Goal: Task Accomplishment & Management: Manage account settings

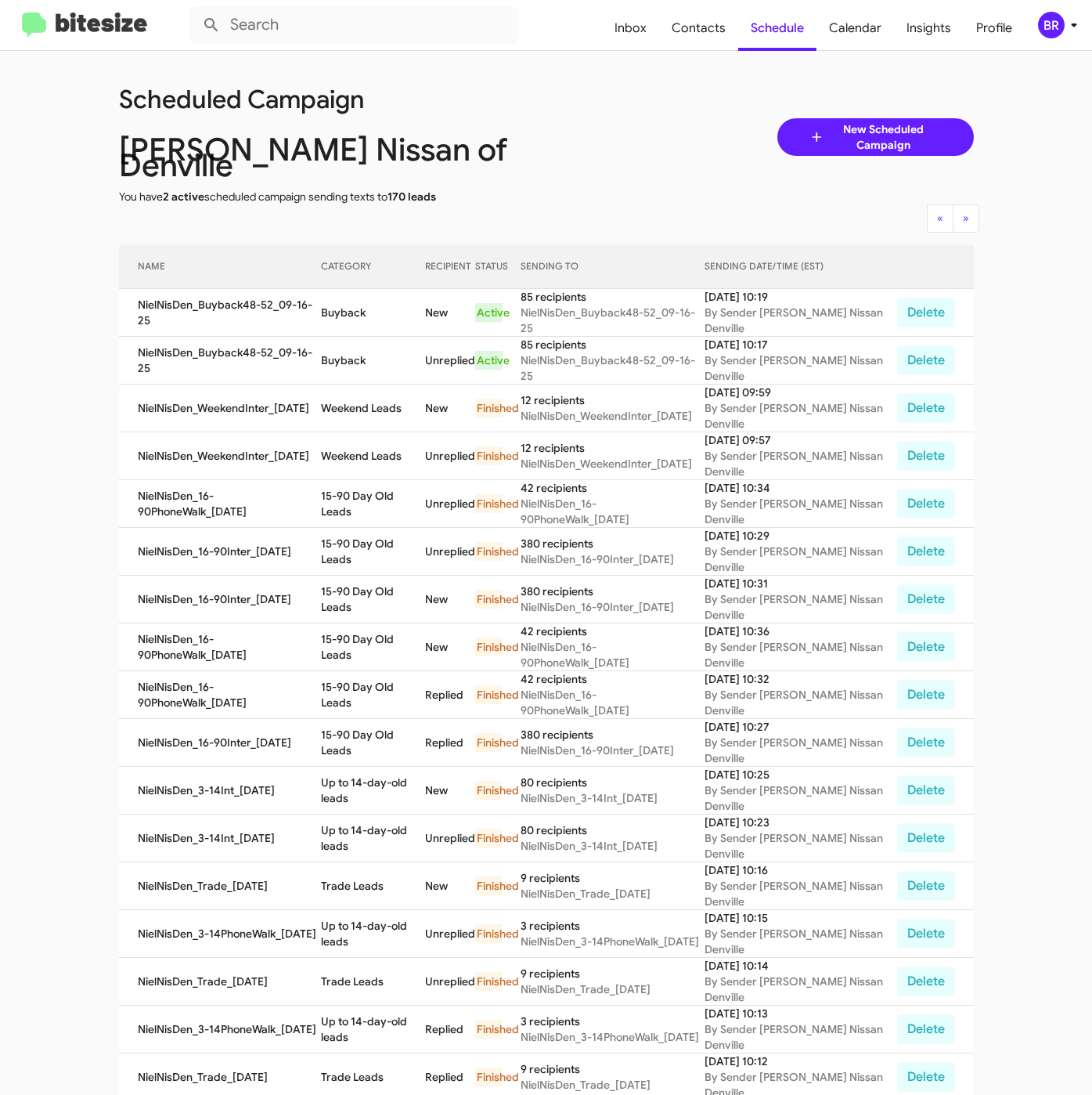
click at [1041, 24] on div "BR" at bounding box center [1052, 25] width 27 height 27
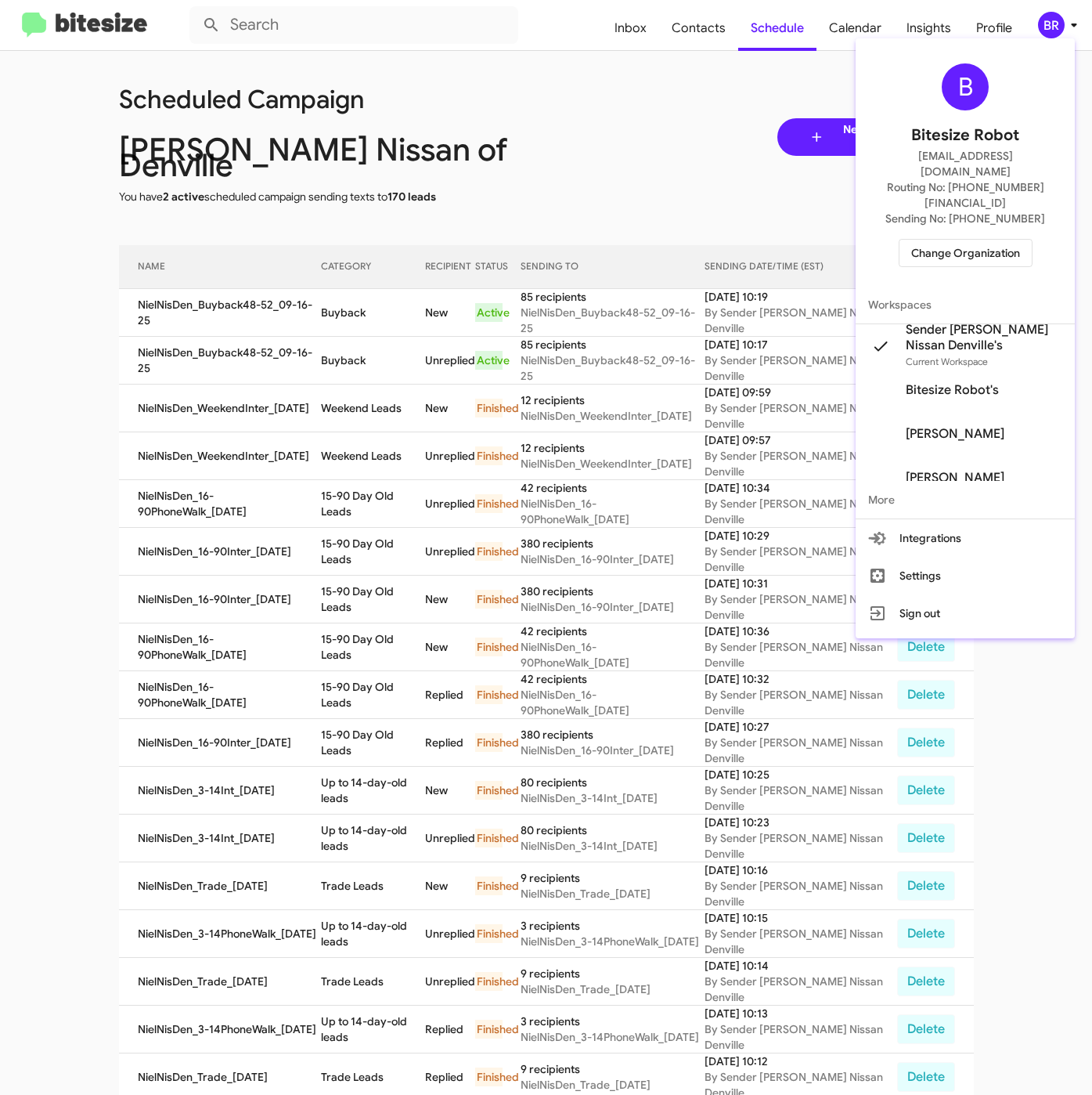
click at [938, 240] on span "Change Organization" at bounding box center [965, 253] width 109 height 27
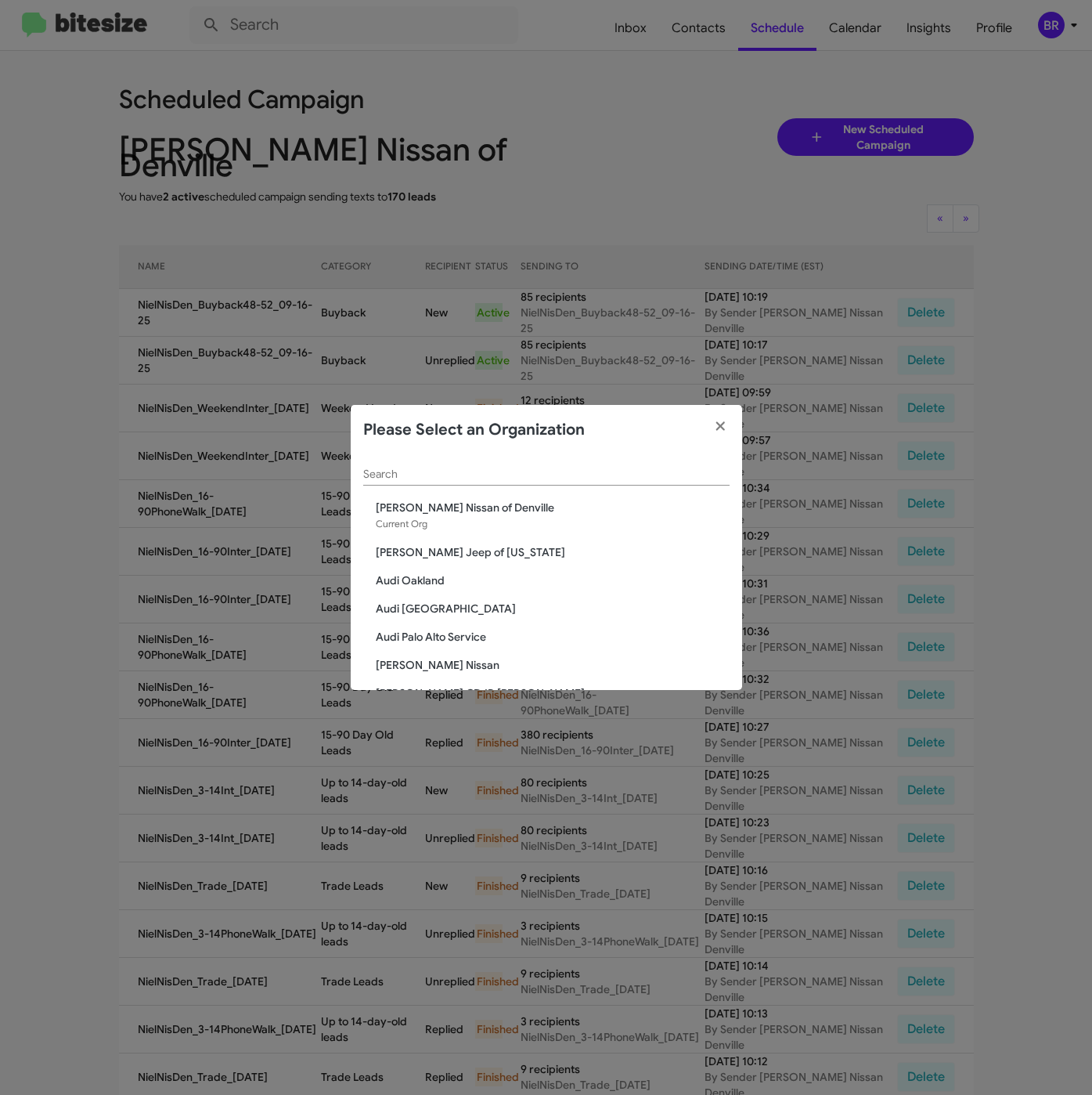
click at [487, 477] on input "Search" at bounding box center [546, 474] width 366 height 13
paste input "[PERSON_NAME] Kia of [PERSON_NAME]"
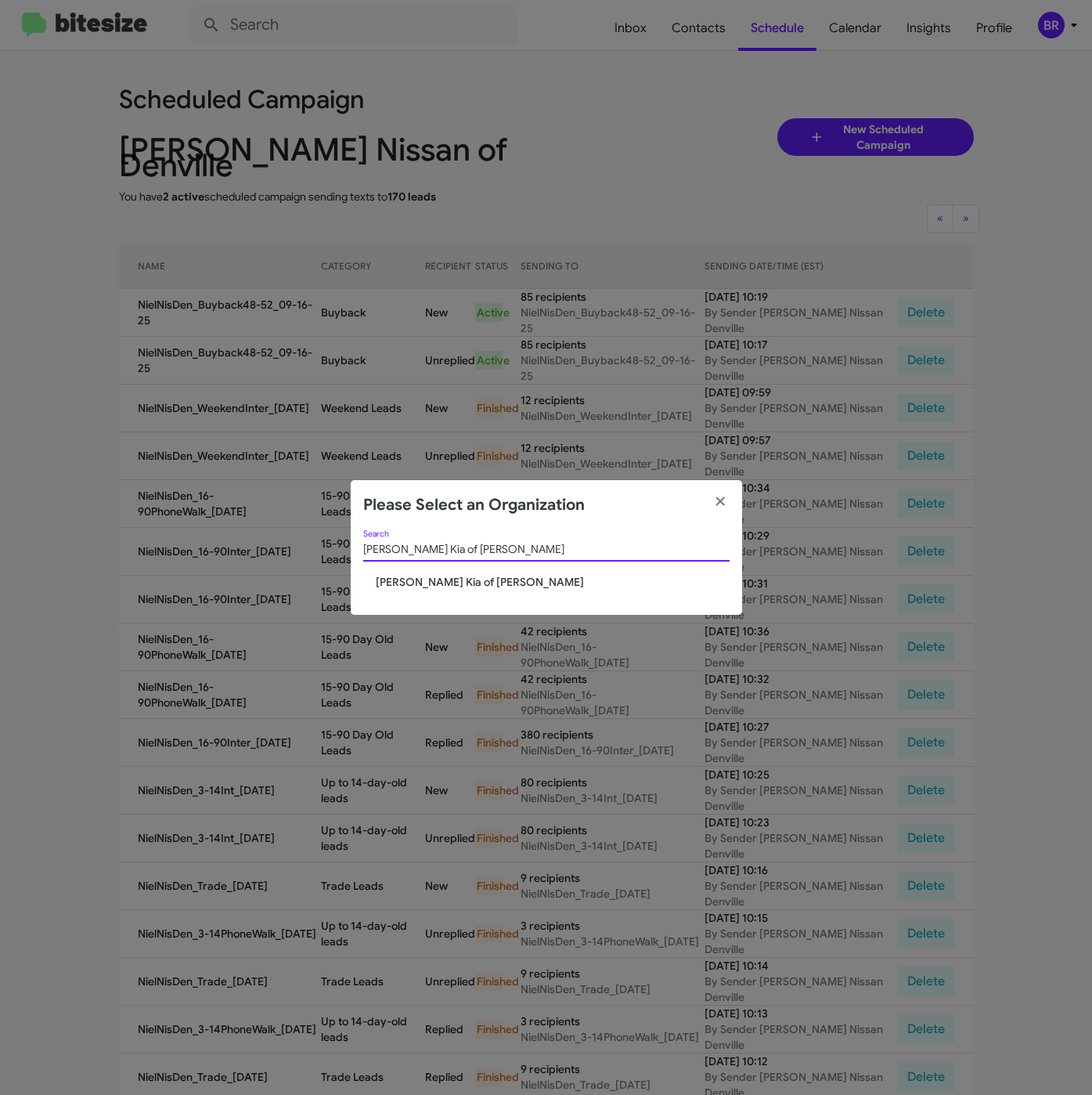
type input "[PERSON_NAME] Kia of [PERSON_NAME]"
click at [463, 585] on span "[PERSON_NAME] Kia of [PERSON_NAME]" at bounding box center [553, 582] width 354 height 16
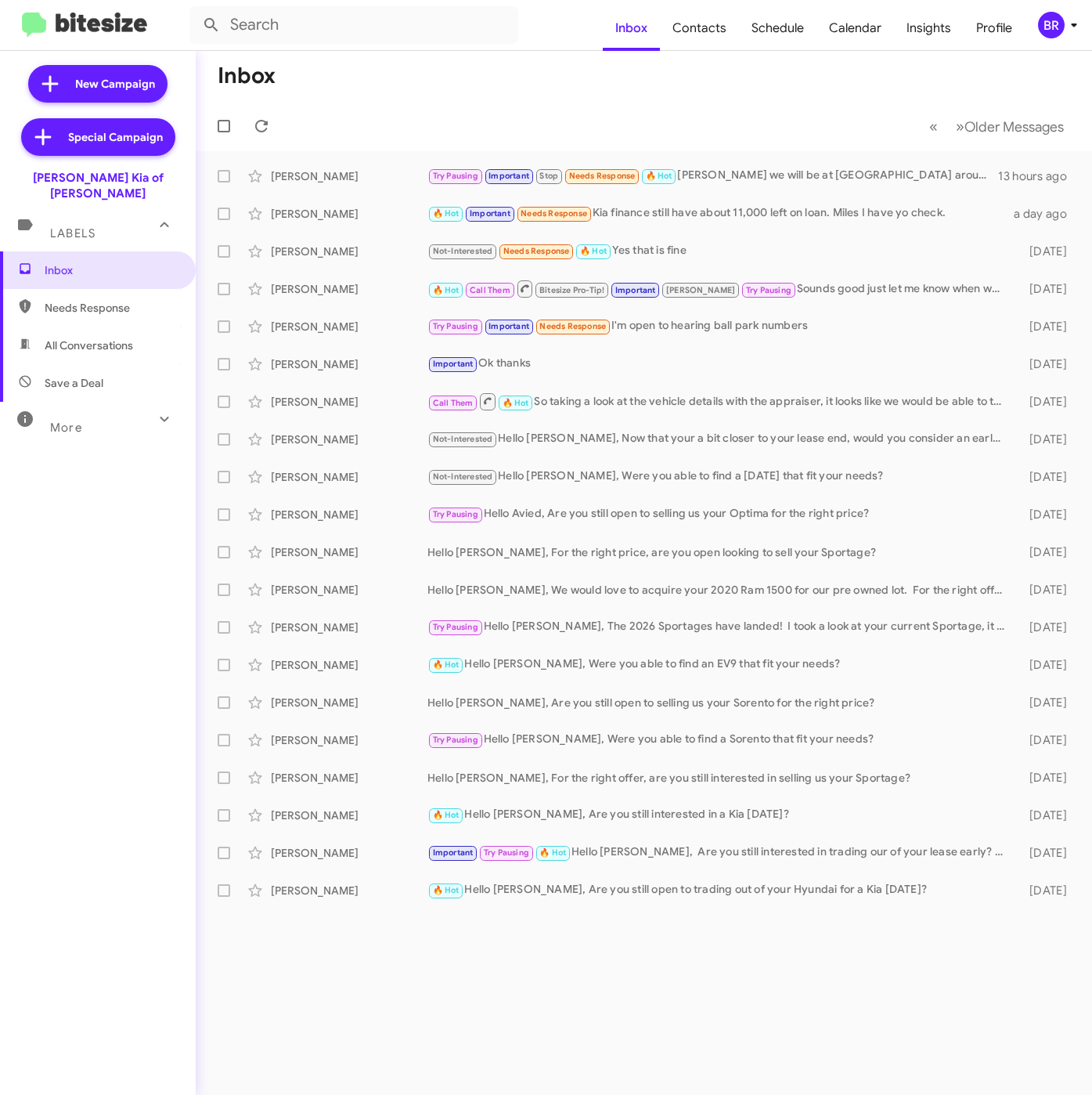
click at [1052, 19] on div "BR" at bounding box center [1052, 25] width 27 height 27
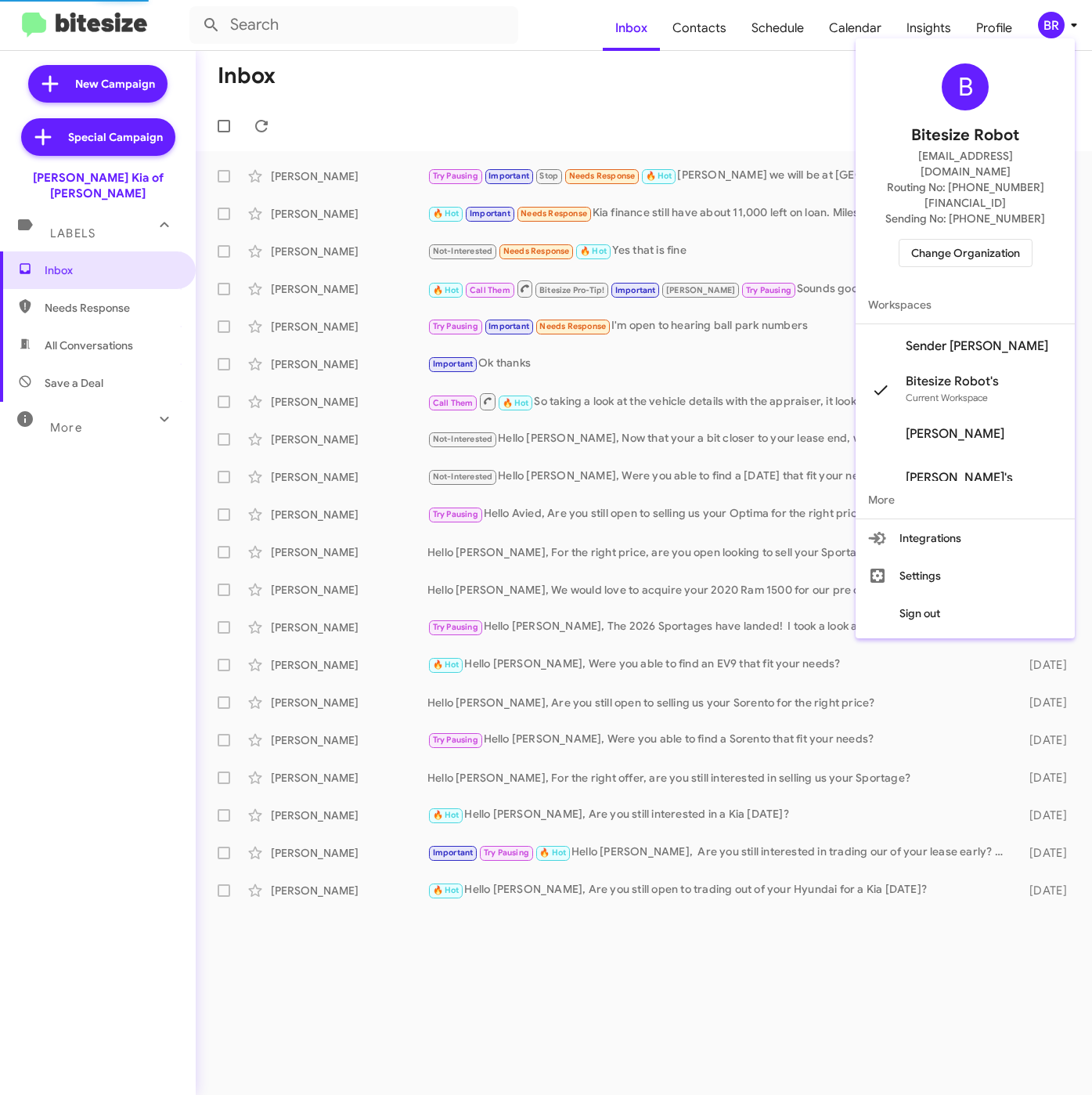
click at [937, 338] on span "Sender Kia Newton's" at bounding box center [976, 346] width 142 height 16
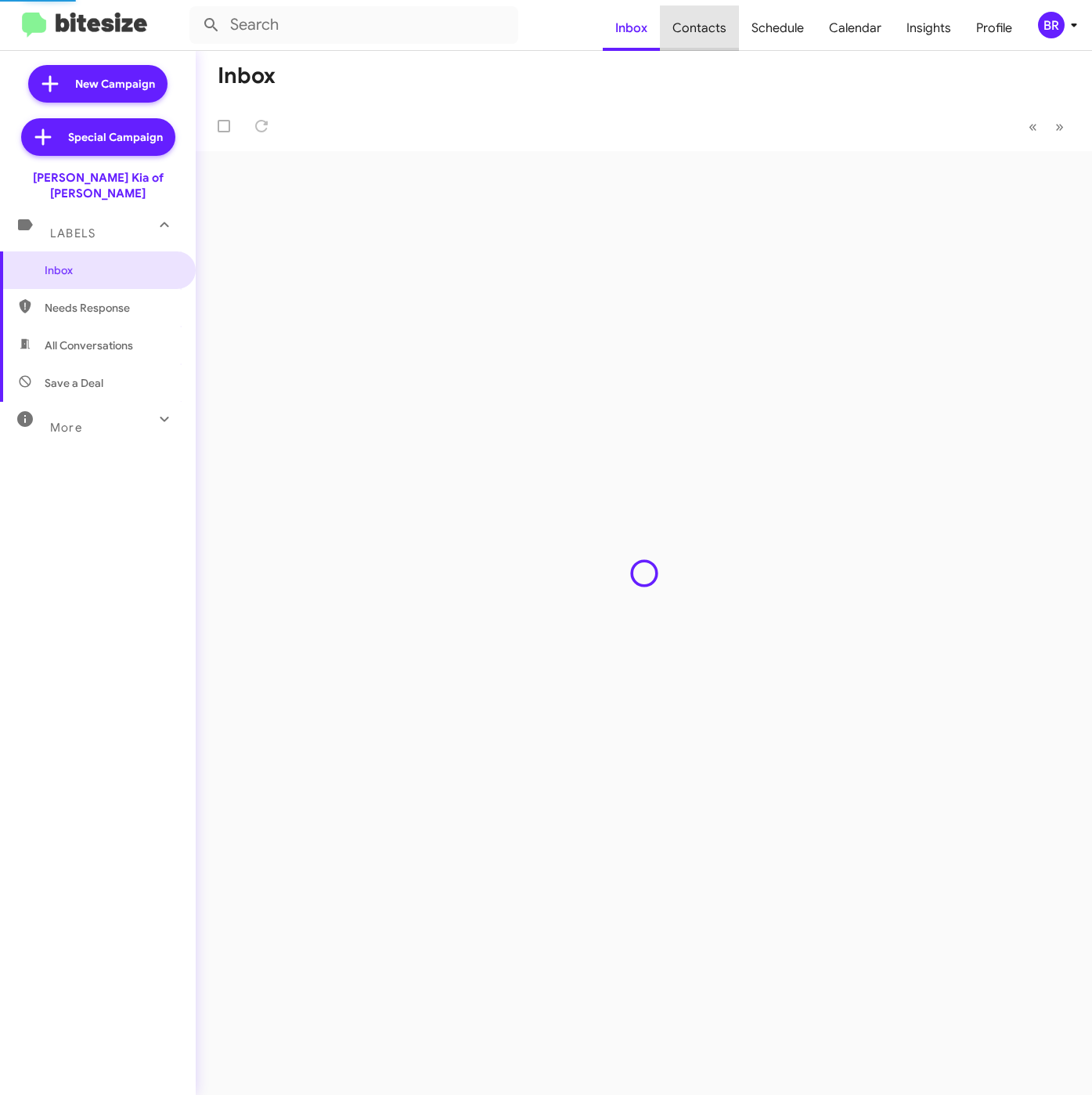
click at [714, 29] on span "Contacts" at bounding box center [699, 29] width 79 height 45
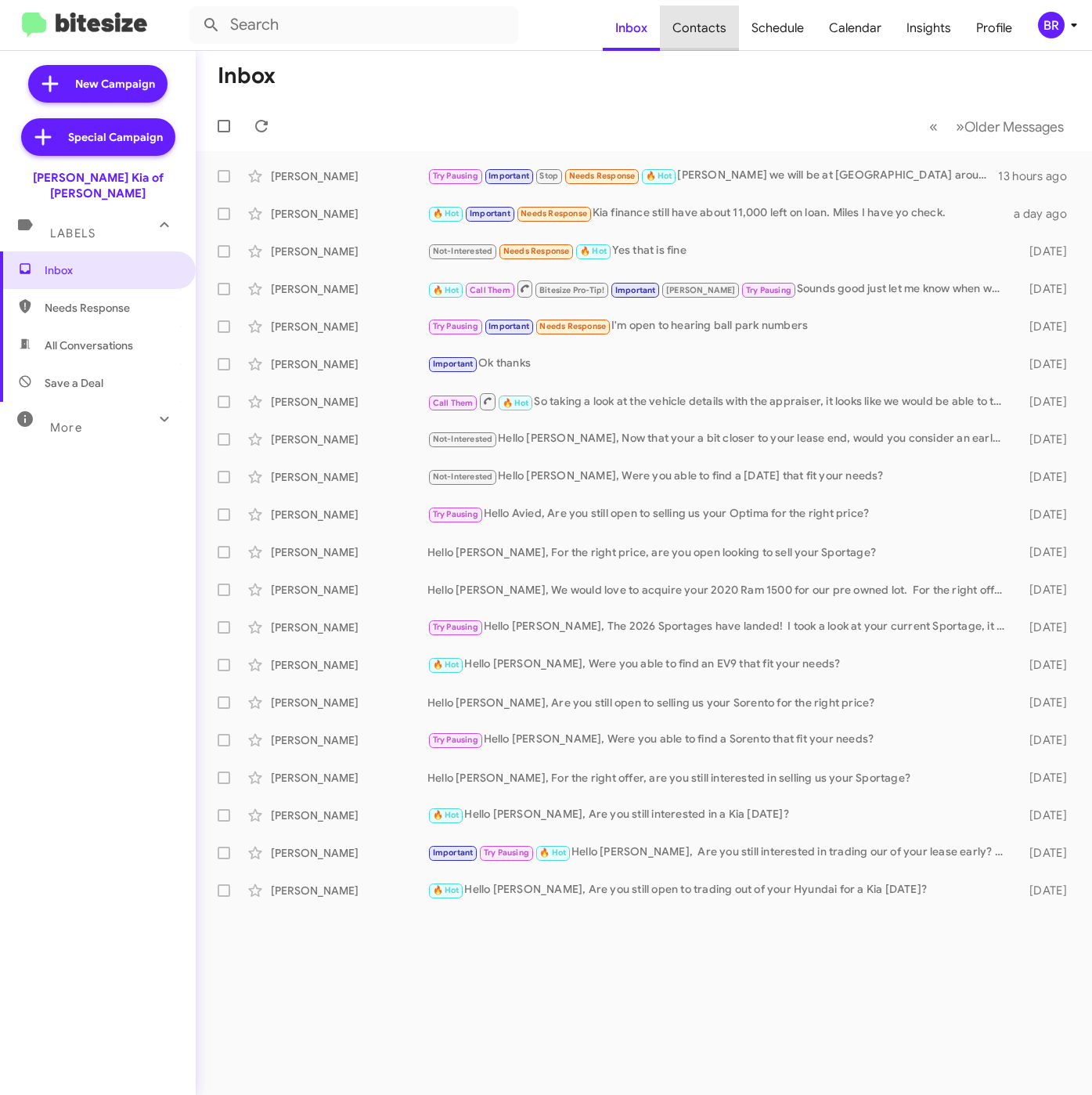
drag, startPoint x: 726, startPoint y: 47, endPoint x: 721, endPoint y: 40, distance: 8.6
click at [724, 47] on span "Contacts" at bounding box center [699, 29] width 79 height 45
click at [719, 38] on span "Contacts" at bounding box center [699, 29] width 79 height 45
click at [1026, 13] on button "BR" at bounding box center [1050, 25] width 50 height 27
type input "in:groups"
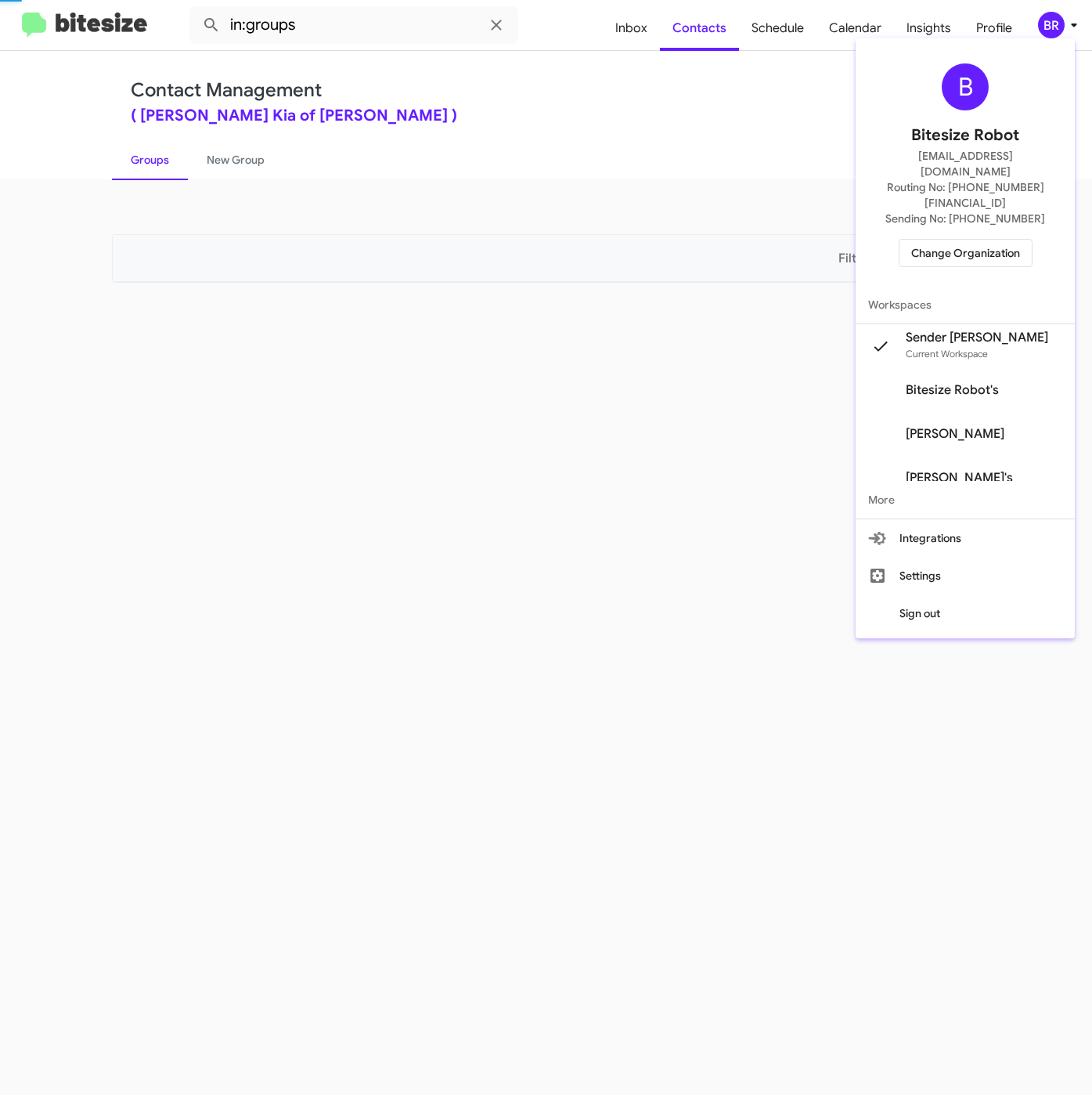
click at [1038, 22] on div at bounding box center [546, 547] width 1092 height 1095
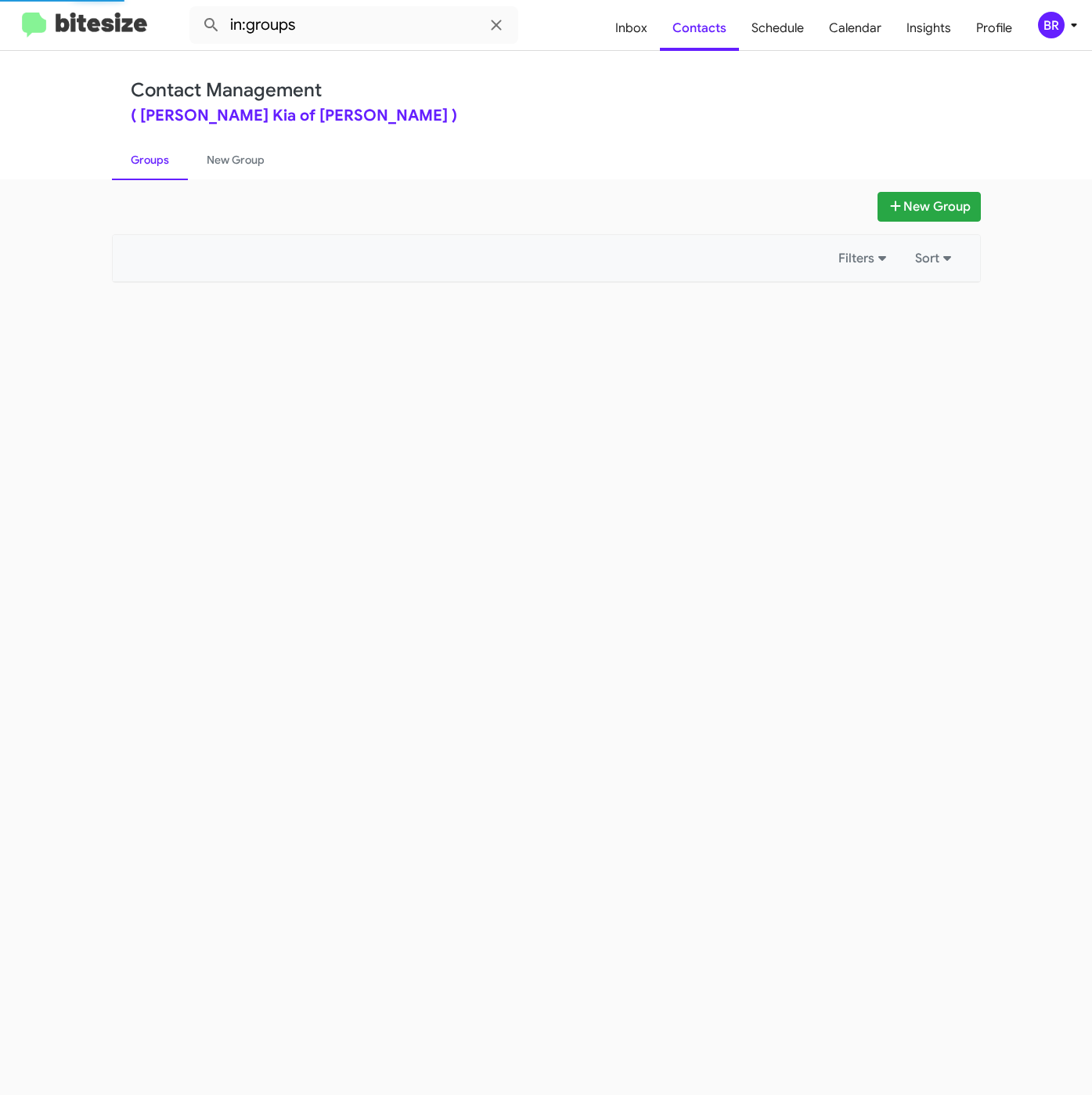
click at [1038, 22] on div "BR" at bounding box center [1052, 25] width 27 height 27
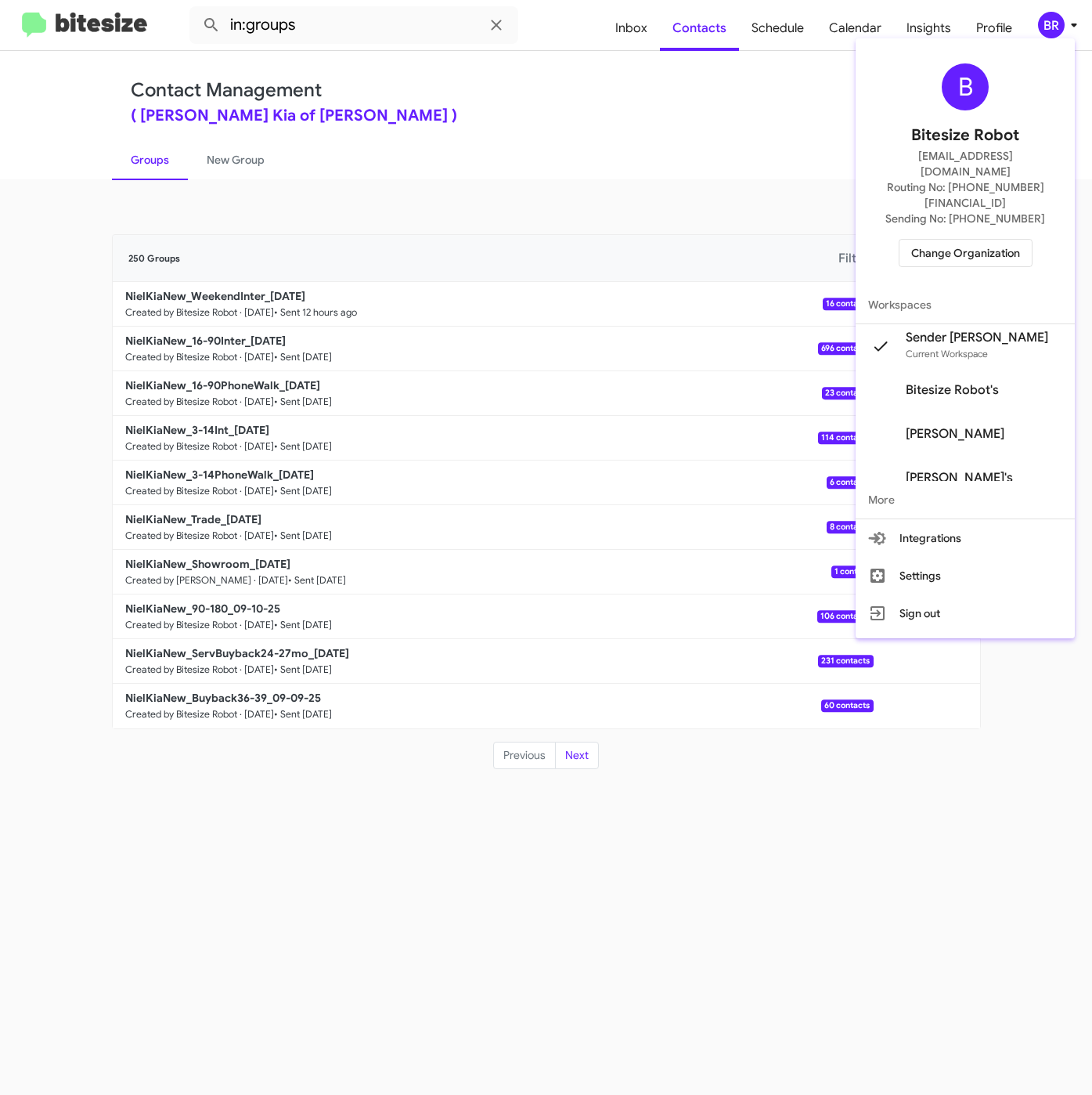
click at [672, 134] on div at bounding box center [546, 547] width 1092 height 1095
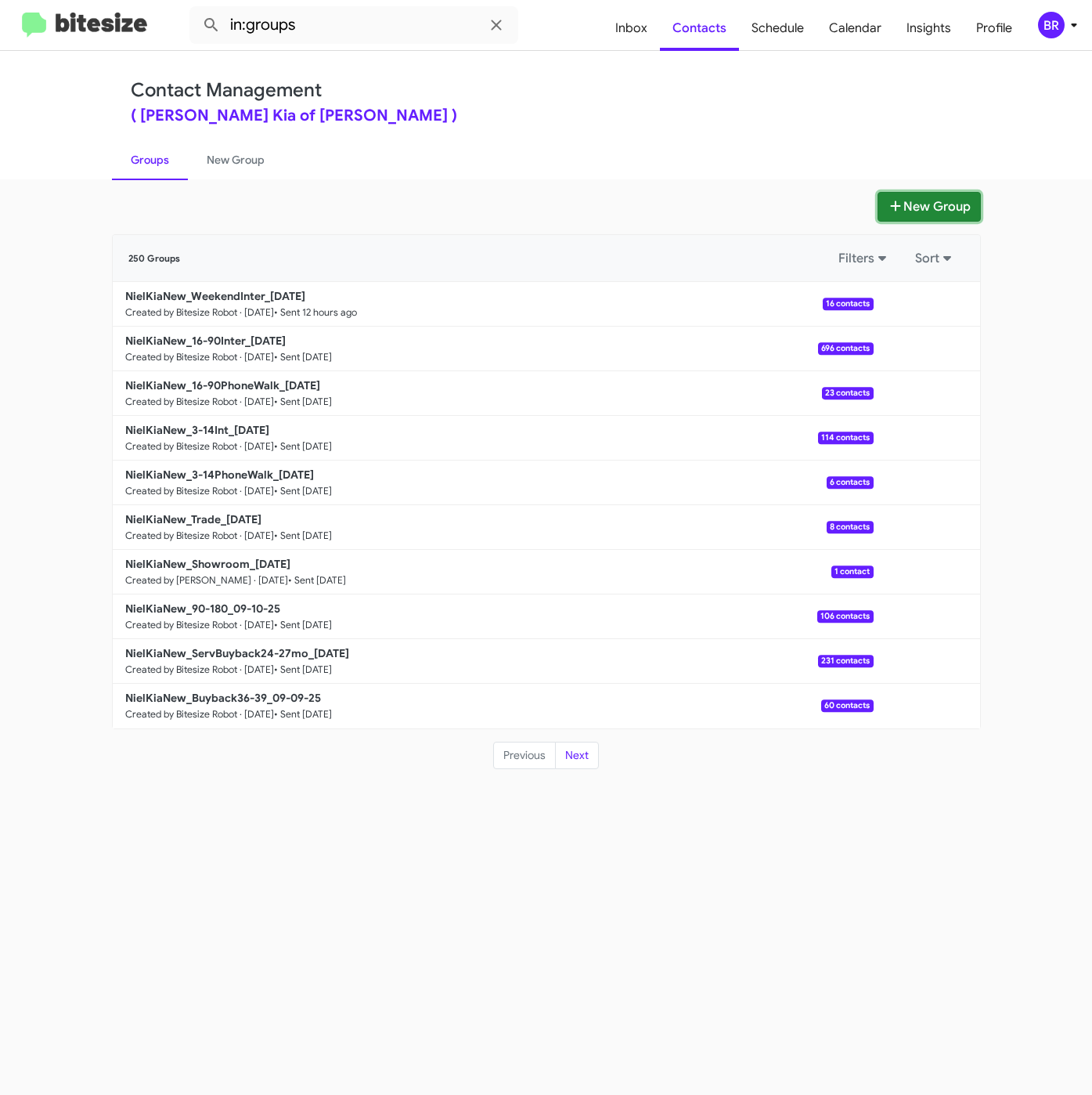
click at [966, 205] on button "New Group" at bounding box center [929, 206] width 103 height 29
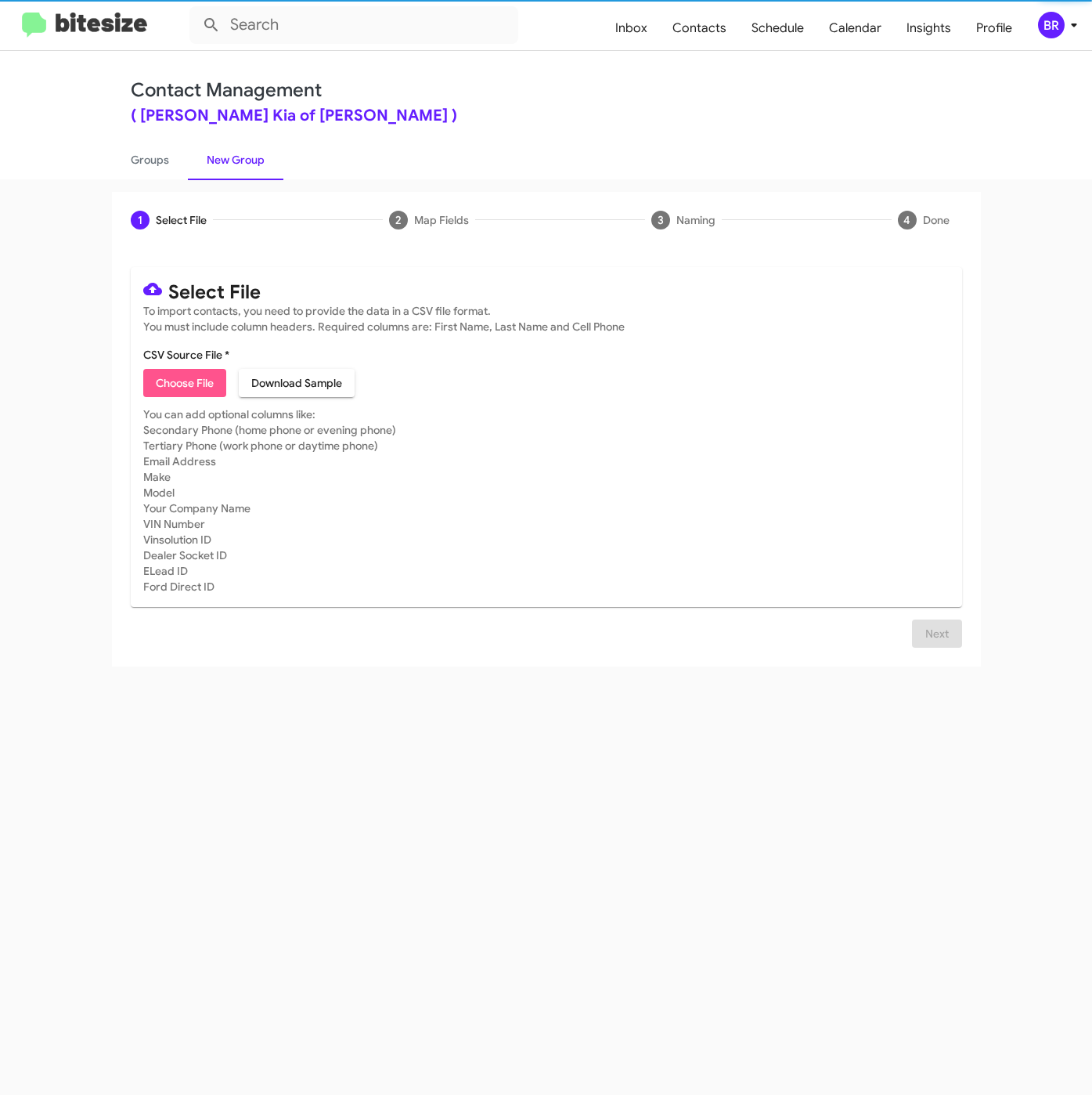
click at [179, 391] on span "Choose File" at bounding box center [184, 382] width 58 height 28
type input "NielKiaNew_Buyback48-51_09-16-25"
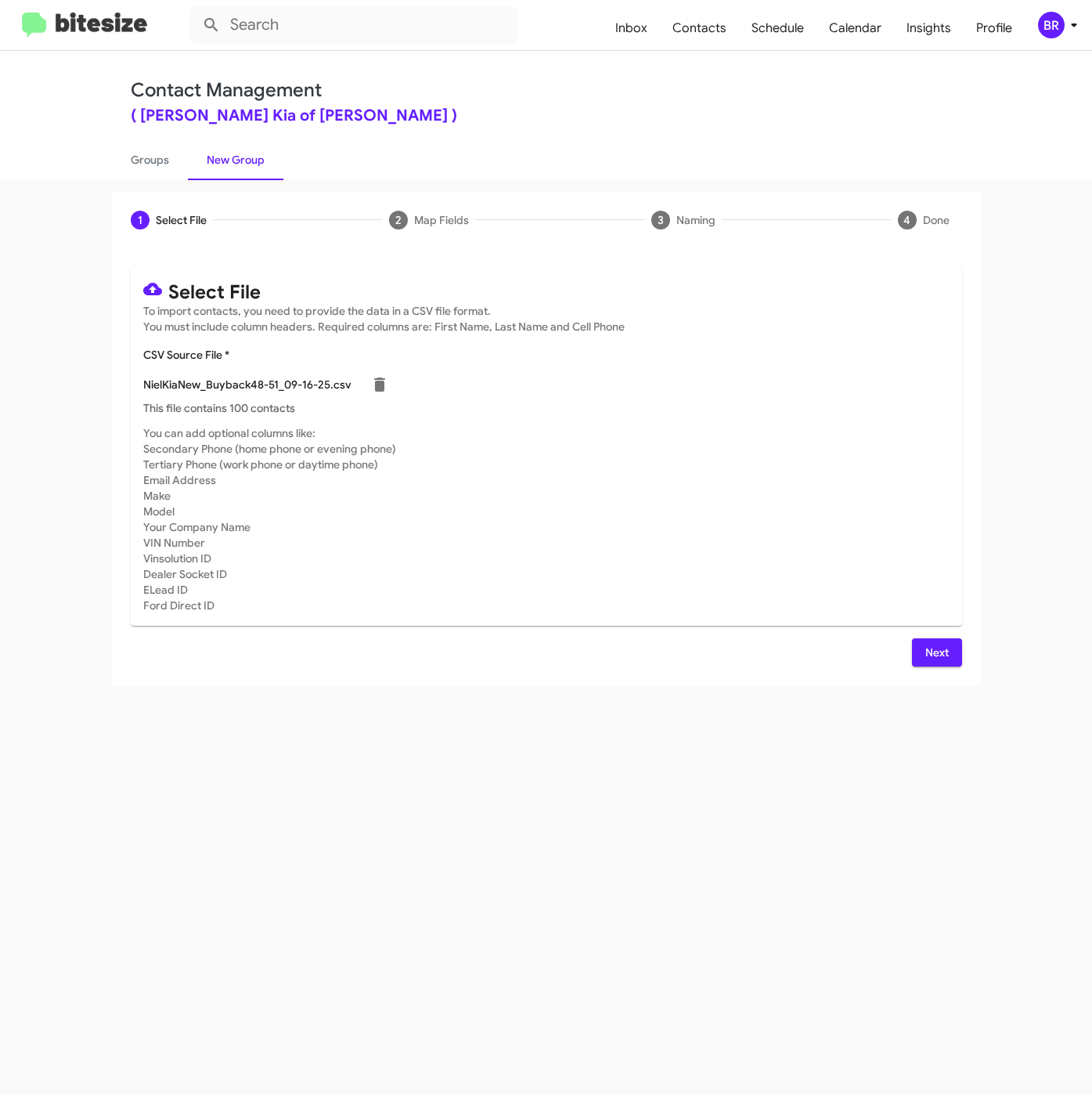
drag, startPoint x: 921, startPoint y: 646, endPoint x: 947, endPoint y: 662, distance: 30.5
click at [923, 646] on button "Next" at bounding box center [937, 651] width 50 height 28
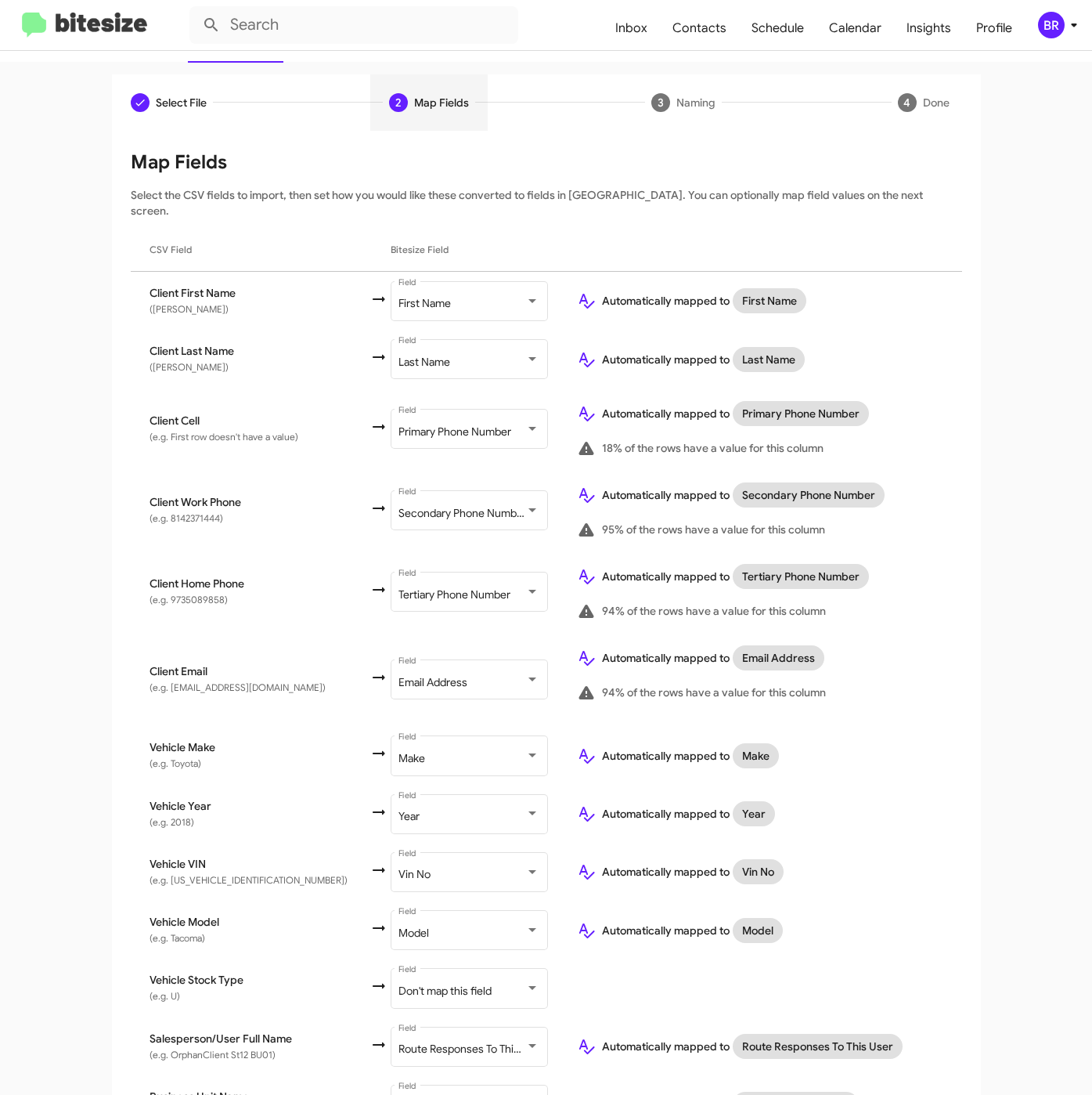
scroll to position [196, 0]
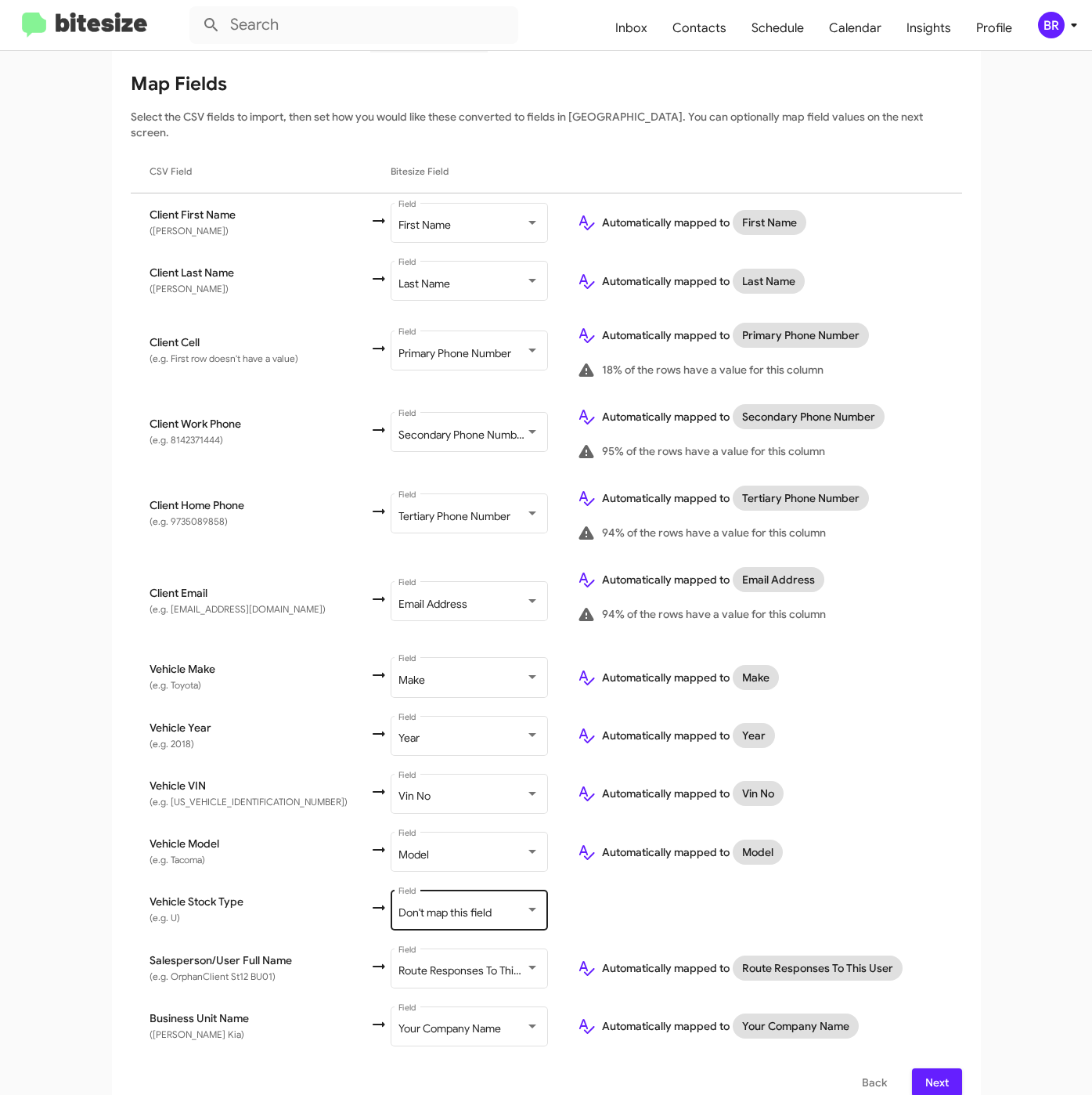
click at [411, 887] on div "Don't map this field Field" at bounding box center [469, 908] width 140 height 43
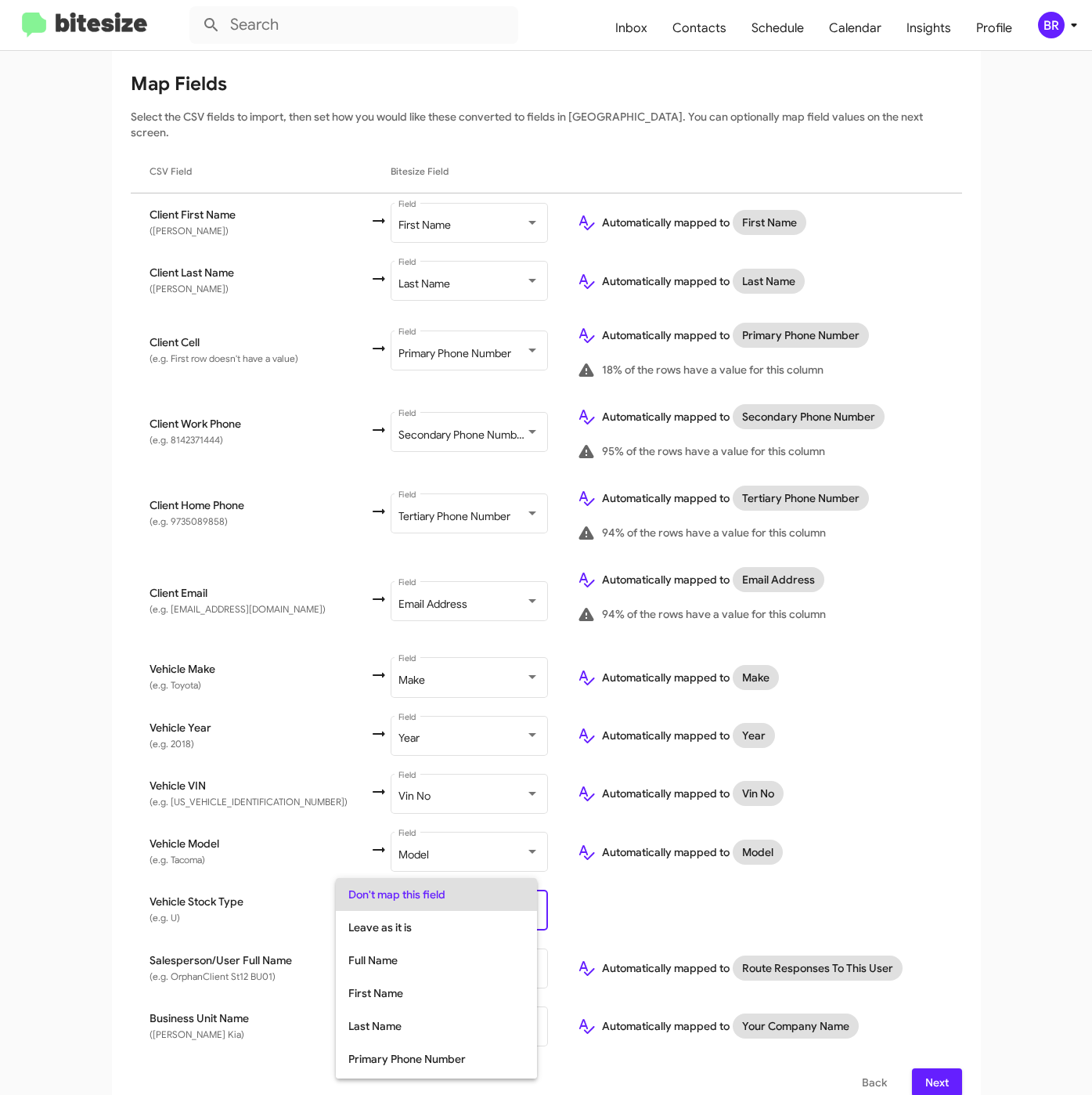
click at [1090, 864] on div at bounding box center [546, 547] width 1092 height 1095
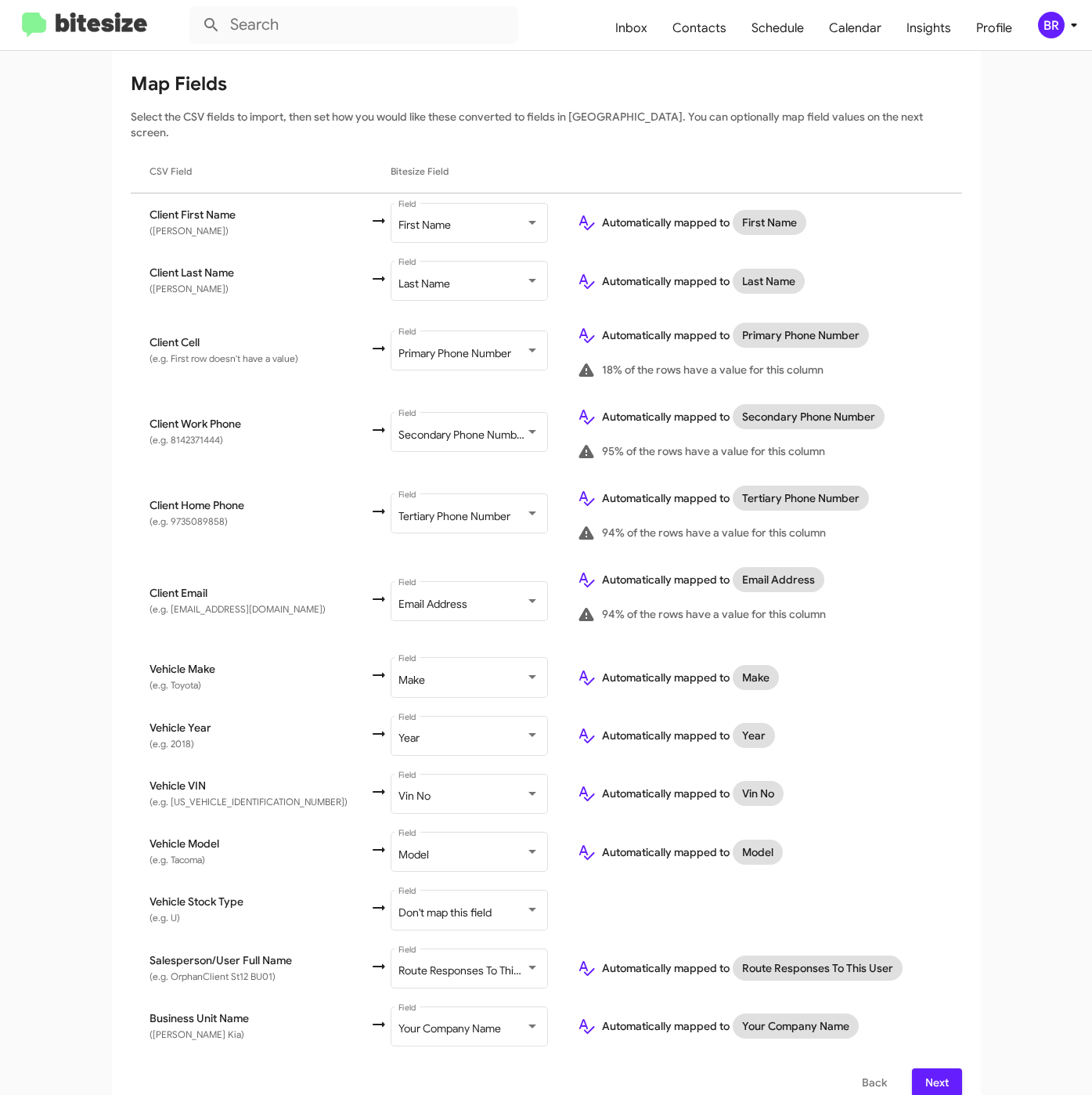
click at [912, 1068] on button "Next" at bounding box center [937, 1082] width 50 height 28
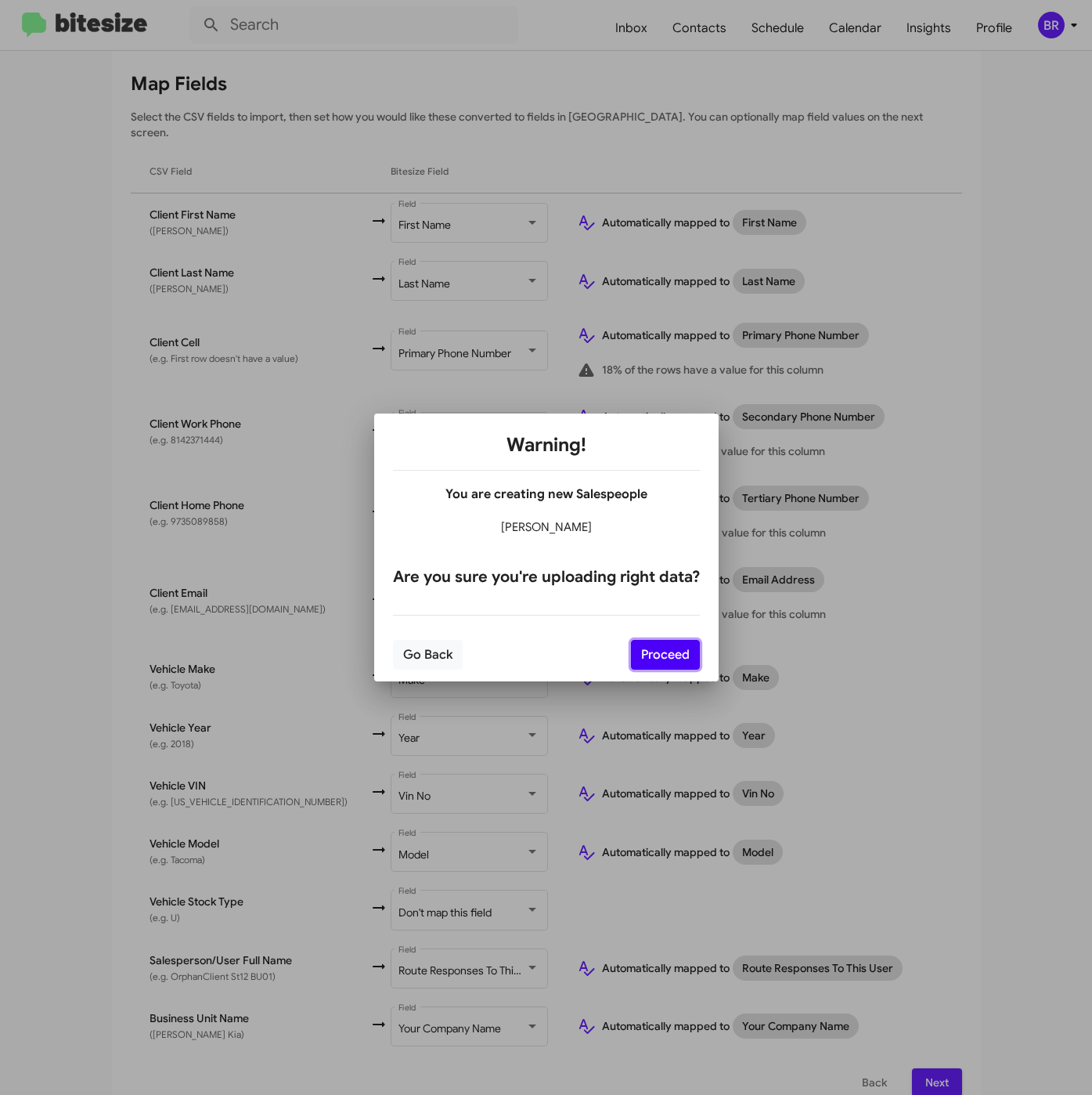
click at [658, 648] on button "Proceed" at bounding box center [665, 654] width 69 height 29
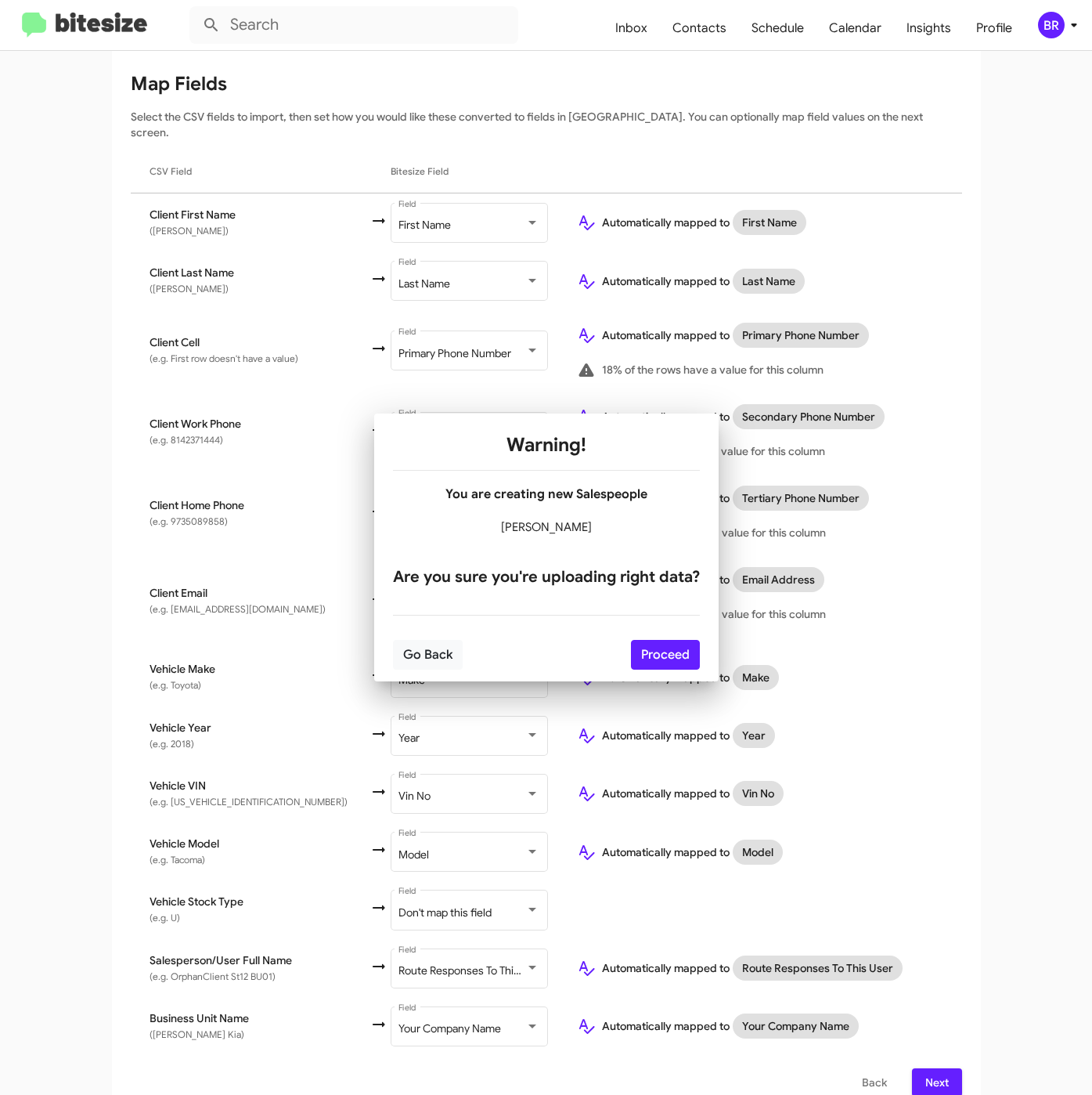
scroll to position [0, 0]
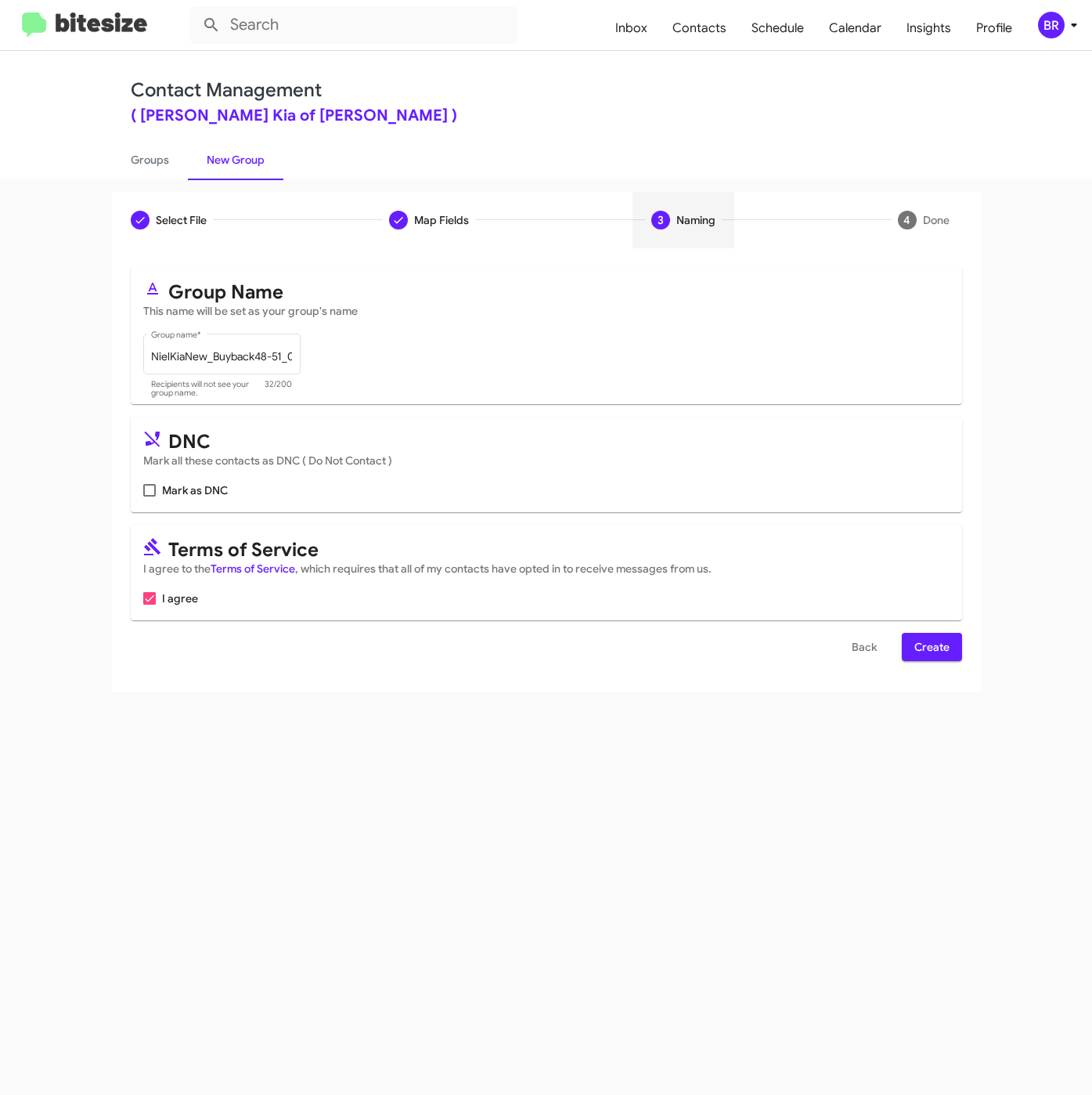
click at [903, 656] on button "Create" at bounding box center [932, 646] width 61 height 28
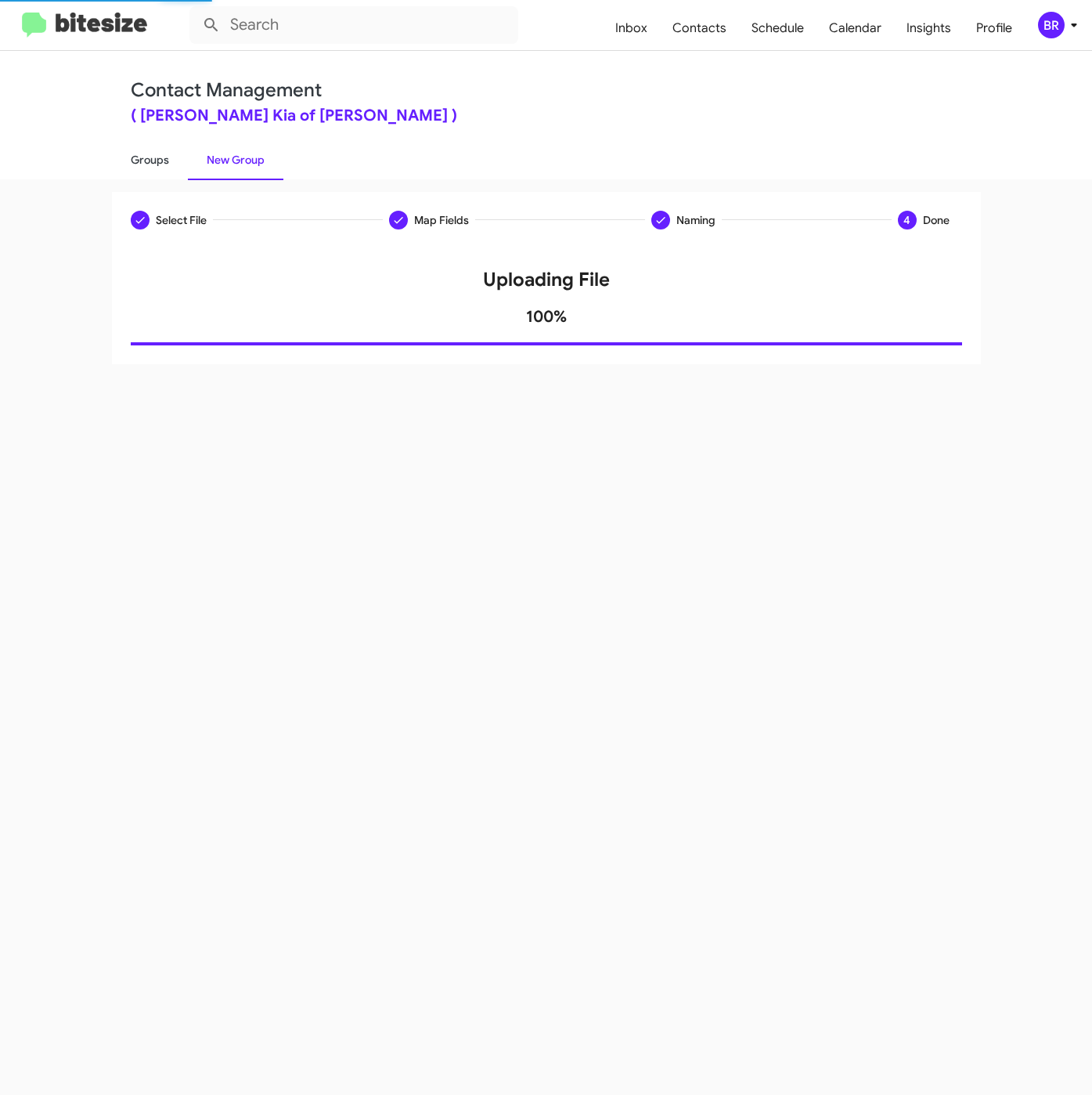
click at [143, 148] on link "Groups" at bounding box center [150, 160] width 76 height 40
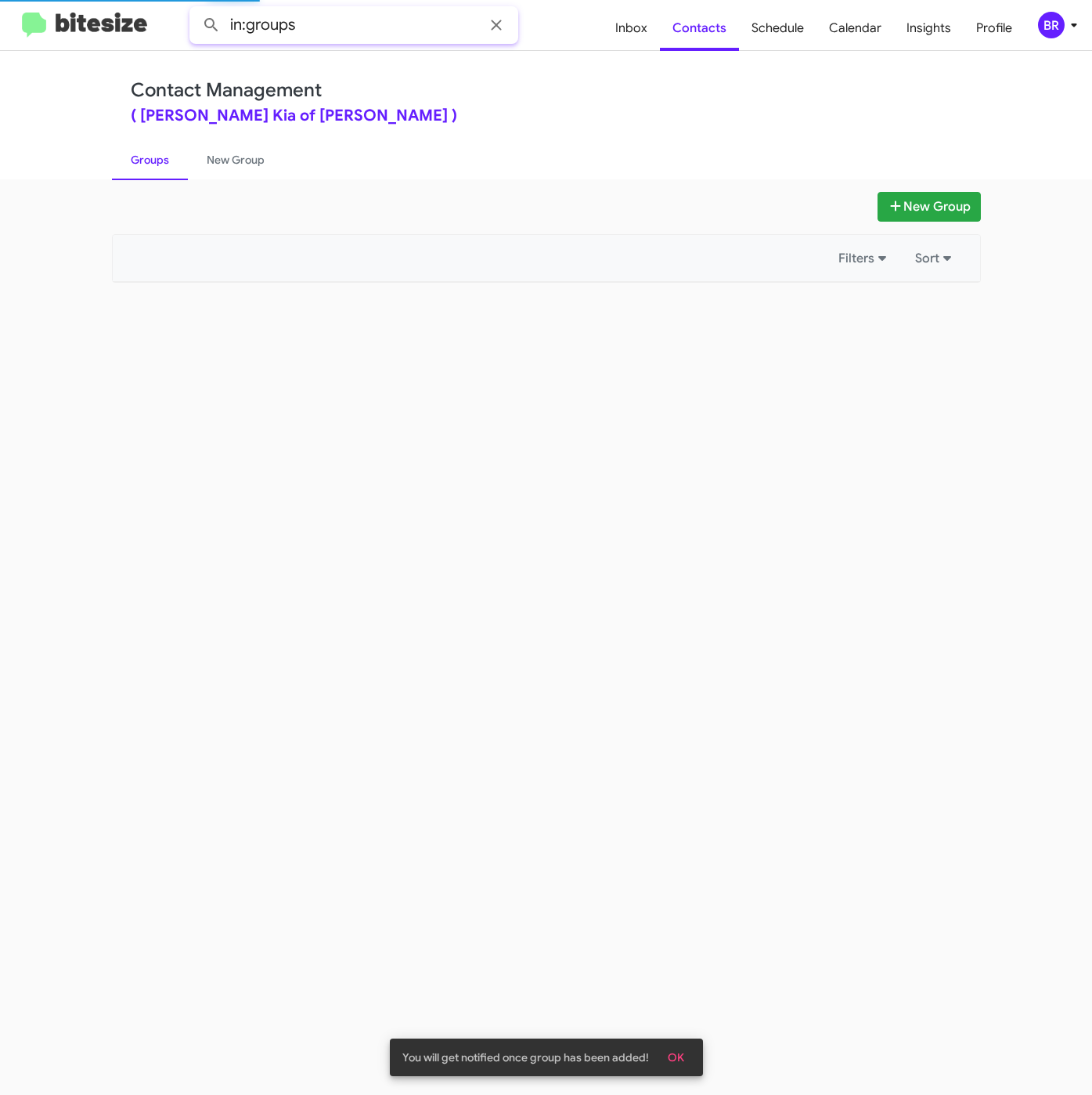
click at [351, 21] on input "in:groups" at bounding box center [353, 24] width 329 height 38
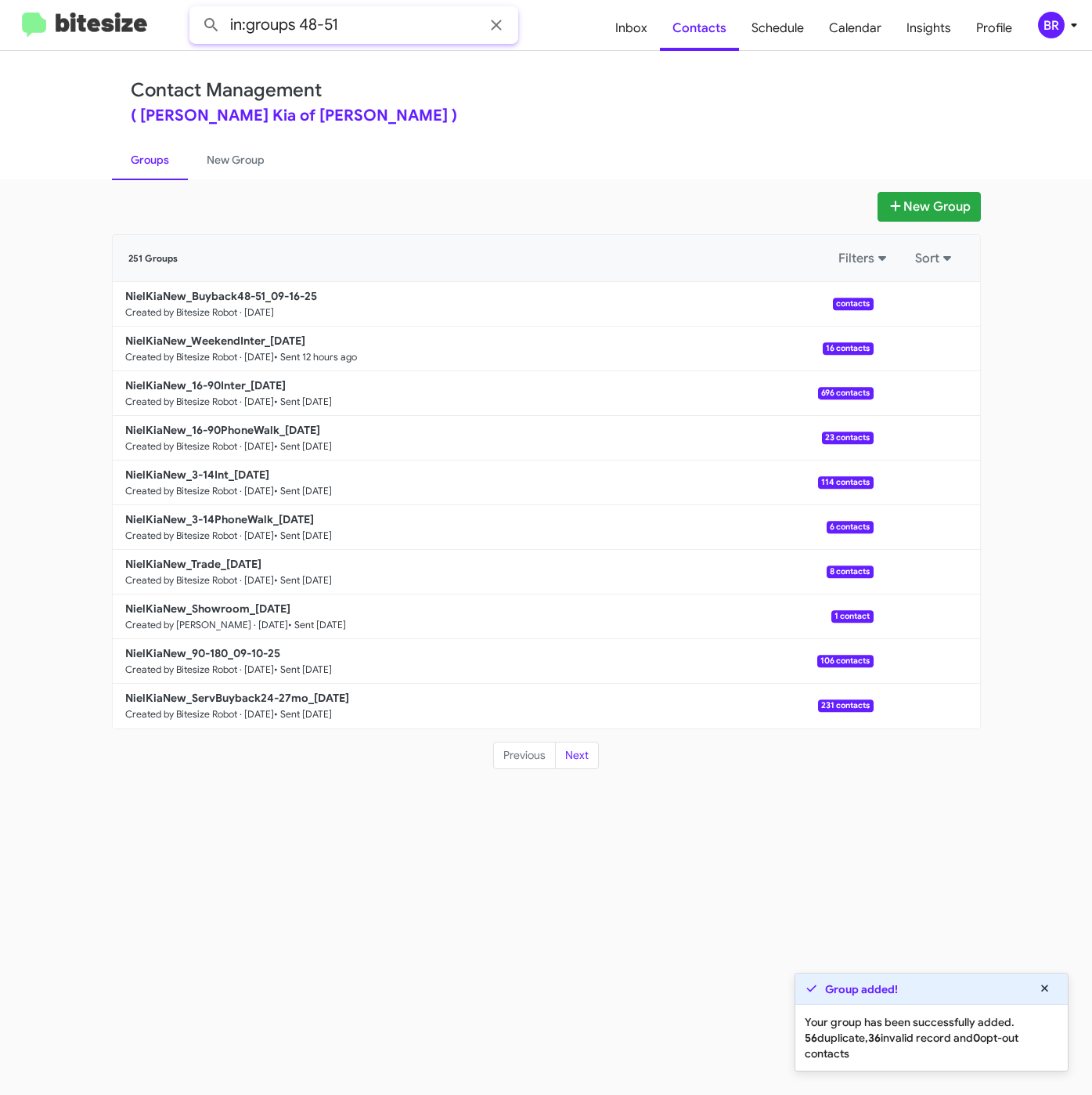
type input "in:groups 48-51"
click at [196, 9] on button at bounding box center [211, 24] width 31 height 31
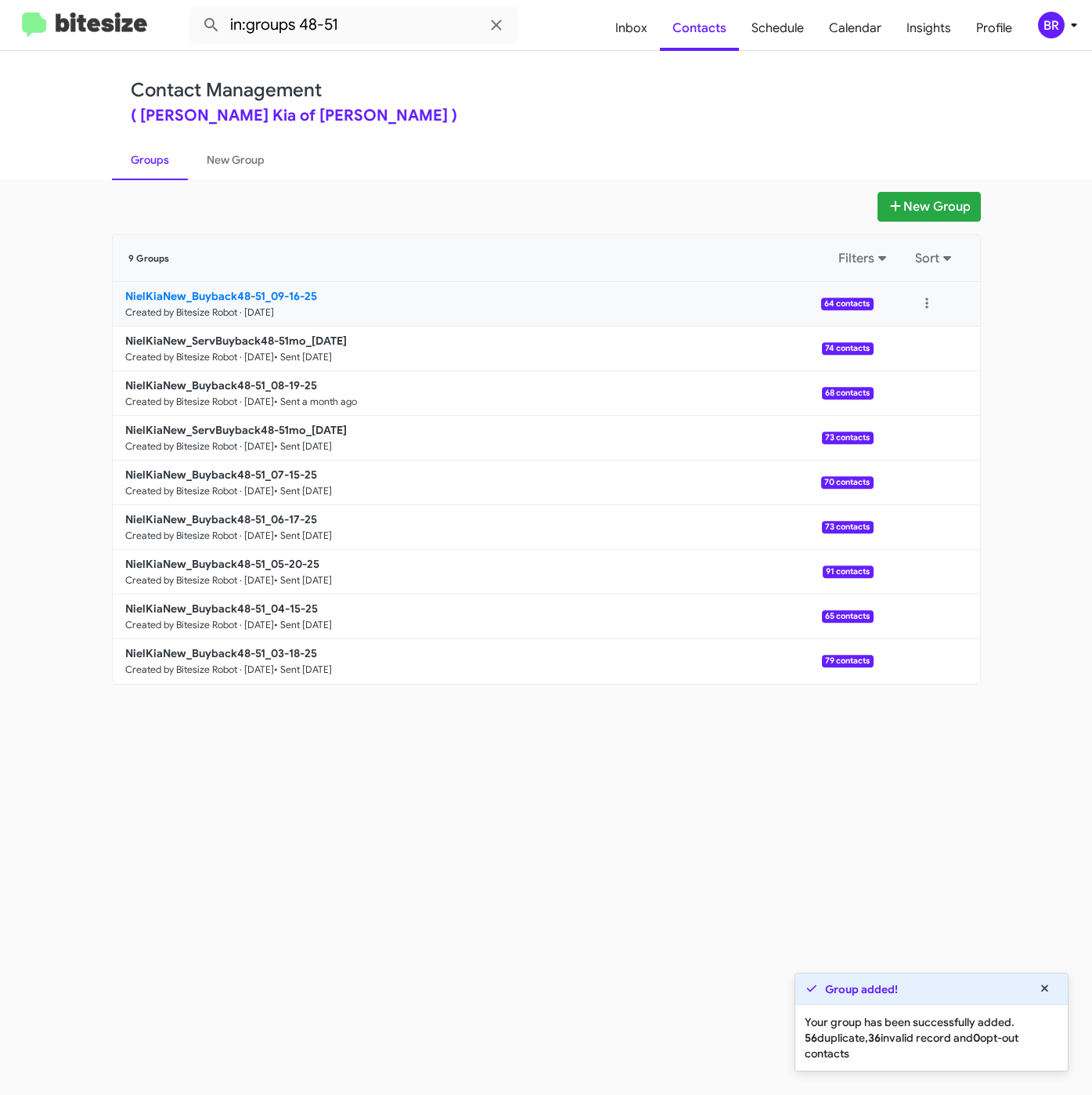
click at [253, 287] on link "NielKiaNew_Buyback48-51_09-16-25 Created by Bitesize Robot · Sep 16, 2025 64 co…" at bounding box center [493, 304] width 761 height 45
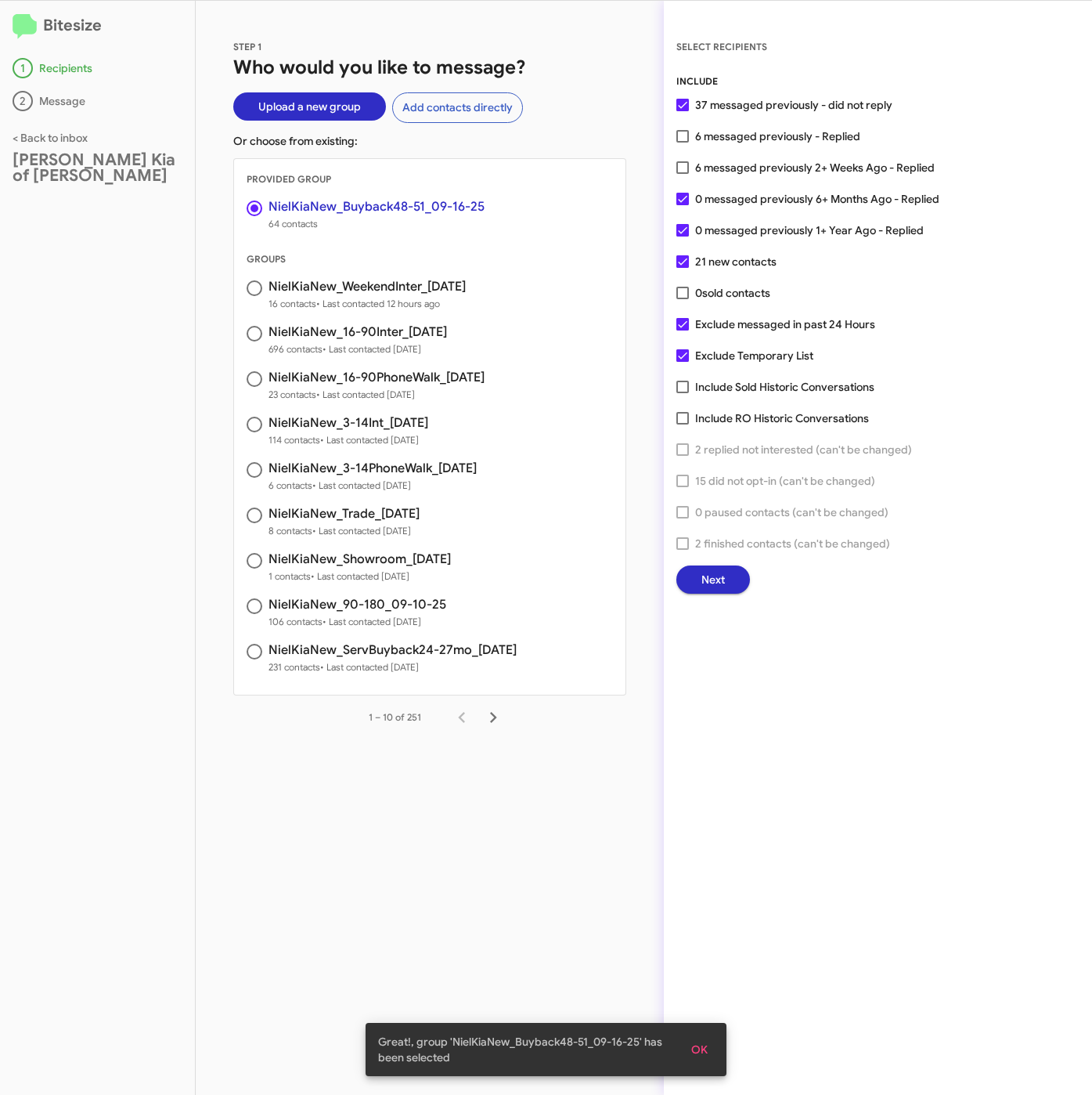
click at [704, 574] on span "Next" at bounding box center [713, 579] width 24 height 28
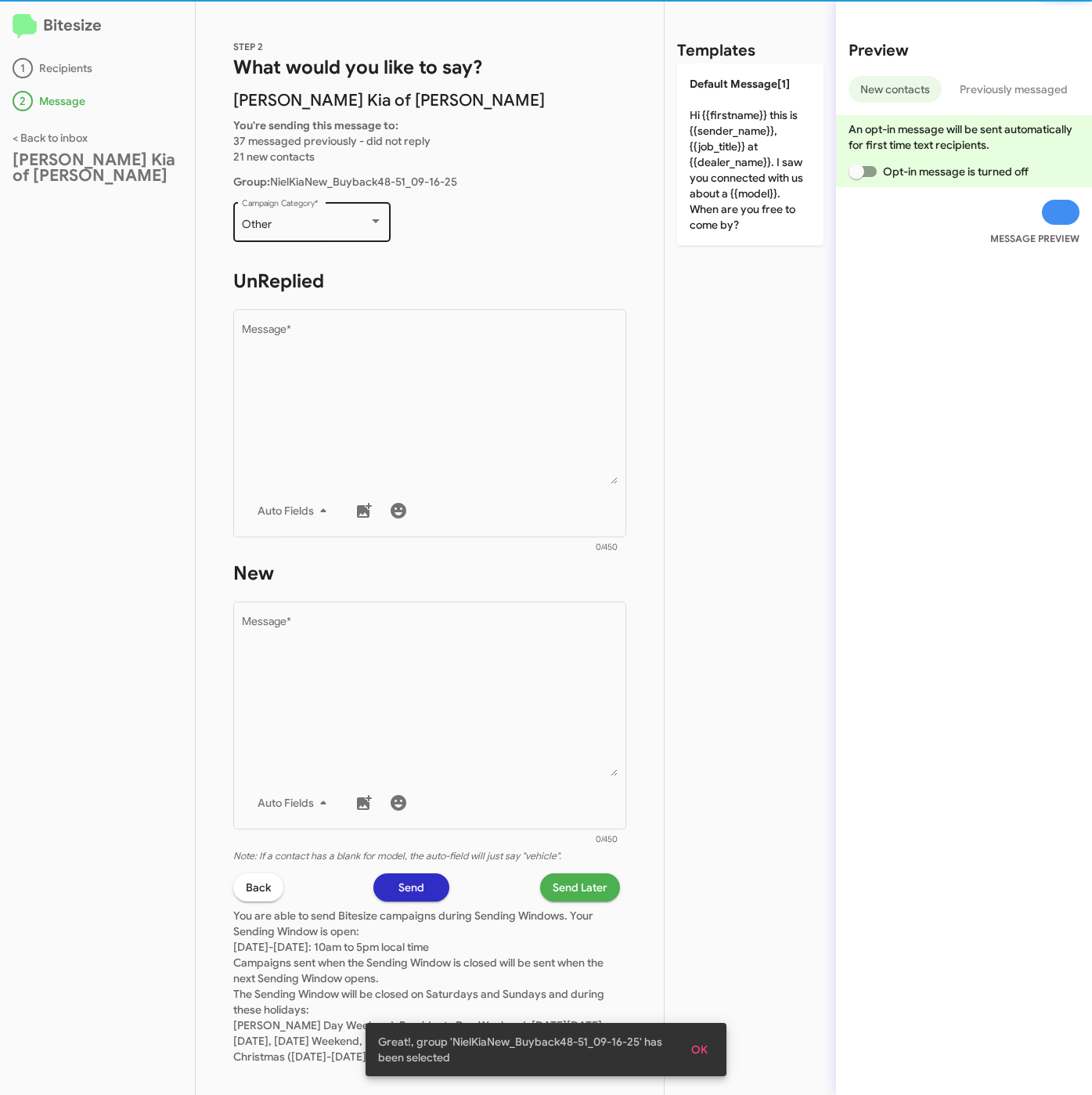
click at [304, 220] on div "Other" at bounding box center [305, 225] width 127 height 13
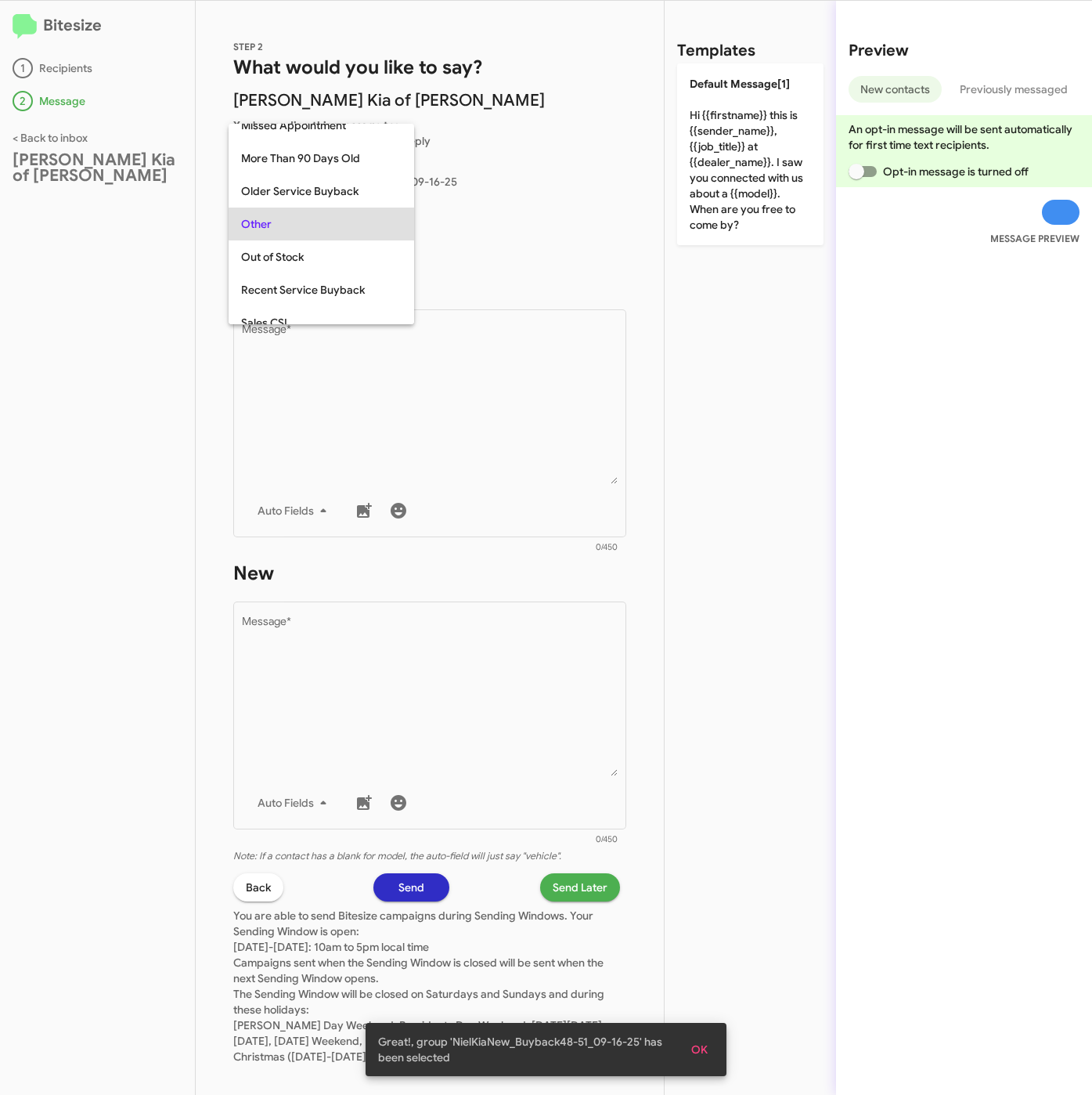
scroll to position [164, 0]
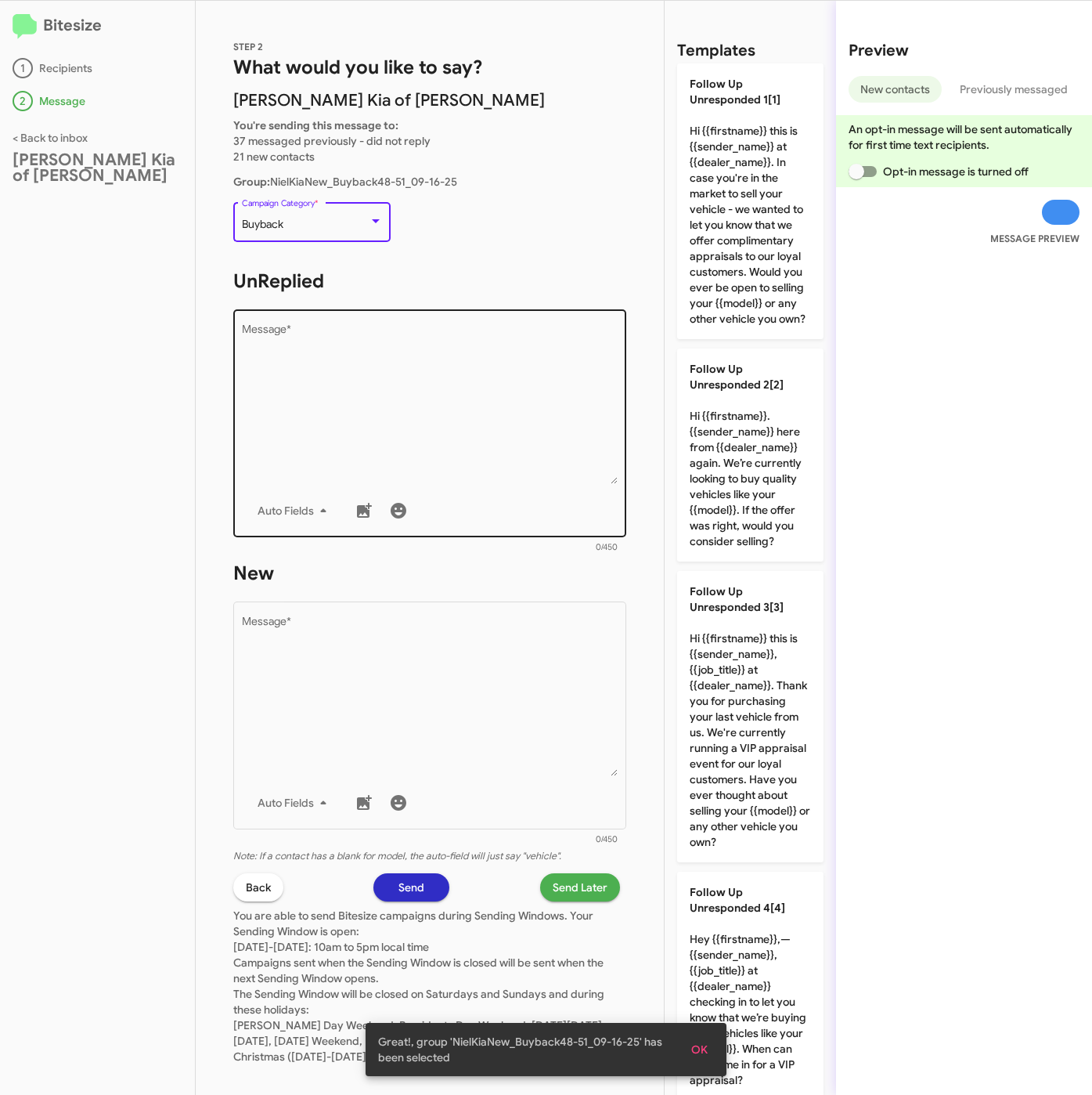
click at [444, 332] on textarea "Message *" at bounding box center [431, 404] width 377 height 160
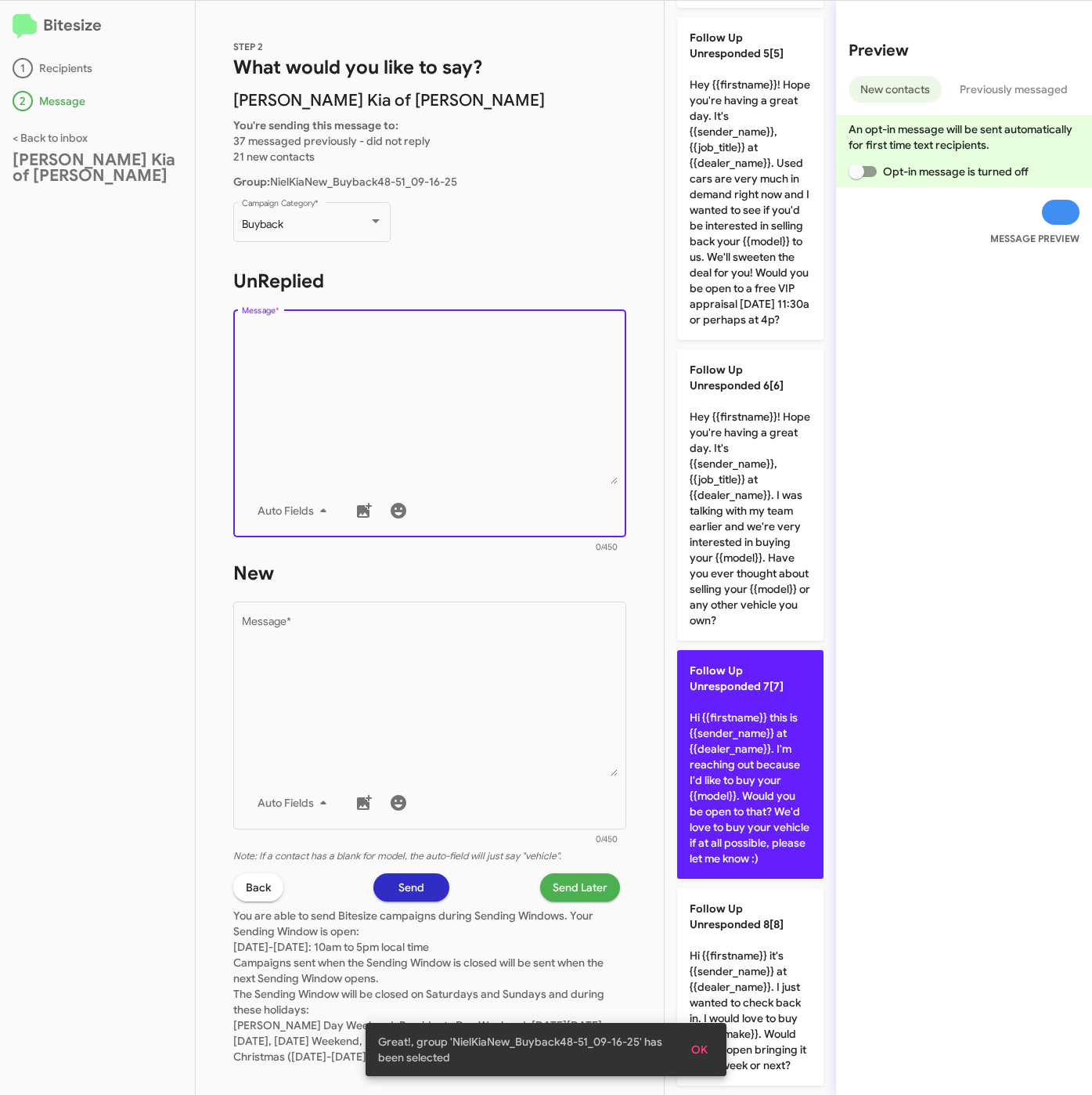
scroll to position [1292, 0]
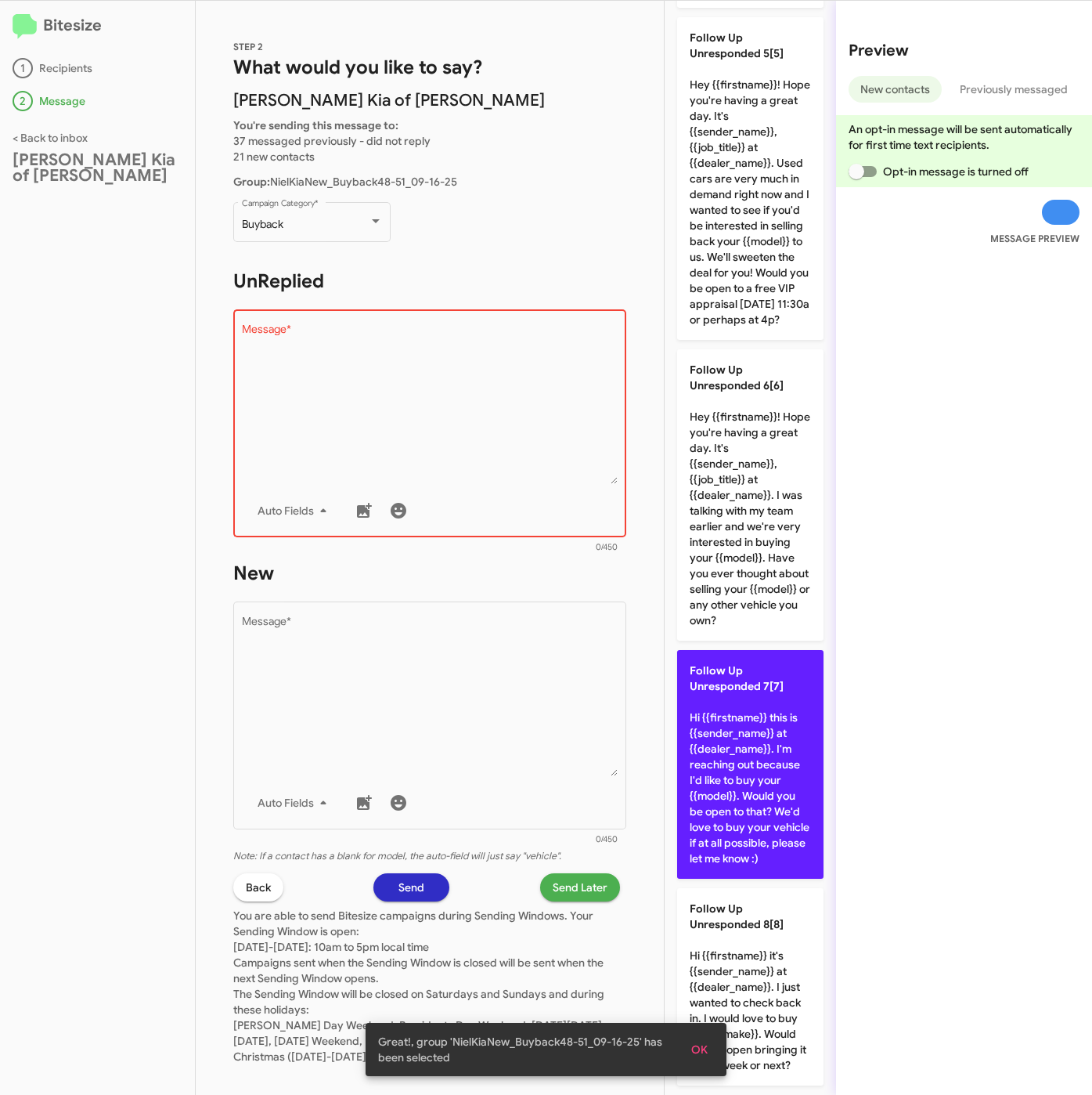
click at [750, 749] on p "Follow Up Unresponded 7[7] Hi {{firstname}} this is {{sender_name}} at {{dealer…" at bounding box center [750, 764] width 146 height 229
type textarea "Hi {{firstname}} this is {{sender_name}} at {{dealer_name}}. I'm reaching out b…"
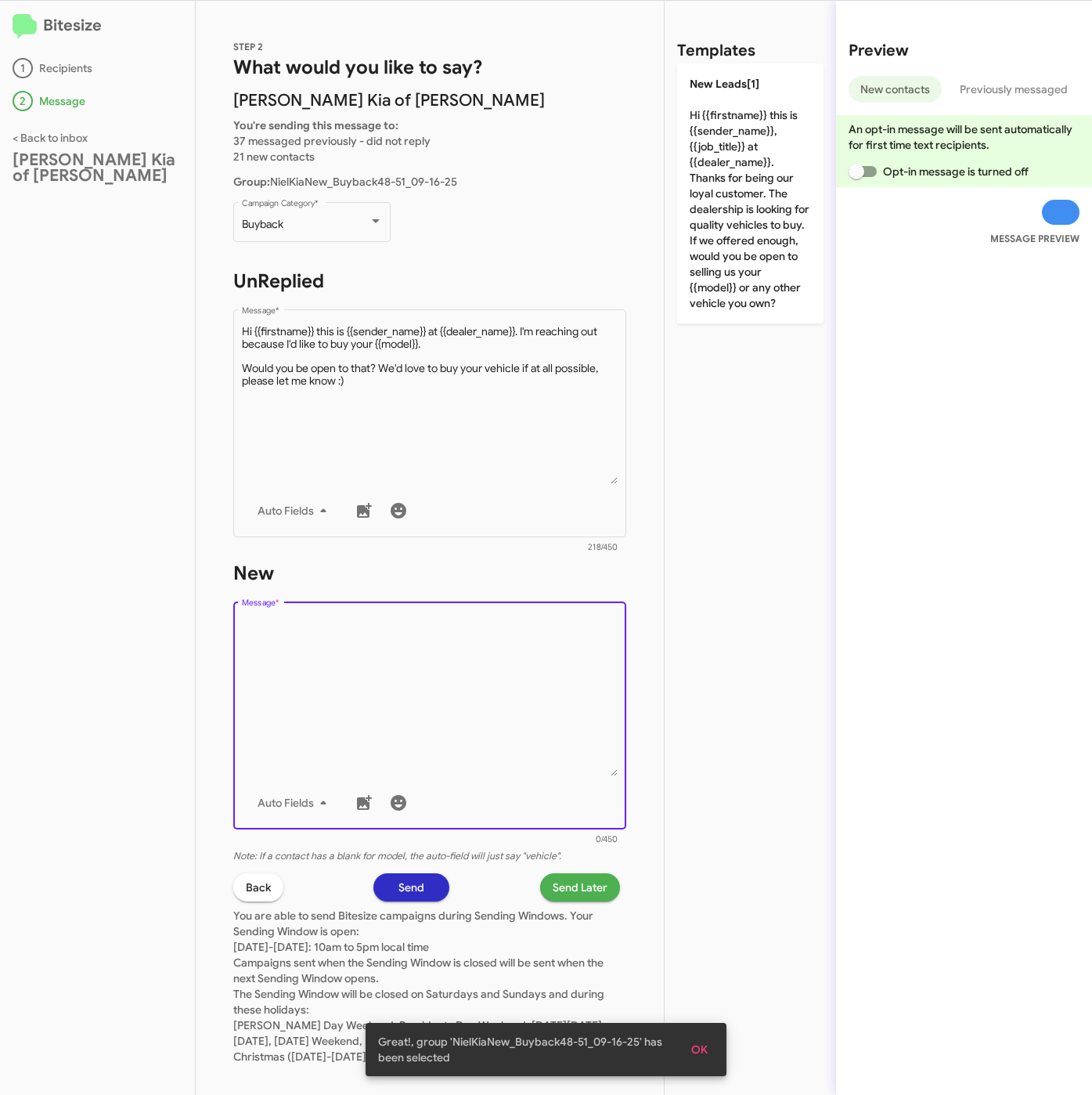
drag, startPoint x: 405, startPoint y: 724, endPoint x: 688, endPoint y: 425, distance: 411.7
click at [404, 722] on textarea "Message *" at bounding box center [431, 696] width 377 height 160
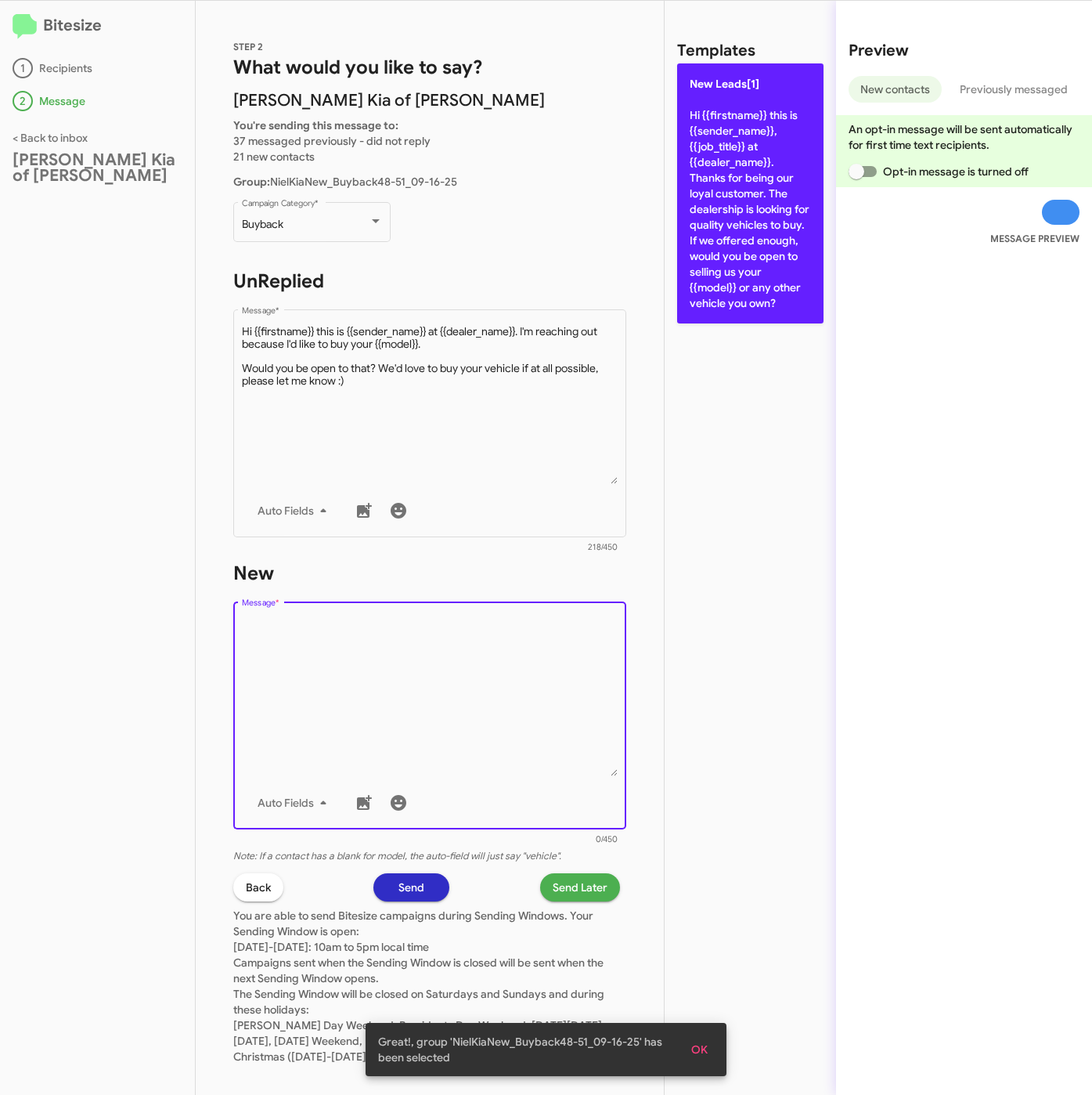
click at [748, 285] on p "New Leads[1] Hi {{firstname}} this is {{sender_name}}, {{job_title}} at {{deale…" at bounding box center [750, 193] width 146 height 260
type textarea "Hi {{firstname}} this is {{sender_name}}, {{job_title}} at {{dealer_name}}. Tha…"
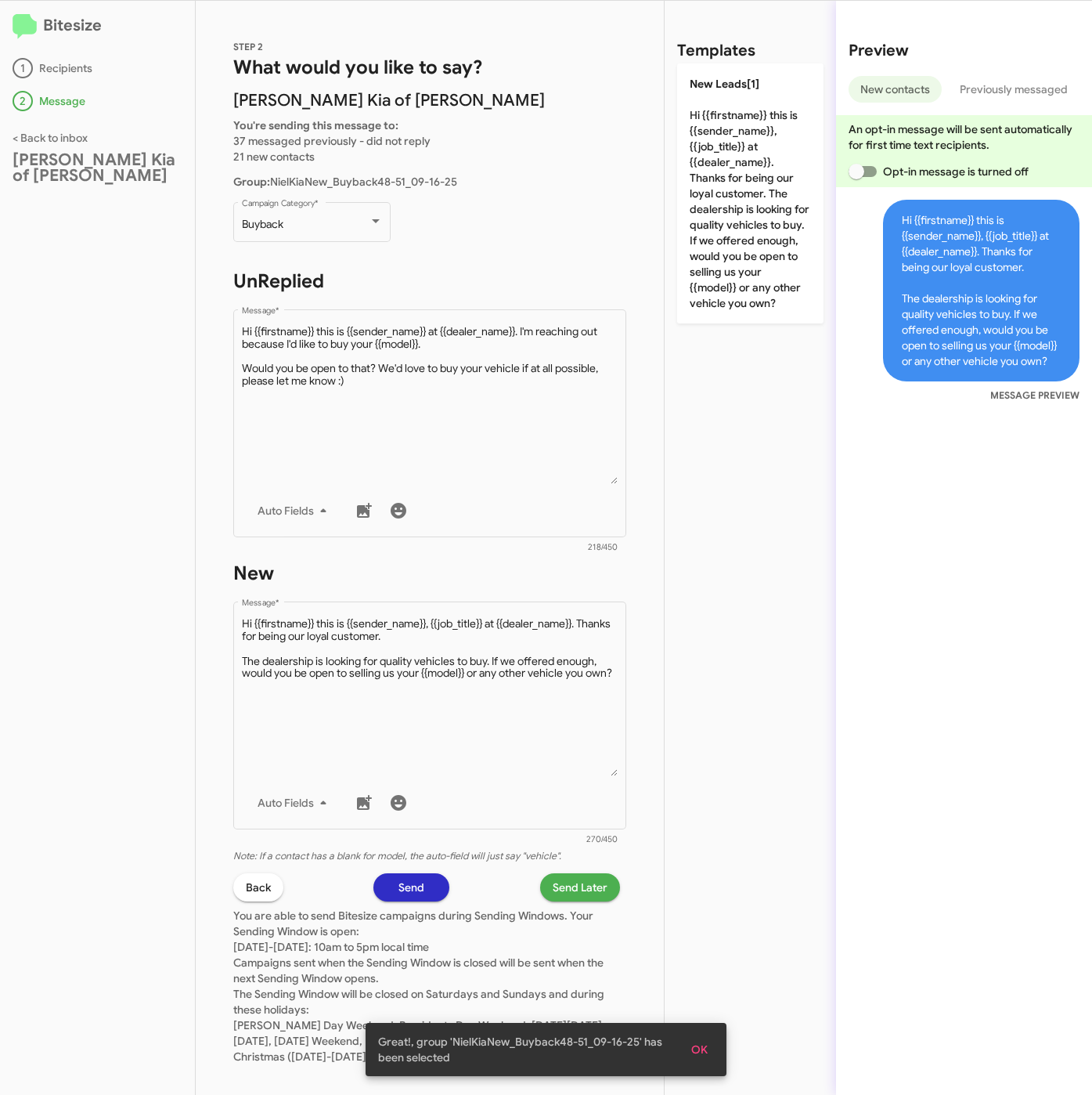
click at [571, 880] on span "Send Later" at bounding box center [580, 886] width 55 height 28
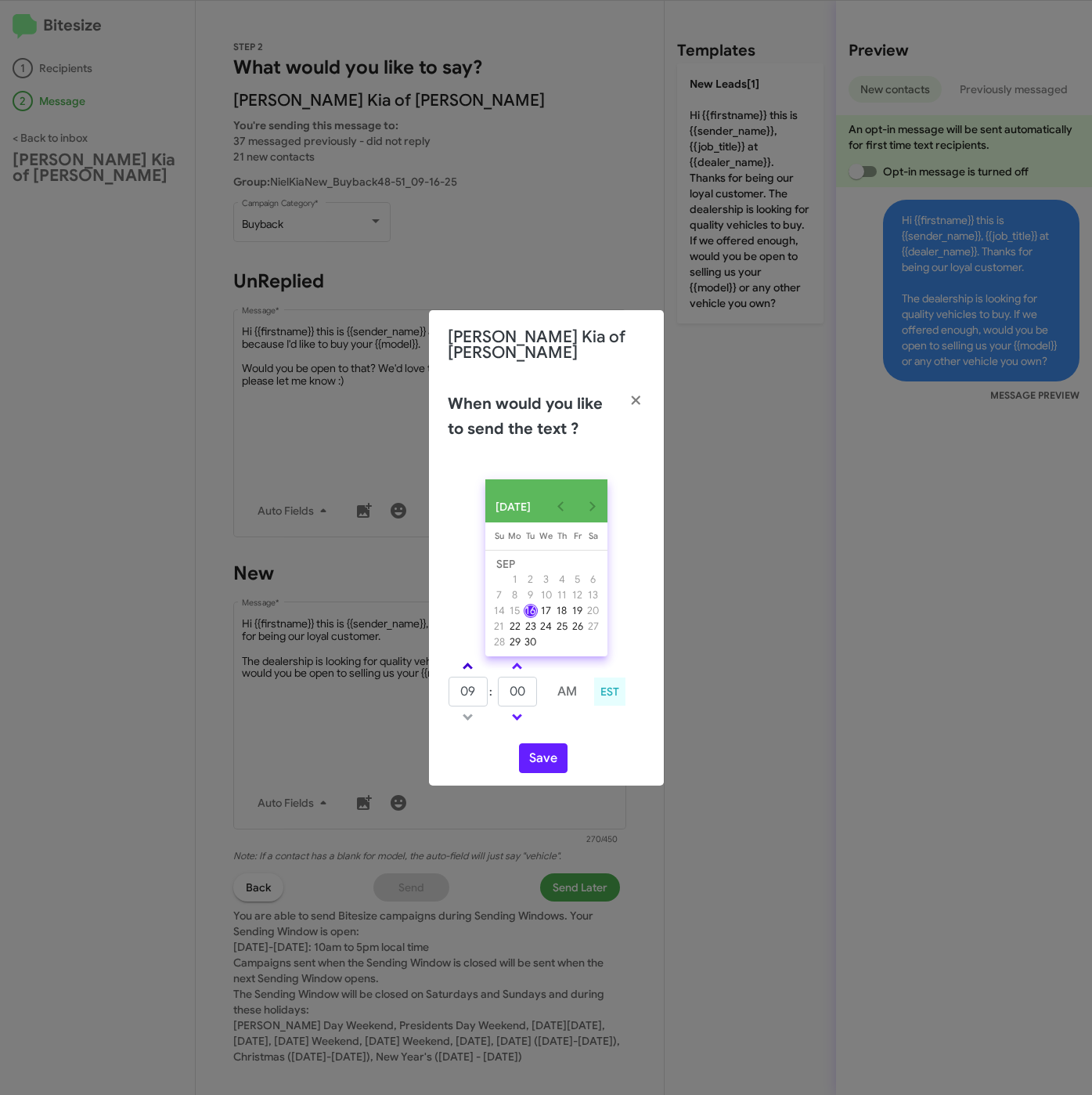
click at [463, 662] on span at bounding box center [468, 667] width 10 height 10
drag, startPoint x: 463, startPoint y: 662, endPoint x: 503, endPoint y: 688, distance: 47.7
click at [467, 662] on span at bounding box center [468, 667] width 10 height 10
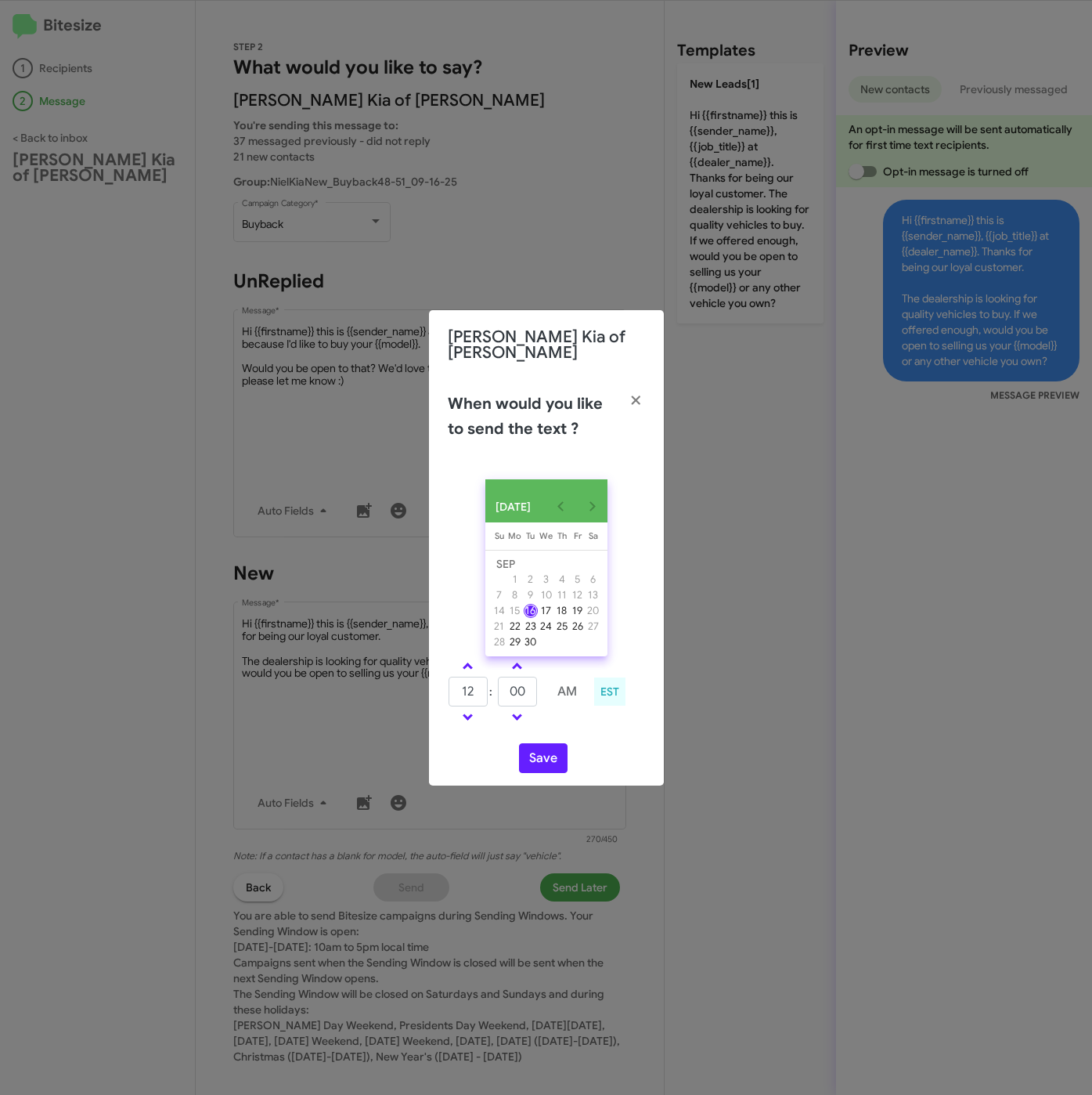
type input "01"
click at [499, 689] on input "00" at bounding box center [517, 691] width 40 height 29
type input "25"
click at [550, 745] on button "Save" at bounding box center [543, 757] width 49 height 29
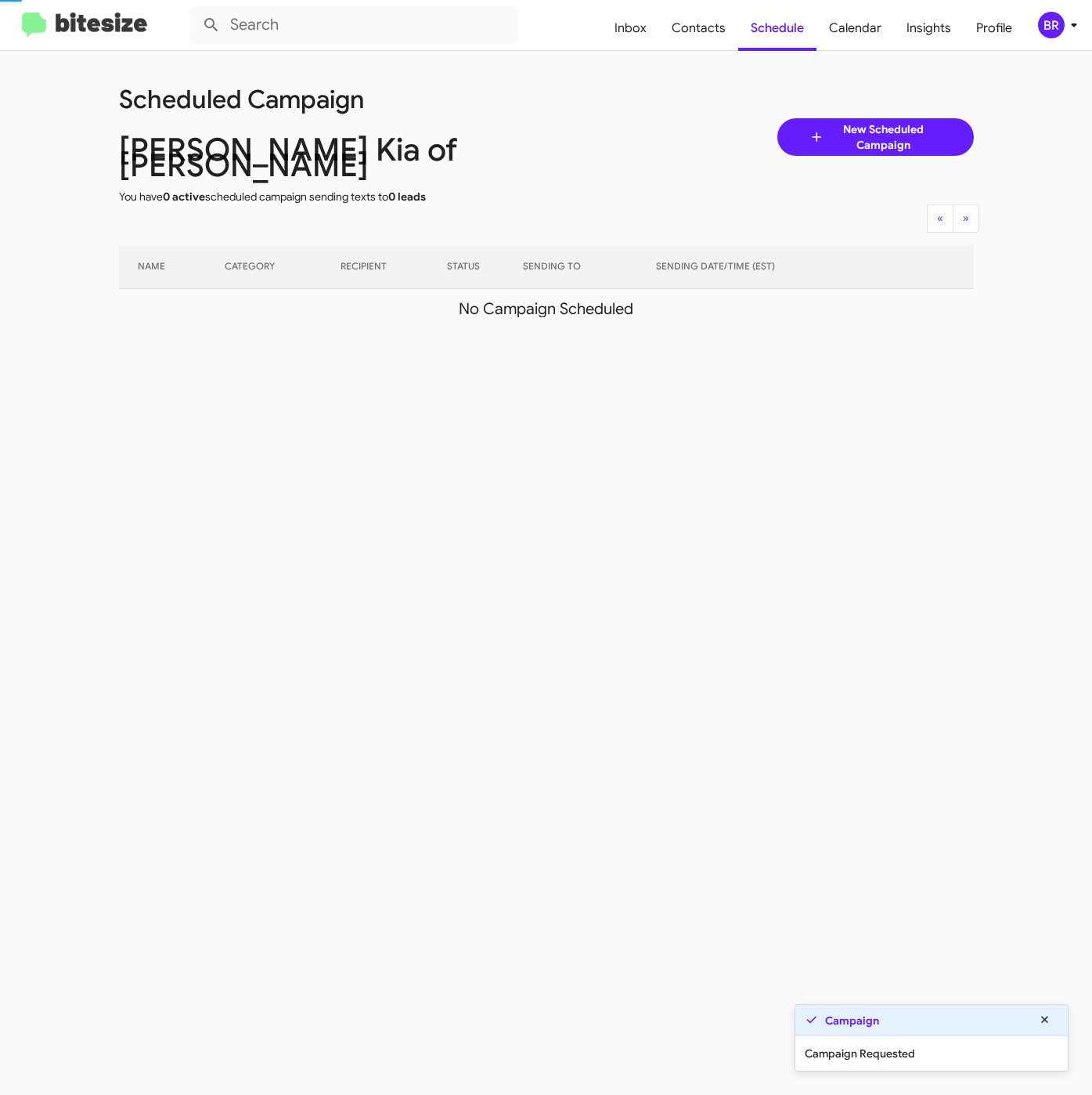
click at [1071, 24] on icon at bounding box center [1073, 25] width 19 height 19
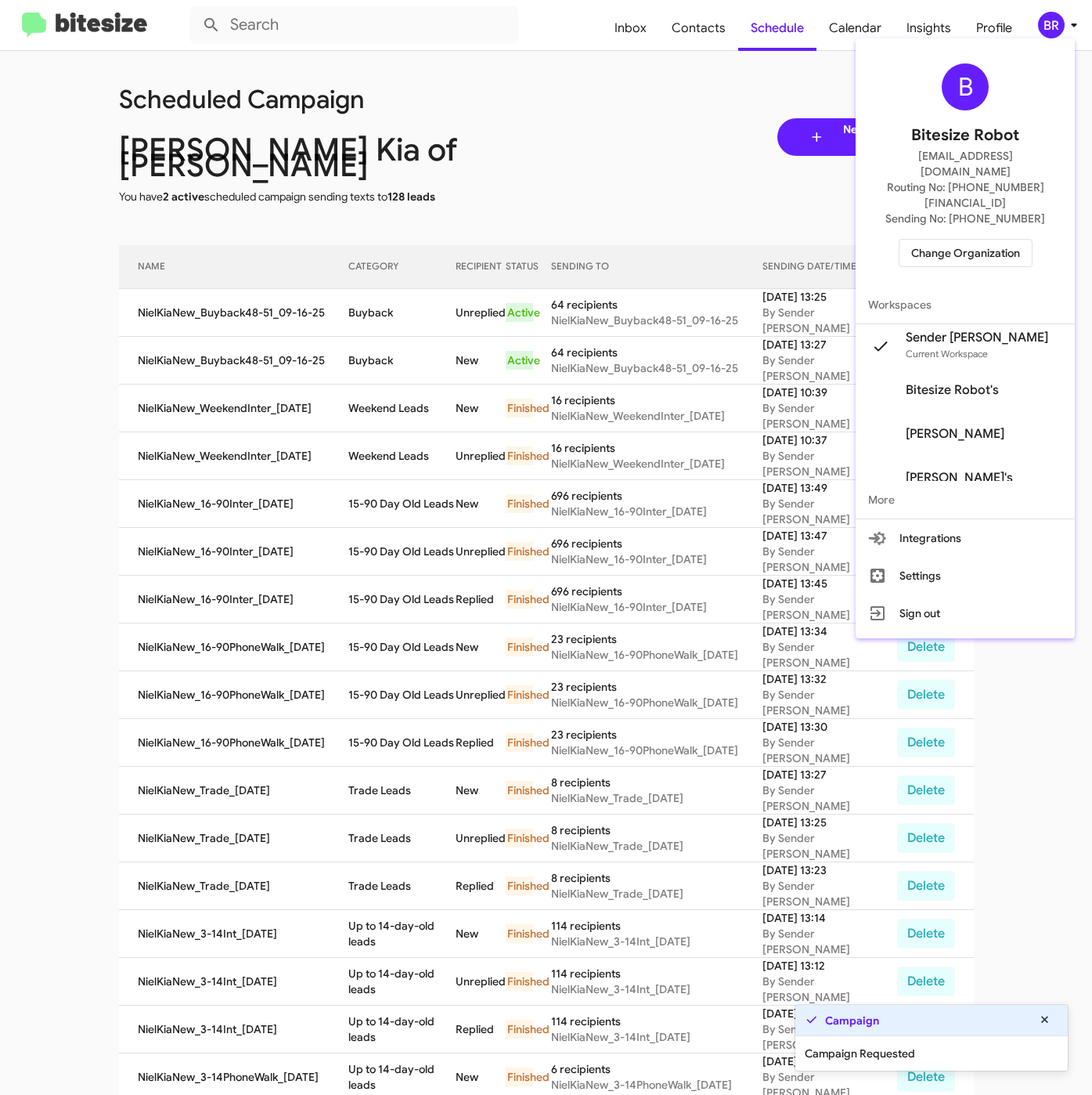
click at [367, 306] on div at bounding box center [546, 547] width 1092 height 1095
click at [367, 306] on td "Buyback" at bounding box center [401, 312] width 107 height 48
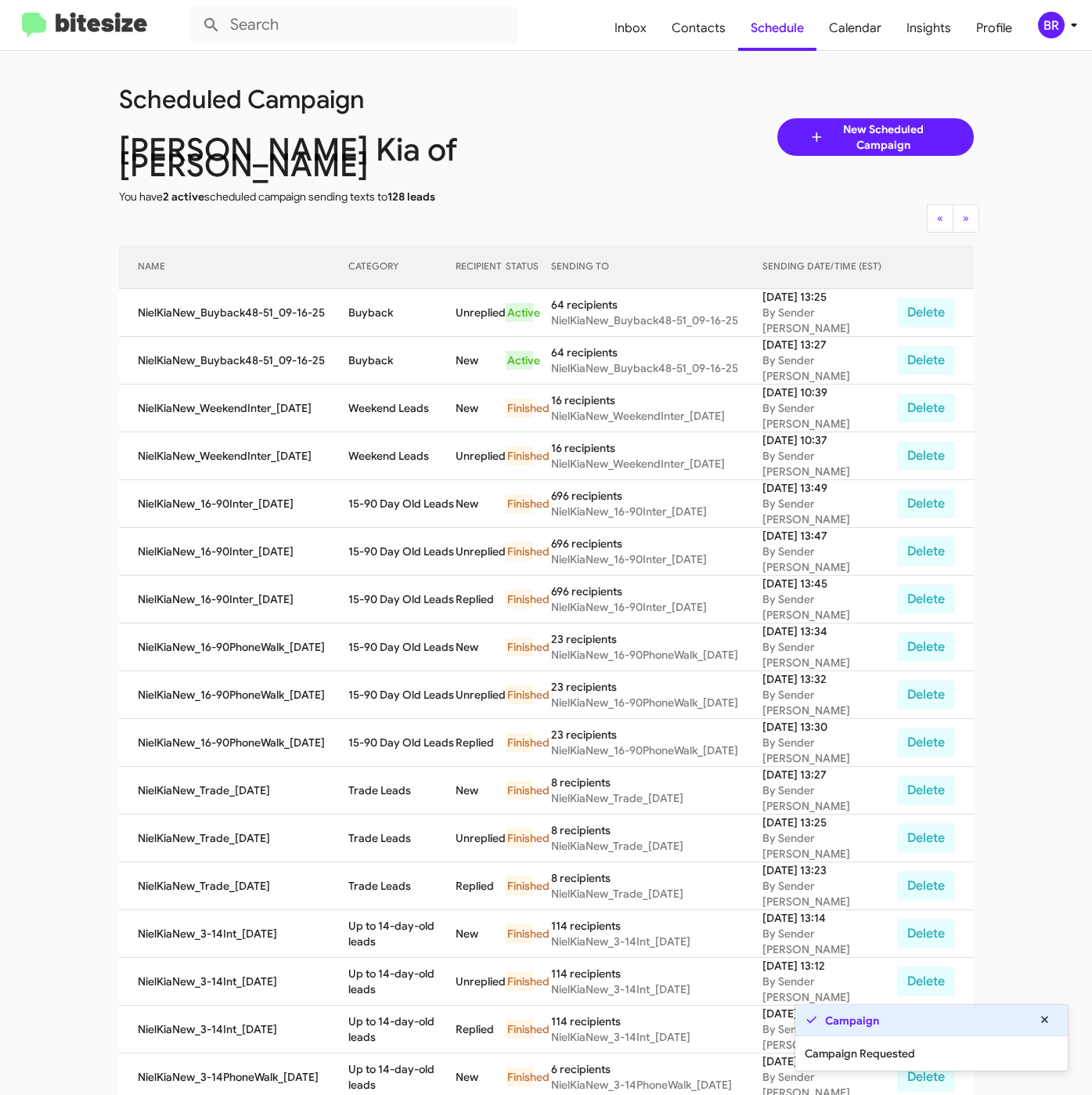
copy td "Buyback"
click at [1041, 22] on div "BR" at bounding box center [1052, 25] width 27 height 27
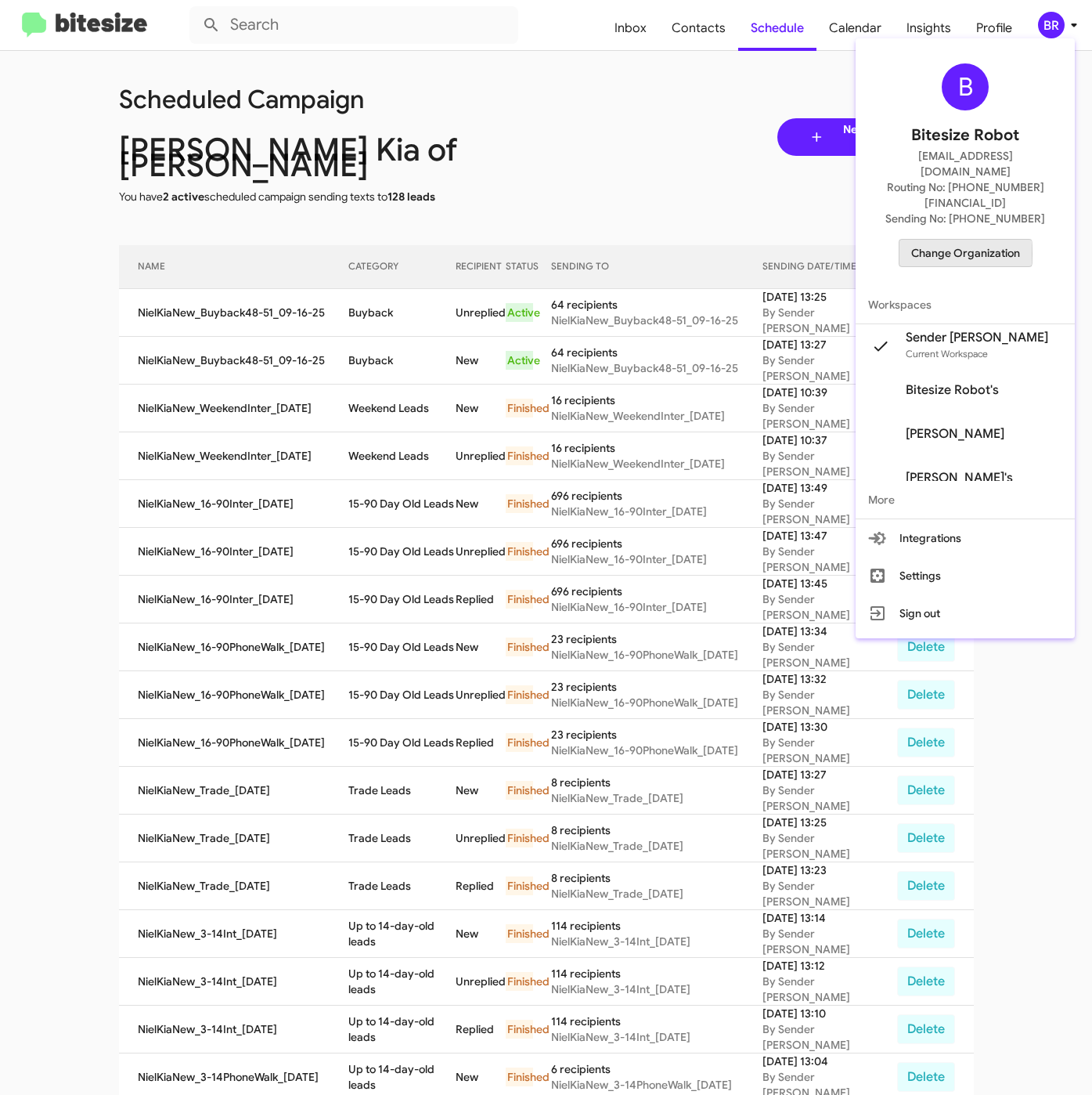
click at [947, 240] on span "Change Organization" at bounding box center [965, 253] width 109 height 27
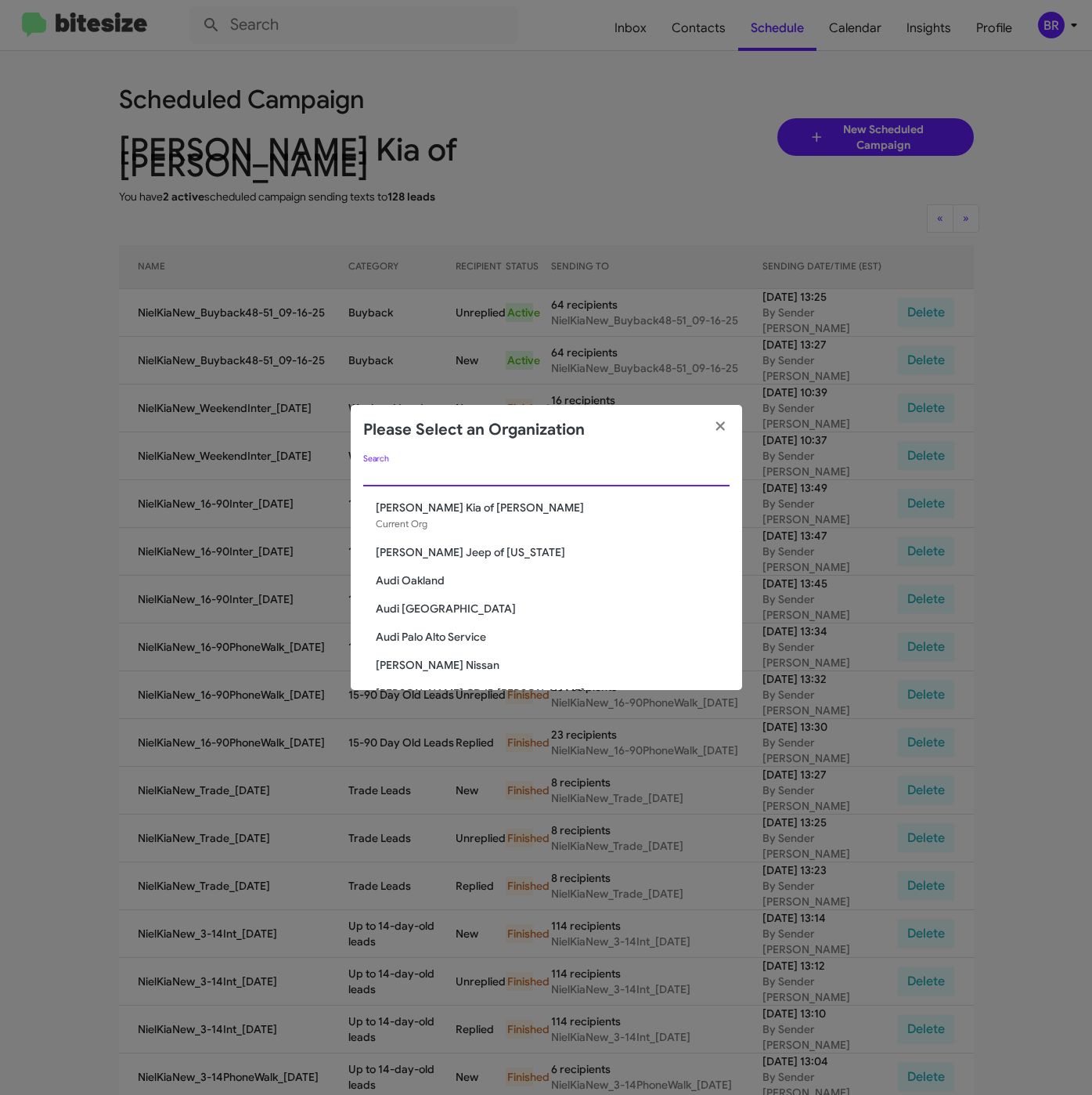
click at [419, 477] on input "Search" at bounding box center [546, 474] width 366 height 13
paste input "[PERSON_NAME] Dodge Chrysler Jeep"
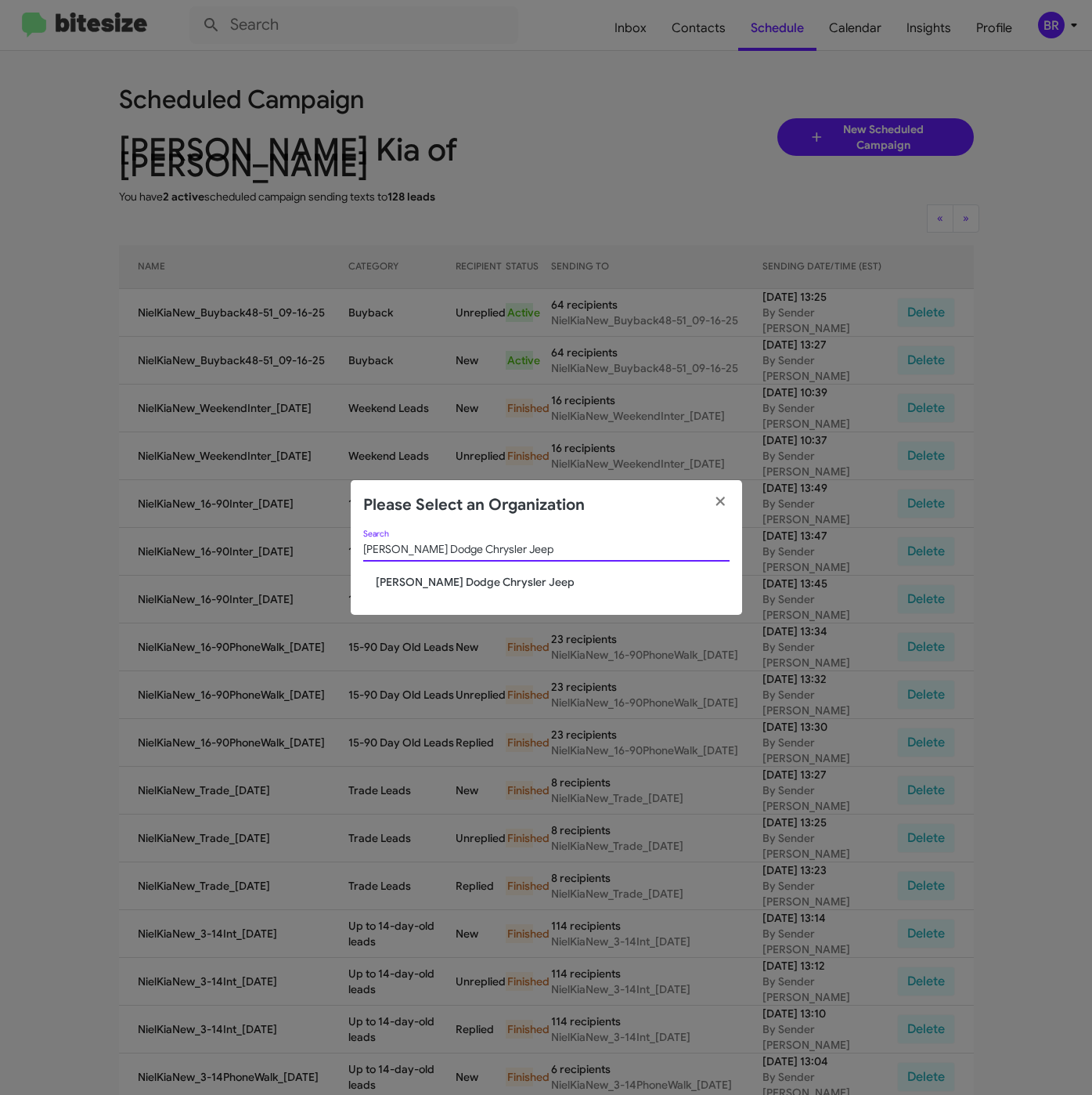
type input "[PERSON_NAME] Dodge Chrysler Jeep"
click at [411, 578] on span "[PERSON_NAME] Dodge Chrysler Jeep" at bounding box center [553, 582] width 354 height 16
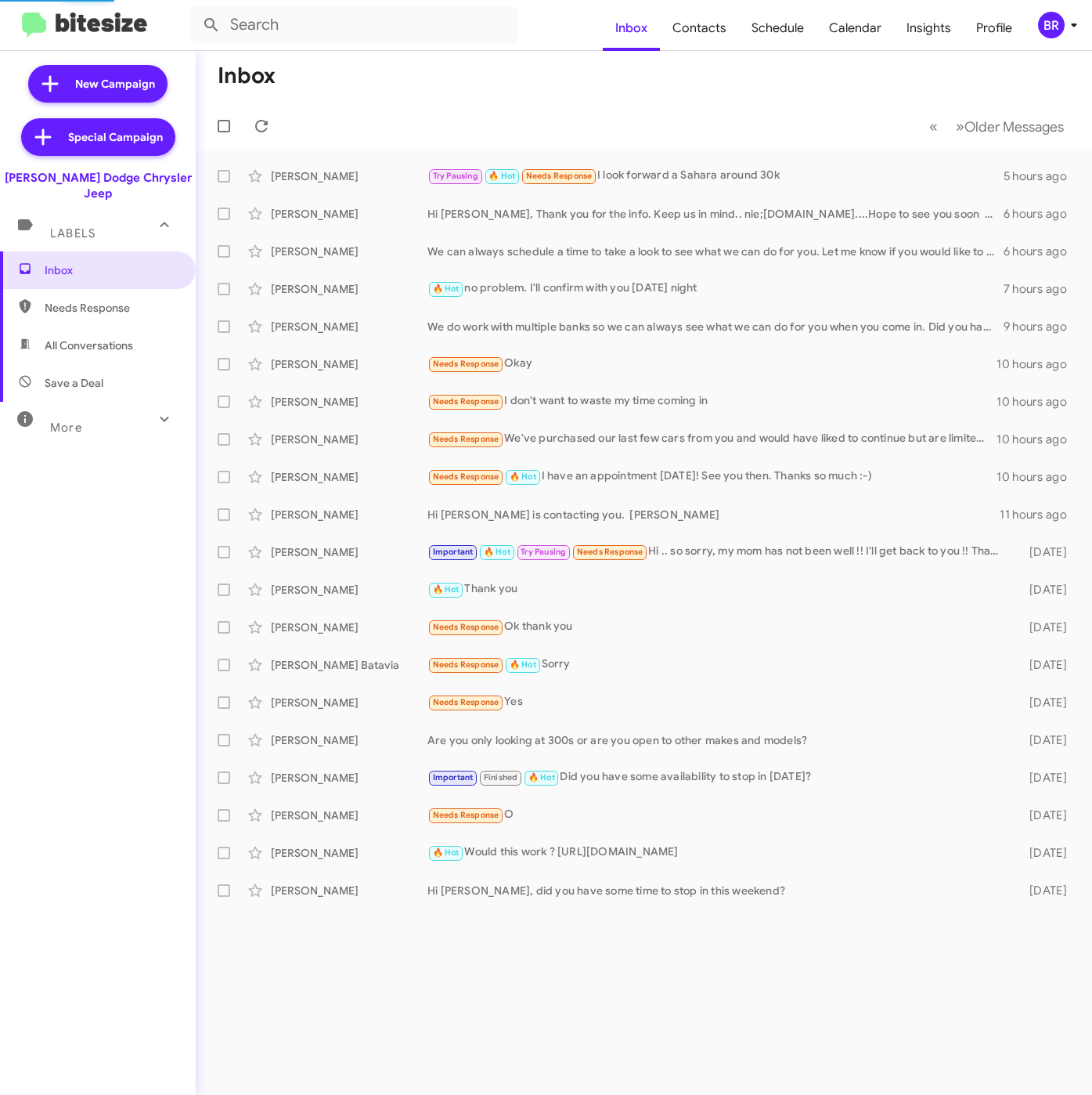
click at [1052, 29] on div "BR" at bounding box center [1052, 25] width 27 height 27
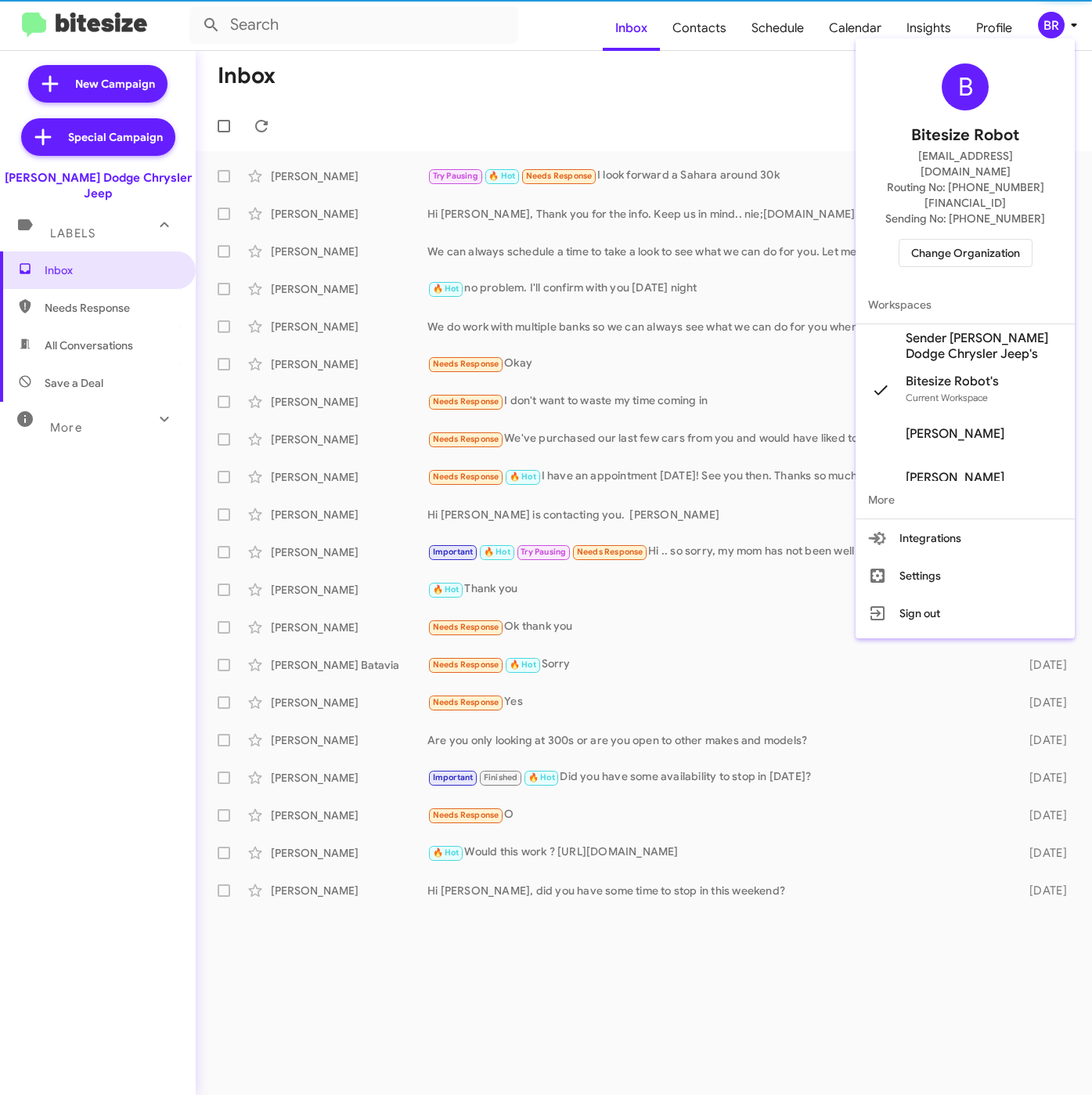
click at [928, 331] on span "Sender Nielsen Dodge Chrysler Jeep's" at bounding box center [983, 346] width 156 height 31
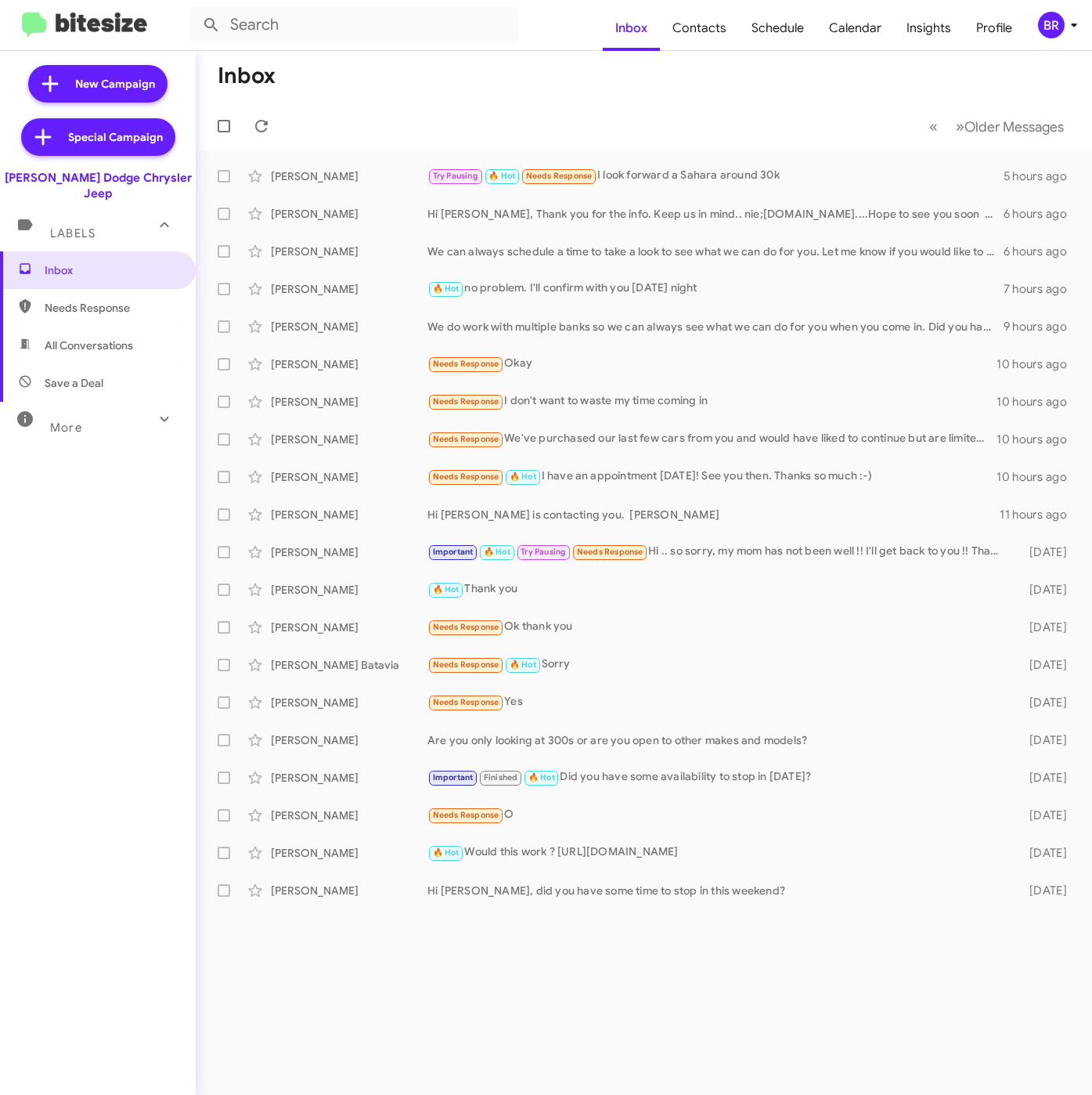
click at [1046, 3] on mat-toolbar "Inbox Contacts Schedule Calendar Insights Profile BR" at bounding box center [546, 25] width 1092 height 50
click at [1060, 30] on div "BR" at bounding box center [1052, 25] width 27 height 27
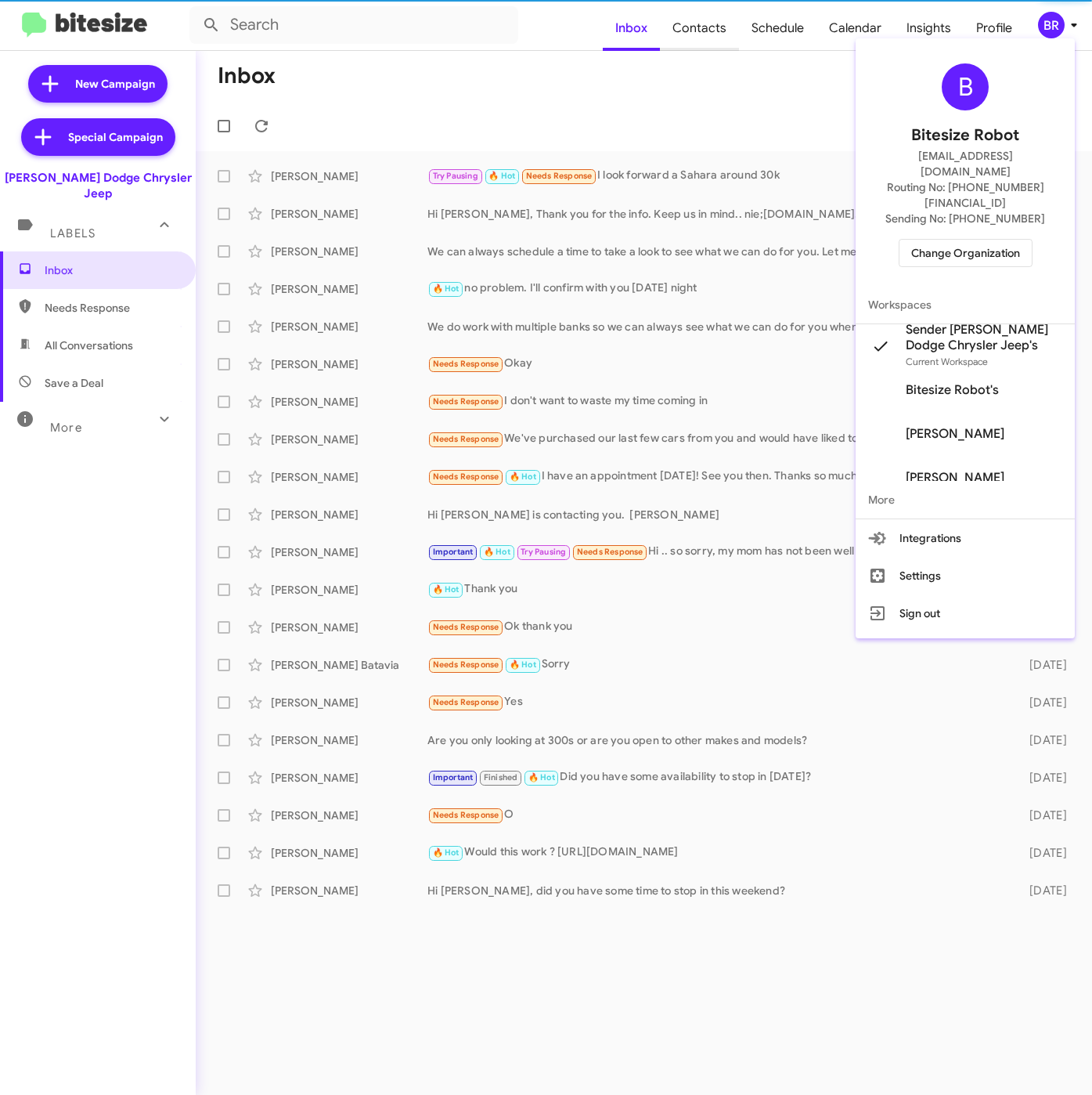
click at [730, 35] on div at bounding box center [546, 547] width 1092 height 1095
click at [730, 35] on span "Contacts" at bounding box center [699, 29] width 79 height 45
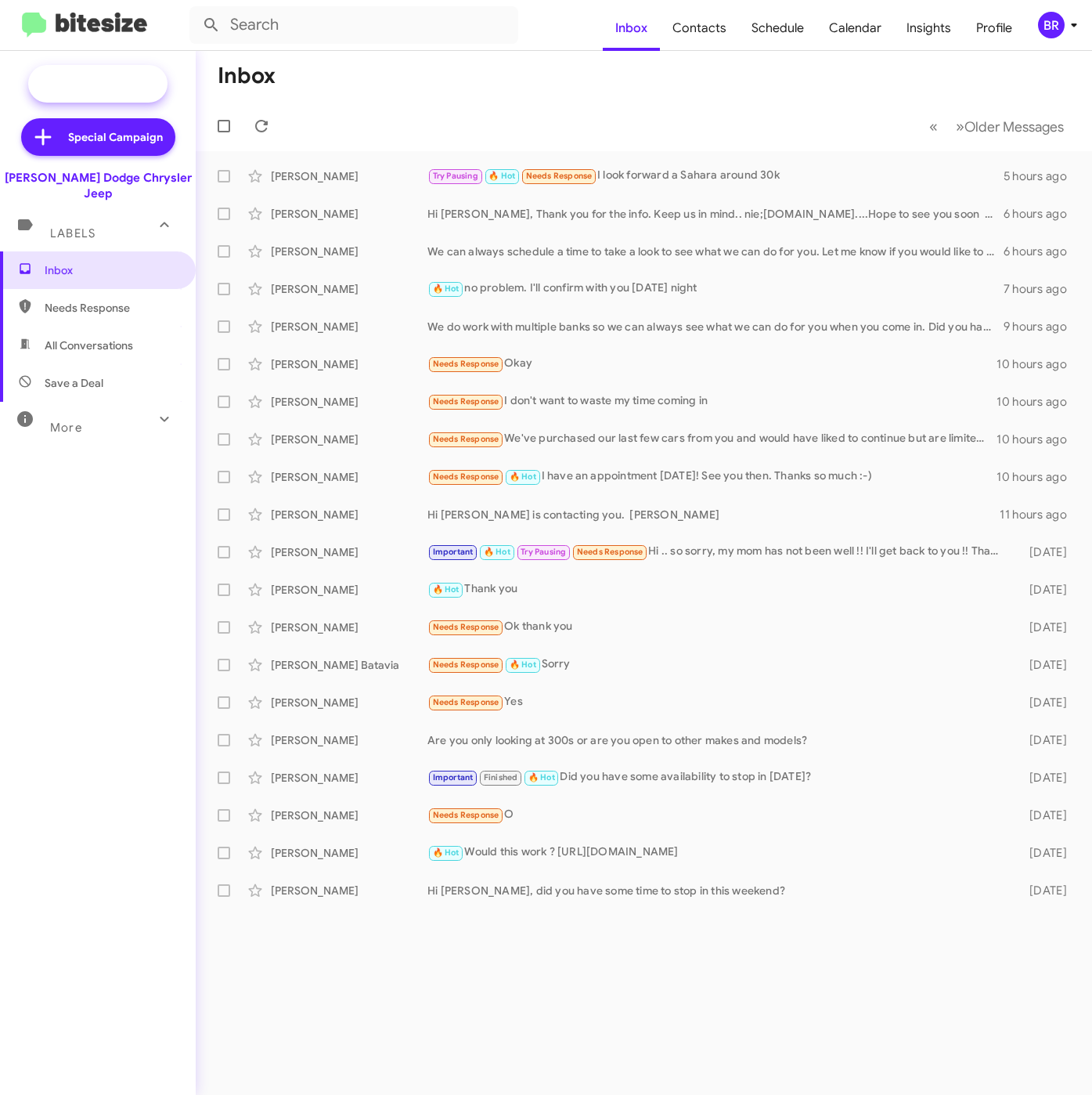
type input "in:groups"
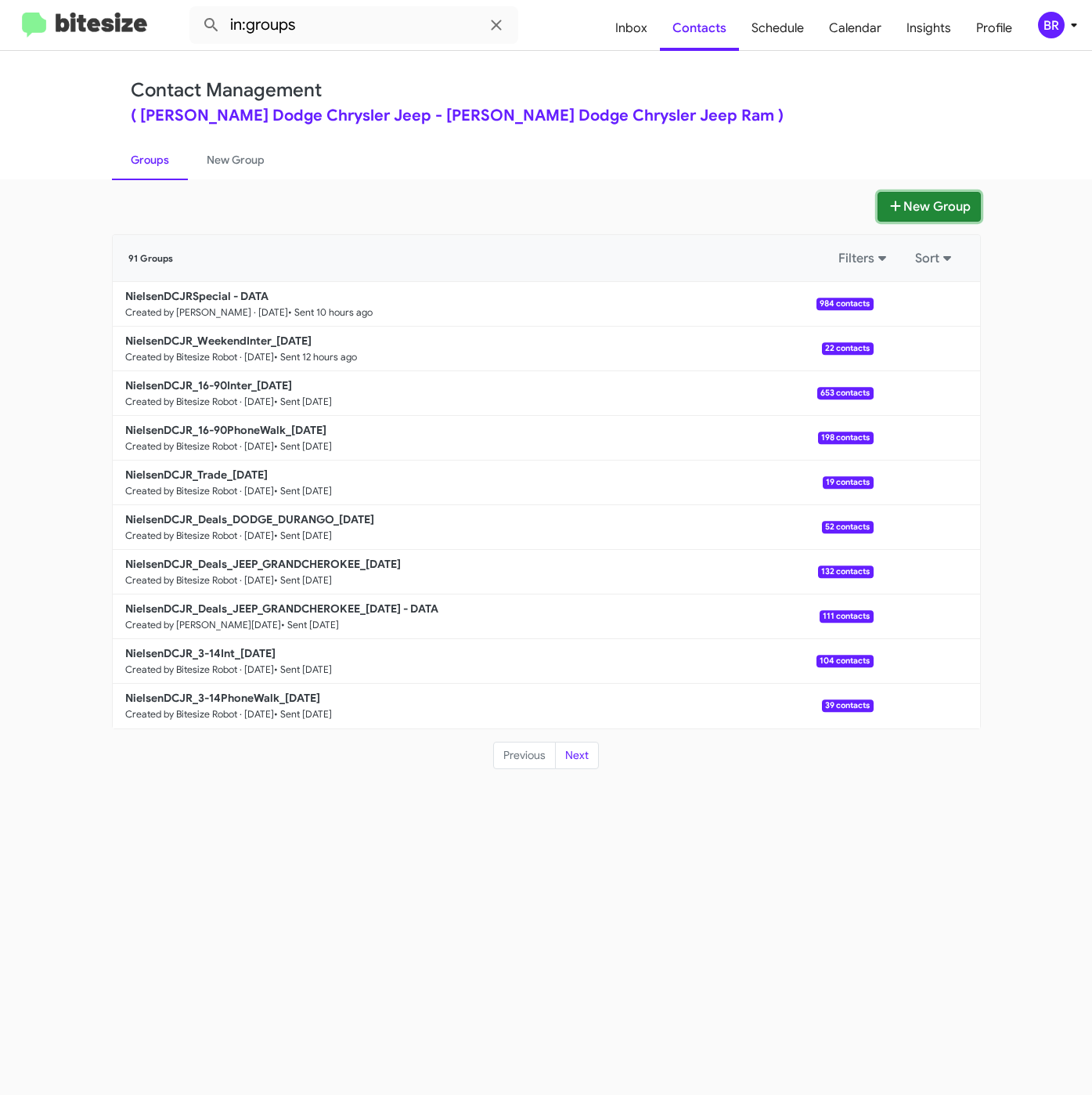
click at [918, 221] on button "New Group" at bounding box center [929, 206] width 103 height 29
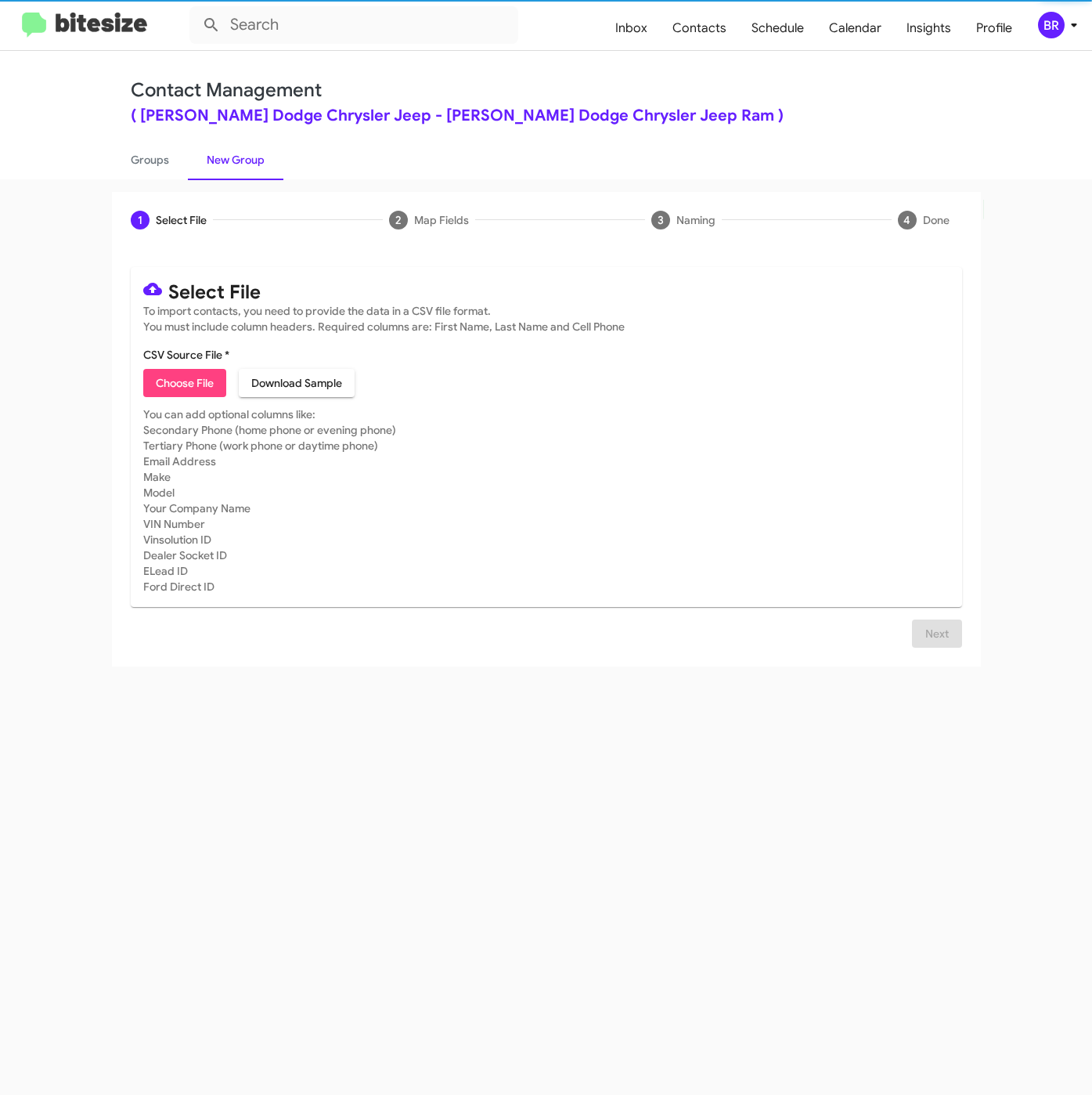
click at [182, 372] on span "Choose File" at bounding box center [184, 382] width 58 height 28
type input "NielsenDCJR_Buyback48-51_09-16-25"
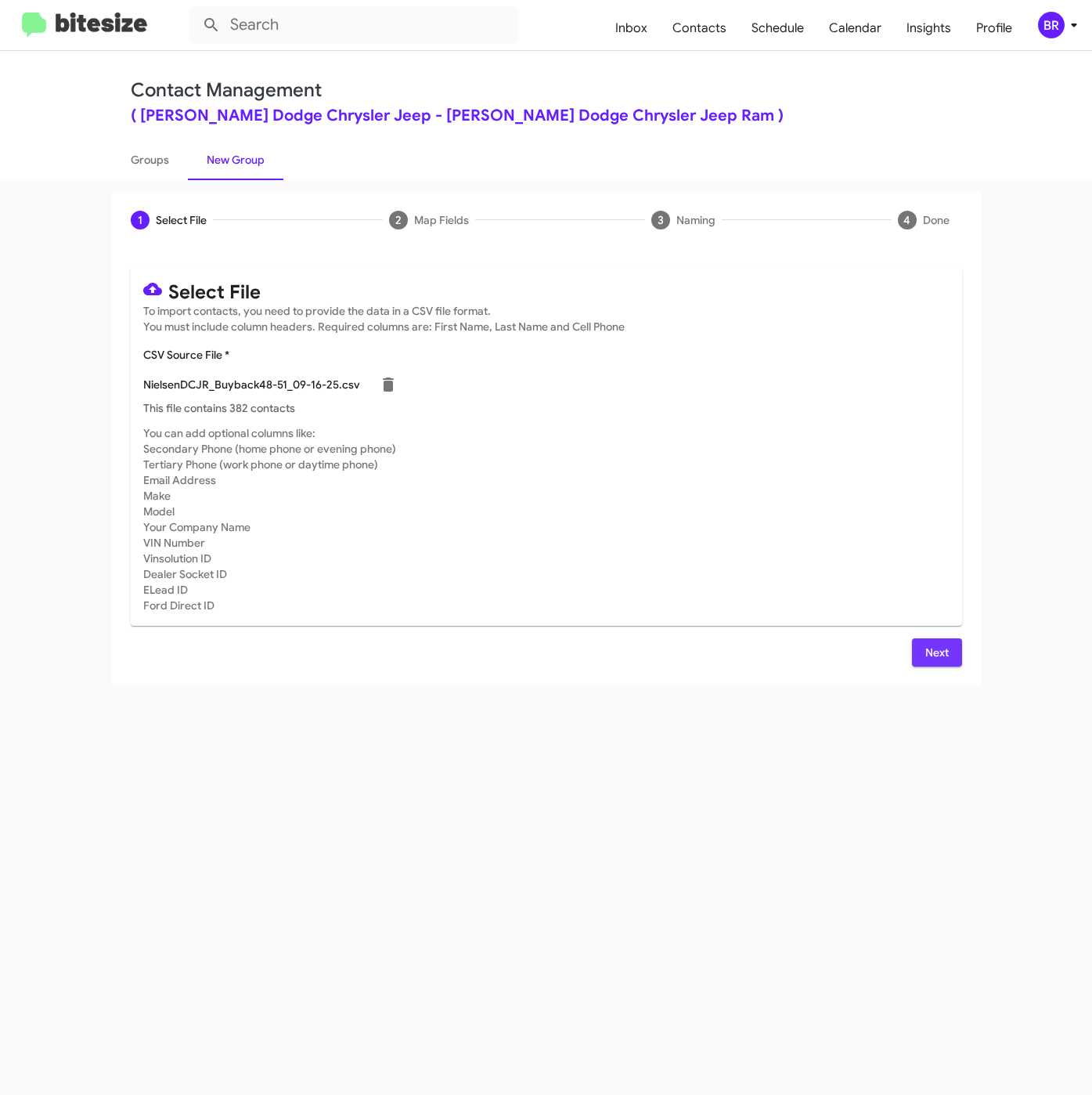
drag, startPoint x: 936, startPoint y: 647, endPoint x: 836, endPoint y: 830, distance: 208.5
click at [936, 648] on span "Next" at bounding box center [937, 651] width 25 height 28
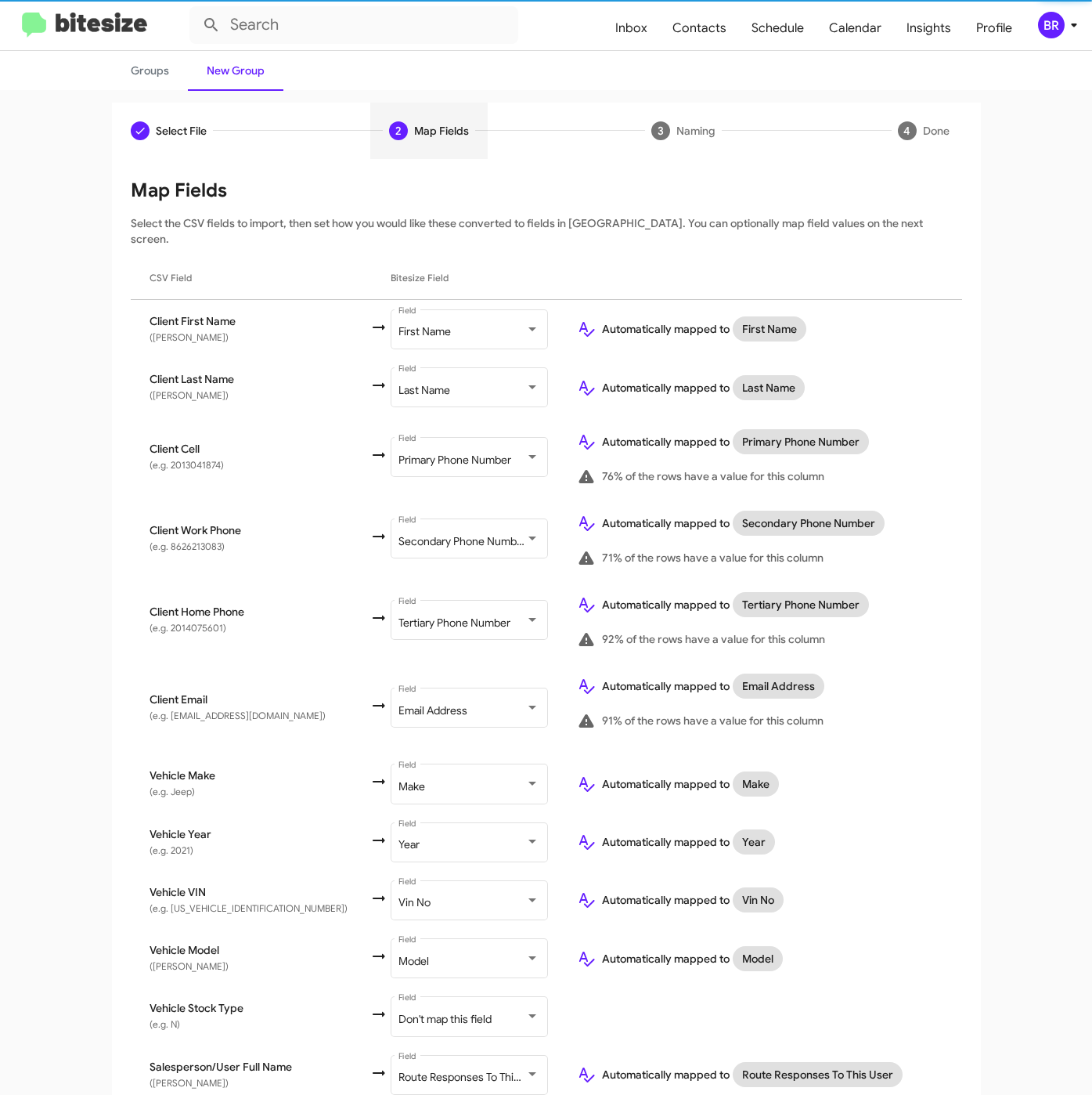
scroll to position [196, 0]
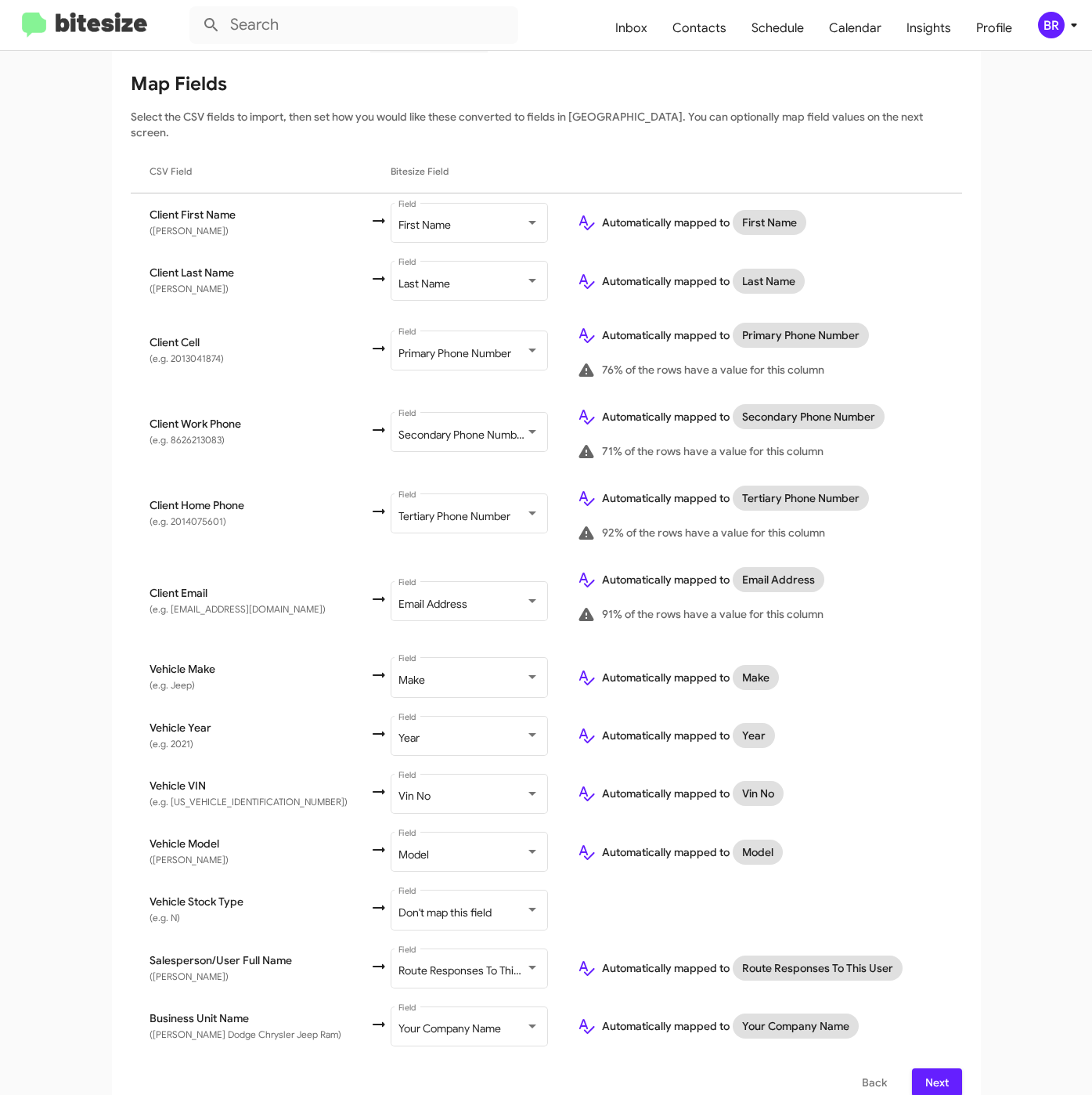
click at [912, 1068] on button "Next" at bounding box center [937, 1082] width 50 height 28
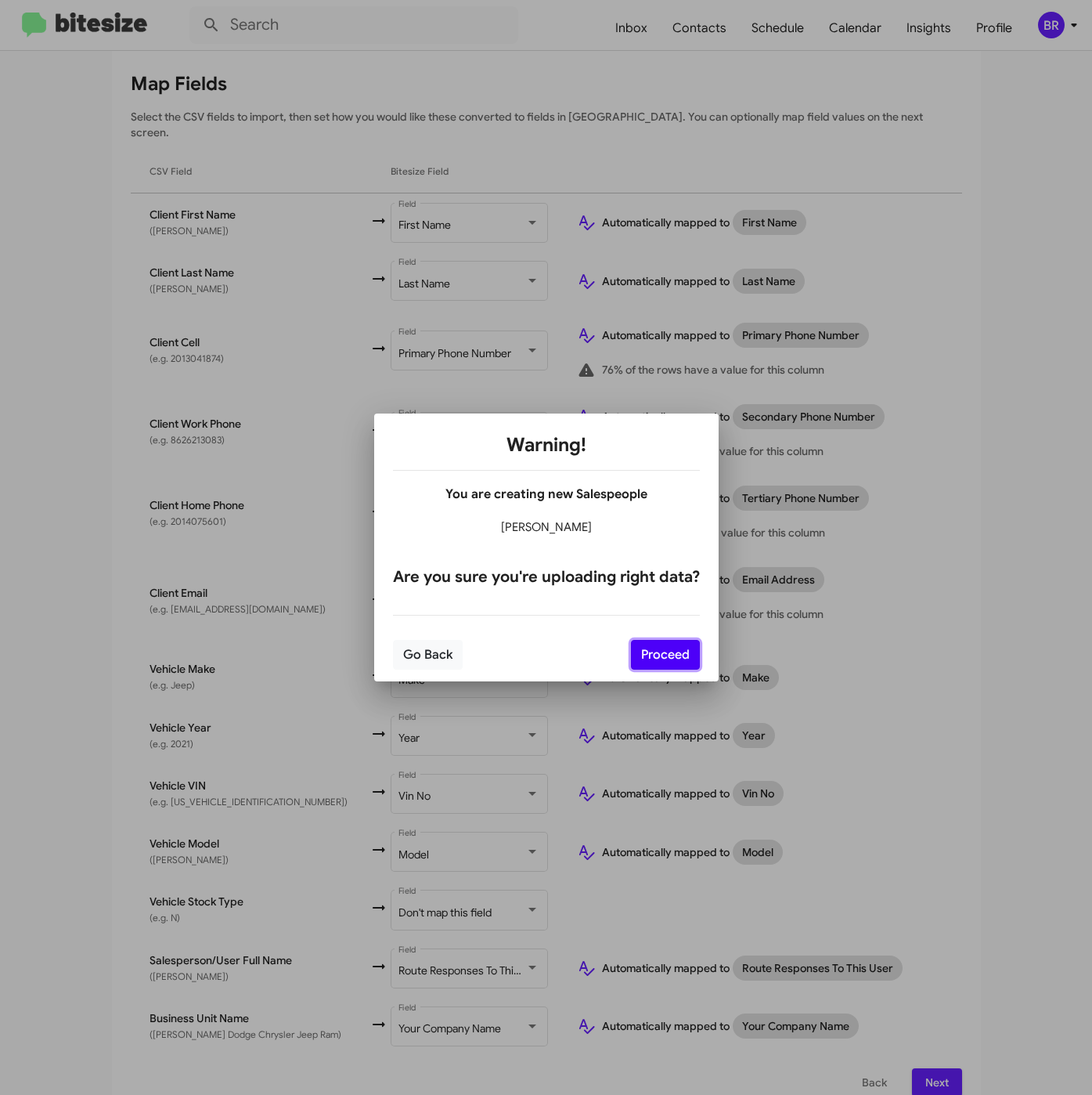
click at [663, 648] on button "Proceed" at bounding box center [665, 654] width 69 height 29
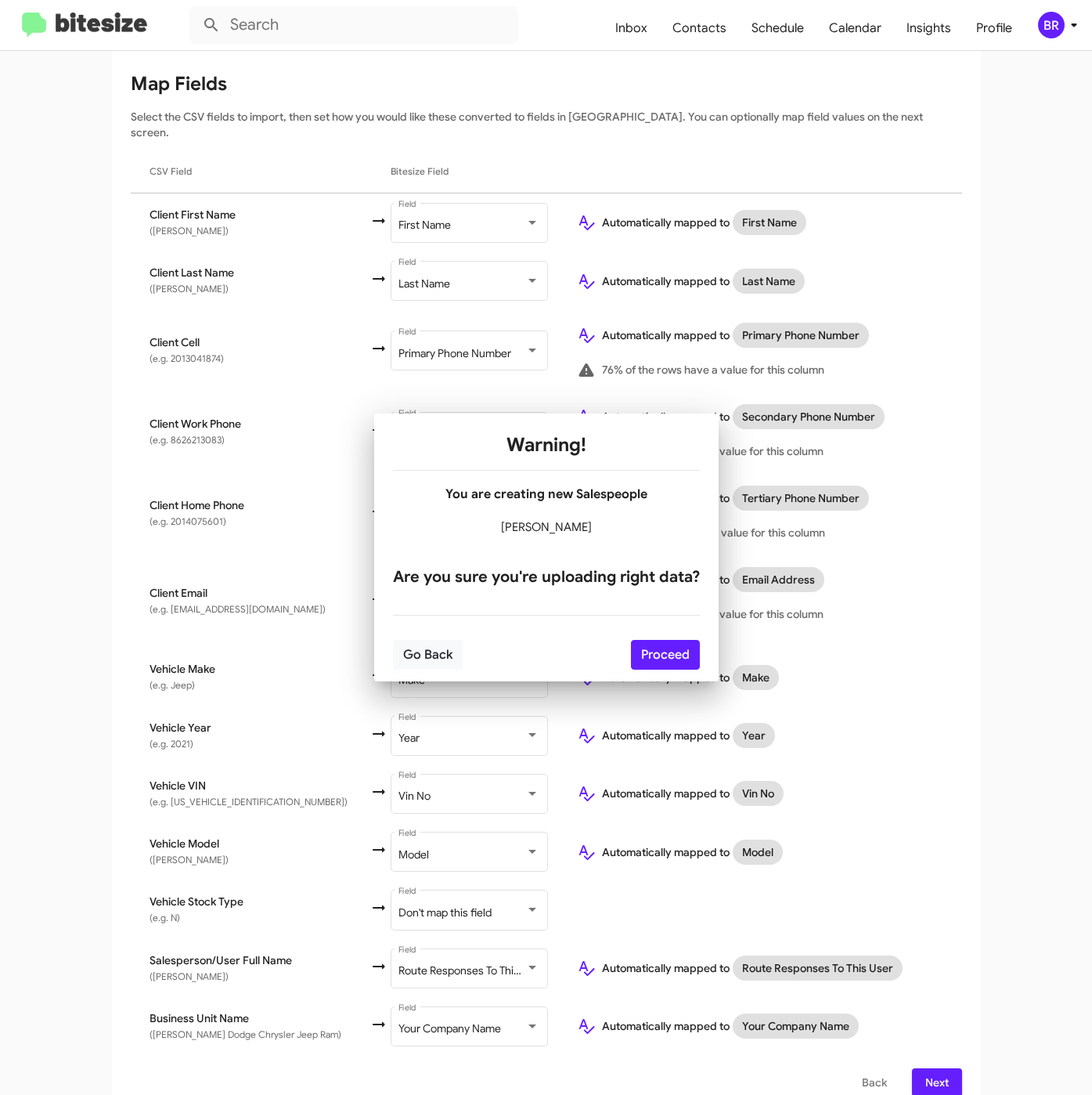
scroll to position [0, 0]
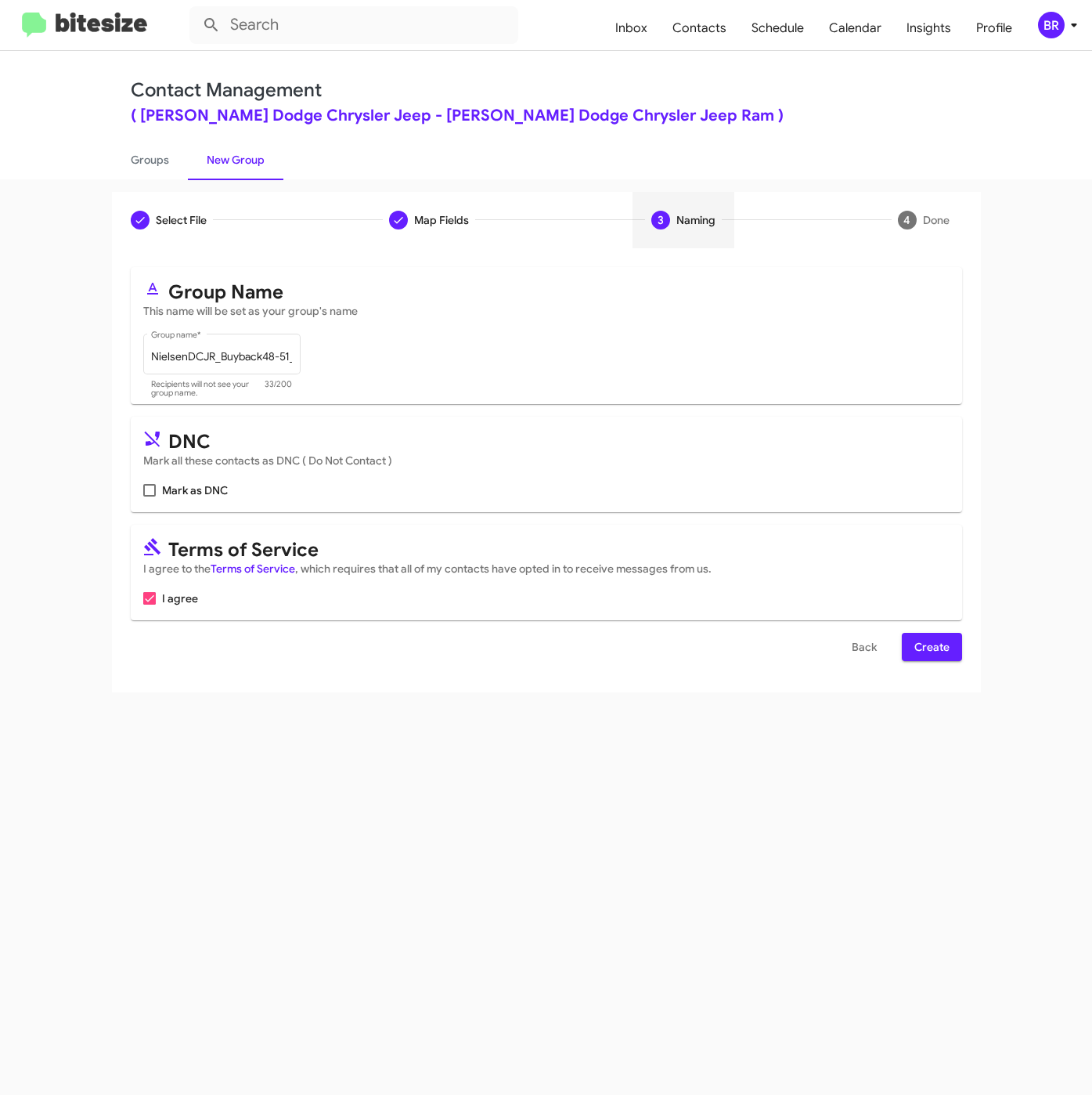
drag, startPoint x: 924, startPoint y: 641, endPoint x: 1090, endPoint y: 715, distance: 181.7
click at [925, 642] on span "Create" at bounding box center [932, 646] width 35 height 28
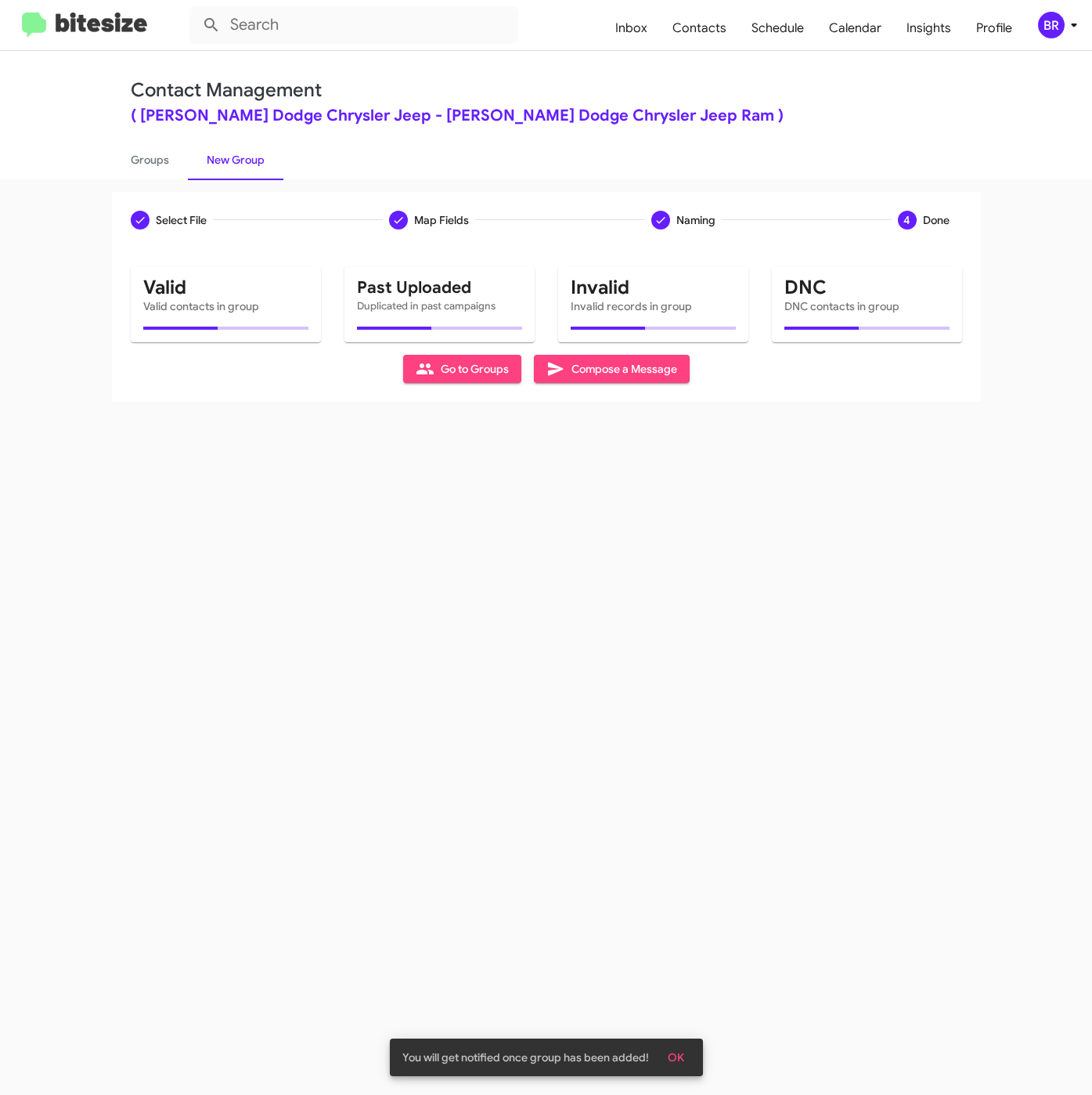
click at [705, 635] on div "Select File Map Fields Naming 4 Done Select File To import contacts, you need t…" at bounding box center [546, 637] width 1092 height 916
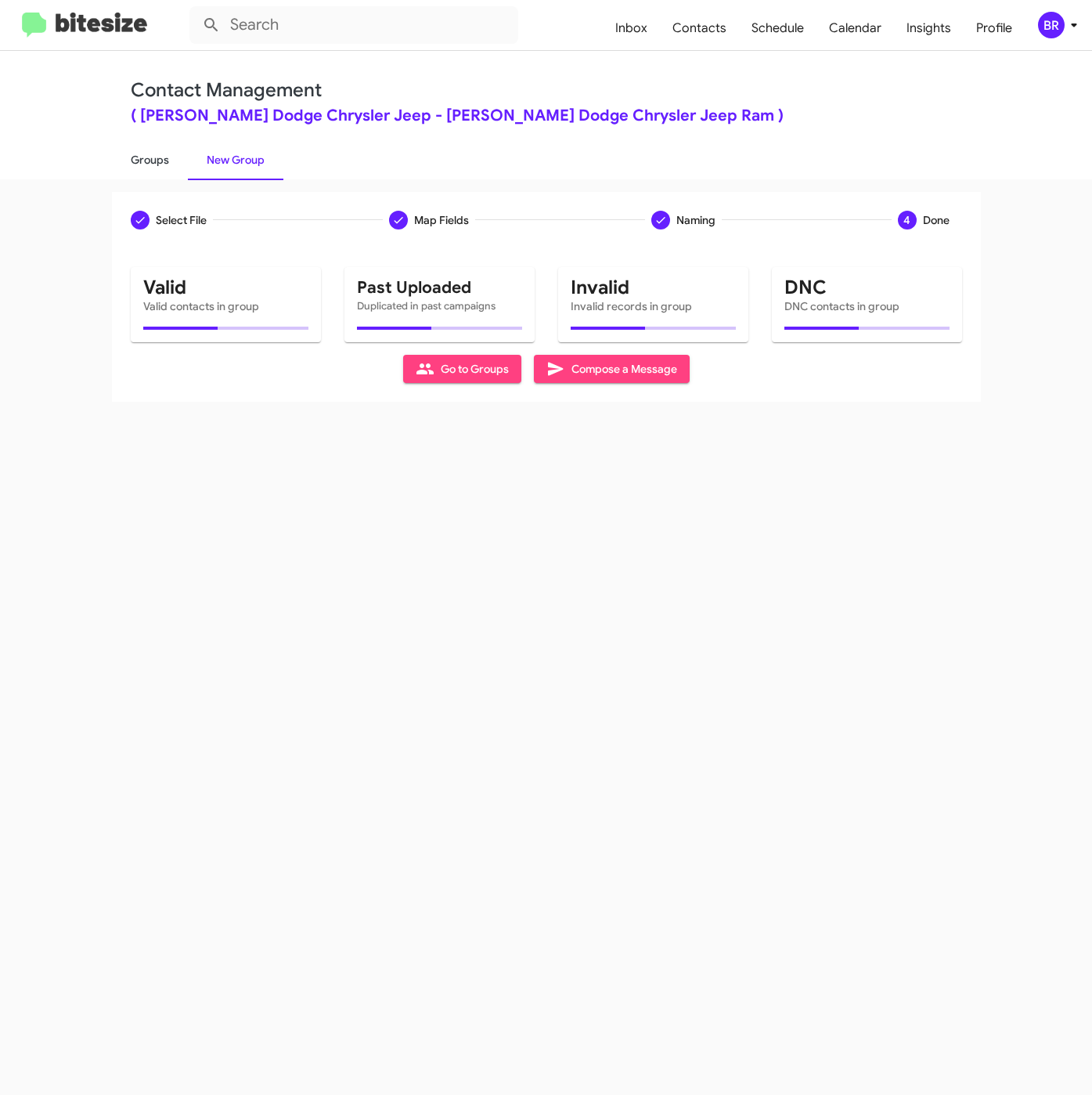
click at [140, 153] on link "Groups" at bounding box center [150, 160] width 76 height 40
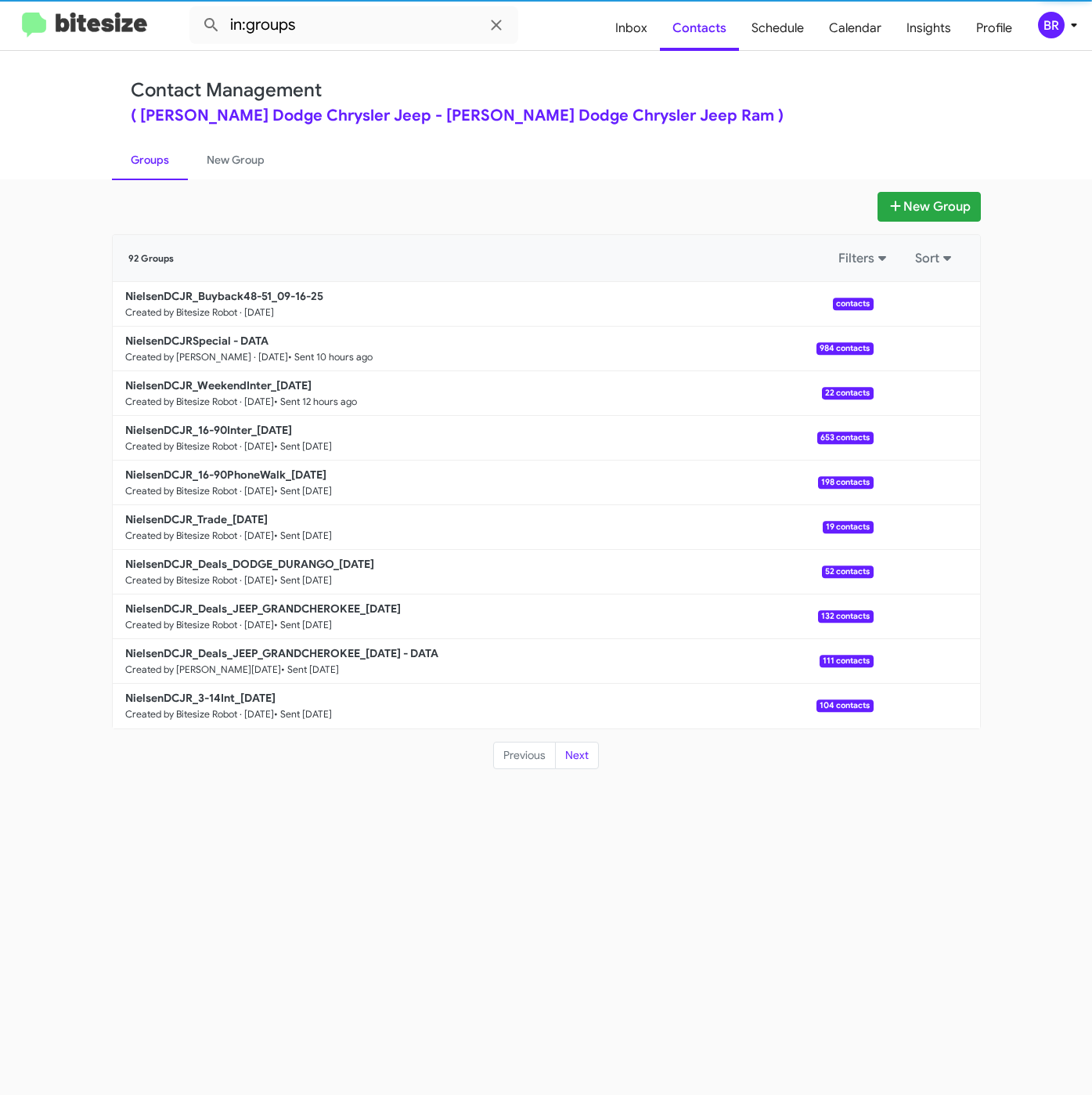
click at [372, 43] on mat-toolbar "in:groups Inbox Contacts Schedule Calendar Insights Profile BR" at bounding box center [546, 25] width 1092 height 50
click at [376, 31] on input "in:groups" at bounding box center [353, 24] width 329 height 38
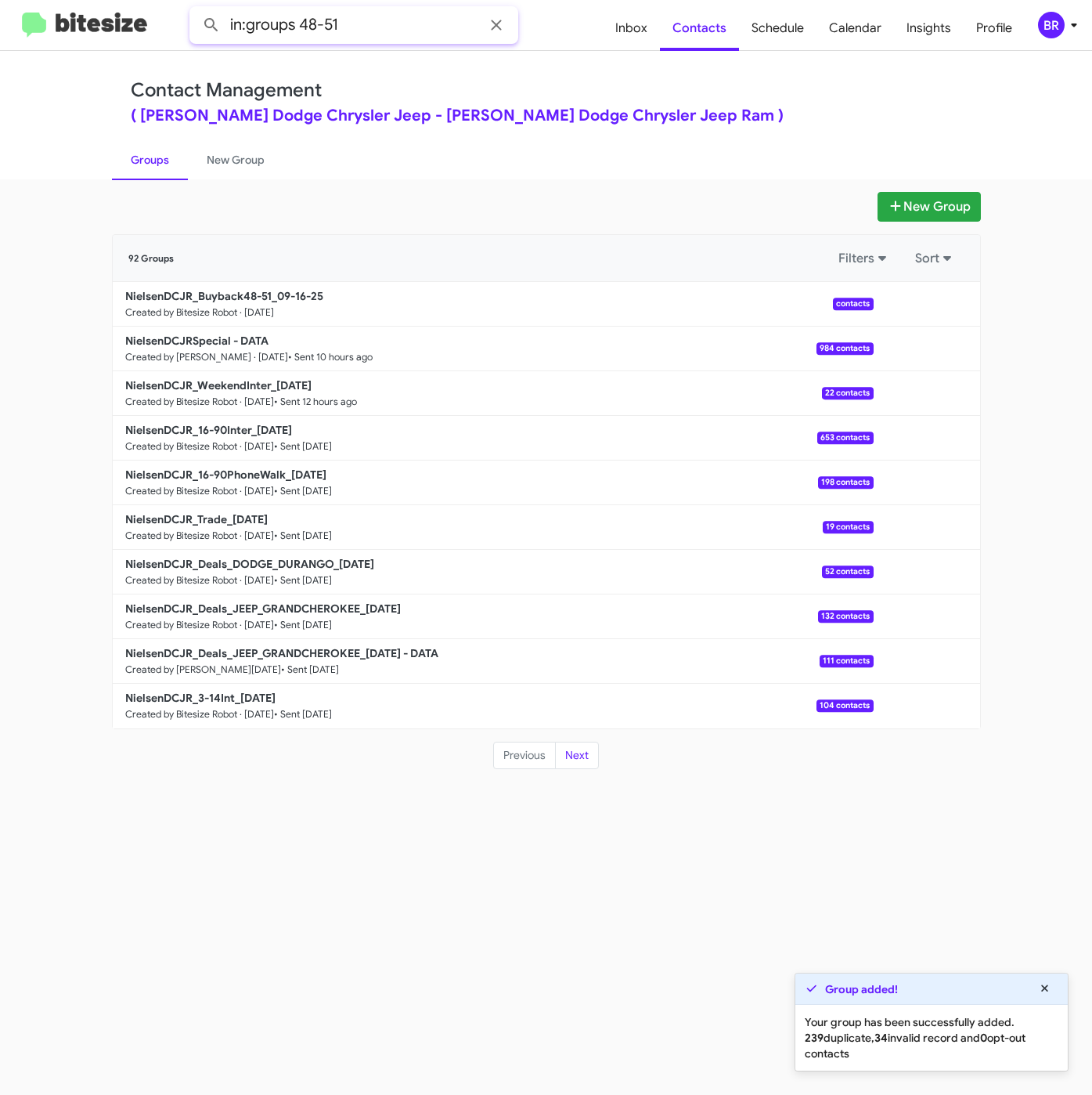
click at [196, 9] on button at bounding box center [211, 24] width 31 height 31
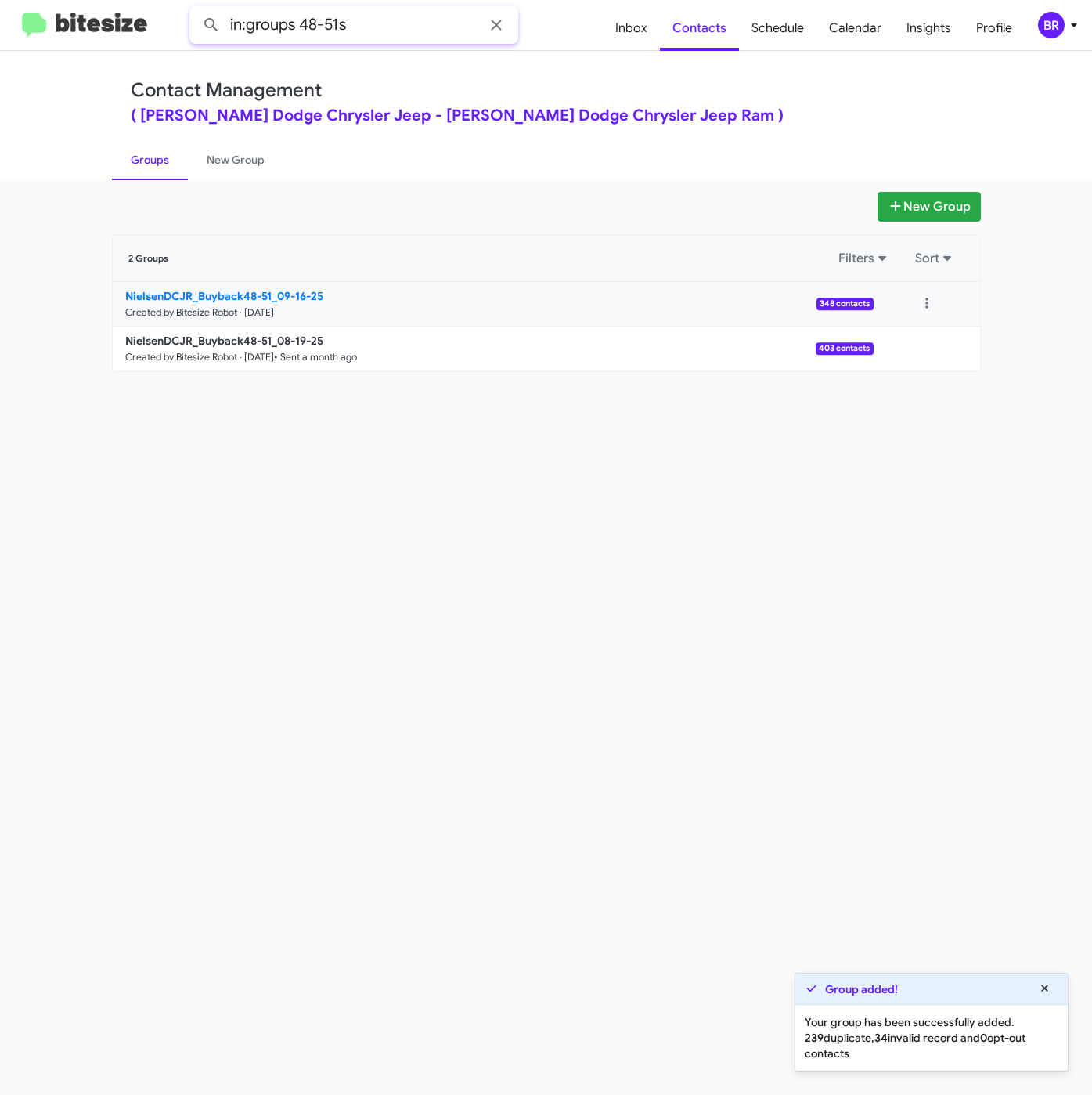
type input "in:groups 48-51s"
click at [219, 301] on b "NielsenDCJR_Buyback48-51_09-16-25" at bounding box center [224, 295] width 198 height 14
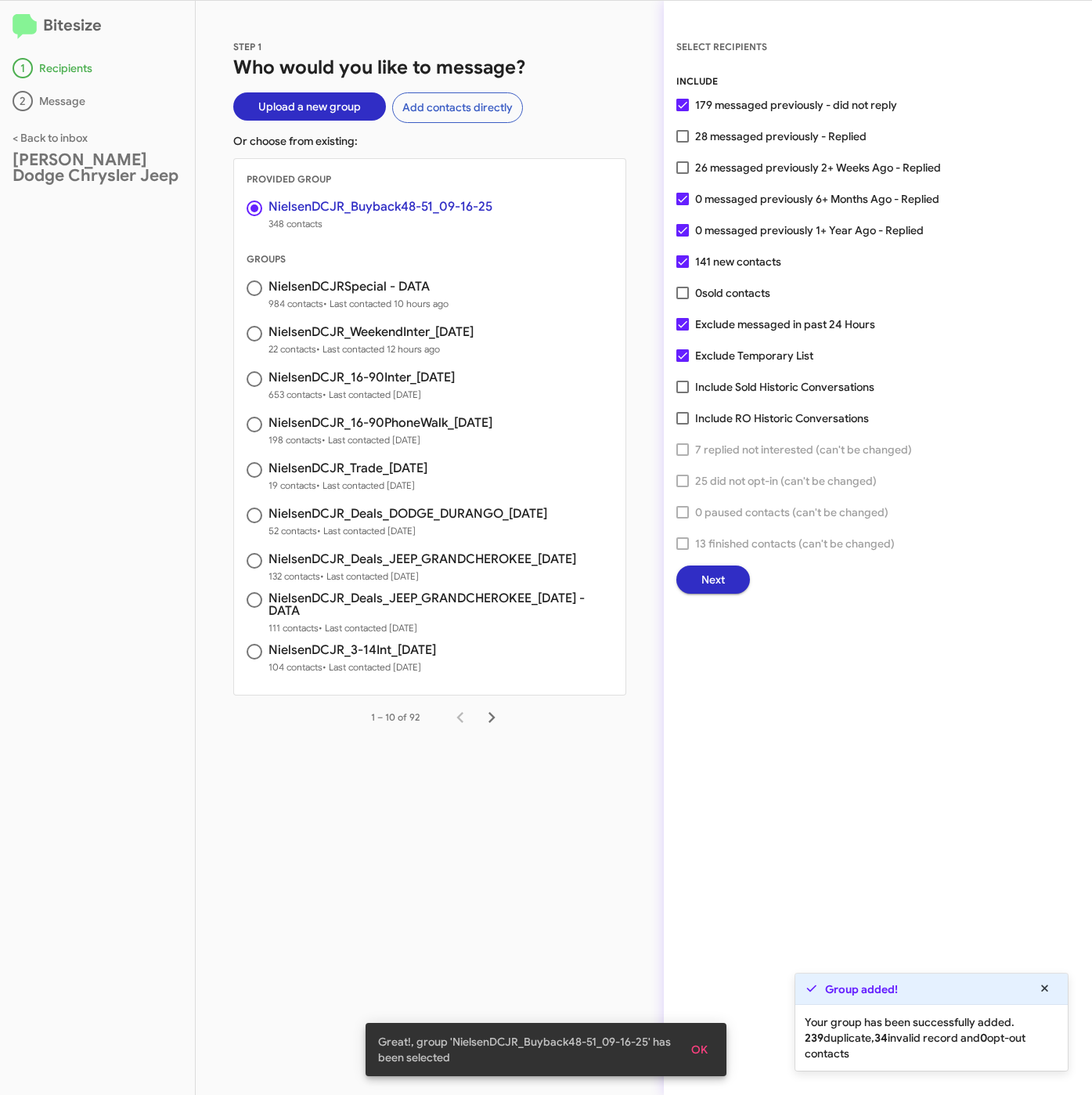
click at [703, 581] on span "Next" at bounding box center [713, 579] width 24 height 28
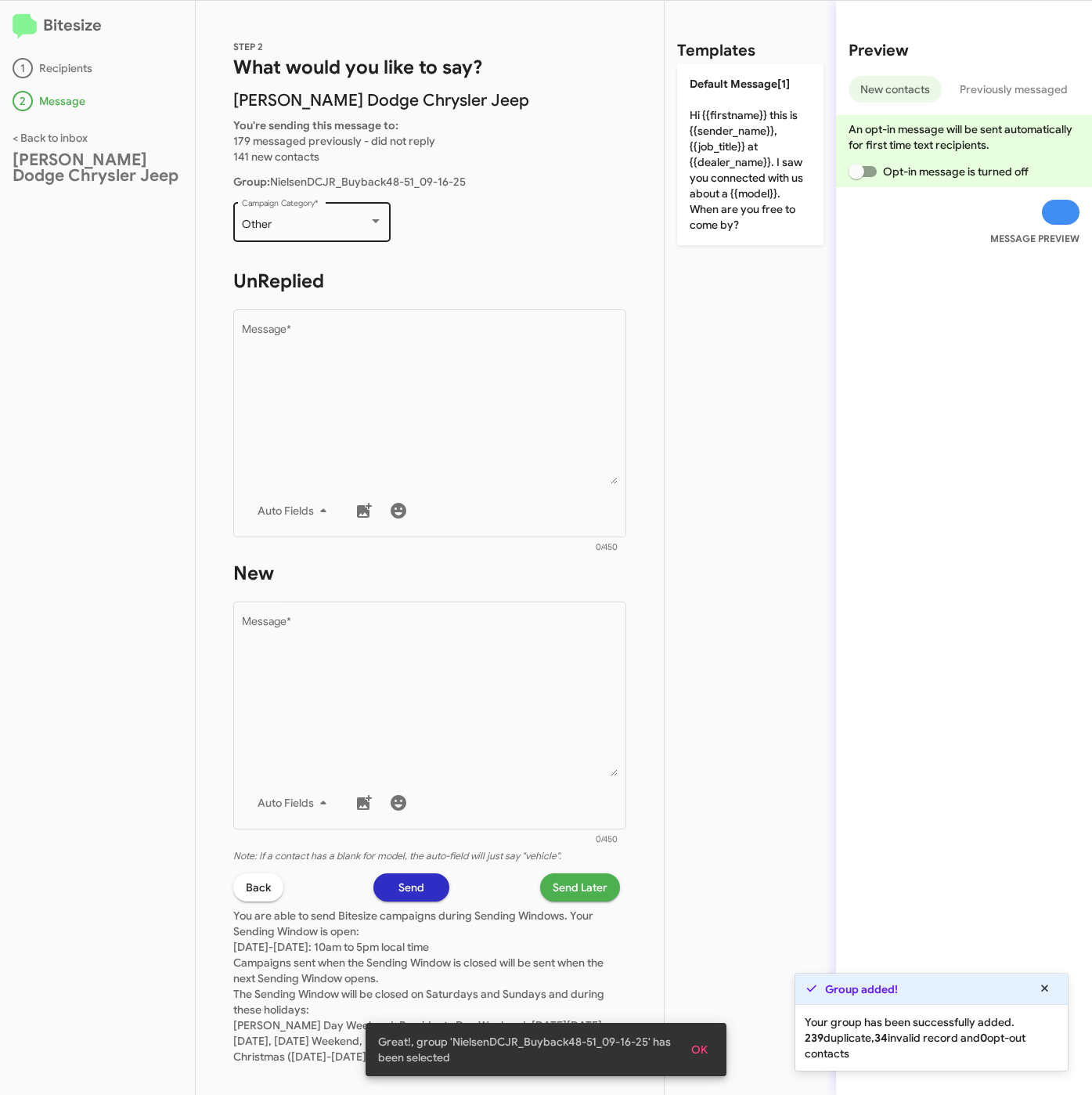
click at [337, 226] on div "Other" at bounding box center [305, 225] width 127 height 13
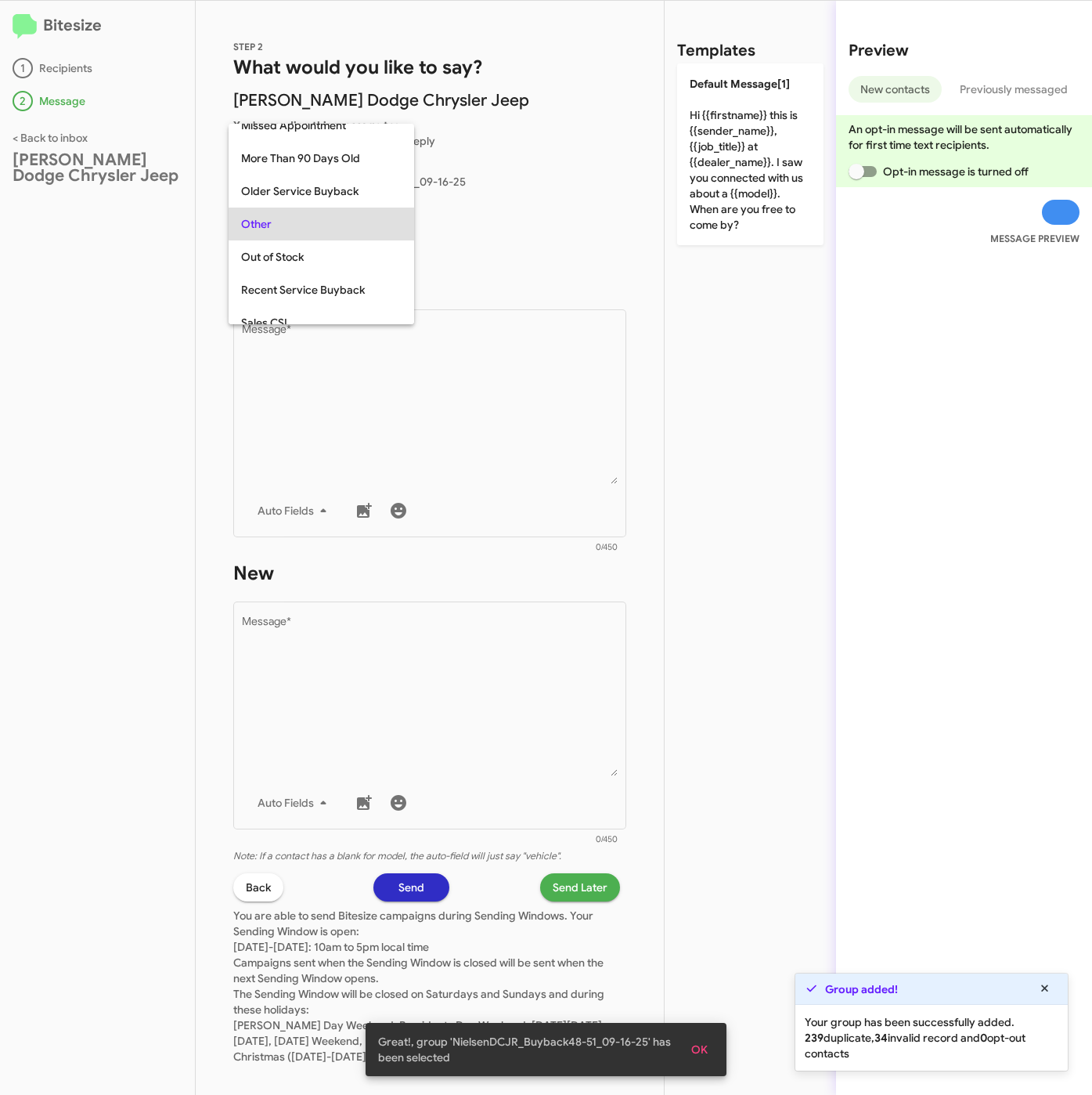
scroll to position [164, 0]
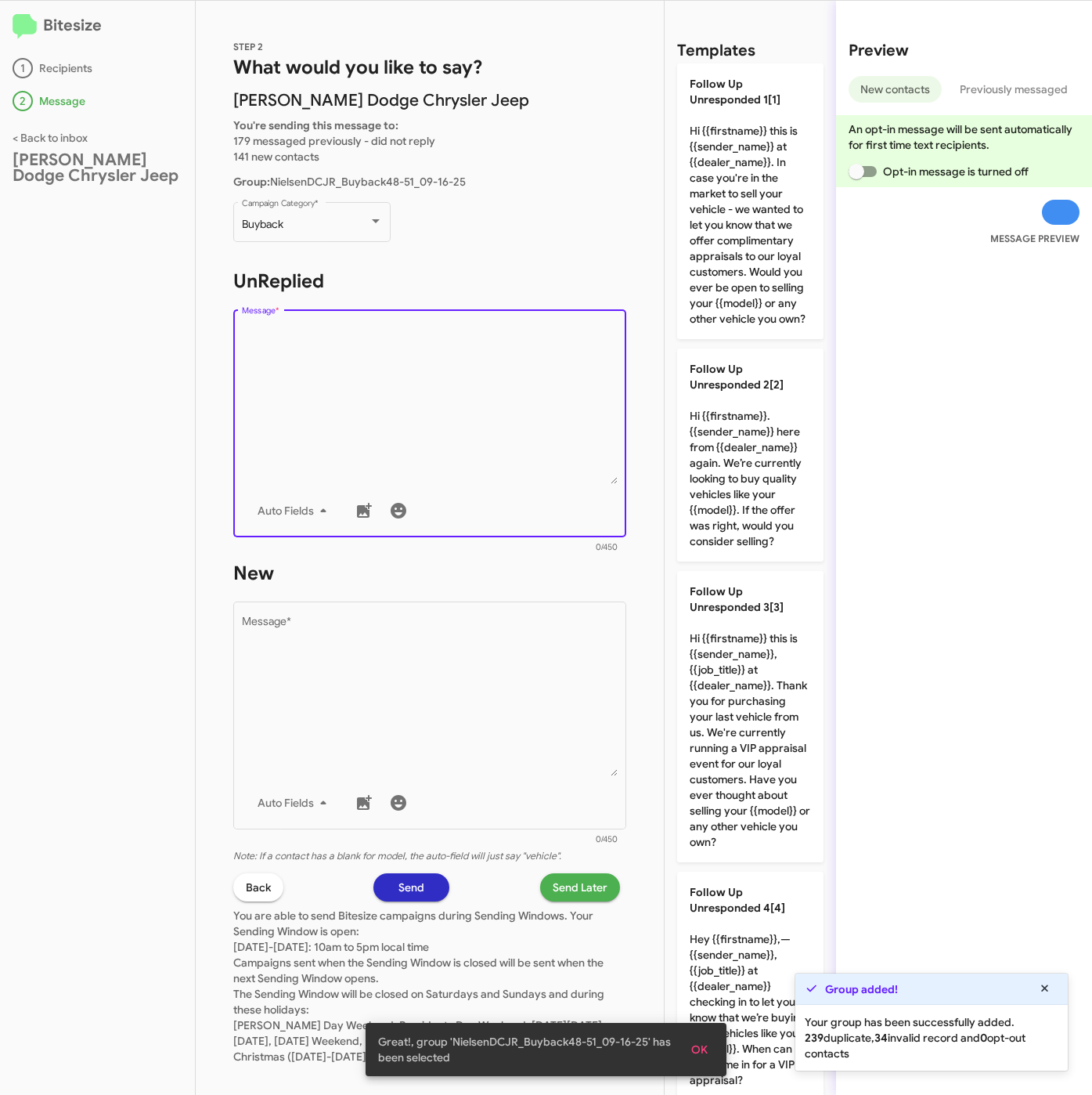
click at [336, 343] on textarea "Message *" at bounding box center [431, 404] width 377 height 160
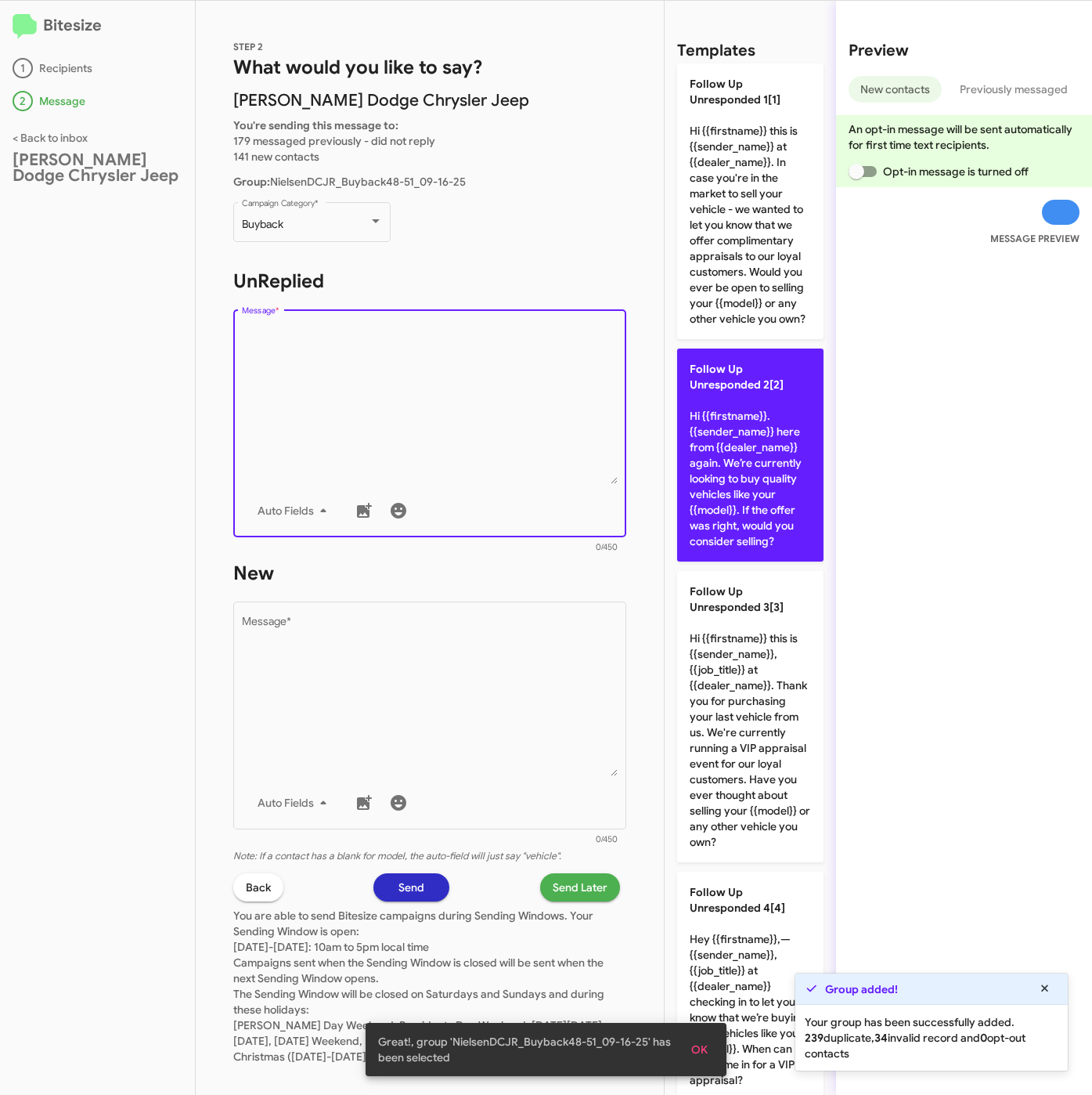
click at [742, 523] on p "Follow Up Unresponded 2[2] Hi {{firstname}}. {{sender_name}} here from {{dealer…" at bounding box center [750, 454] width 146 height 213
type textarea "Hi {{firstname}}. {{sender_name}} here from {{dealer_name}} again. We’re curren…"
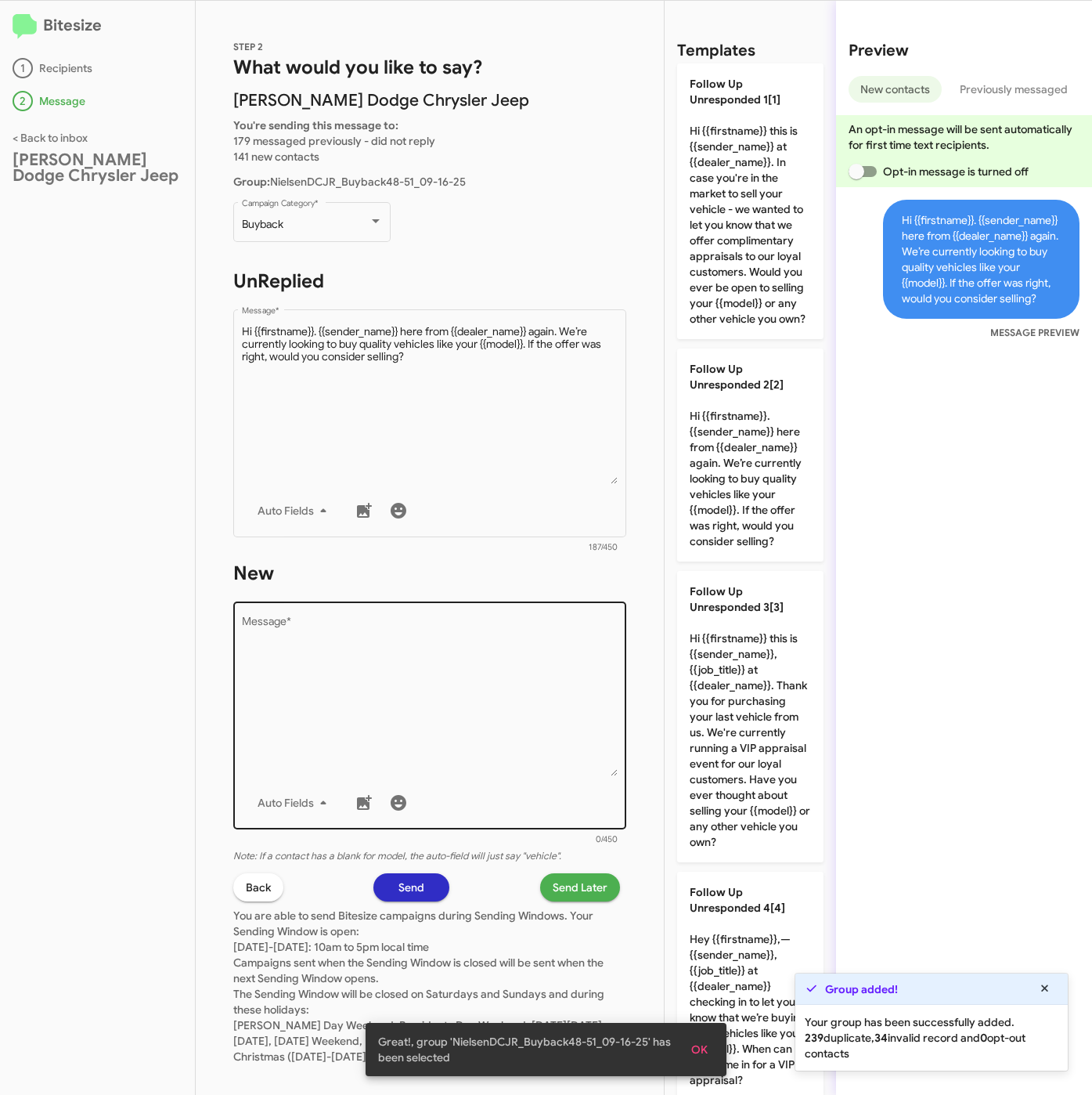
click at [570, 689] on textarea "Message *" at bounding box center [431, 696] width 377 height 160
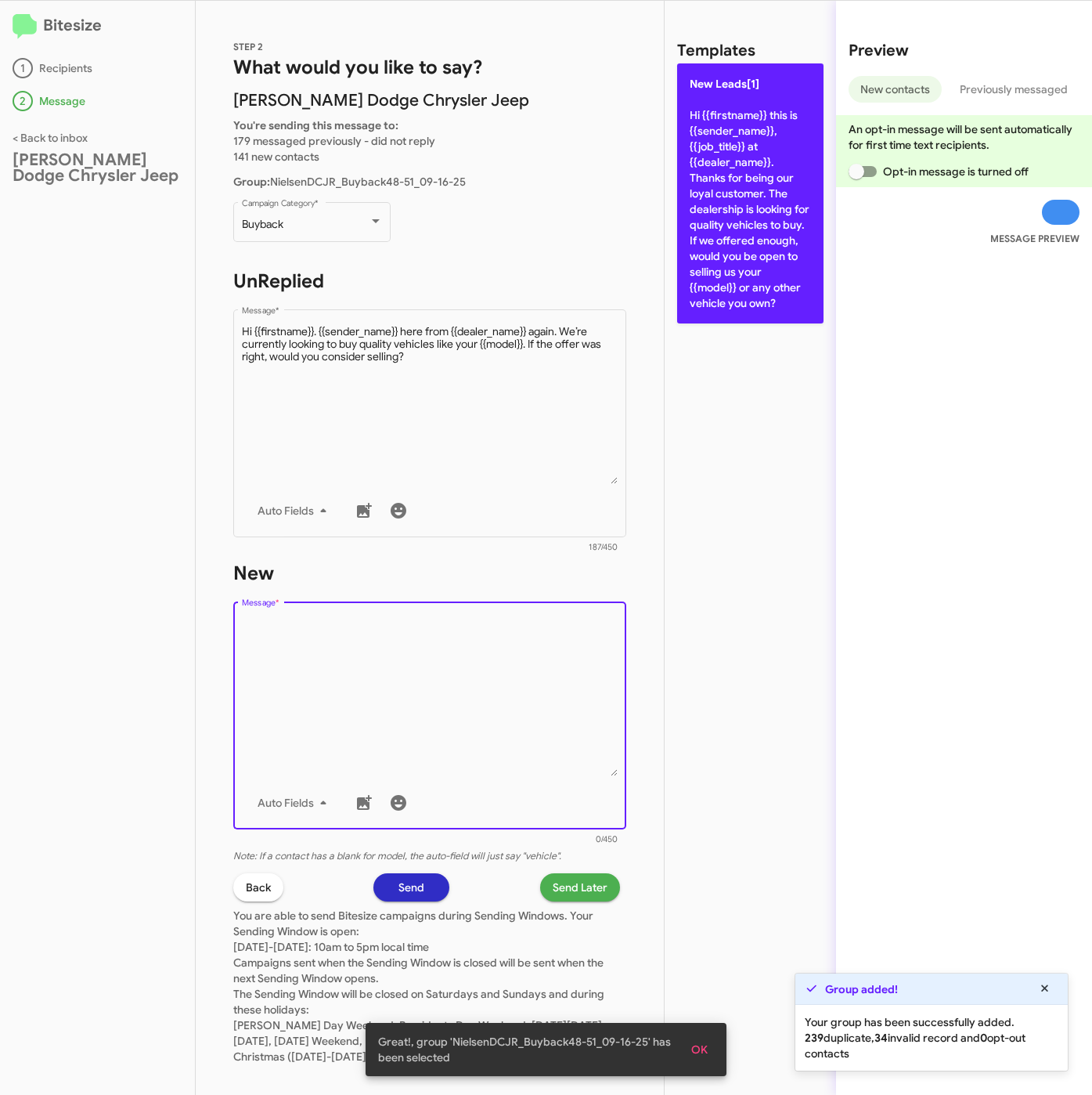
click at [785, 193] on p "New Leads[1] Hi {{firstname}} this is {{sender_name}}, {{job_title}} at {{deale…" at bounding box center [750, 193] width 146 height 260
type textarea "Hi {{firstname}} this is {{sender_name}}, {{job_title}} at {{dealer_name}}. Tha…"
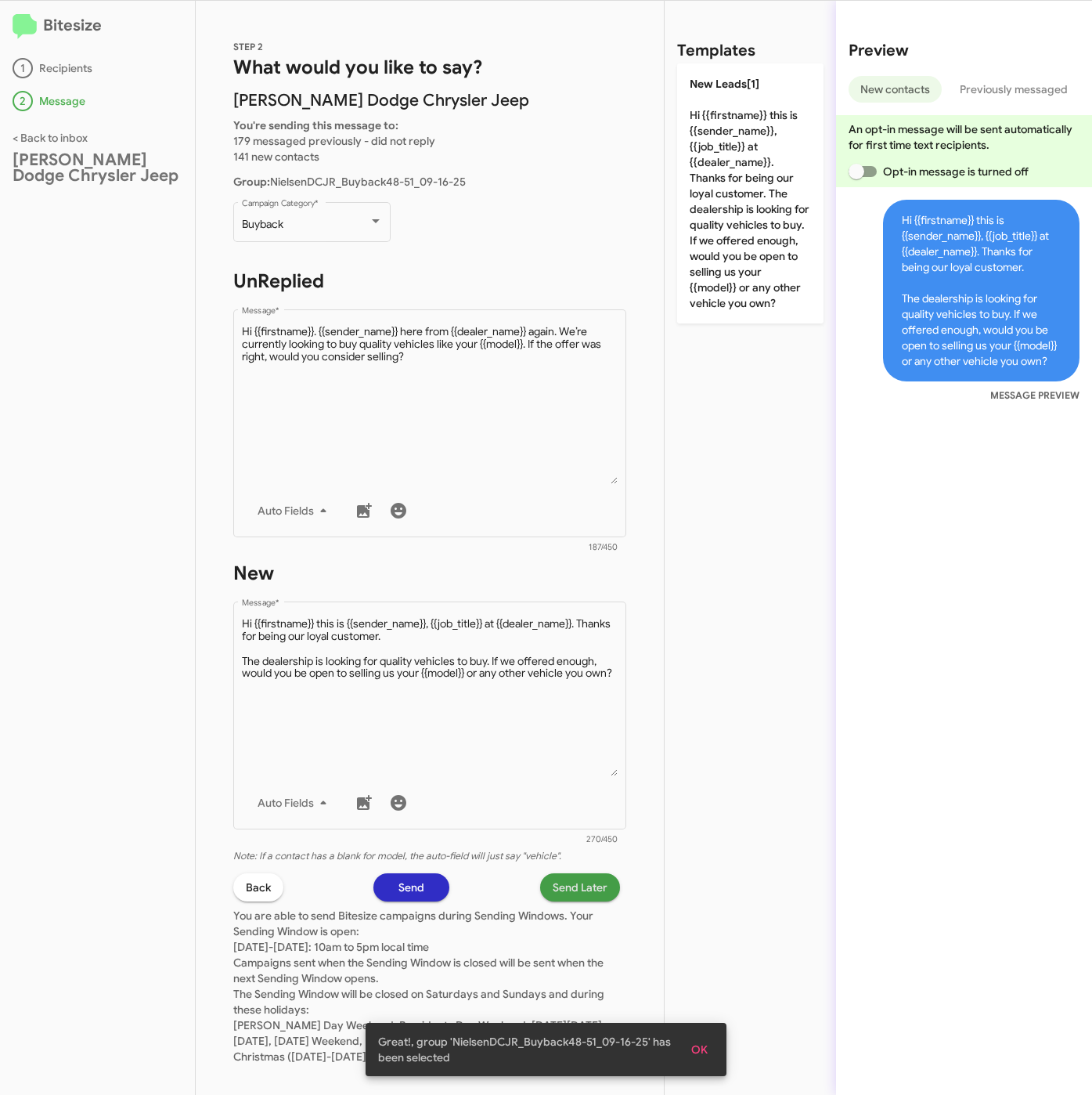
click at [579, 873] on span "Send Later" at bounding box center [580, 886] width 55 height 28
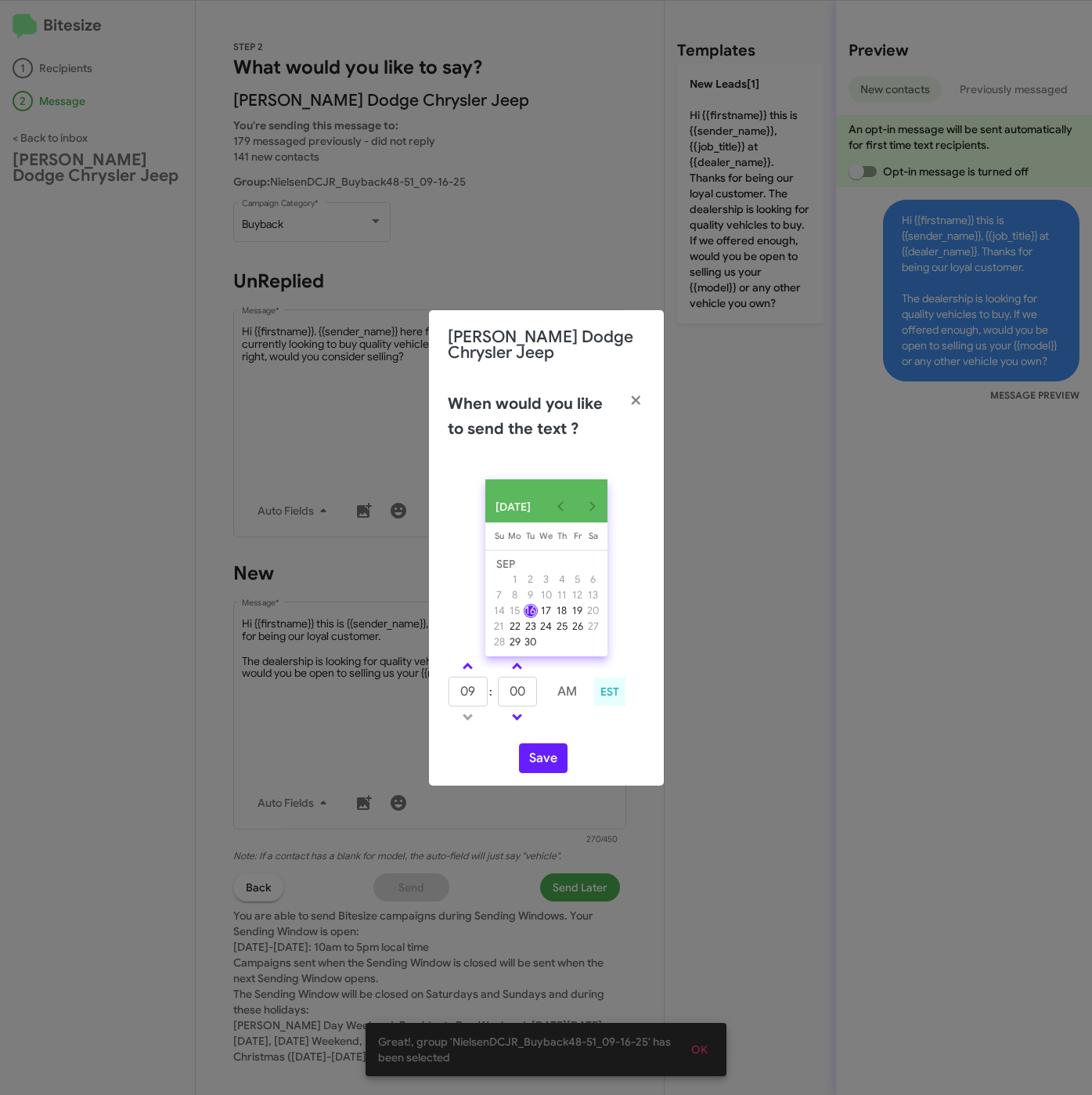
drag, startPoint x: 473, startPoint y: 661, endPoint x: 511, endPoint y: 703, distance: 56.6
click at [479, 665] on link at bounding box center [468, 666] width 28 height 18
type input "10"
drag, startPoint x: 503, startPoint y: 698, endPoint x: 487, endPoint y: 689, distance: 18.4
click at [487, 689] on tr "10 : 00 AM" at bounding box center [517, 691] width 140 height 31
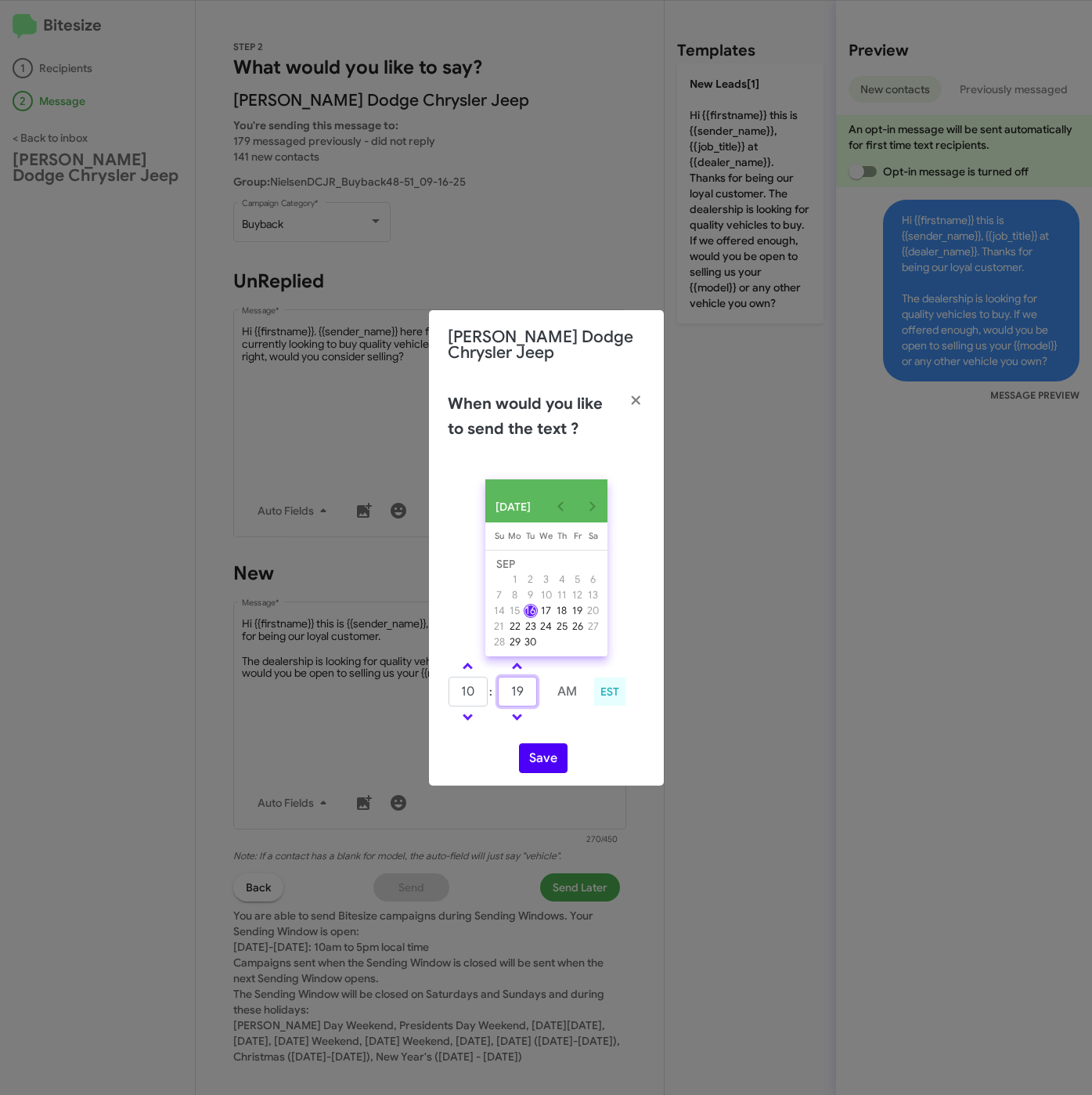
type input "19"
click at [543, 755] on button "Save" at bounding box center [543, 757] width 49 height 29
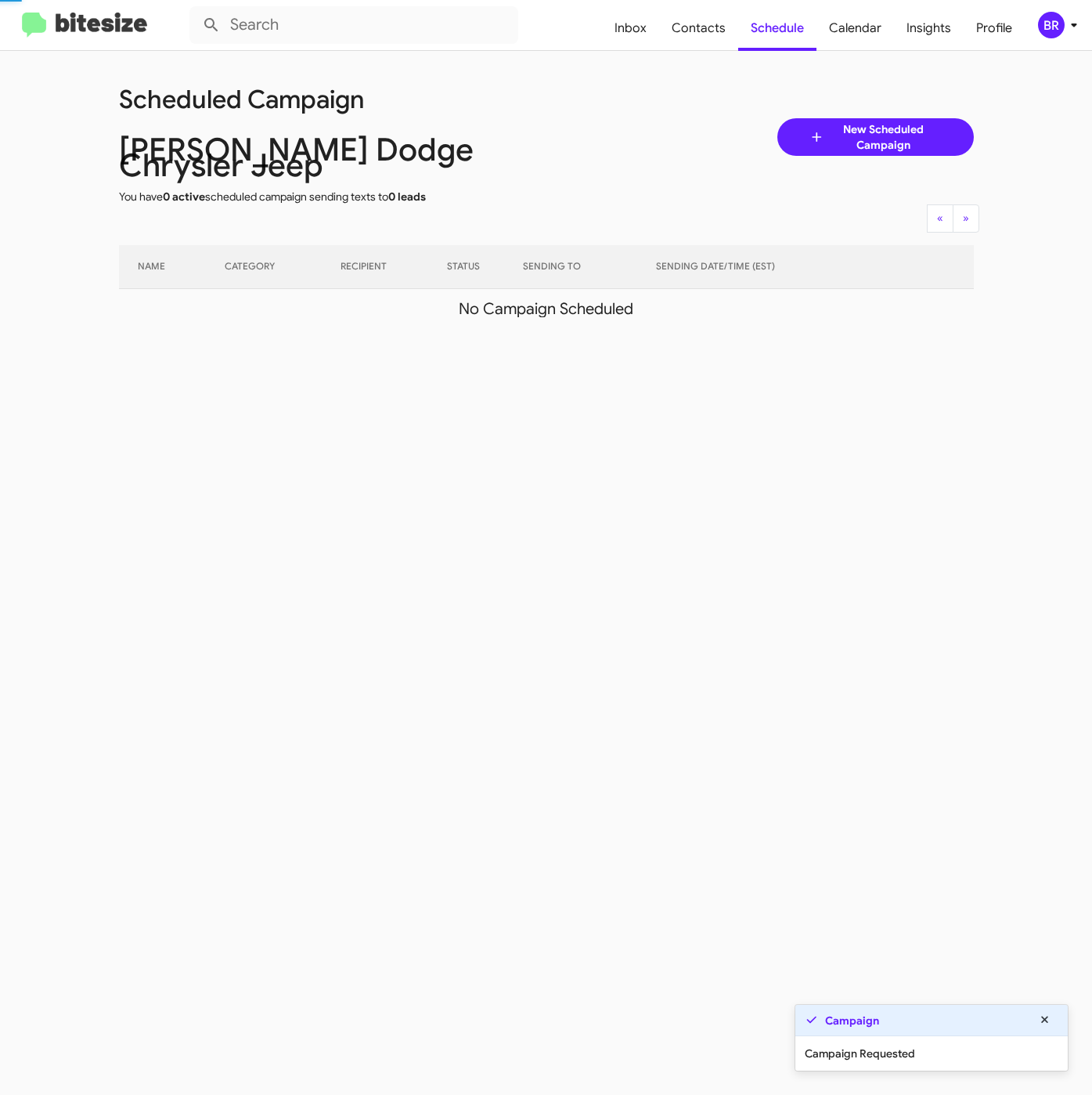
click at [1060, 31] on div "BR" at bounding box center [1052, 25] width 27 height 27
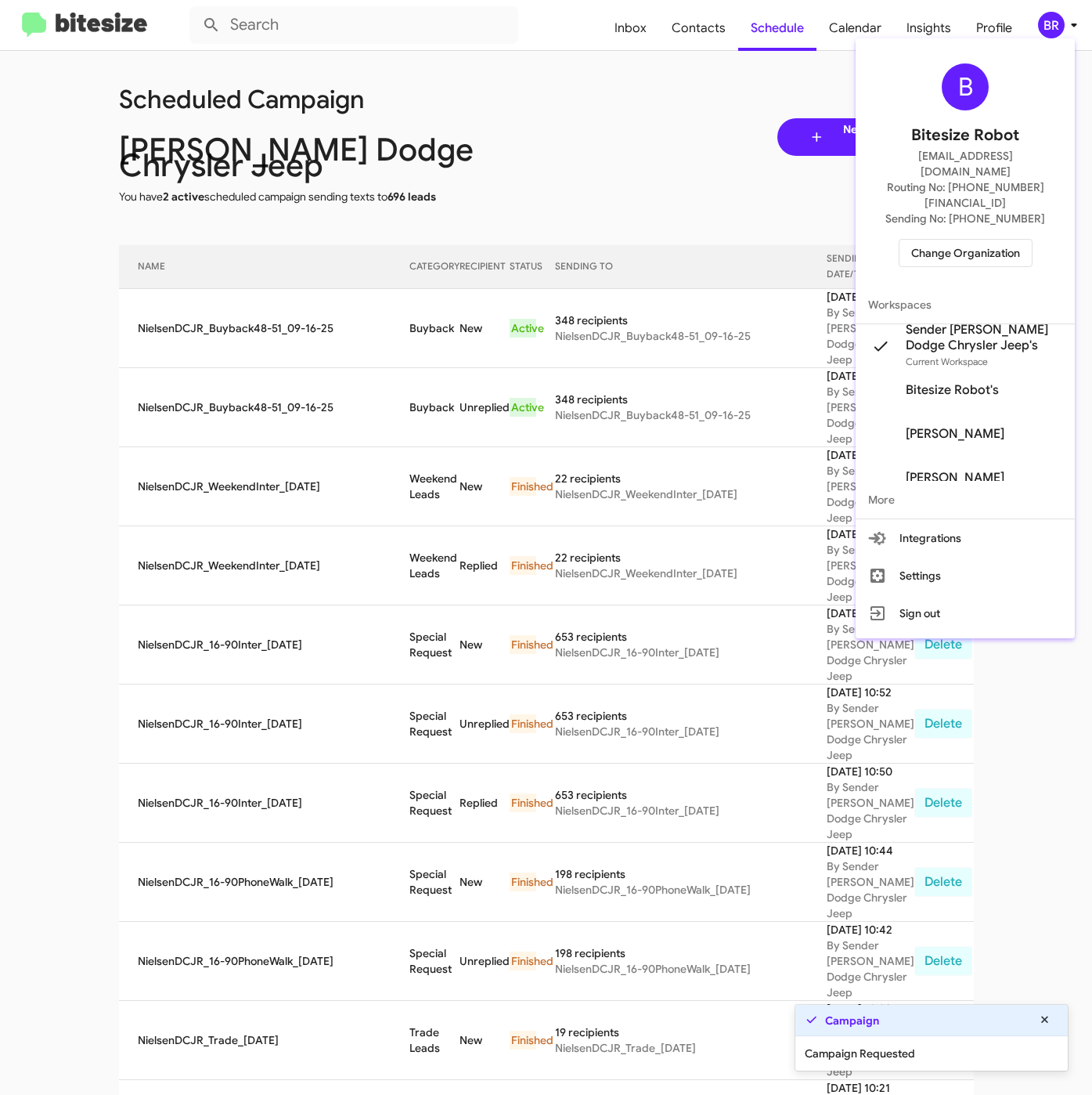
click at [410, 310] on div at bounding box center [546, 547] width 1092 height 1095
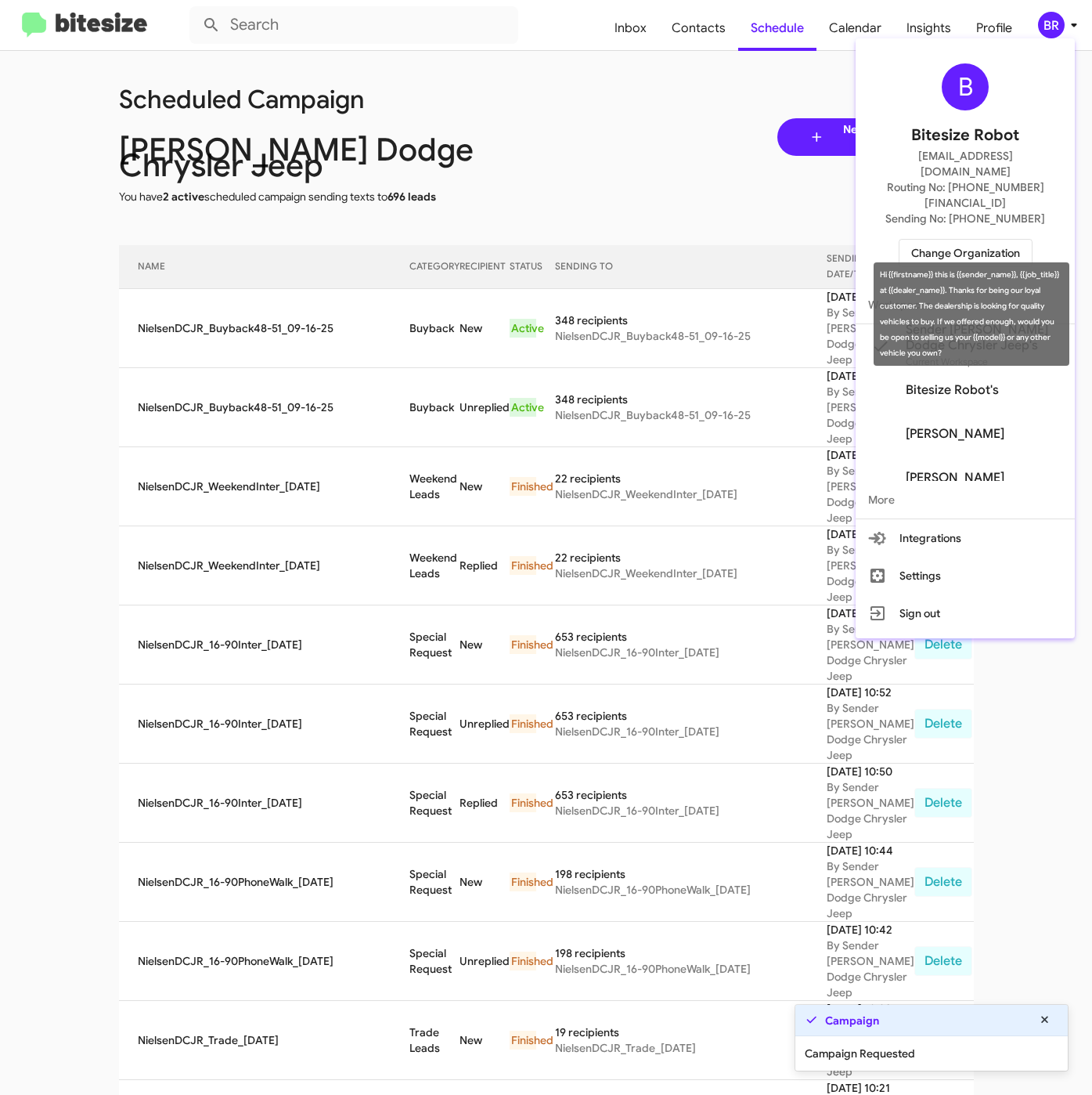
click at [410, 310] on td "Buyback" at bounding box center [435, 328] width 50 height 79
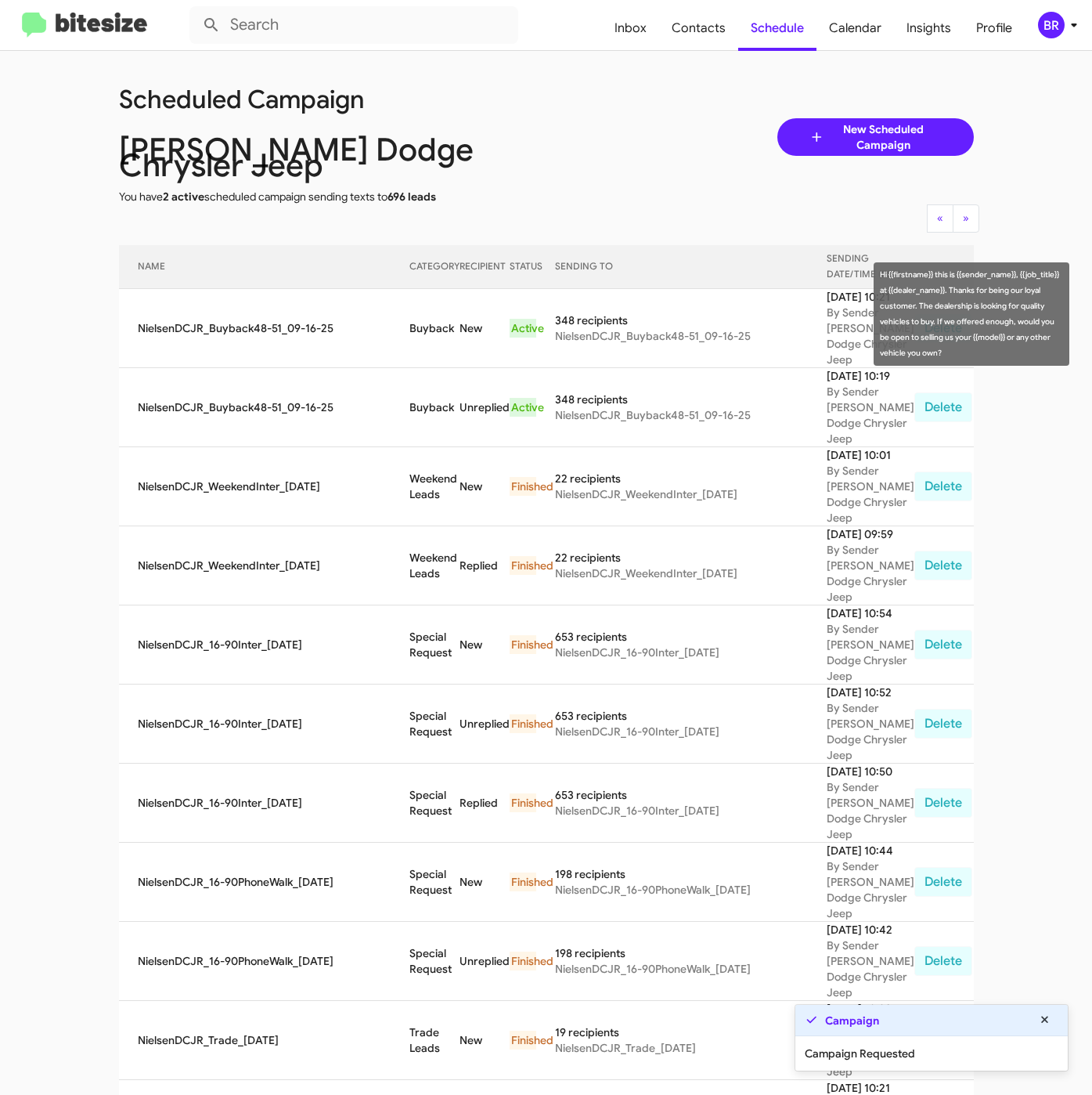
copy td "Buyback"
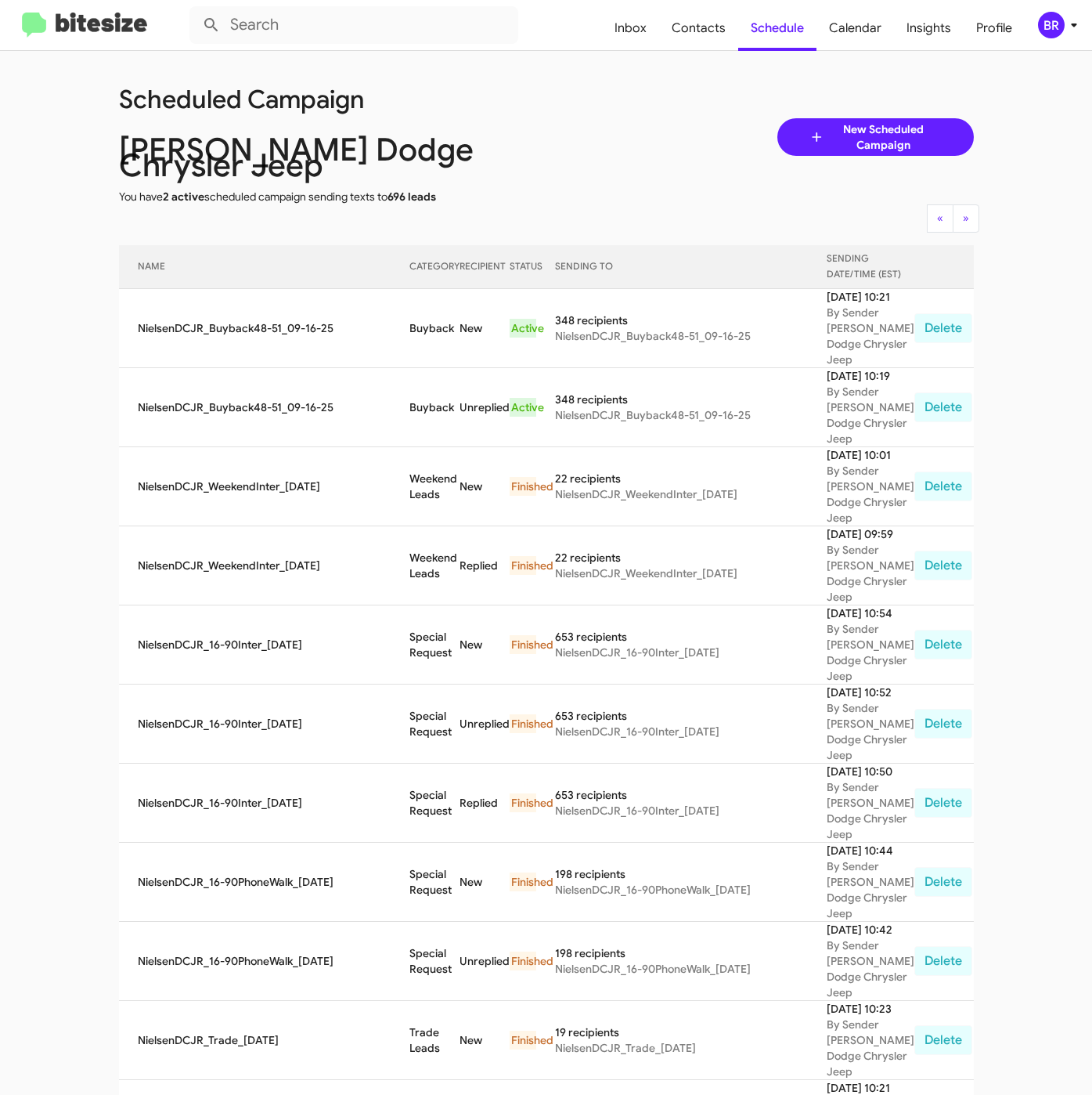
click at [1043, 19] on div "BR" at bounding box center [1052, 25] width 27 height 27
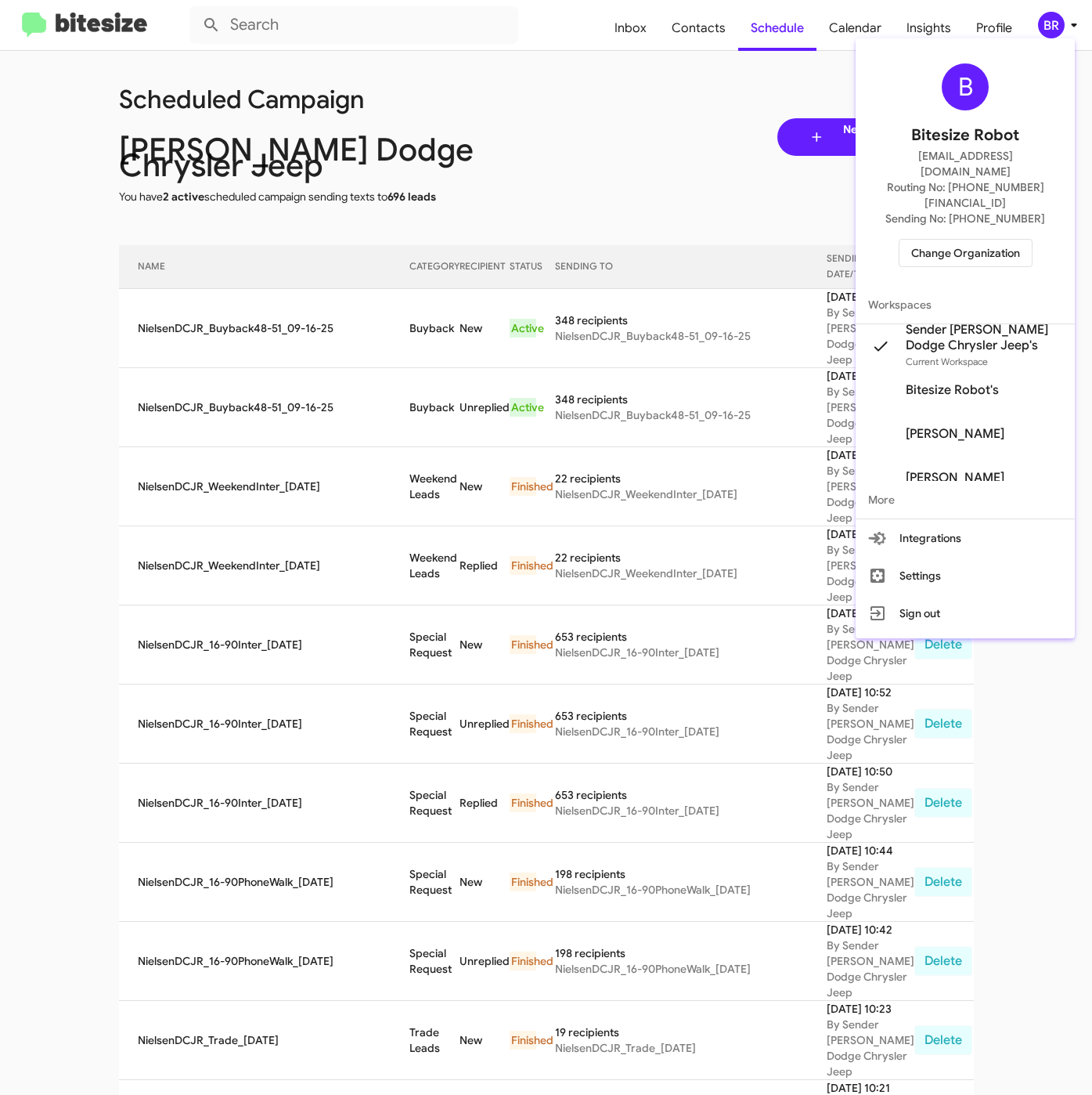
click at [940, 240] on span "Change Organization" at bounding box center [965, 253] width 109 height 27
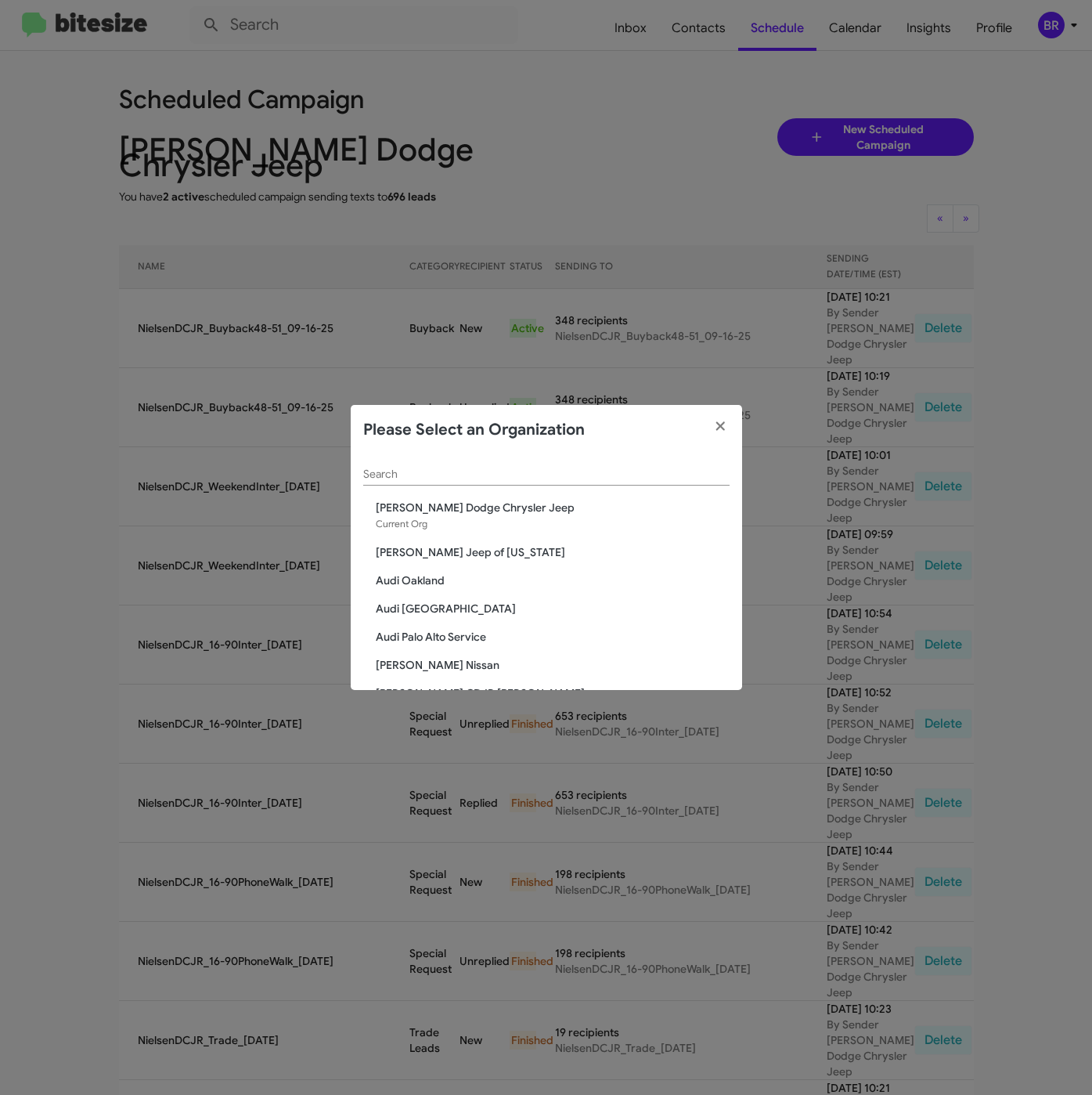
click at [413, 479] on input "Search" at bounding box center [546, 474] width 366 height 13
paste input "Nielsen Chevrolet"
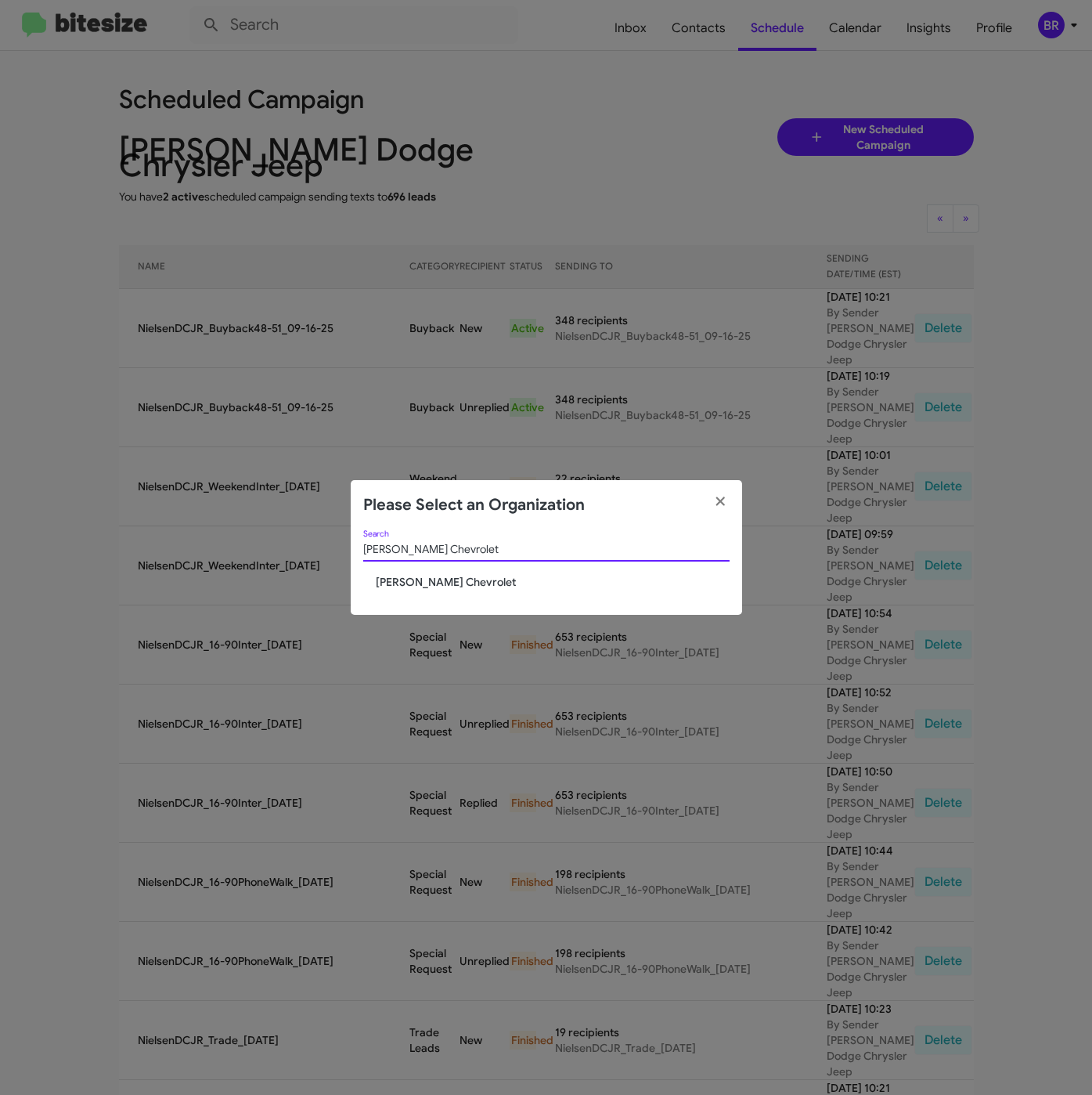
type input "Nielsen Chevrolet"
click at [426, 576] on span "Nielsen Chevrolet" at bounding box center [553, 582] width 354 height 16
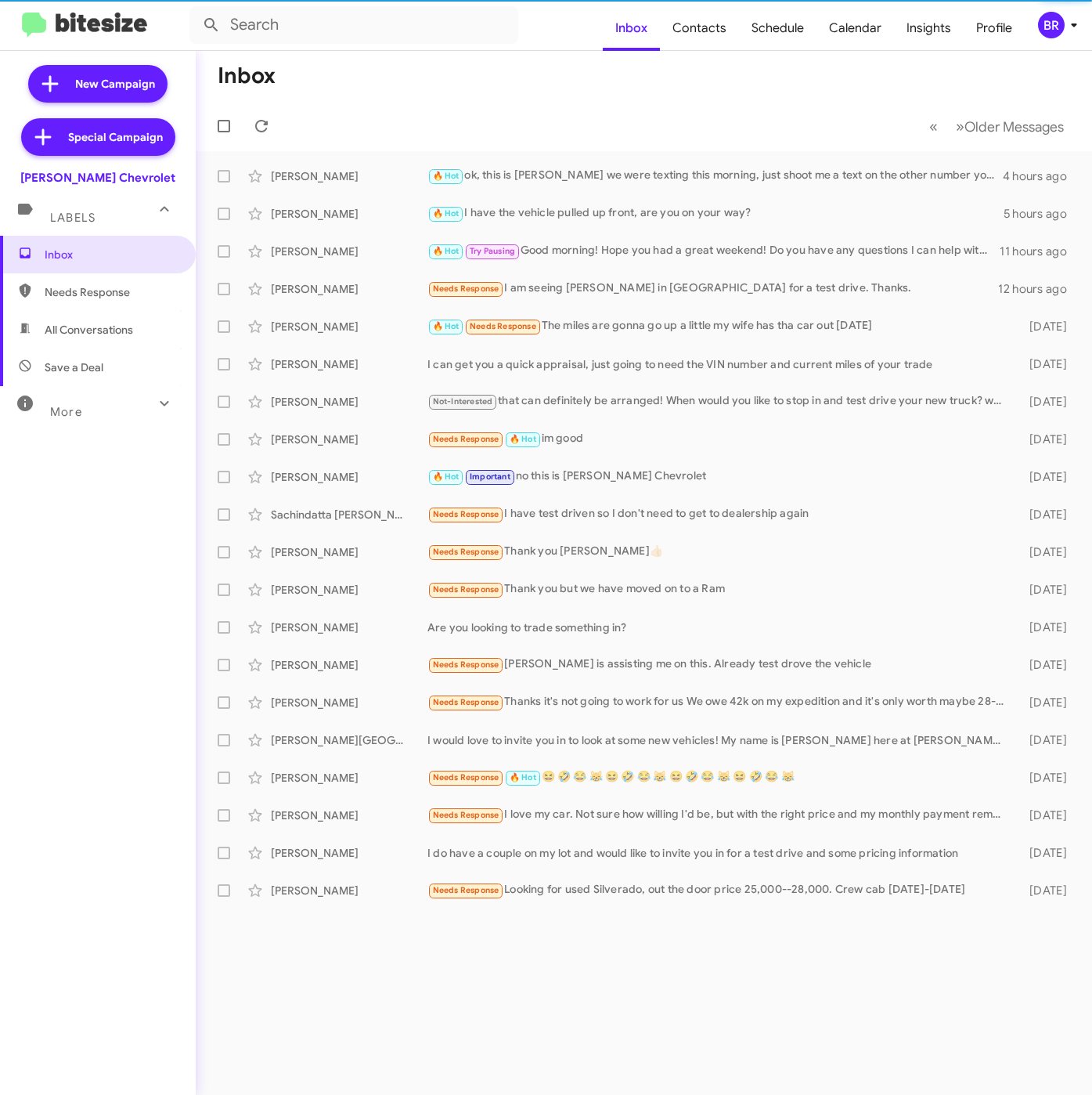
click at [1052, 27] on div "BR" at bounding box center [1052, 25] width 27 height 27
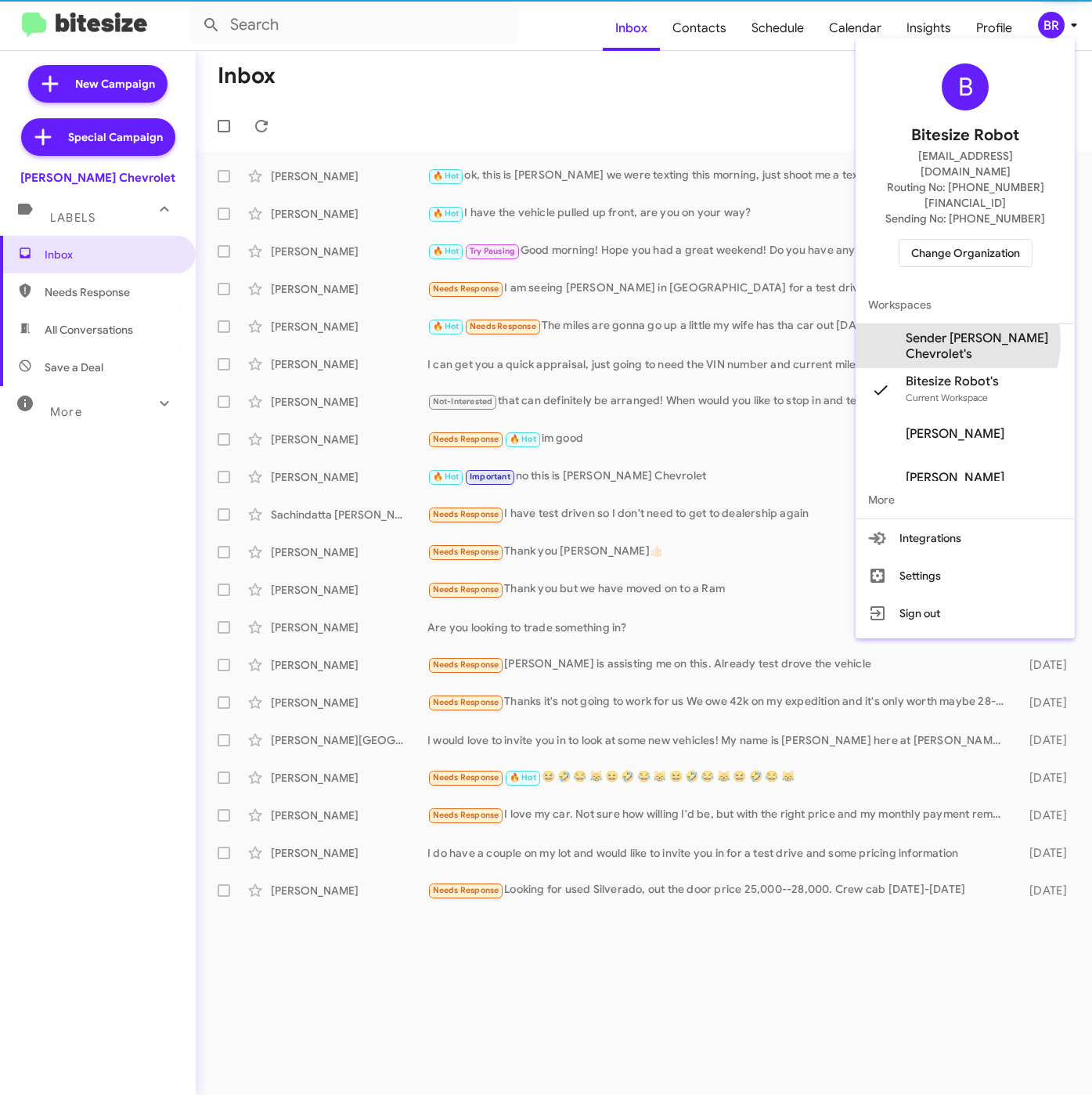
click at [952, 331] on span "Sender [PERSON_NAME] Chevrolet's" at bounding box center [983, 346] width 156 height 31
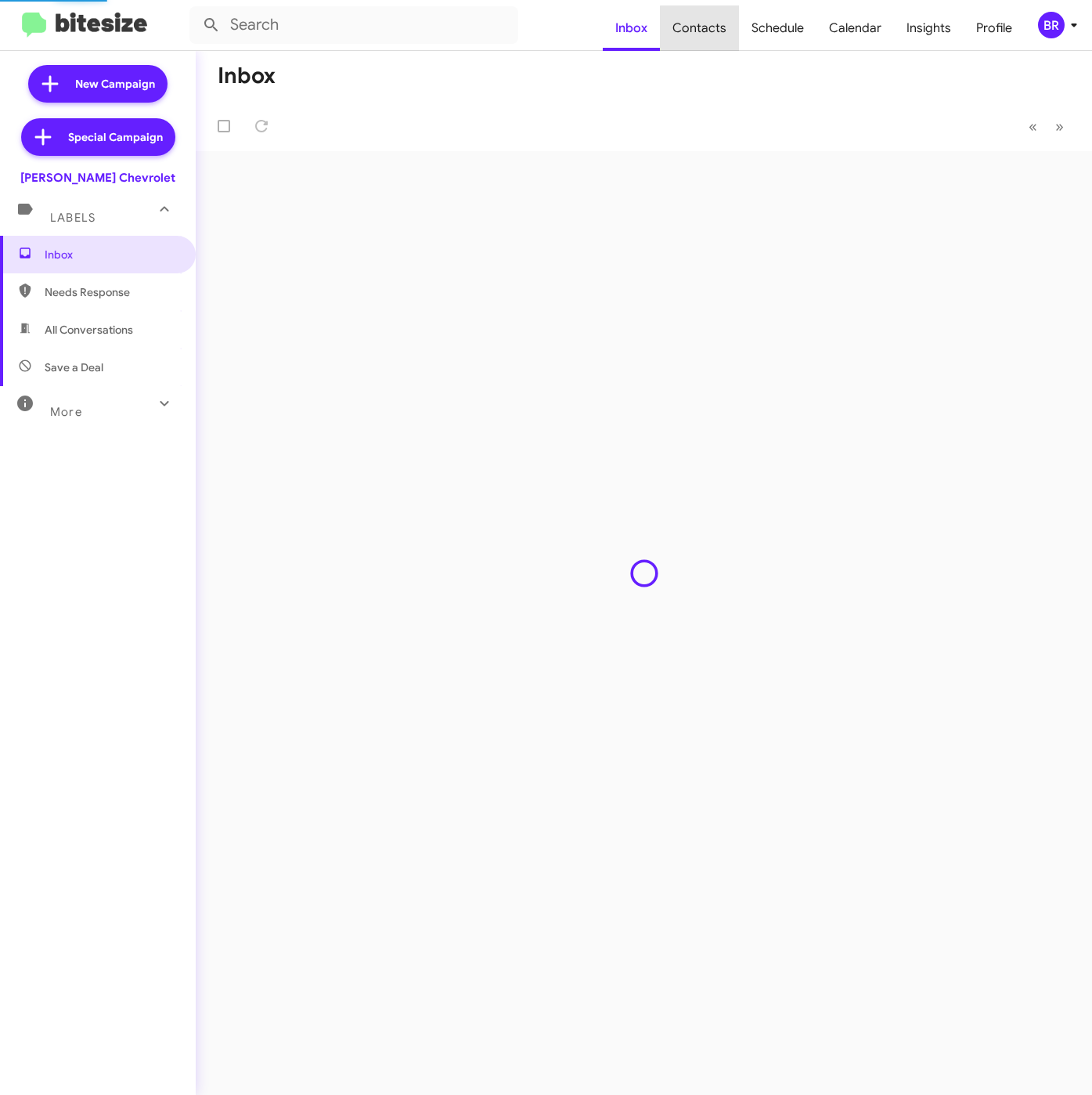
click at [714, 28] on span "Contacts" at bounding box center [699, 29] width 79 height 45
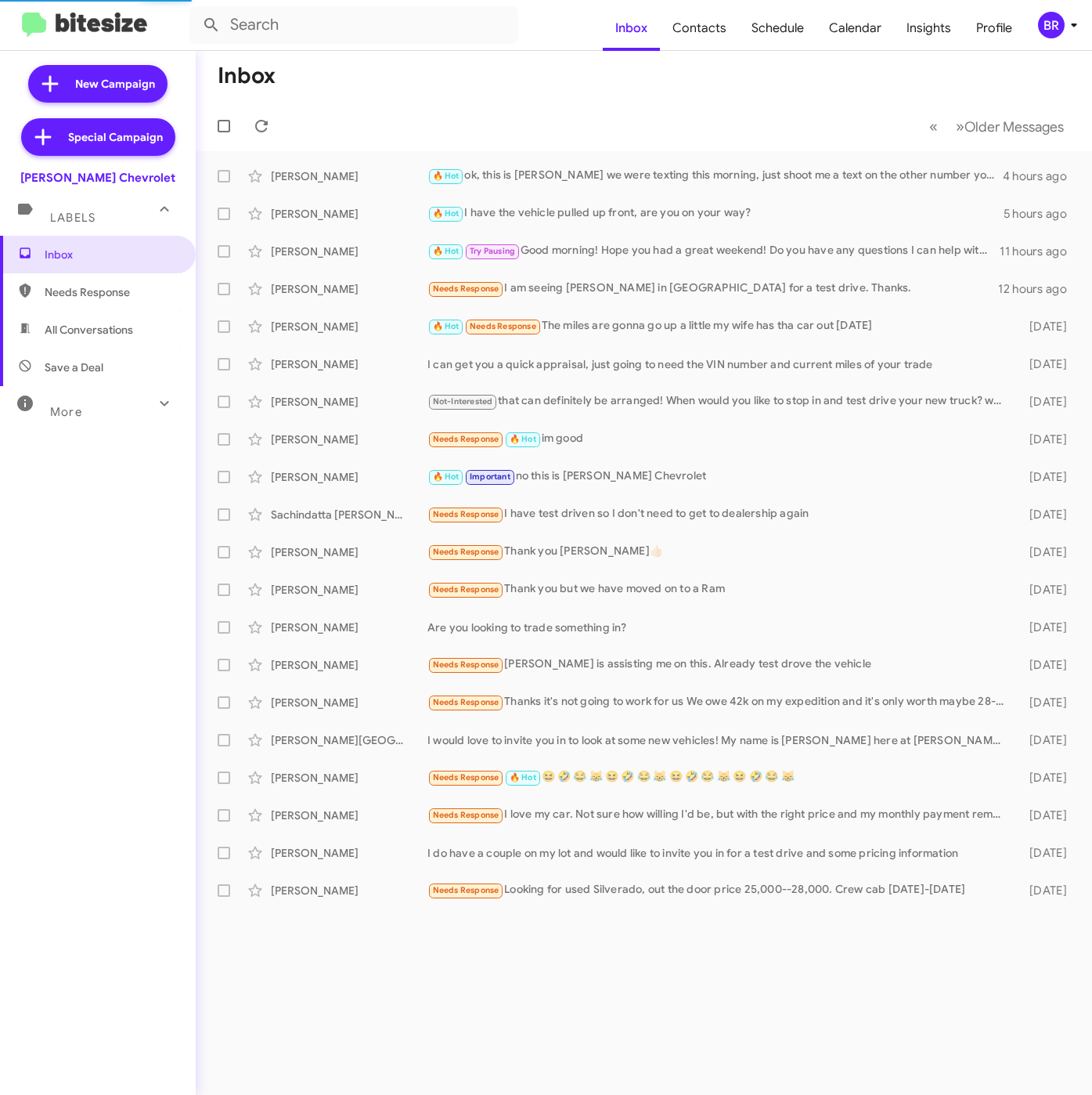
type input "in:groups"
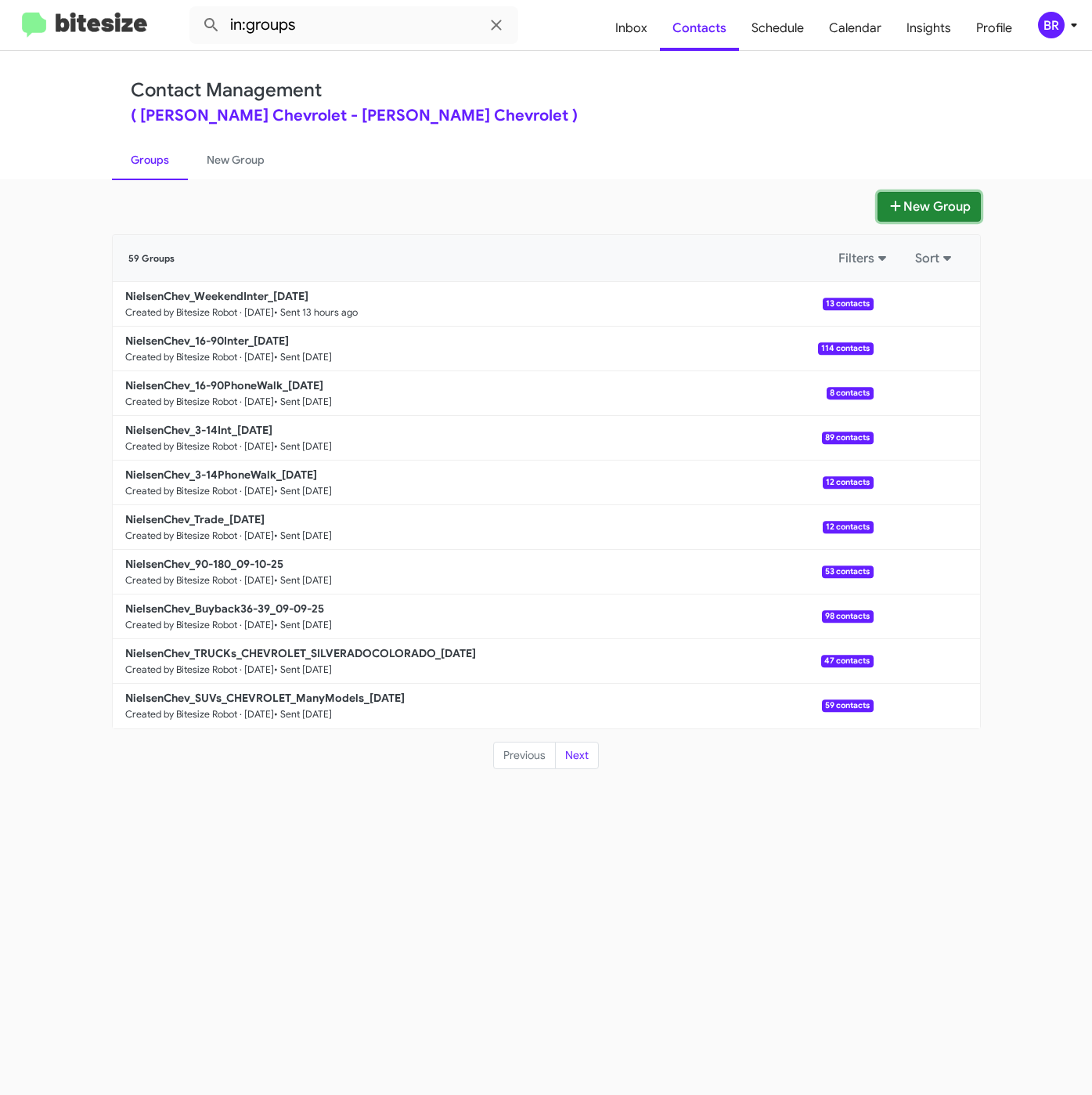
click at [888, 200] on icon at bounding box center [895, 205] width 16 height 13
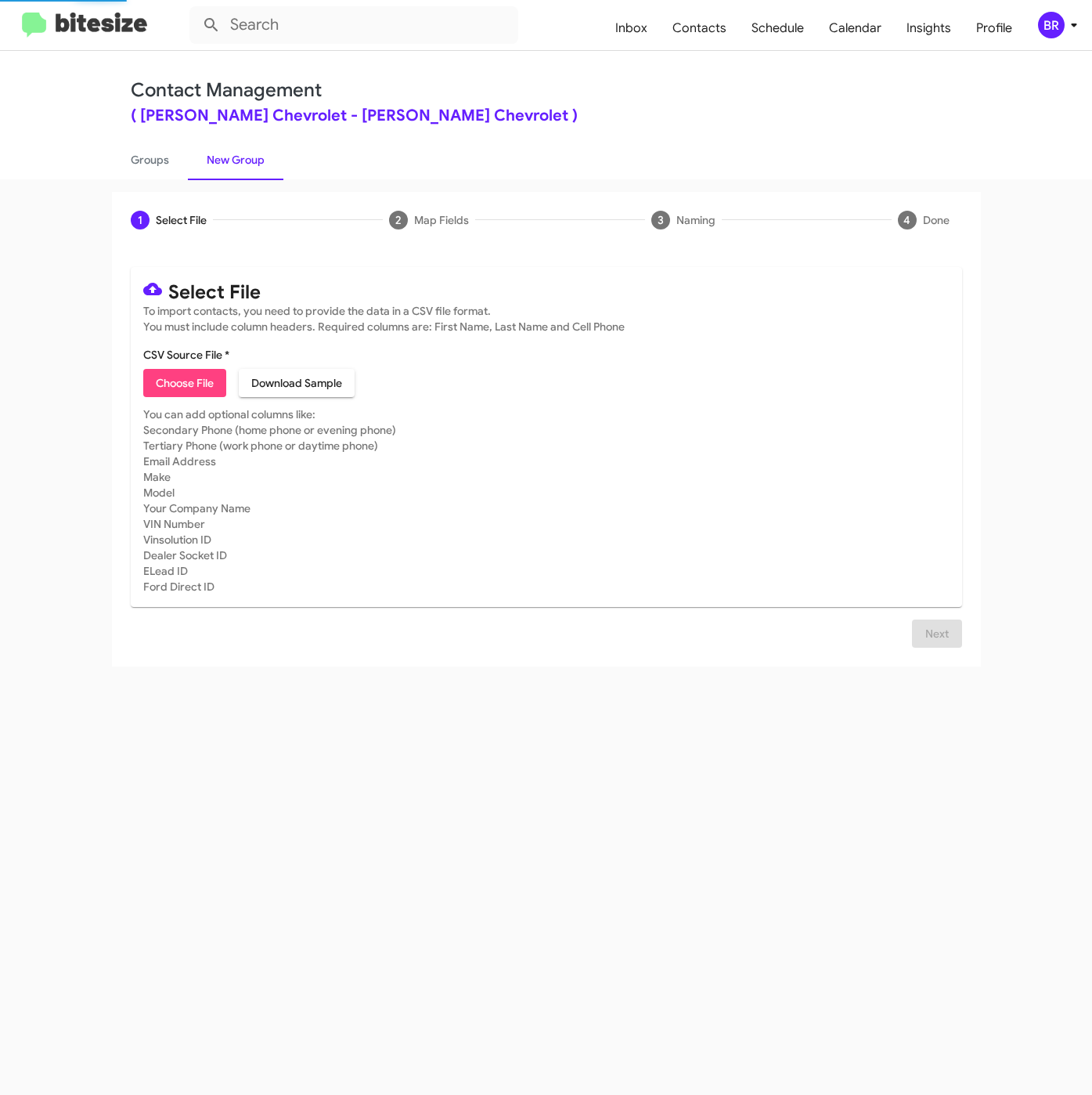
click at [198, 383] on span "Choose File" at bounding box center [184, 382] width 58 height 28
type input "NielsenChev_Showroom_09-16-25"
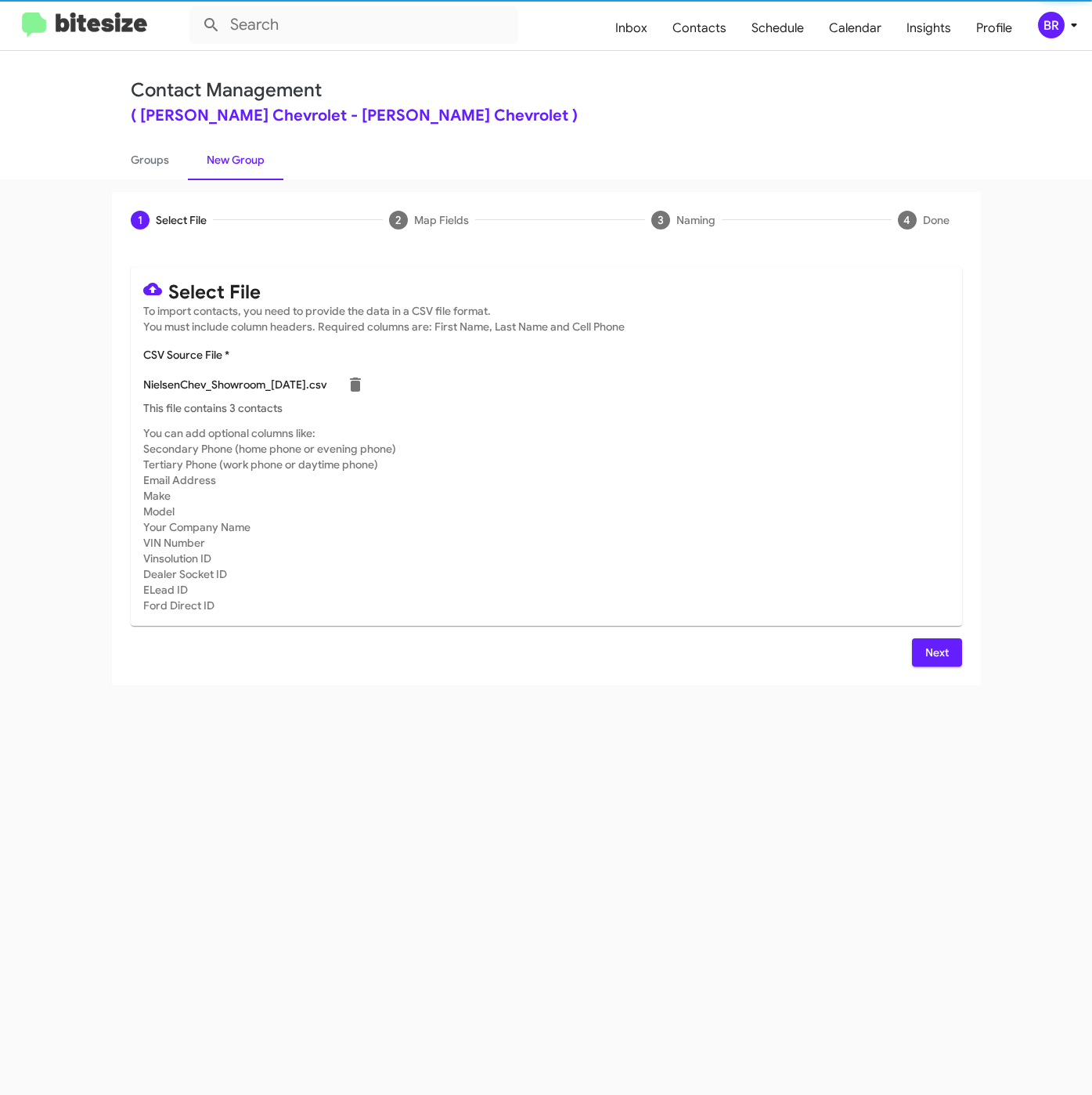
click at [932, 640] on span "Next" at bounding box center [937, 651] width 25 height 28
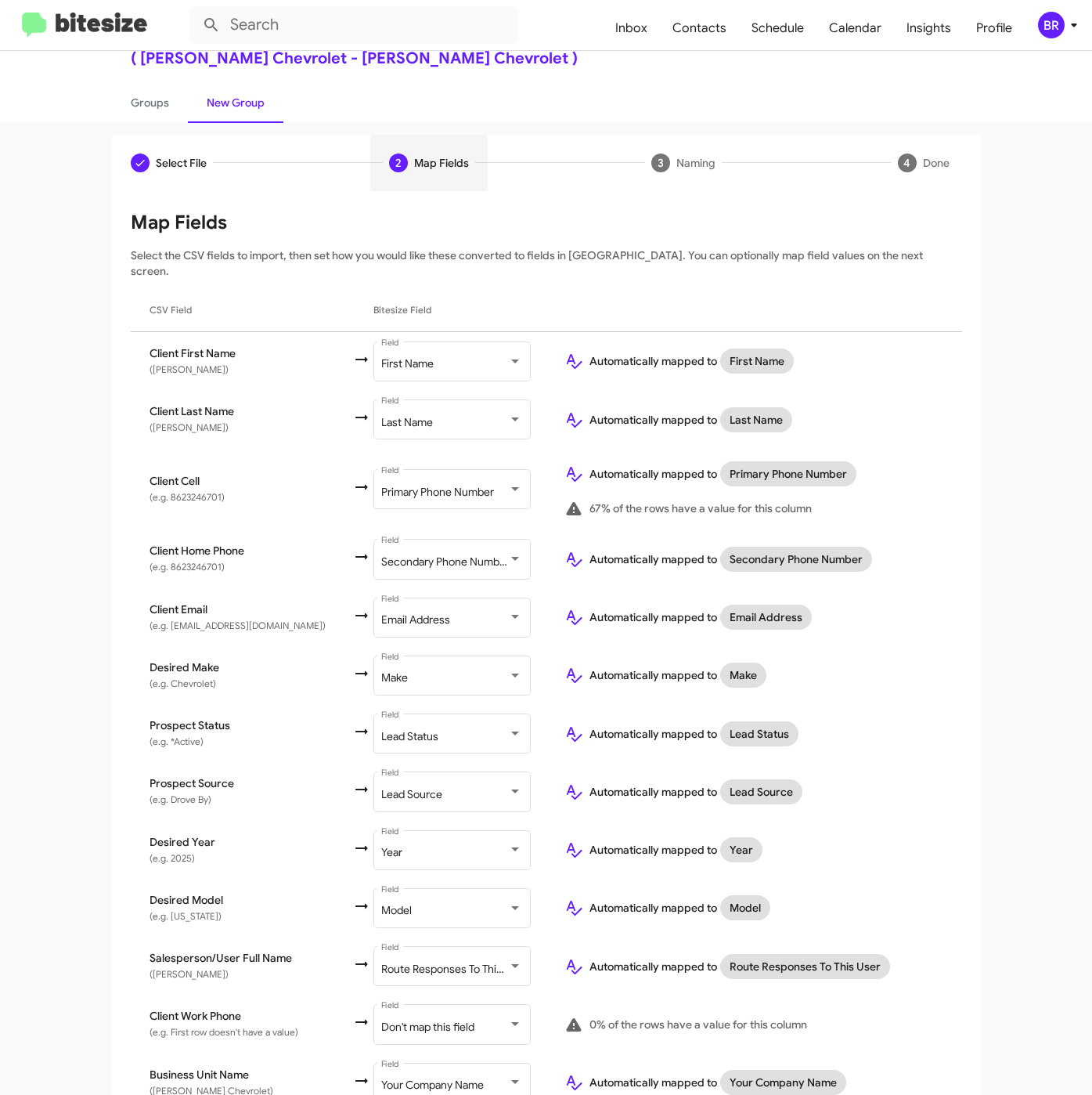
scroll to position [113, 0]
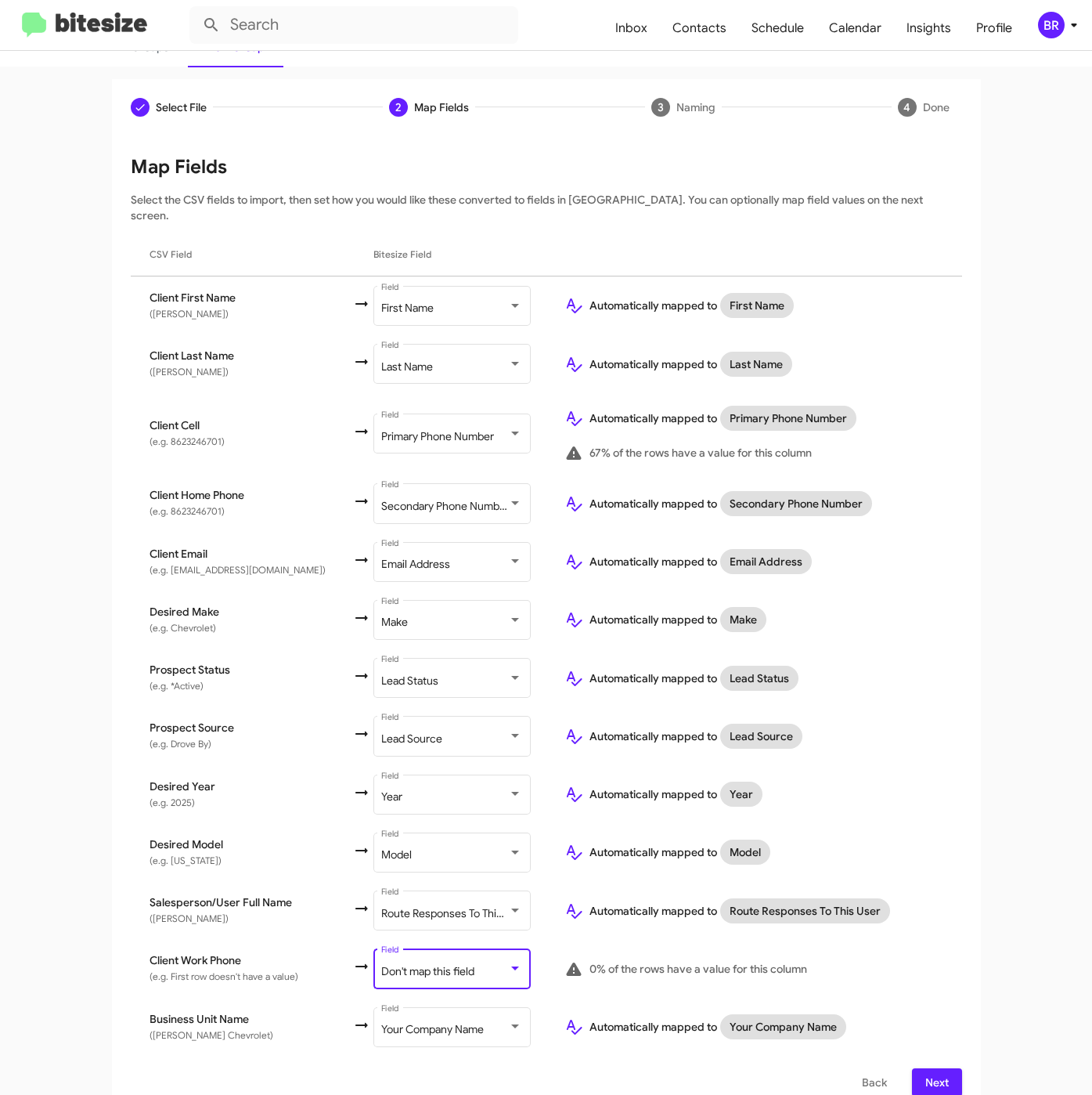
click at [390, 964] on span "Don't map this field" at bounding box center [427, 970] width 93 height 14
click at [925, 1068] on span "Next" at bounding box center [937, 1082] width 25 height 28
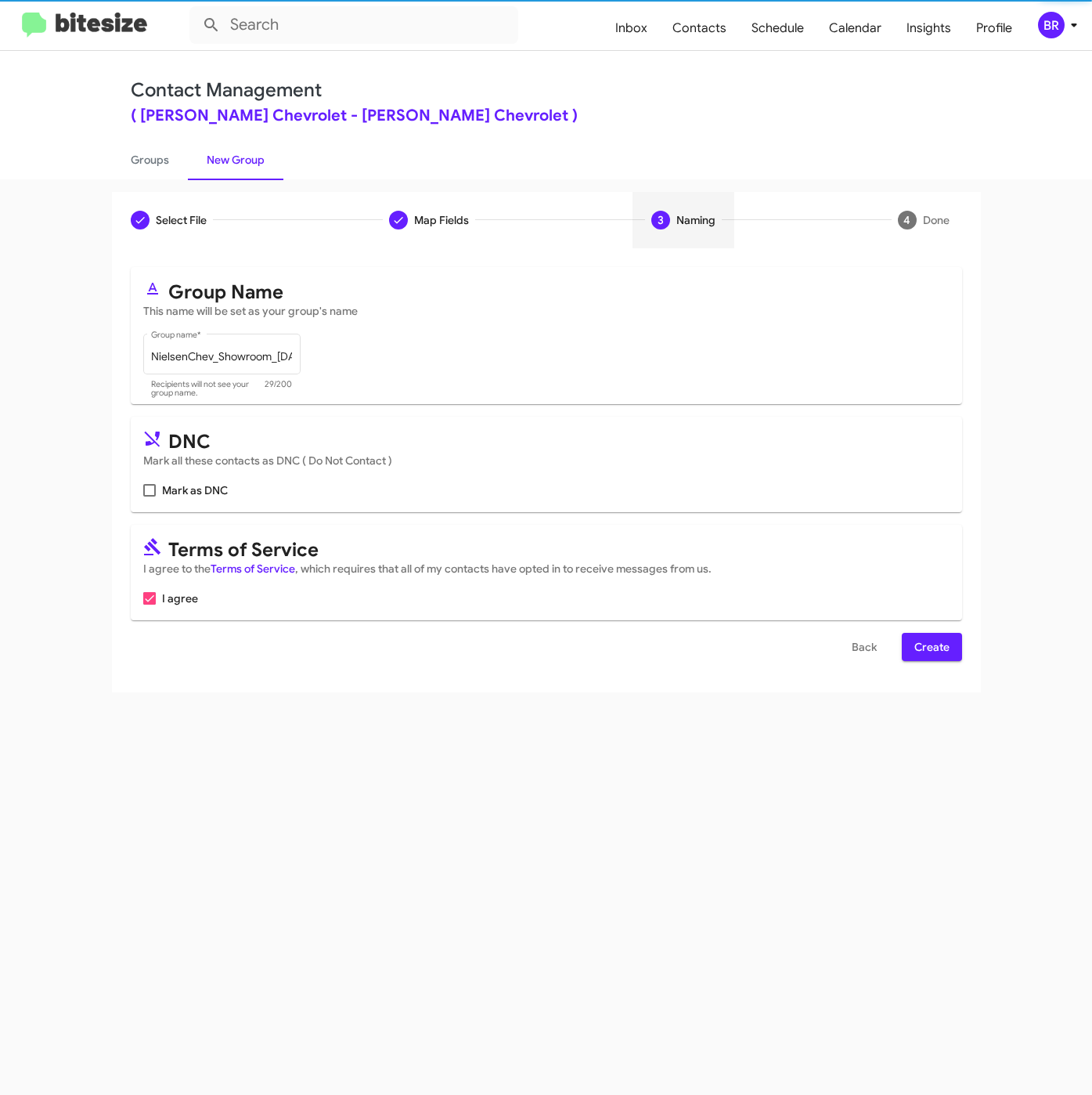
scroll to position [0, 0]
click at [919, 648] on span "Create" at bounding box center [932, 646] width 35 height 28
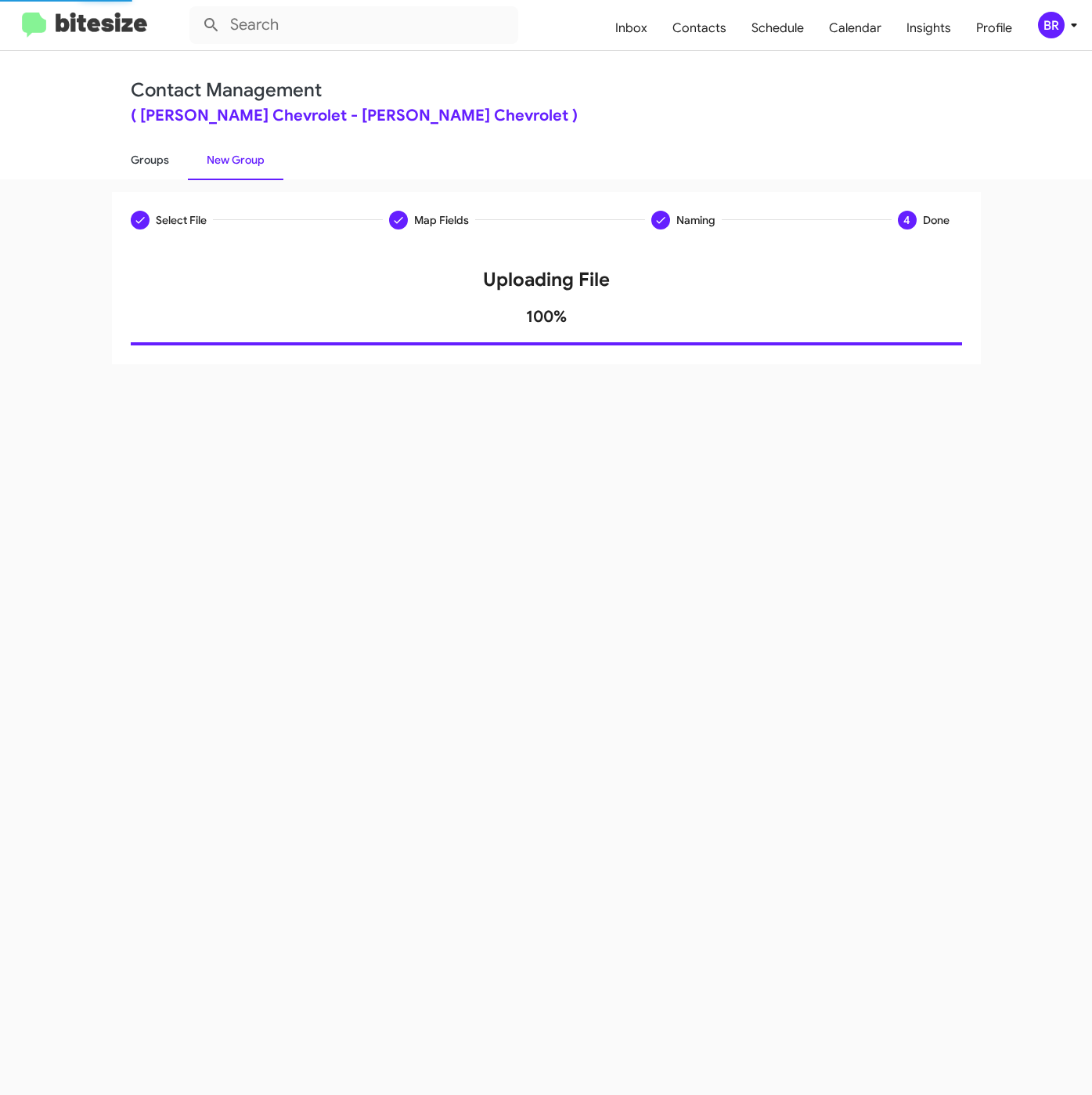
drag, startPoint x: 140, startPoint y: 164, endPoint x: 574, endPoint y: 182, distance: 434.4
click at [140, 164] on link "Groups" at bounding box center [150, 160] width 76 height 40
type input "in:groups"
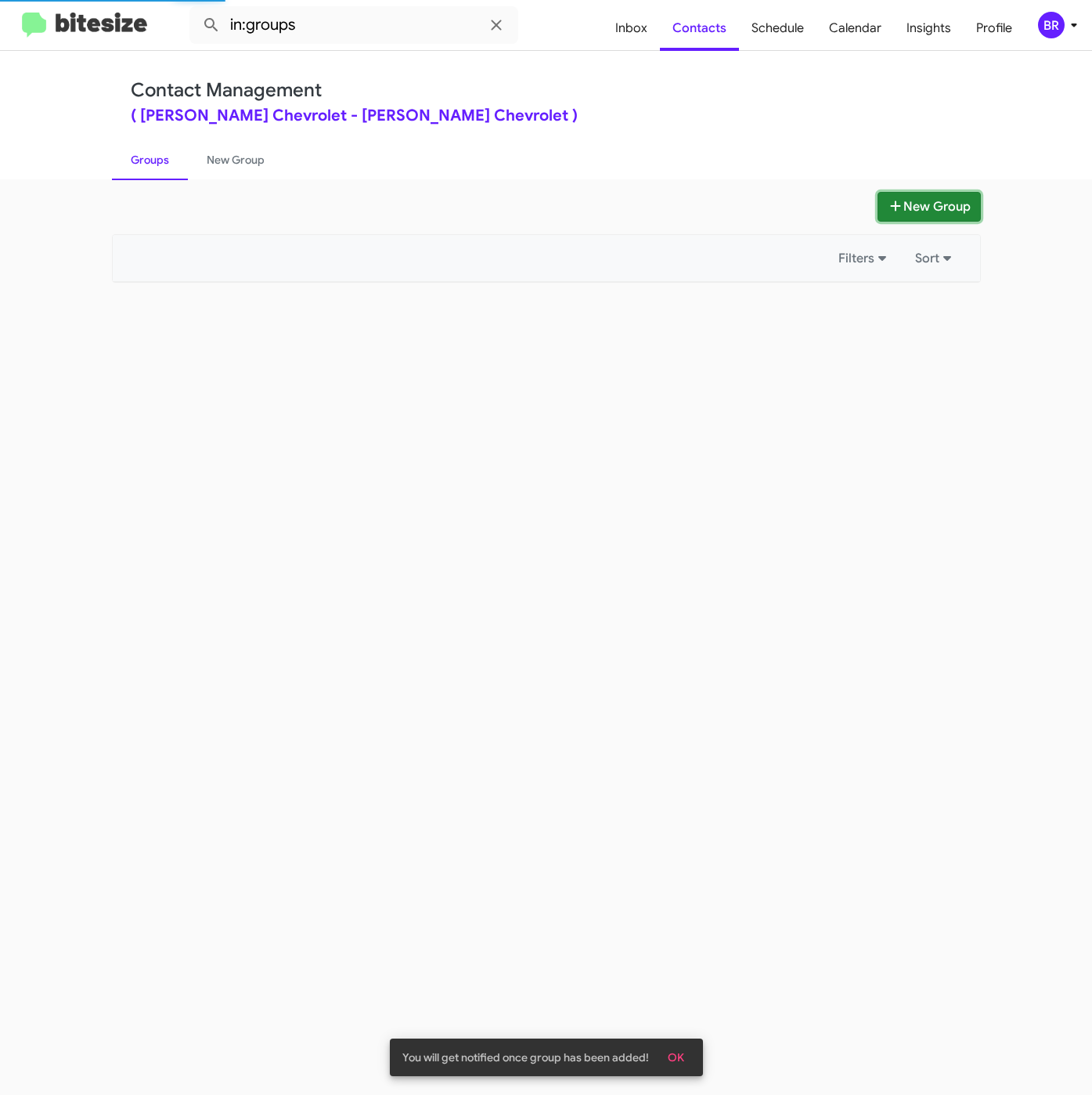
click at [909, 202] on button "New Group" at bounding box center [929, 206] width 103 height 29
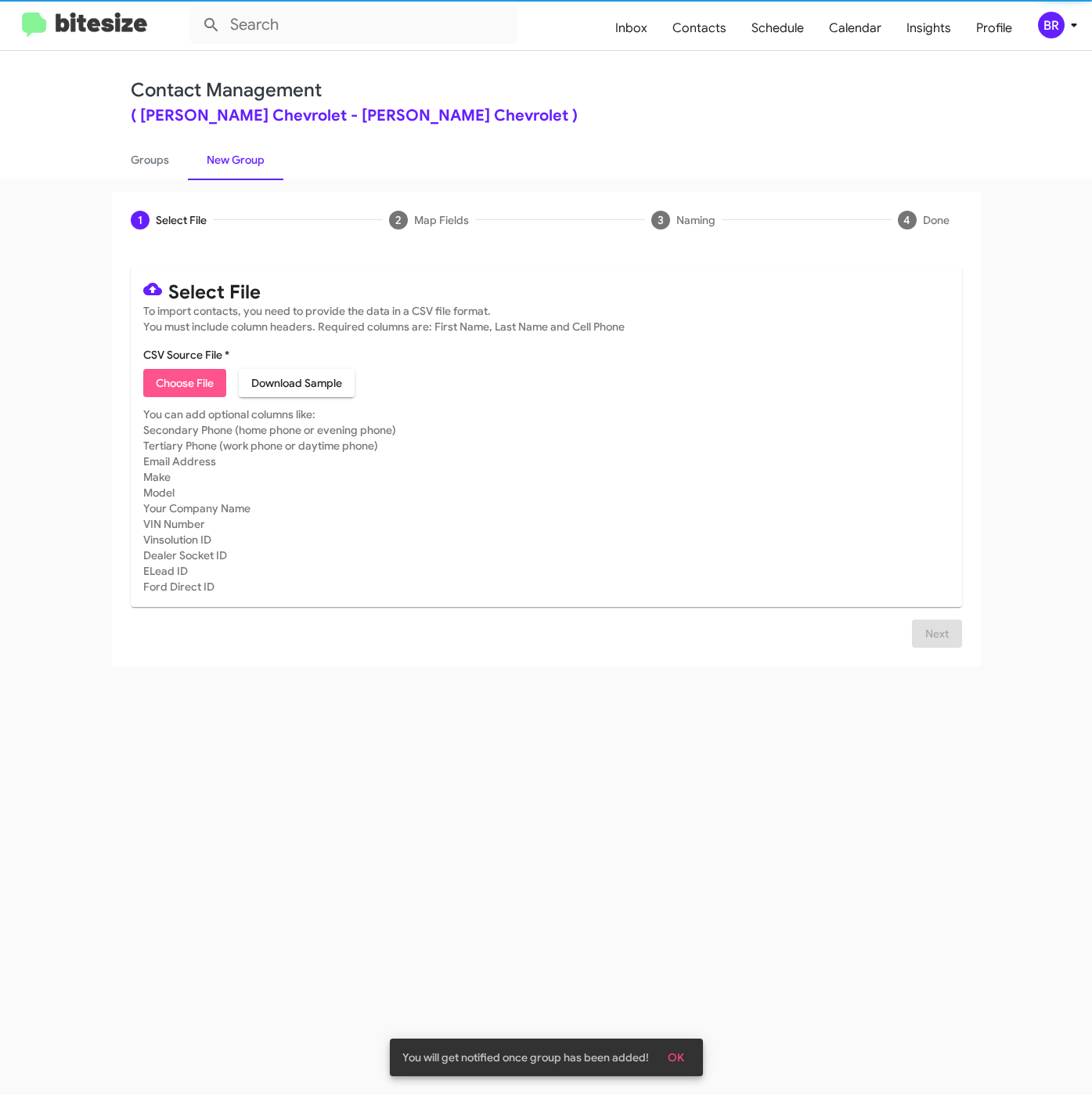
click at [188, 391] on span "Choose File" at bounding box center [184, 382] width 58 height 28
type input "NielsenChev_Buyback48-51_09-16-25"
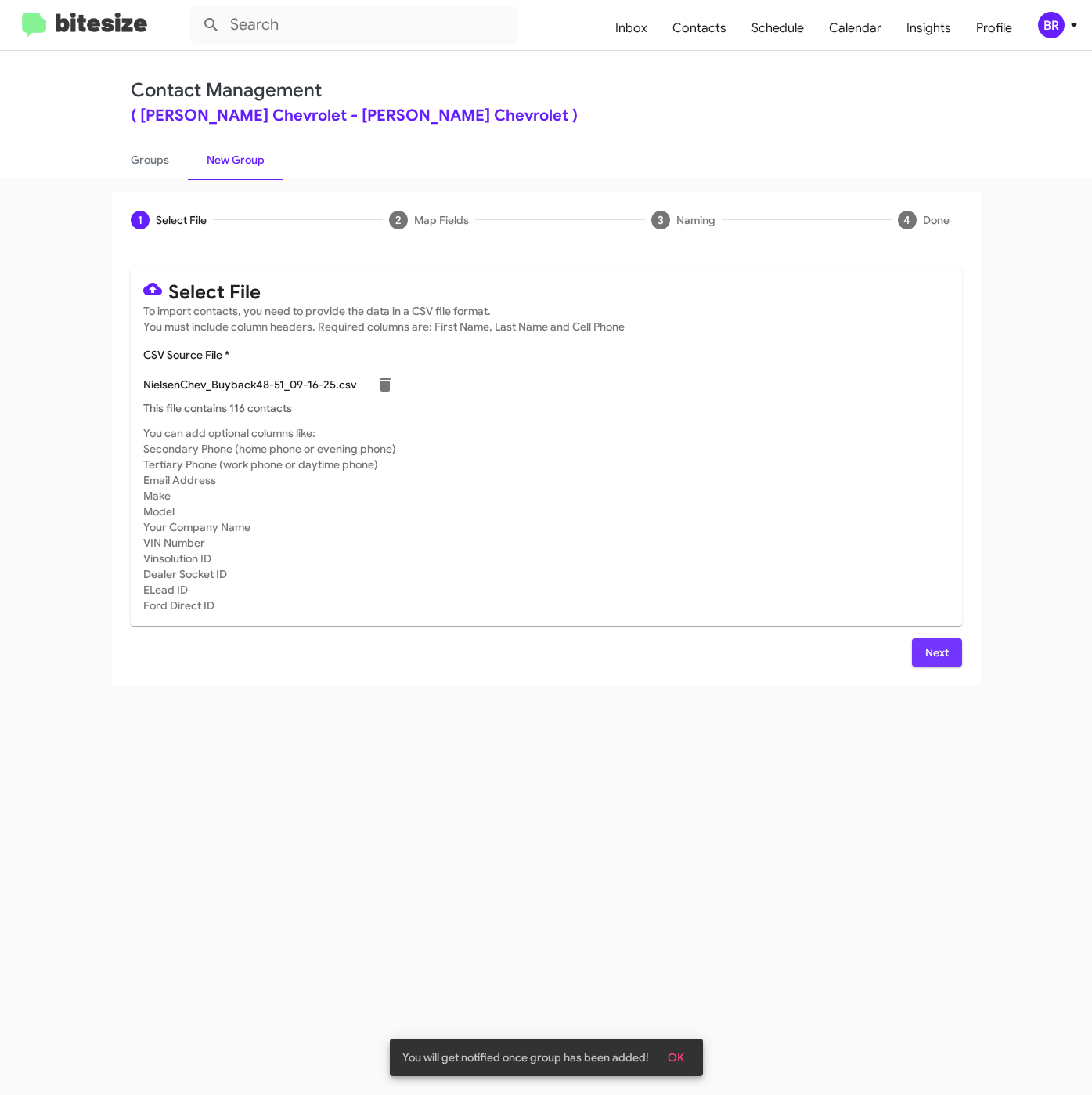
click at [940, 661] on span "Next" at bounding box center [937, 651] width 25 height 28
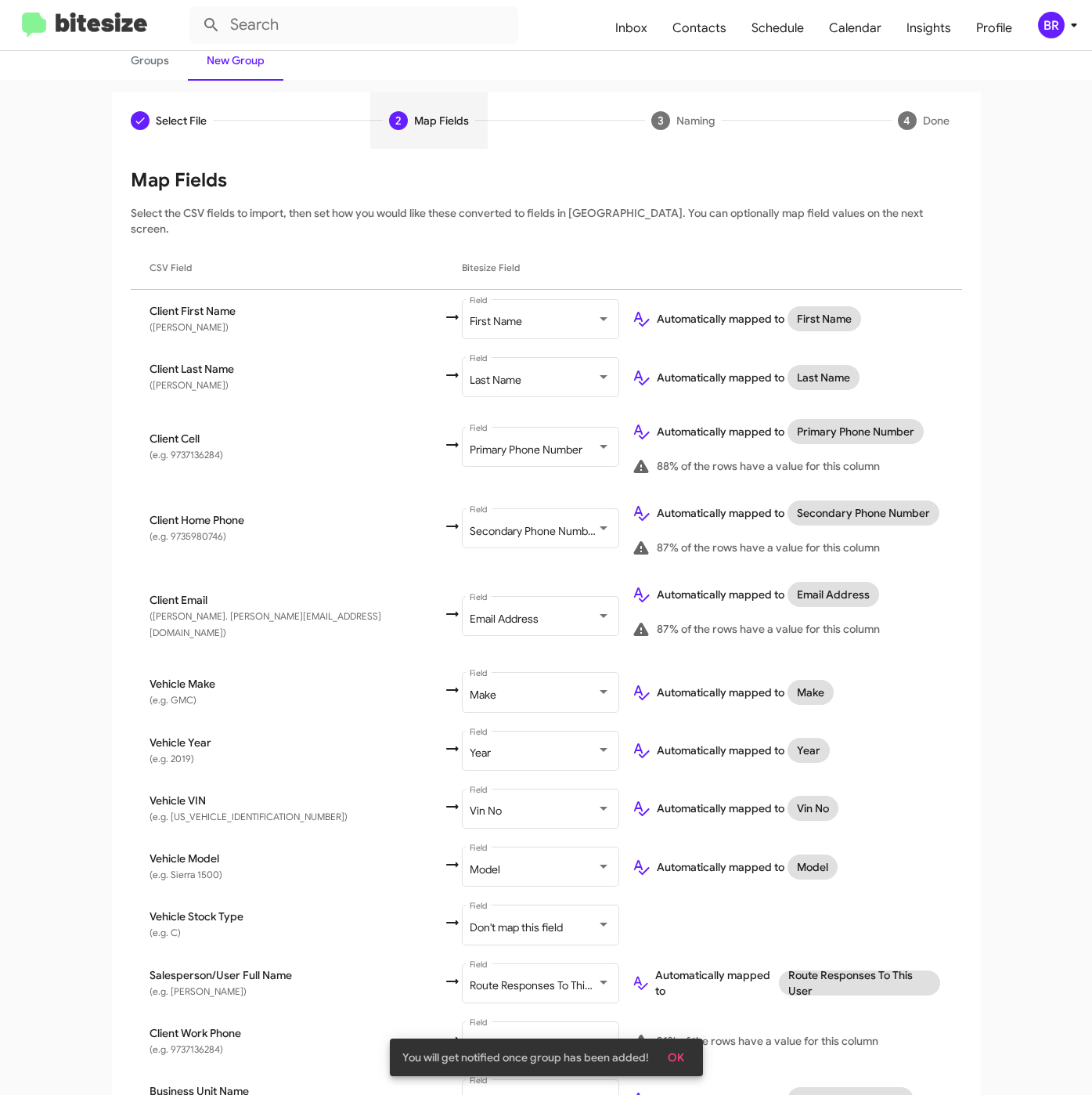
scroll to position [173, 0]
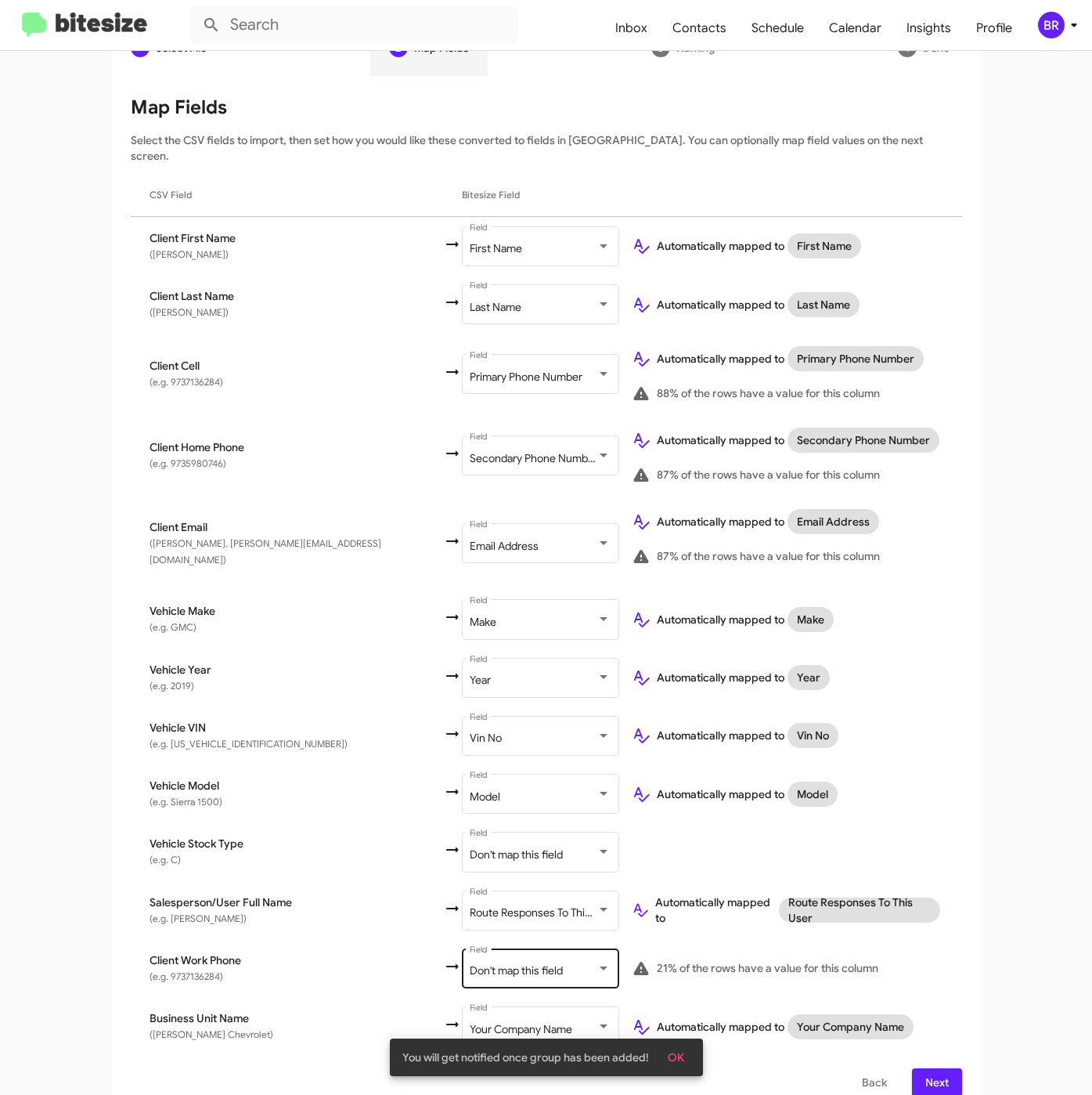
click at [469, 963] on span "Don't map this field" at bounding box center [516, 970] width 93 height 14
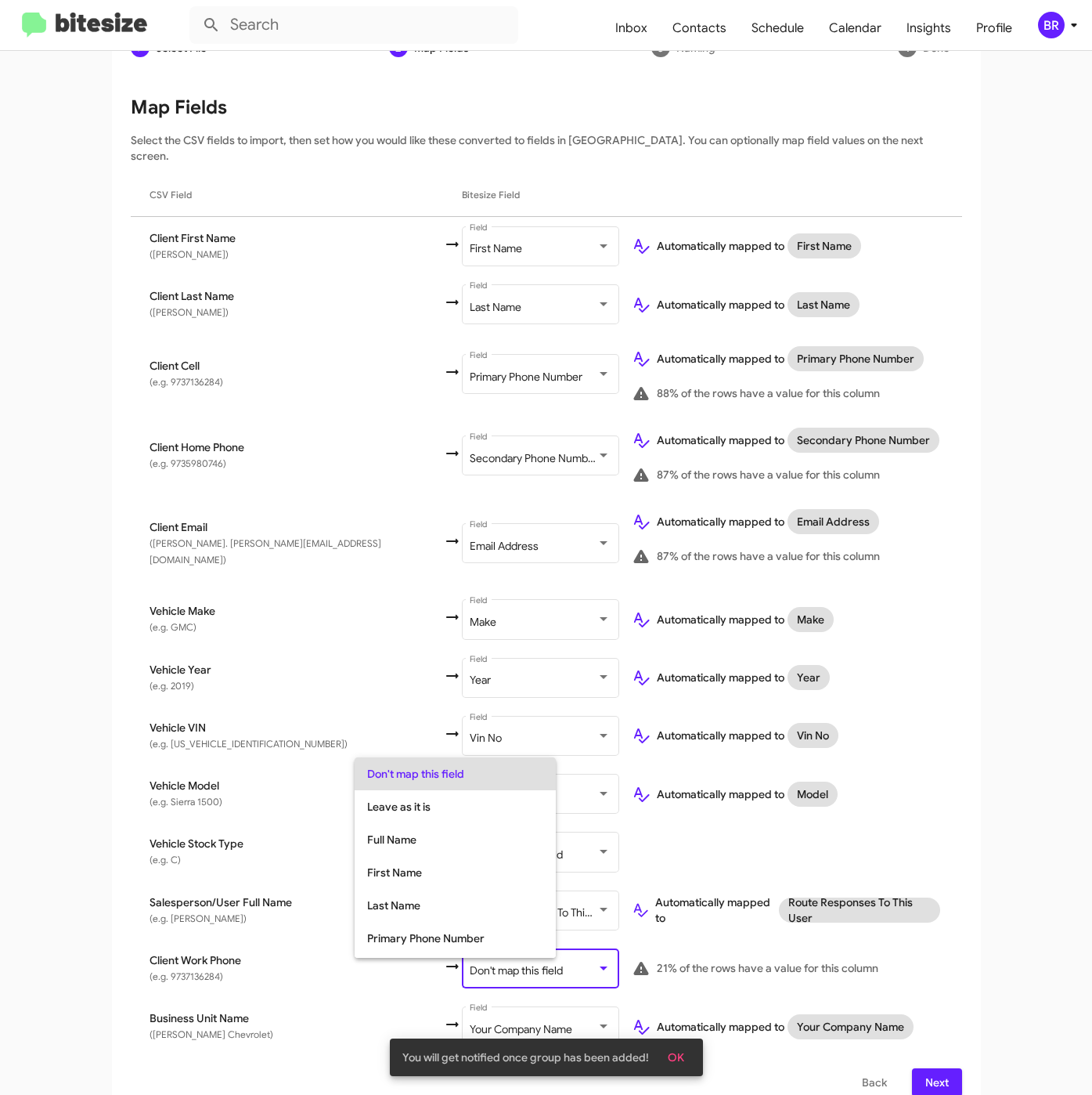
scroll to position [62, 0]
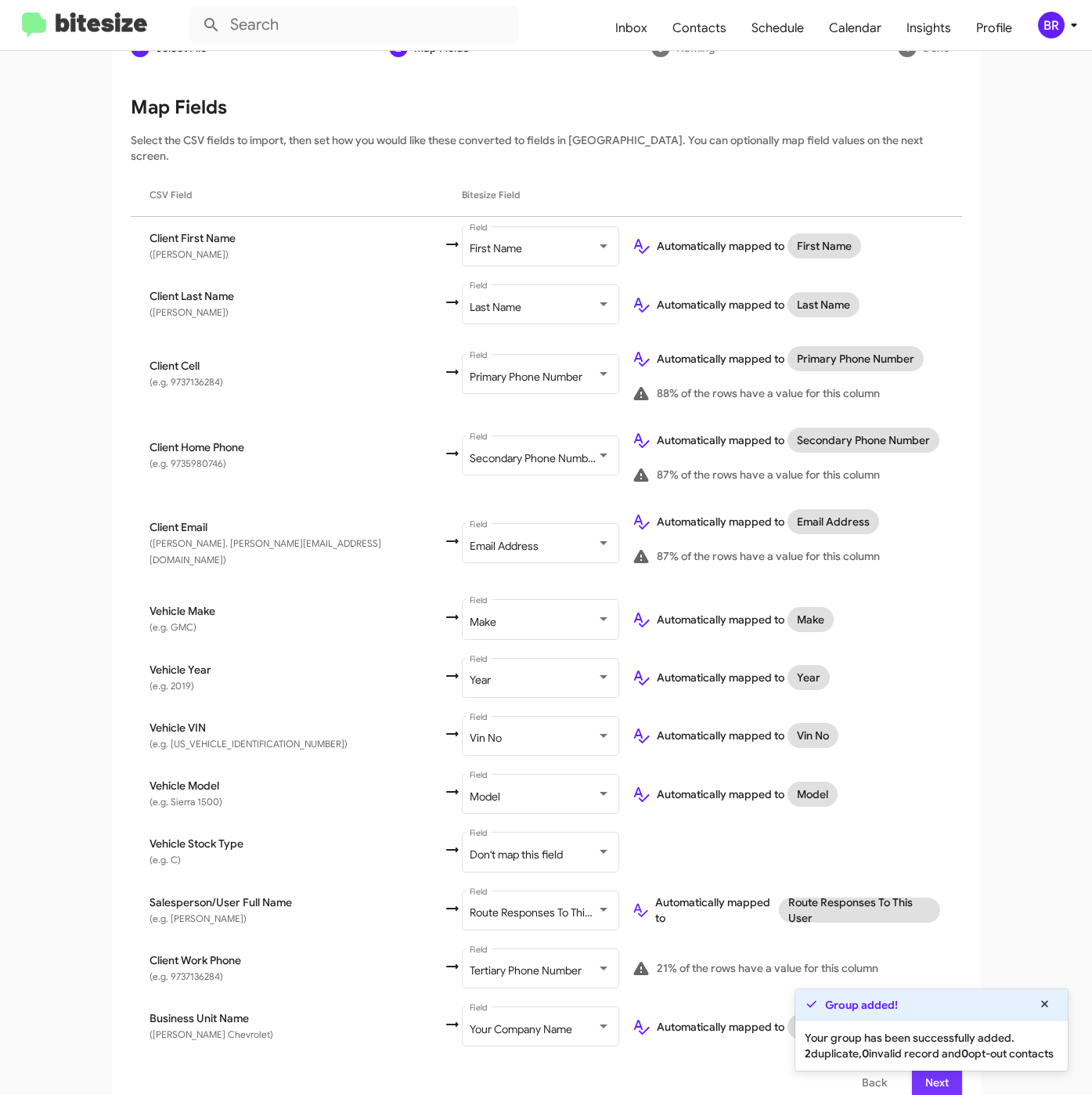
click at [912, 1075] on button "Next" at bounding box center [937, 1082] width 50 height 28
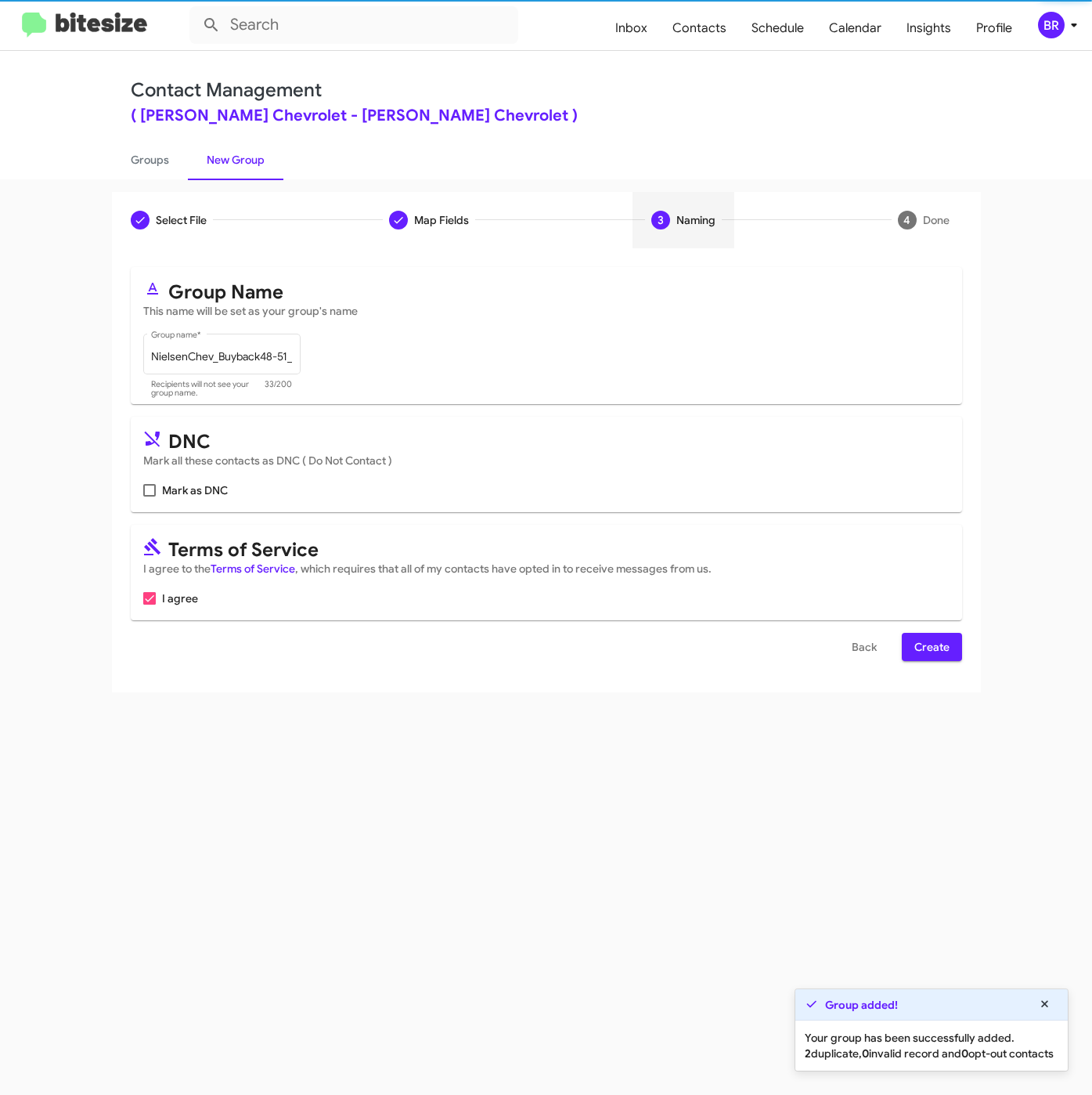
scroll to position [0, 0]
click at [933, 663] on div "Select File To import contacts, you need to provide the data in a CSV file form…" at bounding box center [546, 470] width 869 height 444
click at [923, 633] on form "Group Name This name will be set as your group's name NielsenChev_Buyback48-51_…" at bounding box center [546, 464] width 831 height 394
click at [924, 654] on span "Create" at bounding box center [932, 646] width 35 height 28
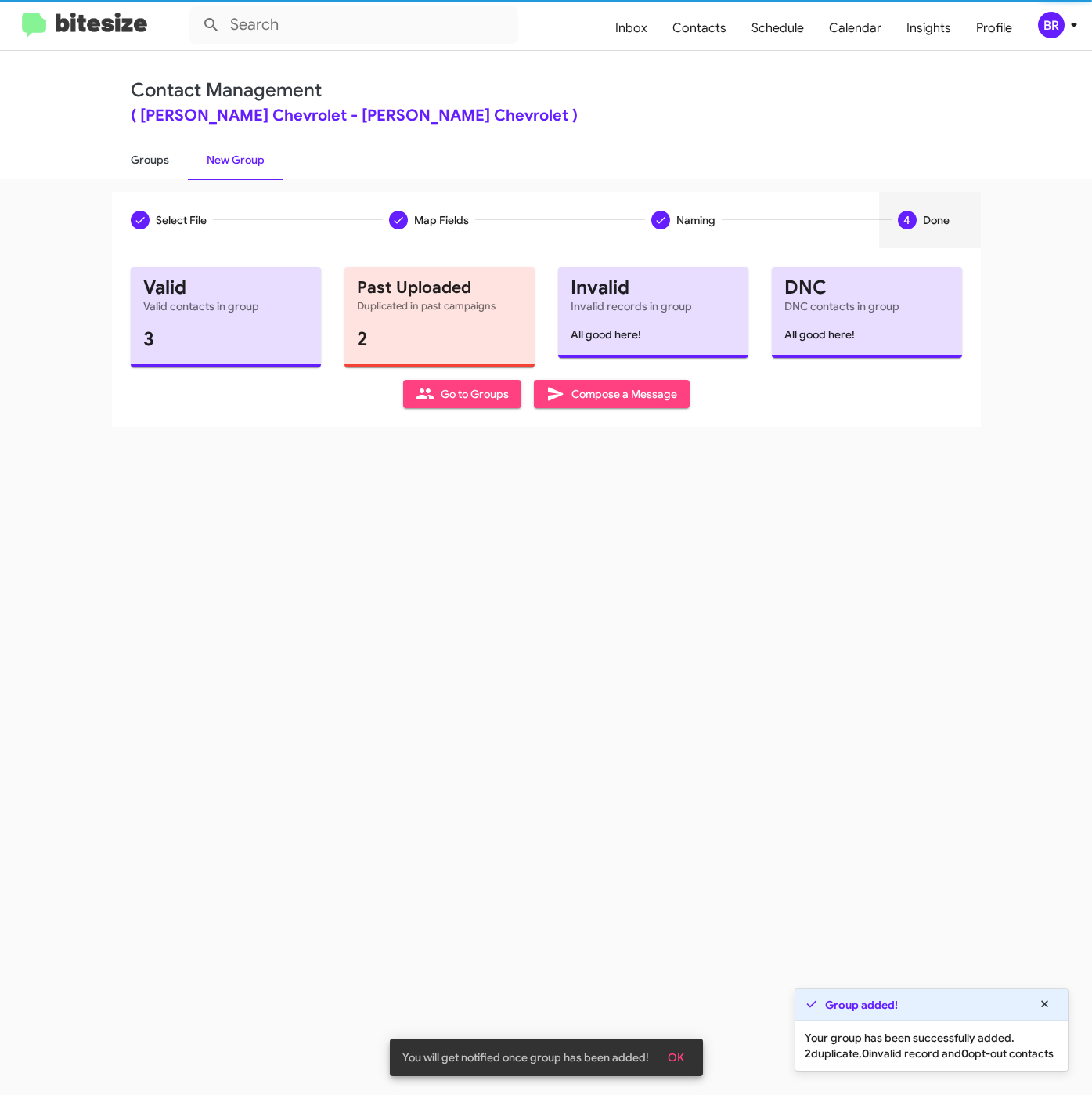
click at [140, 158] on link "Groups" at bounding box center [150, 160] width 76 height 40
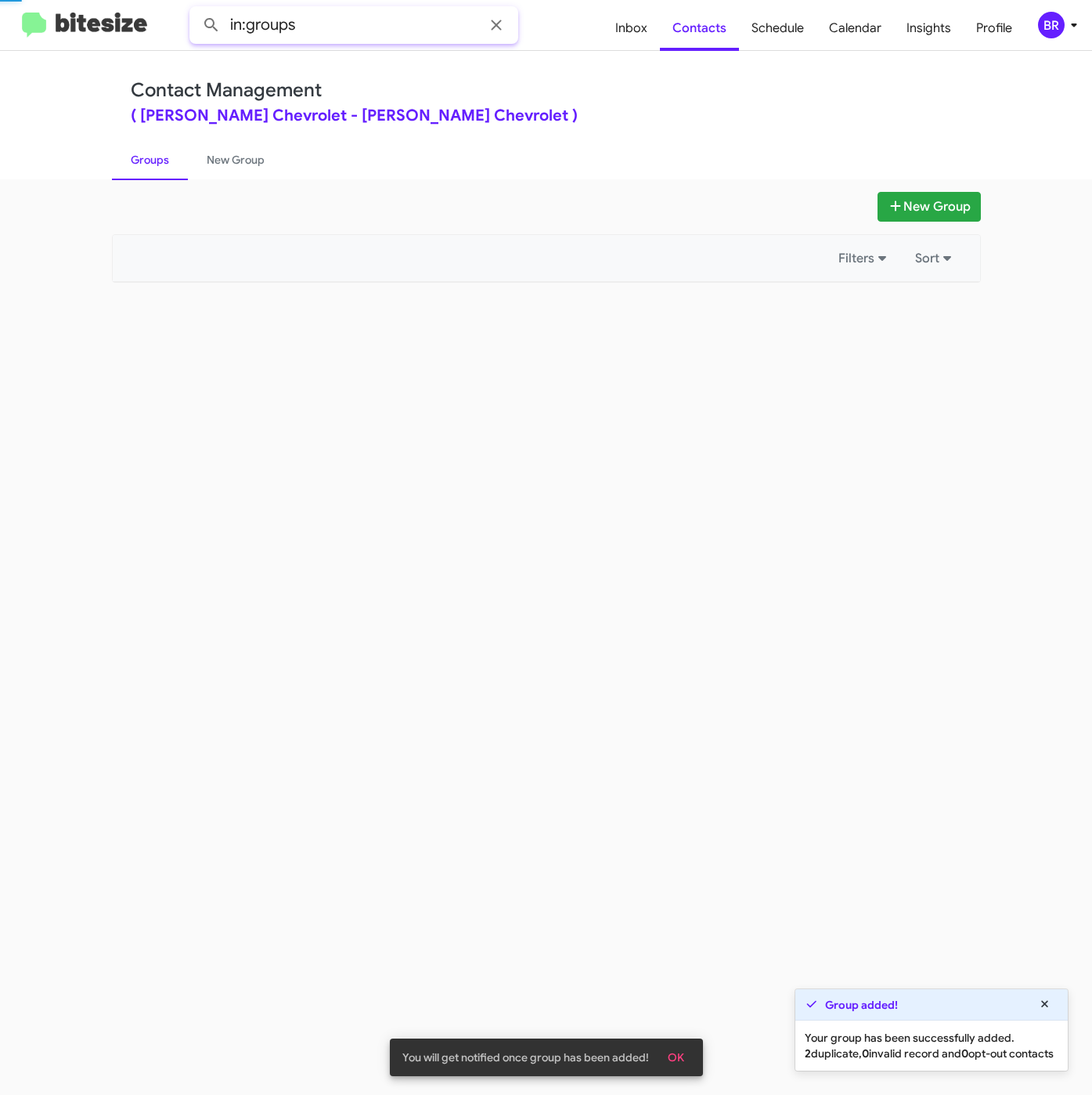
click at [329, 24] on input "in:groups" at bounding box center [353, 24] width 329 height 38
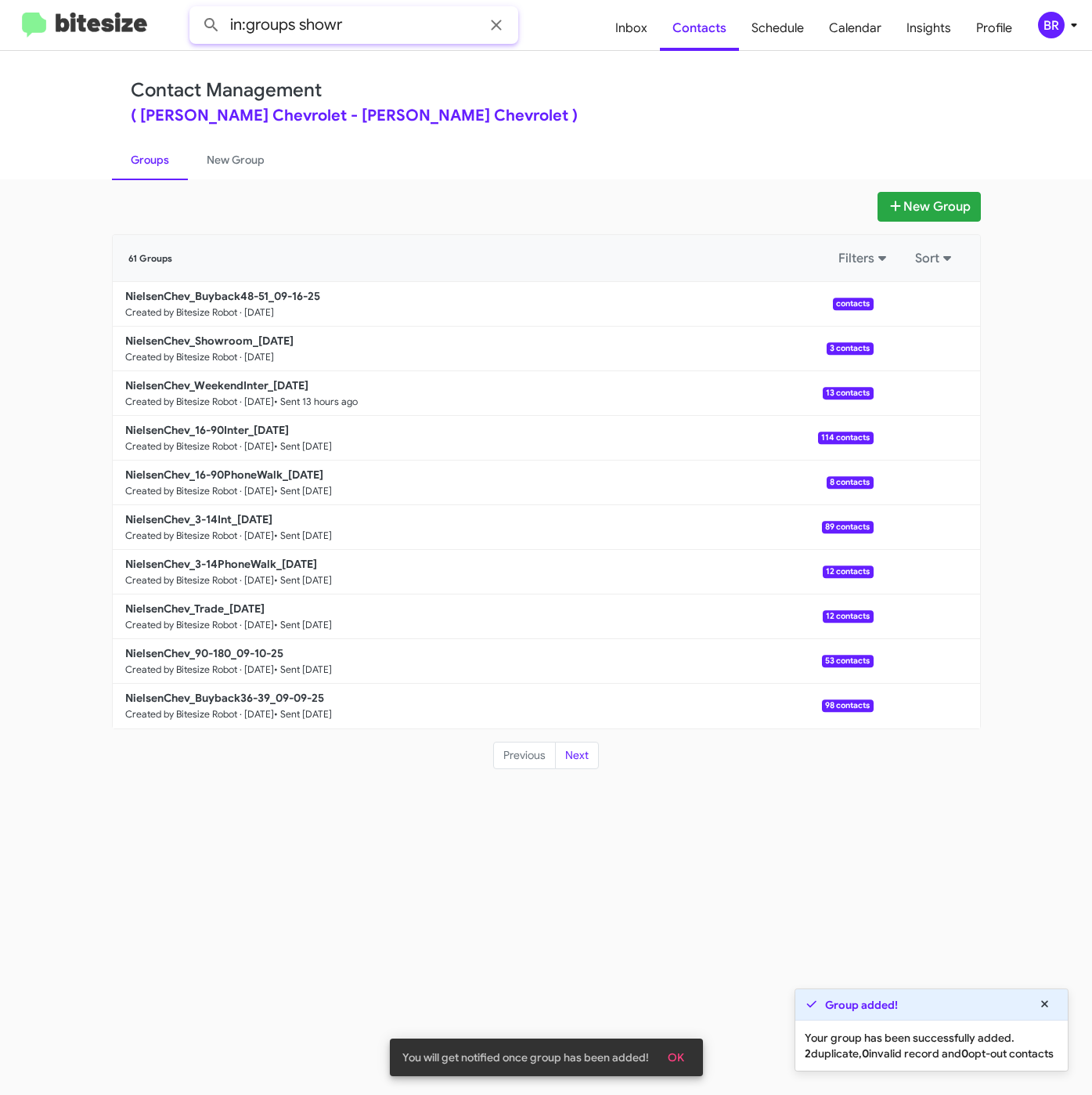
type input "in:groups showr"
click at [196, 9] on button at bounding box center [211, 24] width 31 height 31
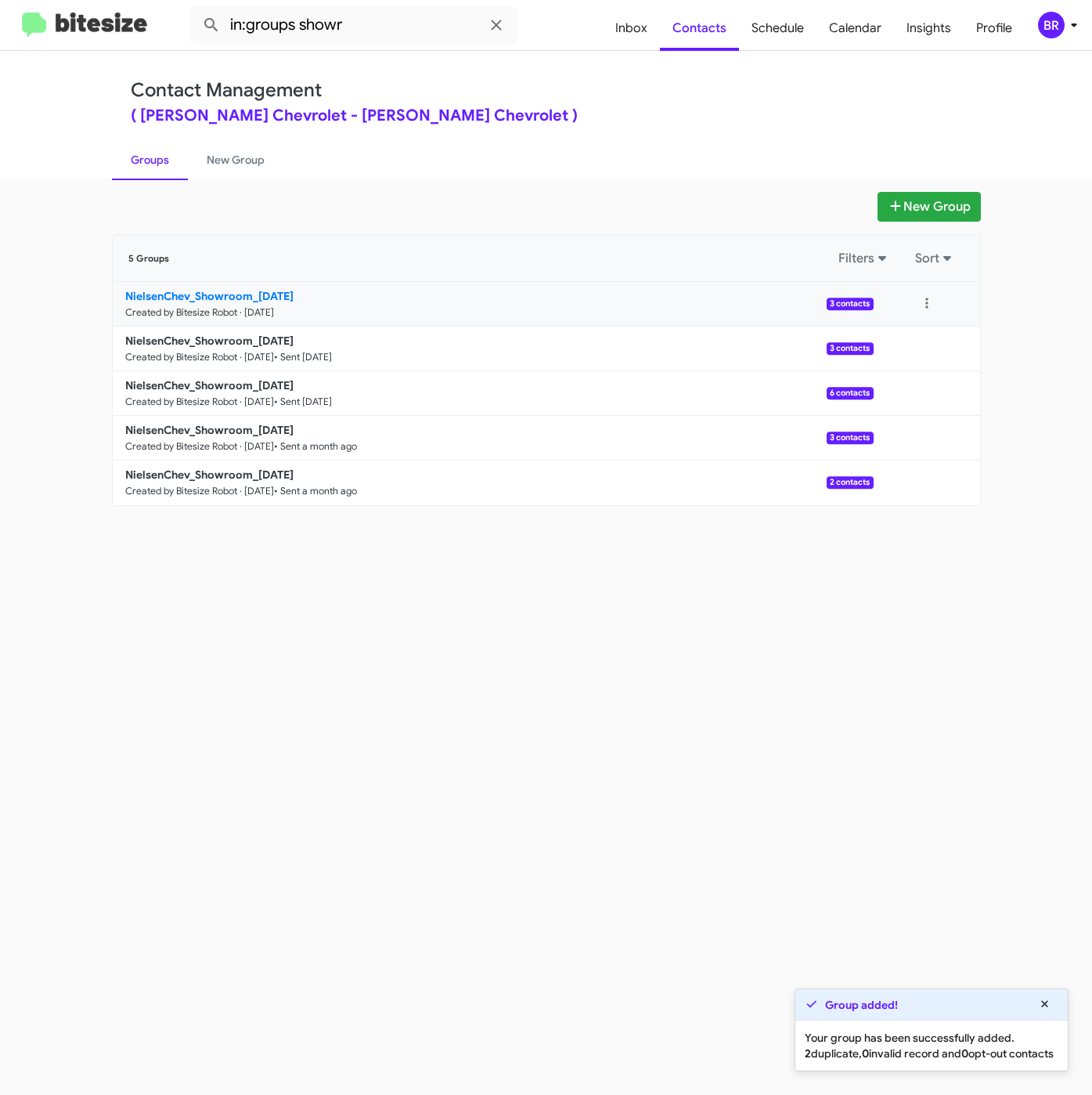
drag, startPoint x: 209, startPoint y: 297, endPoint x: 280, endPoint y: 299, distance: 71.0
click at [209, 296] on b "NielsenChev_Showroom_09-16-25" at bounding box center [209, 295] width 168 height 14
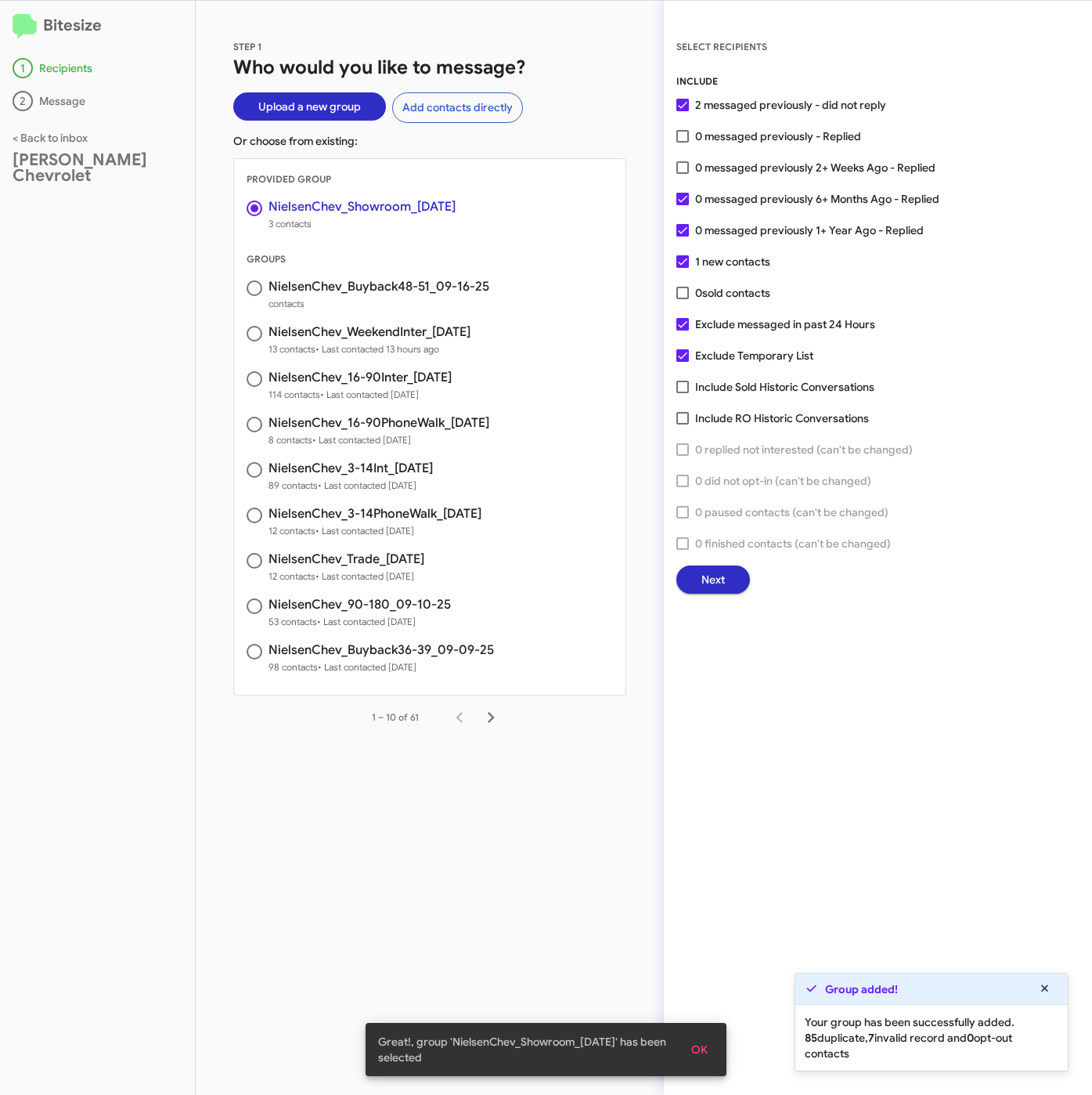
click at [726, 141] on span "0 messaged previously - Replied" at bounding box center [777, 136] width 166 height 19
click at [682, 142] on input "0 messaged previously - Replied" at bounding box center [681, 142] width 1 height 1
checkbox input "true"
click at [735, 576] on button "Next" at bounding box center [713, 579] width 73 height 28
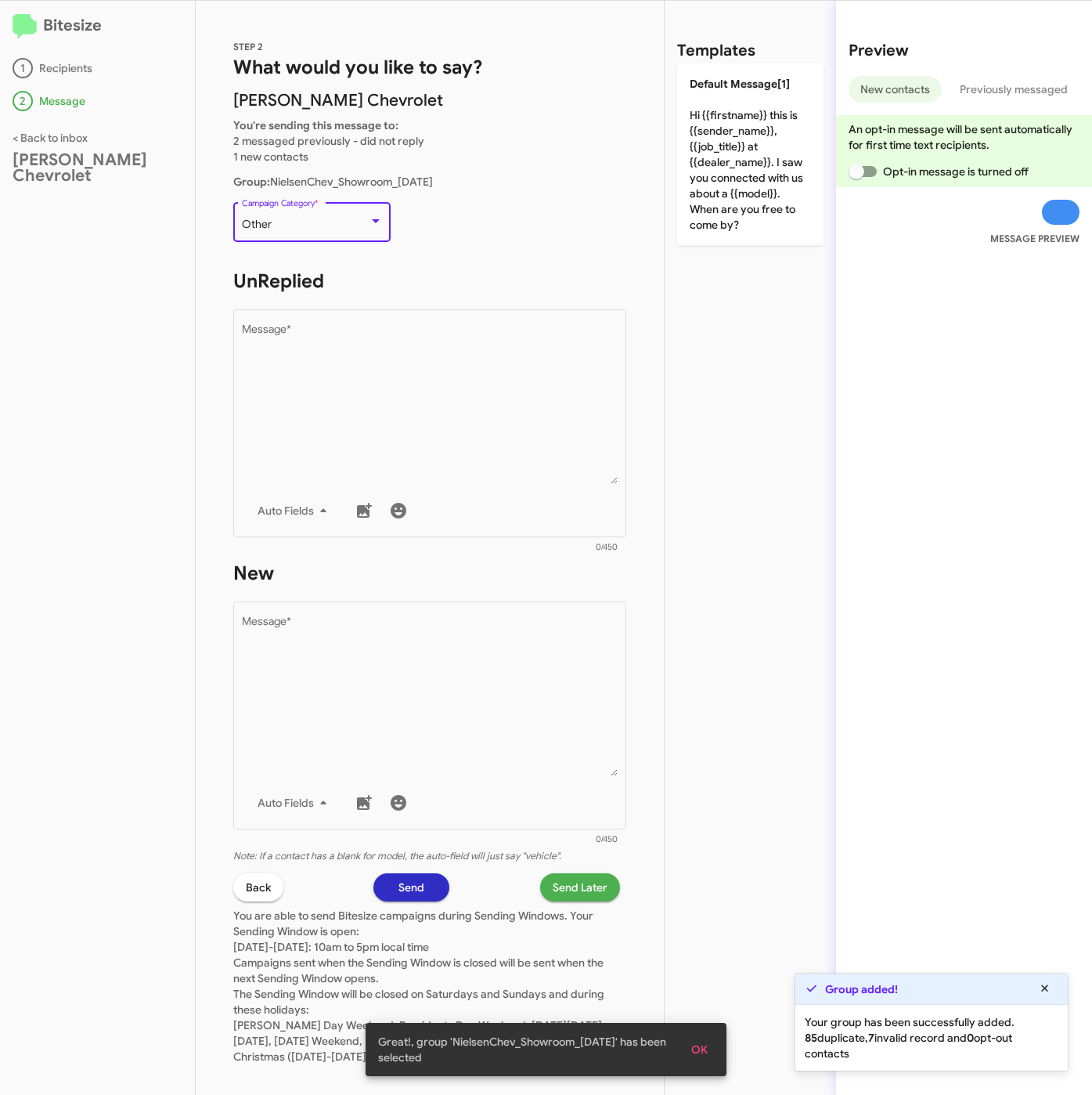
click at [325, 221] on div "Other" at bounding box center [305, 225] width 127 height 13
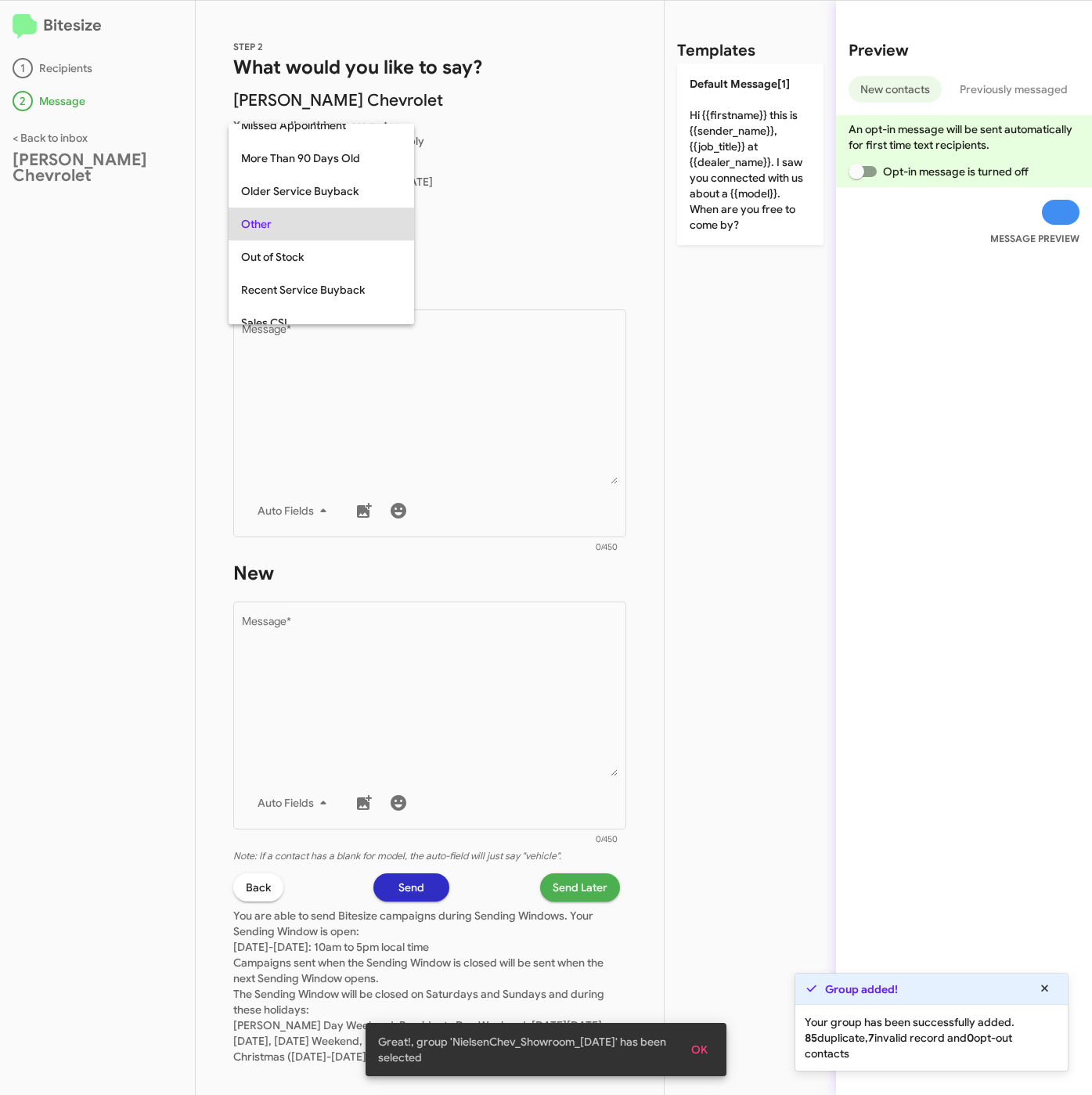
scroll to position [423, 0]
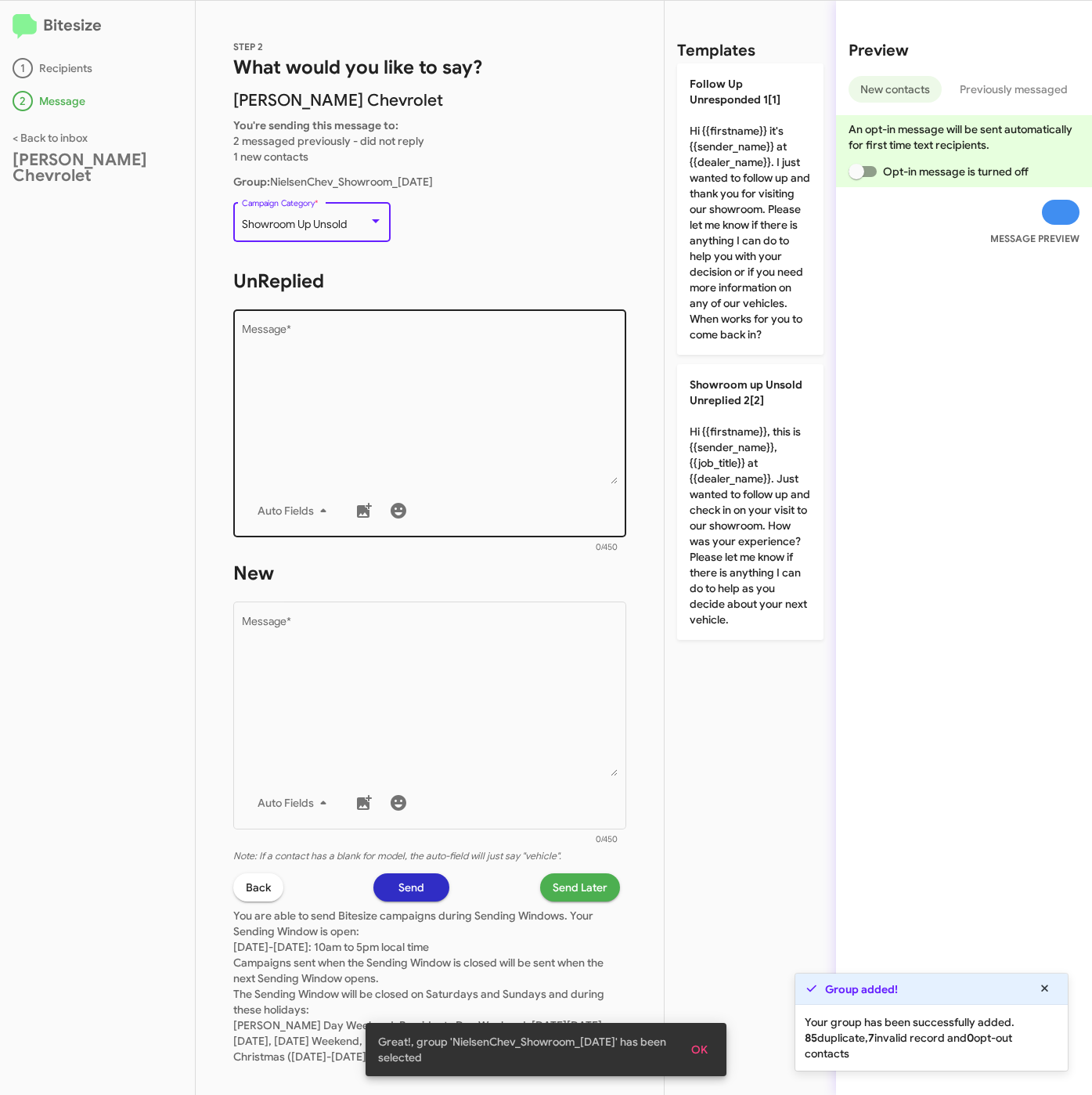
click at [347, 338] on textarea "Message *" at bounding box center [431, 404] width 377 height 160
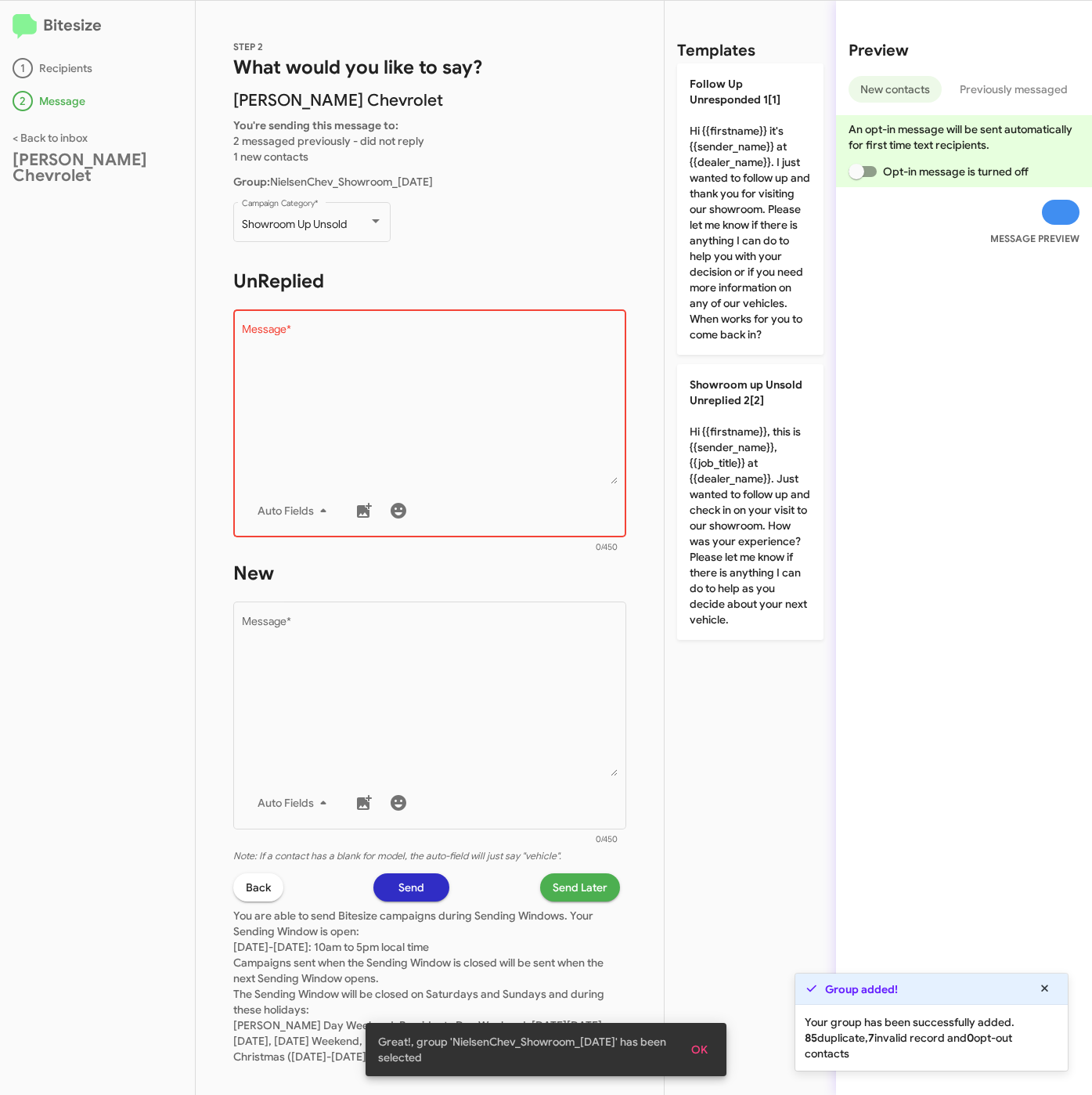
drag, startPoint x: 670, startPoint y: 191, endPoint x: 591, endPoint y: 694, distance: 509.2
click at [671, 191] on div "Templates Follow Up Unresponded 1[1] Hi {{firstname}} it's {{sender_name}} at {…" at bounding box center [750, 548] width 172 height 1094
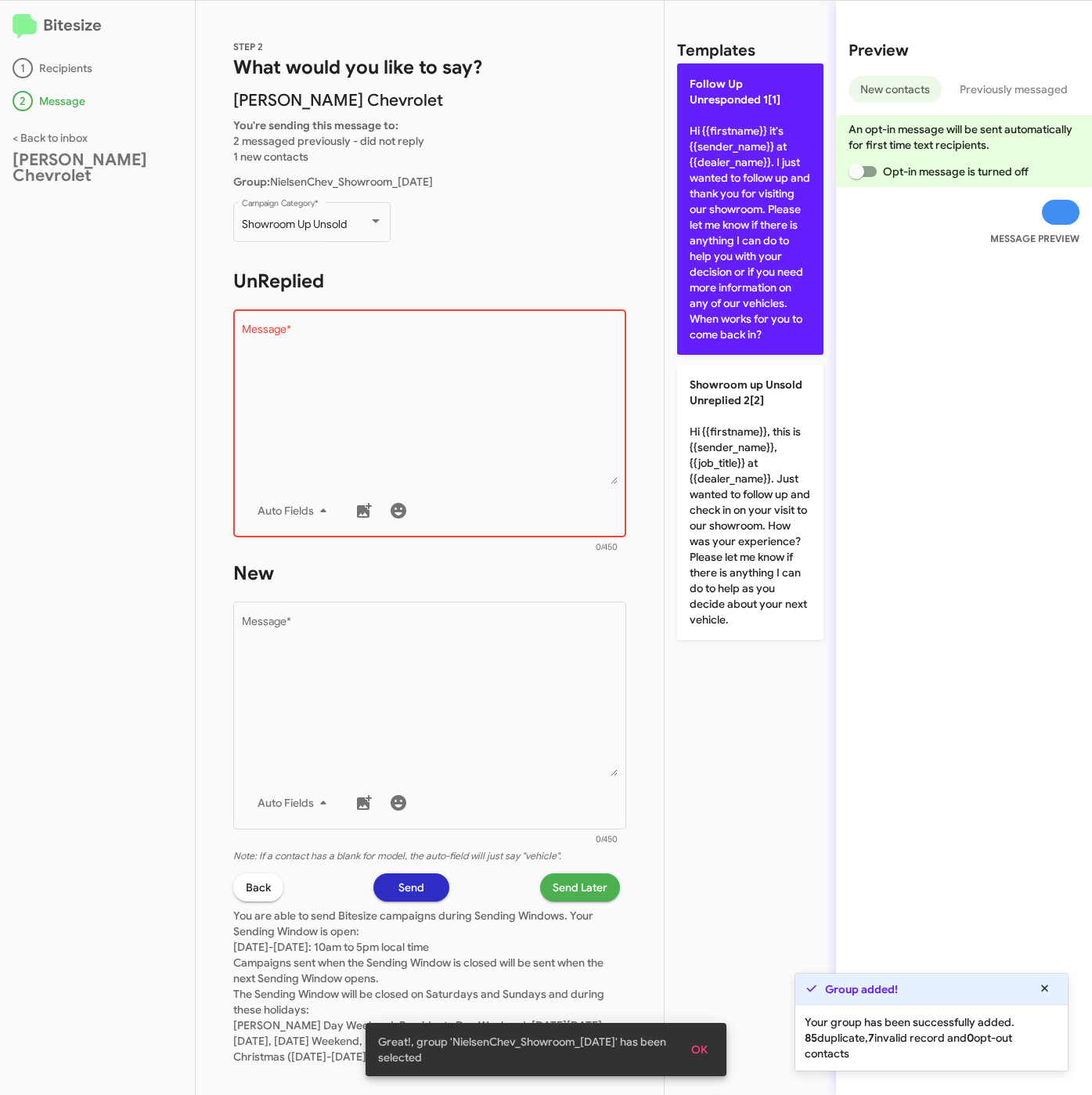
click at [721, 295] on p "Follow Up Unresponded 1[1] Hi {{firstname}} it's {{sender_name}} at {{dealer_na…" at bounding box center [750, 209] width 146 height 291
type textarea "Hi {{firstname}} it's {{sender_name}} at {{dealer_name}}. I just wanted to foll…"
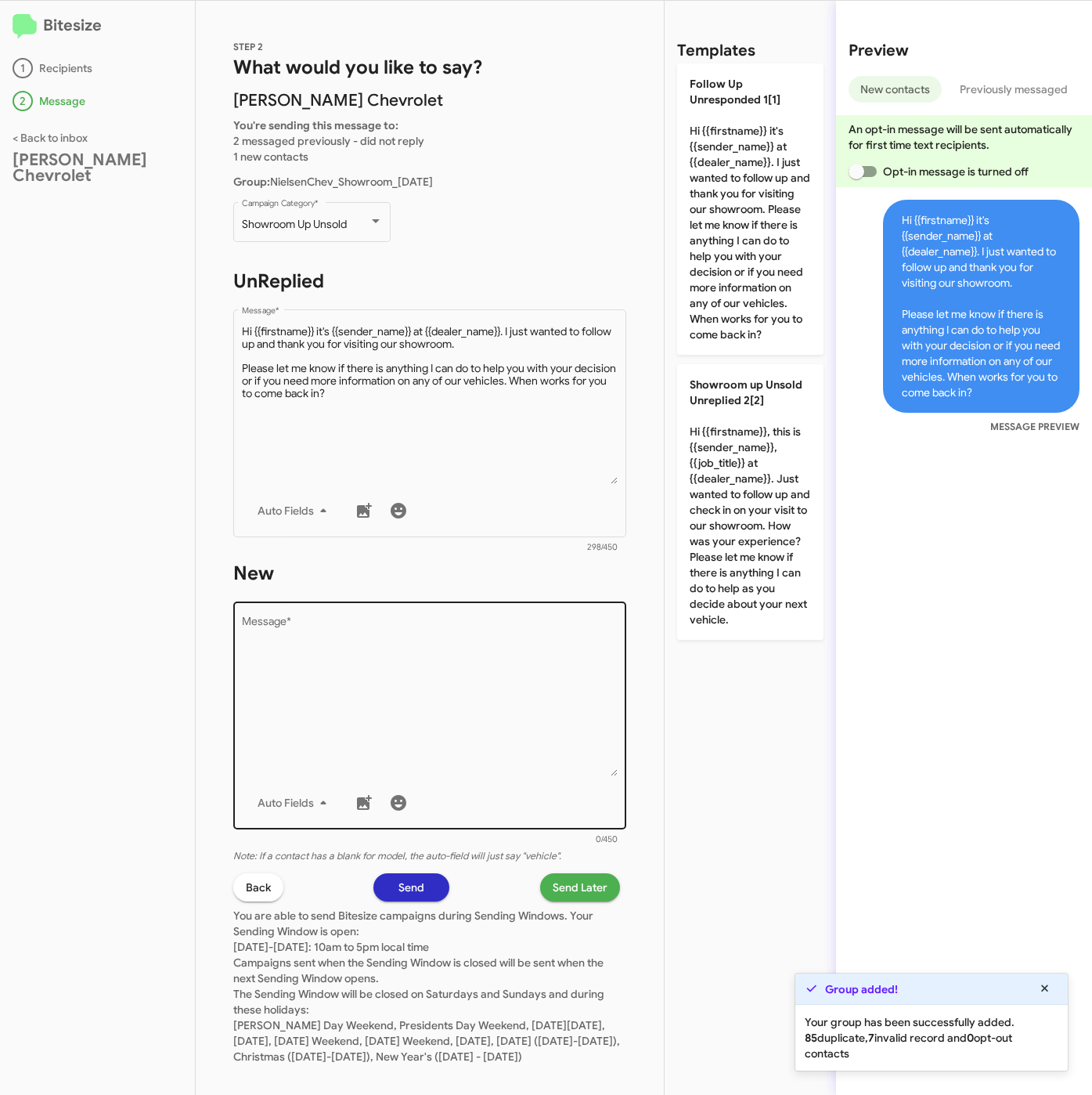
drag, startPoint x: 502, startPoint y: 745, endPoint x: 515, endPoint y: 712, distance: 35.5
click at [502, 743] on textarea "Message *" at bounding box center [431, 696] width 377 height 160
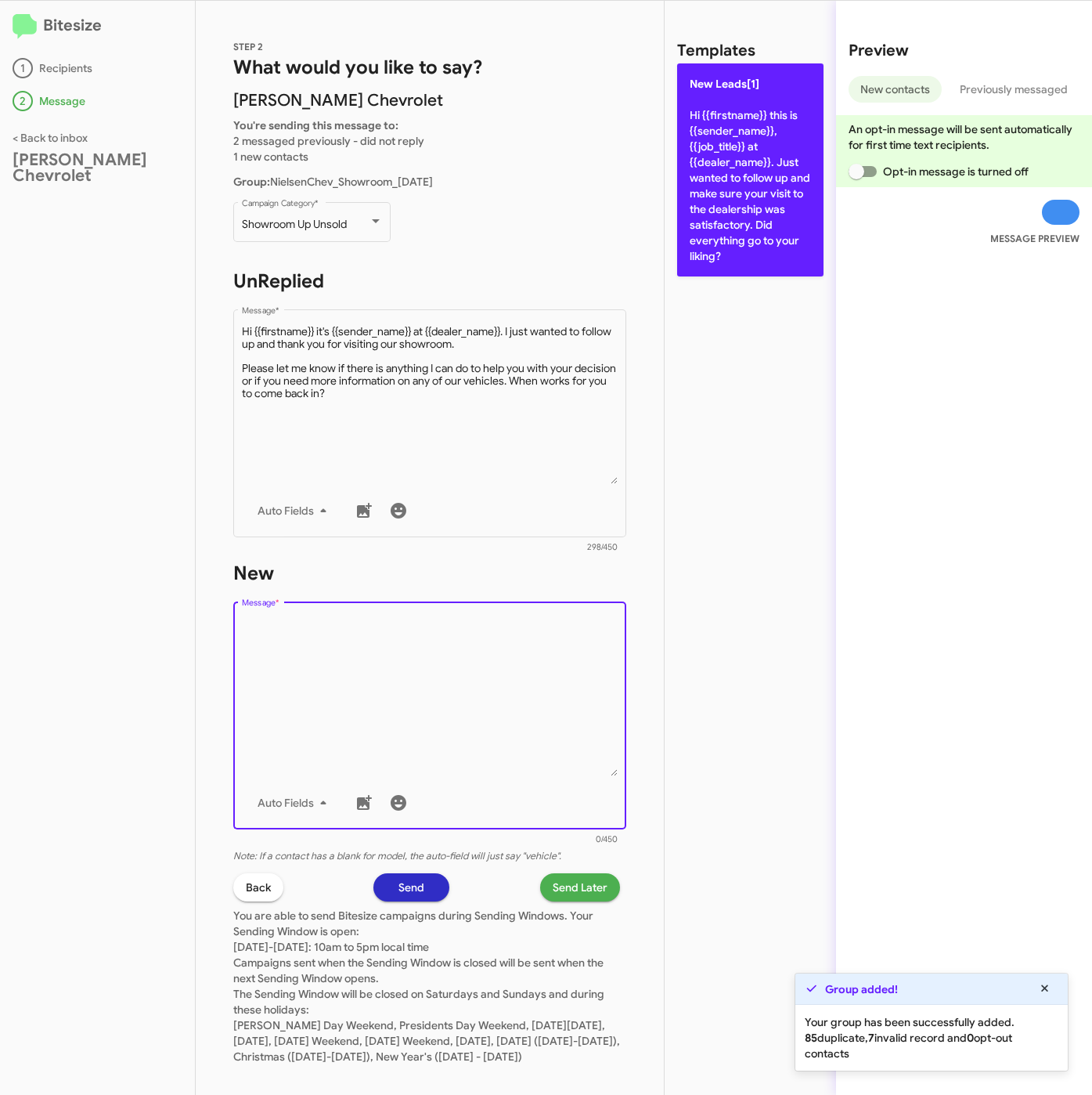
drag, startPoint x: 745, startPoint y: 209, endPoint x: 627, endPoint y: 674, distance: 479.7
click at [745, 212] on p "New Leads[1] Hi {{firstname}} this is {{sender_name}}, {{job_title}} at {{deale…" at bounding box center [750, 169] width 146 height 213
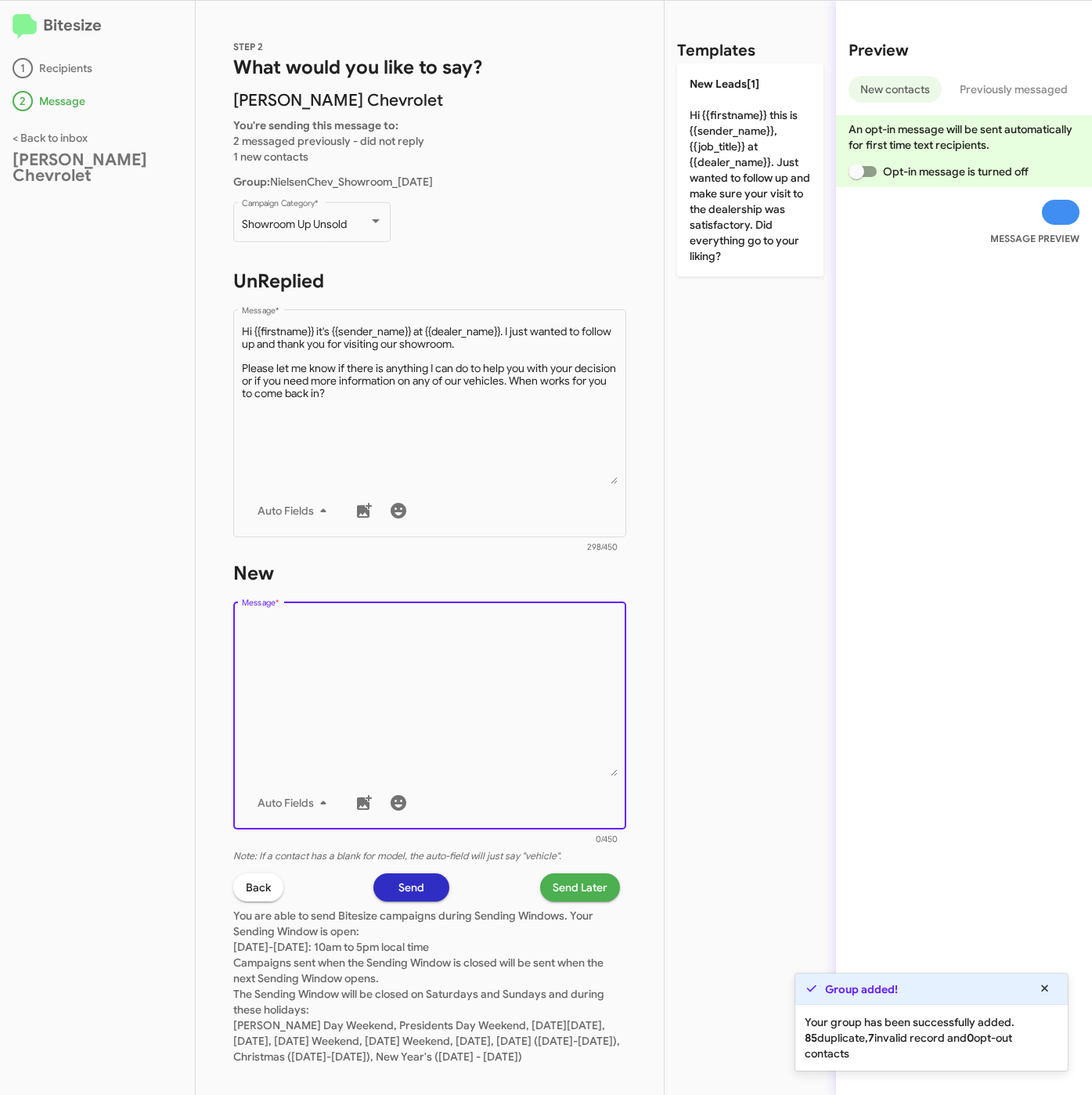
type textarea "Hi {{firstname}} this is {{sender_name}}, {{job_title}} at {{dealer_name}}. Jus…"
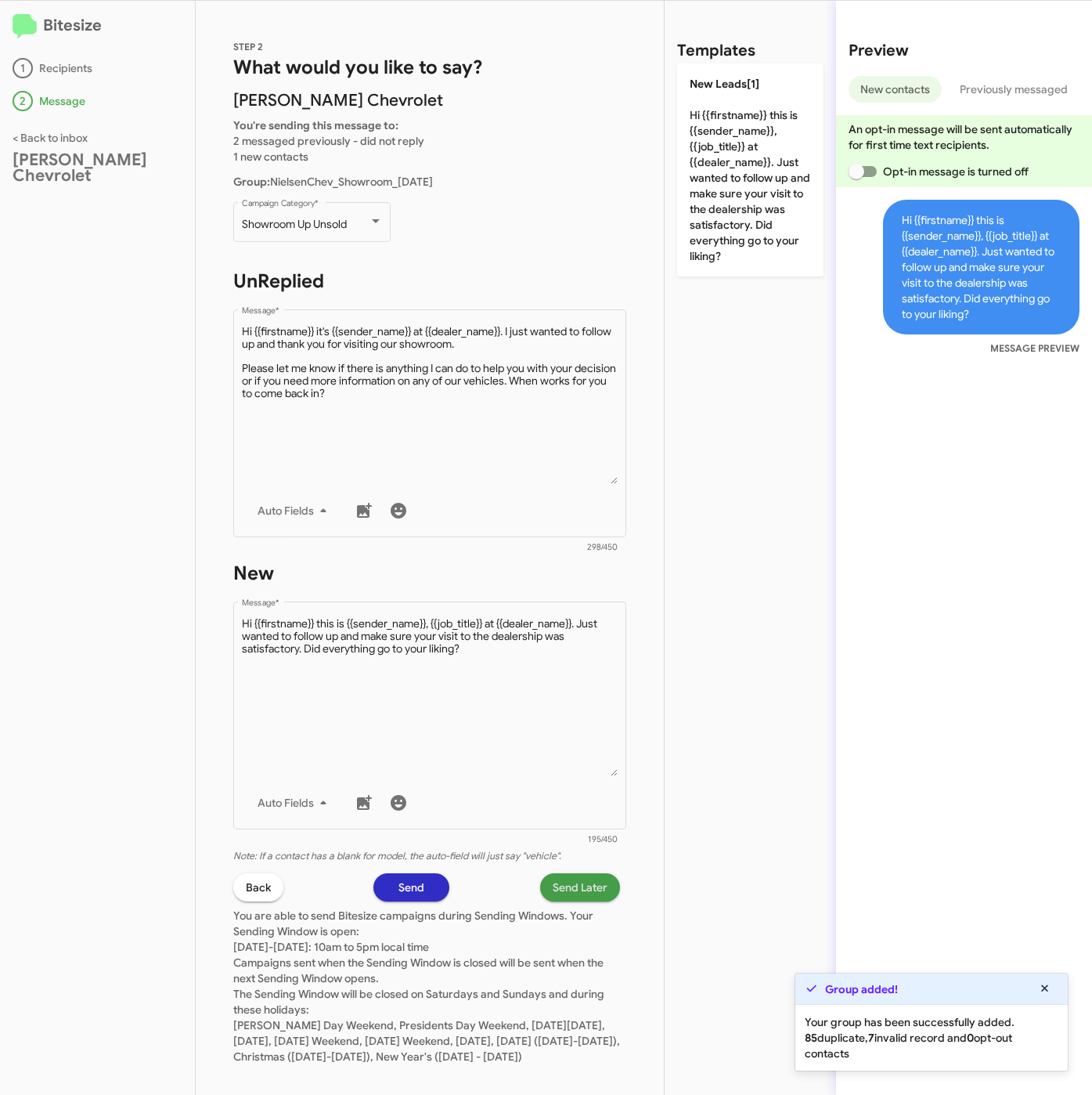
click at [576, 874] on span "Send Later" at bounding box center [580, 886] width 55 height 28
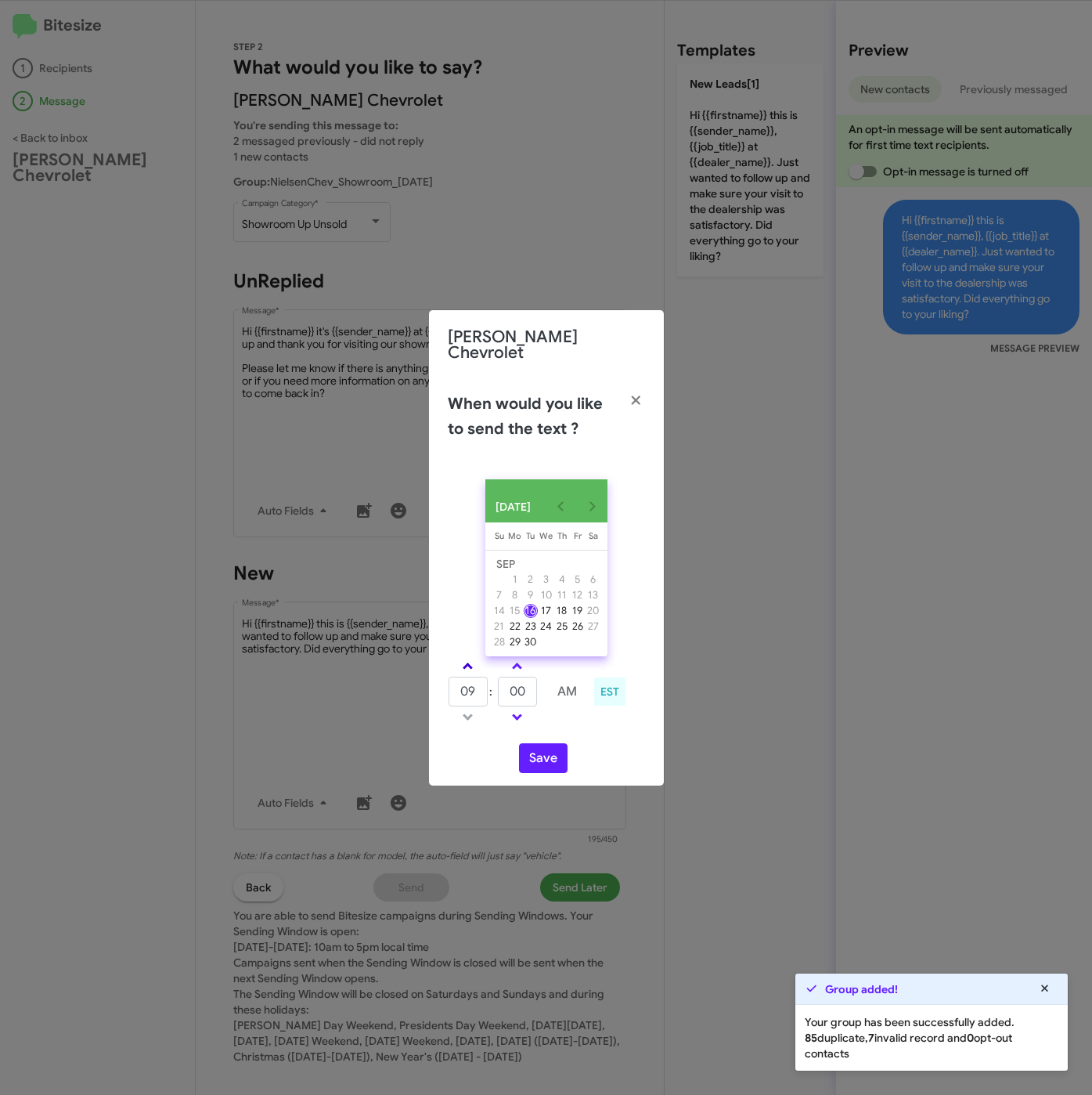
drag, startPoint x: 474, startPoint y: 656, endPoint x: 487, endPoint y: 667, distance: 17.0
click at [474, 657] on link at bounding box center [468, 666] width 28 height 18
type input "10"
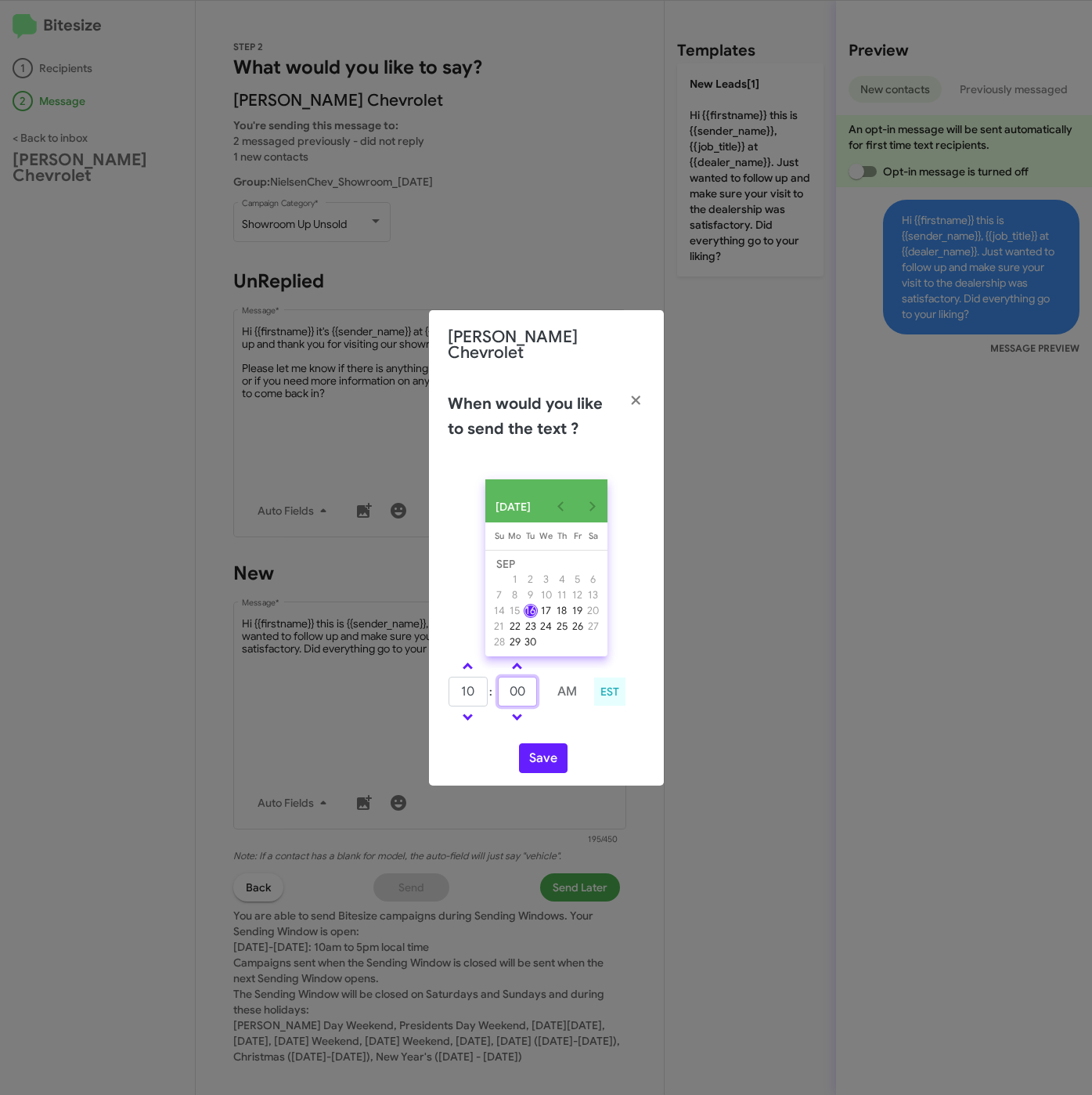
click at [498, 694] on input "00" at bounding box center [517, 691] width 40 height 29
type input "53"
click at [532, 755] on button "Save" at bounding box center [543, 757] width 49 height 29
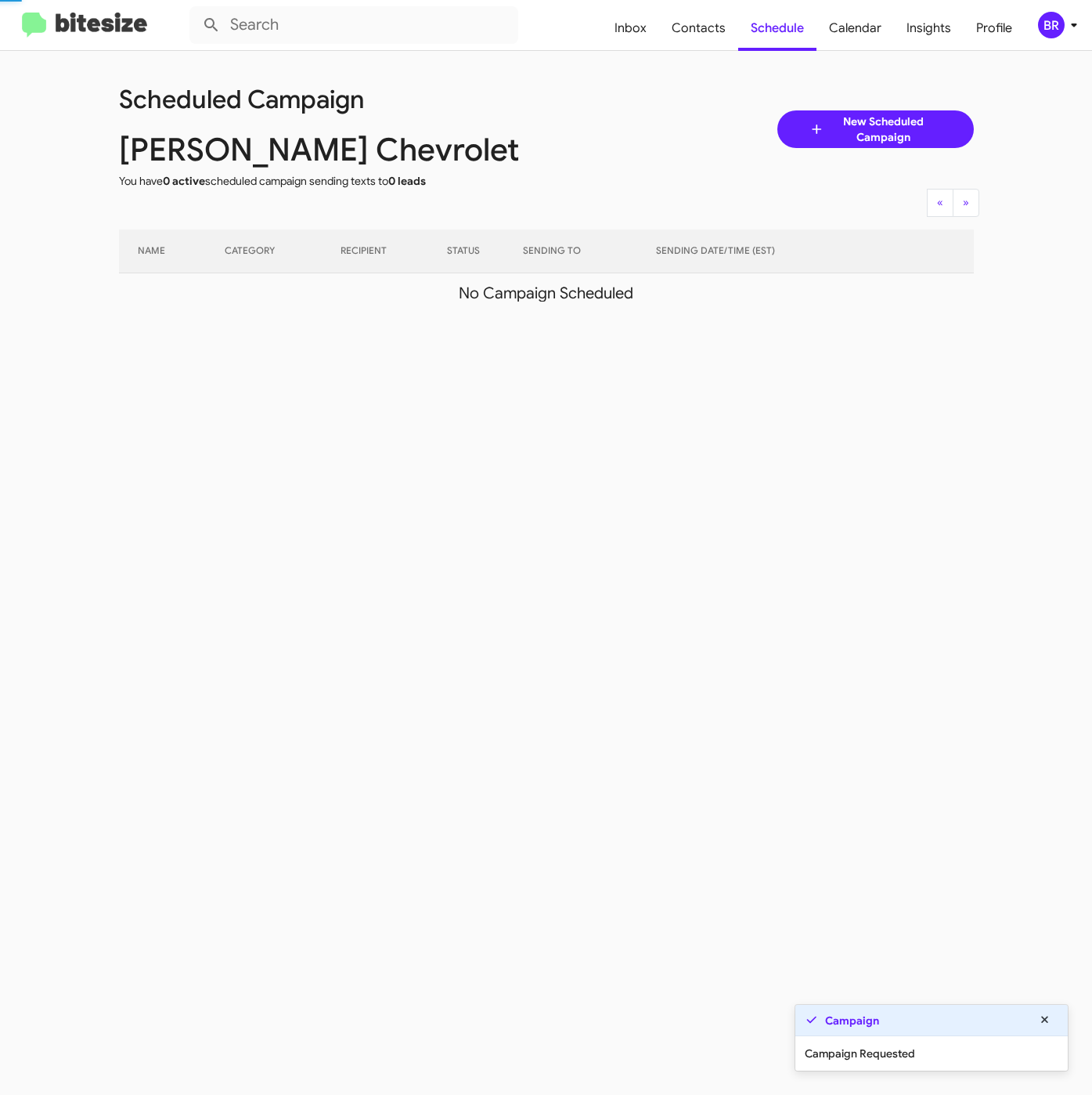
click at [1060, 24] on div "BR" at bounding box center [1052, 25] width 27 height 27
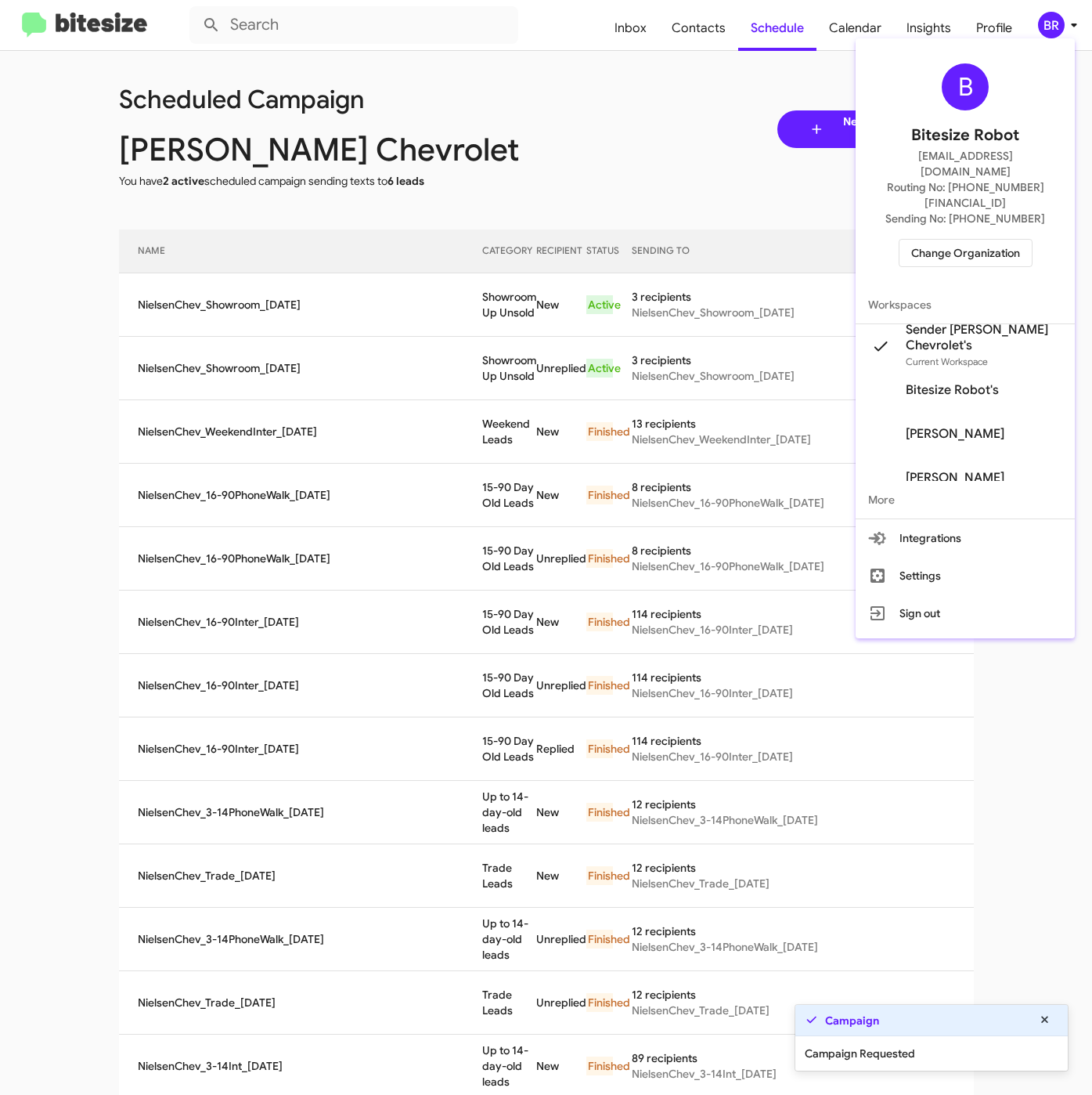
click at [505, 310] on div at bounding box center [546, 547] width 1092 height 1095
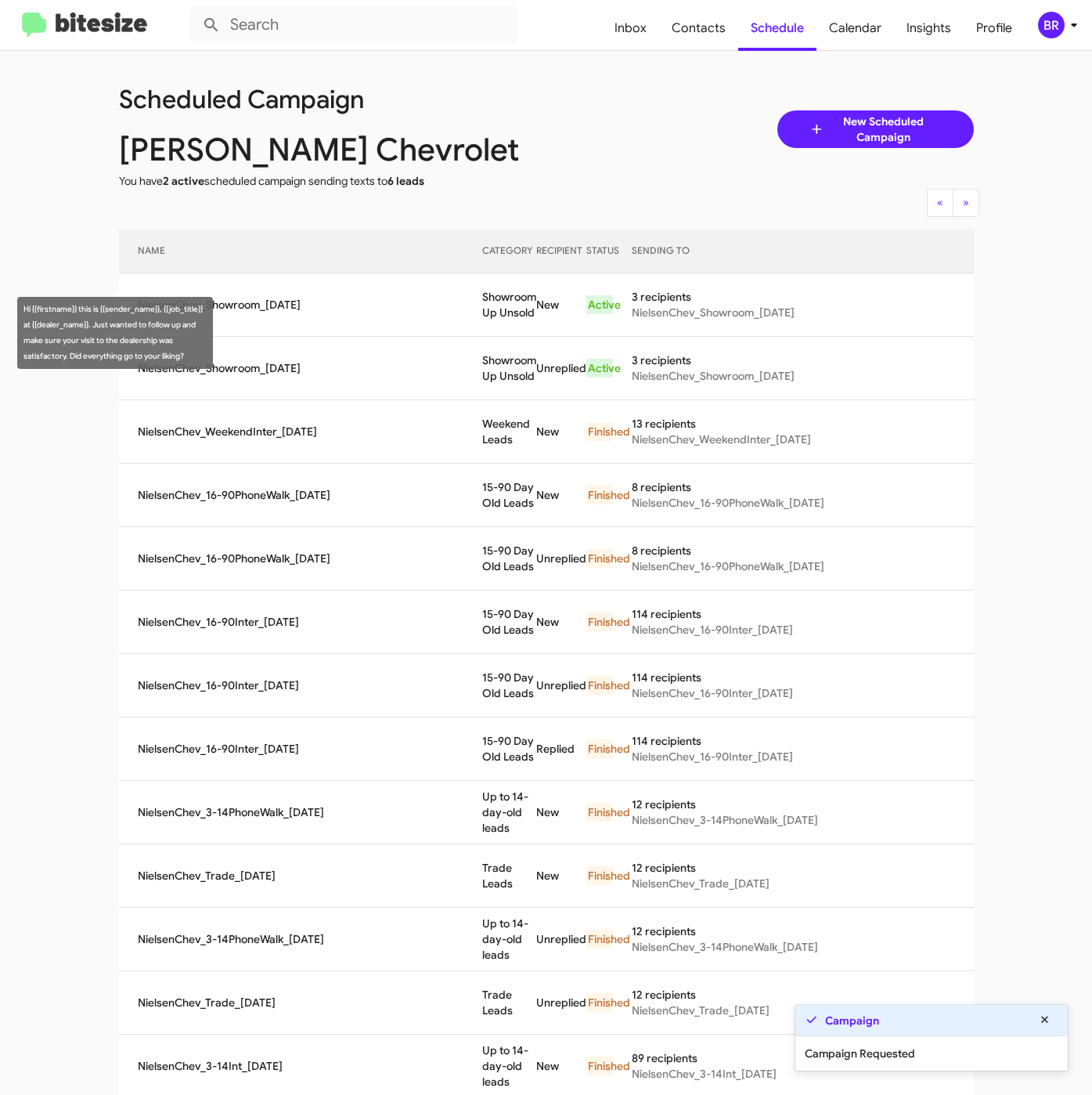
drag, startPoint x: 456, startPoint y: 325, endPoint x: 506, endPoint y: 350, distance: 55.9
click at [506, 337] on td "Showroom Up Unsold" at bounding box center [509, 305] width 54 height 63
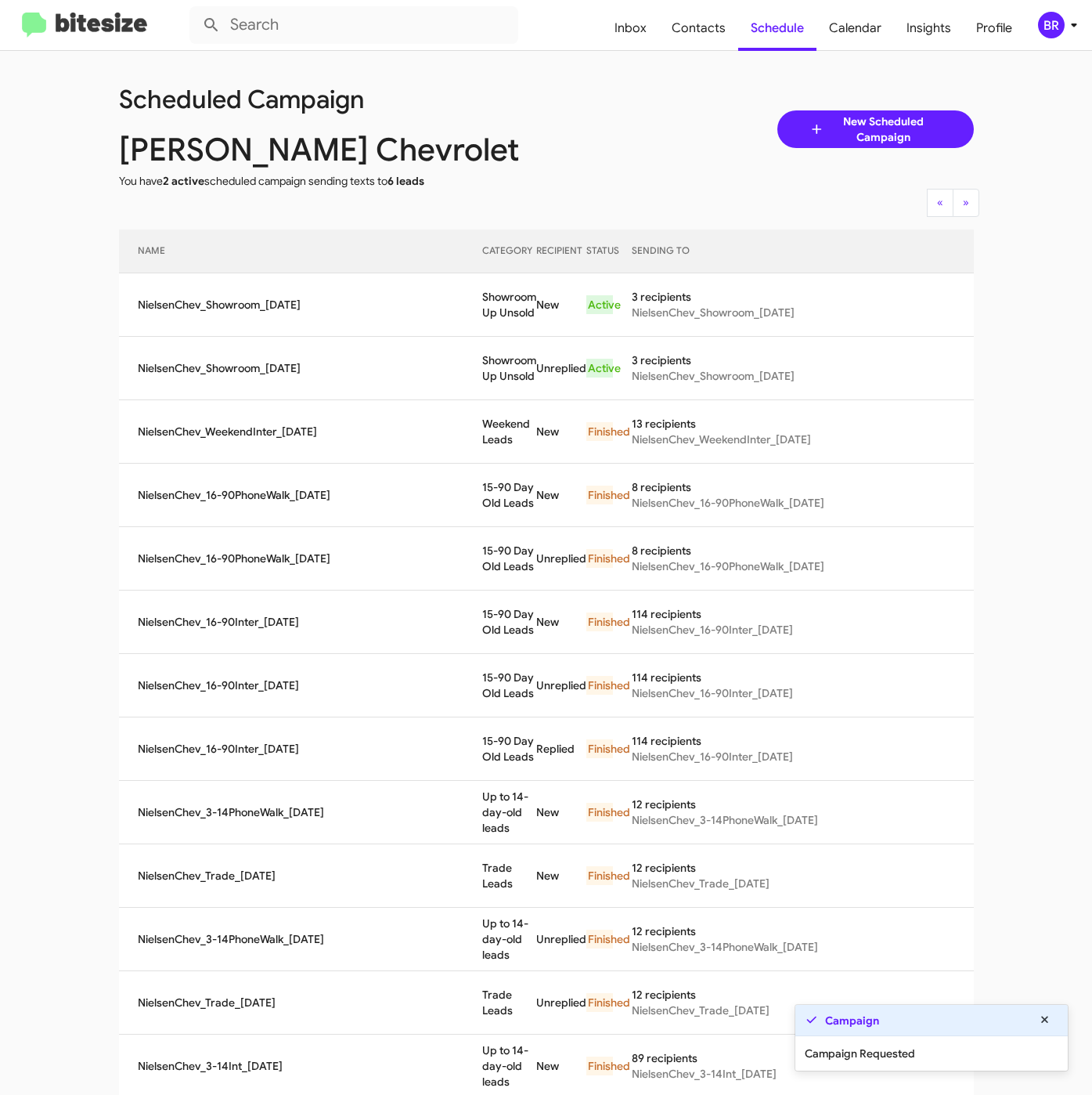
copy td "Showroom Up Unsold"
click at [692, 19] on span "Contacts" at bounding box center [698, 29] width 79 height 45
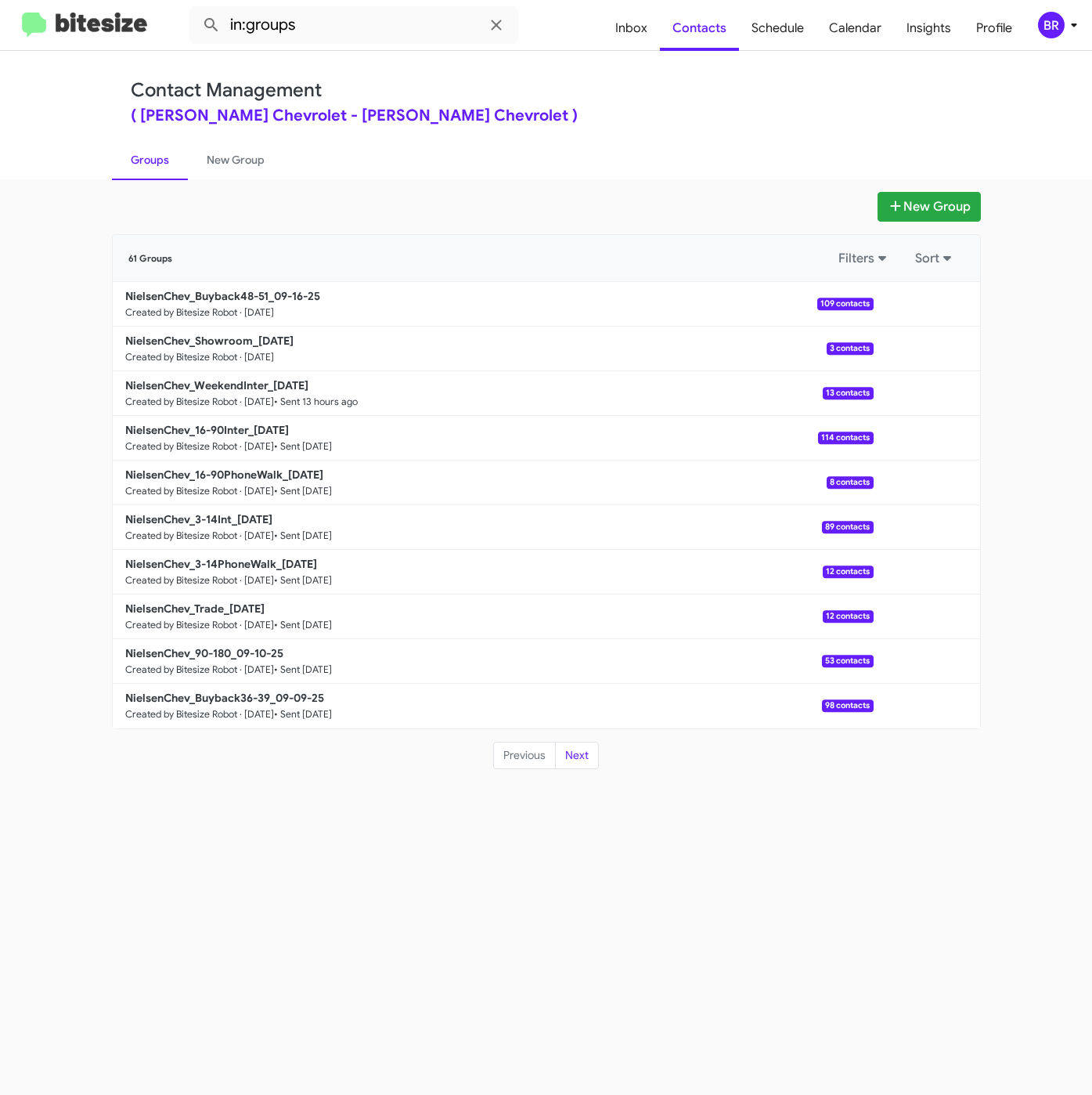
click at [672, 107] on div "Contact Management ( Nielsen Chevrolet - Nielsen Chevrolet )" at bounding box center [546, 101] width 831 height 45
click at [339, 29] on input "in:groups" at bounding box center [353, 24] width 329 height 38
type input "in:groups 48-51"
click at [196, 9] on button at bounding box center [211, 24] width 31 height 31
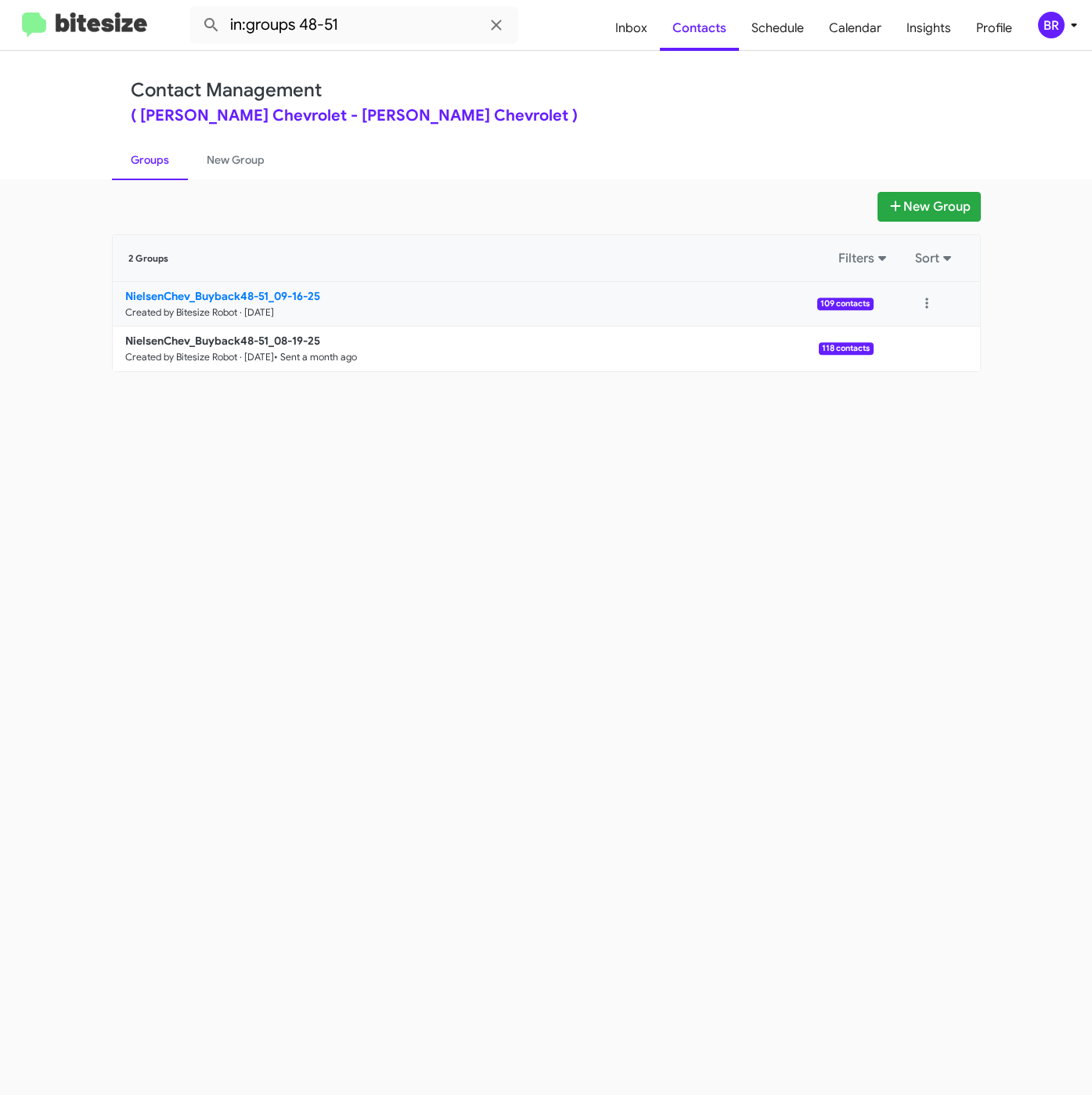
click at [223, 299] on b "NielsenChev_Buyback48-51_09-16-25" at bounding box center [223, 295] width 195 height 14
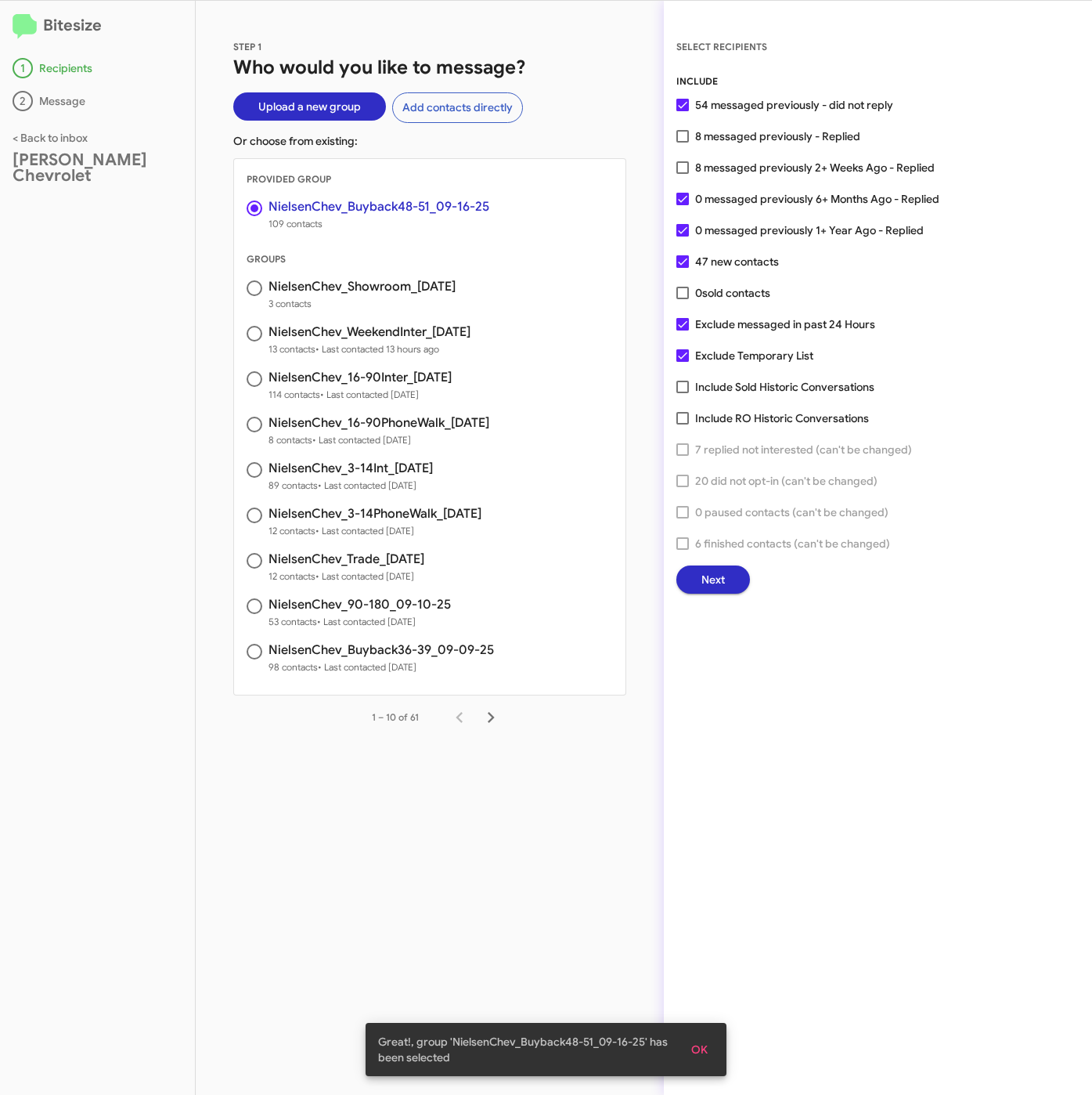
click at [714, 576] on span "Next" at bounding box center [713, 579] width 24 height 28
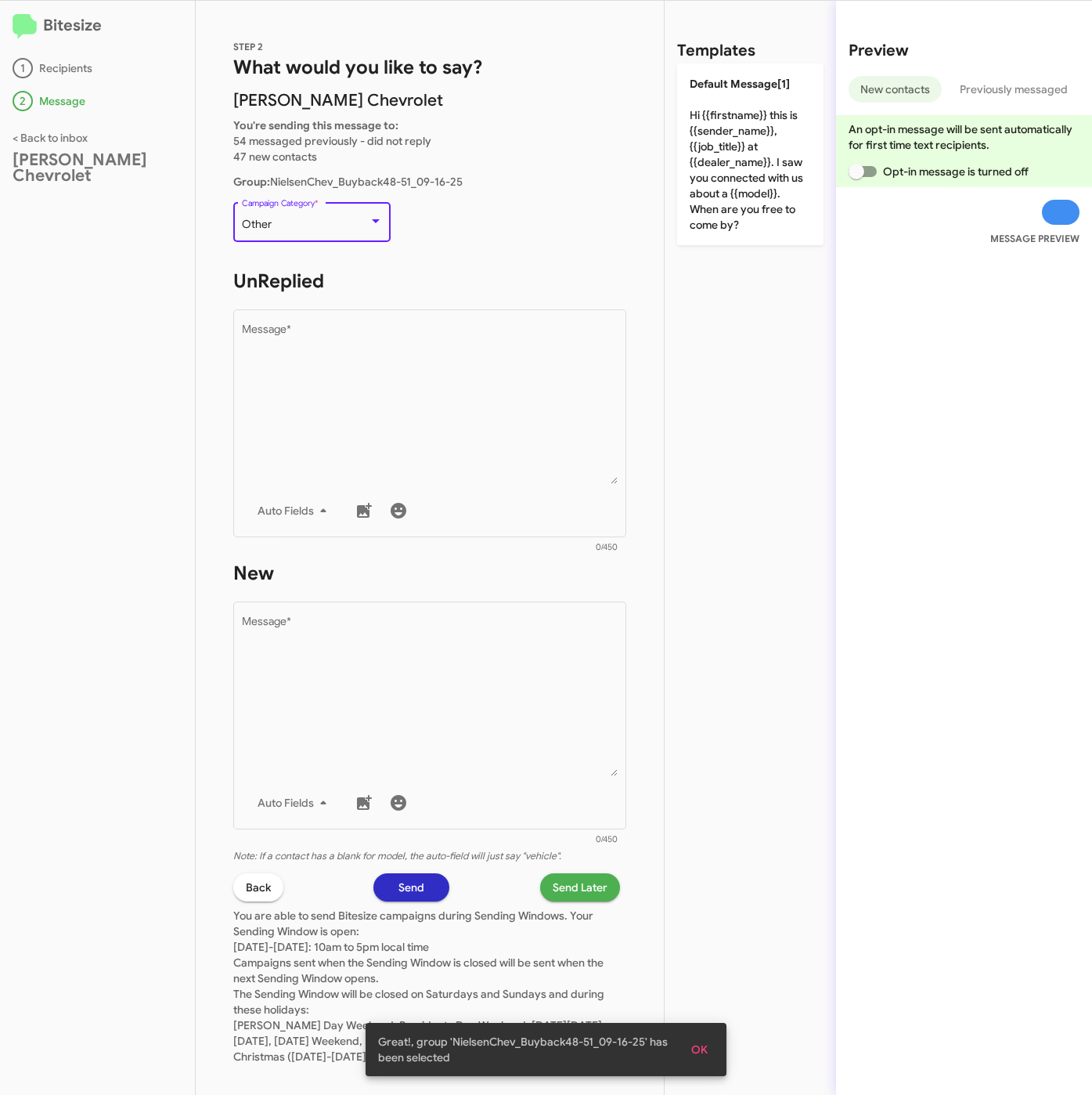
click at [292, 229] on div "Other" at bounding box center [305, 225] width 127 height 13
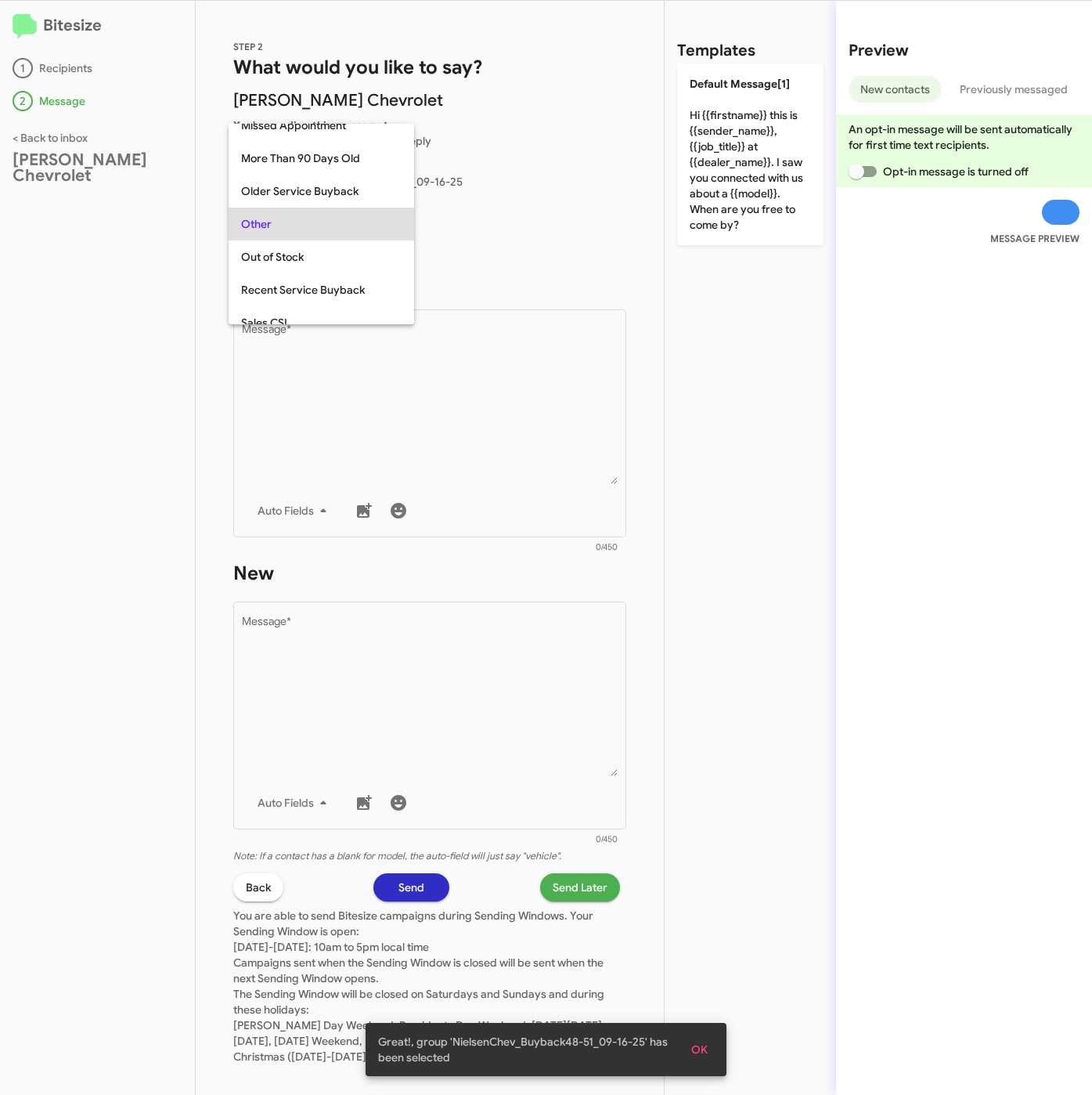
scroll to position [164, 0]
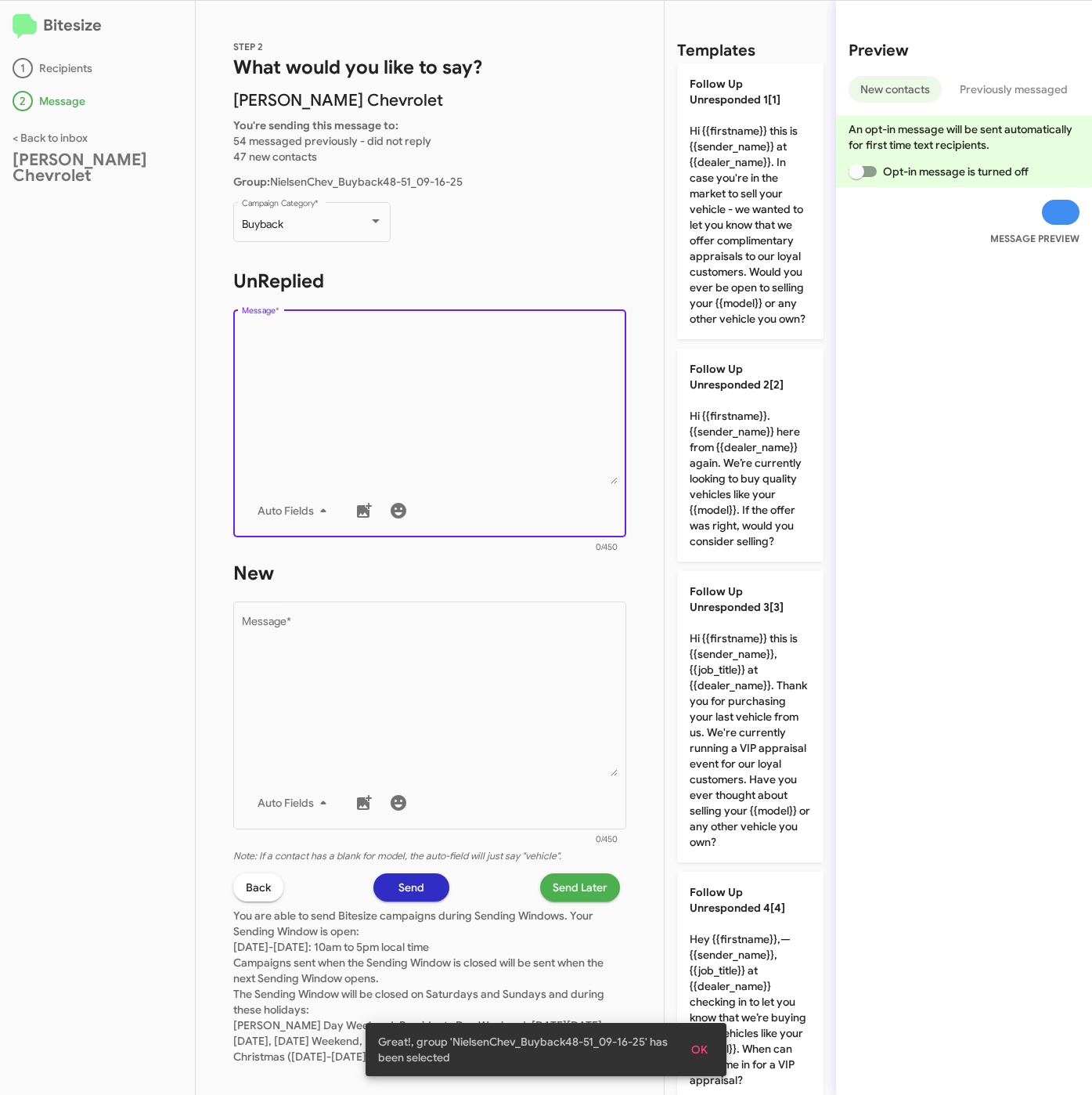
click at [354, 371] on textarea "Message *" at bounding box center [431, 404] width 377 height 160
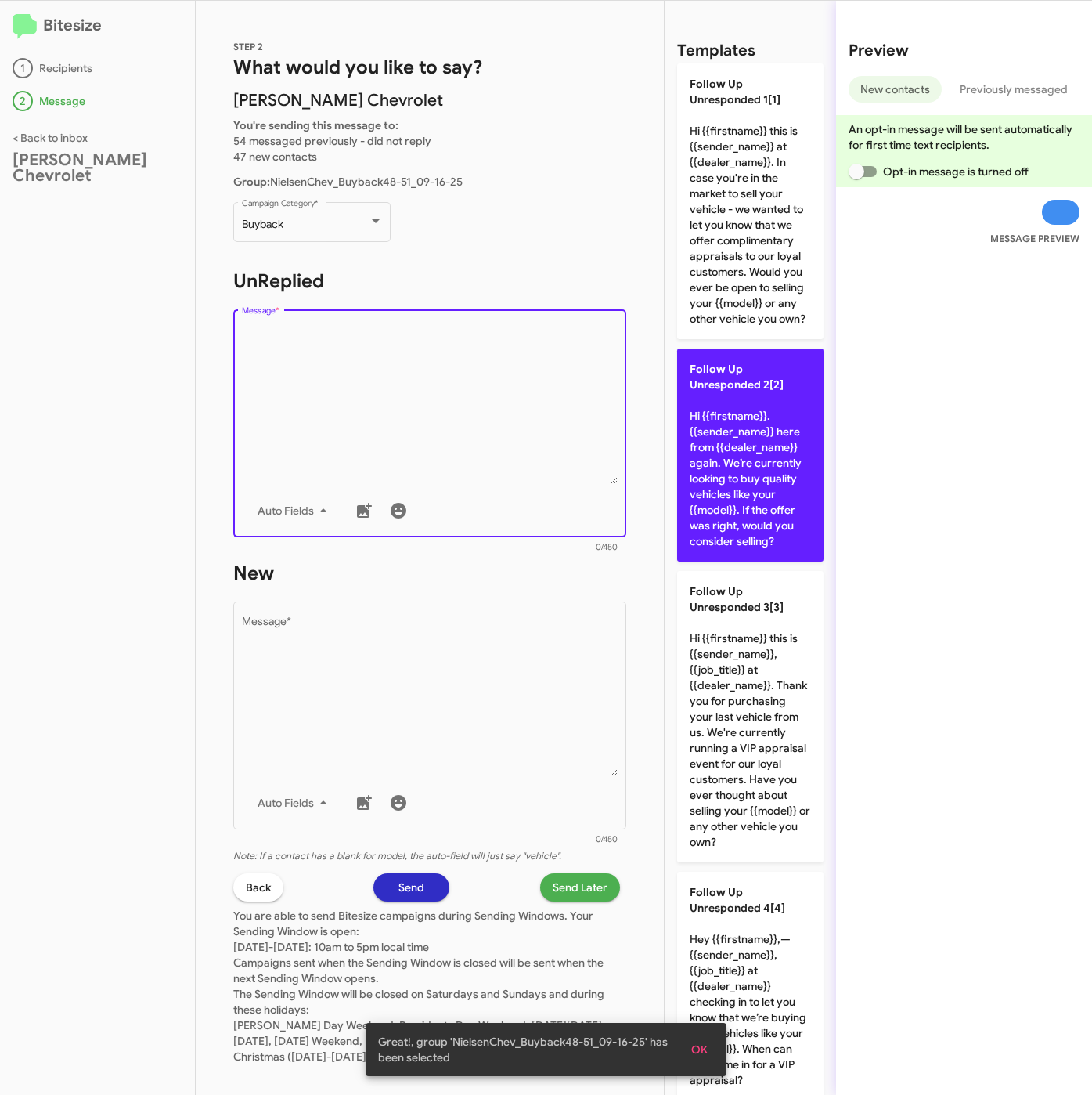
click at [785, 497] on p "Follow Up Unresponded 2[2] Hi {{firstname}}. {{sender_name}} here from {{dealer…" at bounding box center [750, 454] width 146 height 213
type textarea "Hi {{firstname}}. {{sender_name}} here from {{dealer_name}} again. We’re curren…"
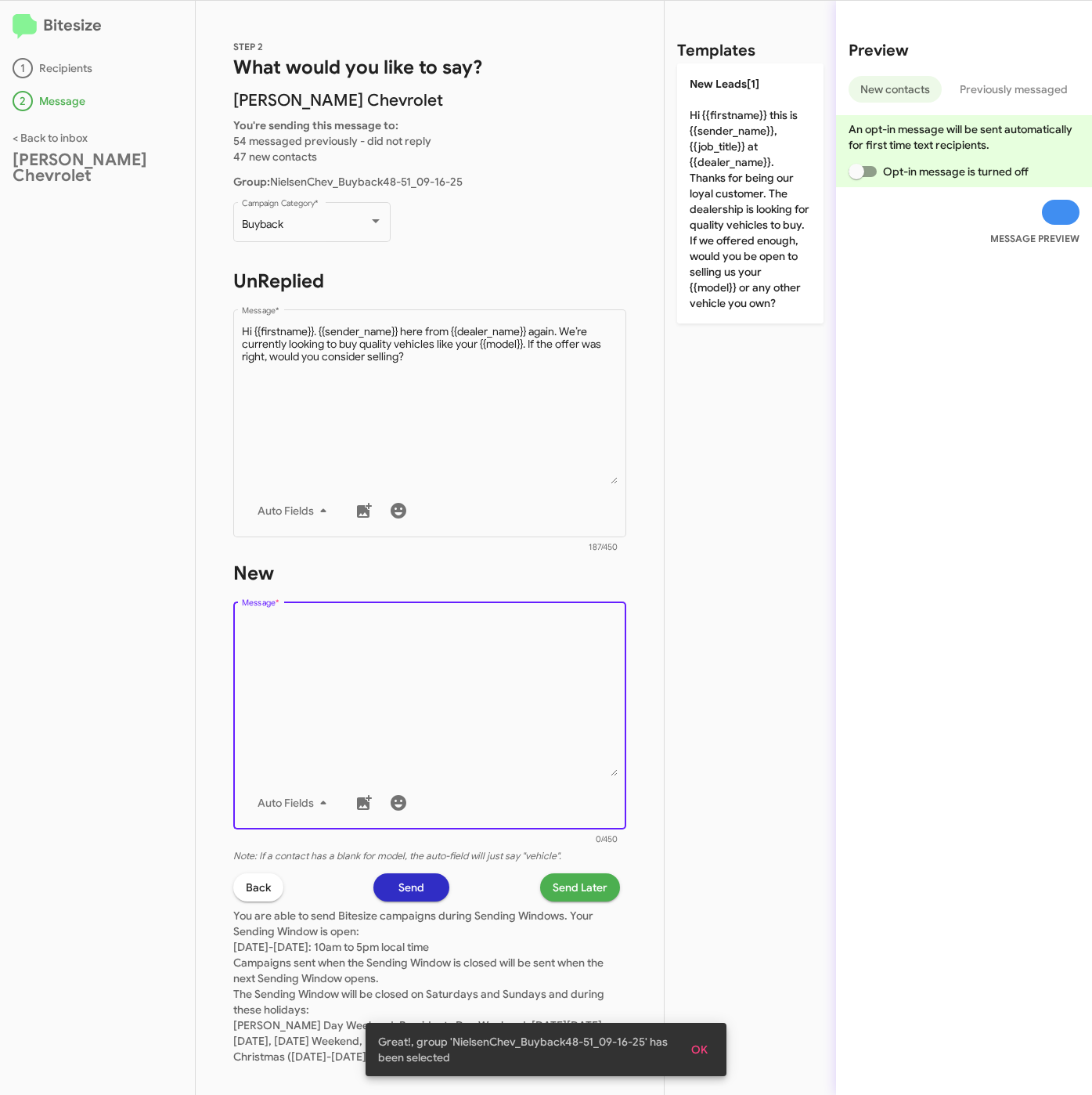
click at [555, 648] on textarea "Message *" at bounding box center [431, 696] width 377 height 160
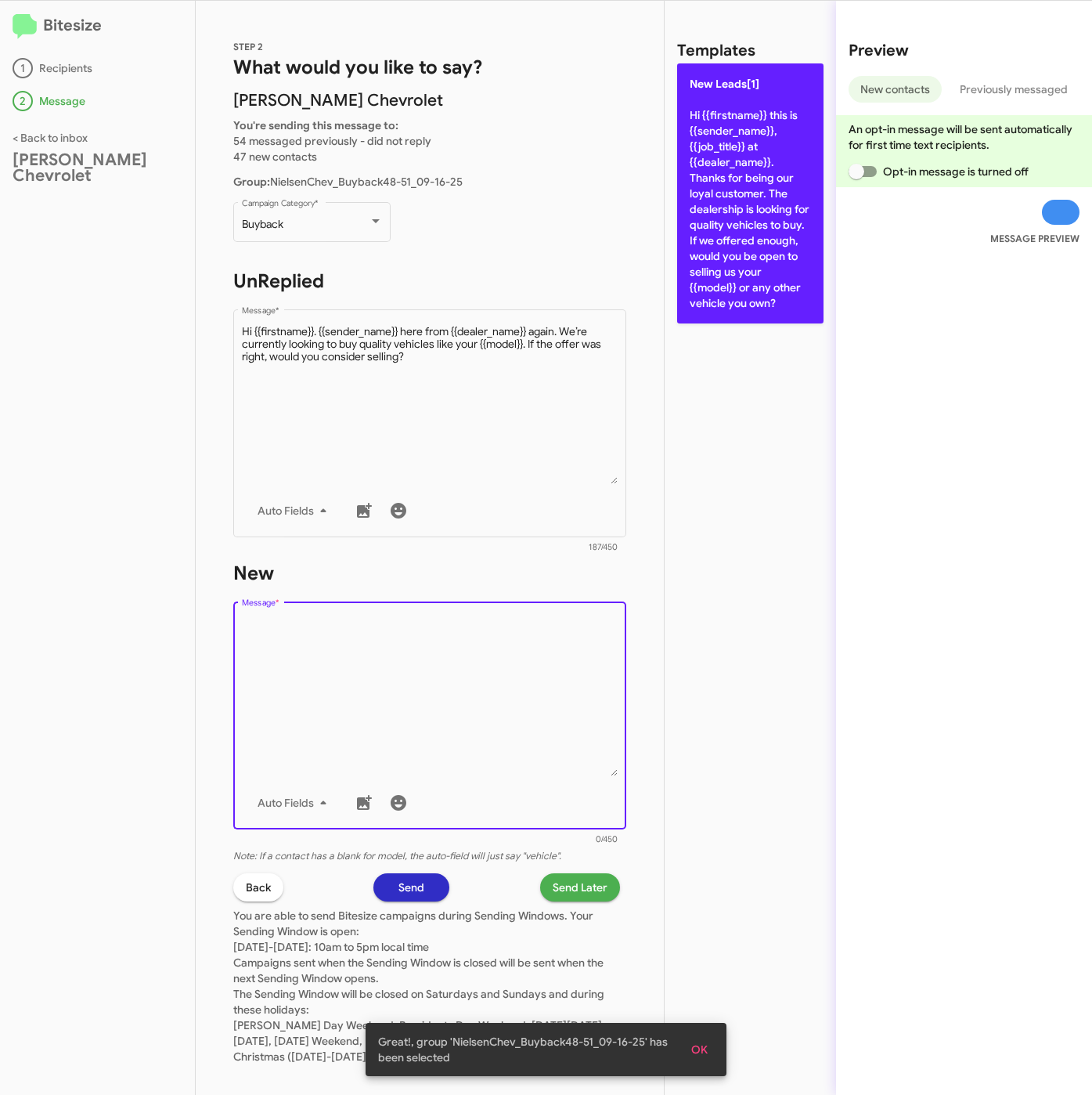
click at [748, 205] on p "New Leads[1] Hi {{firstname}} this is {{sender_name}}, {{job_title}} at {{deale…" at bounding box center [750, 193] width 146 height 260
type textarea "Hi {{firstname}} this is {{sender_name}}, {{job_title}} at {{dealer_name}}. Tha…"
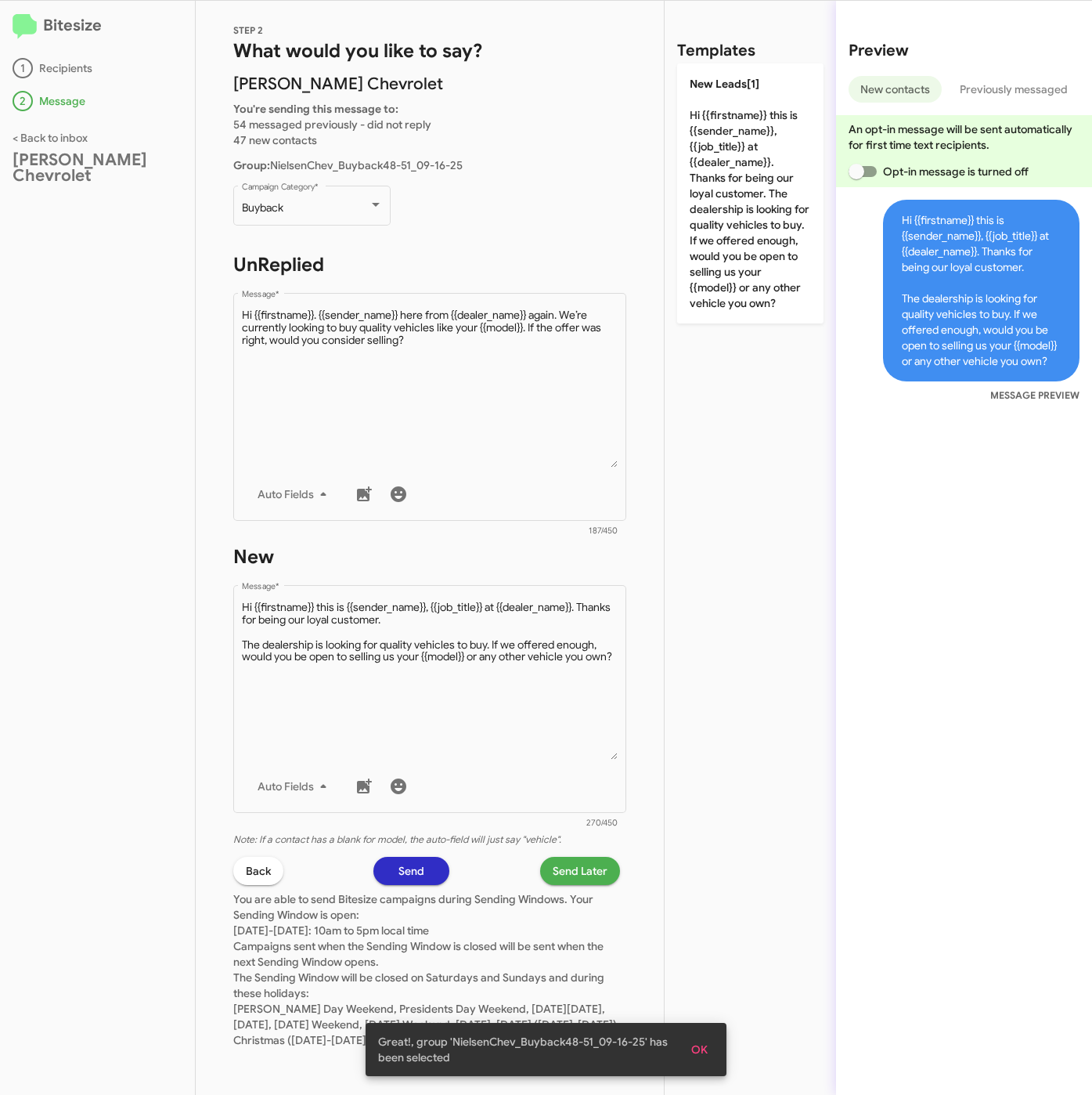
scroll to position [29, 0]
click at [559, 857] on span "Send Later" at bounding box center [580, 870] width 55 height 28
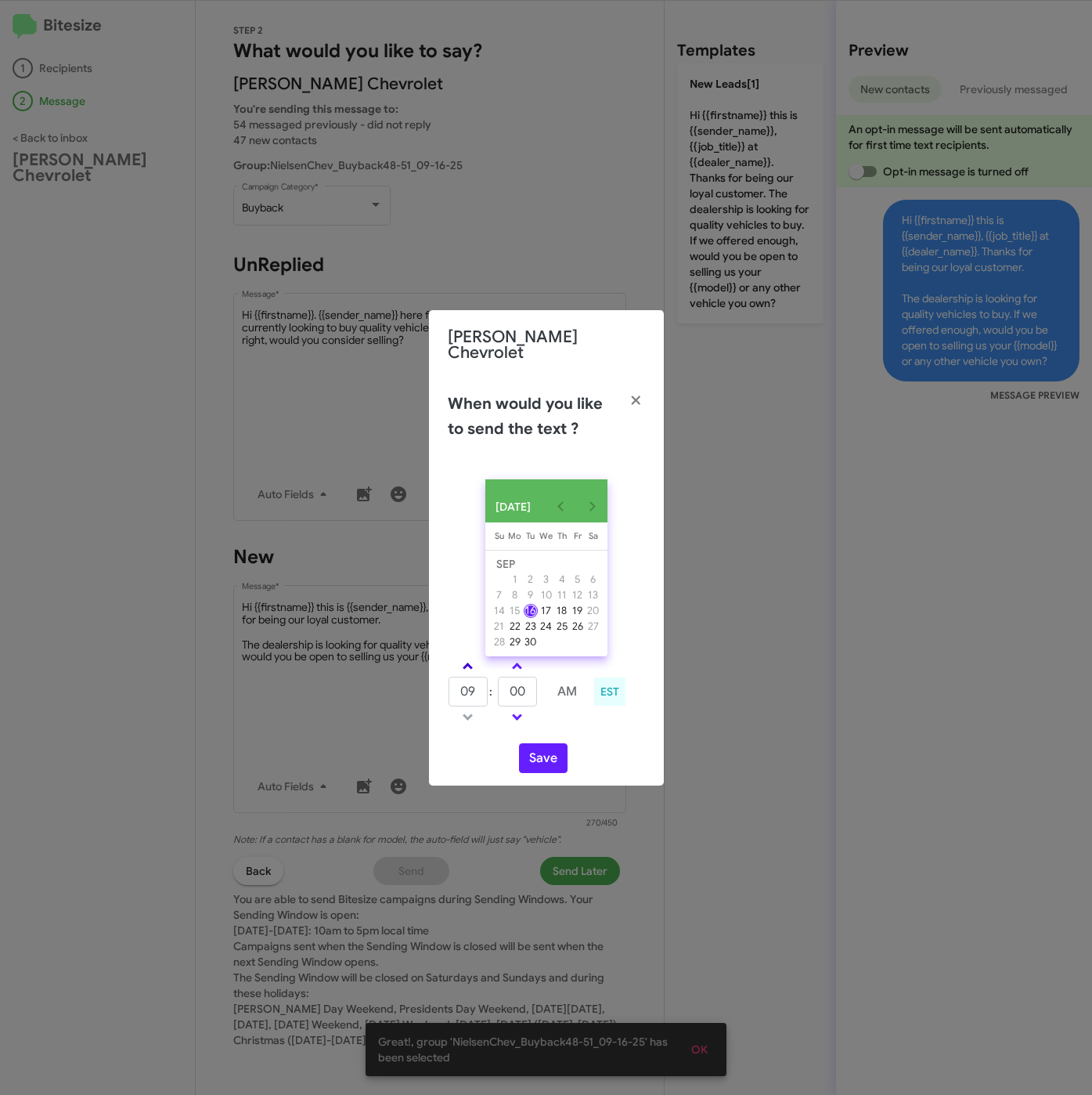
click at [473, 657] on link at bounding box center [468, 666] width 28 height 18
type input "10"
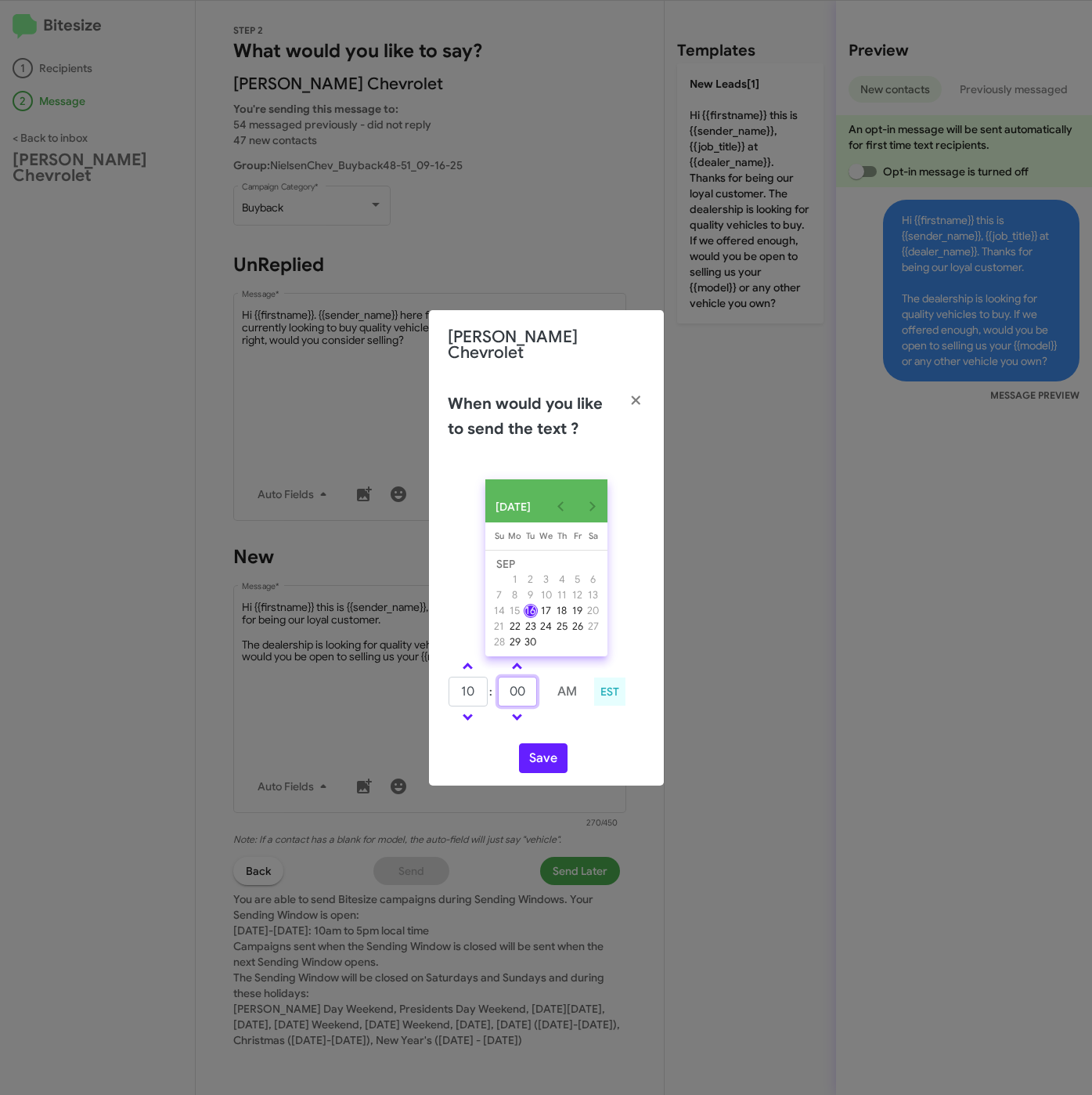
drag, startPoint x: 496, startPoint y: 687, endPoint x: 484, endPoint y: 684, distance: 12.4
click at [484, 684] on tr "10 : 00 AM" at bounding box center [517, 691] width 140 height 31
type input "51"
click at [526, 746] on button "Save" at bounding box center [543, 757] width 49 height 29
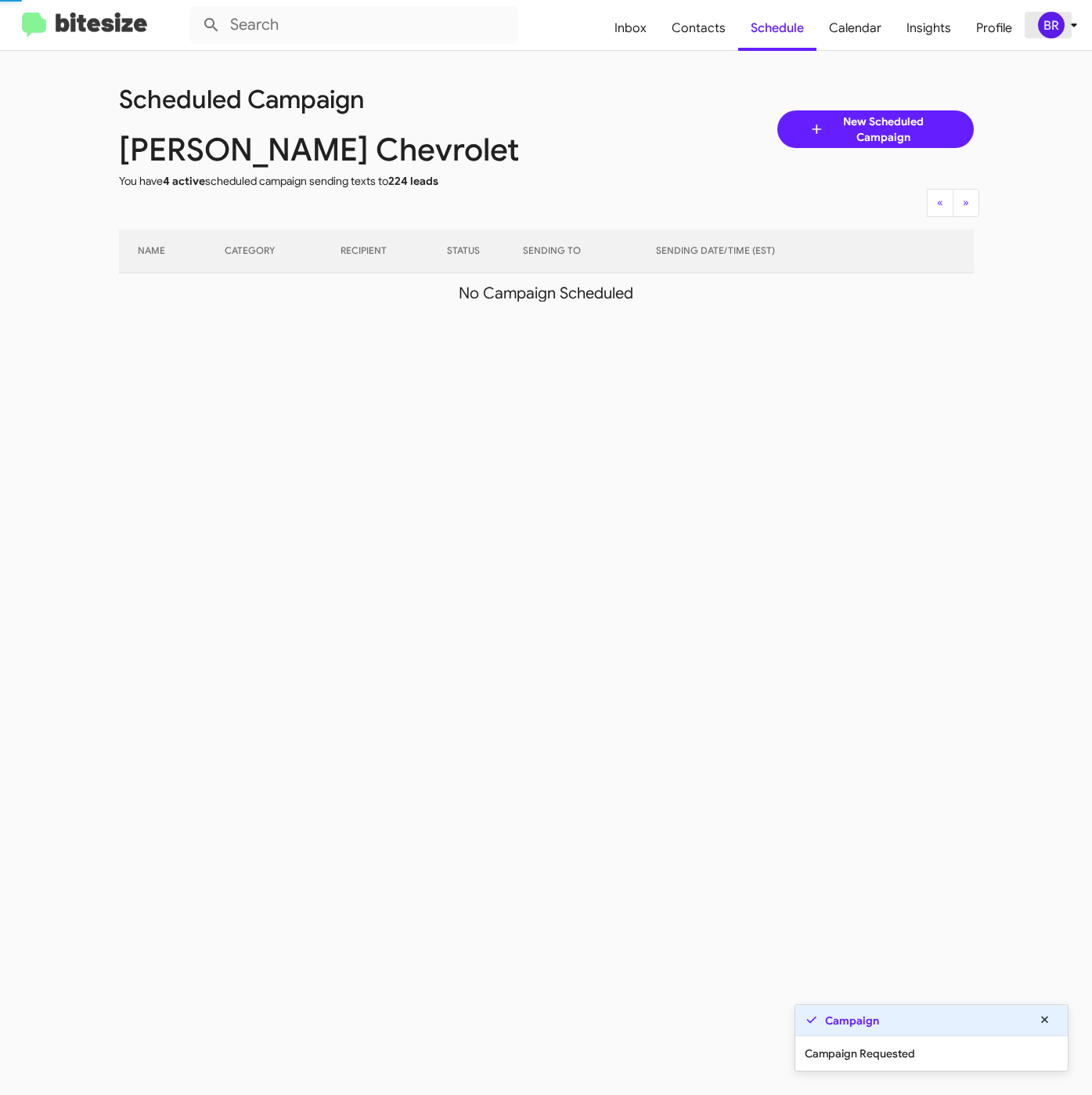
click at [1063, 19] on div "BR" at bounding box center [1052, 25] width 27 height 27
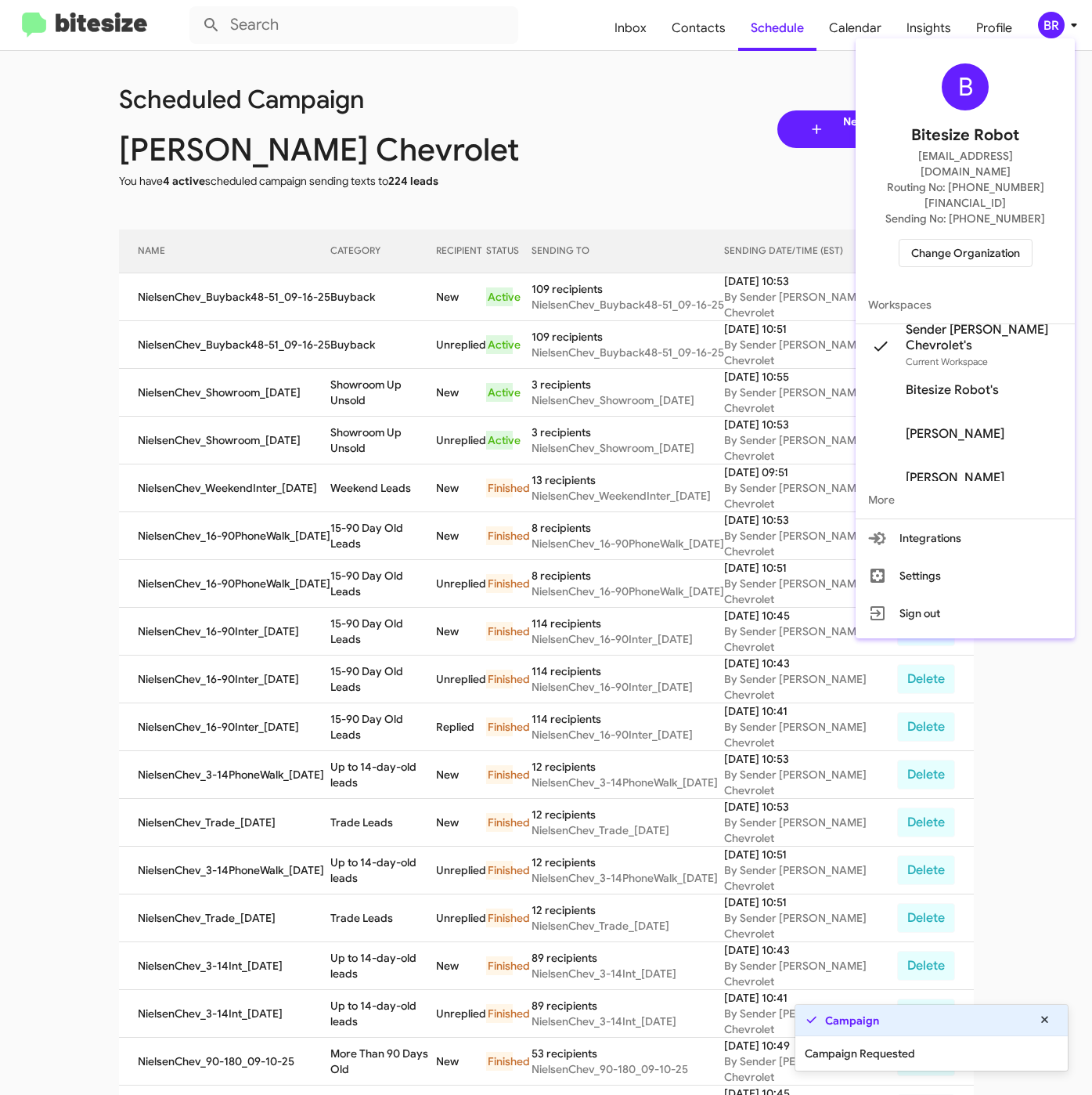
drag, startPoint x: 334, startPoint y: 284, endPoint x: 350, endPoint y: 309, distance: 29.7
click at [336, 284] on div at bounding box center [546, 547] width 1092 height 1095
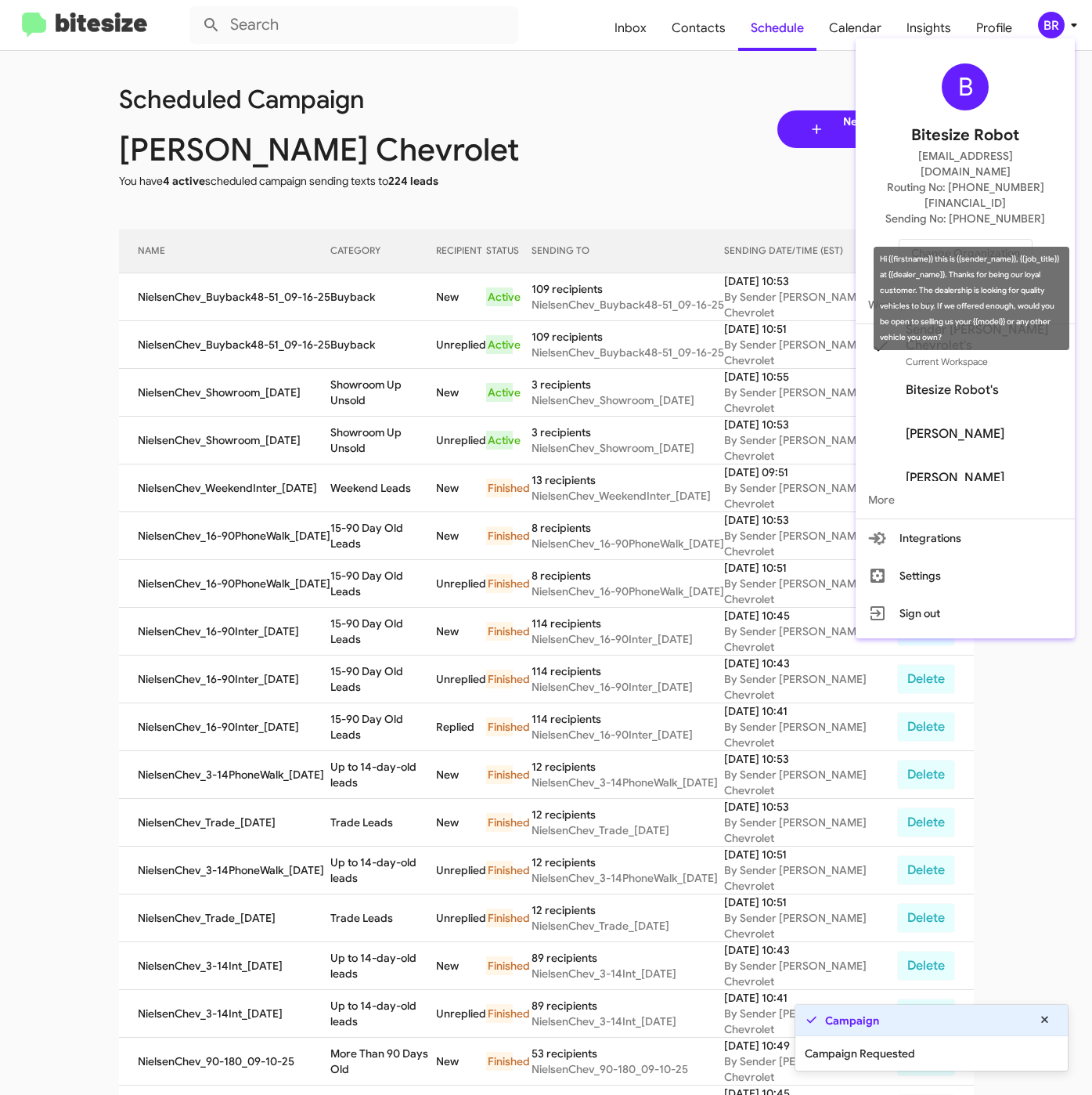
click at [351, 310] on td "Buyback" at bounding box center [384, 297] width 106 height 48
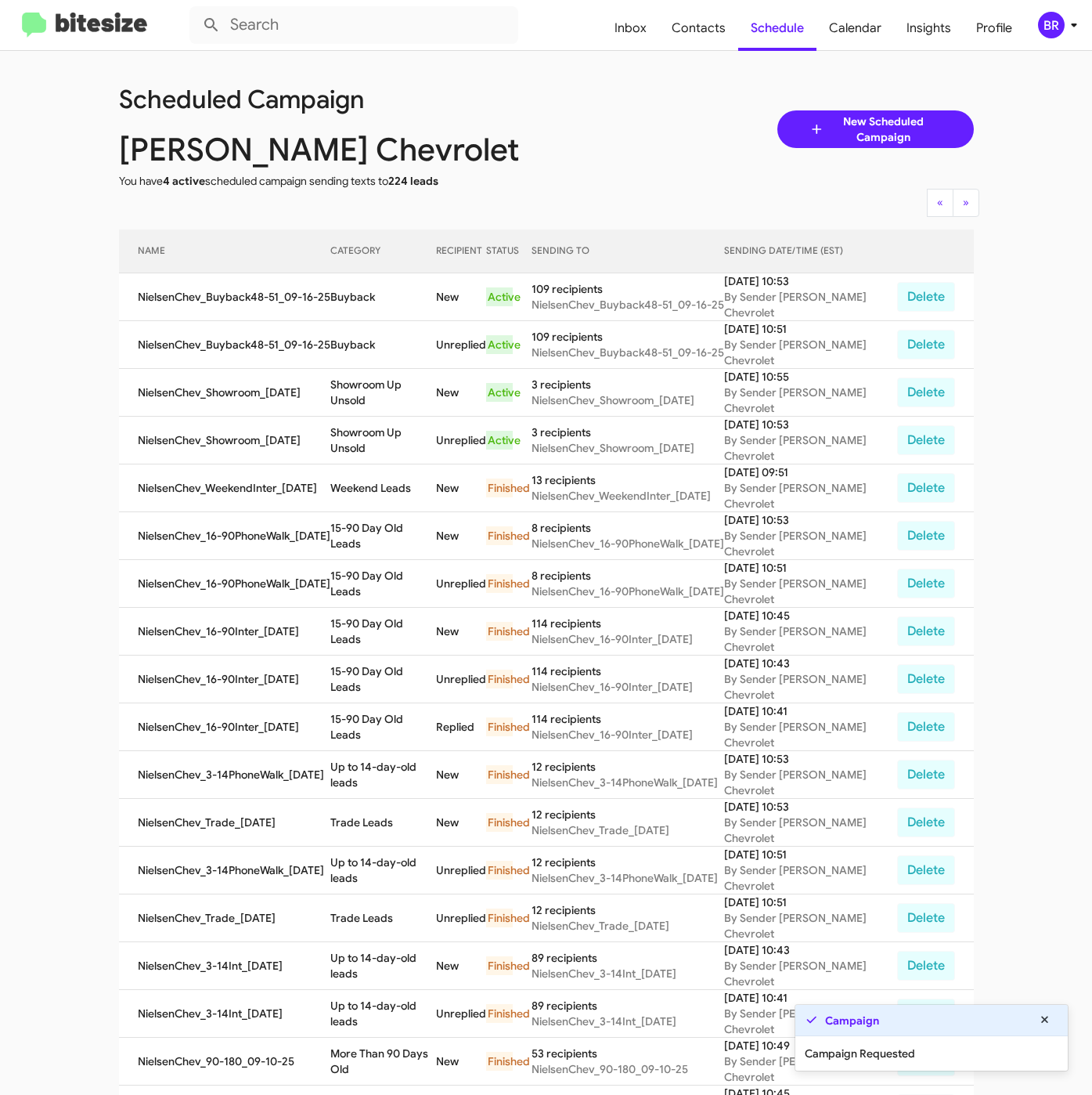
click at [351, 310] on td "Buyback" at bounding box center [384, 297] width 106 height 48
copy td "Buyback"
click at [1063, 26] on div "BR" at bounding box center [1052, 25] width 27 height 27
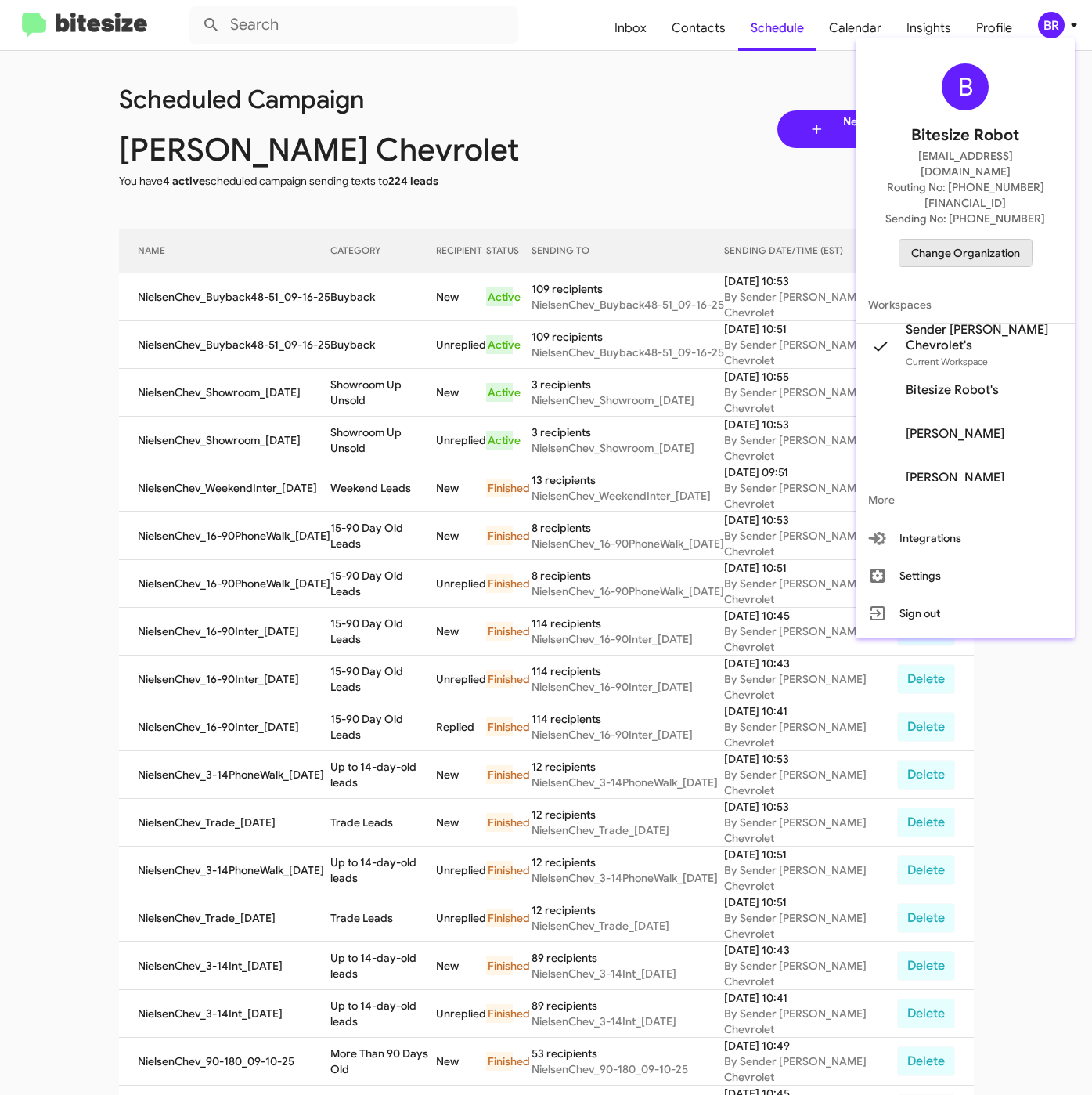
click at [942, 240] on span "Change Organization" at bounding box center [965, 253] width 109 height 27
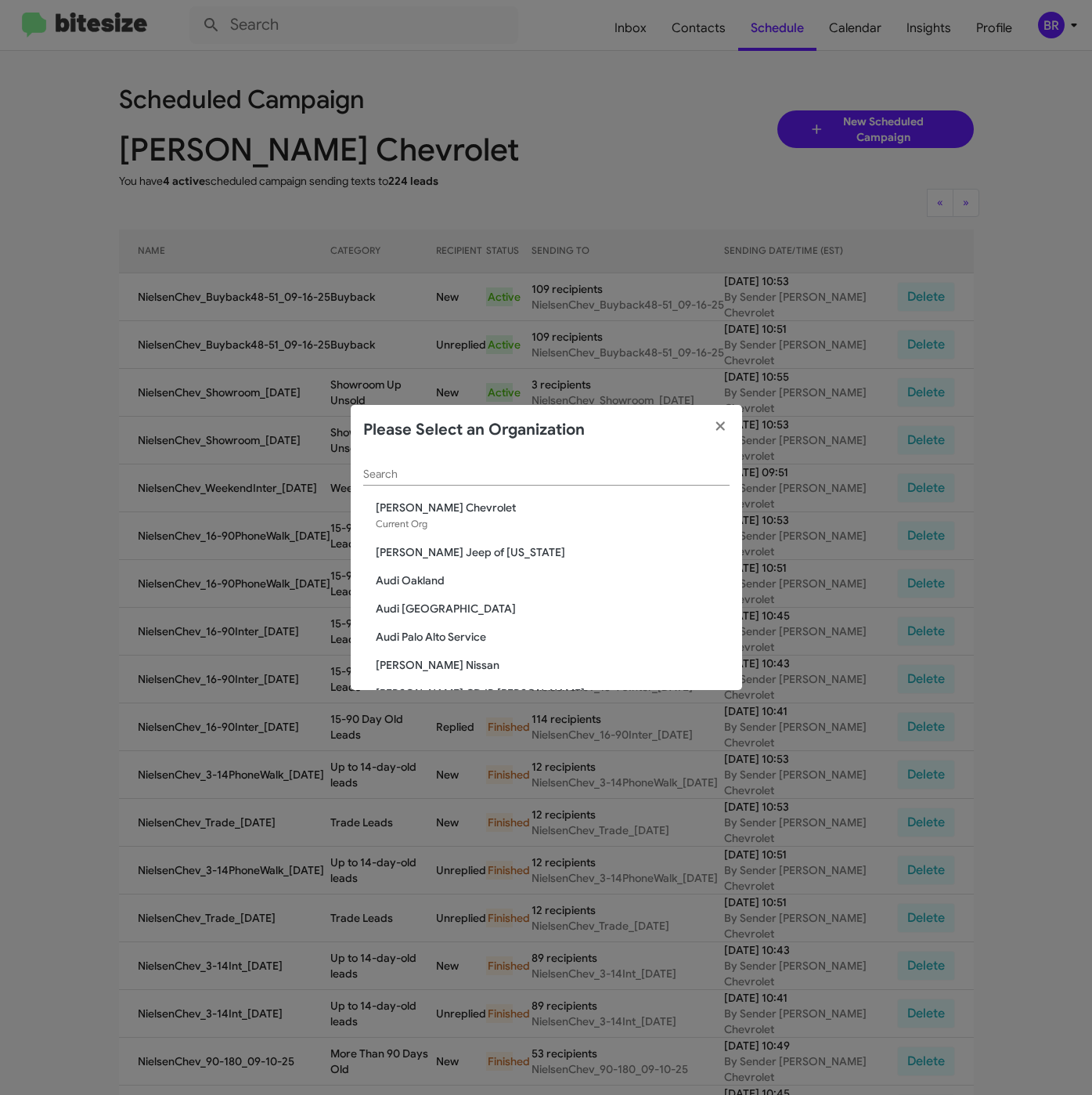
drag, startPoint x: 474, startPoint y: 470, endPoint x: 464, endPoint y: 489, distance: 21.5
click at [473, 470] on input "Search" at bounding box center [546, 474] width 366 height 13
paste input "Franklin Sussex Hyundai"
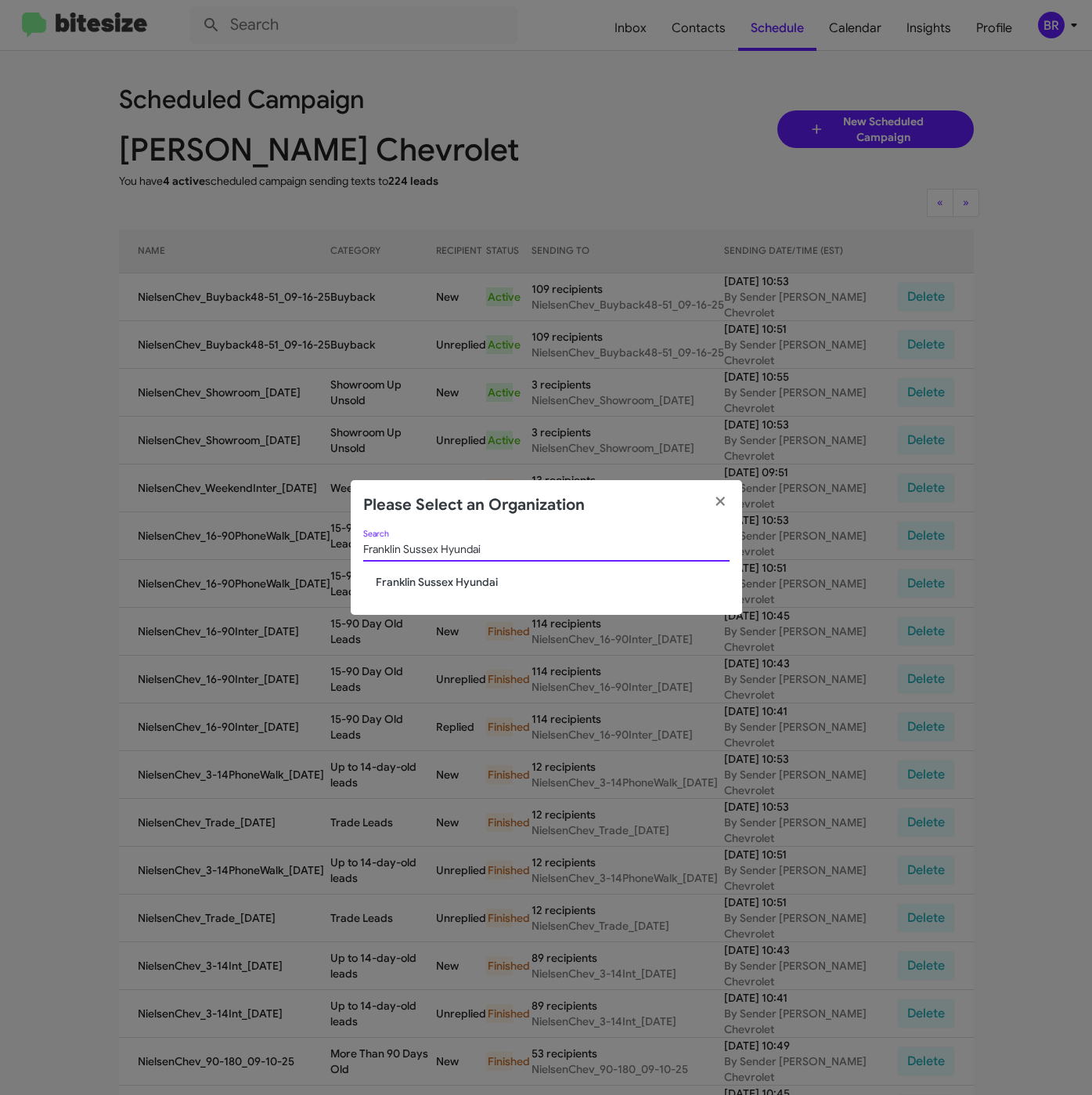
type input "Franklin Sussex Hyundai"
click at [435, 583] on span "Franklin Sussex Hyundai" at bounding box center [553, 582] width 354 height 16
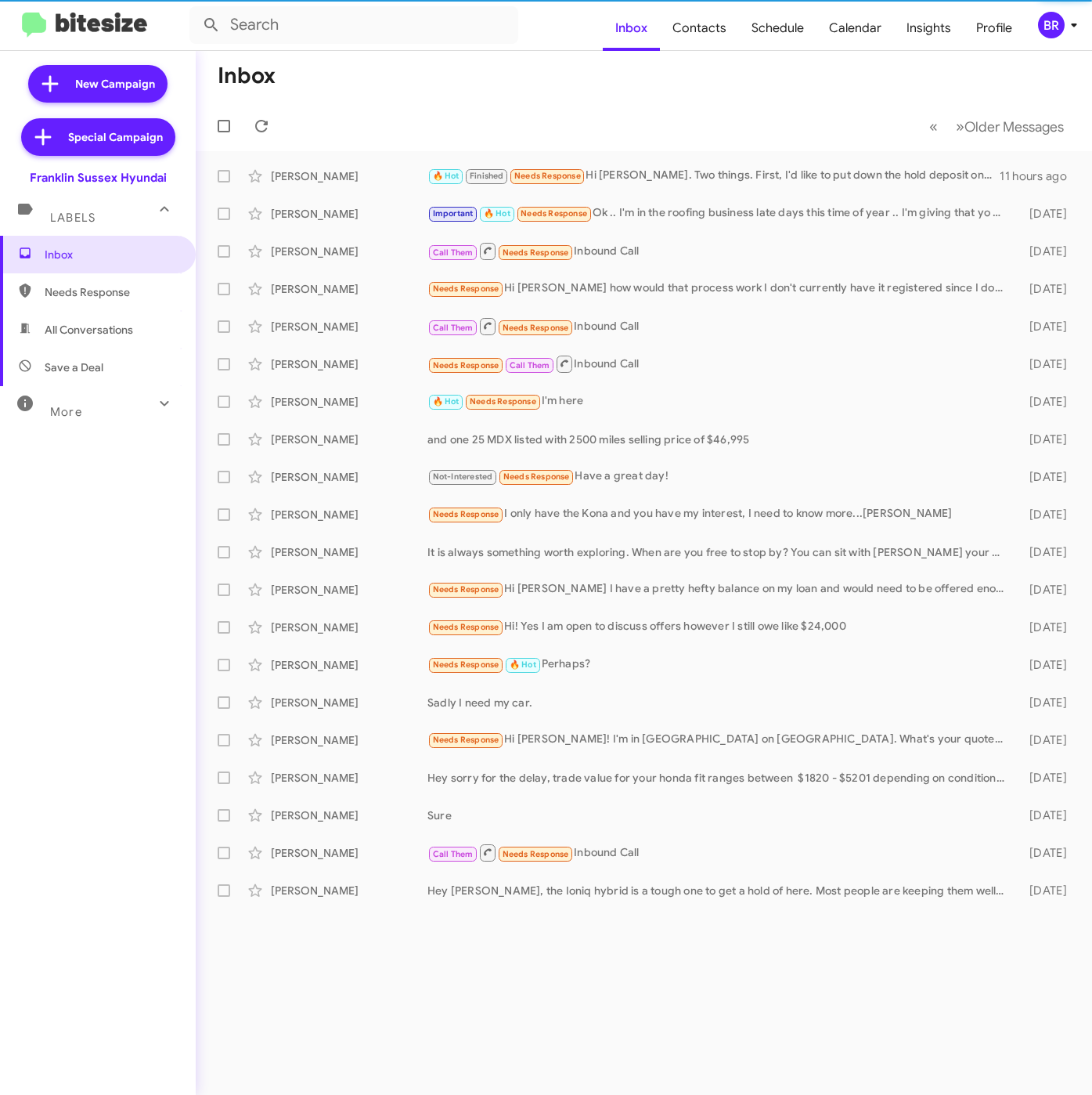
click at [1071, 28] on icon at bounding box center [1073, 25] width 19 height 19
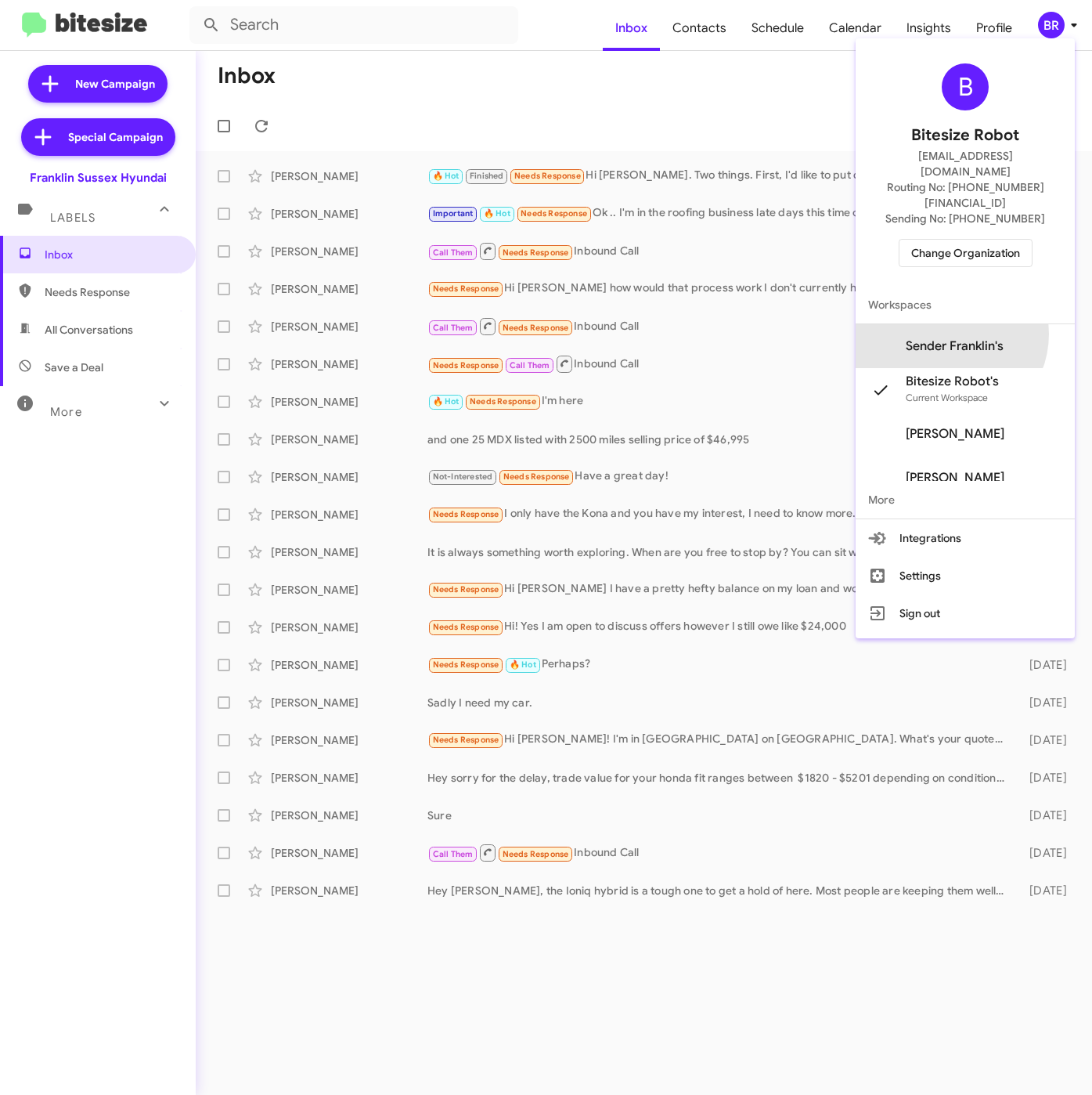
click at [978, 324] on span "Sender Franklin's" at bounding box center [965, 346] width 220 height 44
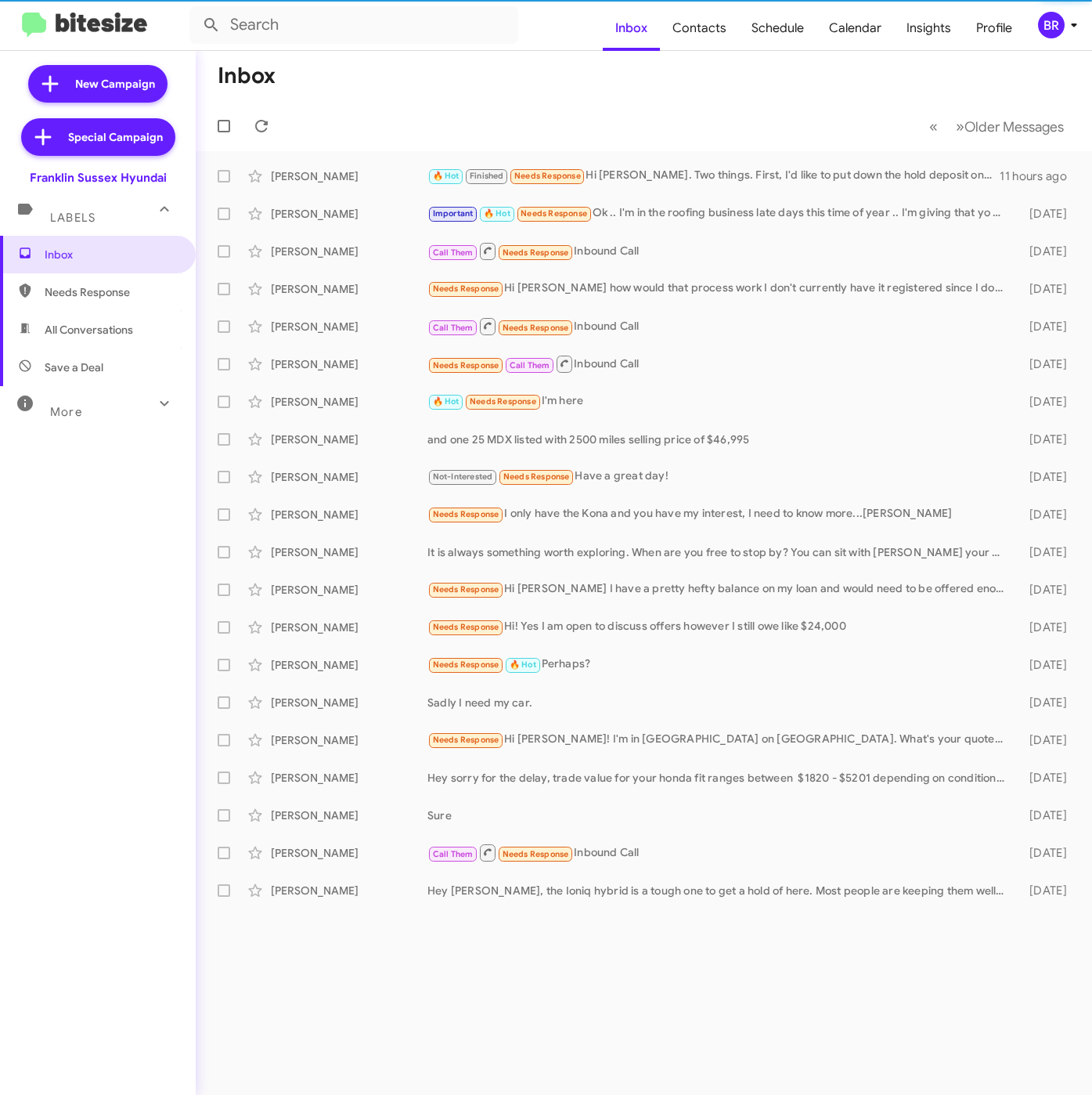
click at [713, 29] on span "Contacts" at bounding box center [699, 29] width 79 height 45
type input "in:groups"
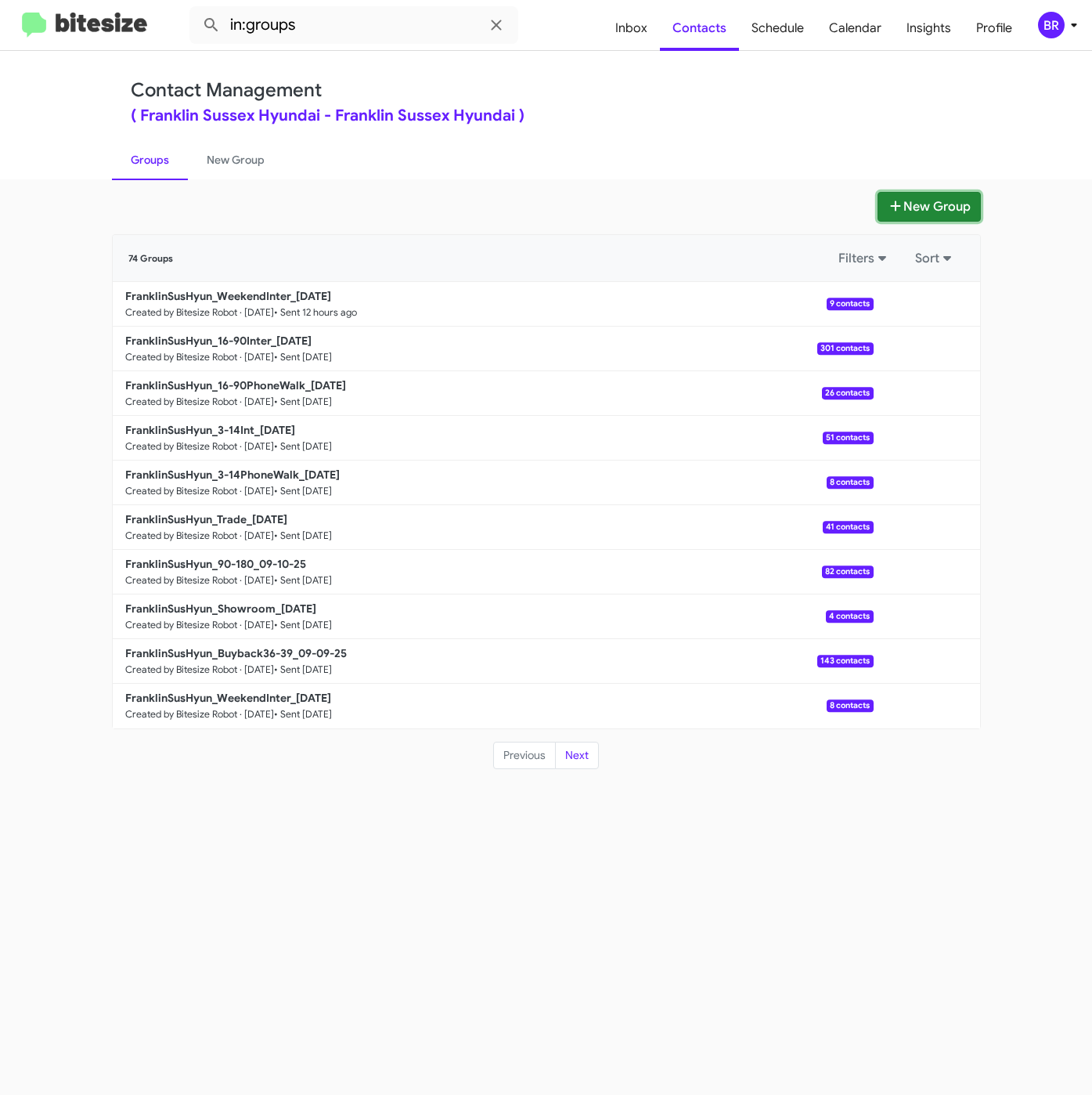
click at [926, 205] on button "New Group" at bounding box center [929, 206] width 103 height 29
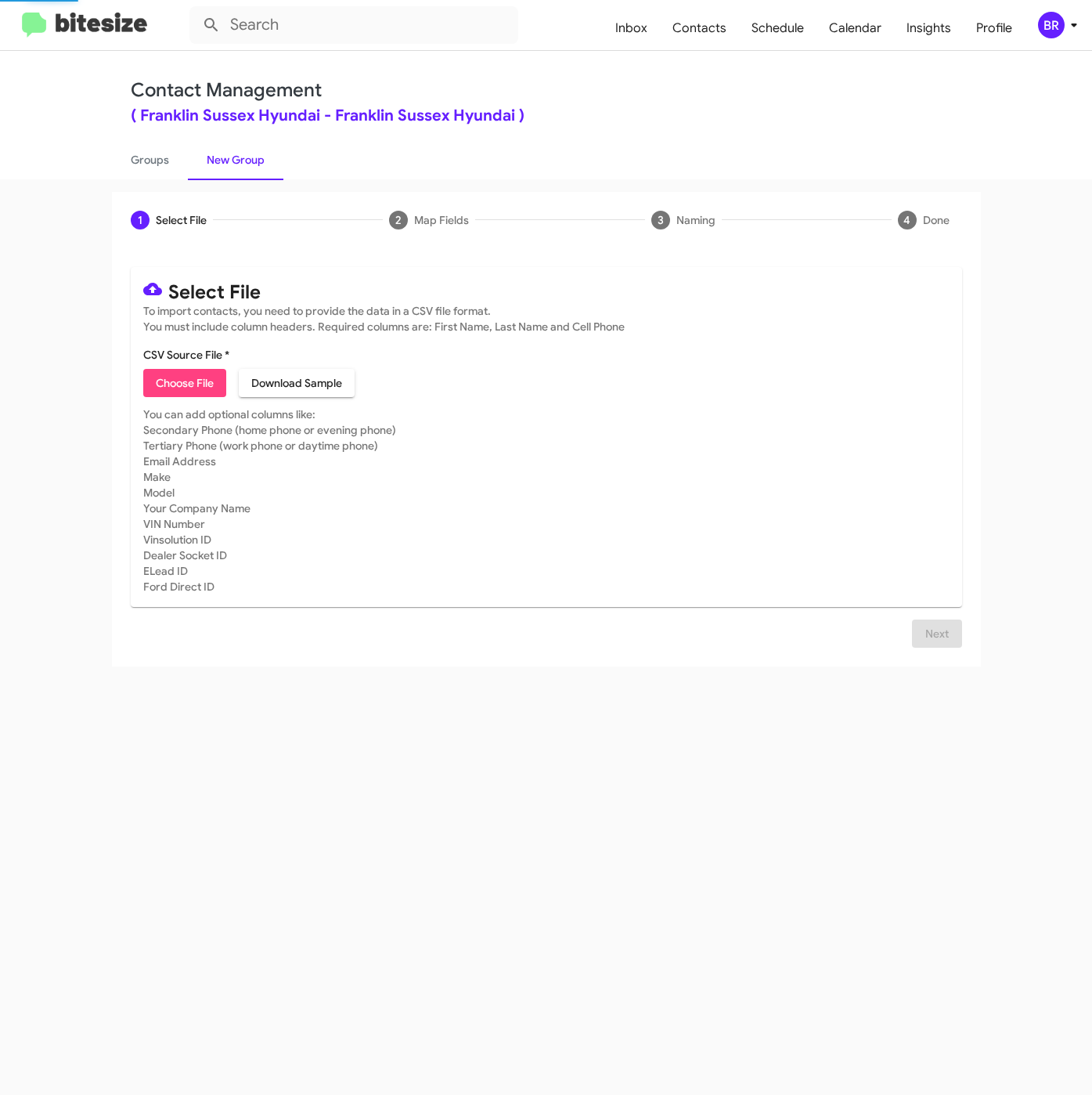
click at [197, 380] on span "Choose File" at bounding box center [184, 382] width 58 height 28
type input "FranklinSusHyun_Buyback48-51_09-16-25"
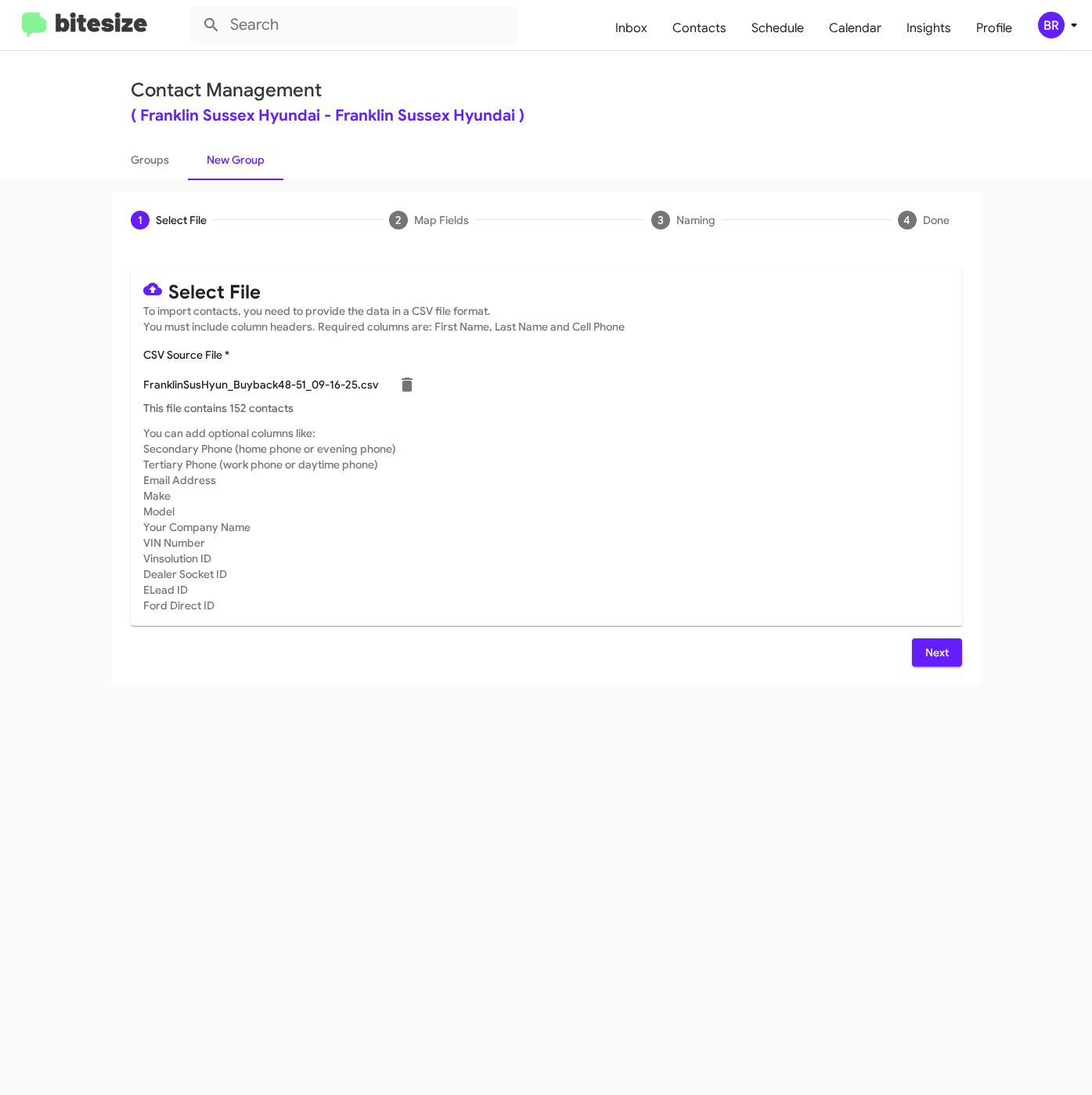
click at [954, 663] on button "Next" at bounding box center [937, 651] width 50 height 28
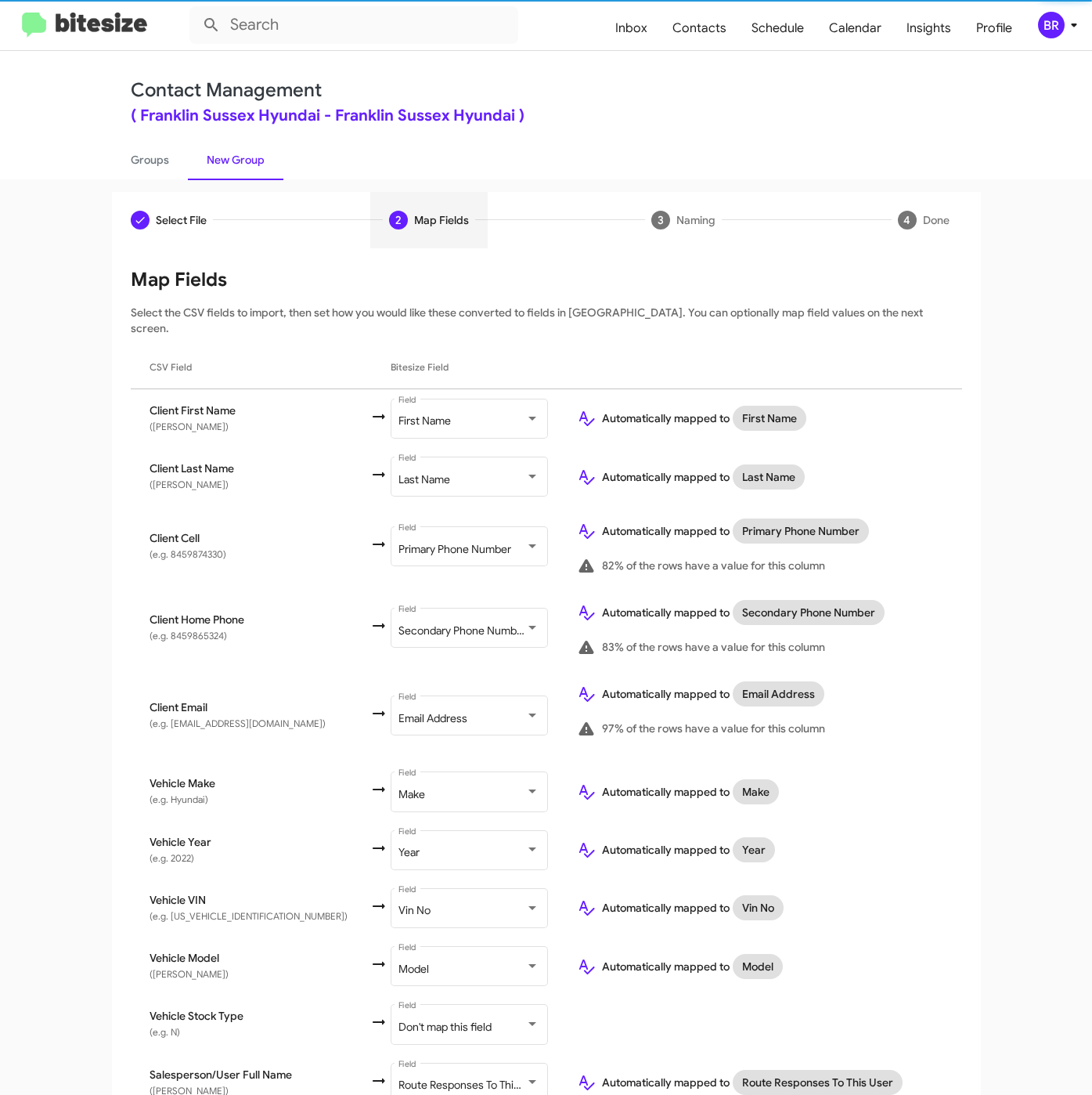
scroll to position [173, 0]
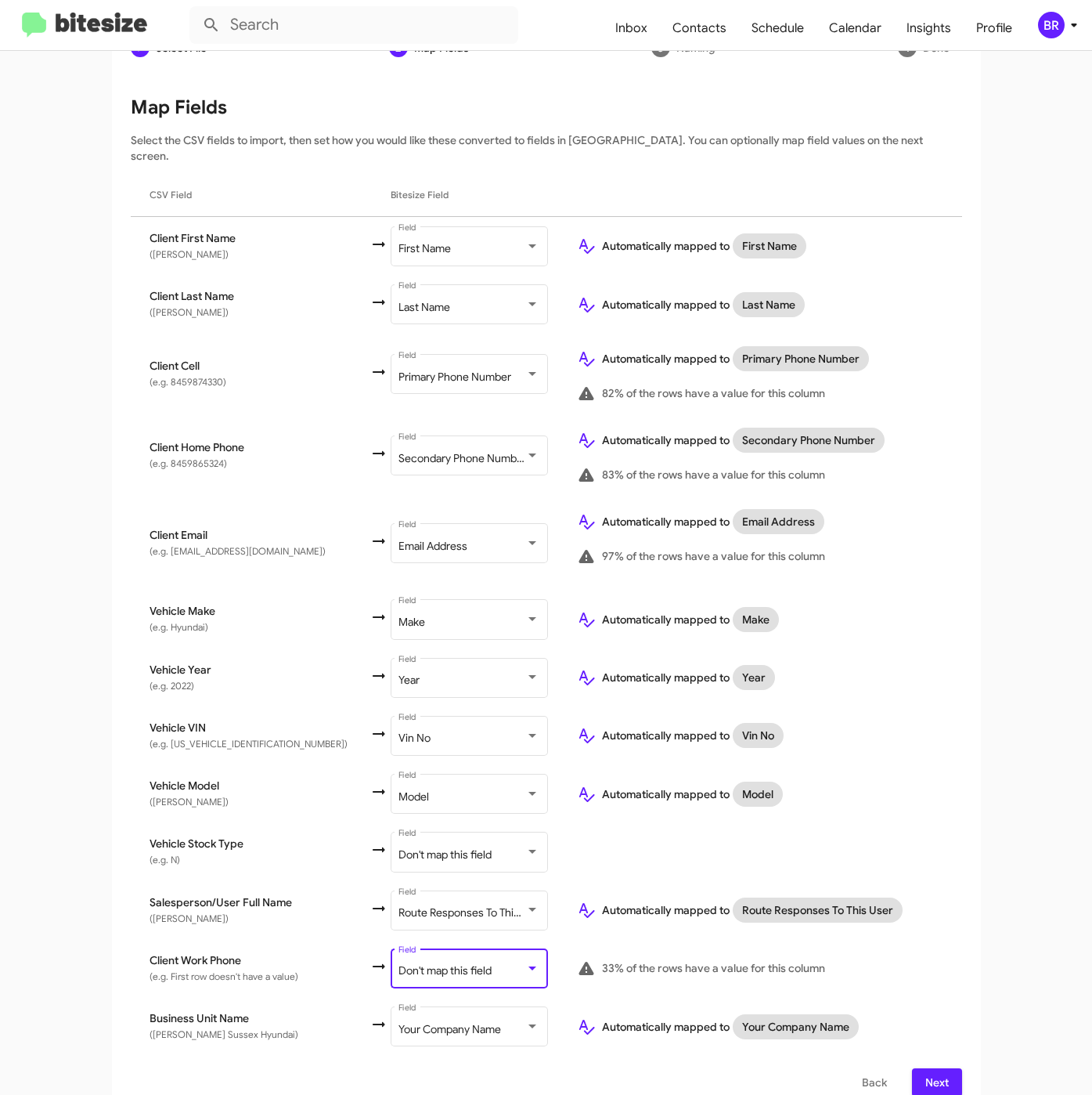
click at [525, 962] on div at bounding box center [532, 968] width 14 height 13
click at [912, 1068] on button "Next" at bounding box center [937, 1082] width 50 height 28
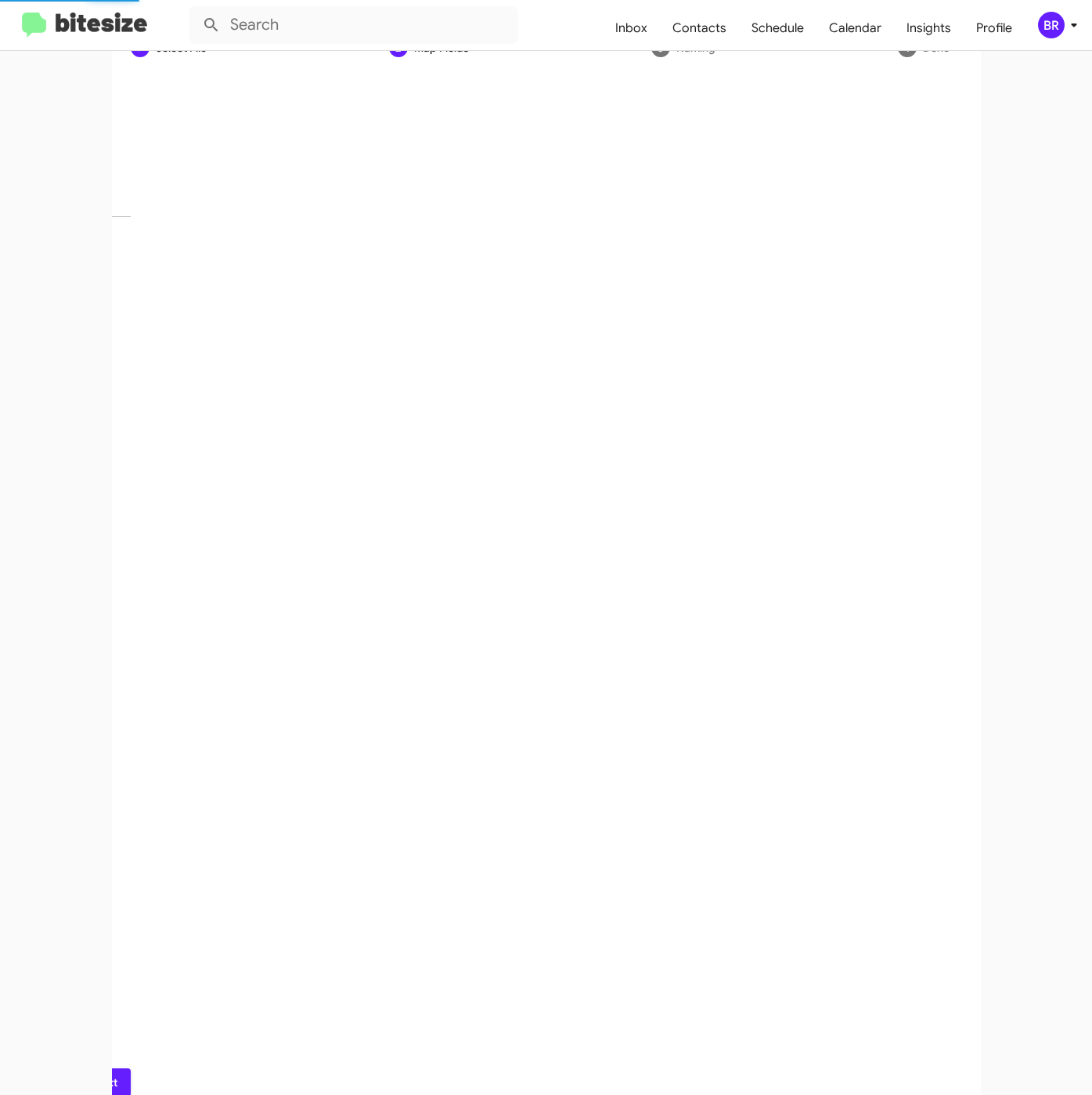
scroll to position [0, 0]
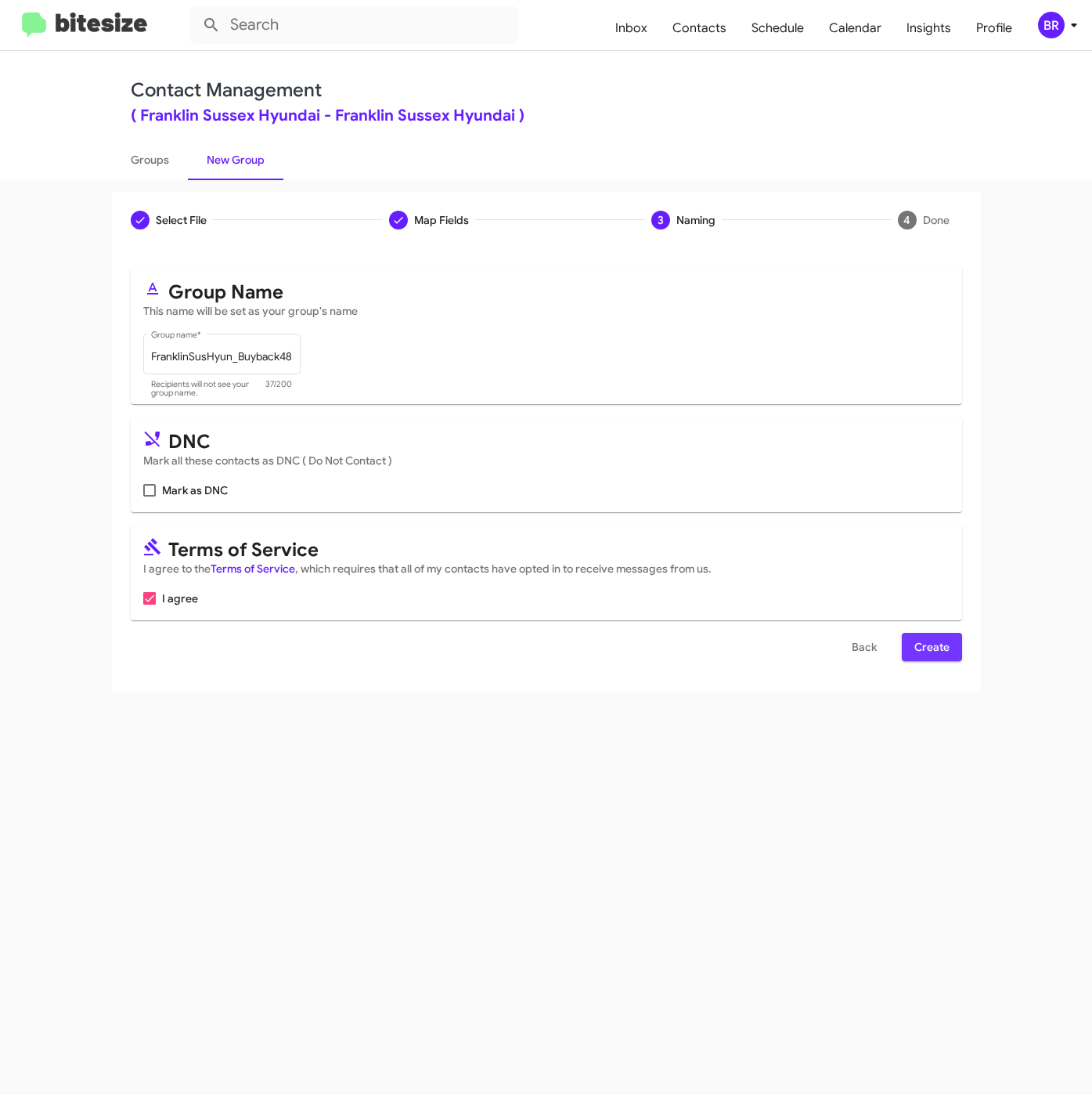
click at [930, 661] on span "Create" at bounding box center [932, 646] width 35 height 28
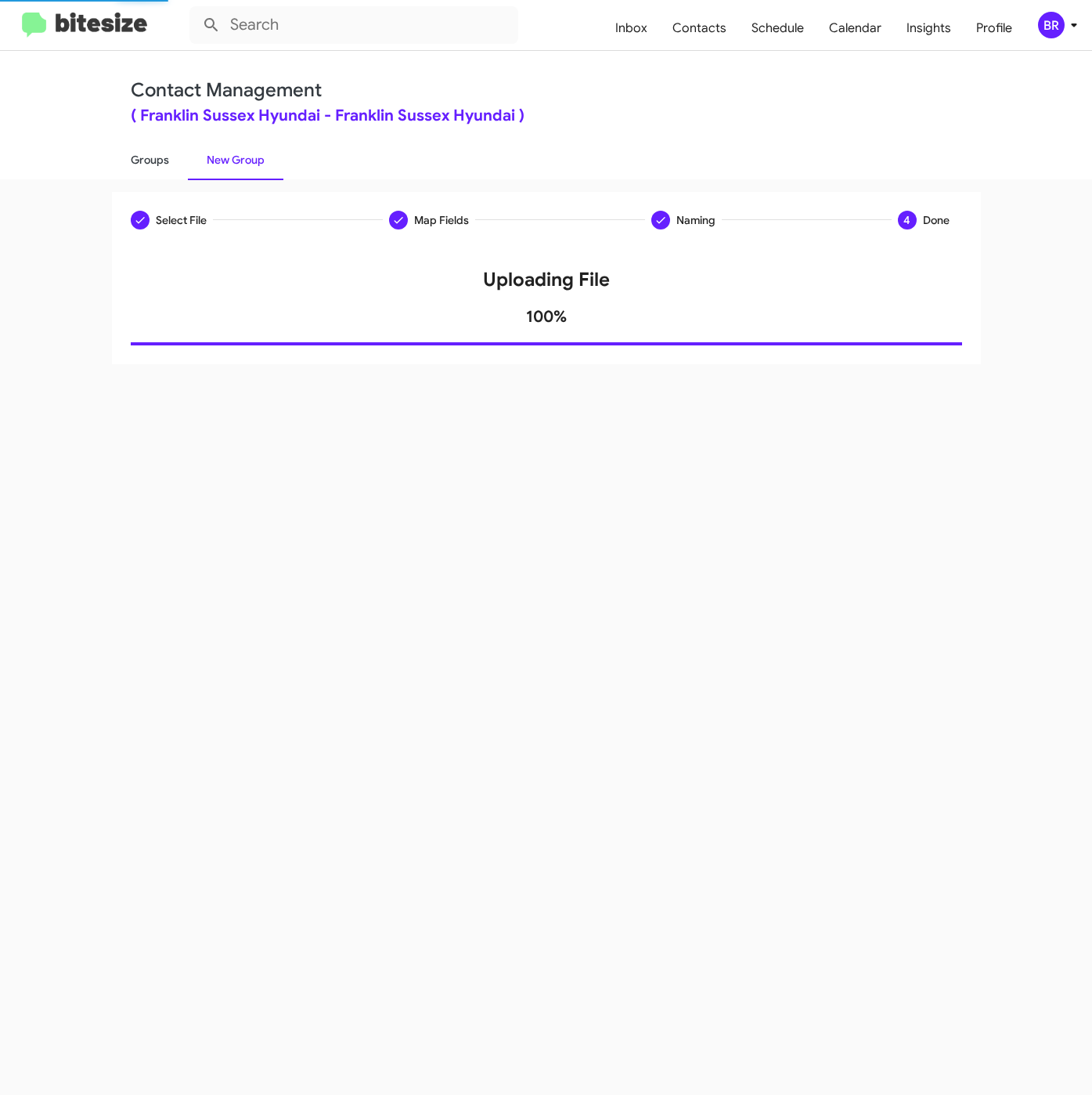
click at [164, 146] on link "Groups" at bounding box center [150, 160] width 76 height 40
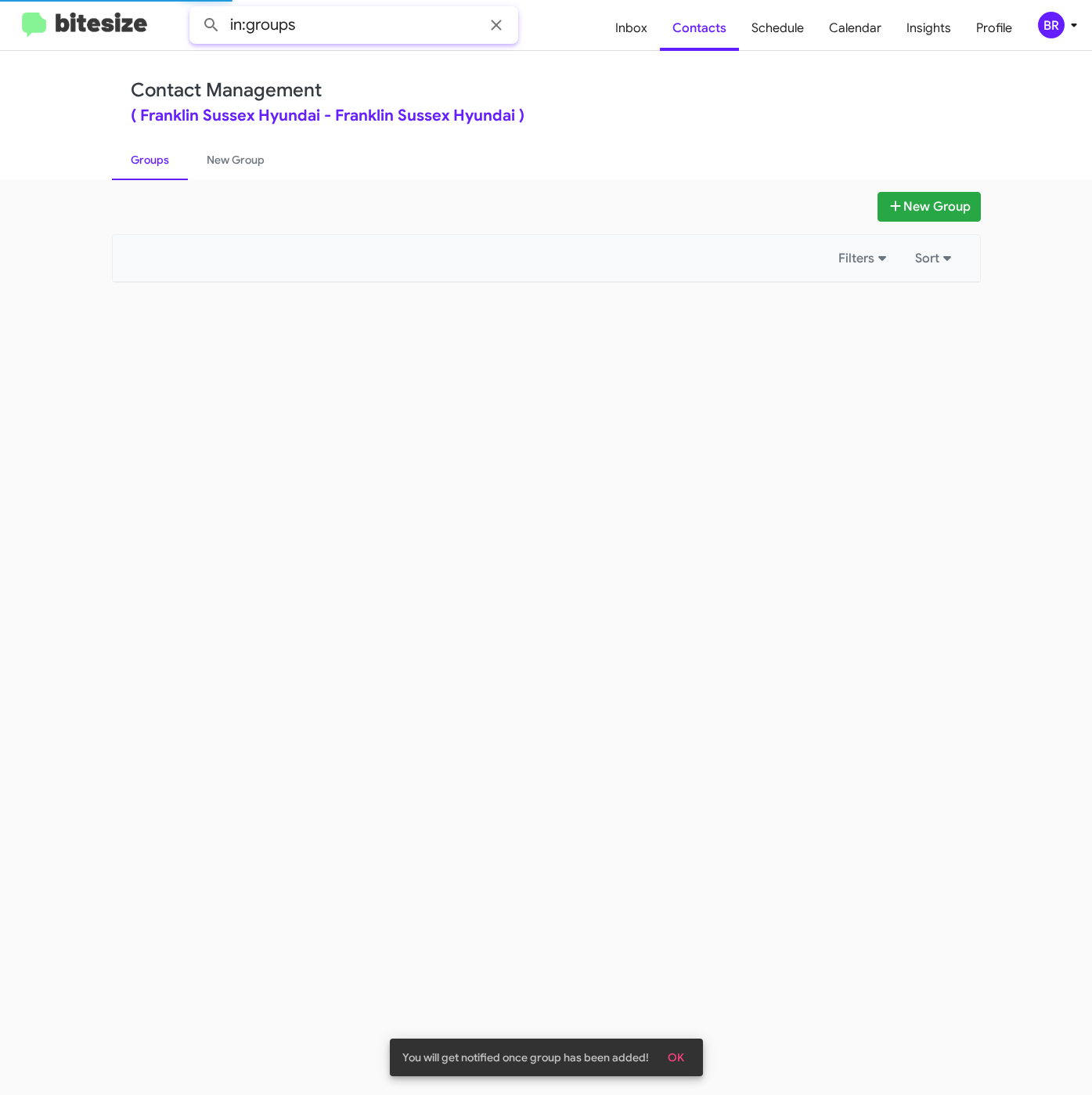
click at [372, 6] on input "in:groups" at bounding box center [353, 24] width 329 height 38
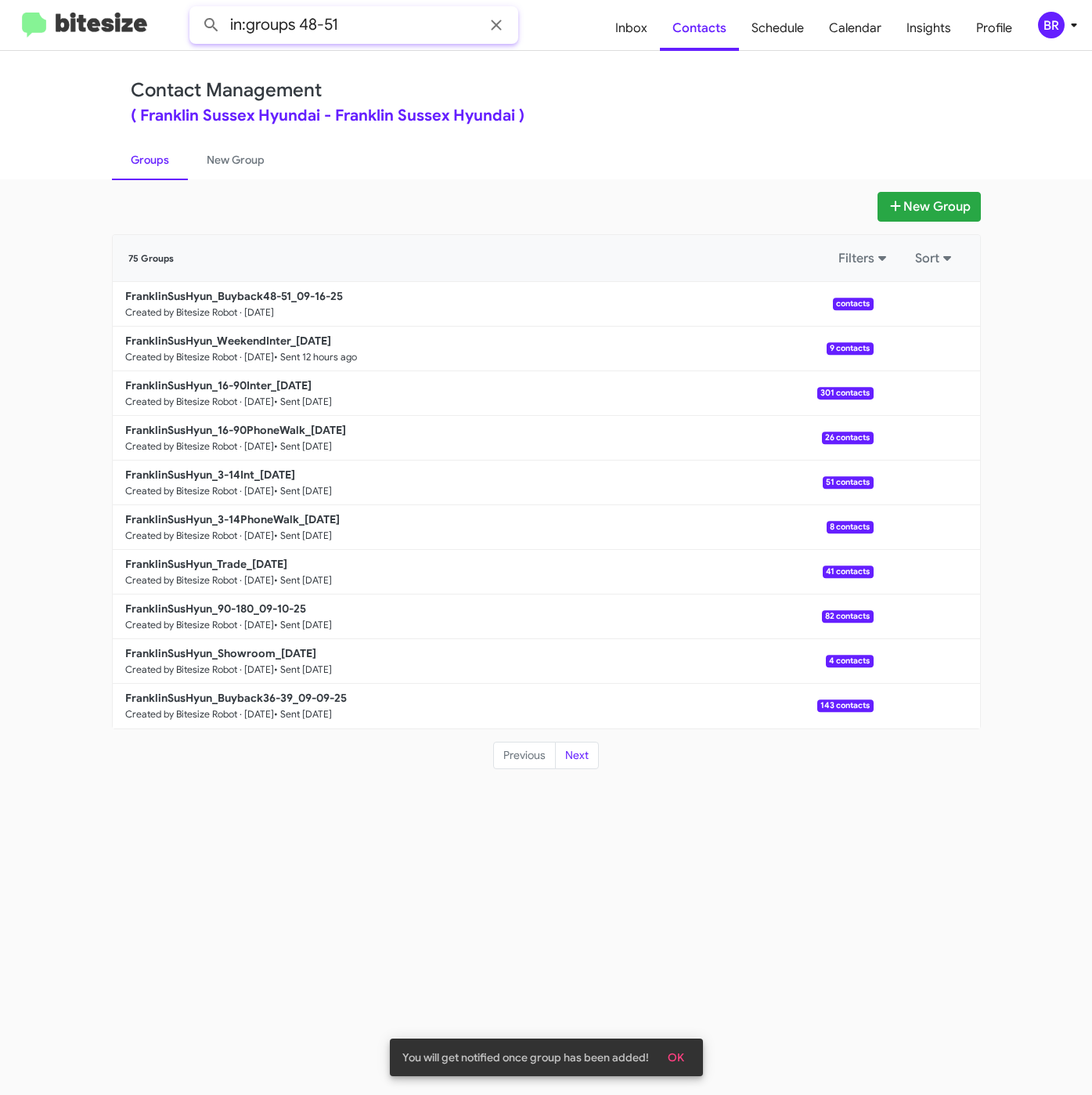
click at [196, 9] on button at bounding box center [211, 24] width 31 height 31
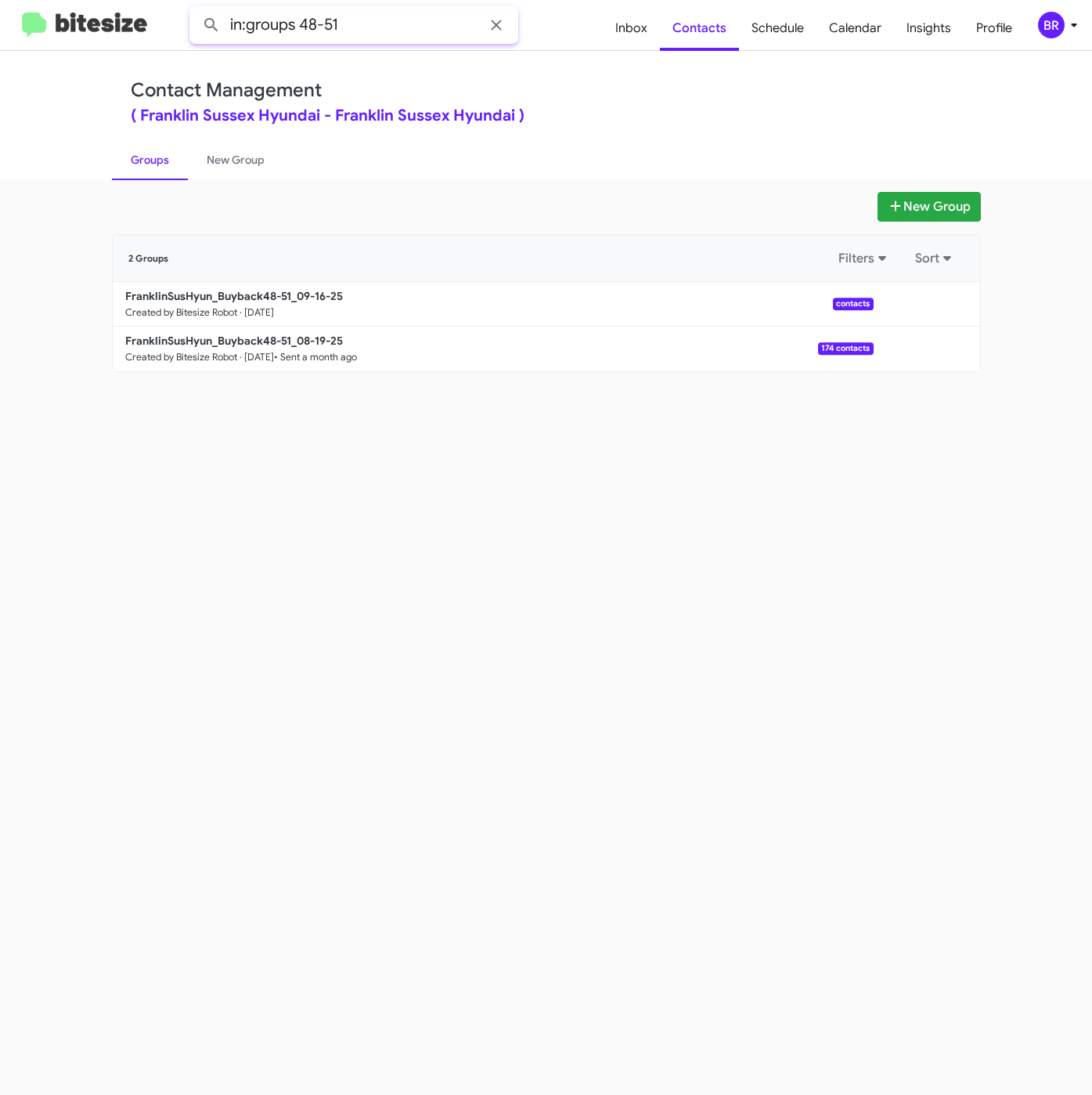
click at [434, 35] on input "in:groups 48-51" at bounding box center [353, 24] width 329 height 38
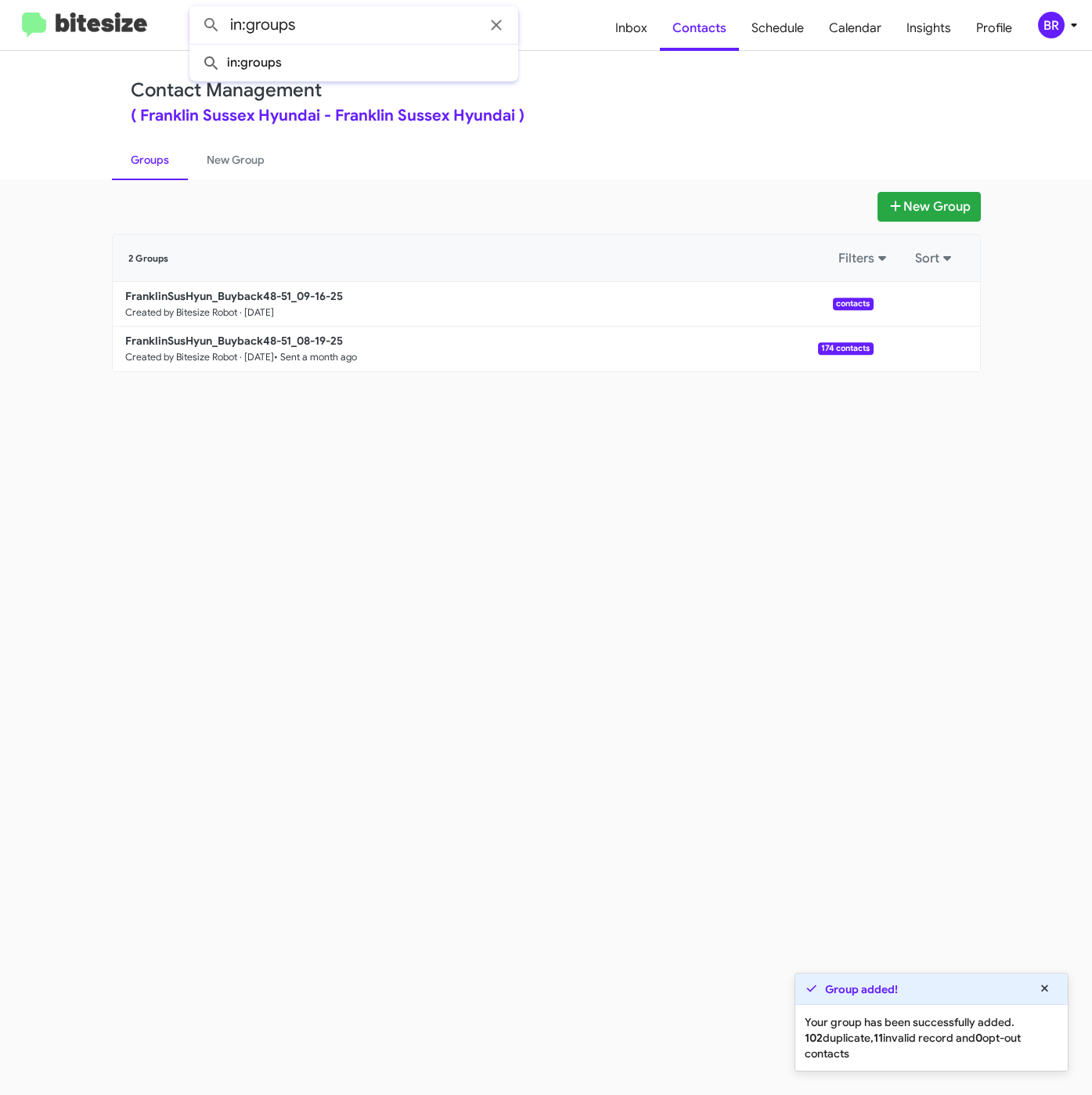
click at [196, 9] on button at bounding box center [211, 24] width 31 height 31
type input "in:groups"
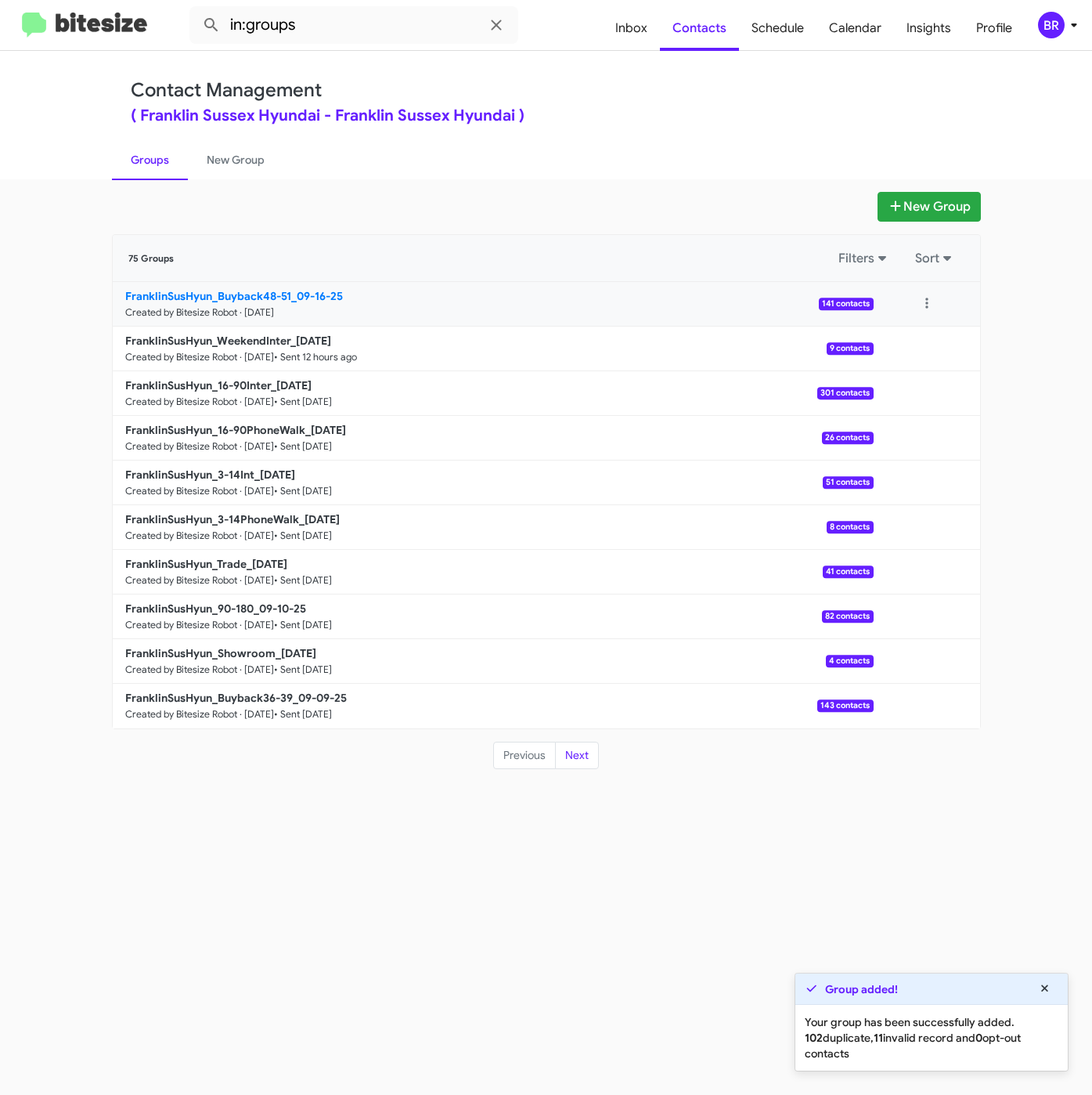
click at [309, 287] on link "FranklinSusHyun_Buyback48-51_09-16-25 Created by Bitesize Robot · Sep 16, 2025 …" at bounding box center [493, 304] width 761 height 45
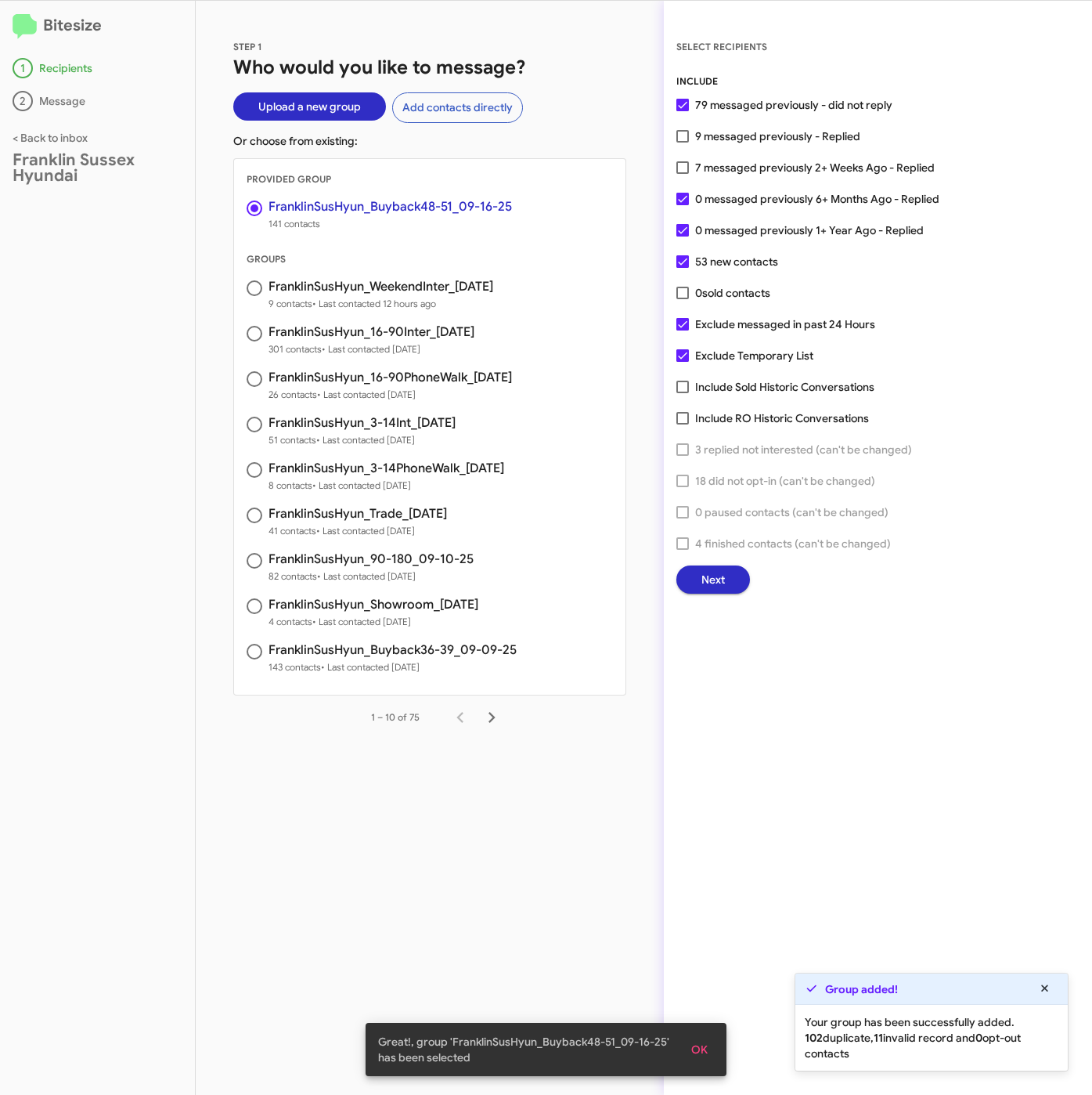
click at [698, 577] on button "Next" at bounding box center [713, 579] width 73 height 28
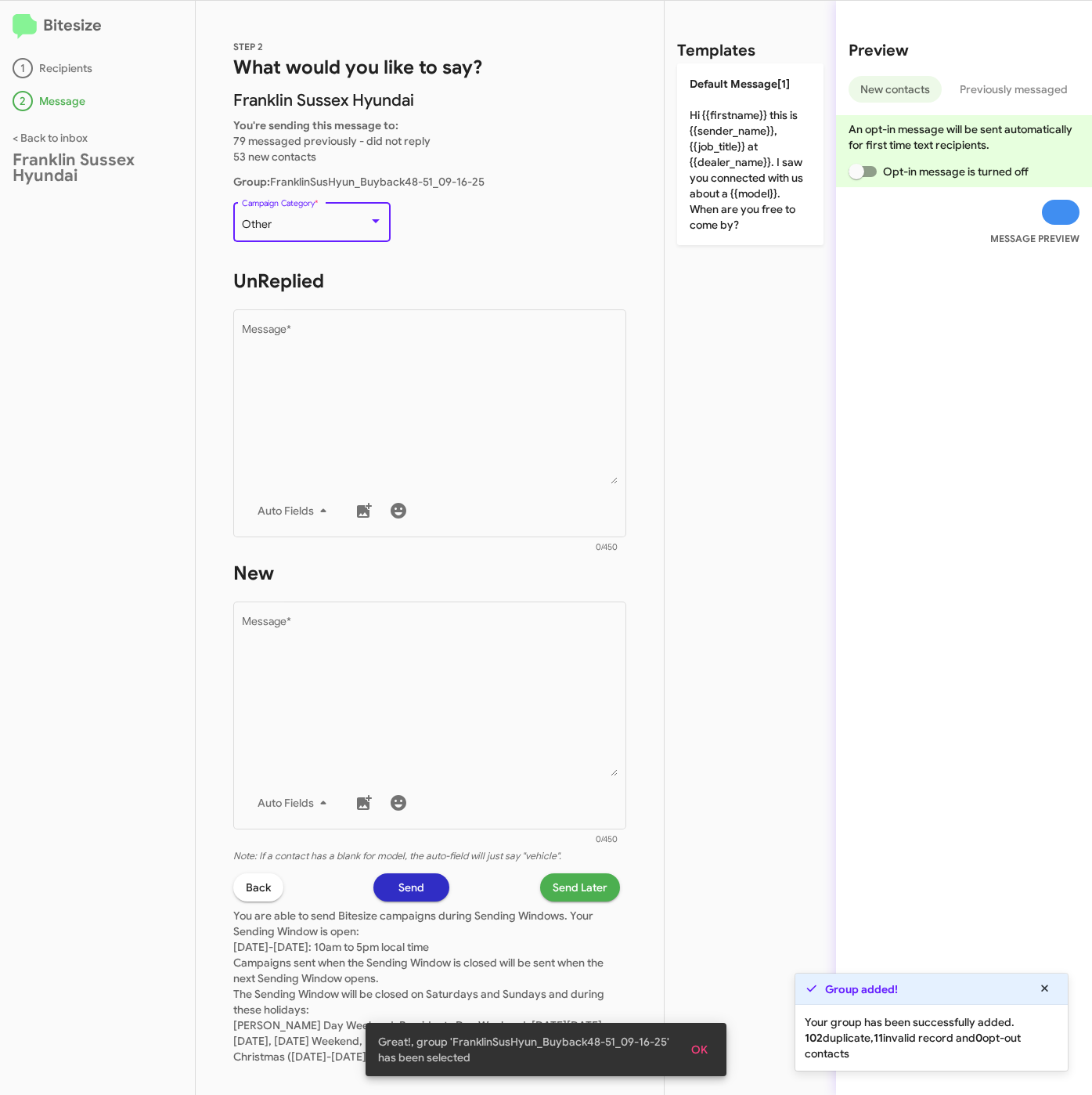
click at [283, 228] on div "Other" at bounding box center [305, 225] width 127 height 13
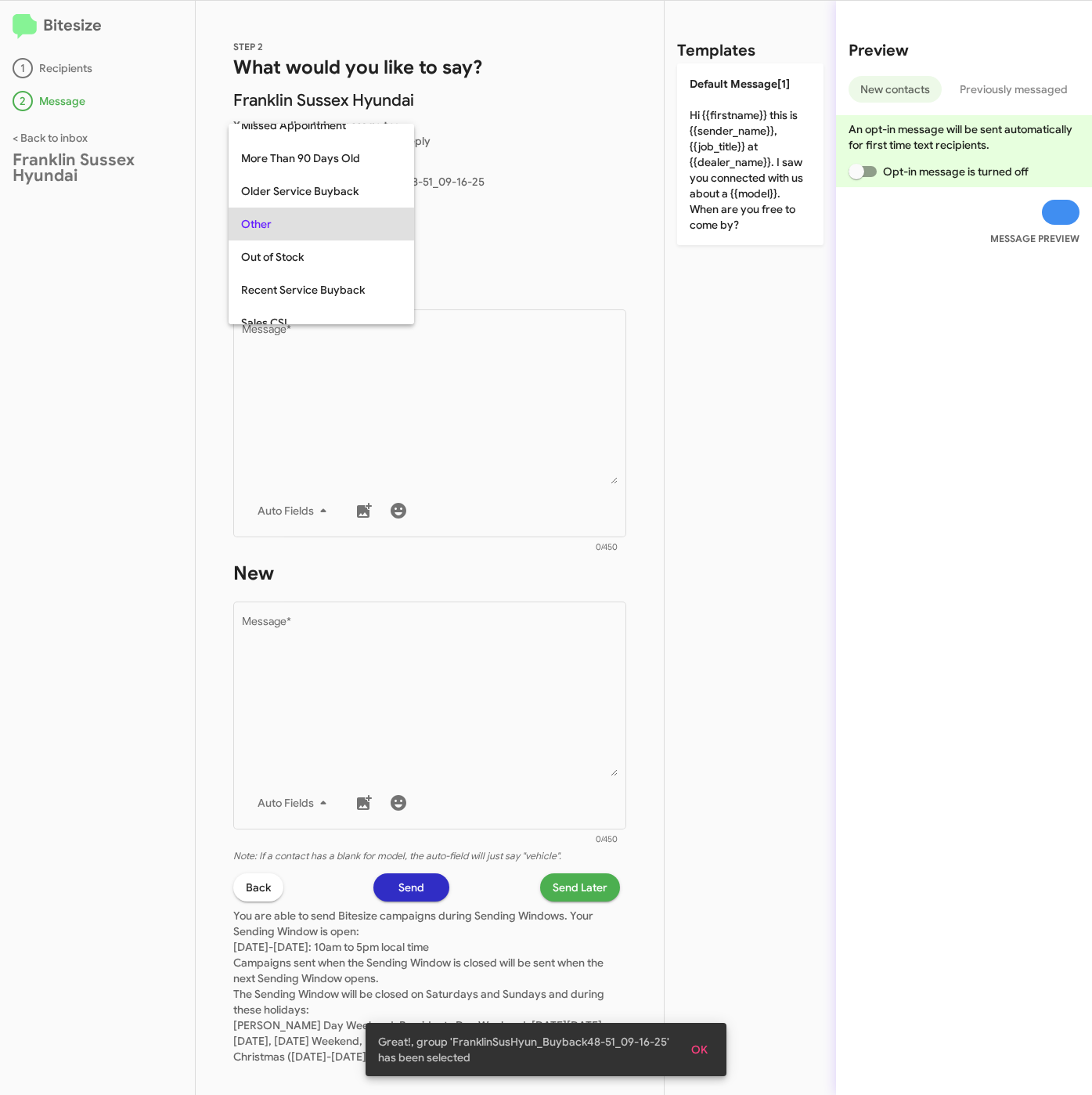
scroll to position [164, 0]
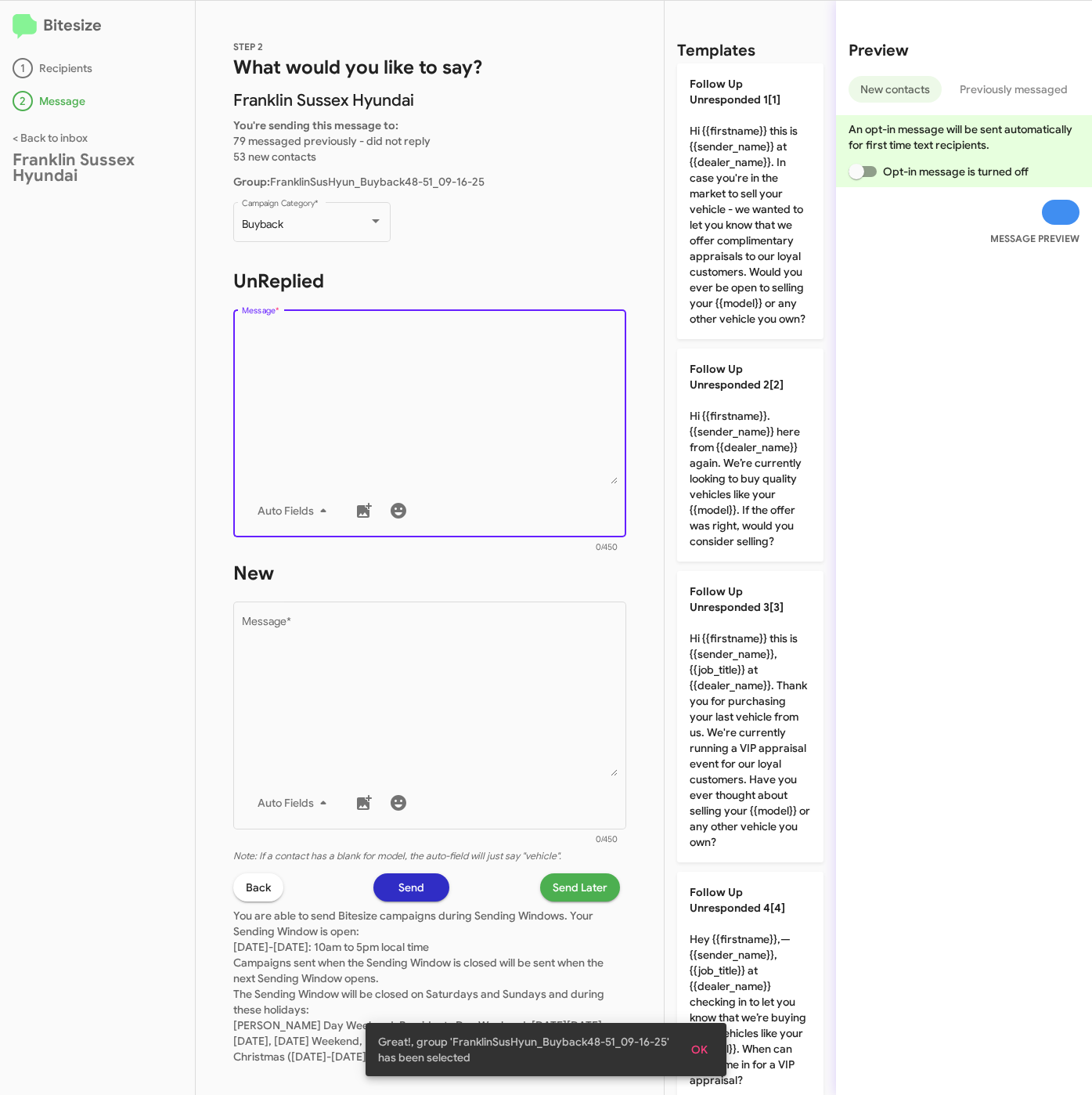
click at [343, 362] on textarea "Message *" at bounding box center [431, 404] width 377 height 160
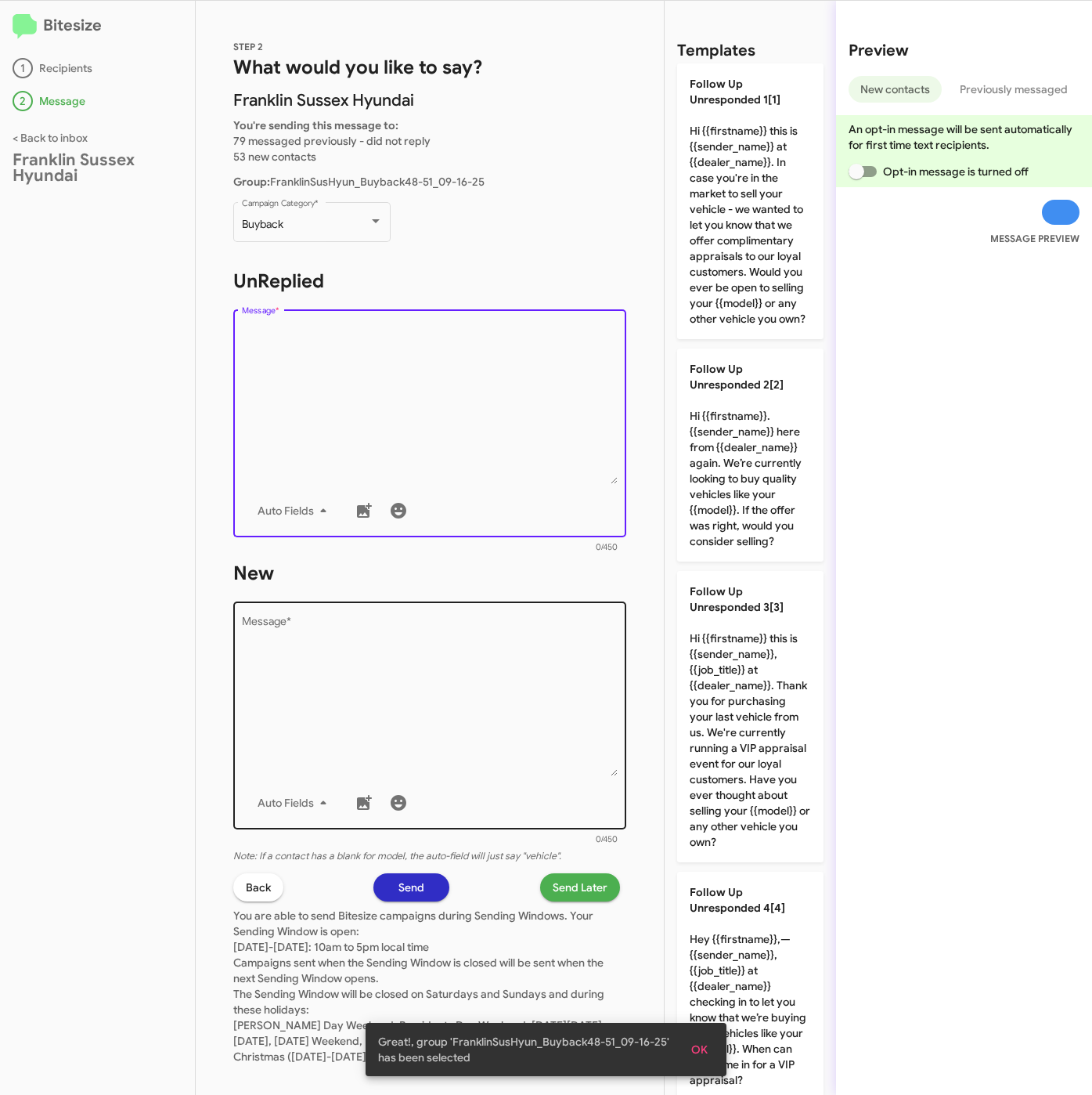
drag, startPoint x: 739, startPoint y: 465, endPoint x: 585, endPoint y: 644, distance: 236.1
click at [740, 472] on p "Follow Up Unresponded 2[2] Hi {{firstname}}. {{sender_name}} here from {{dealer…" at bounding box center [750, 454] width 146 height 213
type textarea "Hi {{firstname}}. {{sender_name}} here from {{dealer_name}} again. We’re curren…"
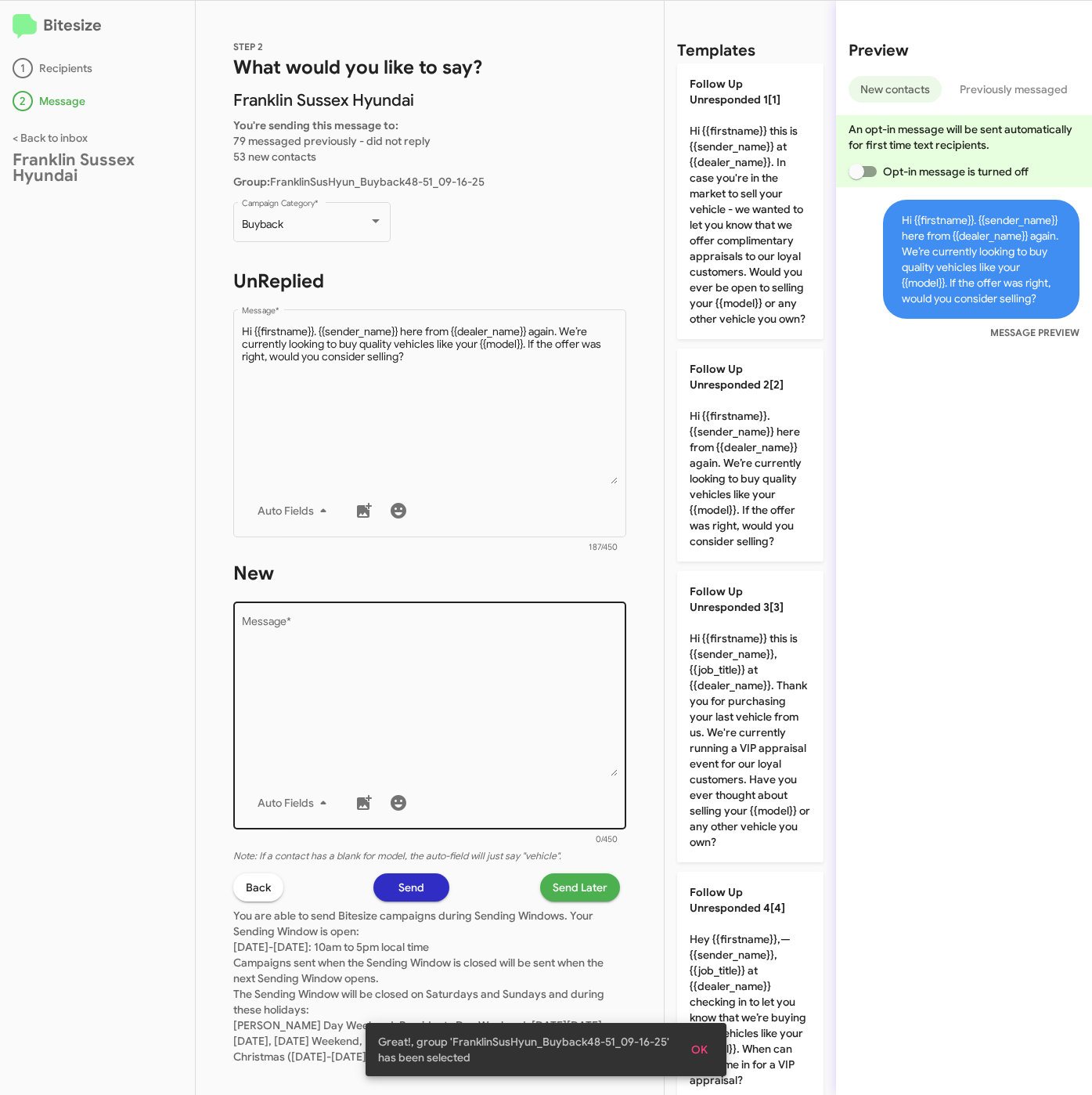
click at [578, 646] on textarea "Message *" at bounding box center [431, 696] width 377 height 160
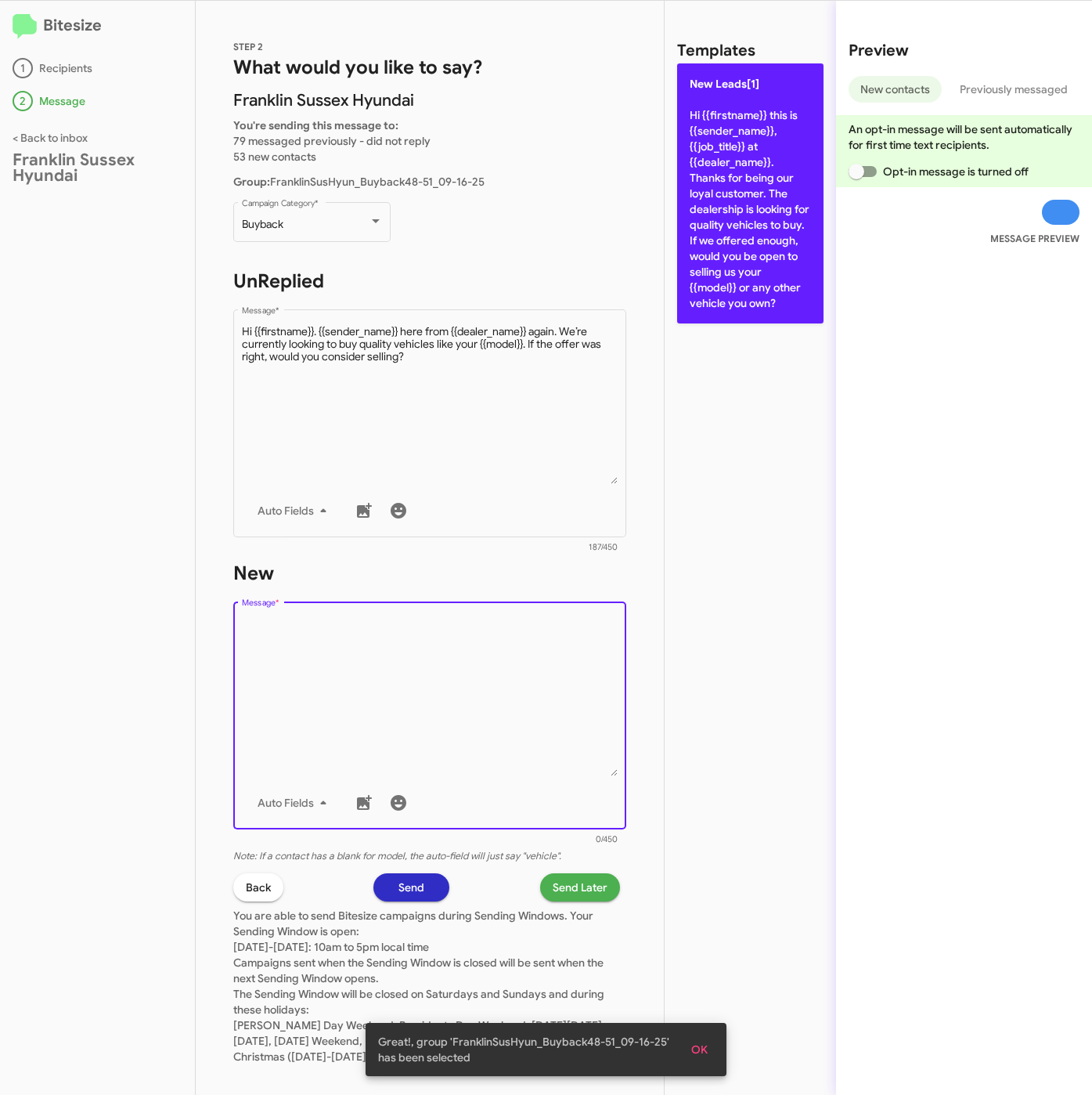
click at [739, 277] on p "New Leads[1] Hi {{firstname}} this is {{sender_name}}, {{job_title}} at {{deale…" at bounding box center [750, 193] width 146 height 260
type textarea "Hi {{firstname}} this is {{sender_name}}, {{job_title}} at {{dealer_name}}. Tha…"
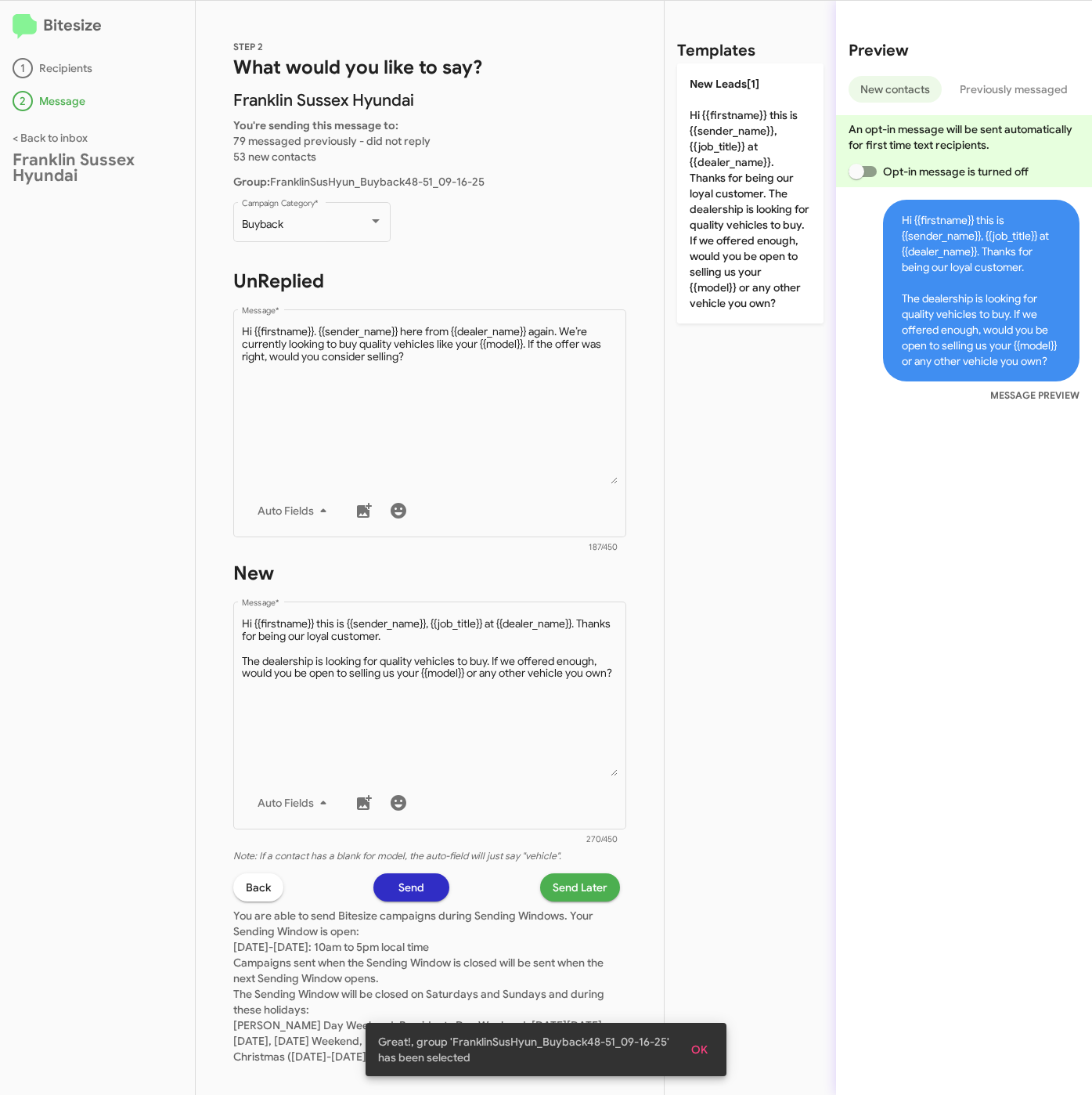
click at [559, 885] on span "Send Later" at bounding box center [580, 886] width 55 height 28
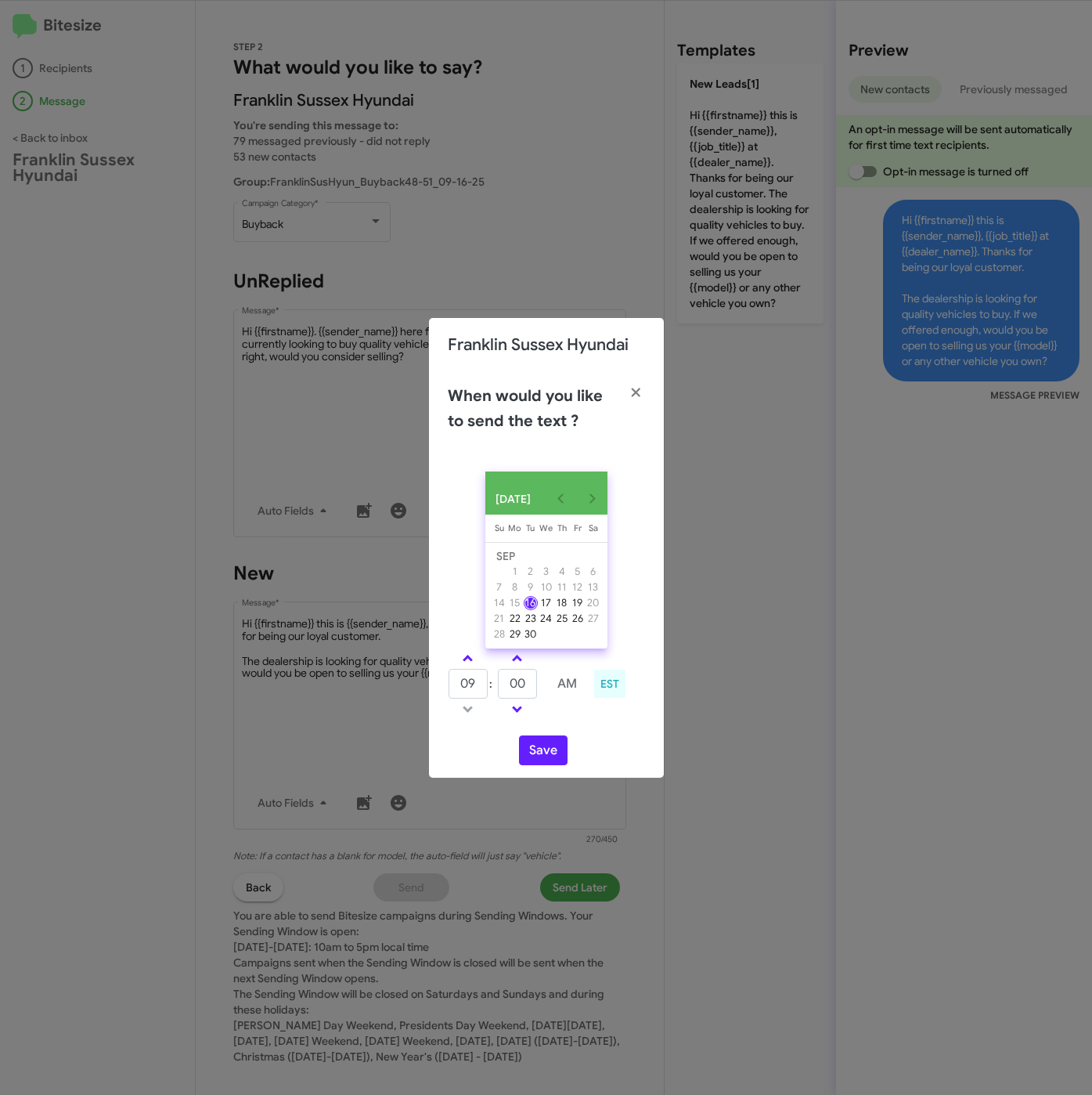
click at [467, 663] on span at bounding box center [468, 660] width 10 height 10
type input "10"
drag, startPoint x: 526, startPoint y: 691, endPoint x: 486, endPoint y: 687, distance: 40.2
click at [486, 687] on tr "10 : 00 AM" at bounding box center [517, 683] width 140 height 31
type input "12"
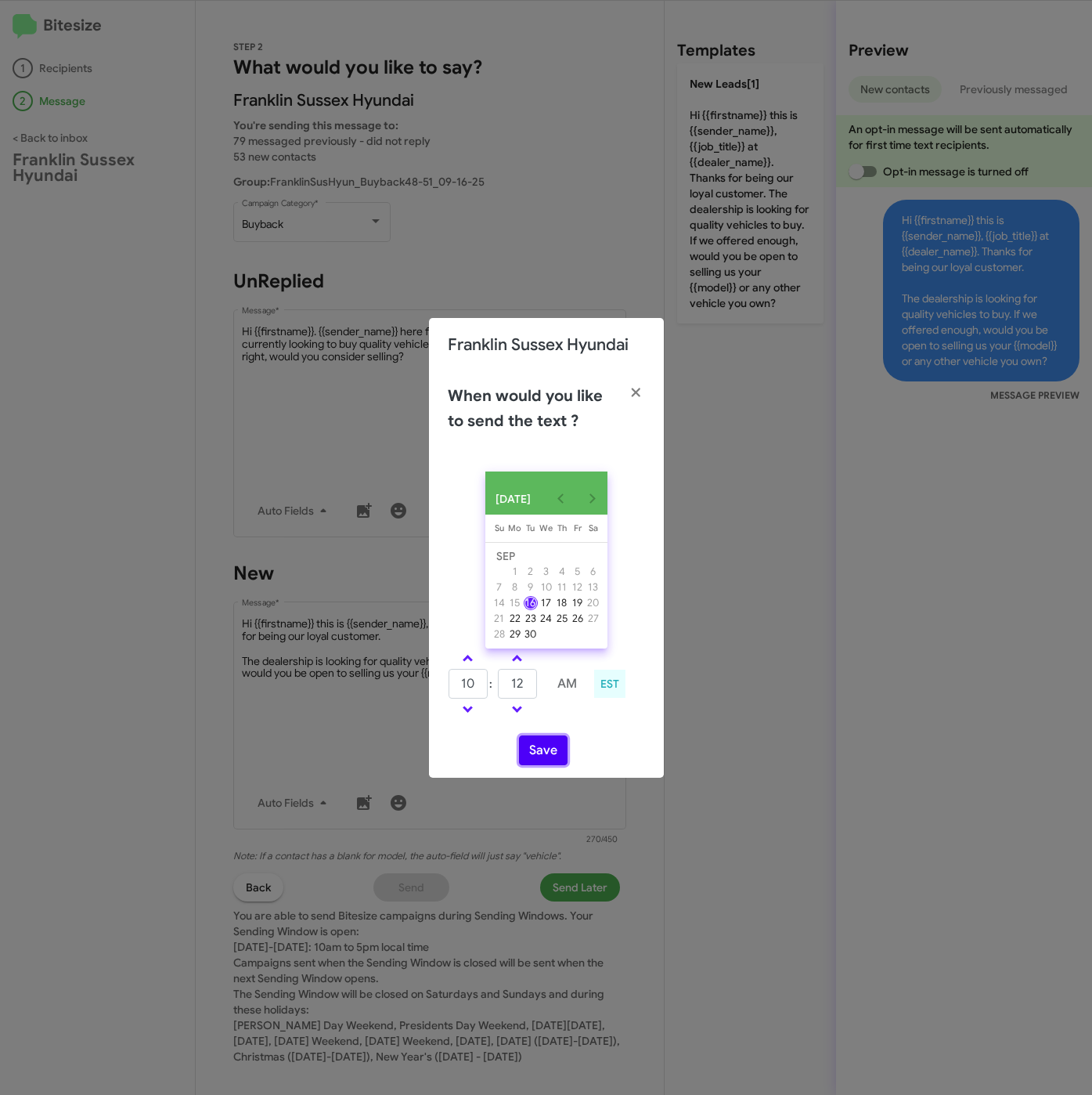
click at [533, 755] on button "Save" at bounding box center [543, 750] width 49 height 29
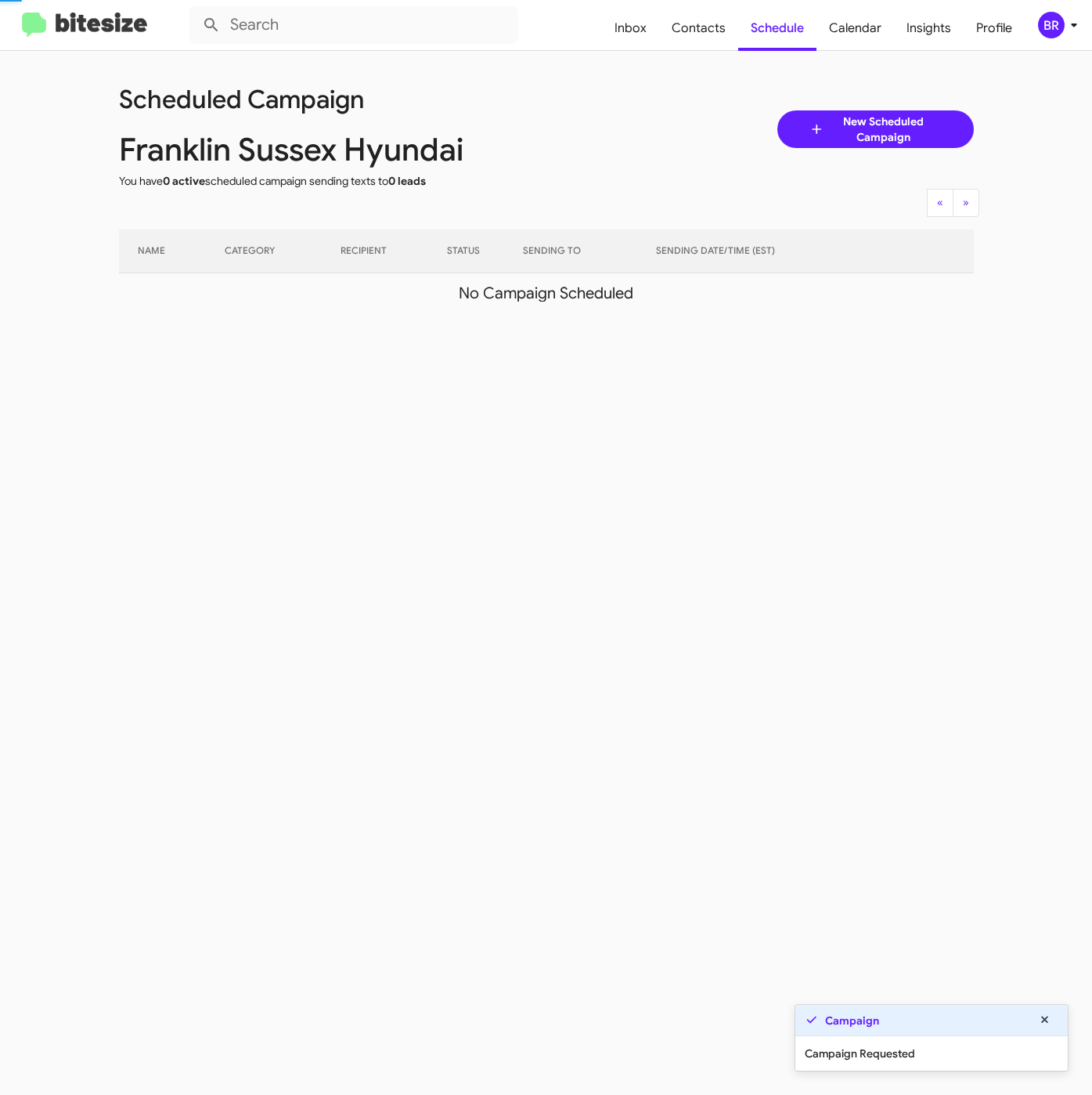
click at [1060, 26] on div "BR" at bounding box center [1052, 25] width 27 height 27
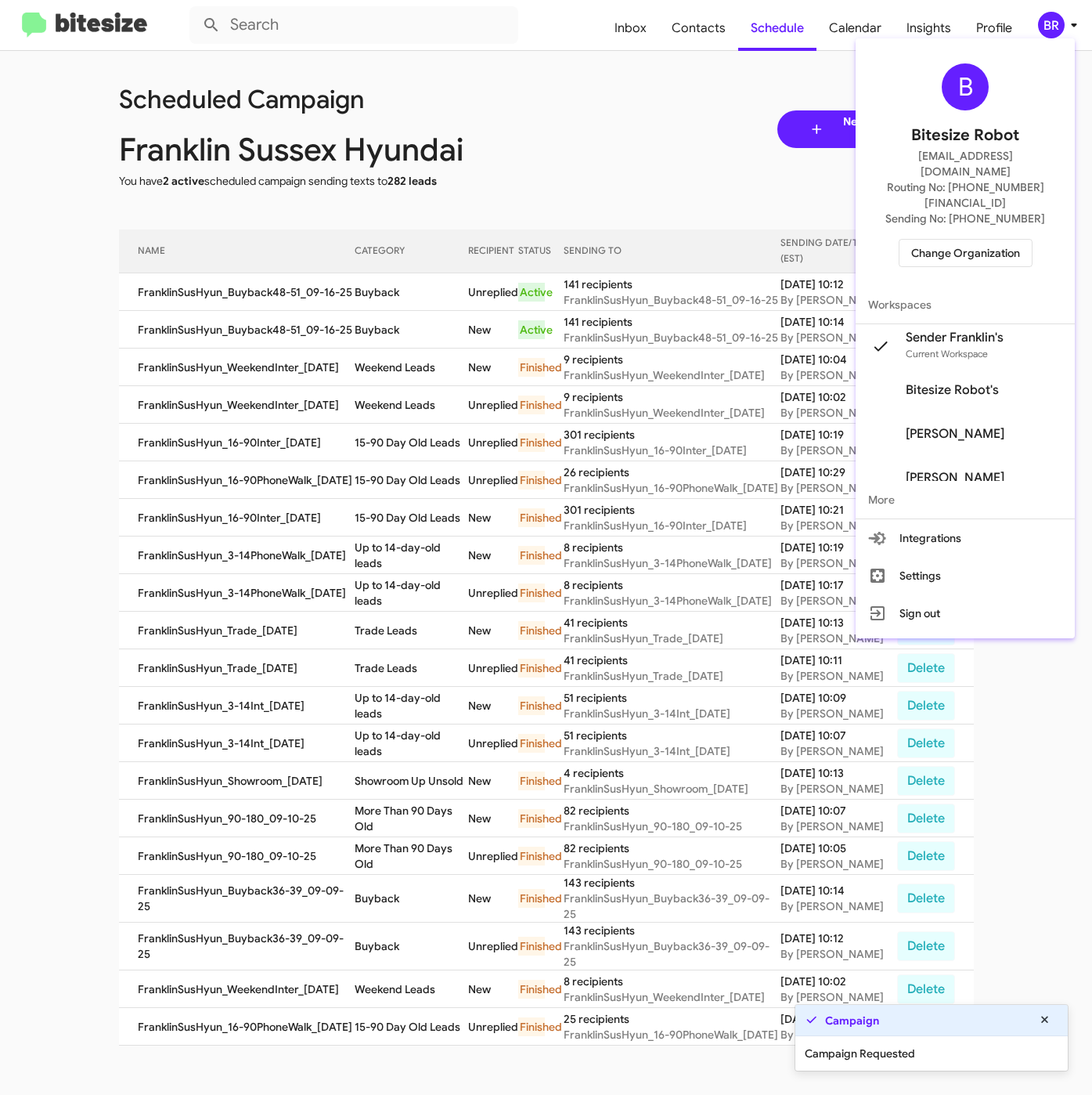
click at [377, 290] on div at bounding box center [546, 547] width 1092 height 1095
click at [377, 290] on td "Buyback" at bounding box center [411, 292] width 114 height 38
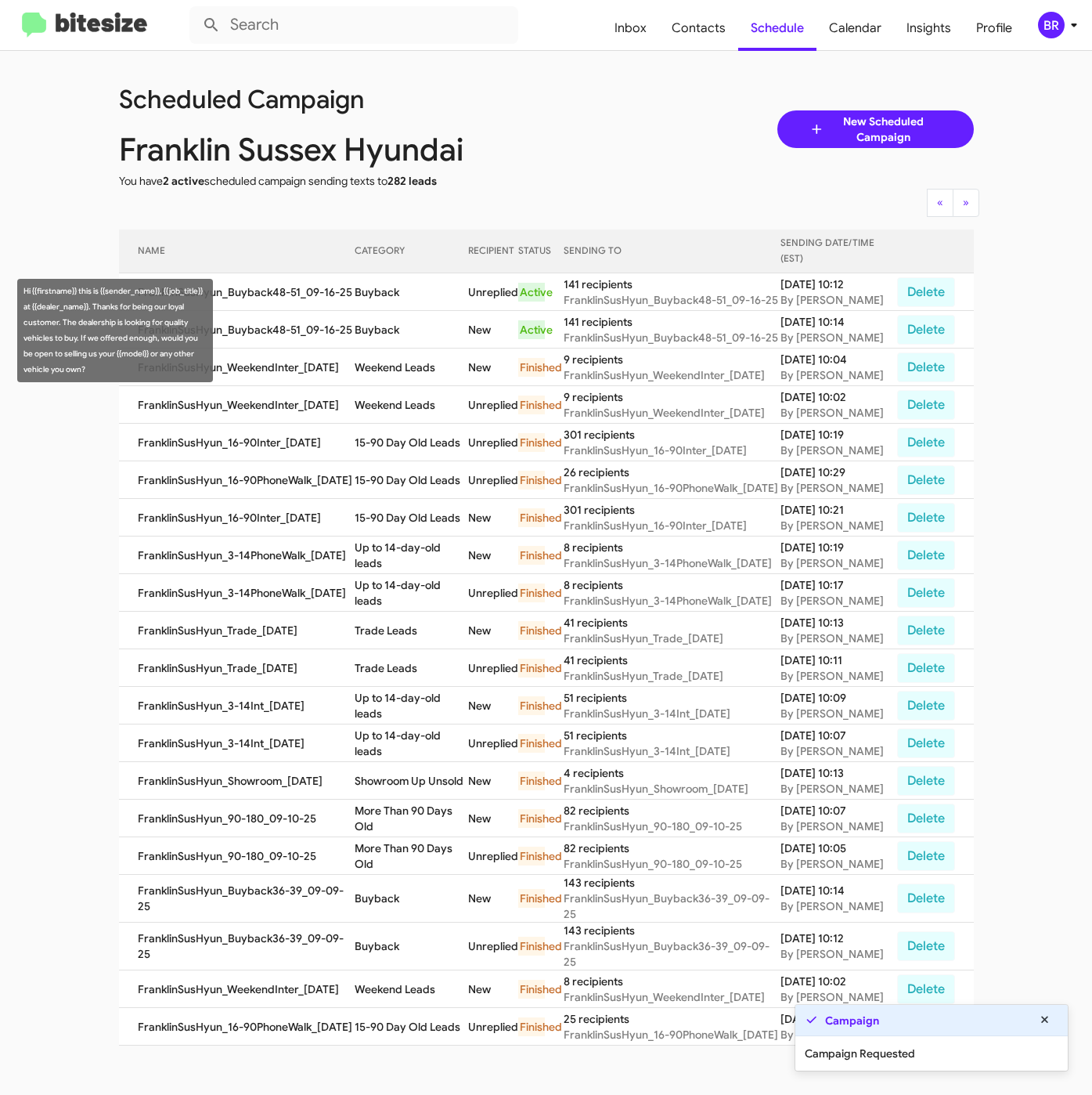
copy td "Buyback"
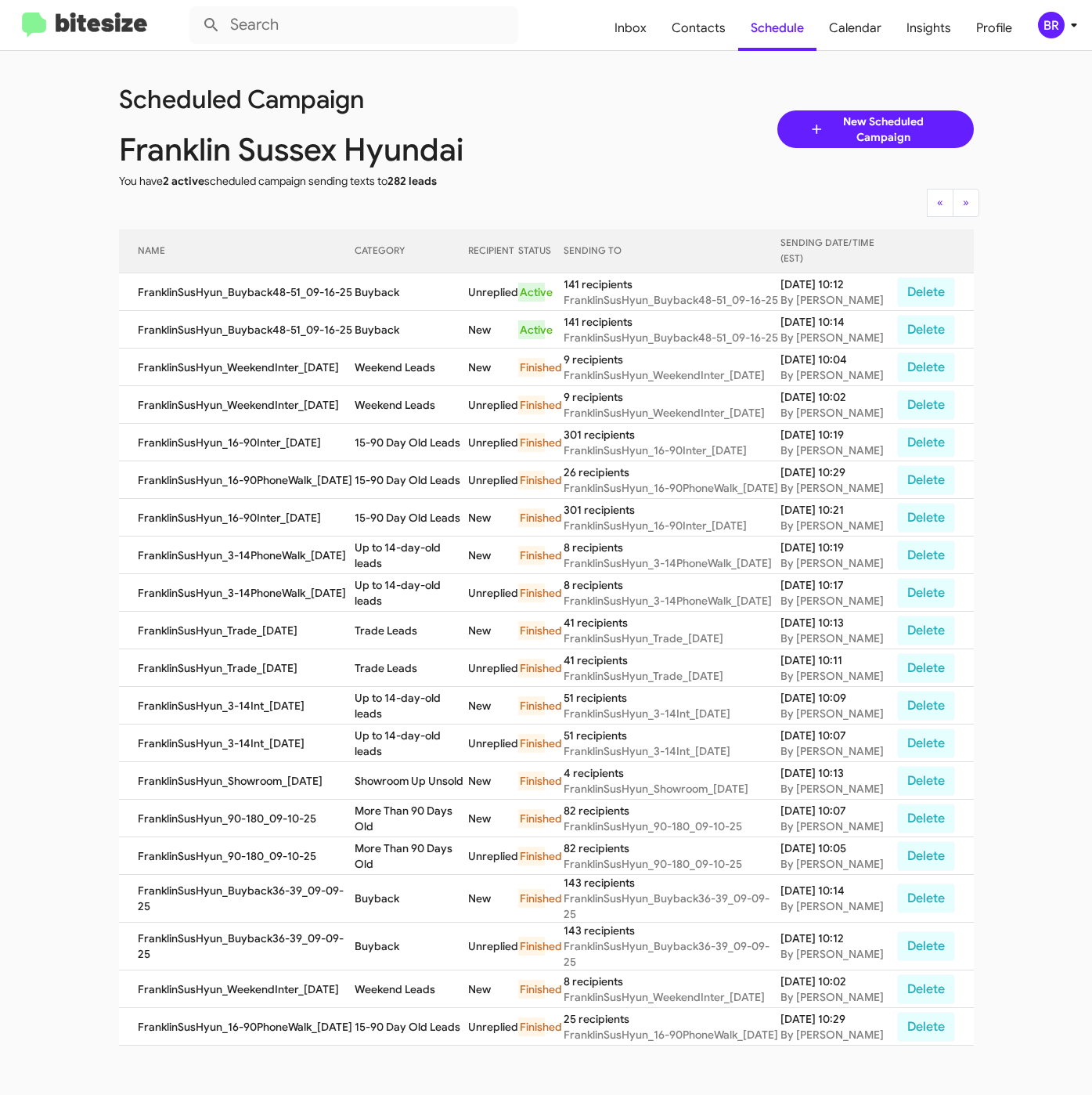
click at [1050, 28] on div "BR" at bounding box center [1052, 25] width 27 height 27
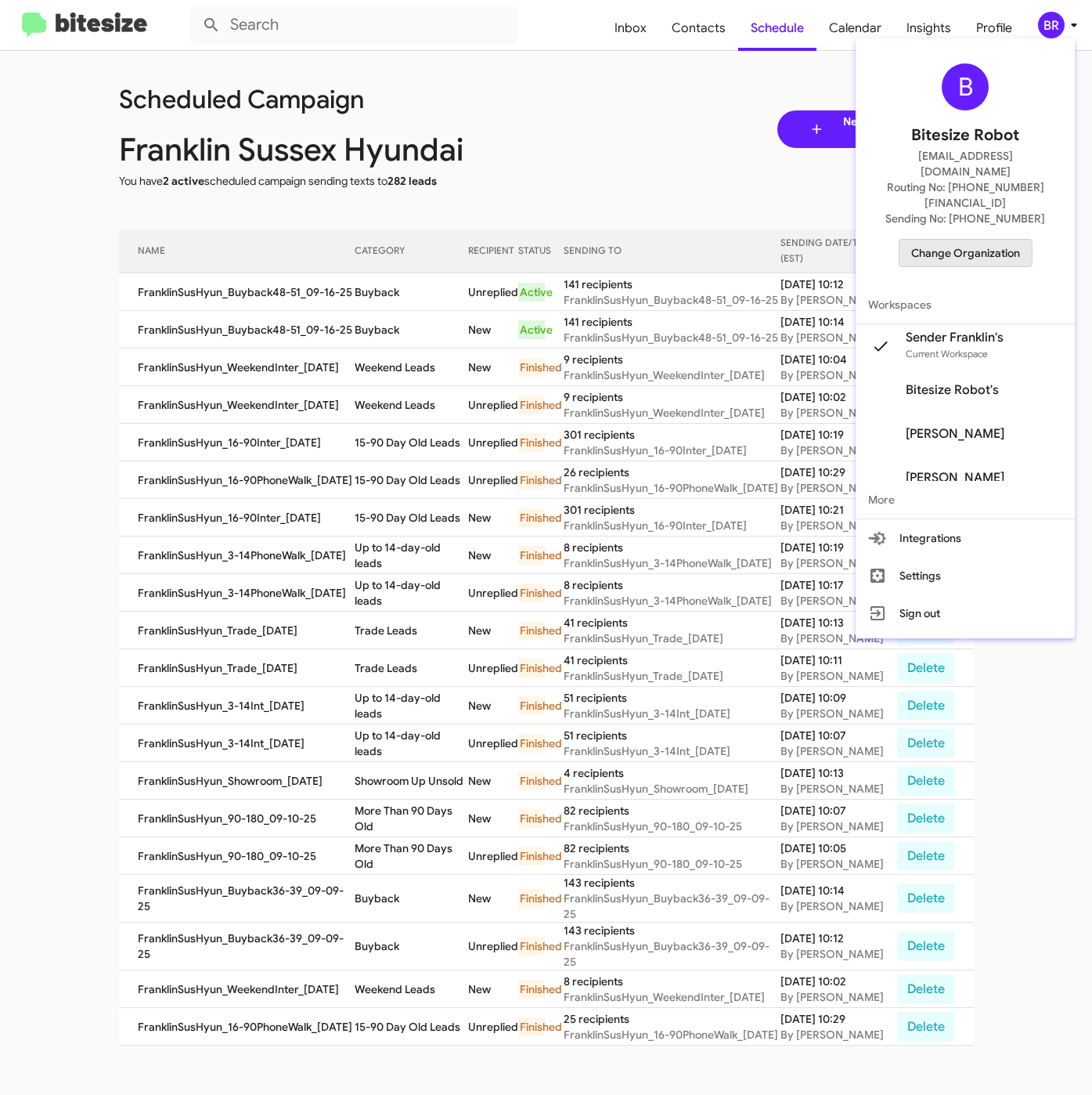
click at [946, 240] on span "Change Organization" at bounding box center [965, 253] width 109 height 27
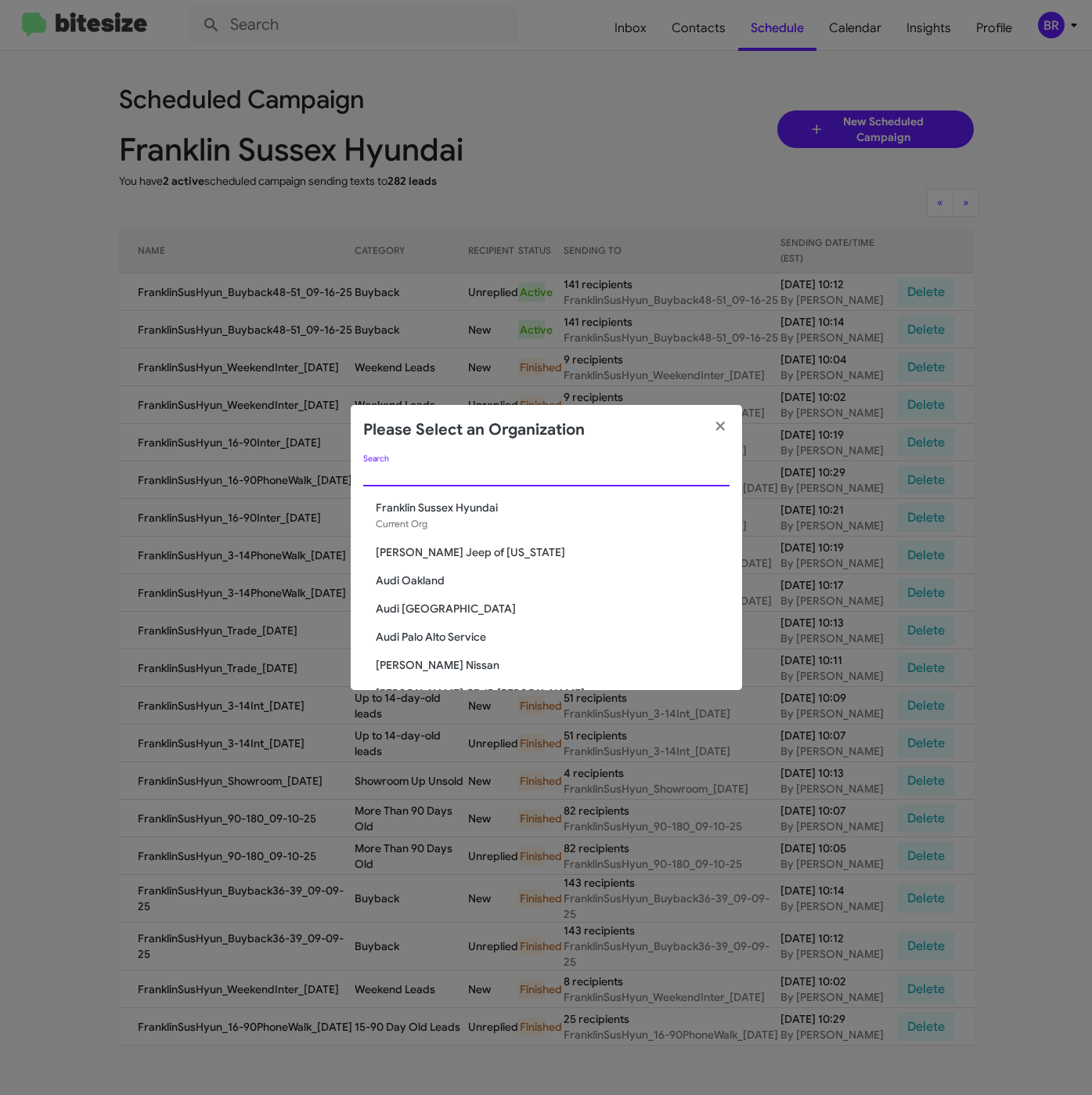
drag, startPoint x: 418, startPoint y: 472, endPoint x: 427, endPoint y: 520, distance: 48.8
click at [419, 470] on input "Search" at bounding box center [546, 474] width 366 height 13
paste input "Franklin Sussex Auto Mall"
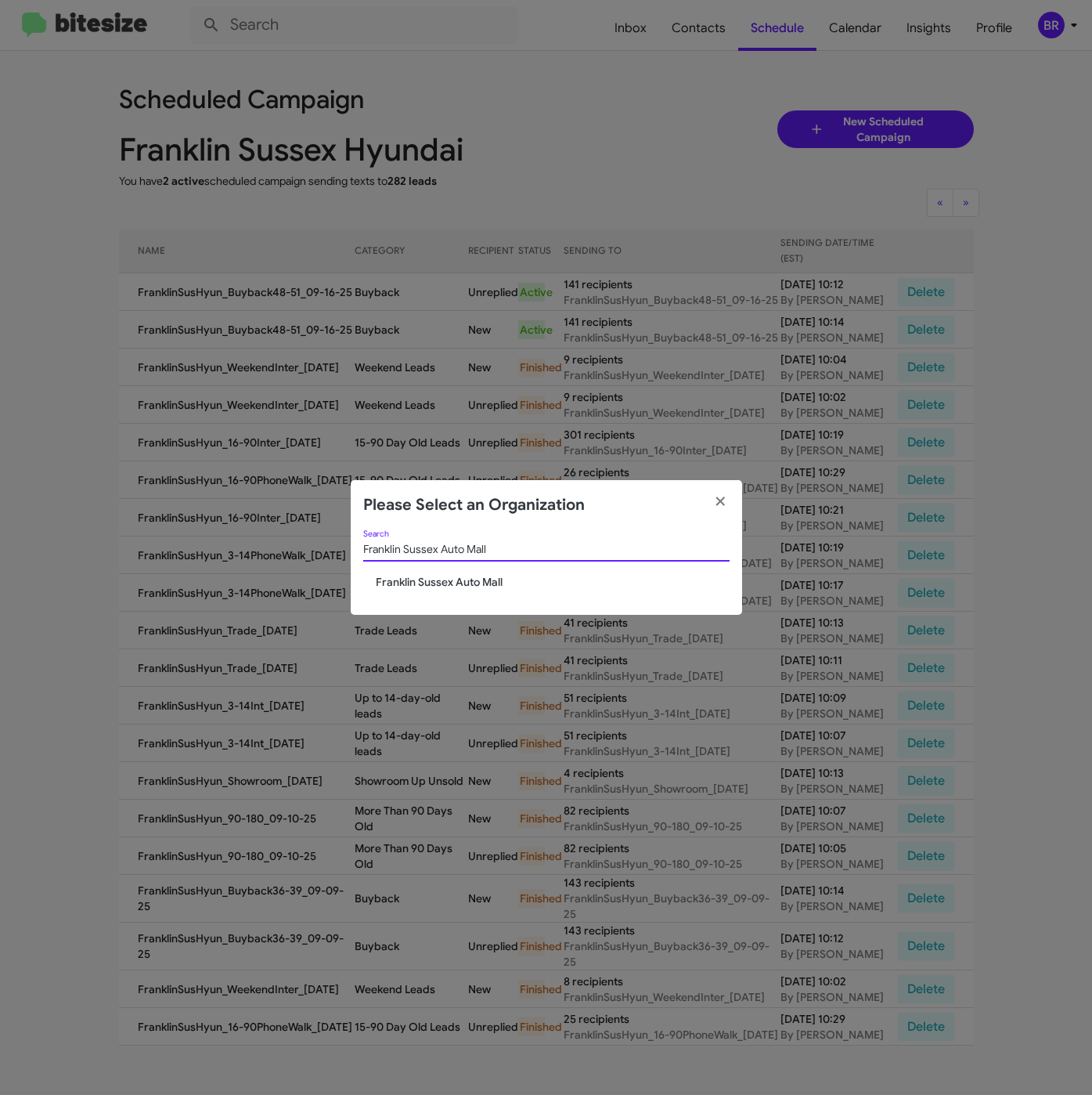
type input "Franklin Sussex Auto Mall"
click at [426, 588] on span "Franklin Sussex Auto Mall" at bounding box center [553, 582] width 354 height 16
click at [423, 579] on span "Franklin Sussex Auto Mall" at bounding box center [553, 582] width 354 height 16
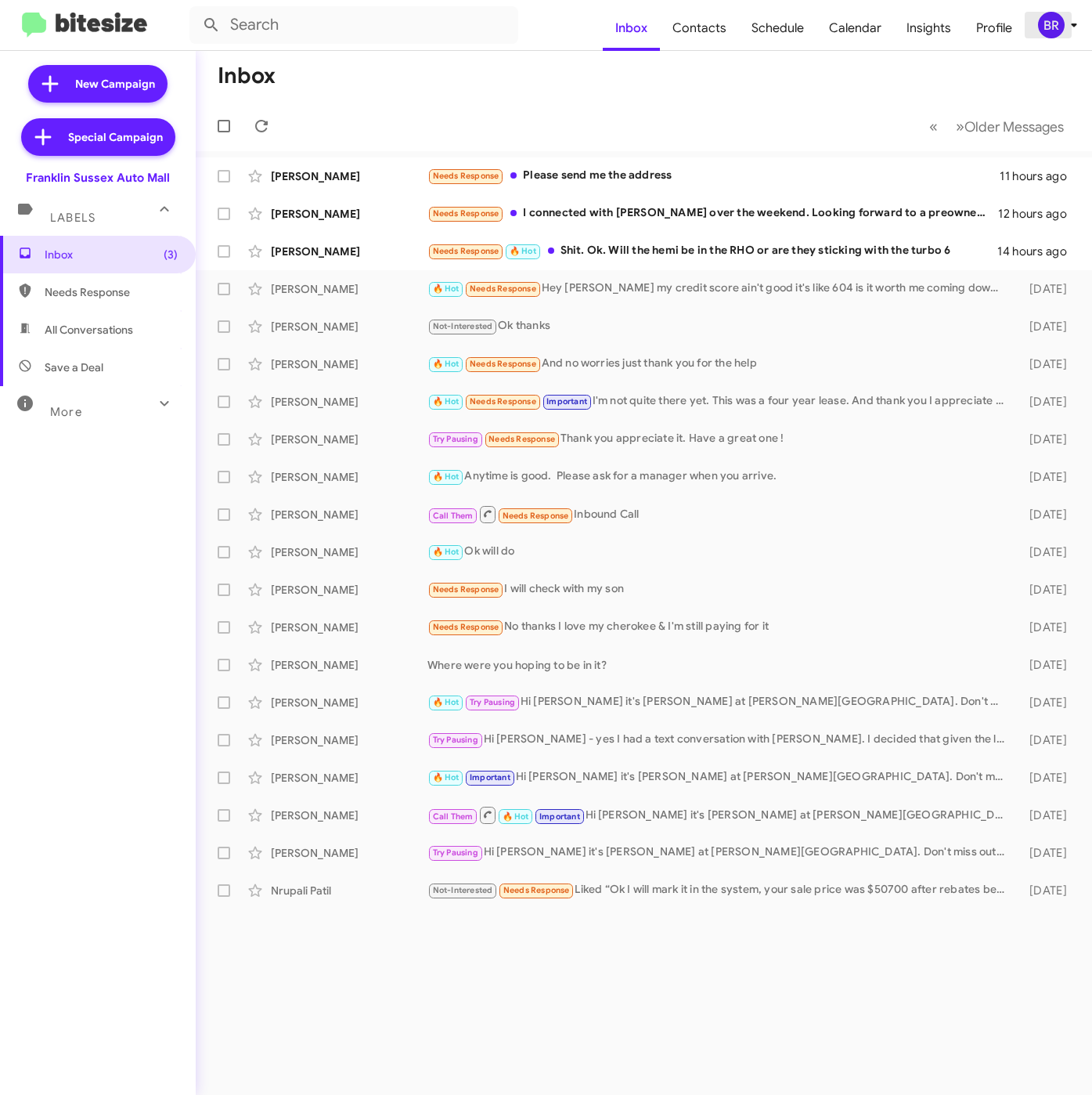
click at [1045, 17] on div "BR" at bounding box center [1052, 25] width 27 height 27
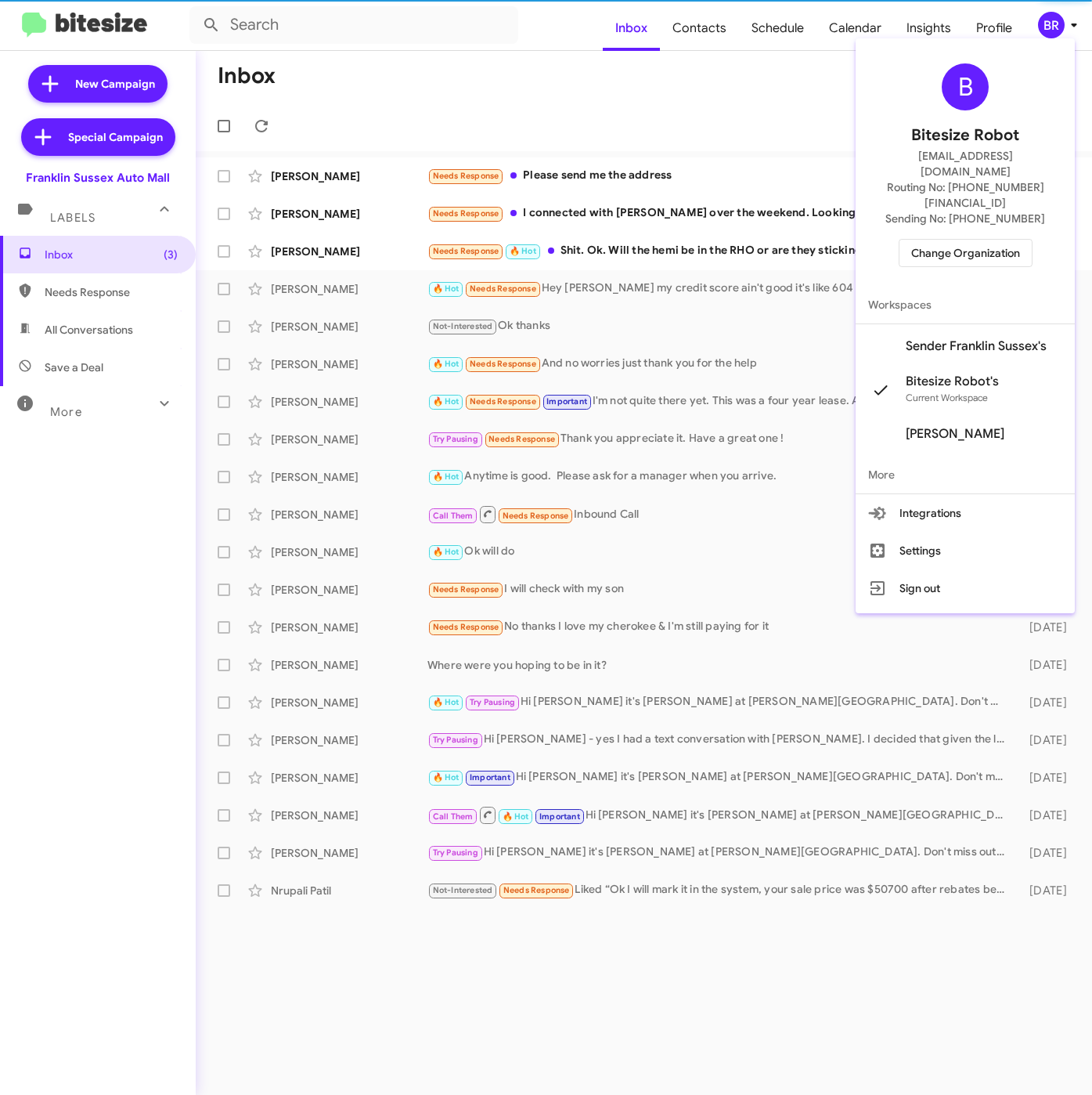
click at [975, 338] on span "Sender Franklin Sussex's" at bounding box center [975, 346] width 140 height 16
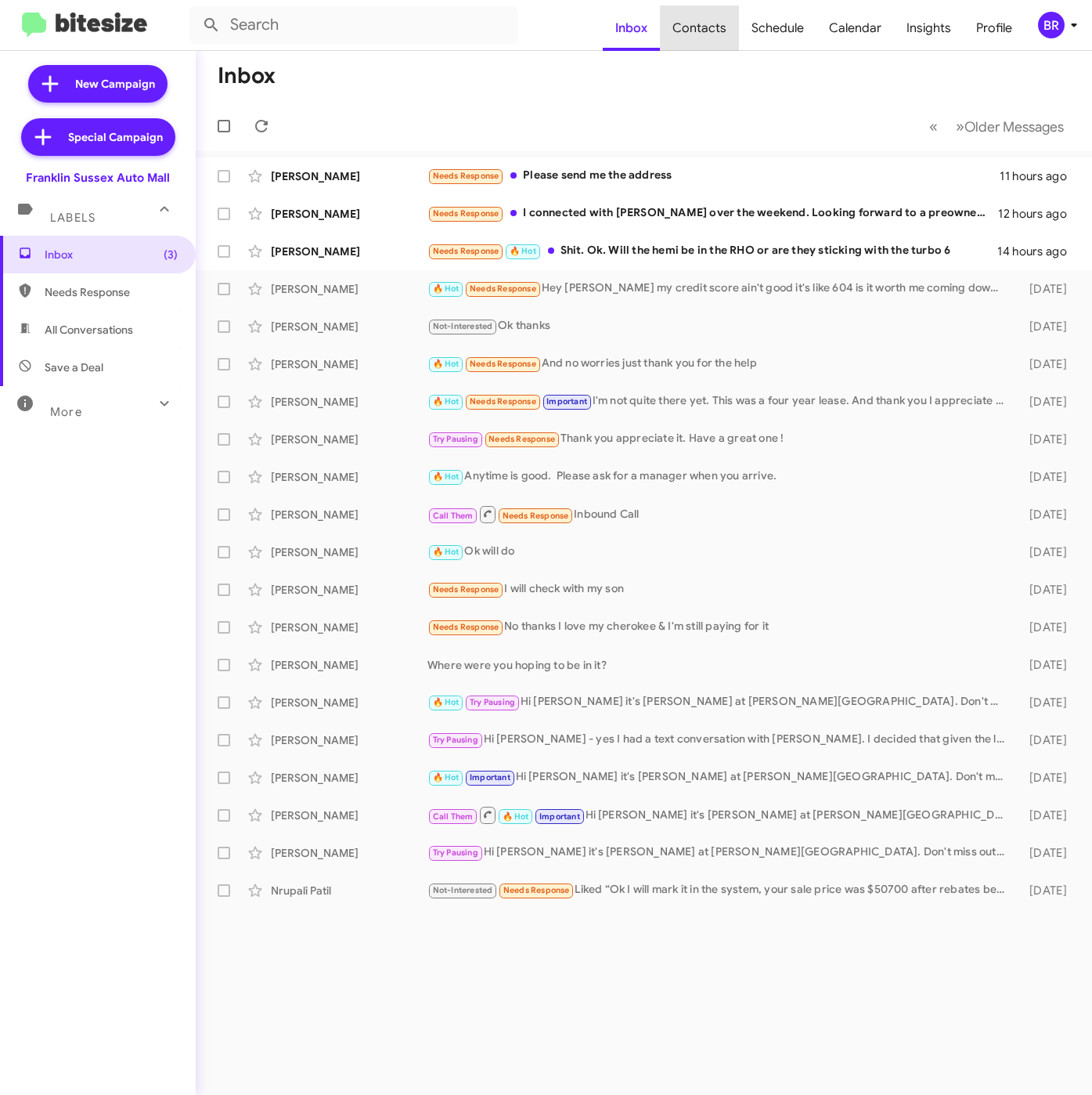
click at [708, 28] on span "Contacts" at bounding box center [699, 29] width 79 height 45
type input "in:groups"
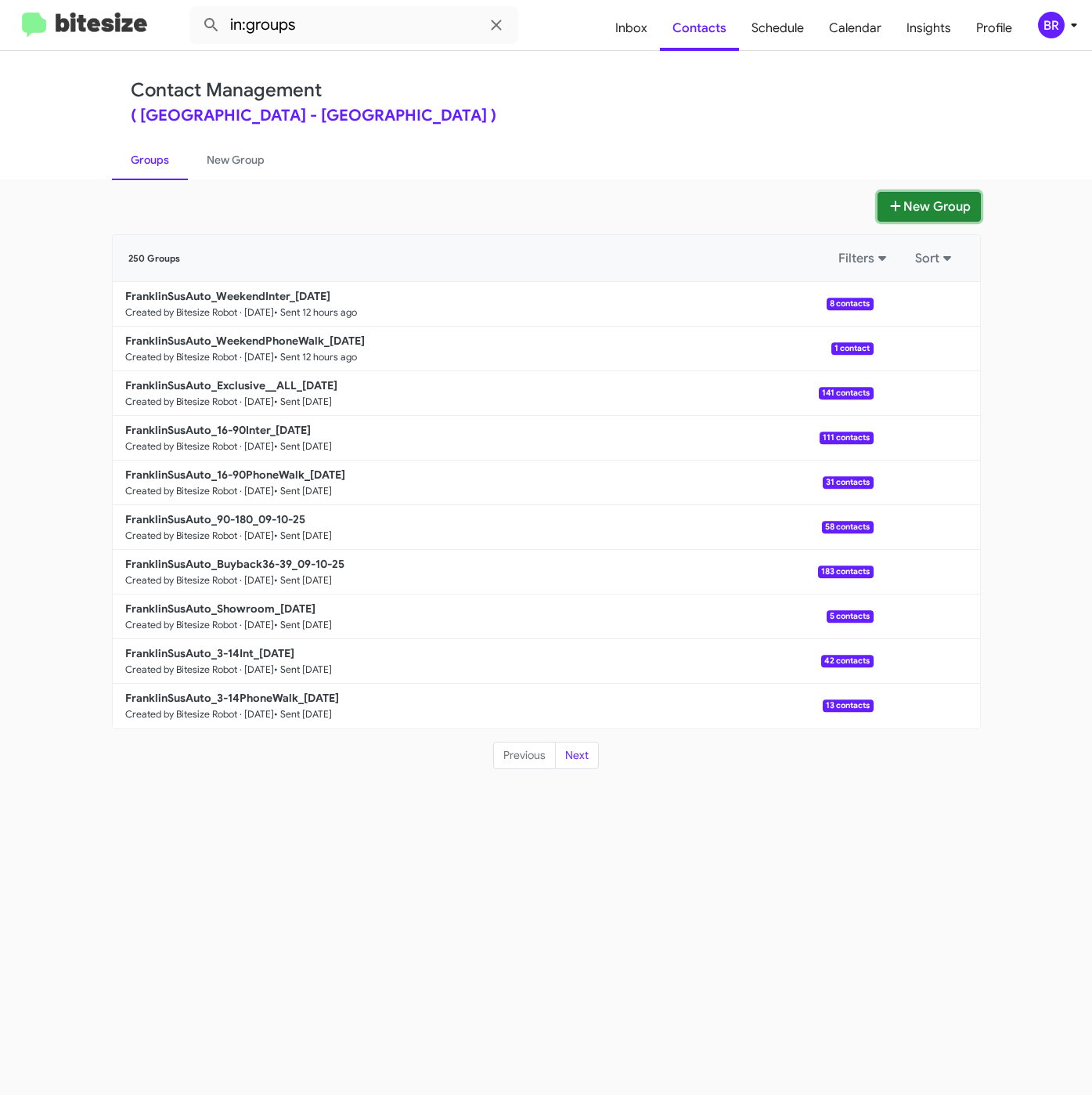
click at [937, 214] on button "New Group" at bounding box center [929, 206] width 103 height 29
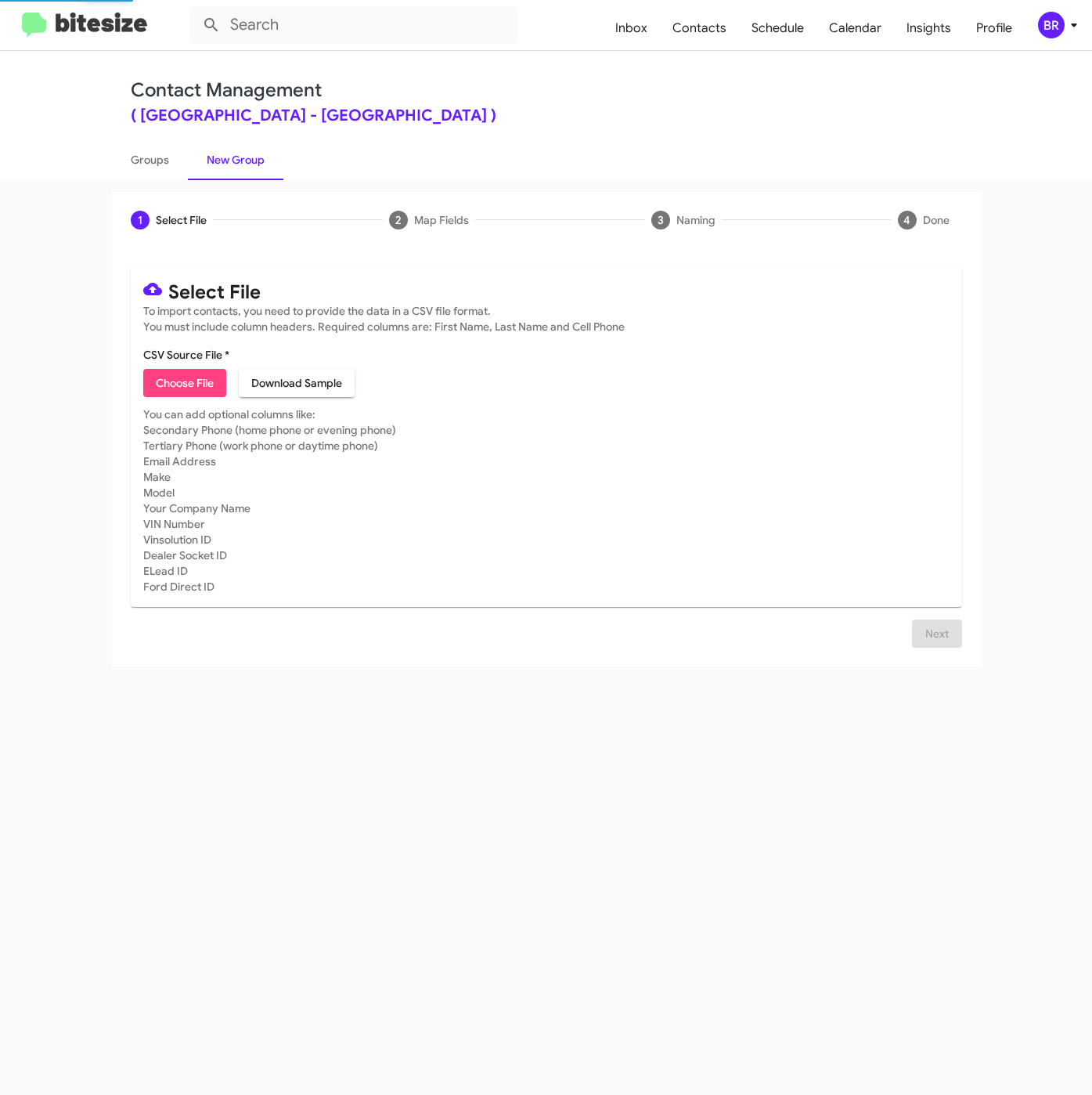
click at [203, 369] on span "Choose File" at bounding box center [184, 382] width 58 height 28
type input "FranklinSusAuto_Trade_[DATE]"
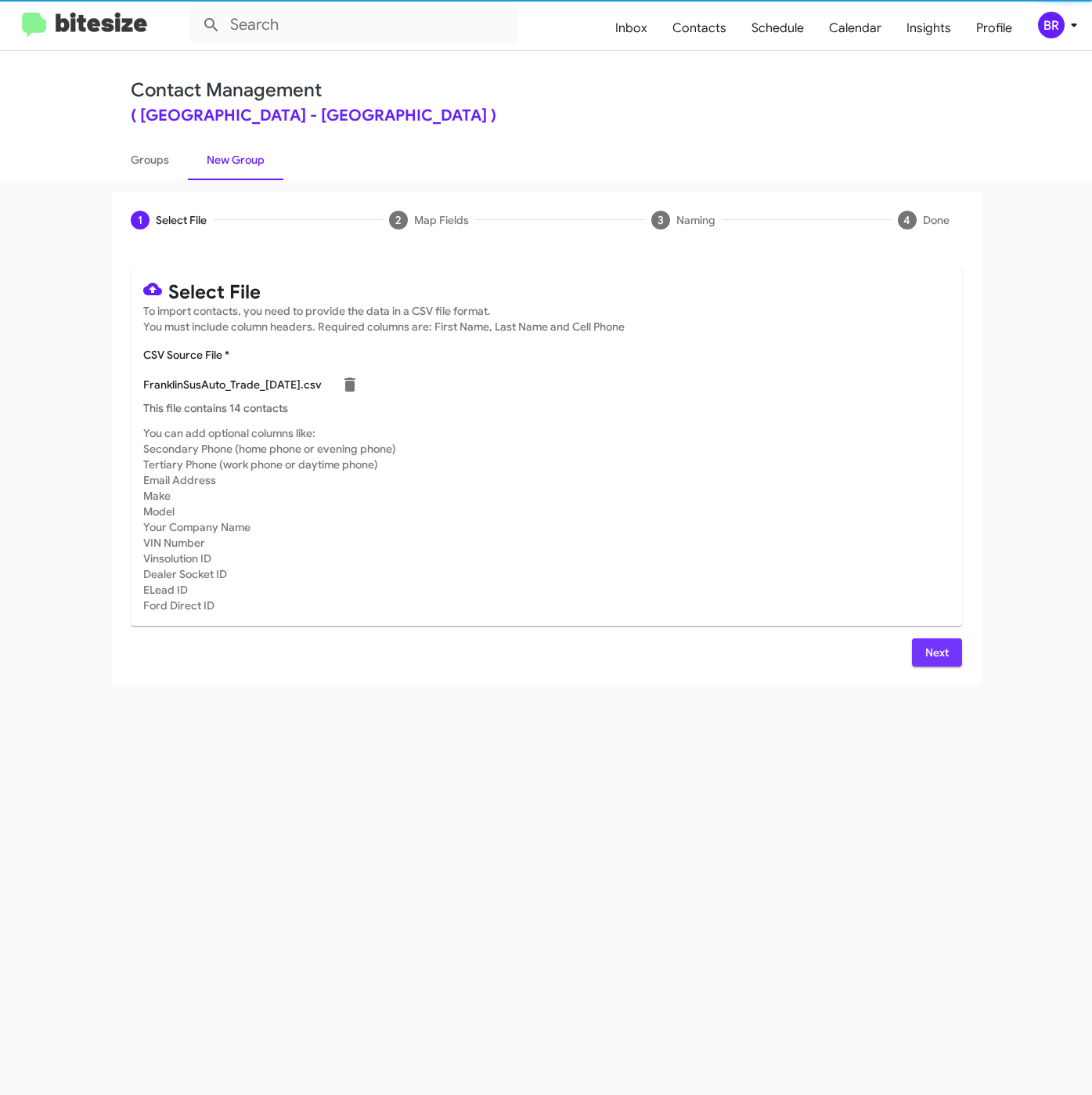
click at [945, 656] on span "Next" at bounding box center [937, 651] width 25 height 28
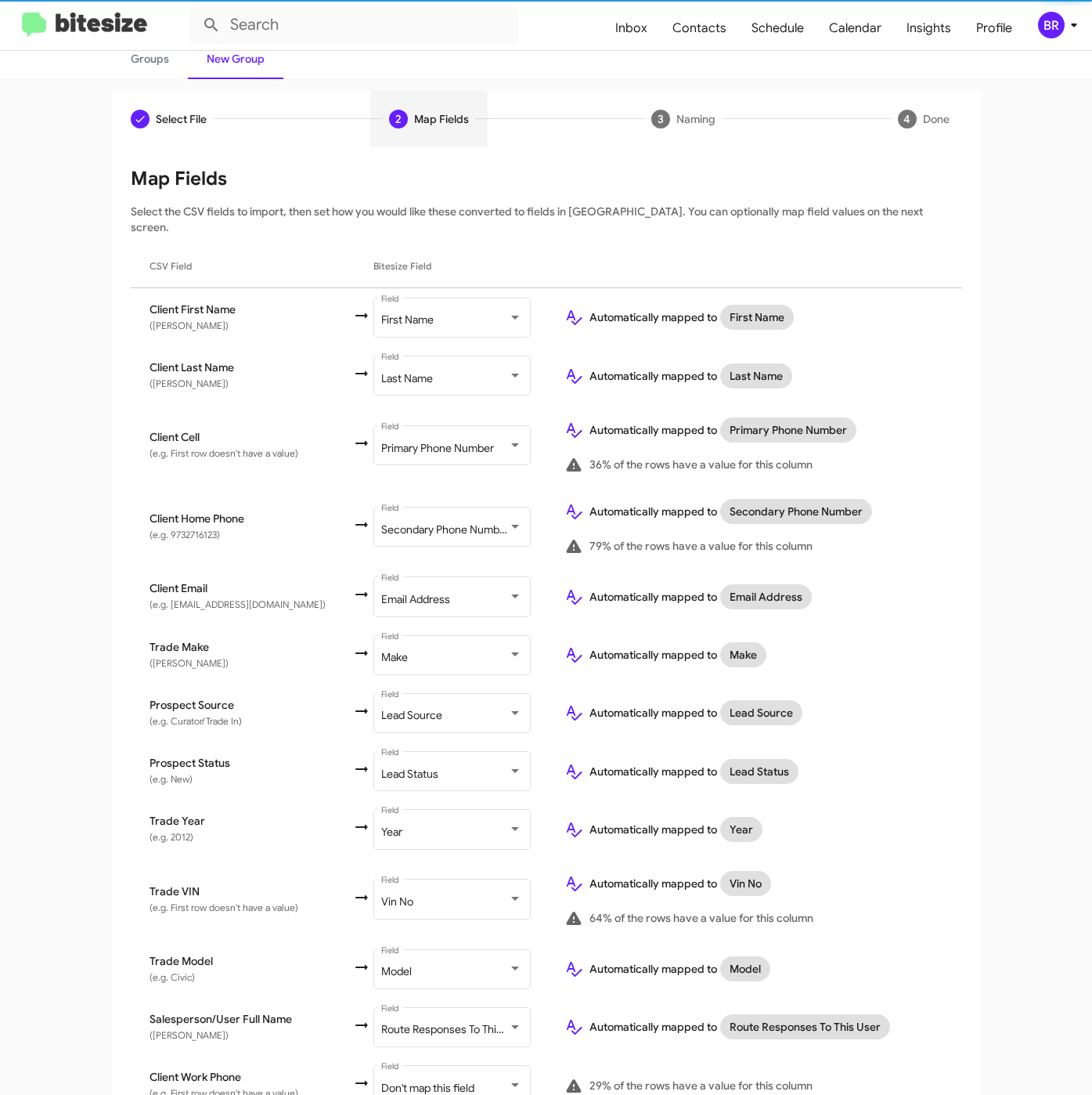
scroll to position [219, 0]
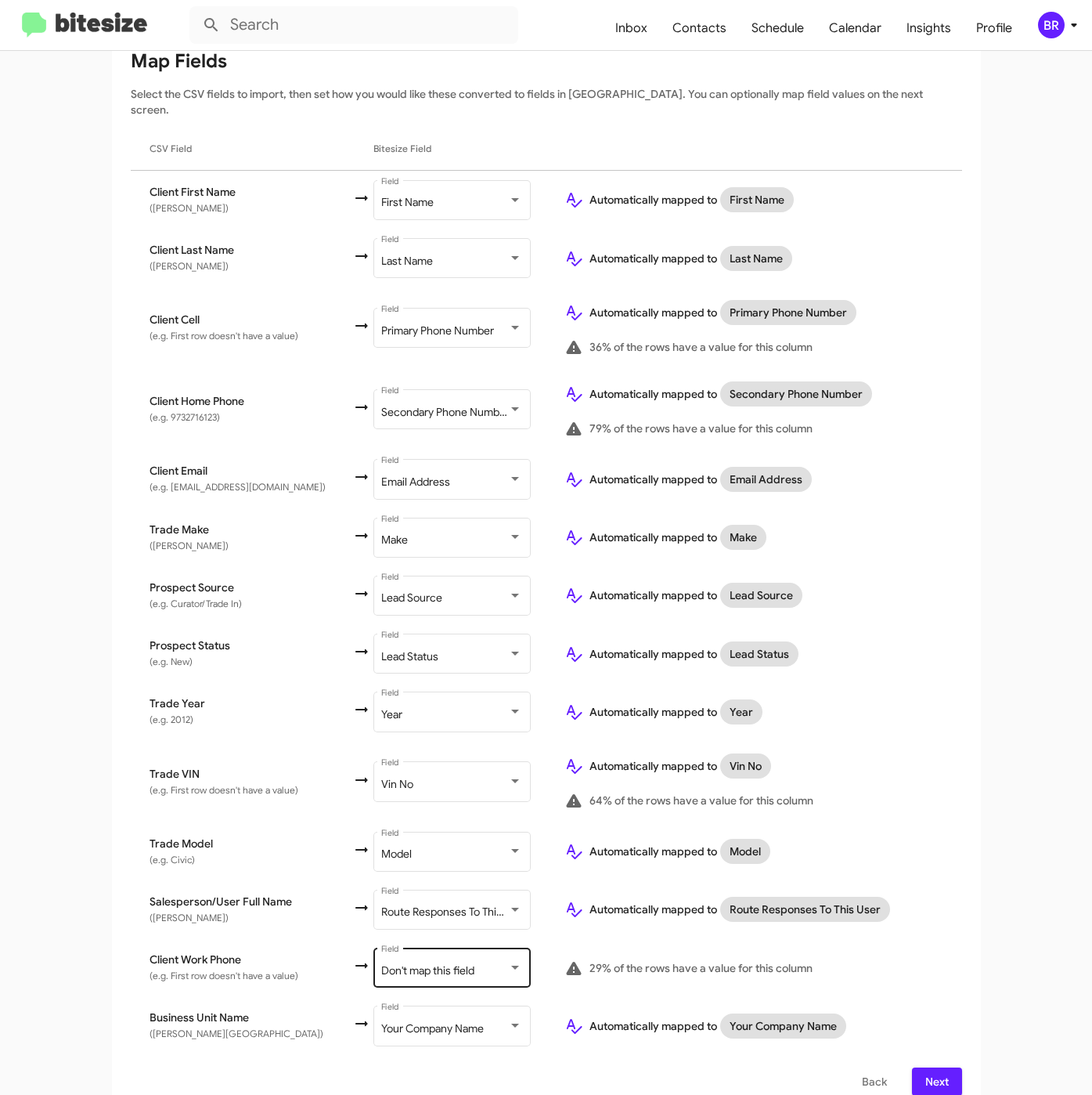
click at [461, 962] on div "Don't map this field Field" at bounding box center [451, 966] width 140 height 43
click at [914, 1070] on button "Next" at bounding box center [937, 1081] width 50 height 28
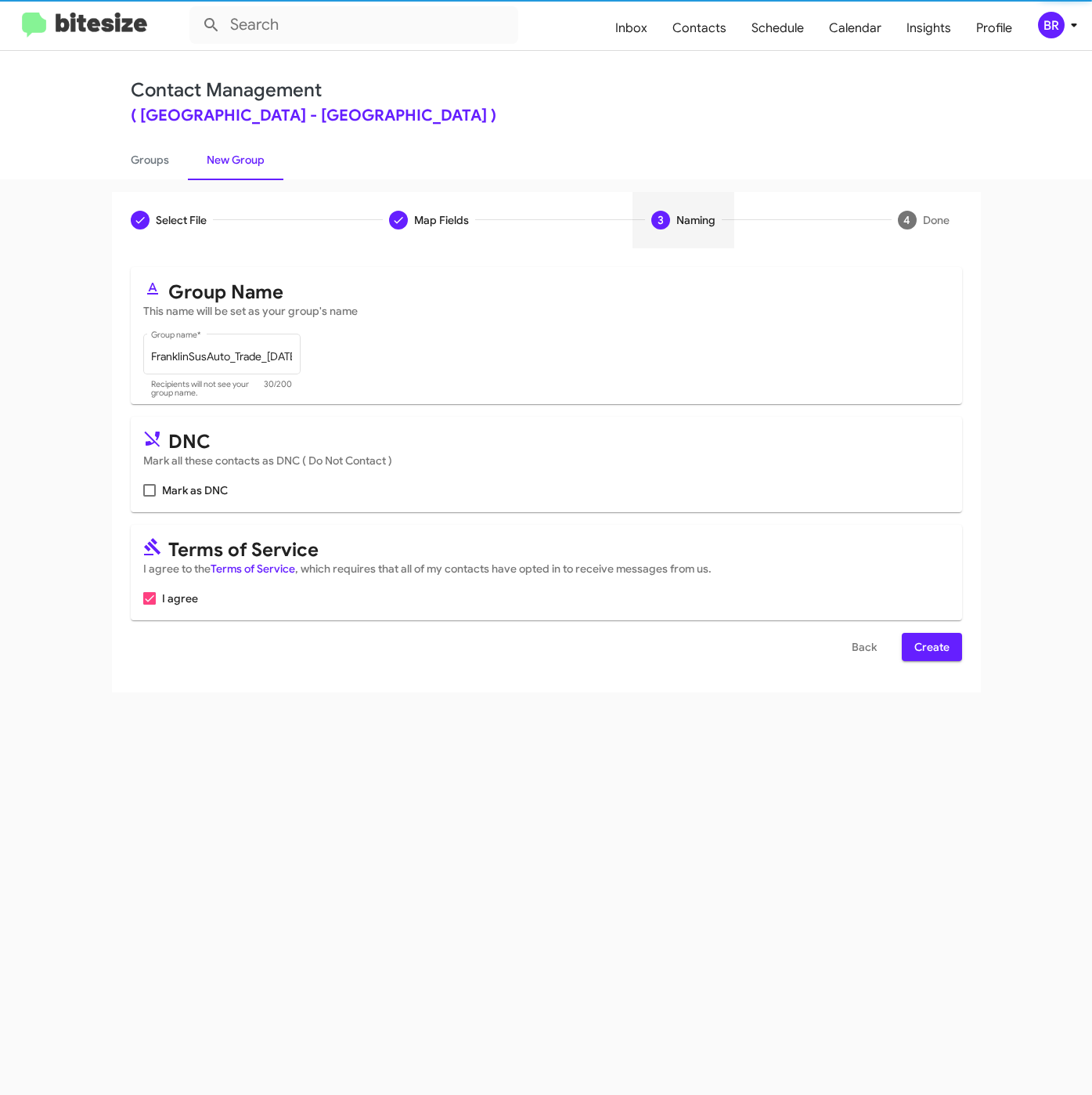
scroll to position [0, 0]
click at [942, 656] on span "Create" at bounding box center [932, 646] width 35 height 28
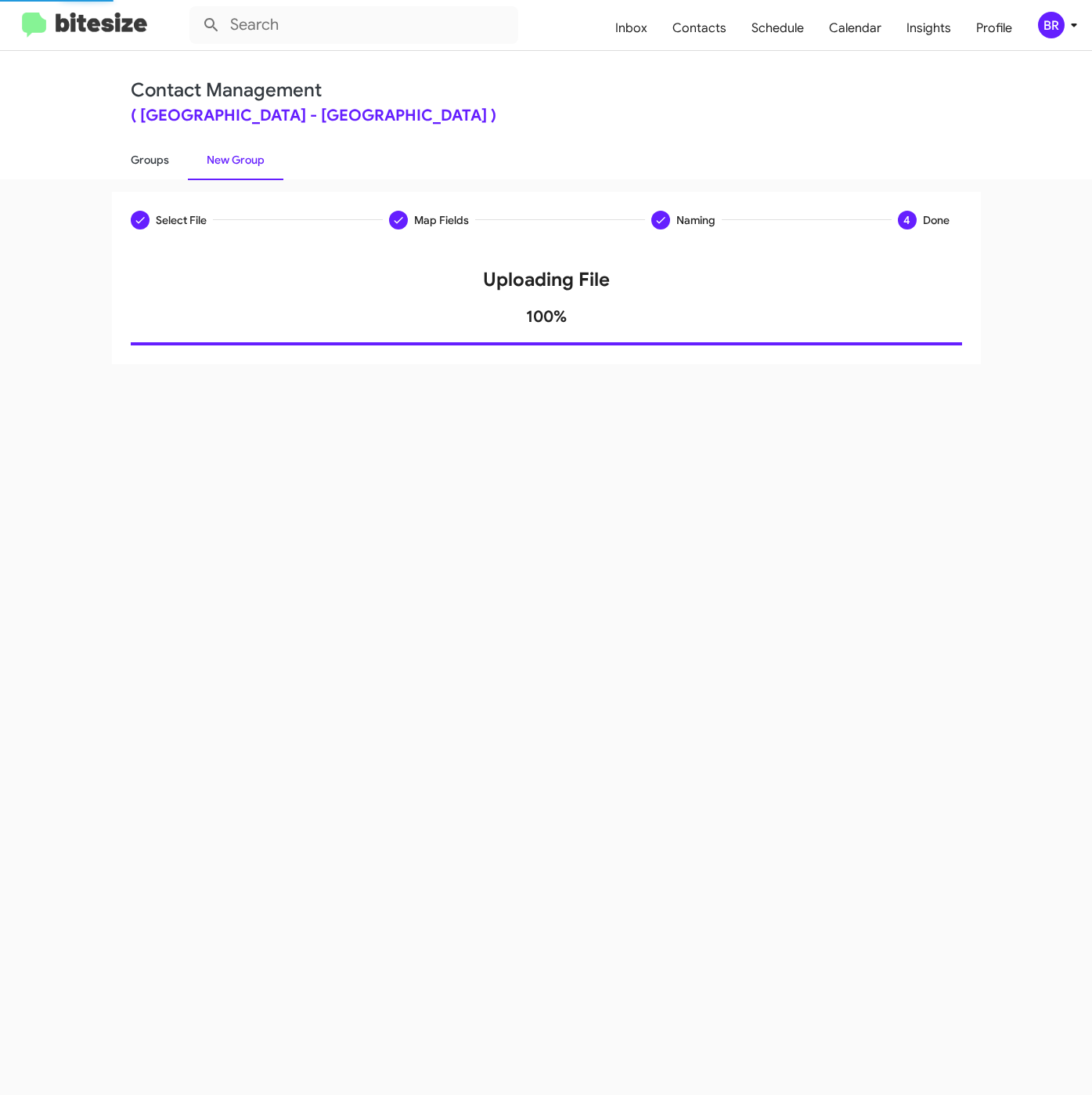
click at [151, 157] on link "Groups" at bounding box center [150, 160] width 76 height 40
type input "in:groups"
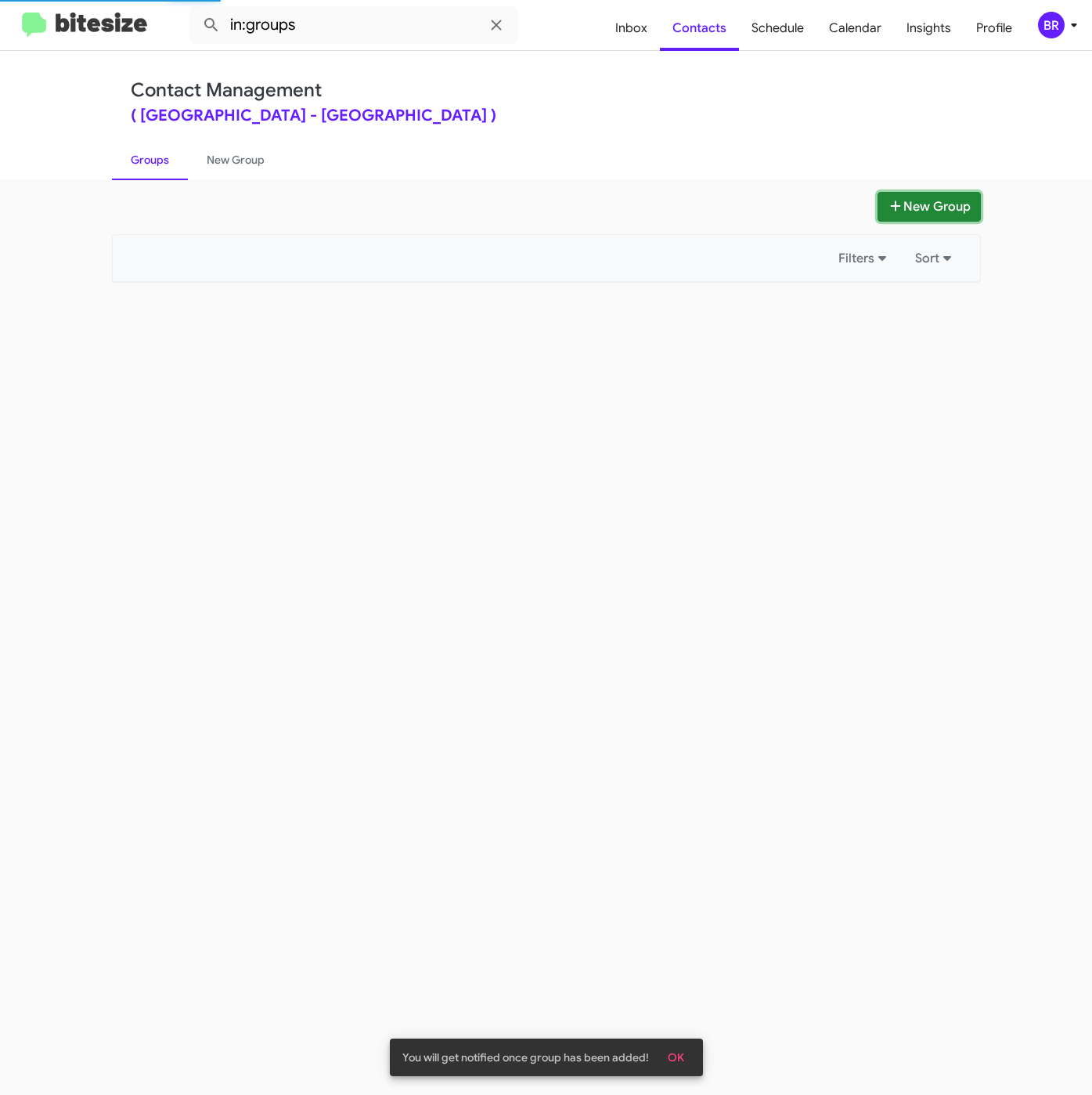
click at [918, 203] on button "New Group" at bounding box center [929, 206] width 103 height 29
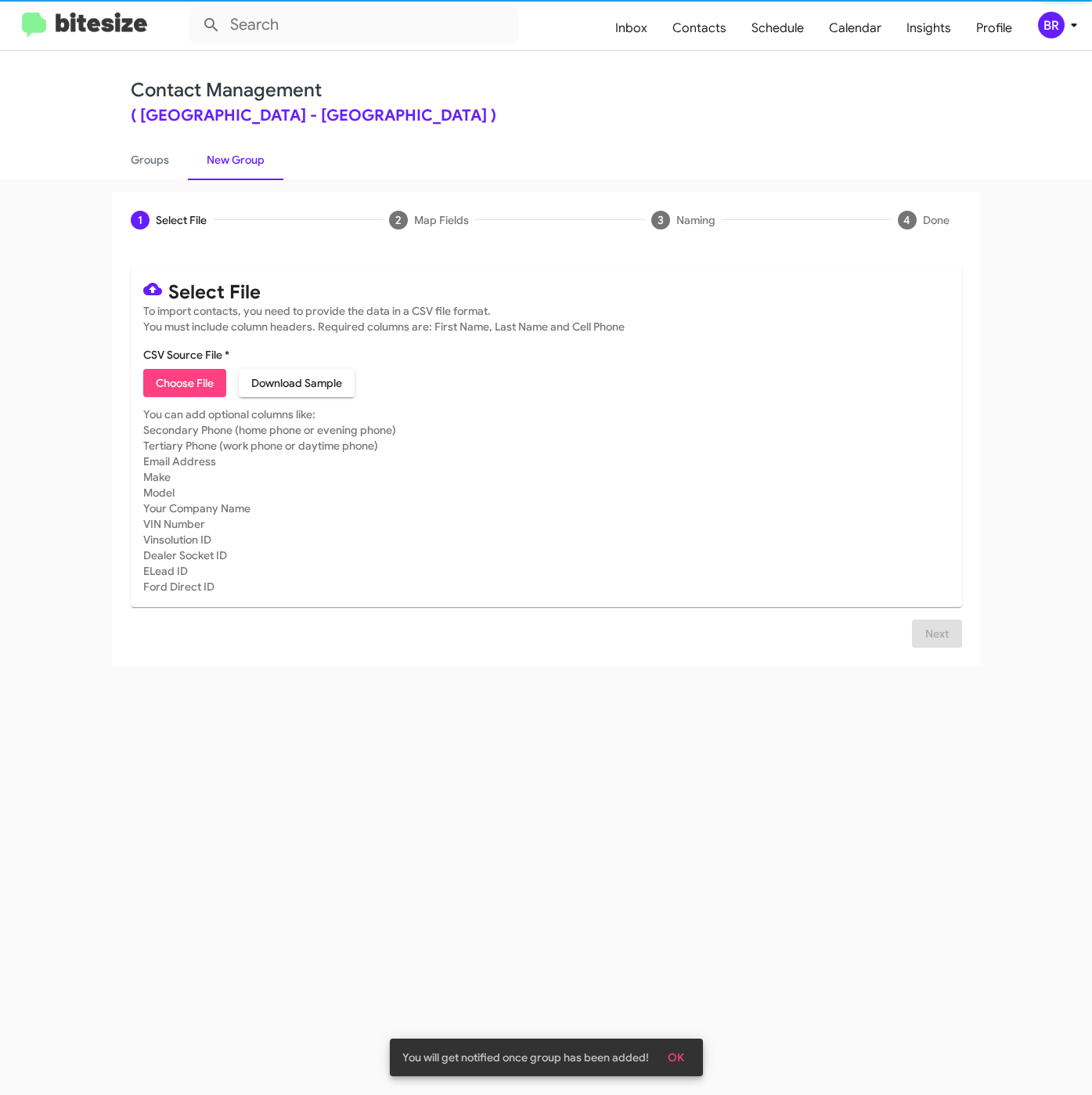
click at [212, 377] on span "Choose File" at bounding box center [184, 382] width 58 height 28
type input "FranklinSusAuto_3-14PhoneWalk_09-16-25"
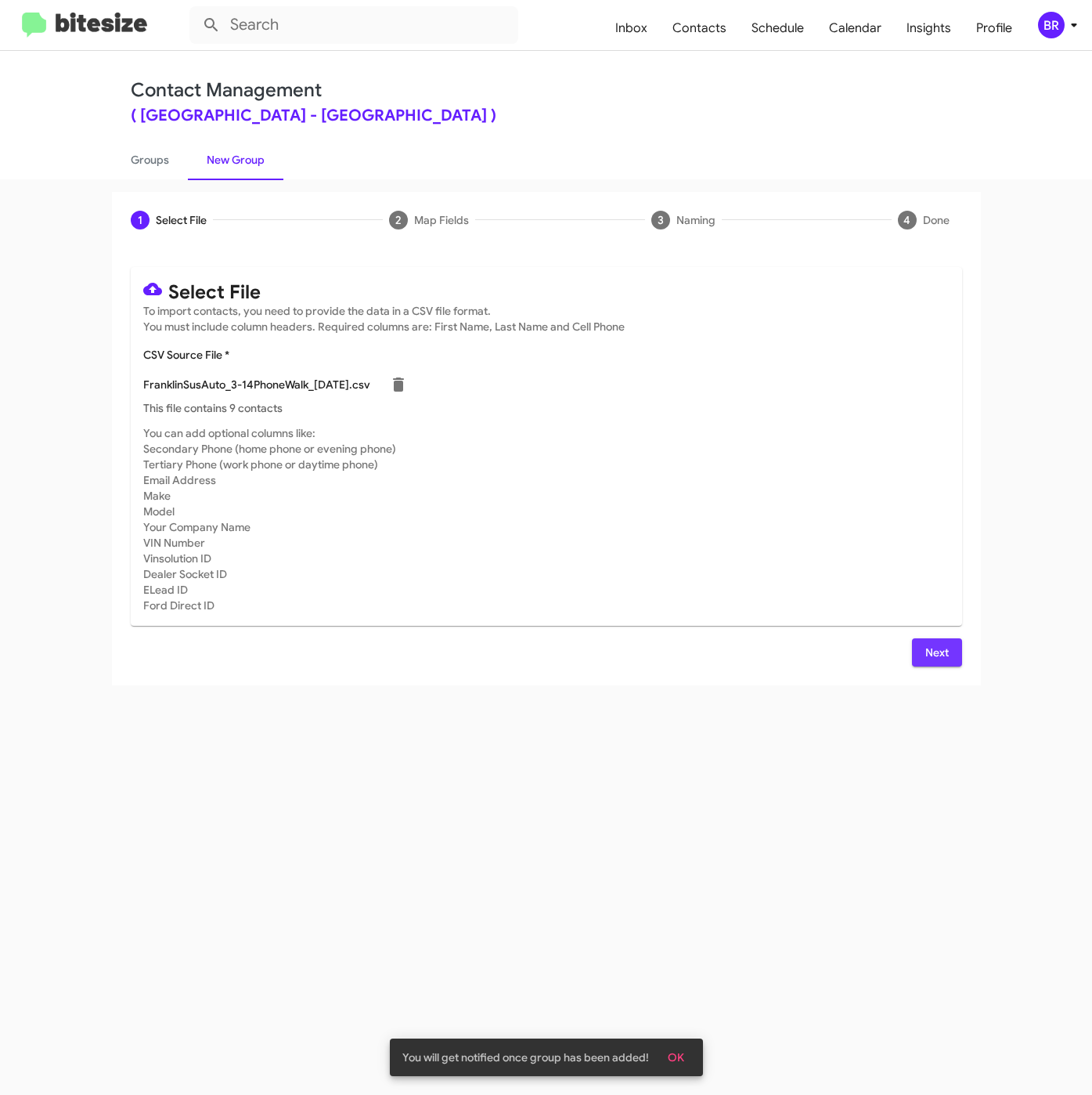
drag, startPoint x: 925, startPoint y: 651, endPoint x: 898, endPoint y: 691, distance: 48.3
click at [926, 651] on span "Next" at bounding box center [937, 651] width 25 height 28
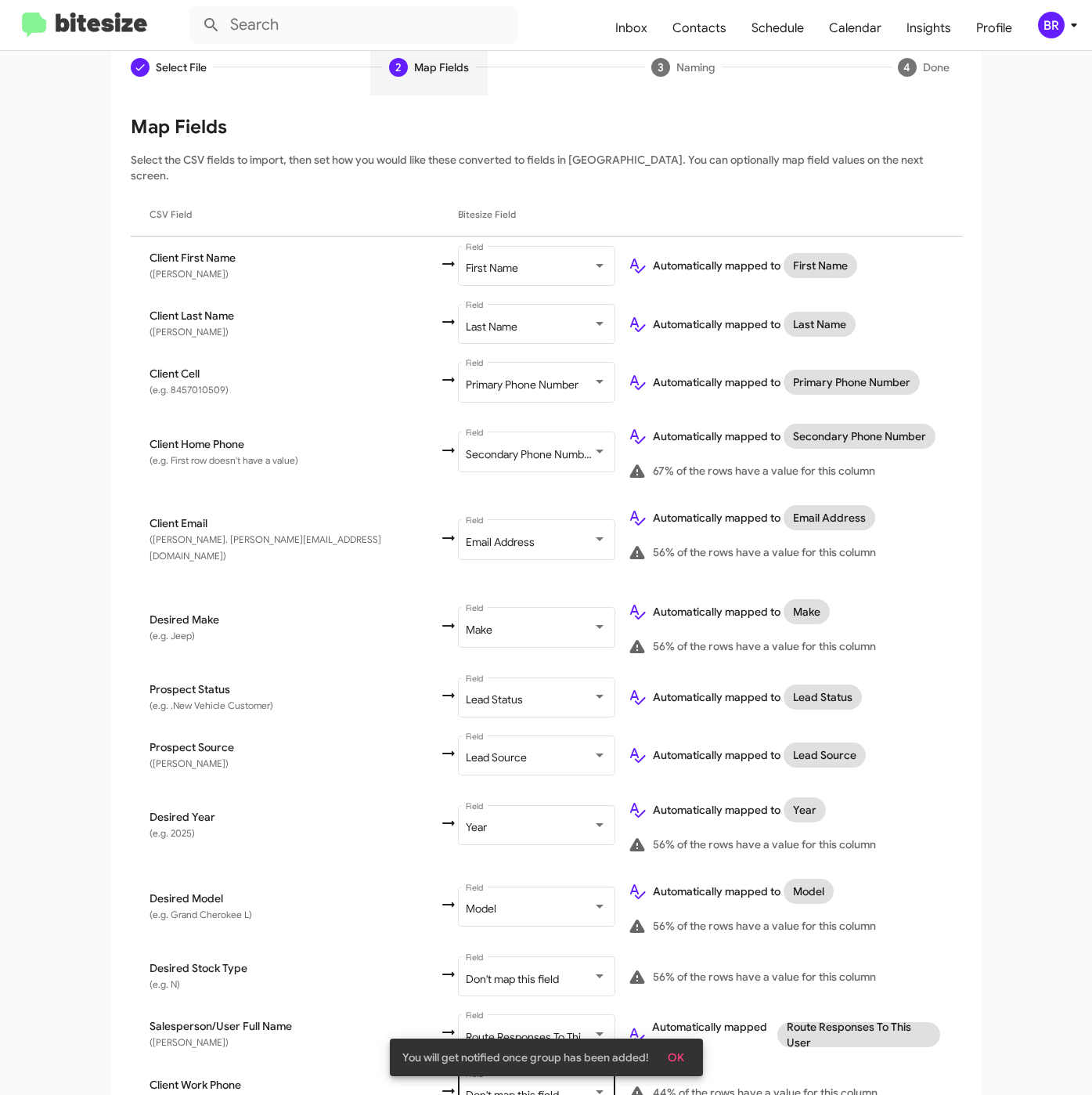
scroll to position [278, 0]
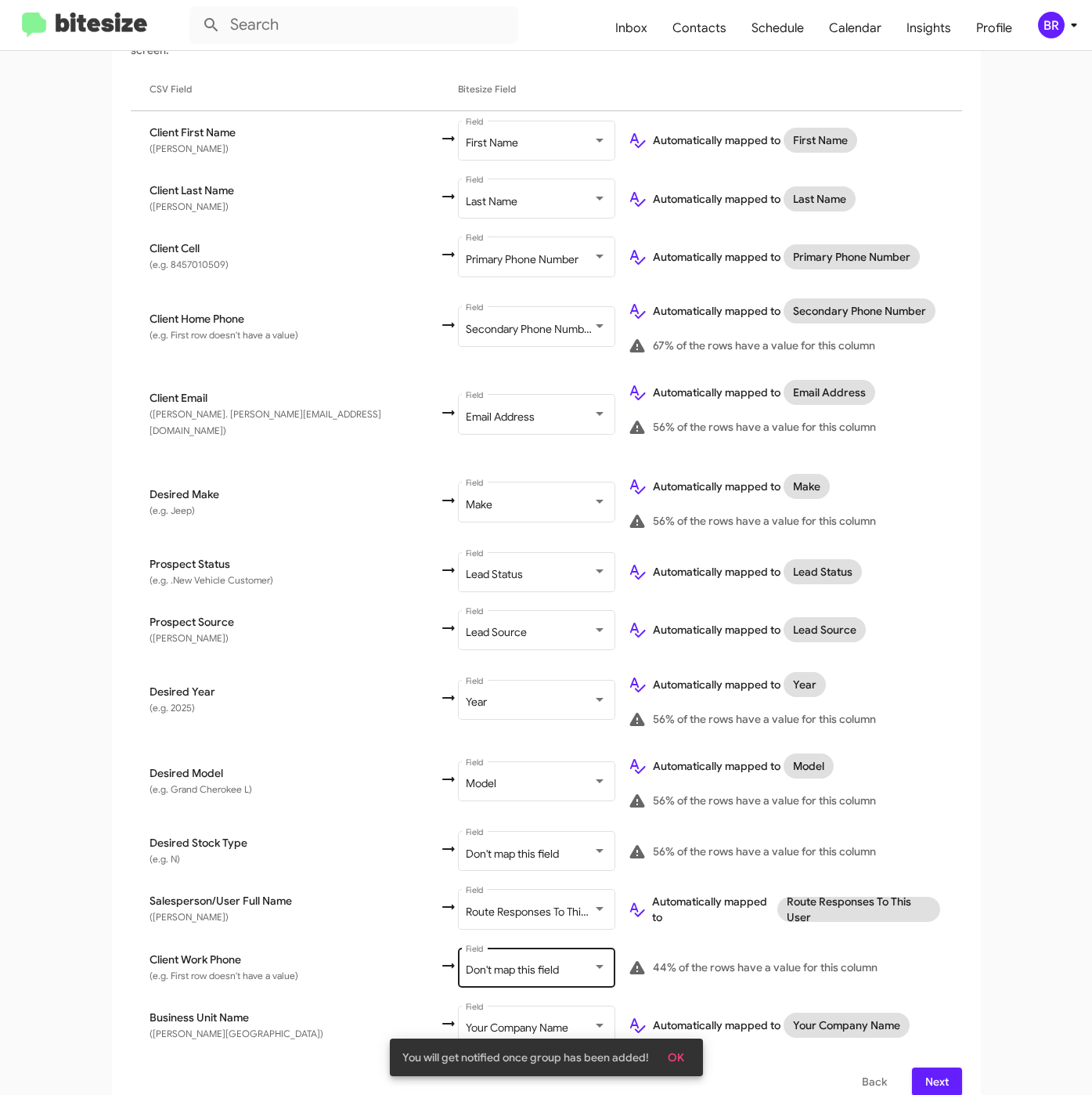
click at [466, 962] on span "Don't map this field" at bounding box center [512, 969] width 93 height 14
click at [925, 1067] on span "Next" at bounding box center [937, 1081] width 25 height 28
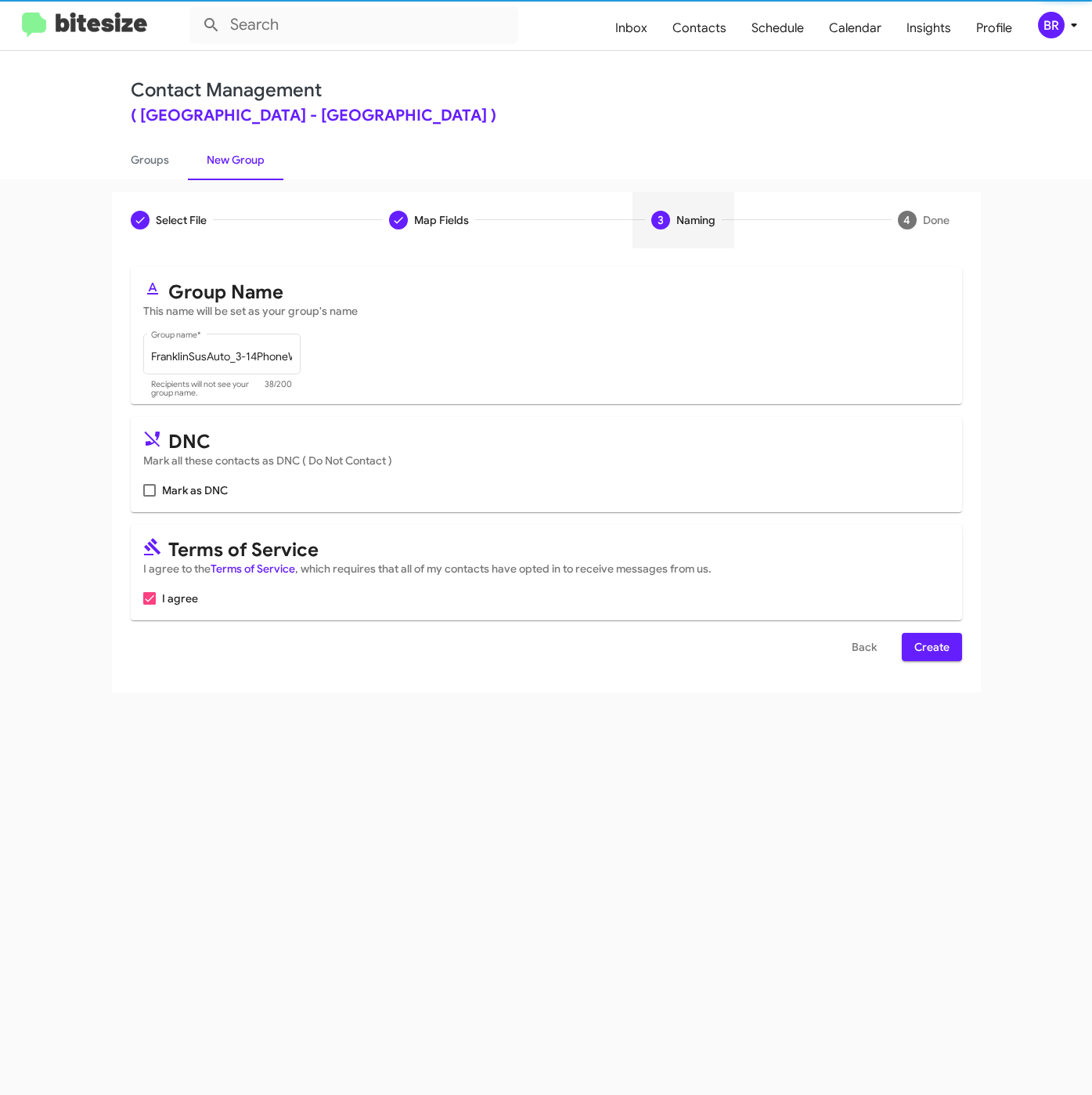
scroll to position [0, 0]
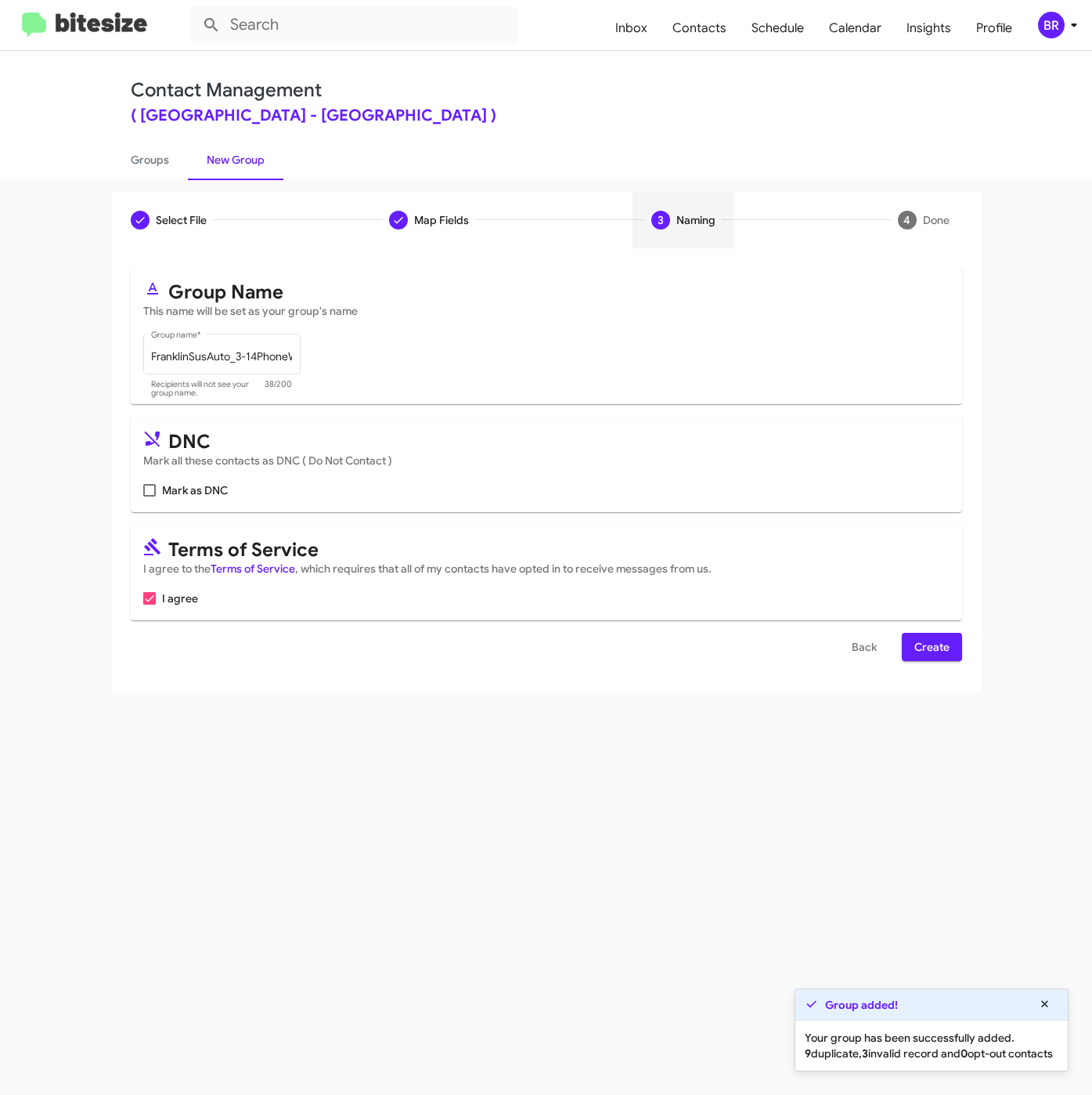
click at [941, 665] on div "Select File To import contacts, you need to provide the data in a CSV file form…" at bounding box center [546, 470] width 869 height 444
click at [933, 635] on span "Create" at bounding box center [932, 646] width 35 height 28
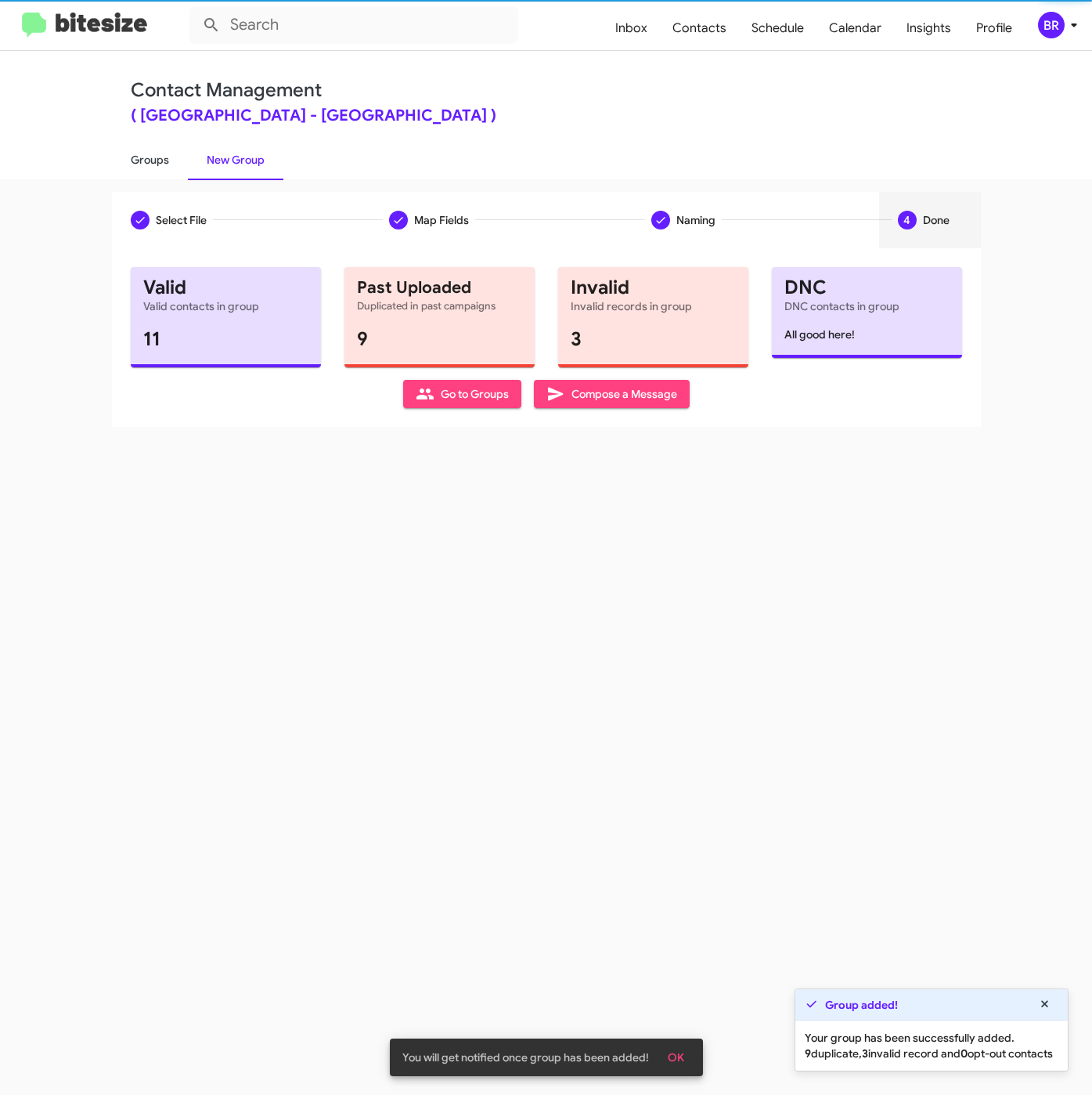
click at [149, 157] on link "Groups" at bounding box center [150, 160] width 76 height 40
type input "in:groups"
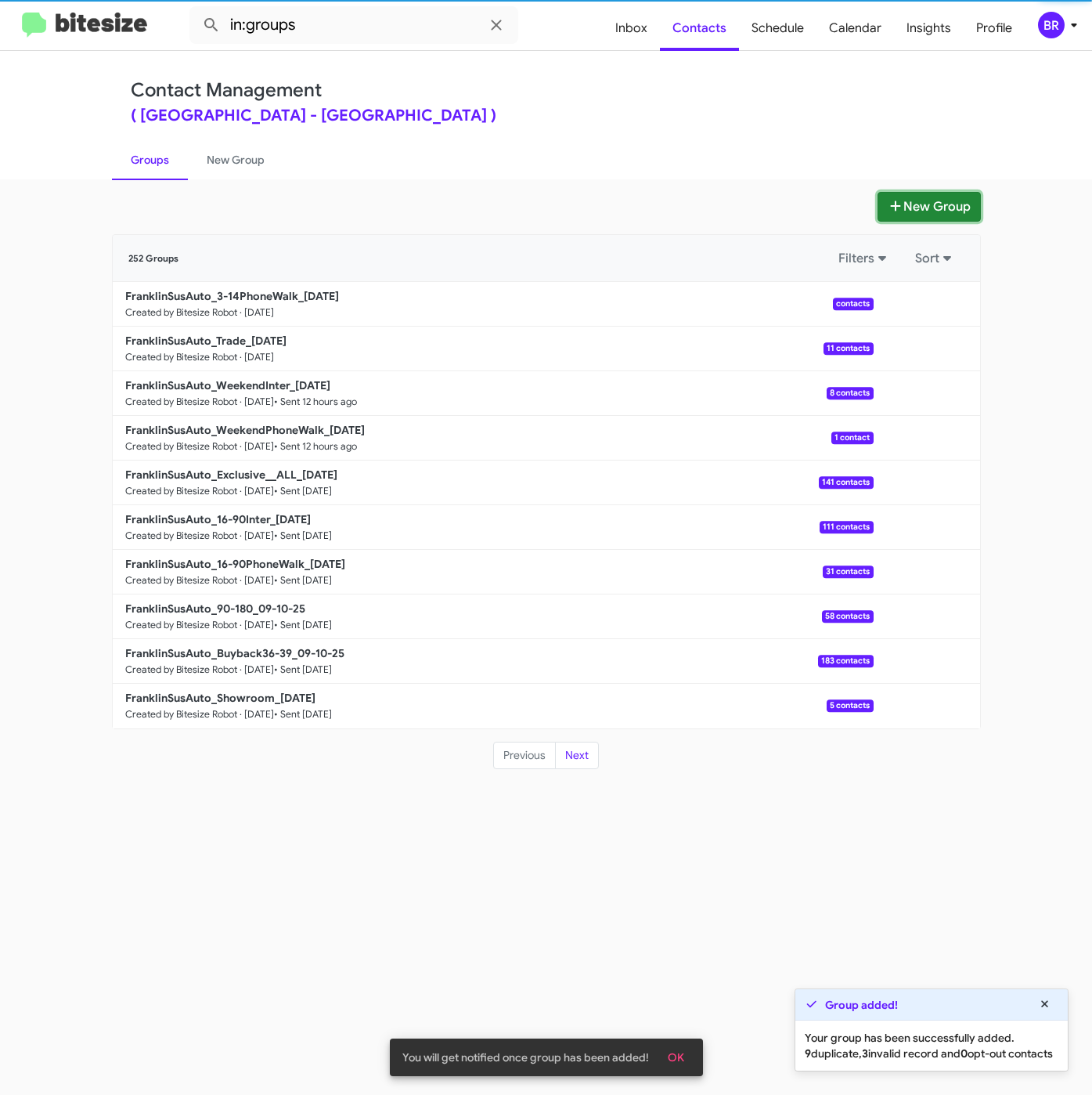
click at [904, 210] on button "New Group" at bounding box center [929, 206] width 103 height 29
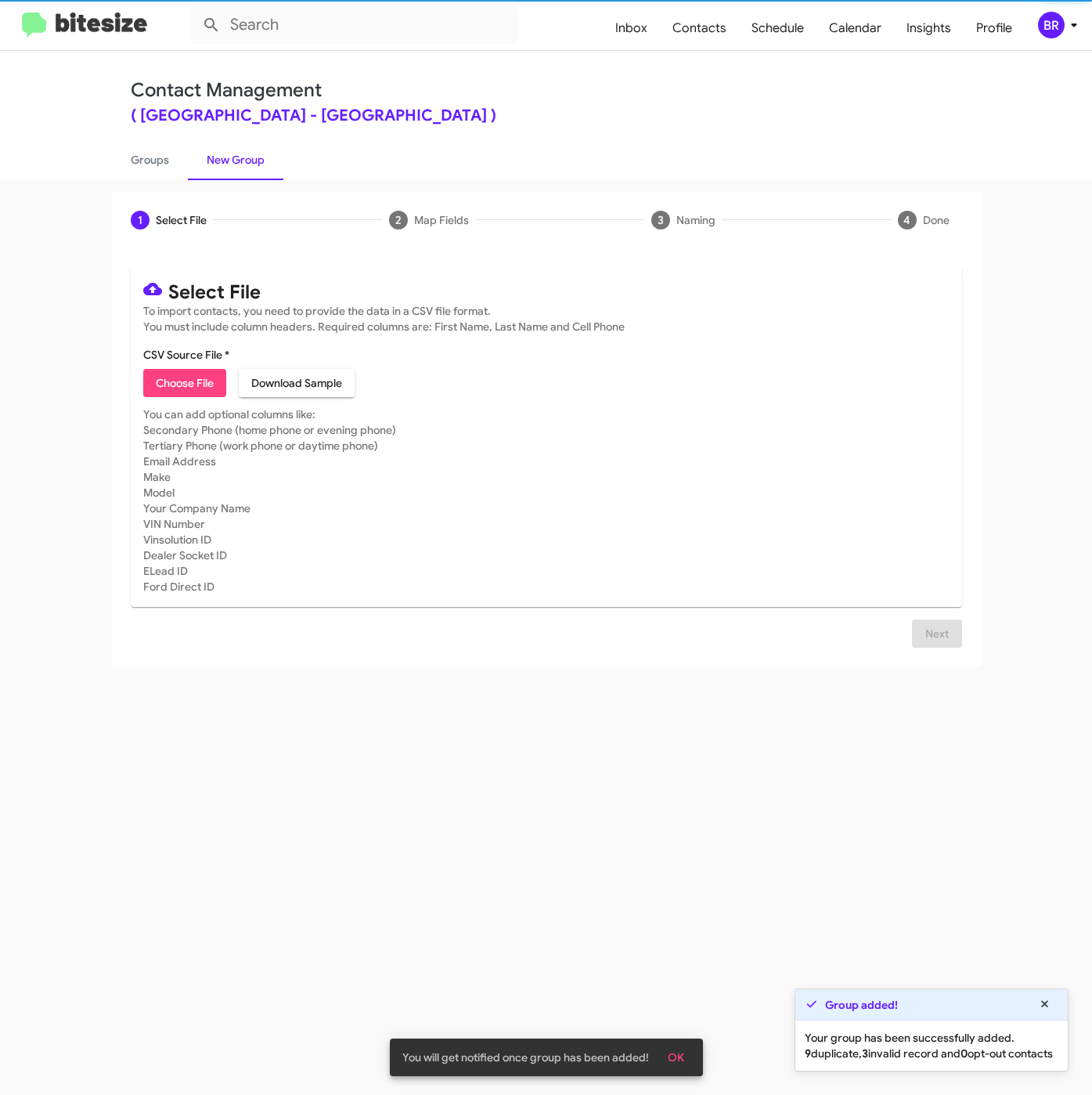
click at [197, 397] on span "Choose File" at bounding box center [184, 382] width 58 height 28
type input "FranklinSusAuto_3-14Int_09-16-25"
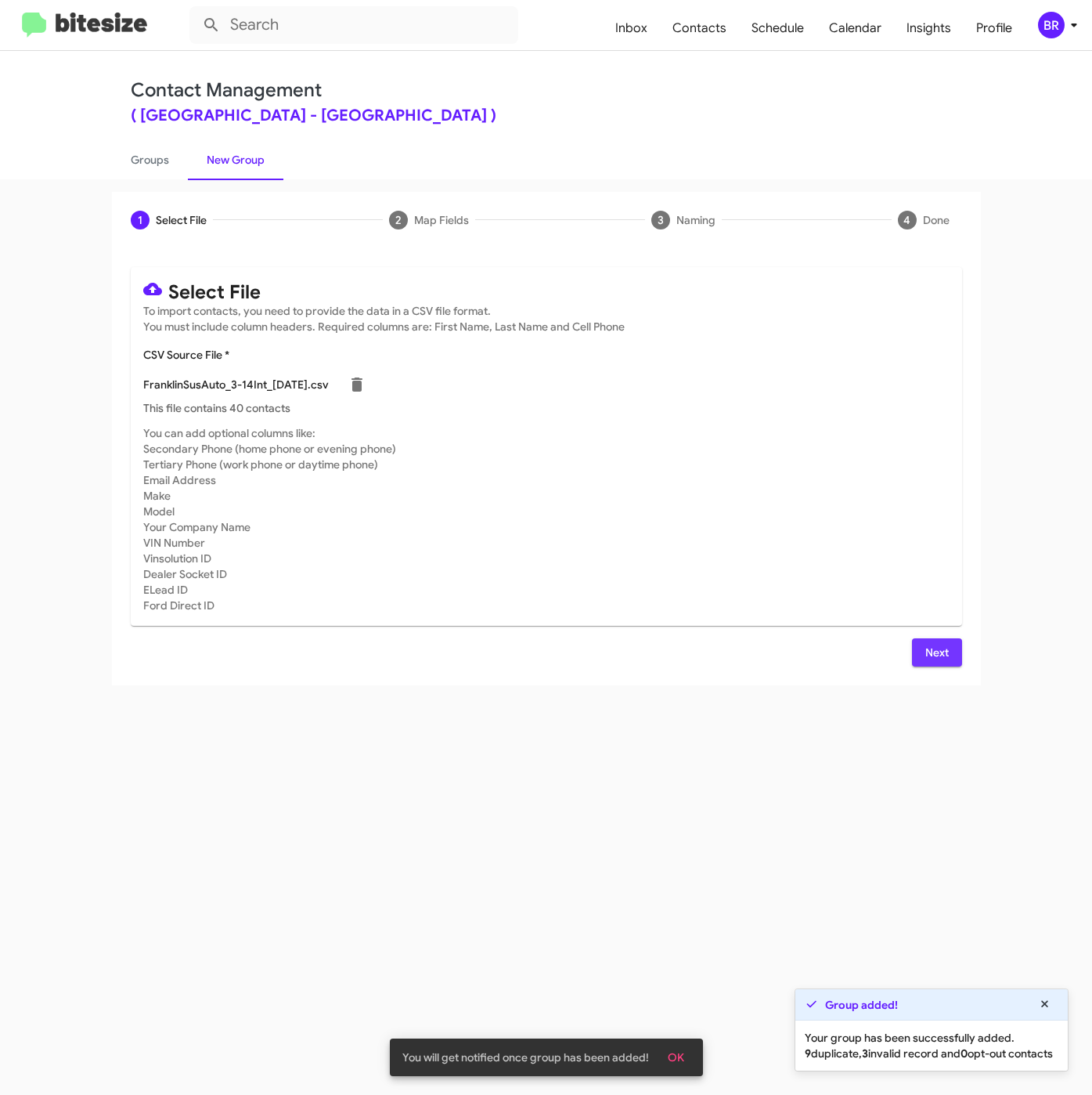
click at [933, 658] on span "Next" at bounding box center [937, 651] width 25 height 28
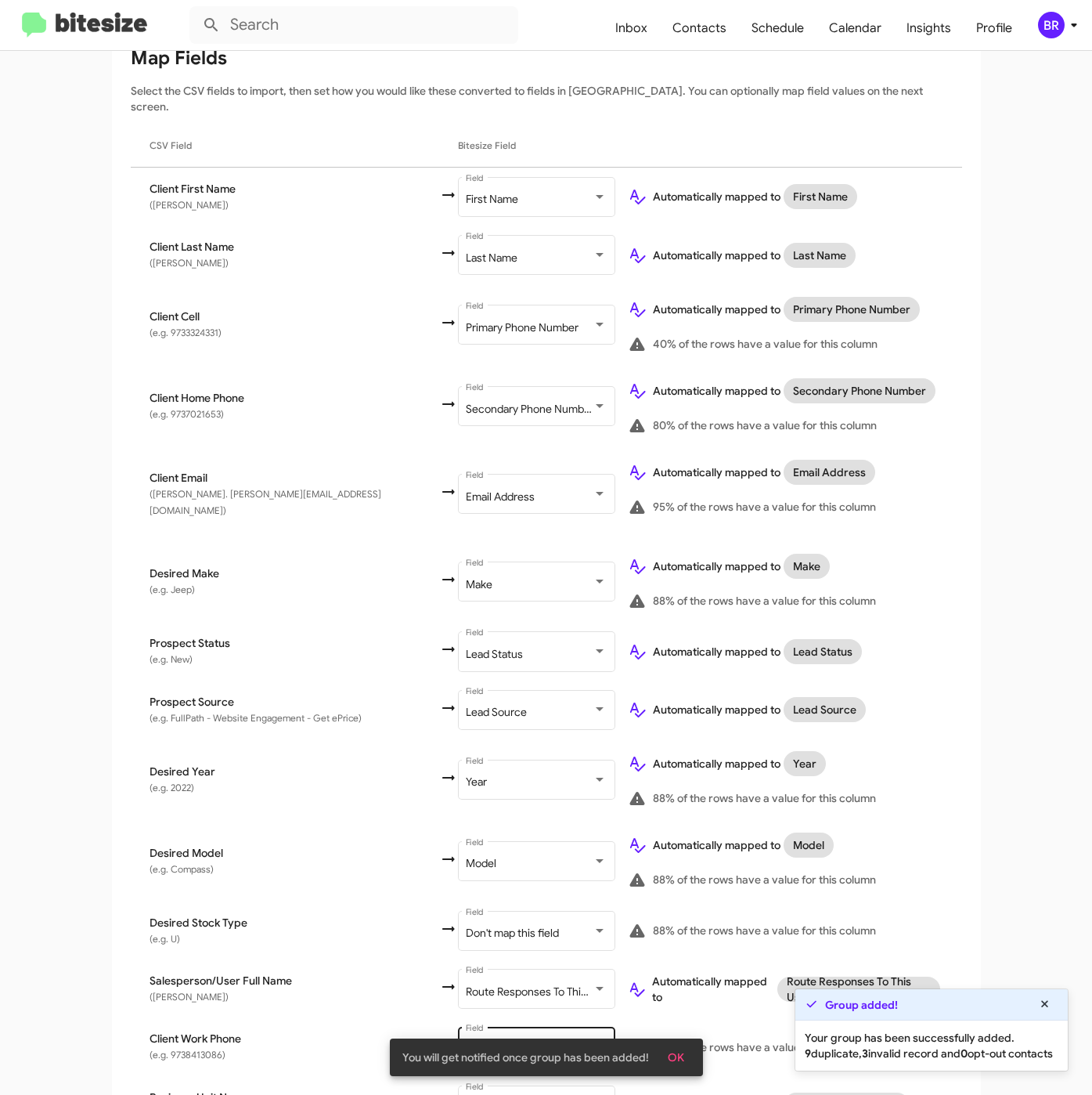
scroll to position [301, 0]
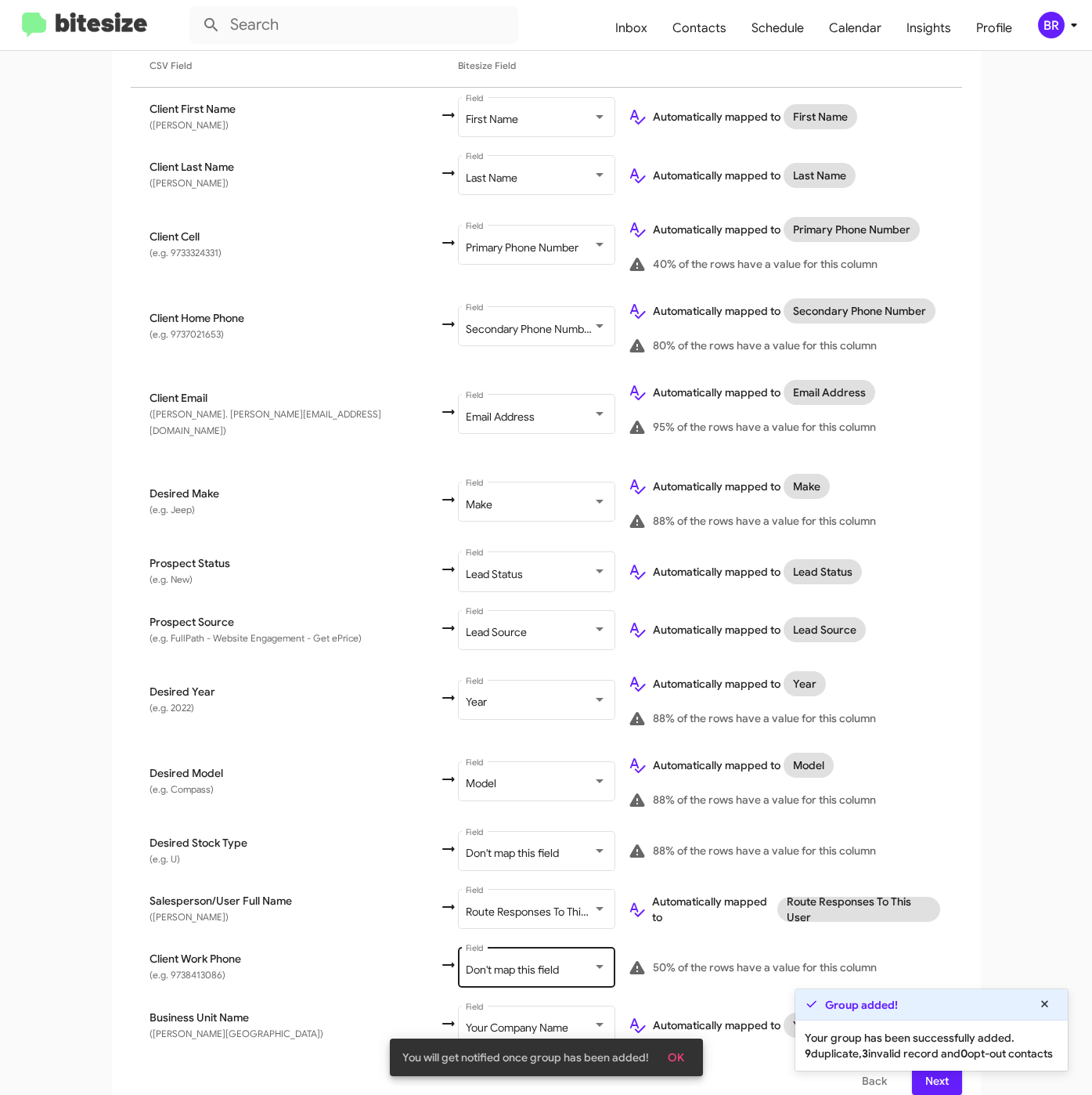
click at [466, 962] on span "Don't map this field" at bounding box center [512, 969] width 93 height 14
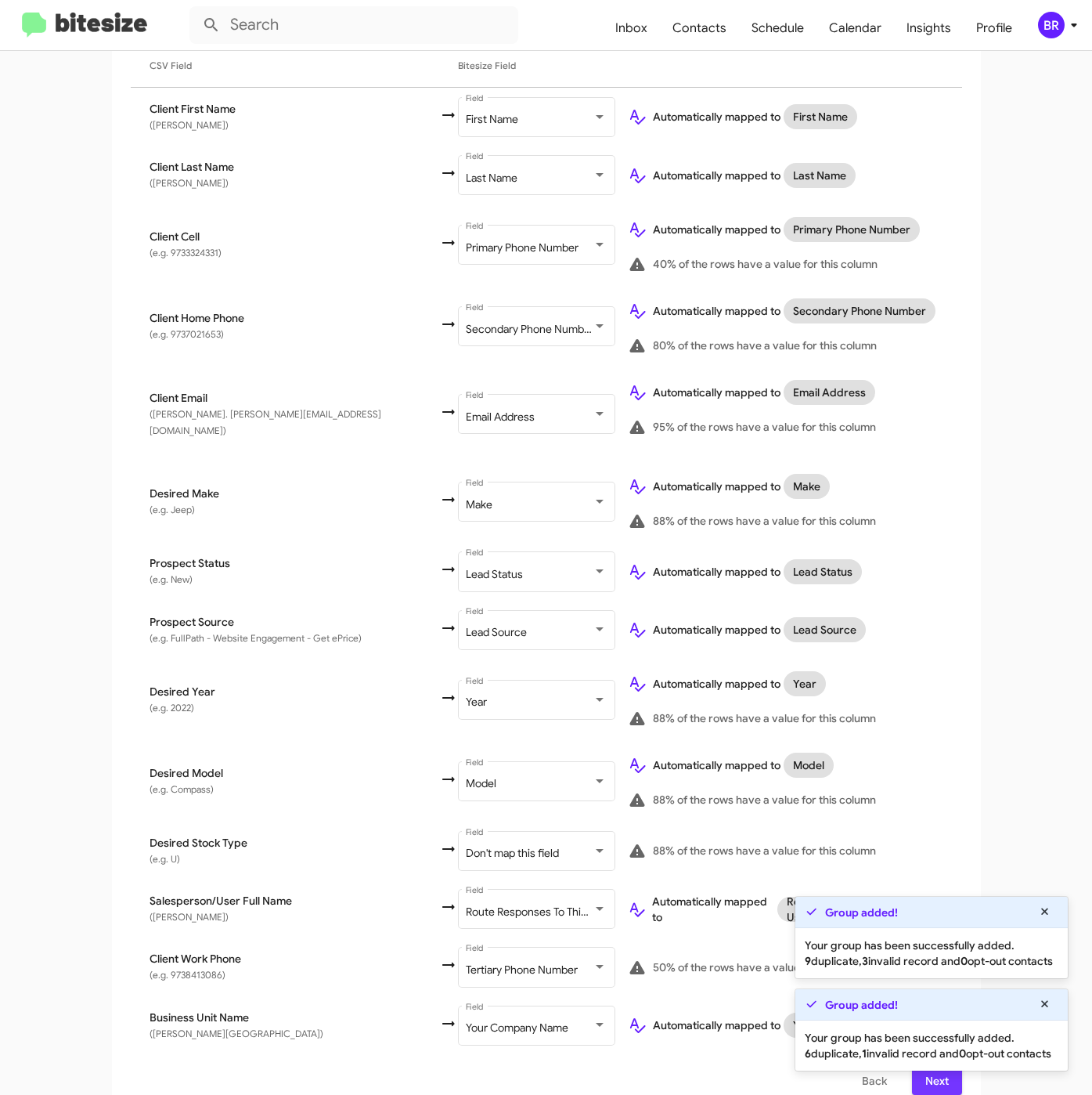
click at [912, 1072] on button "Next" at bounding box center [937, 1080] width 50 height 28
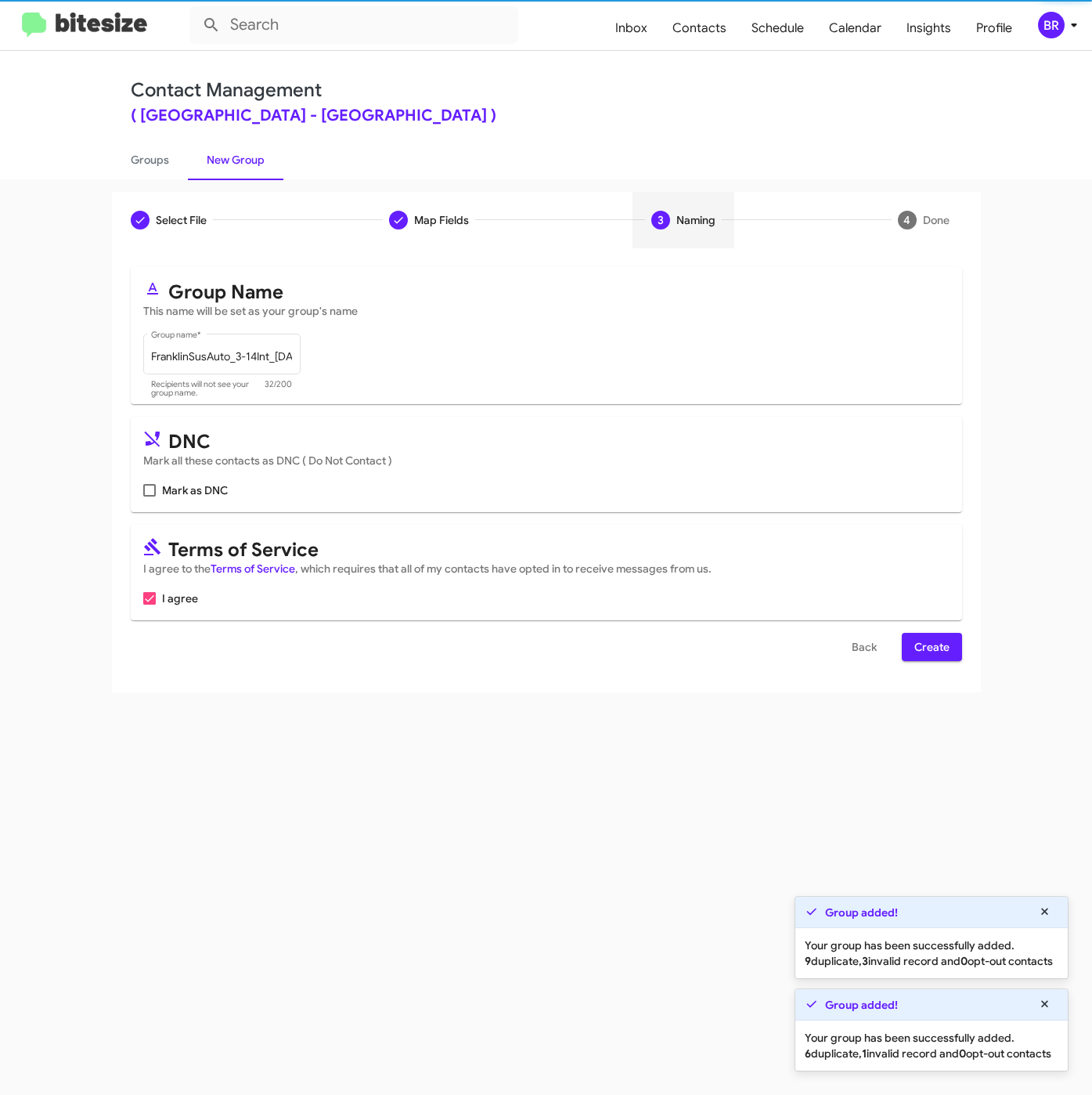
scroll to position [0, 0]
click at [937, 653] on span "Create" at bounding box center [932, 646] width 35 height 28
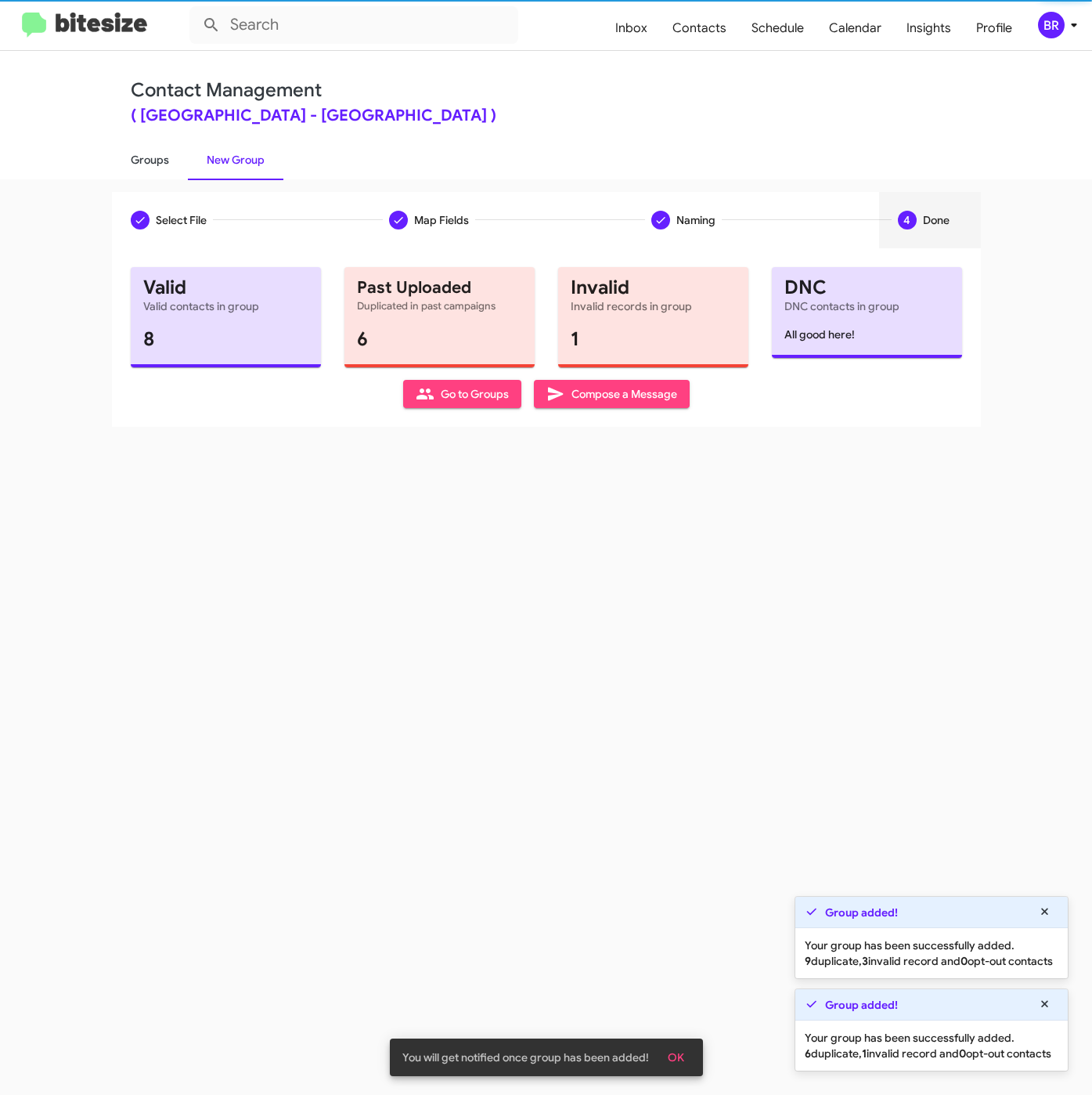
click at [132, 174] on link "Groups" at bounding box center [150, 160] width 76 height 40
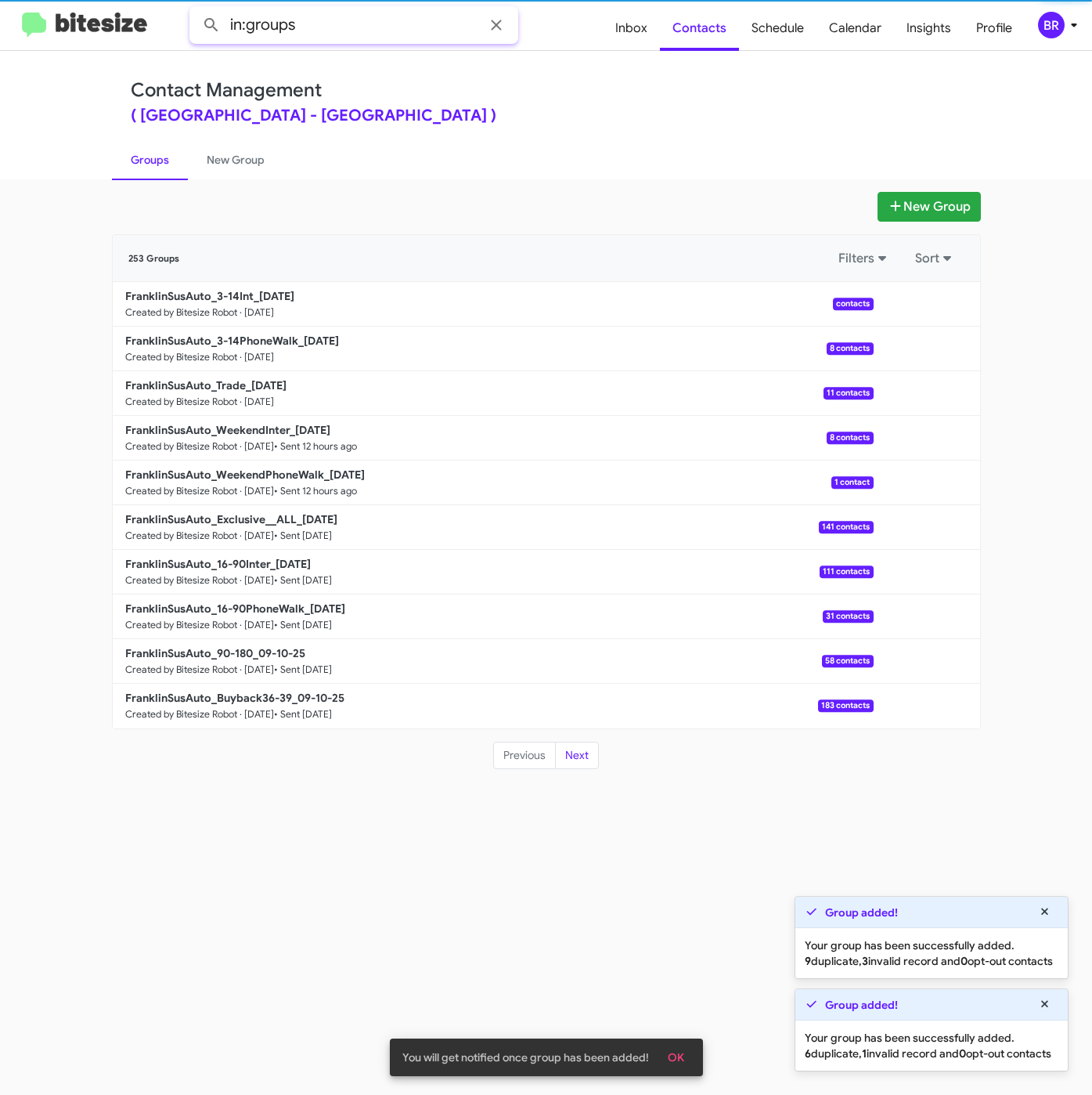
click at [407, 38] on input "in:groups" at bounding box center [353, 24] width 329 height 38
click at [196, 9] on button at bounding box center [211, 24] width 31 height 31
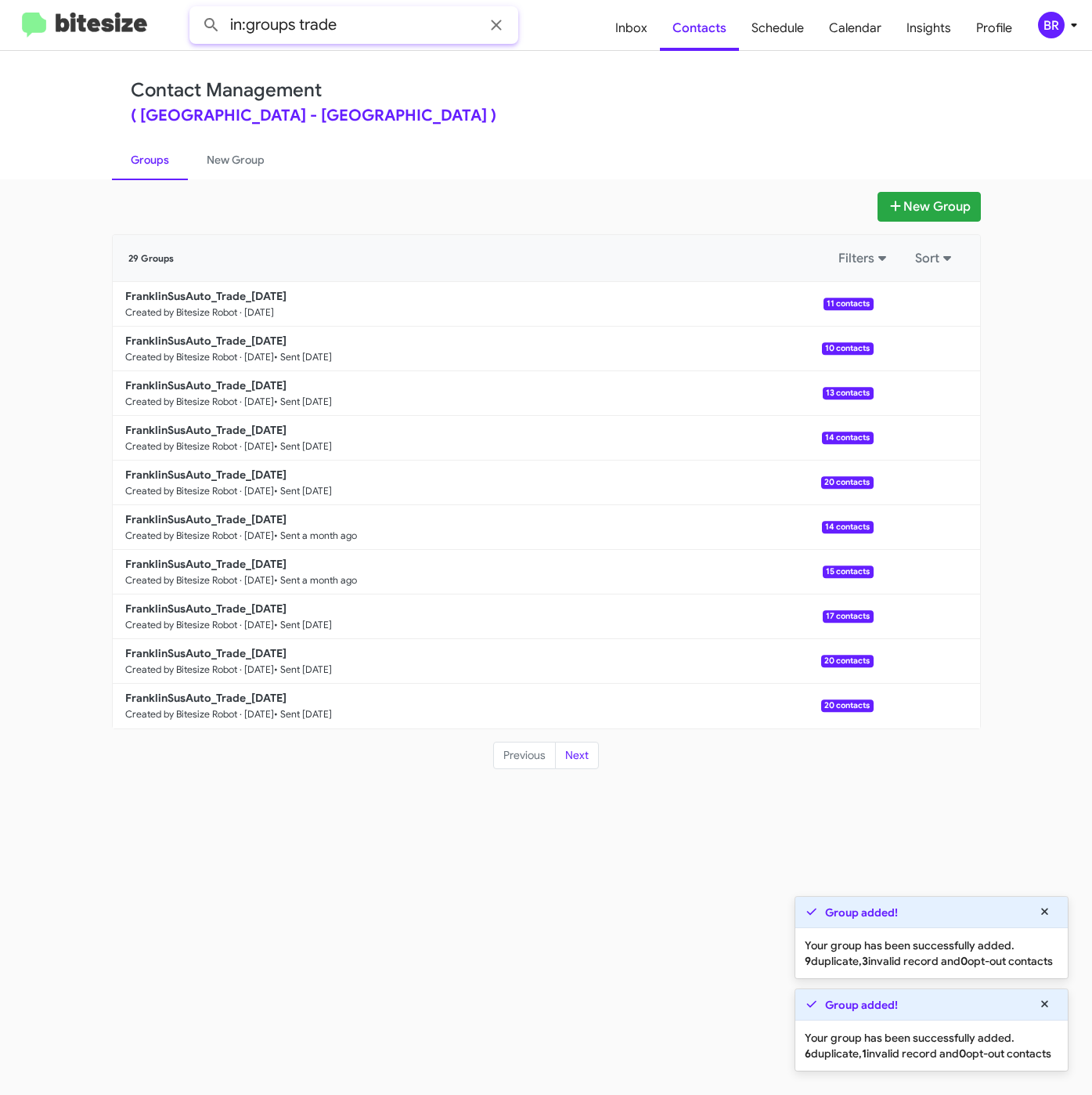
drag, startPoint x: 297, startPoint y: 29, endPoint x: 400, endPoint y: 30, distance: 103.0
click at [400, 30] on input "in:groups trade" at bounding box center [353, 24] width 329 height 38
click at [196, 9] on button at bounding box center [211, 24] width 31 height 31
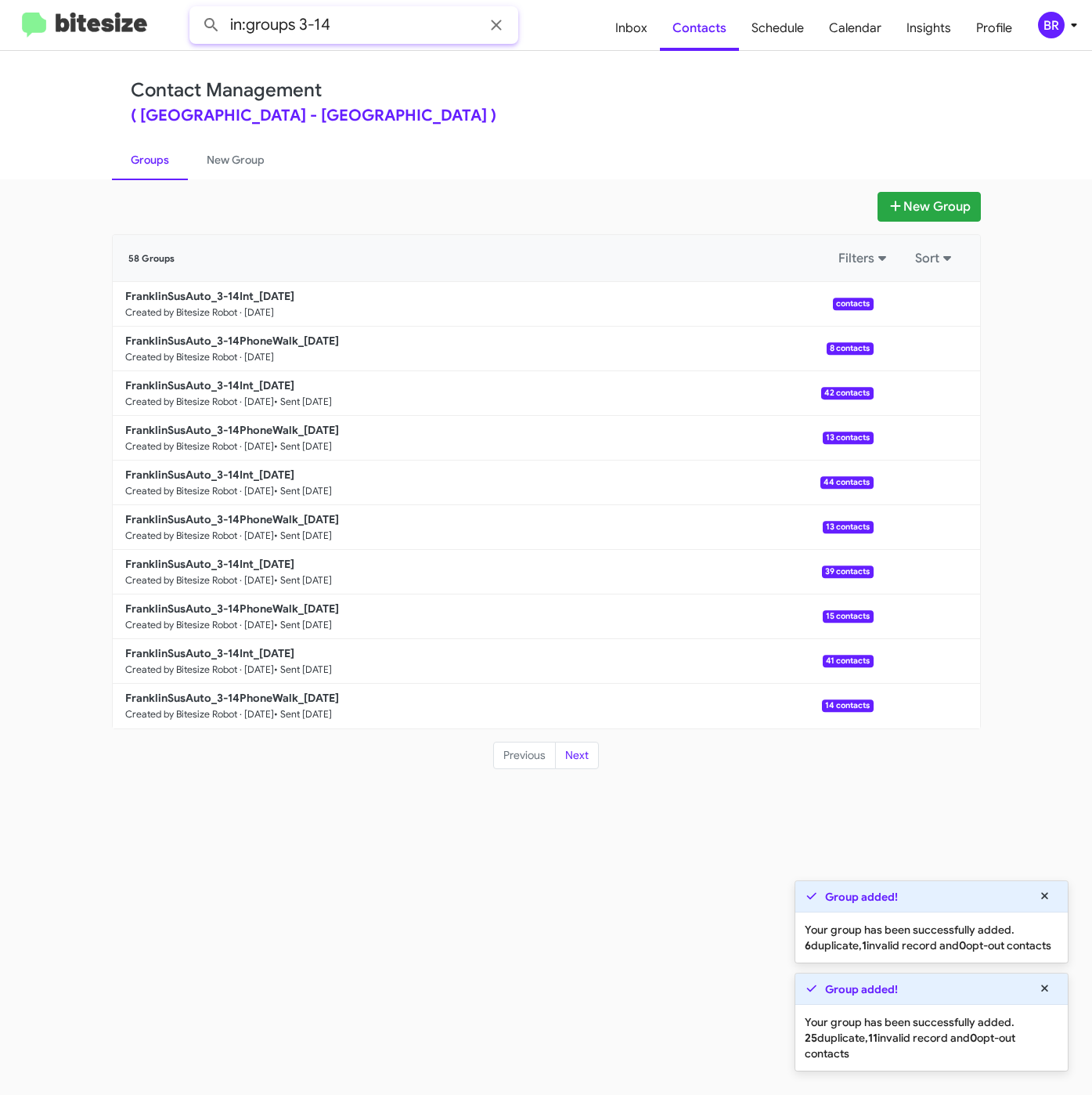
drag, startPoint x: 390, startPoint y: 31, endPoint x: 425, endPoint y: 31, distance: 35.0
click at [425, 31] on input "in:groups 3-14" at bounding box center [353, 24] width 329 height 38
click at [196, 9] on button at bounding box center [211, 24] width 31 height 31
type input "in:groups"
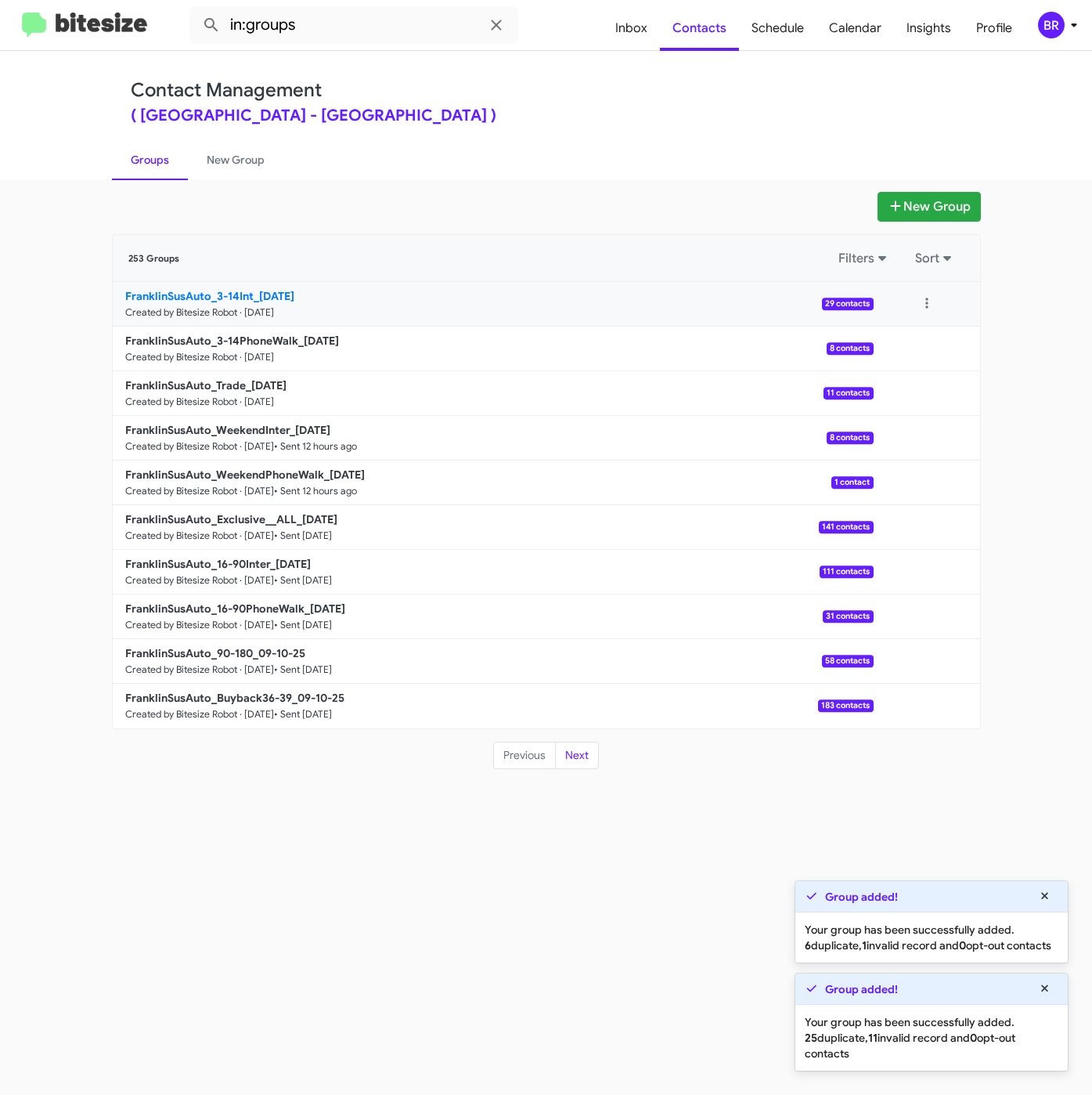
click at [253, 298] on b "FranklinSusAuto_3-14Int_09-16-25" at bounding box center [209, 295] width 169 height 14
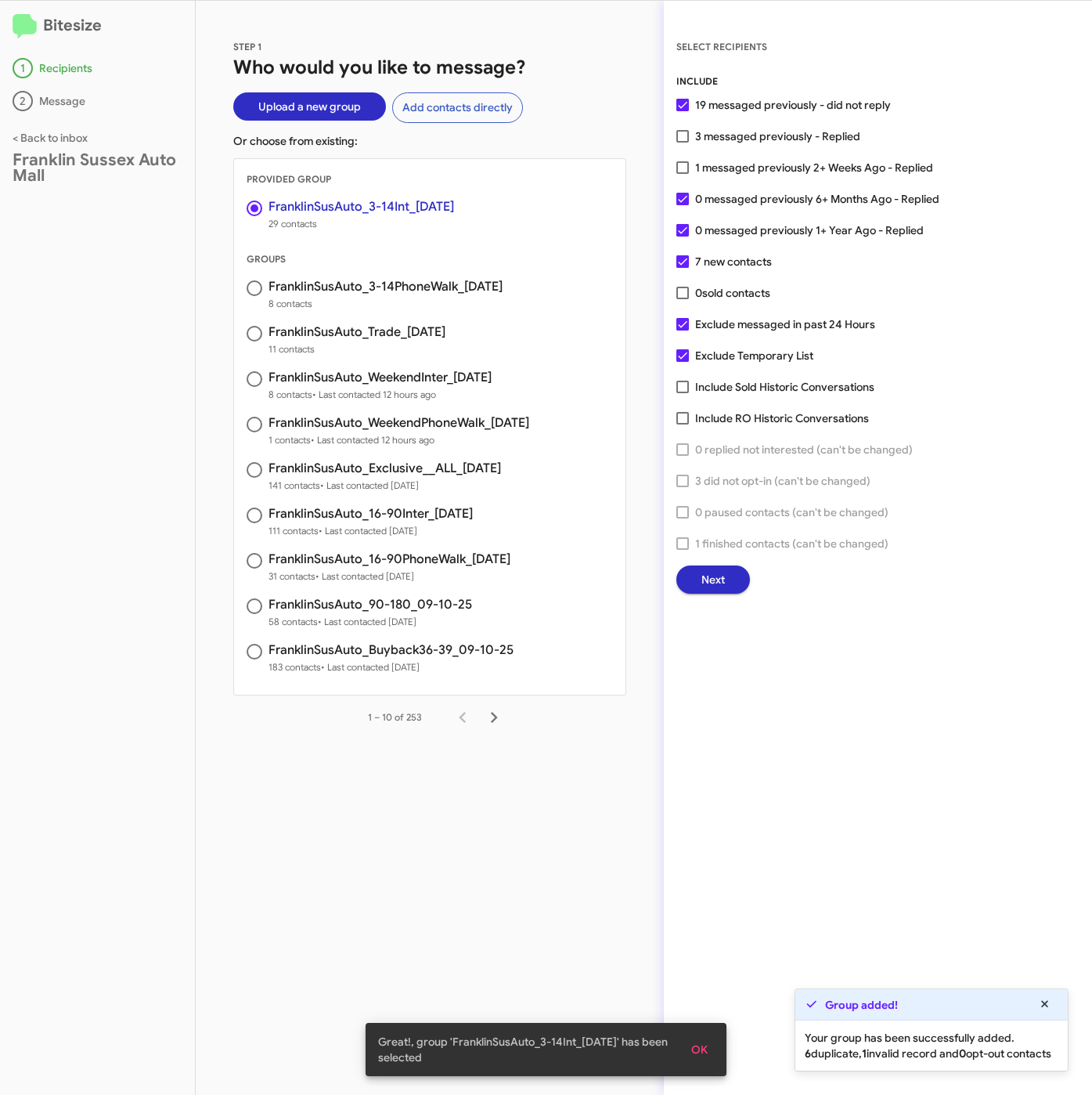
click at [693, 574] on button "Next" at bounding box center [713, 579] width 73 height 28
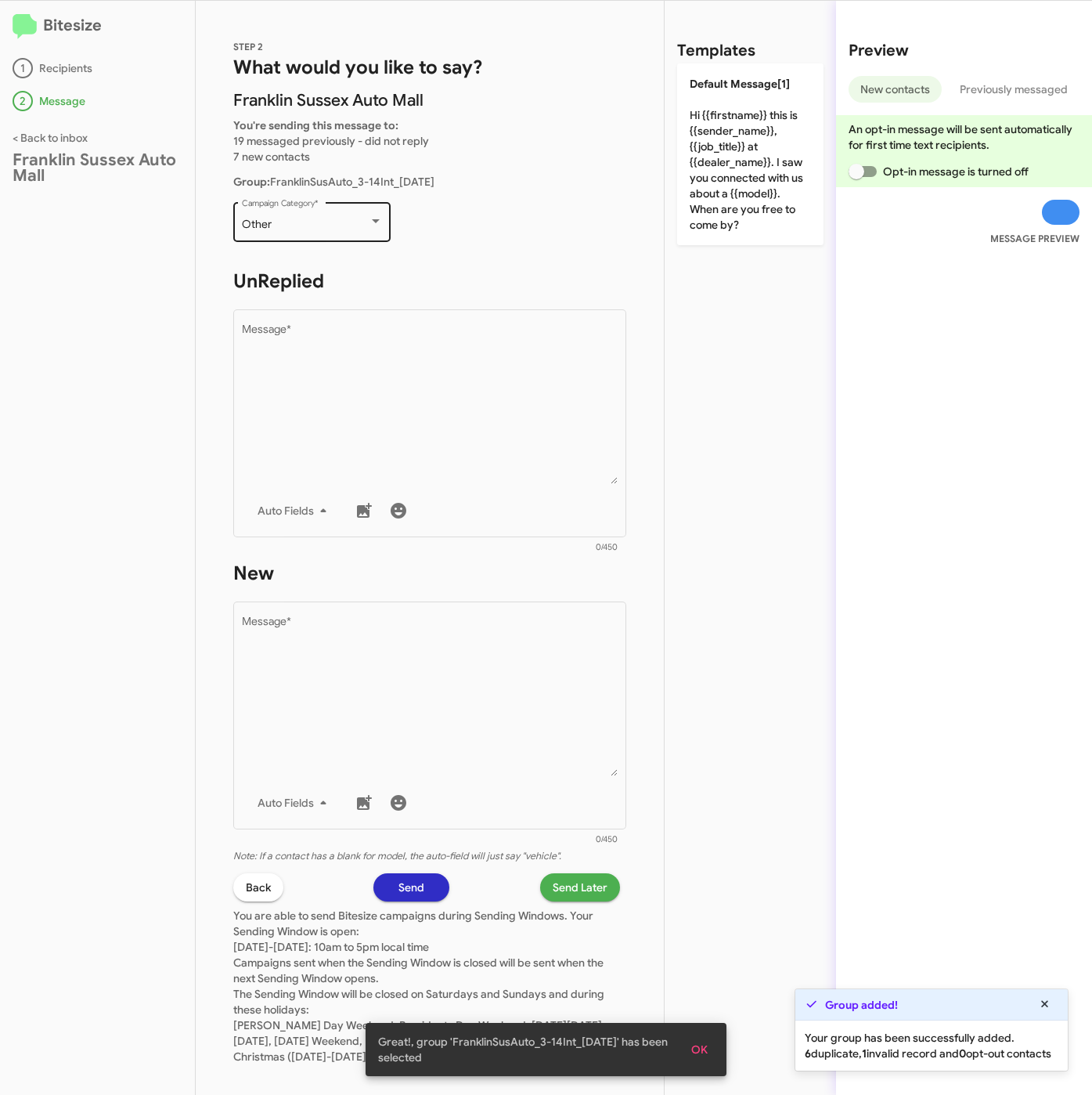
click at [327, 226] on div "Other" at bounding box center [305, 225] width 127 height 13
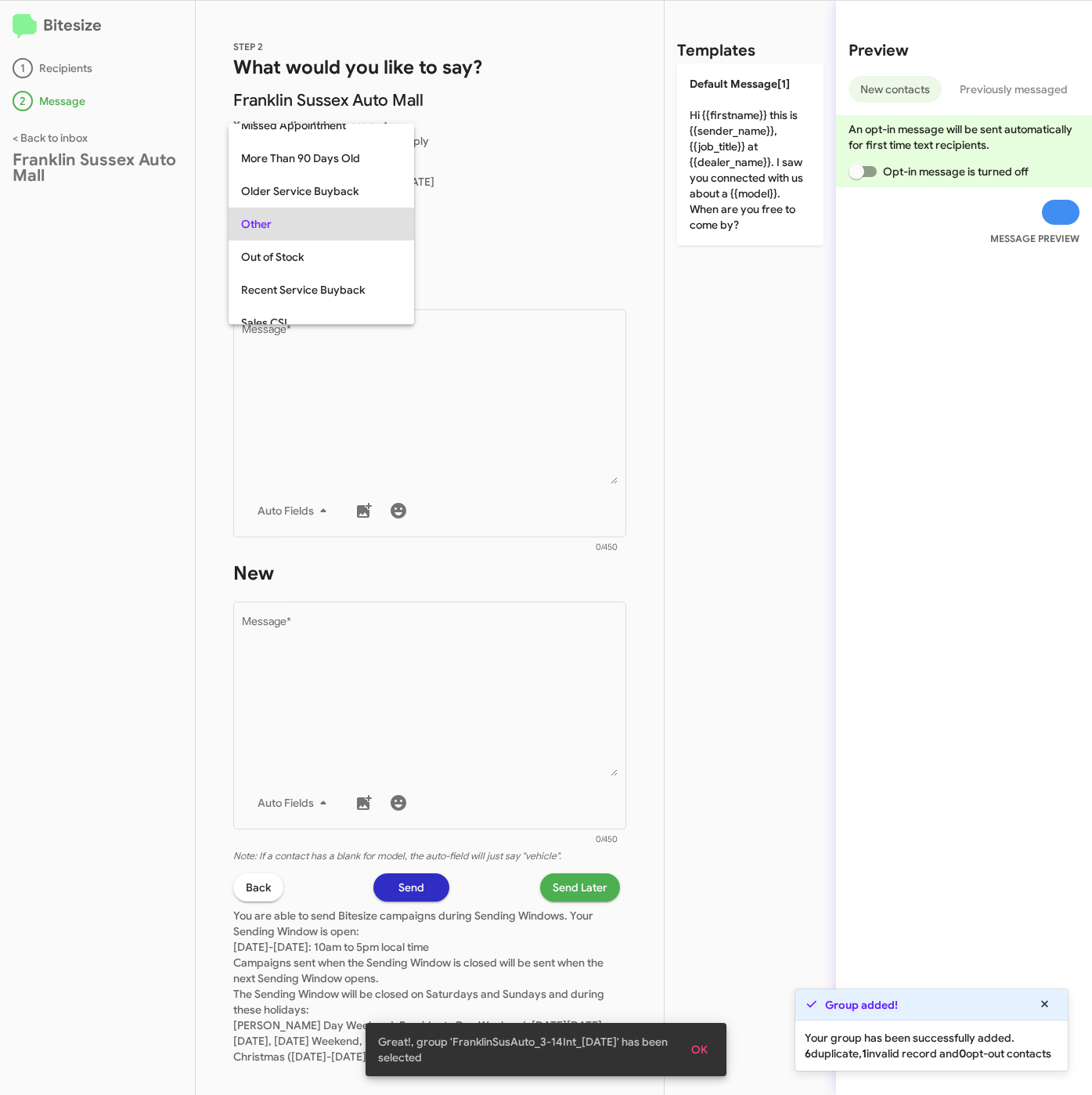
scroll to position [588, 0]
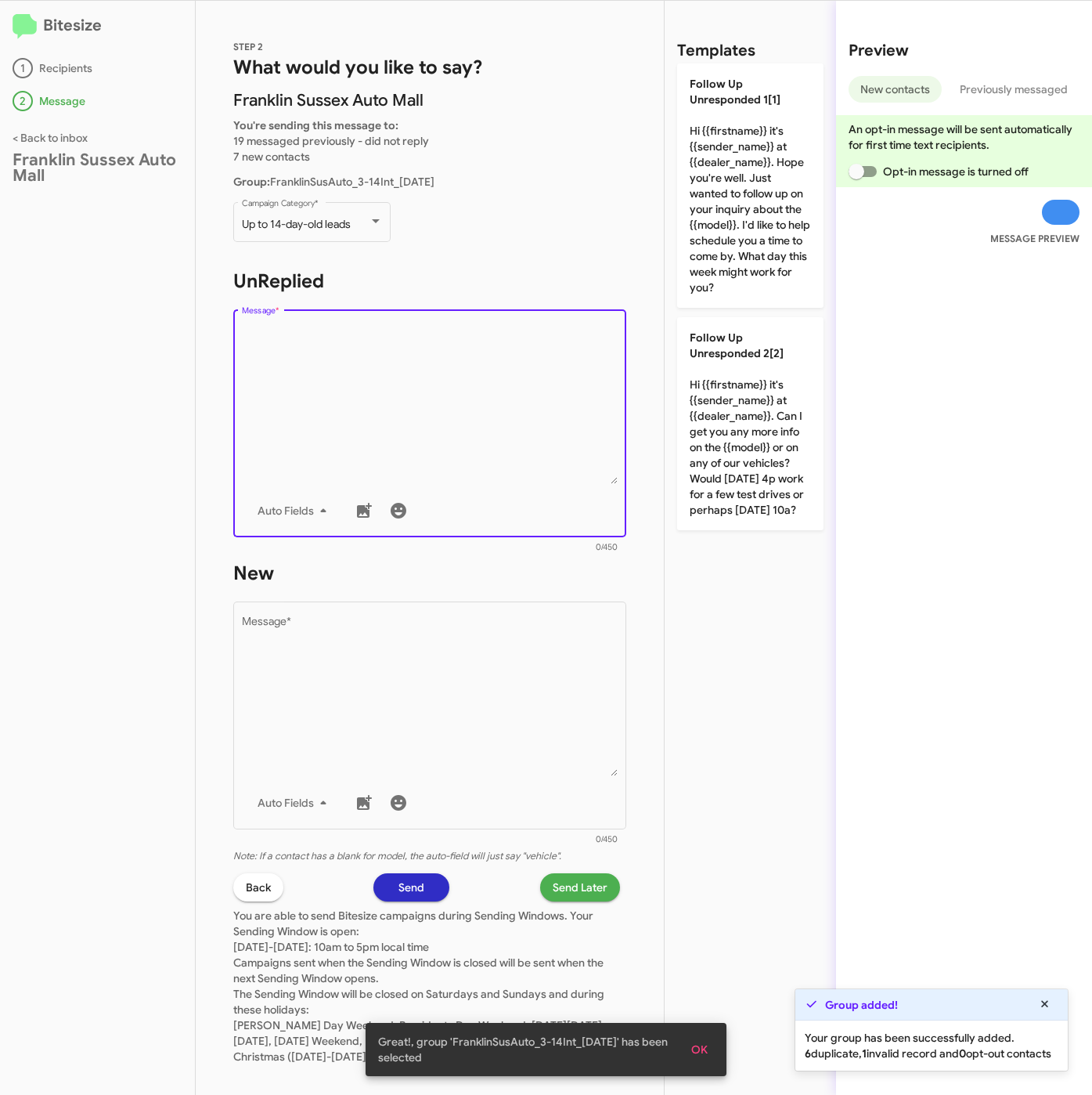
click at [411, 409] on textarea "Message *" at bounding box center [431, 404] width 377 height 160
drag, startPoint x: 691, startPoint y: 236, endPoint x: 639, endPoint y: 567, distance: 335.1
click at [698, 252] on p "Follow Up Unresponded 1[1] Hi {{firstname}} it's {{sender_name}} at {{dealer_na…" at bounding box center [750, 185] width 146 height 244
type textarea "Hi {{firstname}} it's {{sender_name}} at {{dealer_name}}. Hope you're well. Jus…"
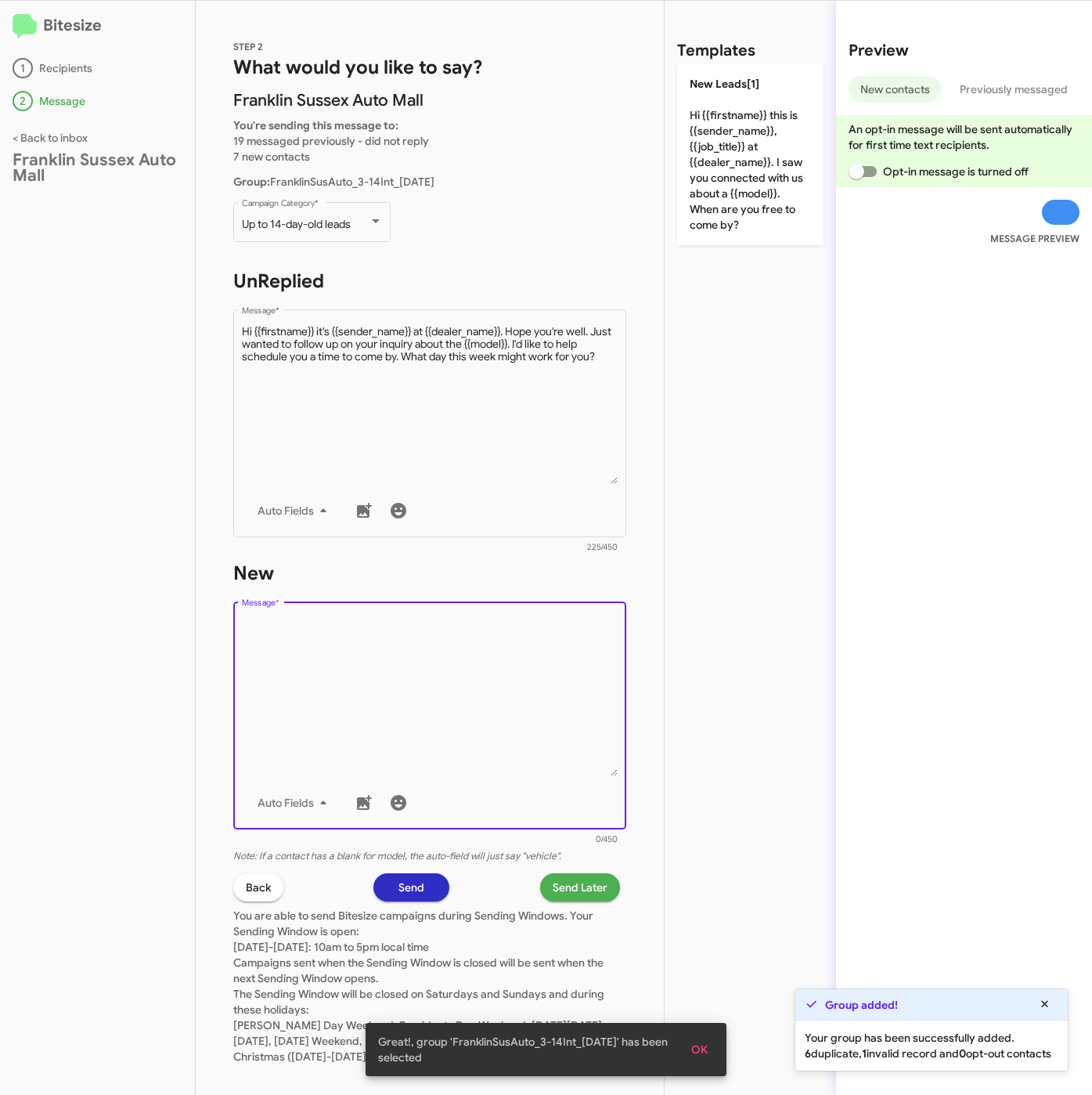
click at [561, 683] on textarea "Message *" at bounding box center [431, 696] width 377 height 160
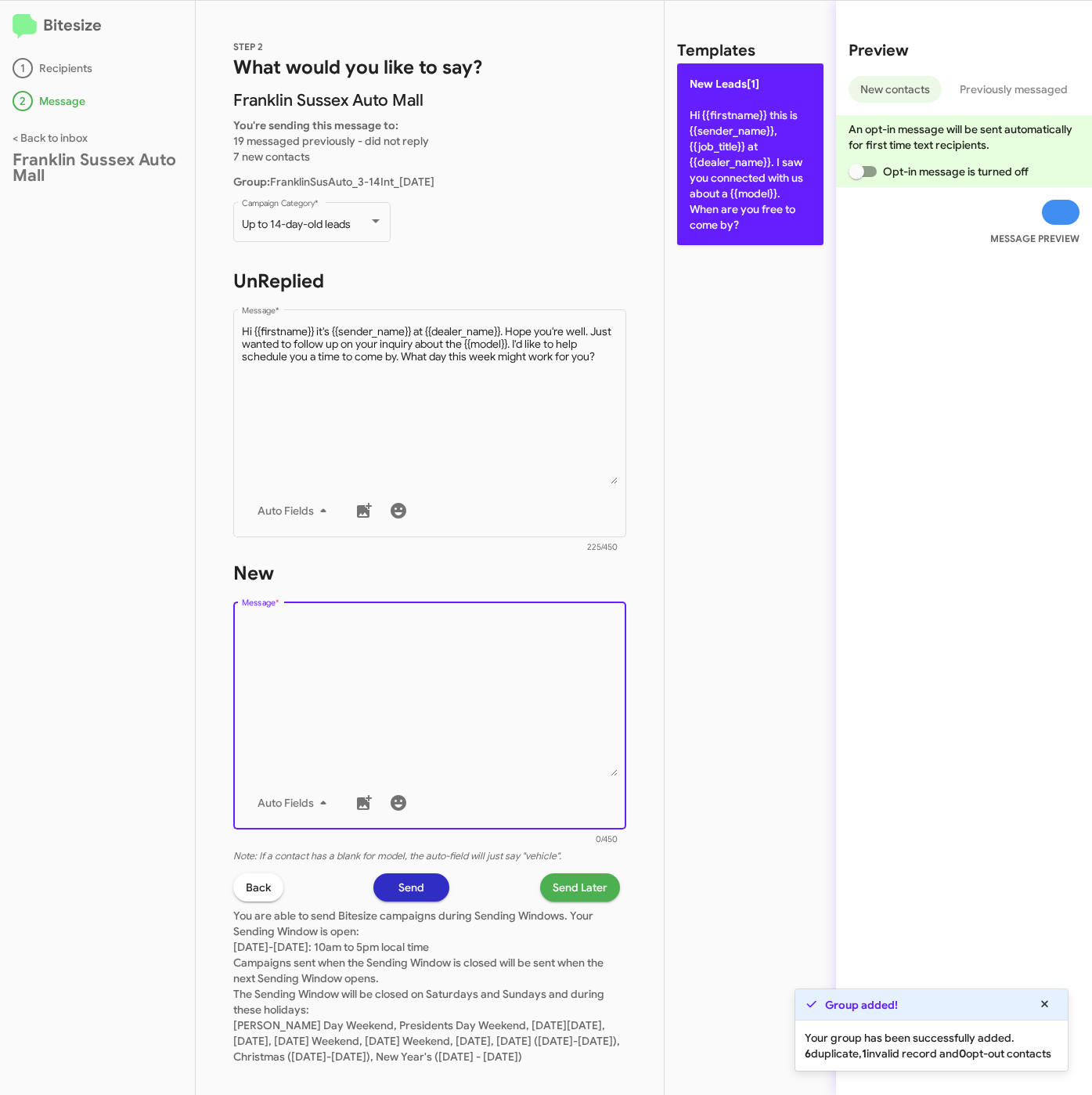
click at [728, 209] on p "New Leads[1] Hi {{firstname}} this is {{sender_name}}, {{job_title}} at {{deale…" at bounding box center [750, 154] width 146 height 182
type textarea "Hi {{firstname}} this is {{sender_name}}, {{job_title}} at {{dealer_name}}. I s…"
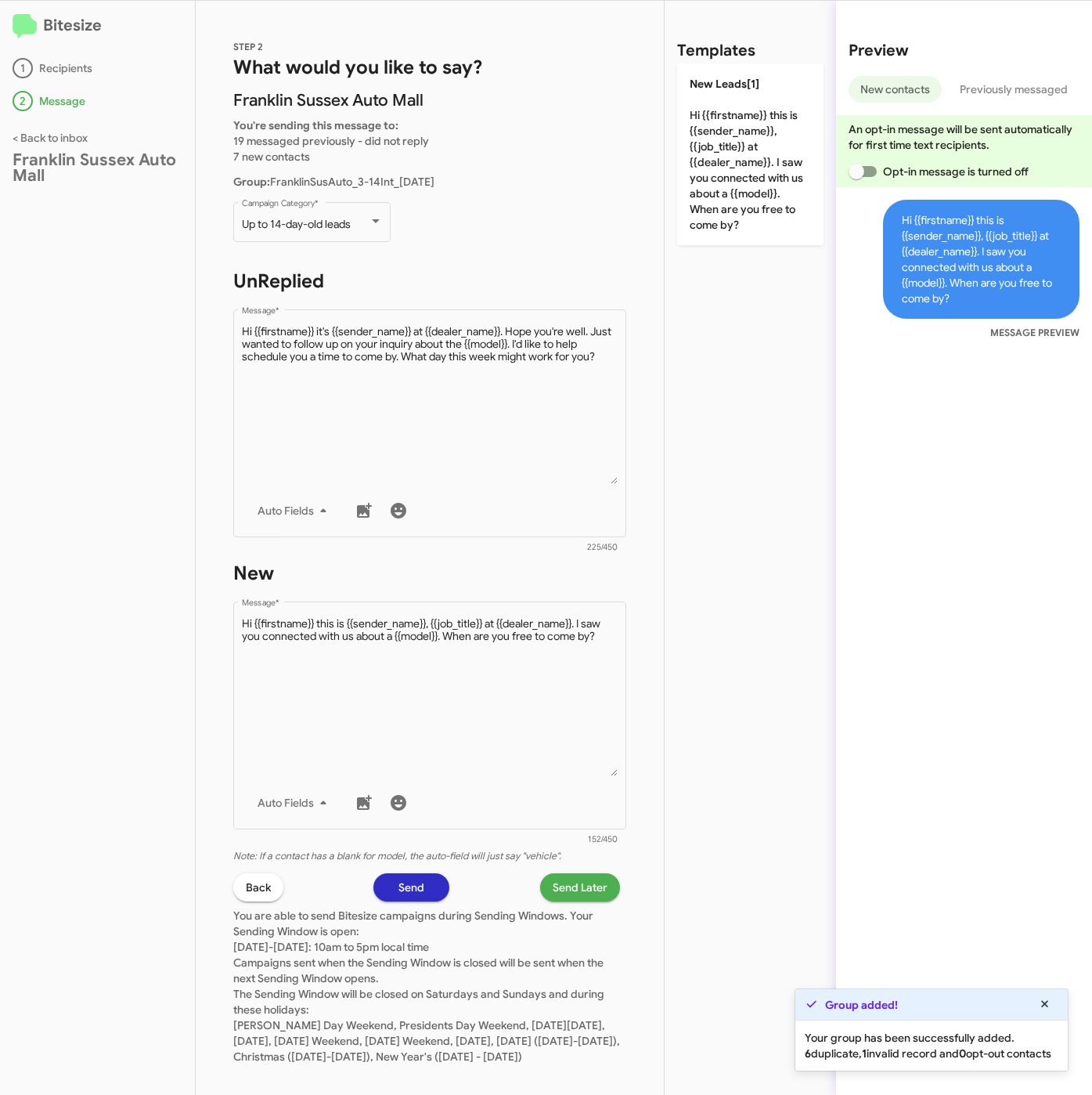
click at [559, 873] on span "Send Later" at bounding box center [580, 886] width 55 height 28
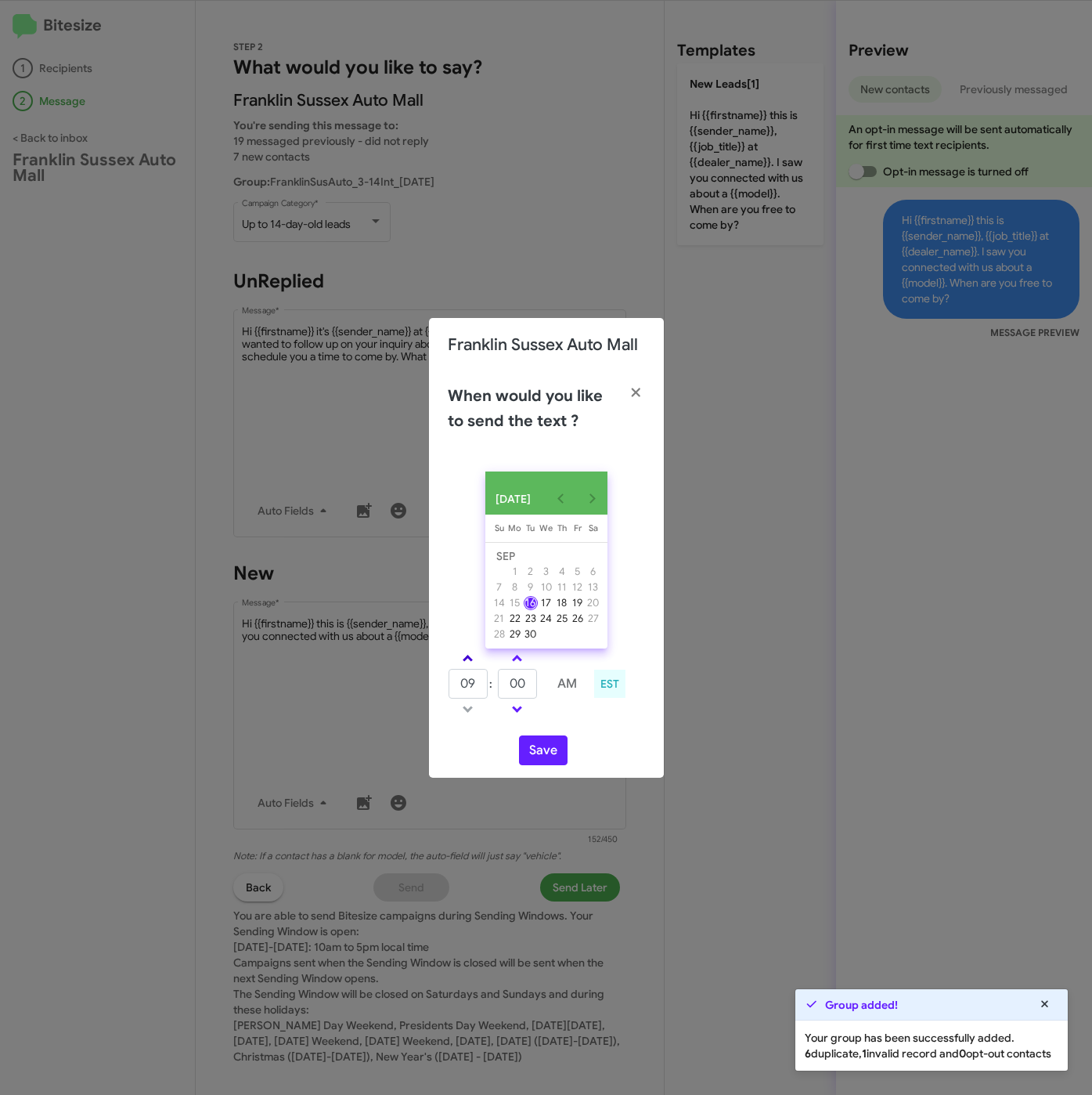
click at [470, 653] on link at bounding box center [468, 657] width 28 height 18
drag, startPoint x: 470, startPoint y: 653, endPoint x: 487, endPoint y: 663, distance: 19.7
click at [472, 653] on link at bounding box center [468, 657] width 28 height 18
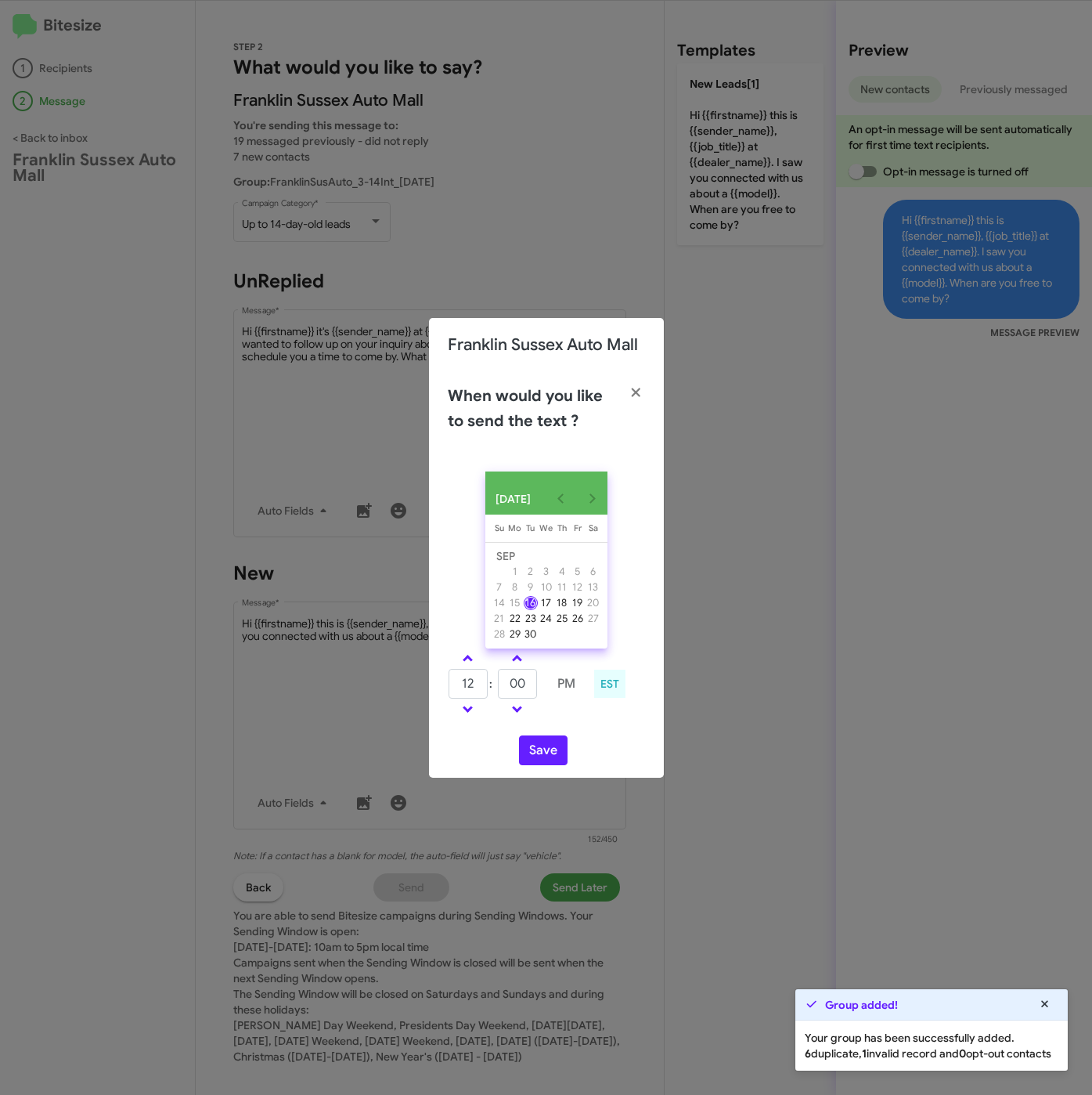
type input "01"
drag, startPoint x: 526, startPoint y: 683, endPoint x: 473, endPoint y: 670, distance: 54.6
click at [486, 679] on tr "01 : 00 PM" at bounding box center [517, 683] width 139 height 31
type input "15"
click at [546, 761] on button "Save" at bounding box center [543, 750] width 49 height 29
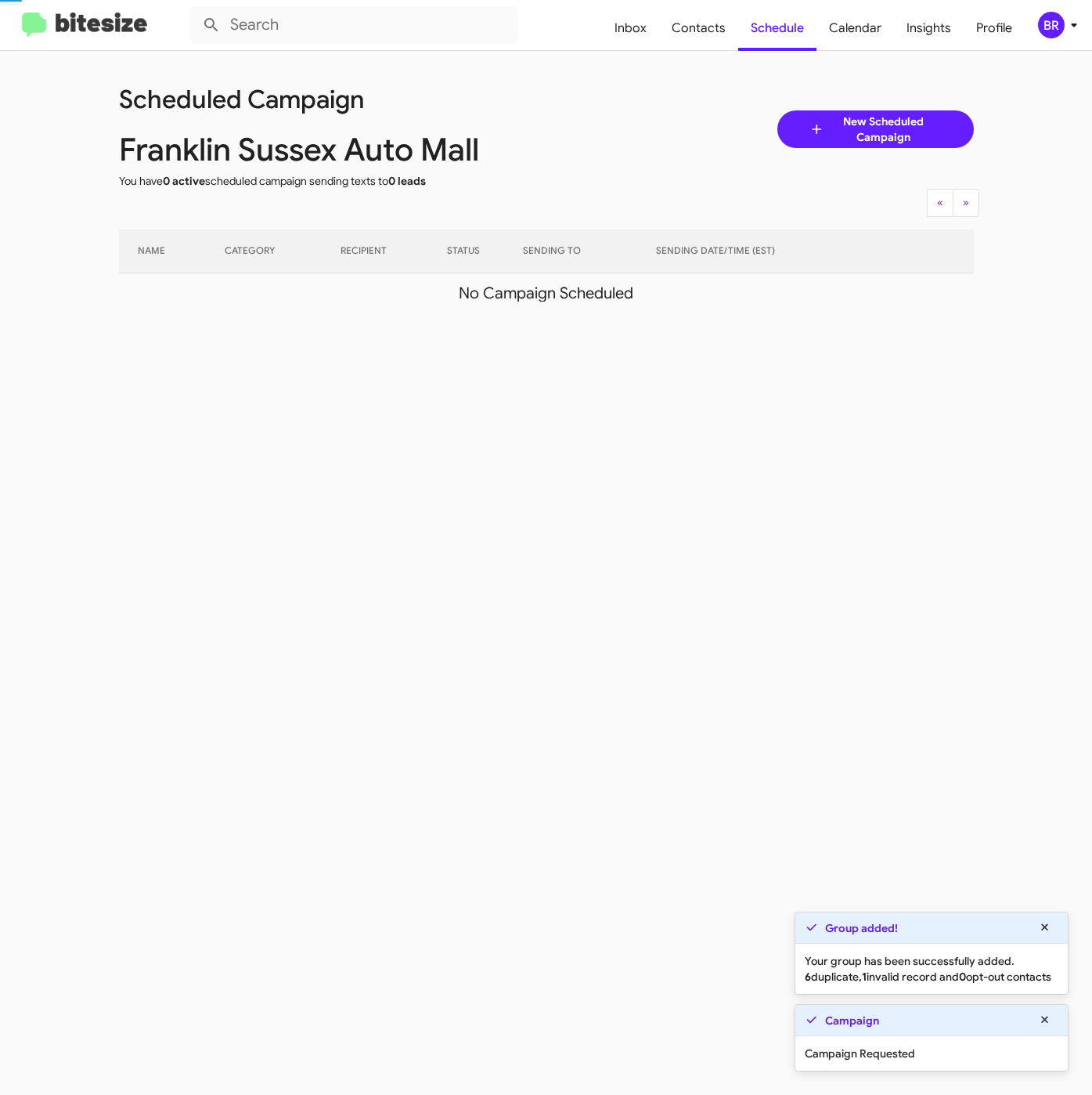
click at [1063, 33] on span "BR" at bounding box center [1061, 25] width 47 height 27
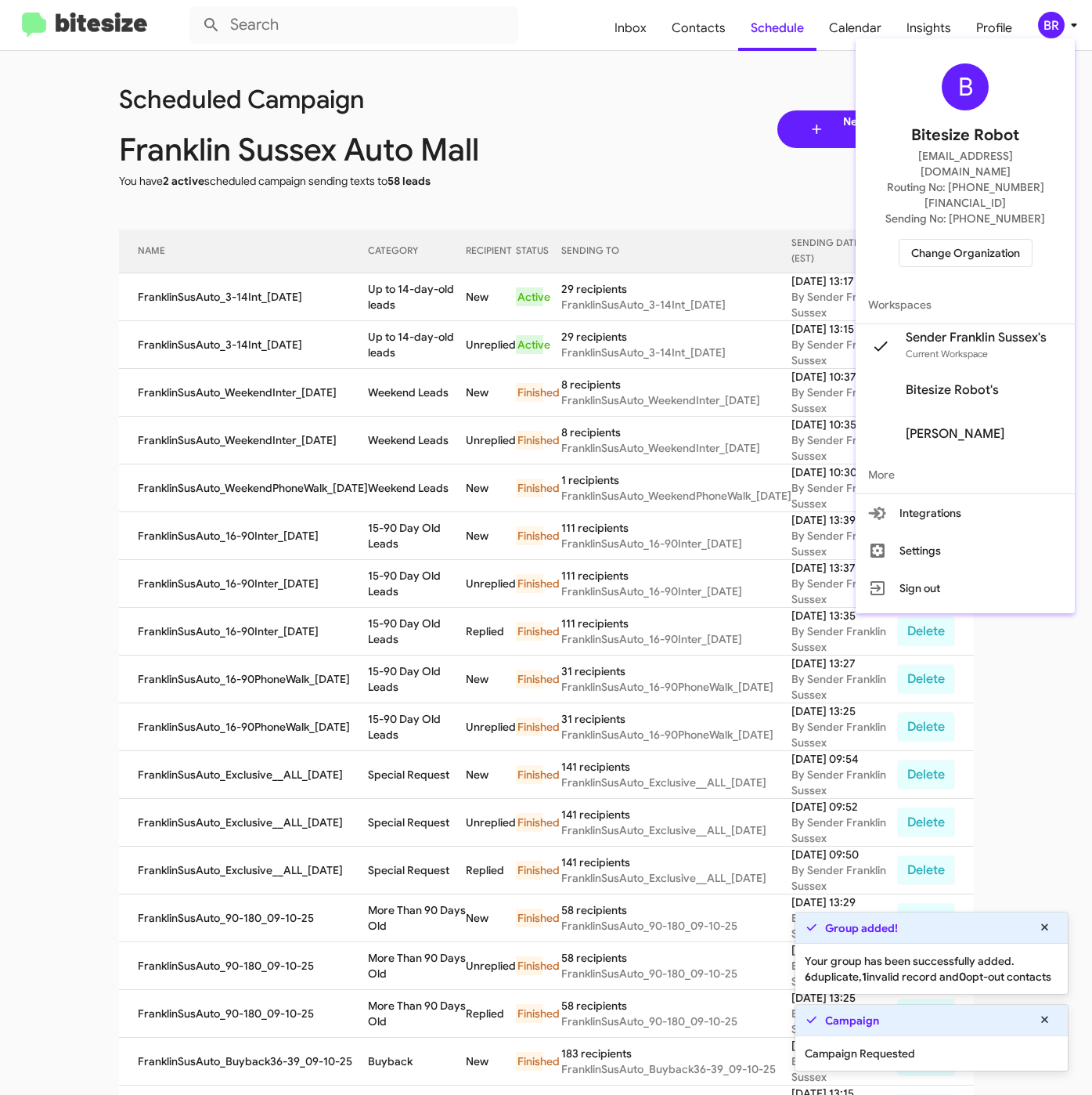
drag, startPoint x: 431, startPoint y: 301, endPoint x: 443, endPoint y: 301, distance: 12.0
click at [432, 301] on div at bounding box center [546, 547] width 1092 height 1095
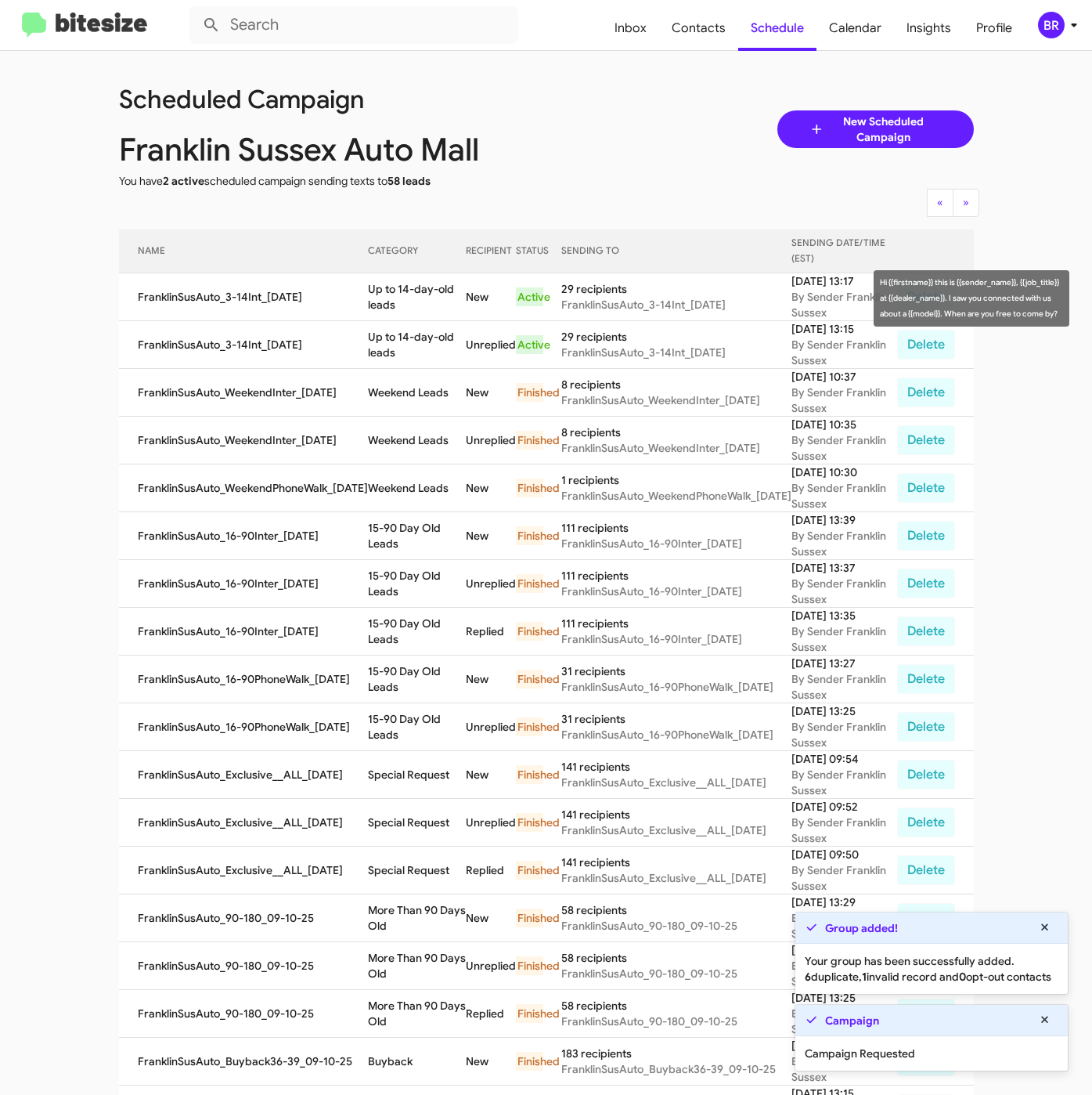
drag, startPoint x: 360, startPoint y: 290, endPoint x: 392, endPoint y: 301, distance: 33.8
click at [392, 301] on td "Up to 14-day-old leads" at bounding box center [416, 297] width 98 height 48
copy td "Up to 14-day-old leads"
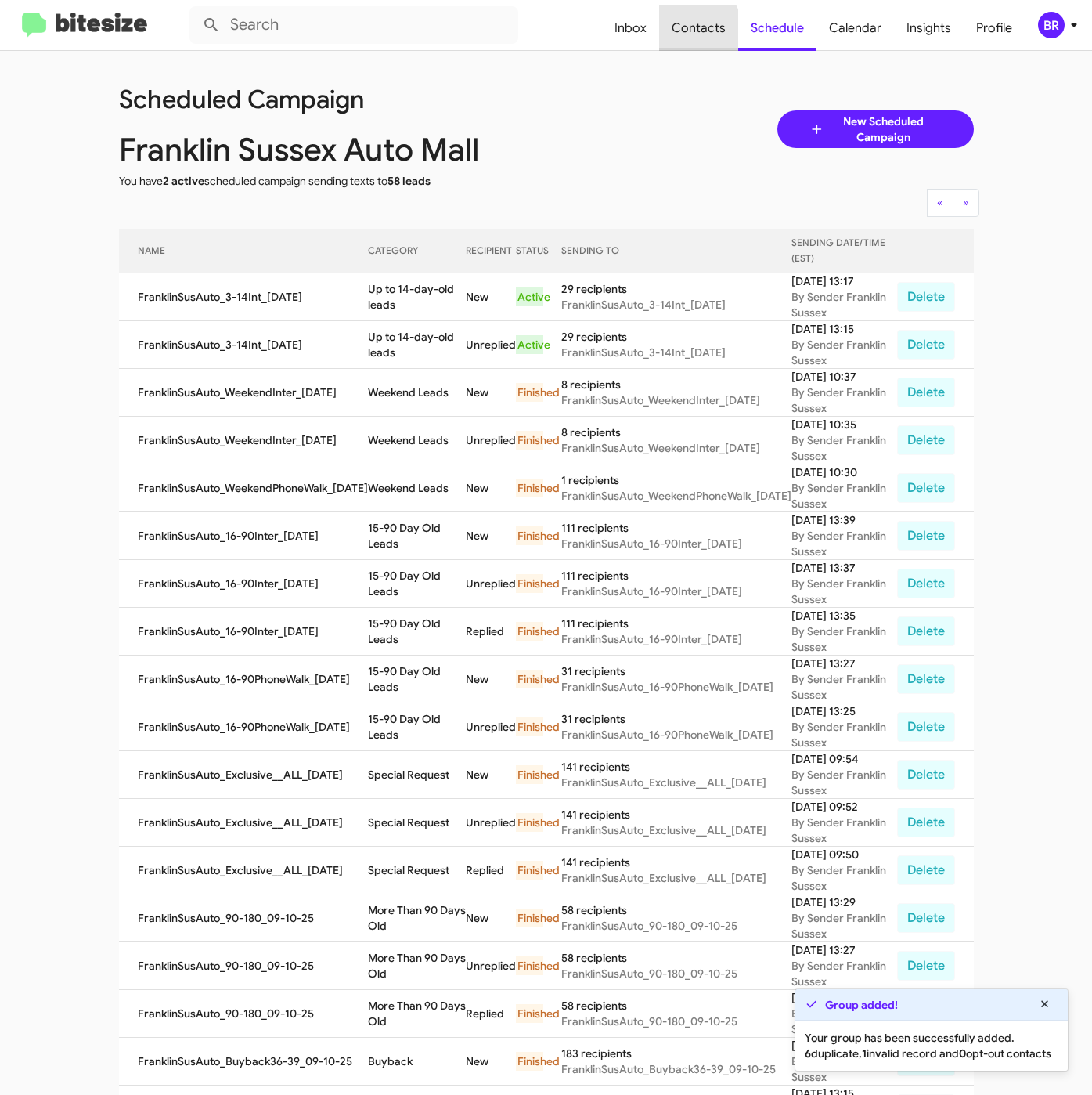
click at [698, 30] on span "Contacts" at bounding box center [698, 29] width 79 height 45
type input "in:groups"
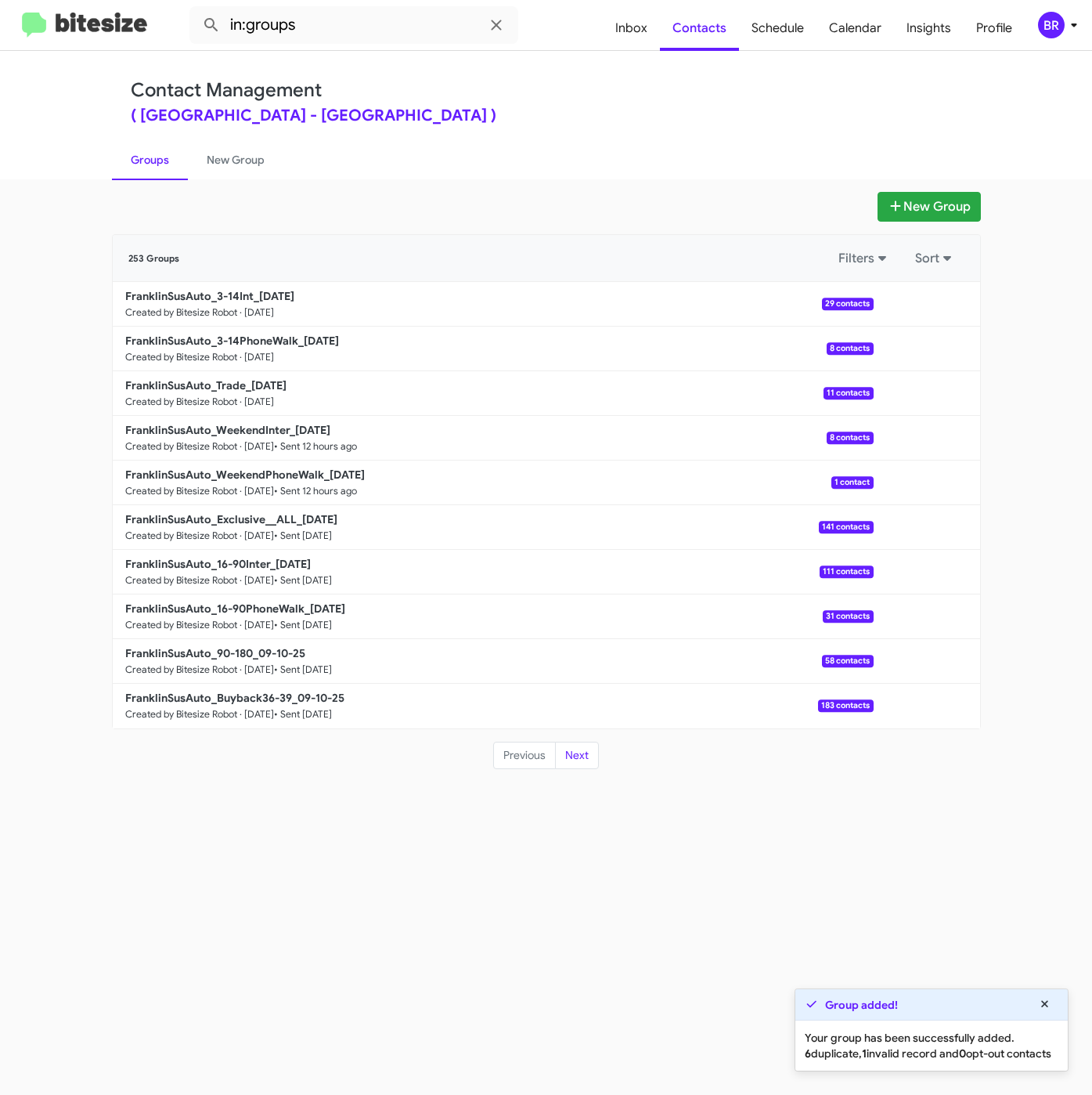
drag, startPoint x: 613, startPoint y: 123, endPoint x: 554, endPoint y: 123, distance: 59.0
click at [613, 123] on div "( Franklin Sussex Auto Mall - Franklin Sussex Auto Mall )" at bounding box center [546, 115] width 831 height 16
click at [265, 345] on b "FranklinSusAuto_3-14PhoneWalk_09-16-25" at bounding box center [232, 340] width 214 height 14
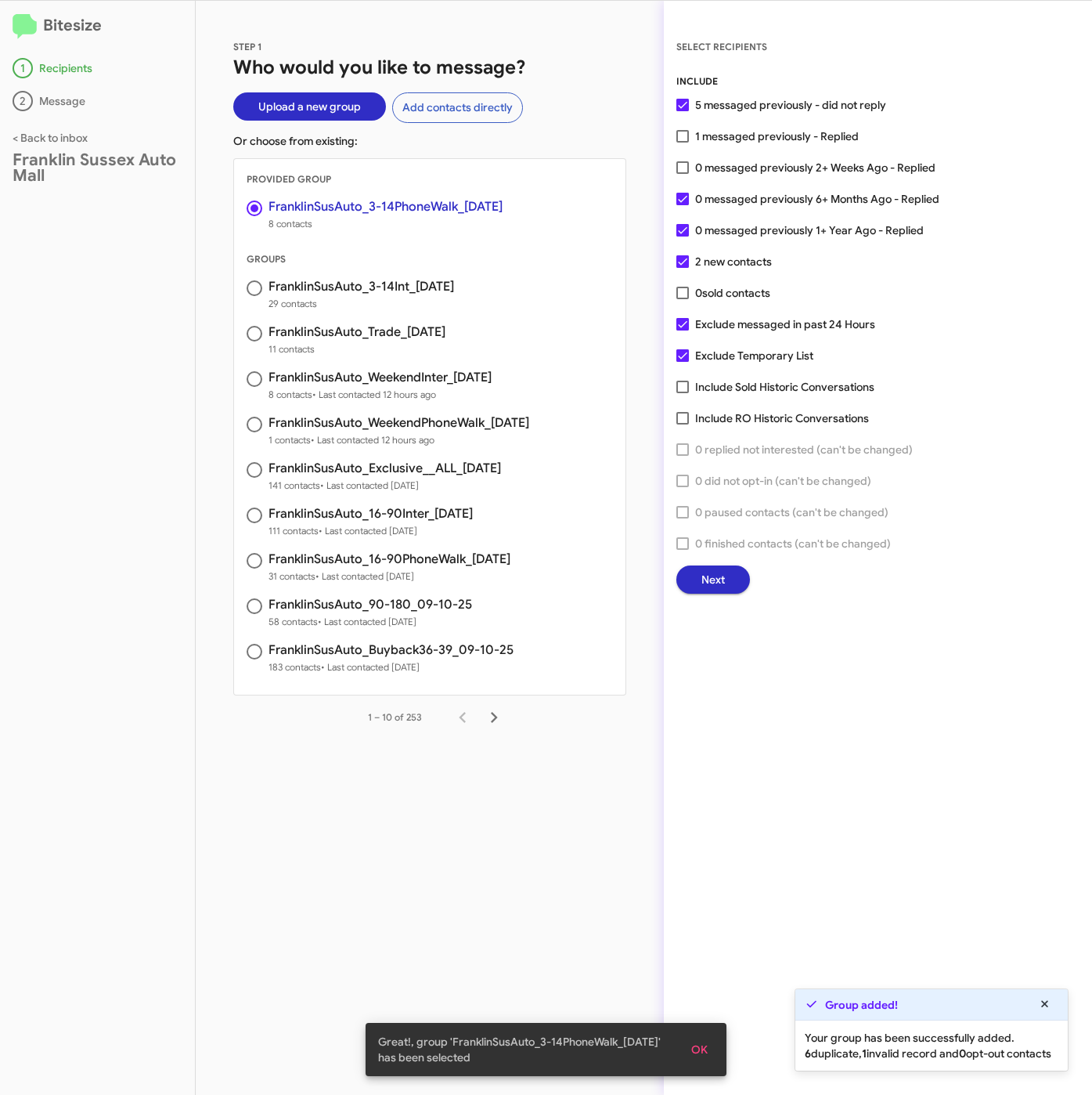
click at [688, 577] on button "Next" at bounding box center [713, 579] width 73 height 28
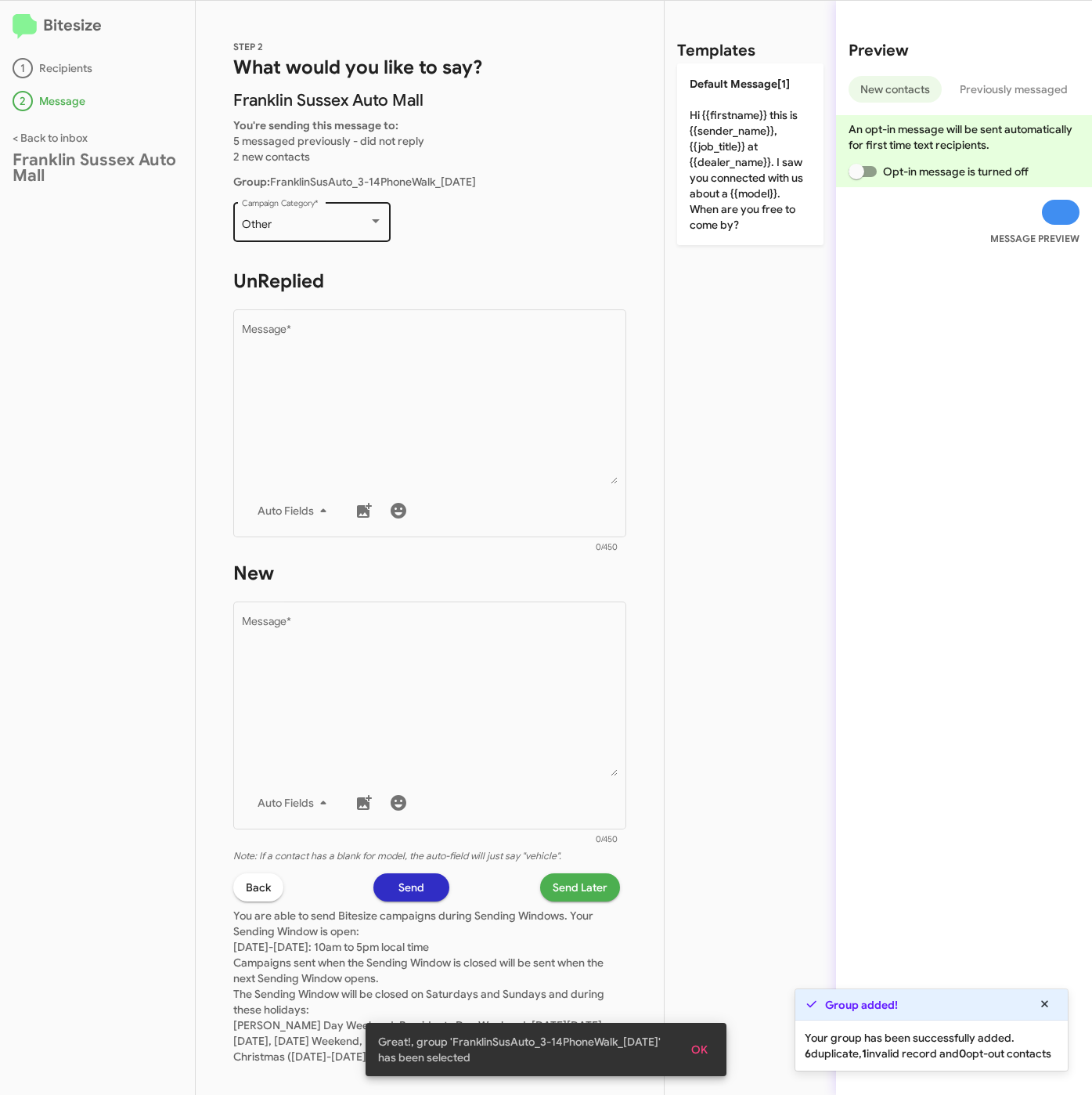
click at [296, 224] on div "Other" at bounding box center [305, 225] width 127 height 13
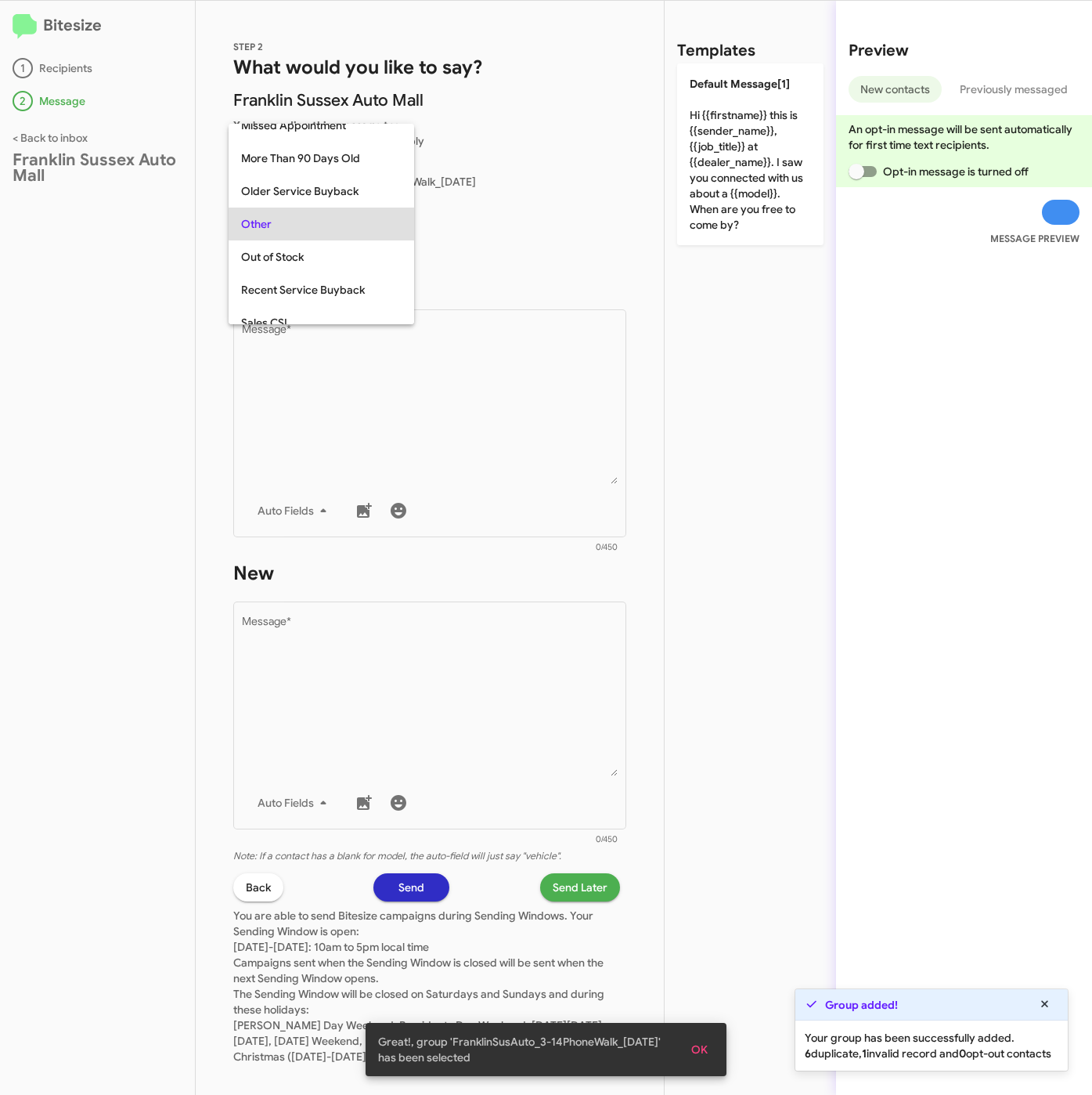
scroll to position [588, 0]
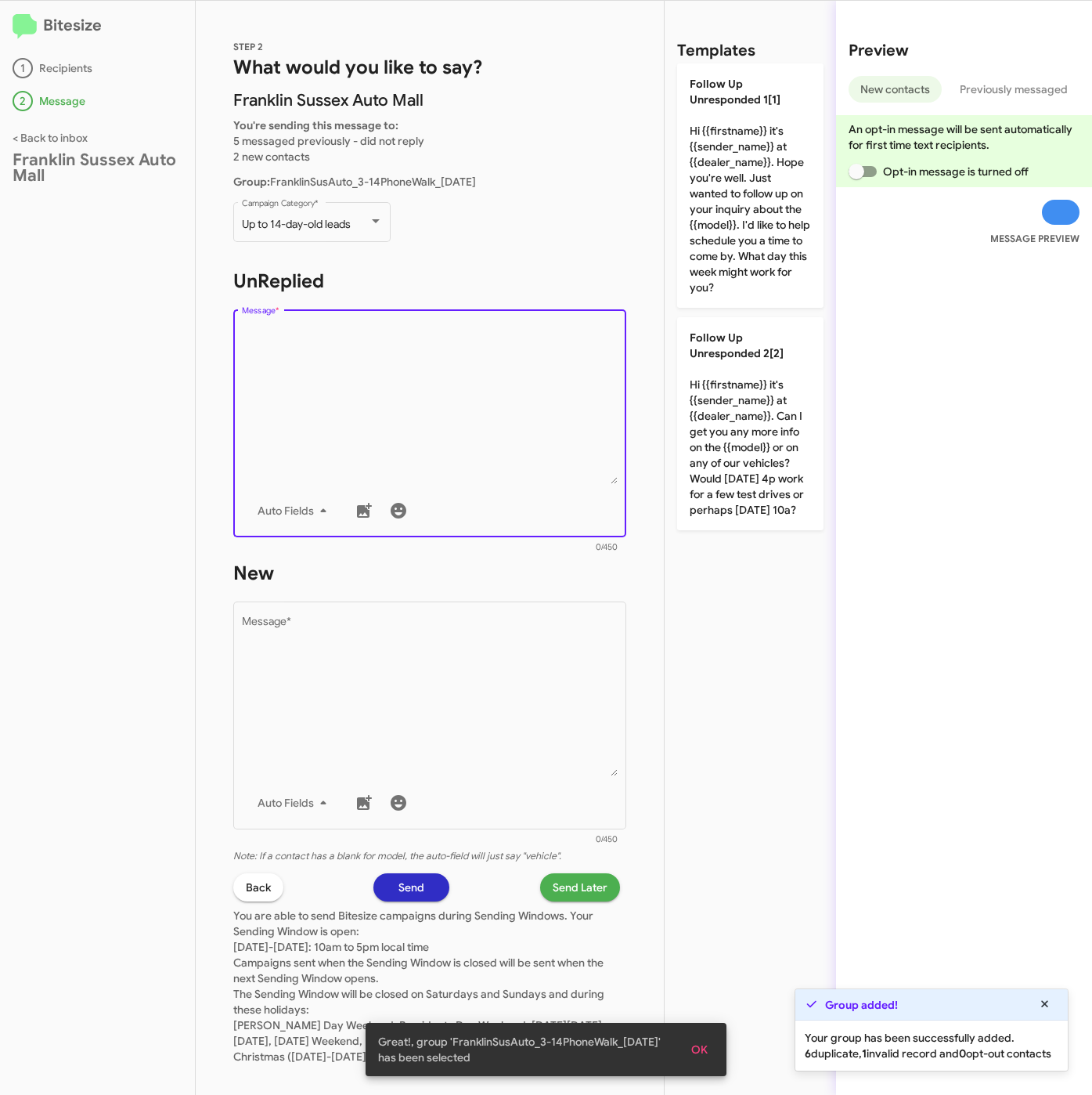
click at [432, 385] on textarea "Message *" at bounding box center [431, 404] width 377 height 160
drag, startPoint x: 692, startPoint y: 215, endPoint x: 635, endPoint y: 413, distance: 206.0
click at [692, 223] on p "Follow Up Unresponded 1[1] Hi {{firstname}} it's {{sender_name}} at {{dealer_na…" at bounding box center [750, 185] width 146 height 244
type textarea "Hi {{firstname}} it's {{sender_name}} at {{dealer_name}}. Hope you're well. Jus…"
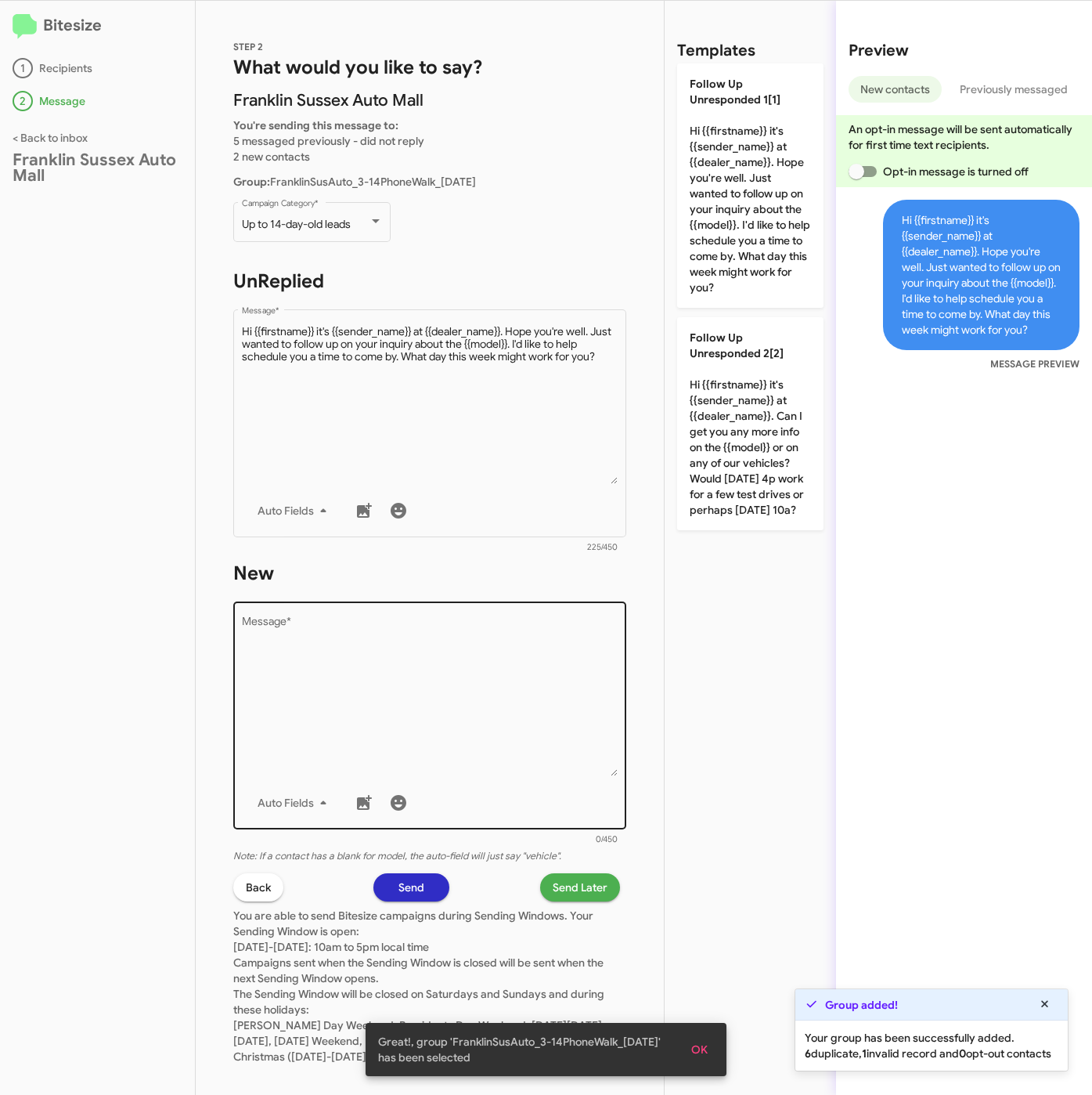
drag, startPoint x: 498, startPoint y: 817, endPoint x: 522, endPoint y: 746, distance: 74.9
click at [498, 817] on div "Drop image here to insert Auto Fields Message *" at bounding box center [431, 714] width 377 height 231
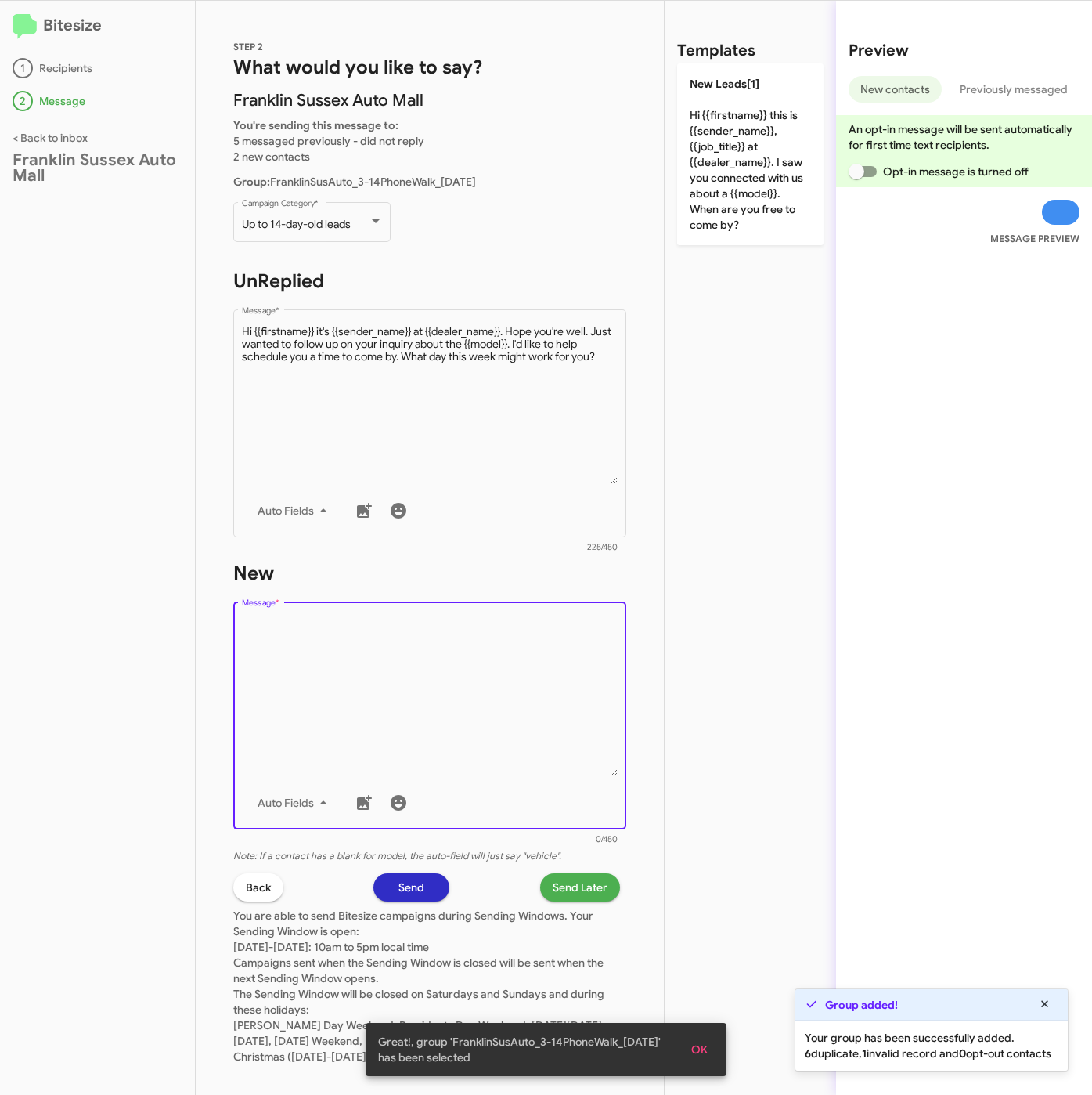
click at [538, 682] on textarea "Message *" at bounding box center [431, 696] width 377 height 160
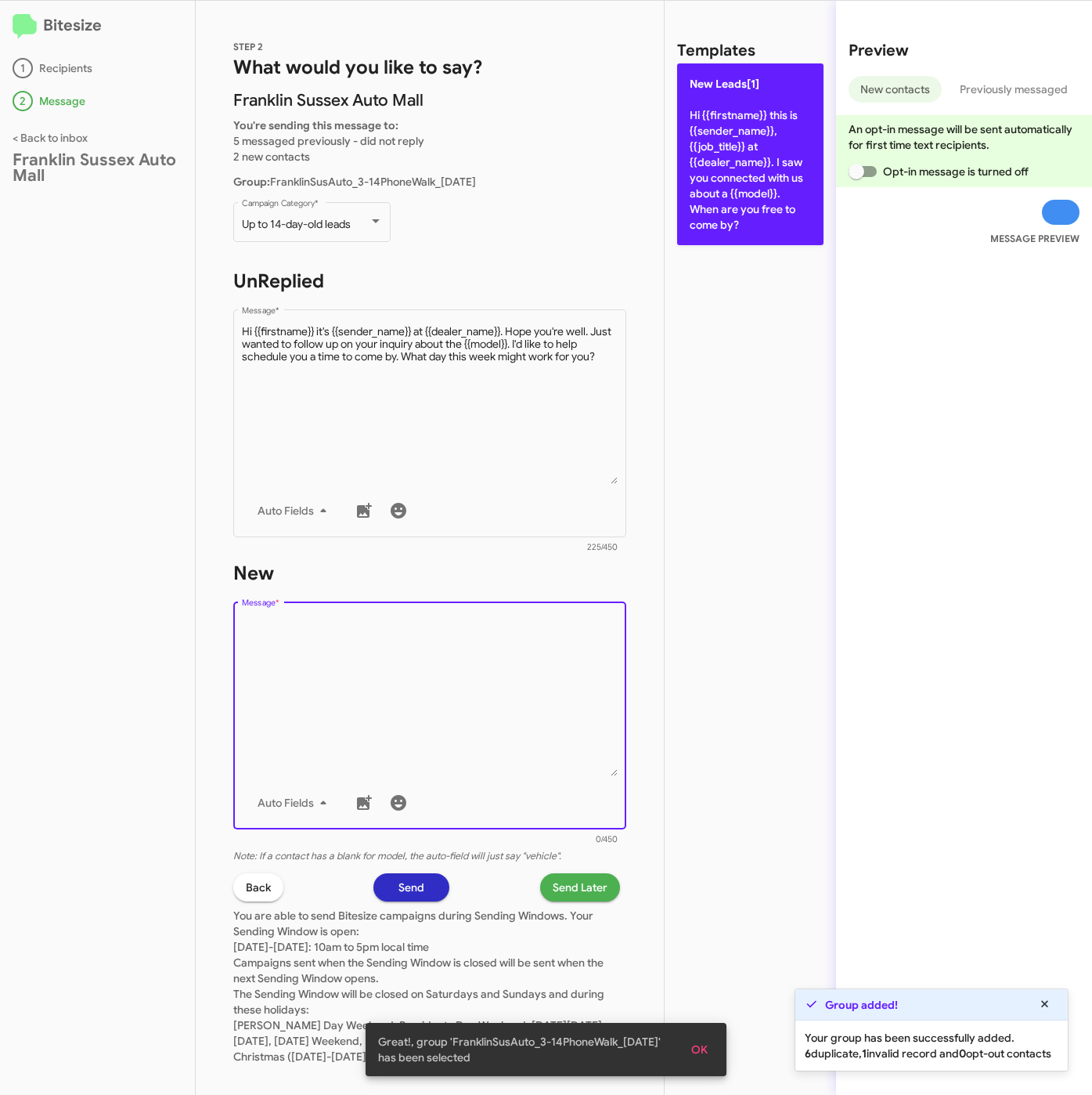
click at [778, 242] on p "New Leads[1] Hi {{firstname}} this is {{sender_name}}, {{job_title}} at {{deale…" at bounding box center [750, 154] width 146 height 182
type textarea "Hi {{firstname}} this is {{sender_name}}, {{job_title}} at {{dealer_name}}. I s…"
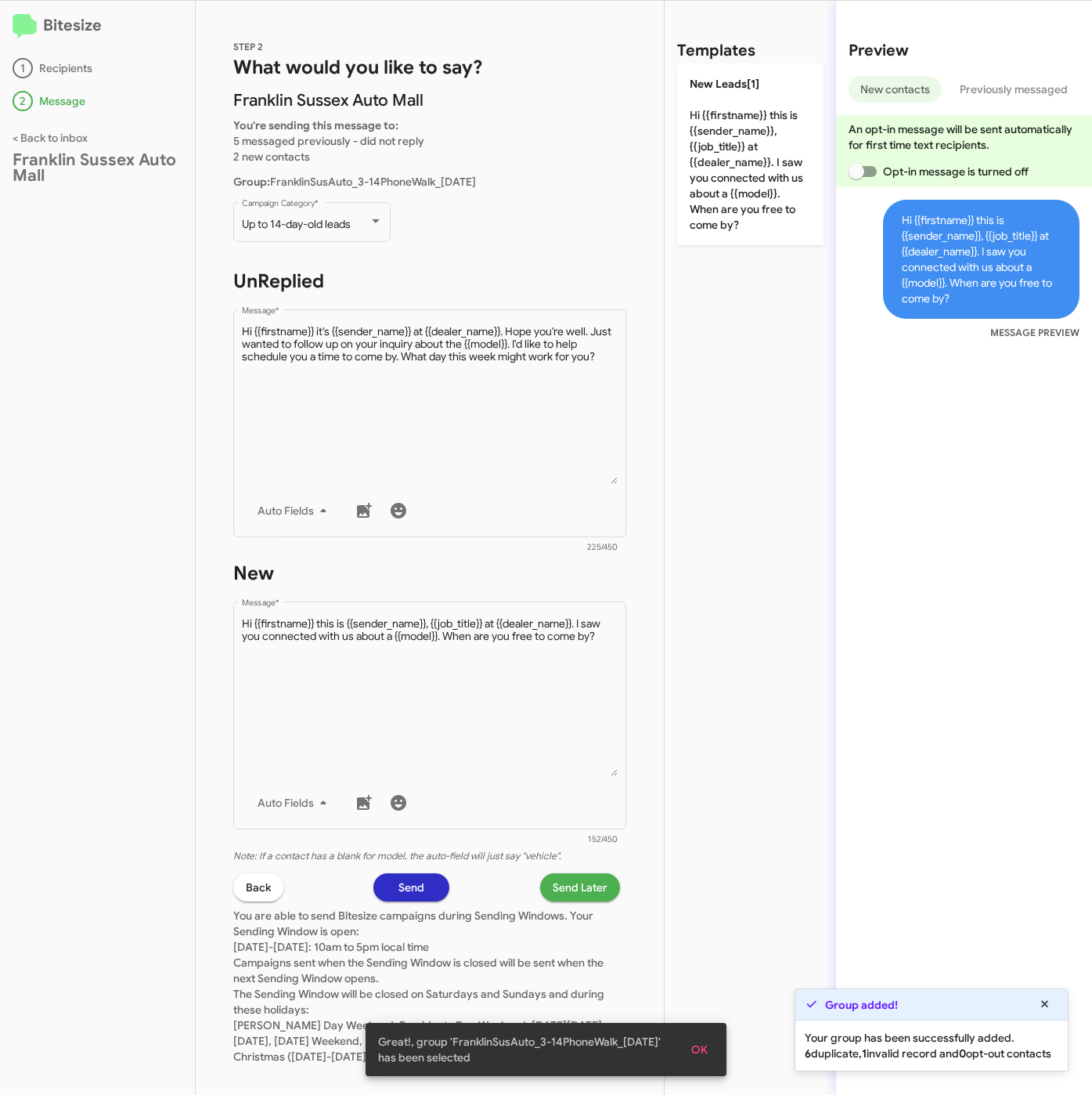
click at [567, 888] on span "Send Later" at bounding box center [580, 886] width 55 height 28
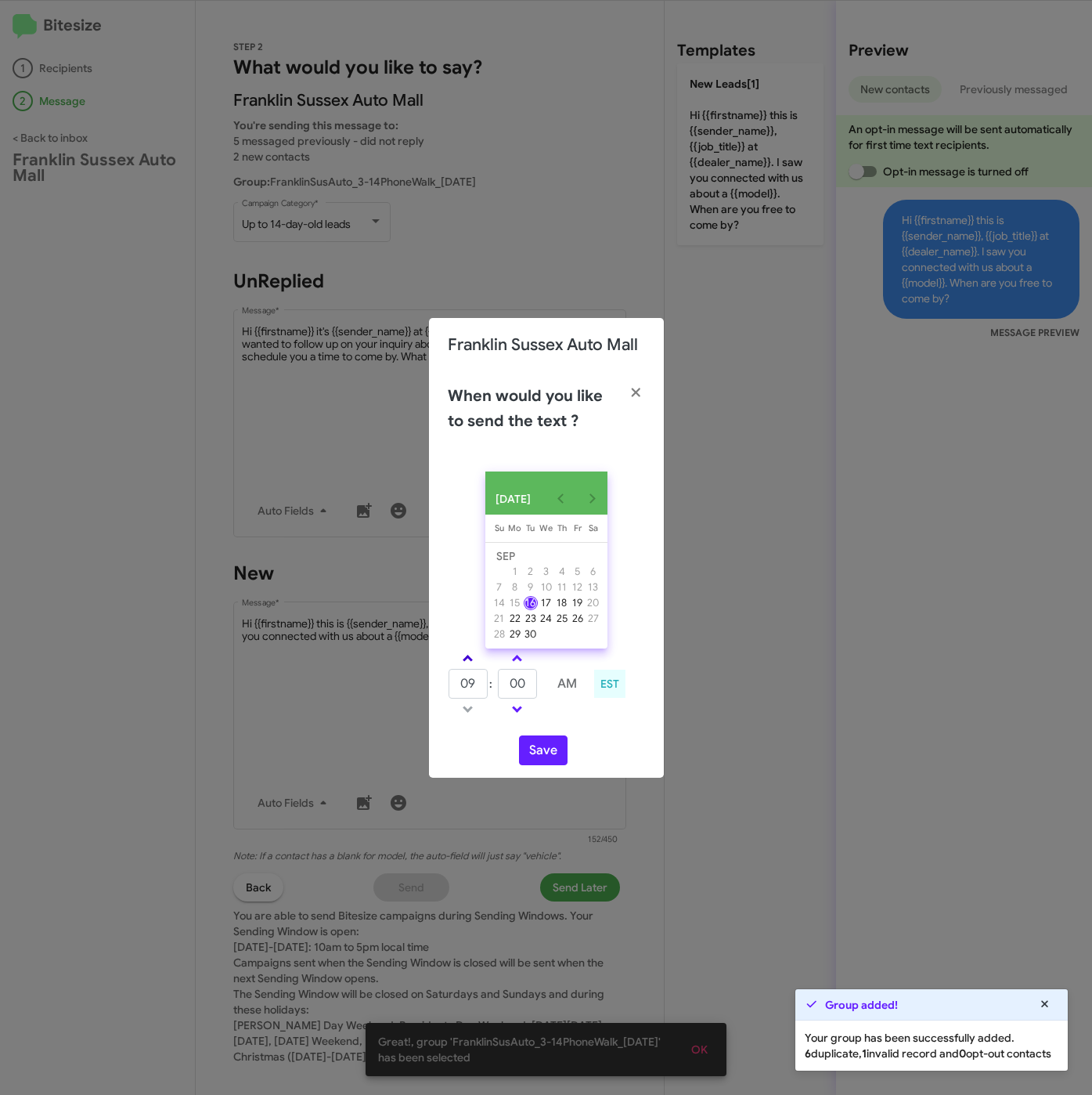
click at [461, 670] on tbody "09 : 00 AM" at bounding box center [517, 683] width 140 height 71
click at [463, 667] on link at bounding box center [468, 657] width 28 height 18
click at [470, 667] on link at bounding box center [468, 657] width 28 height 18
click at [469, 665] on span at bounding box center [468, 660] width 10 height 10
click at [473, 665] on link at bounding box center [468, 657] width 28 height 18
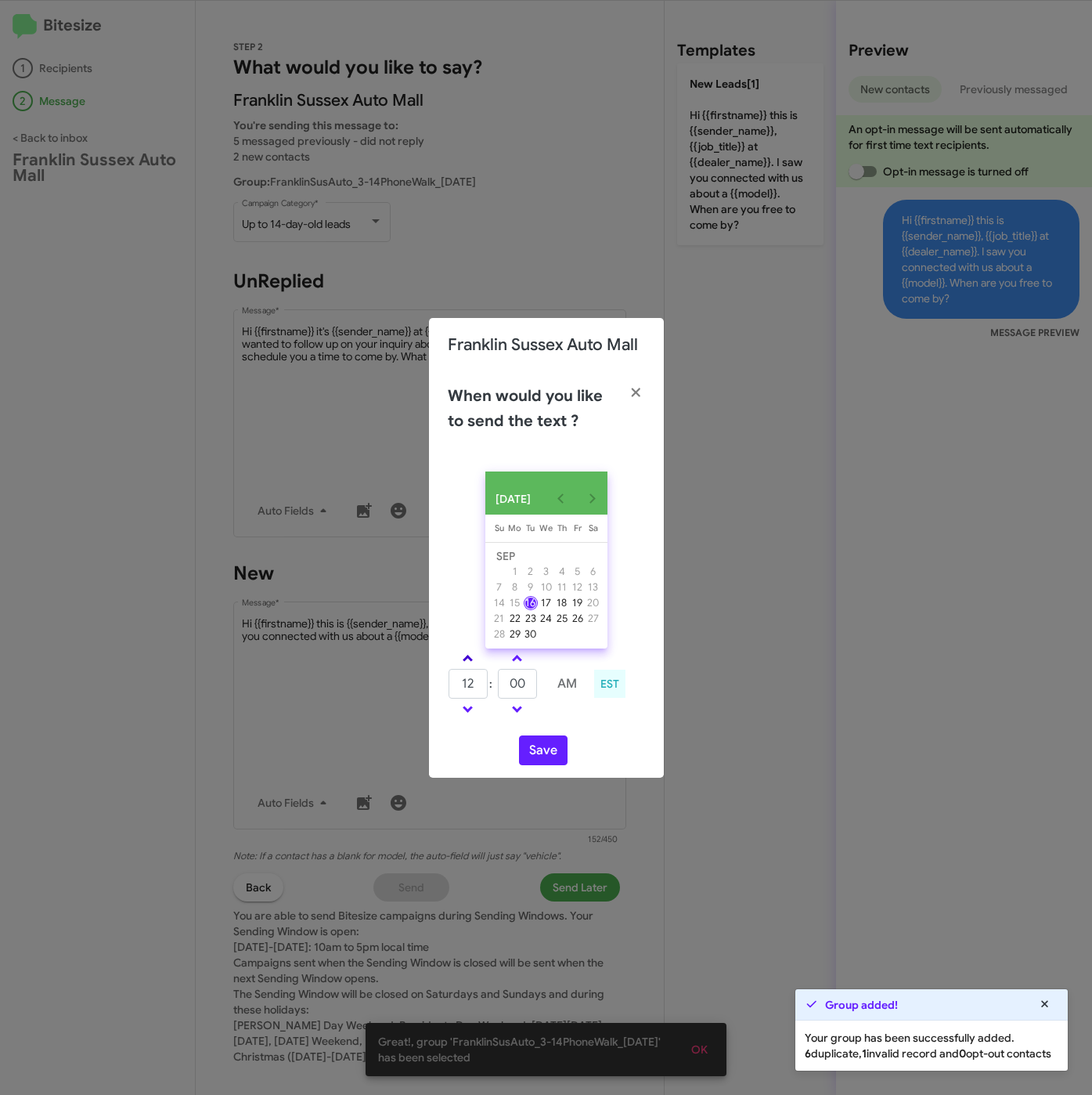
type input "01"
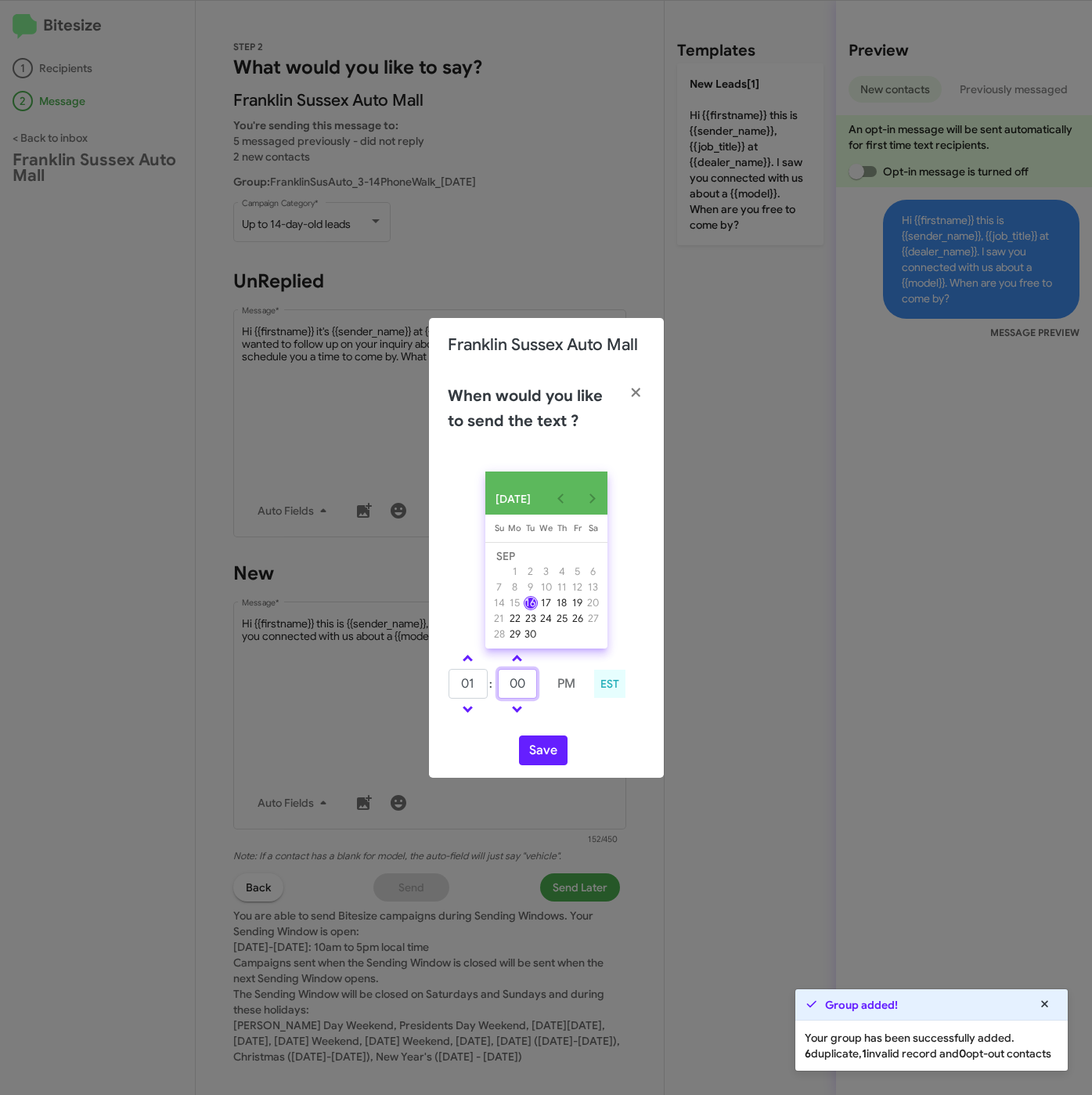
drag, startPoint x: 510, startPoint y: 688, endPoint x: 496, endPoint y: 687, distance: 14.0
click at [496, 687] on tr "01 : 00 PM" at bounding box center [517, 683] width 139 height 31
type input "20"
click at [557, 755] on button "Save" at bounding box center [543, 750] width 49 height 29
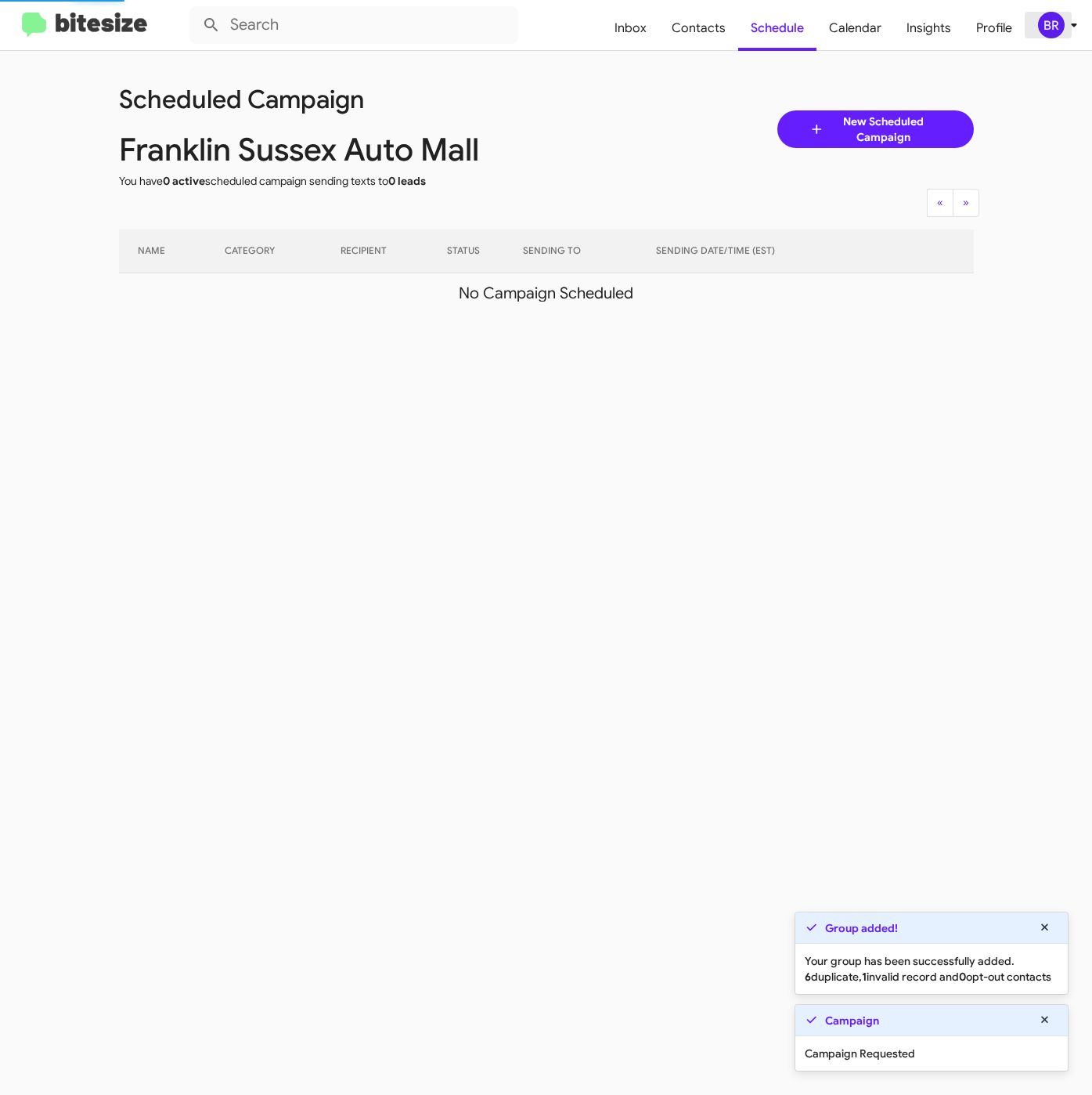
click at [1057, 15] on div "BR" at bounding box center [1052, 25] width 27 height 27
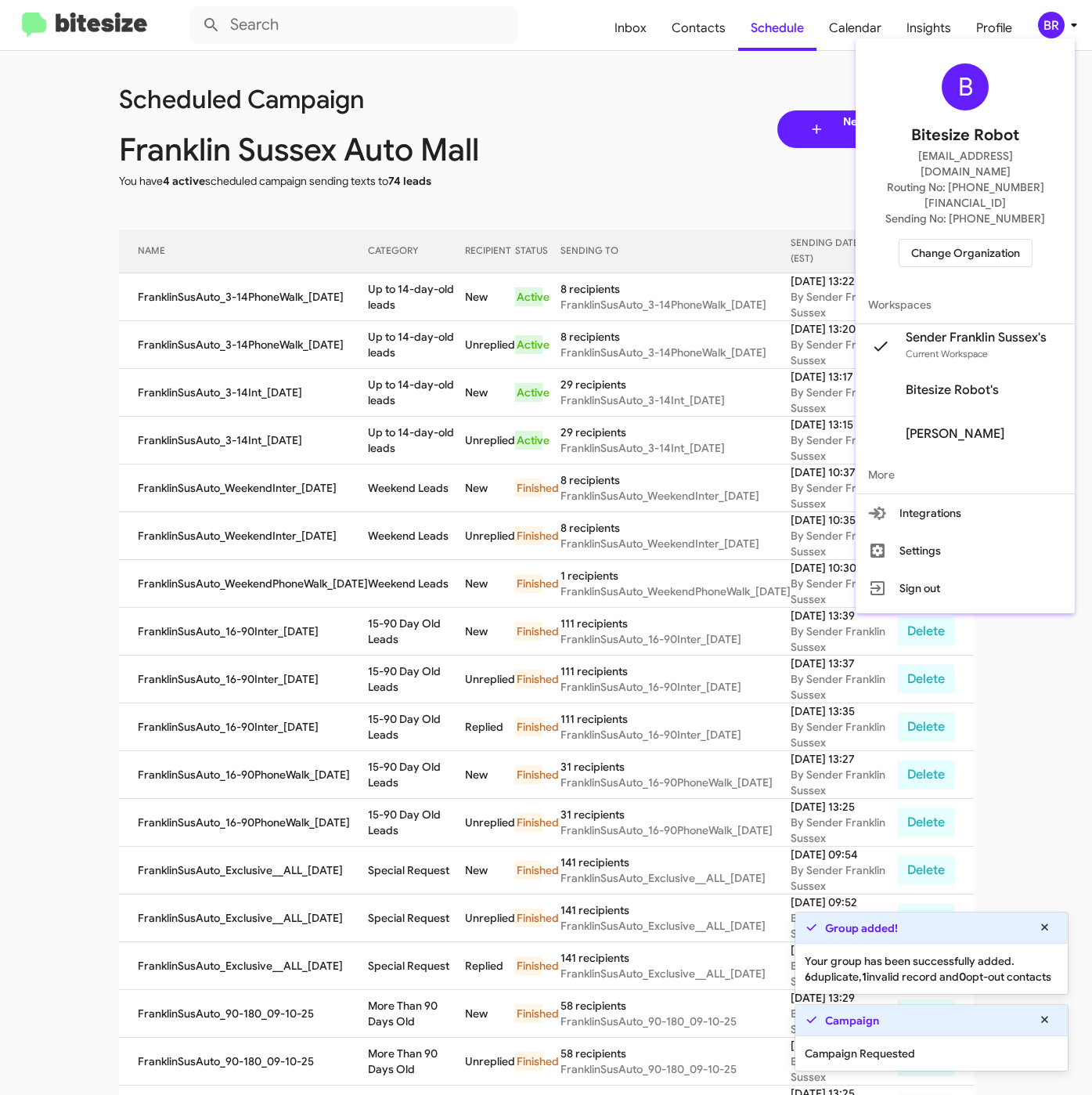
click at [322, 311] on div at bounding box center [546, 547] width 1092 height 1095
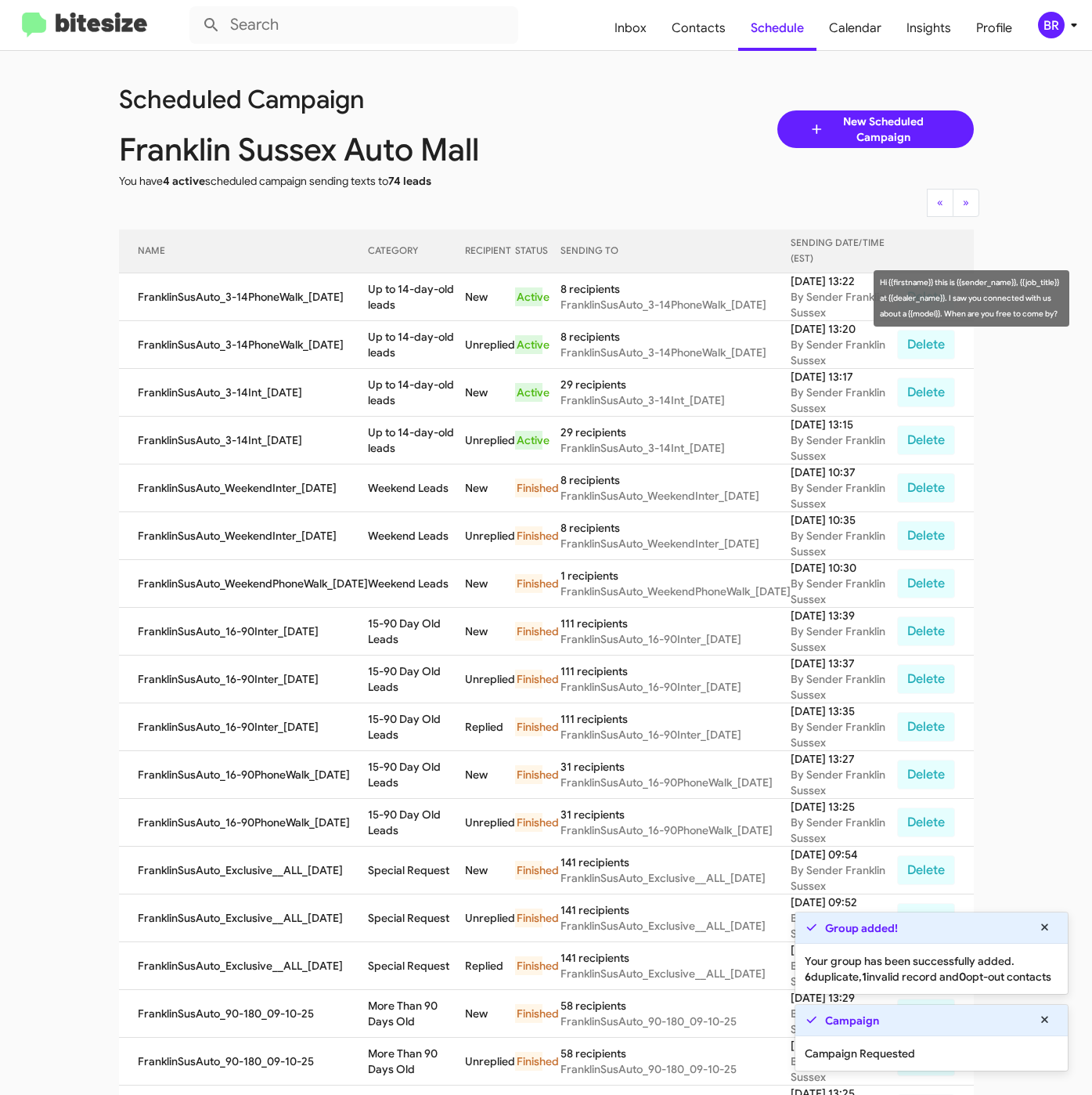
drag, startPoint x: 359, startPoint y: 285, endPoint x: 388, endPoint y: 300, distance: 32.6
click at [388, 300] on tr "FranklinSusAuto_3-14PhoneWalk_09-16-25 Up to 14-day-old leads New Active 8 reci…" at bounding box center [546, 297] width 855 height 48
copy tr "Up to 14-day-old leads"
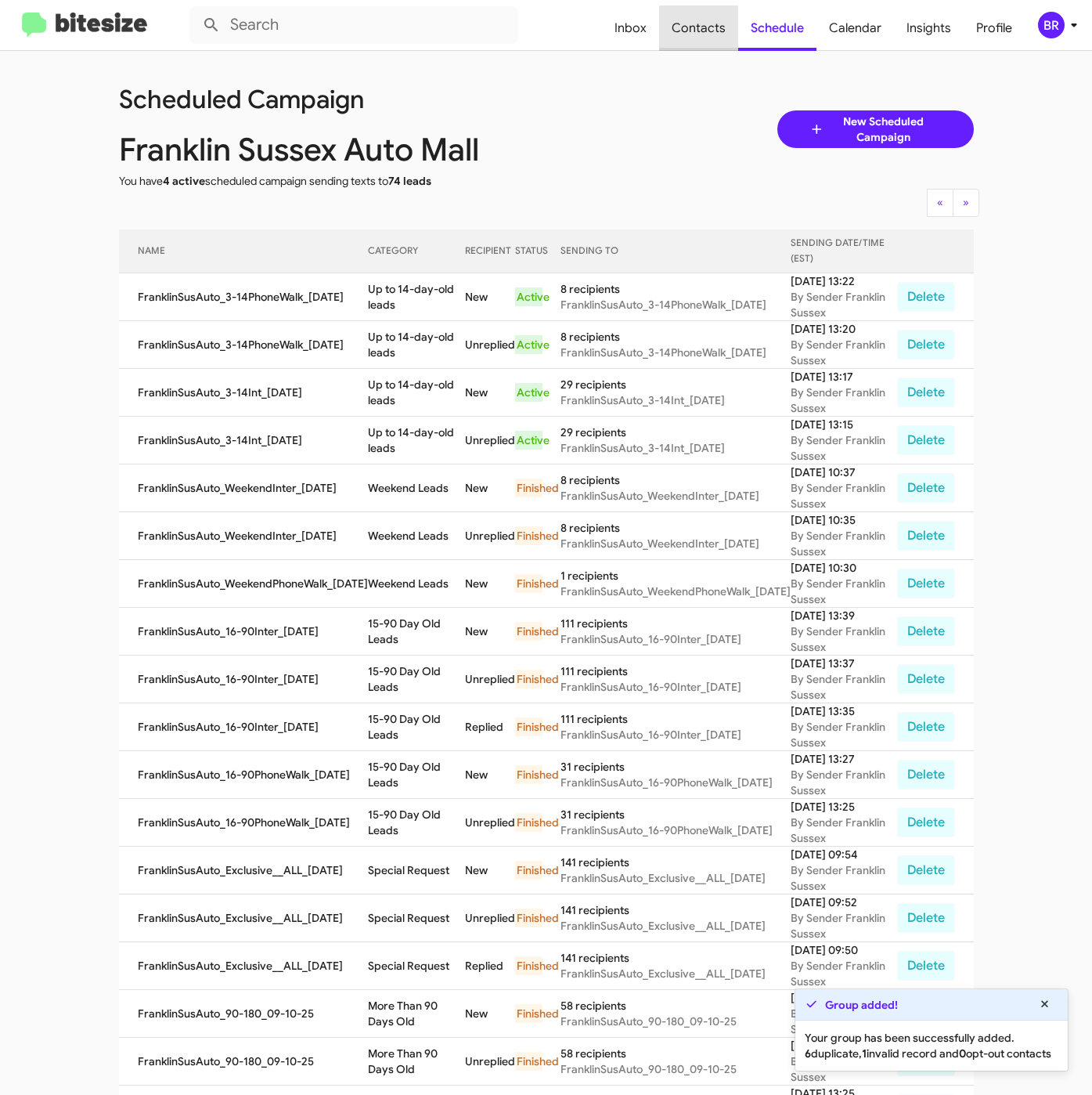
click at [731, 19] on span "Contacts" at bounding box center [698, 29] width 79 height 45
type input "in:groups"
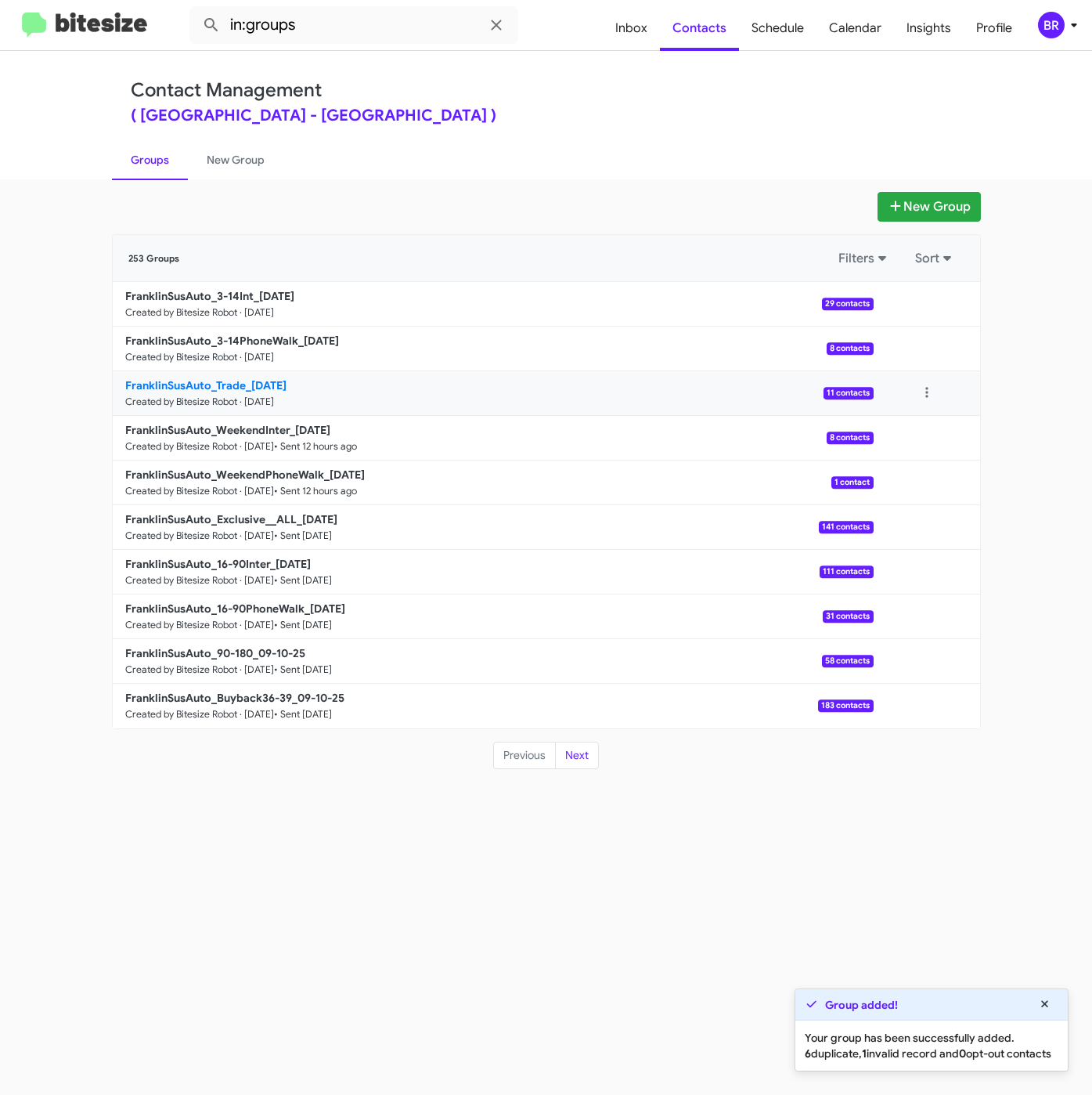
click at [191, 398] on small "Created by Bitesize Robot · [DATE]" at bounding box center [199, 401] width 149 height 13
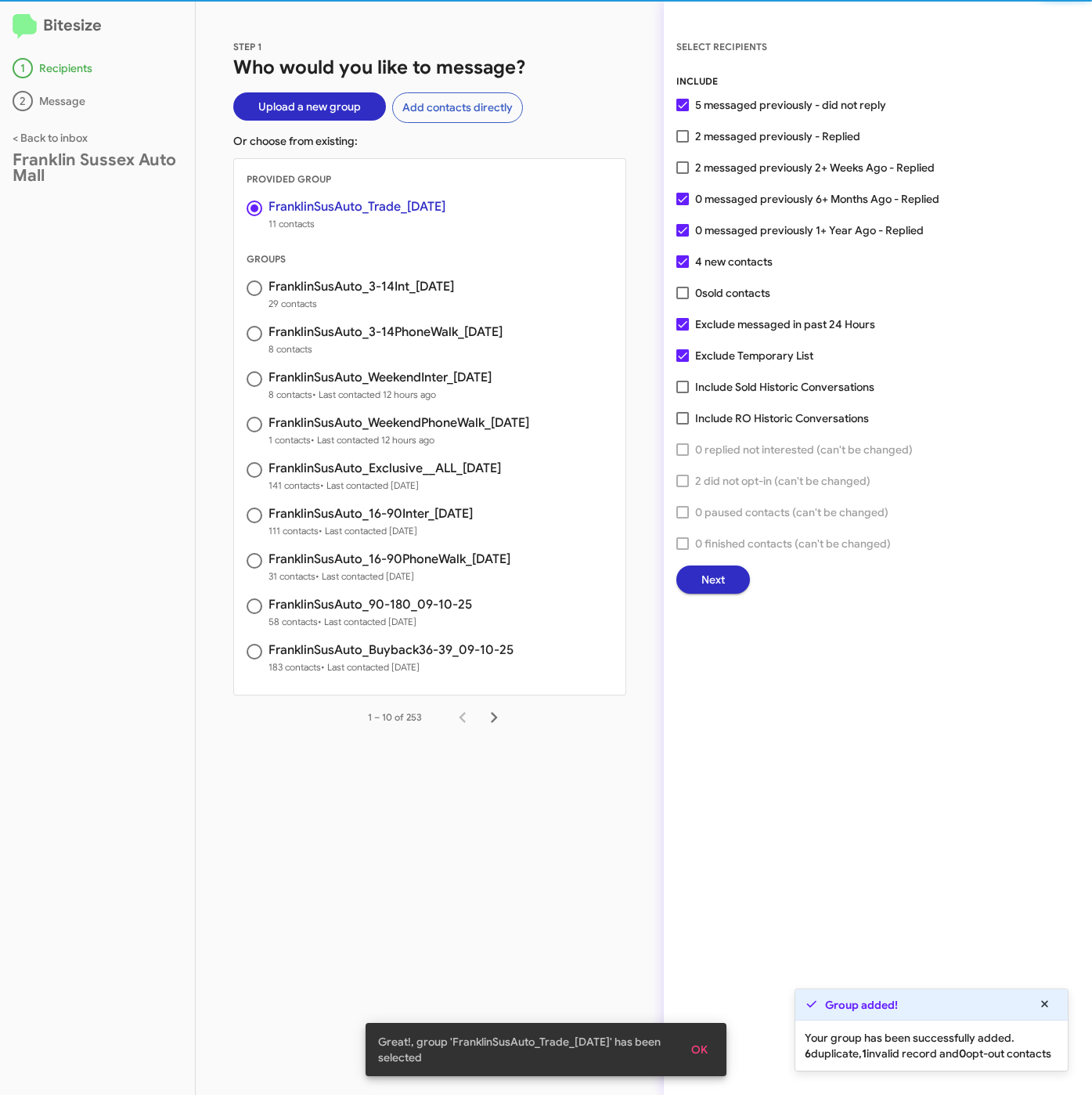
click at [721, 571] on span "Next" at bounding box center [713, 579] width 24 height 28
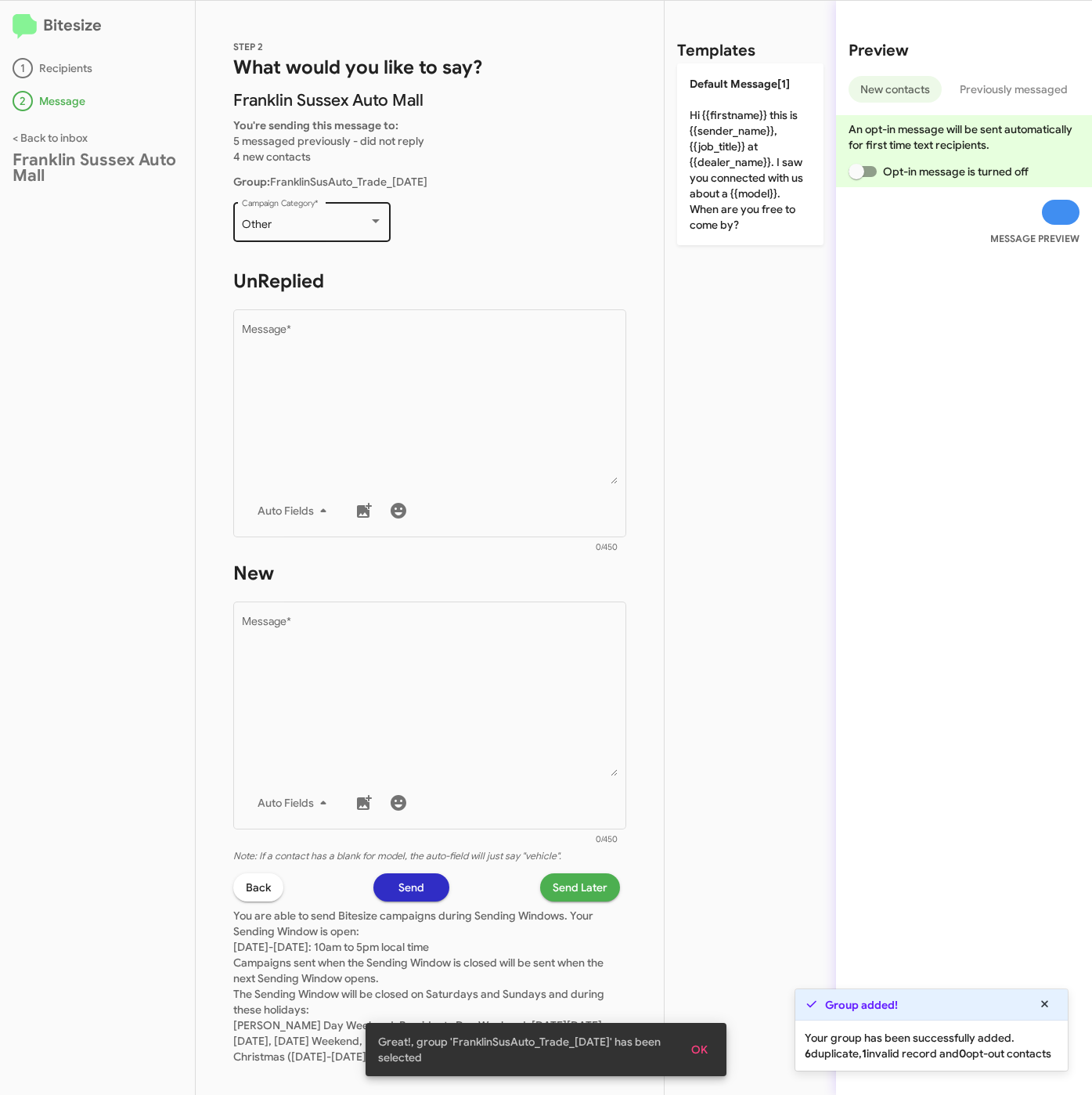
click at [327, 202] on div "Other Campaign Category *" at bounding box center [312, 220] width 140 height 43
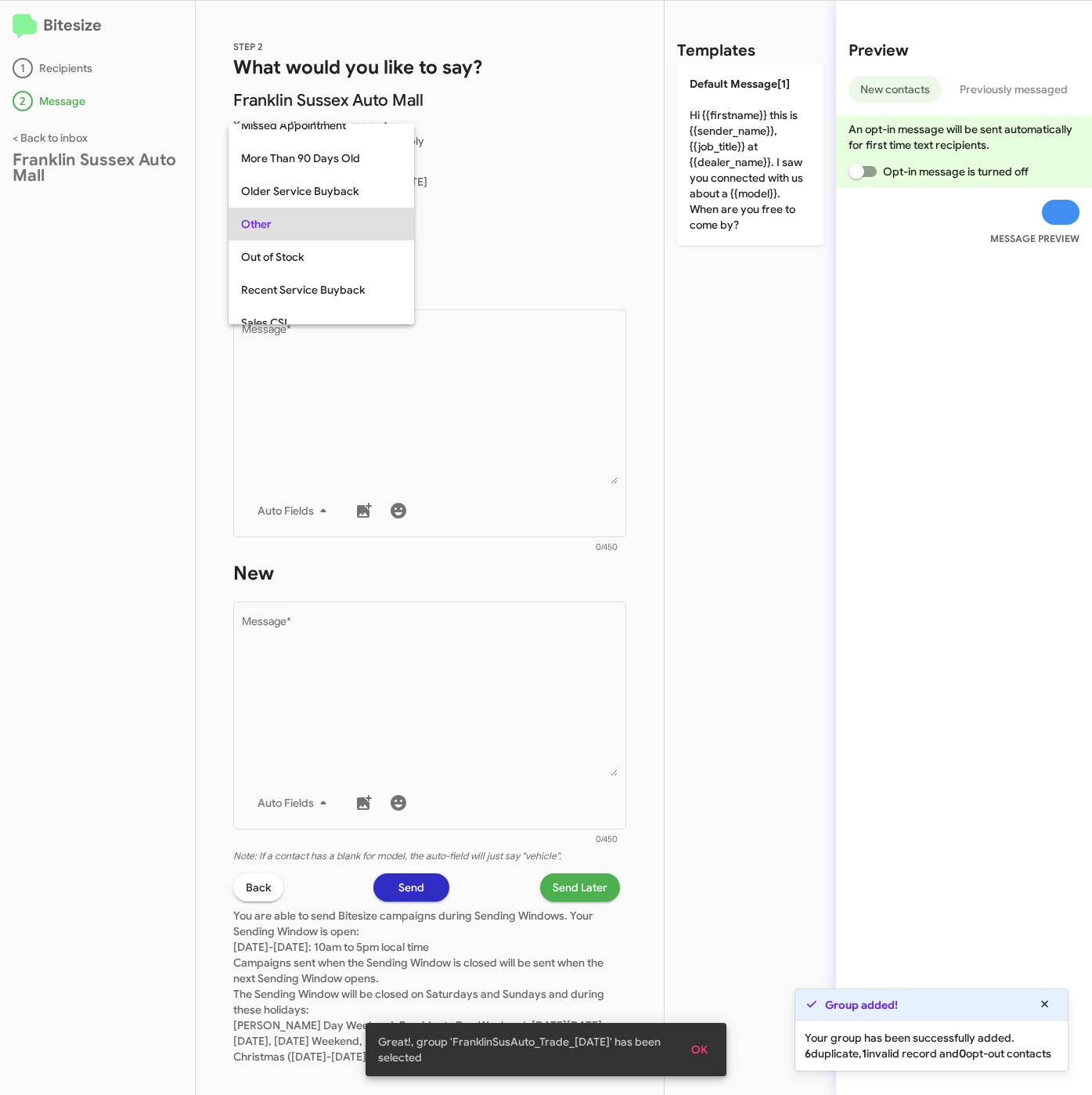
scroll to position [555, 0]
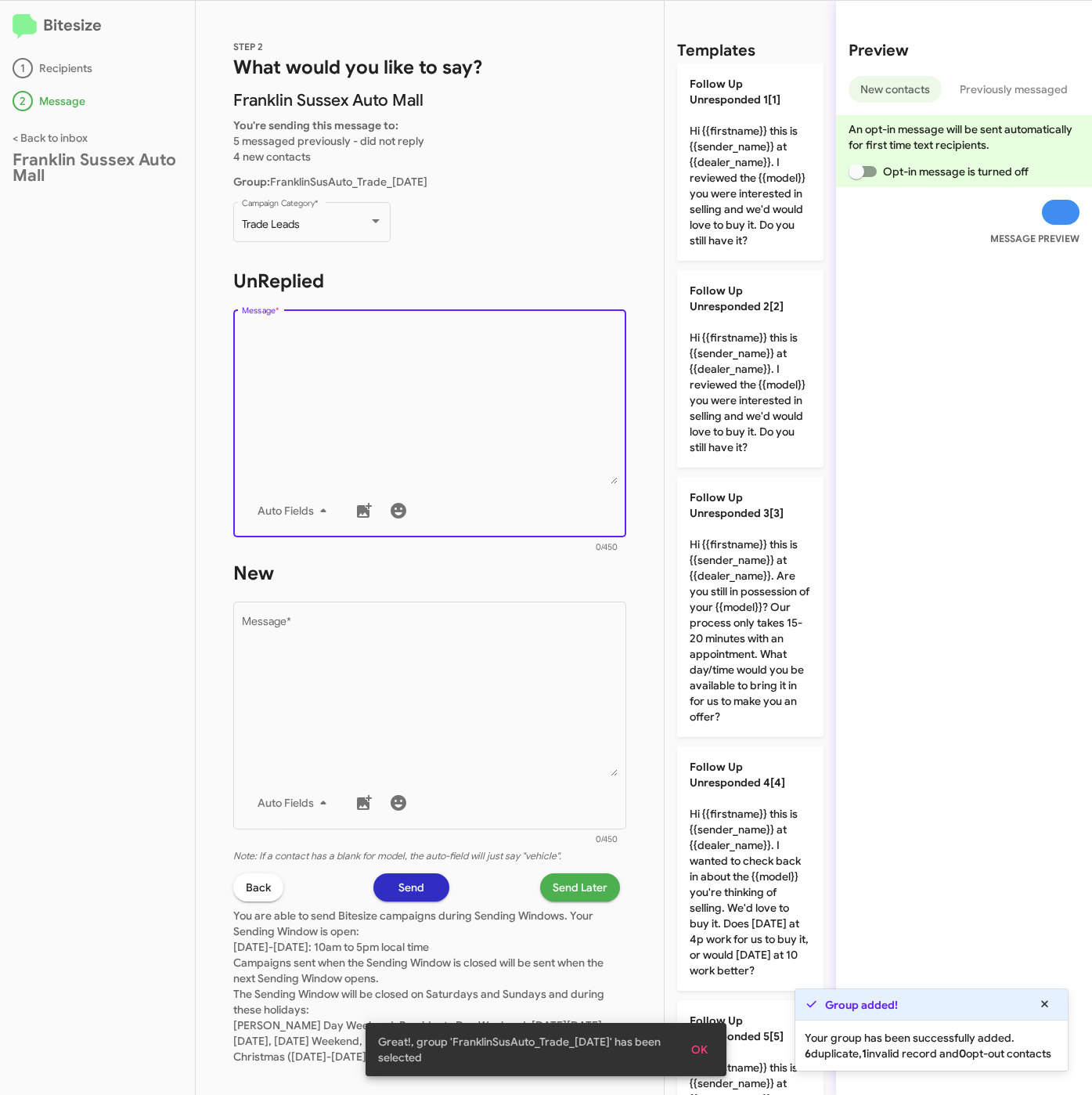
click at [431, 372] on textarea "Message *" at bounding box center [431, 404] width 377 height 160
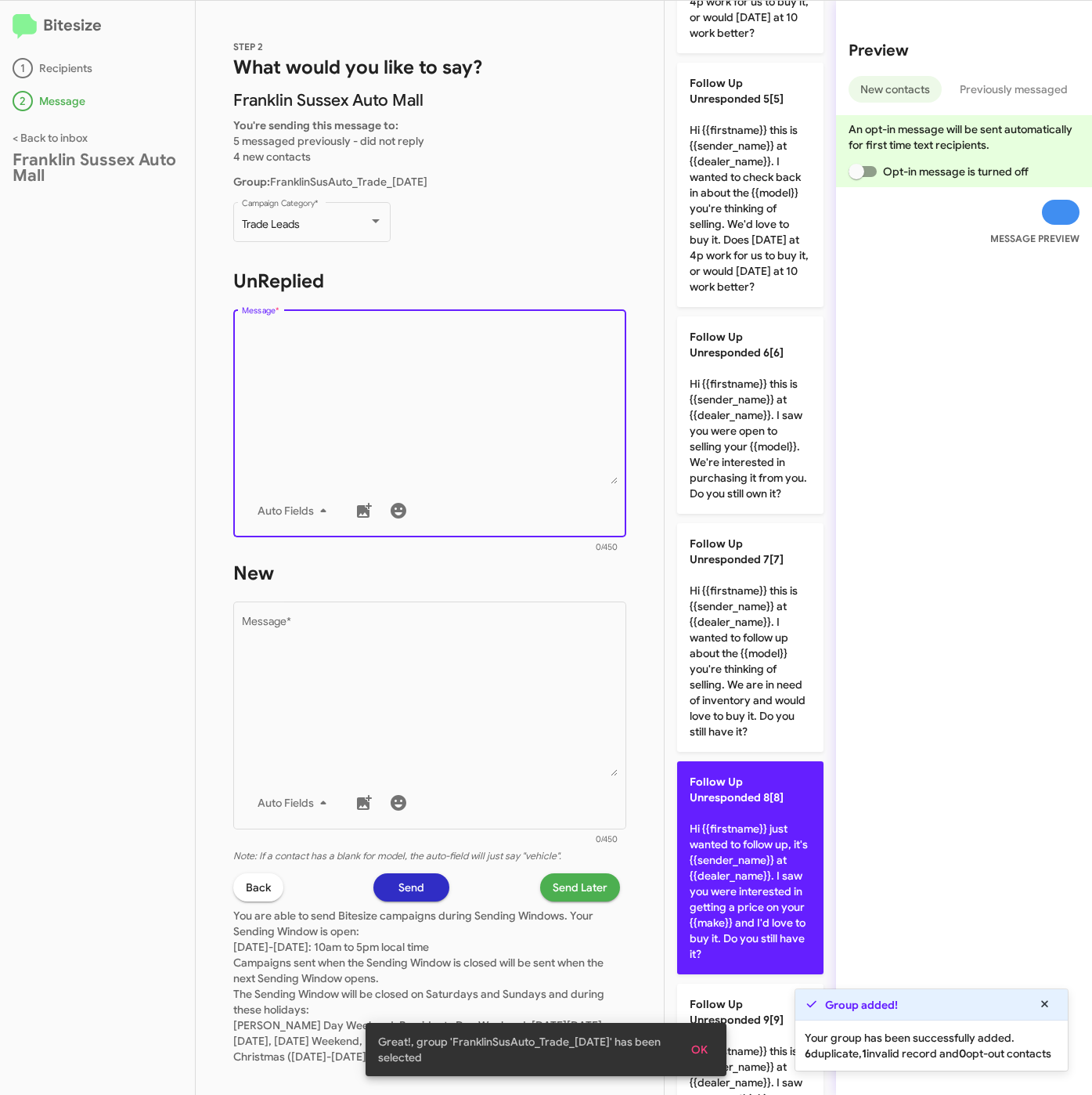
scroll to position [1175, 0]
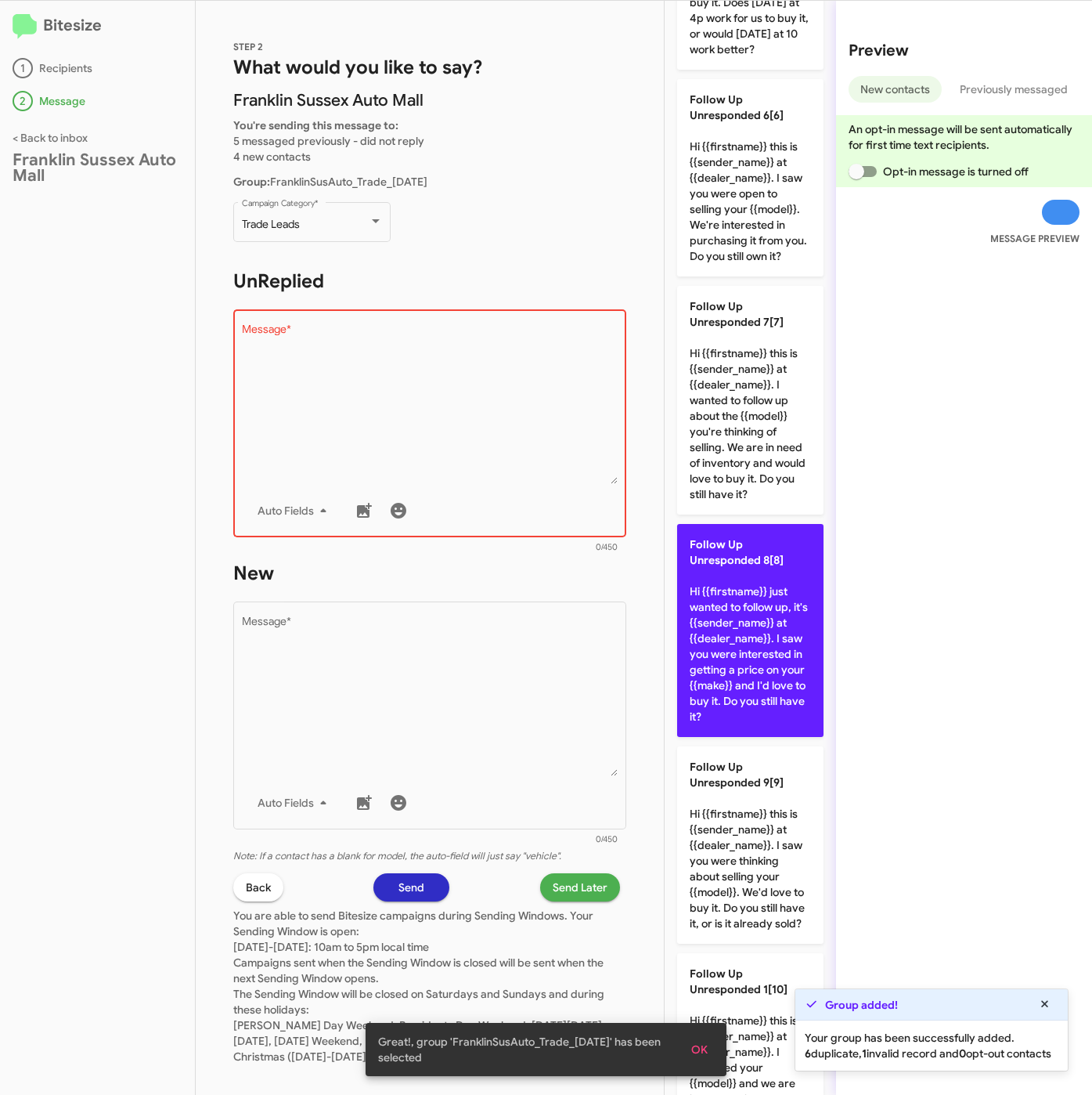
click at [748, 737] on p "Follow Up Unresponded 8[8] Hi {{firstname}} just wanted to follow up, it's {{se…" at bounding box center [750, 630] width 146 height 213
type textarea "Hi {{firstname}} just wanted to follow up, it's {{sender_name}} at {{dealer_nam…"
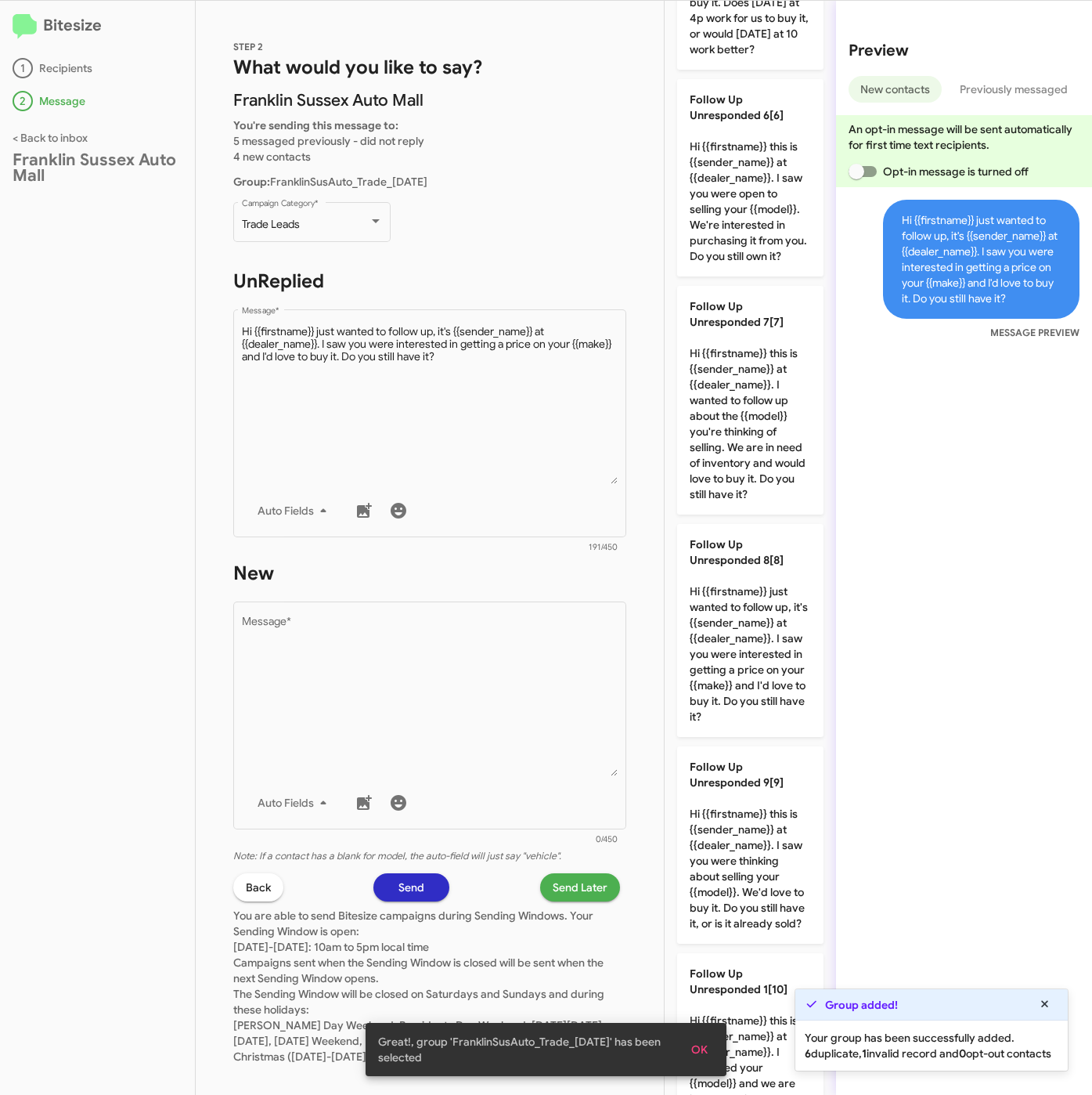
drag, startPoint x: 440, startPoint y: 672, endPoint x: 561, endPoint y: 552, distance: 170.4
click at [440, 670] on textarea "Message *" at bounding box center [431, 696] width 377 height 160
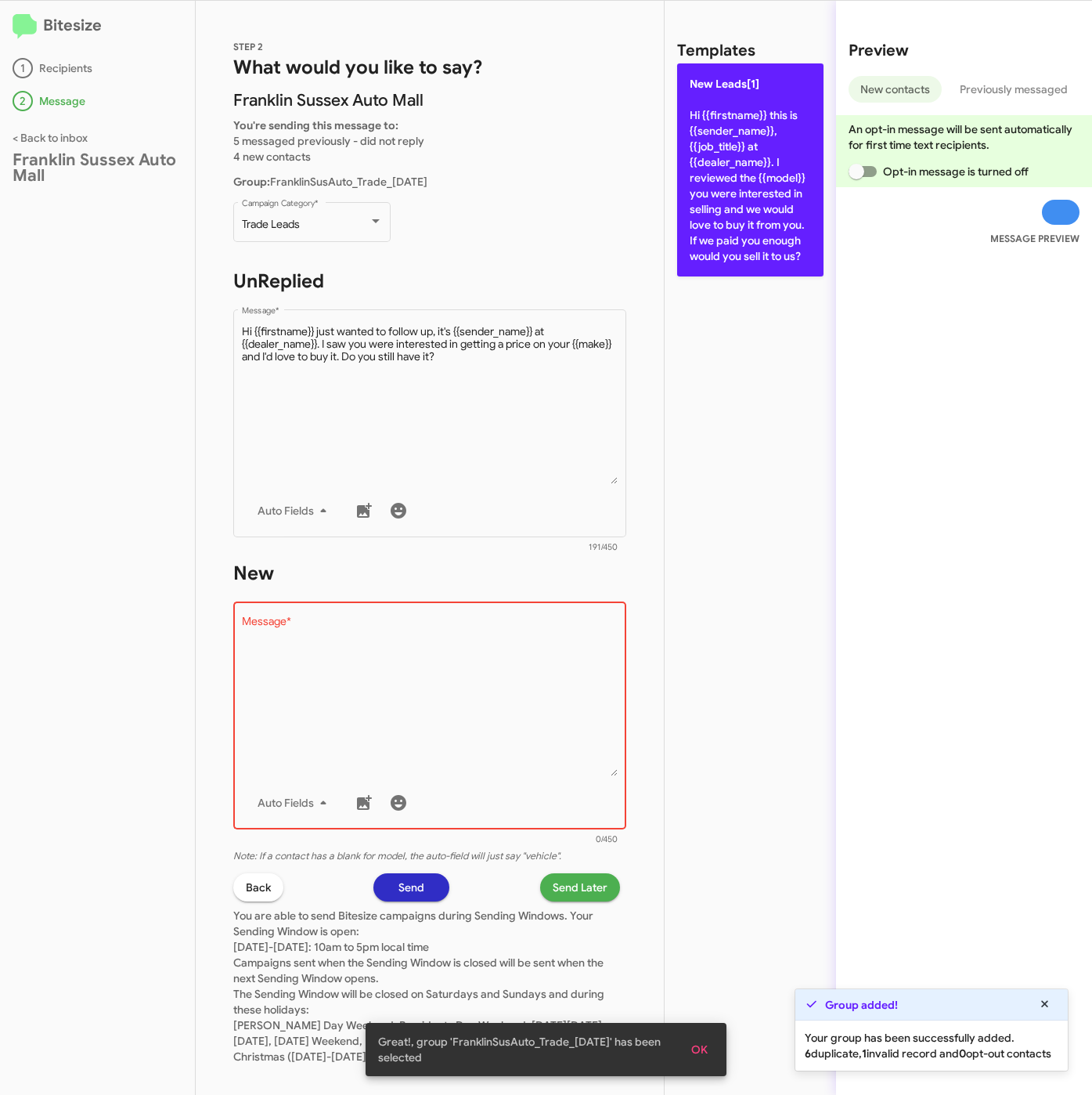
click at [728, 268] on p "New Leads[1] Hi {{firstname}} this is {{sender_name}}, {{job_title}} at {{deale…" at bounding box center [750, 169] width 146 height 213
type textarea "Hi {{firstname}} this is {{sender_name}}, {{job_title}} at {{dealer_name}}. I r…"
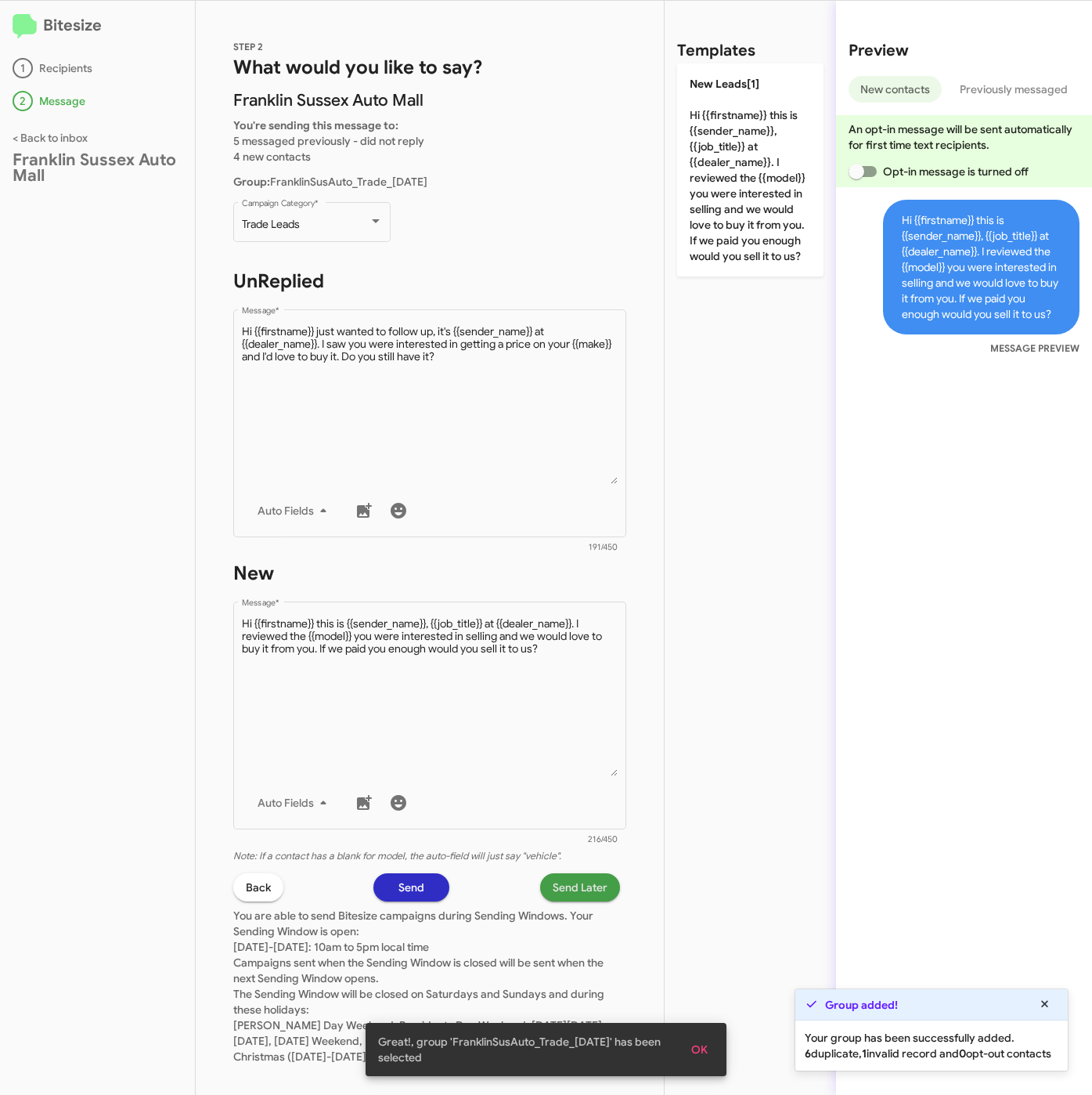
click at [571, 876] on span "Send Later" at bounding box center [580, 886] width 55 height 28
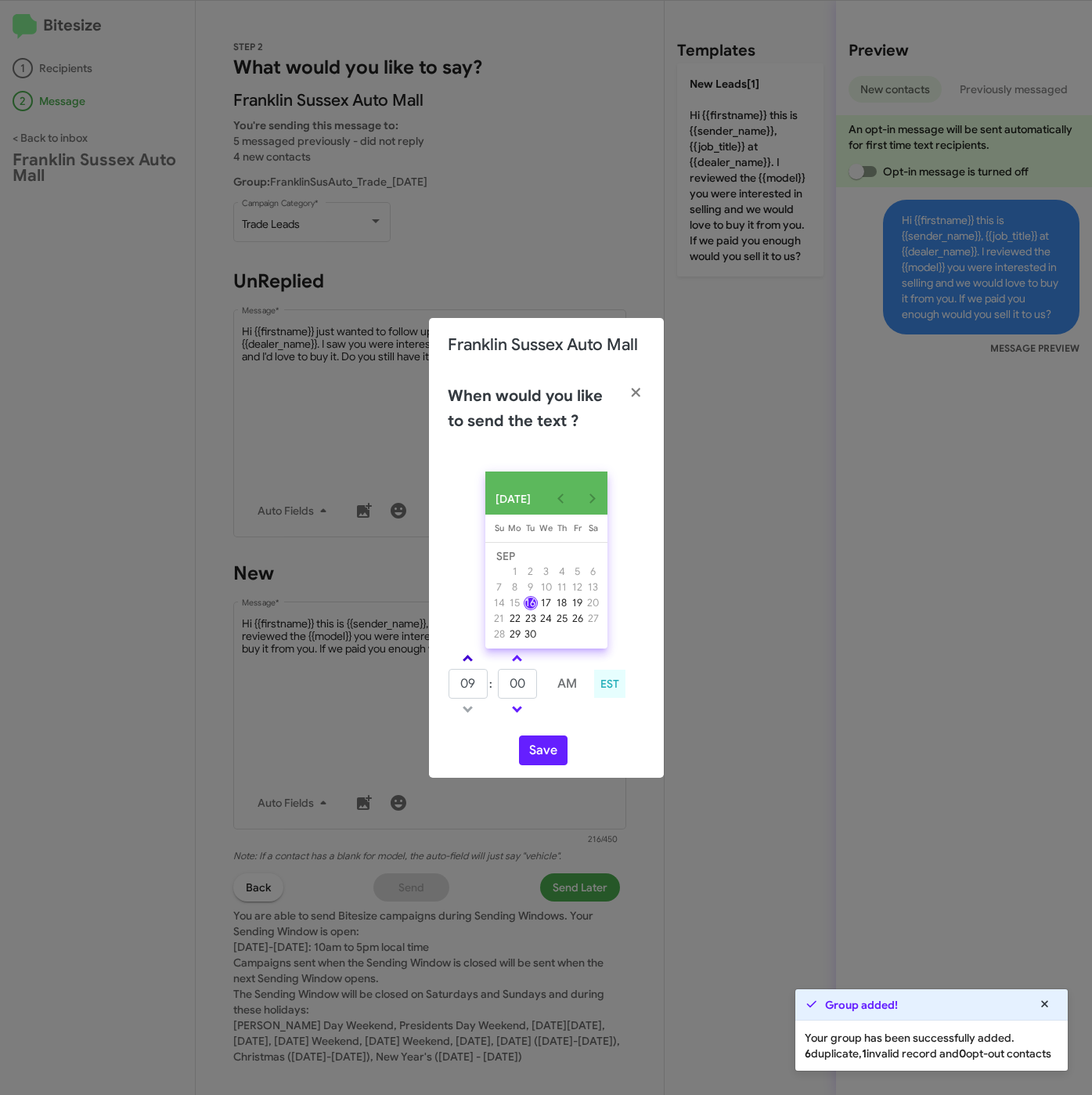
click at [467, 656] on span at bounding box center [468, 660] width 10 height 10
click at [478, 662] on link at bounding box center [468, 657] width 28 height 18
type input "01"
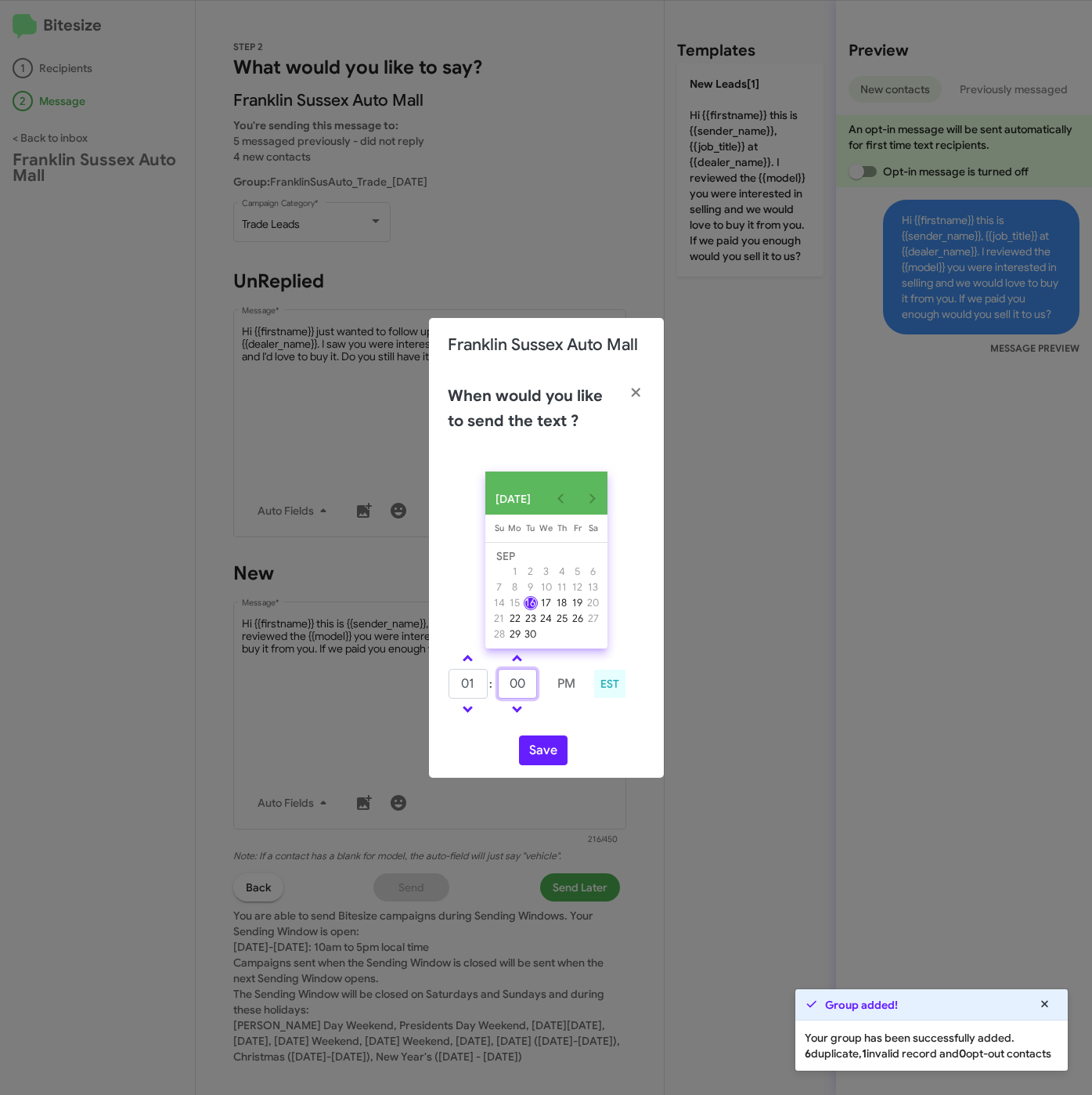
click at [477, 687] on tr "01 : 00 PM" at bounding box center [517, 683] width 139 height 31
type input "10"
click at [529, 752] on button "Save" at bounding box center [543, 750] width 49 height 29
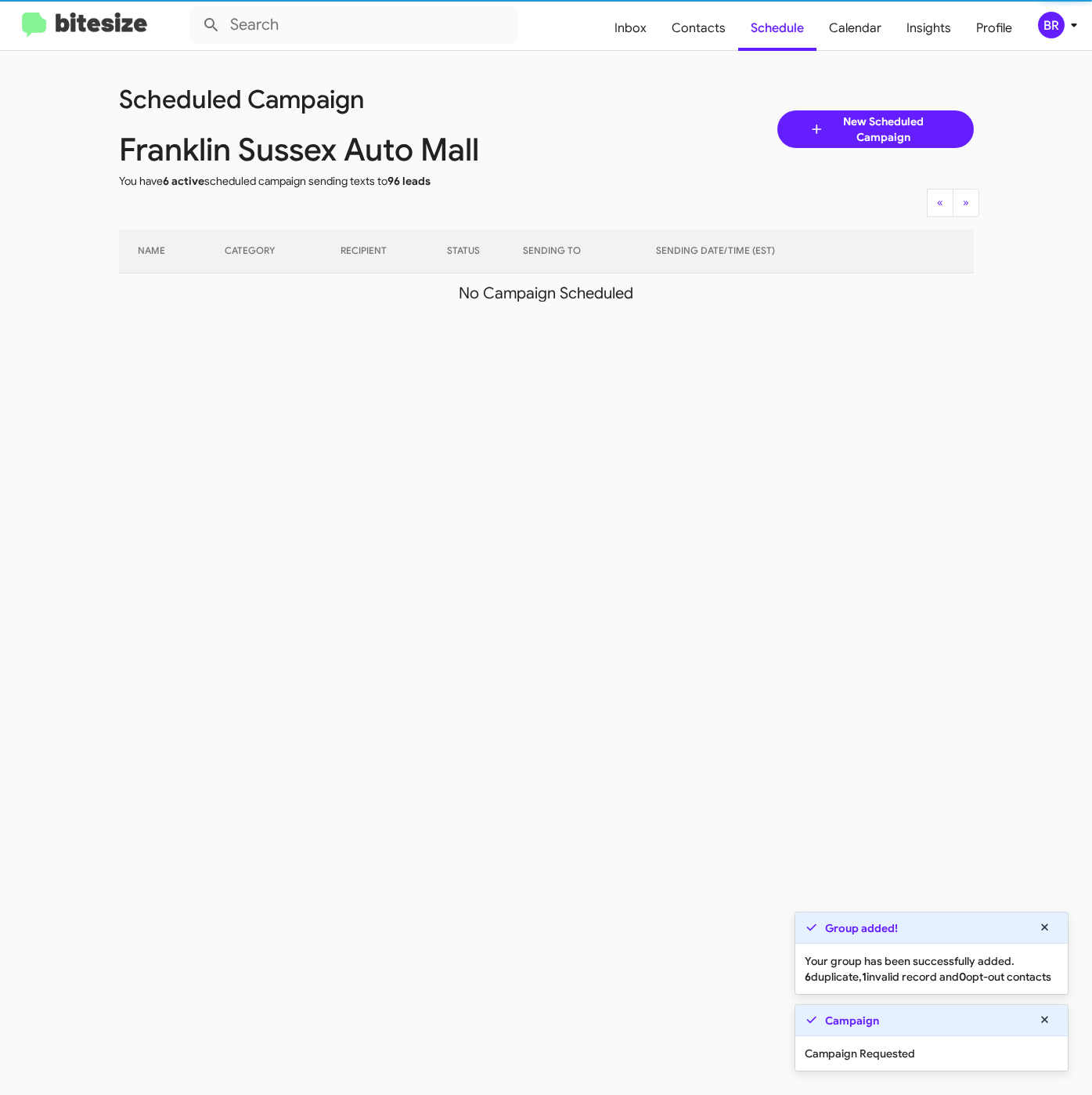
click at [1059, 33] on div "BR" at bounding box center [1052, 25] width 27 height 27
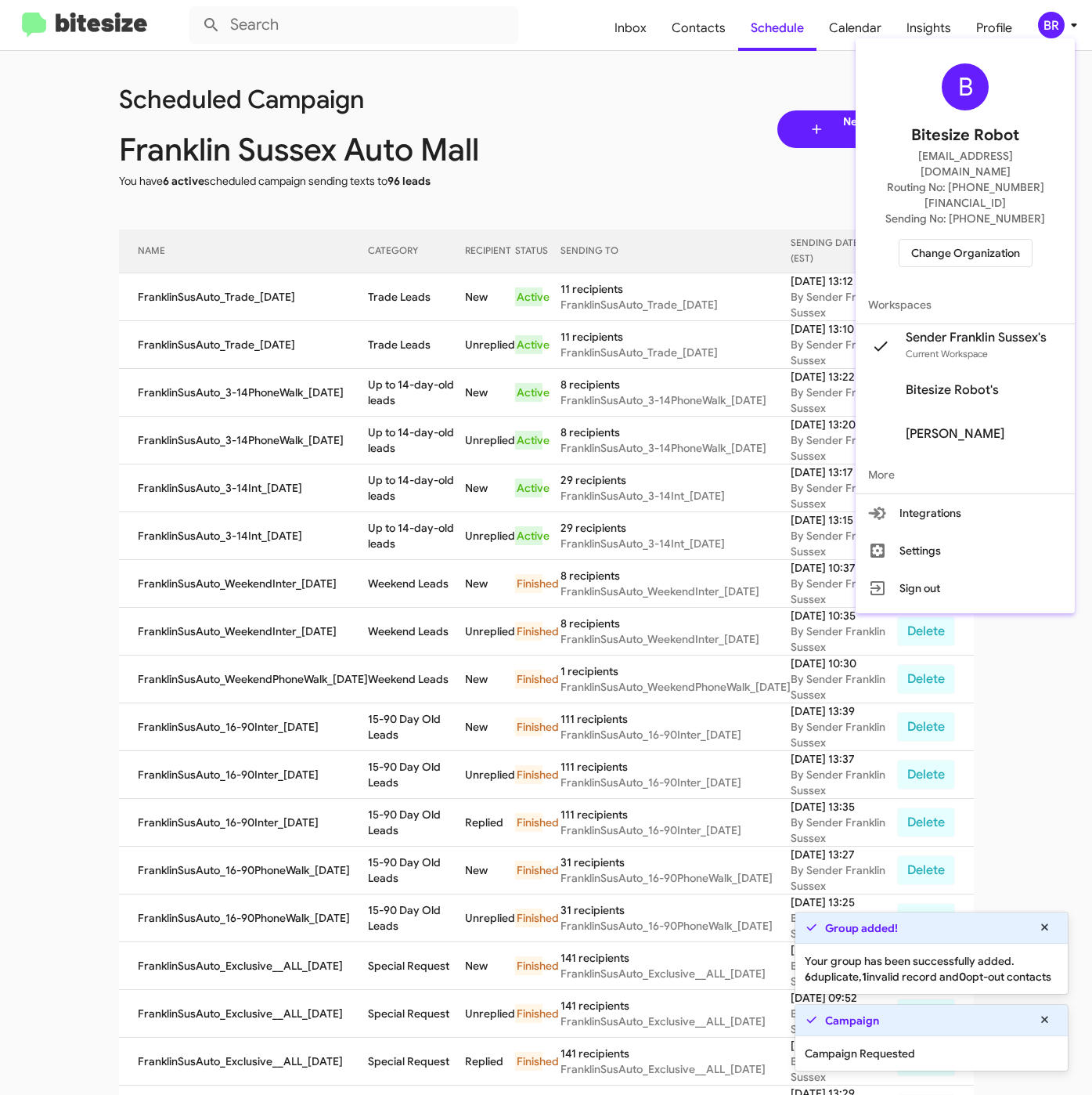
click at [368, 287] on div at bounding box center [546, 547] width 1092 height 1095
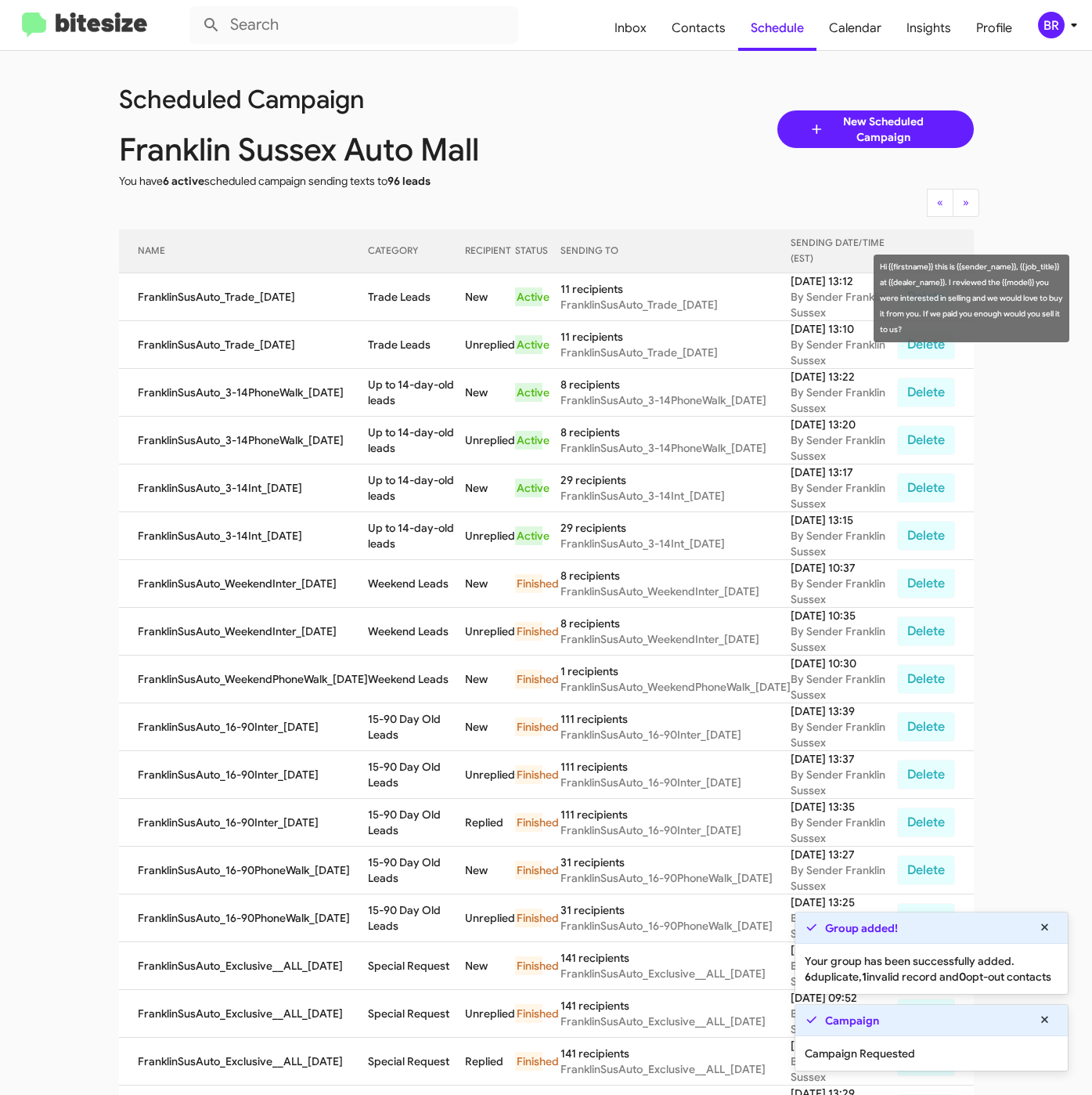
drag, startPoint x: 365, startPoint y: 299, endPoint x: 383, endPoint y: 299, distance: 18.0
click at [431, 311] on td "Trade Leads" at bounding box center [416, 297] width 97 height 48
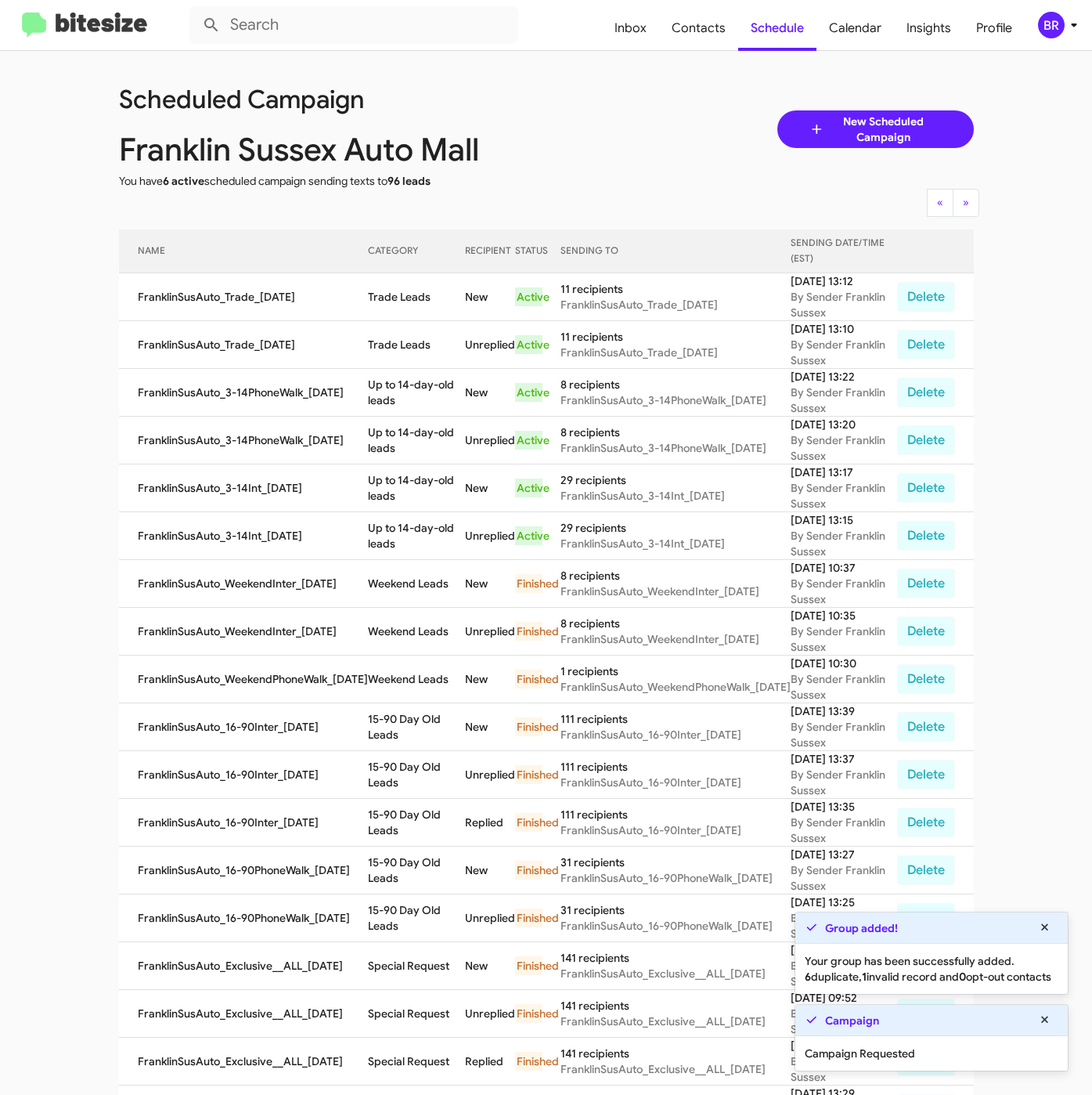
click at [381, 299] on td "Trade Leads" at bounding box center [416, 297] width 97 height 48
drag, startPoint x: 362, startPoint y: 296, endPoint x: 423, endPoint y: 301, distance: 61.2
click at [423, 301] on td "Trade Leads" at bounding box center [416, 297] width 97 height 48
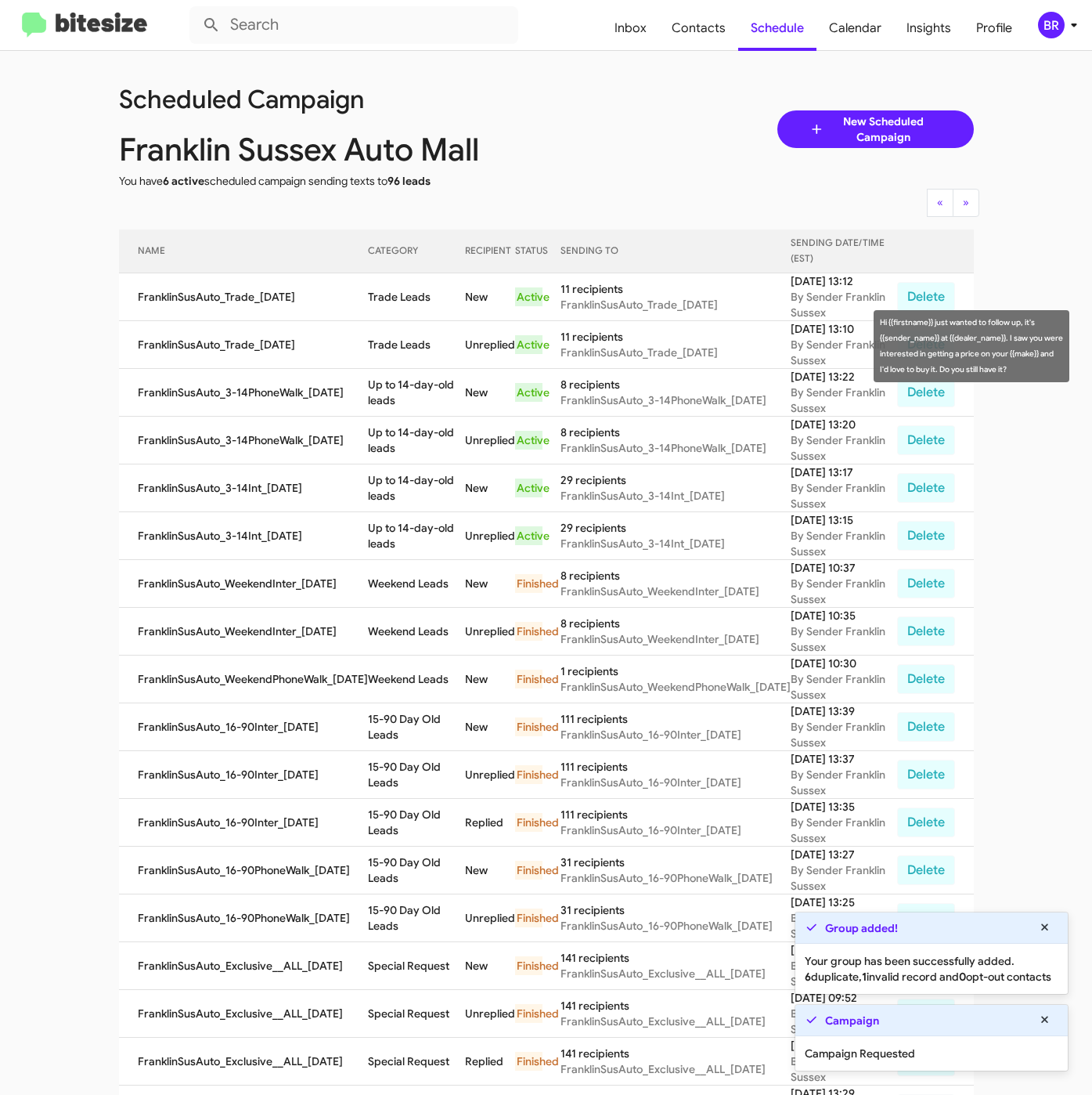
copy td "Trade Leads"
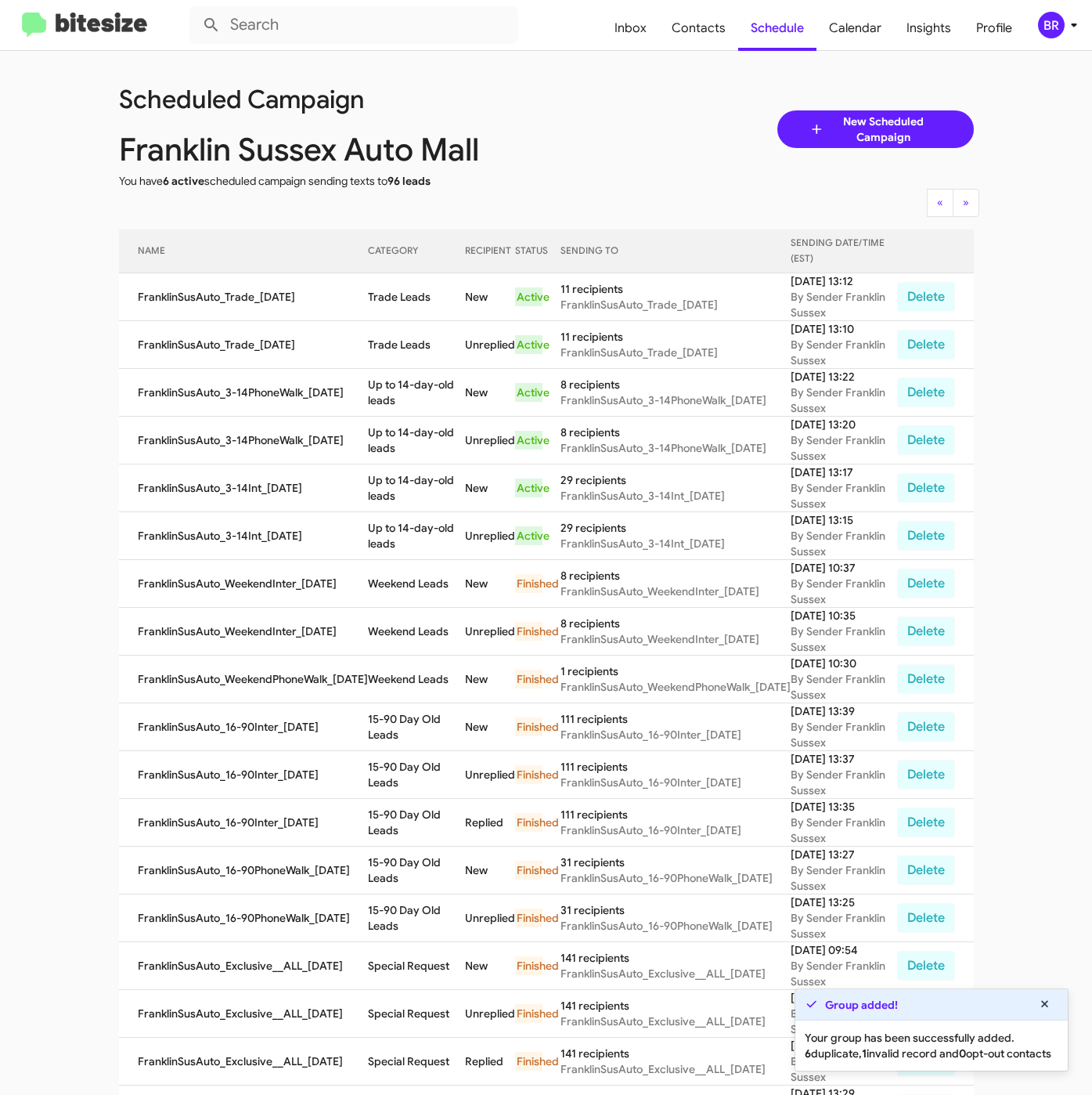
click at [1048, 17] on div "BR" at bounding box center [1052, 25] width 27 height 27
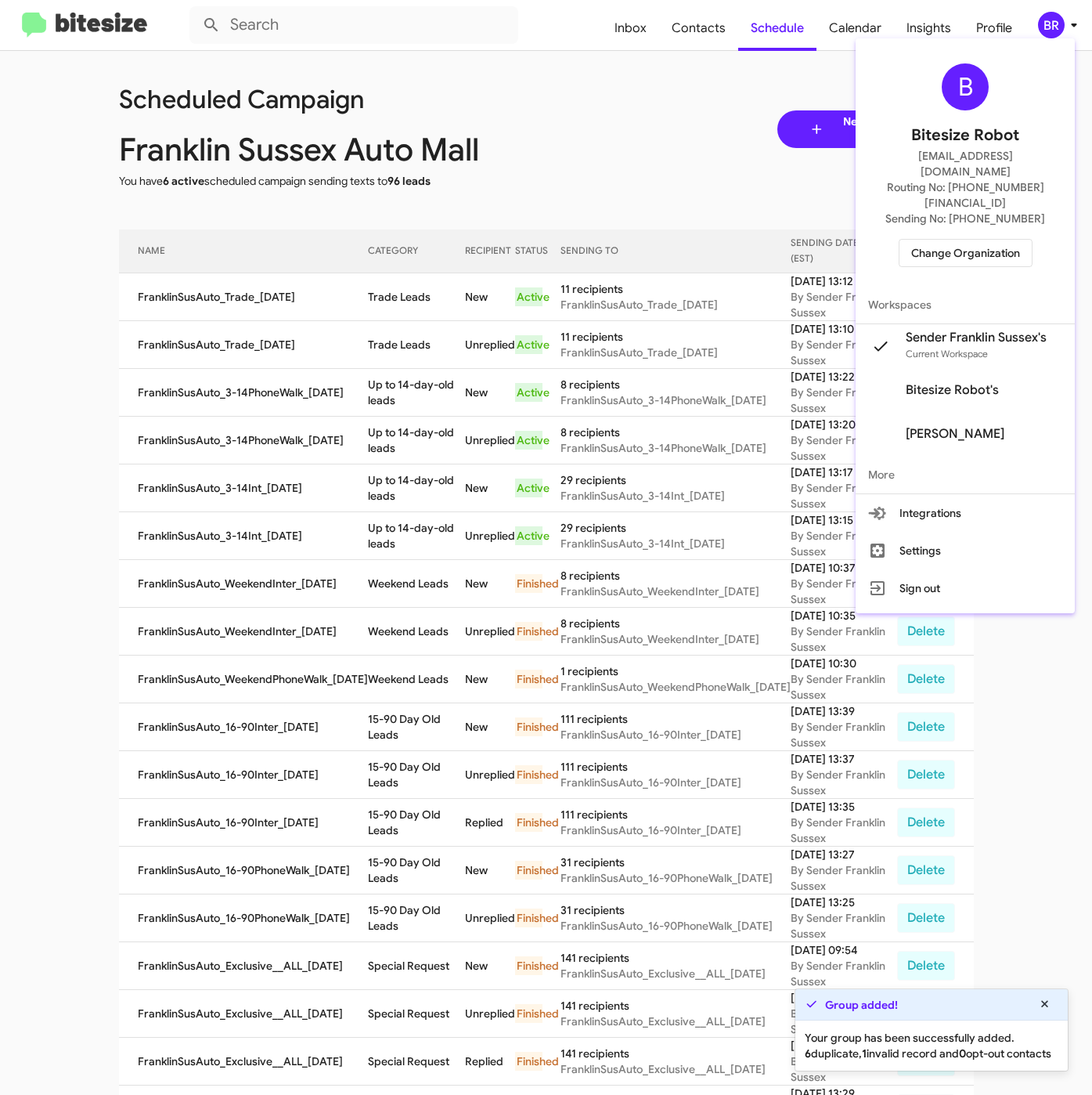
click at [952, 240] on span "Change Organization" at bounding box center [965, 253] width 109 height 27
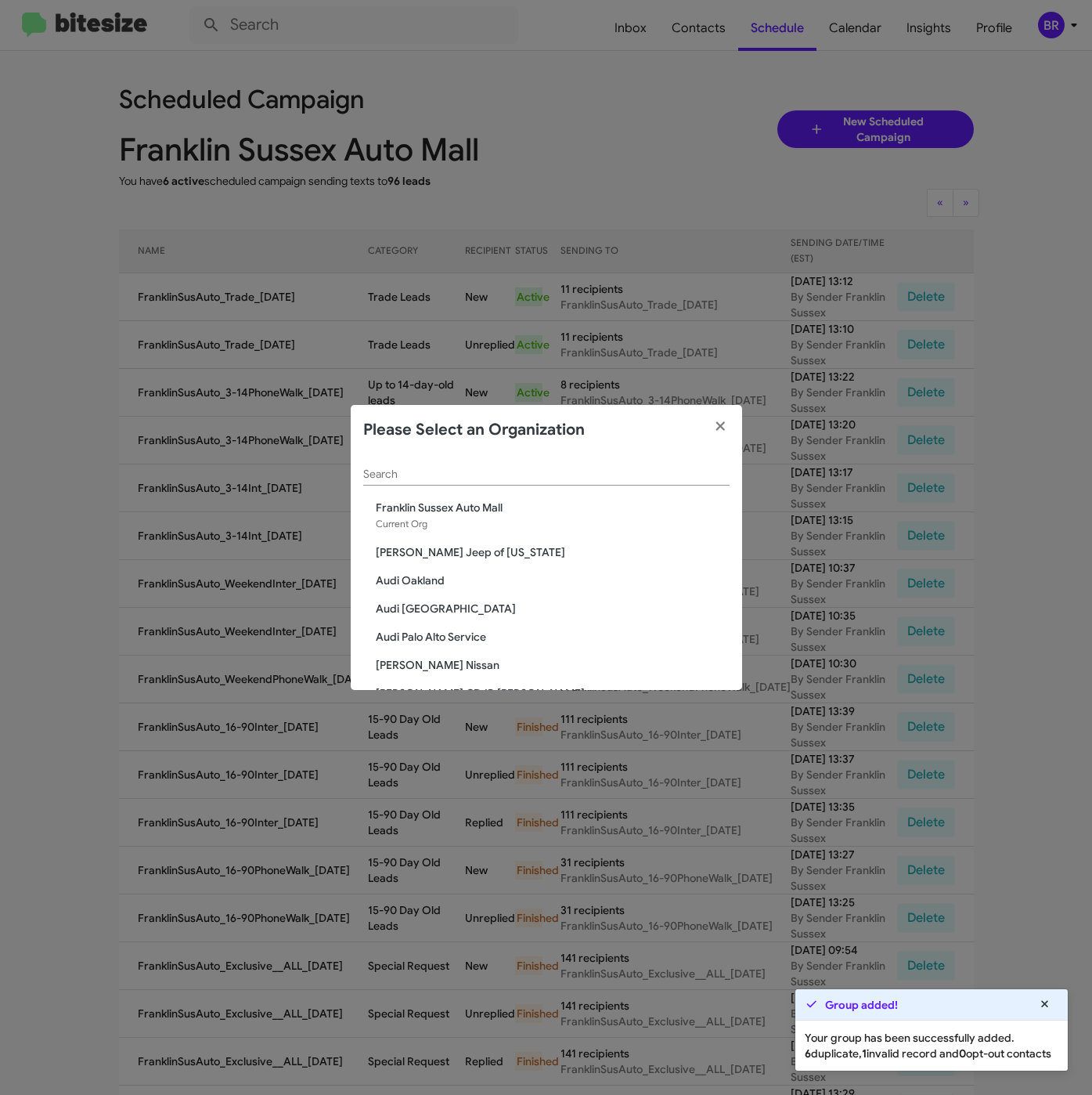
click at [397, 486] on div "Search" at bounding box center [546, 477] width 366 height 45
click at [392, 476] on input "Search" at bounding box center [546, 474] width 366 height 13
paste input "Audi Oakland"
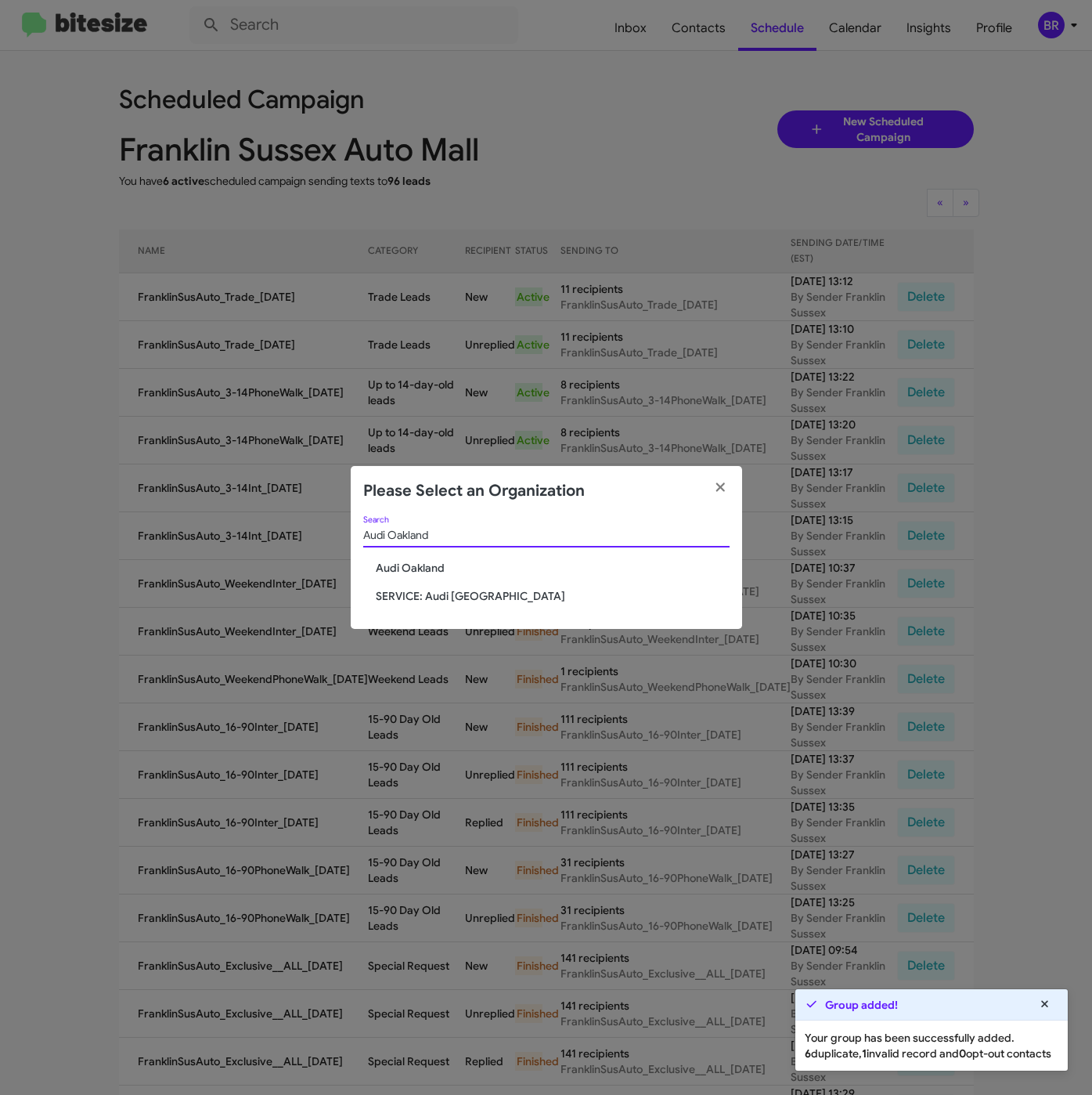
type input "Audi Oakland"
click at [421, 588] on span "SERVICE: Audi [GEOGRAPHIC_DATA]" at bounding box center [553, 596] width 354 height 16
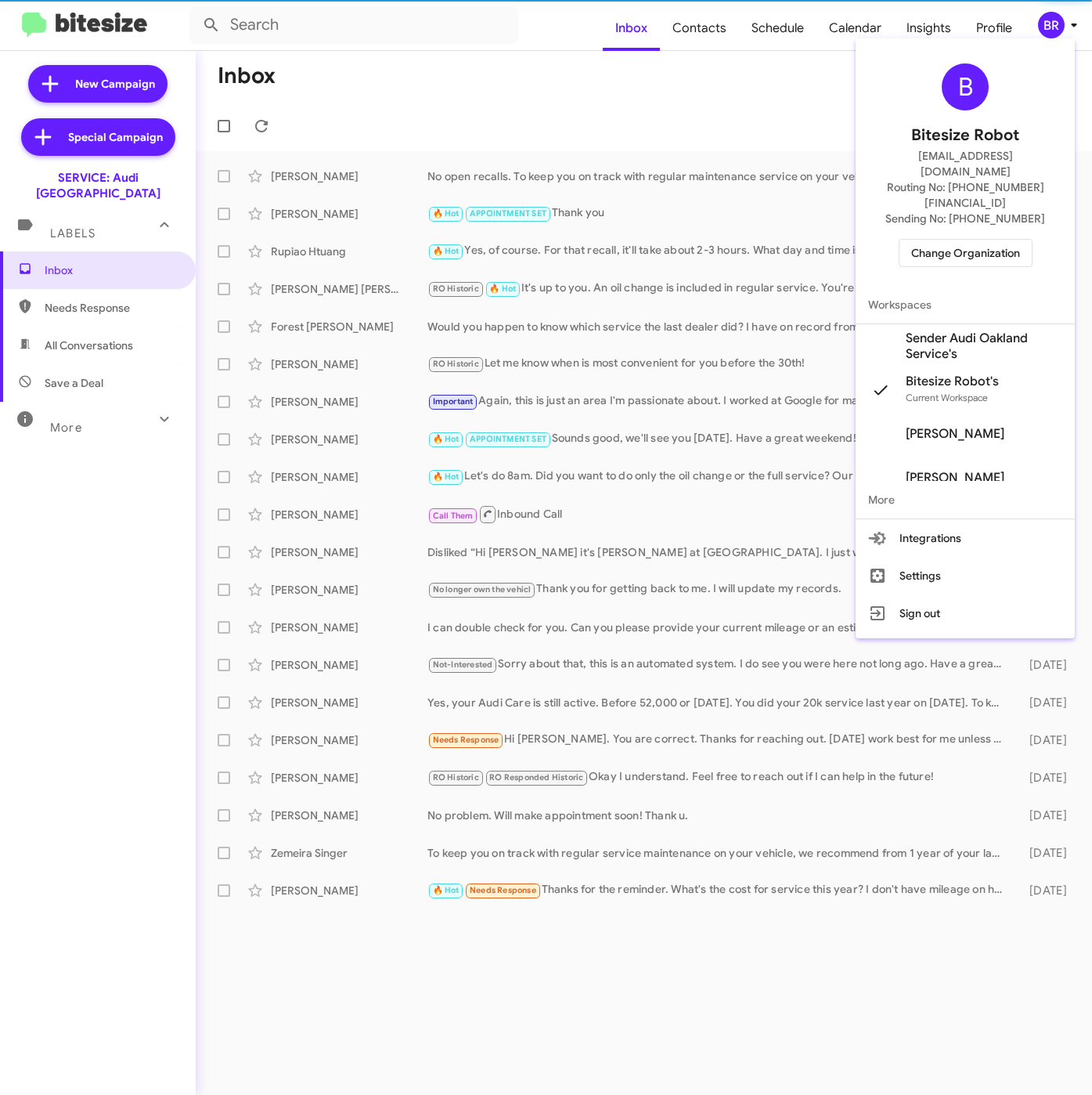
click at [950, 240] on span "Change Organization" at bounding box center [965, 253] width 109 height 27
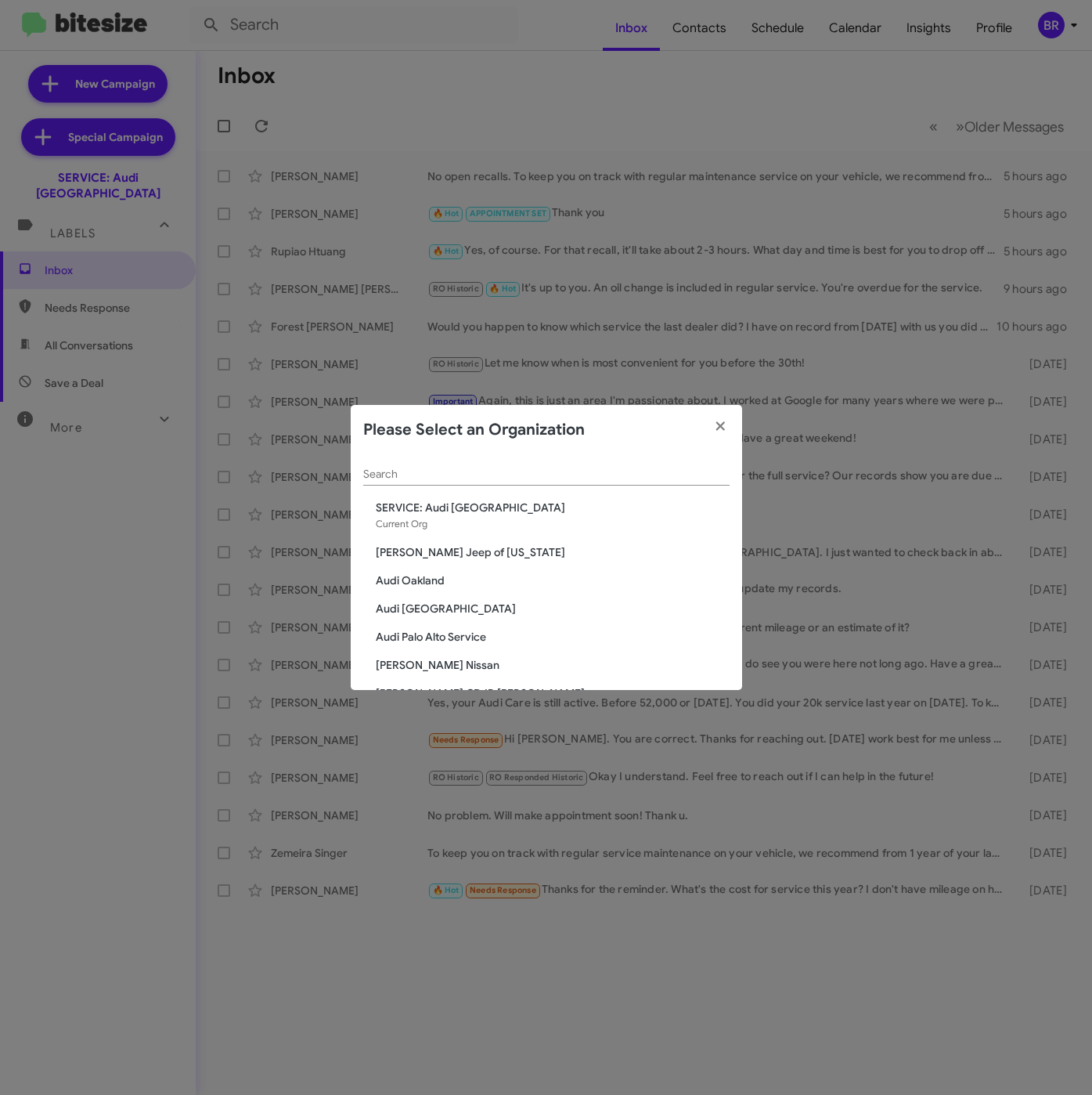
click at [486, 478] on input "Search" at bounding box center [546, 474] width 366 height 13
paste input "Audi Oakland"
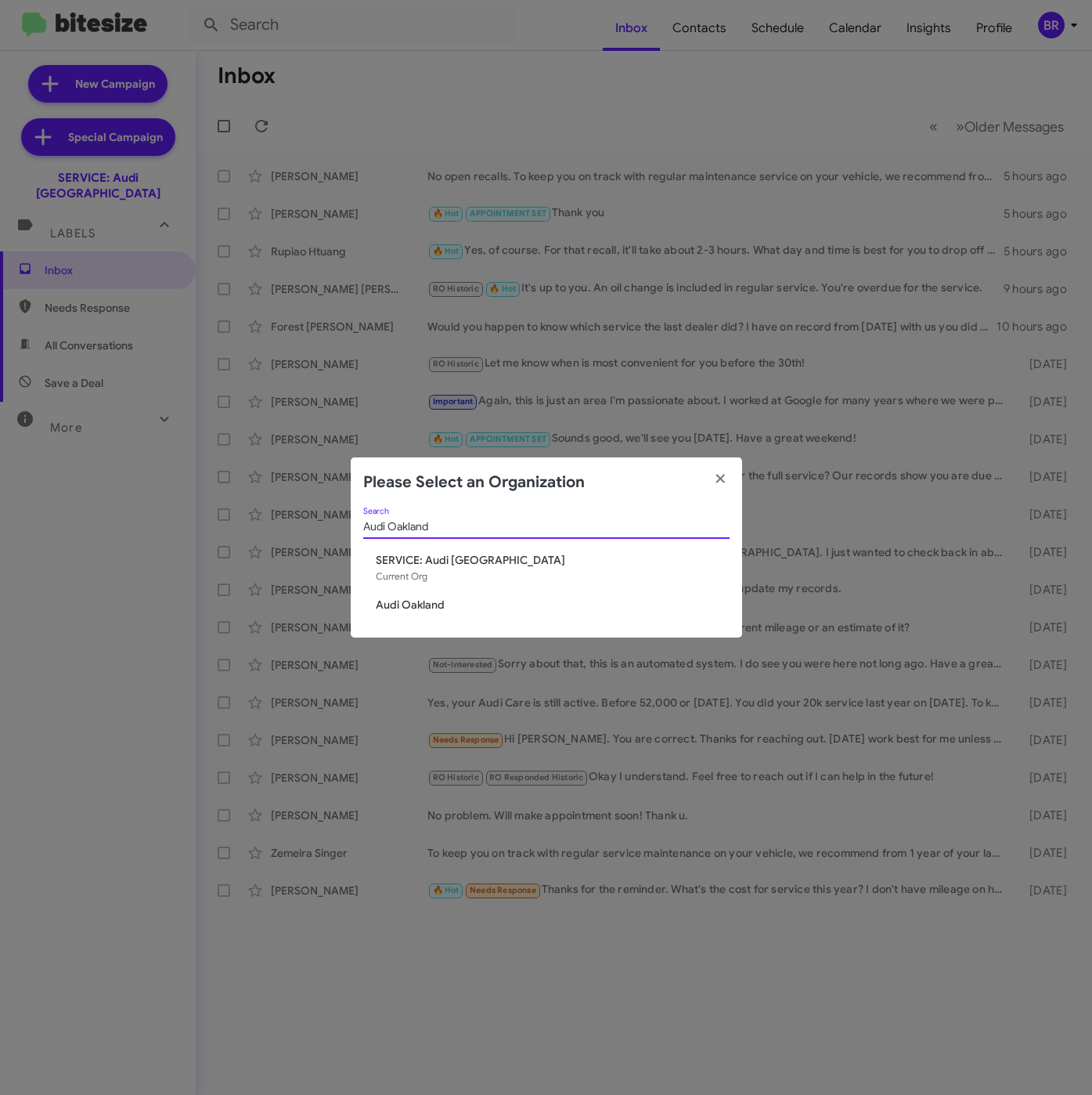
type input "Audi Oakland"
click at [409, 600] on span "Audi Oakland" at bounding box center [553, 604] width 354 height 16
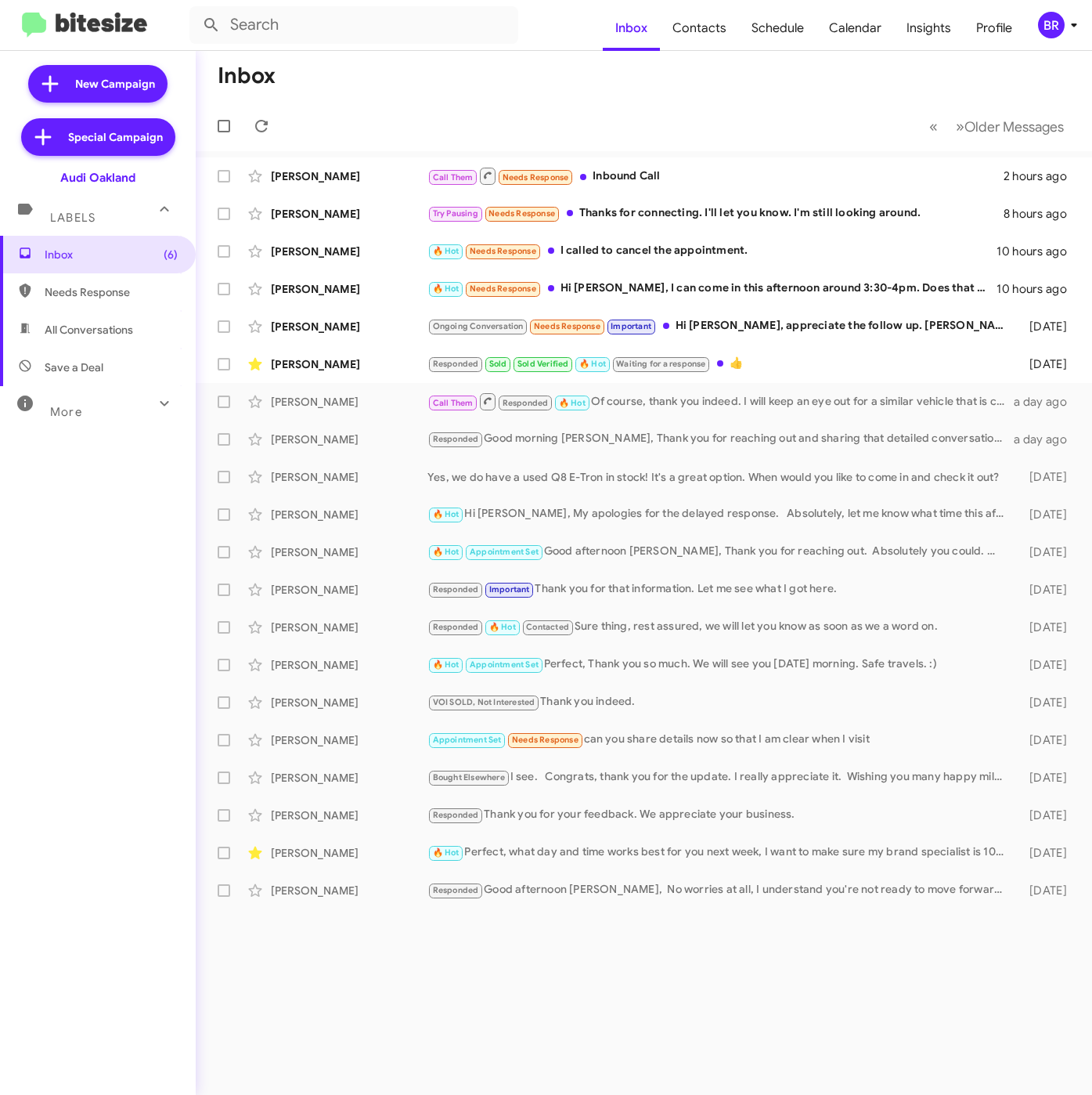
click at [1055, 24] on div "BR" at bounding box center [1052, 25] width 27 height 27
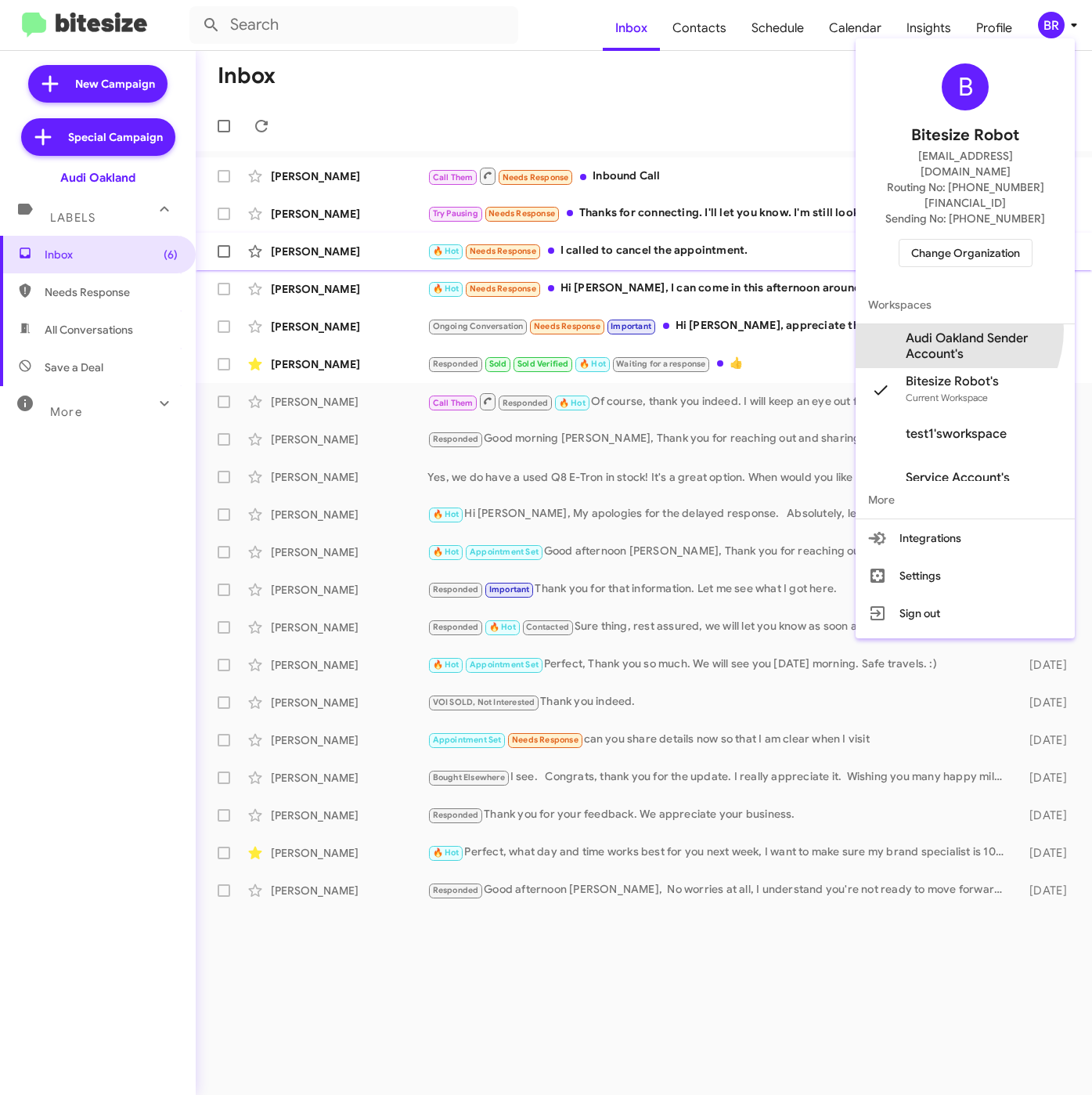
drag, startPoint x: 941, startPoint y: 299, endPoint x: 907, endPoint y: 249, distance: 60.5
click at [941, 331] on span "Audi Oakland Sender Account's" at bounding box center [983, 346] width 156 height 31
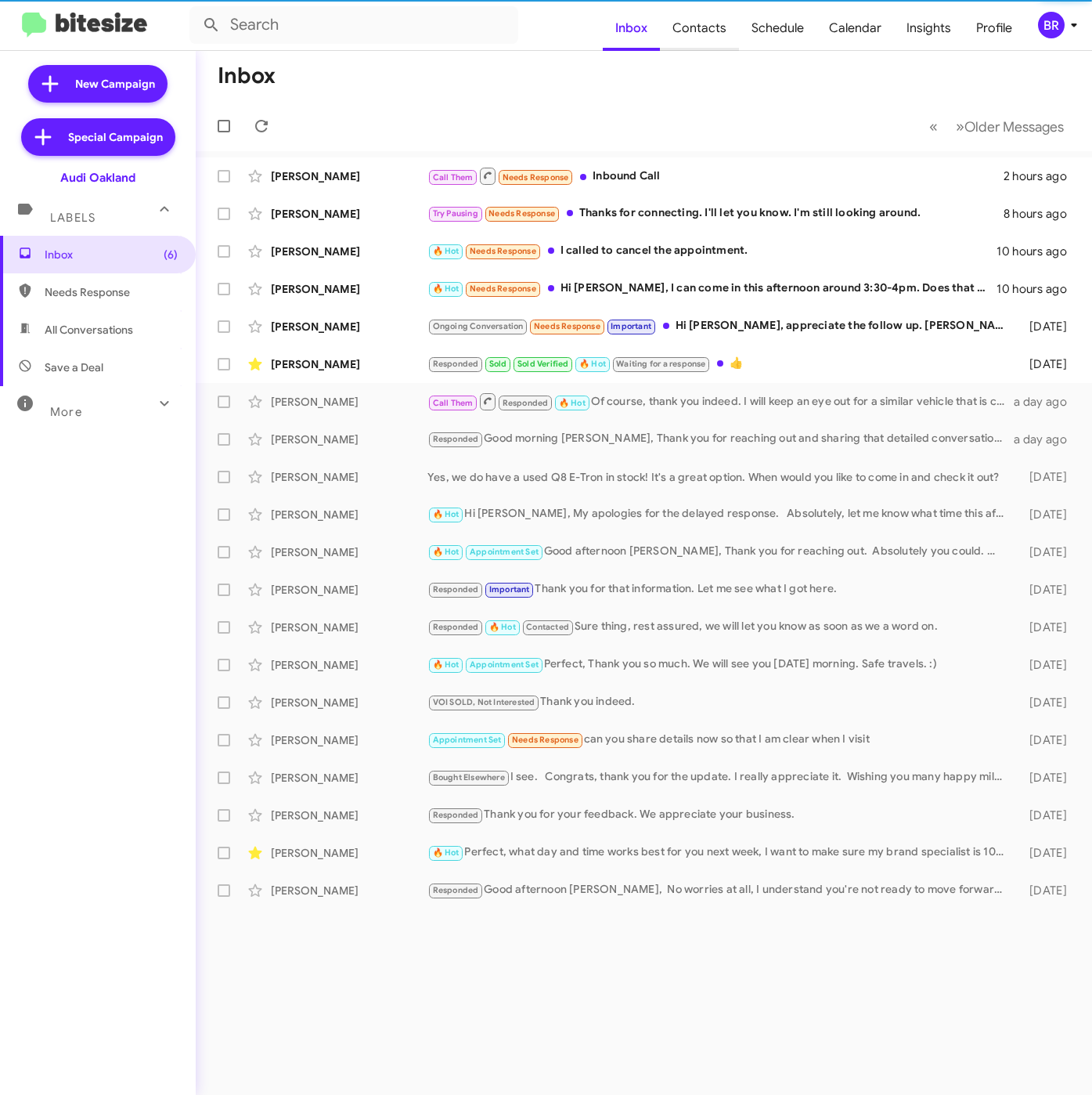
click at [714, 30] on span "Contacts" at bounding box center [699, 29] width 79 height 45
type input "in:groups"
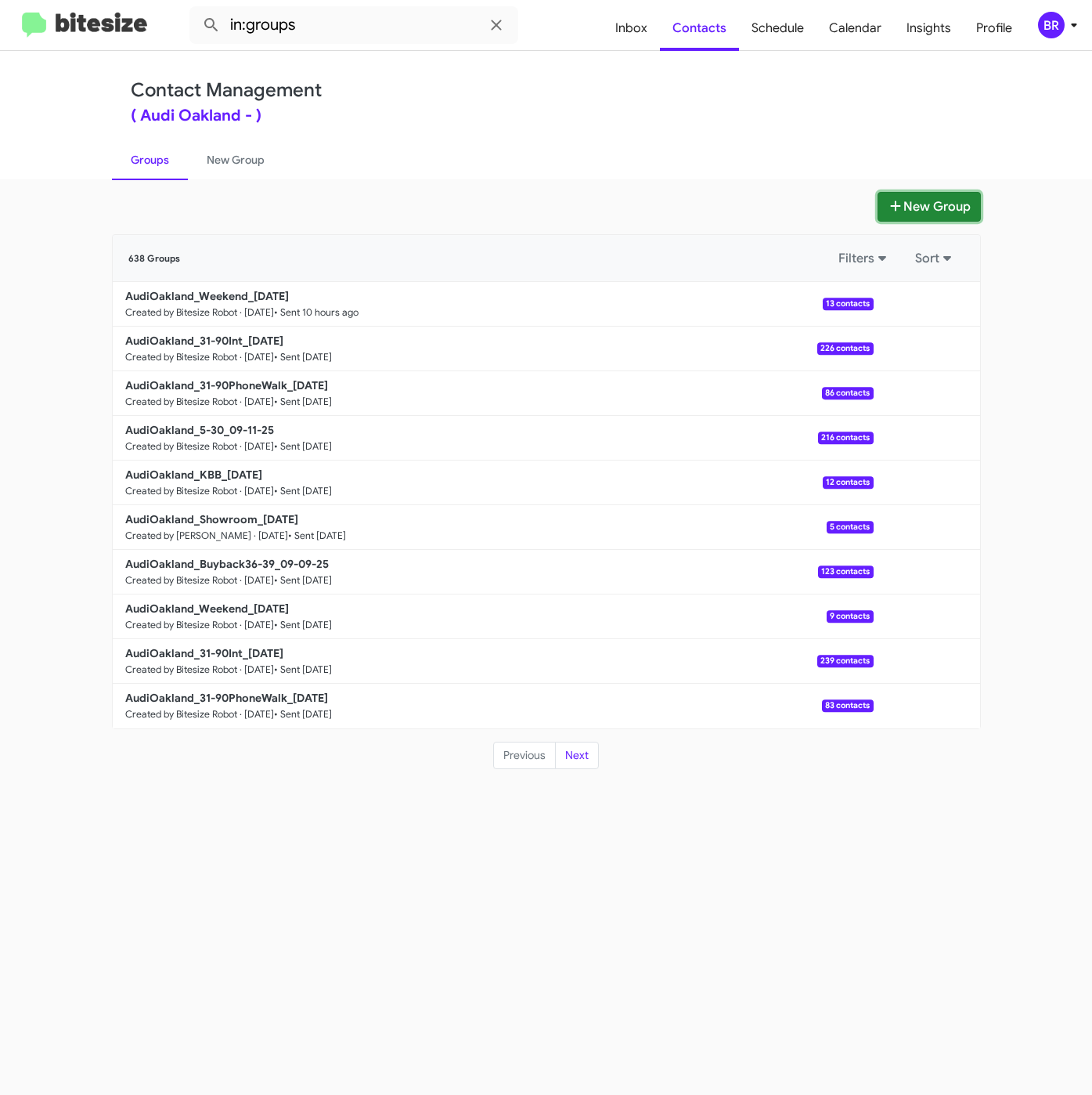
click at [932, 209] on button "New Group" at bounding box center [929, 206] width 103 height 29
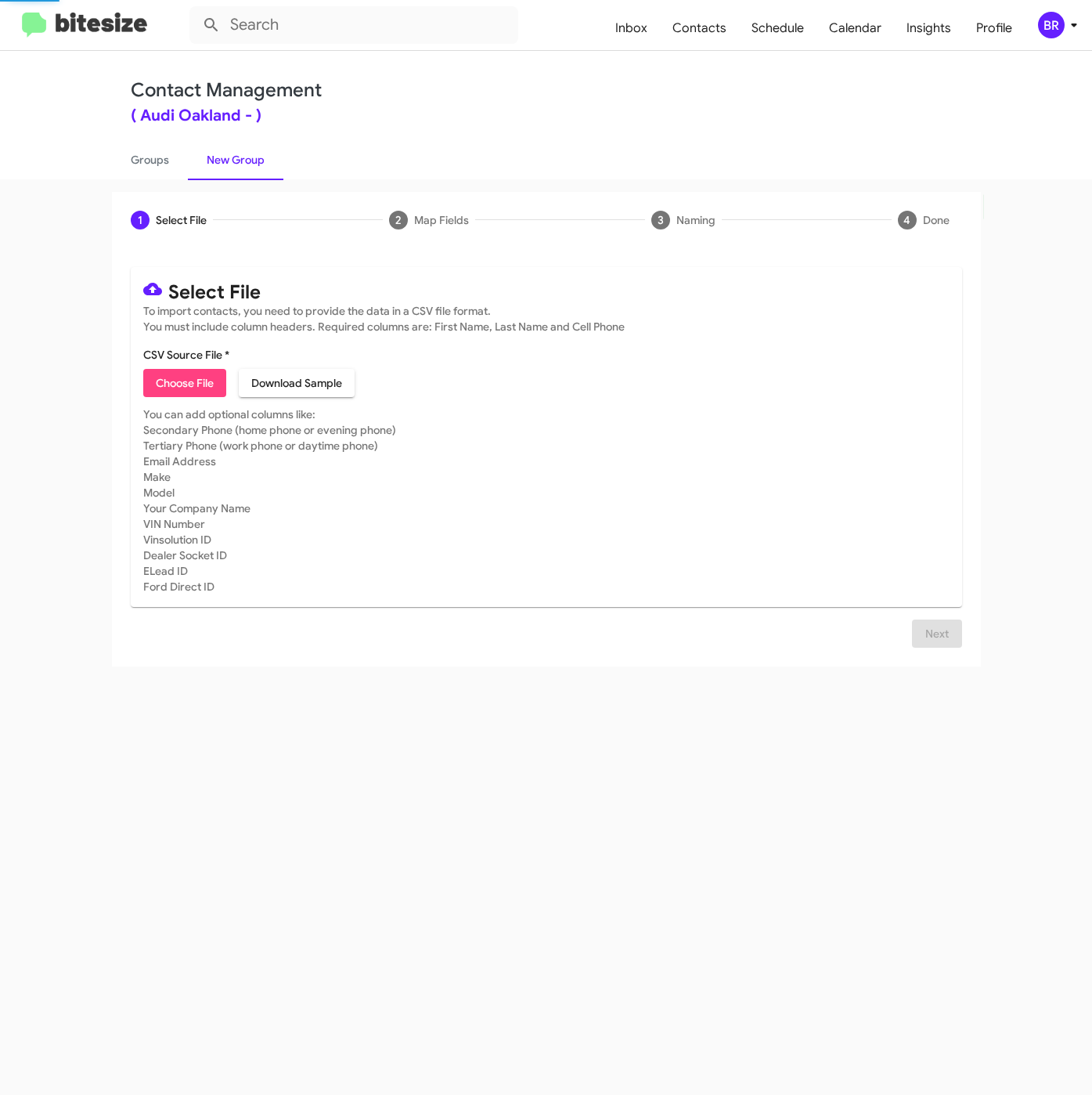
click at [184, 376] on span "Choose File" at bounding box center [184, 382] width 58 height 28
type input "AudiOakland_Buyback48-51_09-16-25"
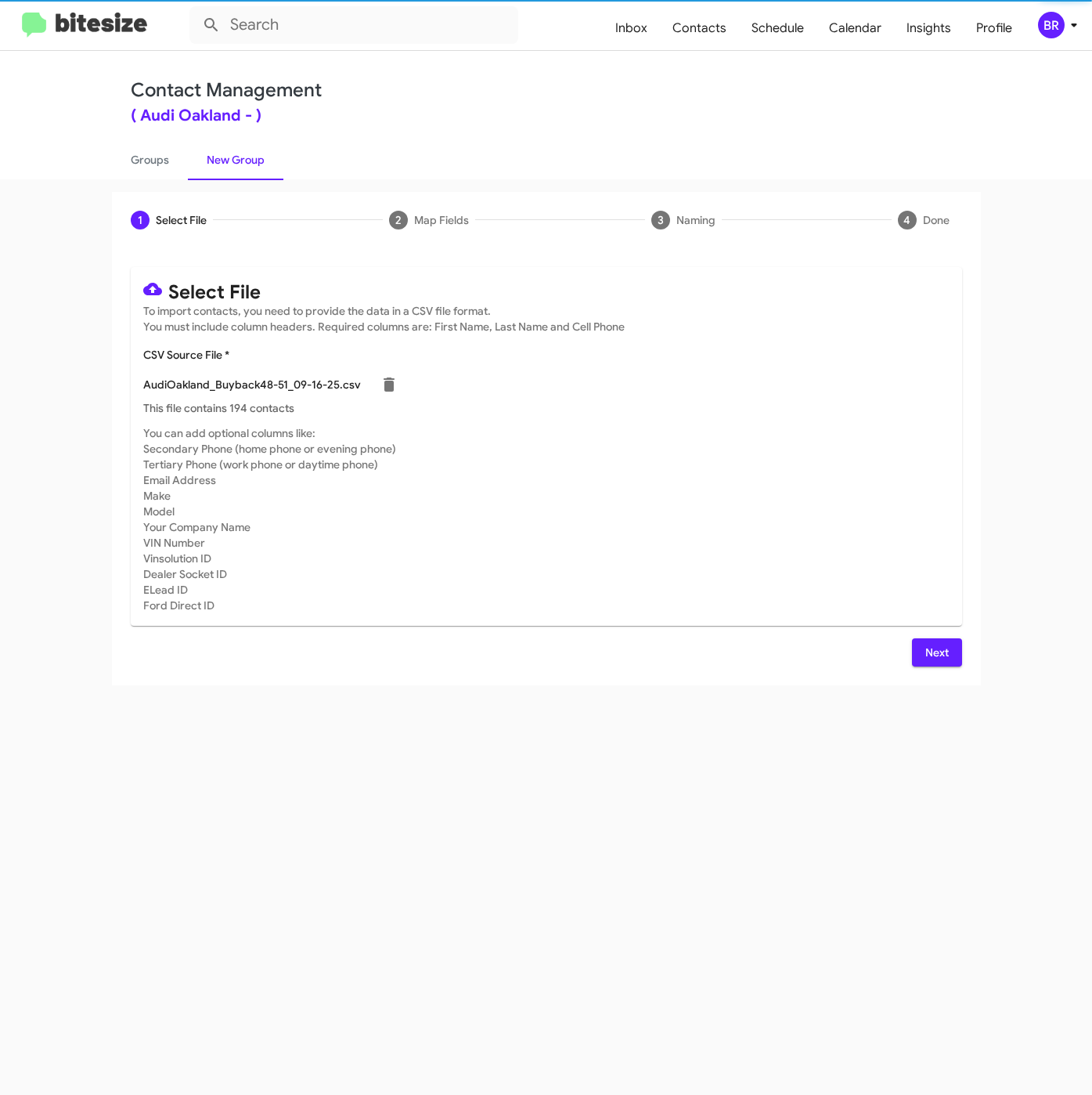
click at [926, 660] on span "Next" at bounding box center [937, 651] width 25 height 28
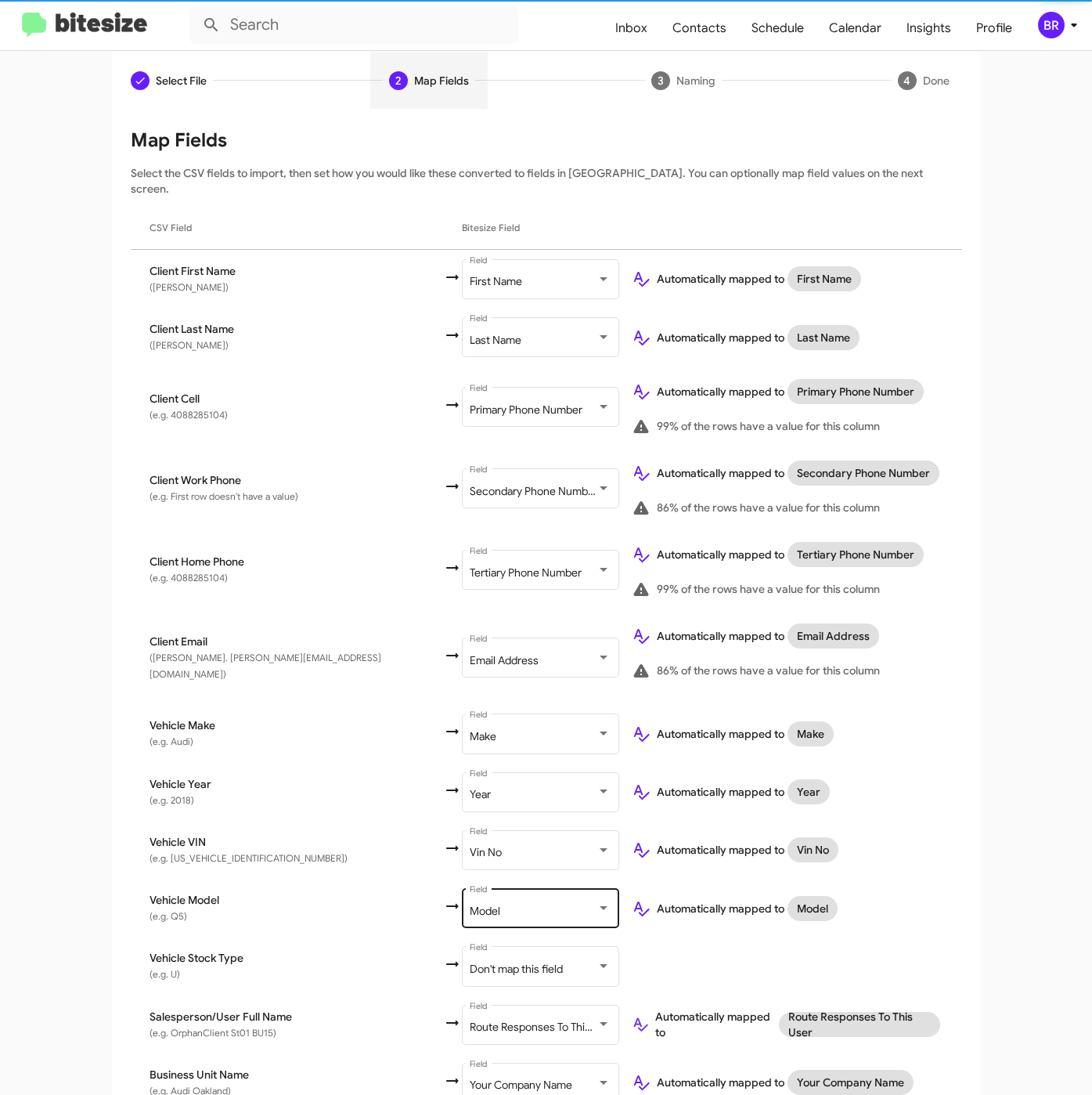
scroll to position [196, 0]
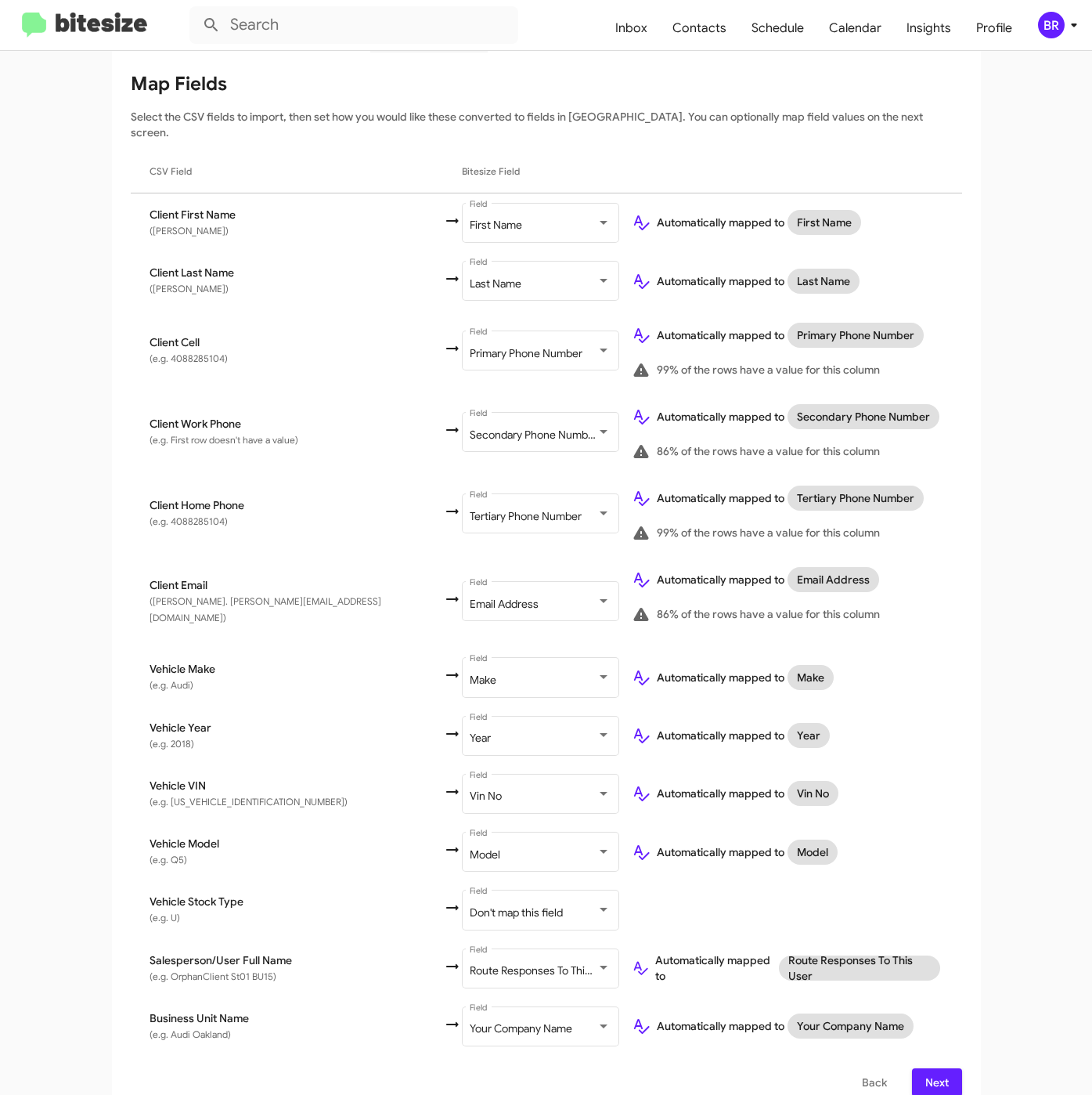
click at [930, 1068] on span "Next" at bounding box center [937, 1082] width 25 height 28
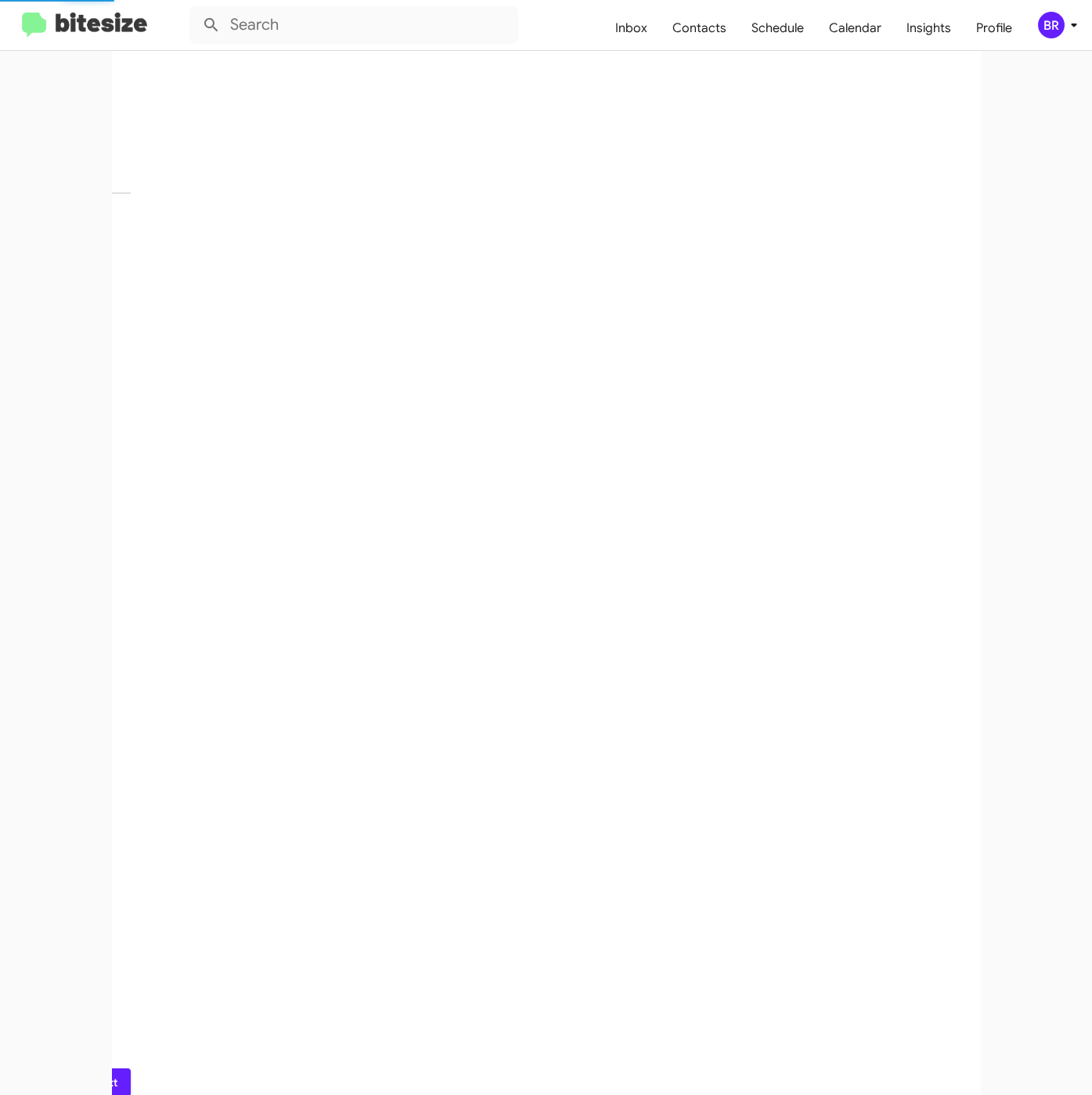
scroll to position [0, 0]
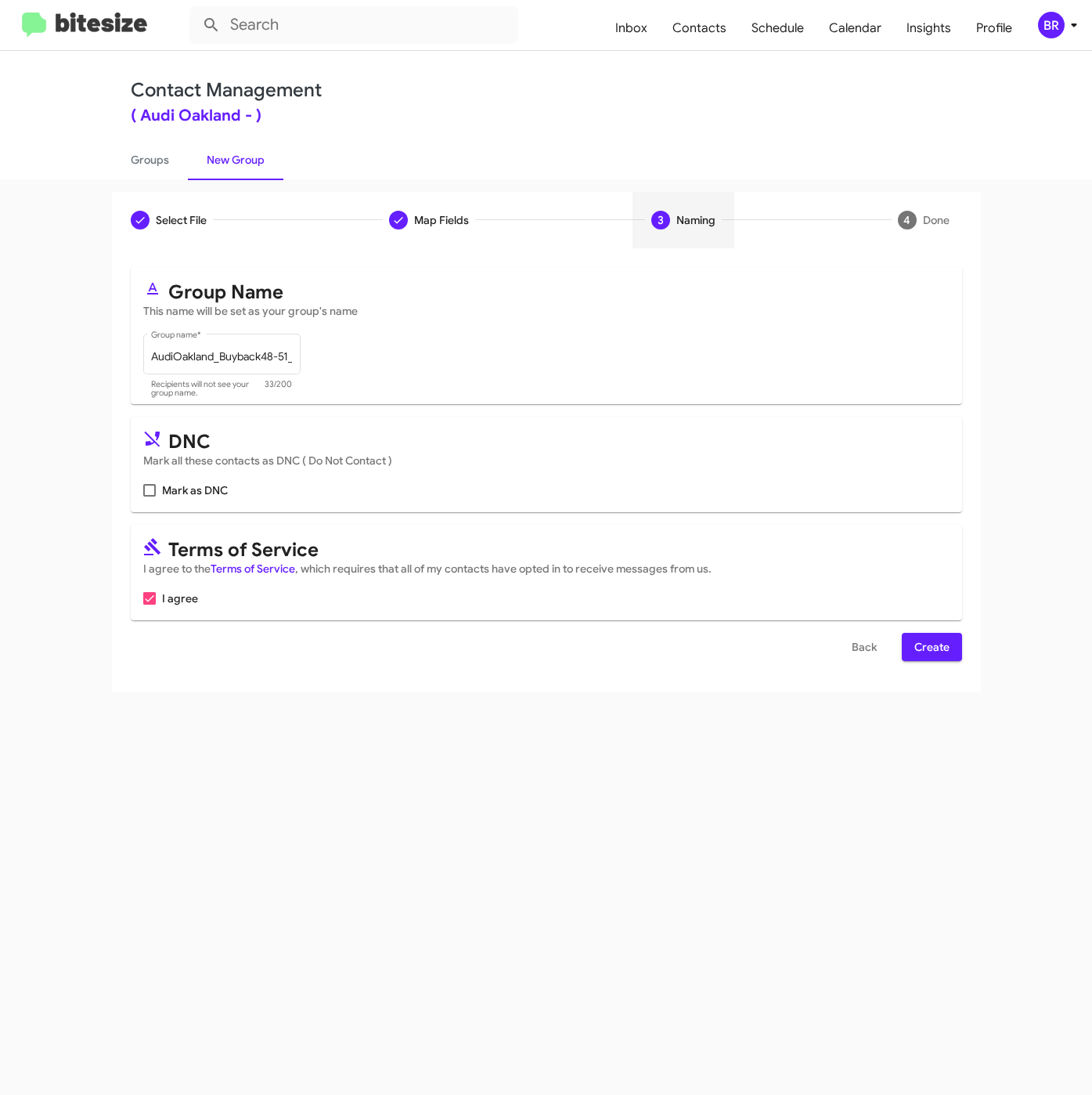
click at [911, 647] on button "Create" at bounding box center [932, 646] width 61 height 28
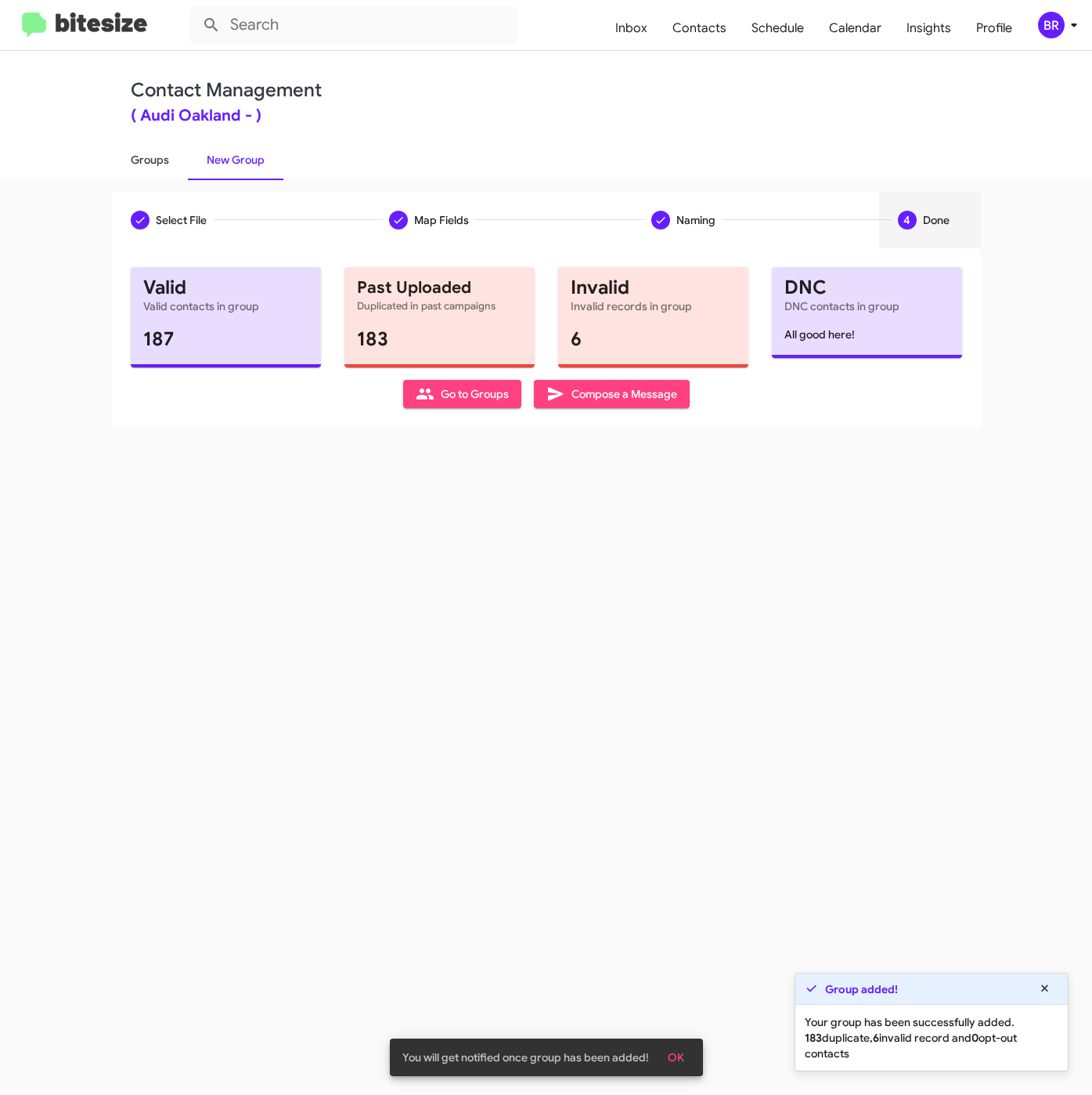
click at [139, 140] on link "Groups" at bounding box center [150, 160] width 76 height 40
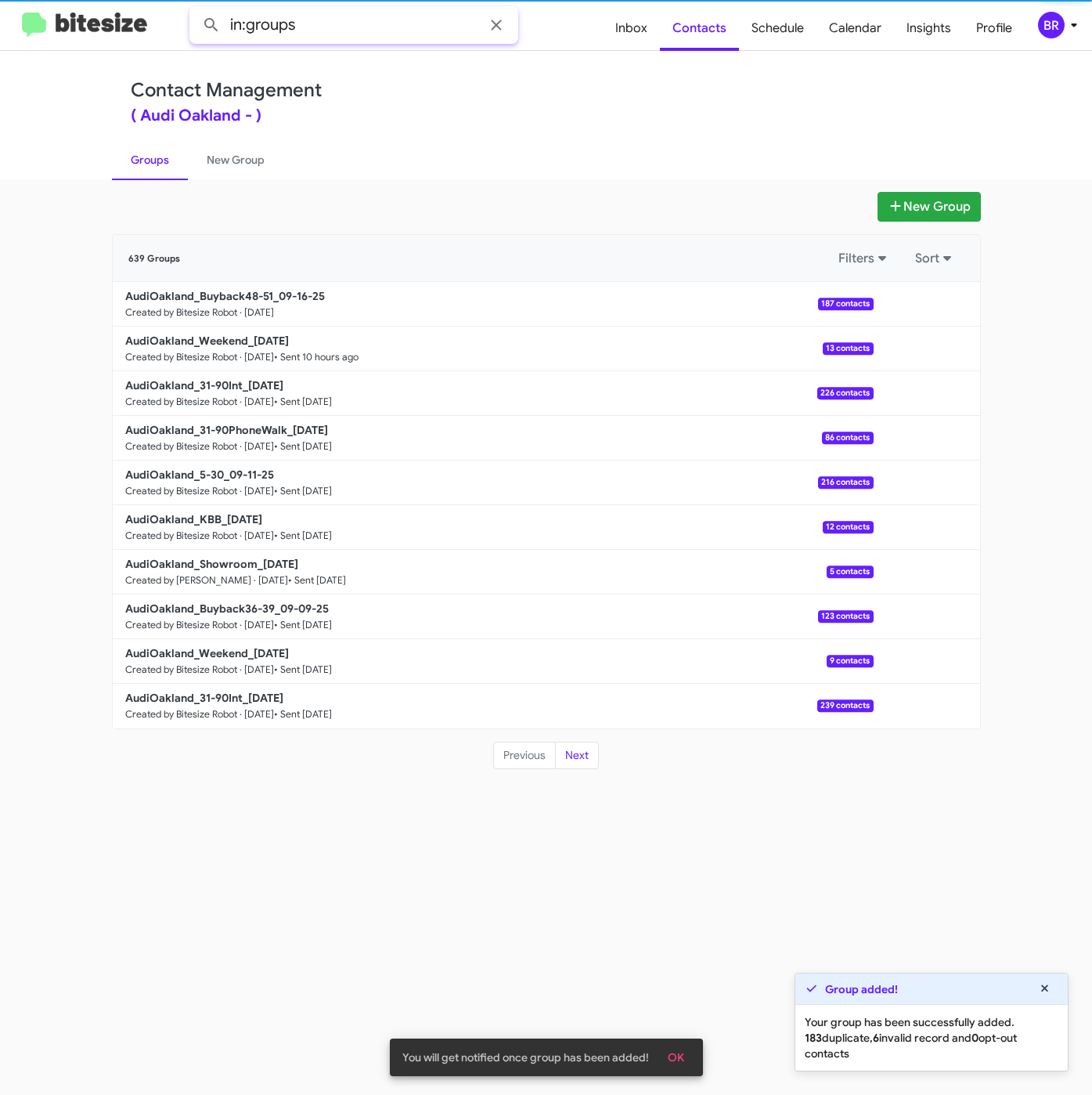
click at [380, 29] on input "in:groups" at bounding box center [353, 24] width 329 height 38
type input "in:groups 48-51"
click at [196, 9] on button at bounding box center [211, 24] width 31 height 31
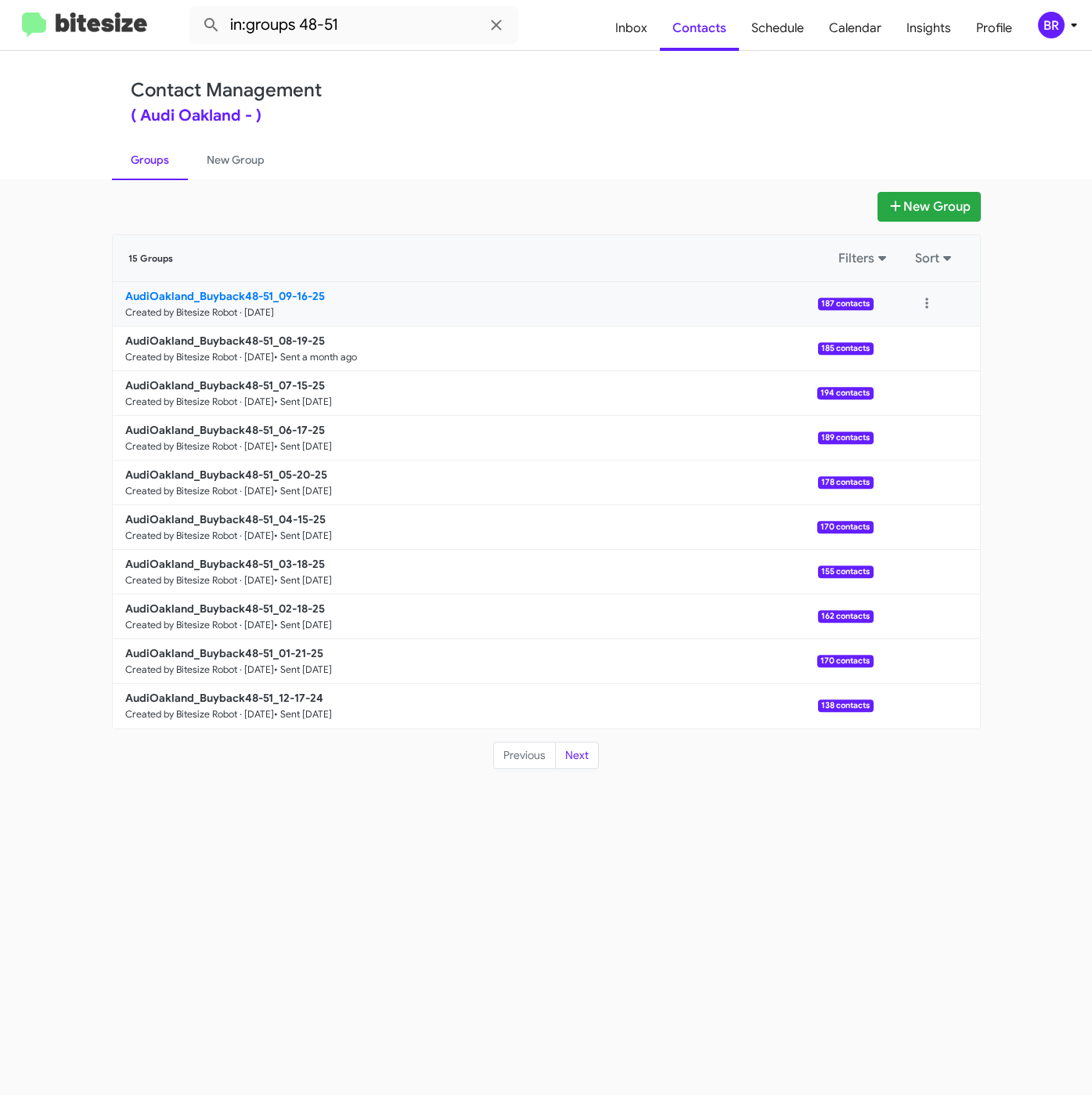
click at [238, 300] on b "AudiOakland_Buyback48-51_09-16-25" at bounding box center [225, 295] width 199 height 14
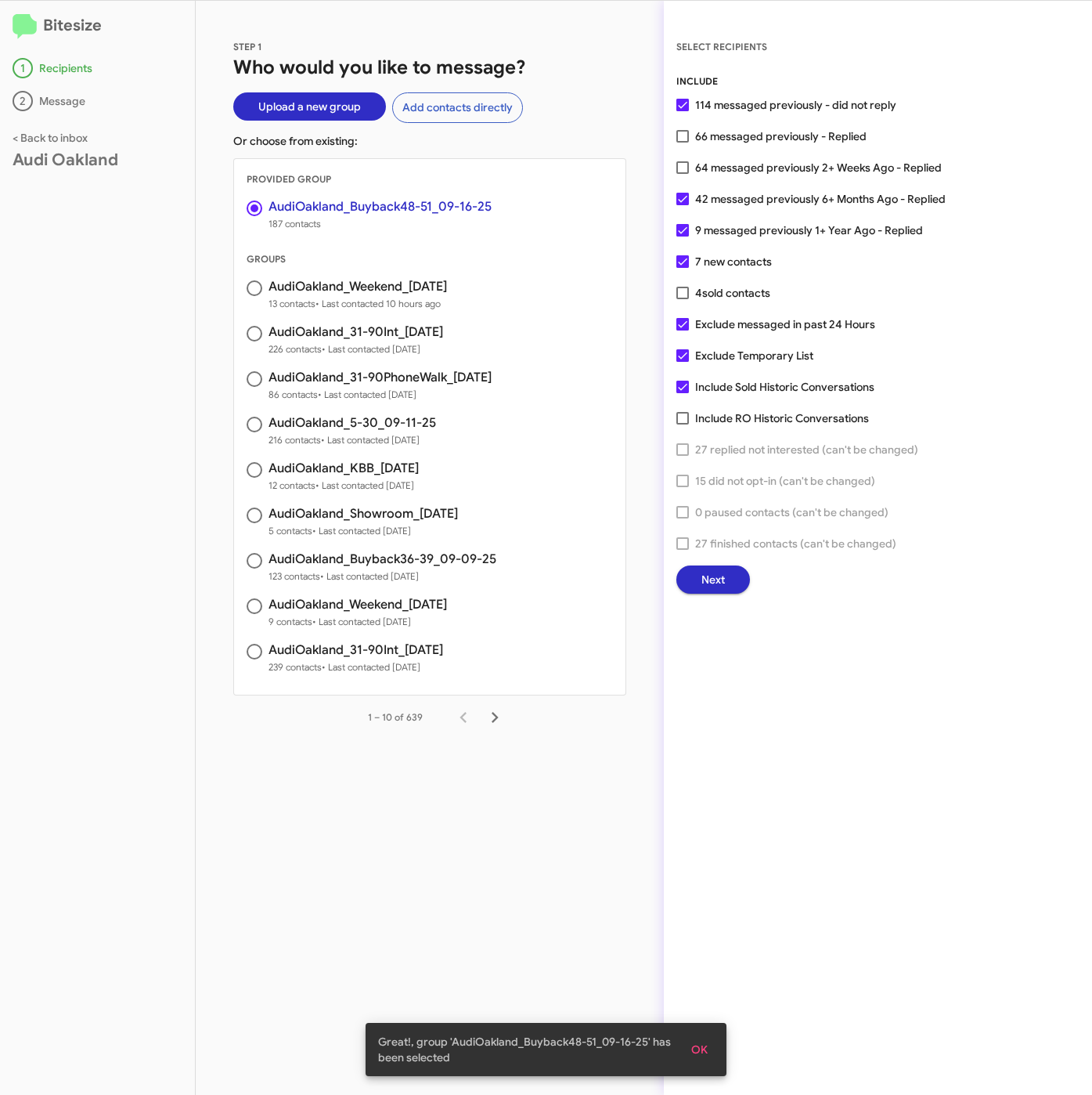
click at [707, 583] on span "Next" at bounding box center [713, 579] width 24 height 28
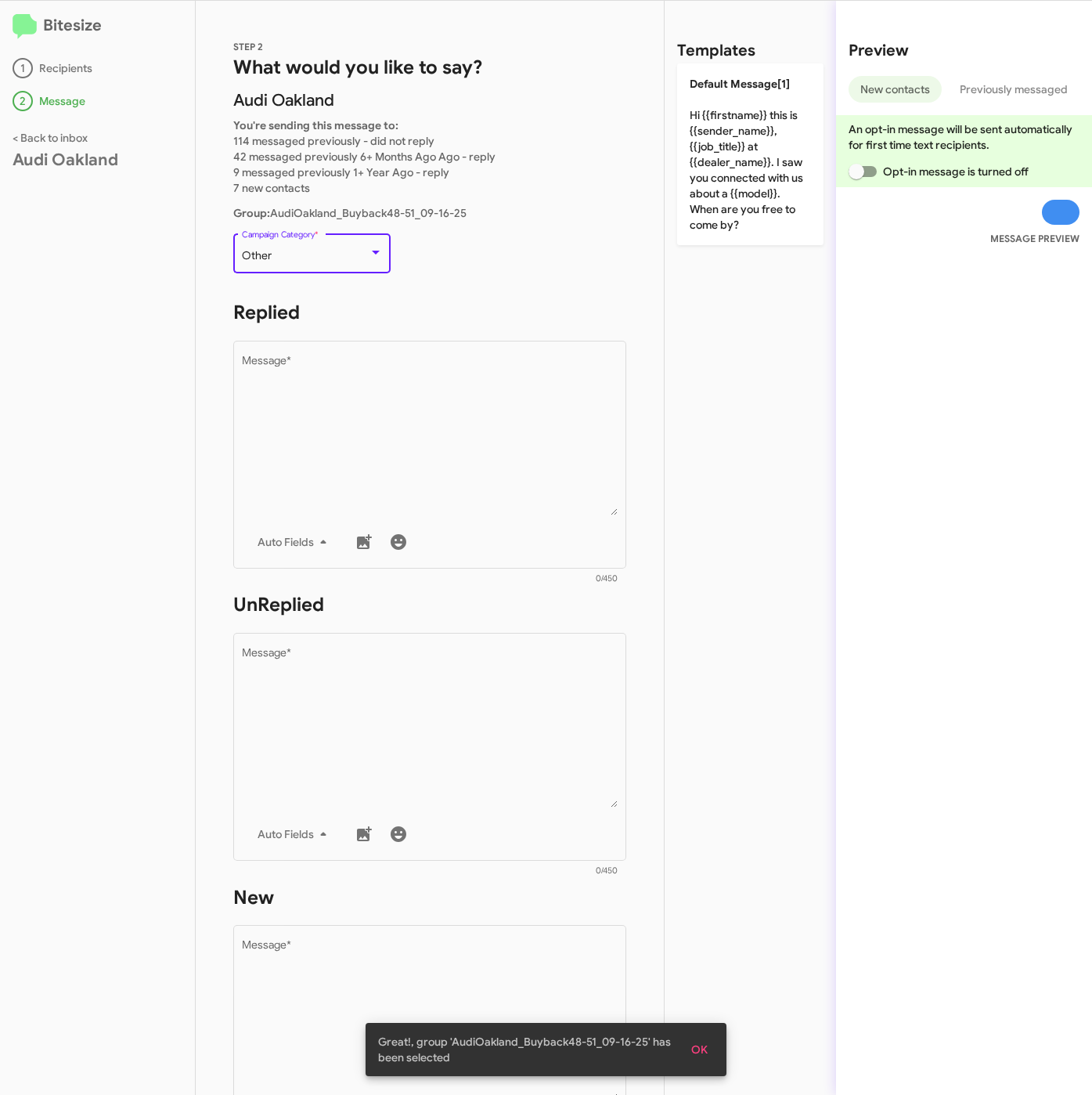
click at [273, 252] on div "Other" at bounding box center [305, 256] width 127 height 13
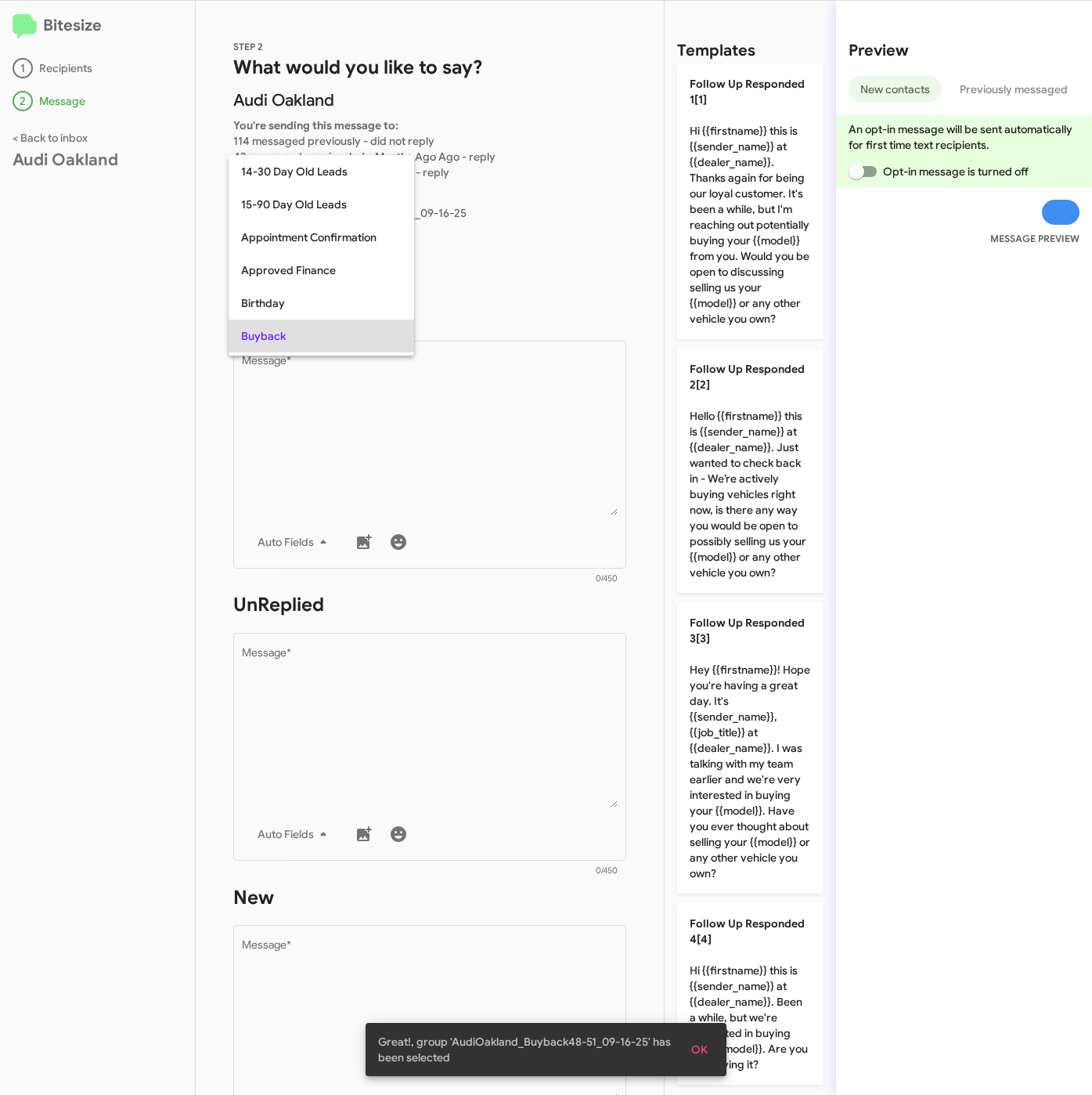
scroll to position [81, 0]
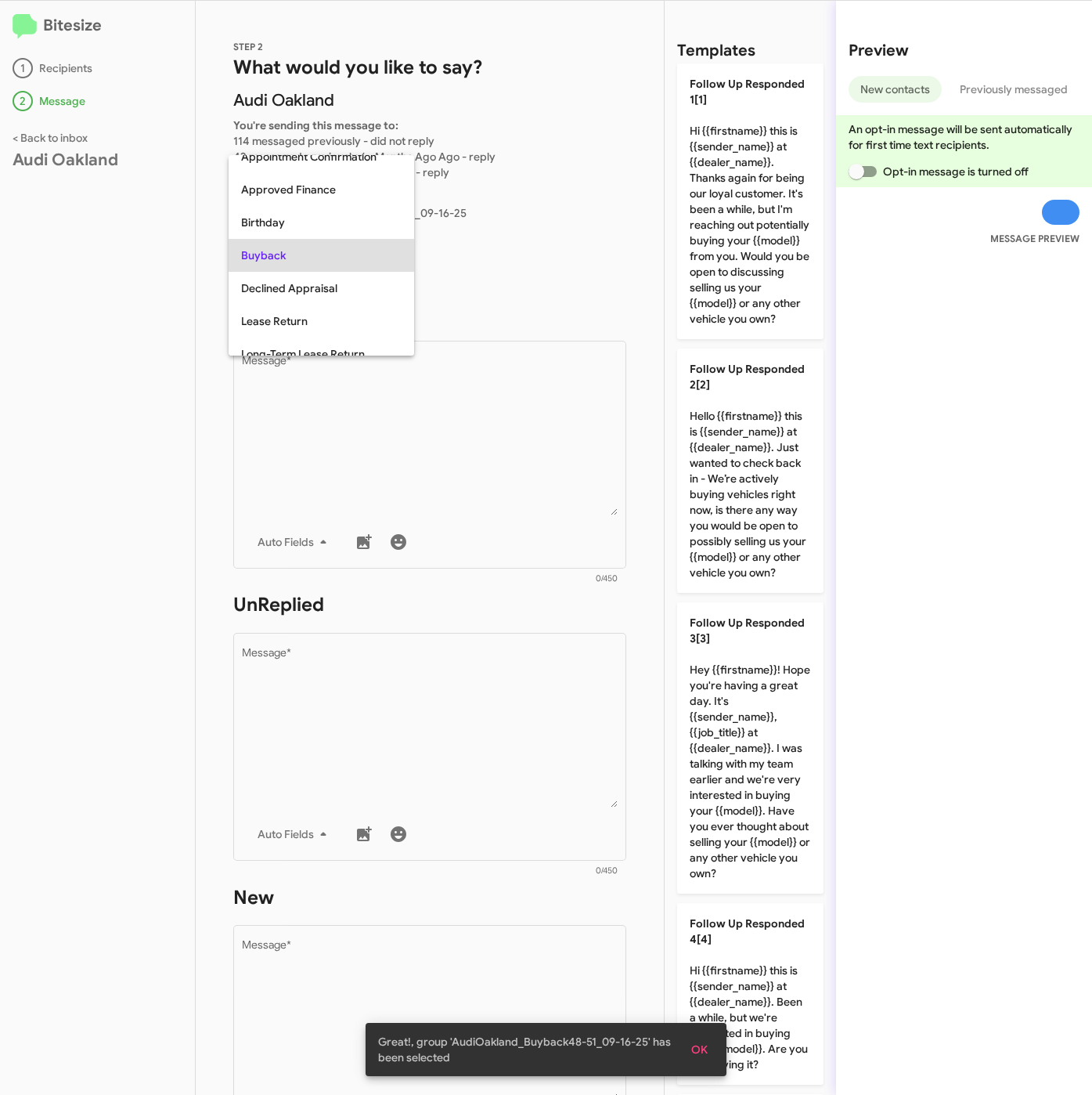
drag, startPoint x: 326, startPoint y: 252, endPoint x: 360, endPoint y: 348, distance: 101.8
click at [325, 252] on span "Buyback" at bounding box center [321, 255] width 161 height 33
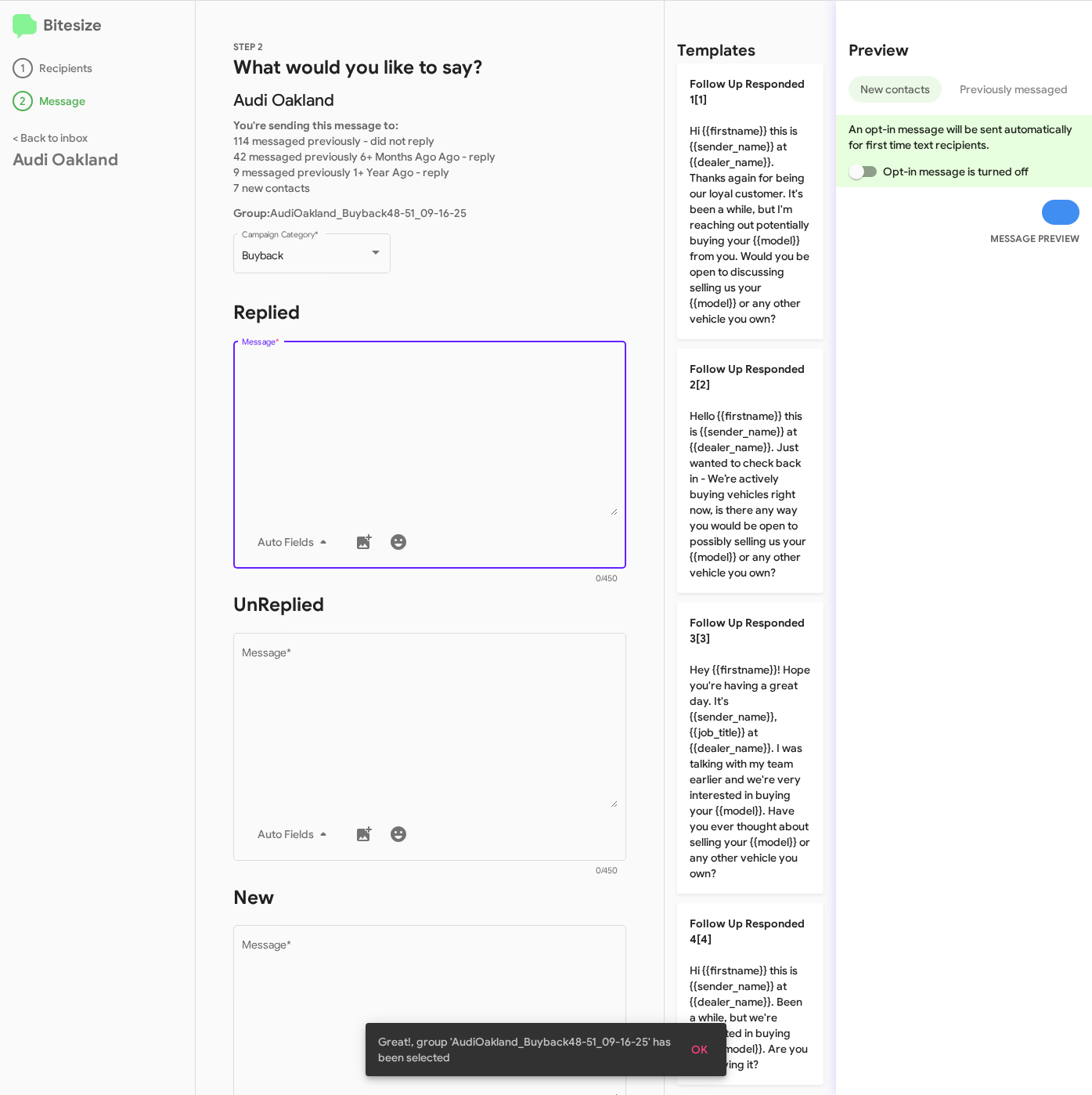
click at [381, 421] on textarea "Message *" at bounding box center [431, 435] width 377 height 160
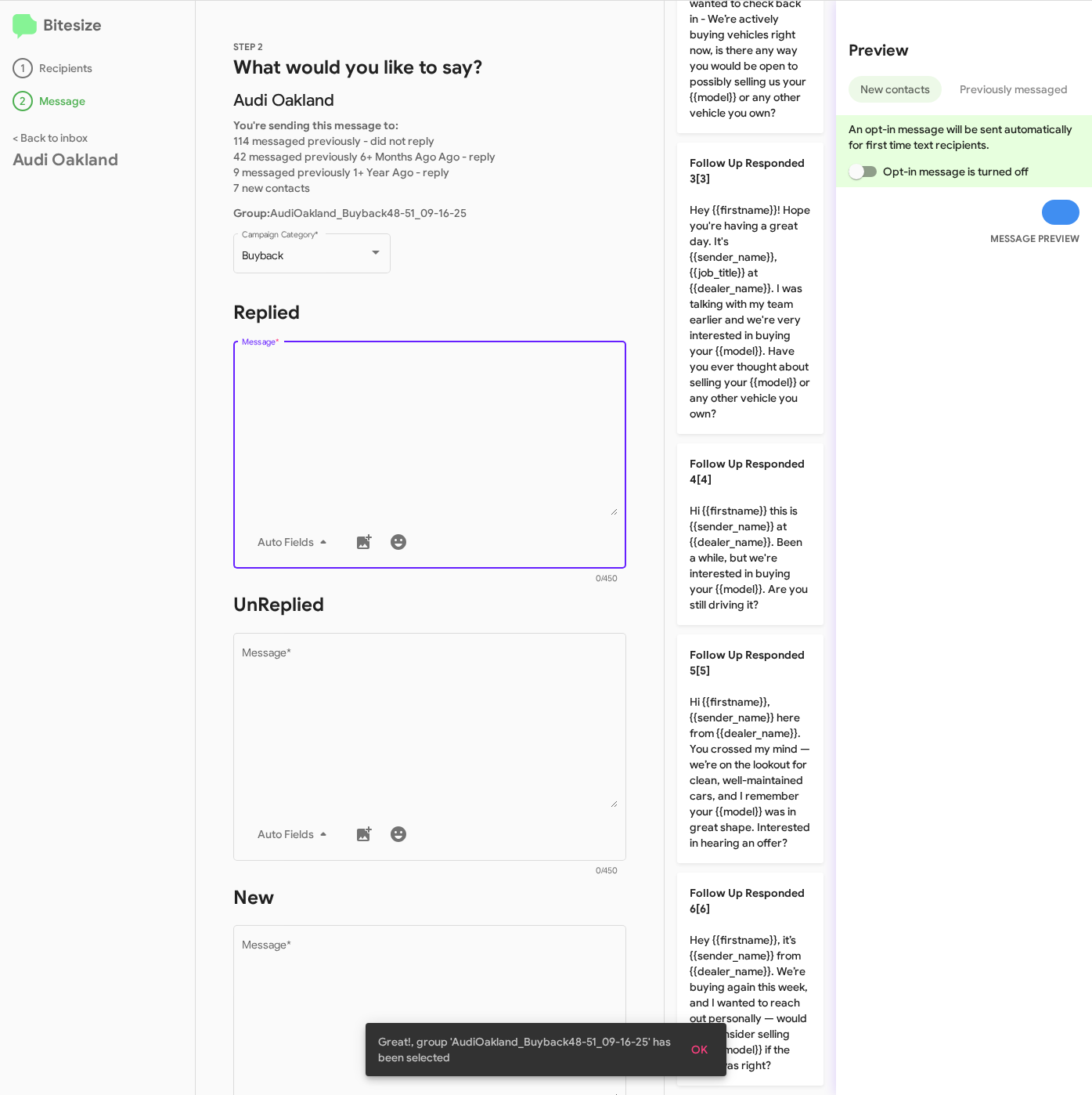
scroll to position [614, 0]
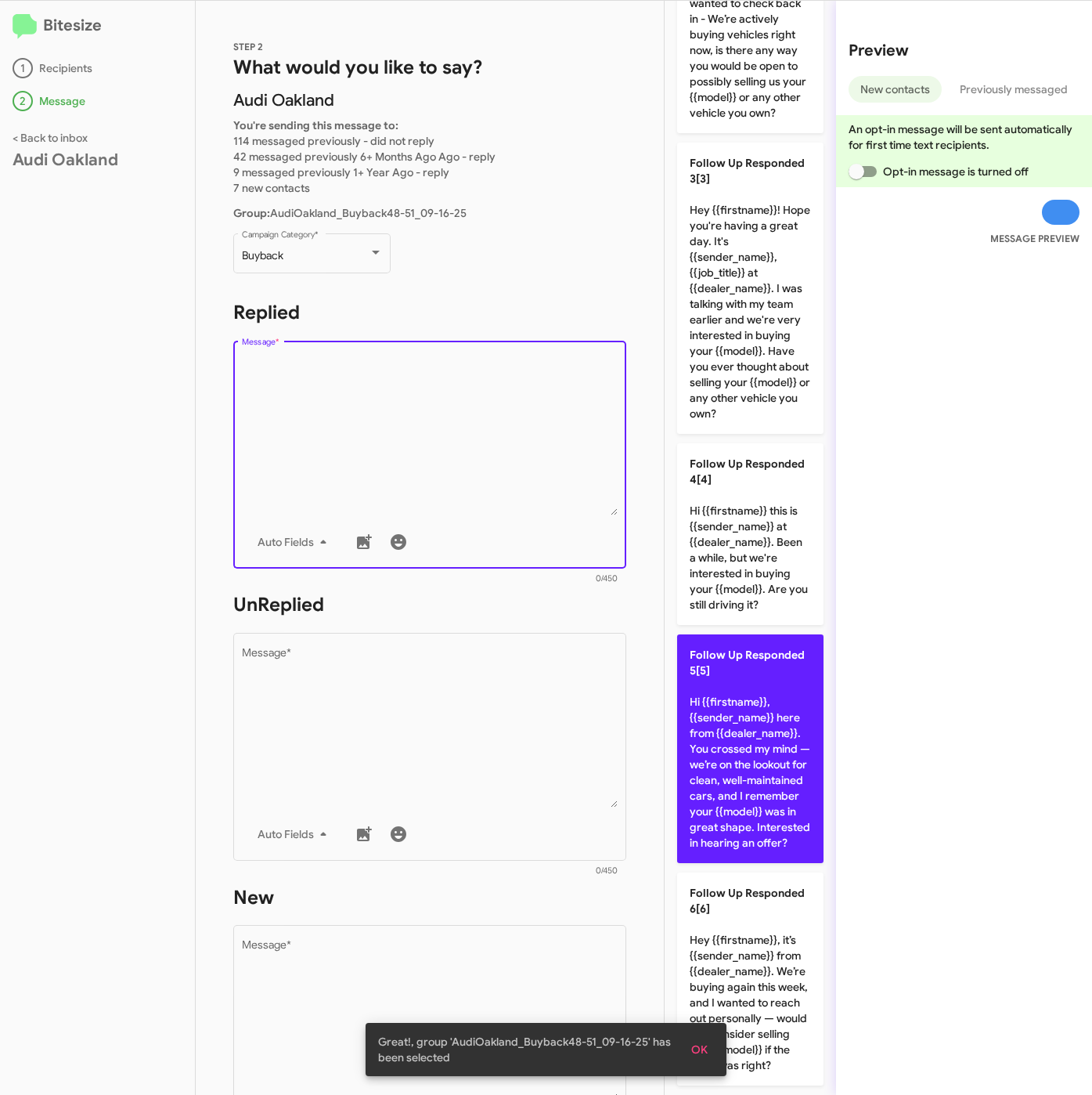
click at [751, 749] on p "Follow Up Responded 5[5] Hi {{firstname}}, {{sender_name}} here from {{dealer_n…" at bounding box center [750, 749] width 146 height 229
type textarea "Hi {{firstname}}, {{sender_name}} here from {{dealer_name}}. You crossed my min…"
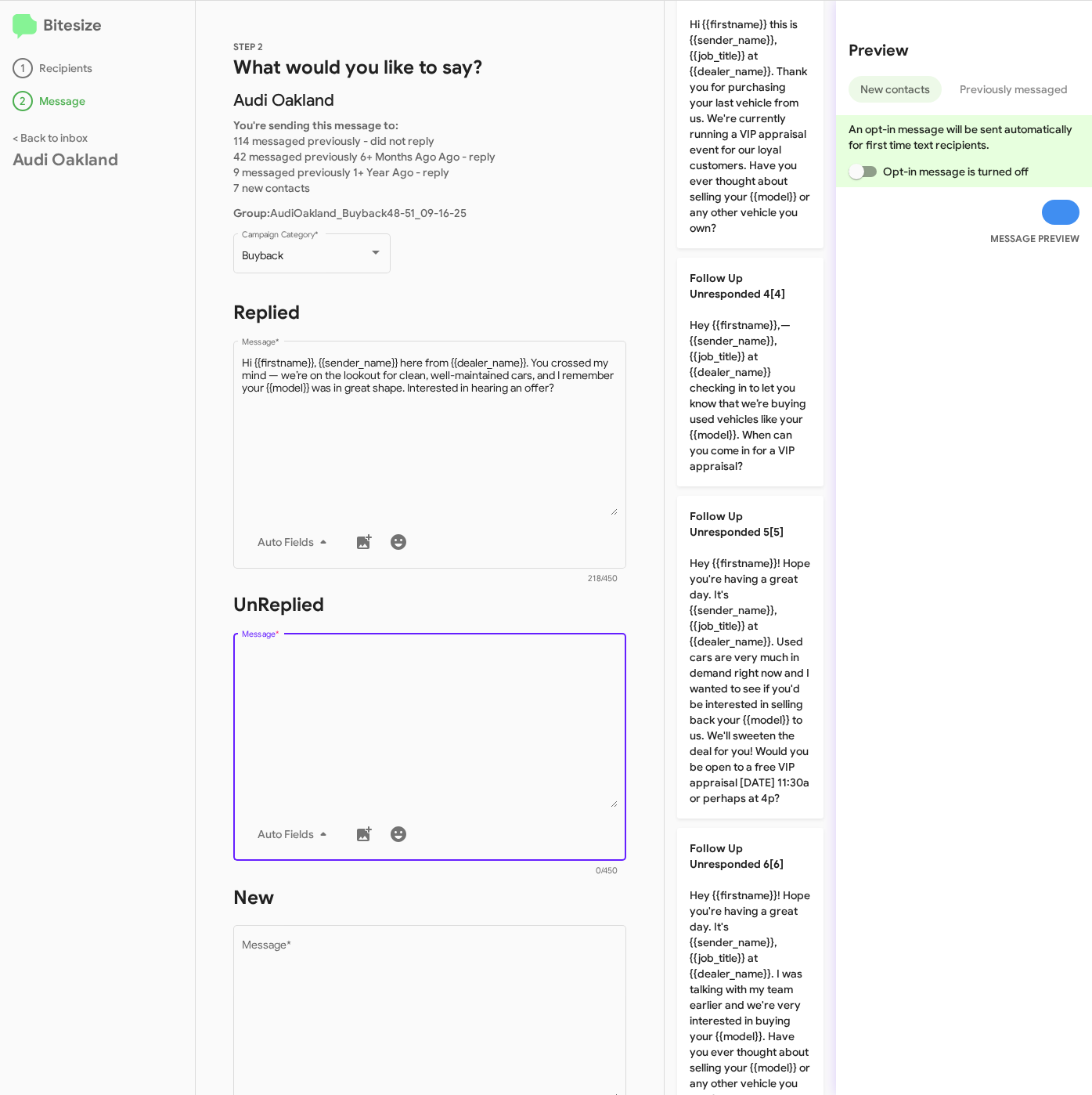
click at [527, 747] on textarea "Message *" at bounding box center [431, 727] width 377 height 160
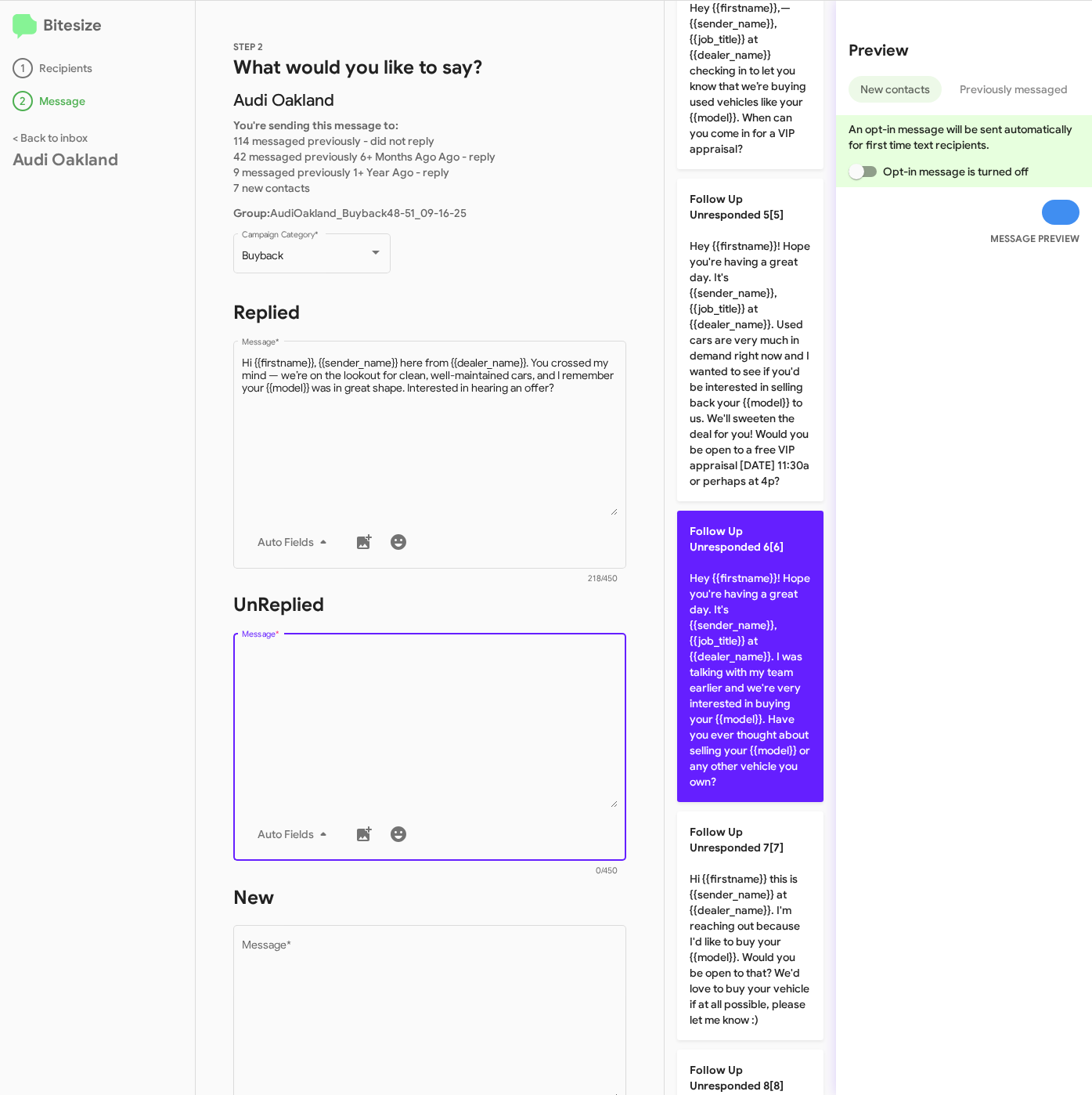
scroll to position [1084, 0]
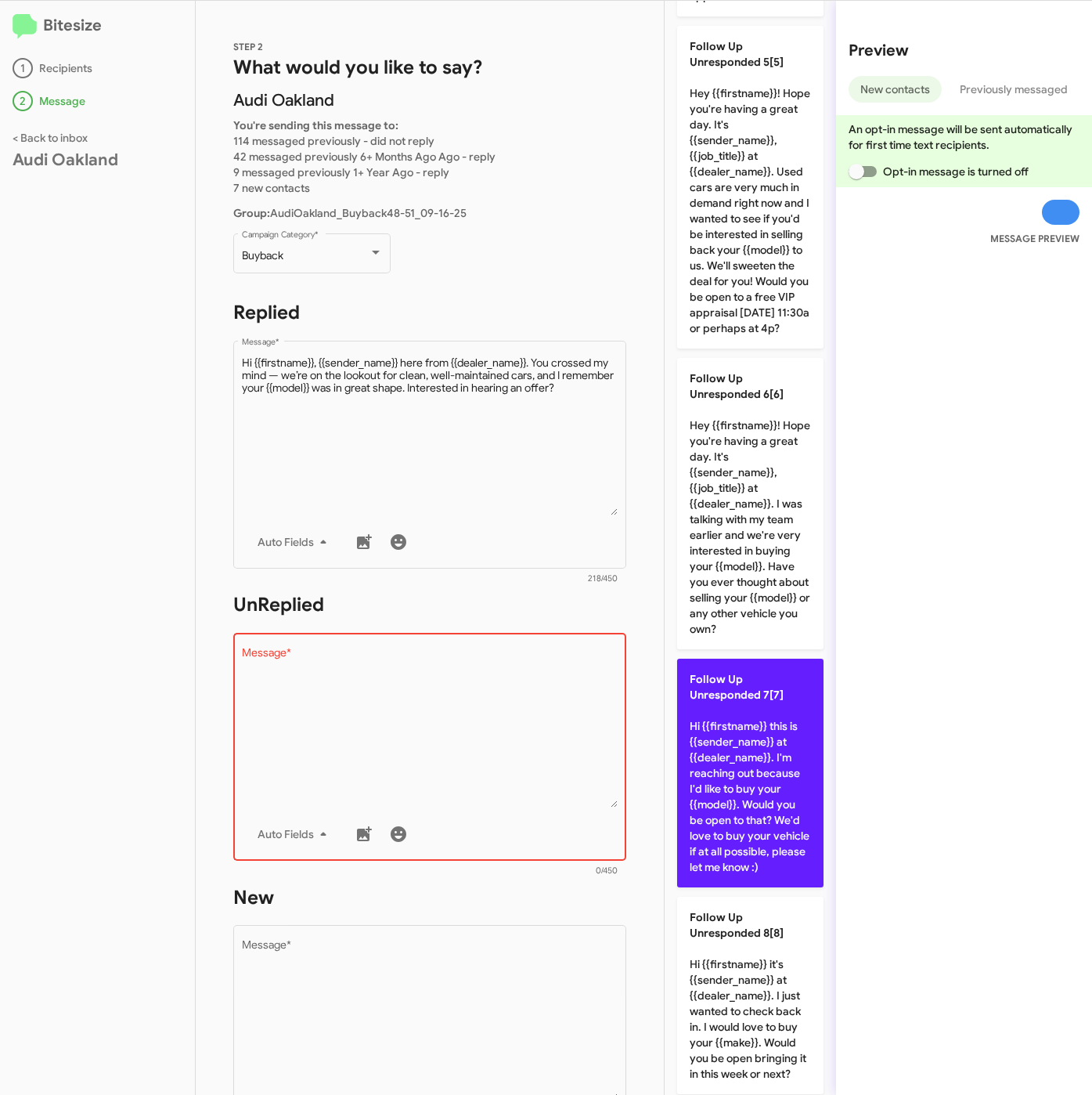
click at [721, 887] on p "Follow Up Unresponded 7[7] Hi {{firstname}} this is {{sender_name}} at {{dealer…" at bounding box center [750, 773] width 146 height 229
type textarea "Hi {{firstname}} this is {{sender_name}} at {{dealer_name}}. I'm reaching out b…"
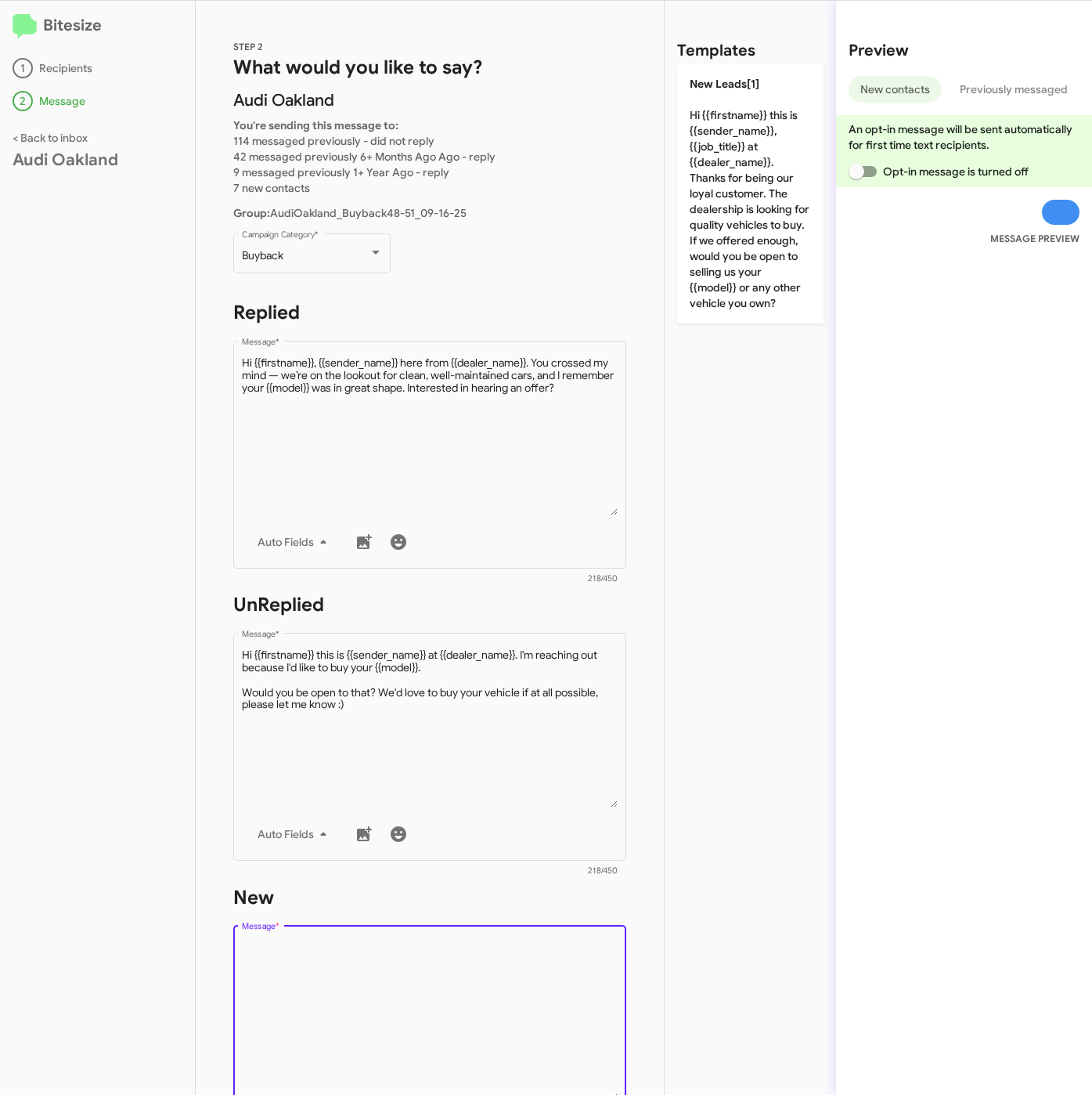
click at [576, 986] on textarea "Message *" at bounding box center [431, 1020] width 377 height 160
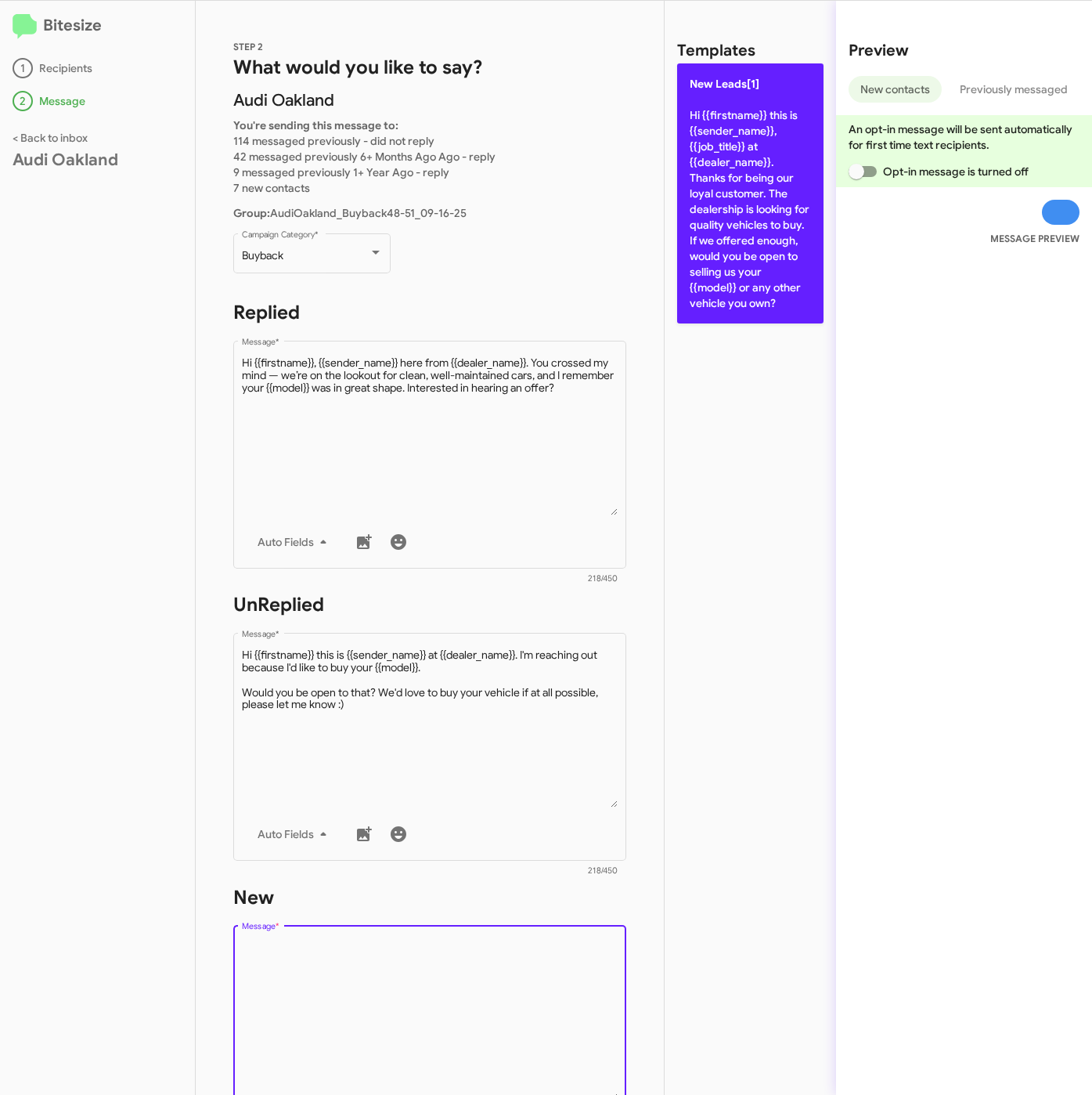
click at [792, 298] on p "New Leads[1] Hi {{firstname}} this is {{sender_name}}, {{job_title}} at {{deale…" at bounding box center [750, 193] width 146 height 260
type textarea "Hi {{firstname}} this is {{sender_name}}, {{job_title}} at {{dealer_name}}. Tha…"
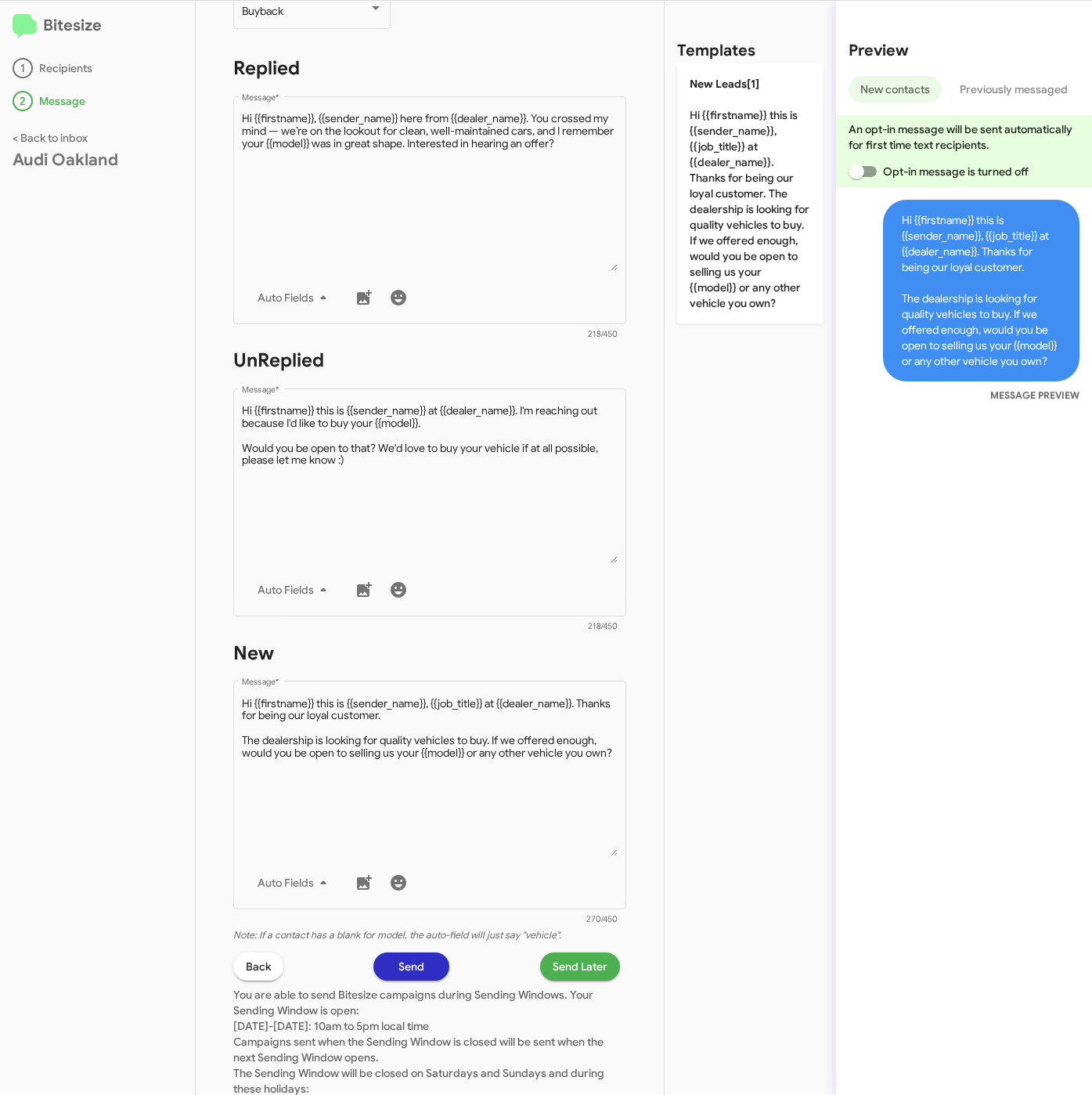
scroll to position [353, 0]
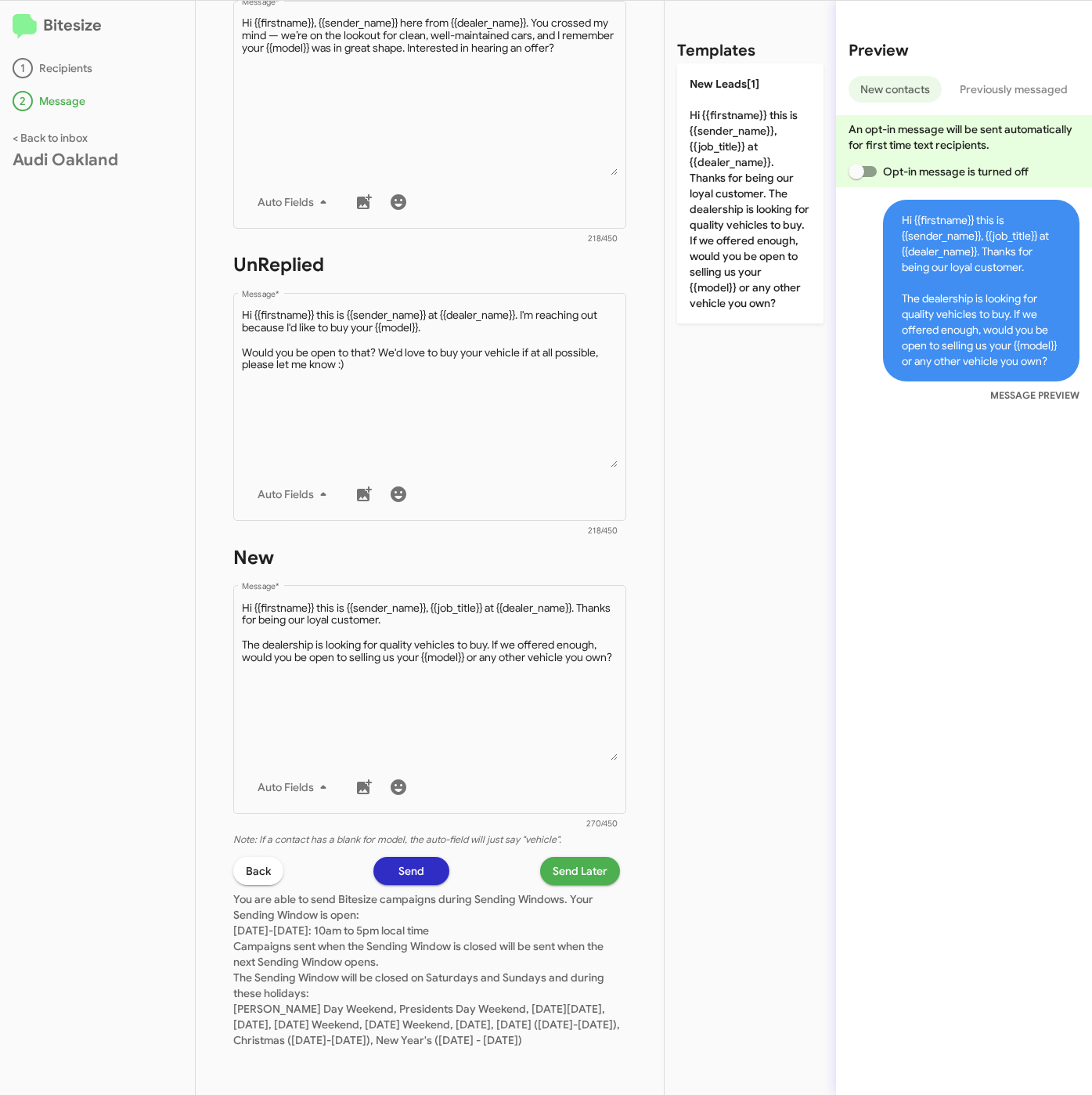
click at [554, 857] on span "Send Later" at bounding box center [580, 870] width 55 height 28
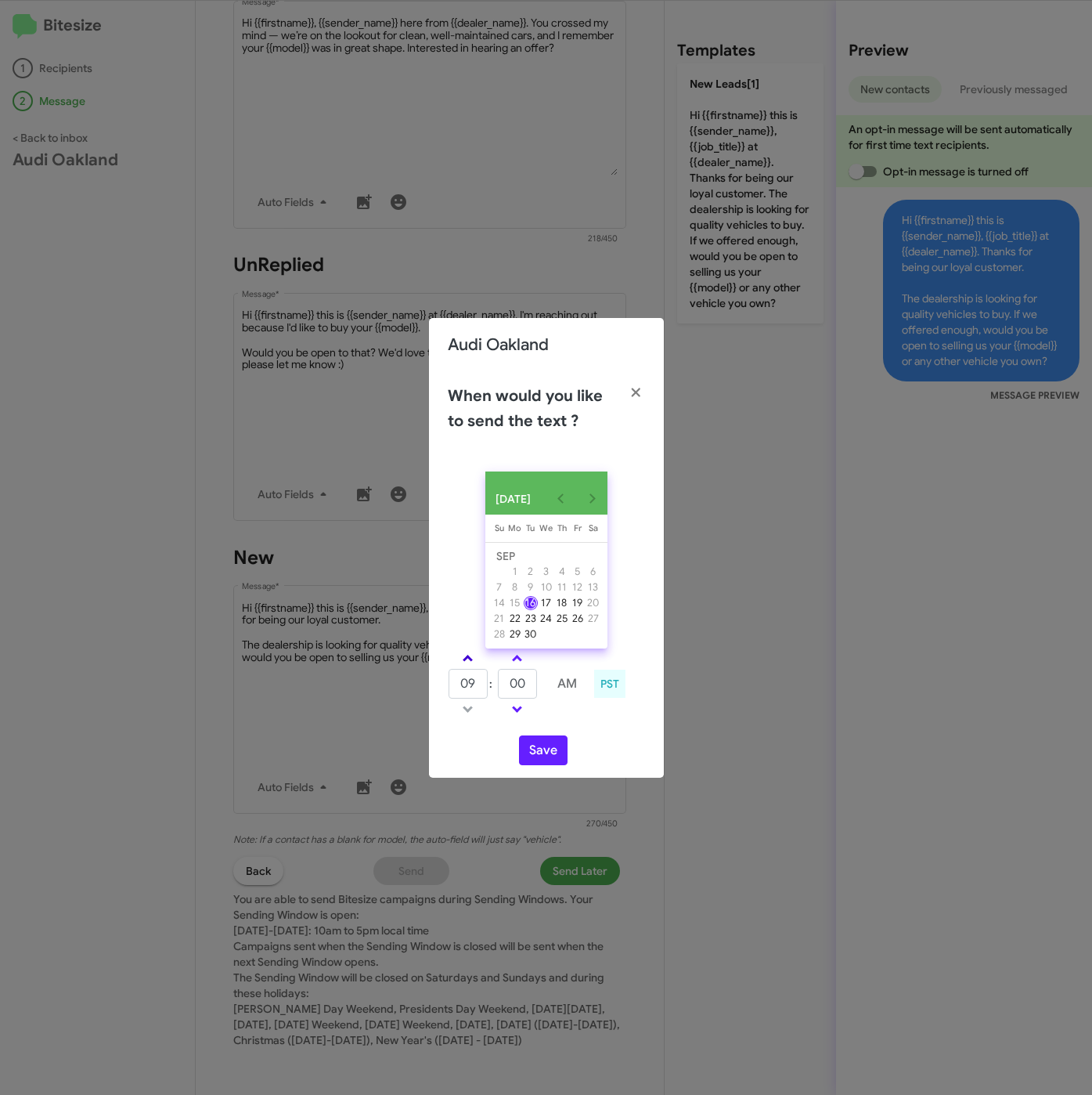
click at [468, 667] on link at bounding box center [468, 657] width 28 height 18
type input "10"
drag, startPoint x: 520, startPoint y: 689, endPoint x: 506, endPoint y: 689, distance: 14.0
click at [506, 689] on input "00" at bounding box center [517, 683] width 40 height 29
type input "33"
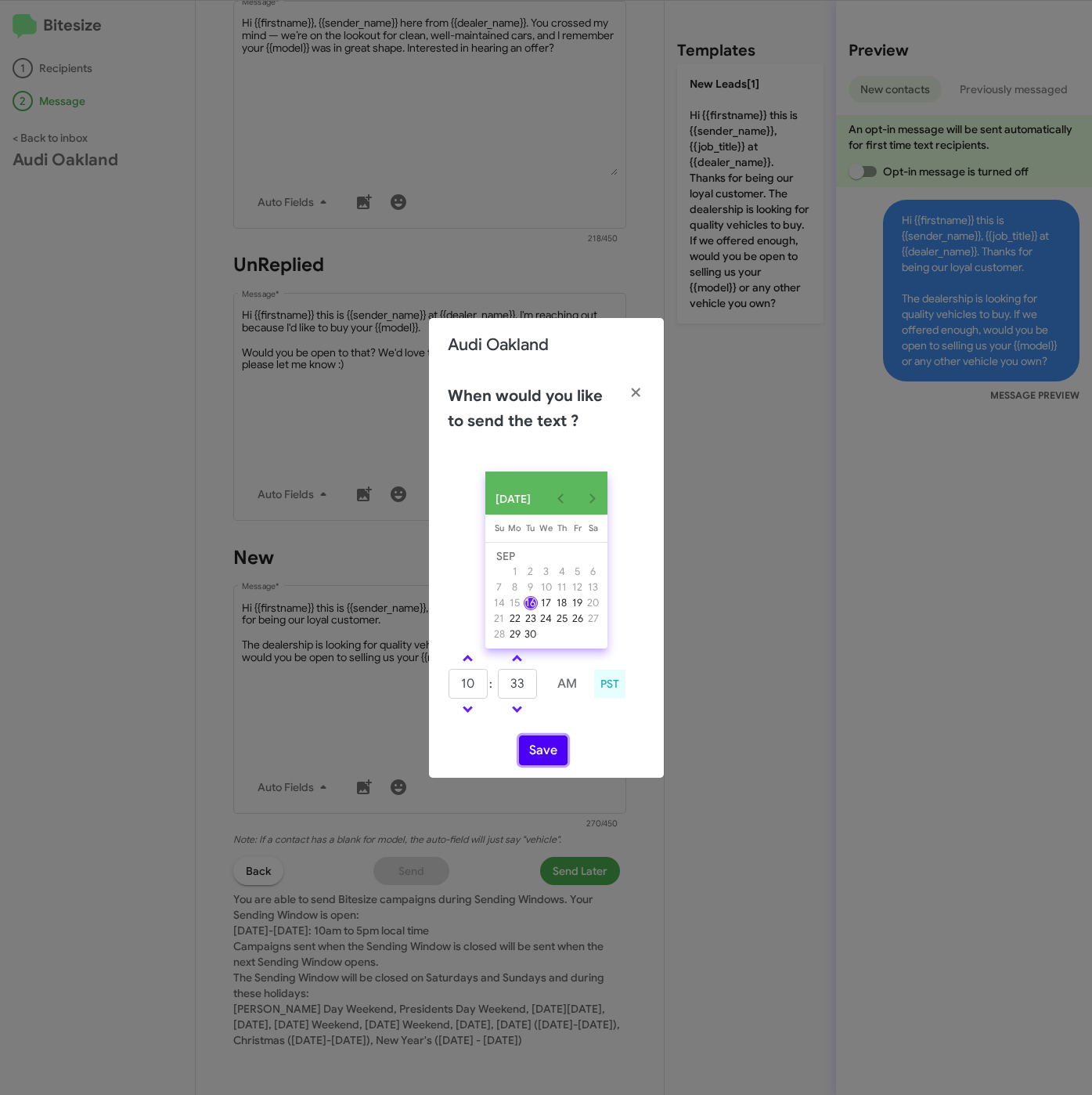
click at [536, 757] on button "Save" at bounding box center [543, 750] width 49 height 29
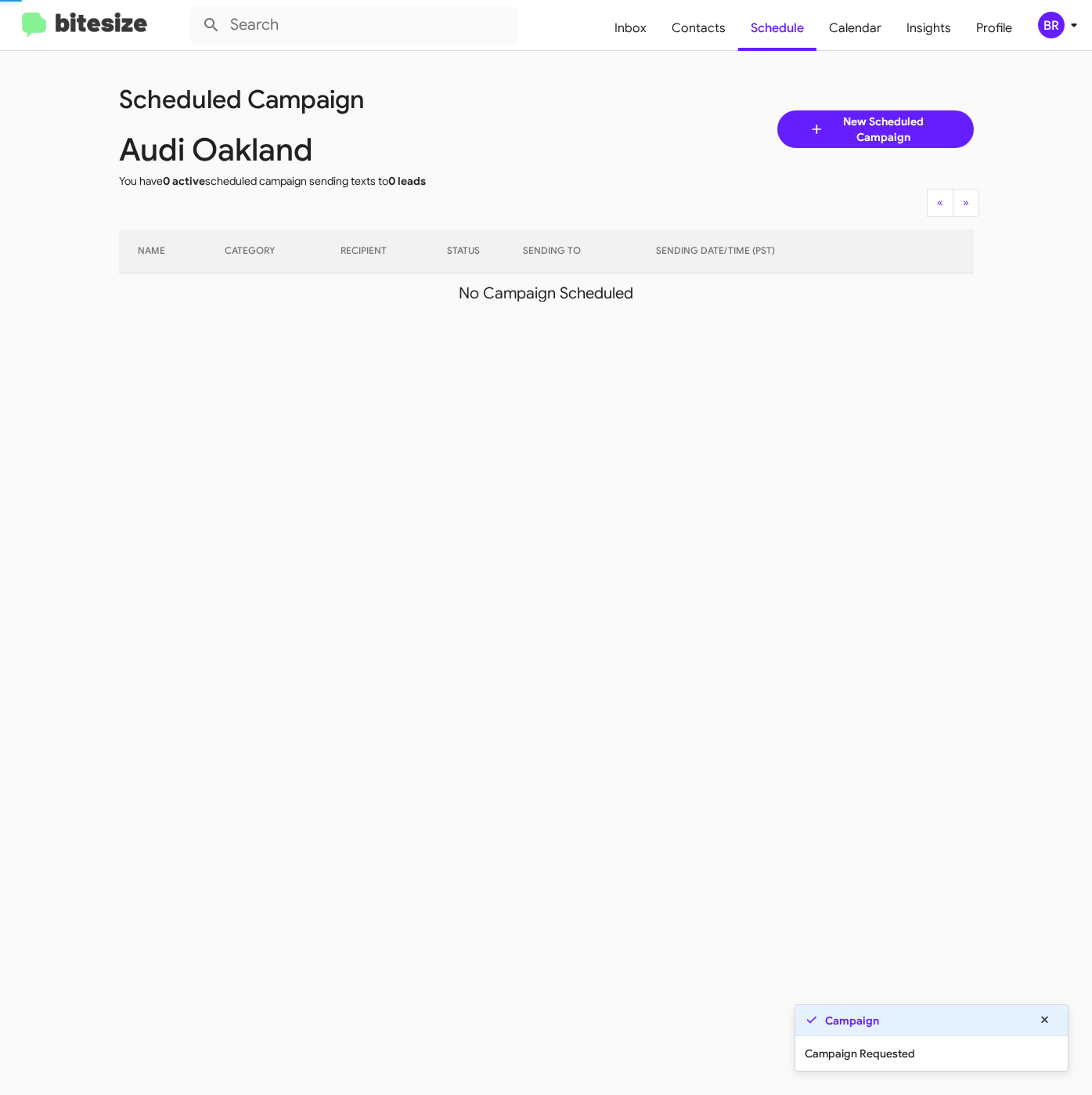
click at [1062, 28] on div "BR" at bounding box center [1052, 25] width 27 height 27
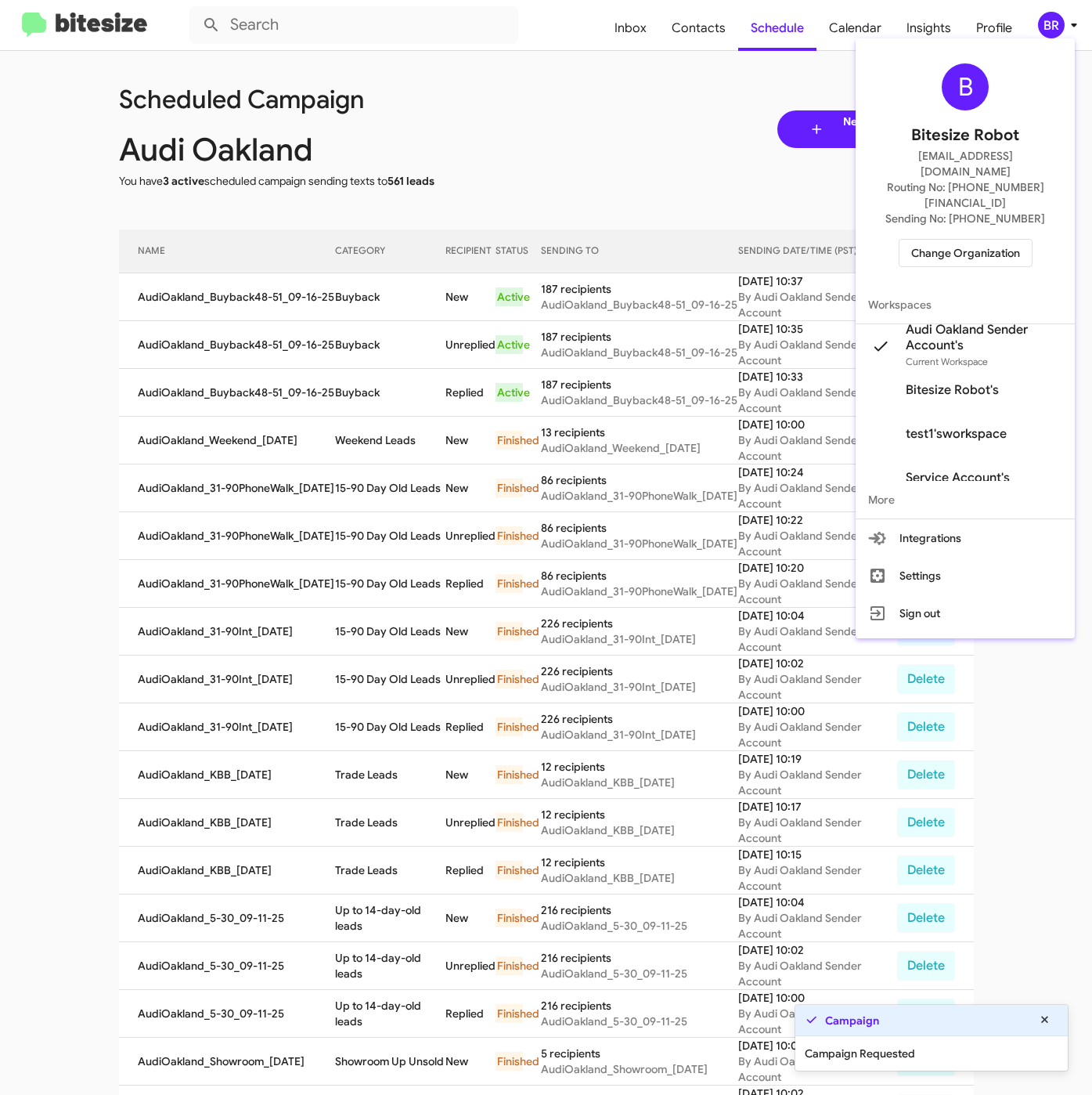
click at [350, 296] on div at bounding box center [546, 547] width 1092 height 1095
click at [350, 296] on td "Buyback" at bounding box center [390, 297] width 110 height 48
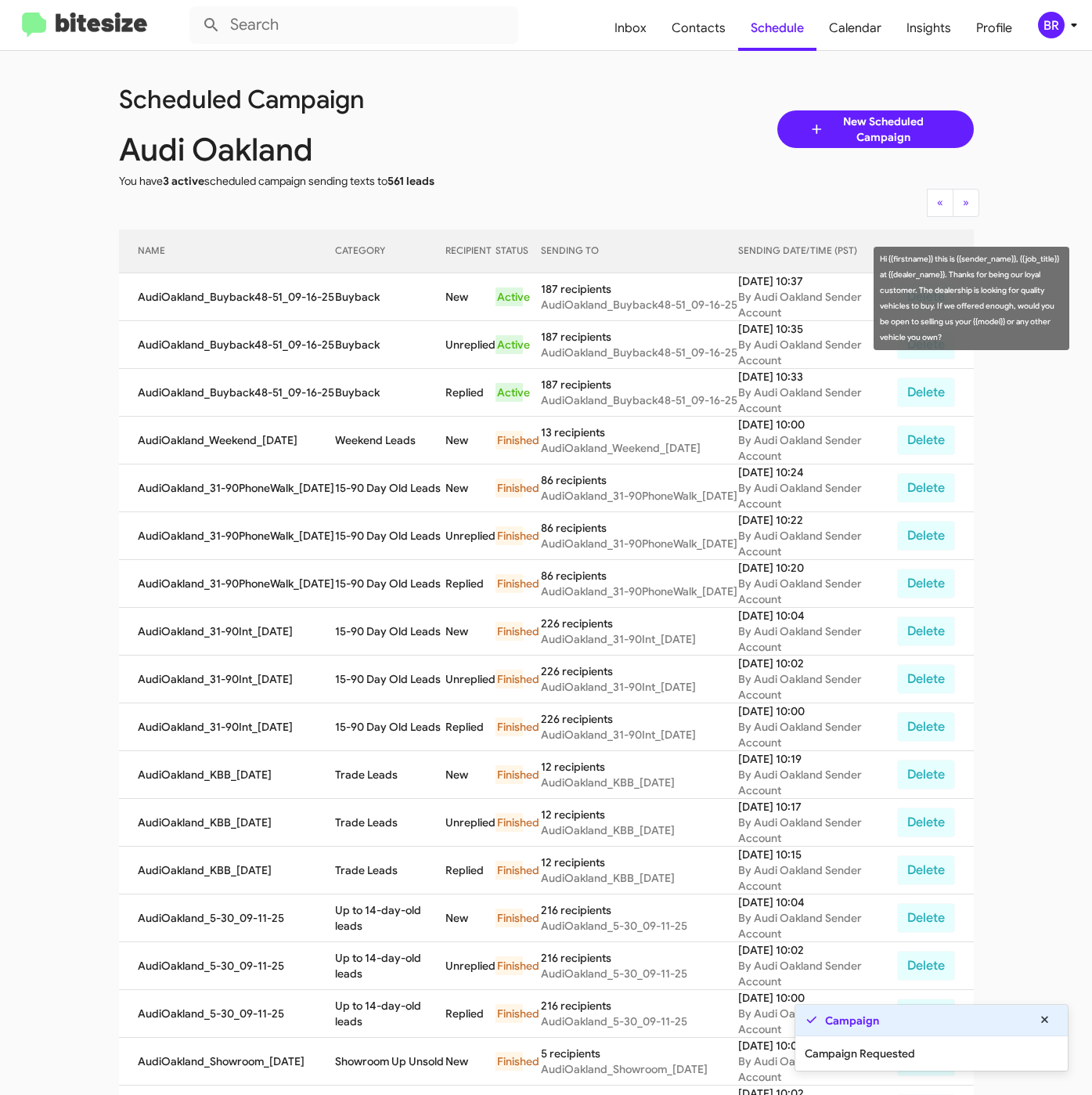
copy td "Buyback"
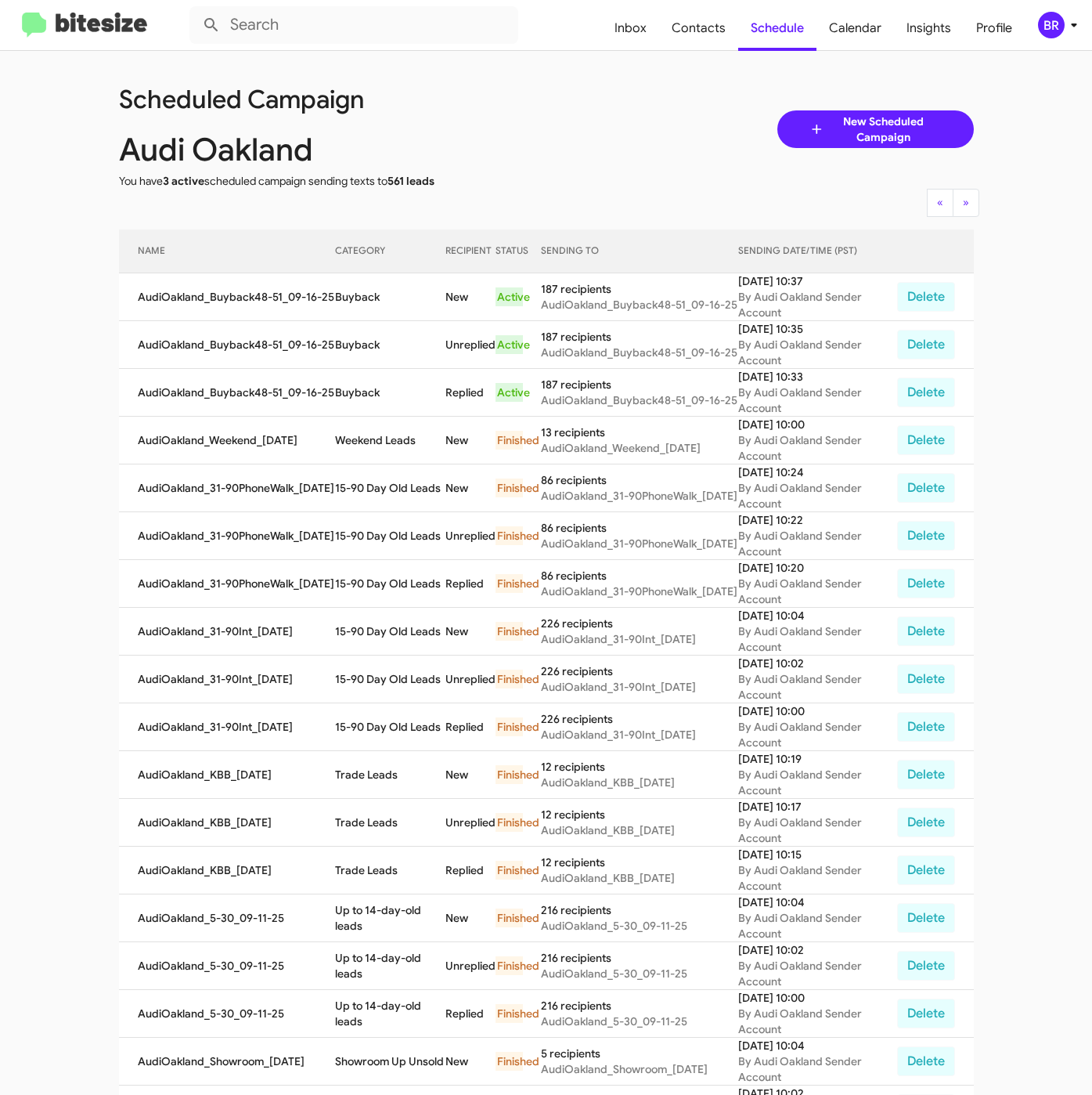
click at [1054, 29] on div "BR" at bounding box center [1052, 25] width 27 height 27
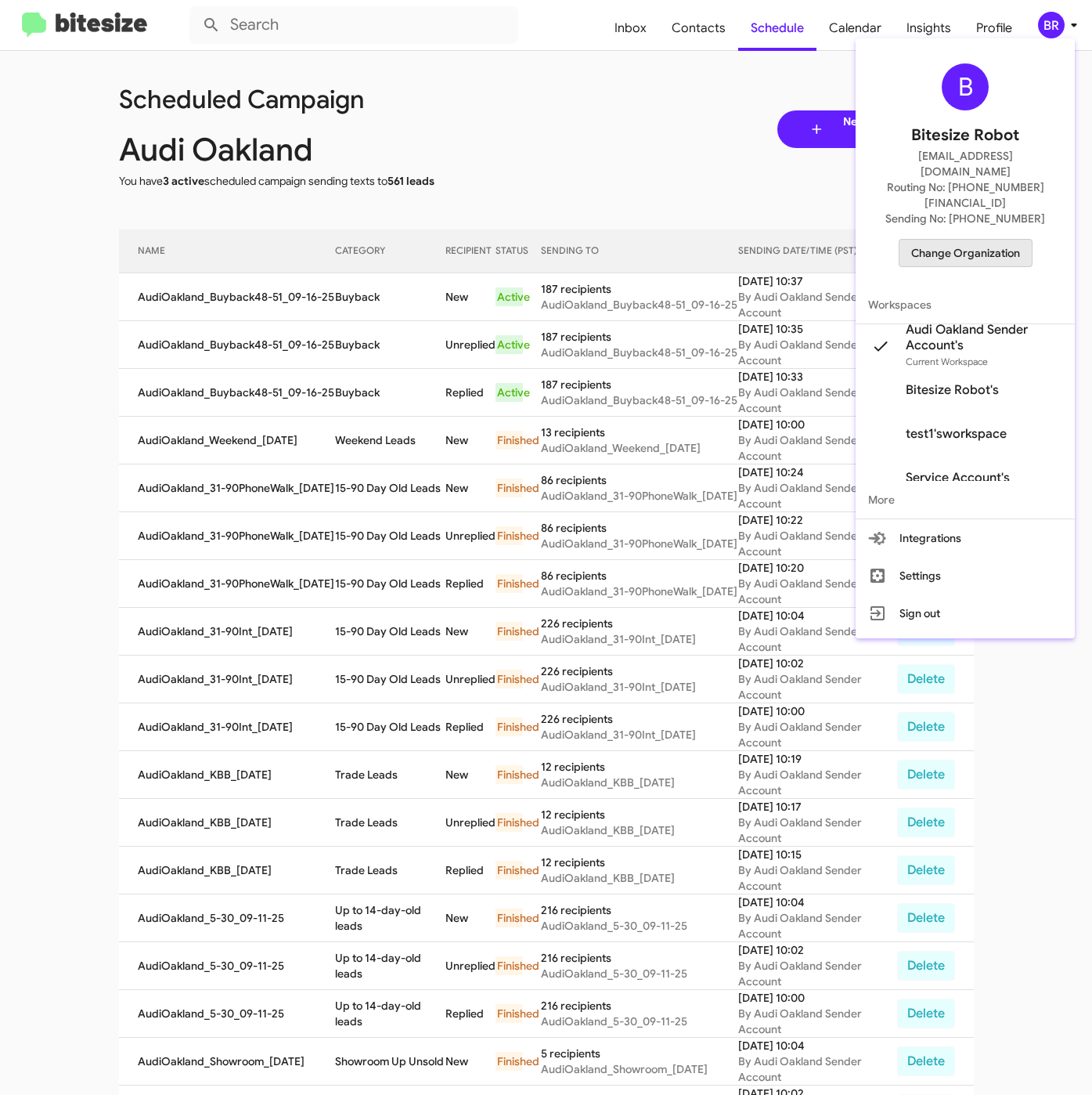
click at [966, 240] on span "Change Organization" at bounding box center [965, 253] width 109 height 27
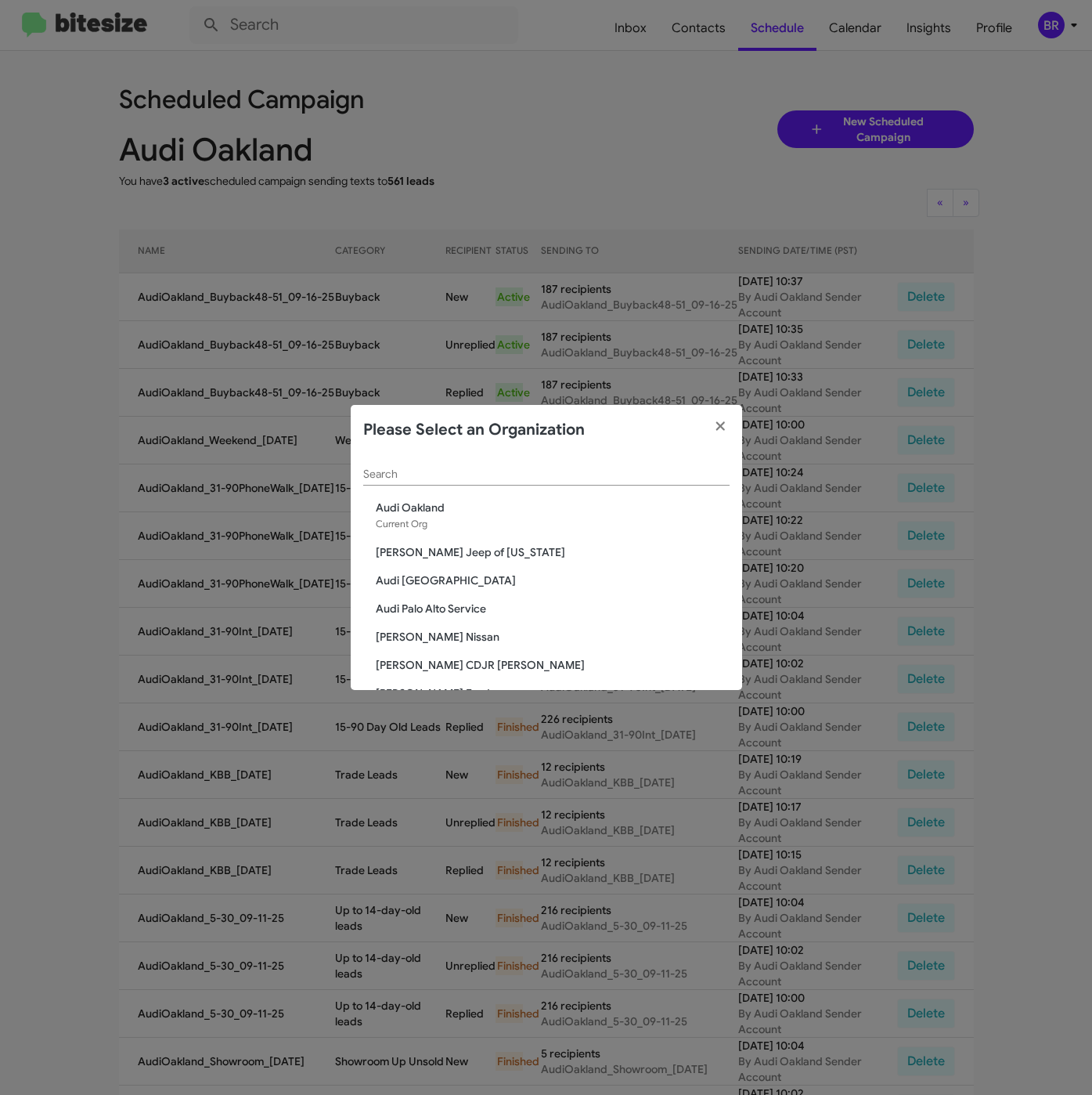
click at [469, 478] on input "Search" at bounding box center [546, 474] width 366 height 13
paste input "Audi Palo Alto"
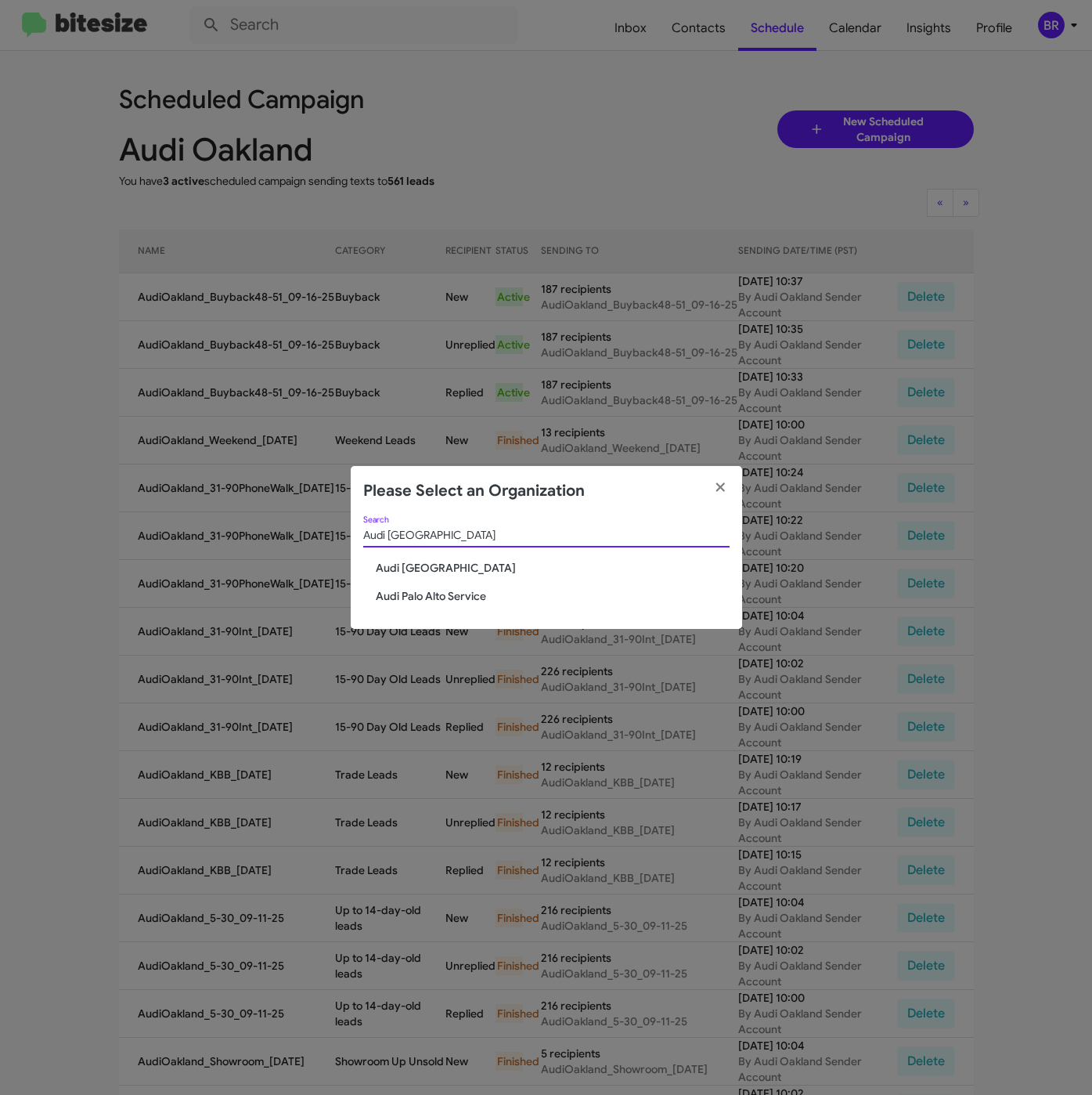
type input "Audi Palo Alto"
click at [421, 573] on span "Audi Palo Alto" at bounding box center [553, 567] width 354 height 16
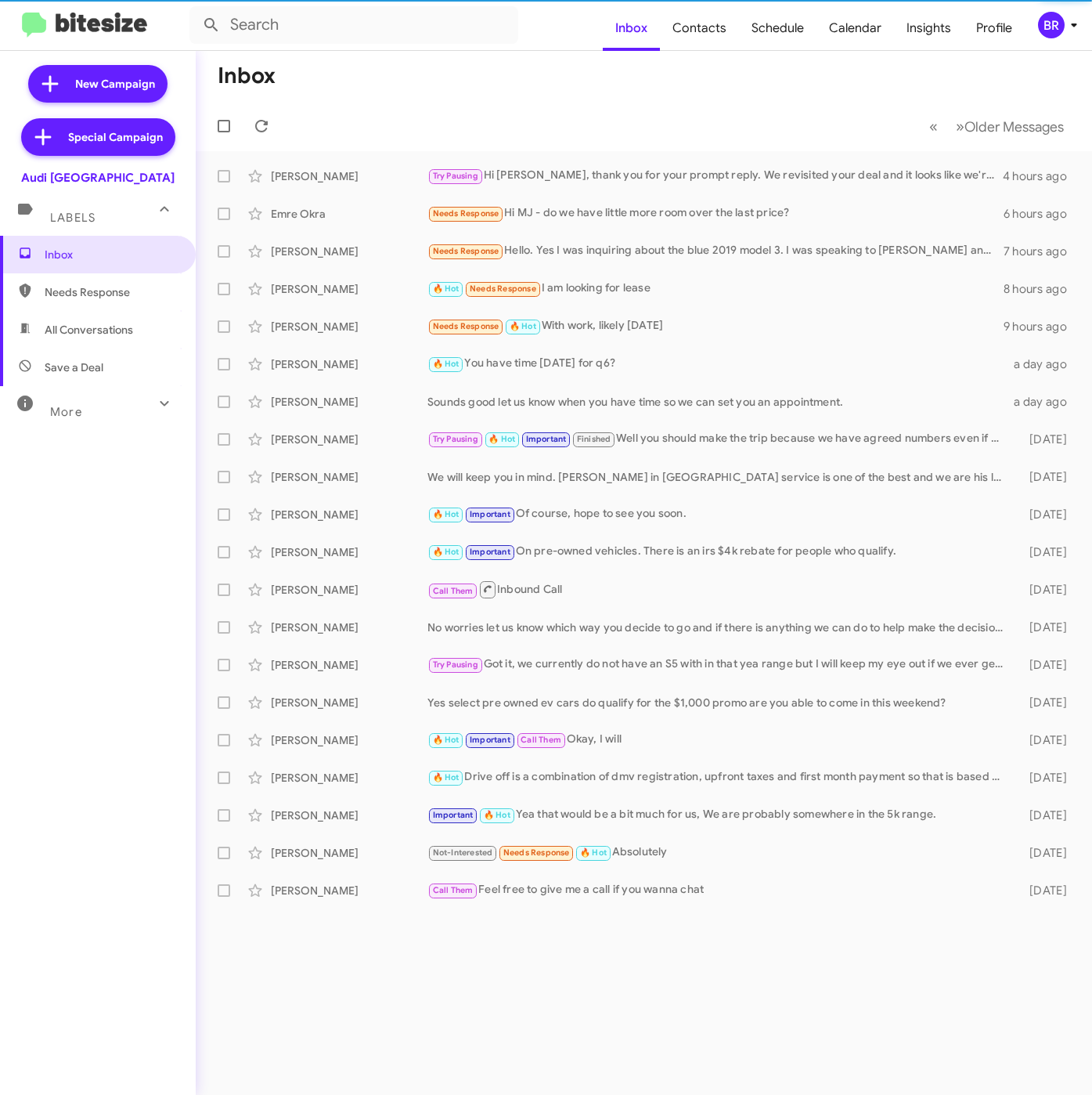
click at [1054, 28] on div "BR" at bounding box center [1052, 25] width 27 height 27
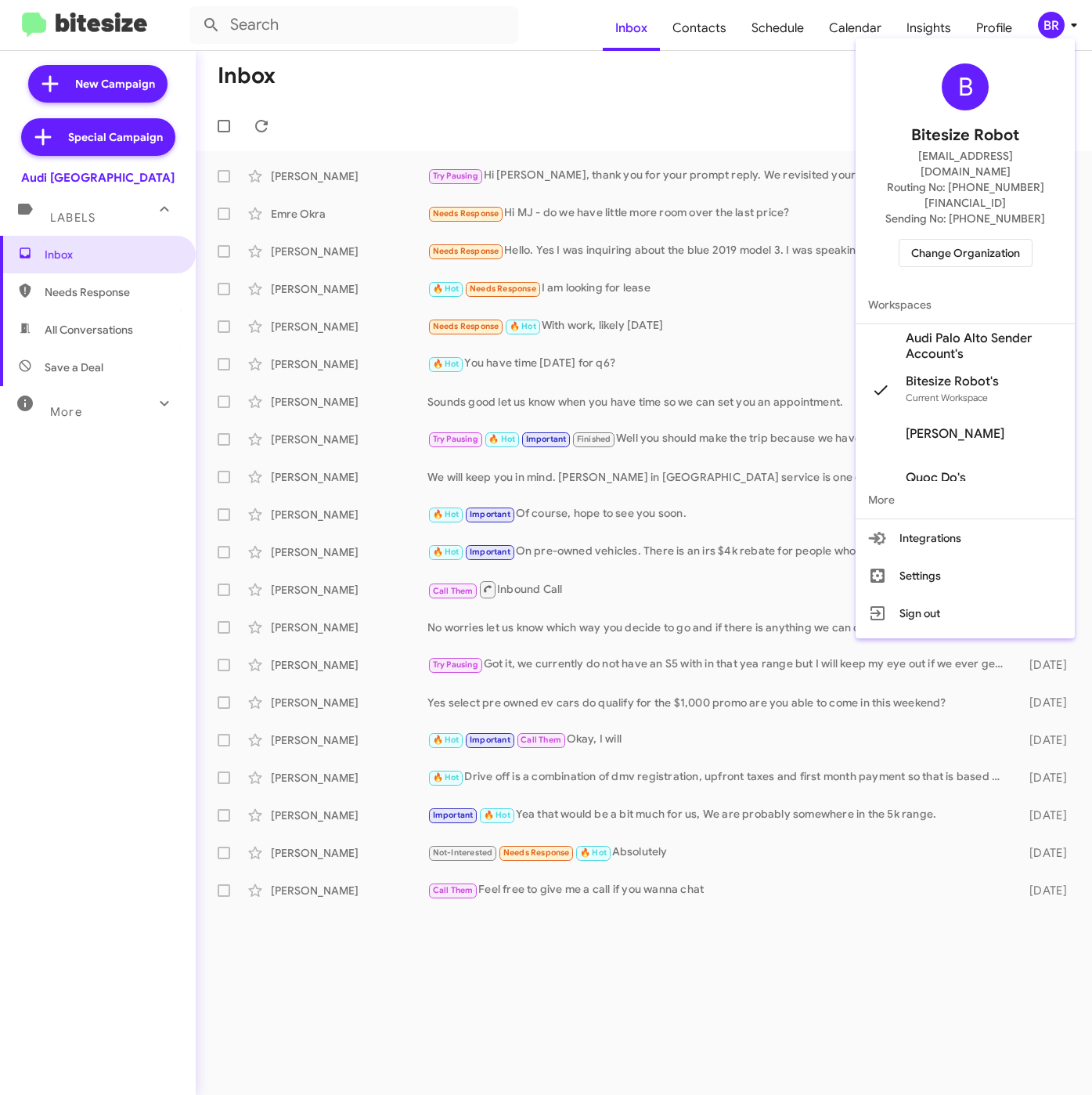
click at [962, 331] on span "Audi Palo Alto Sender Account's" at bounding box center [983, 346] width 156 height 31
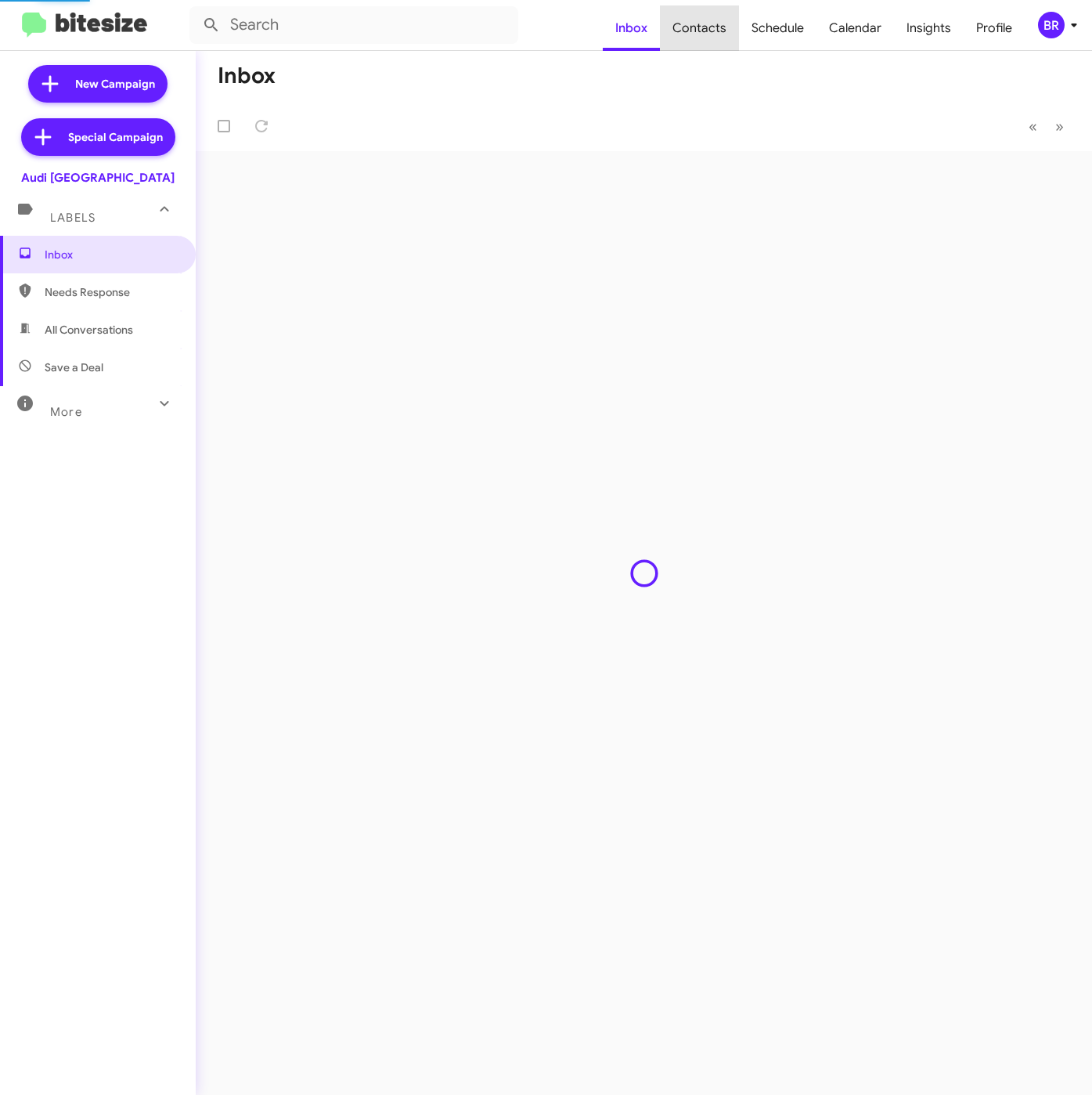
click at [708, 29] on span "Contacts" at bounding box center [699, 29] width 79 height 45
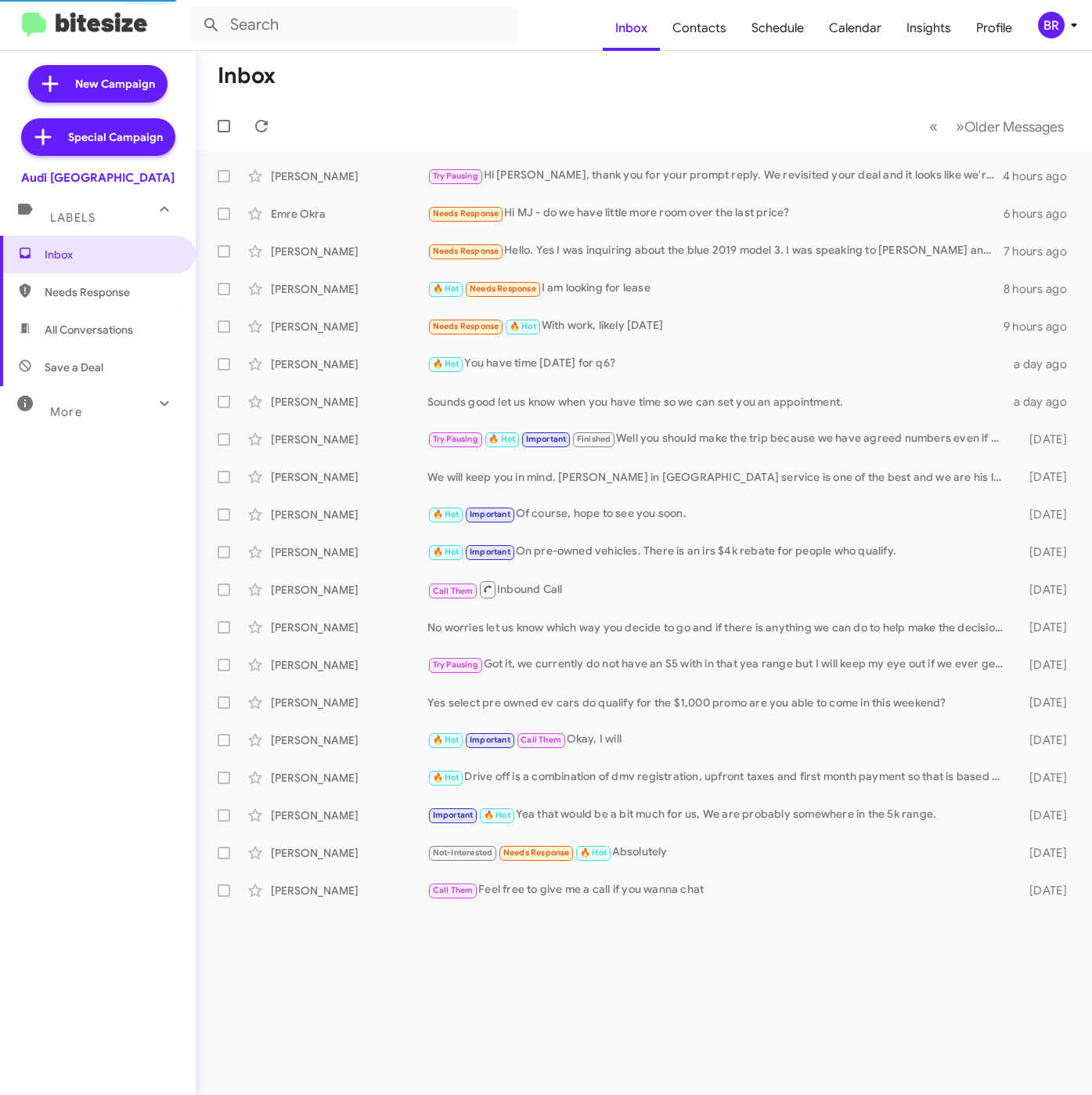
type input "in:groups"
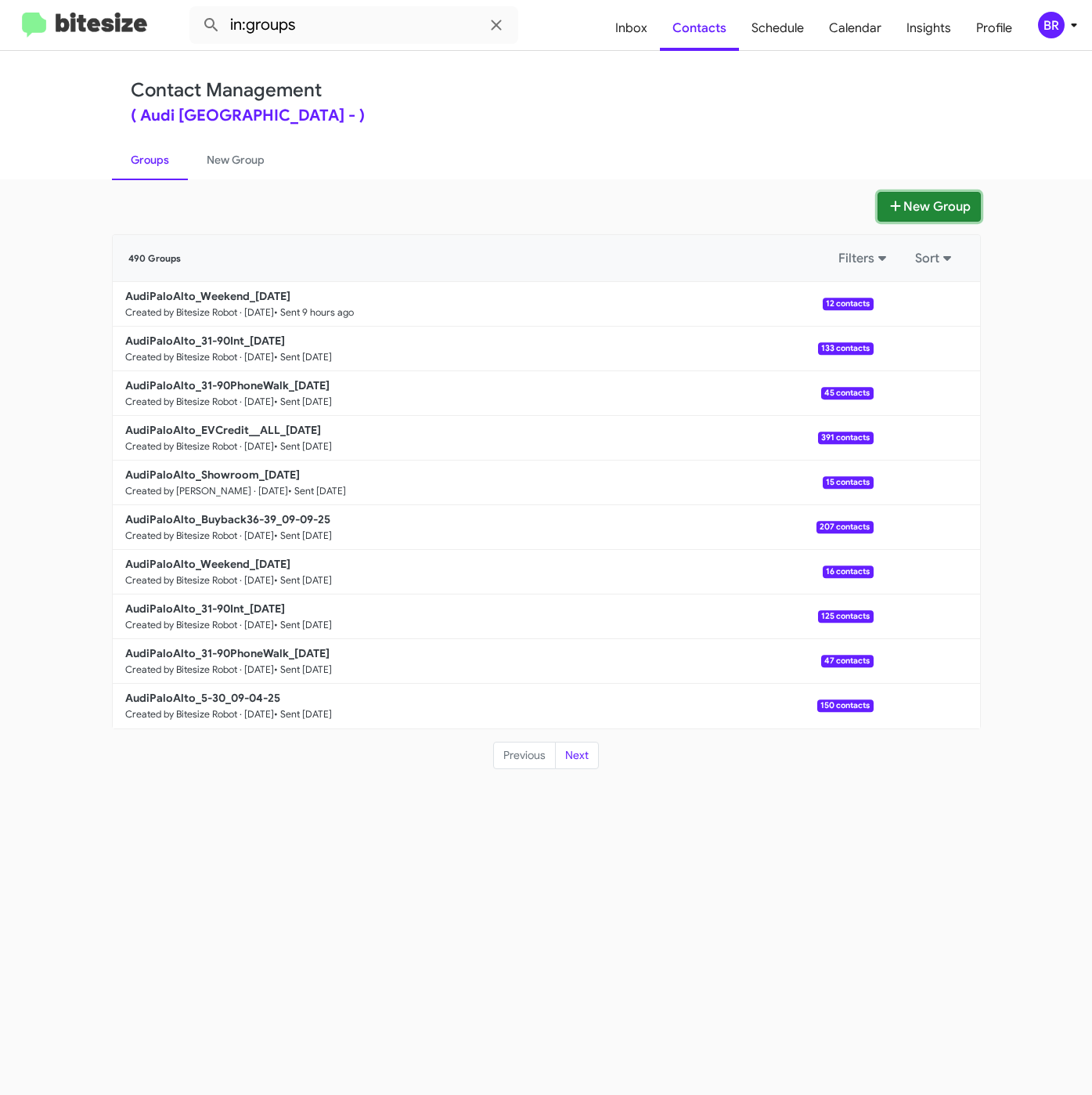
click at [888, 216] on button "New Group" at bounding box center [929, 206] width 103 height 29
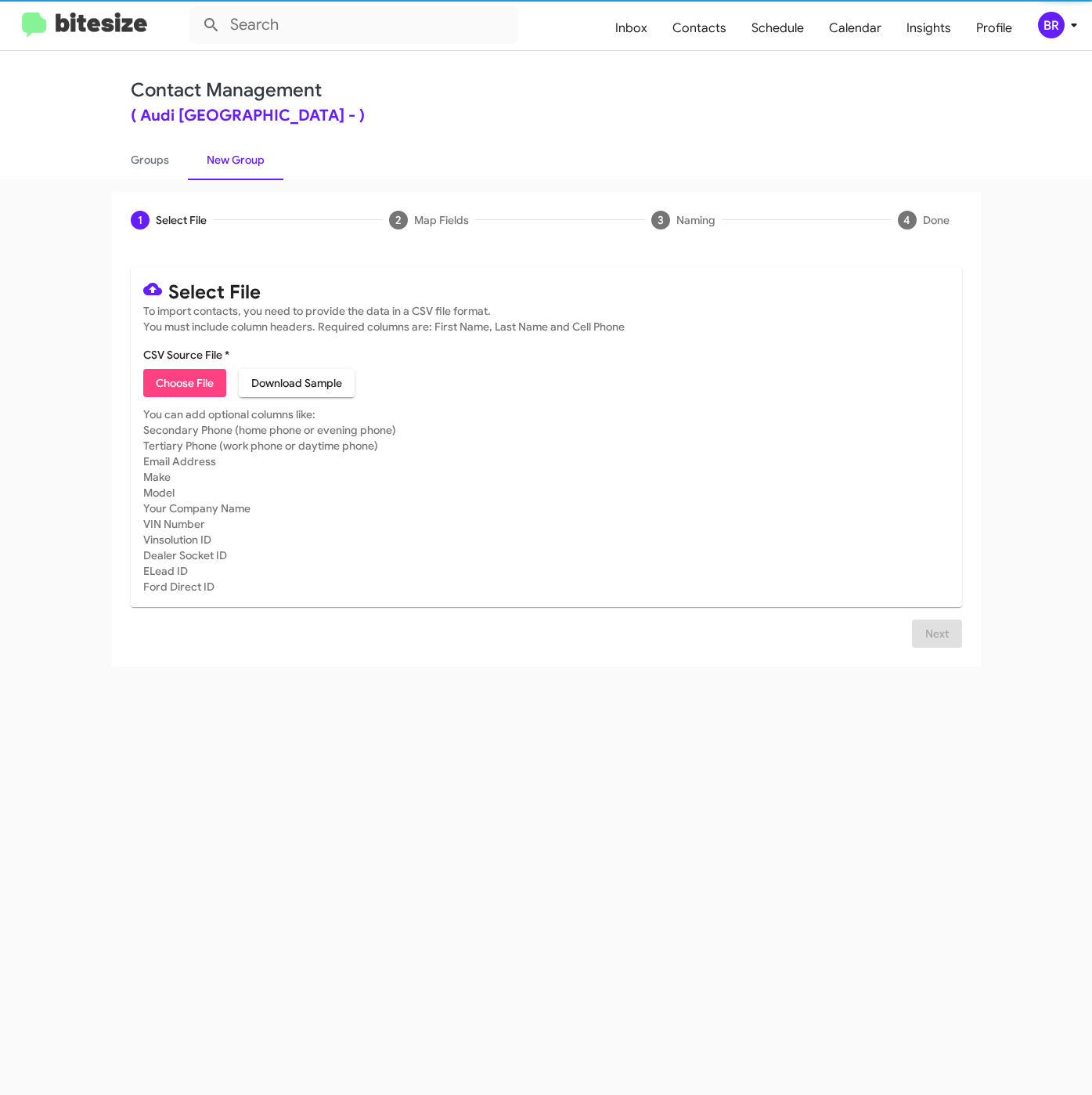
click at [178, 372] on span "Choose File" at bounding box center [184, 382] width 58 height 28
type input "AudiPaloAlto_Buyback48-51_09-16-25"
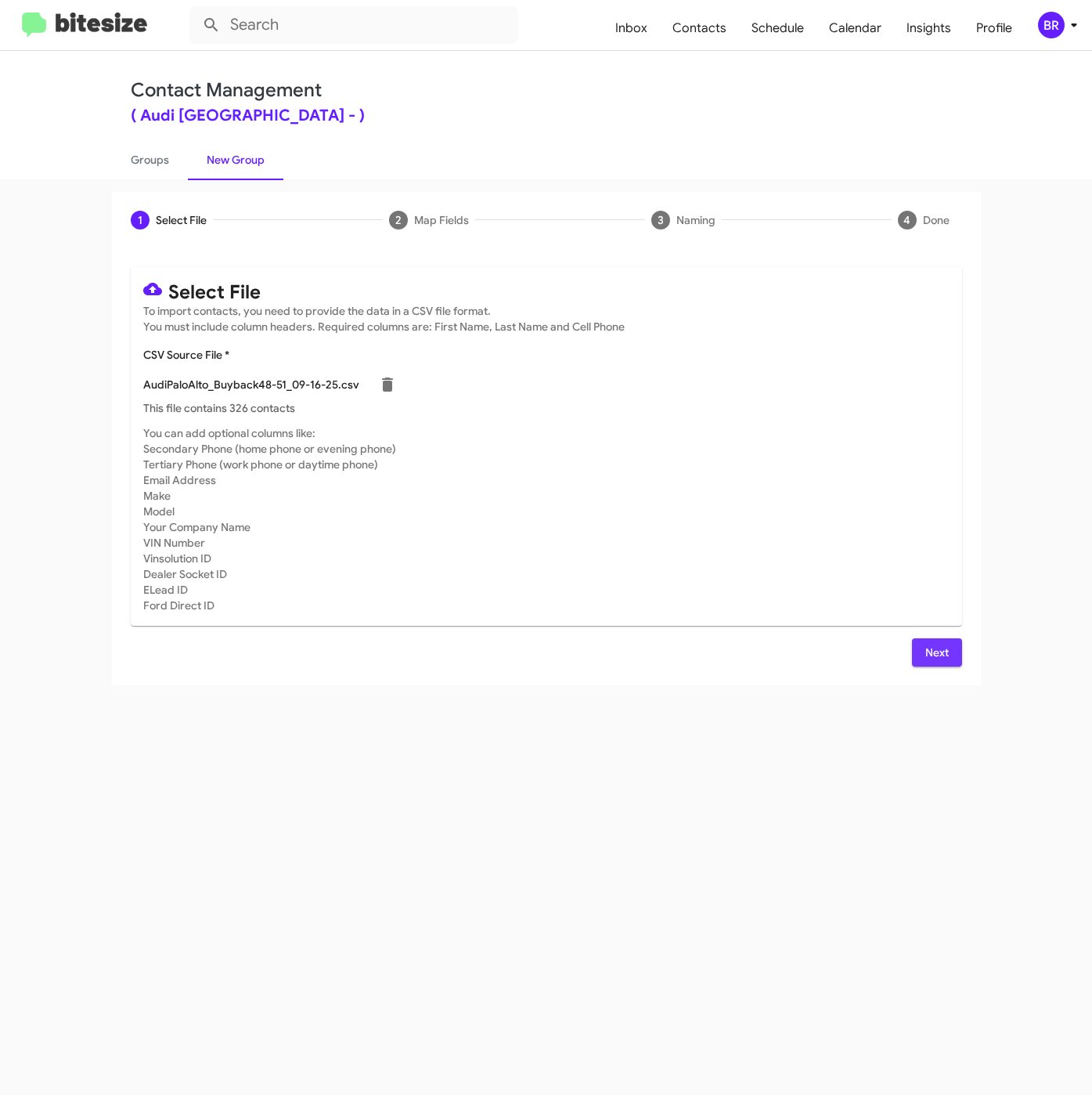
click at [926, 651] on span "Next" at bounding box center [937, 651] width 25 height 28
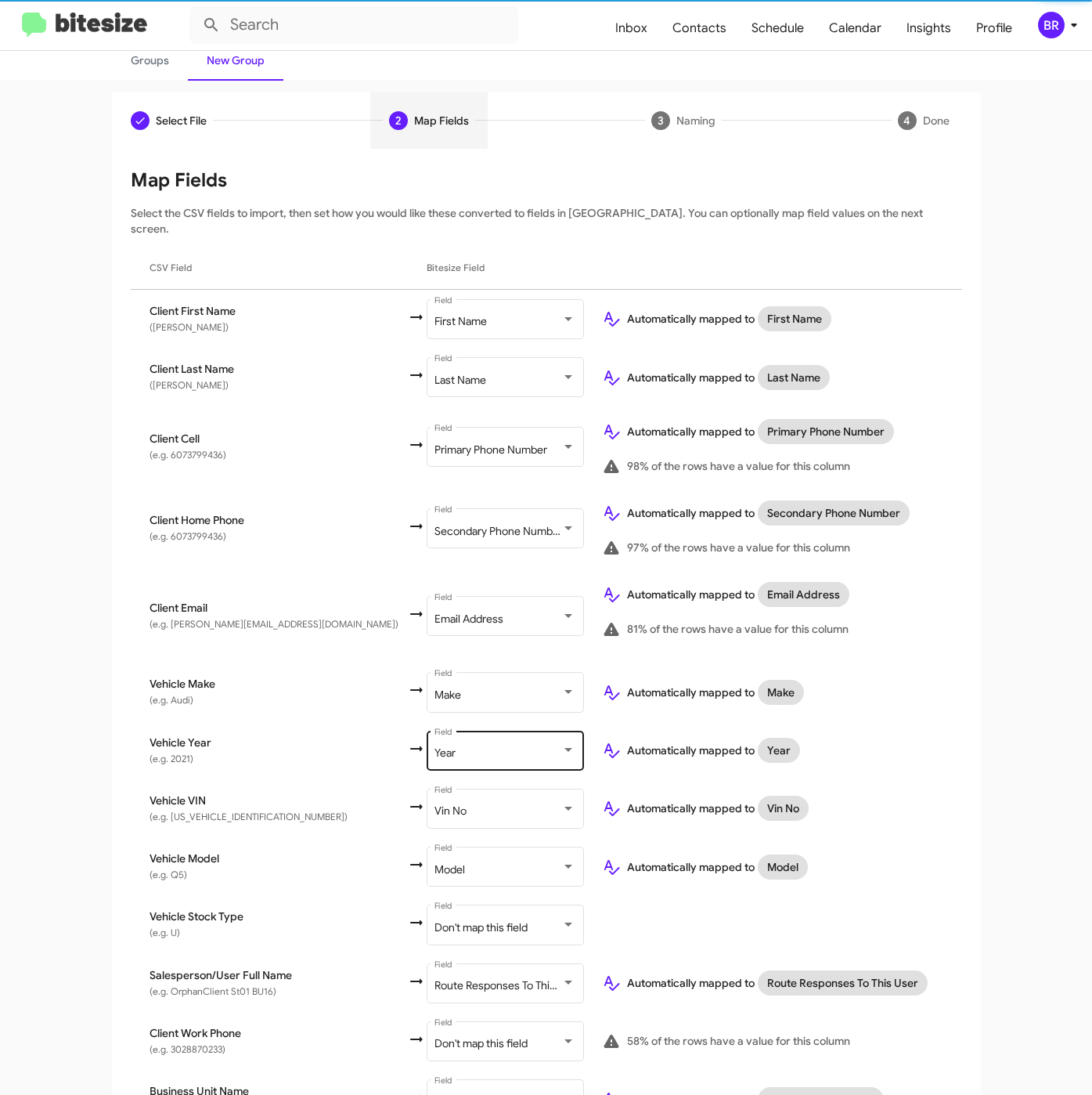
scroll to position [173, 0]
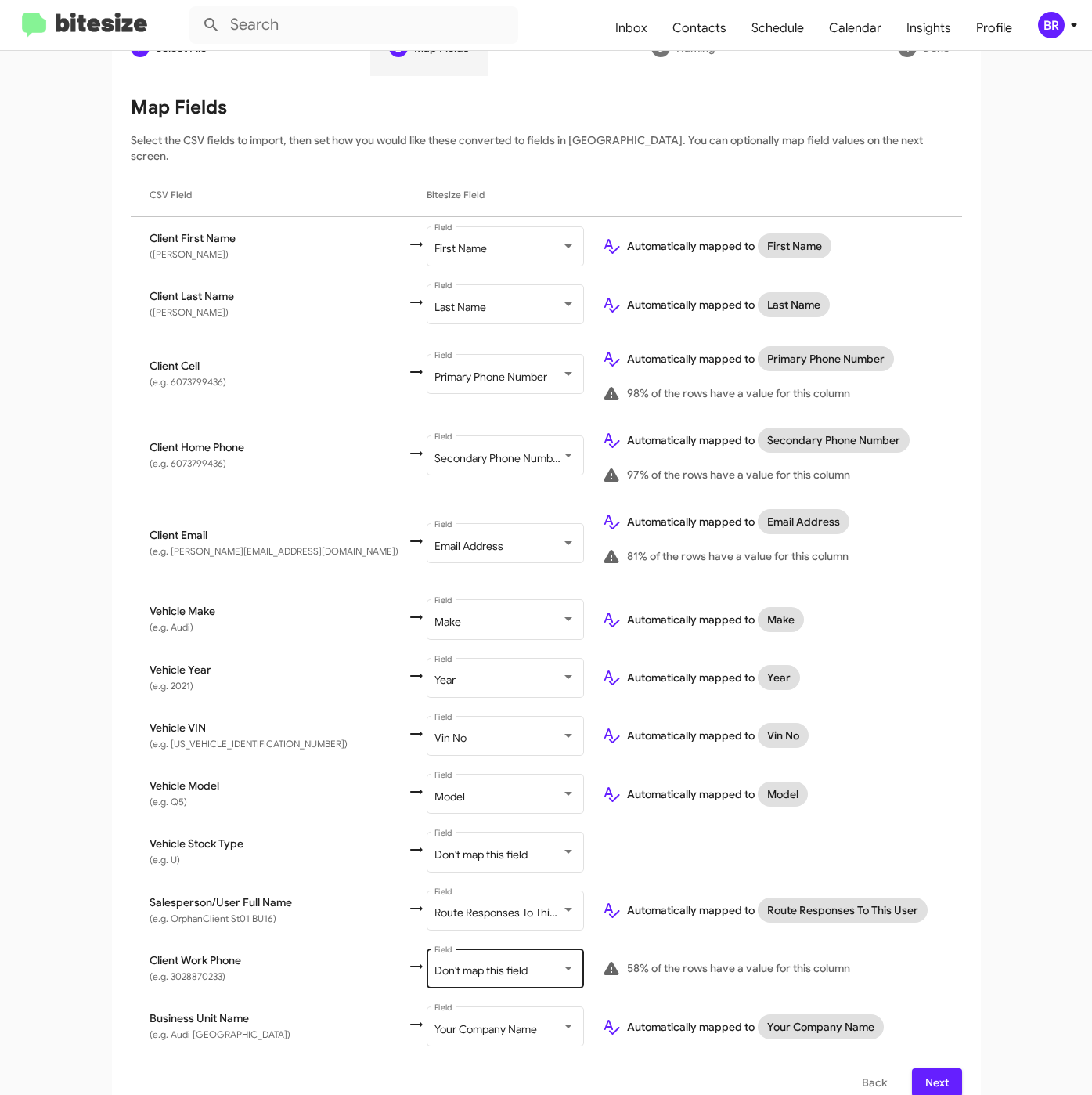
click at [434, 963] on span "Don't map this field" at bounding box center [480, 970] width 93 height 14
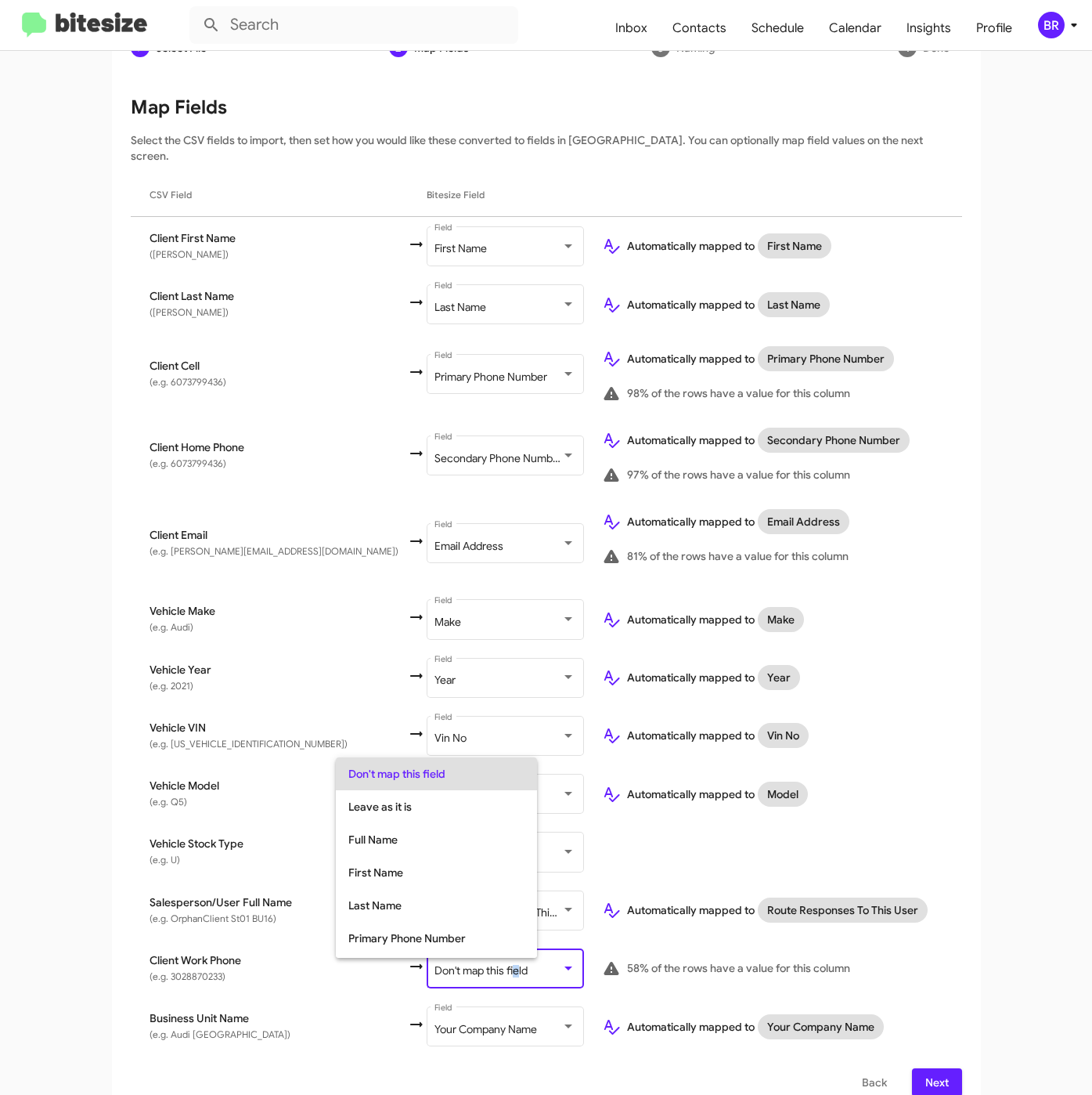
scroll to position [62, 0]
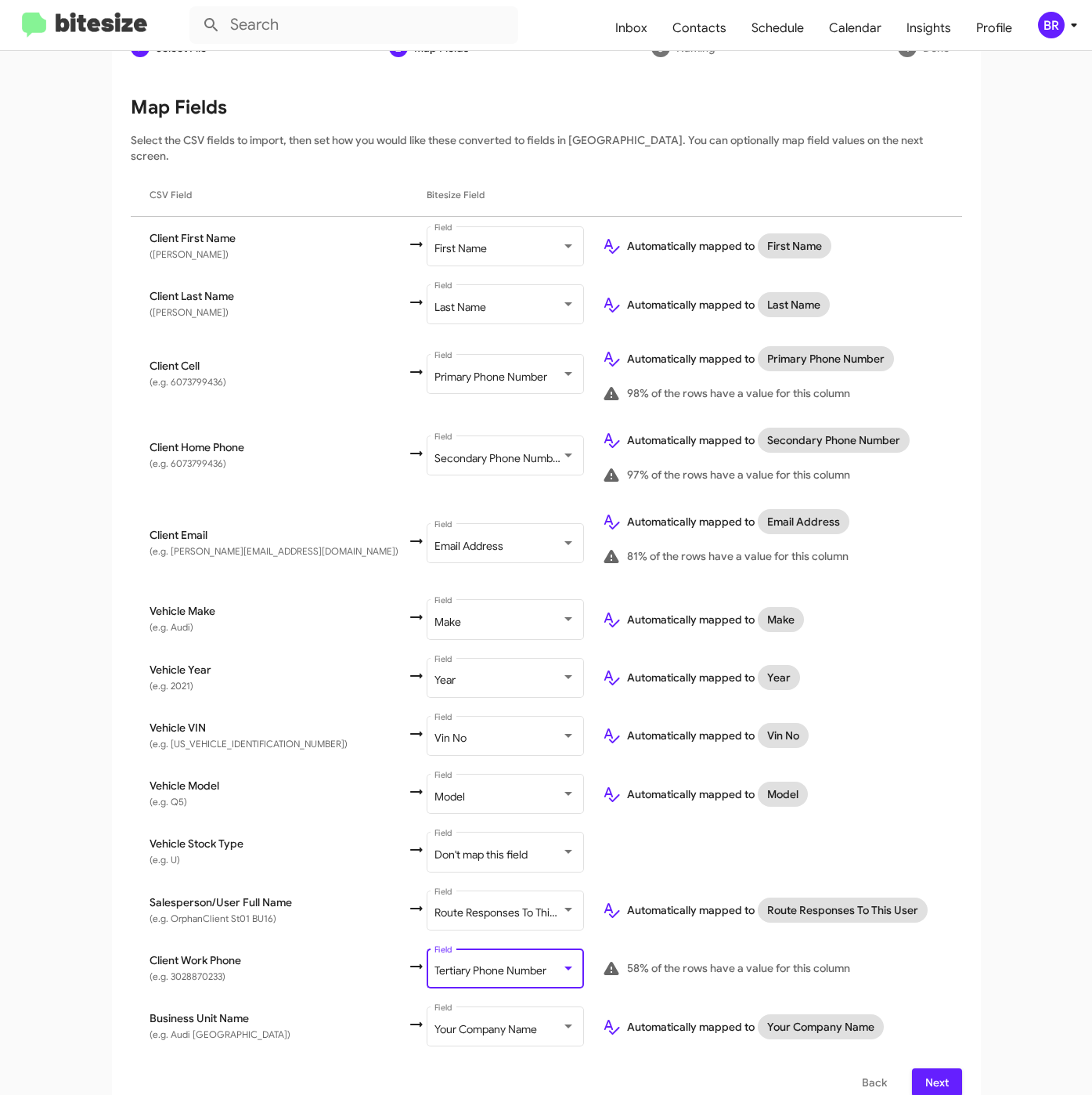
click at [925, 1068] on span "Next" at bounding box center [937, 1082] width 25 height 28
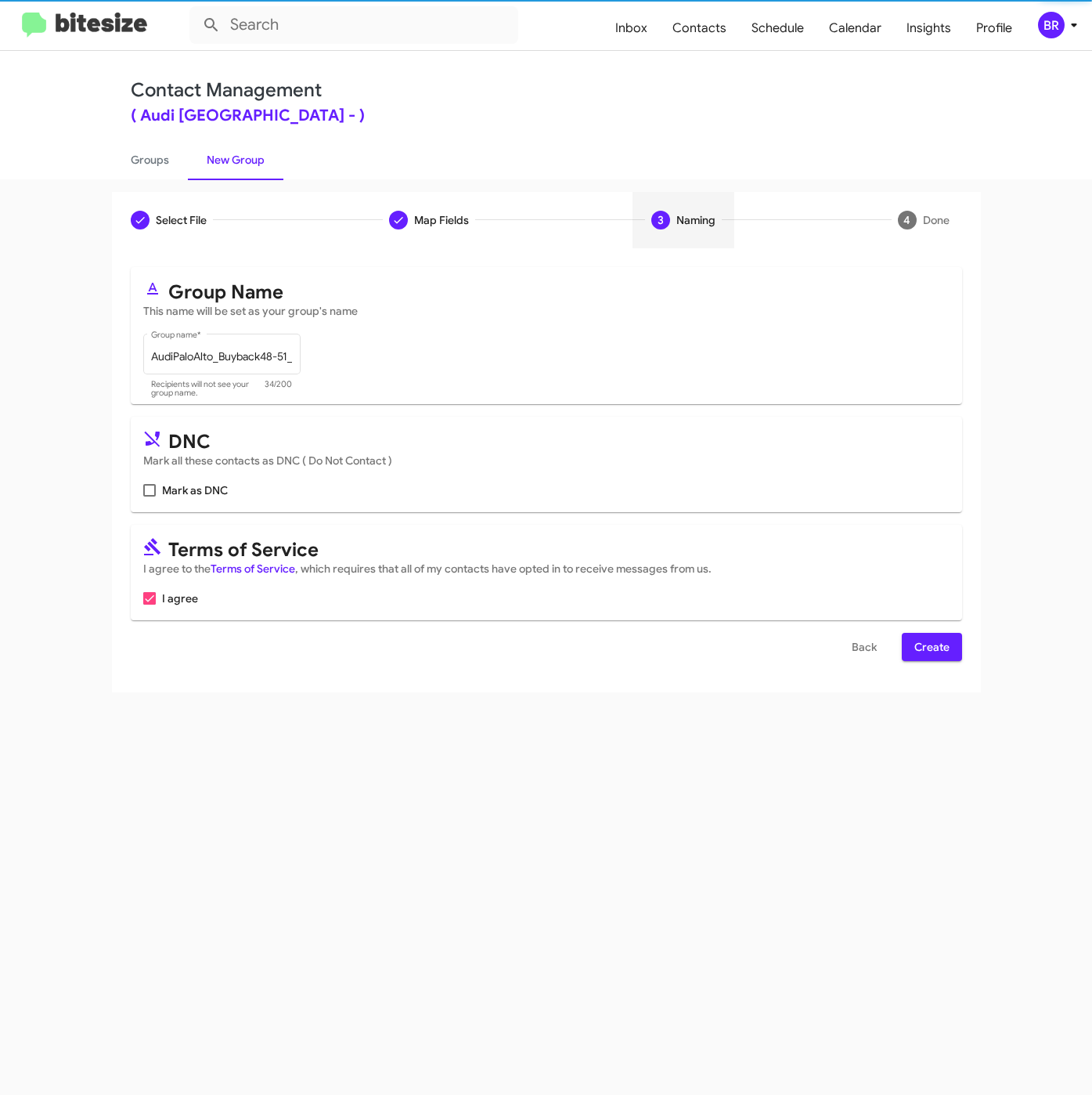
scroll to position [0, 0]
click at [921, 635] on form "Group Name This name will be set as your group's name AudiPaloAlto_Buyback48-51…" at bounding box center [546, 464] width 831 height 394
click at [912, 656] on button "Create" at bounding box center [932, 646] width 61 height 28
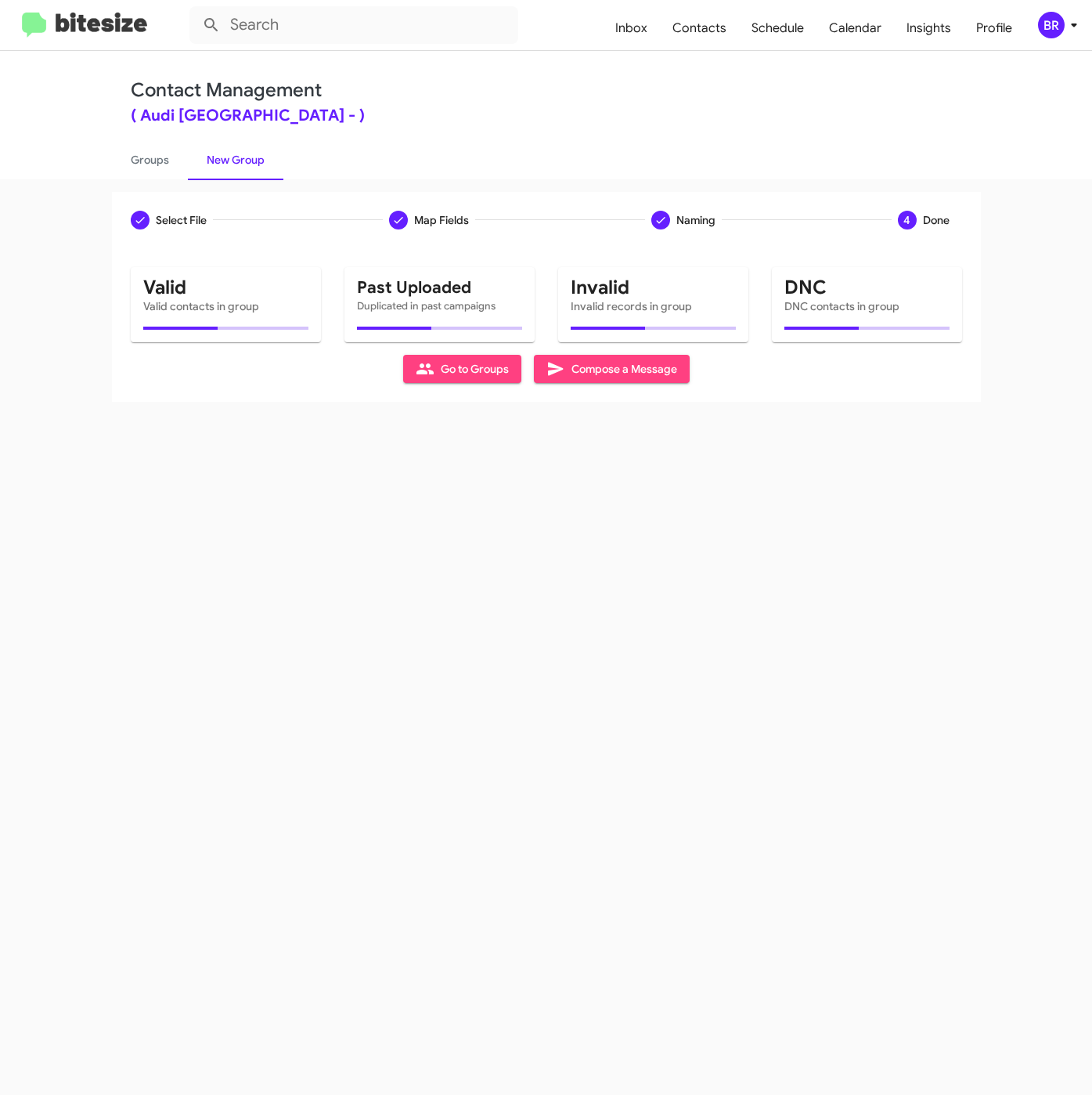
click at [313, 562] on div "Select File Map Fields Naming 4 Done Select File To import contacts, you need t…" at bounding box center [546, 637] width 1092 height 916
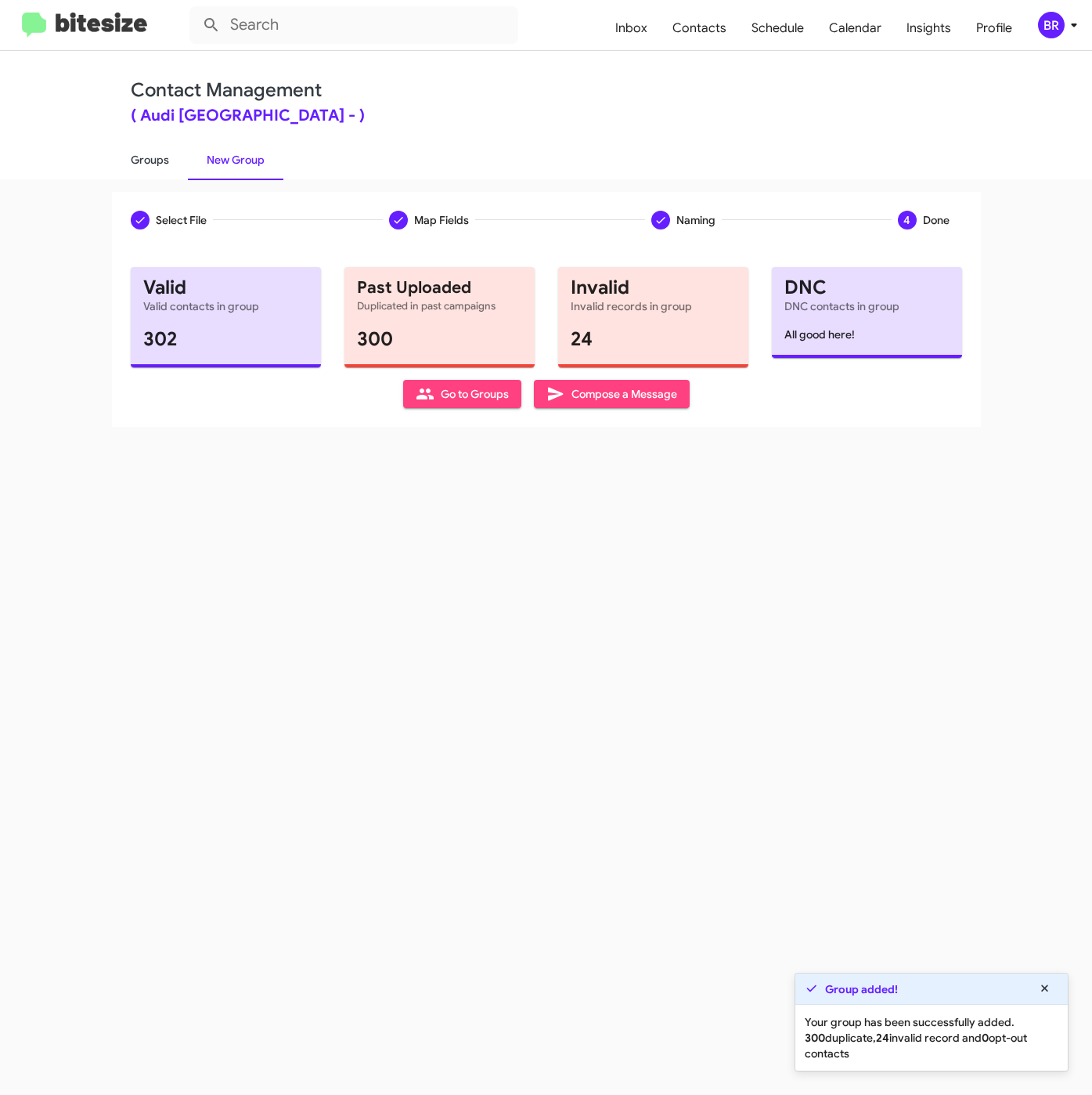
click at [146, 151] on link "Groups" at bounding box center [150, 160] width 76 height 40
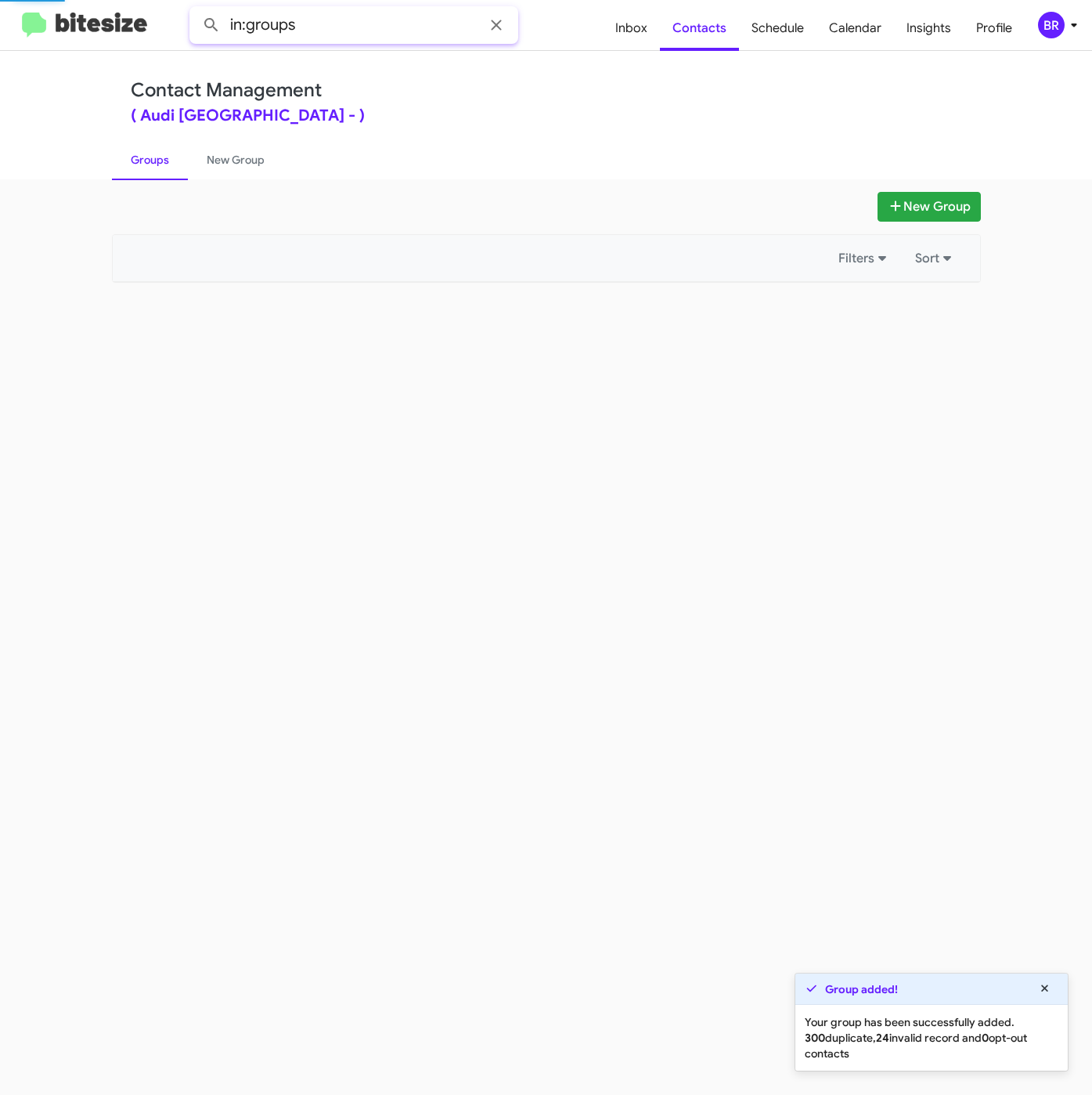
click at [385, 31] on input "in:groups" at bounding box center [353, 24] width 329 height 38
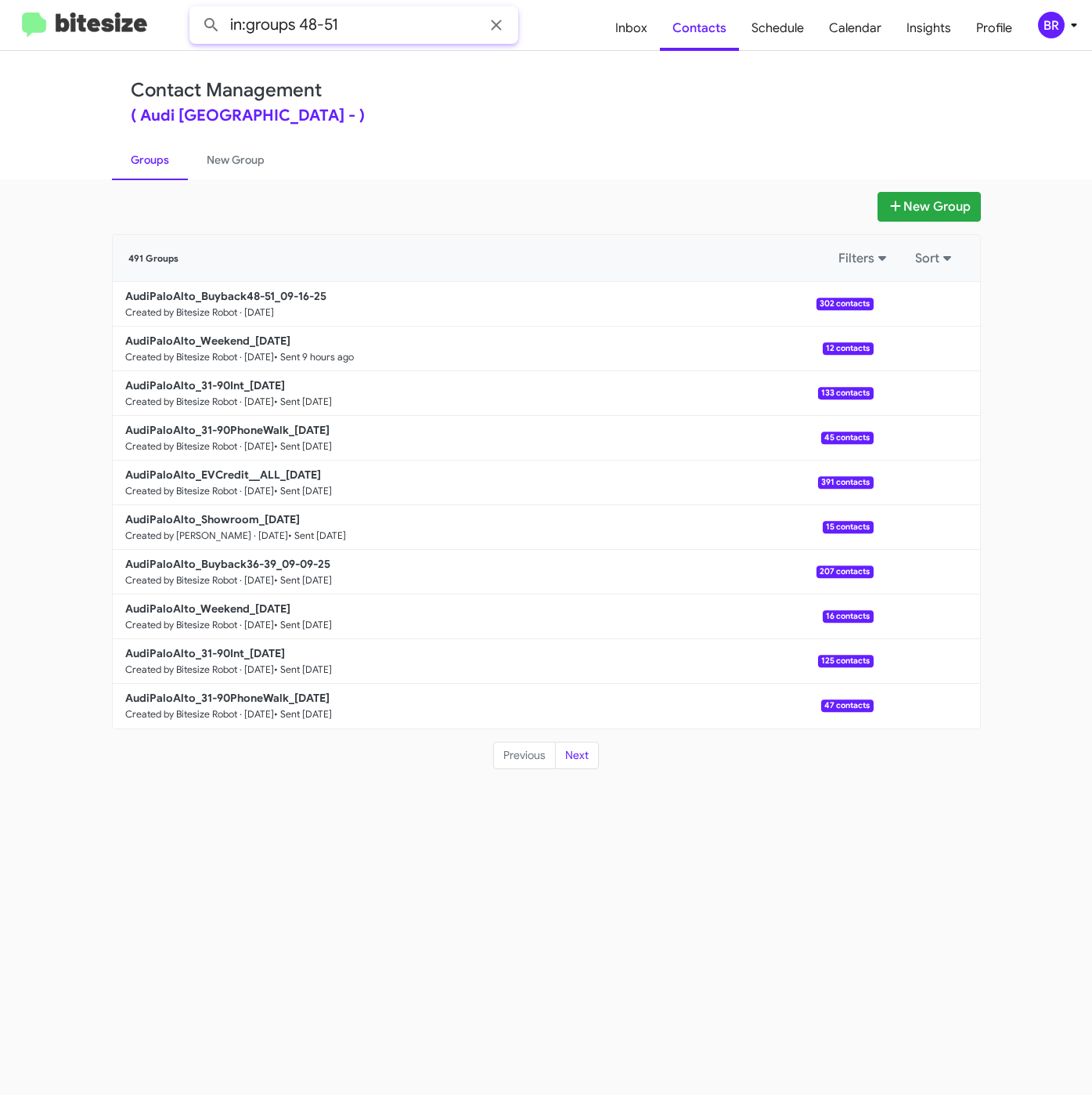
type input "in:groups 48-51"
click at [196, 9] on button at bounding box center [211, 24] width 31 height 31
click at [250, 295] on b "AudiPaloAlto_Buyback48-51_09-16-25" at bounding box center [225, 295] width 201 height 14
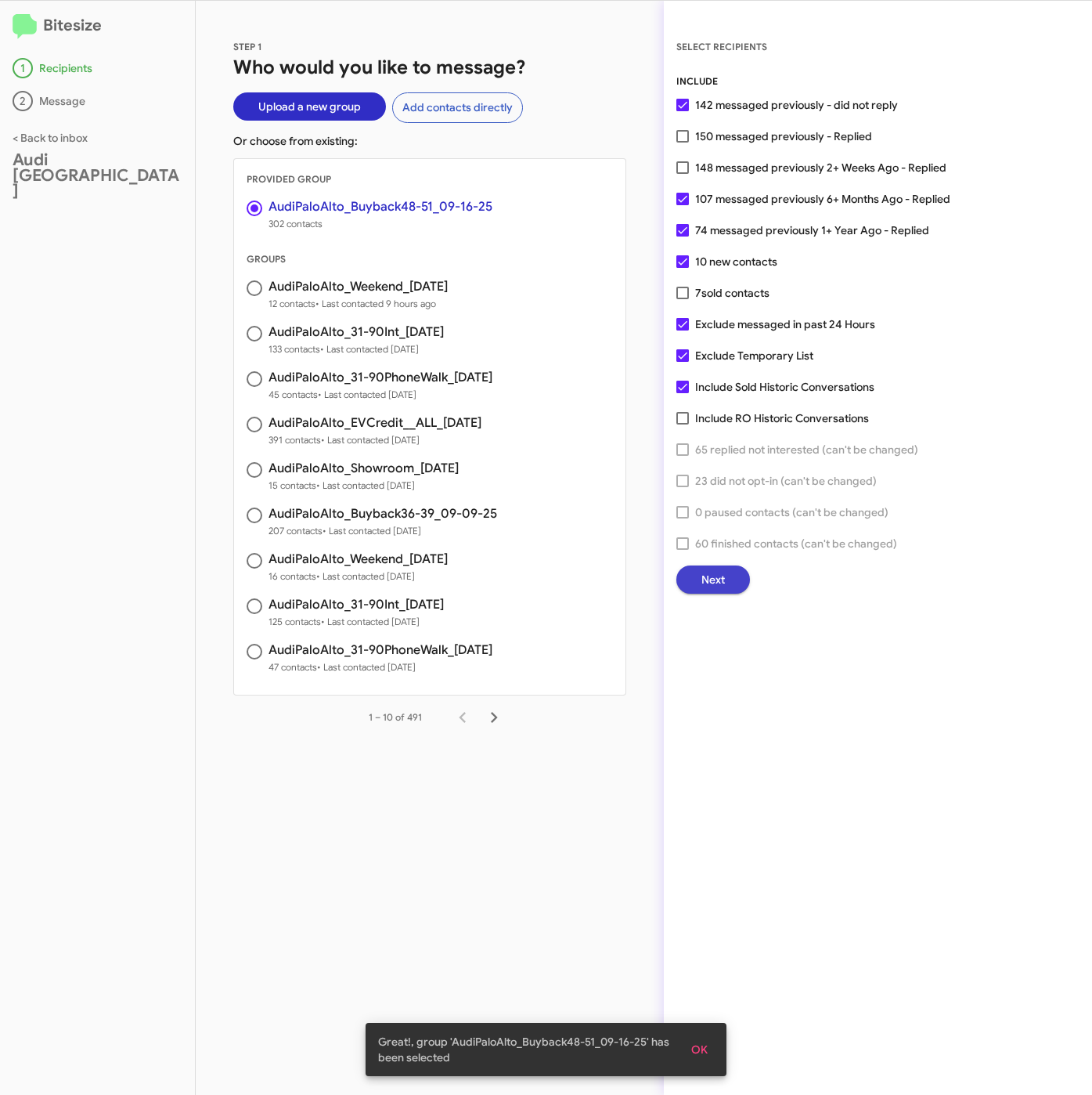
click at [703, 576] on span "Next" at bounding box center [713, 579] width 24 height 28
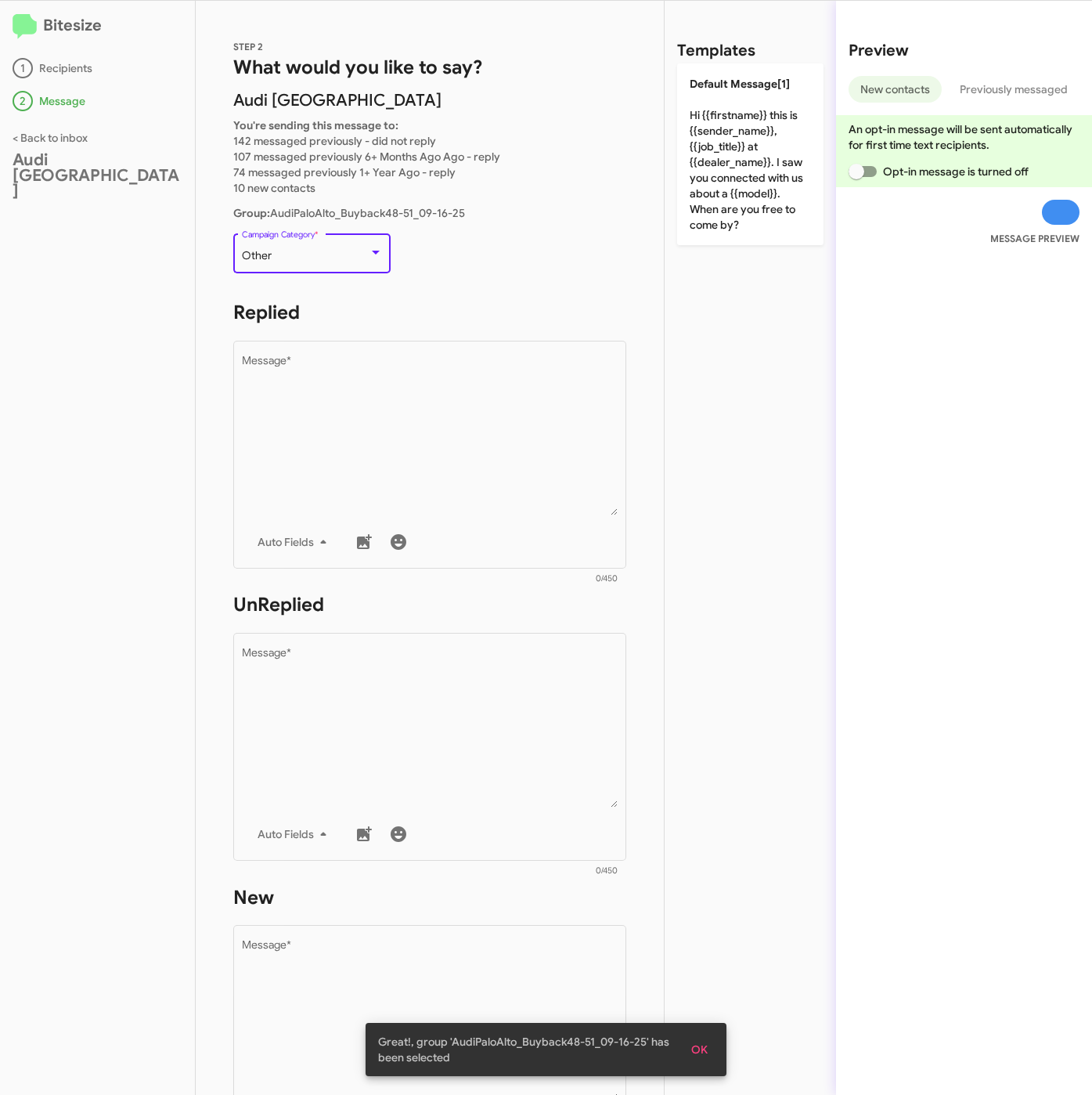
click at [325, 253] on div "Other" at bounding box center [305, 256] width 127 height 13
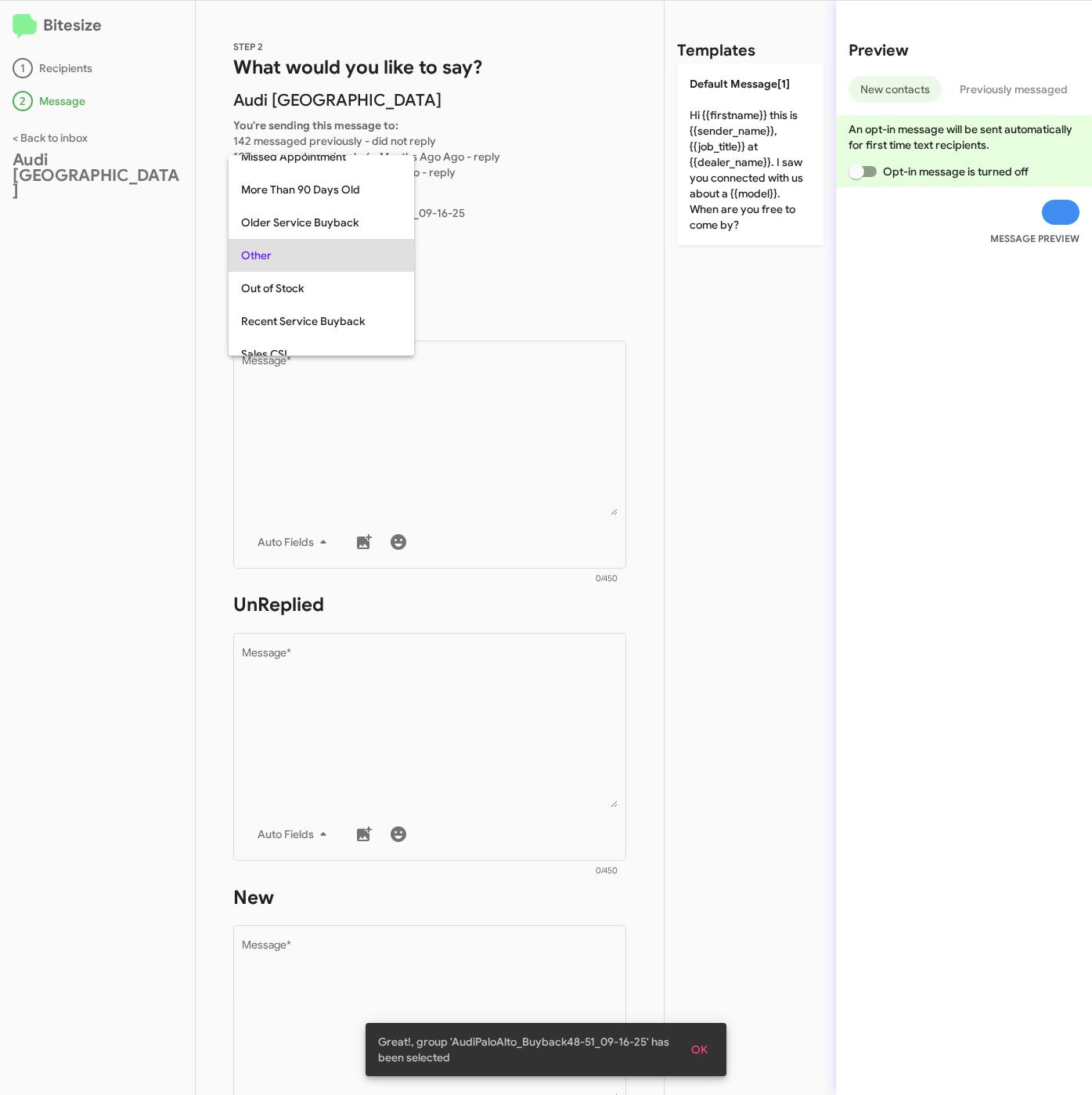
scroll to position [164, 0]
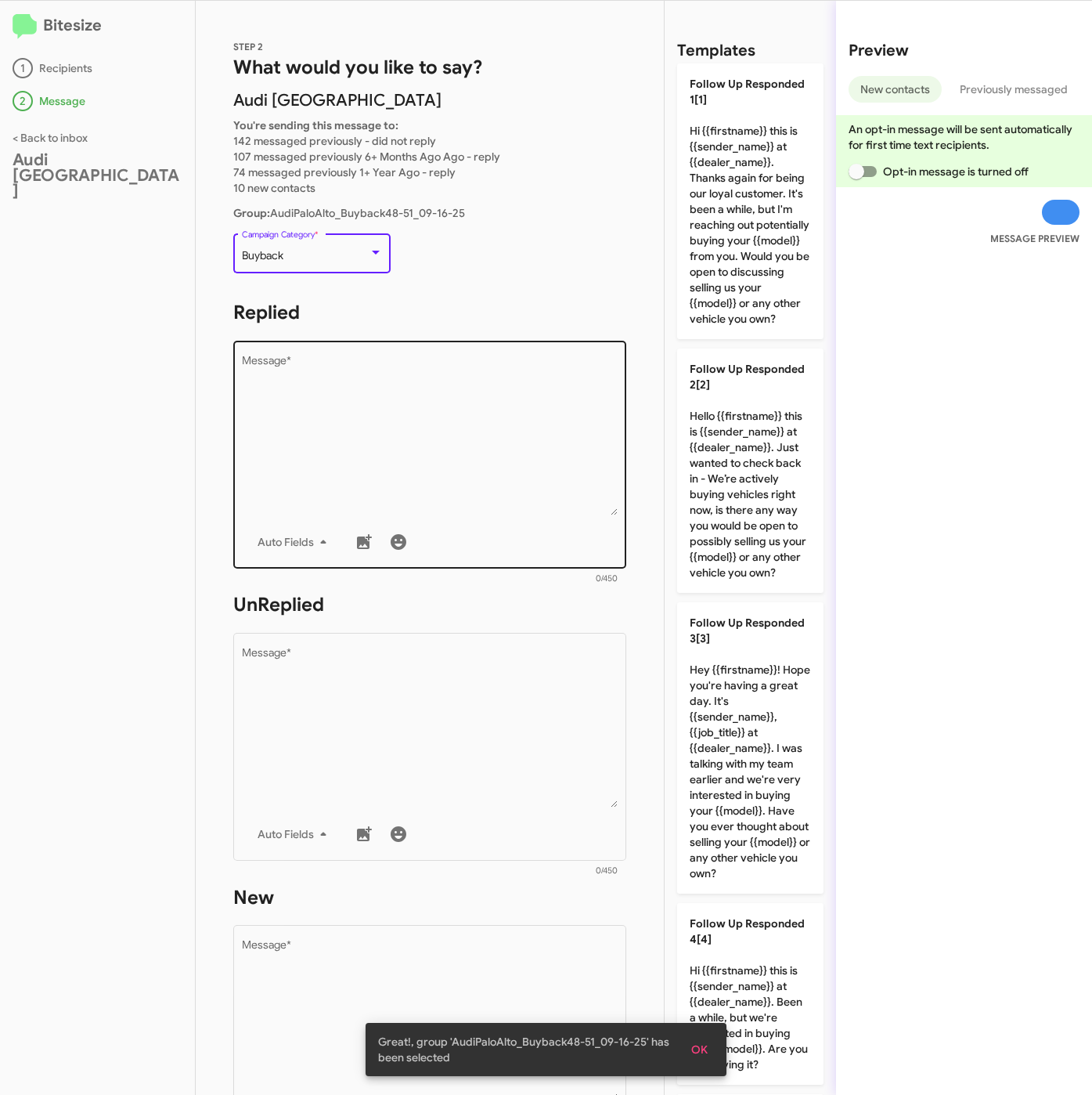
drag, startPoint x: 343, startPoint y: 404, endPoint x: 374, endPoint y: 410, distance: 31.6
click at [343, 407] on textarea "Message *" at bounding box center [431, 435] width 377 height 160
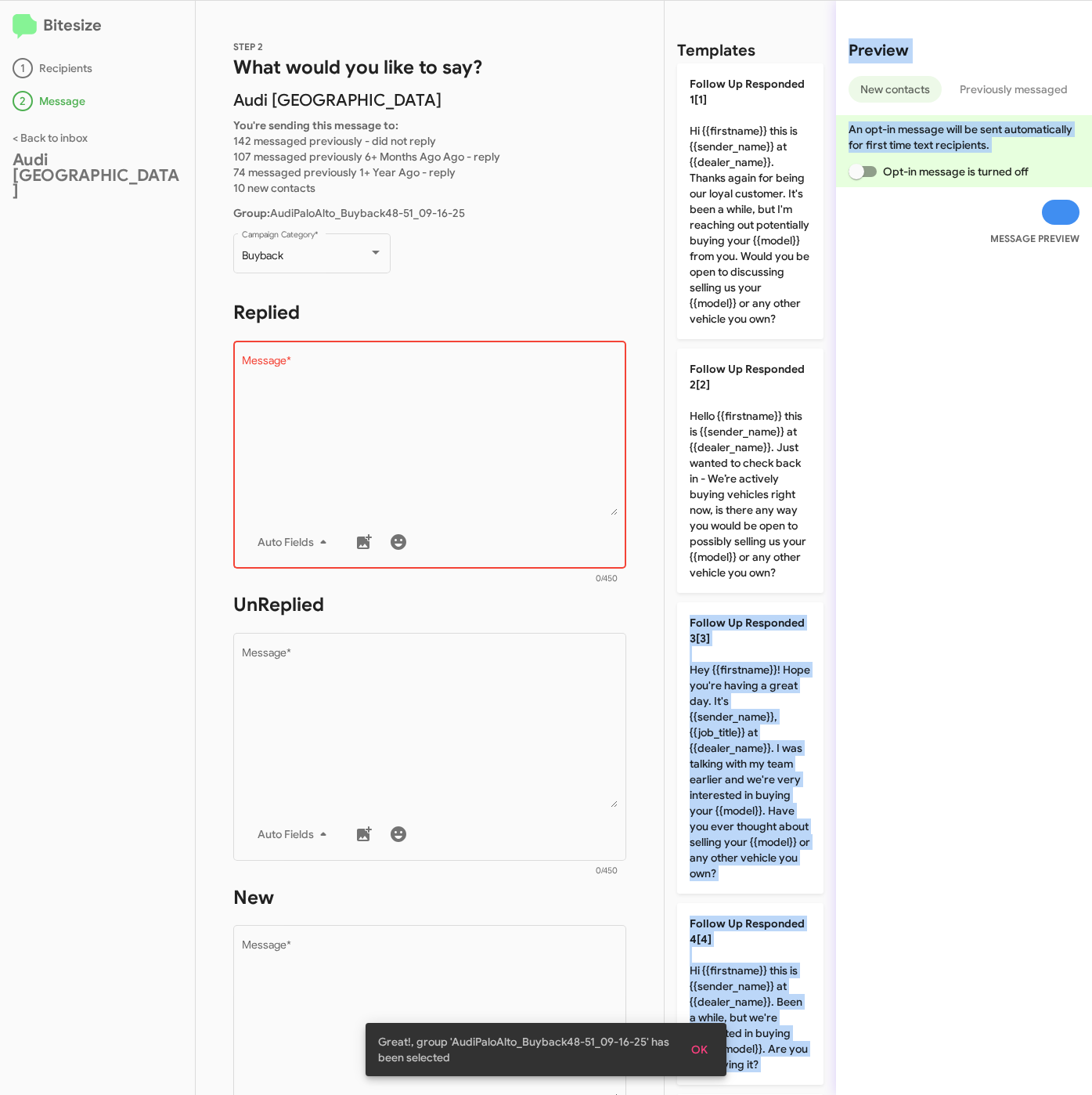
drag, startPoint x: 850, startPoint y: 434, endPoint x: 840, endPoint y: 670, distance: 236.2
click at [830, 755] on div "Templates Follow Up Responded 1[1] Hi {{firstname}} this is {{sender_name}} at …" at bounding box center [877, 548] width 428 height 1094
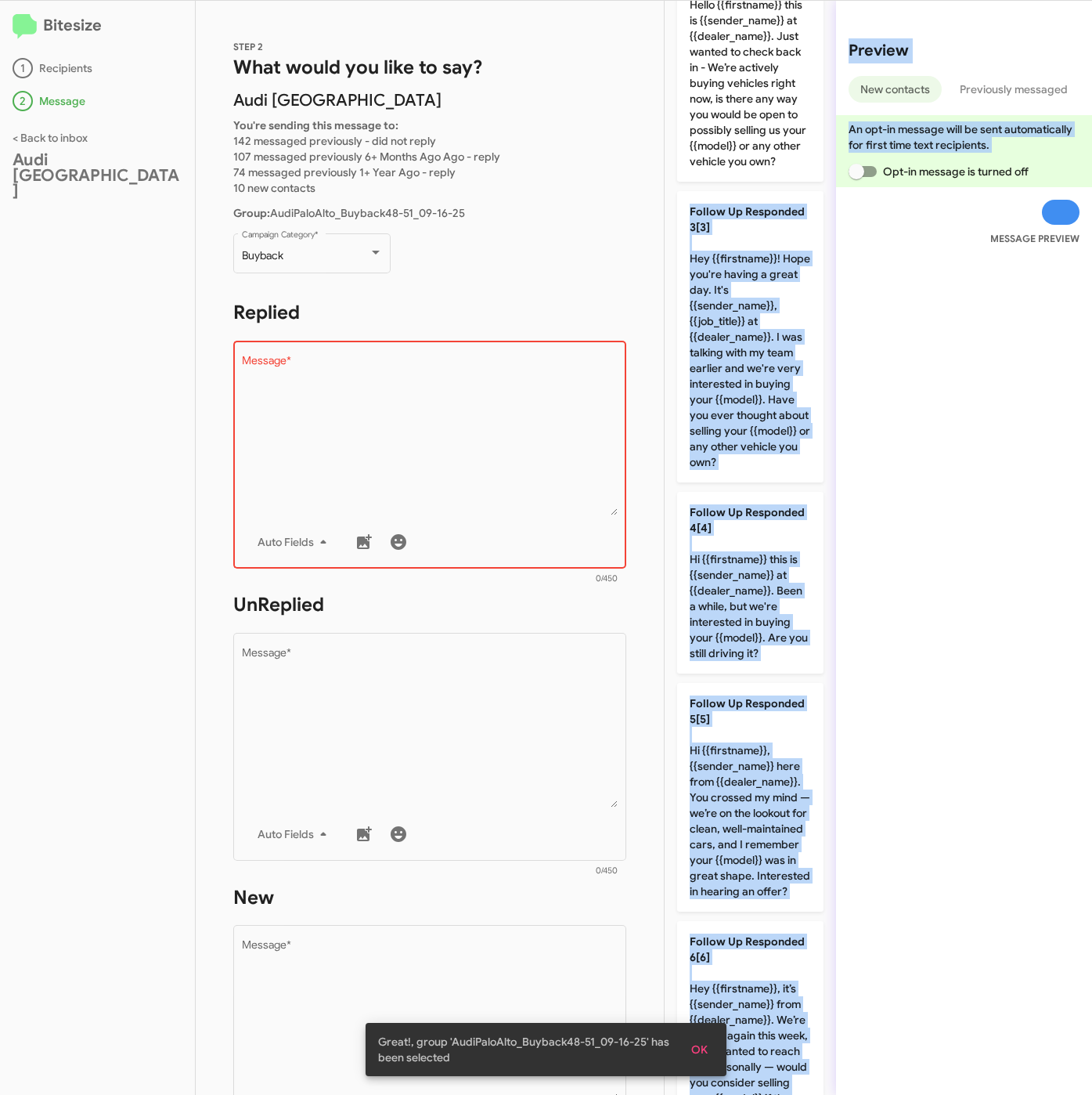
scroll to position [510, 0]
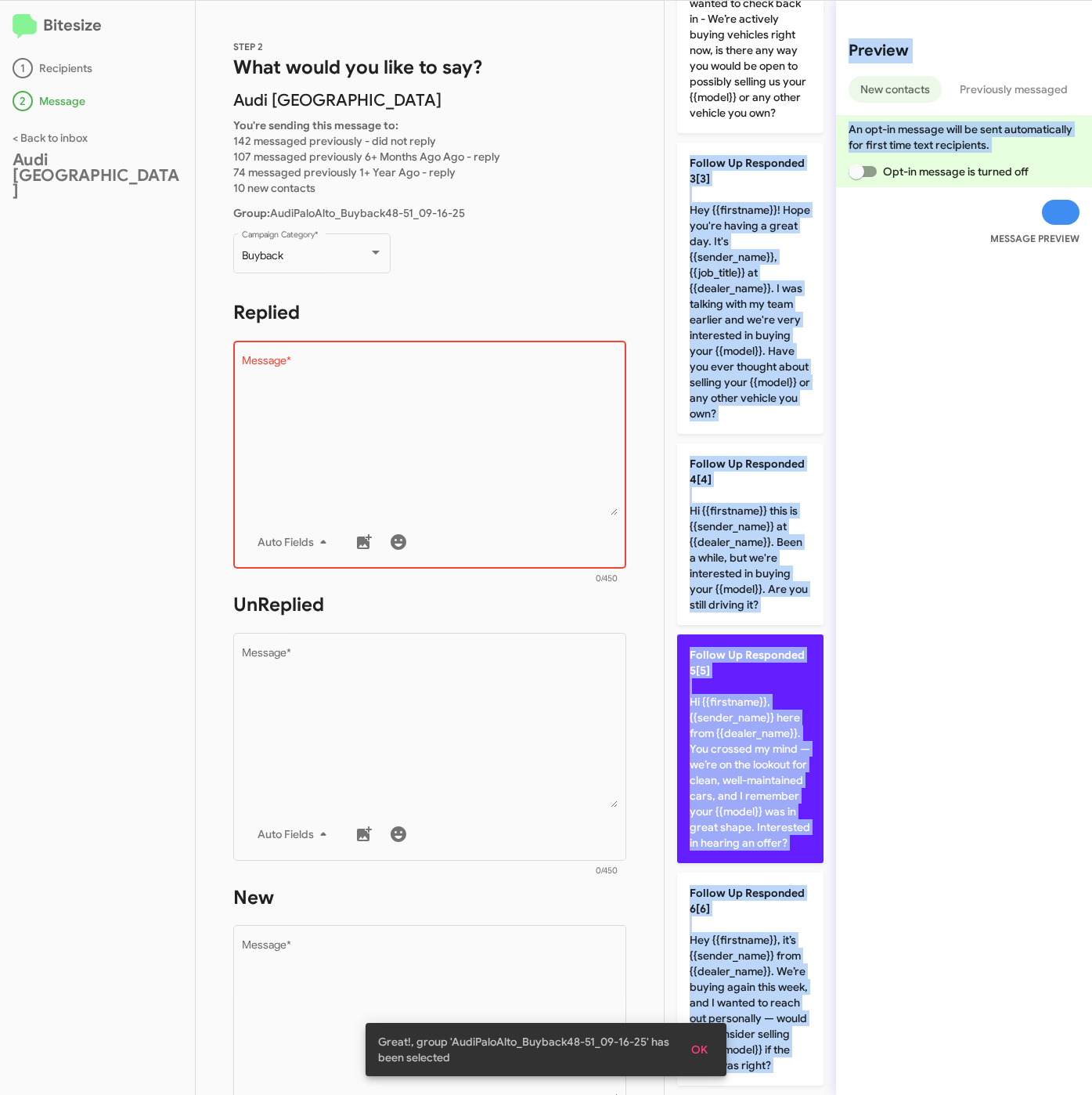
click at [737, 863] on p "Follow Up Responded 5[5] Hi {{firstname}}, {{sender_name}} here from {{dealer_n…" at bounding box center [750, 749] width 146 height 229
type textarea "Hi {{firstname}}, {{sender_name}} here from {{dealer_name}}. You crossed my min…"
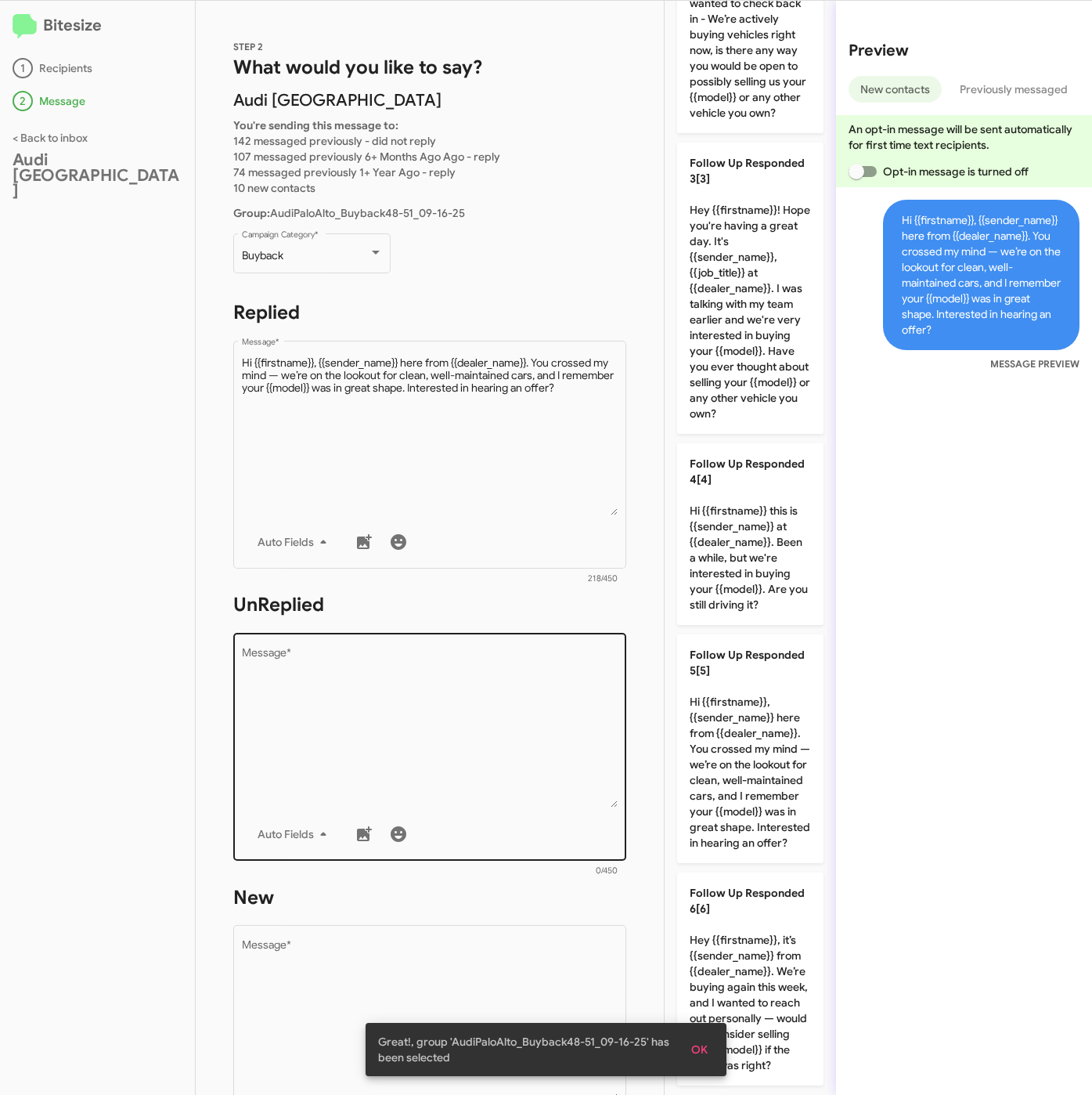
click at [384, 701] on textarea "Message *" at bounding box center [431, 727] width 377 height 160
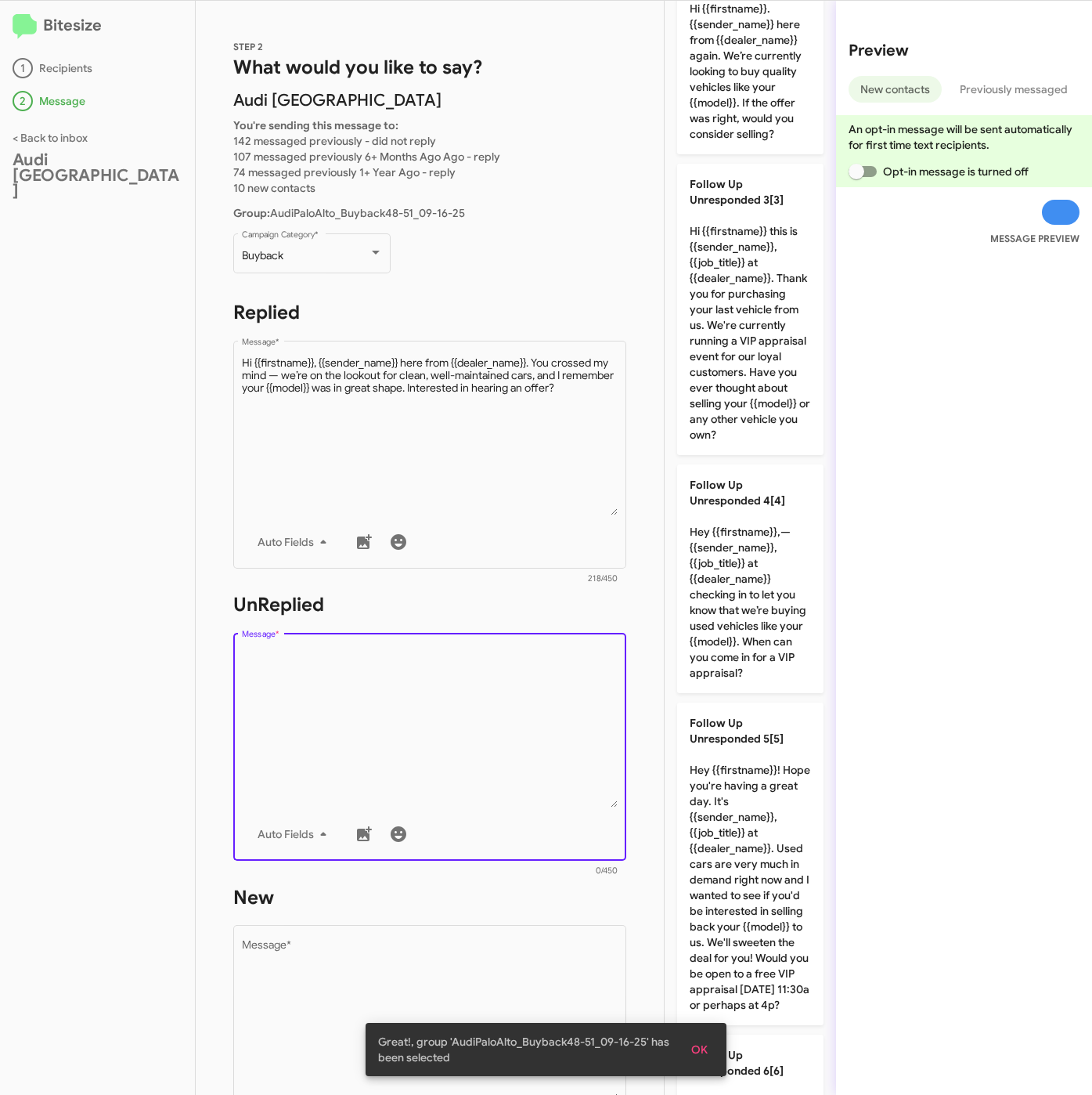
scroll to position [0, 0]
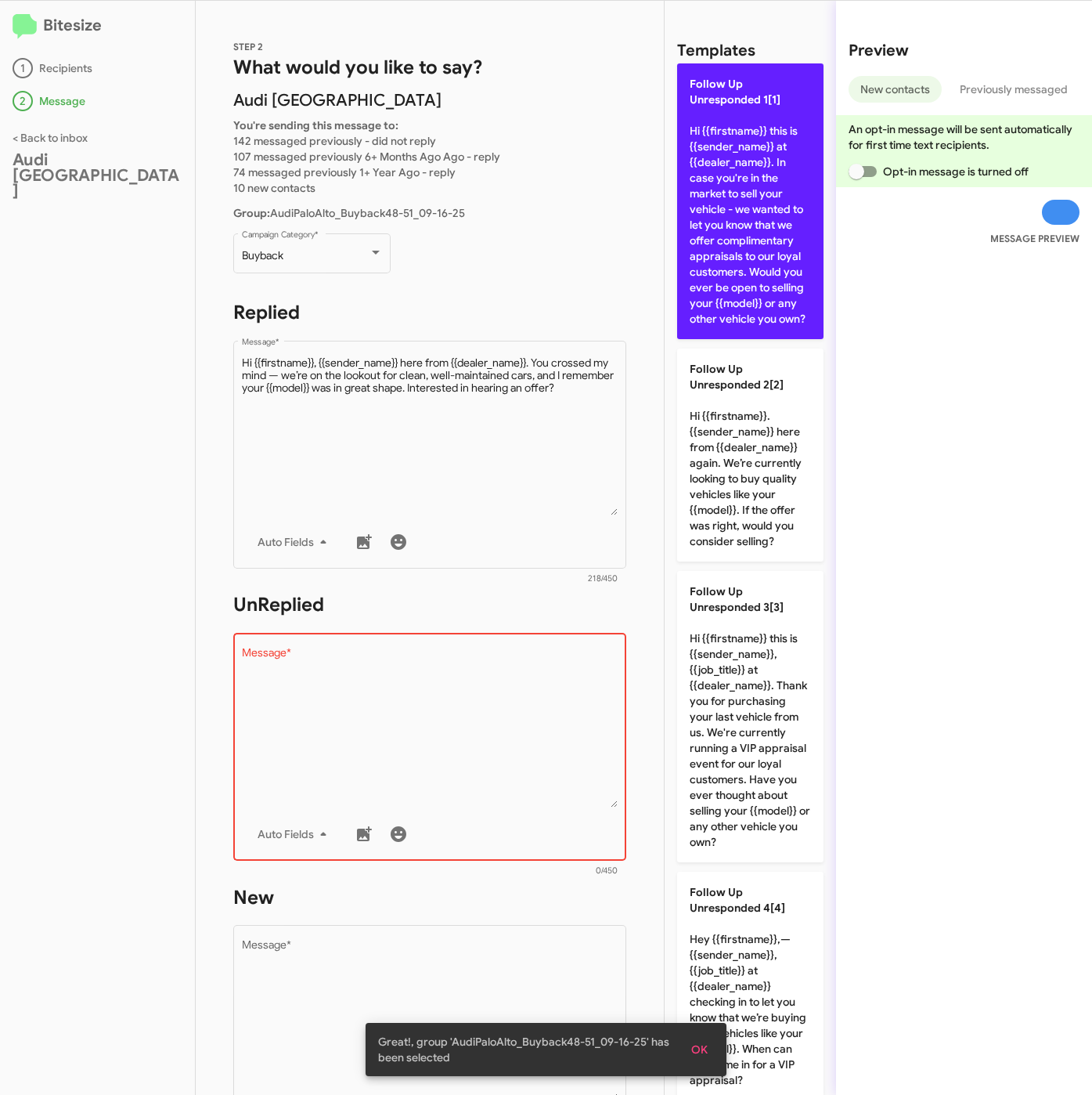
click at [771, 184] on p "Follow Up Unresponded 1[1] Hi {{firstname}} this is {{sender_name}} at {{dealer…" at bounding box center [750, 201] width 146 height 276
type textarea "Hi {{firstname}} this is {{sender_name}} at {{dealer_name}}. In case you're in …"
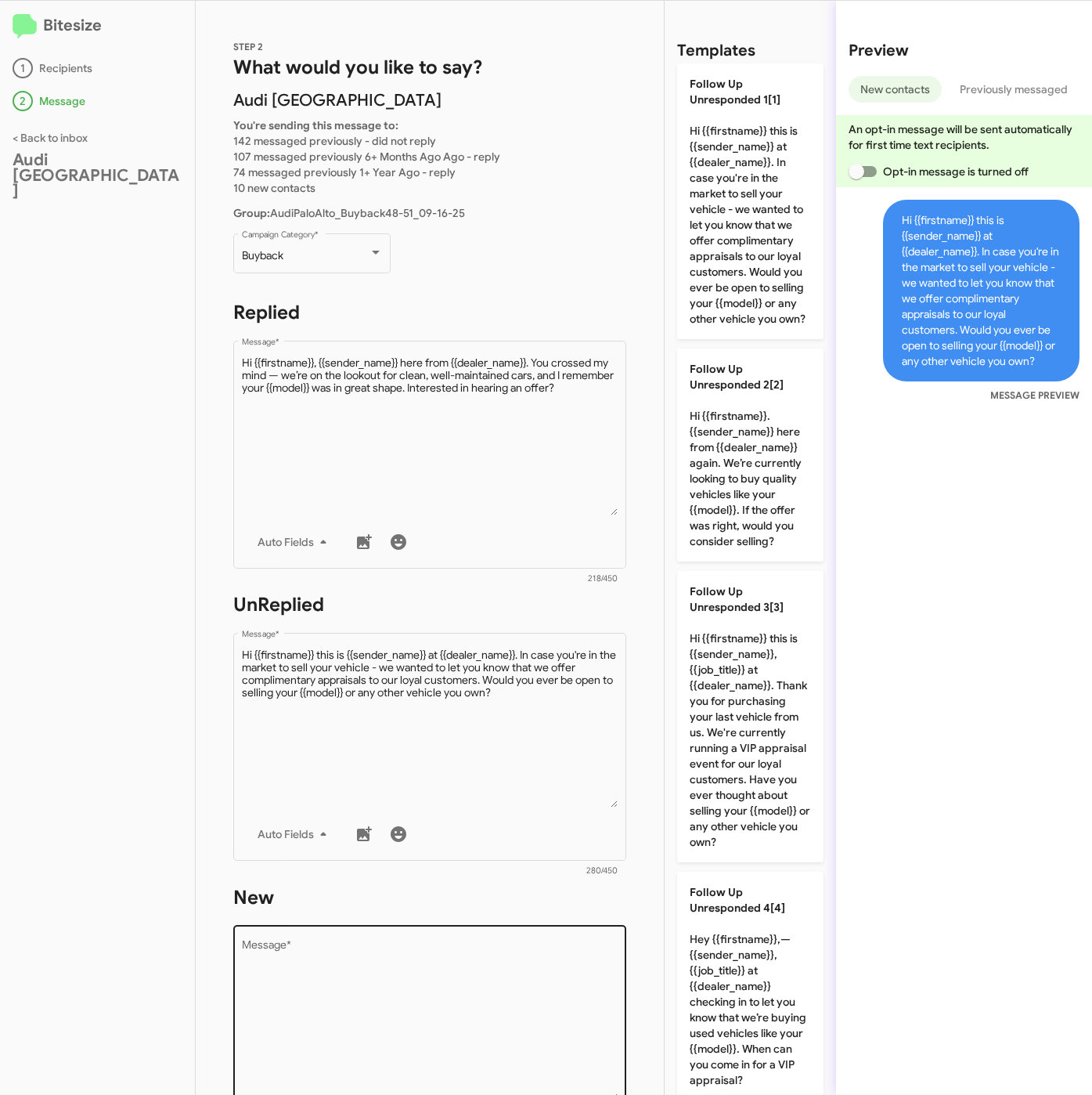
drag, startPoint x: 440, startPoint y: 986, endPoint x: 714, endPoint y: 496, distance: 561.4
click at [444, 986] on textarea "Message *" at bounding box center [431, 1020] width 377 height 160
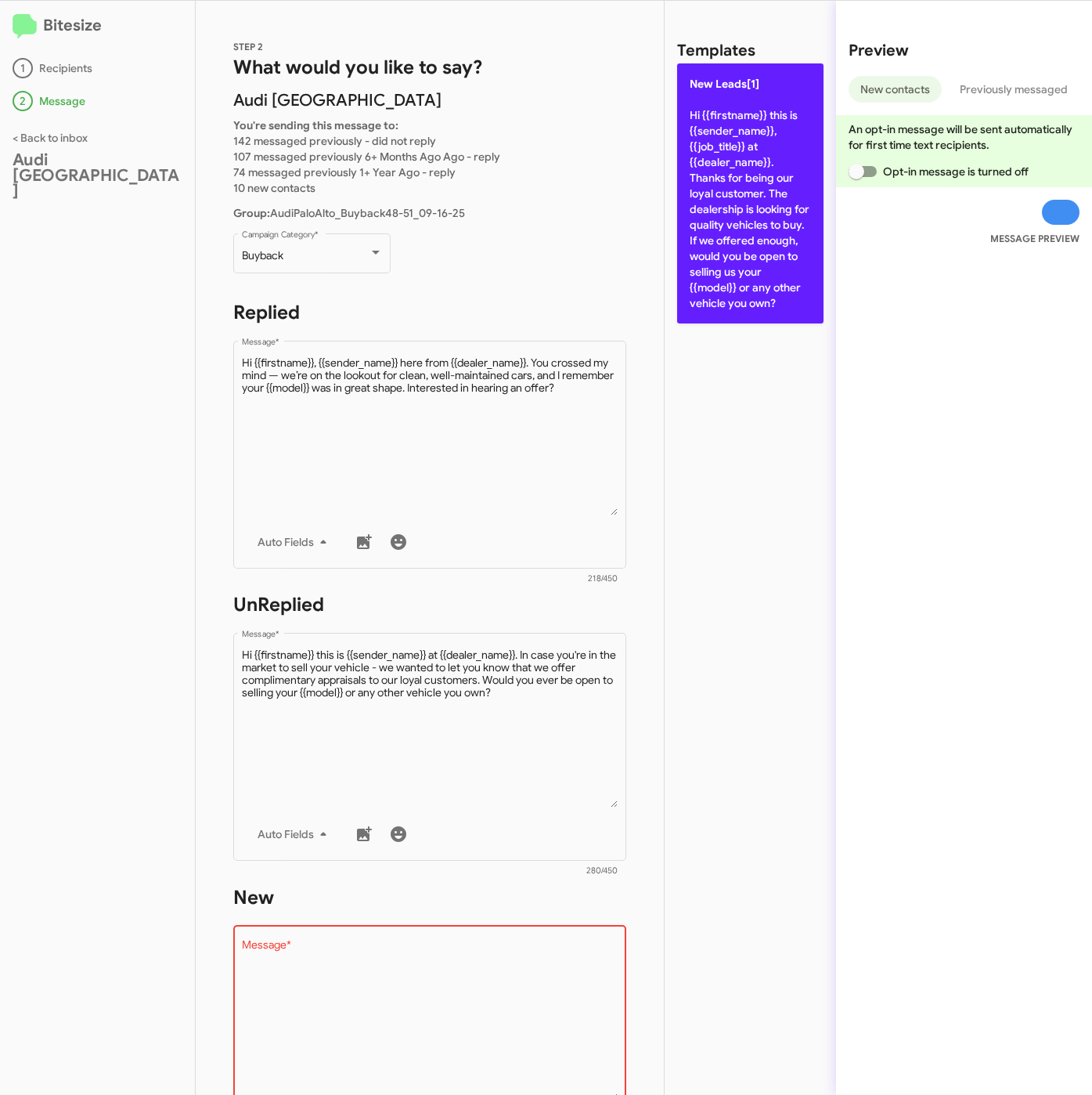
click at [740, 271] on p "New Leads[1] Hi {{firstname}} this is {{sender_name}}, {{job_title}} at {{deale…" at bounding box center [750, 193] width 146 height 260
type textarea "Hi {{firstname}} this is {{sender_name}}, {{job_title}} at {{dealer_name}}. Tha…"
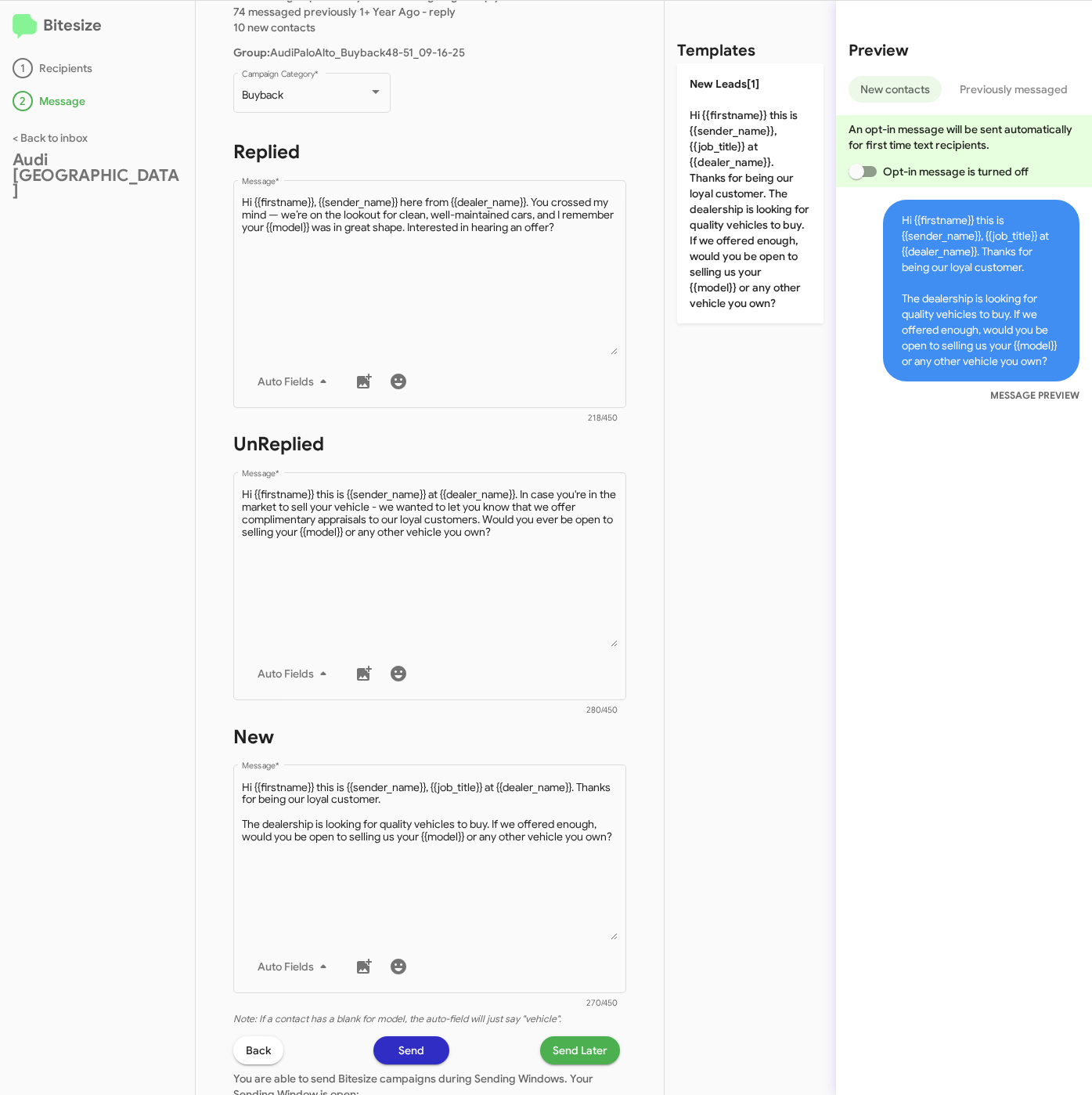
scroll to position [353, 0]
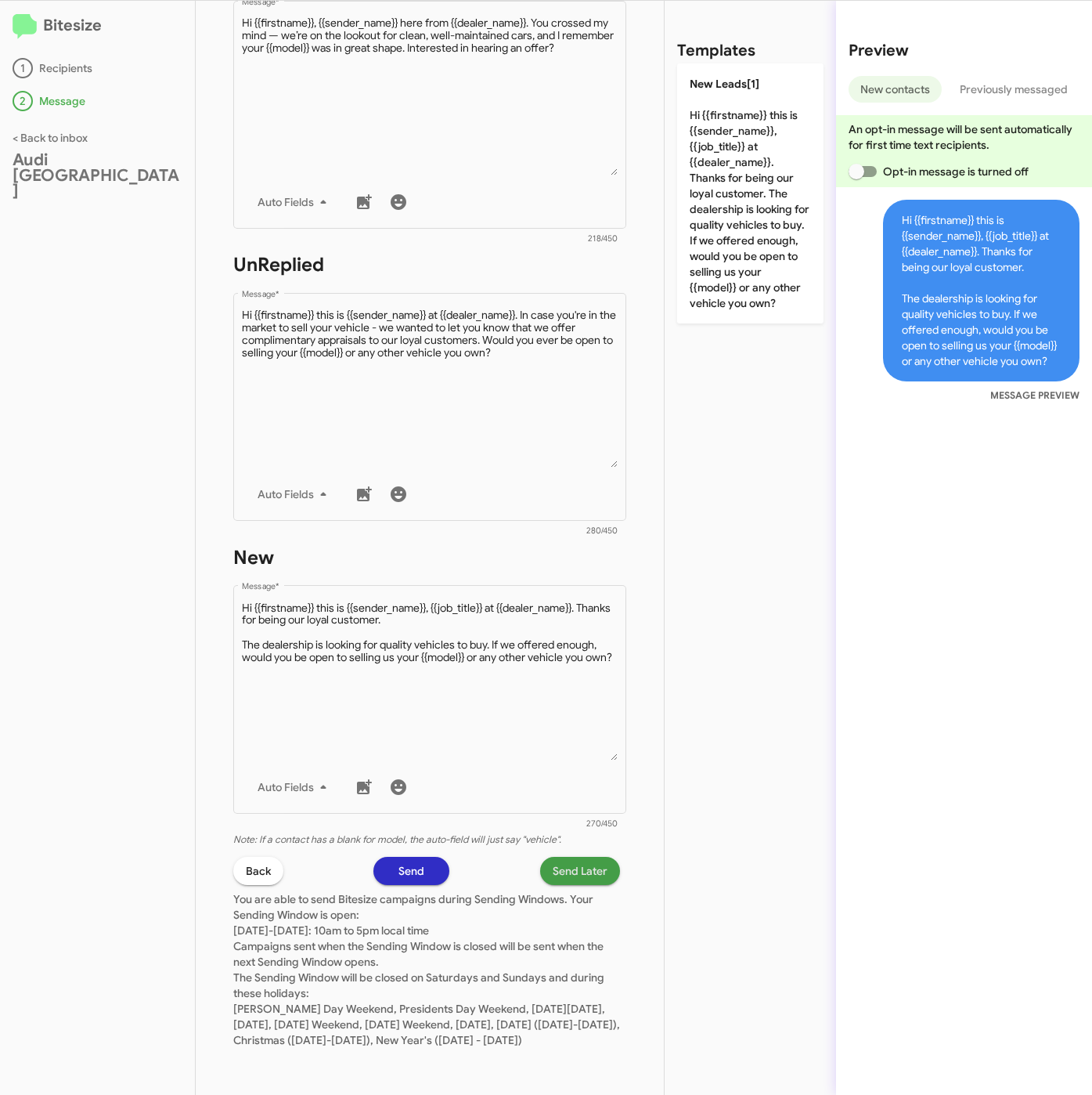
click at [569, 857] on span "Send Later" at bounding box center [580, 870] width 55 height 28
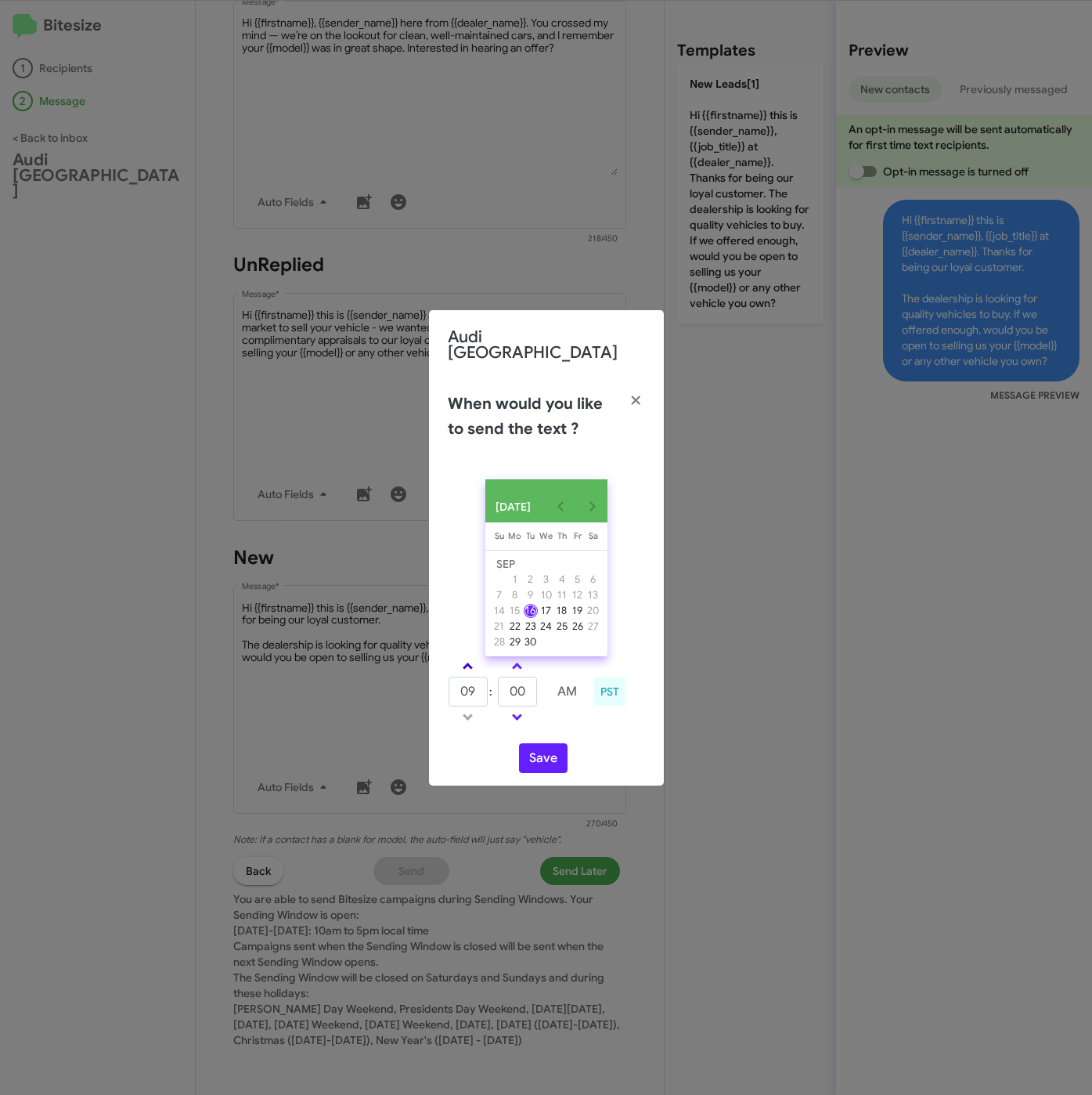
click at [463, 668] on link at bounding box center [468, 666] width 28 height 18
drag, startPoint x: 463, startPoint y: 668, endPoint x: 491, endPoint y: 687, distance: 33.8
click at [469, 670] on link at bounding box center [468, 666] width 28 height 18
type input "11"
click at [485, 691] on tr "11 : 00 AM" at bounding box center [517, 691] width 140 height 31
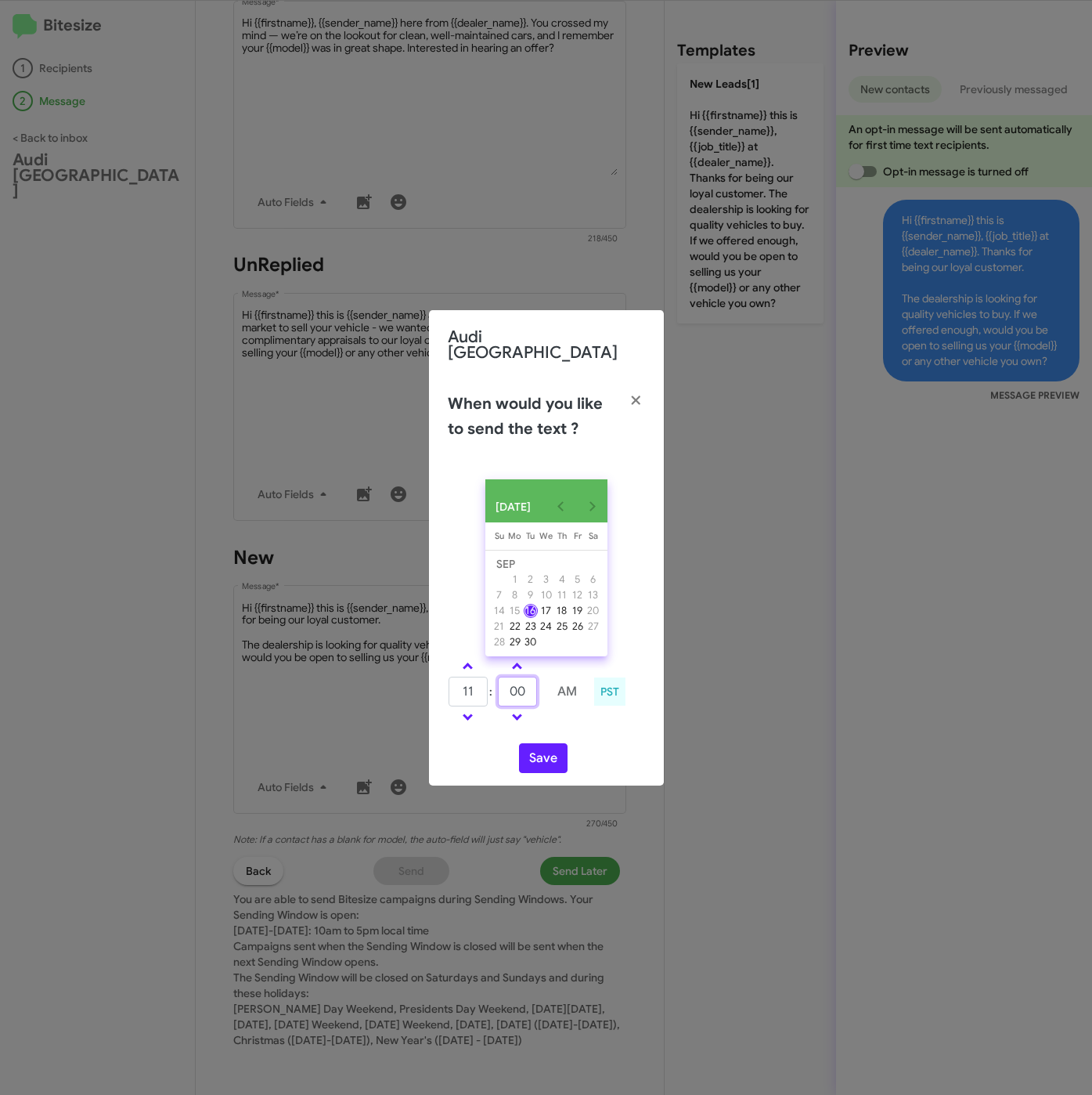
drag, startPoint x: 517, startPoint y: 689, endPoint x: 490, endPoint y: 689, distance: 27.0
click at [490, 689] on tr "11 : 00 AM" at bounding box center [517, 691] width 140 height 31
type input "30"
drag, startPoint x: 538, startPoint y: 752, endPoint x: 633, endPoint y: 779, distance: 98.8
click at [540, 752] on button "Save" at bounding box center [543, 757] width 49 height 29
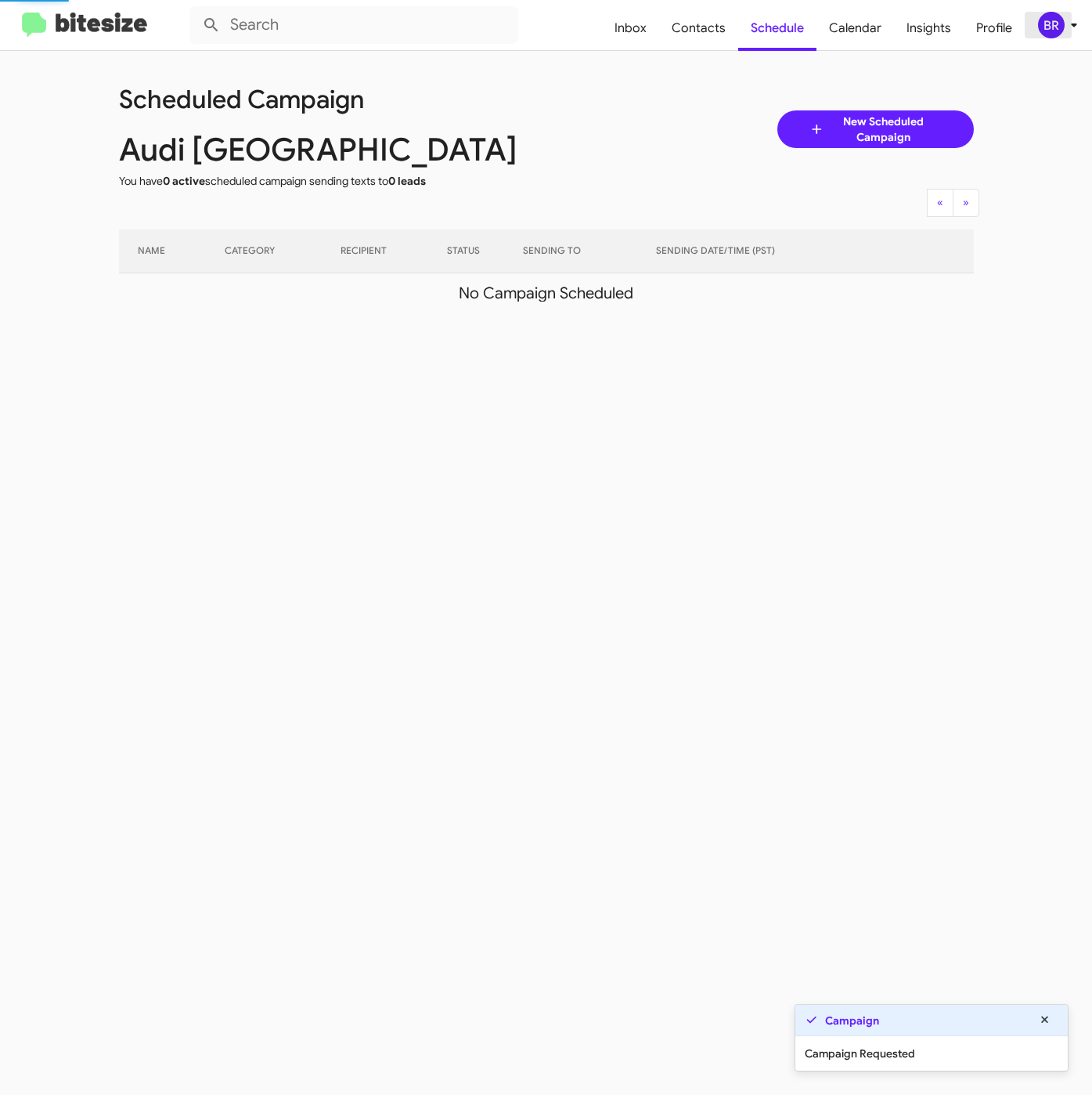
click at [1063, 26] on div "BR" at bounding box center [1052, 25] width 27 height 27
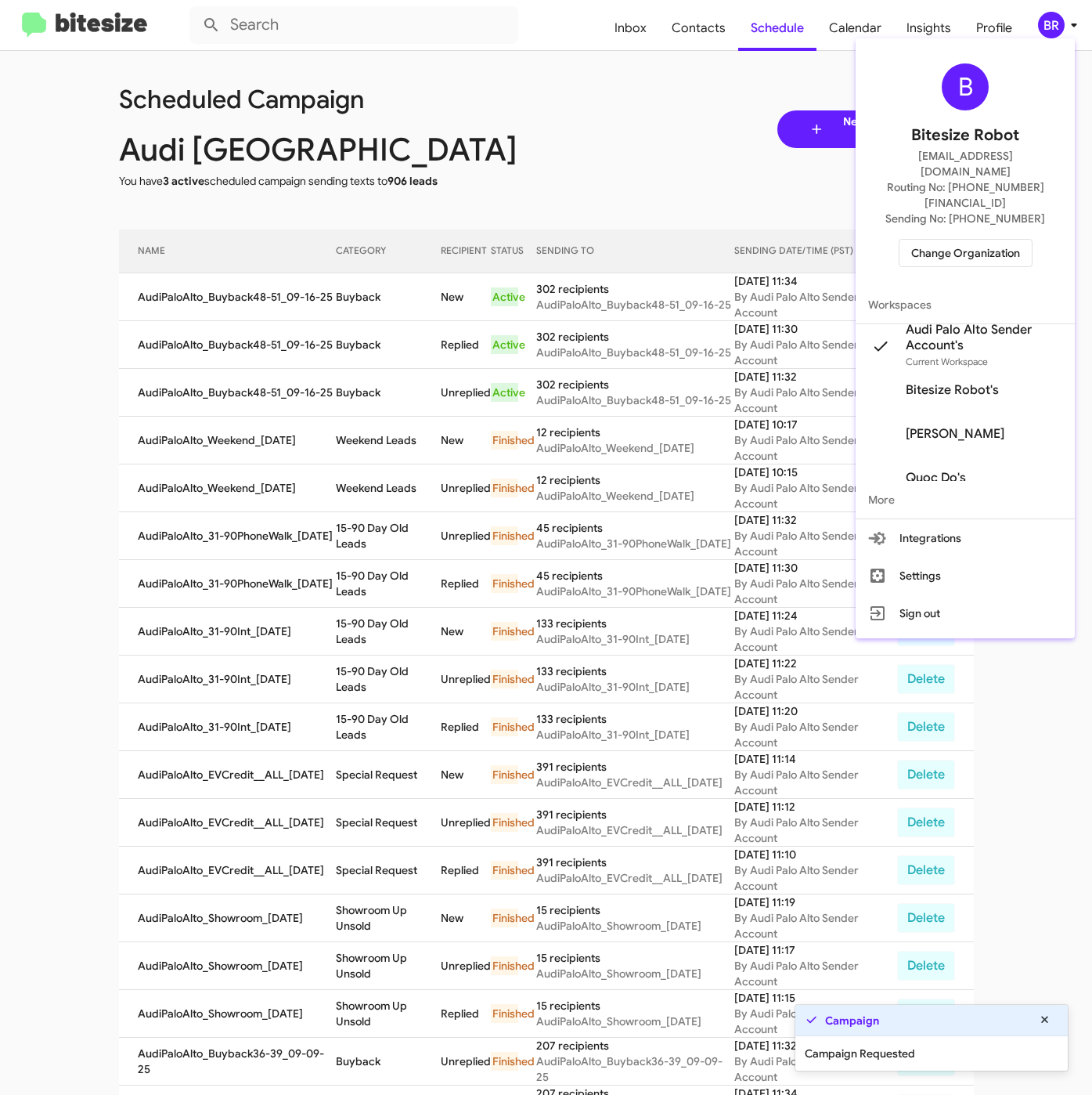
click at [346, 300] on div at bounding box center [546, 547] width 1092 height 1095
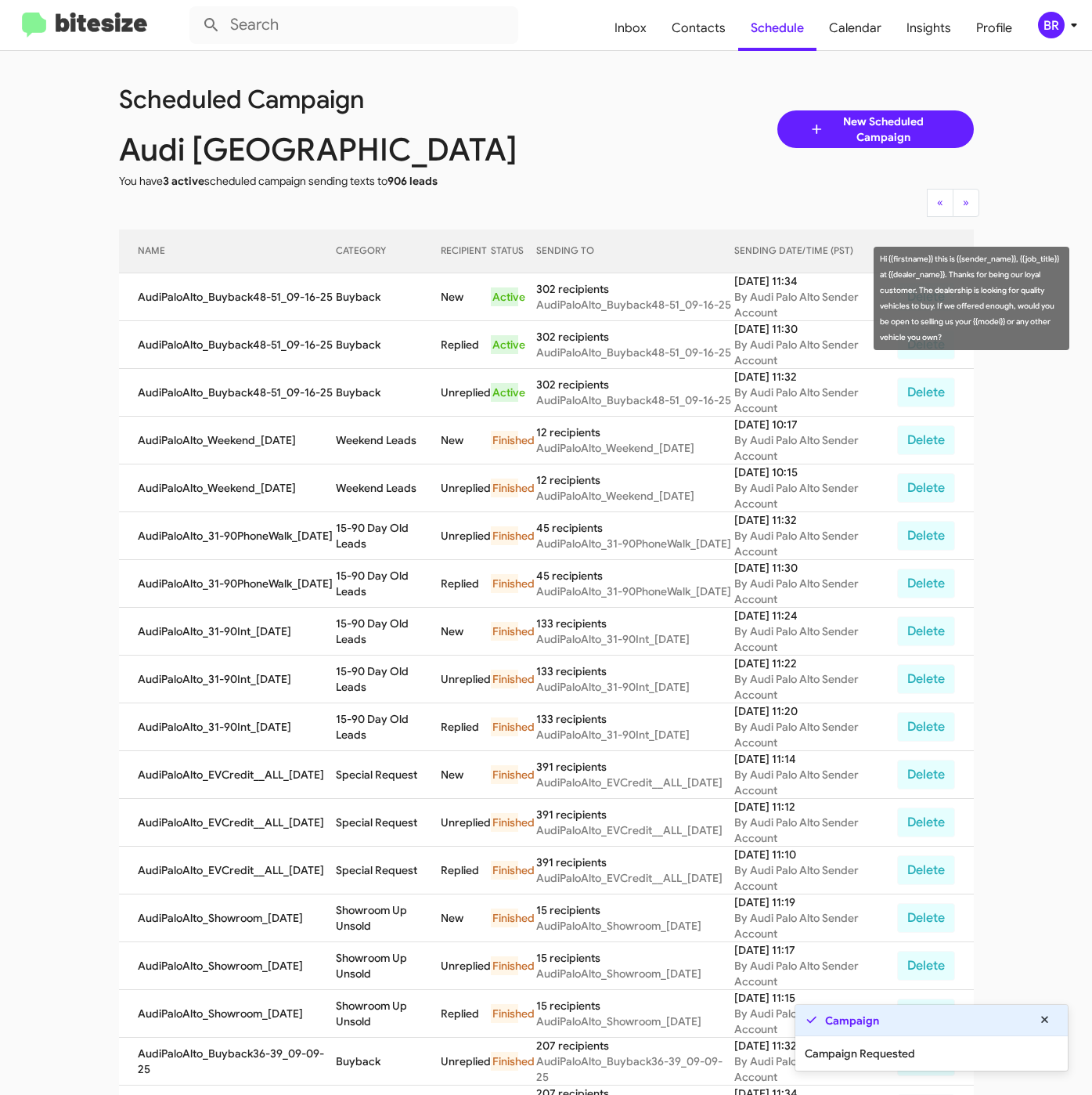
click at [346, 300] on td "Buyback" at bounding box center [389, 297] width 106 height 48
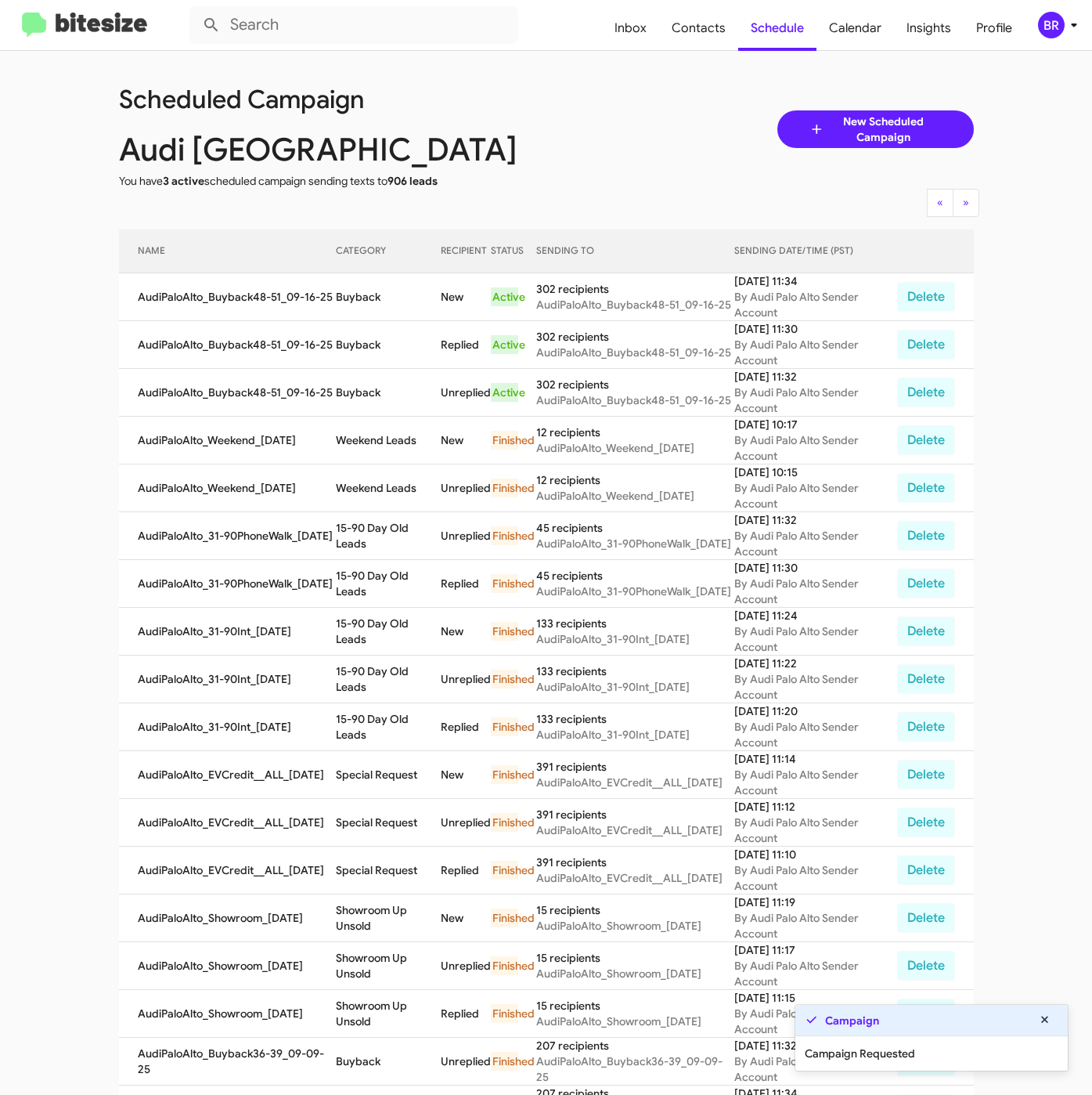
copy td "Buyback"
click at [512, 88] on div "Scheduled Campaign" at bounding box center [332, 98] width 451 height 50
click at [1058, 30] on div "BR" at bounding box center [1052, 25] width 27 height 27
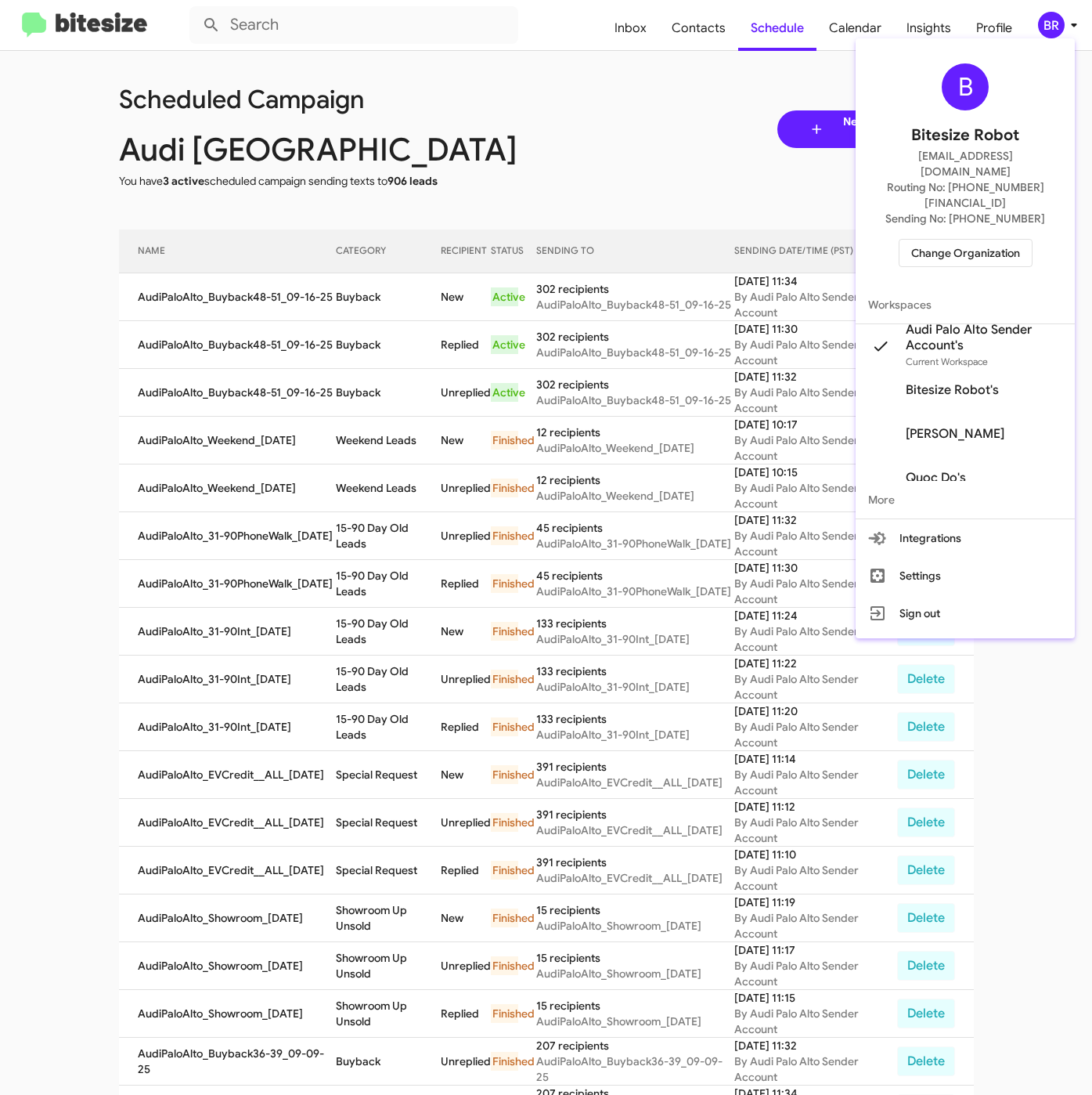
click at [930, 240] on span "Change Organization" at bounding box center [965, 253] width 109 height 27
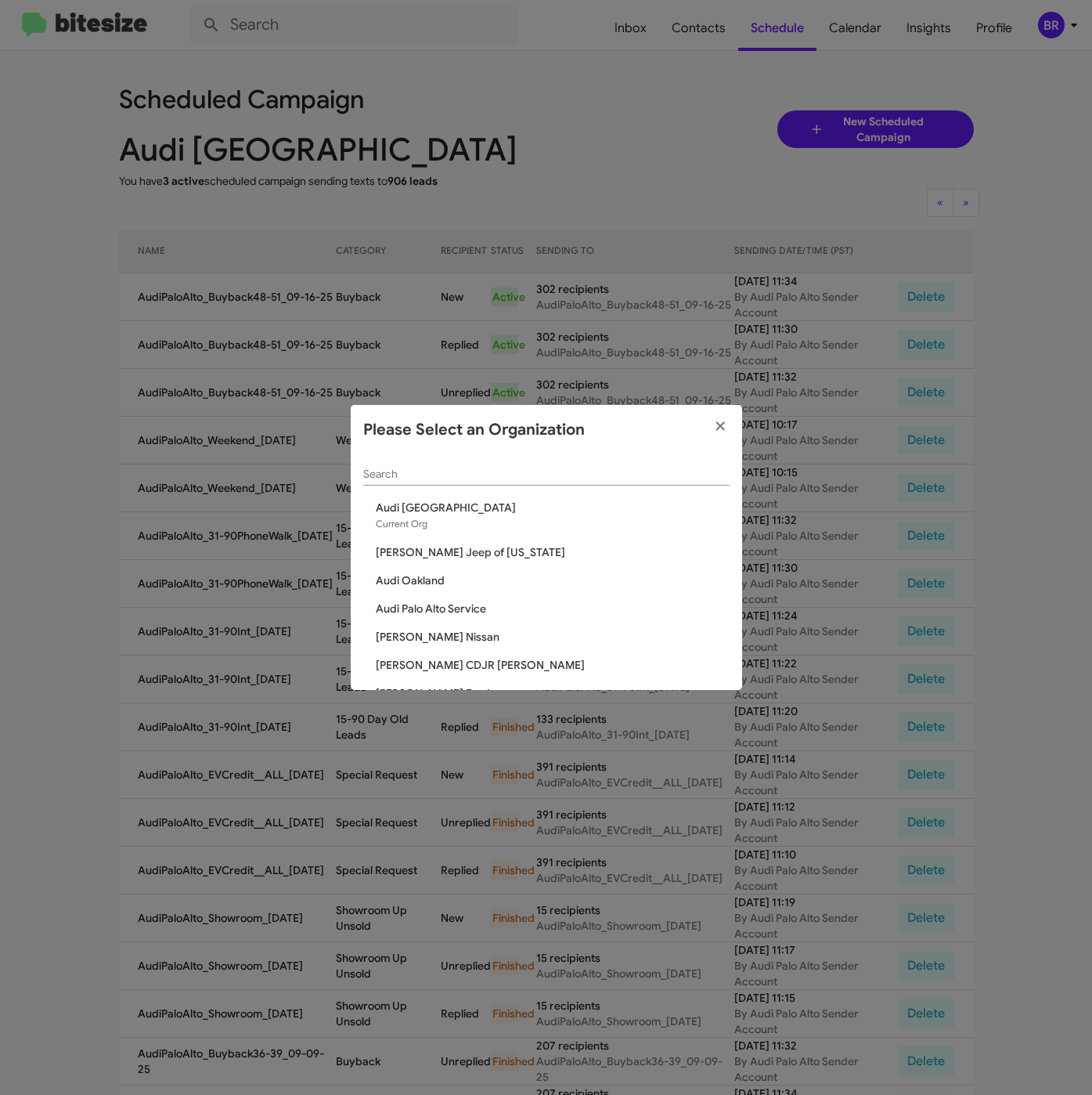
click at [430, 468] on input "Search" at bounding box center [546, 474] width 366 height 13
paste input "Audi Palo Alto Service"
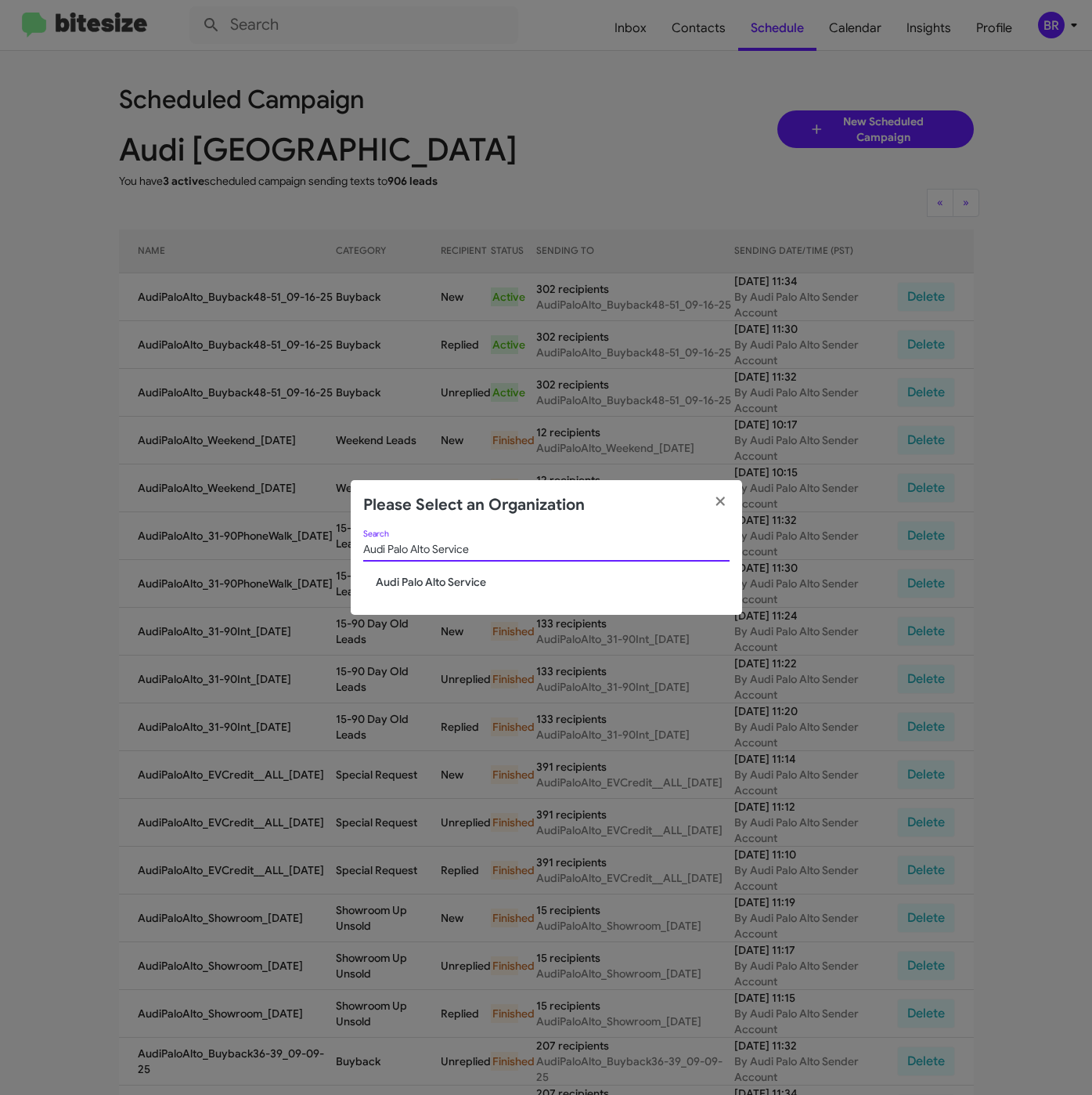
type input "Audi Palo Alto Service"
click at [402, 577] on span "Audi Palo Alto Service" at bounding box center [553, 582] width 354 height 16
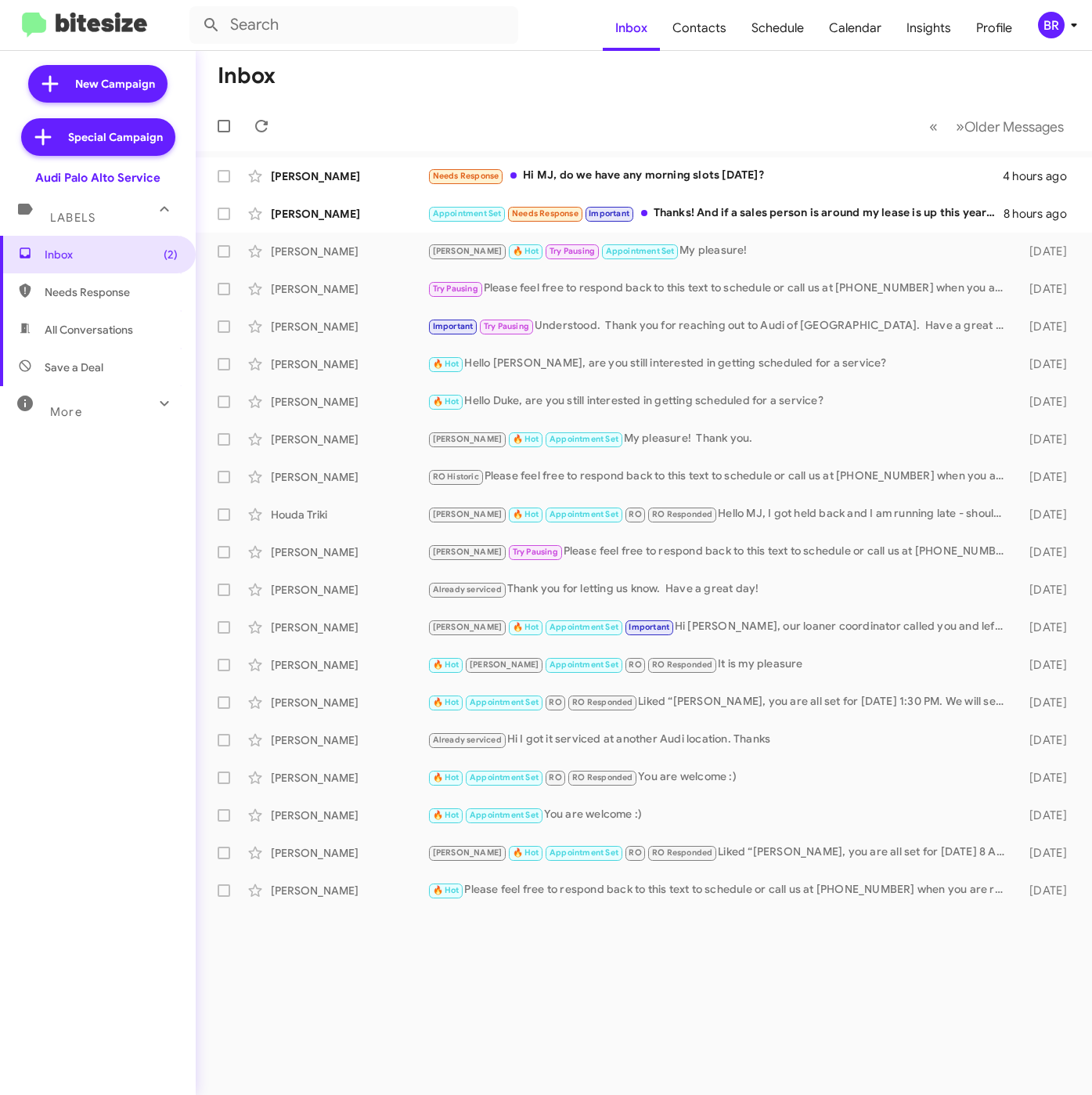
click at [1066, 24] on icon at bounding box center [1073, 25] width 19 height 19
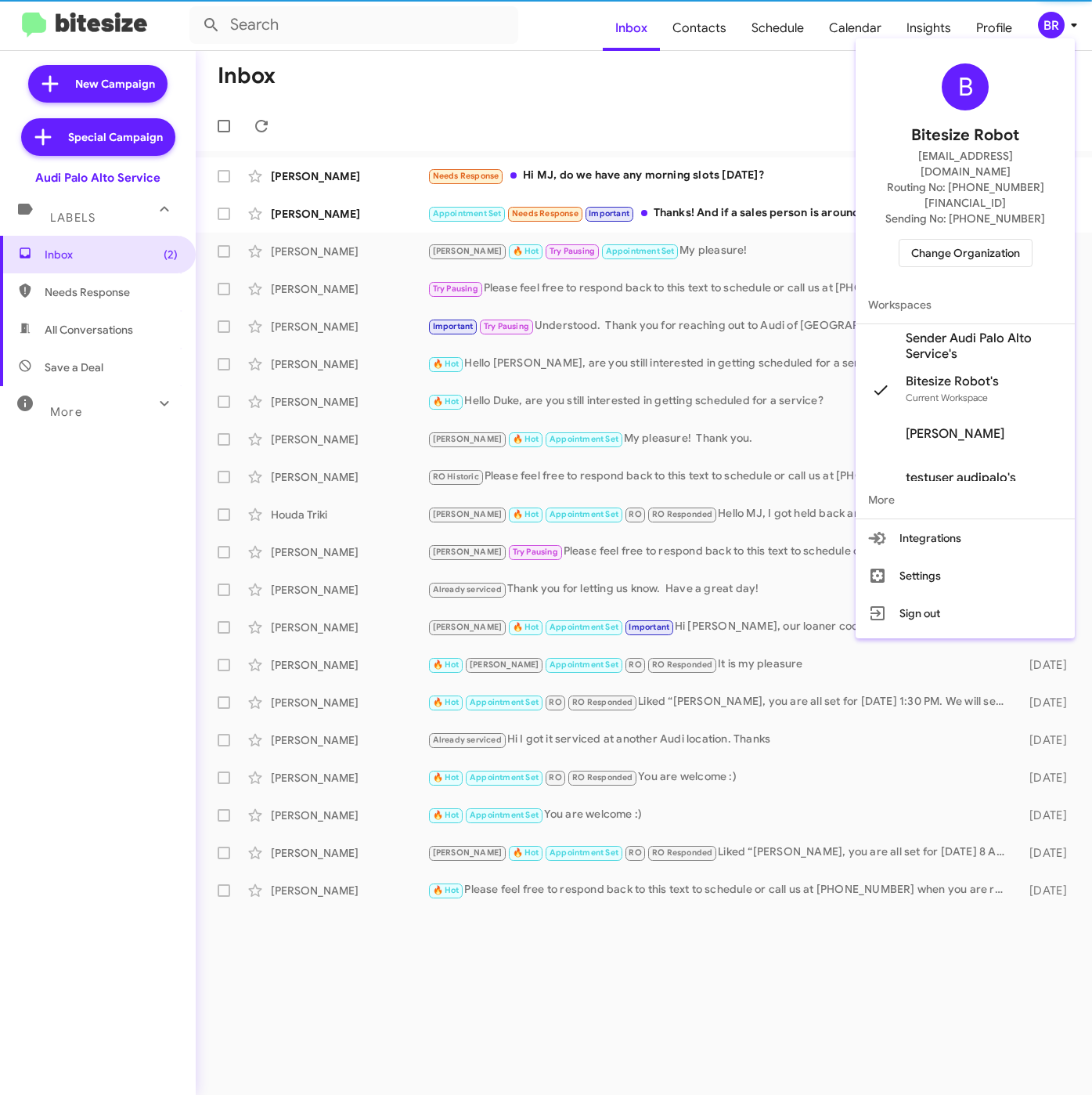
click at [970, 331] on span "Sender Audi Palo Alto Service's" at bounding box center [983, 346] width 156 height 31
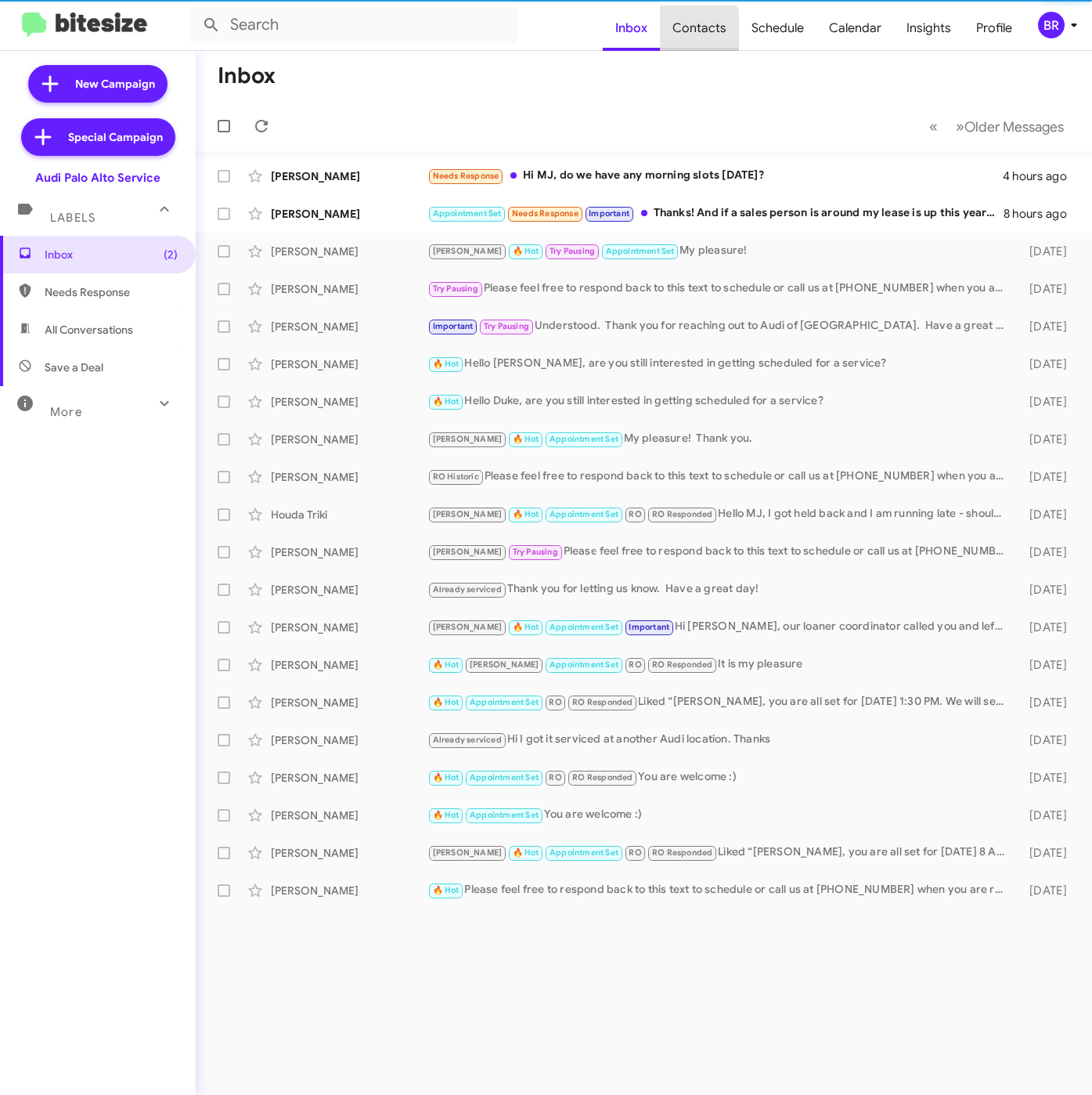
click at [702, 30] on span "Contacts" at bounding box center [699, 29] width 79 height 45
type input "in:groups"
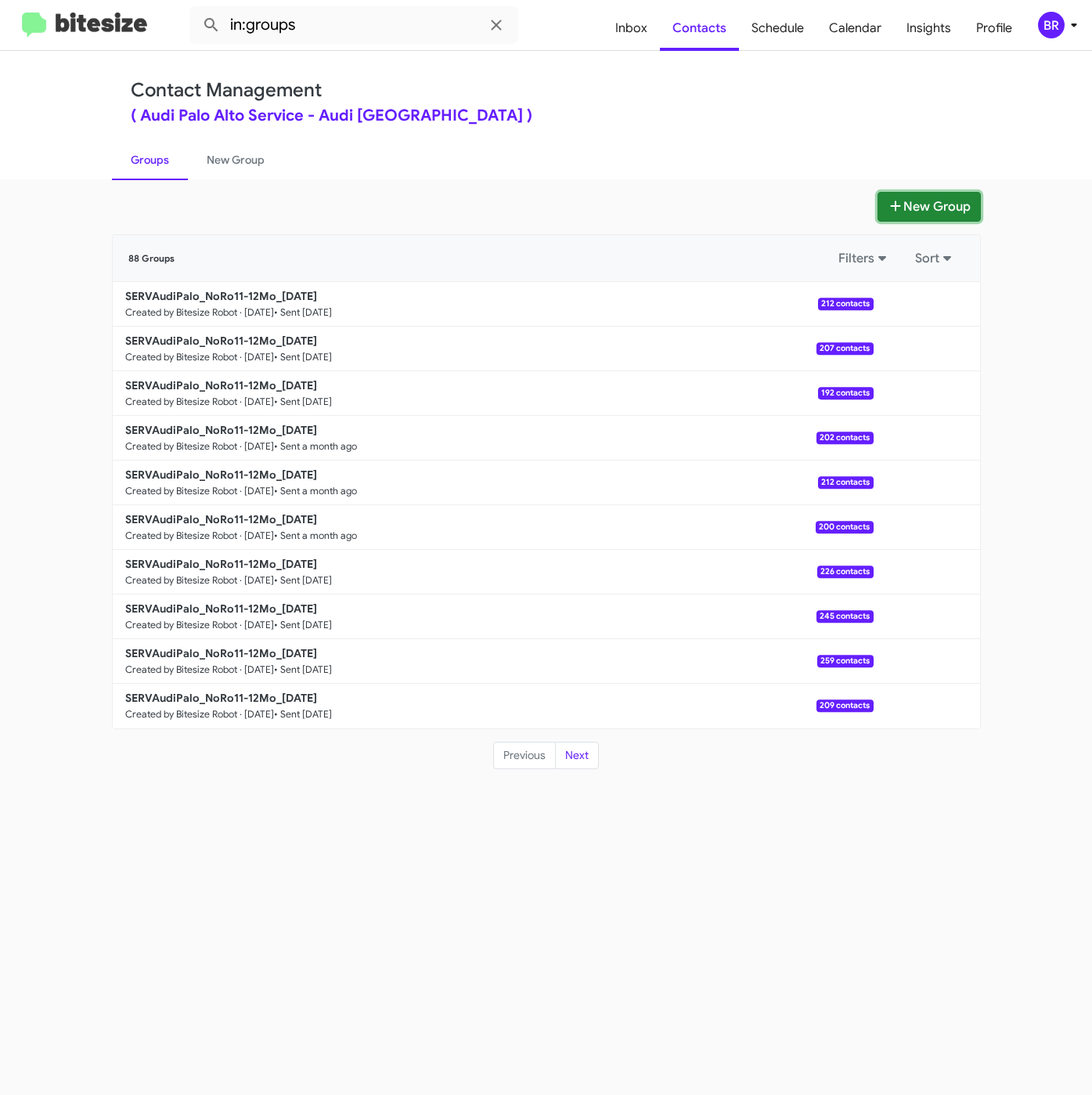
click at [967, 203] on button "New Group" at bounding box center [929, 206] width 103 height 29
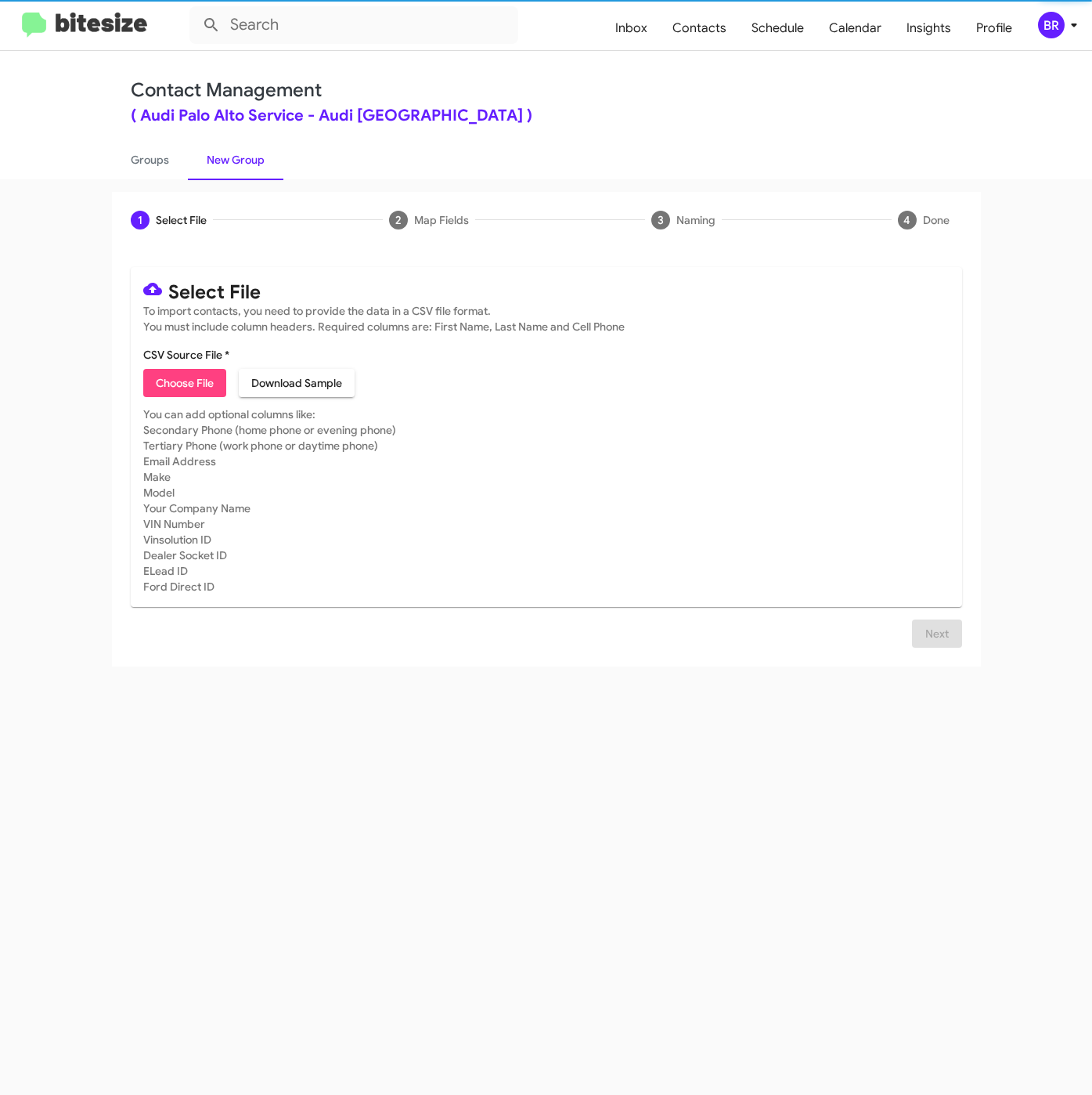
click at [132, 377] on mat-card "Select File To import contacts, you need to provide the data in a CSV file form…" at bounding box center [546, 437] width 831 height 340
click at [149, 378] on button "Choose File" at bounding box center [184, 382] width 83 height 28
type input "SERVAudiPalo_NoRo11-12Mo_[DATE]"
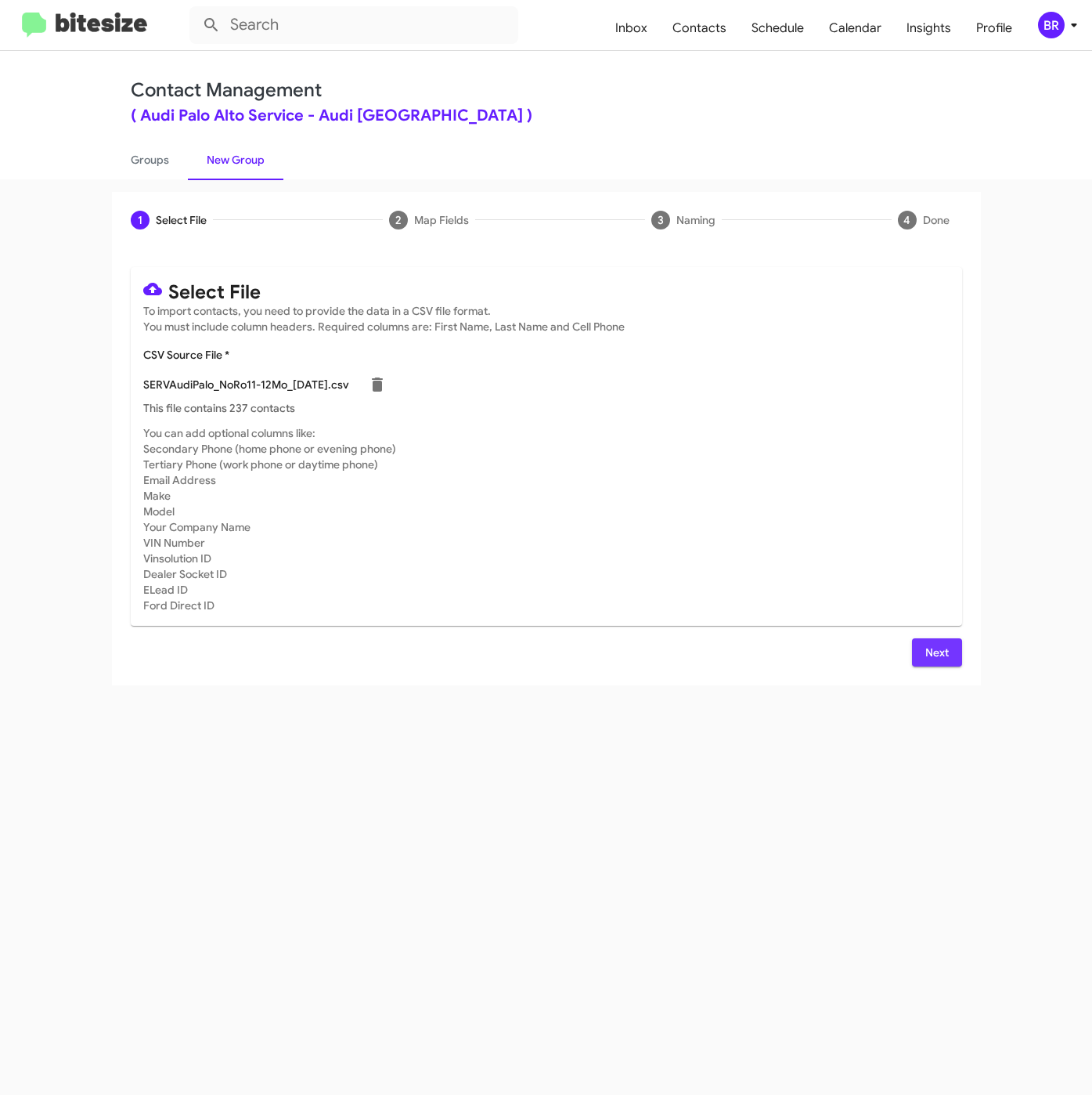
click at [930, 656] on span "Next" at bounding box center [937, 651] width 25 height 28
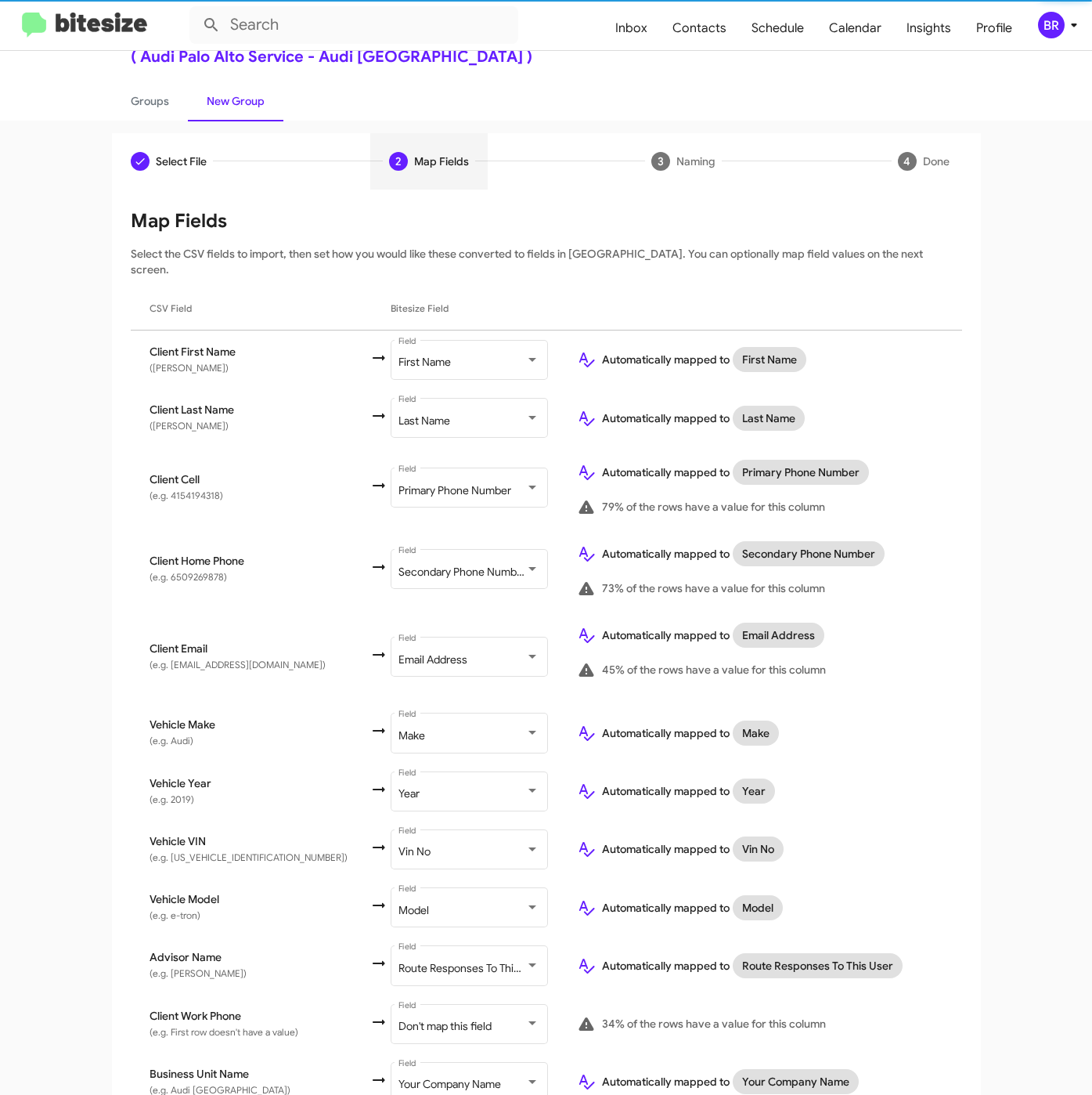
scroll to position [115, 0]
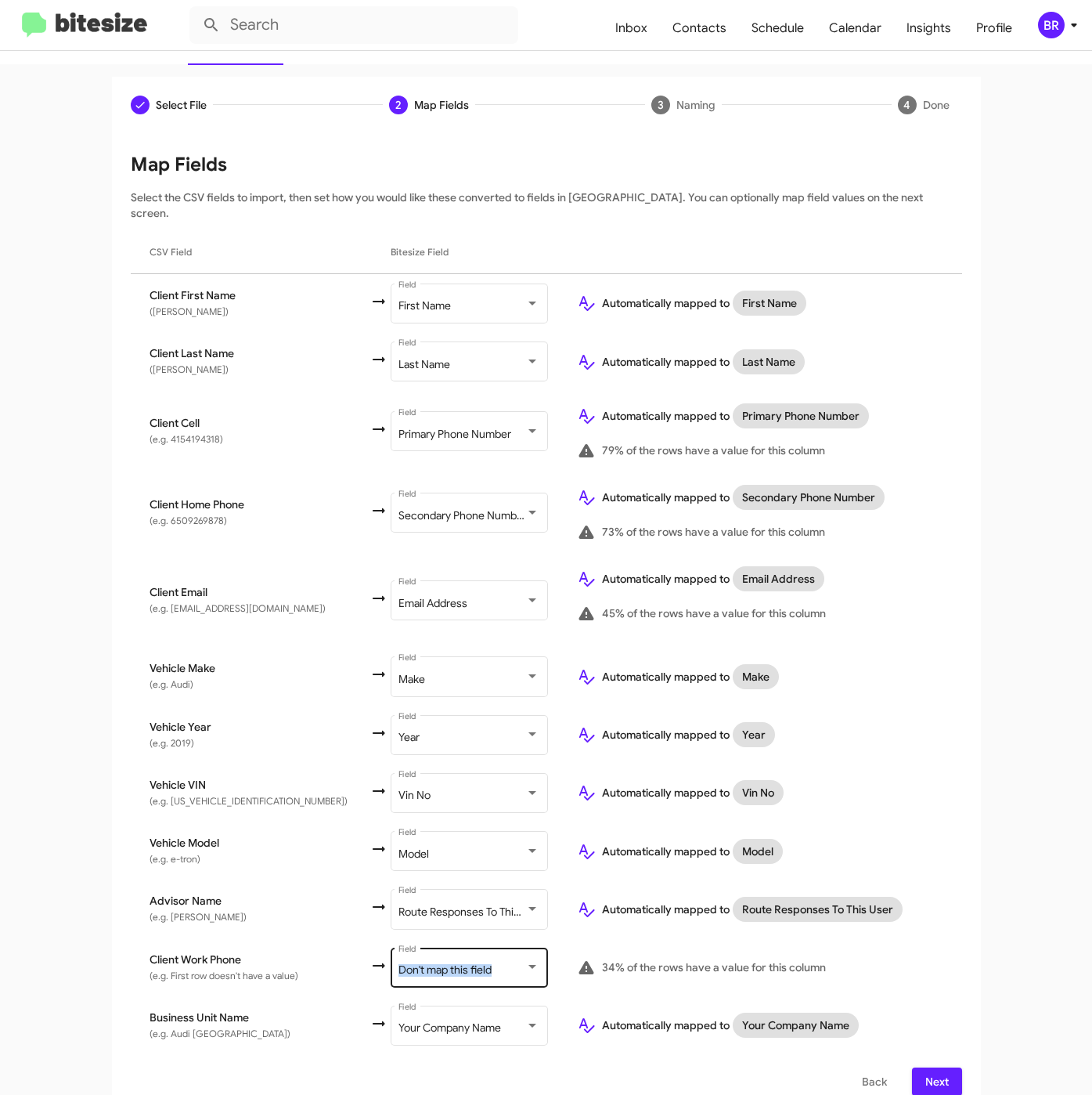
click at [481, 944] on div "Don't map this field Field" at bounding box center [469, 965] width 140 height 43
click at [940, 1067] on span "Next" at bounding box center [937, 1081] width 25 height 28
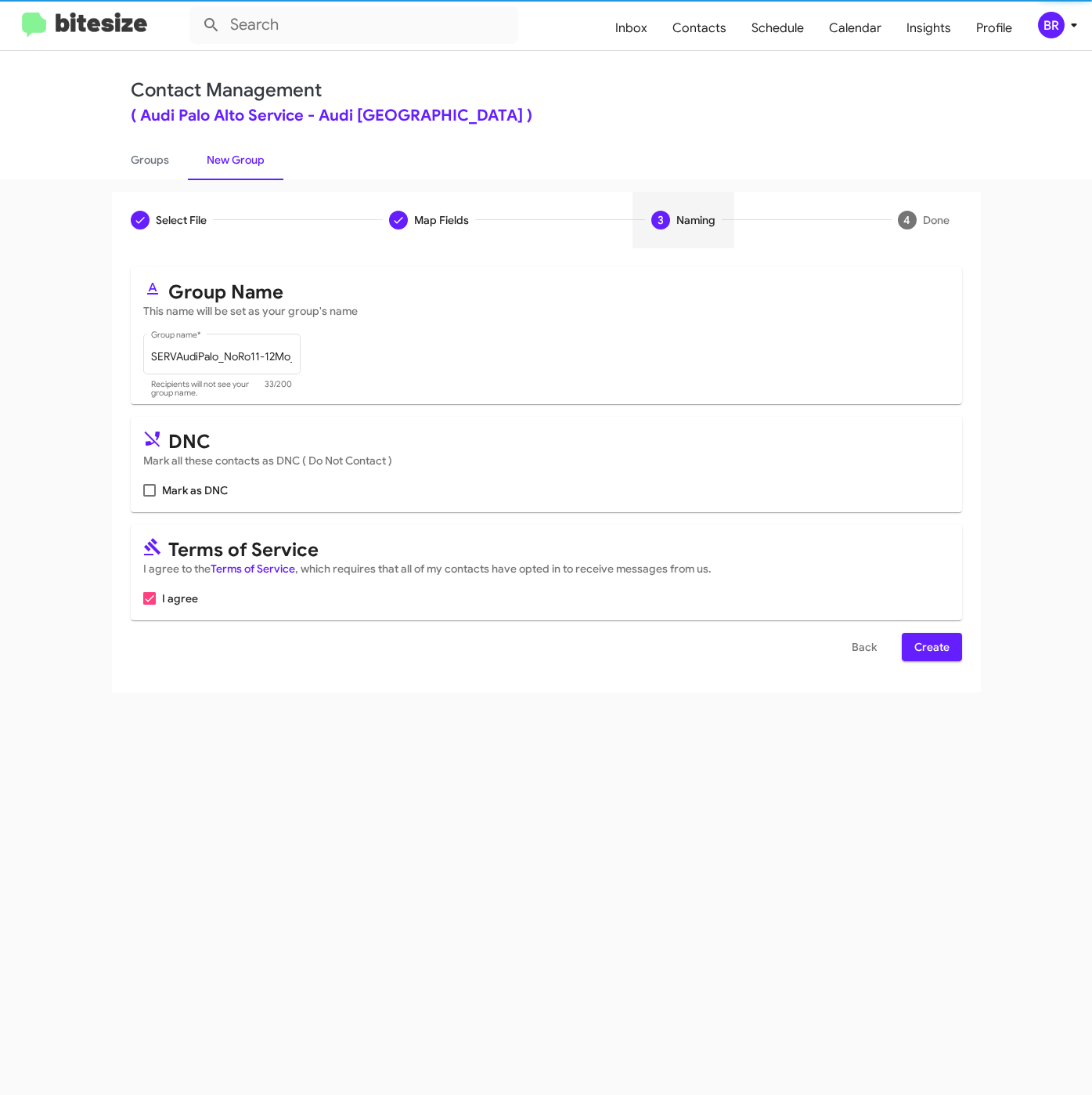
scroll to position [0, 0]
click at [928, 640] on span "Create" at bounding box center [932, 646] width 35 height 28
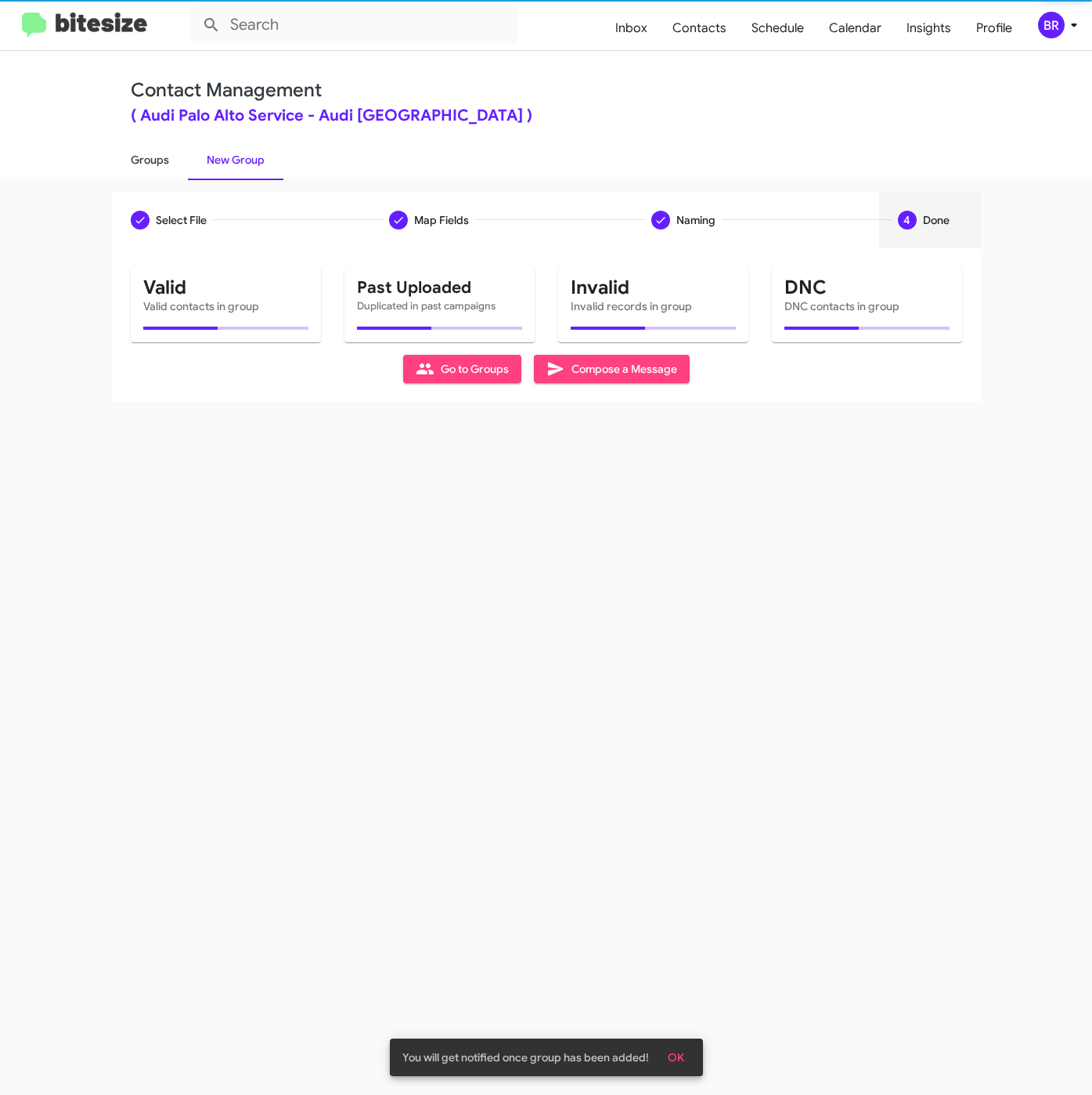
click at [155, 167] on link "Groups" at bounding box center [150, 160] width 76 height 40
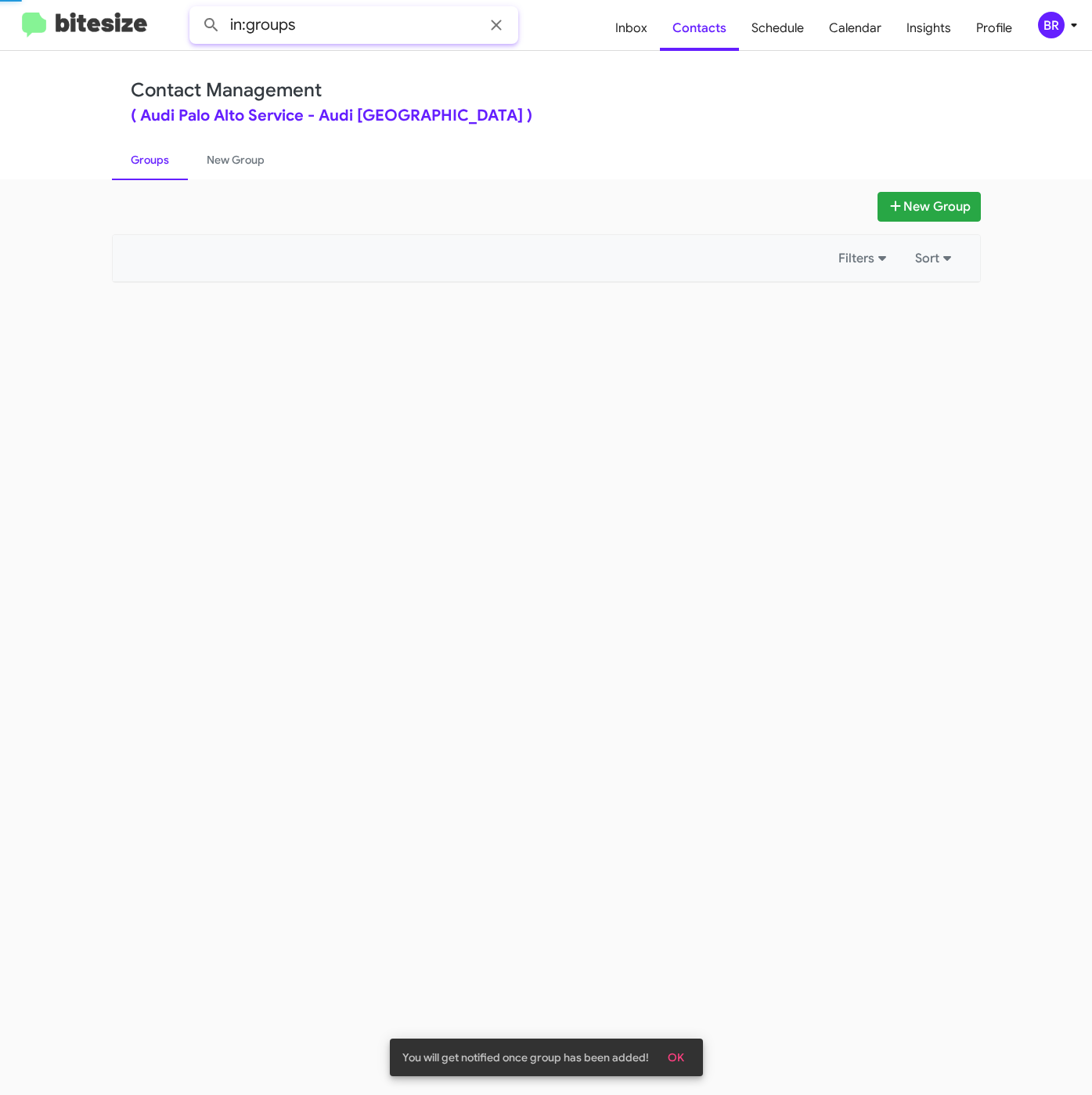
click at [381, 43] on input "in:groups" at bounding box center [353, 24] width 329 height 38
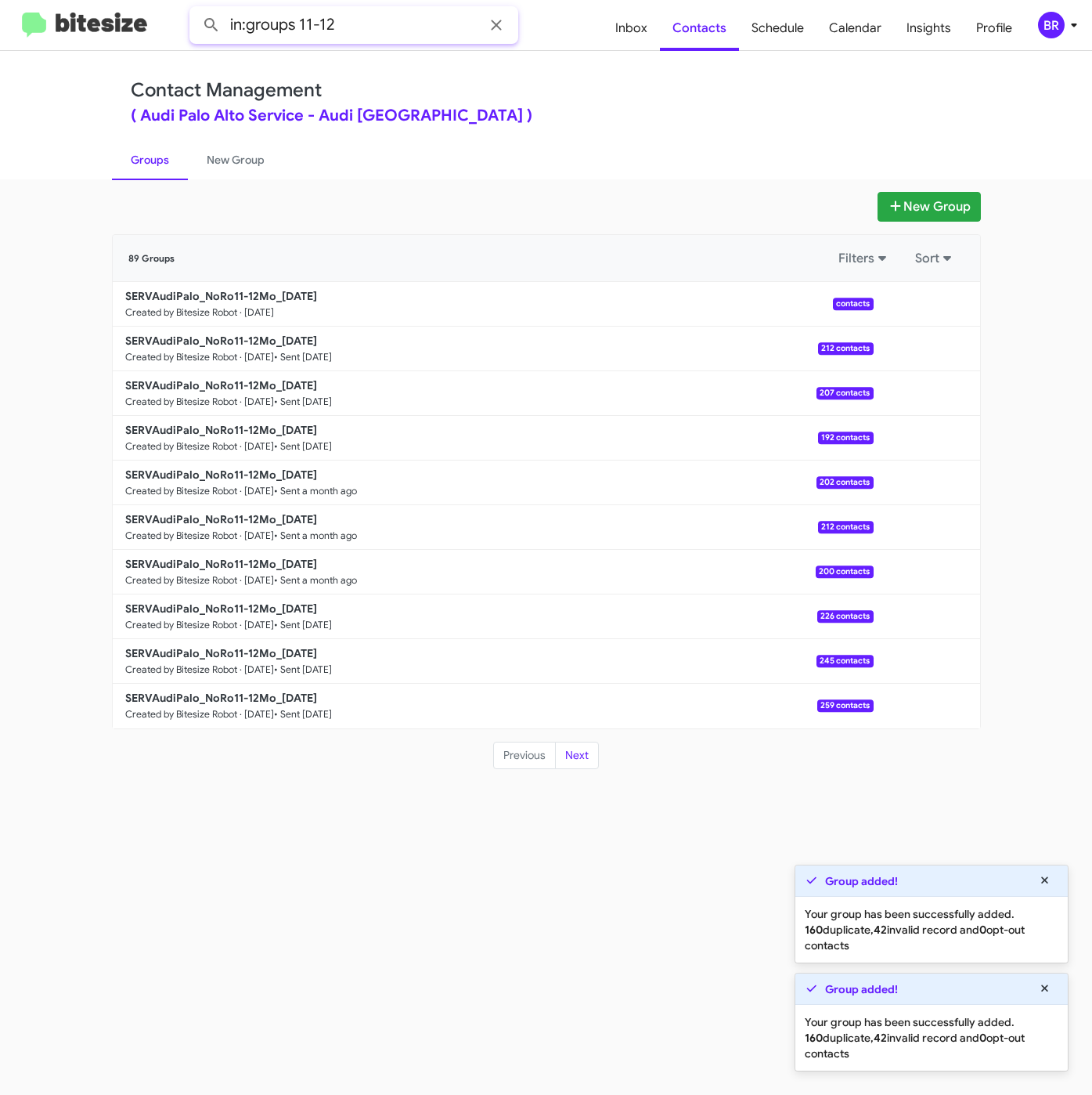
type input "in:groups 11-12"
click at [196, 9] on button at bounding box center [211, 24] width 31 height 31
click at [270, 297] on b "SERVAudiPalo_NoRo11-12Mo_09-16-25" at bounding box center [221, 295] width 192 height 14
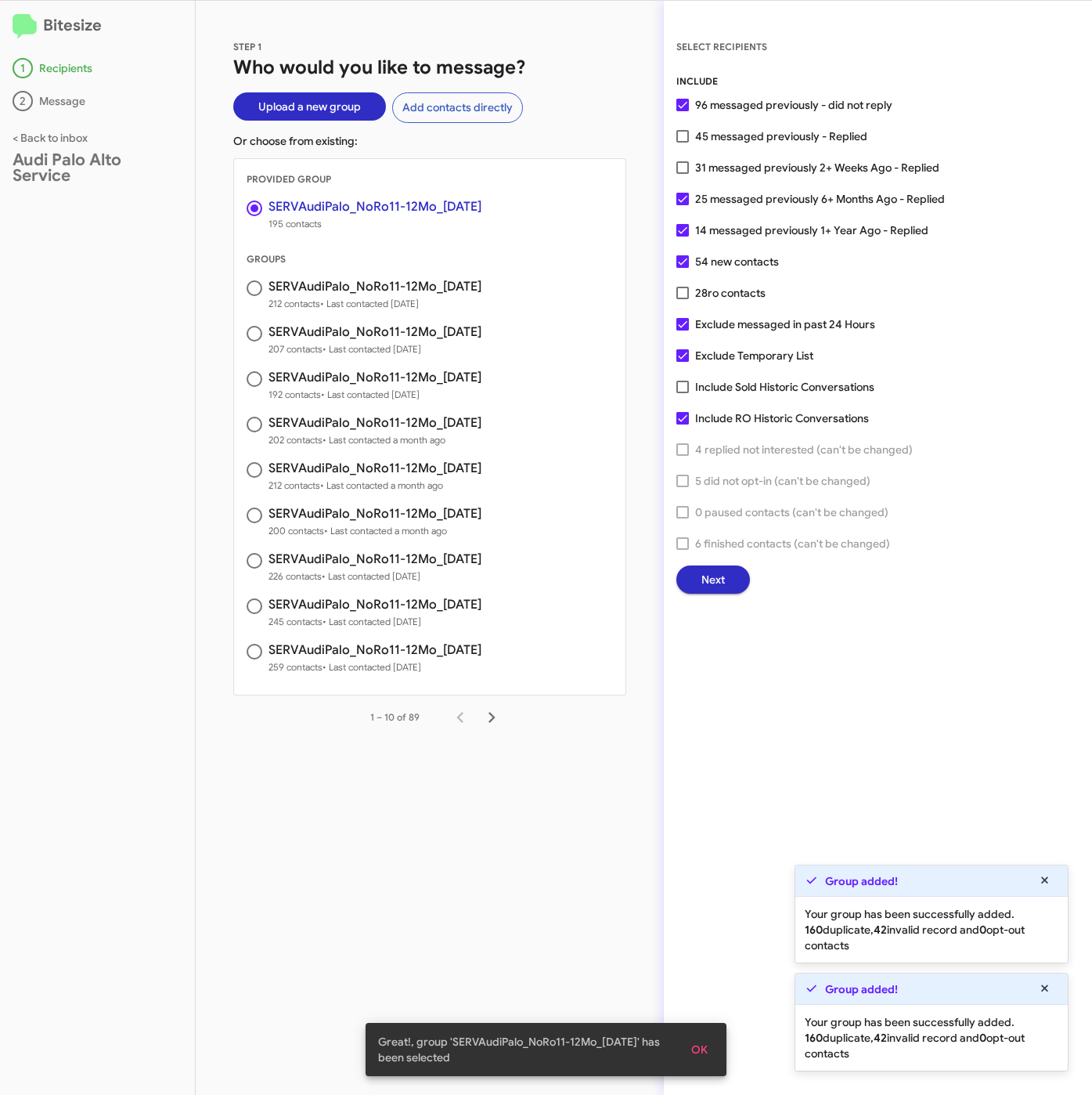
click at [702, 582] on span "Next" at bounding box center [713, 579] width 24 height 28
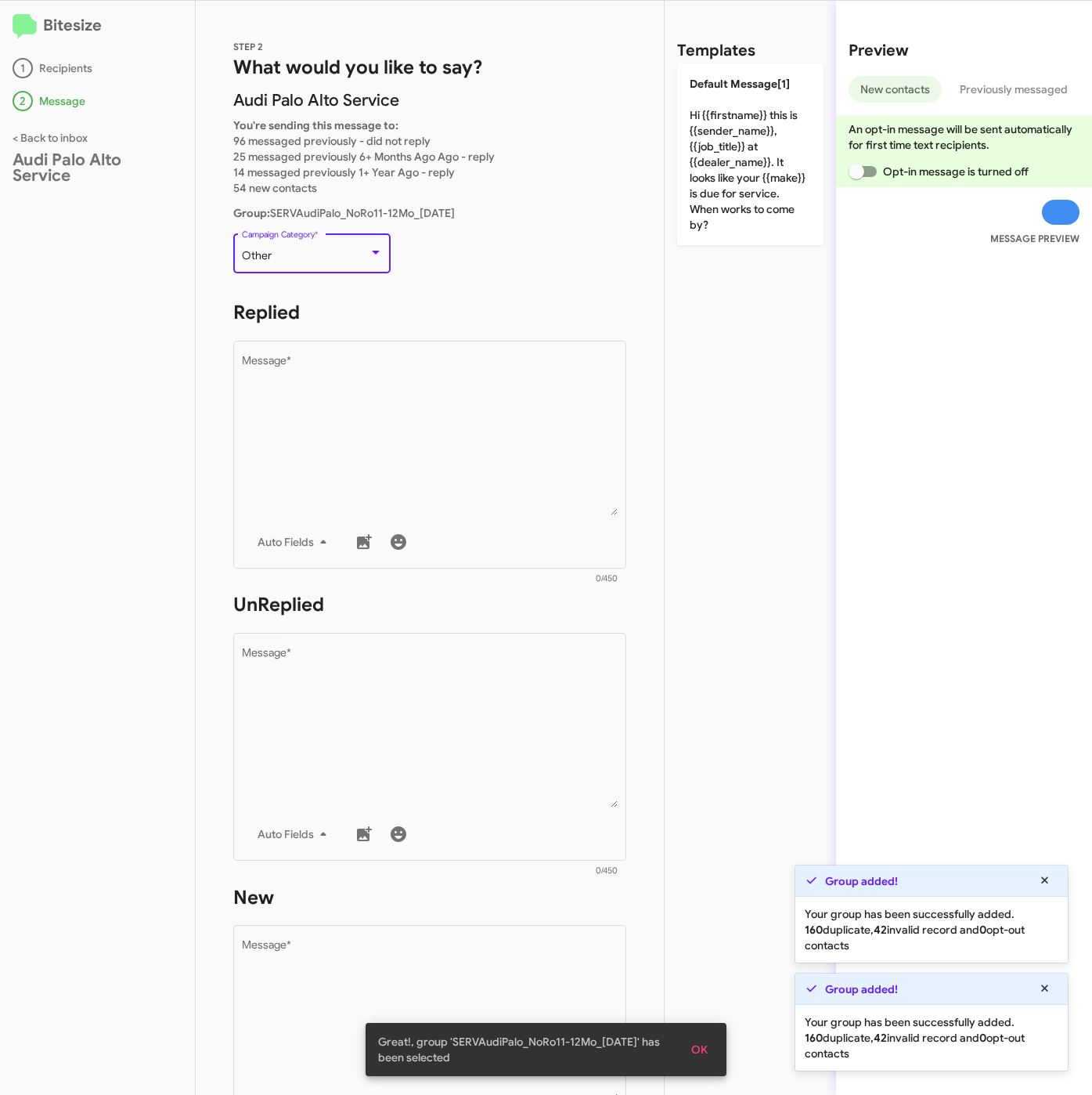
click at [309, 252] on div "Other" at bounding box center [305, 256] width 127 height 13
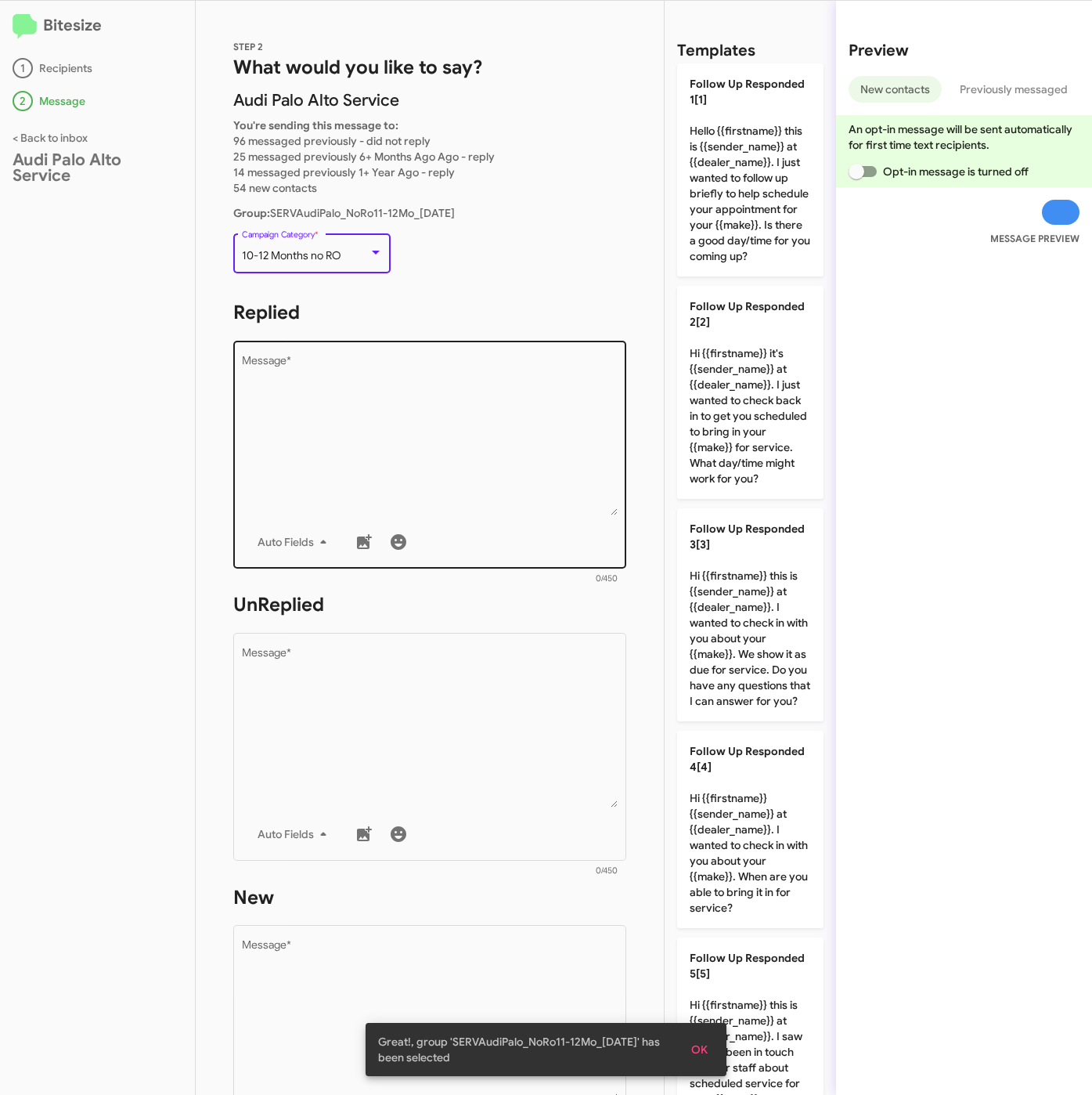
click at [362, 383] on textarea "Message *" at bounding box center [431, 435] width 377 height 160
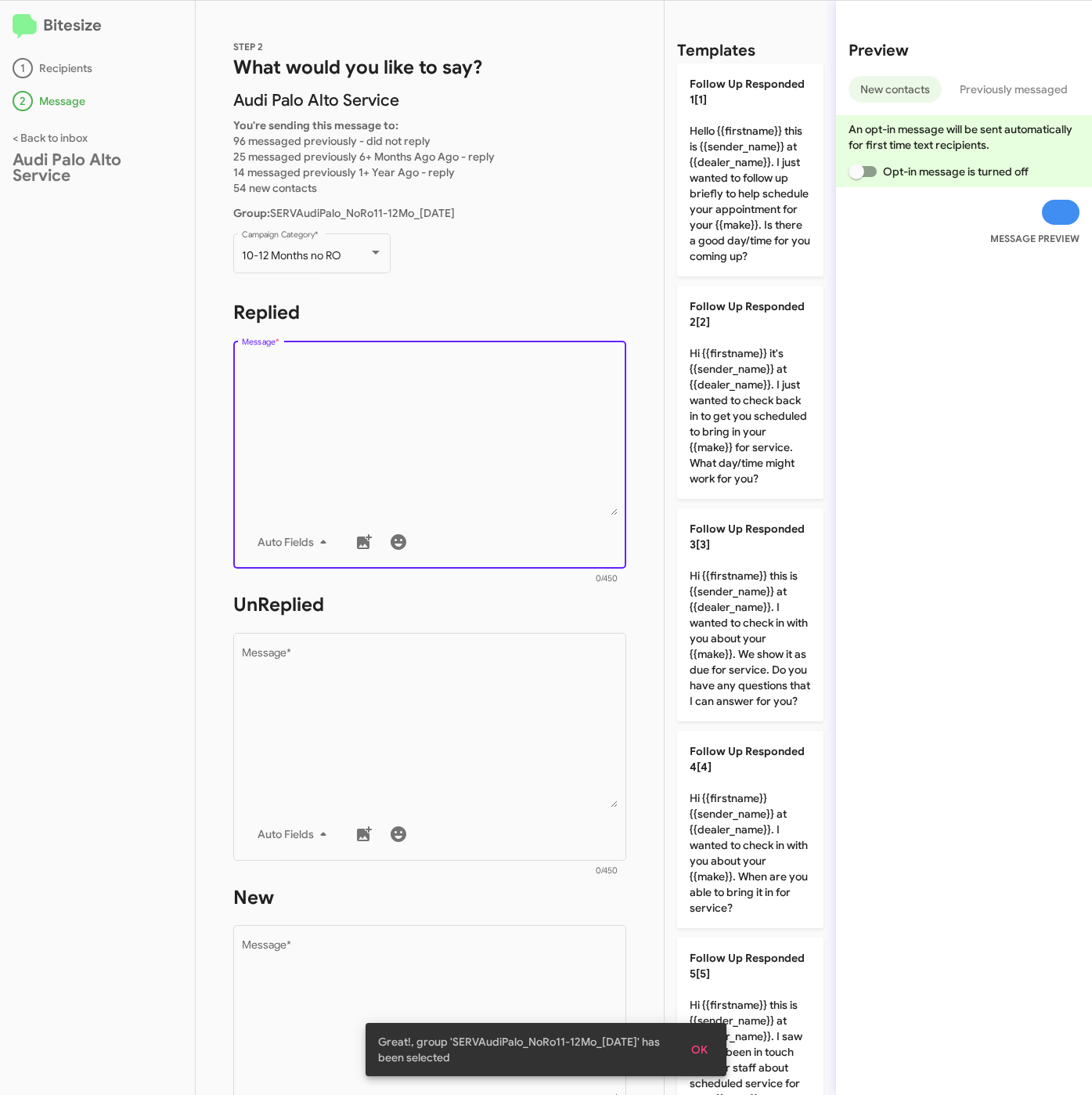
scroll to position [1793, 0]
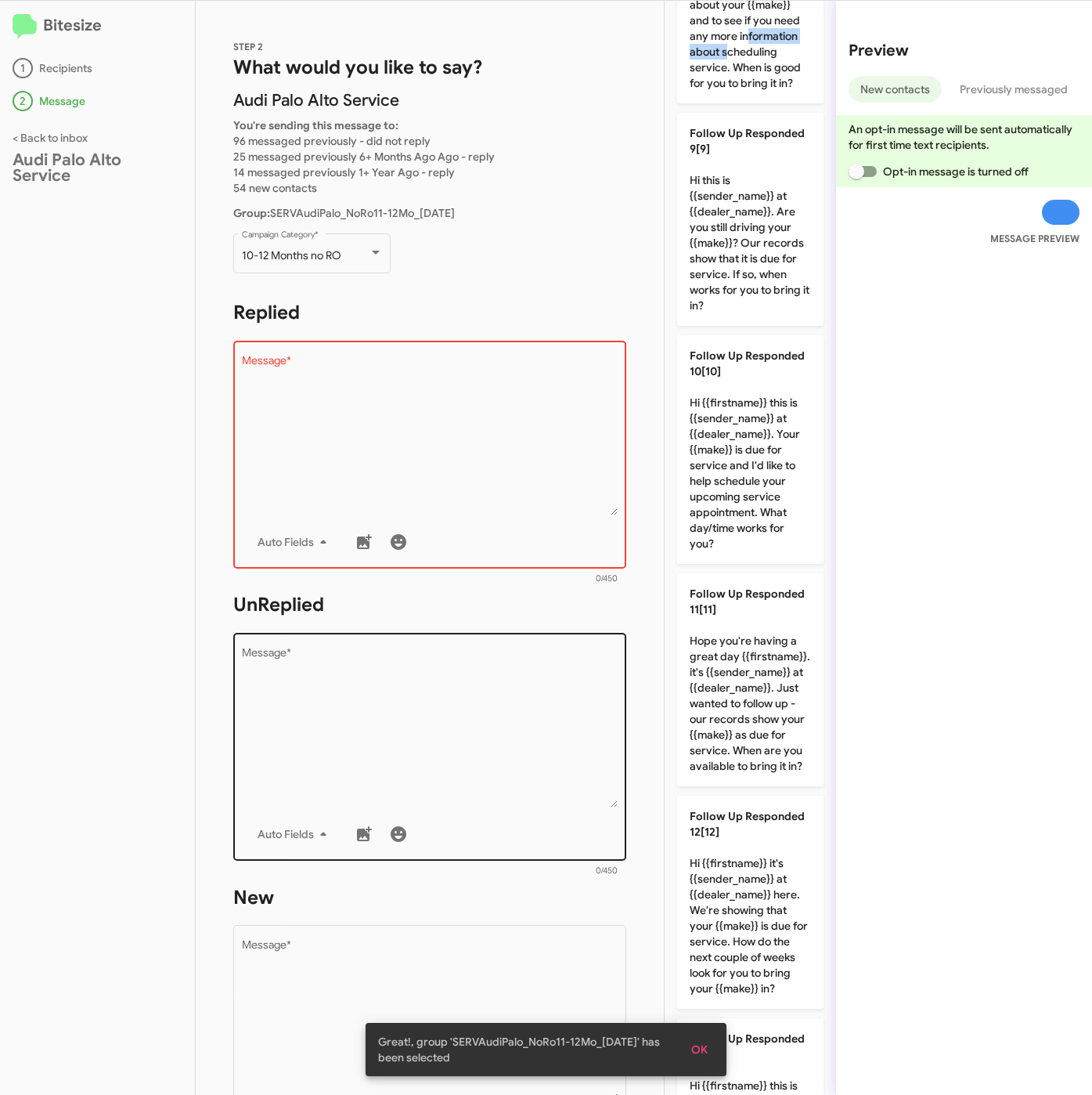
drag, startPoint x: 724, startPoint y: 229, endPoint x: 543, endPoint y: 639, distance: 448.2
type textarea "Hi {{firstname}} this is {{sender_name}} at {{dealer_name}}. I just wanted to c…"
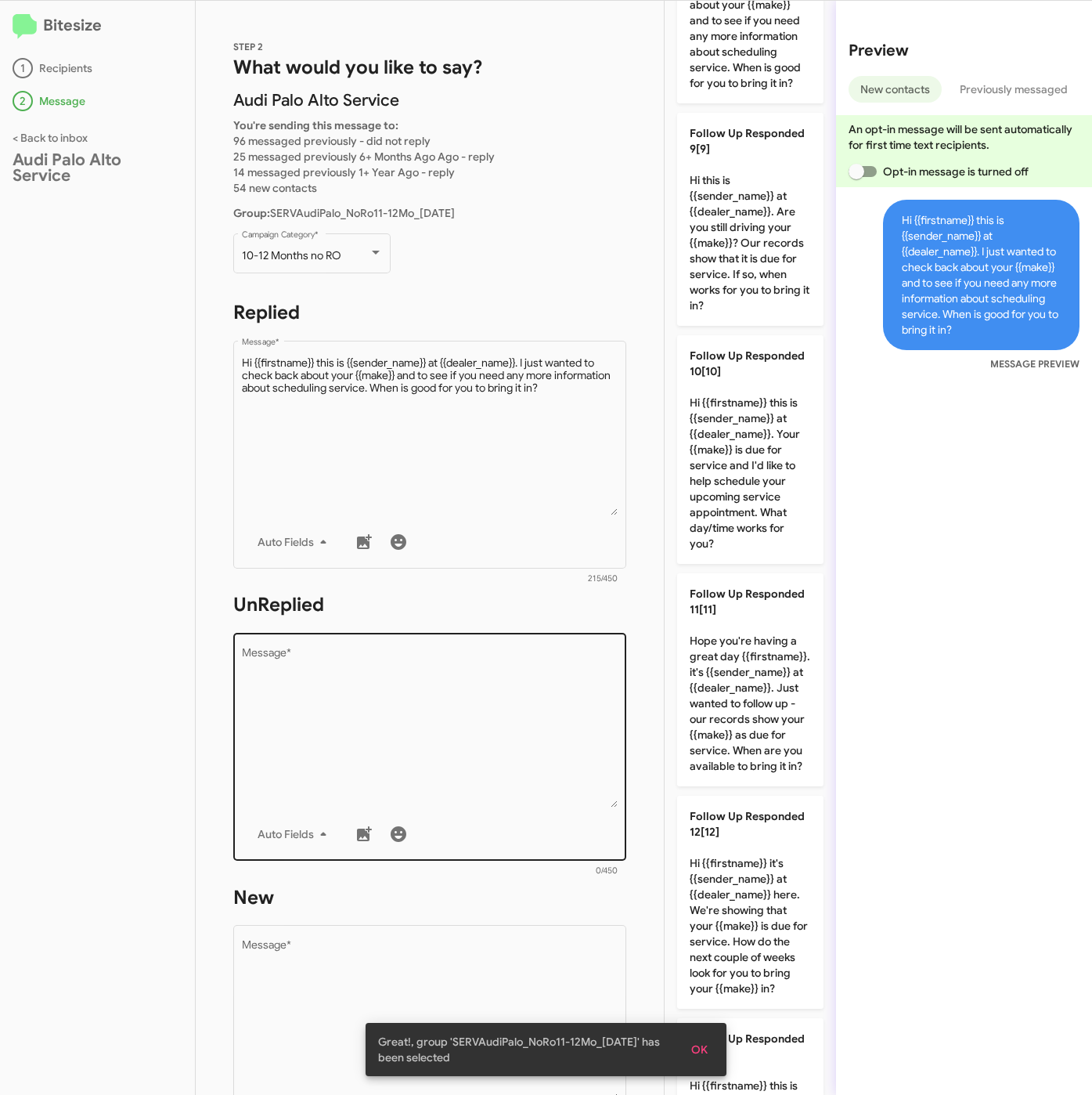
drag, startPoint x: 486, startPoint y: 747, endPoint x: 515, endPoint y: 734, distance: 31.8
click at [486, 747] on textarea "Message *" at bounding box center [431, 727] width 377 height 160
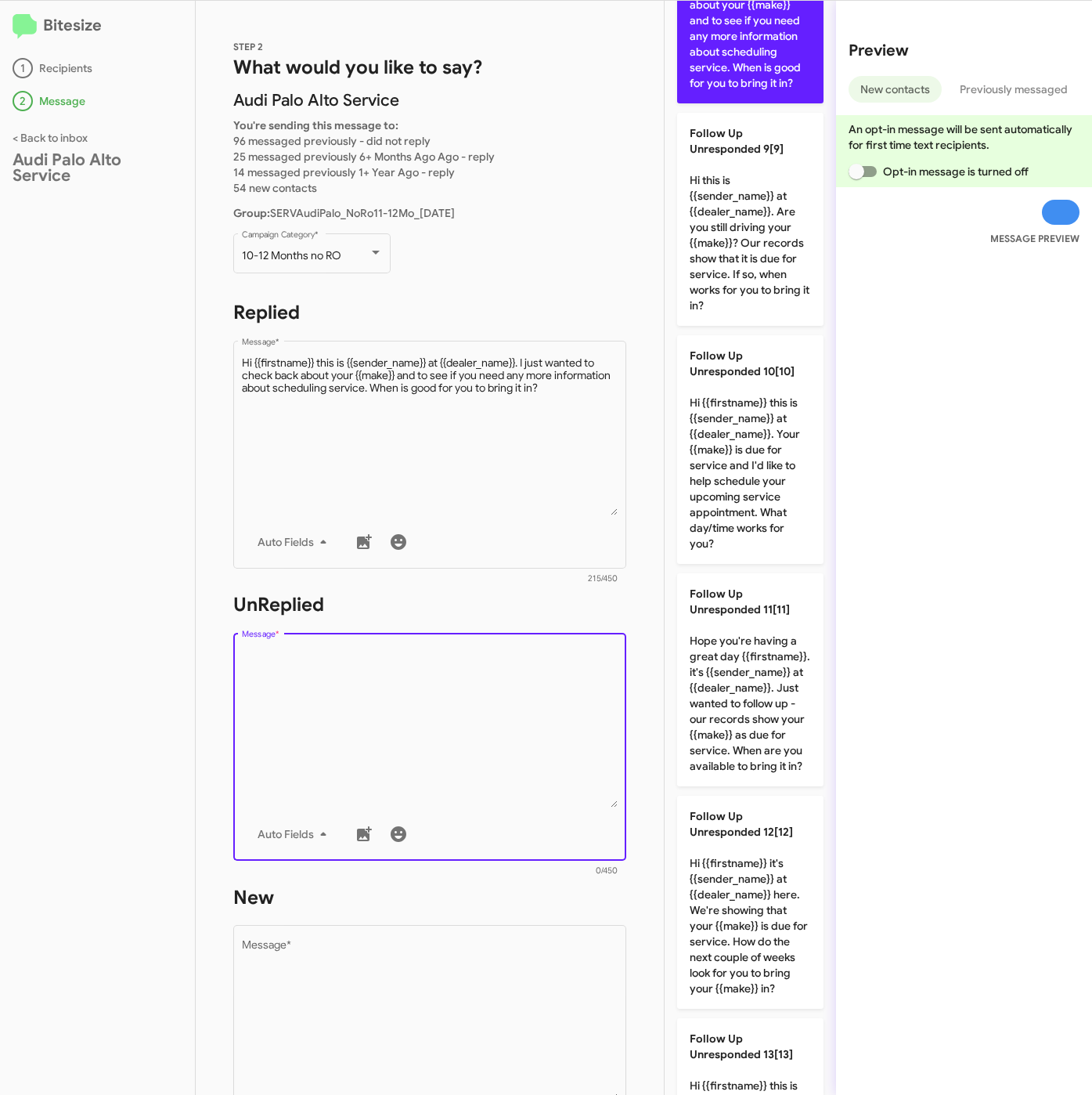
scroll to position [1558, 0]
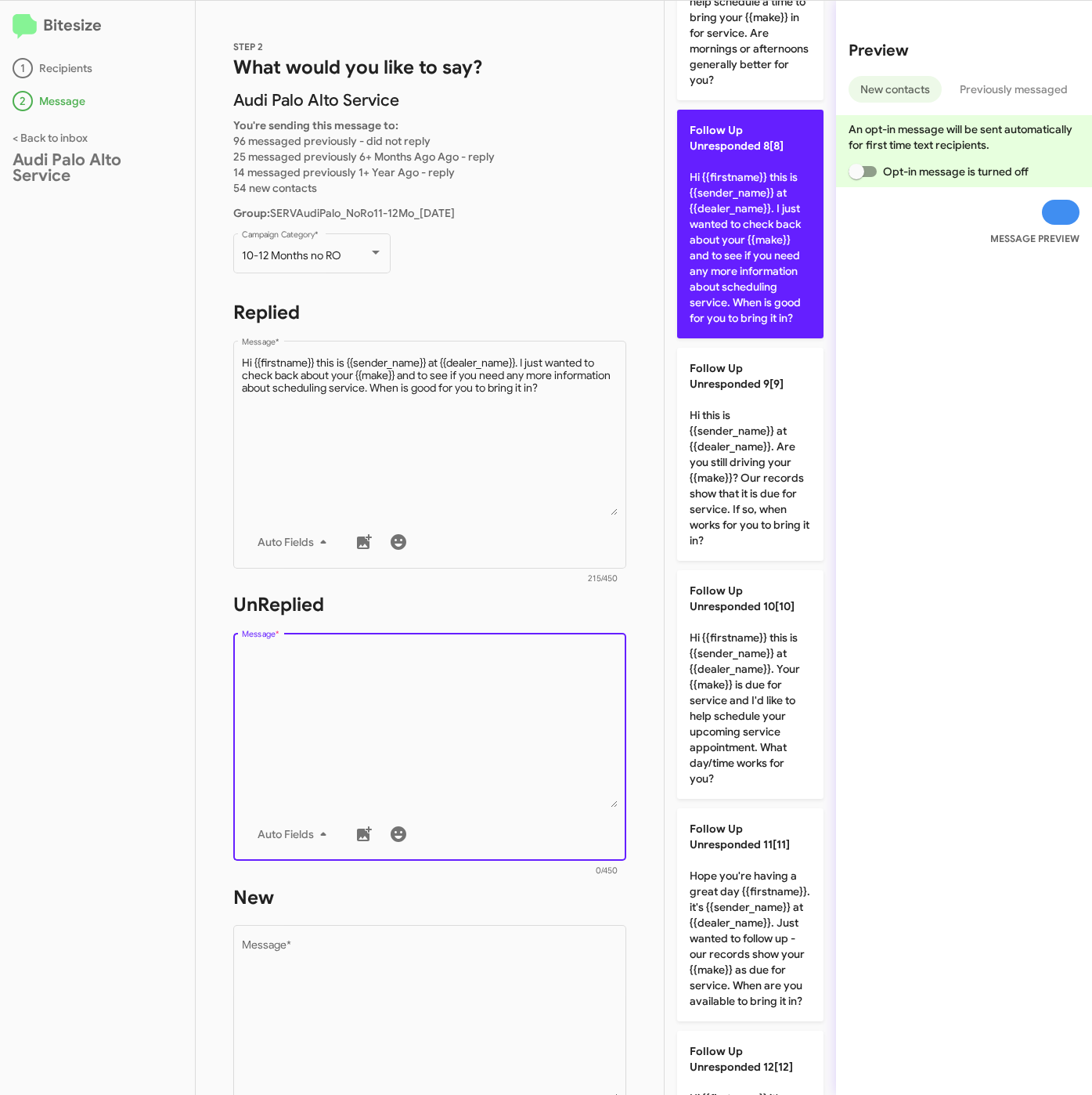
type textarea "Hi {{firstname}} this is {{sender_name}} at {{dealer_name}}. Just wanted to fol…"
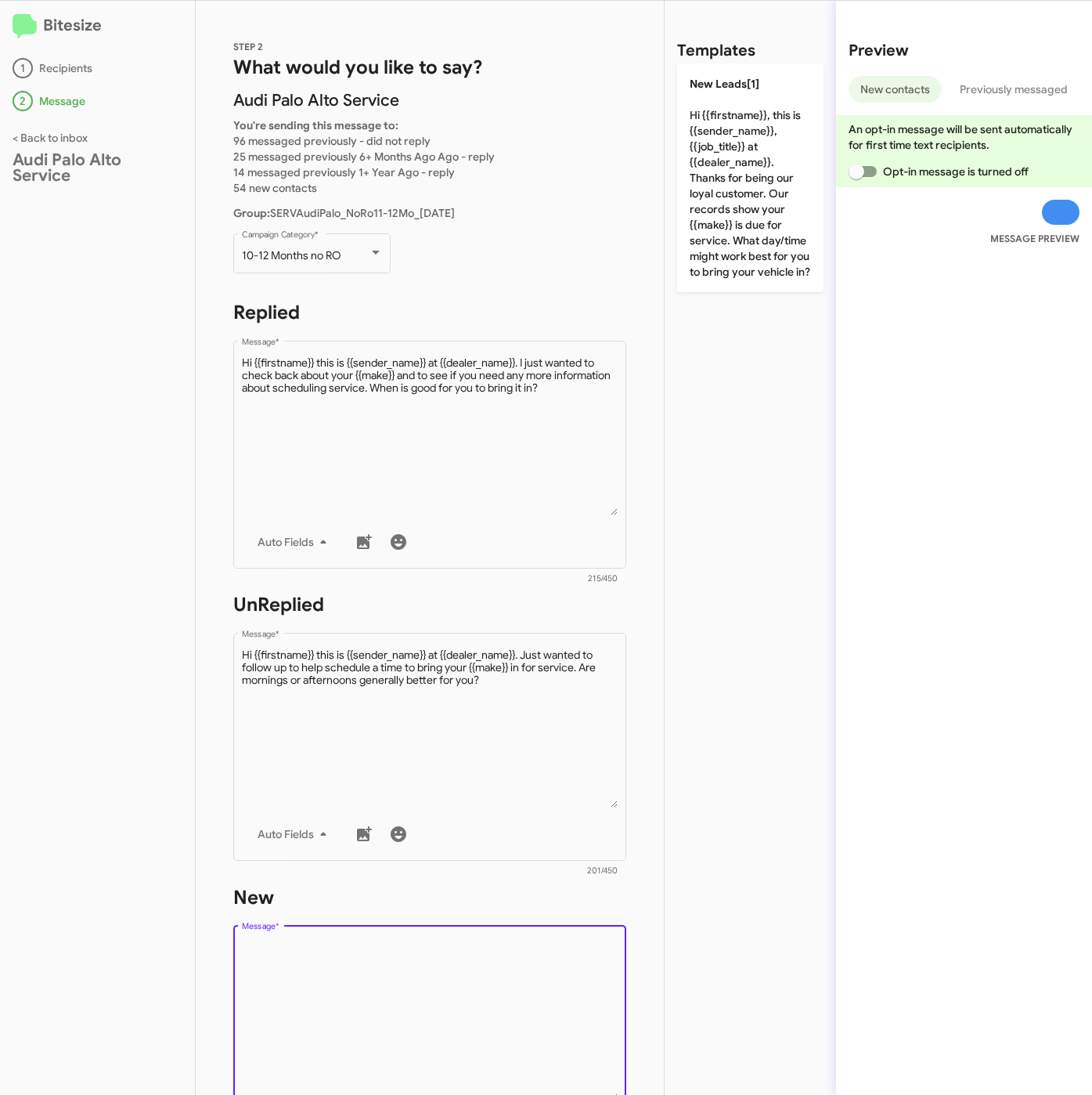
click at [432, 985] on textarea "Message *" at bounding box center [431, 1020] width 377 height 160
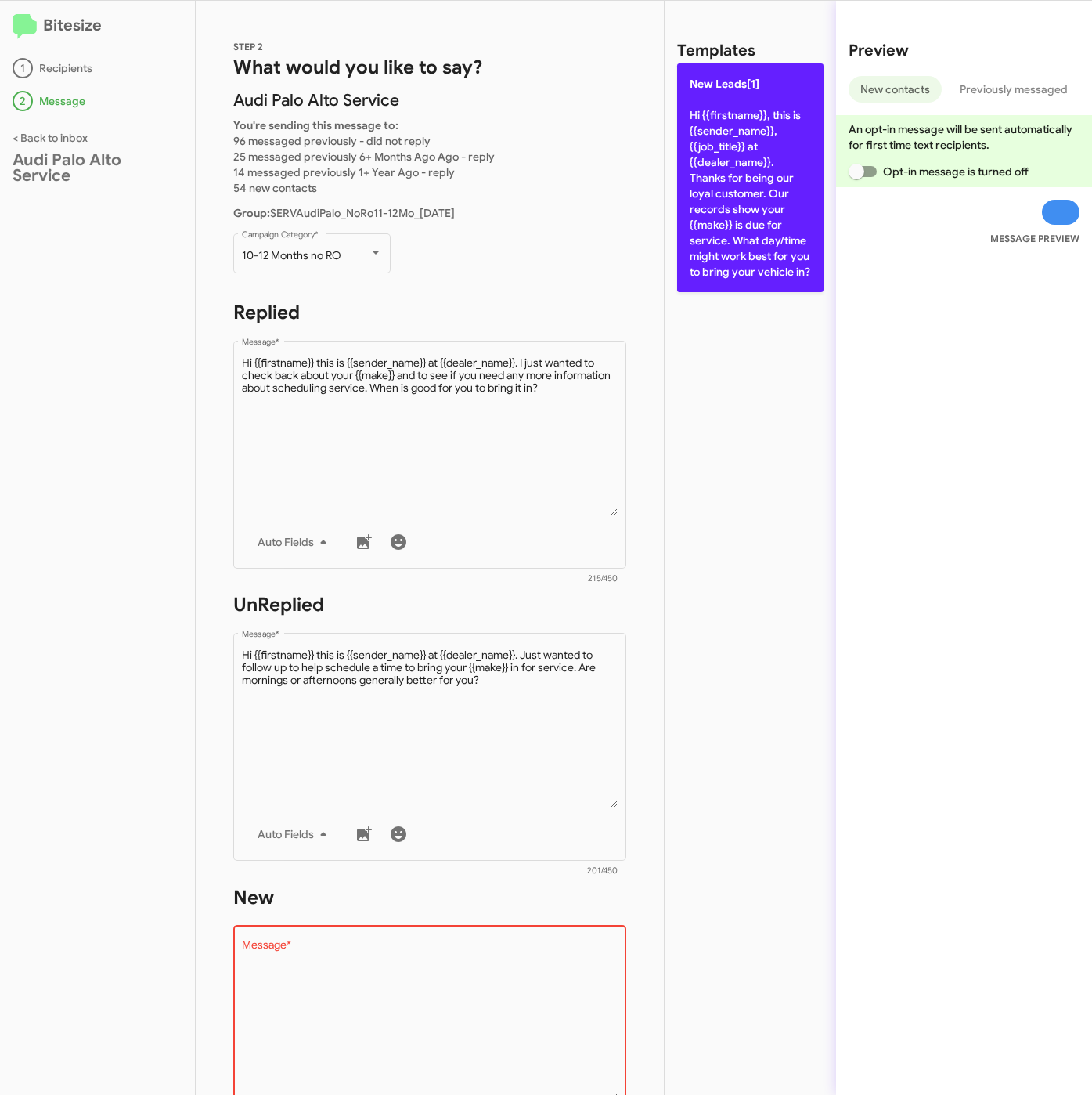
click at [763, 215] on p "New Leads[1] Hi {{firstname}}, this is {{sender_name}}, {{job_title}} at {{deal…" at bounding box center [750, 178] width 146 height 229
type textarea "Hi {{firstname}}, this is {{sender_name}}, {{job_title}} at {{dealer_name}}. Th…"
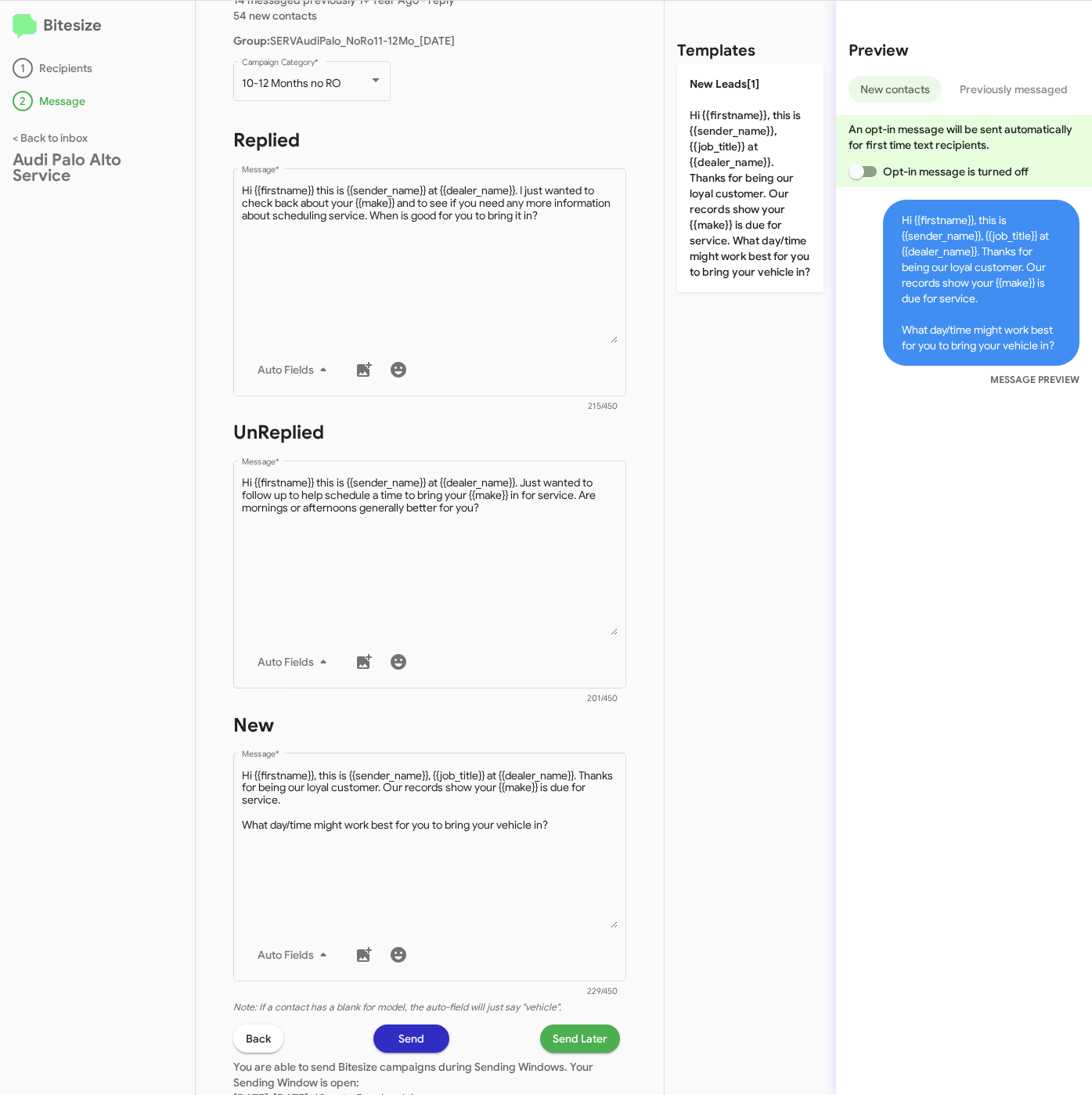
scroll to position [353, 0]
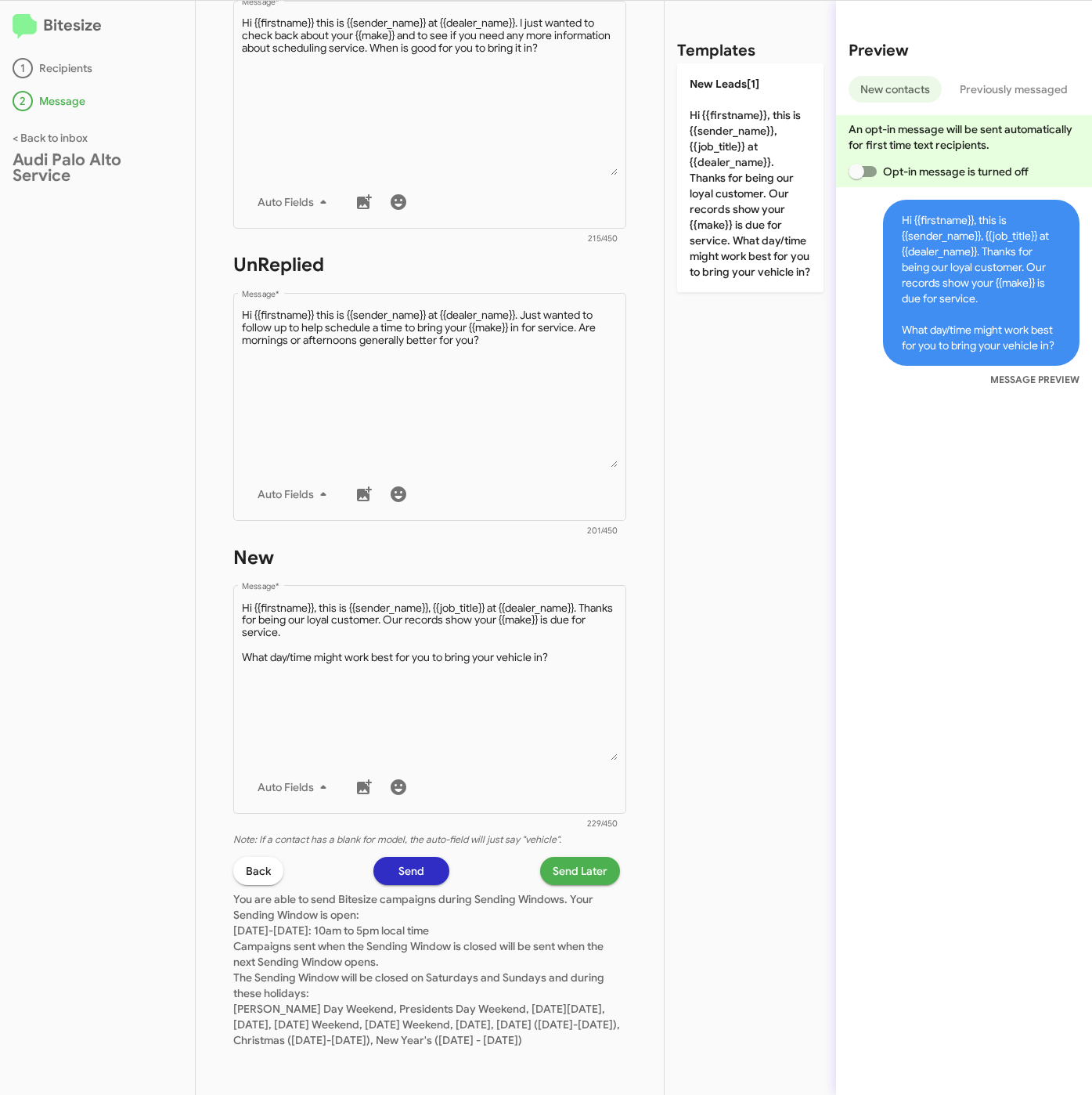
click at [553, 858] on span "Send Later" at bounding box center [580, 870] width 55 height 28
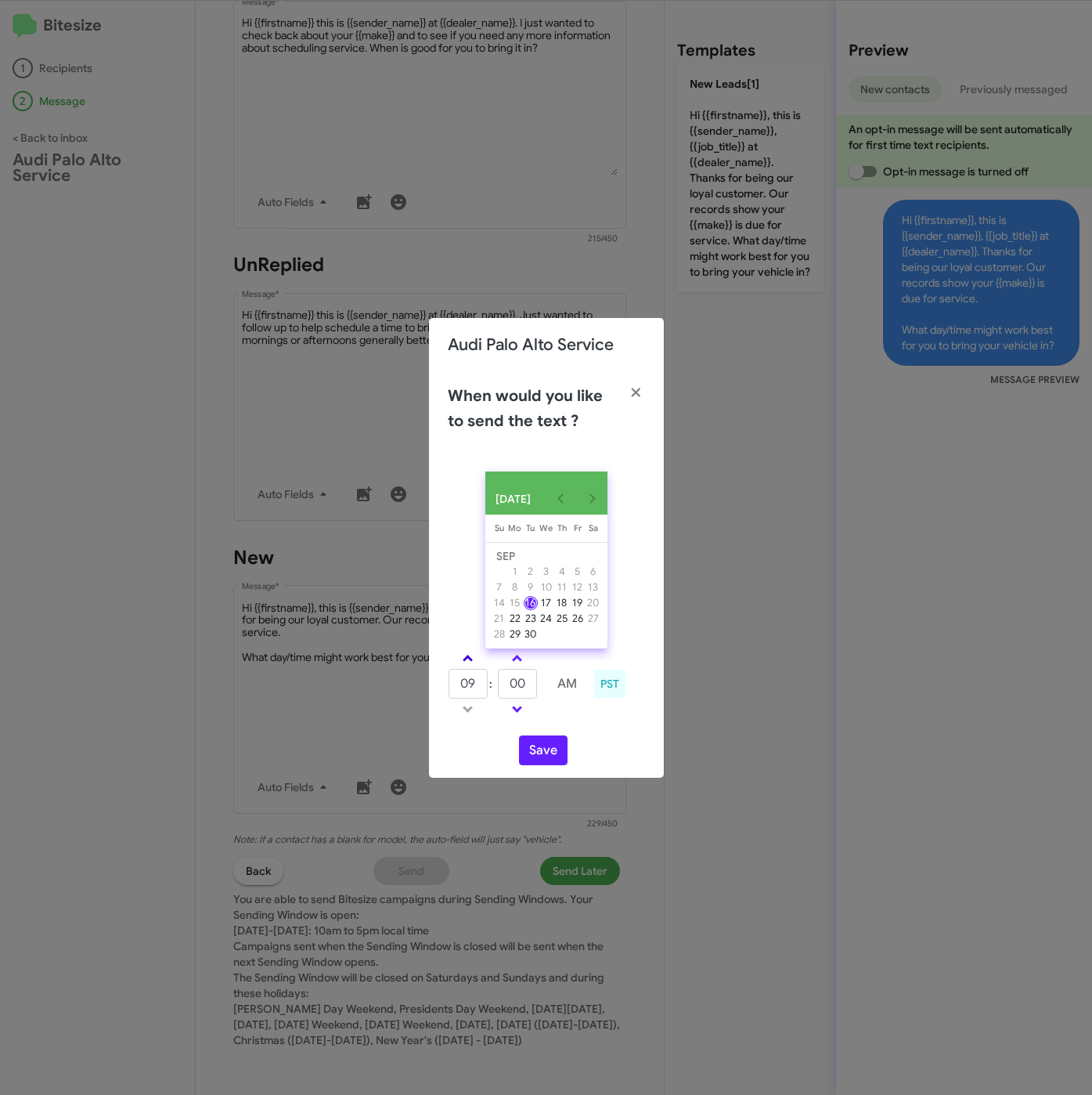
click at [469, 660] on span at bounding box center [468, 660] width 10 height 10
type input "10"
click at [555, 748] on button "Save" at bounding box center [543, 750] width 49 height 29
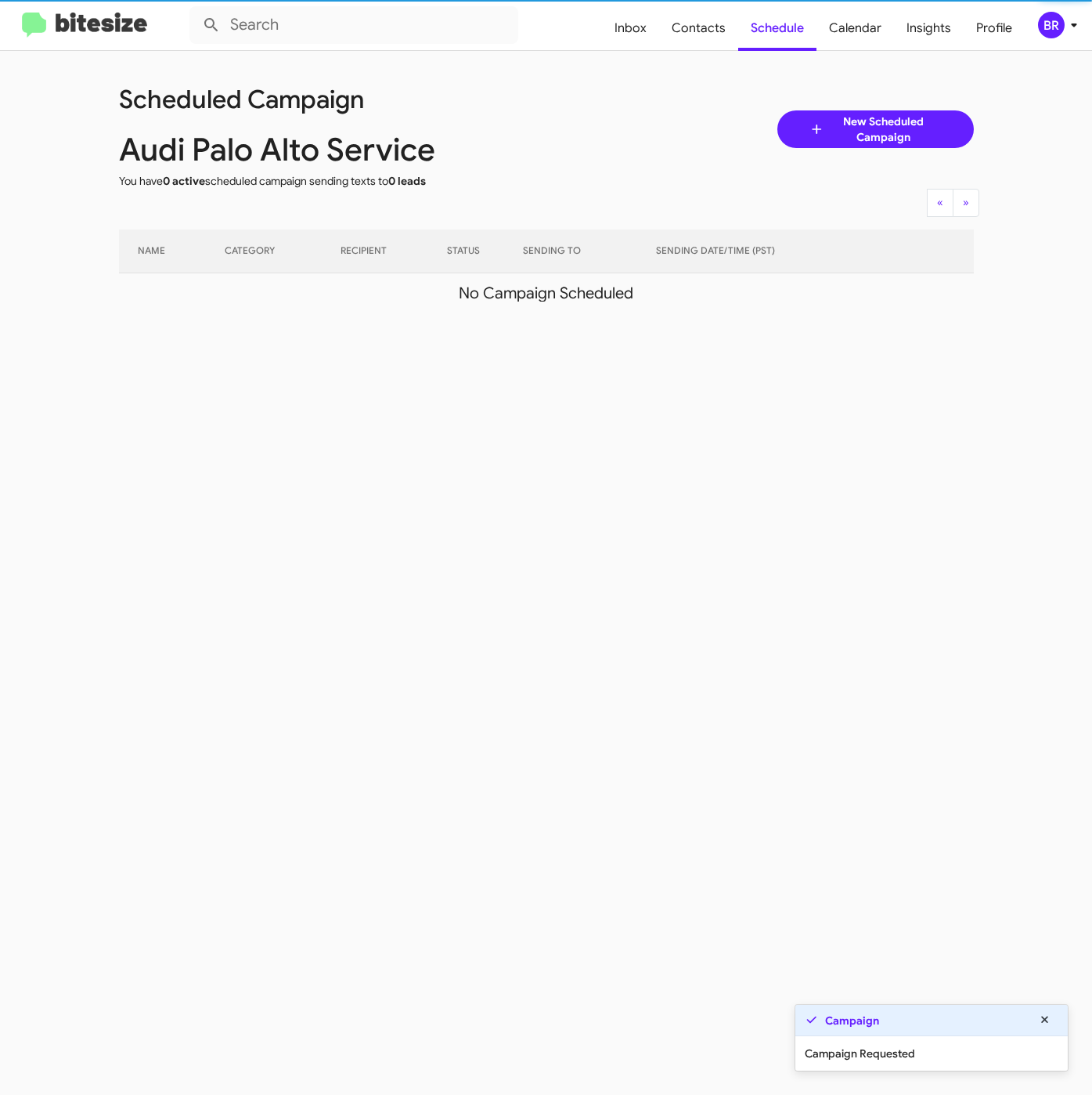
click at [1062, 28] on div "BR" at bounding box center [1052, 25] width 27 height 27
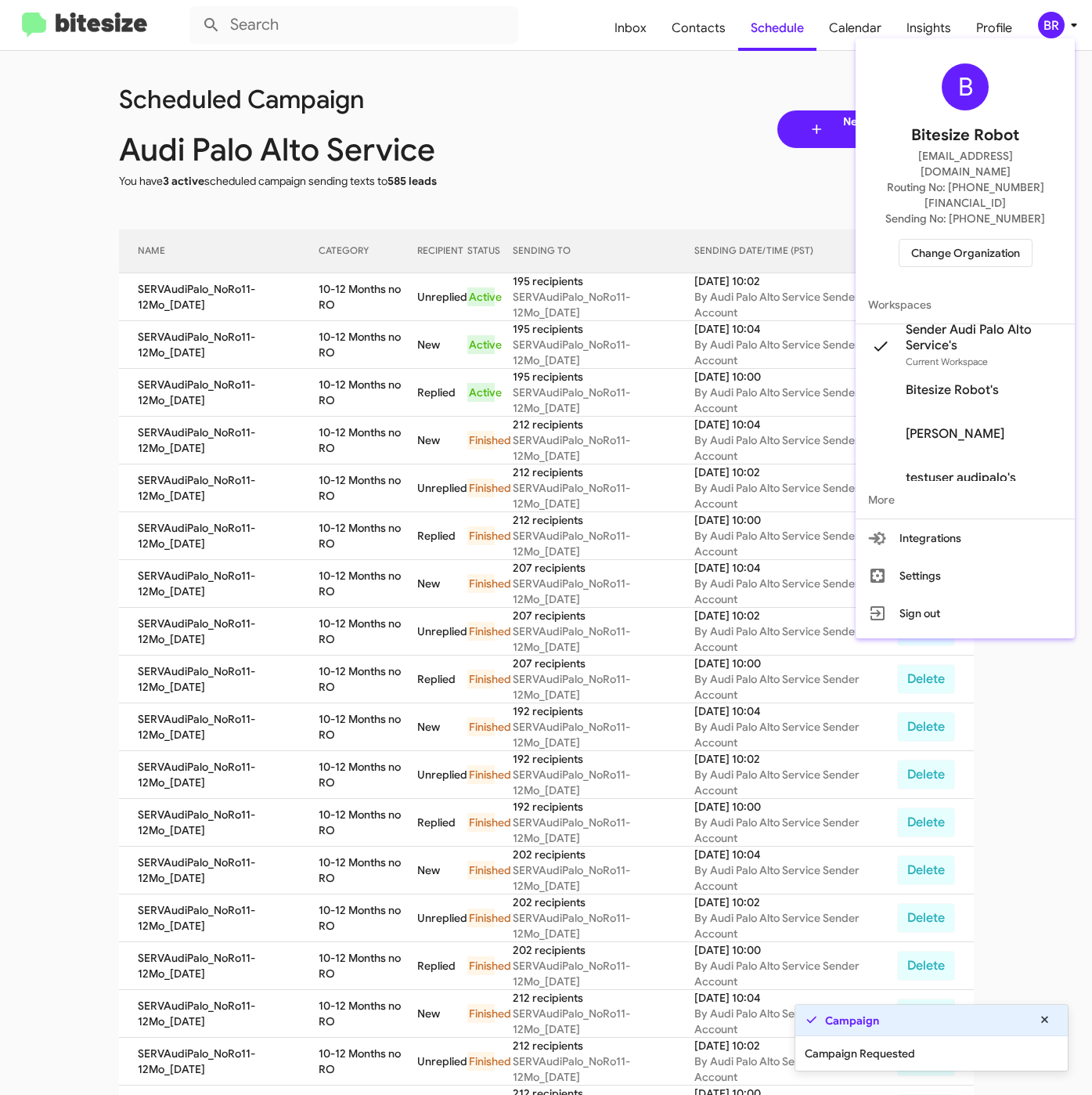
click at [334, 318] on div at bounding box center [546, 547] width 1092 height 1095
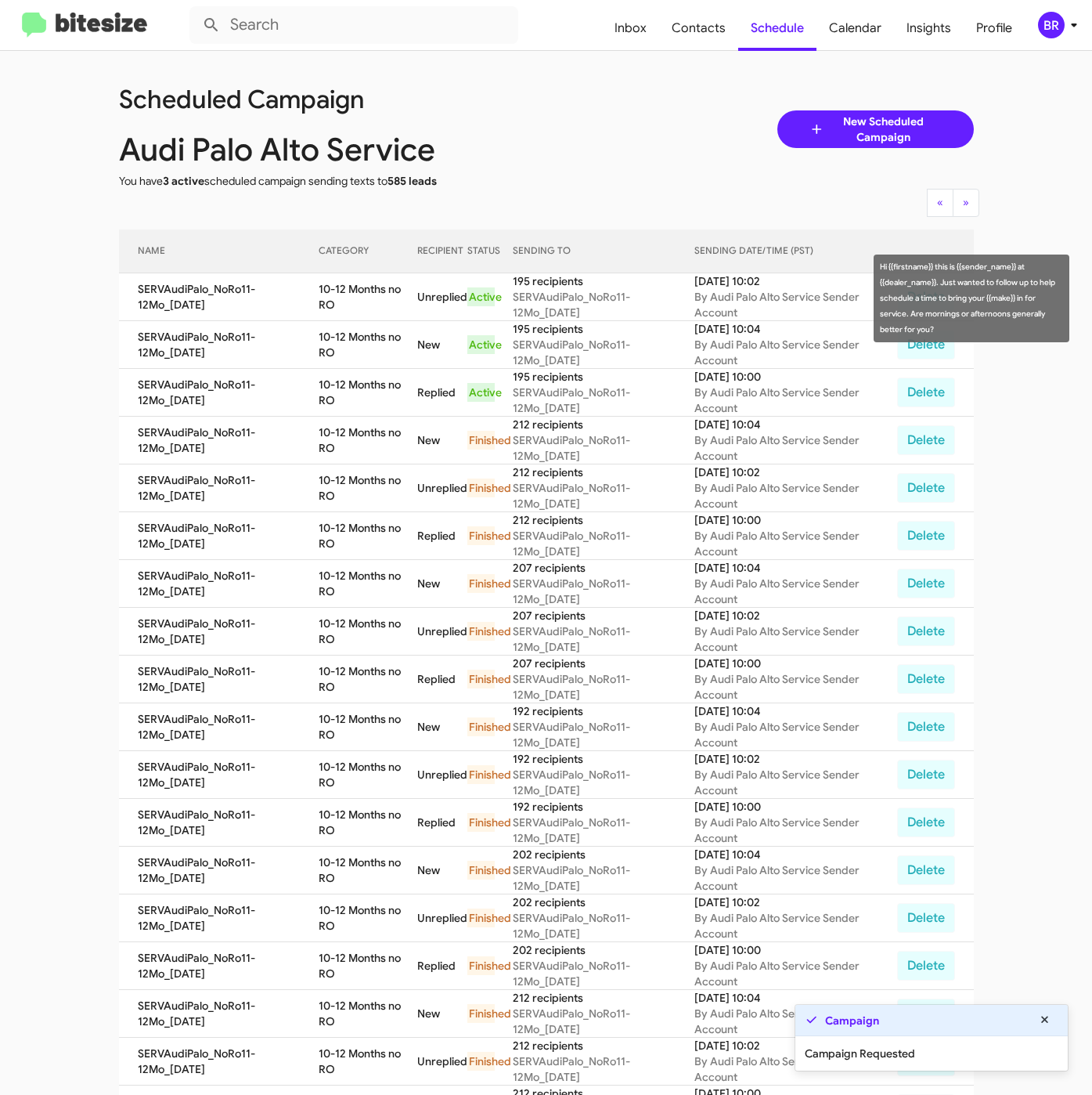
drag, startPoint x: 318, startPoint y: 289, endPoint x: 338, endPoint y: 306, distance: 26.2
click at [338, 306] on td "10-12 Months no RO" at bounding box center [368, 297] width 98 height 48
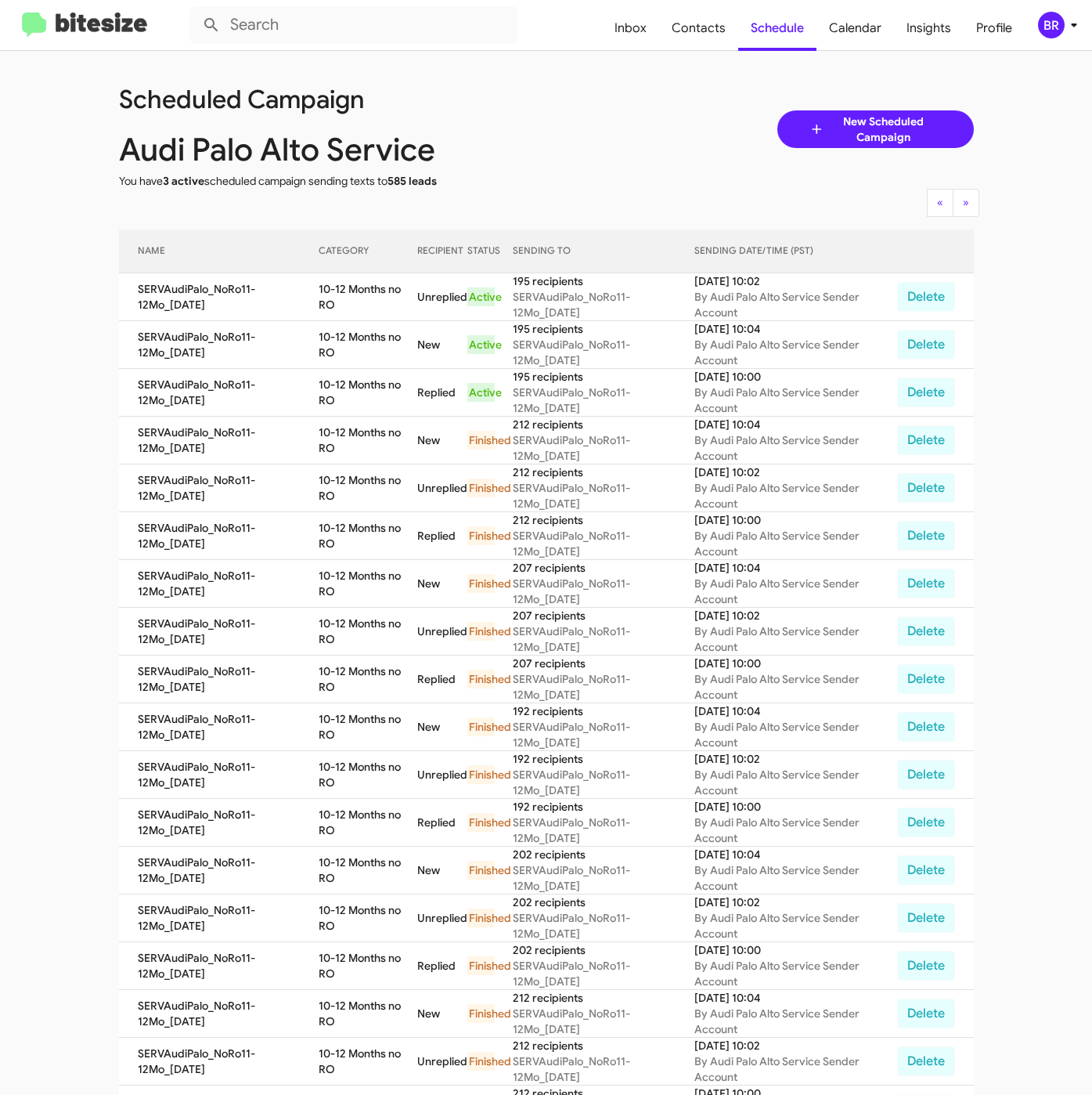
copy td "10-12 Months no RO"
click at [1045, 34] on div "BR" at bounding box center [1052, 25] width 27 height 27
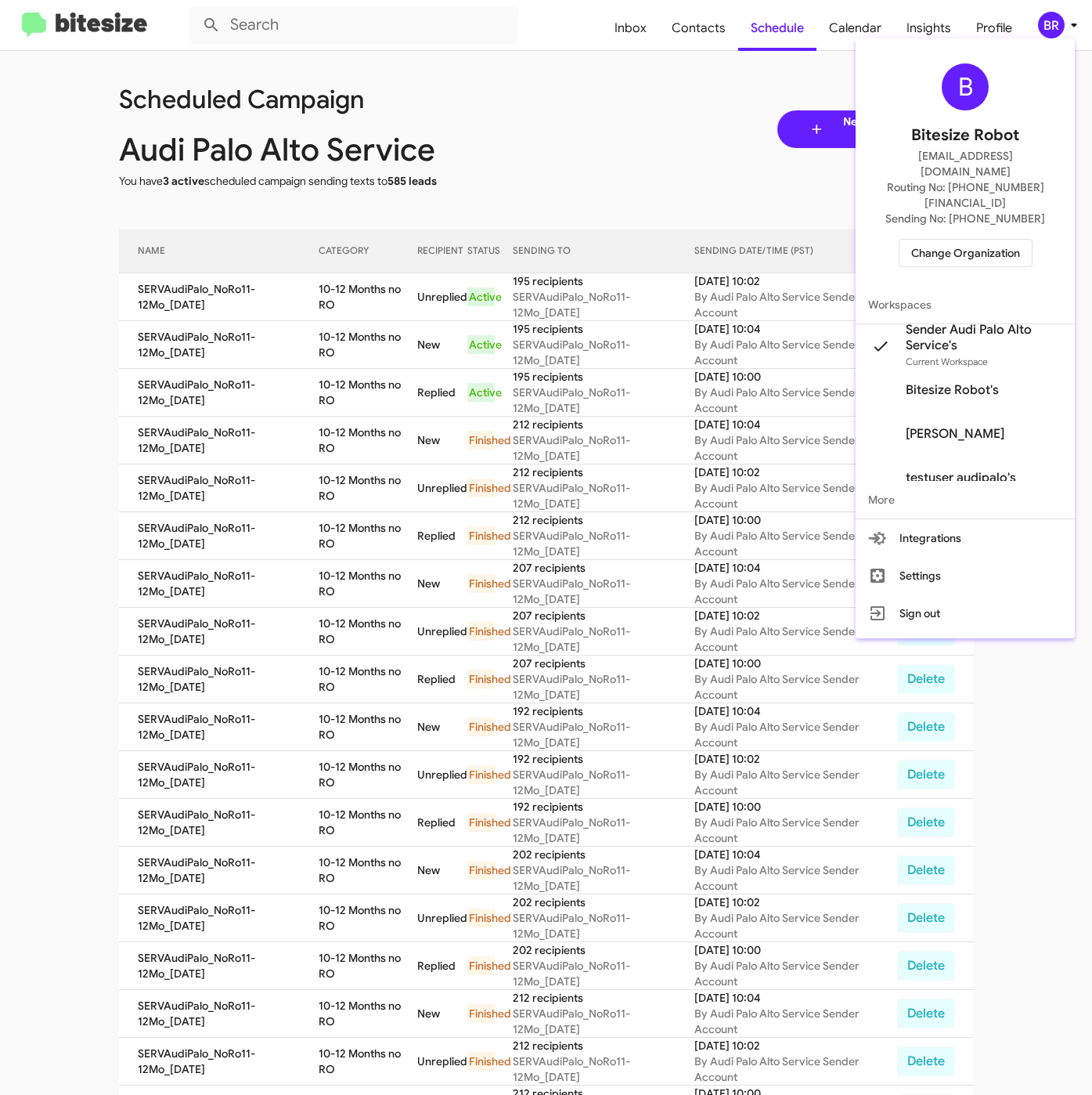
click at [952, 240] on span "Change Organization" at bounding box center [965, 253] width 109 height 27
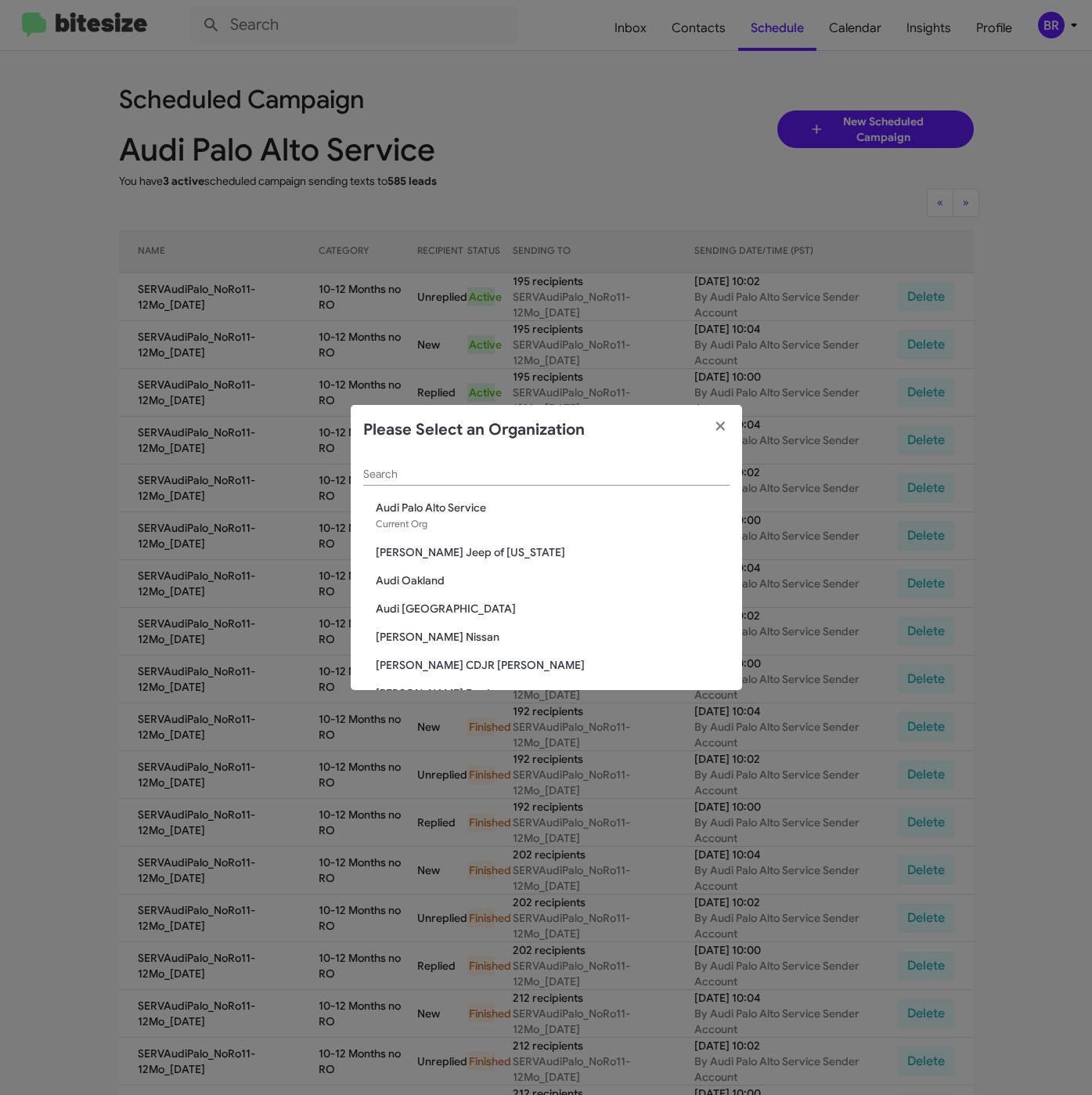
click at [425, 464] on div "Search" at bounding box center [546, 470] width 366 height 30
paste input "SERVICE: Audi [GEOGRAPHIC_DATA]"
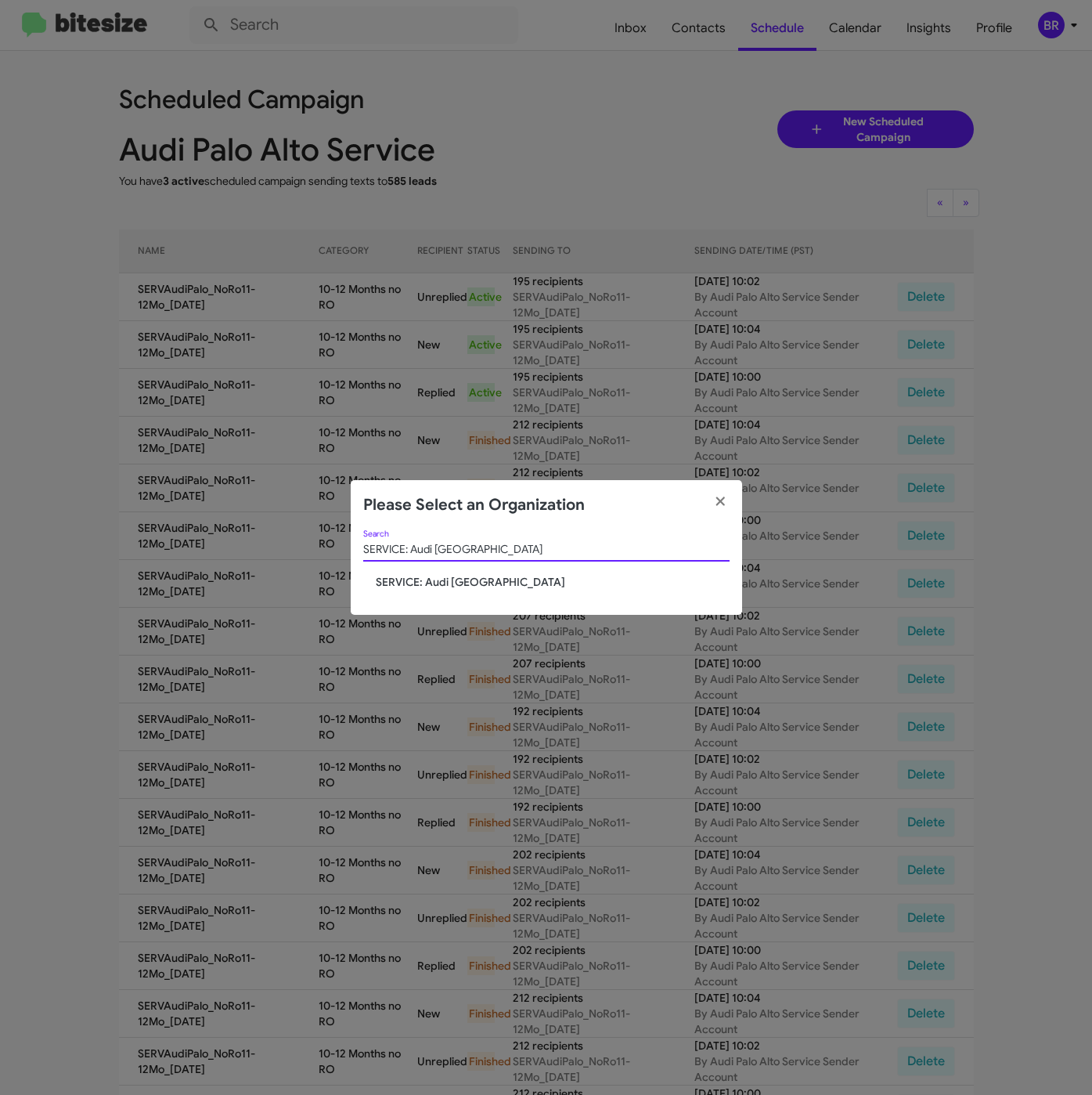
type input "SERVICE: Audi [GEOGRAPHIC_DATA]"
drag, startPoint x: 421, startPoint y: 578, endPoint x: 512, endPoint y: 567, distance: 91.7
click at [421, 580] on span "SERVICE: Audi [GEOGRAPHIC_DATA]" at bounding box center [553, 582] width 354 height 16
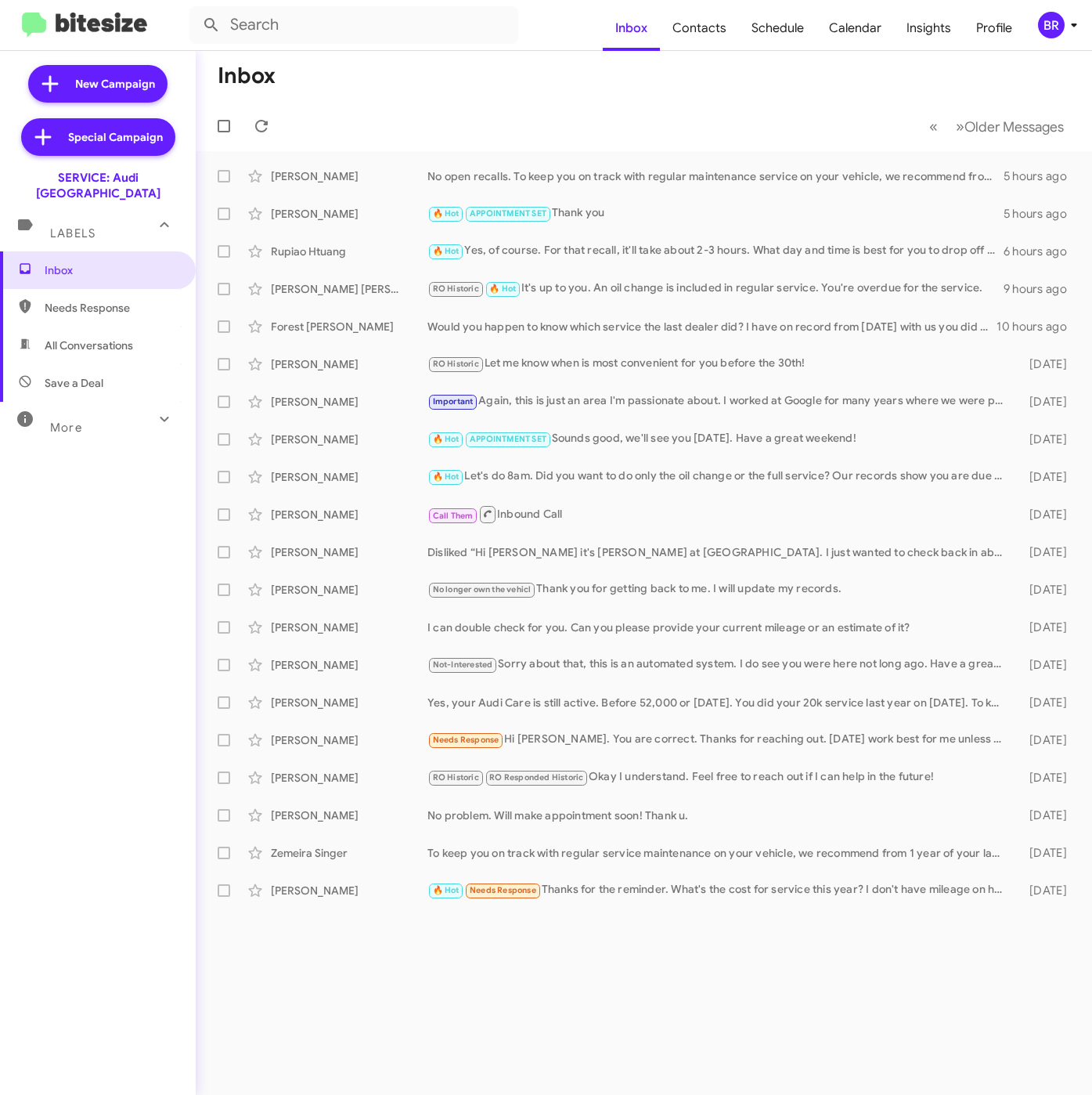
click at [1068, 13] on span "BR" at bounding box center [1061, 25] width 47 height 27
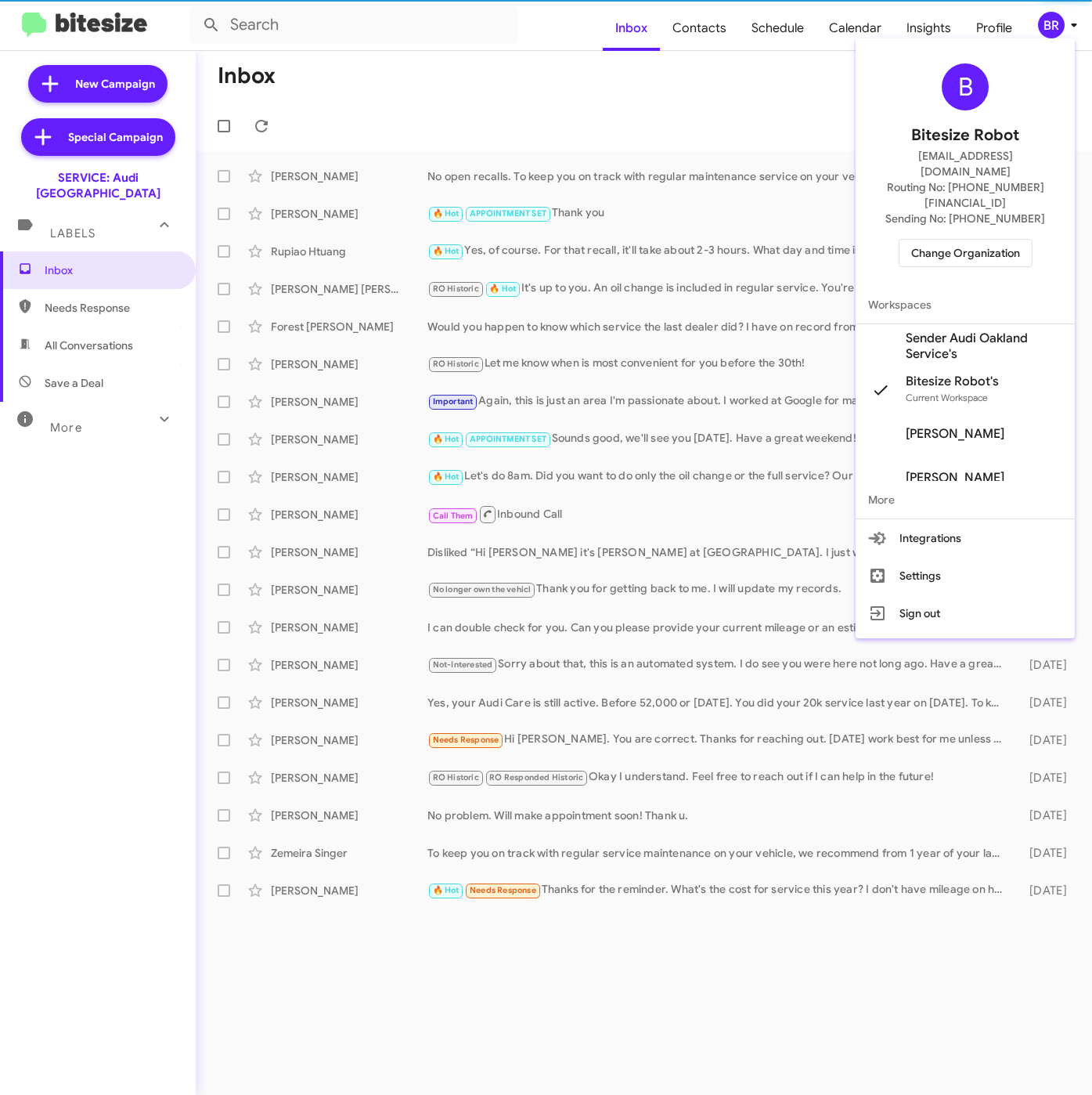
click at [935, 331] on span "Sender Audi Oakland Service's" at bounding box center [983, 346] width 156 height 31
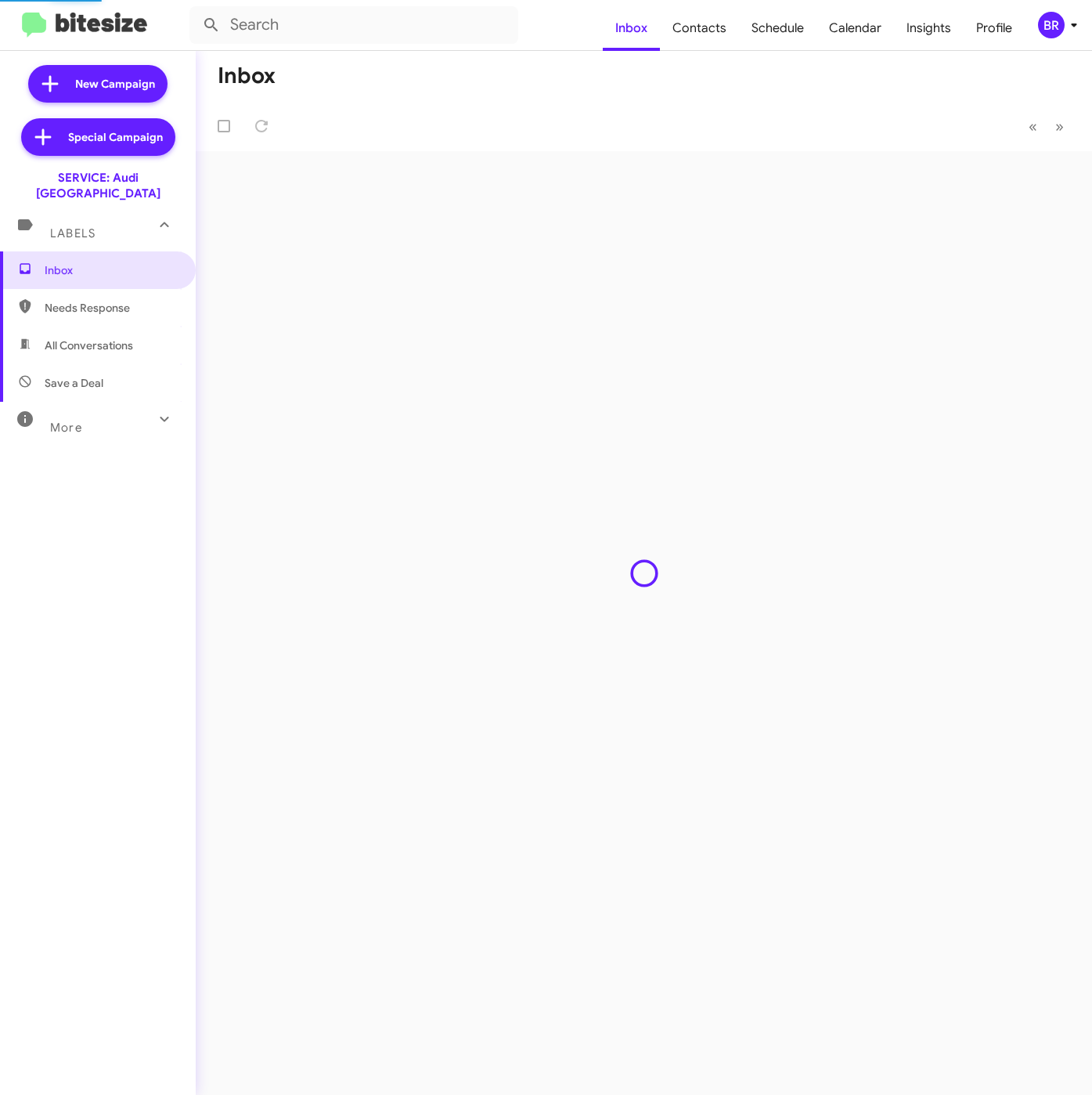
click at [692, 24] on span "Contacts" at bounding box center [699, 29] width 79 height 45
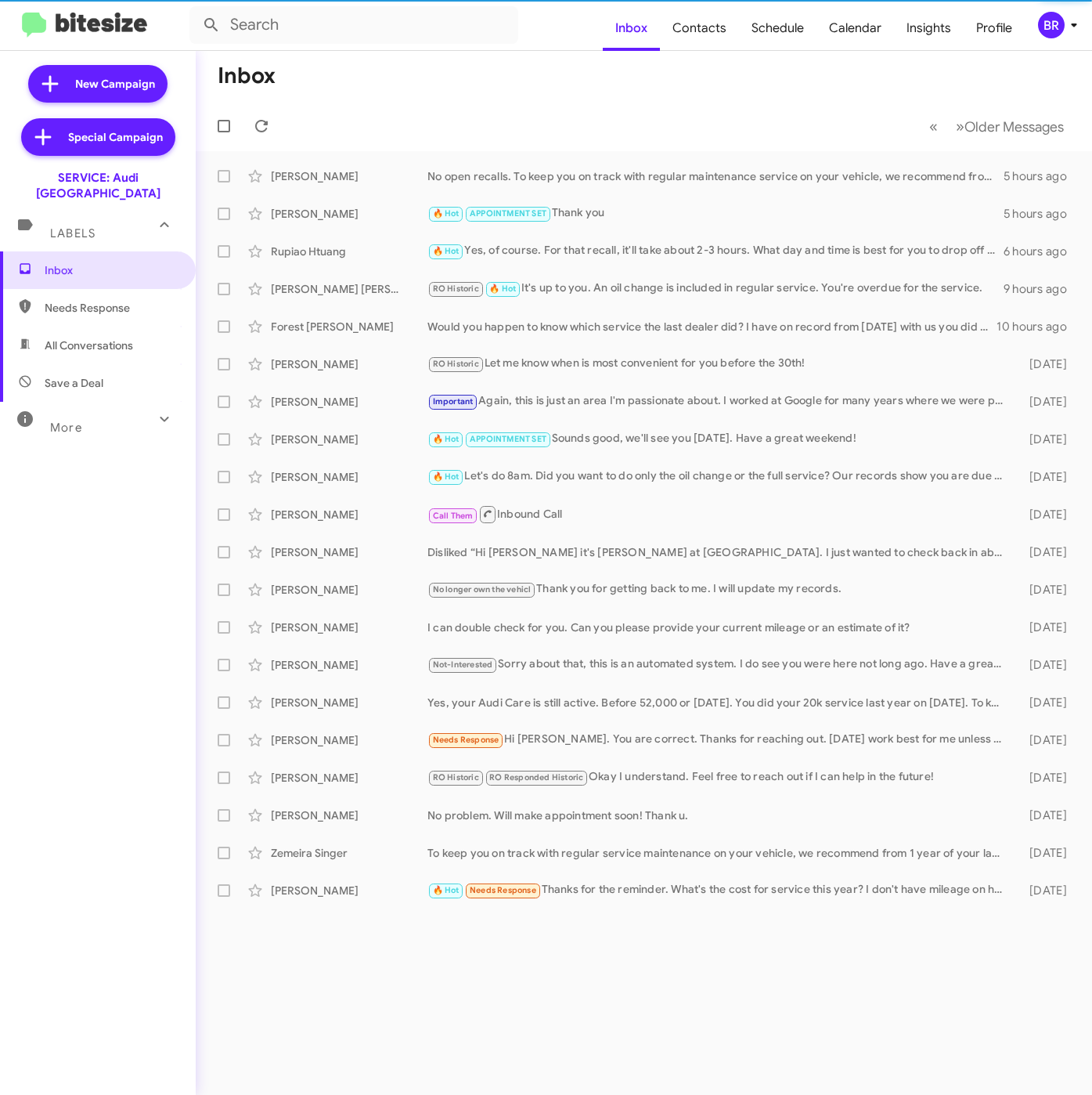
type input "in:groups"
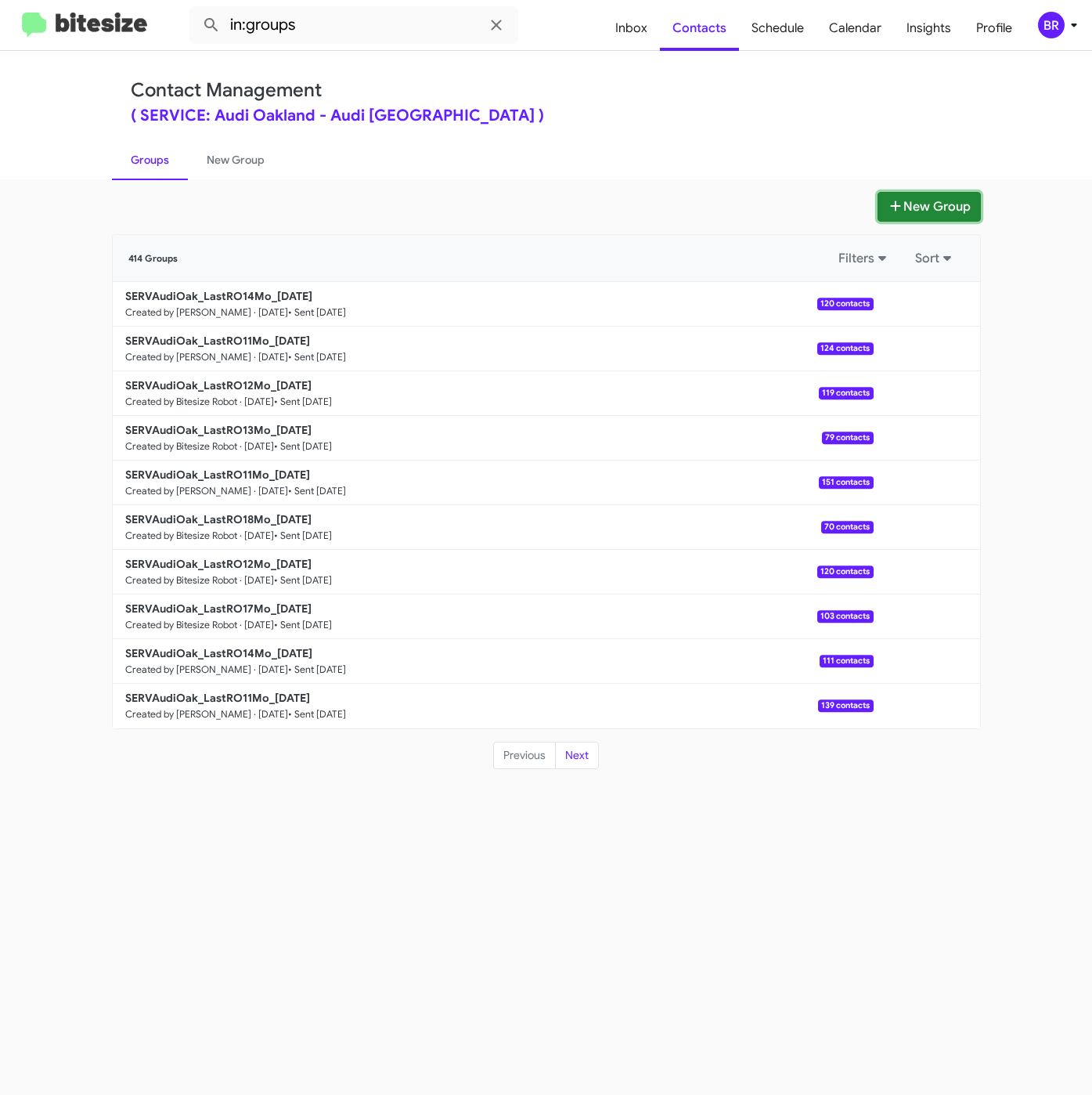
click at [928, 216] on button "New Group" at bounding box center [929, 206] width 103 height 29
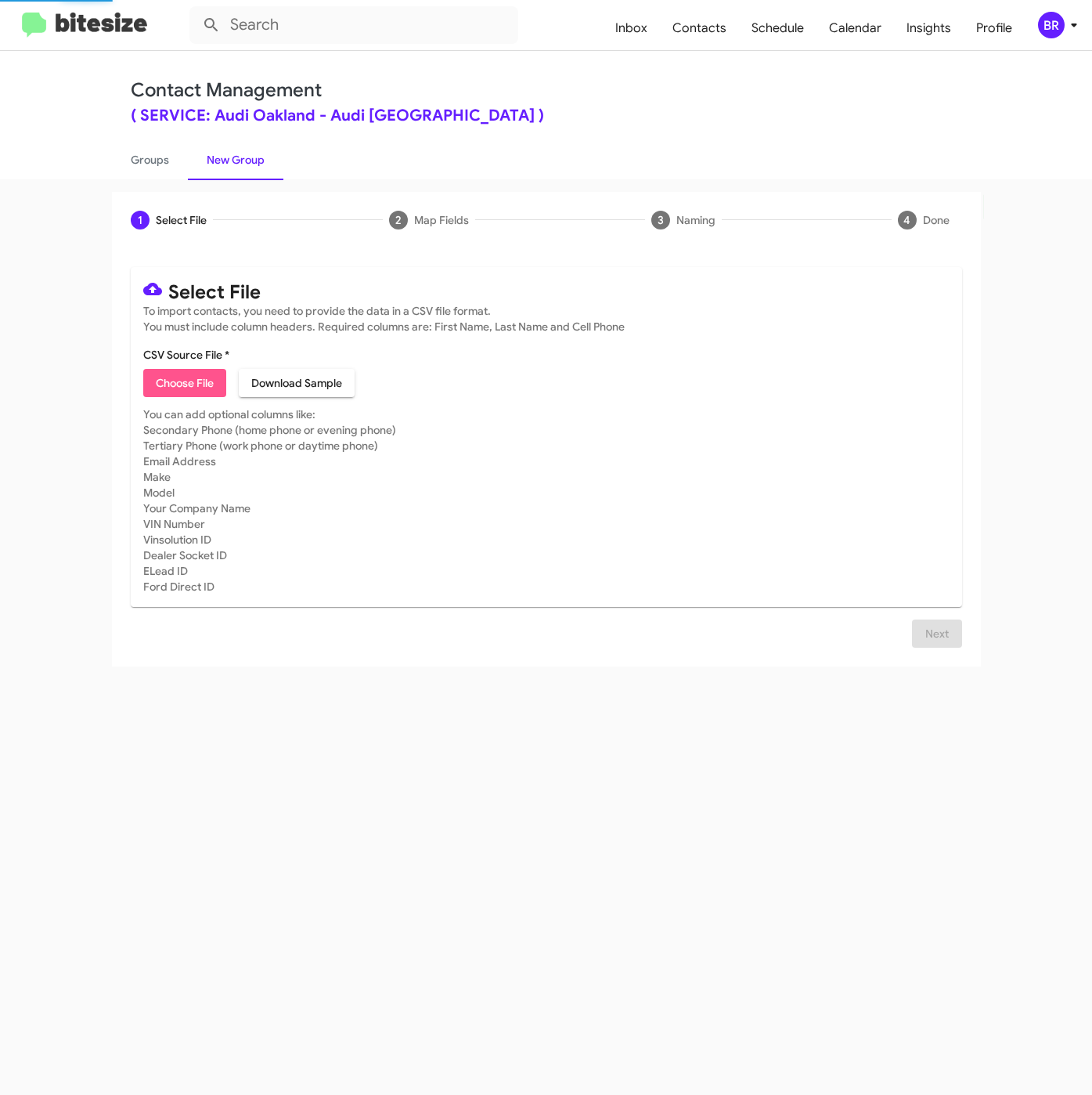
click at [207, 375] on span "Choose File" at bounding box center [184, 382] width 58 height 28
type input "SERVAudiOak_LastRO15Mo_09-16-25"
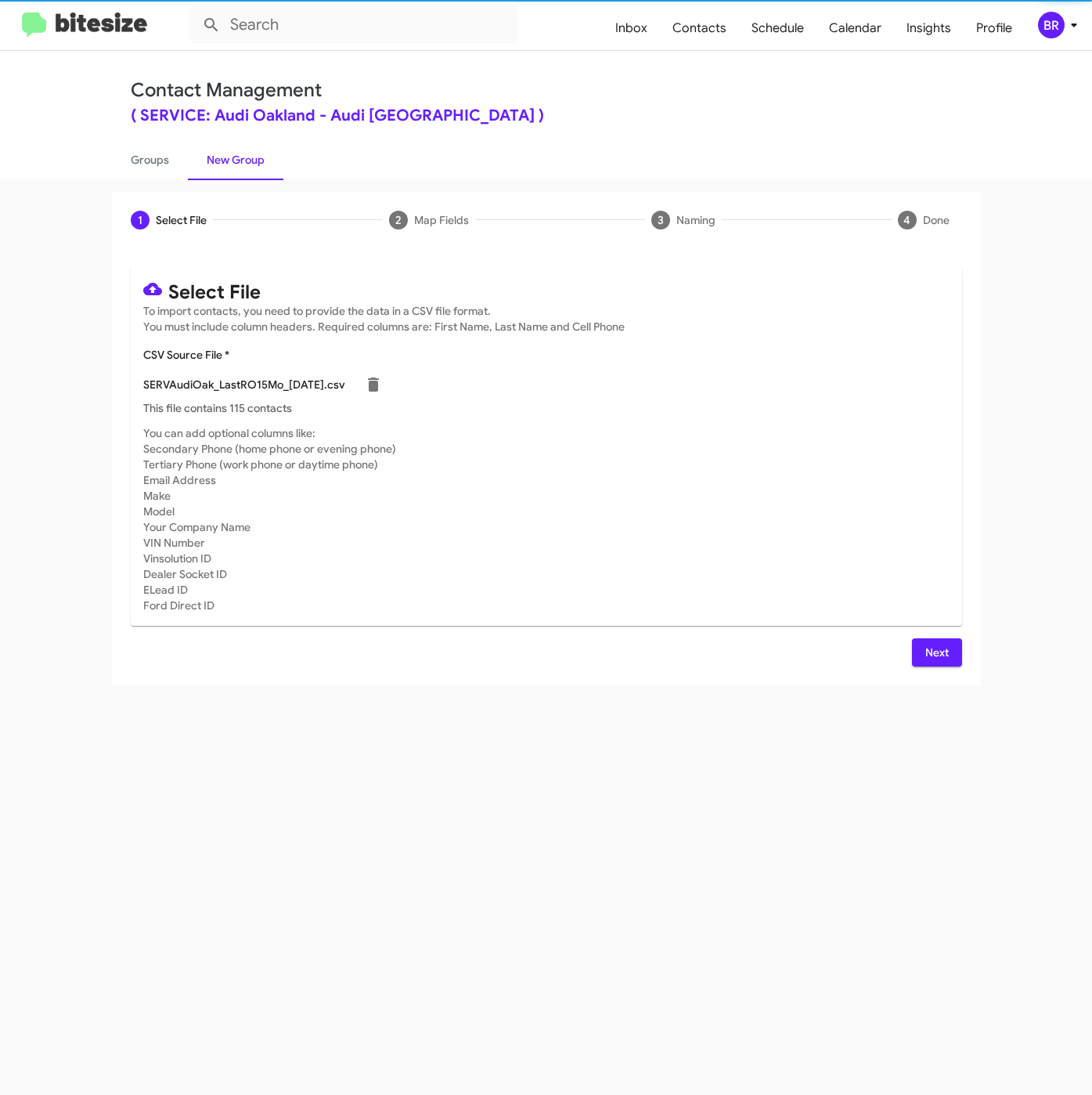
click at [923, 661] on button "Next" at bounding box center [937, 651] width 50 height 28
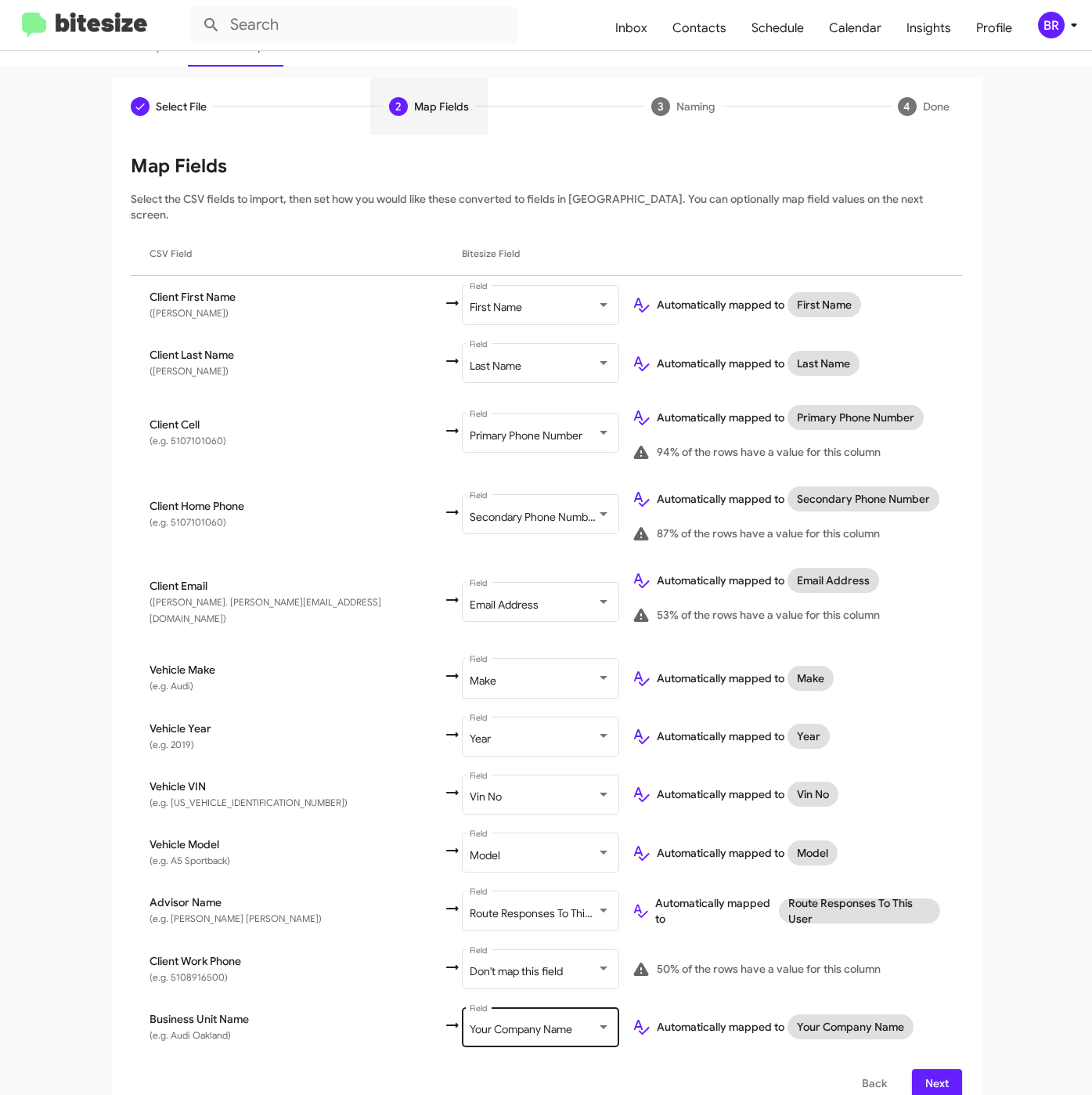
scroll to position [115, 0]
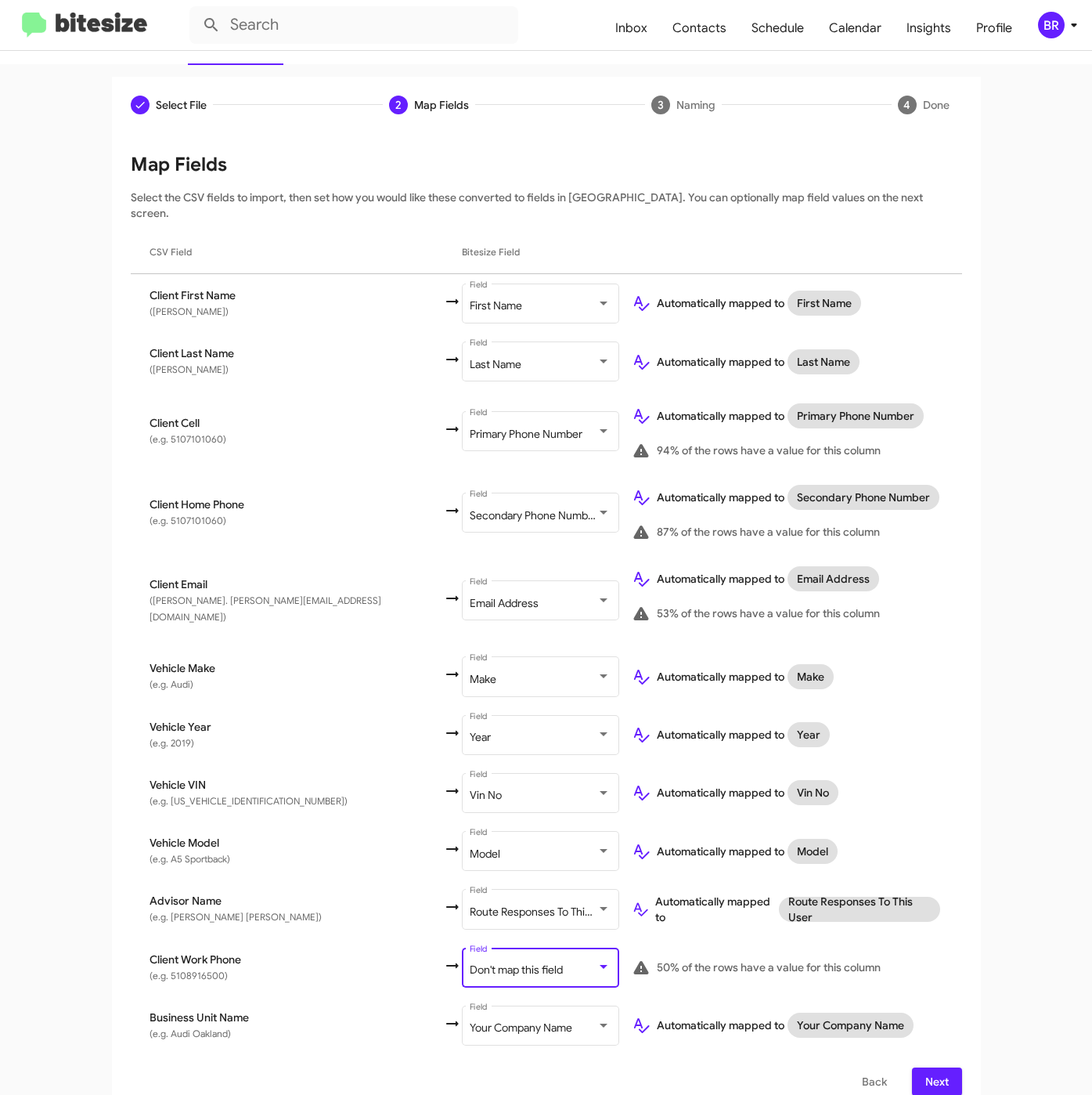
click at [469, 964] on div "Don't map this field" at bounding box center [533, 970] width 127 height 13
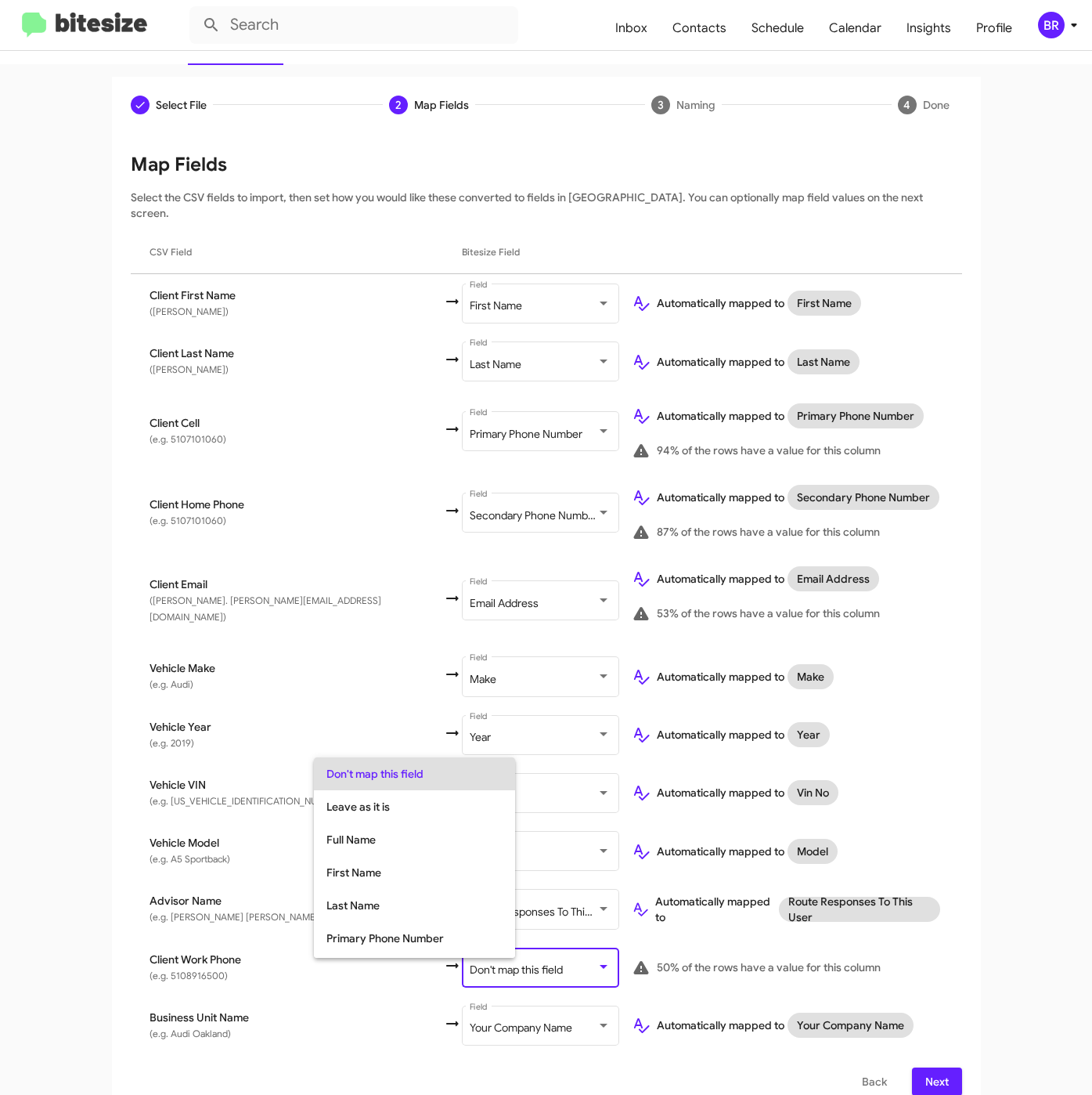
scroll to position [62, 0]
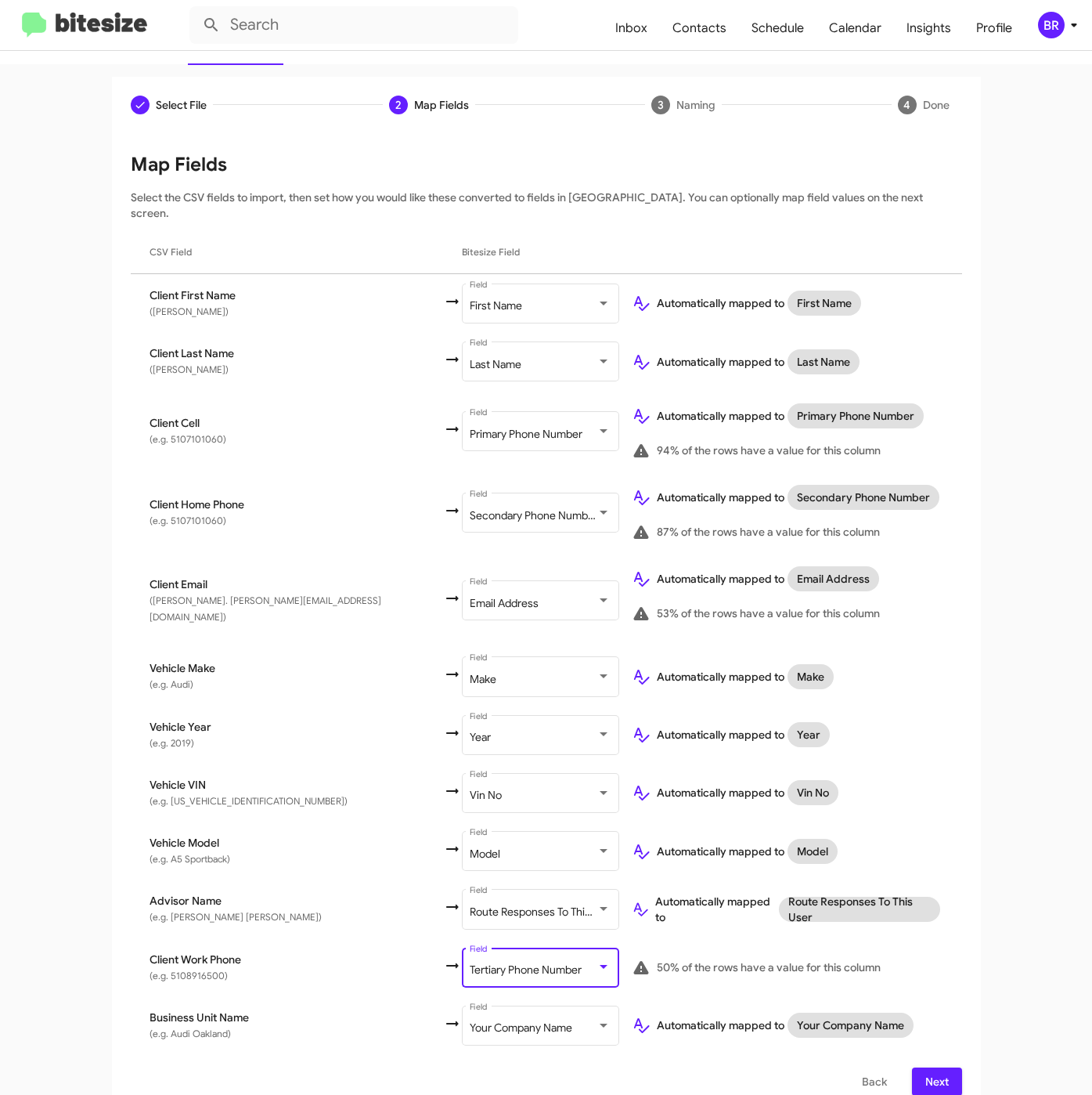
click at [930, 1067] on span "Next" at bounding box center [937, 1081] width 25 height 28
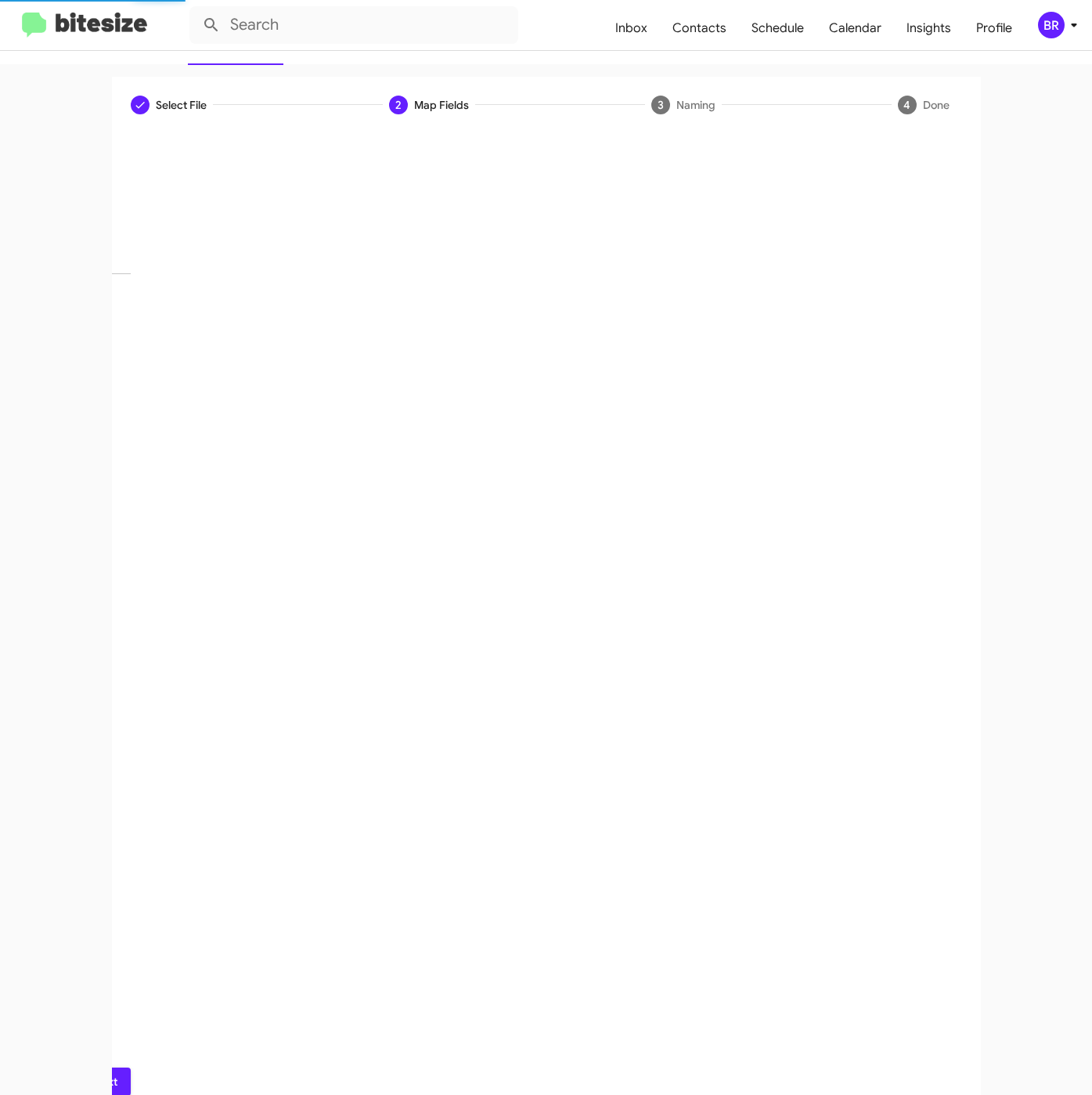
scroll to position [0, 0]
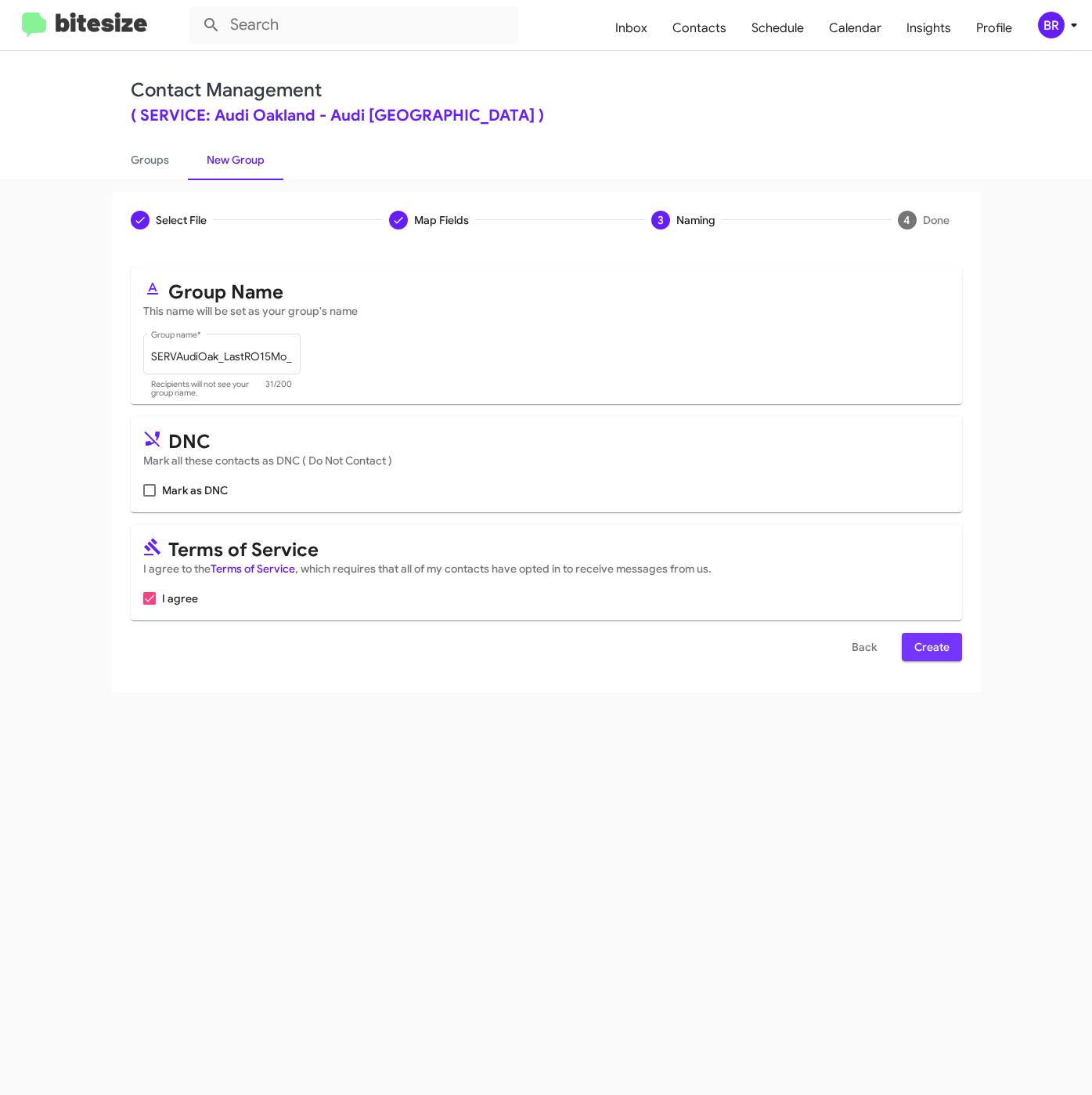
click at [930, 647] on span "Create" at bounding box center [932, 646] width 35 height 28
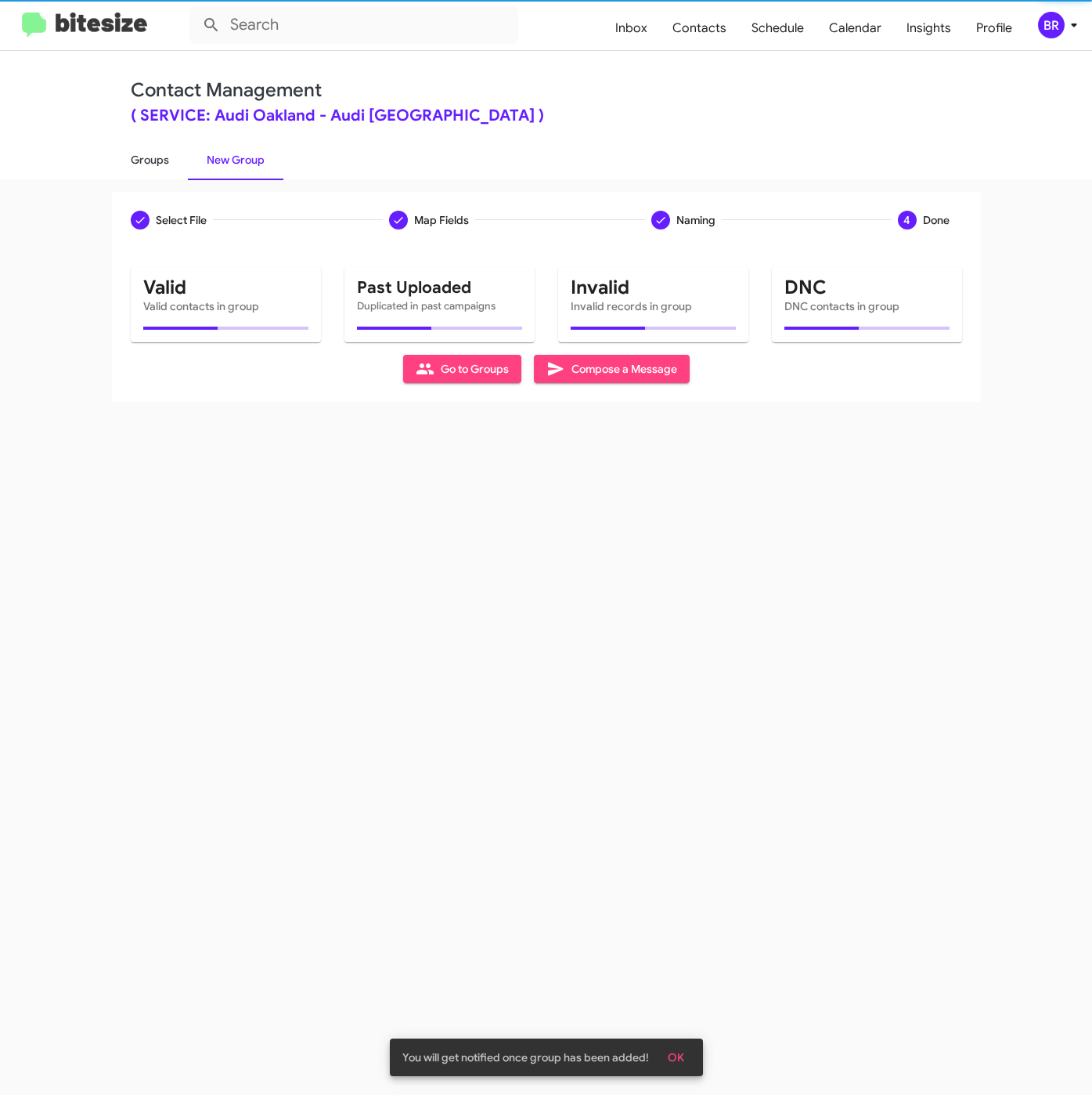
click at [151, 152] on link "Groups" at bounding box center [150, 160] width 76 height 40
type input "in:groups"
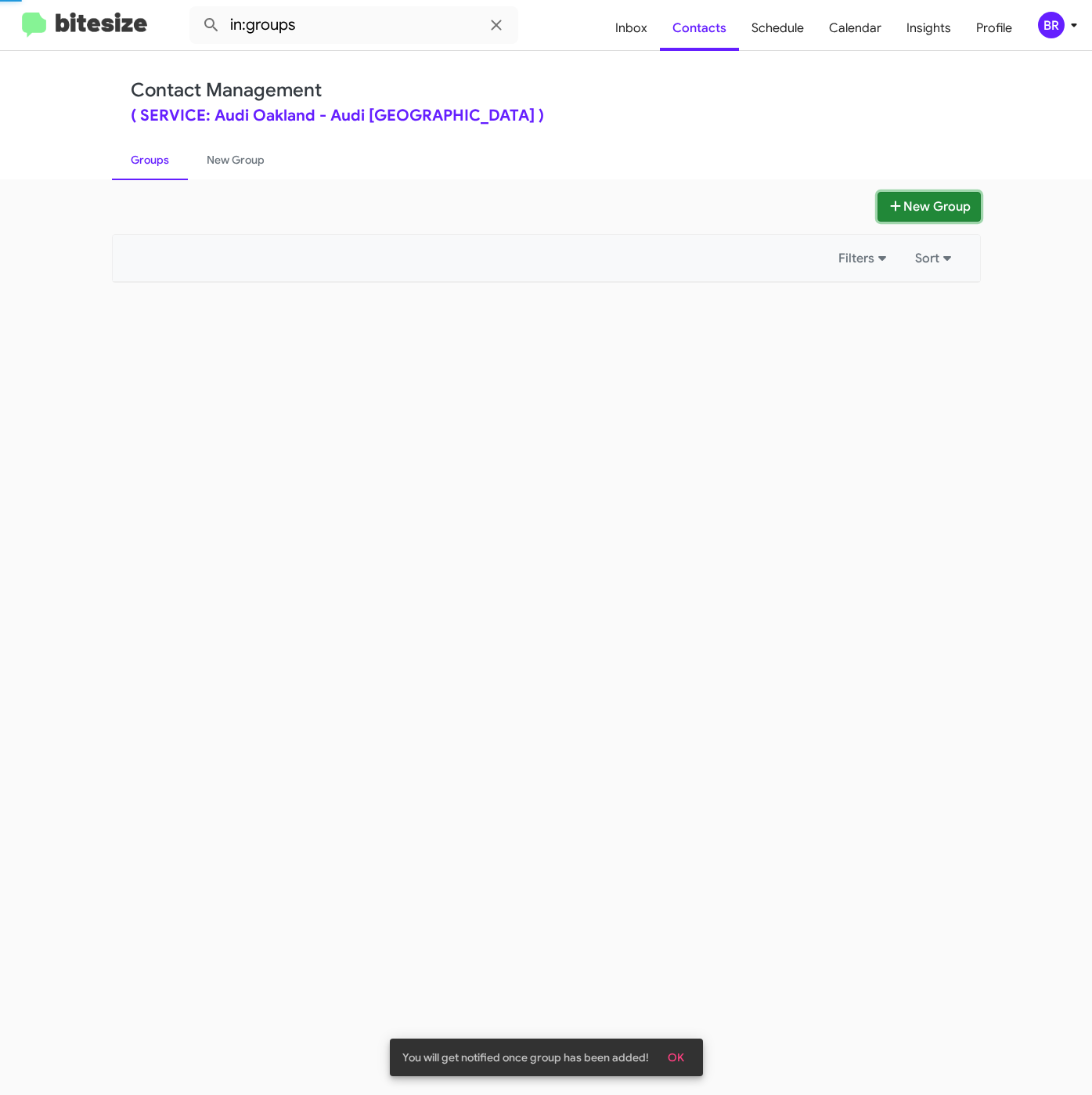
click at [930, 208] on button "New Group" at bounding box center [929, 206] width 103 height 29
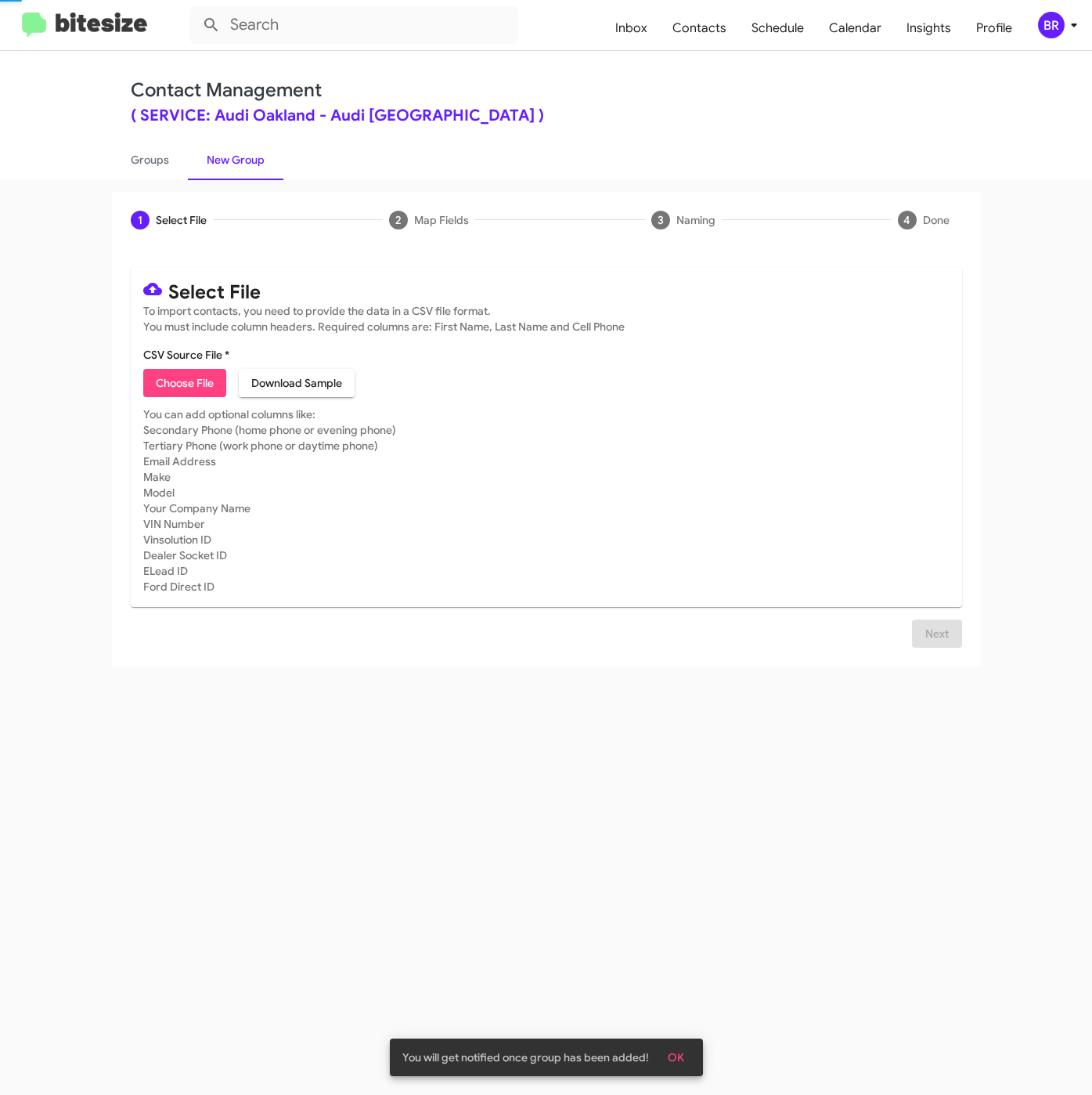
click at [167, 391] on span "Choose File" at bounding box center [184, 382] width 58 height 28
type input "SERVAudiOak_LastRO12Mo_09-16-25"
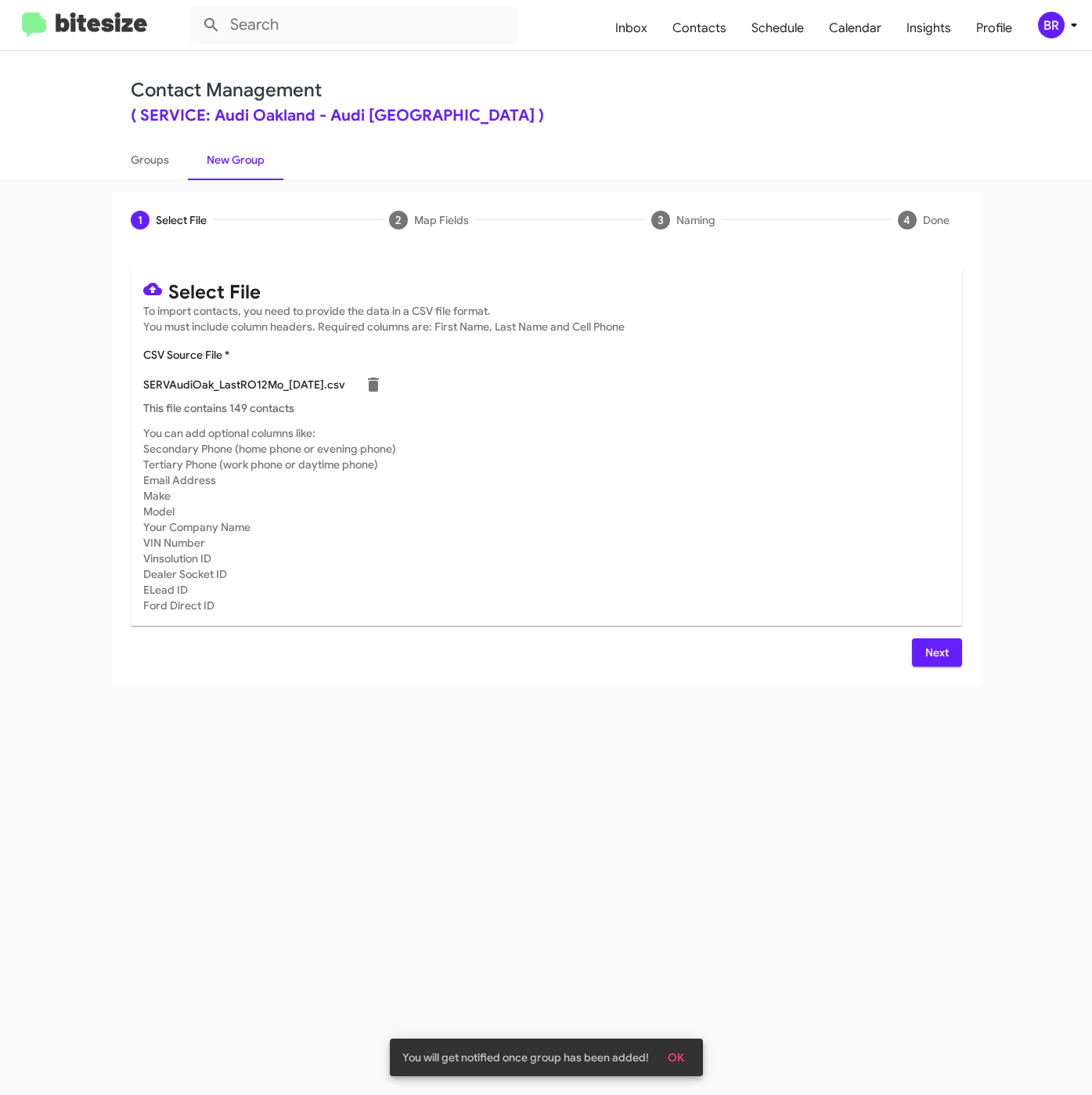
click at [930, 658] on span "Next" at bounding box center [937, 651] width 25 height 28
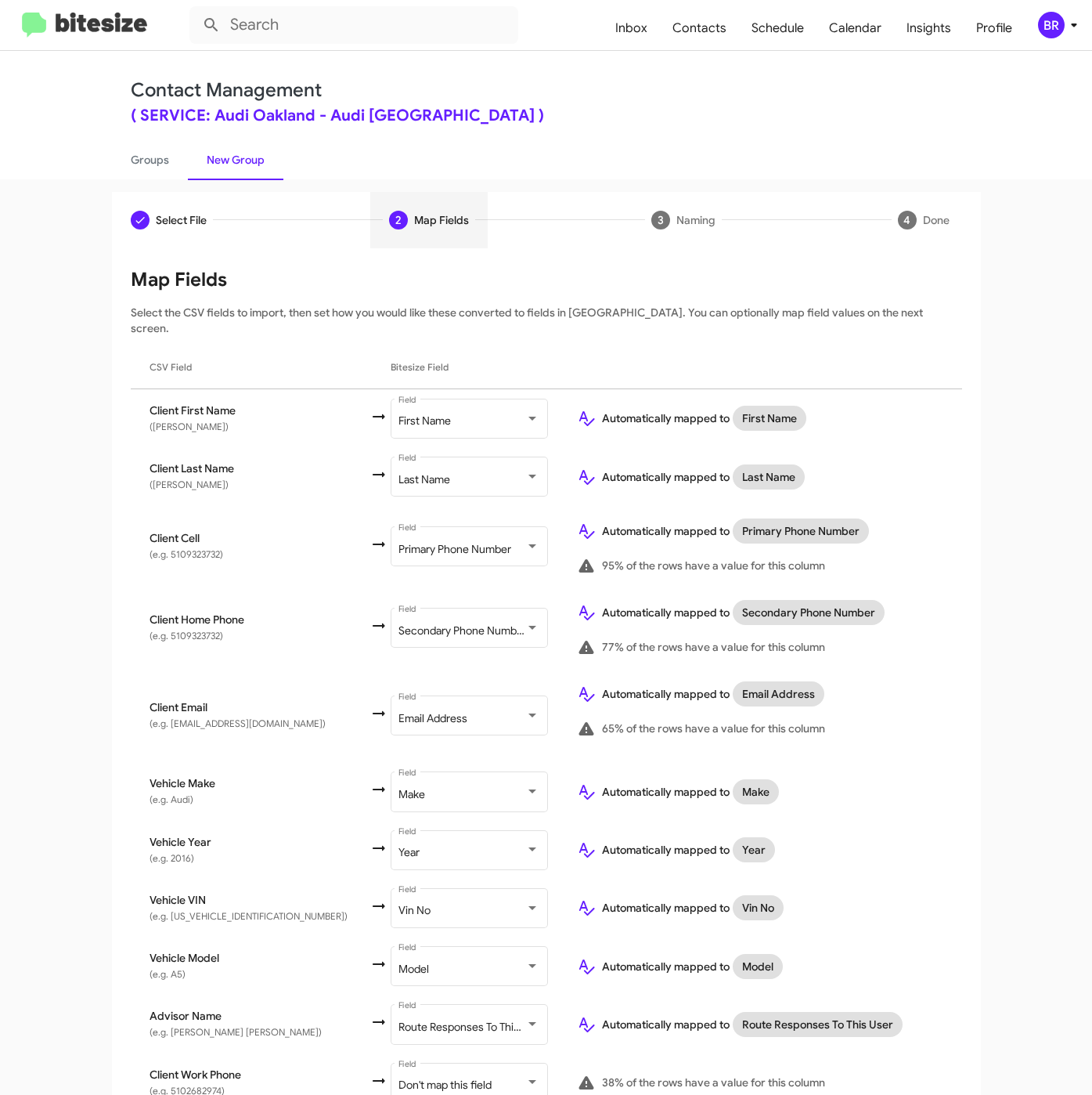
scroll to position [115, 0]
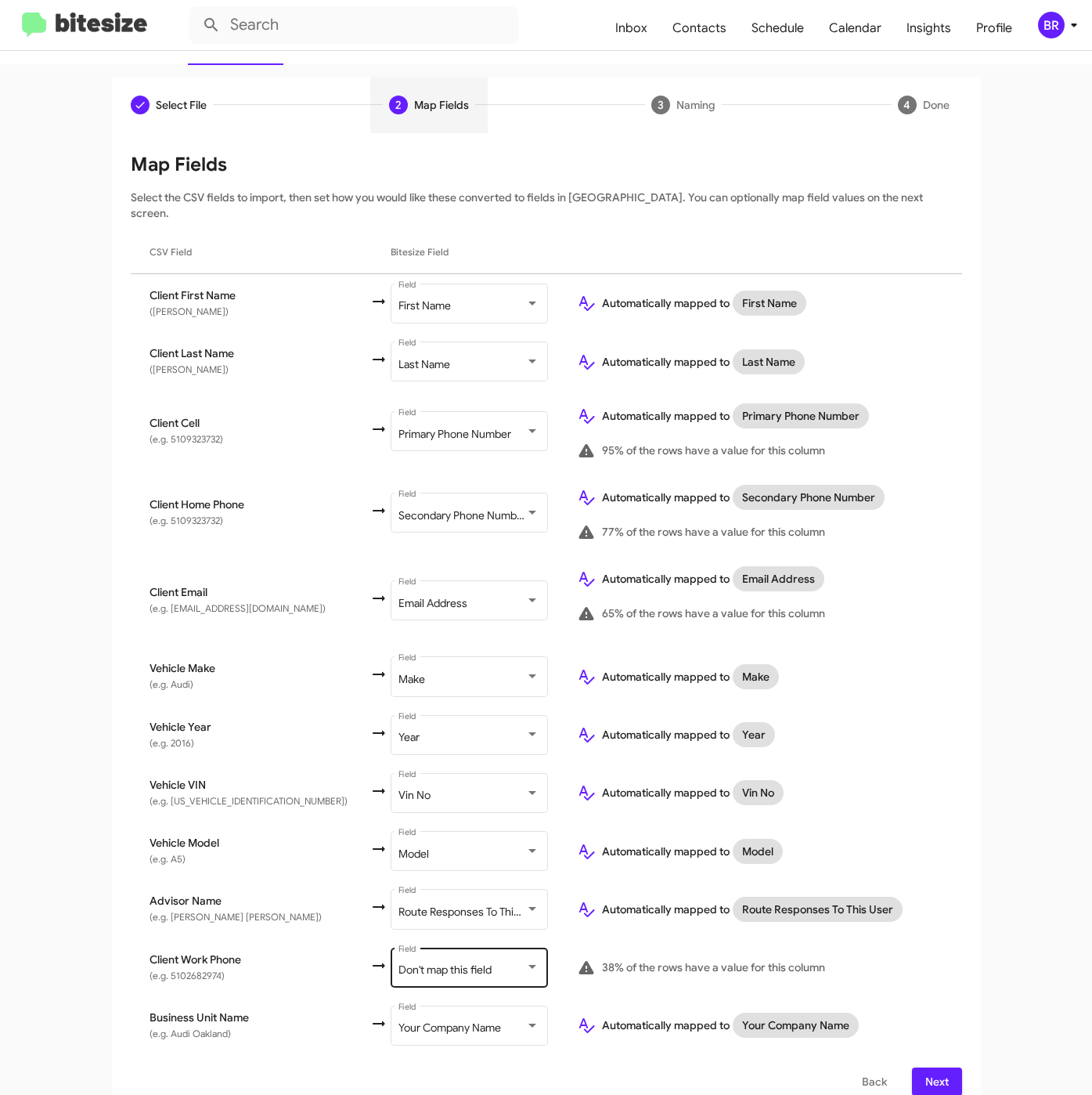
click at [411, 944] on div "Don't map this field Field" at bounding box center [469, 965] width 140 height 43
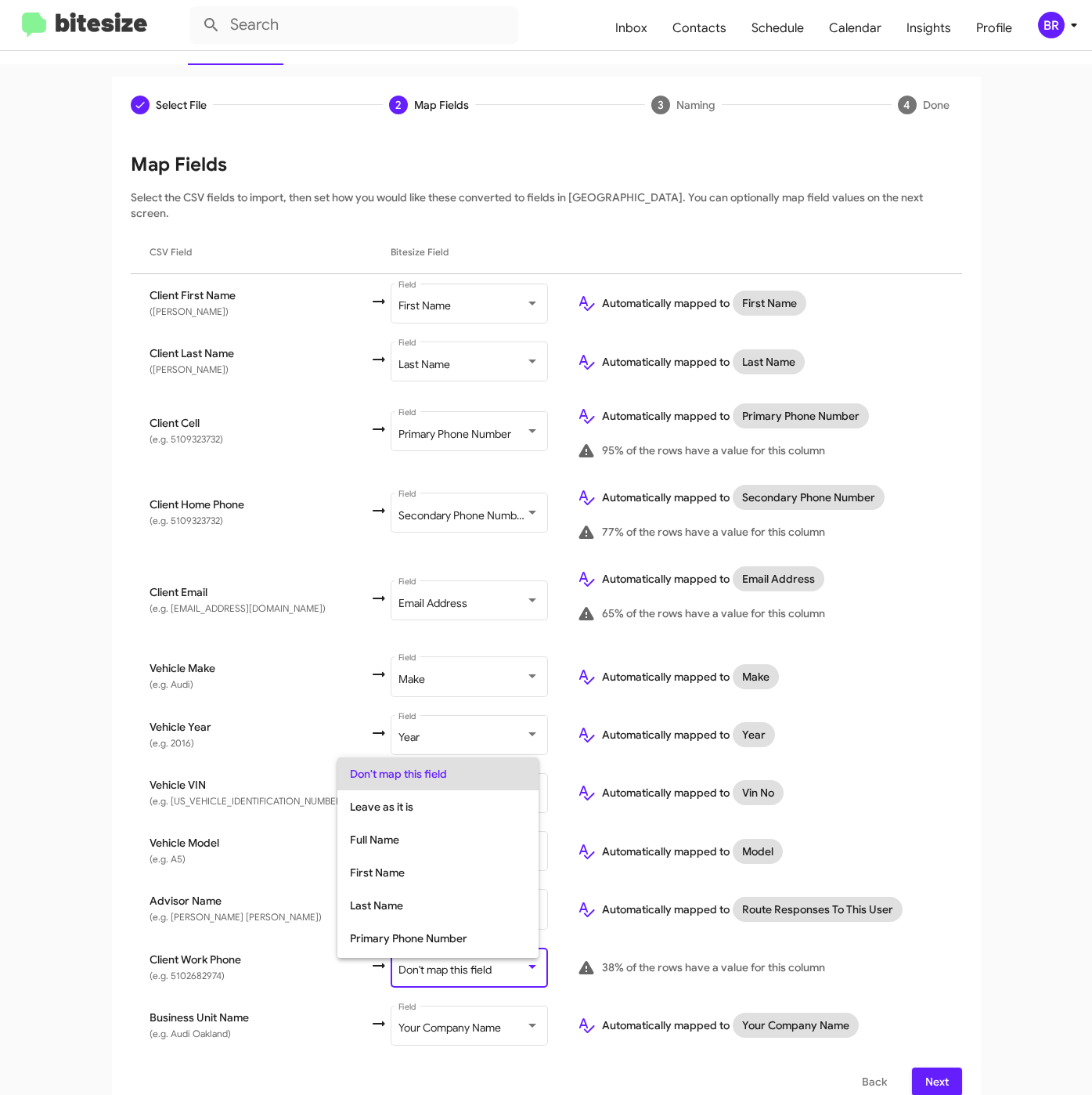
scroll to position [62, 0]
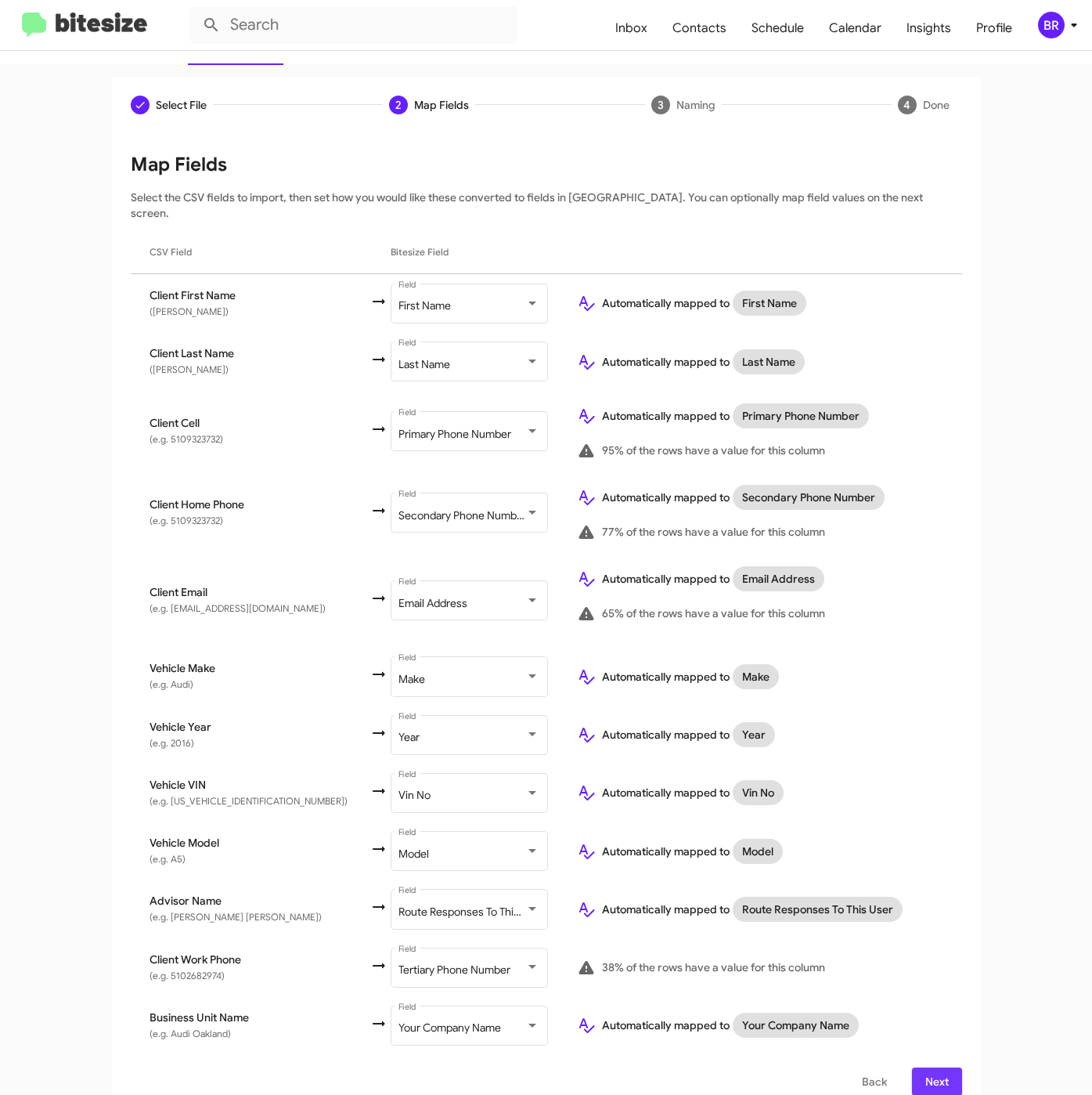
click at [928, 1067] on span "Next" at bounding box center [937, 1081] width 25 height 28
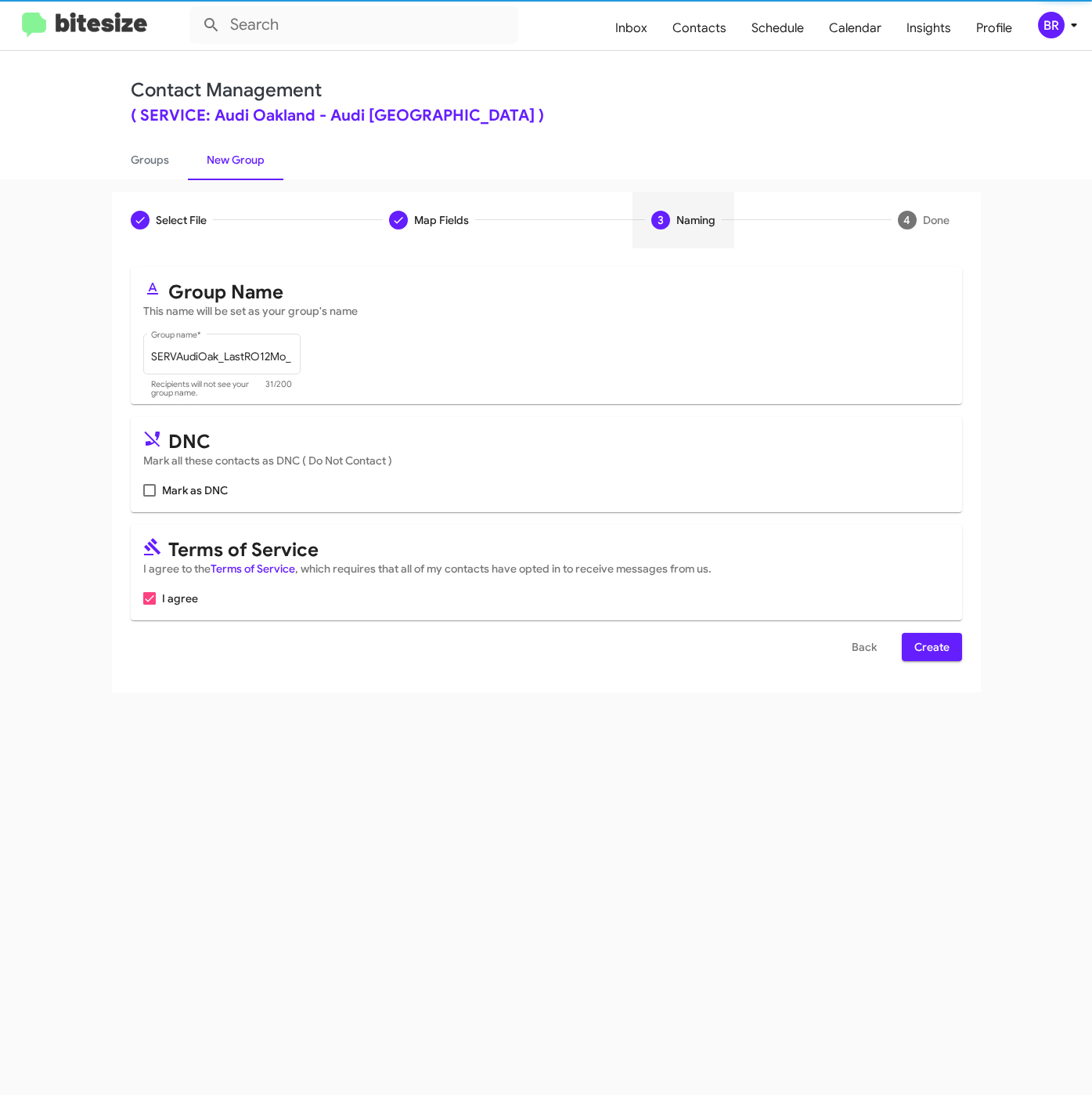
scroll to position [0, 0]
click at [928, 651] on span "Create" at bounding box center [932, 646] width 35 height 28
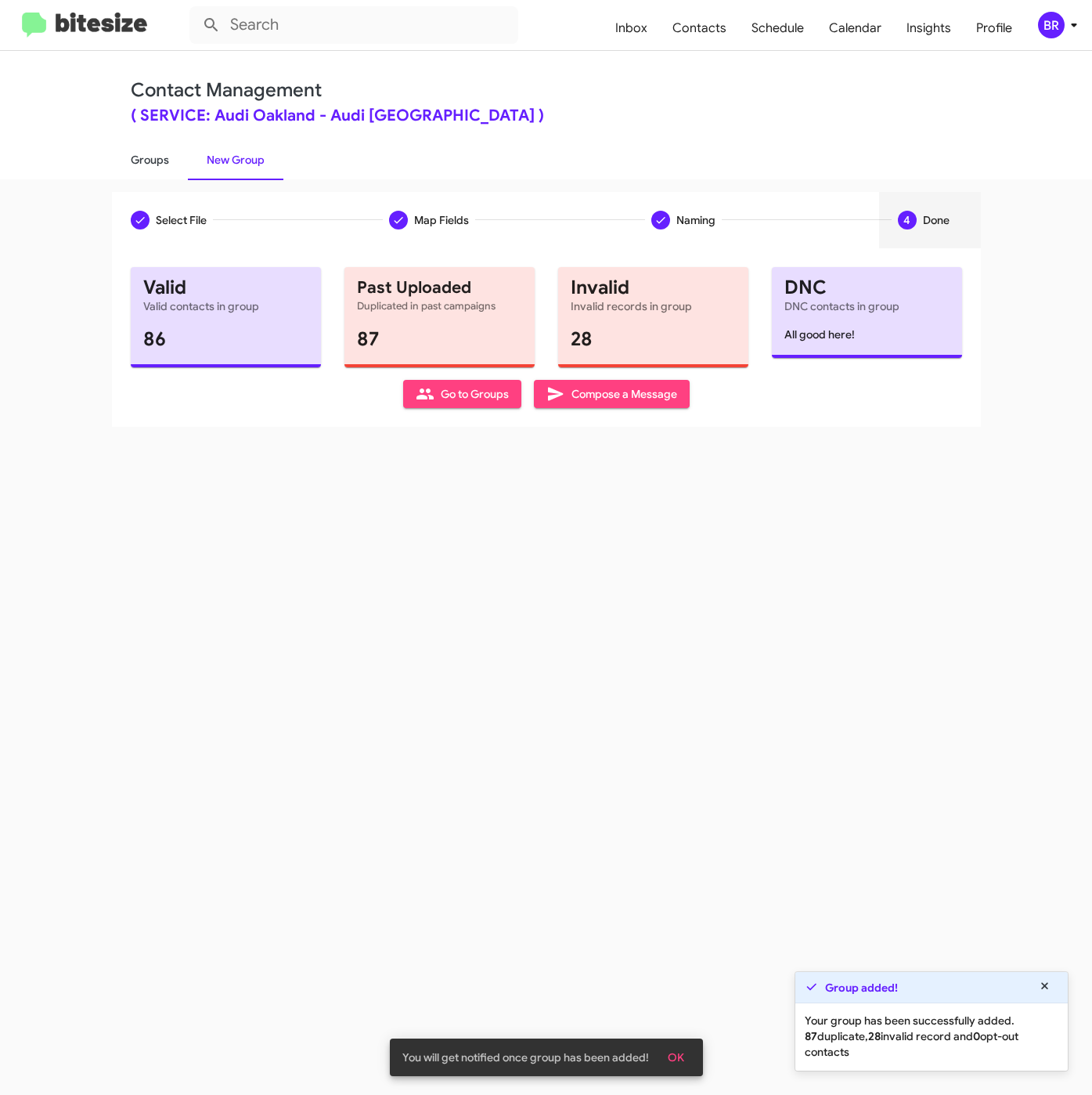
click at [143, 162] on link "Groups" at bounding box center [150, 160] width 76 height 40
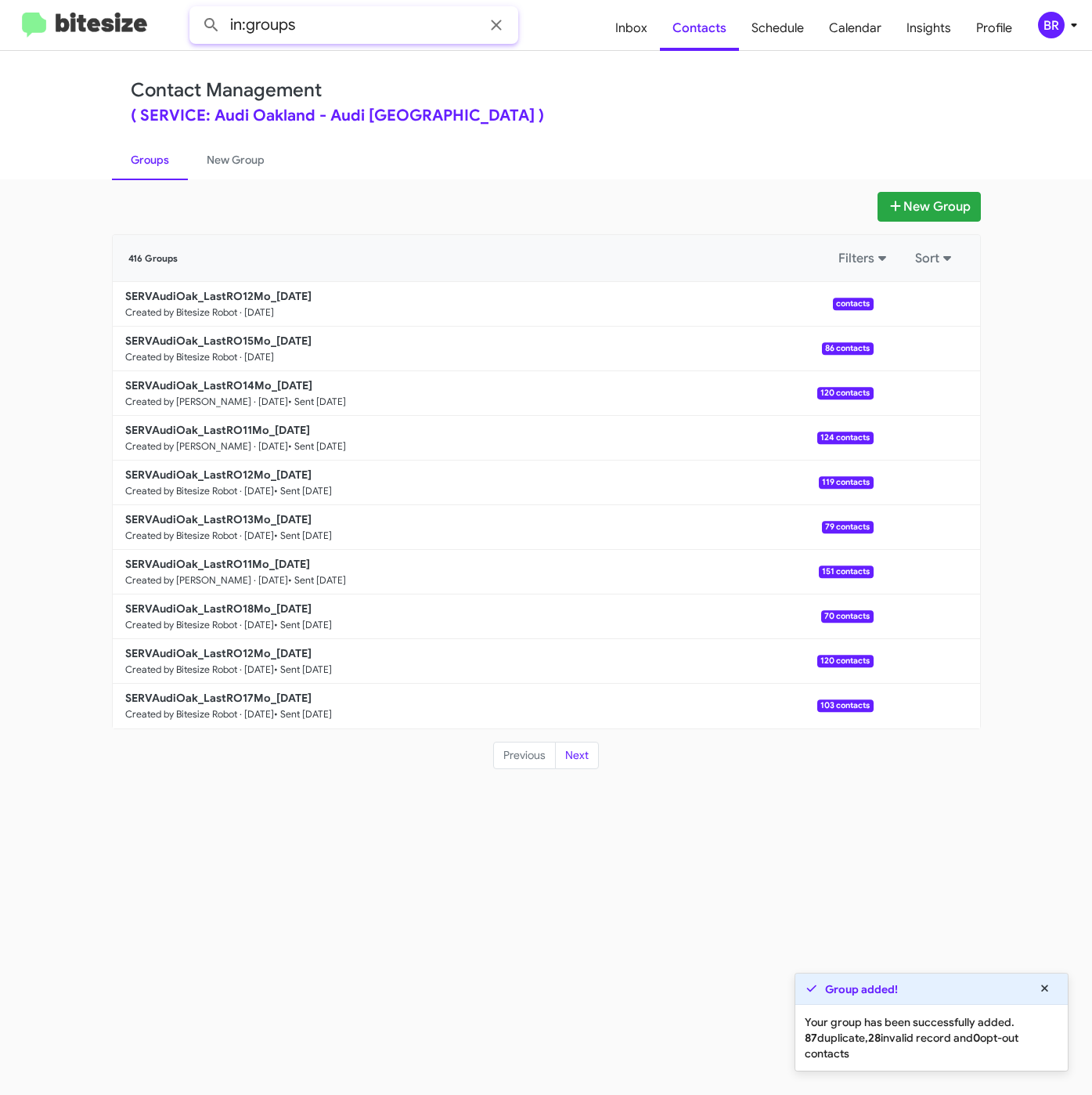
click at [395, 14] on input "in:groups" at bounding box center [353, 24] width 329 height 38
click at [196, 9] on button at bounding box center [211, 24] width 31 height 31
type input "in:groups"
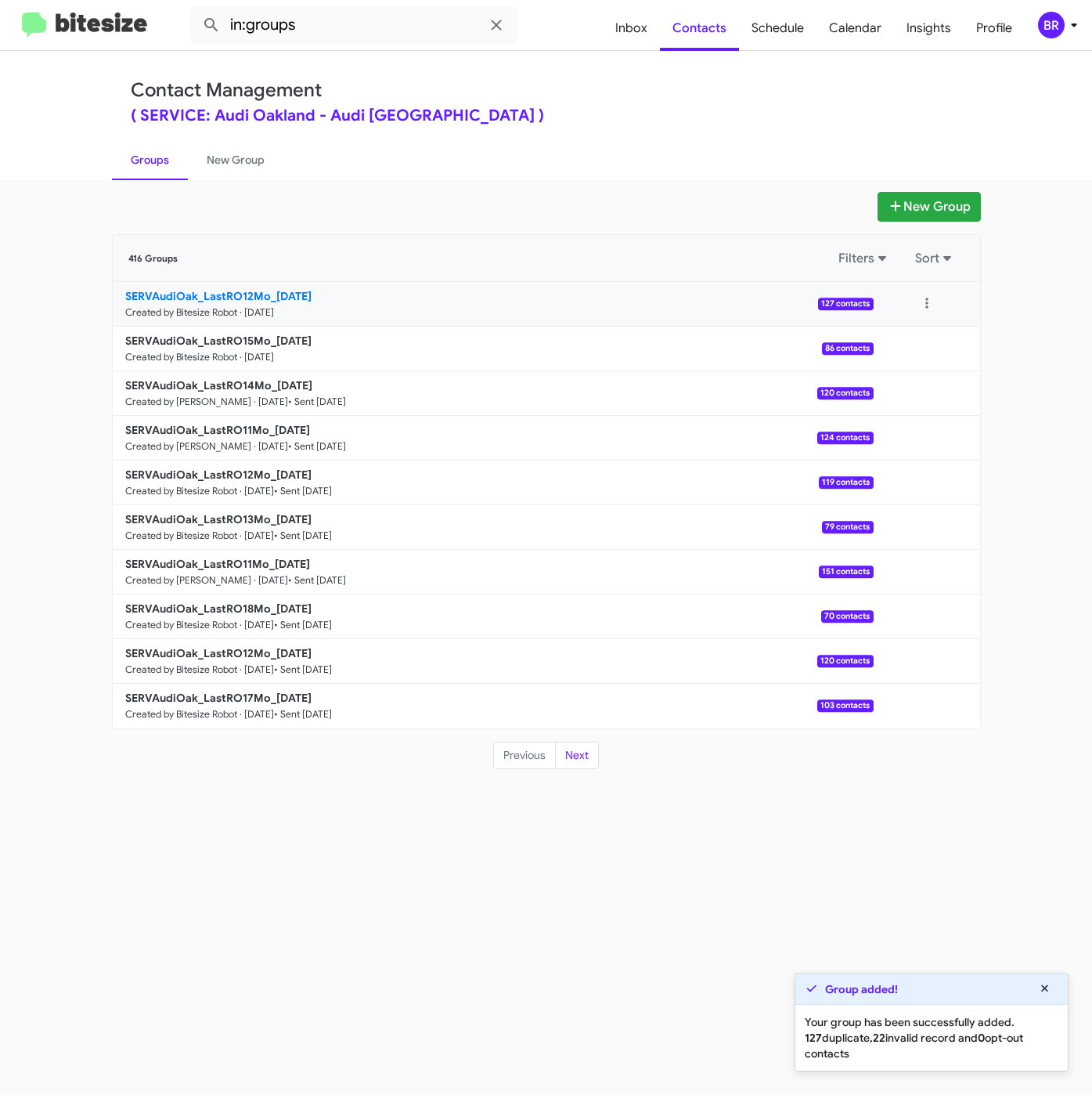
click at [250, 299] on b "SERVAudiOak_LastRO12Mo_09-16-25" at bounding box center [218, 295] width 186 height 14
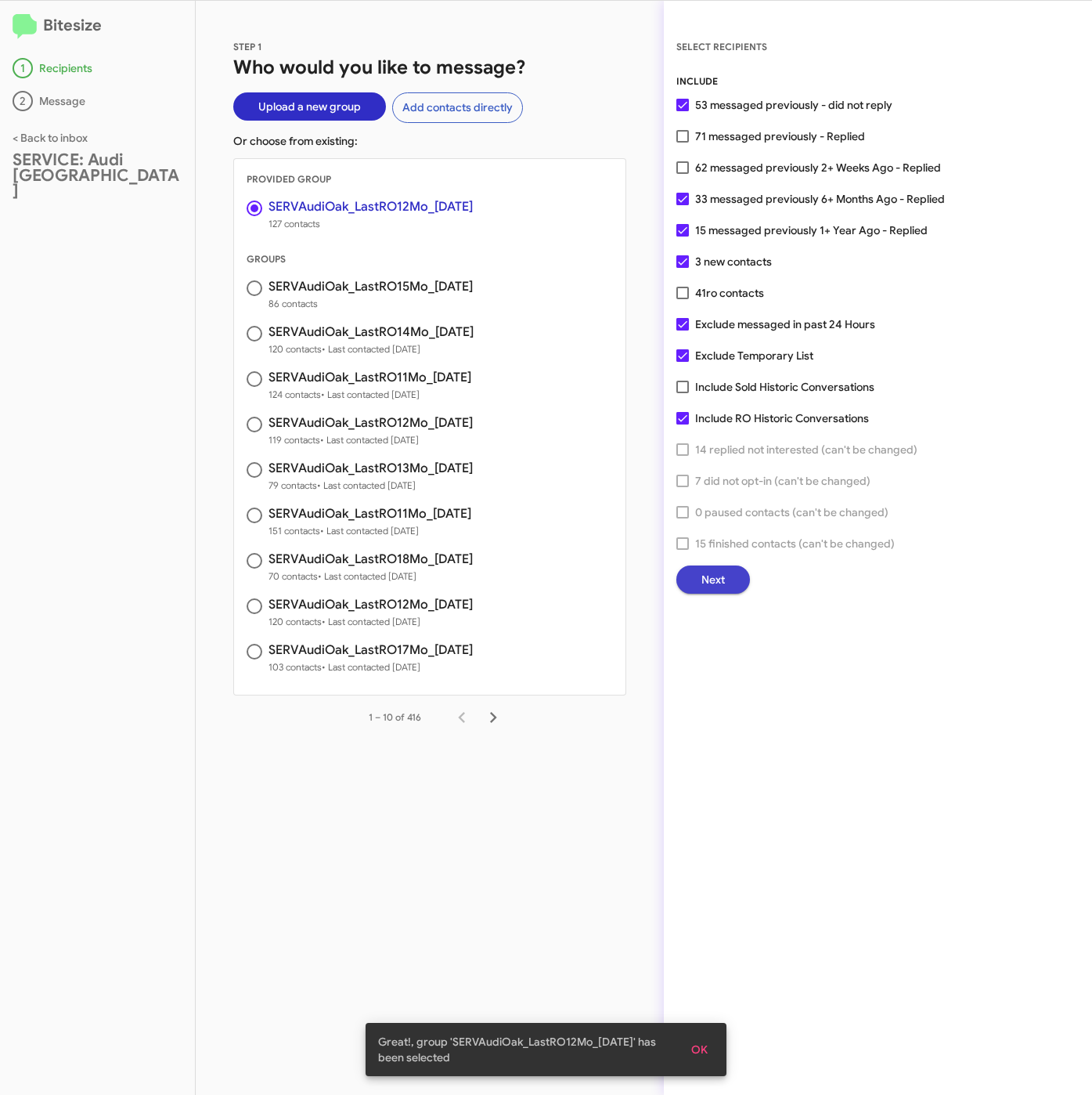
click at [686, 581] on button "Next" at bounding box center [713, 579] width 73 height 28
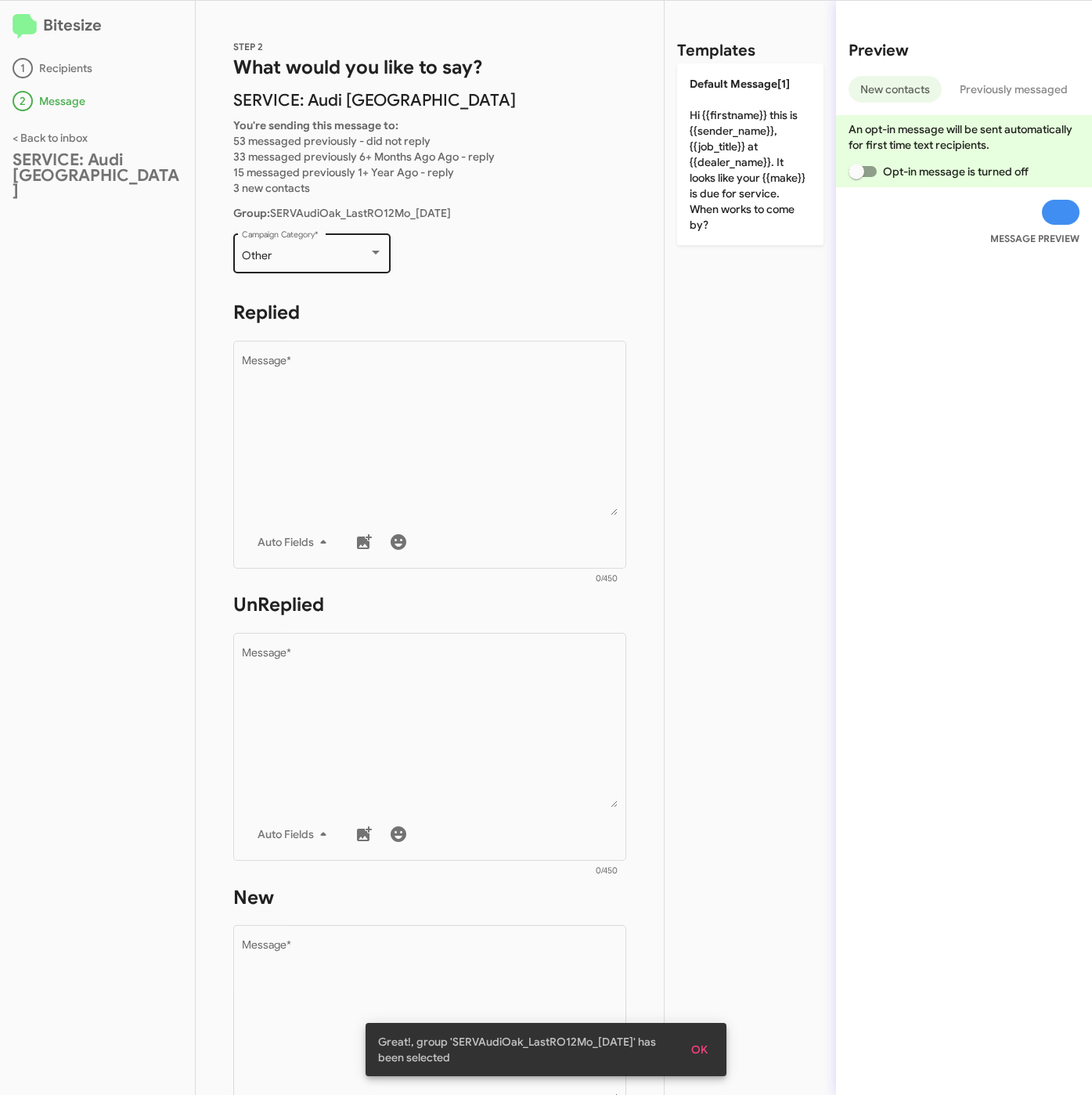
click at [308, 259] on div "Other" at bounding box center [305, 256] width 127 height 13
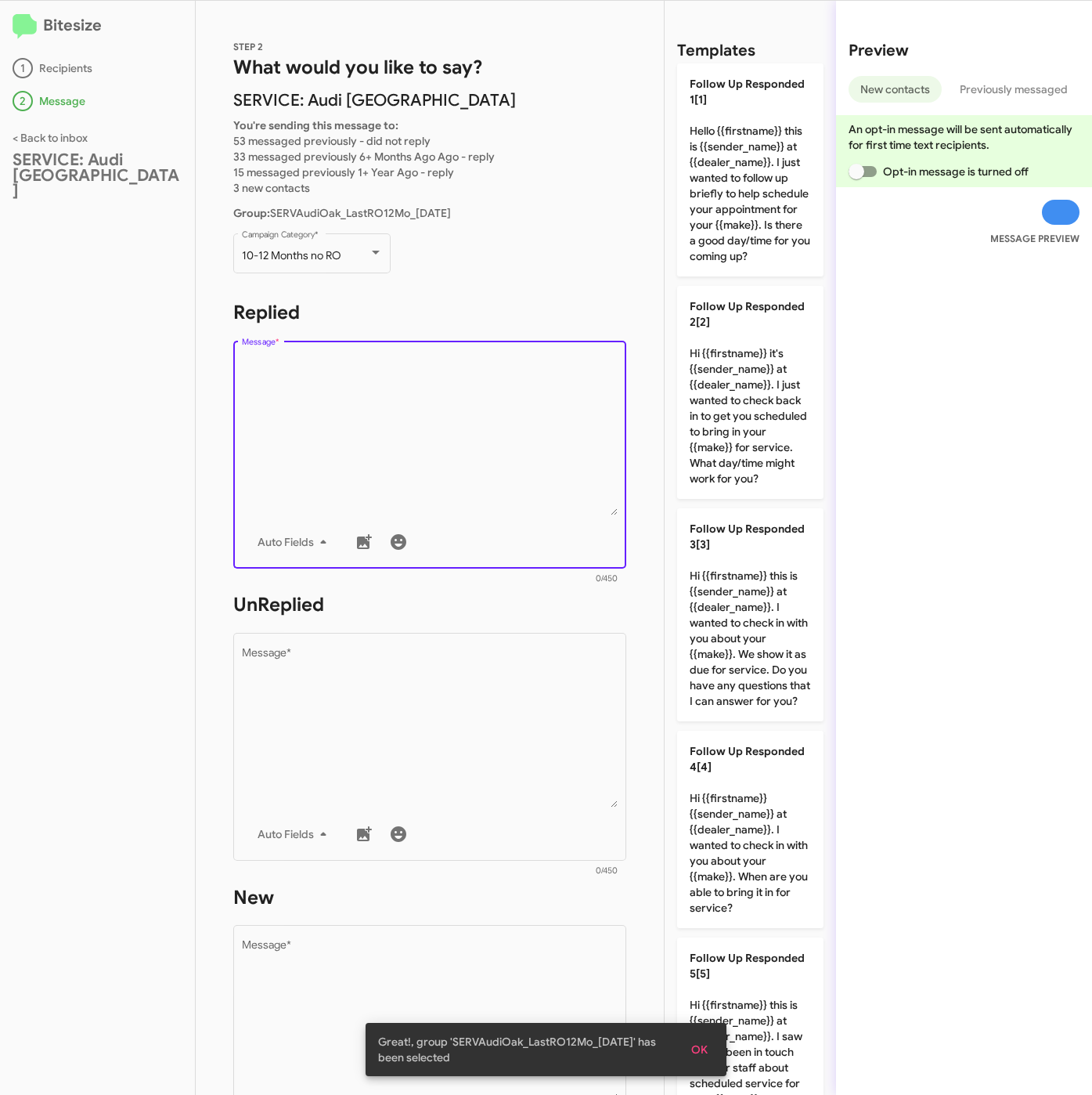
click at [345, 460] on textarea "Message *" at bounding box center [431, 435] width 377 height 160
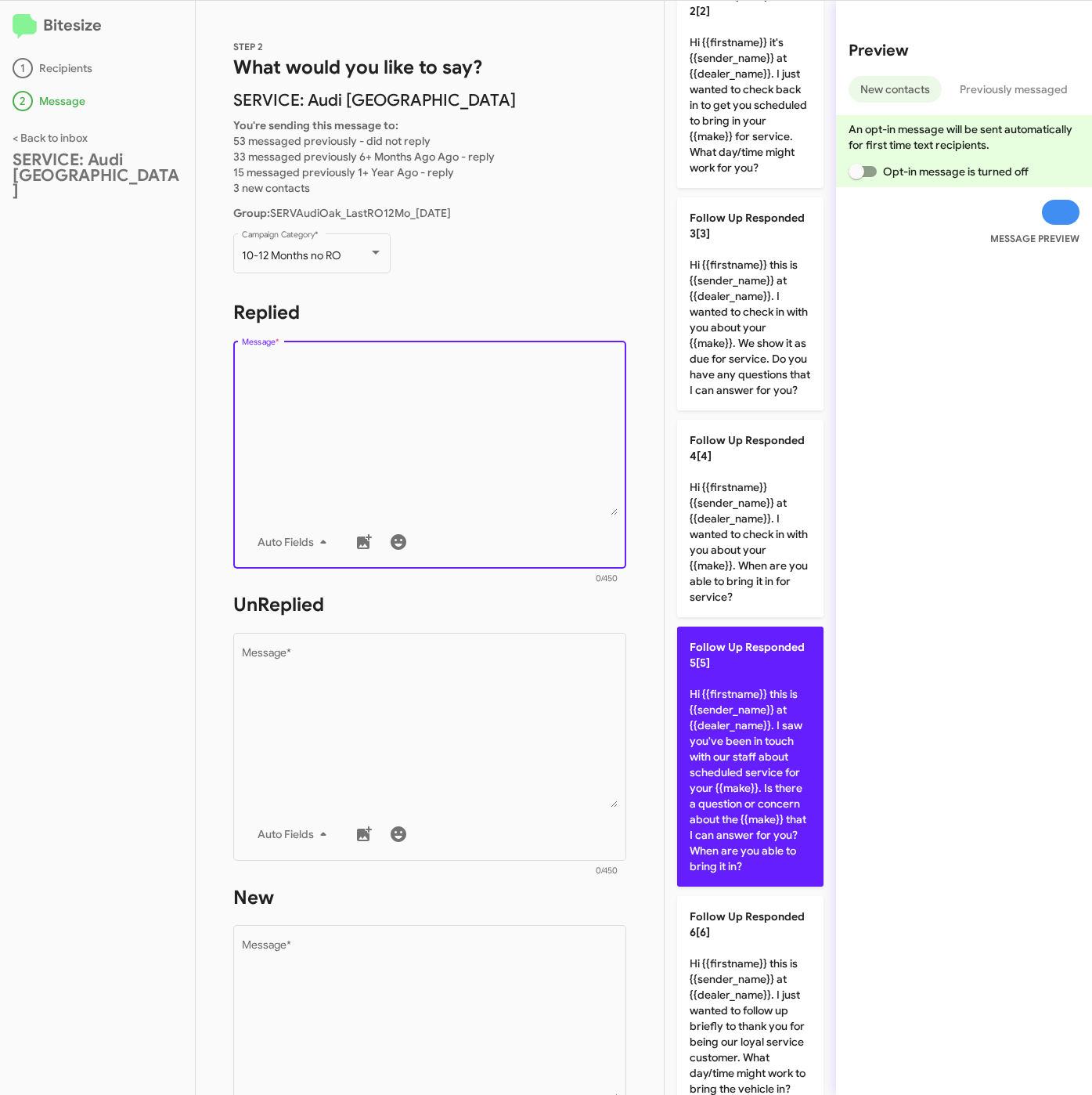
scroll to position [353, 0]
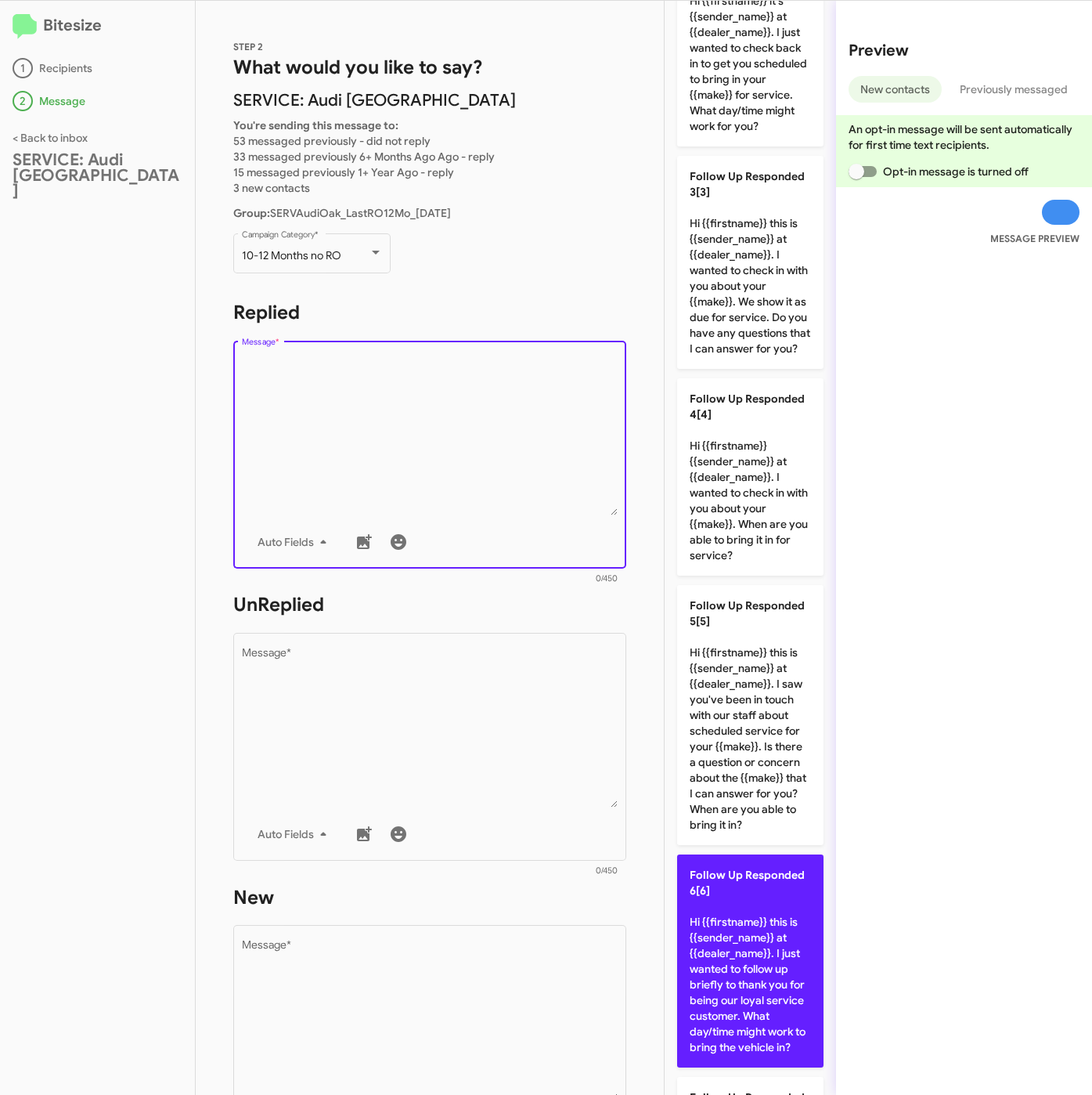
click at [735, 1023] on p "Follow Up Responded 6[6] Hi {{firstname}} this is {{sender_name}} at {{dealer_n…" at bounding box center [750, 960] width 146 height 213
type textarea "Hi {{firstname}} this is {{sender_name}} at {{dealer_name}}. I just wanted to f…"
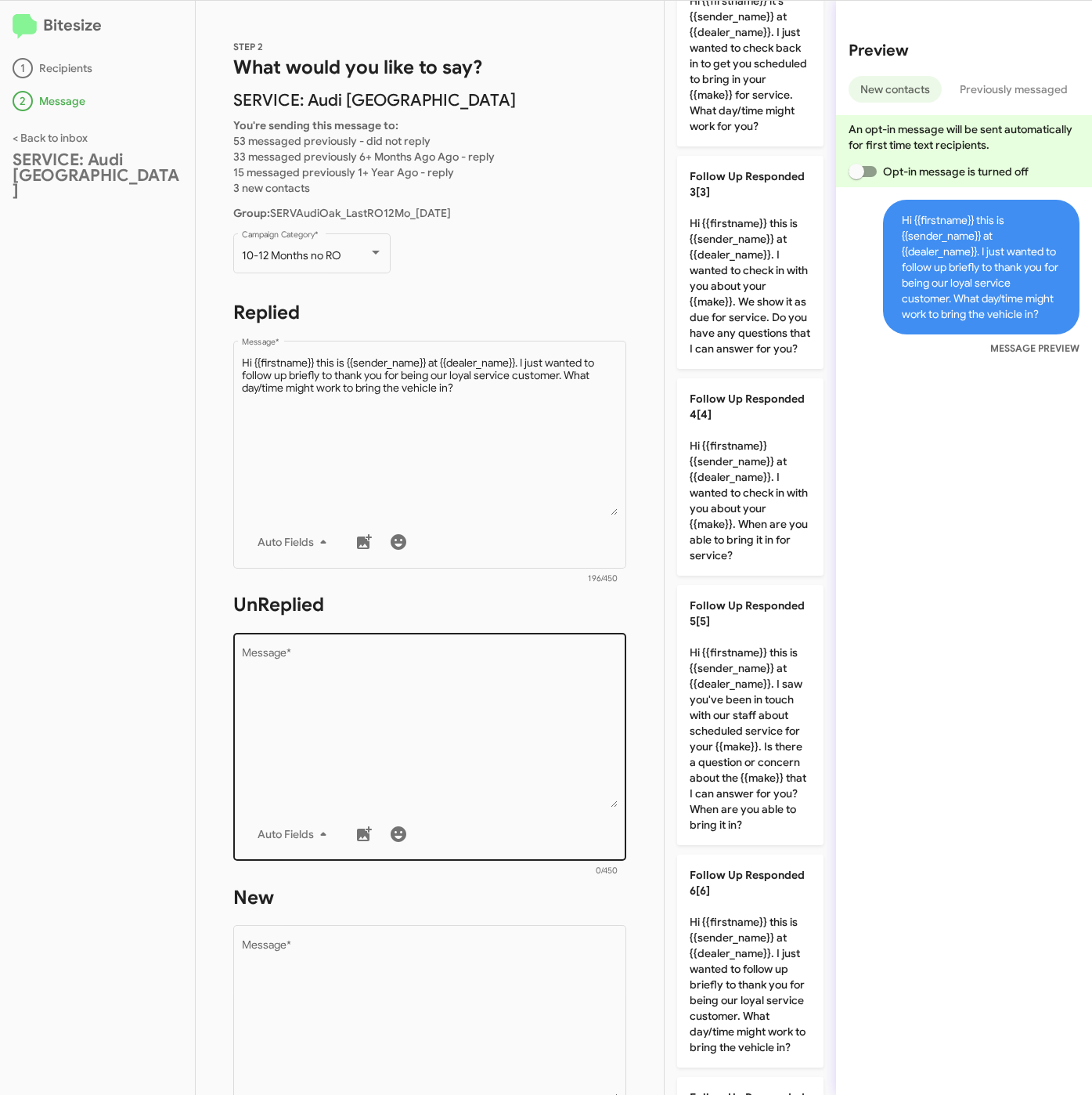
click at [479, 767] on textarea "Message *" at bounding box center [431, 727] width 377 height 160
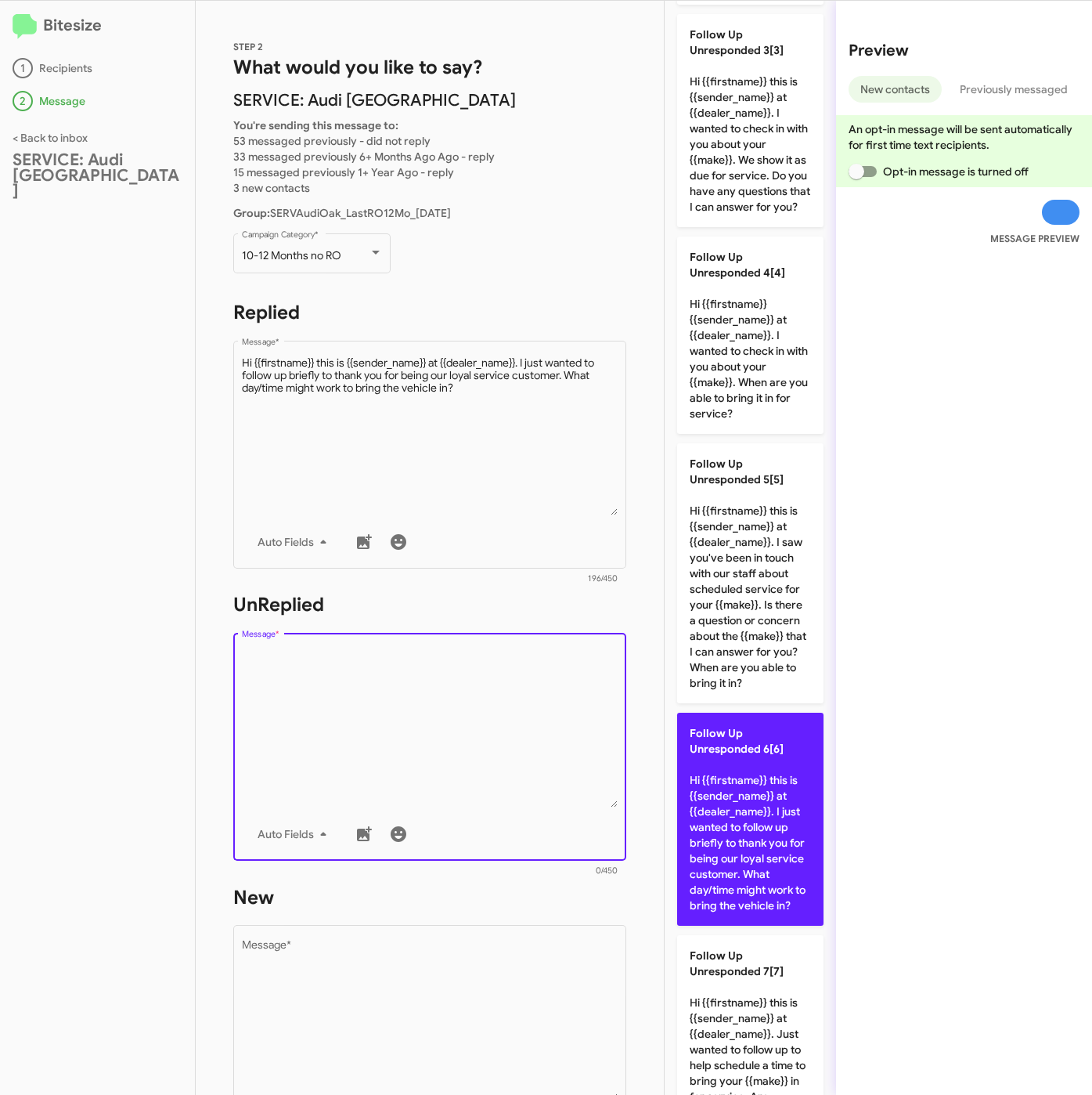
scroll to position [822, 0]
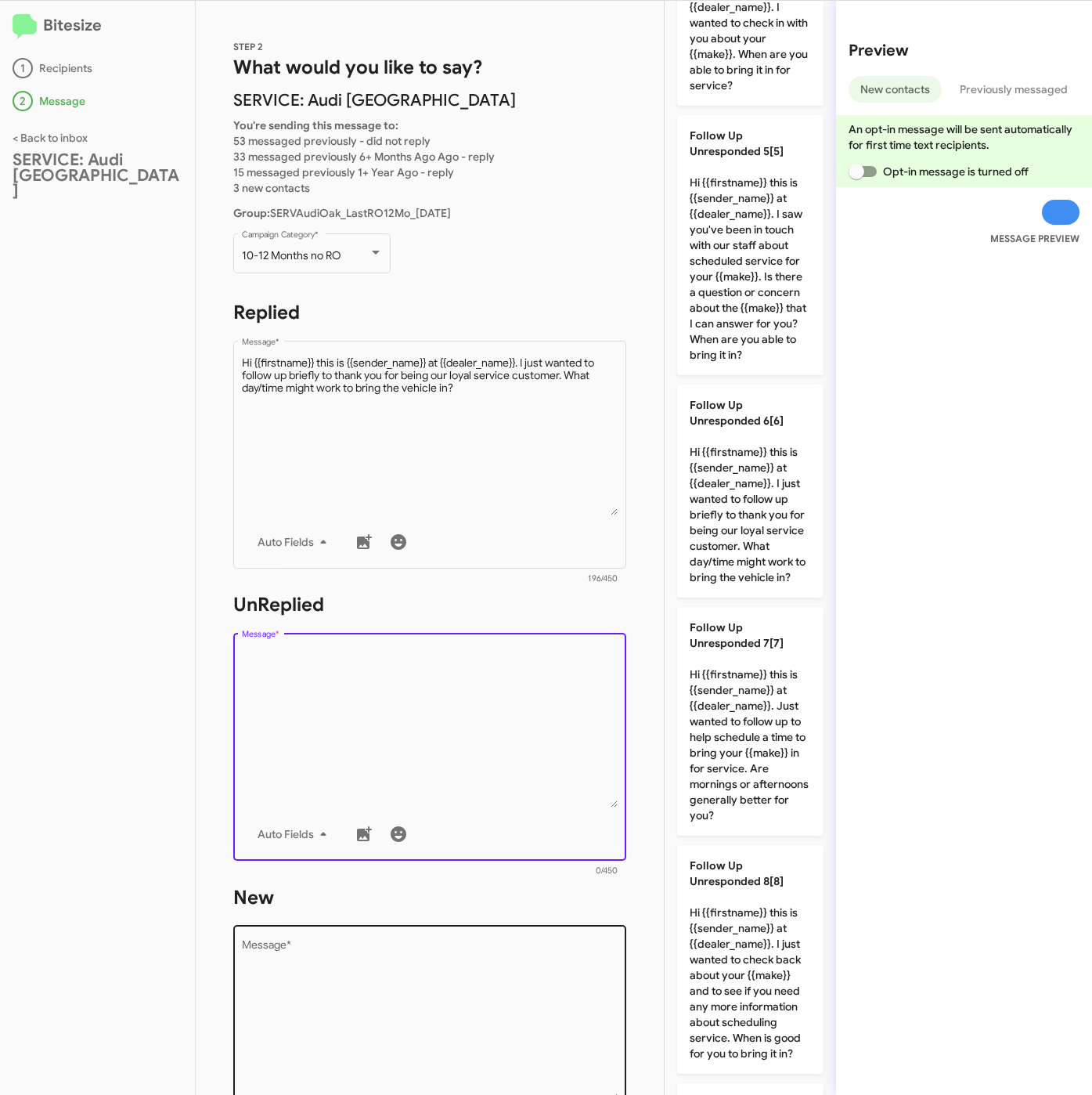
drag, startPoint x: 769, startPoint y: 822, endPoint x: 535, endPoint y: 965, distance: 274.2
click at [768, 823] on p "Follow Up Unresponded 7[7] Hi {{firstname}} this is {{sender_name}} at {{dealer…" at bounding box center [750, 721] width 146 height 229
type textarea "Hi {{firstname}} this is {{sender_name}} at {{dealer_name}}. Just wanted to fol…"
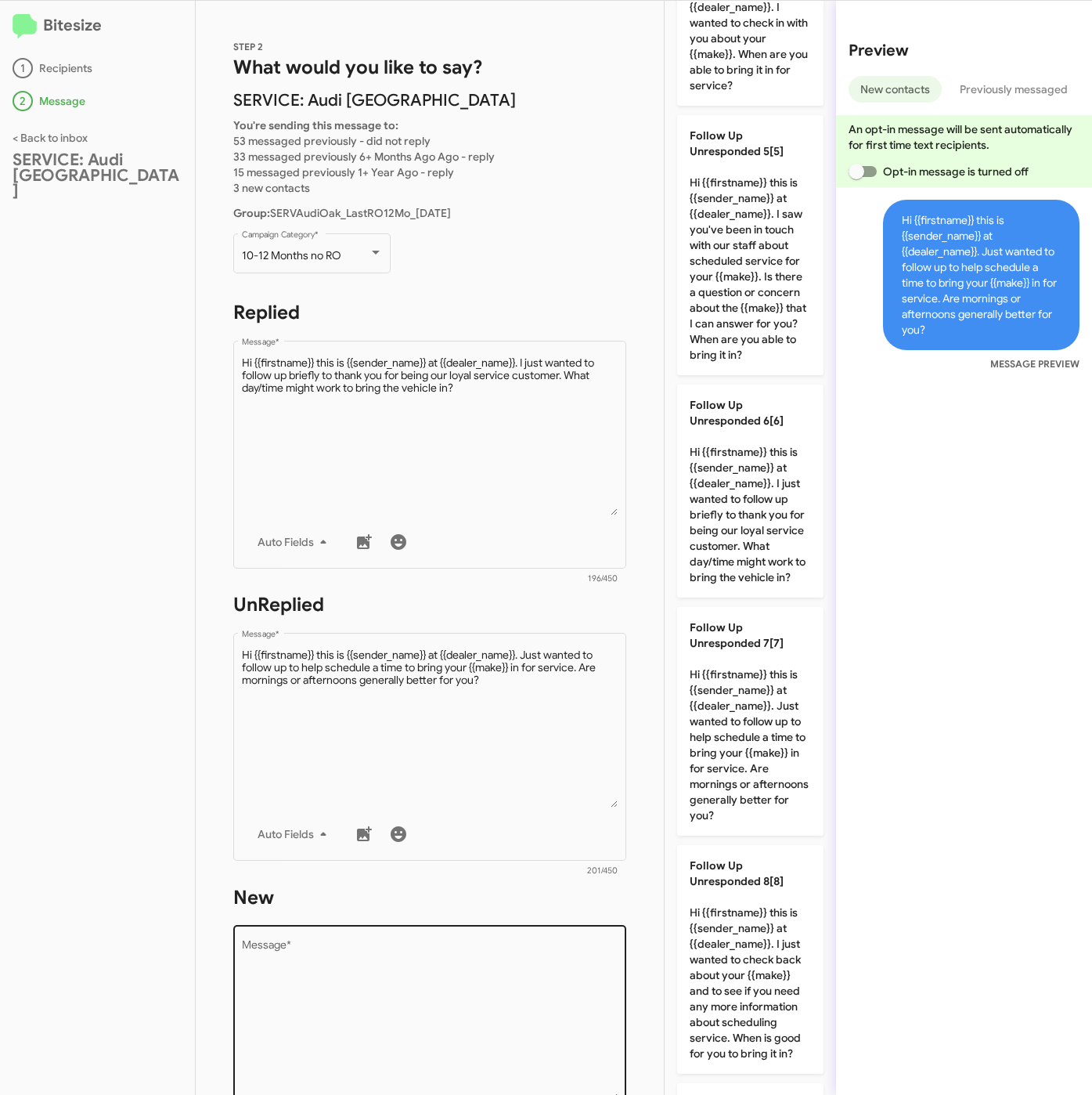
click at [523, 969] on textarea "Message *" at bounding box center [431, 1020] width 377 height 160
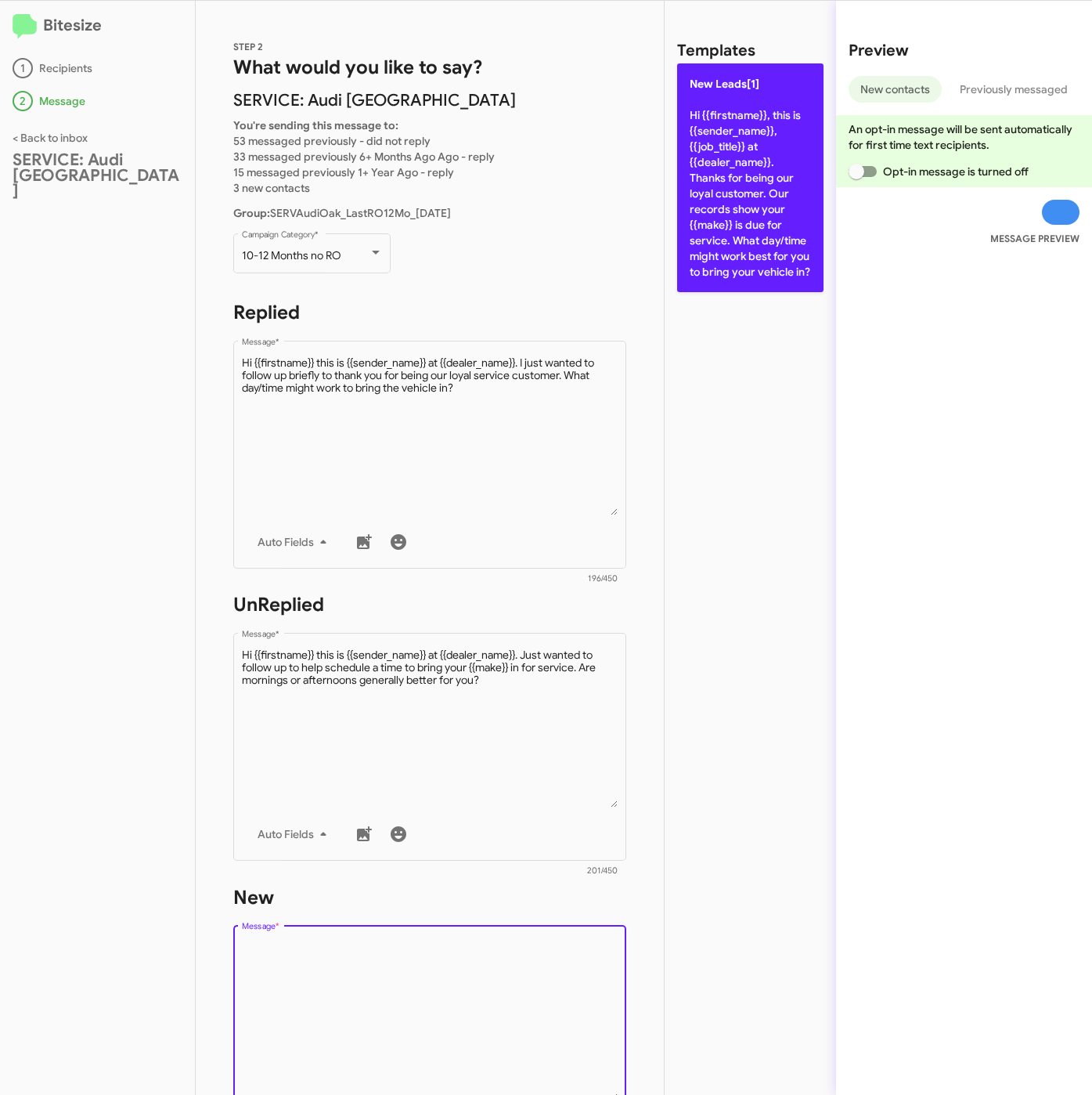
click at [759, 247] on p "New Leads[1] Hi {{firstname}}, this is {{sender_name}}, {{job_title}} at {{deal…" at bounding box center [750, 178] width 146 height 229
type textarea "Hi {{firstname}}, this is {{sender_name}}, {{job_title}} at {{dealer_name}}. Th…"
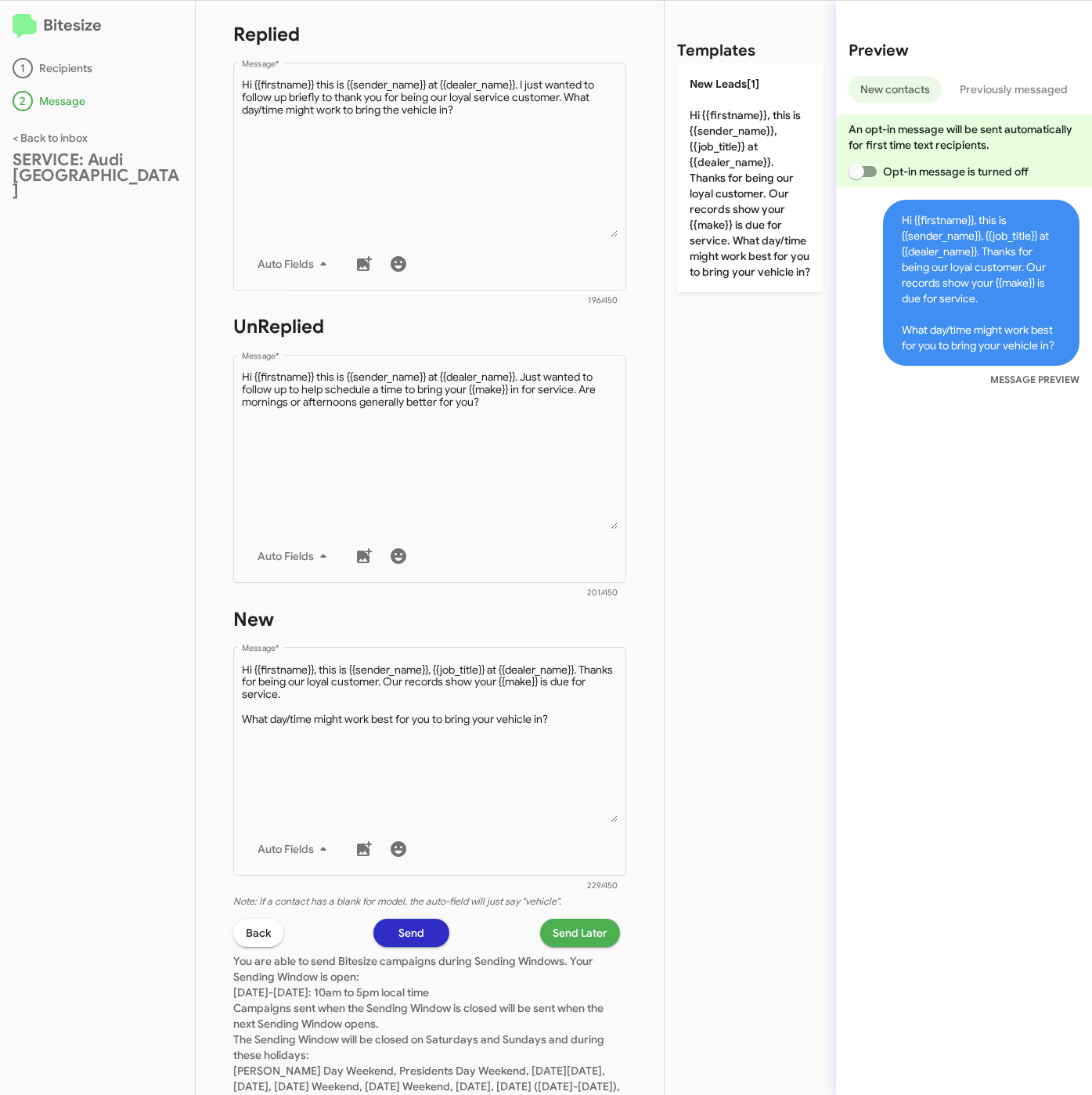
scroll to position [353, 0]
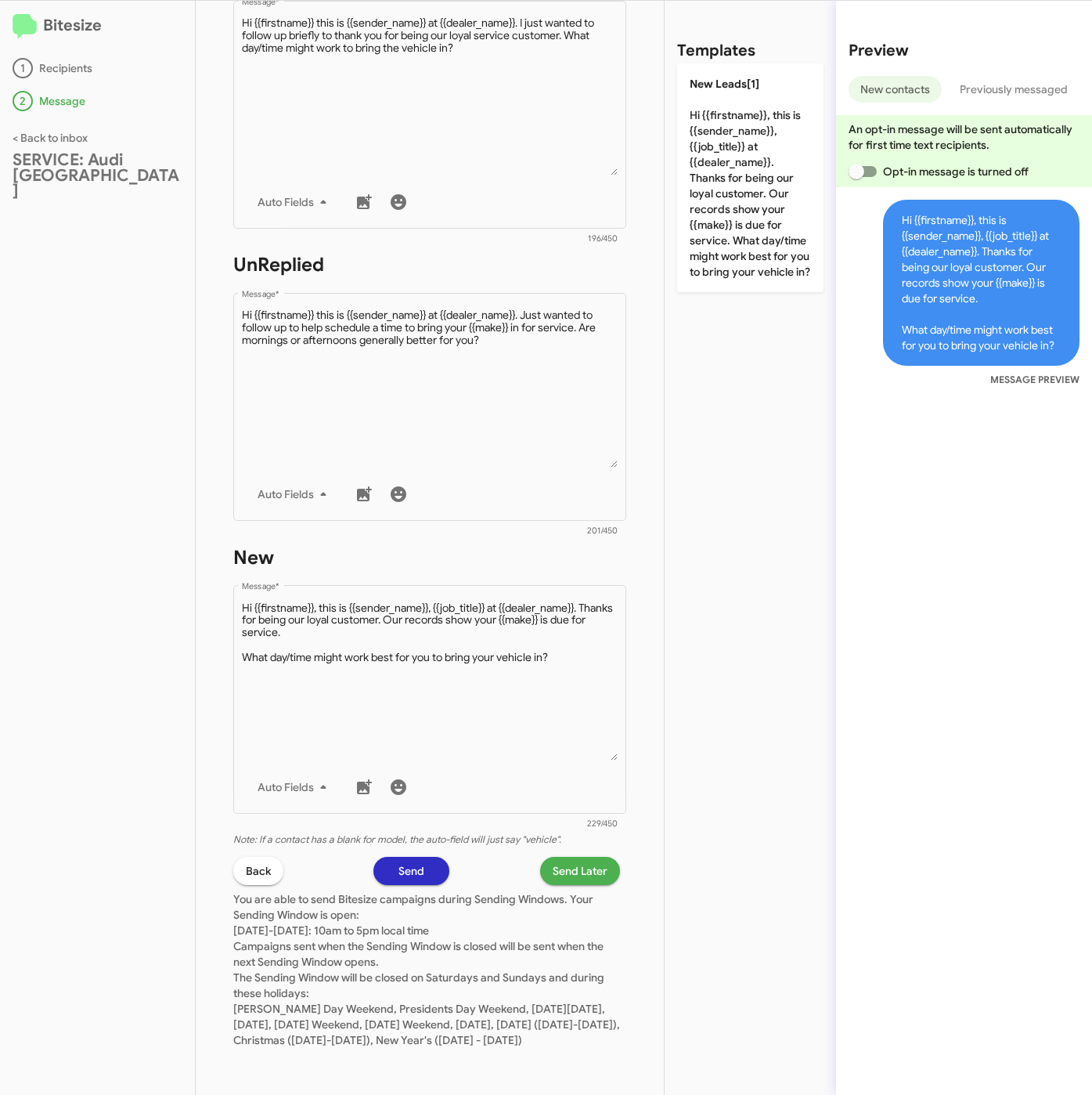
click at [562, 865] on span "Send Later" at bounding box center [580, 870] width 55 height 28
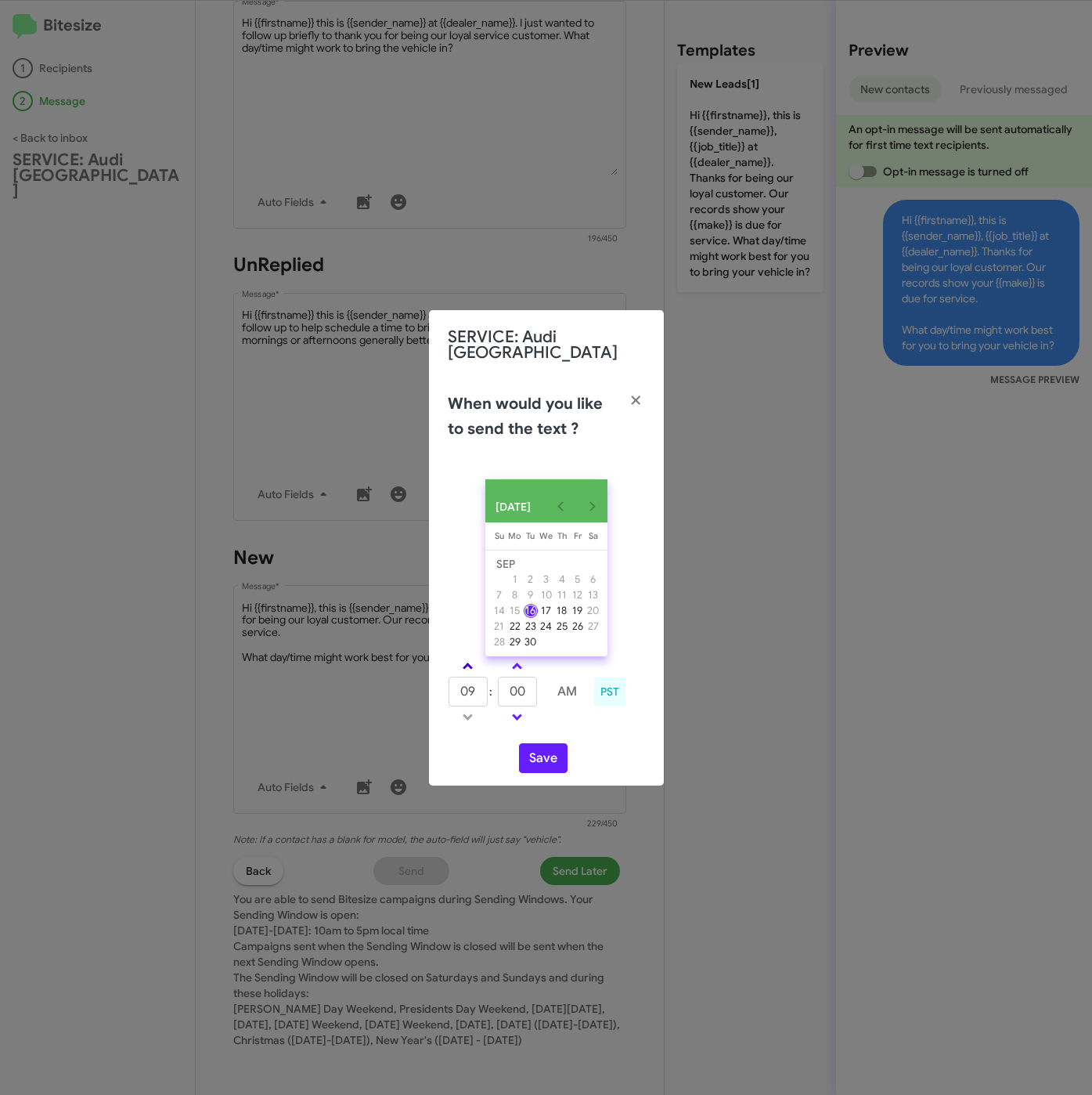
click at [469, 657] on link at bounding box center [468, 666] width 28 height 18
type input "01"
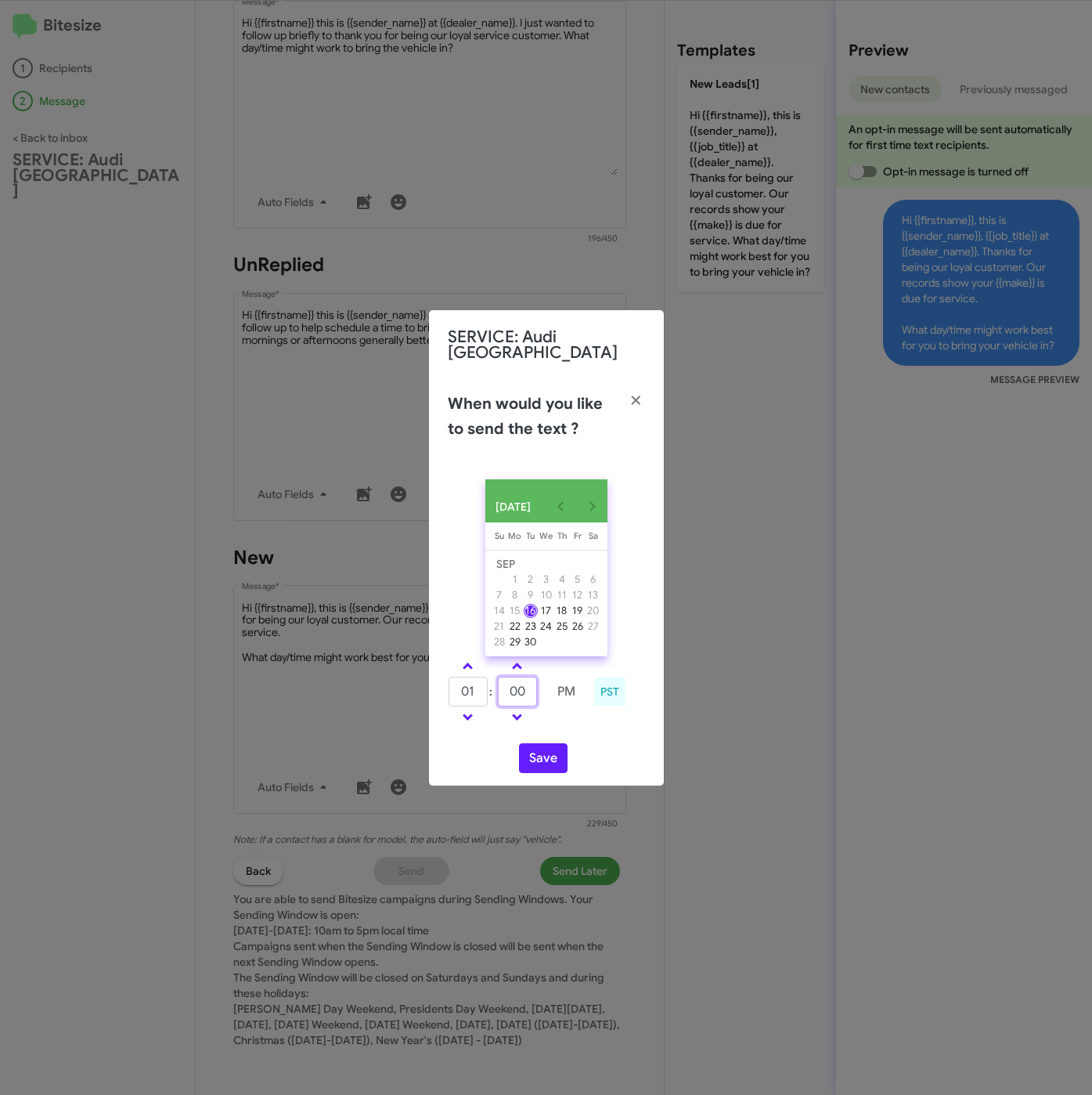
drag, startPoint x: 526, startPoint y: 683, endPoint x: 496, endPoint y: 683, distance: 30.0
click at [496, 683] on tr "01 : 00 PM" at bounding box center [517, 691] width 139 height 31
type input "45"
click at [549, 752] on button "Save" at bounding box center [543, 757] width 49 height 29
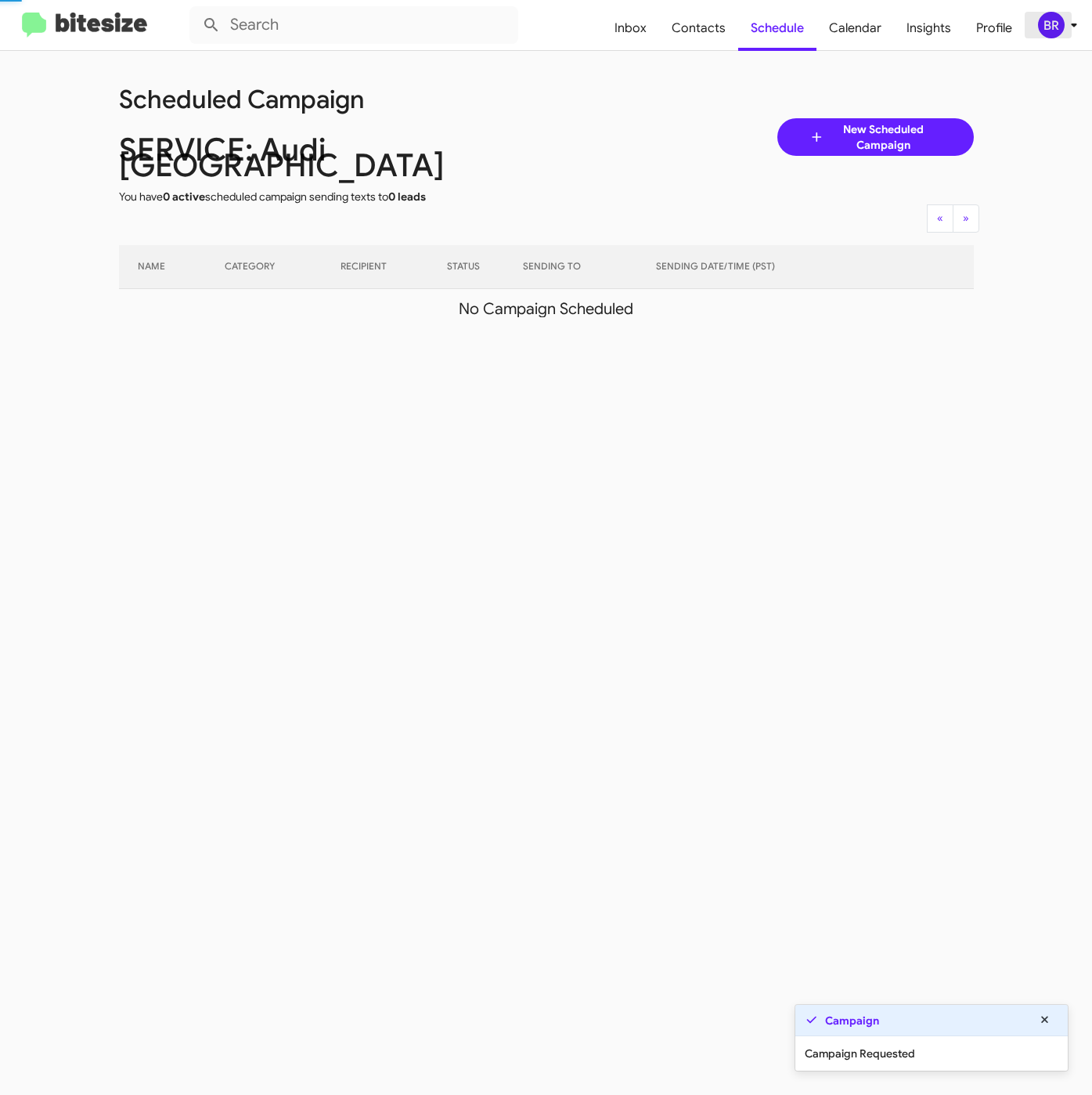
click at [1063, 27] on div "BR" at bounding box center [1052, 25] width 27 height 27
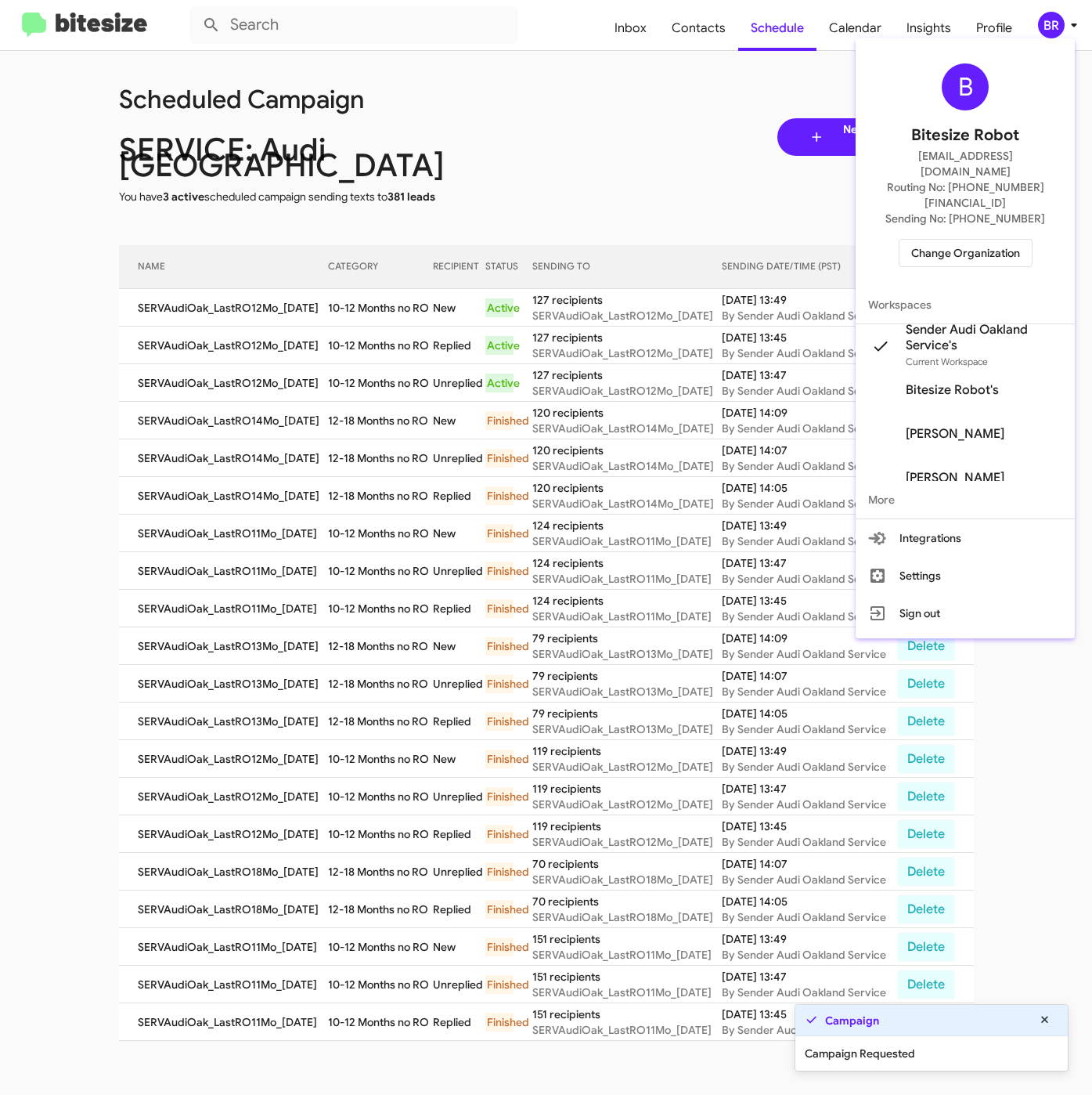
click at [393, 315] on div at bounding box center [546, 547] width 1092 height 1095
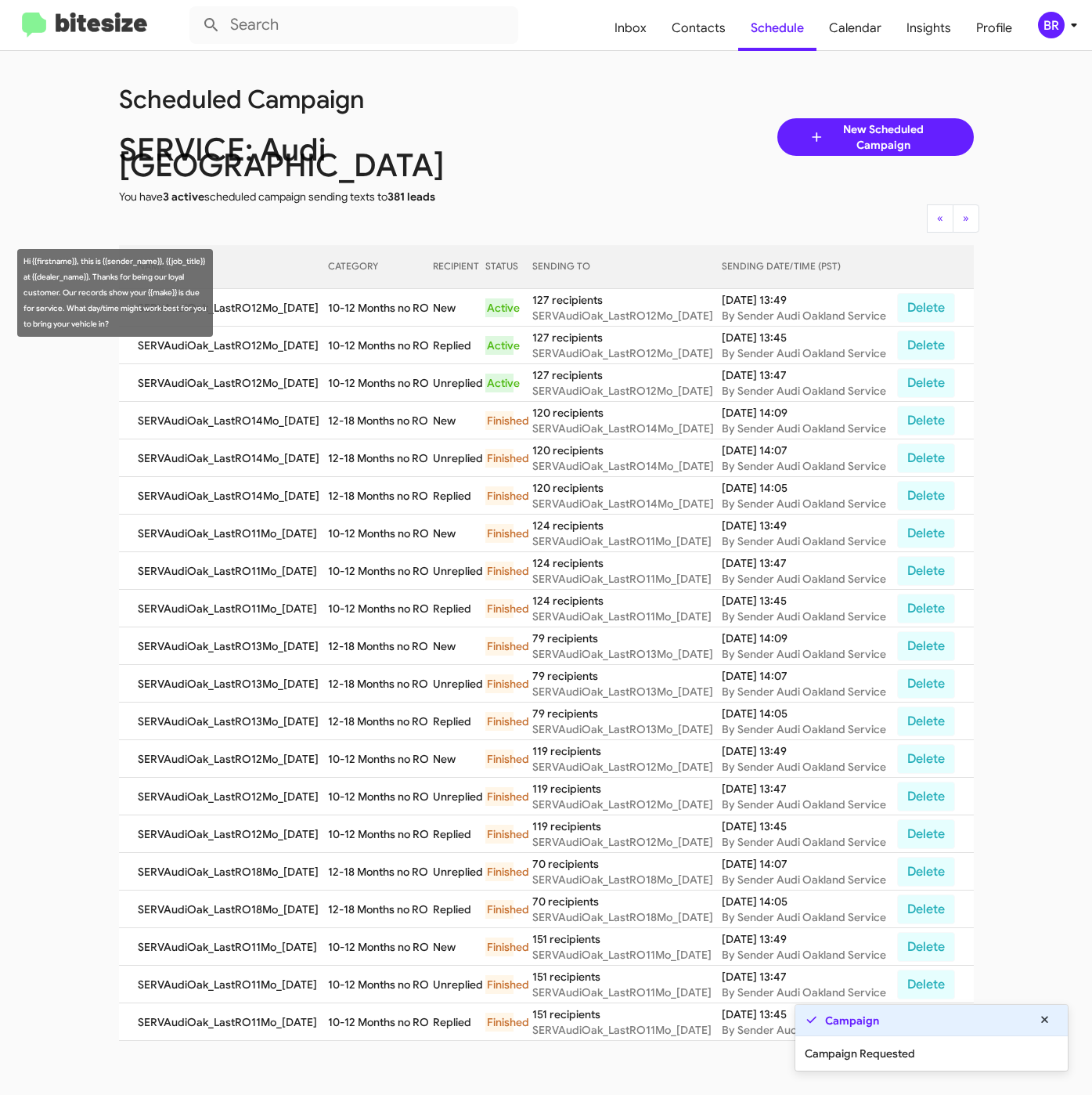
drag, startPoint x: 334, startPoint y: 290, endPoint x: 434, endPoint y: 298, distance: 100.3
click at [433, 298] on td "10-12 Months no RO" at bounding box center [381, 307] width 106 height 38
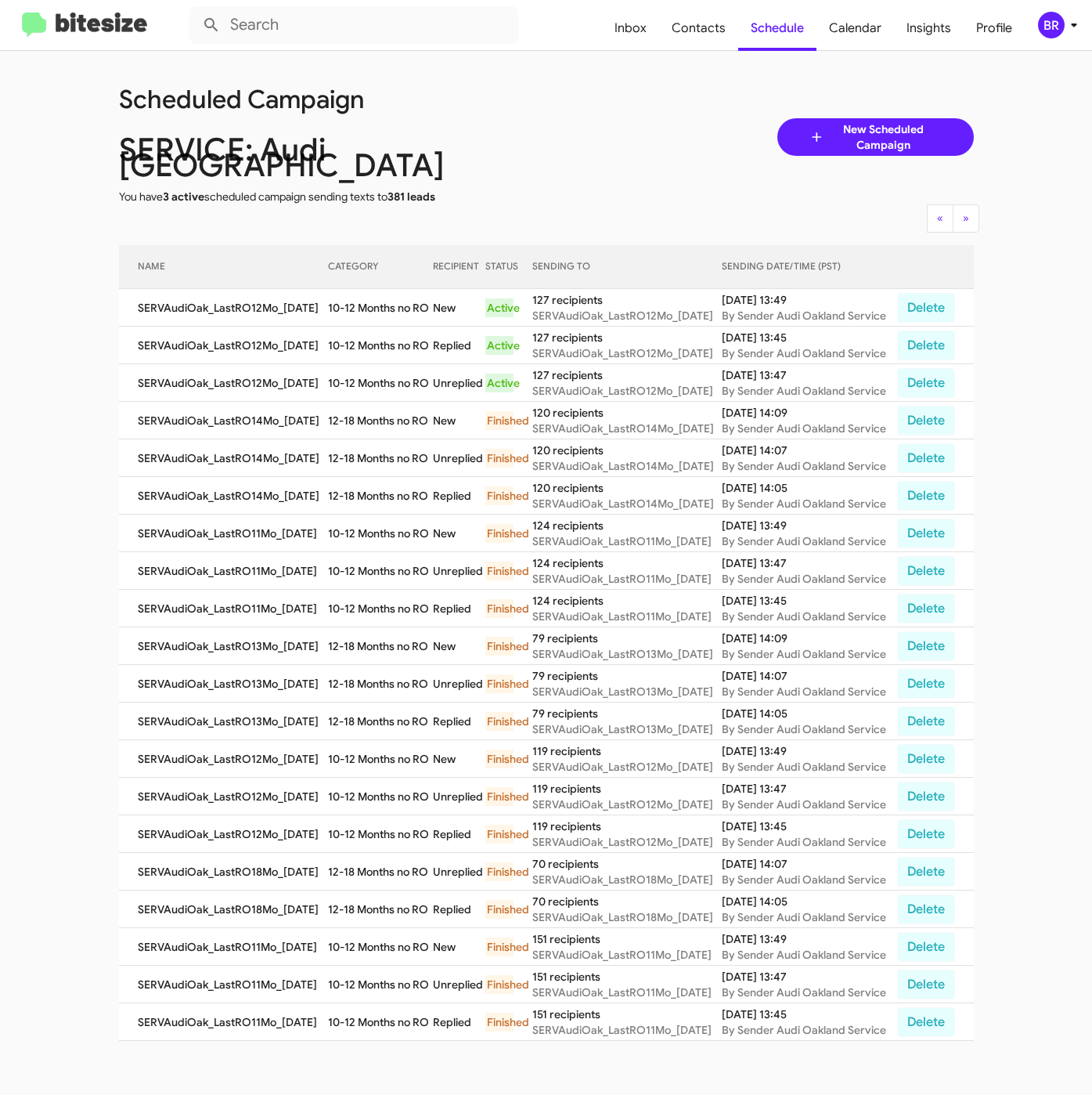
copy td "10-12 Months no RO"
click at [703, 38] on span "Contacts" at bounding box center [698, 29] width 79 height 45
type input "in:groups"
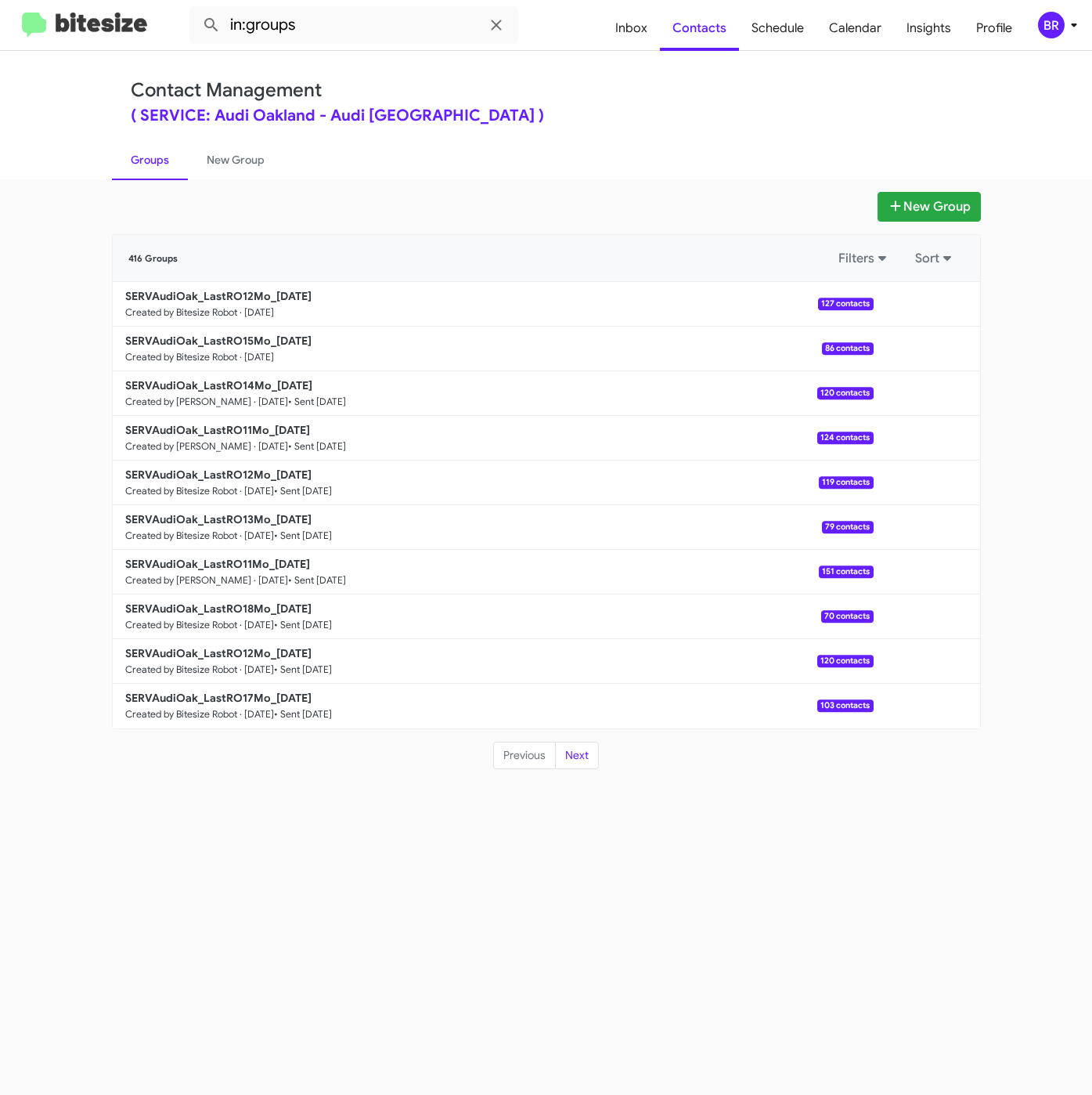
drag, startPoint x: 613, startPoint y: 98, endPoint x: 517, endPoint y: 242, distance: 173.1
click at [615, 98] on div "Contact Management ( SERVICE: Audi Oakland - Audi Oakland )" at bounding box center [546, 101] width 831 height 45
click at [291, 341] on b "SERVAudiOak_LastRO15Mo_09-16-25" at bounding box center [218, 340] width 186 height 14
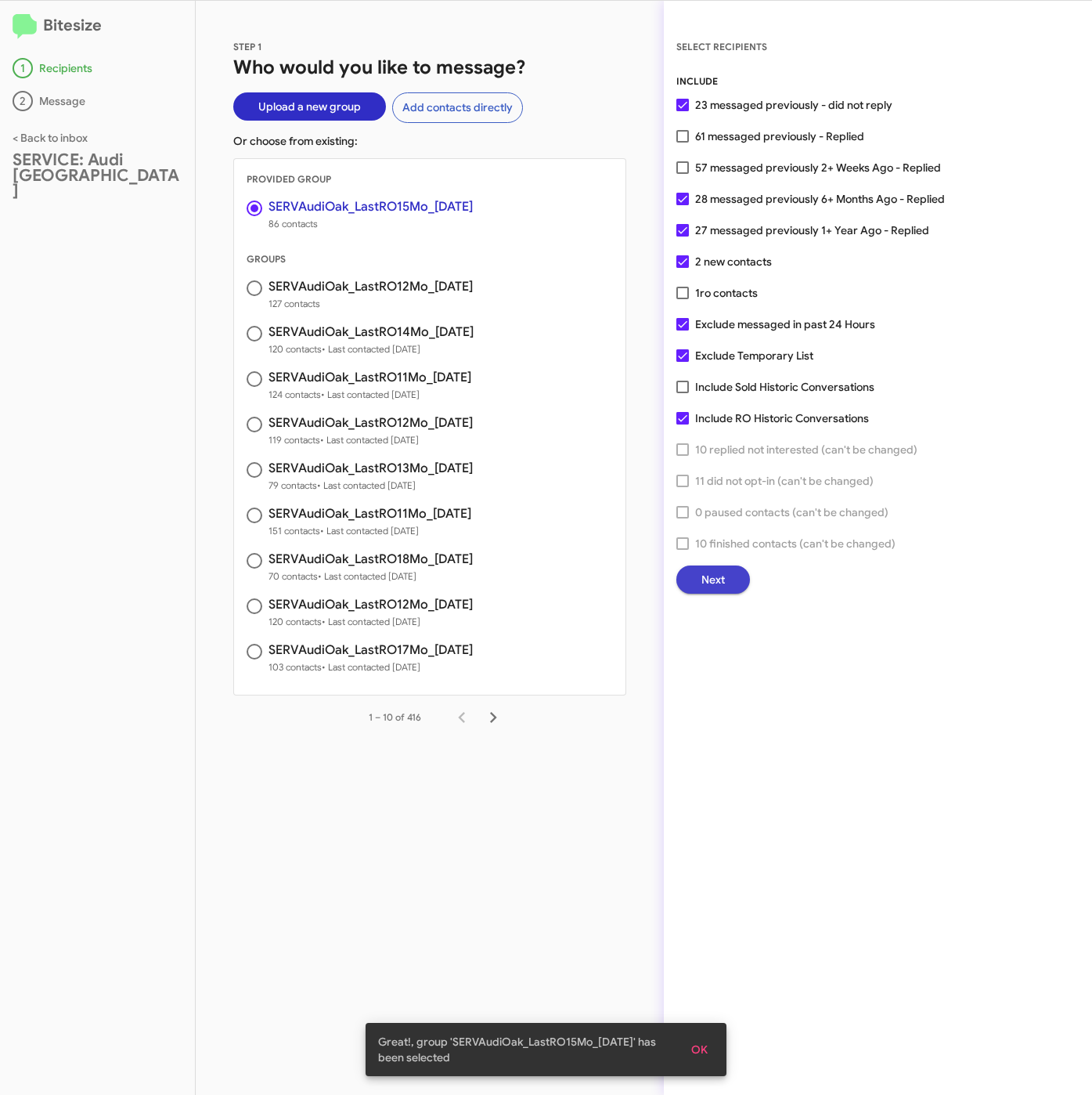
click at [713, 573] on span "Next" at bounding box center [713, 579] width 24 height 28
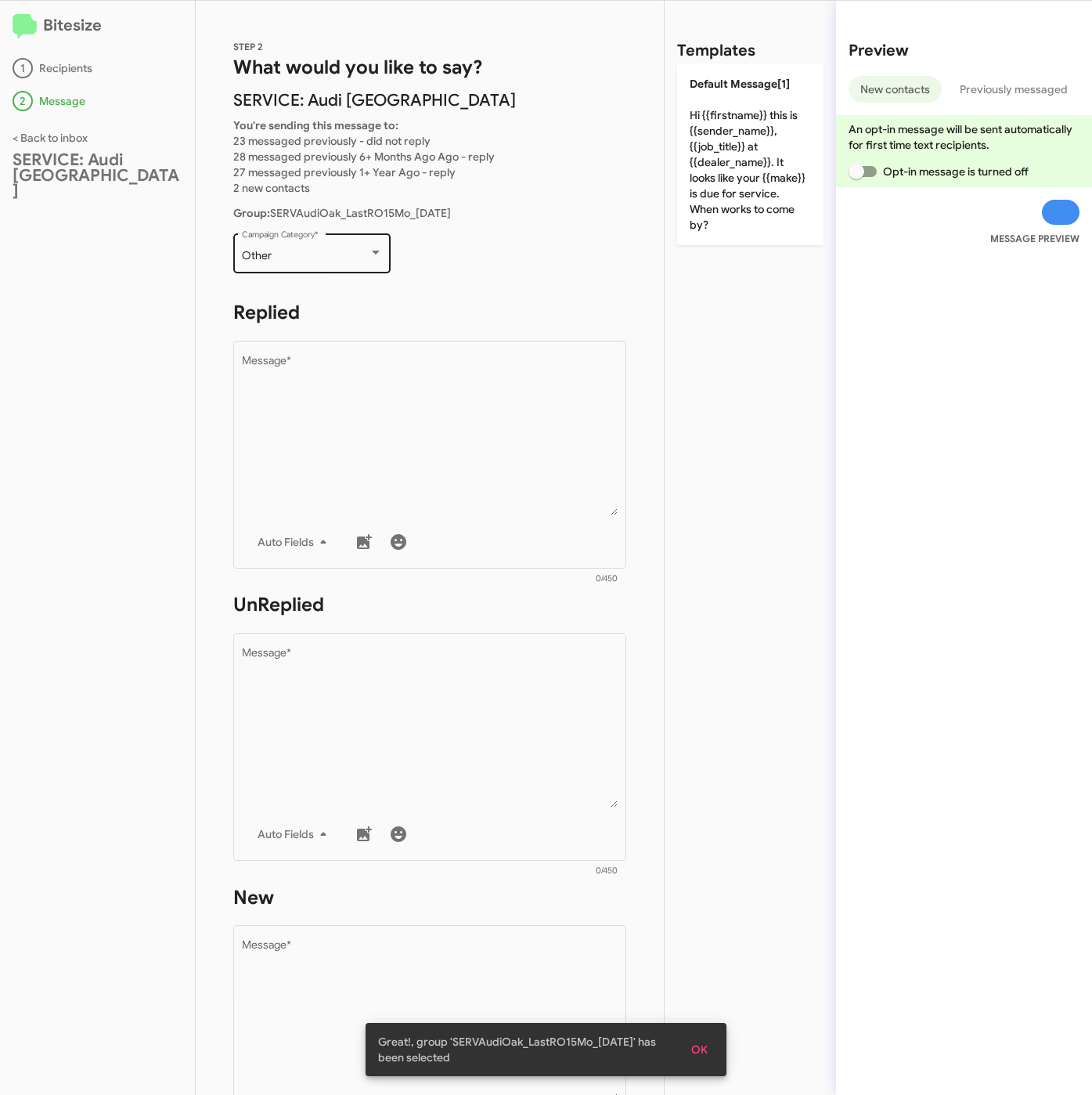
click at [261, 245] on div "Other Campaign Category *" at bounding box center [312, 252] width 140 height 43
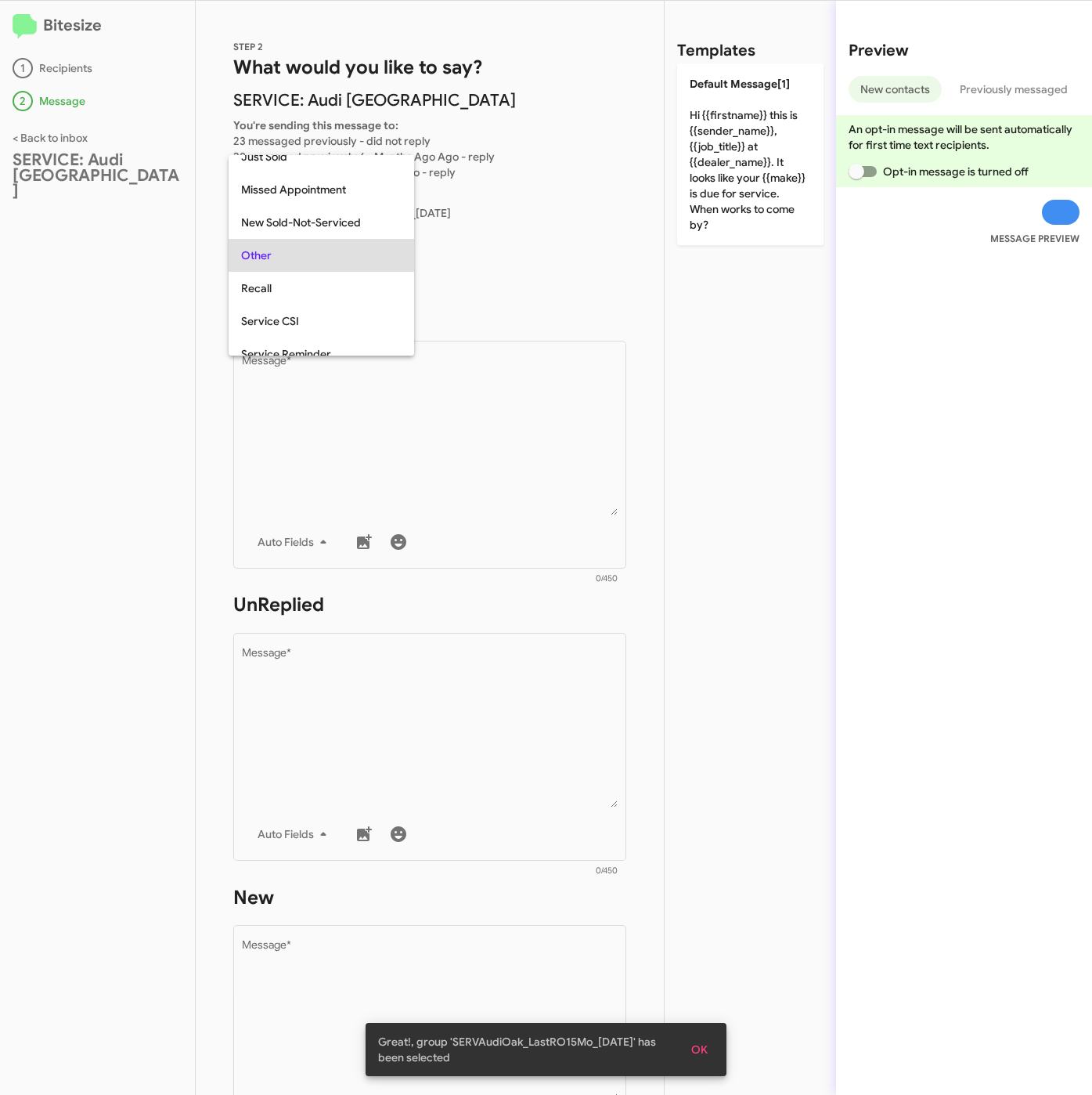
scroll to position [33, 0]
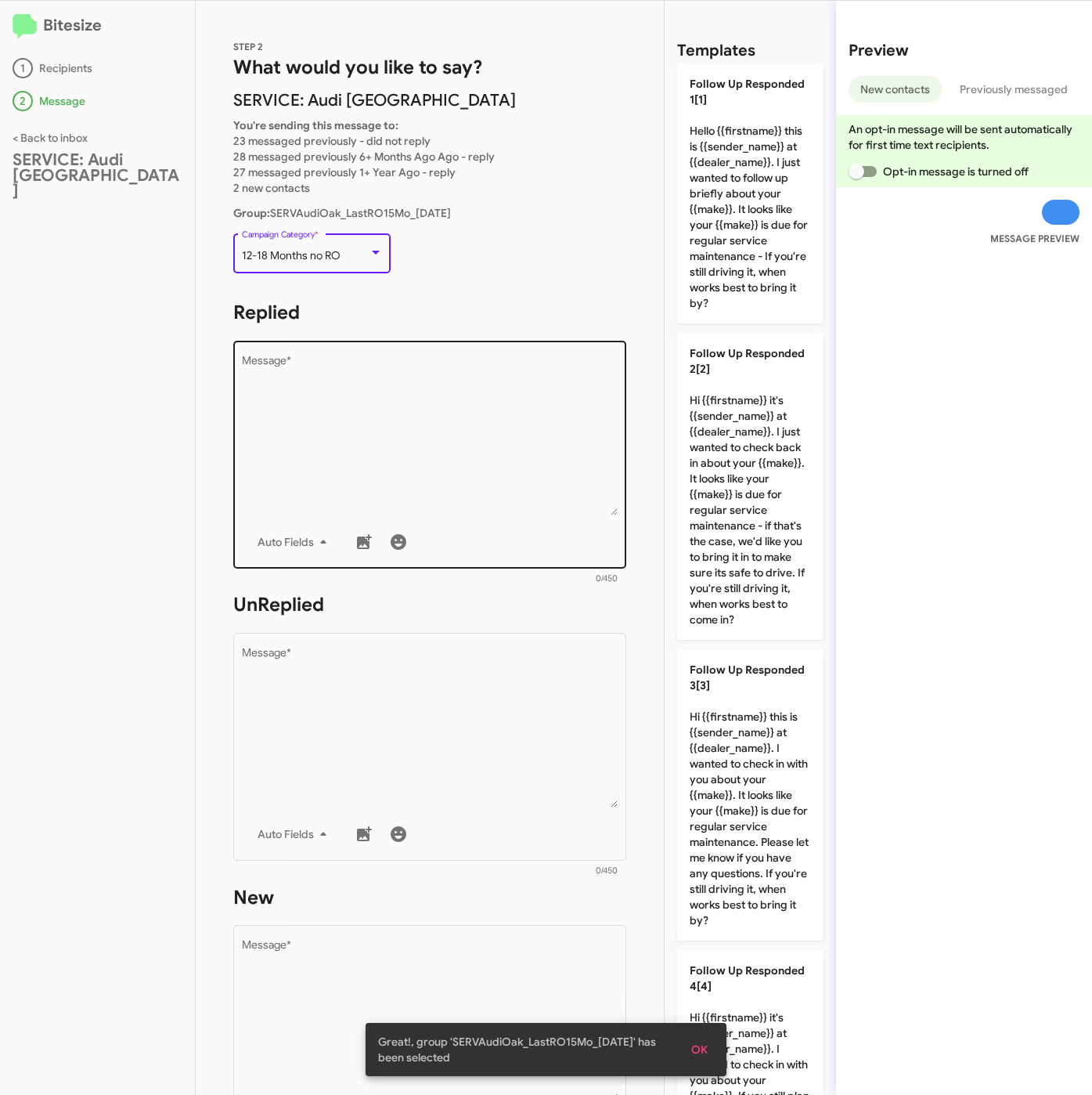
click at [378, 396] on textarea "Message *" at bounding box center [431, 435] width 377 height 160
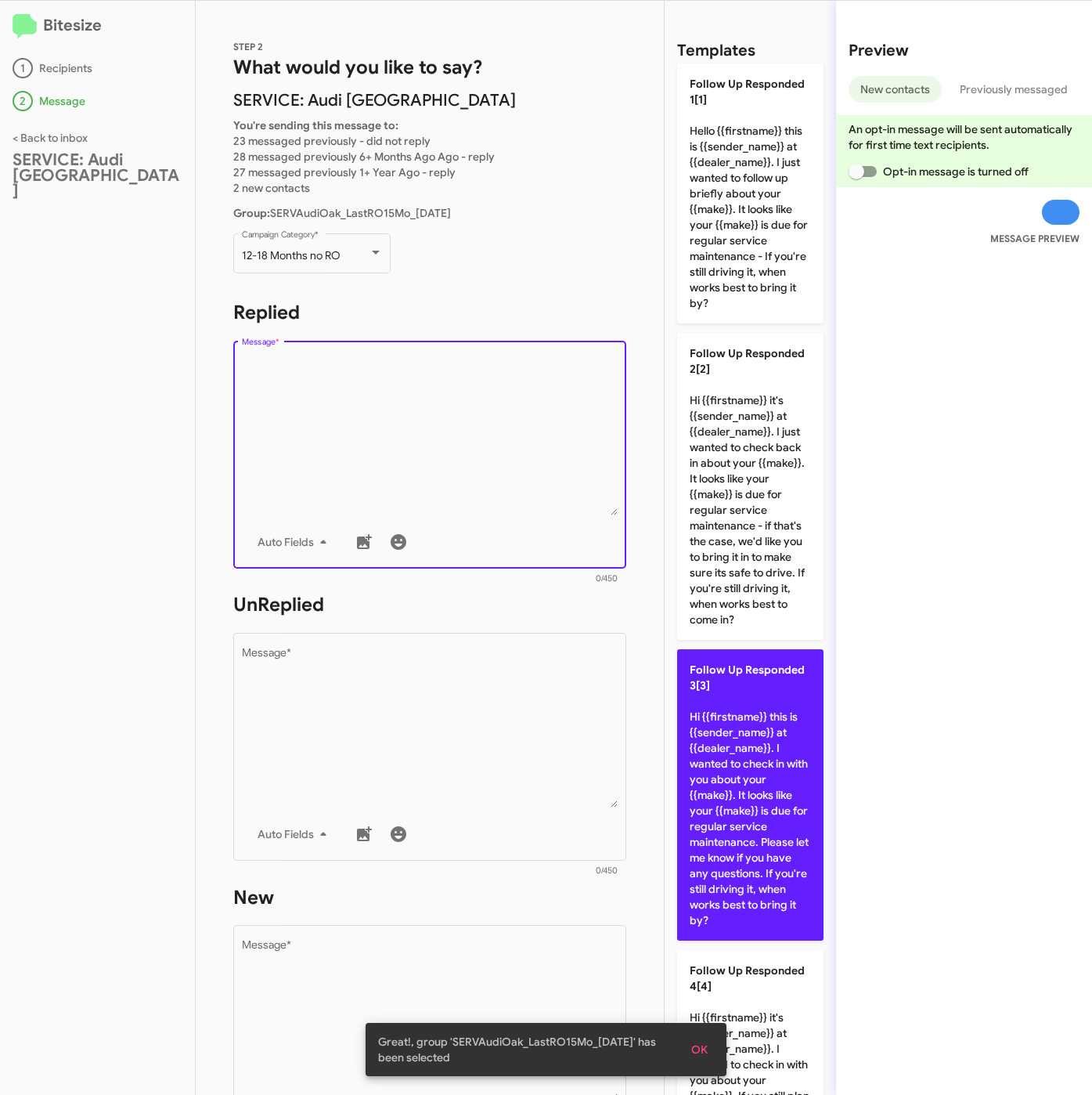
click at [747, 811] on p "Follow Up Responded 3[3] Hi {{firstname}} this is {{sender_name}} at {{dealer_n…" at bounding box center [750, 795] width 146 height 291
type textarea "Hi {{firstname}} this is {{sender_name}} at {{dealer_name}}. I wanted to check …"
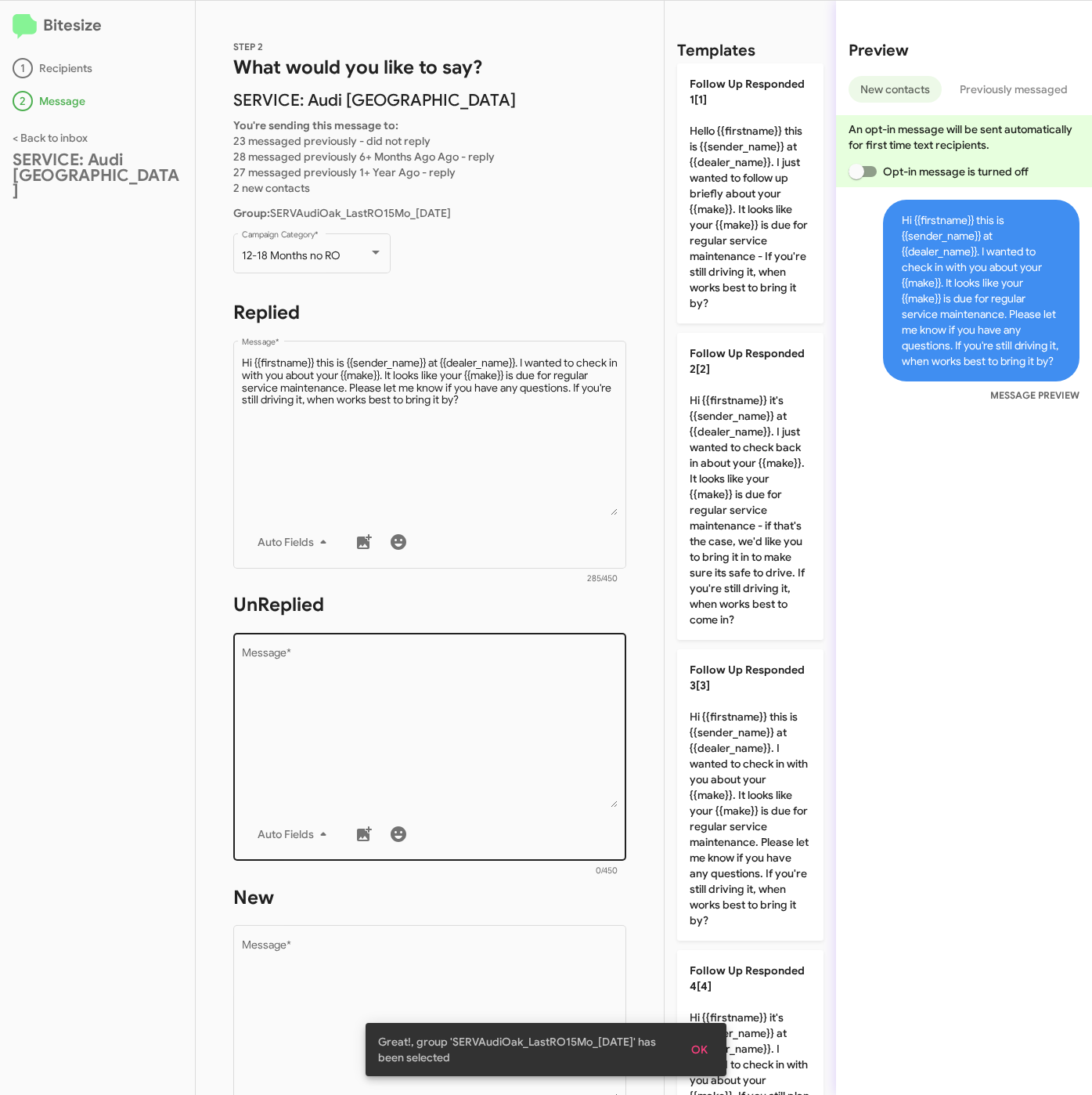
drag, startPoint x: 503, startPoint y: 741, endPoint x: 653, endPoint y: 665, distance: 168.2
click at [505, 740] on textarea "Message *" at bounding box center [431, 727] width 377 height 160
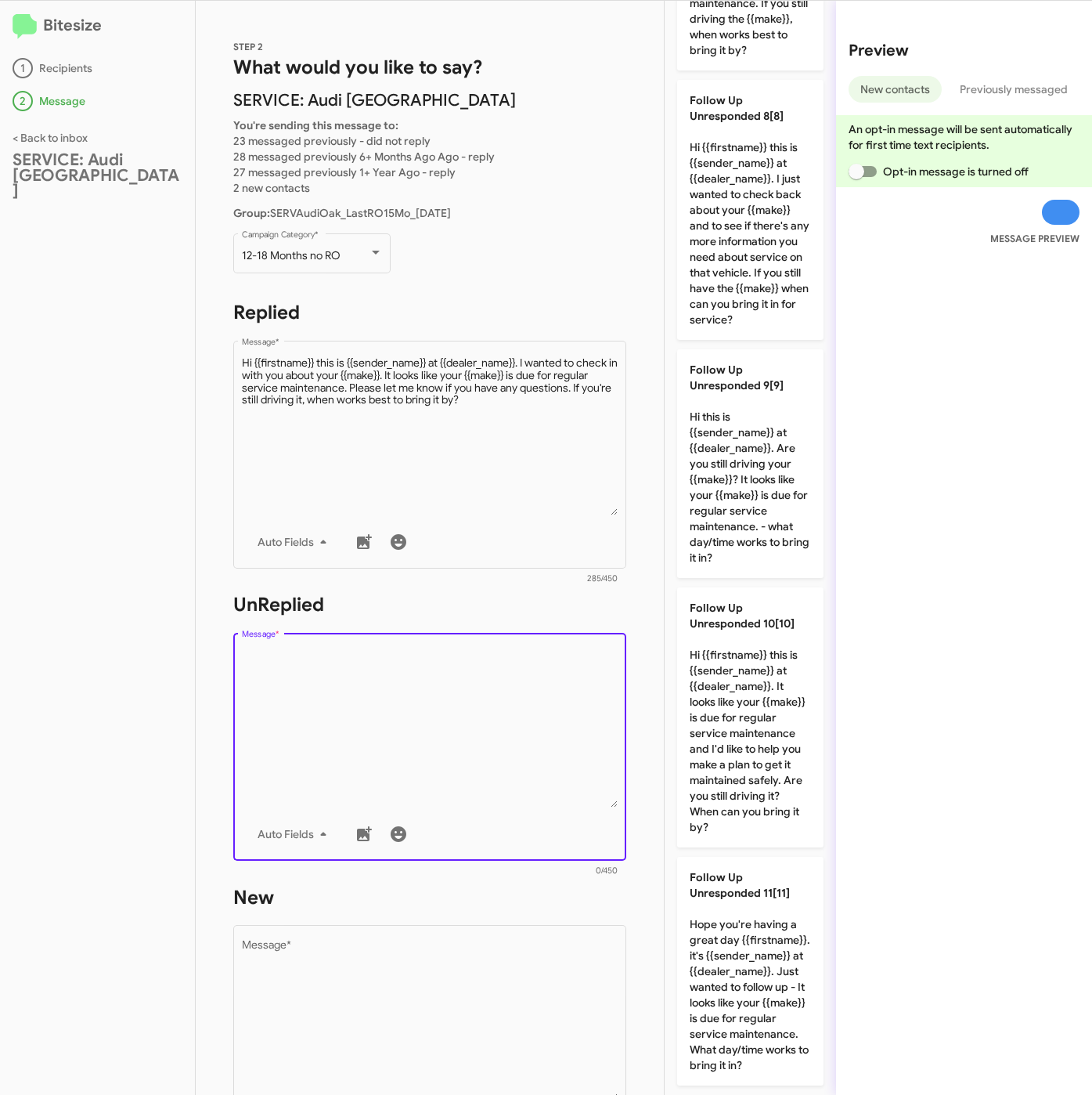
scroll to position [0, 0]
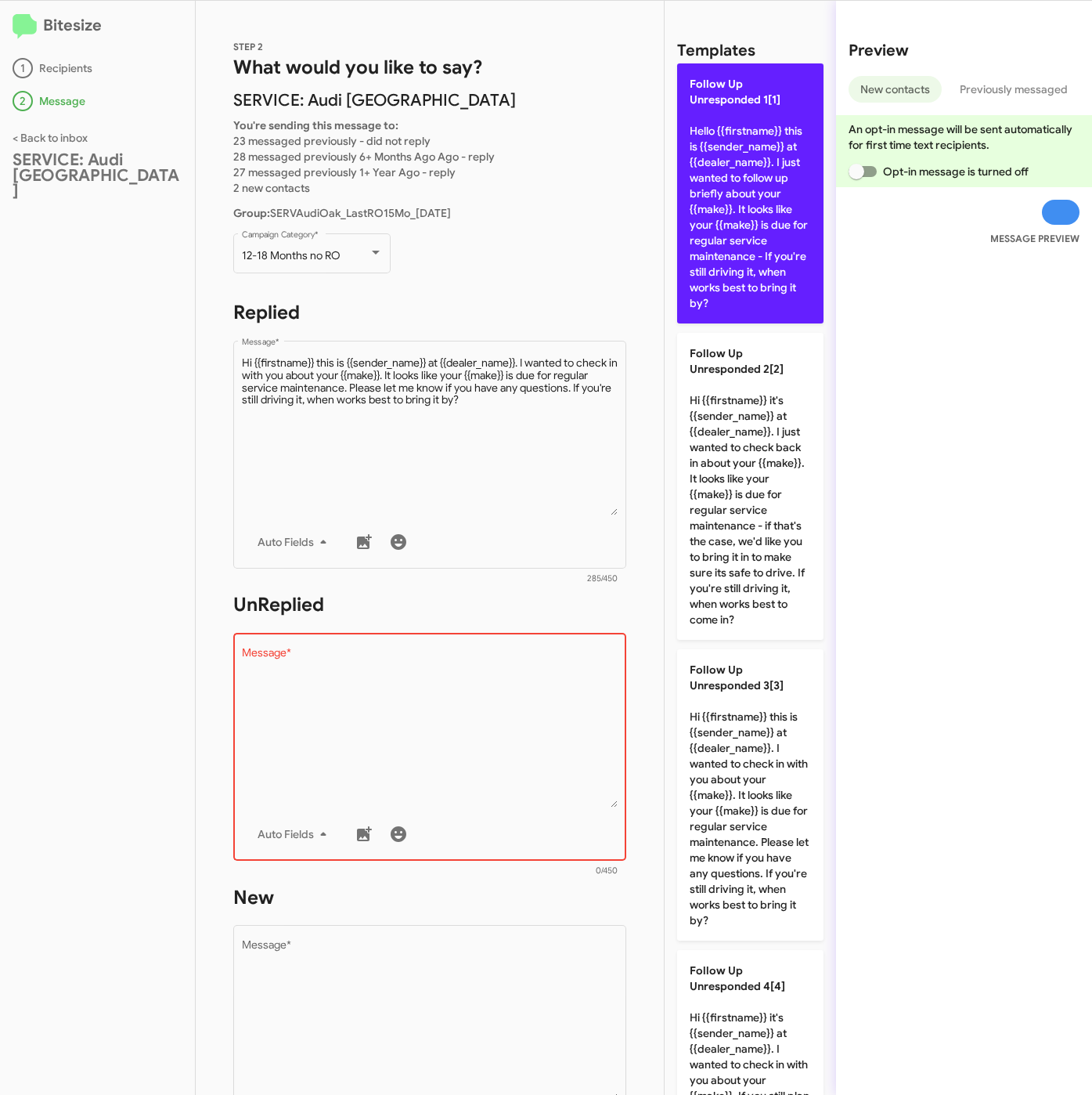
click at [726, 250] on p "Follow Up Unresponded 1[1] Hello {{firstname}} this is {{sender_name}} at {{dea…" at bounding box center [750, 193] width 146 height 260
type textarea "Hello {{firstname}} this is {{sender_name}} at {{dealer_name}}. I just wanted t…"
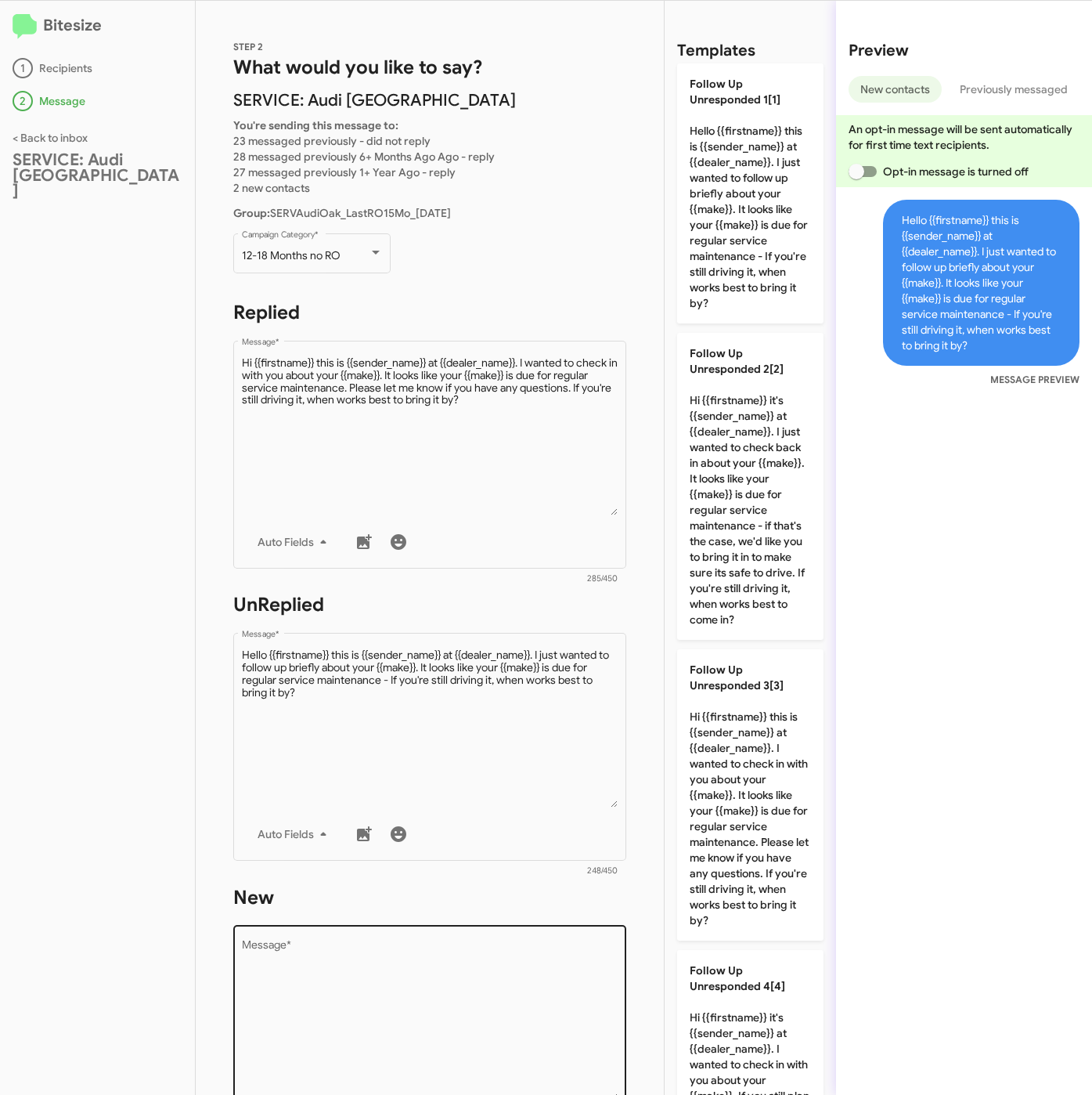
click at [458, 935] on div "Drop image here to insert Auto Fields Message *" at bounding box center [431, 1038] width 377 height 231
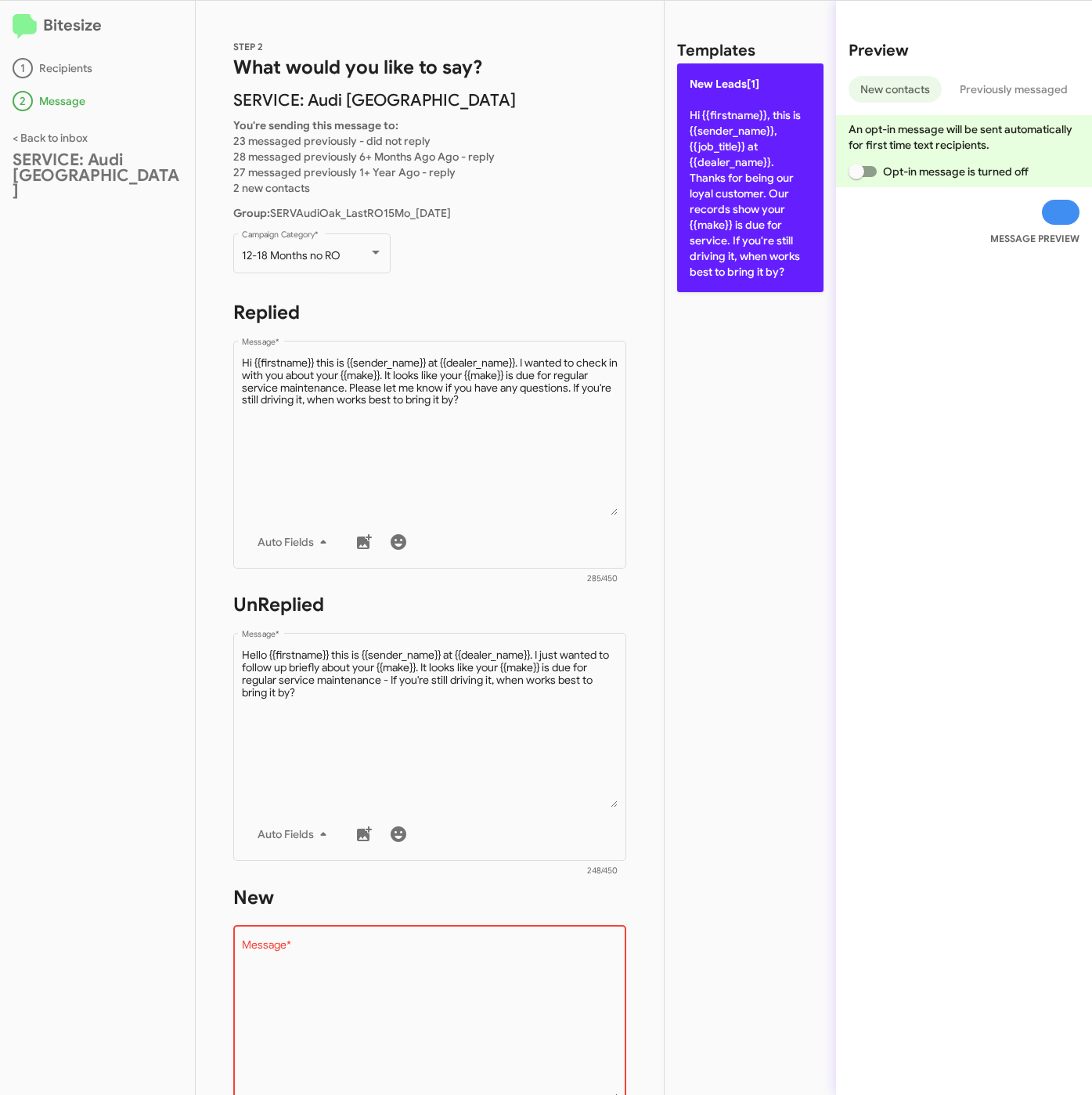
click at [810, 217] on p "New Leads[1] Hi {{firstname}}, this is {{sender_name}}, {{job_title}} at {{deal…" at bounding box center [750, 178] width 146 height 229
type textarea "Hi {{firstname}}, this is {{sender_name}}, {{job_title}} at {{dealer_name}}. Th…"
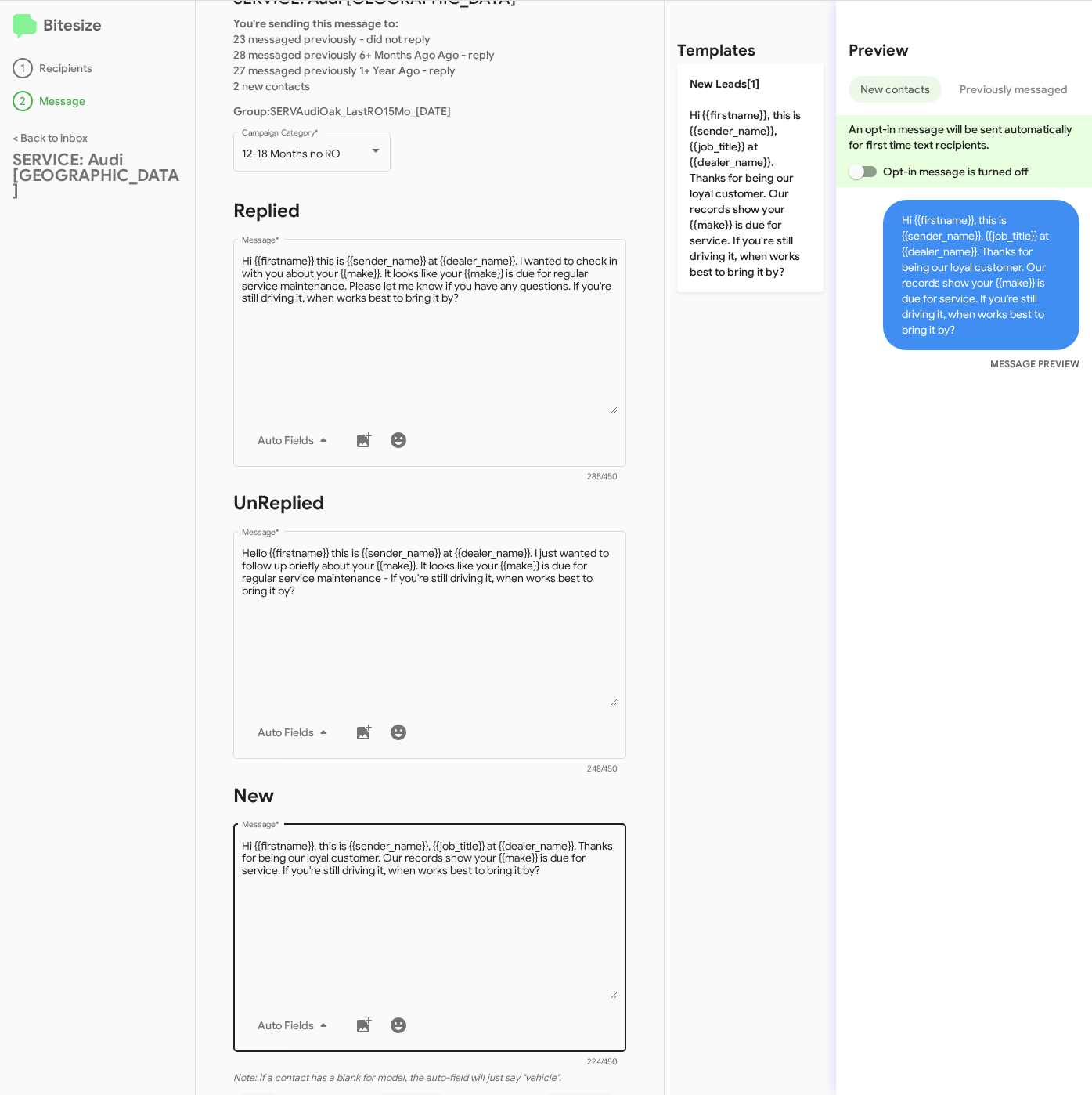
scroll to position [235, 0]
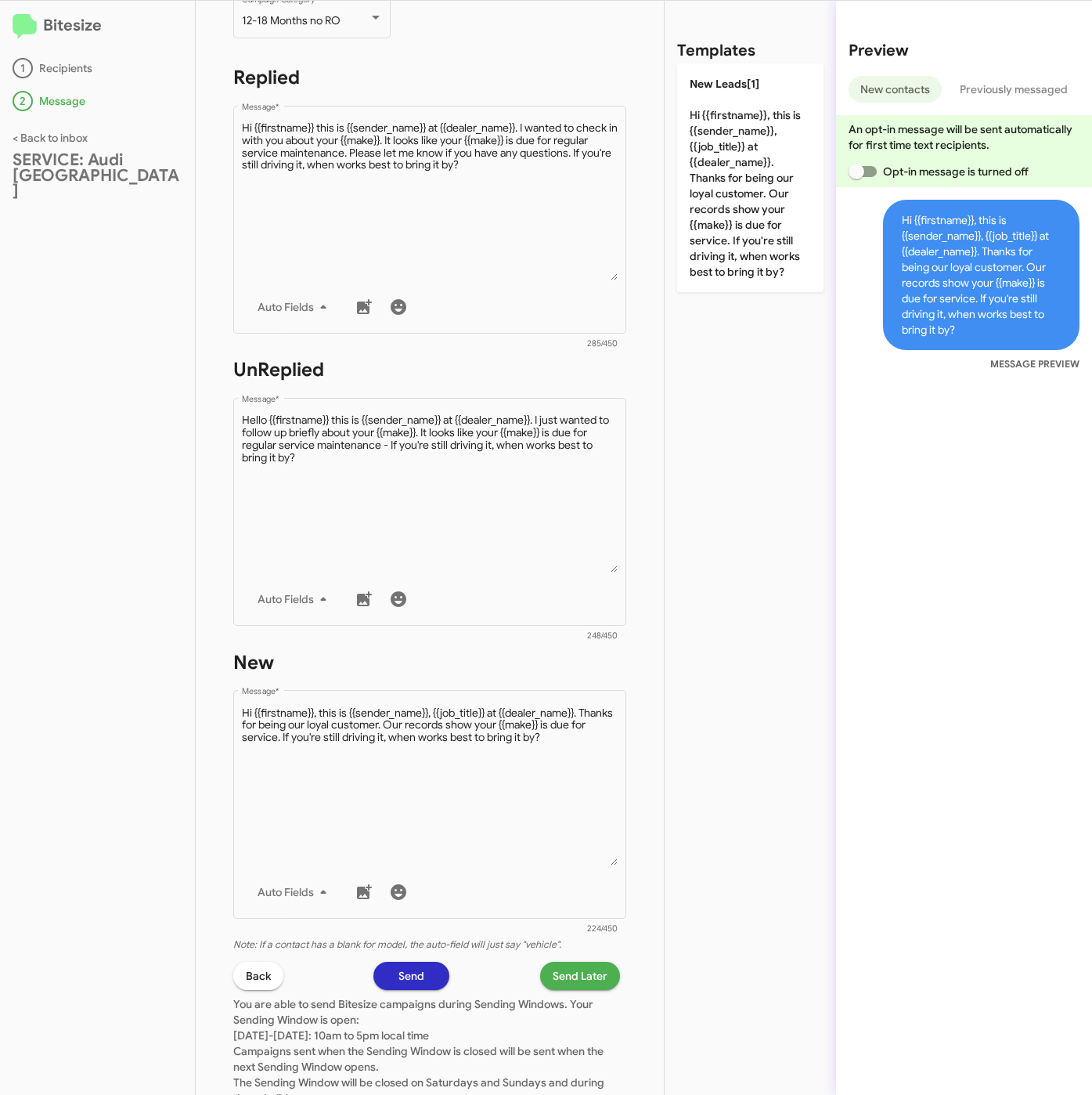
click at [559, 973] on span "Send Later" at bounding box center [580, 975] width 55 height 28
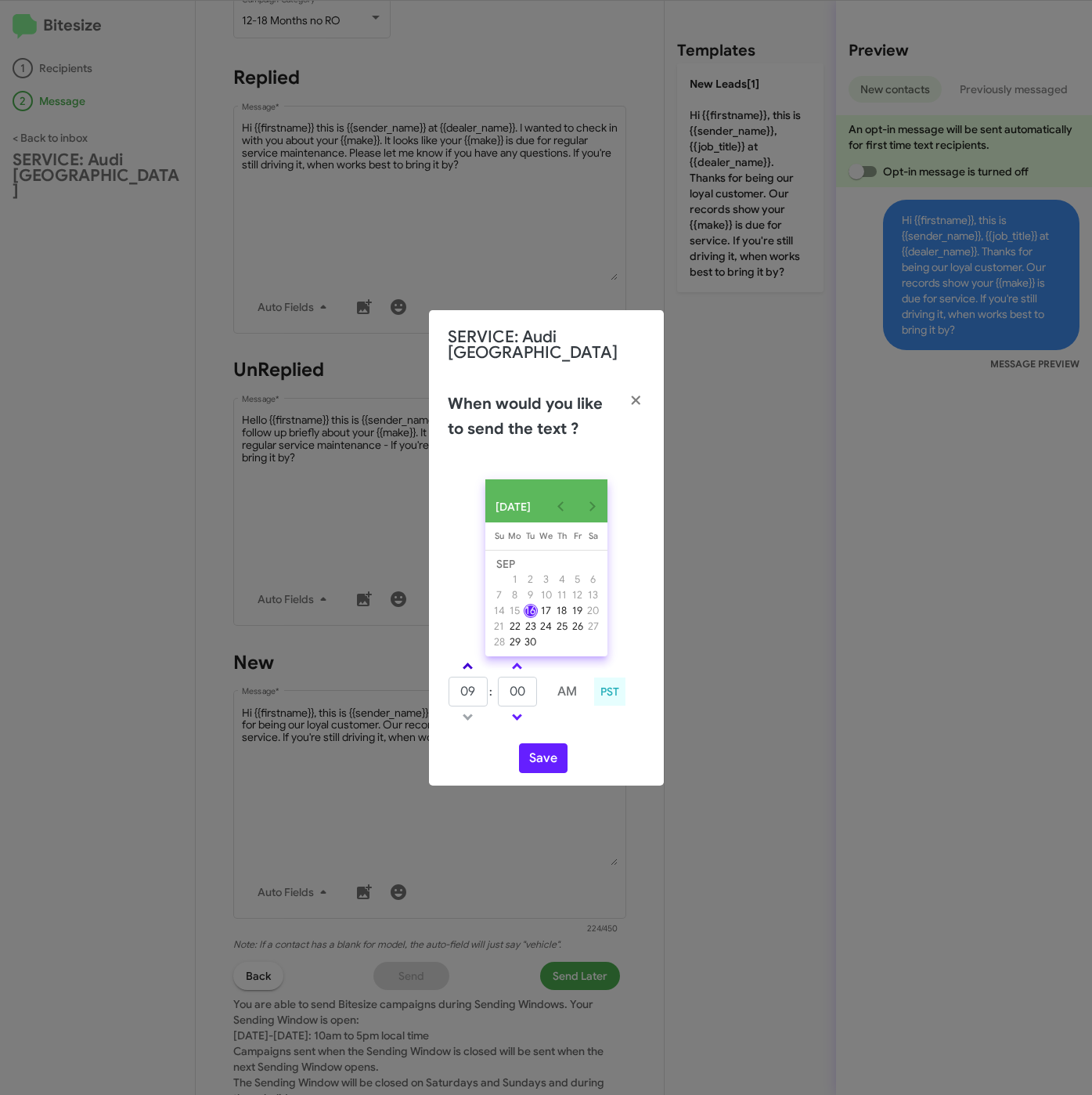
click at [463, 657] on link at bounding box center [468, 666] width 28 height 18
click at [468, 662] on span at bounding box center [468, 667] width 10 height 10
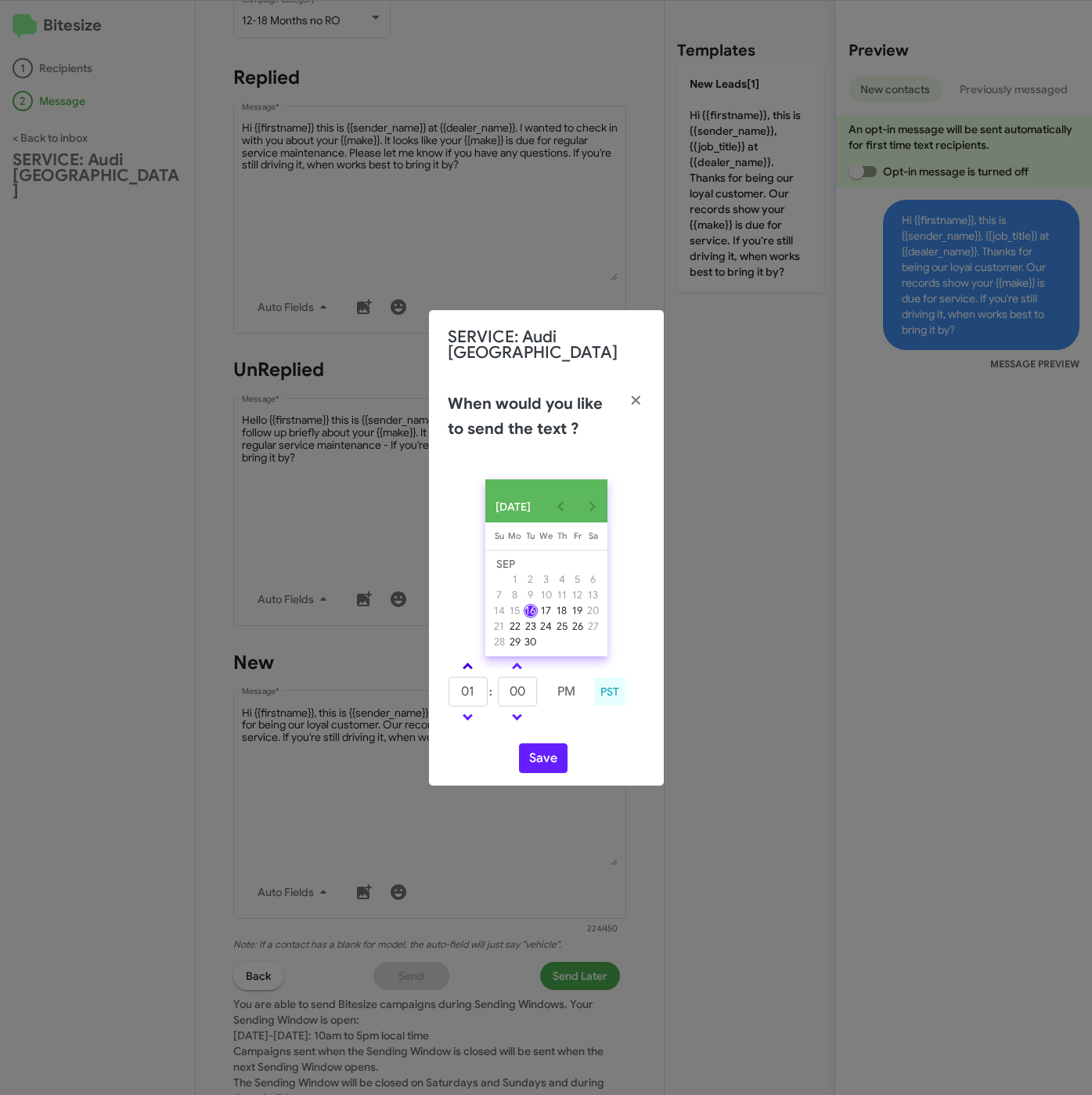
type input "02"
click at [527, 679] on input "00" at bounding box center [517, 691] width 40 height 29
type input "05"
click at [531, 749] on button "Save" at bounding box center [543, 757] width 49 height 29
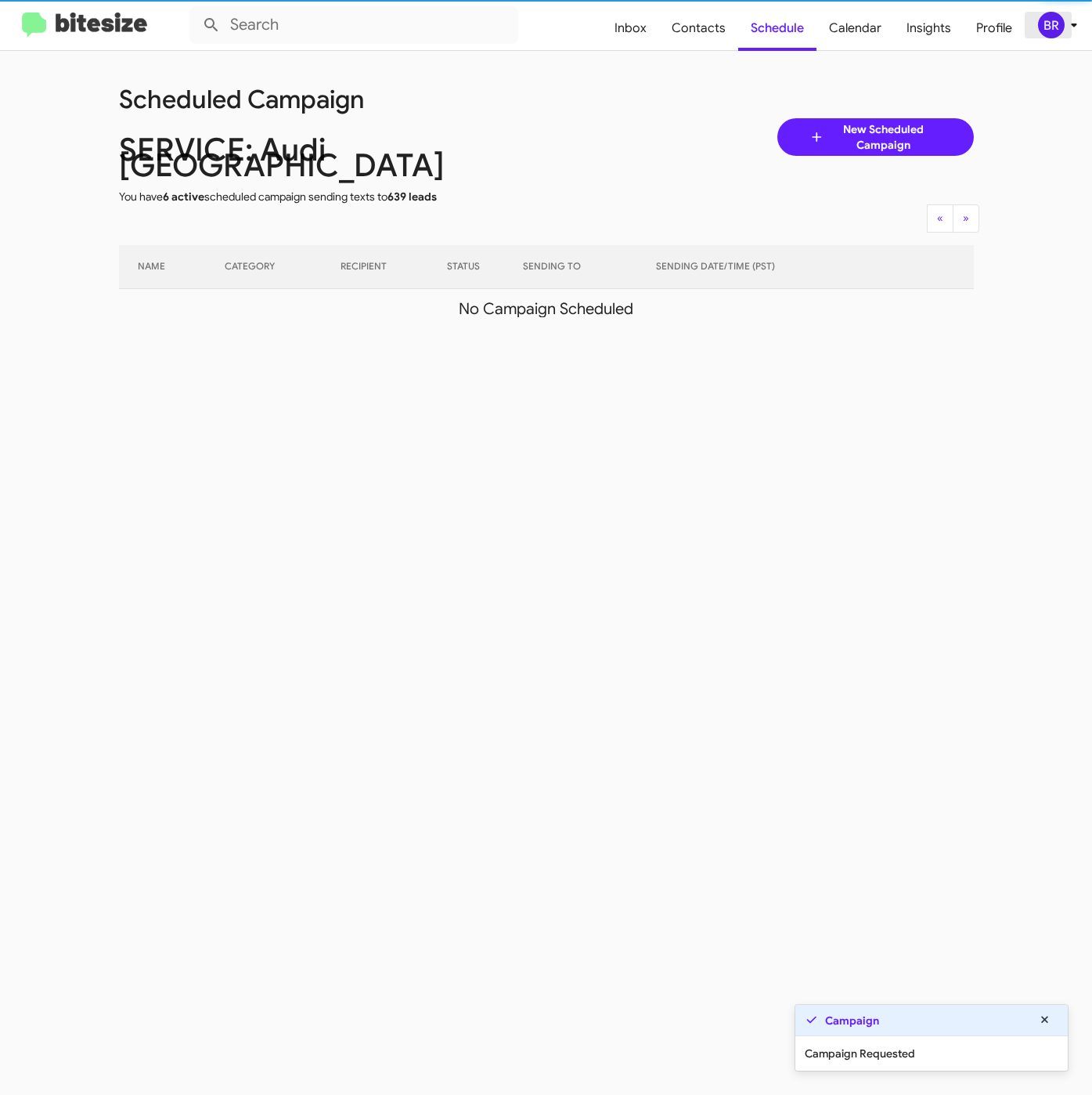
click at [1057, 26] on div "BR" at bounding box center [1052, 25] width 27 height 27
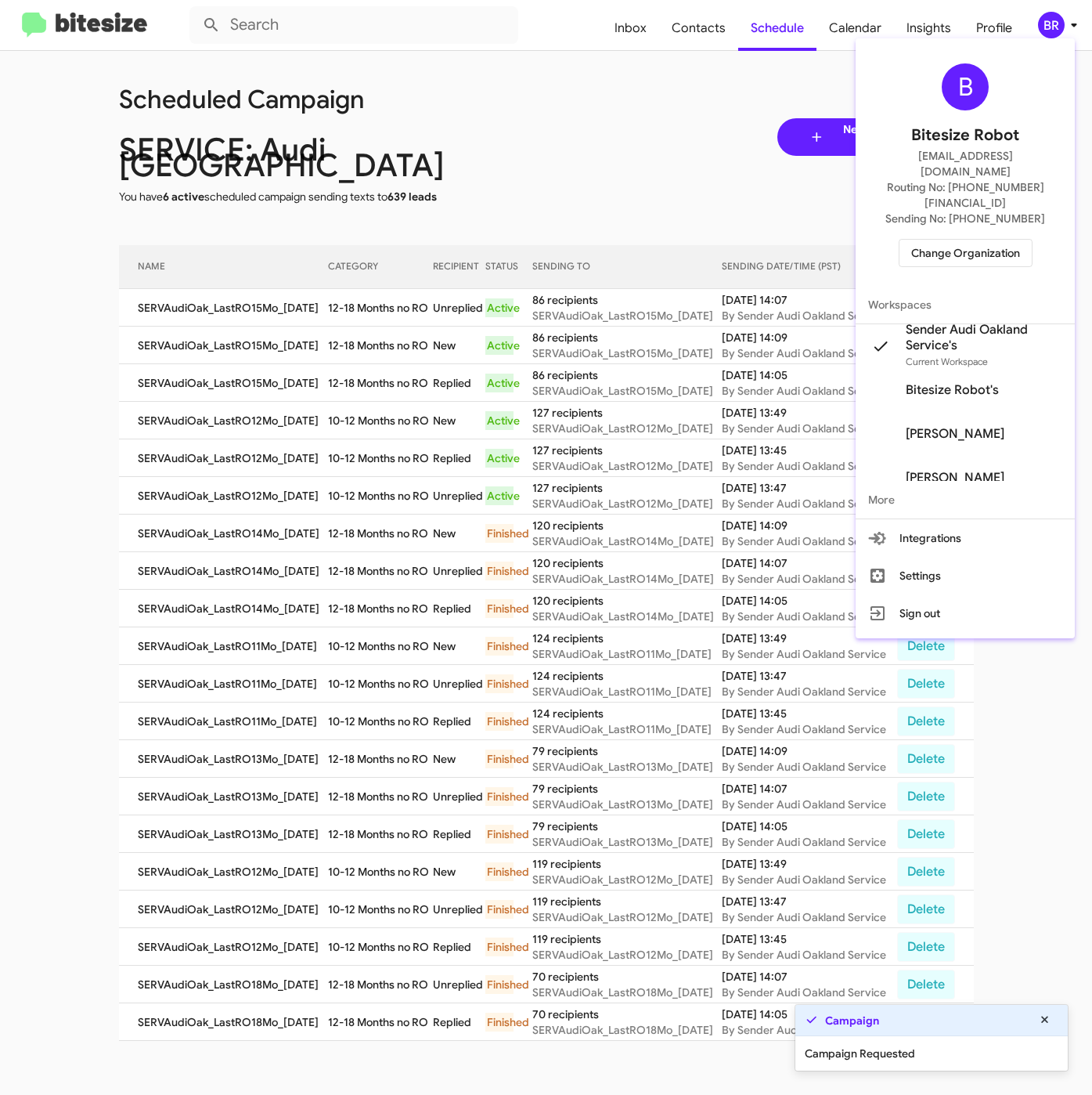
click at [381, 312] on div at bounding box center [546, 547] width 1092 height 1095
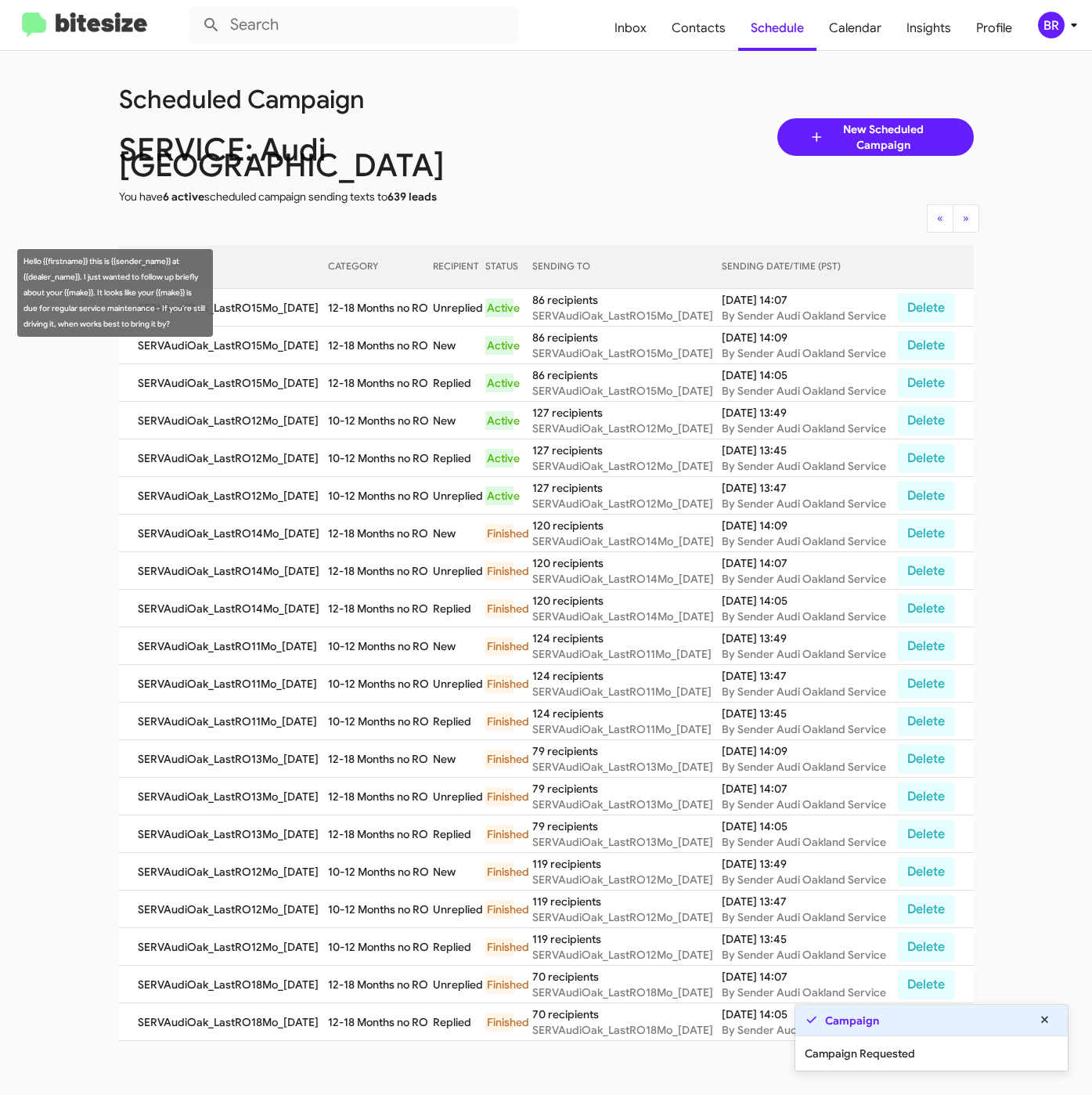
drag, startPoint x: 333, startPoint y: 289, endPoint x: 432, endPoint y: 303, distance: 100.0
click at [432, 303] on td "12-18 Months no RO" at bounding box center [381, 307] width 106 height 38
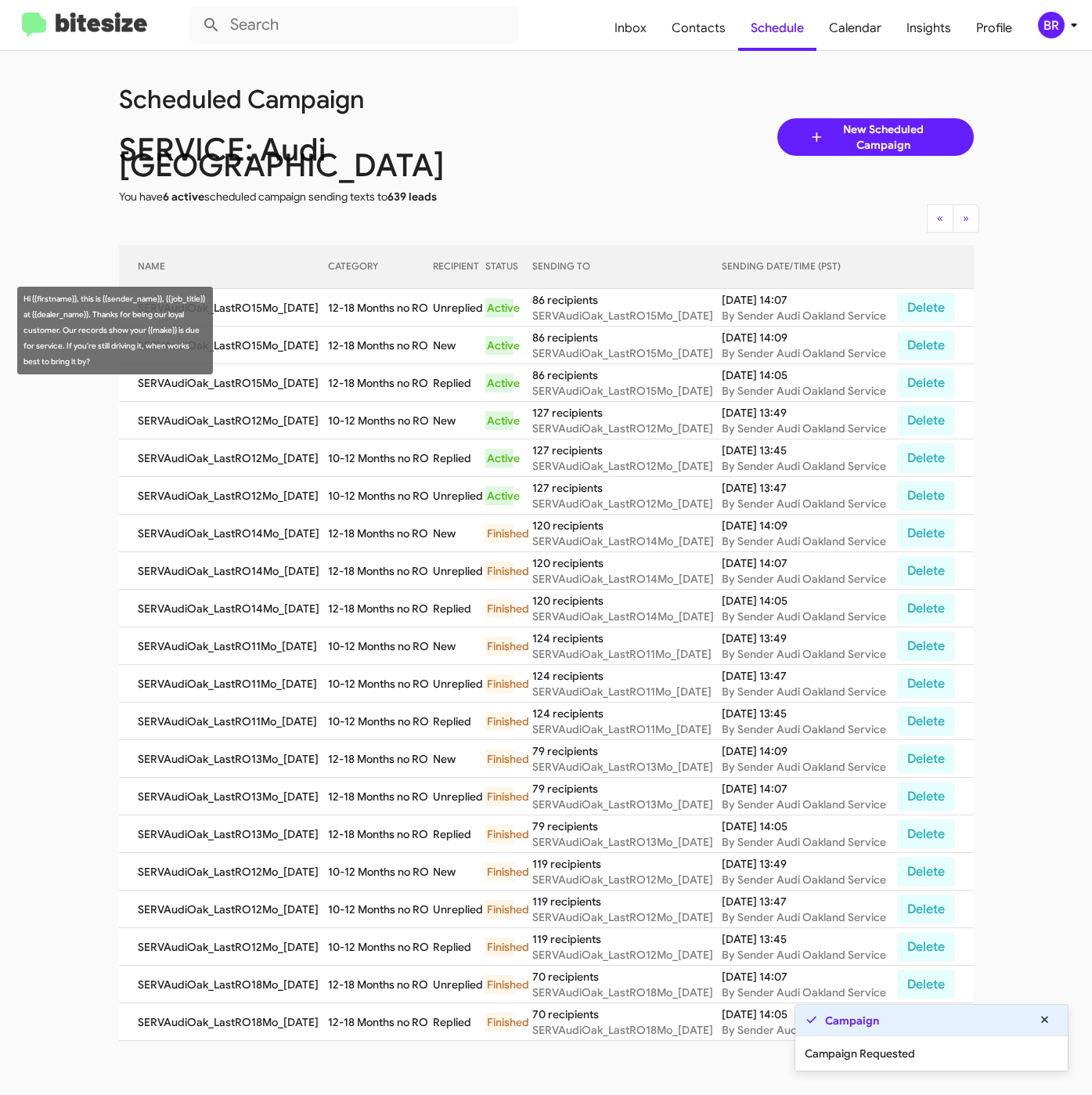
copy td "12-18 Months no RO"
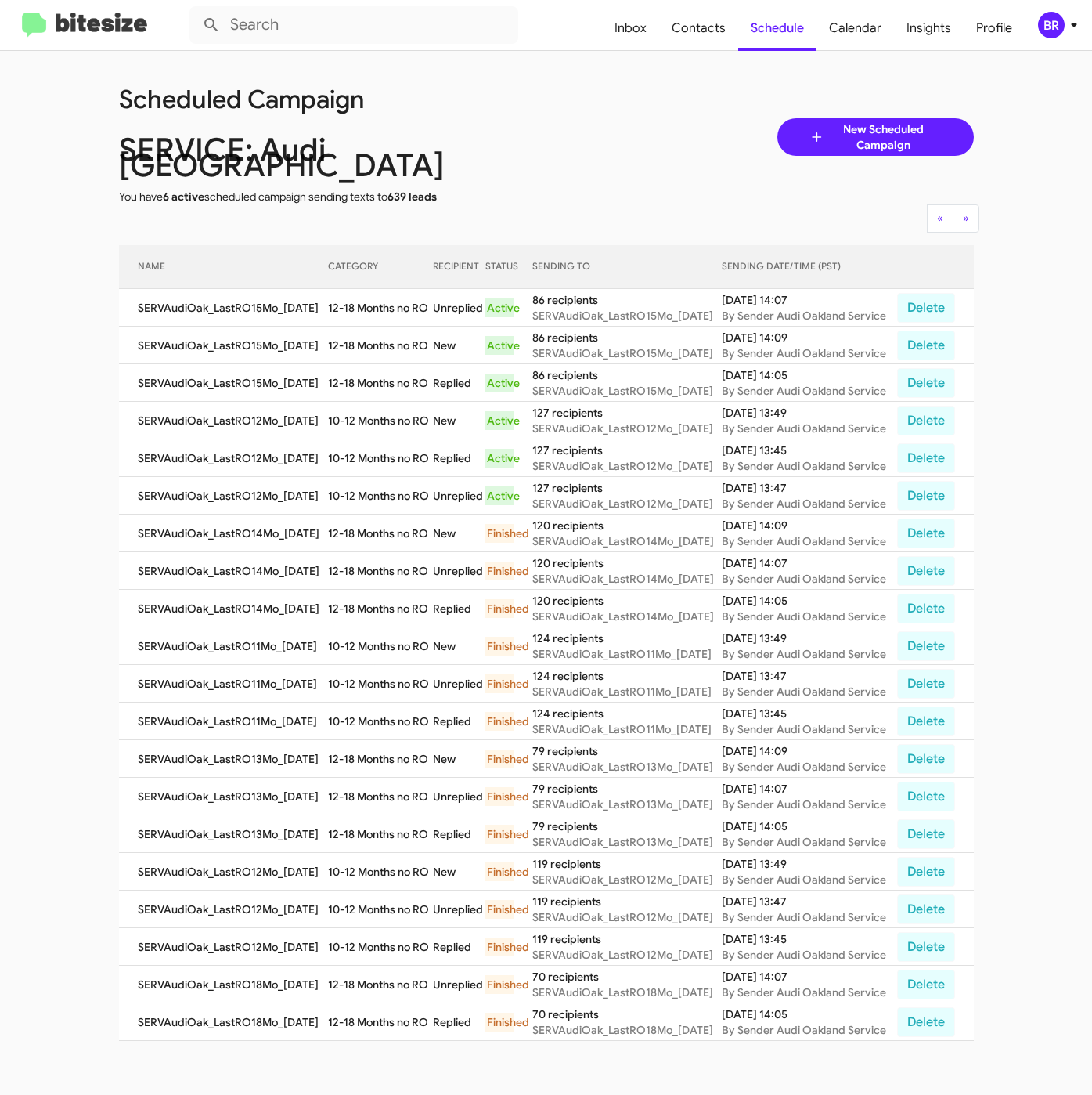
click at [1063, 24] on div "BR" at bounding box center [1052, 25] width 27 height 27
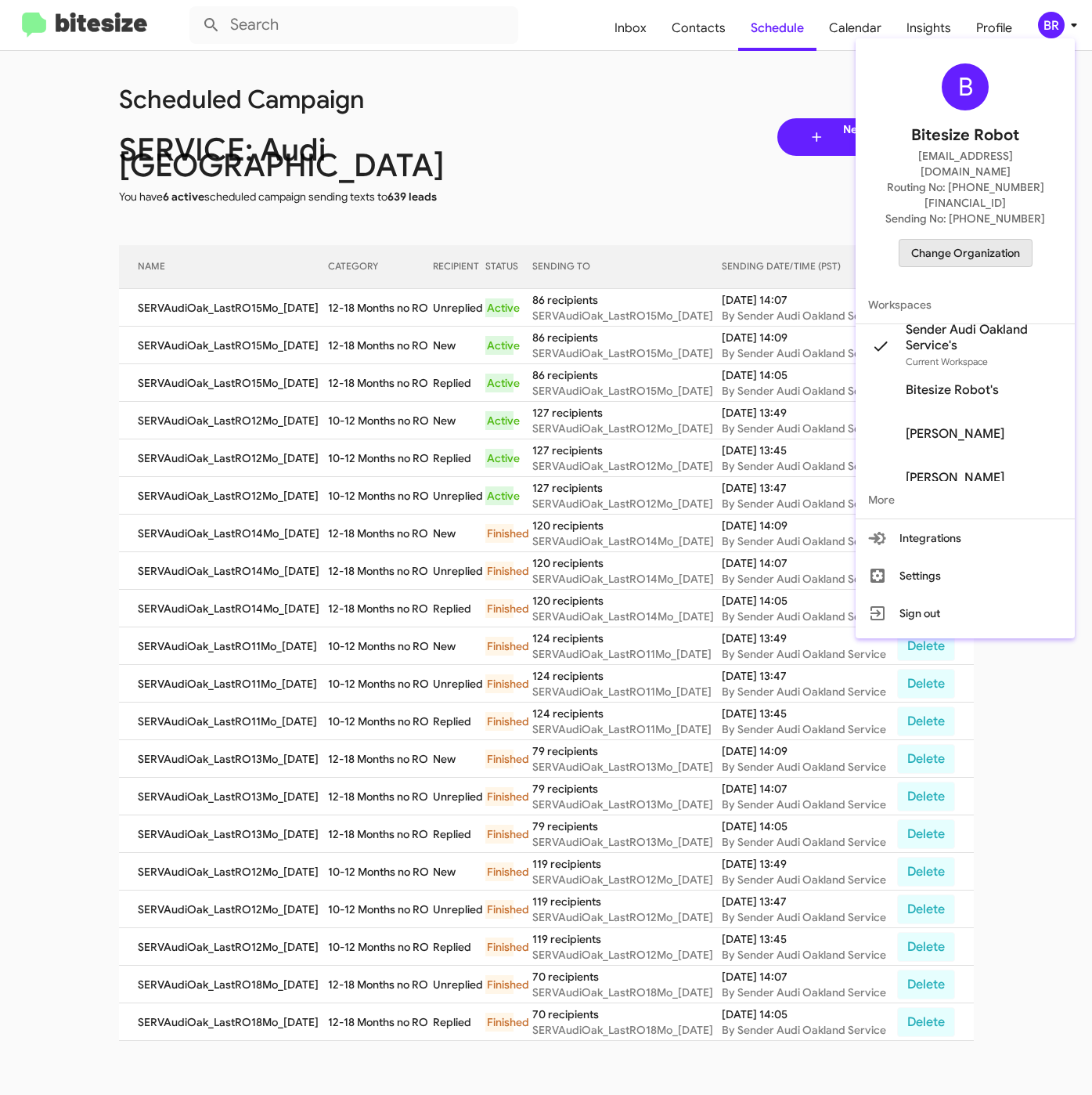
click at [977, 240] on span "Change Organization" at bounding box center [965, 253] width 109 height 27
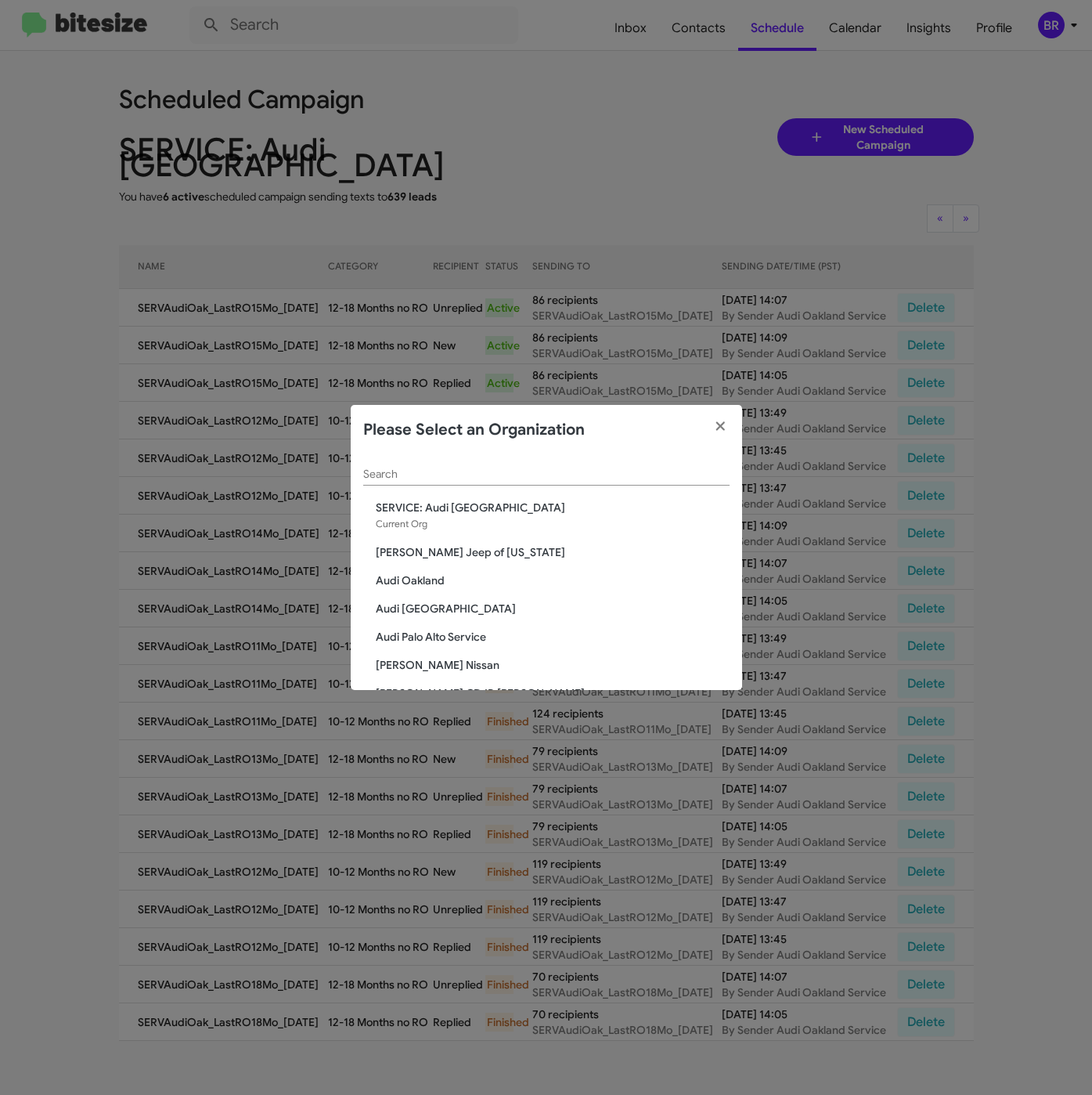
click at [478, 473] on input "Search" at bounding box center [546, 474] width 366 height 13
paste input "SERVICE: Mercedes Marin"
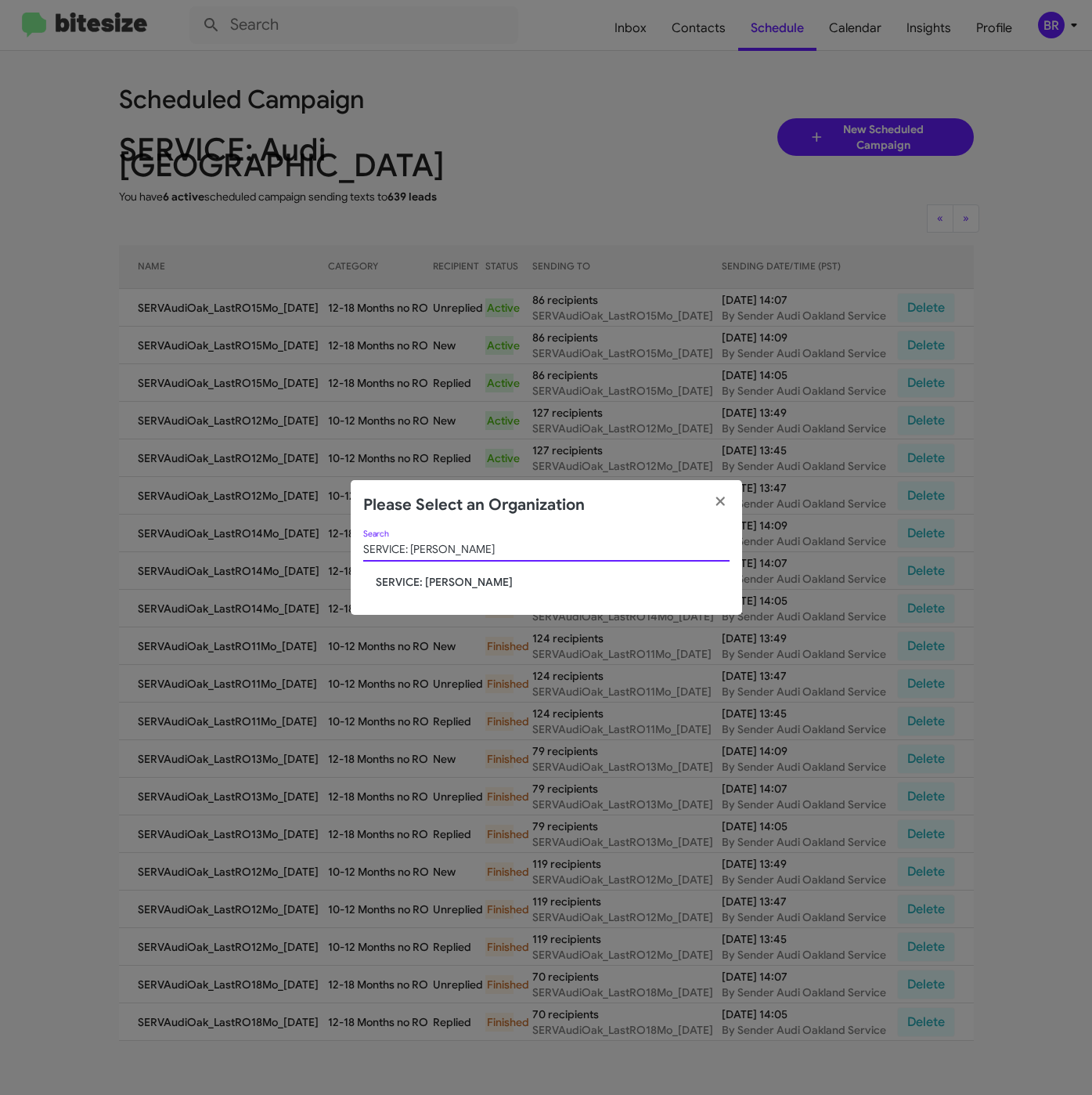
type input "SERVICE: Mercedes Marin"
click at [447, 577] on span "SERVICE: Mercedes Marin" at bounding box center [553, 582] width 354 height 16
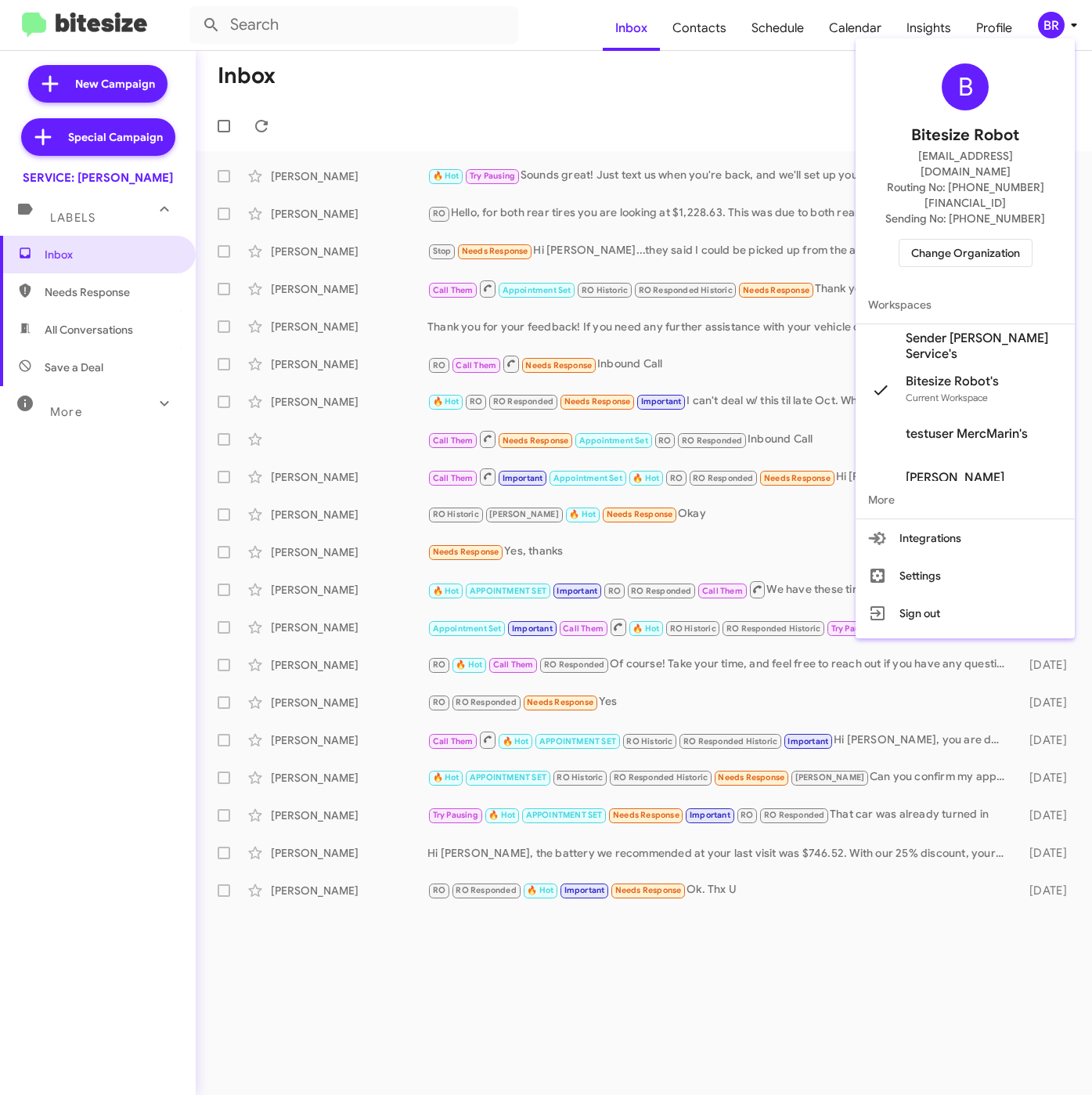
click at [958, 331] on span "Sender [PERSON_NAME] Service's" at bounding box center [983, 346] width 156 height 31
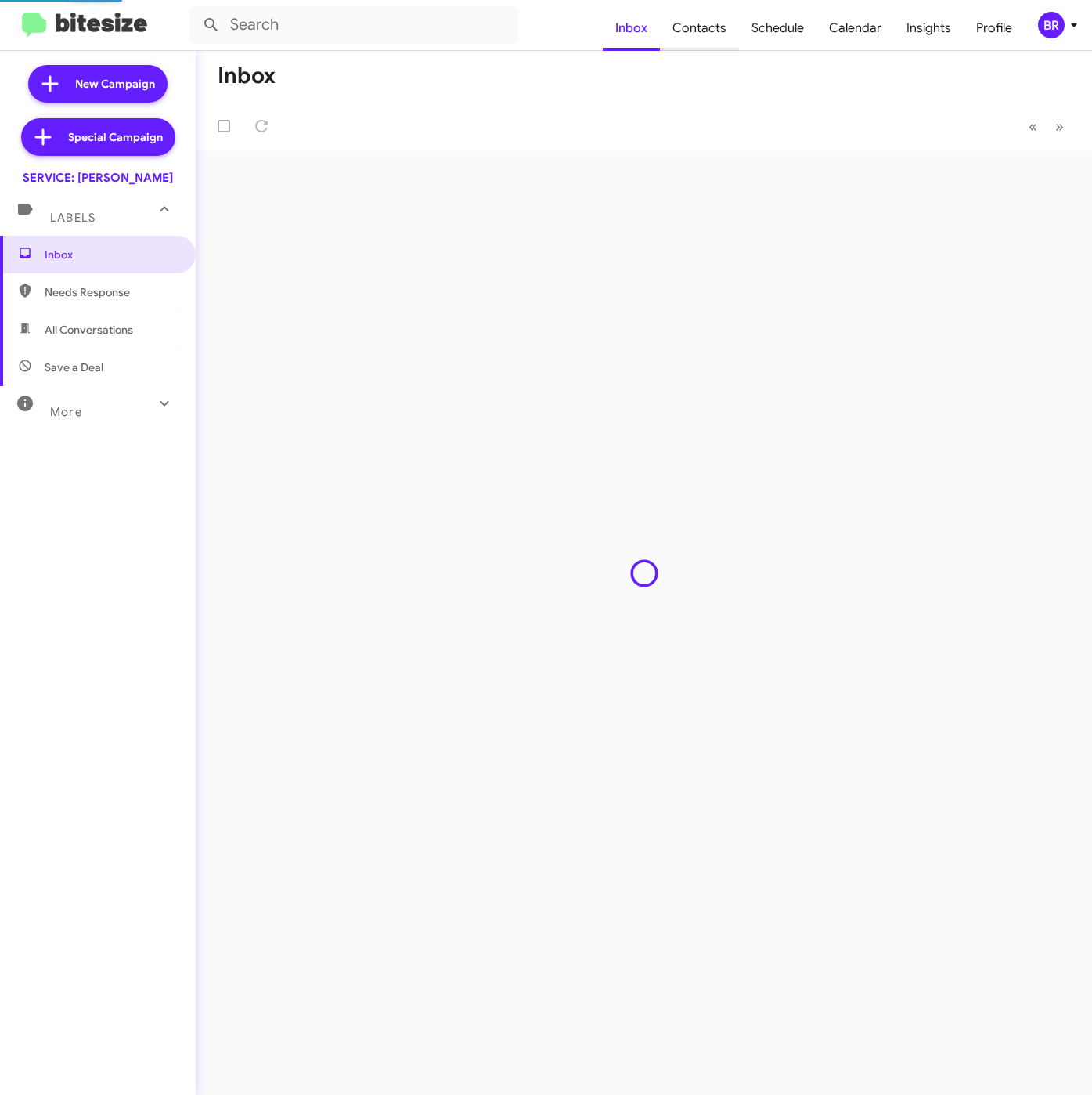
click at [688, 33] on span "Contacts" at bounding box center [699, 29] width 79 height 45
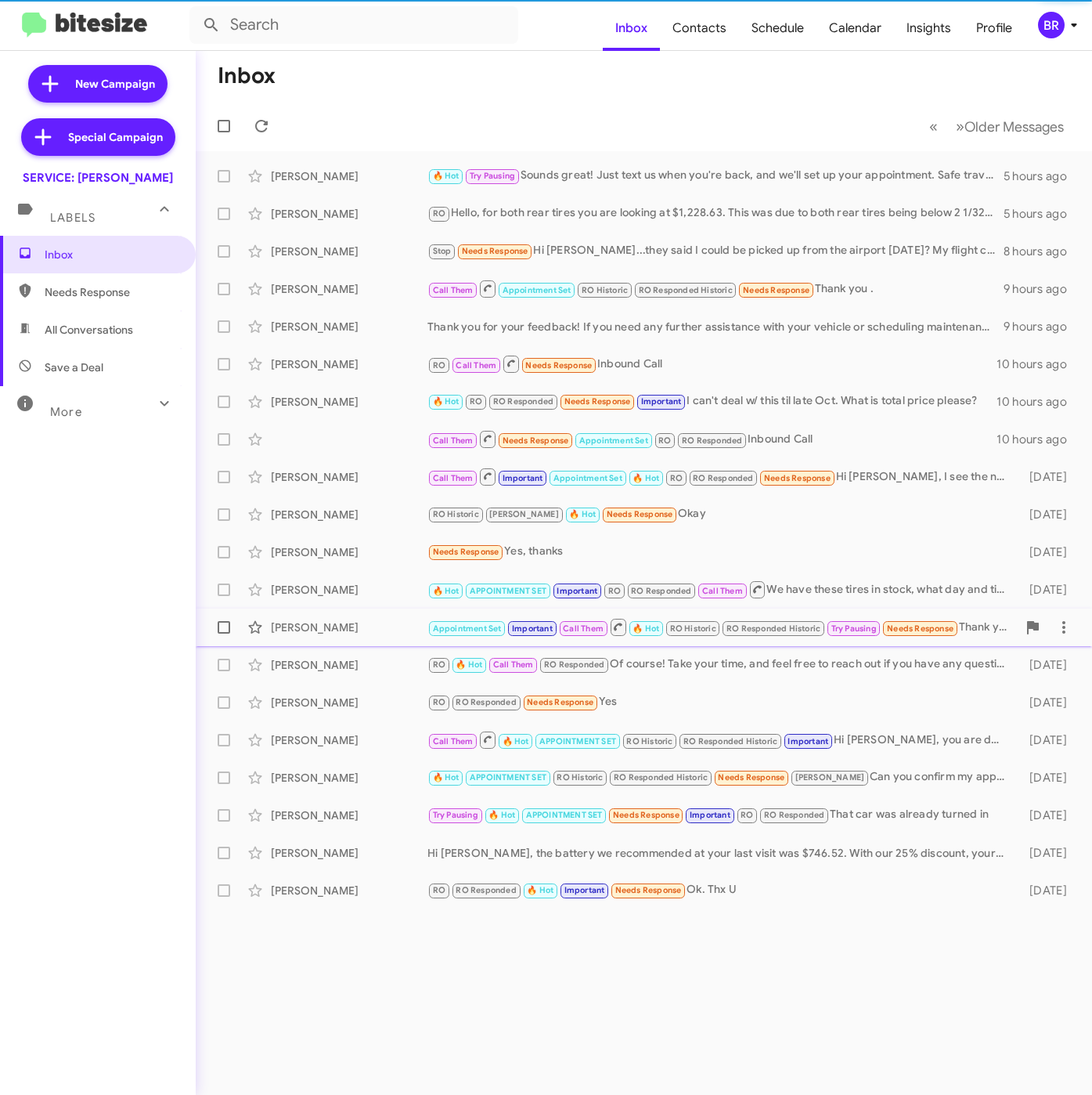
type input "in:groups"
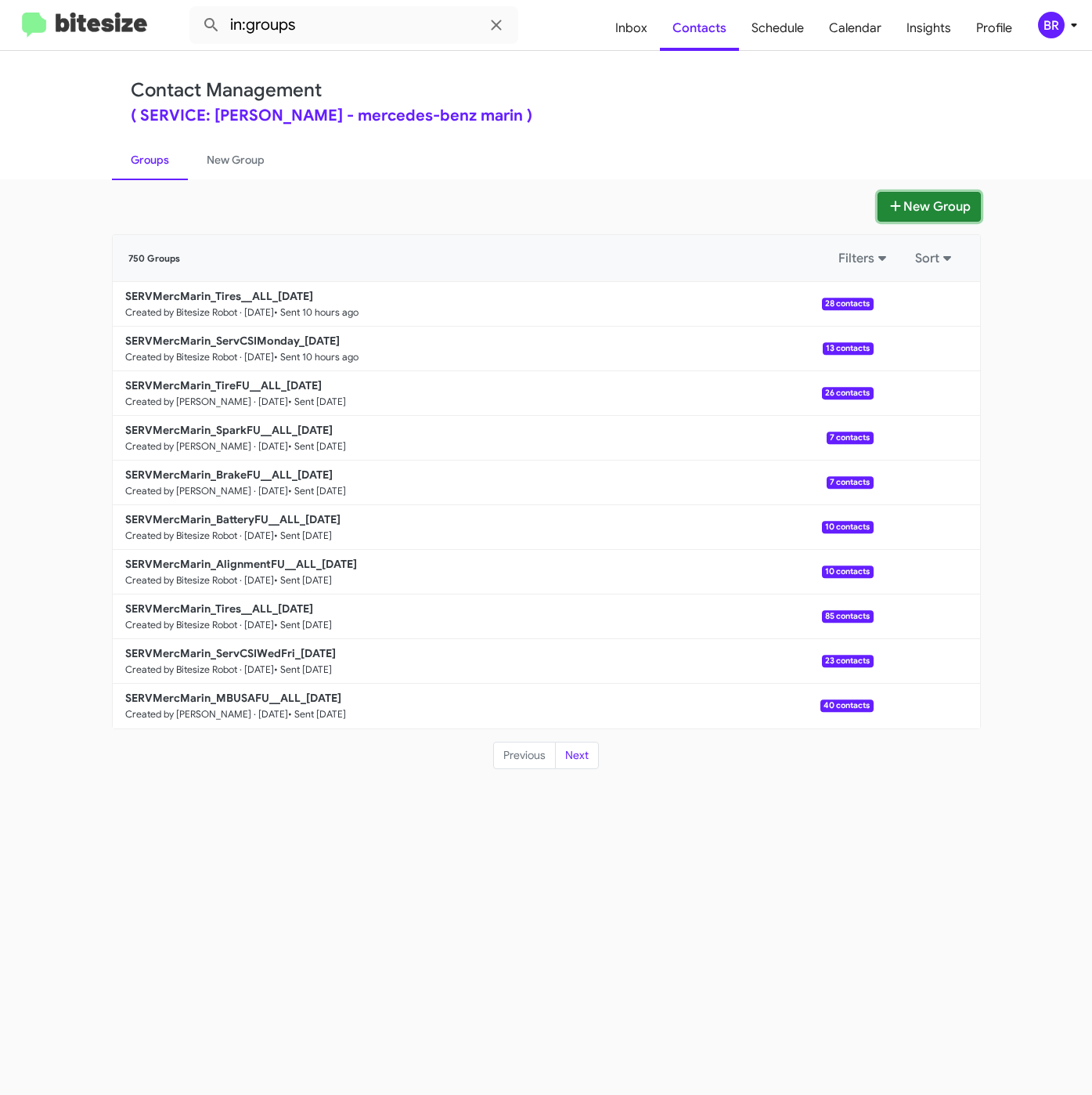
click at [905, 212] on button "New Group" at bounding box center [929, 206] width 103 height 29
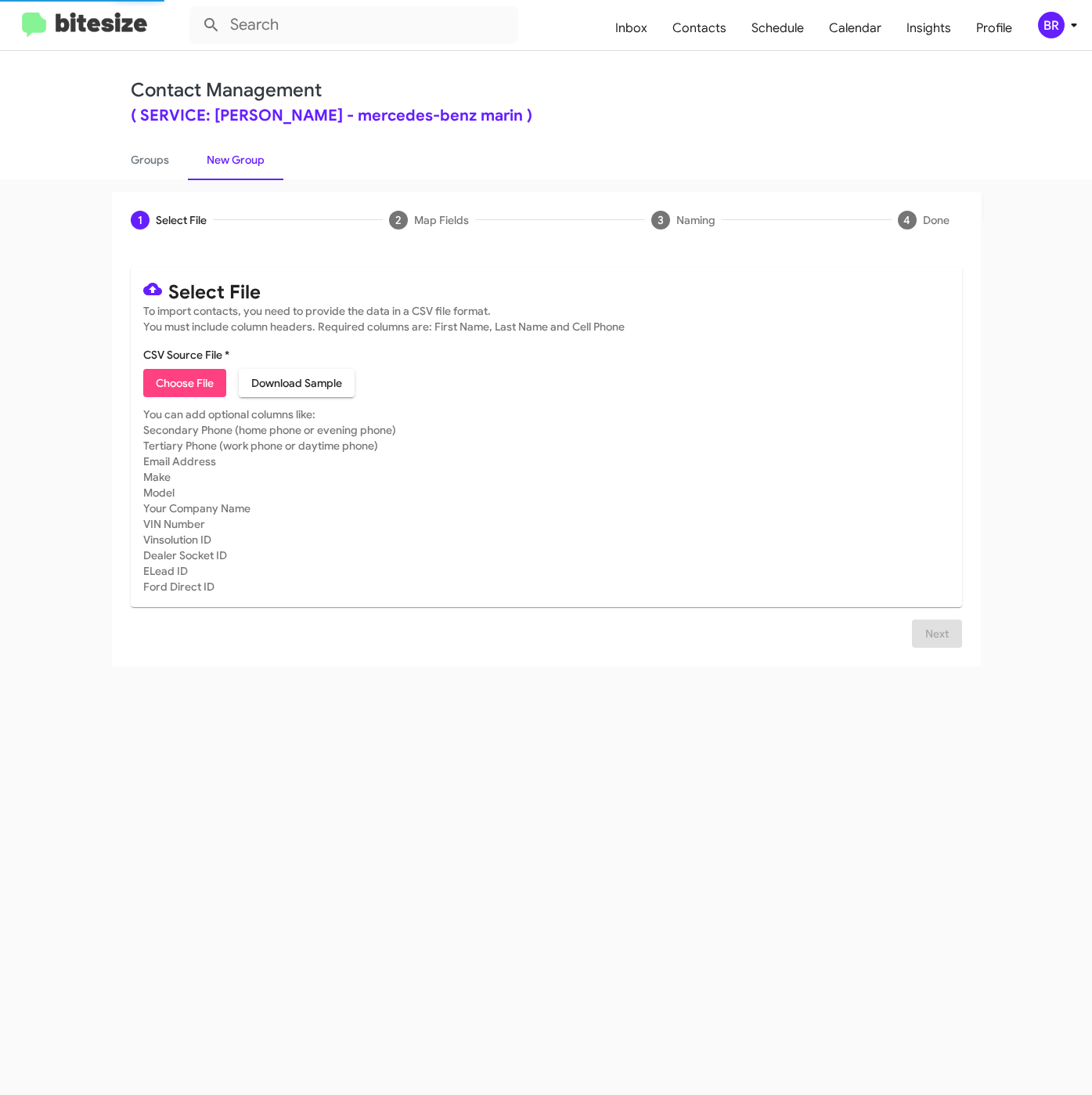
click at [195, 379] on span "Choose File" at bounding box center [184, 382] width 58 height 28
type input "SERVMercMarin_LastRO15Mo_[DATE]"
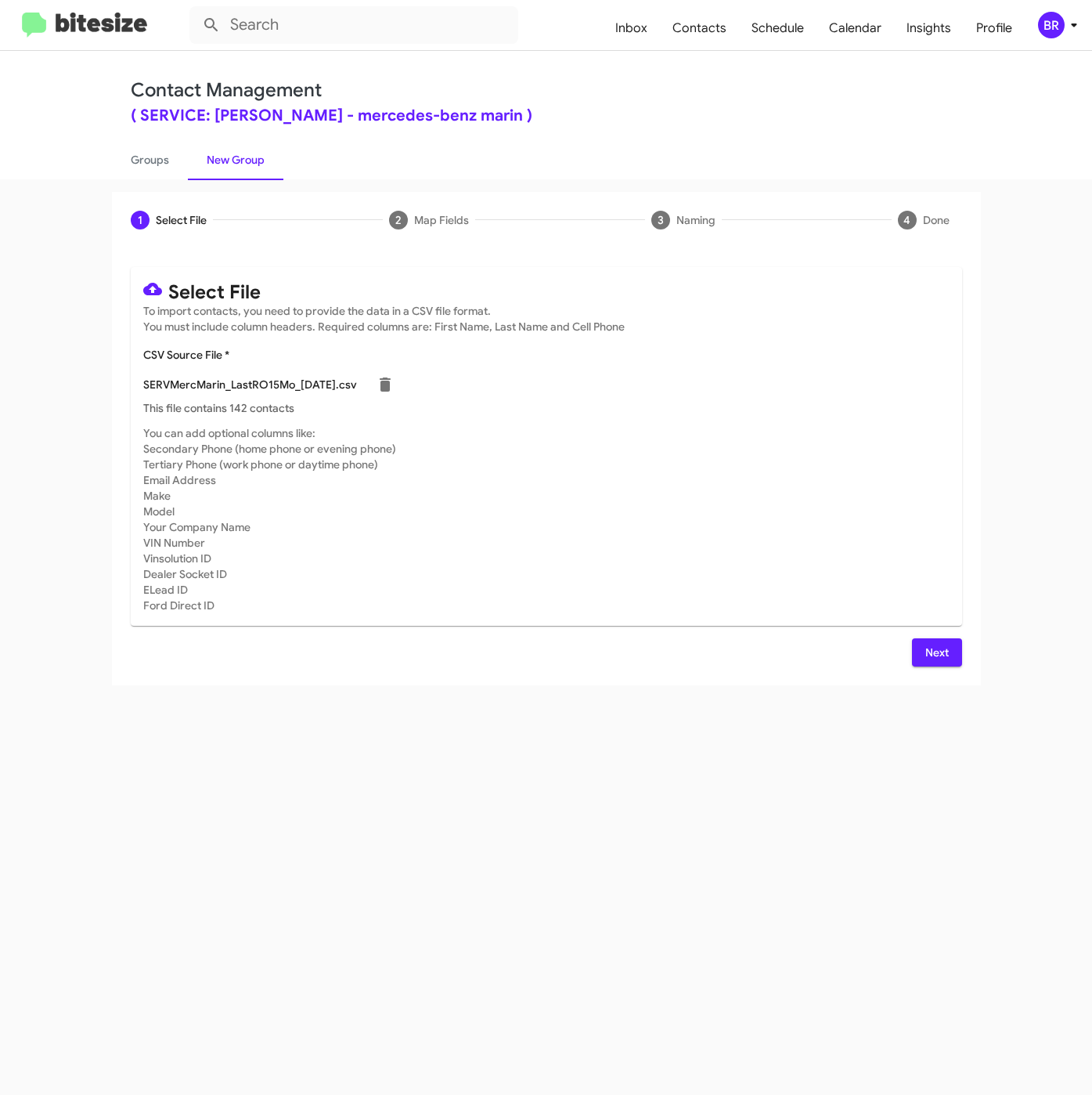
click at [936, 651] on span "Next" at bounding box center [937, 651] width 25 height 28
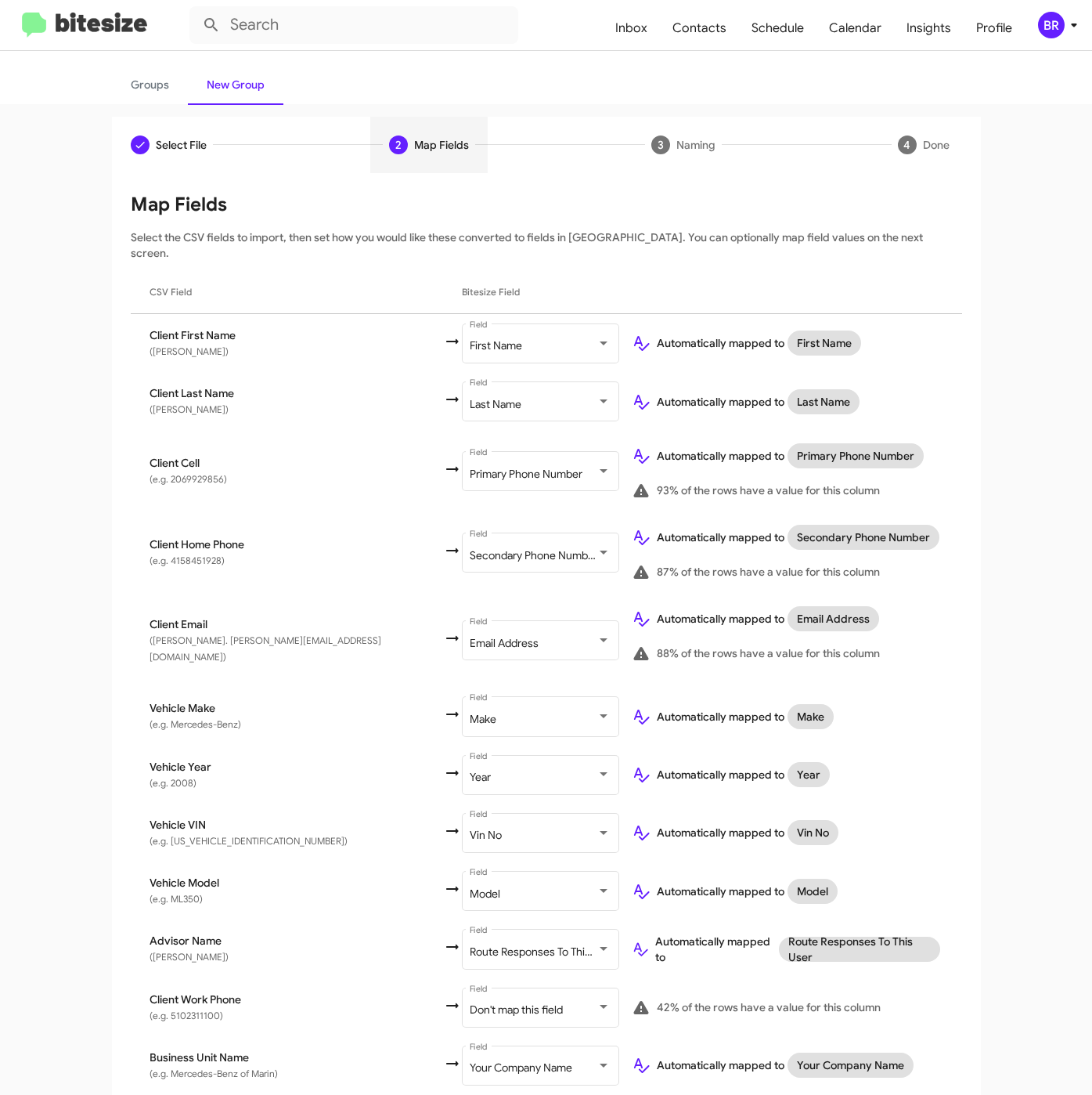
scroll to position [115, 0]
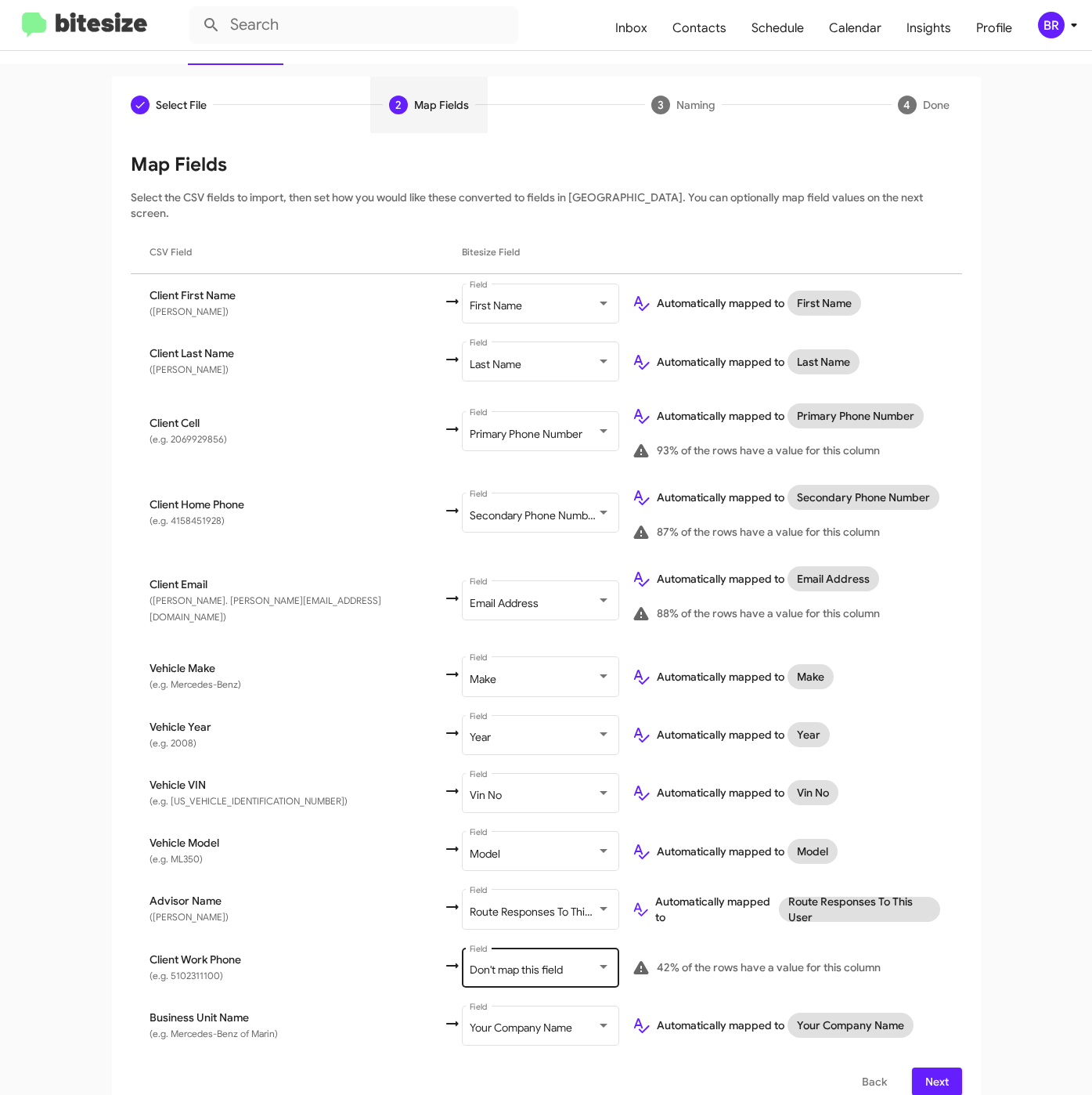
click at [469, 944] on div "Don't map this field Field" at bounding box center [539, 965] width 140 height 43
click at [926, 1067] on span "Next" at bounding box center [937, 1081] width 25 height 28
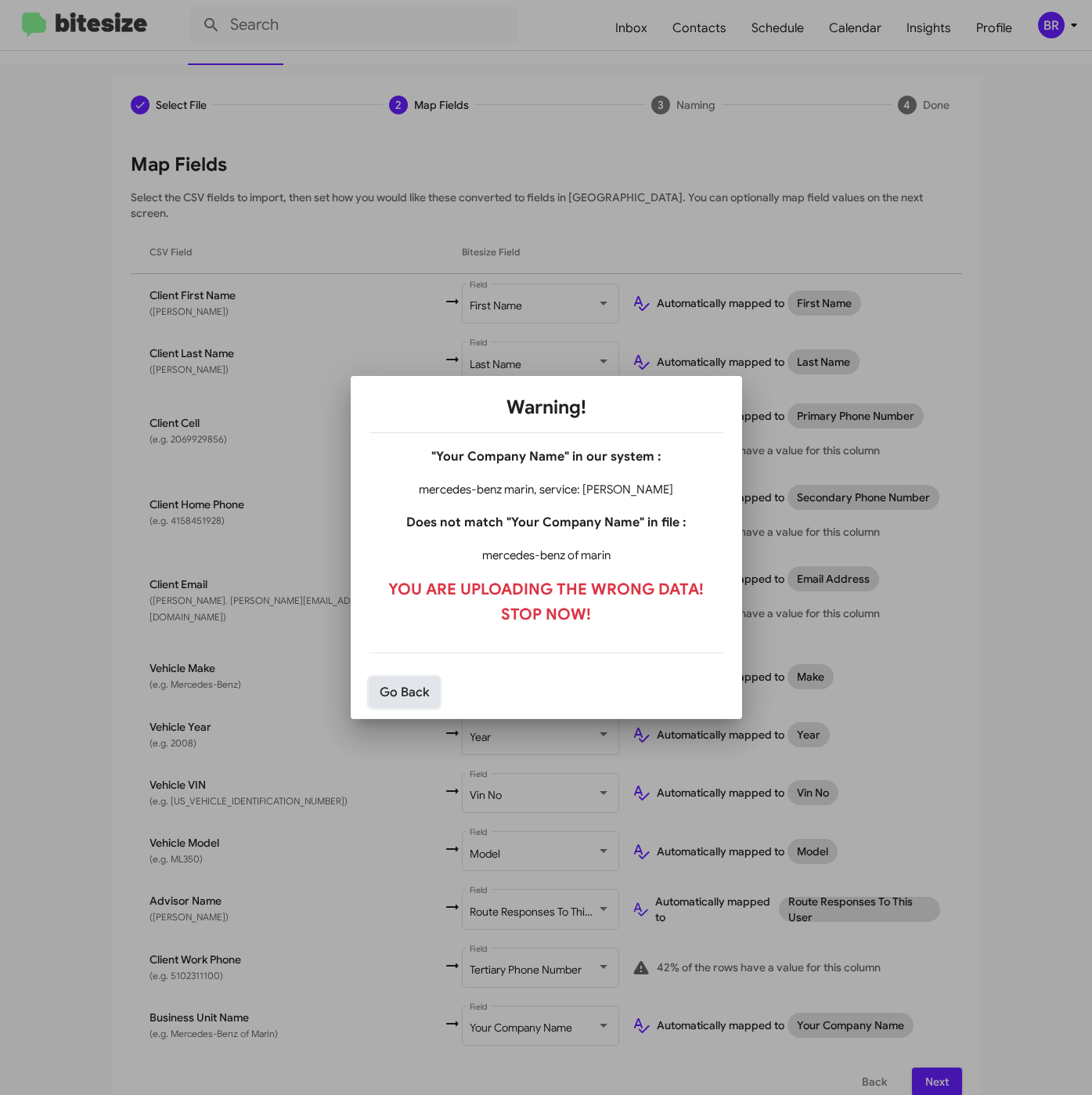
click at [421, 693] on button "Go Back" at bounding box center [404, 692] width 70 height 29
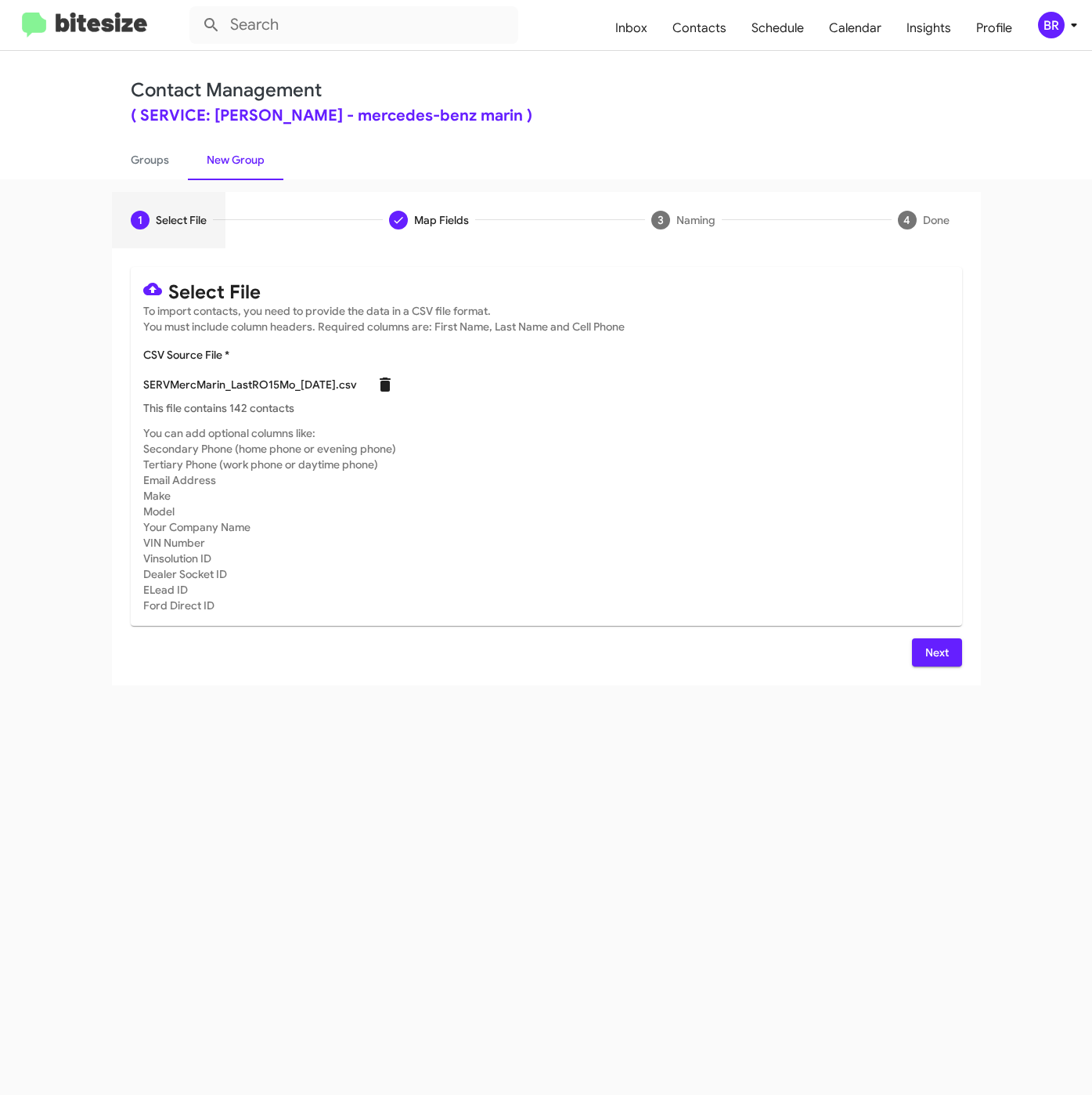
click at [388, 390] on icon at bounding box center [385, 385] width 19 height 19
checkbox input "false"
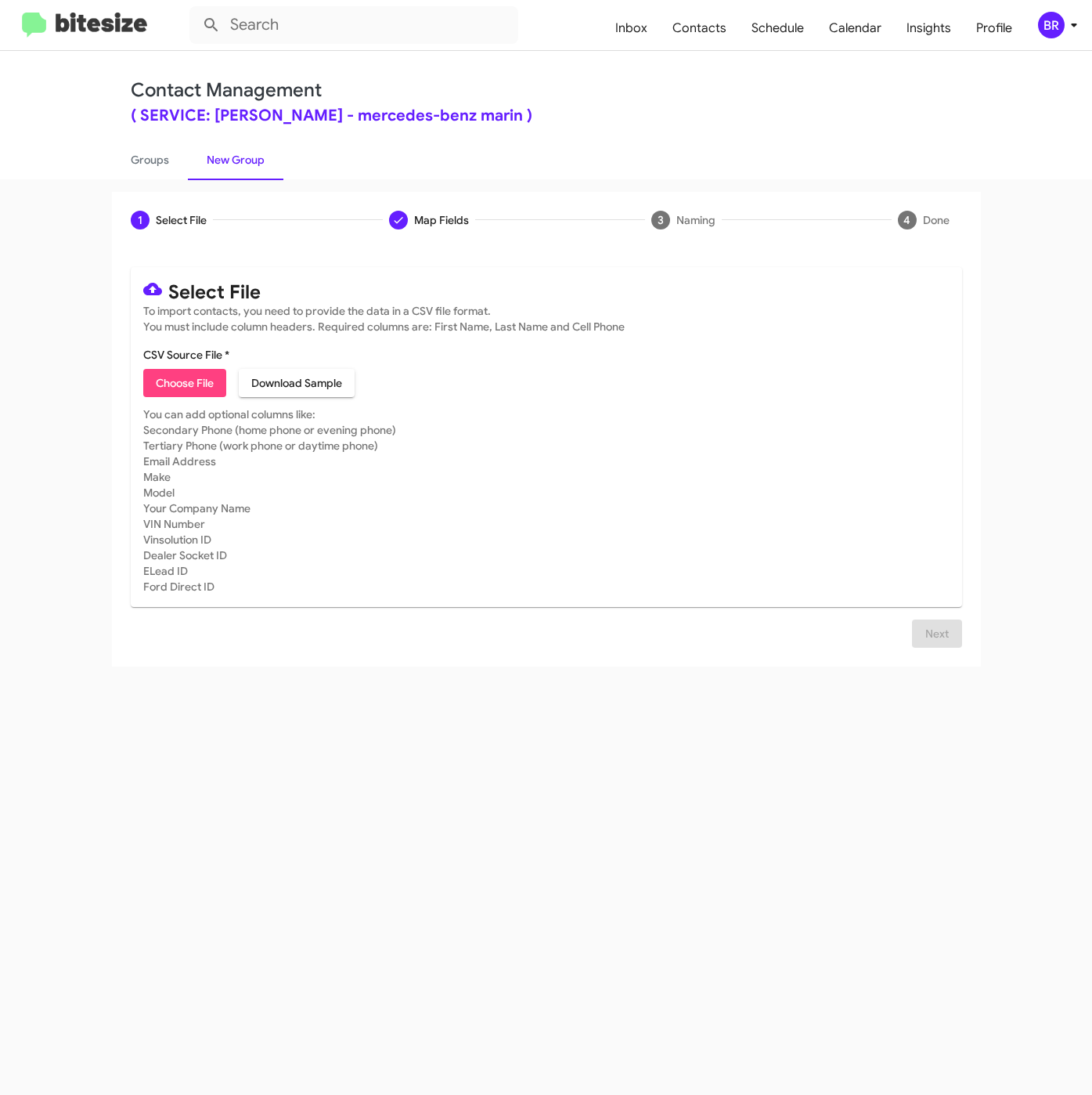
click at [146, 393] on button "Choose File" at bounding box center [184, 382] width 83 height 28
type input "SERVMercMarin_LastRO12Mo_[DATE]"
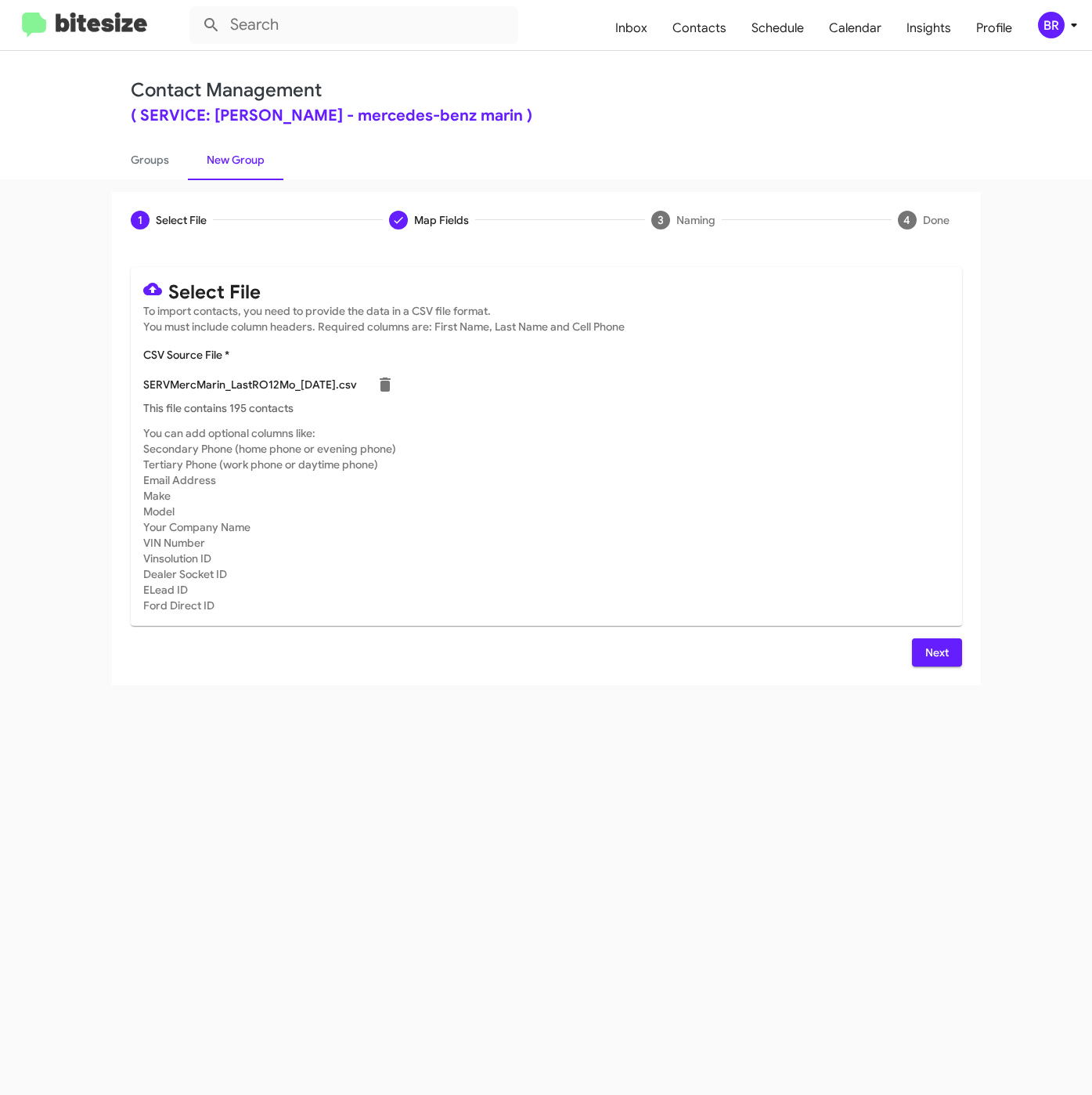
click at [928, 658] on span "Next" at bounding box center [937, 651] width 25 height 28
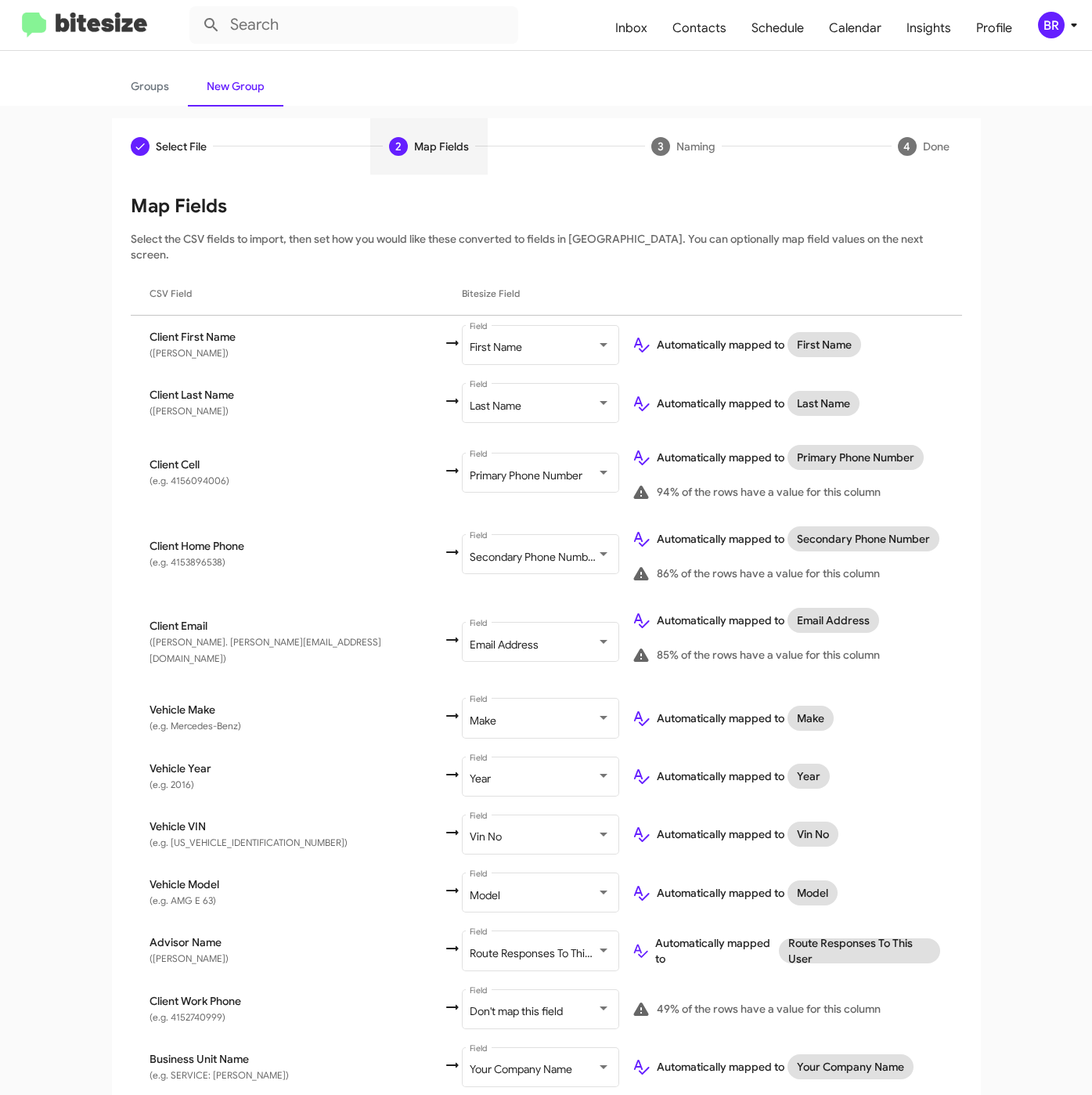
scroll to position [115, 0]
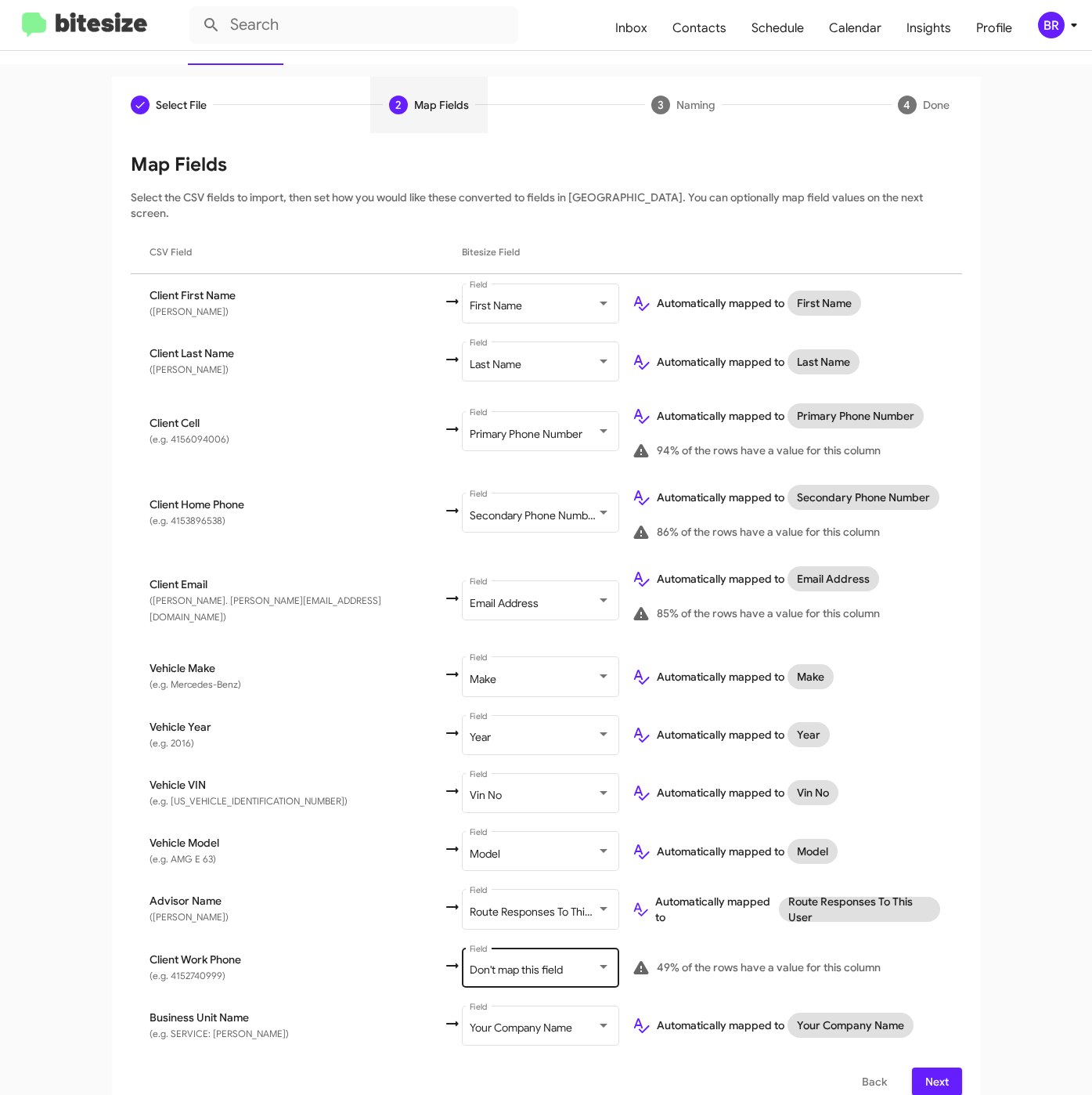
click at [469, 944] on div "Don't map this field Field" at bounding box center [539, 965] width 140 height 43
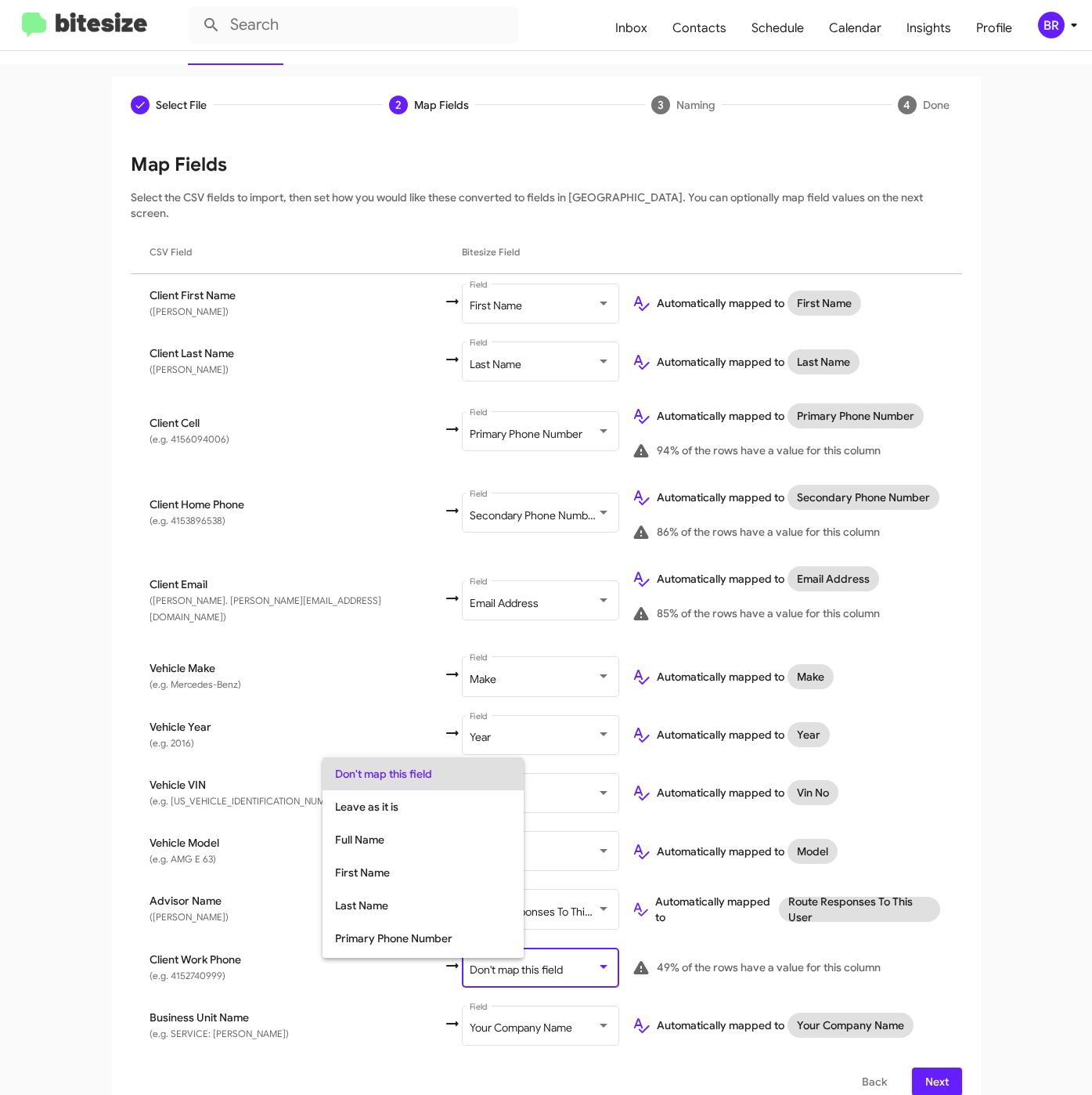
scroll to position [62, 0]
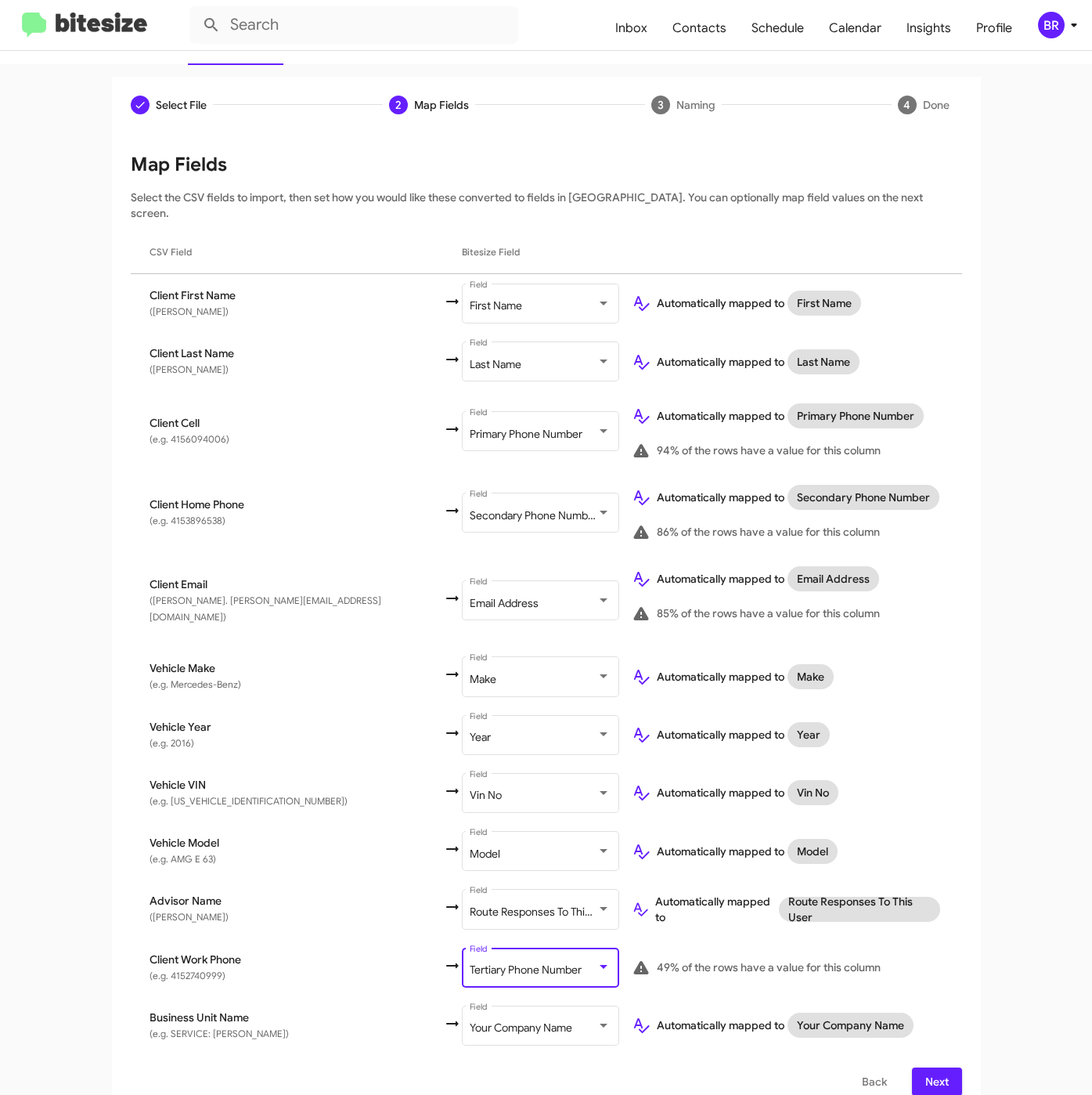
click at [937, 1067] on span "Next" at bounding box center [937, 1081] width 25 height 28
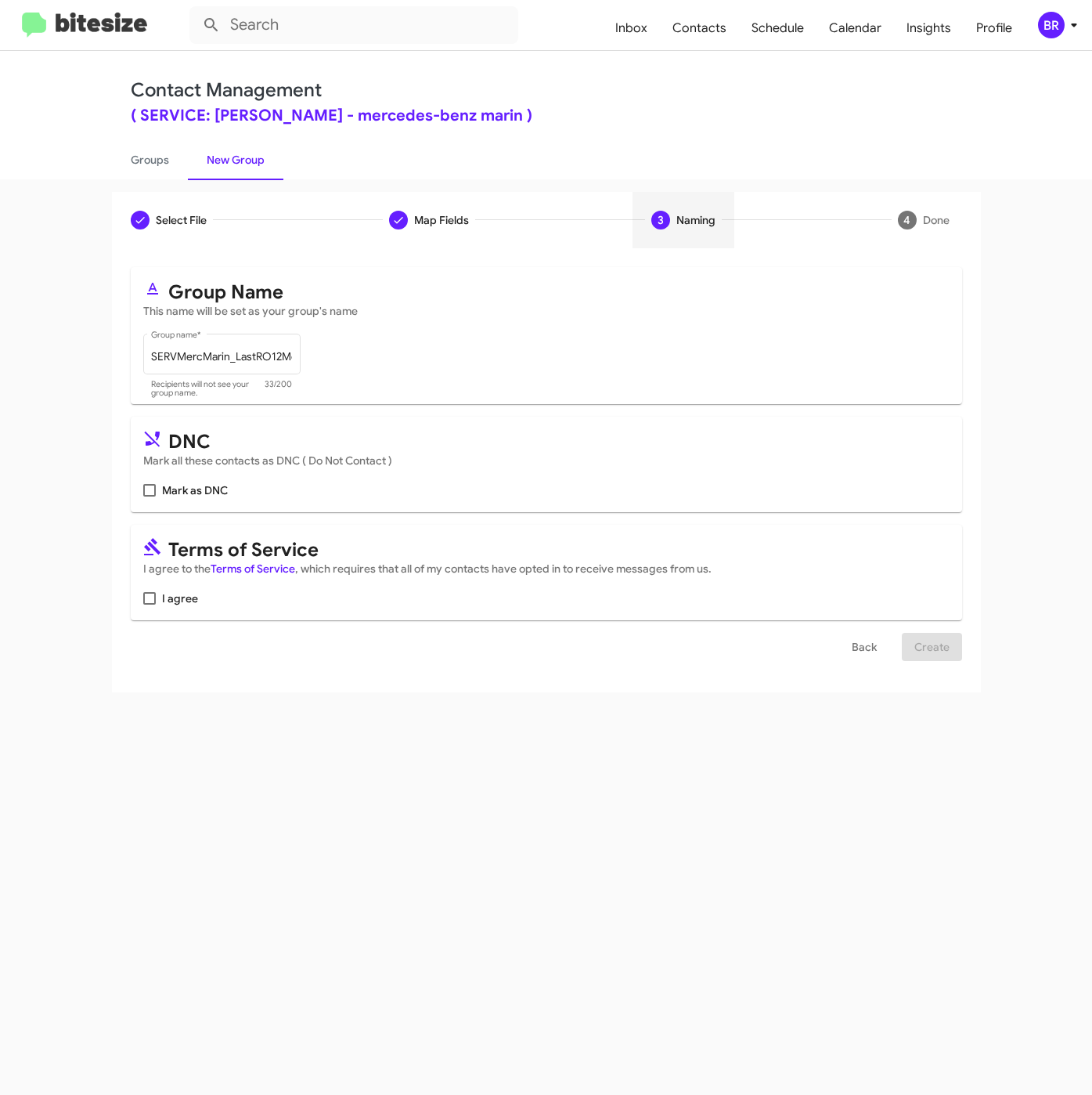
click at [153, 603] on span at bounding box center [149, 598] width 13 height 13
click at [150, 604] on input "I agree" at bounding box center [149, 604] width 1 height 1
checkbox input "true"
click at [928, 647] on span "Create" at bounding box center [932, 646] width 35 height 28
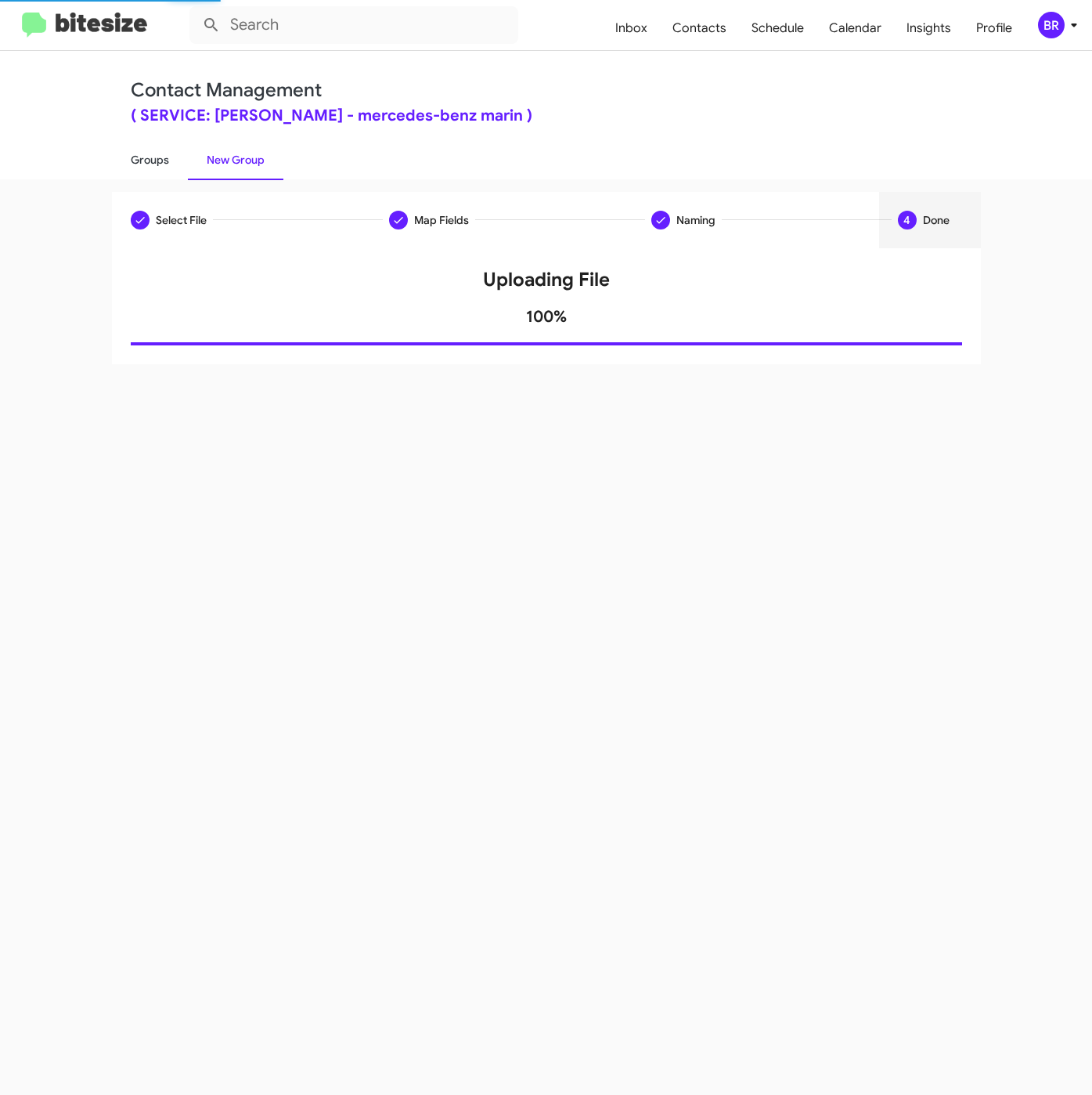
click at [151, 167] on link "Groups" at bounding box center [150, 160] width 76 height 40
type input "in:groups"
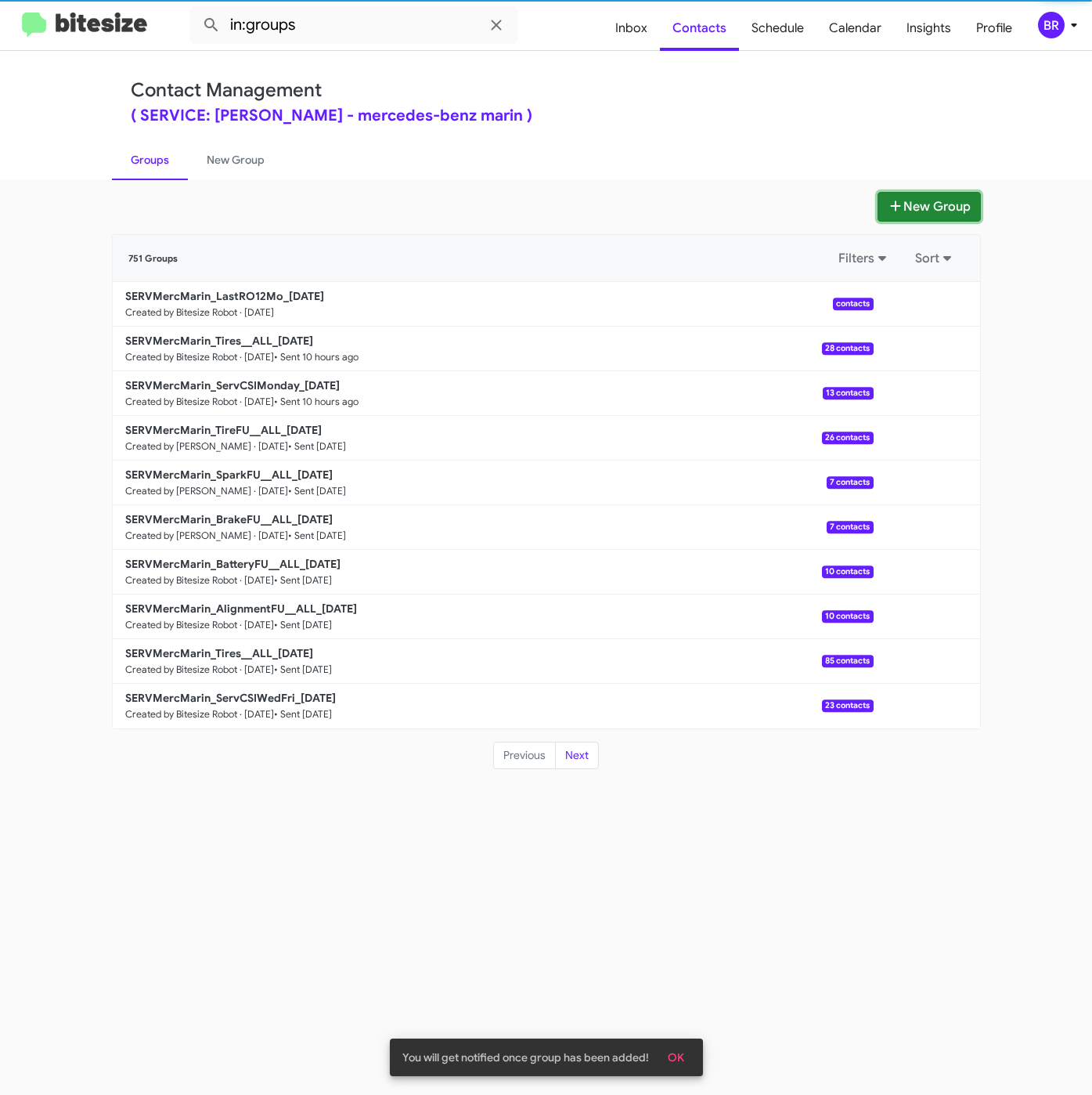
click at [914, 210] on button "New Group" at bounding box center [929, 206] width 103 height 29
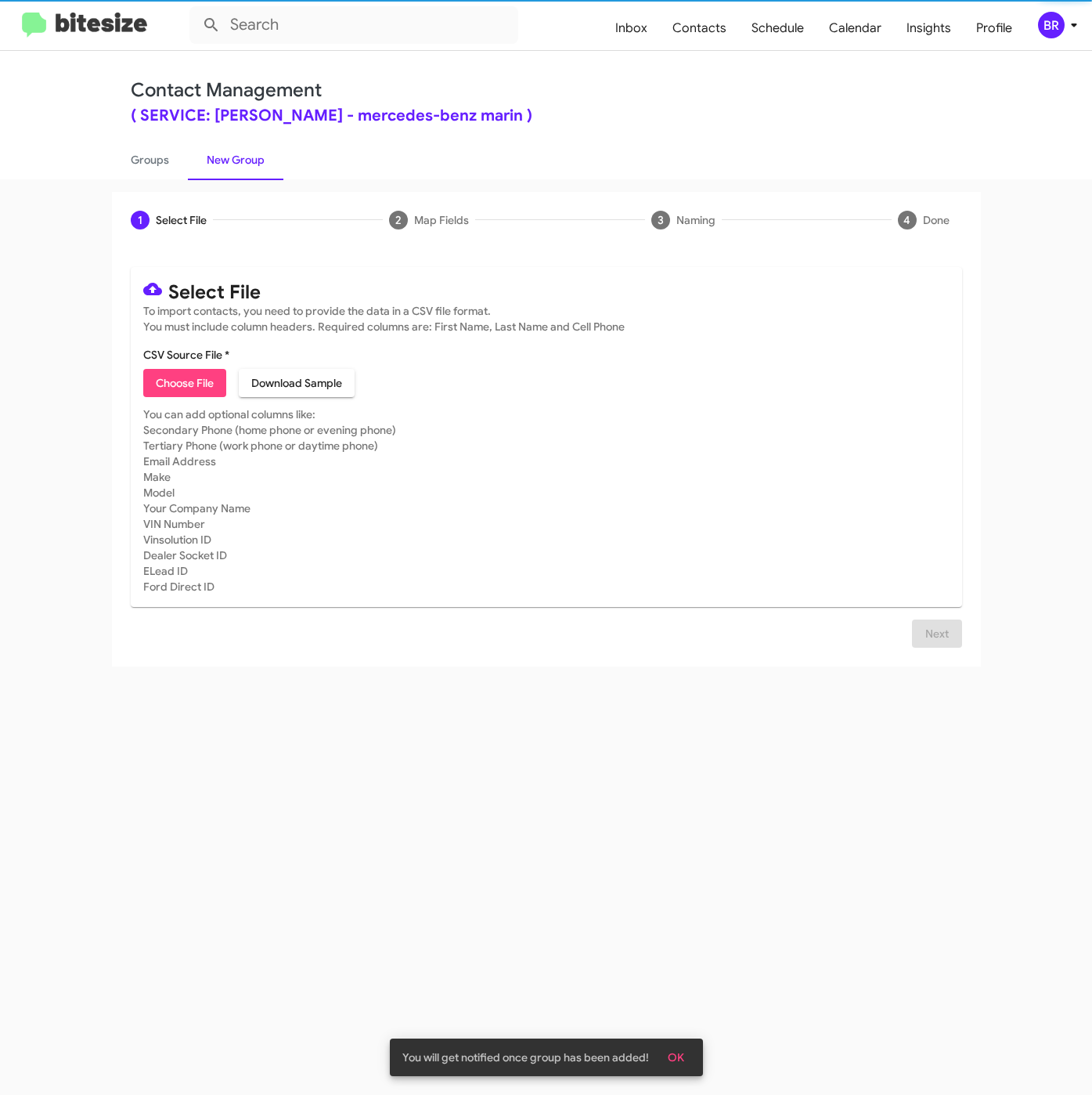
click at [208, 378] on span "Choose File" at bounding box center [184, 382] width 58 height 28
type input "SERVMercMarin_LastRO15Mo_09-16-25"
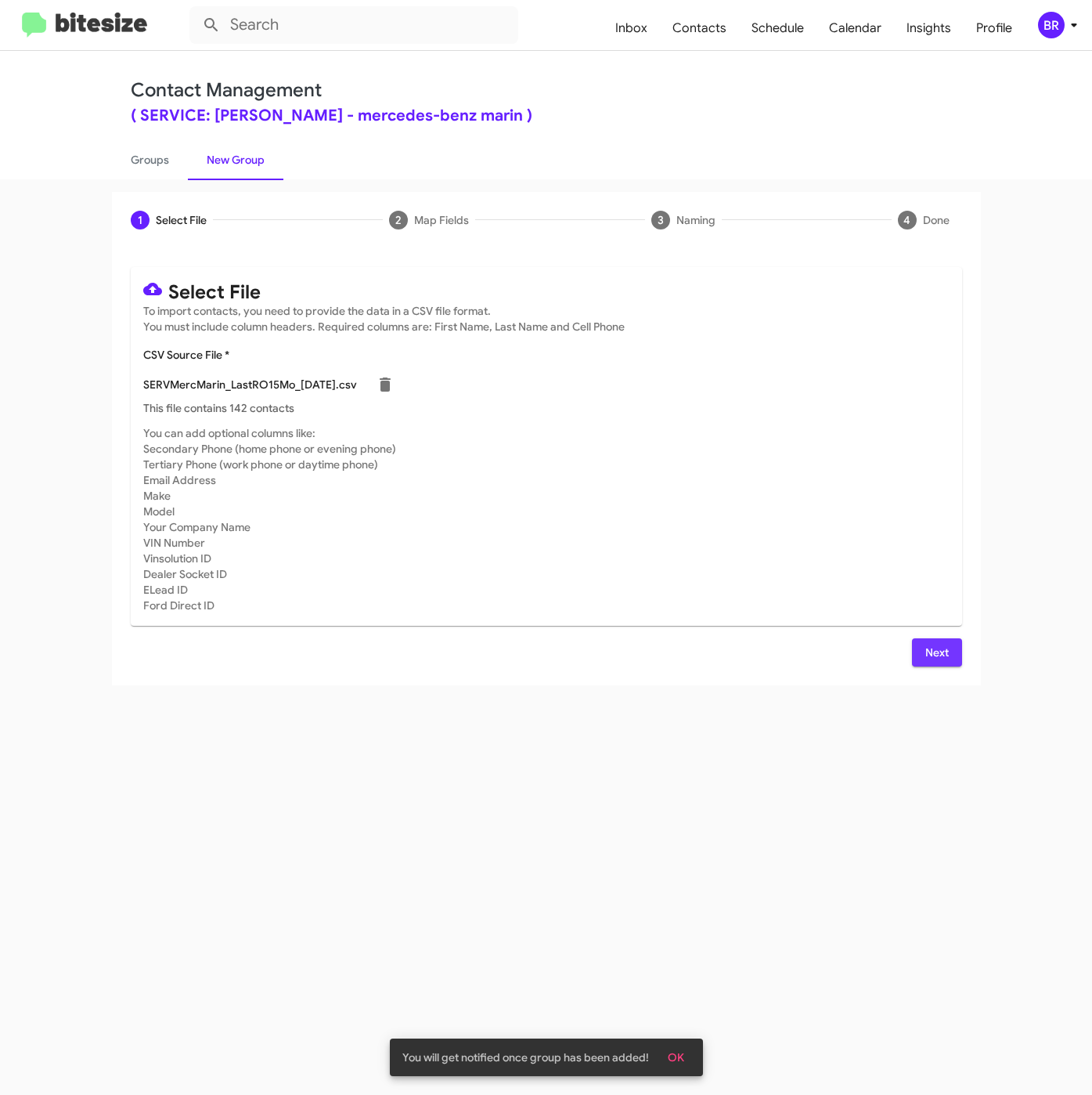
click at [932, 647] on span "Next" at bounding box center [937, 651] width 25 height 28
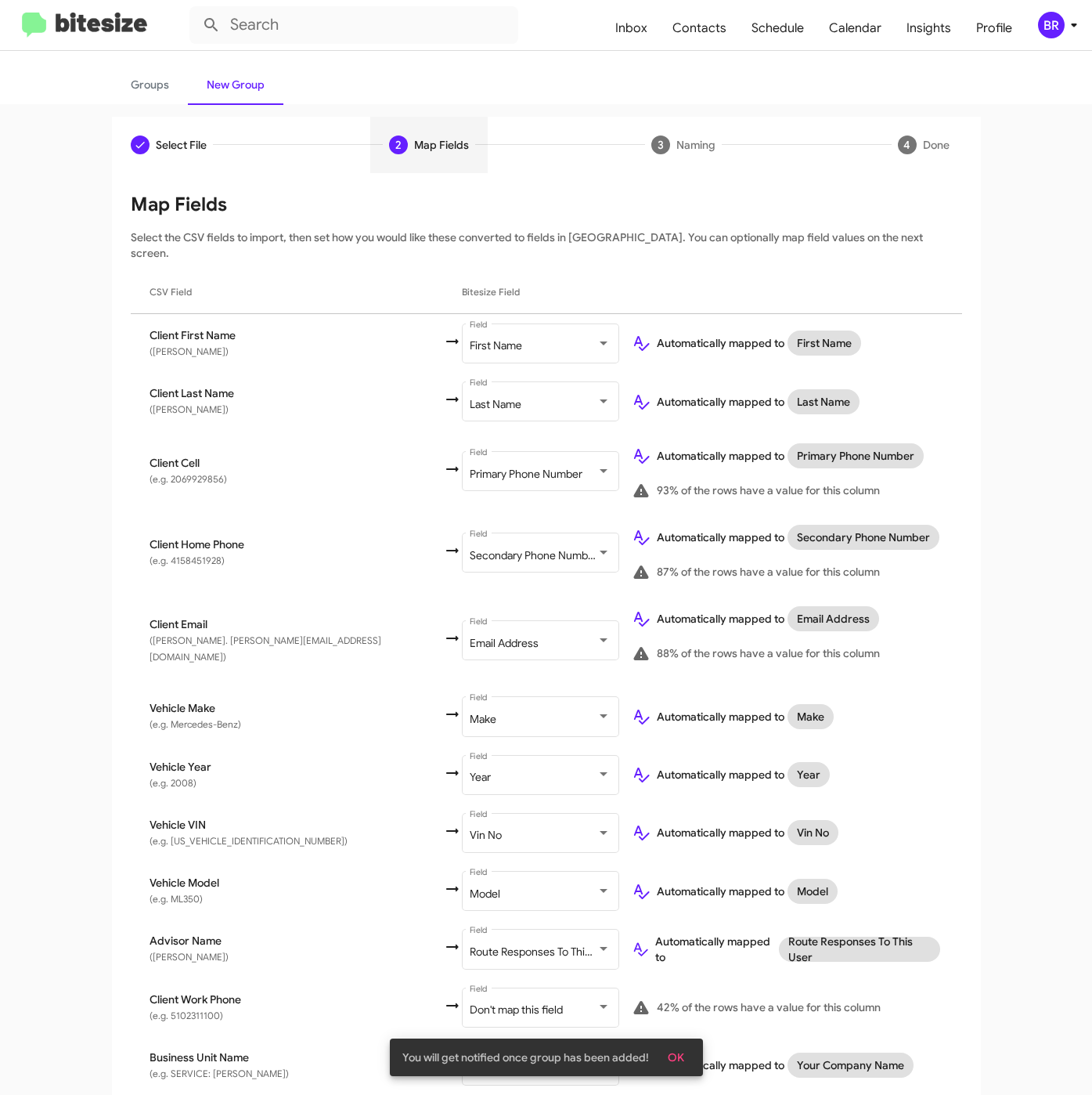
scroll to position [115, 0]
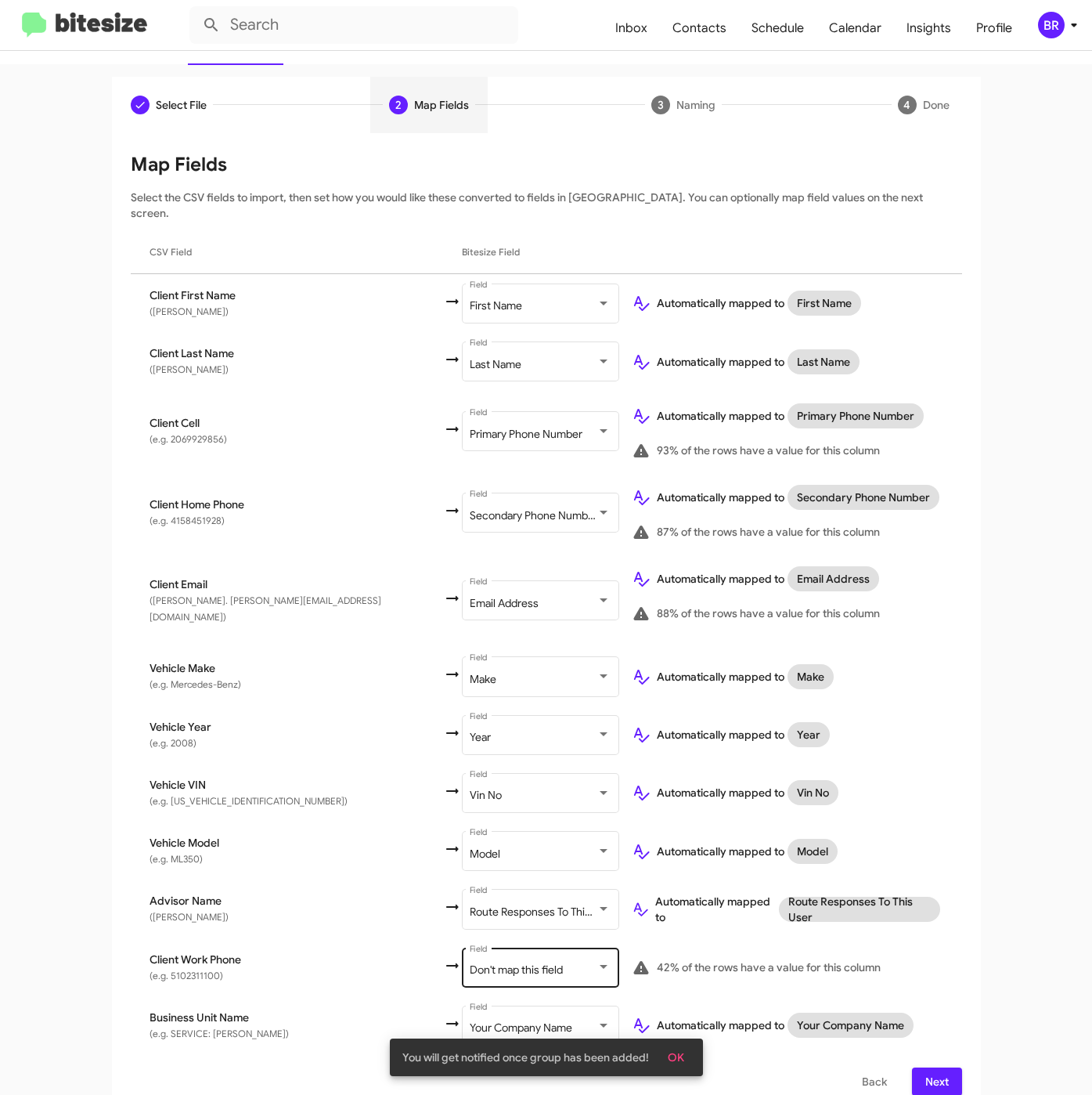
click at [469, 962] on span "Don't map this field" at bounding box center [516, 969] width 93 height 14
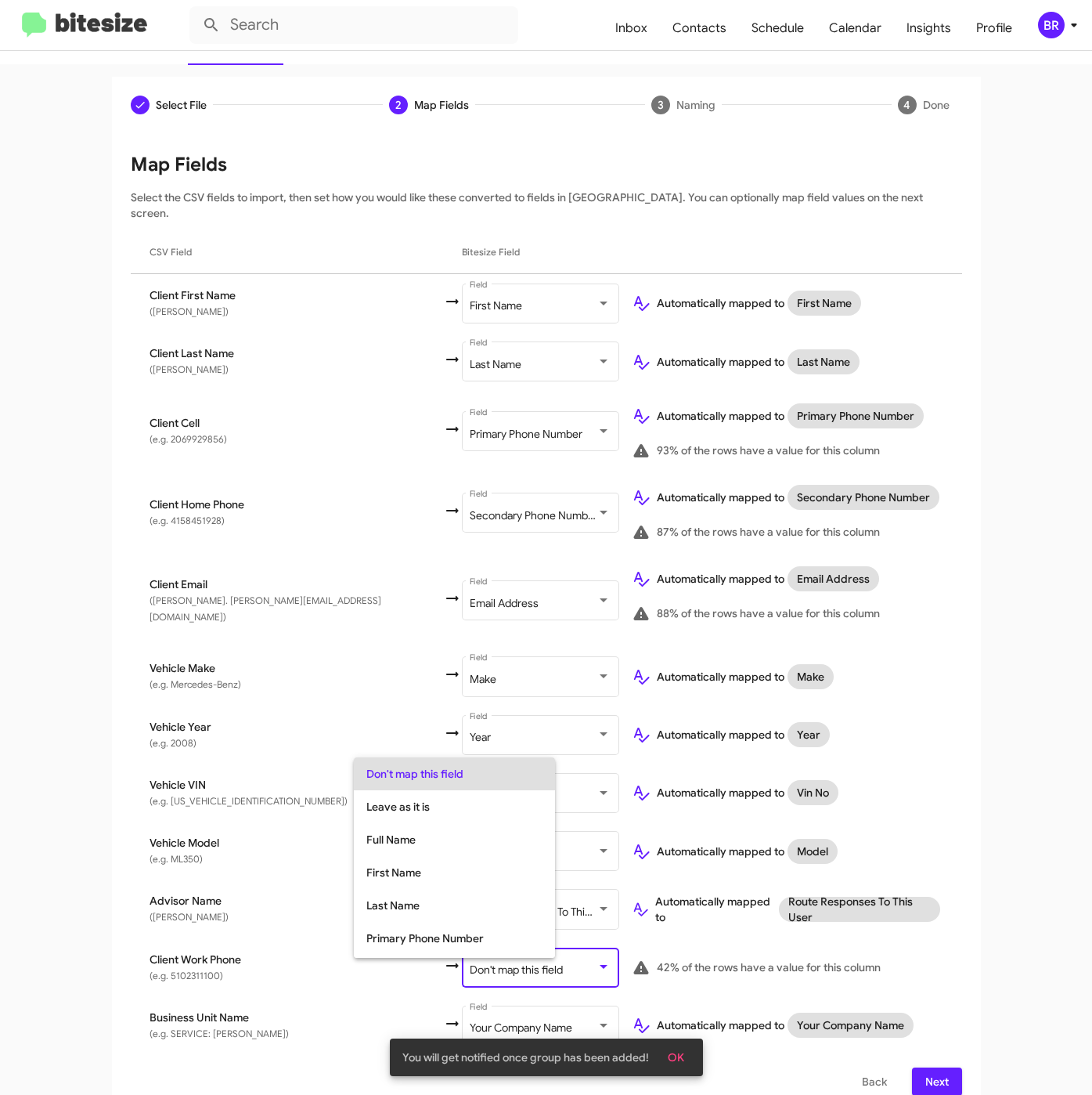
scroll to position [62, 0]
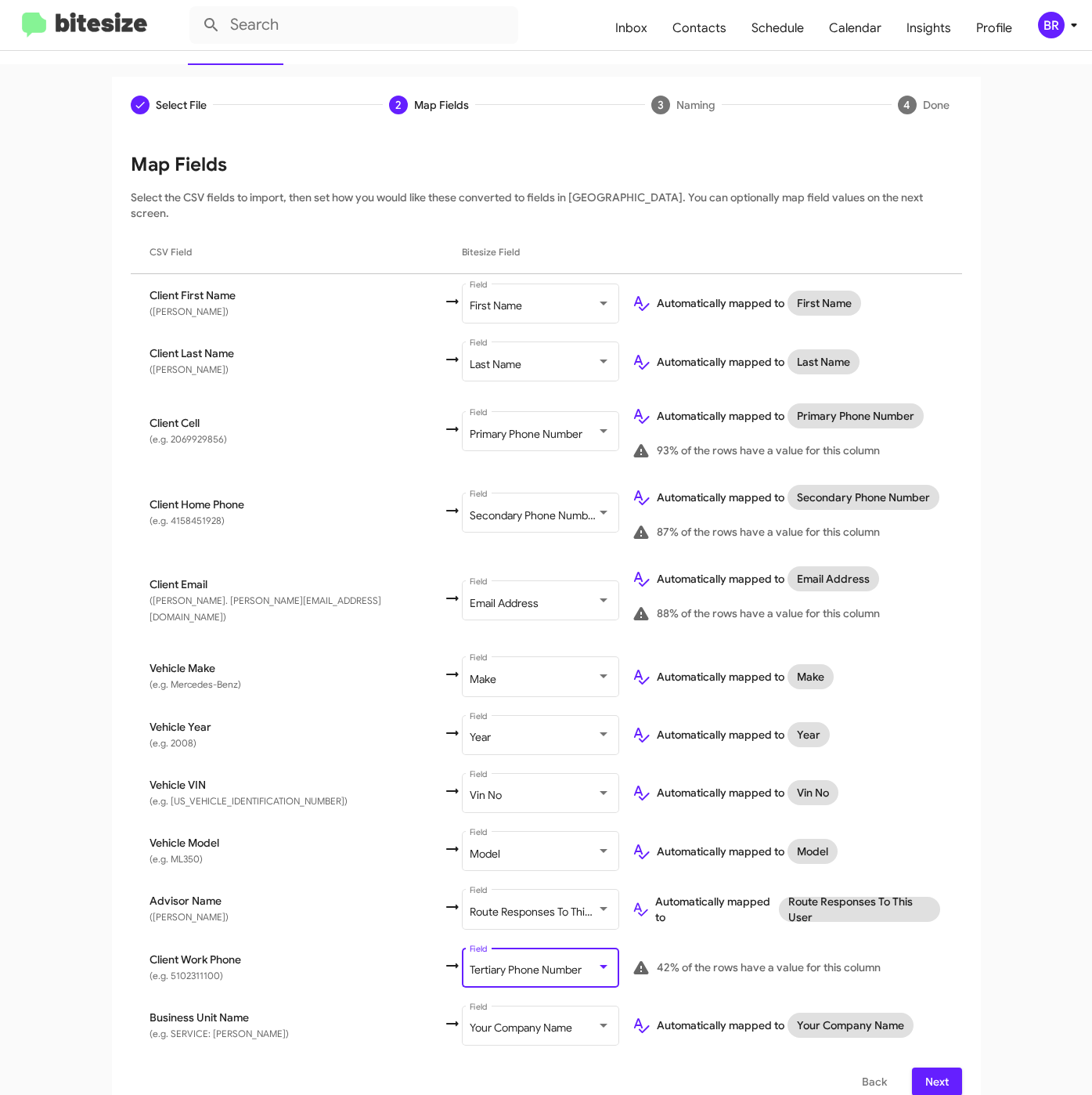
click at [925, 1067] on span "Next" at bounding box center [937, 1081] width 25 height 28
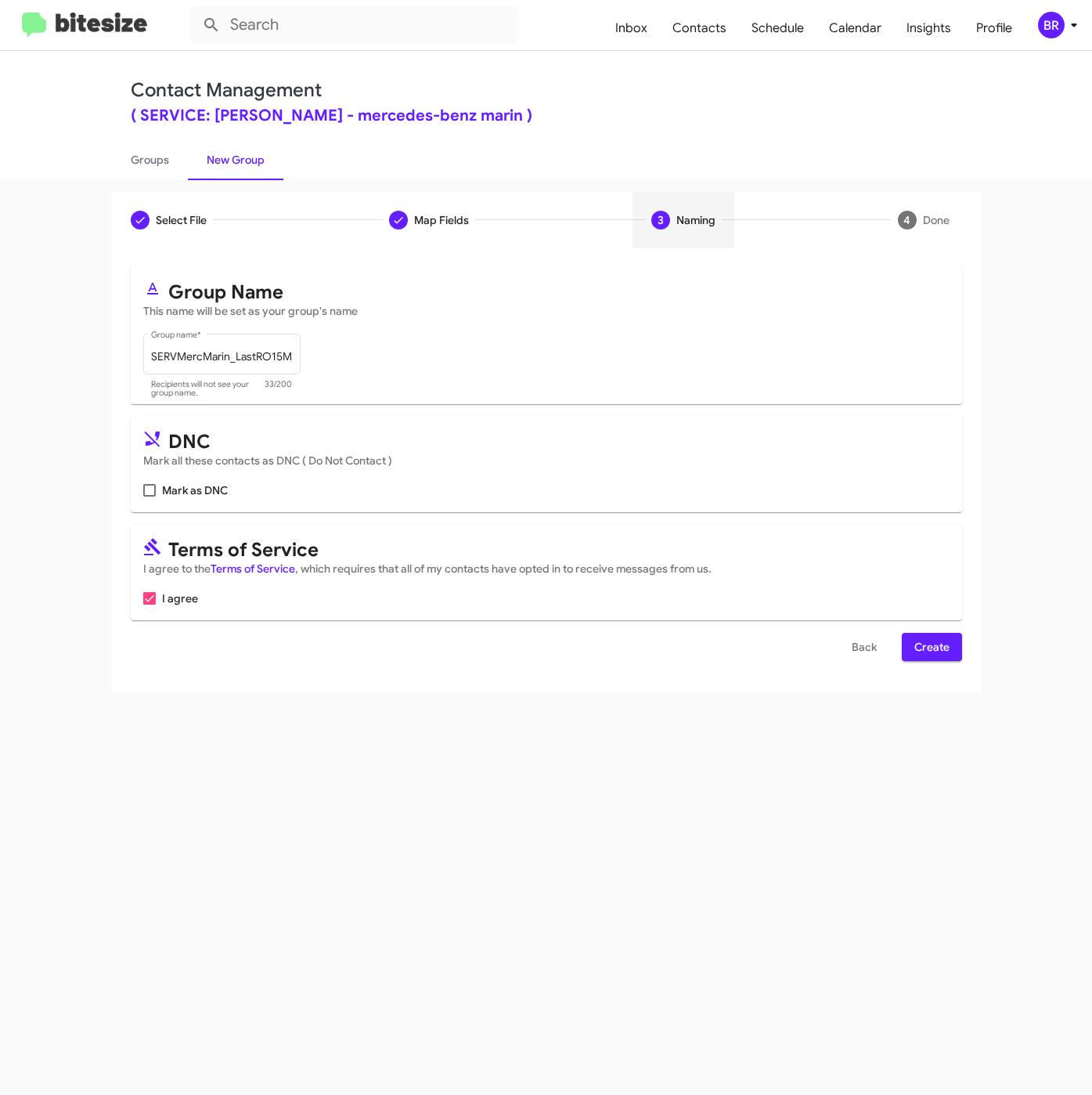
click at [936, 630] on form "Group Name This name will be set as your group's name SERVMercMarin_LastRO15Mo_…" at bounding box center [546, 464] width 831 height 394
click at [941, 647] on span "Create" at bounding box center [932, 646] width 35 height 28
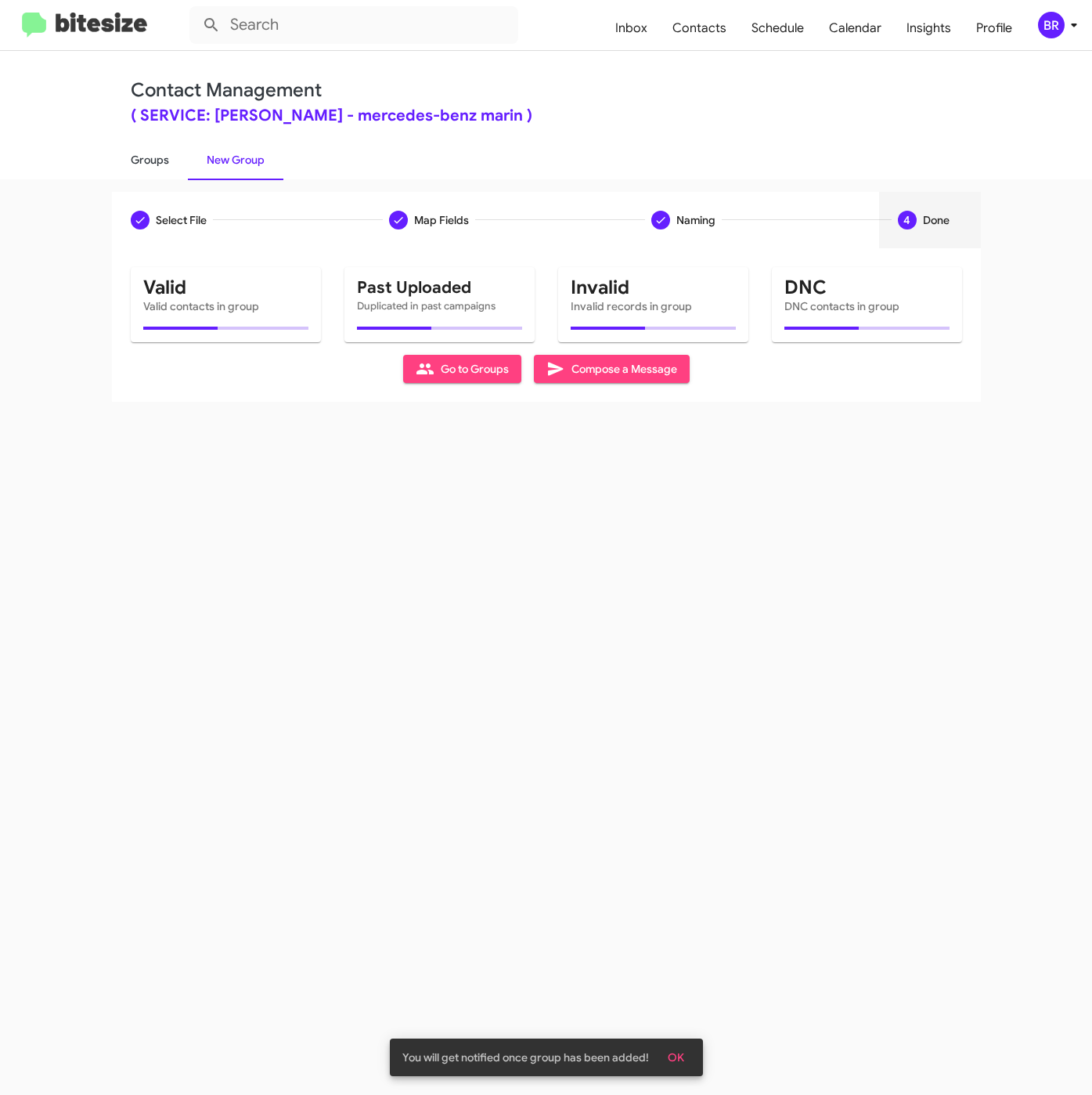
click at [146, 160] on link "Groups" at bounding box center [150, 160] width 76 height 40
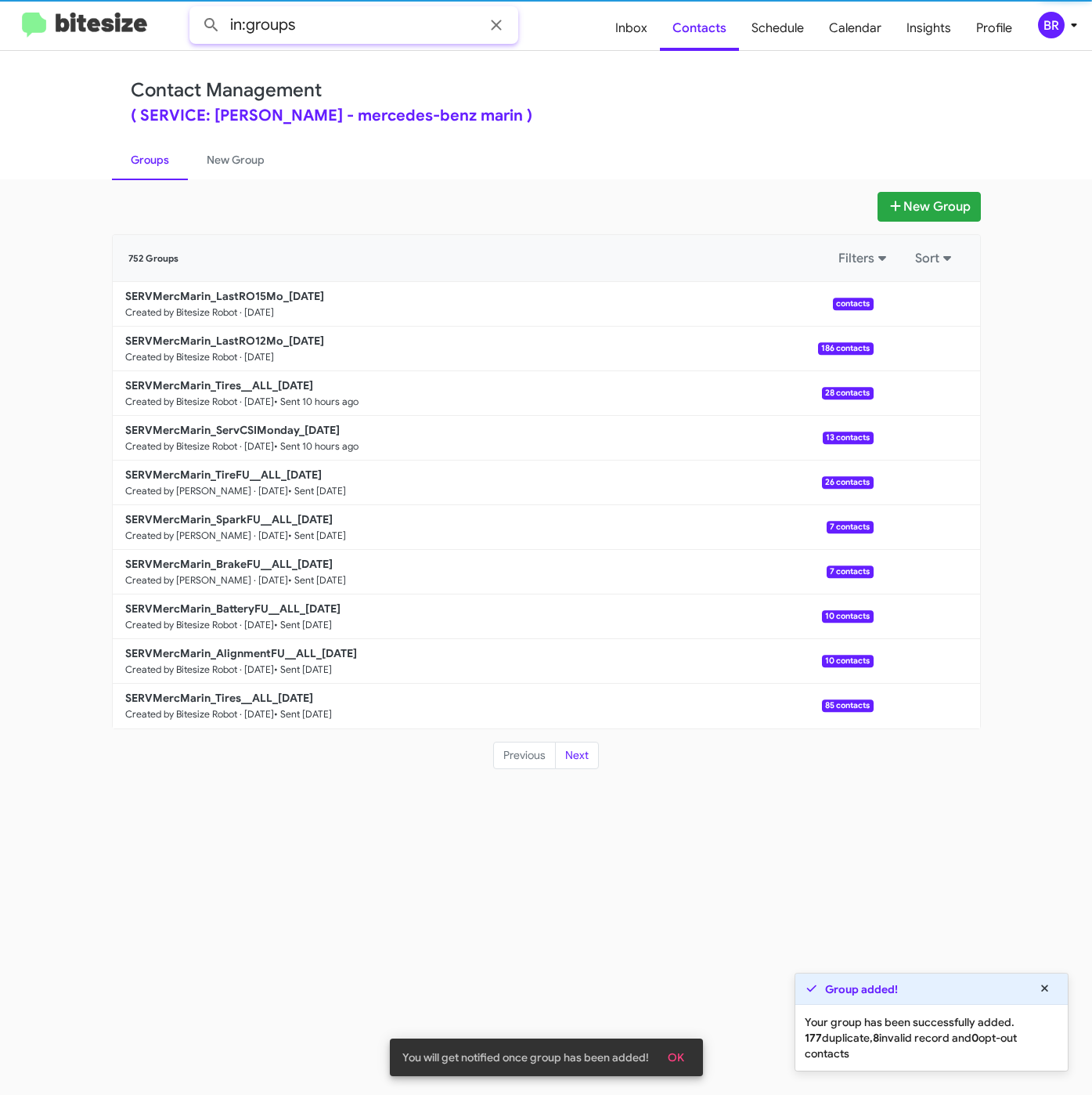
click at [331, 24] on input "in:groups" at bounding box center [353, 24] width 329 height 38
click at [196, 9] on button at bounding box center [211, 24] width 31 height 31
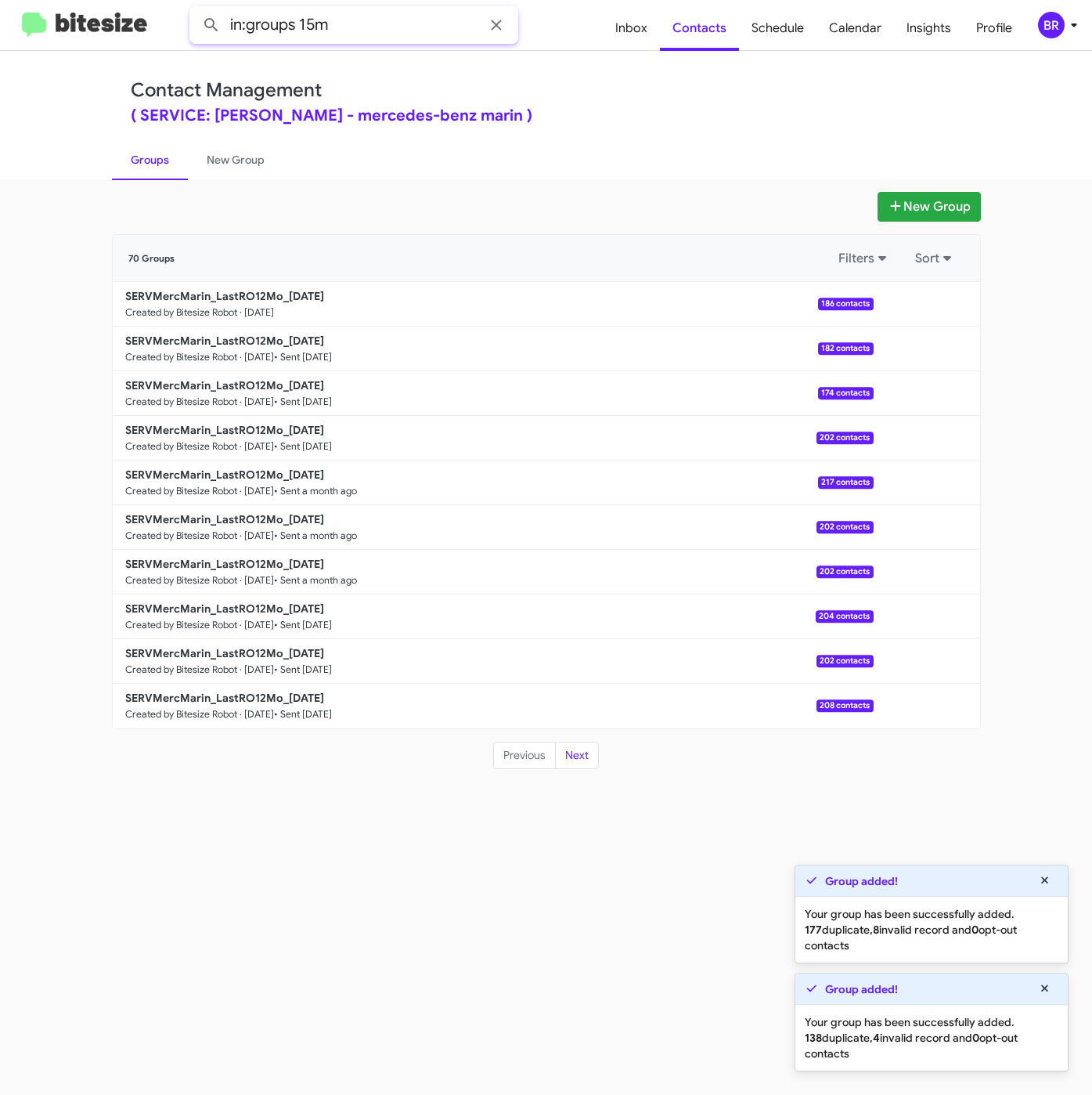
click at [196, 9] on button at bounding box center [211, 24] width 31 height 31
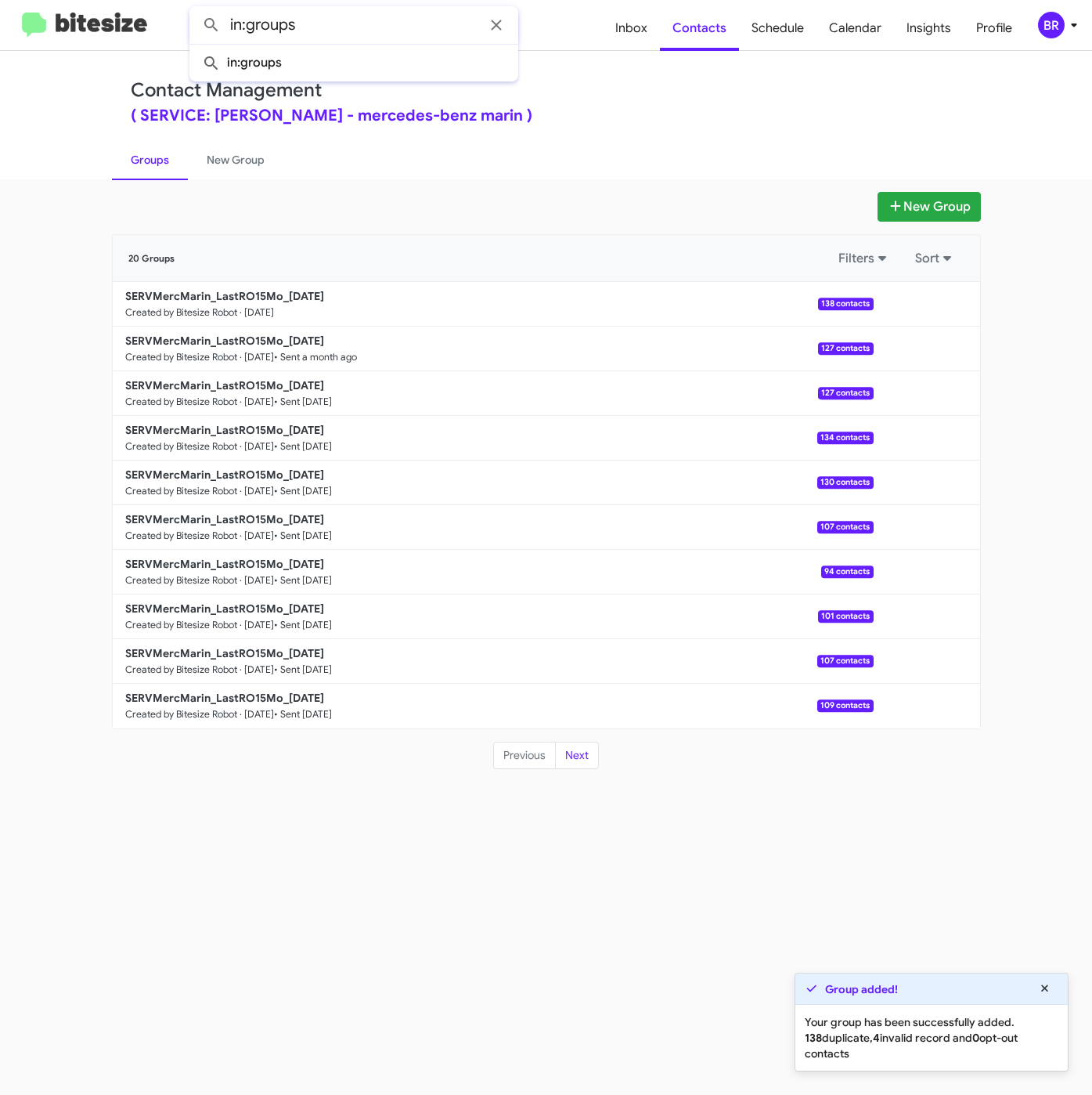
click at [196, 9] on button at bounding box center [211, 24] width 31 height 31
type input "in:groups"
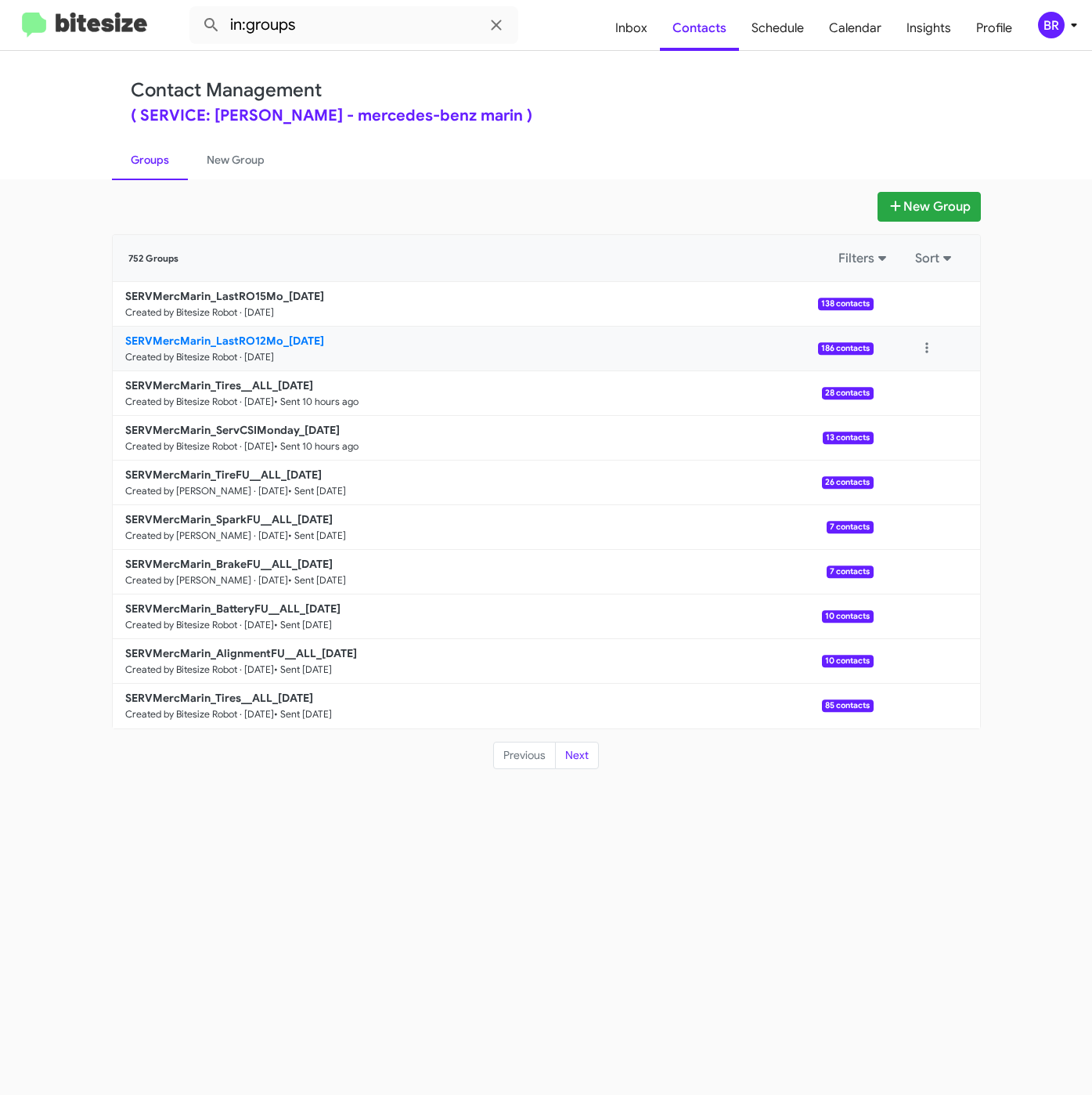
click at [237, 346] on b "SERVMercMarin_LastRO12Mo_09-16-25" at bounding box center [225, 340] width 199 height 14
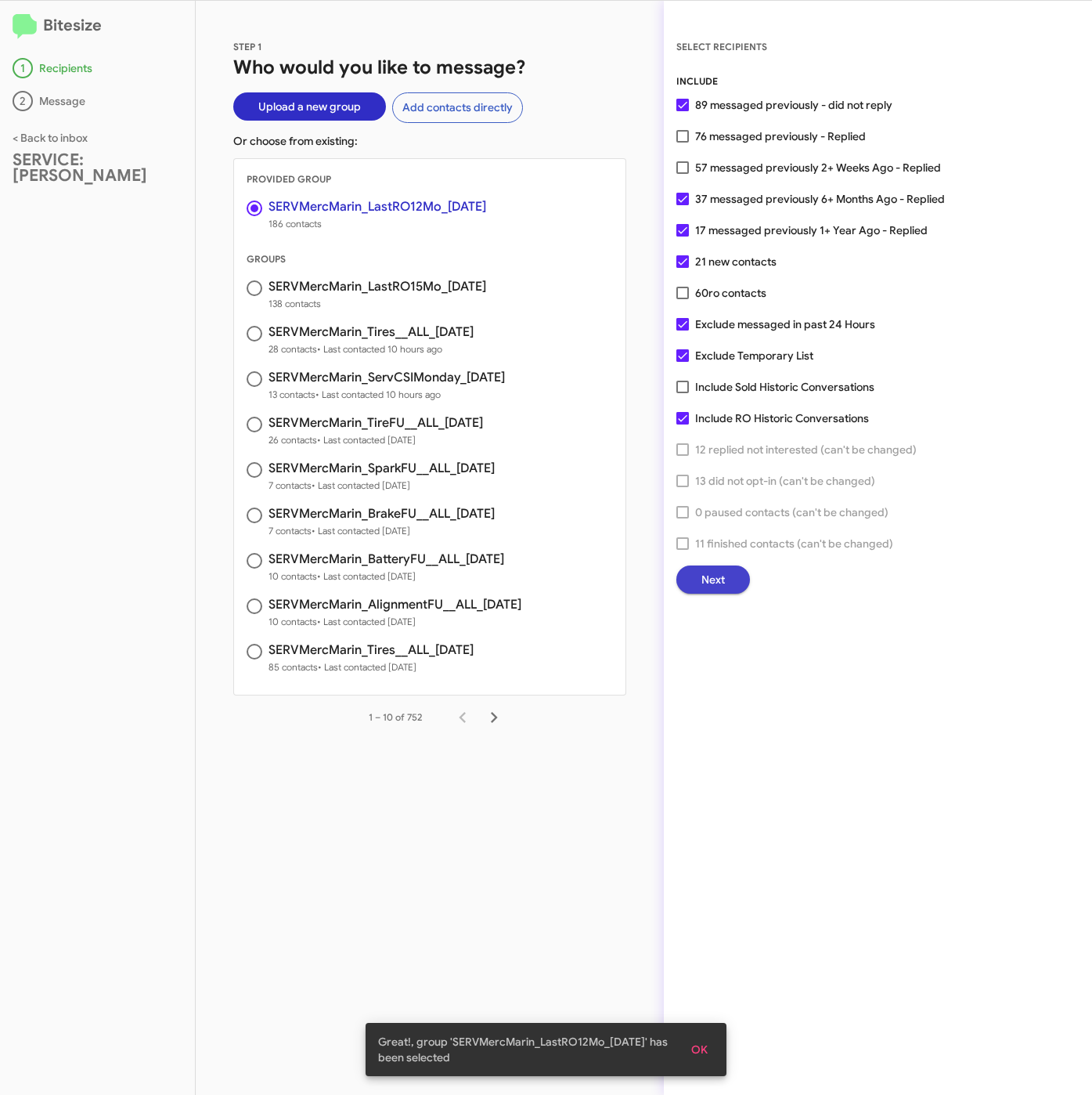
click at [719, 566] on span "Next" at bounding box center [713, 579] width 24 height 28
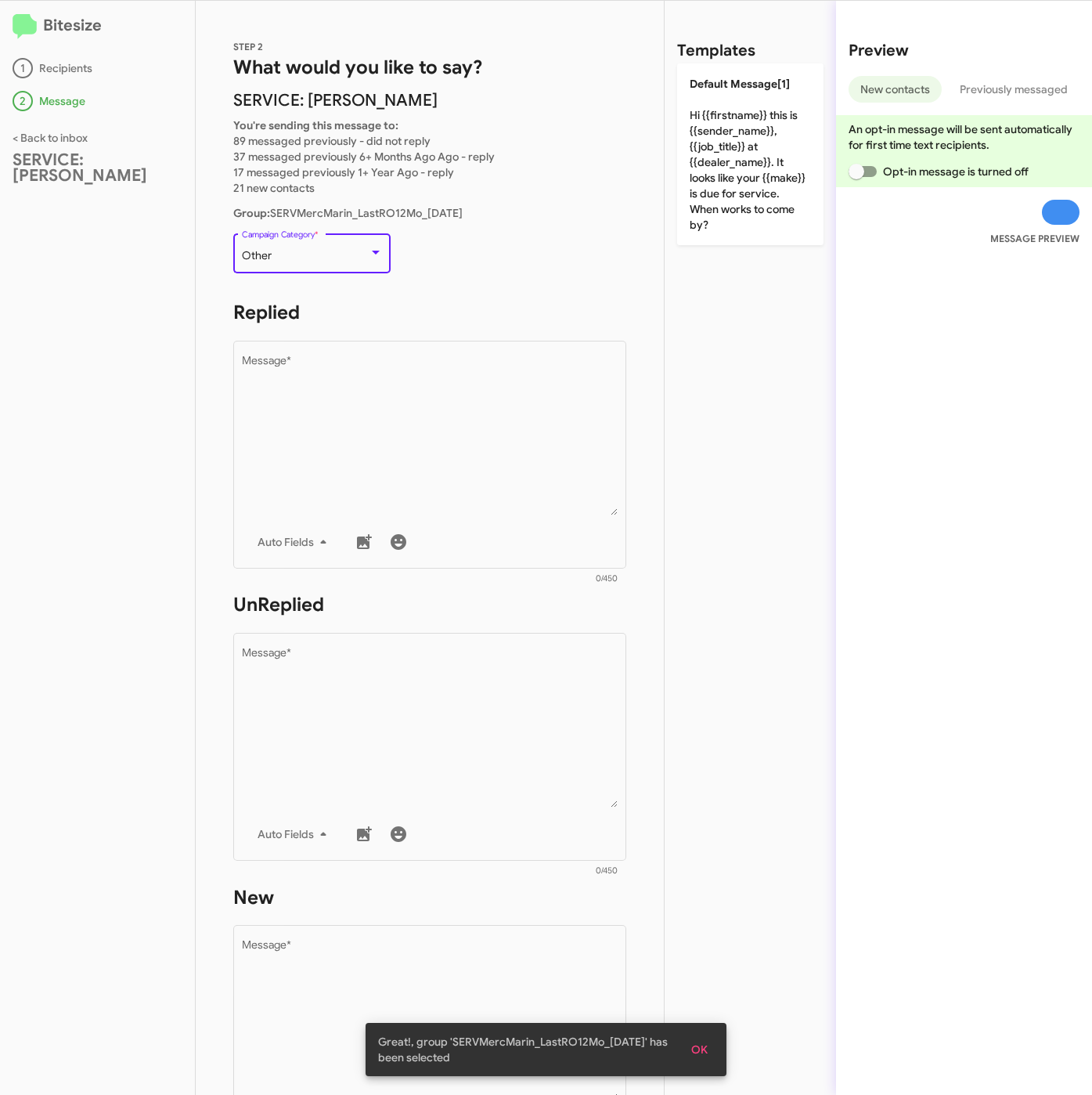
click at [317, 250] on div "Other" at bounding box center [305, 256] width 127 height 13
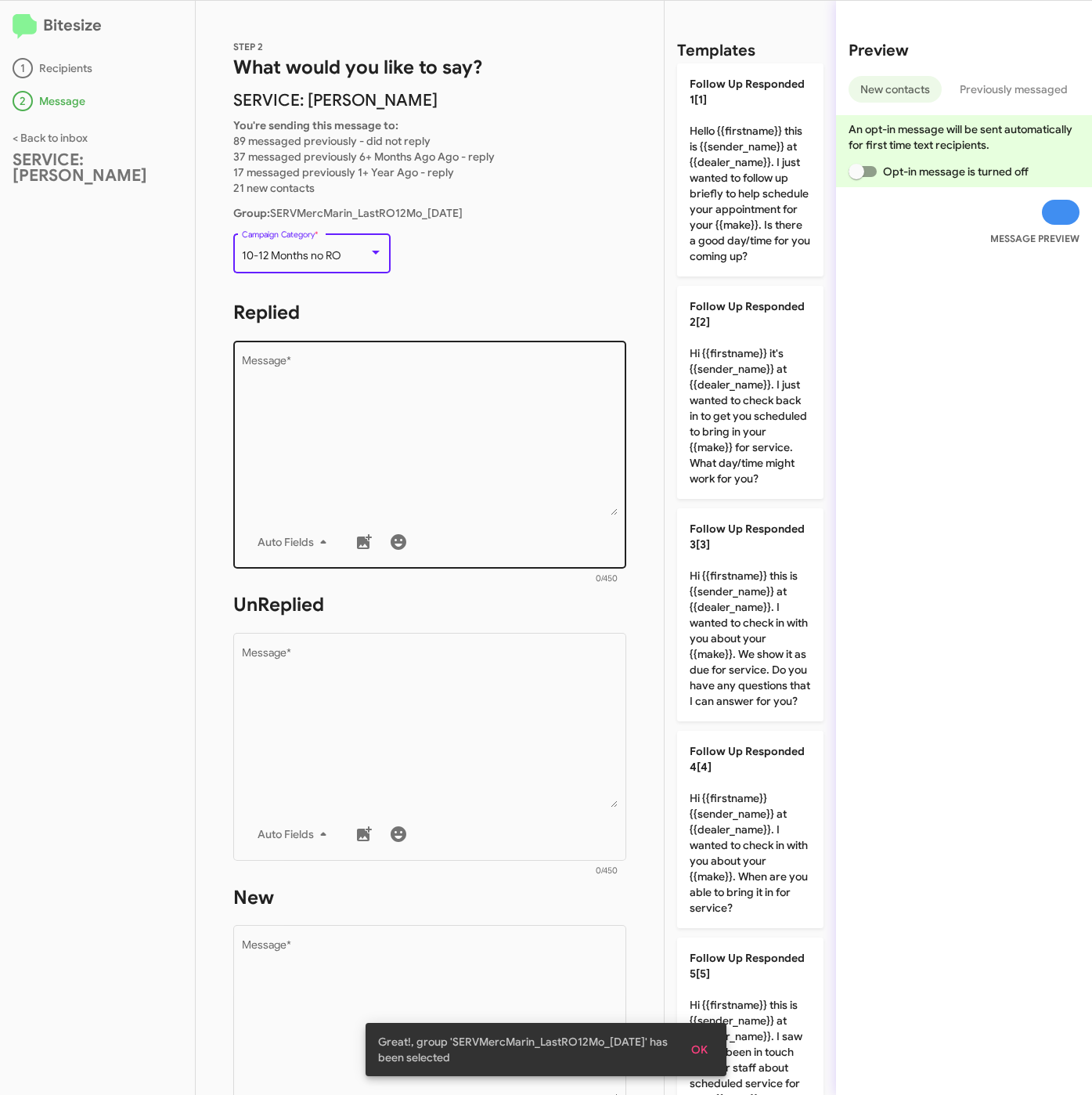
click at [432, 444] on textarea "Message *" at bounding box center [431, 435] width 377 height 160
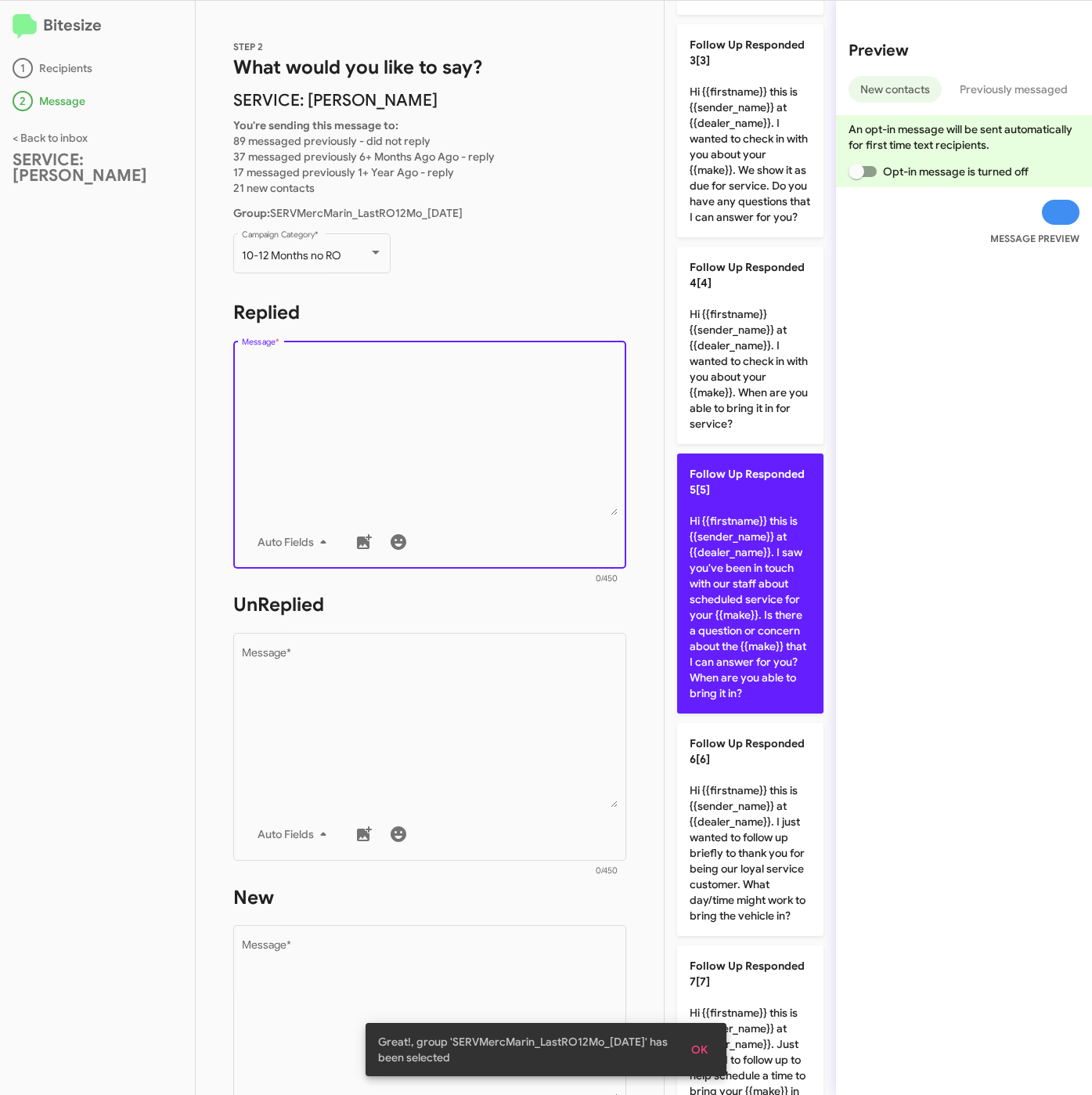
scroll to position [587, 0]
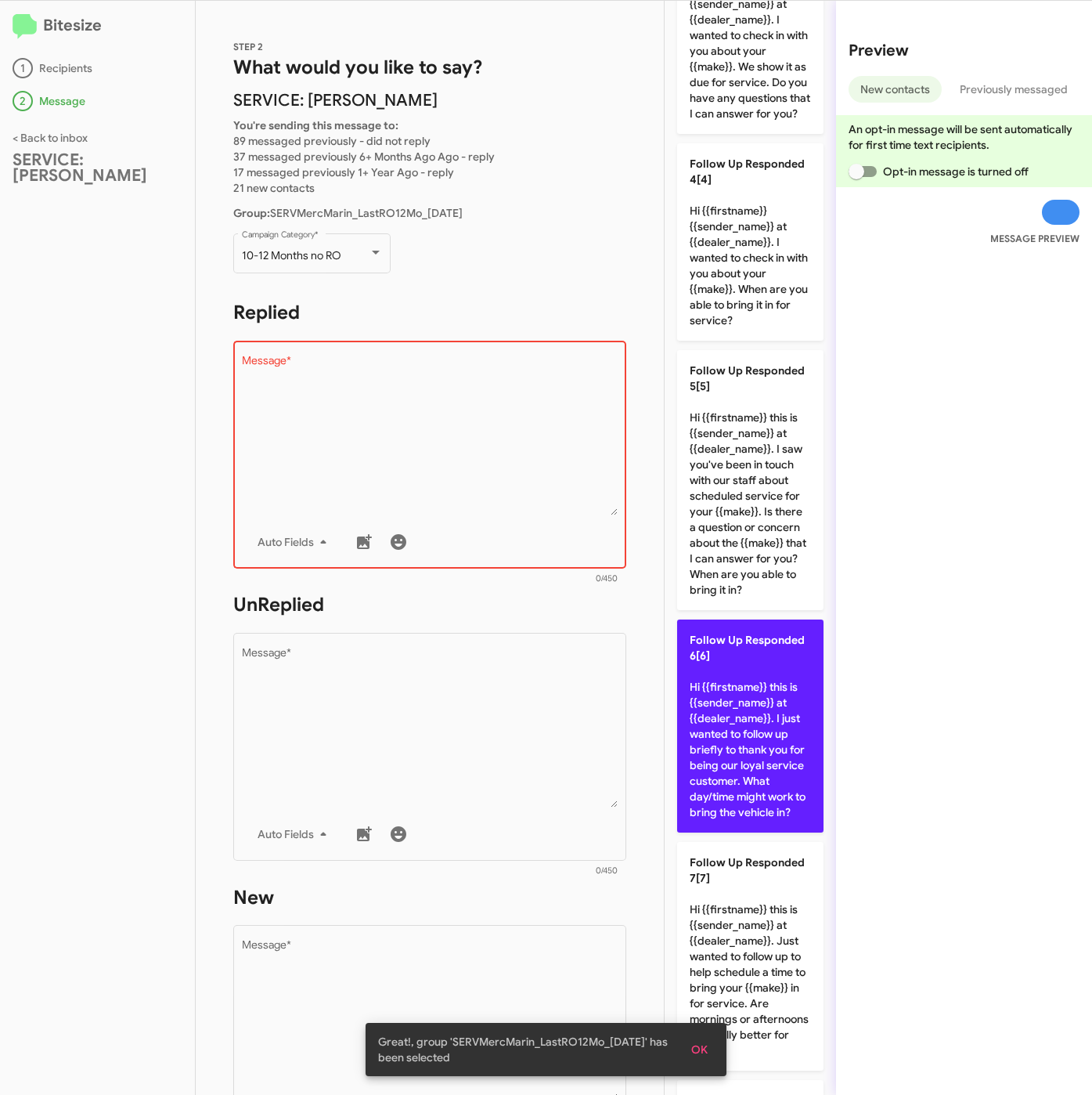
click at [759, 826] on p "Follow Up Responded 6[6] Hi {{firstname}} this is {{sender_name}} at {{dealer_n…" at bounding box center [750, 726] width 146 height 213
type textarea "Hi {{firstname}} this is {{sender_name}} at {{dealer_name}}. I just wanted to f…"
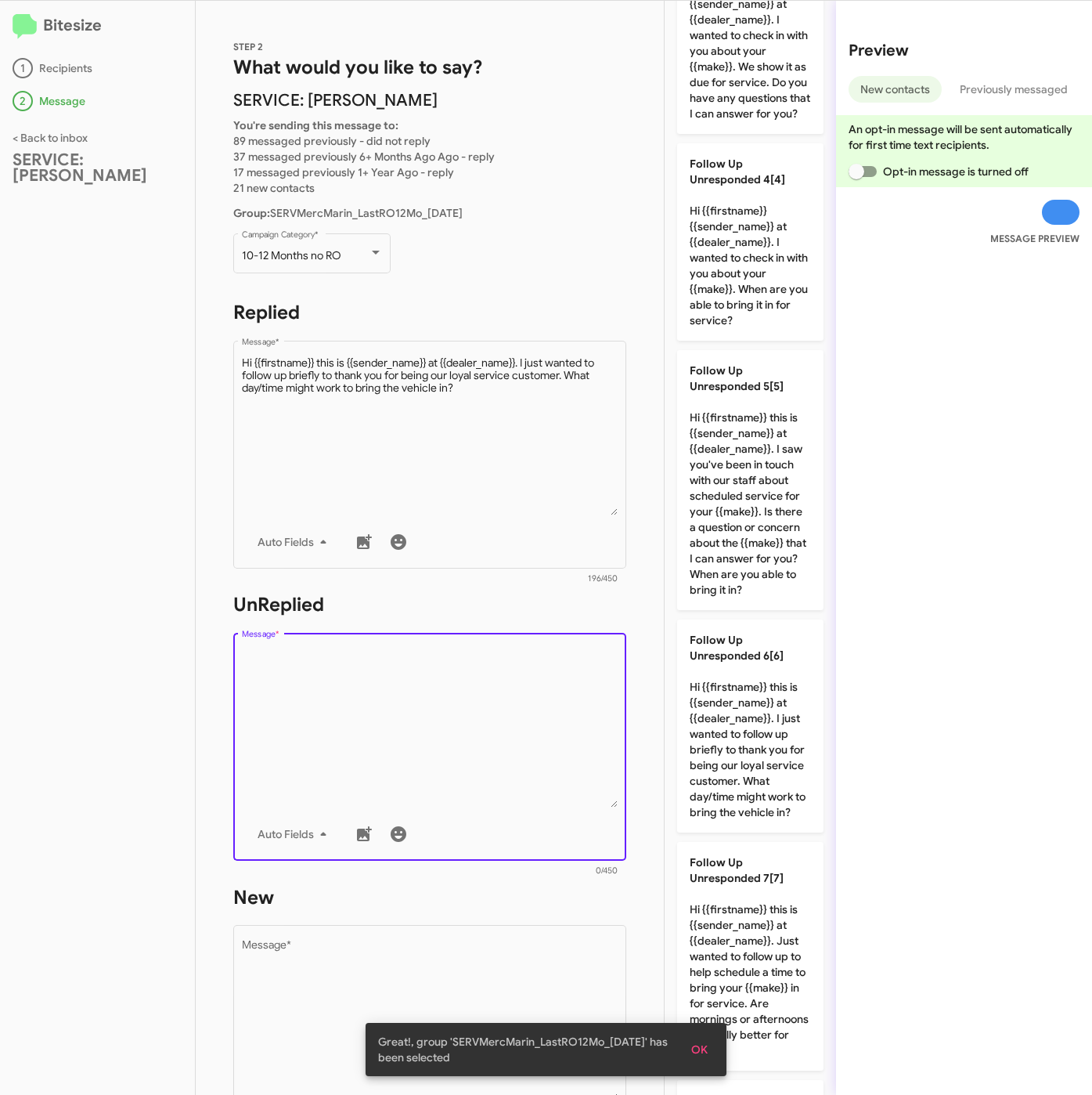
click at [437, 703] on textarea "Message *" at bounding box center [431, 727] width 377 height 160
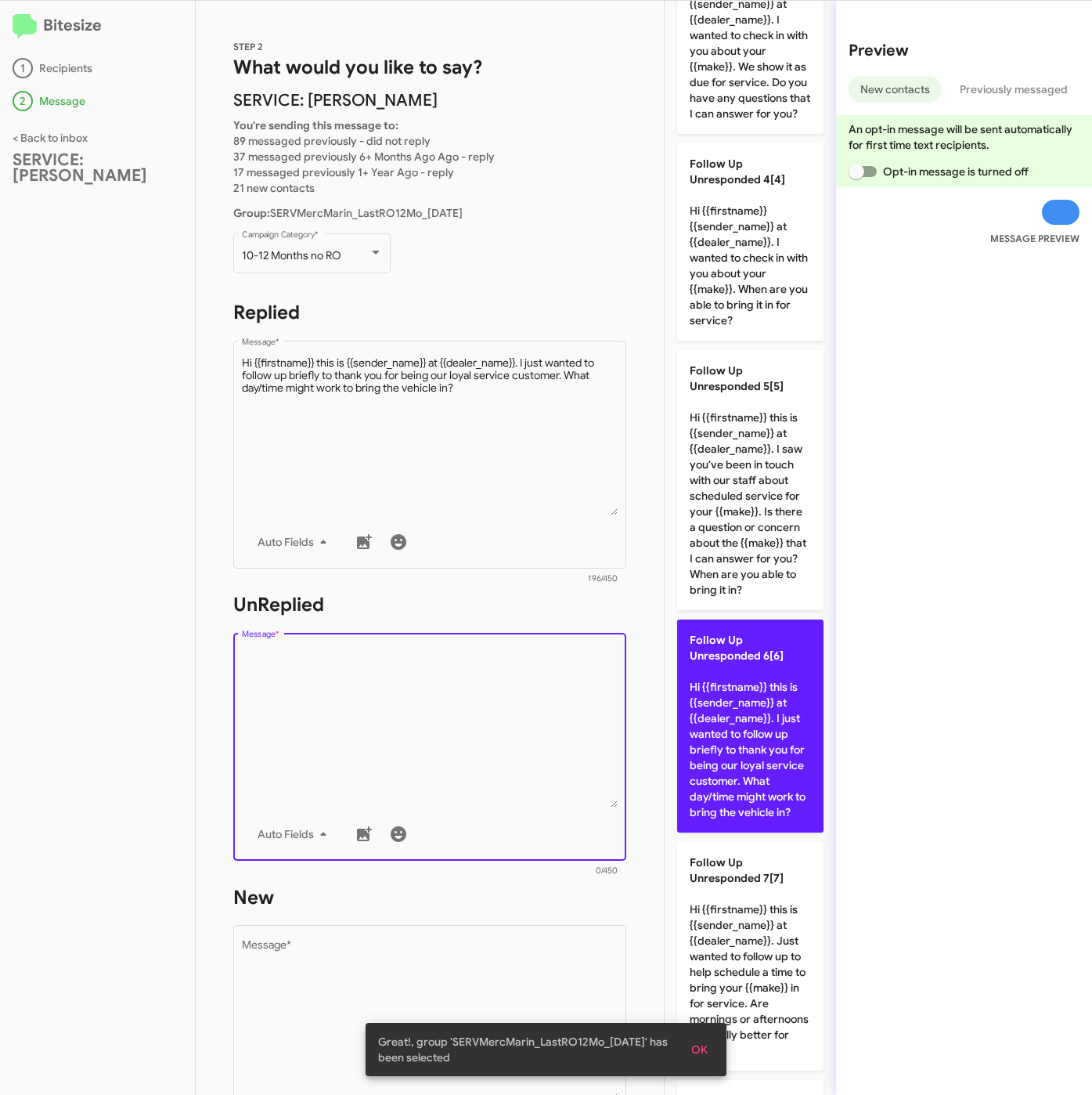
click at [782, 832] on p "Follow Up Unresponded 6[6] Hi {{firstname}} this is {{sender_name}} at {{dealer…" at bounding box center [750, 726] width 146 height 213
type textarea "Hi {{firstname}} this is {{sender_name}} at {{dealer_name}}. I just wanted to f…"
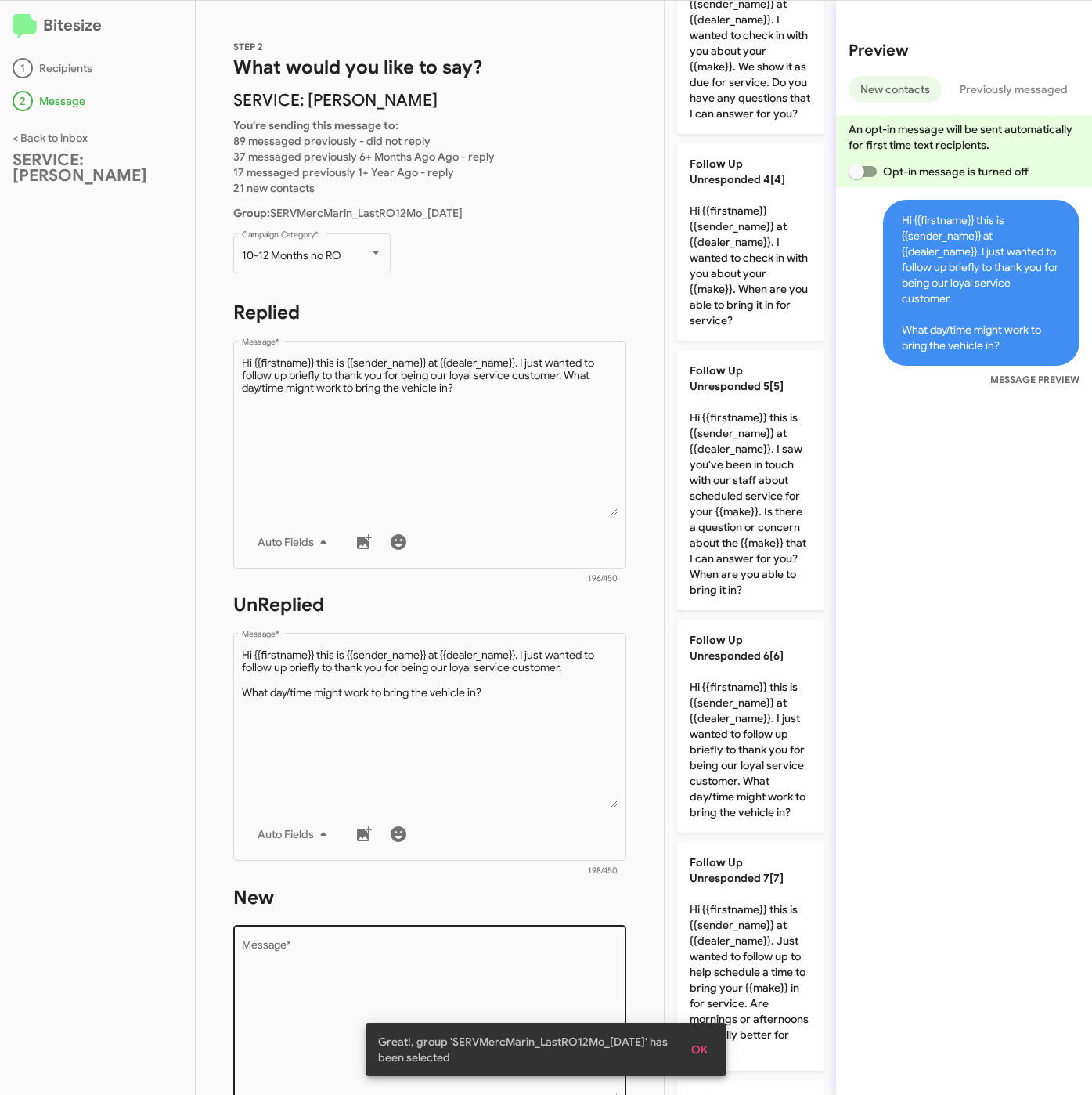
click at [460, 975] on textarea "Message *" at bounding box center [431, 1020] width 377 height 160
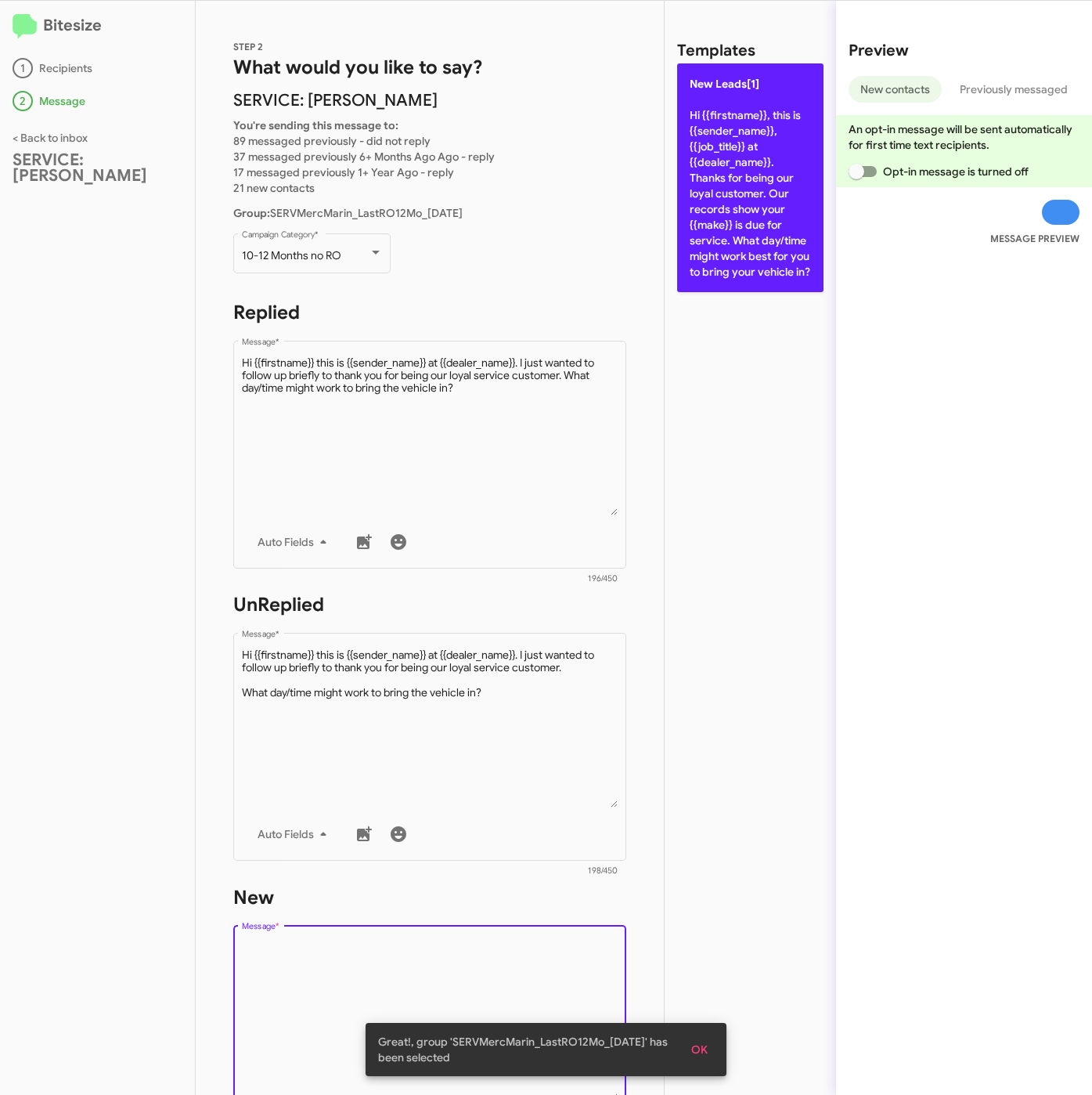
click at [766, 242] on p "New Leads[1] Hi {{firstname}}, this is {{sender_name}}, {{job_title}} at {{deal…" at bounding box center [750, 178] width 146 height 229
type textarea "Hi {{firstname}}, this is {{sender_name}}, {{job_title}} at {{dealer_name}}. Th…"
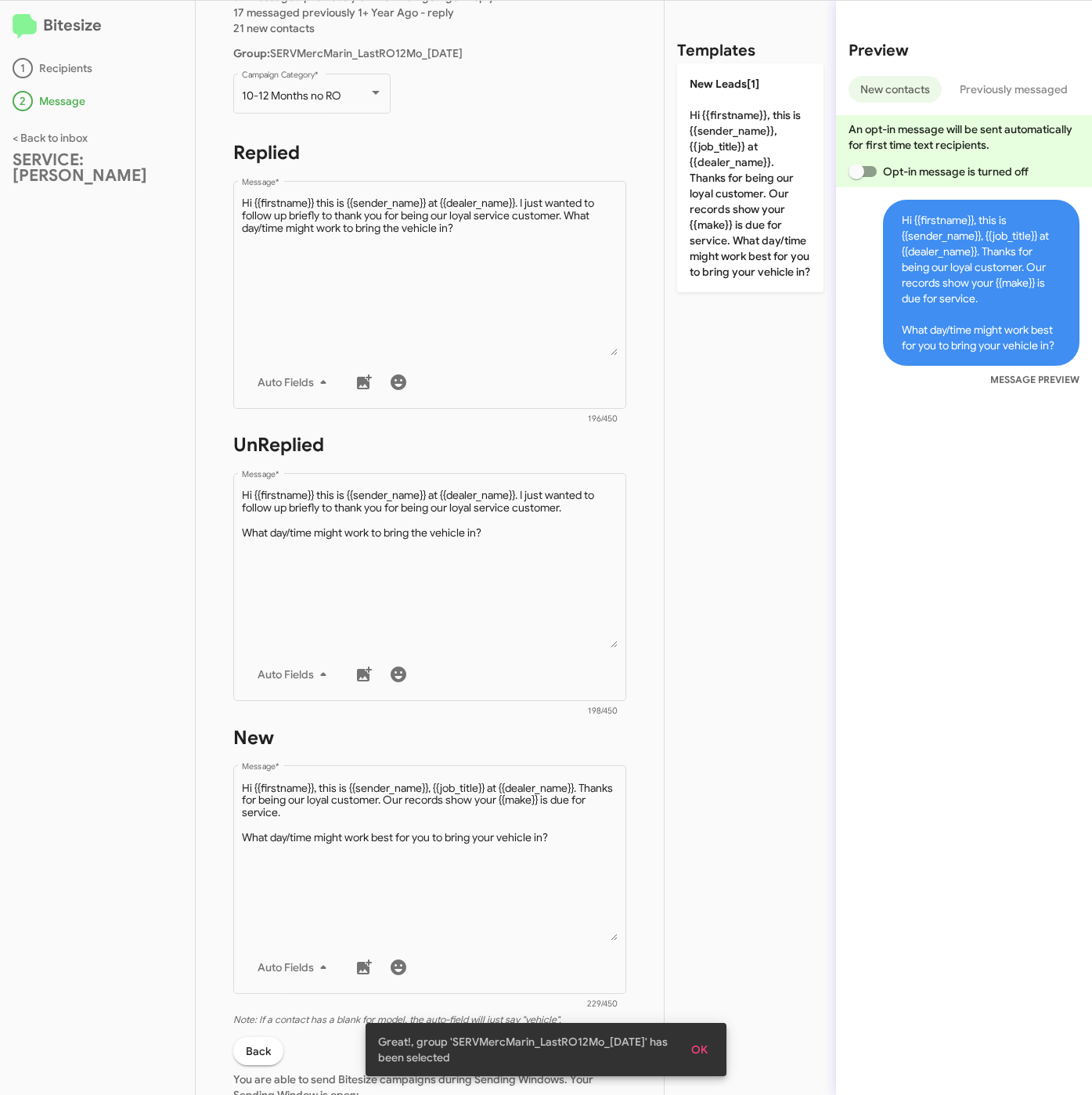
scroll to position [353, 0]
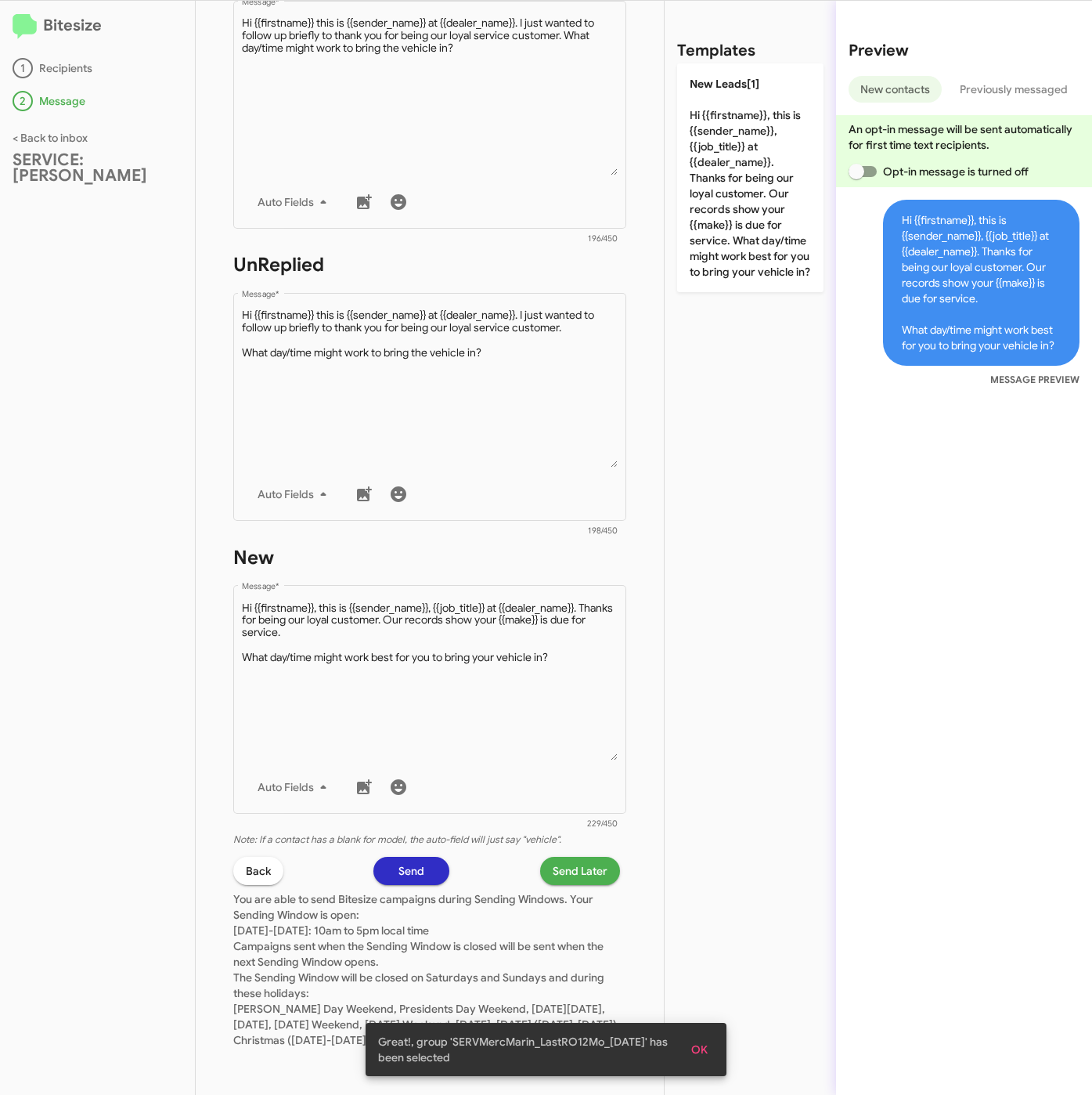
click at [569, 860] on span "Send Later" at bounding box center [580, 870] width 55 height 28
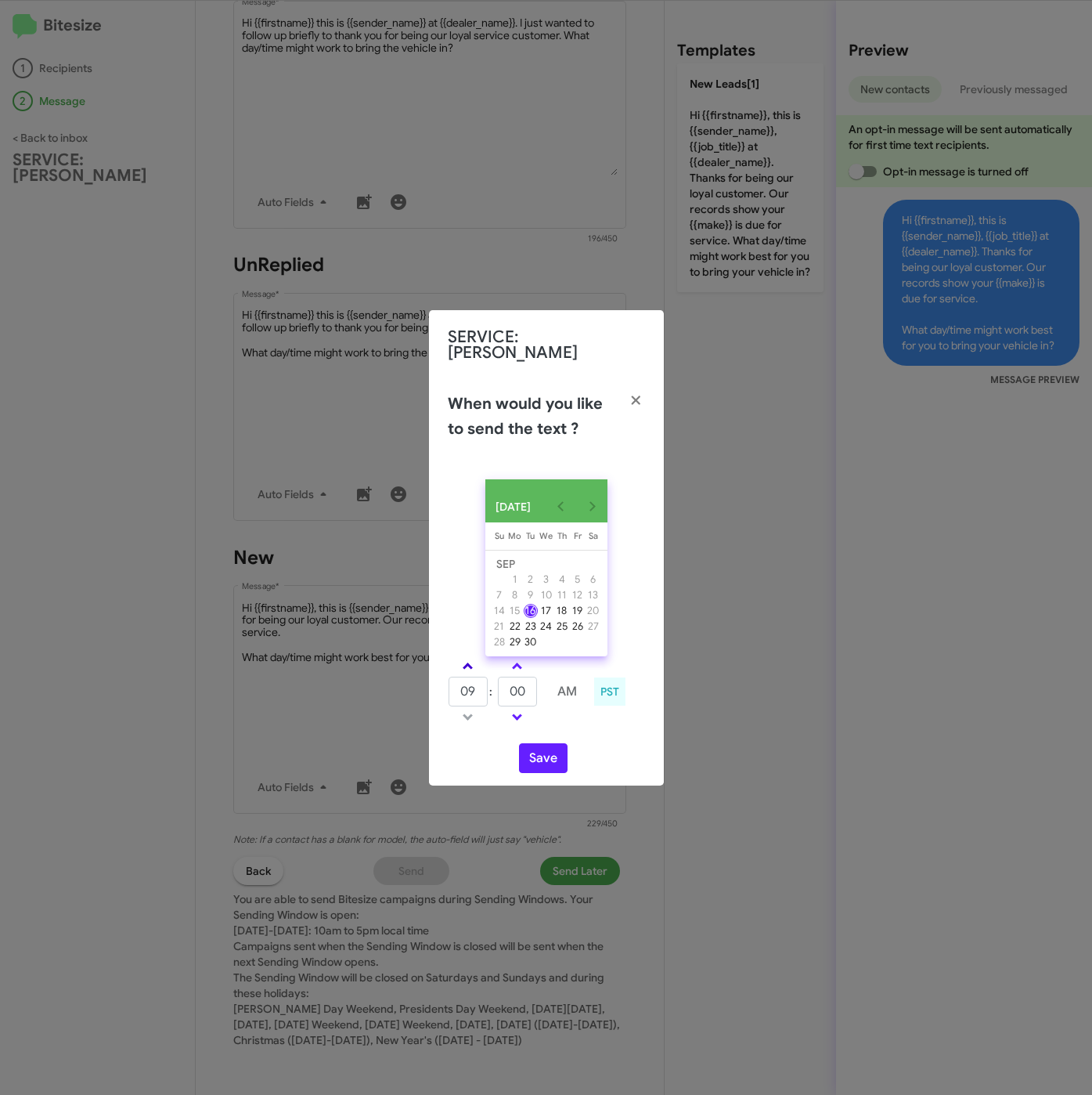
click at [466, 662] on span at bounding box center [468, 667] width 10 height 10
type input "10"
click at [541, 694] on td at bounding box center [542, 691] width 8 height 31
click at [528, 691] on input "00" at bounding box center [517, 691] width 40 height 29
type input "05"
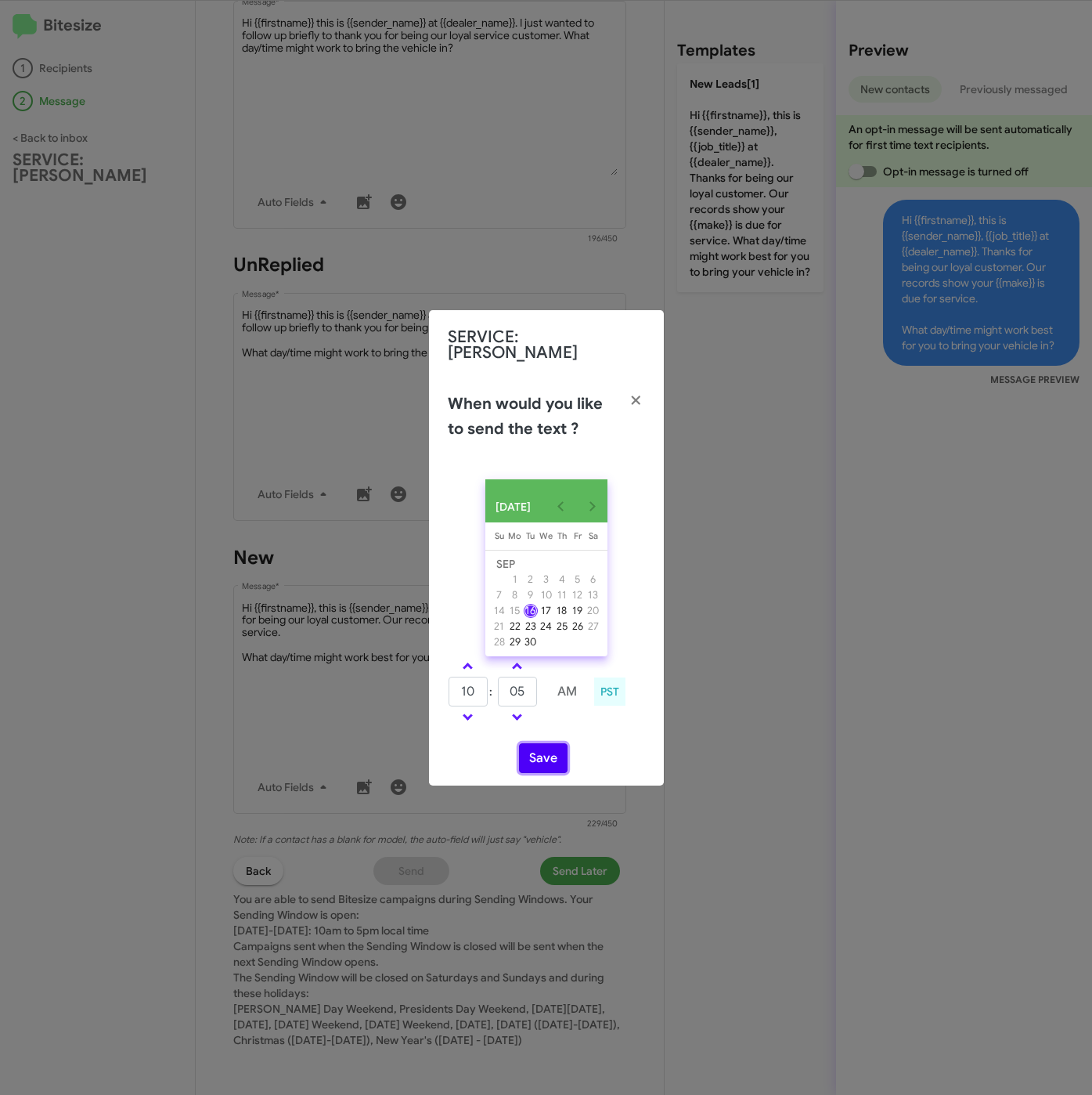
click at [543, 749] on button "Save" at bounding box center [543, 757] width 49 height 29
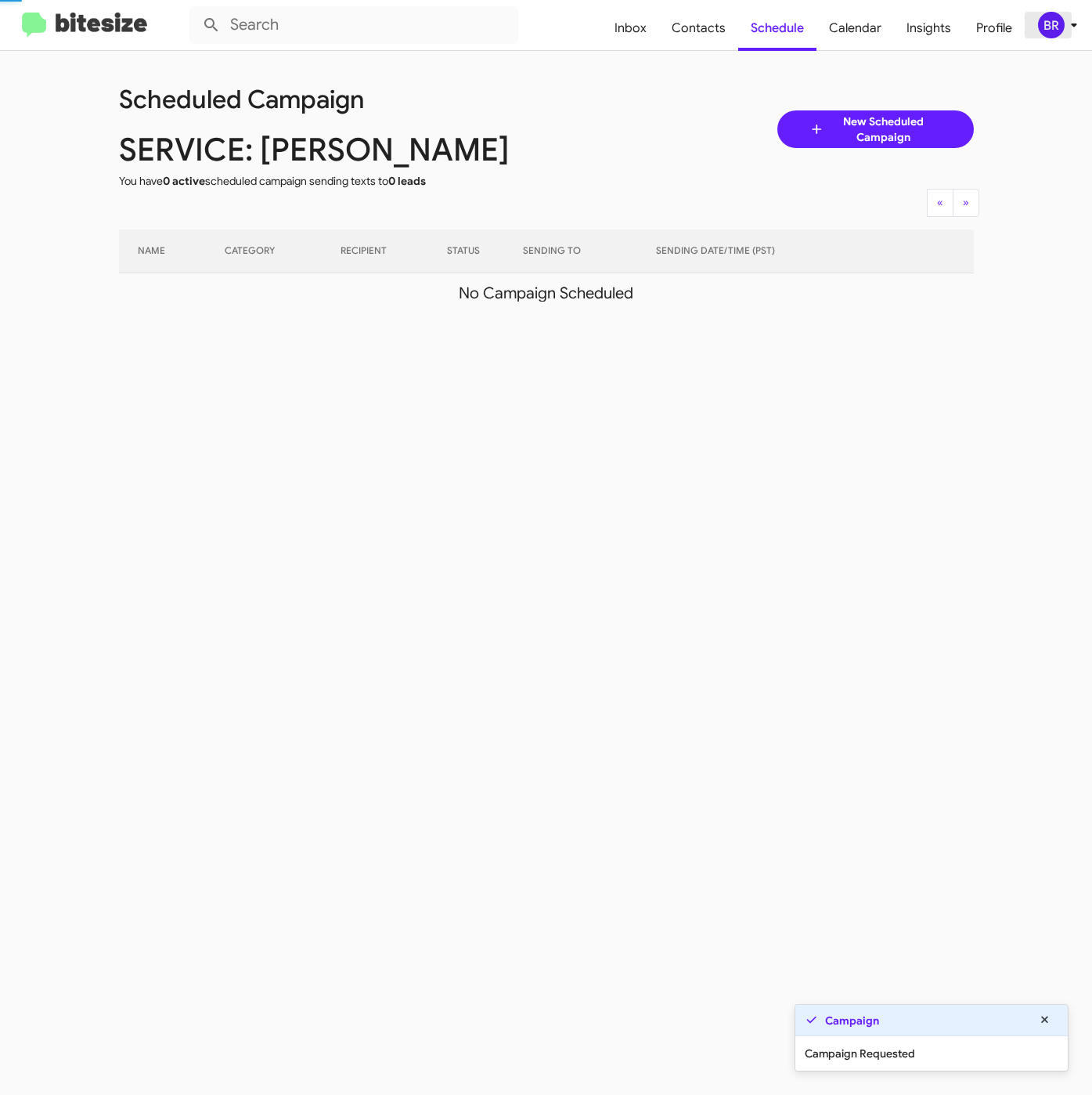
click at [1063, 27] on div "BR" at bounding box center [1052, 25] width 27 height 27
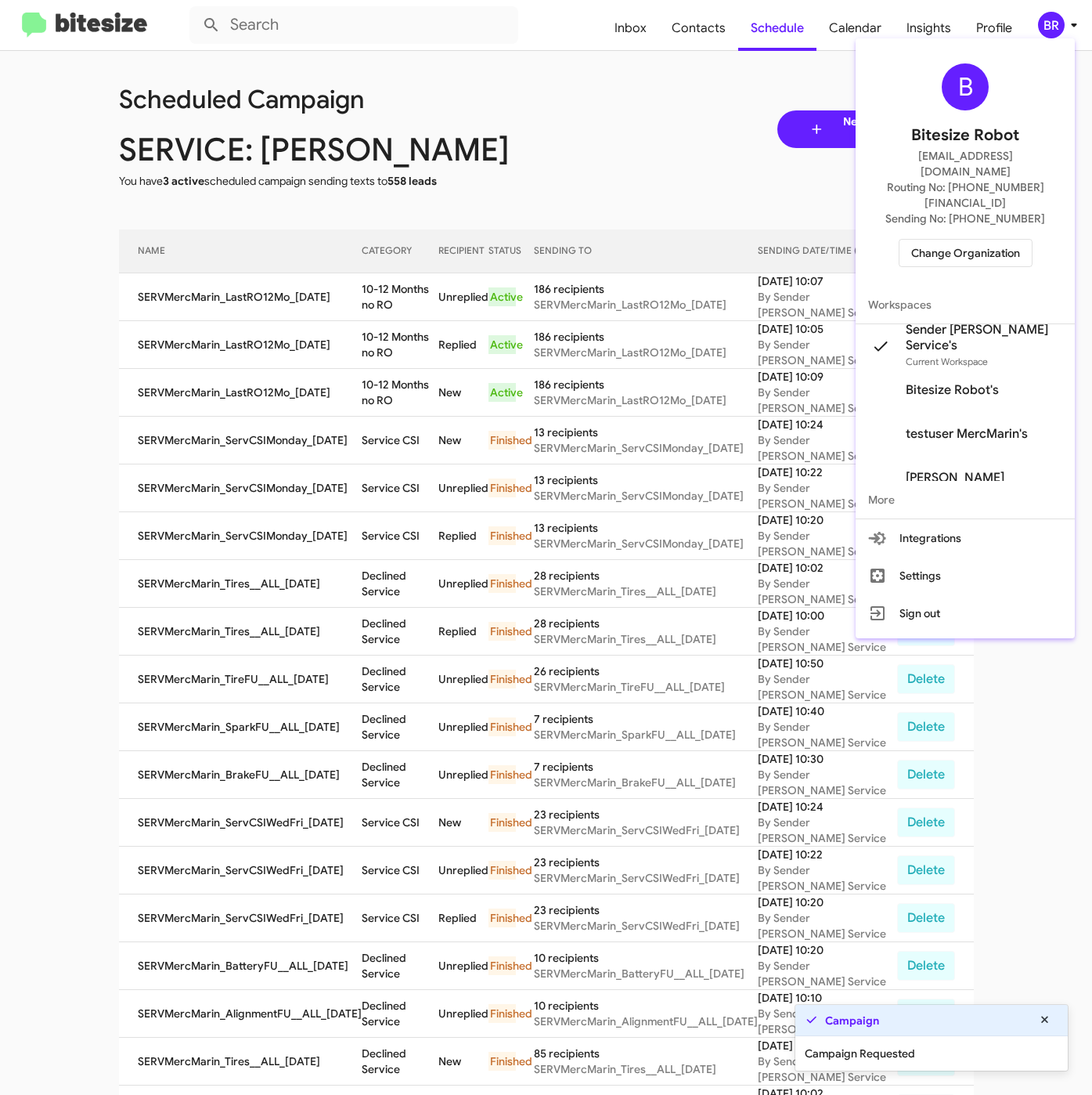
click at [390, 283] on div at bounding box center [546, 547] width 1092 height 1095
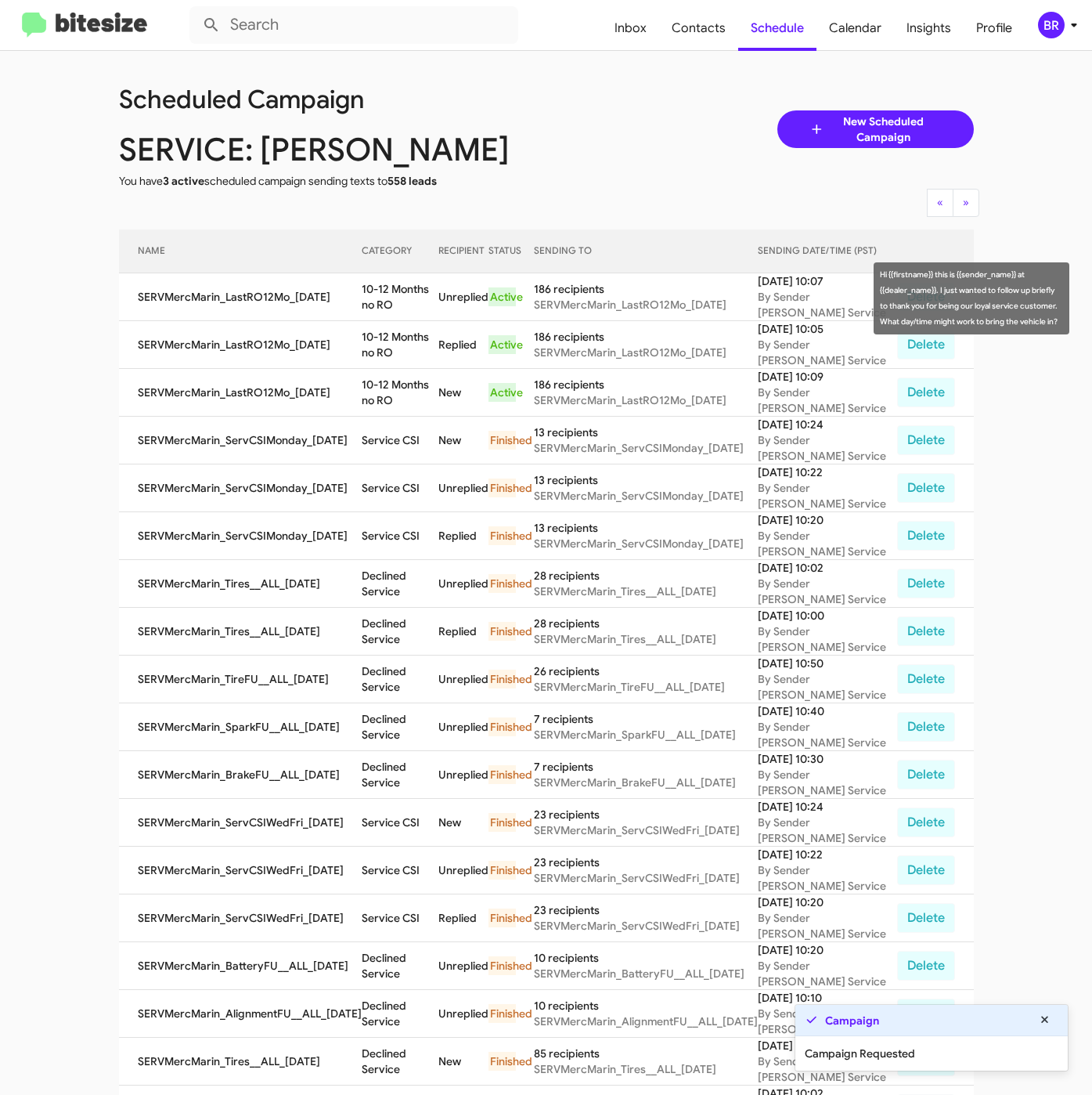
drag, startPoint x: 355, startPoint y: 284, endPoint x: 366, endPoint y: 304, distance: 22.8
click at [366, 304] on td "10-12 Months no RO" at bounding box center [400, 297] width 77 height 48
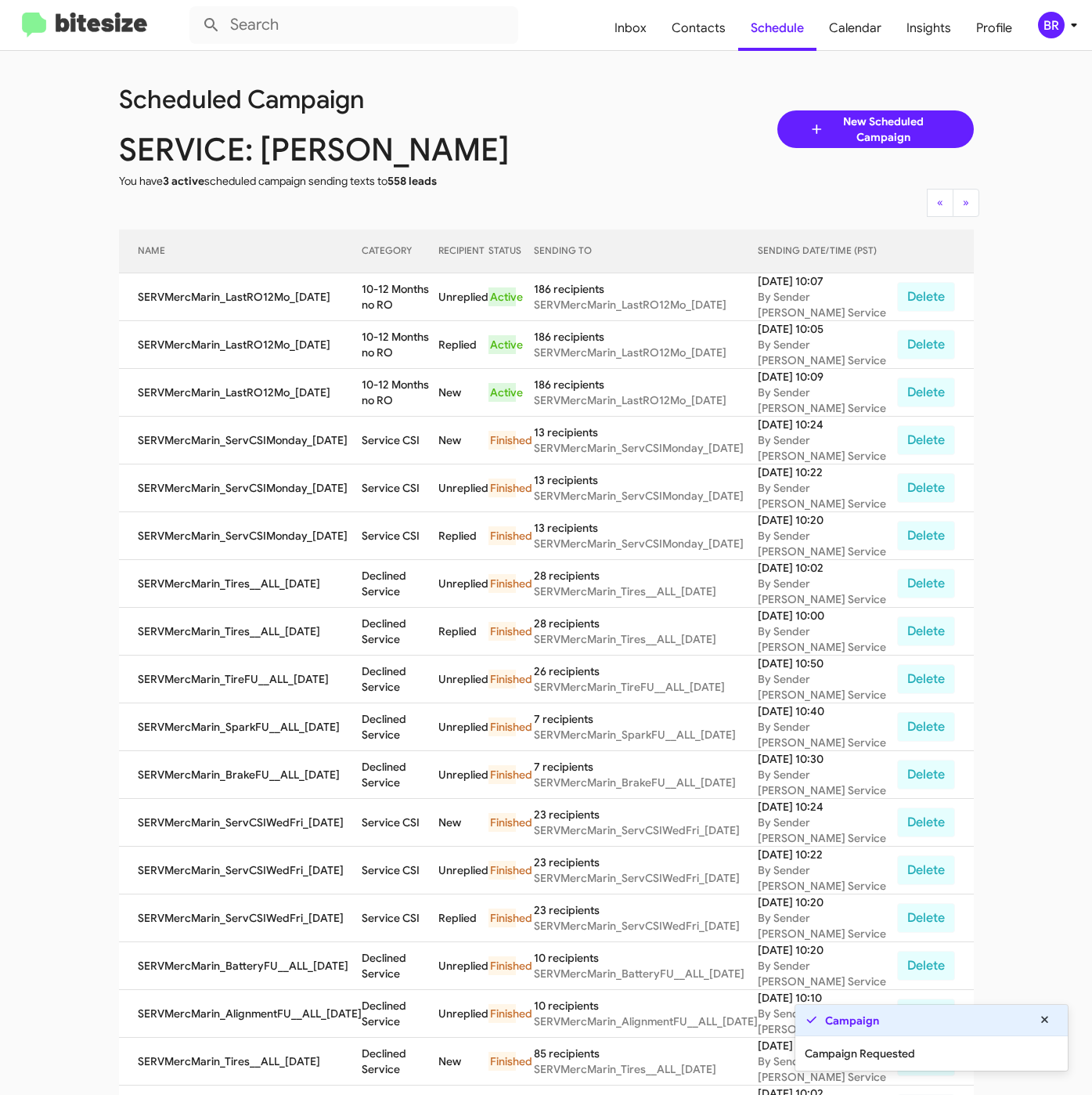
click at [362, 287] on td "10-12 Months no RO" at bounding box center [400, 297] width 77 height 48
drag, startPoint x: 351, startPoint y: 285, endPoint x: 369, endPoint y: 306, distance: 27.7
click at [369, 306] on td "10-12 Months no RO" at bounding box center [400, 297] width 77 height 48
copy td "10-12 Months no RO"
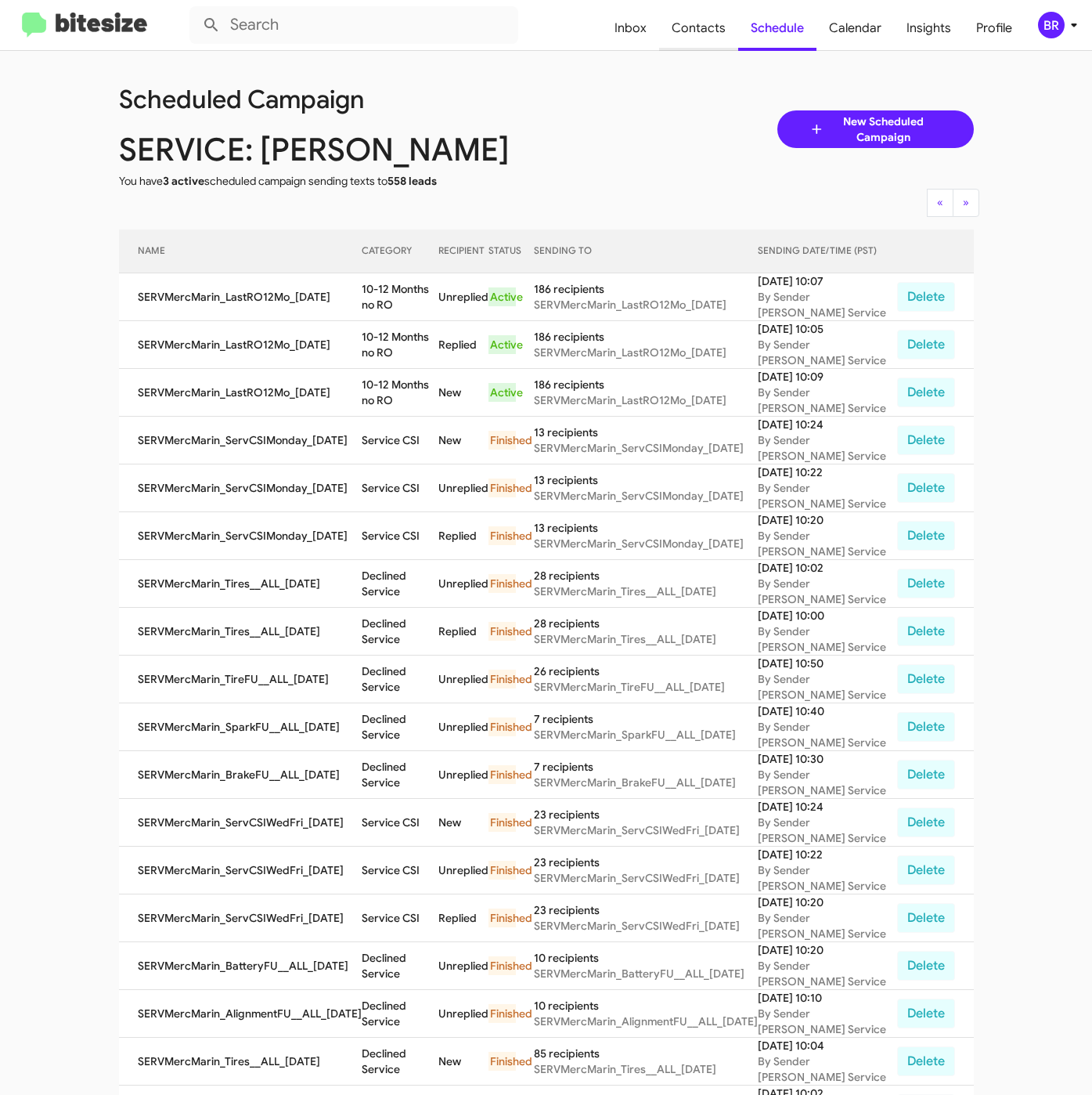
click at [692, 34] on span "Contacts" at bounding box center [698, 29] width 79 height 45
type input "in:groups"
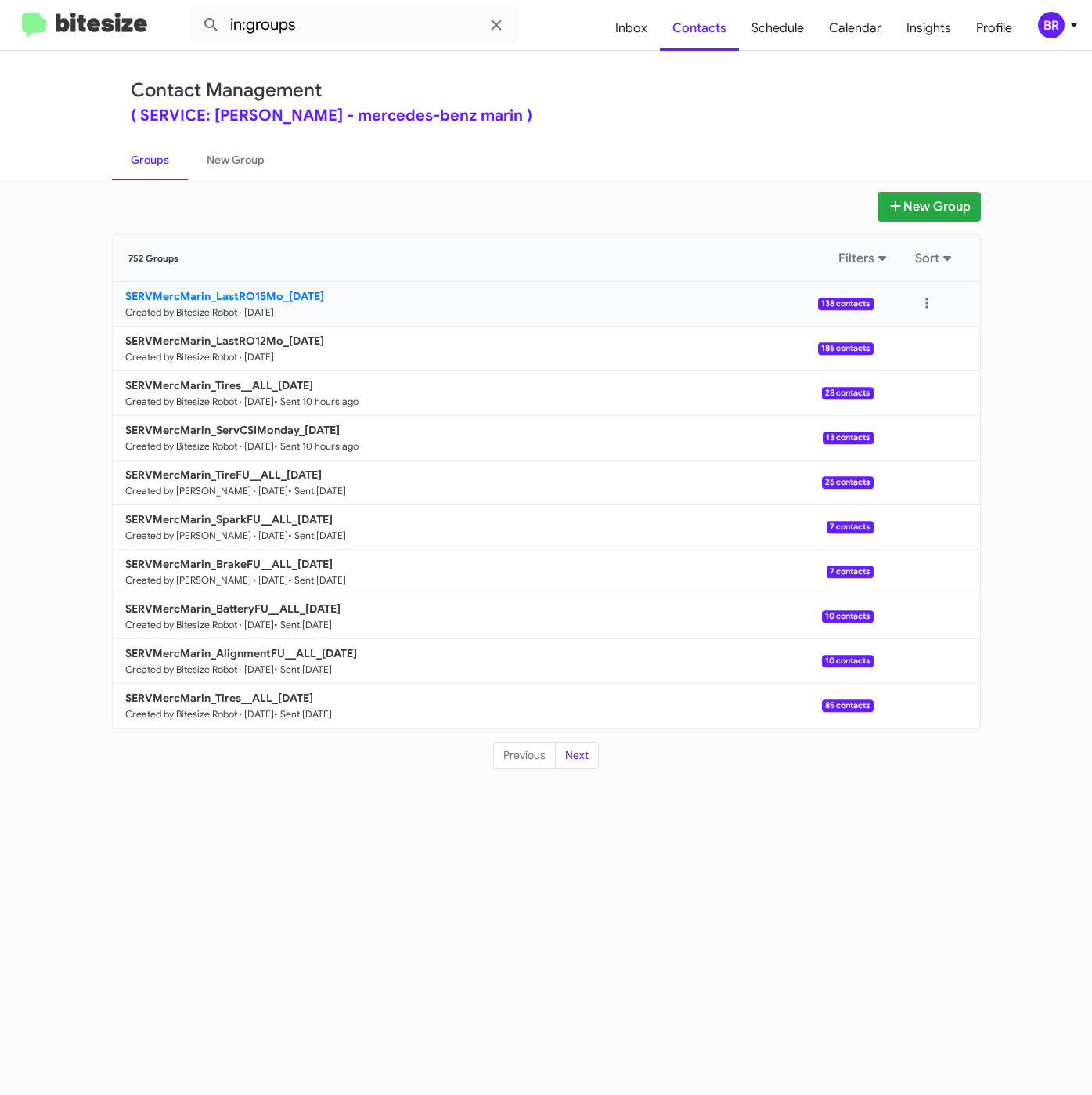
click at [215, 301] on b "SERVMercMarin_LastRO15Mo_09-16-25" at bounding box center [225, 295] width 199 height 14
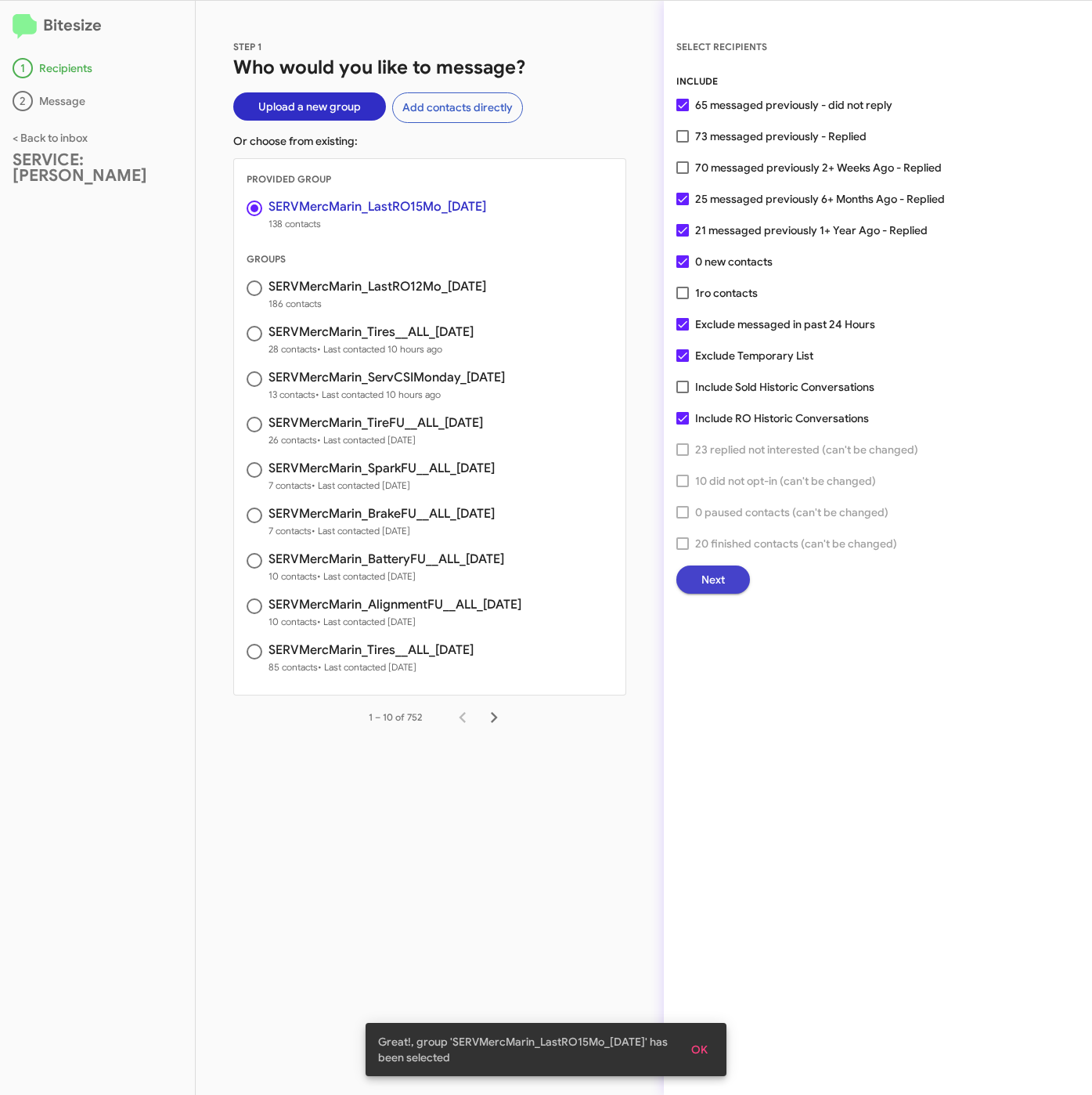
click at [710, 580] on span "Next" at bounding box center [713, 579] width 24 height 28
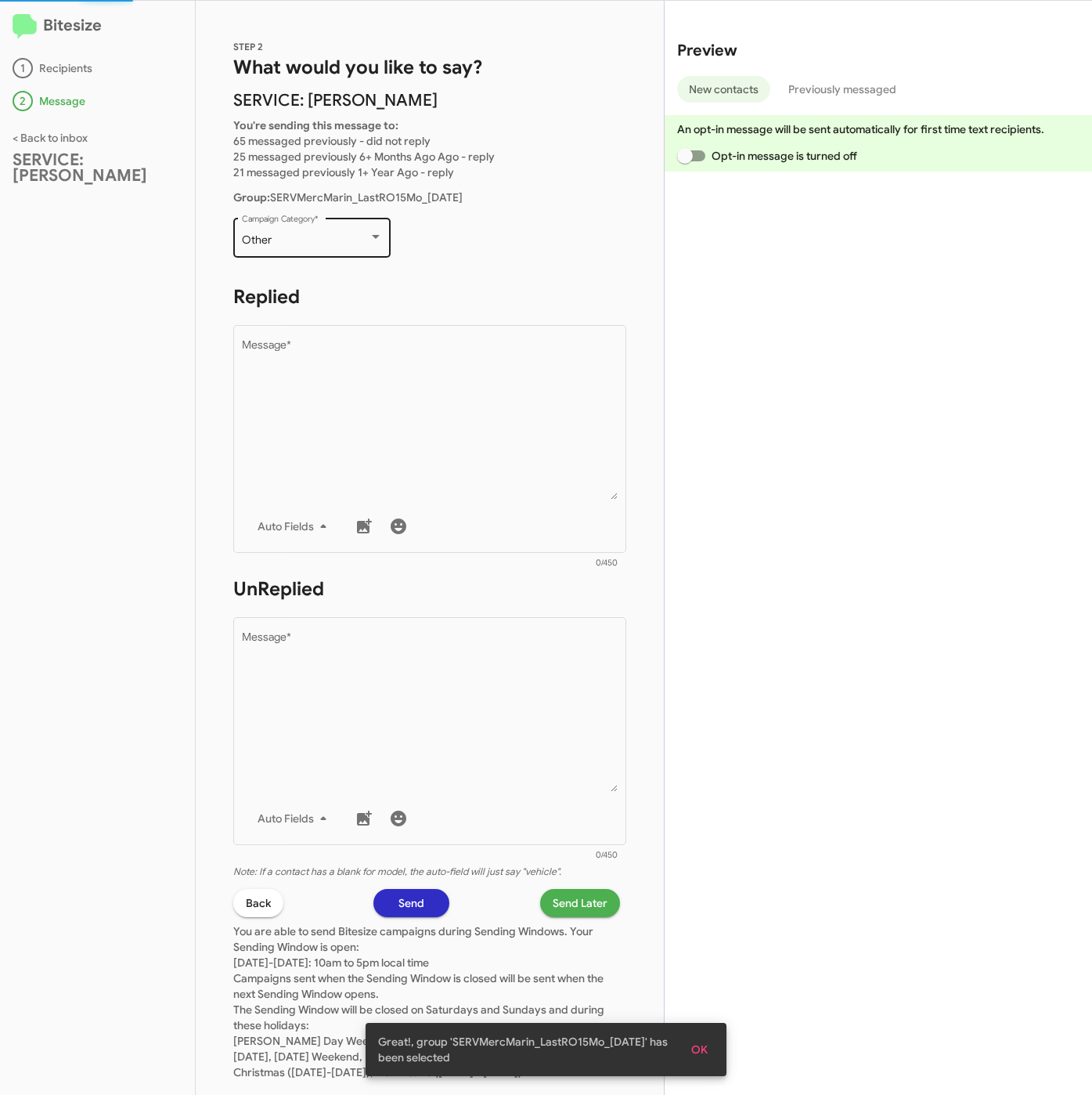
click at [301, 244] on div "Other" at bounding box center [305, 240] width 127 height 13
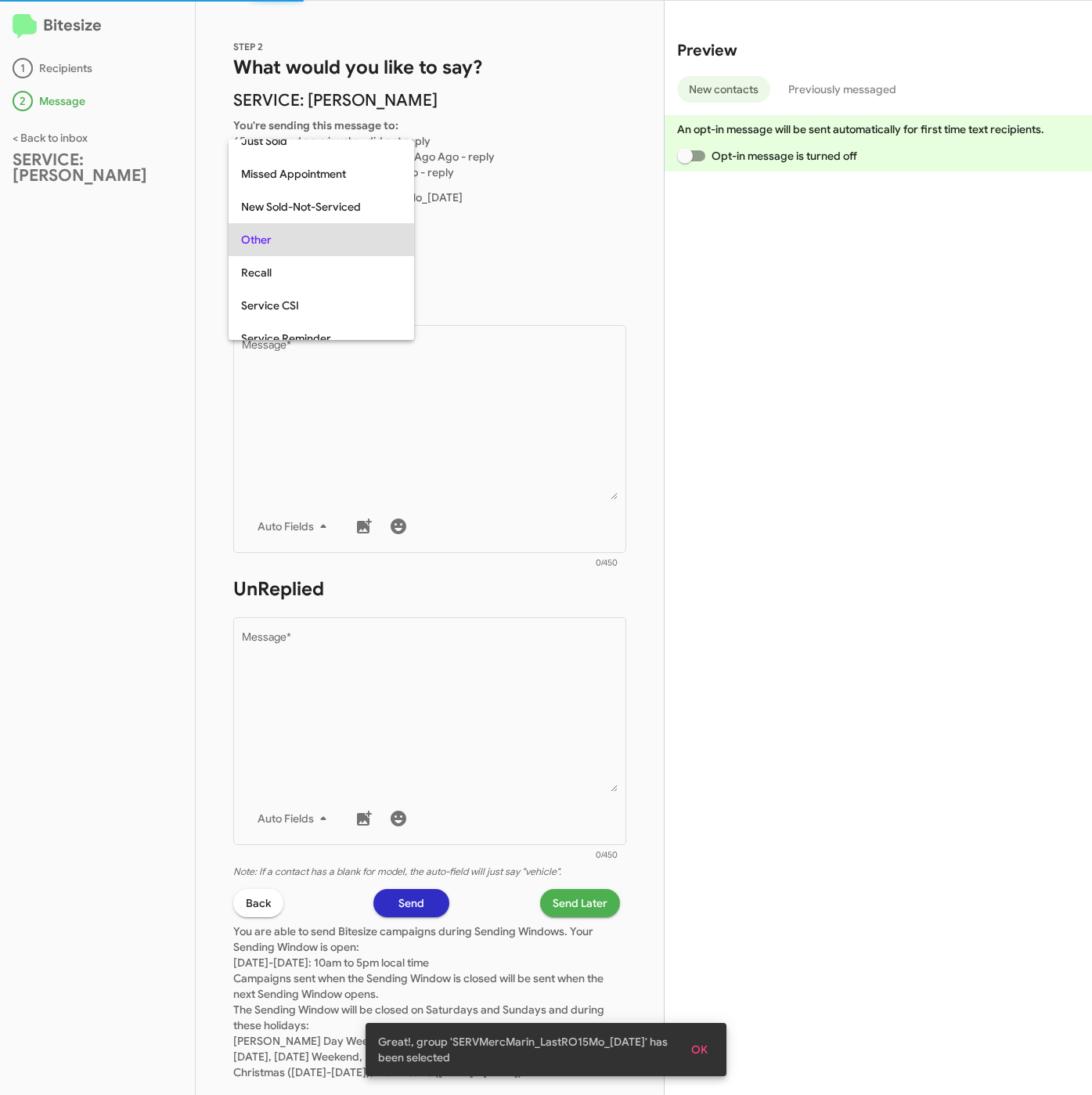
scroll to position [33, 0]
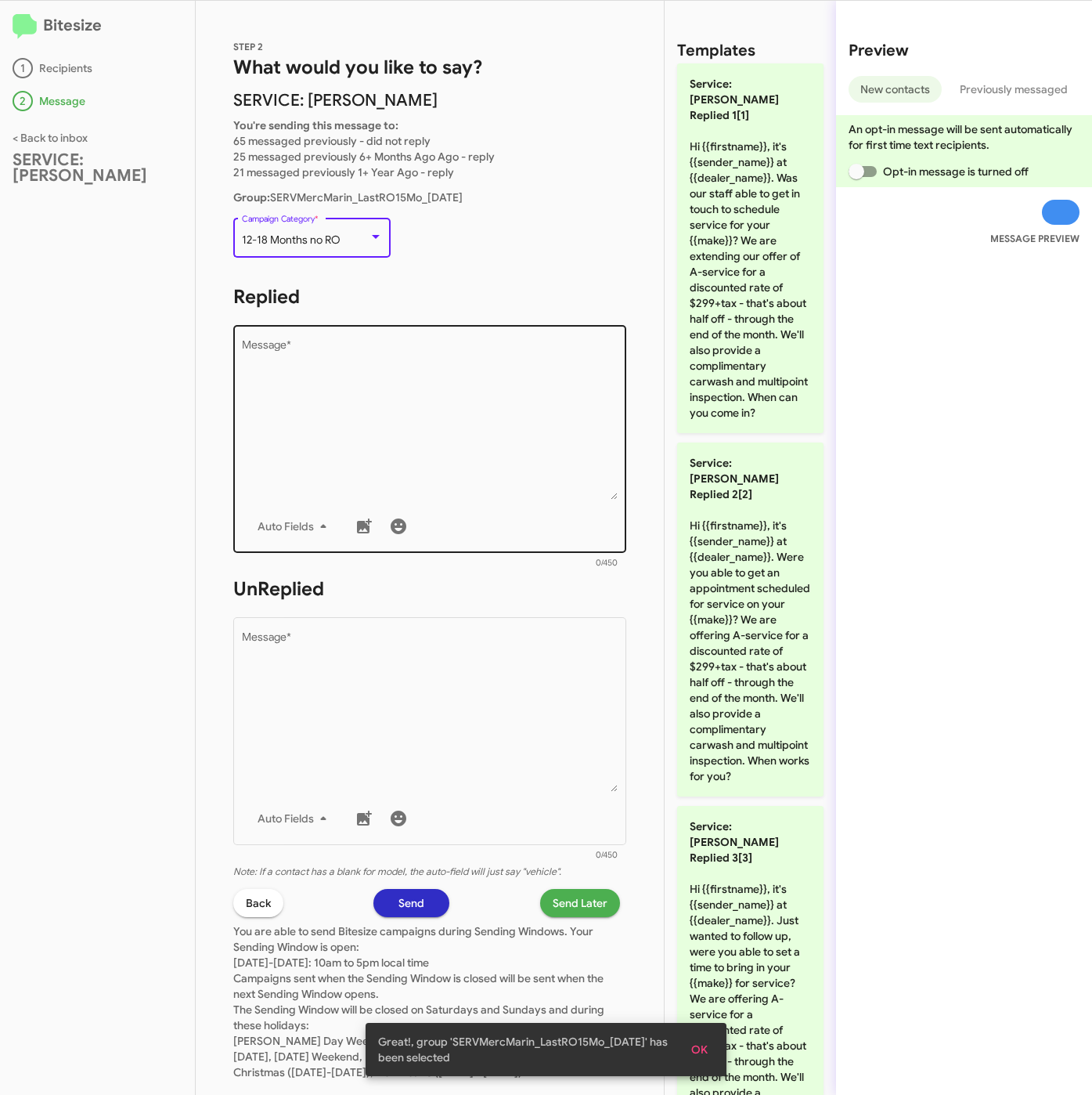
click at [374, 379] on textarea "Message *" at bounding box center [431, 420] width 377 height 160
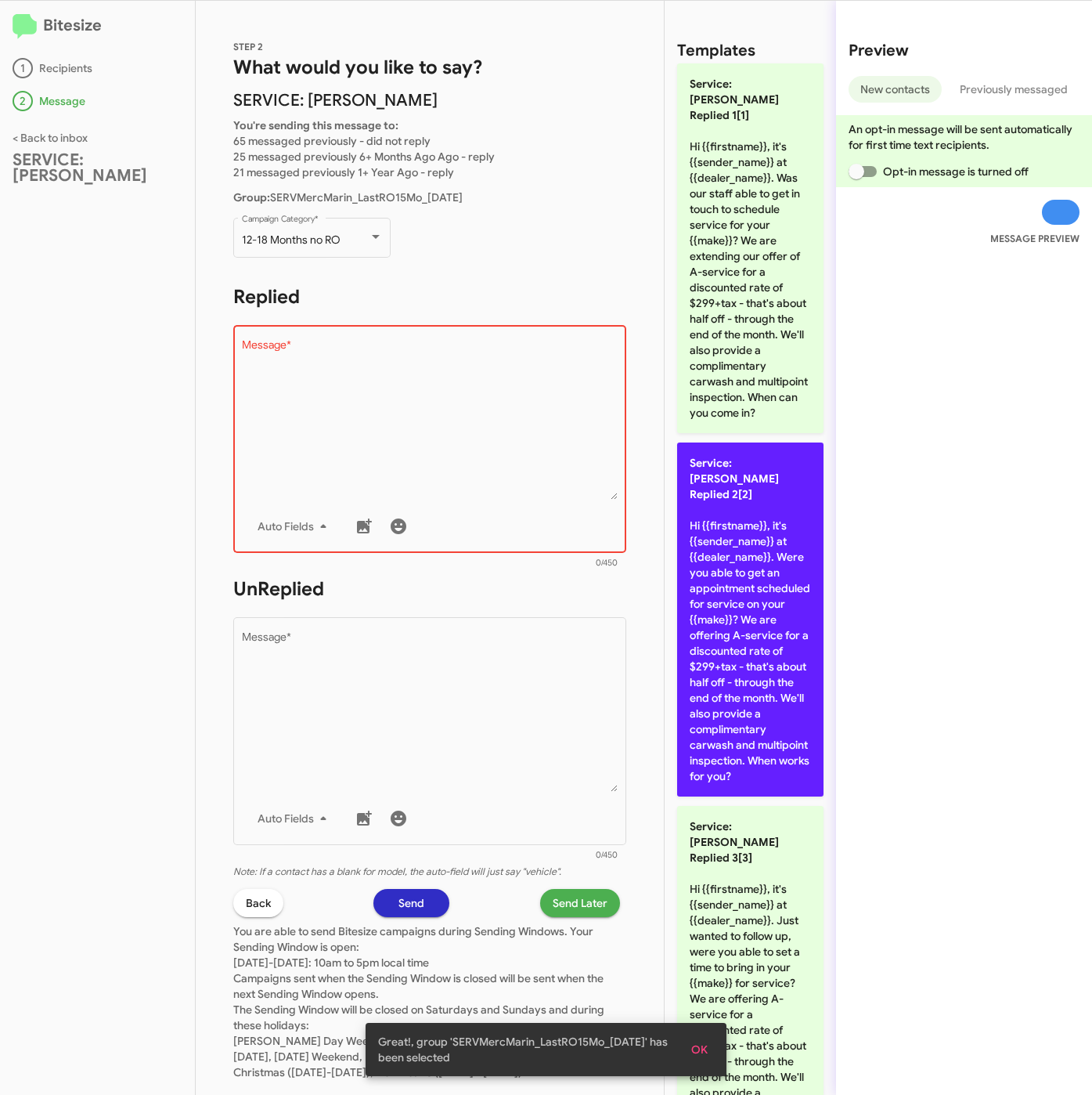
click at [730, 534] on p "Service: Mercedes Marin Replied 2[2] Hi {{firstname}}, it's {{sender_name}} at …" at bounding box center [750, 619] width 146 height 354
type textarea "Hi {{firstname}}, it's {{sender_name}} at {{dealer_name}}. Were you able to get…"
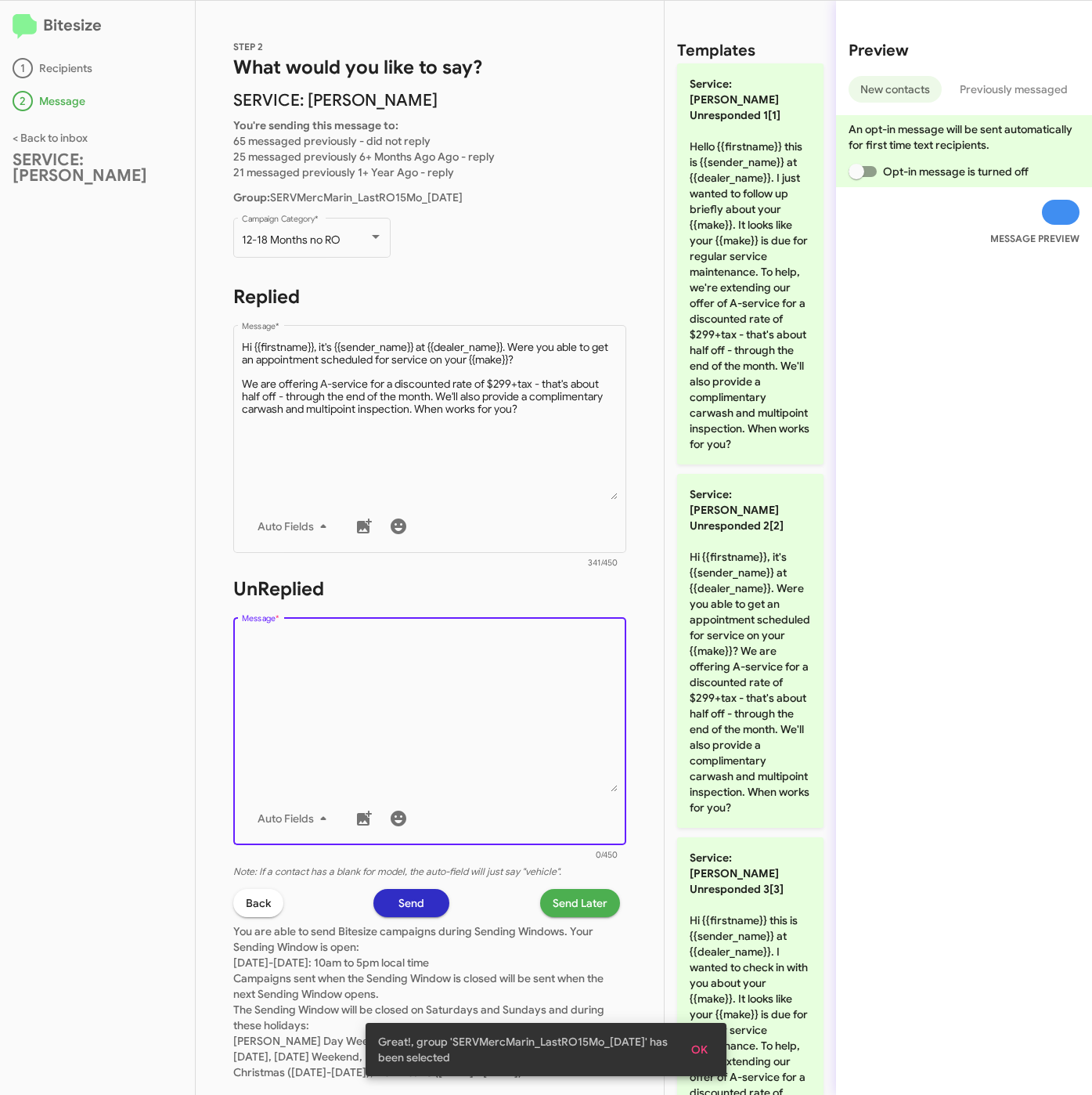
click at [446, 668] on textarea "Message *" at bounding box center [431, 712] width 377 height 160
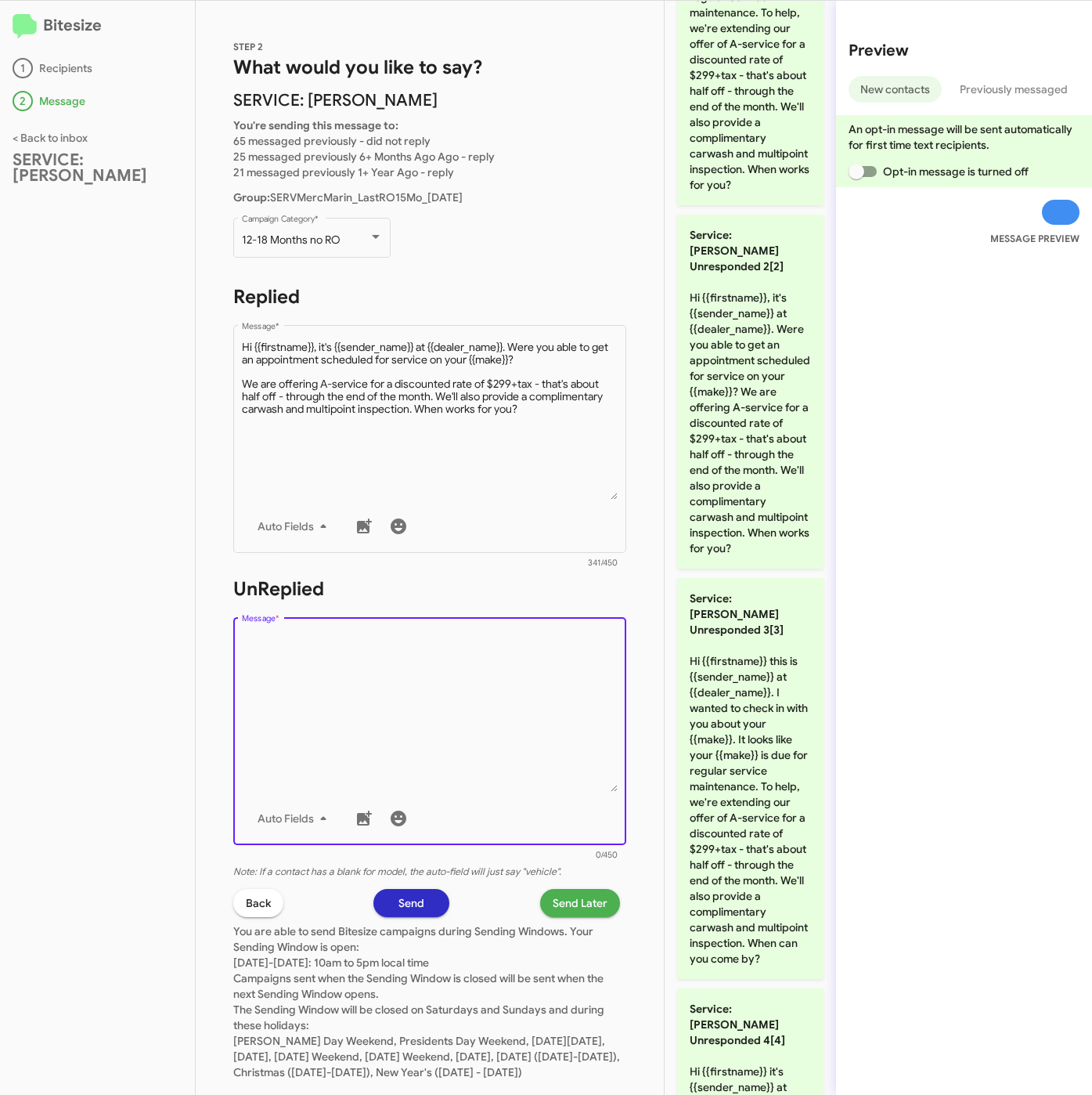
scroll to position [0, 0]
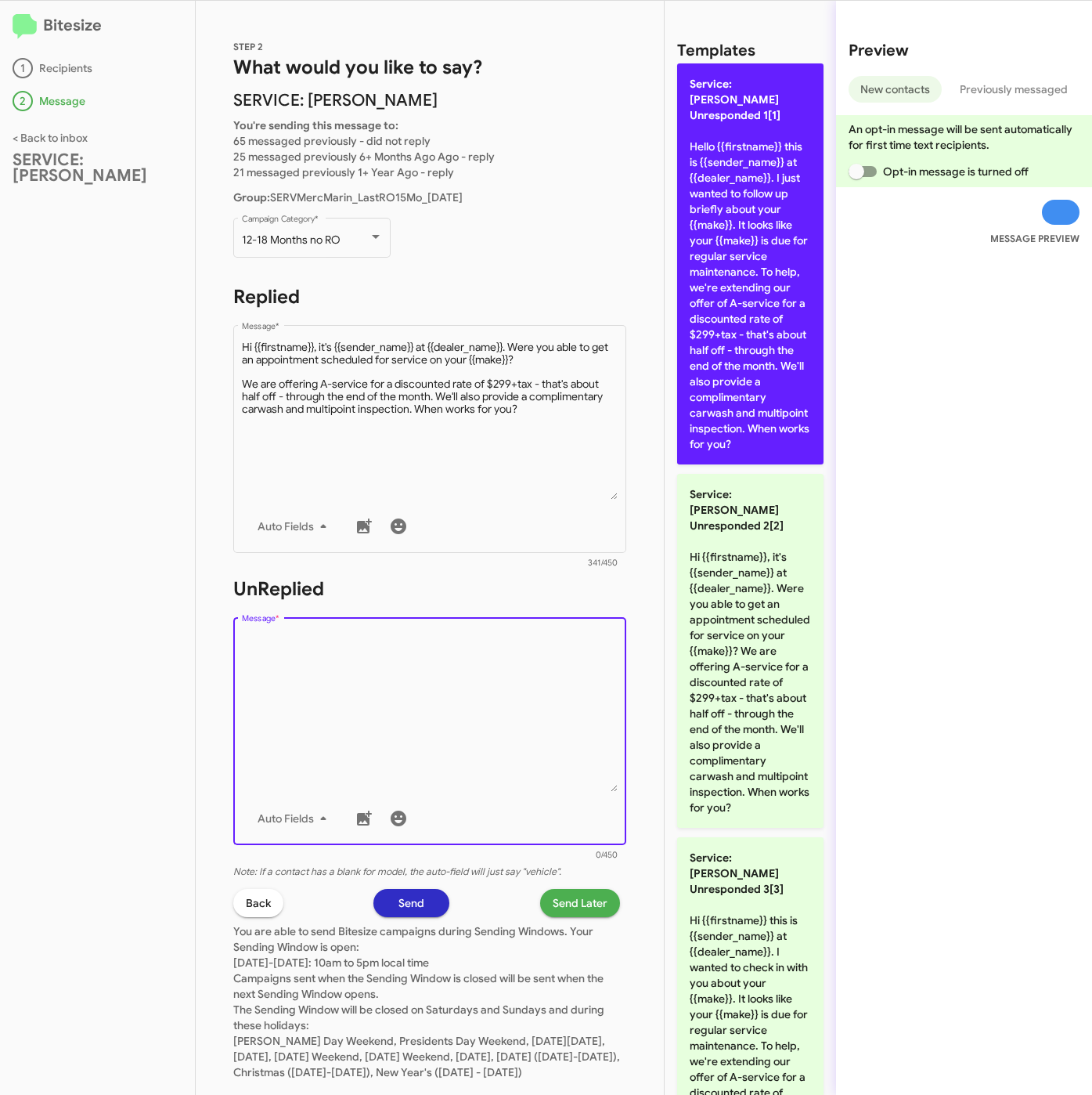
click at [745, 264] on p "Service: Mercedes Marin Unresponded 1[1] Hello {{firstname}} this is {{sender_n…" at bounding box center [750, 263] width 146 height 401
type textarea "Hello {{firstname}} this is {{sender_name}} at {{dealer_name}}. I just wanted t…"
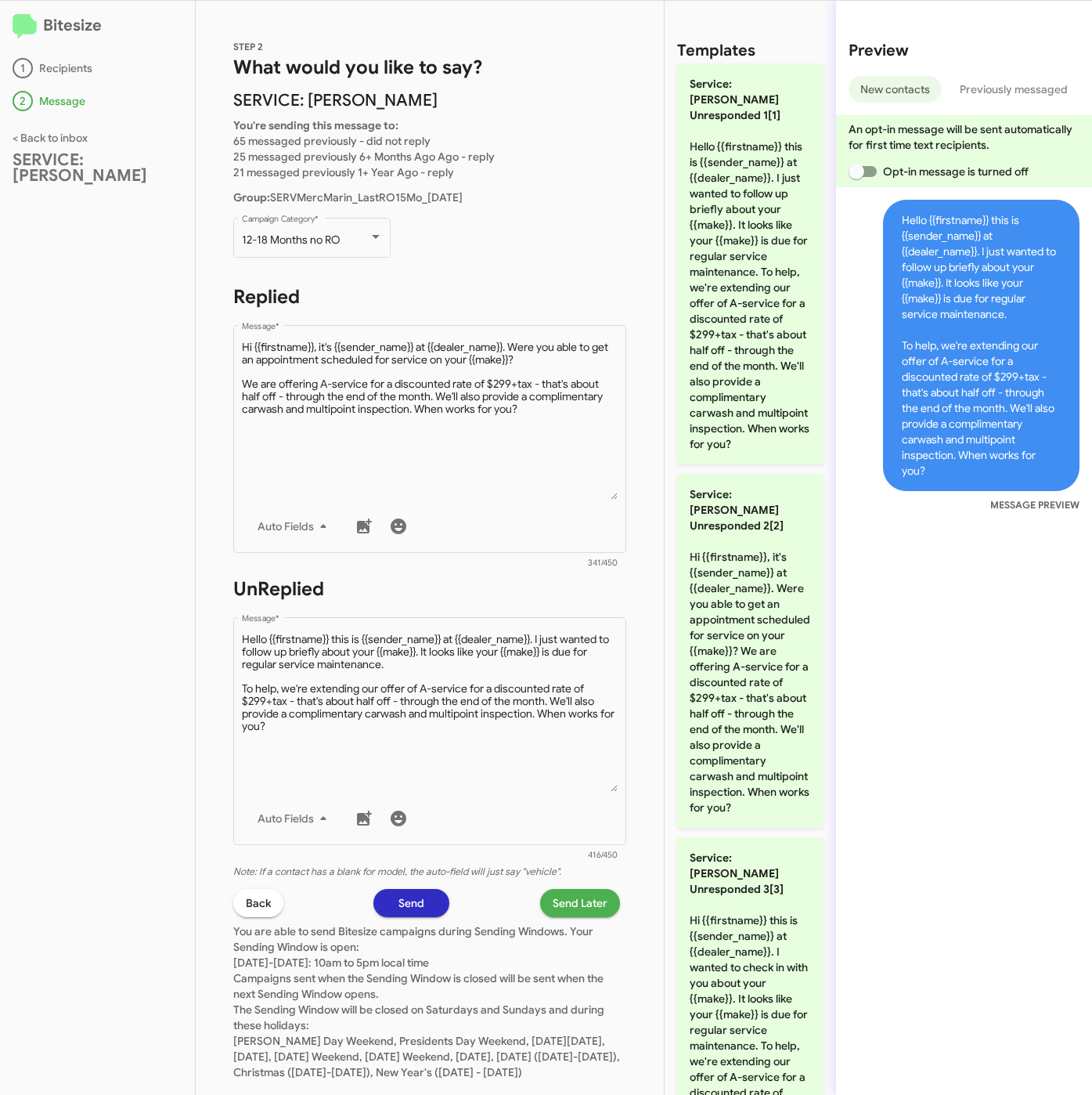
click at [576, 900] on span "Send Later" at bounding box center [580, 902] width 55 height 28
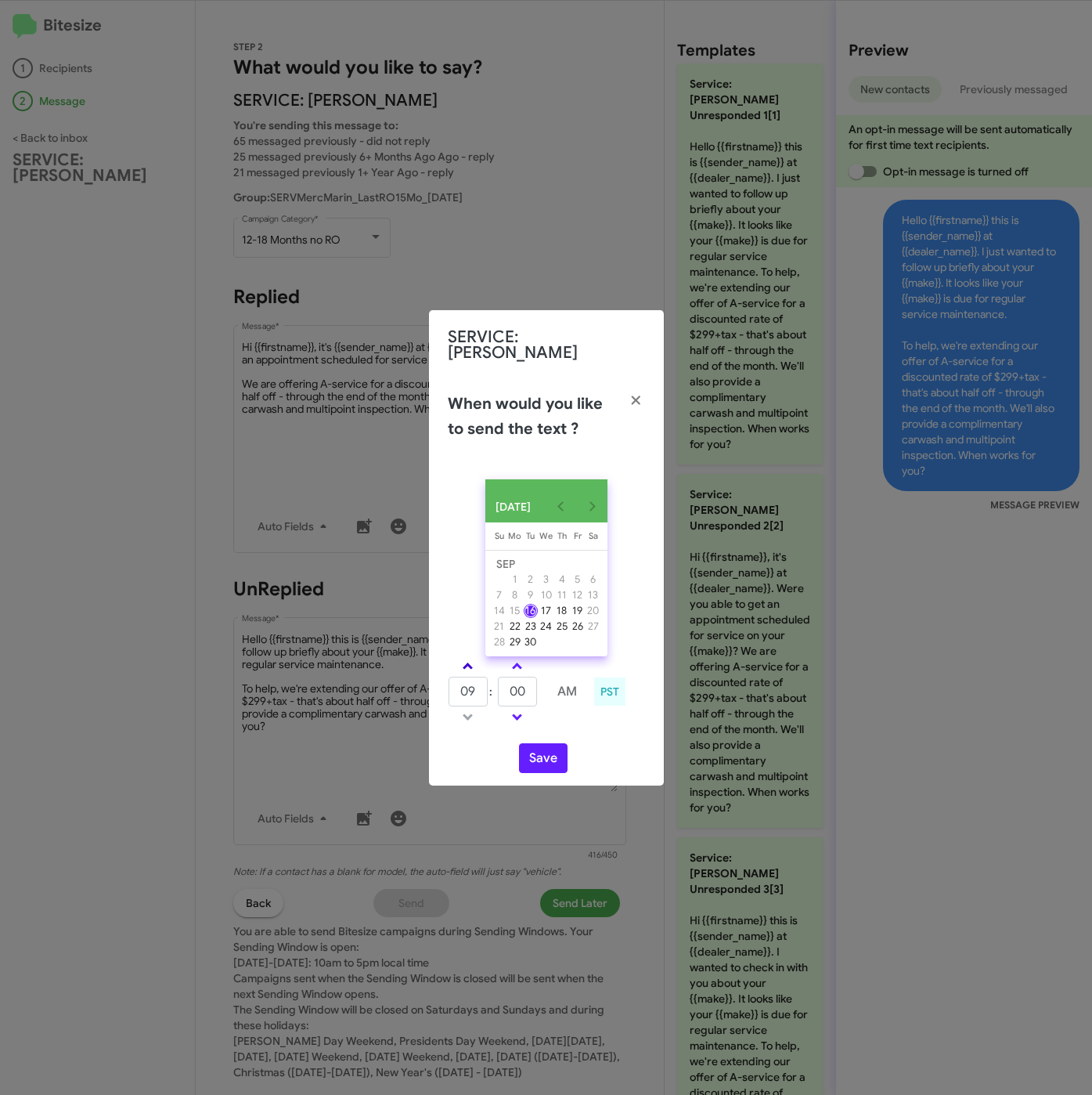
click at [469, 657] on link at bounding box center [468, 666] width 28 height 18
type input "10"
drag, startPoint x: 499, startPoint y: 688, endPoint x: 473, endPoint y: 687, distance: 26.0
click at [473, 687] on tr "10 : 00 AM" at bounding box center [517, 691] width 140 height 31
type input "15"
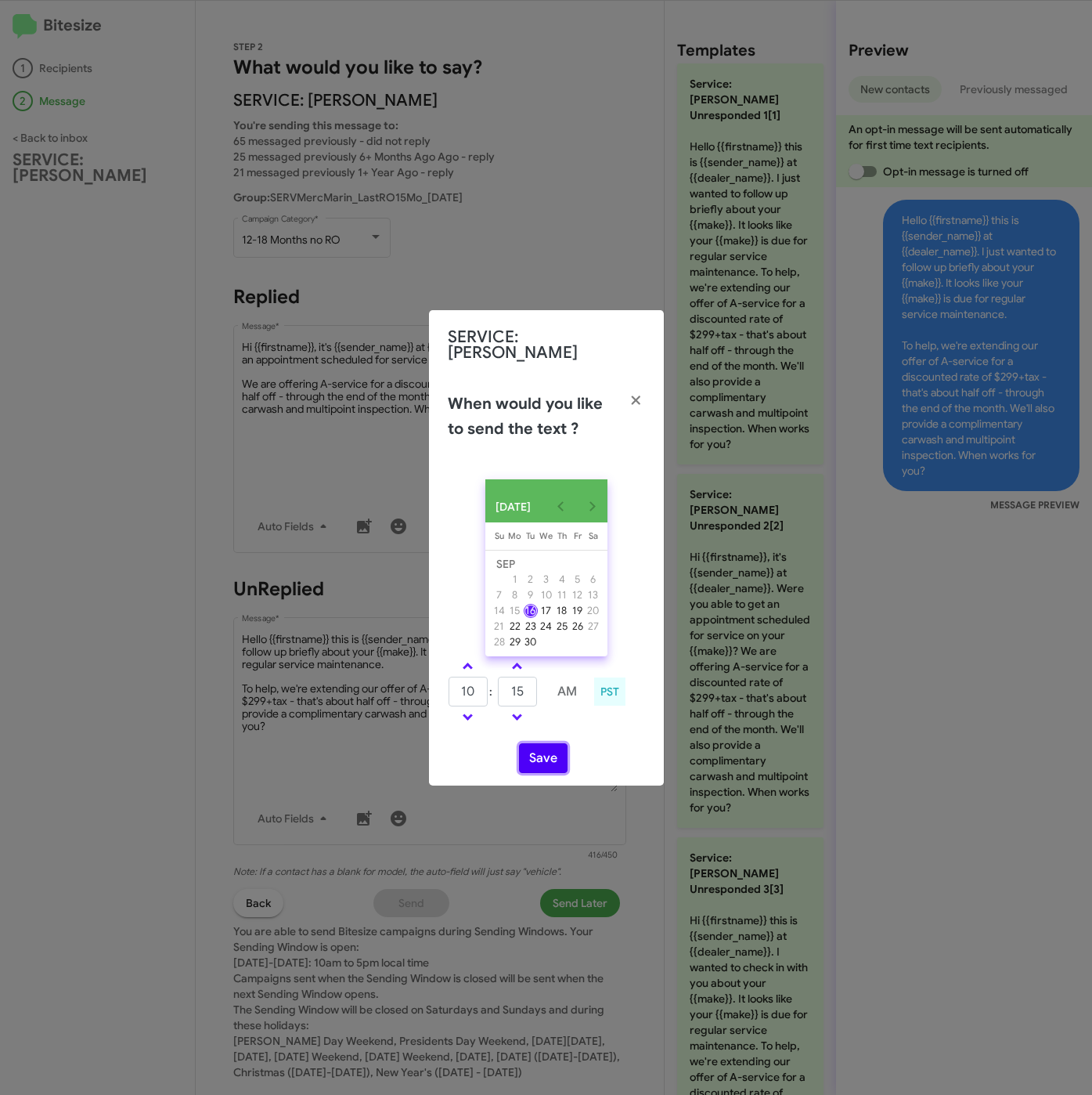
click at [540, 743] on button "Save" at bounding box center [543, 757] width 49 height 29
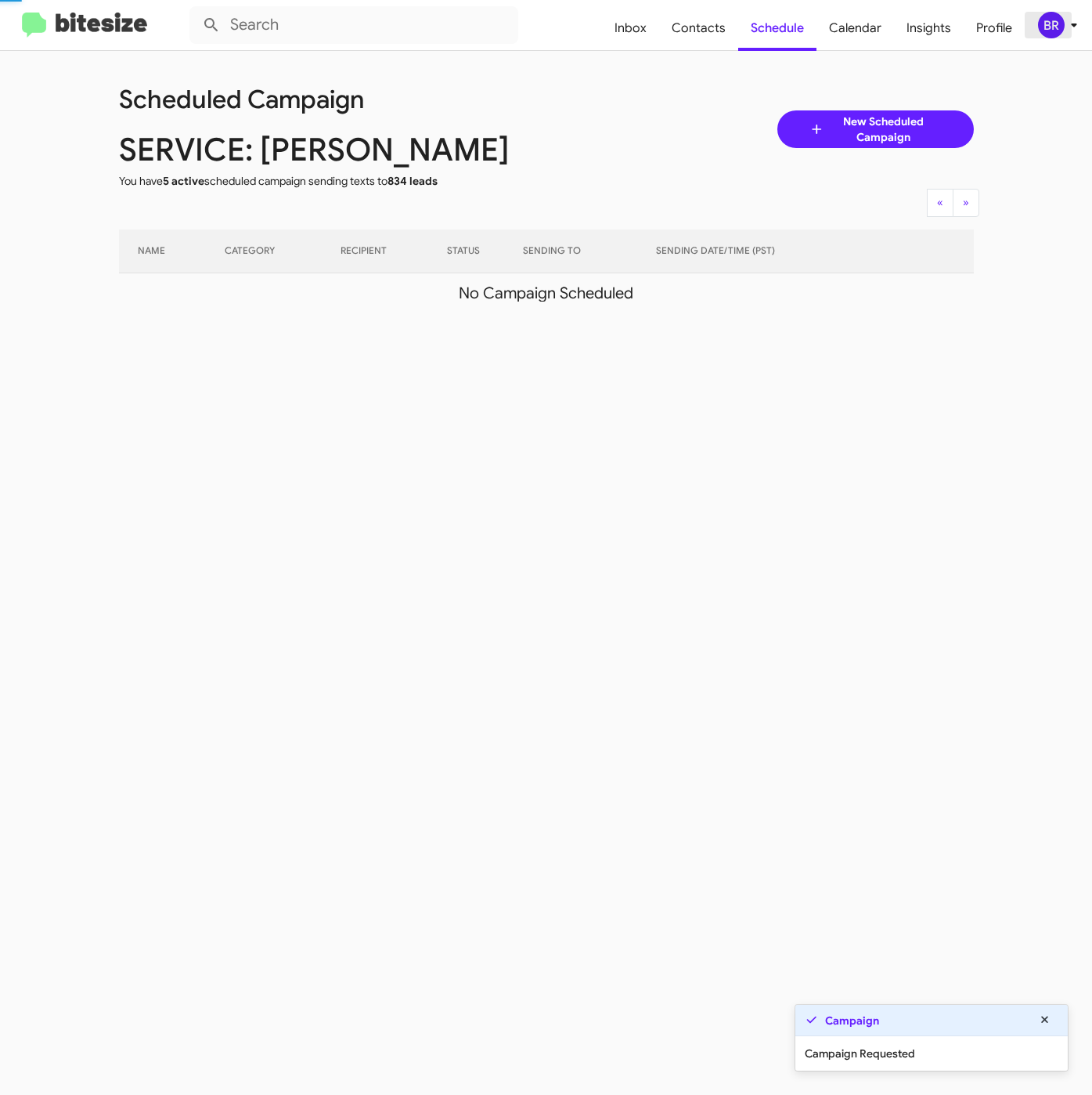
click at [1048, 30] on div "BR" at bounding box center [1052, 25] width 27 height 27
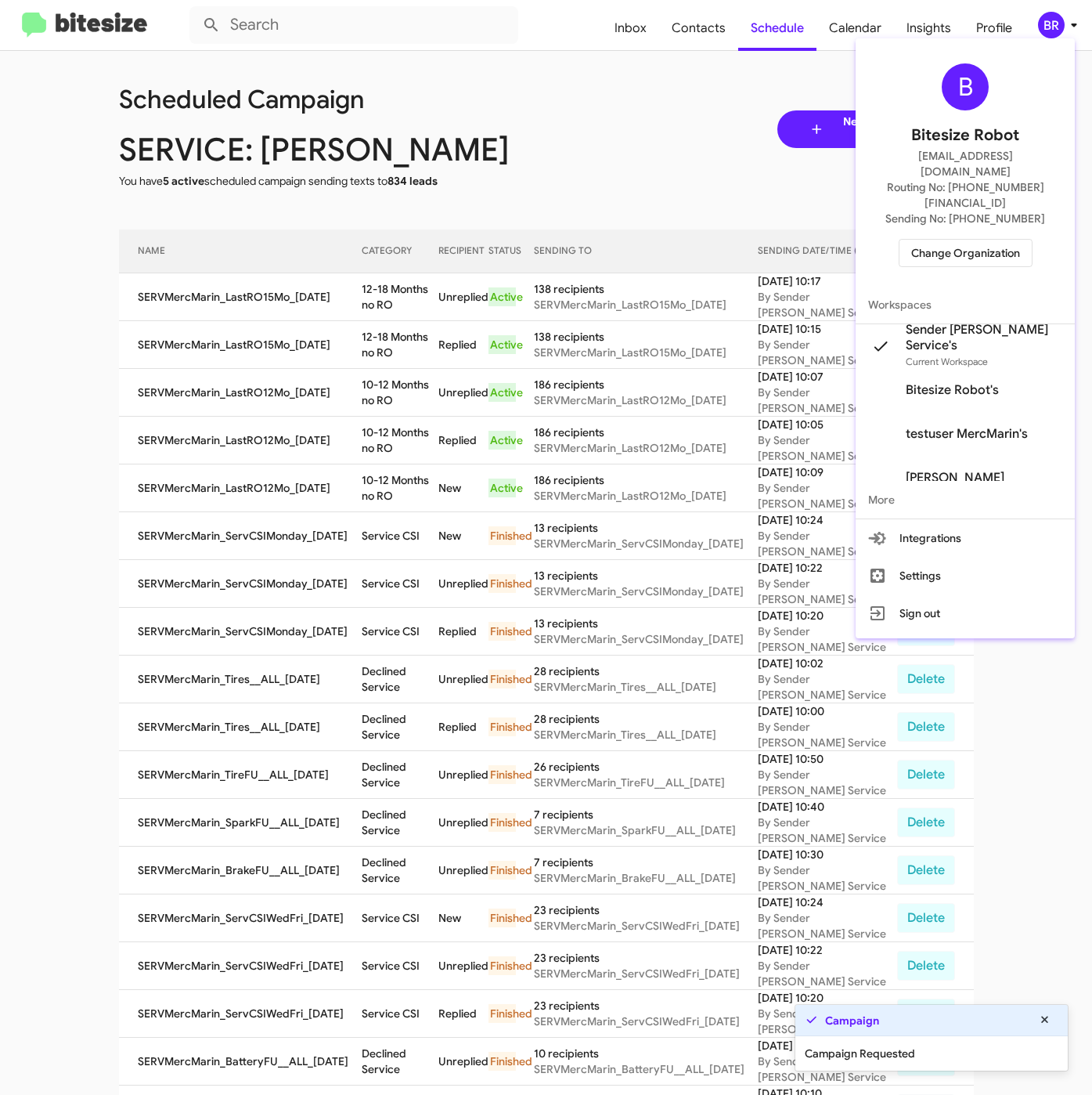
click at [380, 295] on div at bounding box center [546, 547] width 1092 height 1095
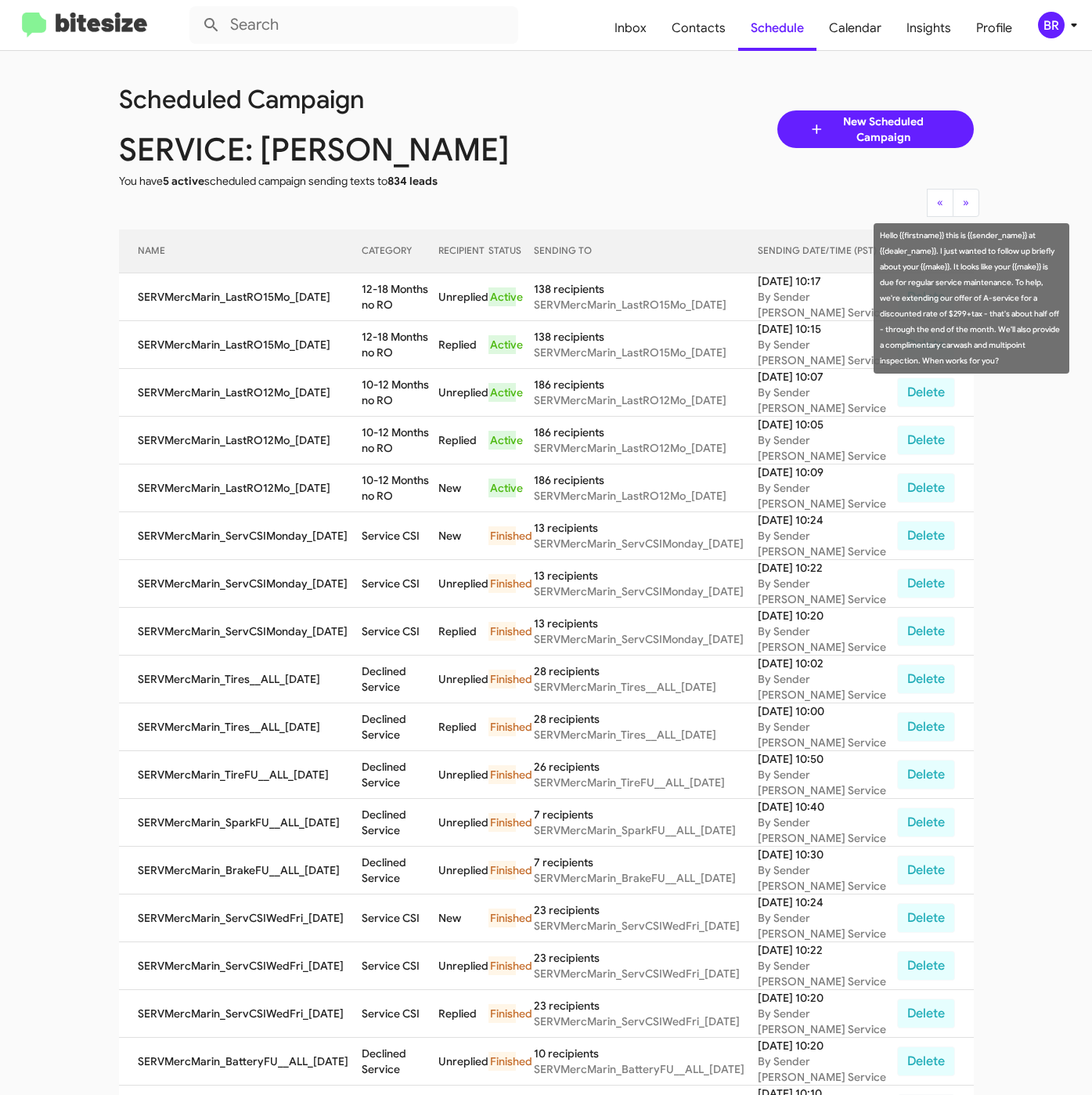
drag, startPoint x: 351, startPoint y: 287, endPoint x: 368, endPoint y: 301, distance: 22.0
click at [368, 301] on td "12-18 Months no RO" at bounding box center [400, 297] width 77 height 48
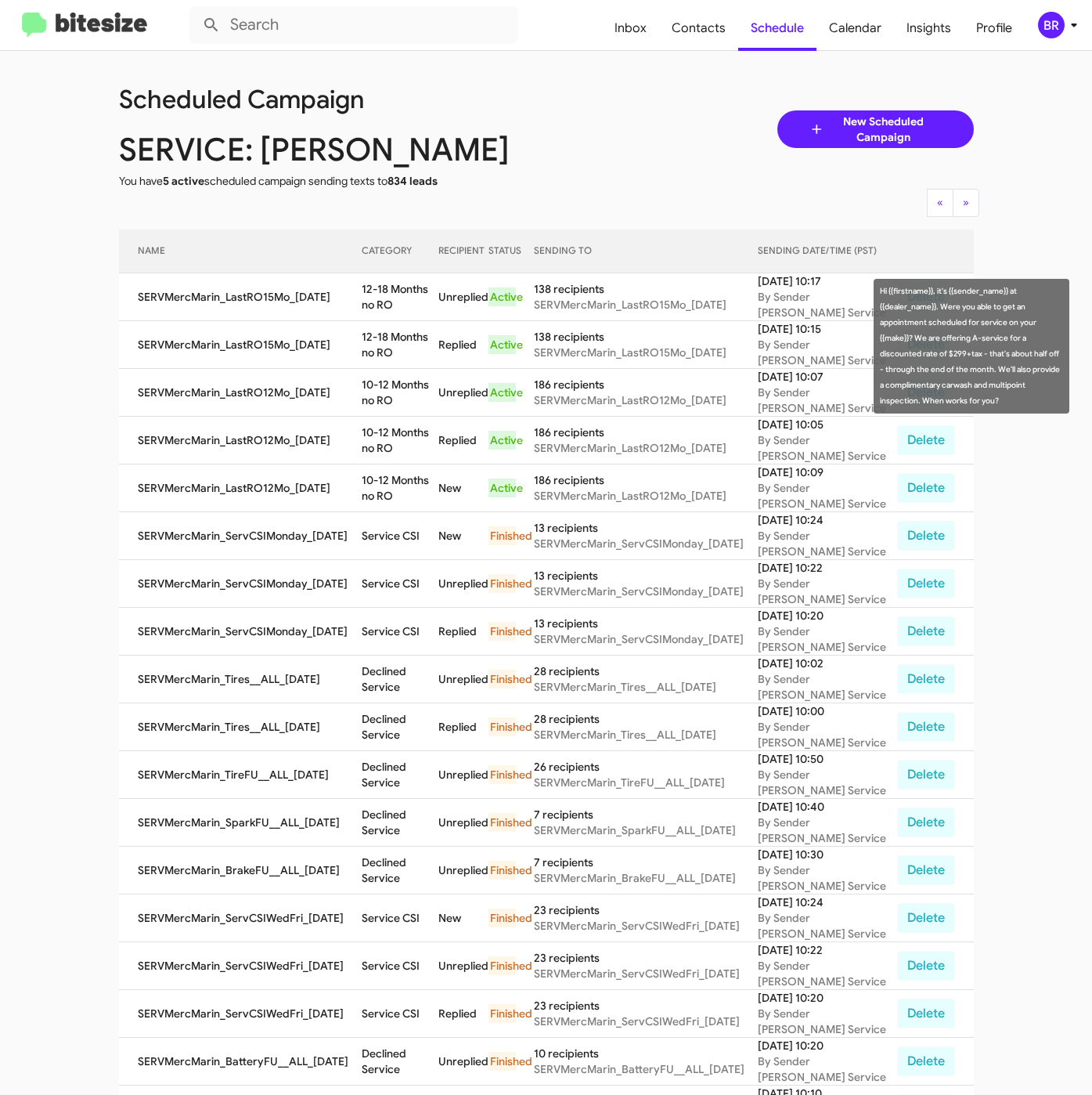
copy td "12-18 Months no RO"
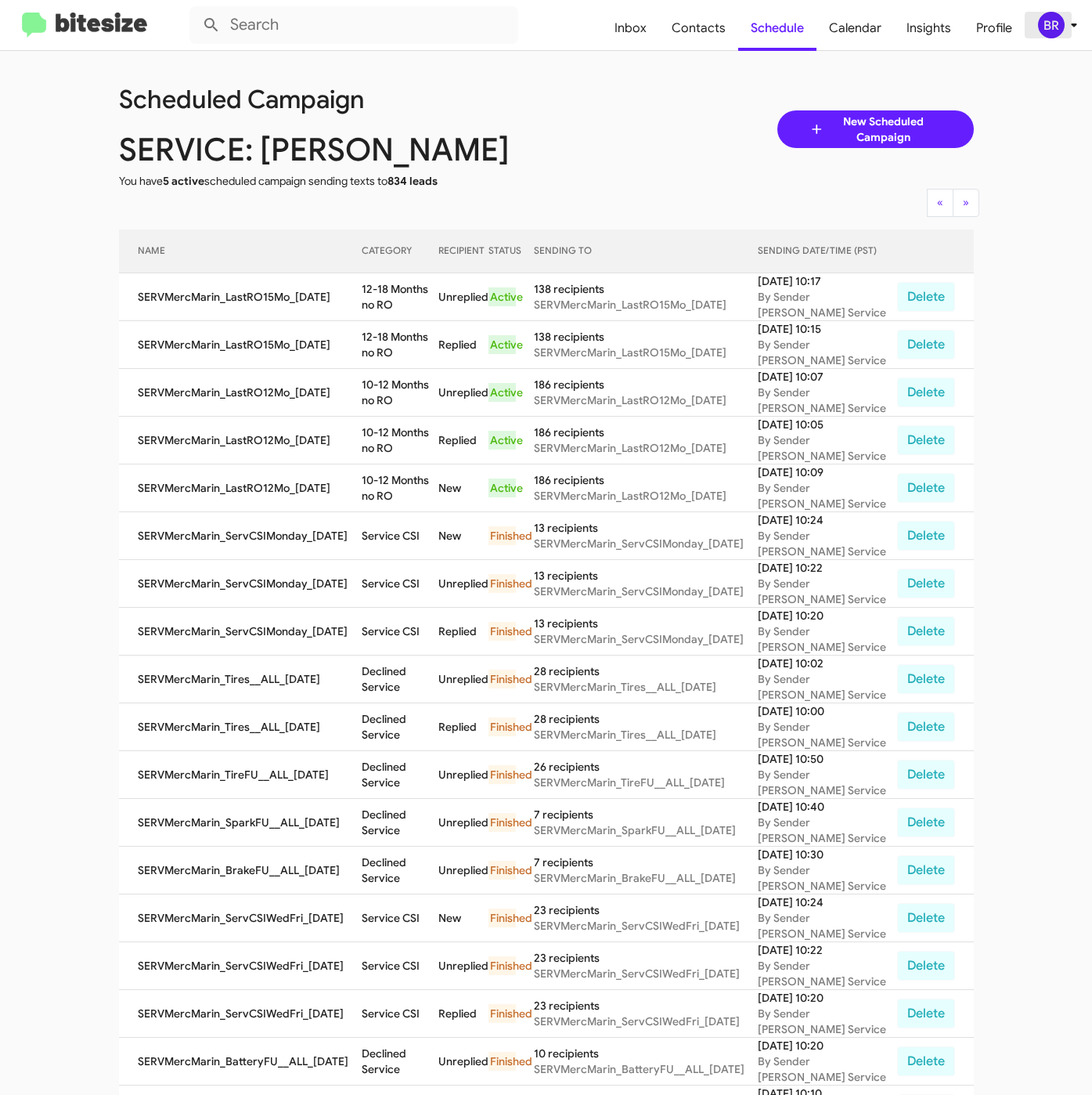
click at [1067, 27] on icon at bounding box center [1073, 25] width 19 height 19
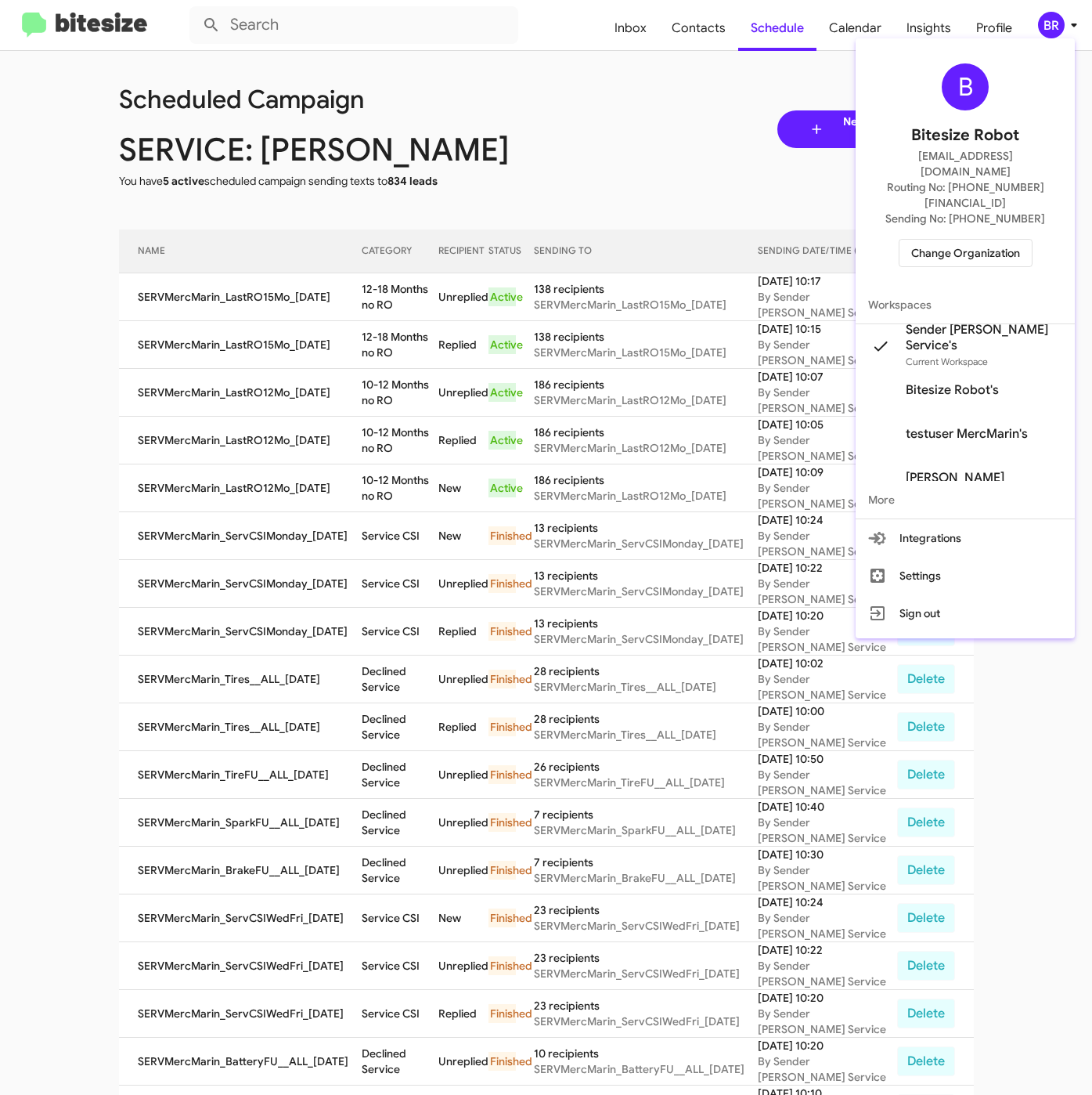
click at [975, 240] on span "Change Organization" at bounding box center [965, 253] width 109 height 27
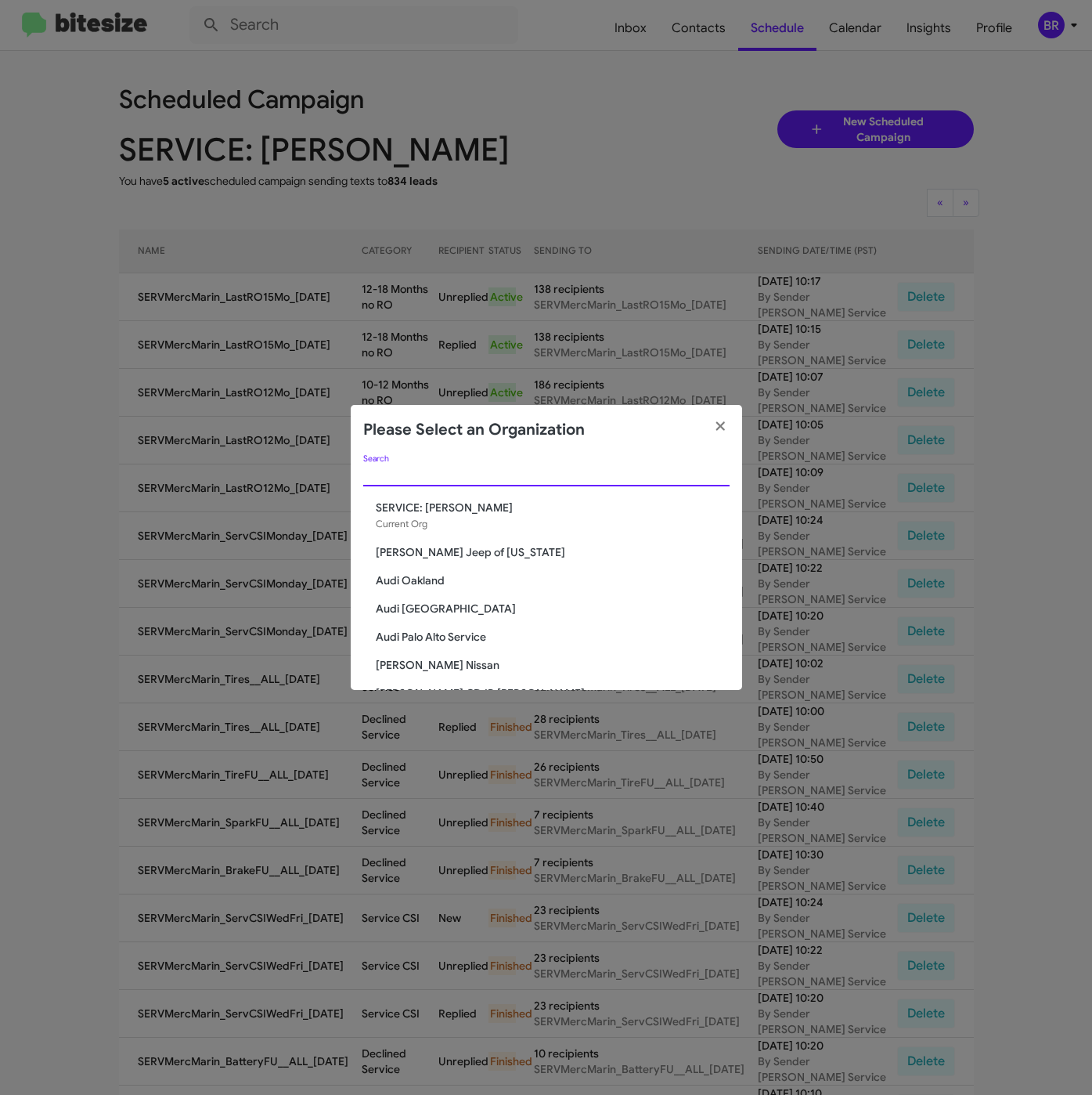
click at [528, 468] on input "Search" at bounding box center [546, 474] width 366 height 13
paste input "Team Toyota Princeton"
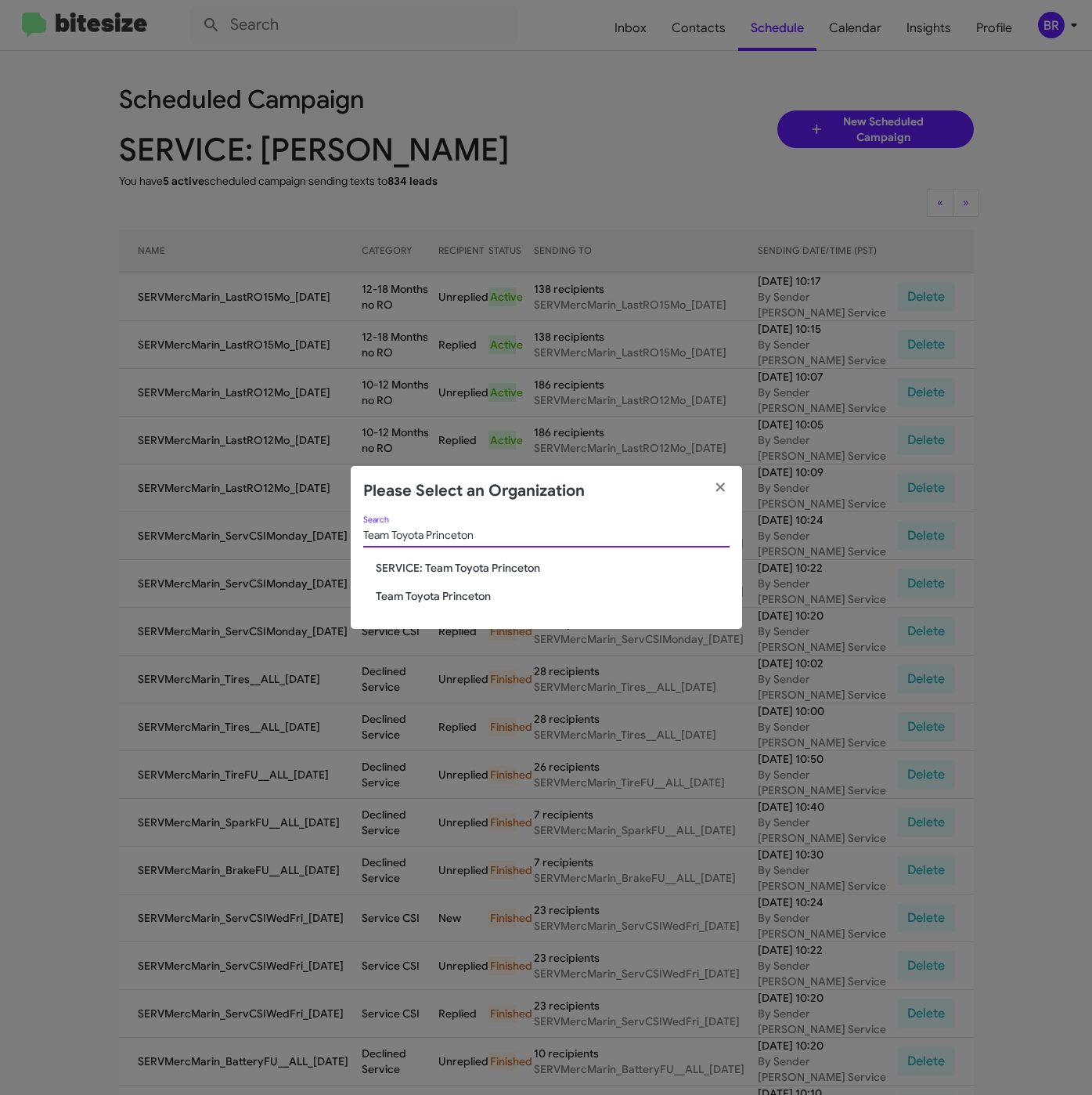
type input "Team Toyota Princeton"
click at [426, 586] on div "Team Toyota Princeton Search SERVICE: Team Toyota Princeton Team Toyota Princet…" at bounding box center [546, 572] width 391 height 114
click at [426, 588] on span "Team Toyota Princeton" at bounding box center [553, 596] width 354 height 16
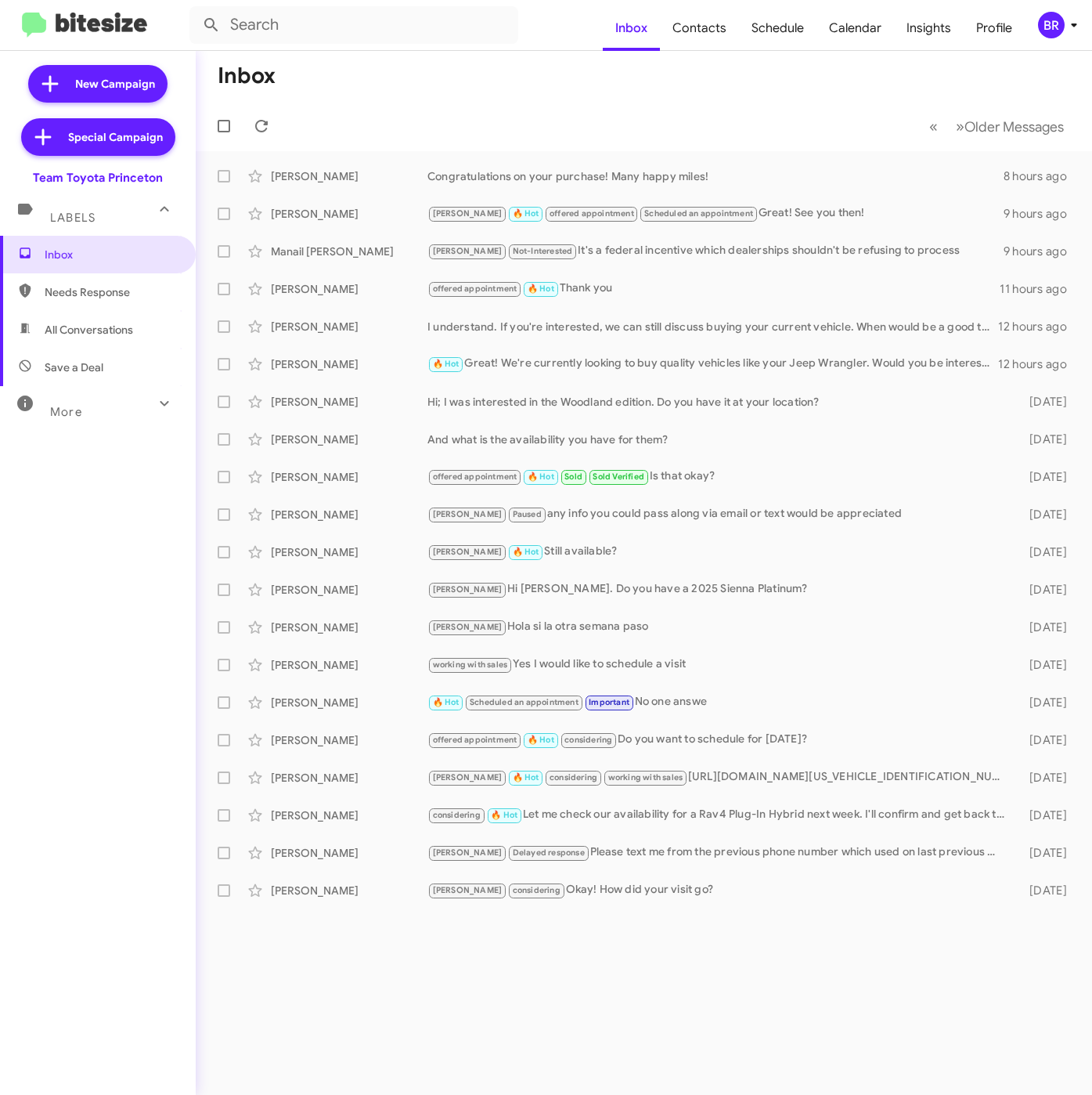
click at [1059, 14] on div "BR" at bounding box center [1052, 25] width 27 height 27
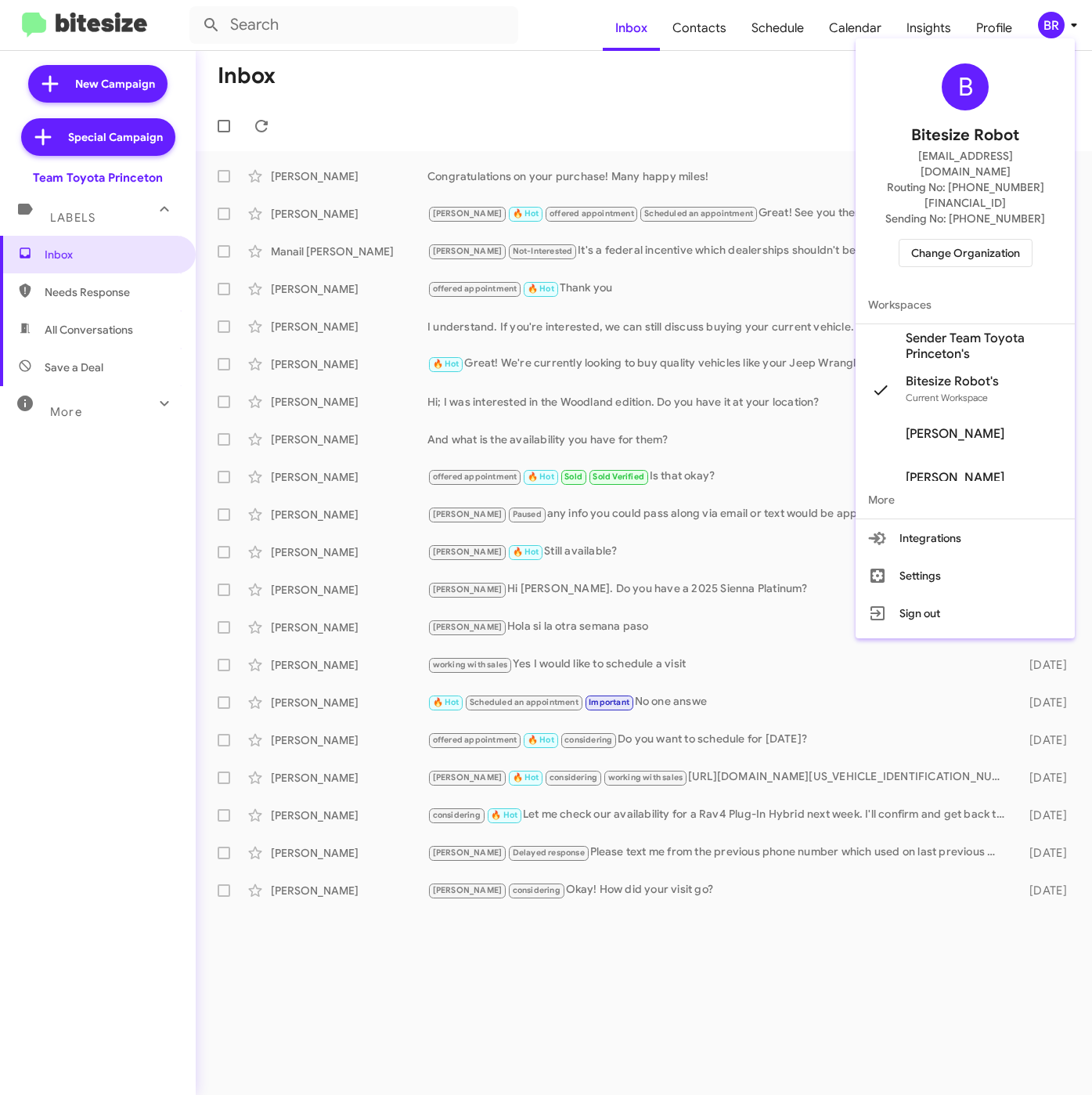
click at [962, 331] on span "Sender Team Toyota Princeton's" at bounding box center [983, 346] width 156 height 31
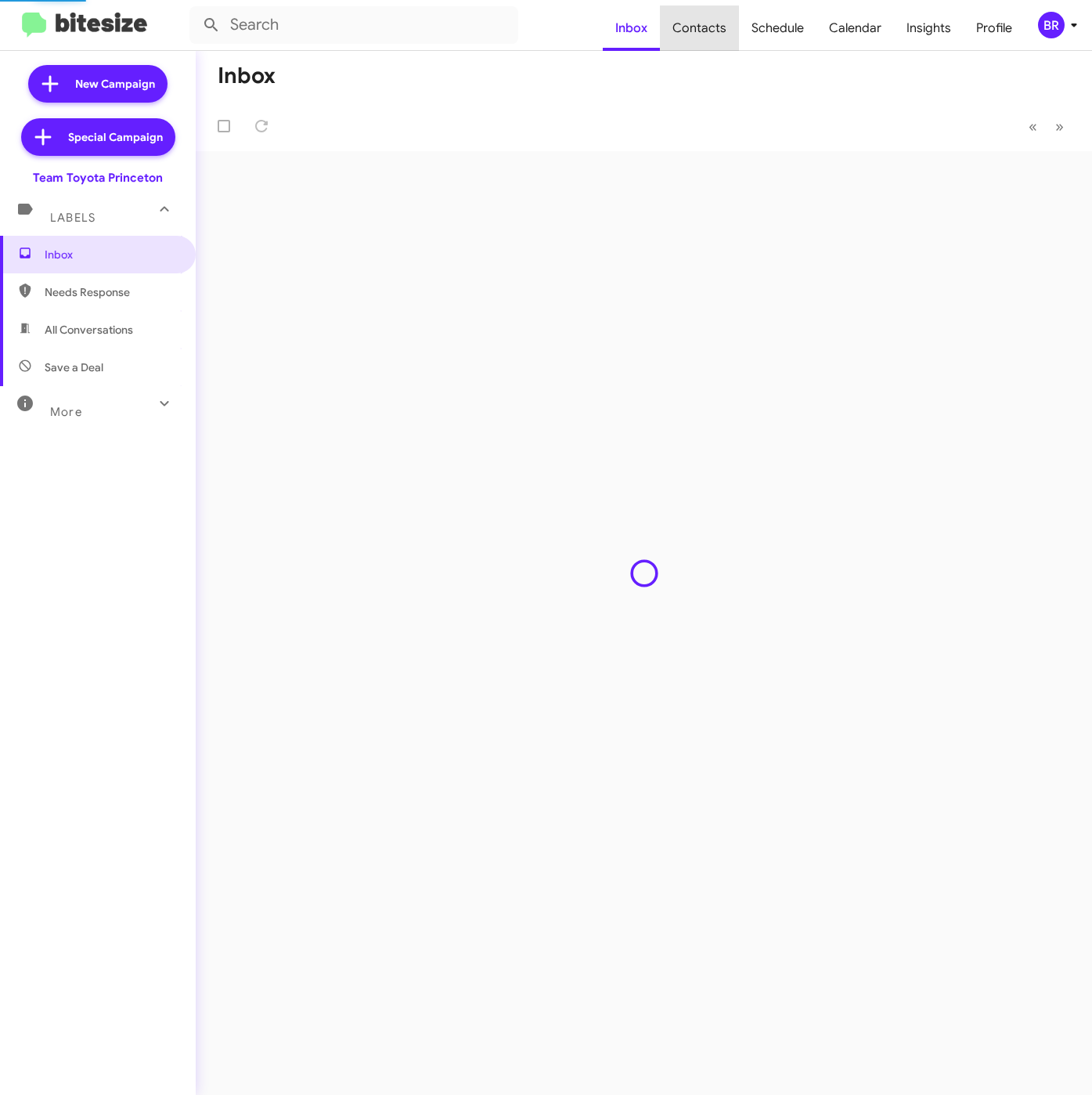
click at [717, 33] on span "Contacts" at bounding box center [699, 29] width 79 height 45
type input "in:groups"
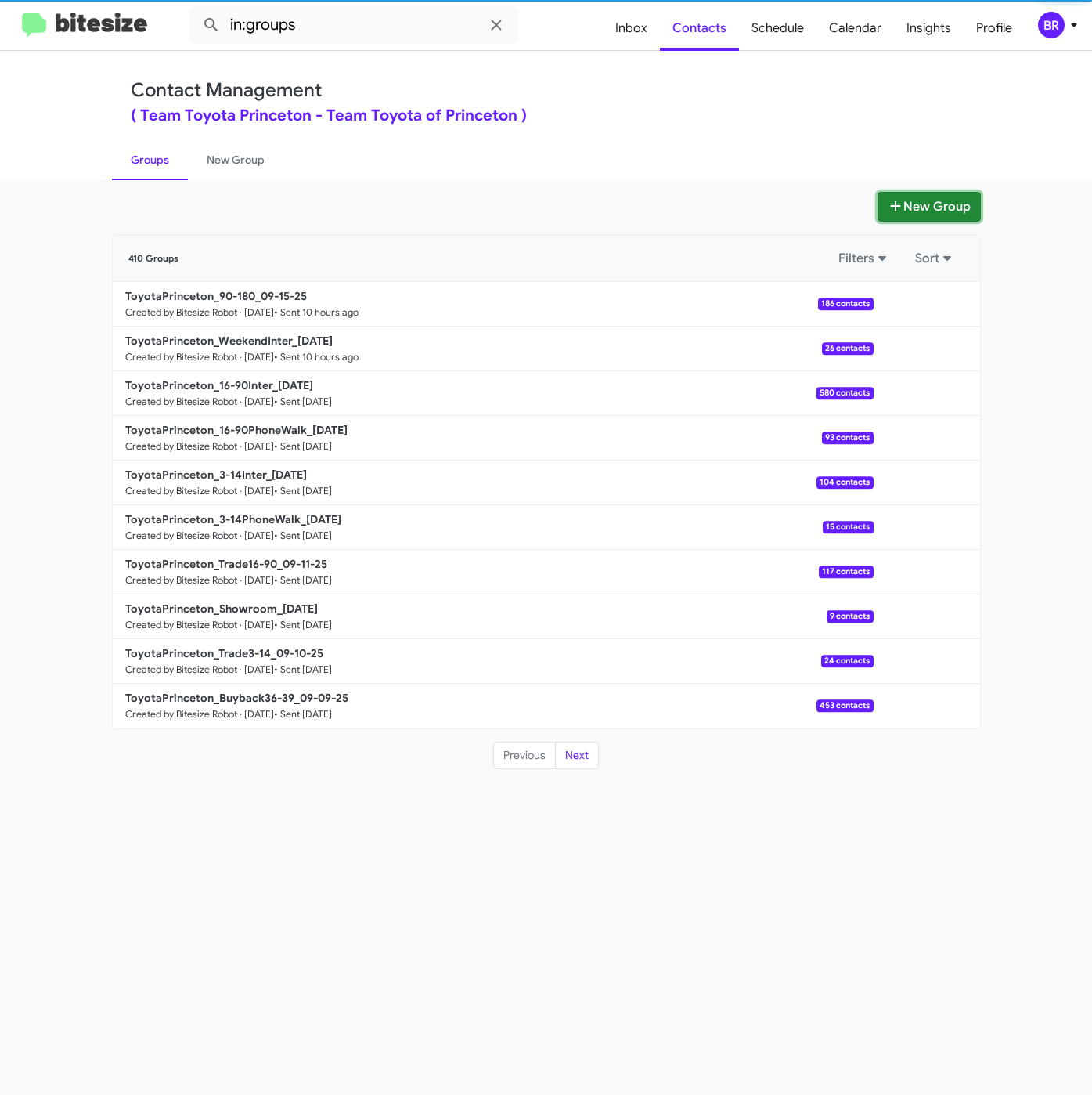
click at [923, 205] on button "New Group" at bounding box center [929, 206] width 103 height 29
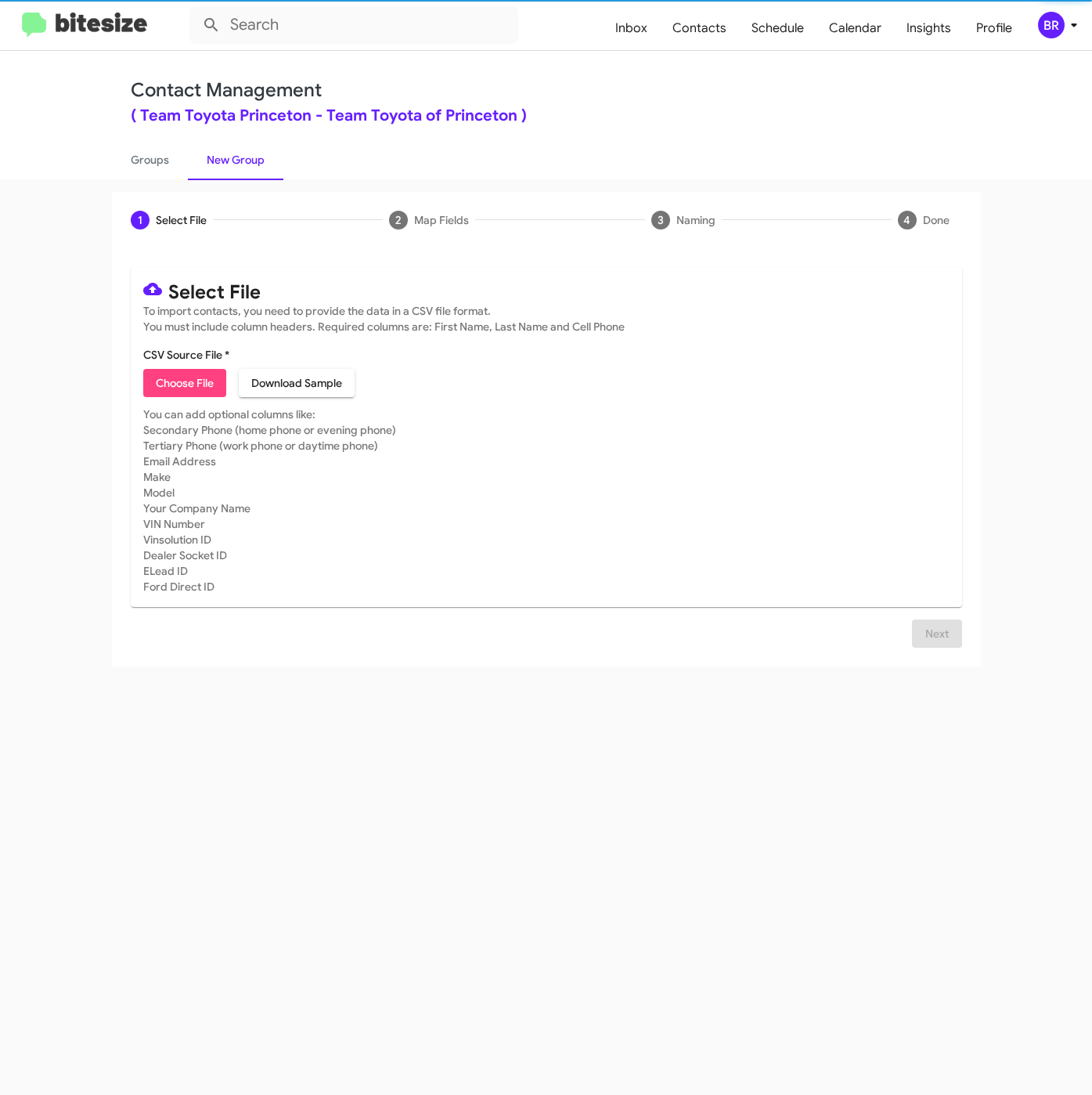
click at [178, 390] on span "Choose File" at bounding box center [184, 382] width 58 height 28
type input "ToyotaPrinceton_Buyback48-51_09-16-25"
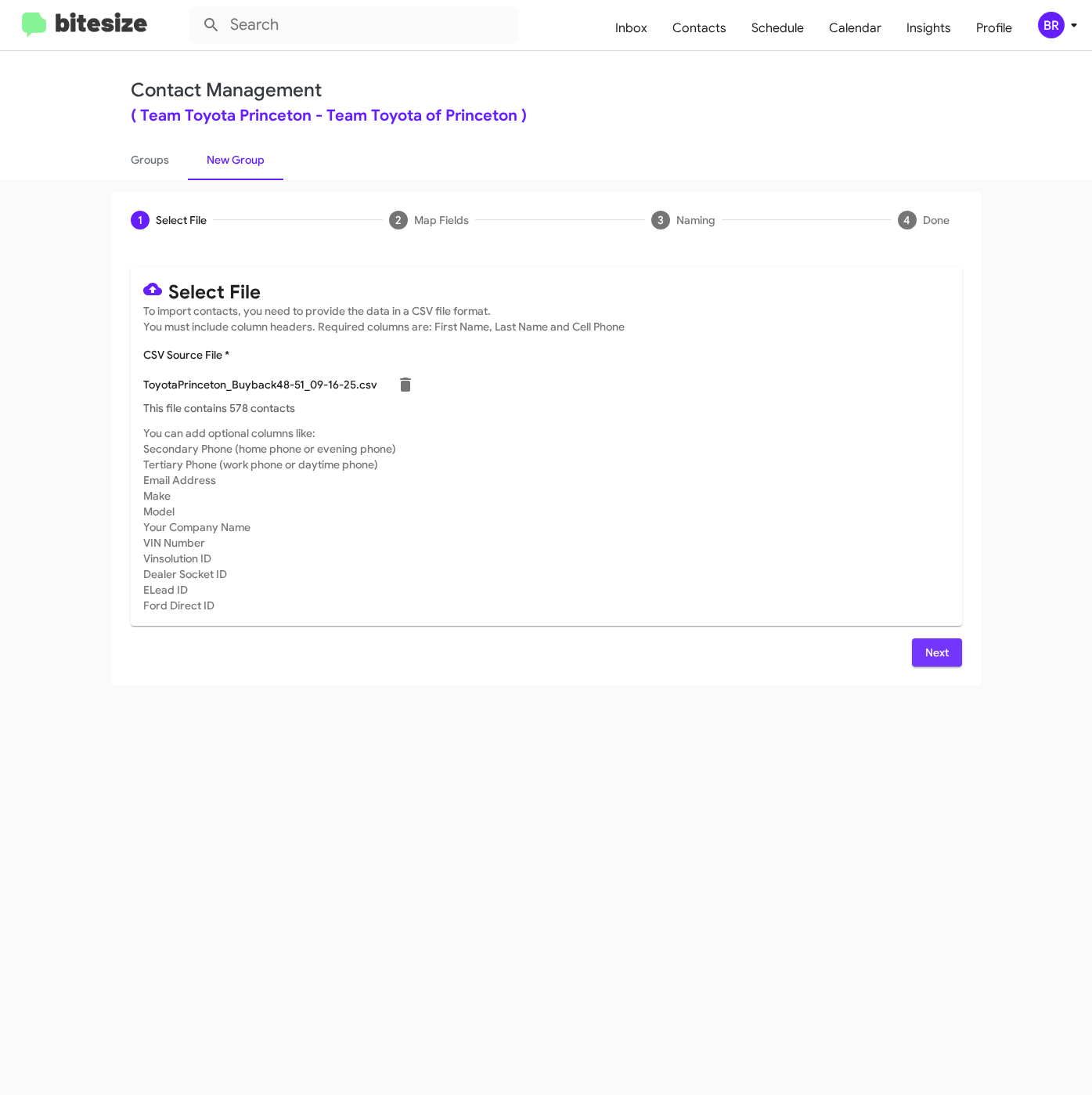
click at [928, 651] on span "Next" at bounding box center [937, 651] width 25 height 28
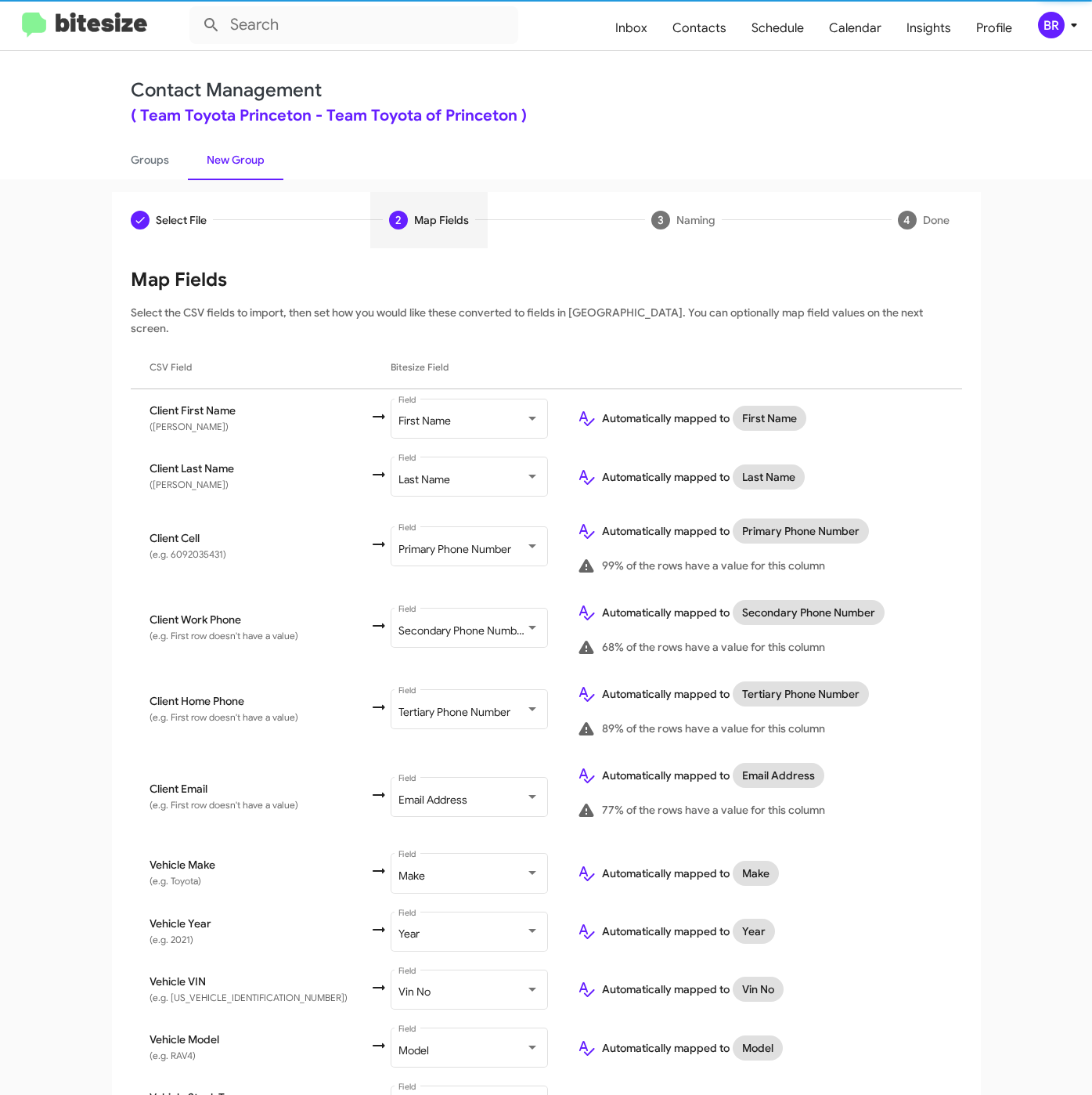
scroll to position [221, 0]
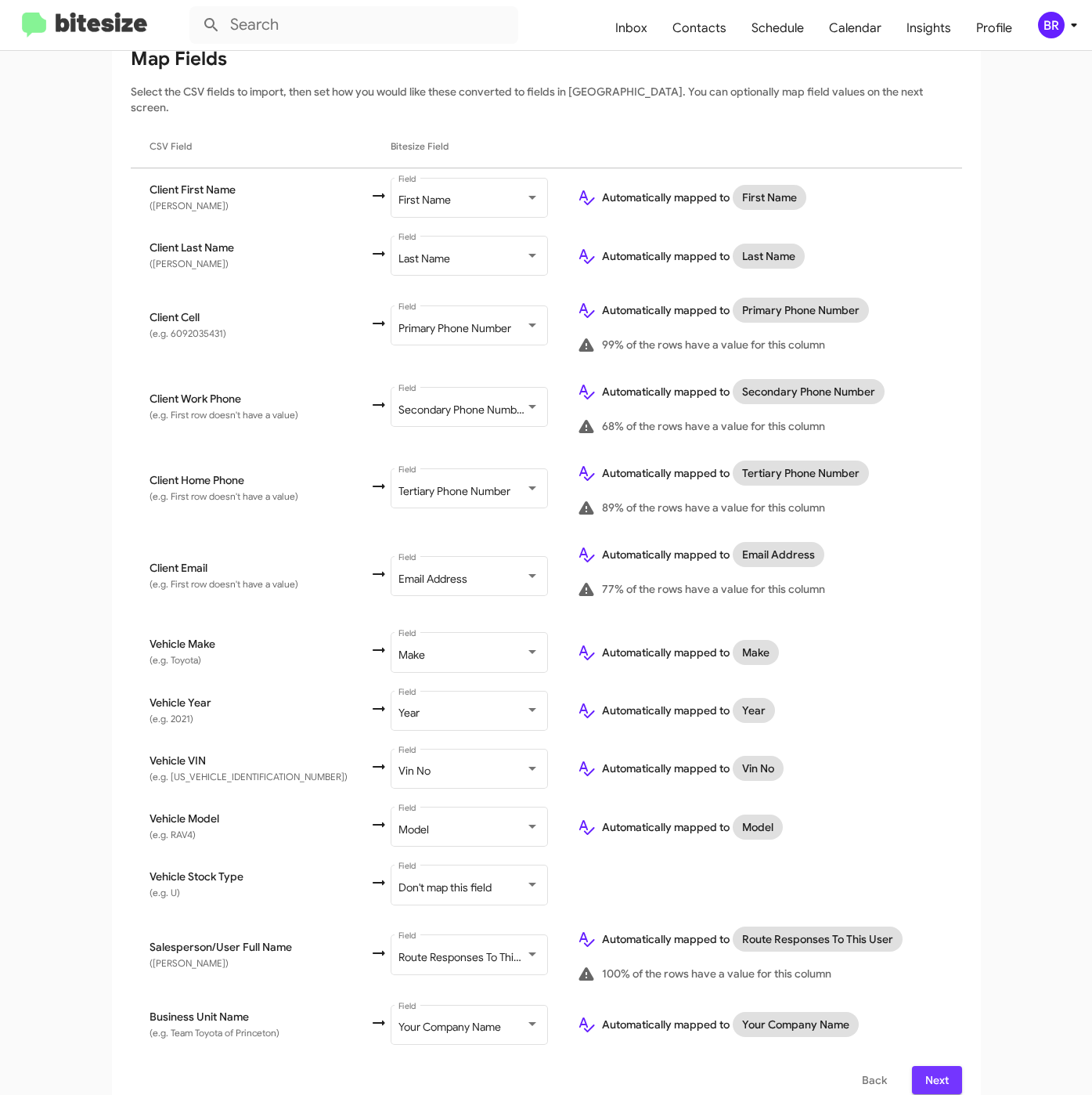
click at [930, 1066] on span "Next" at bounding box center [937, 1079] width 25 height 28
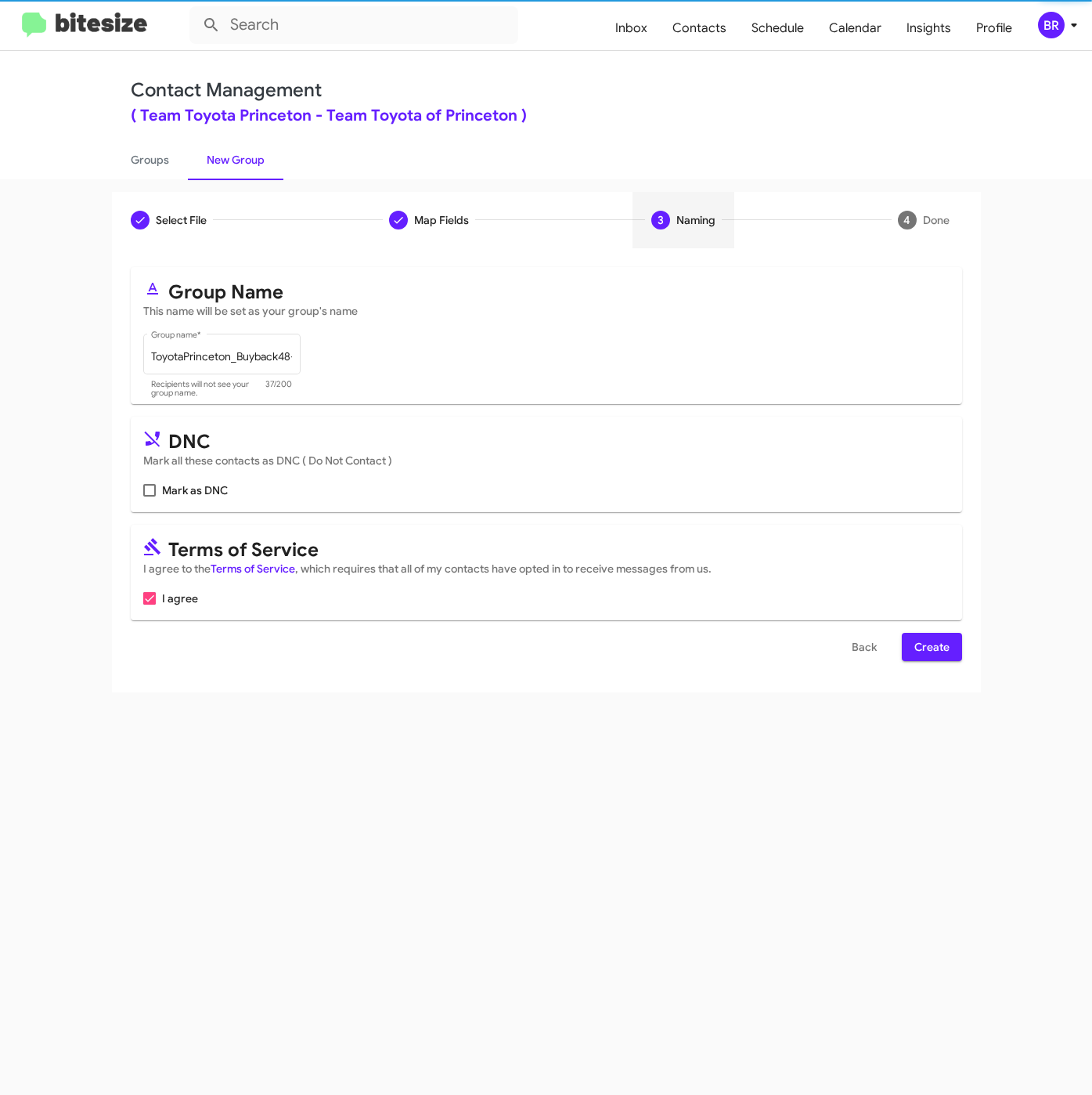
scroll to position [0, 0]
click at [930, 649] on span "Create" at bounding box center [932, 646] width 35 height 28
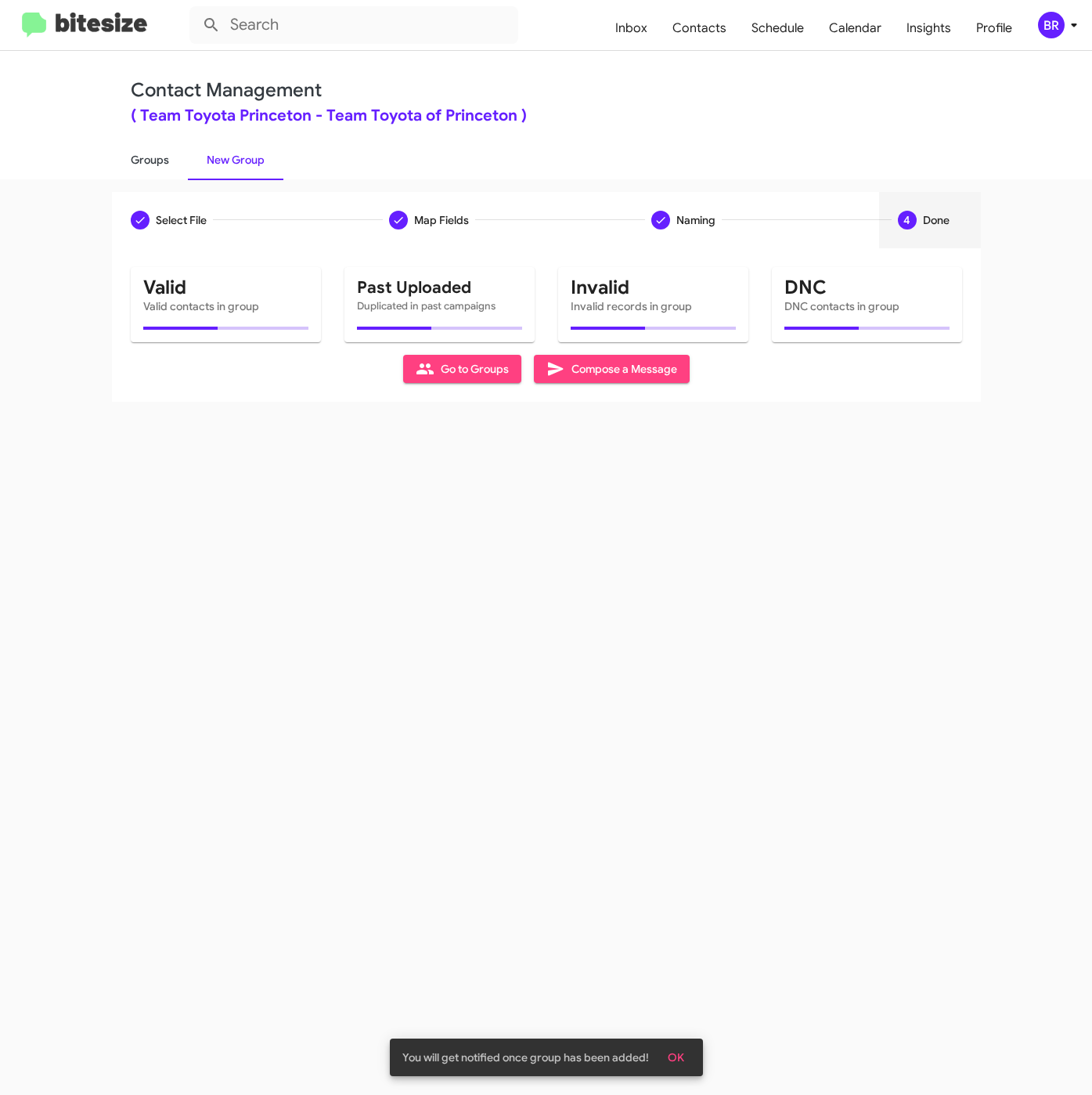
click at [155, 157] on link "Groups" at bounding box center [150, 160] width 76 height 40
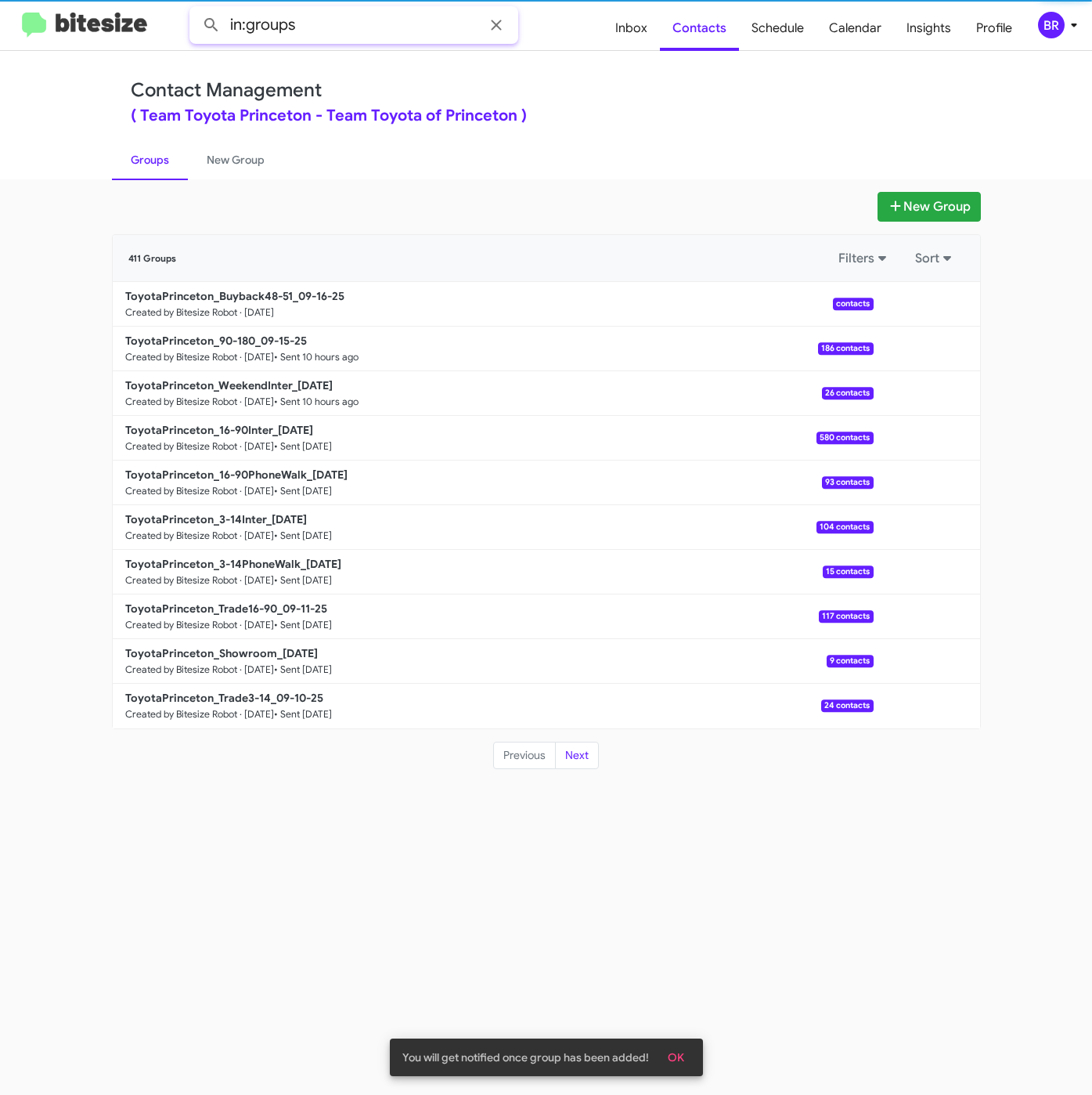
click at [351, 26] on input "in:groups" at bounding box center [353, 24] width 329 height 38
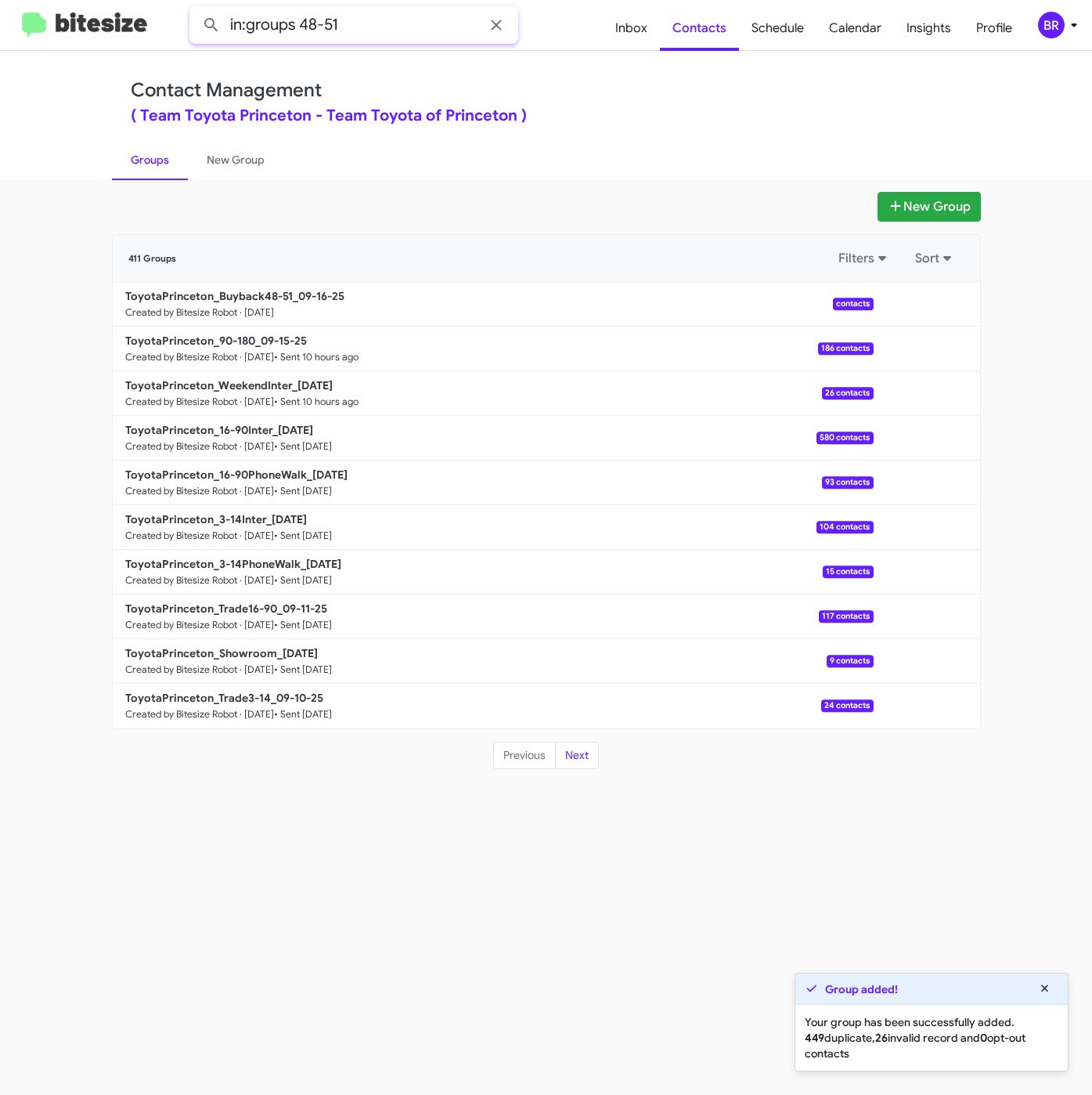
type input "in:groups 48-51"
click at [196, 9] on button at bounding box center [211, 24] width 31 height 31
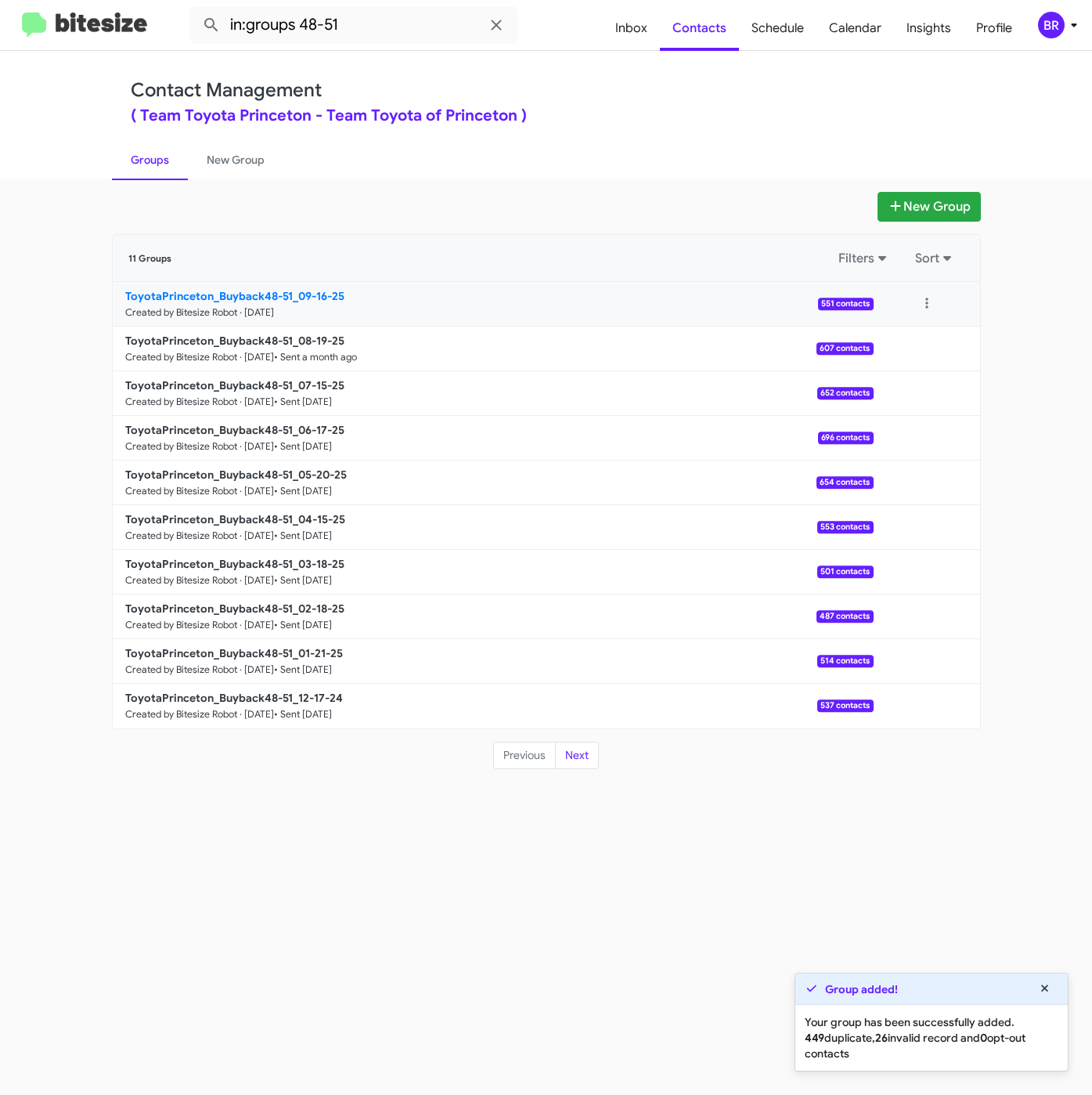
click at [258, 294] on b "ToyotaPrinceton_Buyback48-51_09-16-25" at bounding box center [235, 295] width 220 height 14
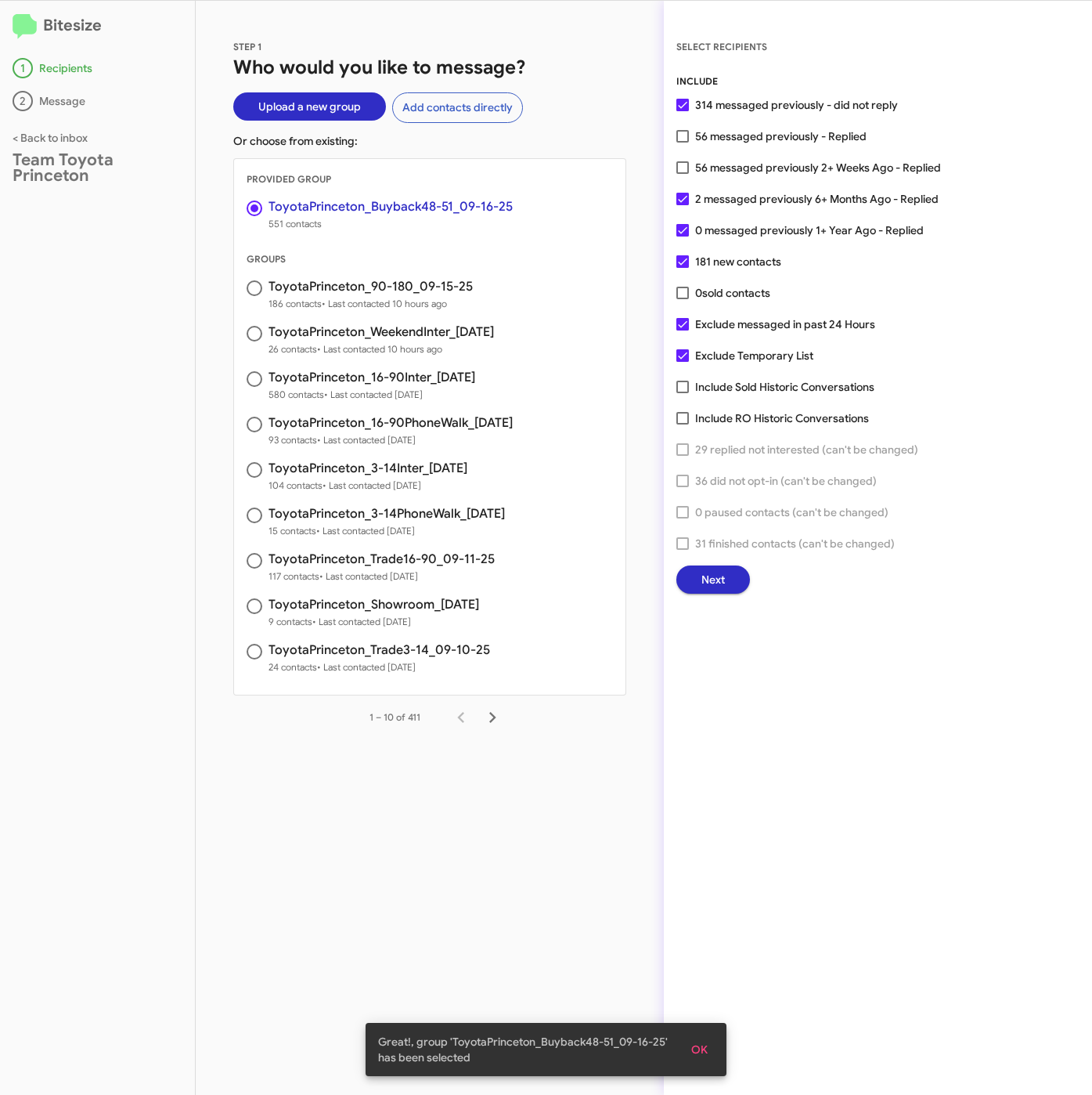
click at [703, 571] on span "Next" at bounding box center [713, 579] width 24 height 28
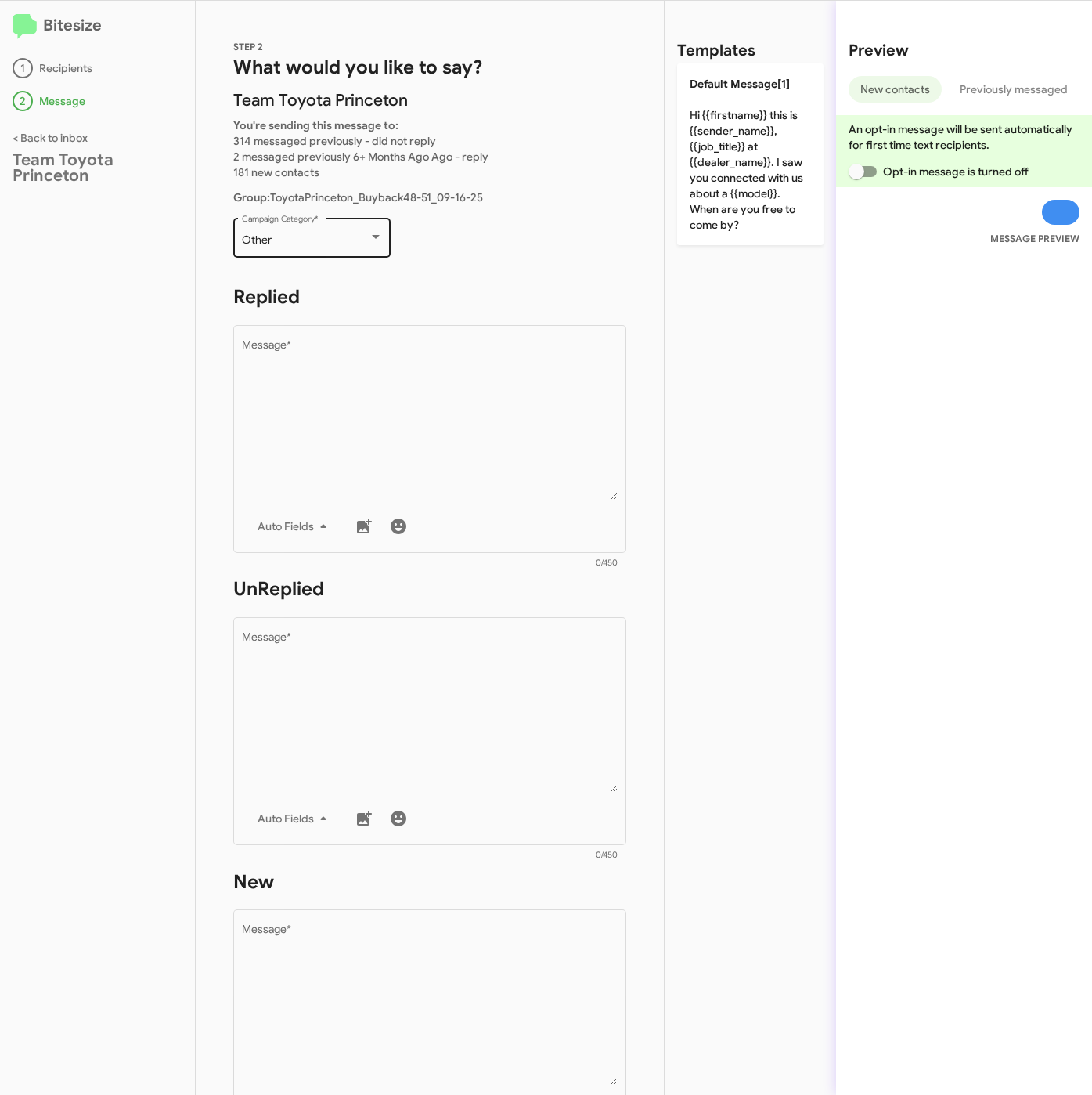
click at [345, 241] on div "Other" at bounding box center [305, 240] width 127 height 13
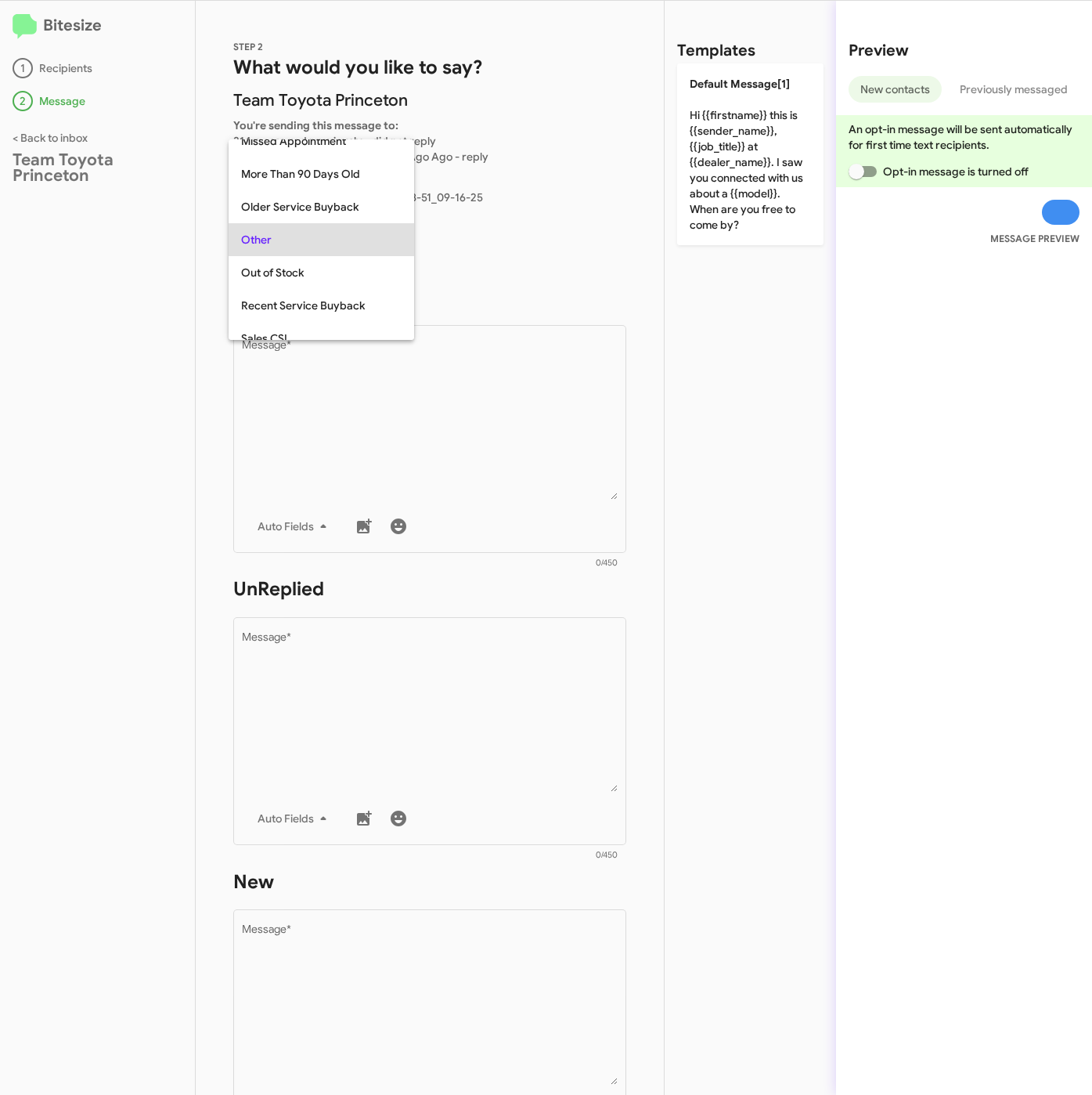
scroll to position [164, 0]
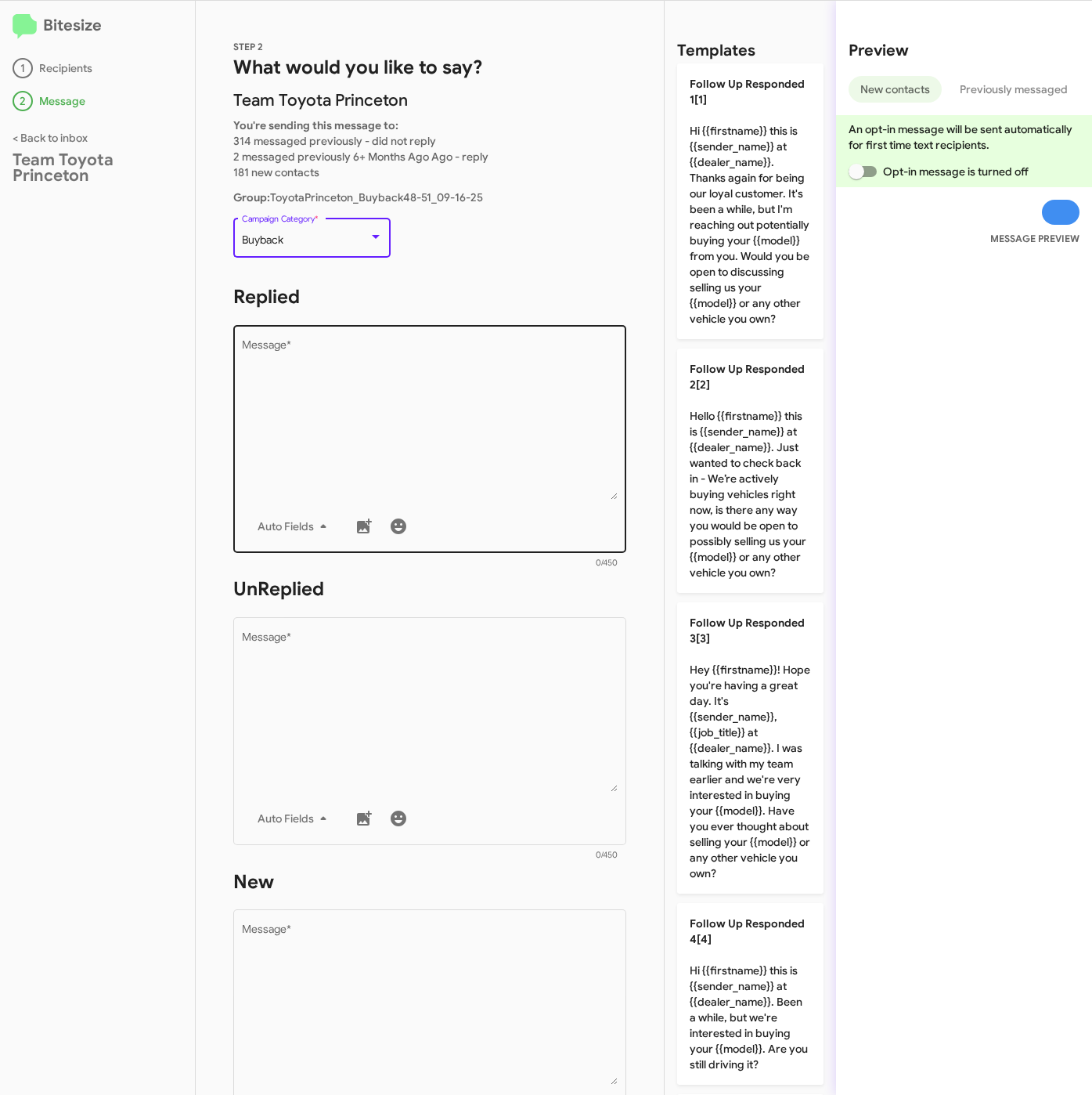
click at [381, 416] on textarea "Message *" at bounding box center [431, 420] width 377 height 160
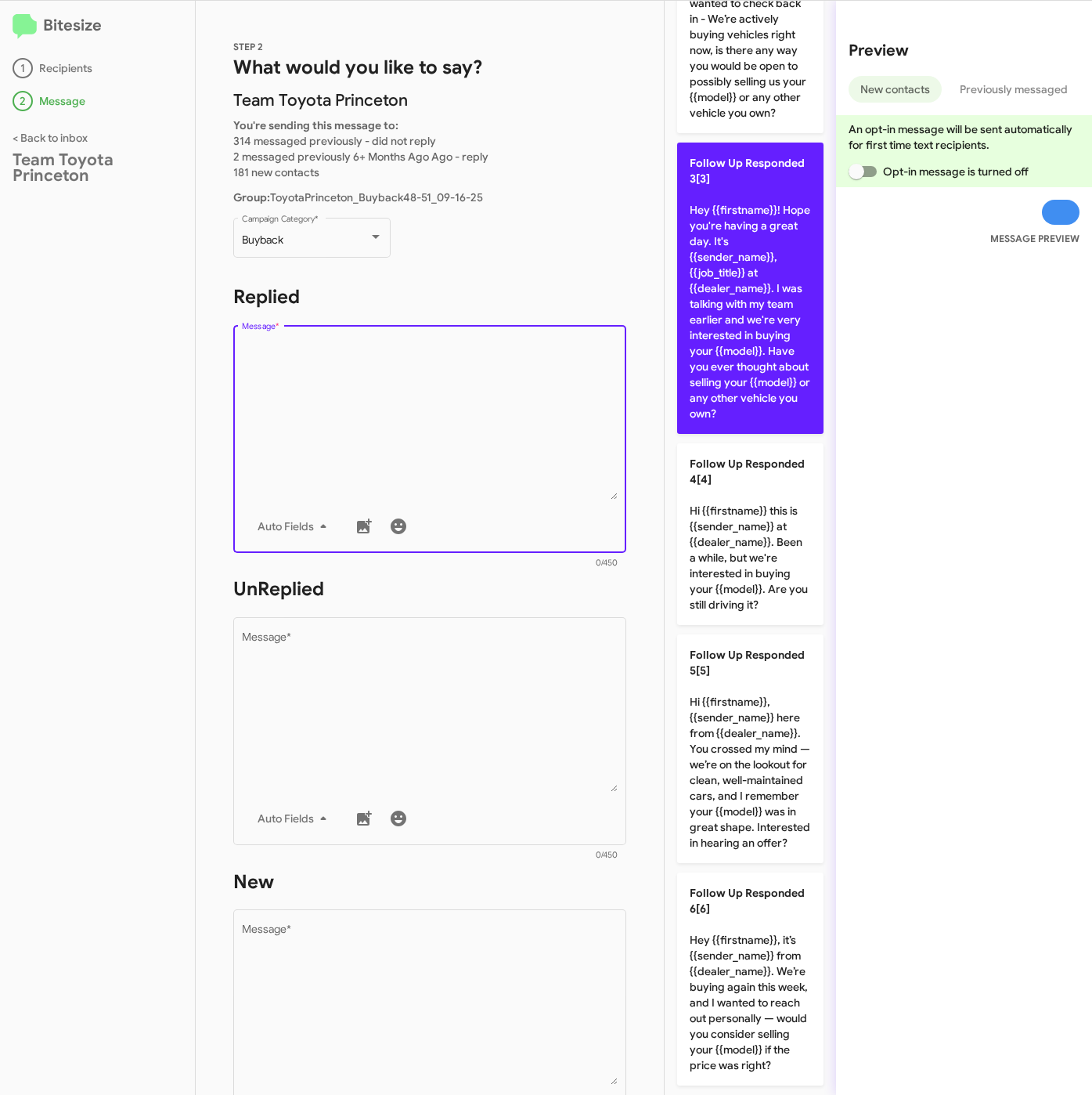
scroll to position [470, 0]
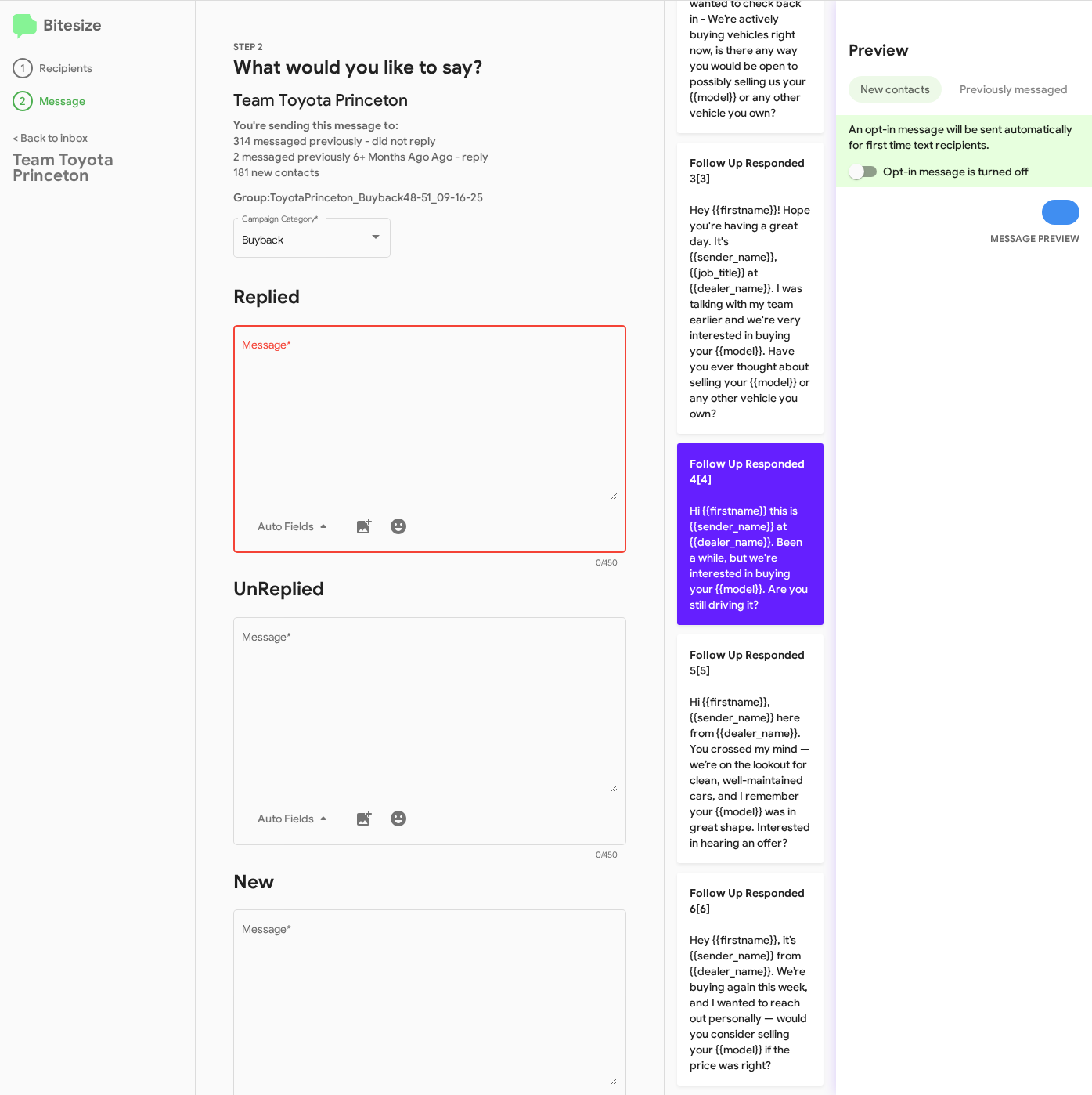
click at [743, 625] on p "Follow Up Responded 4[4] Hi {{firstname}} this is {{sender_name}} at {{dealer_n…" at bounding box center [750, 534] width 146 height 182
type textarea "Hi {{firstname}} this is {{sender_name}} at {{dealer_name}}. Been a while, but …"
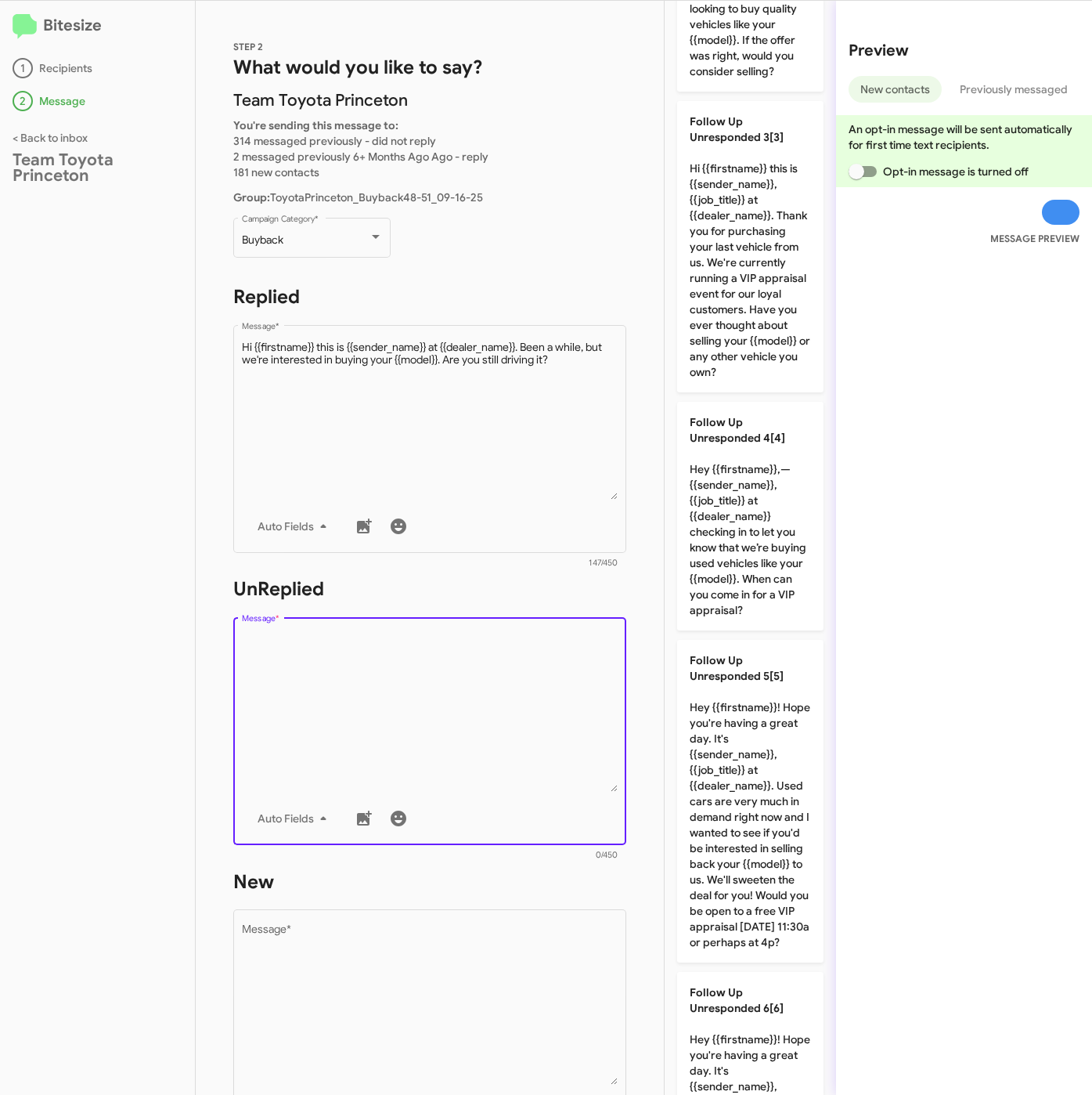
click at [430, 717] on textarea "Message *" at bounding box center [431, 712] width 377 height 160
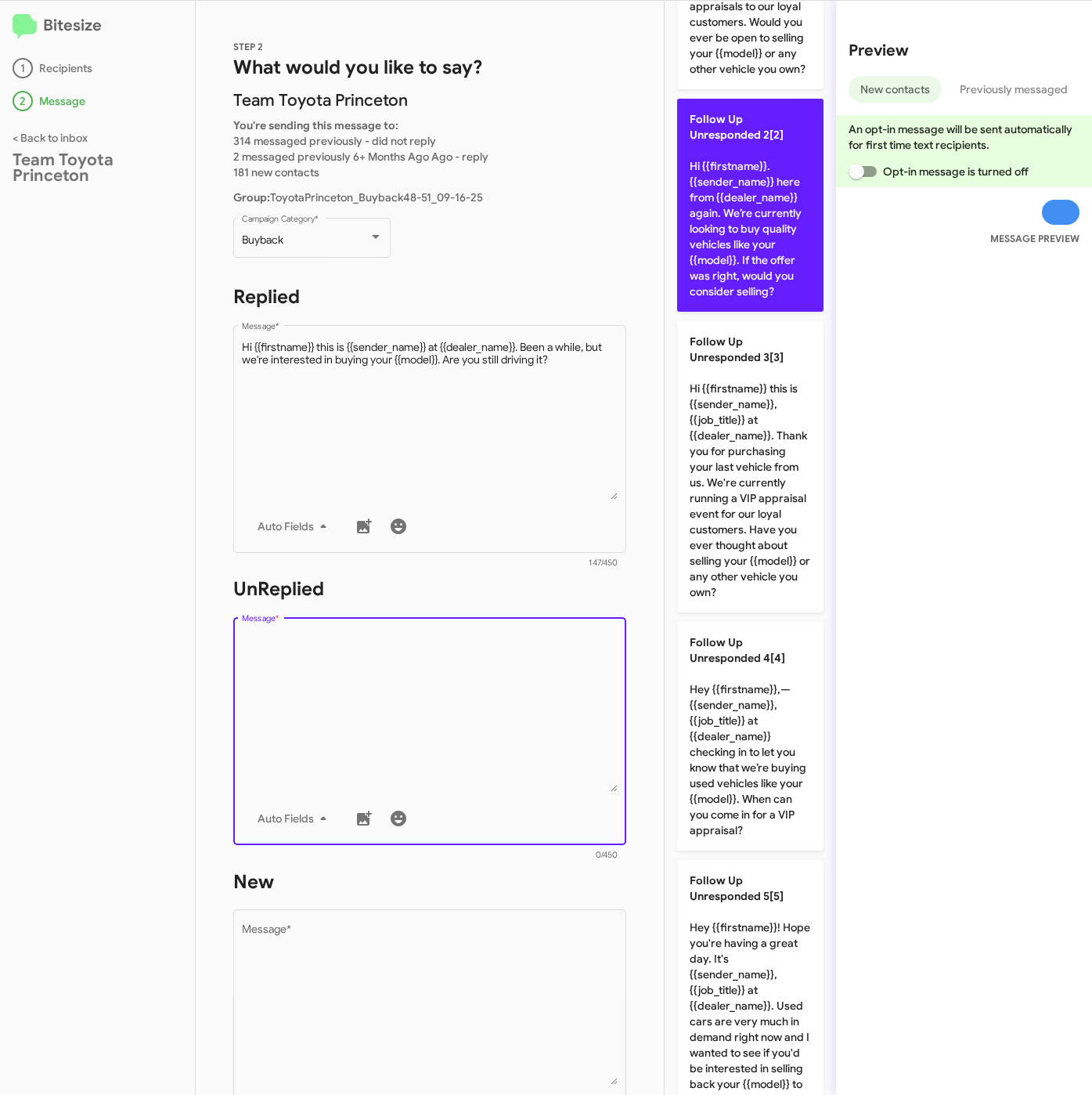
scroll to position [0, 0]
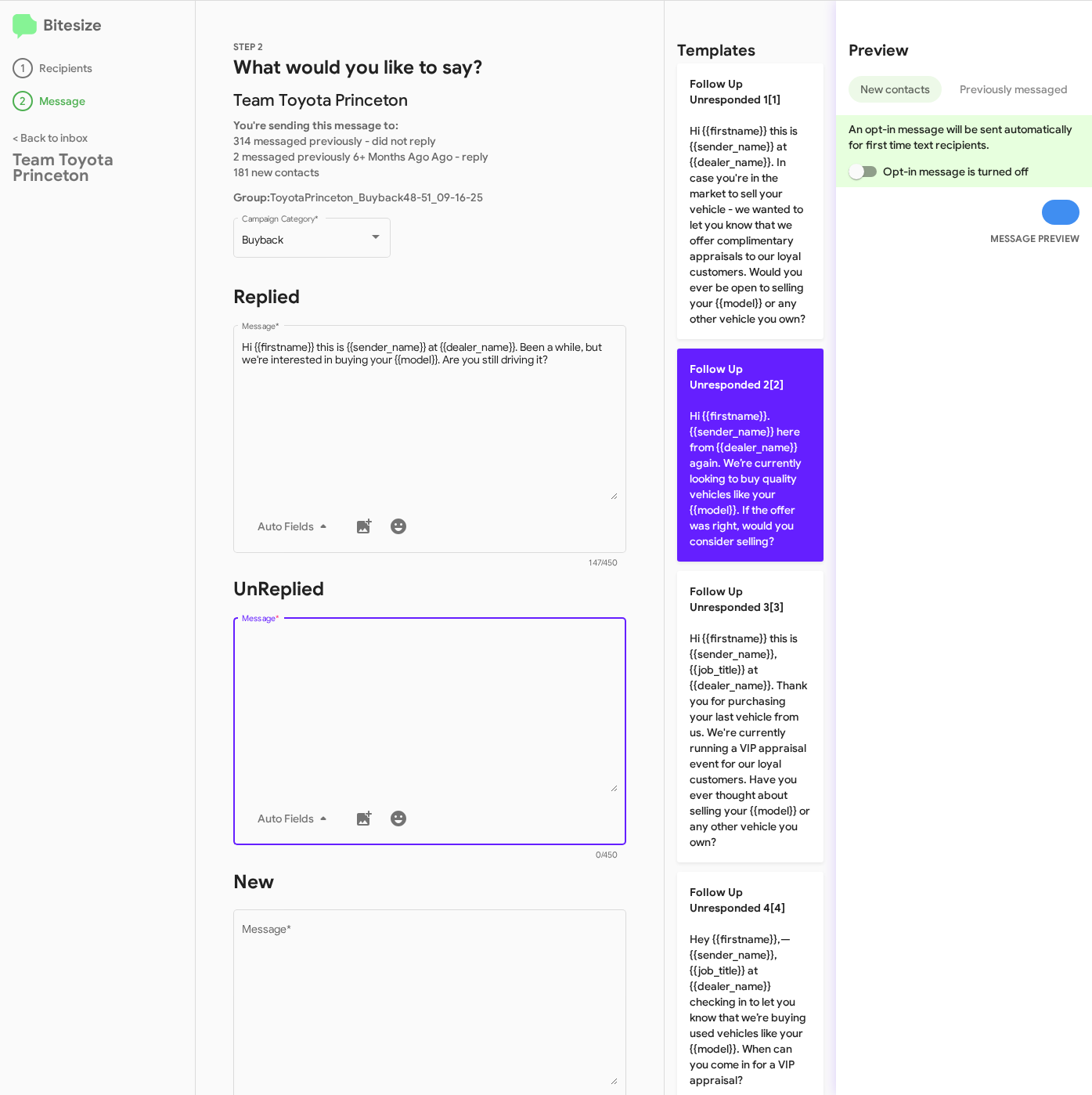
click at [716, 499] on p "Follow Up Unresponded 2[2] Hi {{firstname}}. {{sender_name}} here from {{dealer…" at bounding box center [750, 454] width 146 height 213
type textarea "Hi {{firstname}}. {{sender_name}} here from {{dealer_name}} again. We’re curren…"
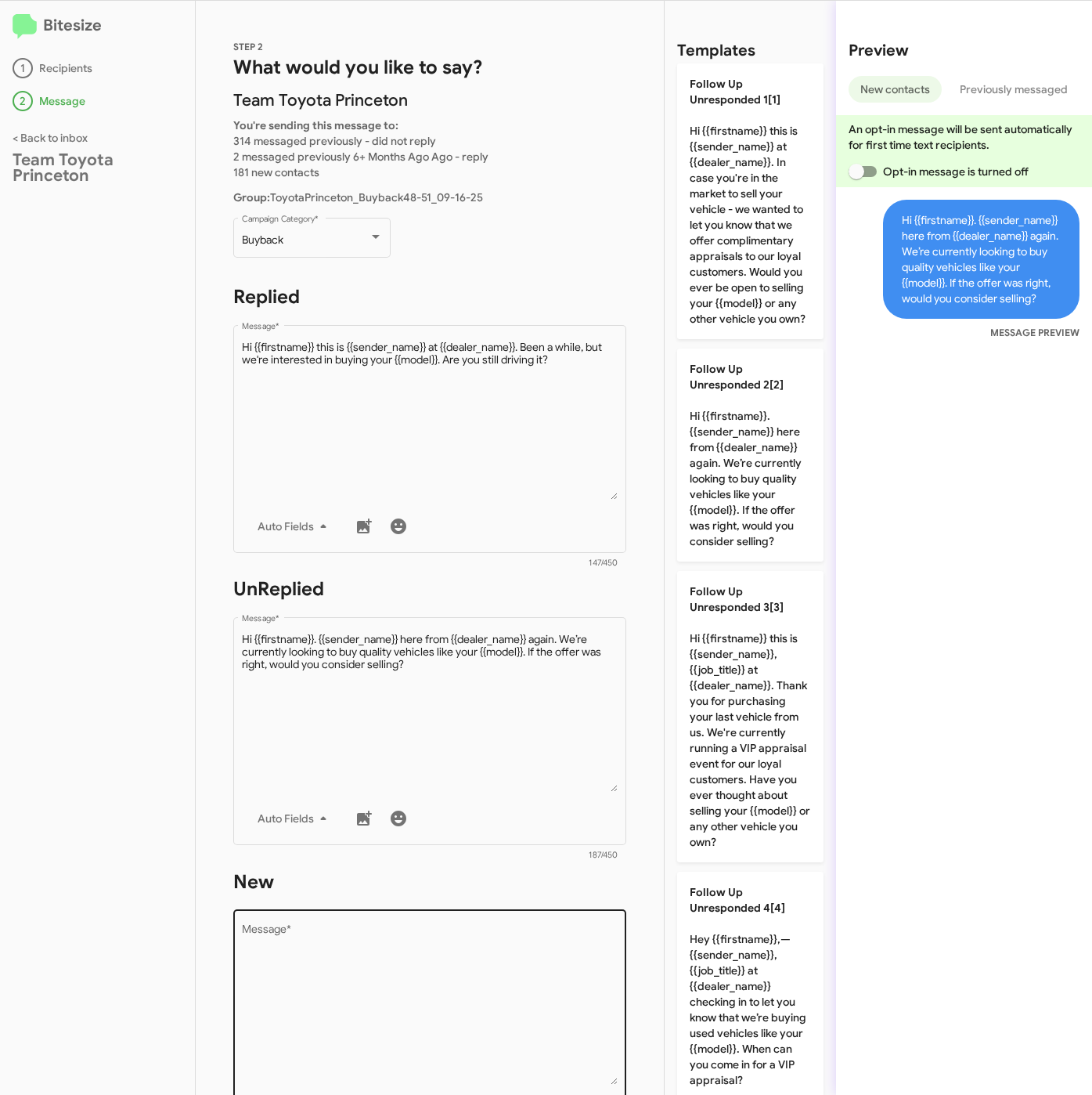
click at [444, 949] on textarea "Message *" at bounding box center [431, 1005] width 377 height 160
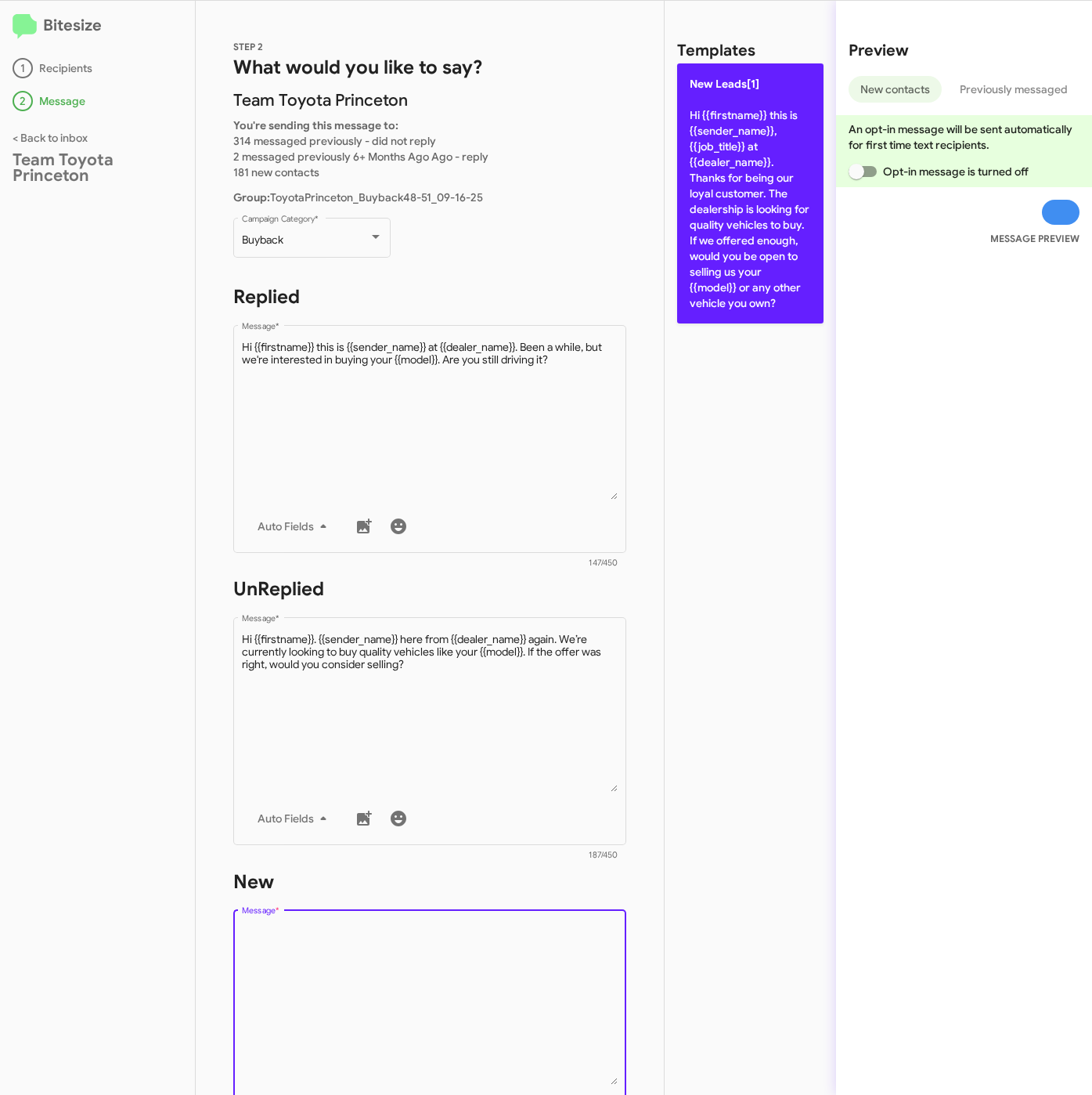
click at [686, 238] on p "New Leads[1] Hi {{firstname}} this is {{sender_name}}, {{job_title}} at {{deale…" at bounding box center [750, 193] width 146 height 260
type textarea "Hi {{firstname}} this is {{sender_name}}, {{job_title}} at {{dealer_name}}. Tha…"
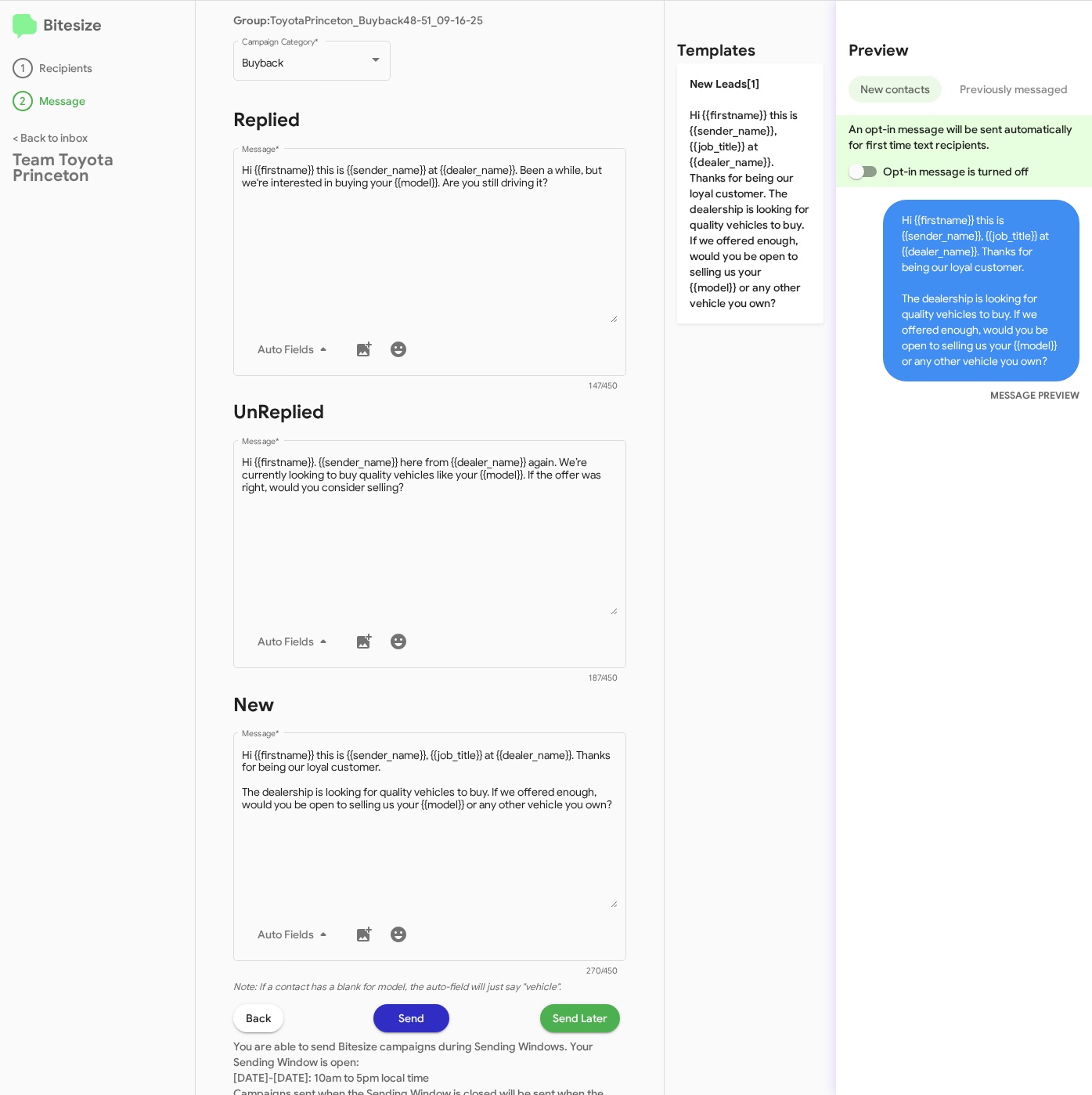
scroll to position [337, 0]
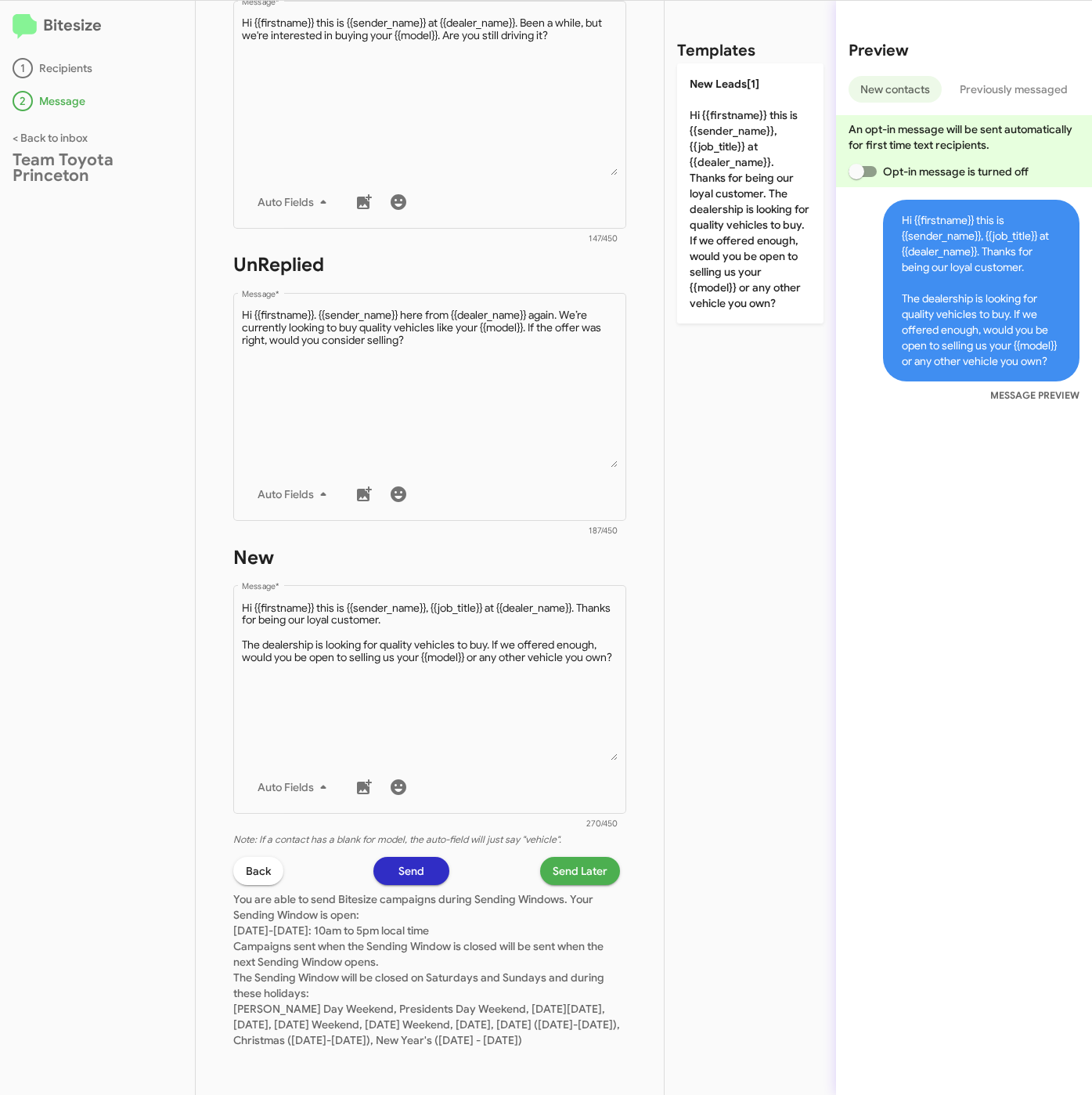
click at [553, 857] on span "Send Later" at bounding box center [580, 870] width 55 height 28
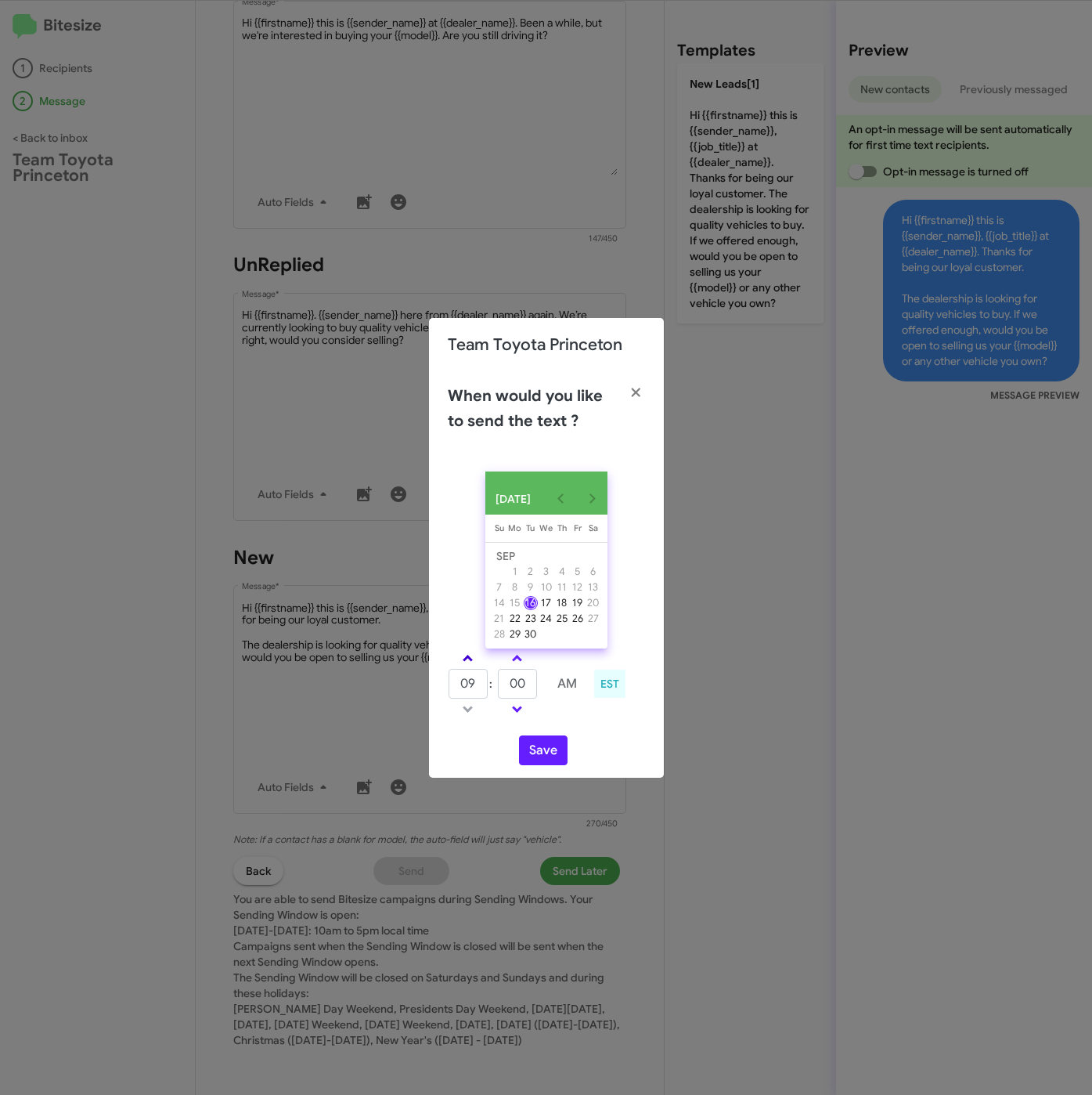
click at [466, 661] on span at bounding box center [468, 660] width 10 height 10
click at [467, 661] on span at bounding box center [468, 660] width 10 height 10
click at [470, 661] on span at bounding box center [468, 660] width 10 height 10
type input "01"
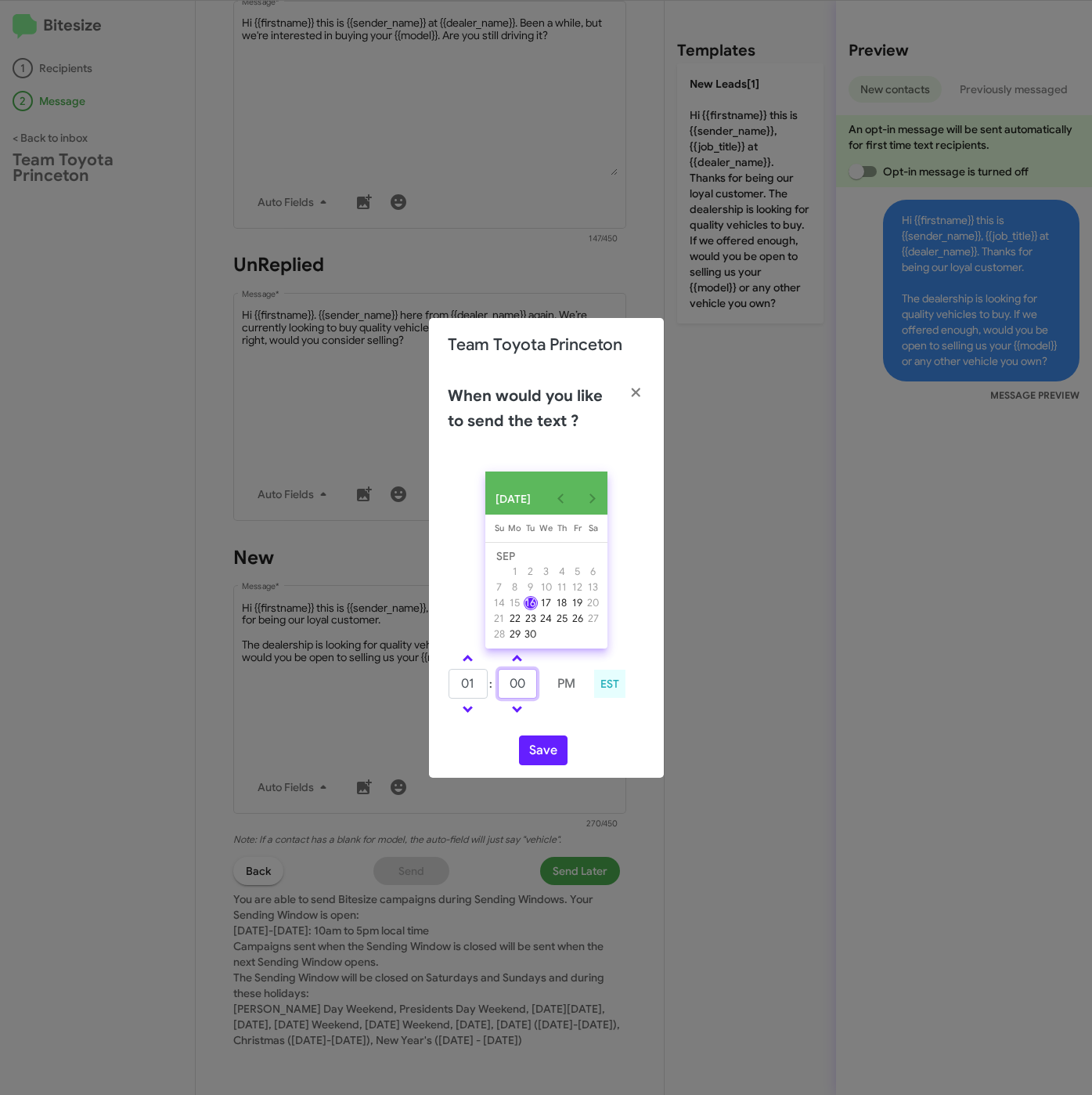
click at [507, 679] on input "00" at bounding box center [517, 683] width 40 height 29
type input "24"
click at [549, 747] on button "Save" at bounding box center [543, 750] width 49 height 29
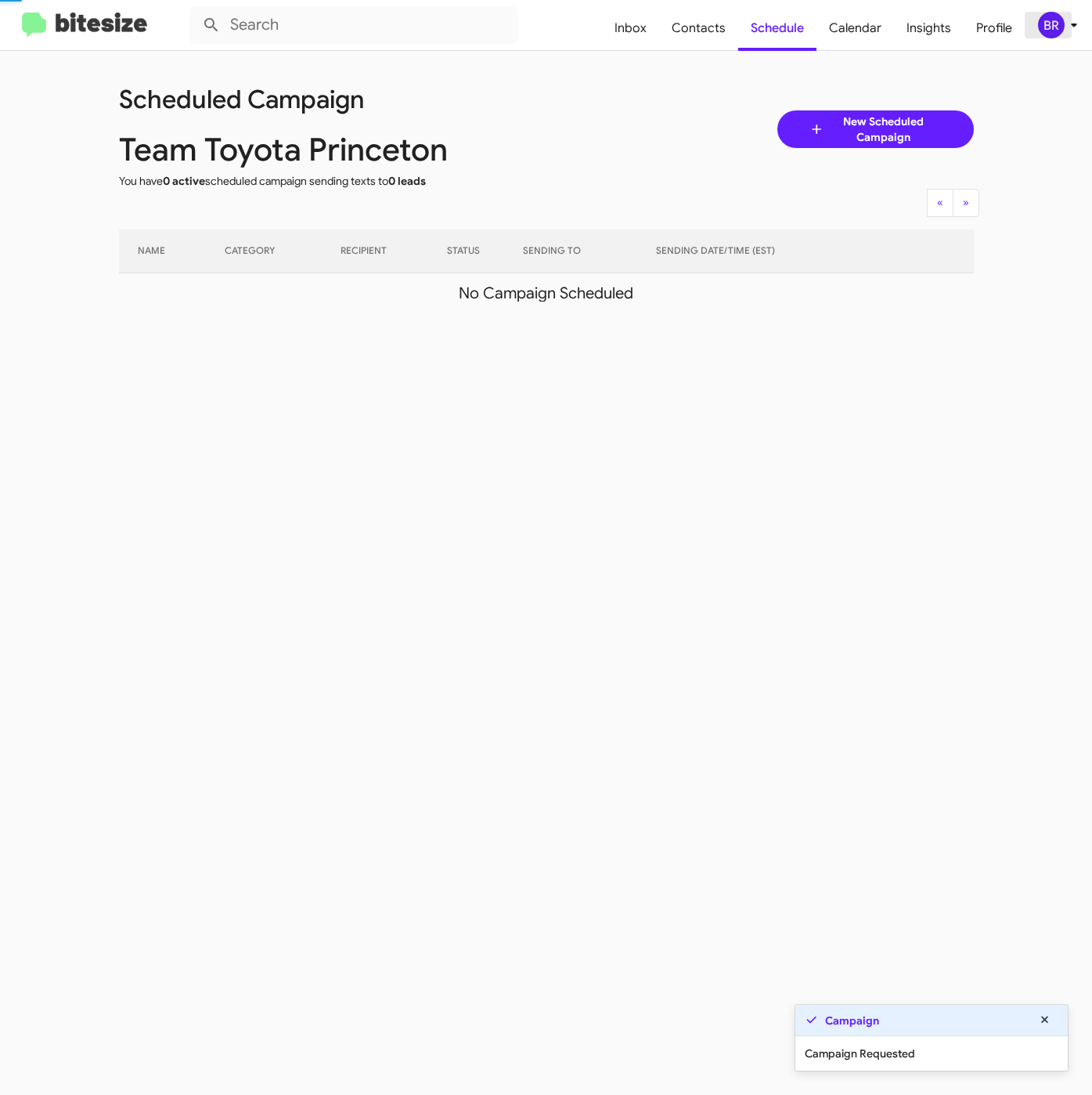
click at [1060, 22] on div "BR" at bounding box center [1052, 25] width 27 height 27
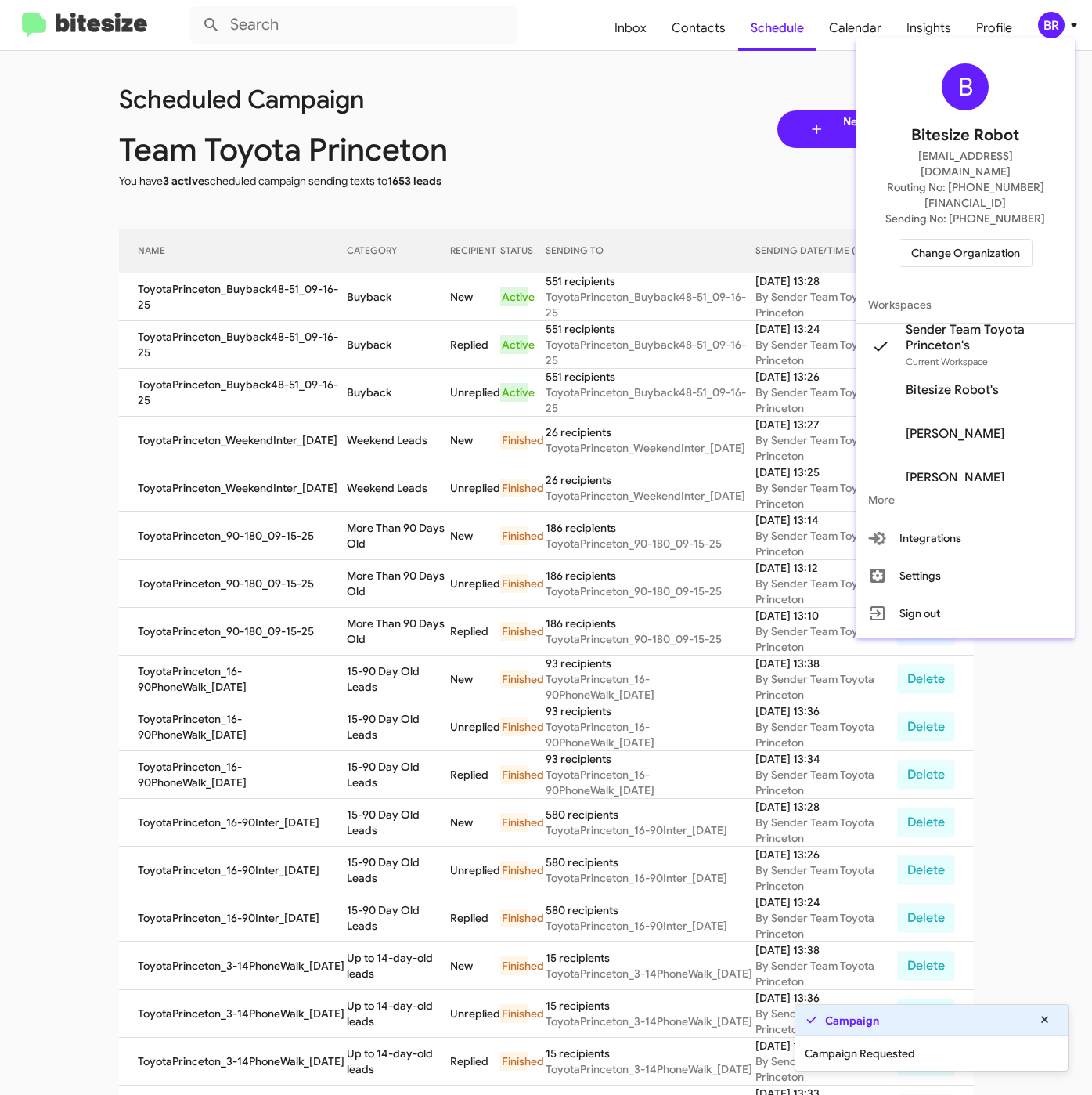
click at [404, 327] on div at bounding box center [546, 547] width 1092 height 1095
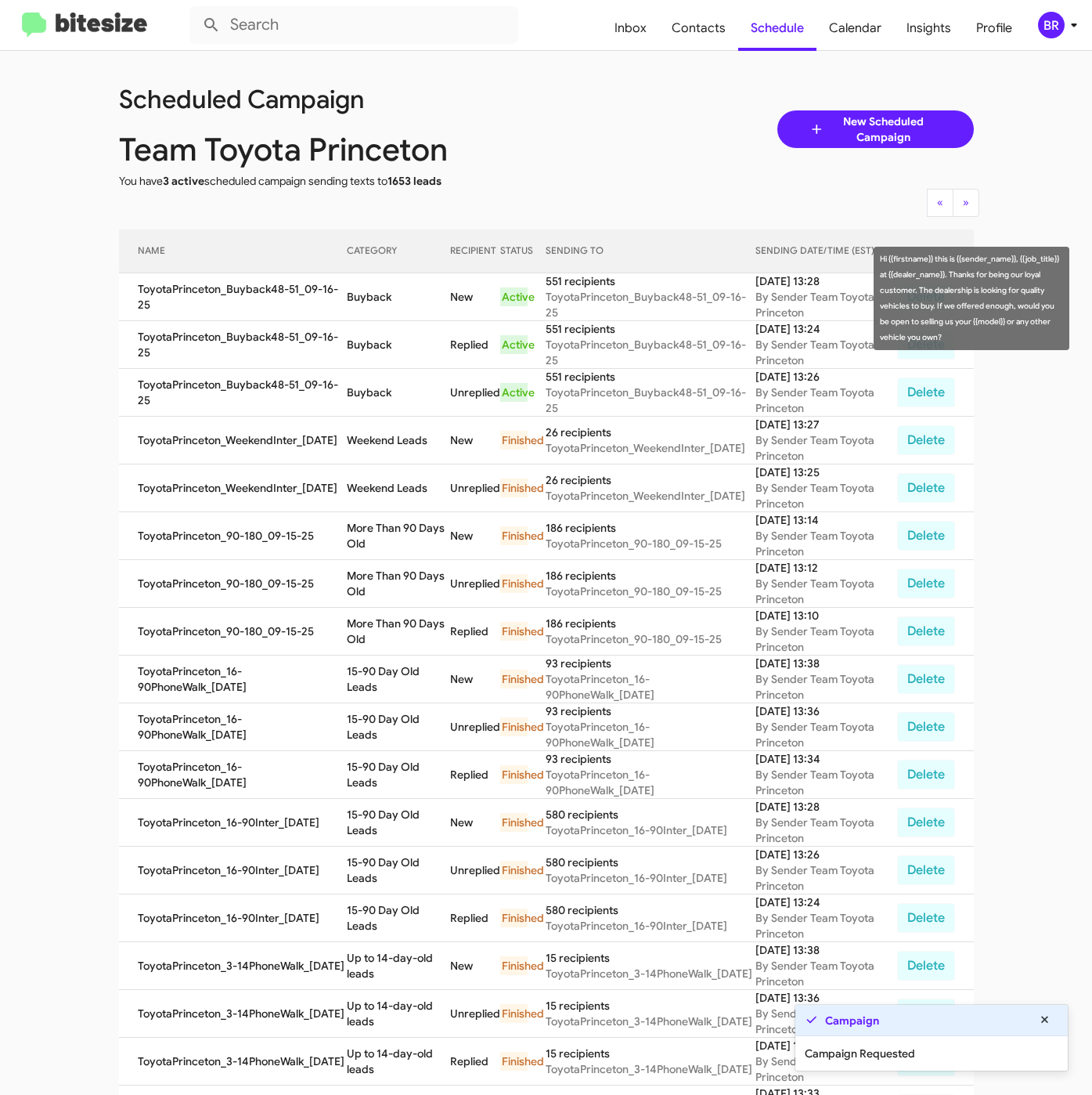
click at [347, 304] on td "Buyback" at bounding box center [398, 297] width 103 height 48
click at [347, 303] on td "Buyback" at bounding box center [398, 297] width 103 height 48
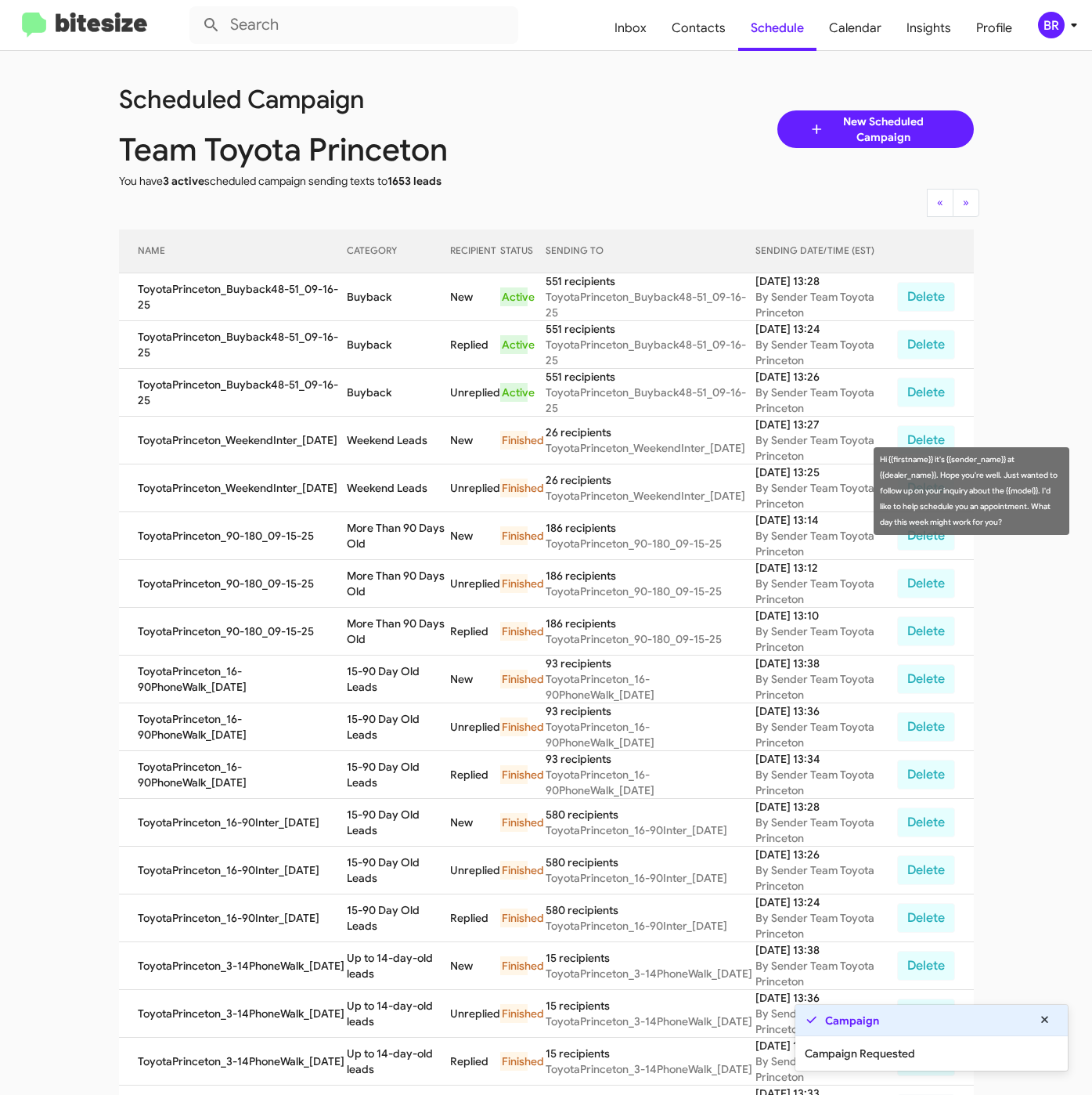
copy td "Buyback"
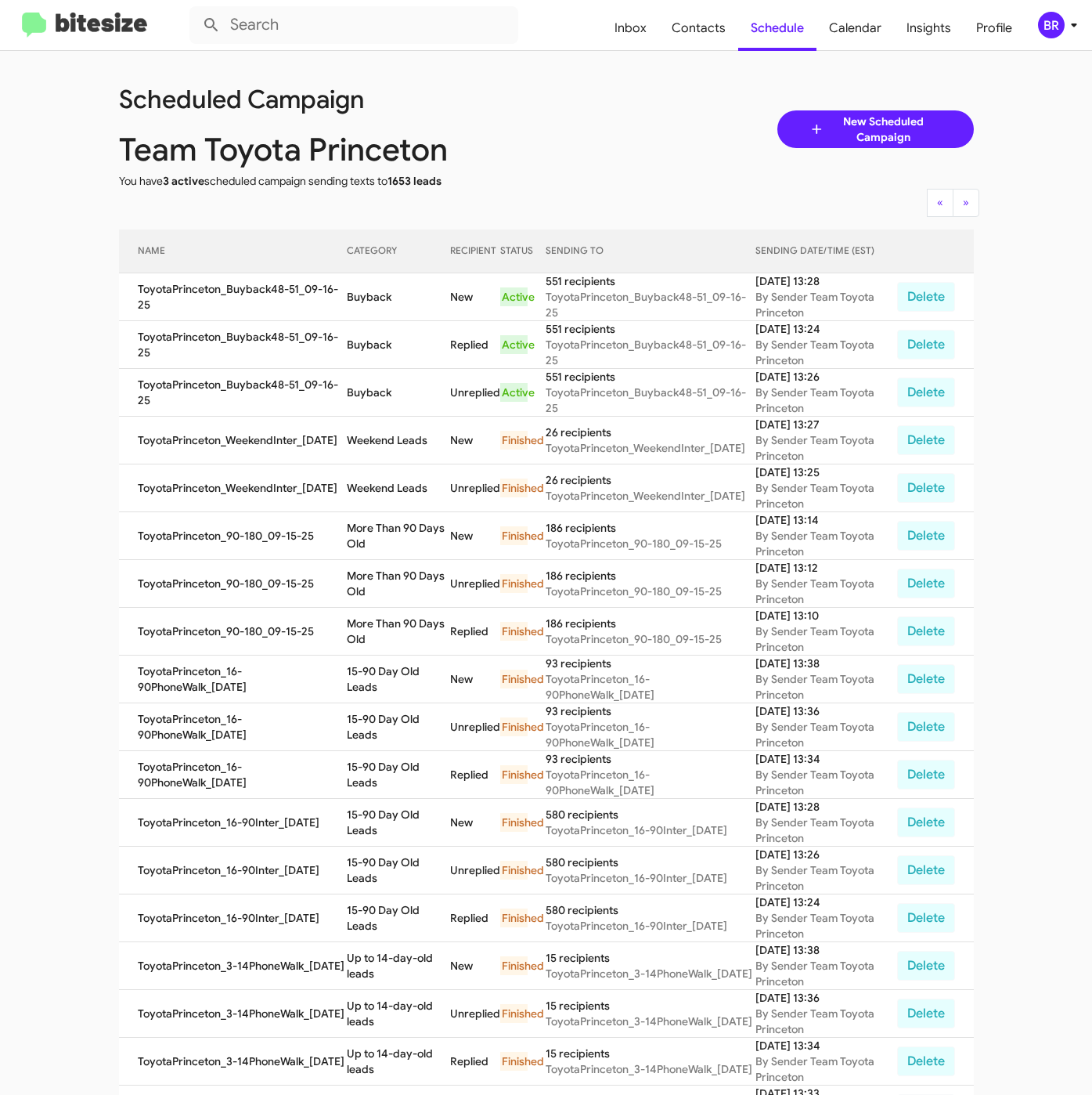
click at [1058, 15] on div "BR" at bounding box center [1052, 25] width 27 height 27
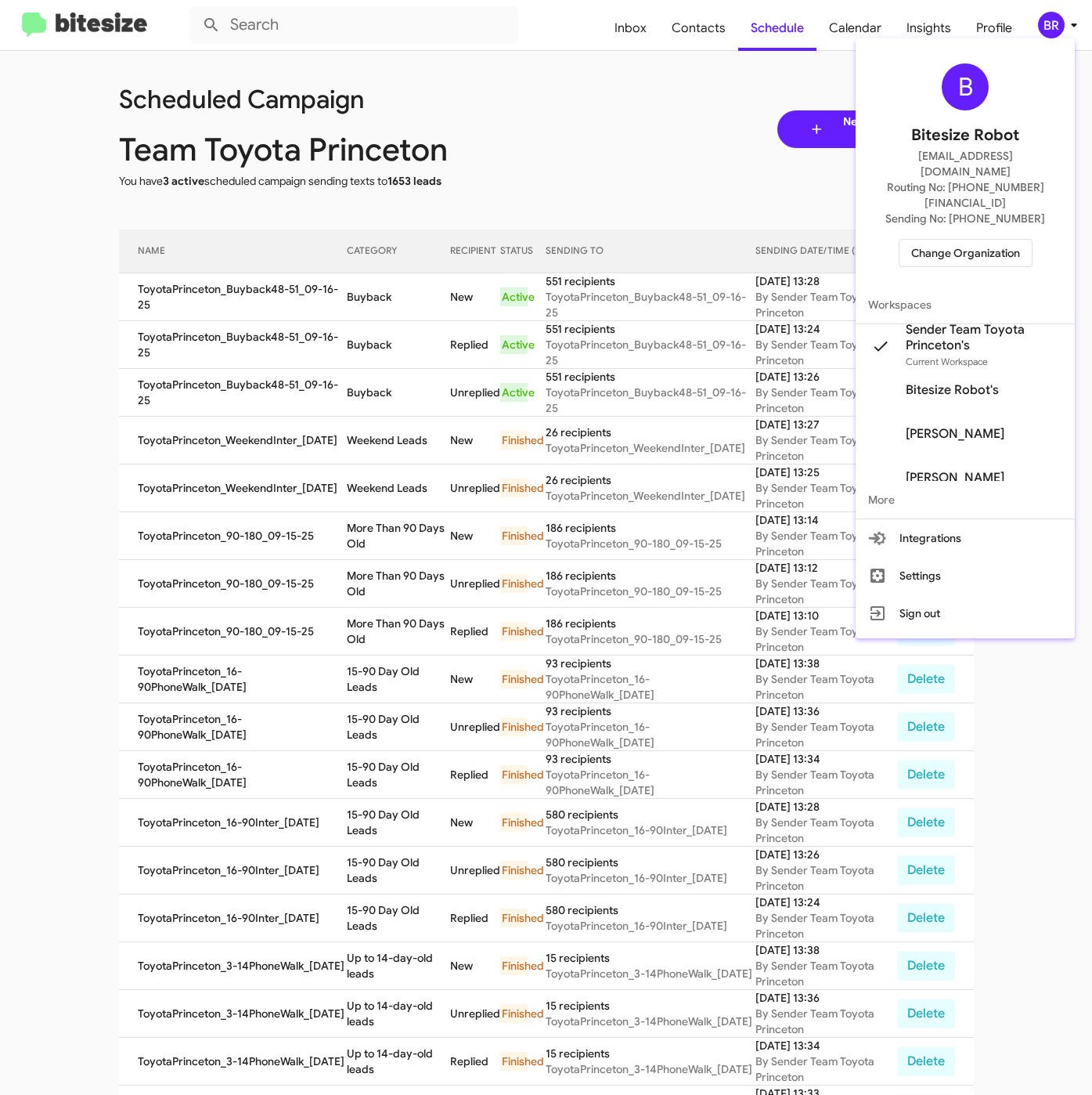
click at [959, 240] on span "Change Organization" at bounding box center [965, 253] width 109 height 27
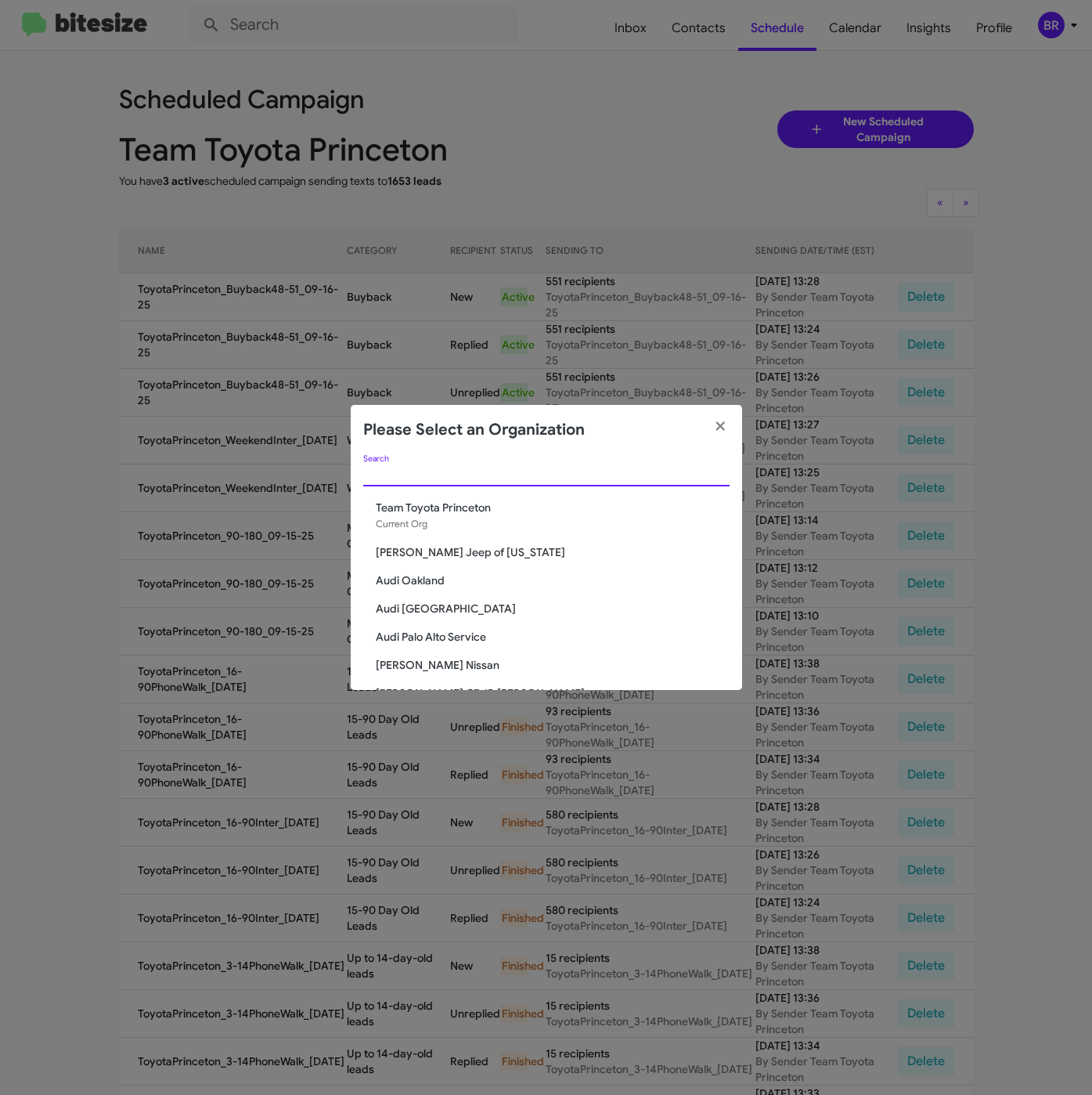
click at [411, 470] on input "Search" at bounding box center [546, 474] width 366 height 13
paste input "Team Toyota Langhorne"
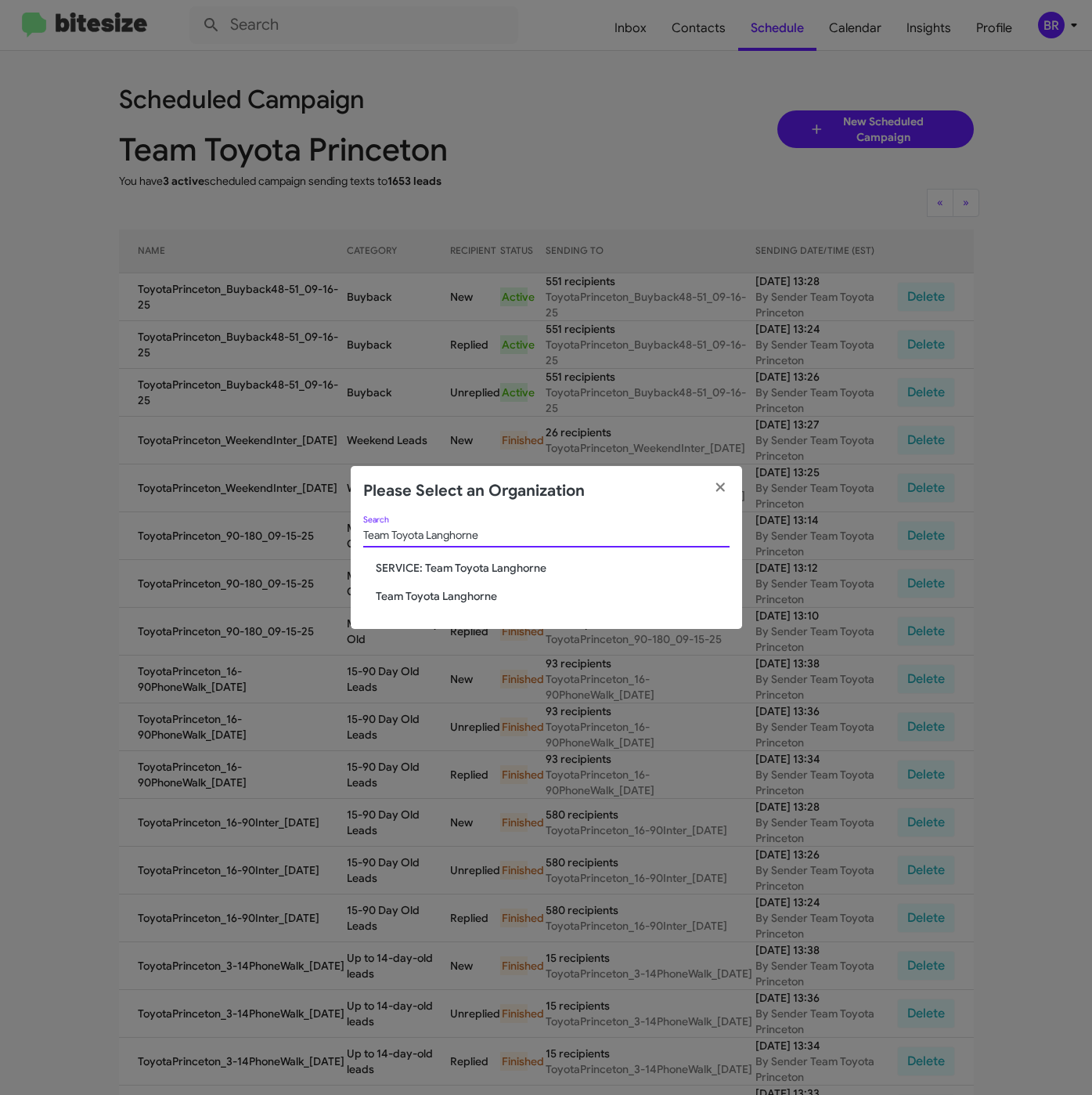
type input "Team Toyota Langhorne"
click at [427, 602] on span "Team Toyota Langhorne" at bounding box center [553, 596] width 354 height 16
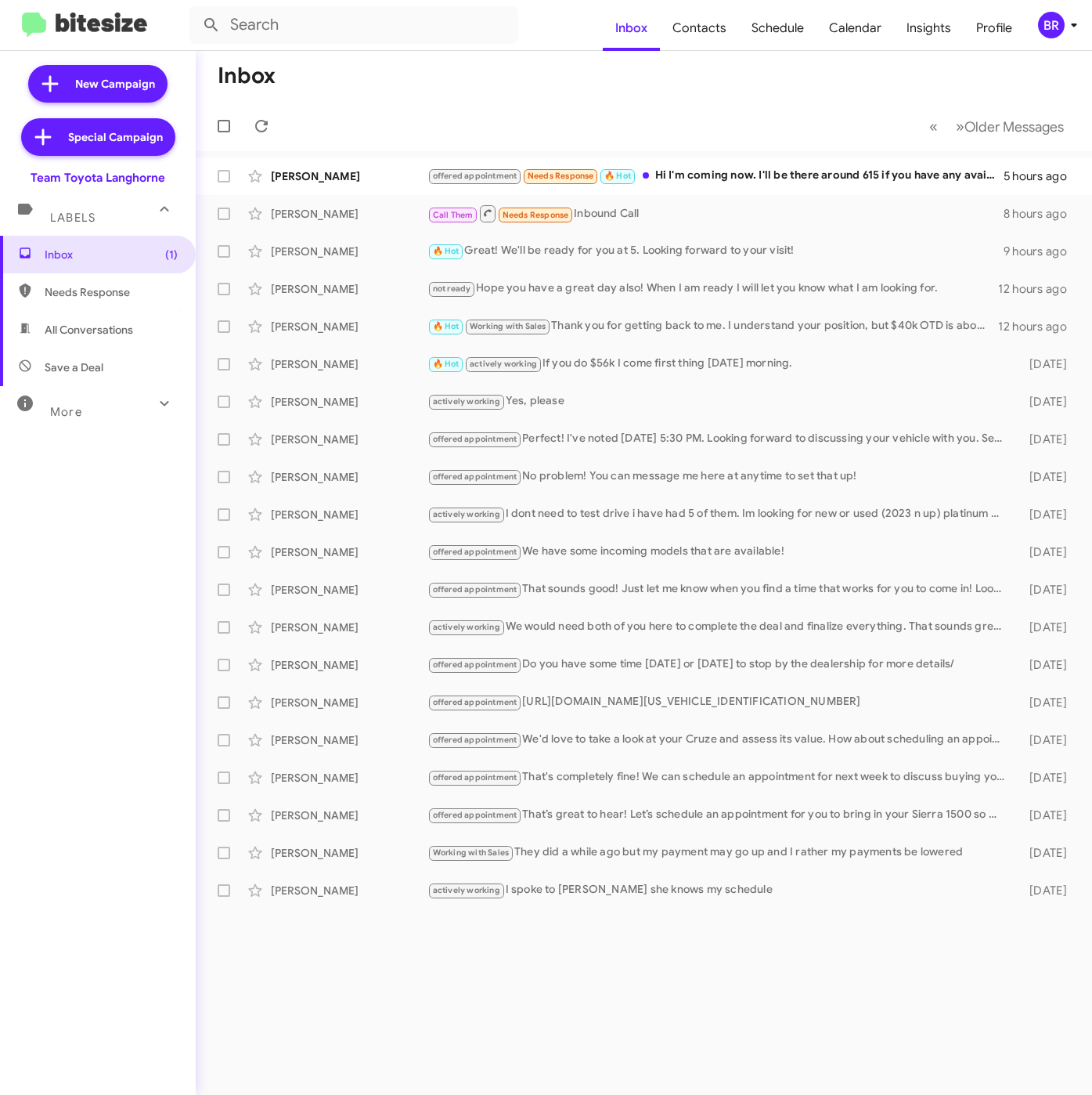
click at [1052, 24] on div "BR" at bounding box center [1052, 25] width 27 height 27
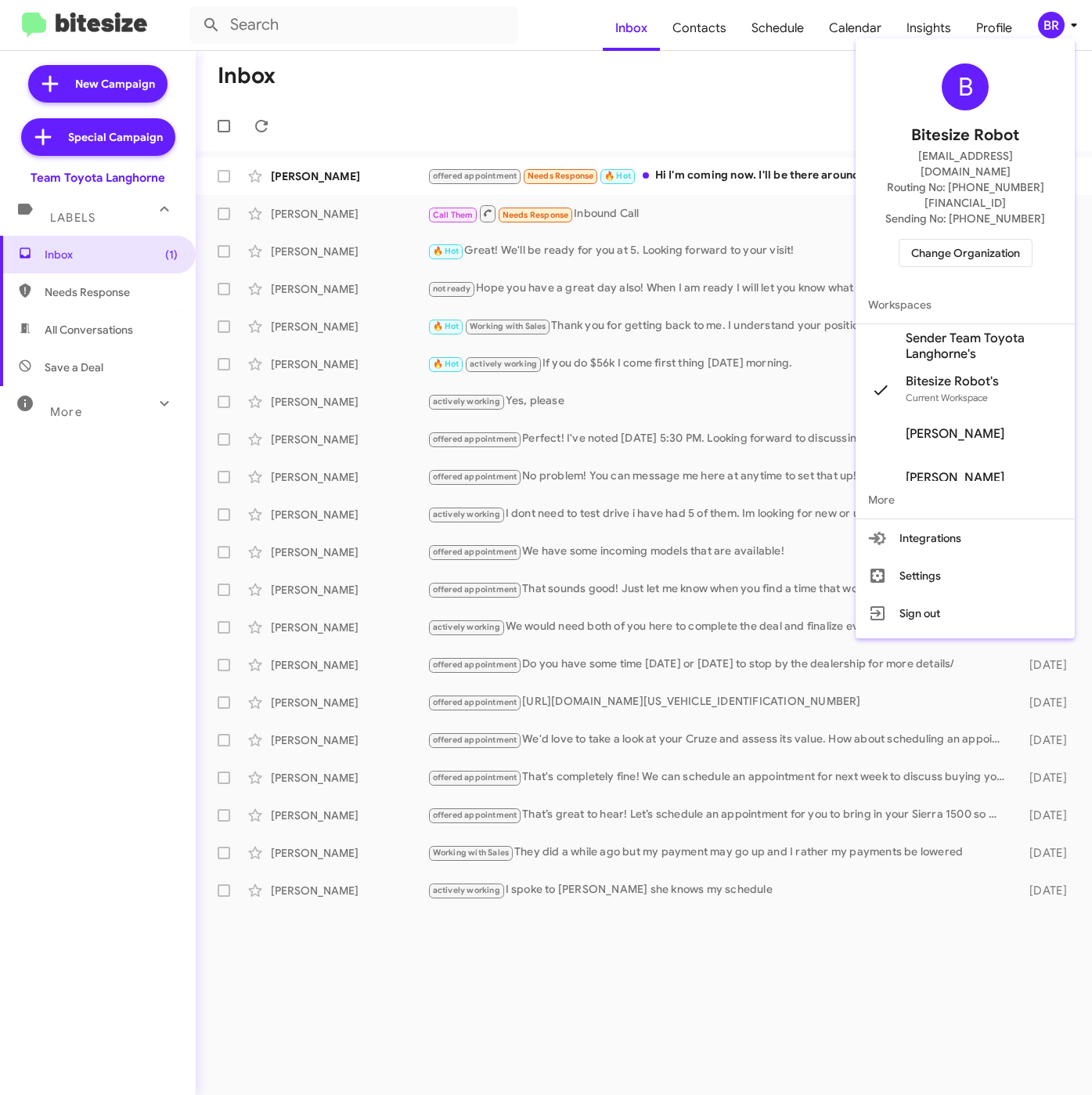
click at [937, 331] on span "Sender Team Toyota Langhorne's" at bounding box center [983, 346] width 156 height 31
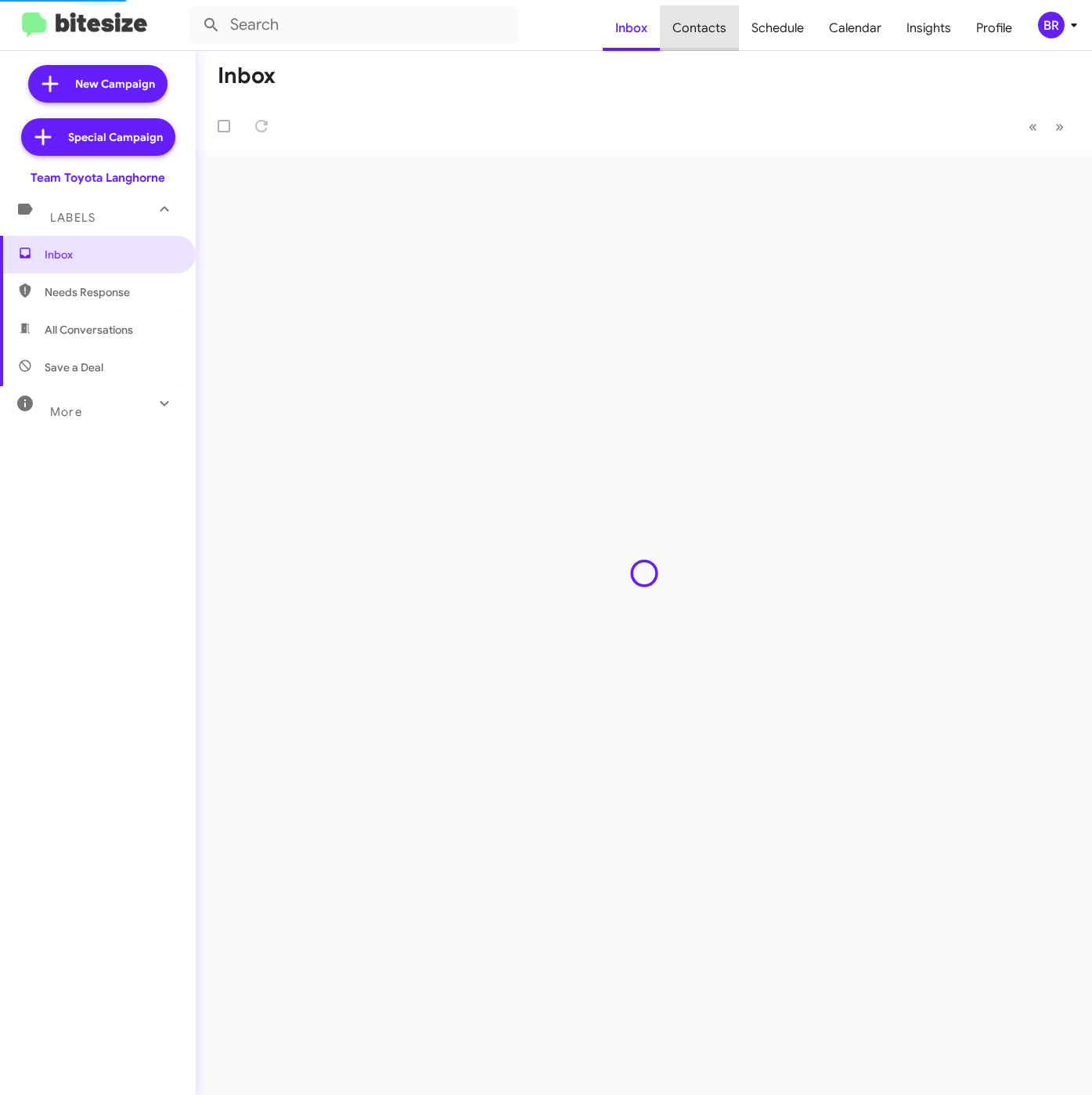
click at [712, 28] on span "Contacts" at bounding box center [699, 29] width 79 height 45
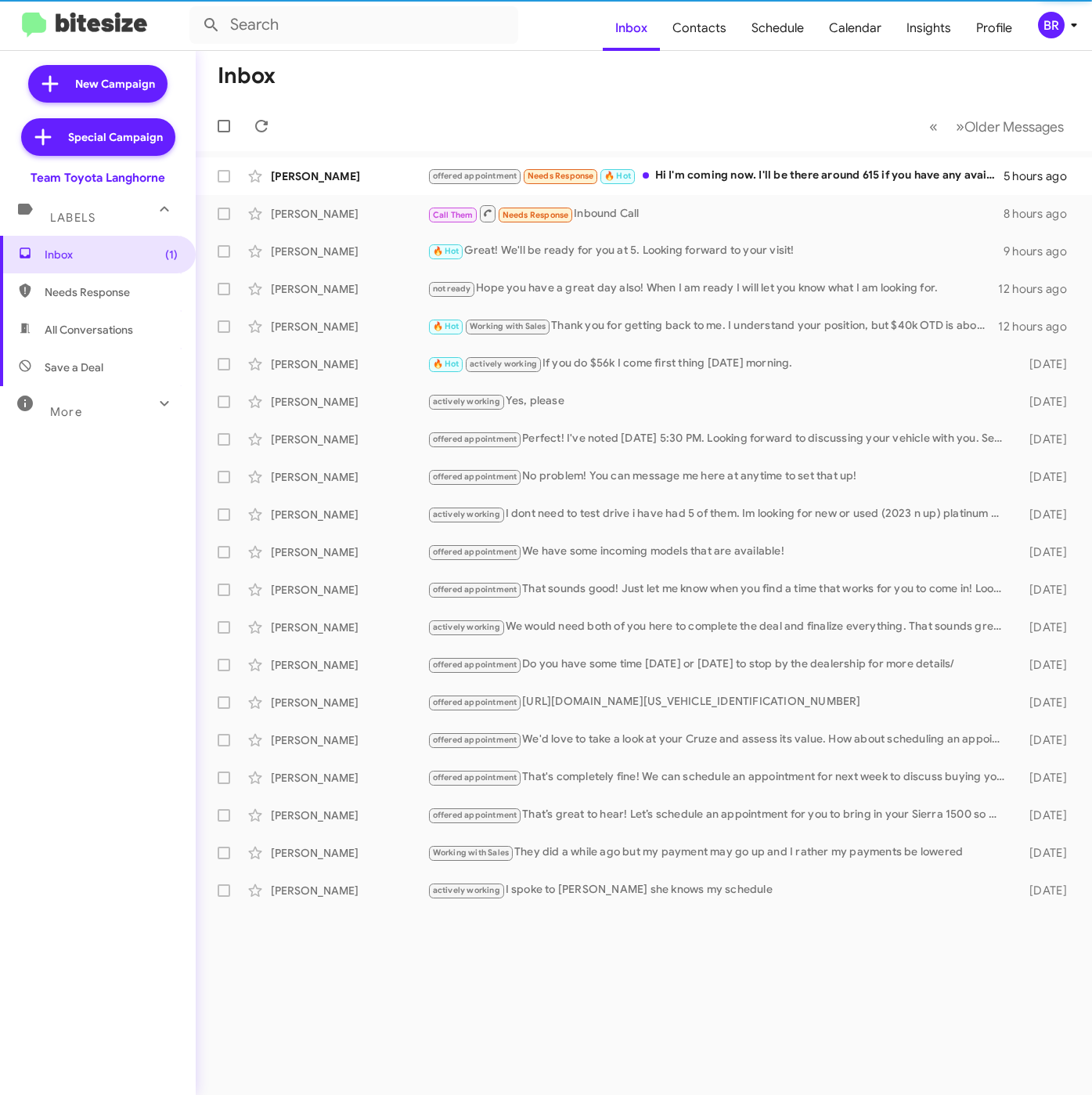
type input "in:groups"
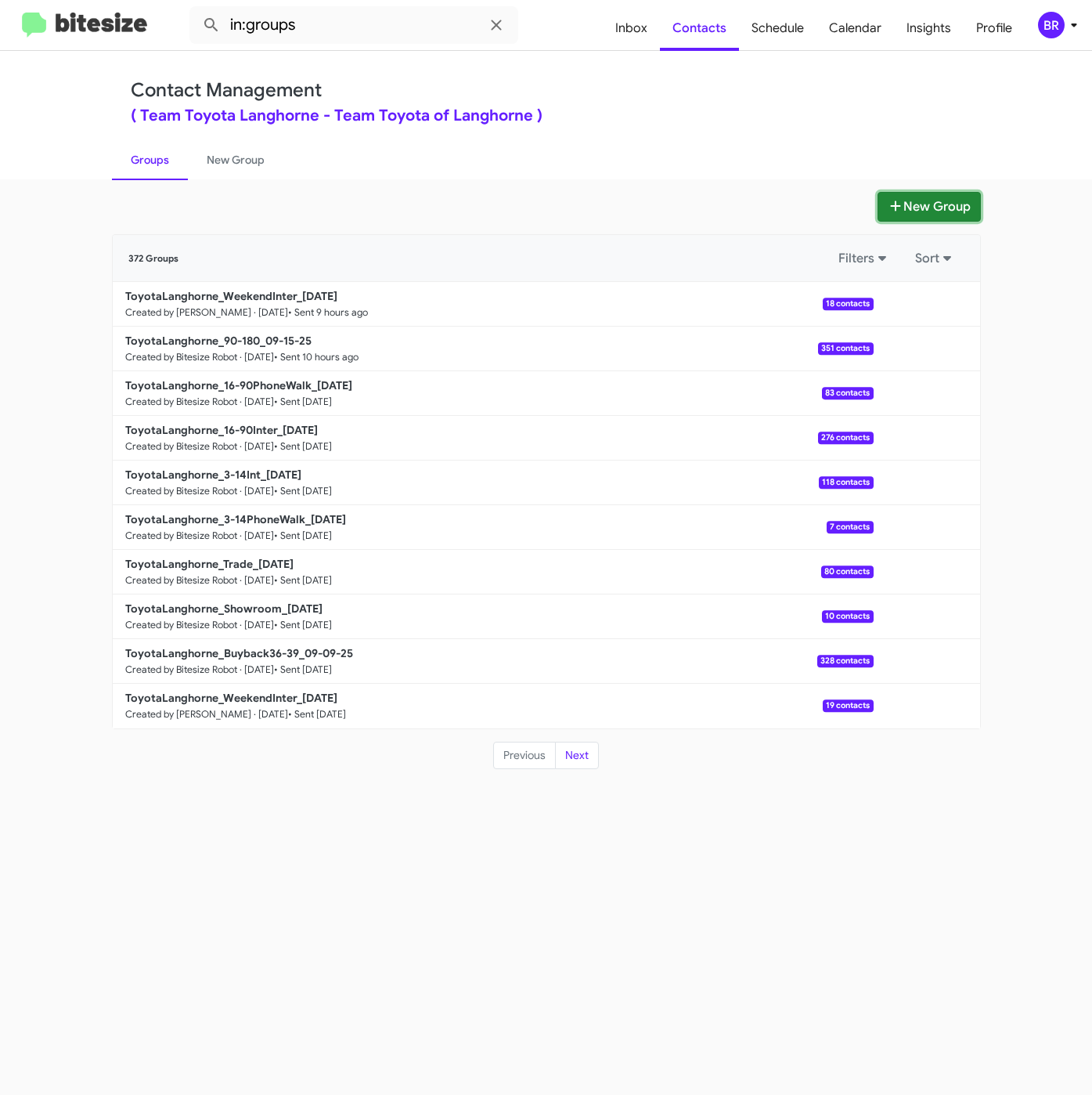
click at [909, 215] on button "New Group" at bounding box center [929, 206] width 103 height 29
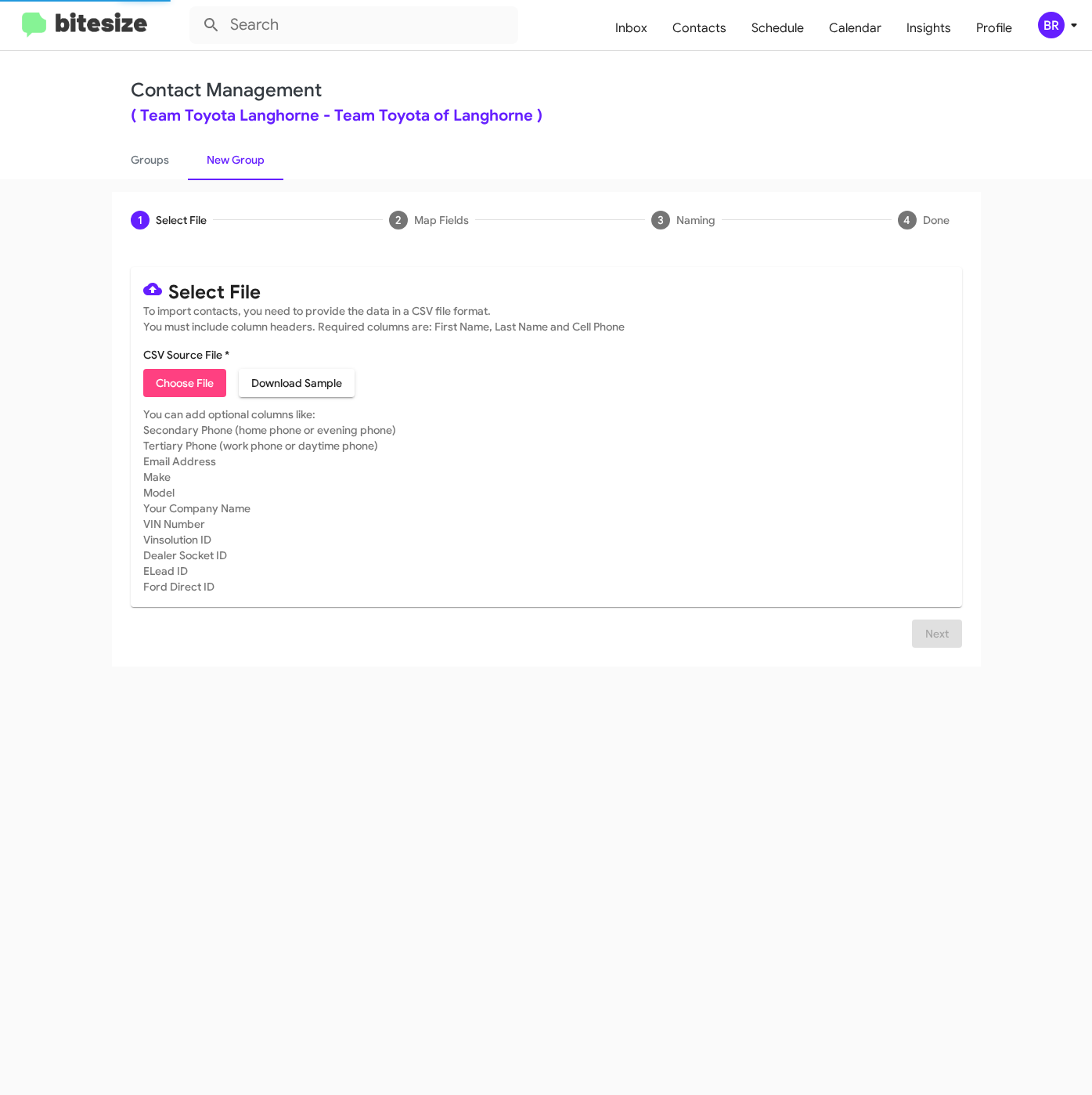
click at [188, 384] on span "Choose File" at bounding box center [184, 382] width 58 height 28
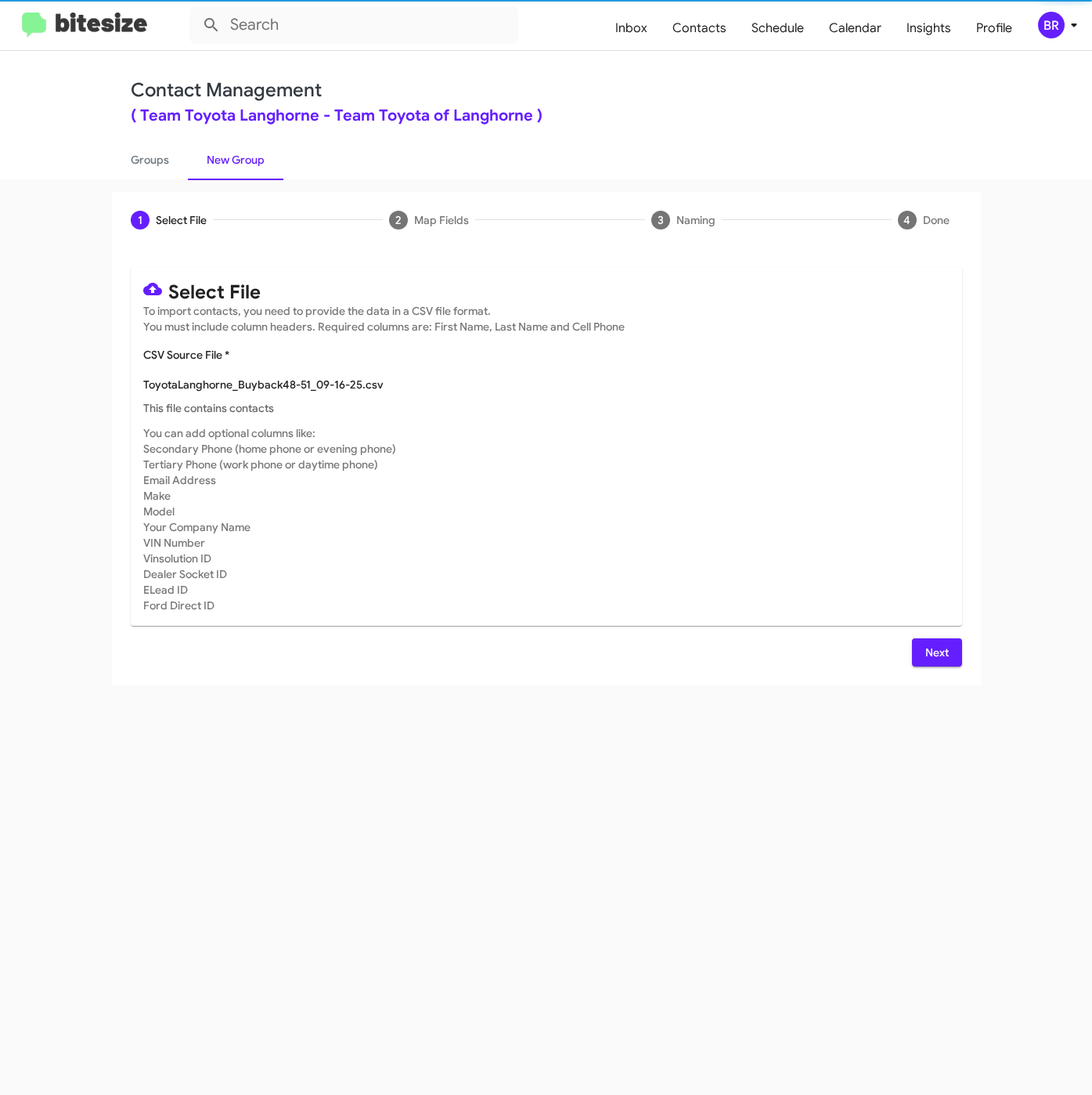
type input "ToyotaLanghorne_Buyback48-51_09-16-25"
click at [921, 639] on button "Next" at bounding box center [937, 651] width 50 height 28
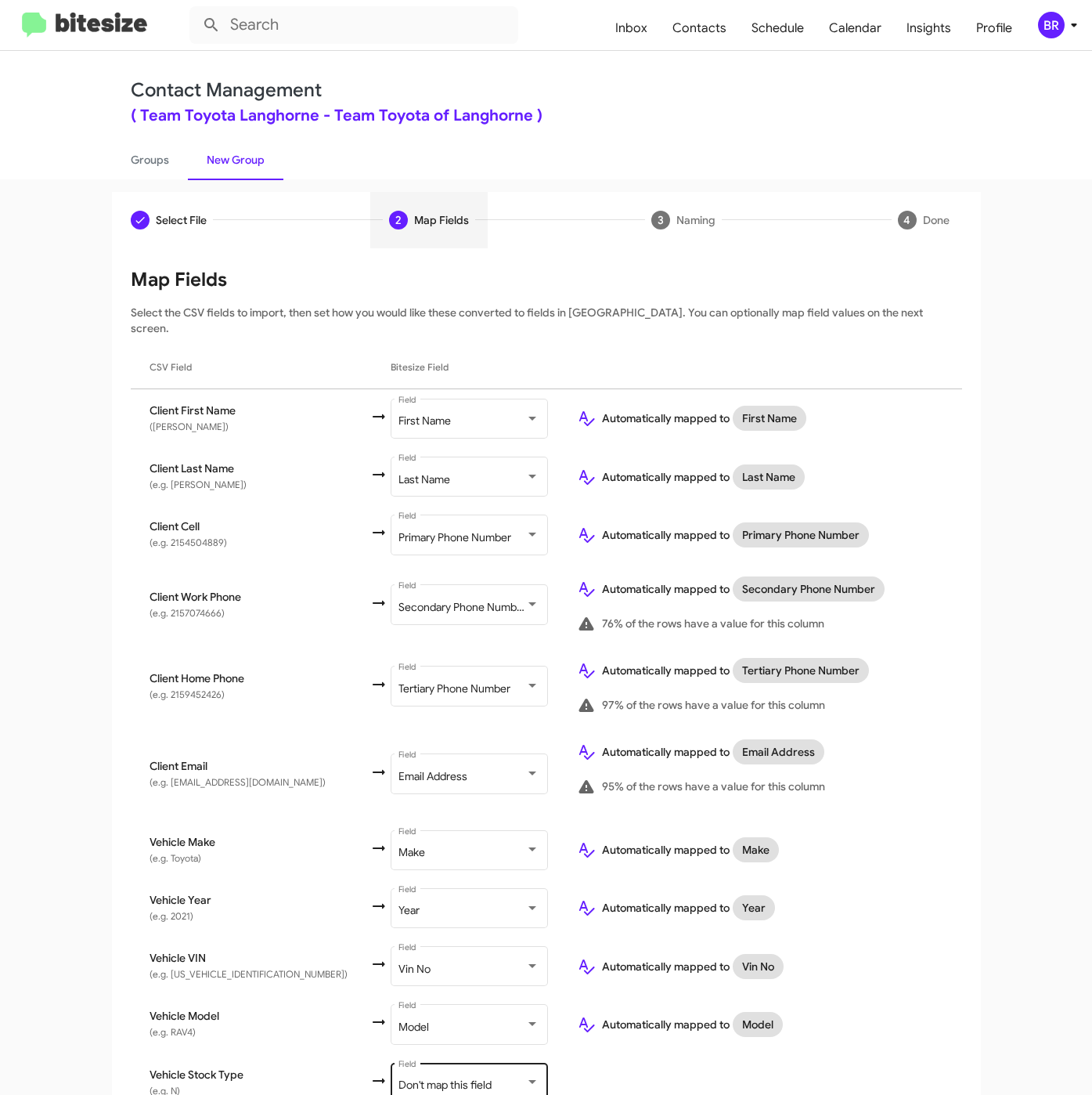
scroll to position [173, 0]
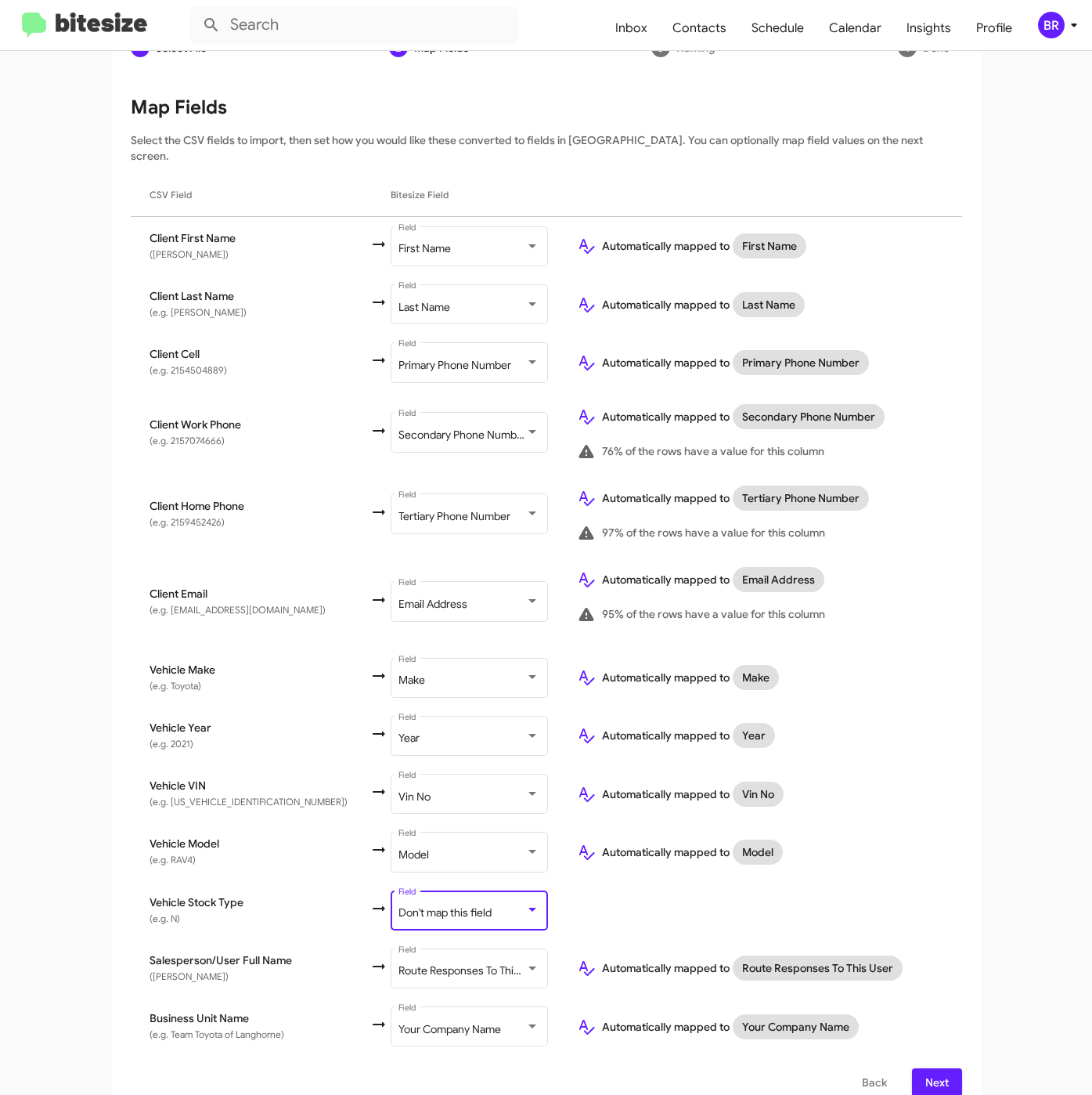
click at [426, 906] on span "Don't map this field" at bounding box center [445, 912] width 93 height 14
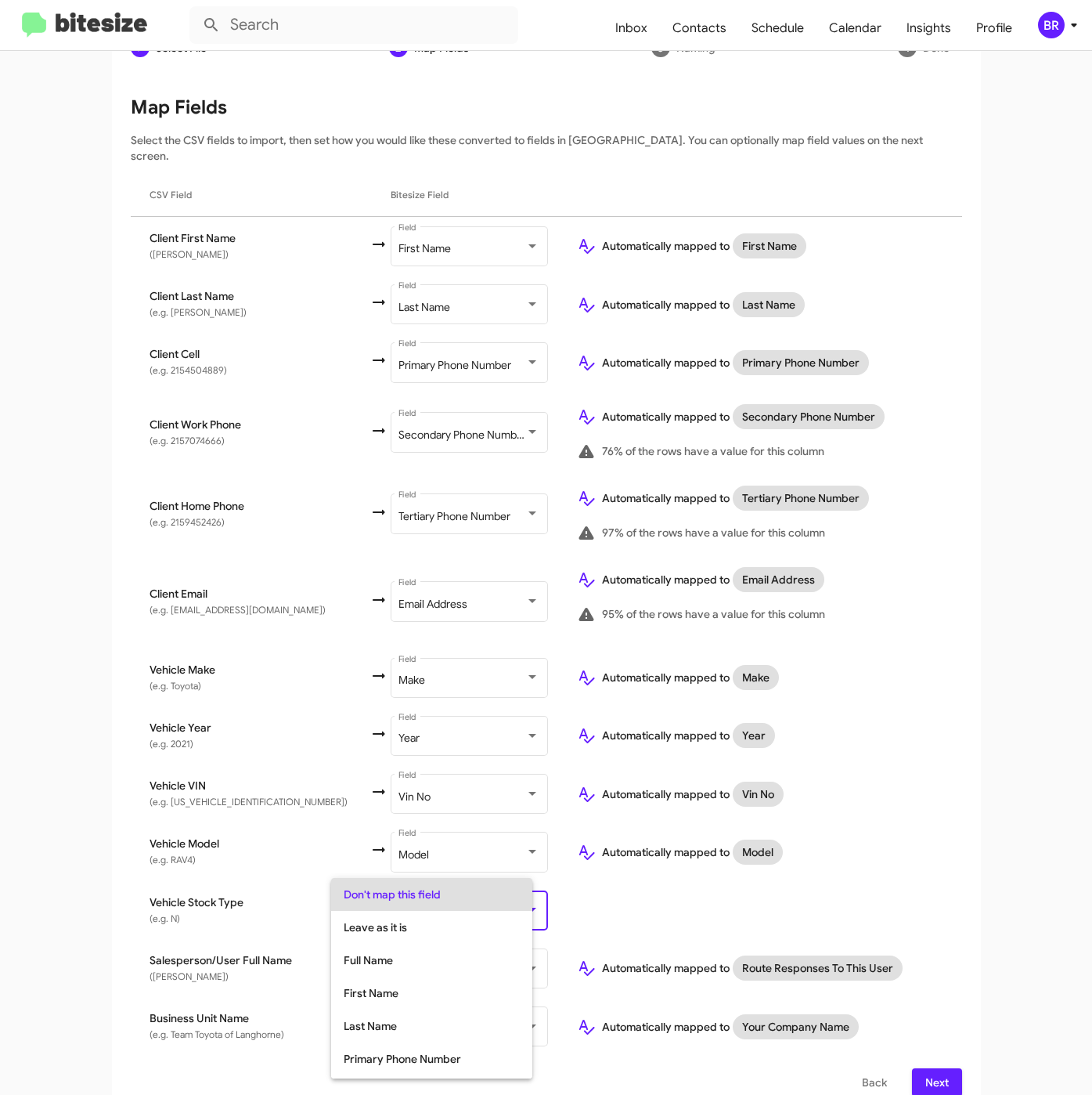
click at [979, 832] on div at bounding box center [546, 547] width 1092 height 1095
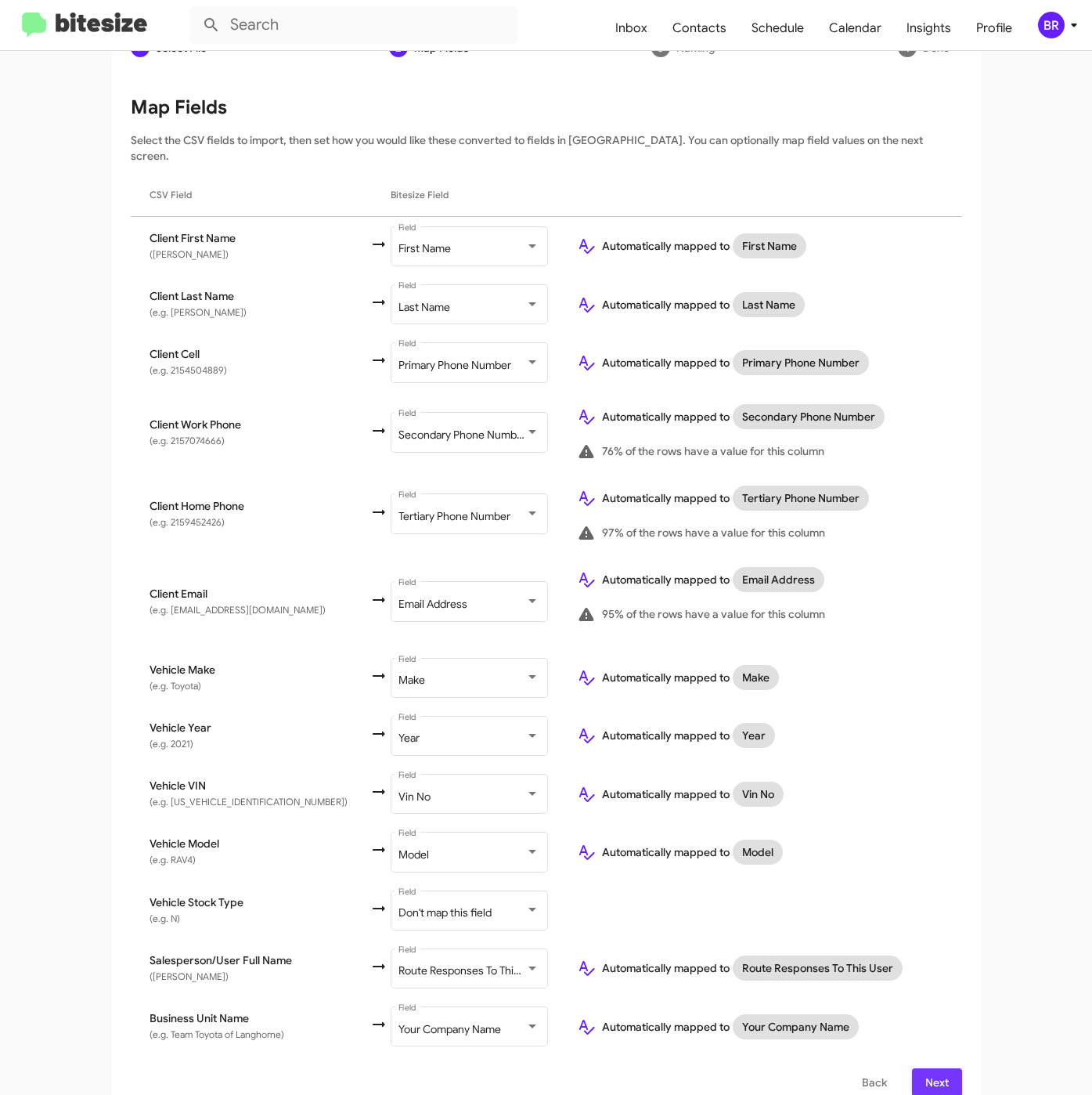
click at [928, 1070] on span "Next" at bounding box center [937, 1082] width 25 height 28
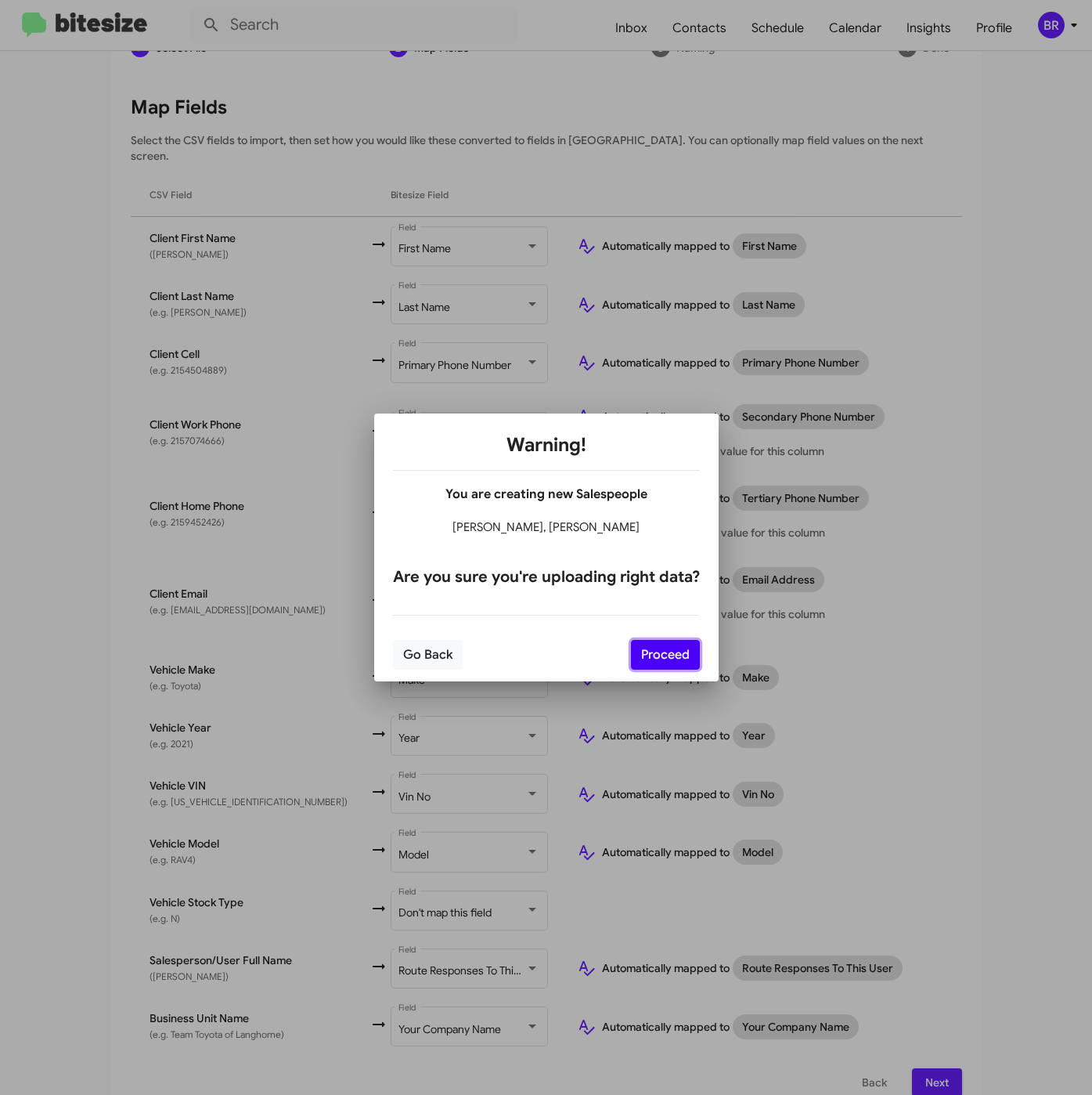
click at [650, 646] on button "Proceed" at bounding box center [665, 654] width 69 height 29
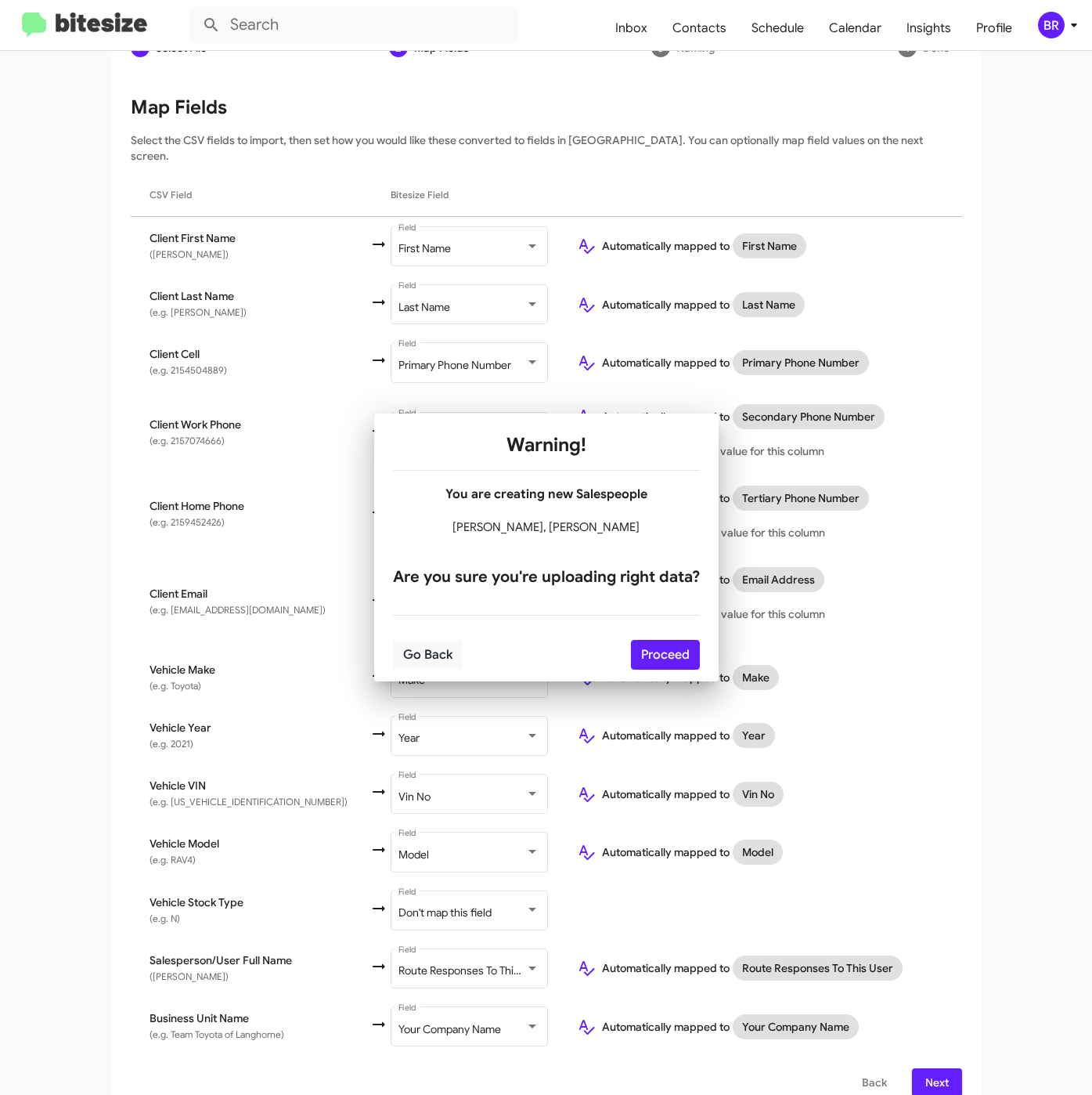
scroll to position [0, 0]
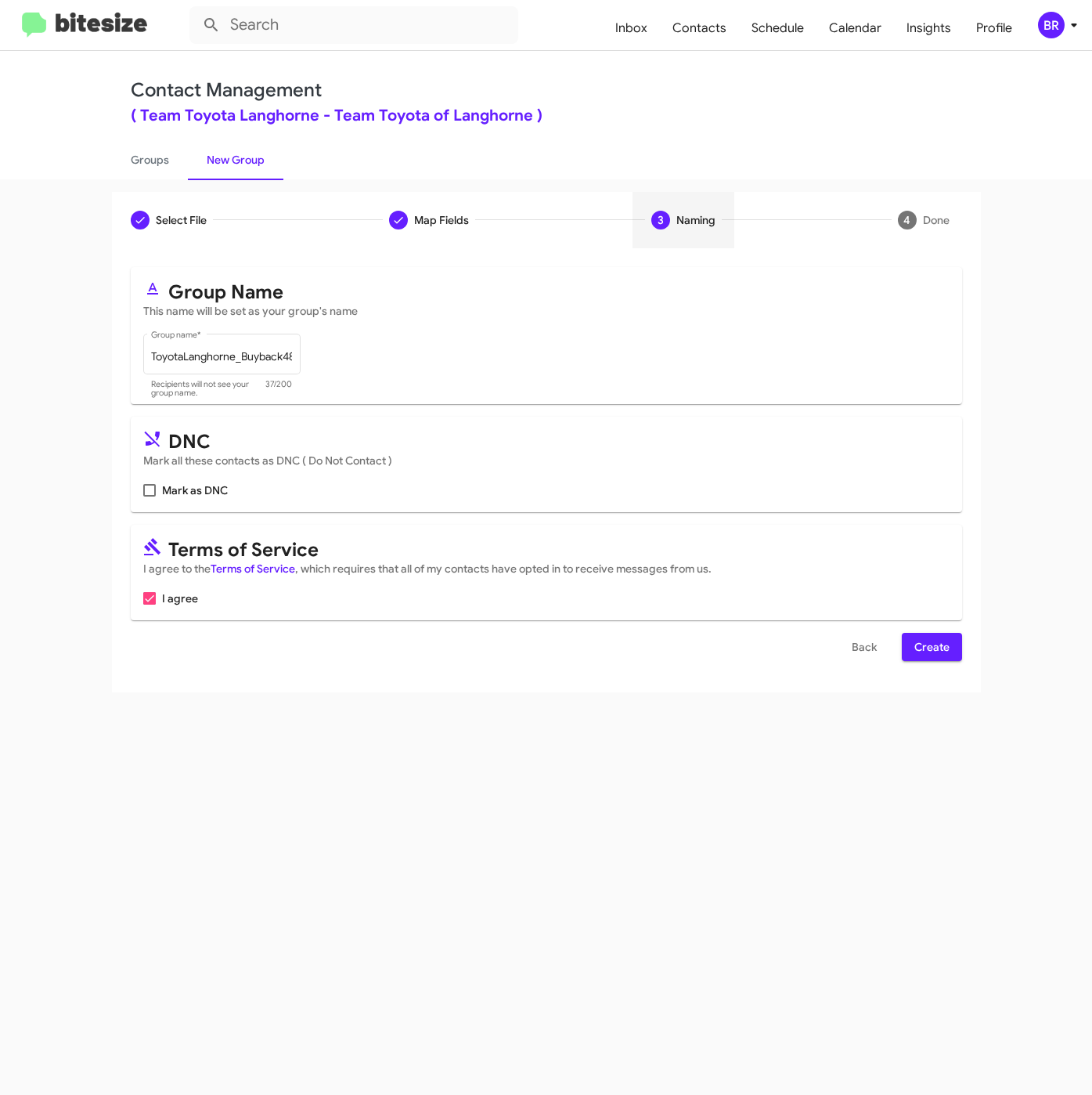
click at [924, 646] on span "Create" at bounding box center [932, 646] width 35 height 28
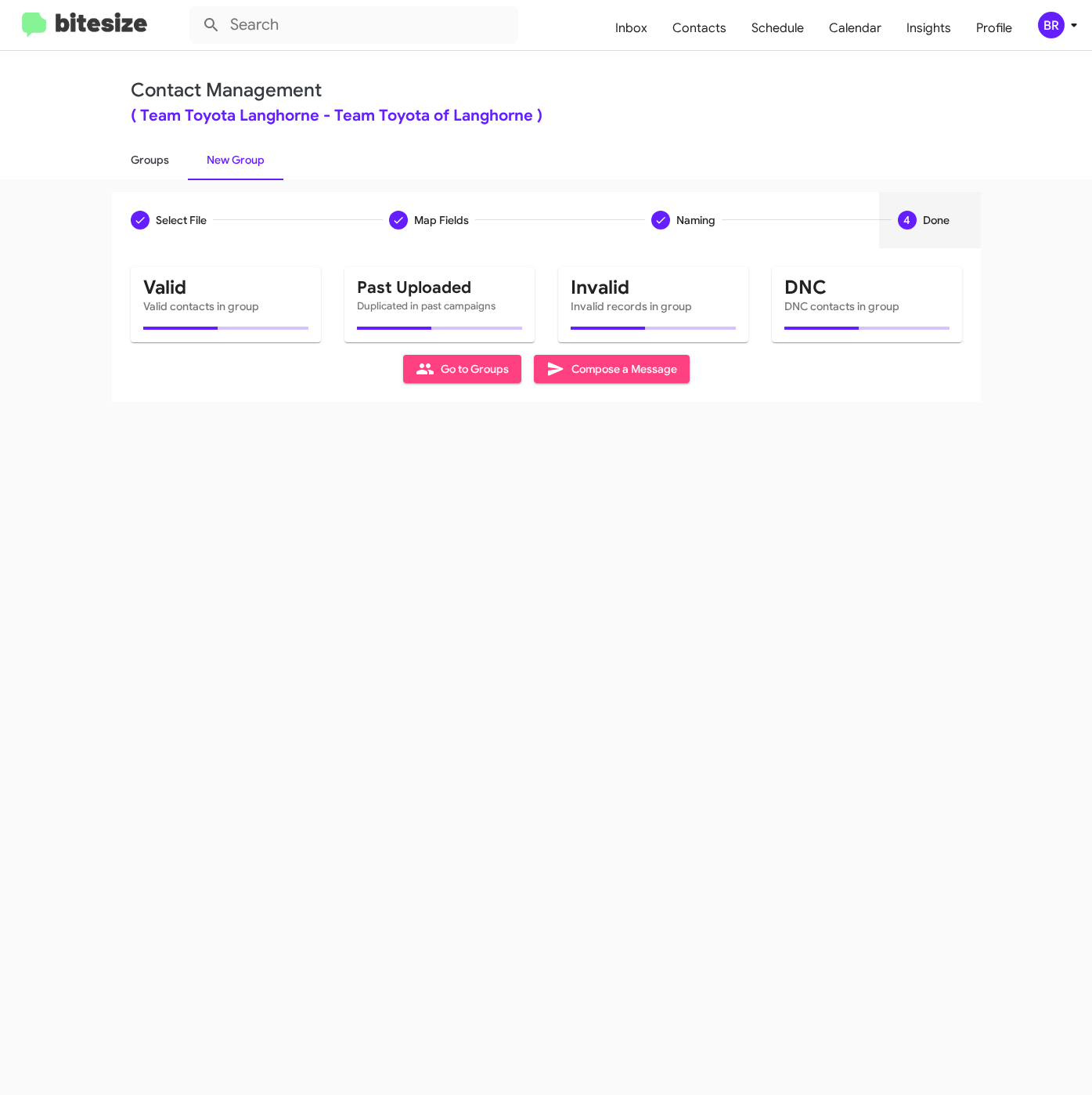
click at [146, 156] on link "Groups" at bounding box center [150, 160] width 76 height 40
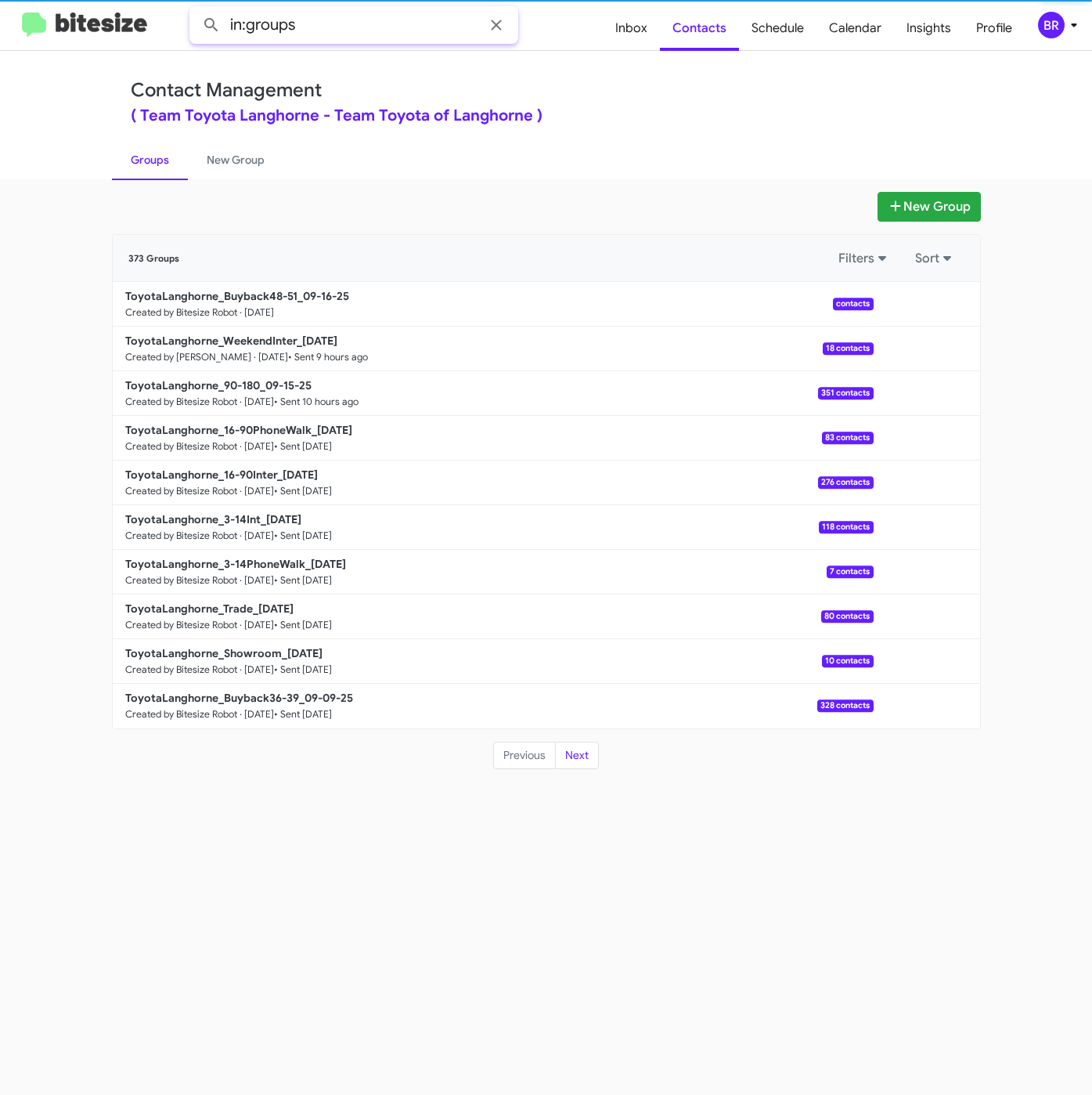
click at [355, 21] on input "in:groups" at bounding box center [353, 24] width 329 height 38
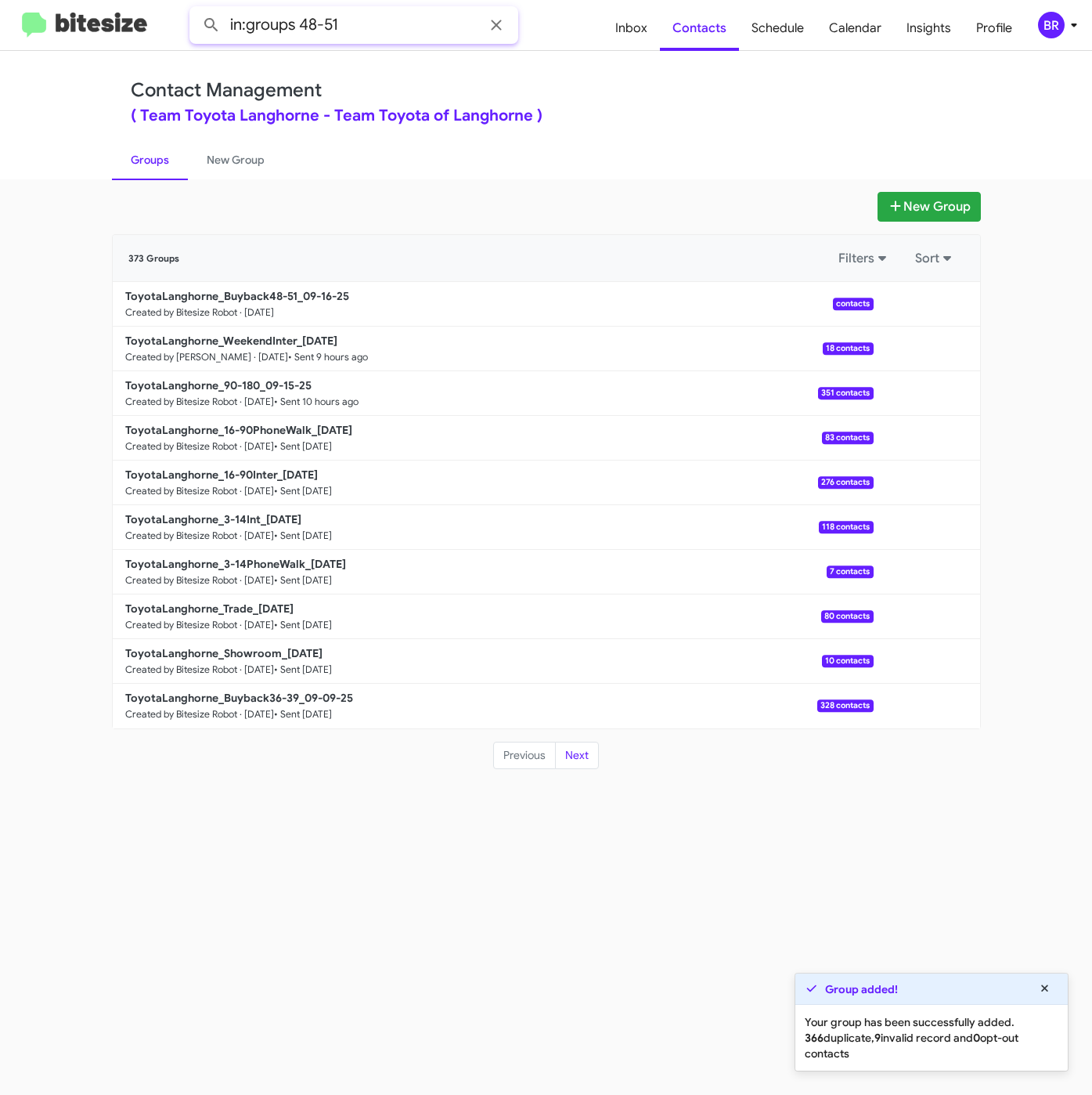
type input "in:groups 48-51"
click at [196, 9] on button at bounding box center [211, 24] width 31 height 31
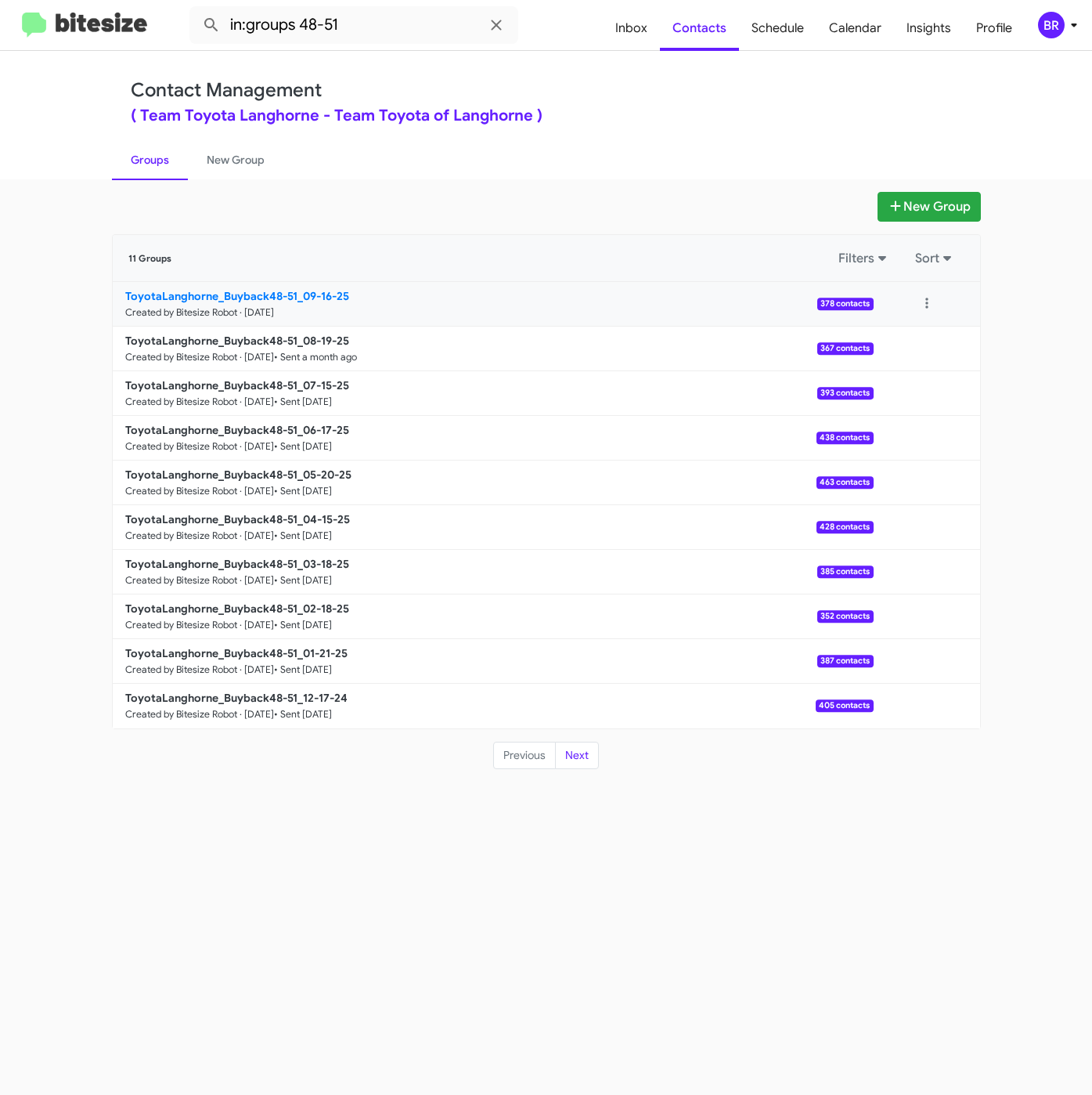
click at [238, 296] on b "ToyotaLanghorne_Buyback48-51_09-16-25" at bounding box center [237, 295] width 224 height 14
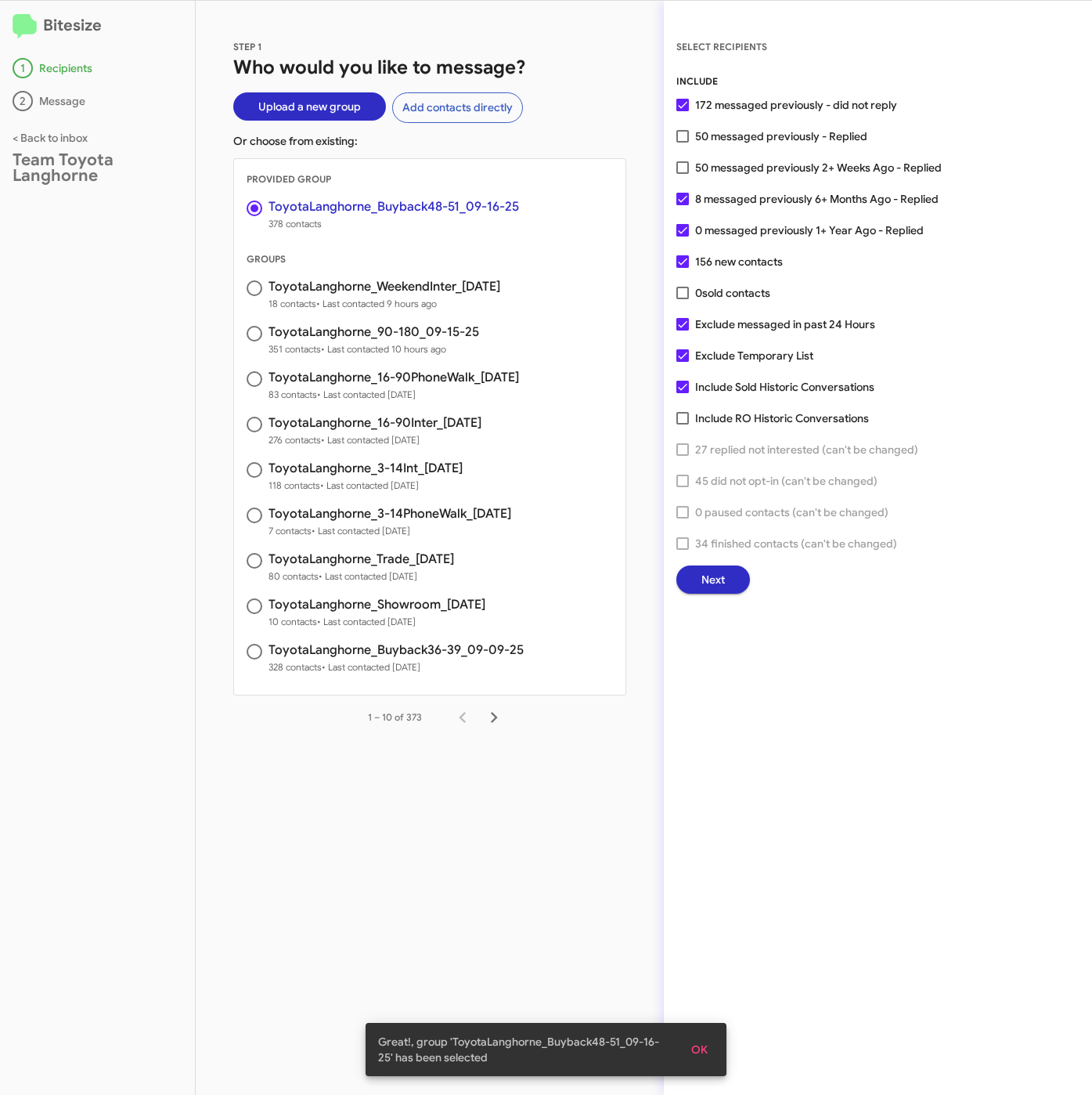
click at [733, 580] on button "Next" at bounding box center [713, 579] width 73 height 28
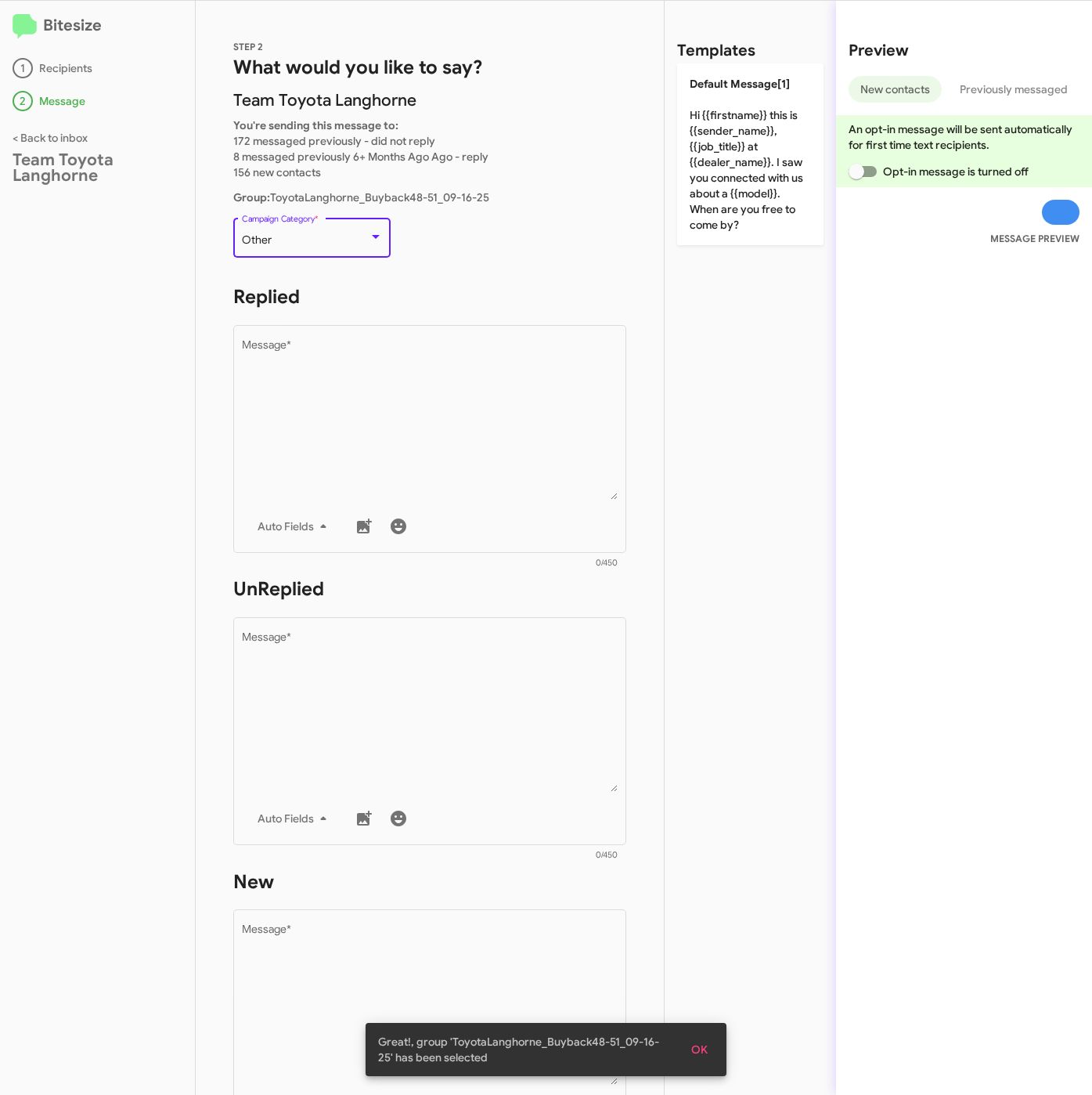
click at [298, 241] on div "Other" at bounding box center [305, 240] width 127 height 13
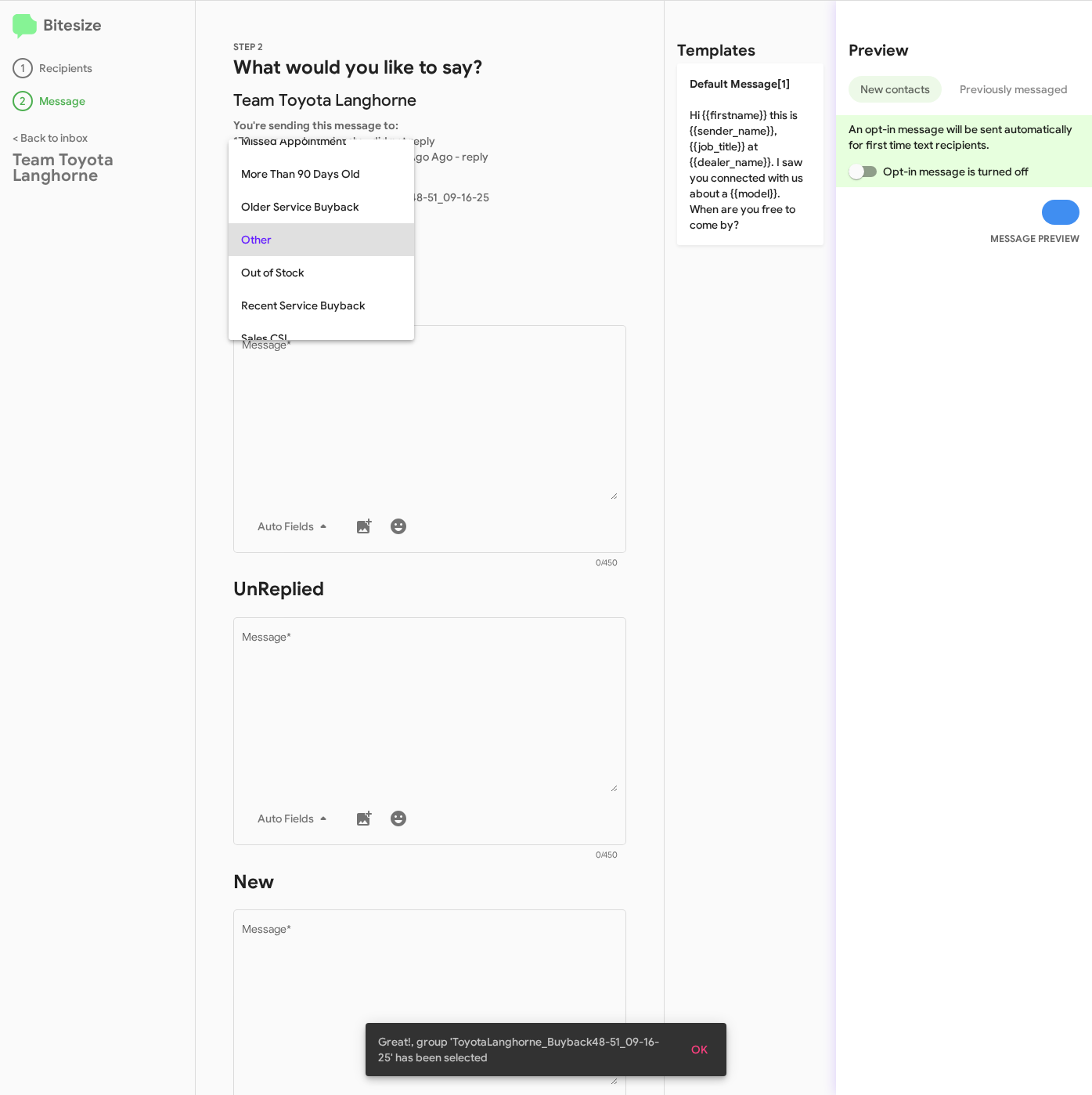
scroll to position [164, 0]
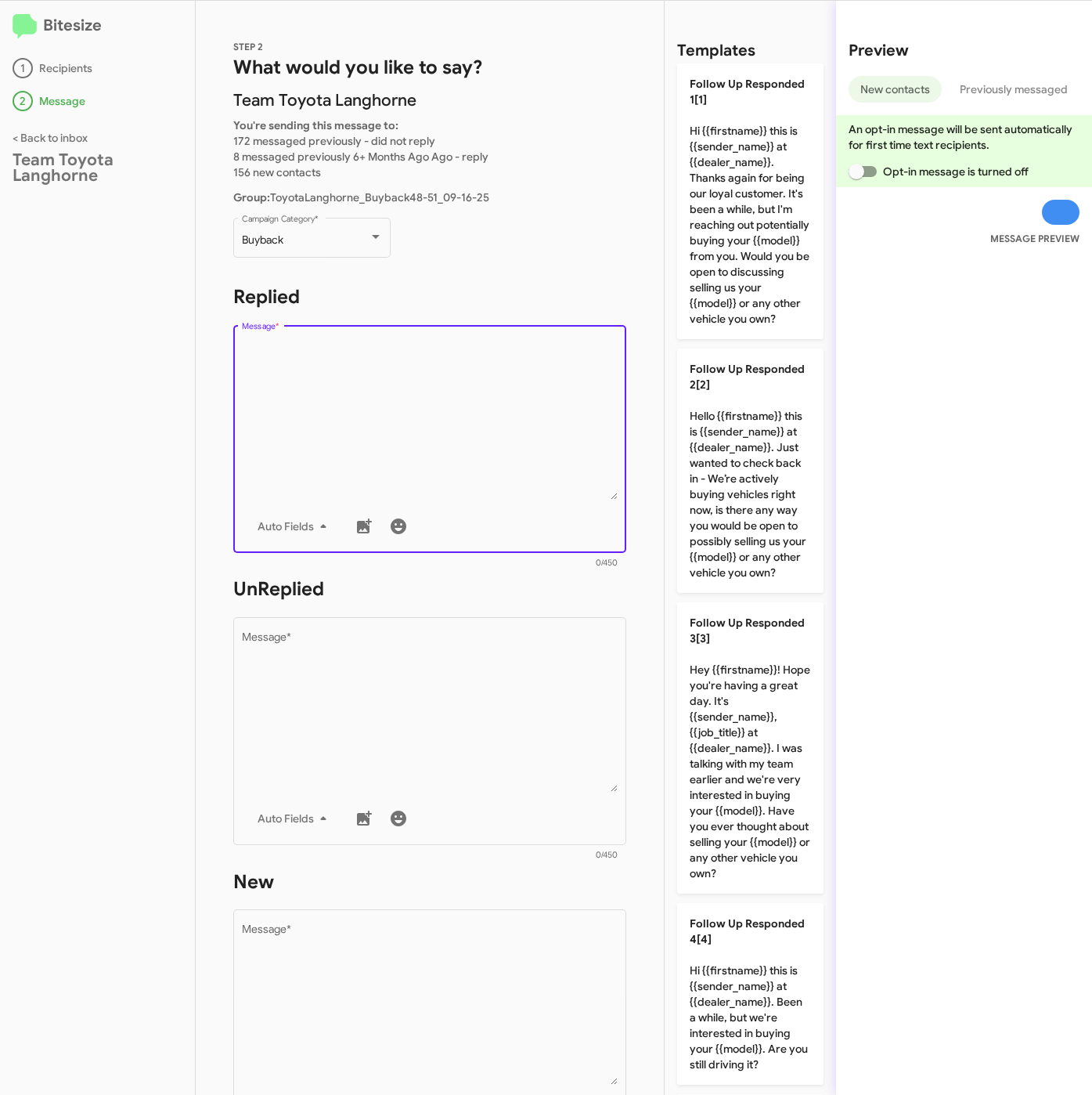
click at [400, 444] on textarea "Message *" at bounding box center [431, 420] width 377 height 160
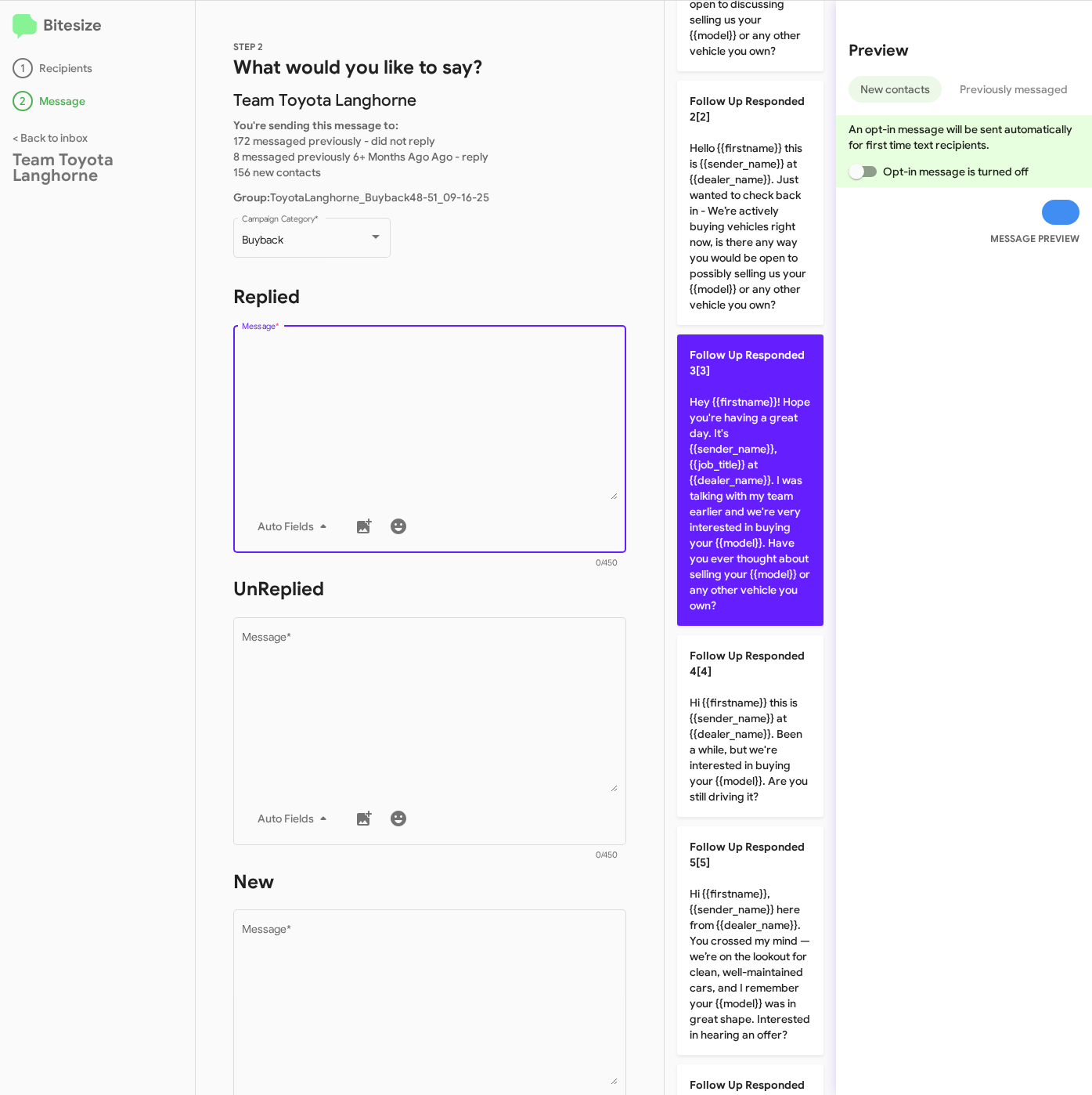
scroll to position [353, 0]
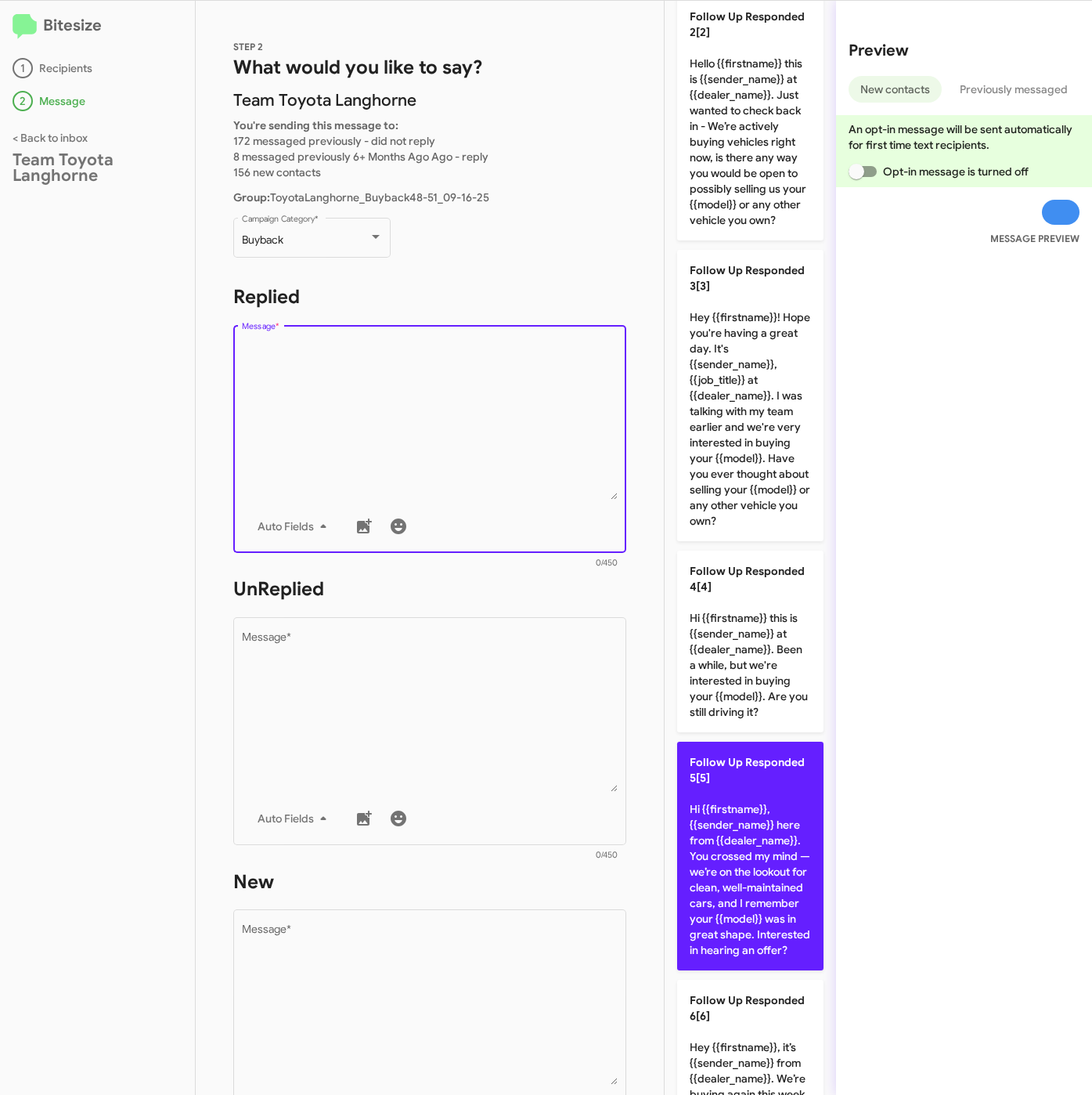
click at [757, 962] on p "Follow Up Responded 5[5] Hi {{firstname}}, {{sender_name}} here from {{dealer_n…" at bounding box center [750, 856] width 146 height 229
type textarea "Hi {{firstname}}, {{sender_name}} here from {{dealer_name}}. You crossed my min…"
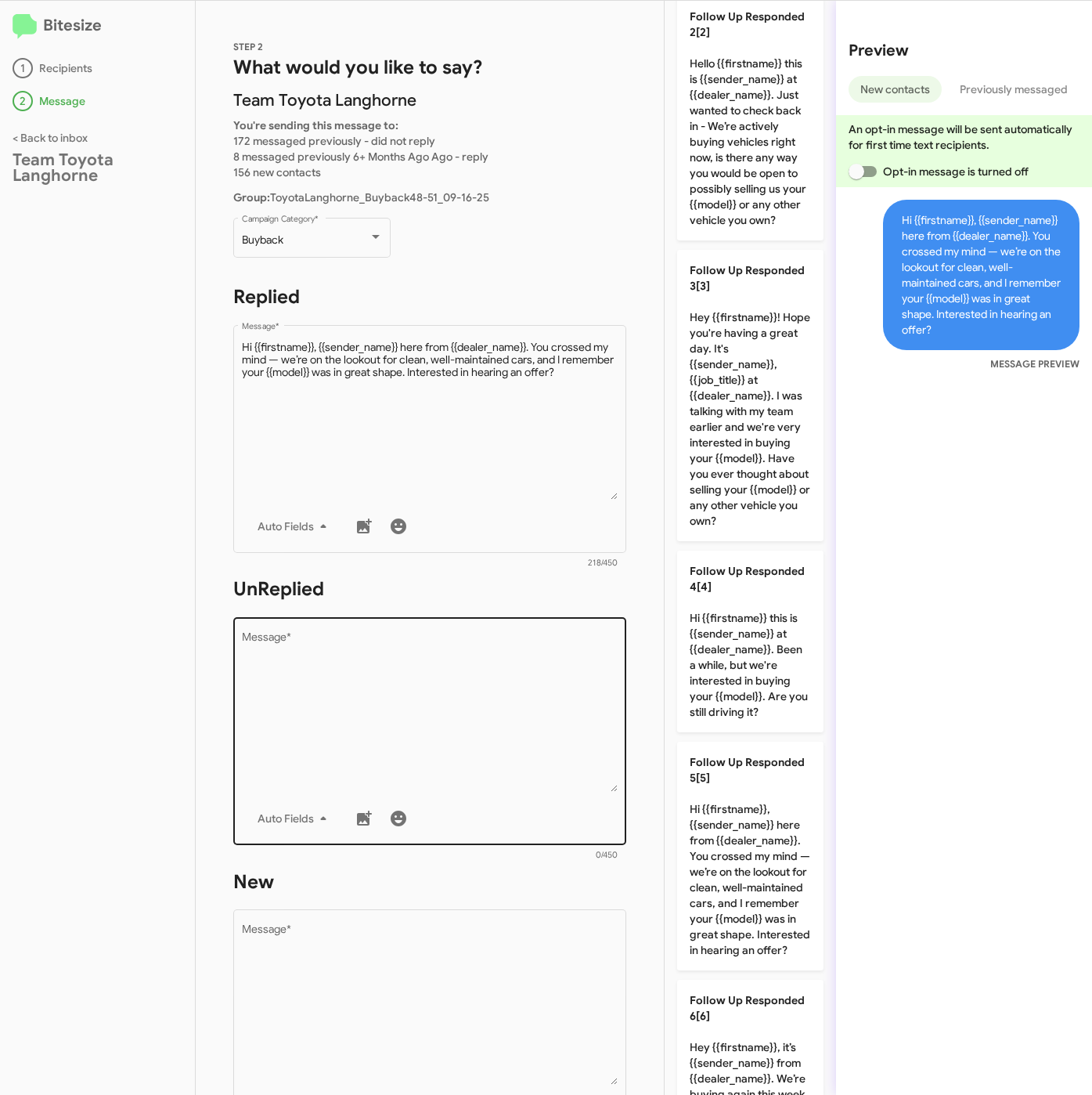
click at [557, 731] on textarea "Message *" at bounding box center [431, 712] width 377 height 160
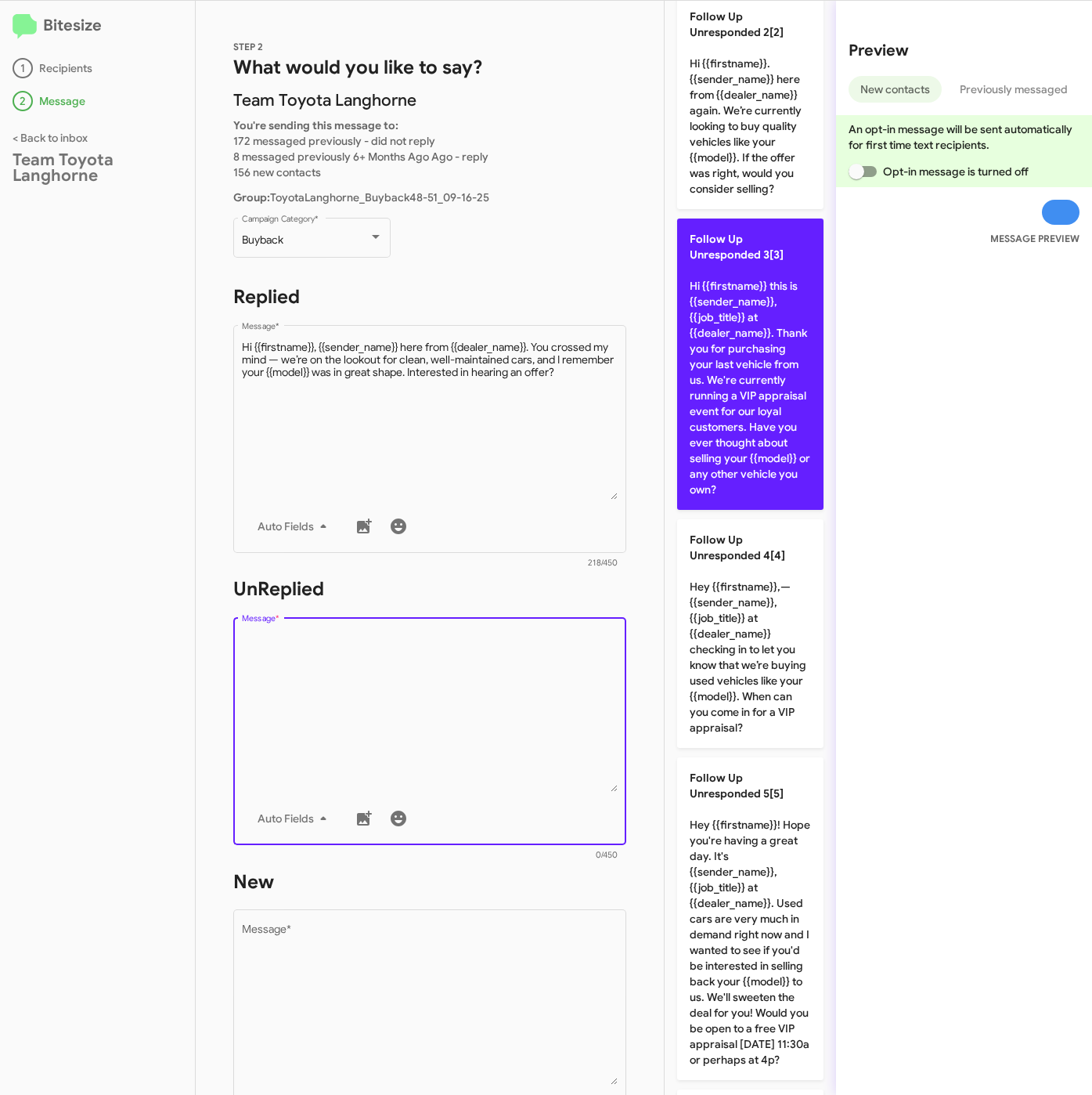
click at [745, 508] on p "Follow Up Unresponded 3[3] Hi {{firstname}} this is {{sender_name}}, {{job_titl…" at bounding box center [750, 364] width 146 height 291
type textarea "Hi {{firstname}} this is {{sender_name}}, {{job_title}} at {{dealer_name}}. Tha…"
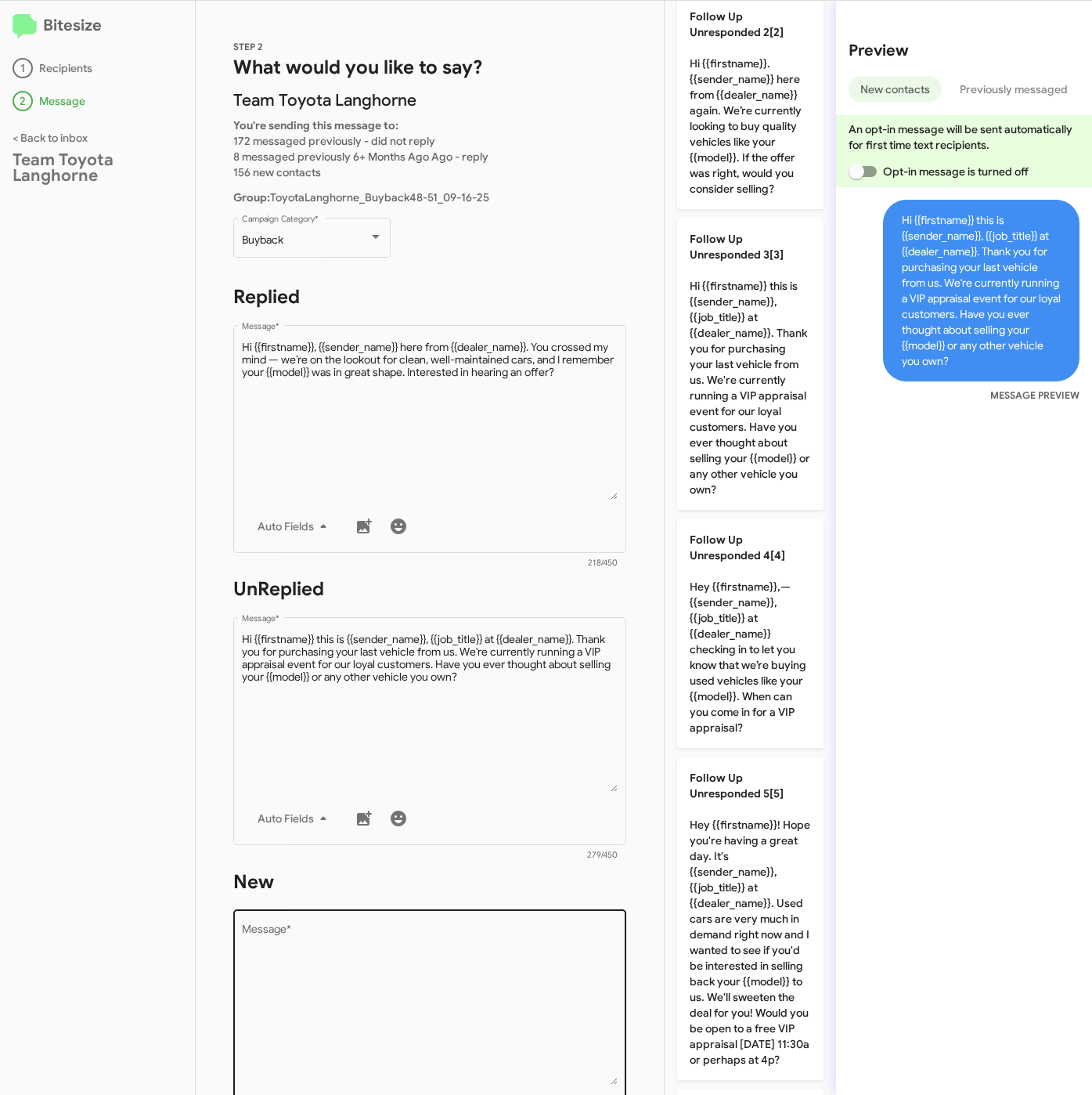
click at [484, 959] on textarea "Message *" at bounding box center [431, 1005] width 377 height 160
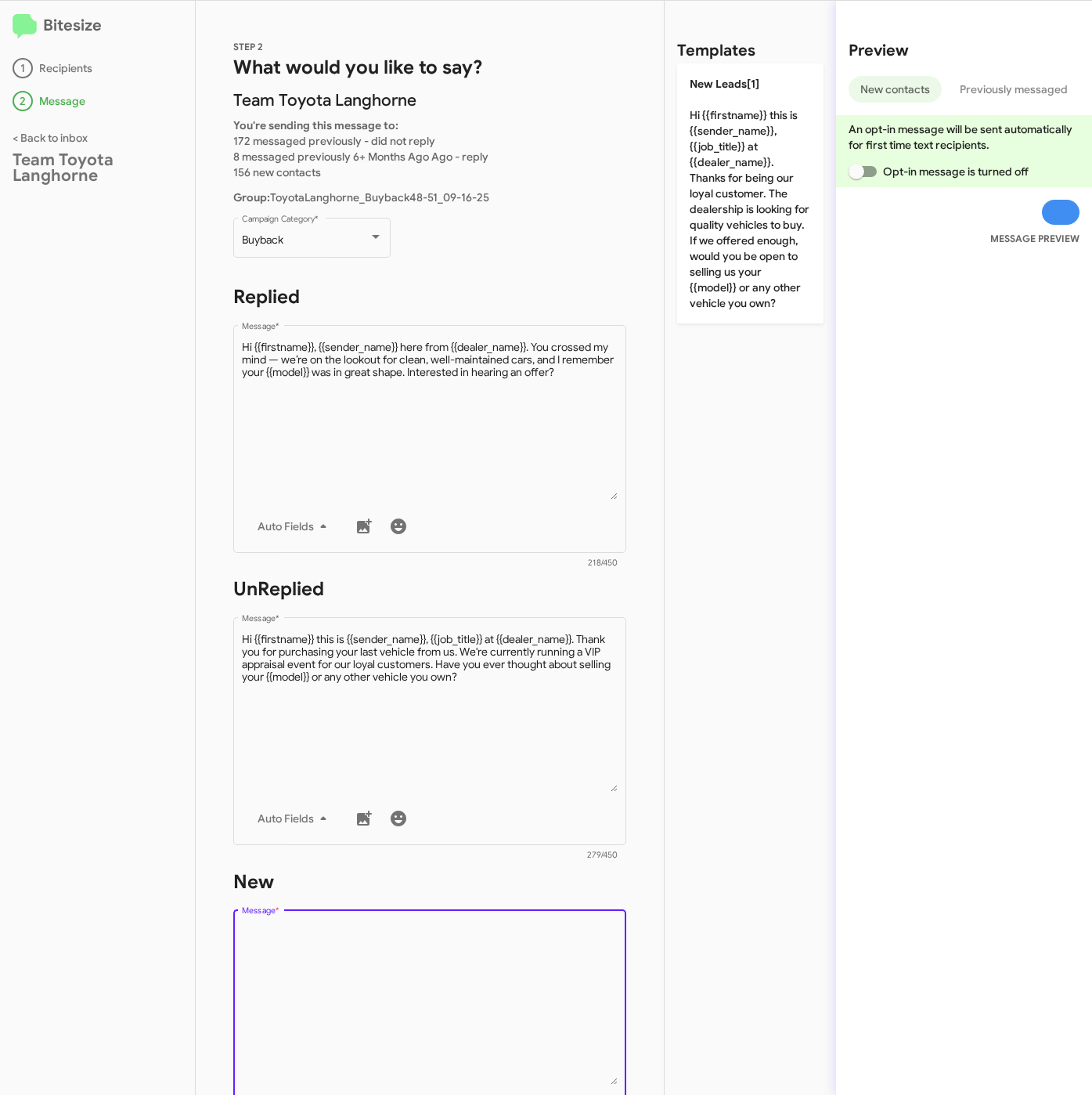
scroll to position [0, 0]
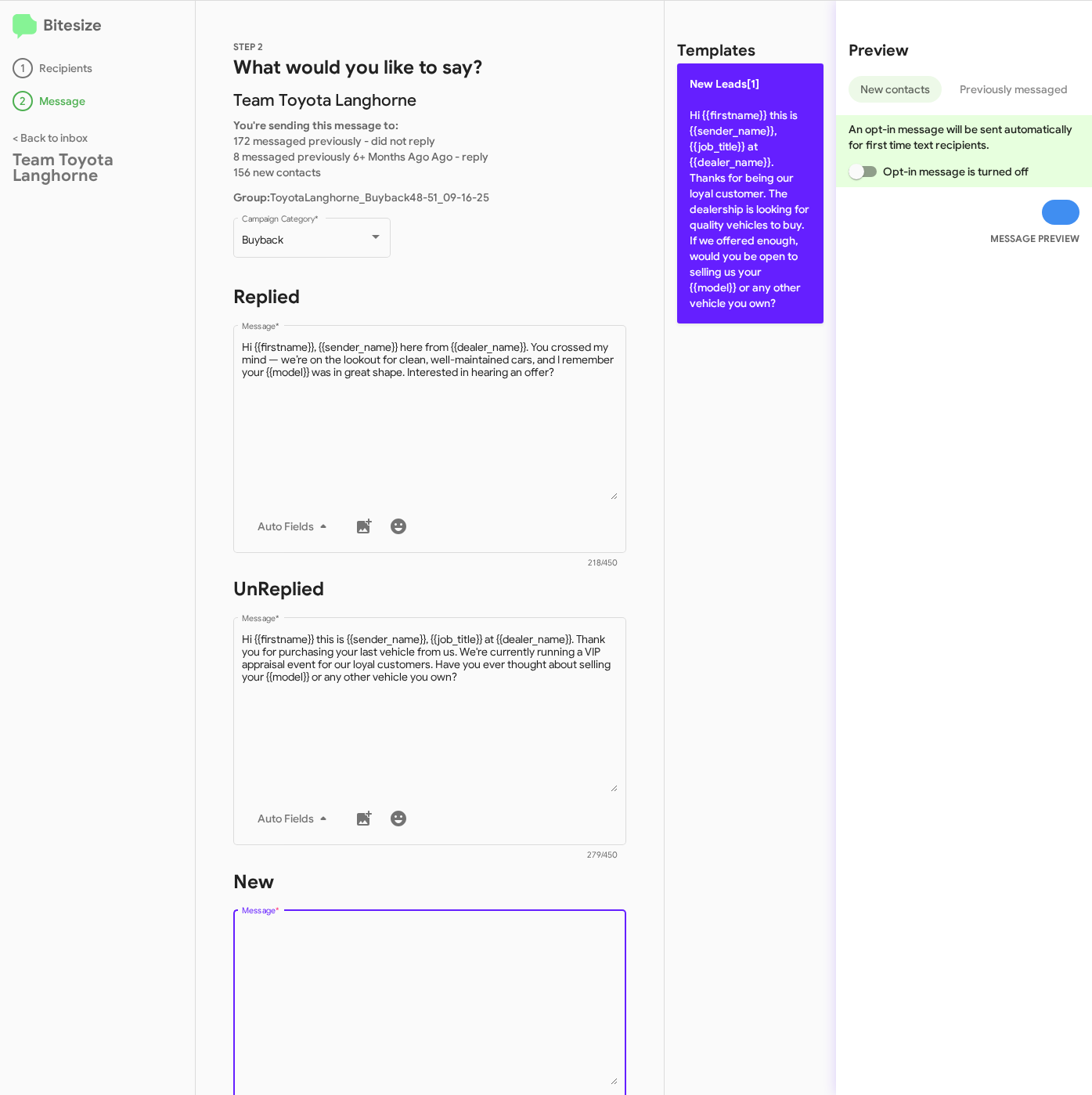
click at [759, 196] on p "New Leads[1] Hi {{firstname}} this is {{sender_name}}, {{job_title}} at {{deale…" at bounding box center [750, 193] width 146 height 260
type textarea "Hi {{firstname}} this is {{sender_name}}, {{job_title}} at {{dealer_name}}. Tha…"
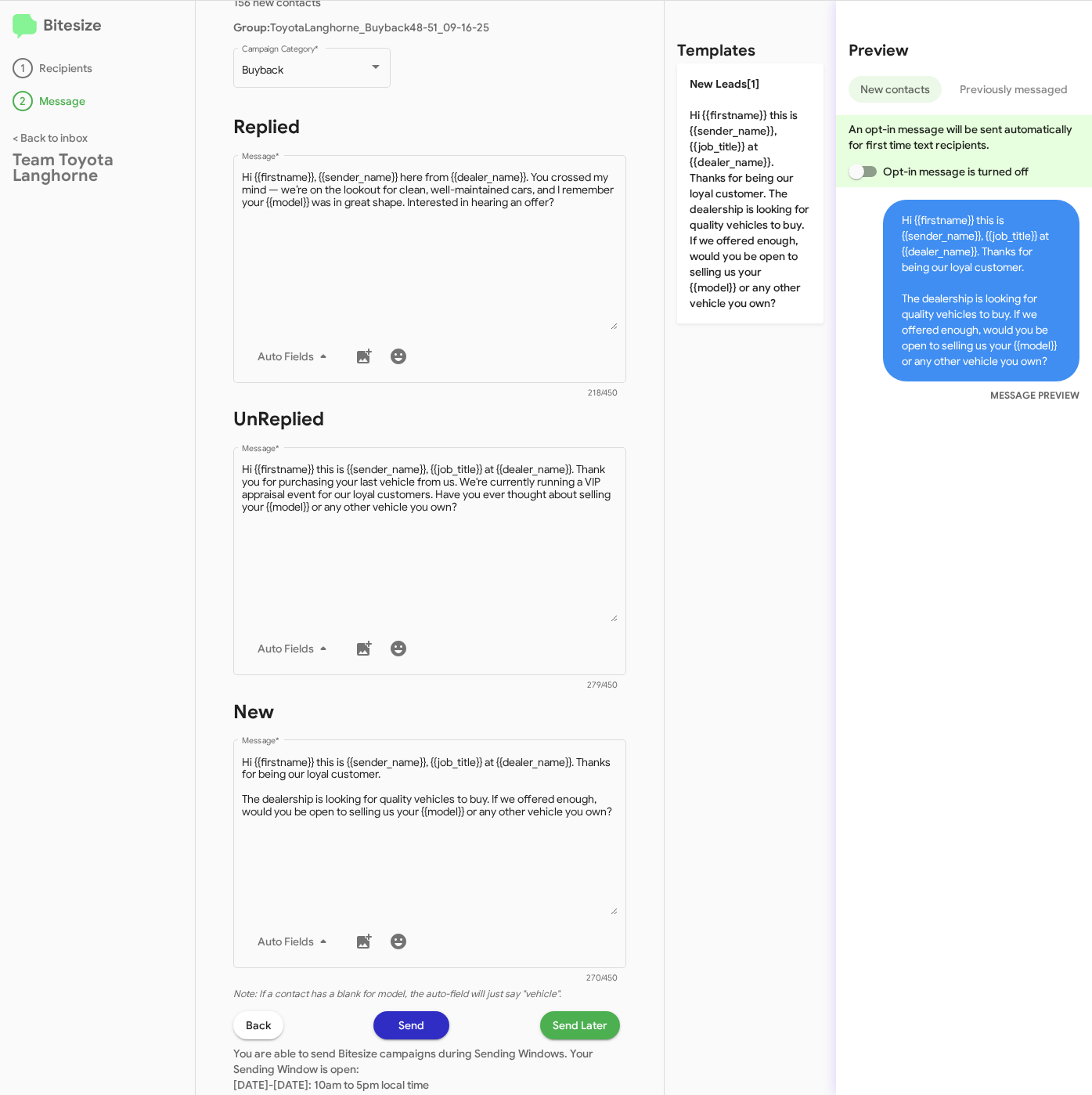
scroll to position [337, 0]
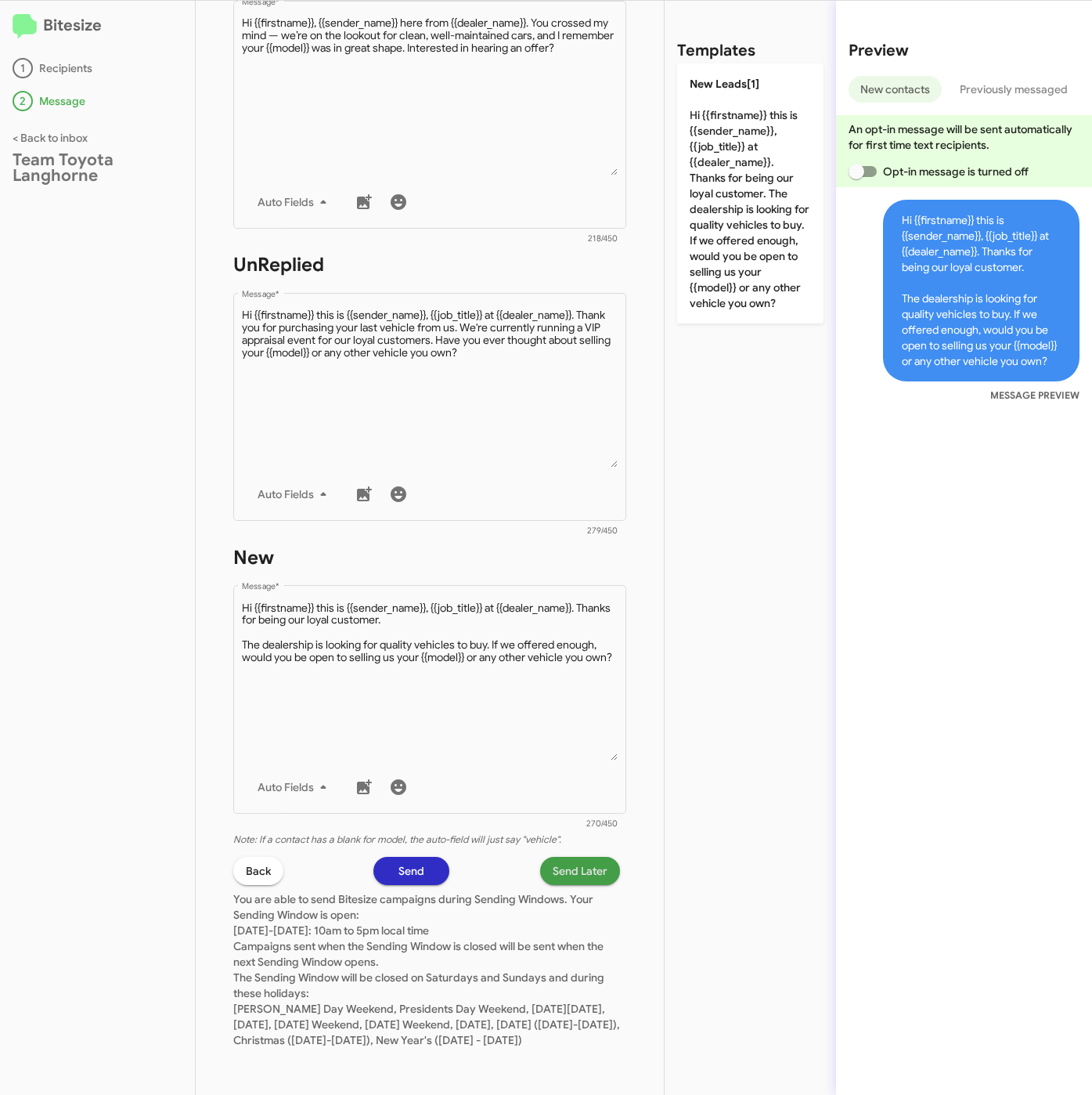
click at [578, 857] on span "Send Later" at bounding box center [580, 870] width 55 height 28
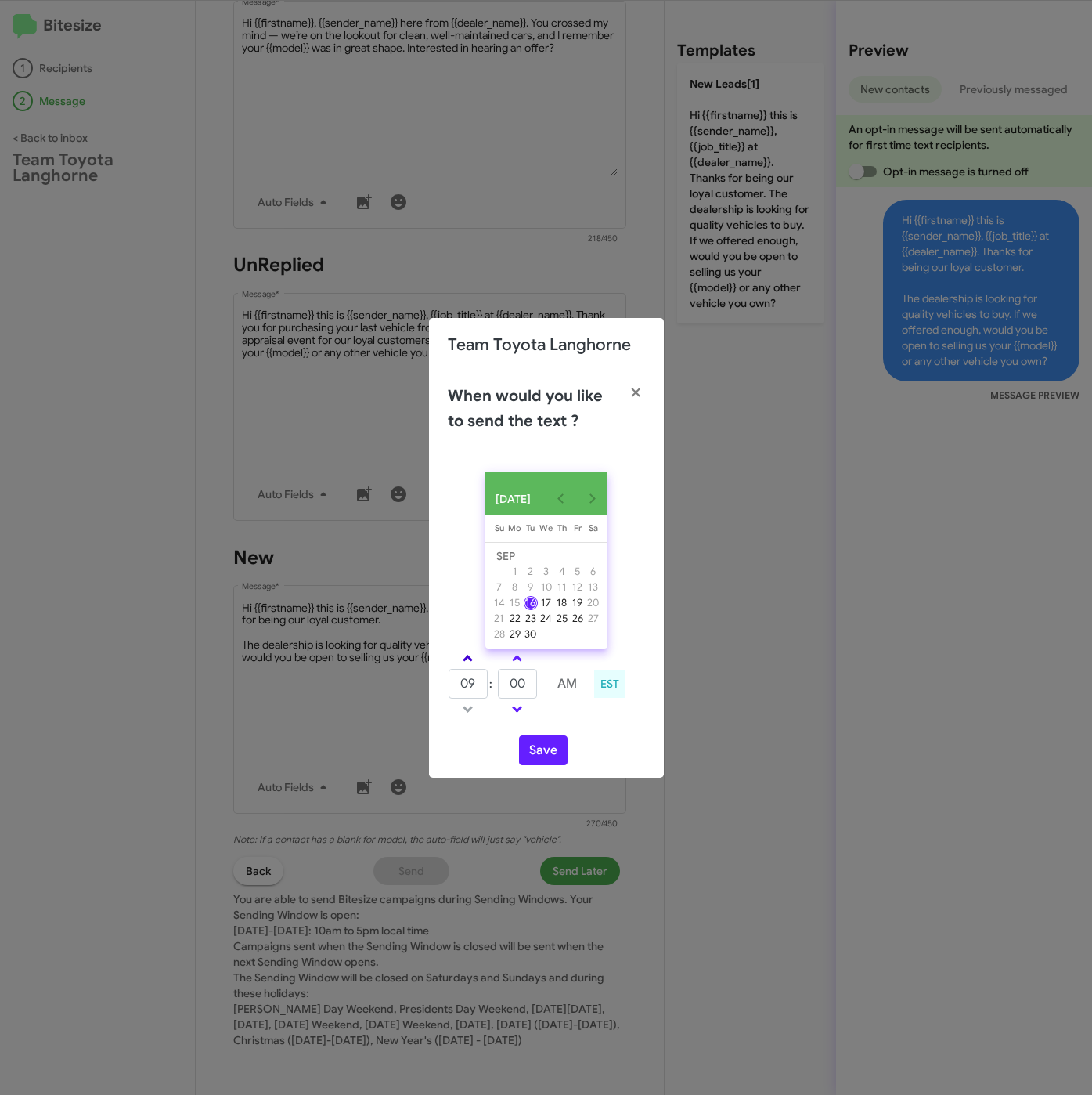
click at [470, 662] on span at bounding box center [468, 660] width 10 height 10
click at [472, 662] on span at bounding box center [468, 660] width 10 height 10
type input "01"
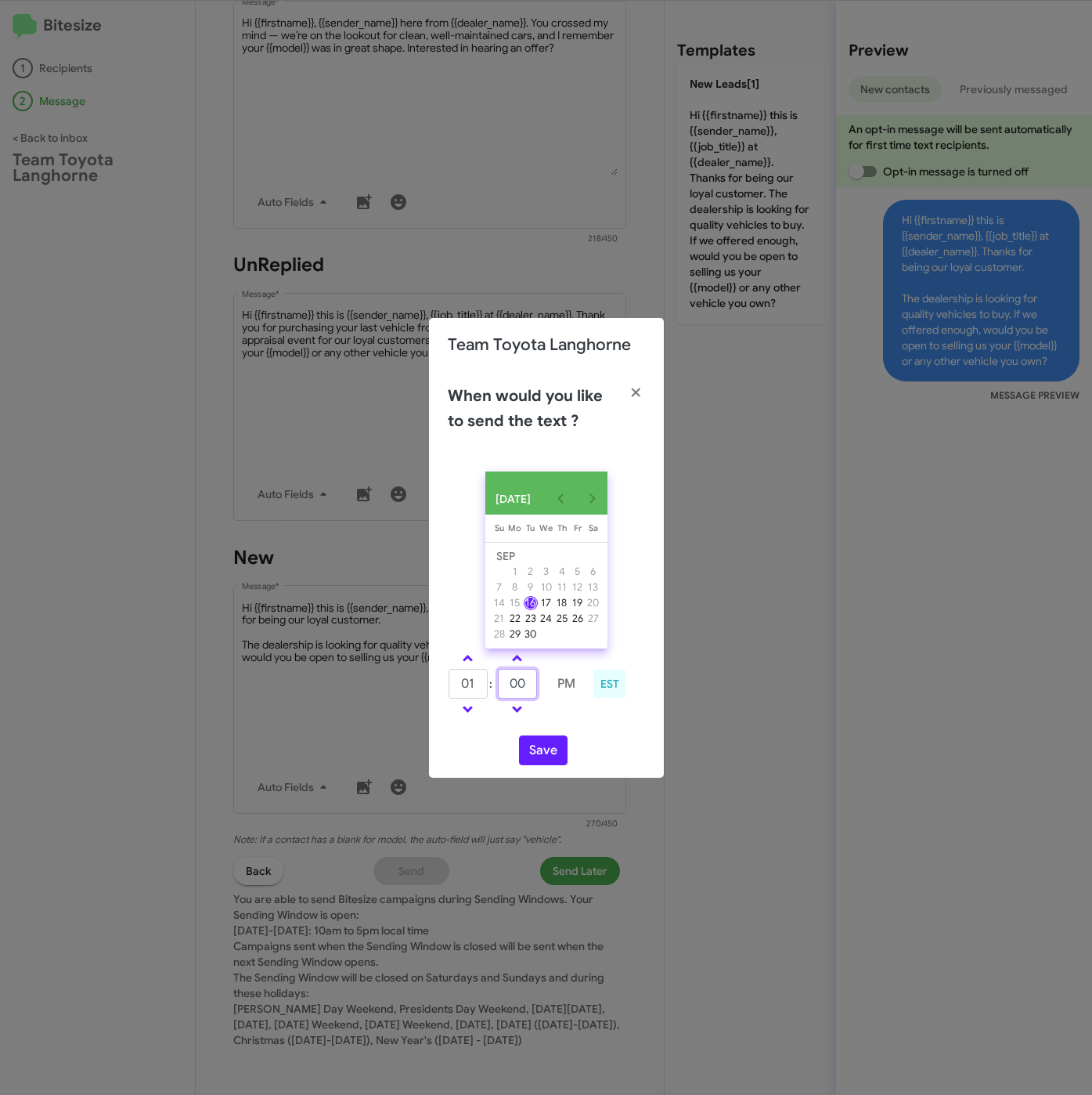
drag, startPoint x: 512, startPoint y: 680, endPoint x: 491, endPoint y: 679, distance: 21.0
click at [491, 679] on tr "01 : 00 PM" at bounding box center [517, 683] width 139 height 31
type input "19"
click at [546, 760] on button "Save" at bounding box center [543, 750] width 49 height 29
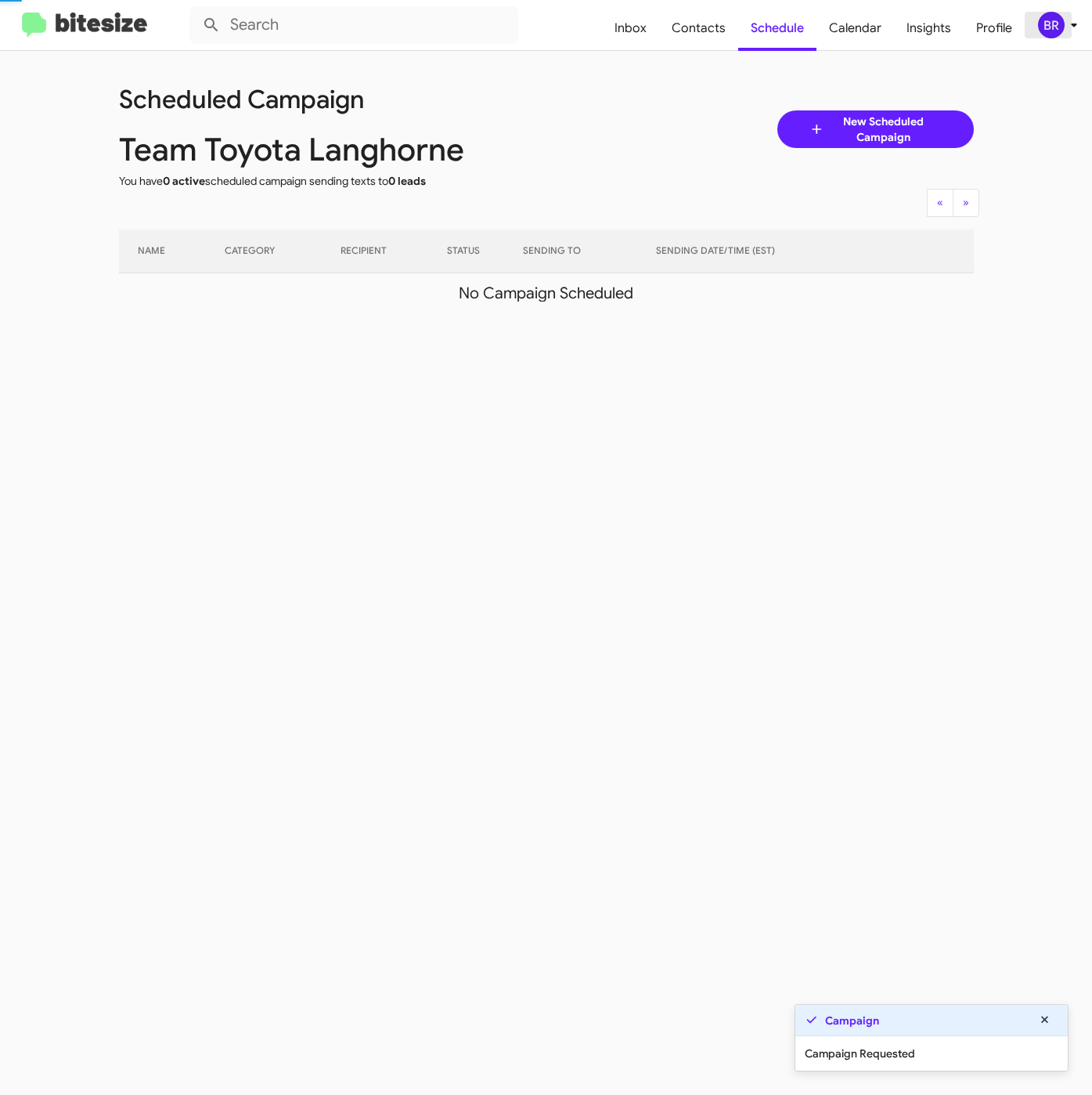
click at [1064, 27] on icon at bounding box center [1073, 25] width 19 height 19
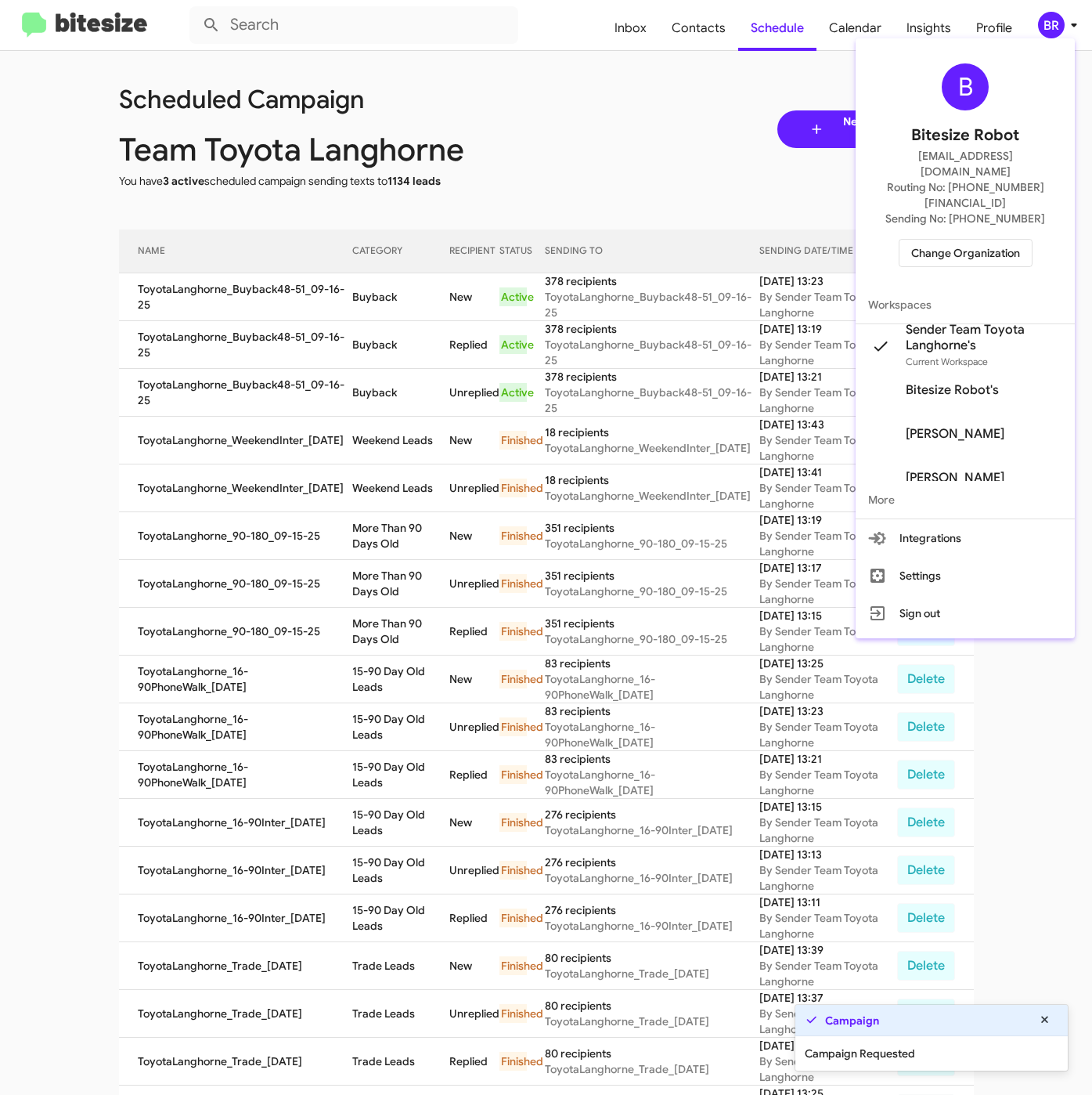
click at [369, 292] on div at bounding box center [546, 547] width 1092 height 1095
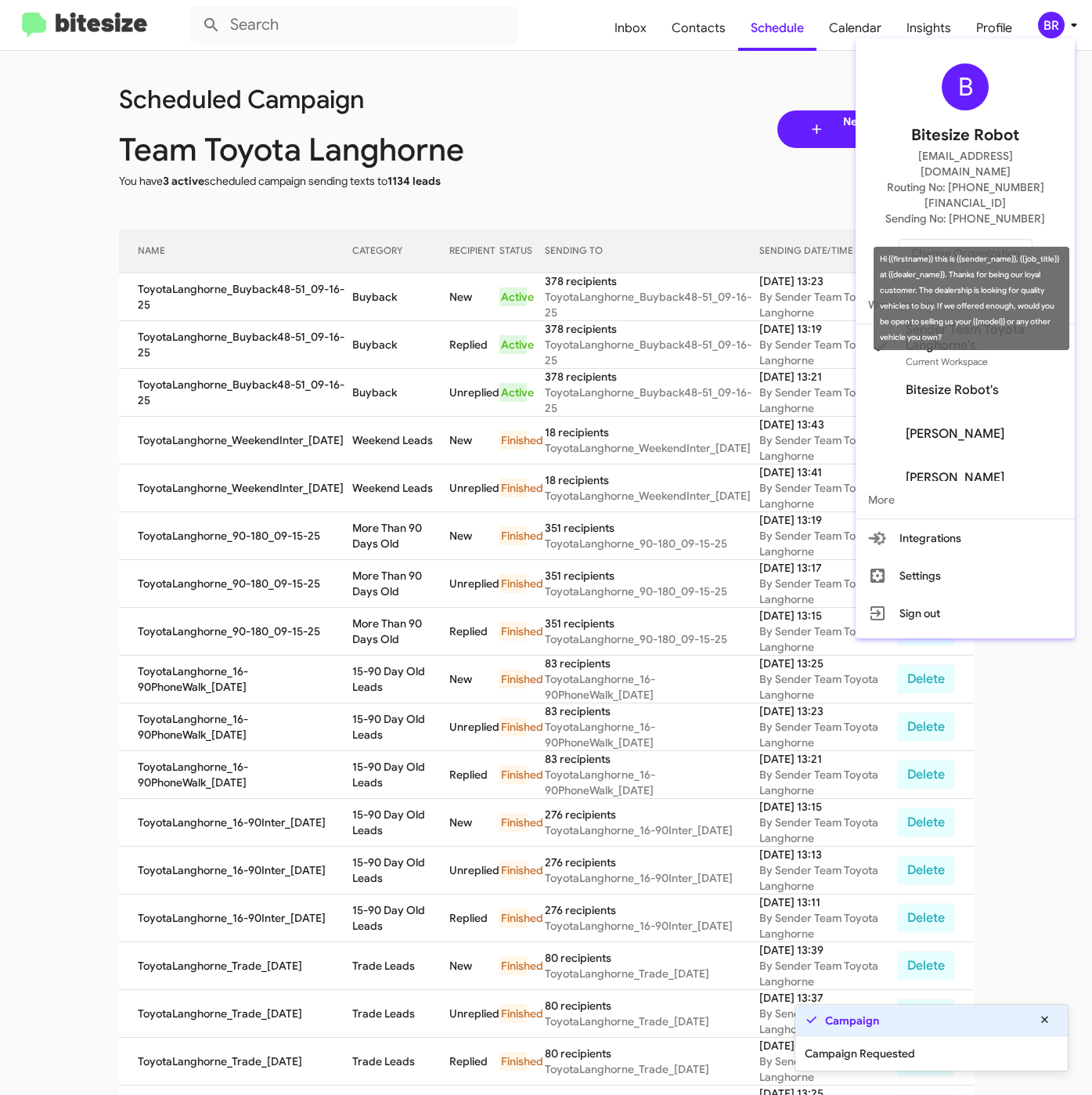
click at [369, 292] on td "Buyback" at bounding box center [400, 297] width 97 height 48
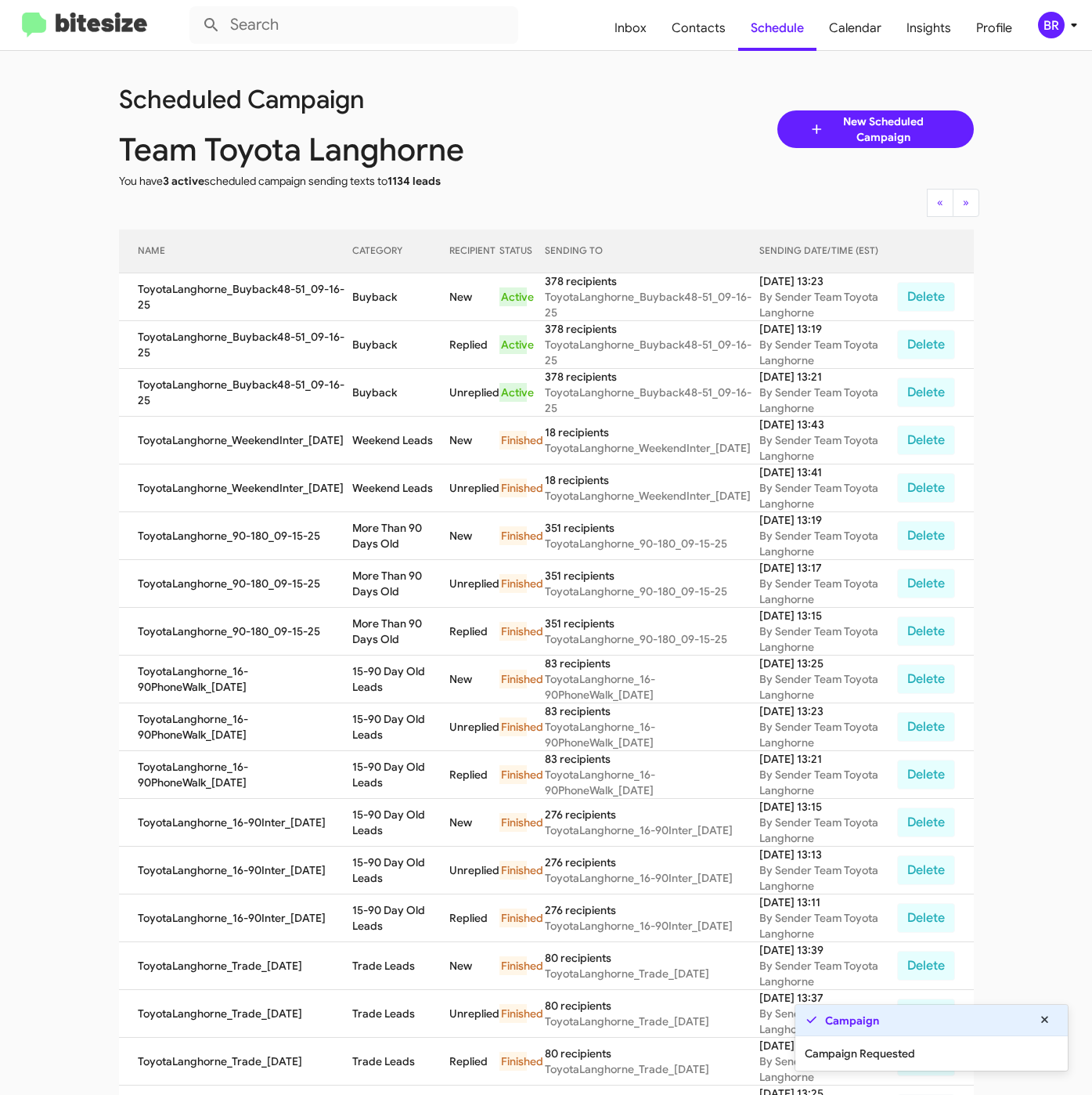
copy td "Buyback"
click at [1066, 17] on icon at bounding box center [1073, 25] width 19 height 19
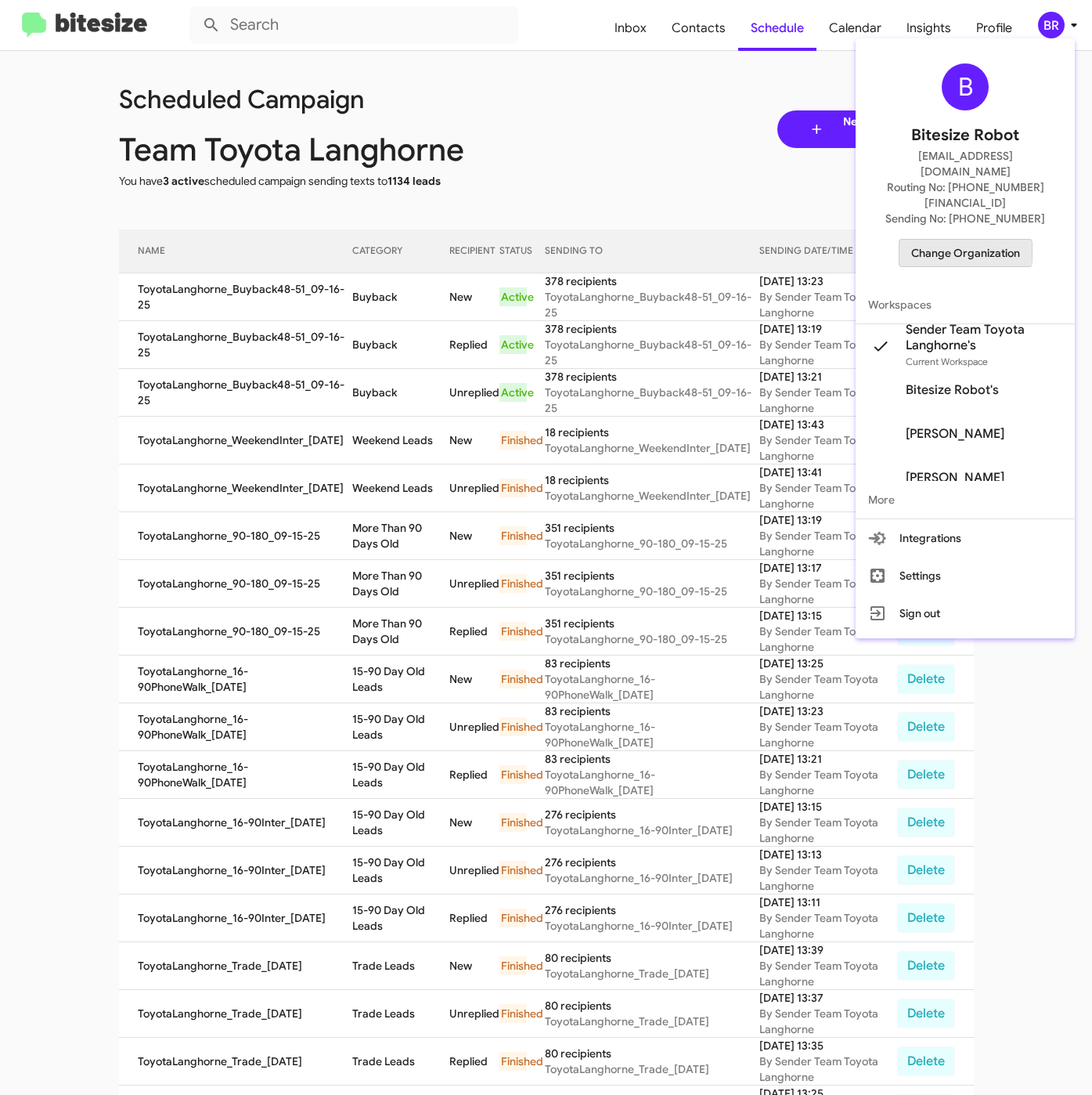
click at [941, 240] on span "Change Organization" at bounding box center [965, 253] width 109 height 27
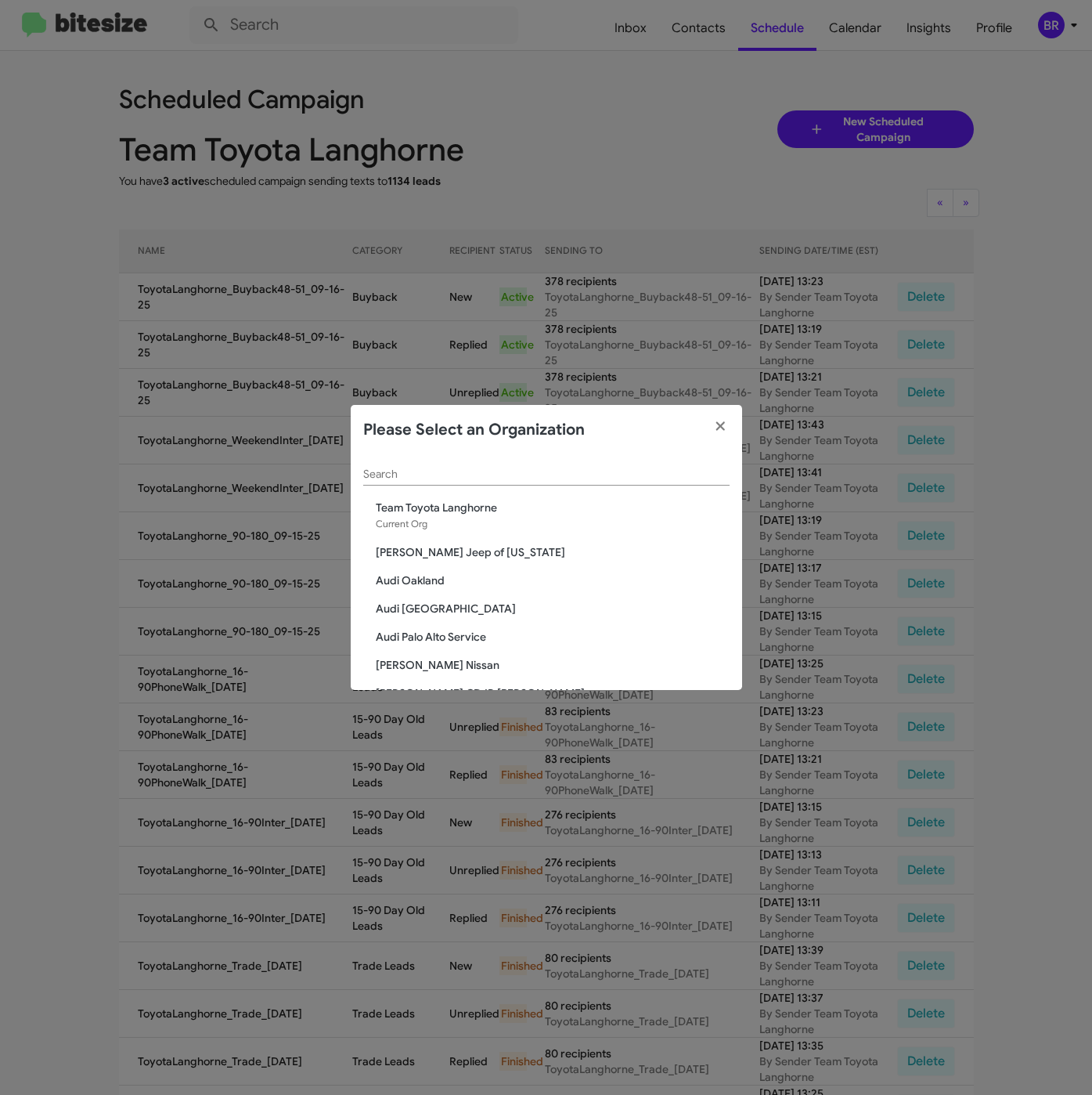
click at [474, 466] on div "Search" at bounding box center [546, 470] width 366 height 30
paste input "SERVICE: Daniels Long"
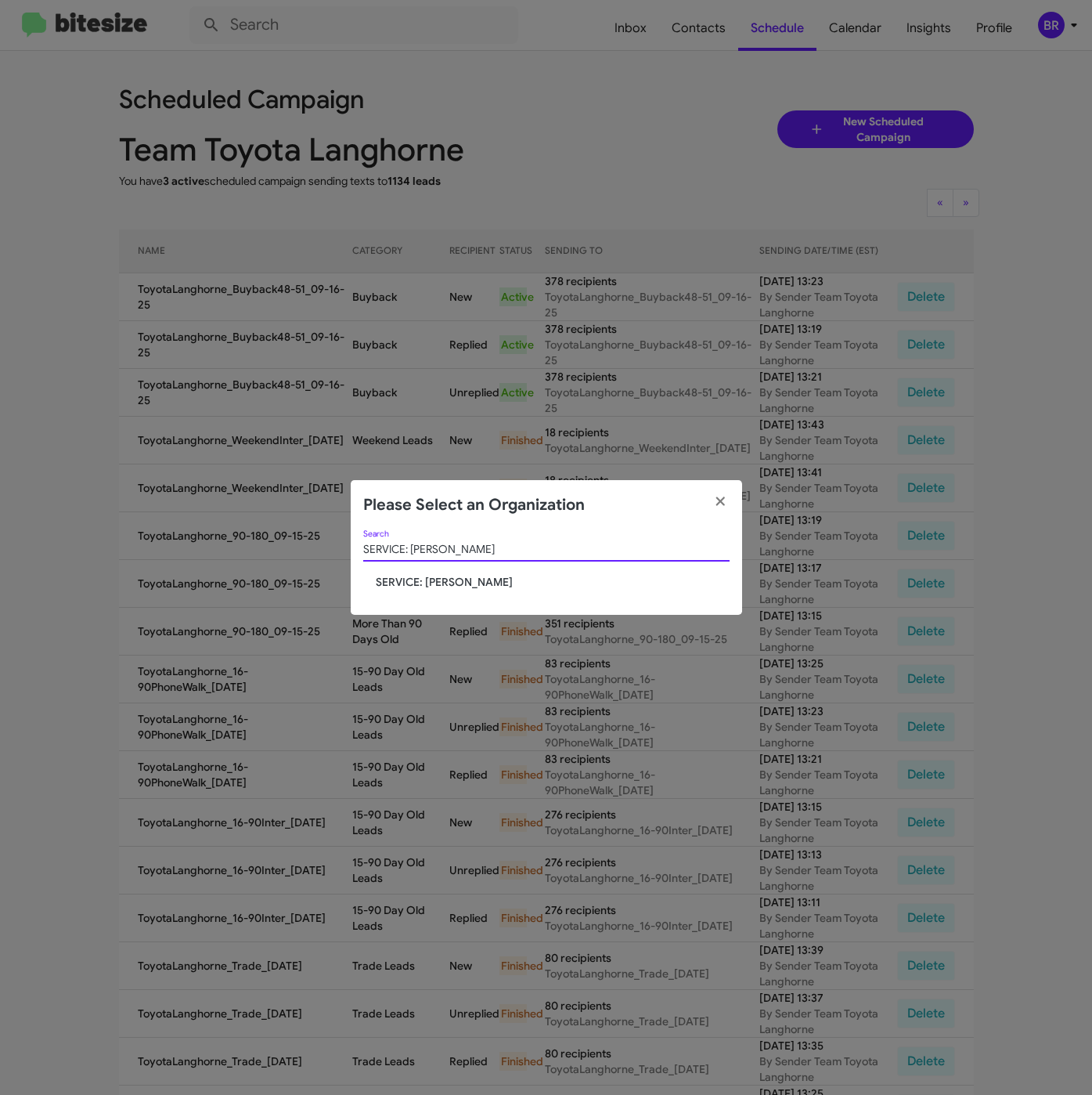
type input "SERVICE: Daniels Long"
click at [440, 582] on span "SERVICE: [PERSON_NAME]" at bounding box center [553, 582] width 354 height 16
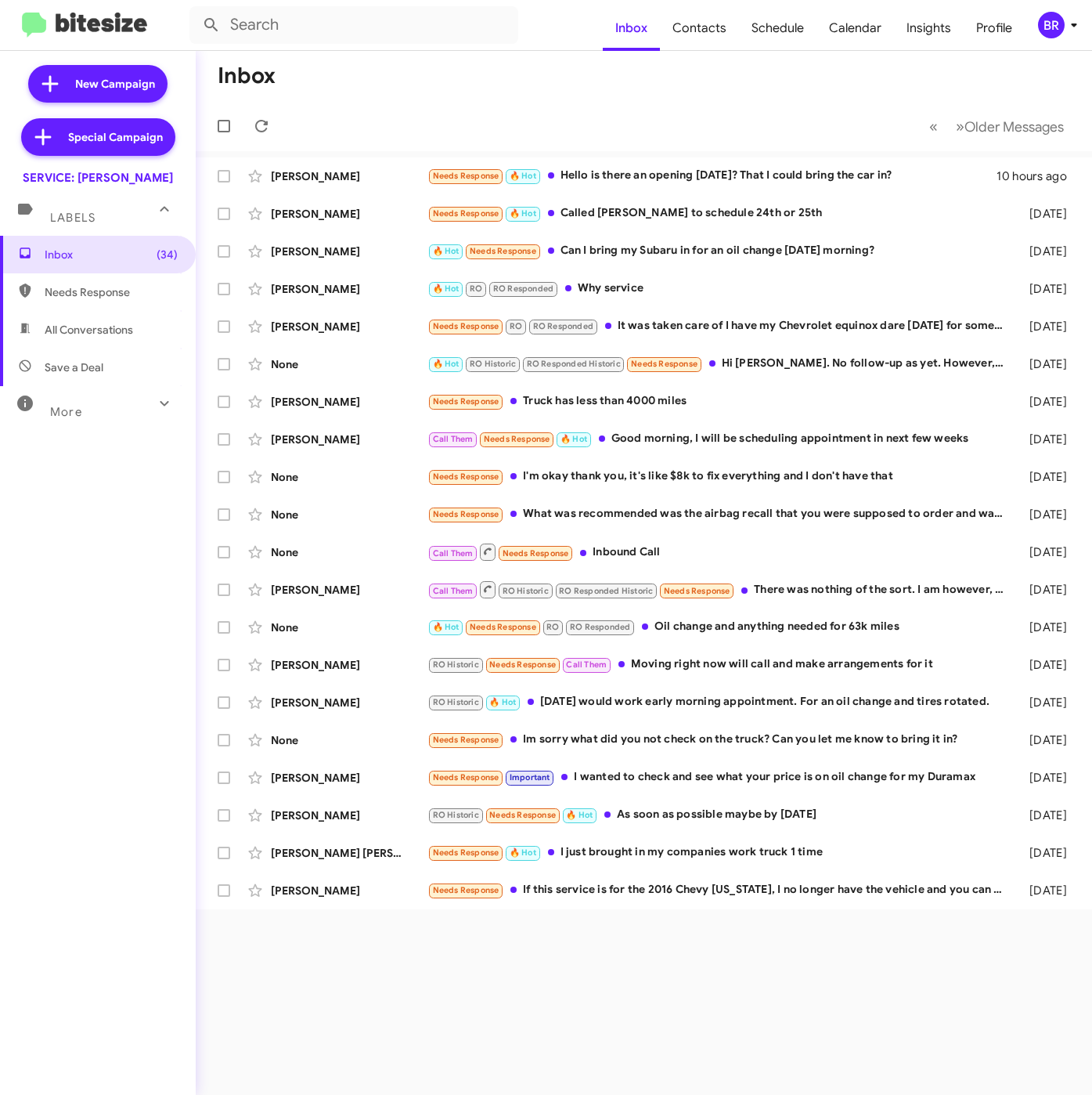
click at [1052, 24] on div "BR" at bounding box center [1052, 25] width 27 height 27
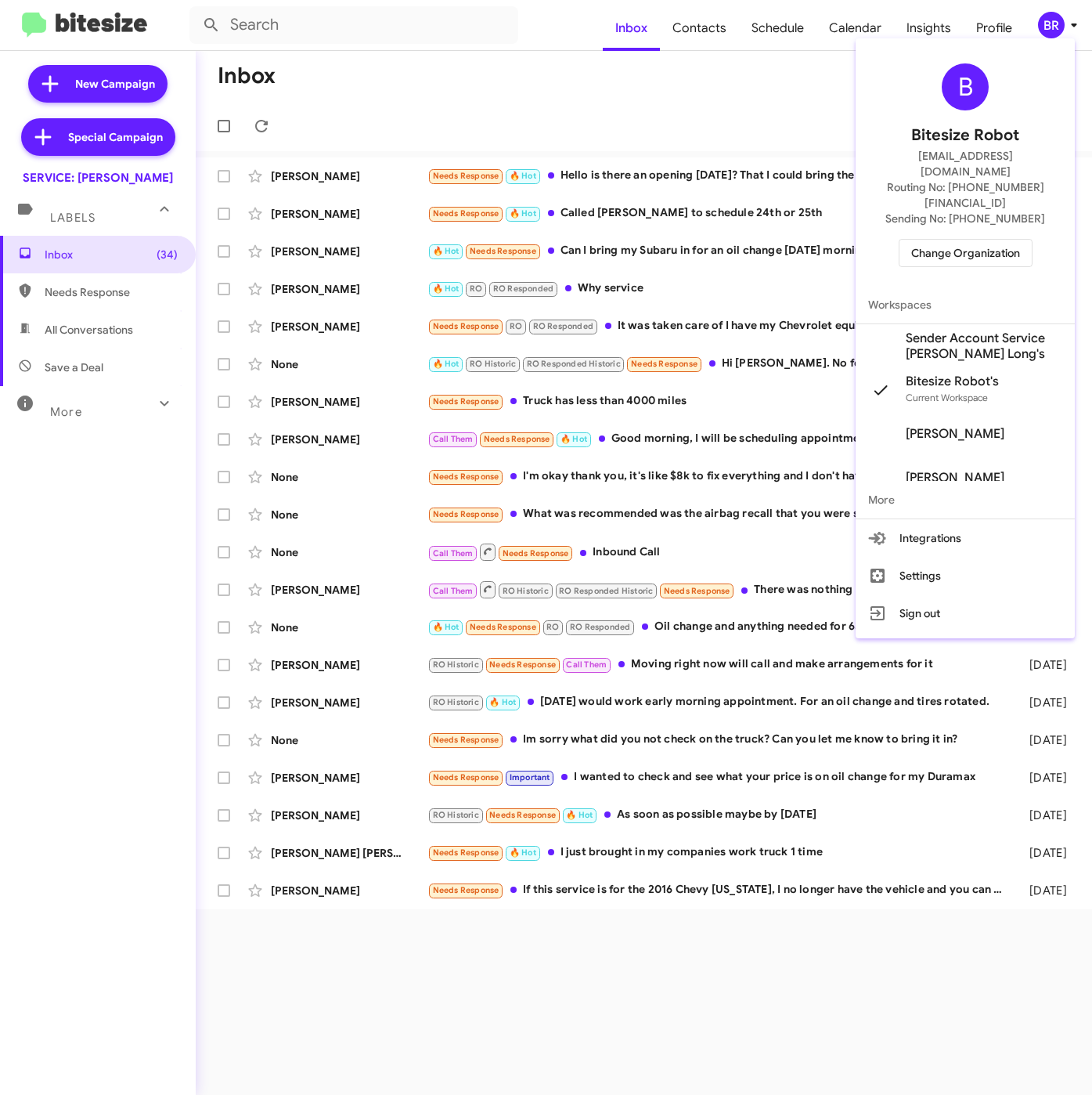
click at [926, 331] on span "Sender Account Service Daniels Long's" at bounding box center [983, 346] width 156 height 31
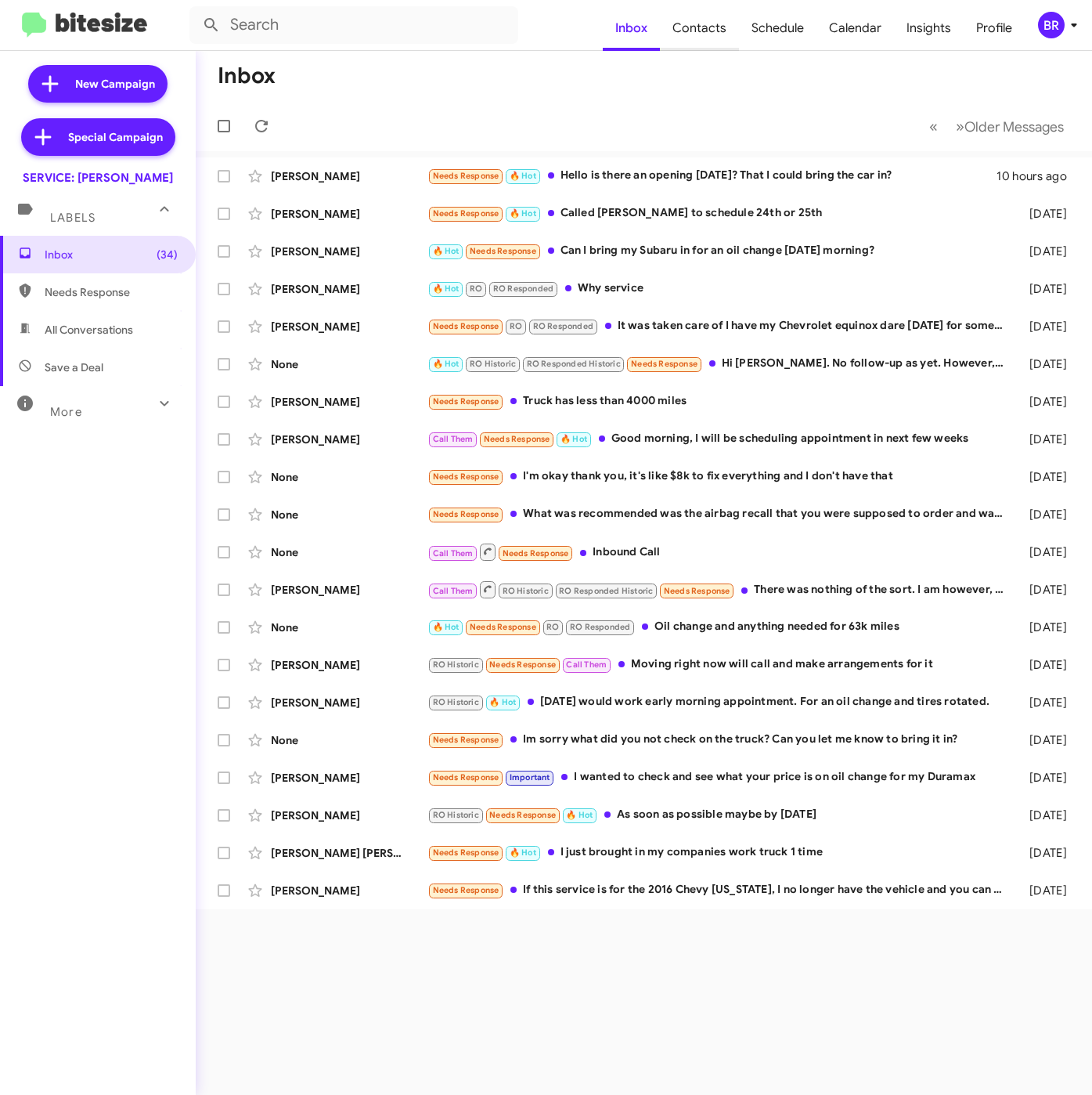
click at [714, 33] on span "Contacts" at bounding box center [699, 29] width 79 height 45
type input "in:groups"
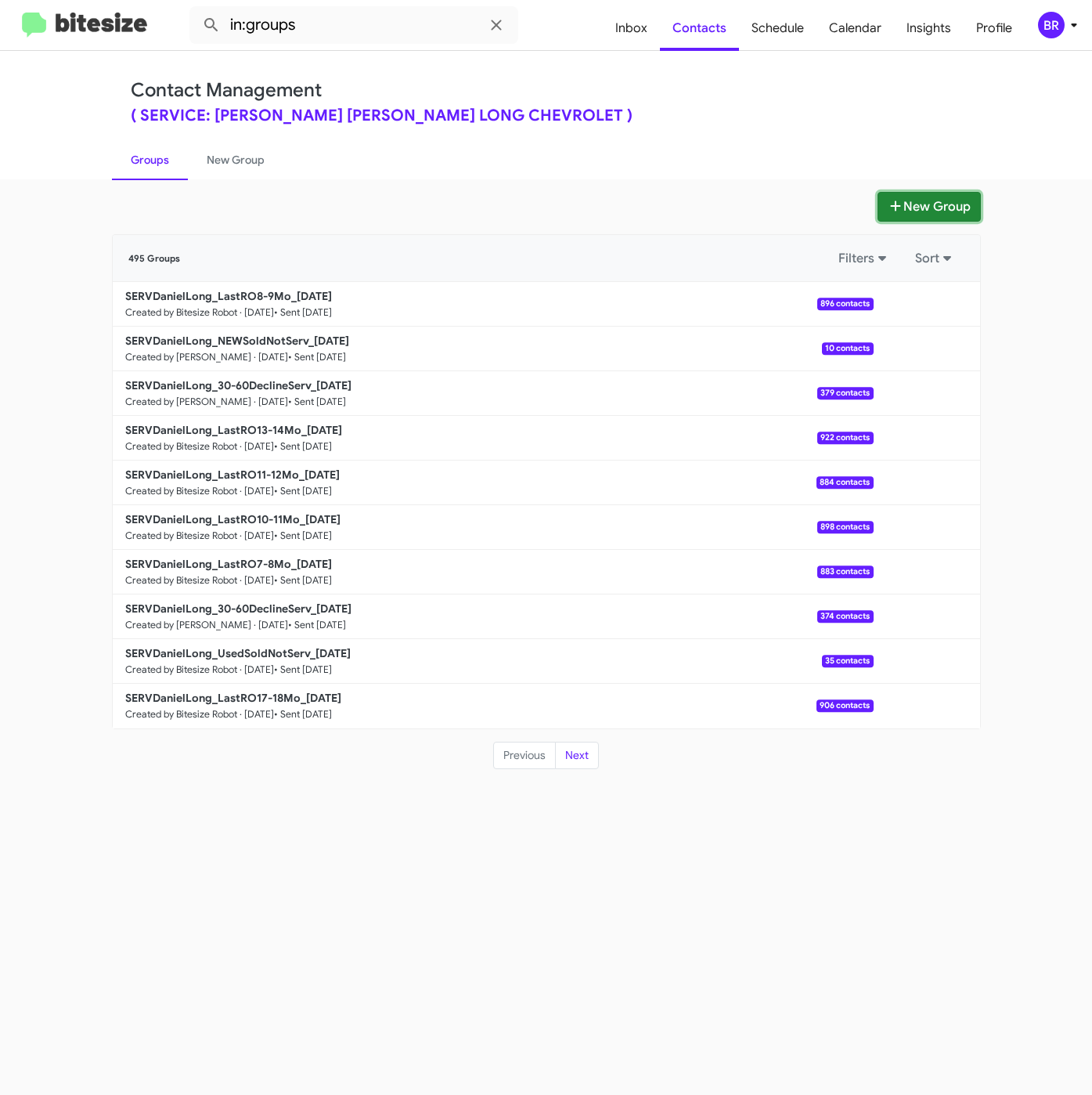
click at [926, 200] on button "New Group" at bounding box center [929, 206] width 103 height 29
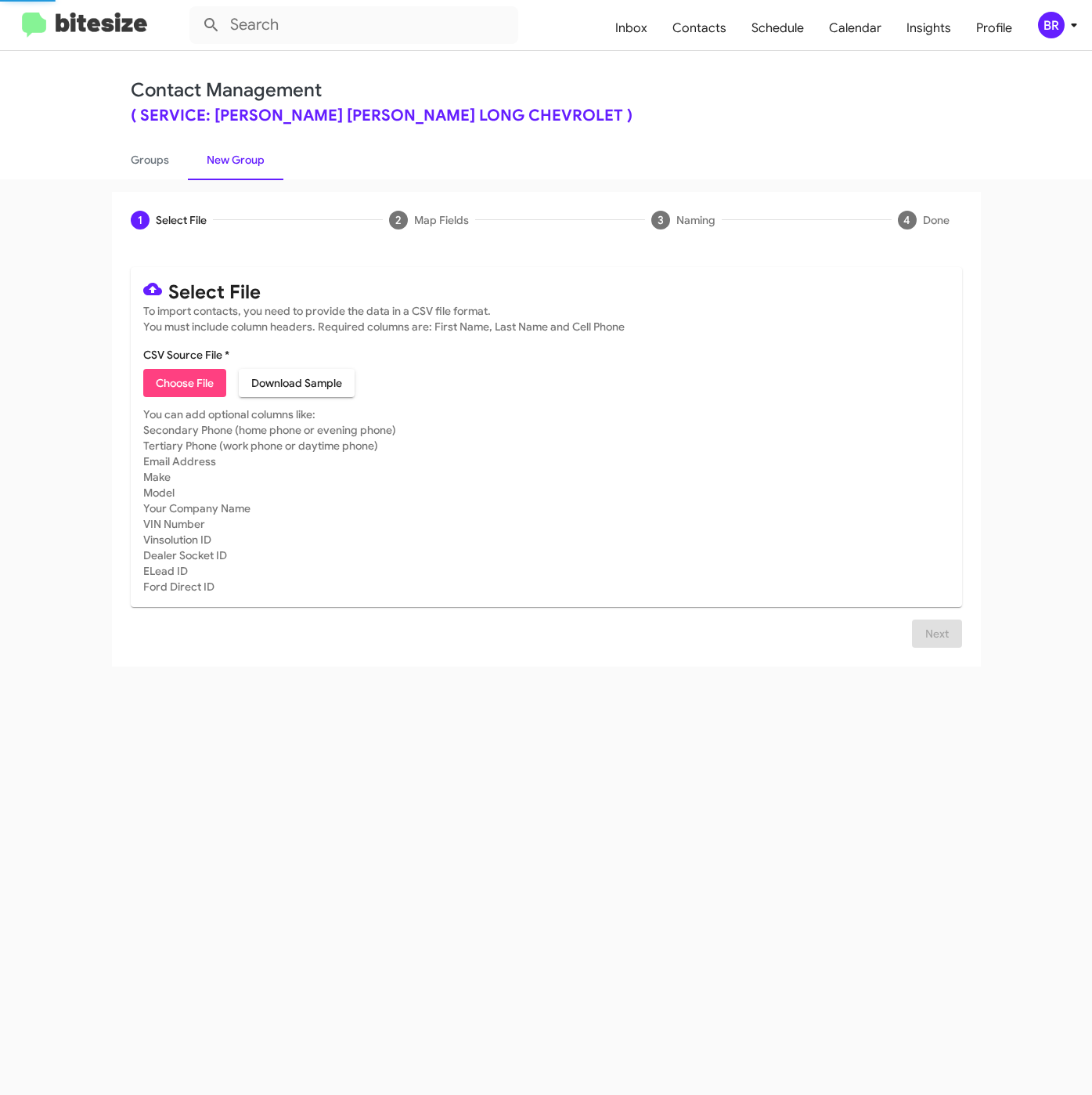
click at [167, 381] on span "Choose File" at bounding box center [184, 382] width 58 height 28
type input "SERVDanielLong_LastRO10-11Mo_09-16-25"
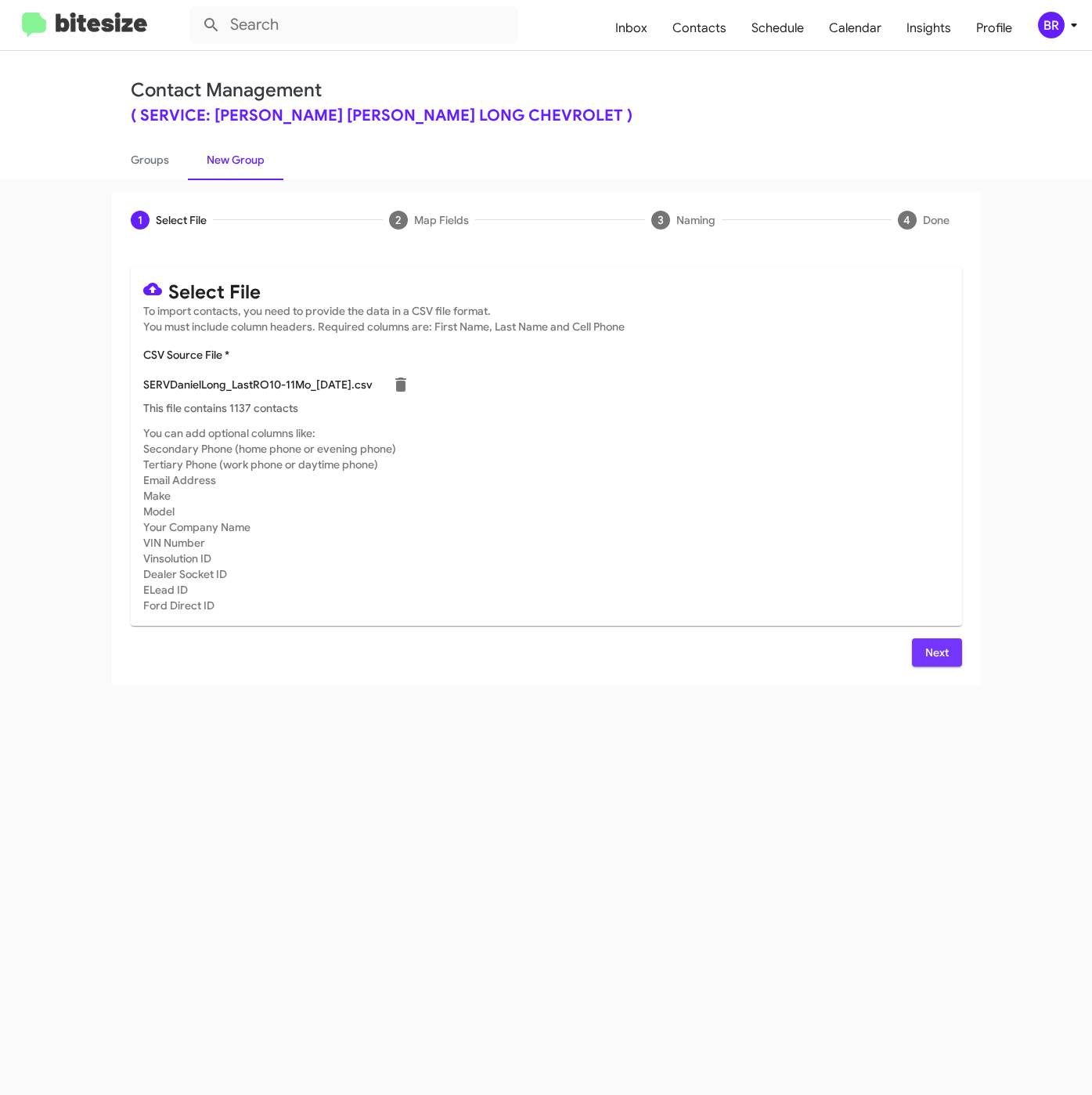
click at [935, 656] on span "Next" at bounding box center [937, 651] width 25 height 28
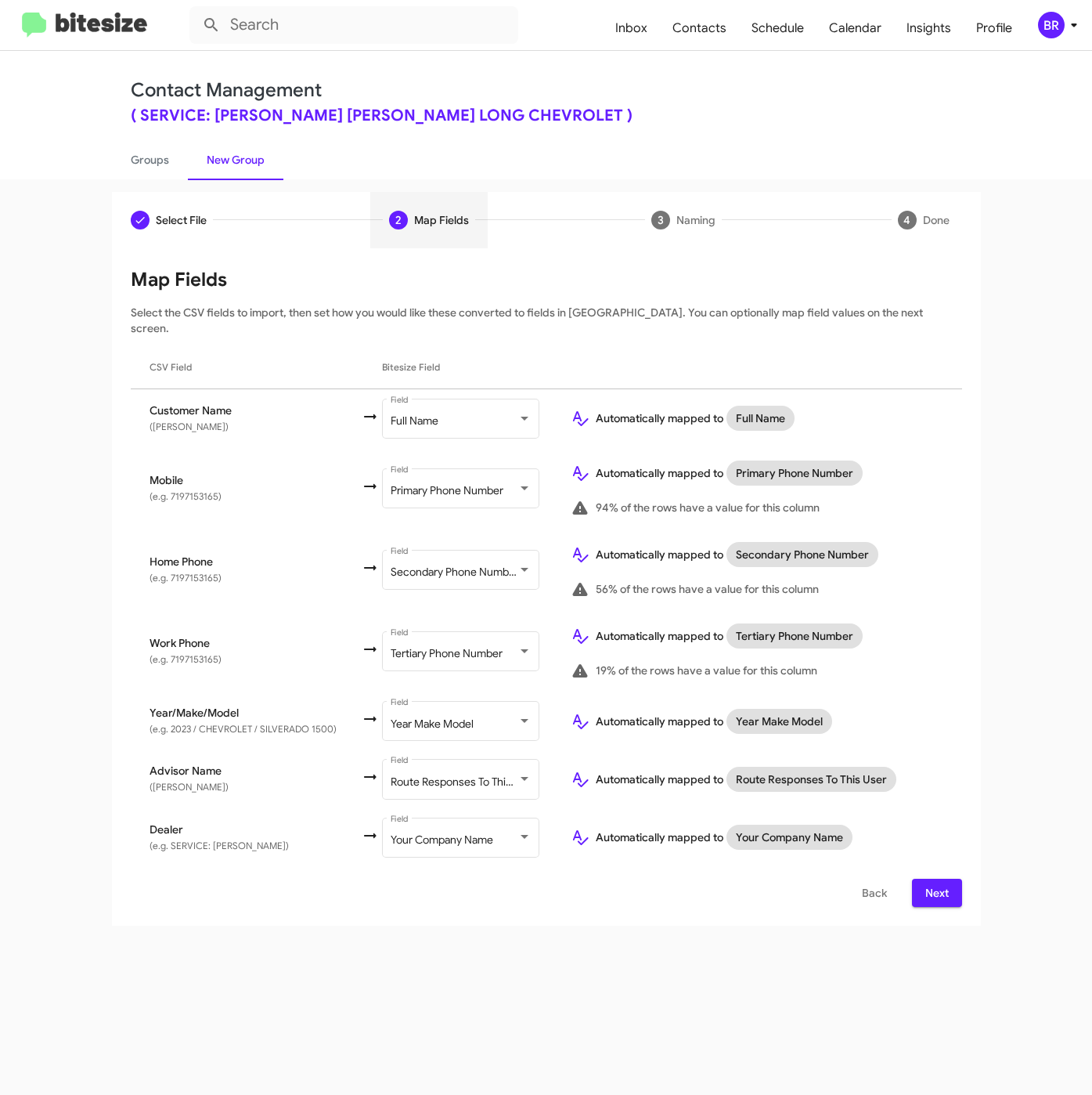
click at [944, 879] on span "Next" at bounding box center [937, 892] width 25 height 28
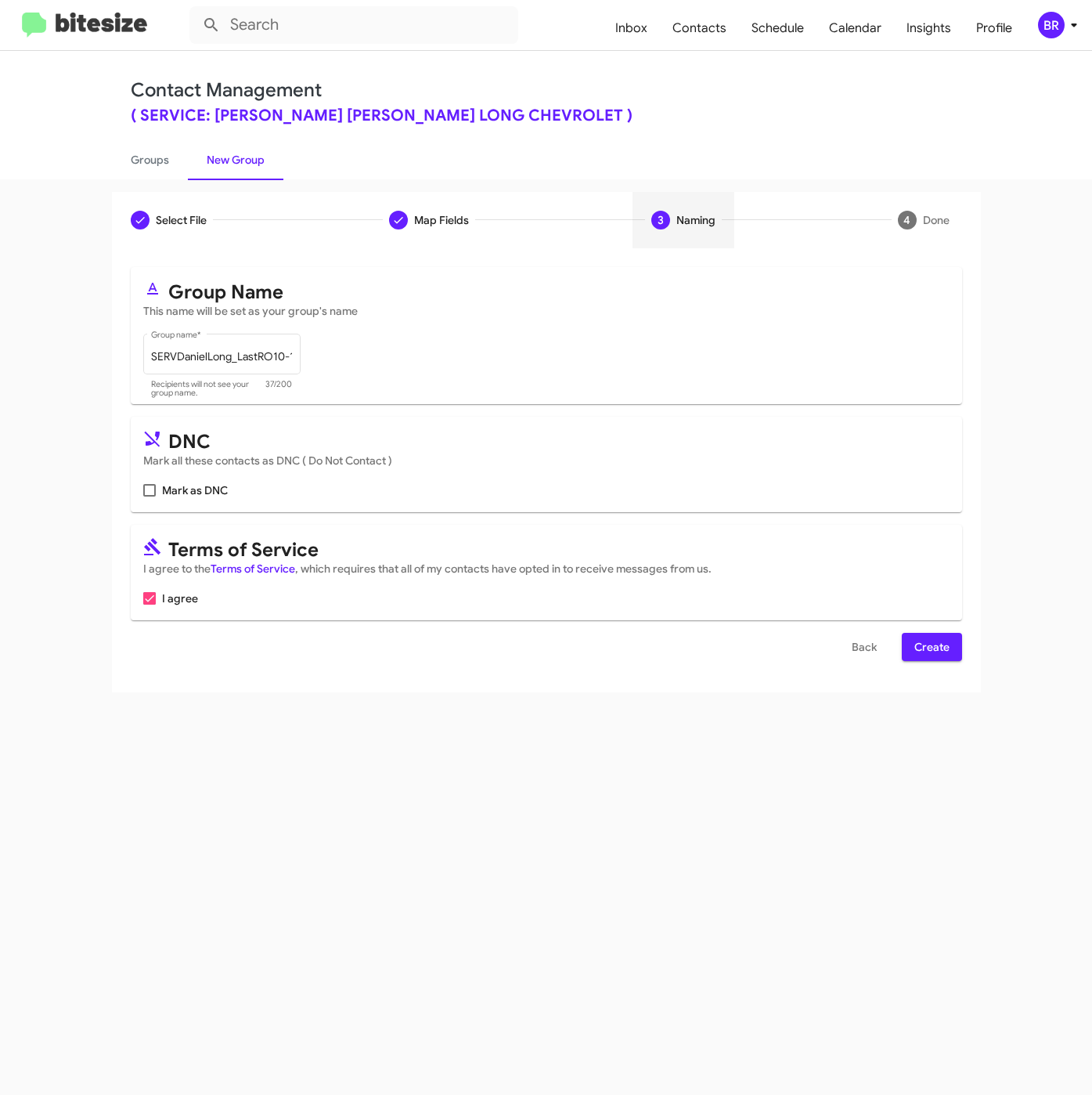
click at [940, 656] on span "Create" at bounding box center [932, 646] width 35 height 28
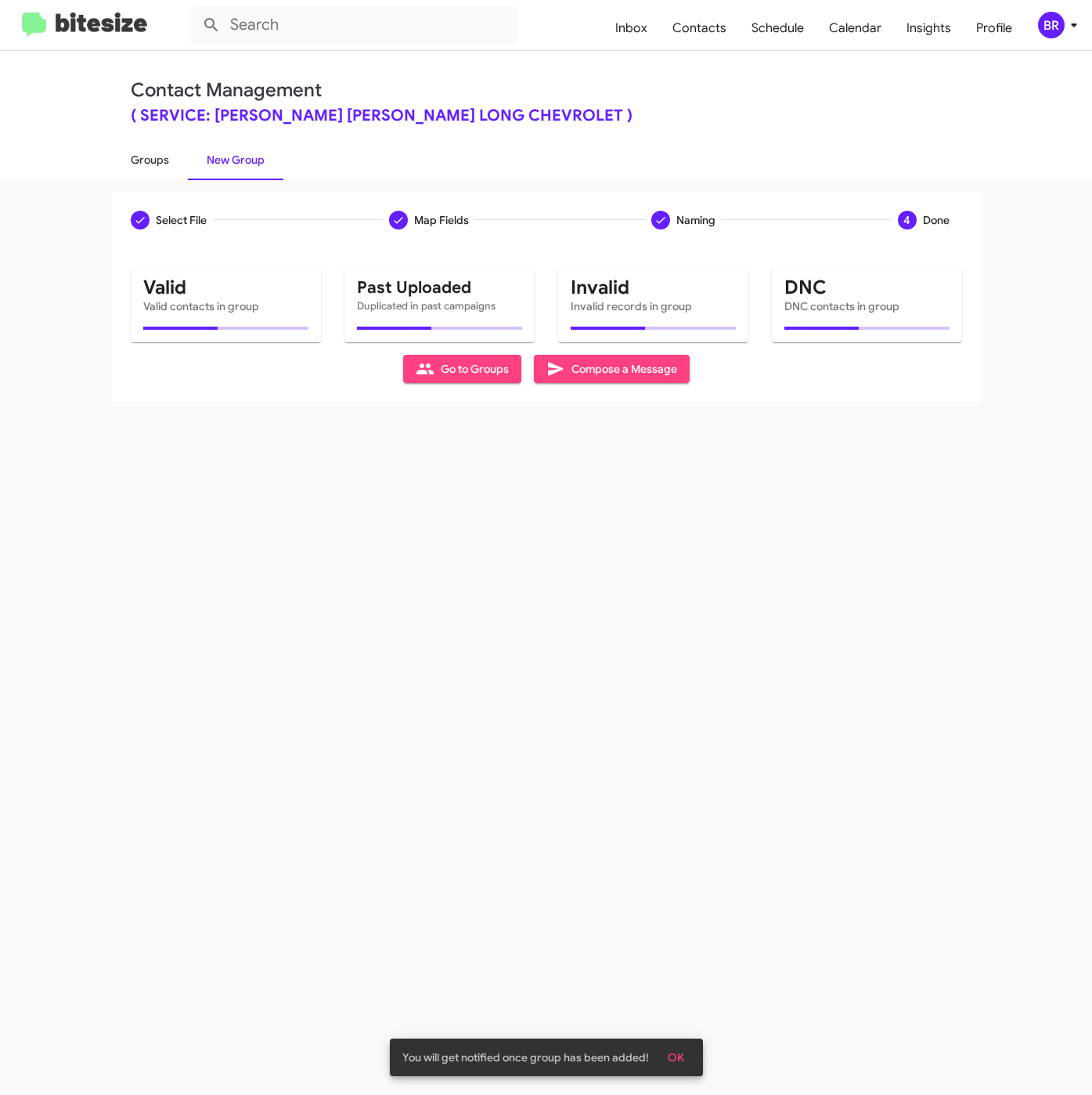
click at [135, 152] on link "Groups" at bounding box center [150, 160] width 76 height 40
type input "in:groups"
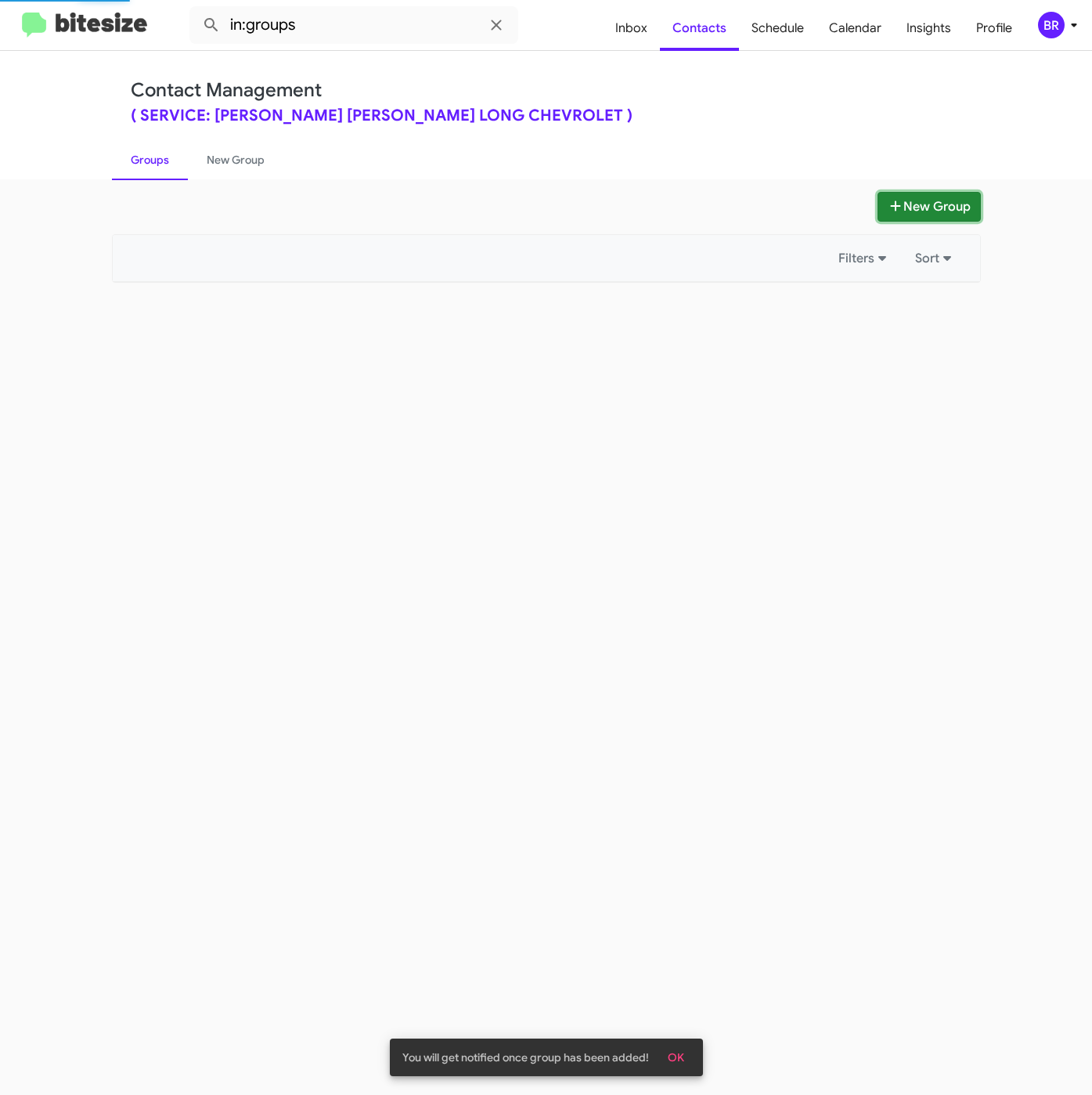
click at [923, 208] on button "New Group" at bounding box center [929, 206] width 103 height 29
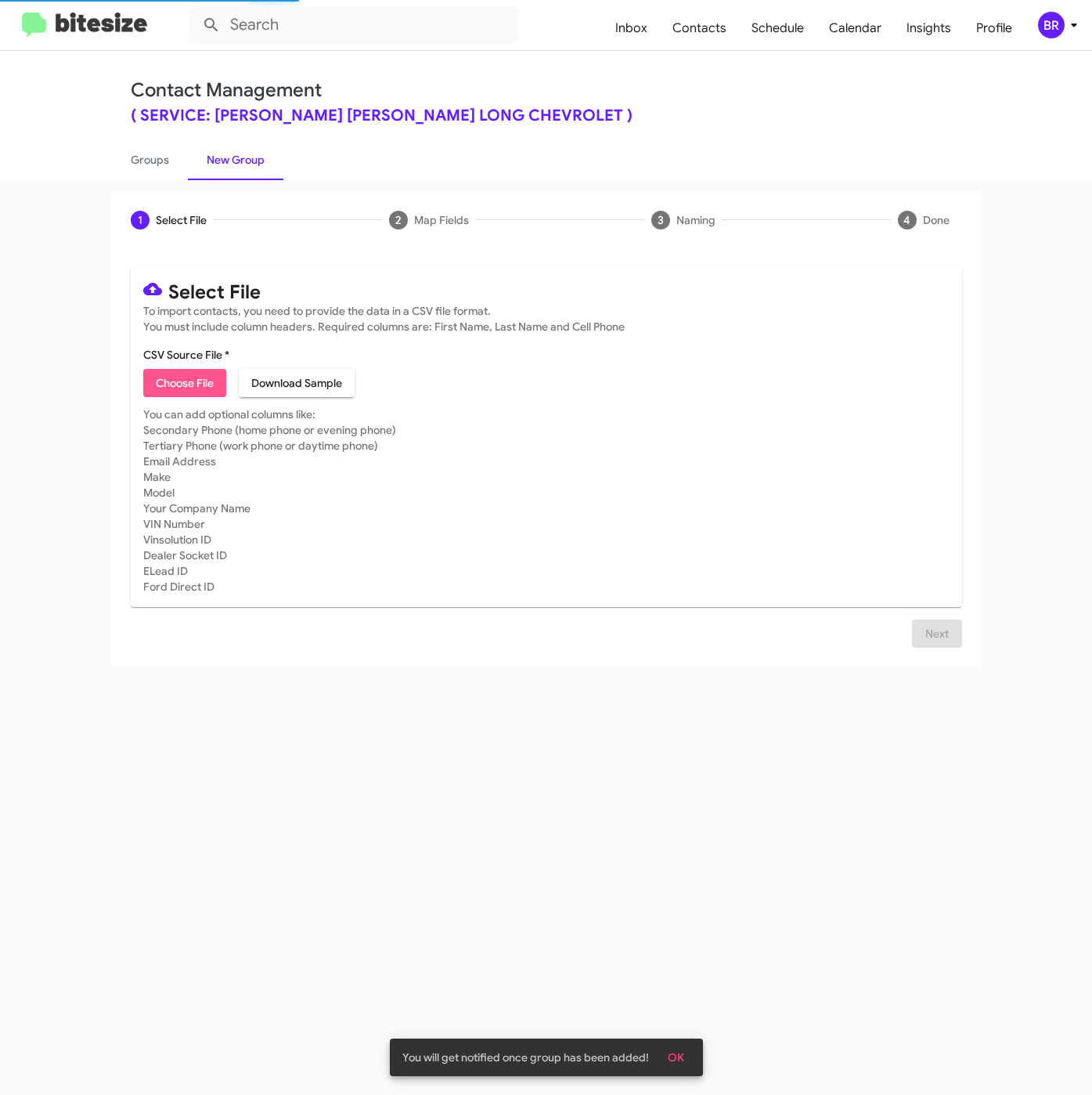
click at [188, 385] on span "Choose File" at bounding box center [184, 382] width 58 height 28
type input "SERVDanielLong_LastRO15-16Mo_09-16-25"
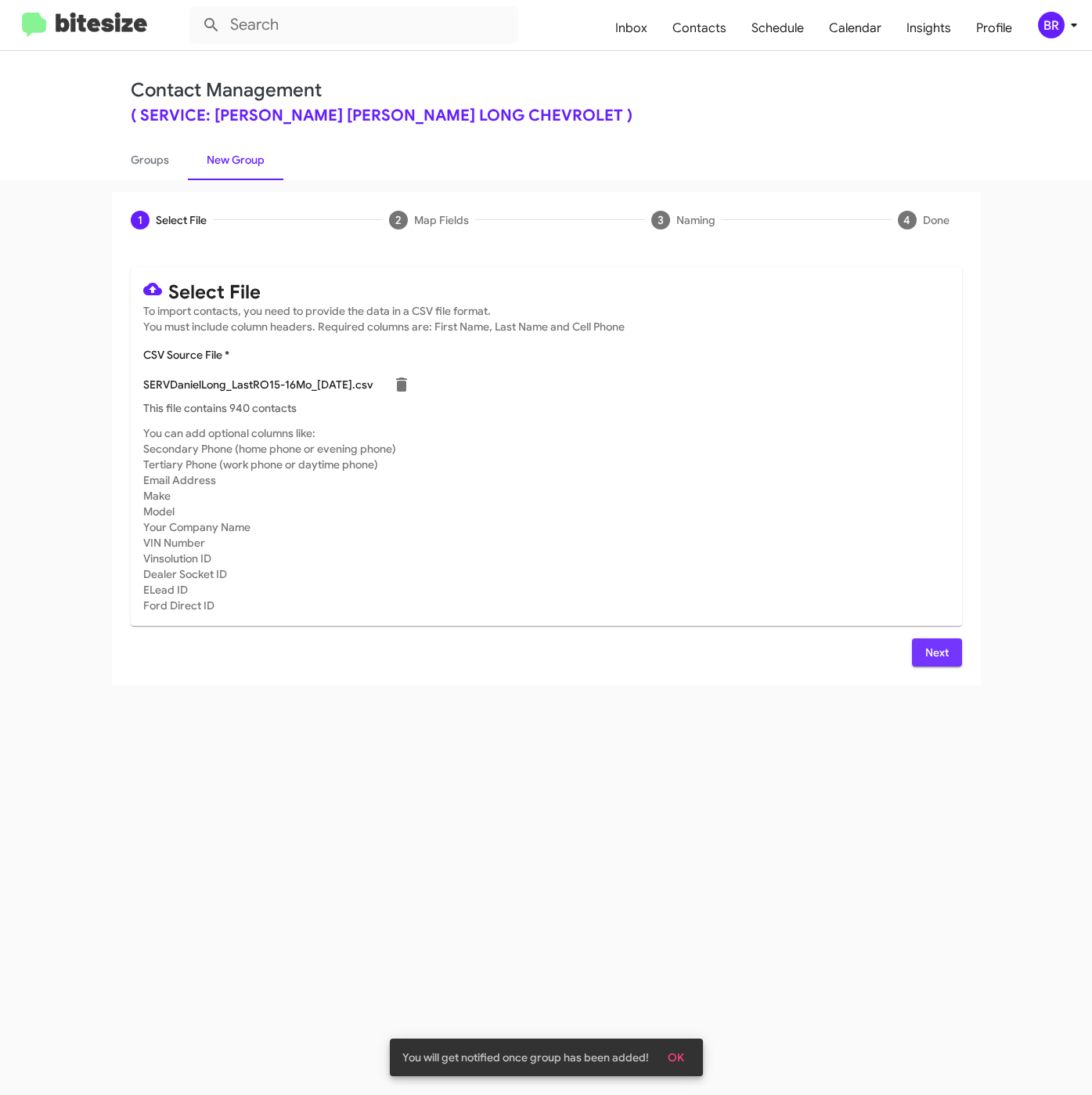
click at [942, 656] on span "Next" at bounding box center [937, 651] width 25 height 28
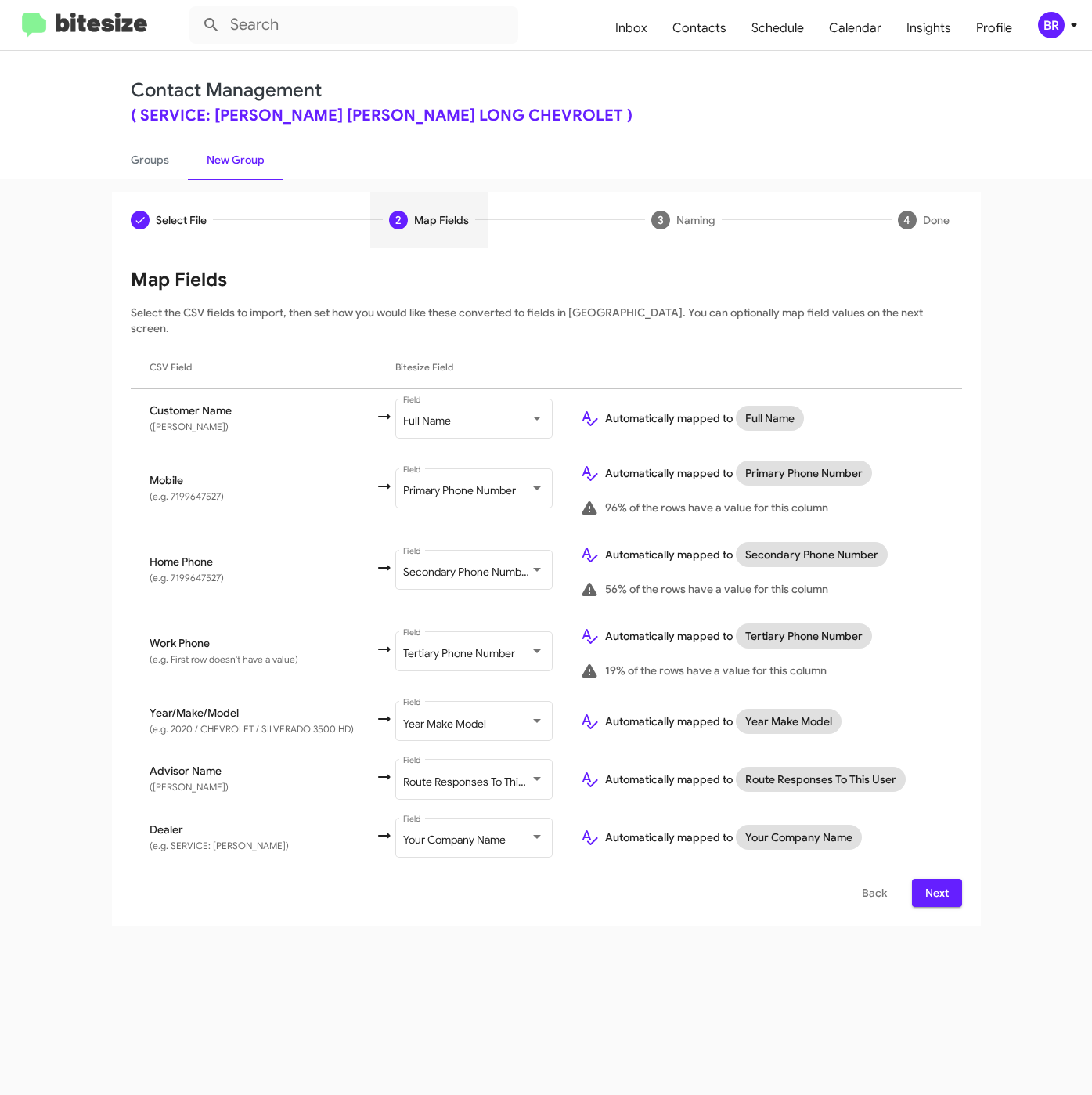
click at [940, 879] on span "Next" at bounding box center [937, 892] width 25 height 28
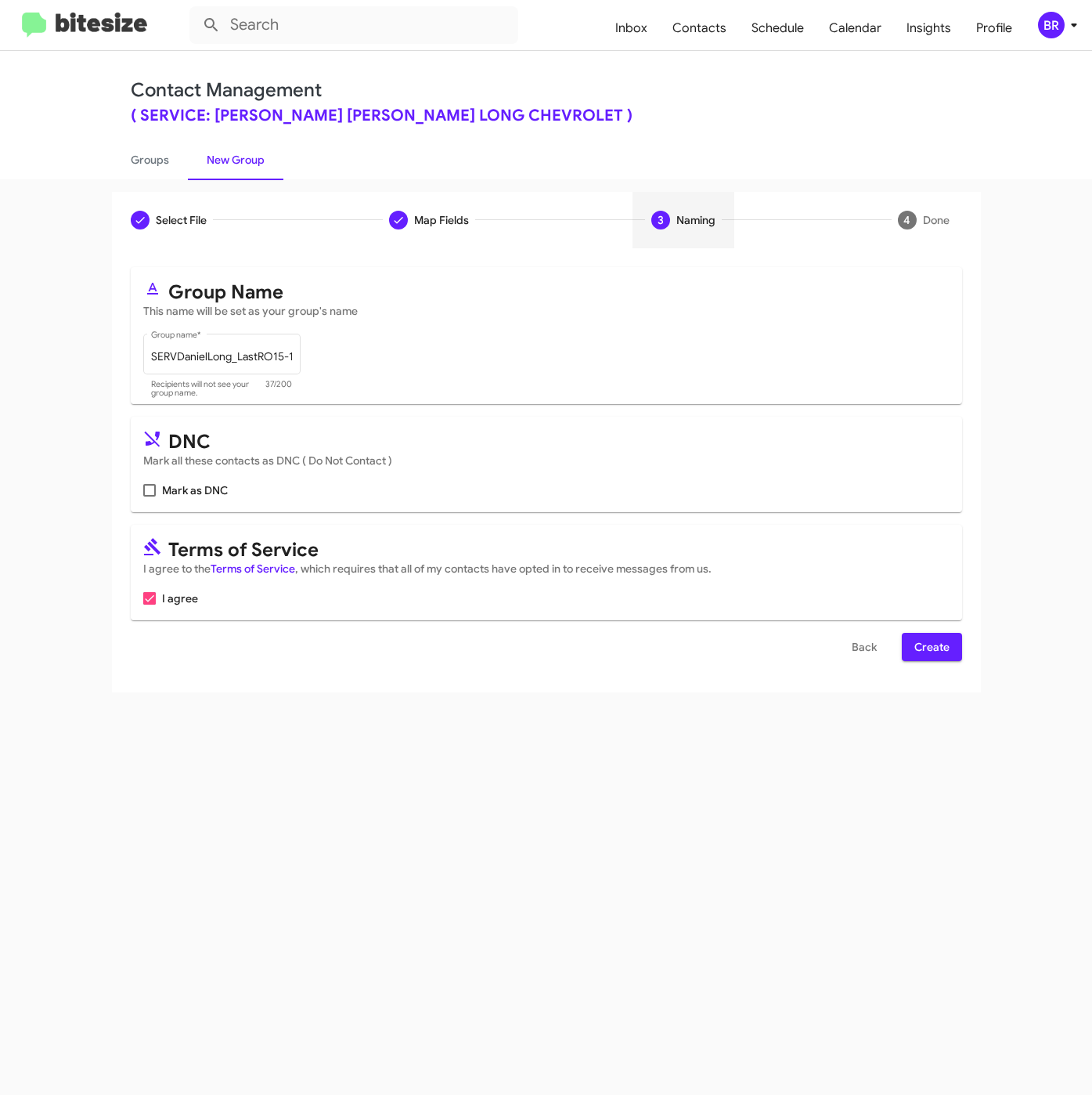
click at [932, 645] on span "Create" at bounding box center [932, 646] width 35 height 28
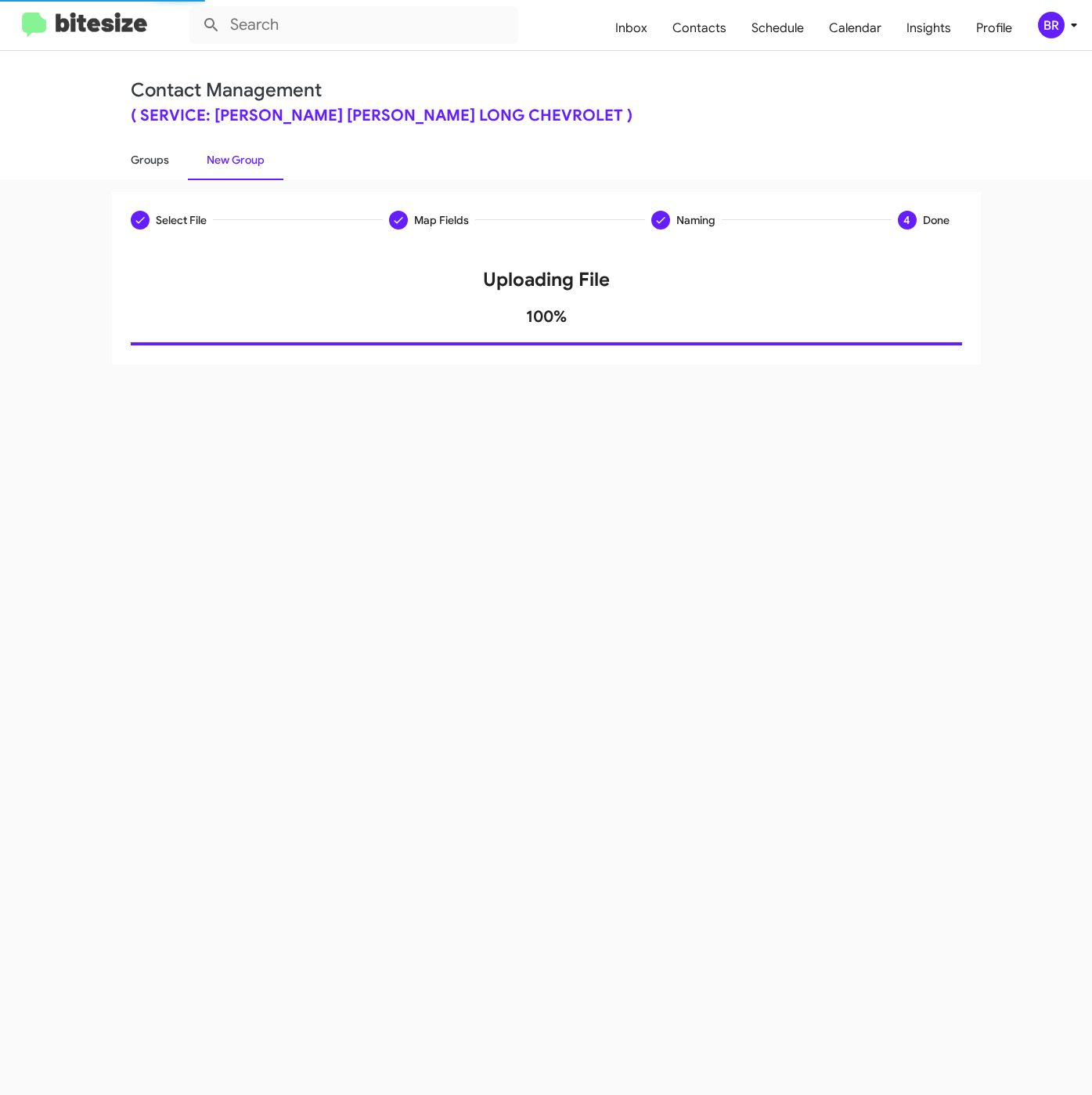
click at [152, 146] on link "Groups" at bounding box center [150, 160] width 76 height 40
type input "in:groups"
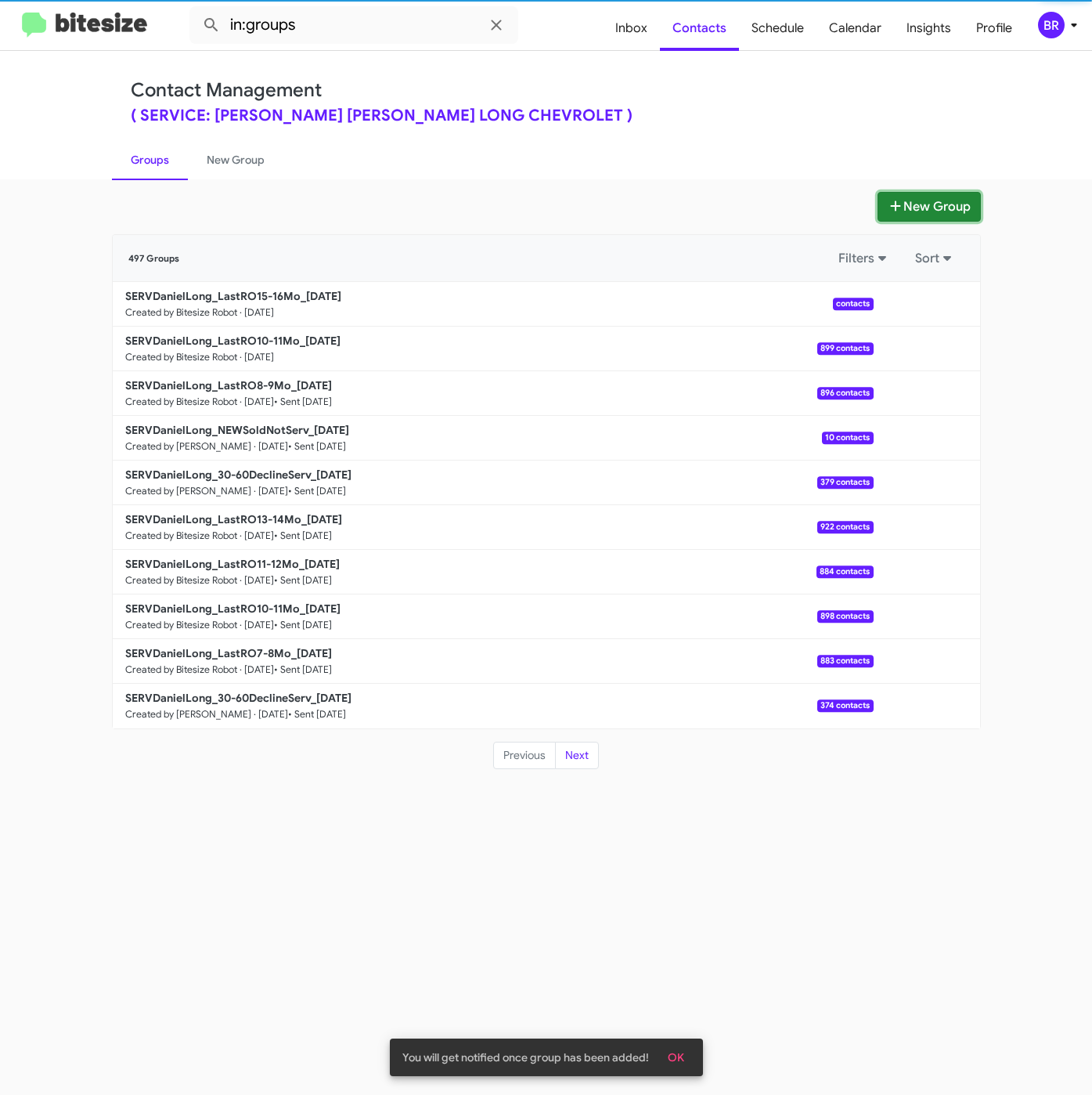
click at [916, 203] on button "New Group" at bounding box center [929, 206] width 103 height 29
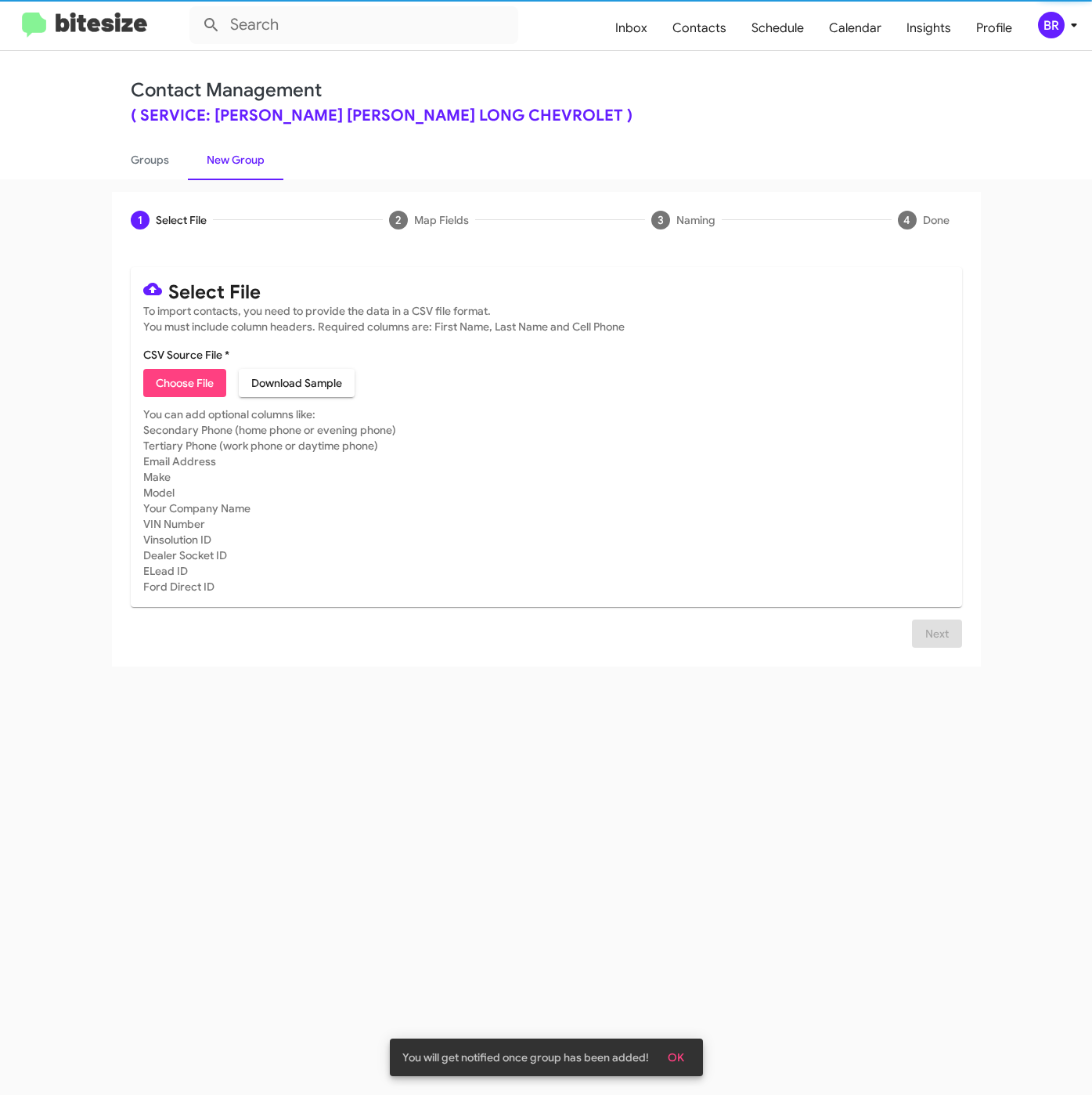
click at [161, 380] on span "Choose File" at bounding box center [184, 382] width 58 height 28
type input "SERVDanielLong_LastRO11-12Mo_09-16-25"
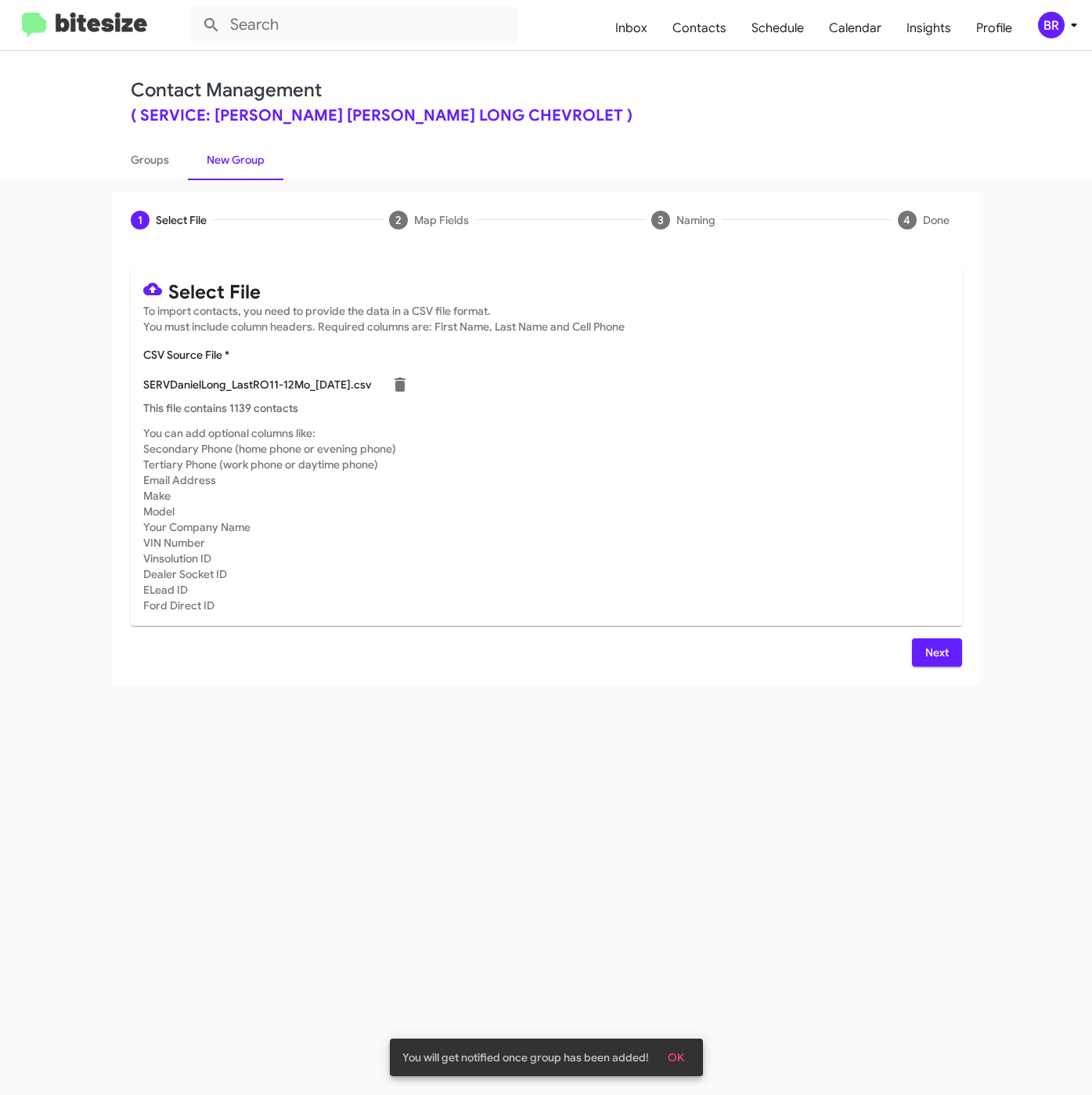
click at [928, 653] on span "Next" at bounding box center [937, 651] width 25 height 28
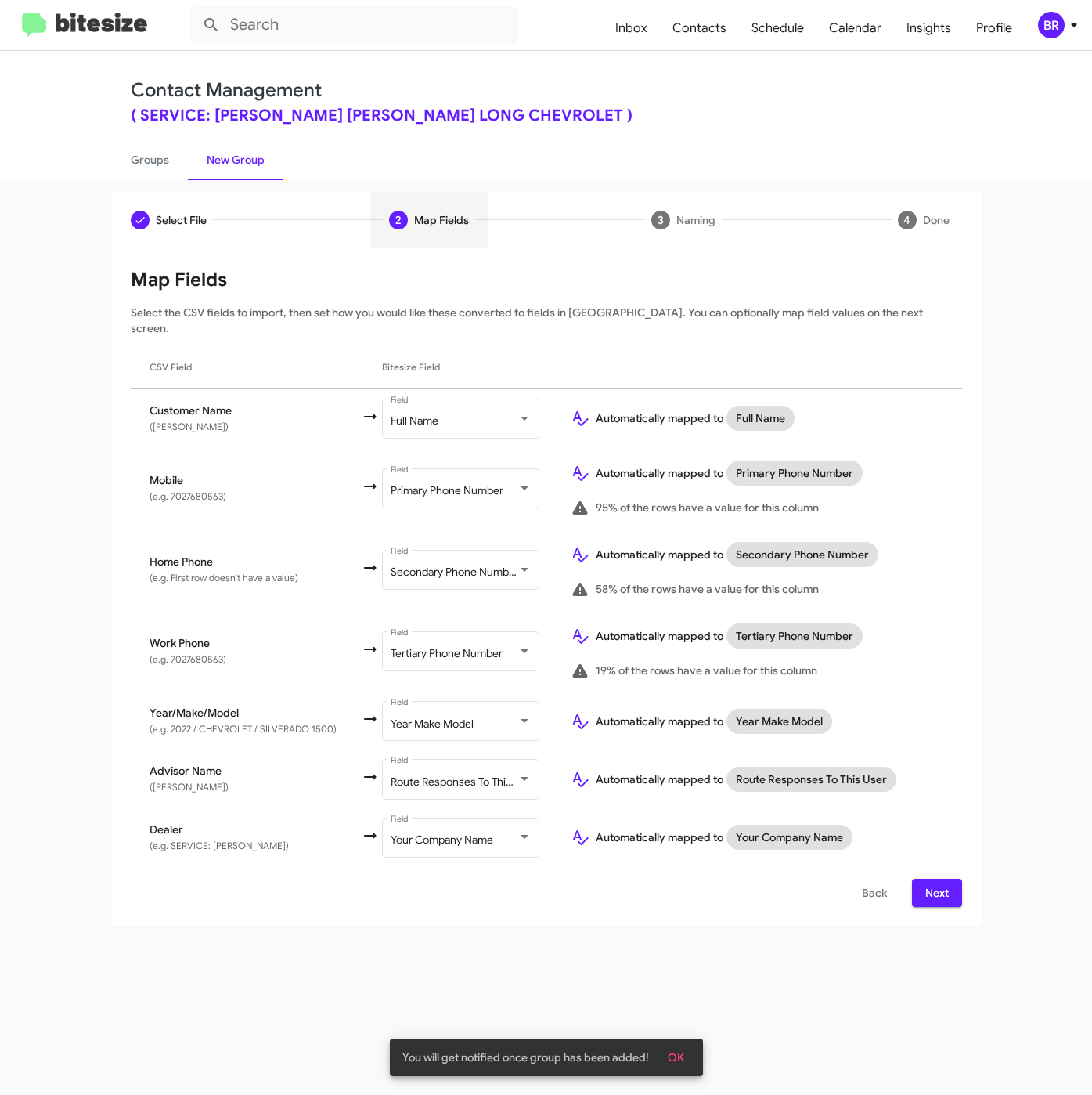
click at [936, 879] on span "Next" at bounding box center [937, 892] width 25 height 28
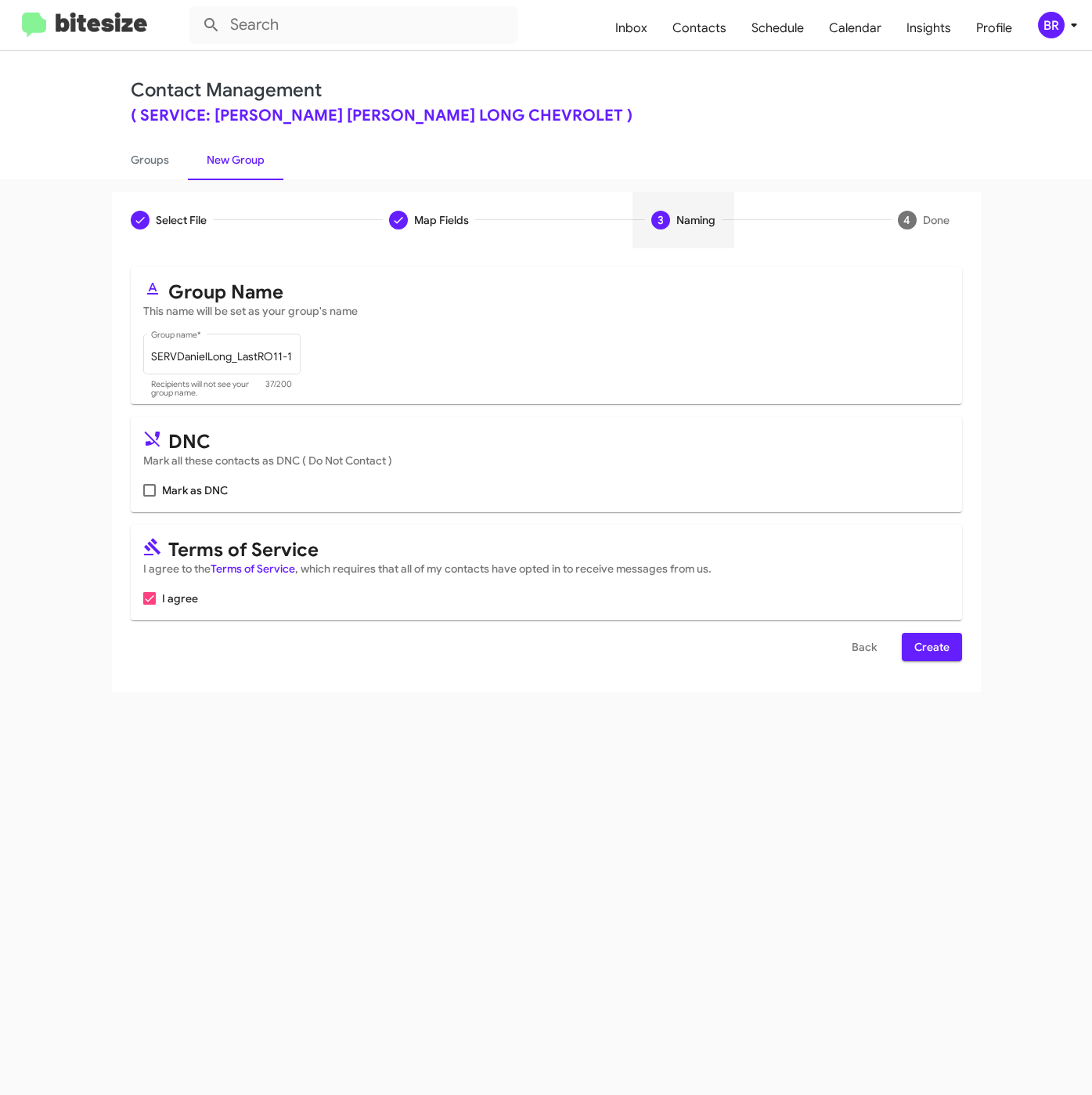
click at [937, 653] on span "Create" at bounding box center [932, 646] width 35 height 28
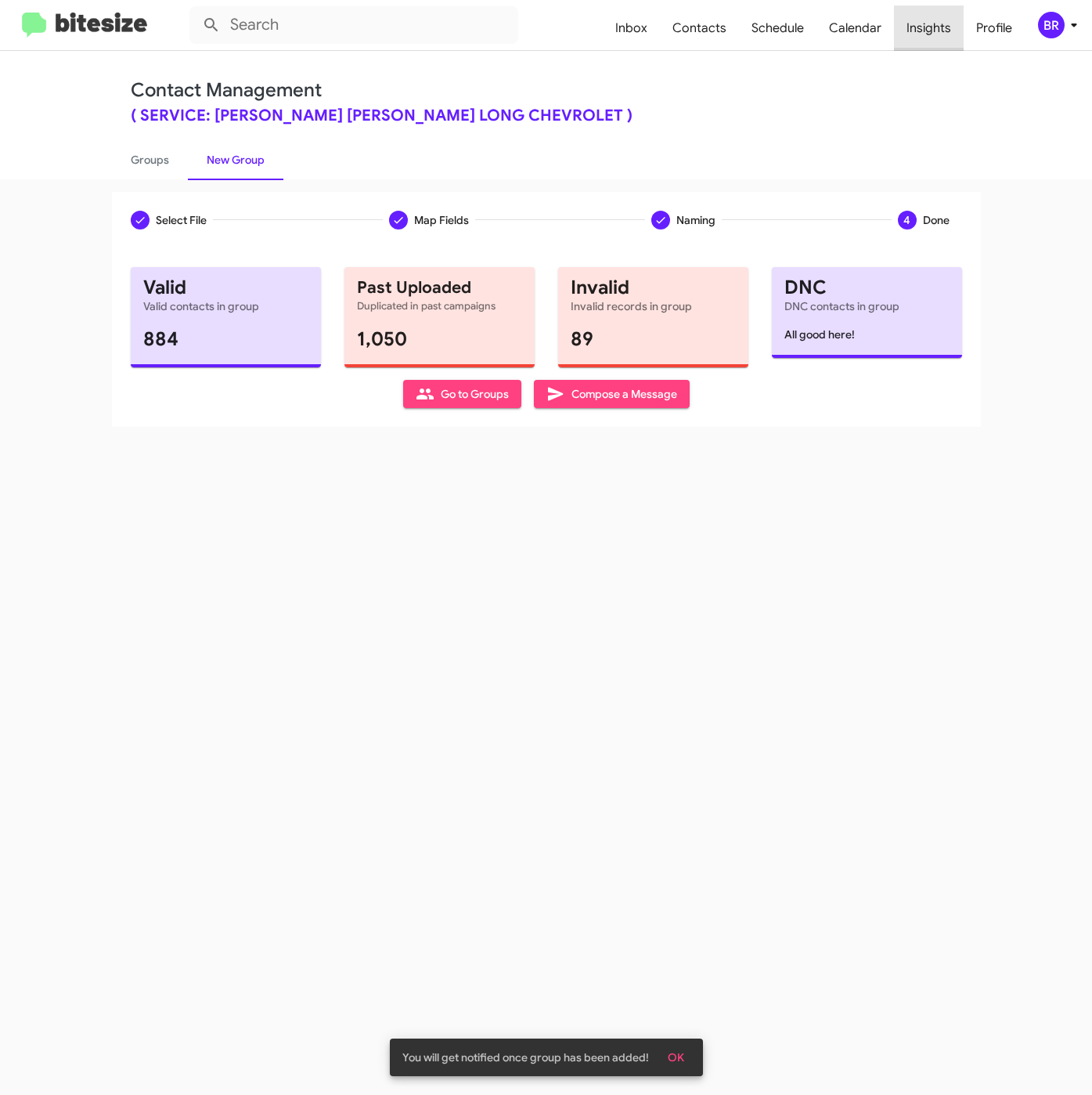
click at [933, 31] on span "Insights" at bounding box center [929, 29] width 70 height 45
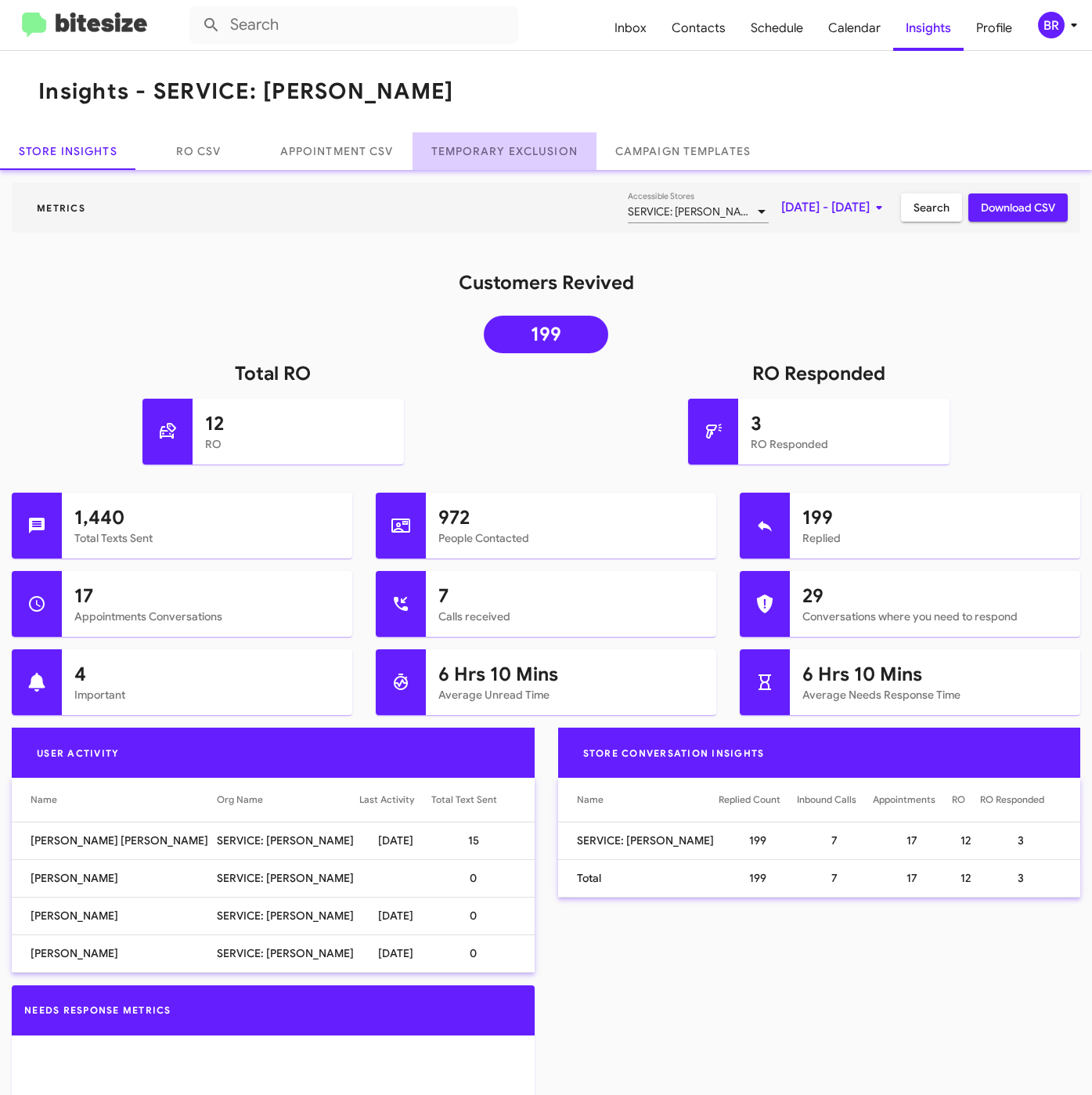
click at [533, 149] on link "Temporary Exclusion" at bounding box center [504, 151] width 184 height 38
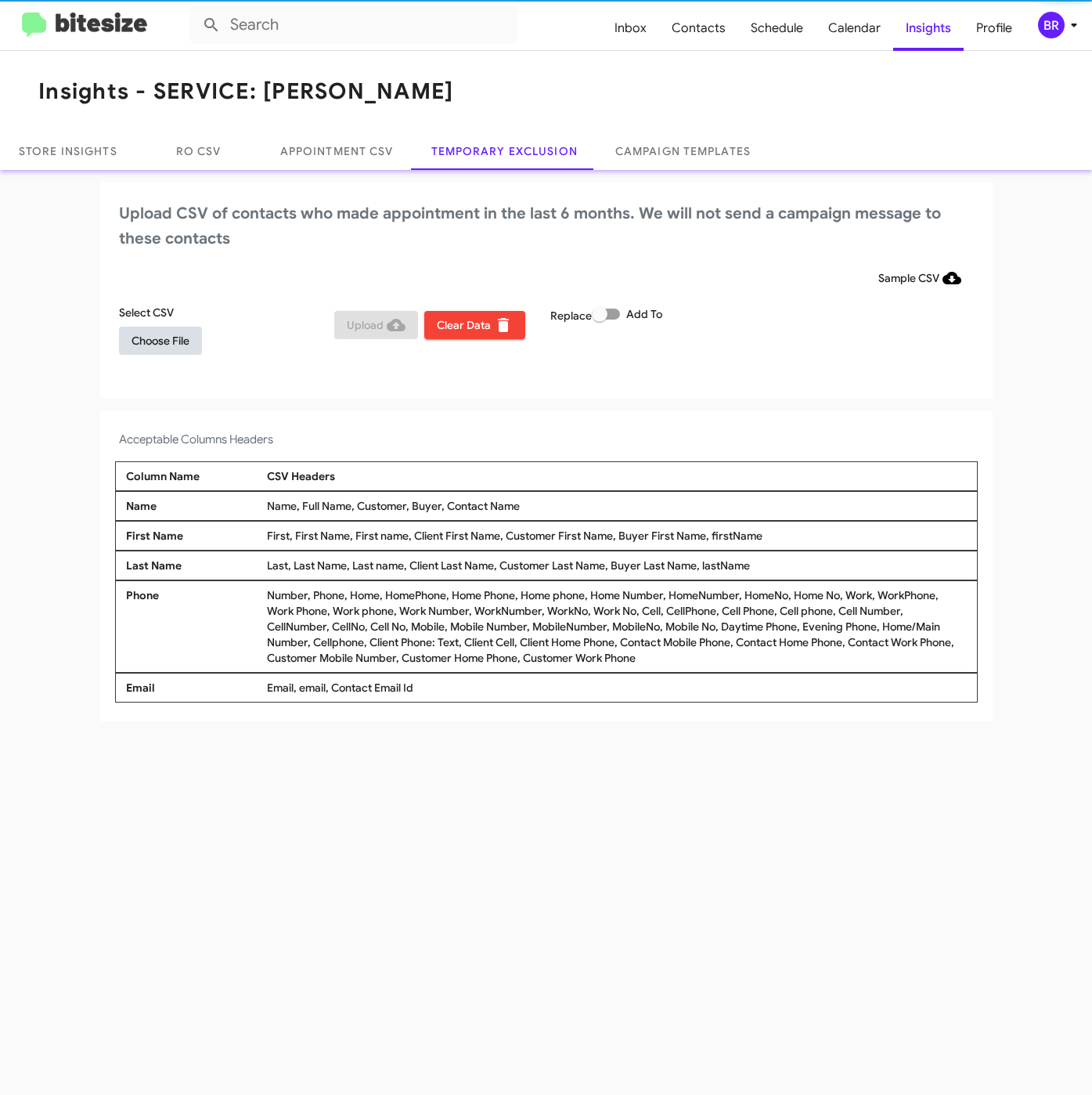
click at [149, 343] on span "Choose File" at bounding box center [160, 340] width 58 height 28
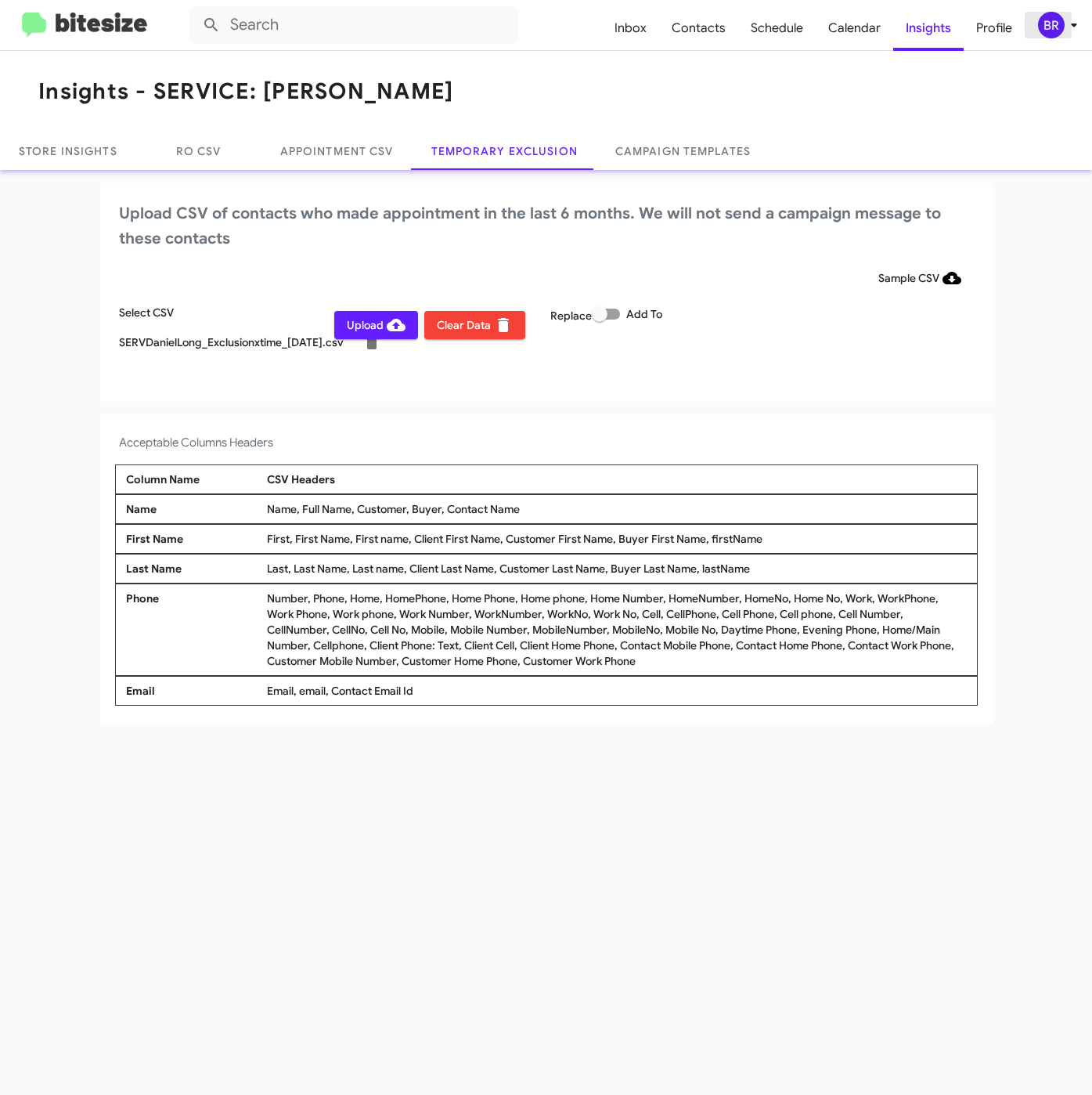
click at [1048, 22] on div "BR" at bounding box center [1052, 25] width 27 height 27
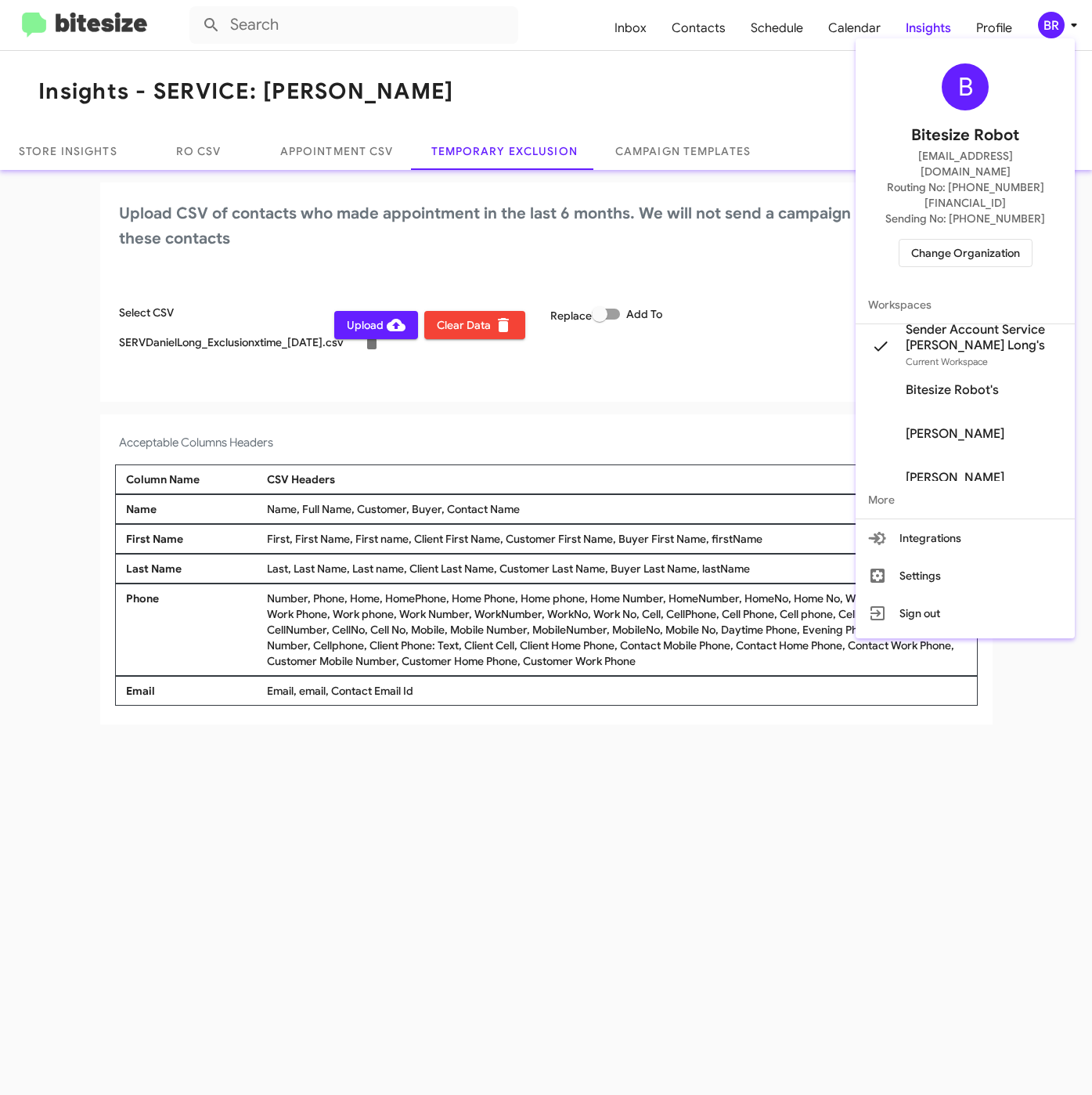
click at [507, 884] on div at bounding box center [546, 547] width 1092 height 1095
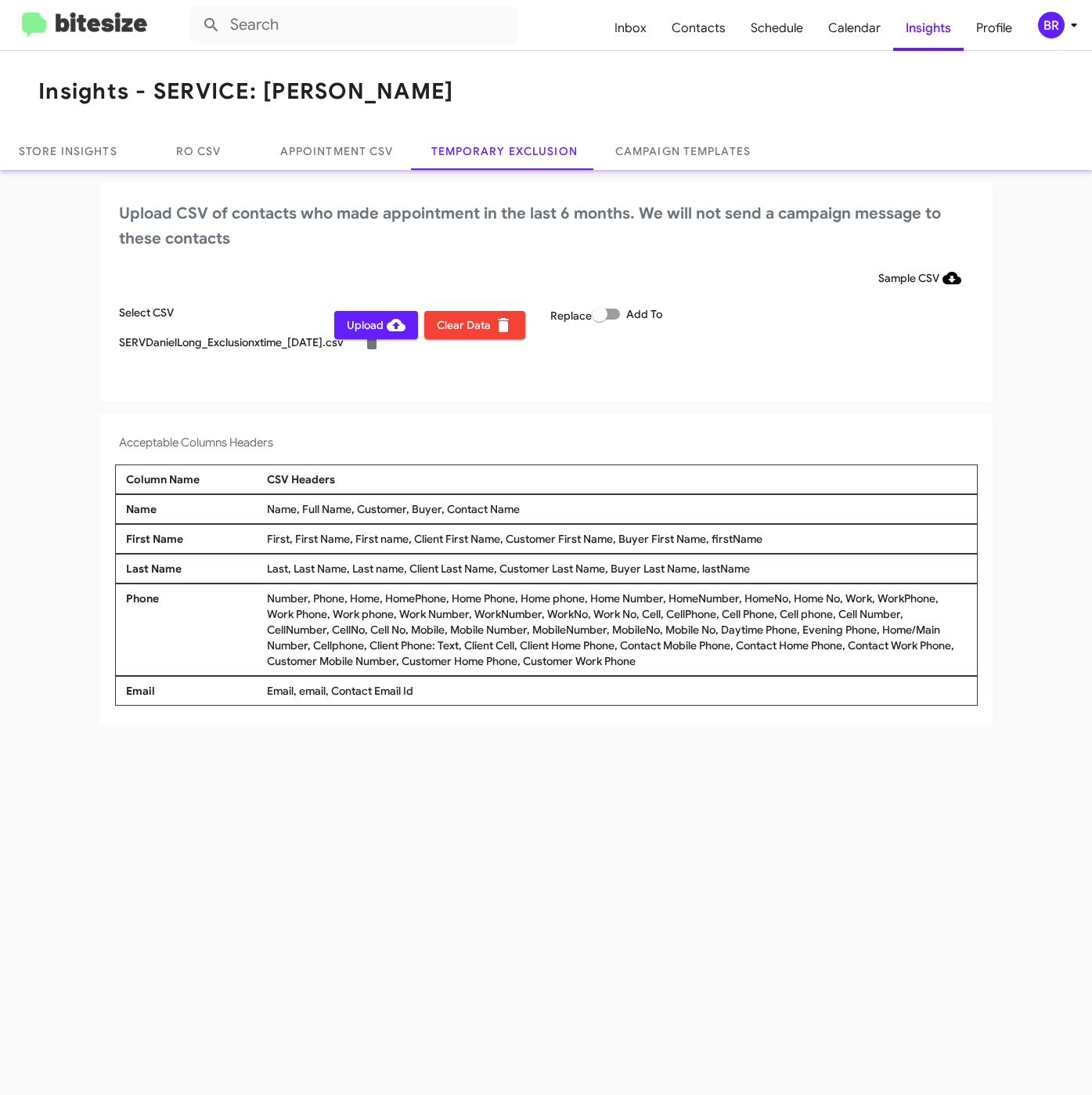
click at [380, 329] on span "Upload" at bounding box center [376, 324] width 59 height 28
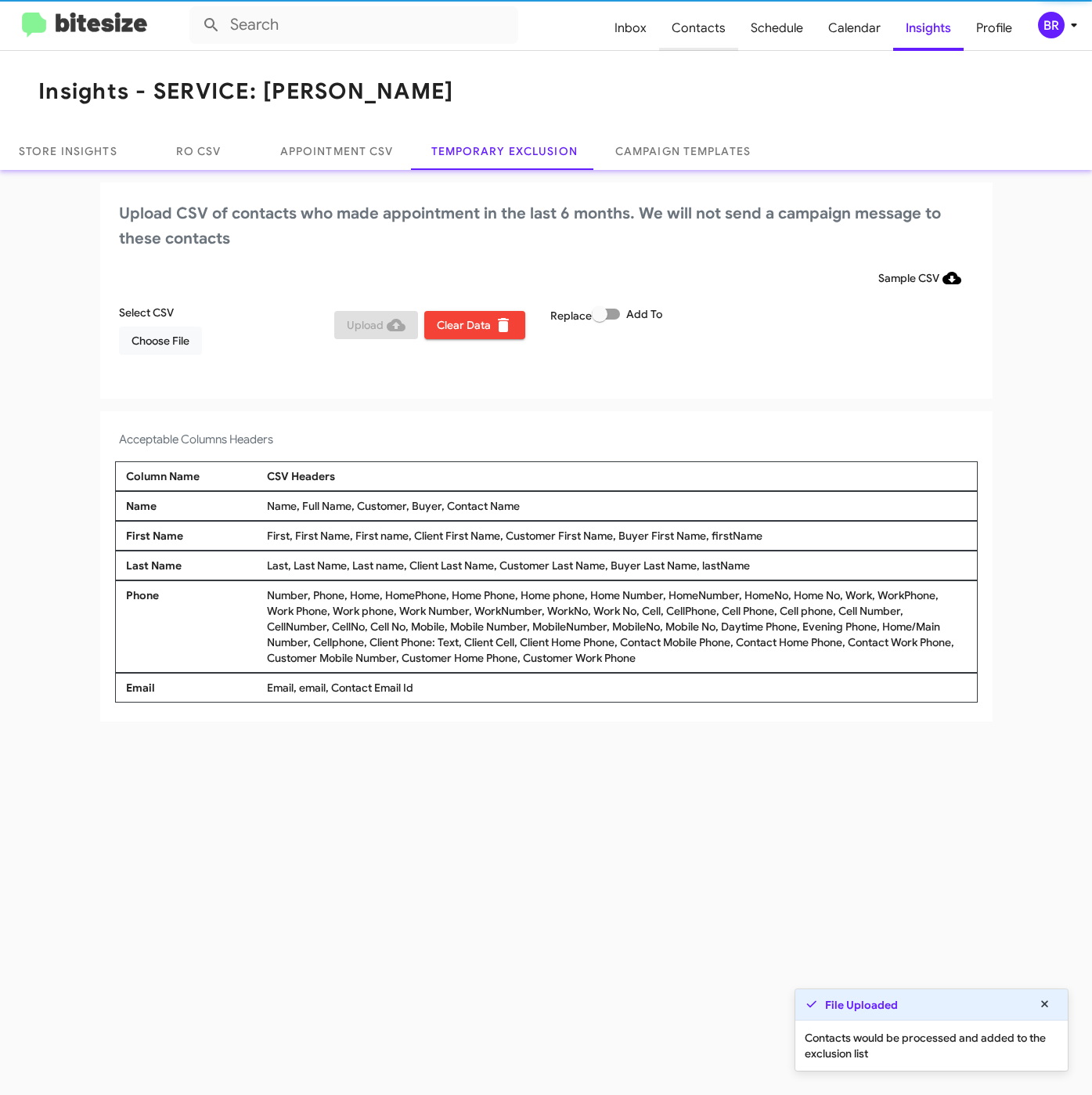
click at [700, 29] on span "Contacts" at bounding box center [698, 29] width 79 height 45
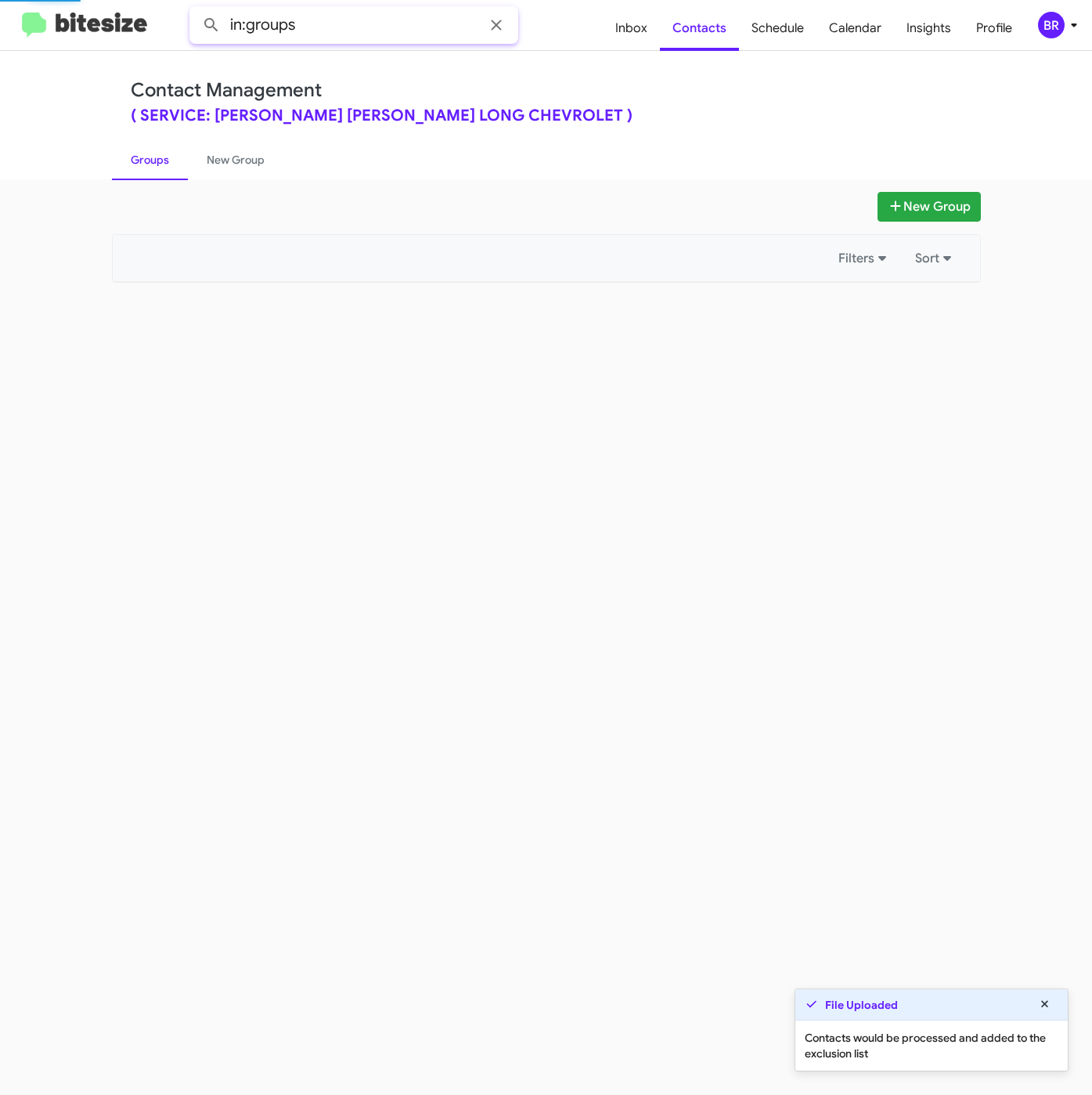
click at [444, 33] on input "in:groups" at bounding box center [353, 24] width 329 height 38
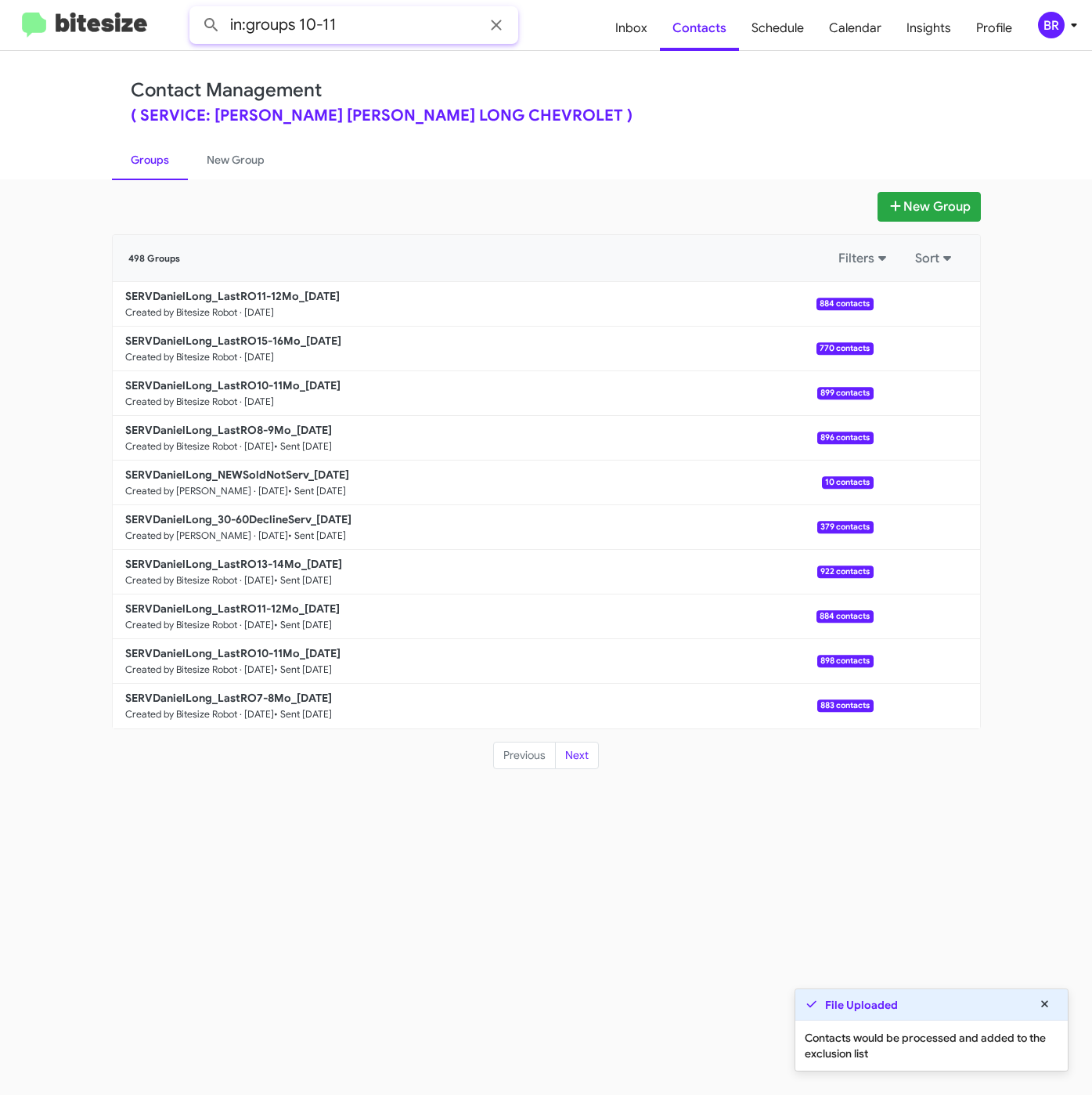
click at [196, 9] on button at bounding box center [211, 24] width 31 height 31
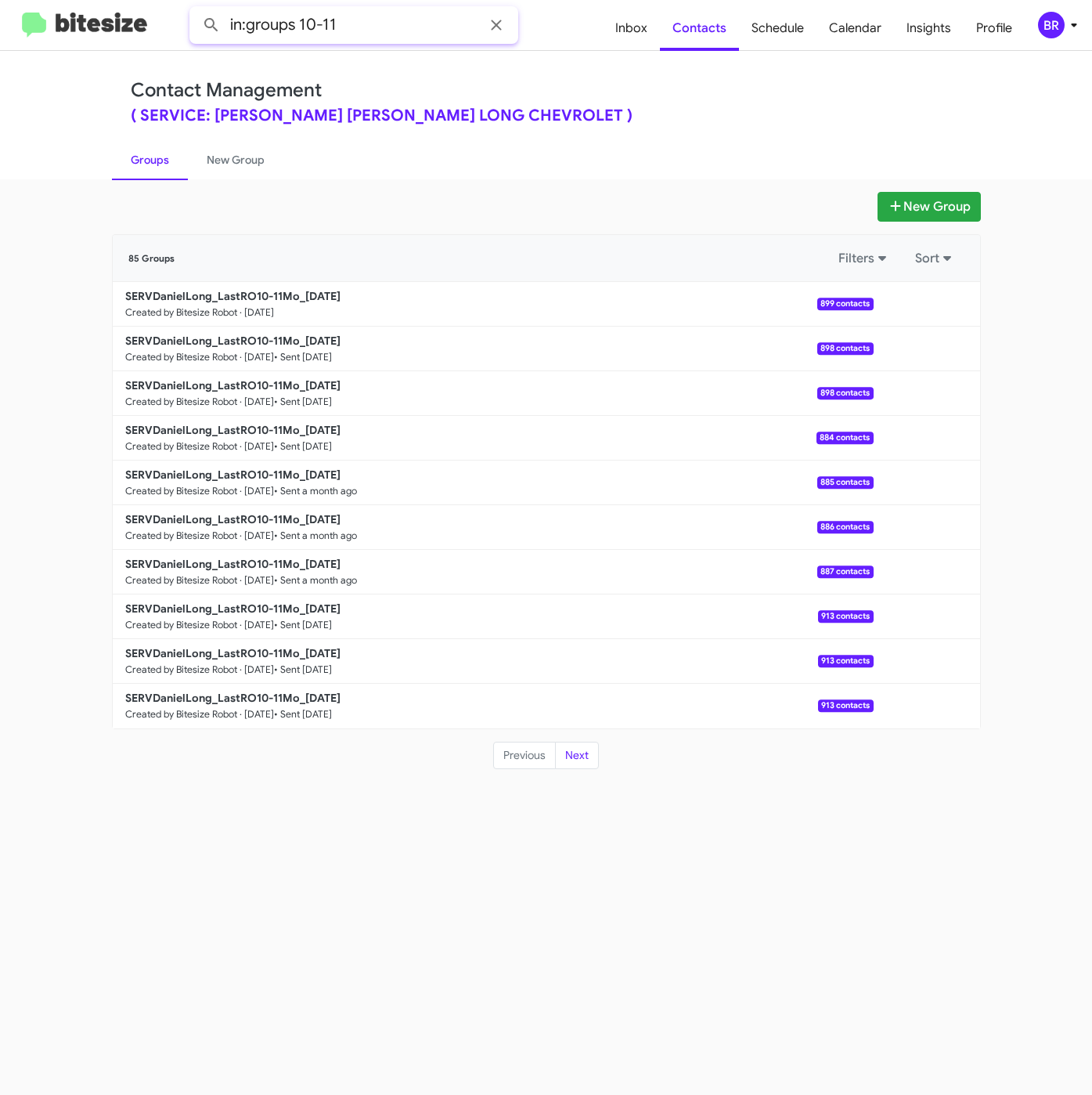
drag, startPoint x: 304, startPoint y: 27, endPoint x: 469, endPoint y: 22, distance: 165.1
click at [469, 22] on input "in:groups 10-11" at bounding box center [353, 24] width 329 height 38
click at [196, 9] on button at bounding box center [211, 24] width 31 height 31
drag, startPoint x: 306, startPoint y: 19, endPoint x: 368, endPoint y: 28, distance: 62.6
click at [368, 28] on input "in:groups 11-12" at bounding box center [353, 24] width 329 height 38
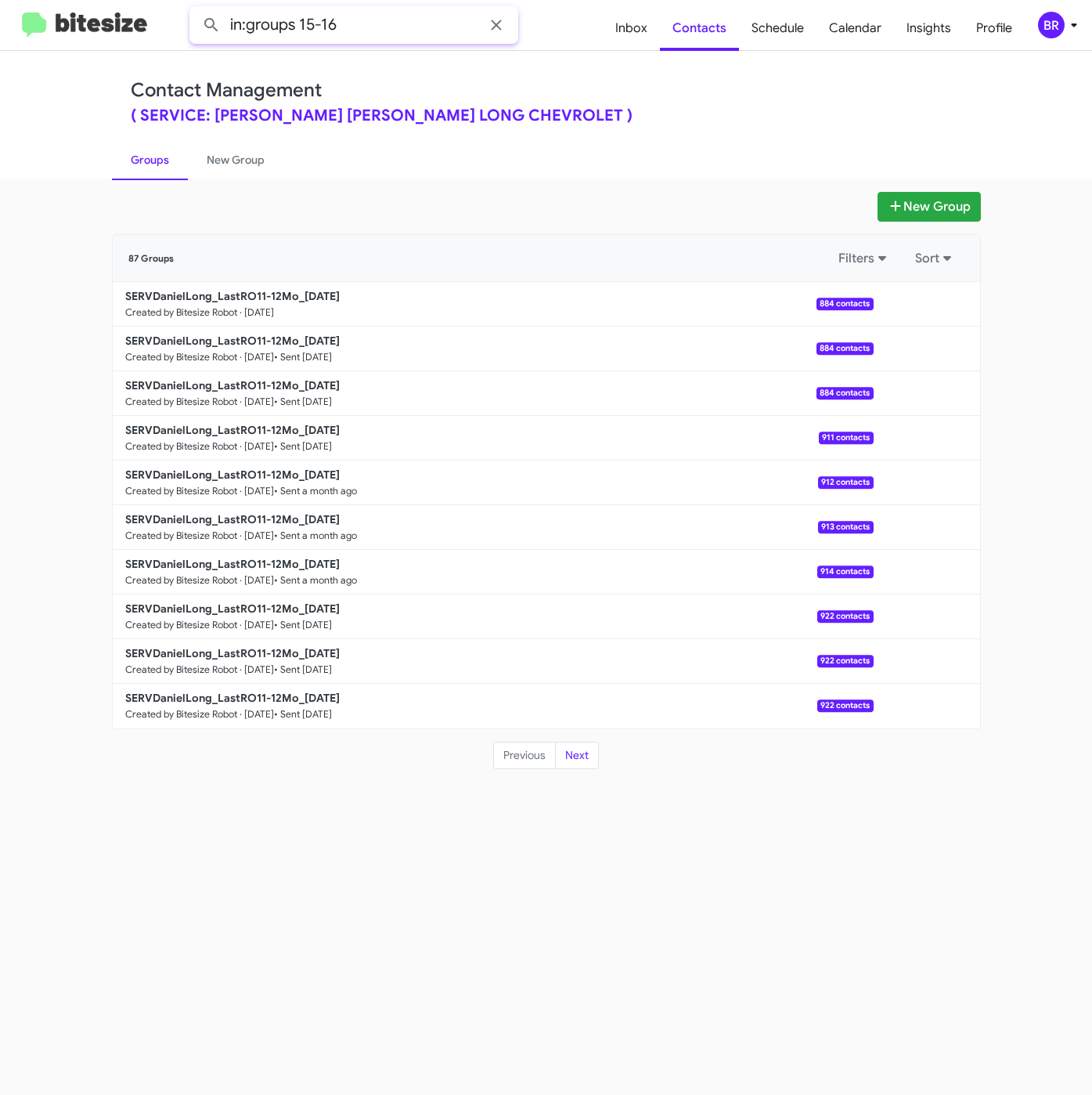
click at [196, 9] on button at bounding box center [211, 24] width 31 height 31
drag, startPoint x: 297, startPoint y: 19, endPoint x: 400, endPoint y: 30, distance: 103.6
click at [400, 30] on input "in:groups 15-16" at bounding box center [353, 24] width 329 height 38
click at [196, 9] on button at bounding box center [211, 24] width 31 height 31
type input "in:groups"
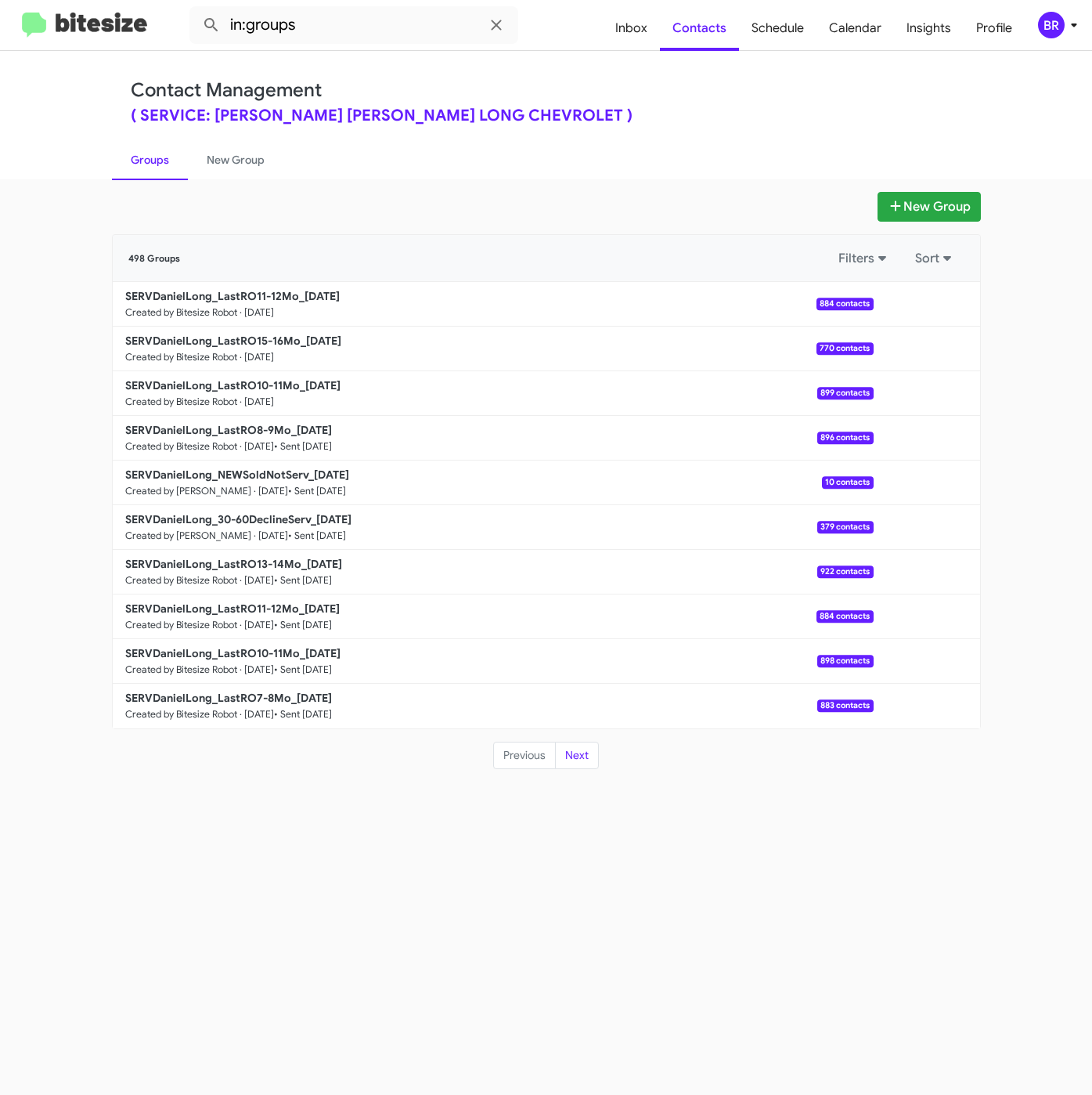
click at [439, 856] on div "New Group 498 Groups Filters Sort SERVDanielLong_LastRO11-12Mo_09-16-25 Created…" at bounding box center [546, 637] width 1092 height 916
click at [636, 104] on div "Contact Management ( SERVICE: Daniels Long - DANIELS LONG CHEVROLET )" at bounding box center [546, 101] width 831 height 45
click at [257, 384] on b "SERVDanielLong_LastRO10-11Mo_09-16-25" at bounding box center [233, 385] width 215 height 14
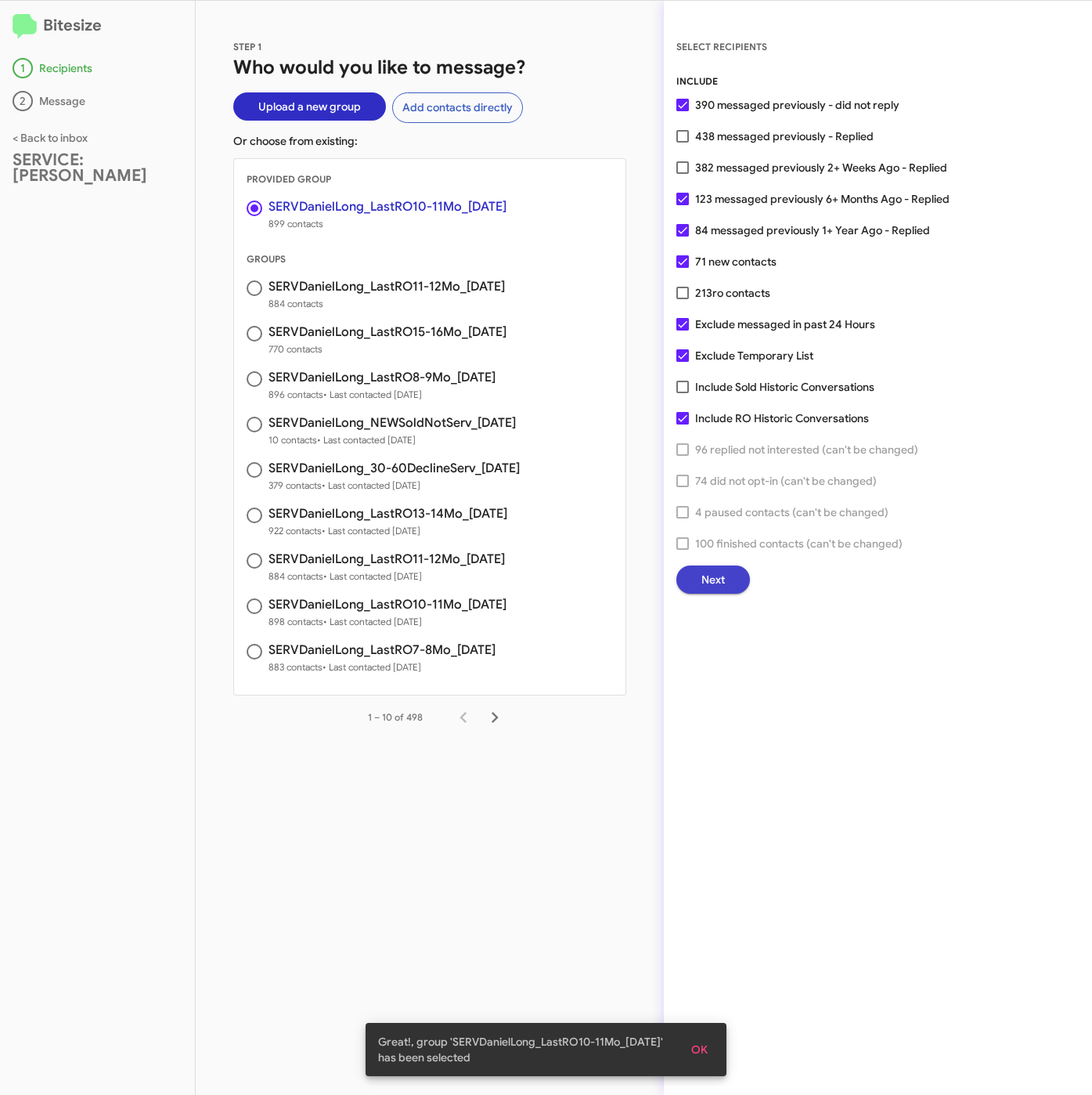
click at [731, 590] on button "Next" at bounding box center [713, 579] width 73 height 28
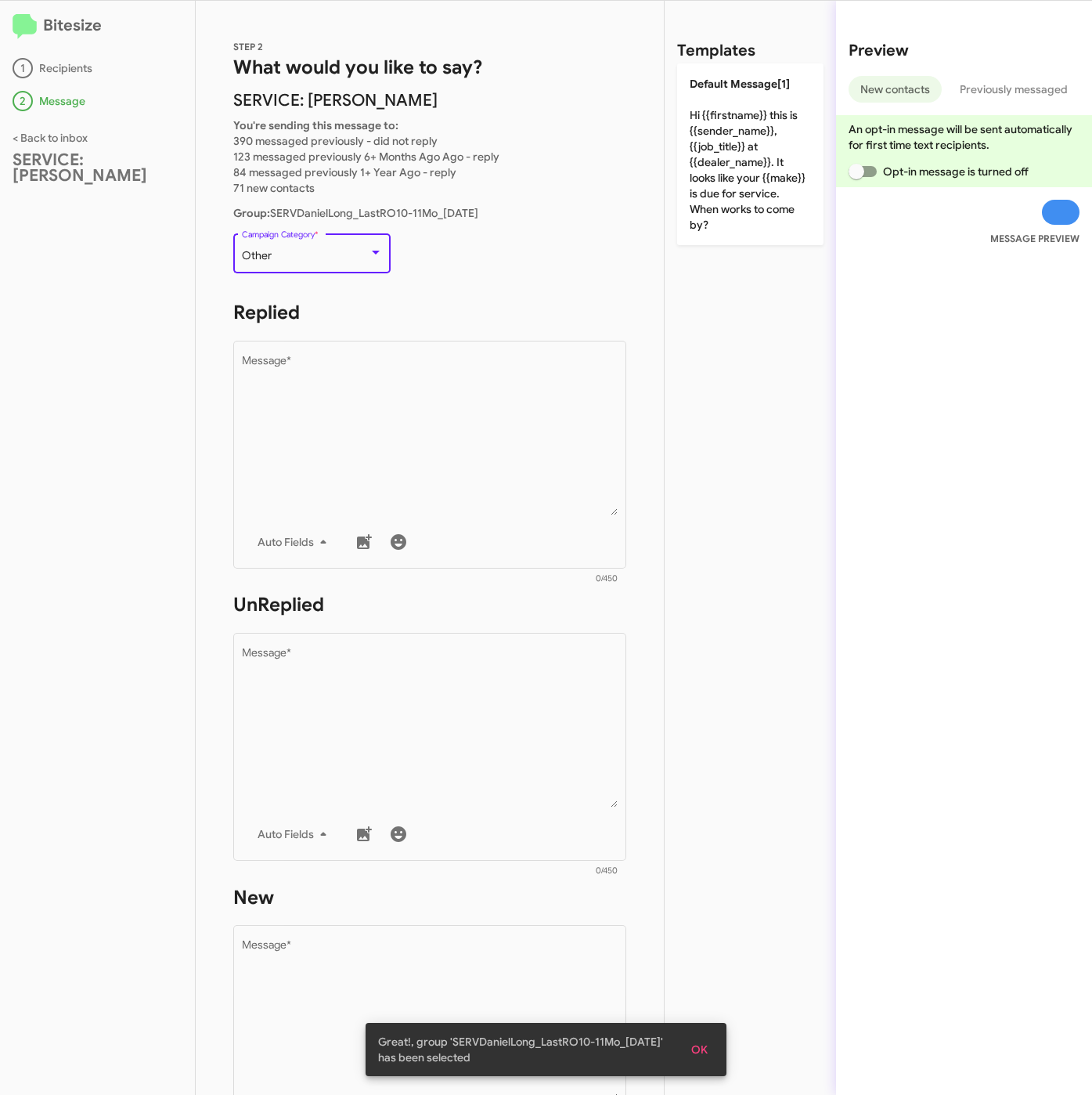
click at [289, 253] on div "Other" at bounding box center [305, 256] width 127 height 13
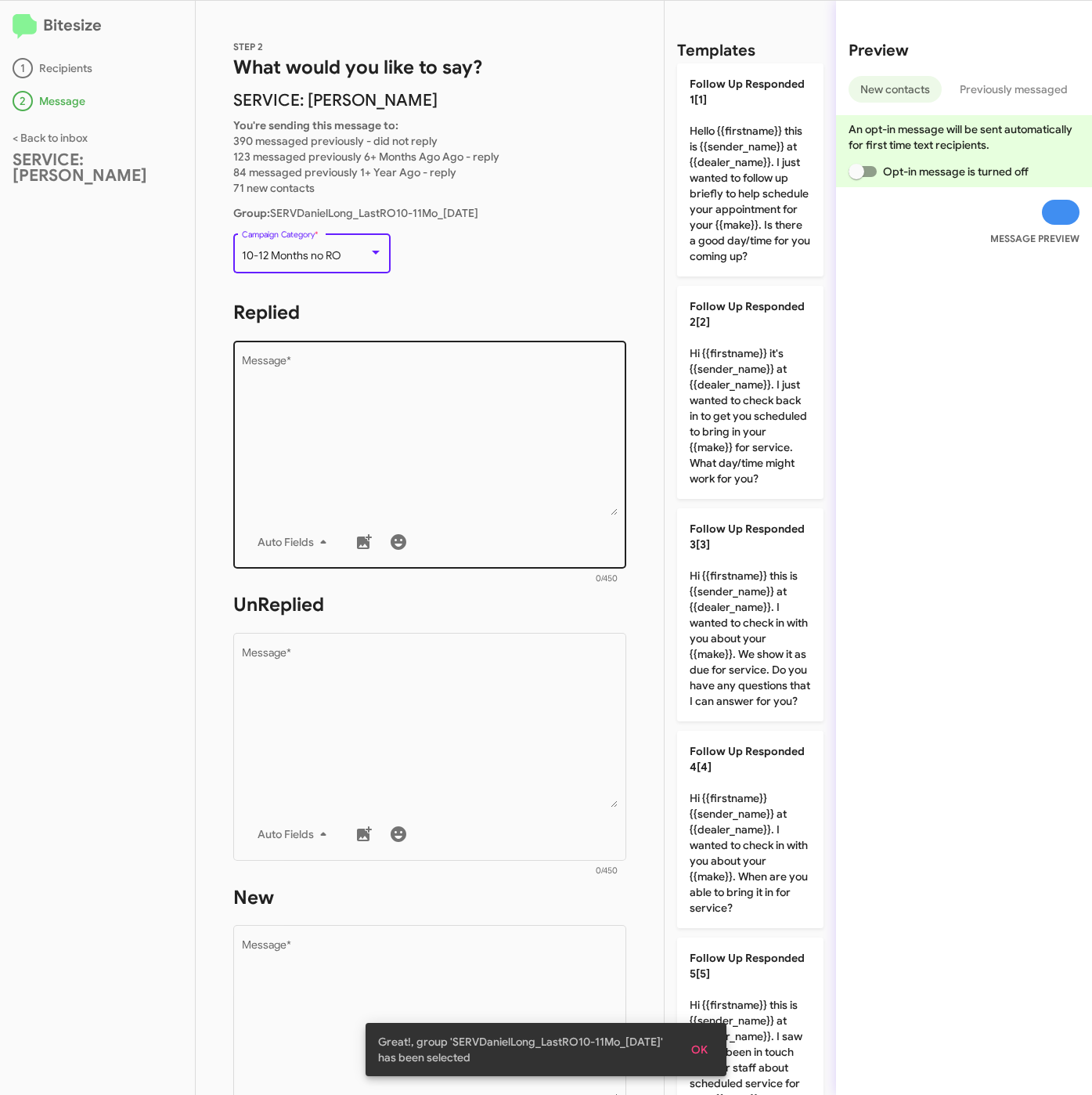
click at [440, 423] on textarea "Message *" at bounding box center [431, 435] width 377 height 160
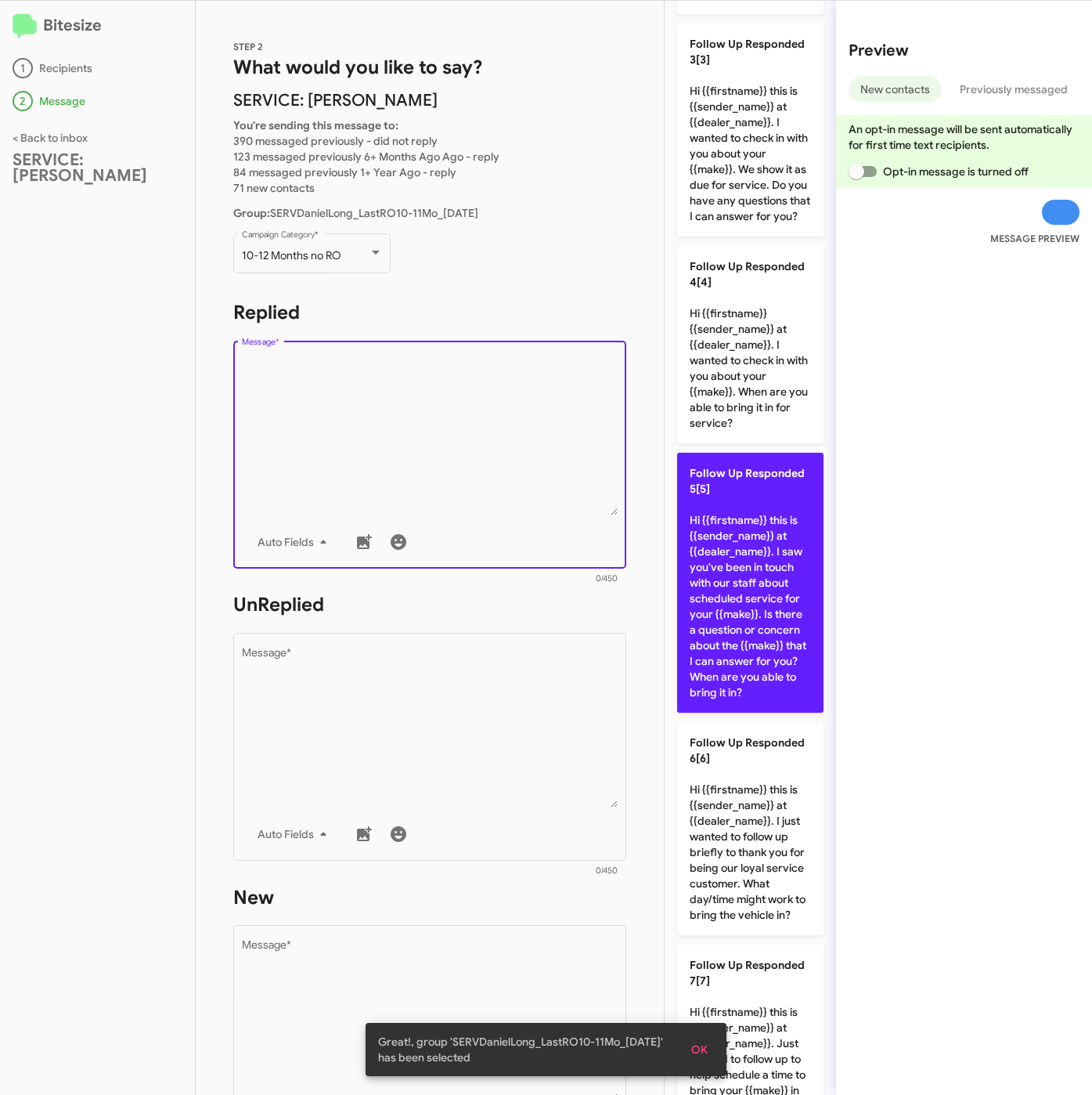
scroll to position [822, 0]
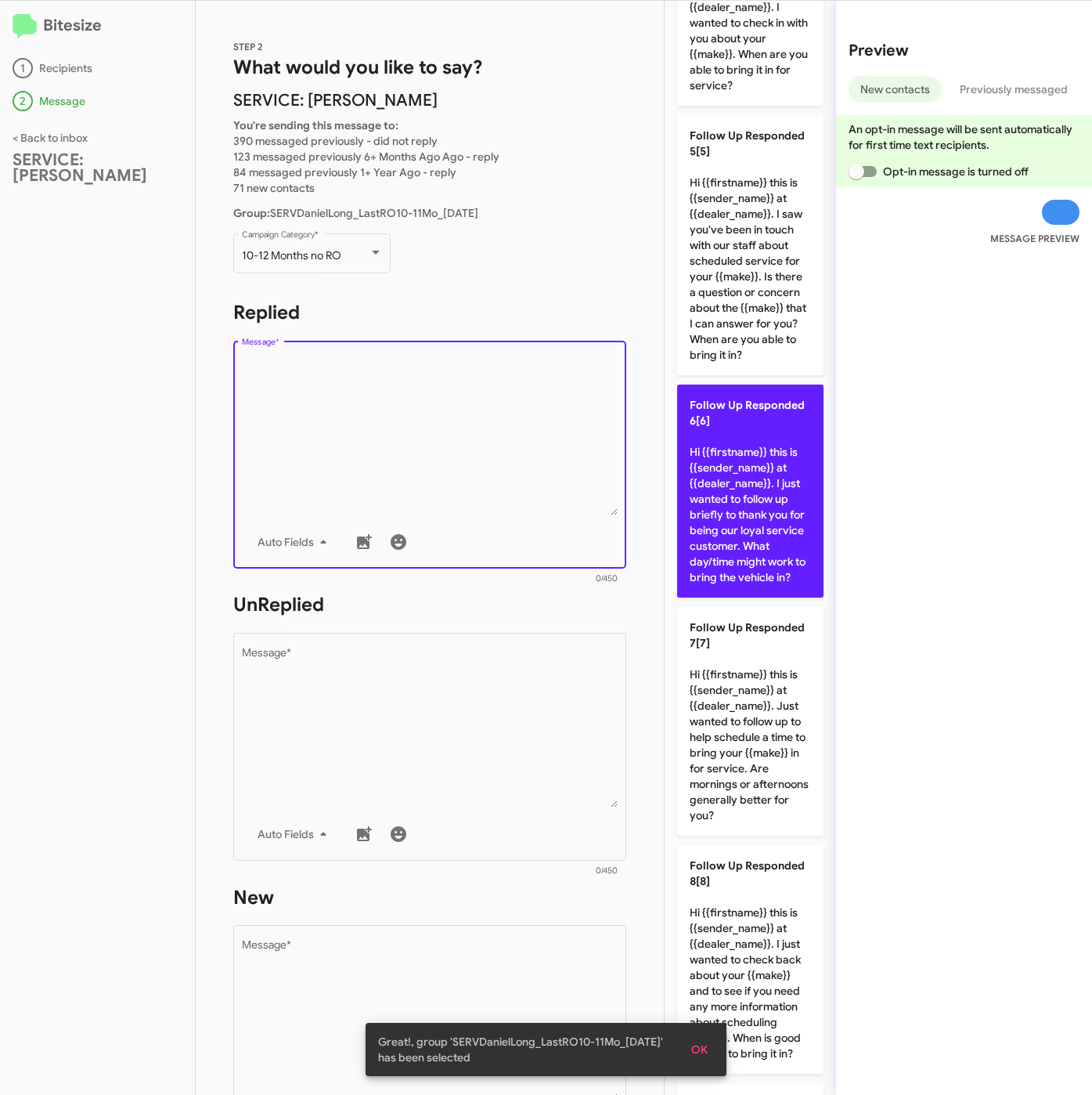
click at [757, 598] on p "Follow Up Responded 6[6] Hi {{firstname}} this is {{sender_name}} at {{dealer_n…" at bounding box center [750, 491] width 146 height 213
type textarea "Hi {{firstname}} this is {{sender_name}} at {{dealer_name}}. I just wanted to f…"
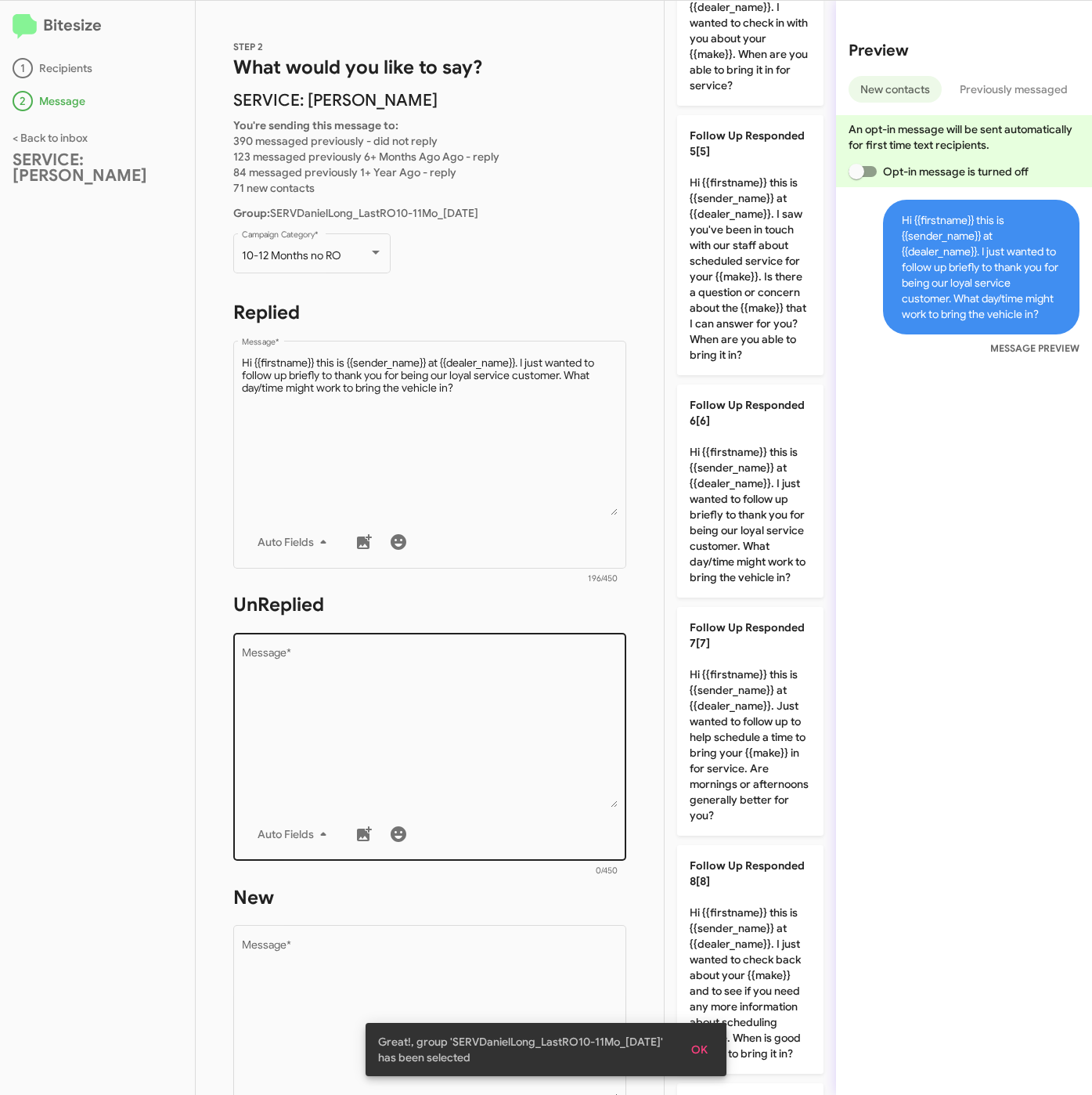
click at [543, 683] on textarea "Message *" at bounding box center [431, 727] width 377 height 160
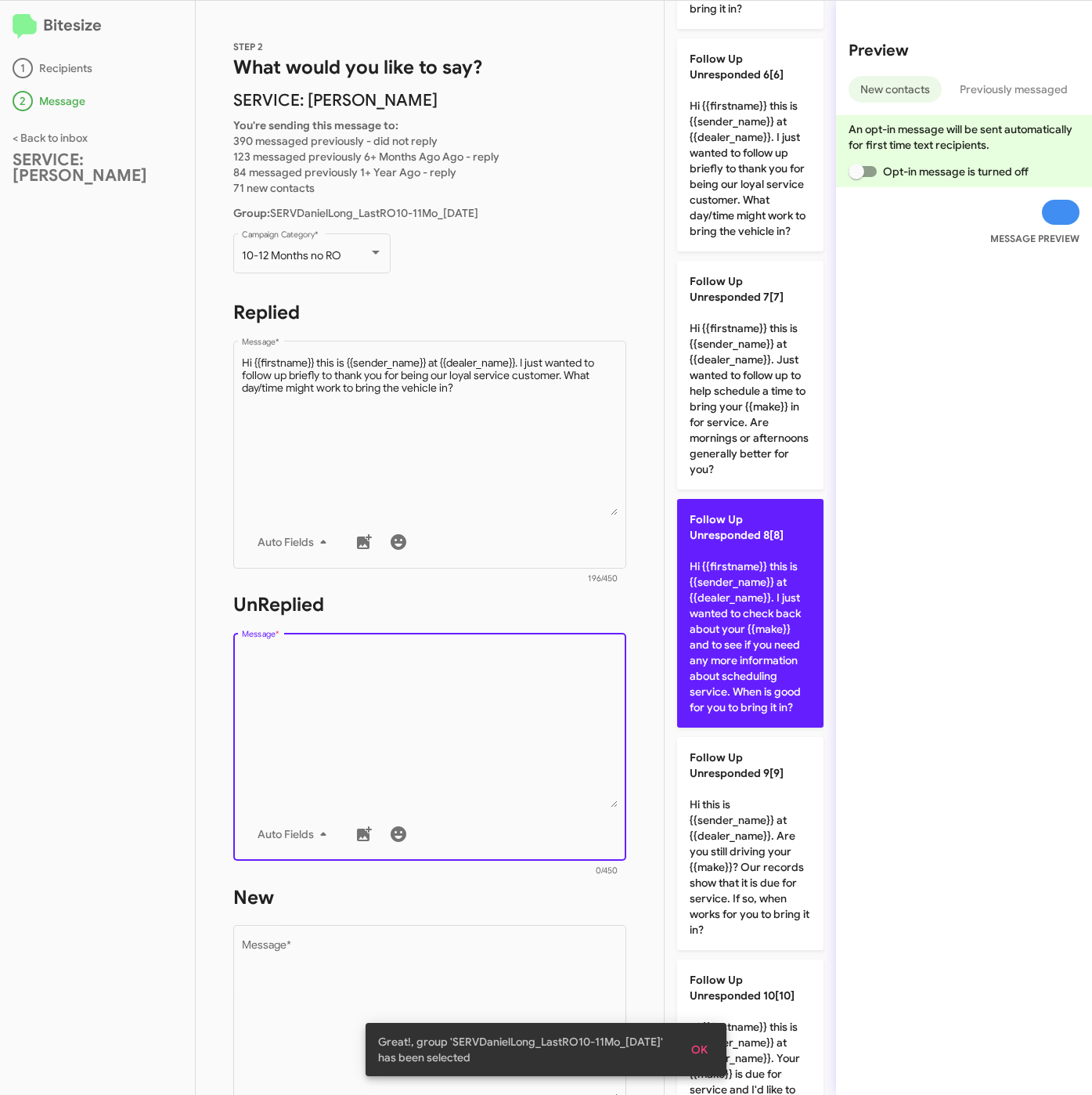
scroll to position [1292, 0]
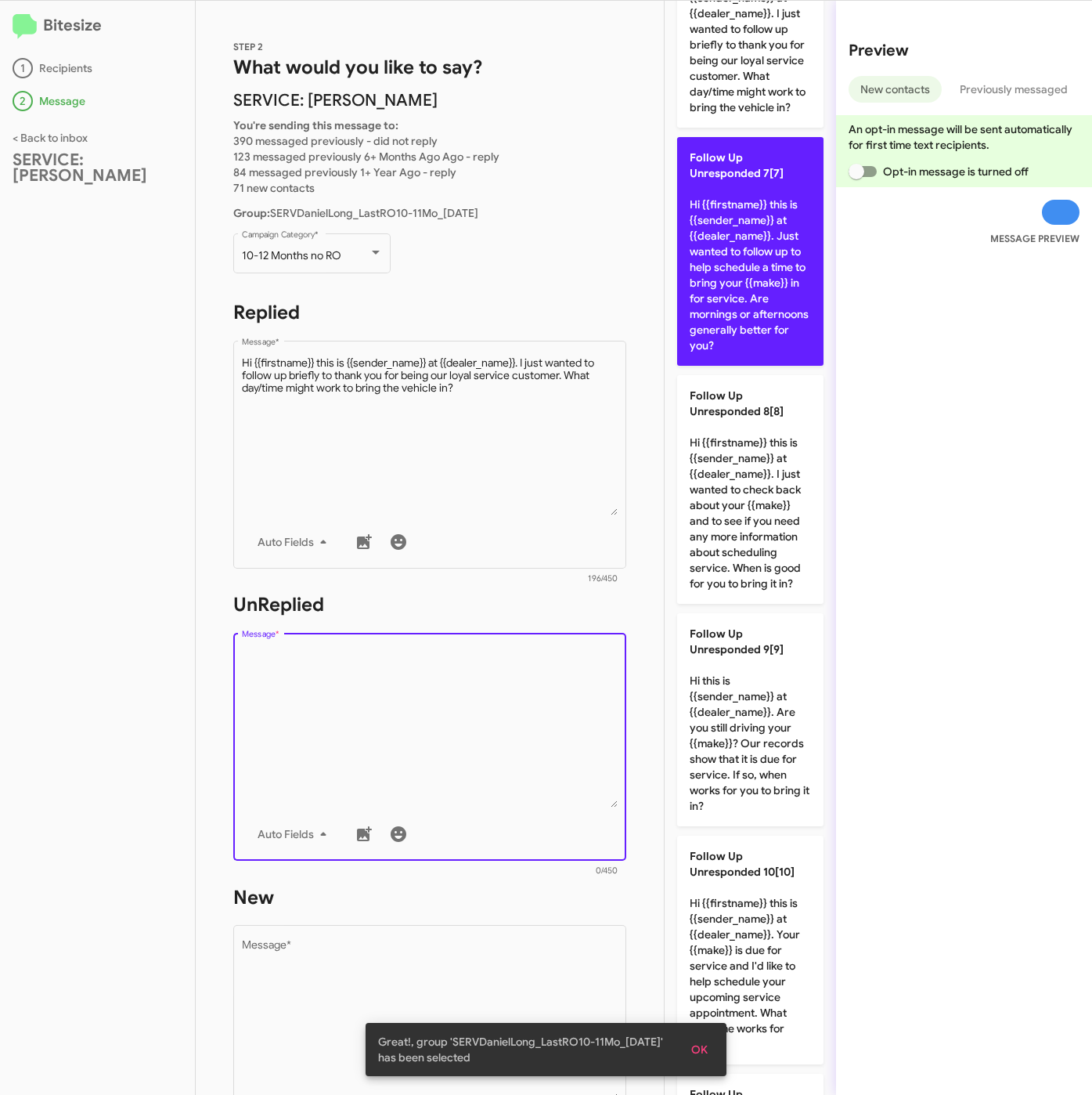
click at [759, 366] on p "Follow Up Unresponded 7[7] Hi {{firstname}} this is {{sender_name}} at {{dealer…" at bounding box center [750, 252] width 146 height 229
type textarea "Hi {{firstname}} this is {{sender_name}} at {{dealer_name}}. Just wanted to fol…"
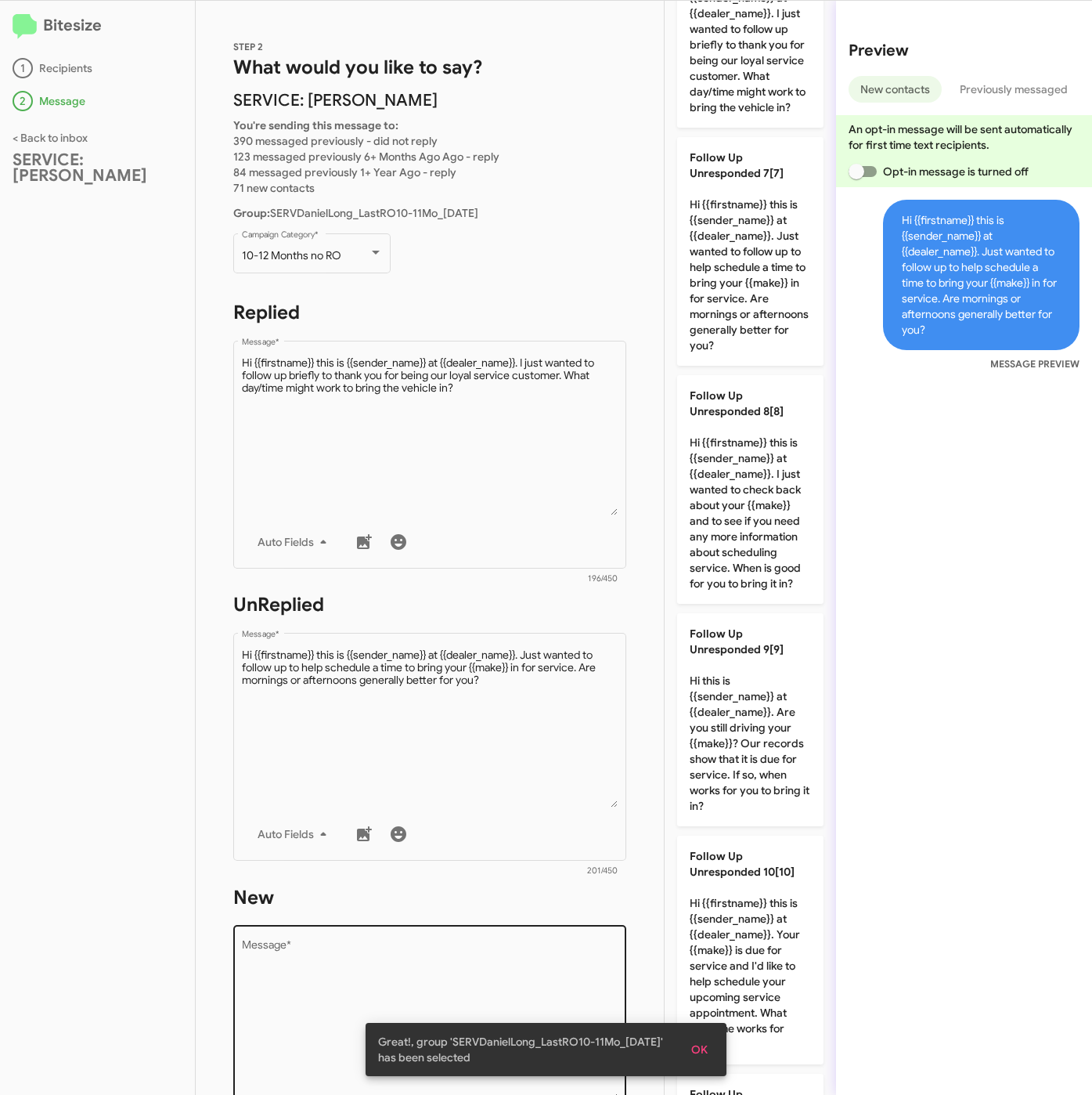
click at [456, 961] on textarea "Message *" at bounding box center [431, 1020] width 377 height 160
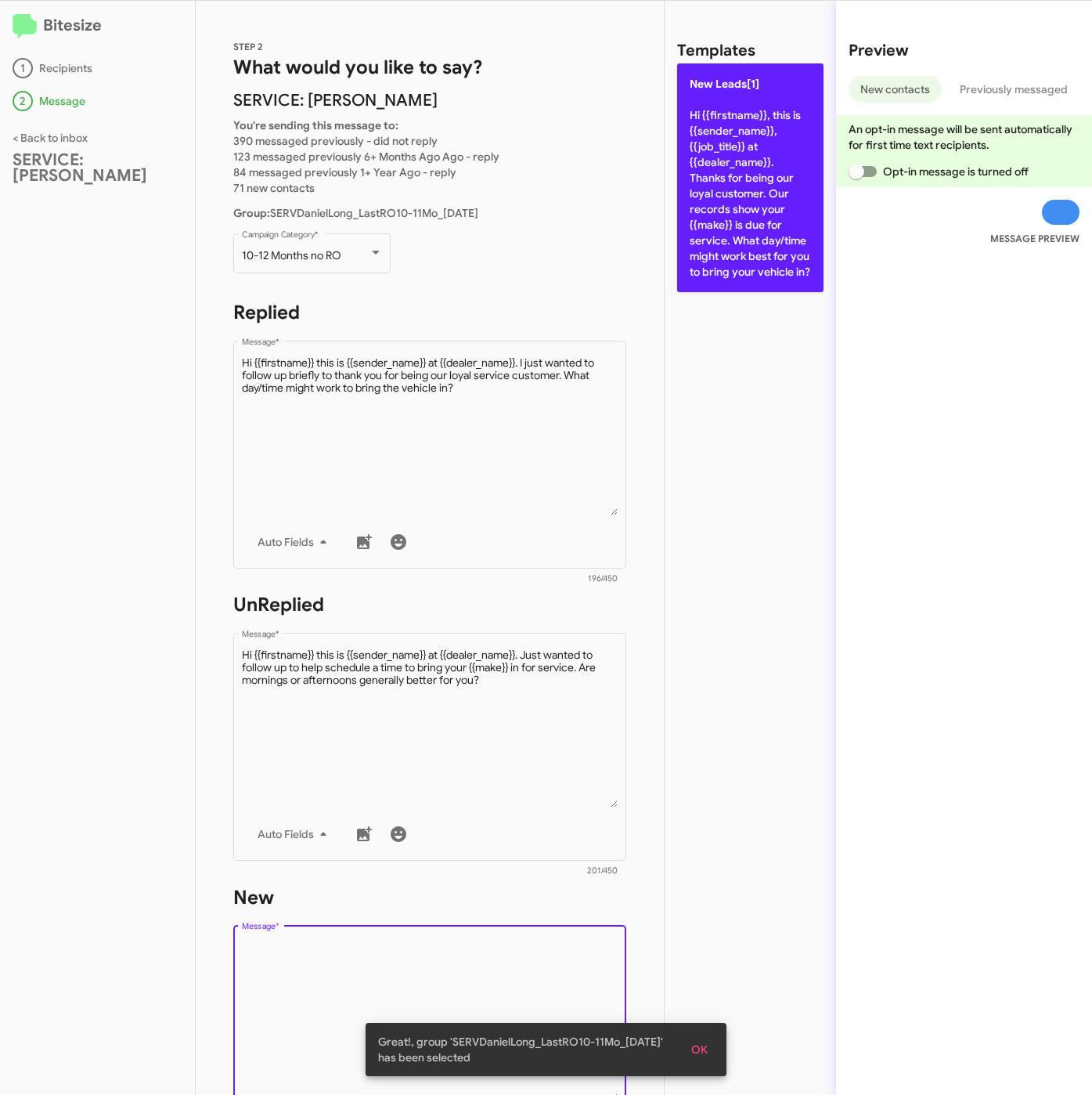
click at [703, 270] on p "New Leads[1] Hi {{firstname}}, this is {{sender_name}}, {{job_title}} at {{deal…" at bounding box center [750, 178] width 146 height 229
type textarea "Hi {{firstname}}, this is {{sender_name}}, {{job_title}} at {{dealer_name}}. Th…"
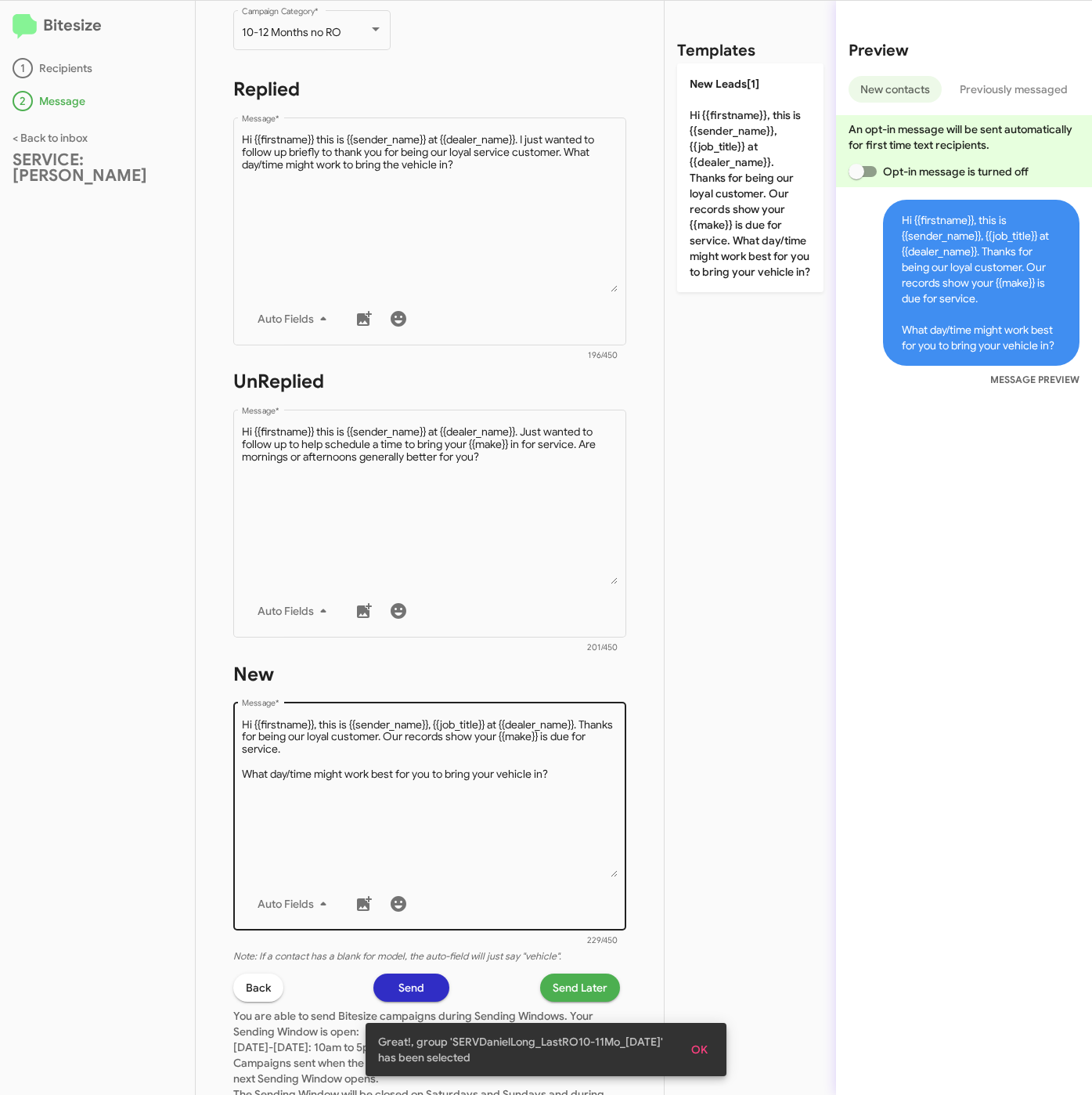
scroll to position [353, 0]
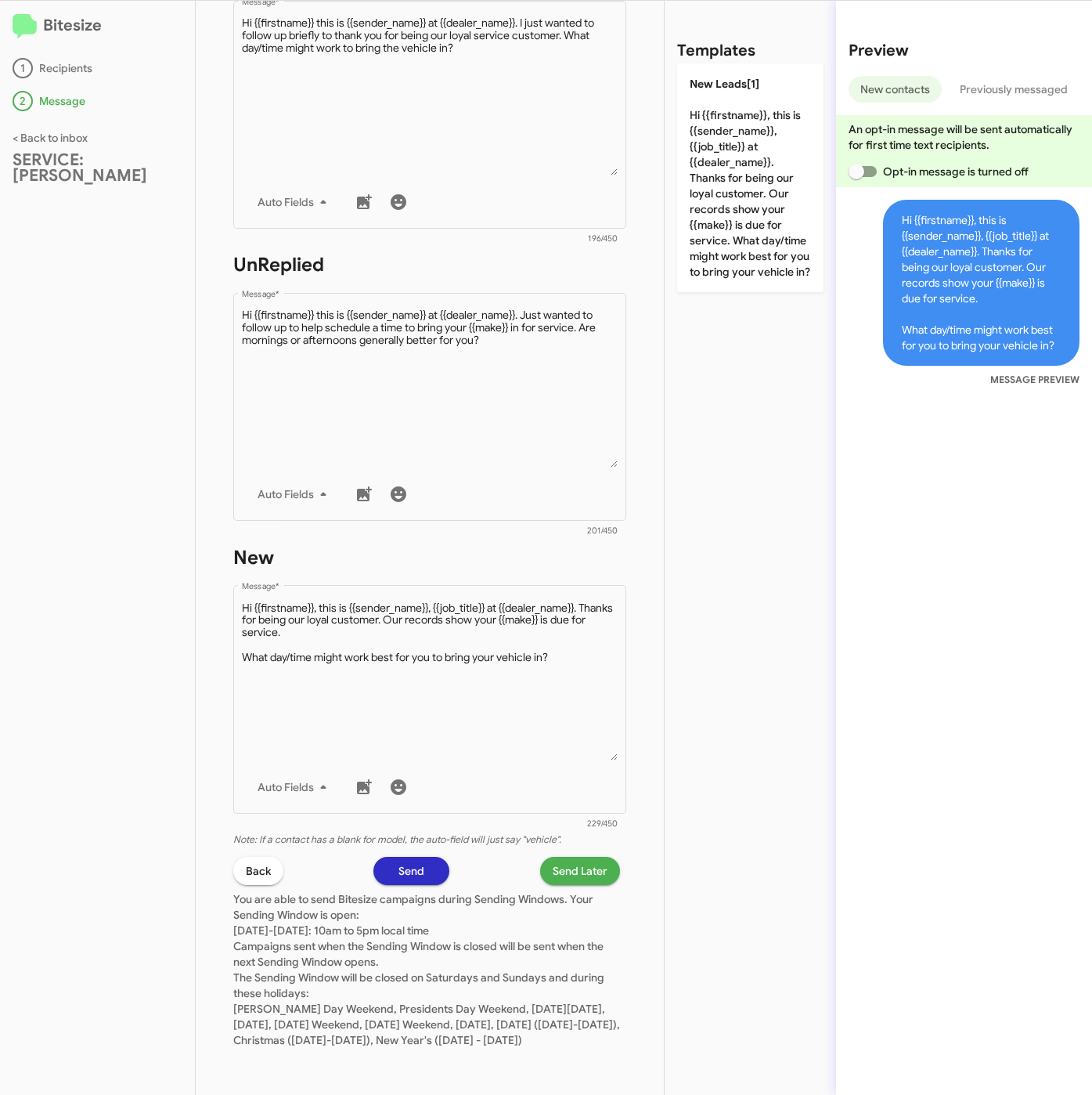
click at [568, 857] on span "Send Later" at bounding box center [580, 870] width 55 height 28
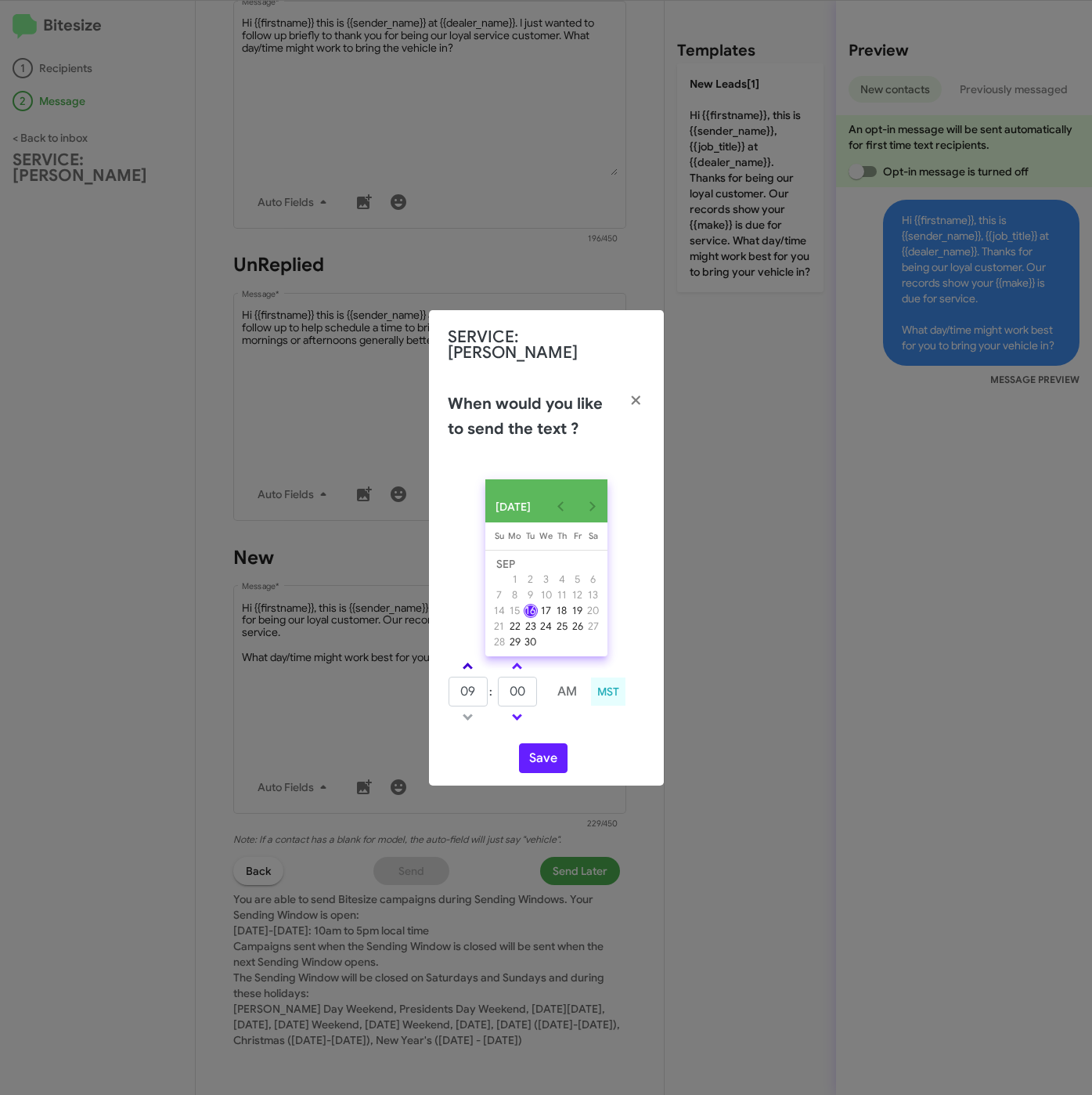
click at [477, 667] on link at bounding box center [468, 666] width 28 height 18
type input "10"
click at [503, 683] on input "00" at bounding box center [517, 691] width 40 height 29
type input "15"
click at [538, 749] on button "Save" at bounding box center [543, 757] width 49 height 29
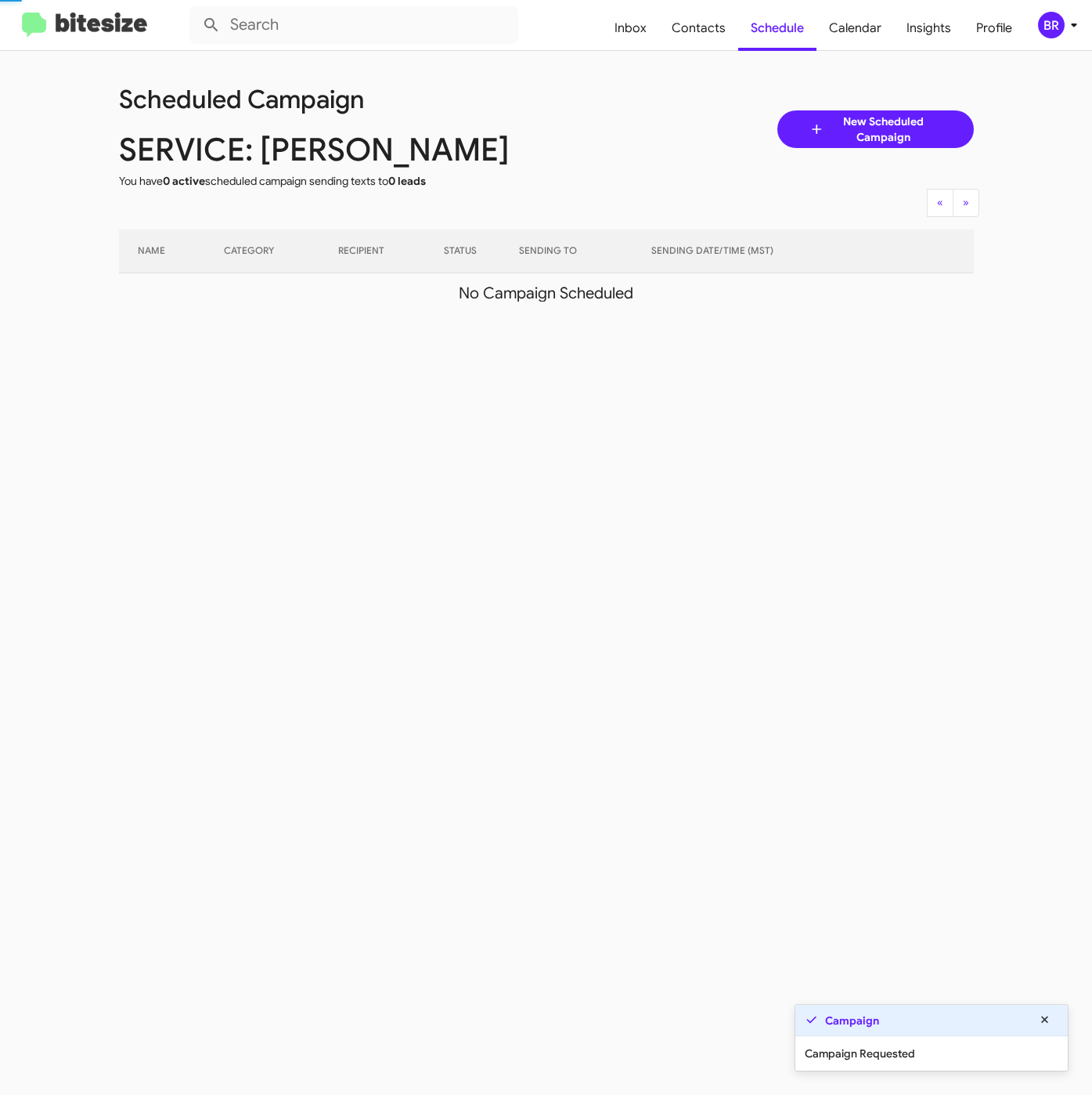
click at [1047, 27] on div "BR" at bounding box center [1052, 25] width 27 height 27
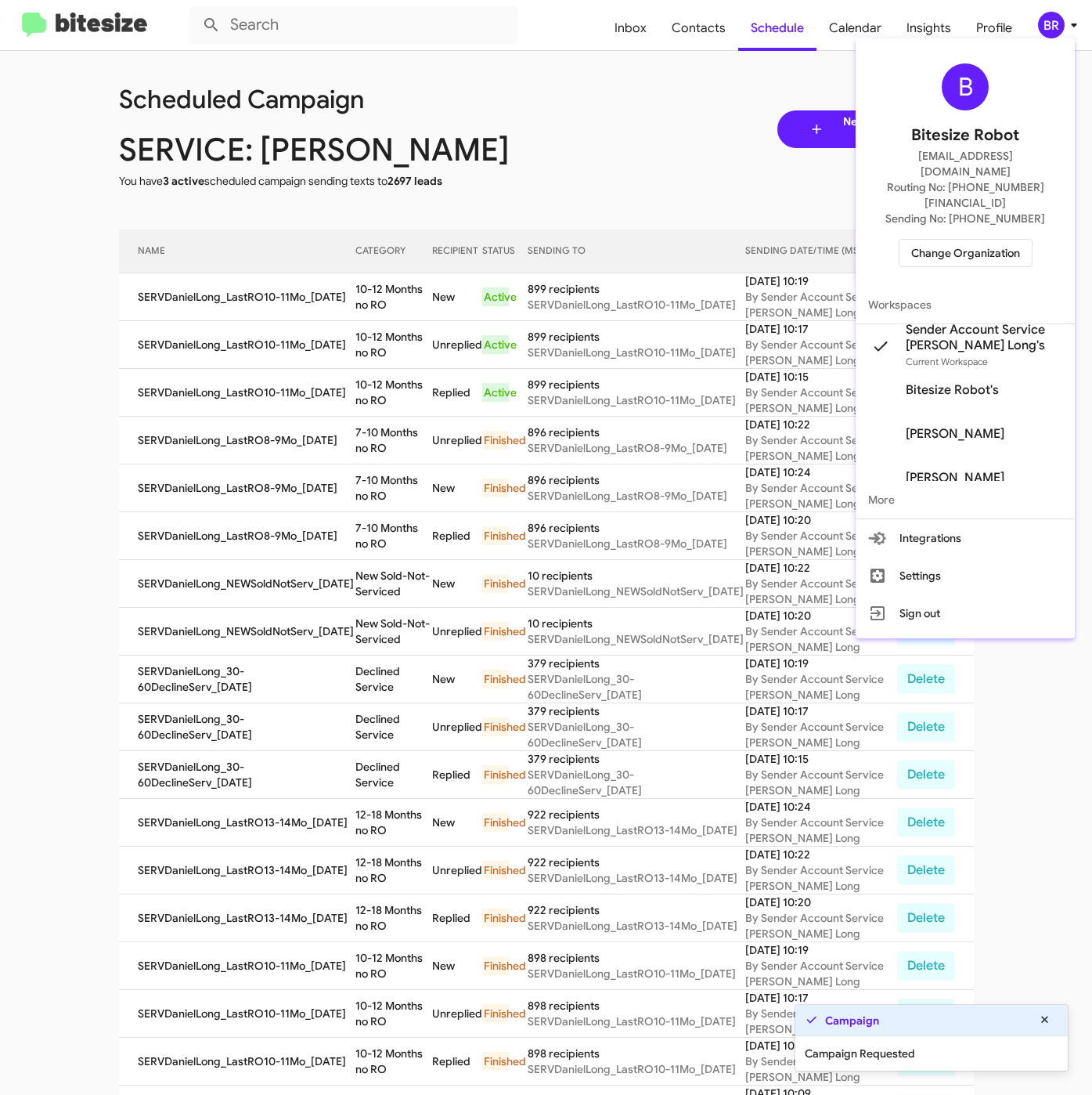
click at [343, 338] on div at bounding box center [546, 547] width 1092 height 1095
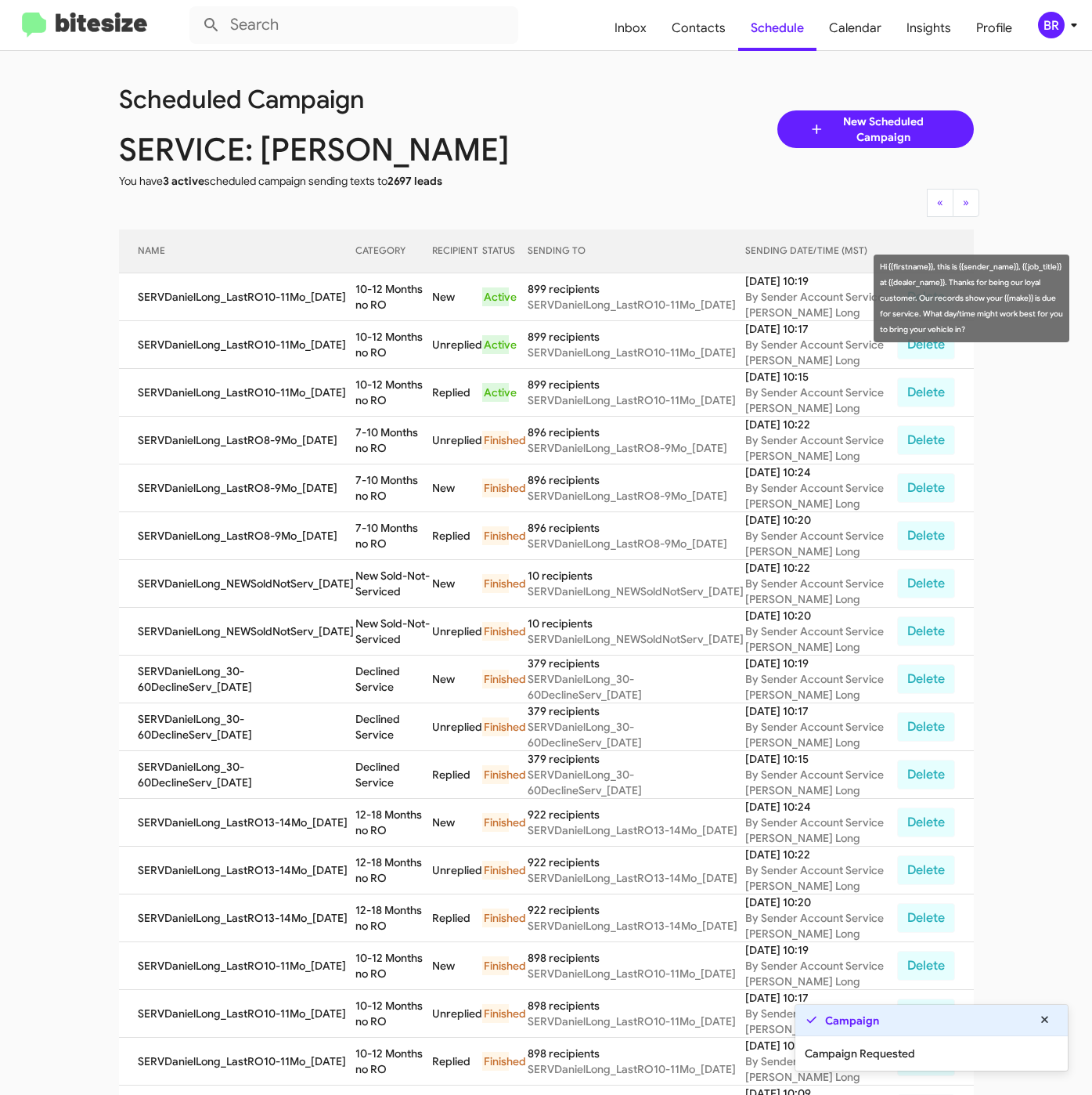
click at [371, 309] on td "10-12 Months no RO" at bounding box center [393, 297] width 77 height 48
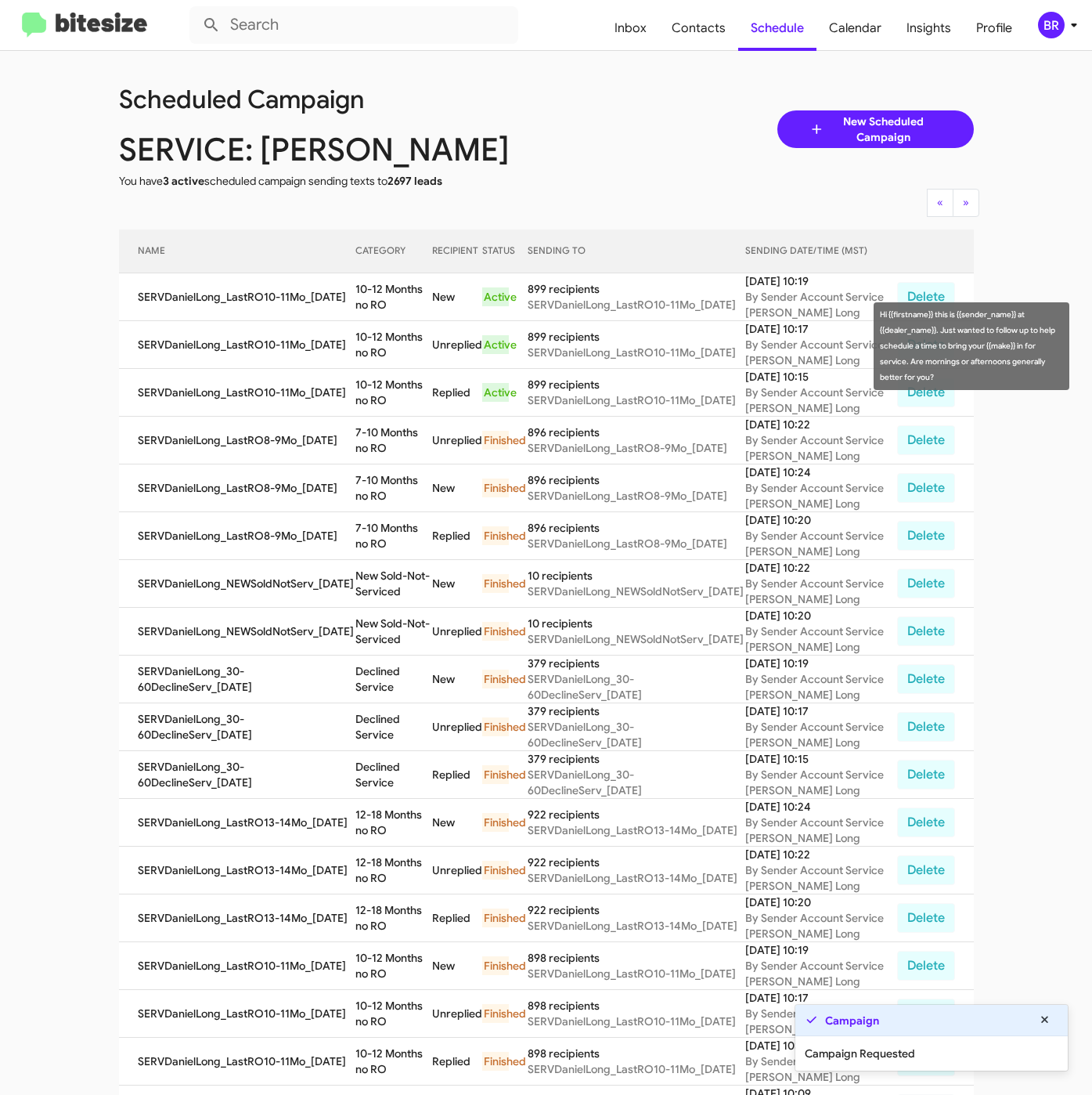
copy td "10-12 Months no RO"
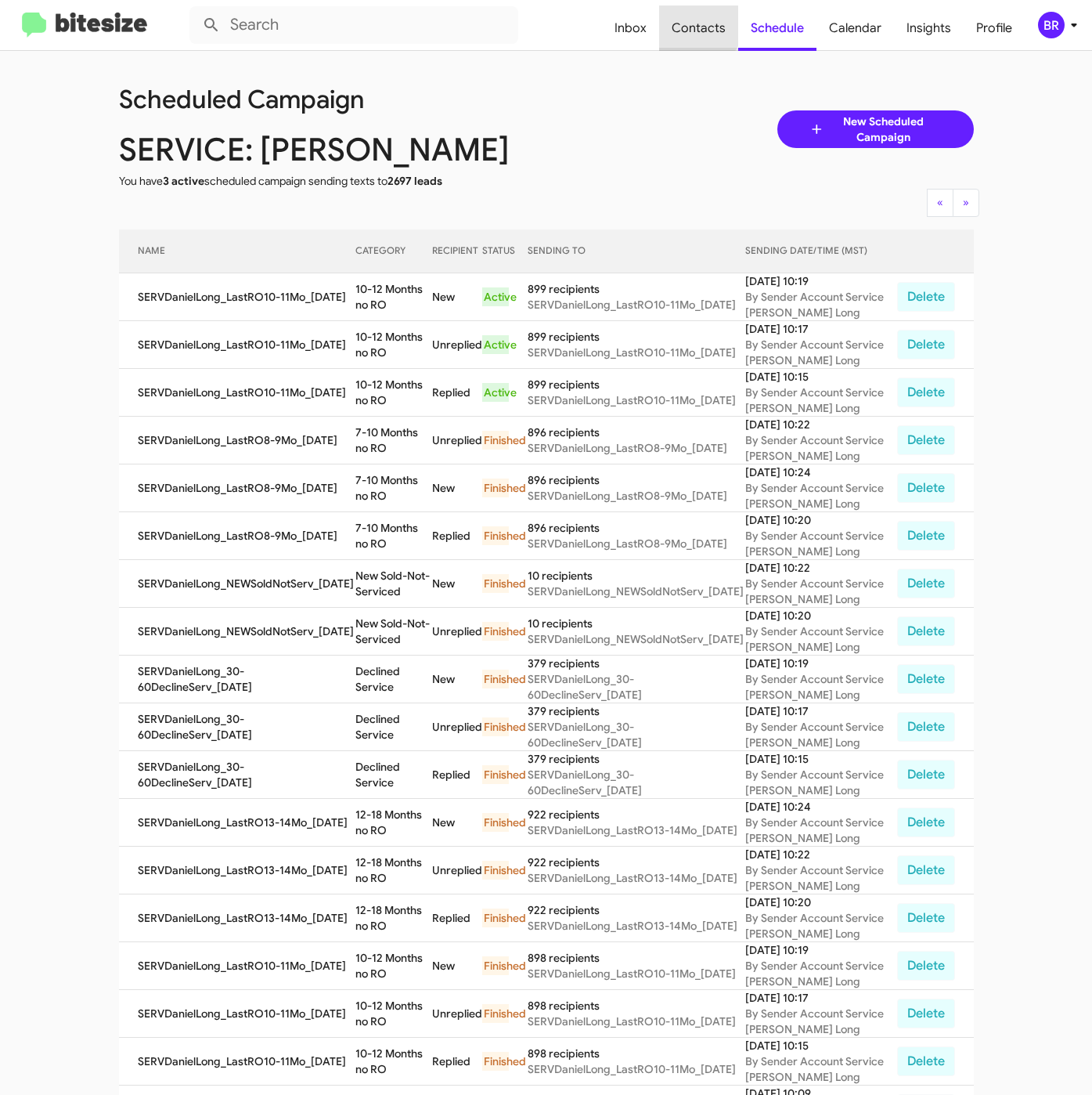
drag, startPoint x: 691, startPoint y: 17, endPoint x: 683, endPoint y: 45, distance: 29.1
click at [692, 15] on span "Contacts" at bounding box center [698, 29] width 79 height 45
type input "in:groups"
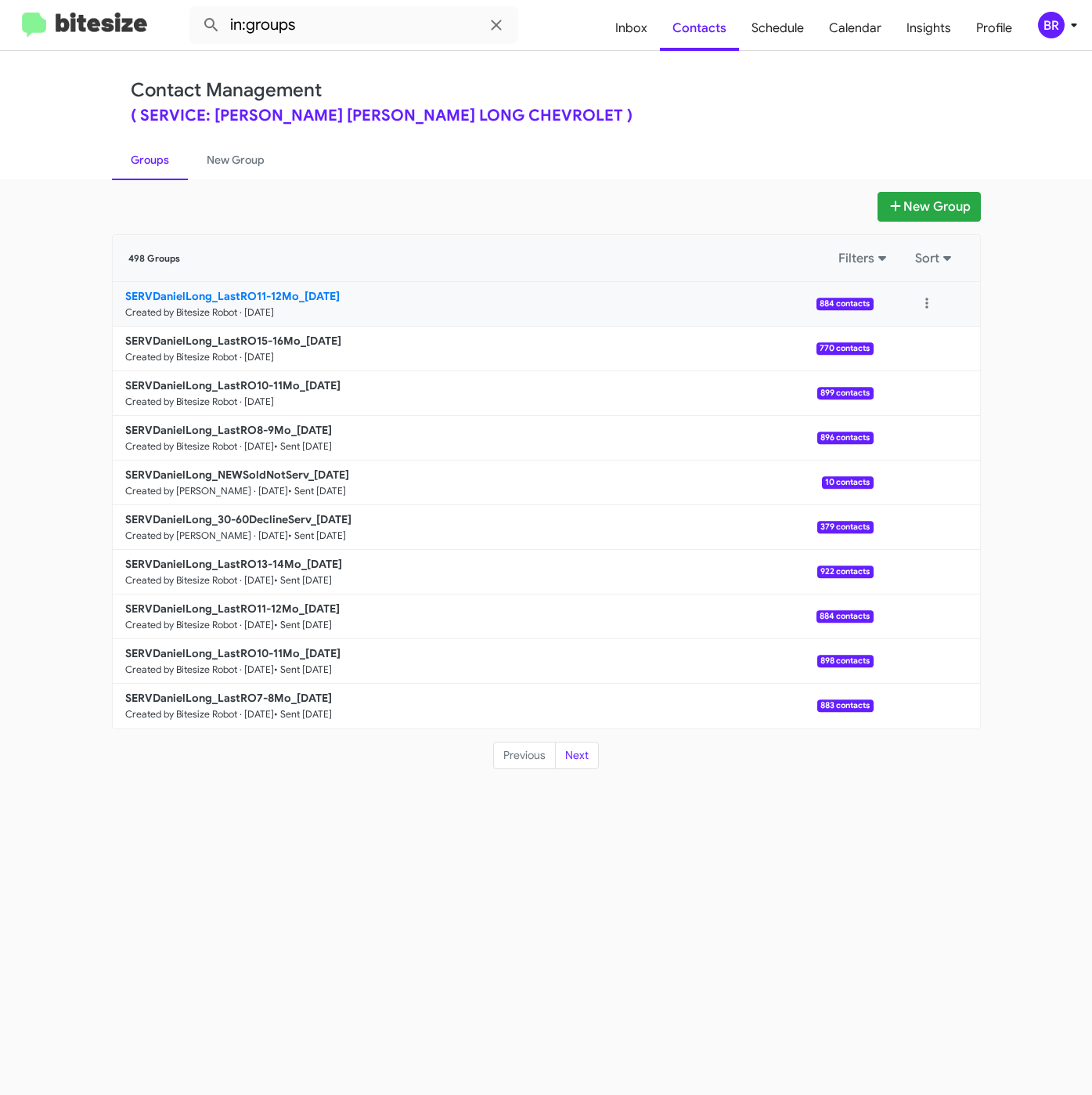
click at [204, 295] on b "SERVDanielLong_LastRO11-12Mo_09-16-25" at bounding box center [232, 295] width 215 height 14
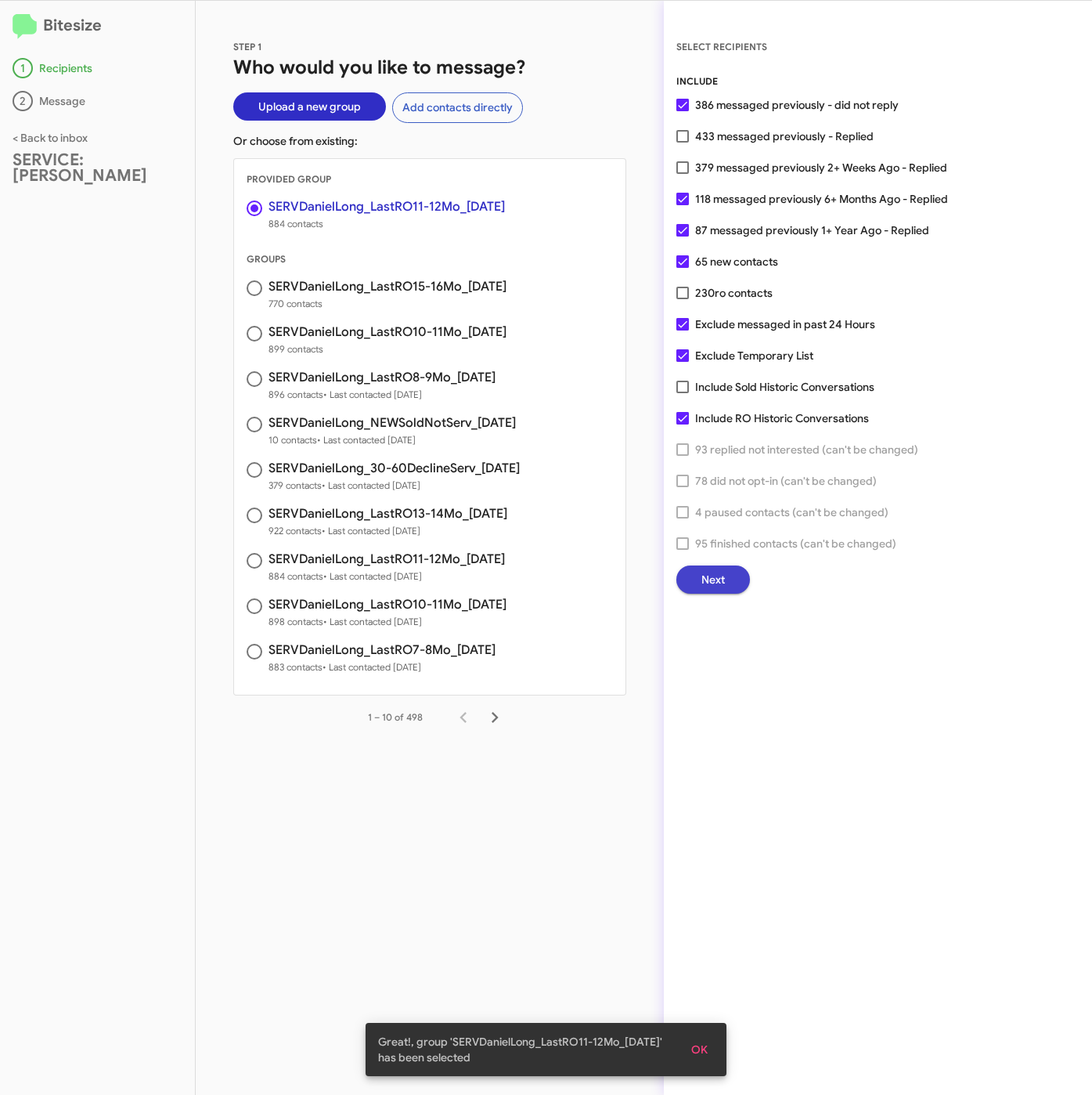
click at [691, 579] on button "Next" at bounding box center [713, 579] width 73 height 28
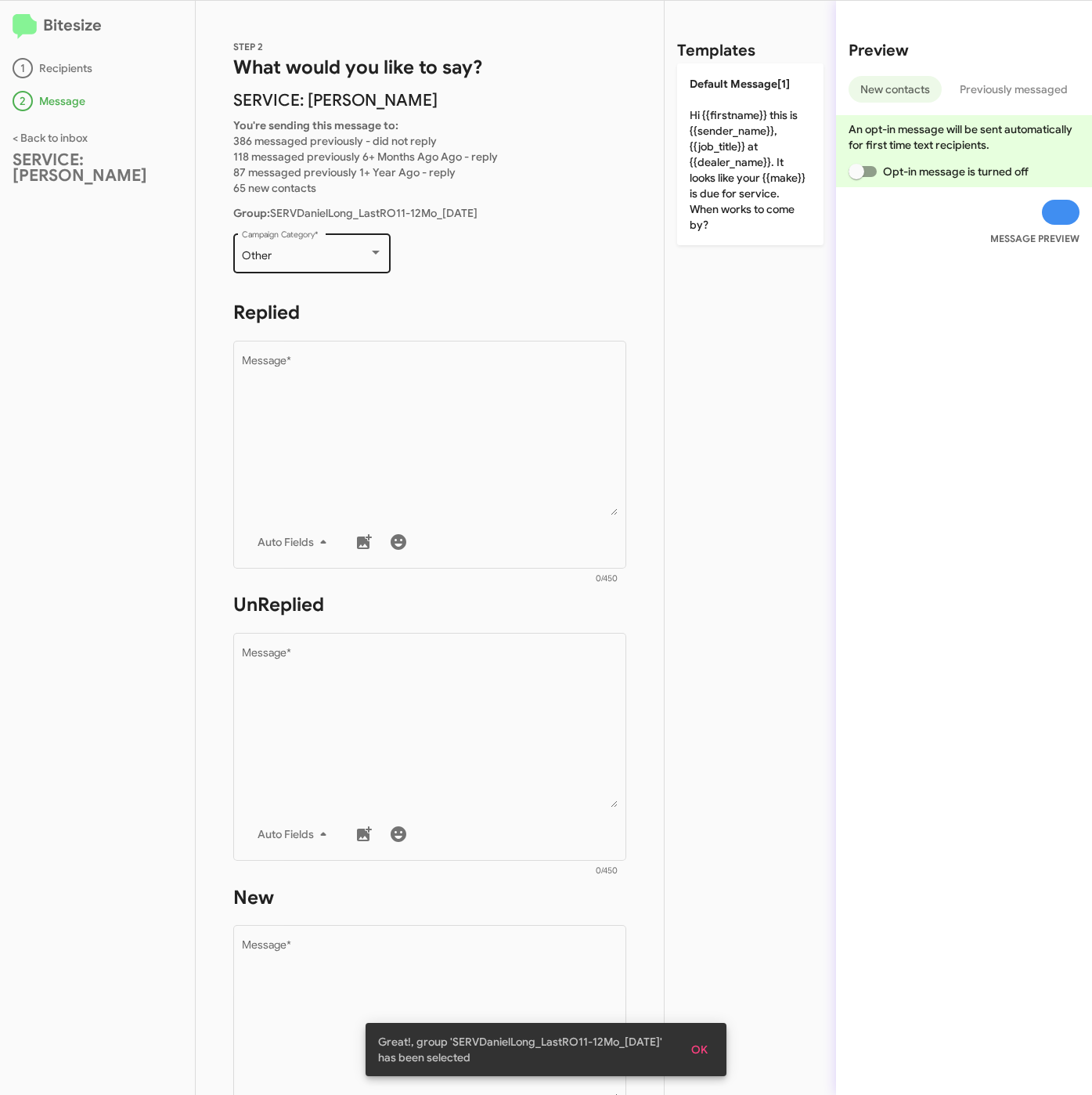
click at [318, 247] on div "Other Campaign Category *" at bounding box center [312, 252] width 140 height 43
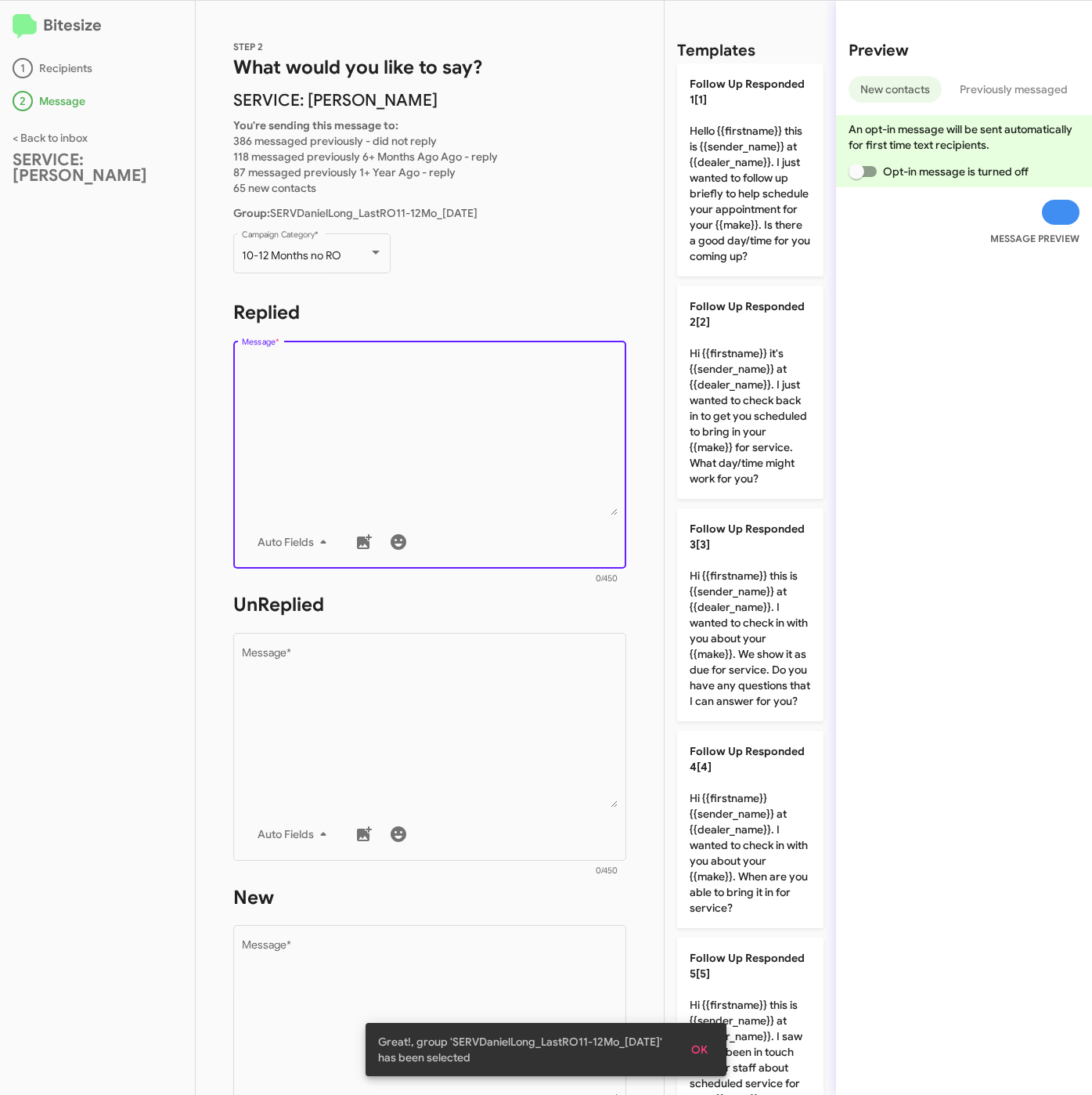
click at [365, 409] on textarea "Message *" at bounding box center [431, 435] width 377 height 160
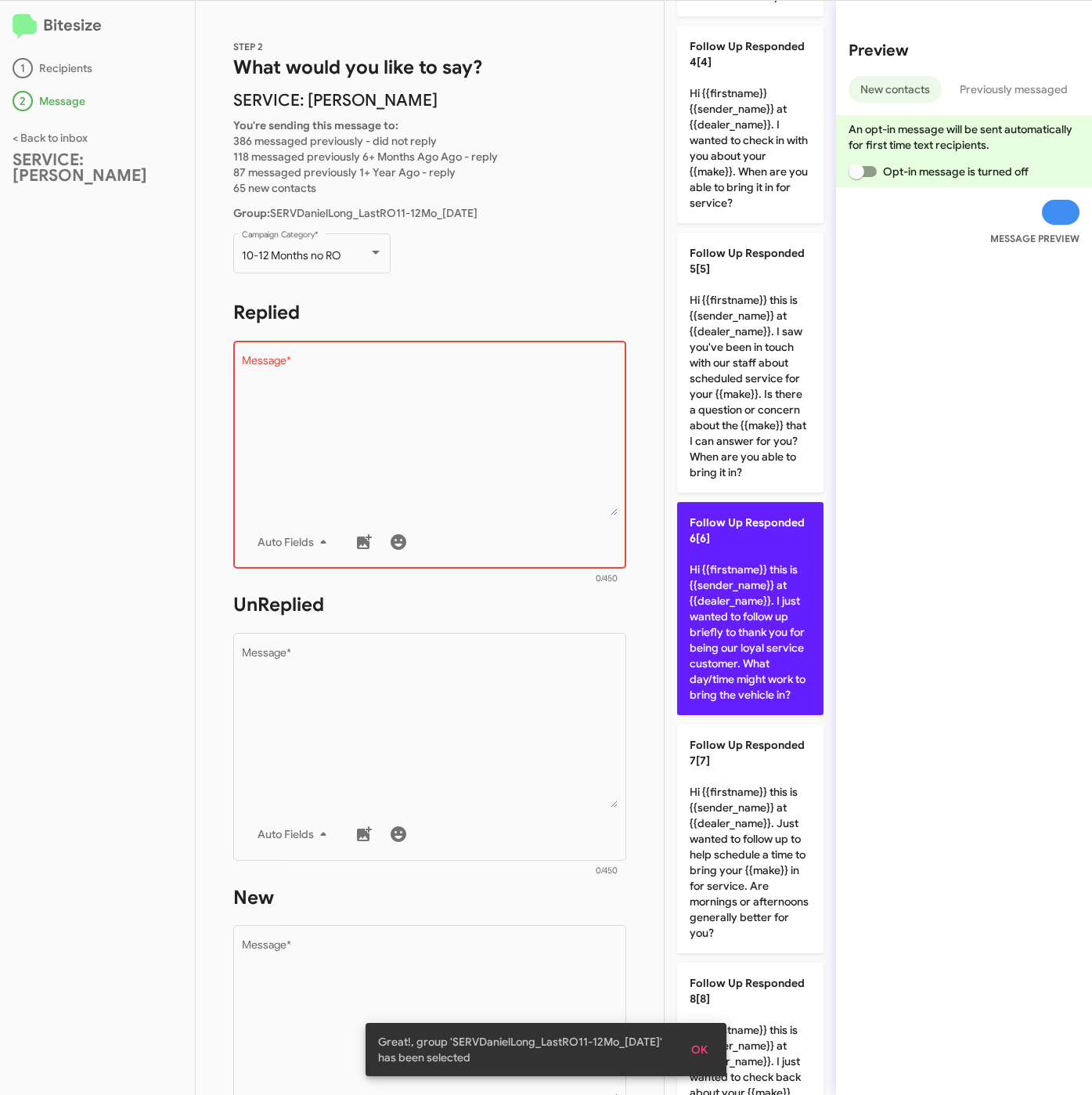
click at [718, 715] on p "Follow Up Responded 6[6] Hi {{firstname}} this is {{sender_name}} at {{dealer_n…" at bounding box center [750, 608] width 146 height 213
type textarea "Hi {{firstname}} this is {{sender_name}} at {{dealer_name}}. I just wanted to f…"
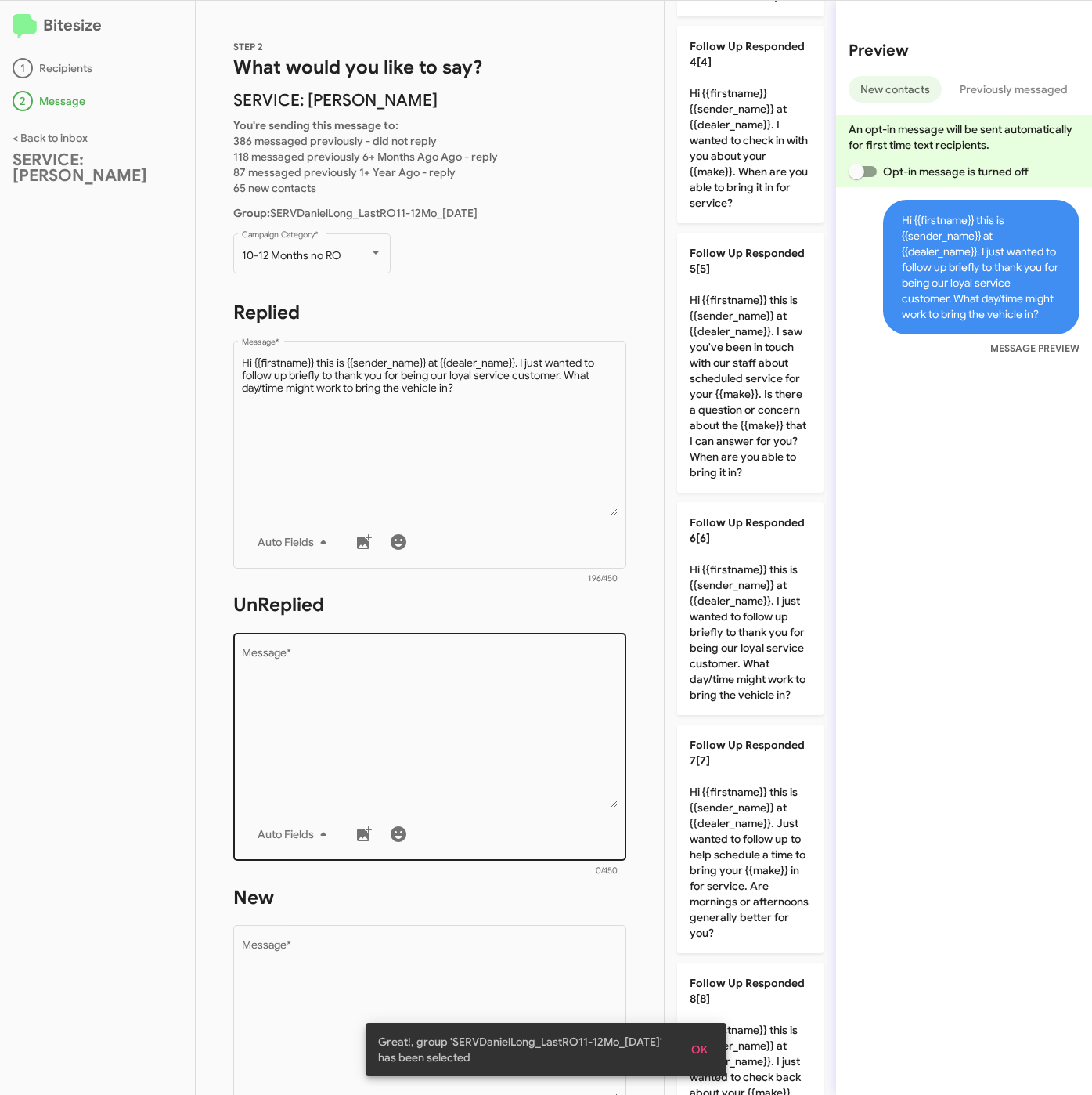
click at [585, 754] on textarea "Message *" at bounding box center [431, 727] width 377 height 160
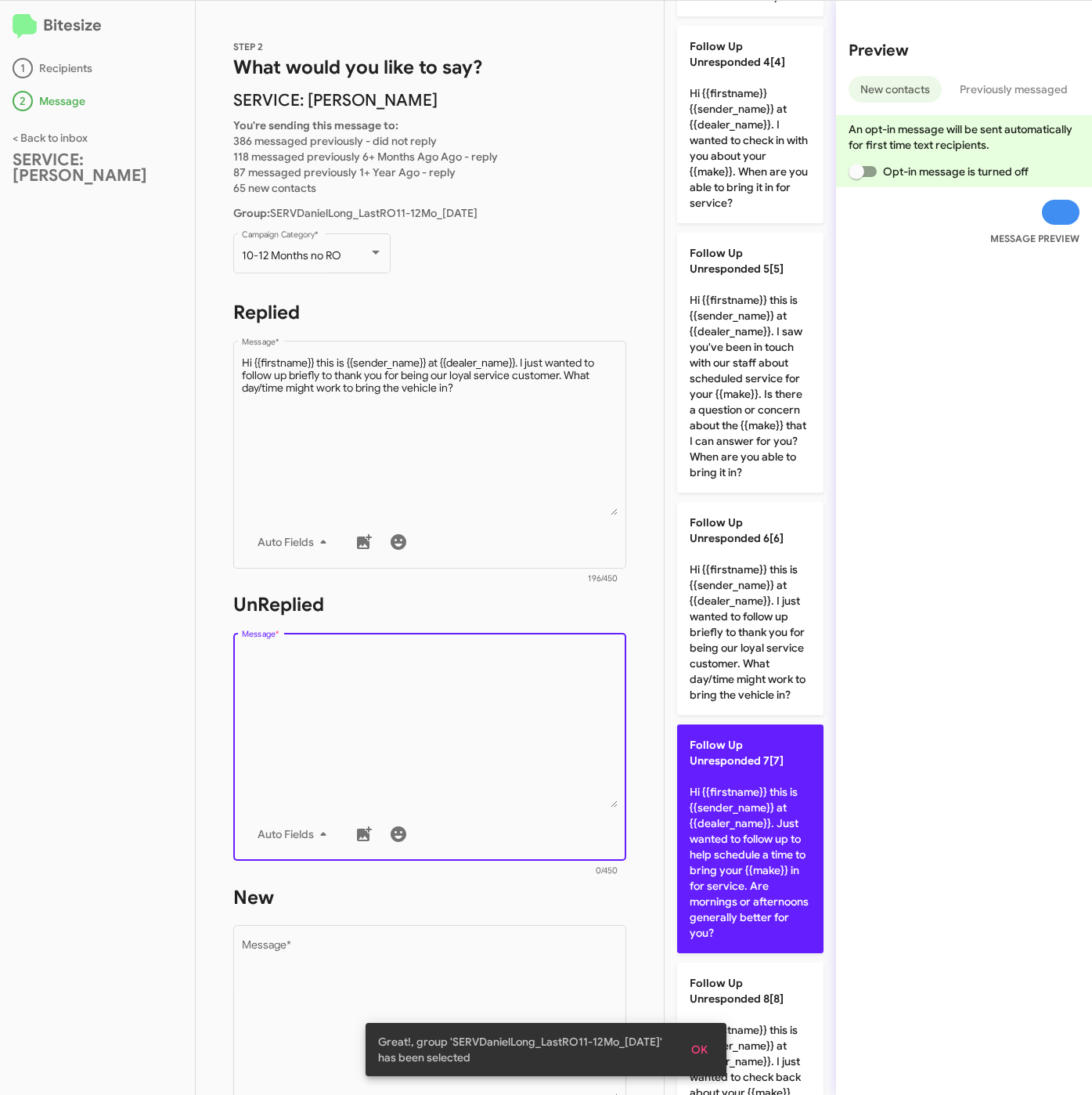
click at [768, 938] on p "Follow Up Unresponded 7[7] Hi {{firstname}} this is {{sender_name}} at {{dealer…" at bounding box center [750, 839] width 146 height 229
type textarea "Hi {{firstname}} this is {{sender_name}} at {{dealer_name}}. Just wanted to fol…"
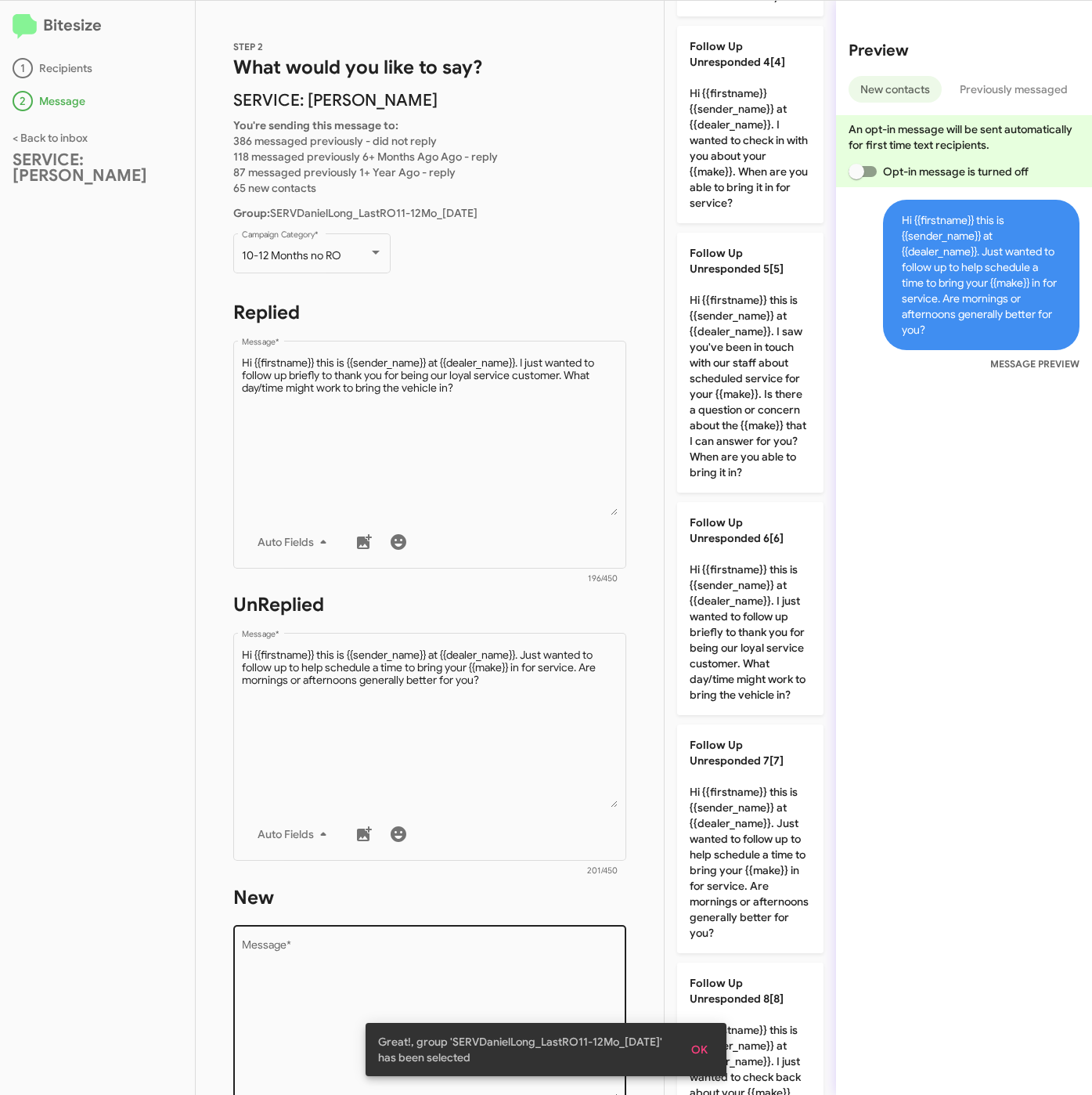
click at [523, 959] on textarea "Message *" at bounding box center [431, 1020] width 377 height 160
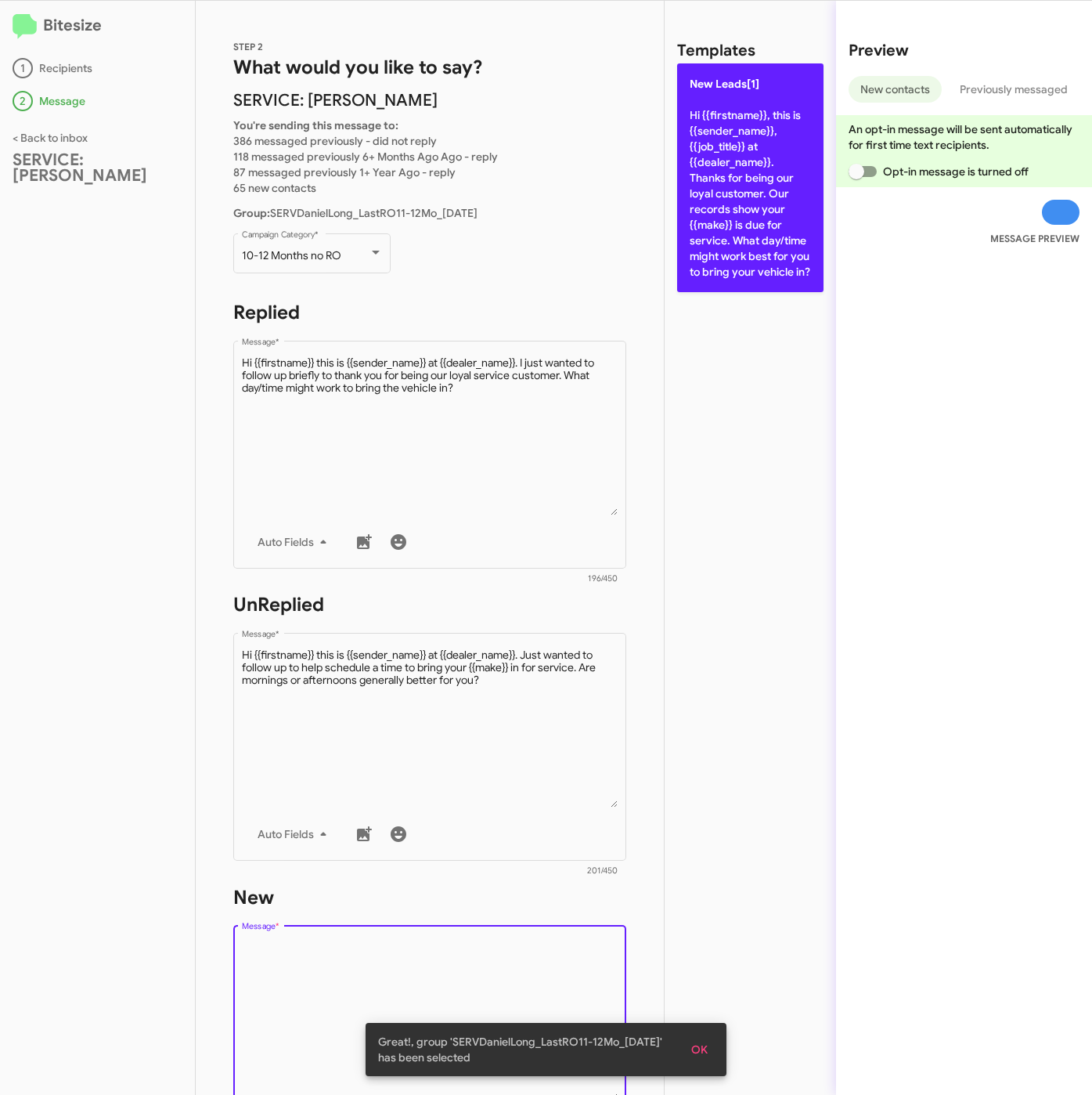
click at [724, 233] on p "New Leads[1] Hi {{firstname}}, this is {{sender_name}}, {{job_title}} at {{deal…" at bounding box center [750, 178] width 146 height 229
type textarea "Hi {{firstname}}, this is {{sender_name}}, {{job_title}} at {{dealer_name}}. Th…"
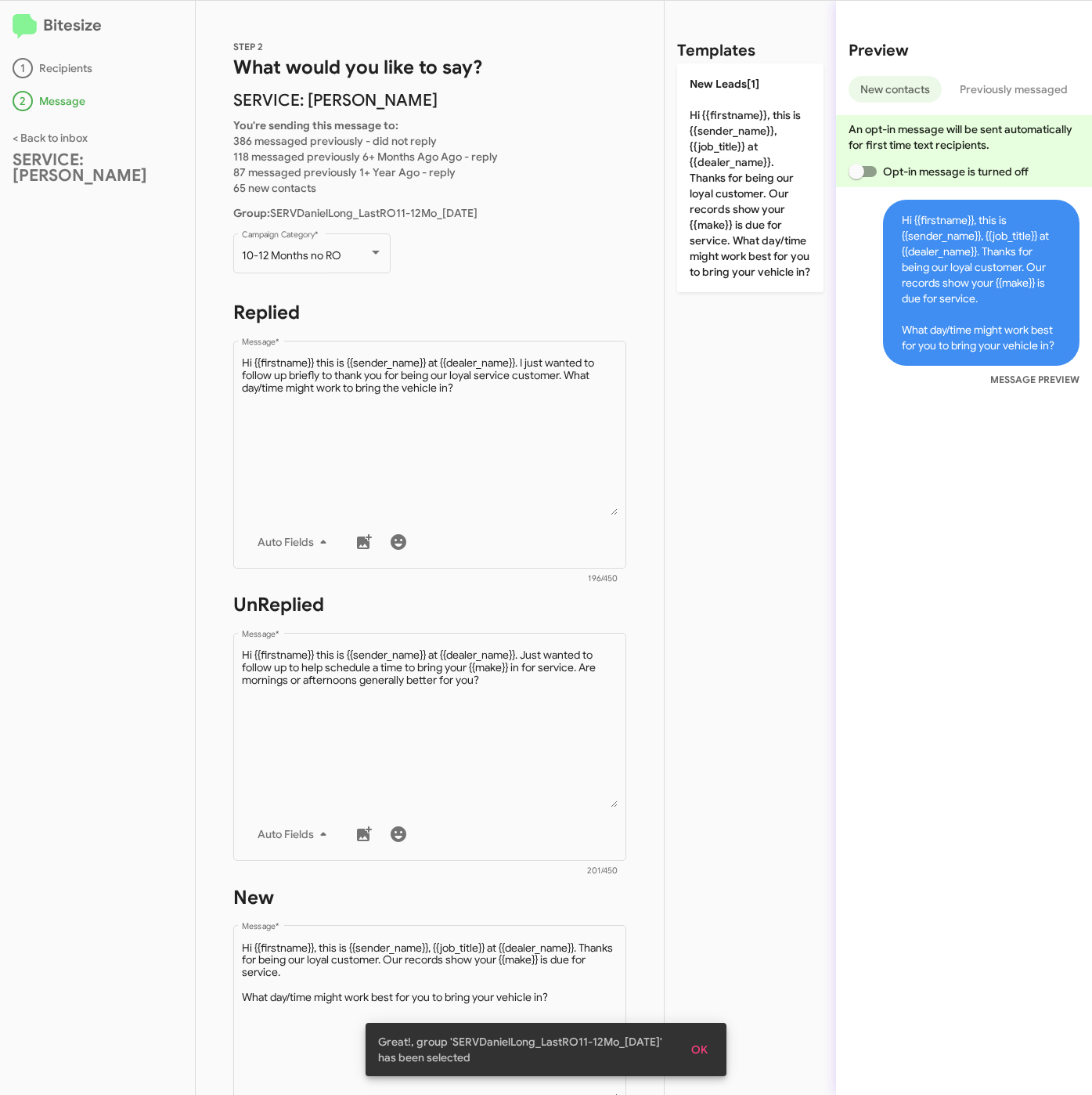
scroll to position [353, 0]
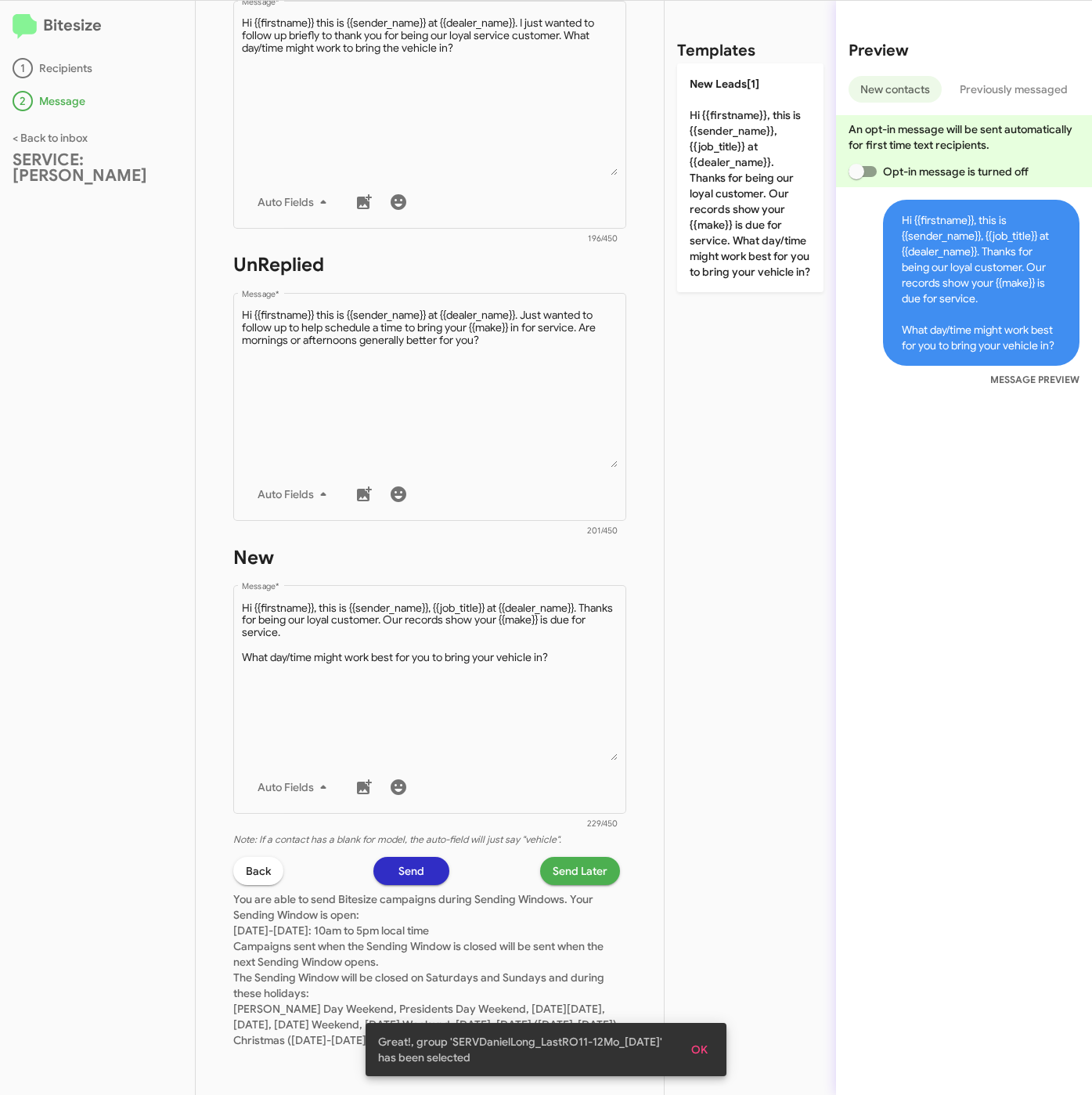
click at [555, 857] on span "Send Later" at bounding box center [580, 870] width 55 height 28
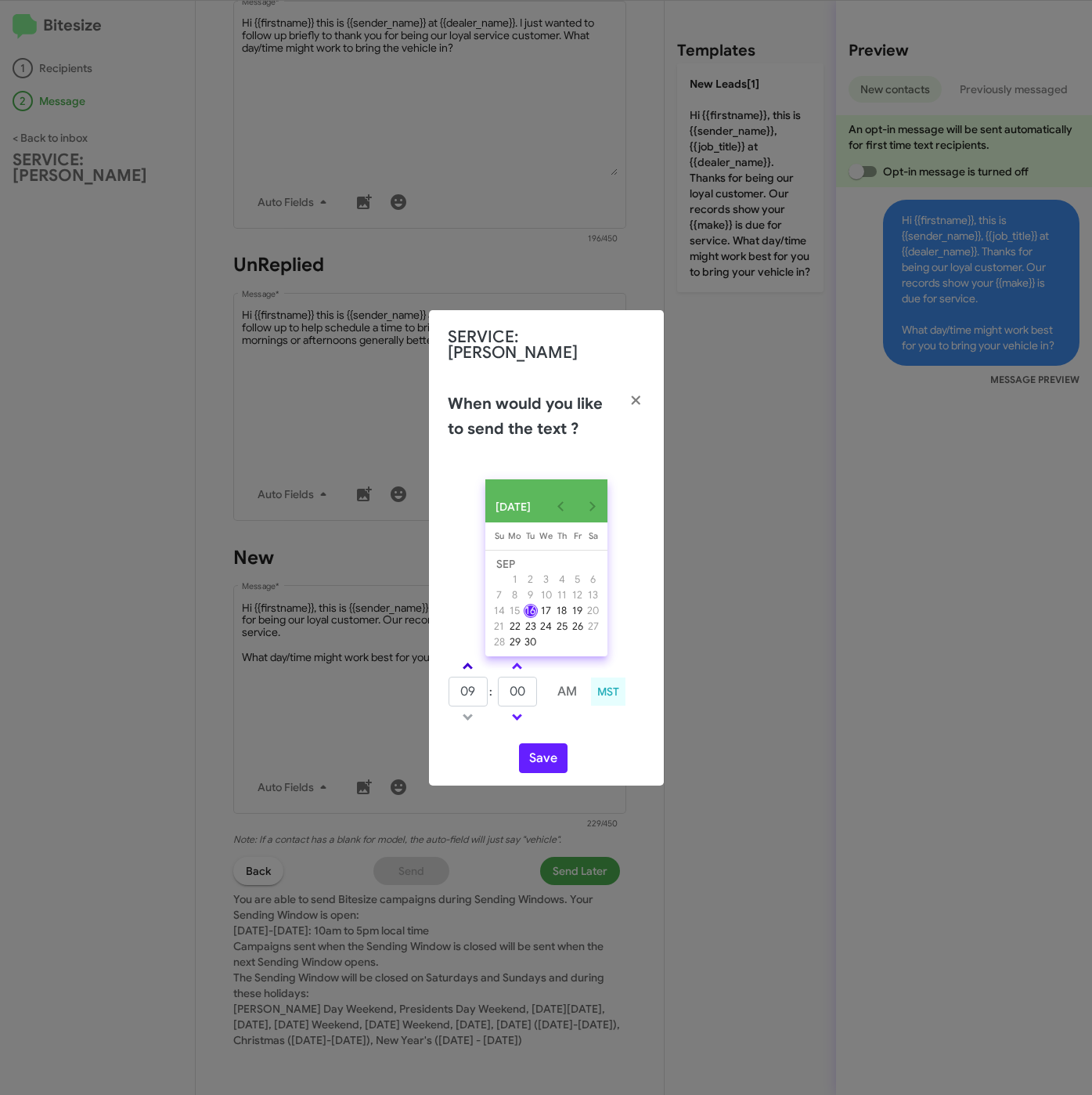
click at [470, 657] on link at bounding box center [468, 666] width 28 height 18
type input "10"
click at [533, 689] on input "00" at bounding box center [517, 691] width 40 height 29
type input "05"
click at [540, 752] on button "Save" at bounding box center [543, 757] width 49 height 29
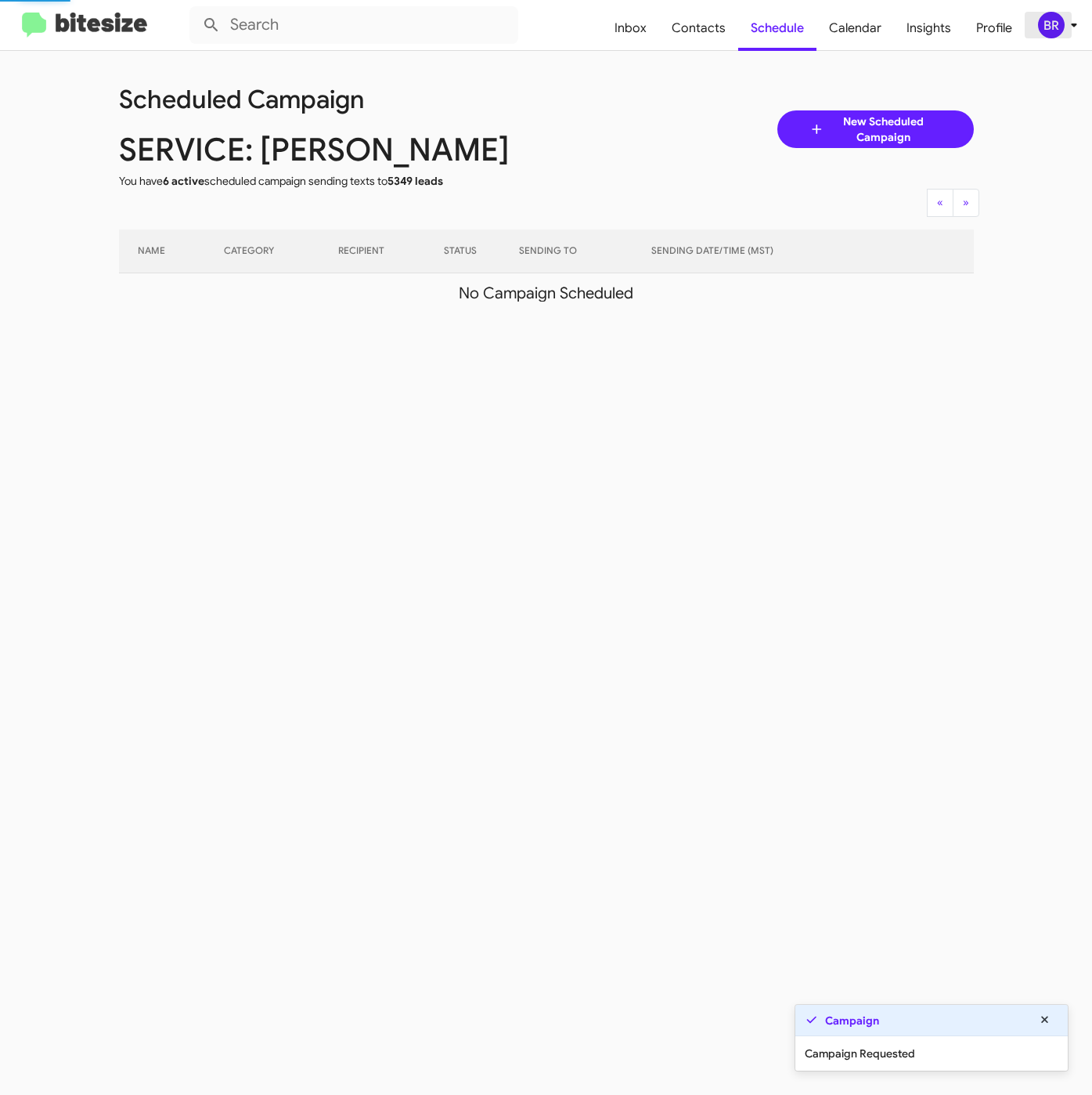
click at [1046, 21] on div "BR" at bounding box center [1052, 25] width 27 height 27
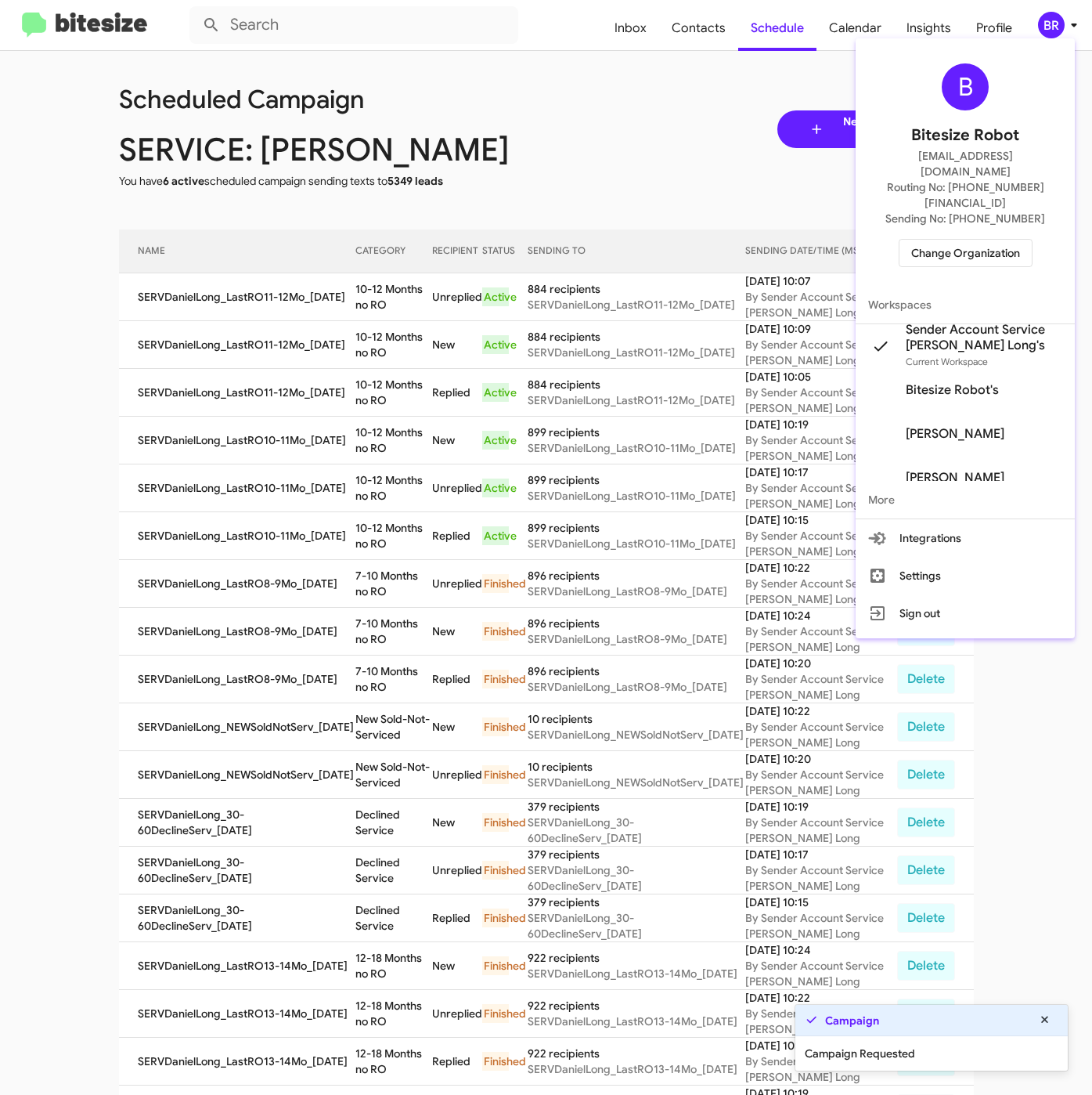
click at [409, 325] on div at bounding box center [546, 547] width 1092 height 1095
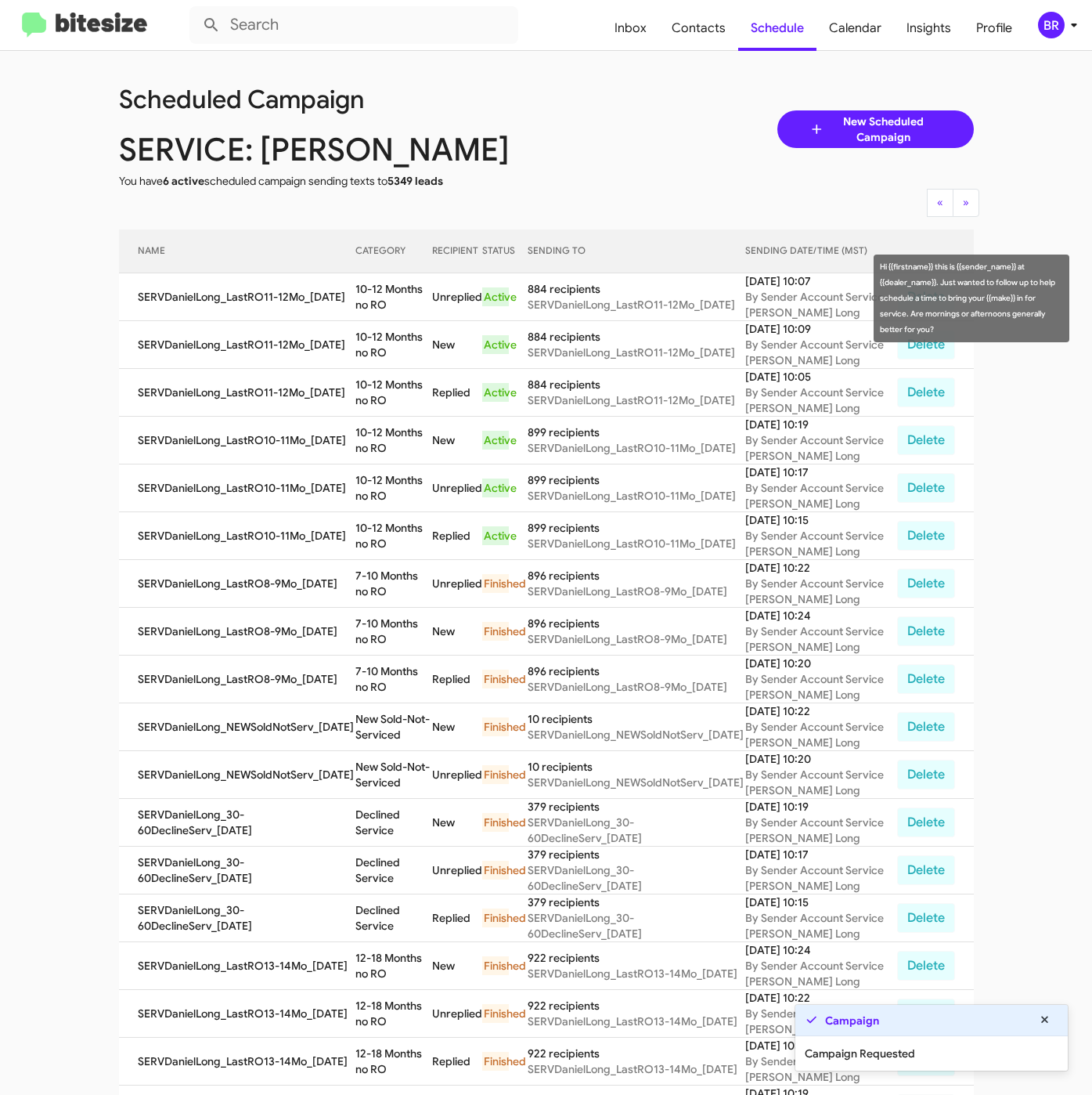
drag, startPoint x: 347, startPoint y: 289, endPoint x: 368, endPoint y: 304, distance: 25.8
click at [368, 304] on td "10-12 Months no RO" at bounding box center [393, 297] width 77 height 48
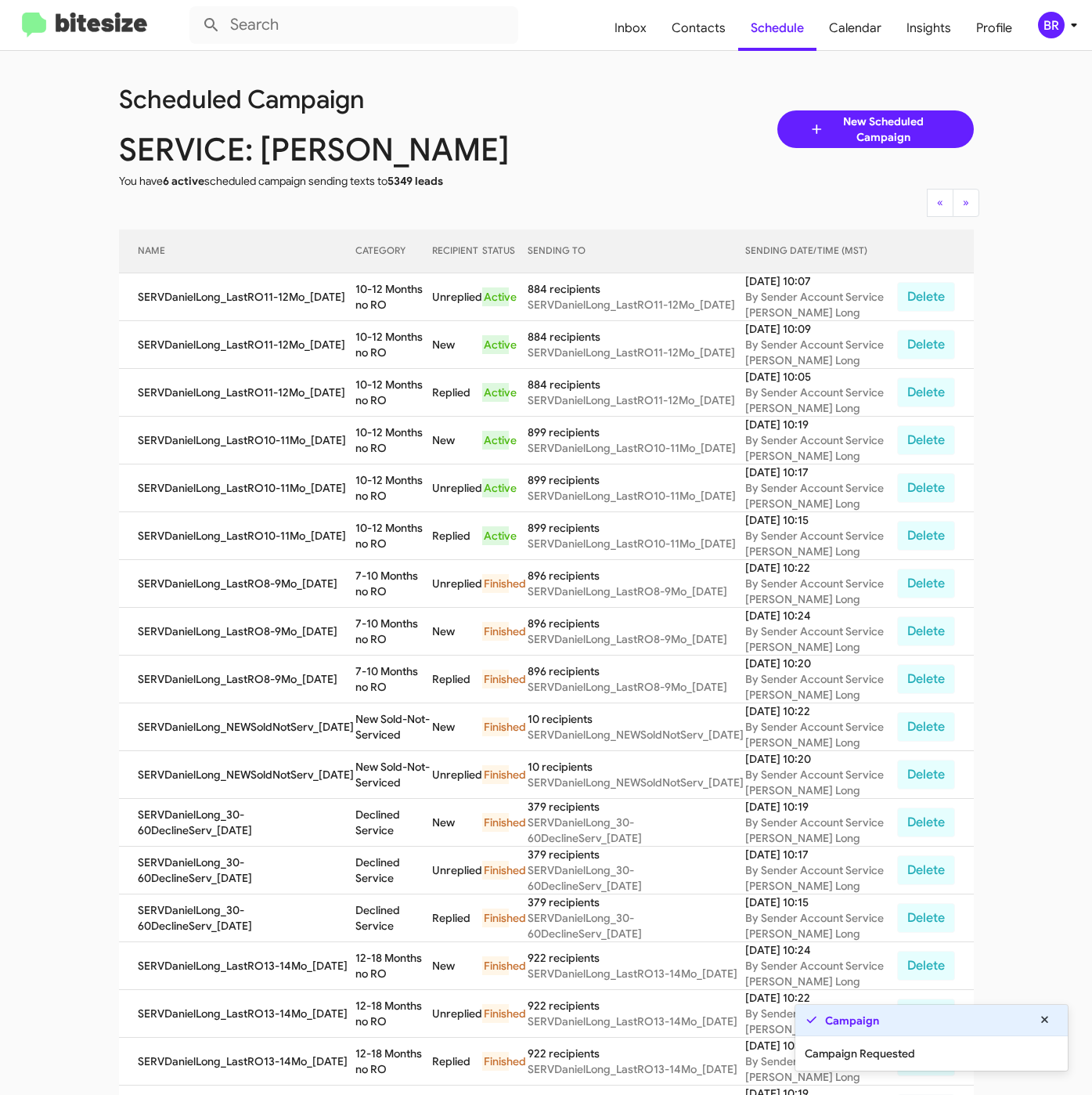
copy td "10-12 Months no RO"
click at [701, 27] on span "Contacts" at bounding box center [698, 29] width 79 height 45
type input "in:groups"
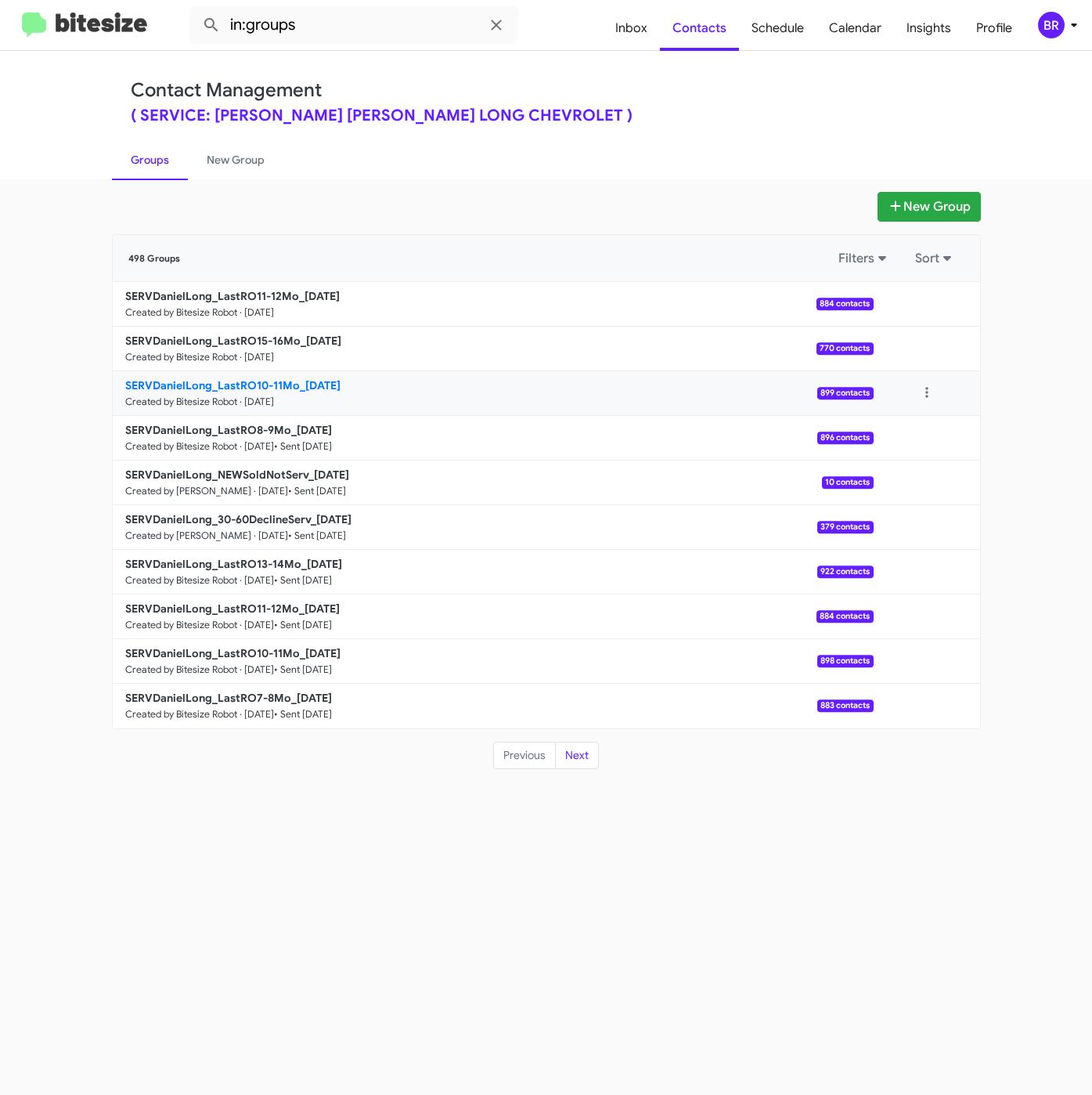
click at [247, 386] on b "SERVDanielLong_LastRO10-11Mo_09-16-25" at bounding box center [233, 385] width 215 height 14
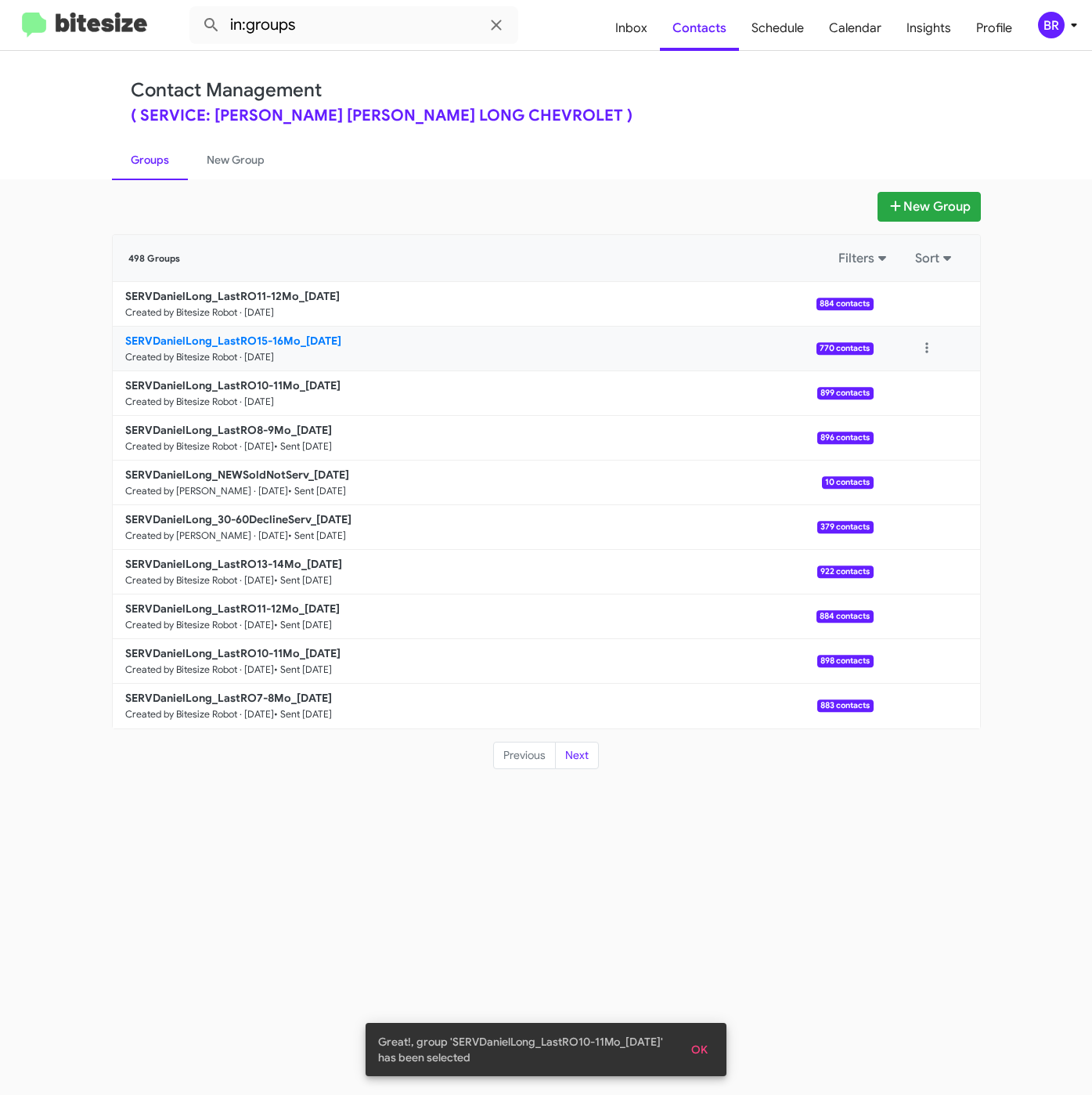
click at [257, 343] on b "SERVDanielLong_LastRO15-16Mo_09-16-25" at bounding box center [233, 340] width 216 height 14
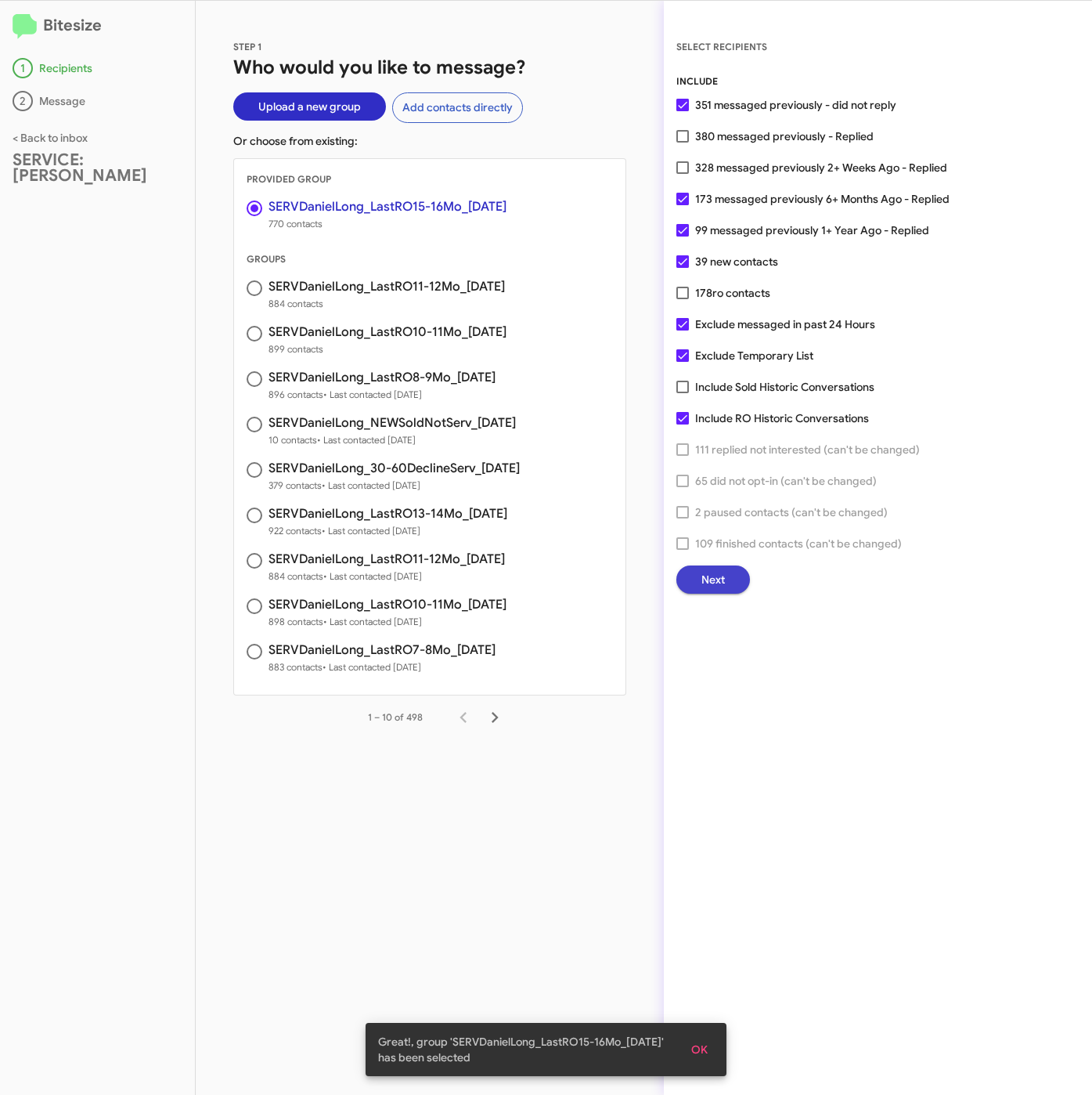
click at [697, 573] on button "Next" at bounding box center [713, 579] width 73 height 28
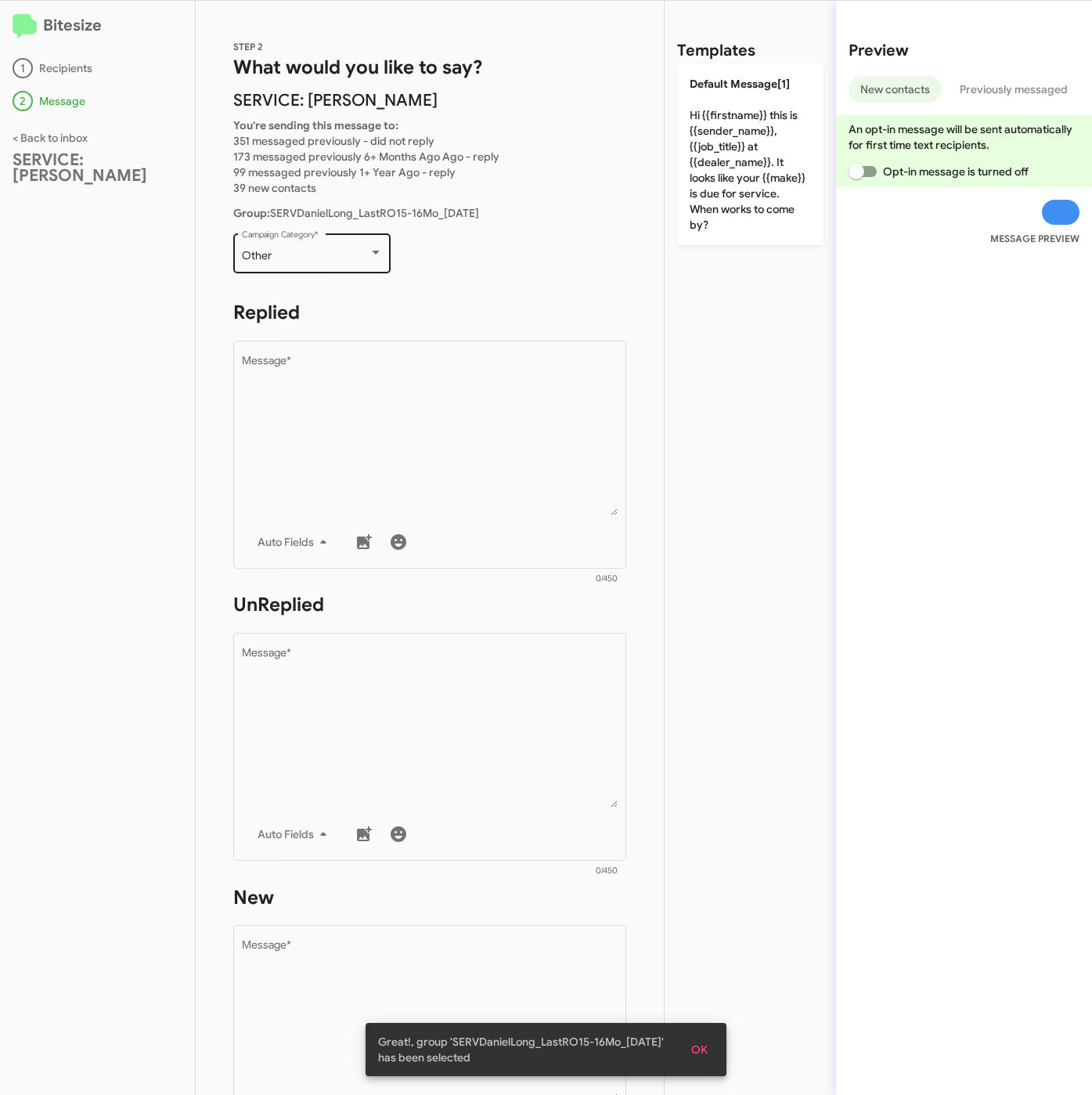
click at [330, 250] on div "Other" at bounding box center [305, 256] width 127 height 13
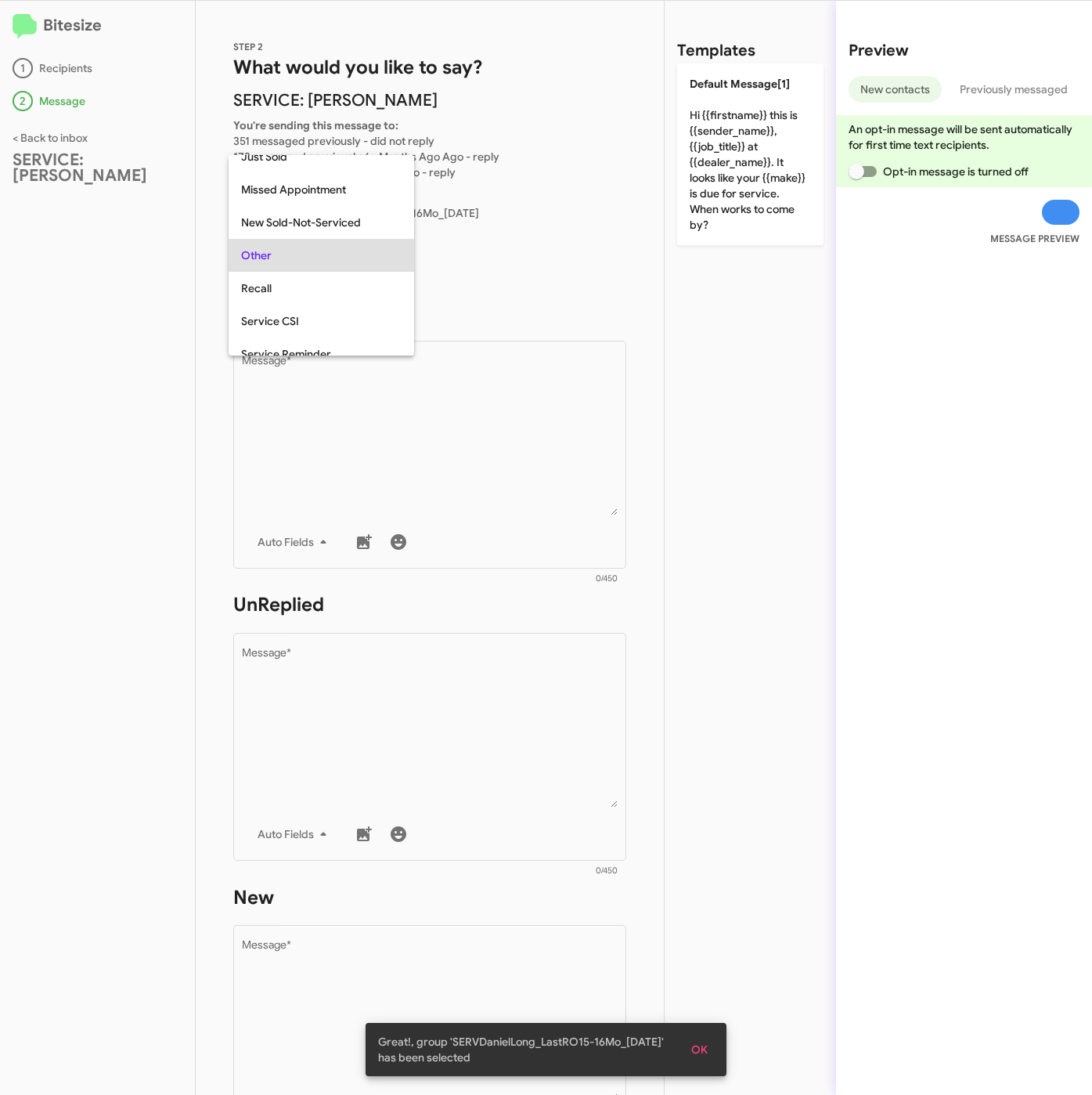
scroll to position [33, 0]
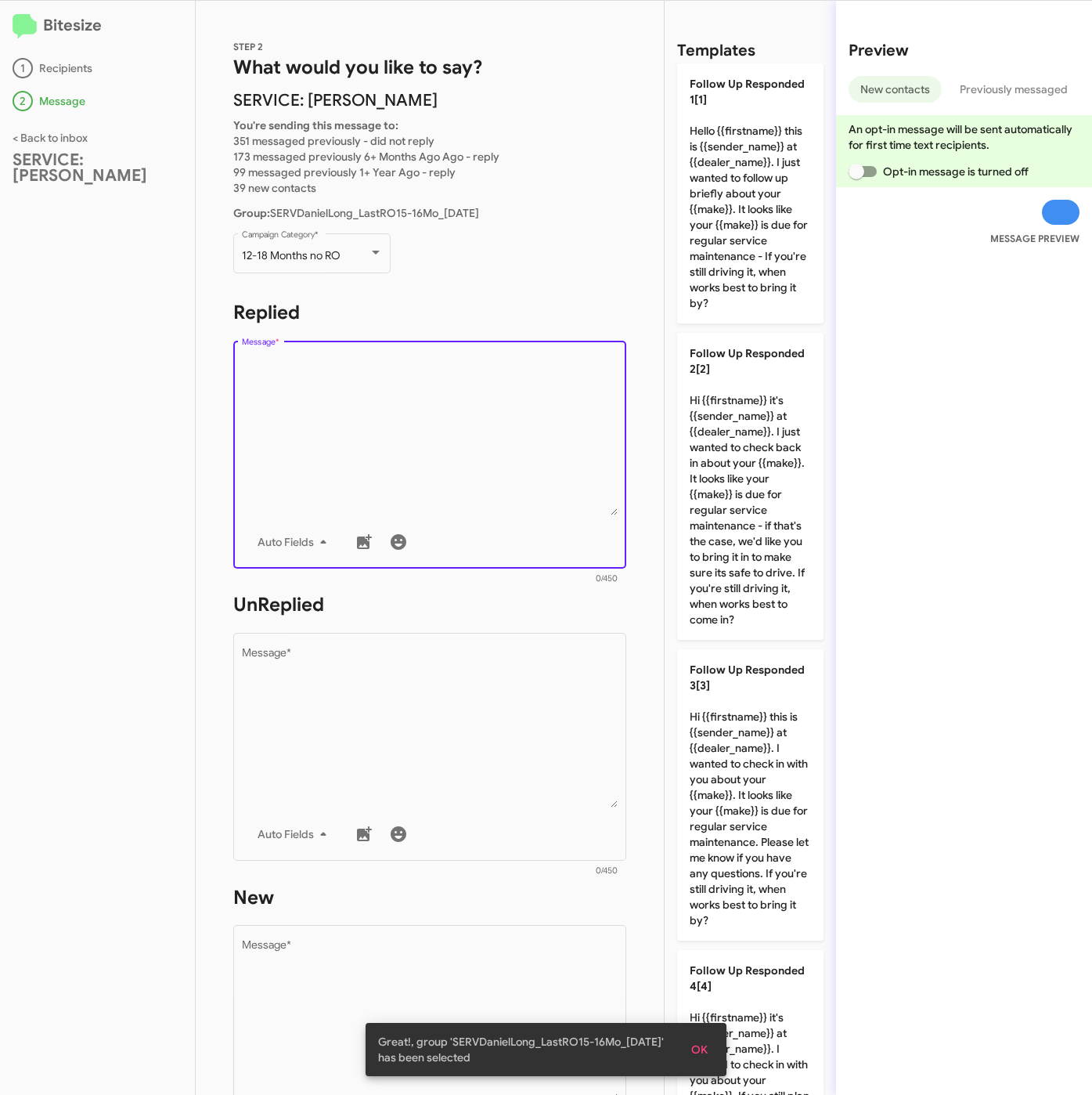
click at [336, 400] on textarea "Message *" at bounding box center [431, 435] width 377 height 160
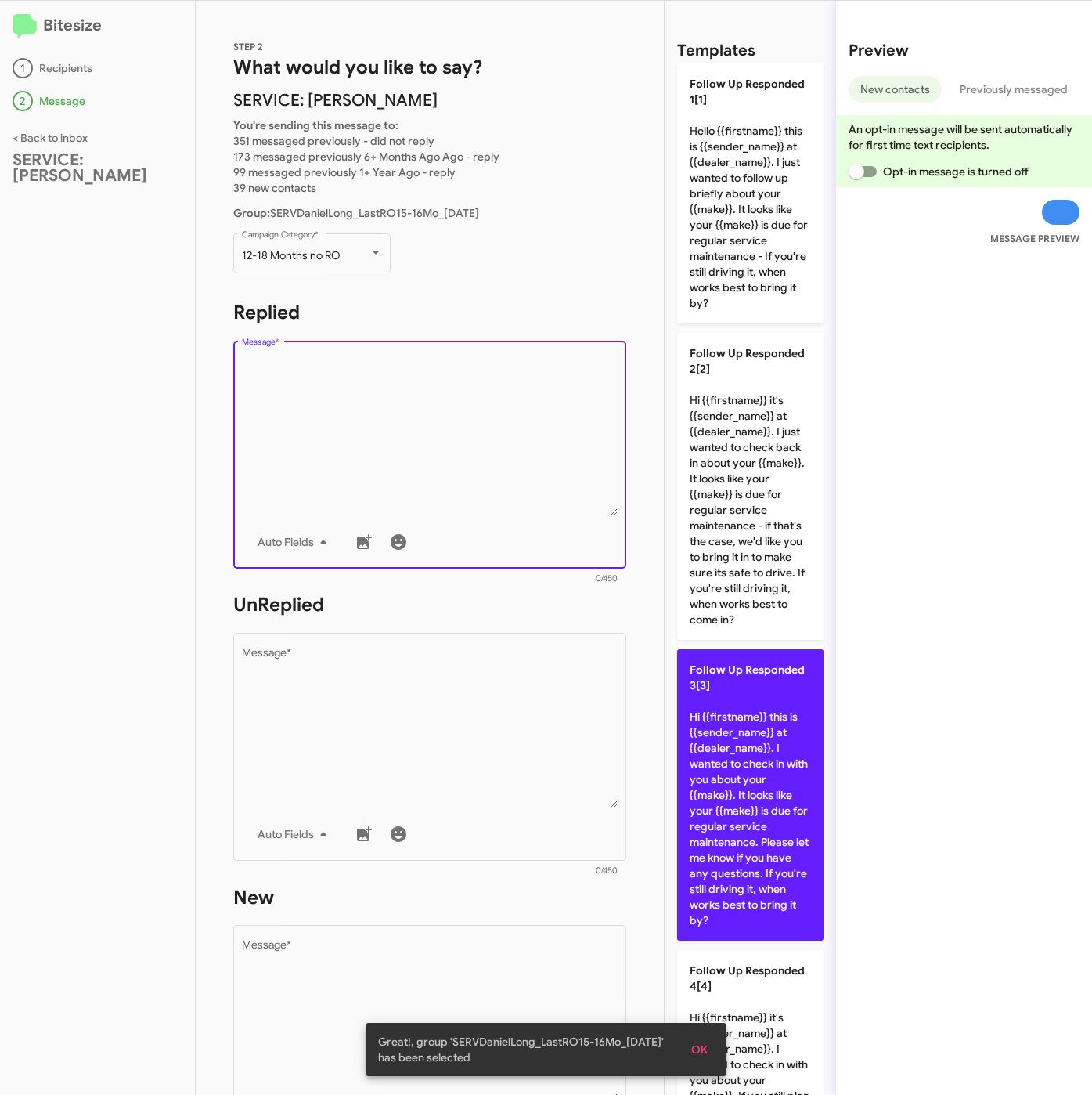
click at [709, 738] on p "Follow Up Responded 3[3] Hi {{firstname}} this is {{sender_name}} at {{dealer_n…" at bounding box center [750, 795] width 146 height 291
type textarea "Hi {{firstname}} this is {{sender_name}} at {{dealer_name}}. I wanted to check …"
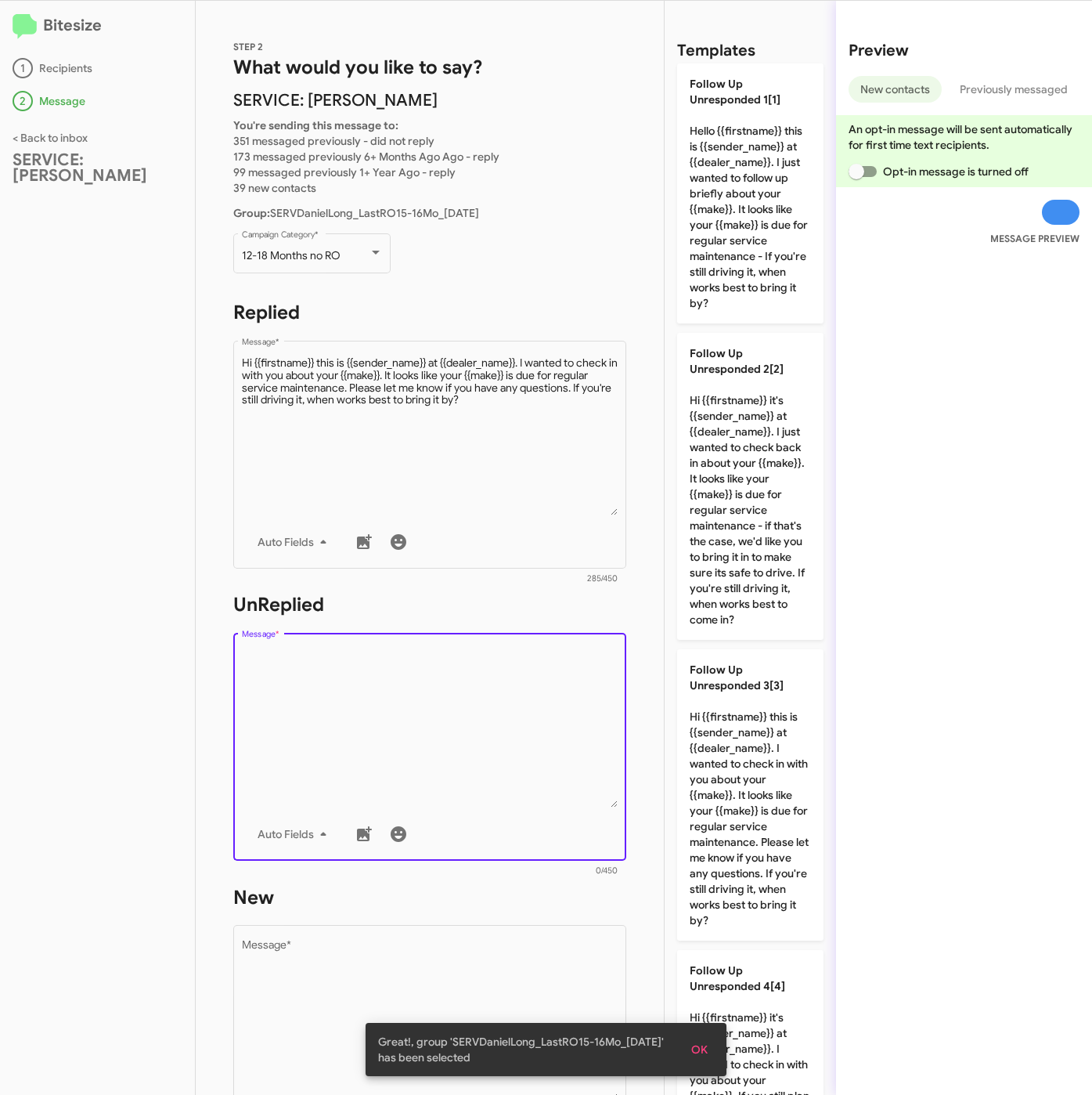
click at [499, 710] on textarea "Message *" at bounding box center [431, 727] width 377 height 160
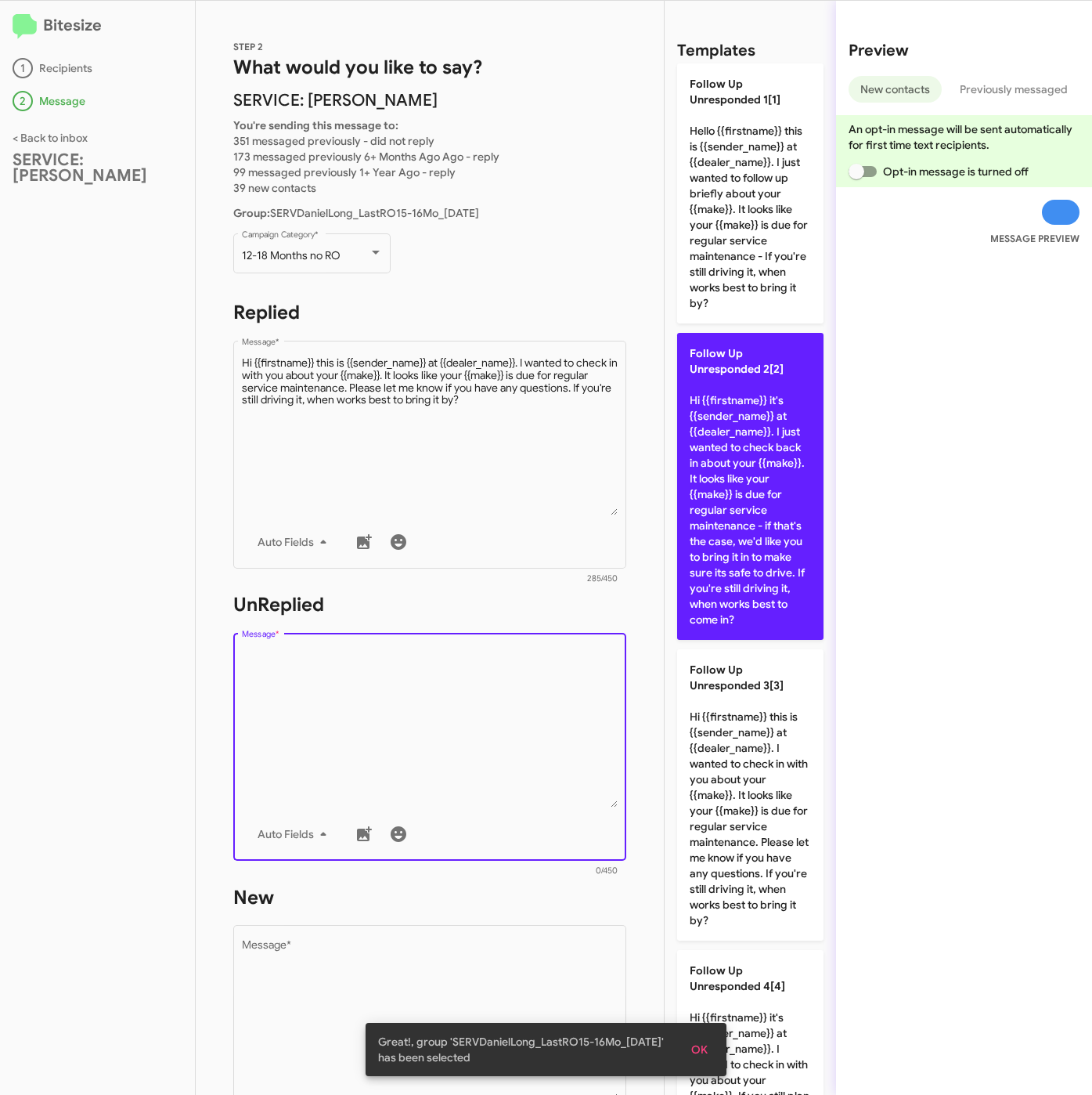
drag, startPoint x: 726, startPoint y: 510, endPoint x: 726, endPoint y: 547, distance: 37.0
click at [726, 519] on p "Follow Up Unresponded 2[2] Hi {{firstname}} it's {{sender_name}} at {{dealer_na…" at bounding box center [750, 486] width 146 height 307
type textarea "Hi {{firstname}} it's {{sender_name}} at {{dealer_name}}. I just wanted to chec…"
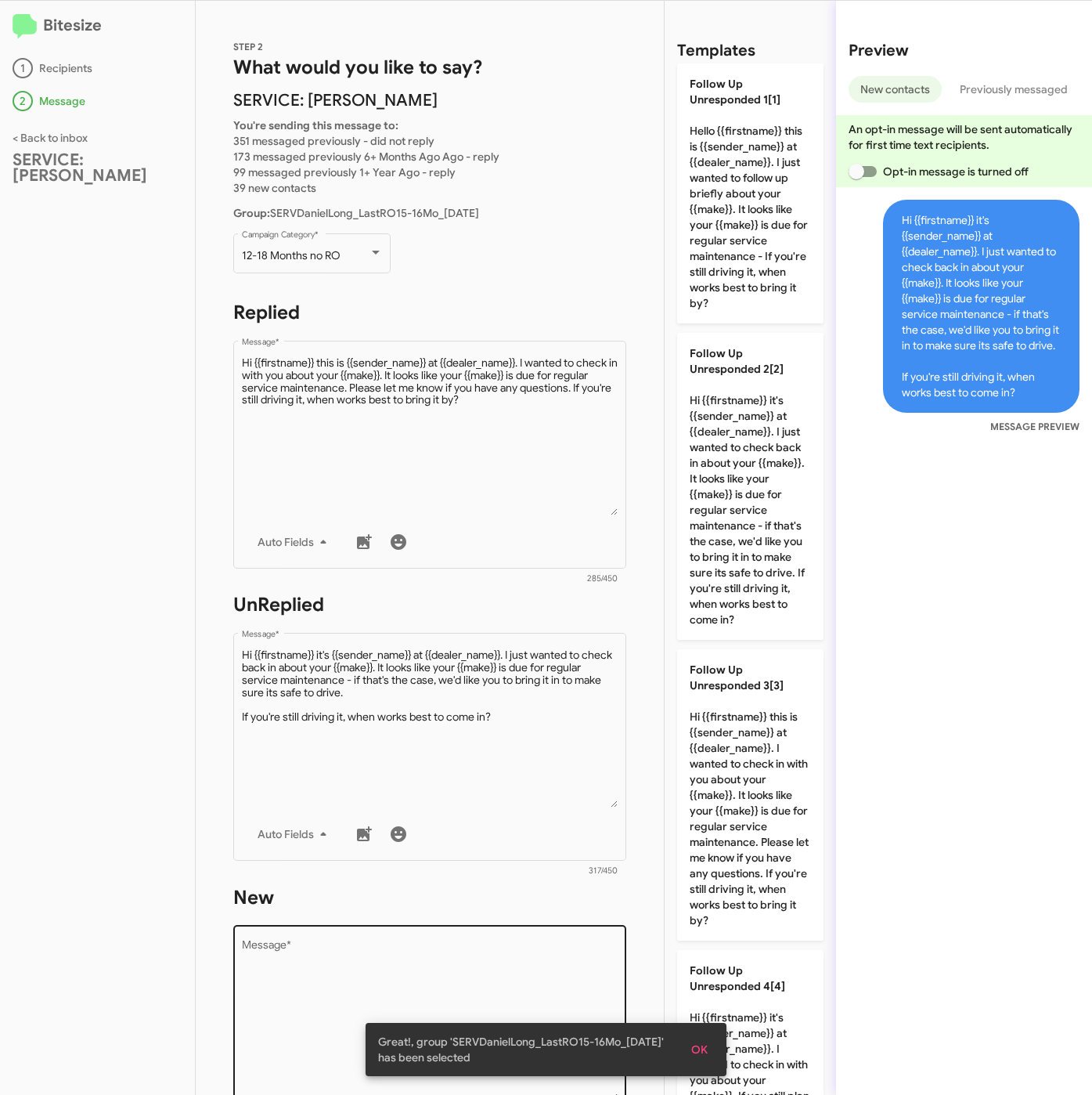
click at [522, 954] on textarea "Message *" at bounding box center [431, 1020] width 377 height 160
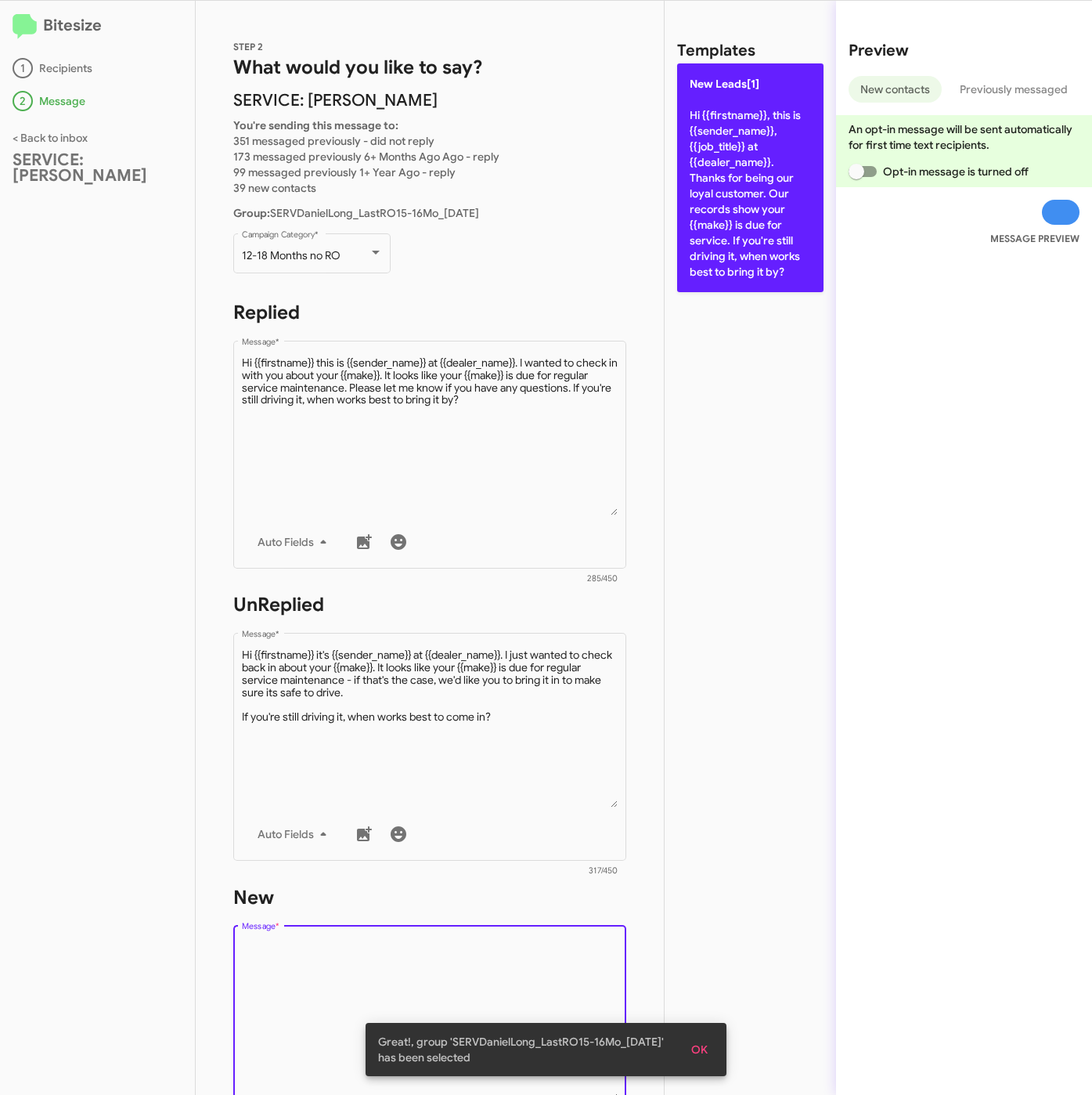
click at [773, 235] on p "New Leads[1] Hi {{firstname}}, this is {{sender_name}}, {{job_title}} at {{deal…" at bounding box center [750, 178] width 146 height 229
type textarea "Hi {{firstname}}, this is {{sender_name}}, {{job_title}} at {{dealer_name}}. Th…"
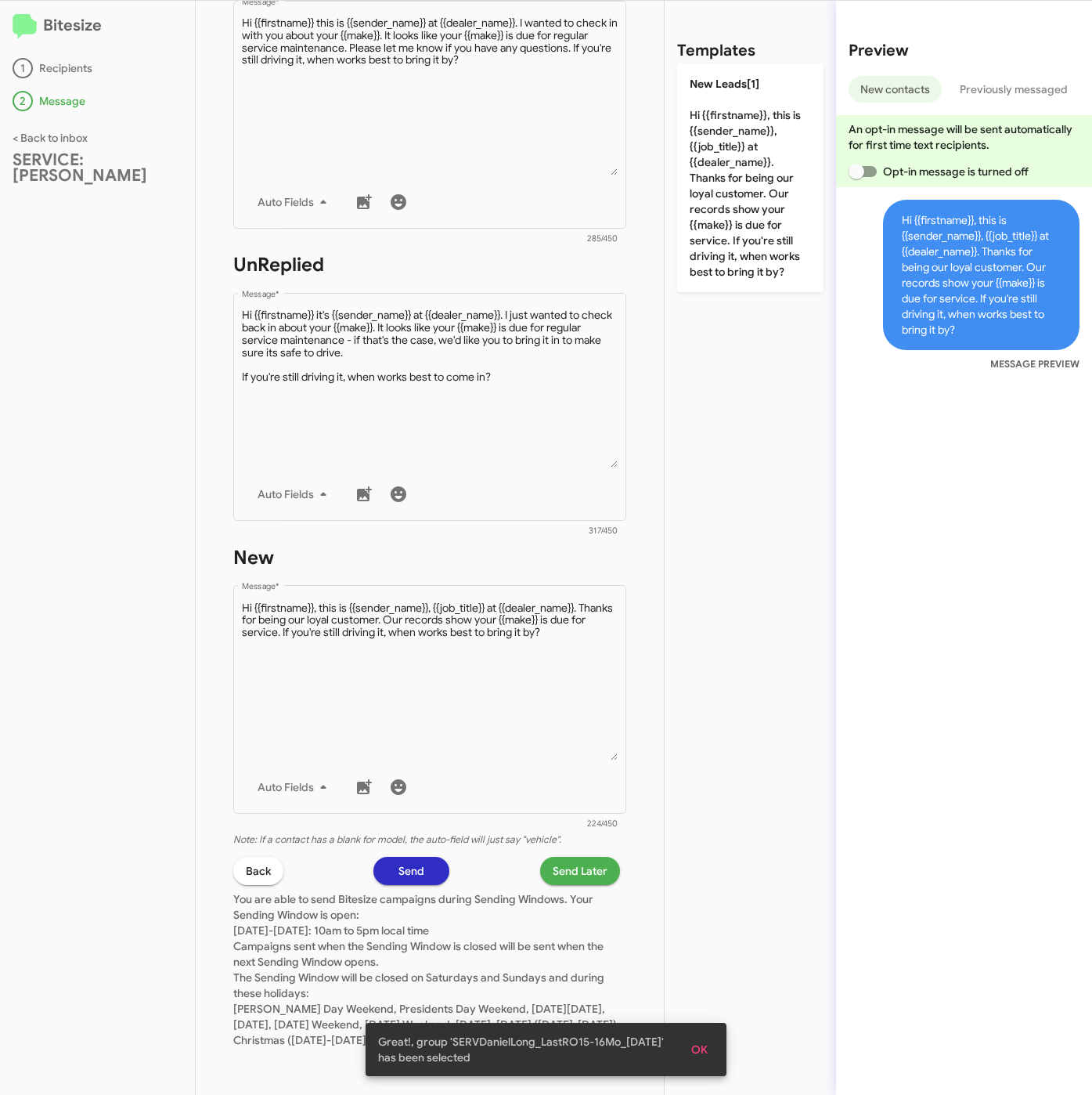
scroll to position [353, 0]
click at [566, 857] on span "Send Later" at bounding box center [580, 870] width 55 height 28
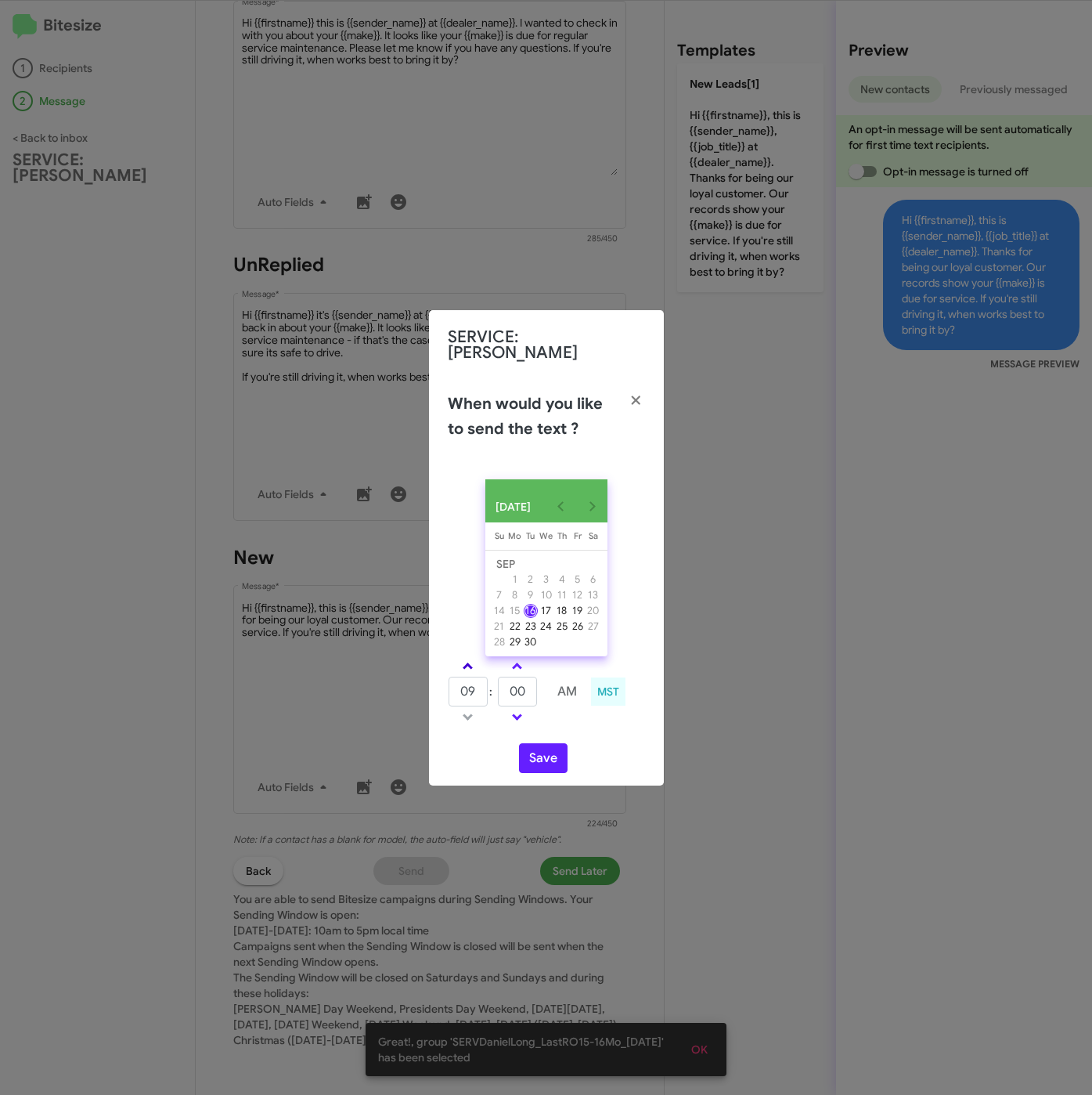
click at [467, 658] on link at bounding box center [468, 666] width 28 height 18
type input "10"
drag, startPoint x: 519, startPoint y: 693, endPoint x: 481, endPoint y: 695, distance: 38.1
click at [481, 695] on tr "10 : 00 AM" at bounding box center [517, 691] width 140 height 31
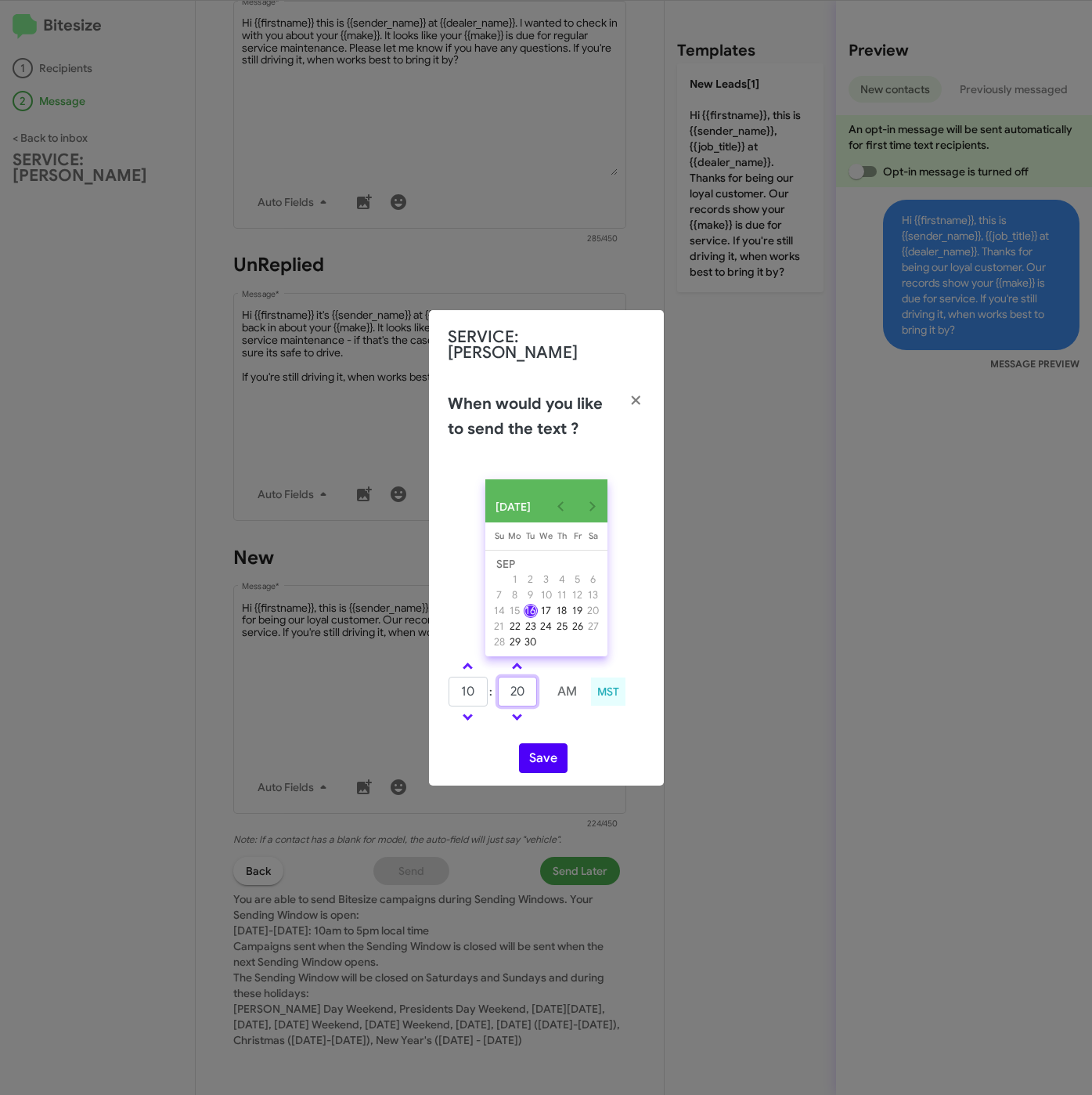
type input "20"
click at [549, 749] on button "Save" at bounding box center [543, 757] width 49 height 29
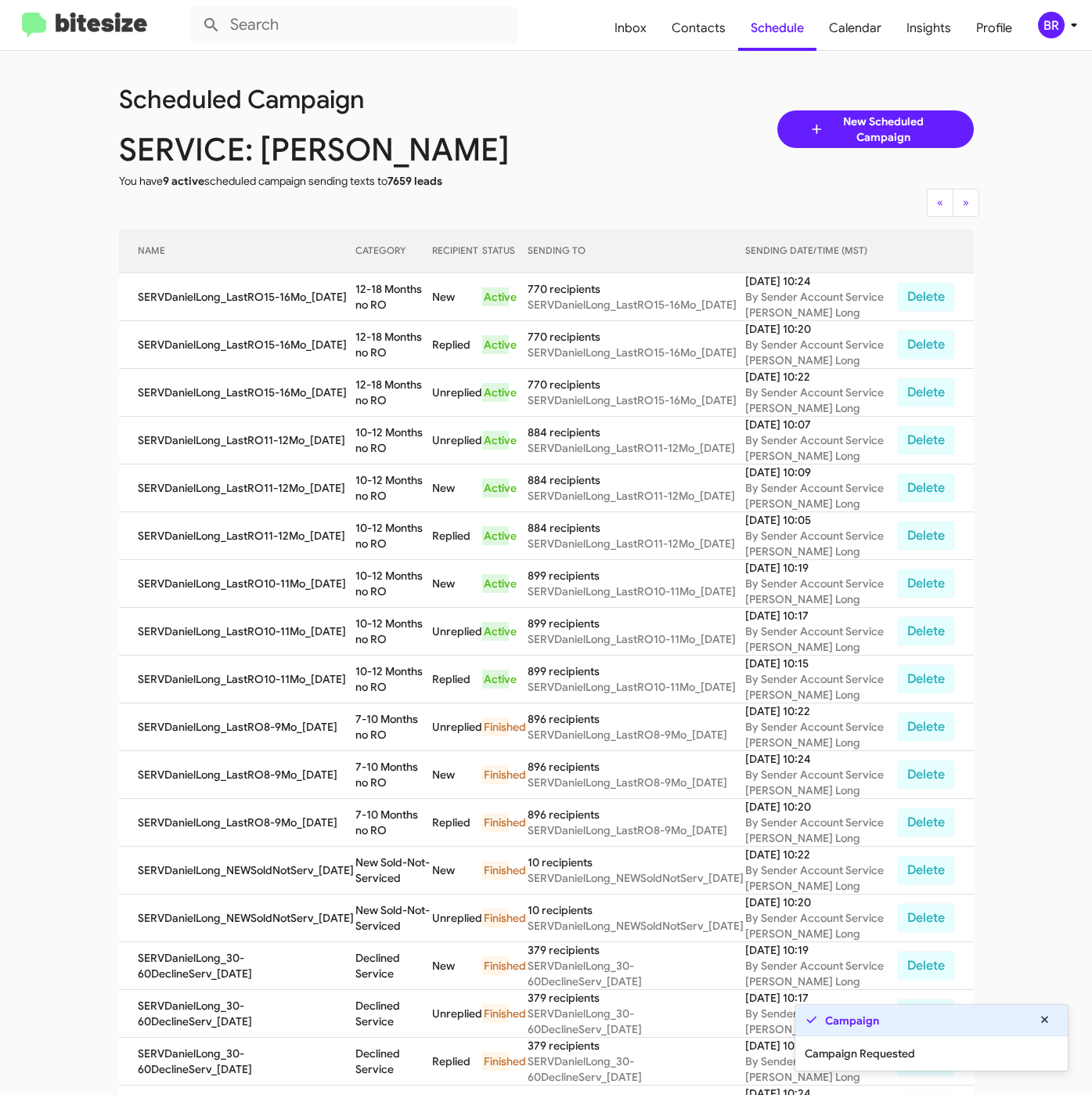
click at [1060, 28] on div "BR" at bounding box center [1052, 25] width 27 height 27
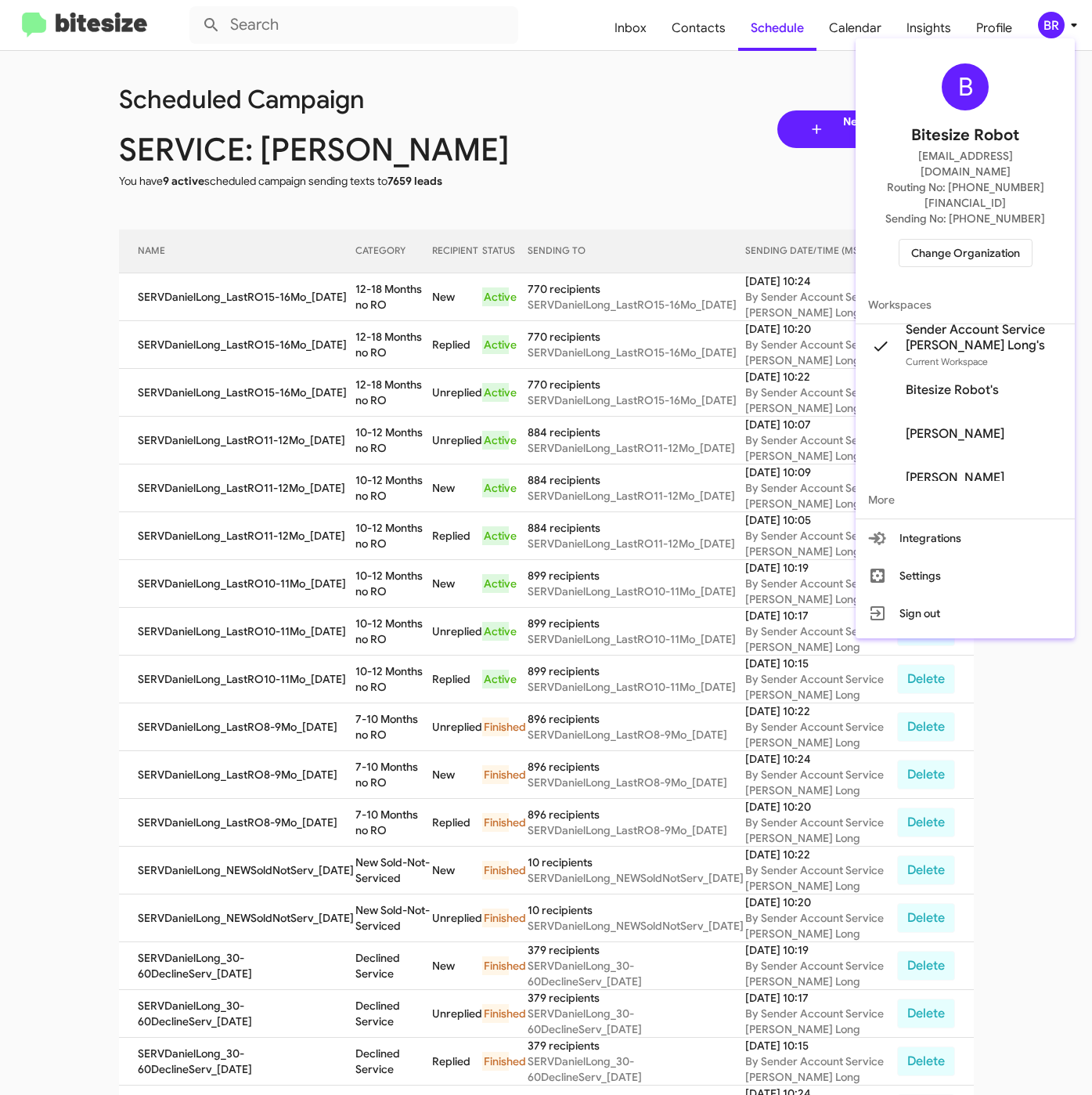
click at [376, 325] on div at bounding box center [546, 547] width 1092 height 1095
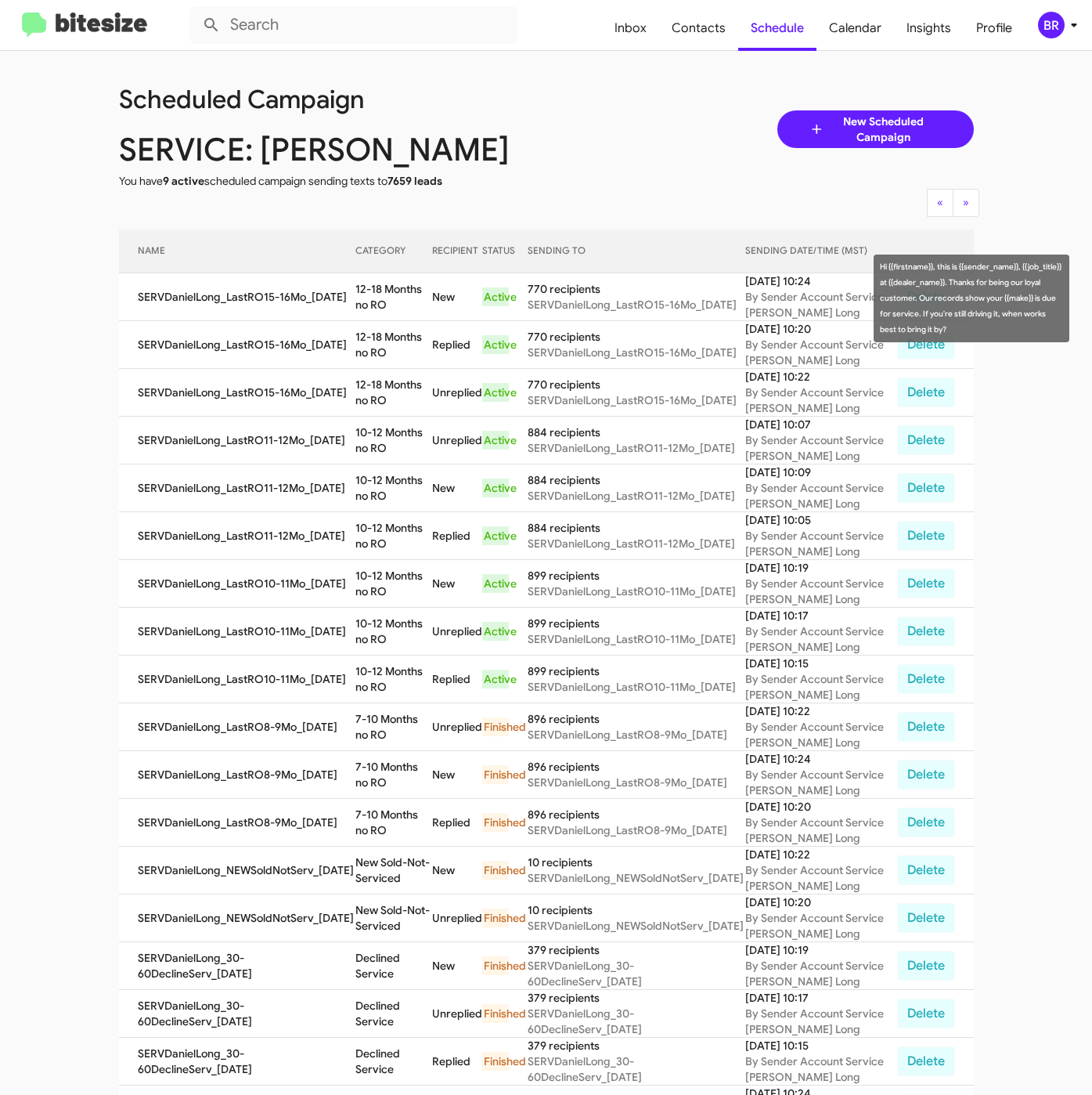
drag, startPoint x: 348, startPoint y: 285, endPoint x: 363, endPoint y: 312, distance: 30.9
click at [363, 312] on td "12-18 Months no RO" at bounding box center [393, 297] width 77 height 48
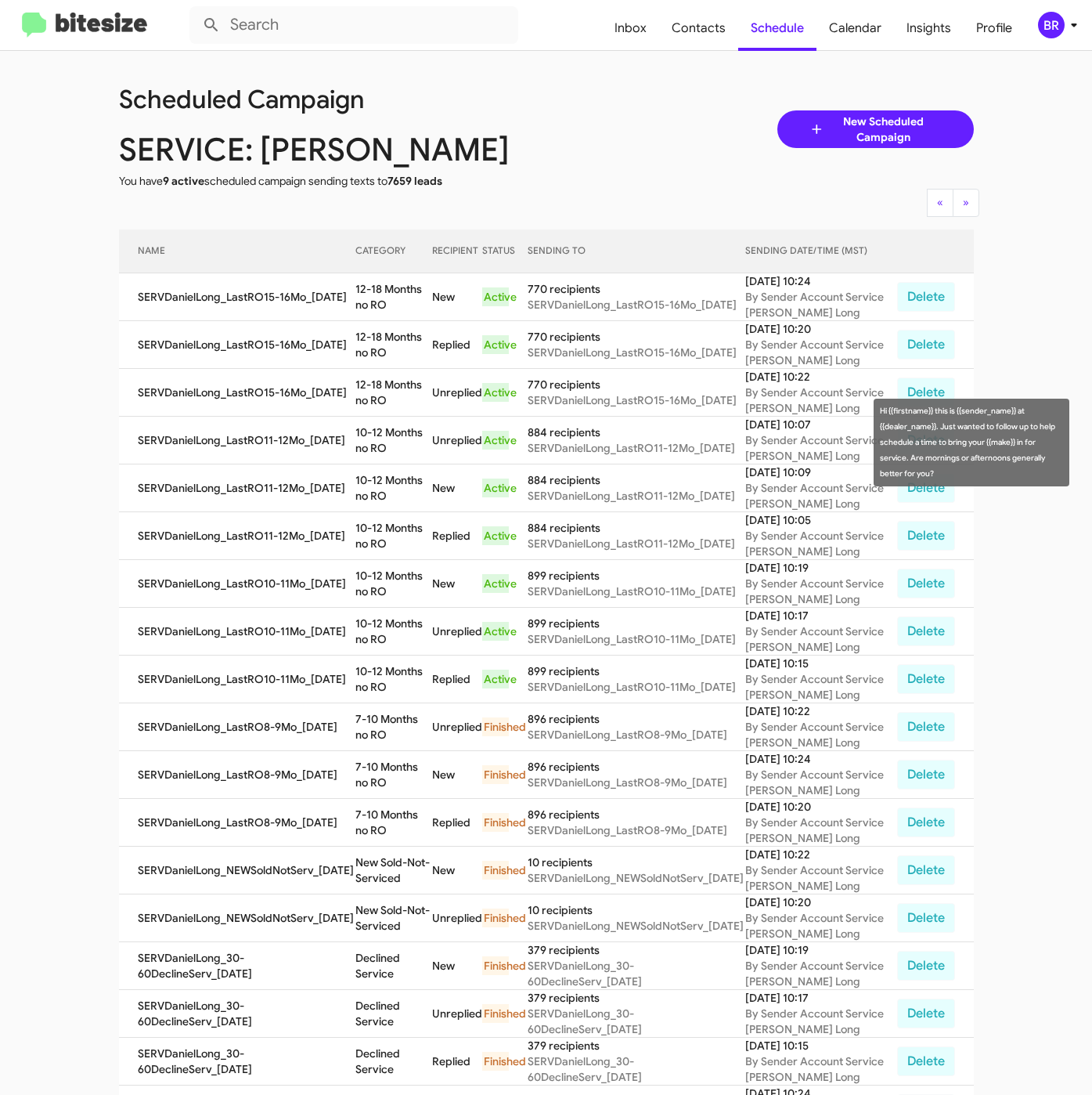
copy td "12-18 Months no RO"
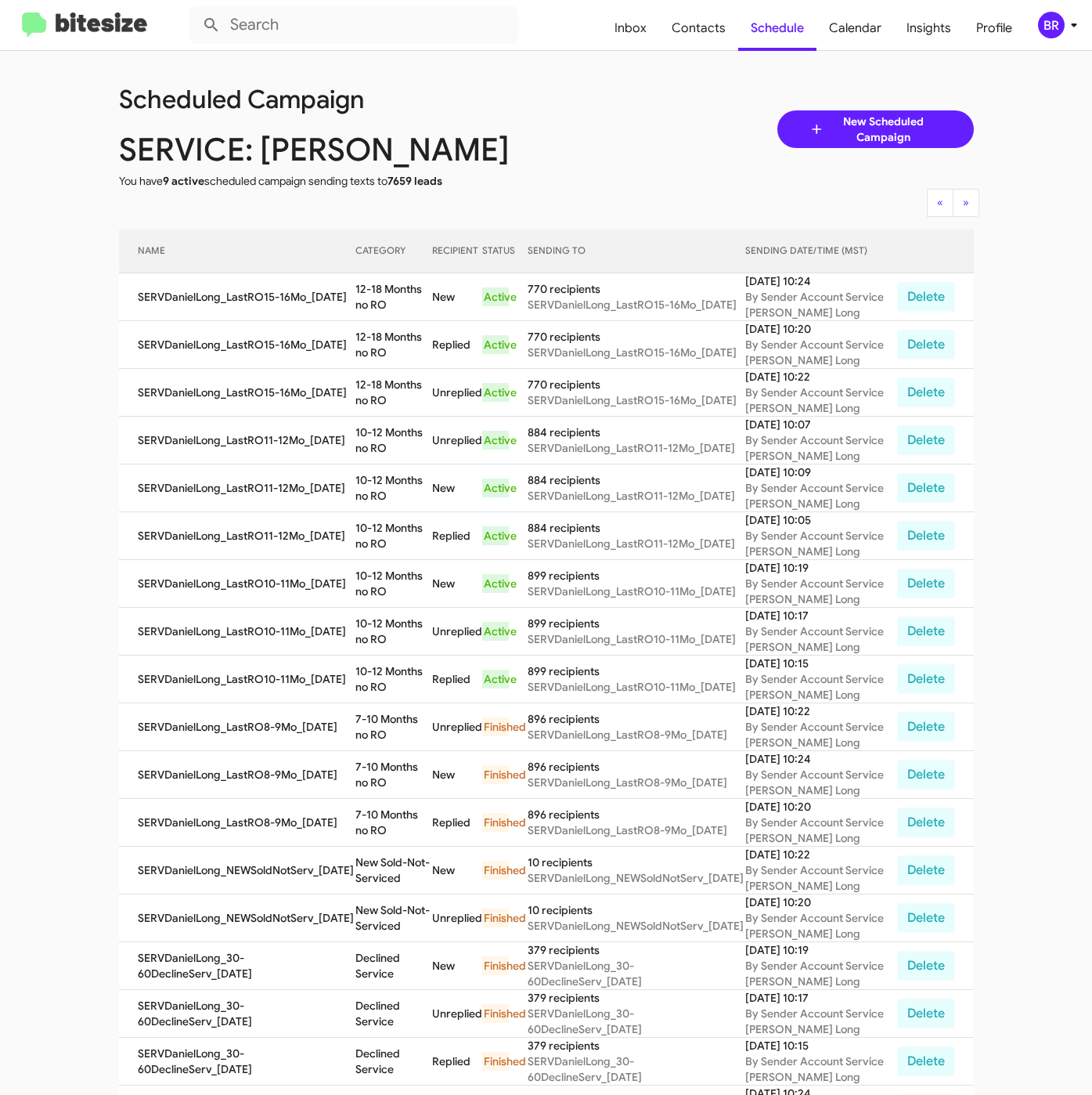
click at [1057, 17] on div "BR" at bounding box center [1052, 25] width 27 height 27
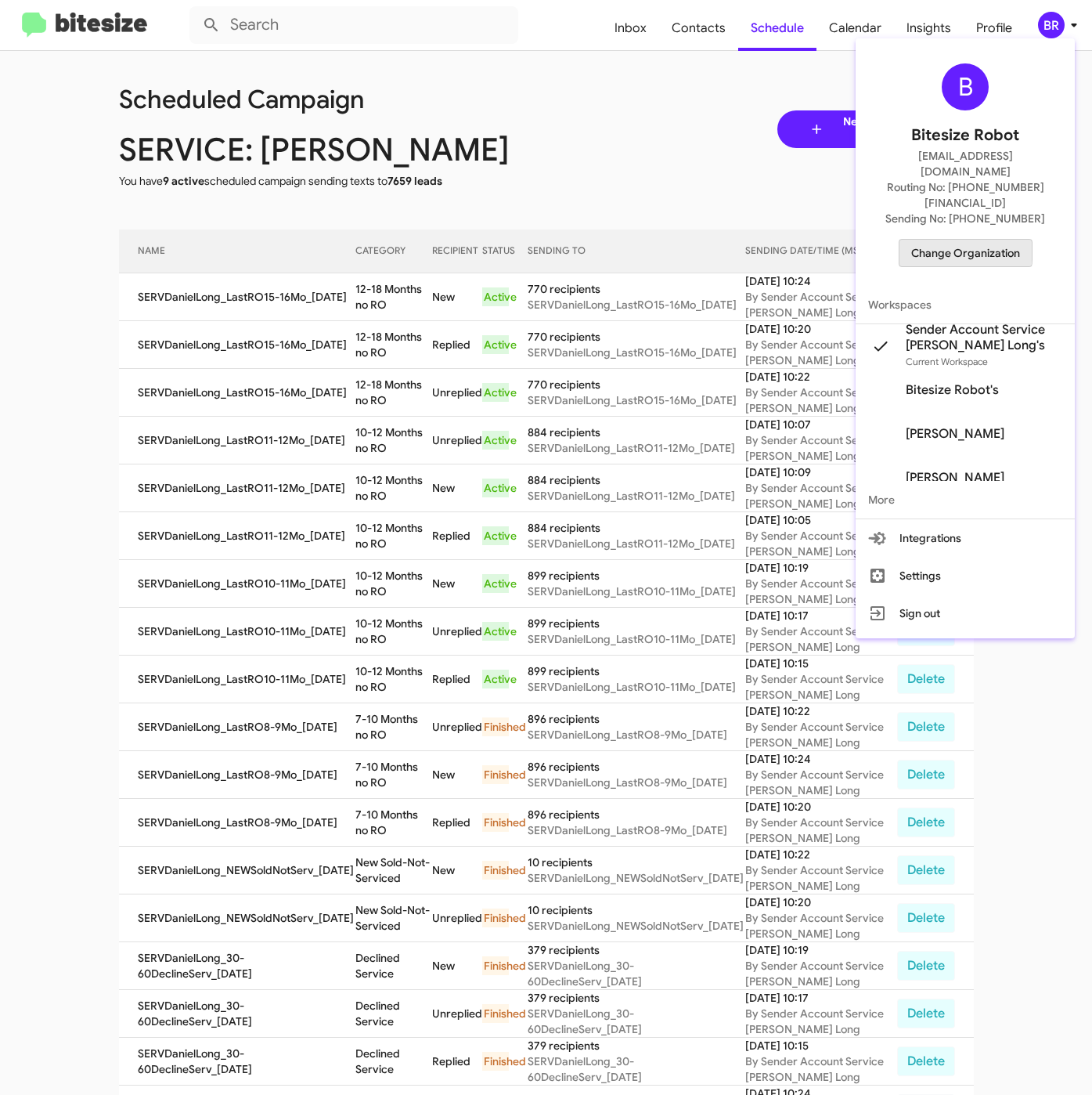
click at [932, 240] on span "Change Organization" at bounding box center [965, 253] width 109 height 27
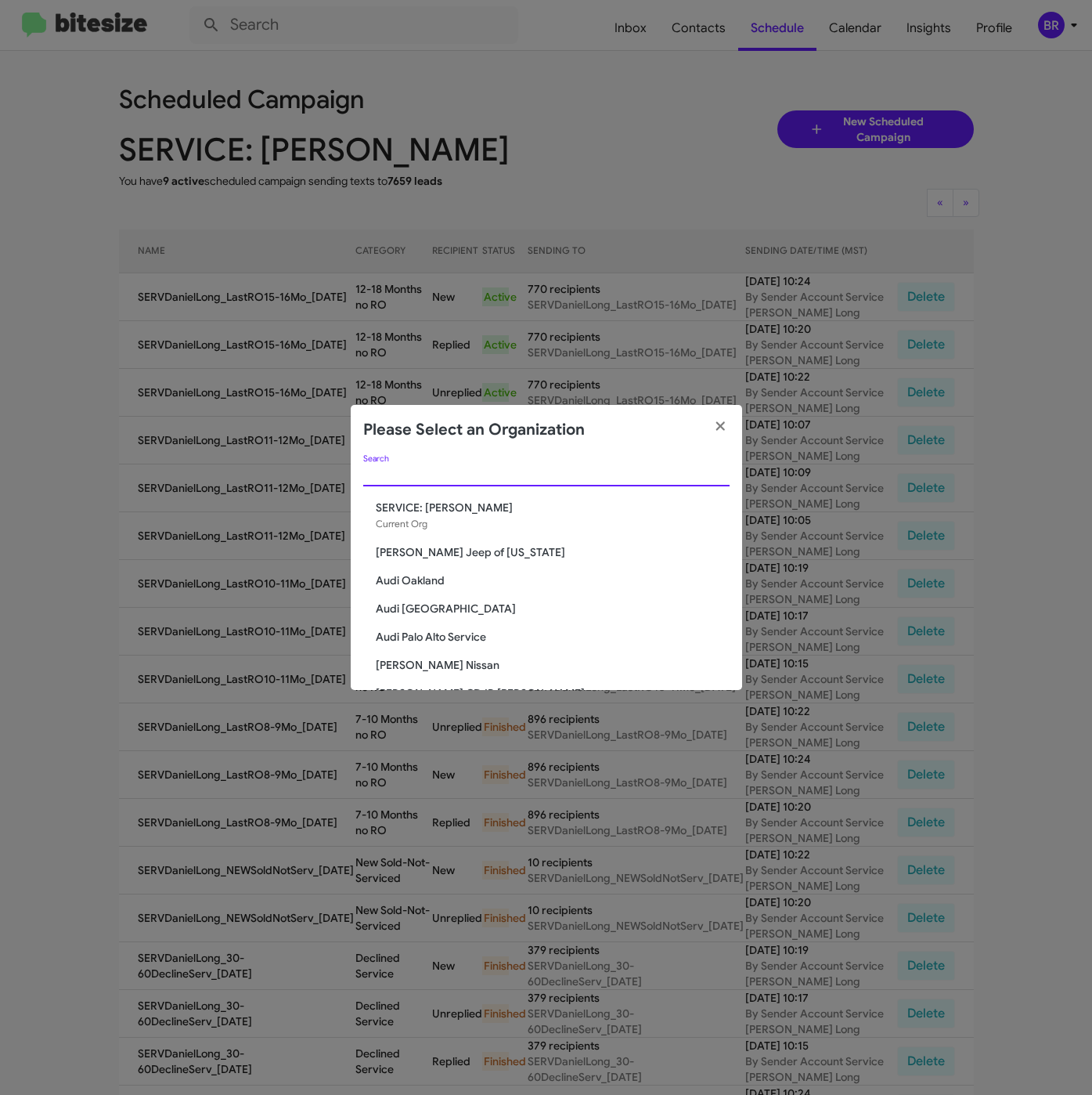
click at [507, 473] on input "Search" at bounding box center [546, 474] width 366 height 13
paste input "SERVICE: Toyota 40"
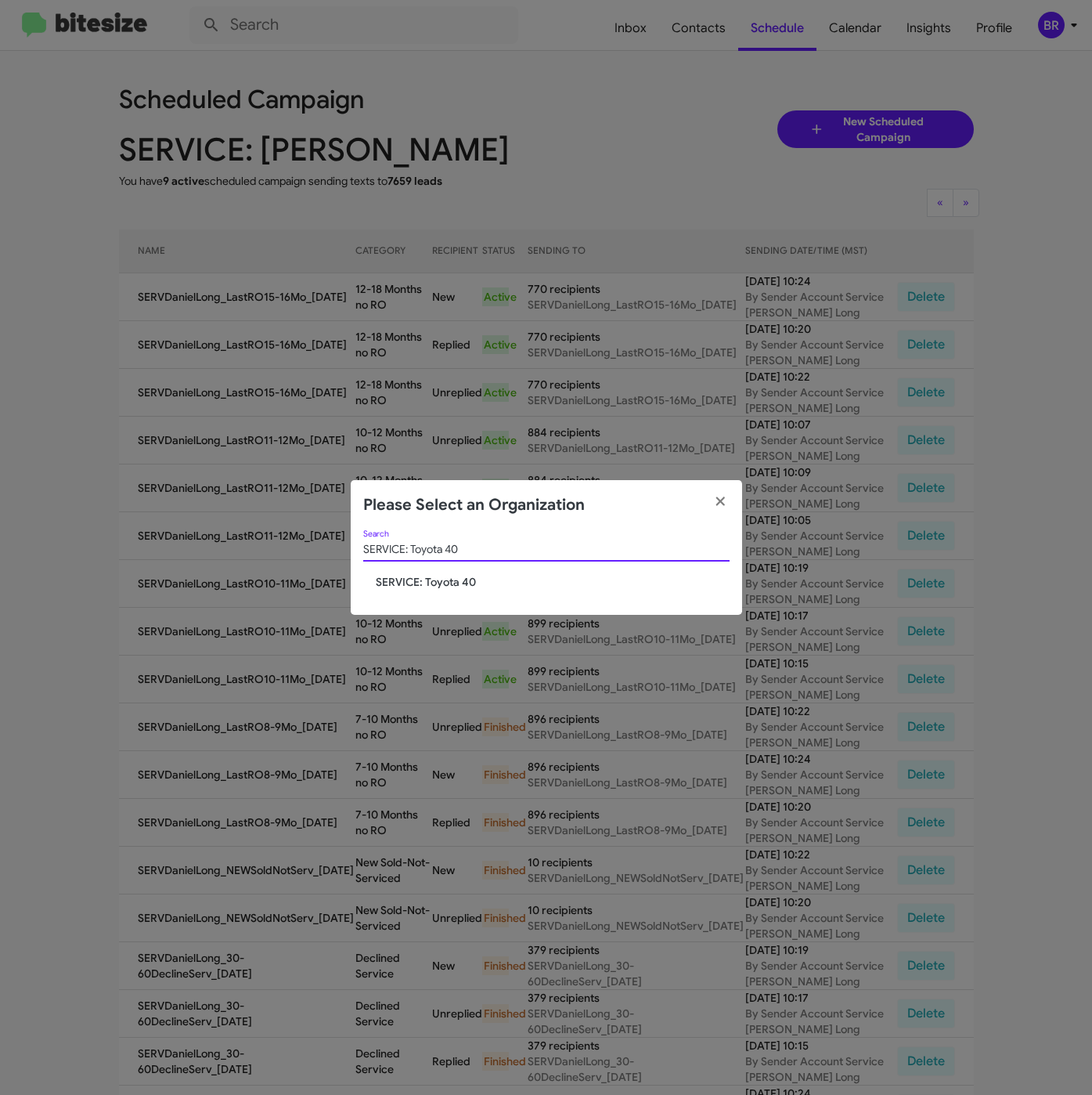
type input "SERVICE: Toyota 40"
click at [421, 582] on span "SERVICE: Toyota 40" at bounding box center [553, 582] width 354 height 16
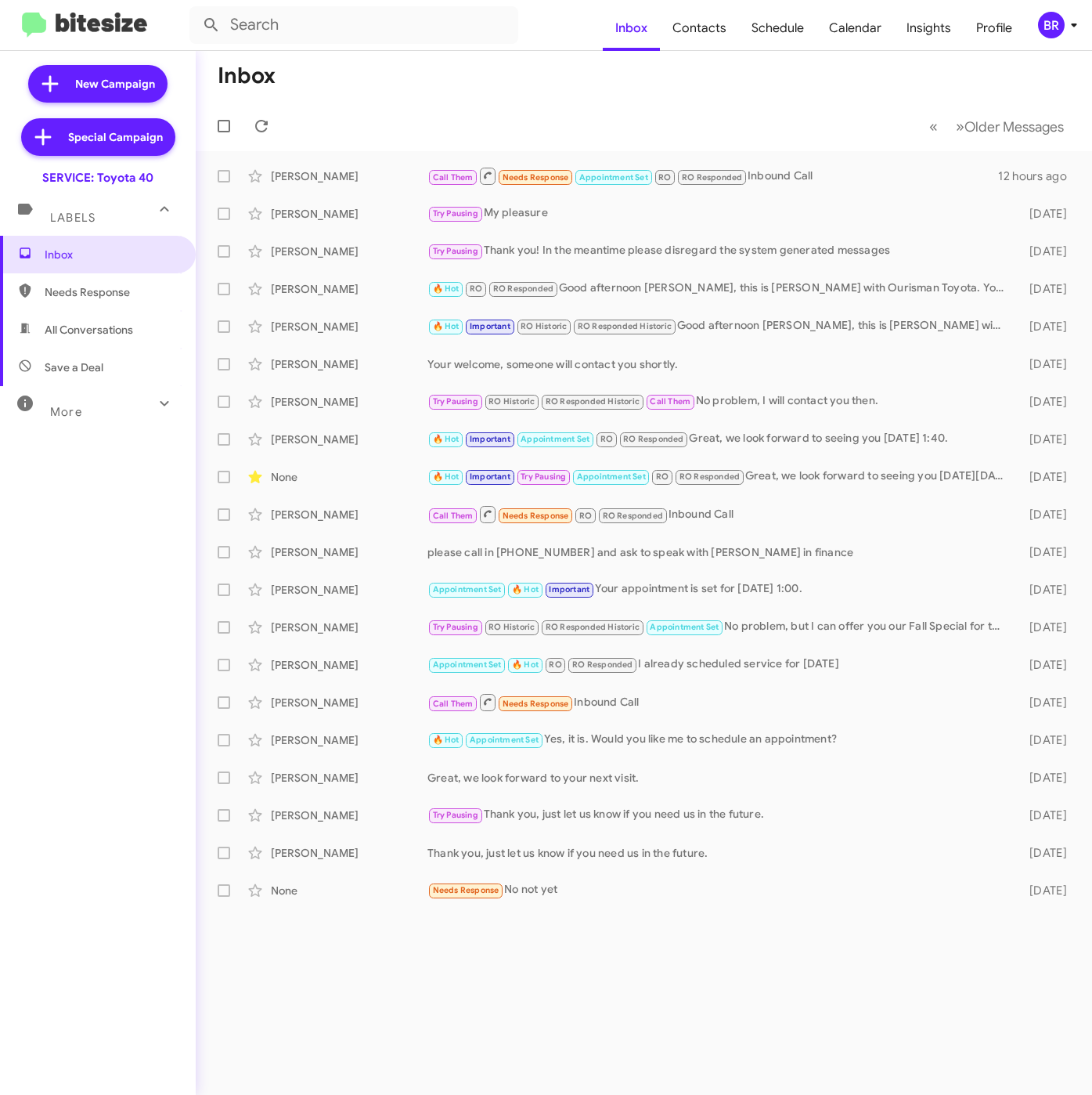
click at [717, 31] on span "Contacts" at bounding box center [699, 29] width 79 height 45
type input "in:groups"
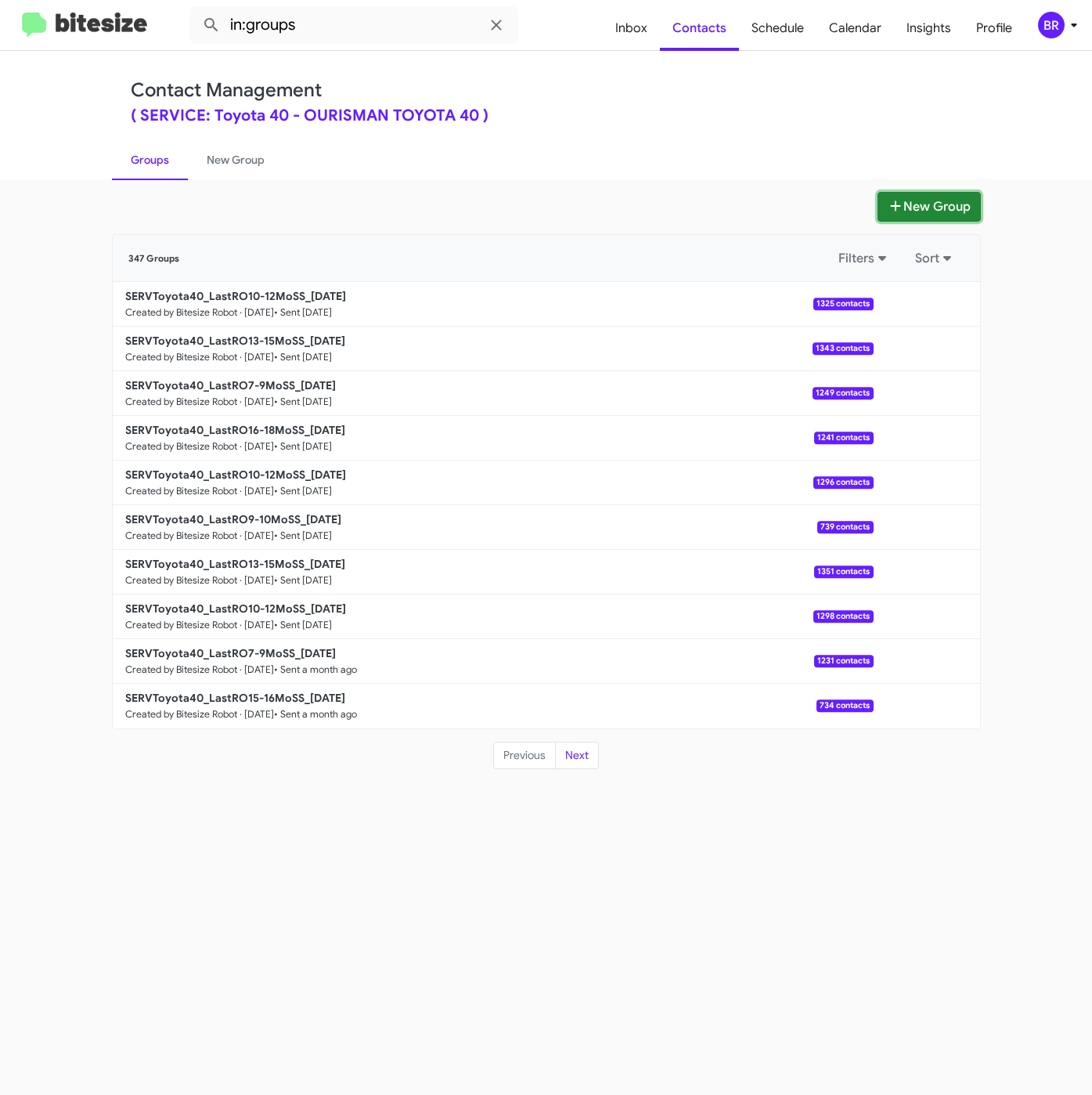
drag, startPoint x: 893, startPoint y: 210, endPoint x: 883, endPoint y: 220, distance: 14.1
click at [893, 209] on icon at bounding box center [895, 205] width 16 height 13
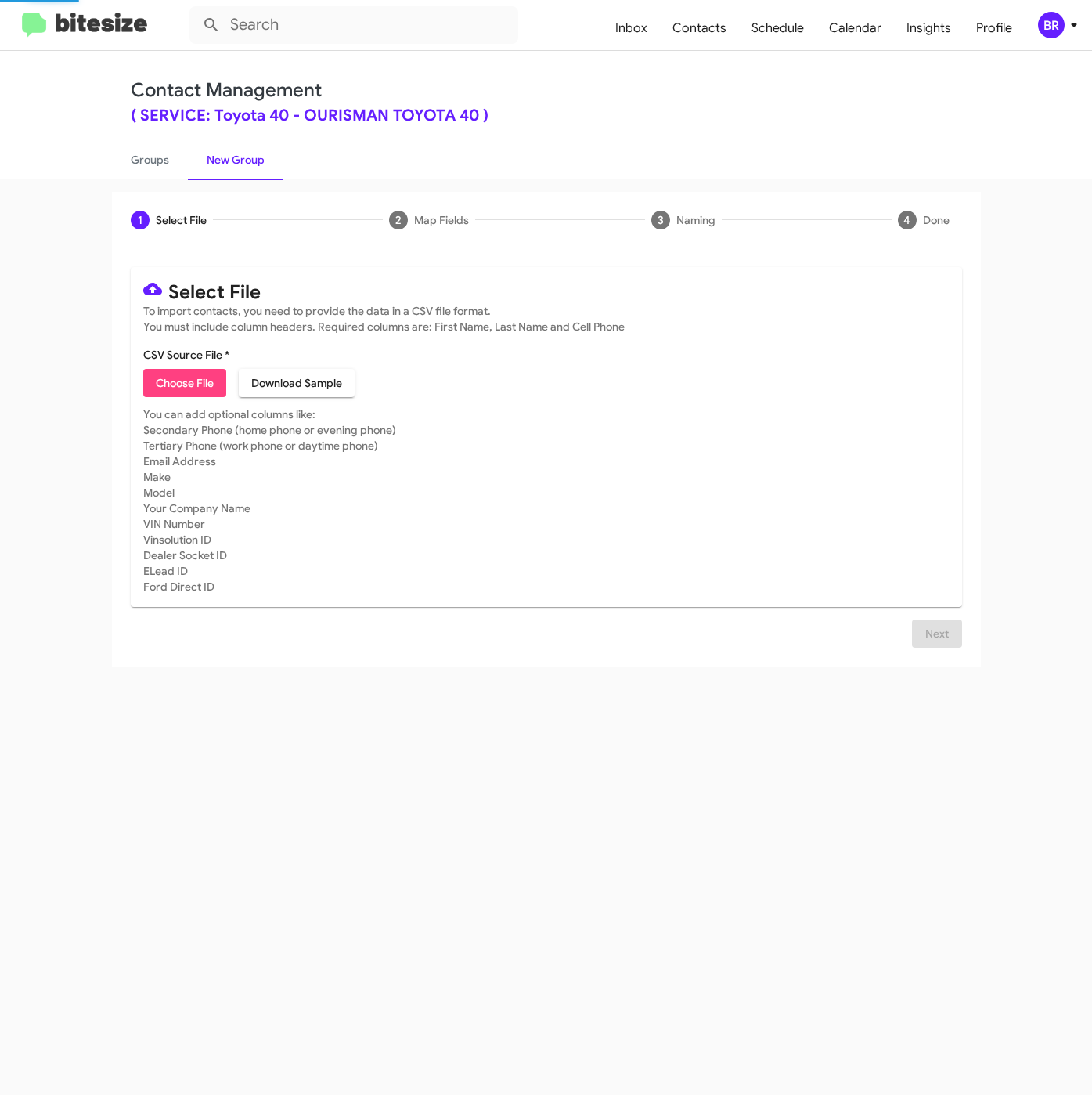
click at [188, 388] on span "Choose File" at bounding box center [184, 382] width 58 height 28
type input "SERVToyota40_LastRO10-12MoSS_[DATE]"
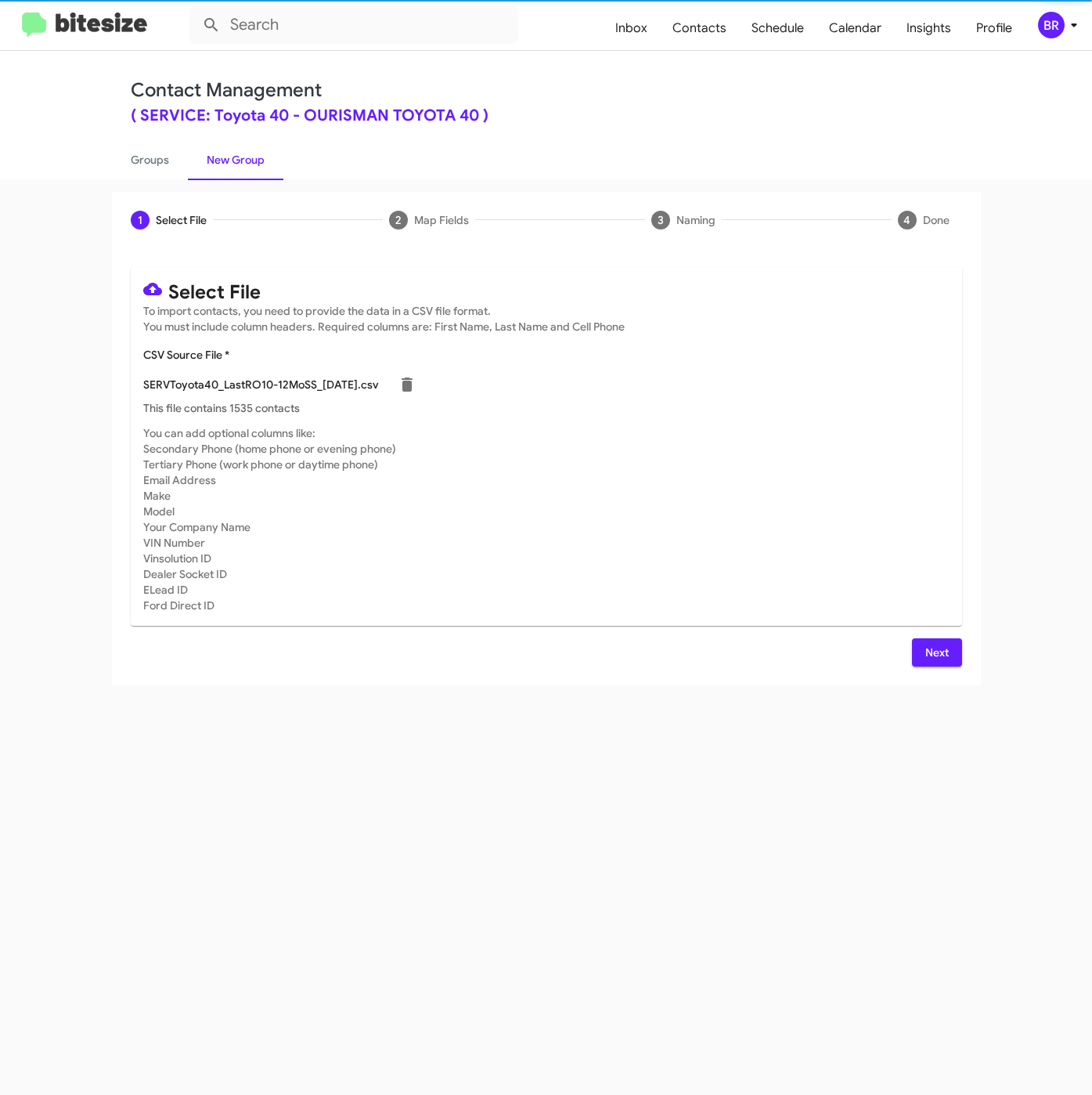
click at [946, 656] on span "Next" at bounding box center [937, 651] width 25 height 28
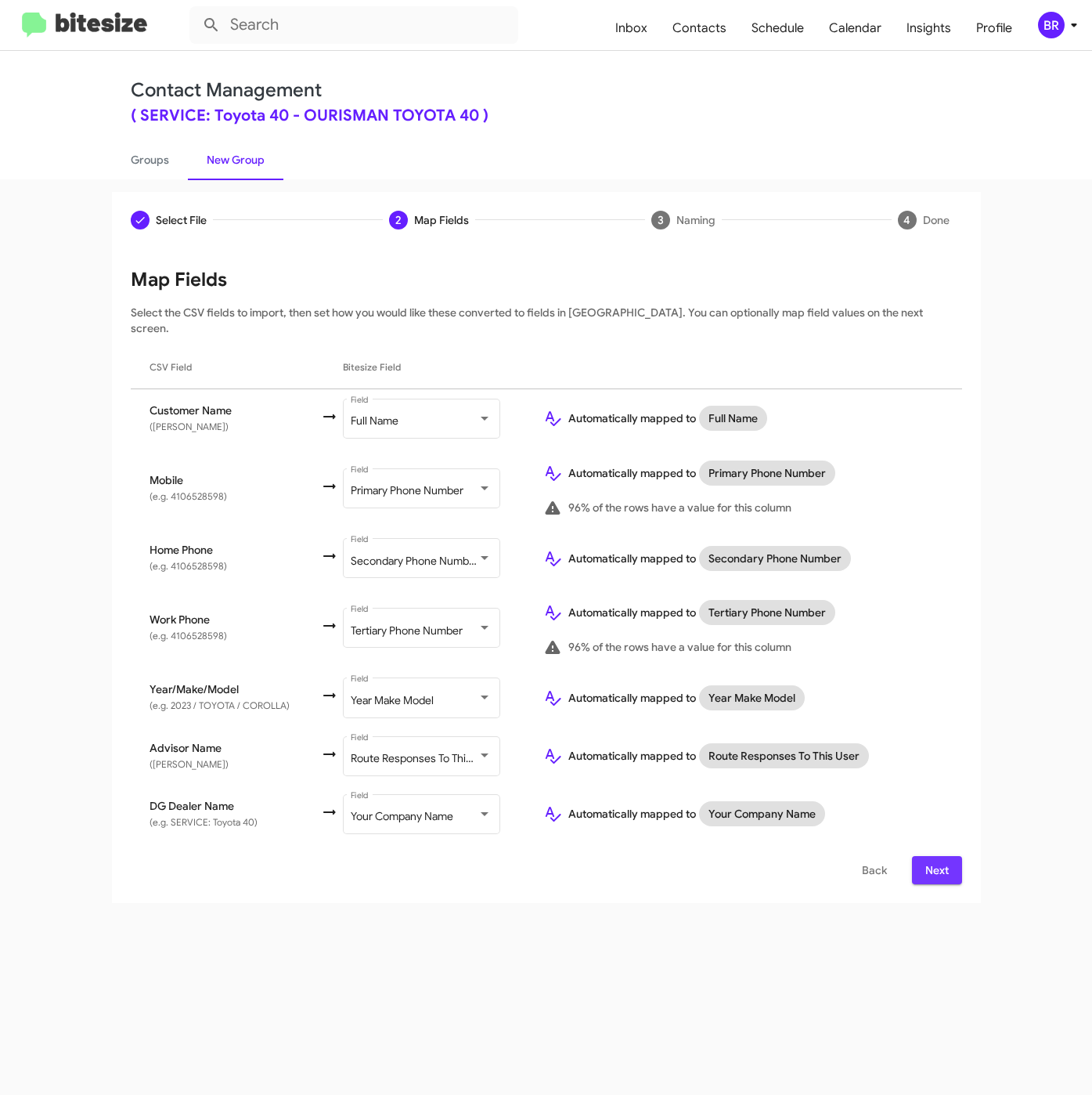
click at [944, 858] on span "Next" at bounding box center [937, 869] width 25 height 28
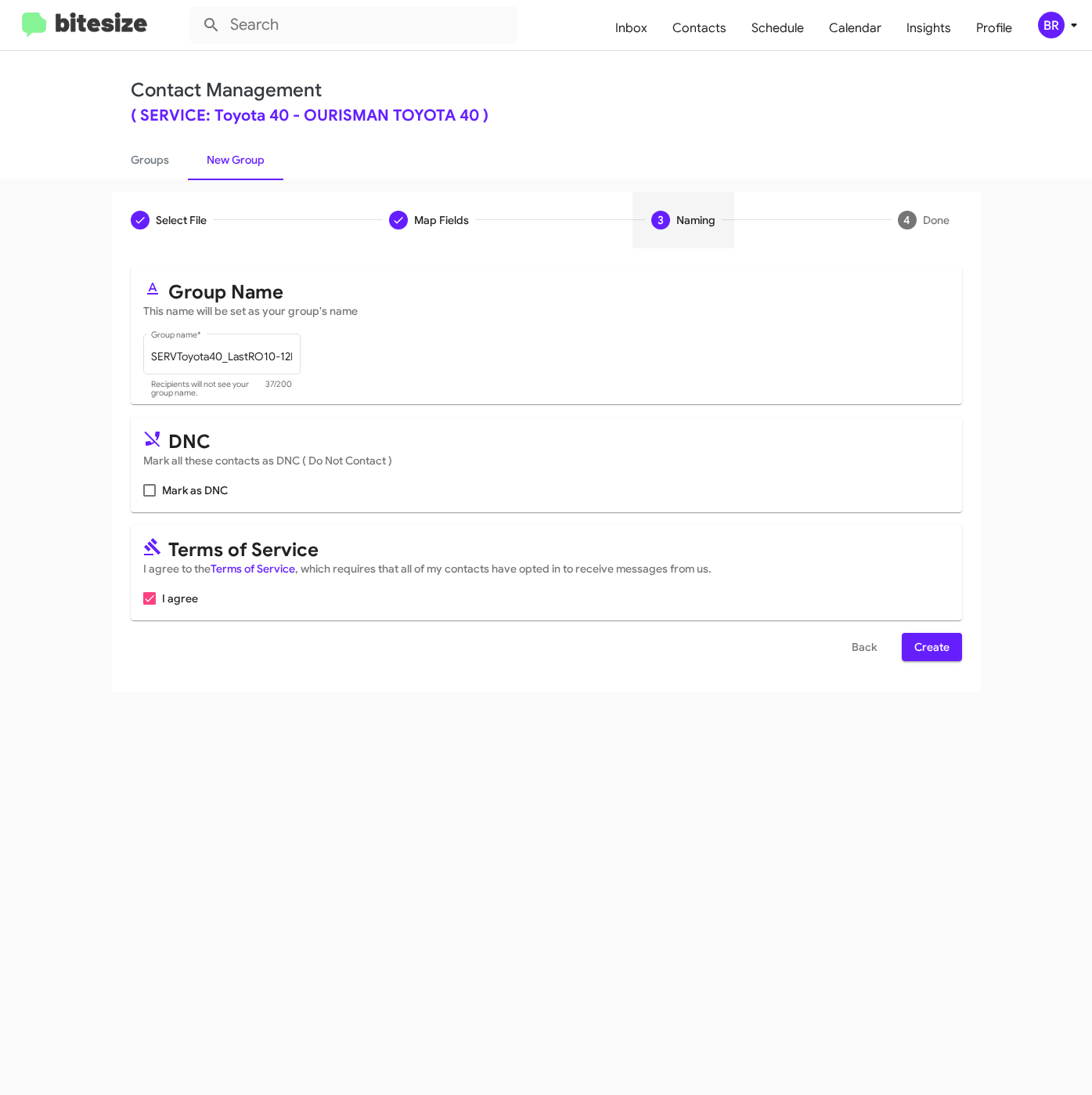
click at [942, 646] on span "Create" at bounding box center [932, 646] width 35 height 28
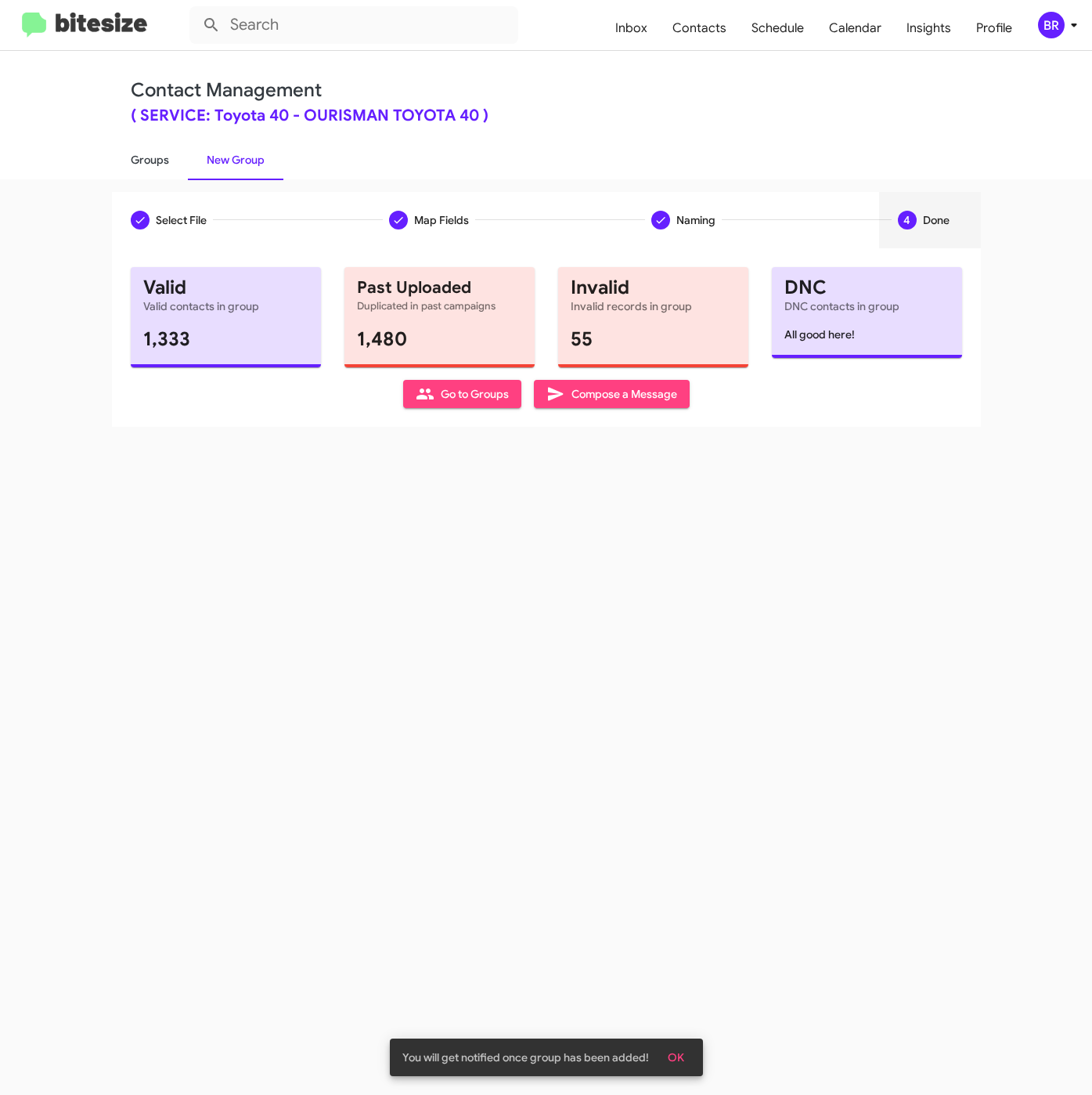
click at [146, 162] on link "Groups" at bounding box center [150, 160] width 76 height 40
type input "in:groups"
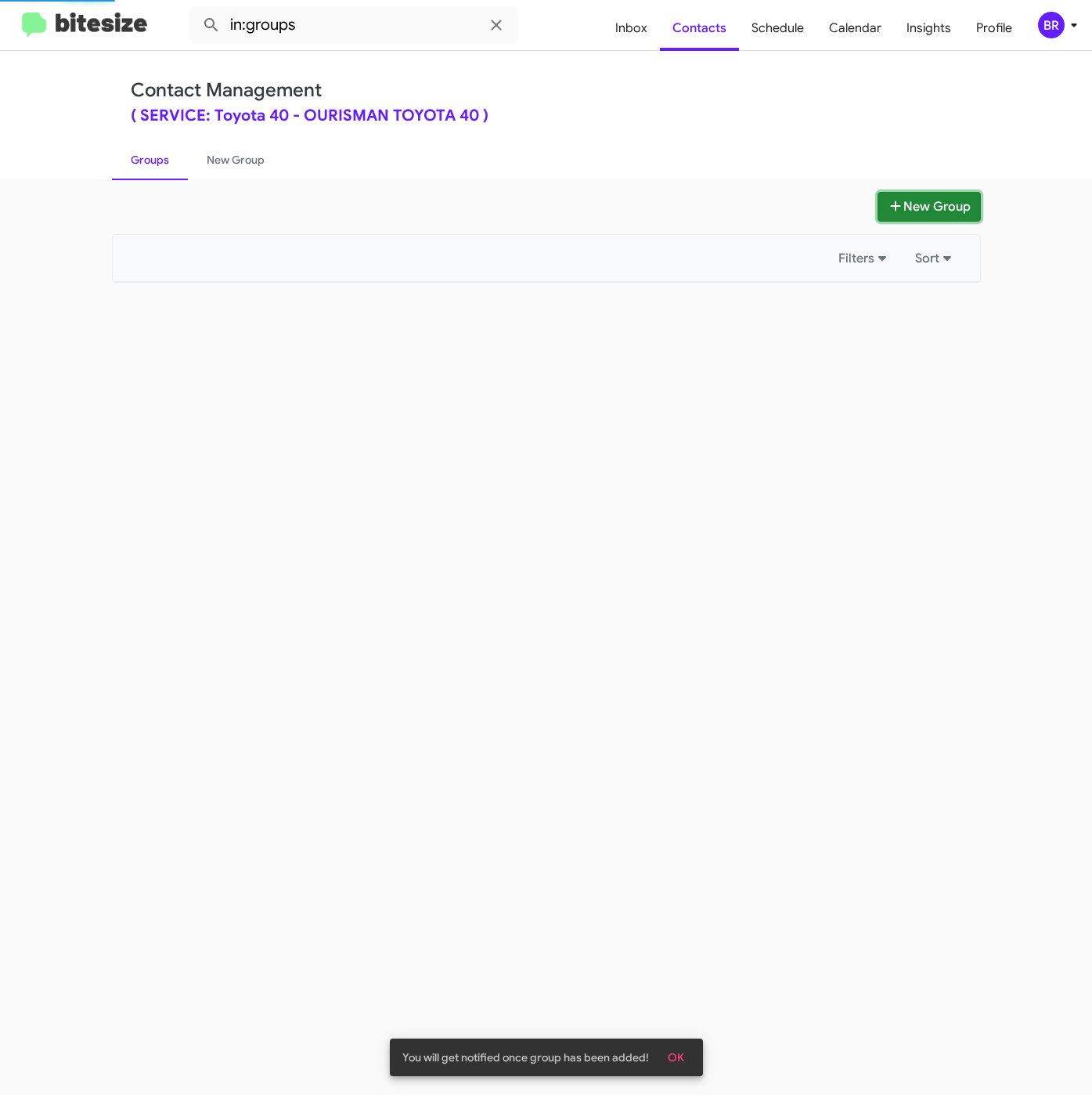
click at [877, 212] on button "New Group" at bounding box center [929, 206] width 103 height 29
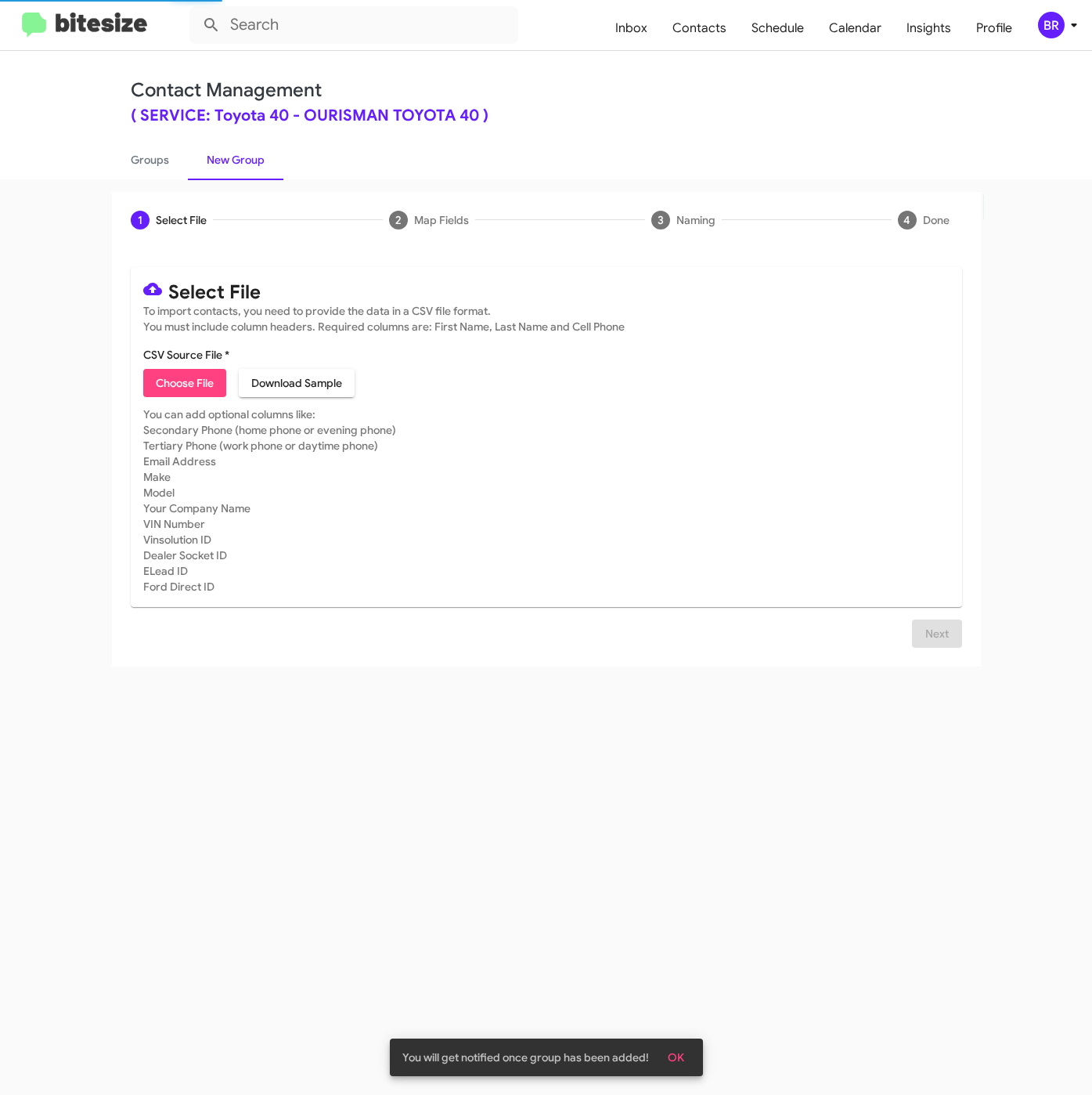
click at [153, 392] on button "Choose File" at bounding box center [184, 382] width 83 height 28
type input "SERVToyota40_LastRO15-16MoSS_[DATE]"
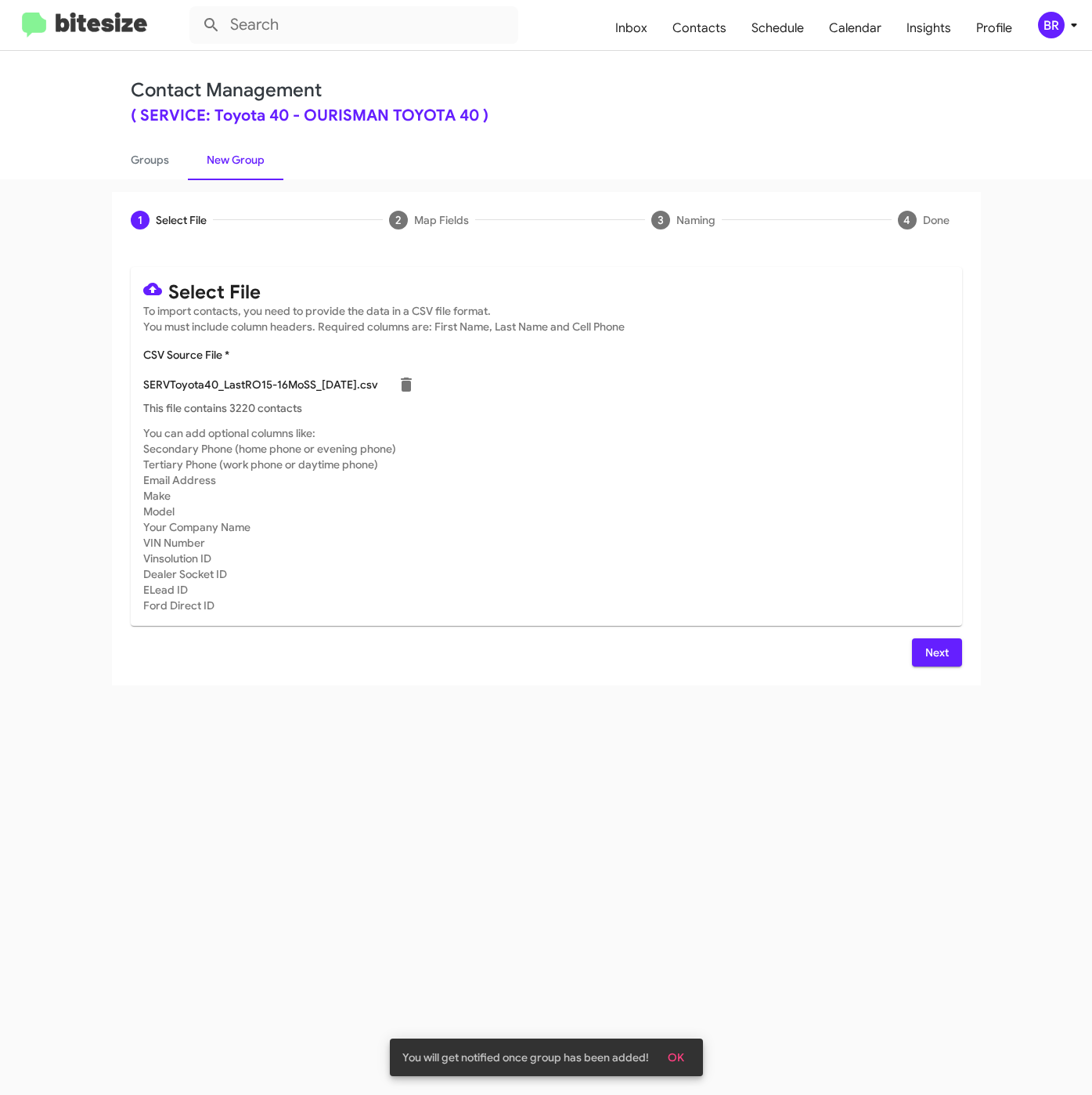
click at [932, 653] on span "Next" at bounding box center [937, 651] width 25 height 28
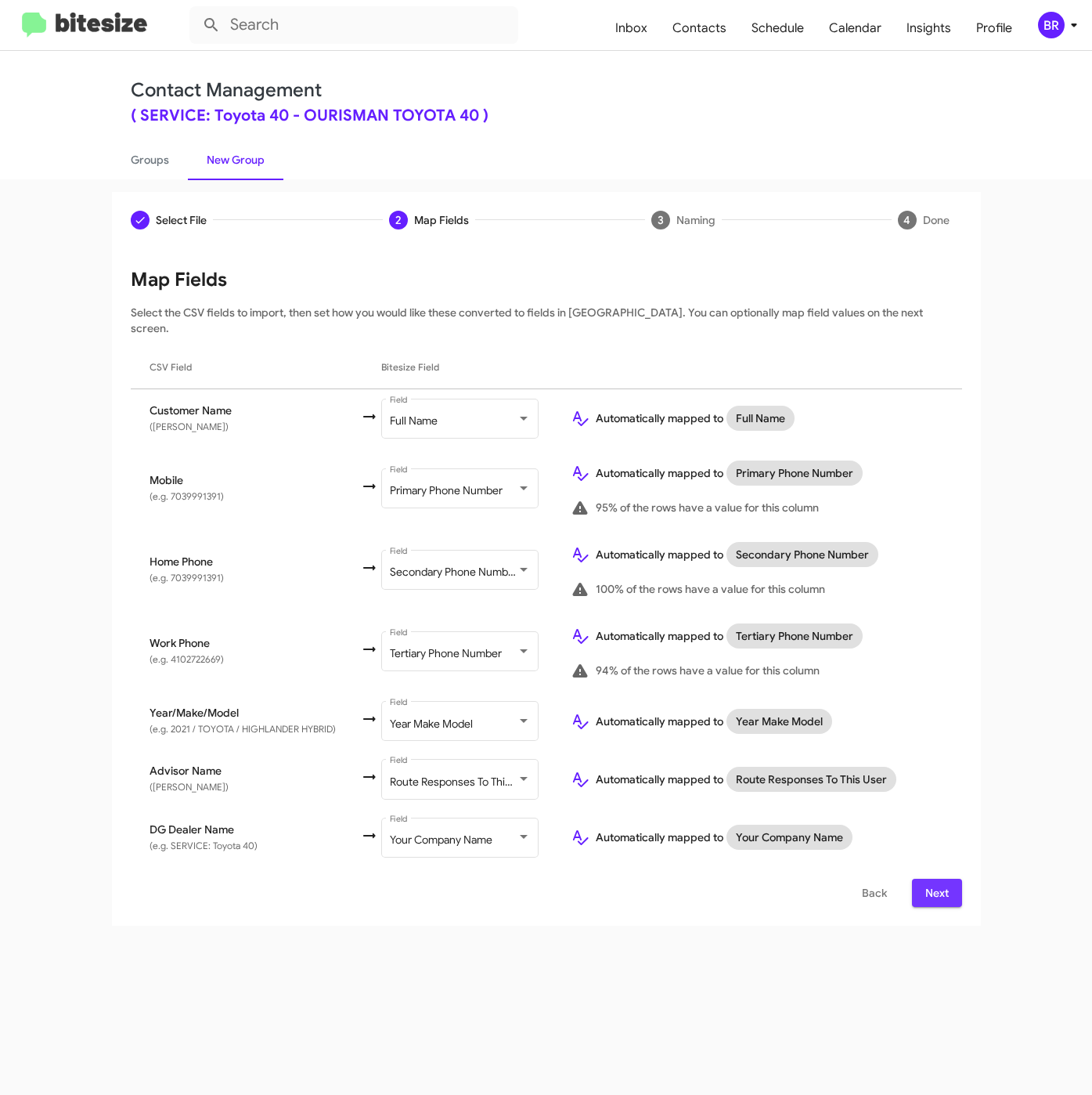
click at [946, 885] on span "Next" at bounding box center [937, 892] width 25 height 28
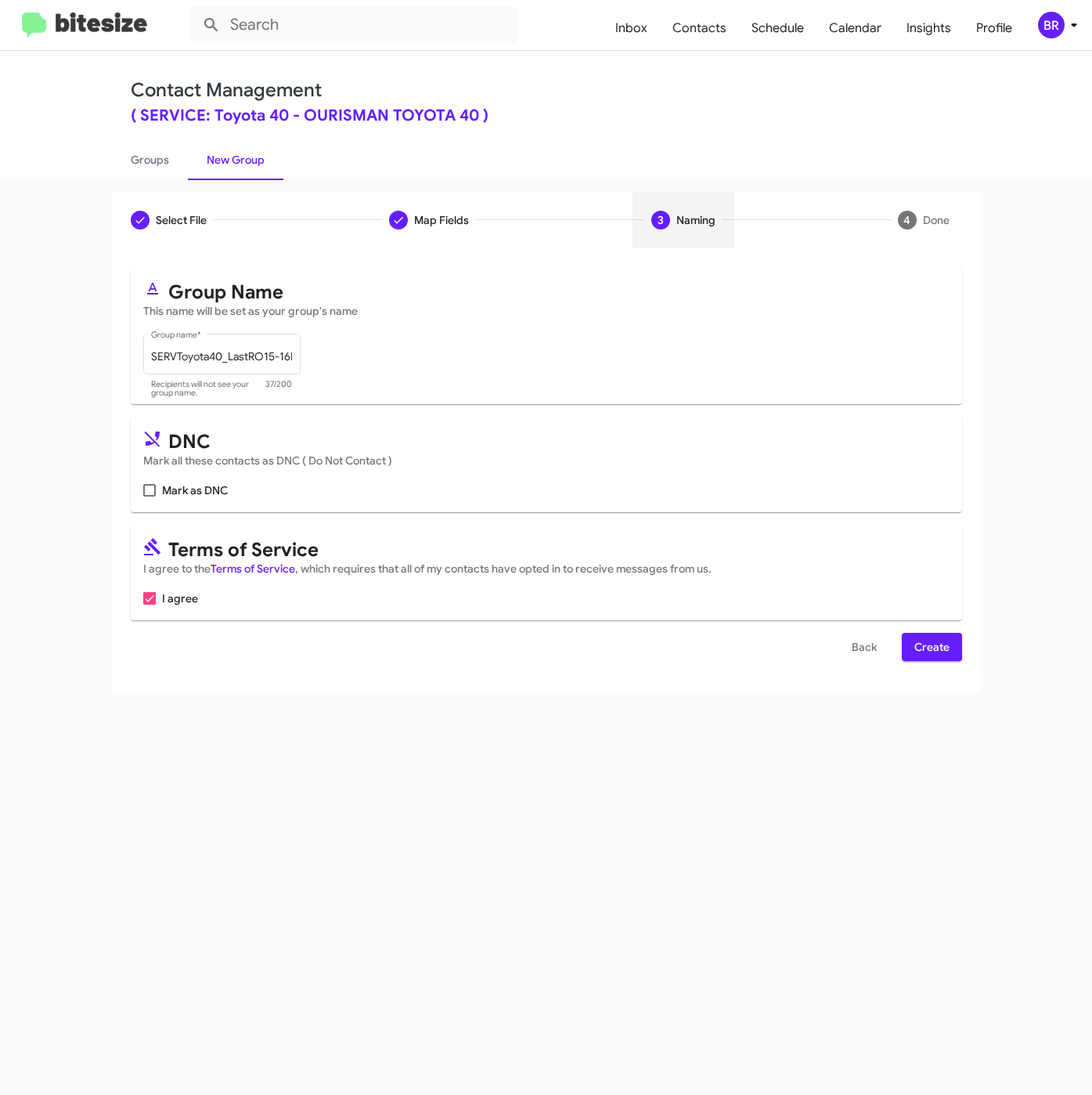
click at [933, 646] on span "Create" at bounding box center [932, 646] width 35 height 28
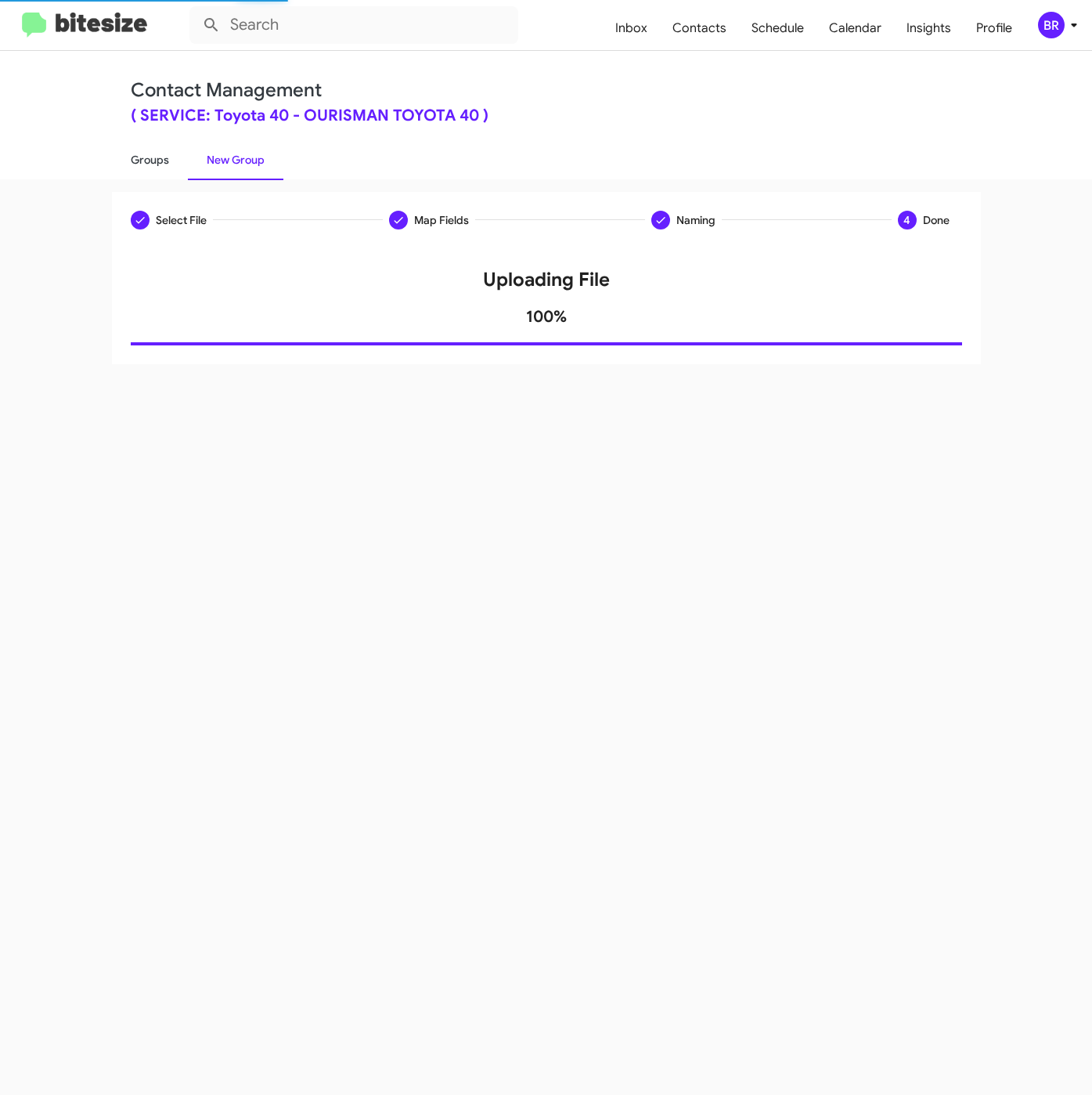
click at [143, 158] on link "Groups" at bounding box center [150, 160] width 76 height 40
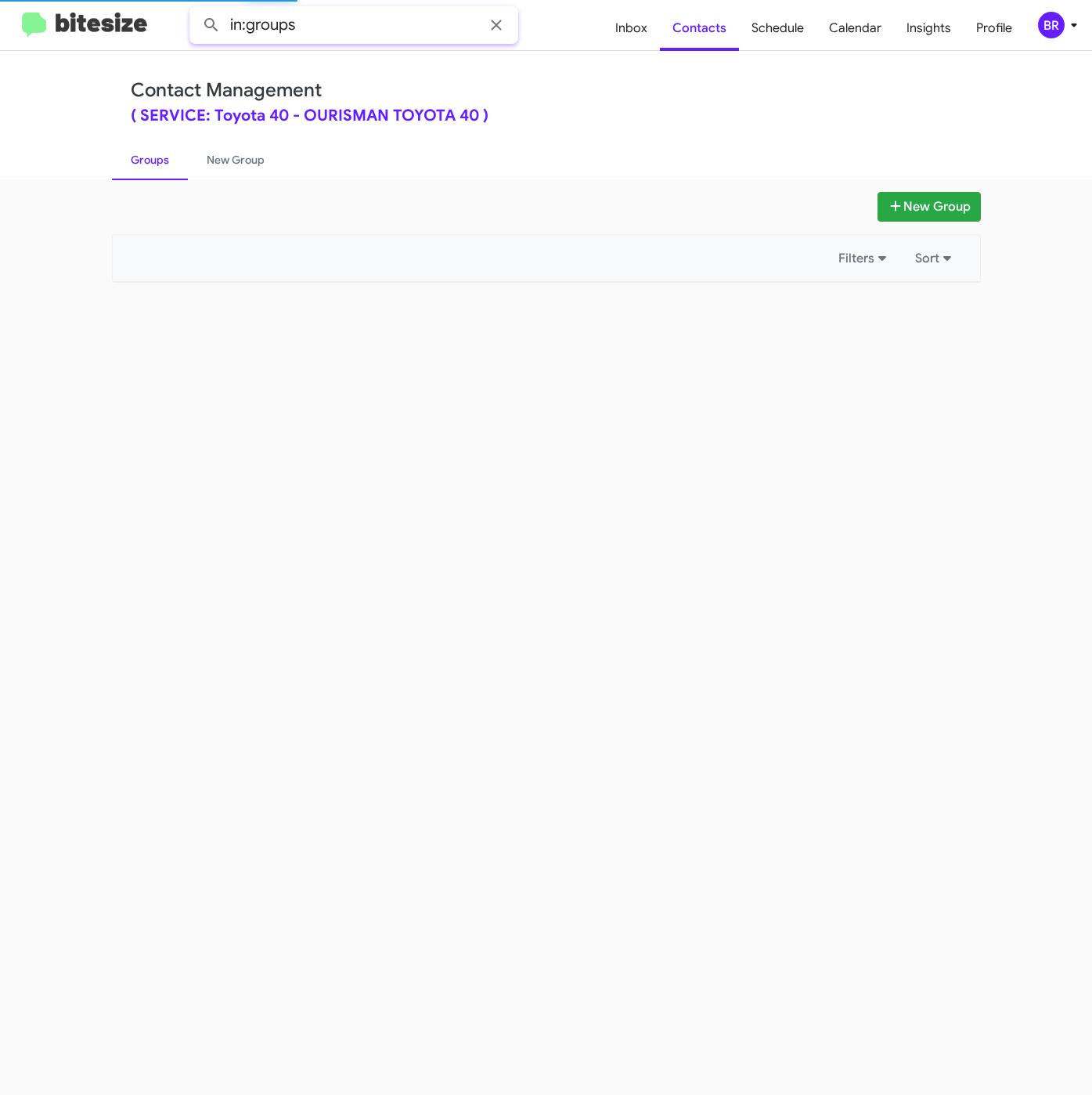
click at [343, 22] on input "in:groups" at bounding box center [353, 24] width 329 height 38
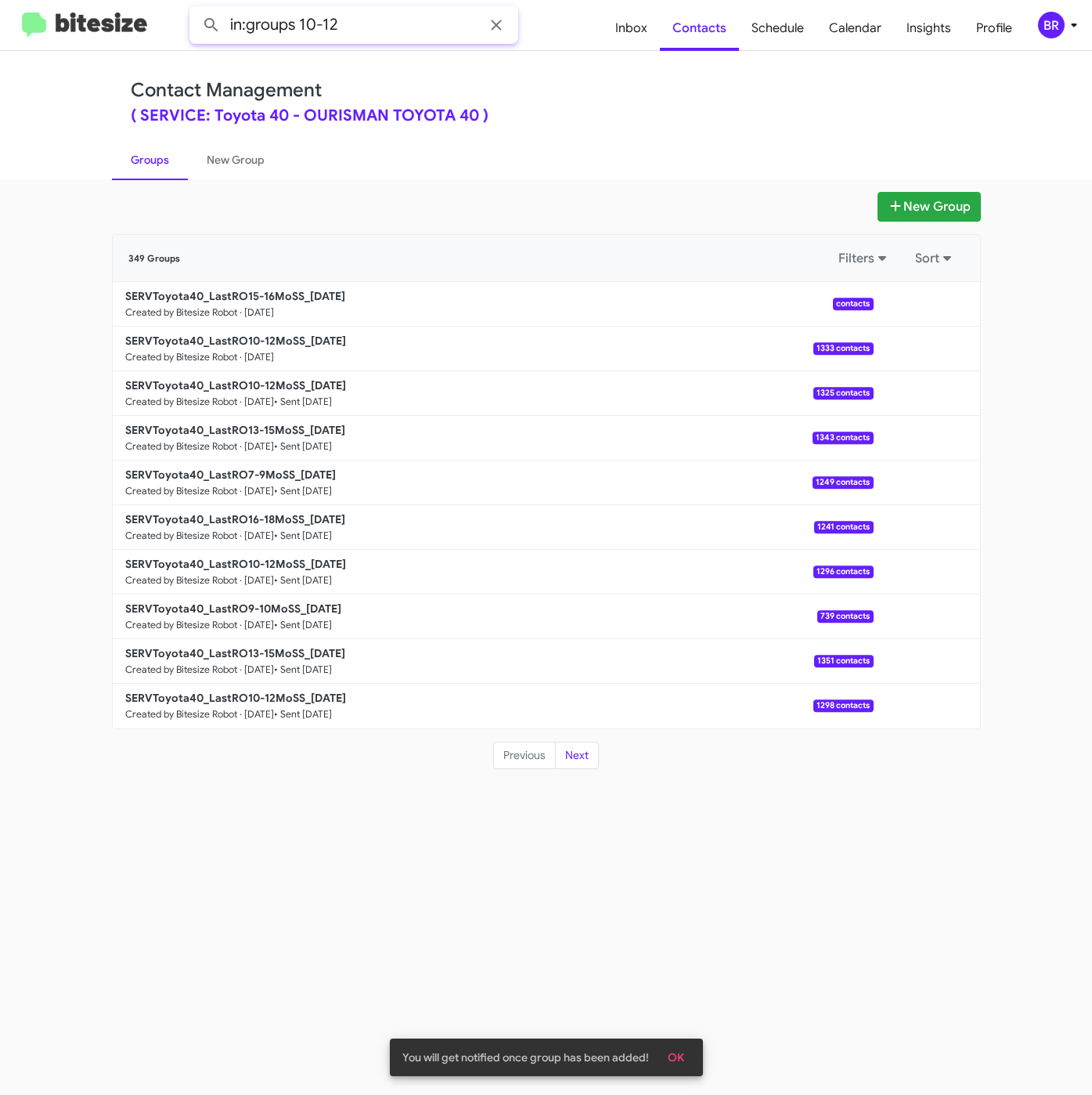
type input "in:groups 10-12"
click at [196, 9] on button at bounding box center [211, 24] width 31 height 31
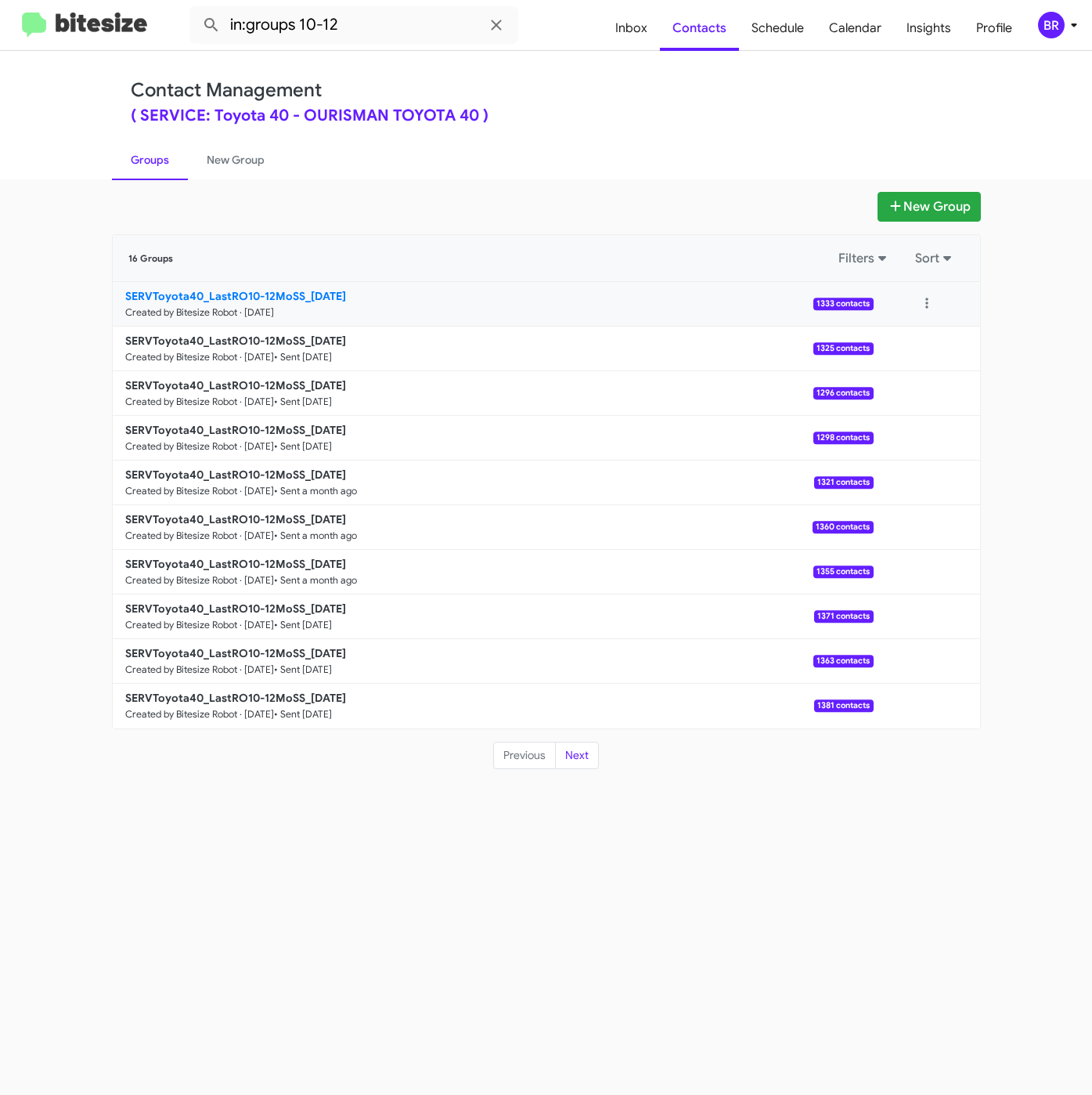
click at [289, 296] on b "SERVToyota40_LastRO10-12MoSS_[DATE]" at bounding box center [236, 295] width 220 height 14
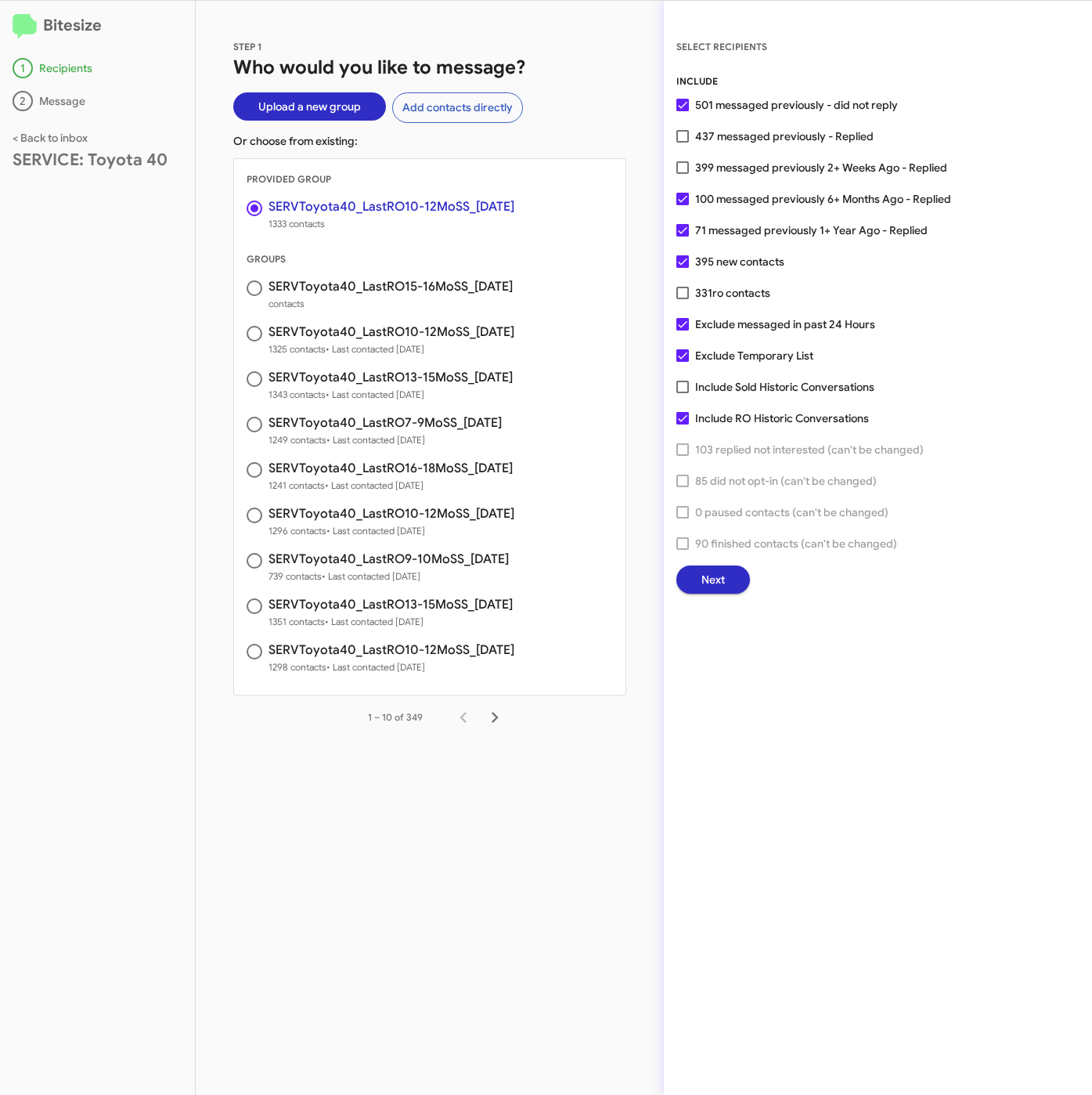
click at [704, 576] on span "Next" at bounding box center [713, 579] width 24 height 28
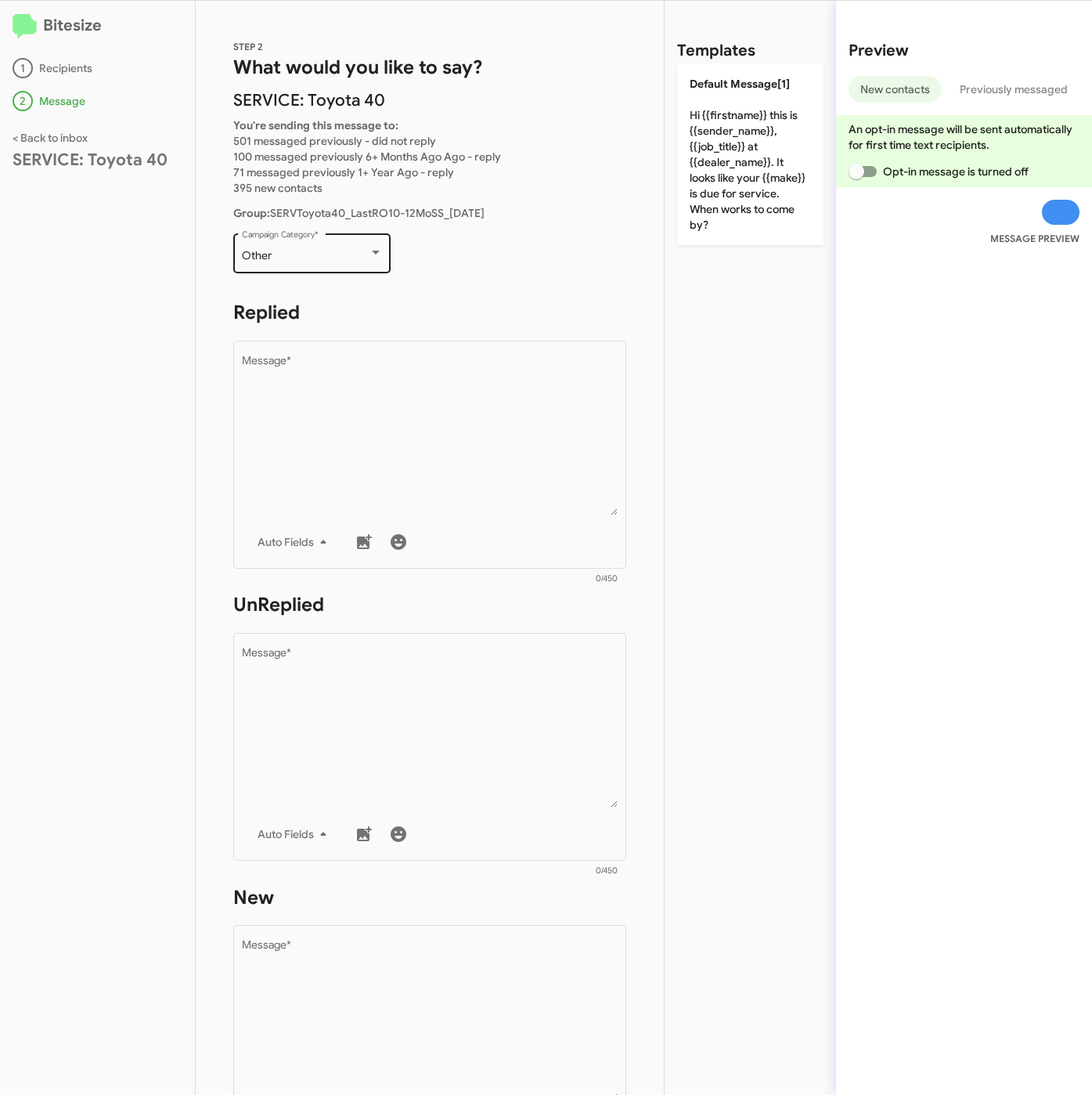
click at [351, 252] on div "Other" at bounding box center [305, 256] width 127 height 13
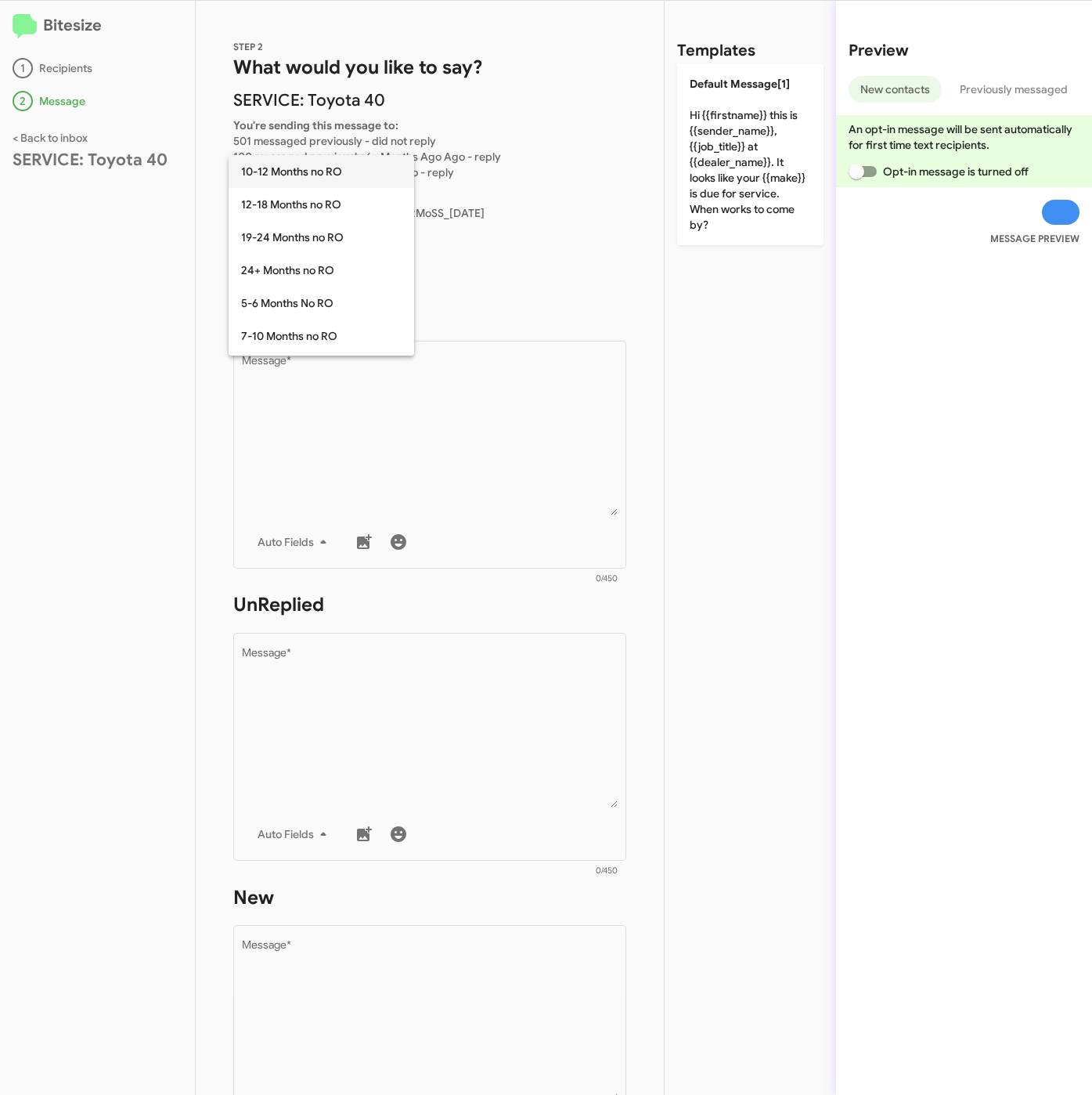
click at [321, 173] on span "10-12 Months no RO" at bounding box center [321, 171] width 161 height 33
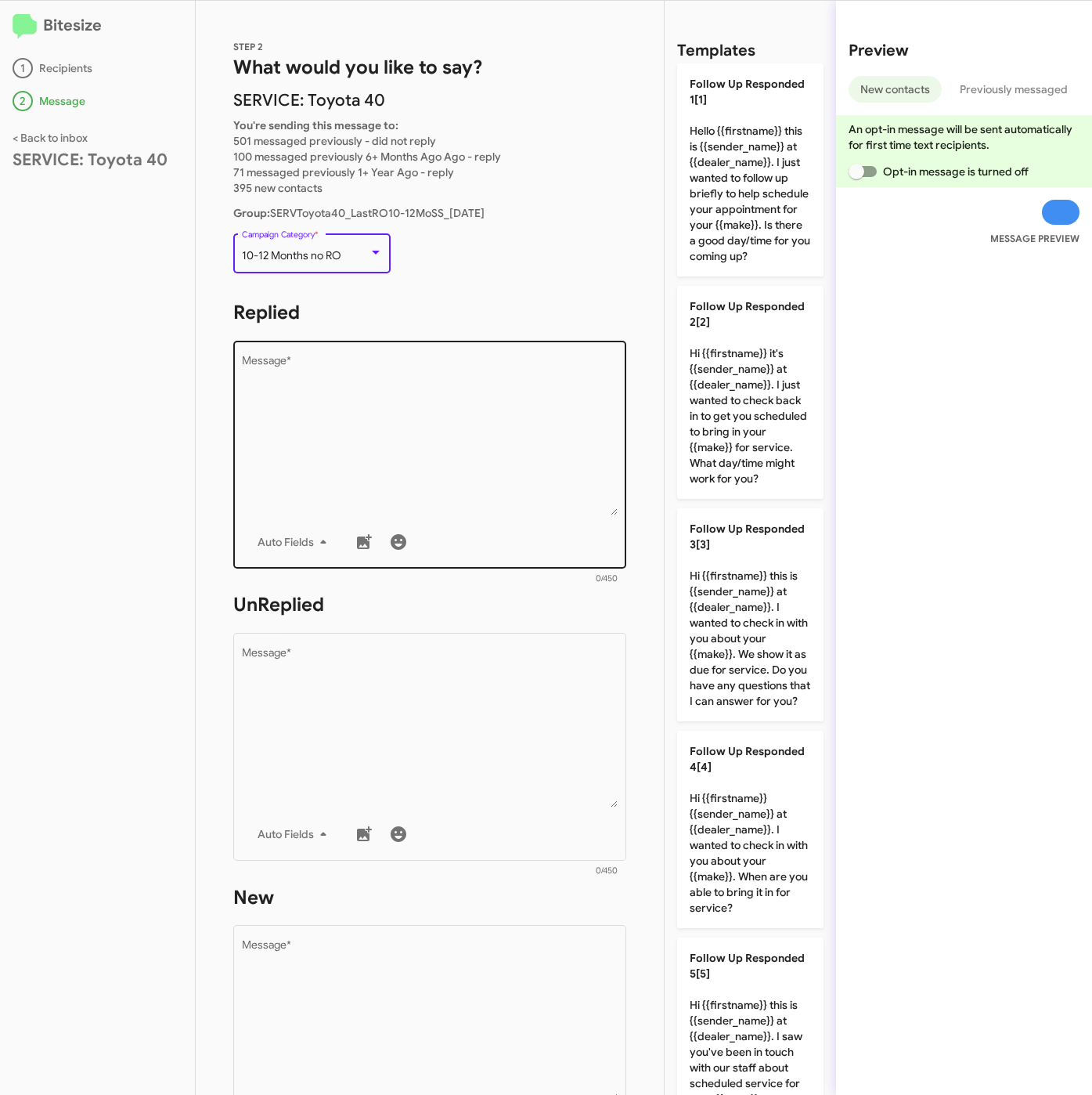
click at [479, 480] on textarea "Message *" at bounding box center [431, 435] width 377 height 160
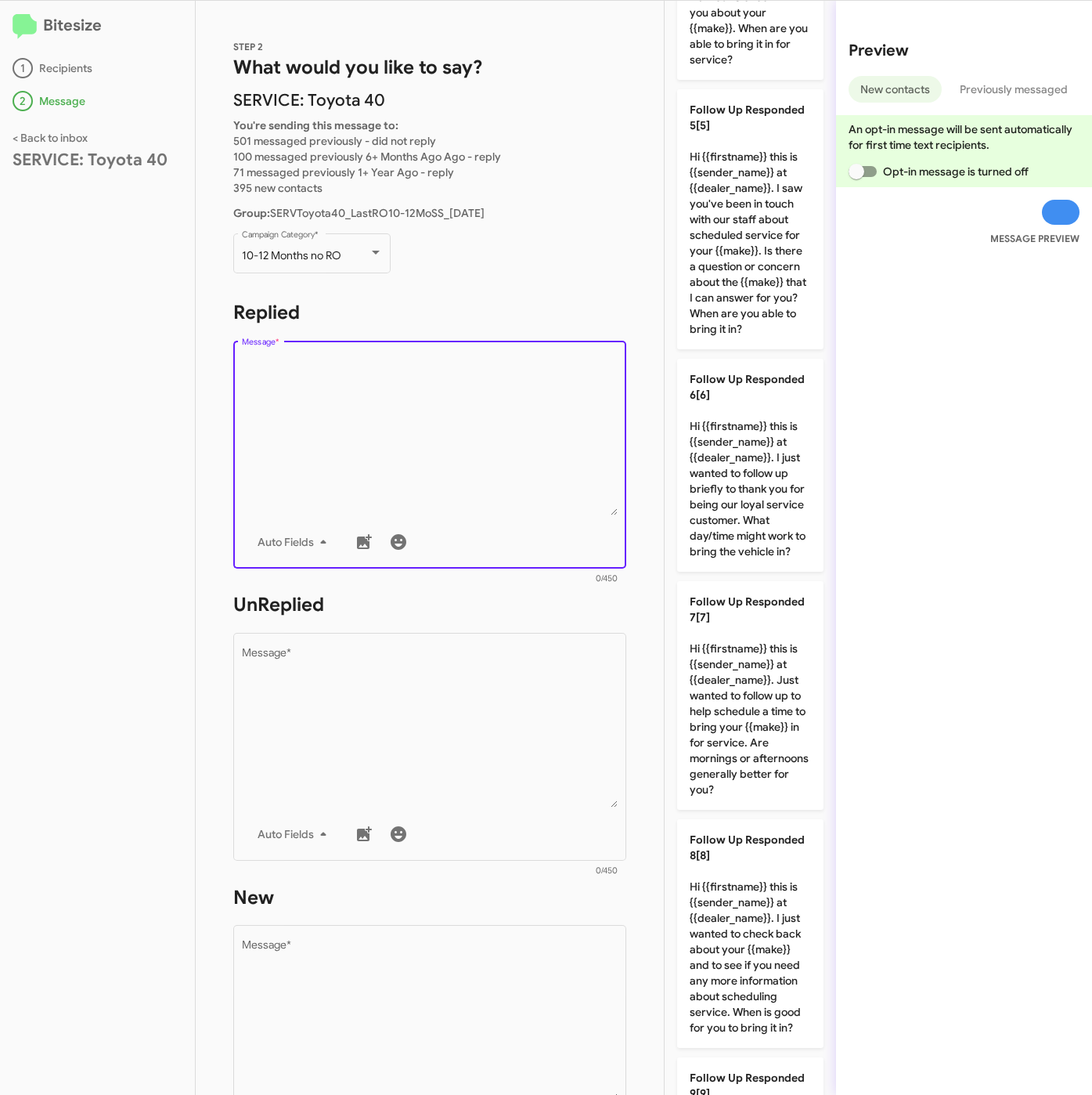
scroll to position [874, 0]
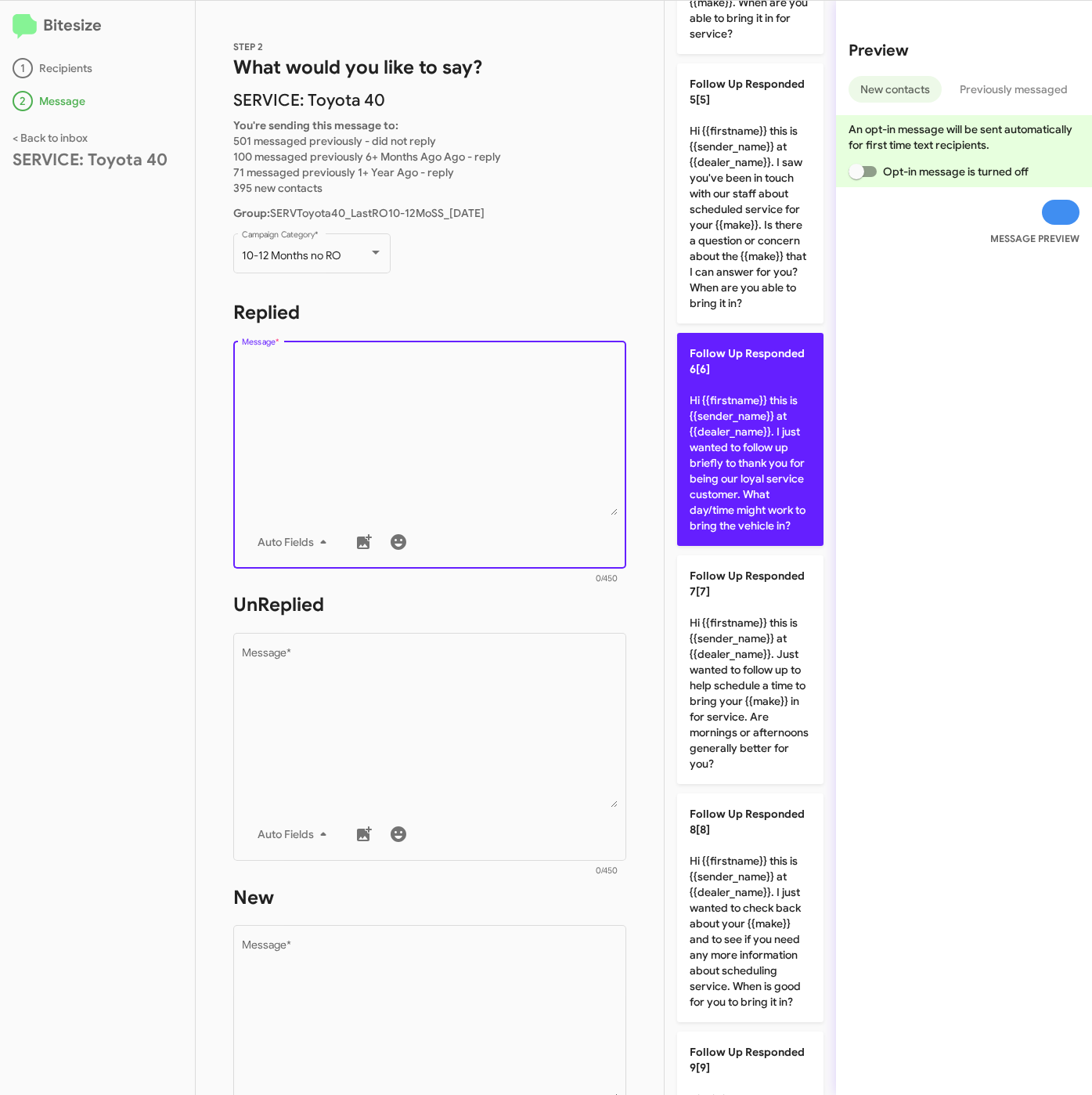
click at [745, 511] on p "Follow Up Responded 6[6] Hi {{firstname}} this is {{sender_name}} at {{dealer_n…" at bounding box center [750, 439] width 146 height 213
type textarea "Hi {{firstname}} this is {{sender_name}} at {{dealer_name}}. I just wanted to f…"
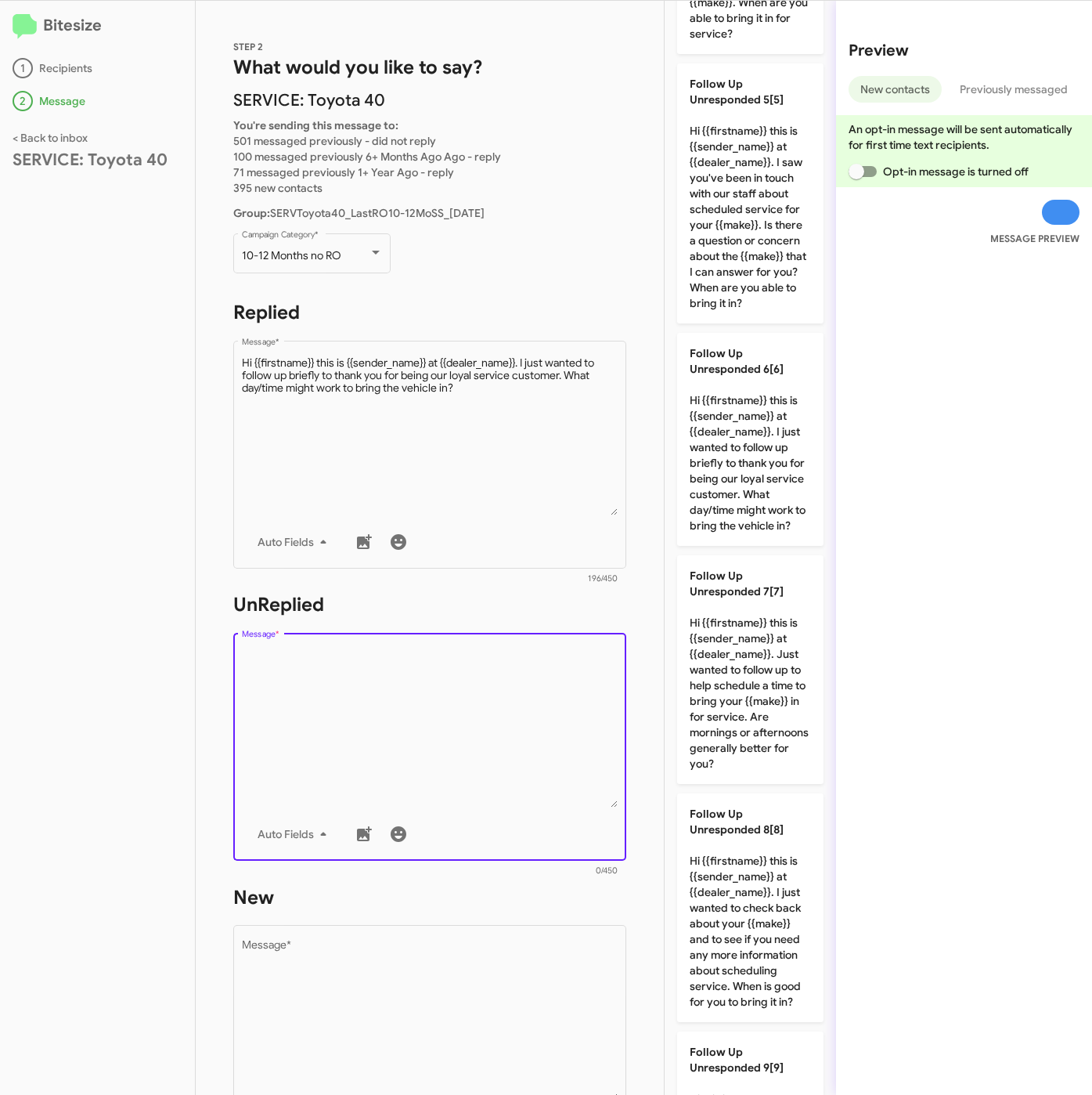
click at [459, 710] on textarea "Message *" at bounding box center [431, 727] width 377 height 160
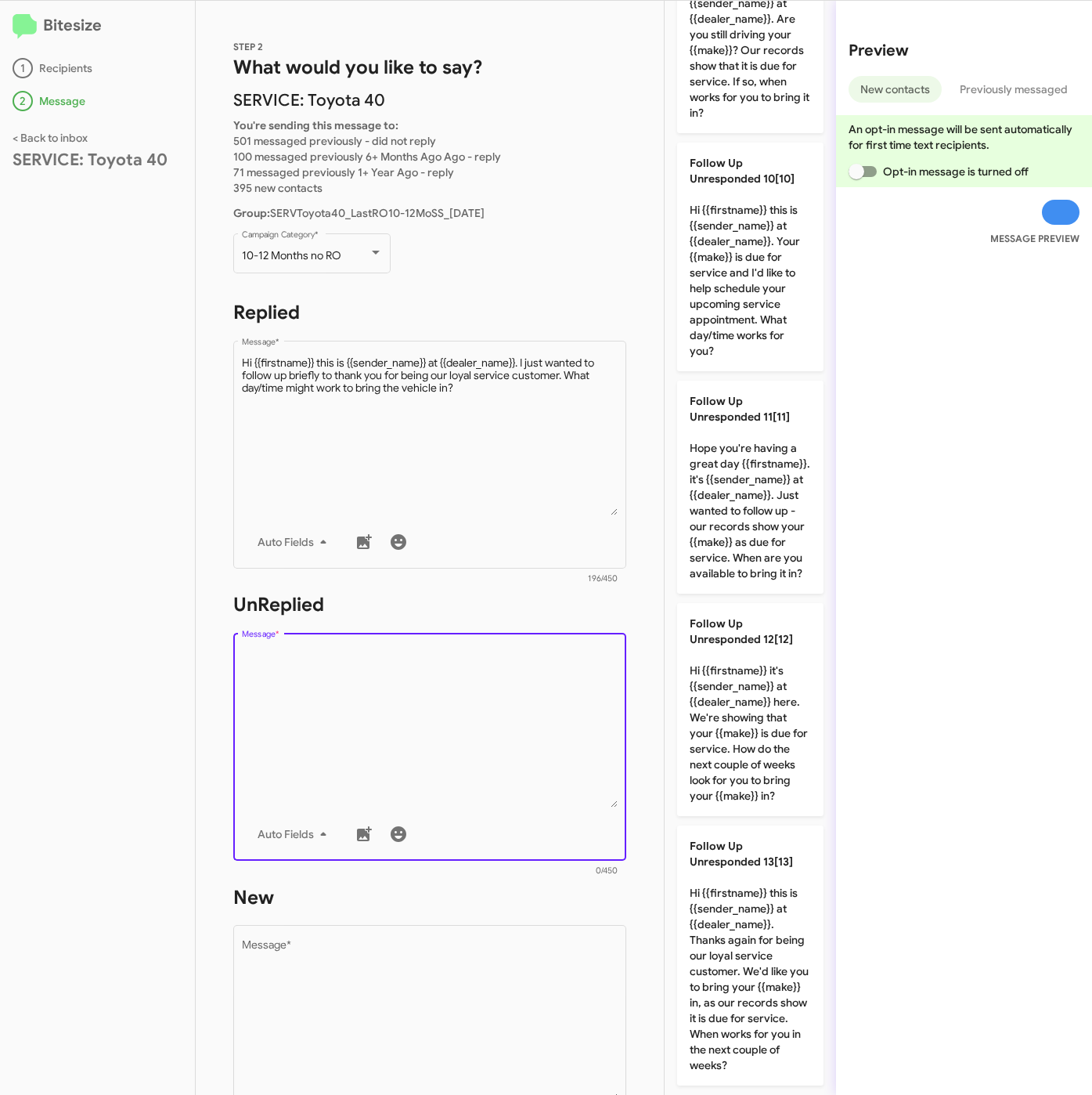
scroll to position [2328, 0]
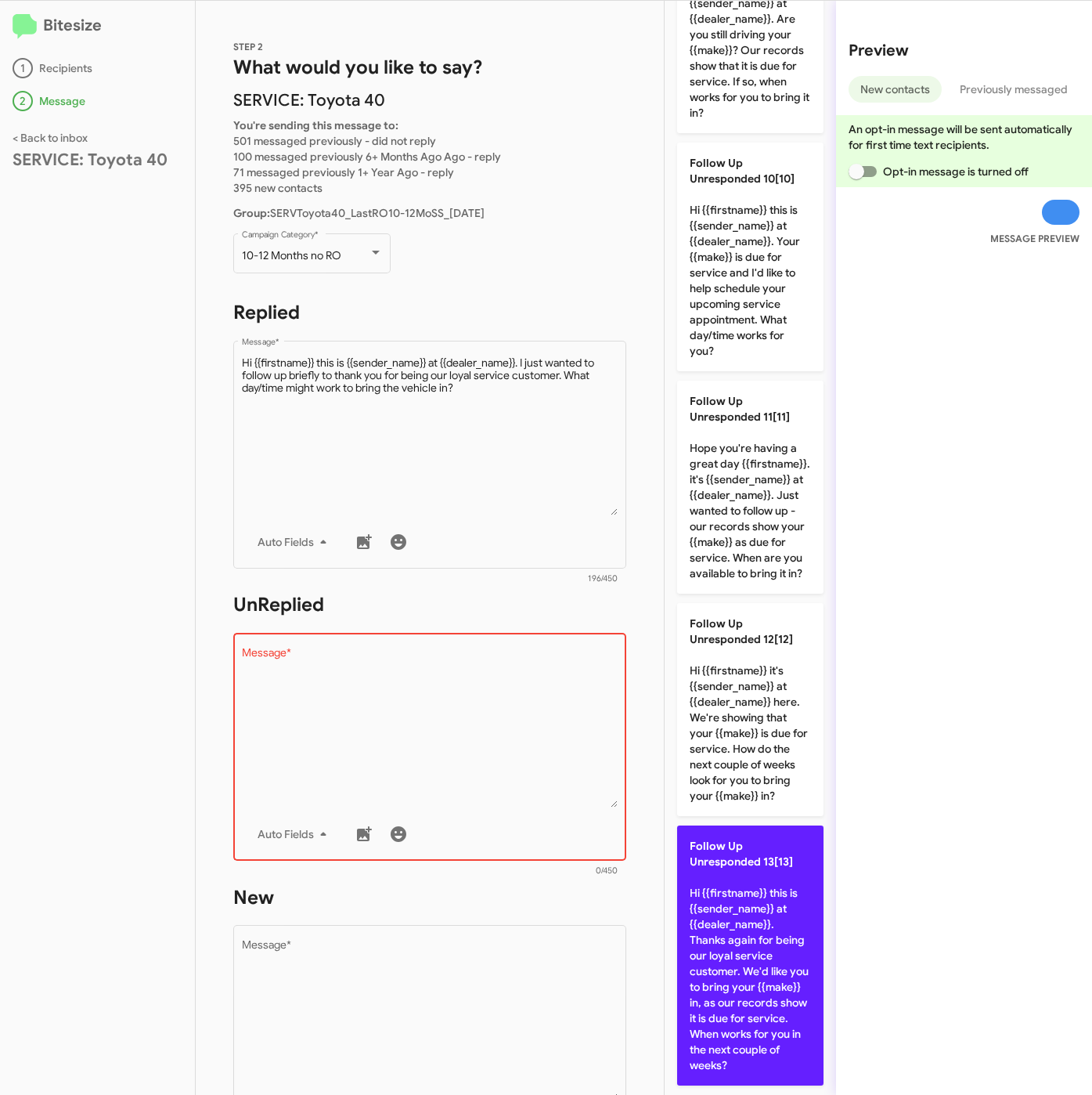
click at [733, 933] on p "Follow Up Unresponded 13[13] Hi {{firstname}} this is {{sender_name}} at {{deal…" at bounding box center [750, 955] width 146 height 260
type textarea "Hi {{firstname}} this is {{sender_name}} at {{dealer_name}}. Thanks again for b…"
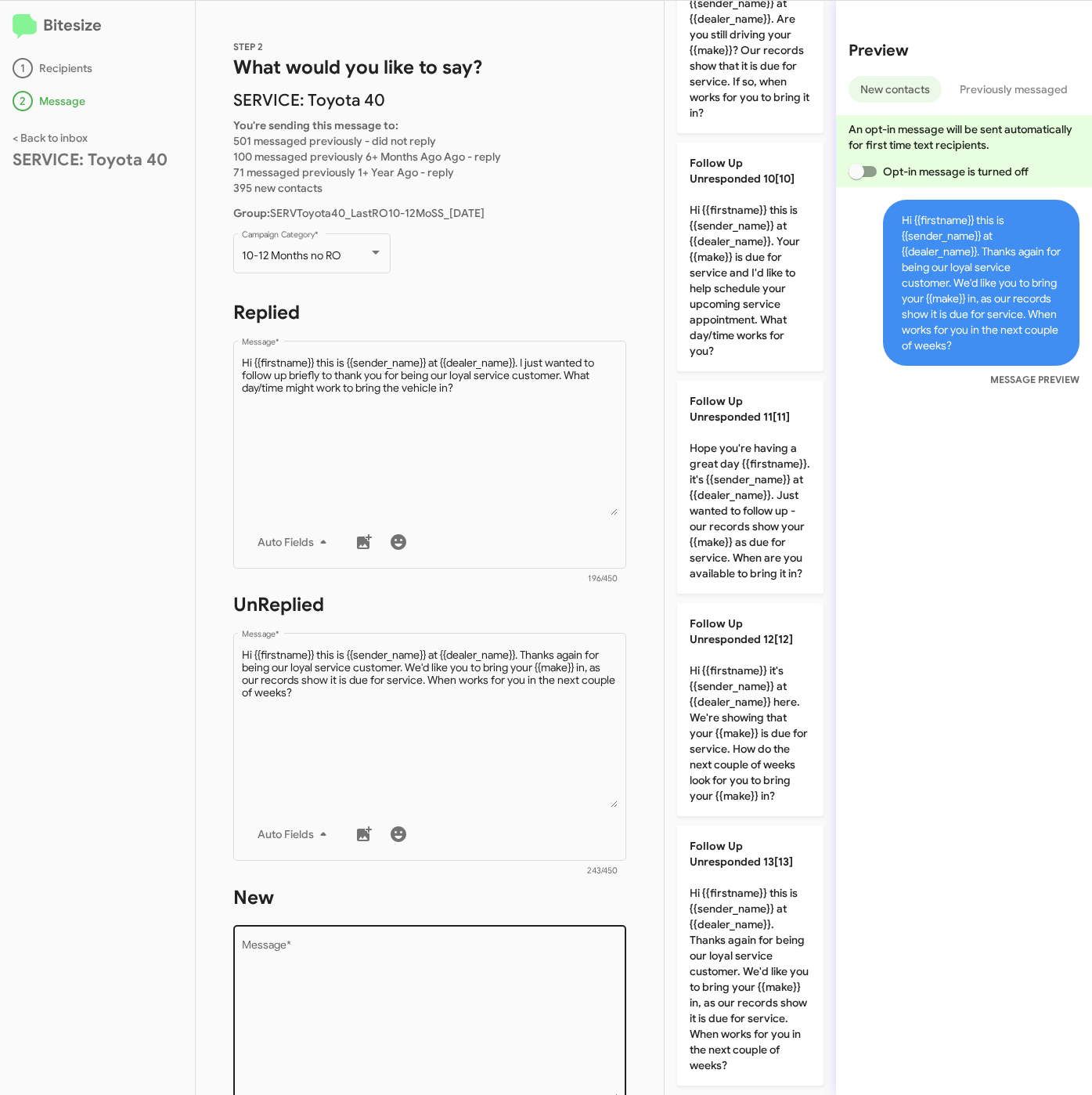
click at [487, 994] on textarea "Message *" at bounding box center [431, 1020] width 377 height 160
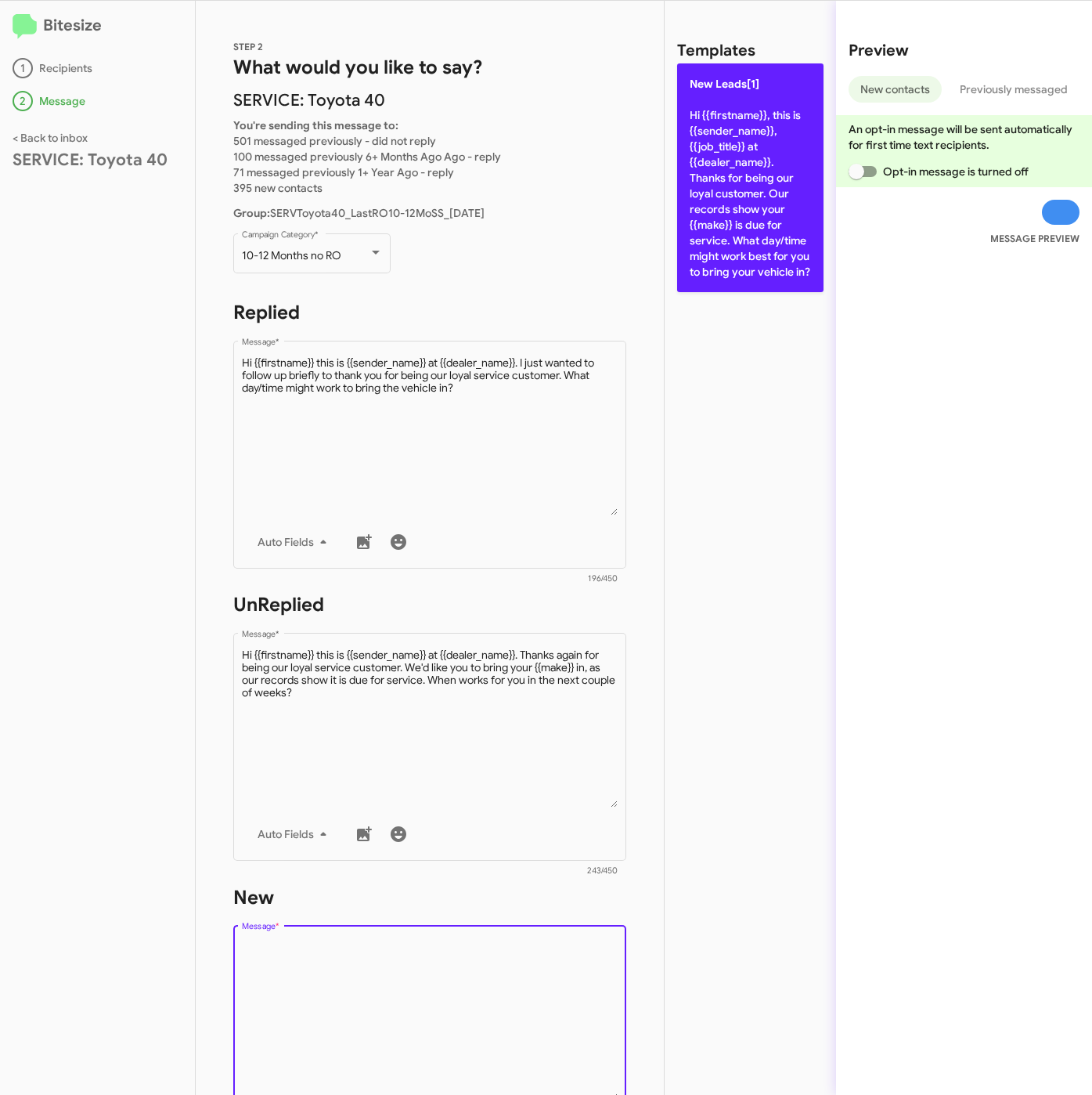
click at [726, 198] on p "New Leads[1] Hi {{firstname}}, this is {{sender_name}}, {{job_title}} at {{deal…" at bounding box center [750, 178] width 146 height 229
type textarea "Hi {{firstname}}, this is {{sender_name}}, {{job_title}} at {{dealer_name}}. Th…"
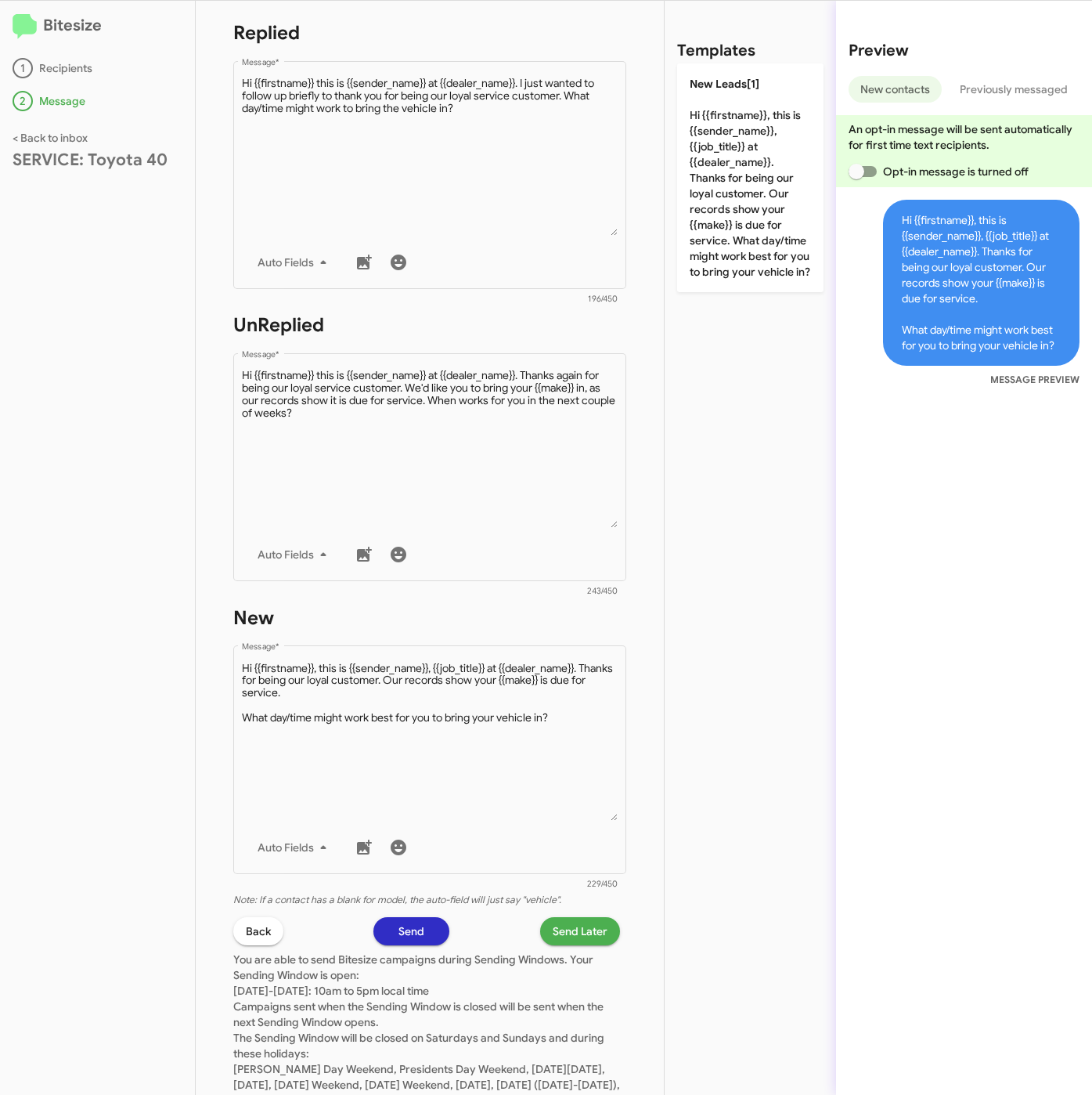
scroll to position [353, 0]
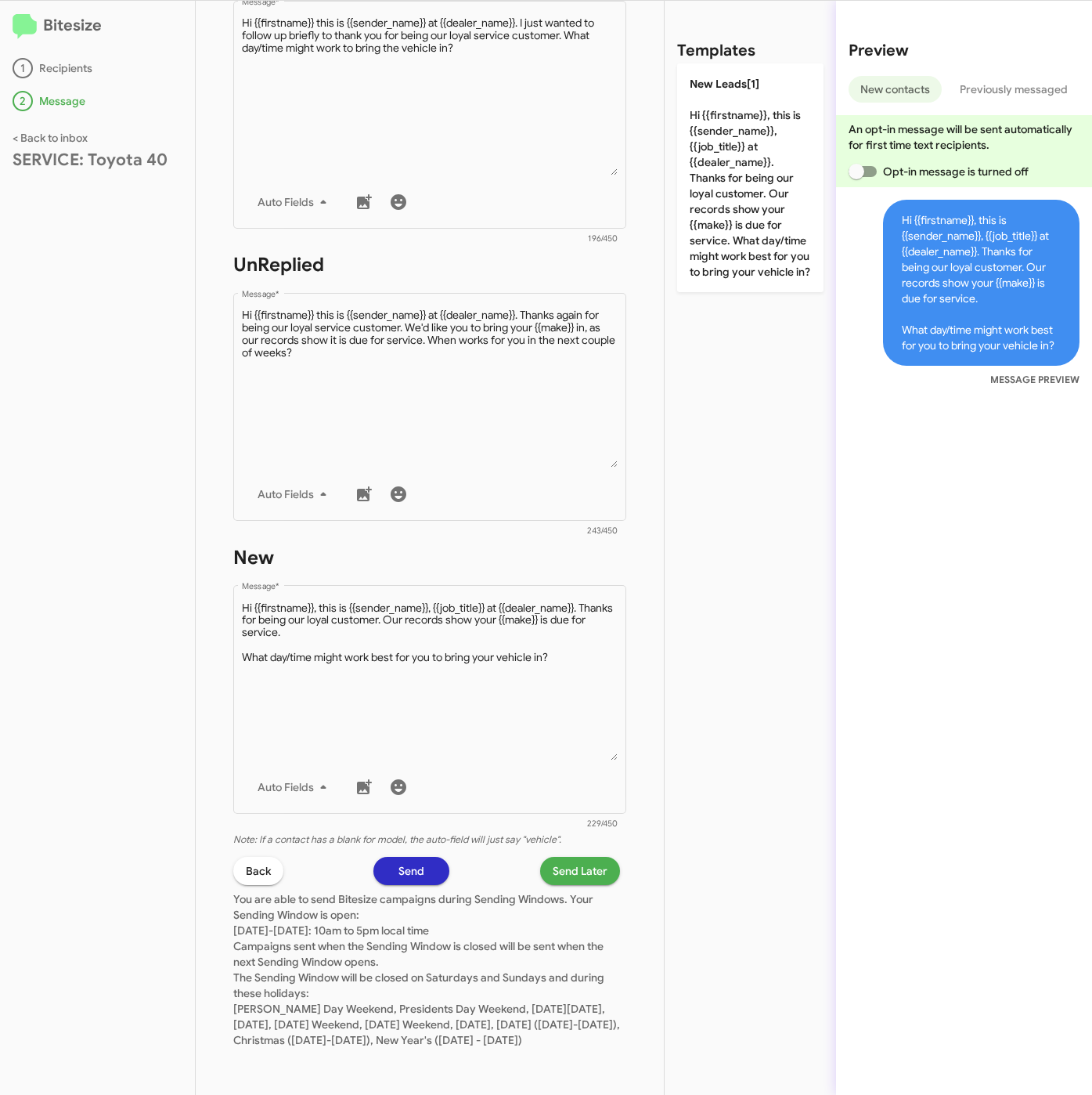
click at [553, 857] on span "Send Later" at bounding box center [580, 870] width 55 height 28
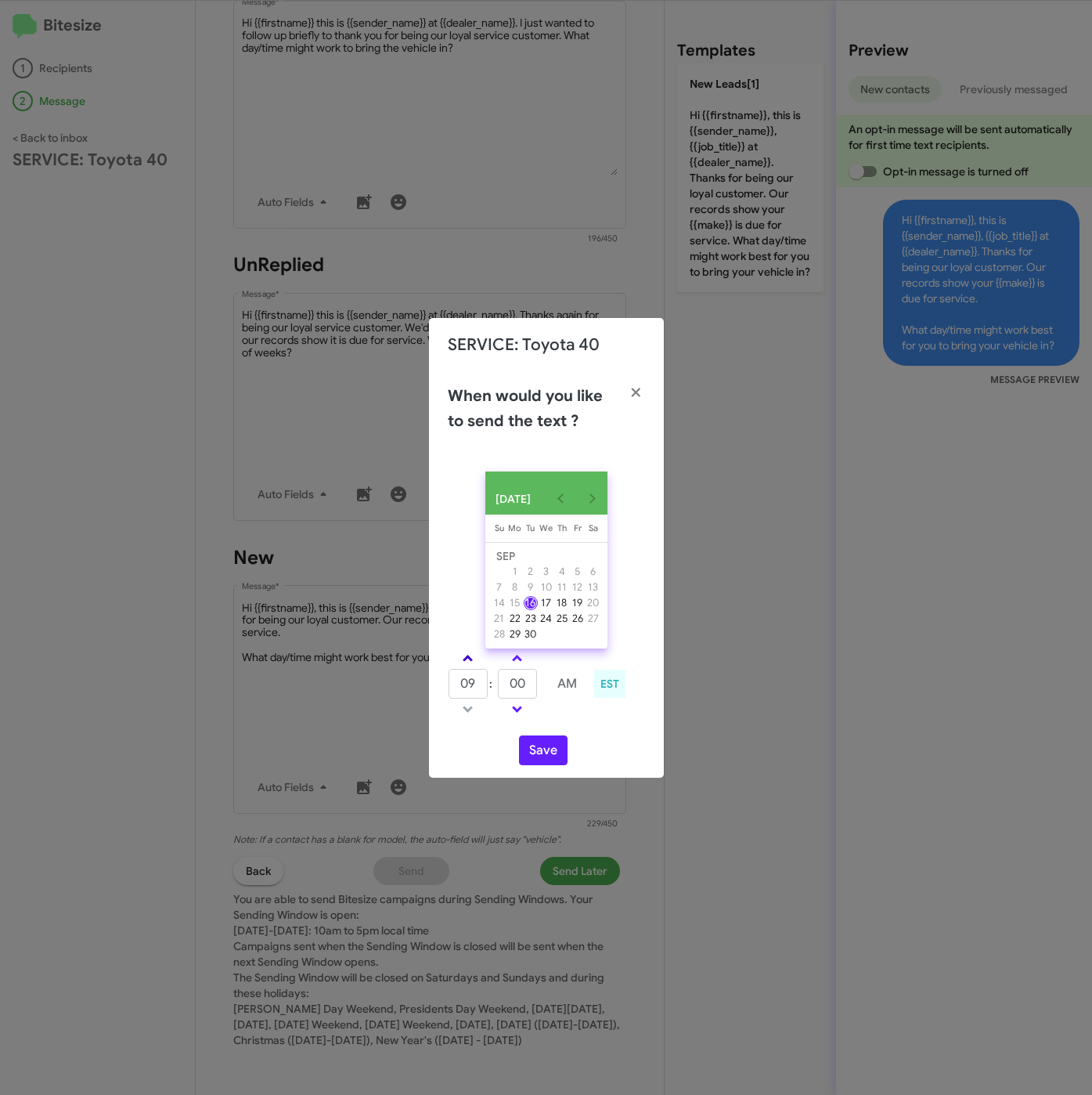
click at [467, 658] on span at bounding box center [468, 660] width 10 height 10
drag, startPoint x: 467, startPoint y: 658, endPoint x: 489, endPoint y: 672, distance: 26.1
click at [470, 660] on span at bounding box center [468, 660] width 10 height 10
type input "11"
drag, startPoint x: 517, startPoint y: 687, endPoint x: 501, endPoint y: 689, distance: 16.1
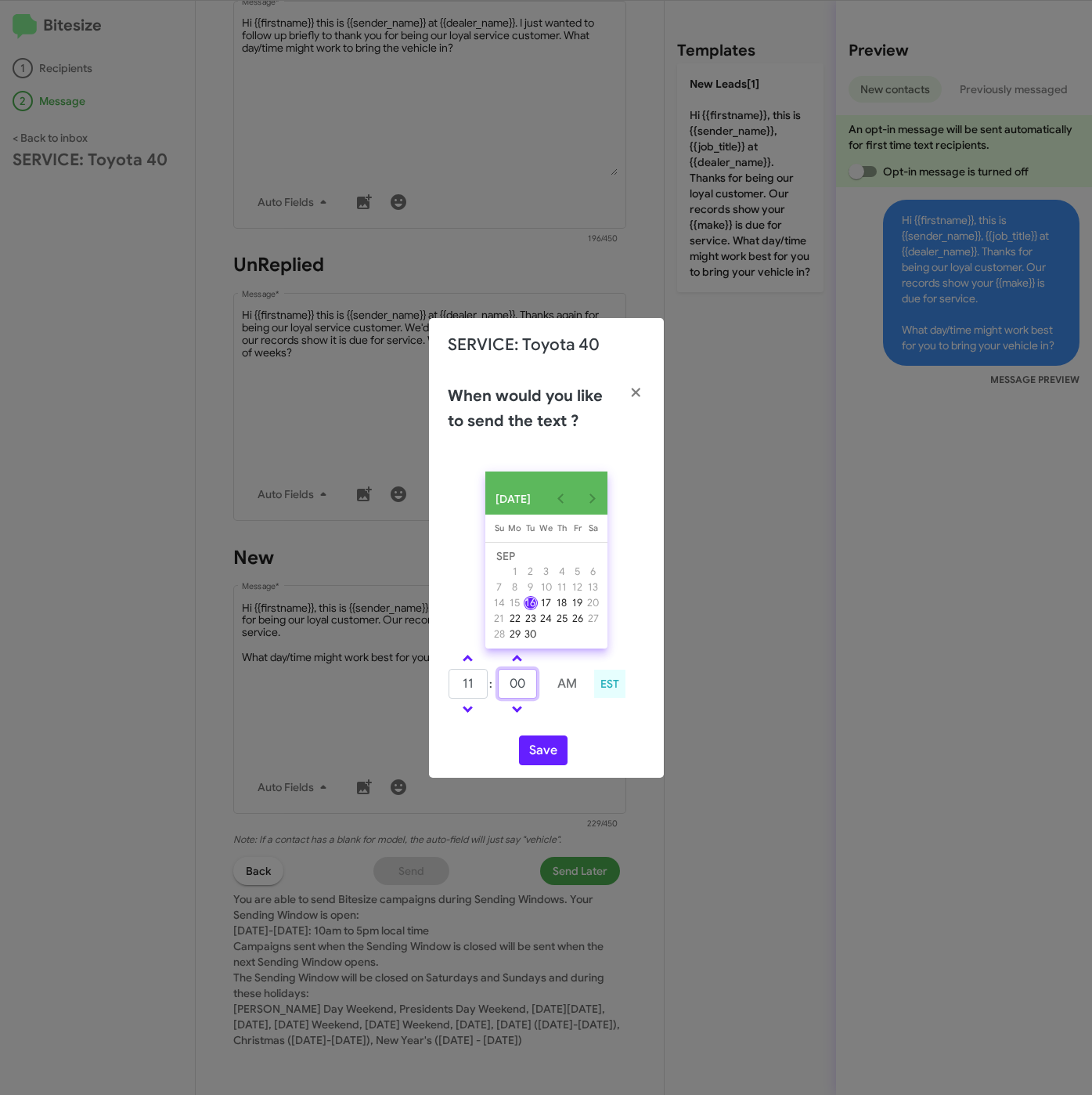
click at [501, 689] on input "00" at bounding box center [517, 683] width 40 height 29
type input "20"
click at [549, 757] on button "Save" at bounding box center [543, 750] width 49 height 29
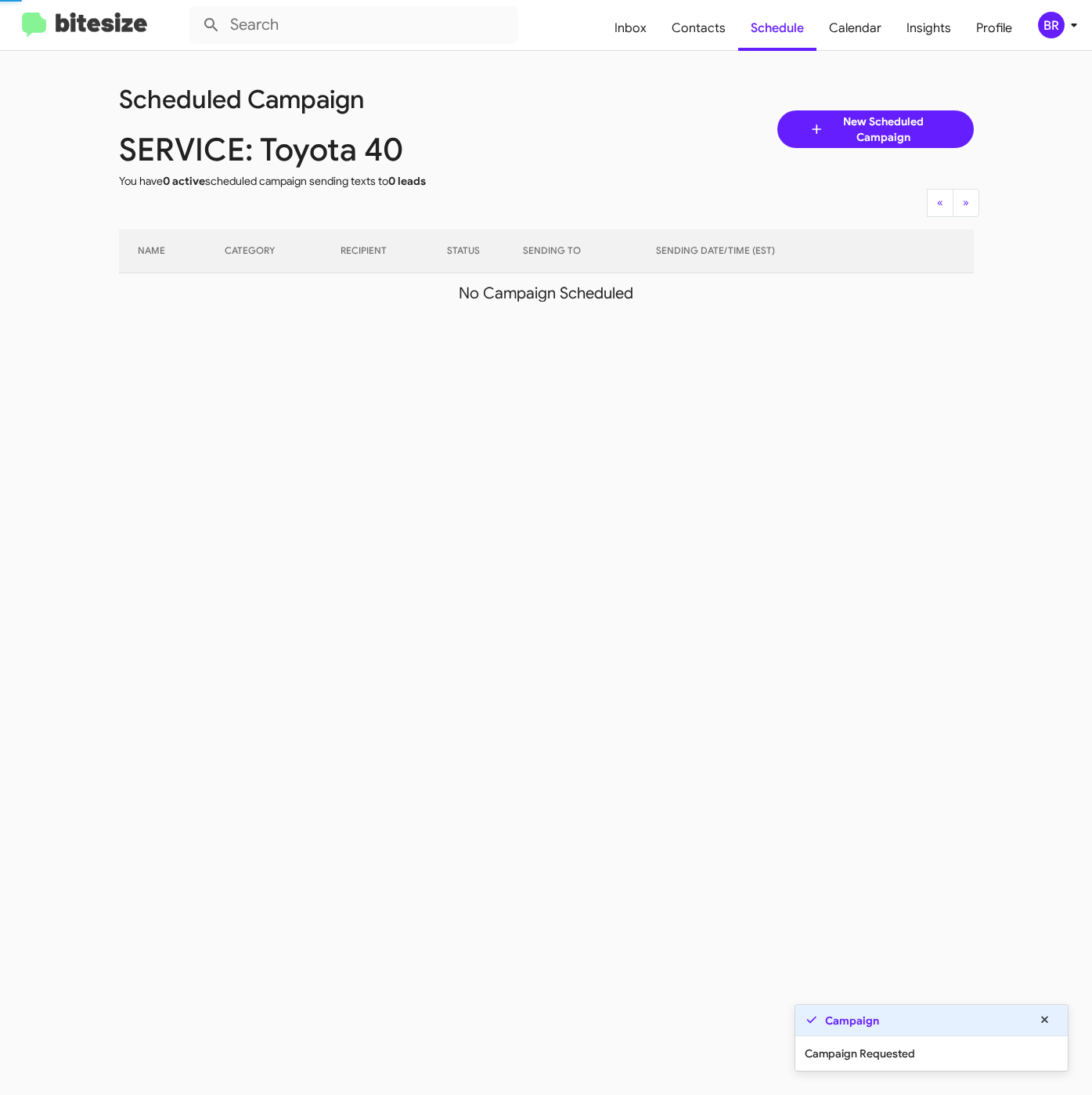
click at [1066, 19] on icon at bounding box center [1073, 25] width 19 height 19
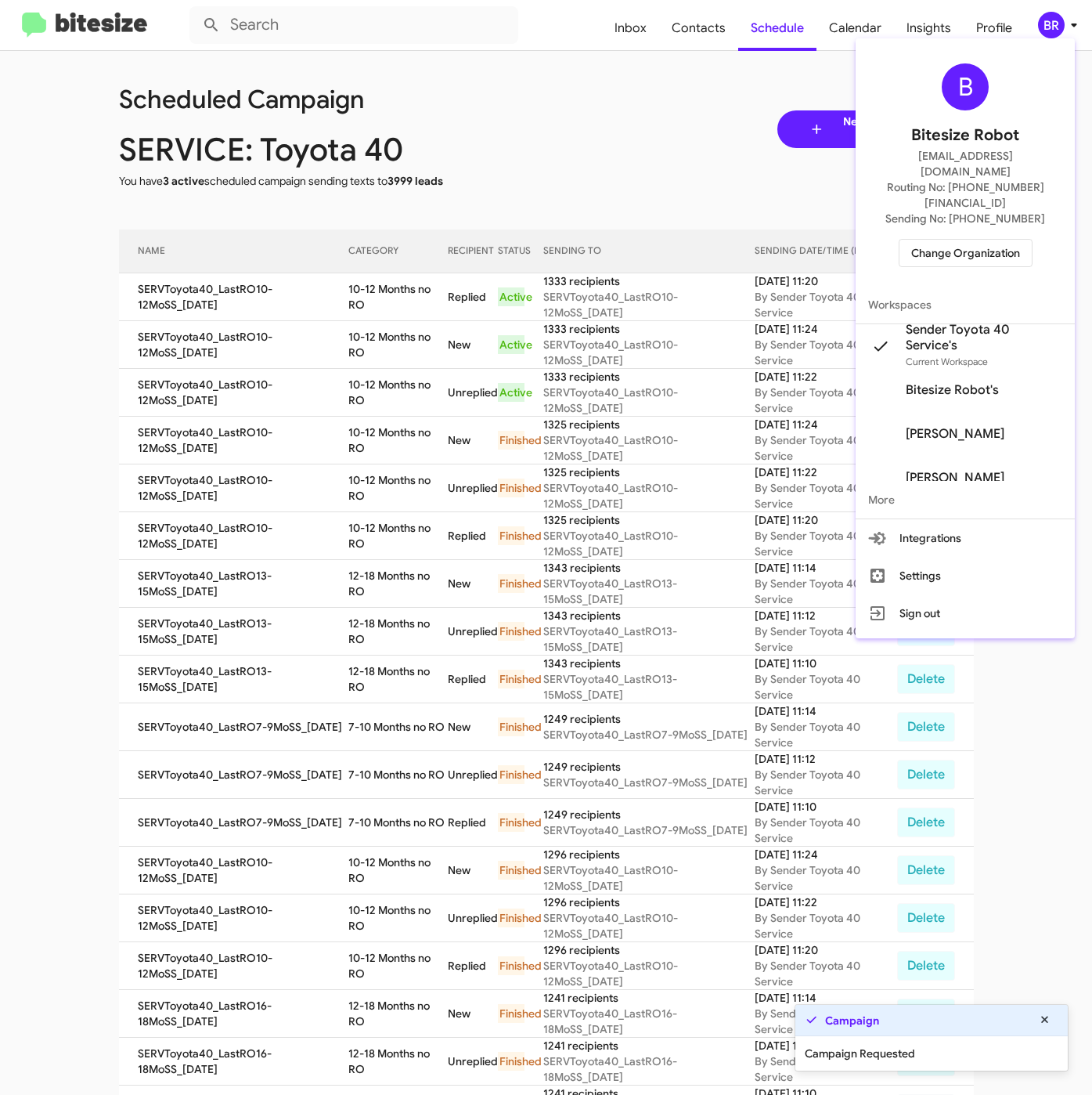
click at [444, 290] on div at bounding box center [546, 547] width 1092 height 1095
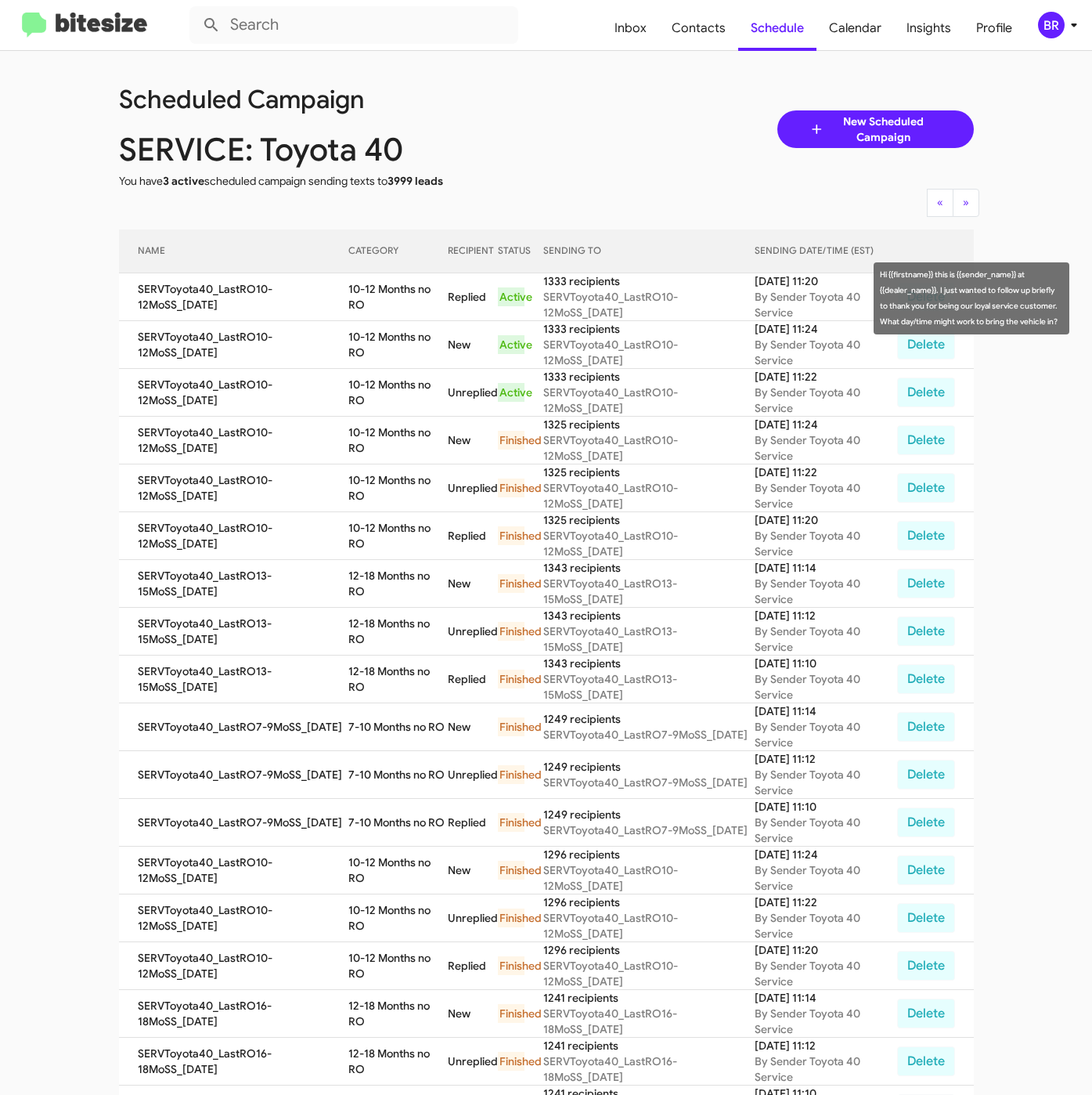
drag, startPoint x: 343, startPoint y: 283, endPoint x: 362, endPoint y: 301, distance: 26.2
click at [362, 301] on tr "SERVToyota40_LastRO10-12MoSS_[DATE] 10-12 Months no RO Replied Active 1333 reci…" at bounding box center [546, 297] width 855 height 48
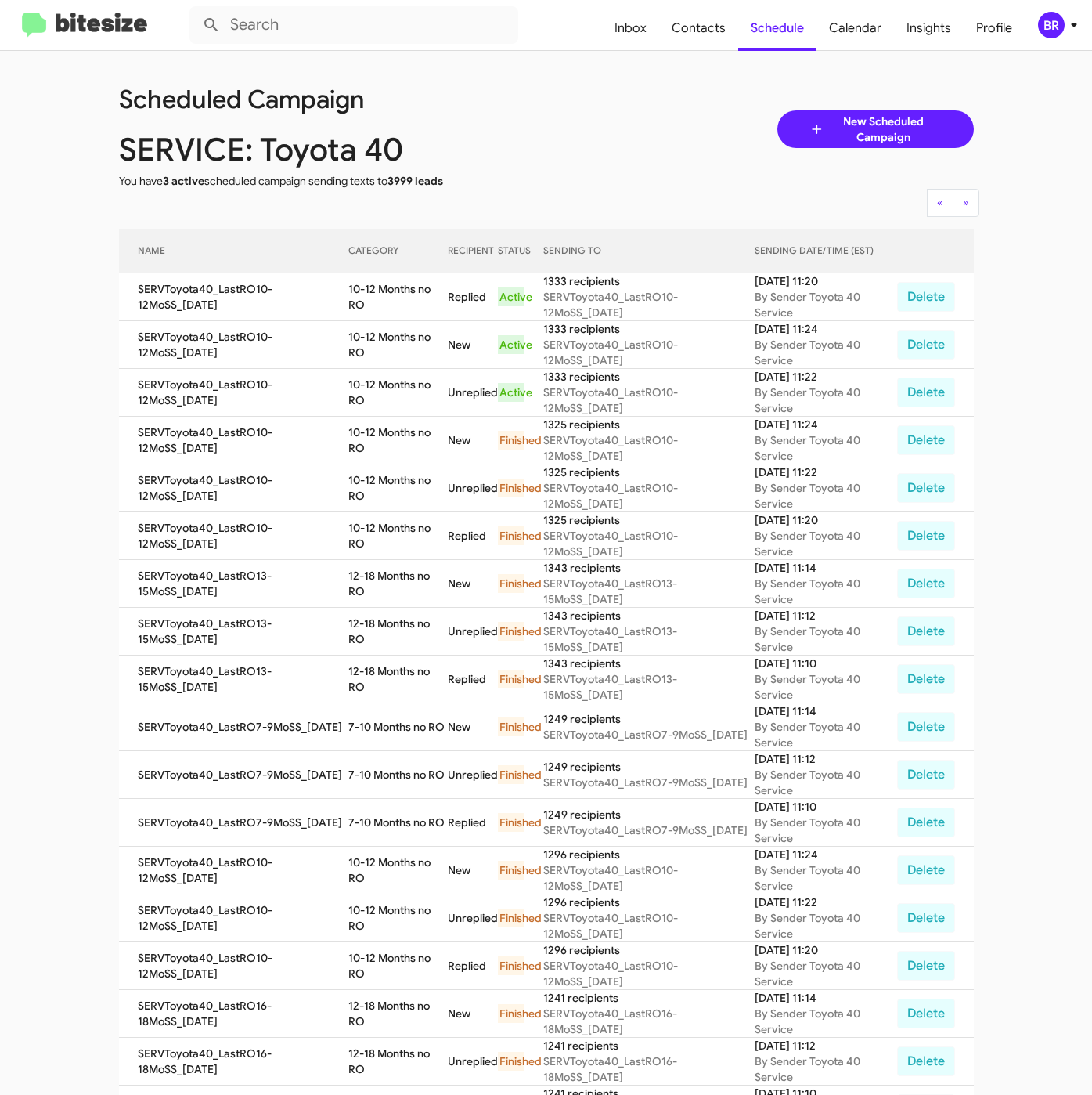
click at [360, 301] on td "10-12 Months no RO" at bounding box center [397, 297] width 98 height 48
drag, startPoint x: 346, startPoint y: 287, endPoint x: 360, endPoint y: 306, distance: 23.6
click at [360, 306] on td "10-12 Months no RO" at bounding box center [397, 297] width 98 height 48
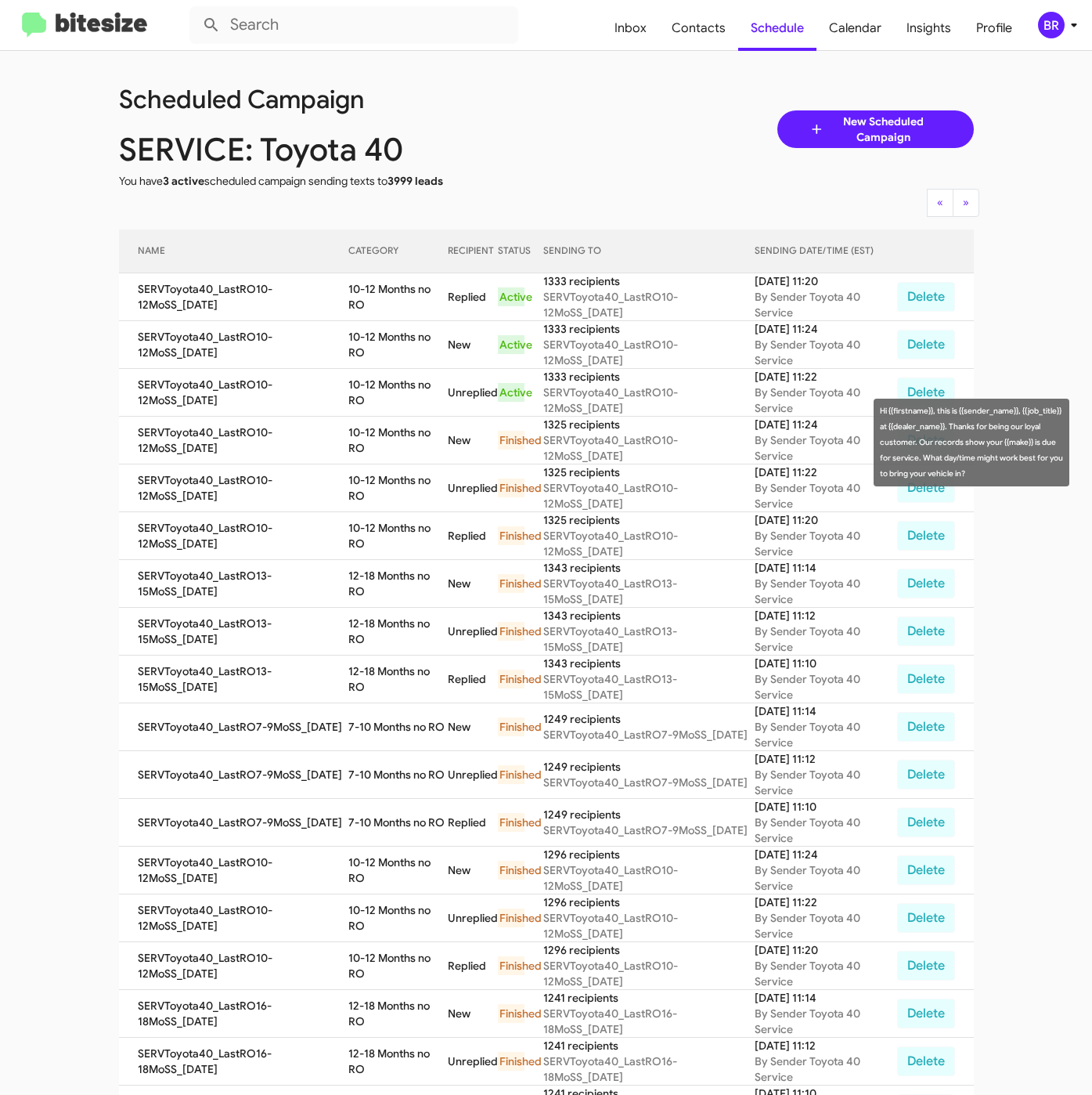
copy td "10-12 Months no RO"
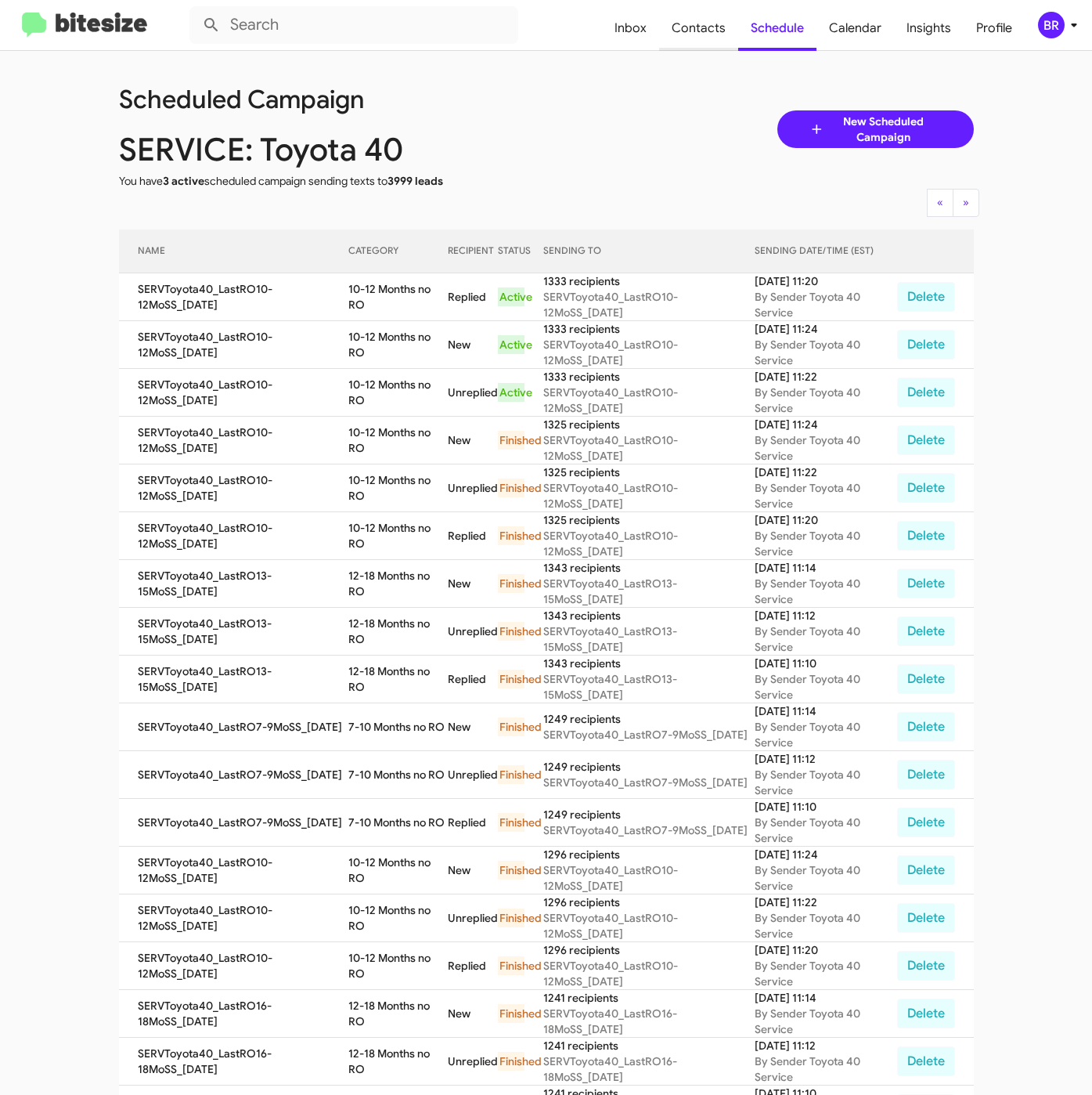
click at [717, 26] on span "Contacts" at bounding box center [698, 29] width 79 height 45
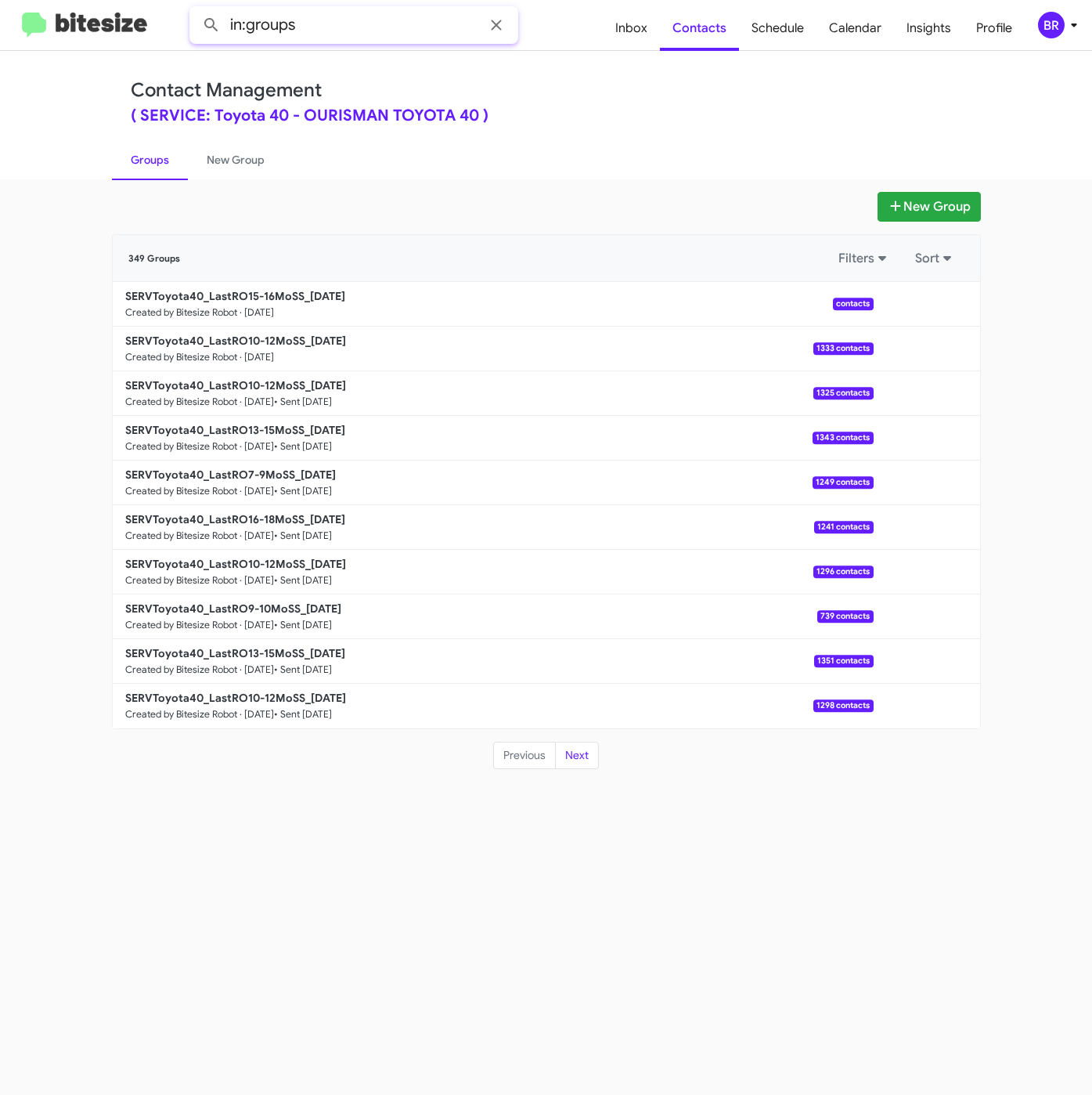
click at [331, 19] on input "in:groups" at bounding box center [353, 24] width 329 height 38
type input "in:groups 15-16"
click at [196, 9] on button at bounding box center [211, 24] width 31 height 31
click at [599, 107] on div "Contact Management ( SERVICE: Toyota 40 - OURISMAN TOYOTA 40 )" at bounding box center [546, 101] width 831 height 45
click at [244, 156] on link "New Group" at bounding box center [236, 160] width 96 height 40
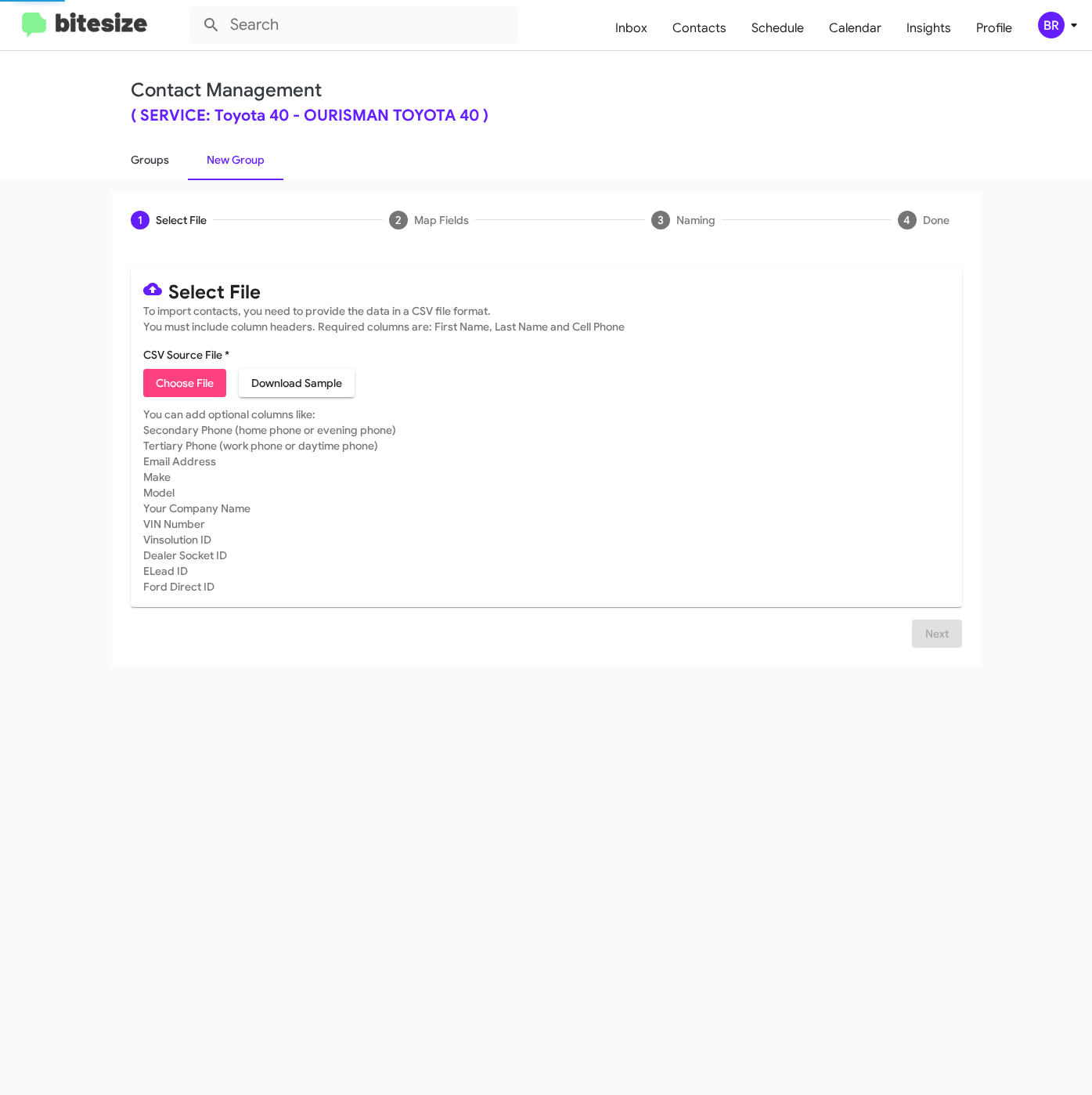
click at [151, 153] on link "Groups" at bounding box center [150, 160] width 76 height 40
type input "in:groups"
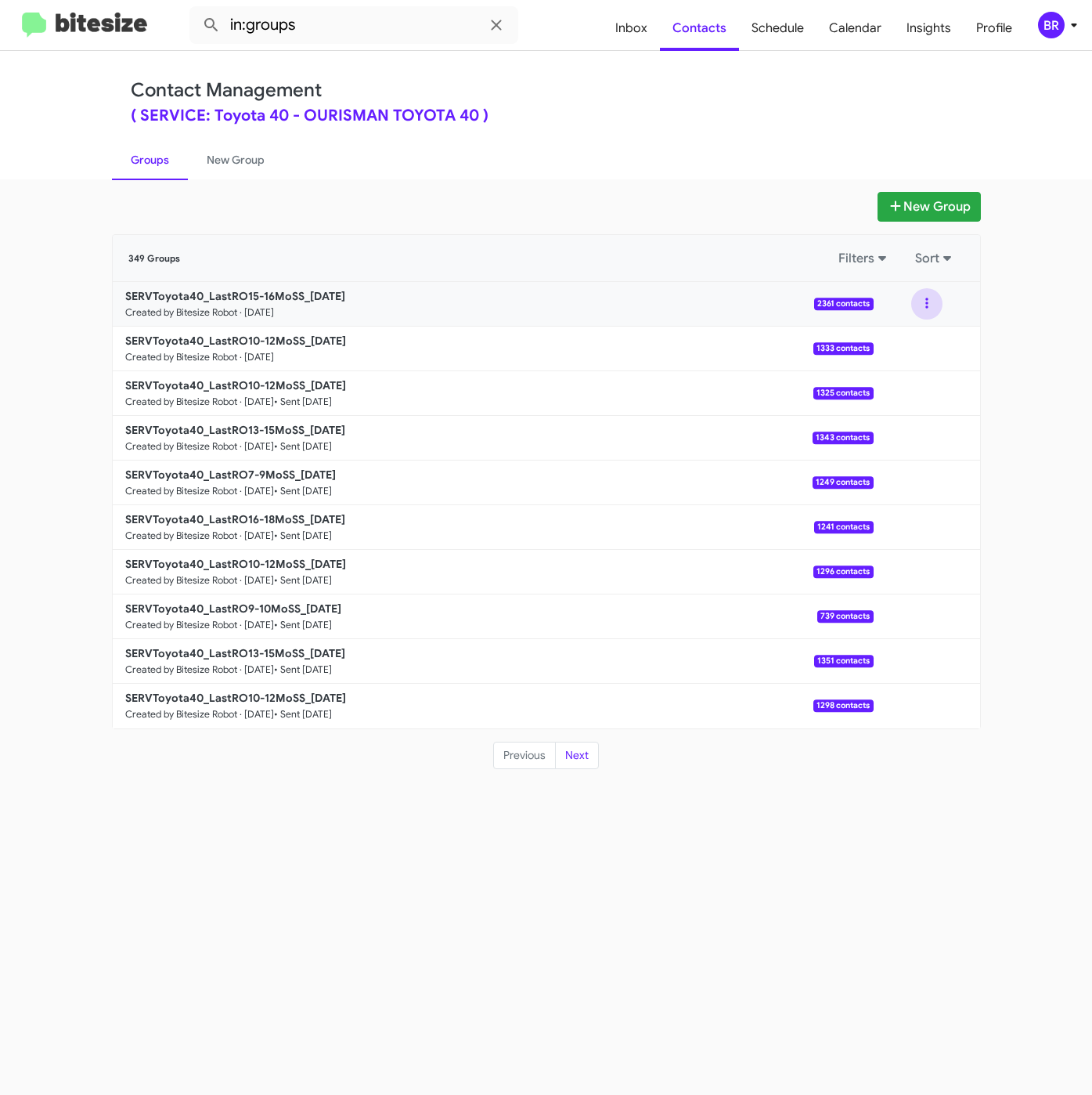
click at [925, 303] on button at bounding box center [926, 303] width 31 height 31
click at [873, 381] on button "Archive" at bounding box center [879, 384] width 125 height 38
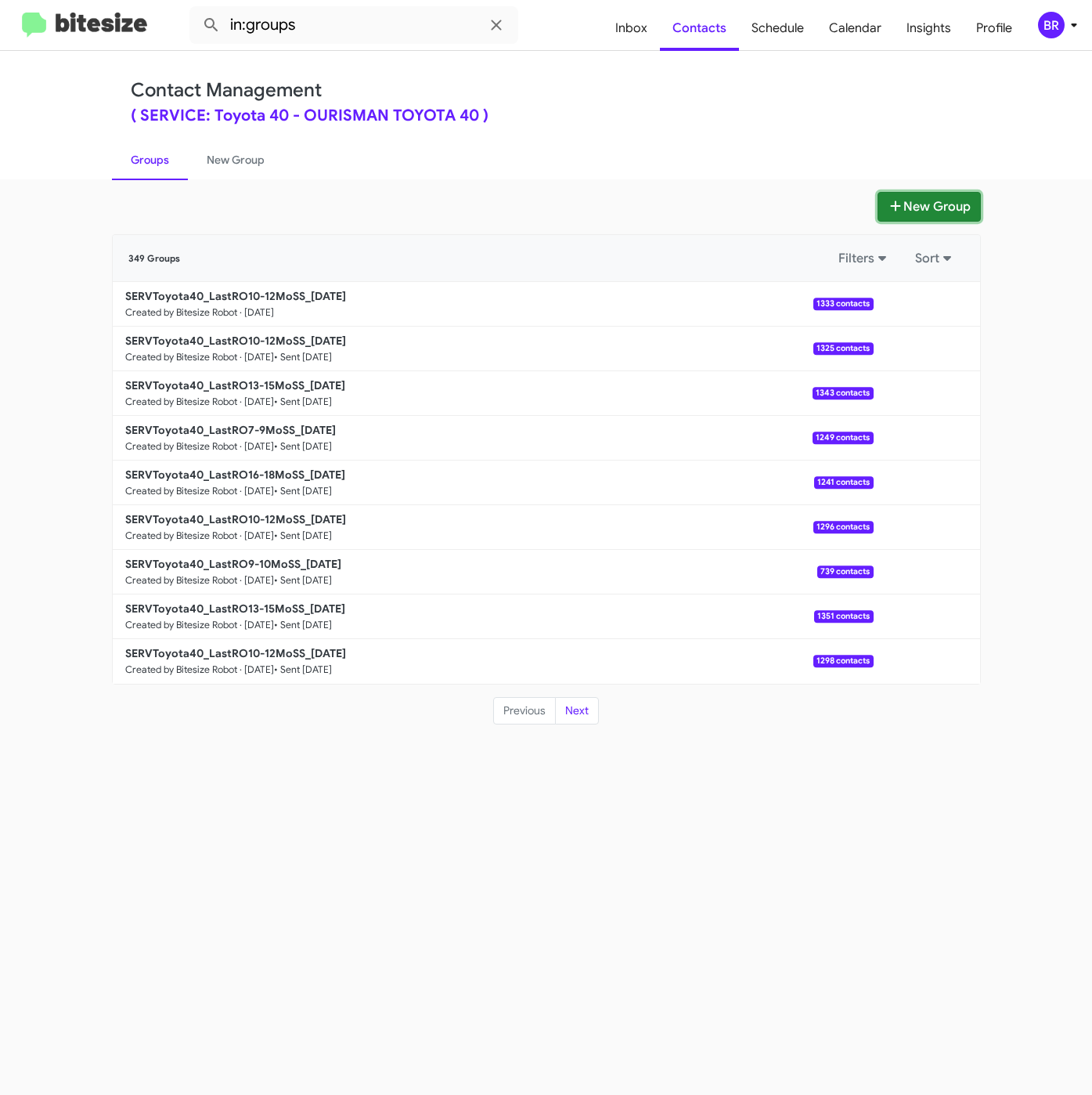
click at [911, 219] on button "New Group" at bounding box center [929, 206] width 103 height 29
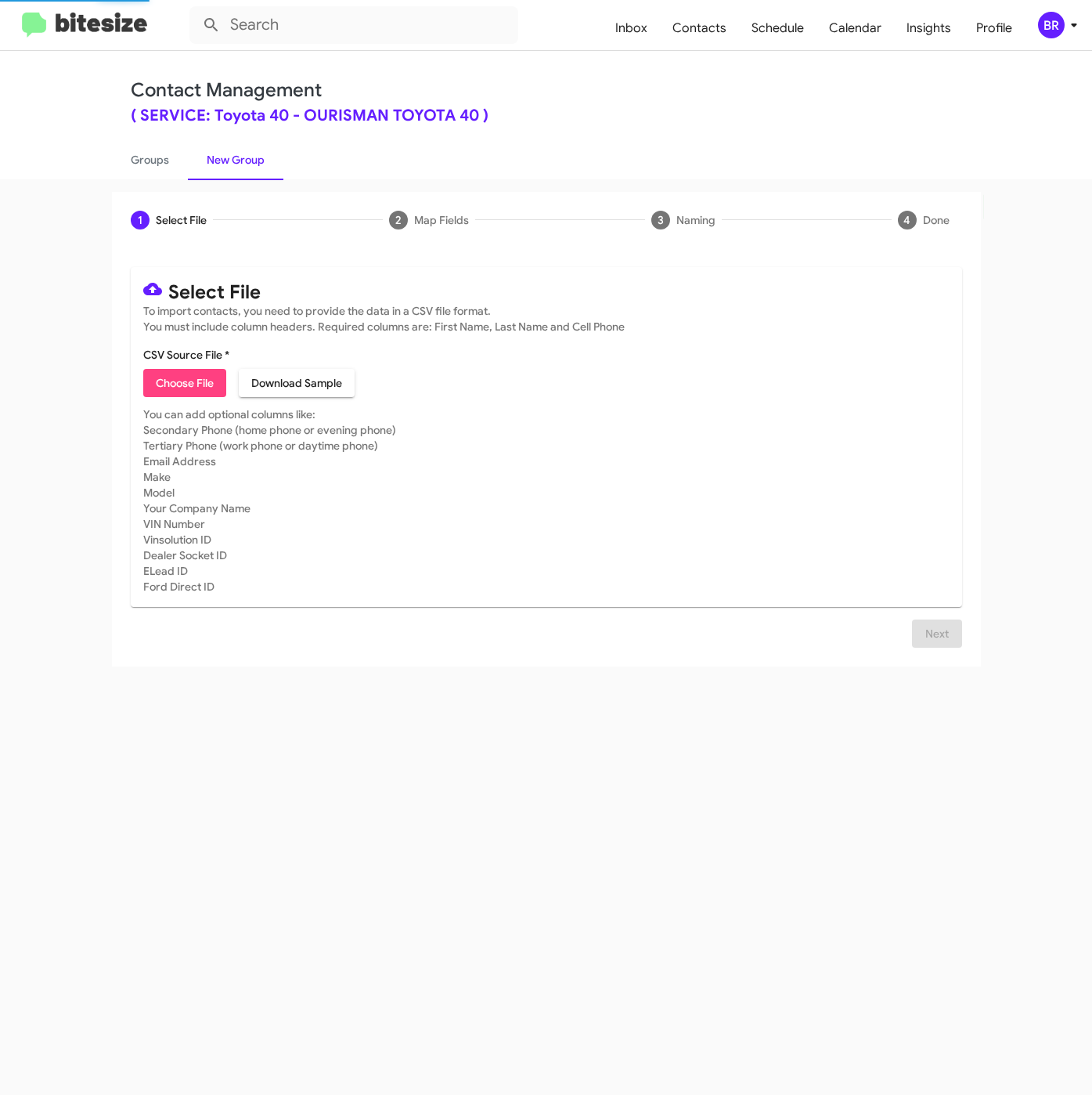
click at [158, 388] on span "Choose File" at bounding box center [184, 382] width 58 height 28
type input "SERVToyota40_LastRO15-16MoSS_09-16-25"
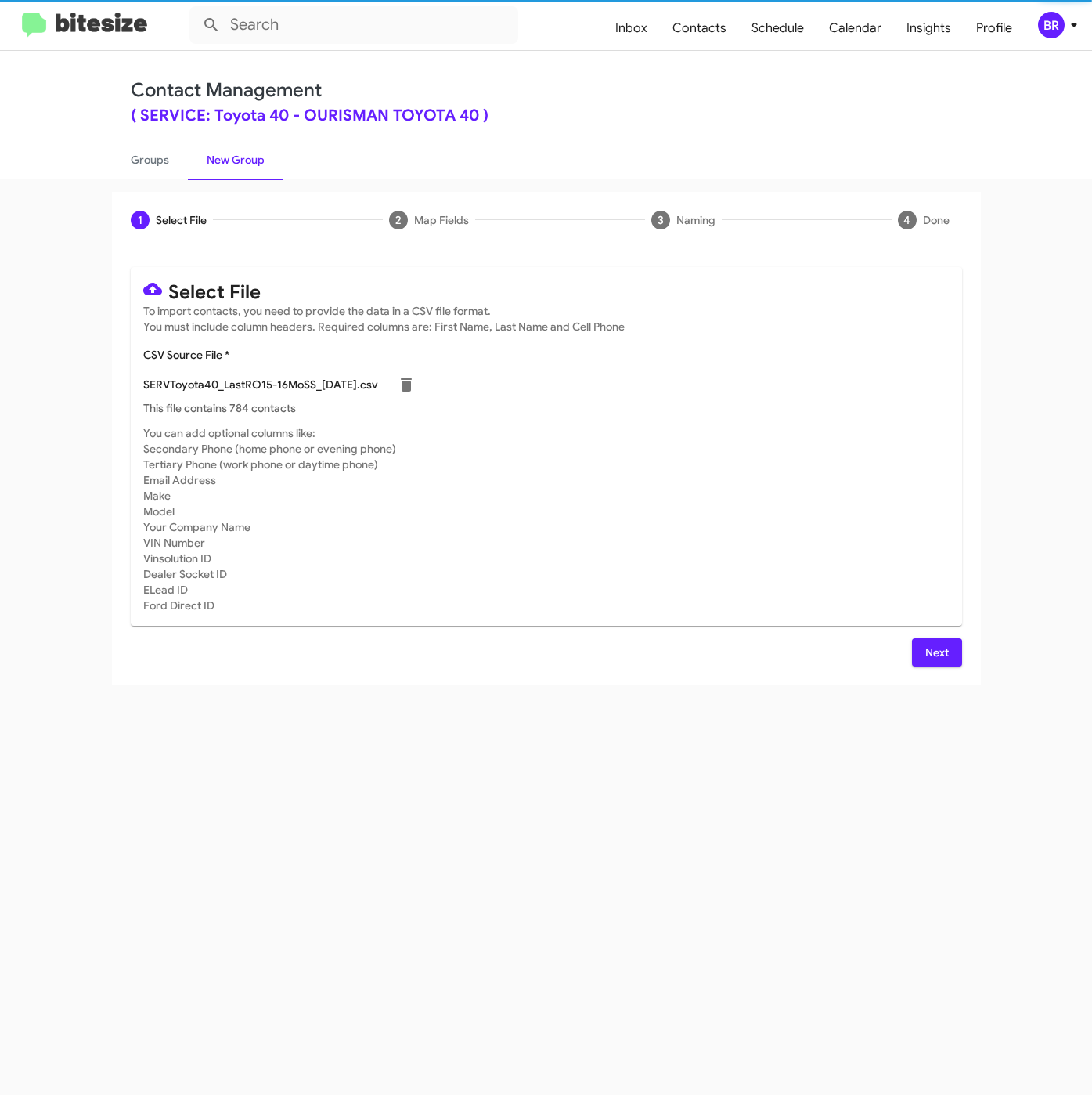
drag, startPoint x: 916, startPoint y: 644, endPoint x: 926, endPoint y: 645, distance: 10.0
click at [926, 645] on button "Next" at bounding box center [937, 651] width 50 height 28
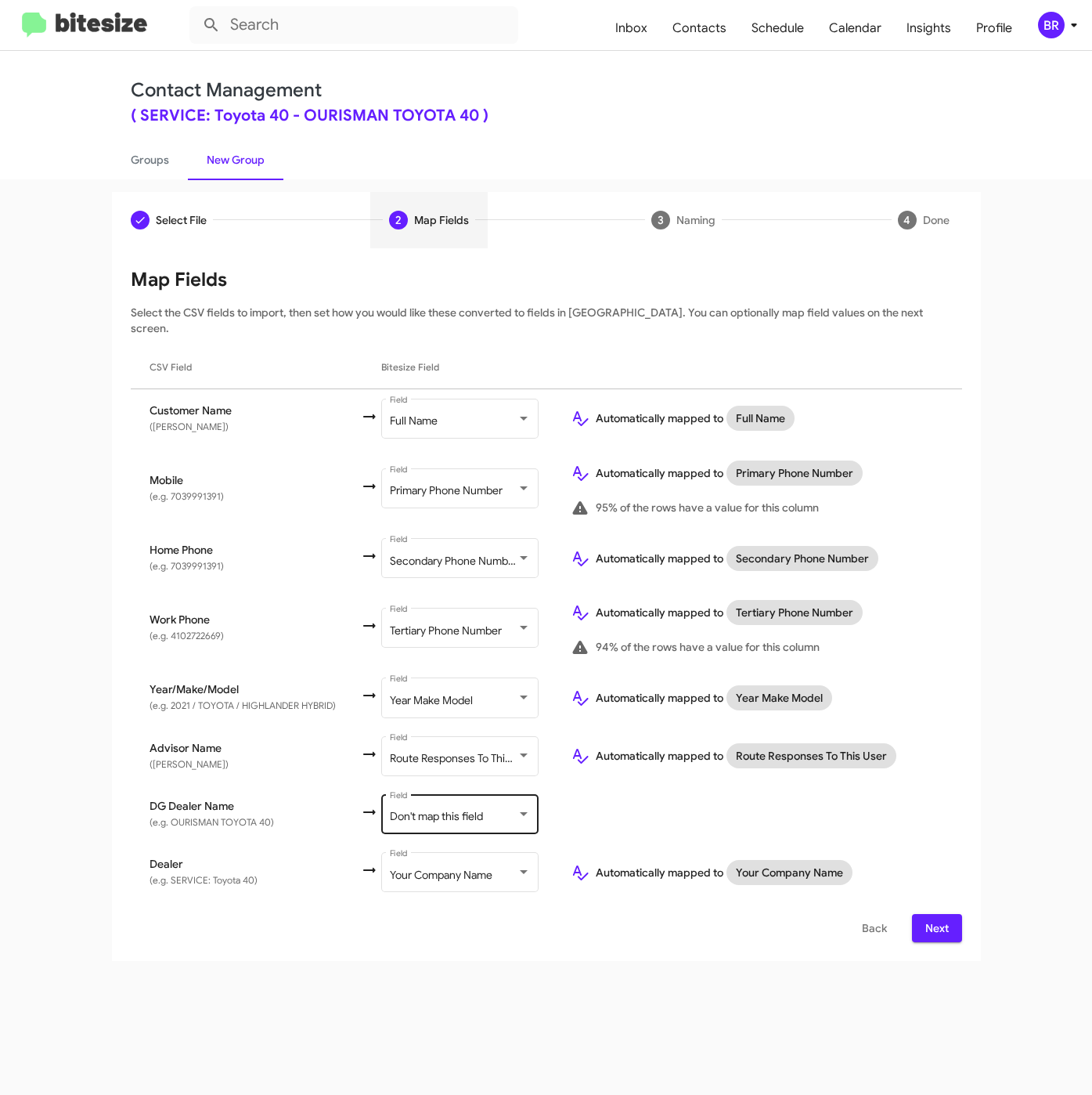
click at [481, 809] on span "Don't map this field" at bounding box center [436, 816] width 93 height 14
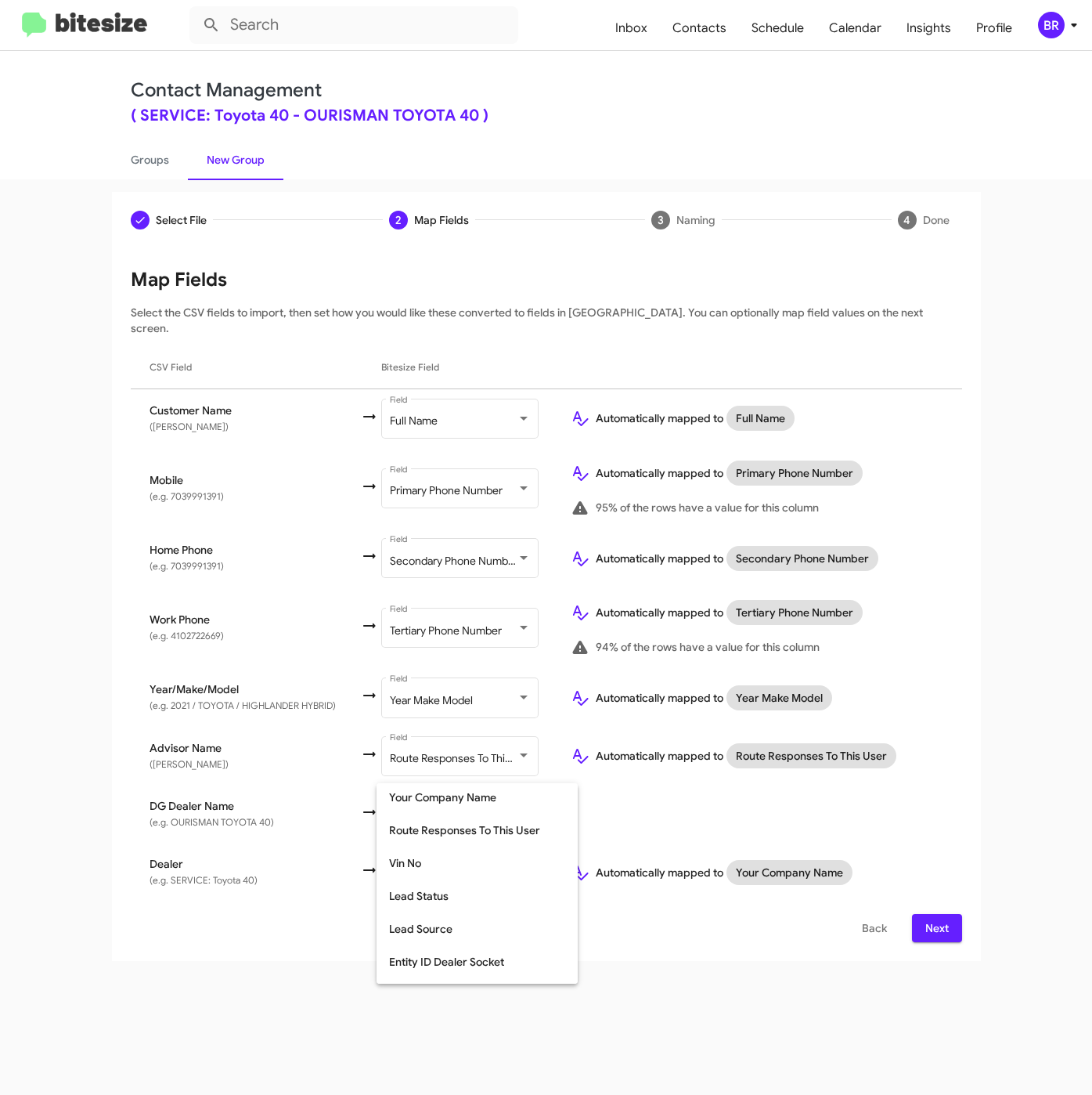
scroll to position [237, 0]
click at [502, 952] on span "Route Responses To This User" at bounding box center [476, 956] width 176 height 33
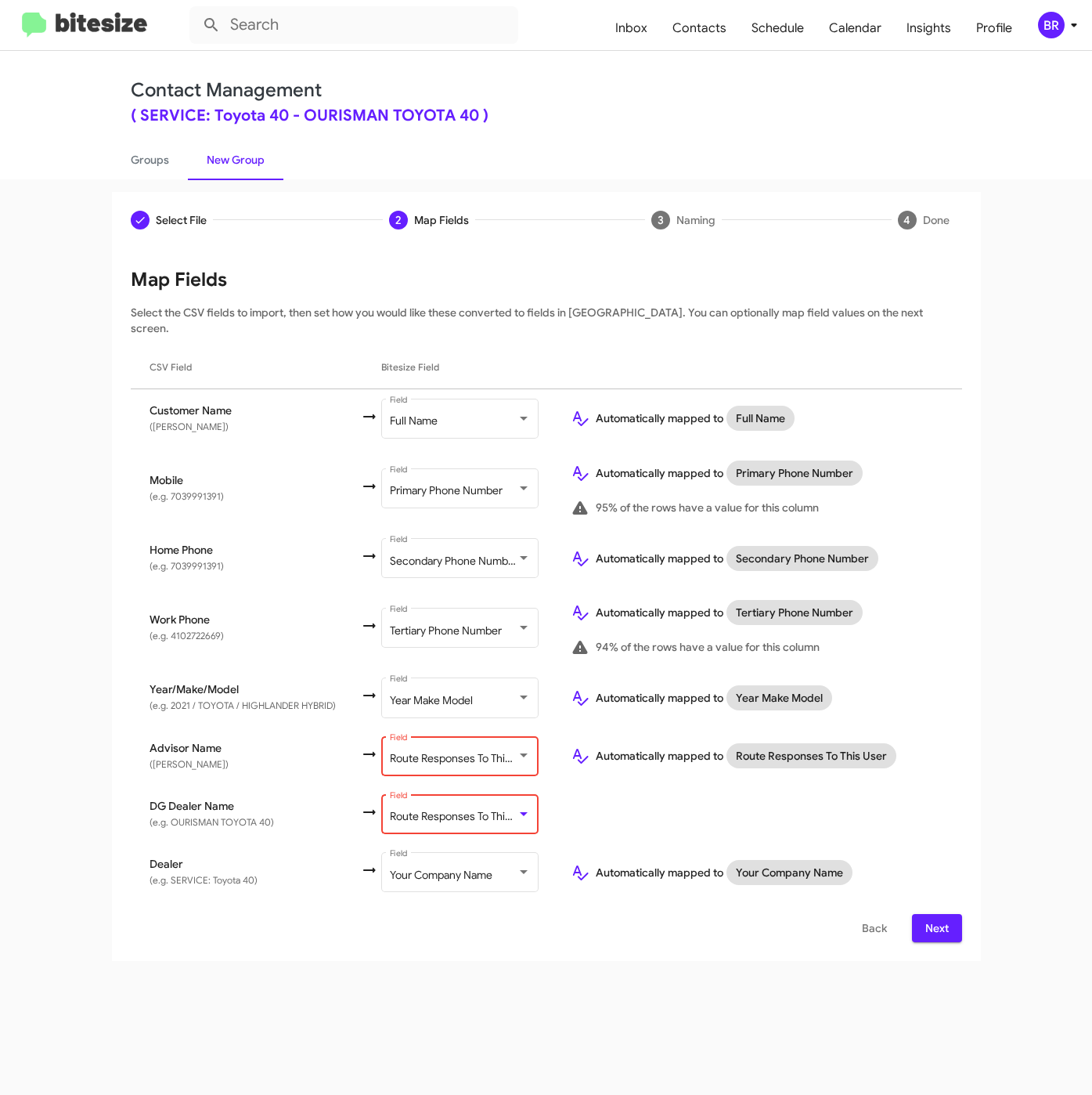
click at [498, 809] on span "Route Responses To This User" at bounding box center [462, 816] width 146 height 14
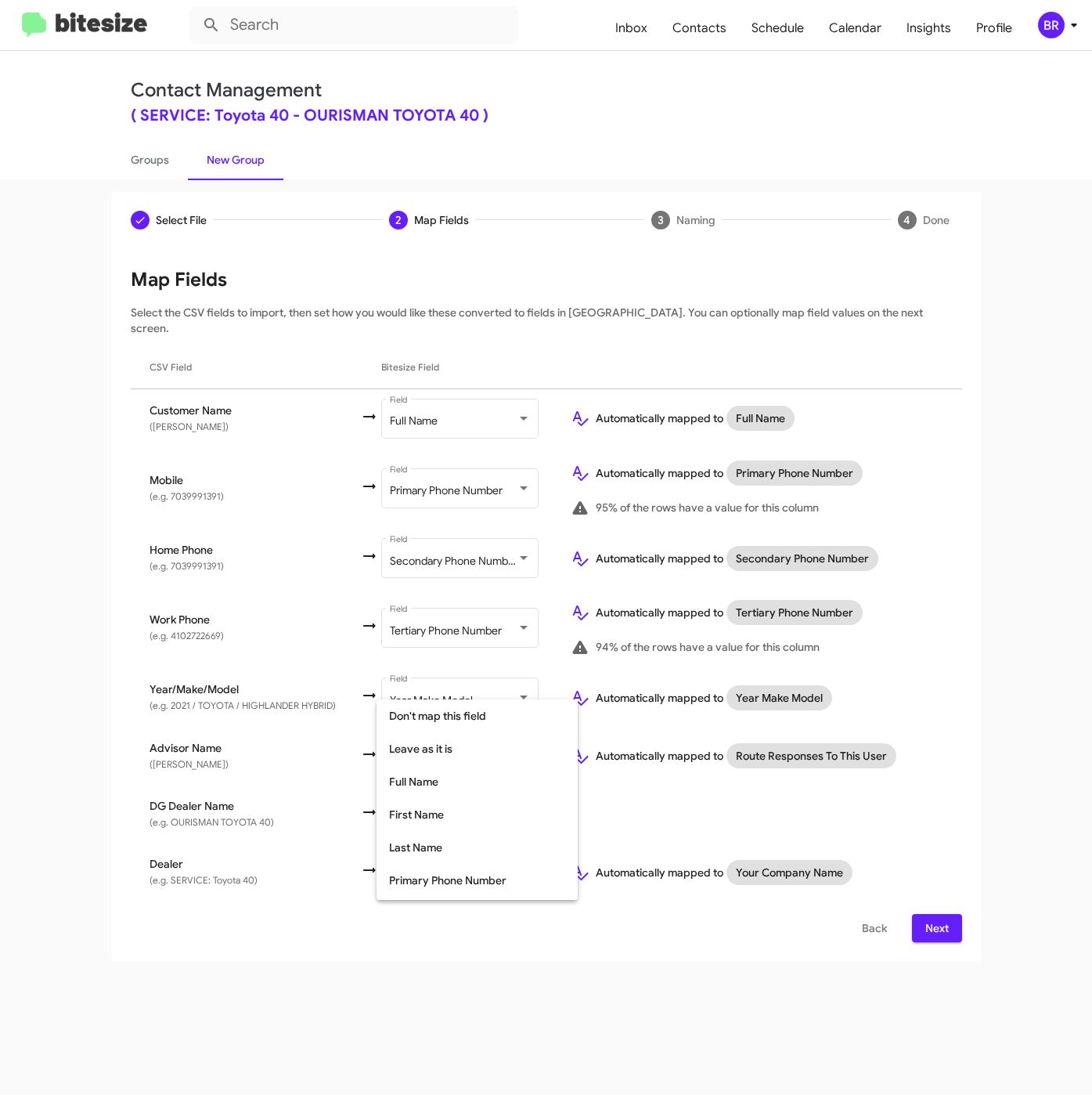
scroll to position [311, 0]
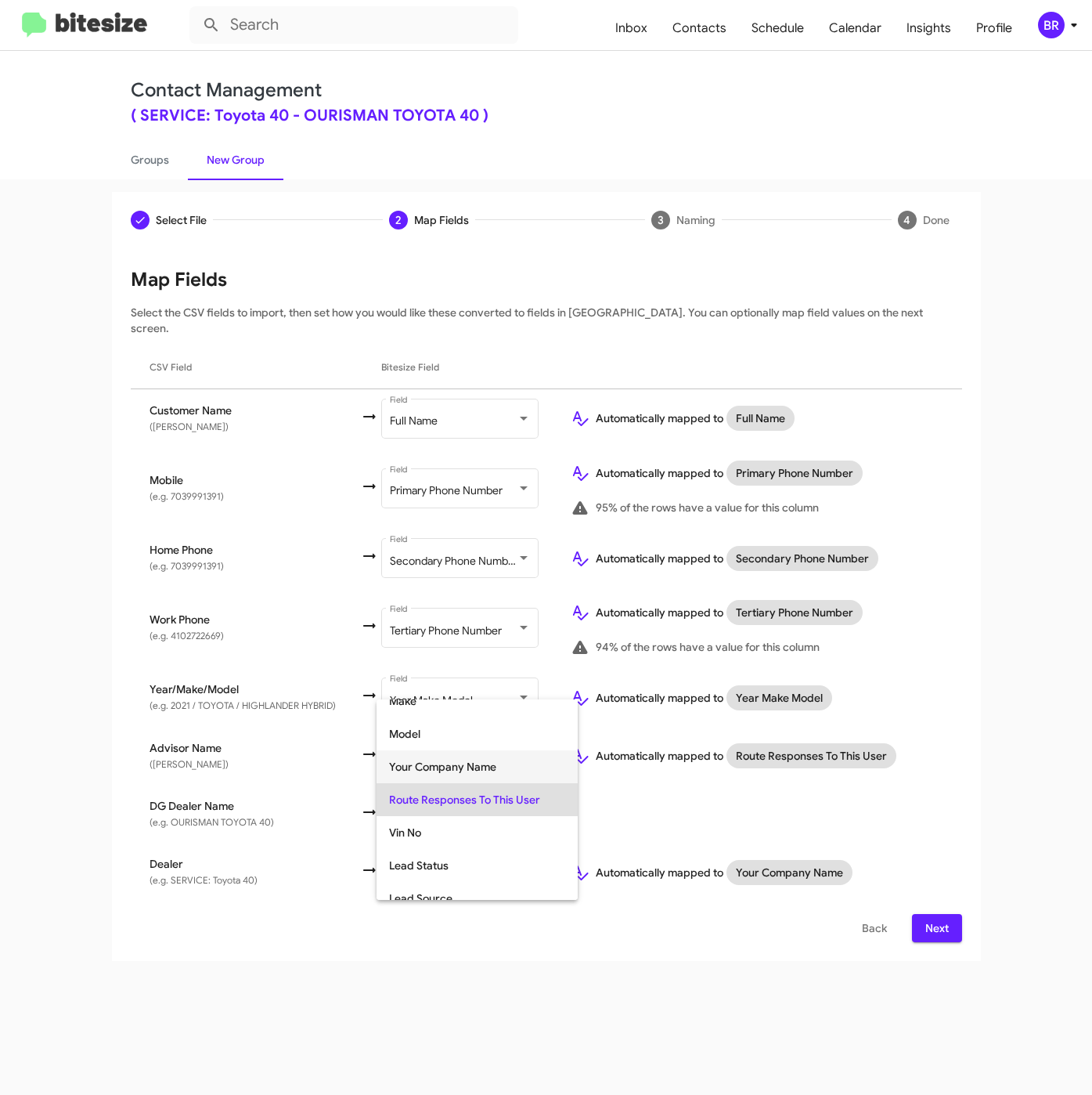
click at [508, 764] on span "Your Company Name" at bounding box center [476, 766] width 176 height 33
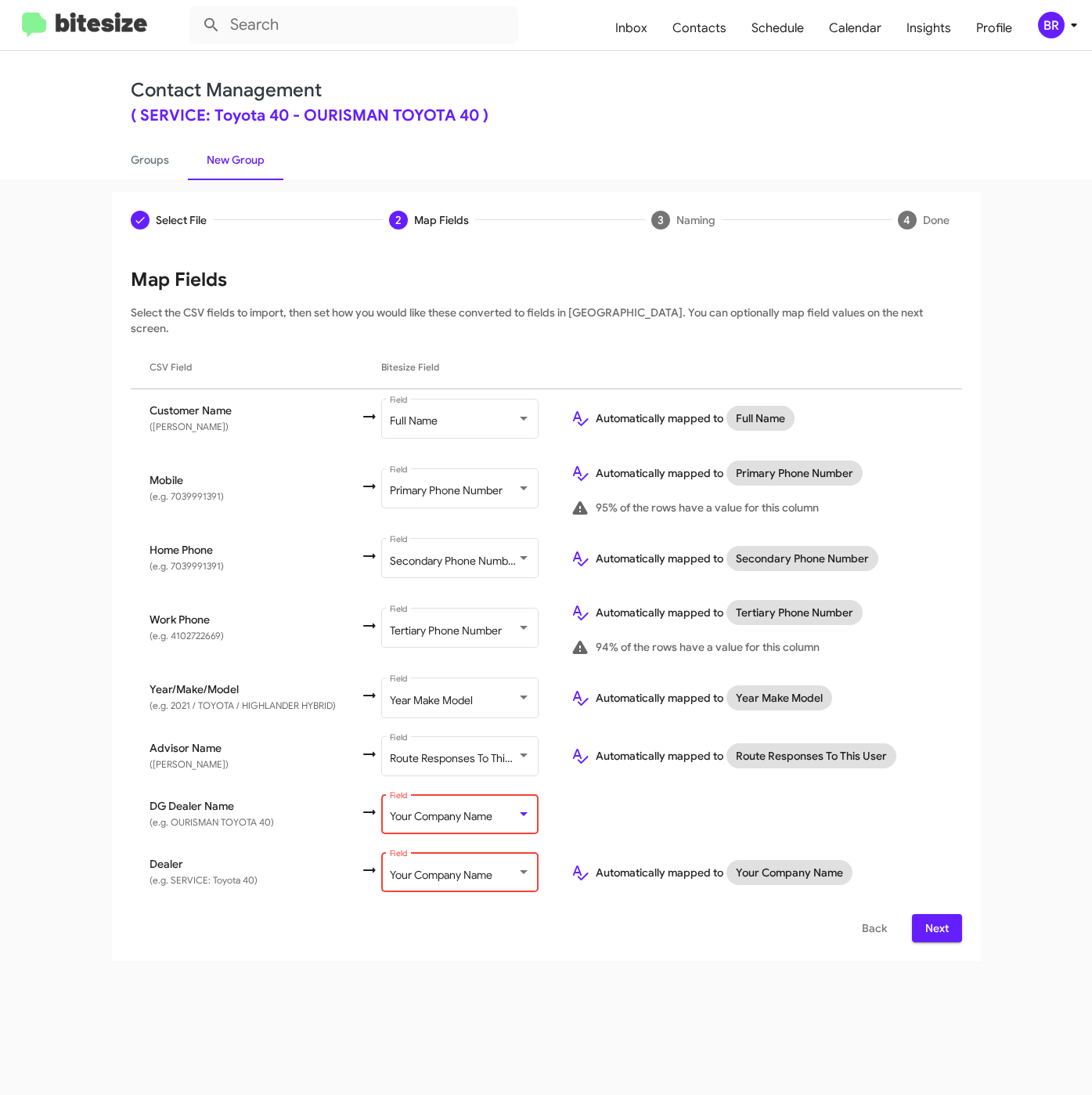
click at [595, 989] on div "Select File 2 Map Fields 3 Naming 4 Done Select File To import contacts, you ne…" at bounding box center [546, 637] width 1092 height 916
click at [485, 809] on span "Your Company Name" at bounding box center [441, 816] width 103 height 14
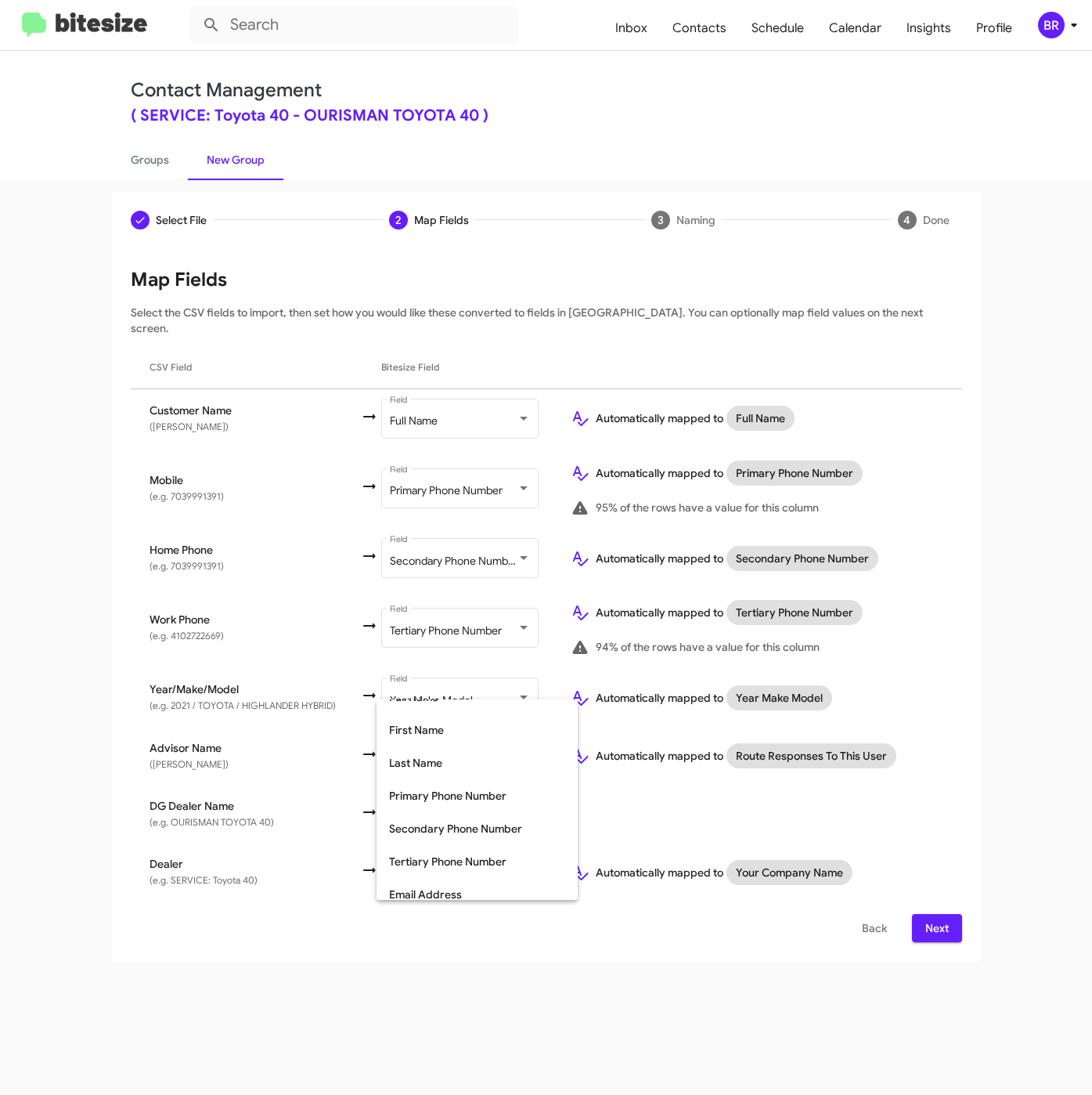
scroll to position [0, 0]
click at [448, 717] on span "Don't map this field" at bounding box center [476, 715] width 176 height 33
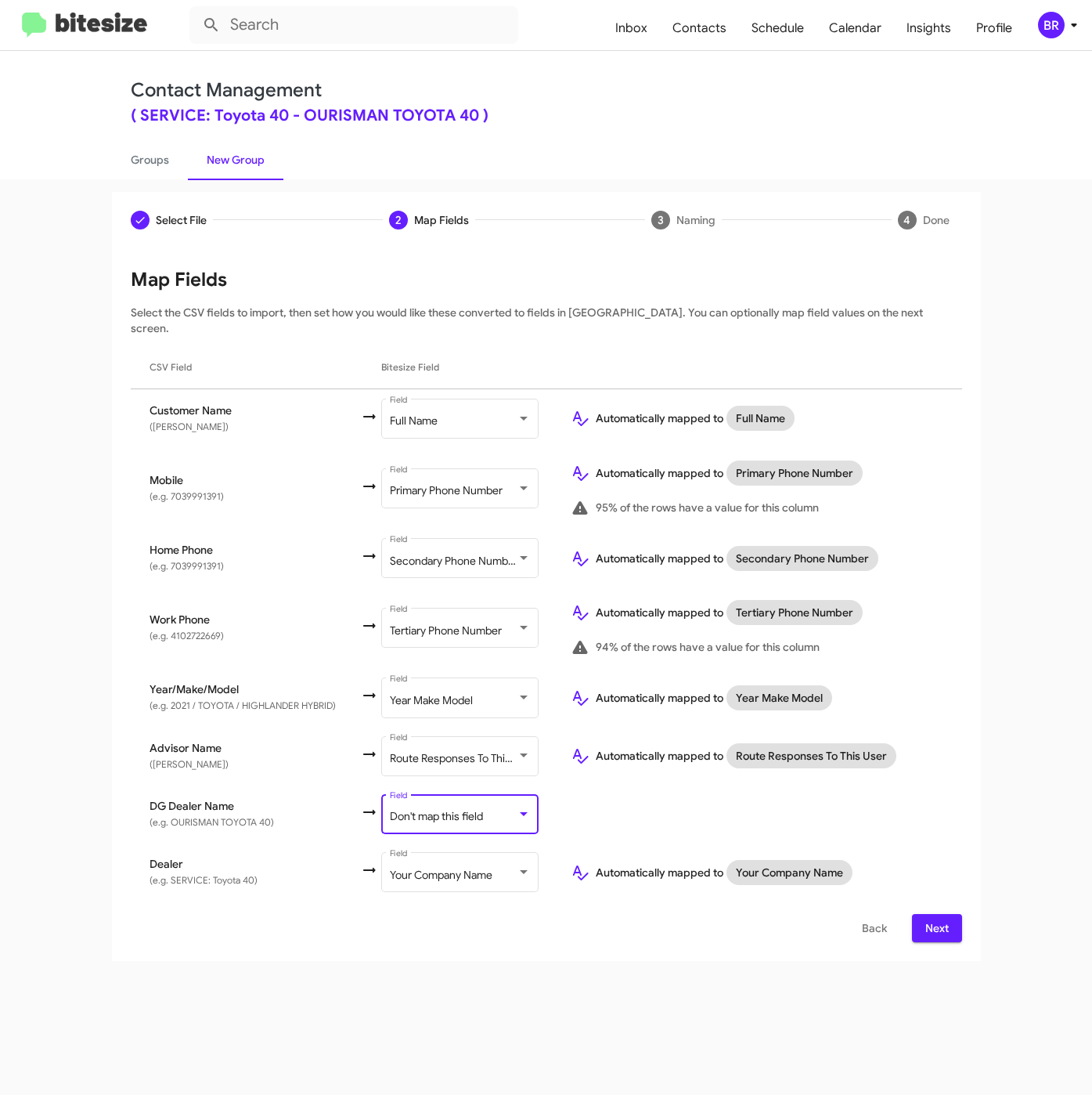
click at [580, 1003] on div "Select File 2 Map Fields 3 Naming 4 Done Select File To import contacts, you ne…" at bounding box center [546, 637] width 1092 height 916
click at [935, 914] on span "Next" at bounding box center [937, 928] width 25 height 28
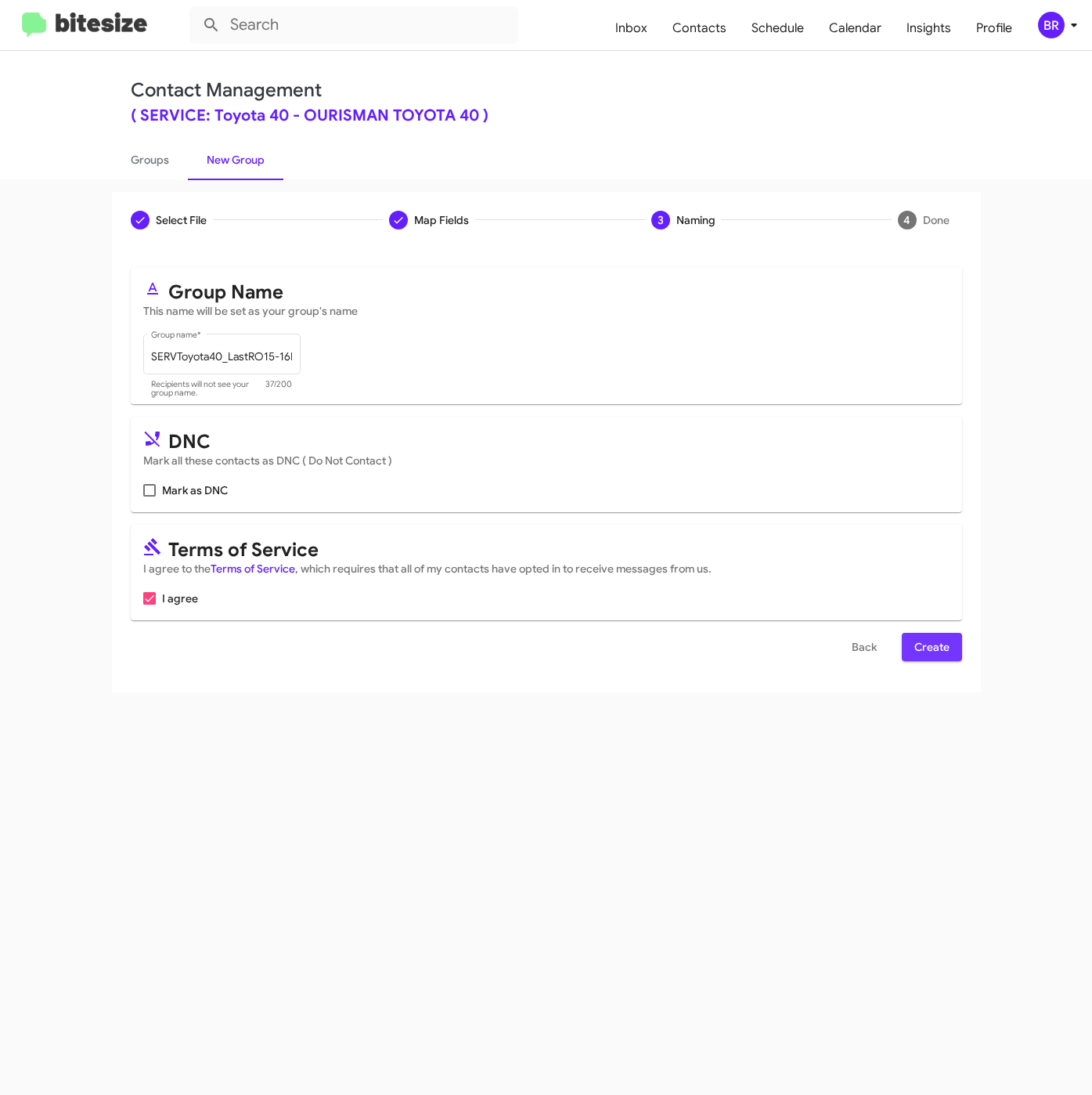
click at [933, 649] on span "Create" at bounding box center [932, 646] width 35 height 28
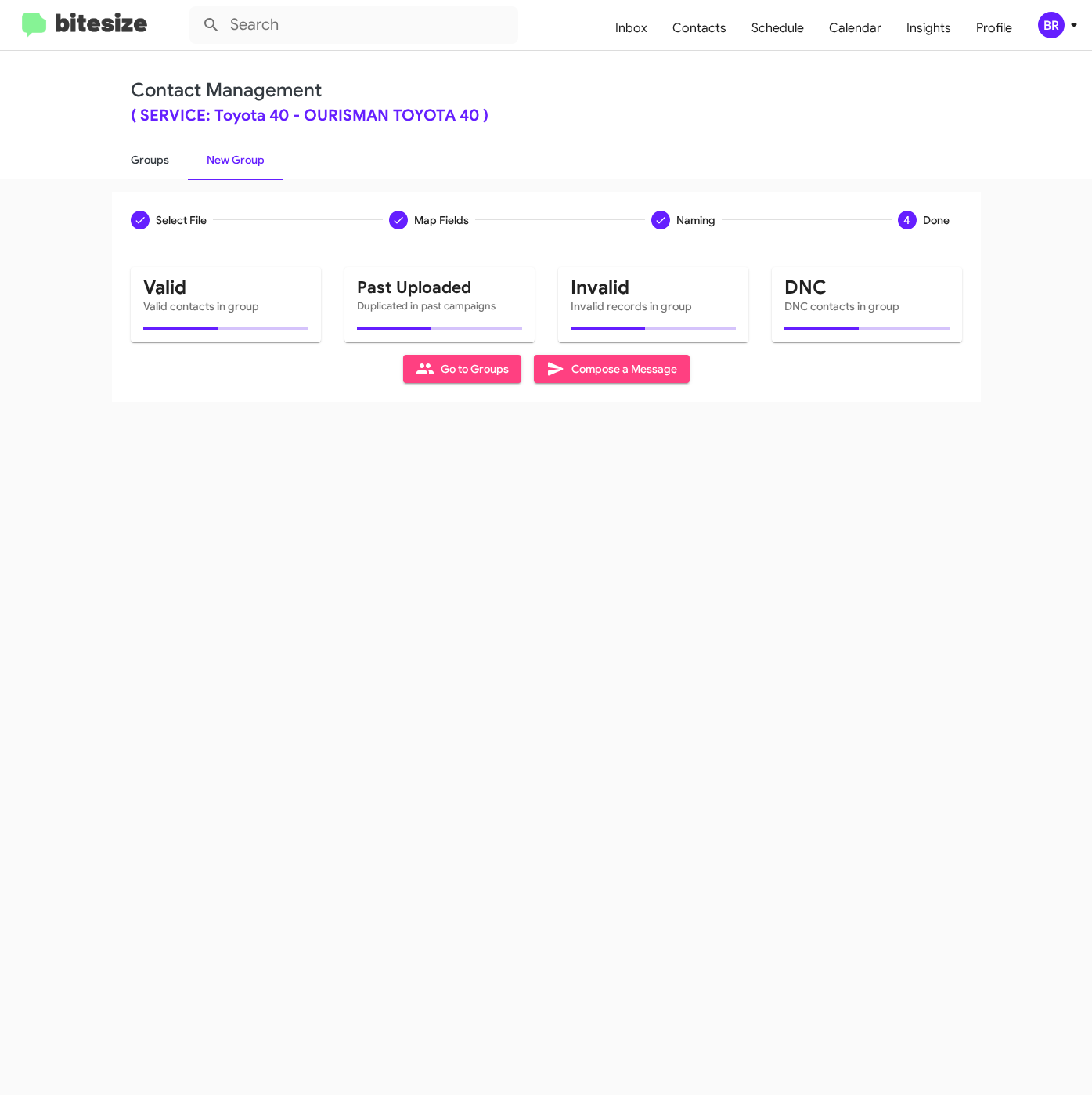
click at [135, 161] on link "Groups" at bounding box center [150, 160] width 76 height 40
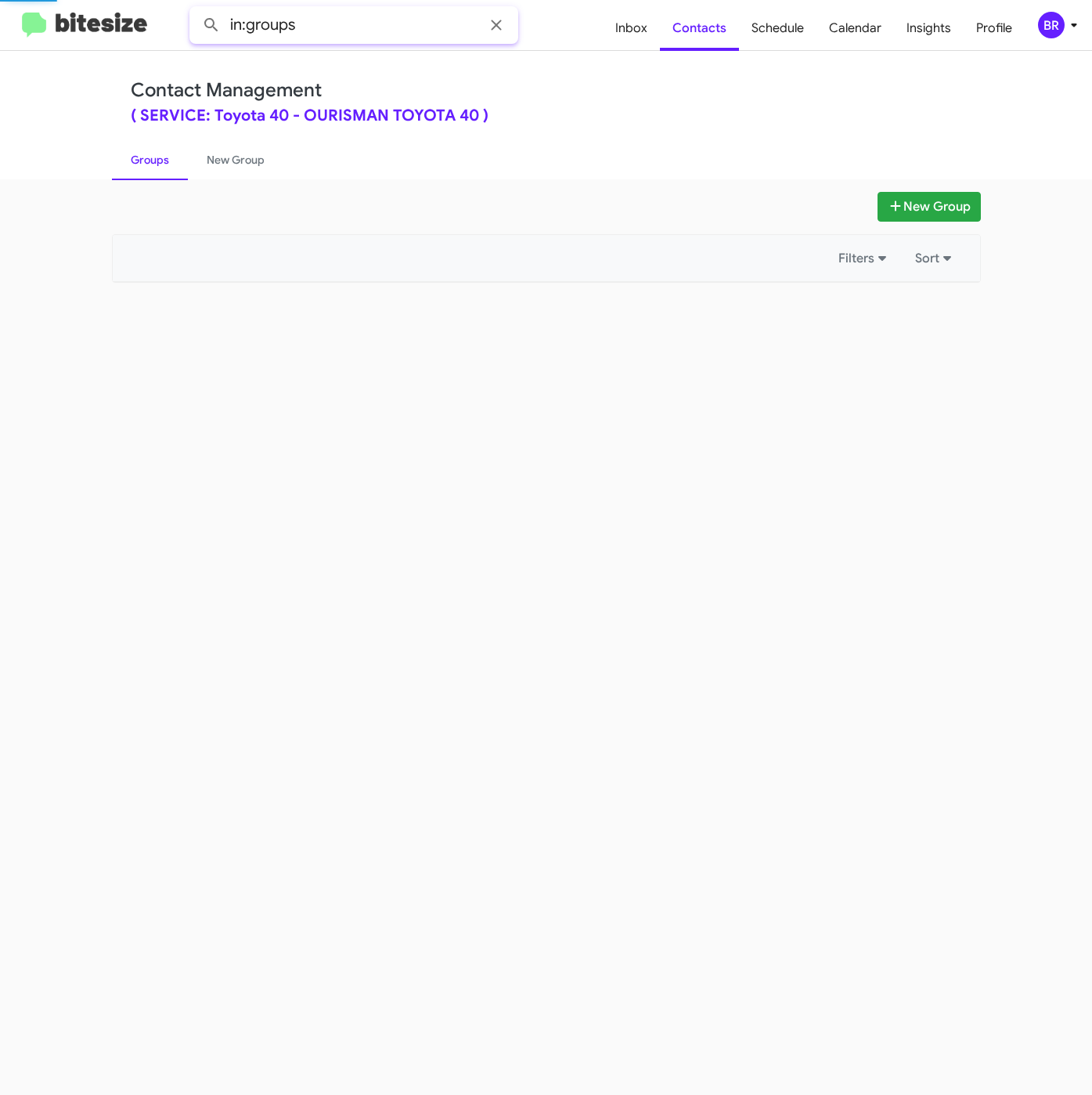
click at [388, 33] on input "in:groups" at bounding box center [353, 24] width 329 height 38
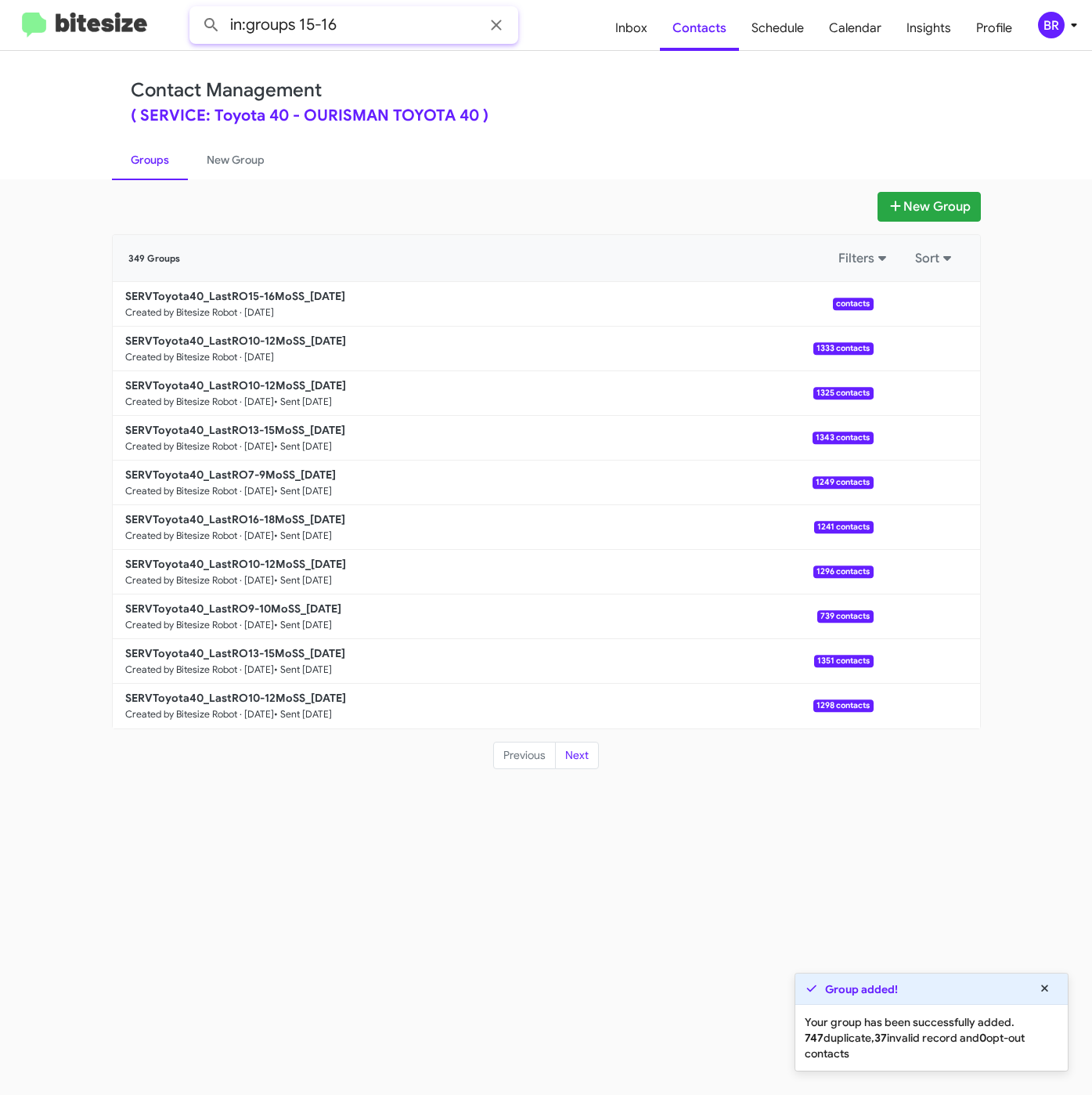
type input "in:groups 15-16"
click at [196, 9] on button at bounding box center [211, 24] width 31 height 31
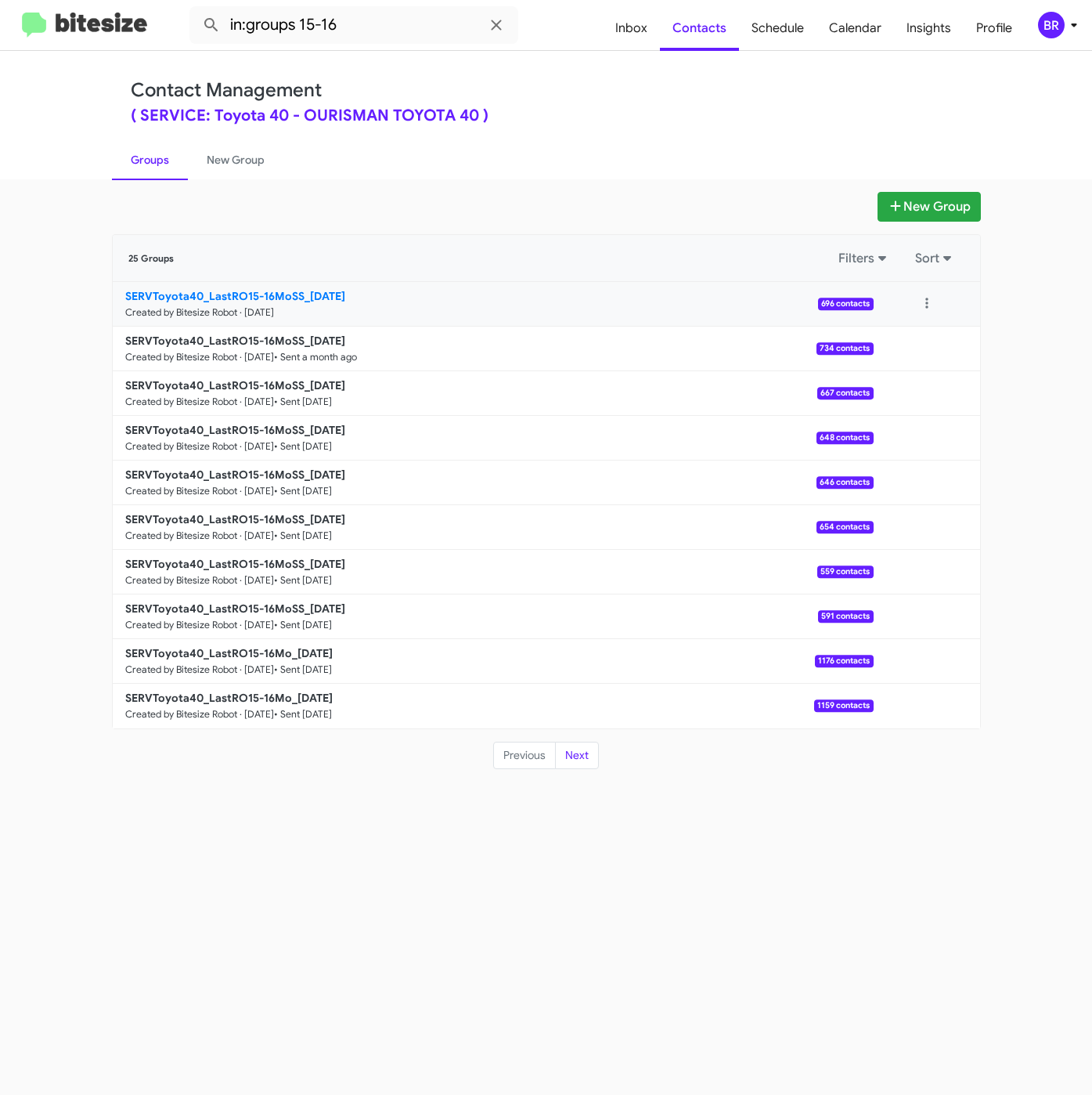
click at [317, 297] on b "SERVToyota40_LastRO15-16MoSS_09-16-25" at bounding box center [235, 295] width 220 height 14
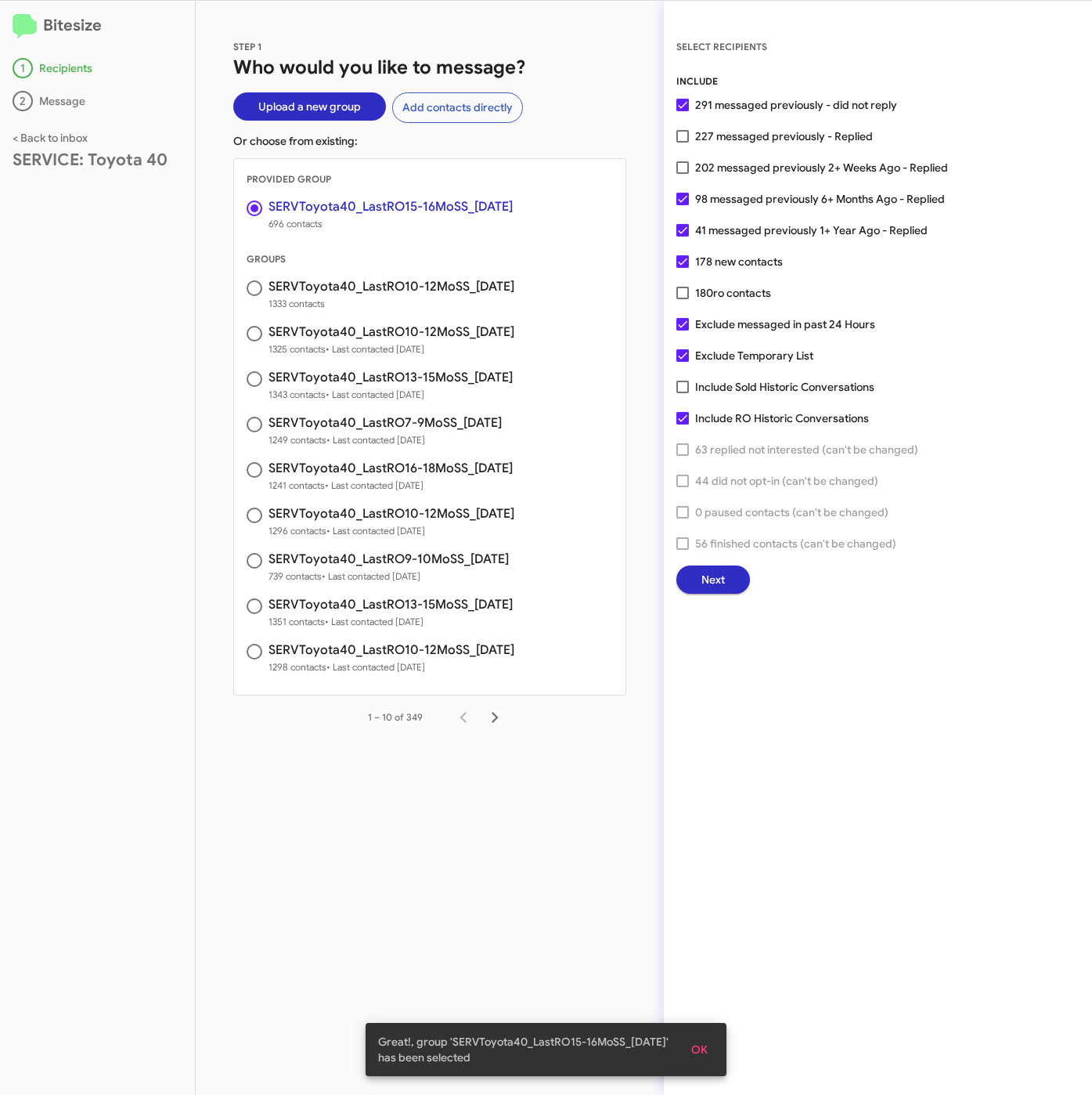
click at [714, 581] on span "Next" at bounding box center [713, 579] width 24 height 28
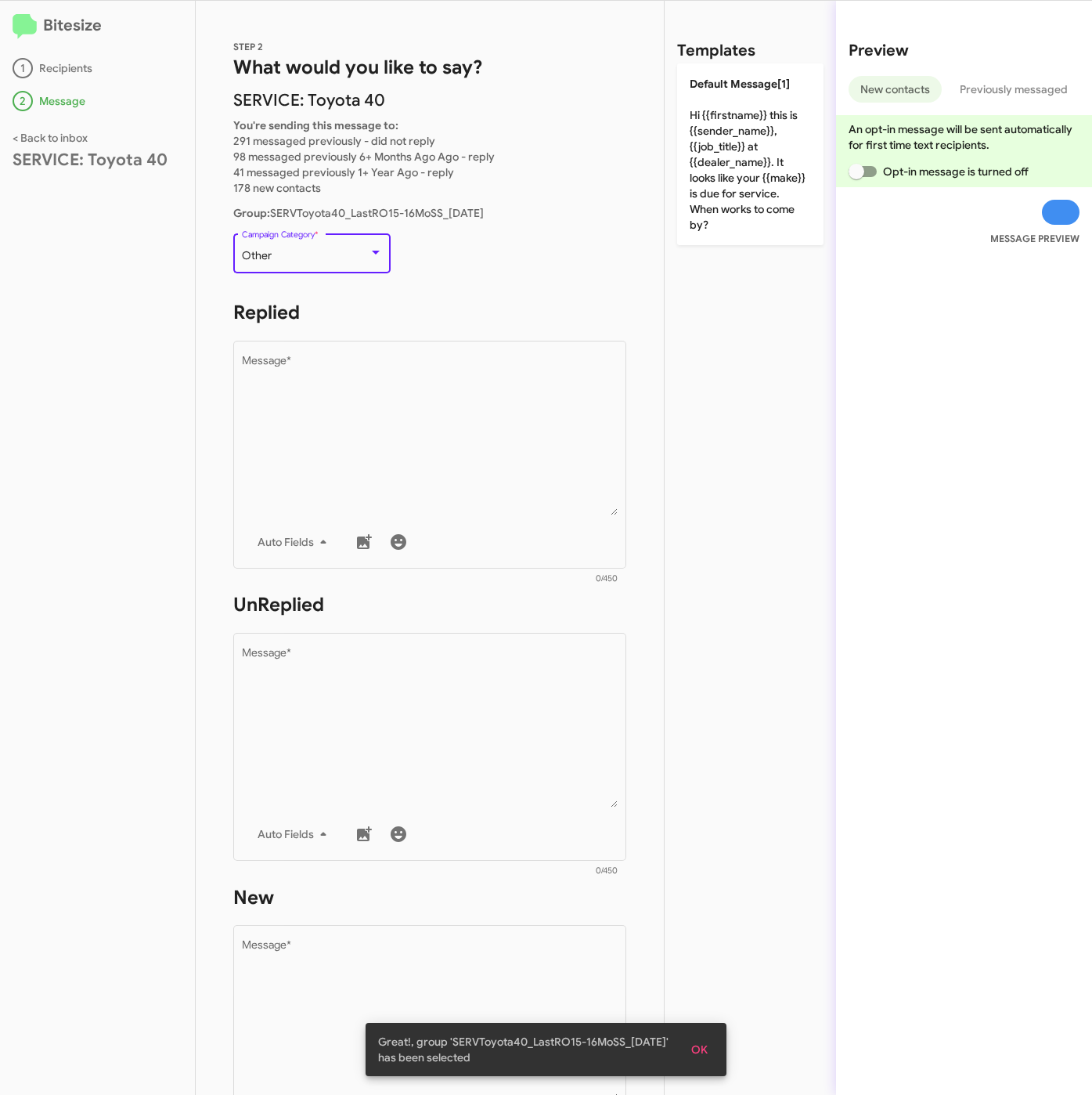
click at [299, 258] on div "Other" at bounding box center [305, 256] width 127 height 13
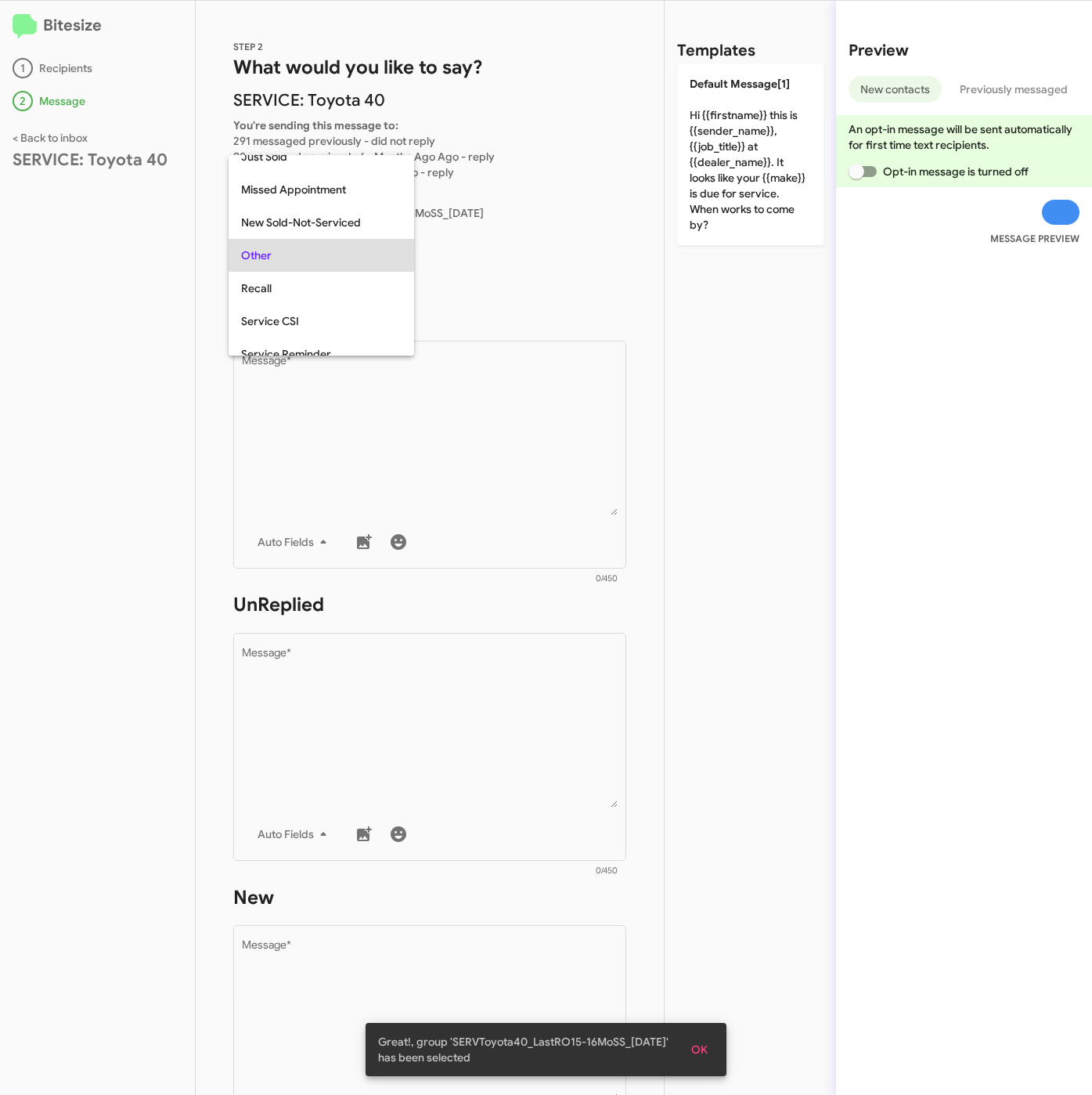
scroll to position [33, 0]
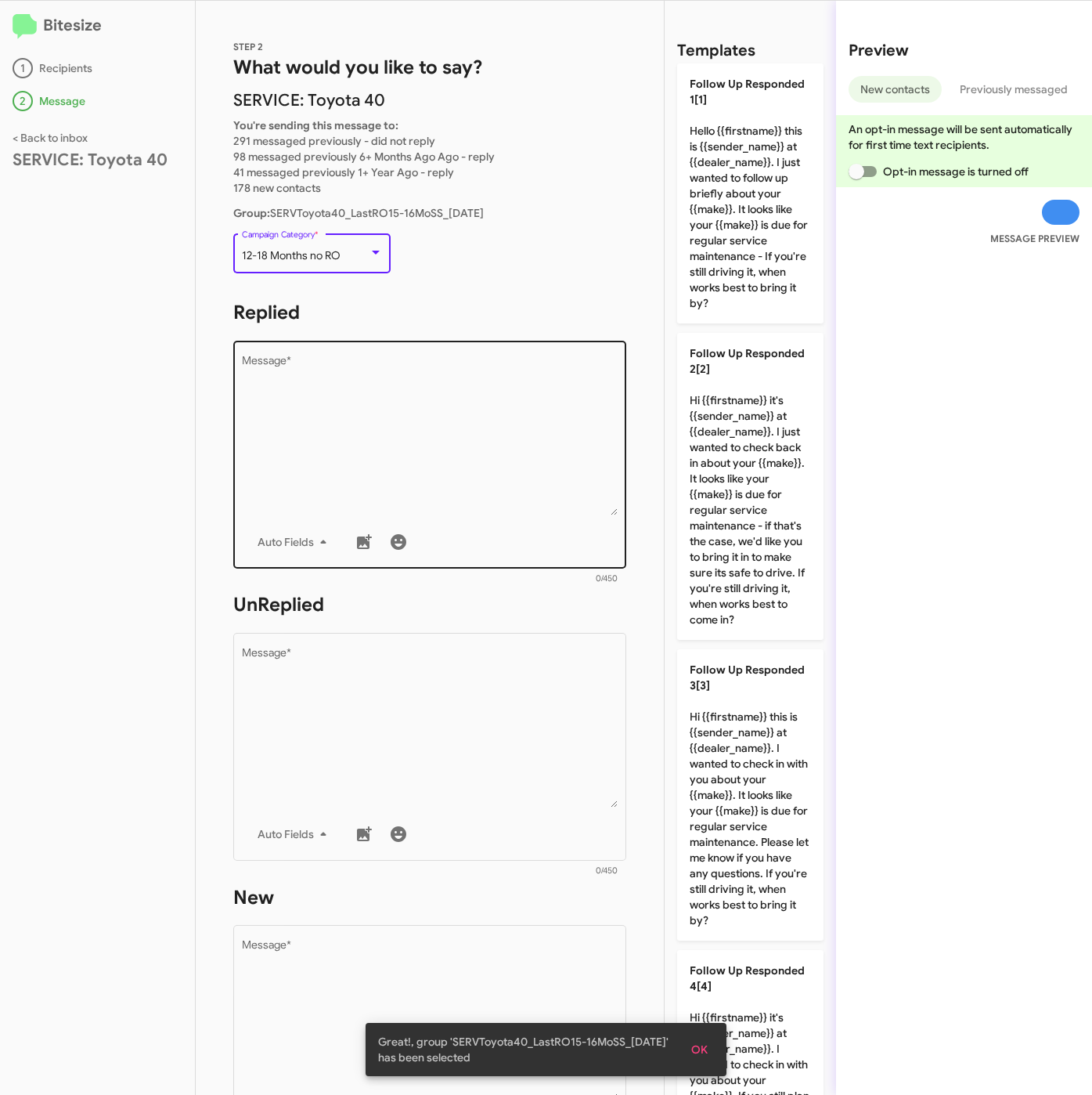
drag, startPoint x: 392, startPoint y: 418, endPoint x: 427, endPoint y: 422, distance: 35.2
click at [392, 419] on textarea "Message *" at bounding box center [431, 435] width 377 height 160
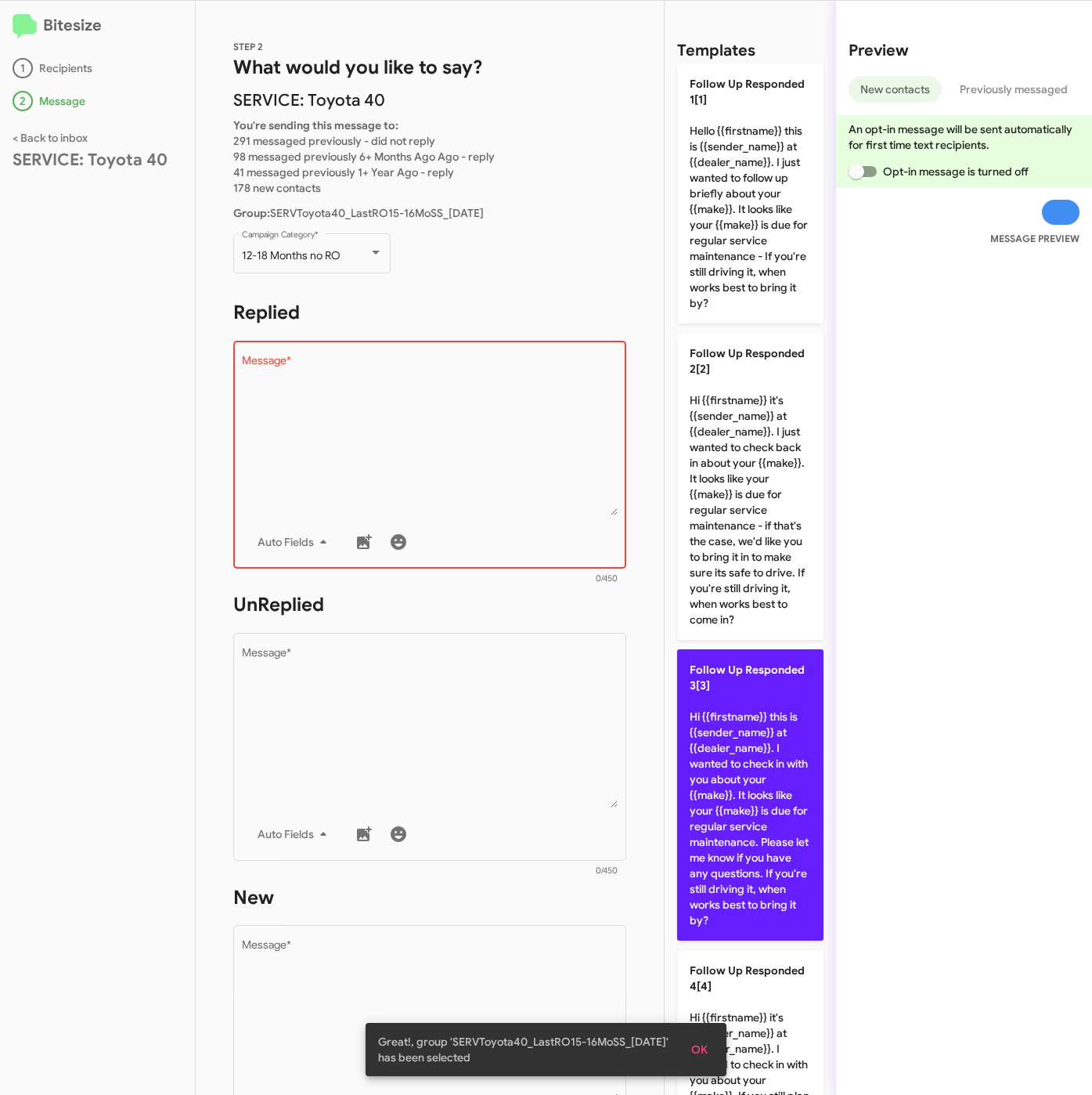
drag, startPoint x: 792, startPoint y: 811, endPoint x: 764, endPoint y: 811, distance: 28.0
click at [790, 811] on p "Follow Up Responded 3[3] Hi {{firstname}} this is {{sender_name}} at {{dealer_n…" at bounding box center [750, 795] width 146 height 291
type textarea "Hi {{firstname}} this is {{sender_name}} at {{dealer_name}}. I wanted to check …"
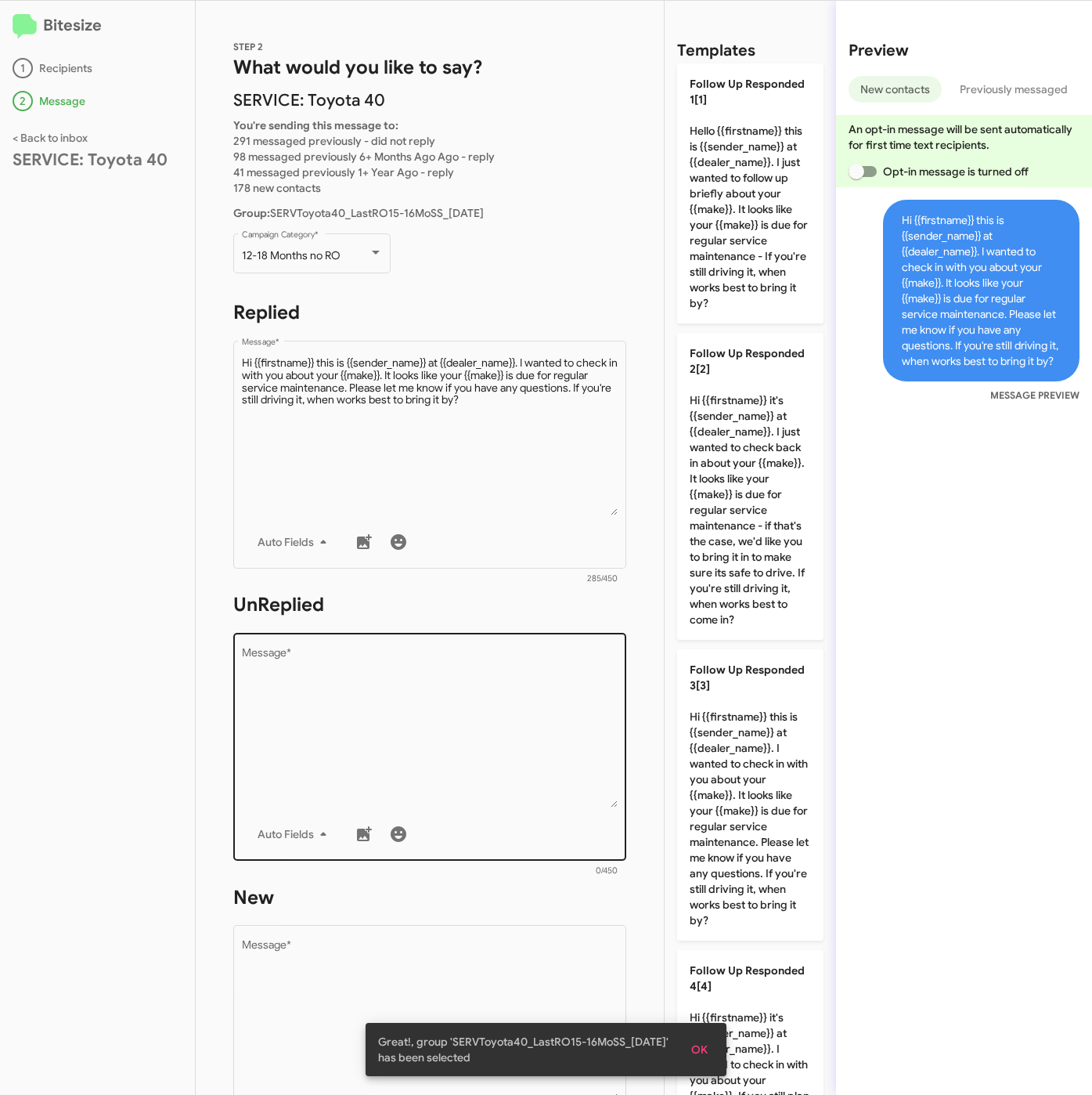
click at [480, 715] on textarea "Message *" at bounding box center [431, 727] width 377 height 160
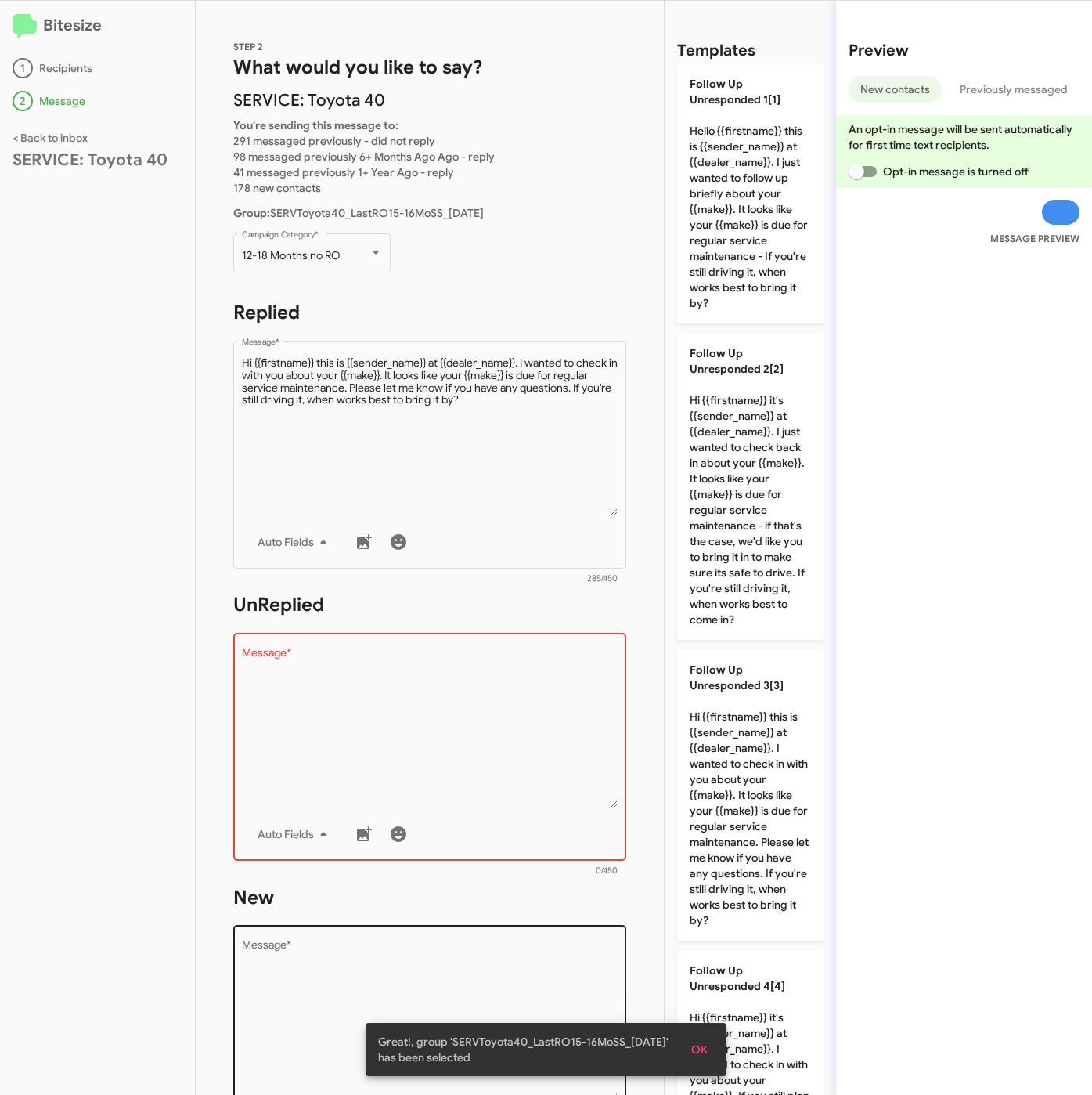
drag, startPoint x: 757, startPoint y: 795, endPoint x: 541, endPoint y: 922, distance: 250.6
click at [757, 796] on p "Follow Up Unresponded 3[3] Hi {{firstname}} this is {{sender_name}} at {{dealer…" at bounding box center [750, 795] width 146 height 291
type textarea "Hi {{firstname}} this is {{sender_name}} at {{dealer_name}}. I wanted to check …"
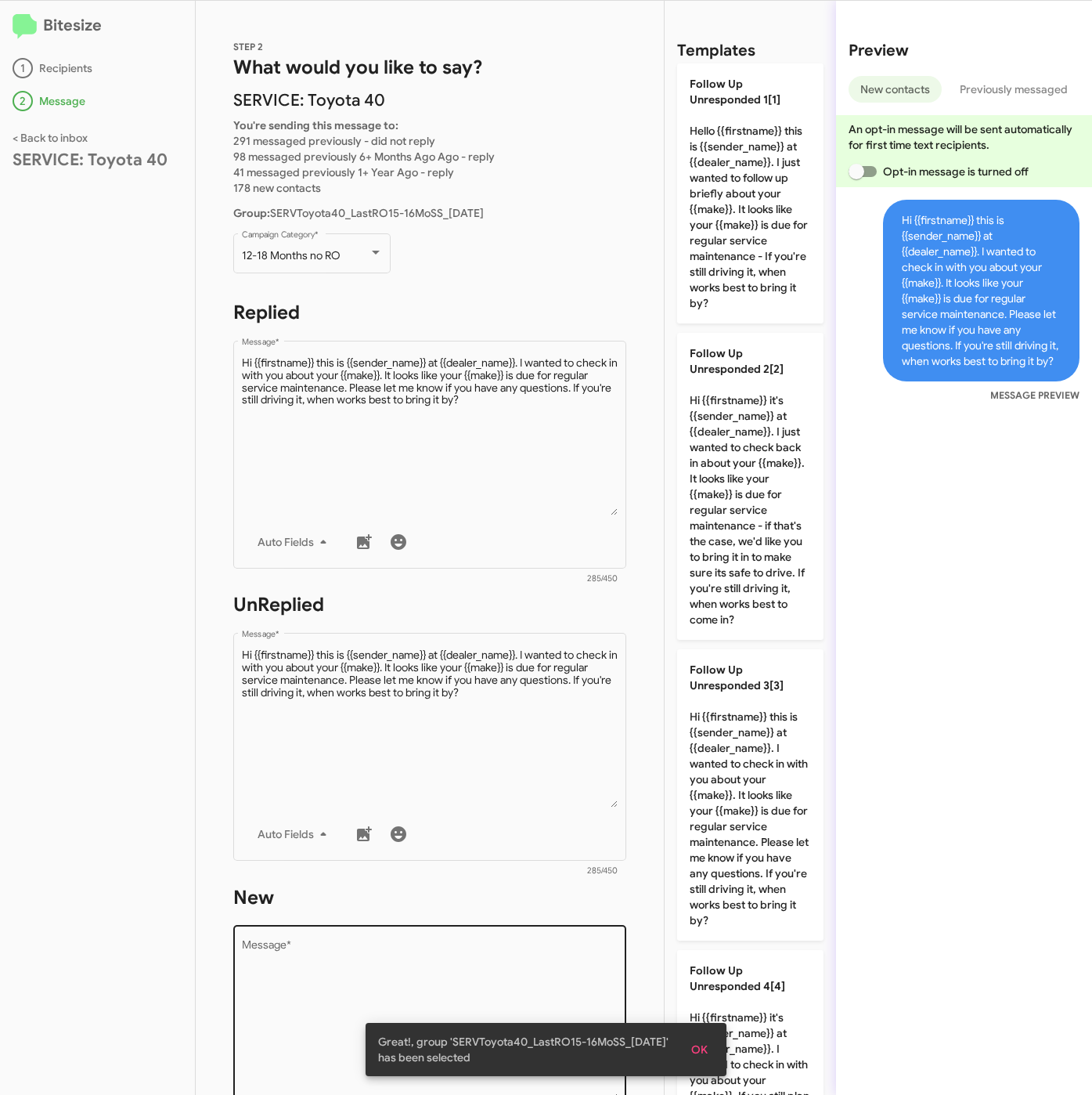
click at [524, 940] on textarea "Message *" at bounding box center [431, 1020] width 377 height 160
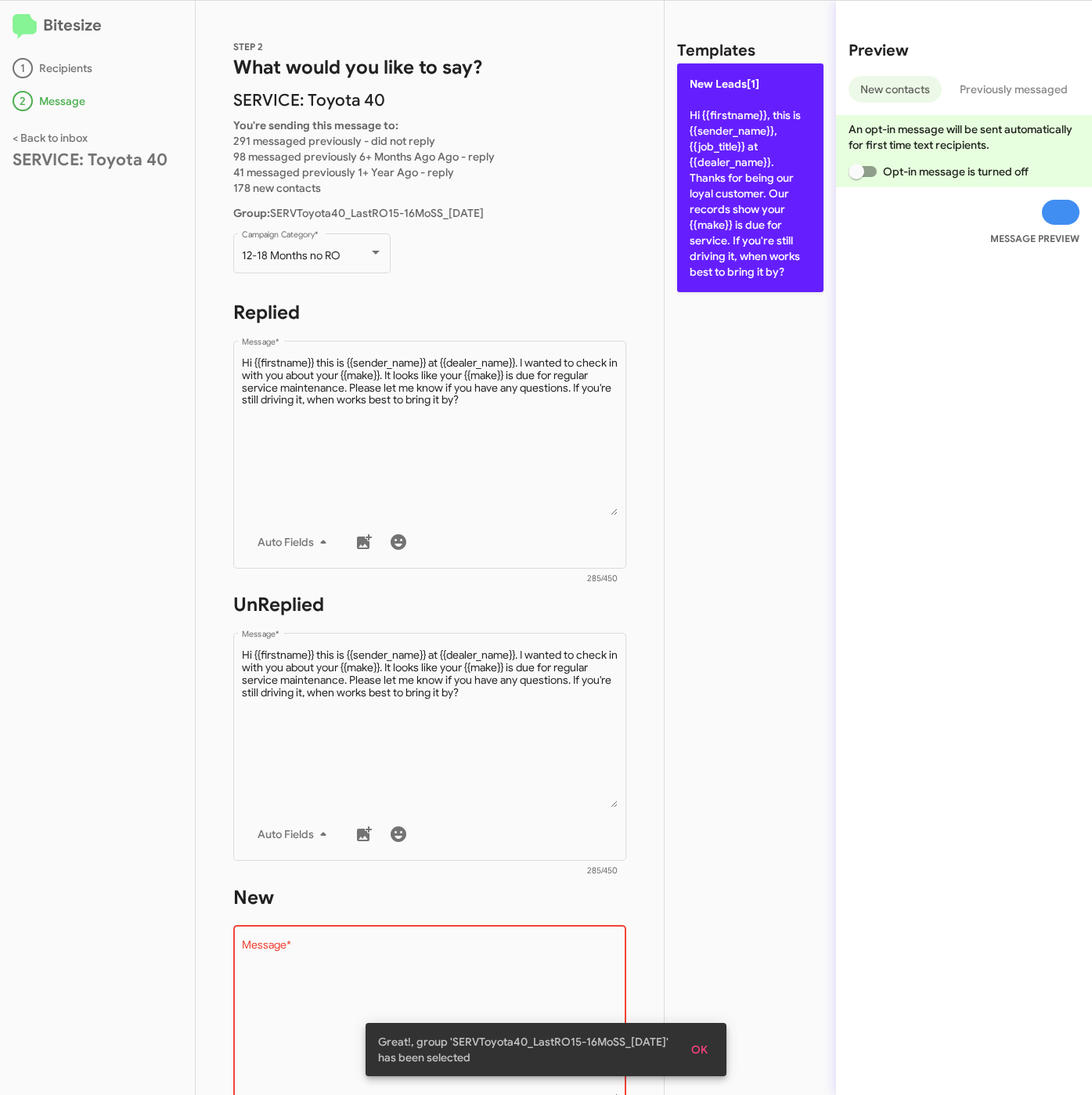
click at [738, 245] on p "New Leads[1] Hi {{firstname}}, this is {{sender_name}}, {{job_title}} at {{deal…" at bounding box center [750, 178] width 146 height 229
type textarea "Hi {{firstname}}, this is {{sender_name}}, {{job_title}} at {{dealer_name}}. Th…"
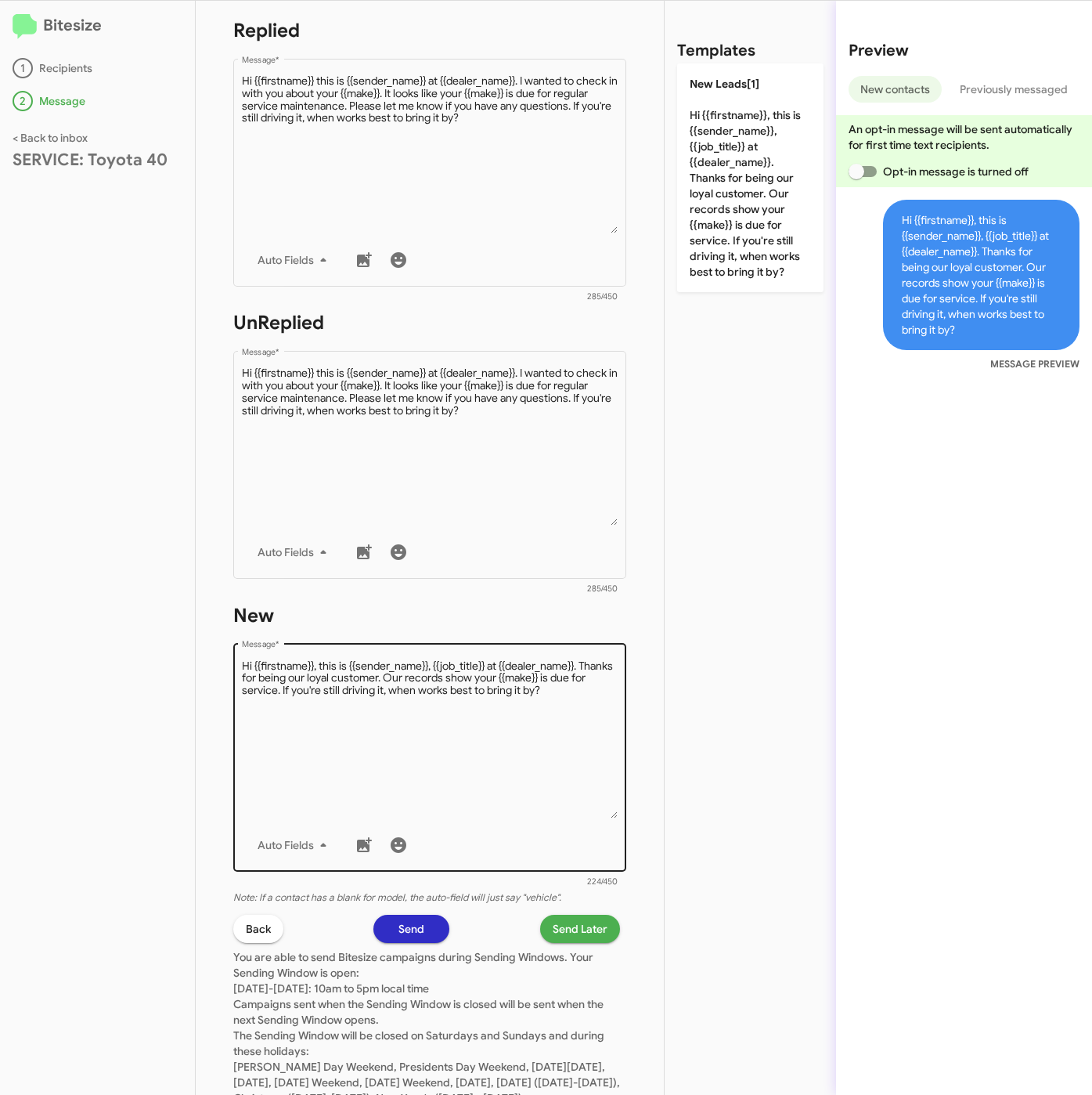
scroll to position [353, 0]
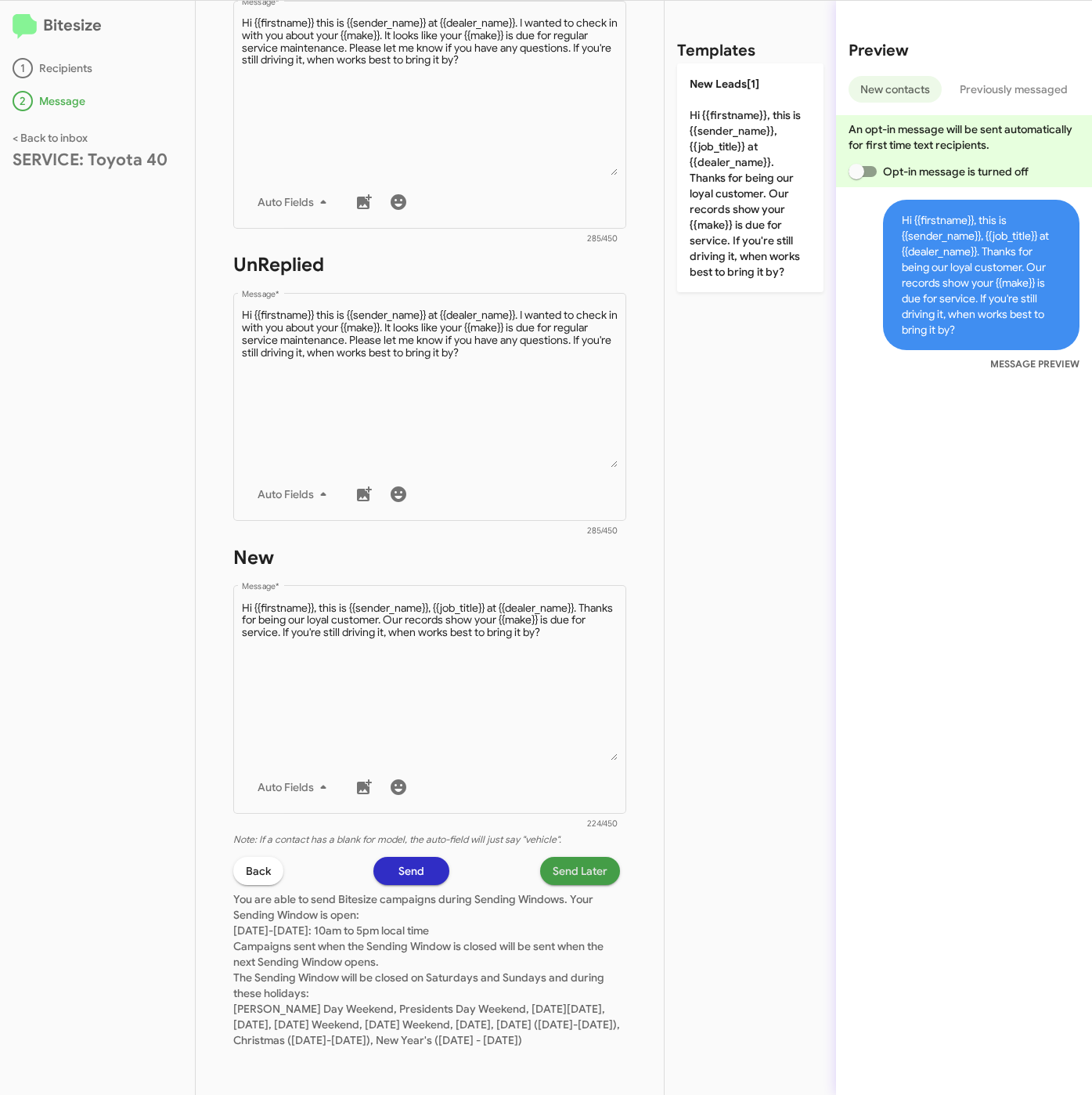
click at [553, 857] on span "Send Later" at bounding box center [580, 870] width 55 height 28
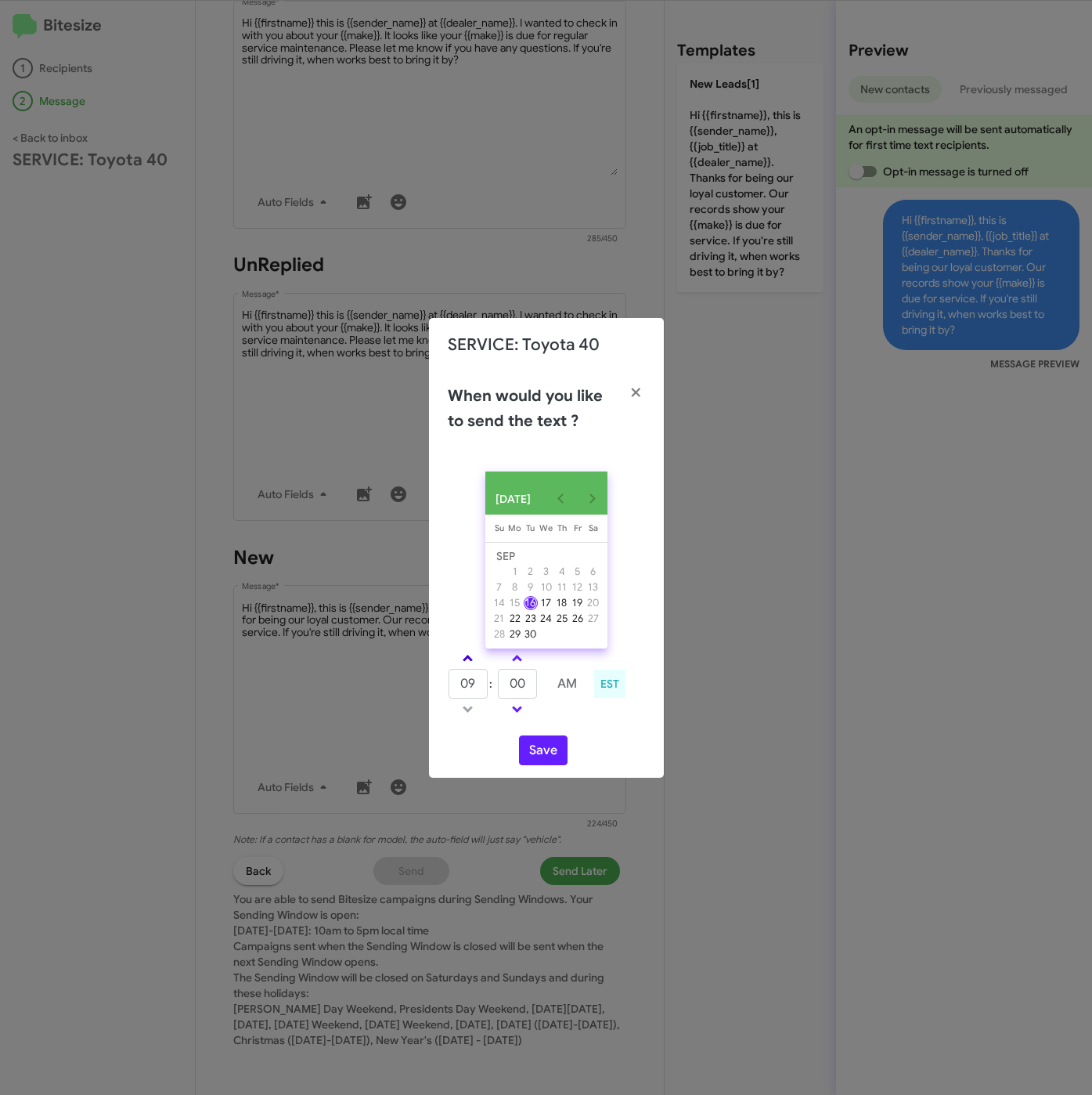
click at [467, 667] on link at bounding box center [468, 657] width 28 height 18
drag, startPoint x: 467, startPoint y: 668, endPoint x: 490, endPoint y: 674, distance: 23.8
click at [474, 667] on link at bounding box center [468, 657] width 28 height 18
type input "11"
drag, startPoint x: 517, startPoint y: 686, endPoint x: 502, endPoint y: 686, distance: 15.0
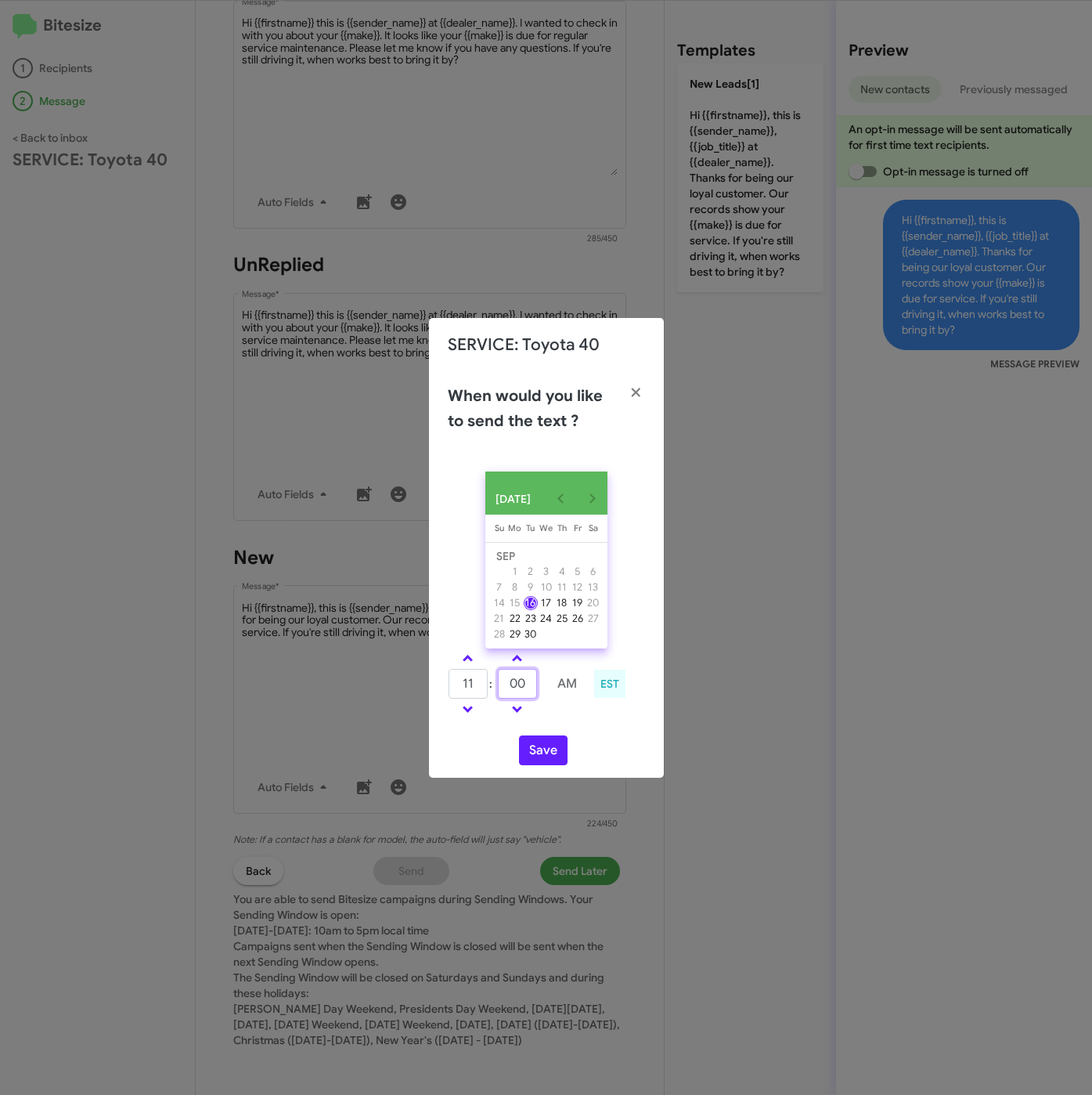
click at [505, 686] on input "00" at bounding box center [517, 683] width 40 height 29
type input "10"
click at [528, 746] on button "Save" at bounding box center [543, 750] width 49 height 29
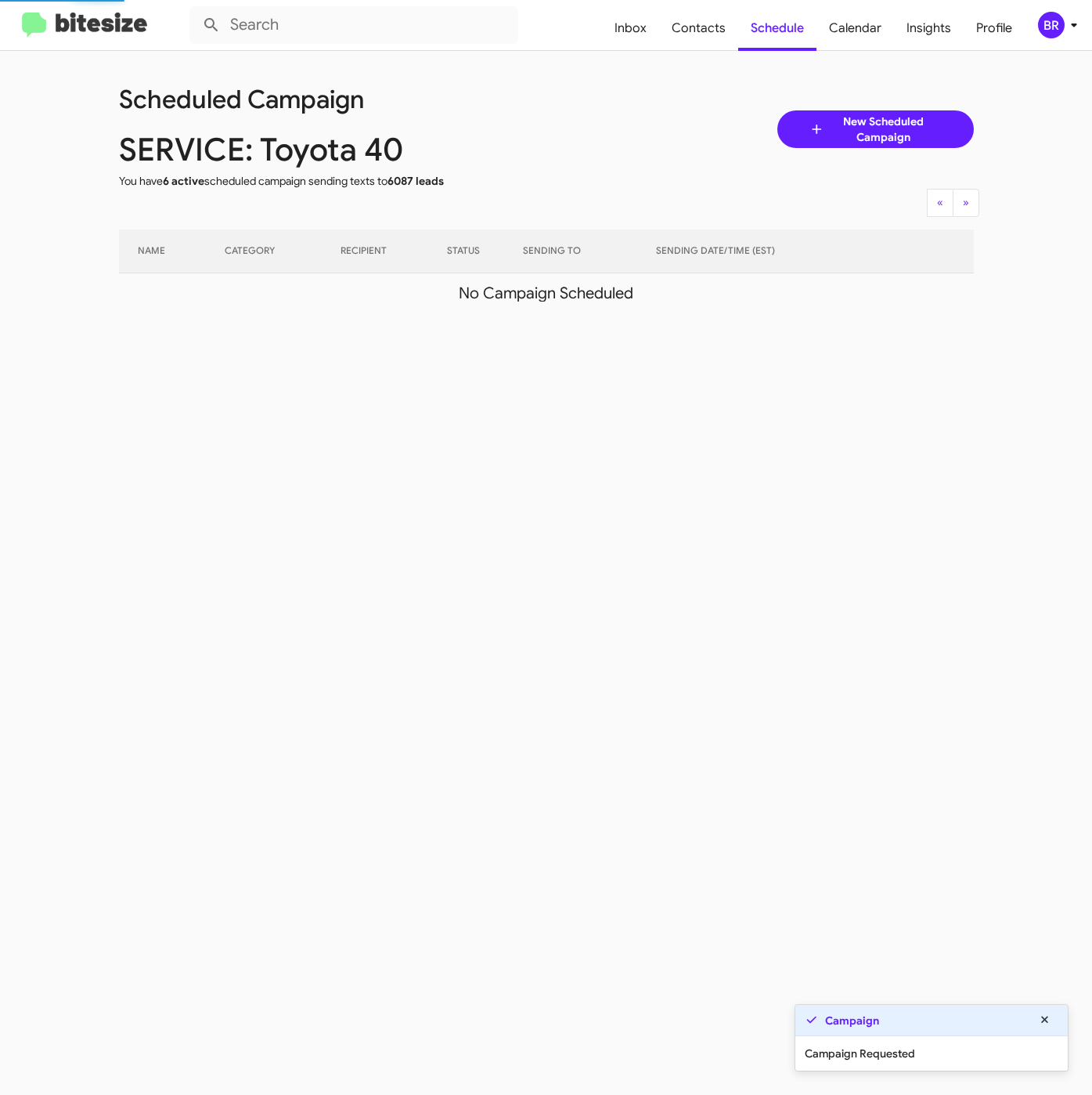
click at [1057, 14] on div "BR" at bounding box center [1052, 25] width 27 height 27
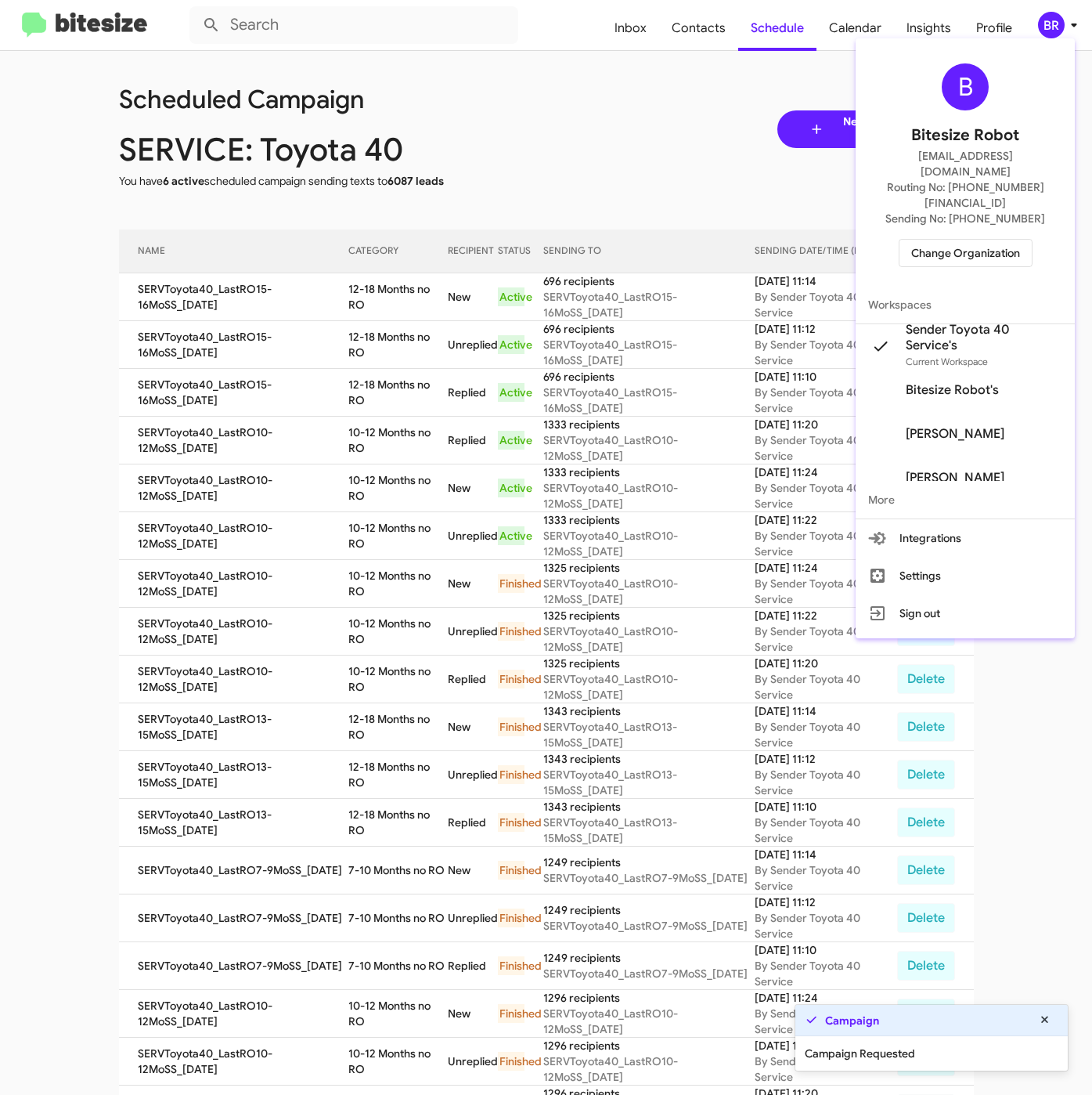
click at [400, 295] on div at bounding box center [546, 547] width 1092 height 1095
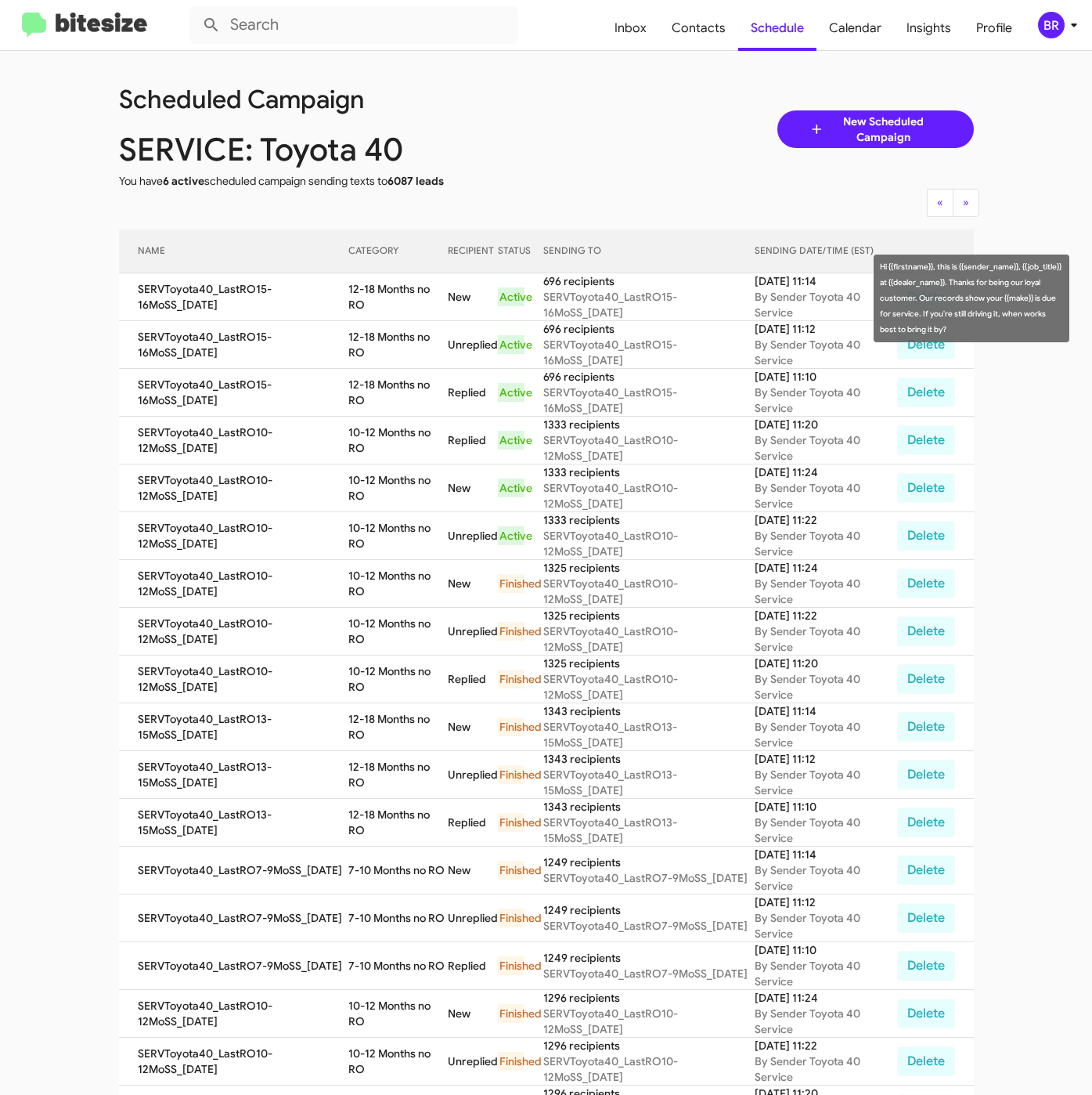
drag, startPoint x: 343, startPoint y: 289, endPoint x: 363, endPoint y: 308, distance: 27.6
click at [363, 308] on tr "SERVToyota40_LastRO15-16MoSS_09-16-25 12-18 Months no RO New Active 696 recipie…" at bounding box center [546, 297] width 855 height 48
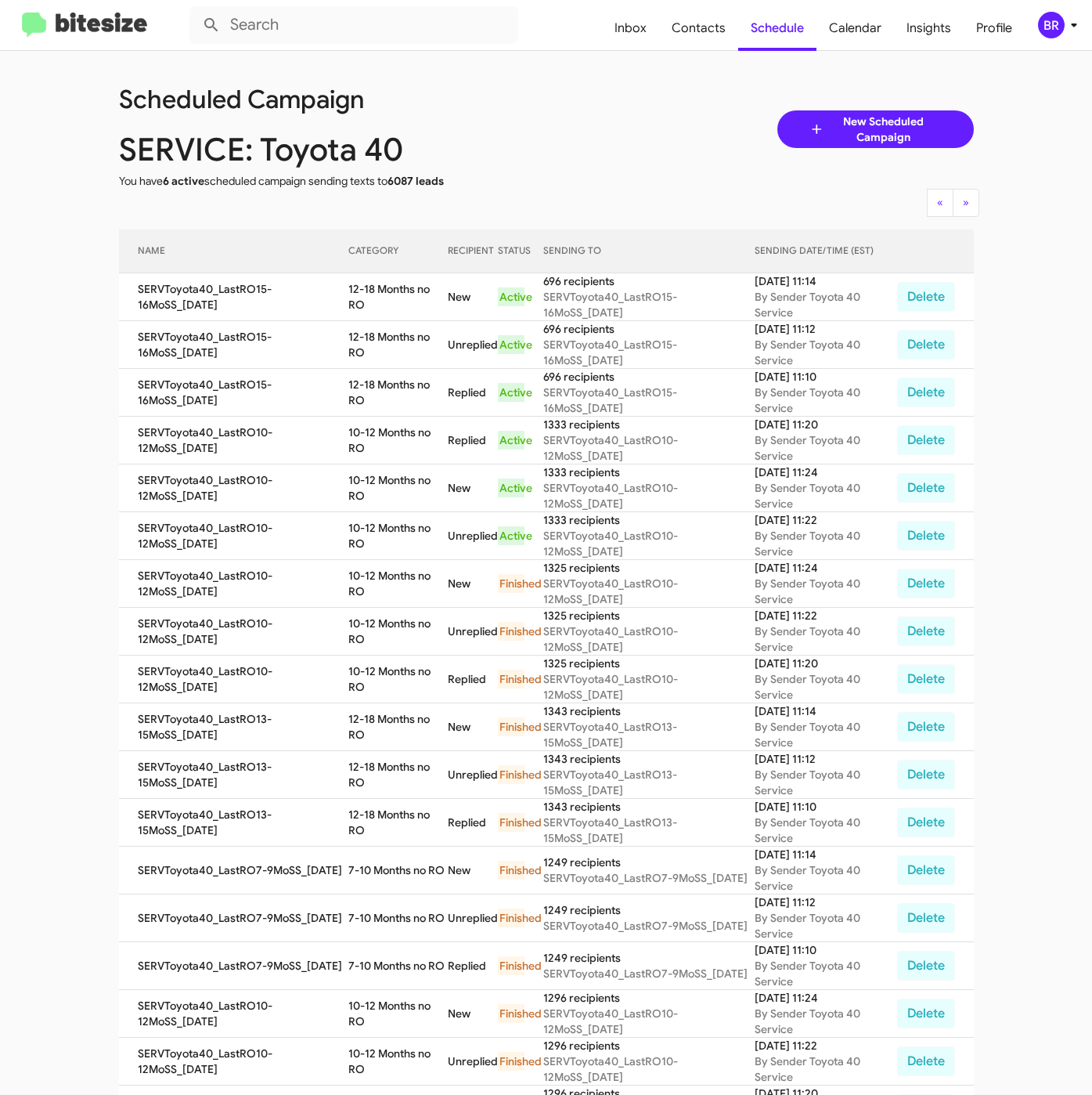
click at [363, 308] on td "12-18 Months no RO" at bounding box center [397, 297] width 98 height 48
drag, startPoint x: 351, startPoint y: 295, endPoint x: 363, endPoint y: 306, distance: 16.3
click at [363, 306] on td "12-18 Months no RO" at bounding box center [397, 297] width 98 height 48
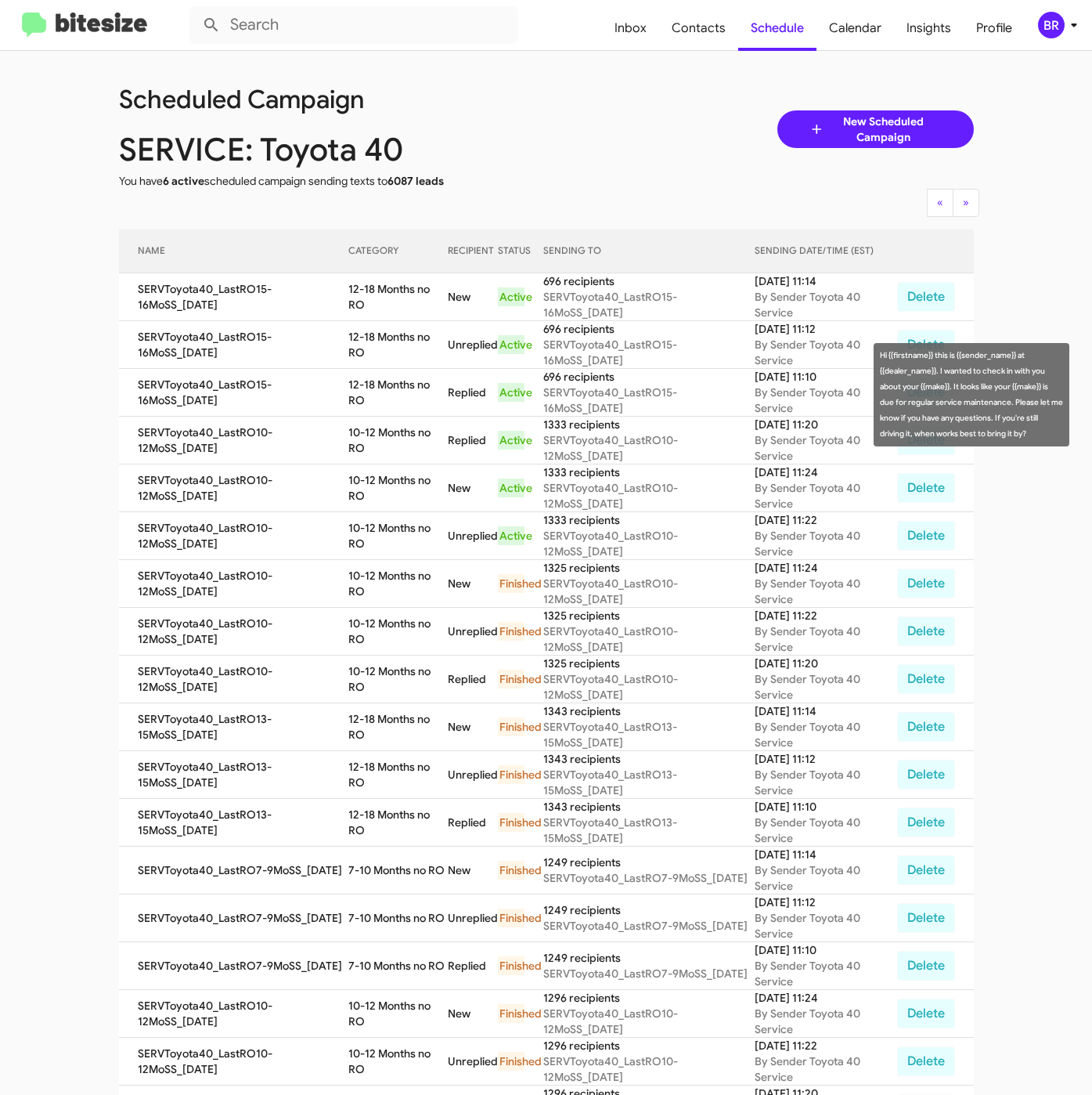
copy td "12-18 Months no RO"
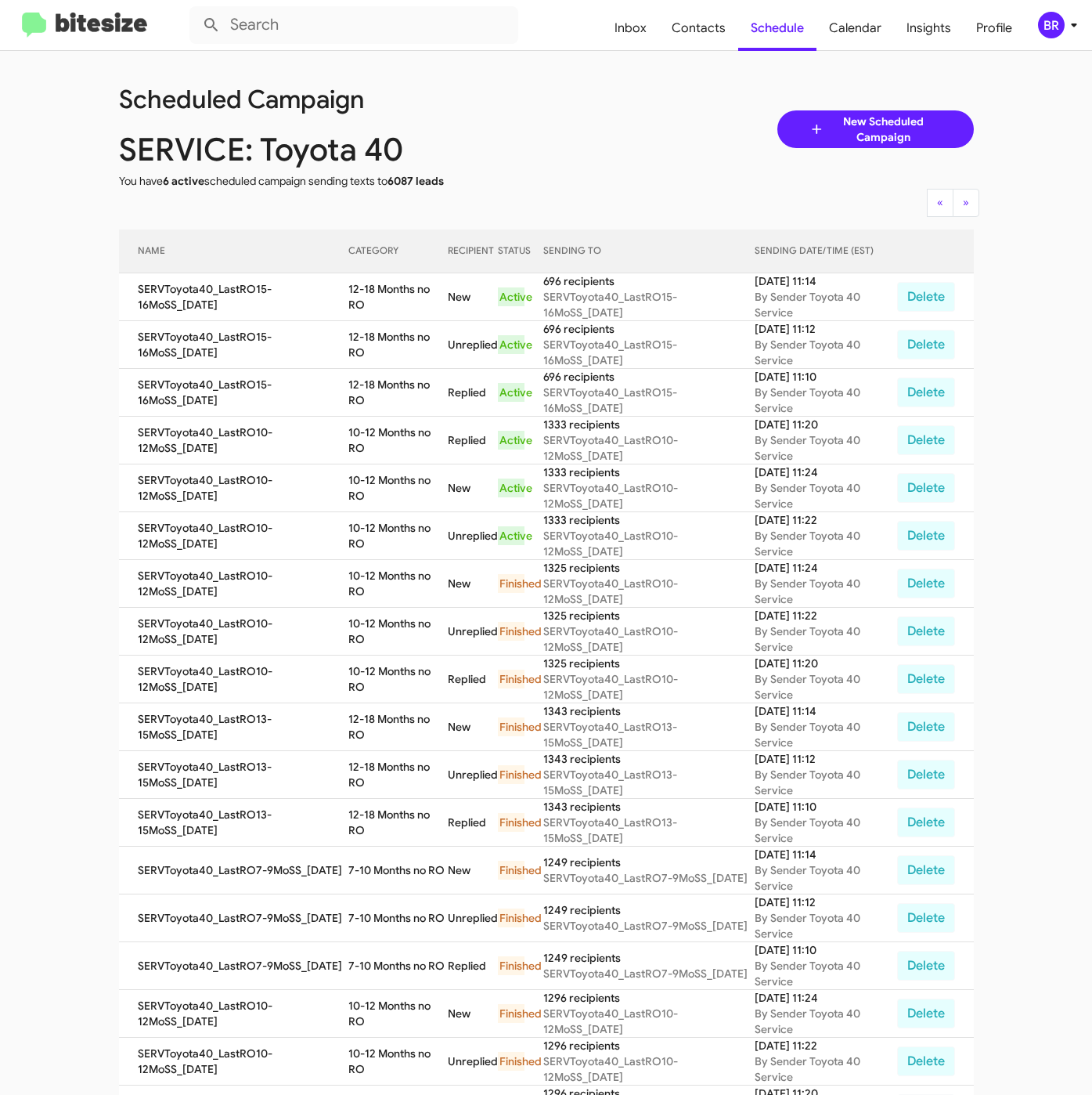
click at [1042, 14] on div "BR" at bounding box center [1052, 25] width 27 height 27
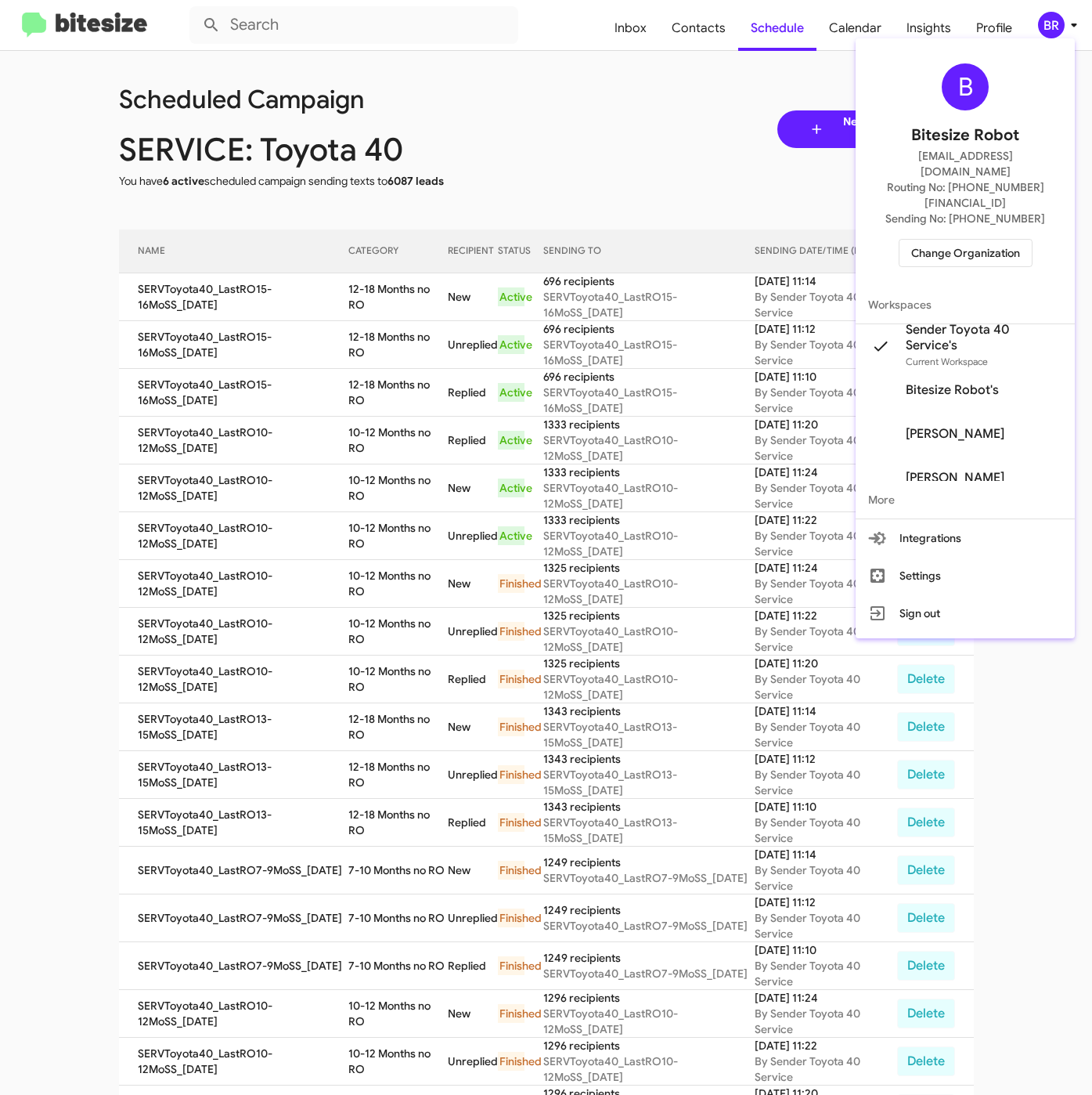
click at [956, 240] on span "Change Organization" at bounding box center [965, 253] width 109 height 27
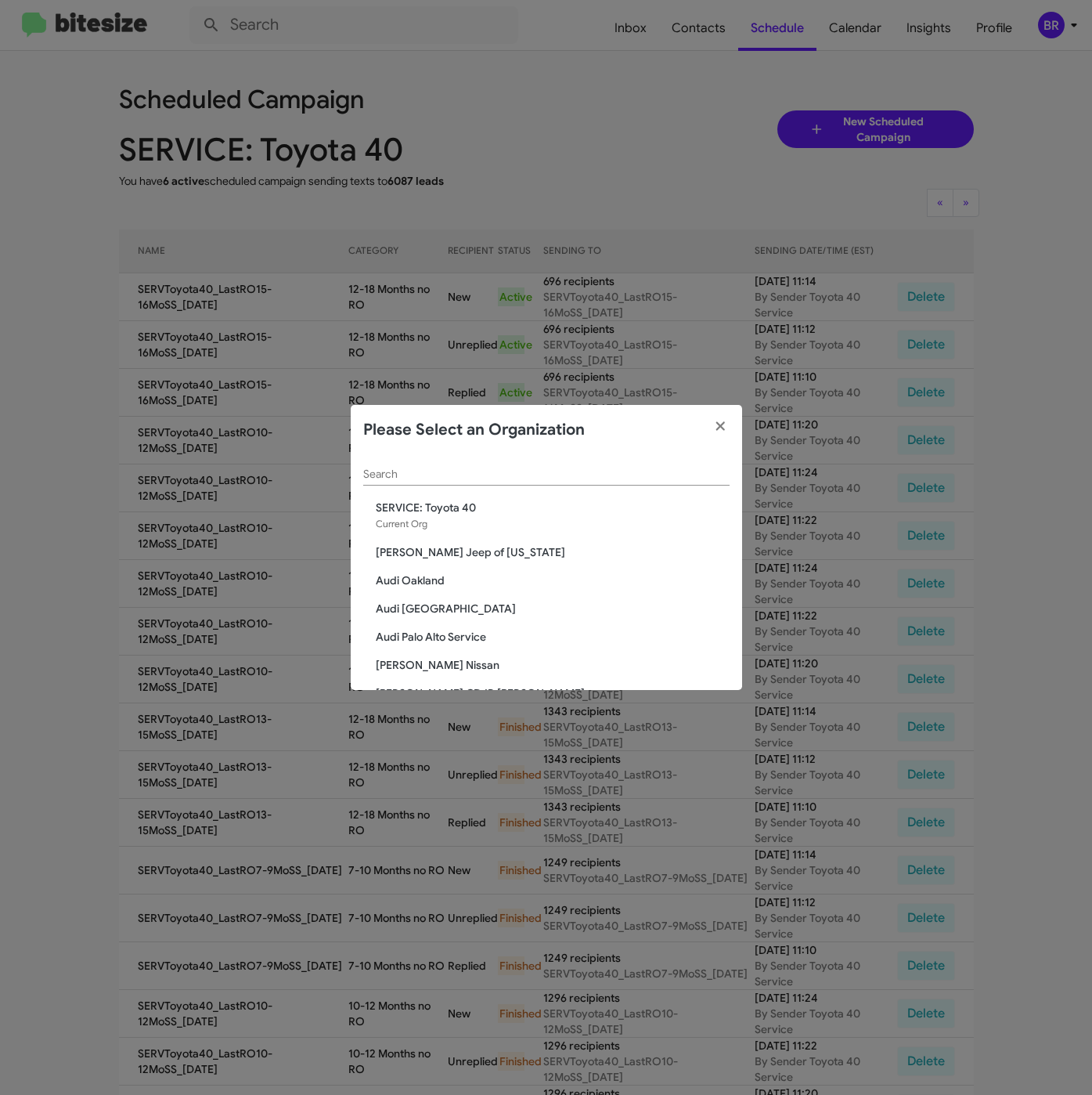
click at [496, 479] on input "Search" at bounding box center [546, 474] width 366 height 13
paste input "SERVICE: Kia of Fairfax"
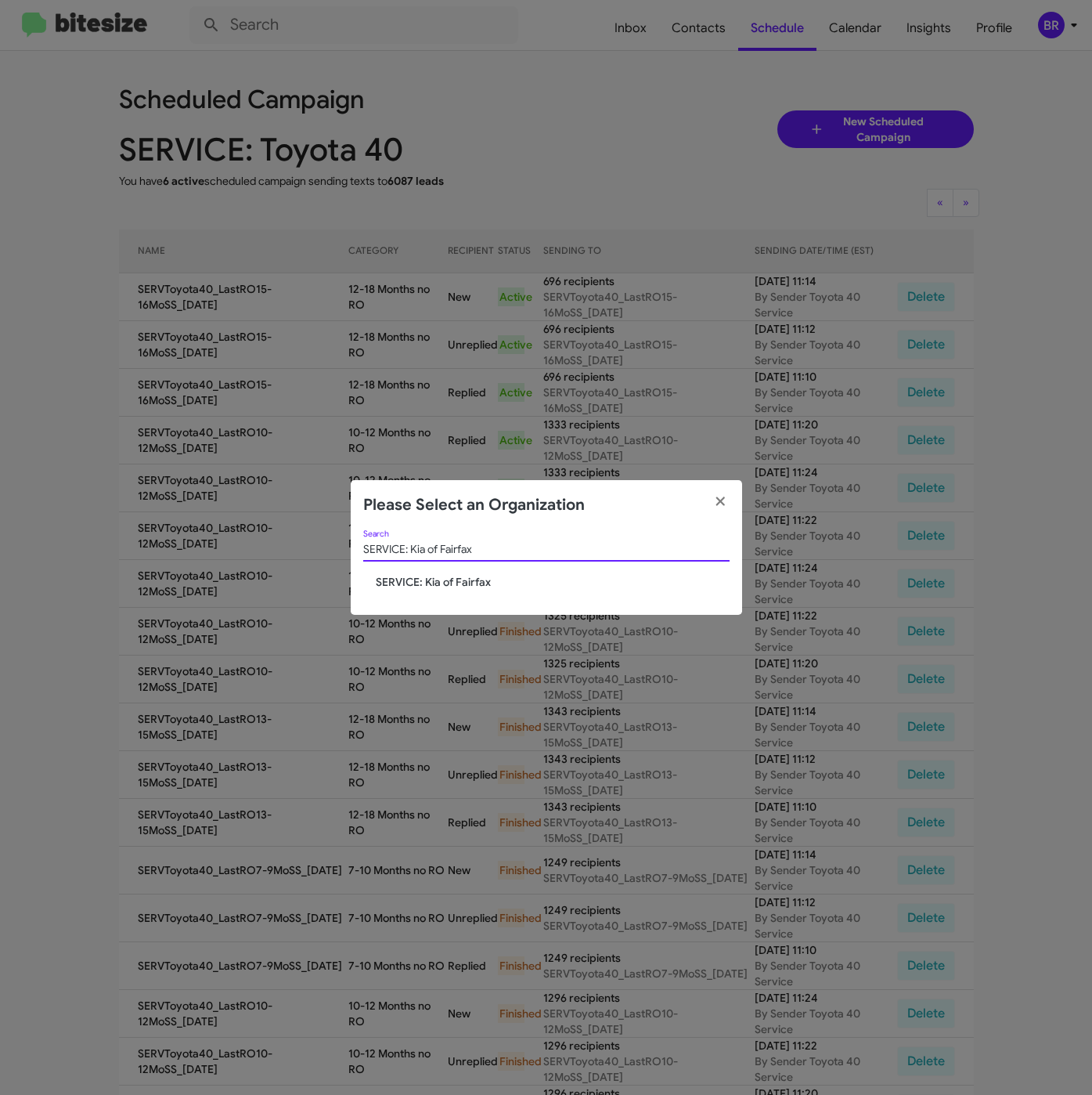
type input "SERVICE: Kia of Fairfax"
click at [431, 583] on span "SERVICE: Kia of Fairfax" at bounding box center [553, 582] width 354 height 16
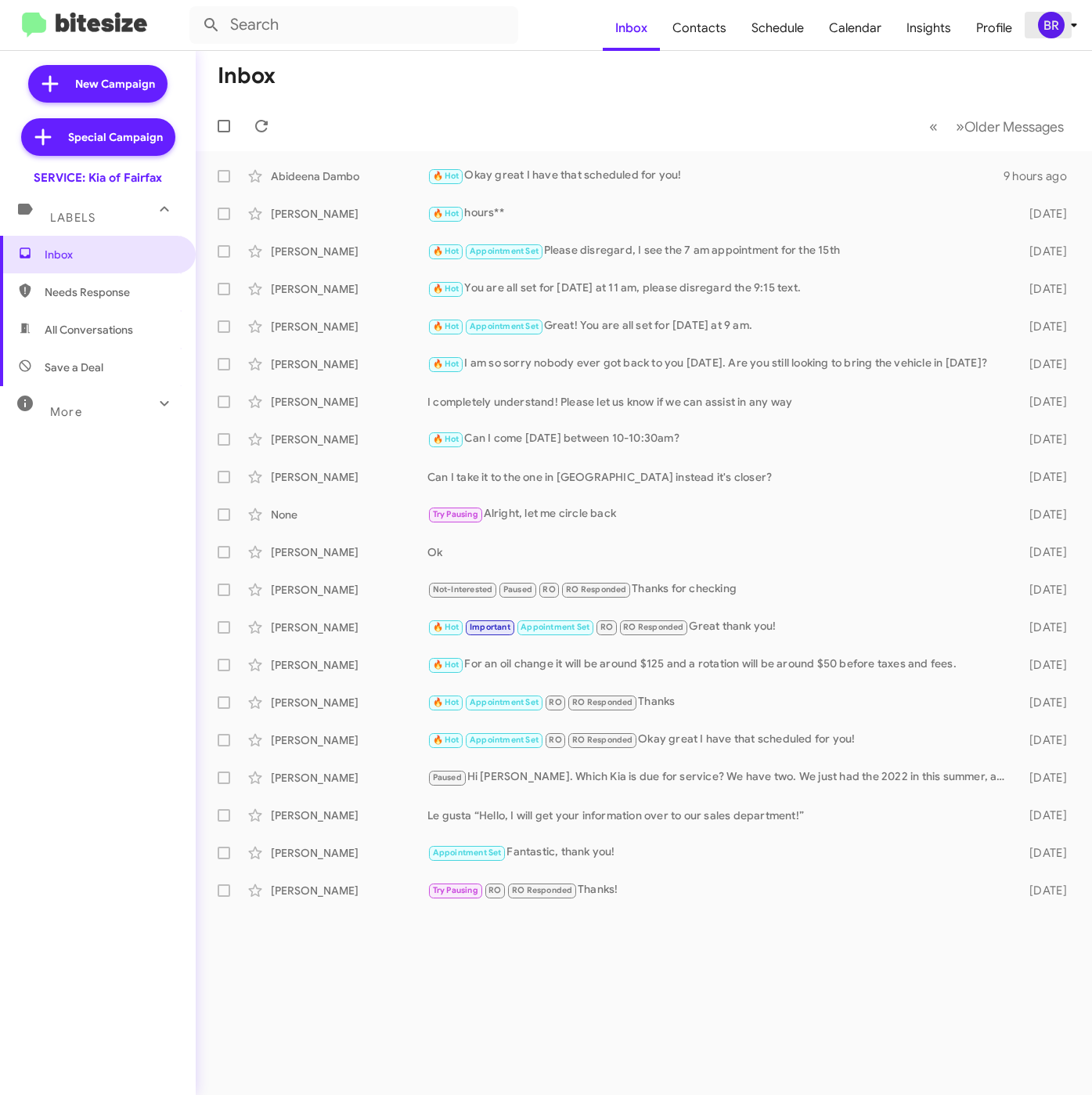
click at [1057, 26] on div "BR" at bounding box center [1052, 25] width 27 height 27
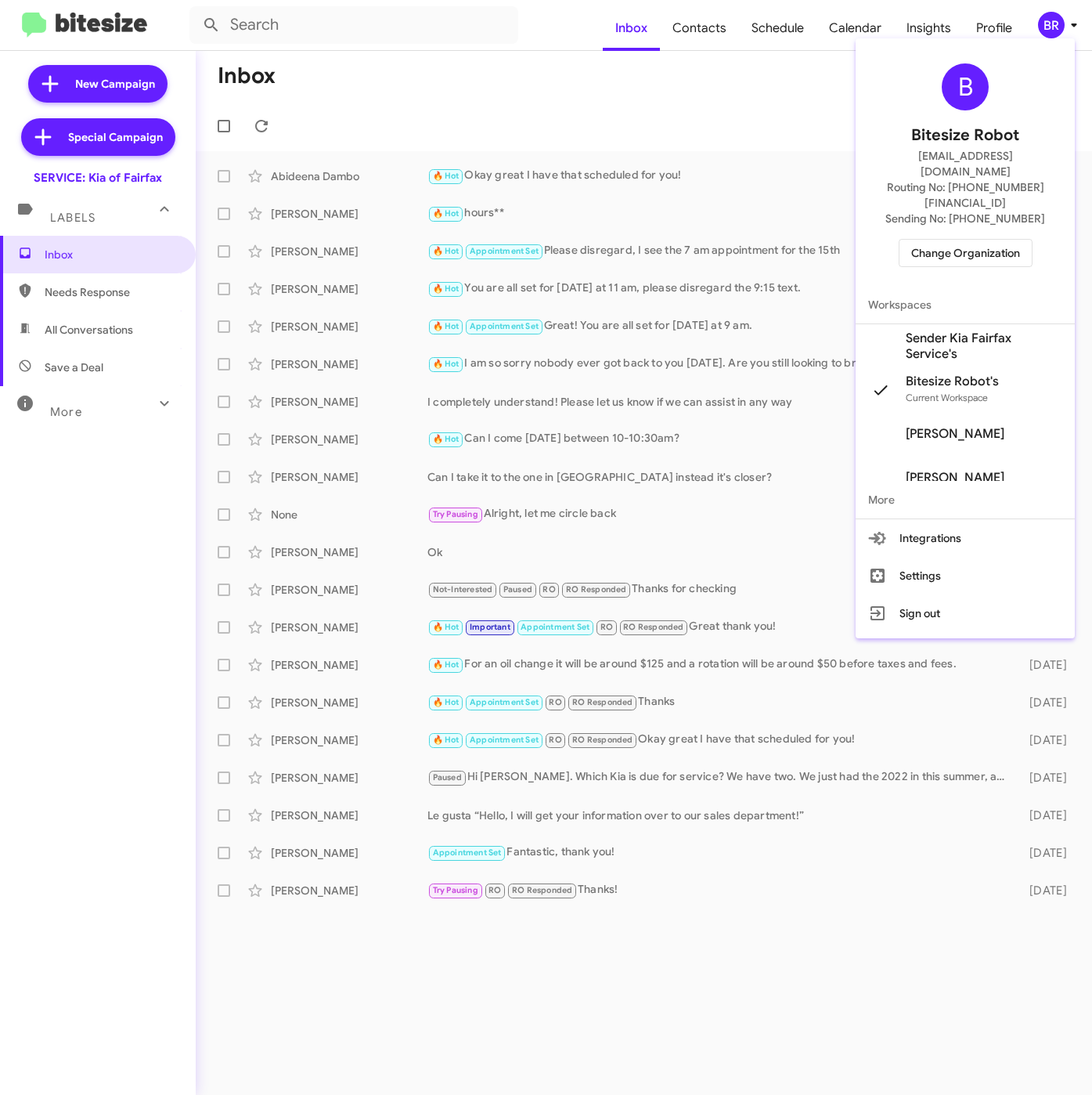
click at [920, 331] on span "Sender Kia Fairfax Service's" at bounding box center [983, 346] width 156 height 31
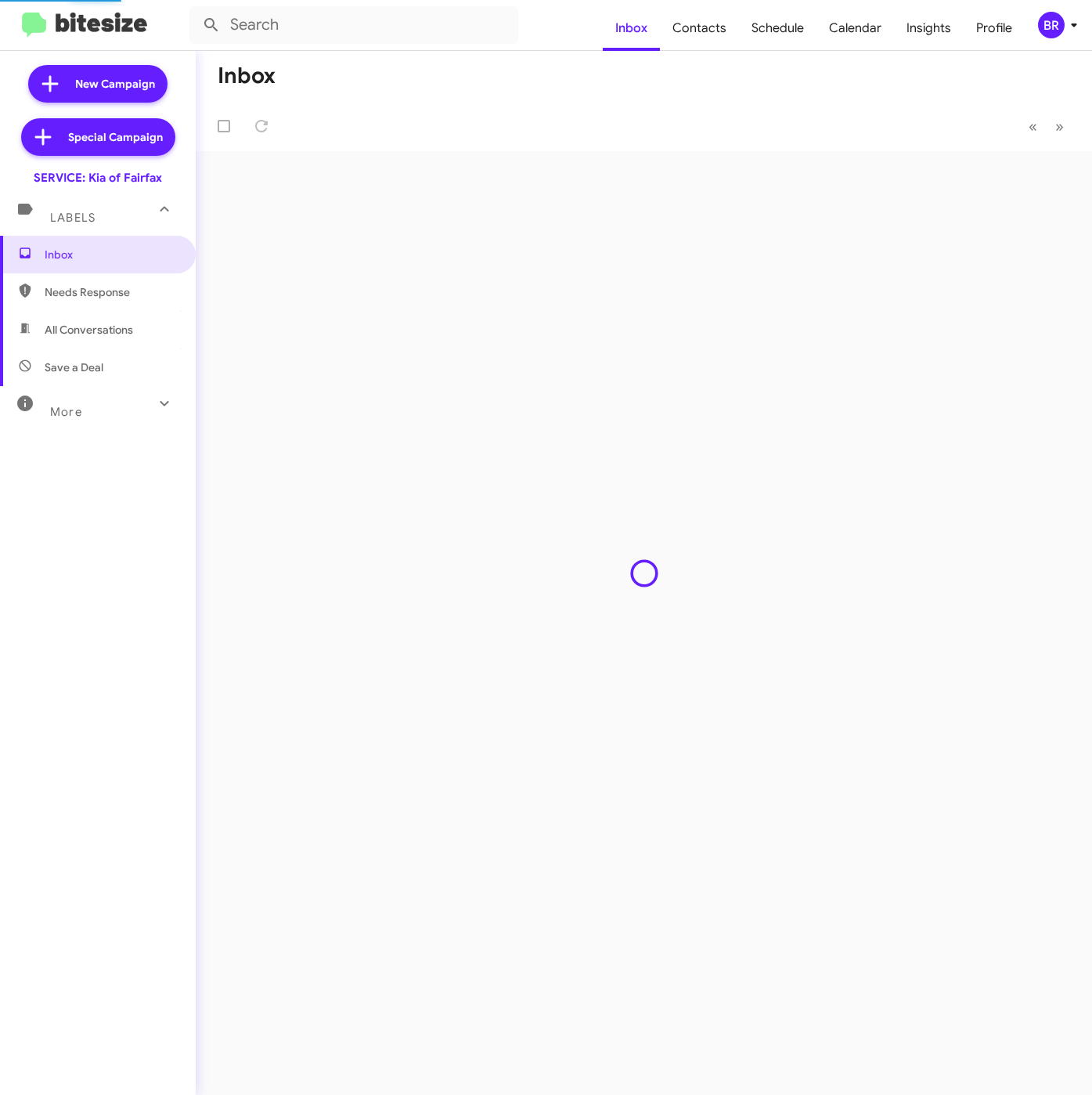
click at [713, 24] on span "Contacts" at bounding box center [699, 29] width 79 height 45
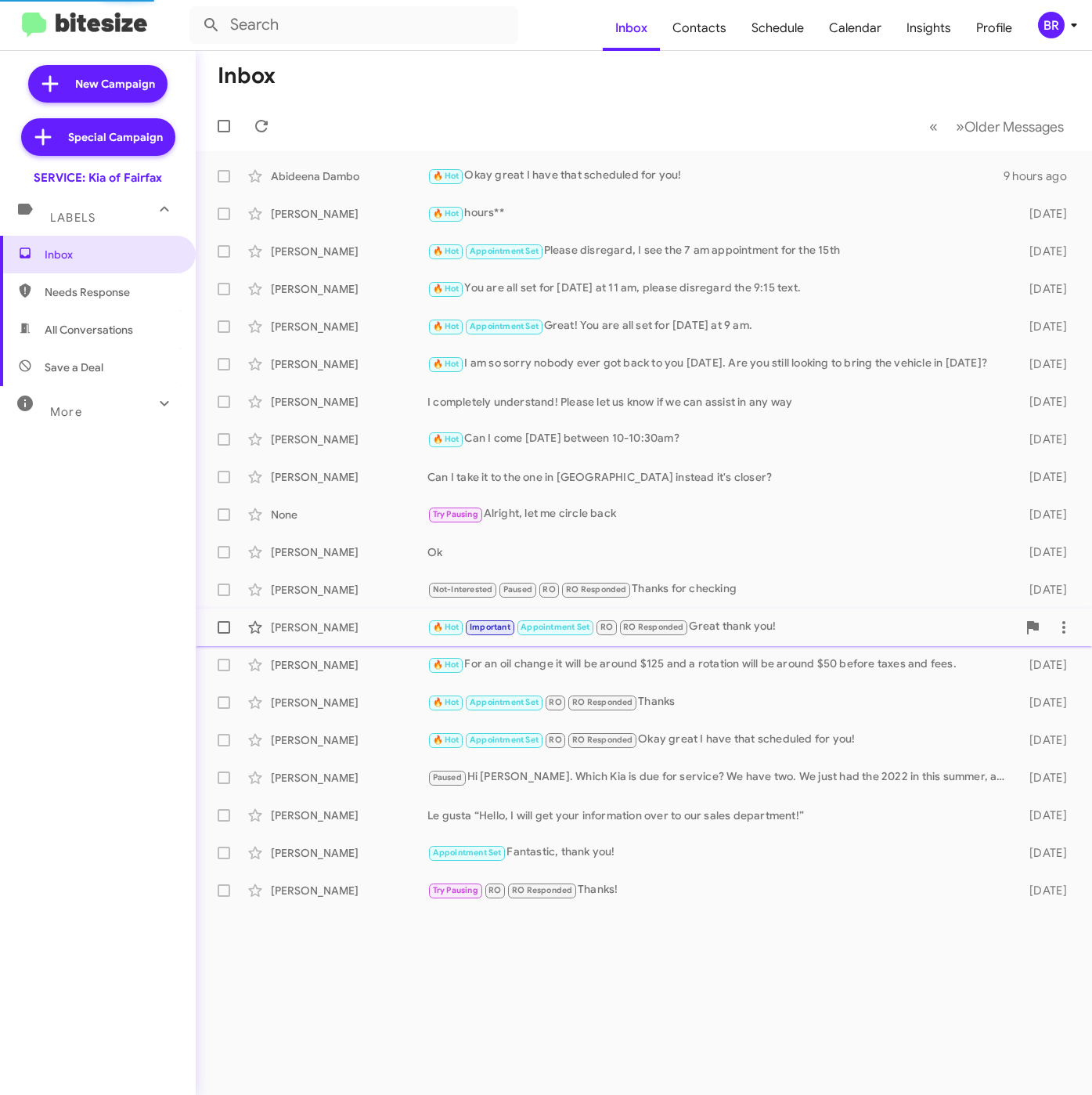
type input "in:groups"
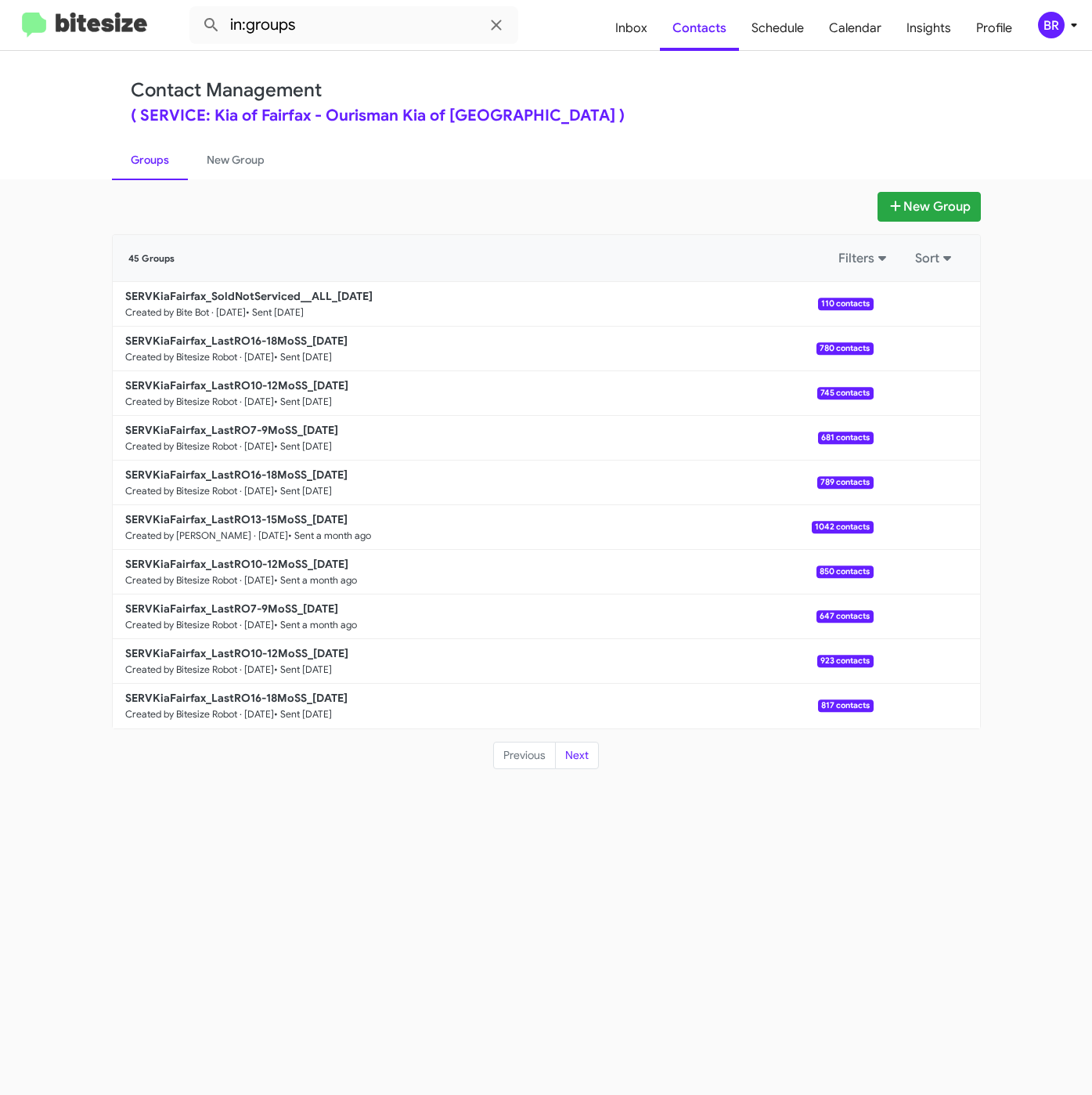
click at [983, 196] on div "New Group 45 Groups Filters Sort SERVKiaFairfax_SoldNotServiced__ALL_[DATE] Cre…" at bounding box center [546, 481] width 893 height 578
drag, startPoint x: 956, startPoint y: 205, endPoint x: 735, endPoint y: 343, distance: 260.5
click at [954, 205] on button "New Group" at bounding box center [929, 206] width 103 height 29
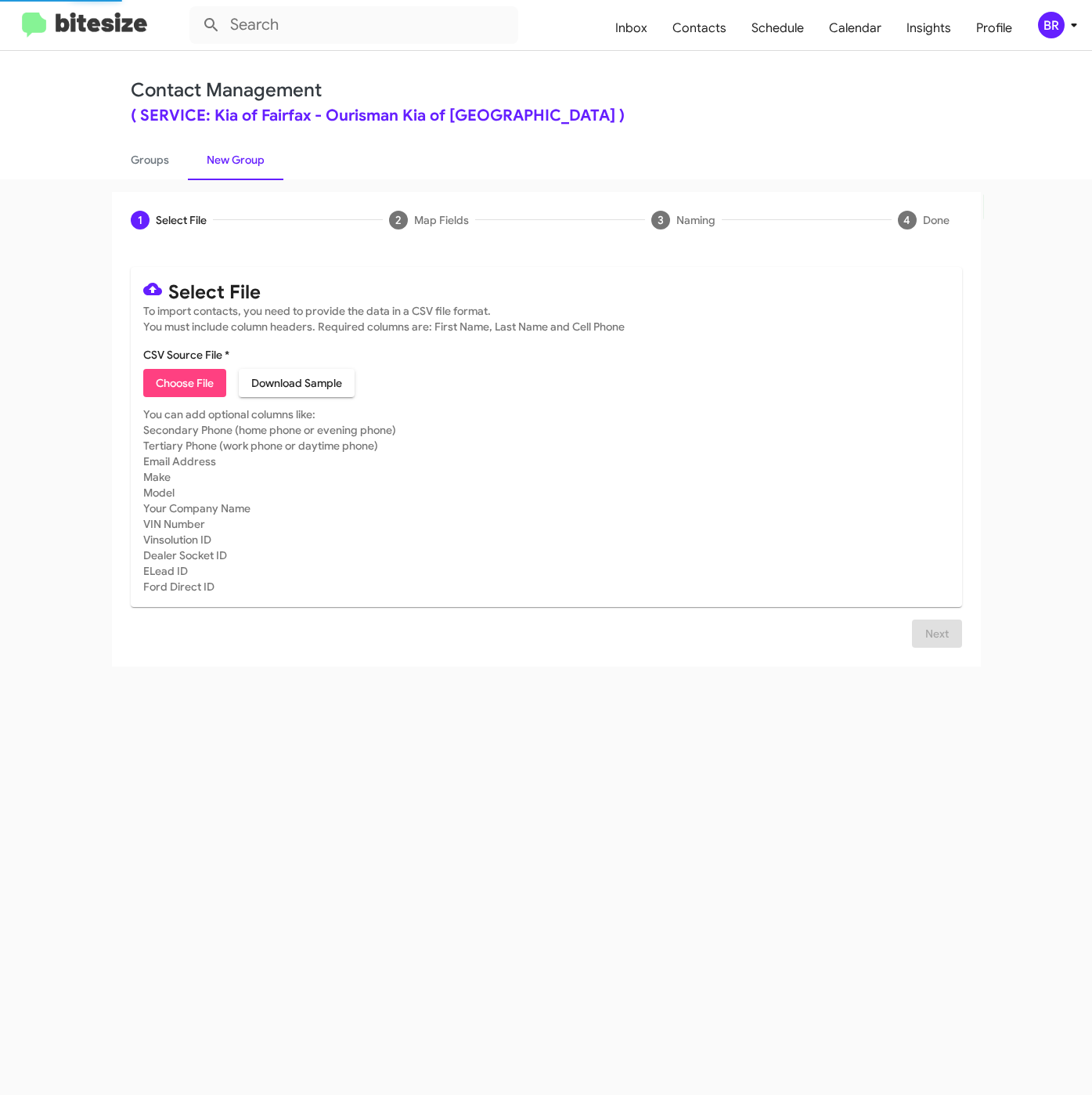
click at [181, 397] on span "Choose File" at bounding box center [184, 382] width 58 height 28
type input "SERVKiaFairfax_LastRO7-9MoSS_[DATE]"
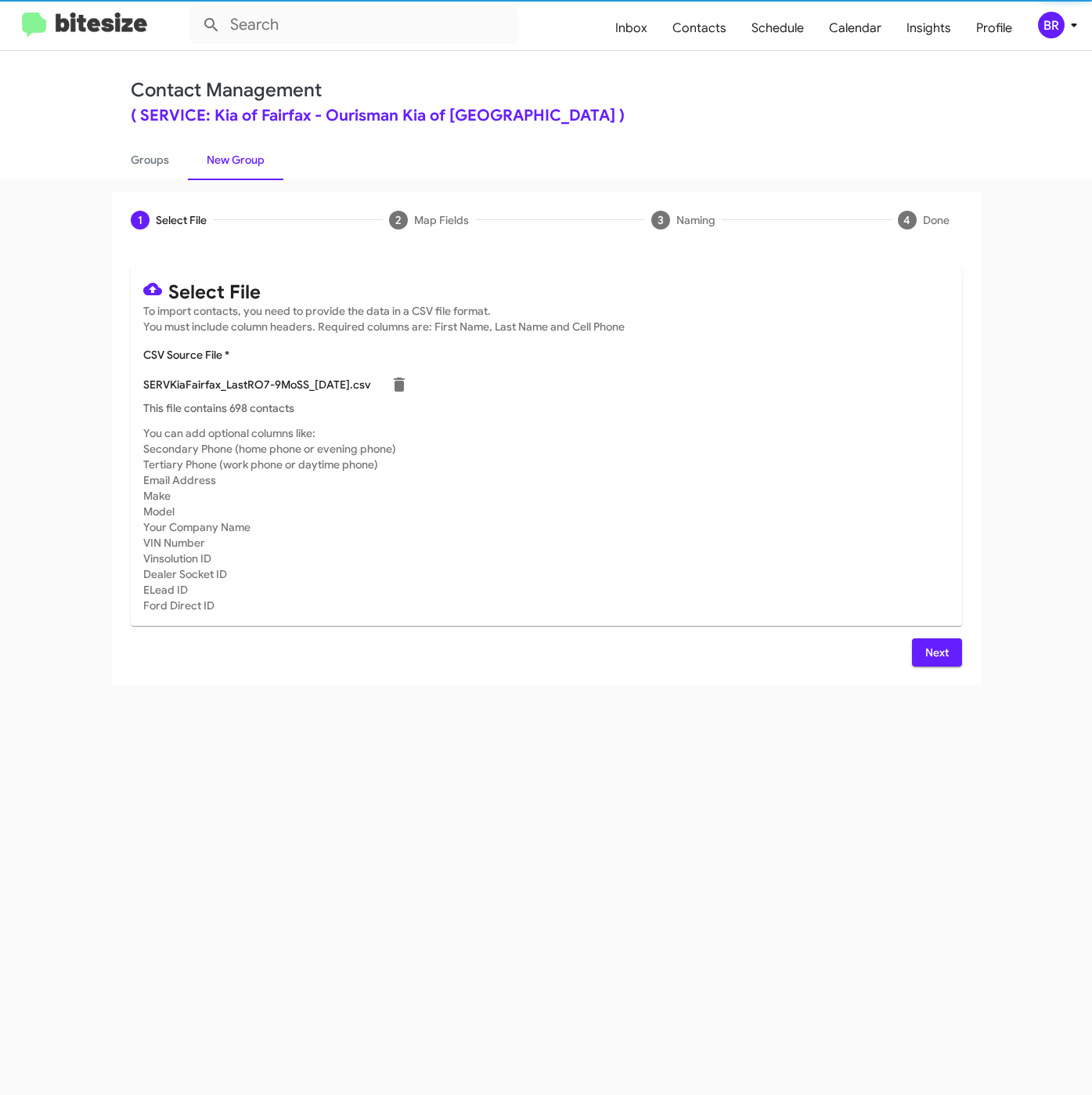
click at [926, 649] on span "Next" at bounding box center [937, 651] width 25 height 28
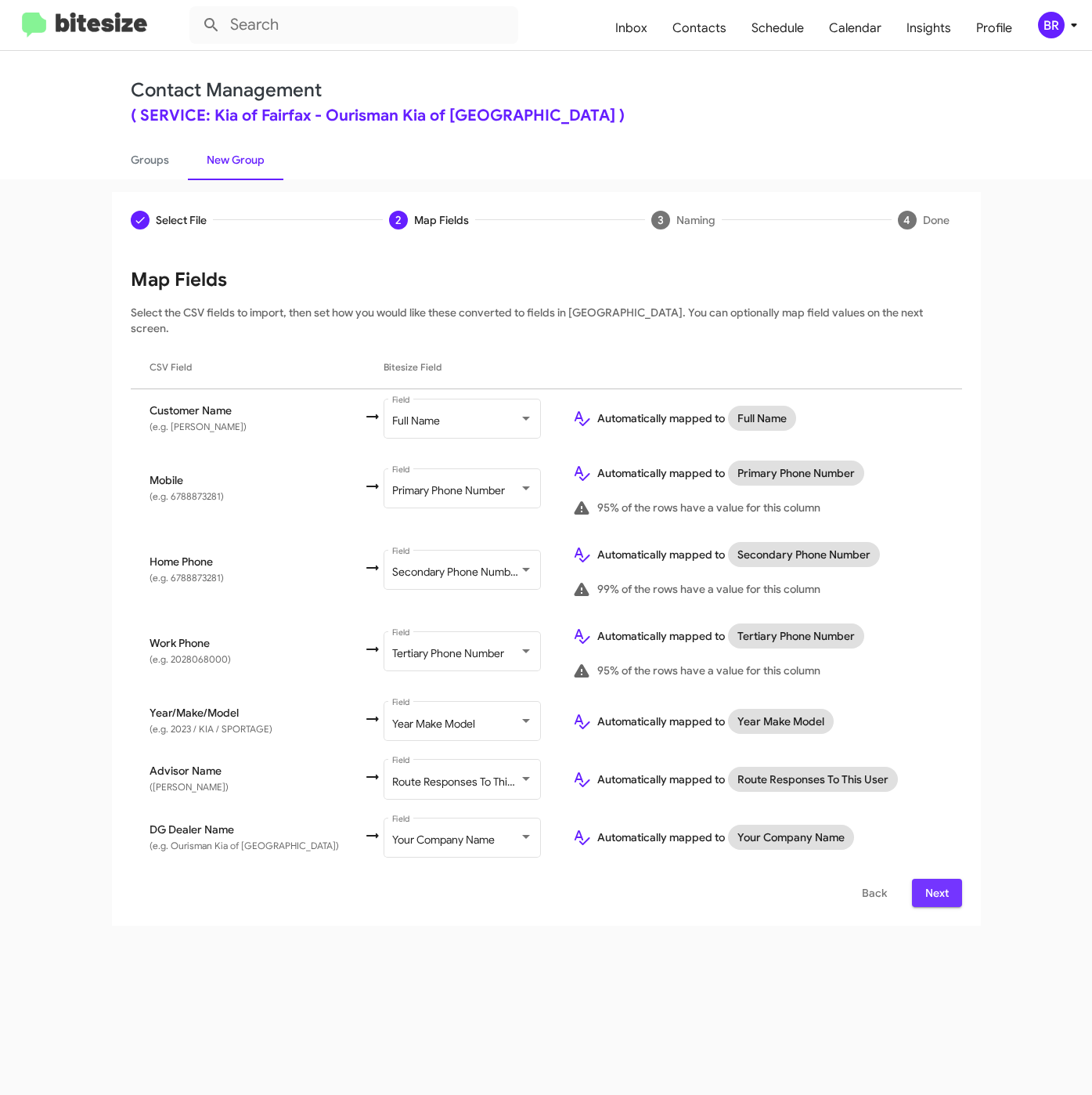
click at [932, 879] on span "Next" at bounding box center [937, 892] width 25 height 28
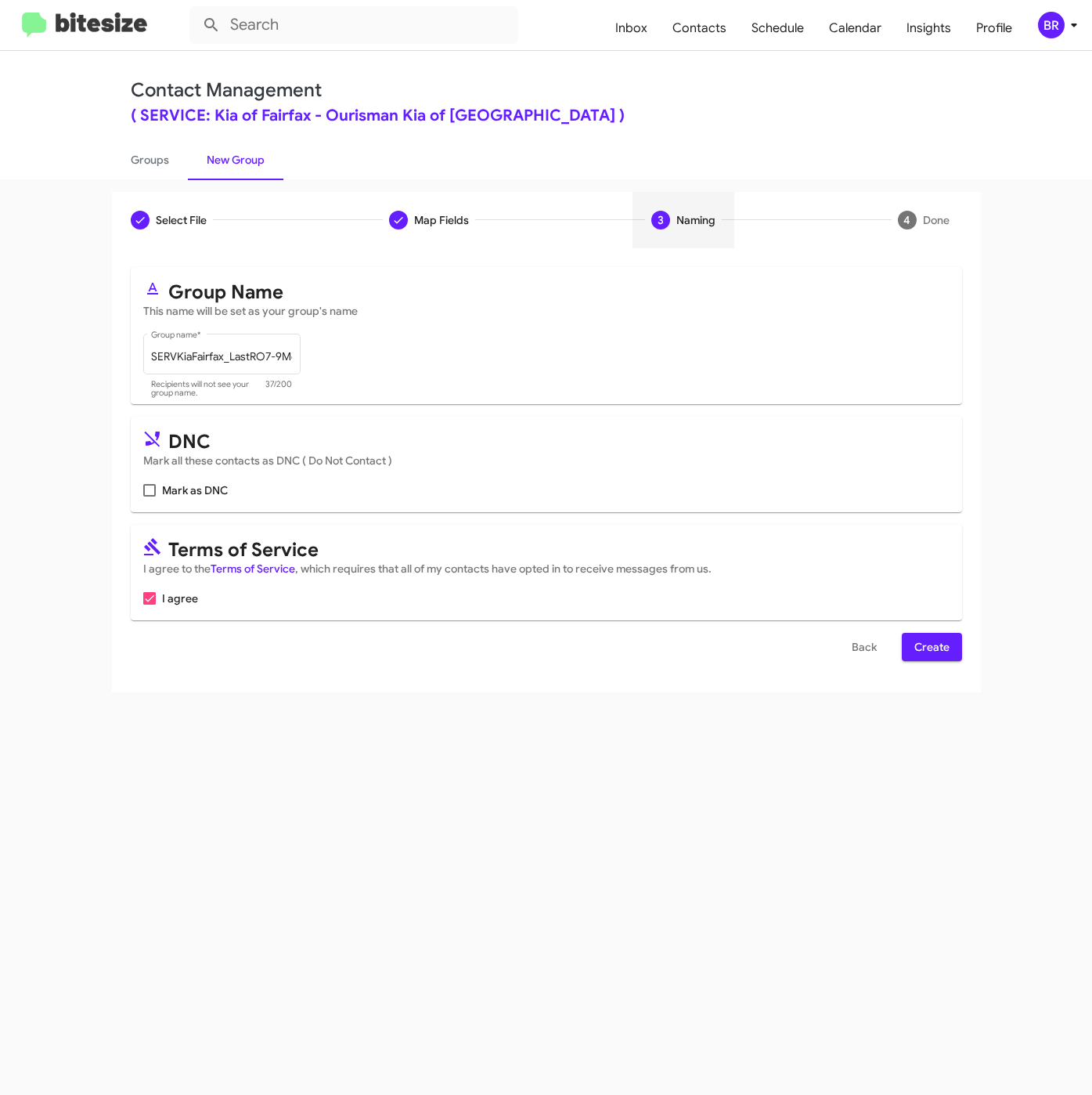
click at [940, 647] on span "Create" at bounding box center [932, 646] width 35 height 28
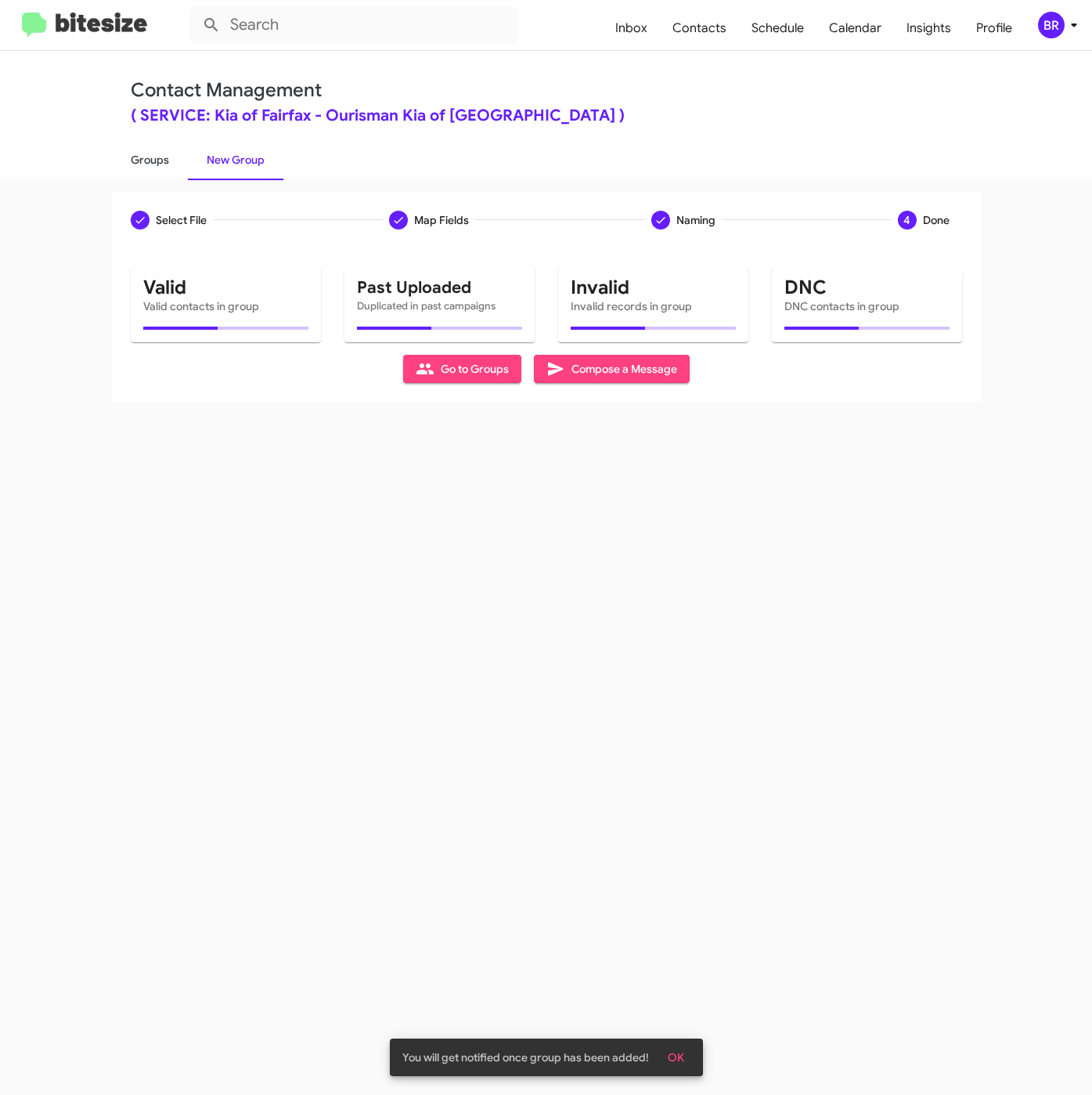
click at [162, 153] on link "Groups" at bounding box center [150, 160] width 76 height 40
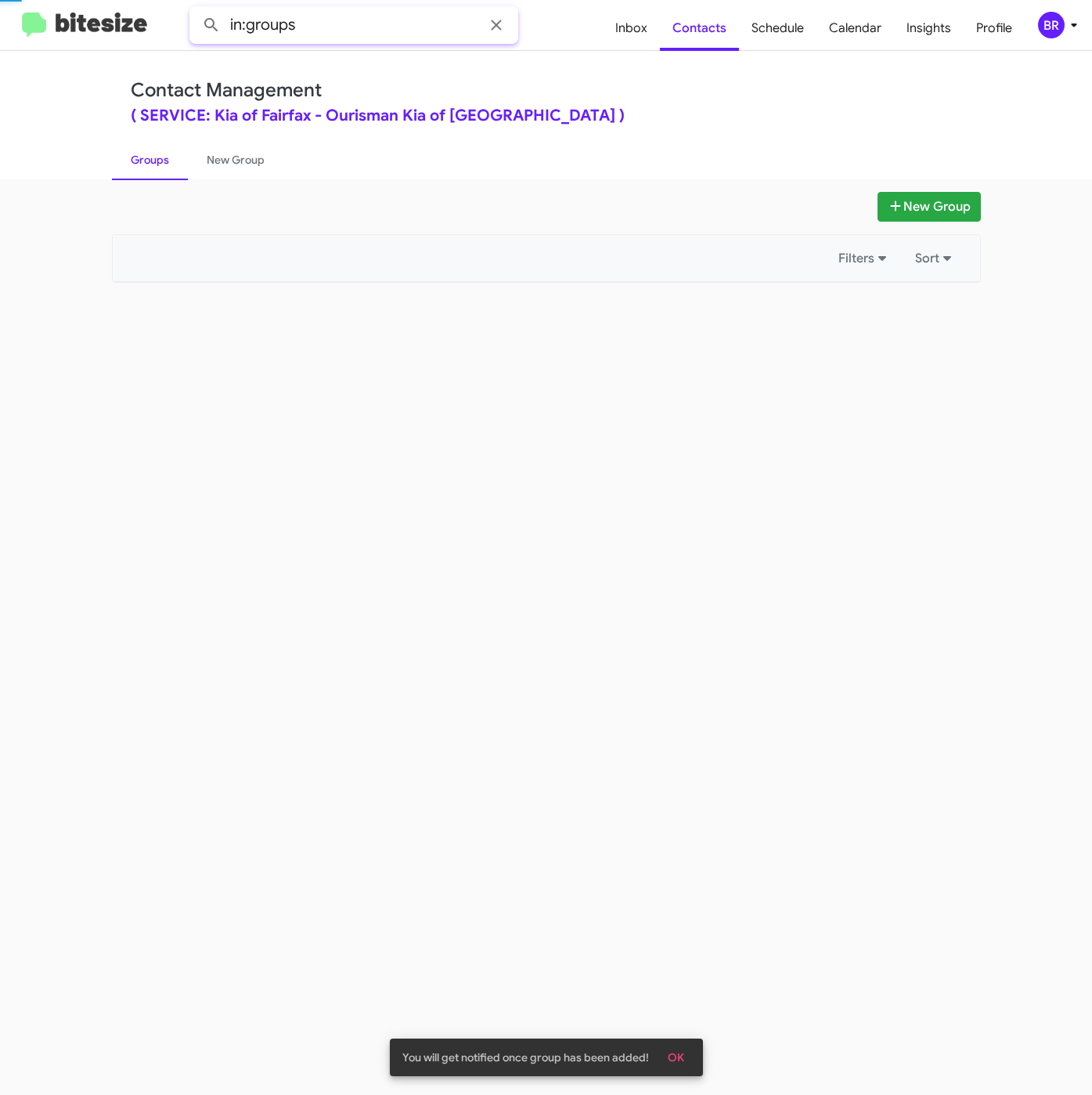
click at [377, 35] on input "in:groups" at bounding box center [353, 24] width 329 height 38
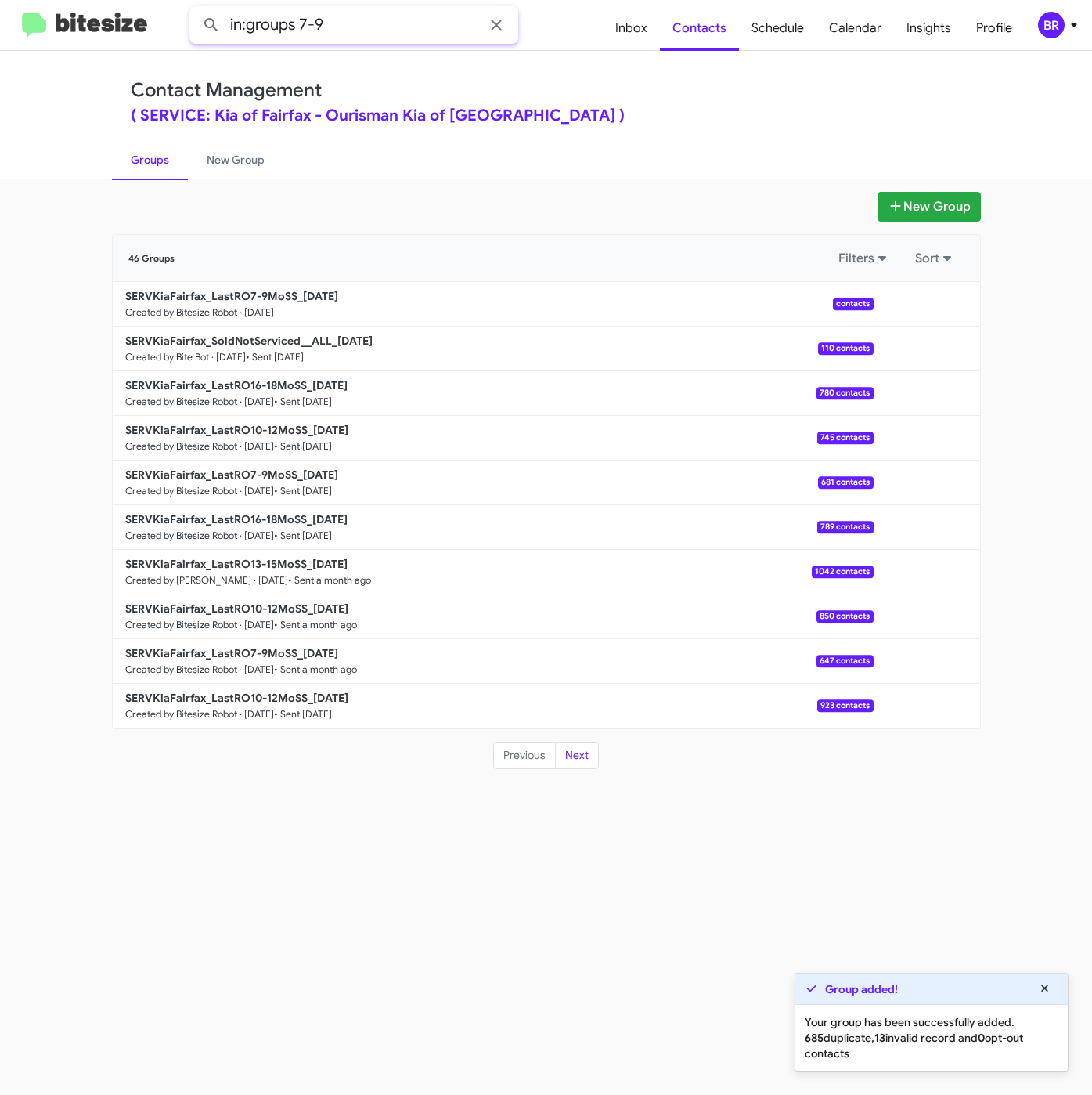
type input "in:groups 7-9"
click at [196, 9] on button at bounding box center [211, 24] width 31 height 31
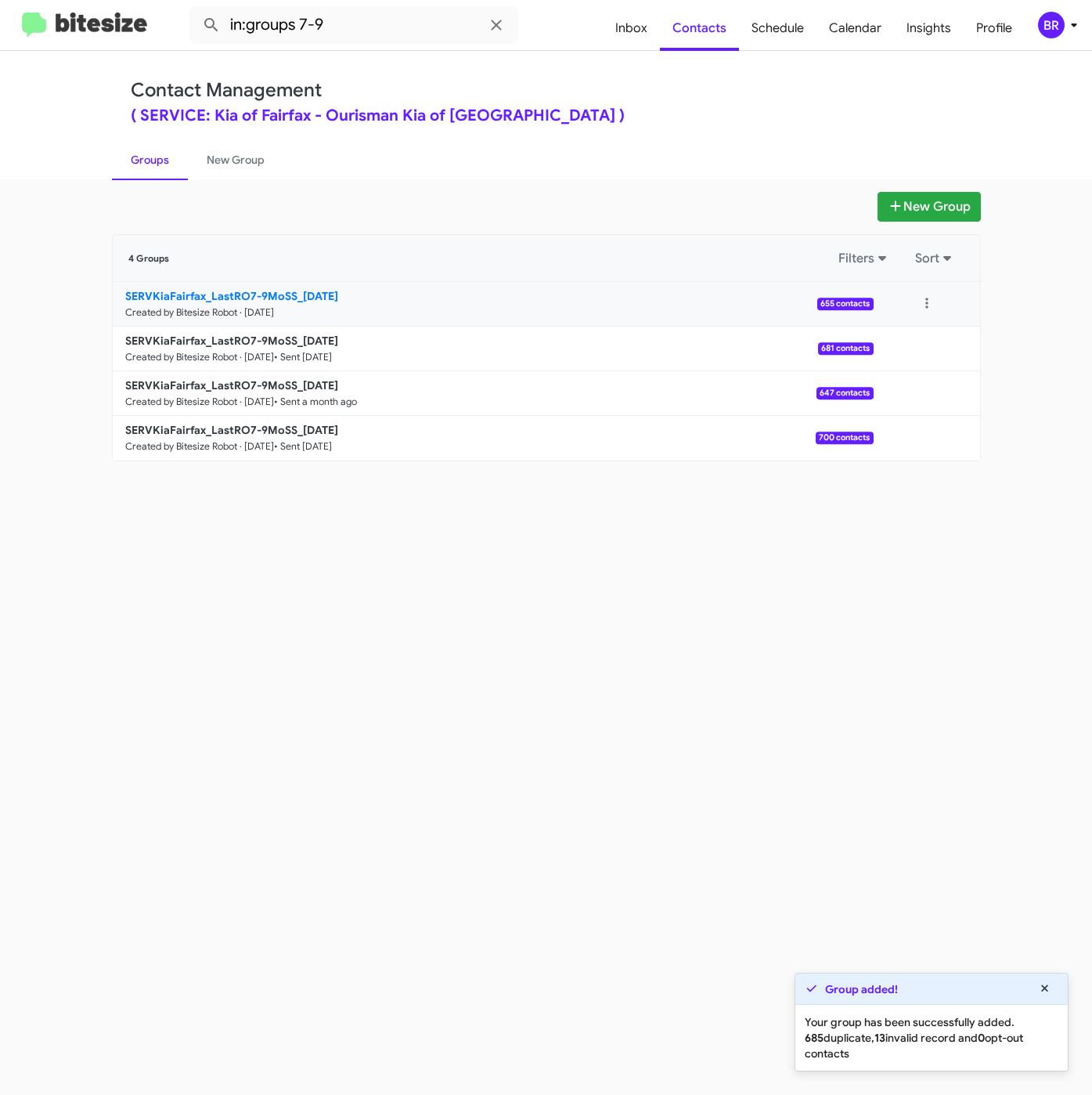
click at [262, 295] on b "SERVKiaFairfax_LastRO7-9MoSS_[DATE]" at bounding box center [231, 295] width 213 height 14
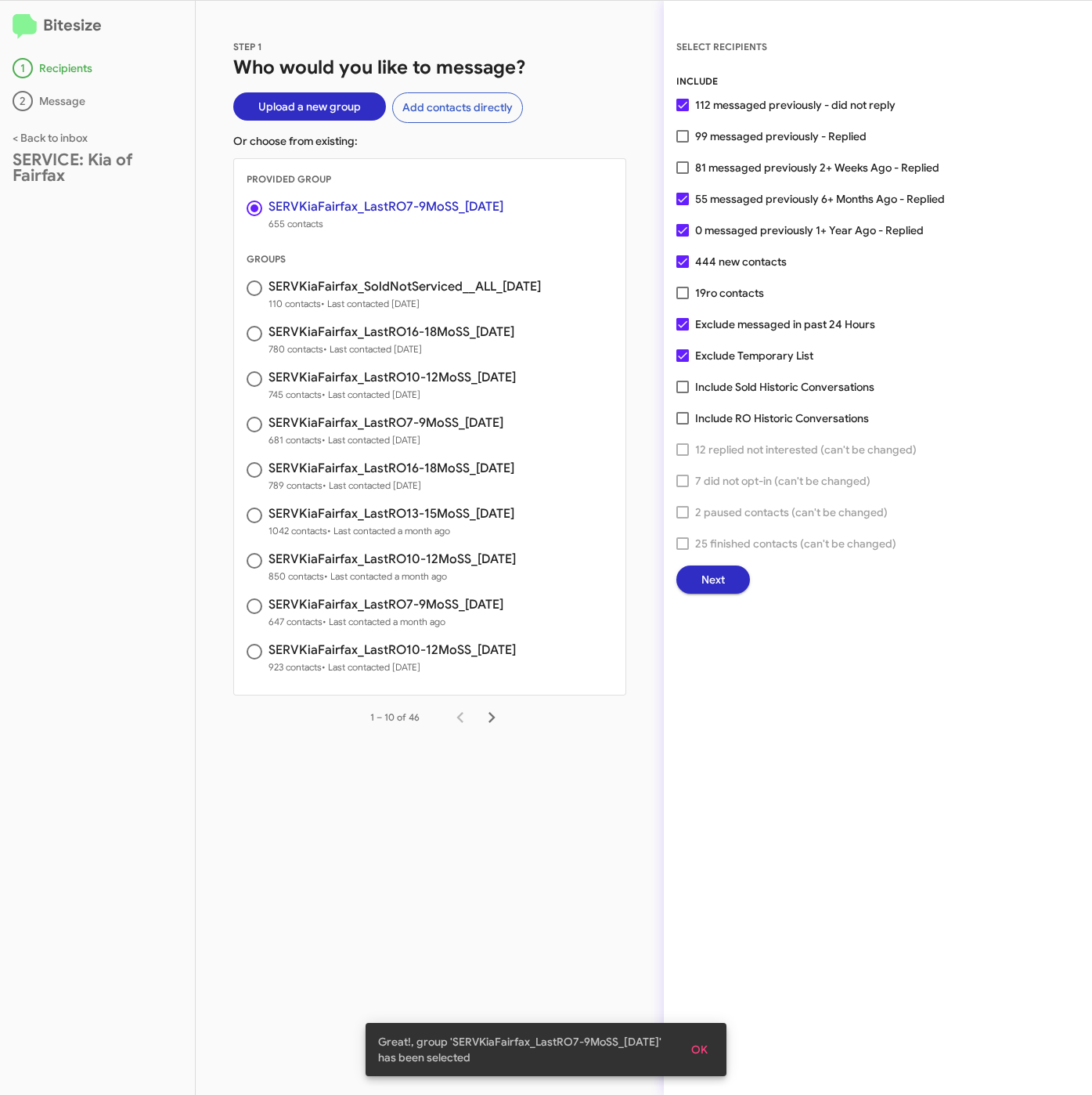
click at [729, 577] on button "Next" at bounding box center [713, 579] width 73 height 28
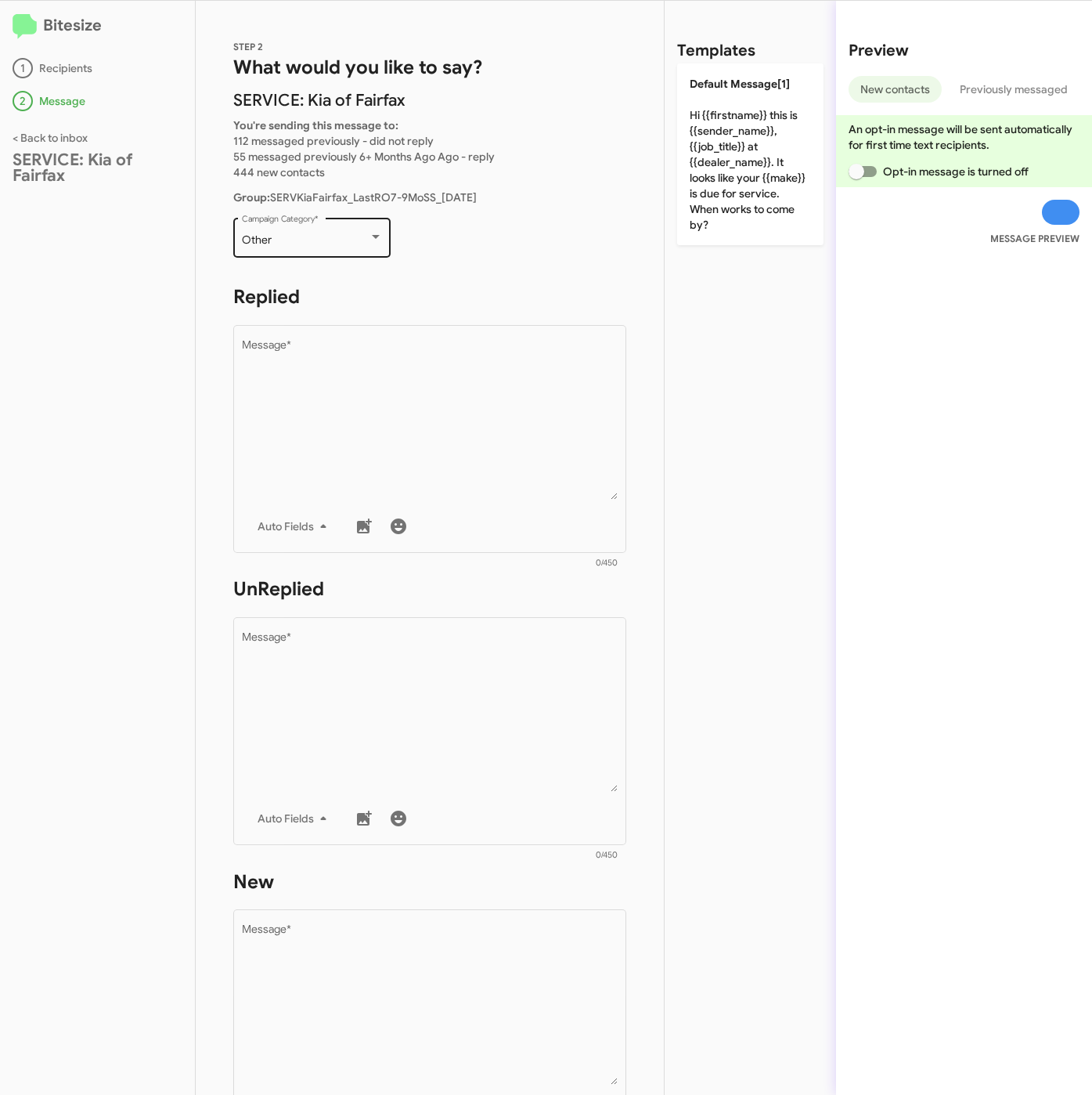
click at [338, 234] on div "Other" at bounding box center [305, 240] width 127 height 13
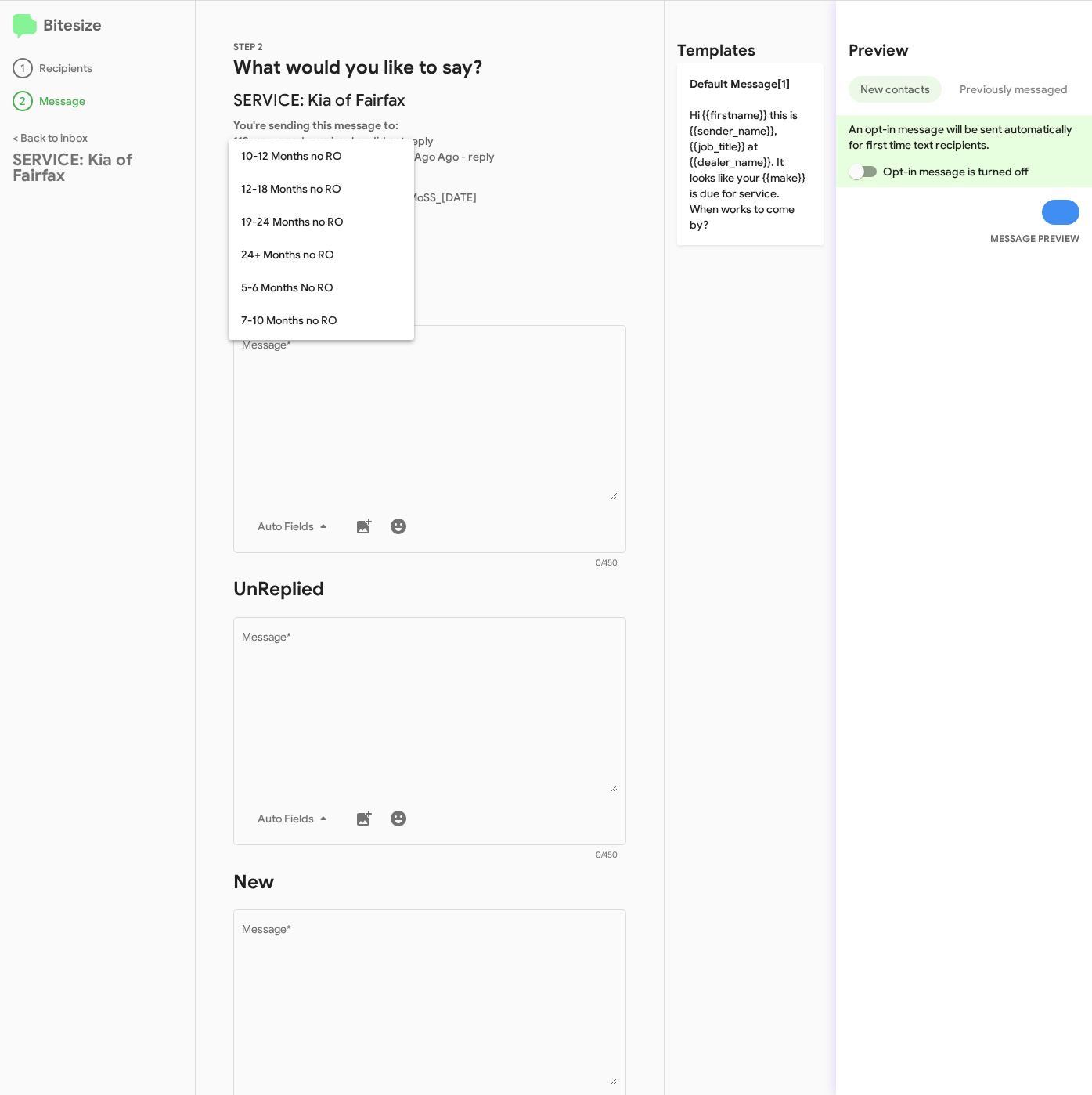
scroll to position [343, 0]
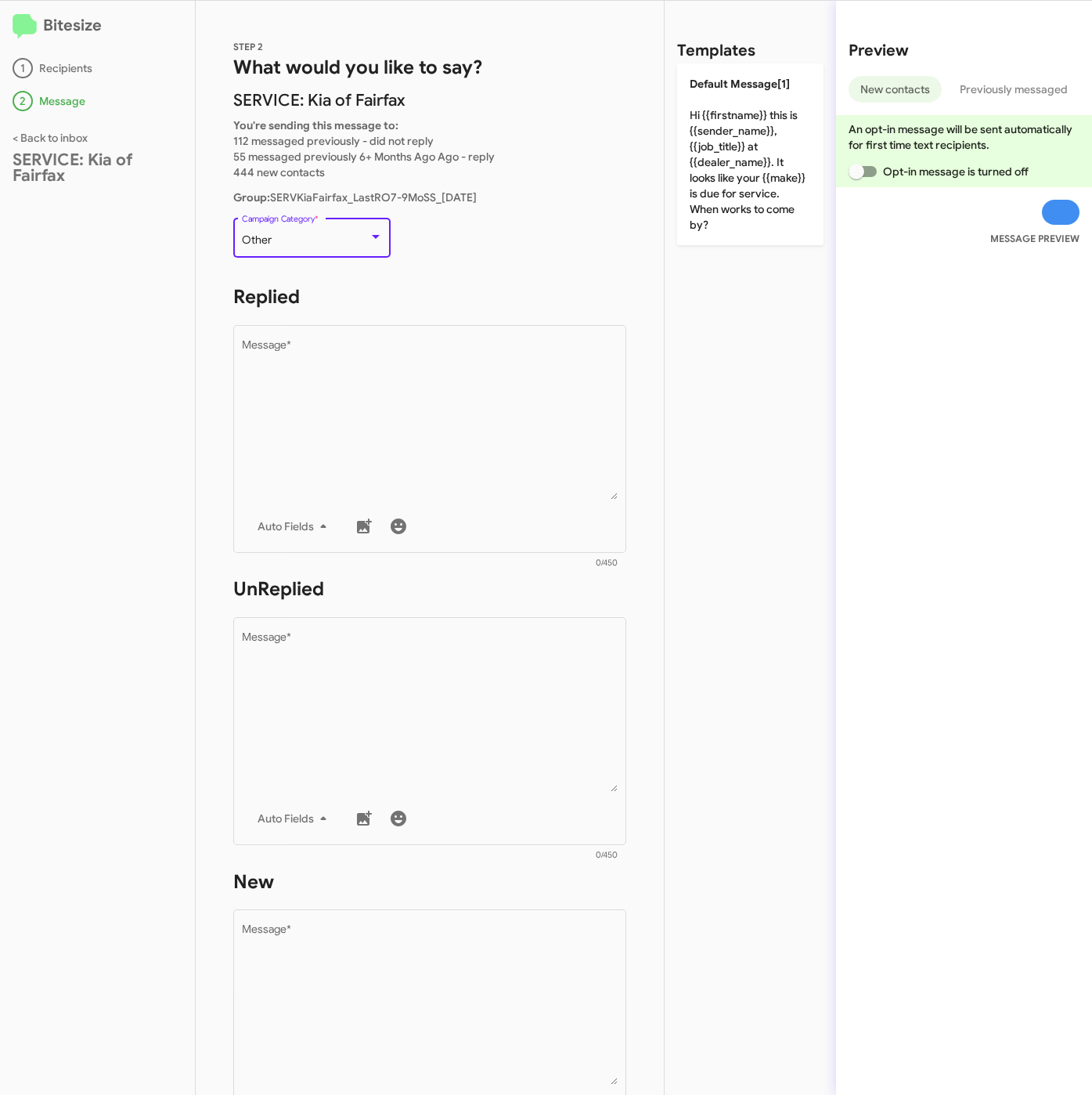
click at [338, 241] on div "Other" at bounding box center [305, 240] width 127 height 13
click at [296, 235] on div "Other" at bounding box center [305, 240] width 127 height 13
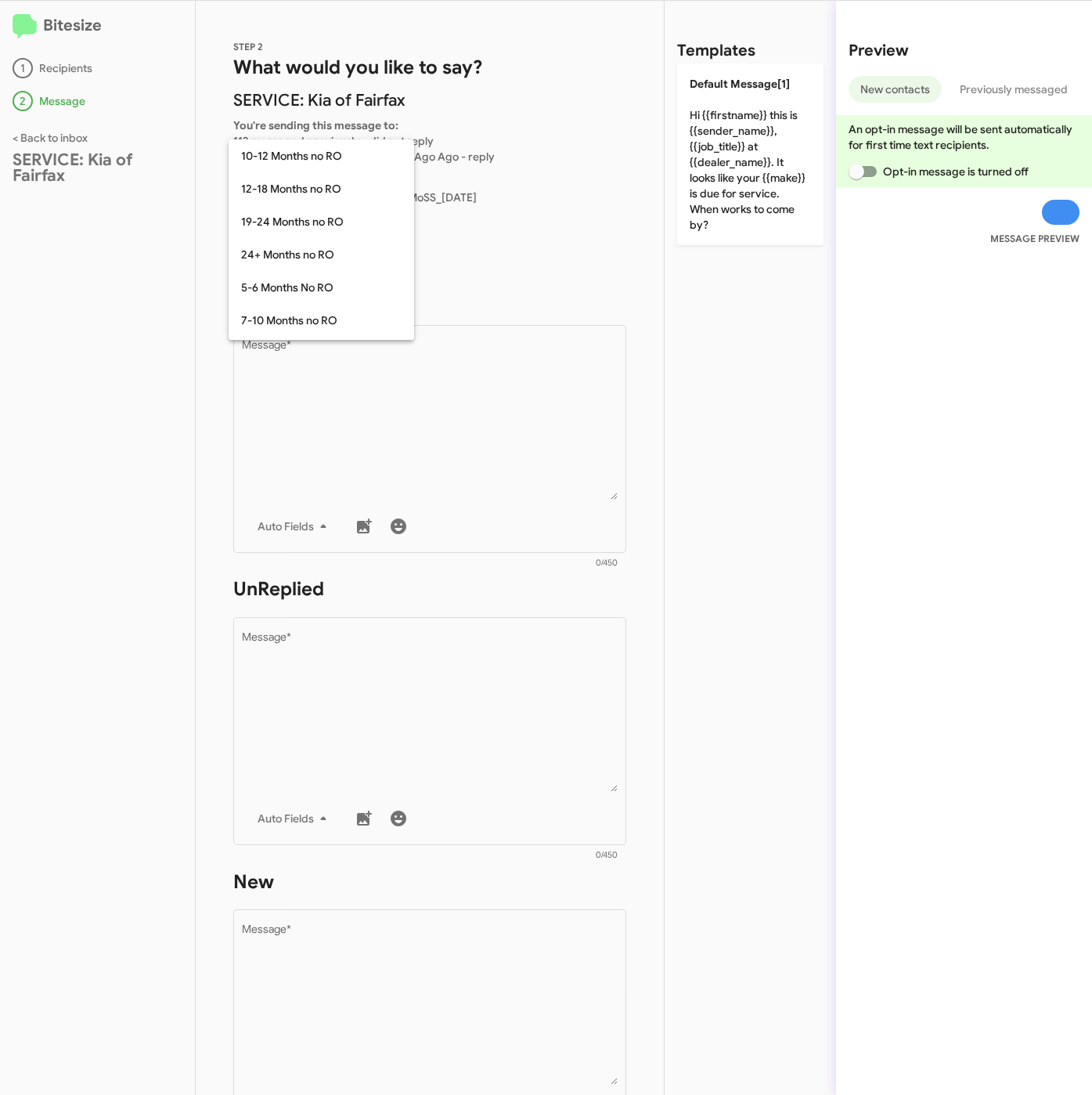
scroll to position [118, 0]
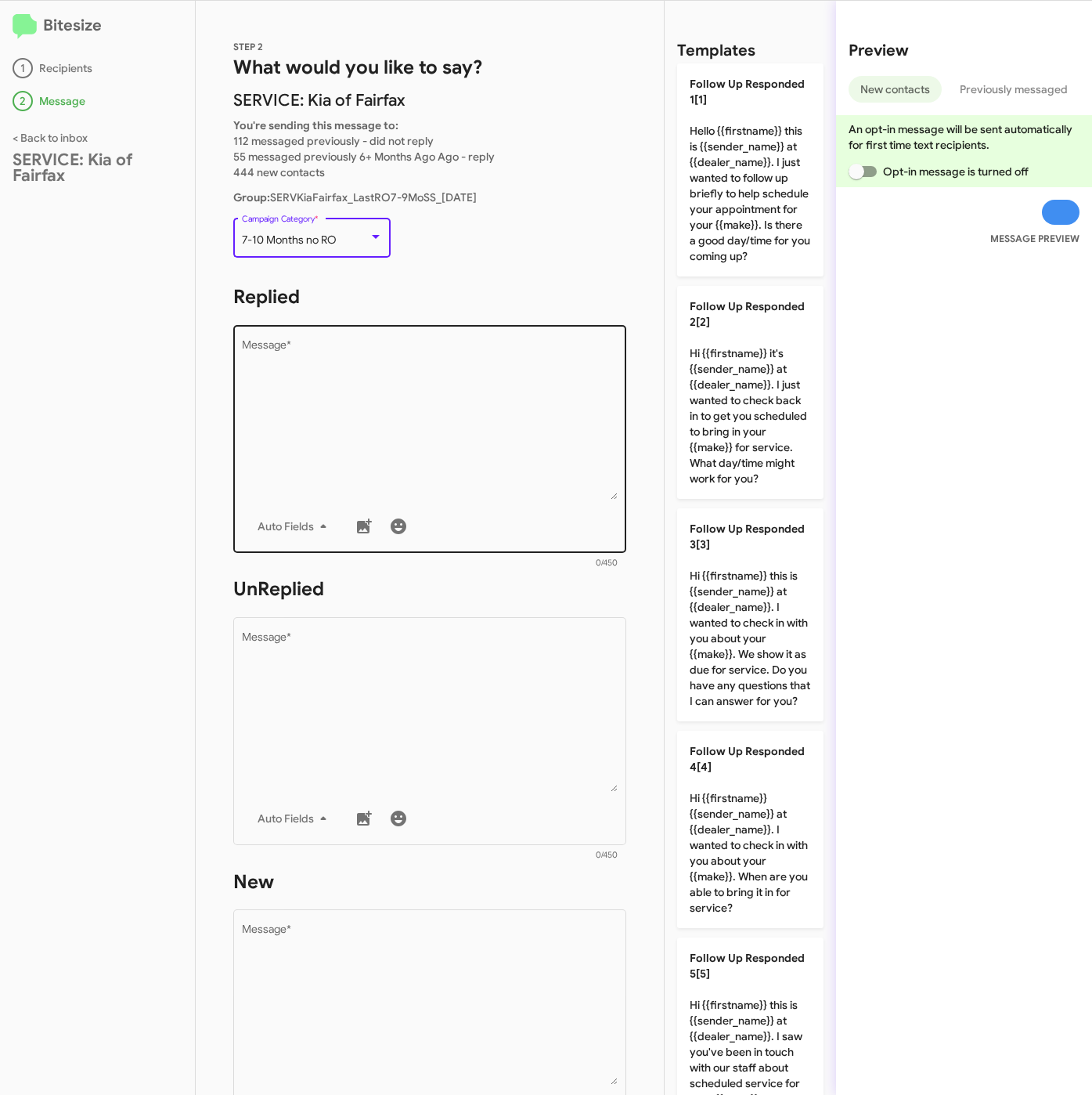
click at [342, 400] on textarea "Message *" at bounding box center [431, 420] width 377 height 160
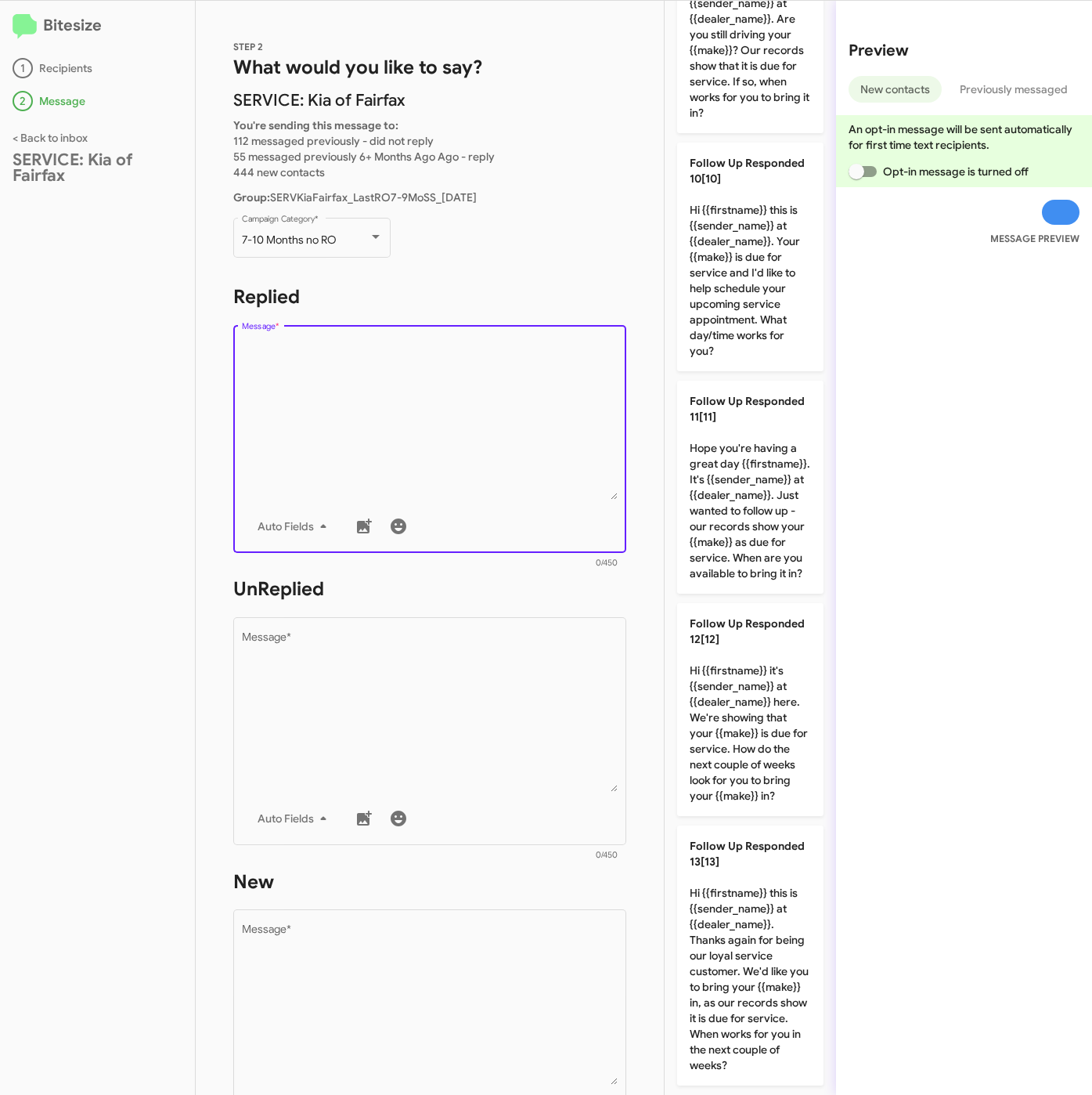
scroll to position [2086, 0]
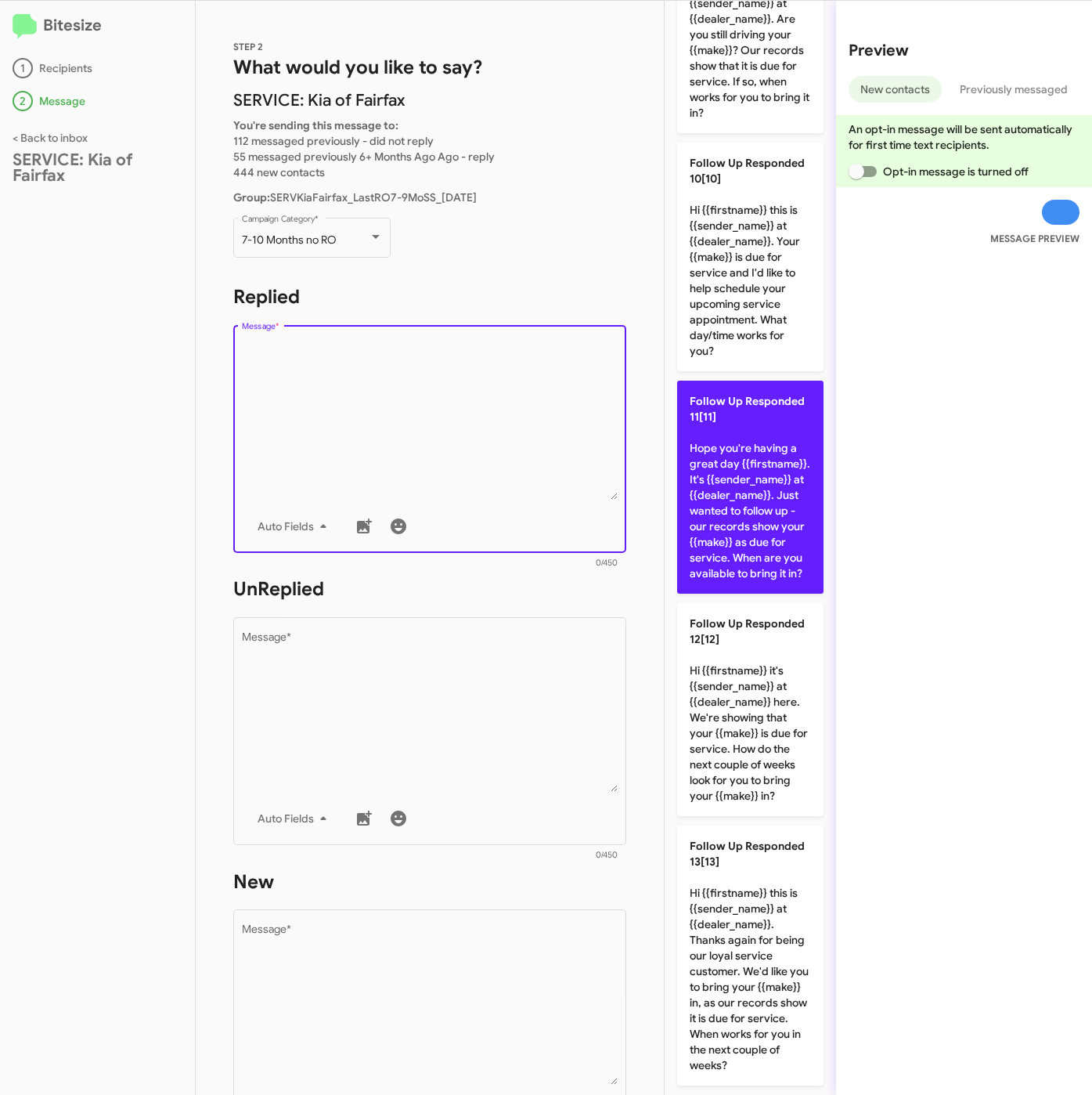
click at [772, 593] on p "Follow Up Responded 11[11] Hope you're having a great day {{firstname}}. It's {…" at bounding box center [750, 486] width 146 height 213
type textarea "Hope you're having a great day {{firstname}}. It's {{sender_name}} at {{dealer_…"
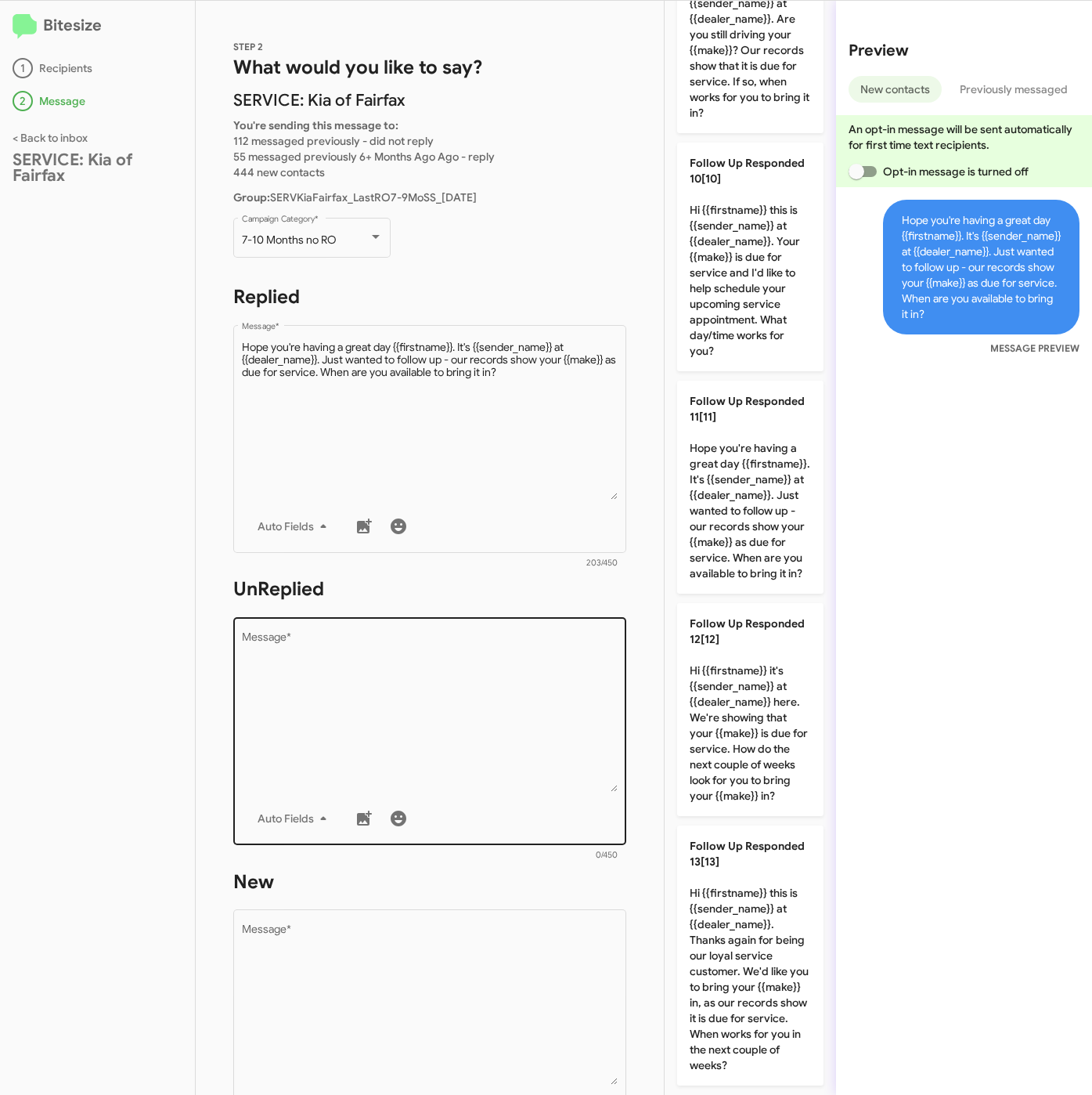
click at [411, 677] on textarea "Message *" at bounding box center [431, 712] width 377 height 160
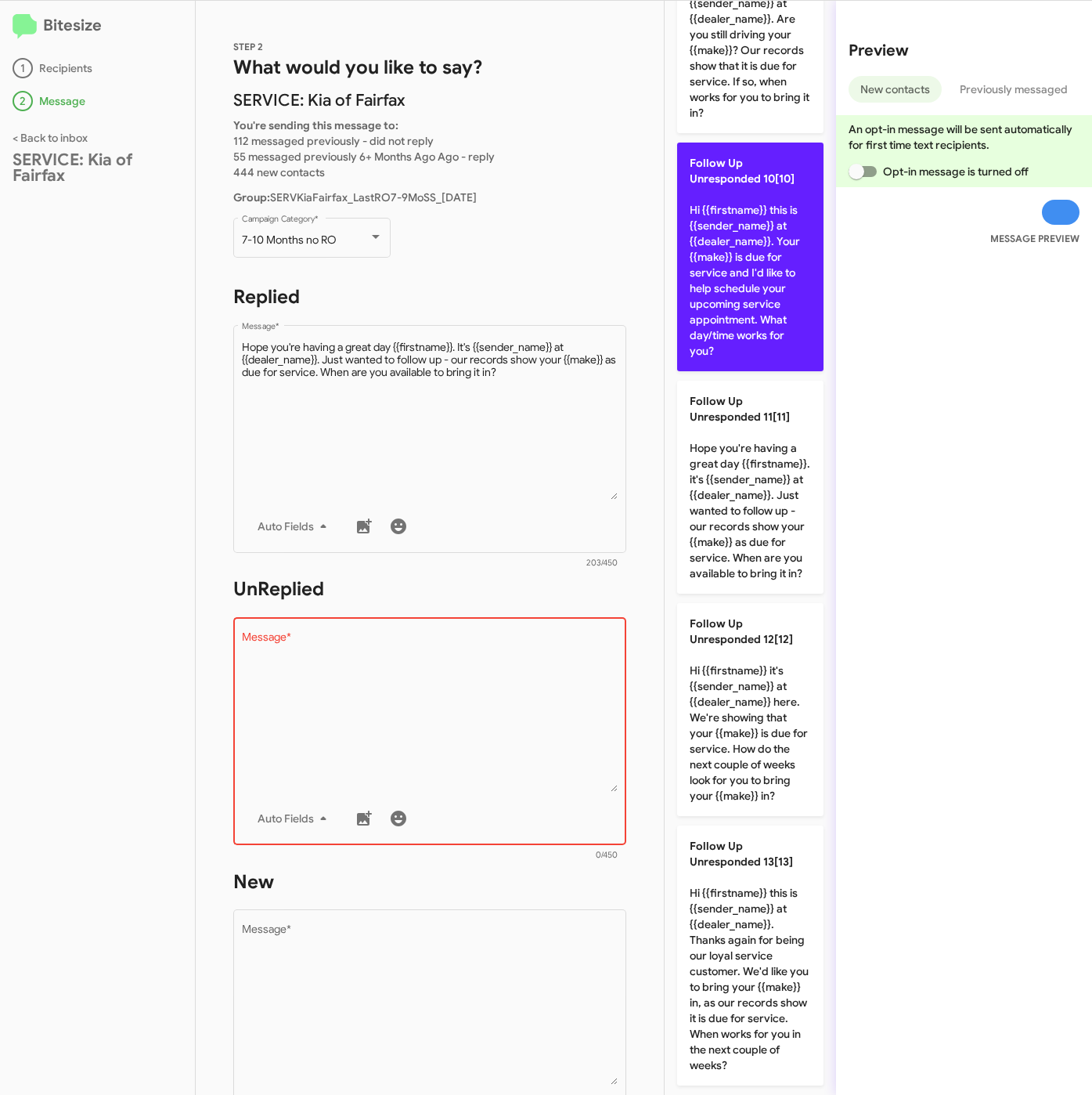
click at [729, 371] on p "Follow Up Unresponded 10[10] Hi {{firstname}} this is {{sender_name}} at {{deal…" at bounding box center [750, 257] width 146 height 229
type textarea "Hi {{firstname}} this is {{sender_name}} at {{dealer_name}}. Your {{make}} is d…"
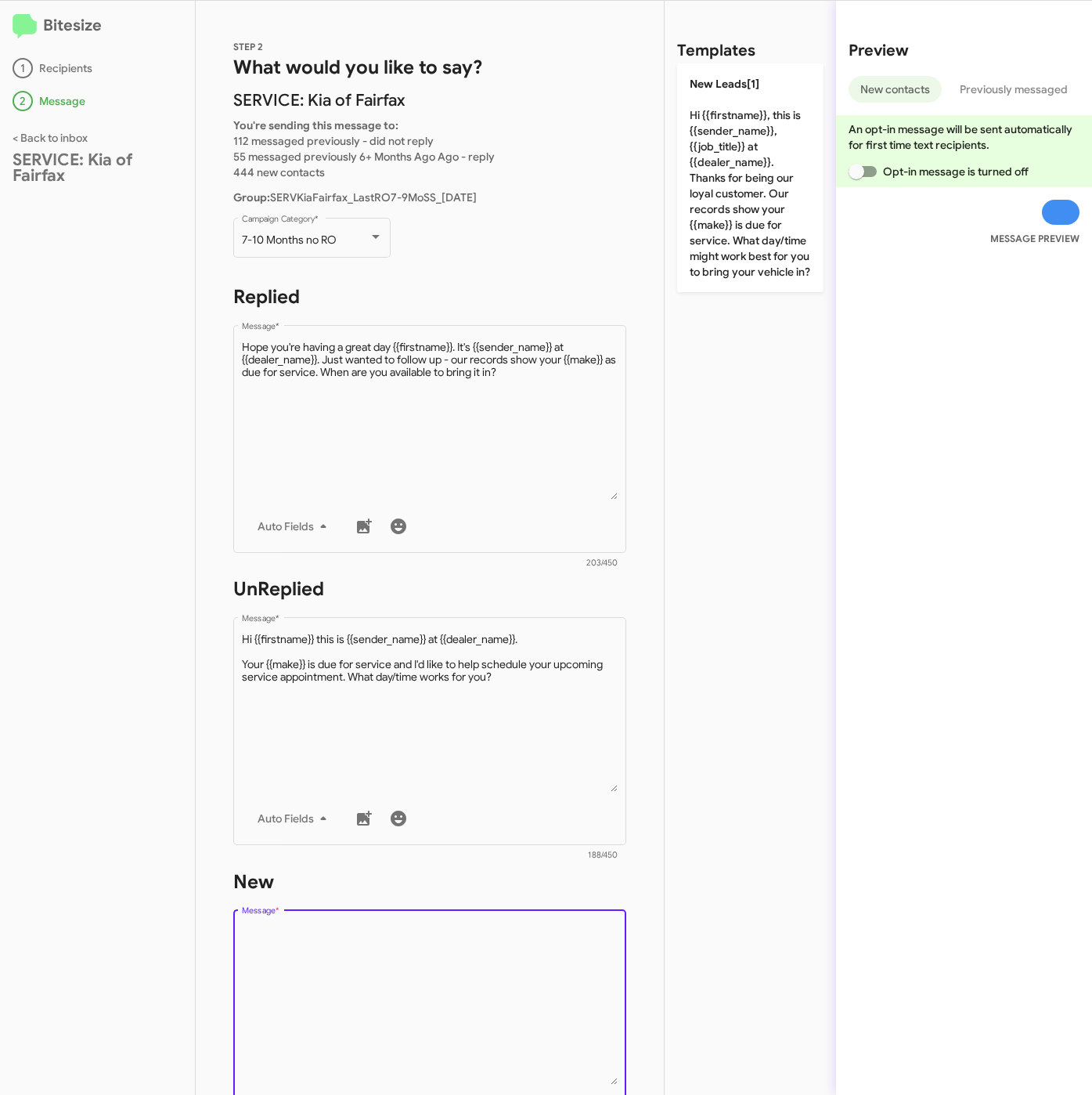
click at [482, 963] on textarea "Message *" at bounding box center [431, 1005] width 377 height 160
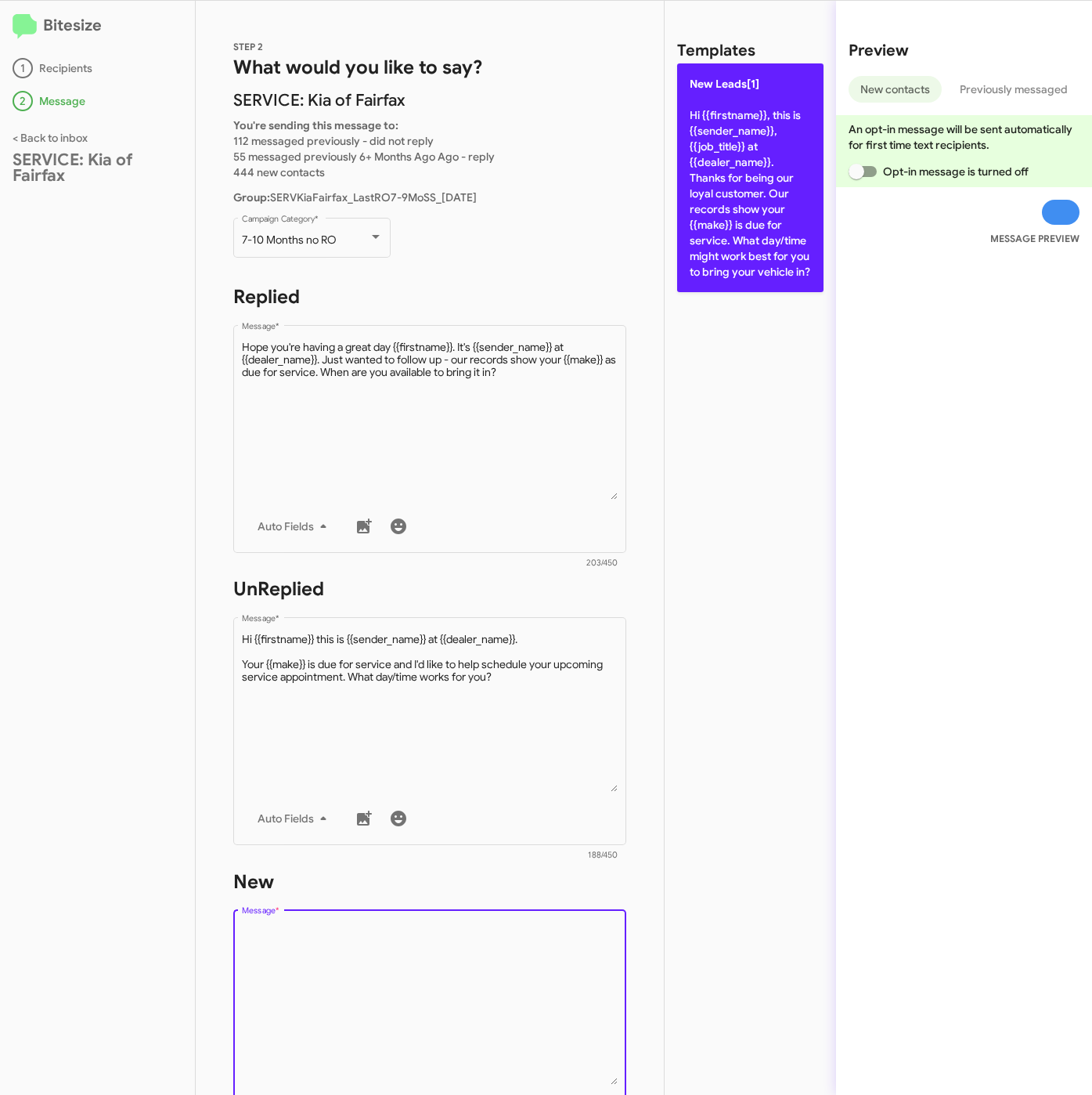
click at [759, 164] on p "New Leads[1] Hi {{firstname}}, this is {{sender_name}}, {{job_title}} at {{deal…" at bounding box center [750, 178] width 146 height 229
type textarea "Hi {{firstname}}, this is {{sender_name}}, {{job_title}} at {{dealer_name}}. Th…"
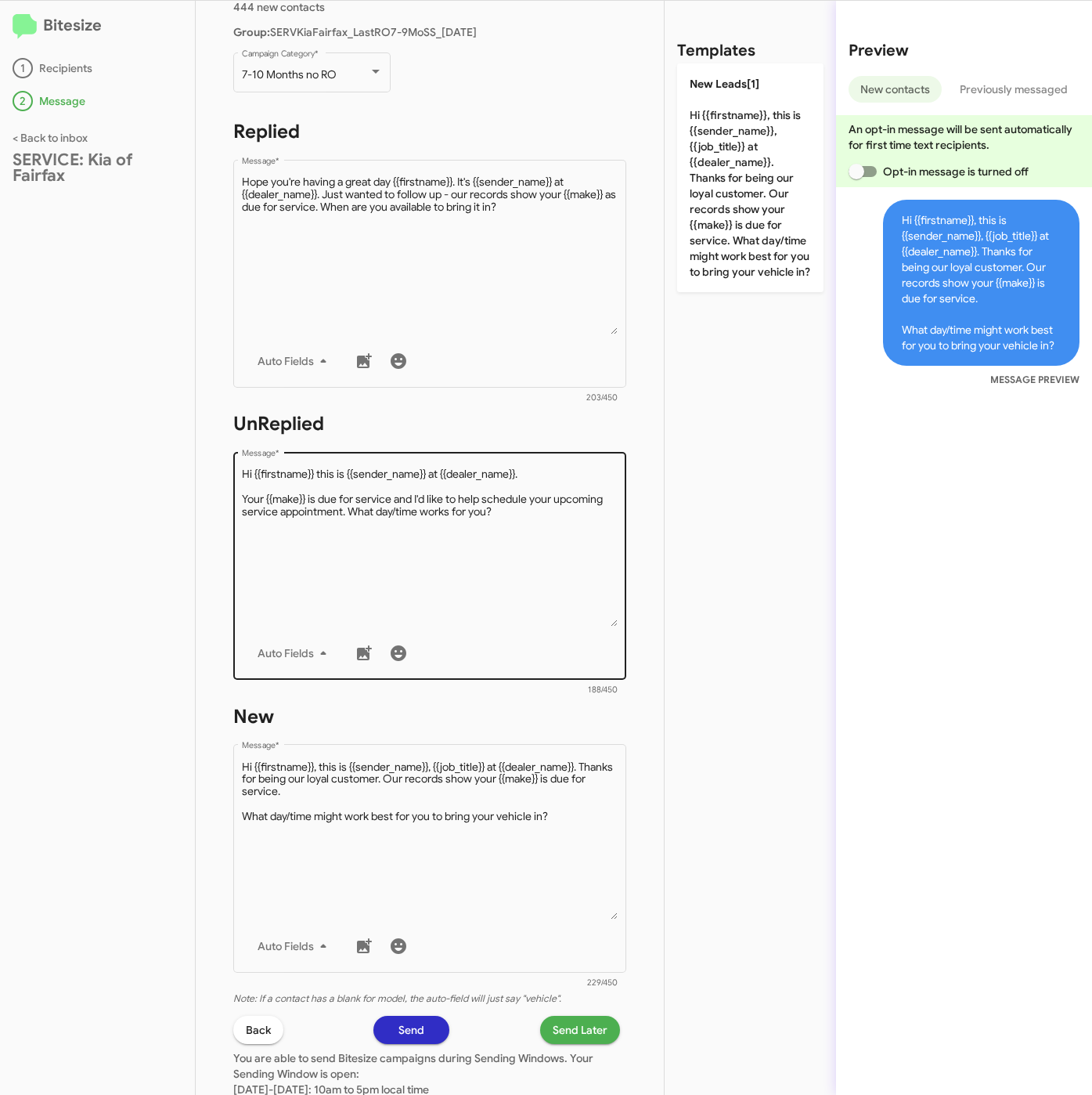
scroll to position [337, 0]
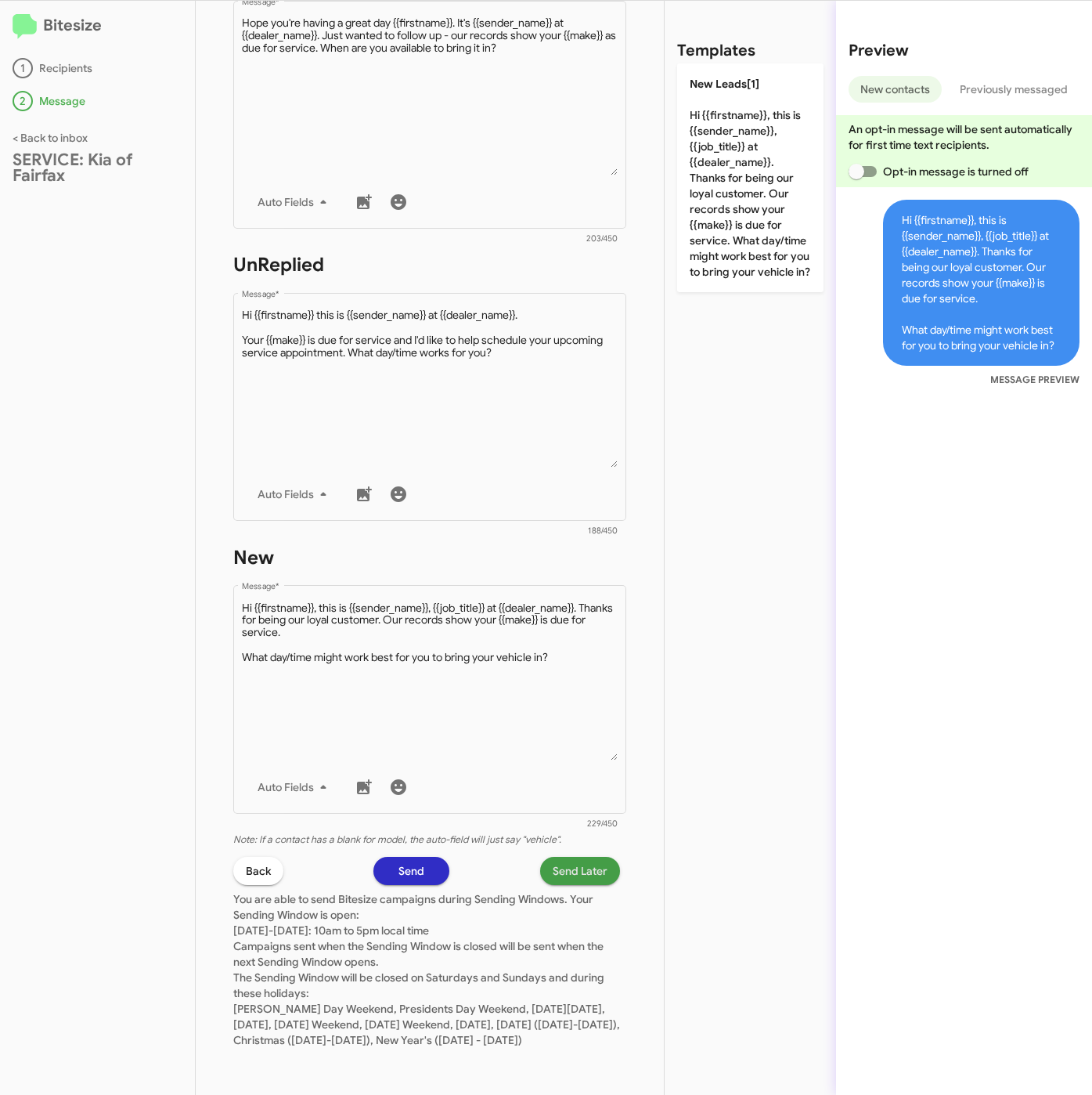
click at [566, 857] on span "Send Later" at bounding box center [580, 870] width 55 height 28
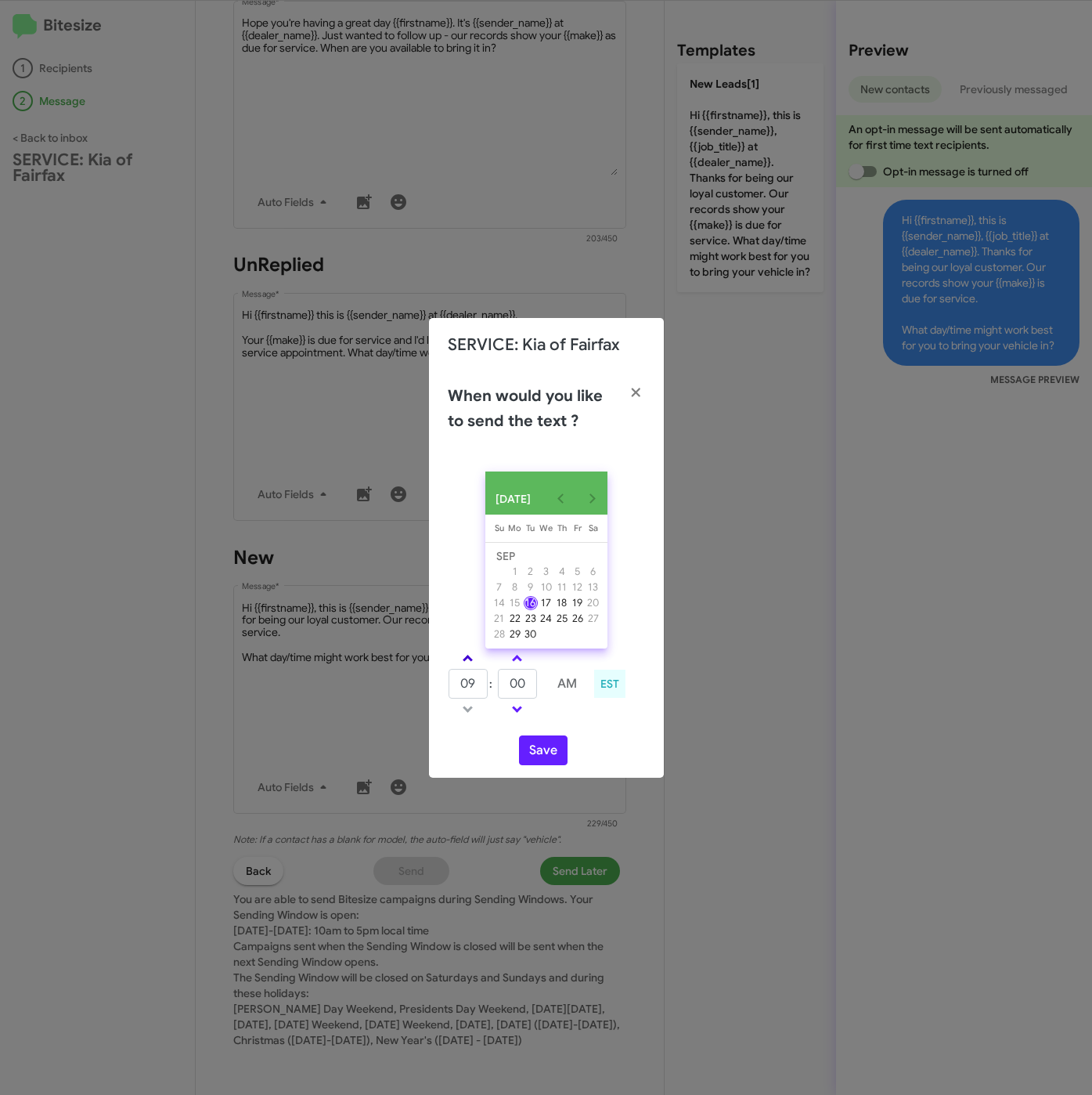
click at [470, 661] on span at bounding box center [468, 660] width 10 height 10
type input "10"
click at [527, 684] on input "00" at bounding box center [517, 683] width 40 height 29
type input "05"
click at [557, 757] on button "Save" at bounding box center [543, 750] width 49 height 29
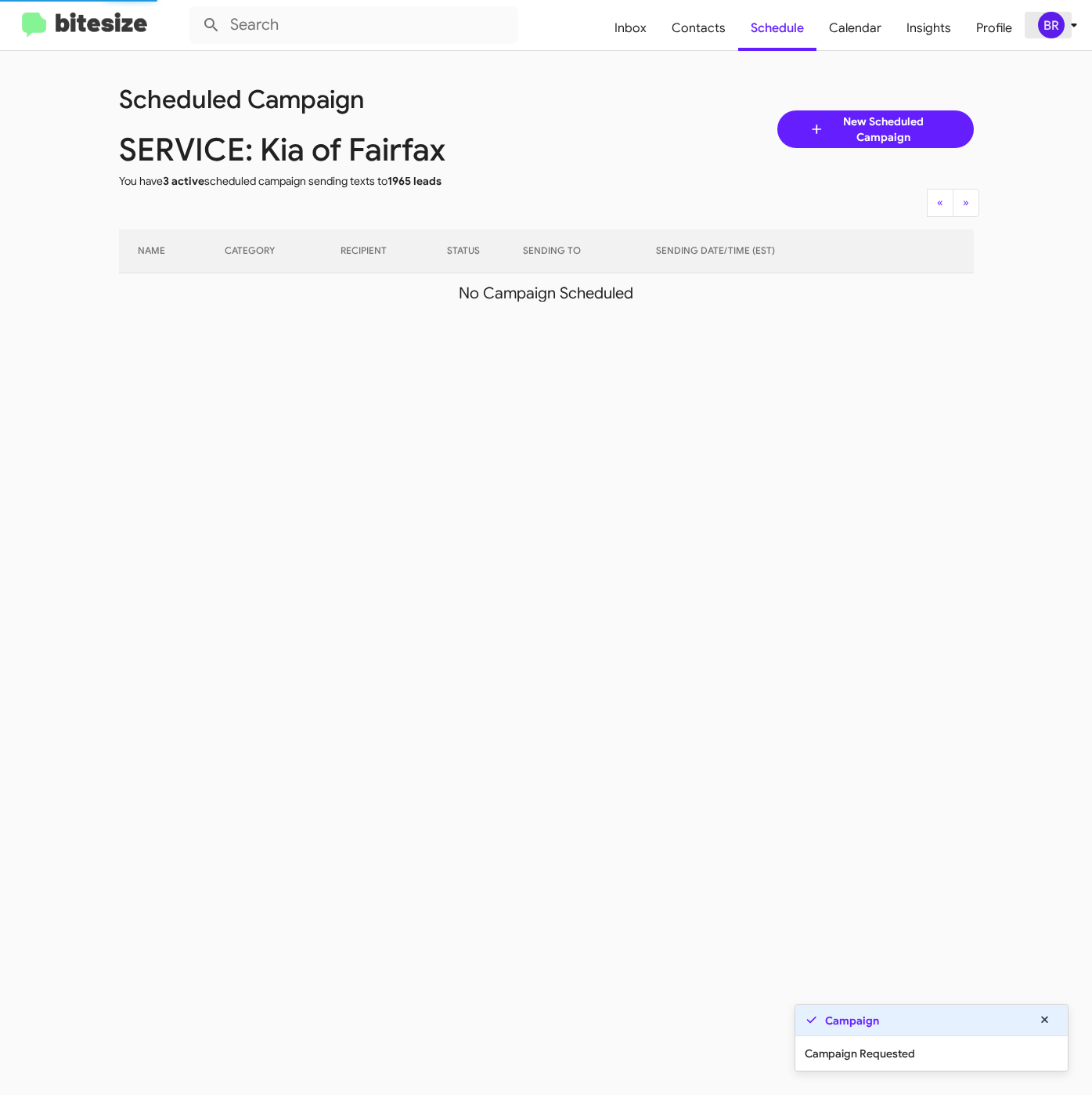
click at [1064, 24] on icon at bounding box center [1073, 25] width 19 height 19
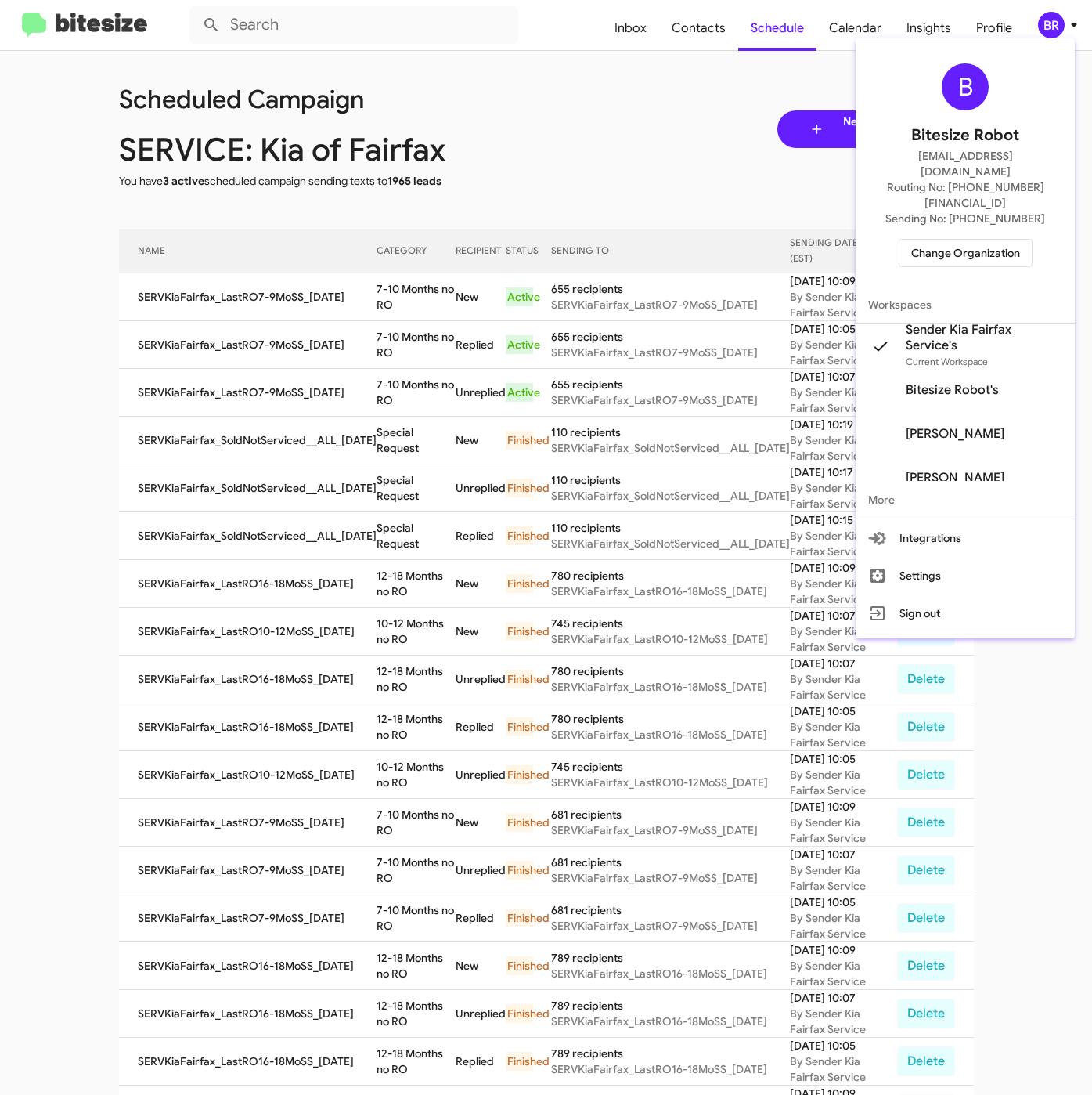
click at [372, 304] on div at bounding box center [546, 547] width 1092 height 1095
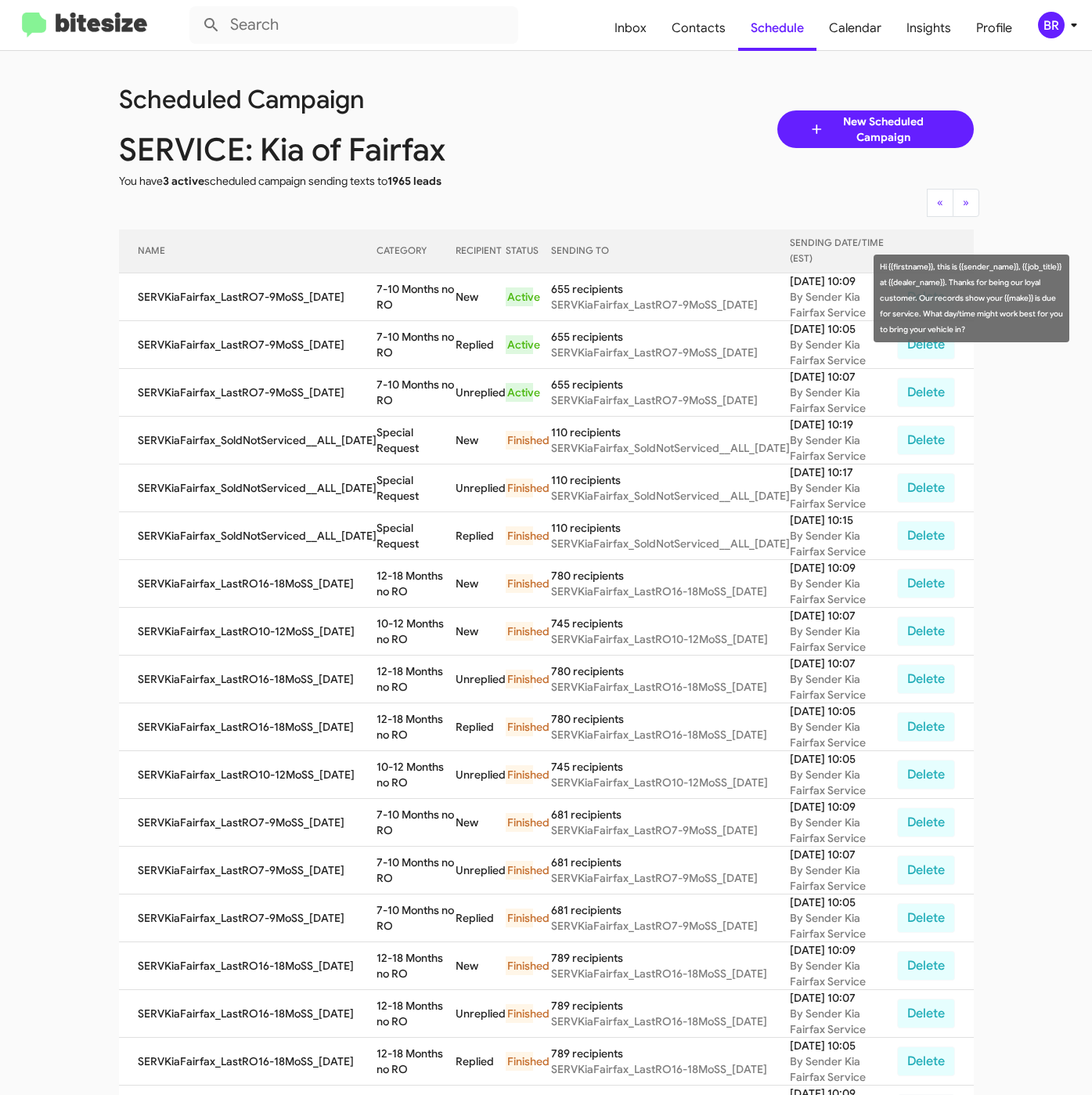
drag, startPoint x: 366, startPoint y: 289, endPoint x: 388, endPoint y: 306, distance: 27.8
click at [388, 306] on td "7-10 Months no RO" at bounding box center [416, 297] width 80 height 48
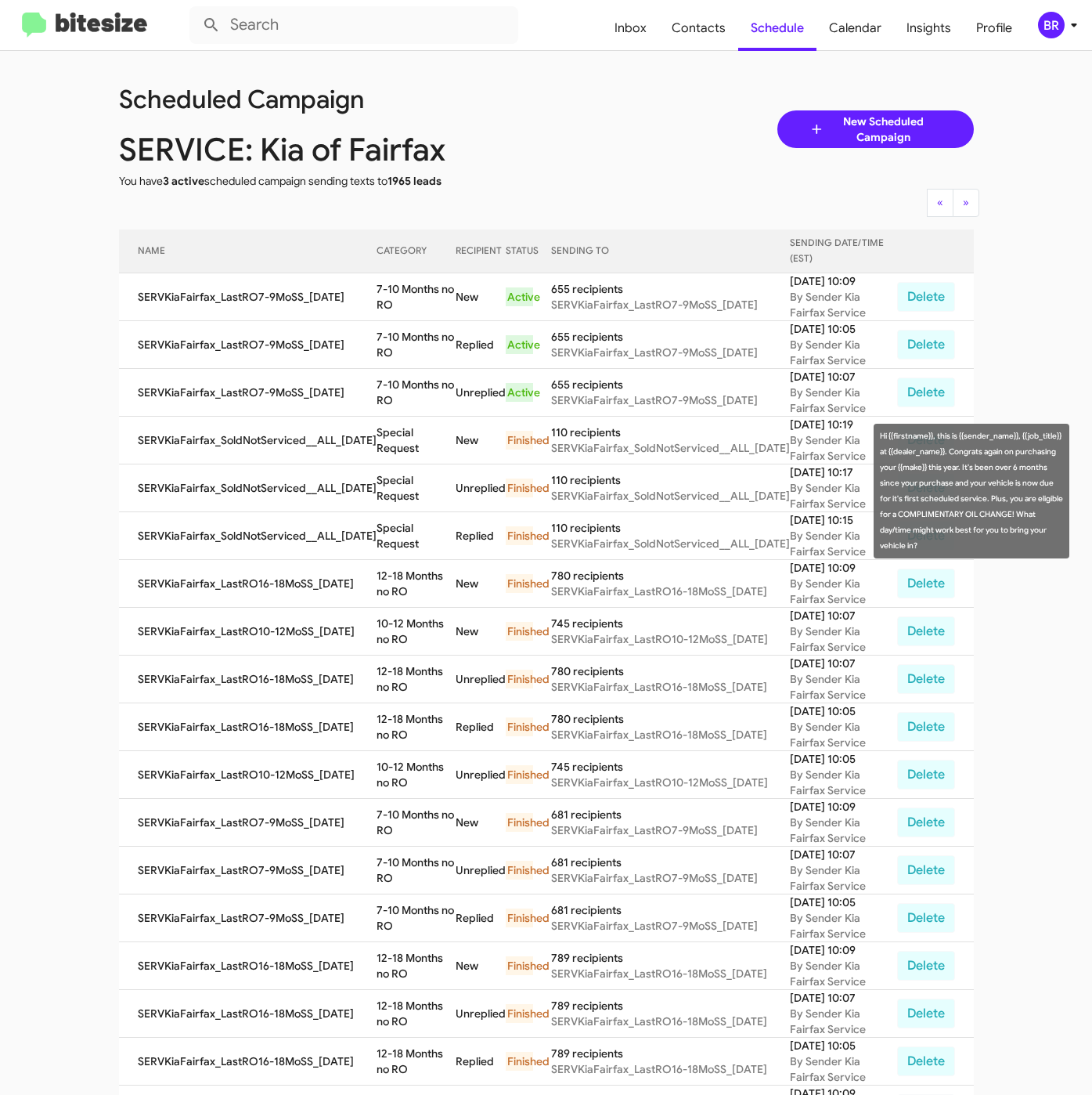
copy td "7-10 Months no RO"
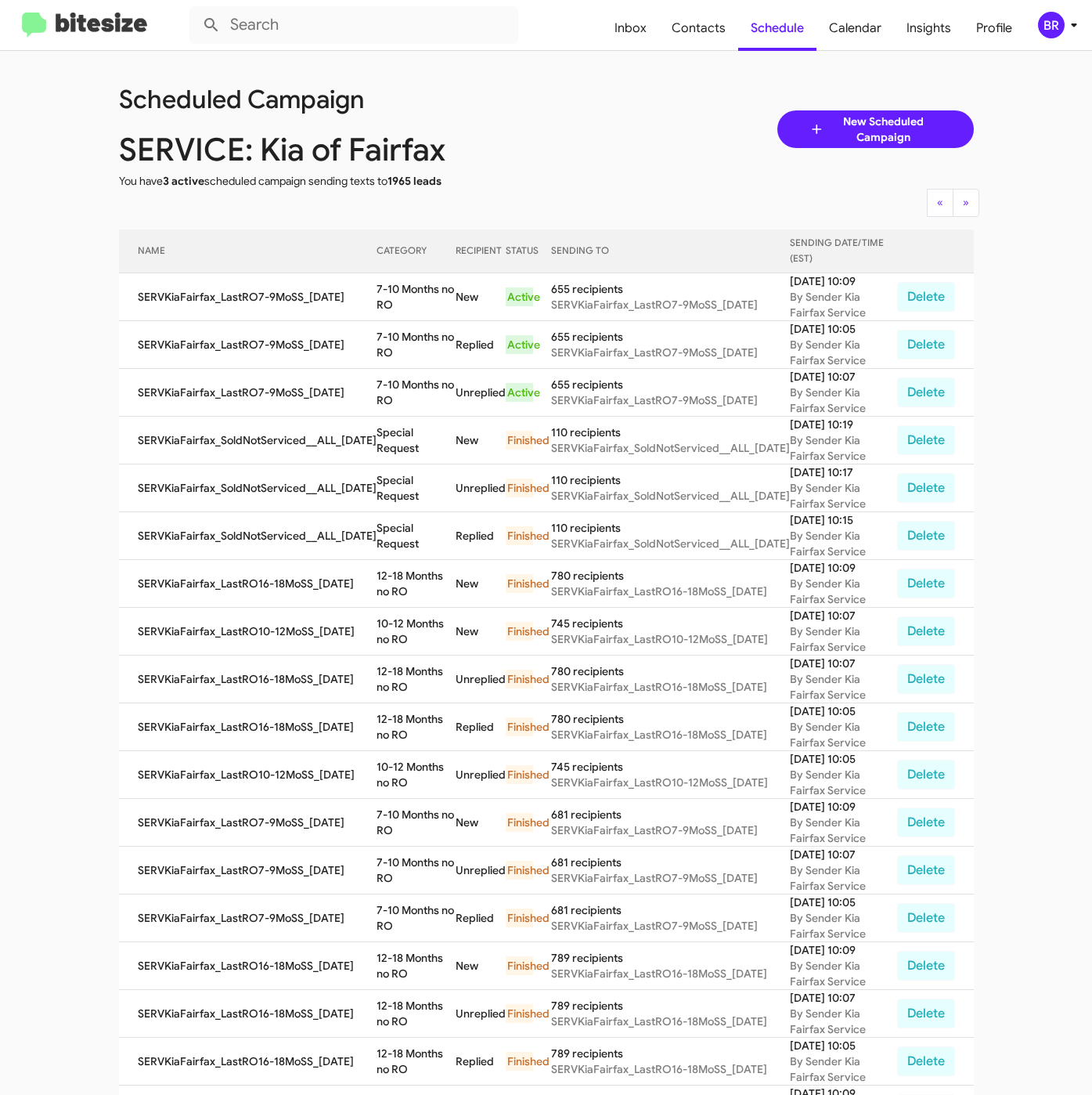
click at [1058, 38] on span "BR" at bounding box center [1061, 25] width 47 height 27
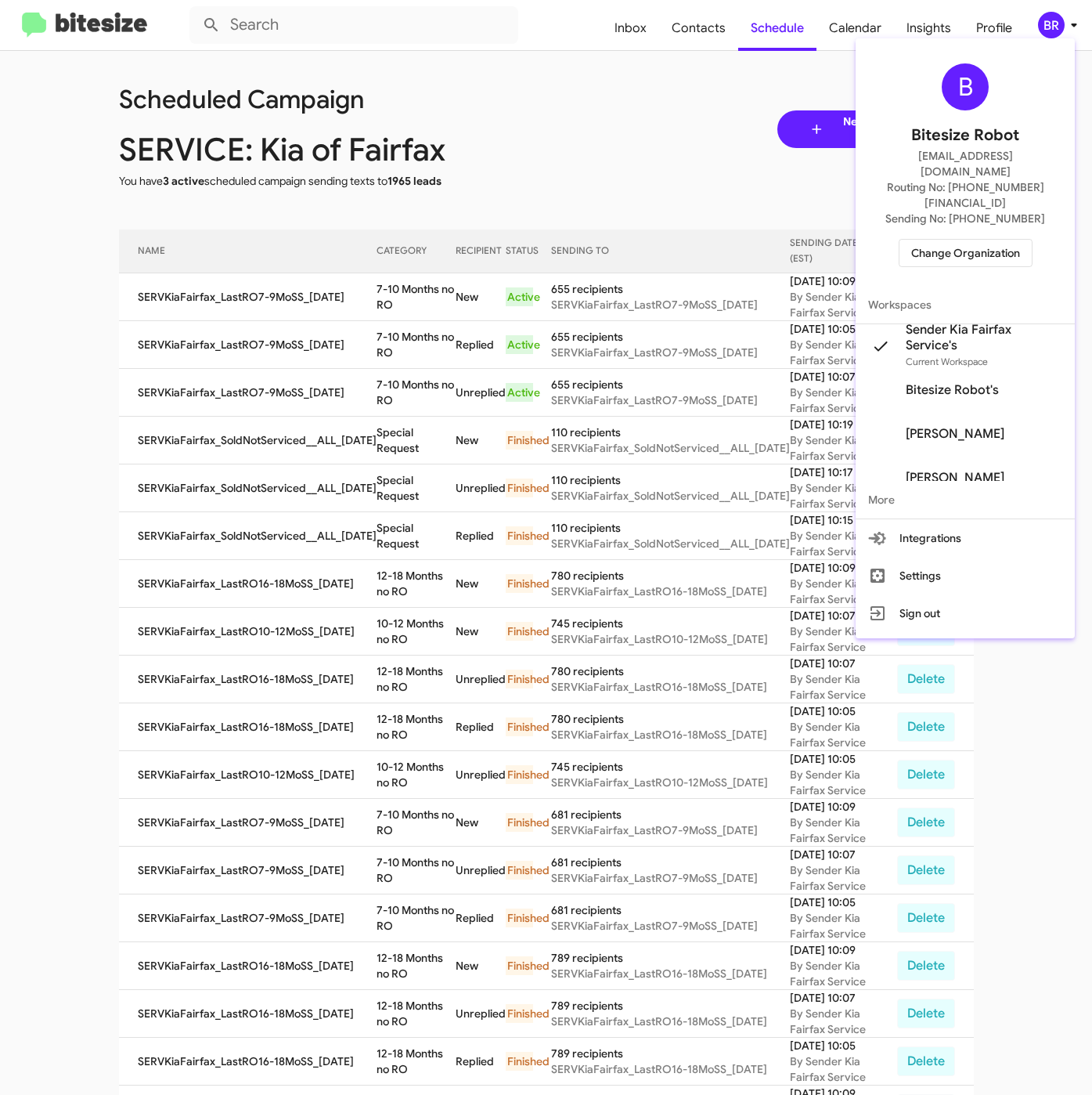
click at [962, 240] on span "Change Organization" at bounding box center [965, 253] width 109 height 27
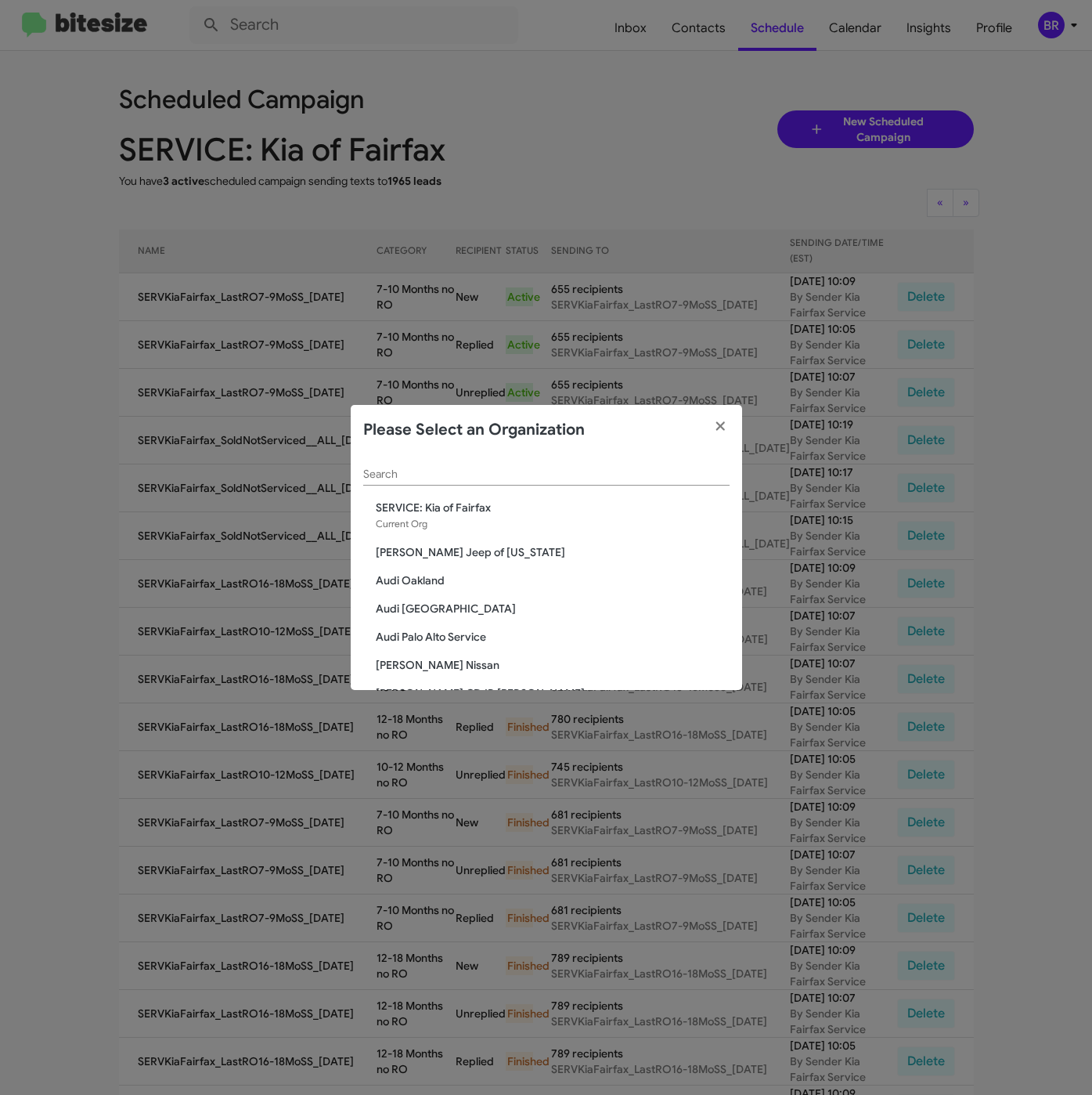
click at [515, 476] on input "Search" at bounding box center [546, 474] width 366 height 13
paste input "SERVICE: Chevy Rockville"
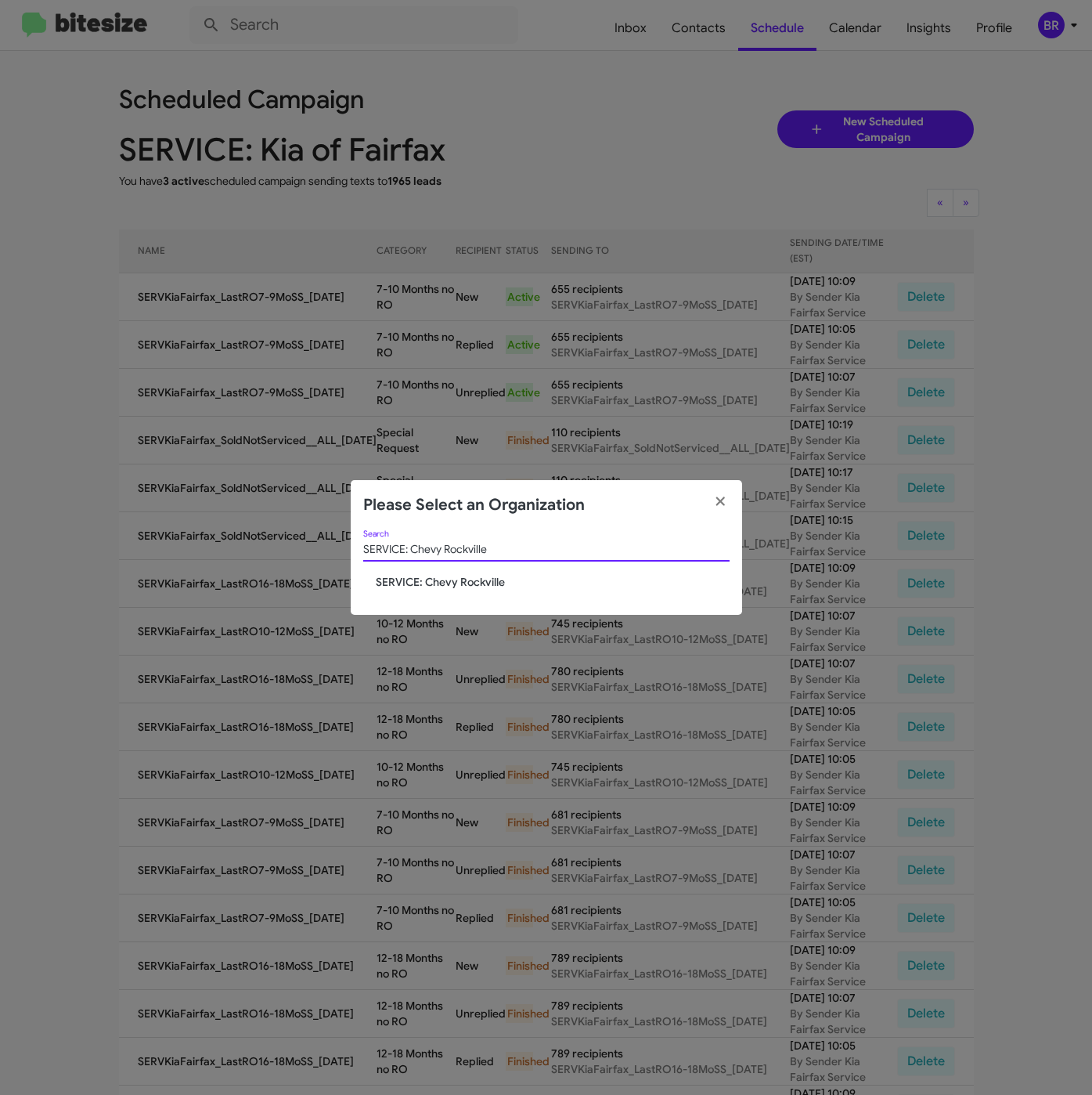
type input "SERVICE: Chevy Rockville"
click at [459, 582] on span "SERVICE: Chevy Rockville" at bounding box center [553, 582] width 354 height 16
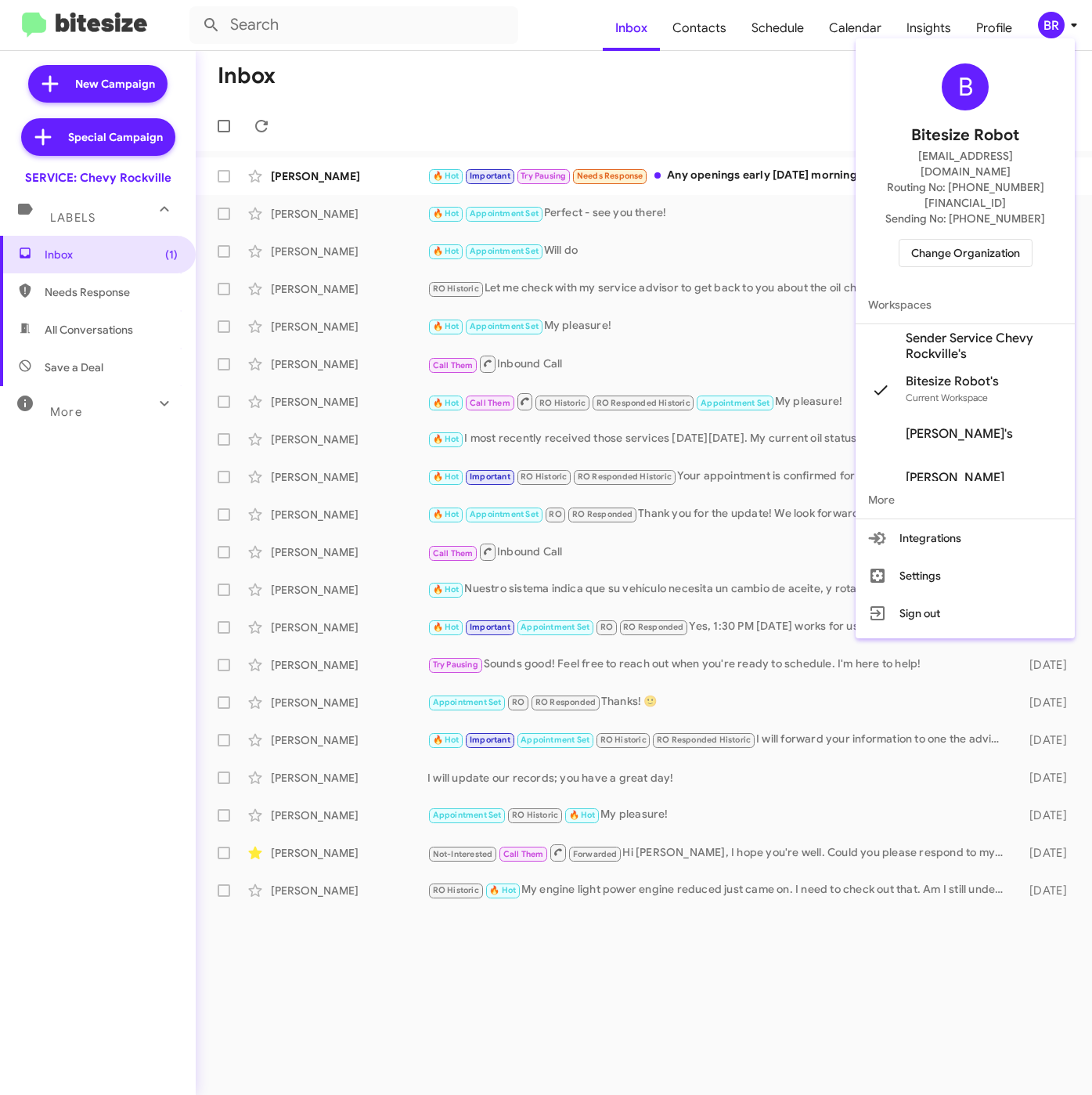
click at [918, 331] on span "Sender Service Chevy Rockville's" at bounding box center [983, 346] width 156 height 31
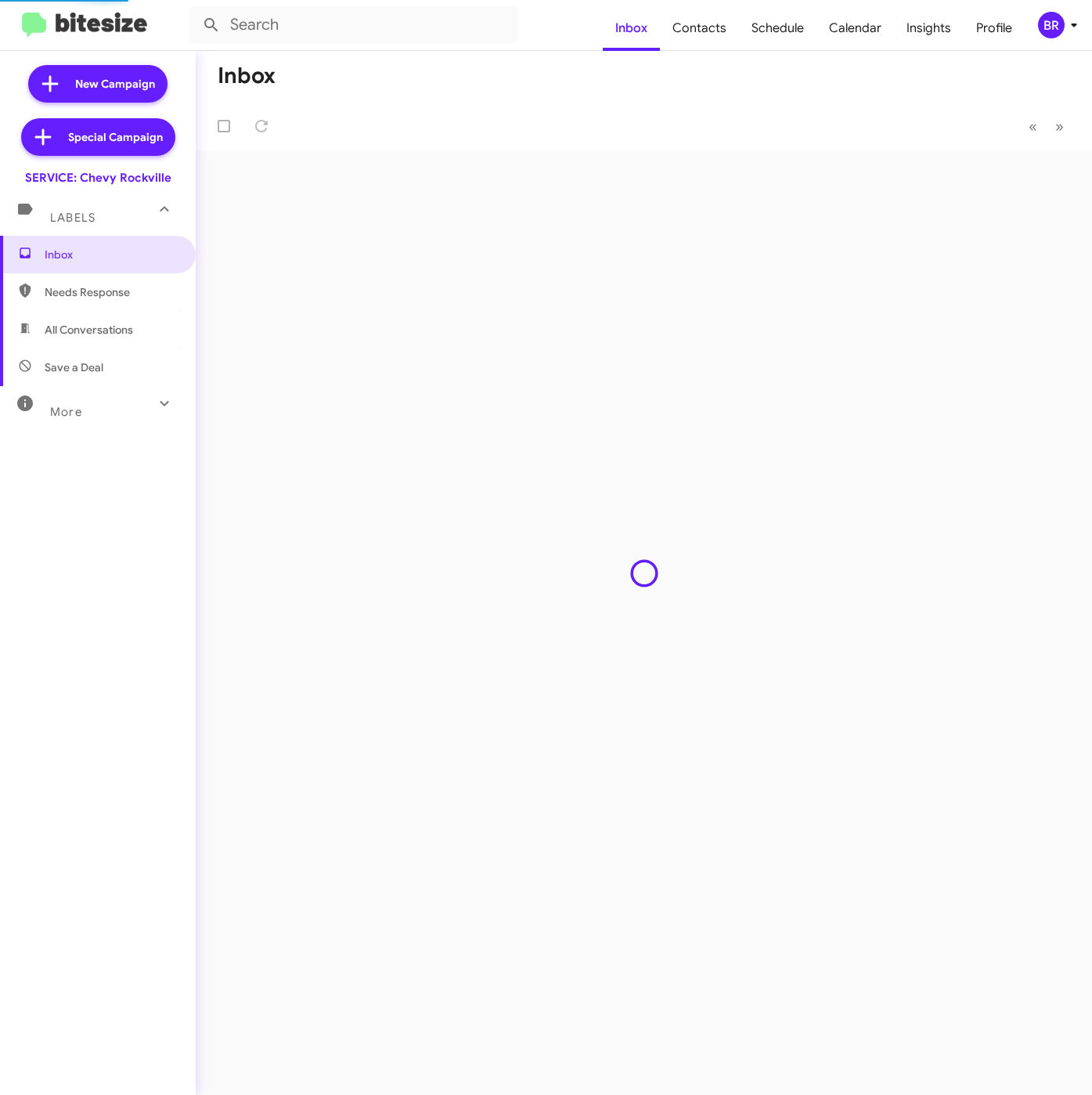
click at [705, 33] on span "Contacts" at bounding box center [699, 29] width 79 height 45
type input "in:groups"
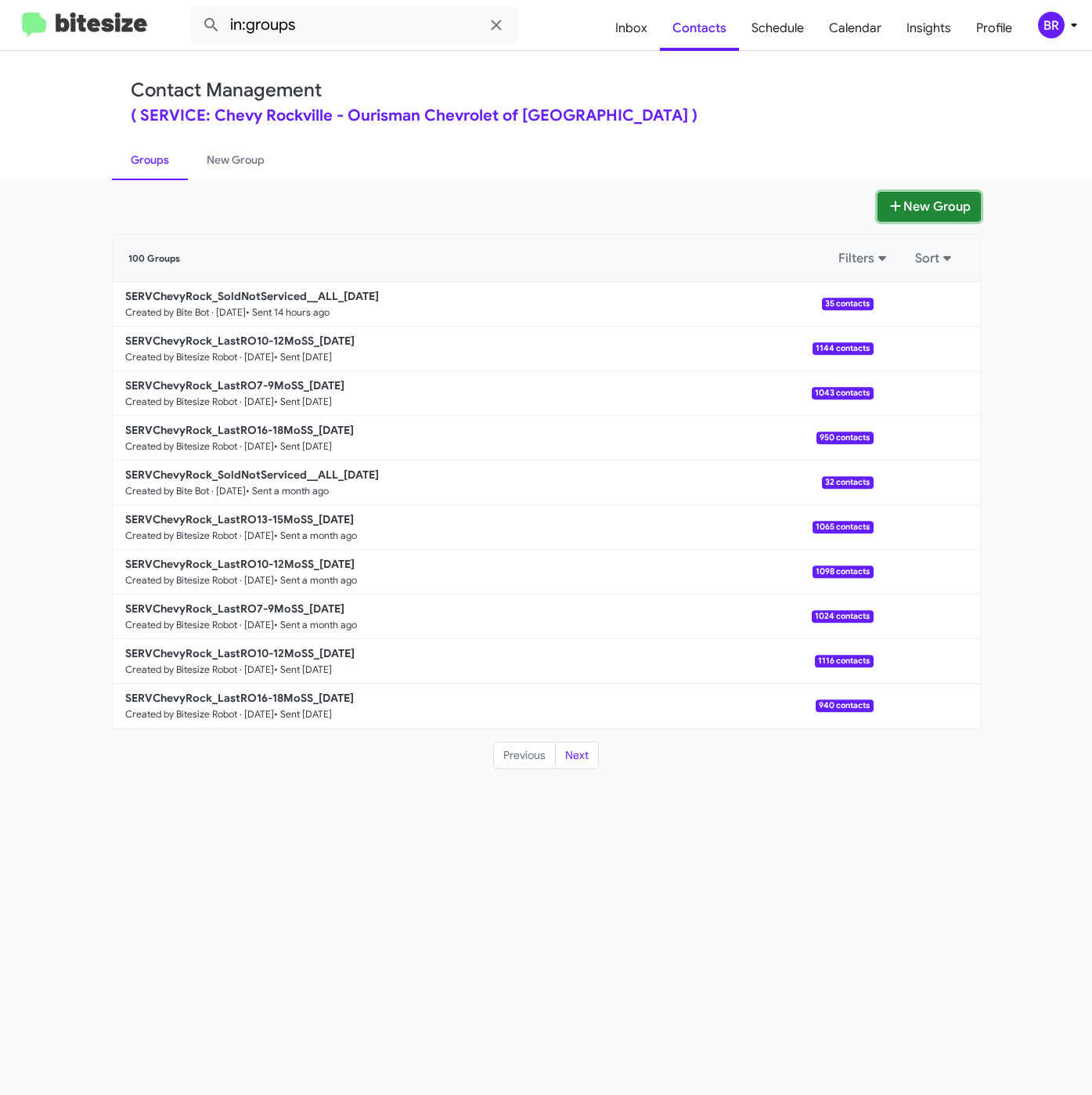
click at [935, 200] on button "New Group" at bounding box center [929, 206] width 103 height 29
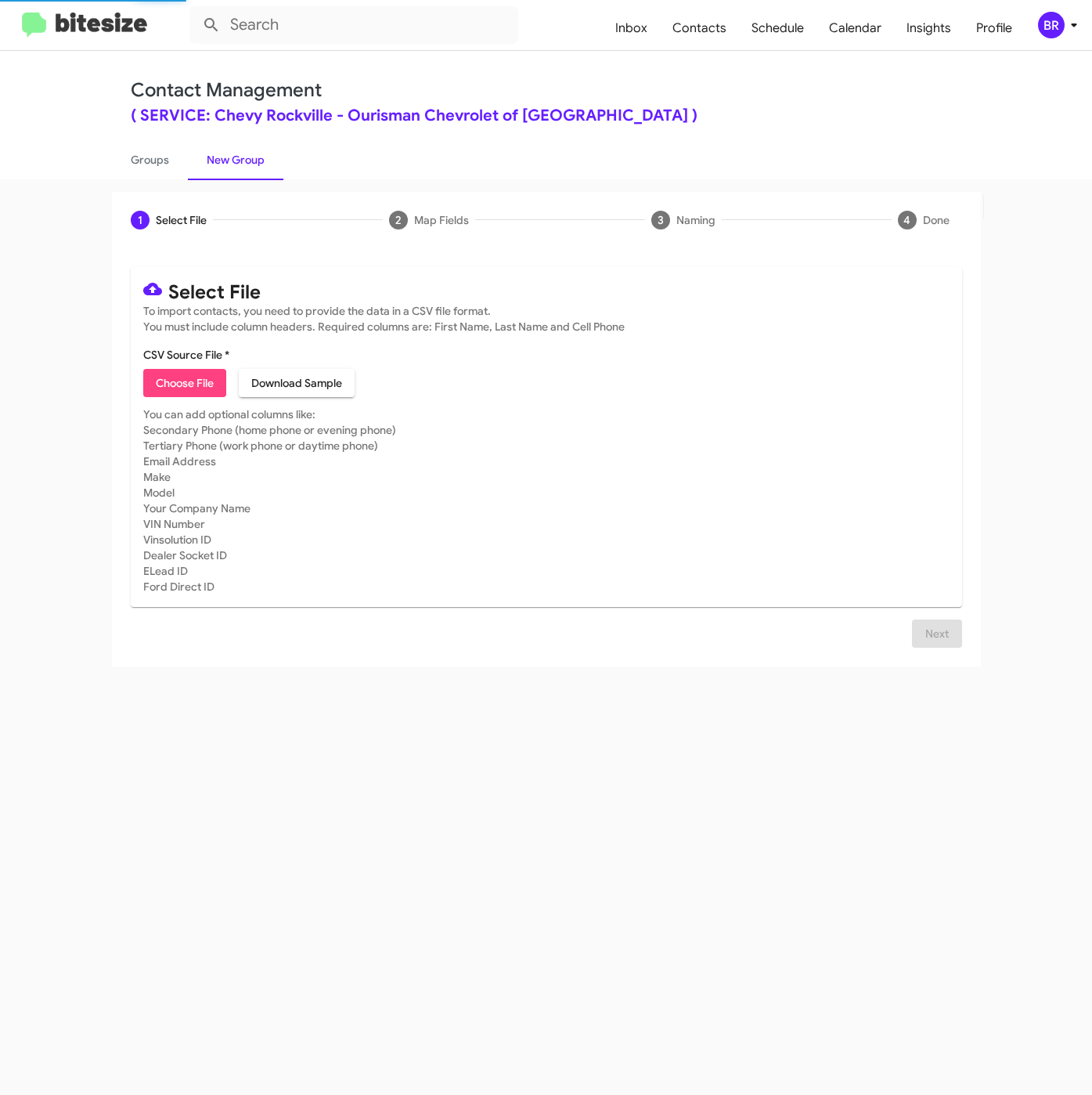
click at [204, 375] on span "Choose File" at bounding box center [184, 382] width 58 height 28
type input "SERVChevyRock_LastRO13-15MoSS_[DATE]"
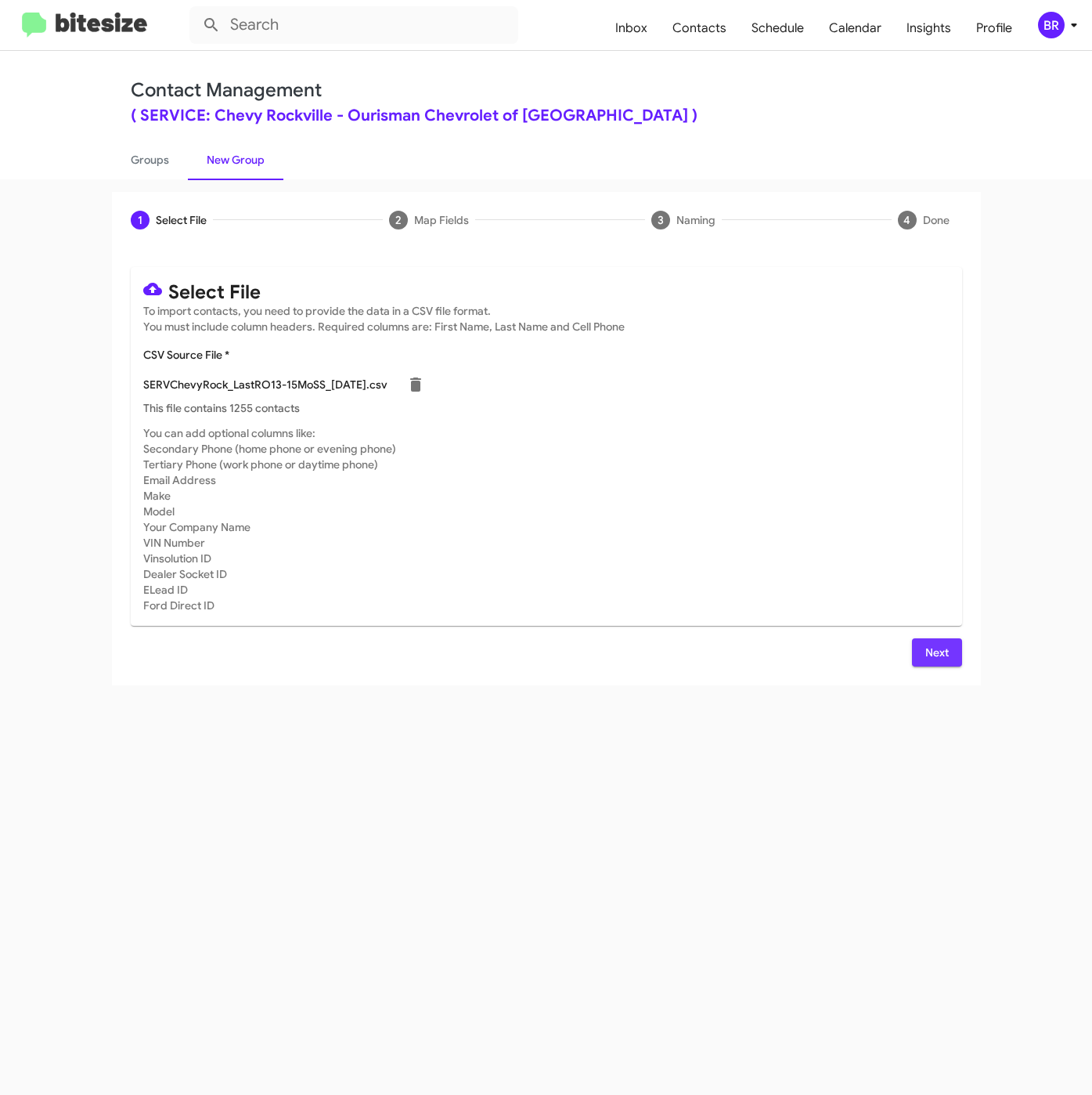
click at [917, 639] on button "Next" at bounding box center [937, 651] width 50 height 28
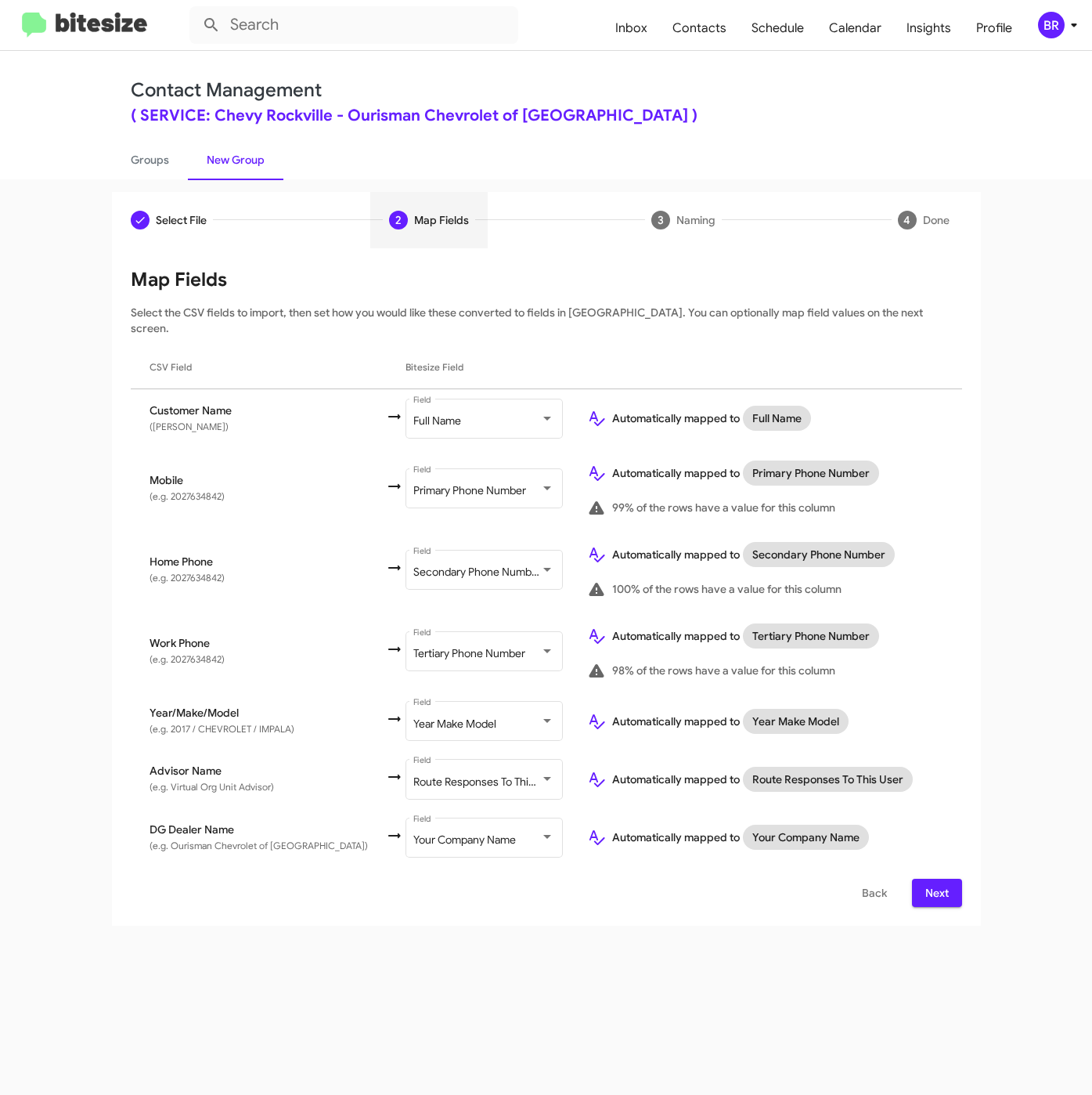
drag, startPoint x: 930, startPoint y: 870, endPoint x: 938, endPoint y: 874, distance: 8.9
click at [932, 879] on span "Next" at bounding box center [937, 892] width 25 height 28
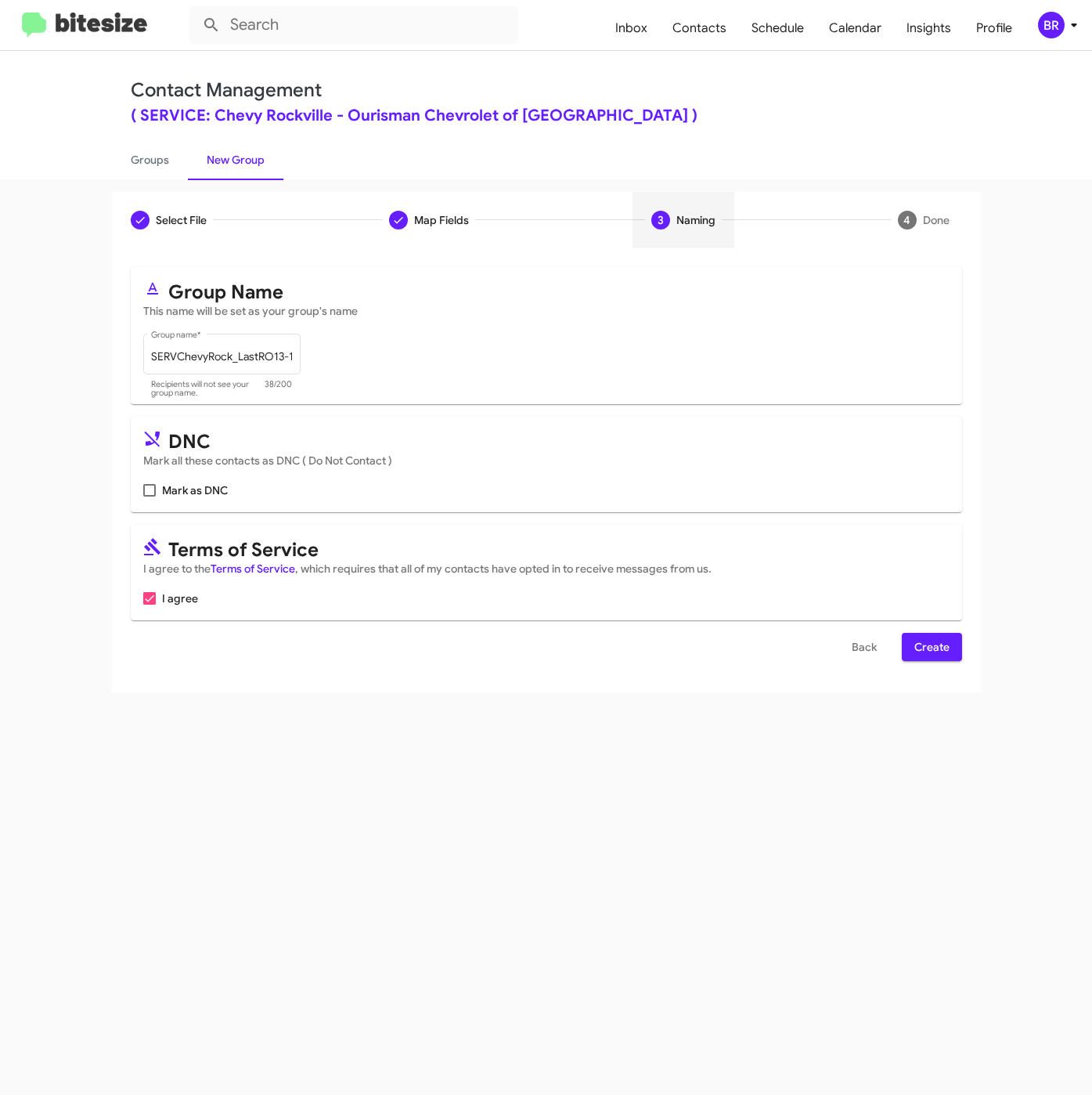
click at [933, 651] on span "Create" at bounding box center [932, 646] width 35 height 28
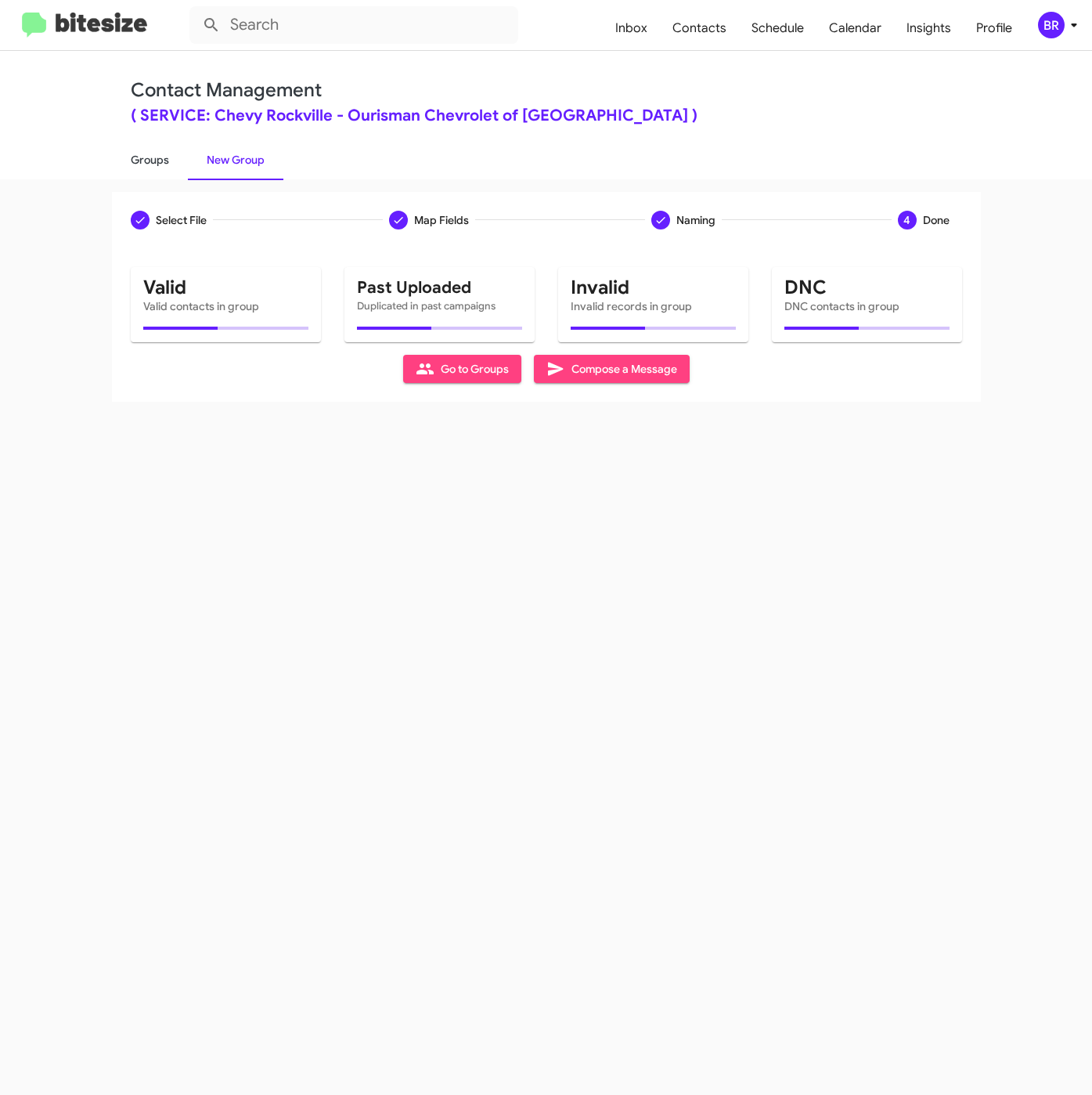
click at [151, 158] on link "Groups" at bounding box center [150, 160] width 76 height 40
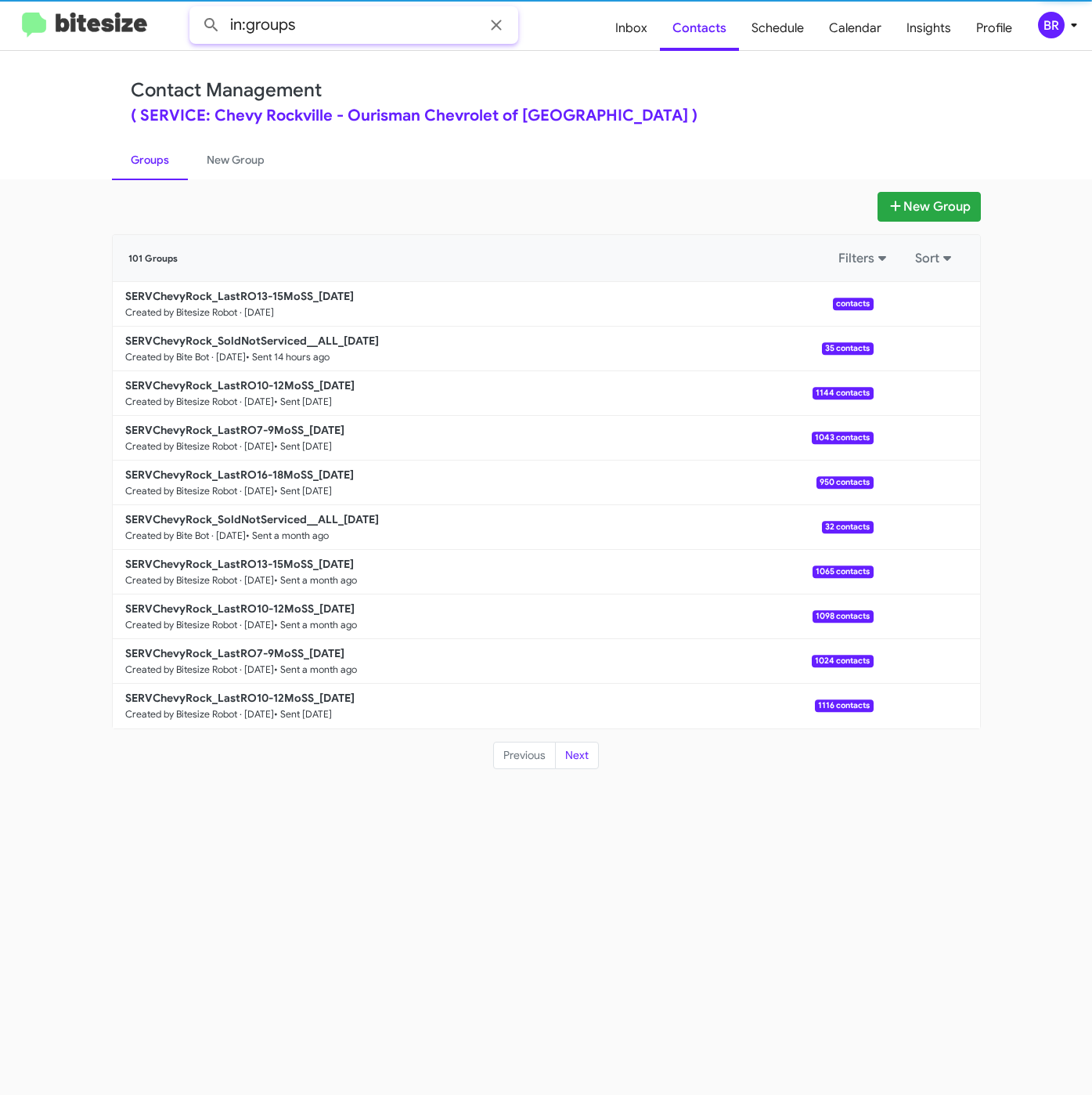
click at [410, 33] on input "in:groups" at bounding box center [353, 24] width 329 height 38
type input "in:groups 13-15"
click at [196, 9] on button at bounding box center [211, 24] width 31 height 31
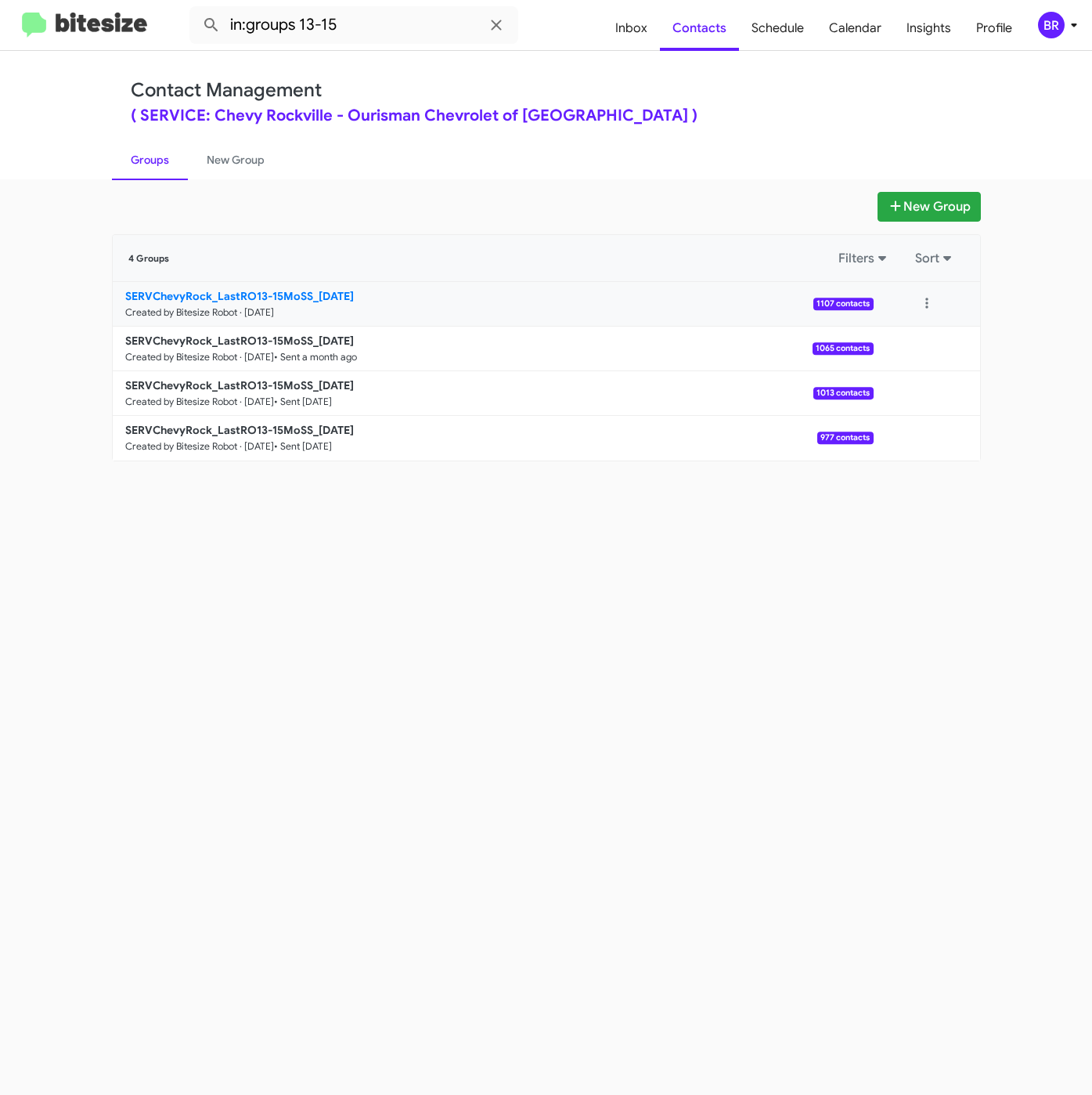
click at [294, 299] on b "SERVChevyRock_LastRO13-15MoSS_09-16-25" at bounding box center [240, 295] width 229 height 14
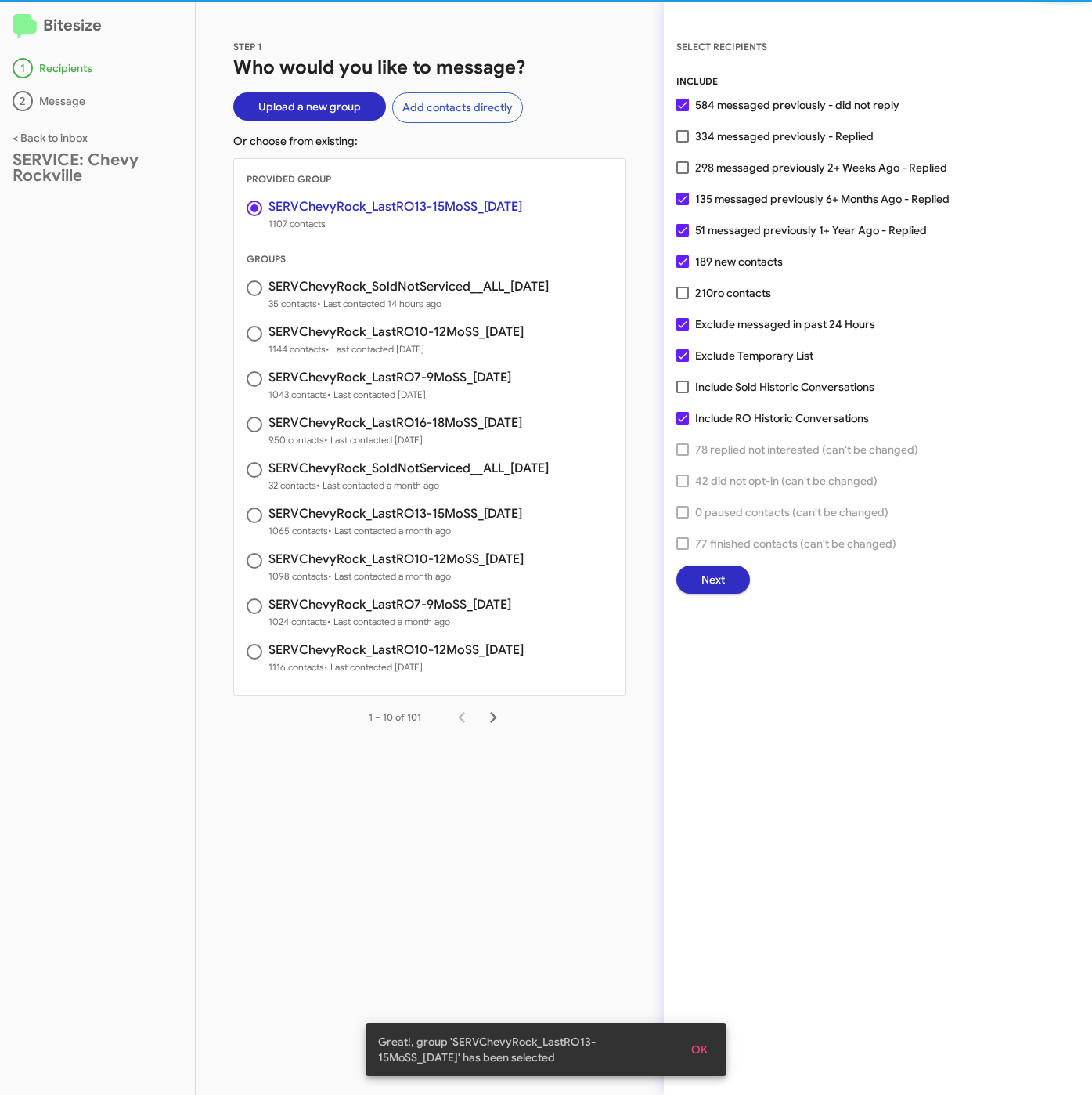
click at [721, 574] on span "Next" at bounding box center [713, 579] width 24 height 28
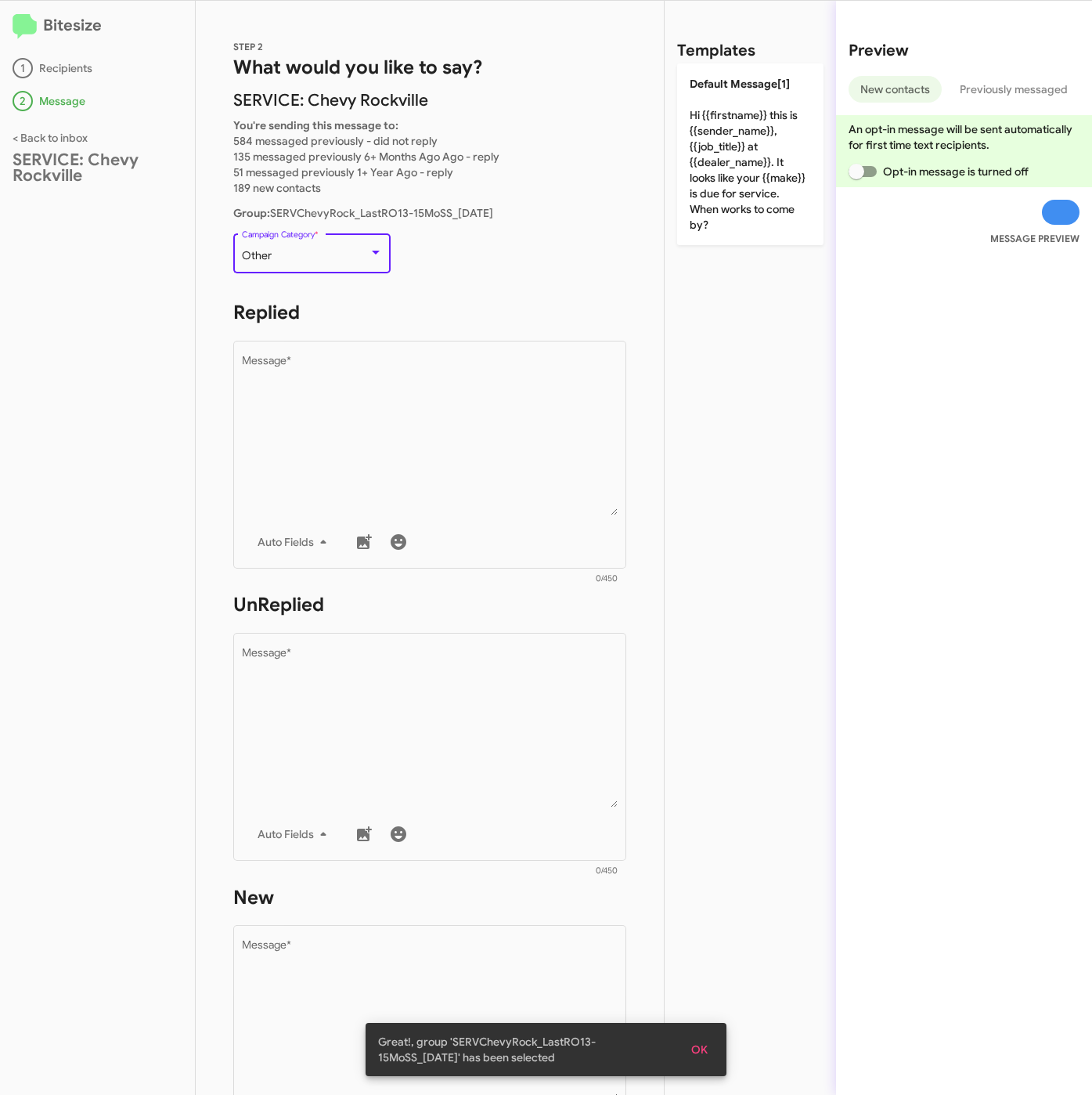
click at [268, 249] on span "Other" at bounding box center [257, 255] width 29 height 14
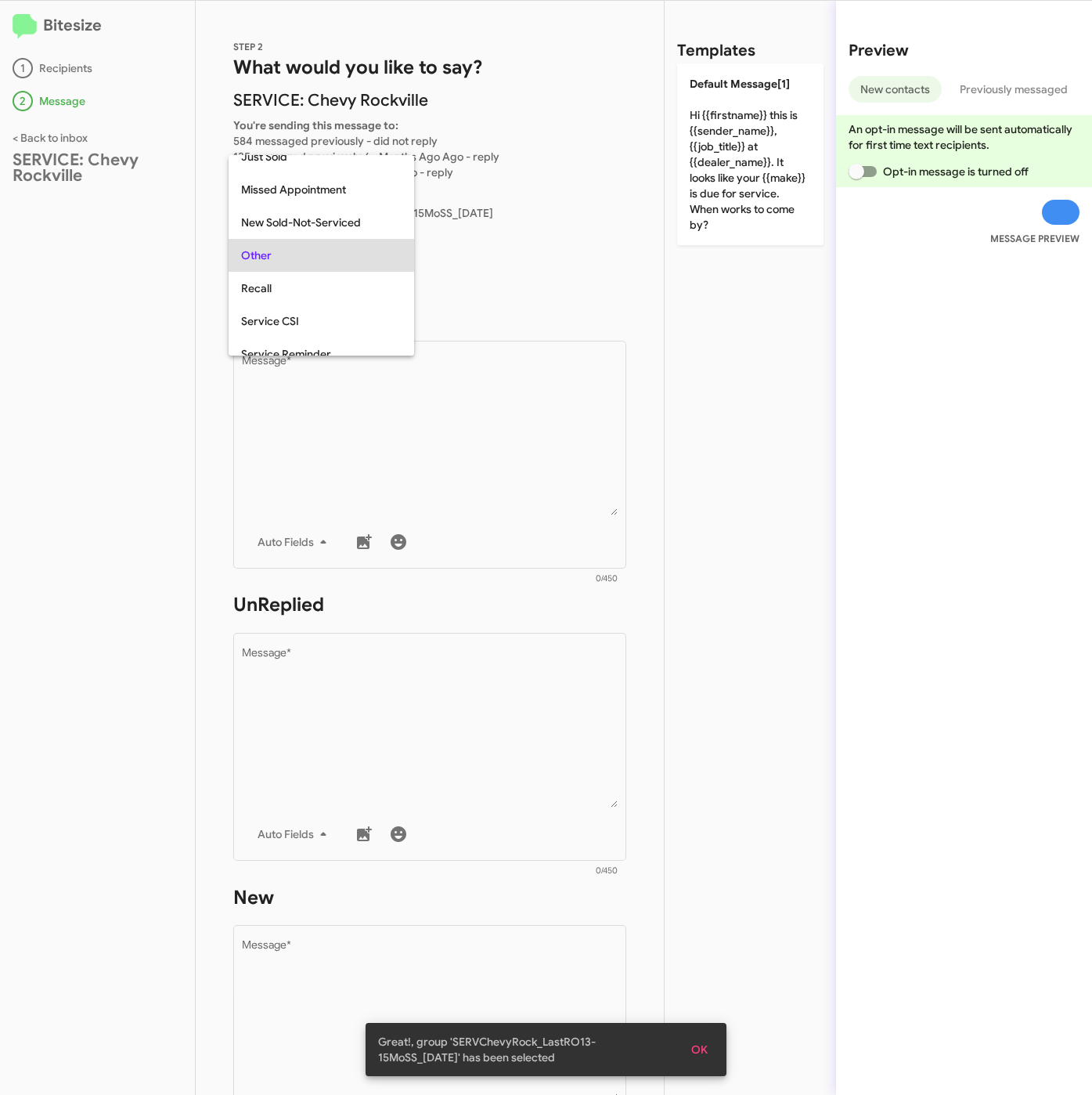
scroll to position [33, 0]
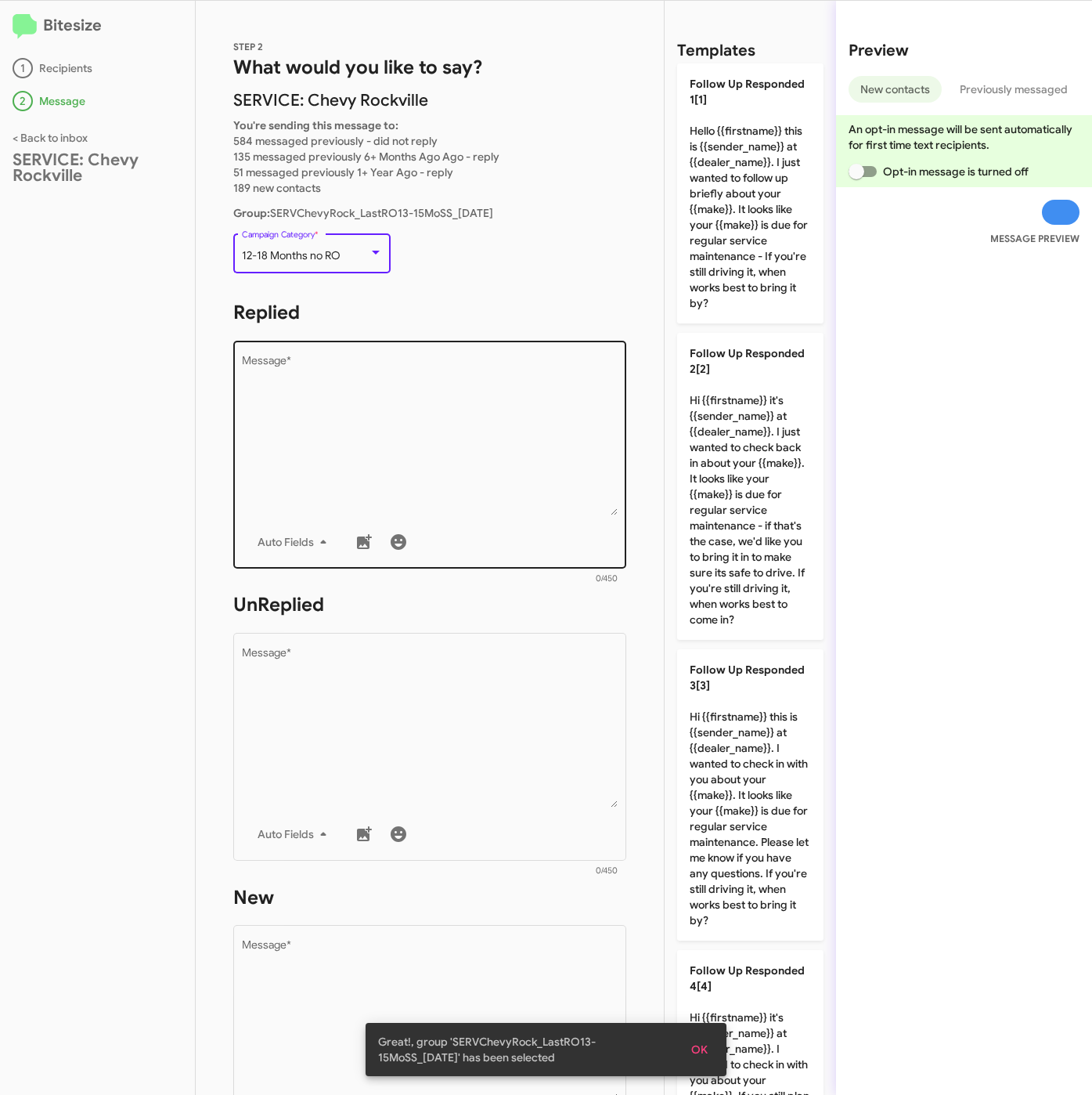
click at [350, 402] on textarea "Message *" at bounding box center [431, 435] width 377 height 160
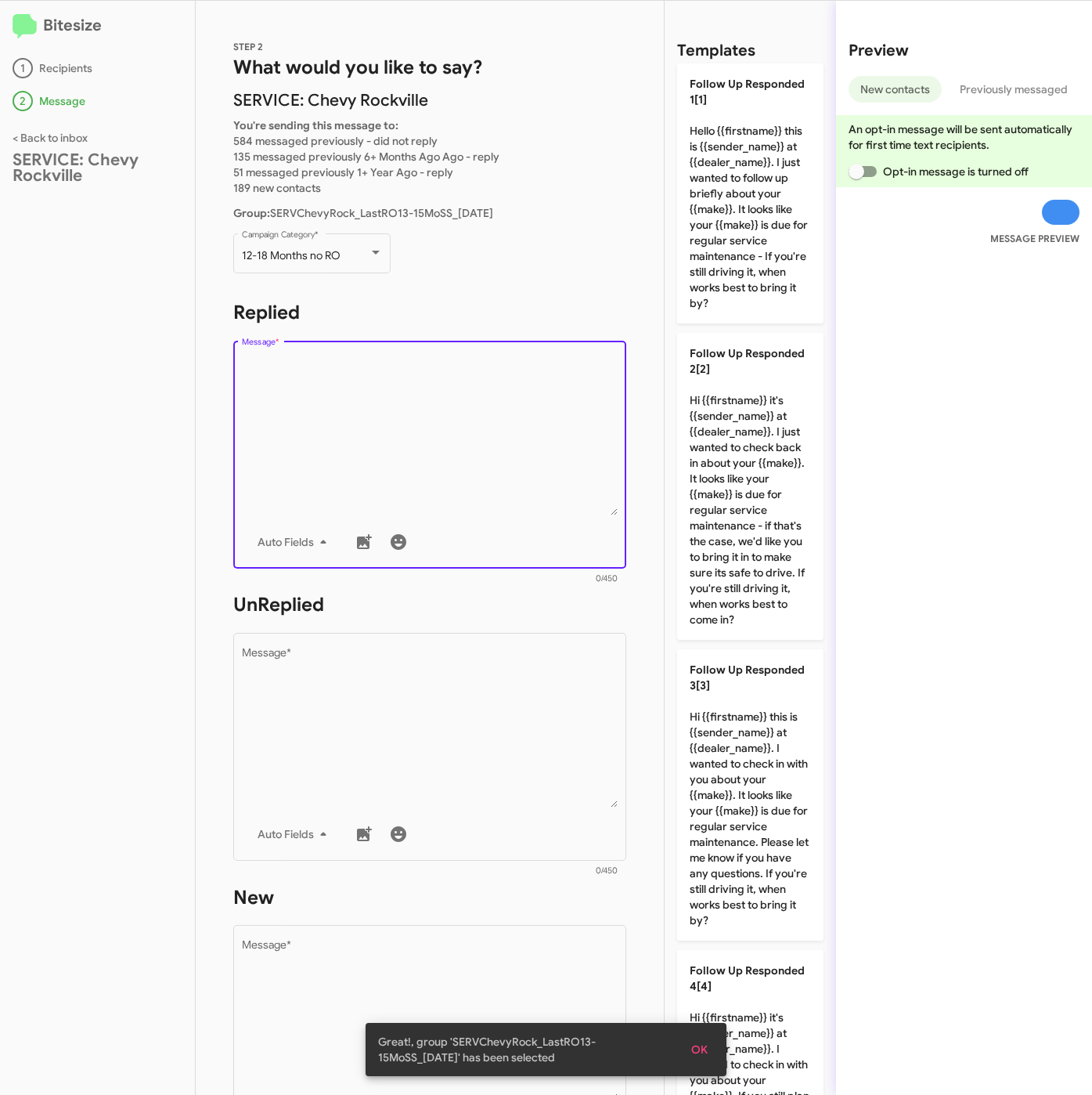
scroll to position [2181, 0]
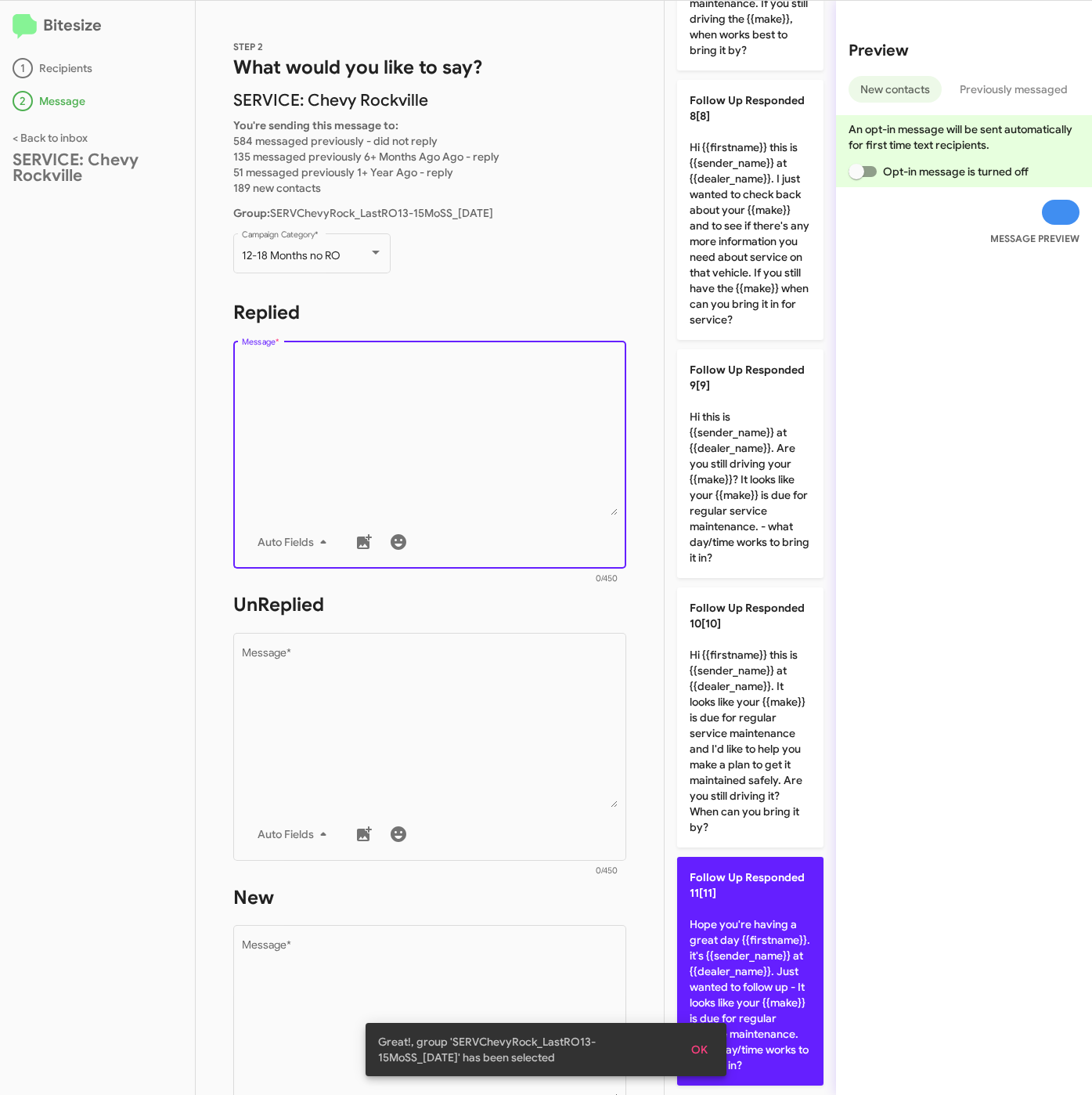
click at [766, 938] on p "Follow Up Responded 11[11] Hope you're having a great day {{firstname}}. it's {…" at bounding box center [750, 971] width 146 height 229
type textarea "Hope you're having a great day {{firstname}}. it's {{sender_name}} at {{dealer_…"
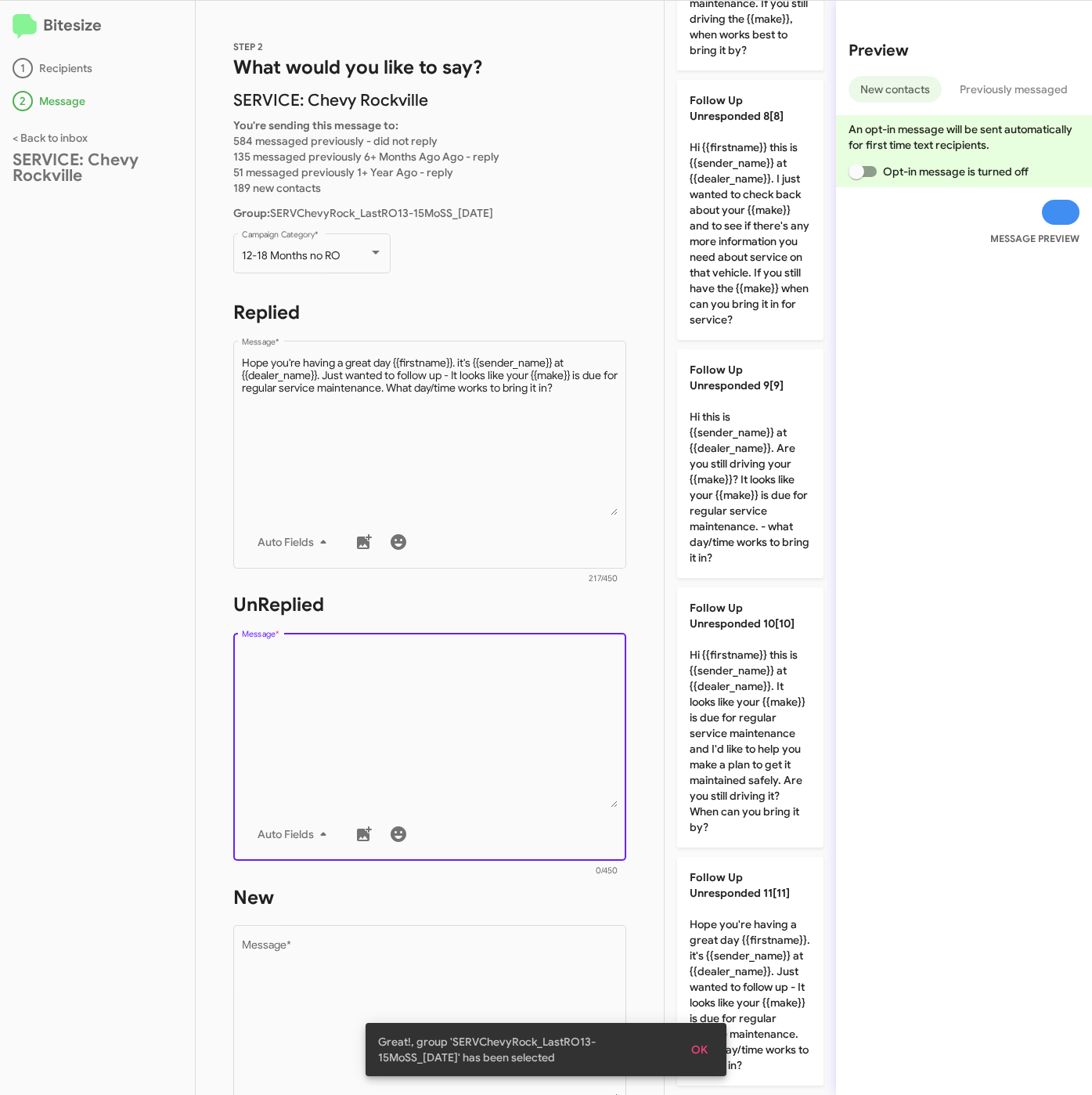
click at [409, 729] on textarea "Message *" at bounding box center [431, 727] width 377 height 160
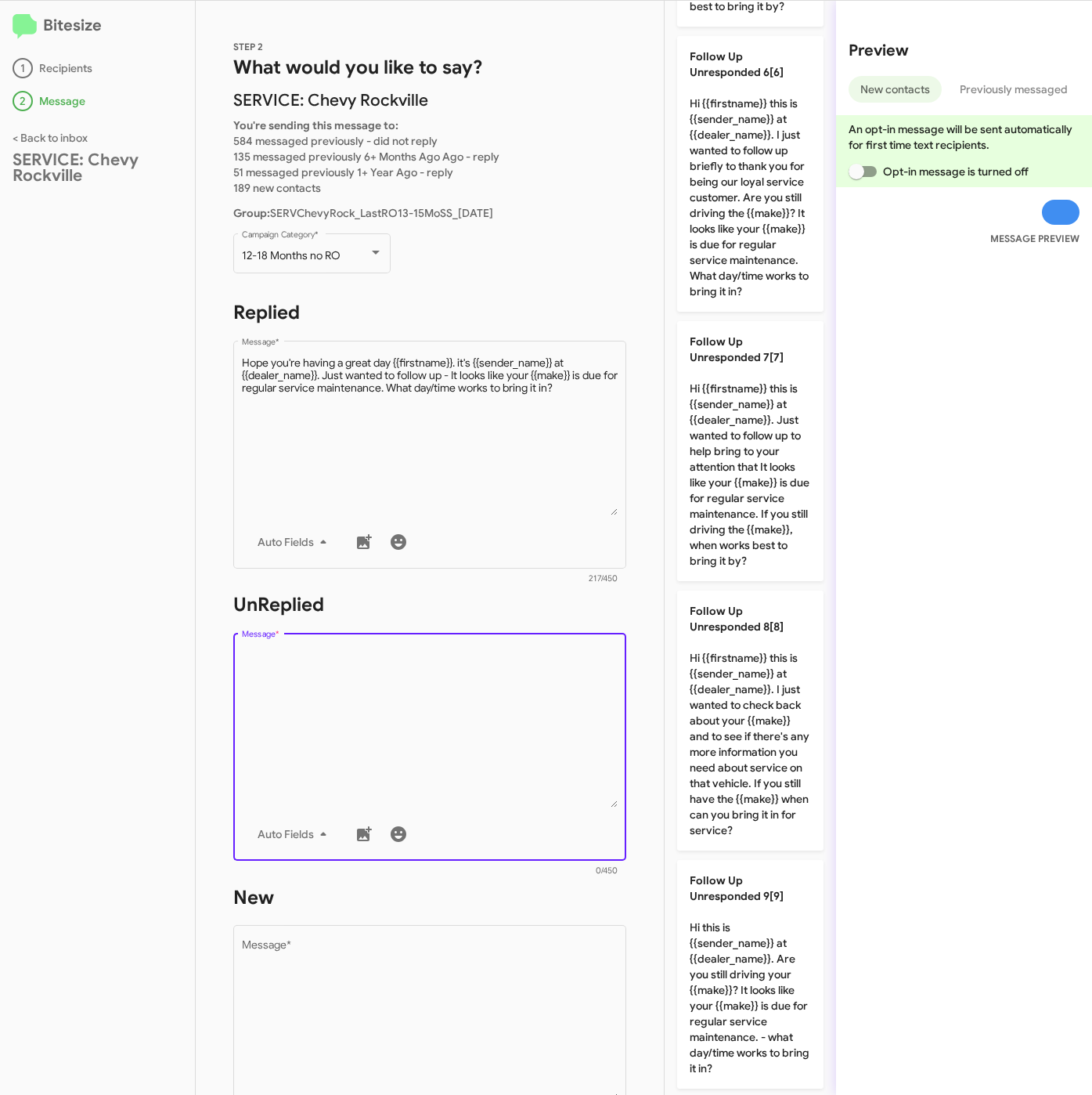
scroll to position [889, 0]
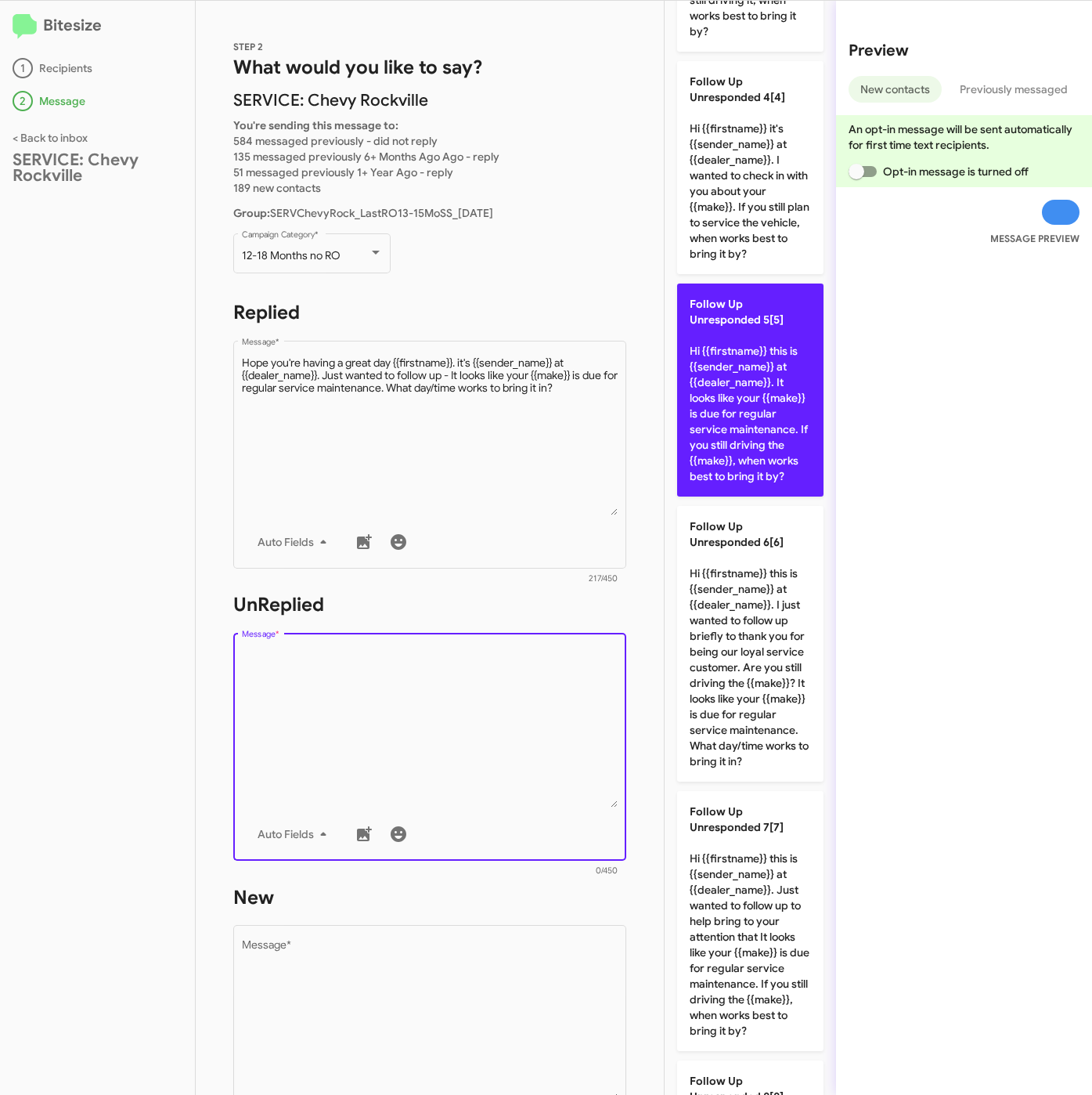
click at [726, 494] on p "Follow Up Unresponded 5[5] Hi {{firstname}} this is {{sender_name}} at {{dealer…" at bounding box center [750, 390] width 146 height 213
type textarea "Hi {{firstname}} this is {{sender_name}} at {{dealer_name}}. It looks like your…"
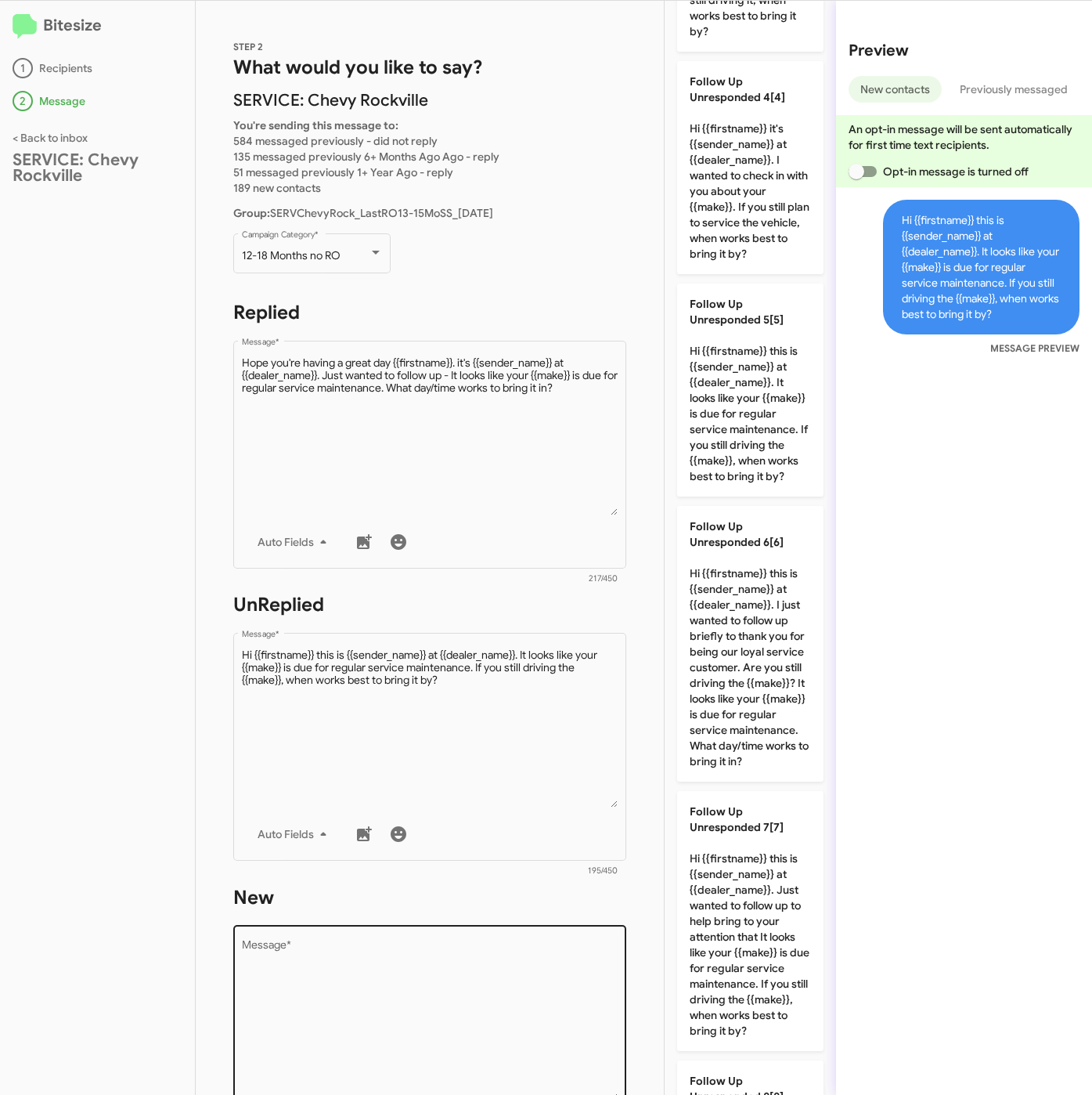
click at [414, 1018] on textarea "Message *" at bounding box center [431, 1020] width 377 height 160
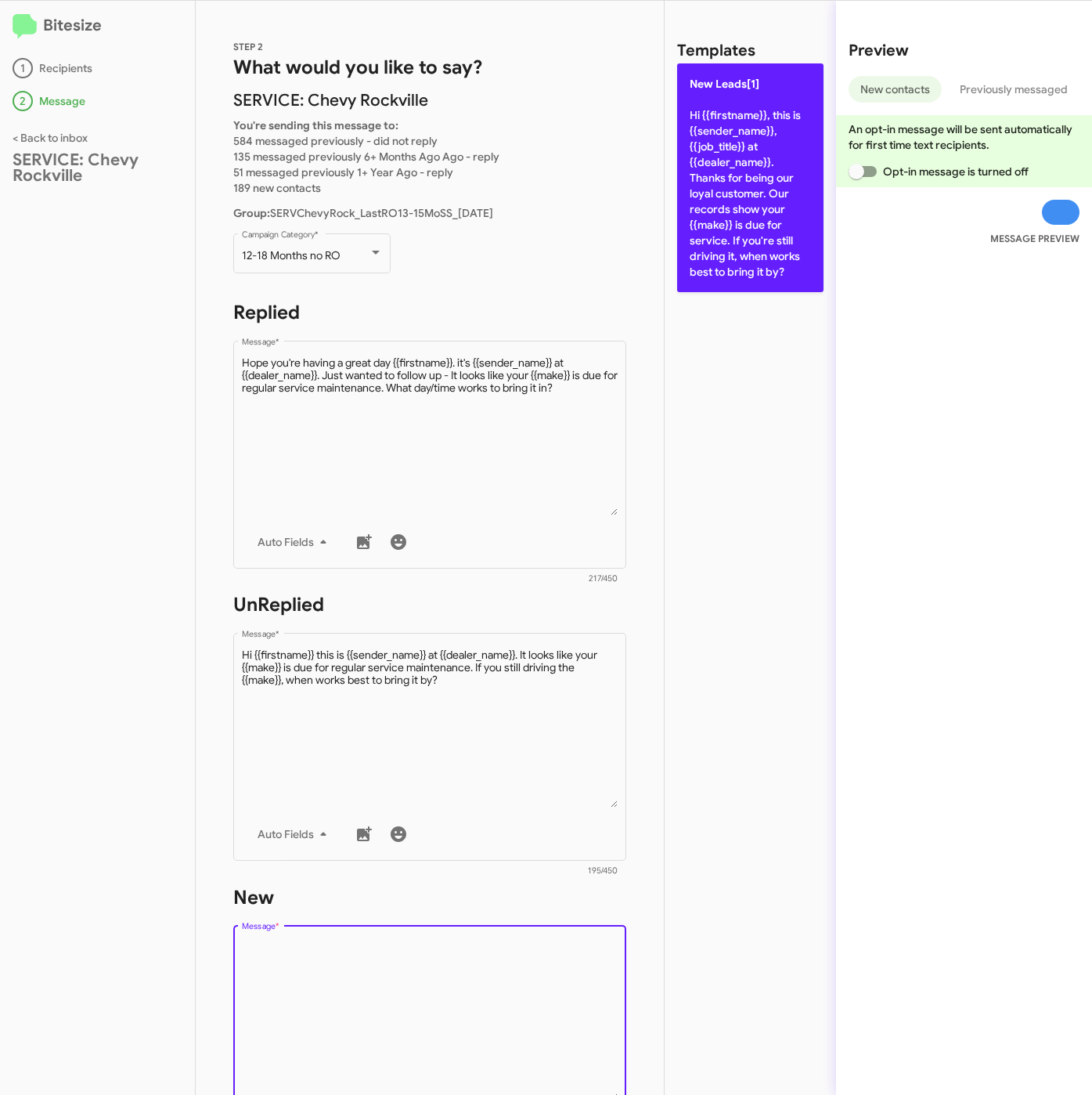
click at [745, 242] on p "New Leads[1] Hi {{firstname}}, this is {{sender_name}}, {{job_title}} at {{deal…" at bounding box center [750, 178] width 146 height 229
type textarea "Hi {{firstname}}, this is {{sender_name}}, {{job_title}} at {{dealer_name}}. Th…"
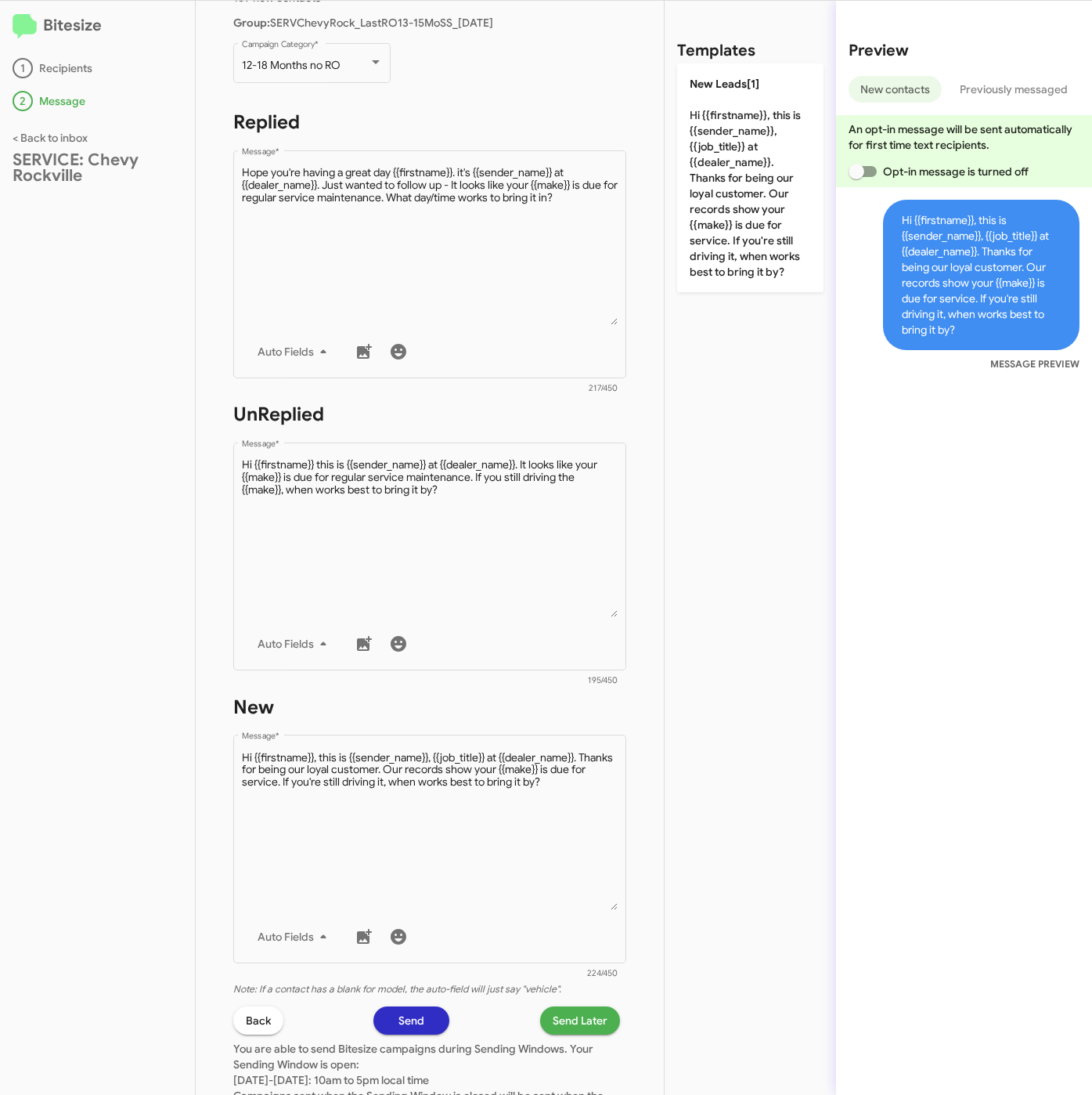
scroll to position [353, 0]
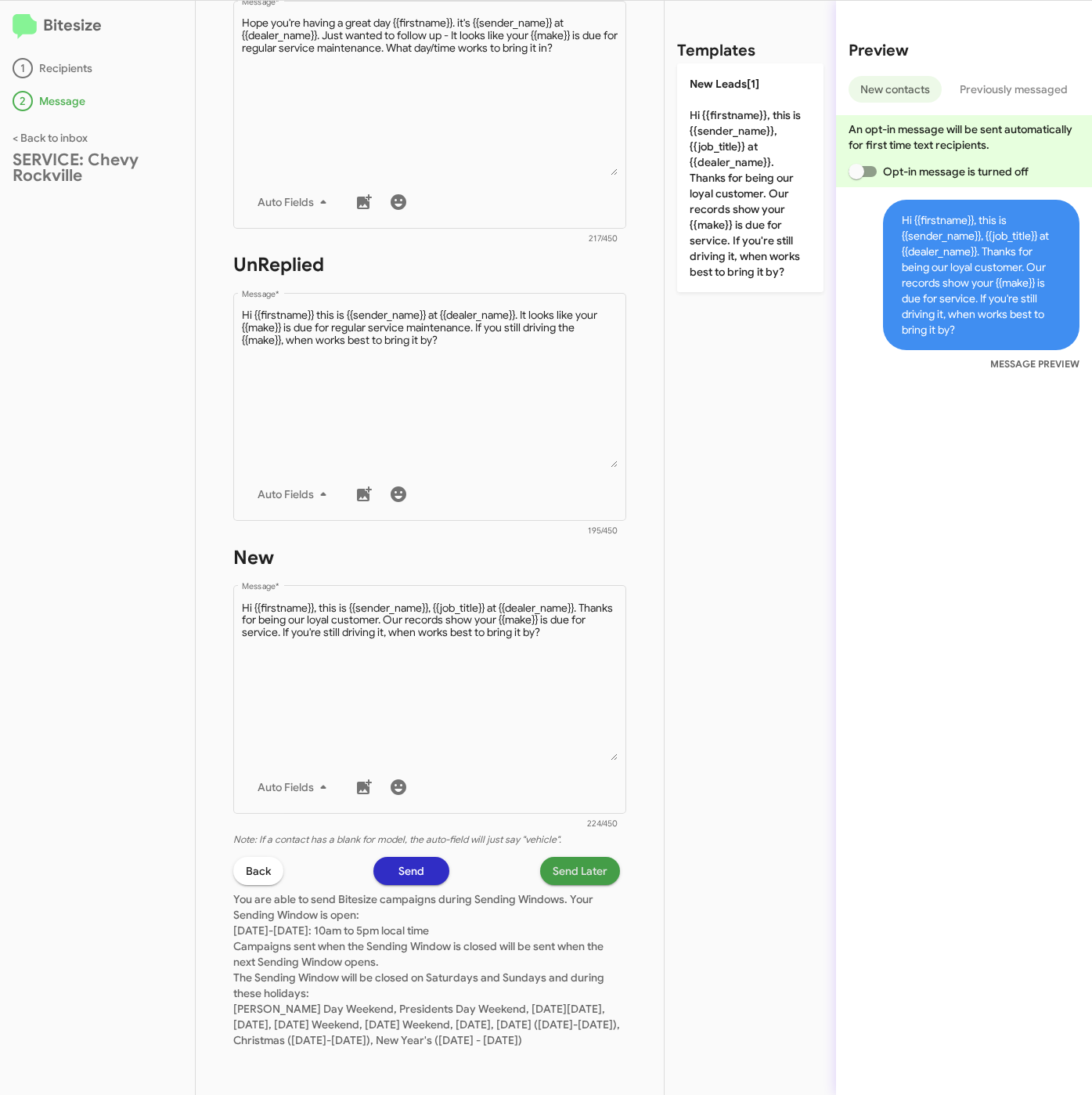
click at [553, 860] on span "Send Later" at bounding box center [580, 870] width 55 height 28
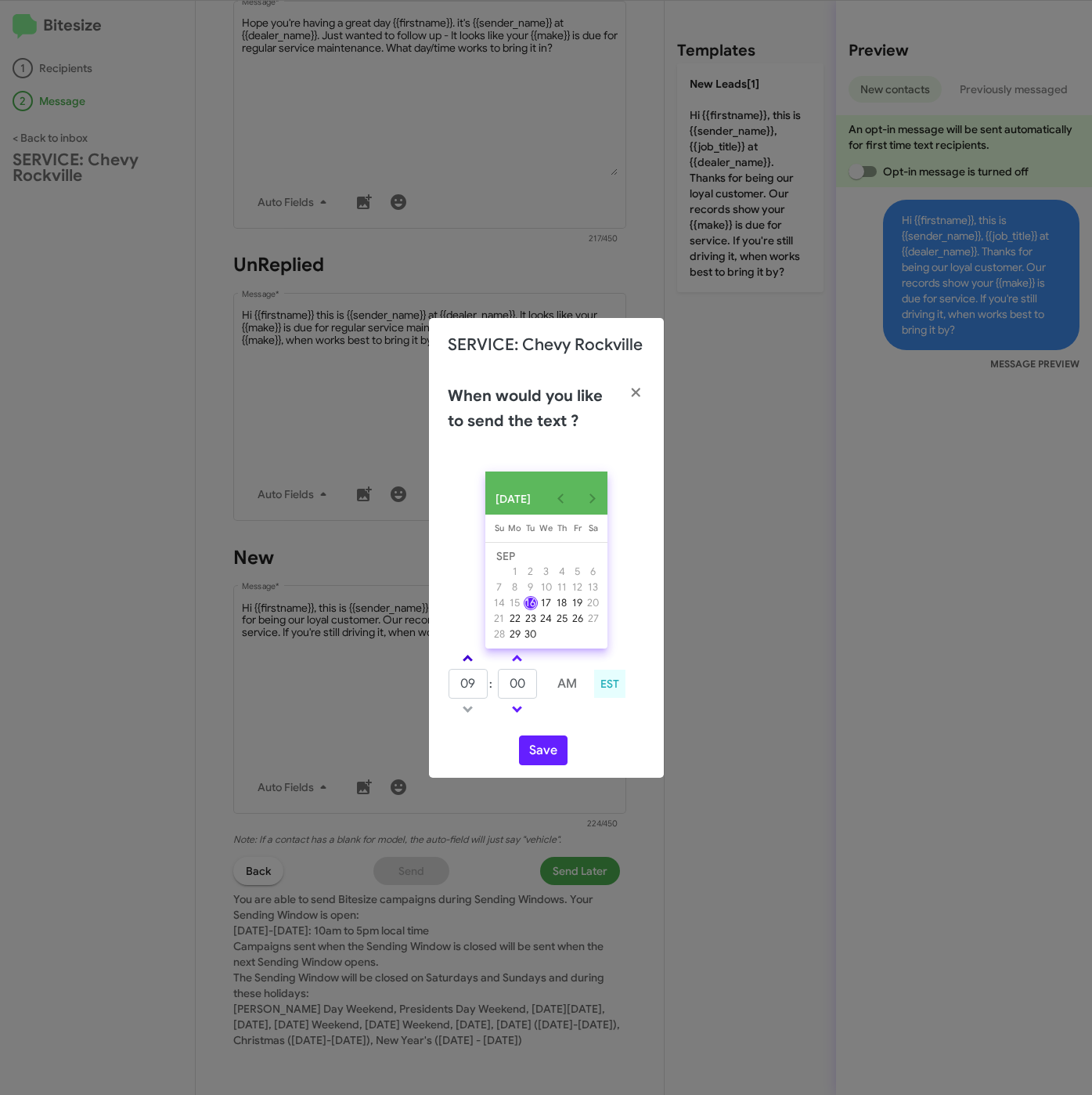
click at [467, 662] on span at bounding box center [468, 660] width 10 height 10
type input "10"
click at [533, 688] on input "00" at bounding box center [517, 683] width 40 height 29
type input "05"
click at [541, 752] on button "Save" at bounding box center [543, 750] width 49 height 29
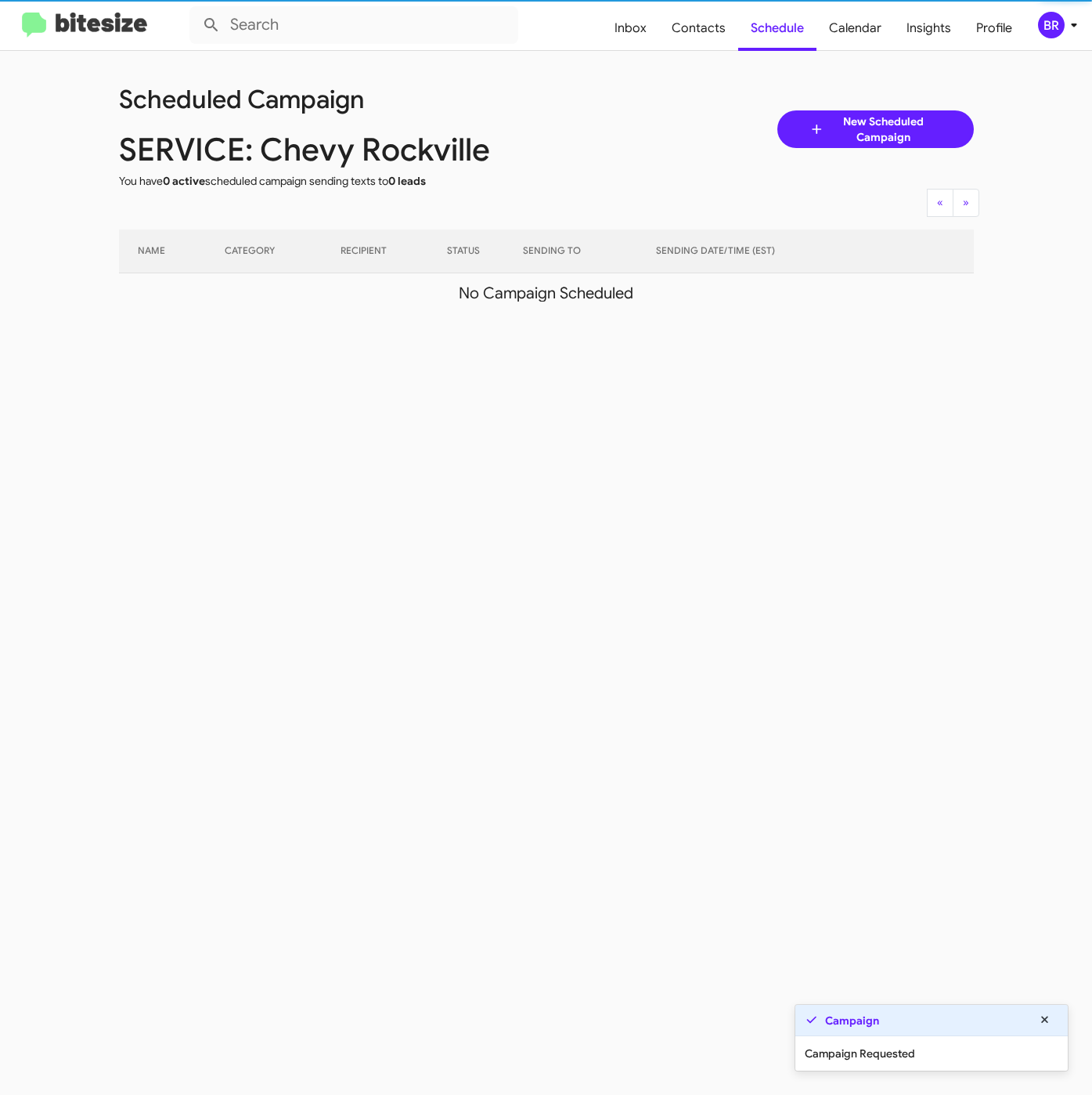
click at [1058, 31] on div "BR" at bounding box center [1052, 25] width 27 height 27
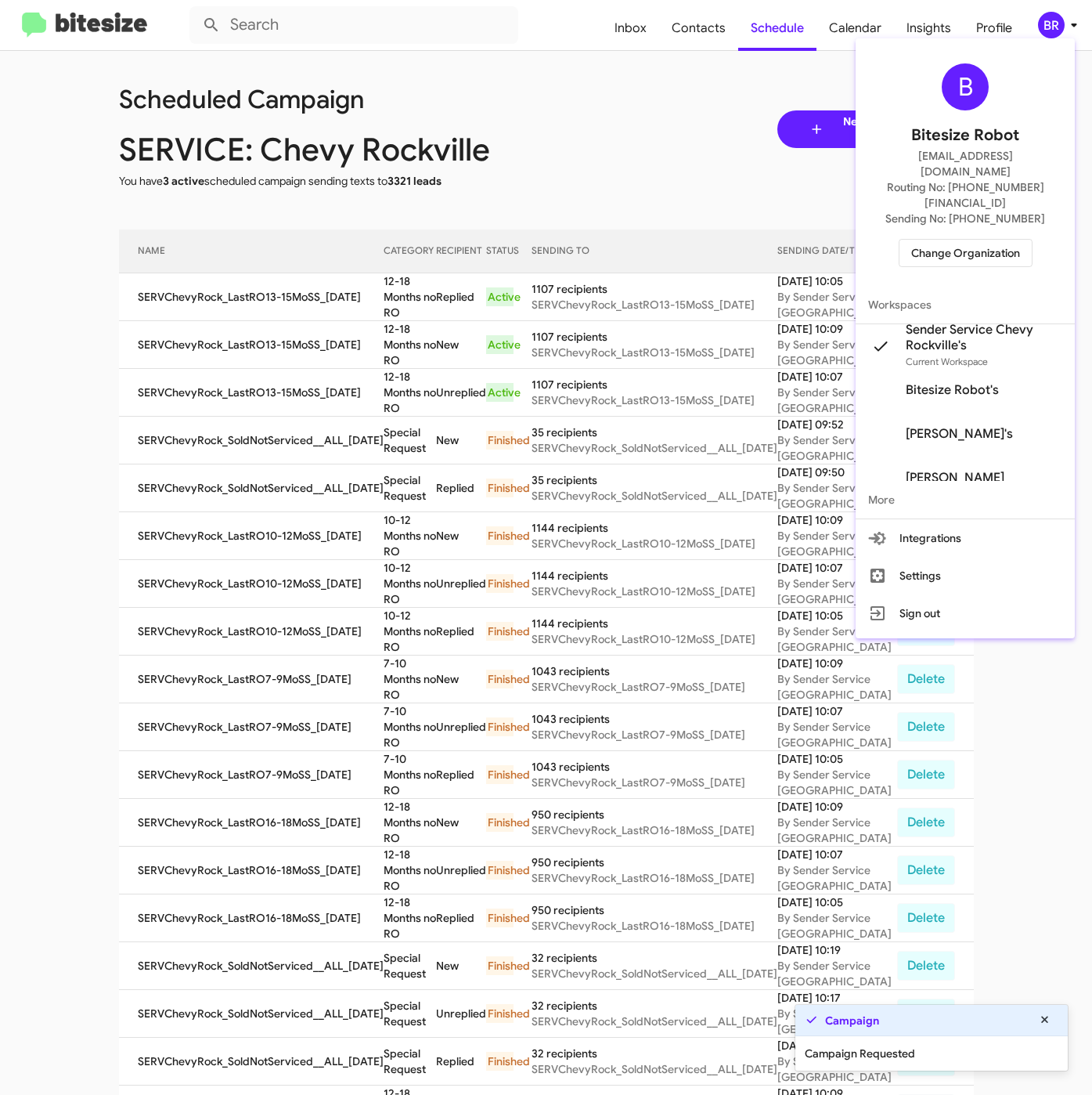
click at [393, 297] on div at bounding box center [546, 547] width 1092 height 1095
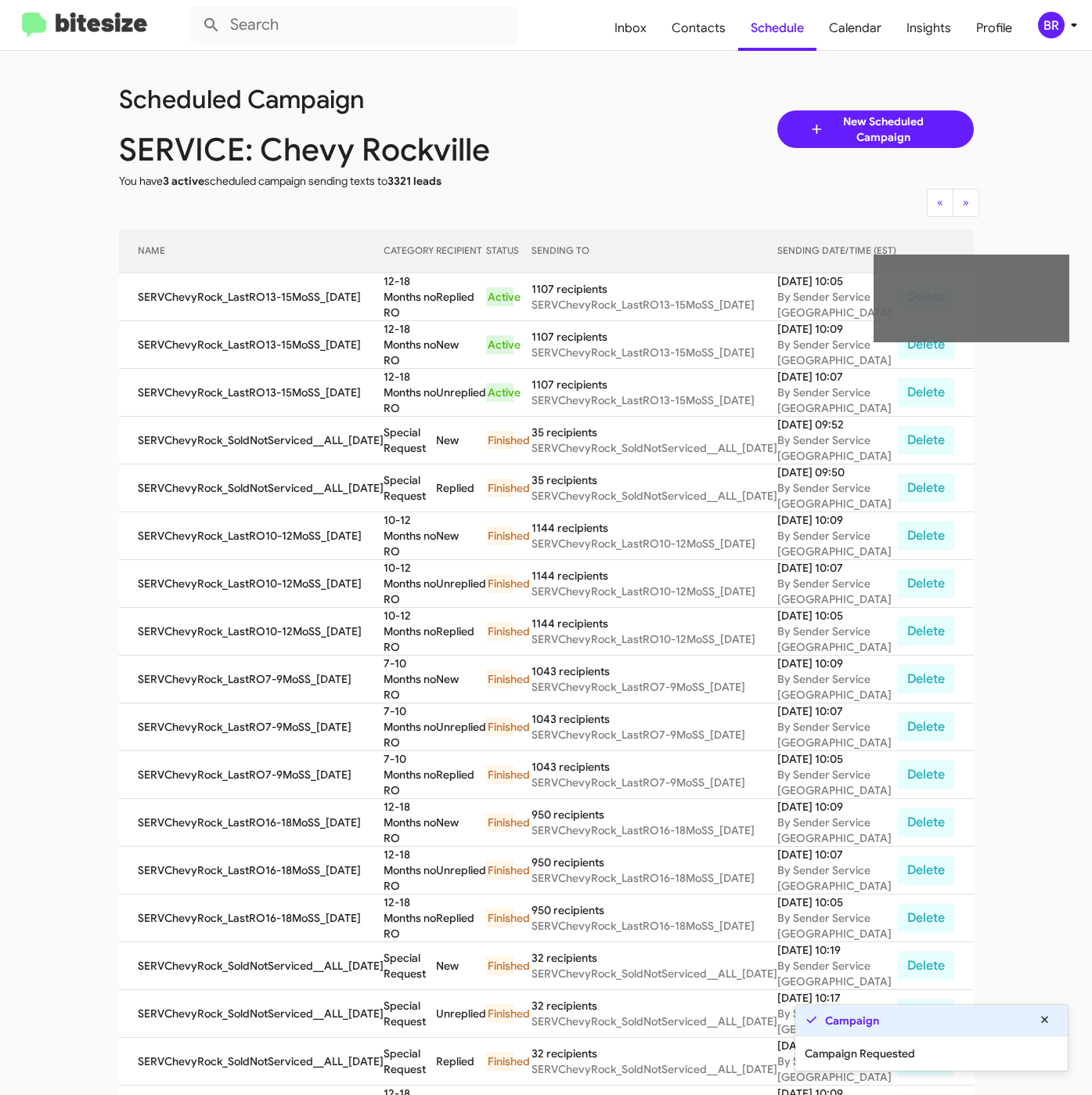
drag, startPoint x: 371, startPoint y: 287, endPoint x: 400, endPoint y: 299, distance: 31.4
click at [400, 299] on td "12-18 Months no RO" at bounding box center [410, 297] width 52 height 48
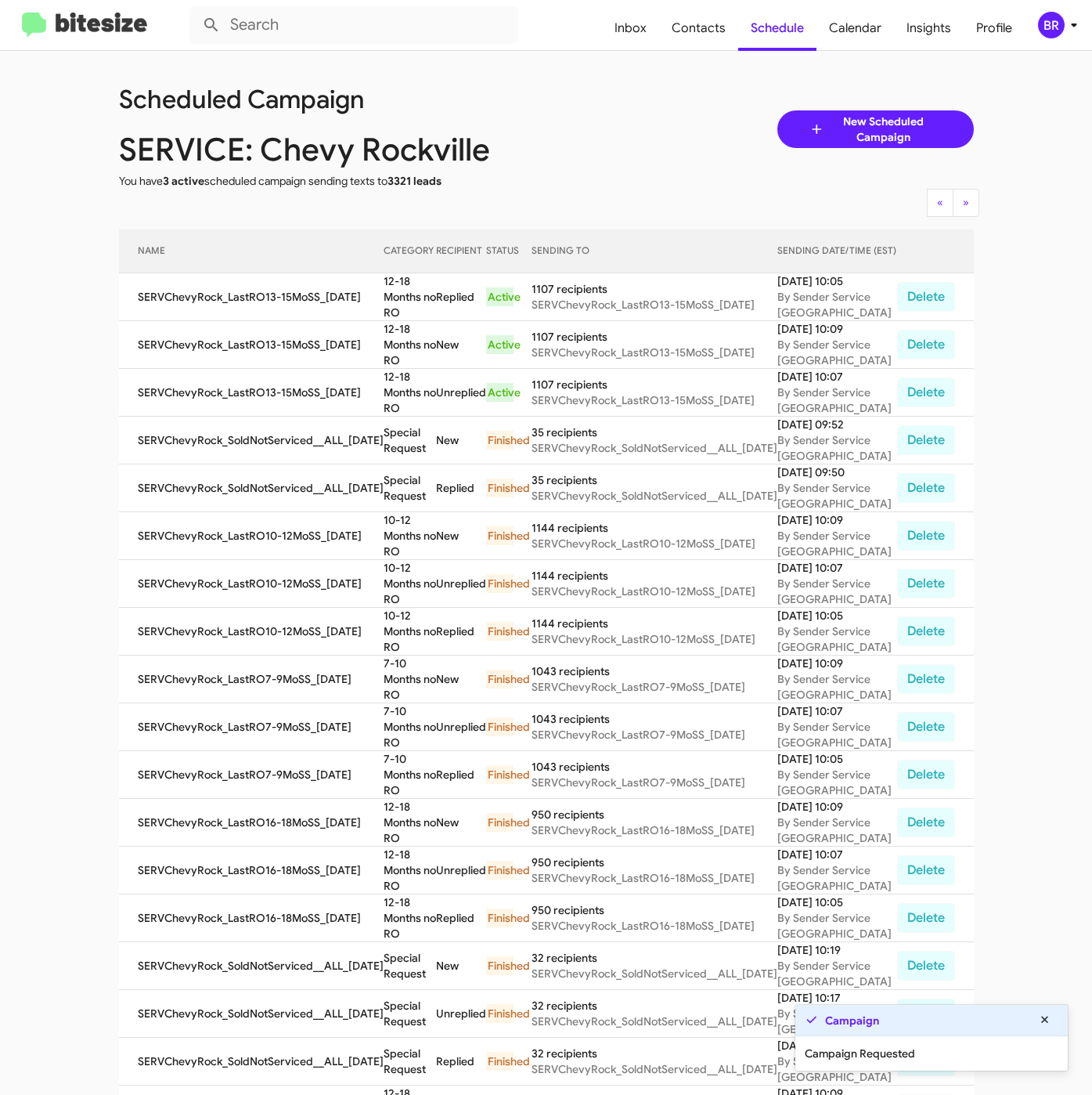
copy td "12-18 Months no RO"
click at [1063, 31] on div "BR" at bounding box center [1052, 25] width 27 height 27
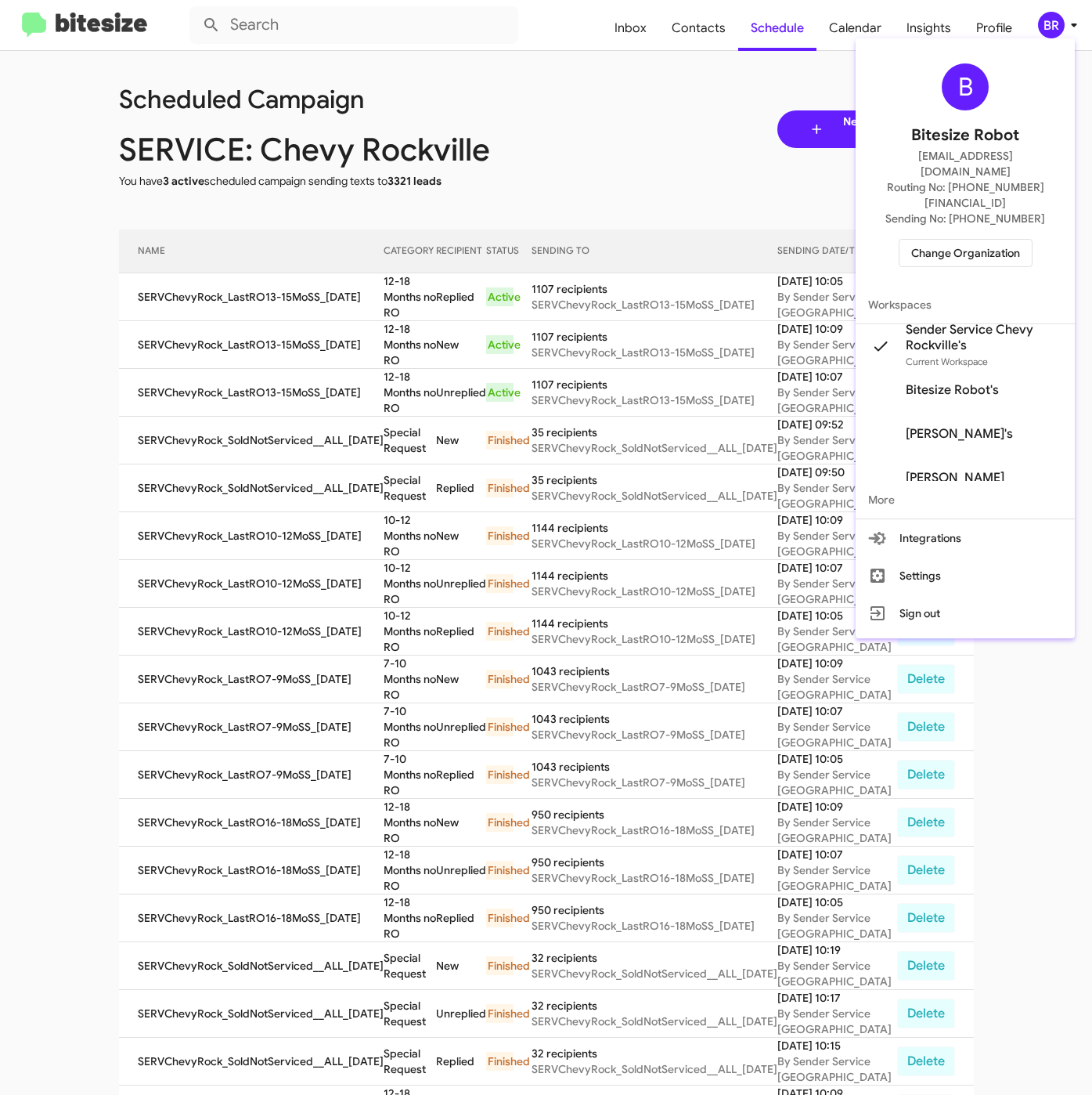
click at [954, 240] on span "Change Organization" at bounding box center [965, 253] width 109 height 27
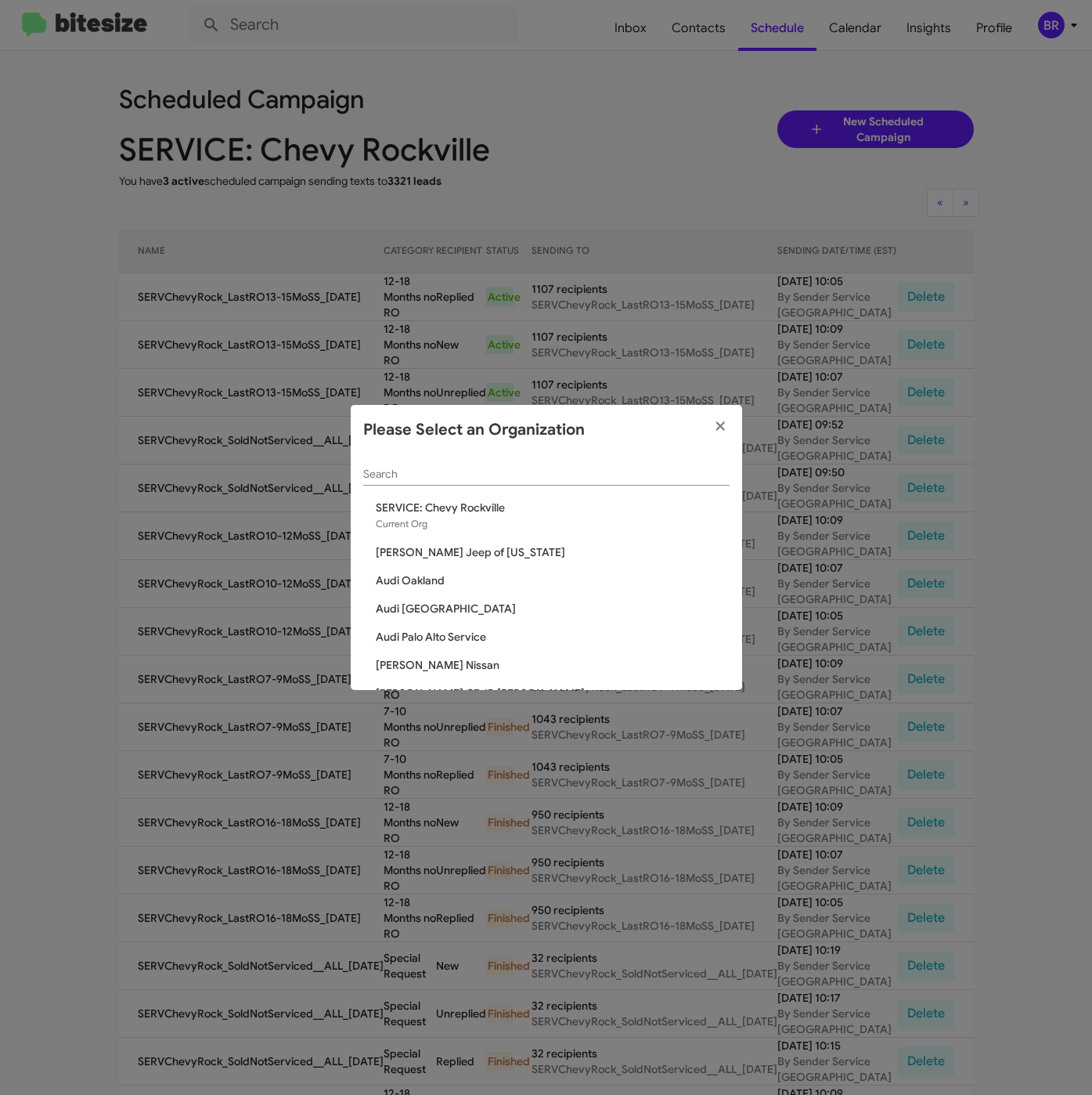
click at [440, 477] on input "Search" at bounding box center [546, 474] width 366 height 13
paste input "SERVICE: Chevrolet of Bowie"
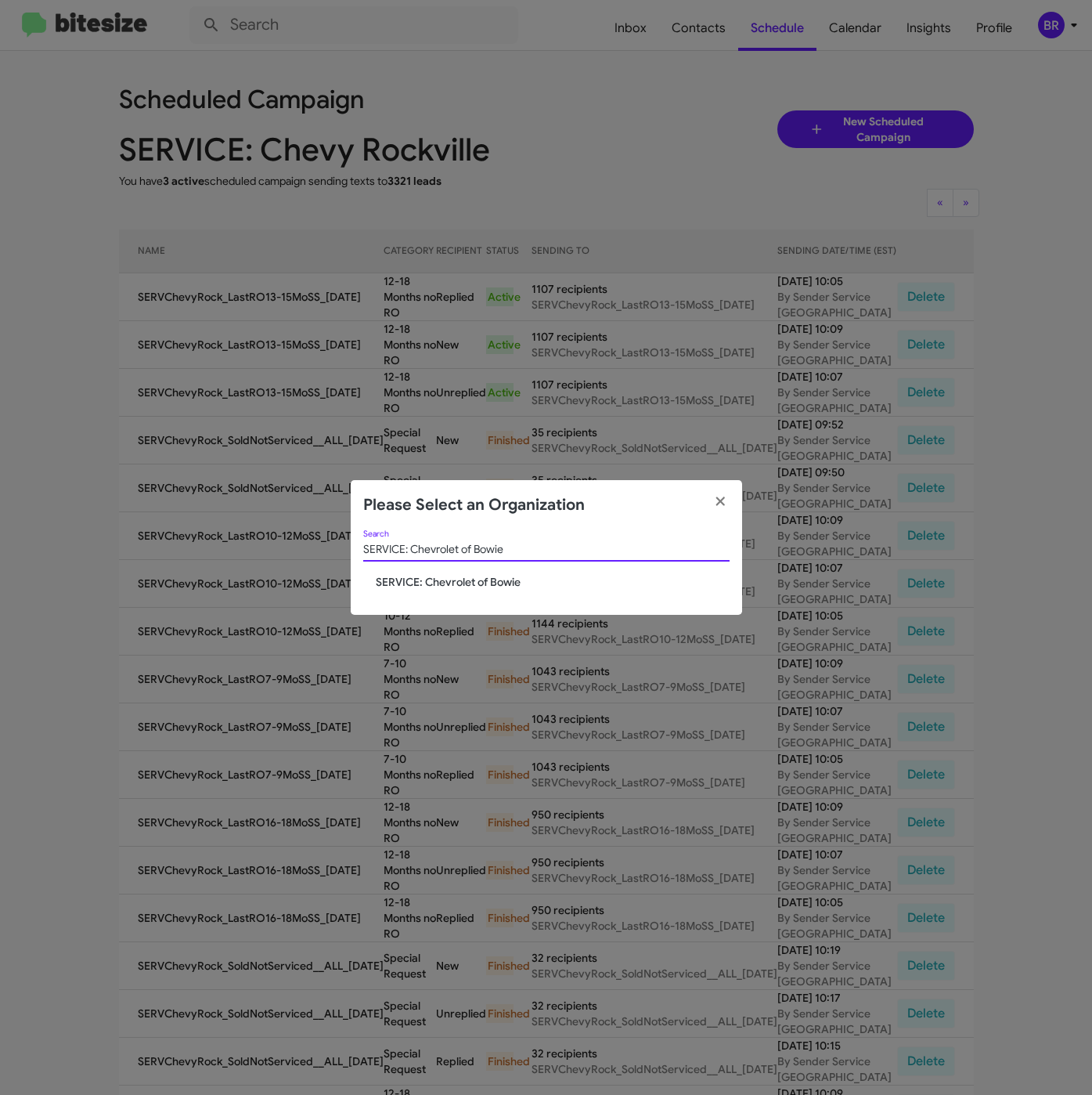
type input "SERVICE: Chevrolet of Bowie"
click at [428, 586] on span "SERVICE: Chevrolet of Bowie" at bounding box center [553, 582] width 354 height 16
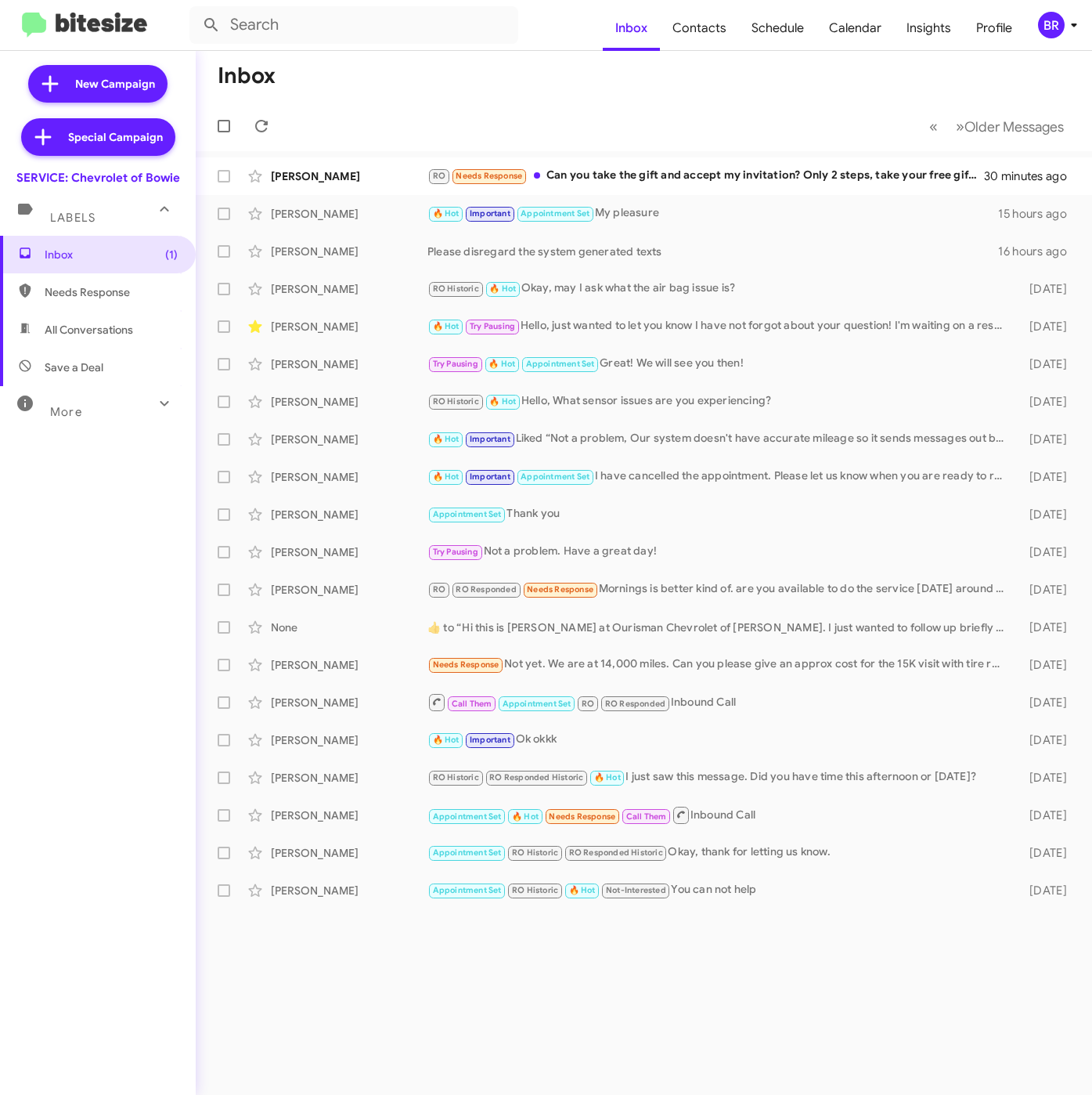
click at [1064, 16] on icon at bounding box center [1073, 25] width 19 height 19
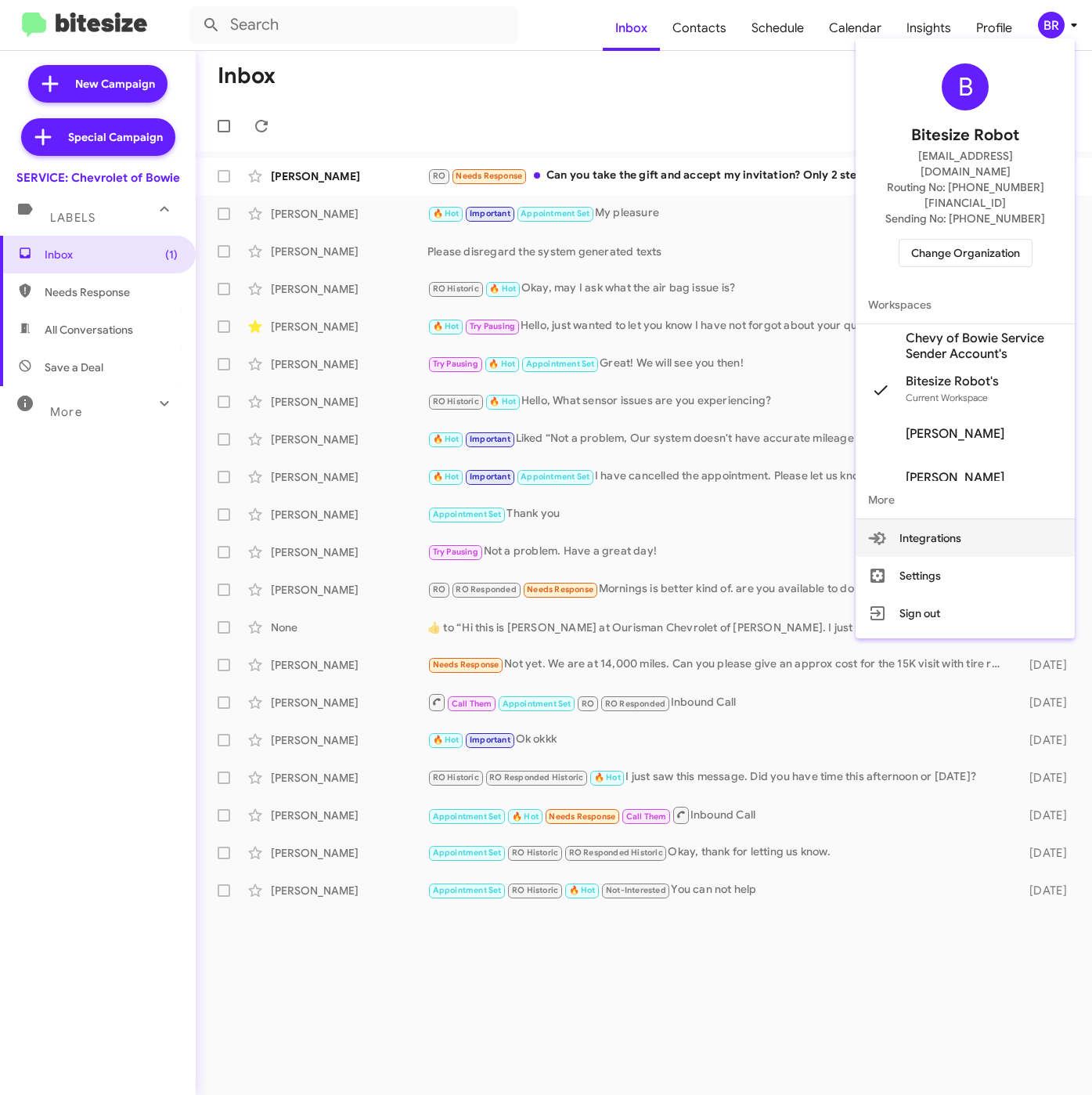
click at [952, 331] on span "Chevy of Bowie Service Sender Account's" at bounding box center [983, 346] width 156 height 31
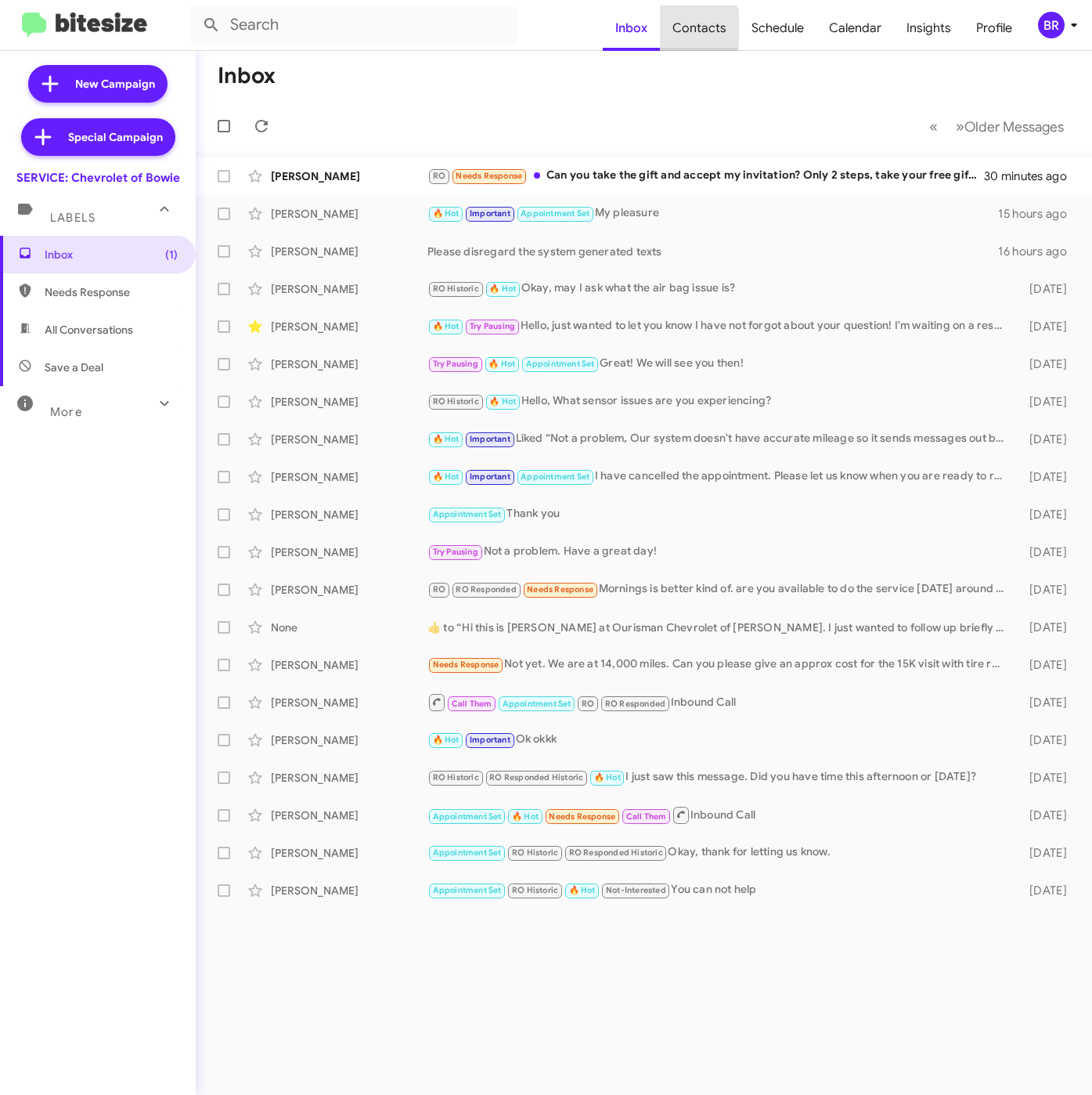
drag, startPoint x: 0, startPoint y: 0, endPoint x: 695, endPoint y: 28, distance: 695.6
click at [695, 28] on span "Contacts" at bounding box center [699, 29] width 79 height 45
type input "in:groups"
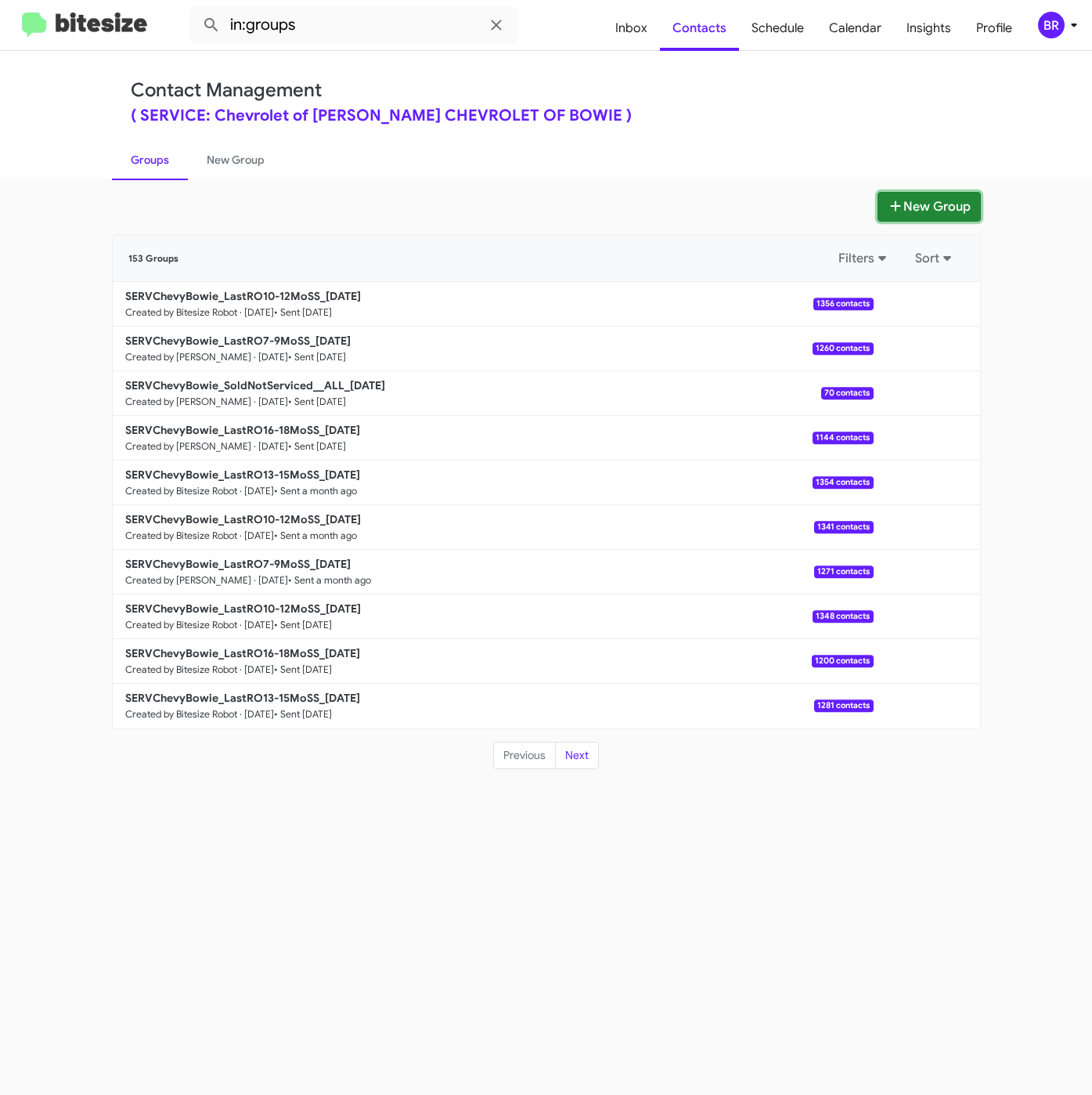
click at [937, 195] on button "New Group" at bounding box center [929, 206] width 103 height 29
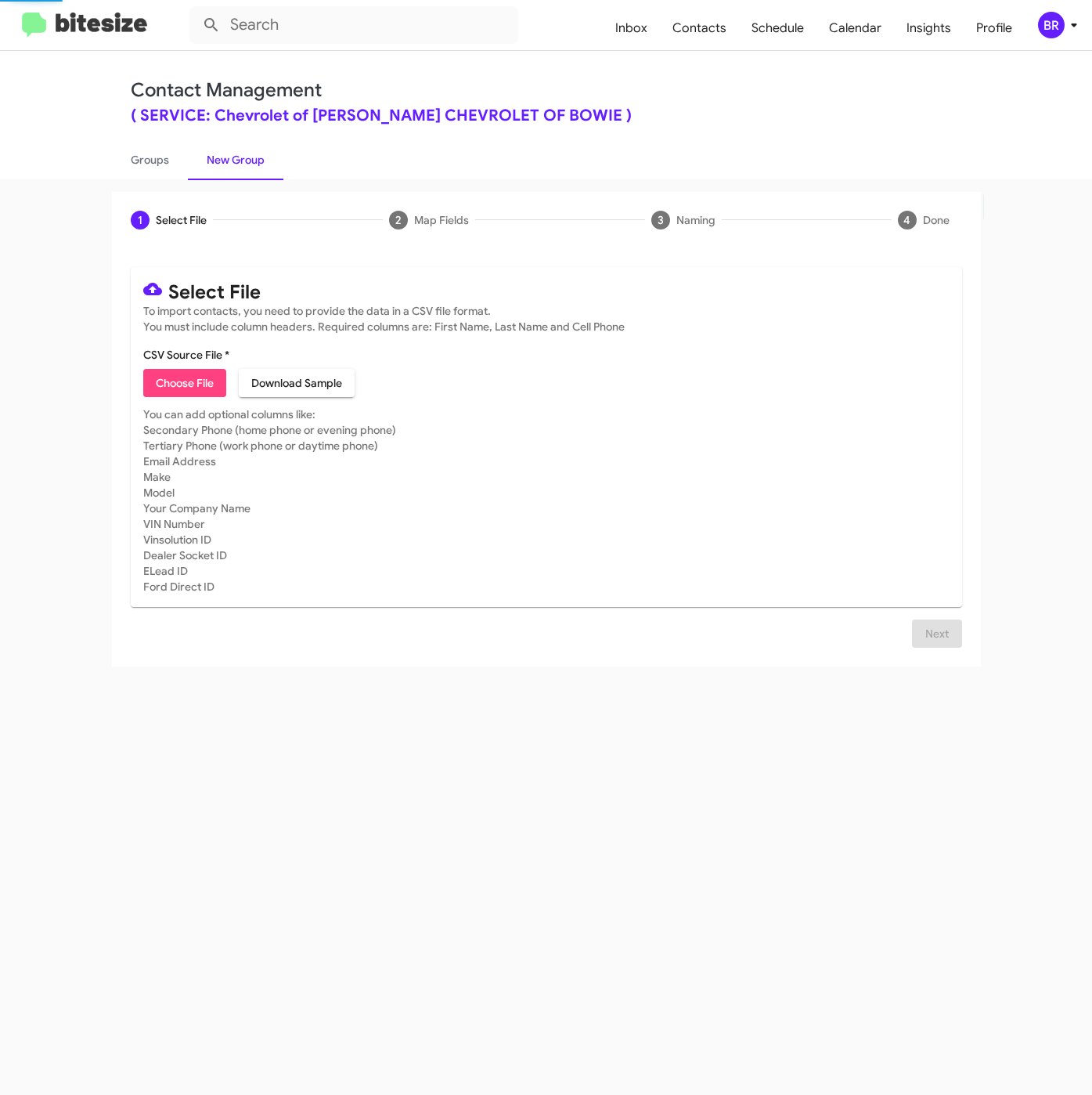
click at [195, 374] on span "Choose File" at bounding box center [184, 382] width 58 height 28
type input "SERVChevyBowie_LastRO13-15MoSS_09-16-25"
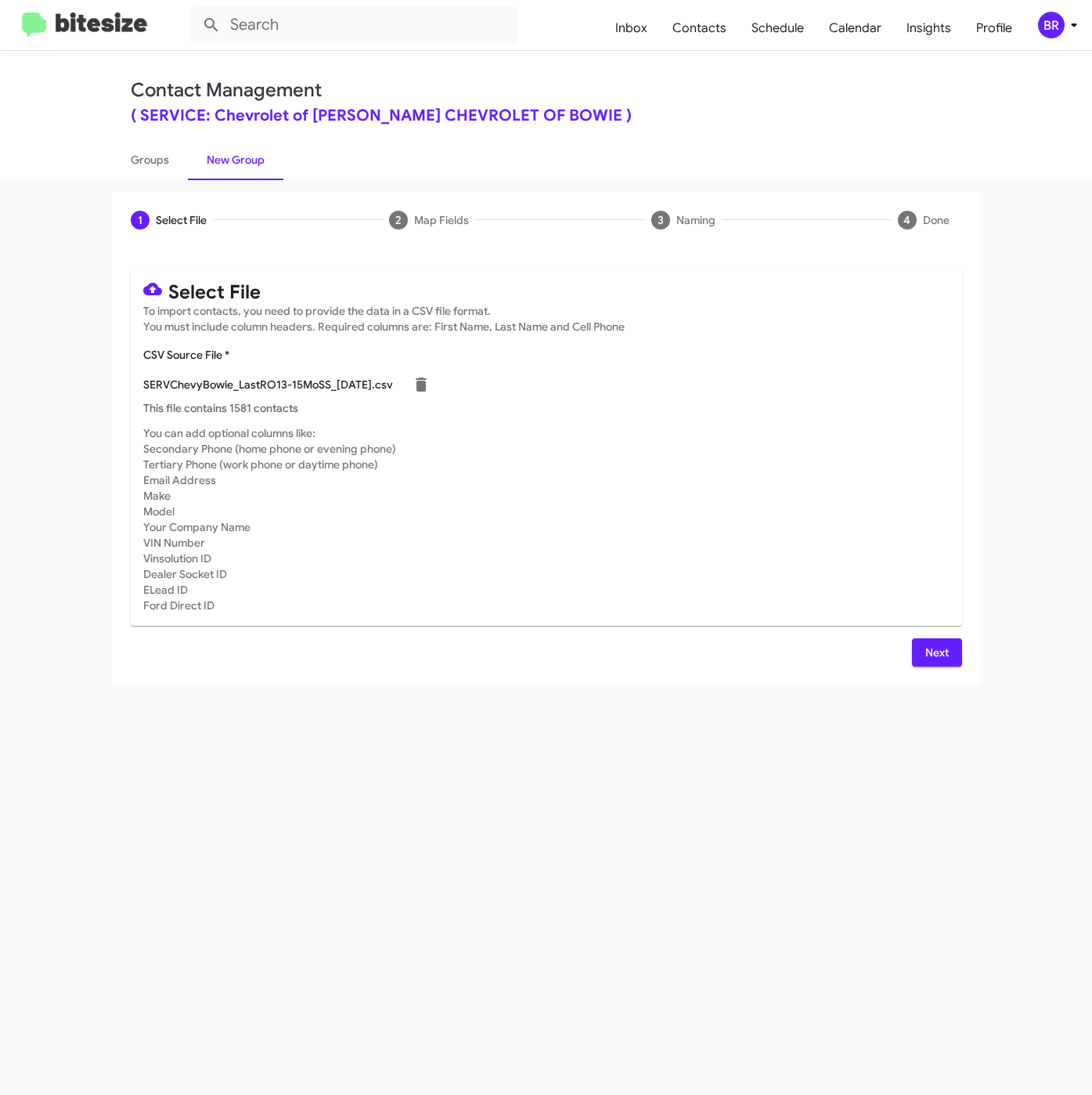
click at [920, 647] on button "Next" at bounding box center [937, 651] width 50 height 28
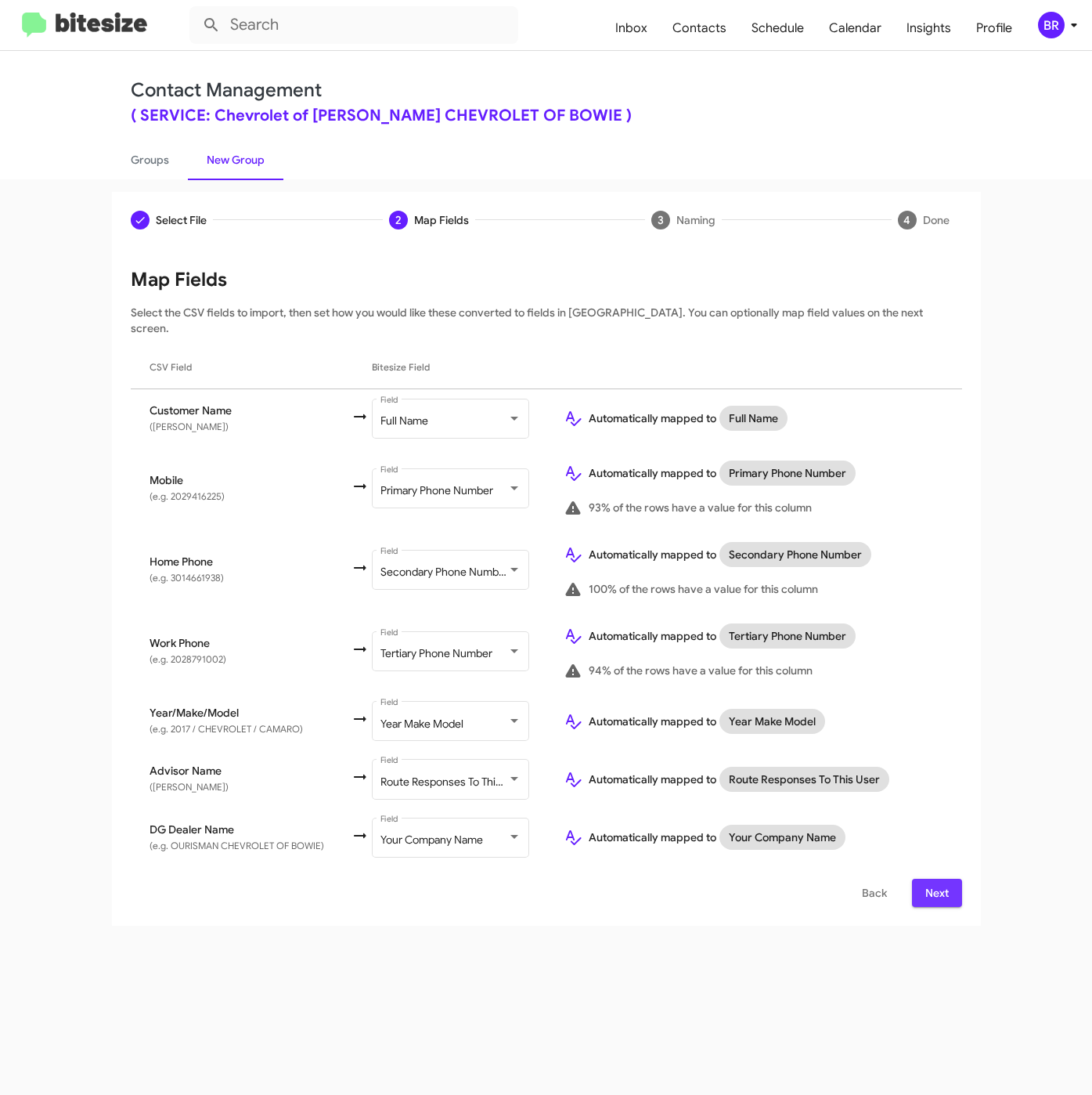
click at [925, 881] on span "Next" at bounding box center [937, 892] width 25 height 28
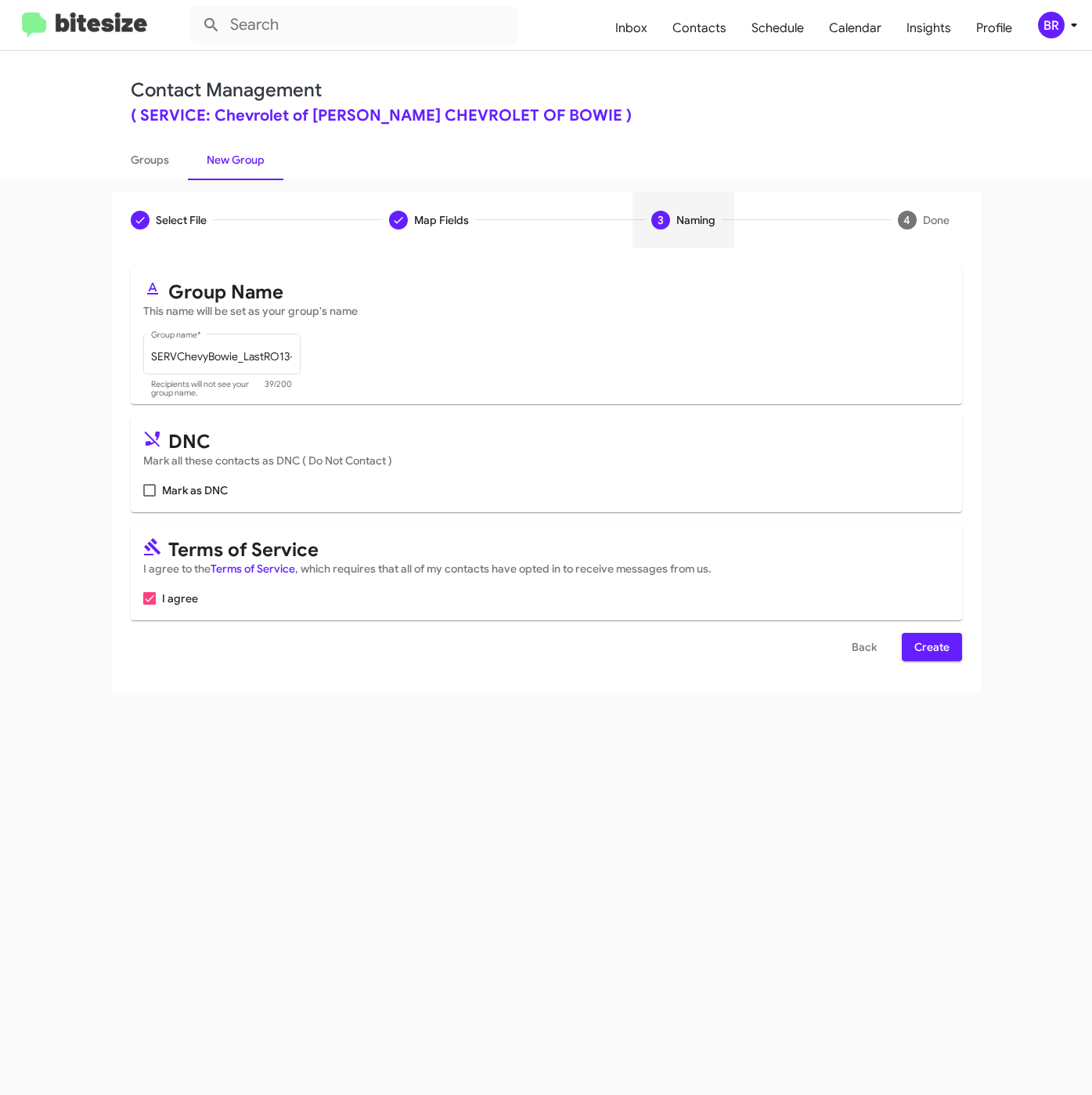
click at [918, 642] on span "Create" at bounding box center [932, 646] width 35 height 28
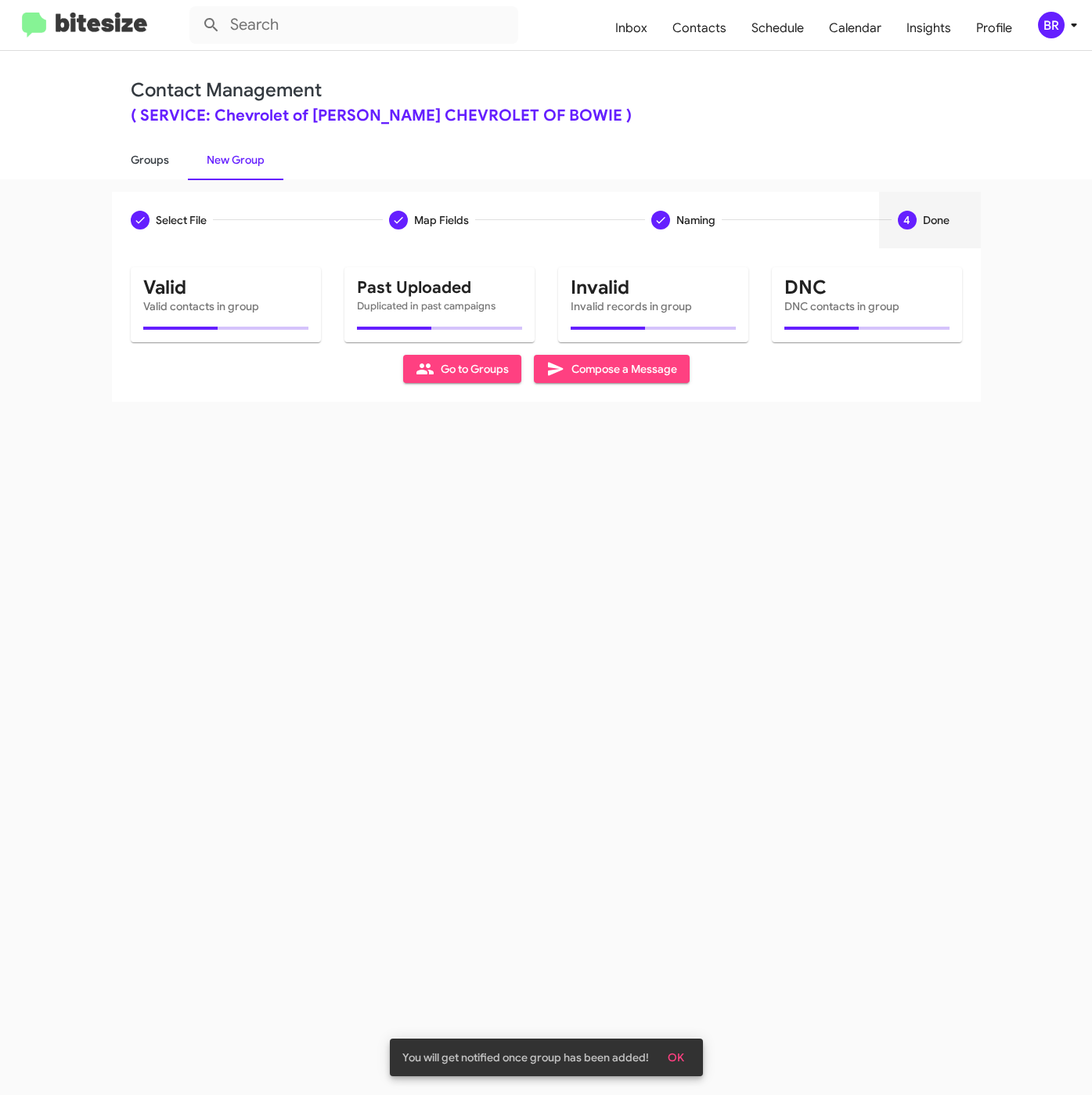
click at [146, 156] on link "Groups" at bounding box center [150, 160] width 76 height 40
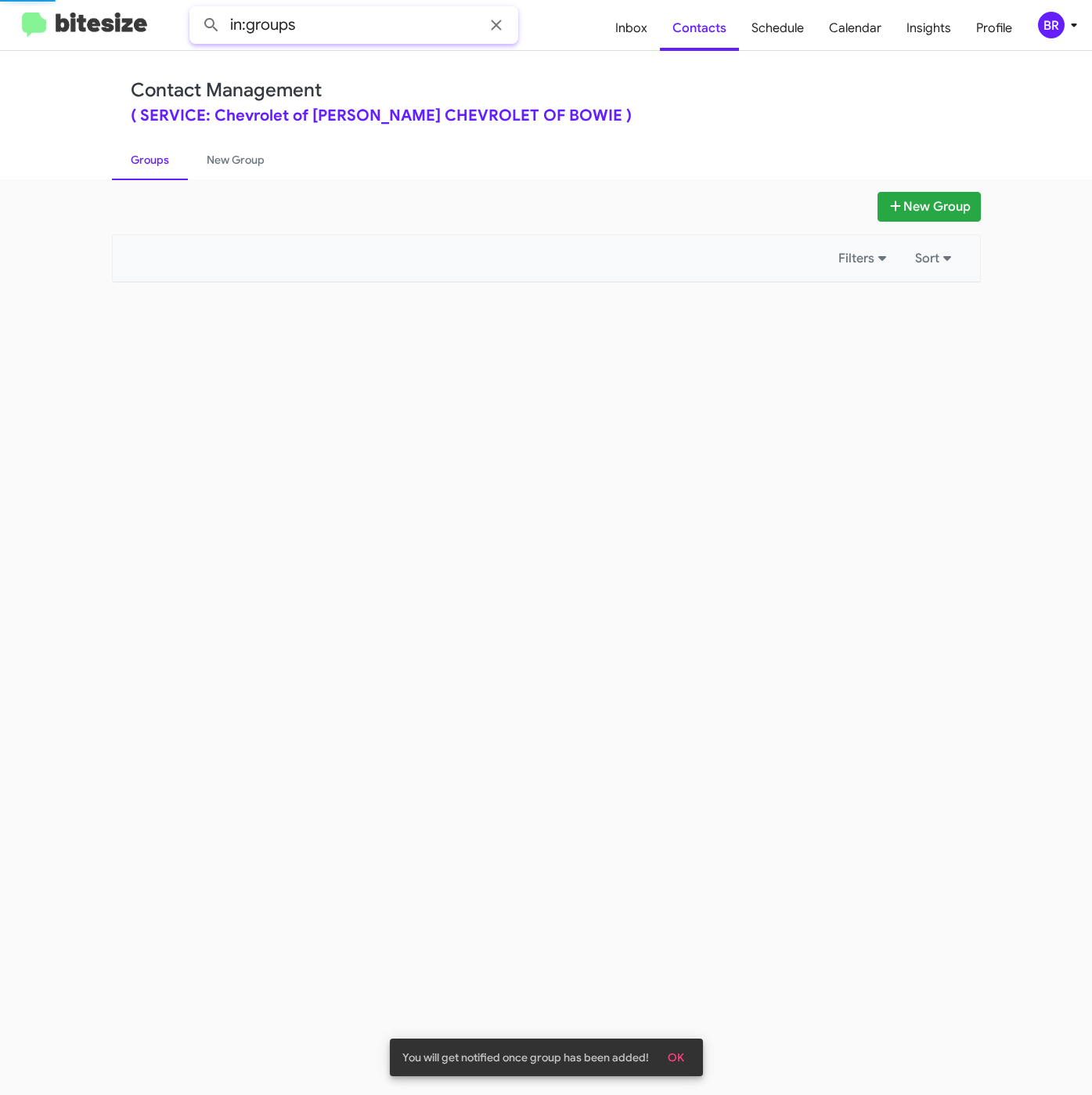
click at [362, 22] on input "in:groups" at bounding box center [353, 24] width 329 height 38
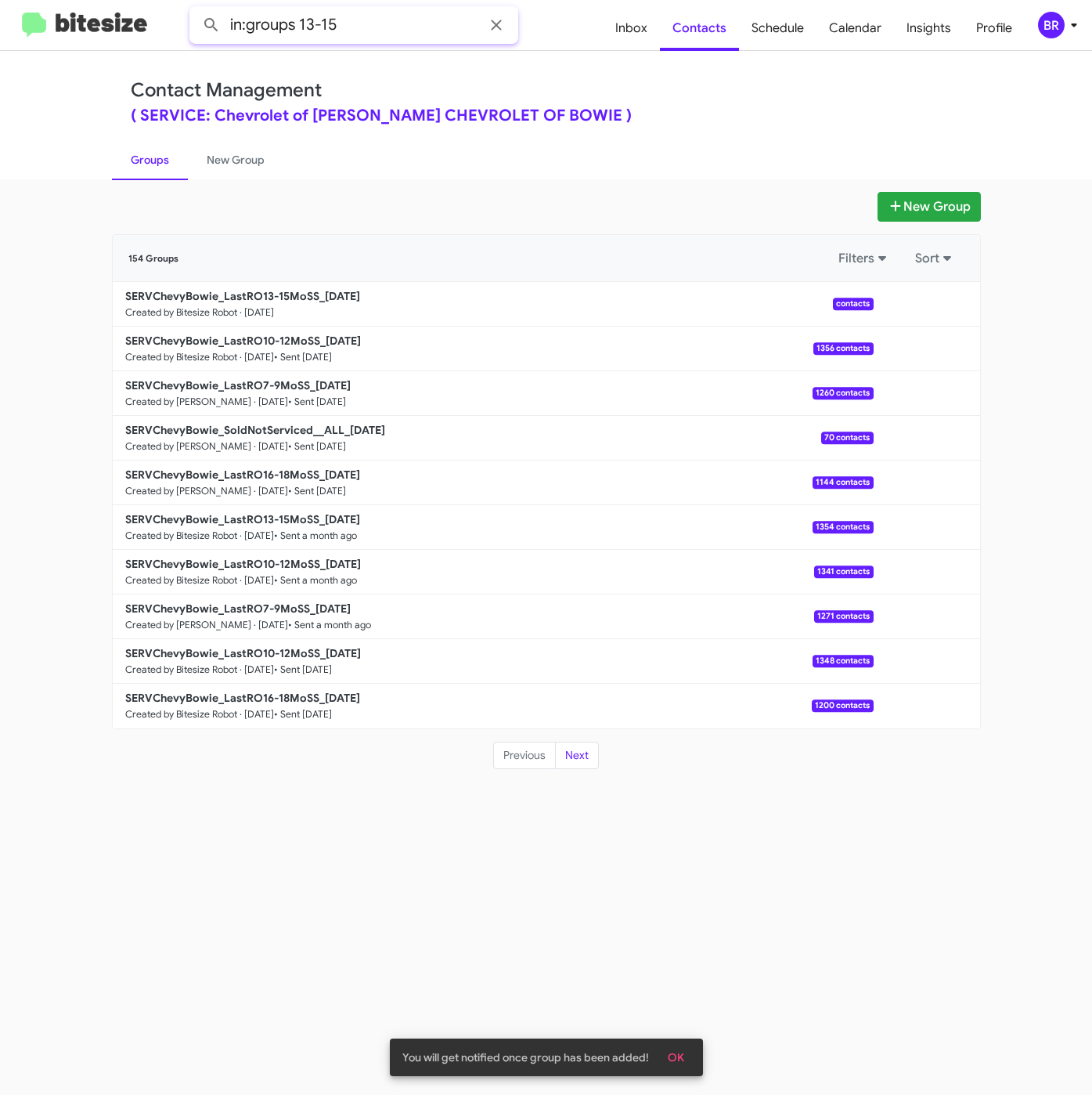
type input "in:groups 13-15"
click at [196, 9] on button at bounding box center [211, 24] width 31 height 31
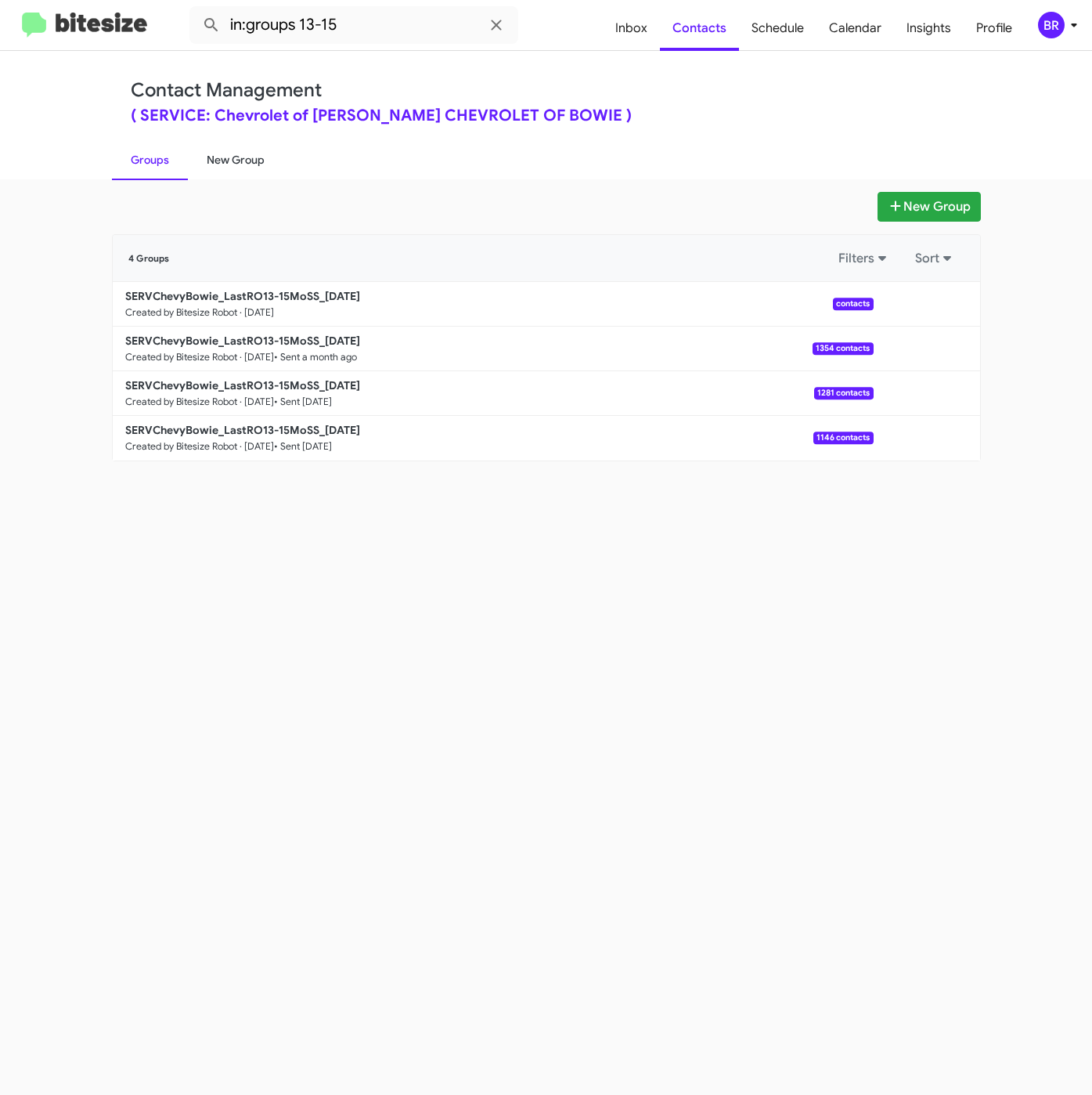
click at [231, 152] on link "New Group" at bounding box center [236, 160] width 96 height 40
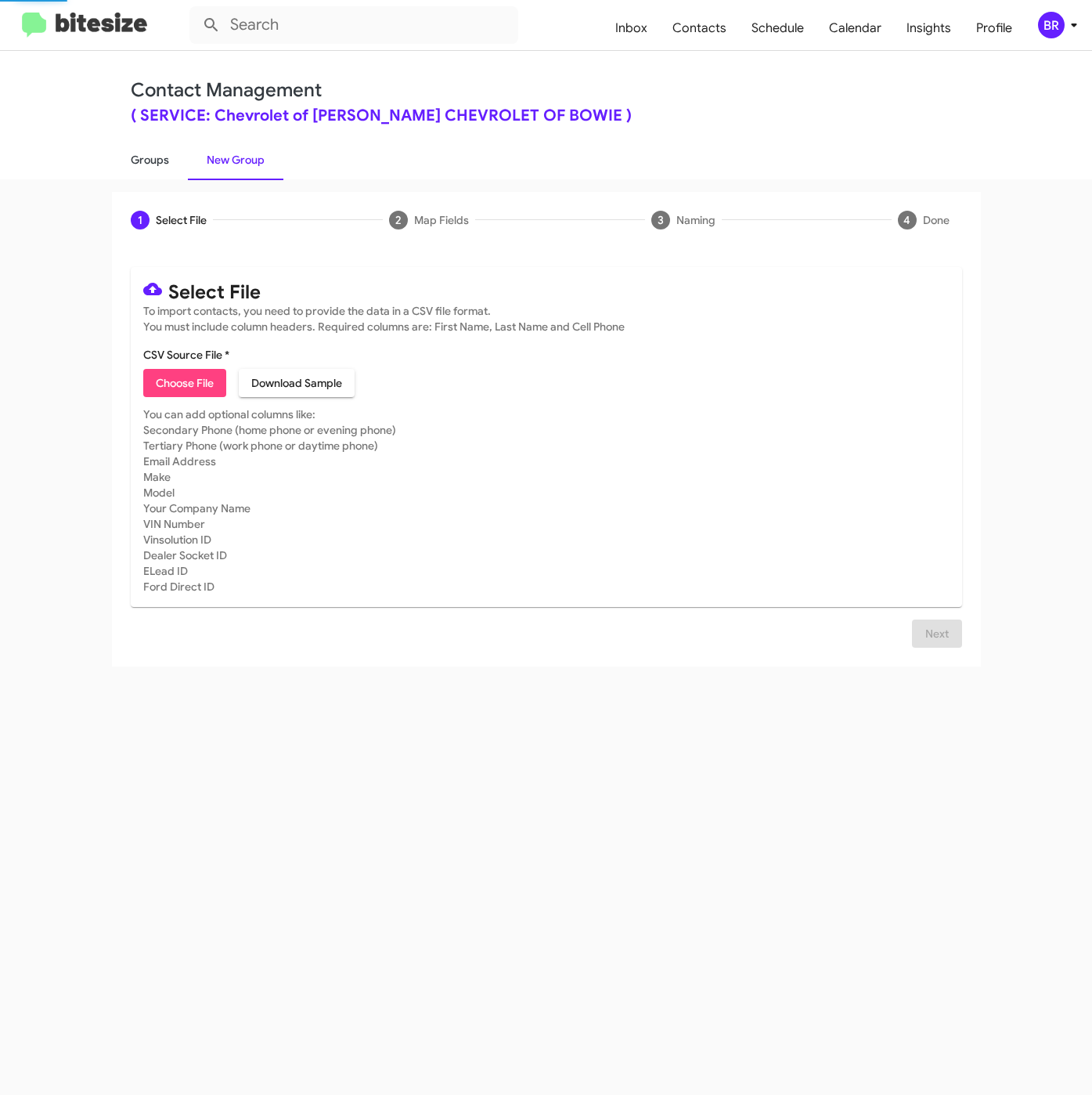
click at [161, 151] on link "Groups" at bounding box center [150, 160] width 76 height 40
type input "in:groups"
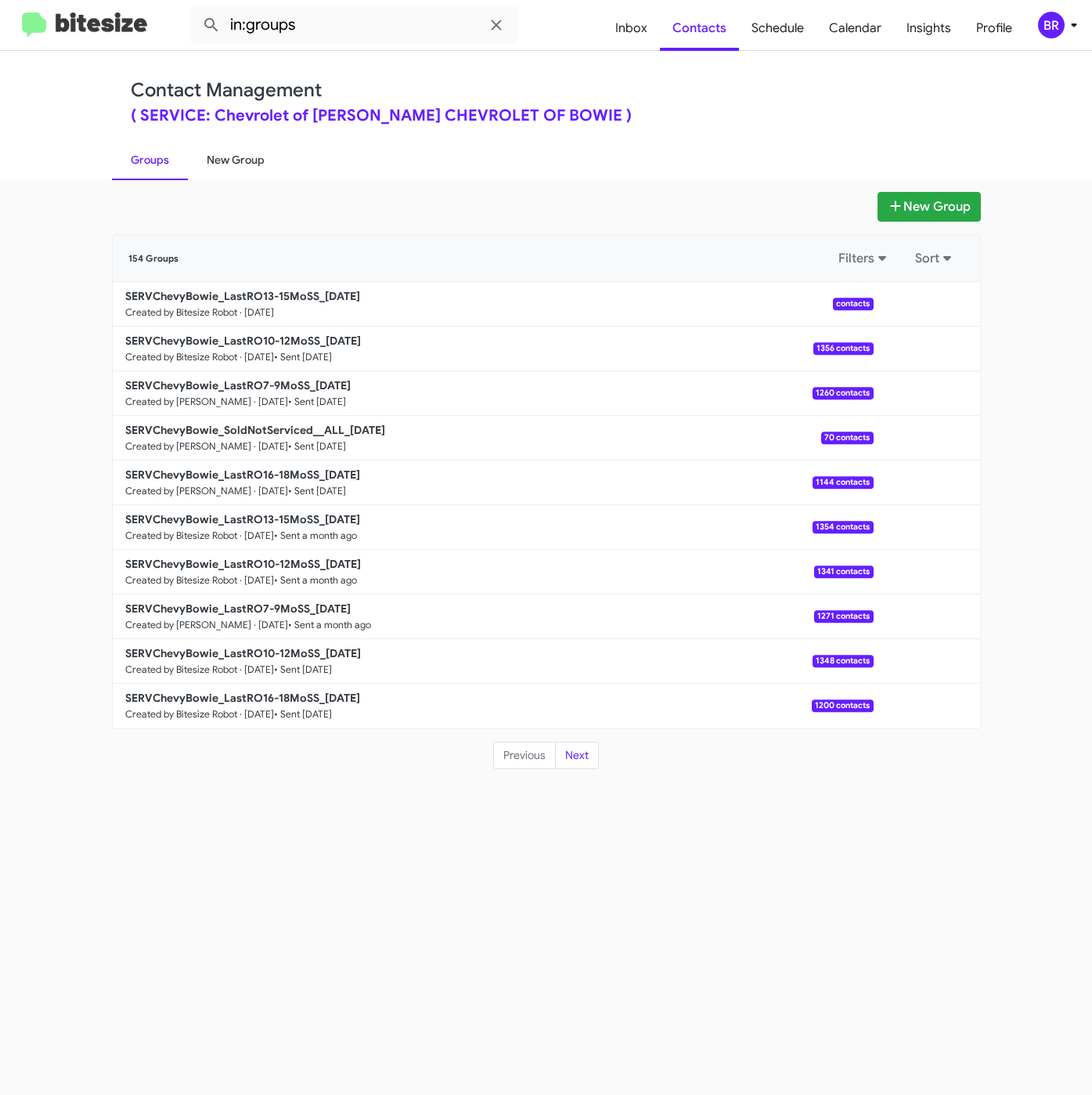
click at [238, 167] on link "New Group" at bounding box center [236, 160] width 96 height 40
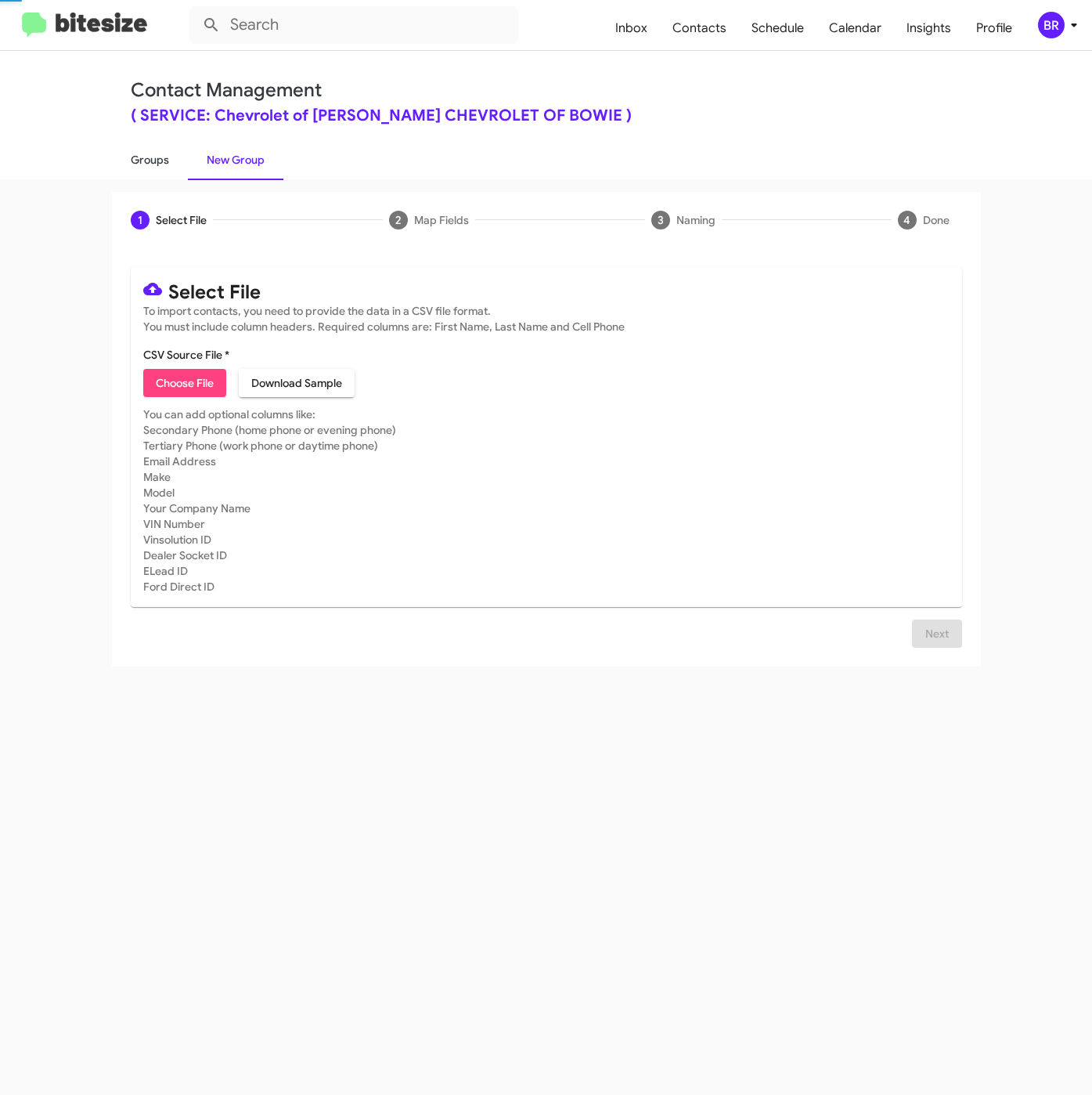
click at [135, 157] on link "Groups" at bounding box center [150, 160] width 76 height 40
type input "in:groups"
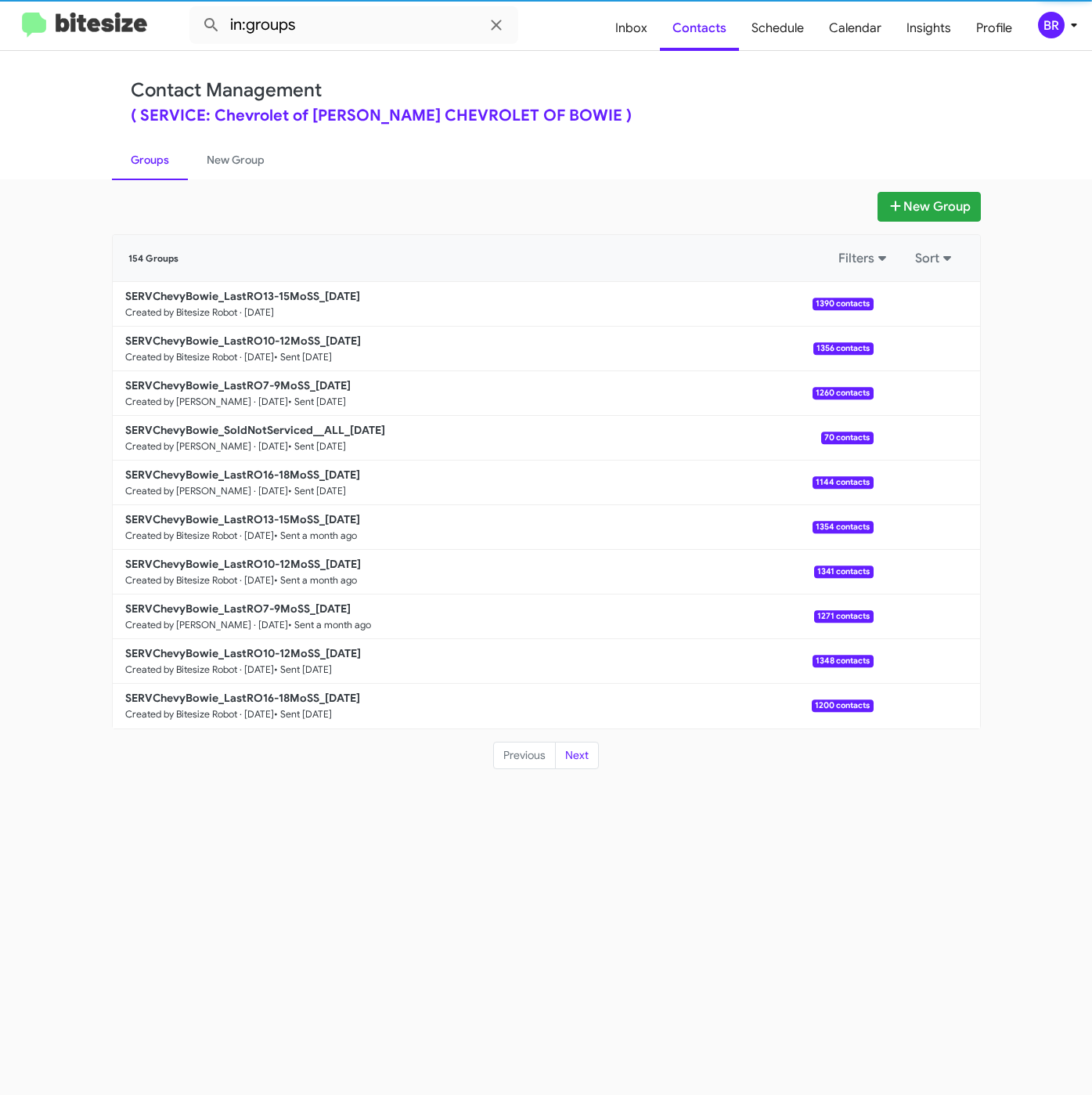
click at [209, 289] on b "SERVChevyBowie_LastRO13-15MoSS_09-16-25" at bounding box center [242, 295] width 235 height 14
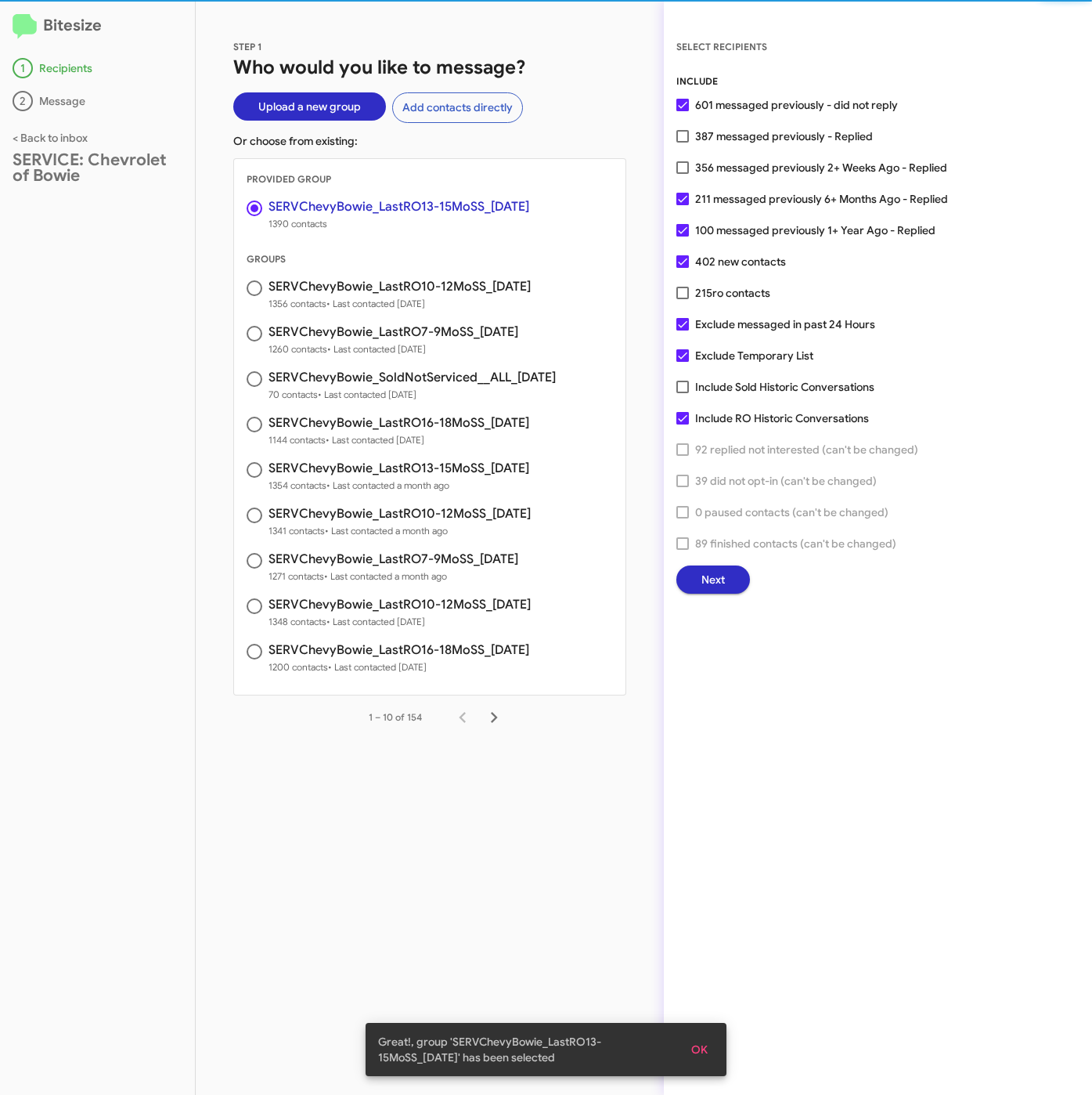
click at [724, 579] on span "Next" at bounding box center [713, 579] width 24 height 28
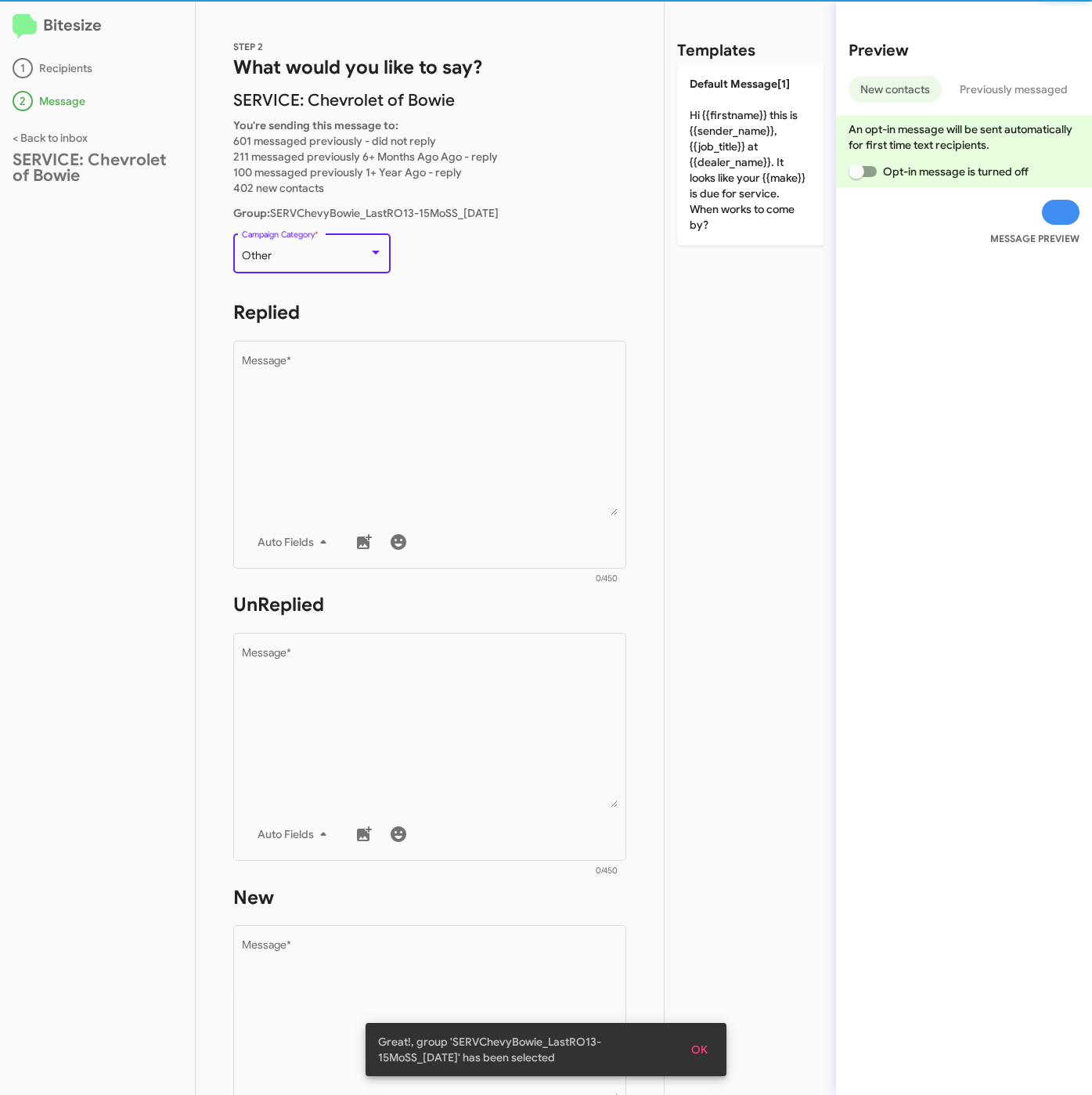
click at [322, 254] on div "Other" at bounding box center [305, 256] width 127 height 13
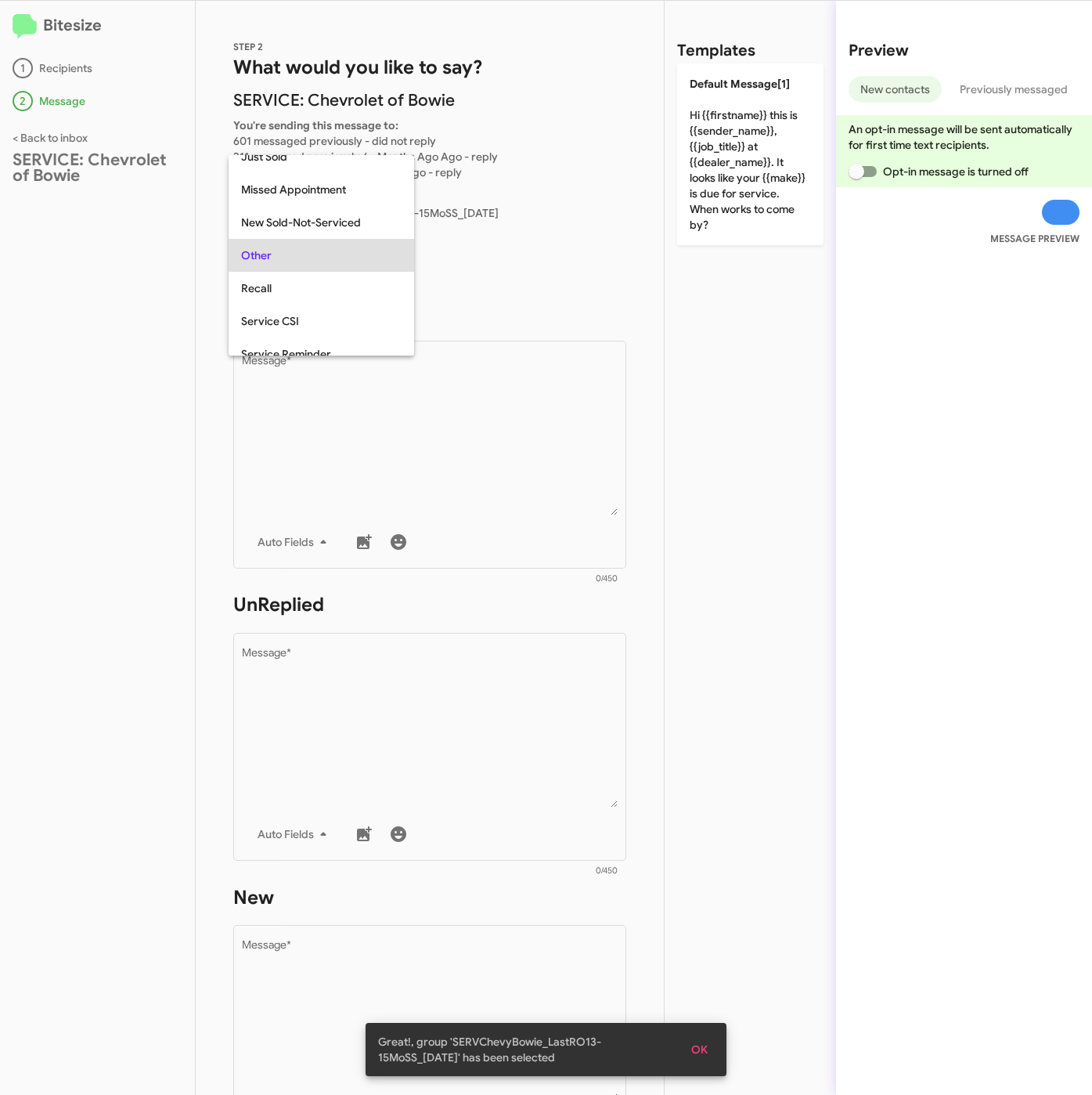
scroll to position [33, 0]
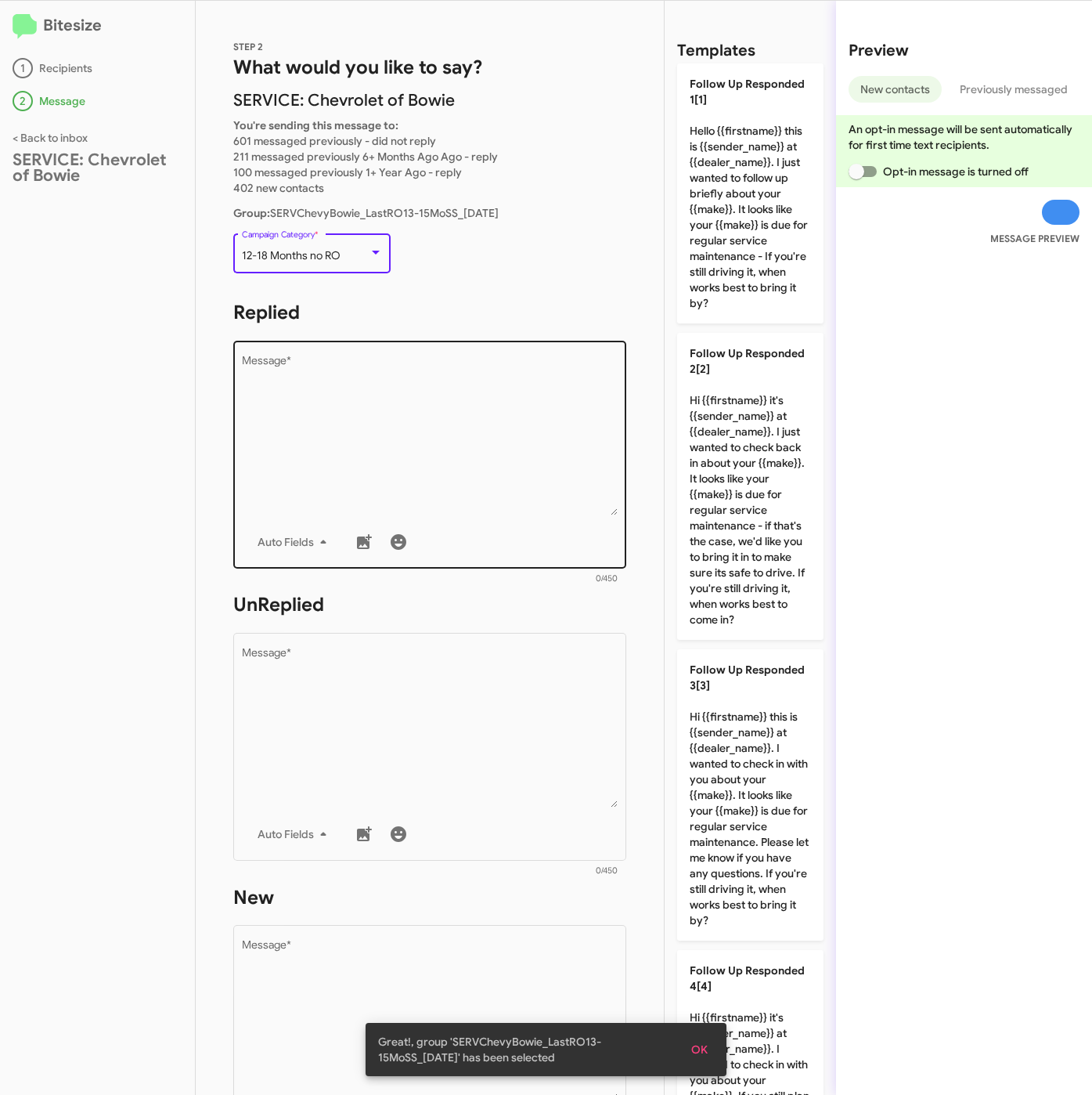
click at [363, 369] on textarea "Message *" at bounding box center [431, 435] width 377 height 160
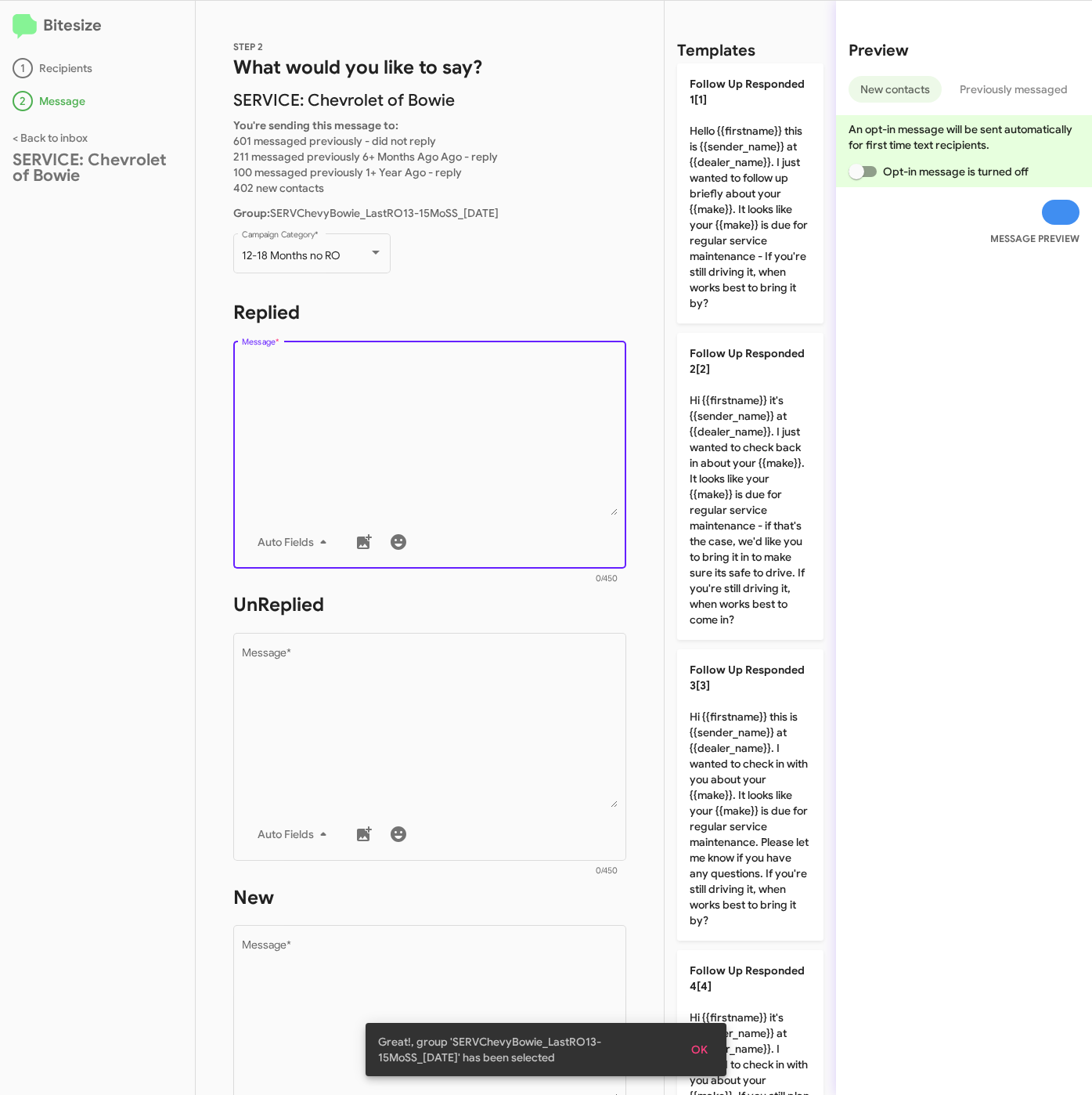
scroll to position [2181, 0]
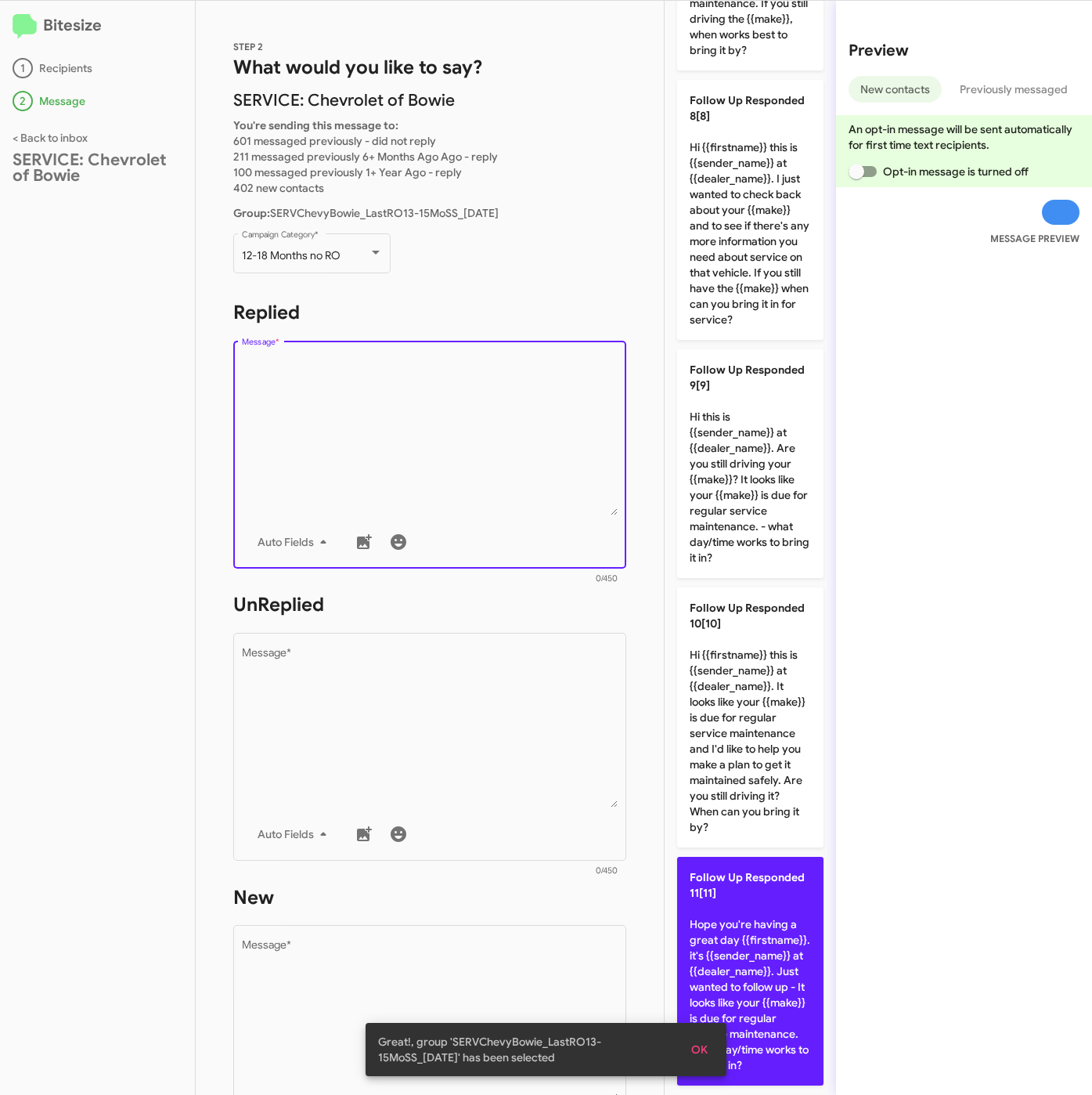
click at [766, 977] on p "Follow Up Responded 11[11] Hope you're having a great day {{firstname}}. it's {…" at bounding box center [750, 971] width 146 height 229
type textarea "Hope you're having a great day {{firstname}}. it's {{sender_name}} at {{dealer_…"
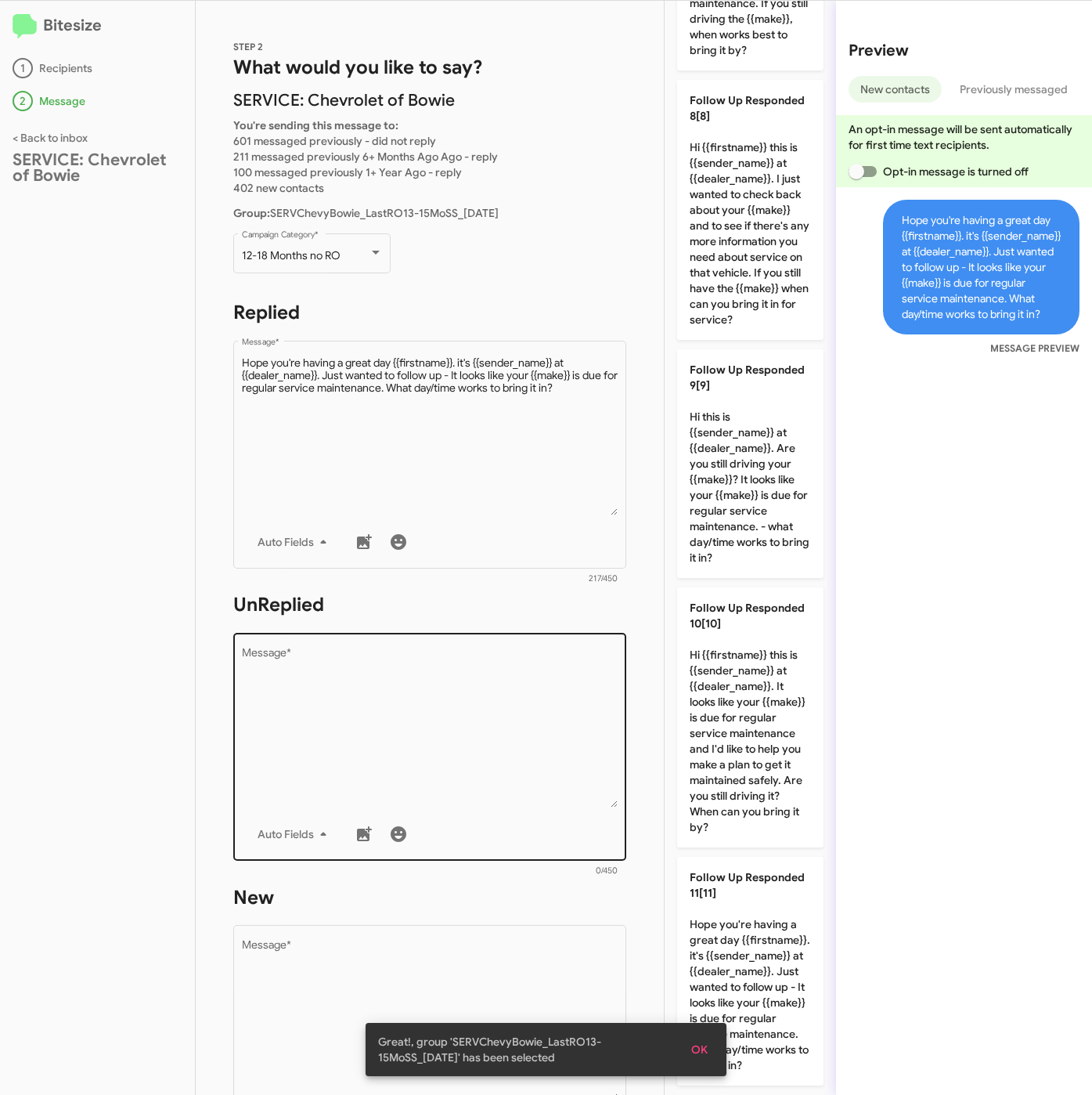
click at [421, 677] on textarea "Message *" at bounding box center [431, 727] width 377 height 160
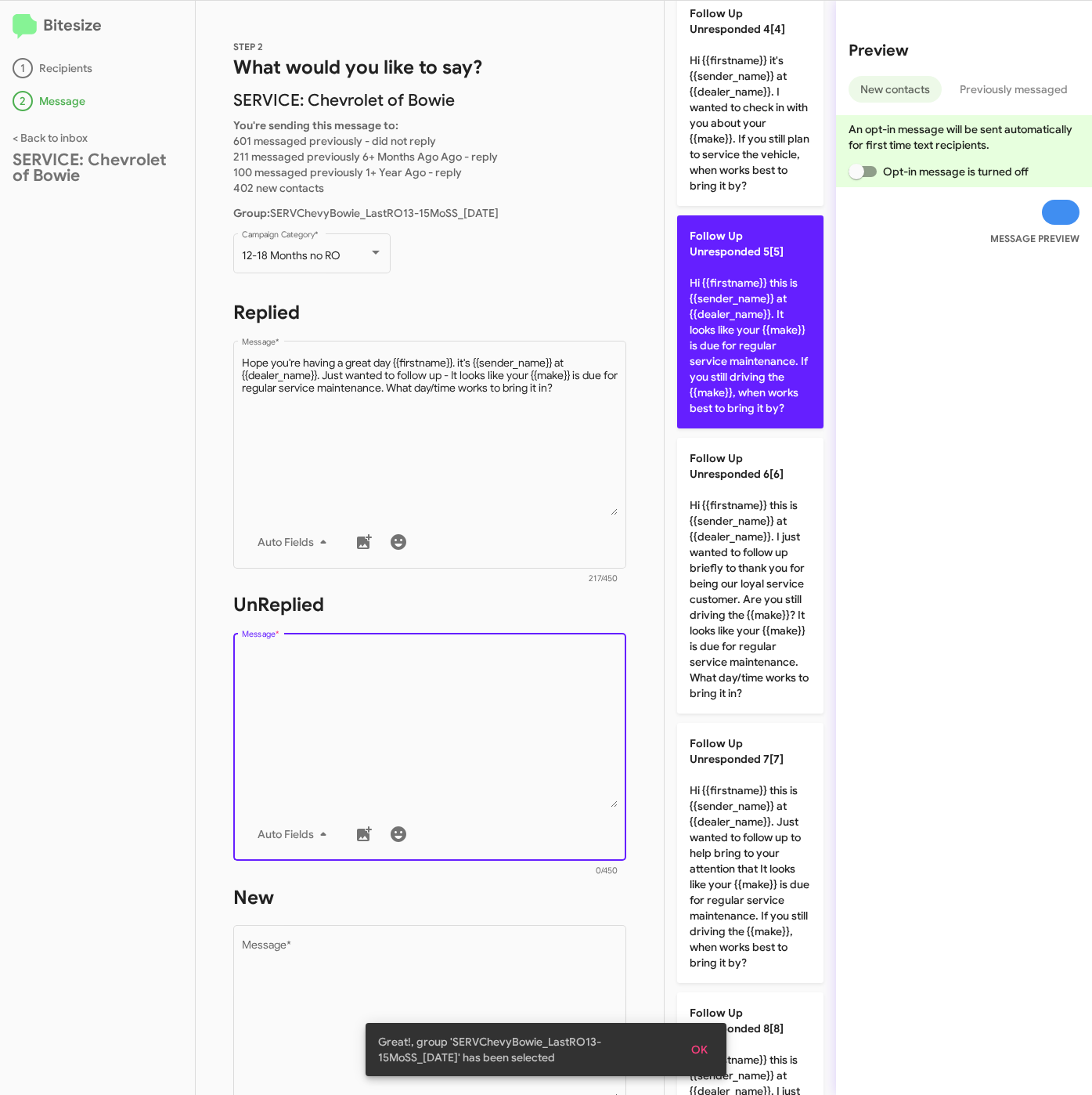
scroll to position [771, 0]
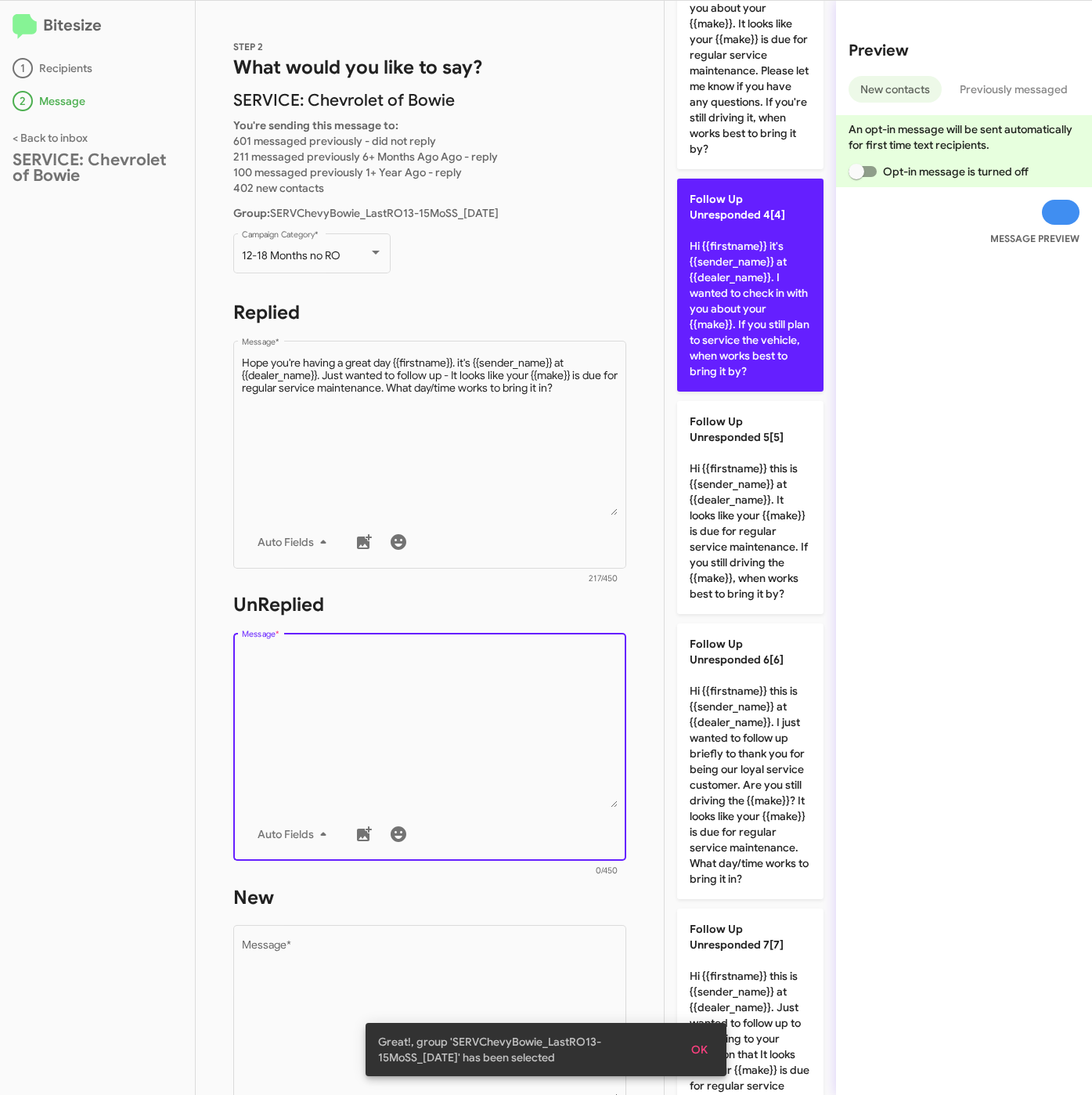
click at [749, 343] on p "Follow Up Unresponded 4[4] Hi {{firstname}} it's {{sender_name}} at {{dealer_na…" at bounding box center [750, 284] width 146 height 213
type textarea "Hi {{firstname}} it's {{sender_name}} at {{dealer_name}}. I wanted to check in …"
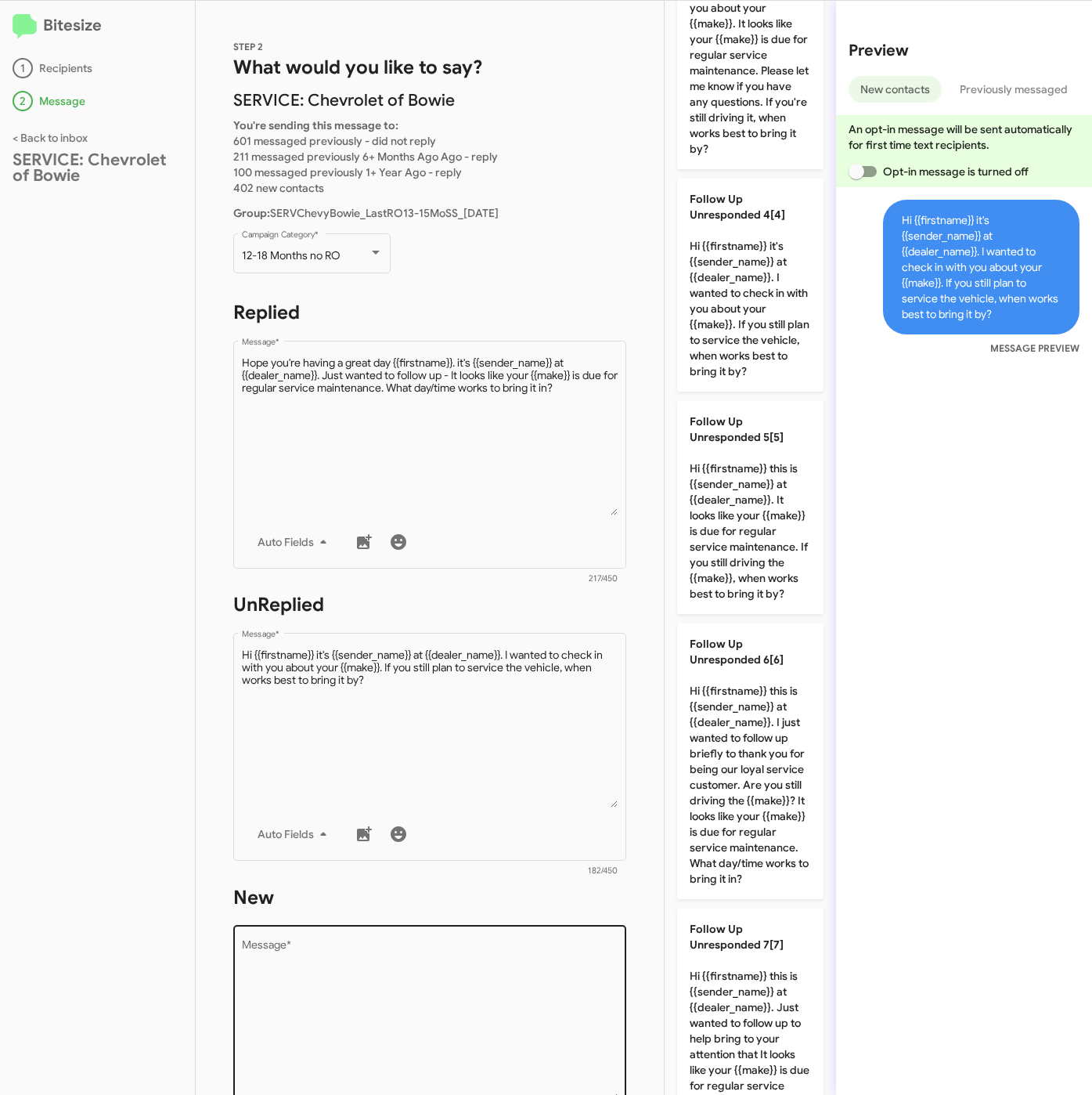
click at [503, 1024] on textarea "Message *" at bounding box center [431, 1020] width 377 height 160
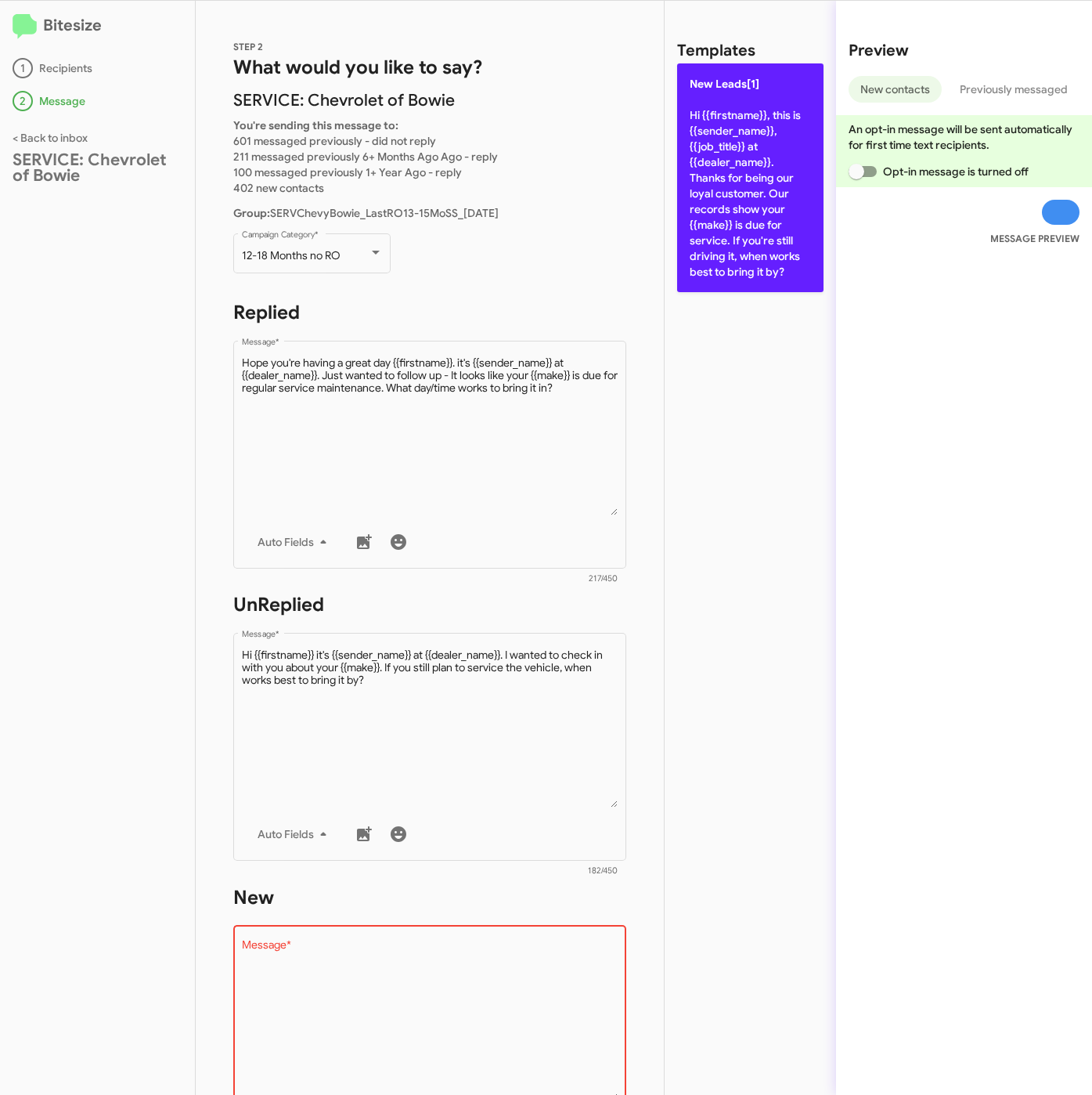
click at [735, 221] on p "New Leads[1] Hi {{firstname}}, this is {{sender_name}}, {{job_title}} at {{deal…" at bounding box center [750, 178] width 146 height 229
type textarea "Hi {{firstname}}, this is {{sender_name}}, {{job_title}} at {{dealer_name}}. Th…"
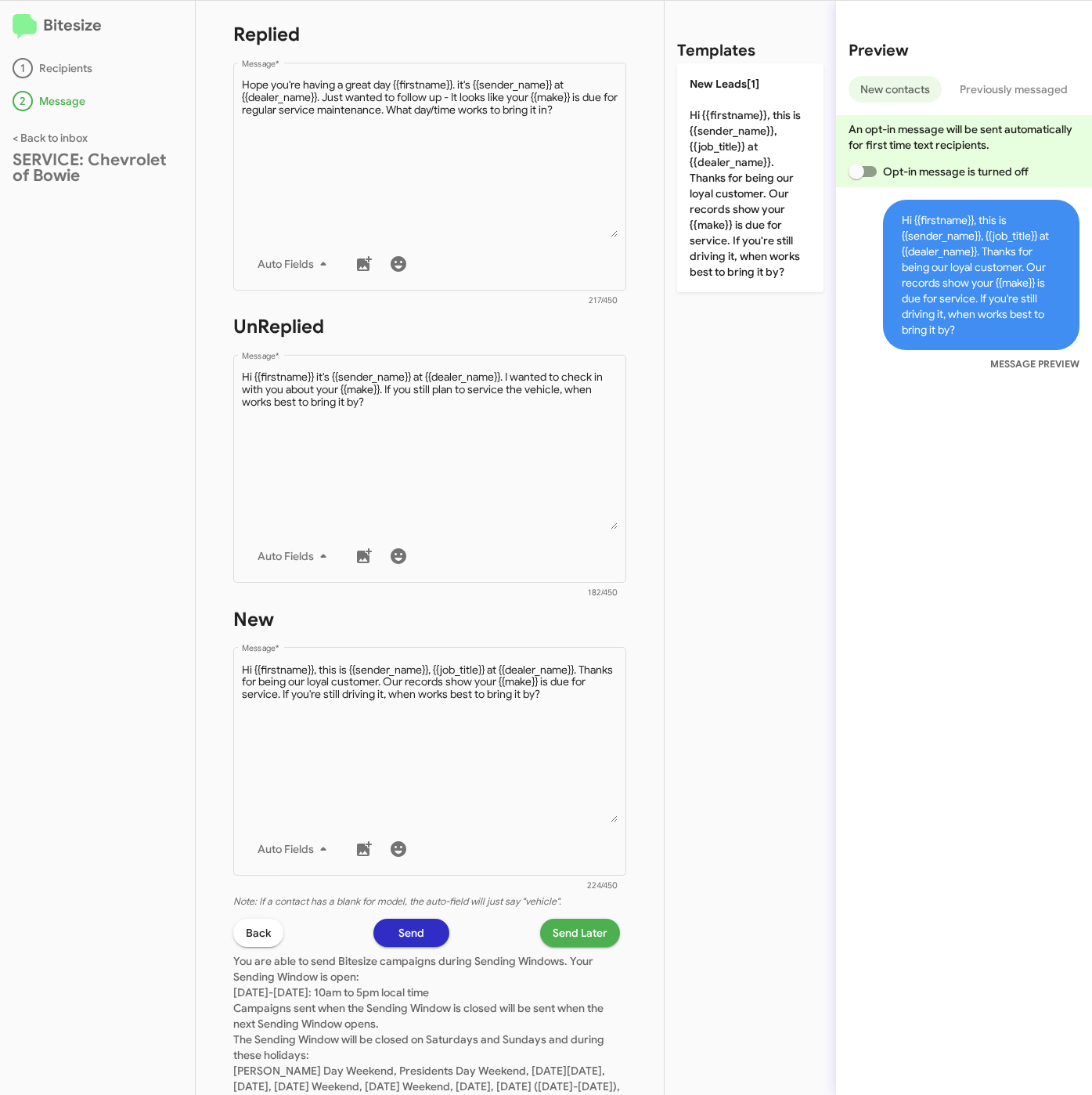
scroll to position [353, 0]
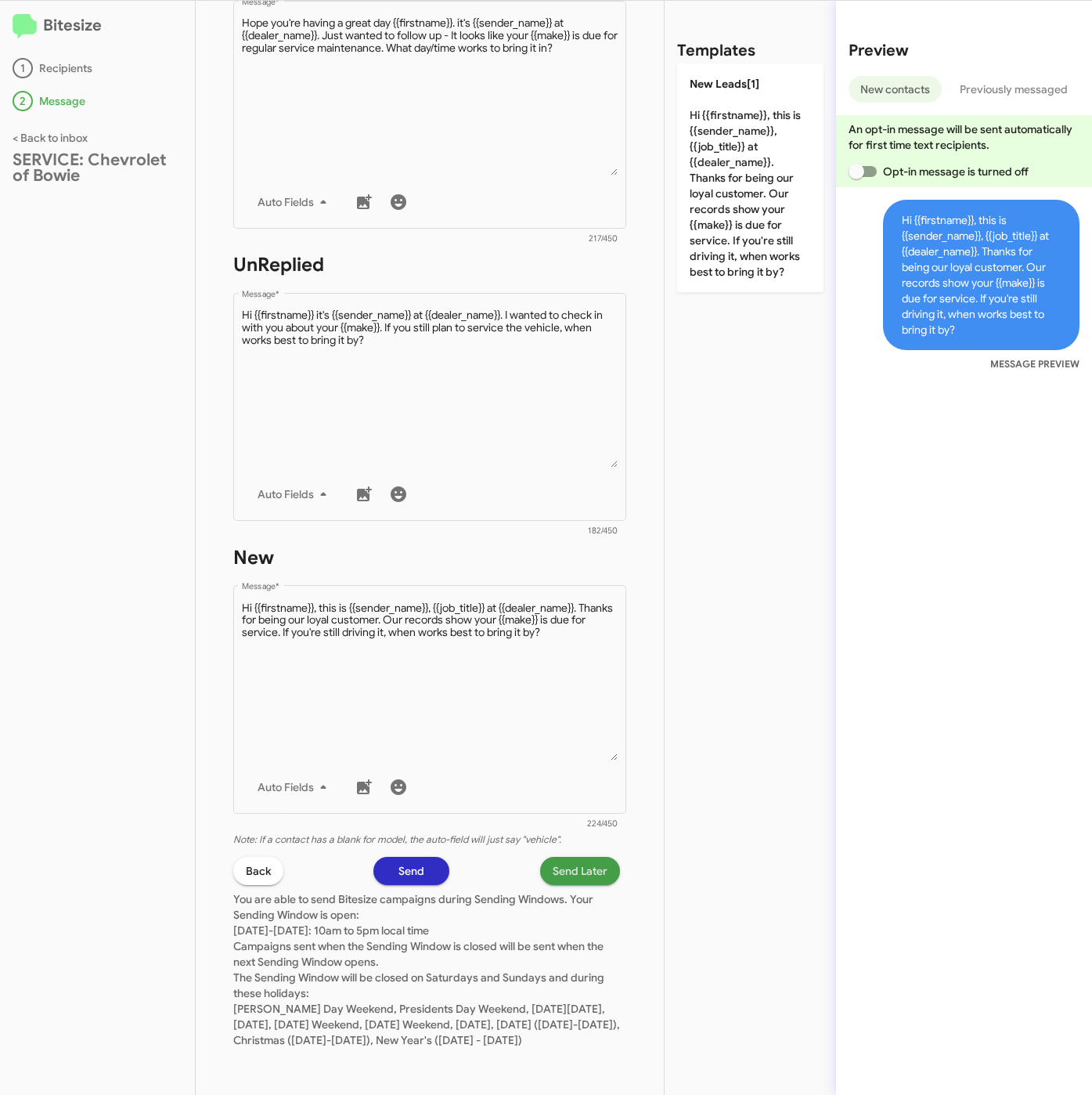
click at [564, 867] on span "Send Later" at bounding box center [580, 870] width 55 height 28
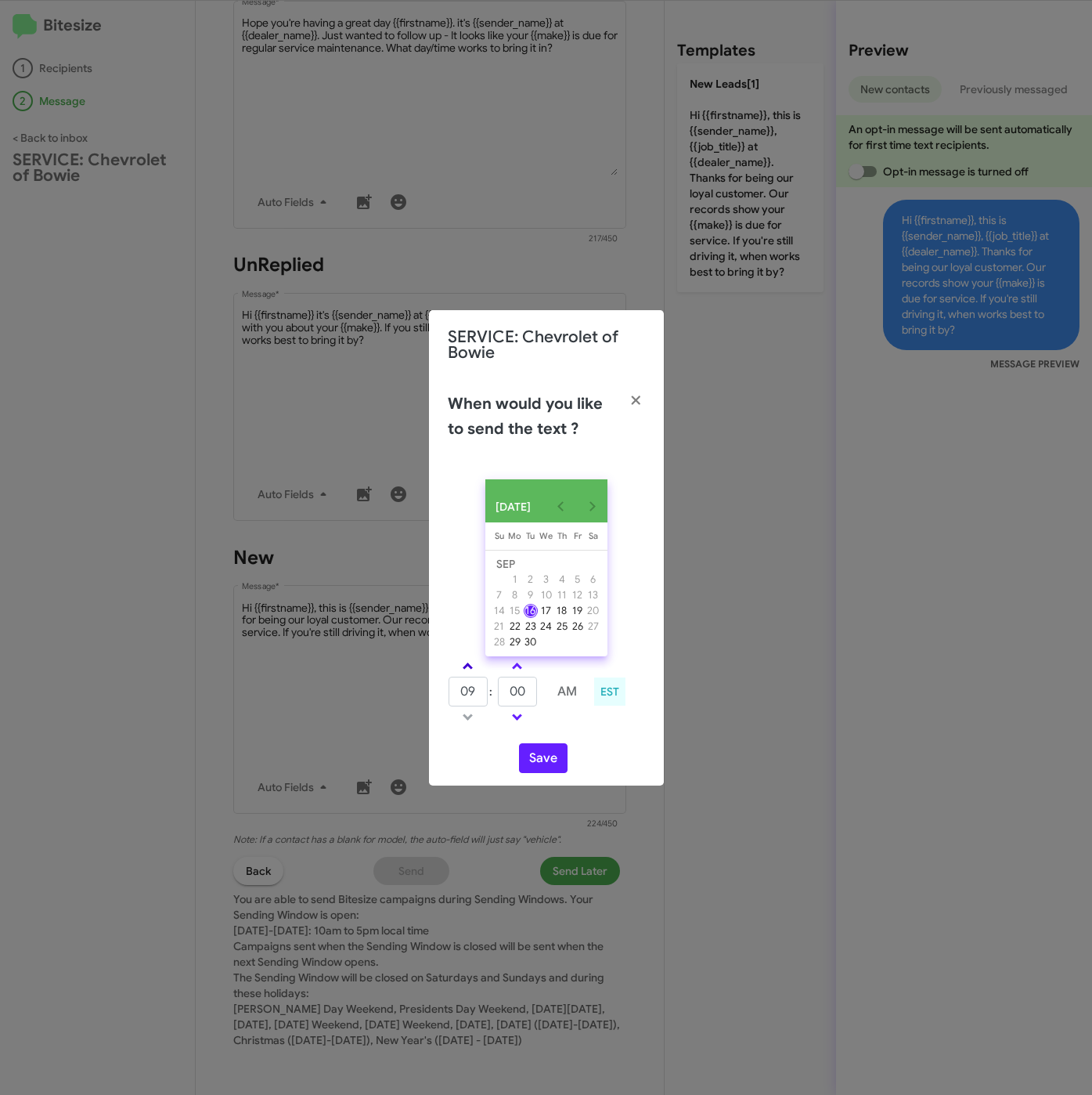
click at [467, 667] on span at bounding box center [468, 667] width 10 height 10
drag, startPoint x: 467, startPoint y: 667, endPoint x: 496, endPoint y: 680, distance: 31.8
click at [472, 667] on link at bounding box center [468, 666] width 28 height 18
type input "11"
drag, startPoint x: 520, startPoint y: 694, endPoint x: 460, endPoint y: 695, distance: 60.0
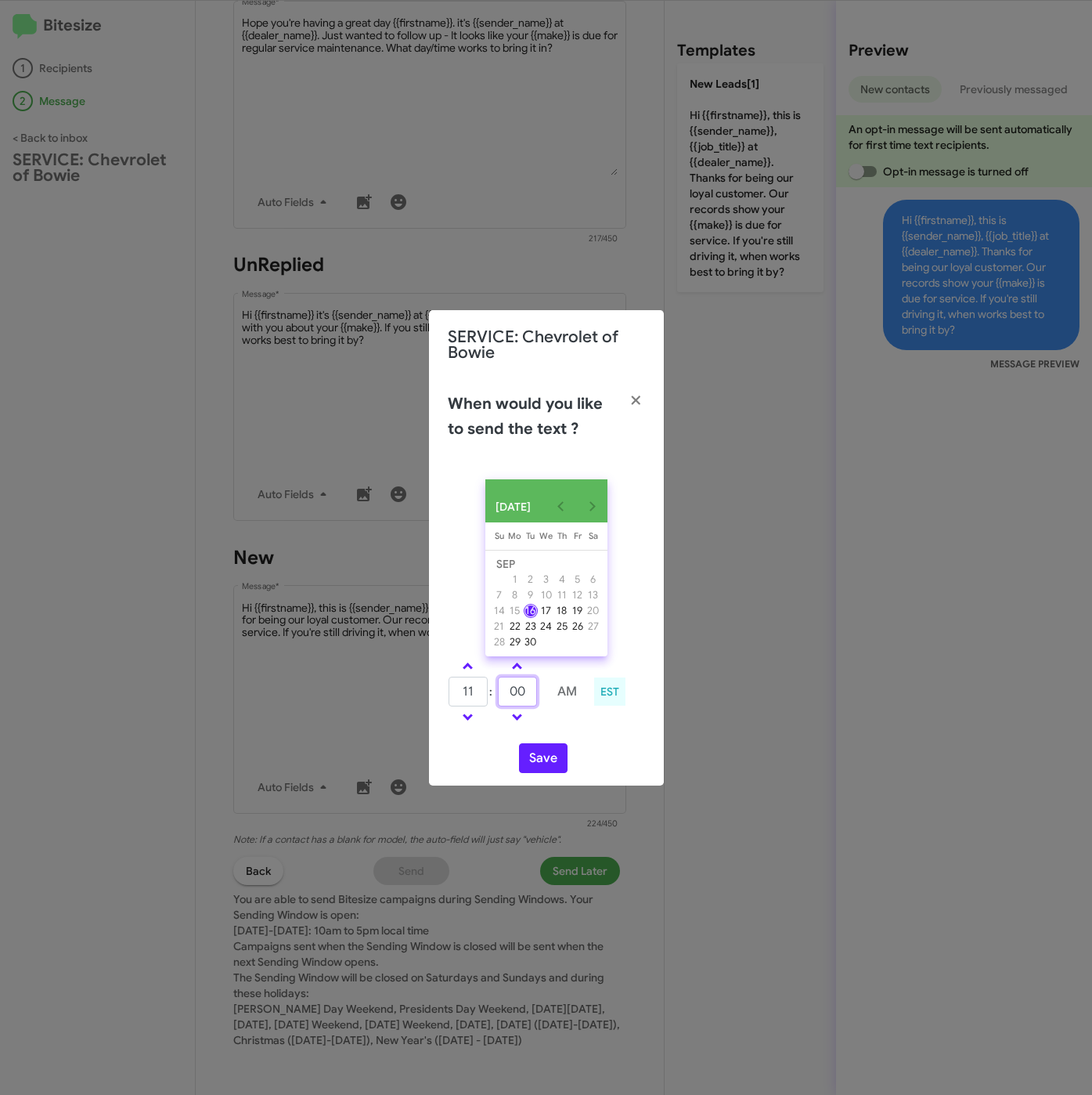
click at [460, 694] on tr "11 : 00 AM" at bounding box center [517, 691] width 140 height 31
type input "10"
click at [535, 761] on button "Save" at bounding box center [543, 757] width 49 height 29
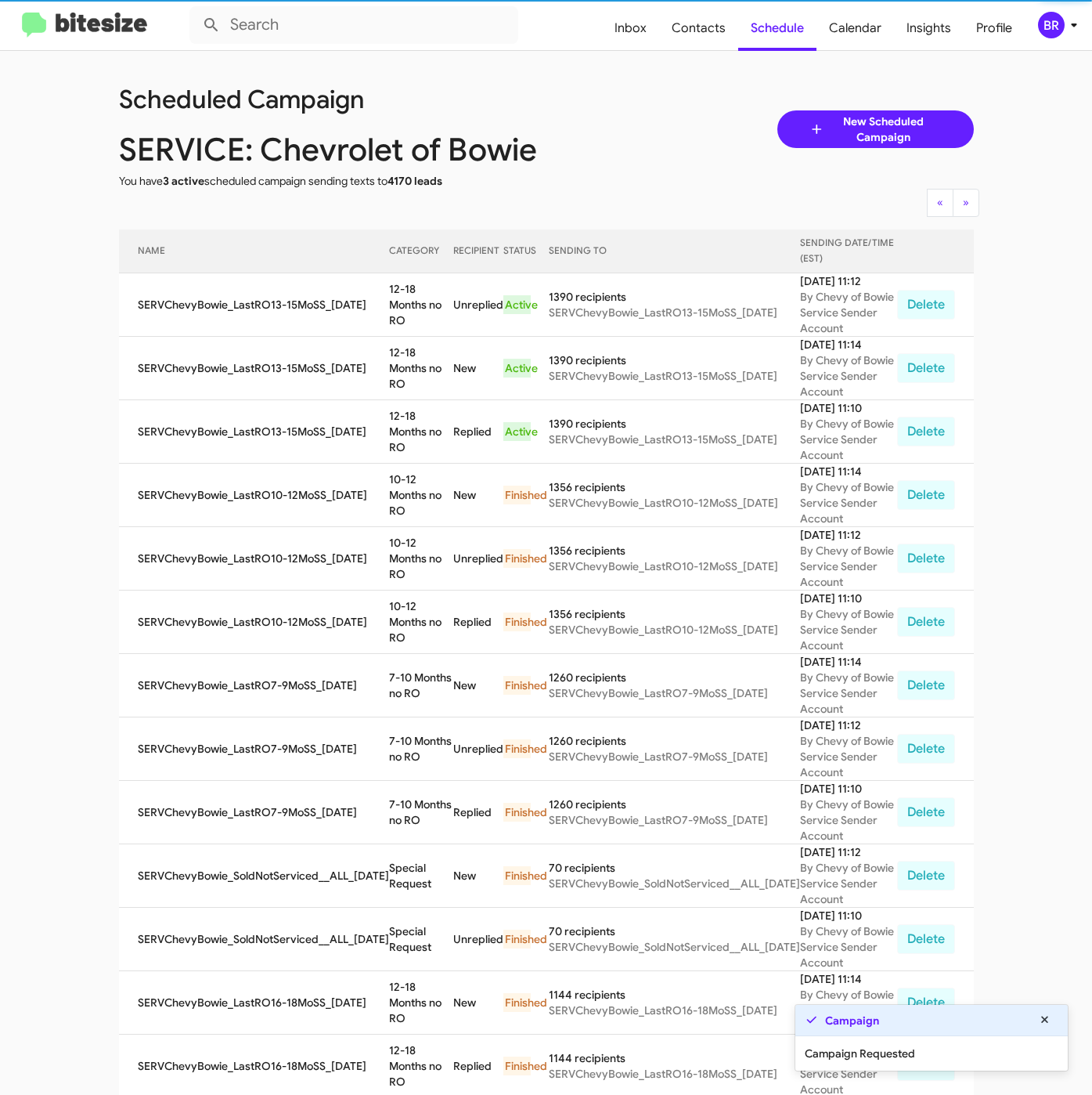
click at [1062, 22] on div "BR" at bounding box center [1052, 25] width 27 height 27
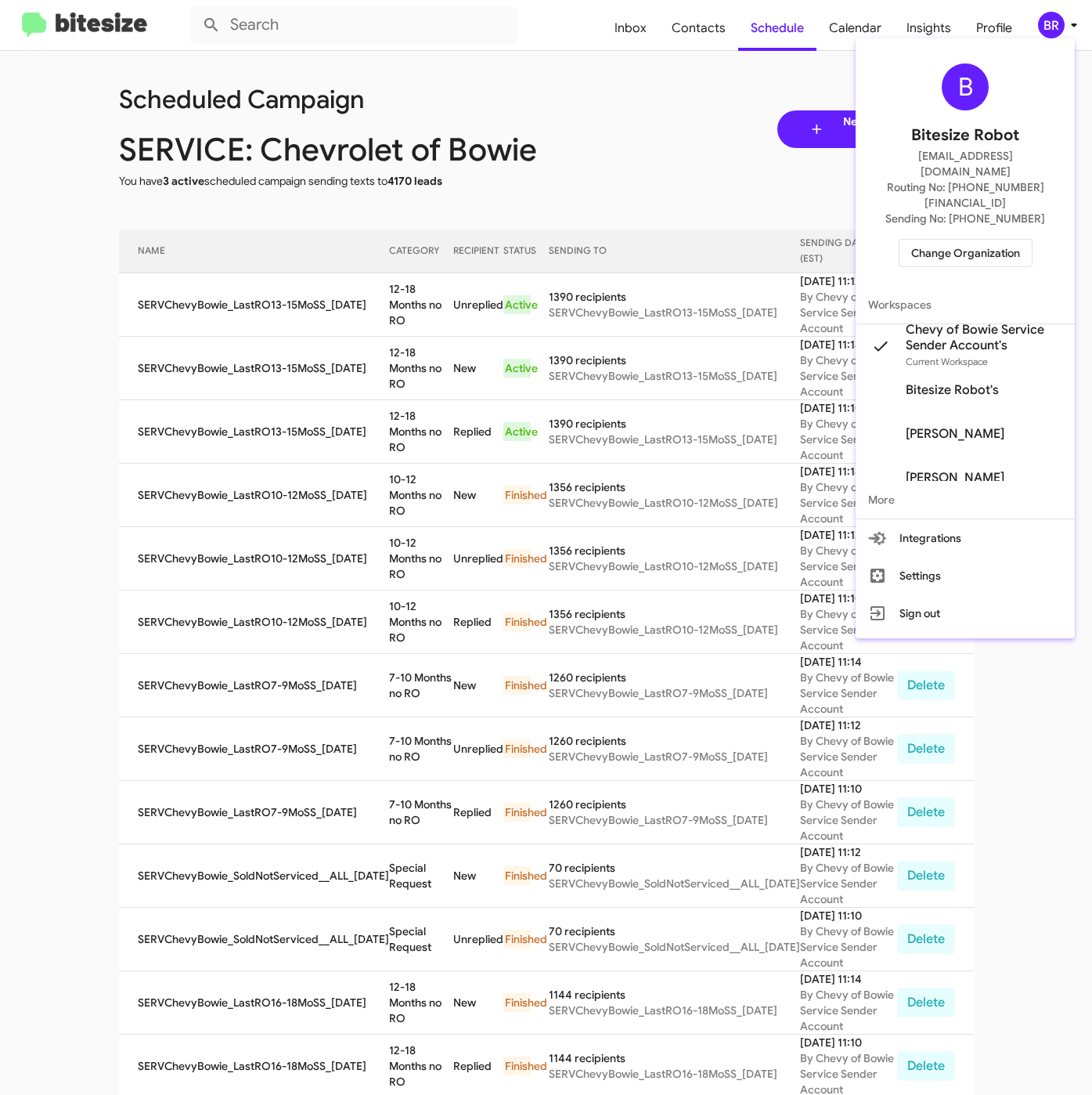
click at [414, 295] on div at bounding box center [546, 547] width 1092 height 1095
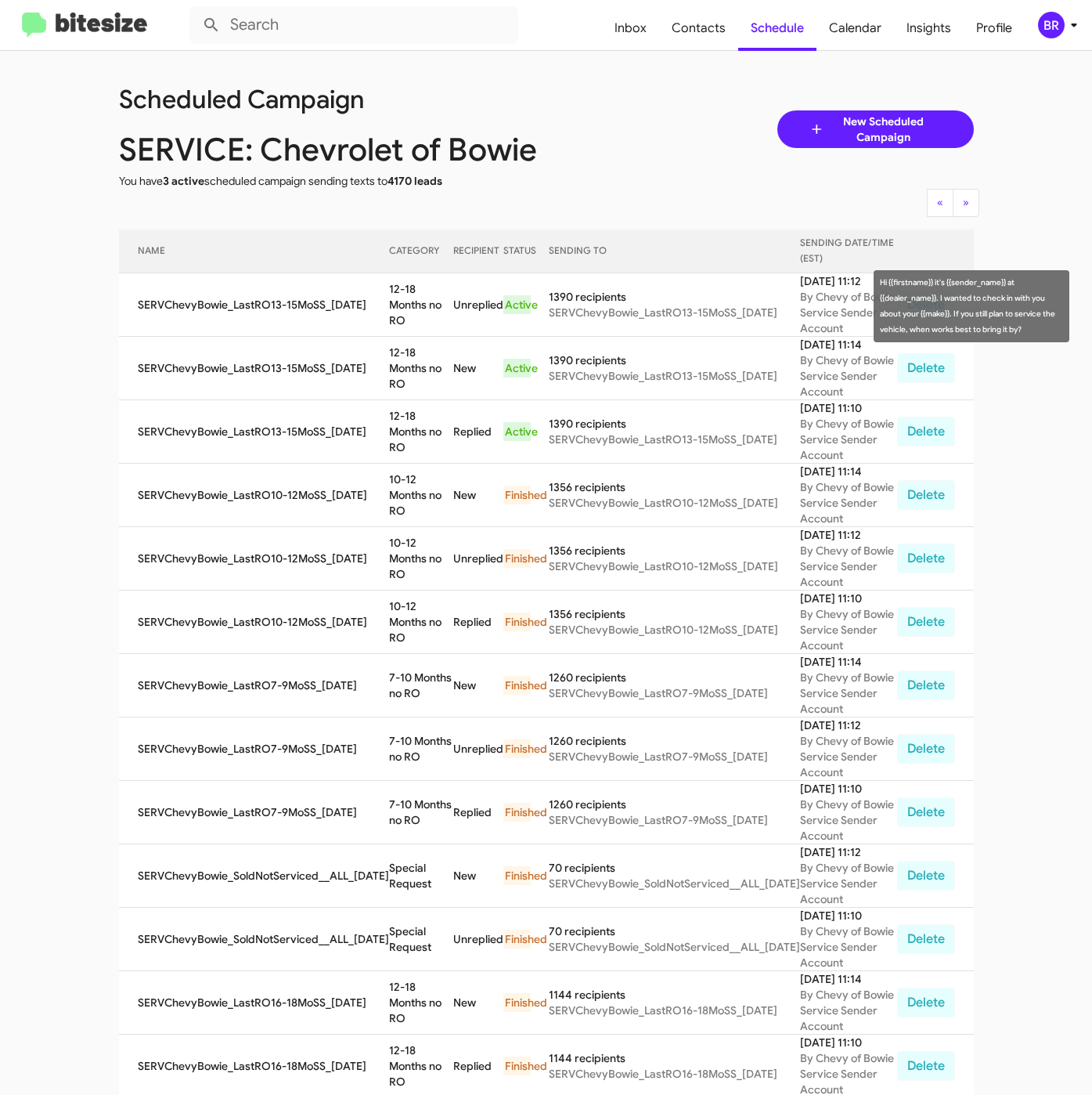
drag, startPoint x: 377, startPoint y: 297, endPoint x: 397, endPoint y: 308, distance: 22.8
click at [397, 308] on td "12-18 Months no RO" at bounding box center [421, 305] width 64 height 63
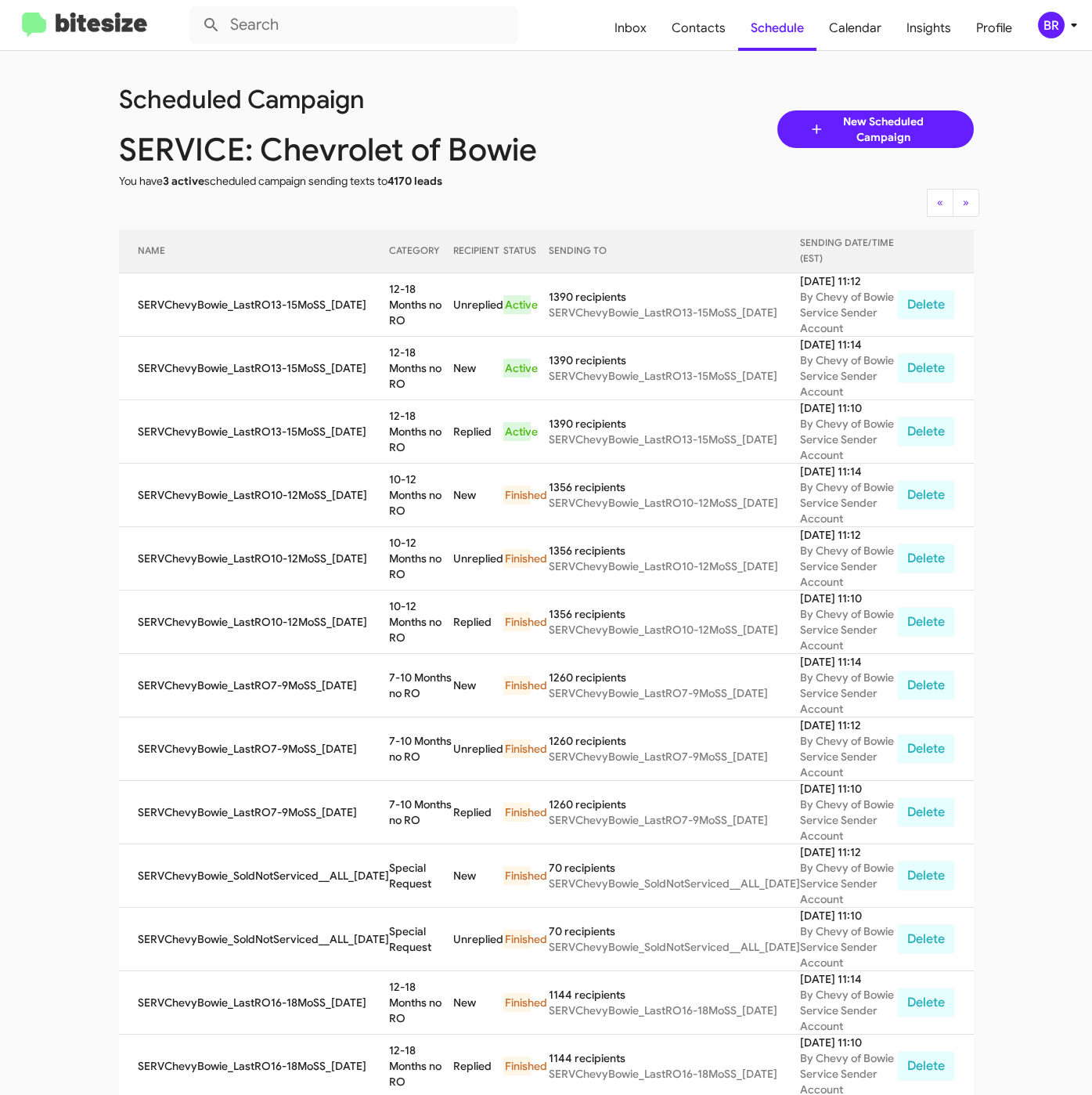
click at [389, 304] on td "12-18 Months no RO" at bounding box center [421, 305] width 64 height 63
drag, startPoint x: 371, startPoint y: 294, endPoint x: 410, endPoint y: 311, distance: 42.5
click at [410, 311] on tr "SERVChevyBowie_LastRO13-15MoSS_09-16-25 12-18 Months no RO Unreplied Active 139…" at bounding box center [546, 305] width 855 height 63
copy tr "12-18 Months no RO"
click at [1042, 21] on div "BR" at bounding box center [1052, 25] width 27 height 27
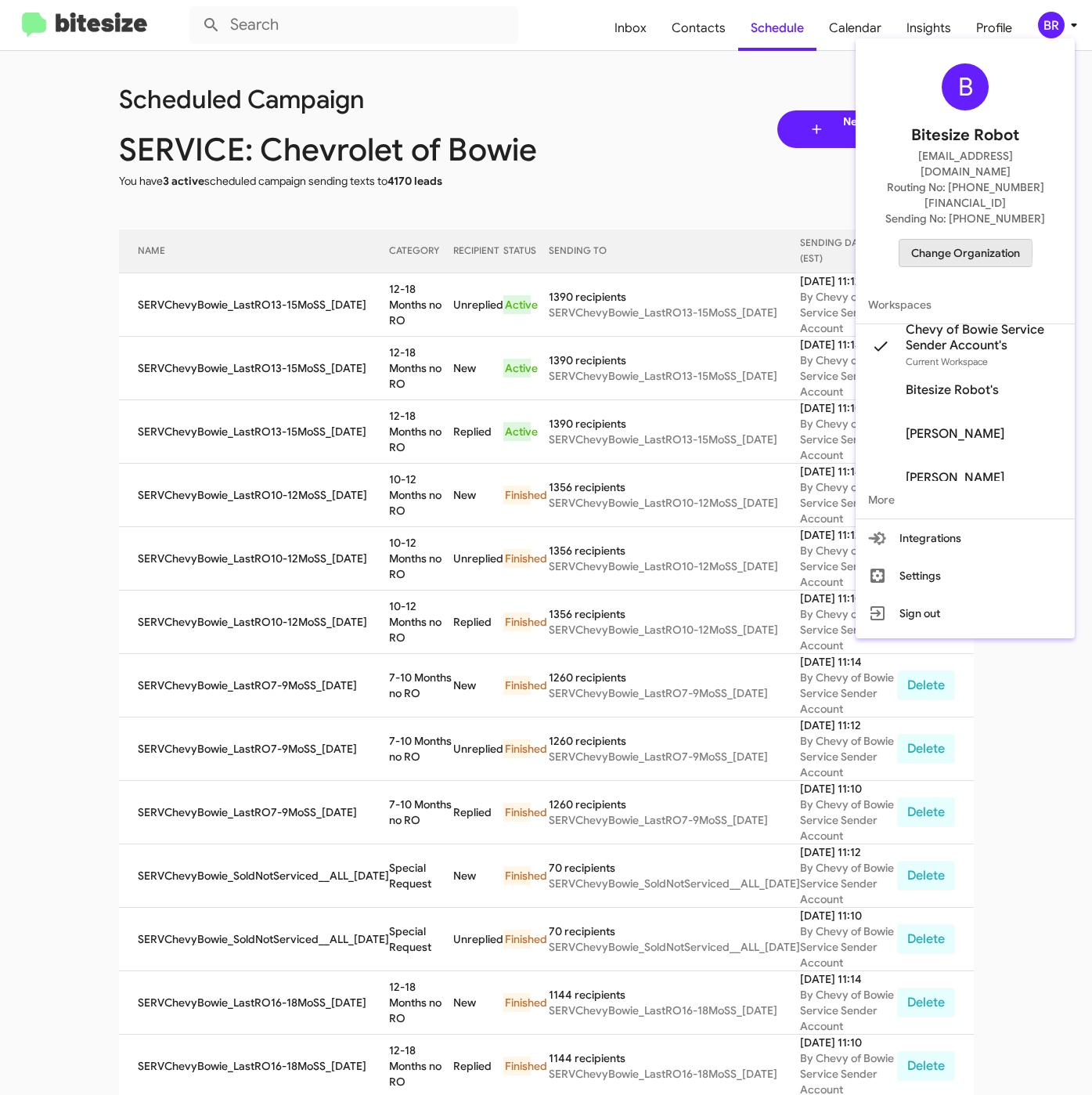
click at [950, 240] on span "Change Organization" at bounding box center [965, 253] width 109 height 27
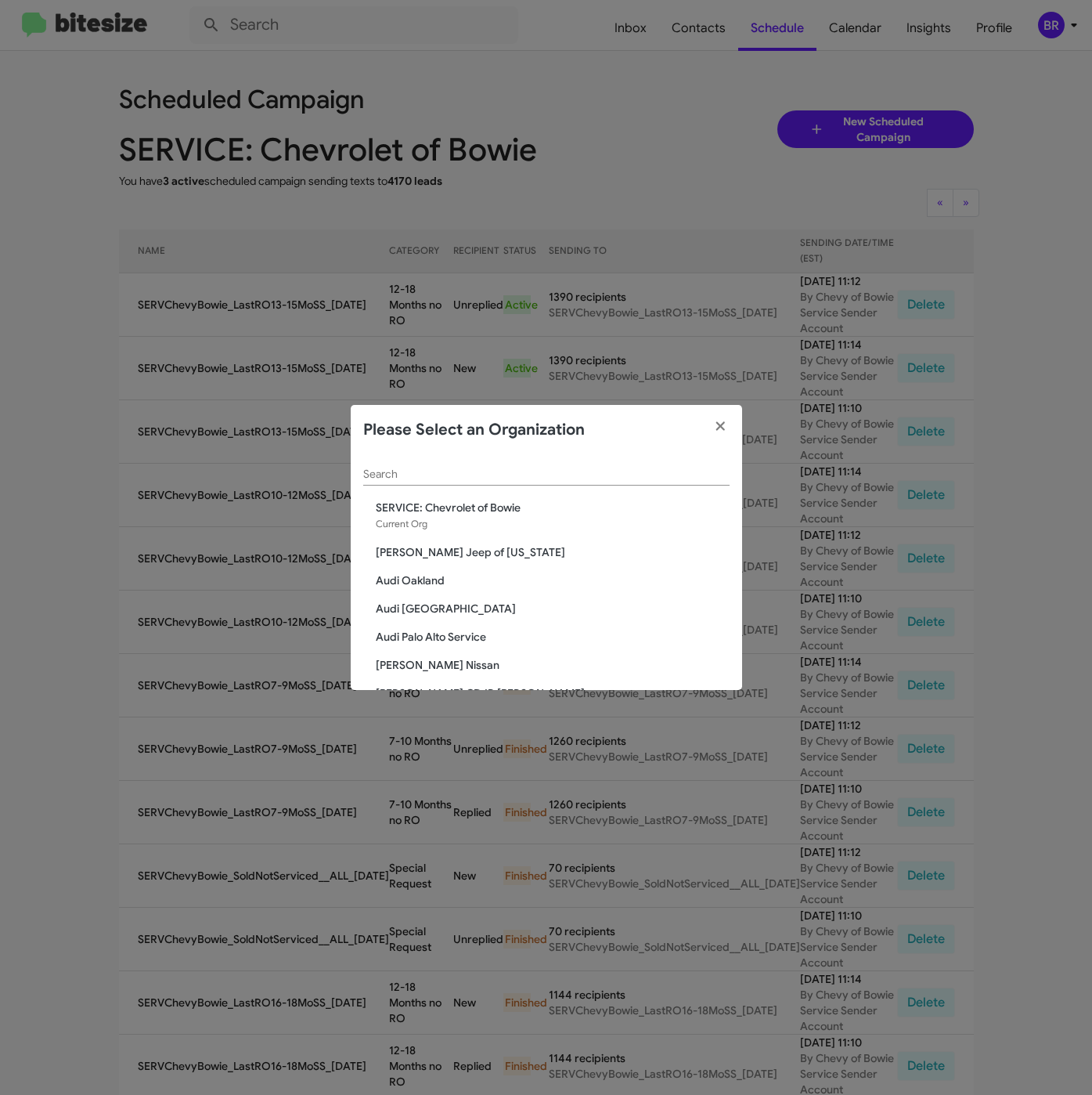
click at [390, 477] on input "Search" at bounding box center [546, 474] width 366 height 13
paste input "SERVICE: CDJR [GEOGRAPHIC_DATA]"
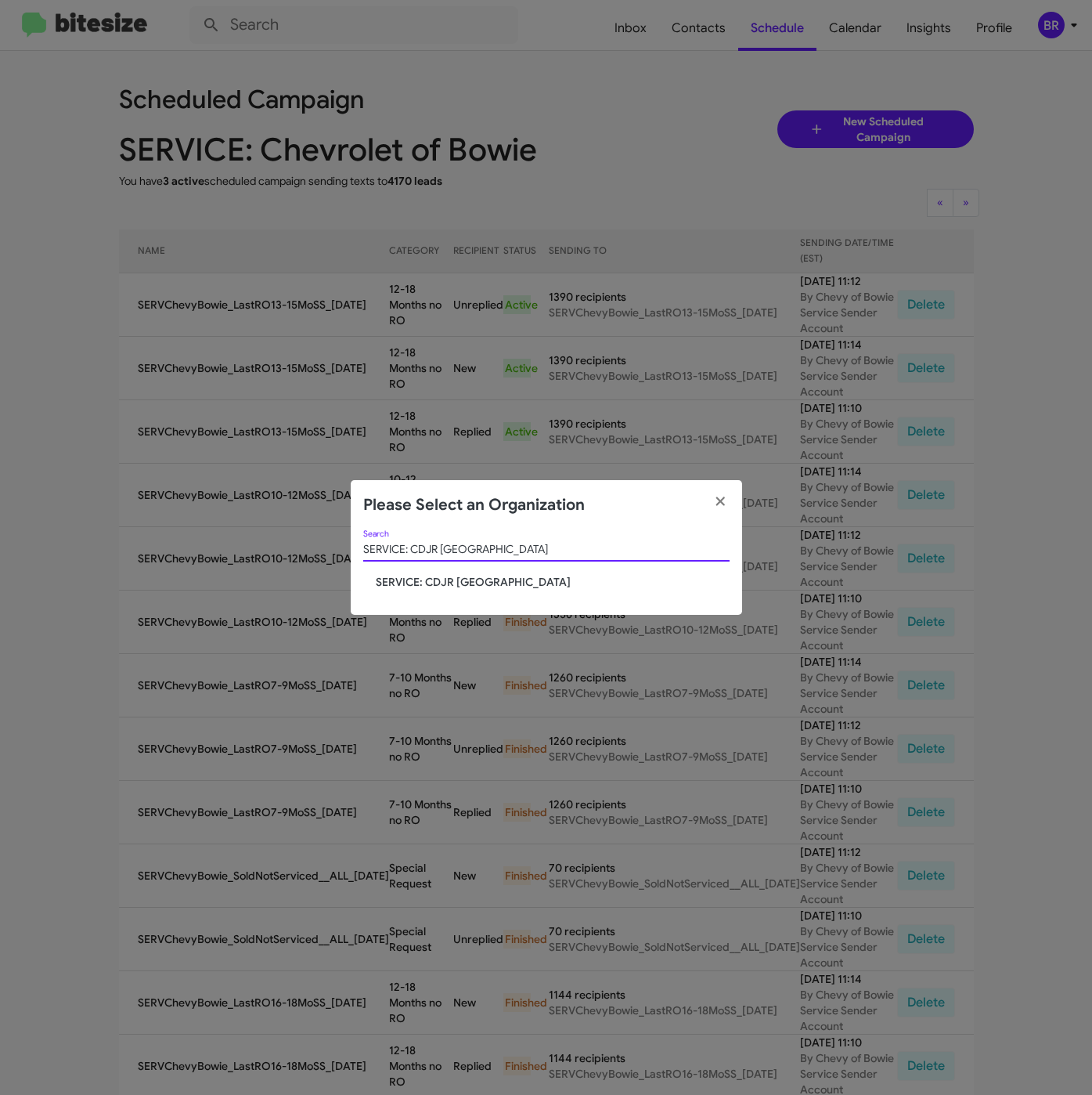
type input "SERVICE: CDJR [GEOGRAPHIC_DATA]"
click at [414, 588] on span "SERVICE: CDJR [GEOGRAPHIC_DATA]" at bounding box center [553, 582] width 354 height 16
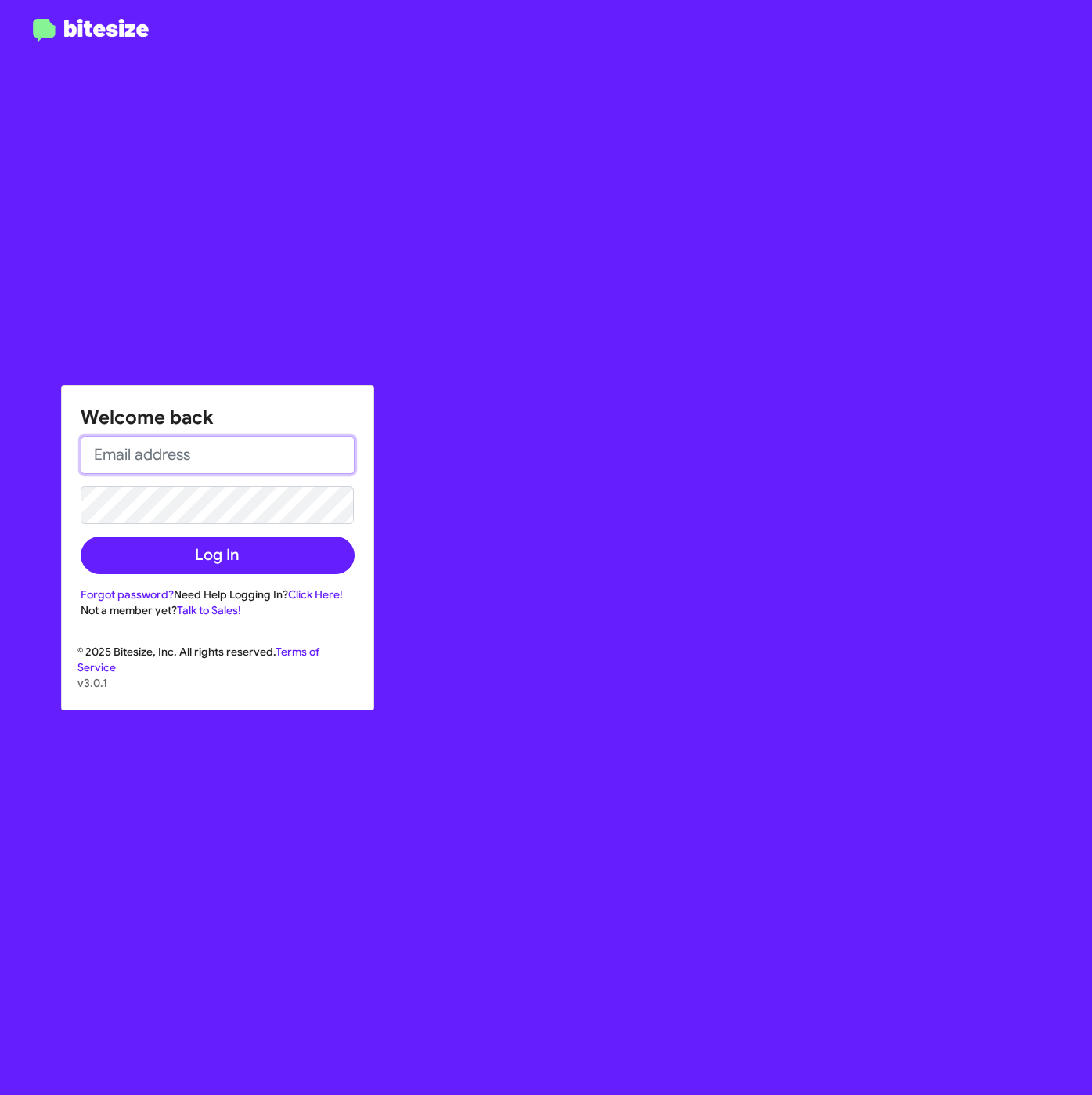
type input "[EMAIL_ADDRESS][DOMAIN_NAME]"
click at [276, 576] on div "Welcome back iya@bitesize.co Log In Forgot password? Need Help Logging In? Clic…" at bounding box center [218, 502] width 311 height 231
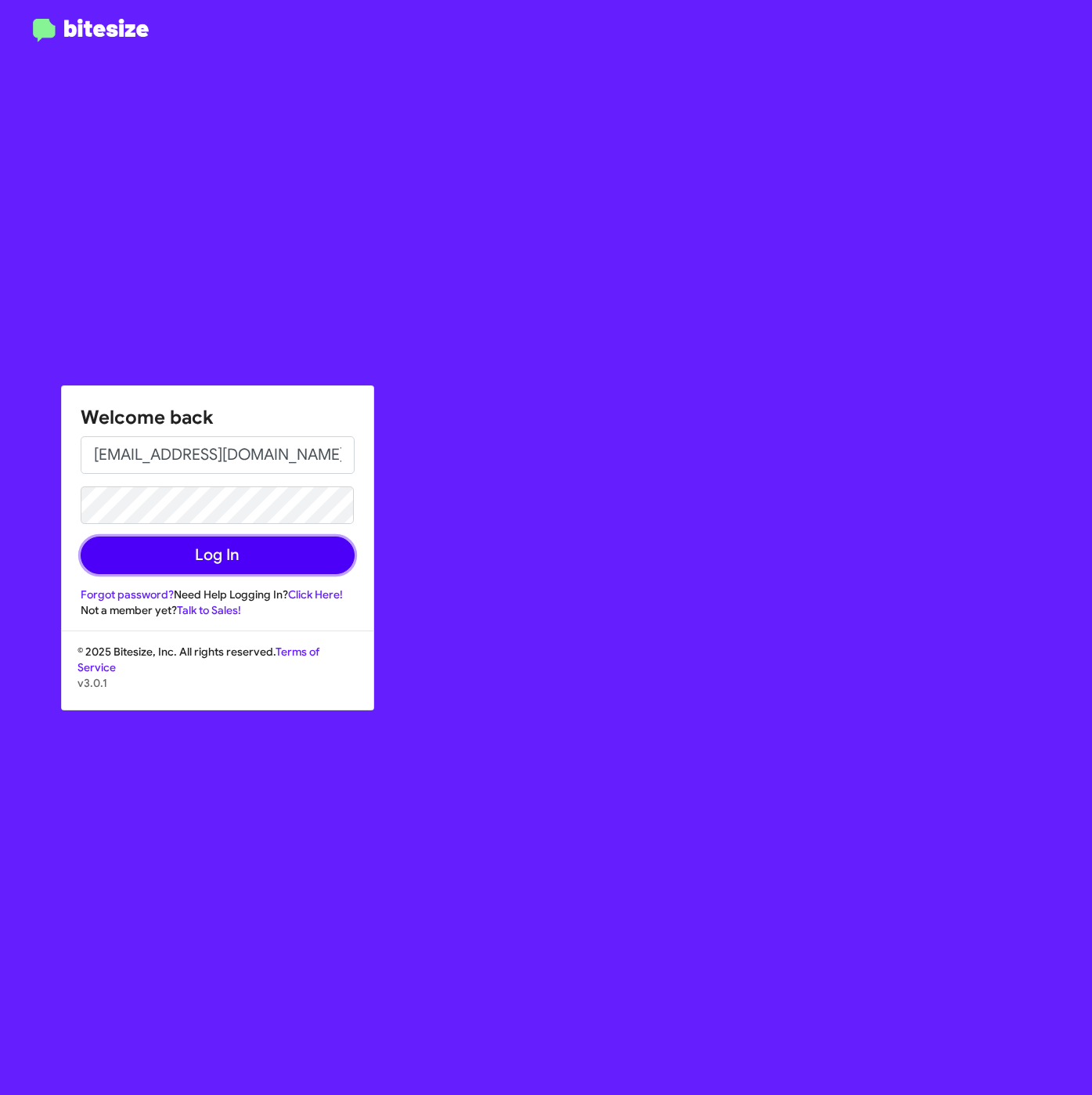
click at [276, 560] on button "Log In" at bounding box center [218, 555] width 274 height 38
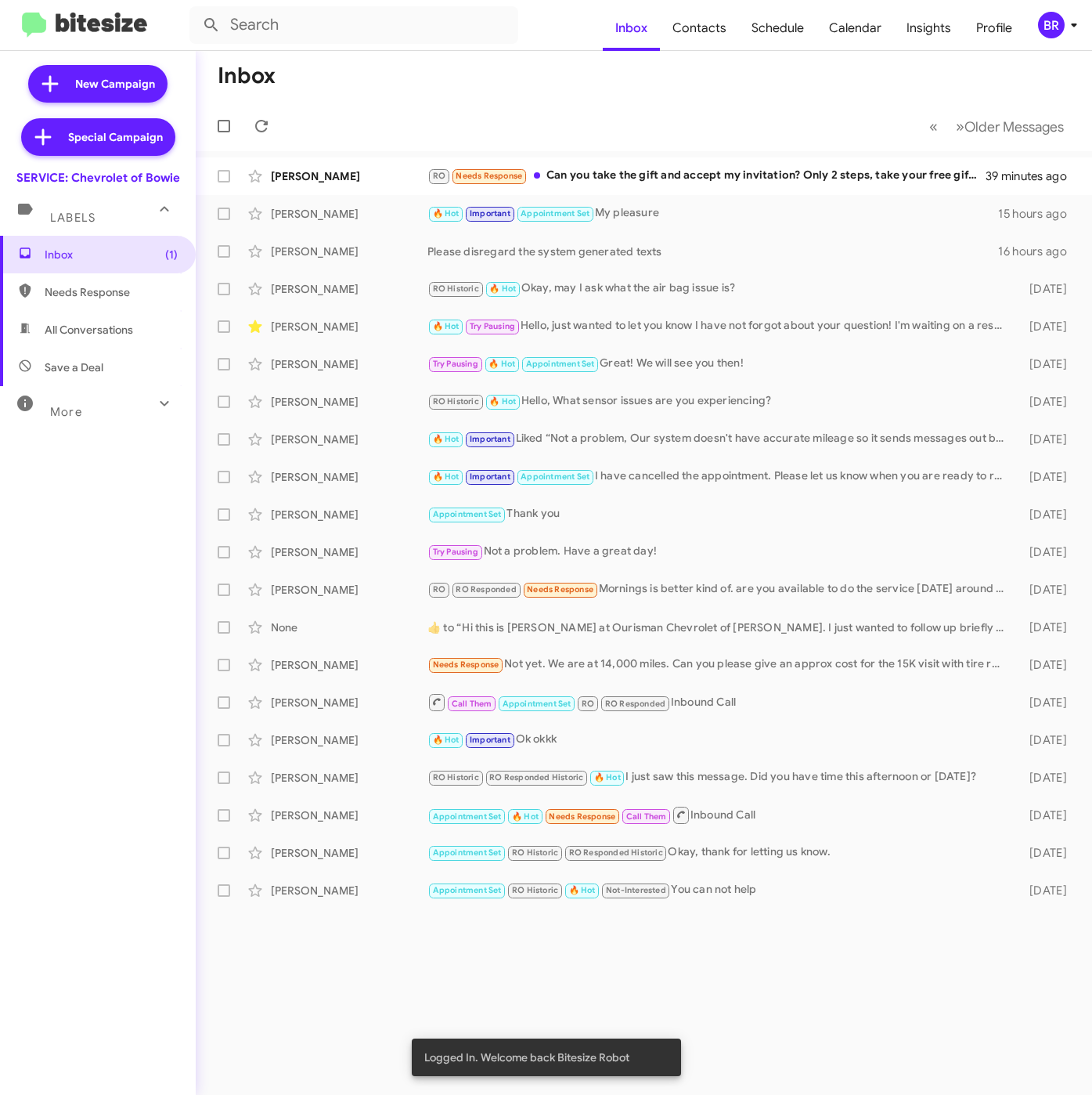
click at [1043, 15] on div "BR" at bounding box center [1052, 25] width 27 height 27
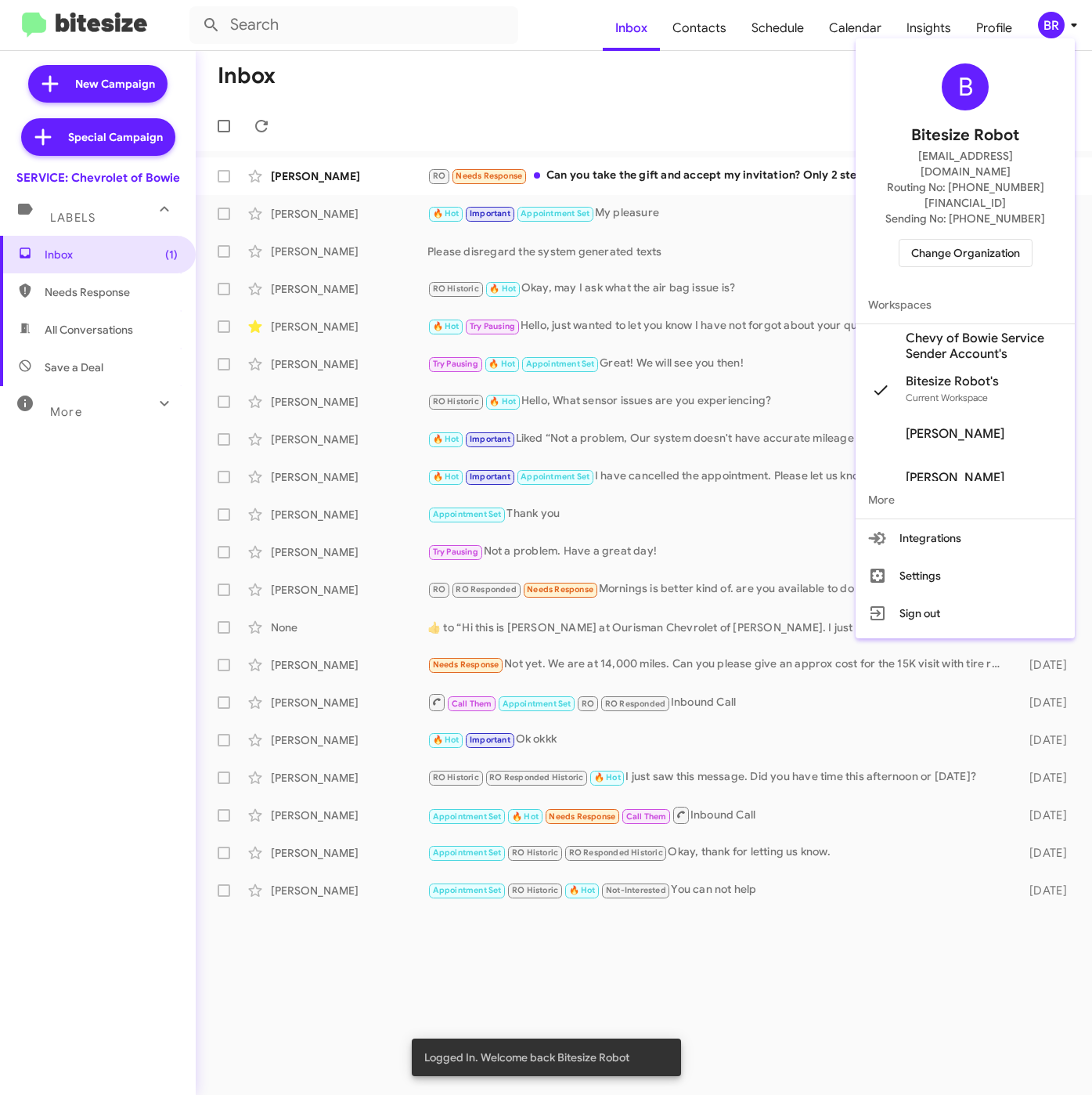
click at [962, 331] on span "Chevy of Bowie Service Sender Account's" at bounding box center [983, 346] width 156 height 31
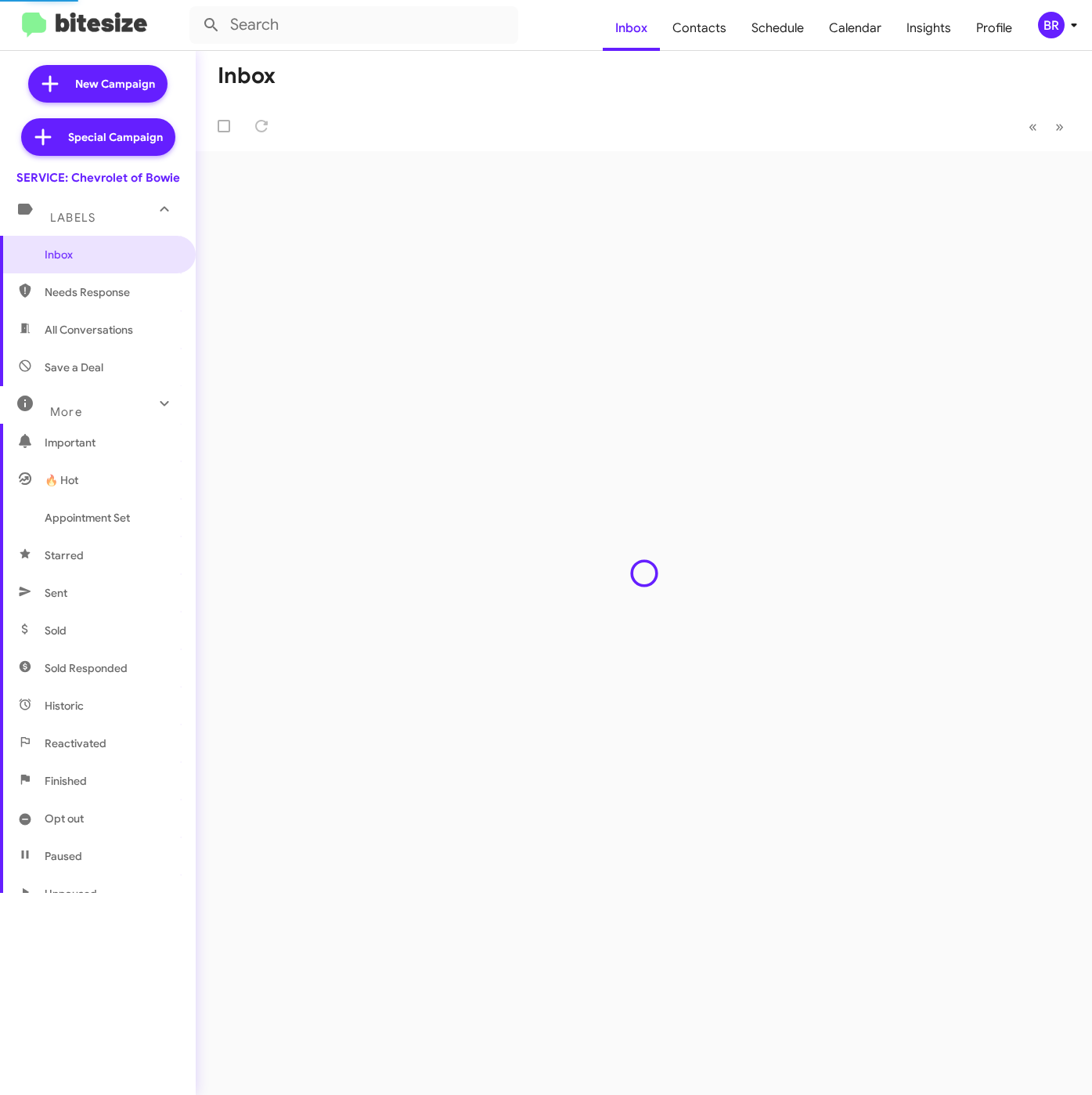
click at [1047, 31] on div "BR" at bounding box center [1052, 25] width 27 height 27
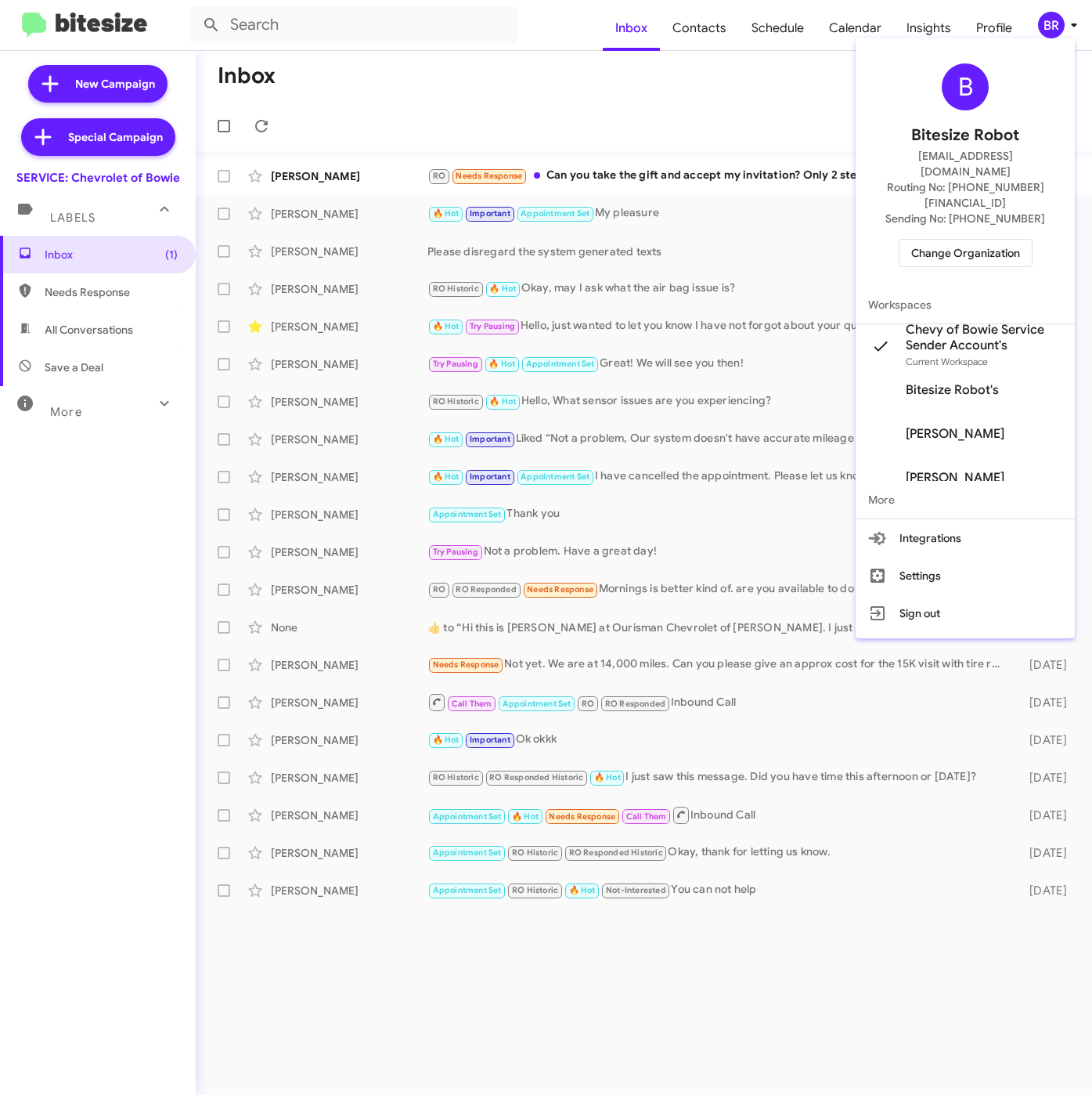
click at [962, 240] on span "Change Organization" at bounding box center [965, 253] width 109 height 27
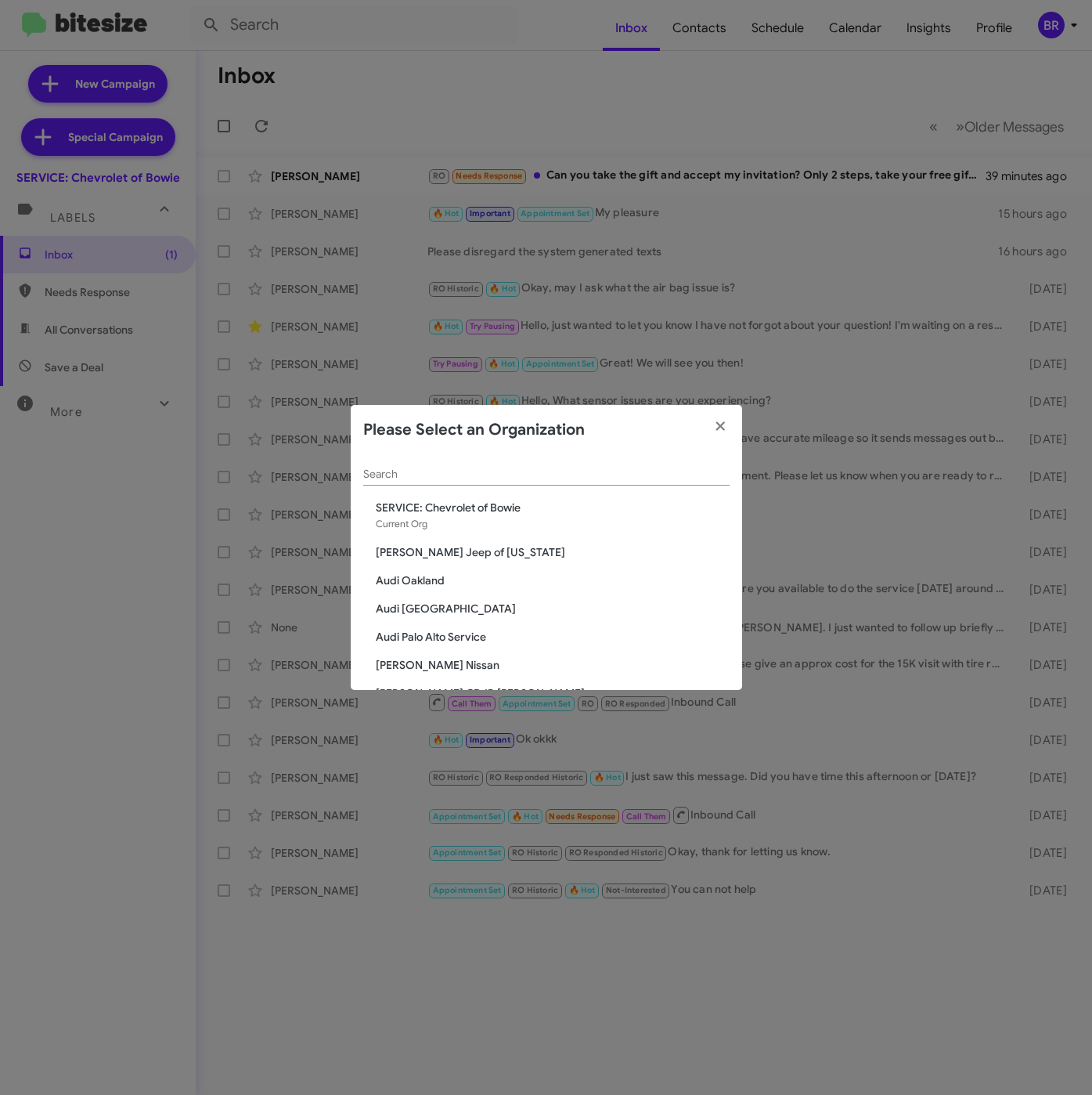
click at [459, 484] on div "Search" at bounding box center [546, 470] width 366 height 30
paste input "SERVICE: CDJR [GEOGRAPHIC_DATA]"
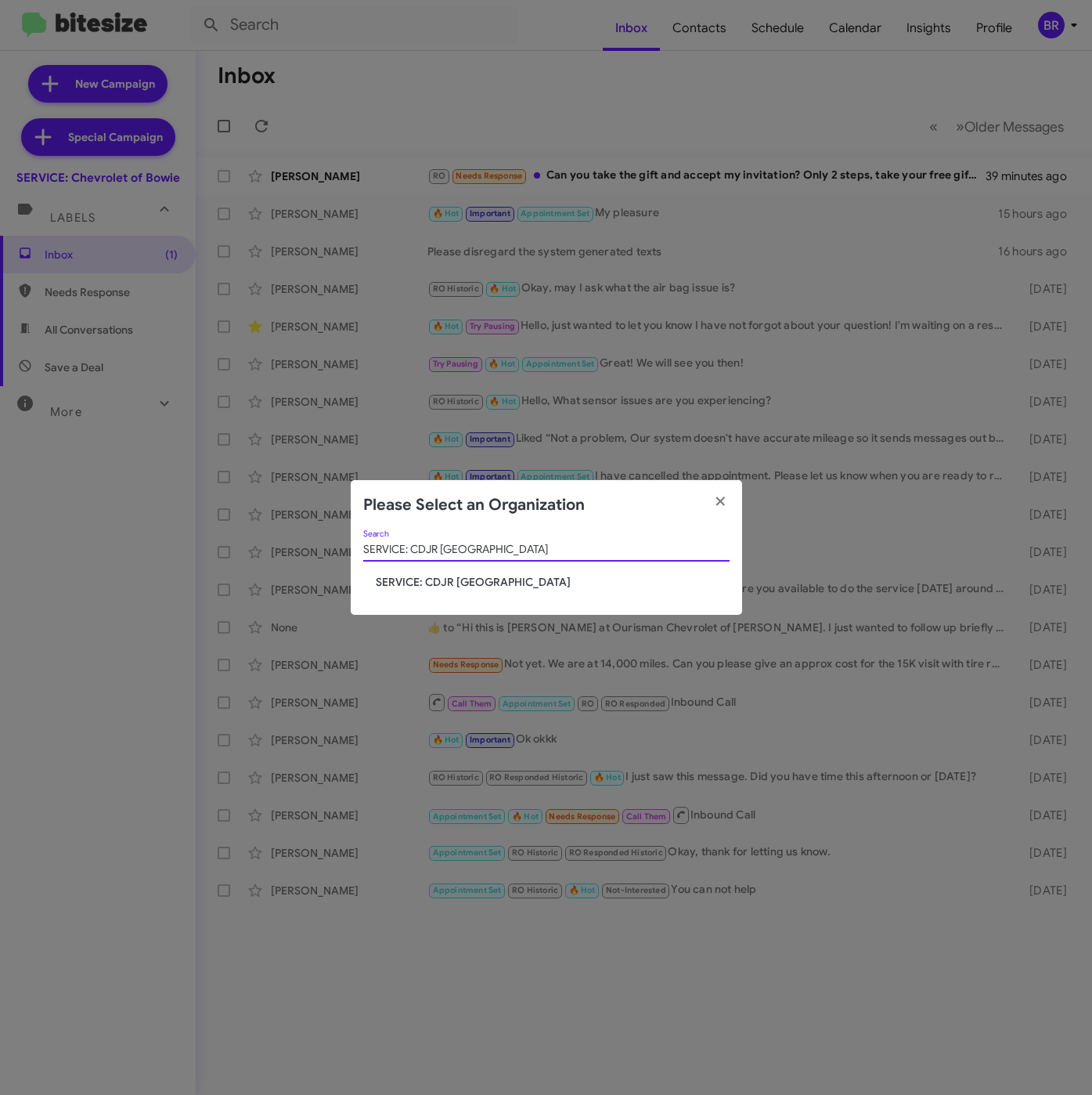
type input "SERVICE: CDJR [GEOGRAPHIC_DATA]"
click at [426, 590] on div "SERVICE: CDJR Clarksville Search SERVICE: CDJR Clarksville" at bounding box center [546, 572] width 391 height 85
click at [425, 579] on span "SERVICE: CDJR [GEOGRAPHIC_DATA]" at bounding box center [553, 582] width 354 height 16
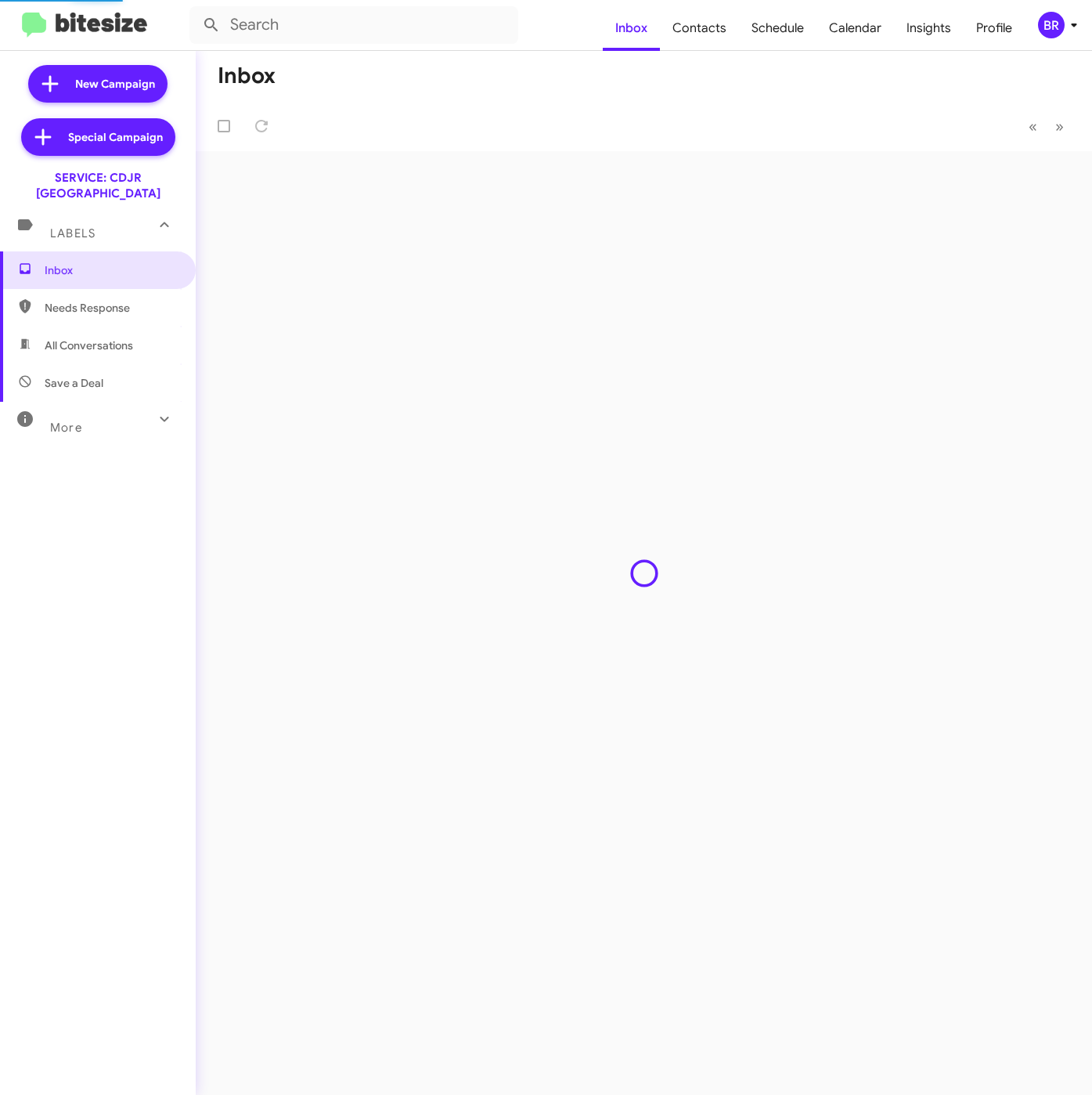
click at [1057, 22] on div "BR" at bounding box center [1052, 25] width 27 height 27
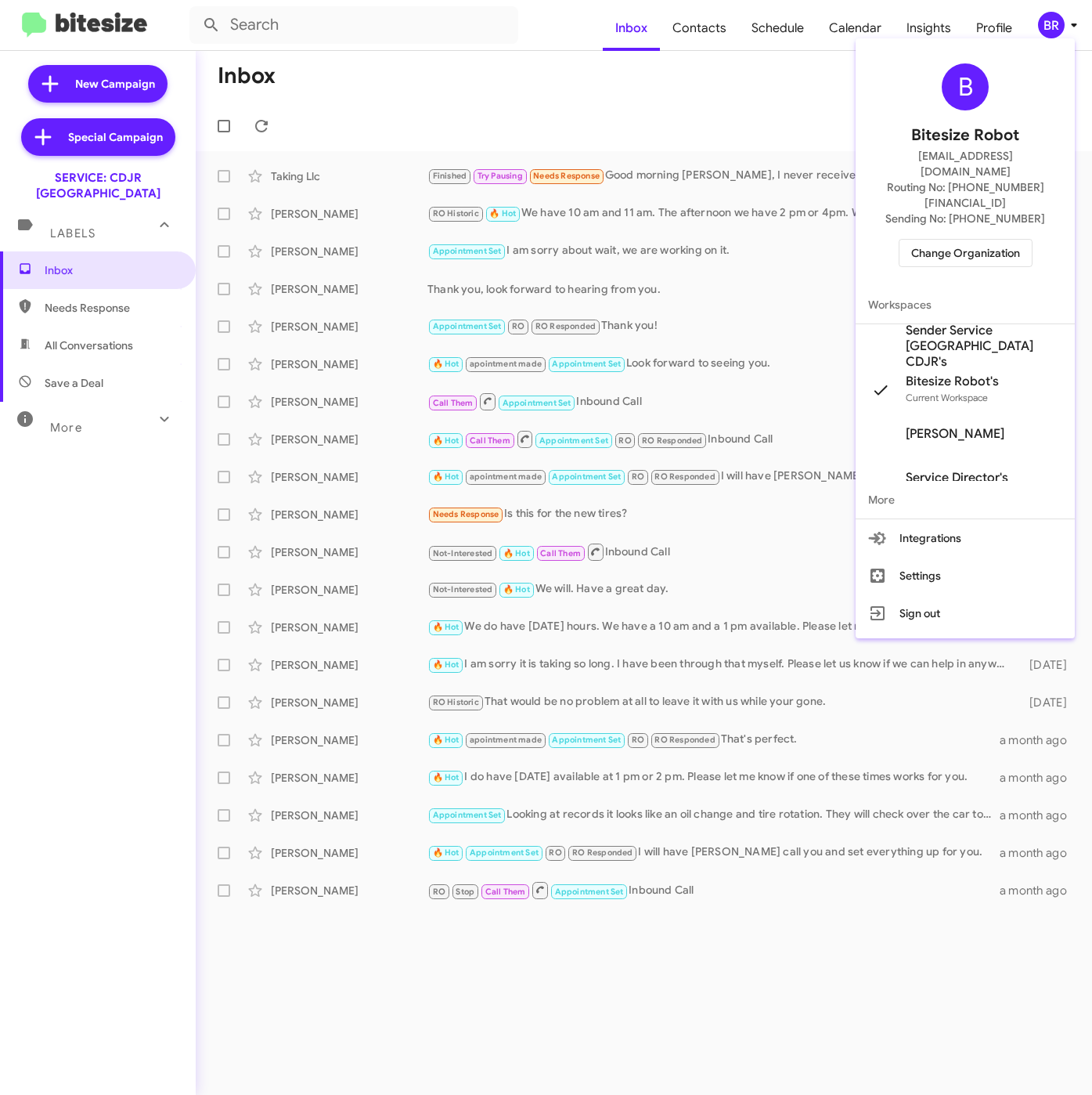
click at [930, 322] on span "Sender Service [GEOGRAPHIC_DATA] CDJR's" at bounding box center [983, 346] width 156 height 47
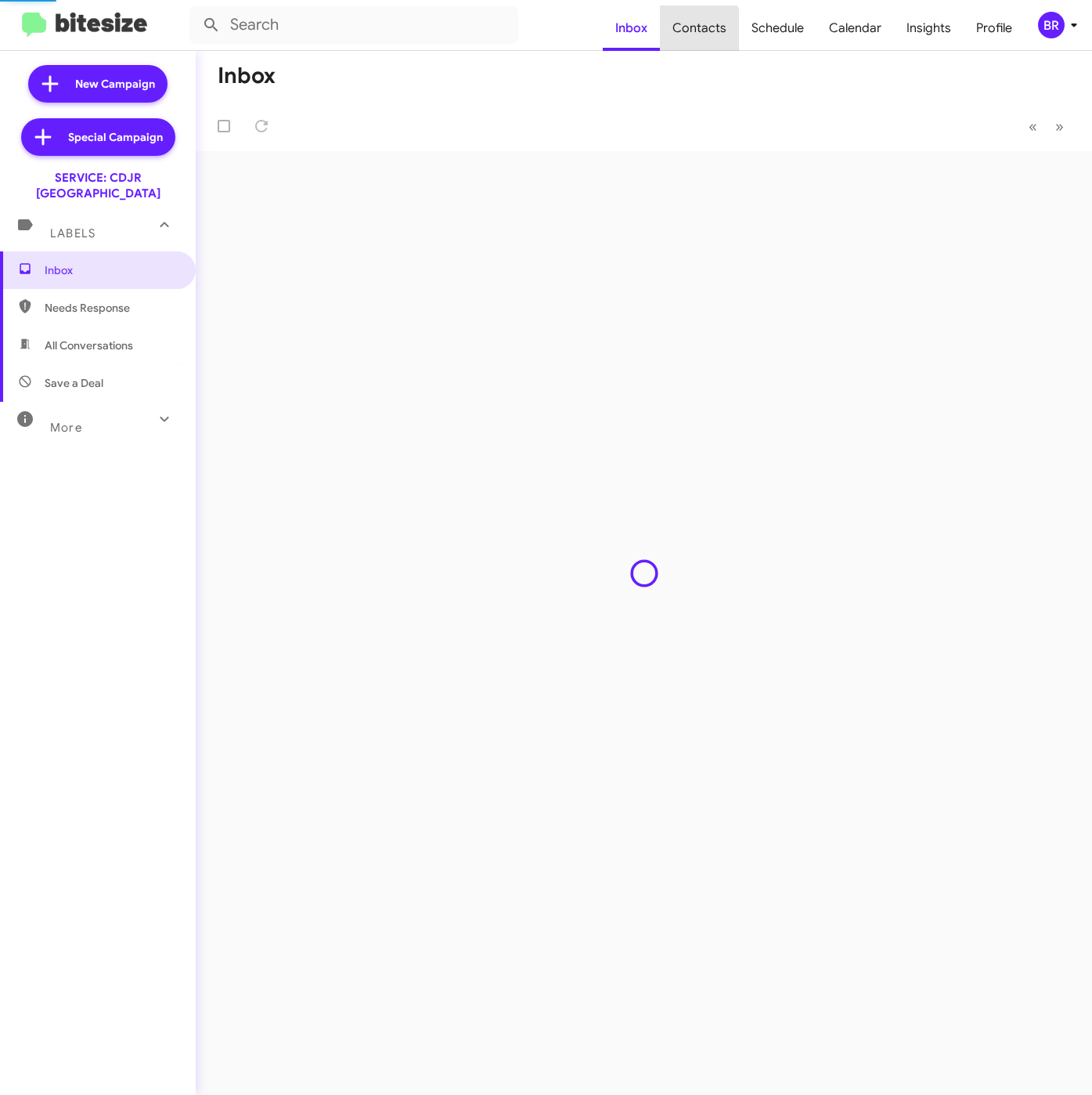
click at [703, 31] on span "Contacts" at bounding box center [699, 29] width 79 height 45
type input "in:groups"
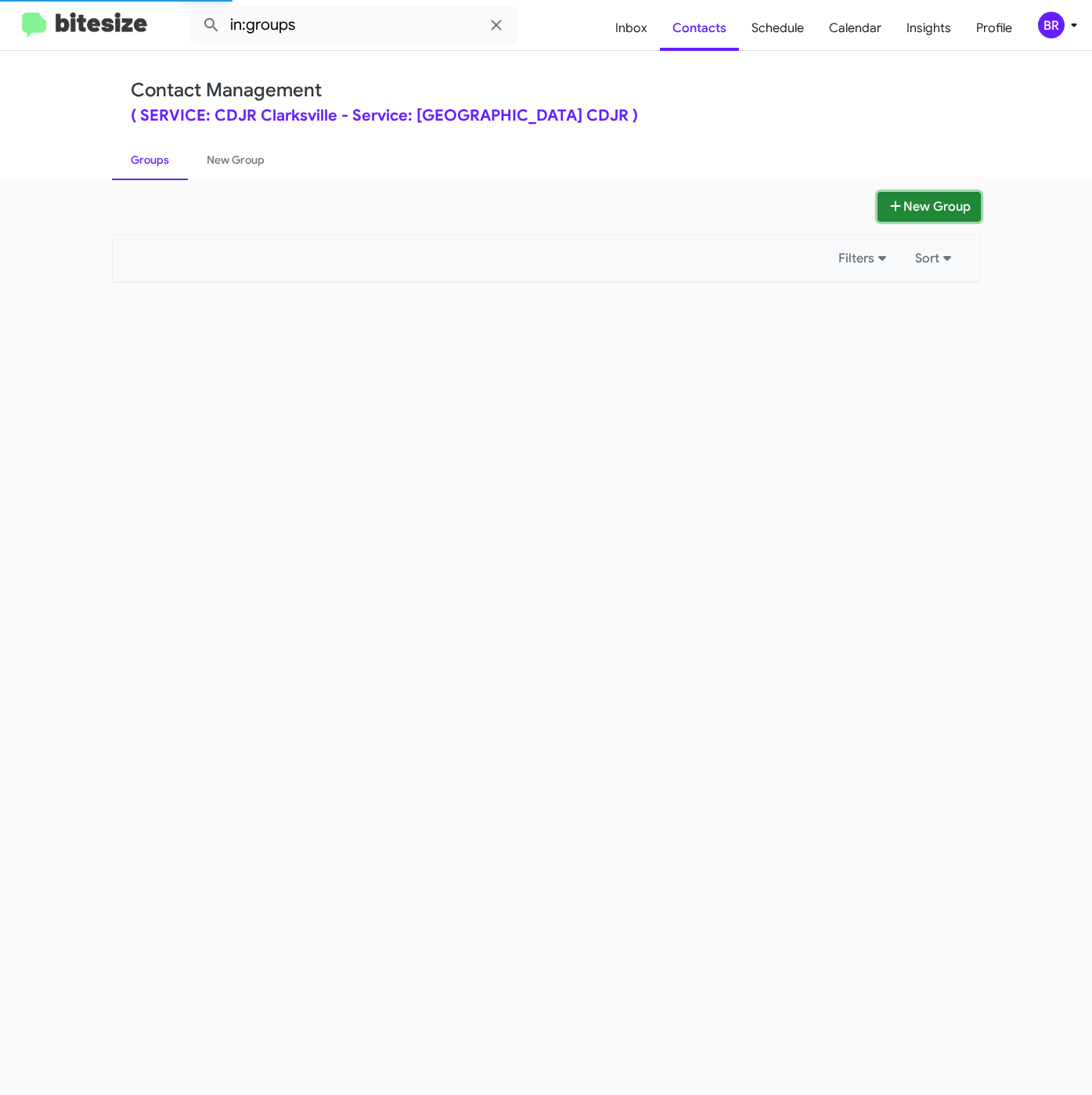
click at [900, 203] on button "New Group" at bounding box center [929, 206] width 103 height 29
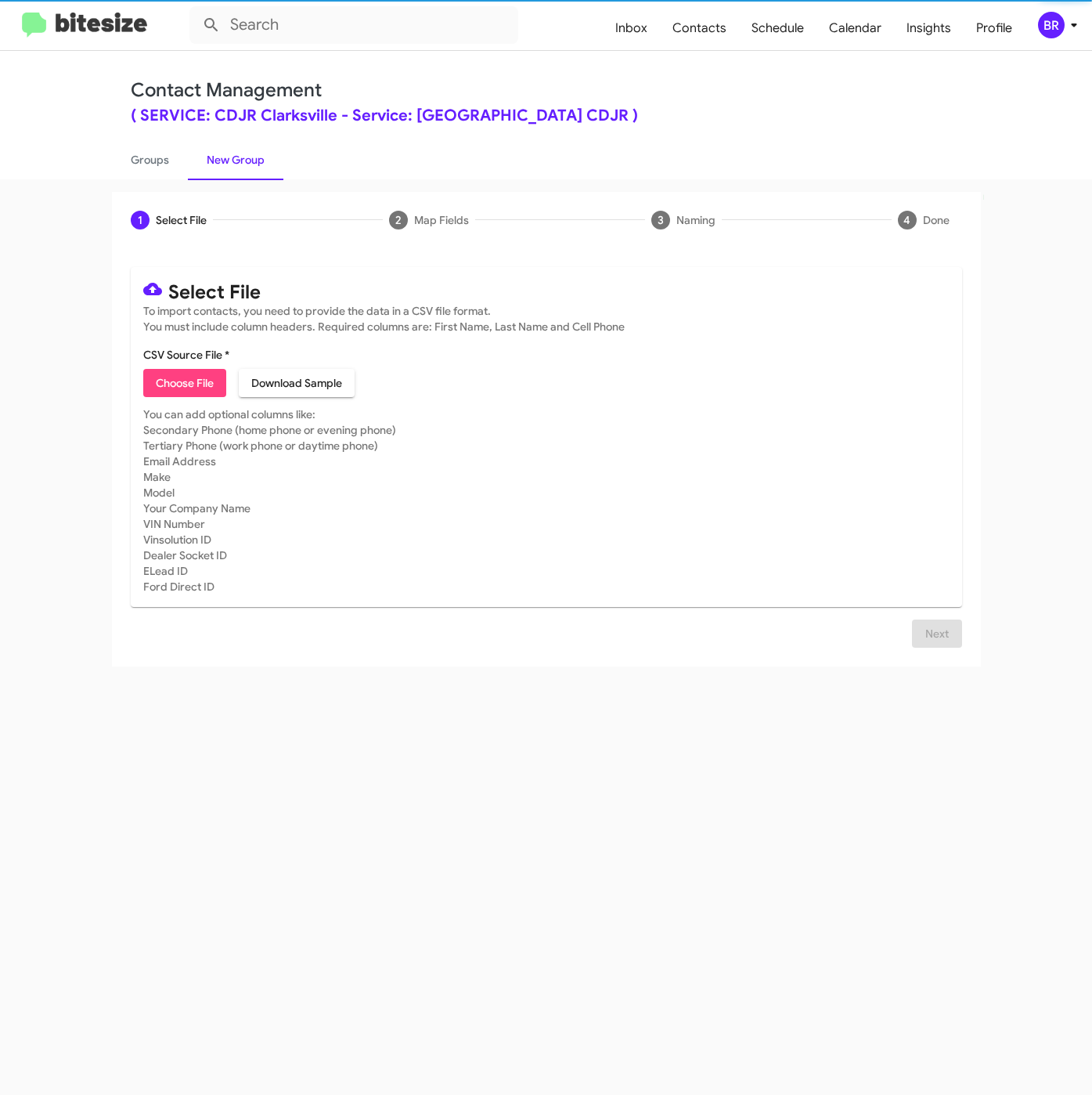
click at [182, 376] on span "Choose File" at bounding box center [184, 382] width 58 height 28
type input "SERVCDJRClarks_LastRO13-15MoSS_[DATE]"
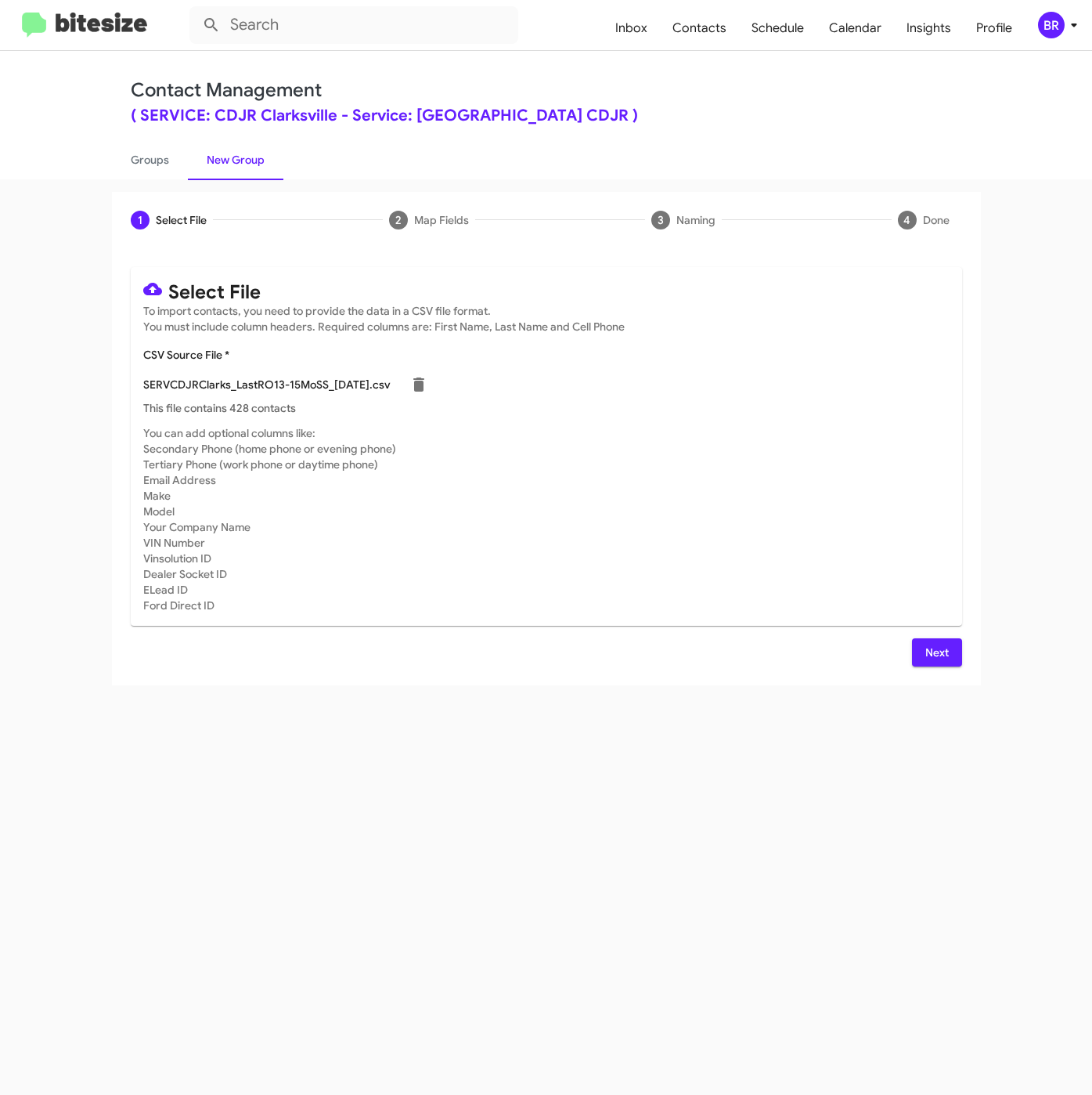
click at [940, 654] on span "Next" at bounding box center [937, 651] width 25 height 28
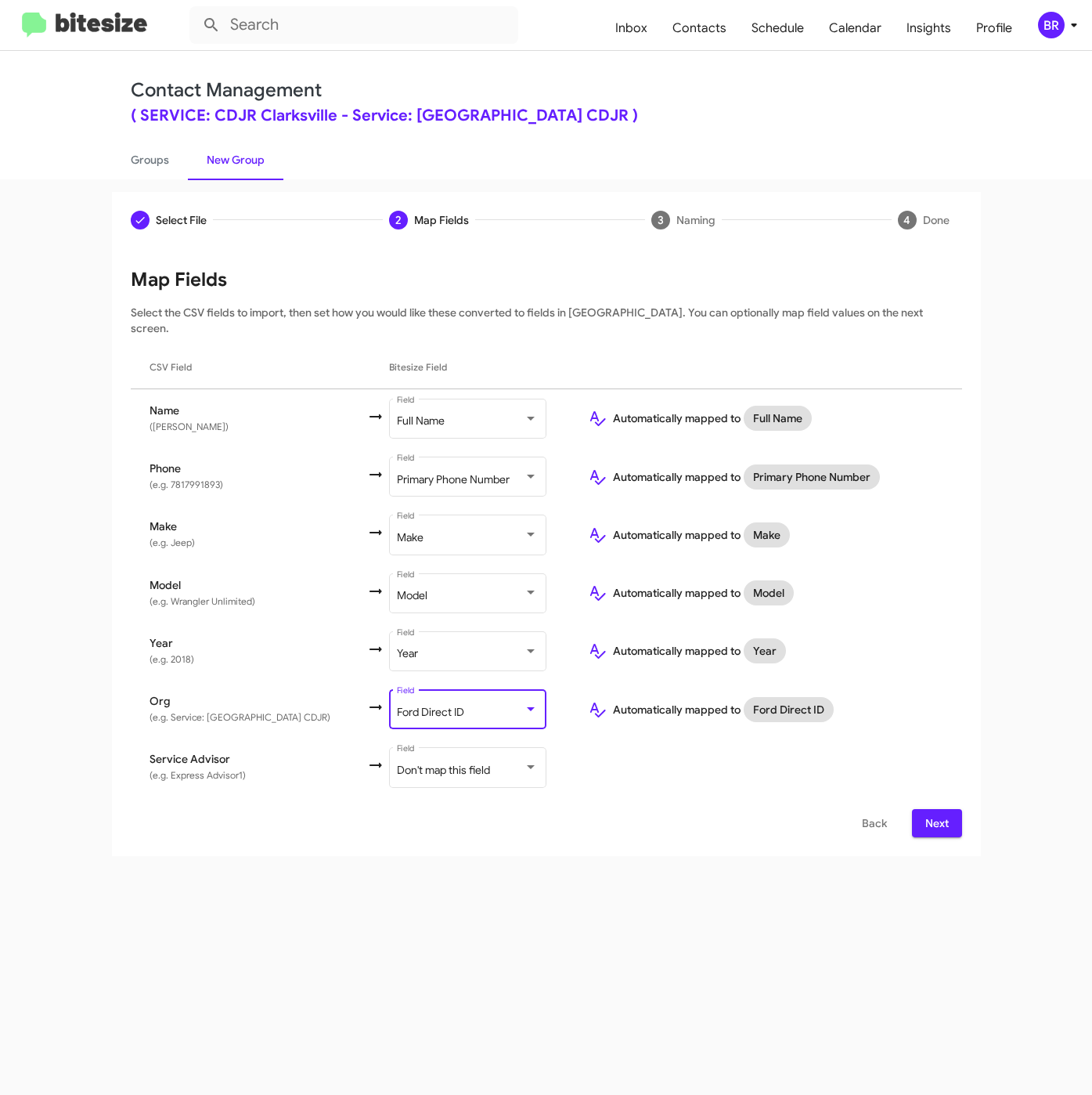
click at [430, 706] on div "Ford Direct ID" at bounding box center [460, 712] width 127 height 13
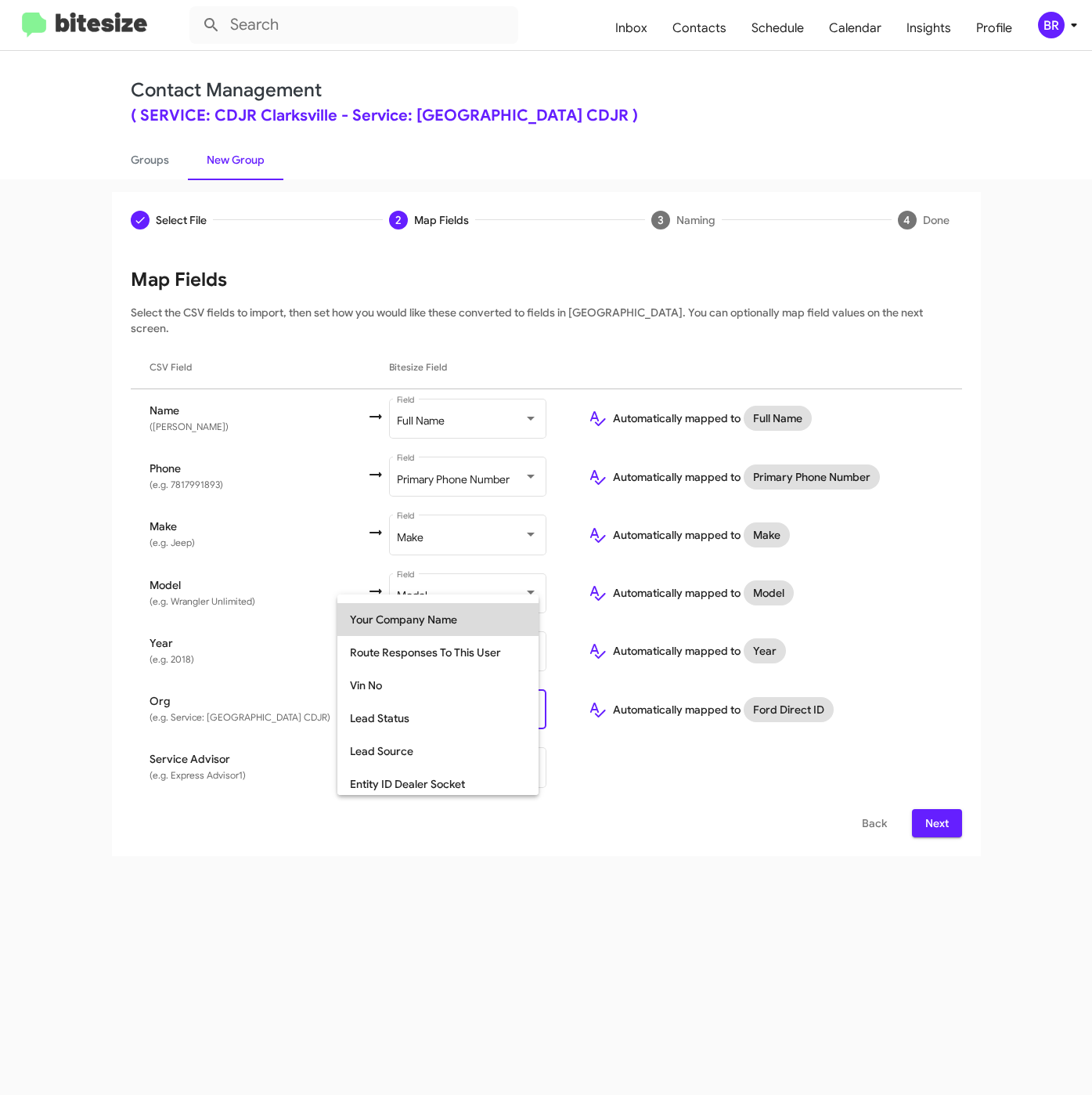
click at [461, 621] on span "Your Company Name" at bounding box center [437, 619] width 176 height 33
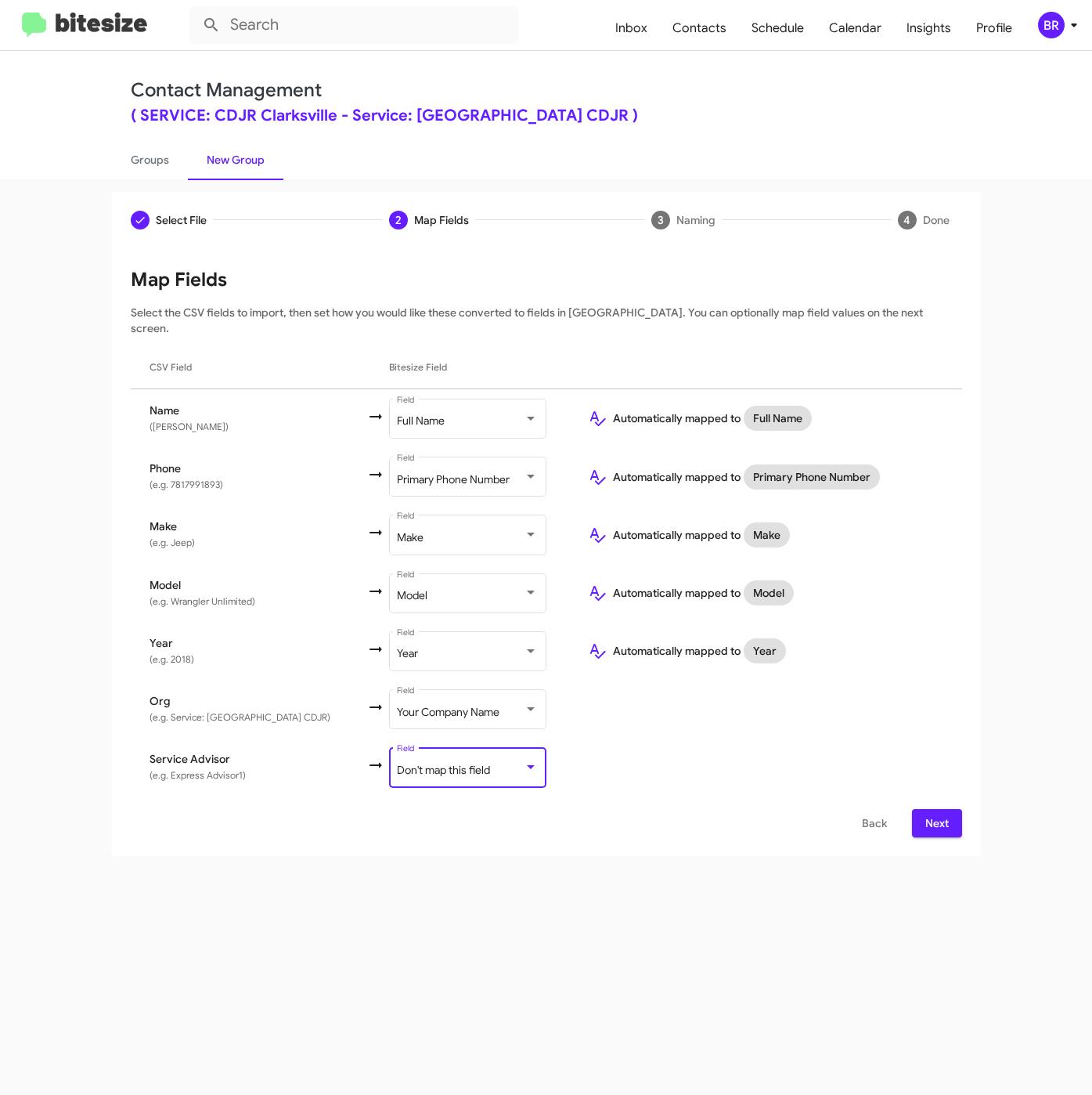
click at [437, 763] on span "Don't map this field" at bounding box center [443, 769] width 93 height 14
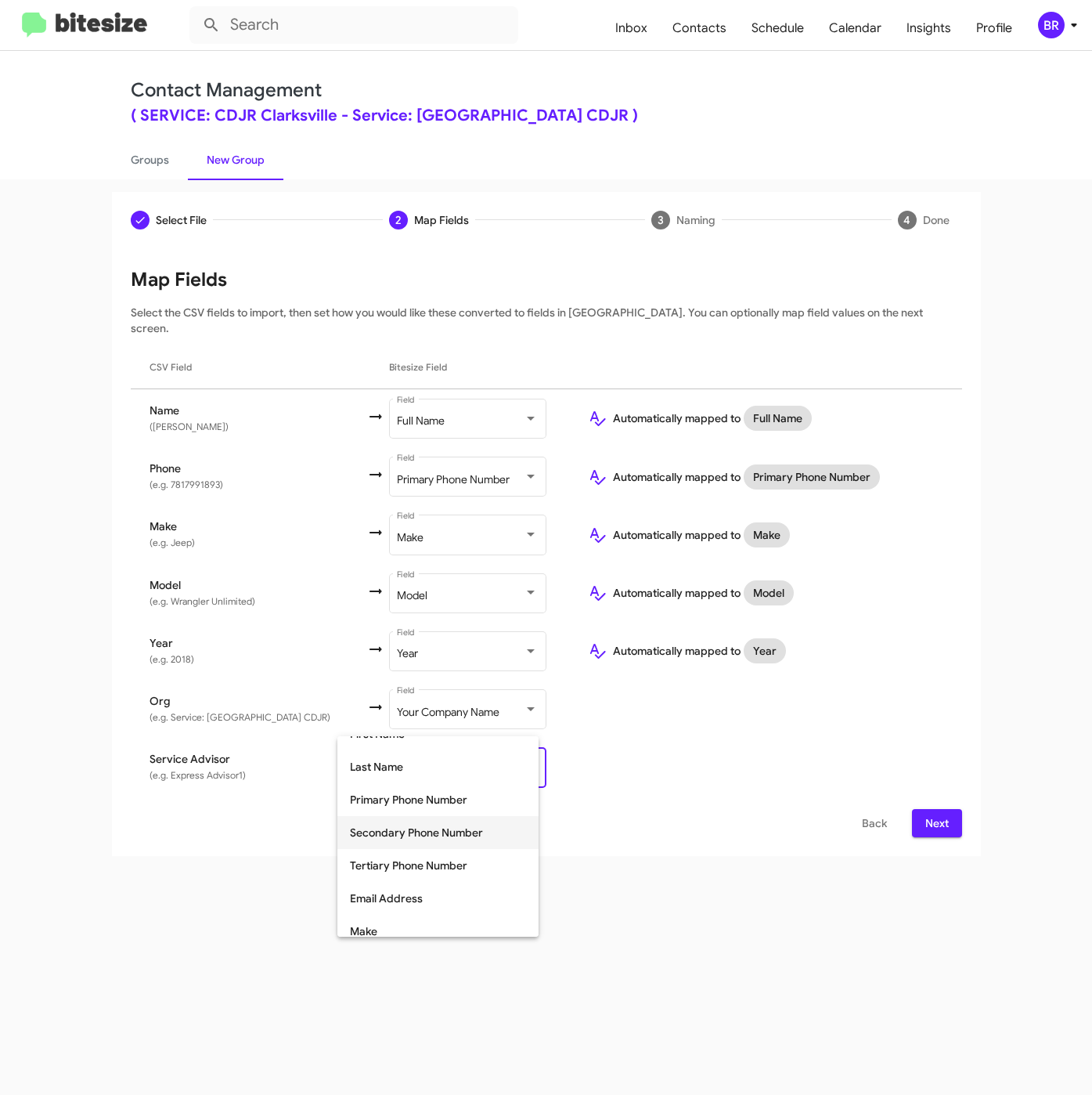
scroll to position [235, 0]
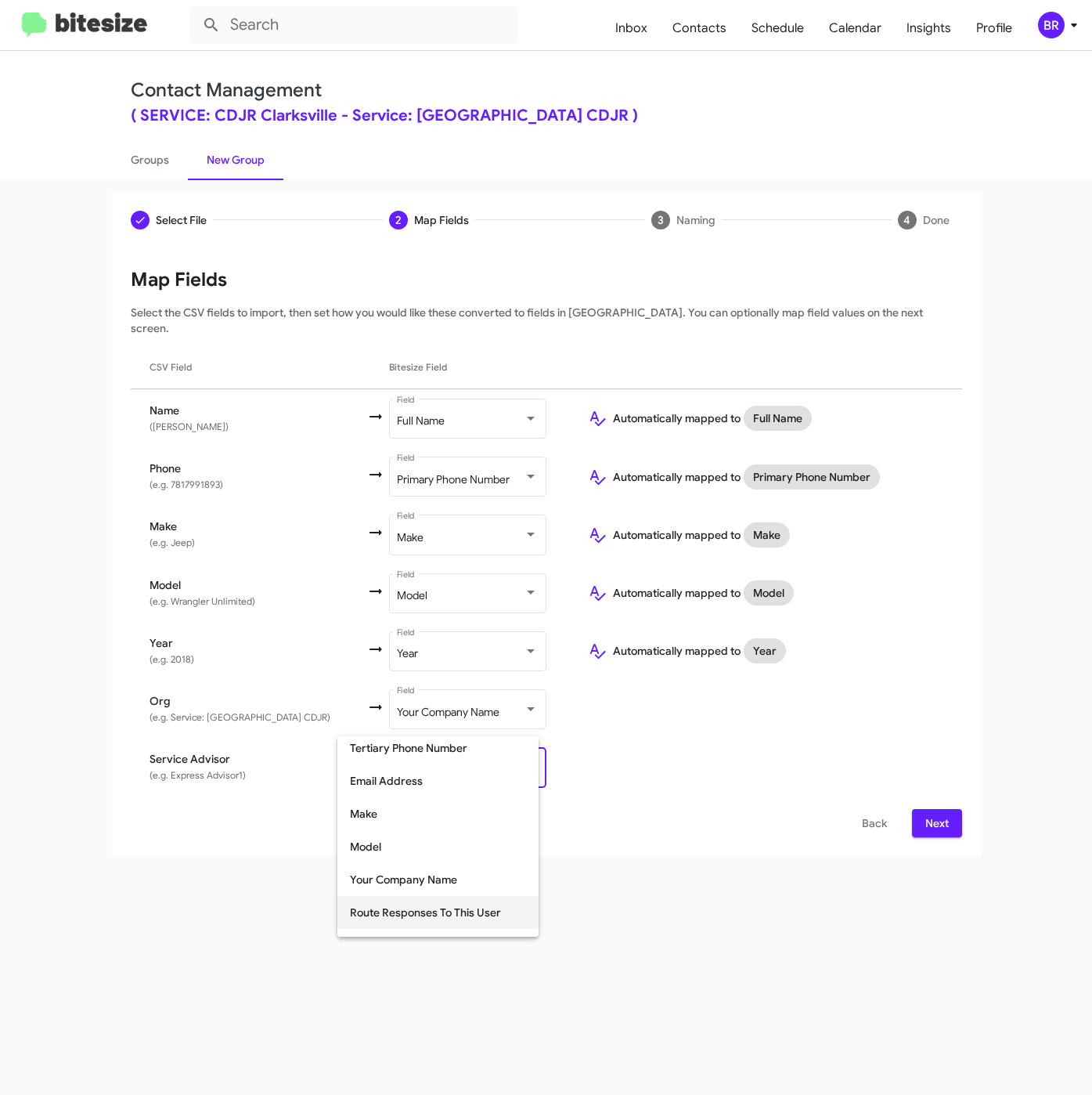
click at [447, 917] on span "Route Responses To This User" at bounding box center [437, 912] width 176 height 33
click at [944, 809] on span "Next" at bounding box center [937, 822] width 25 height 28
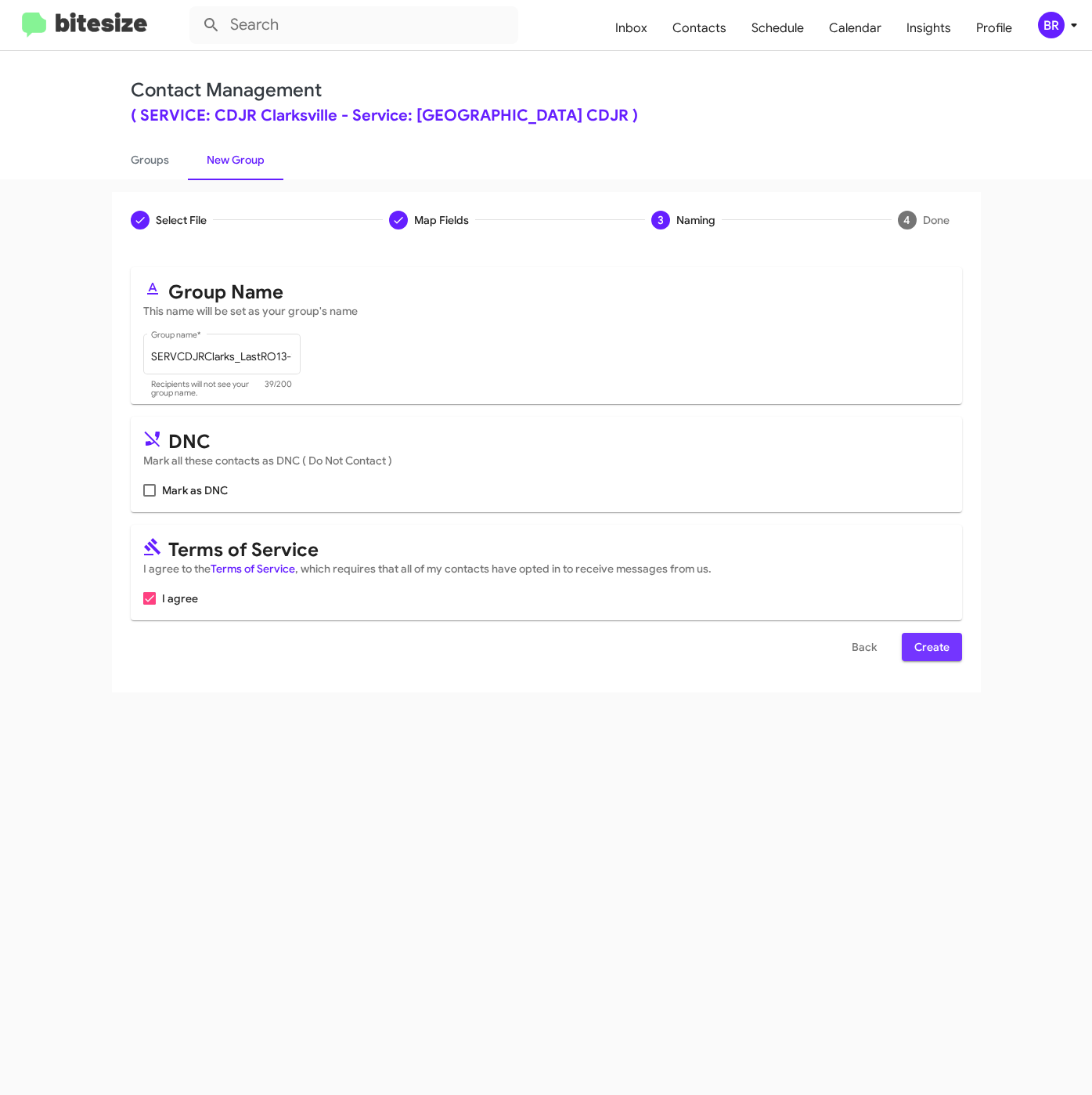
click at [930, 645] on span "Create" at bounding box center [932, 646] width 35 height 28
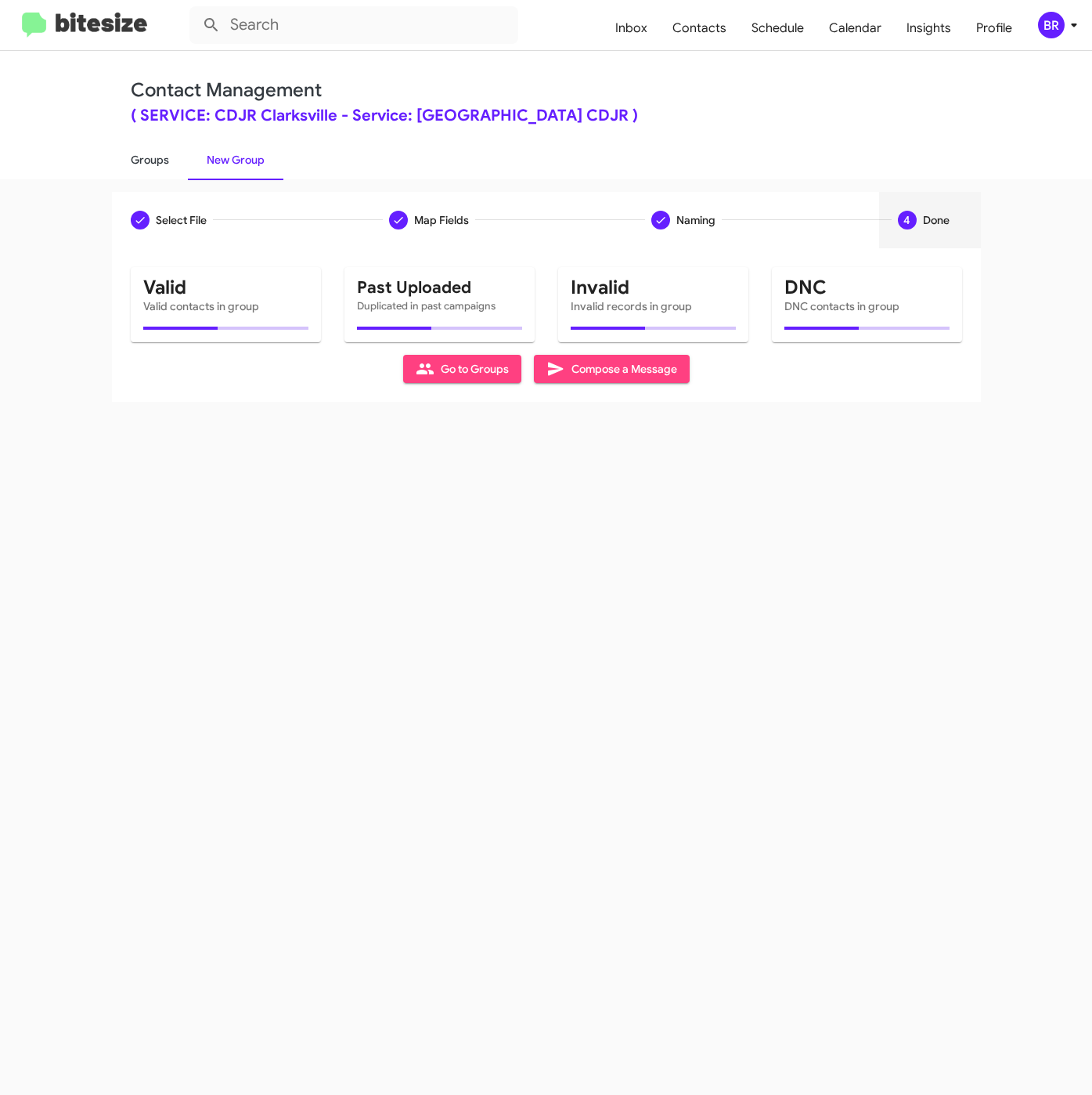
click at [144, 157] on link "Groups" at bounding box center [150, 160] width 76 height 40
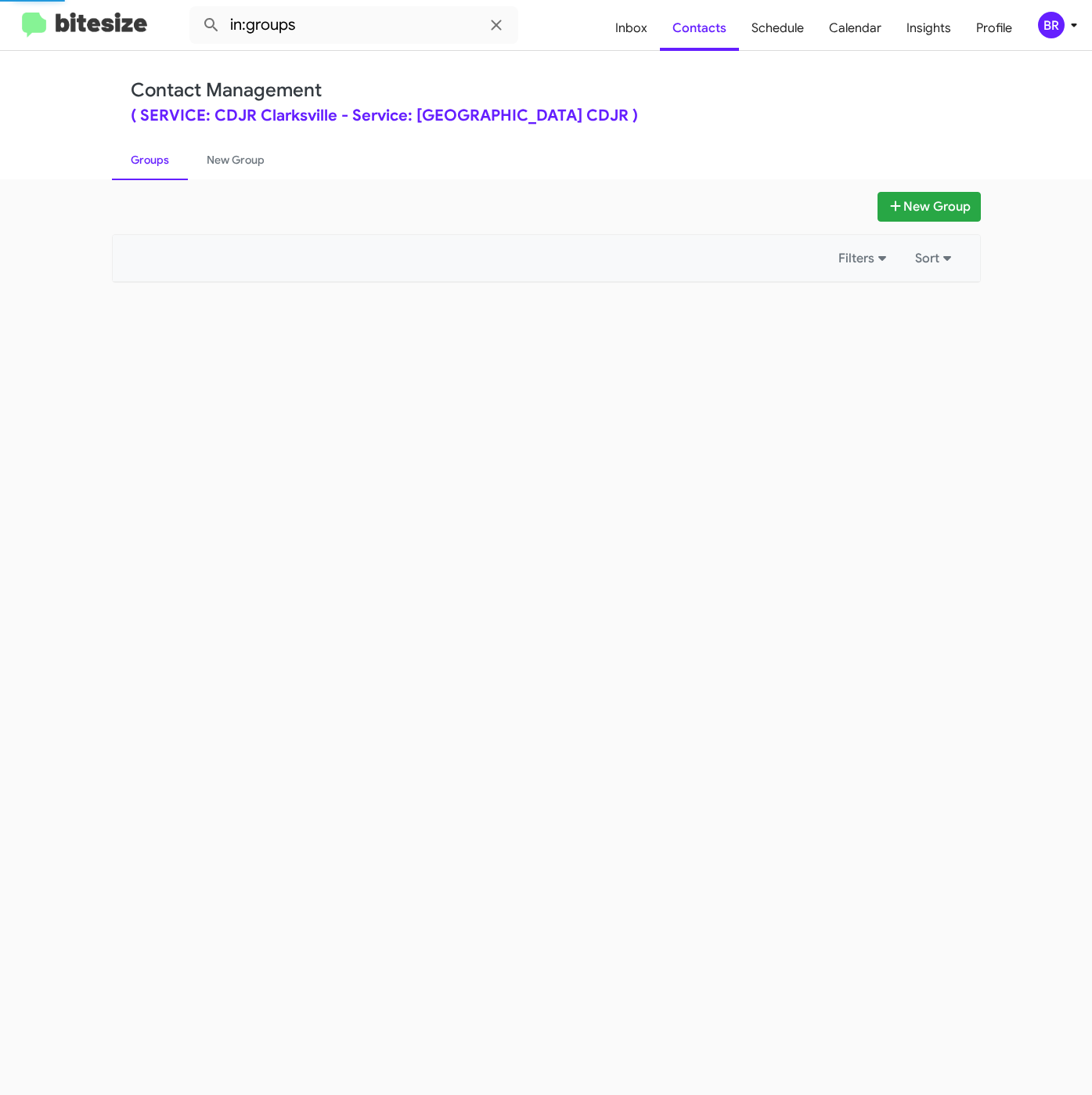
click at [395, 48] on mat-toolbar "in:groups Inbox Contacts Schedule Calendar Insights Profile BR" at bounding box center [546, 25] width 1092 height 50
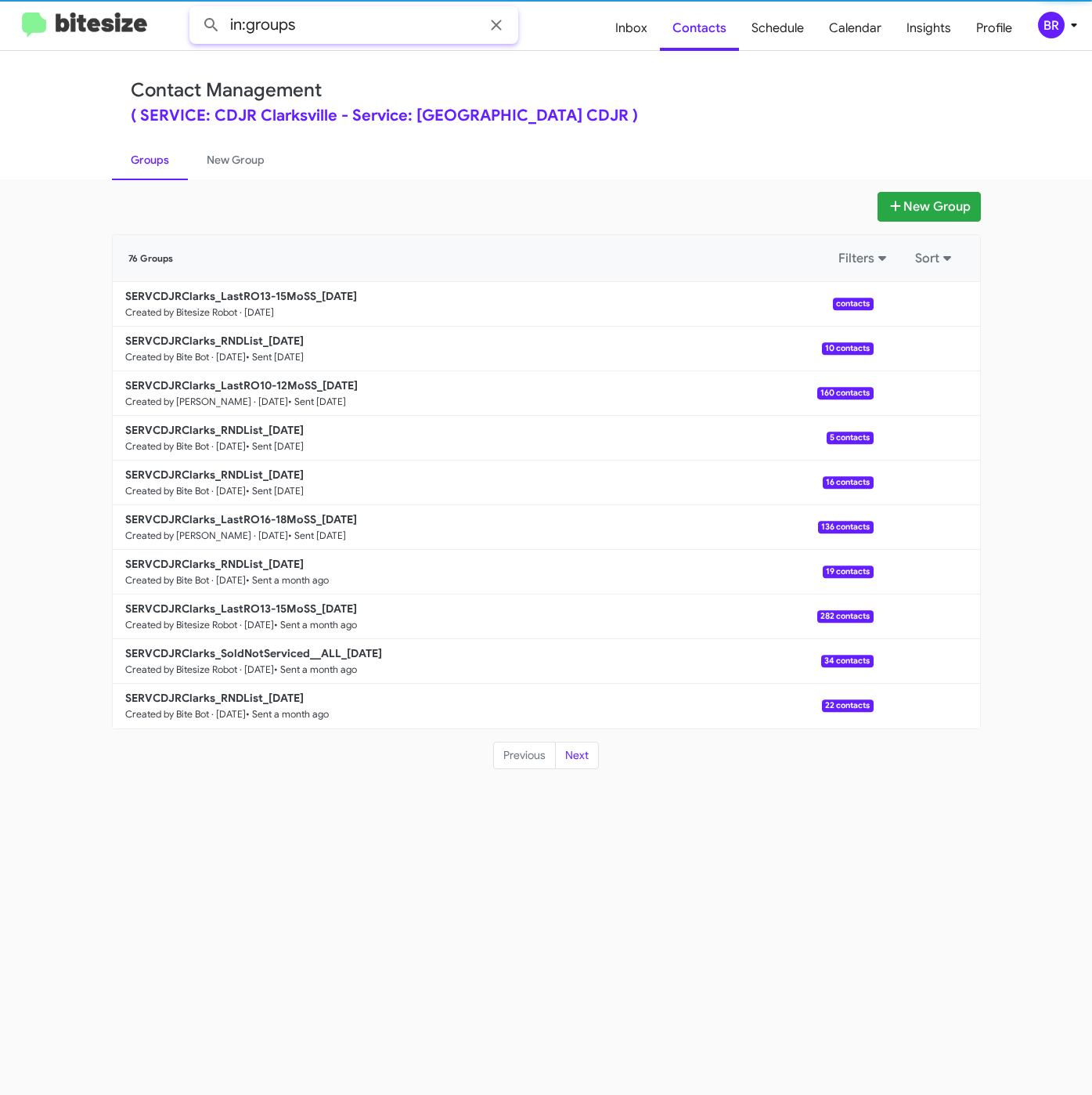
click at [400, 26] on input "in:groups" at bounding box center [353, 24] width 329 height 38
click at [196, 9] on button at bounding box center [211, 24] width 31 height 31
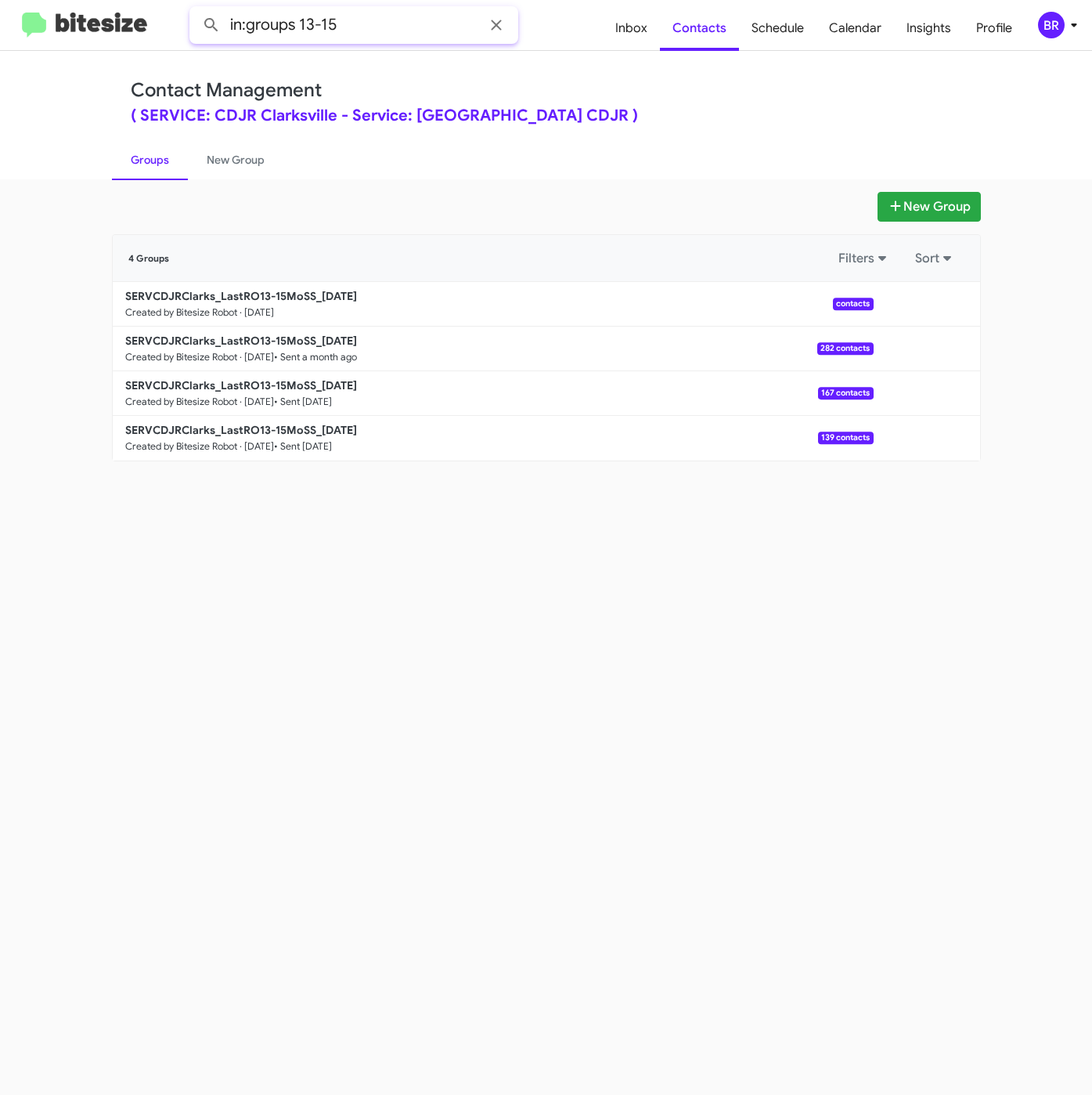
drag, startPoint x: 366, startPoint y: 19, endPoint x: 395, endPoint y: 28, distance: 30.4
click at [390, 26] on input "in:groups 13-15" at bounding box center [353, 24] width 329 height 38
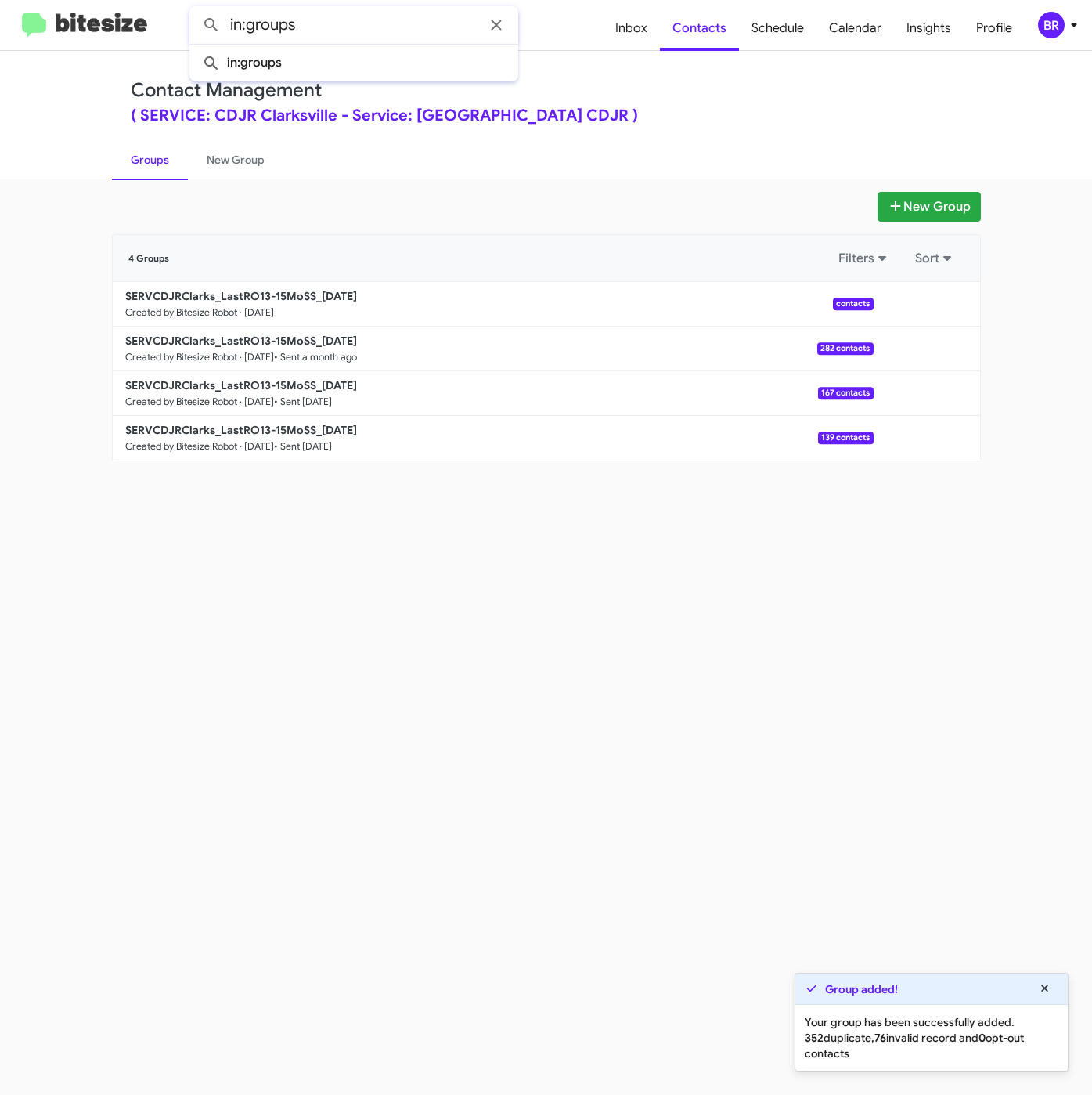
click at [196, 9] on button at bounding box center [211, 24] width 31 height 31
type input "in:groups"
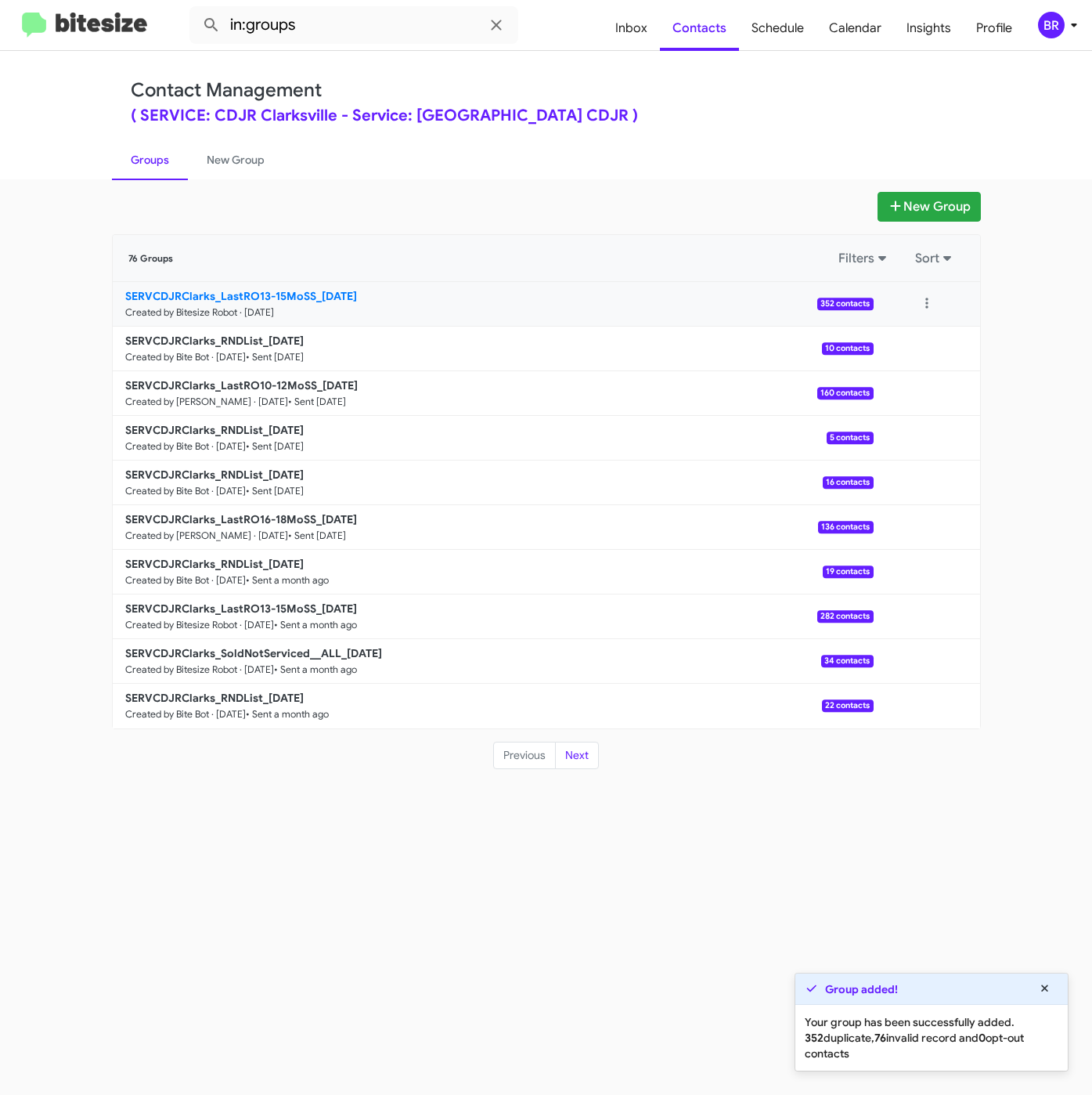
click at [313, 294] on b "SERVCDJRClarks_LastRO13-15MoSS_09-16-25" at bounding box center [241, 295] width 231 height 14
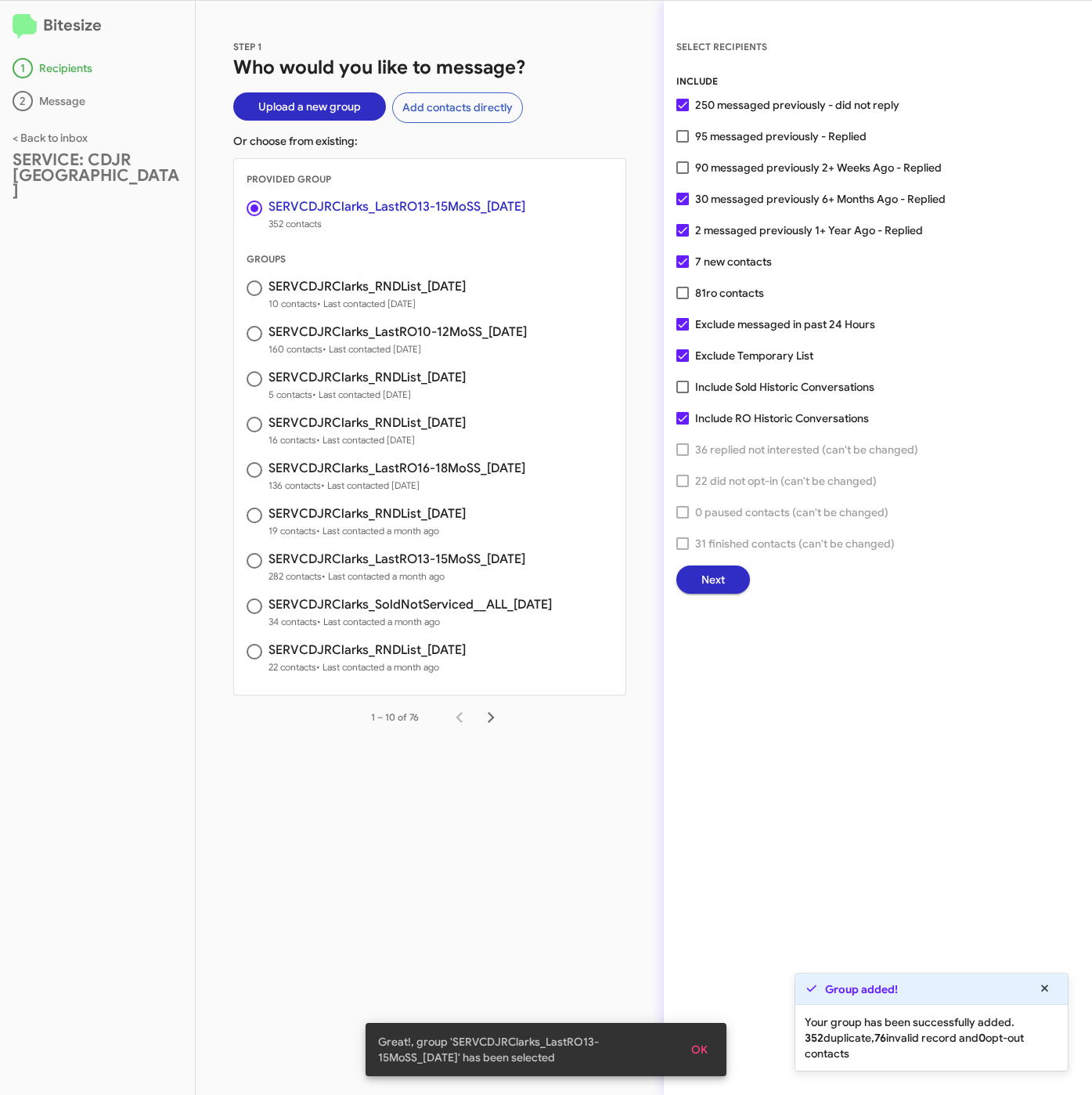
click at [717, 583] on span "Next" at bounding box center [713, 579] width 24 height 28
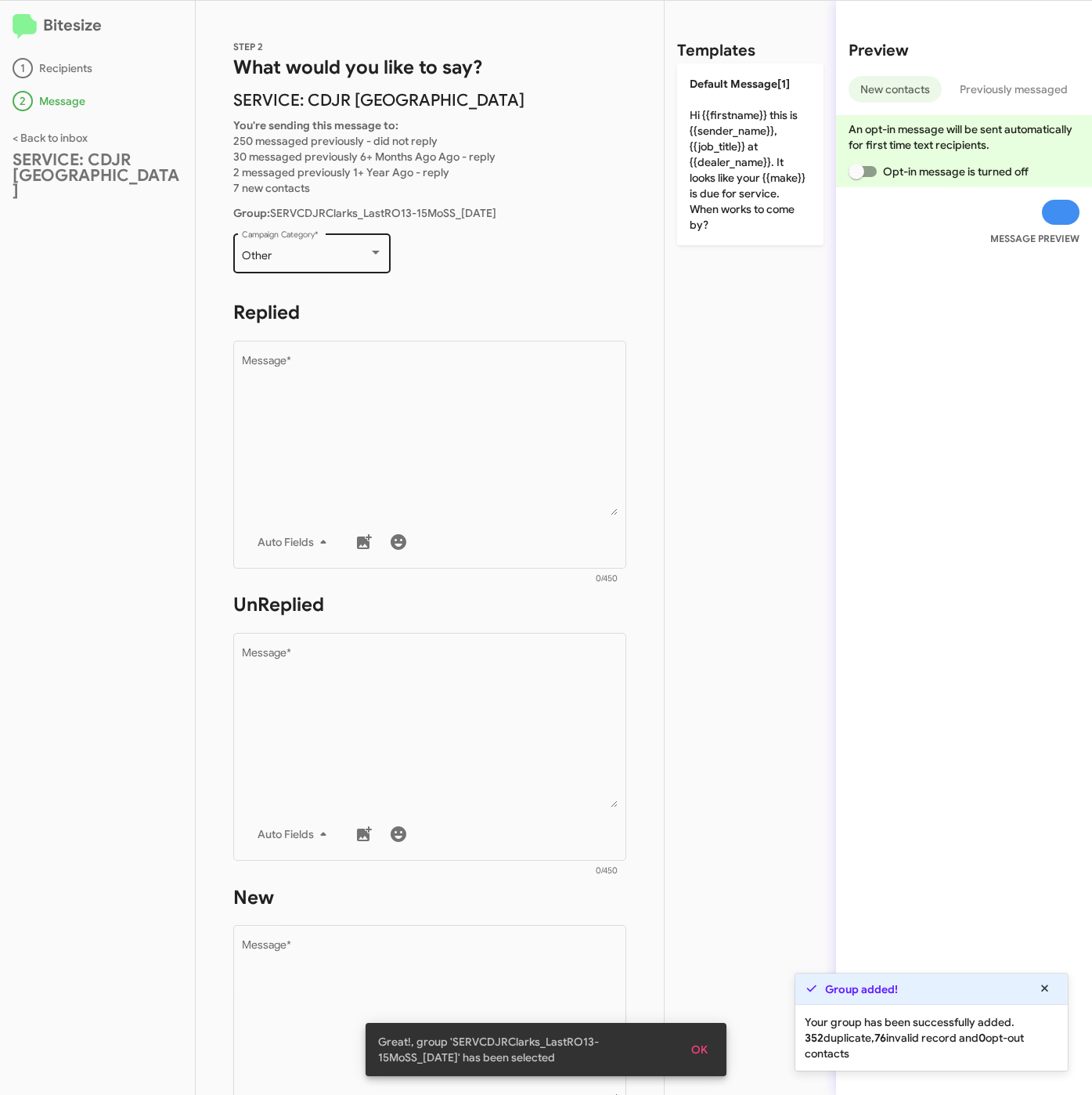
click at [278, 247] on div "Other Campaign Category *" at bounding box center [312, 252] width 140 height 43
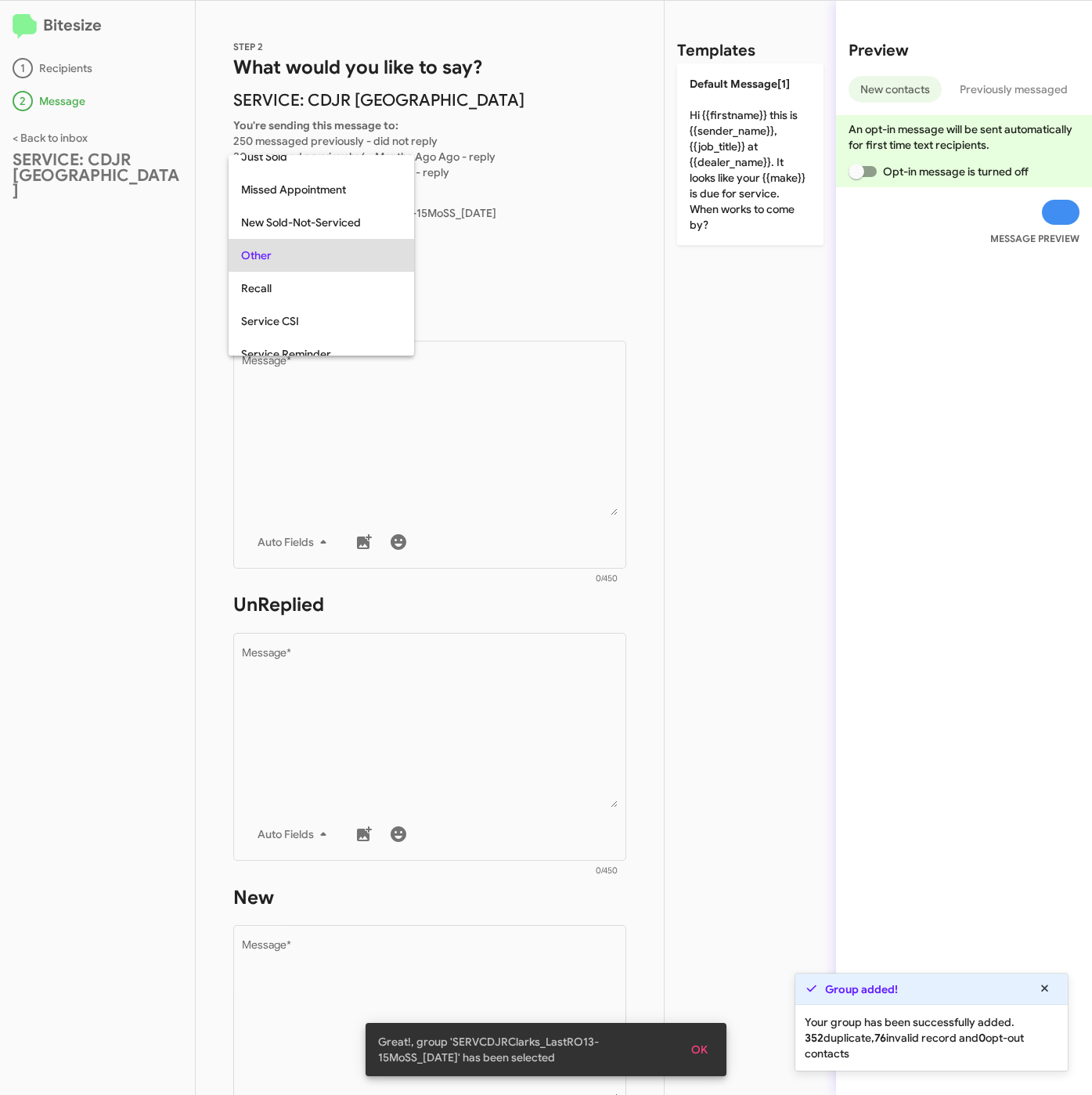
scroll to position [33, 0]
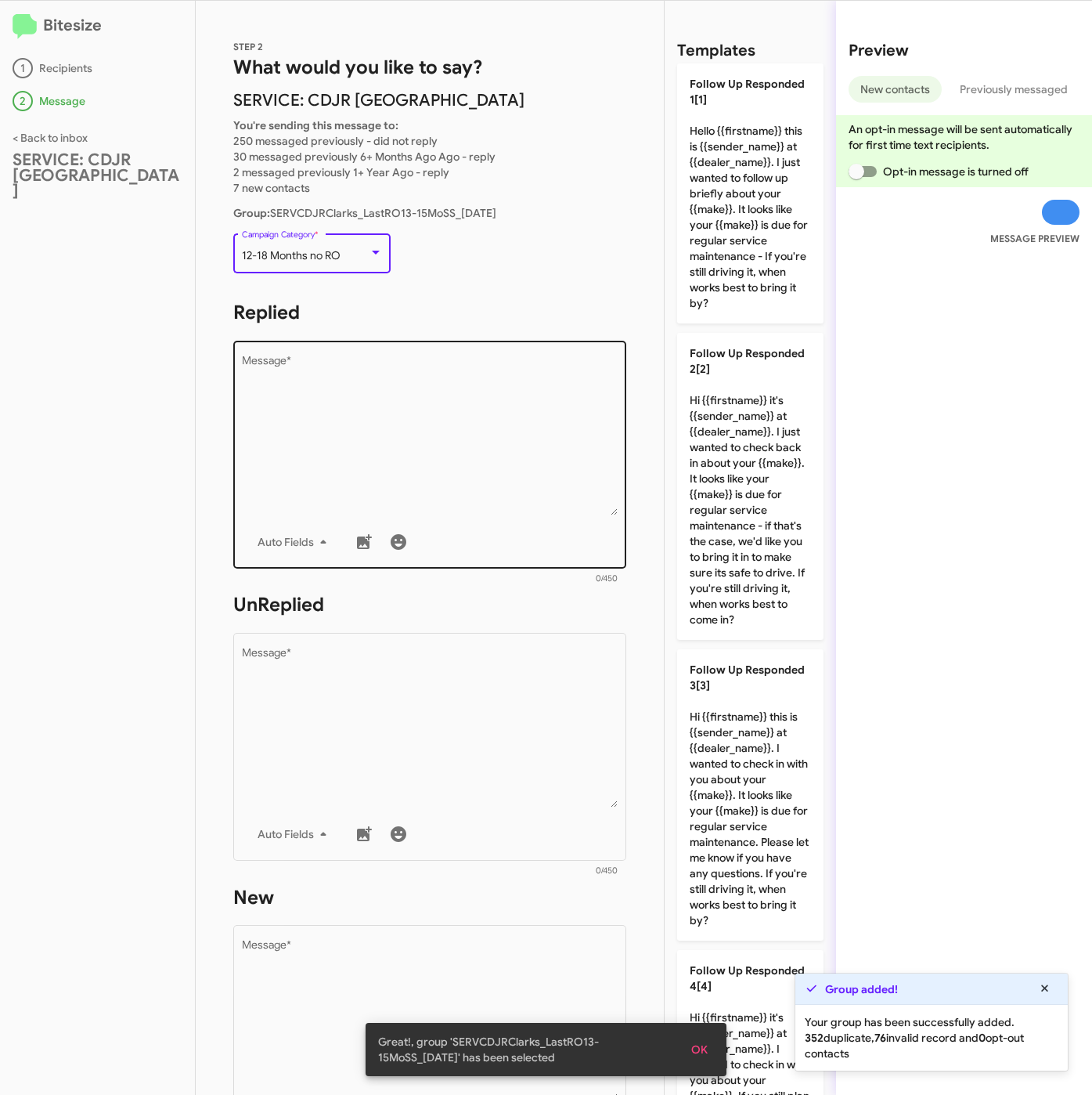
click at [439, 505] on textarea "Message *" at bounding box center [431, 435] width 377 height 160
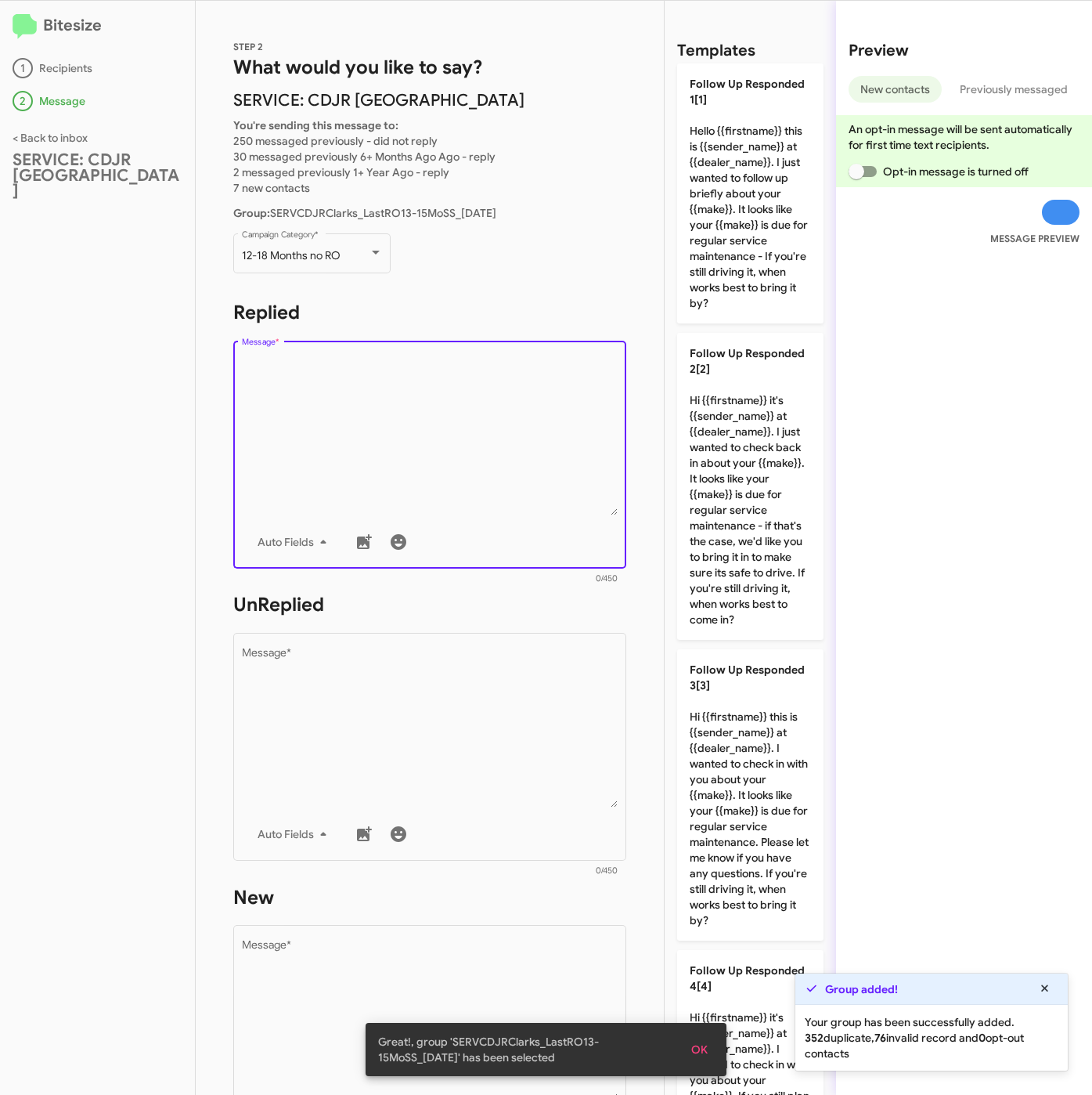
scroll to position [2181, 0]
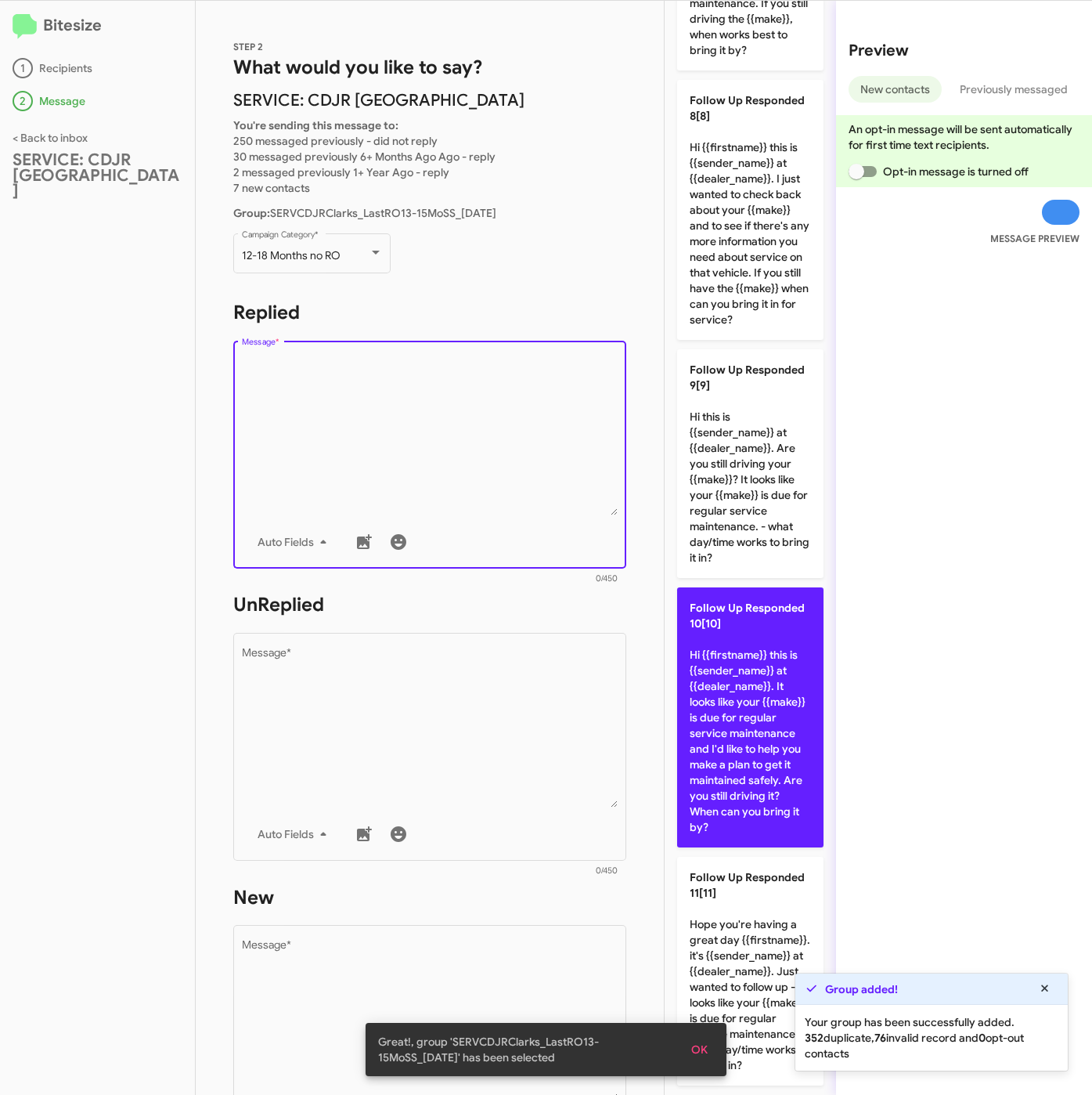
click at [740, 684] on p "Follow Up Responded 10[10] Hi {{firstname}} this is {{sender_name}} at {{dealer…" at bounding box center [750, 717] width 146 height 260
type textarea "Hi {{firstname}} this is {{sender_name}} at {{dealer_name}}. It looks like your…"
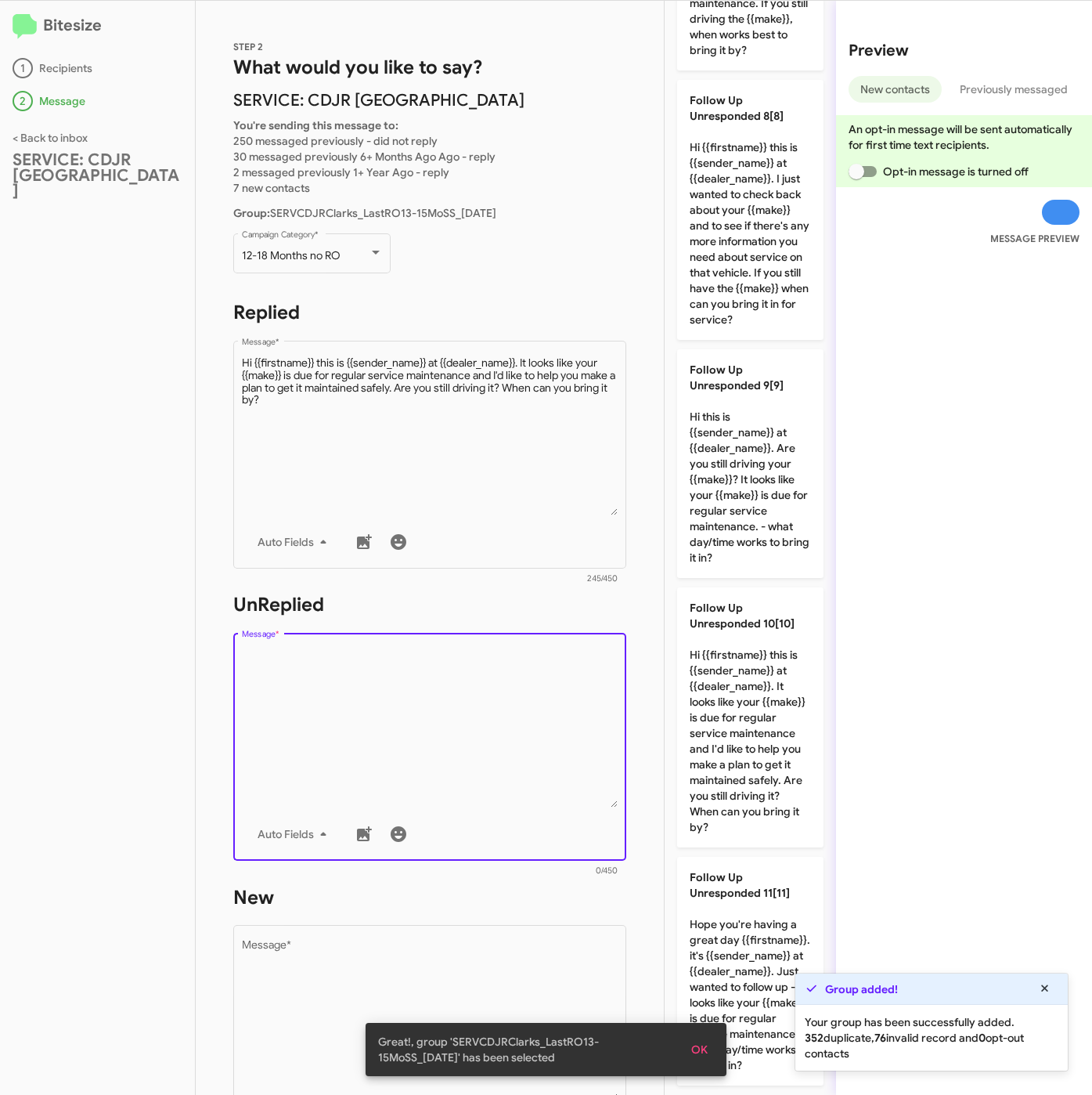
click at [506, 745] on textarea "Message *" at bounding box center [431, 727] width 377 height 160
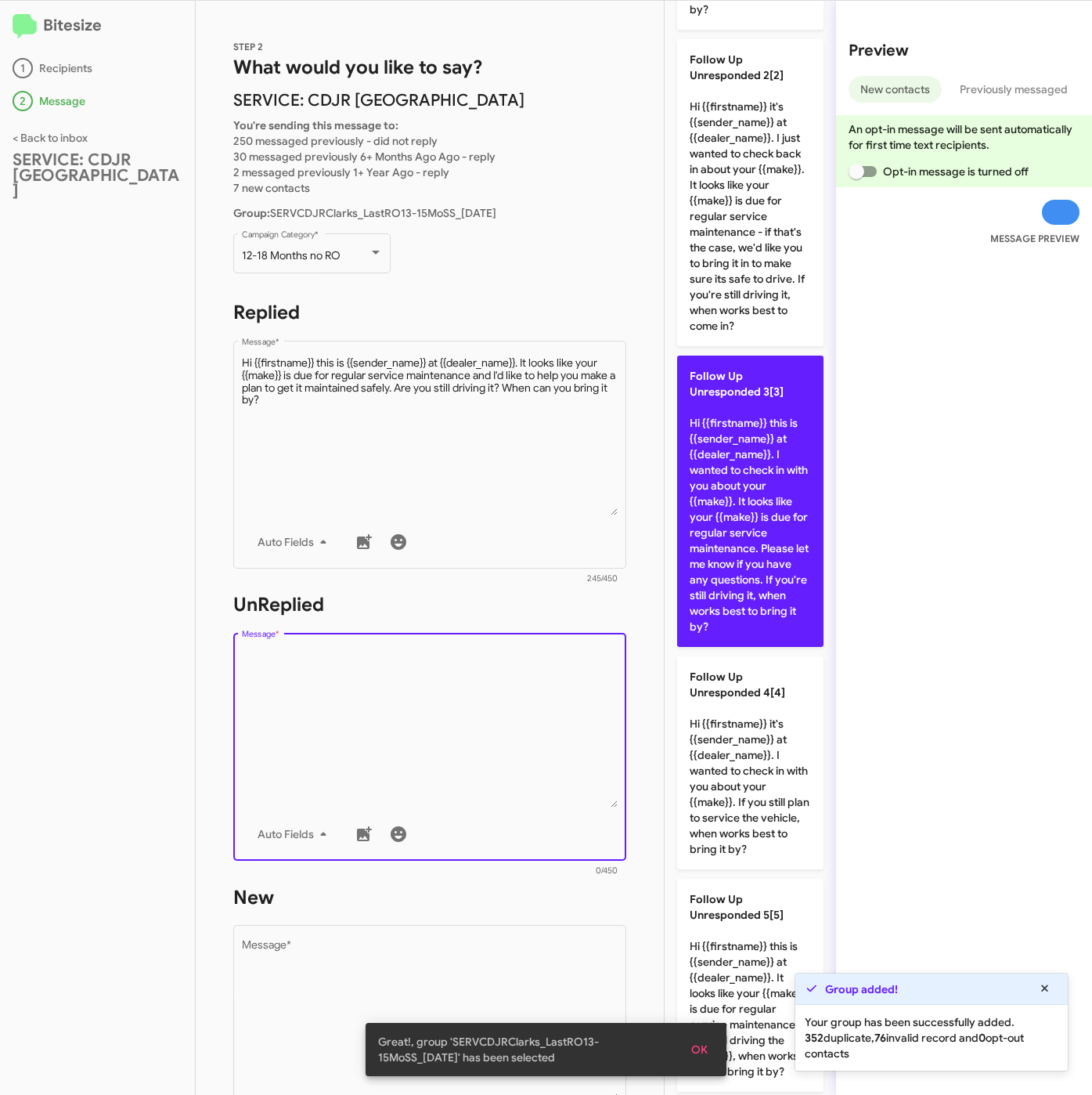
scroll to position [184, 0]
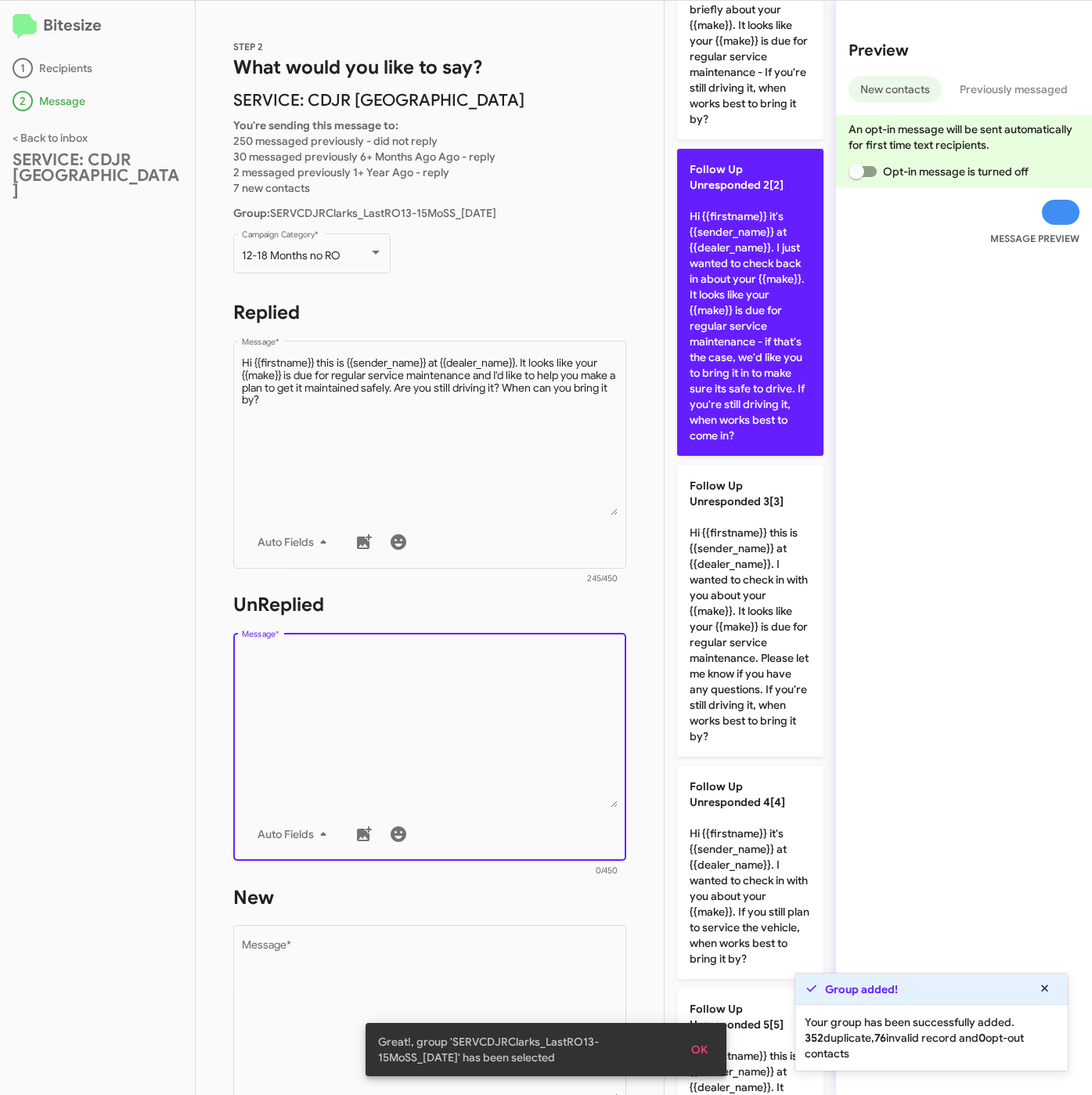
click at [756, 411] on p "Follow Up Unresponded 2[2] Hi {{firstname}} it's {{sender_name}} at {{dealer_na…" at bounding box center [750, 302] width 146 height 307
type textarea "Hi {{firstname}} it's {{sender_name}} at {{dealer_name}}. I just wanted to chec…"
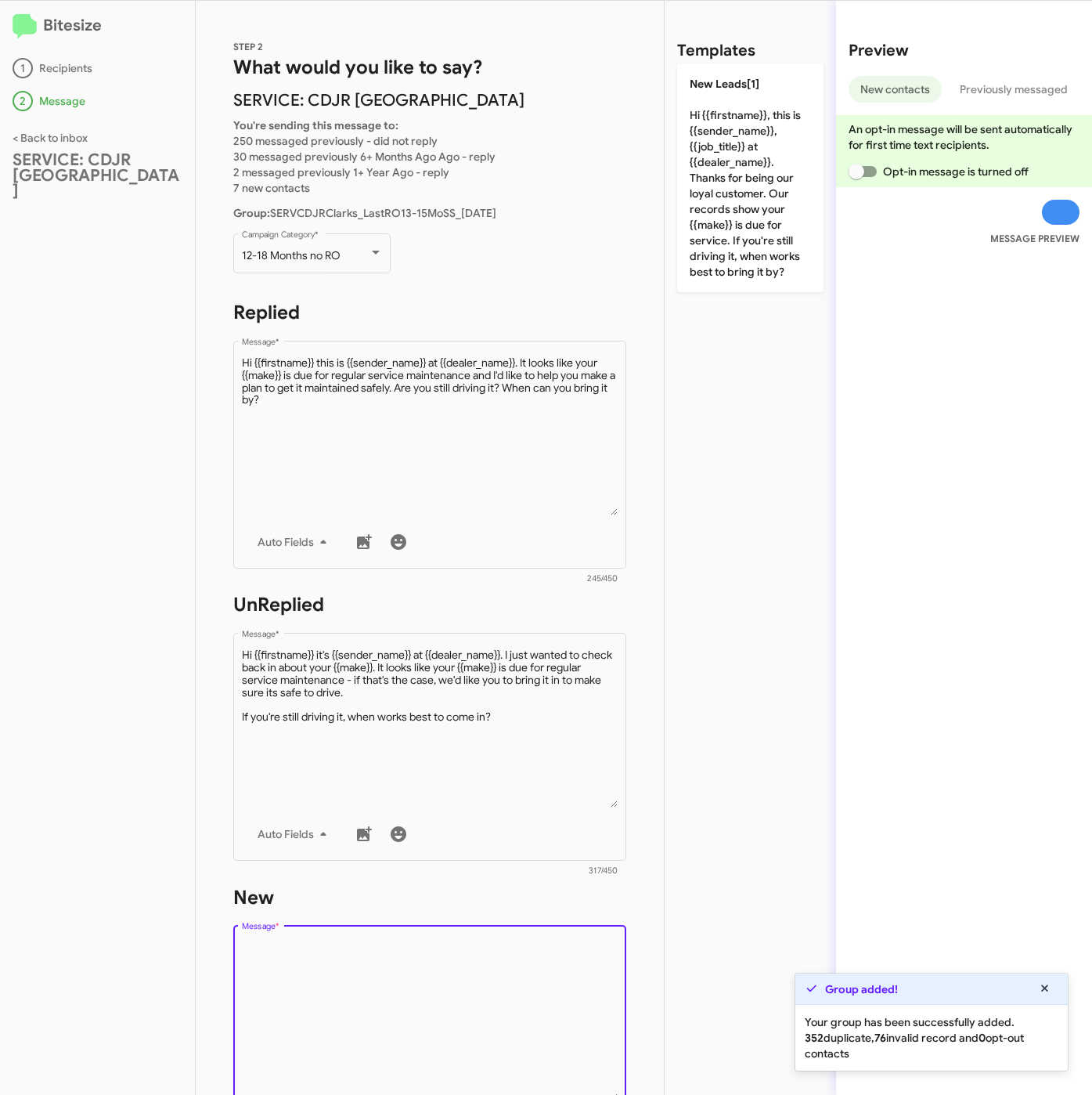
click at [472, 970] on textarea "Message *" at bounding box center [431, 1020] width 377 height 160
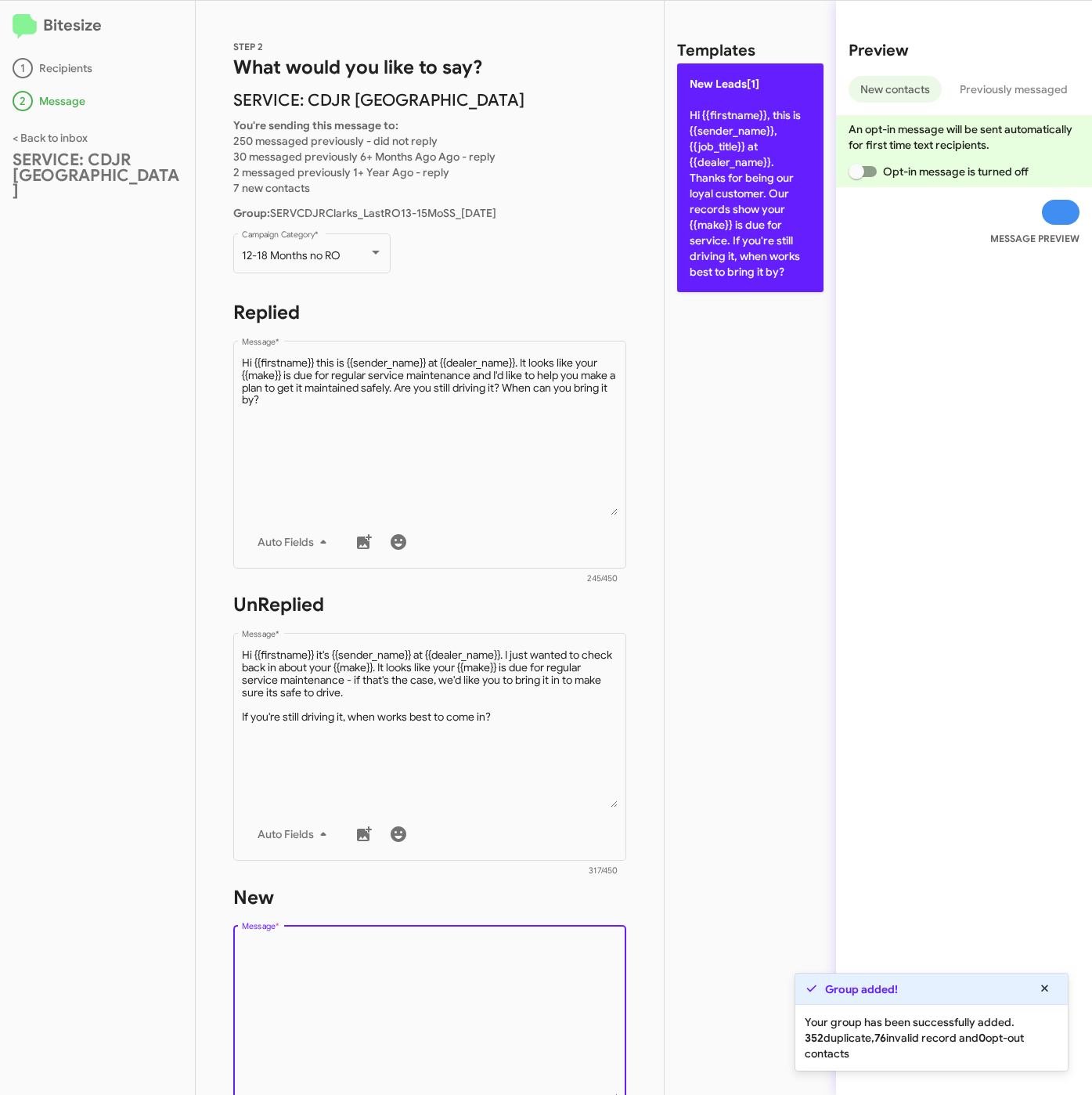
click at [712, 231] on p "New Leads[1] Hi {{firstname}}, this is {{sender_name}}, {{job_title}} at {{deal…" at bounding box center [750, 178] width 146 height 229
type textarea "Hi {{firstname}}, this is {{sender_name}}, {{job_title}} at {{dealer_name}}. Th…"
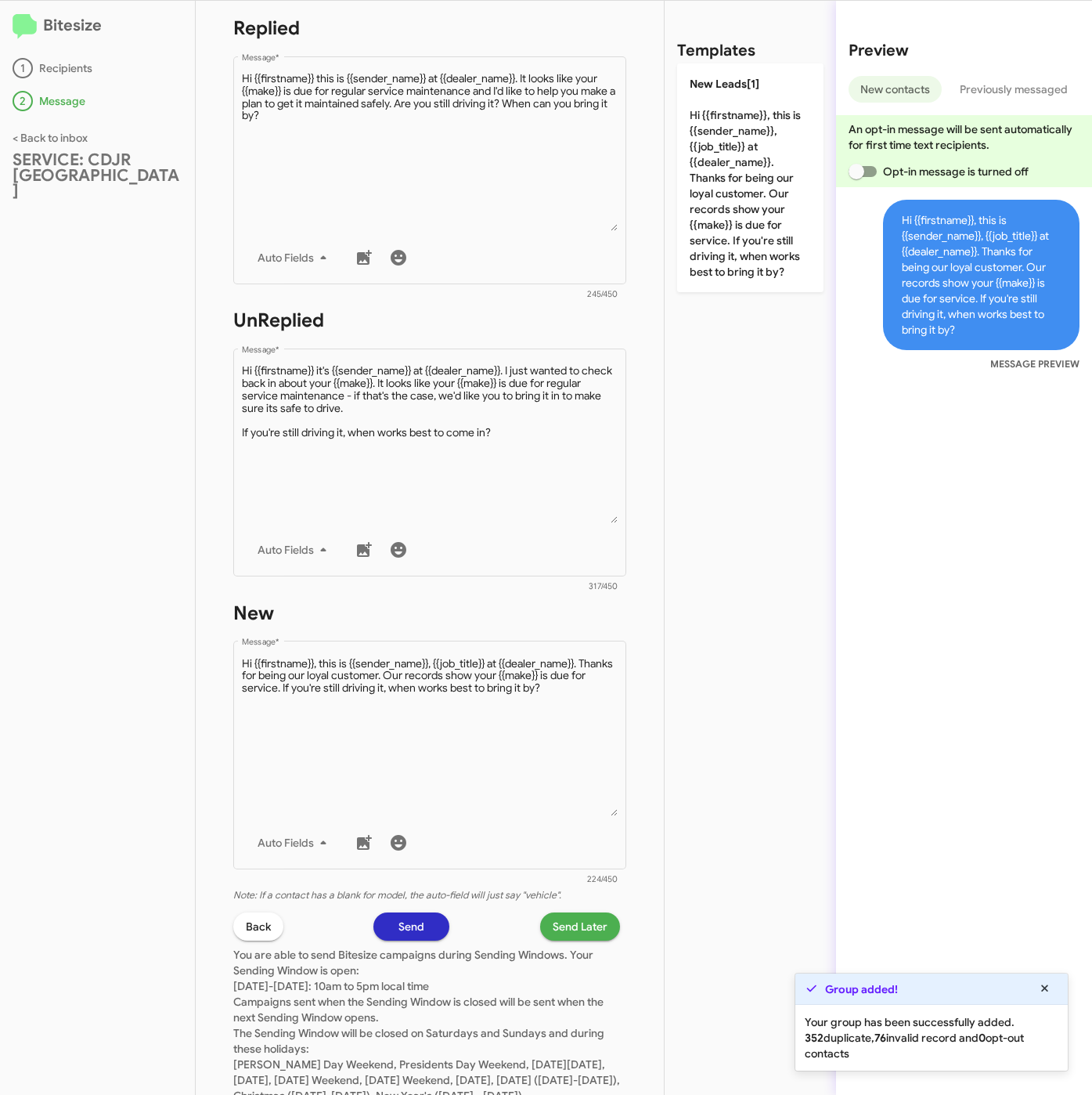
scroll to position [353, 0]
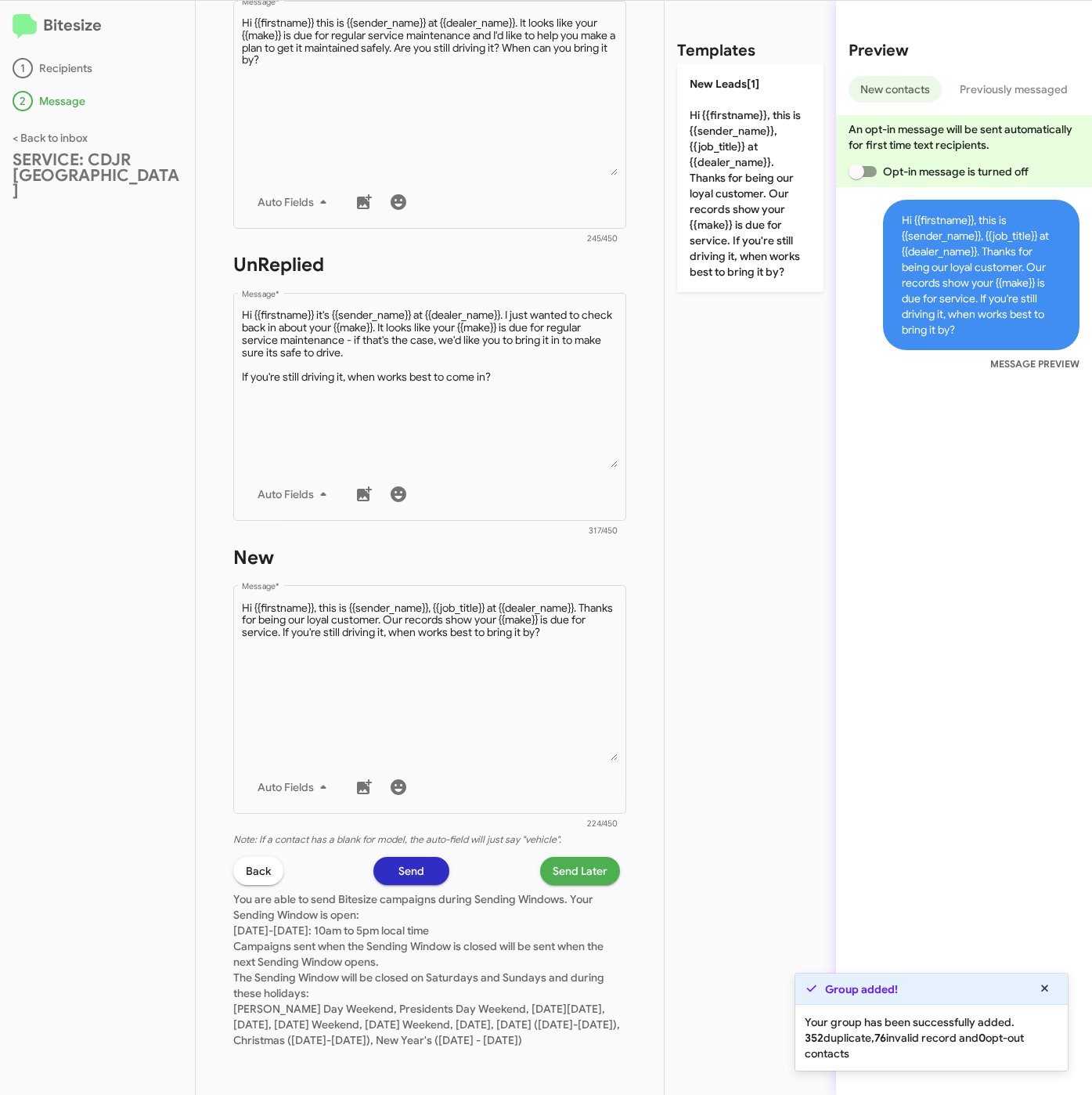
click at [559, 857] on span "Send Later" at bounding box center [580, 870] width 55 height 28
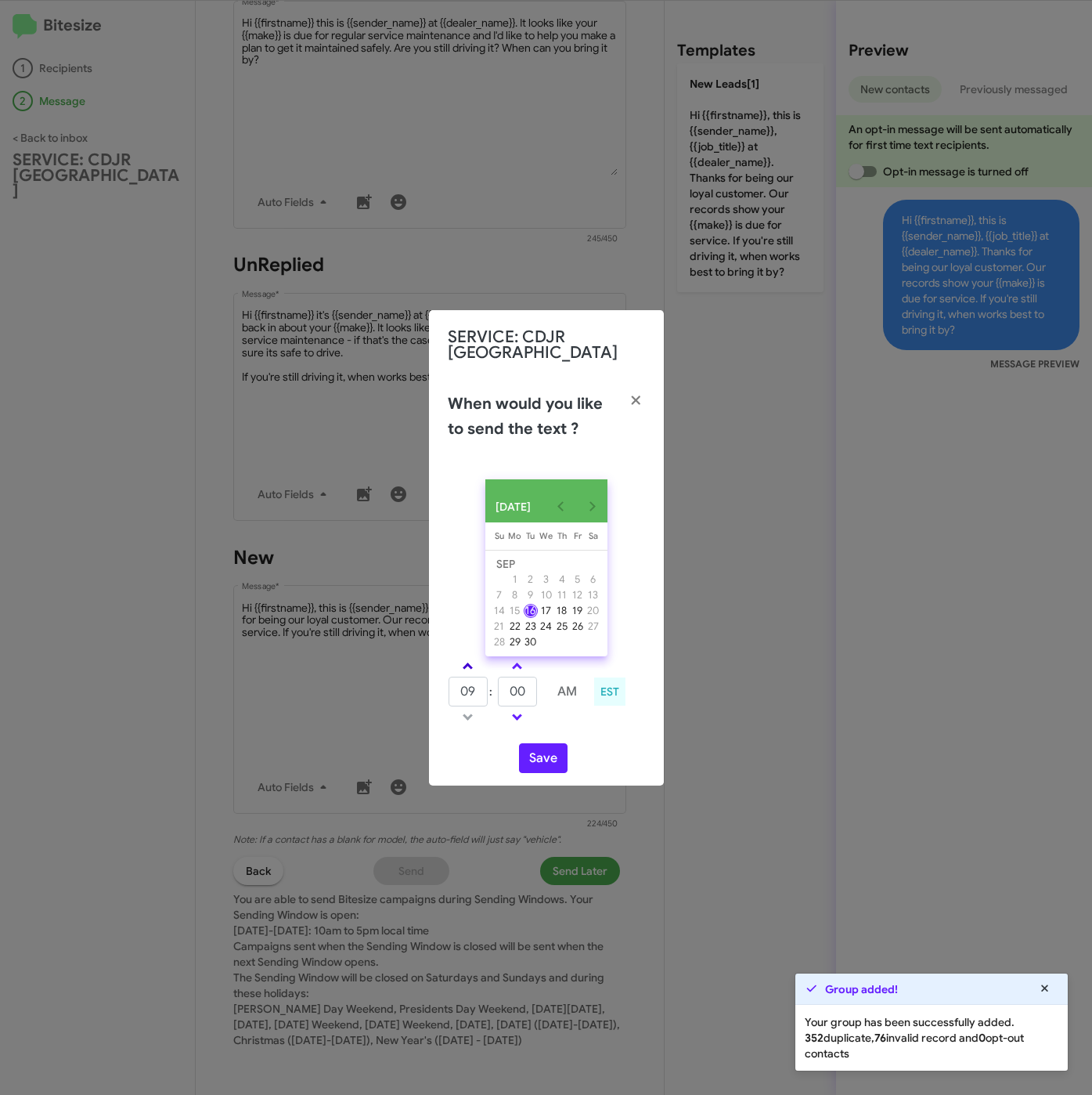
drag, startPoint x: 459, startPoint y: 668, endPoint x: 477, endPoint y: 672, distance: 18.4
click at [460, 667] on link at bounding box center [468, 666] width 28 height 18
type input "10"
drag, startPoint x: 489, startPoint y: 691, endPoint x: 467, endPoint y: 691, distance: 22.0
click at [467, 691] on tr "10 : 00 AM" at bounding box center [517, 691] width 140 height 31
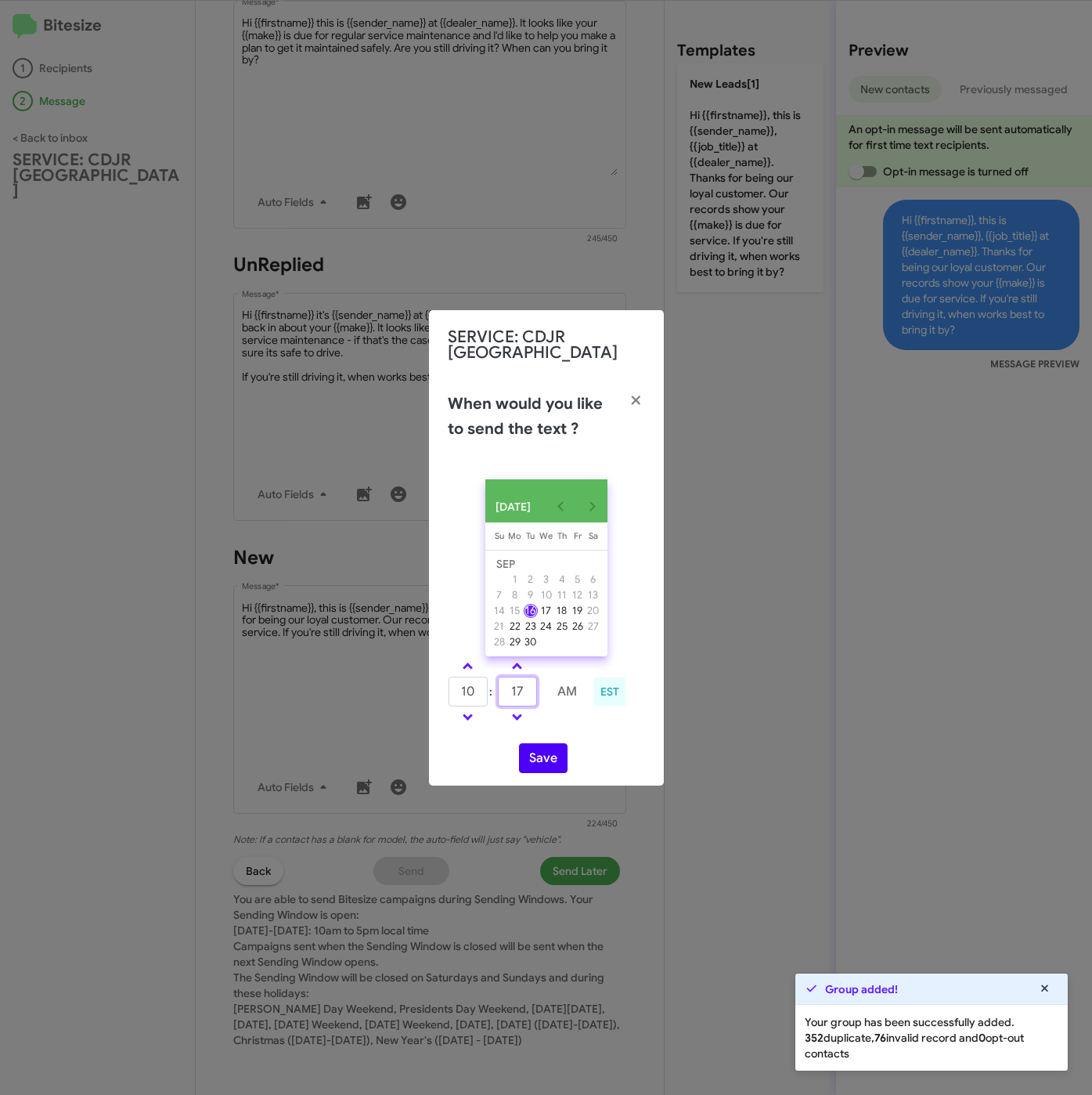
type input "17"
click at [547, 764] on button "Save" at bounding box center [543, 757] width 49 height 29
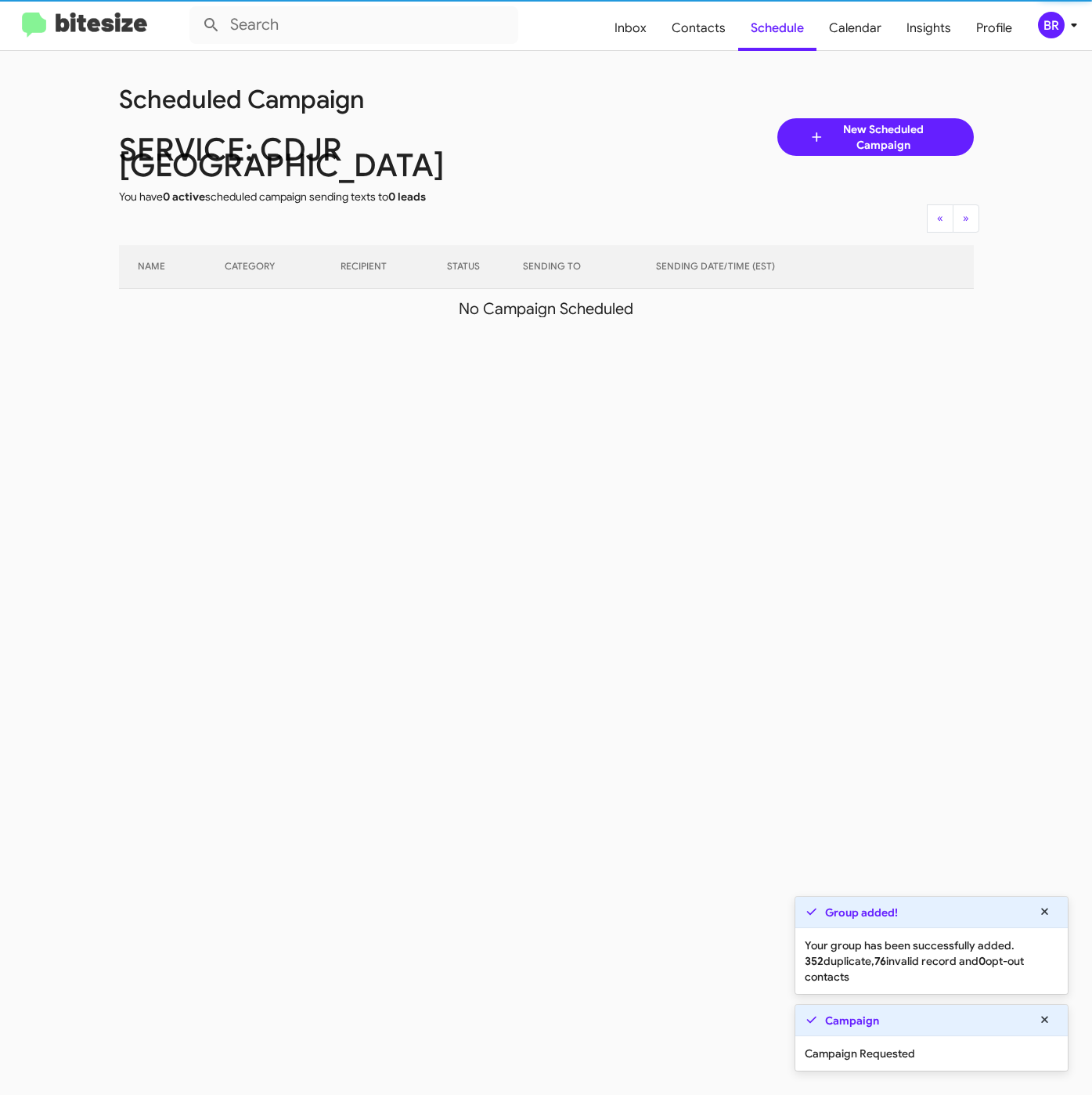
click at [1063, 26] on div "BR" at bounding box center [1052, 25] width 27 height 27
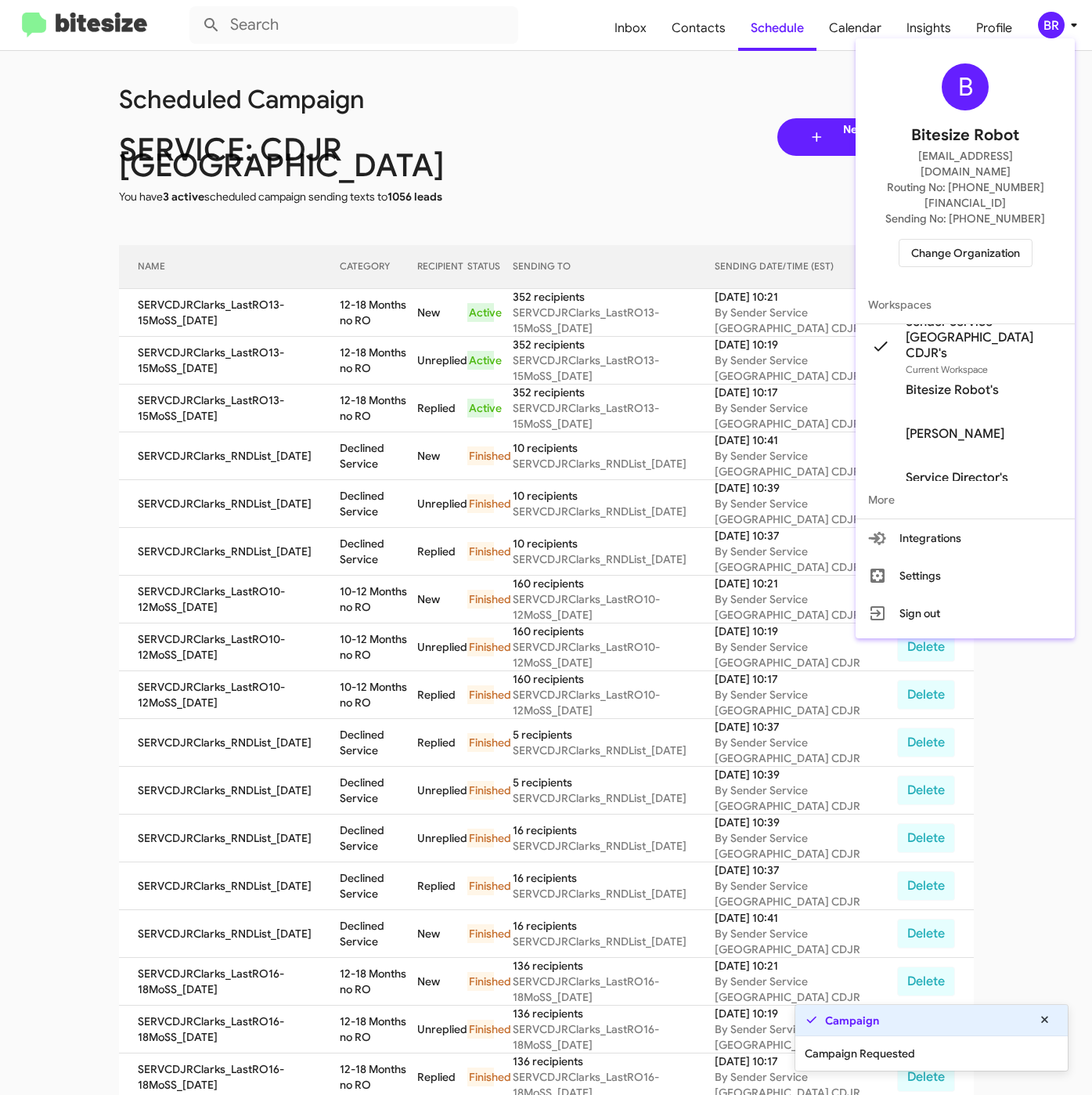
click at [388, 290] on div at bounding box center [546, 547] width 1092 height 1095
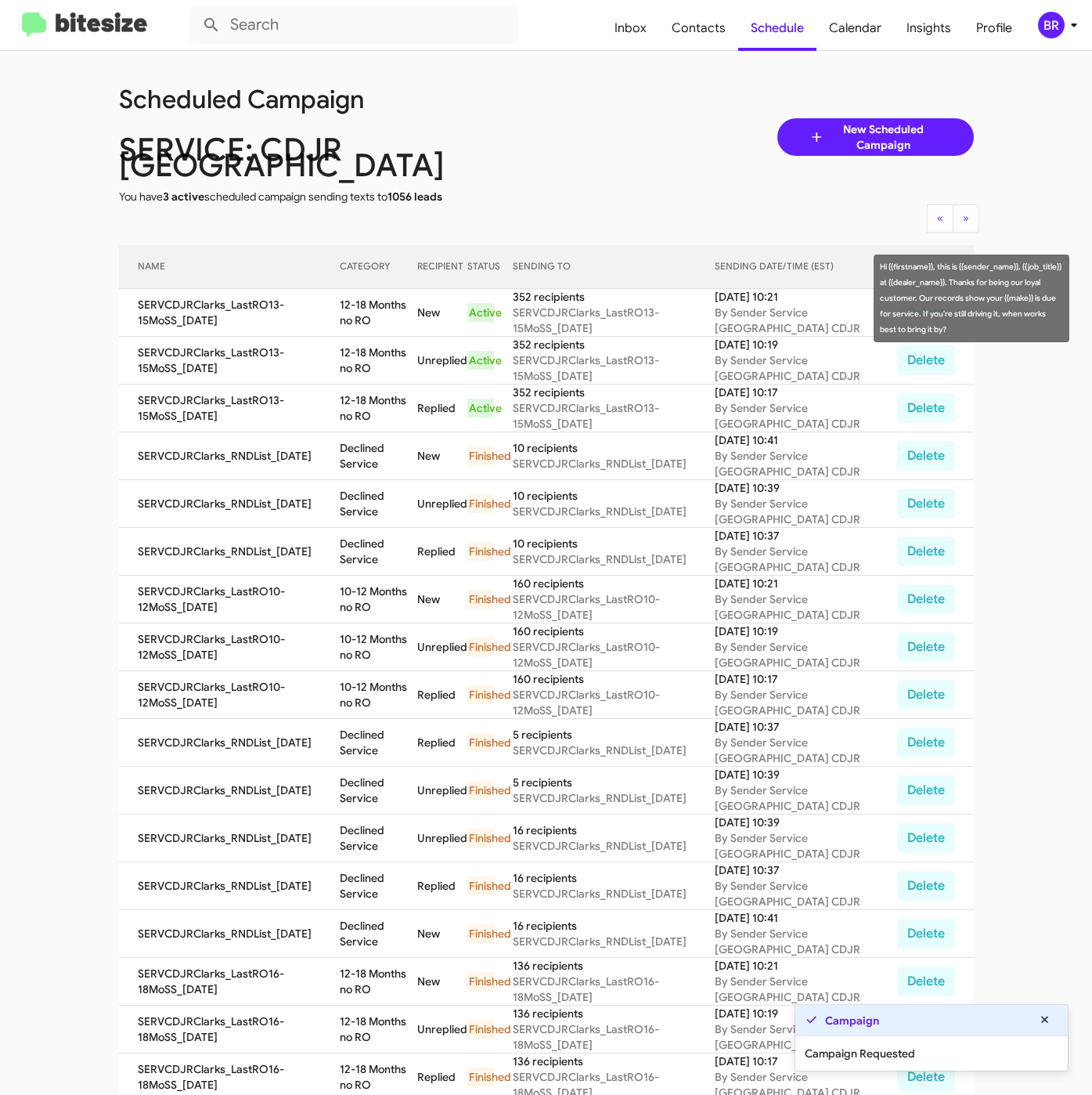
drag, startPoint x: 346, startPoint y: 292, endPoint x: 364, endPoint y: 303, distance: 21.1
click at [364, 303] on td "12-18 Months no RO" at bounding box center [379, 312] width 77 height 48
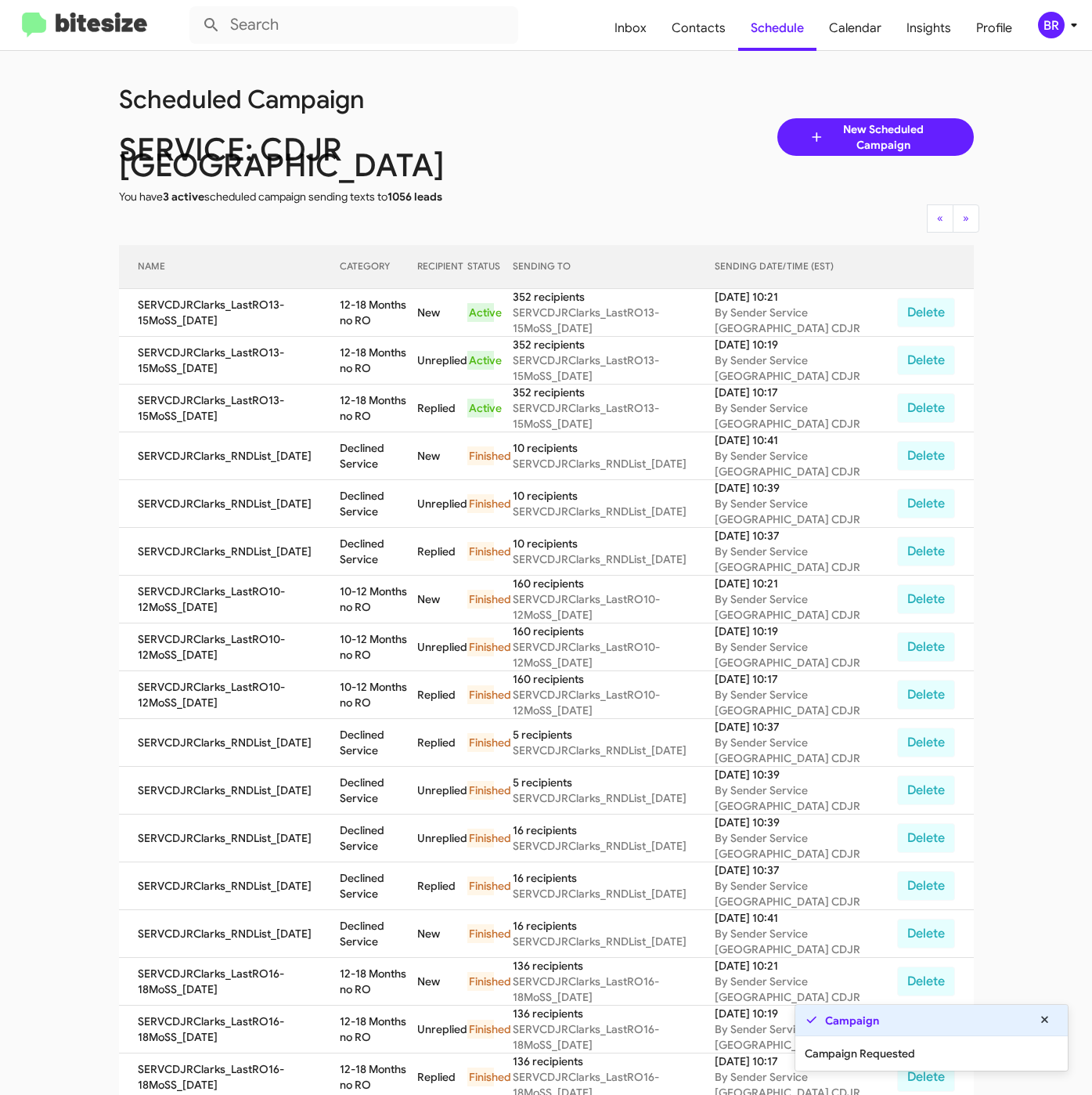
copy td "12-18 Months no RO"
click at [1063, 6] on mat-toolbar "Inbox Contacts Schedule Calendar Insights Profile BR" at bounding box center [546, 25] width 1092 height 50
click at [1052, 30] on div "BR" at bounding box center [1052, 25] width 27 height 27
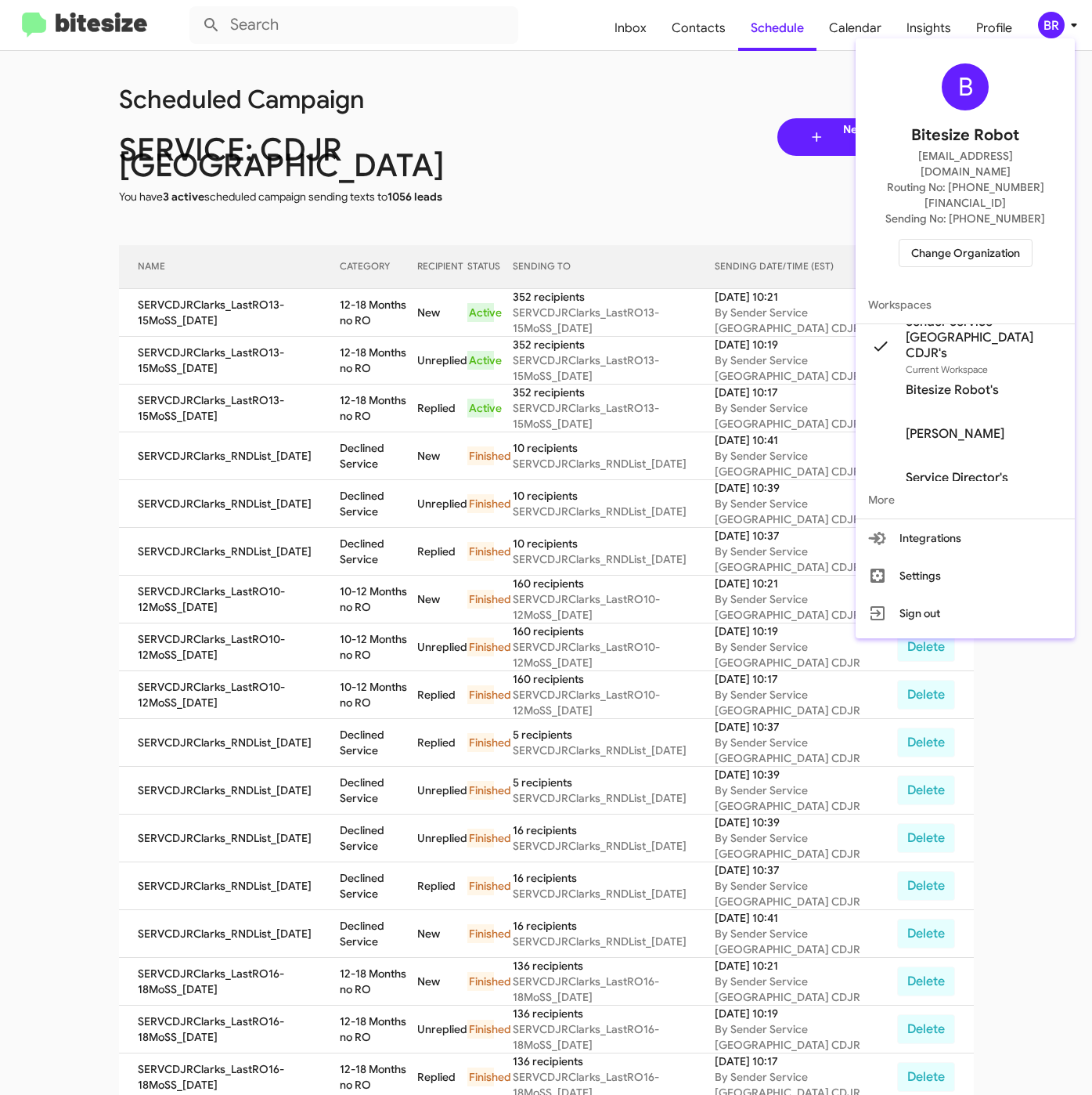
click at [957, 240] on span "Change Organization" at bounding box center [965, 253] width 109 height 27
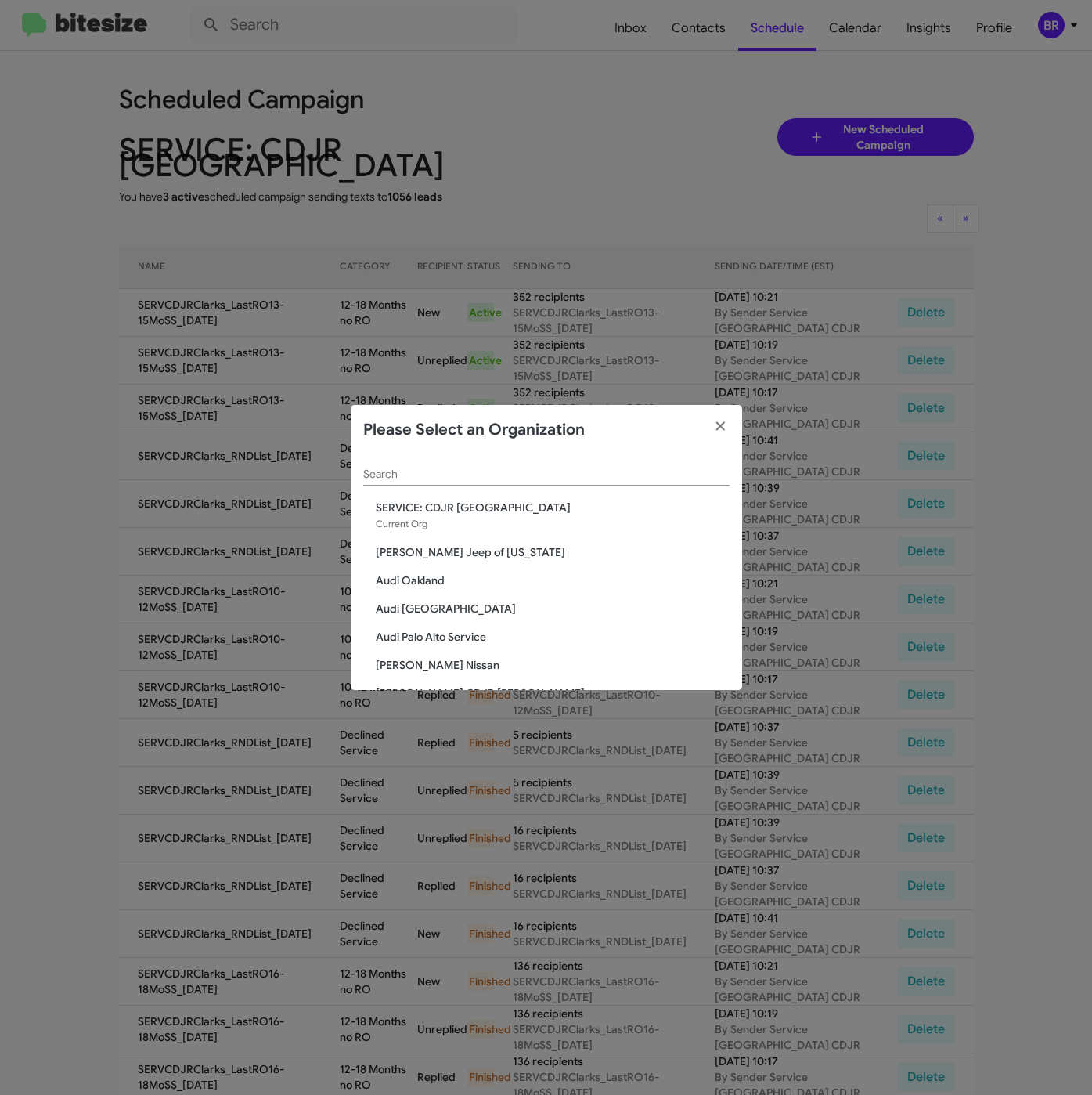
click at [413, 472] on input "Search" at bounding box center [546, 474] width 366 height 13
paste input "Chevrolet of Bowie"
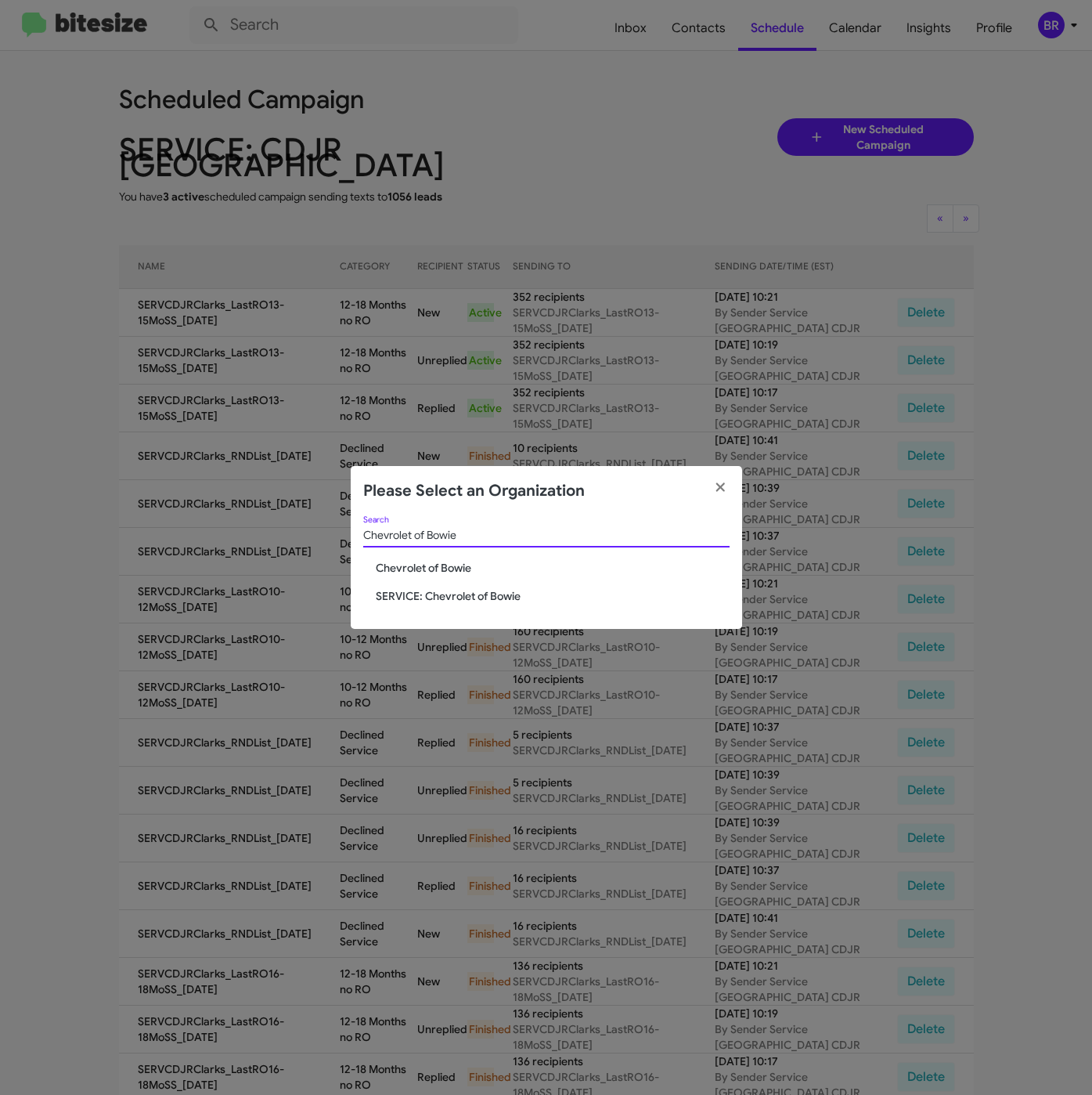
type input "Chevrolet of Bowie"
click at [434, 593] on span "SERVICE: Chevrolet of Bowie" at bounding box center [553, 596] width 354 height 16
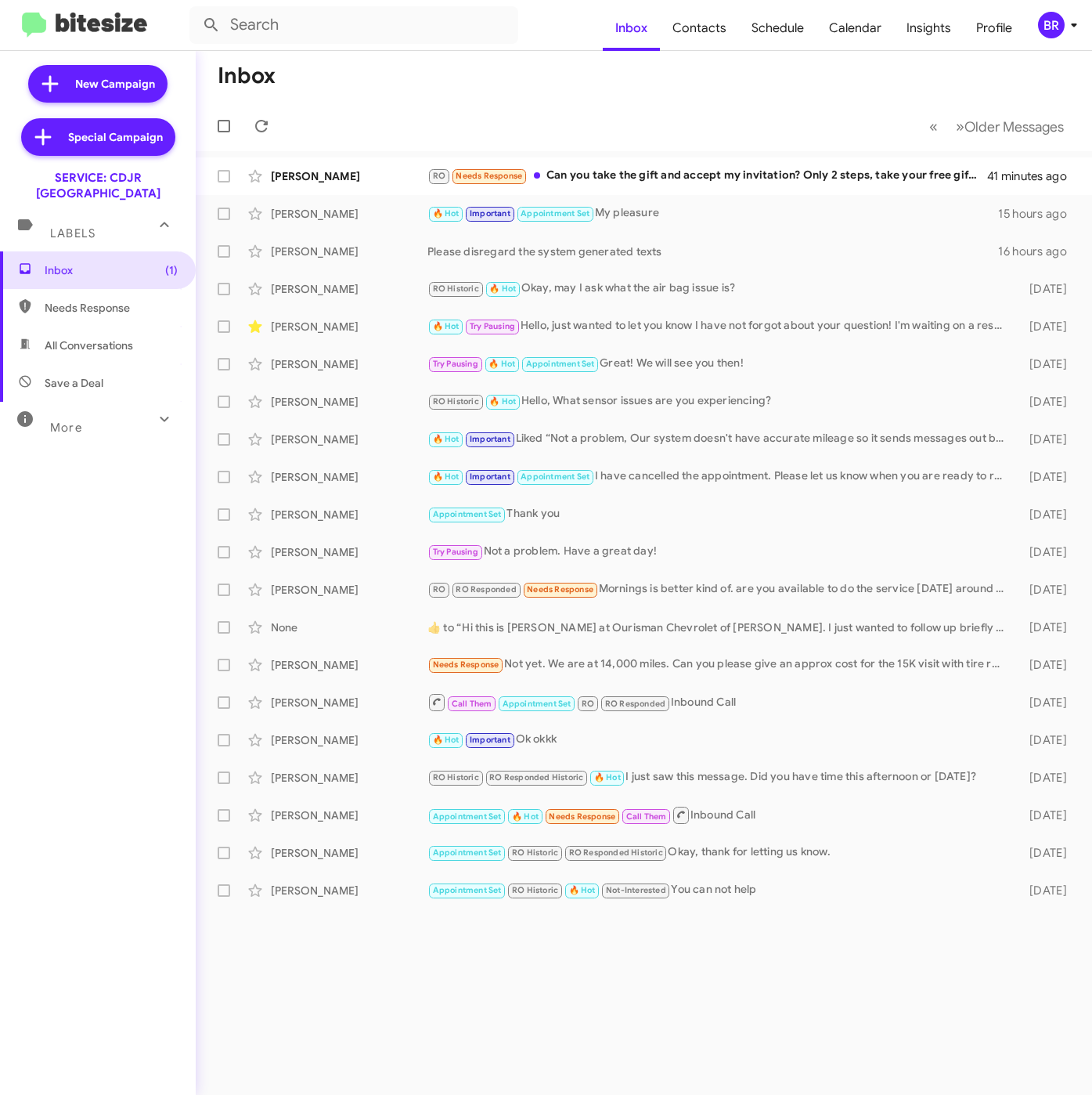
click at [1058, 27] on div "BR" at bounding box center [1052, 25] width 27 height 27
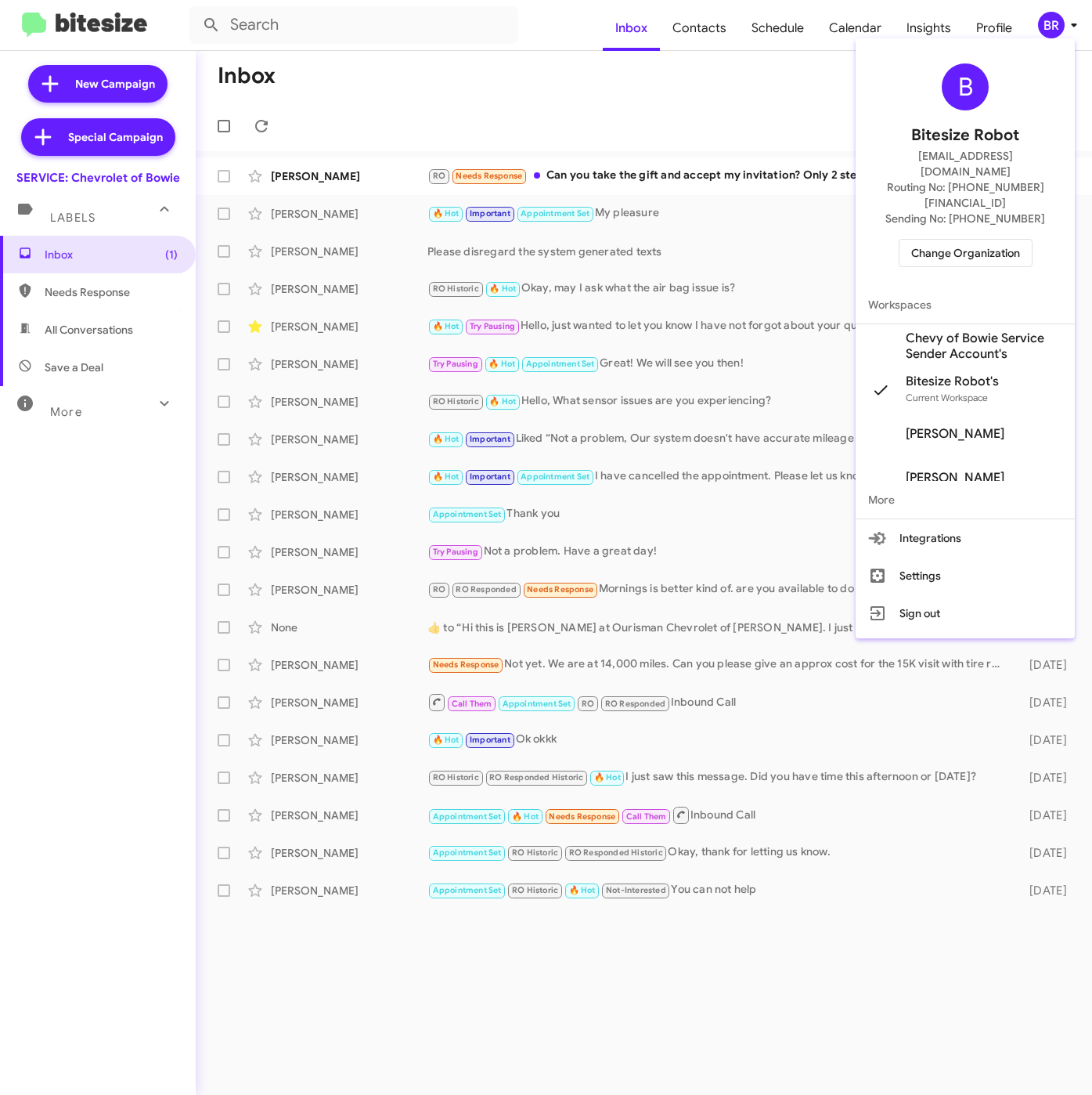
click at [935, 240] on span "Change Organization" at bounding box center [965, 253] width 109 height 27
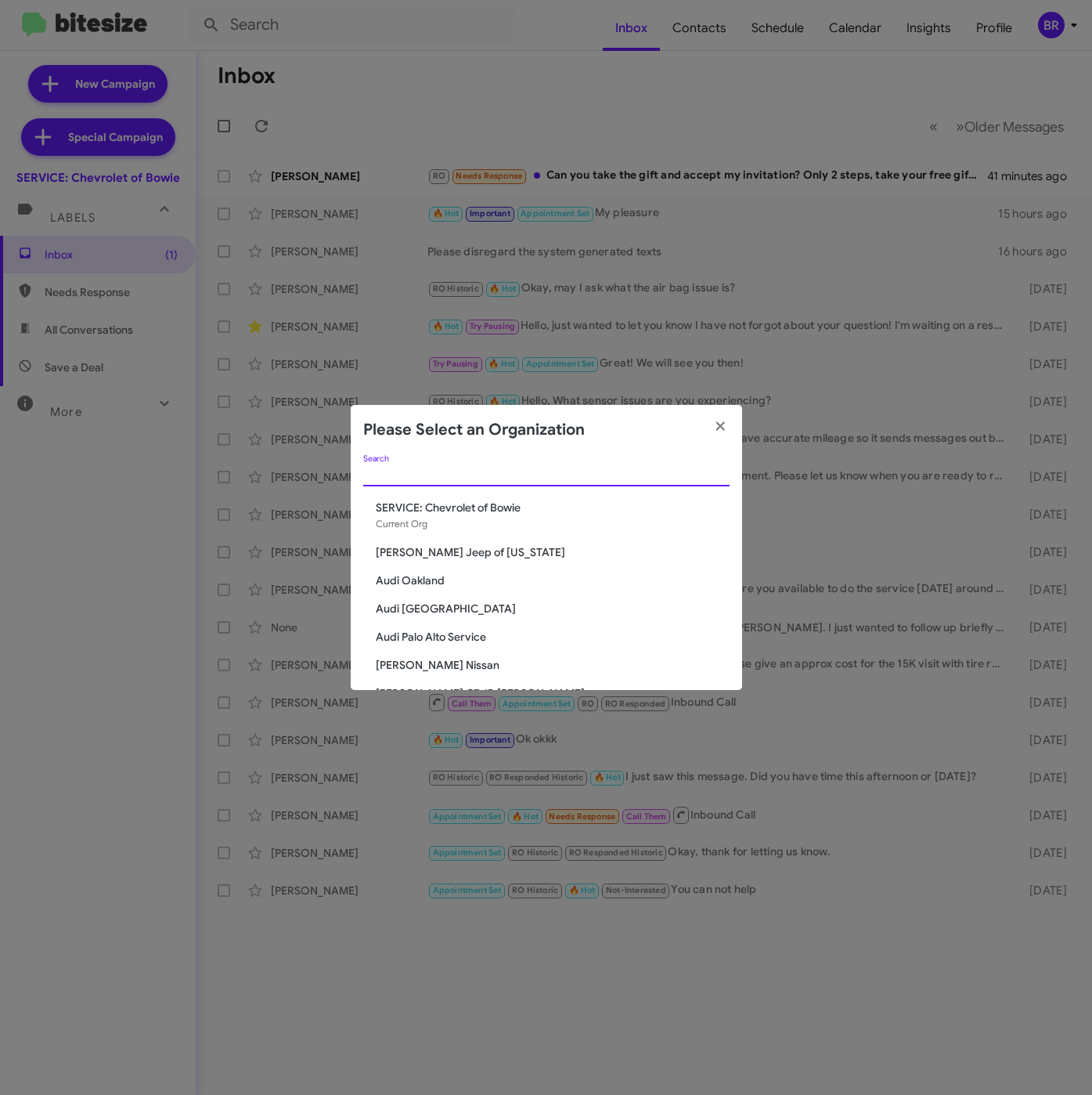
click at [470, 479] on input "Search" at bounding box center [546, 474] width 366 height 13
paste input "Chevrolet of Bowie"
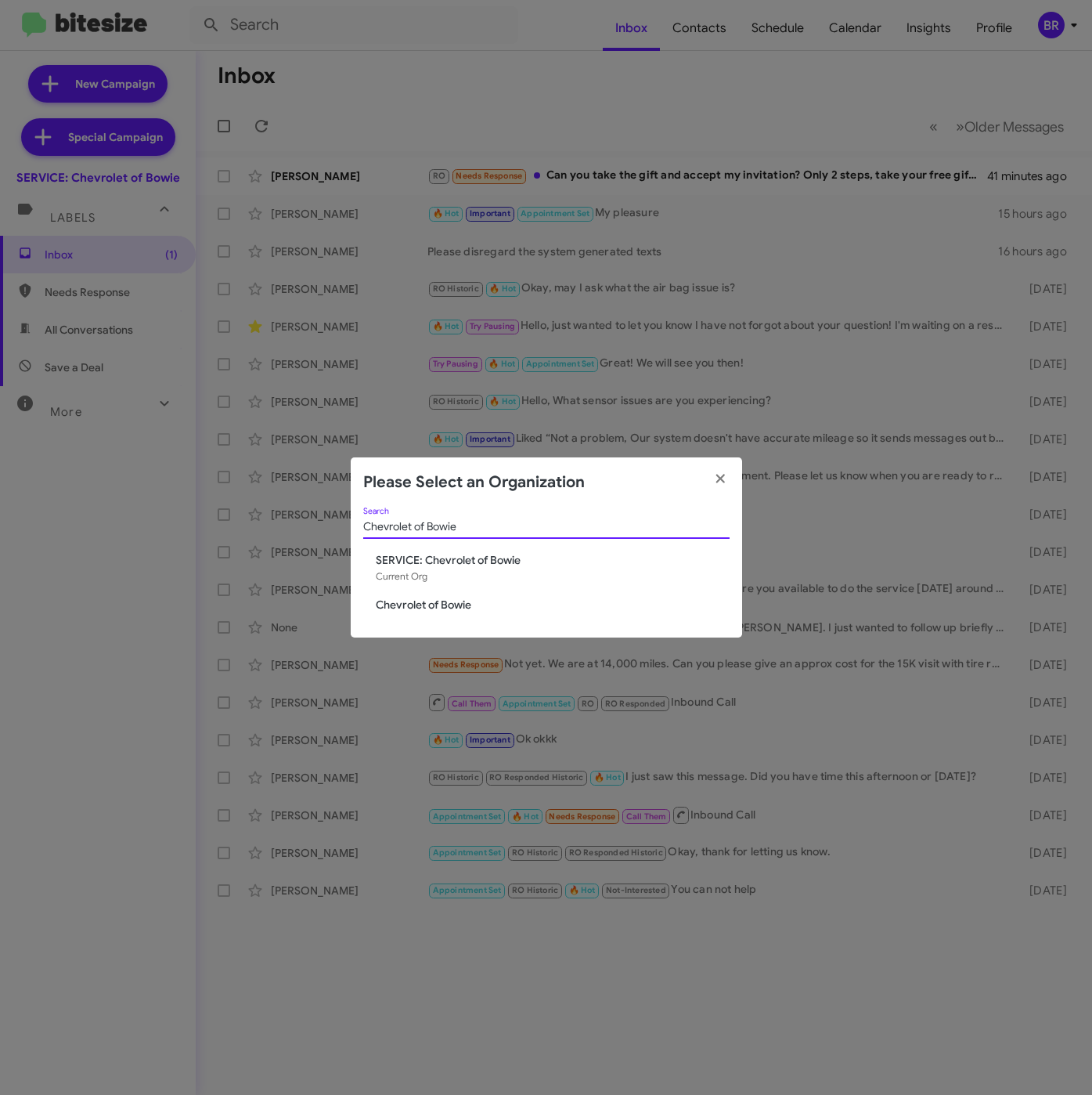
type input "Chevrolet of Bowie"
click at [419, 602] on span "Chevrolet of Bowie" at bounding box center [553, 604] width 354 height 16
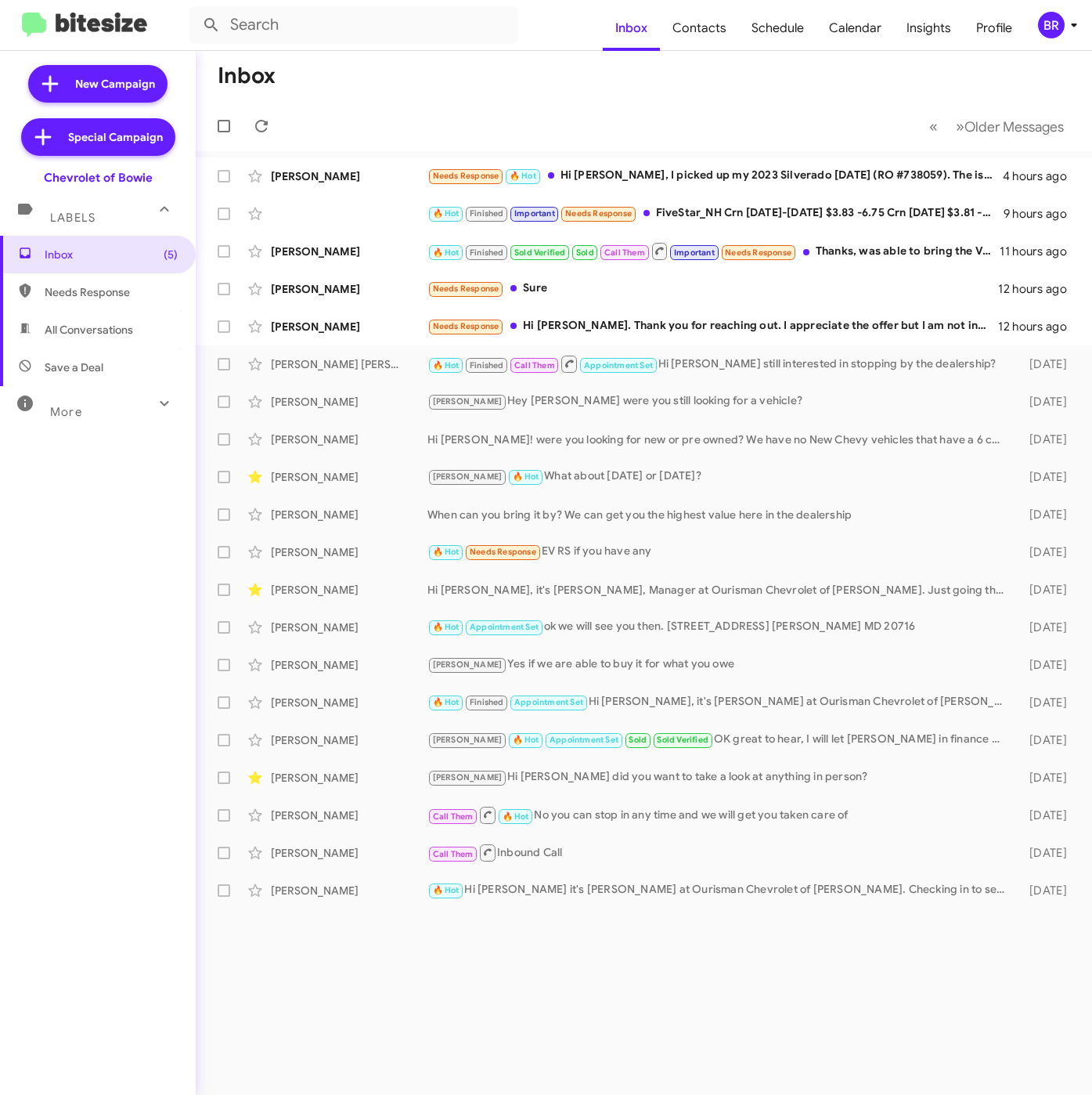
click at [1055, 29] on div "BR" at bounding box center [1052, 25] width 27 height 27
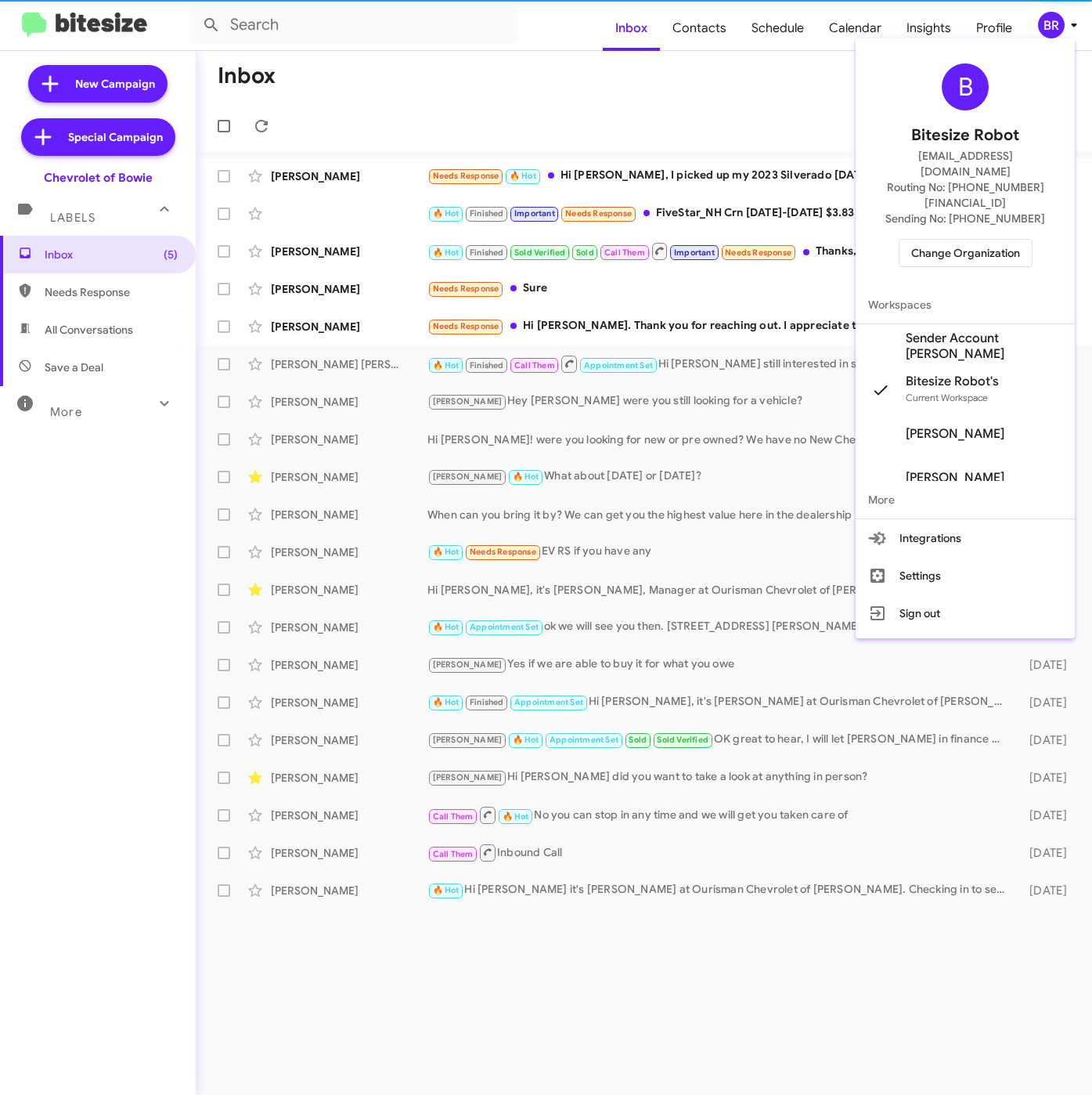
click at [962, 331] on span "Sender Account [PERSON_NAME]" at bounding box center [983, 346] width 156 height 31
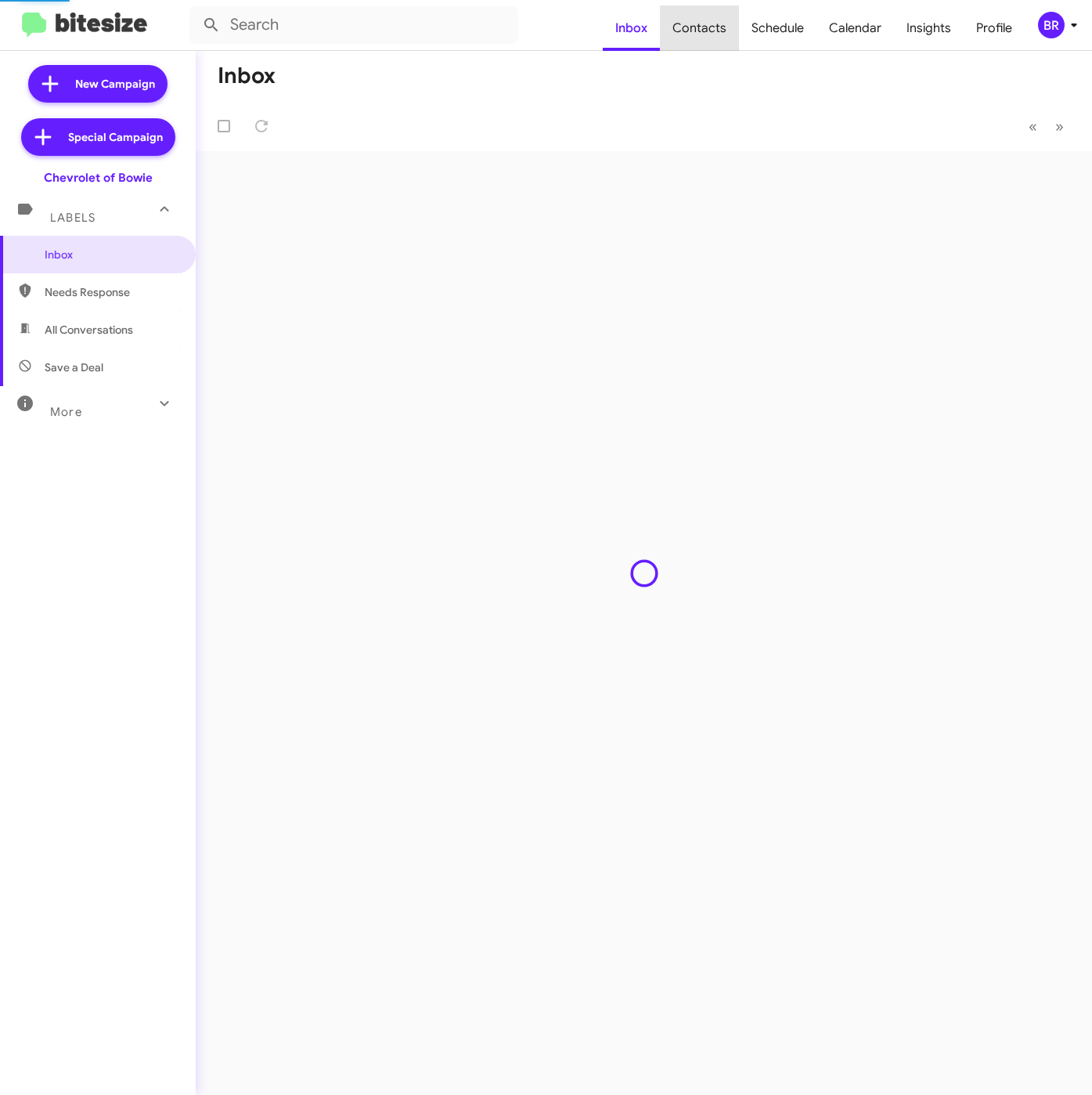
click at [718, 26] on span "Contacts" at bounding box center [699, 29] width 79 height 45
type input "in:groups"
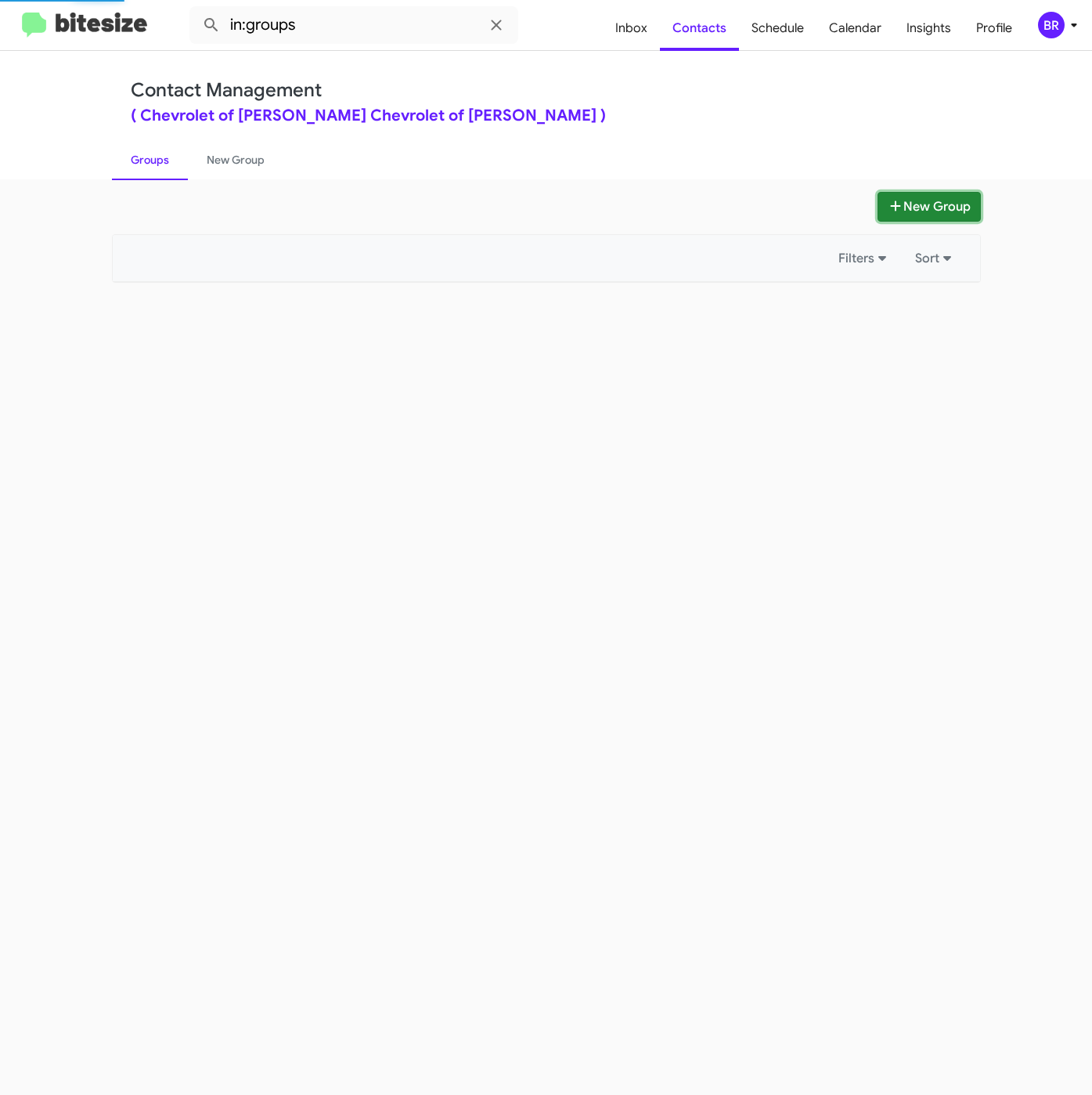
click at [924, 203] on button "New Group" at bounding box center [929, 206] width 103 height 29
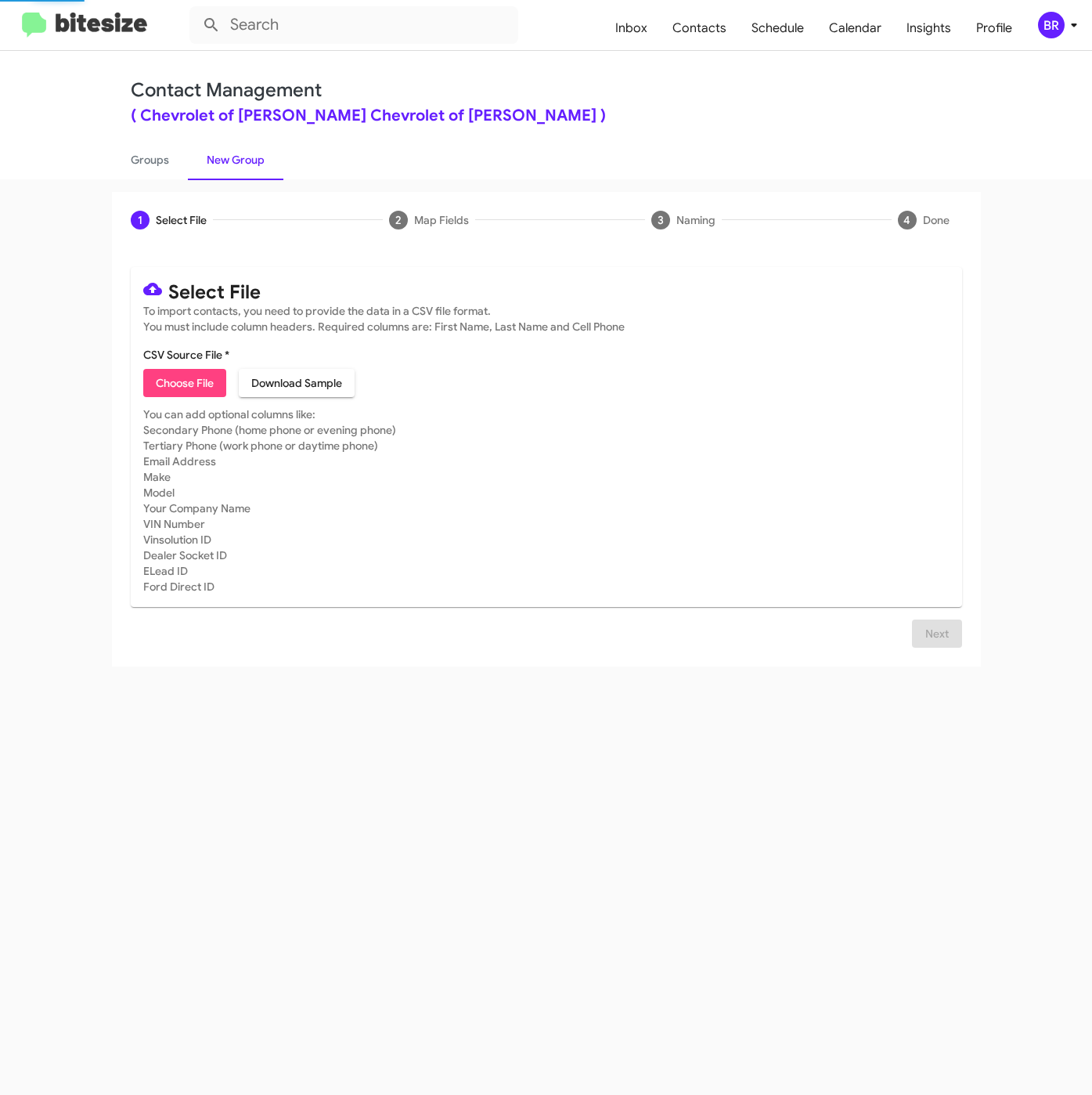
click at [174, 385] on span "Choose File" at bounding box center [184, 382] width 58 height 28
type input "ChevyBowie_ServBuyback36mo_09-16-25"
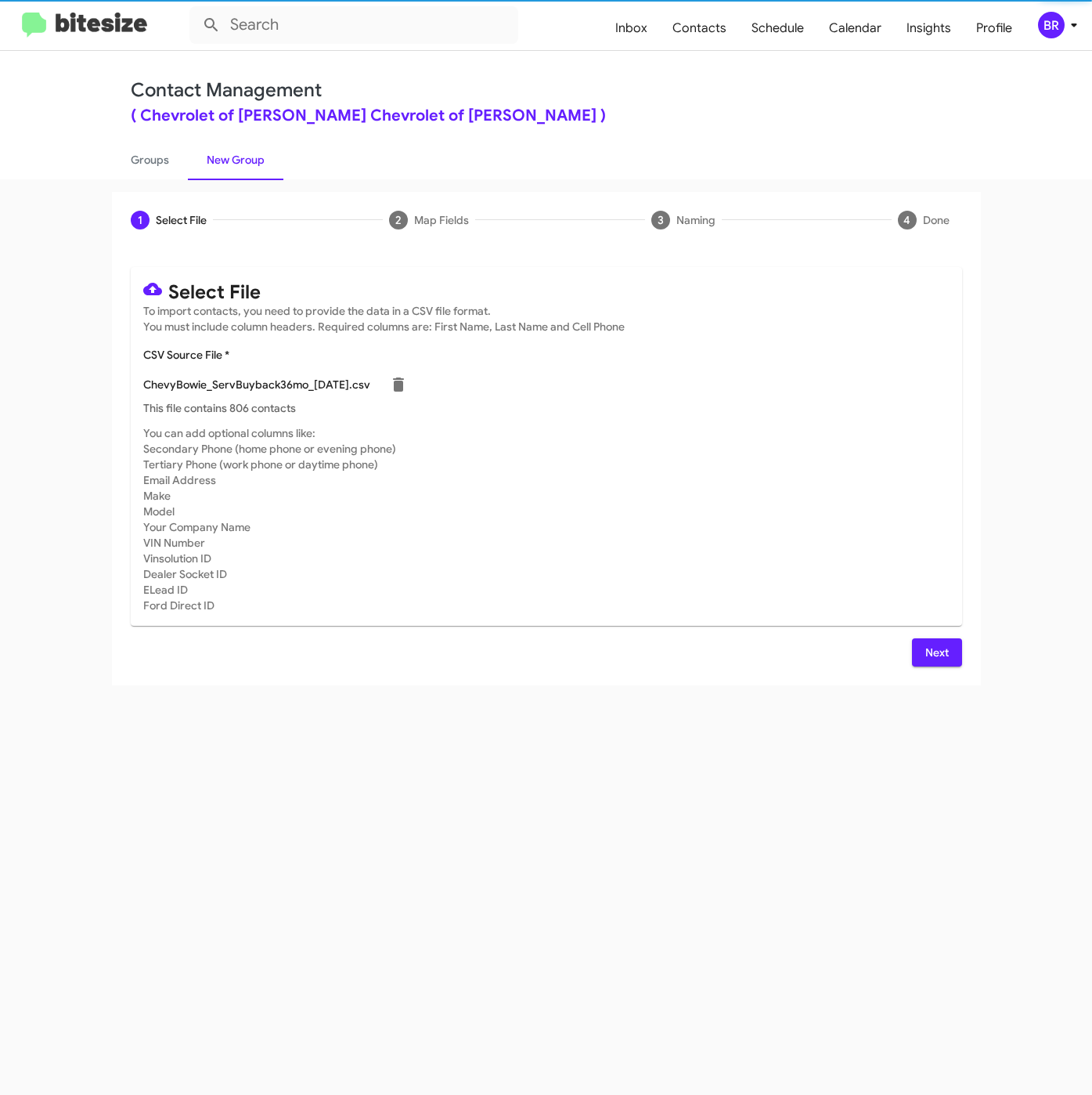
click at [933, 647] on span "Next" at bounding box center [937, 651] width 25 height 28
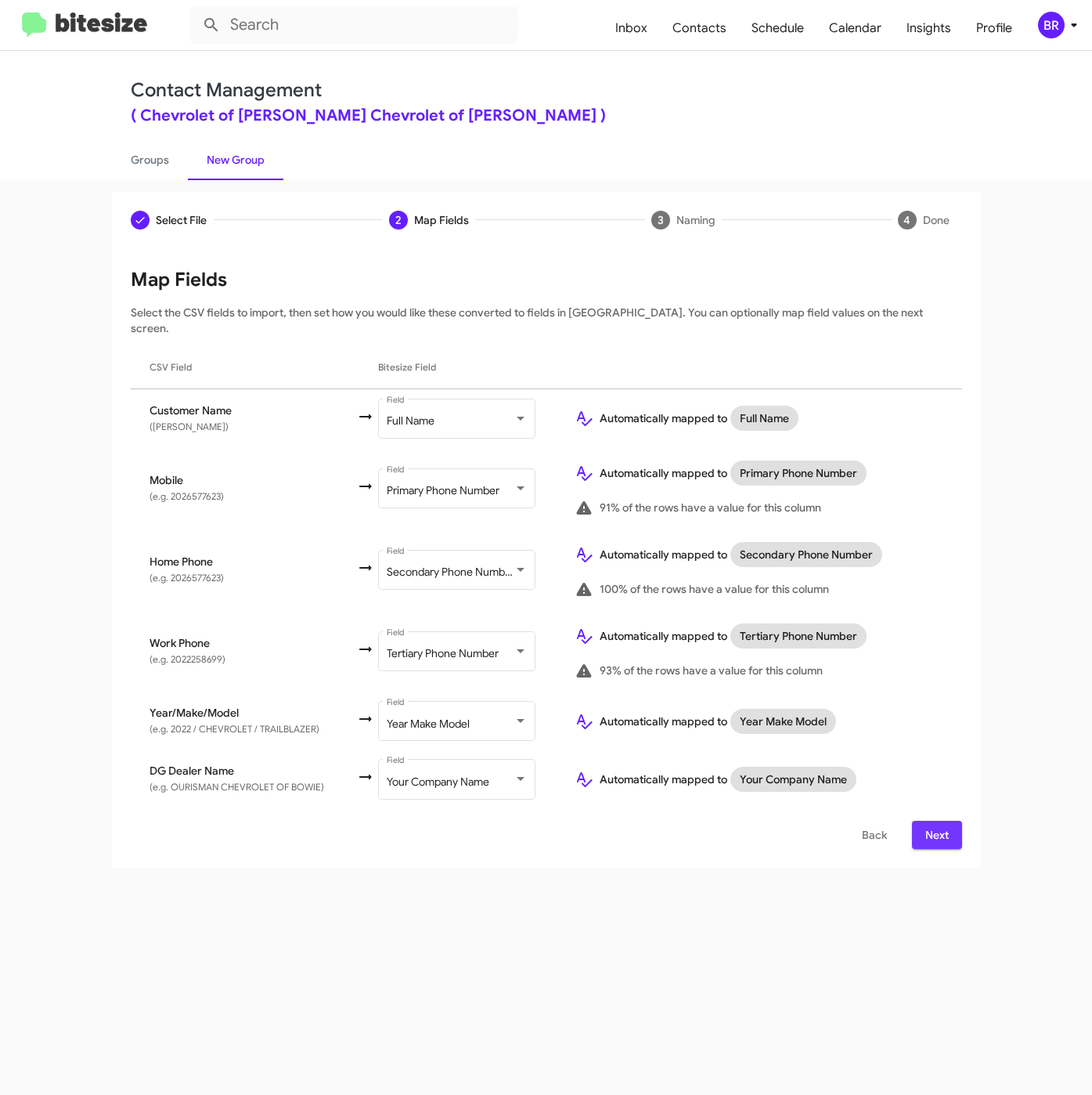
click at [936, 821] on span "Next" at bounding box center [937, 834] width 25 height 28
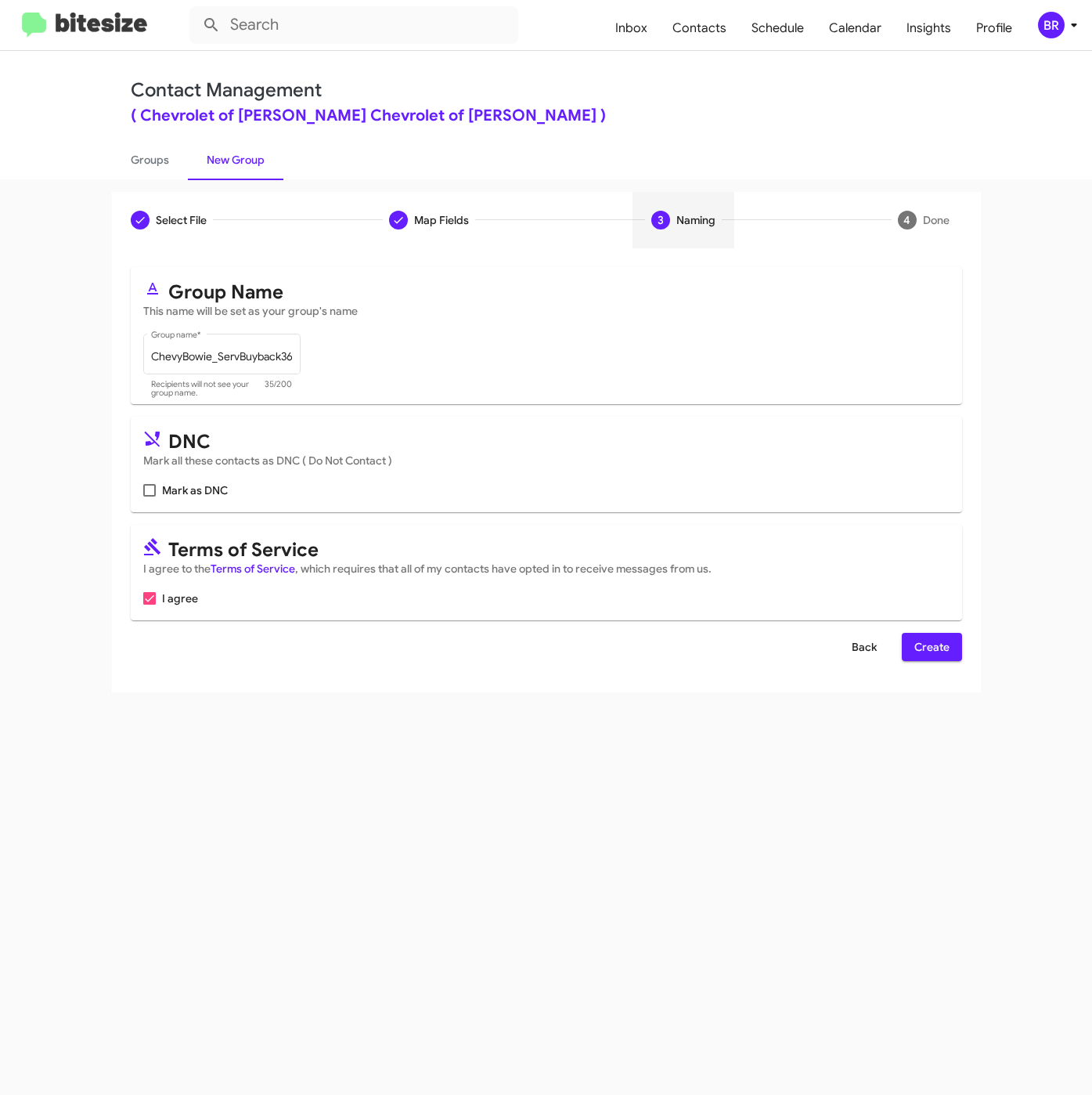
click at [874, 649] on span "Back" at bounding box center [864, 646] width 25 height 28
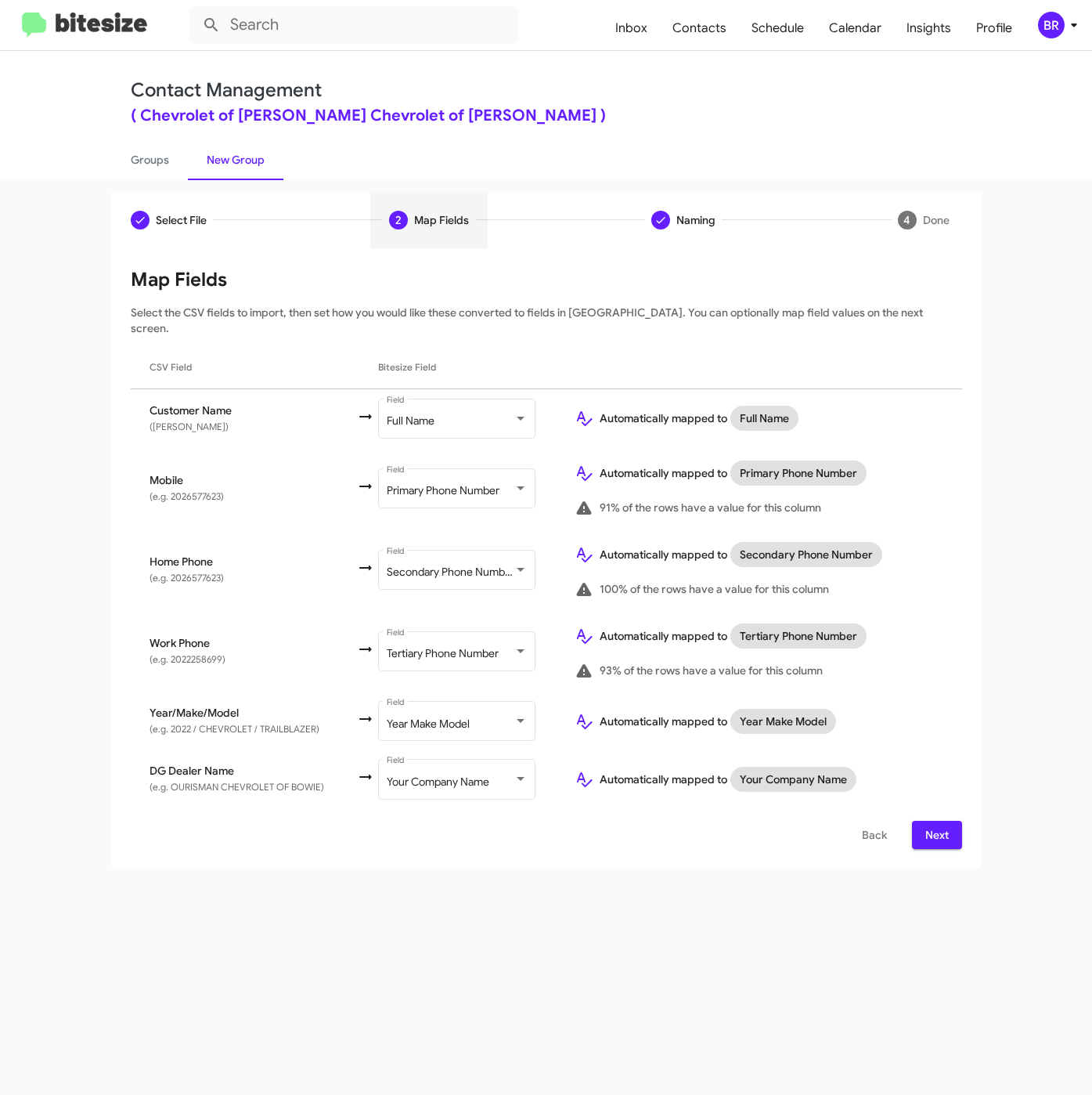
click at [940, 821] on span "Next" at bounding box center [937, 834] width 25 height 28
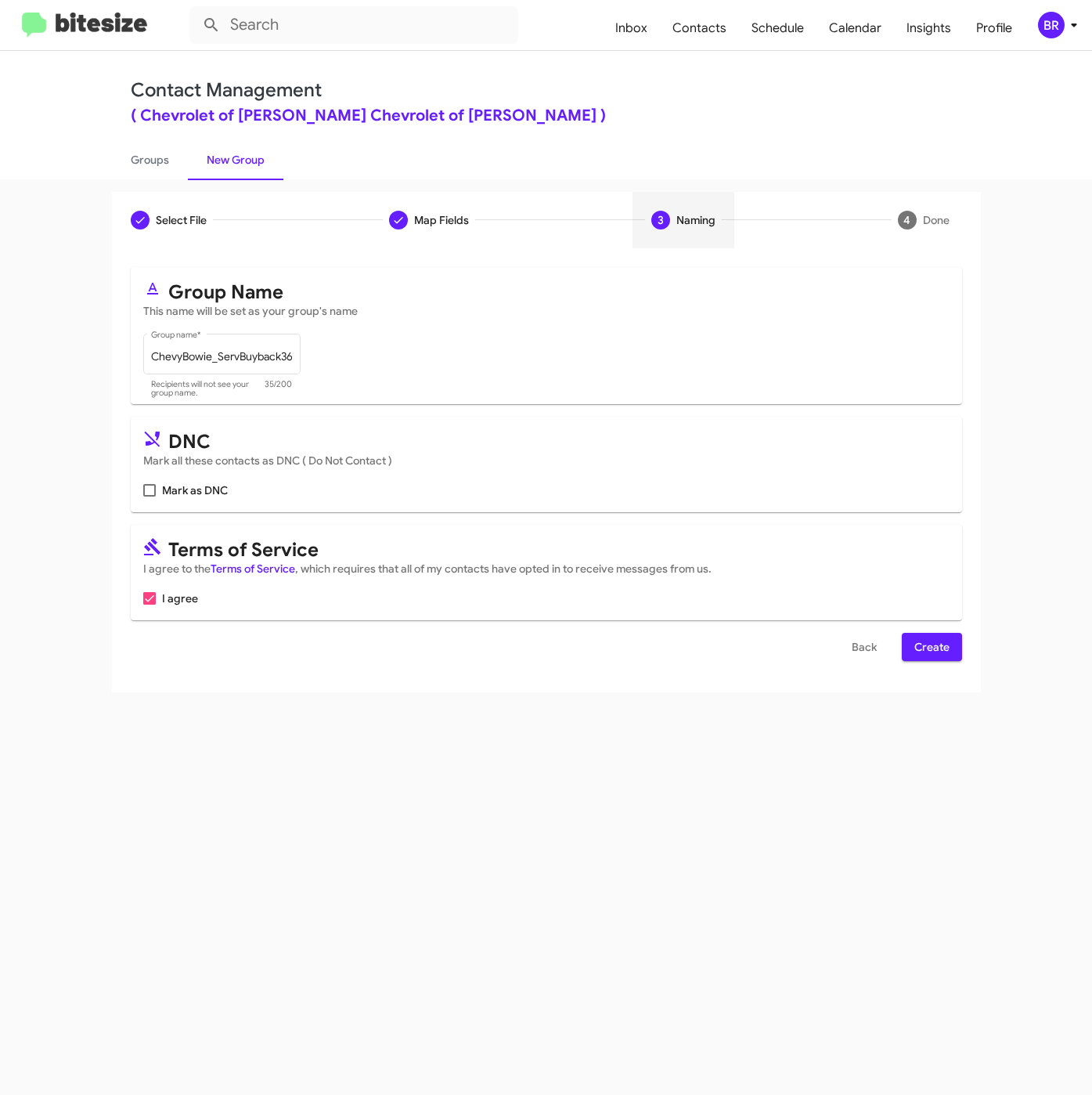
click at [945, 649] on span "Create" at bounding box center [932, 646] width 35 height 28
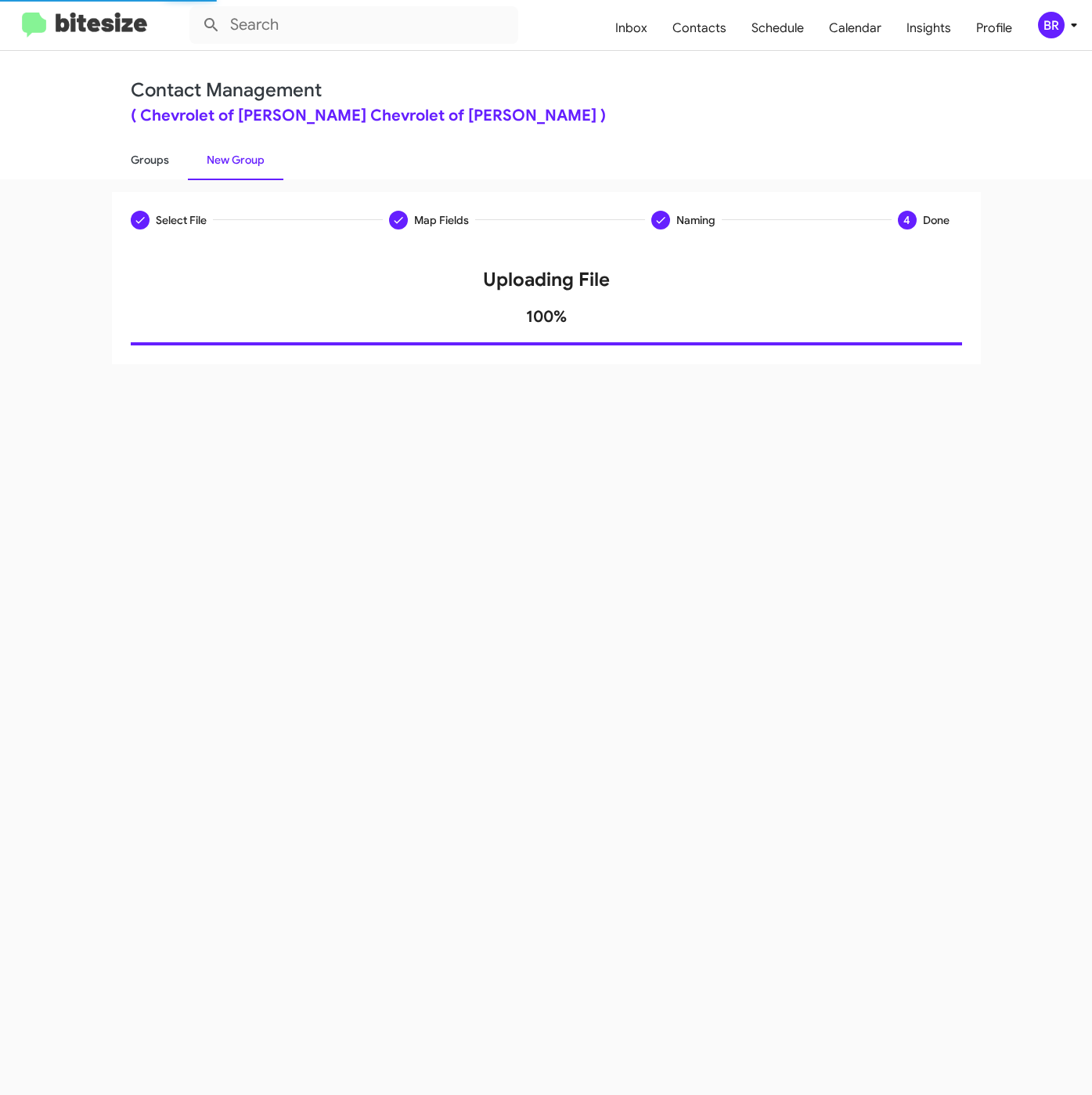
click at [141, 157] on link "Groups" at bounding box center [150, 160] width 76 height 40
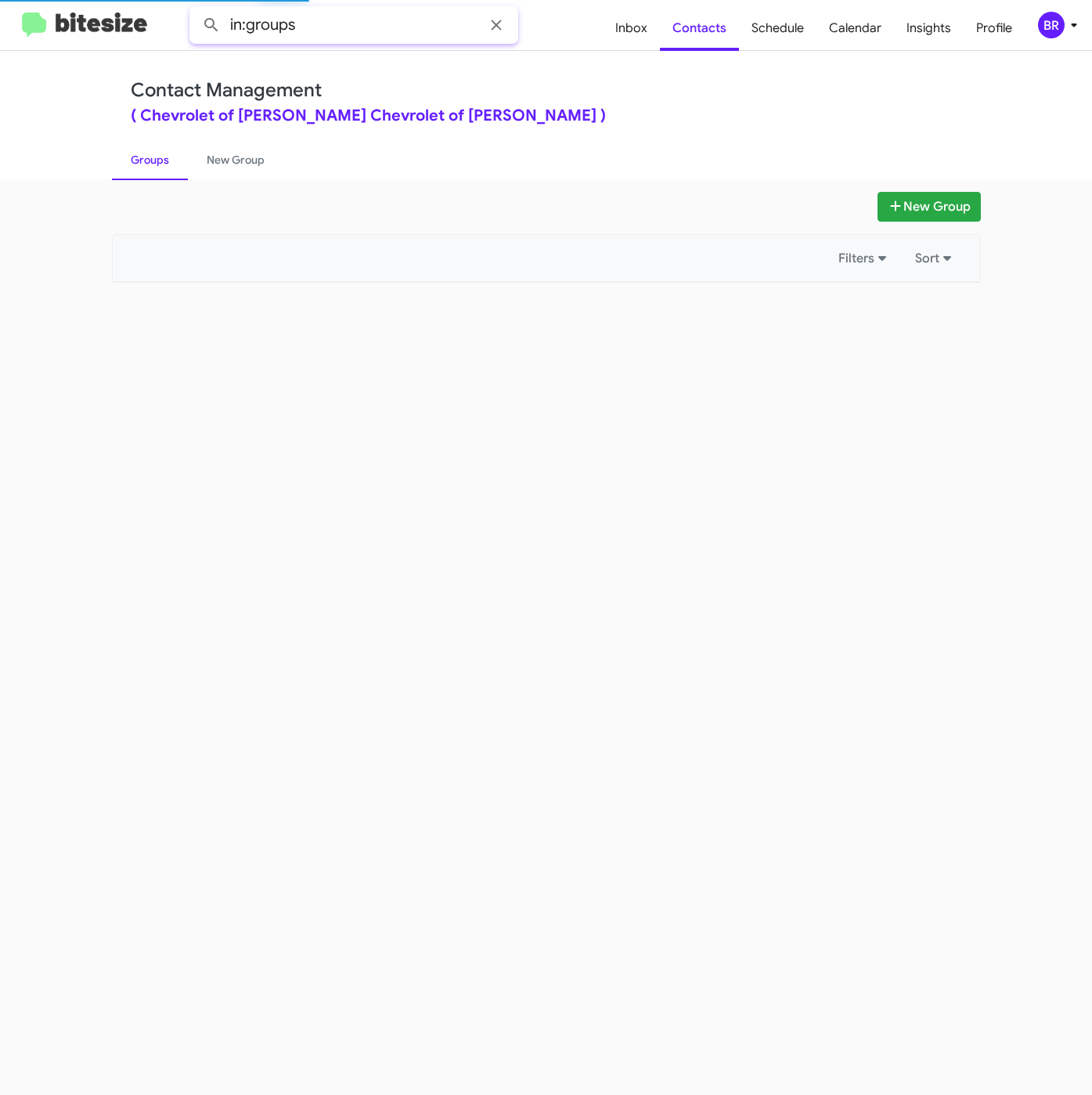
drag, startPoint x: 348, startPoint y: 24, endPoint x: 363, endPoint y: 22, distance: 15.1
click at [350, 24] on input "in:groups" at bounding box center [353, 24] width 329 height 38
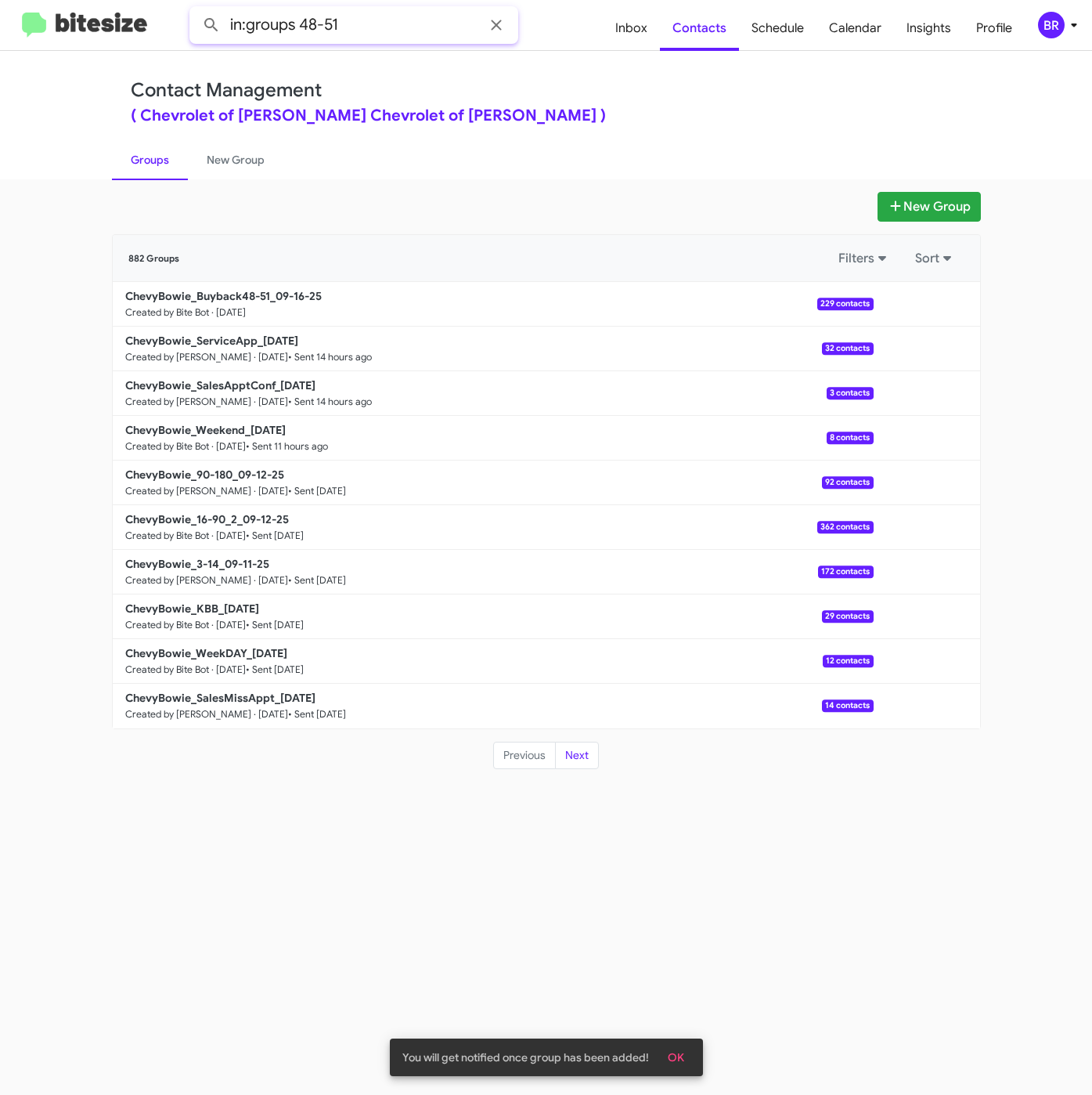
type input "in:groups 48-51"
click at [196, 9] on button at bounding box center [211, 24] width 31 height 31
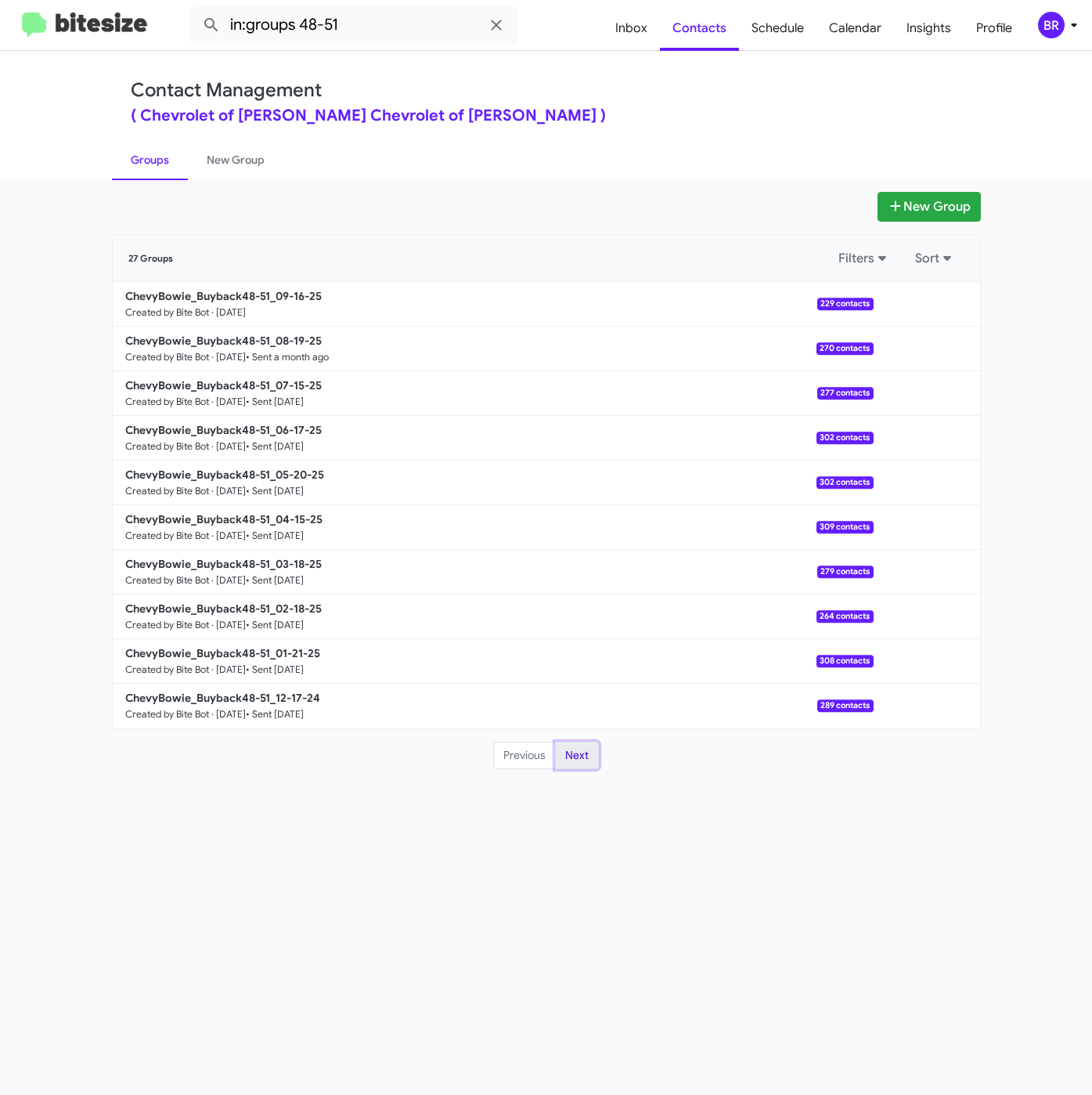
click at [576, 749] on button "Next" at bounding box center [577, 755] width 44 height 28
click at [578, 750] on button "Next" at bounding box center [577, 755] width 44 height 28
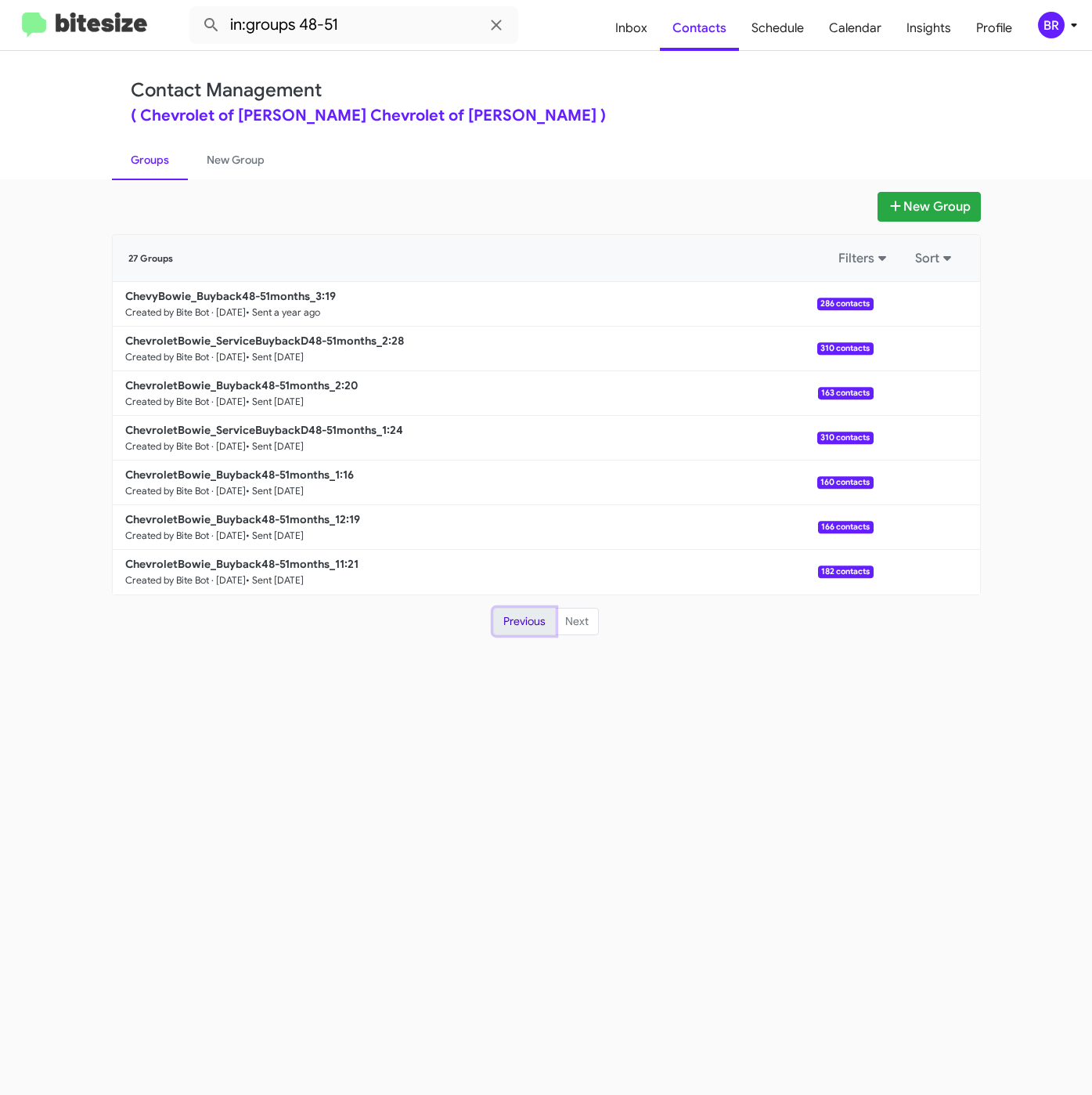
click at [538, 608] on button "Previous" at bounding box center [524, 621] width 62 height 28
click at [523, 614] on button "Previous" at bounding box center [524, 621] width 62 height 28
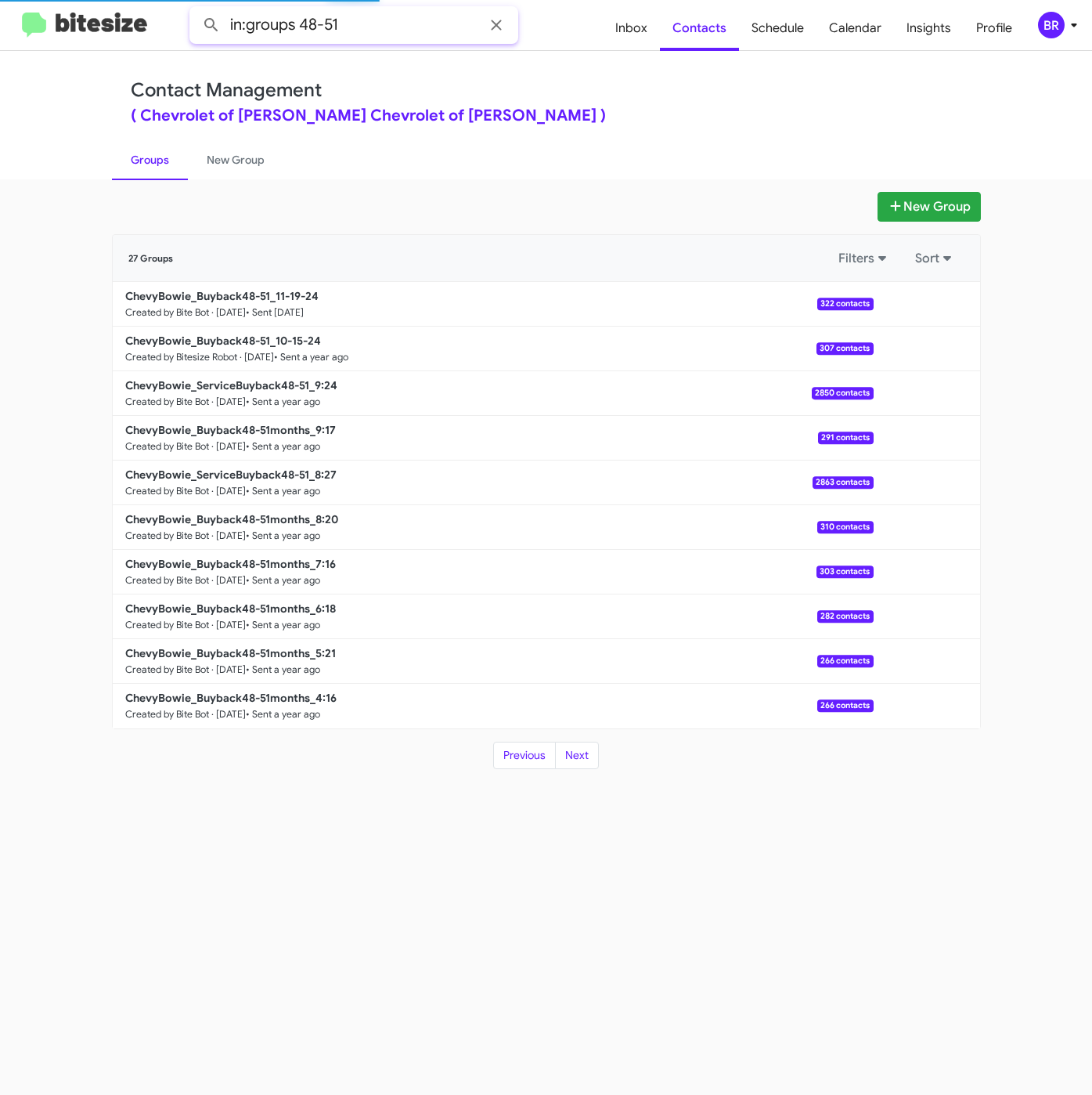
click at [360, 12] on input "in:groups 48-51" at bounding box center [353, 24] width 329 height 38
click at [196, 9] on button at bounding box center [211, 24] width 31 height 31
click at [524, 752] on button "Previous" at bounding box center [524, 755] width 62 height 28
click at [231, 151] on link "New Group" at bounding box center [236, 160] width 96 height 40
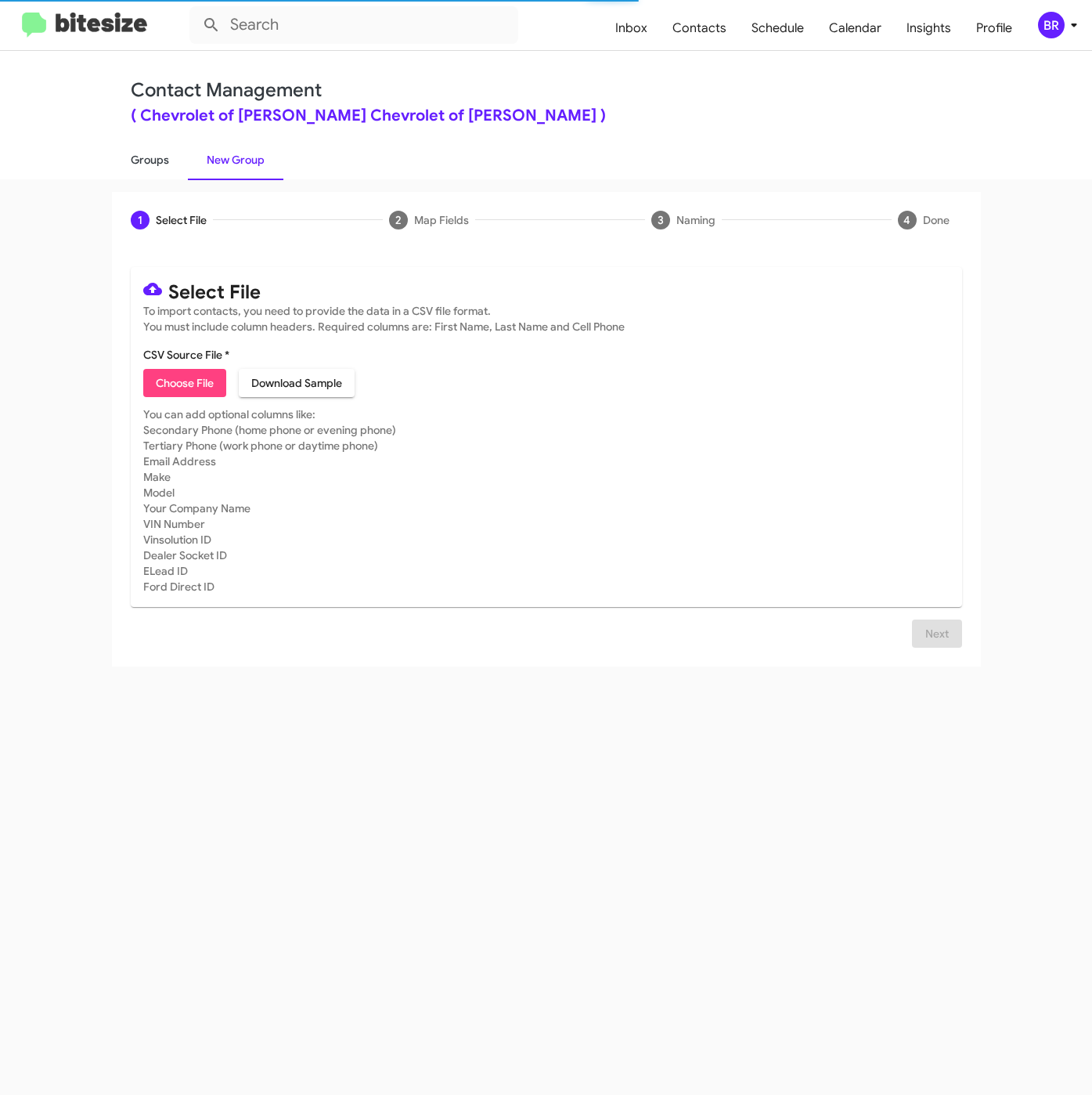
click at [127, 157] on link "Groups" at bounding box center [150, 160] width 76 height 40
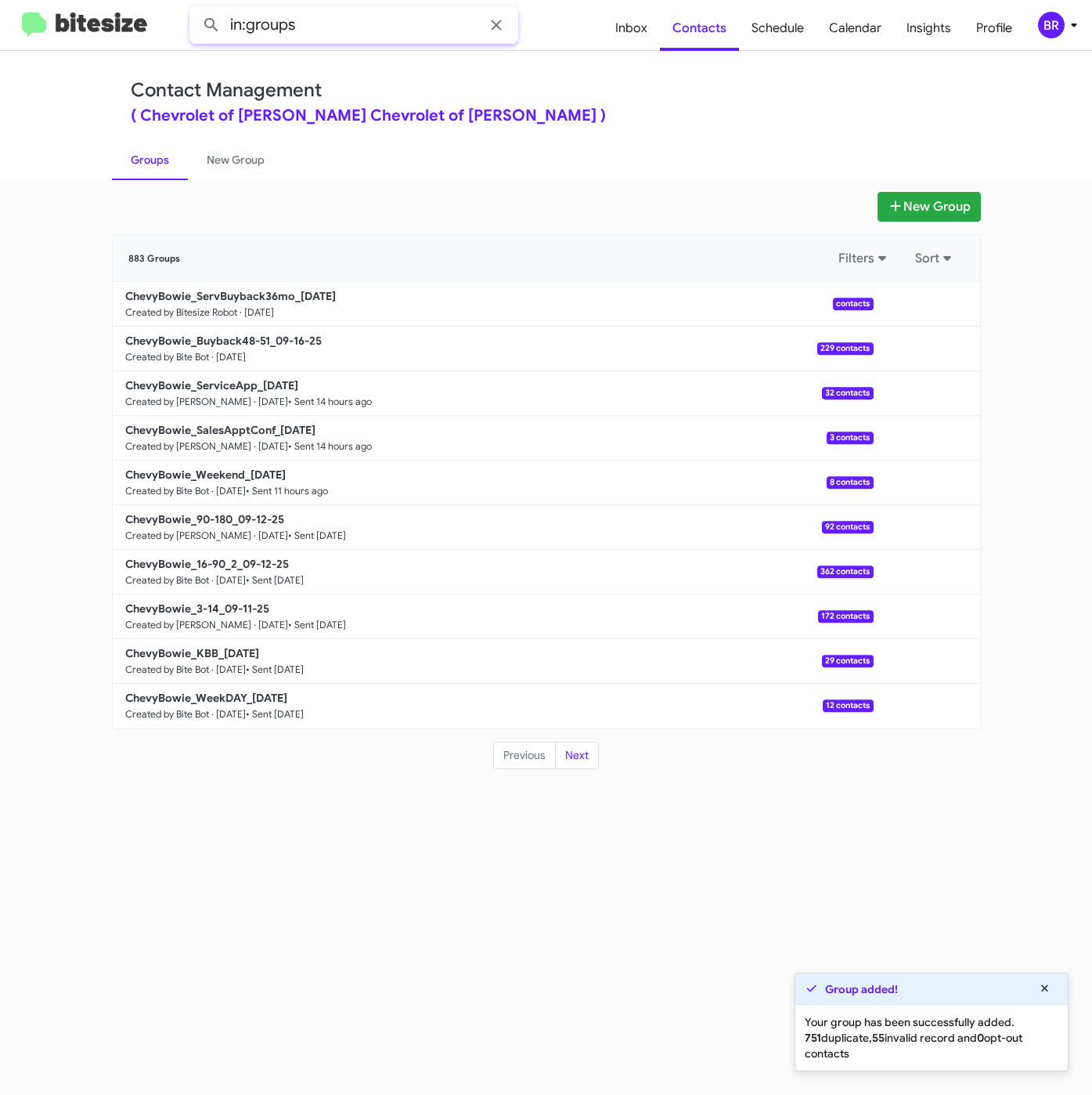
click at [318, 29] on input "in:groups" at bounding box center [353, 24] width 329 height 38
type input "in:groups 36m"
click at [196, 9] on button at bounding box center [211, 24] width 31 height 31
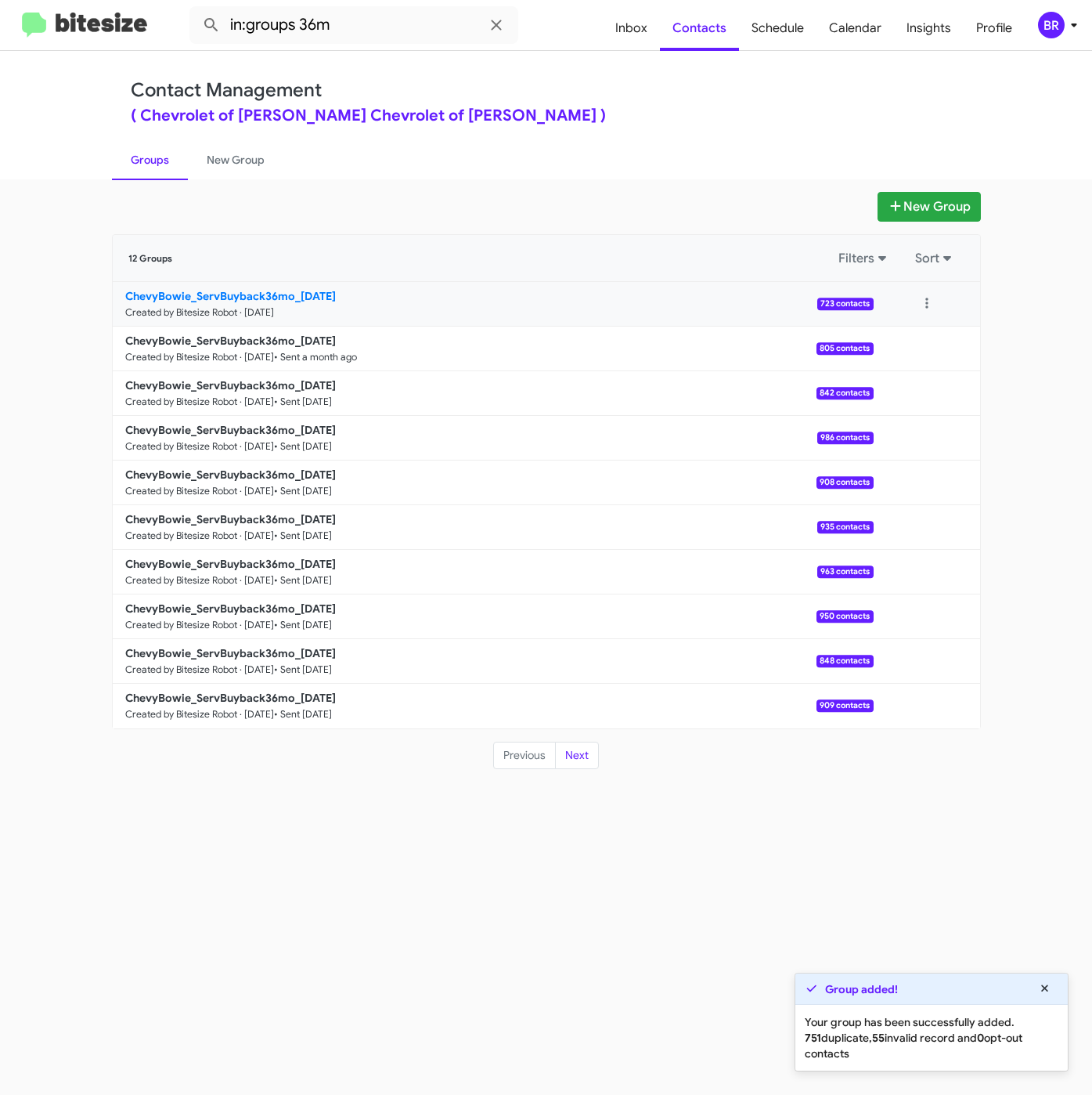
click at [310, 295] on b "ChevyBowie_ServBuyback36mo_09-16-25" at bounding box center [231, 295] width 210 height 14
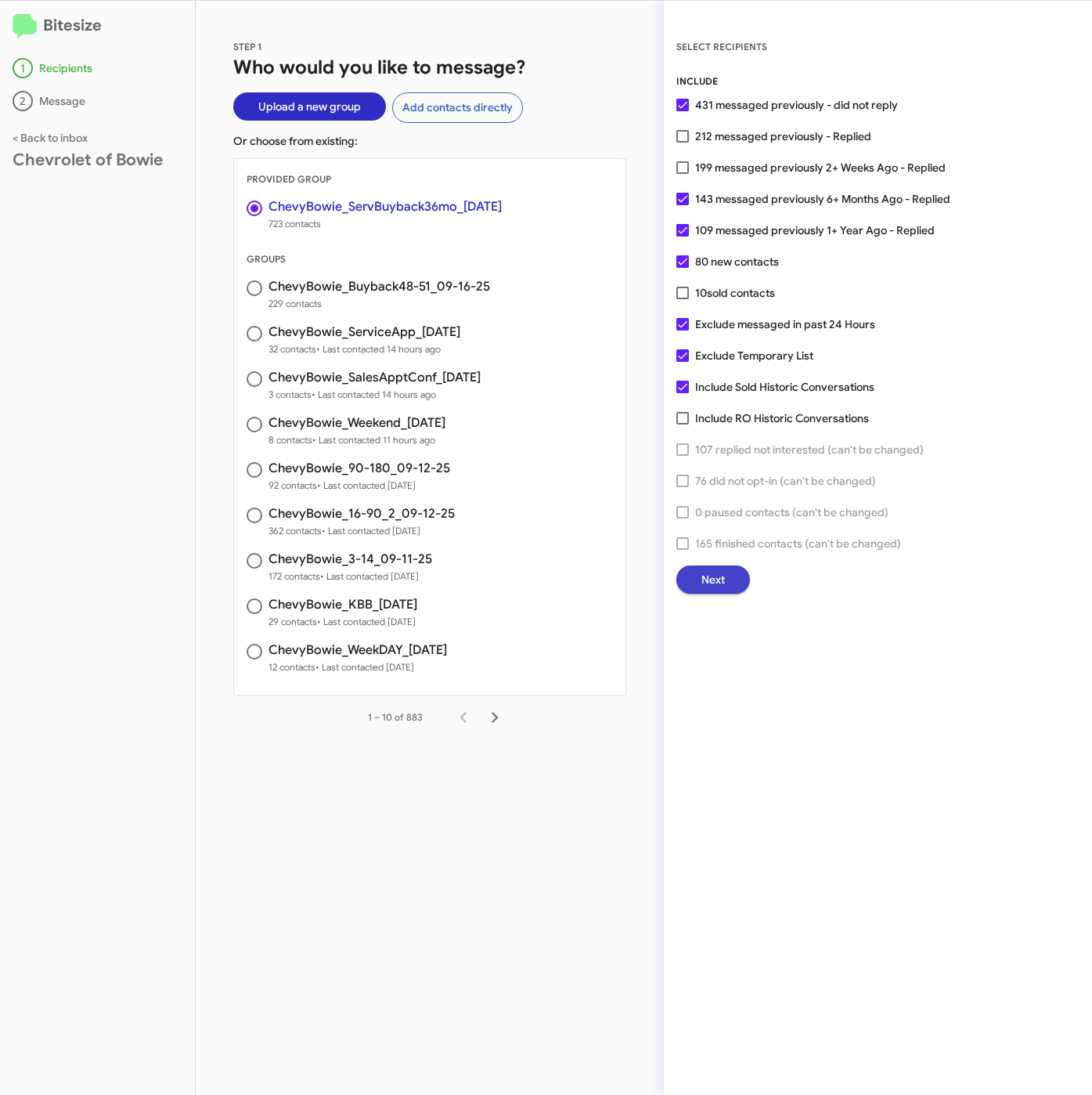
click at [705, 577] on span "Next" at bounding box center [713, 579] width 24 height 28
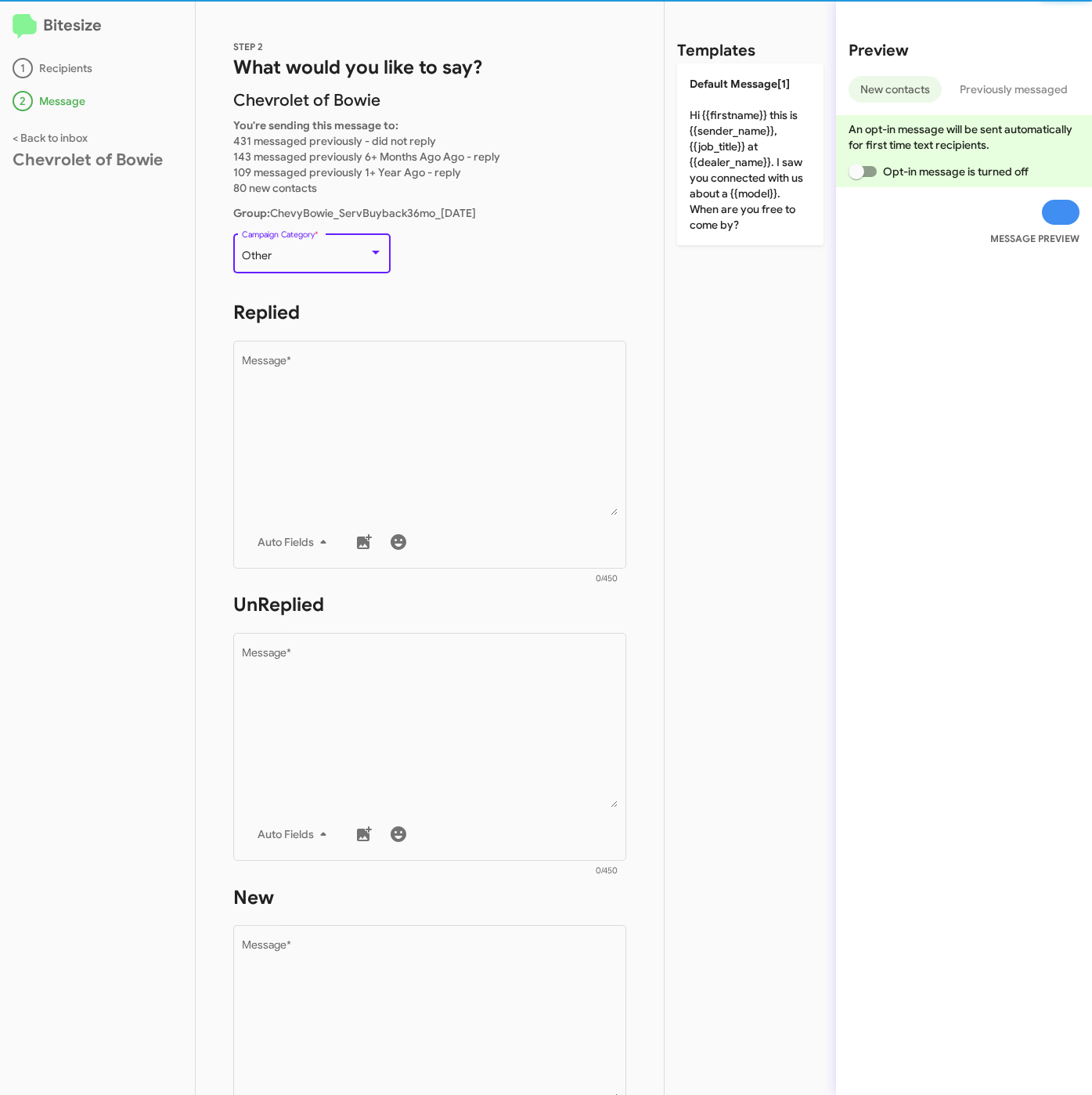
click at [331, 250] on div "Other" at bounding box center [305, 256] width 127 height 13
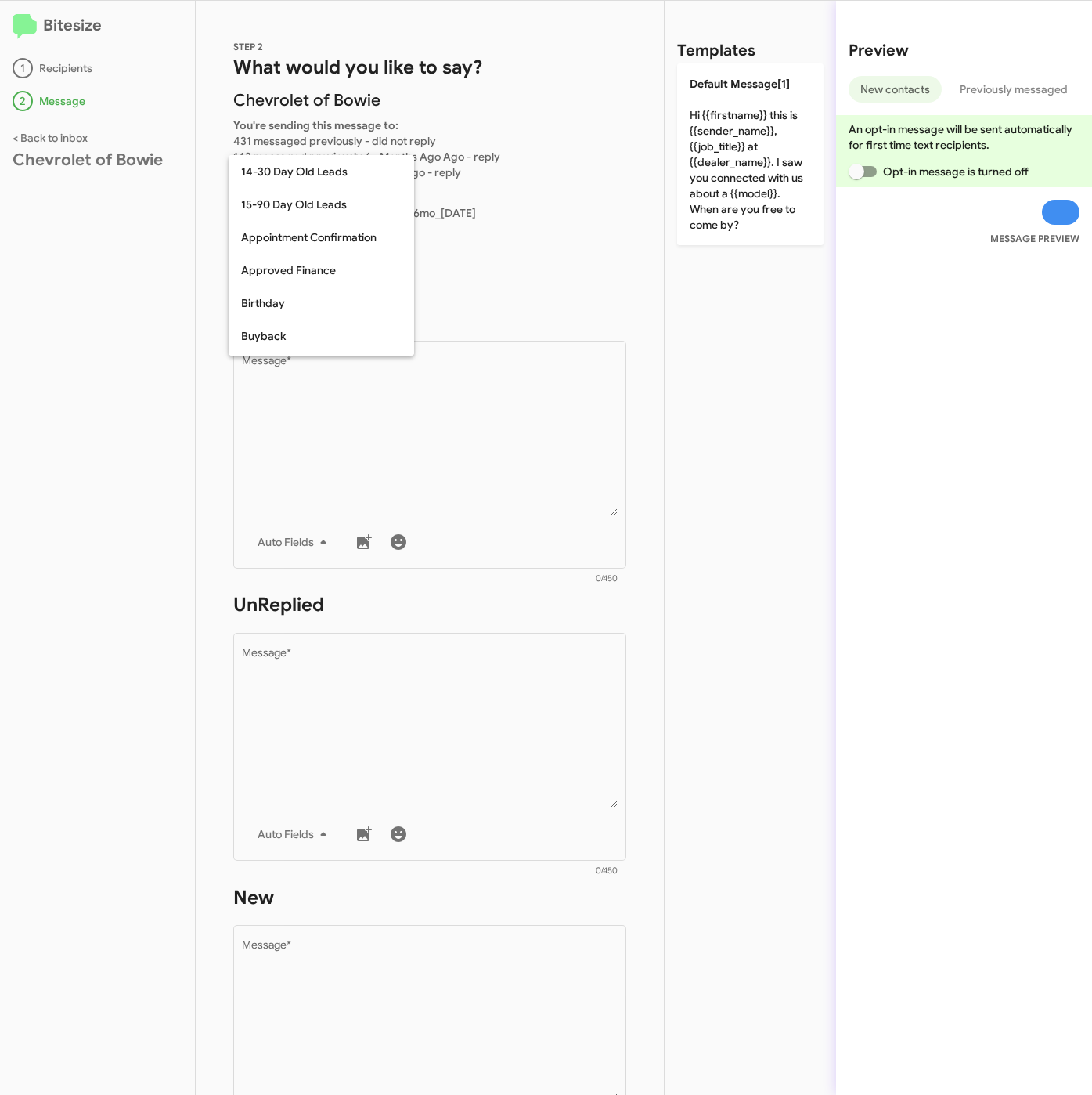
scroll to position [343, 0]
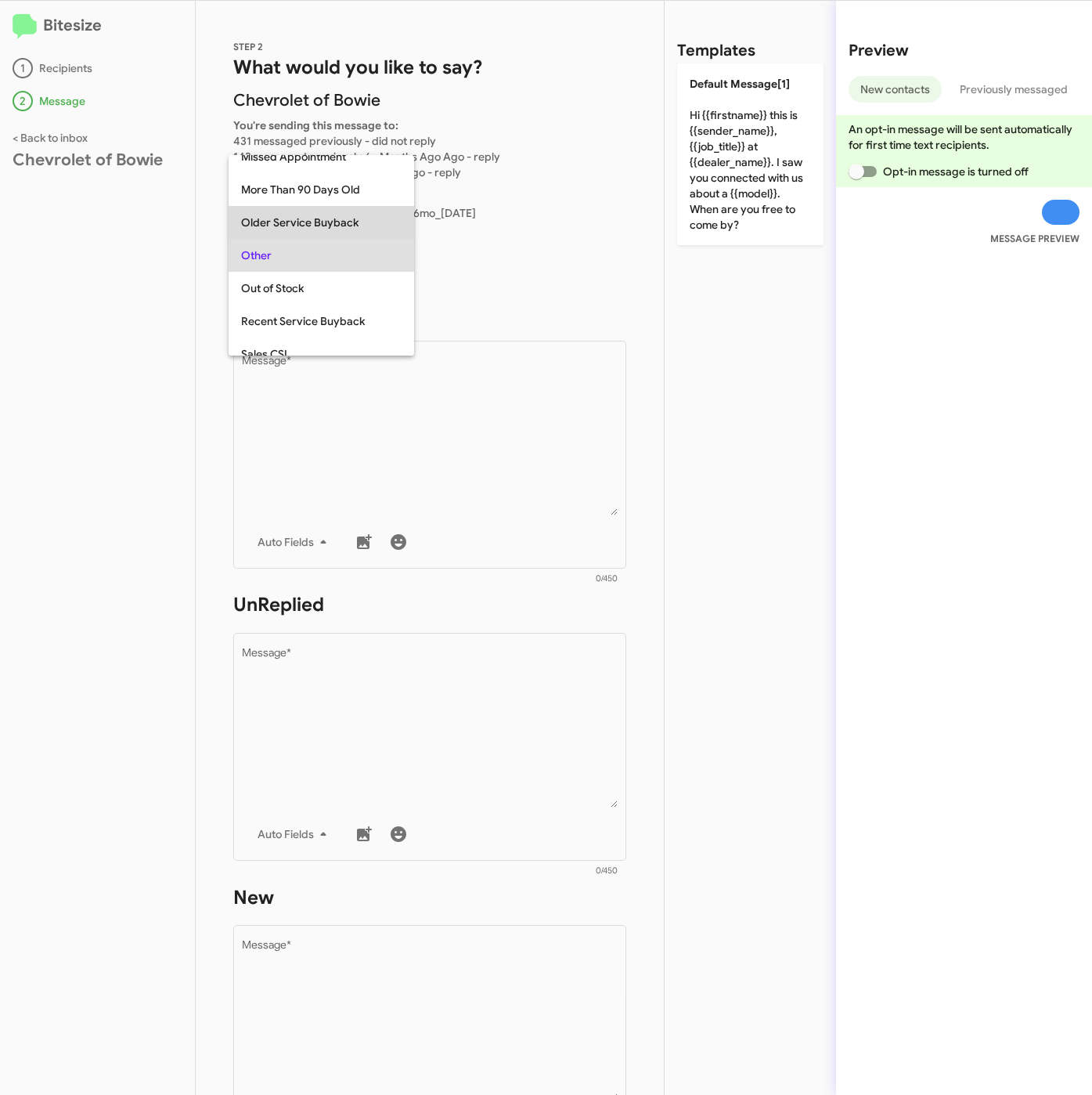
click at [318, 220] on span "Older Service Buyback" at bounding box center [321, 222] width 161 height 33
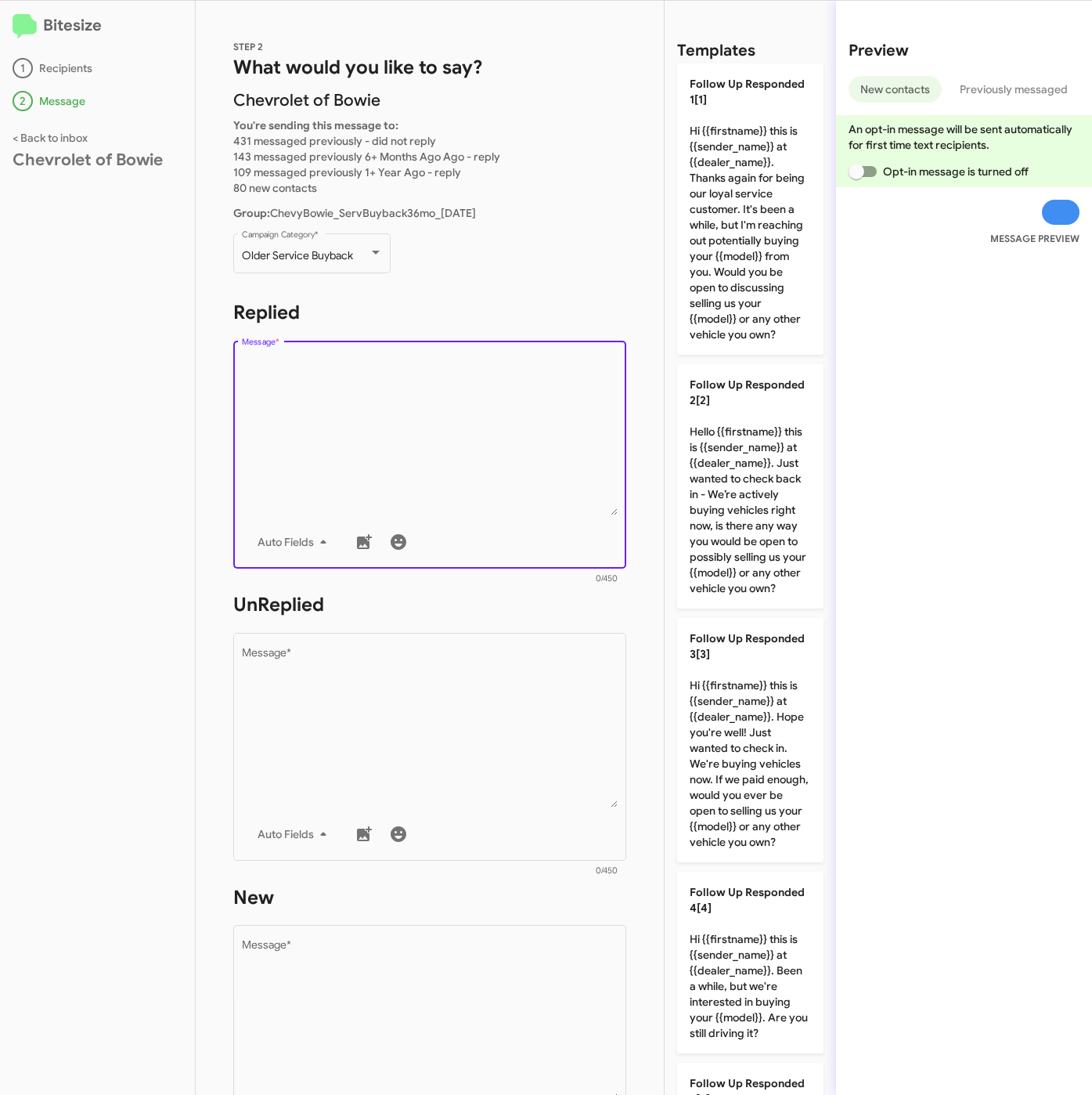
click at [363, 385] on textarea "Message *" at bounding box center [431, 435] width 377 height 160
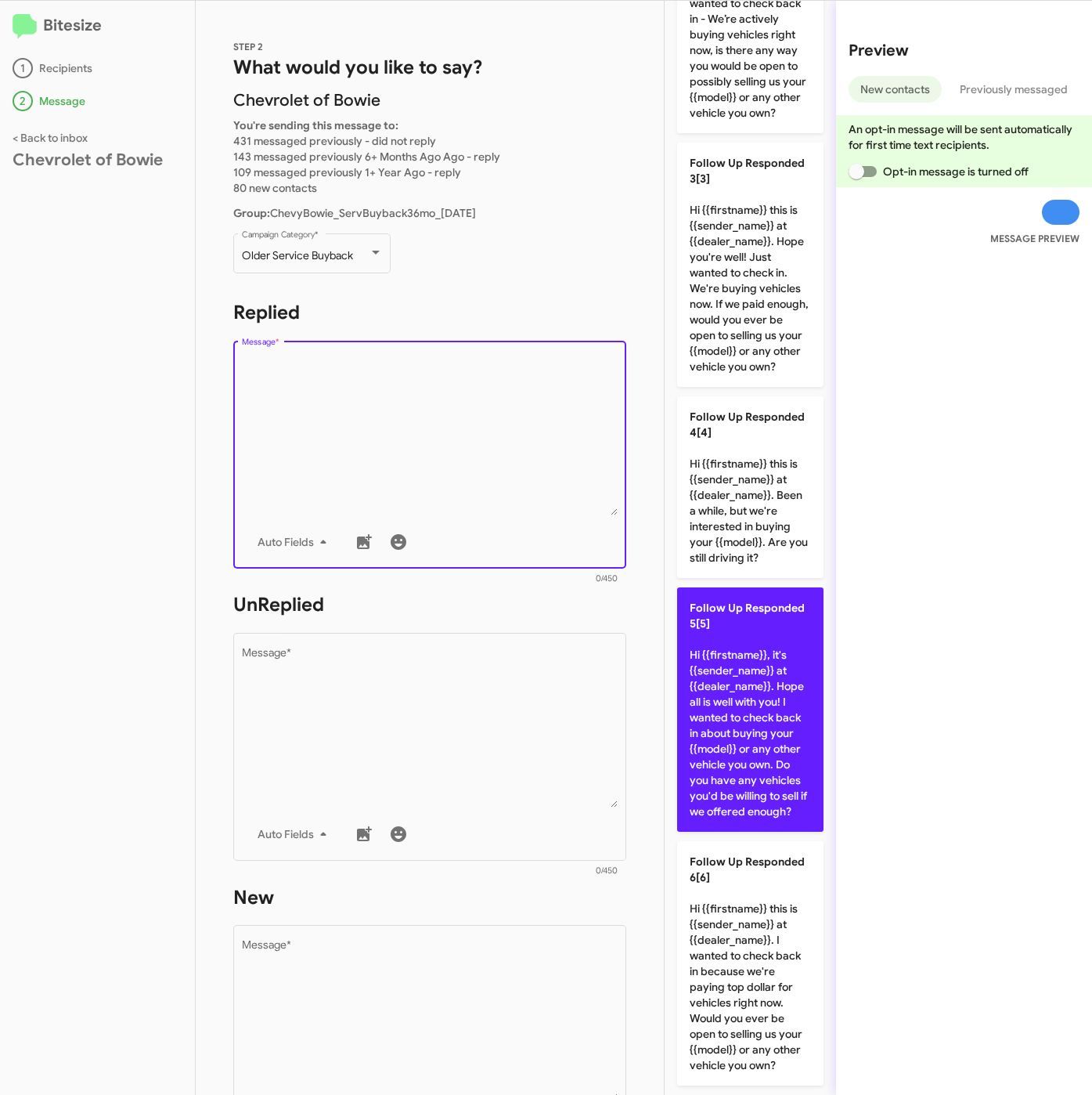
scroll to position [694, 0]
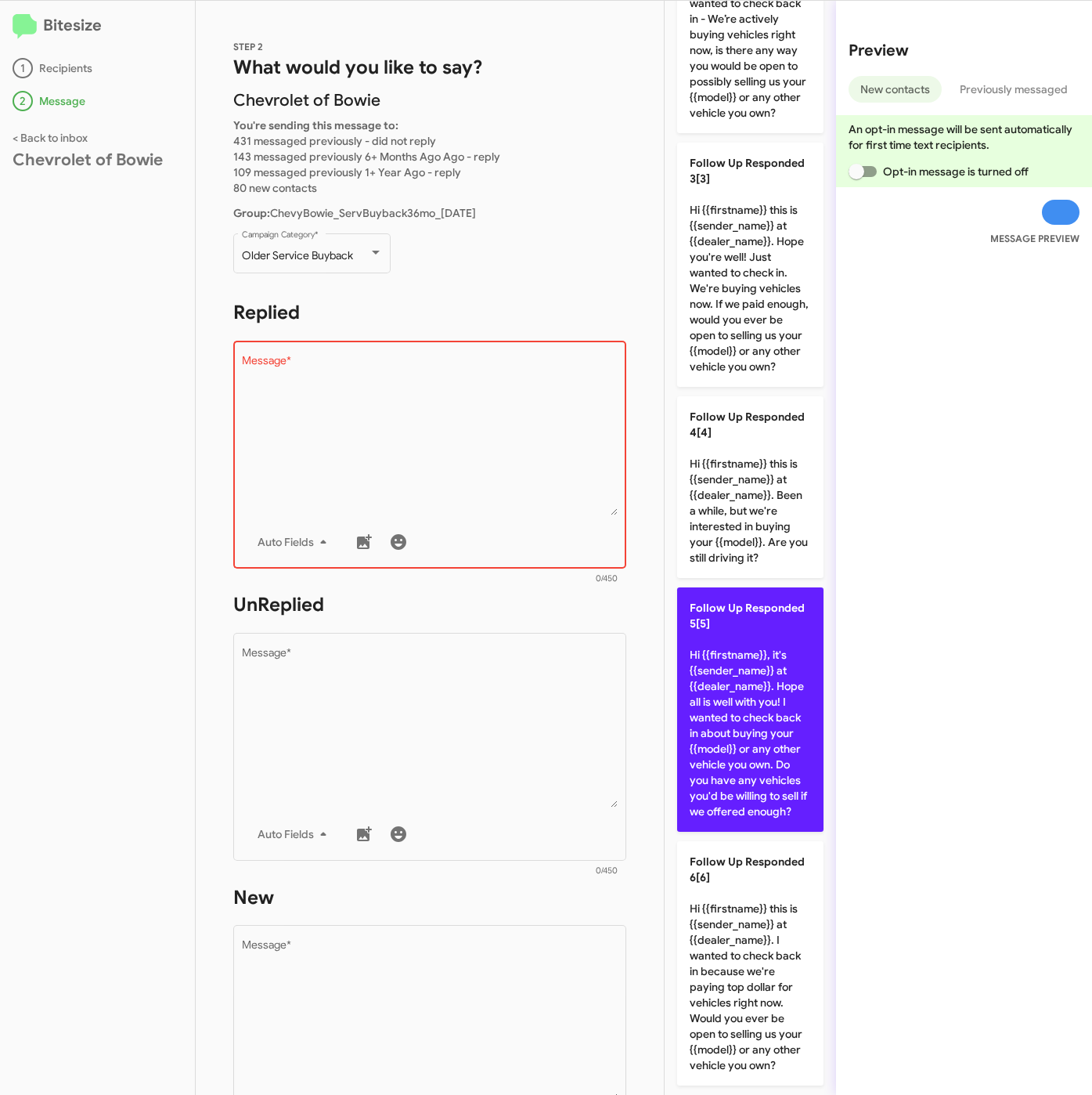
click at [742, 683] on p "Follow Up Responded 5[5] Hi {{firstname}}, it's {{sender_name}} at {{dealer_nam…" at bounding box center [750, 710] width 146 height 244
type textarea "Hi {{firstname}}, it's {{sender_name}} at {{dealer_name}}. Hope all is well wit…"
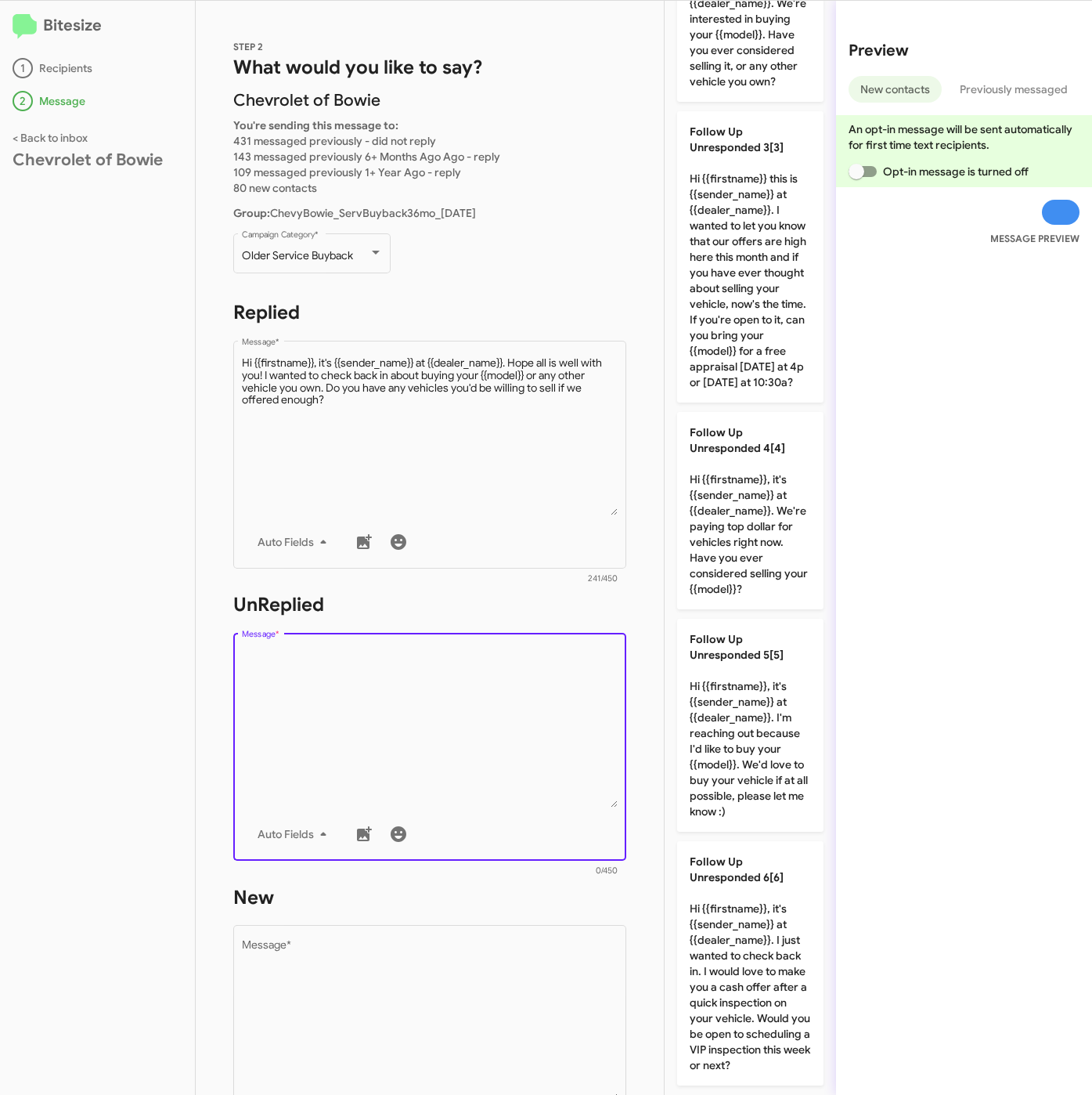
click at [549, 715] on textarea "Message *" at bounding box center [431, 727] width 377 height 160
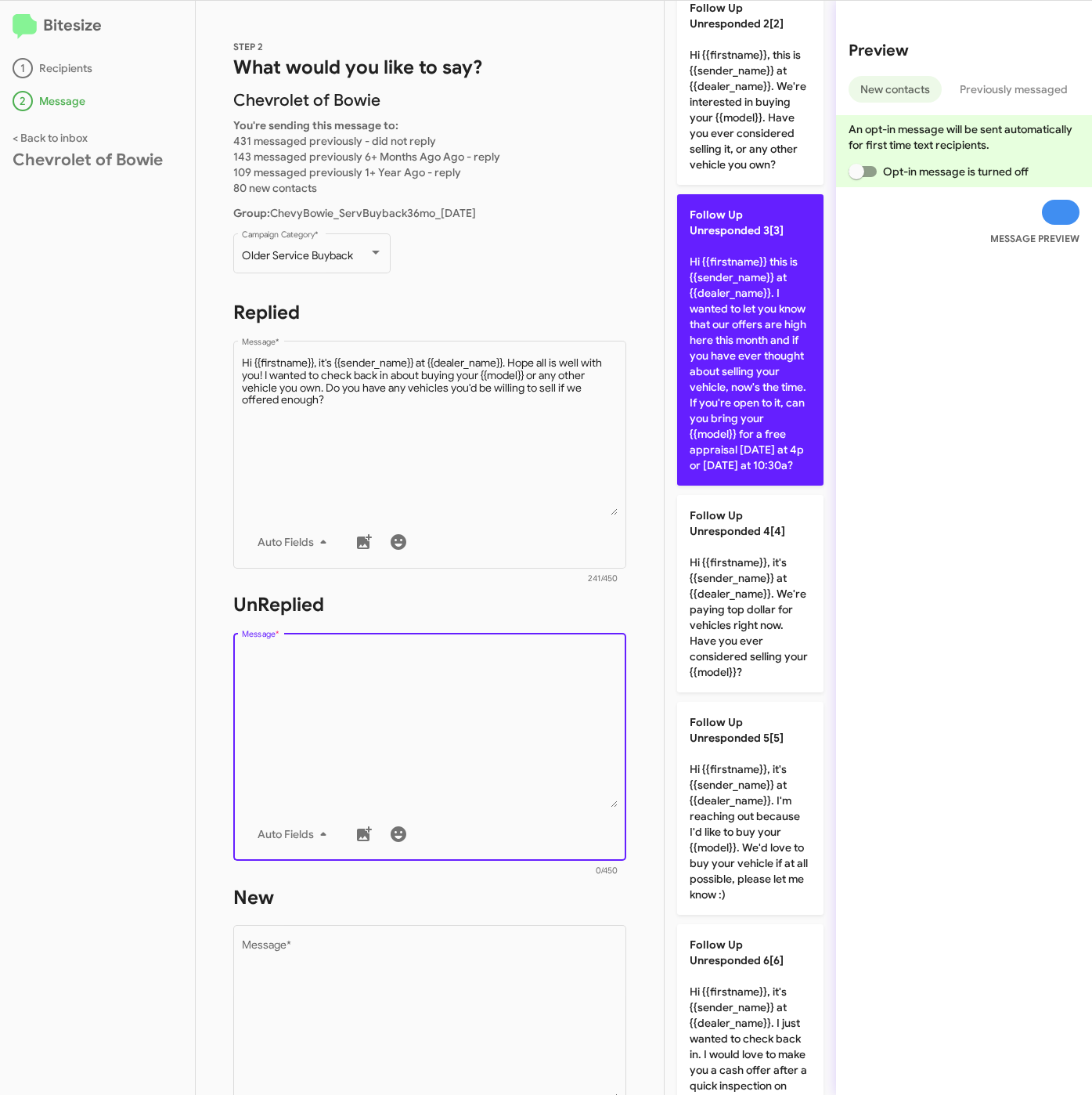
scroll to position [0, 0]
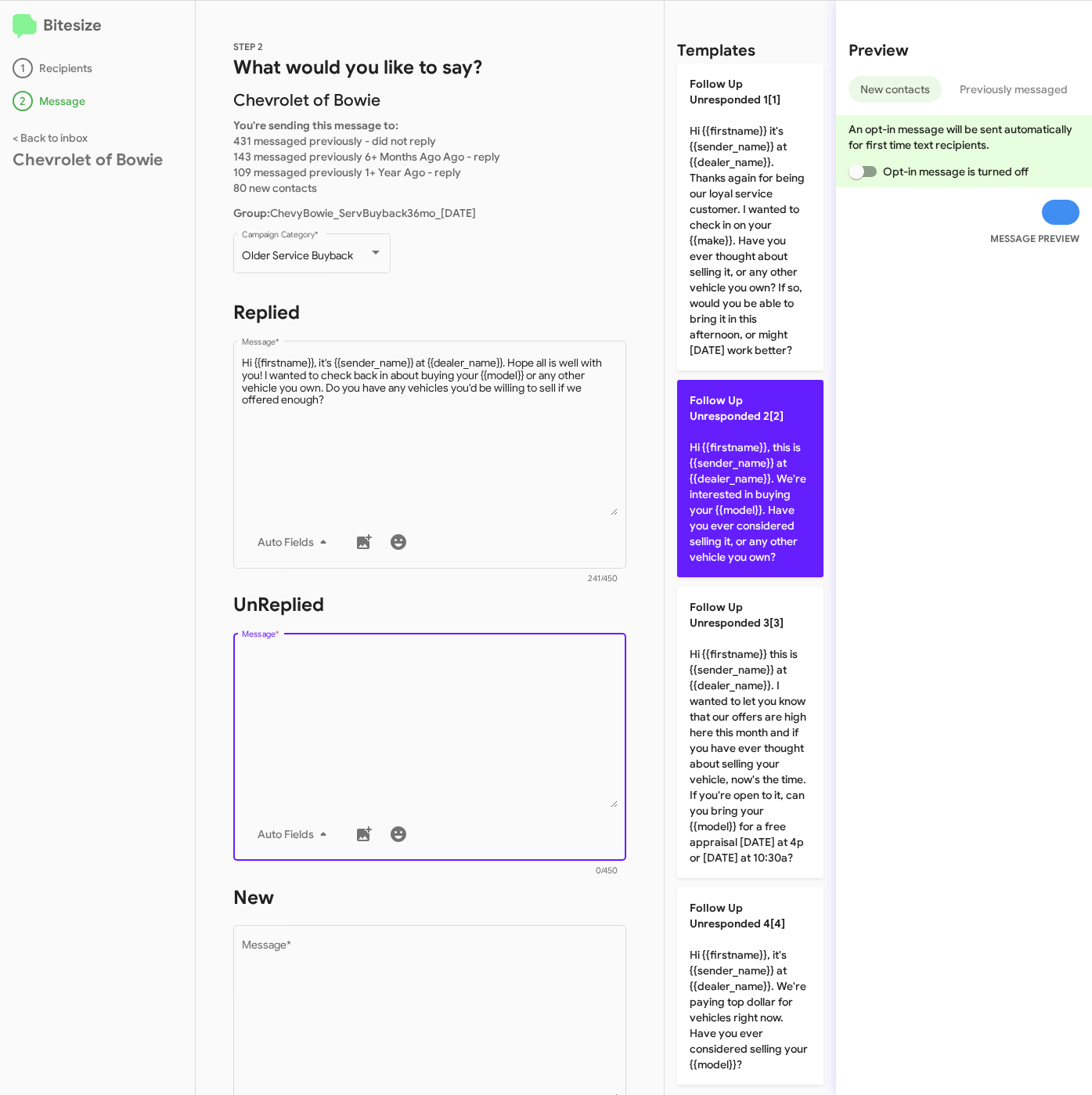
click at [760, 470] on p "Follow Up Unresponded 2[2] Hi {{firstname}}, this is {{sender_name}} at {{deale…" at bounding box center [750, 478] width 146 height 197
type textarea "Hi {{firstname}}, this is {{sender_name}} at {{dealer_name}}. We're interested …"
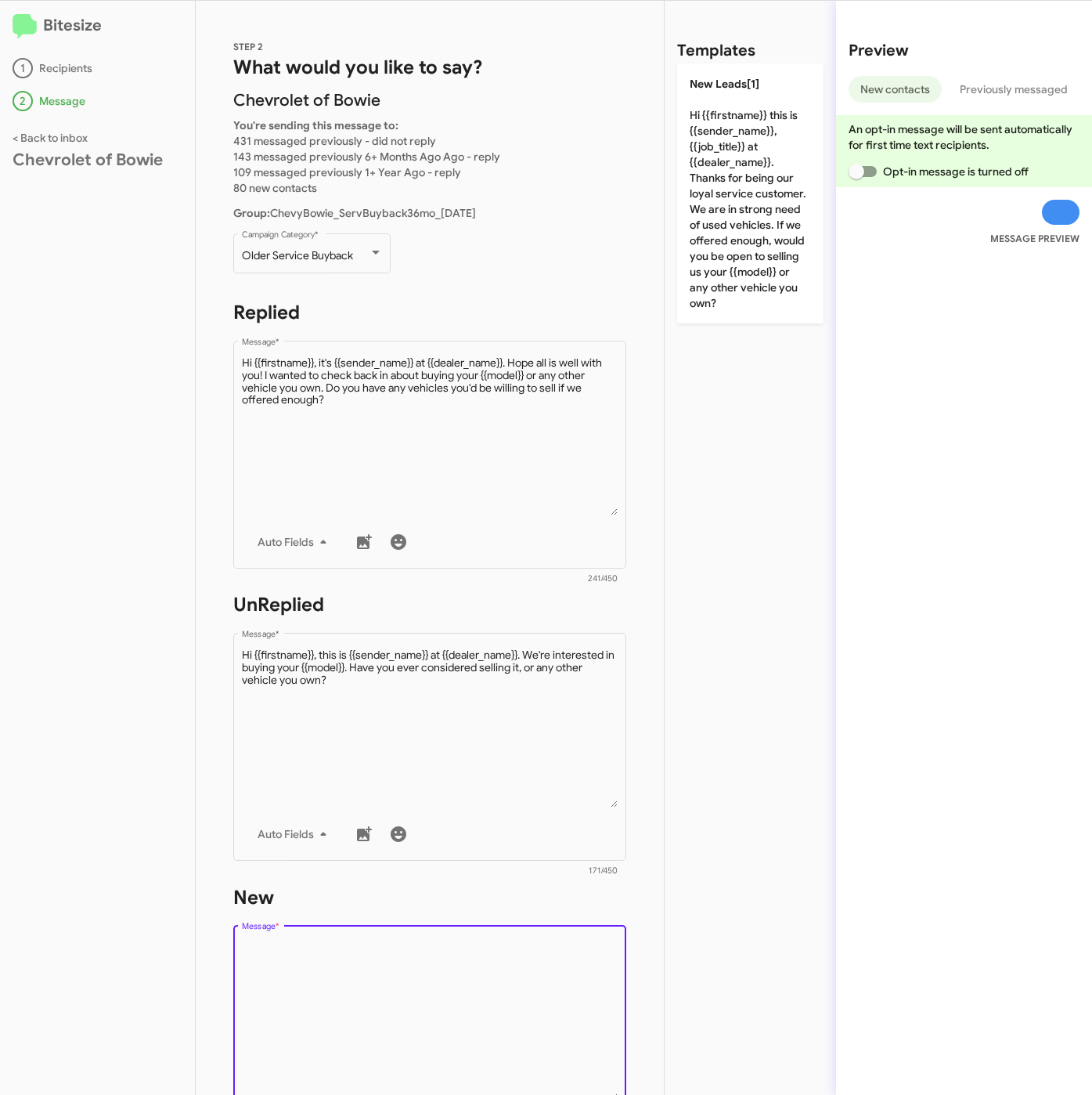
click at [466, 985] on textarea "Message *" at bounding box center [431, 1020] width 377 height 160
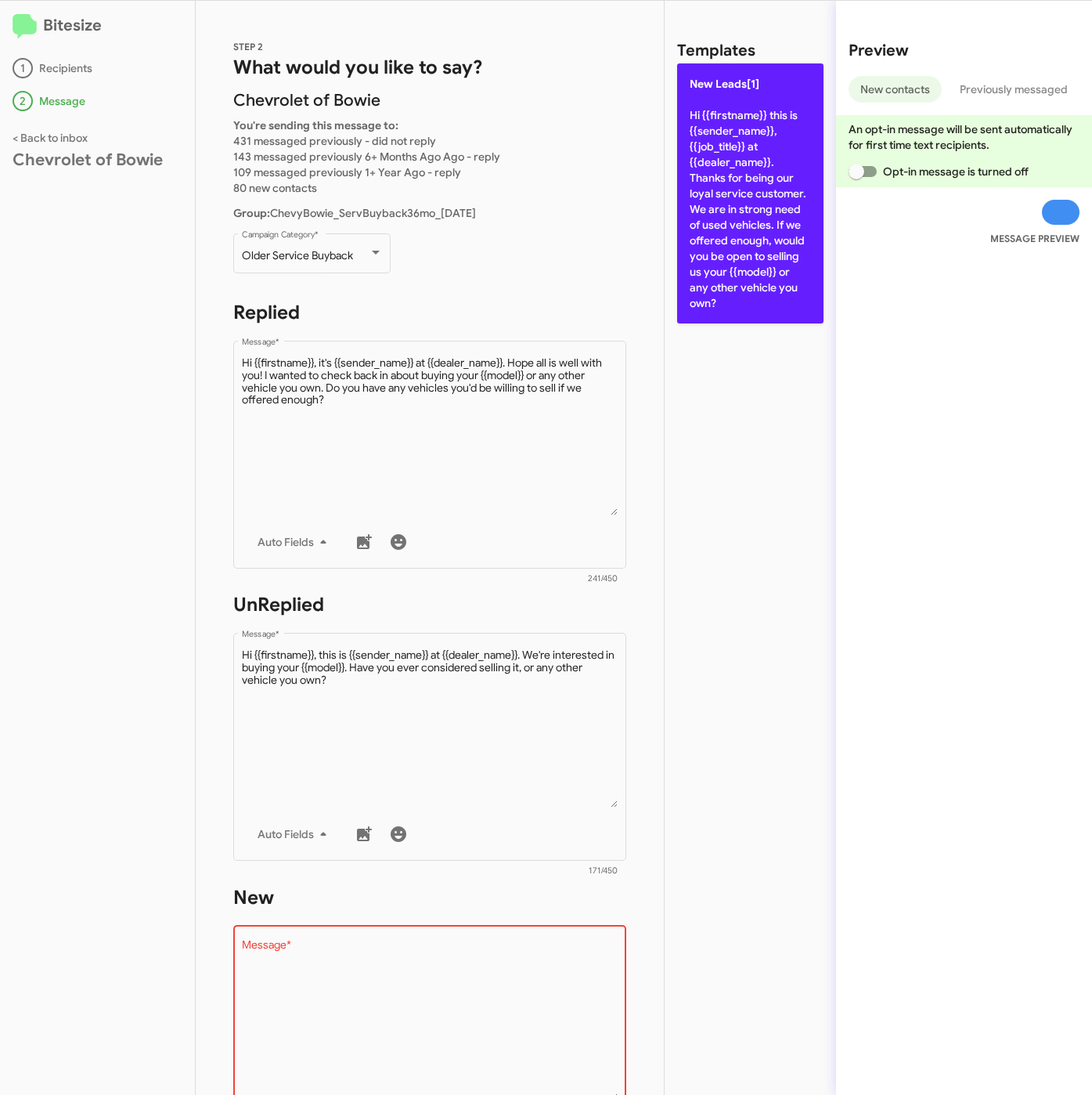
click at [695, 254] on p "New Leads[1] Hi {{firstname}} this is {{sender_name}}, {{job_title}} at {{deale…" at bounding box center [750, 193] width 146 height 260
type textarea "Hi {{firstname}} this is {{sender_name}}, {{job_title}} at {{dealer_name}}. Tha…"
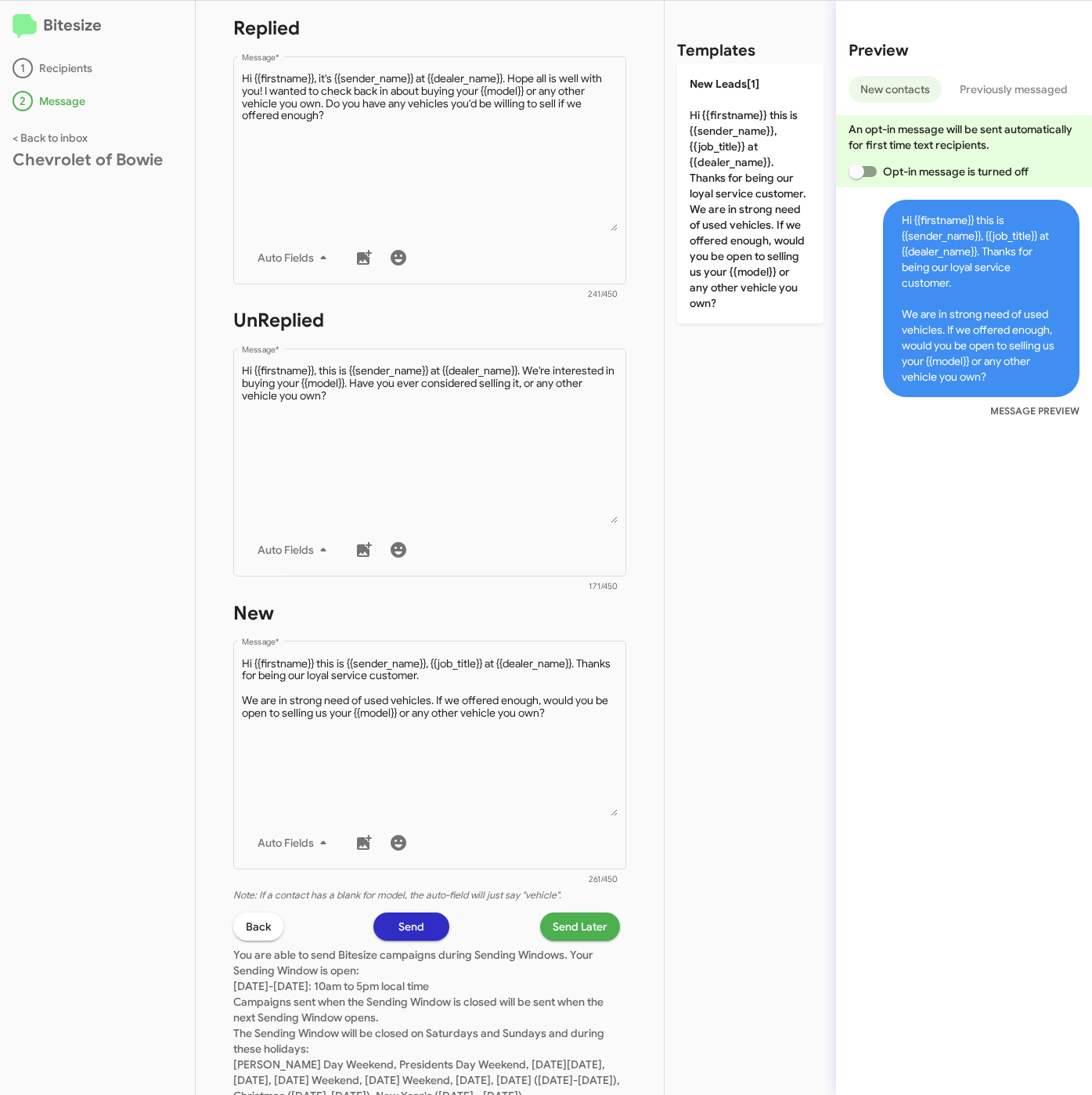
scroll to position [353, 0]
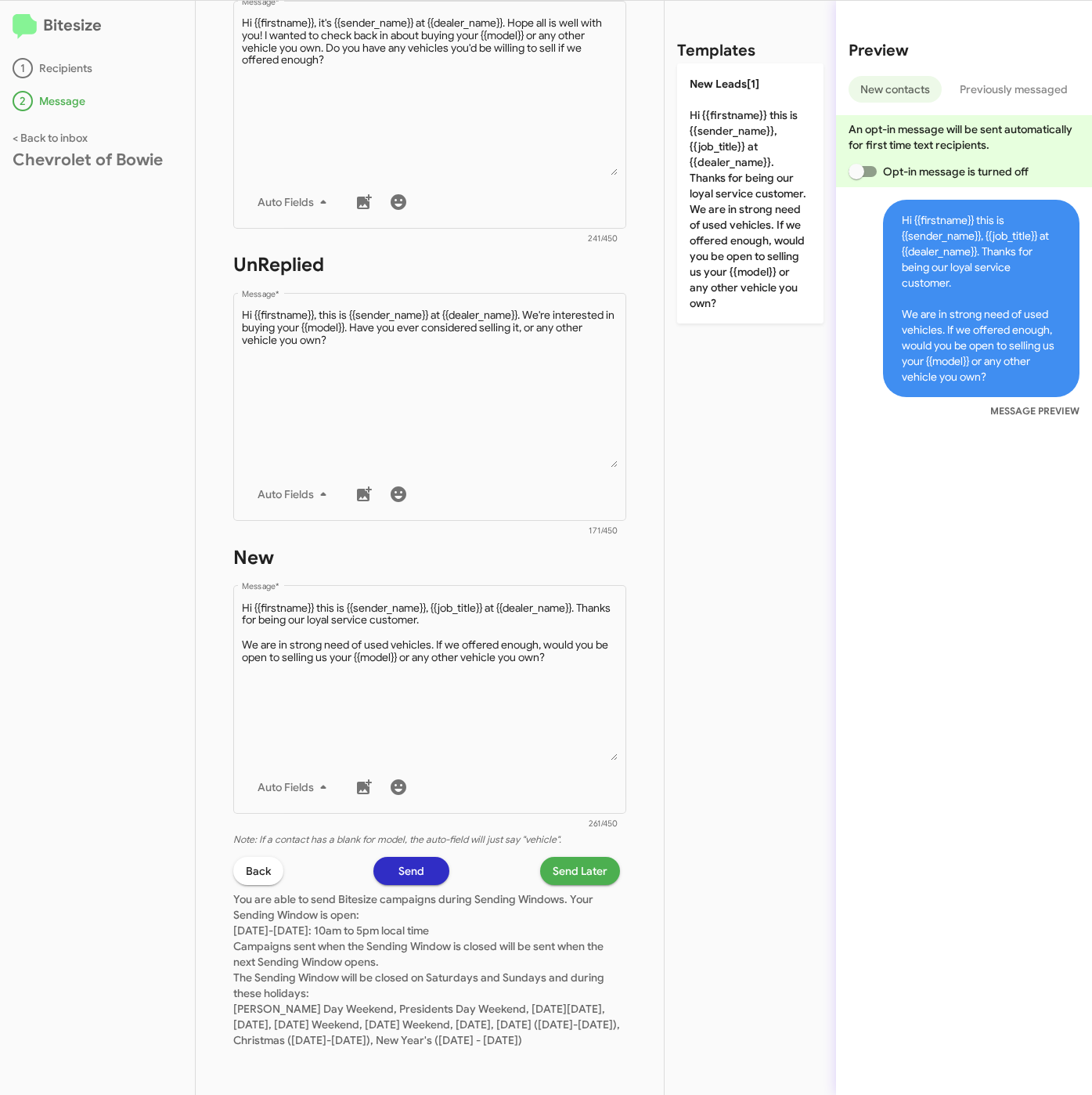
click at [553, 857] on span "Send Later" at bounding box center [580, 870] width 55 height 28
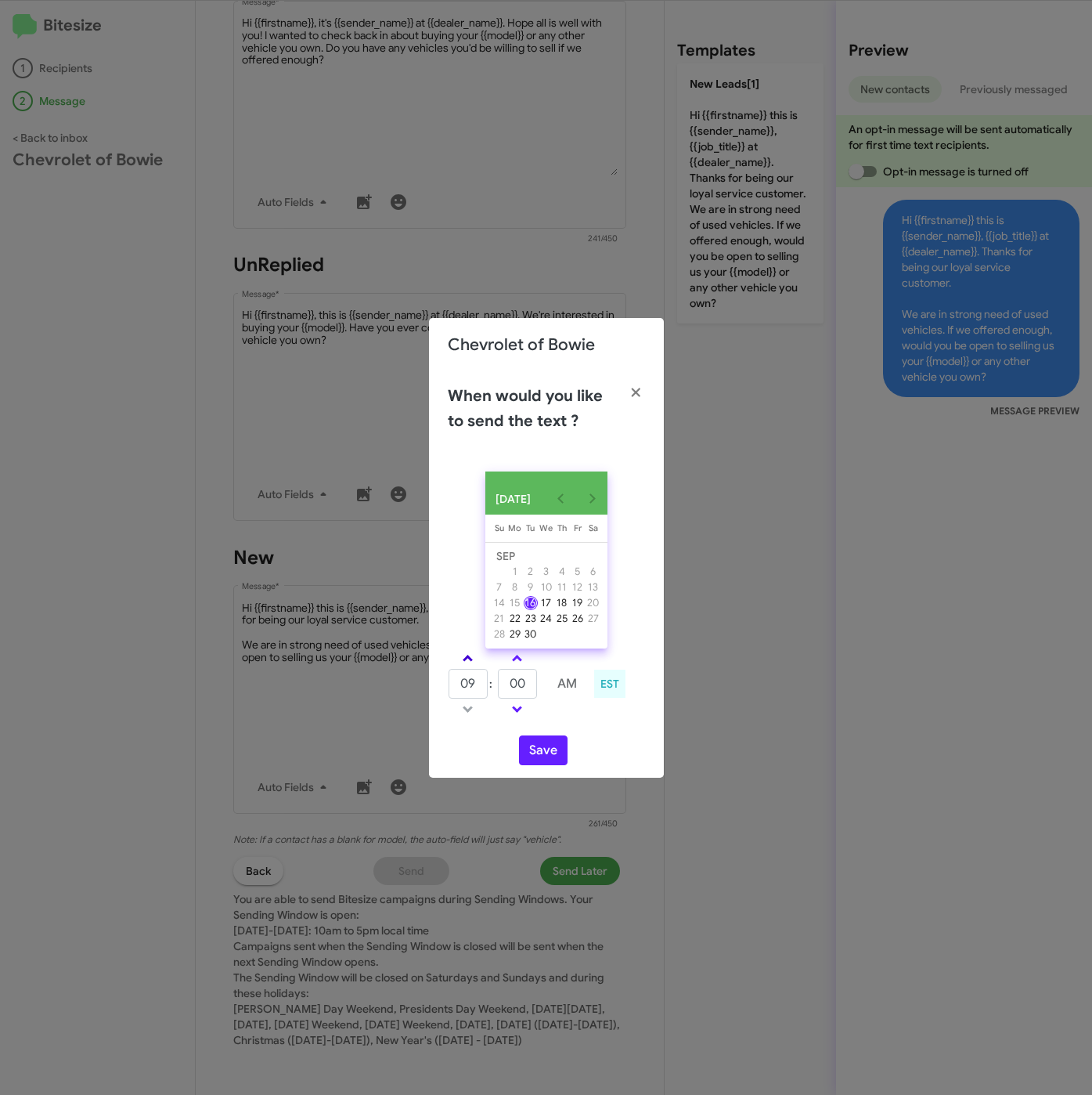
click at [463, 658] on link at bounding box center [468, 657] width 28 height 18
drag, startPoint x: 463, startPoint y: 658, endPoint x: 502, endPoint y: 677, distance: 43.4
click at [464, 658] on link at bounding box center [468, 657] width 28 height 18
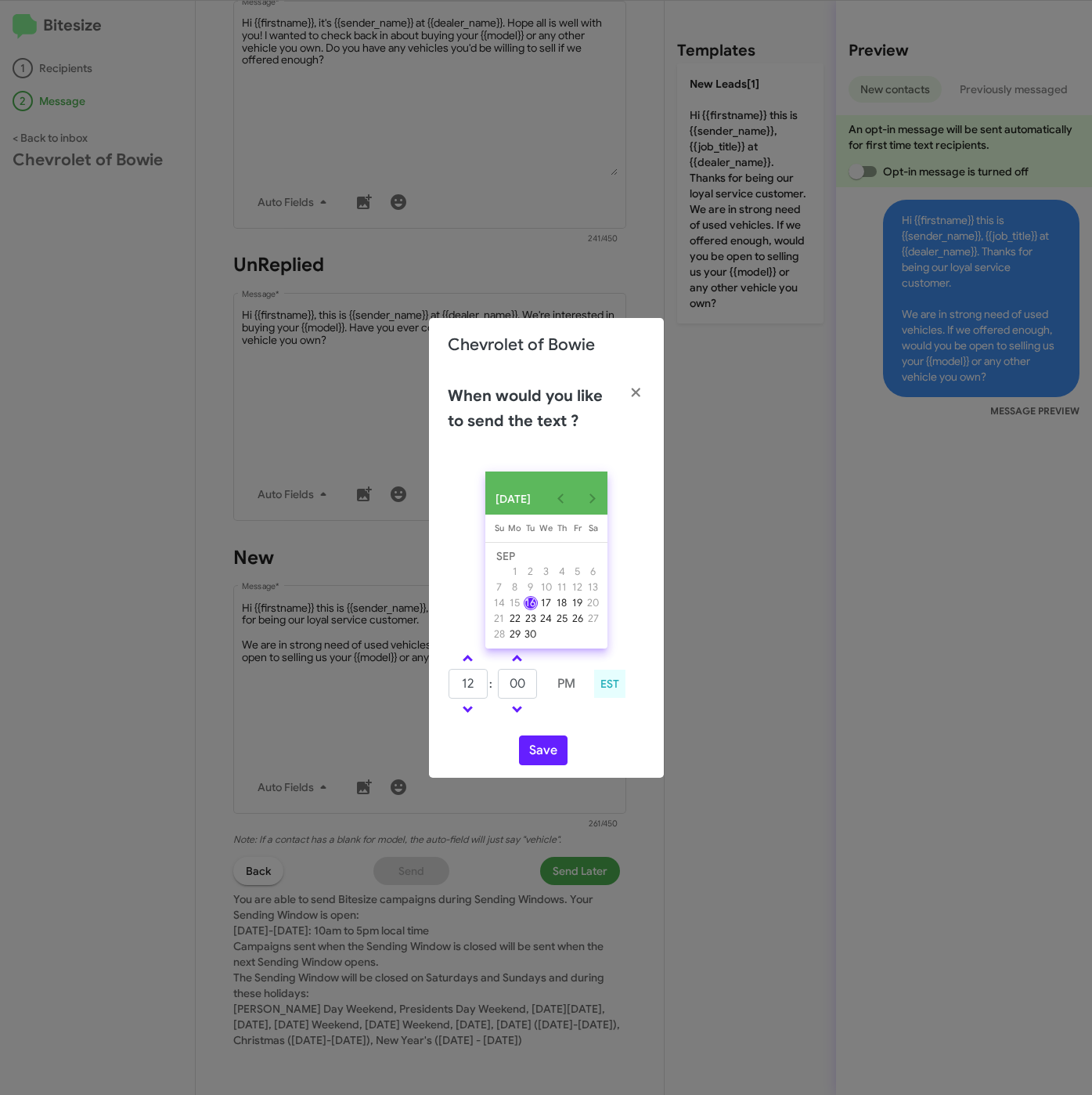
type input "01"
click at [498, 684] on input "00" at bounding box center [517, 683] width 40 height 29
type input "39"
click at [540, 762] on button "Save" at bounding box center [543, 750] width 49 height 29
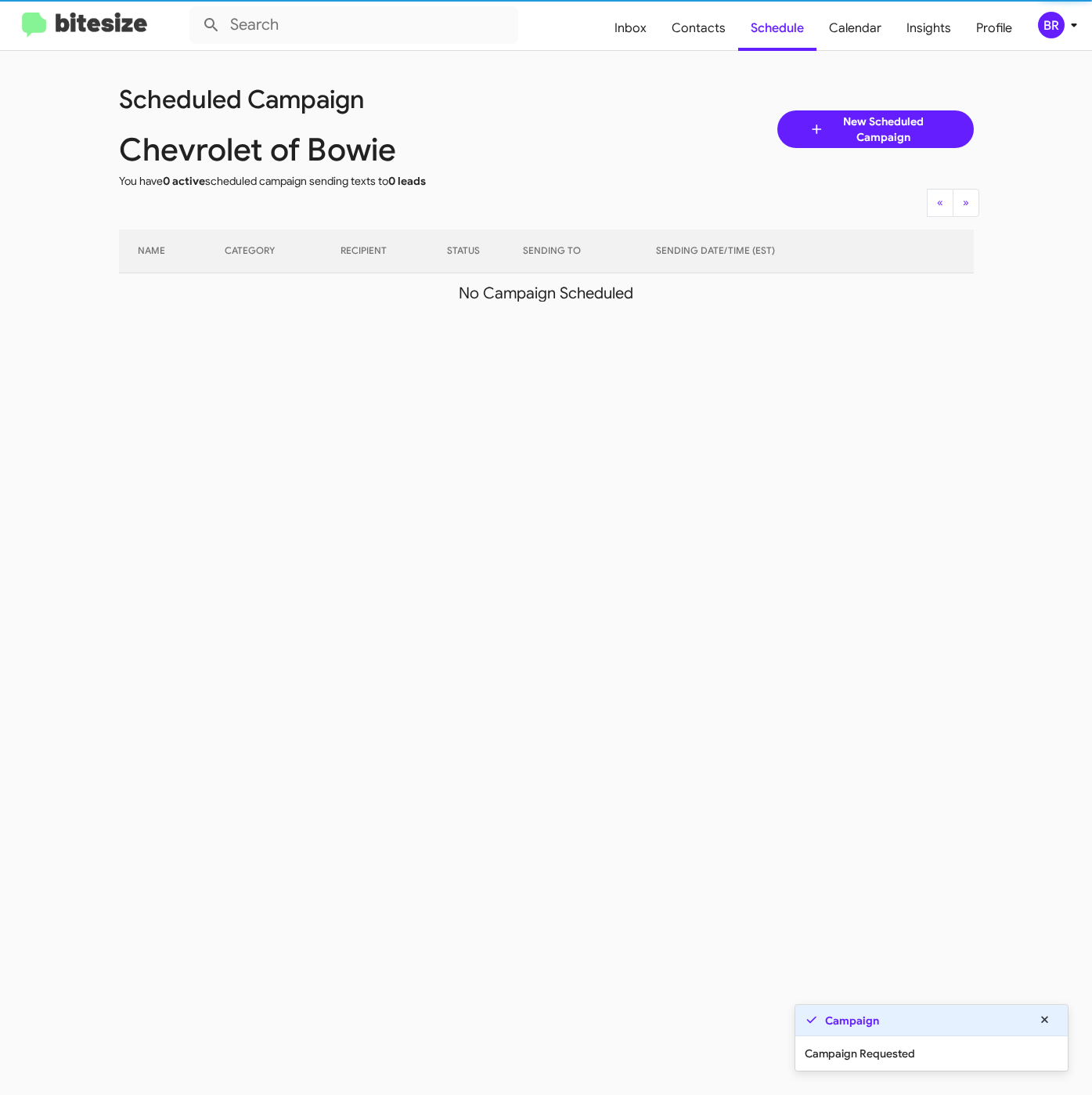
click at [1063, 24] on div "BR" at bounding box center [1052, 25] width 27 height 27
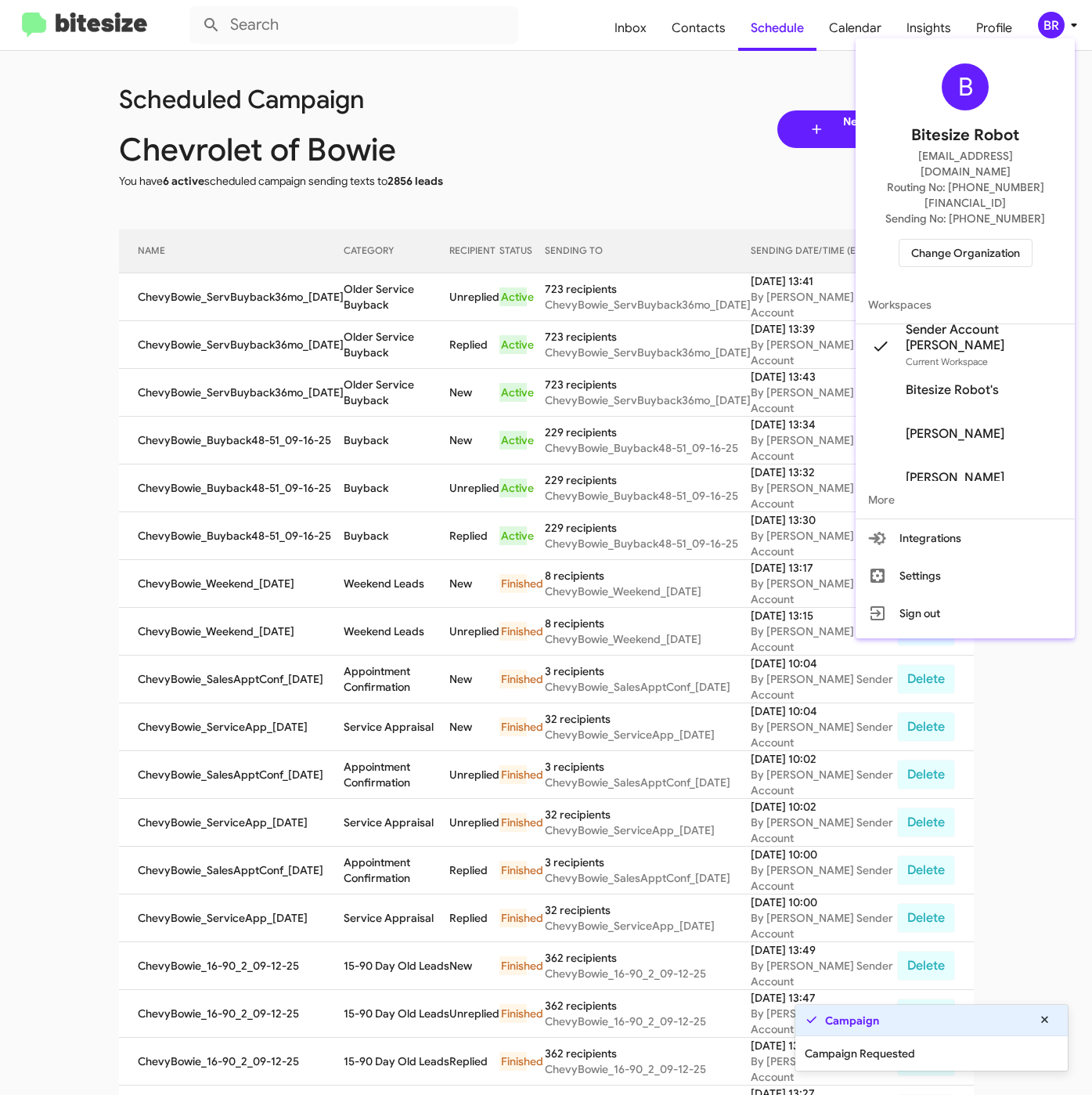
click at [342, 303] on div at bounding box center [546, 547] width 1092 height 1095
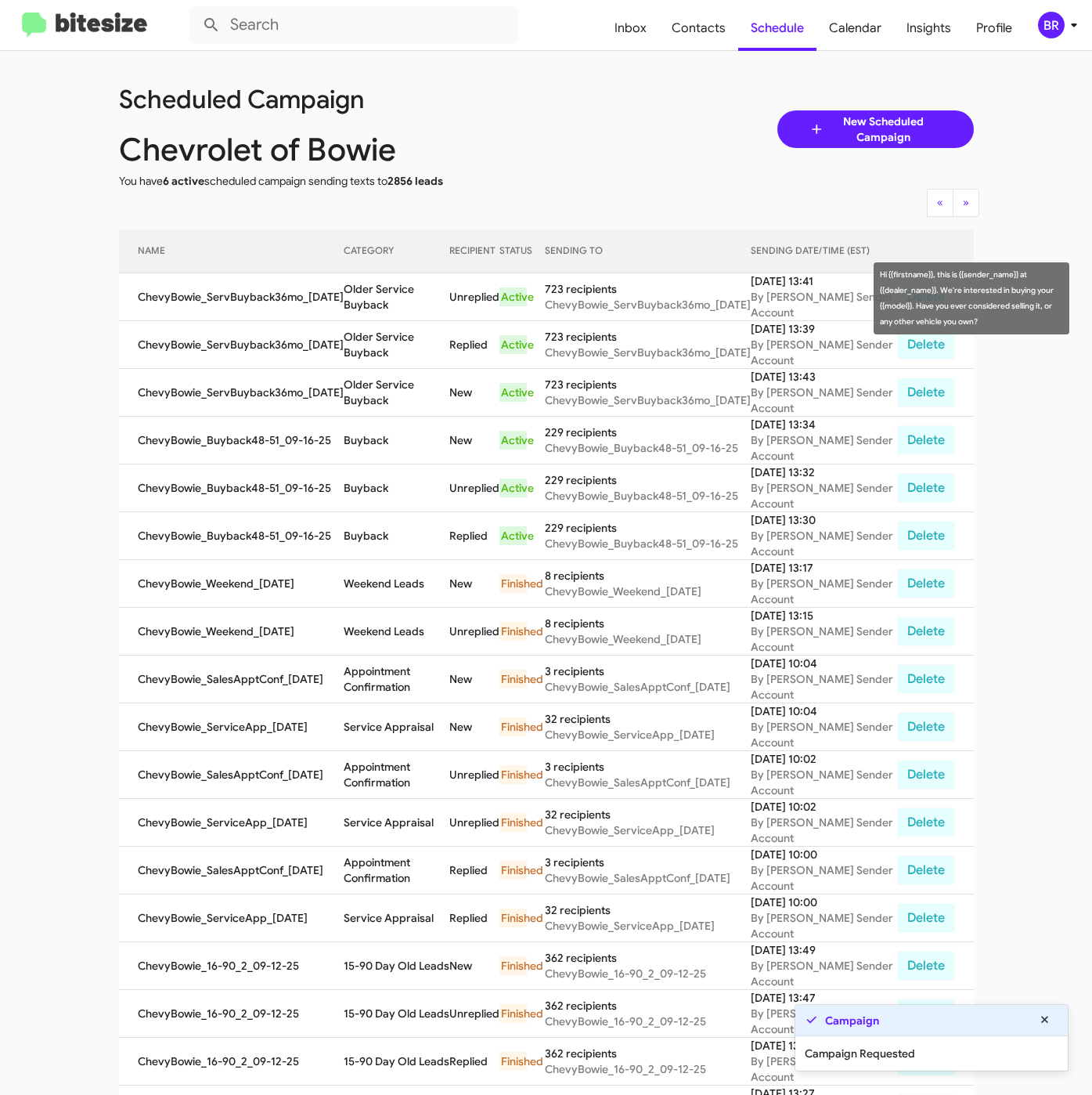
drag, startPoint x: 338, startPoint y: 301, endPoint x: 451, endPoint y: 306, distance: 113.1
click at [450, 306] on td "Older Service Buyback" at bounding box center [396, 297] width 107 height 48
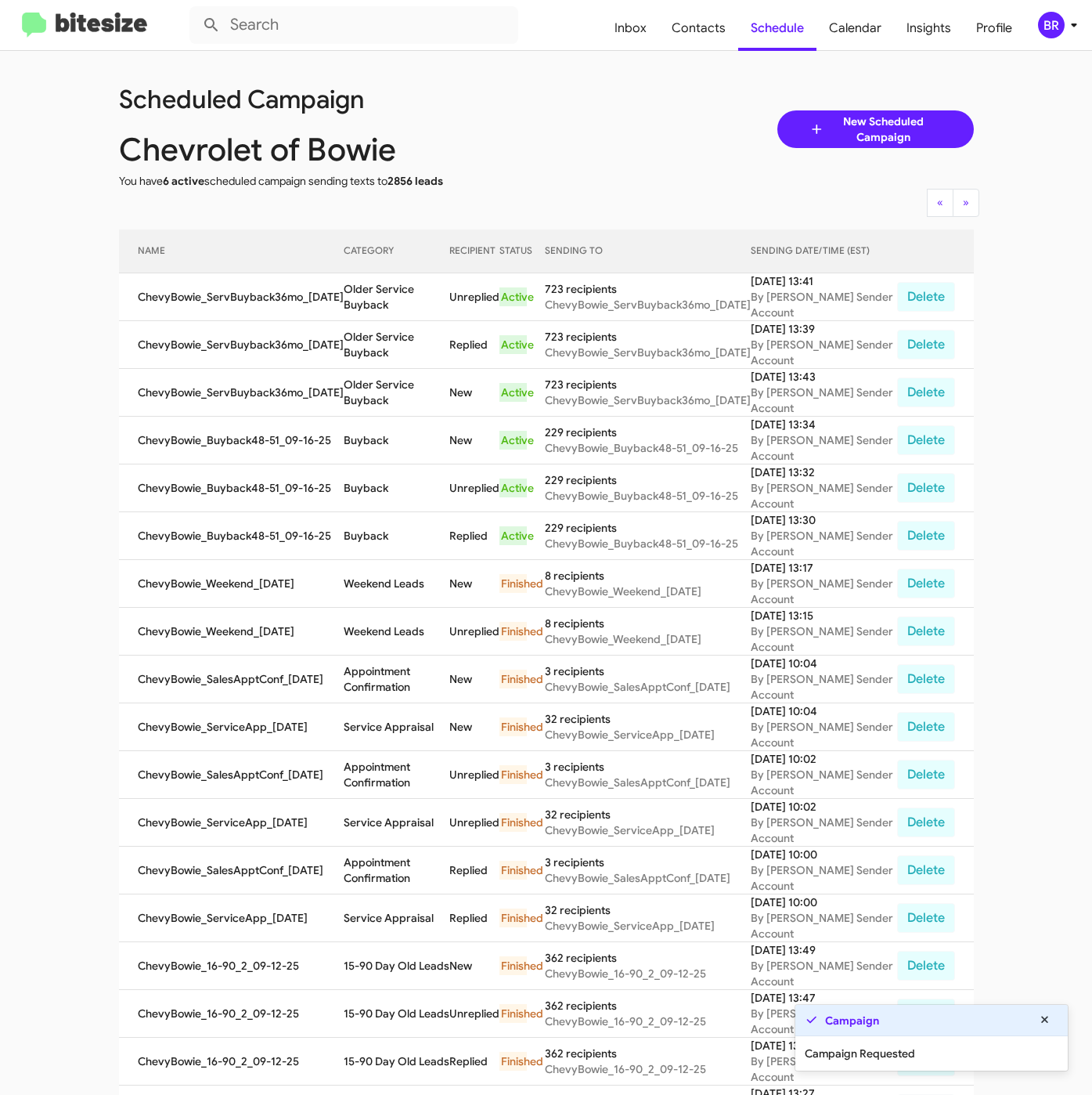
copy td "Older Service Buyback"
click at [1050, 24] on div "BR" at bounding box center [1052, 25] width 27 height 27
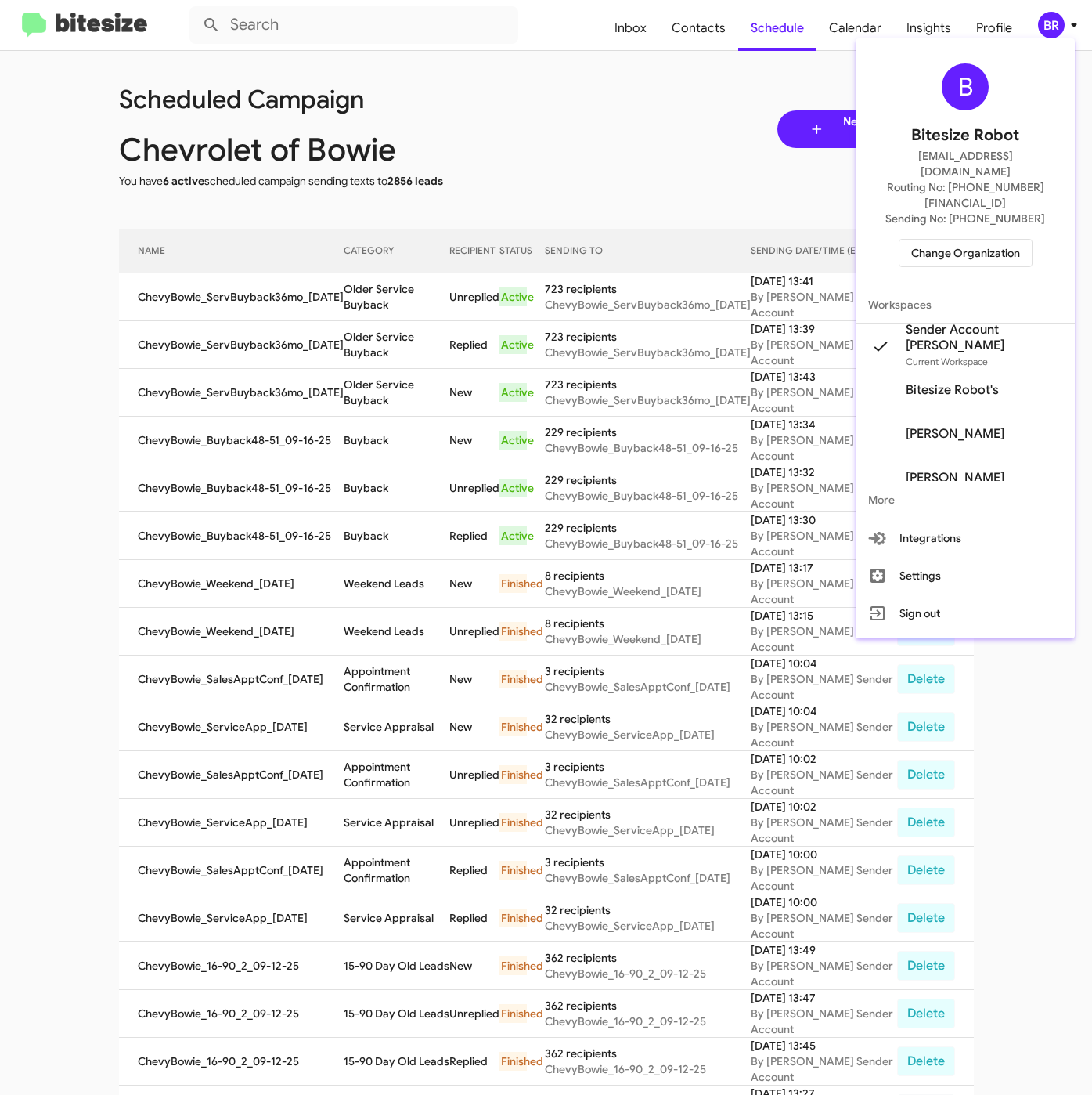
click at [980, 240] on span "Change Organization" at bounding box center [965, 253] width 109 height 27
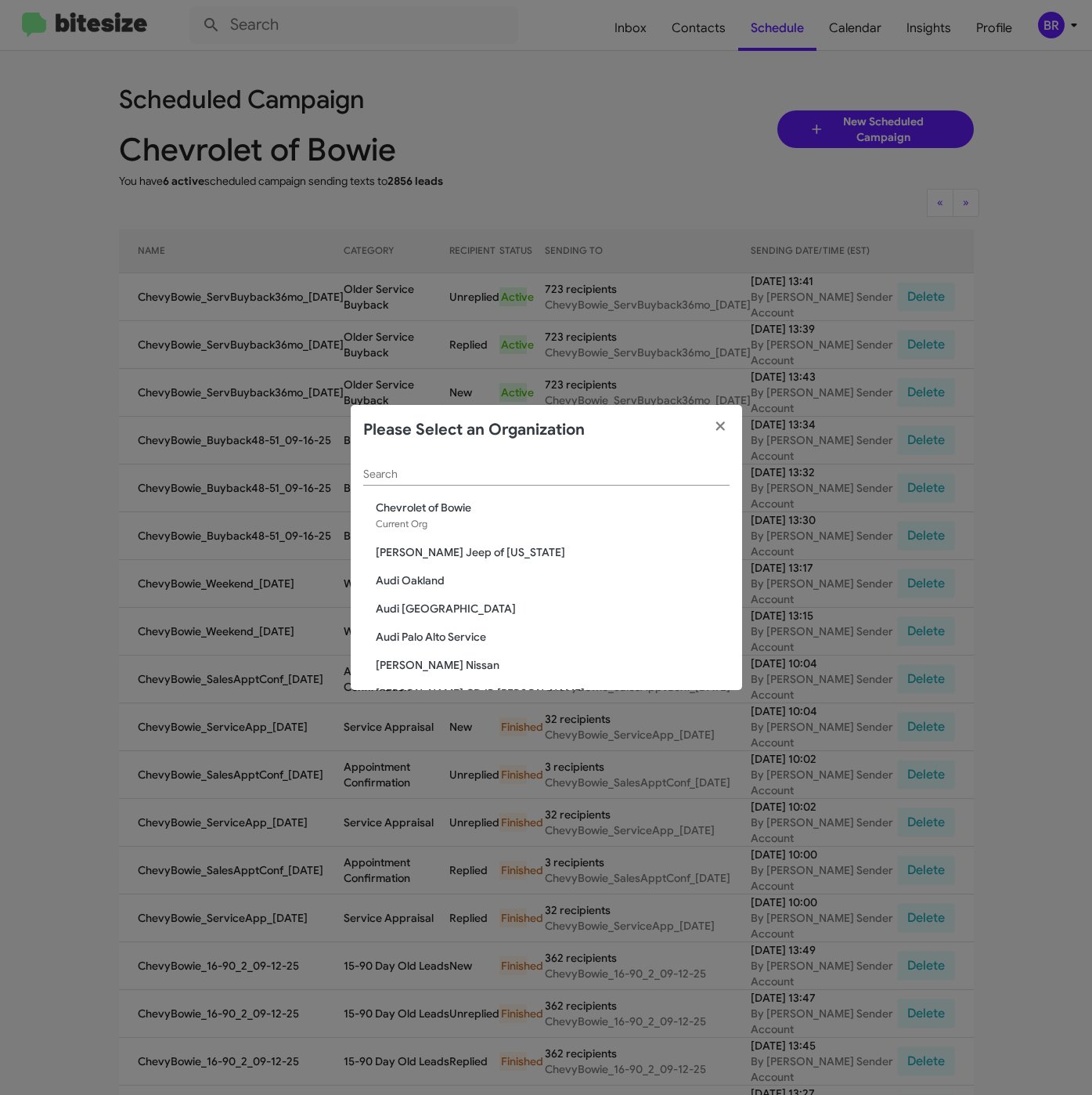
click at [559, 475] on input "Search" at bounding box center [546, 474] width 366 height 13
paste input "Adams Jeep of Maryland"
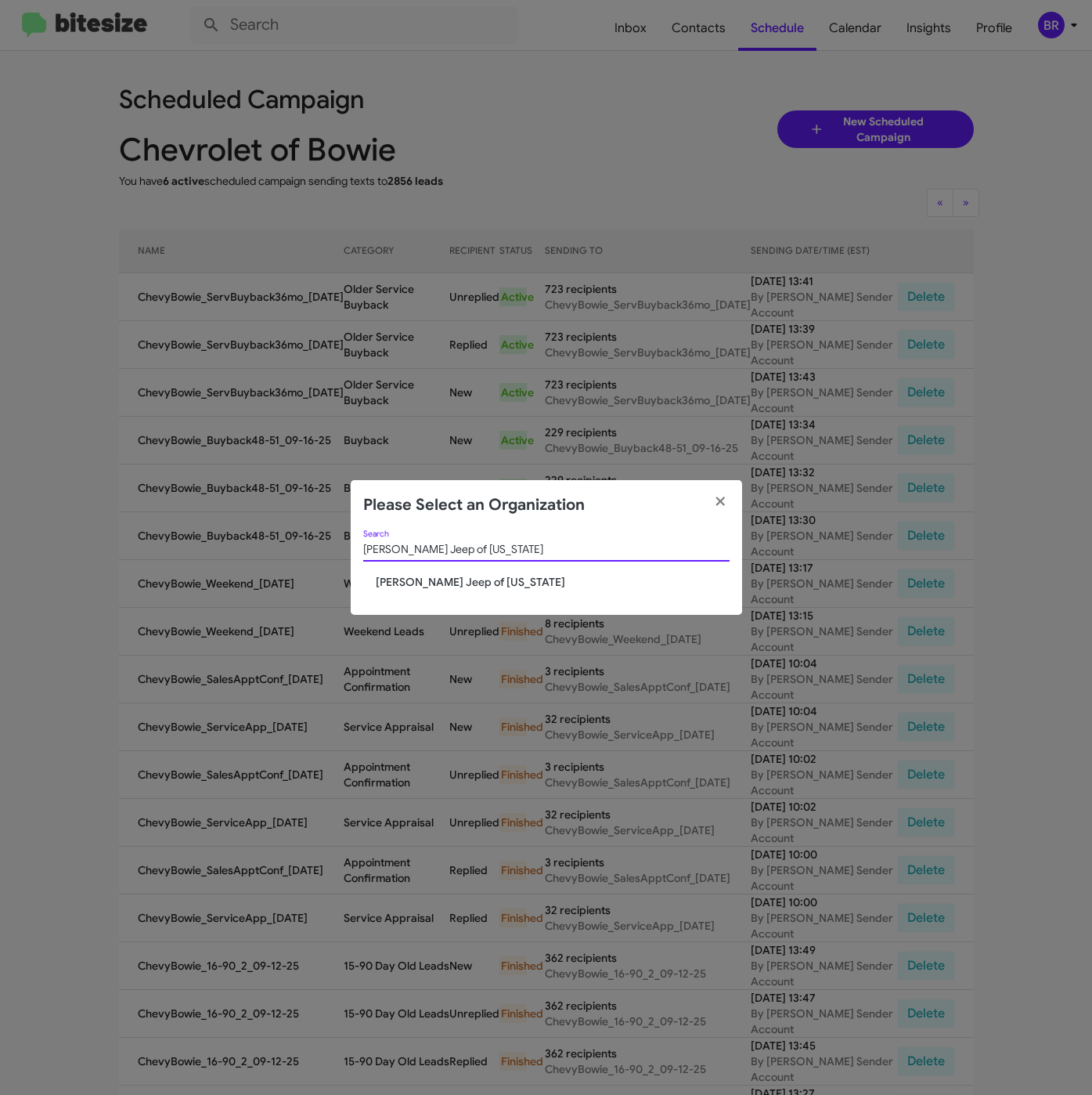
type input "Adams Jeep of Maryland"
click at [428, 580] on span "Adams Jeep of Maryland" at bounding box center [553, 582] width 354 height 16
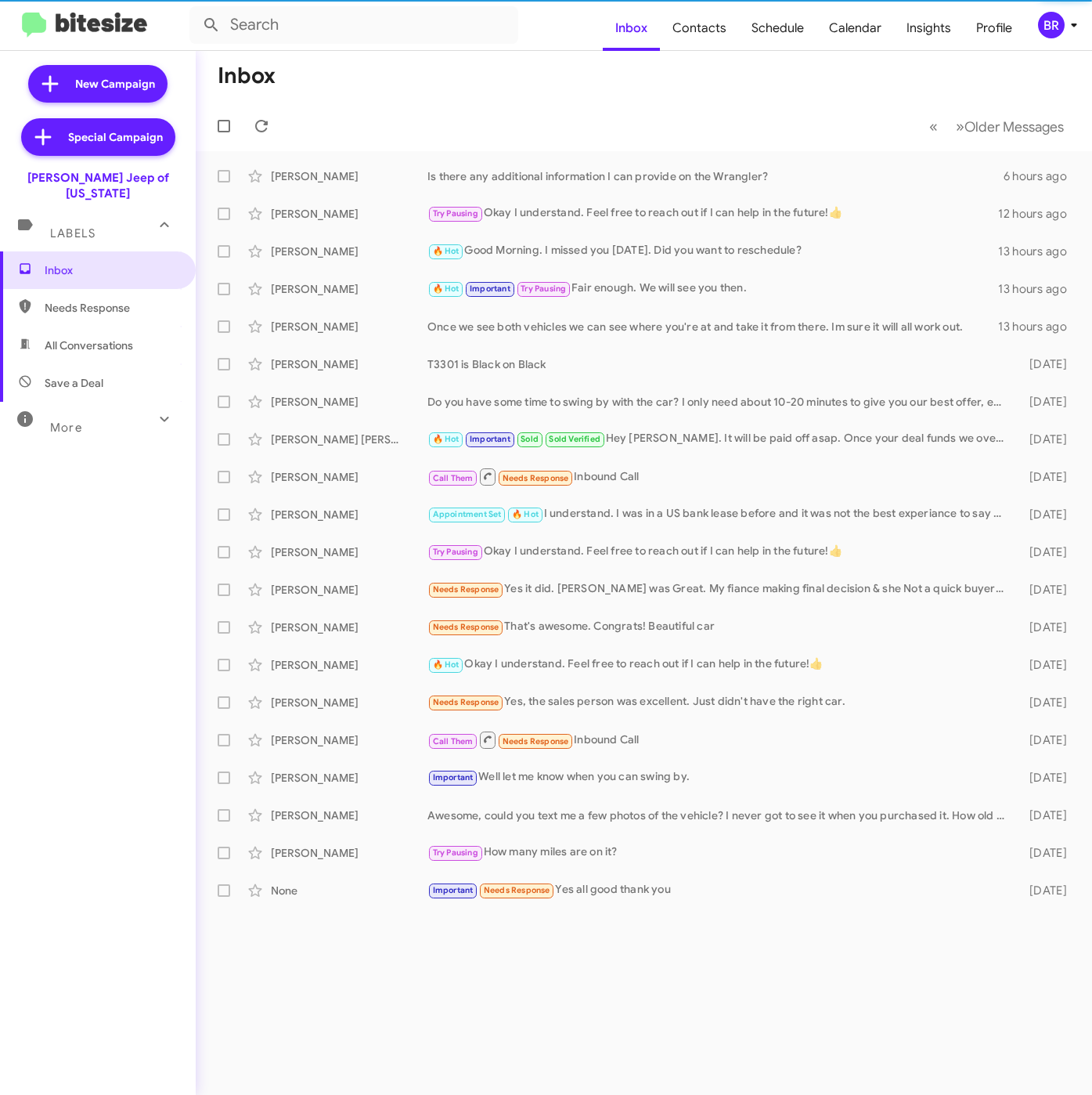
click at [1052, 22] on div "BR" at bounding box center [1052, 25] width 27 height 27
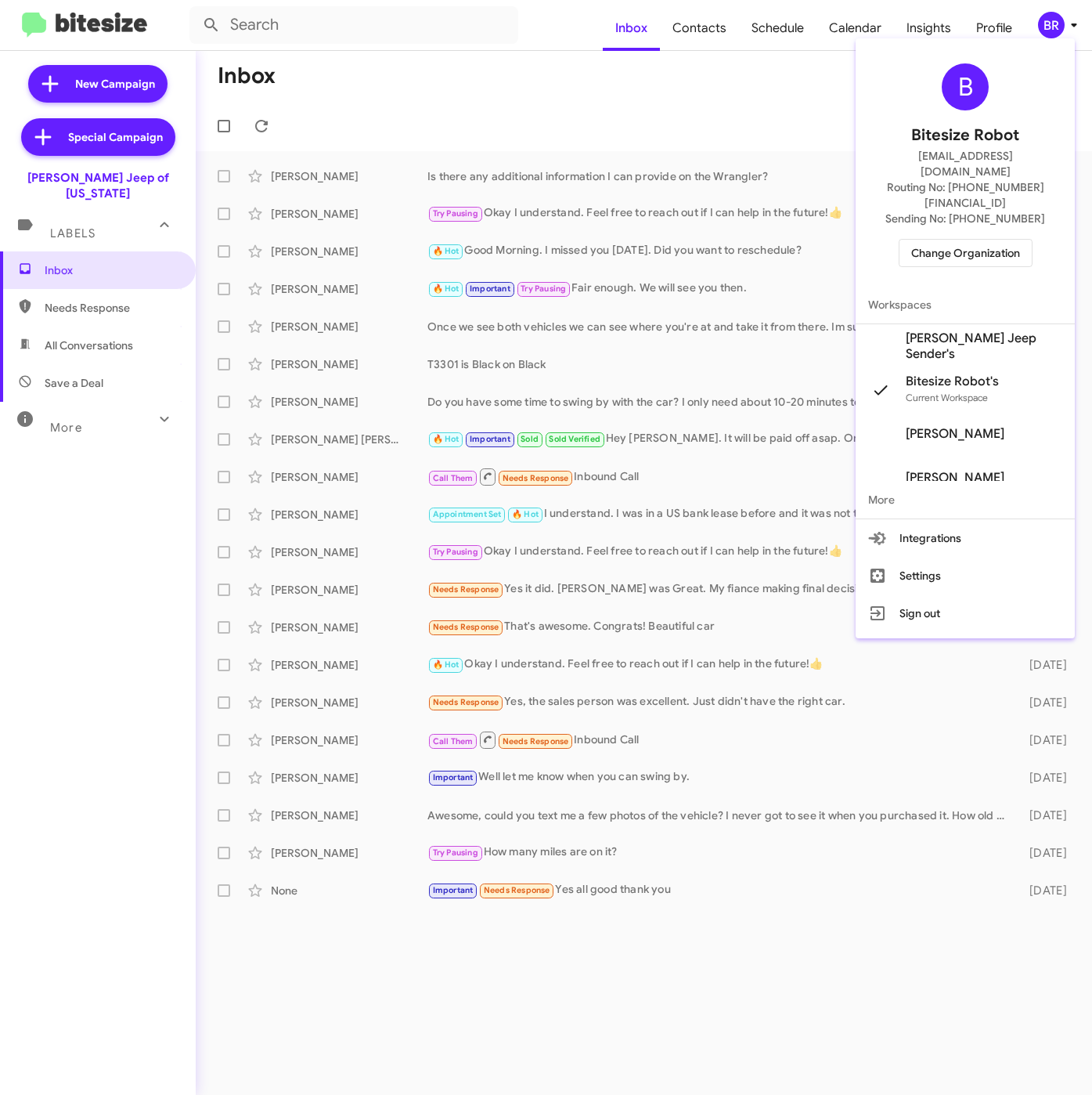
click at [958, 331] on span "[PERSON_NAME] Jeep Sender's" at bounding box center [983, 346] width 156 height 31
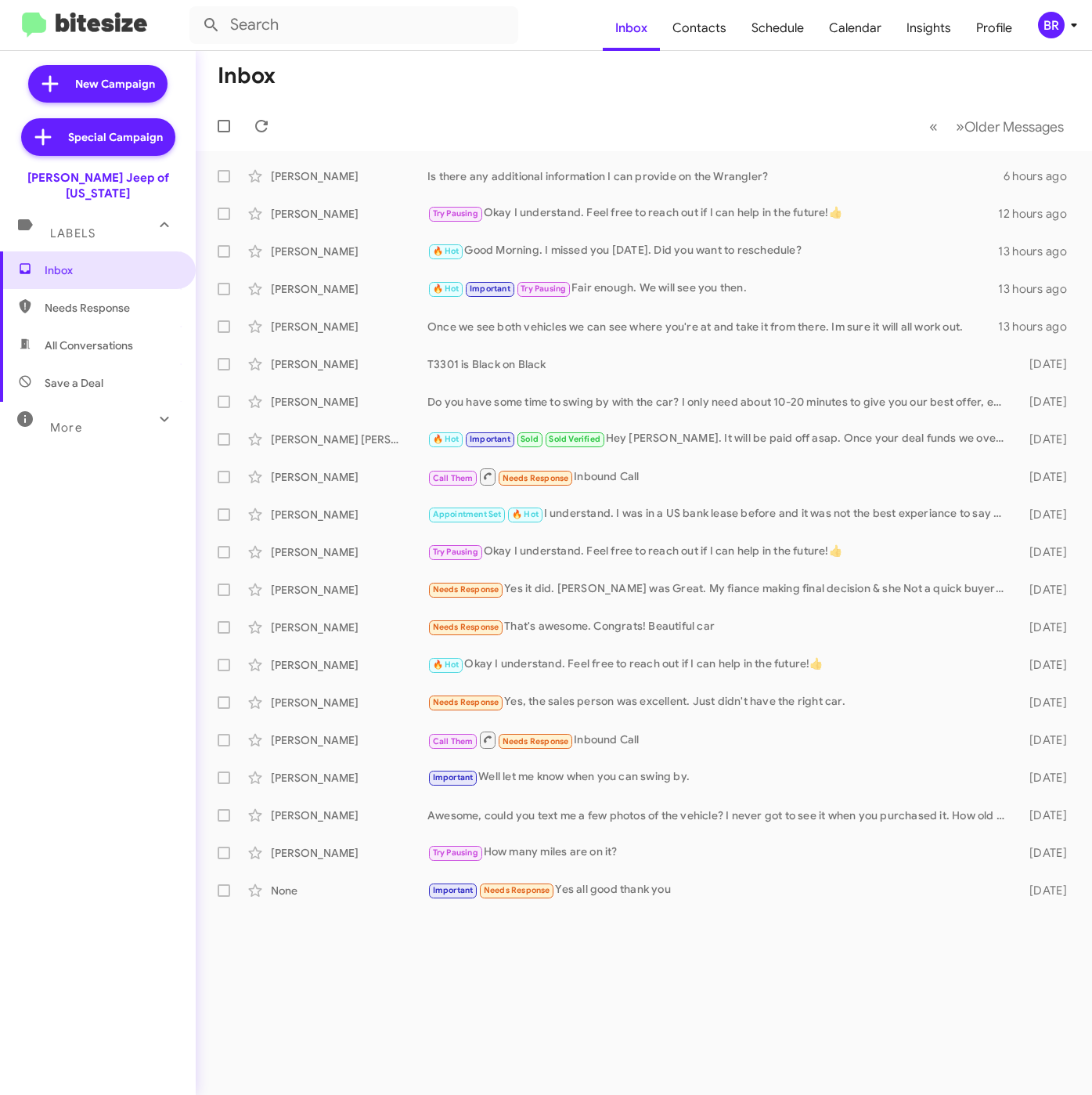
click at [1059, 30] on div "BR" at bounding box center [1052, 25] width 27 height 27
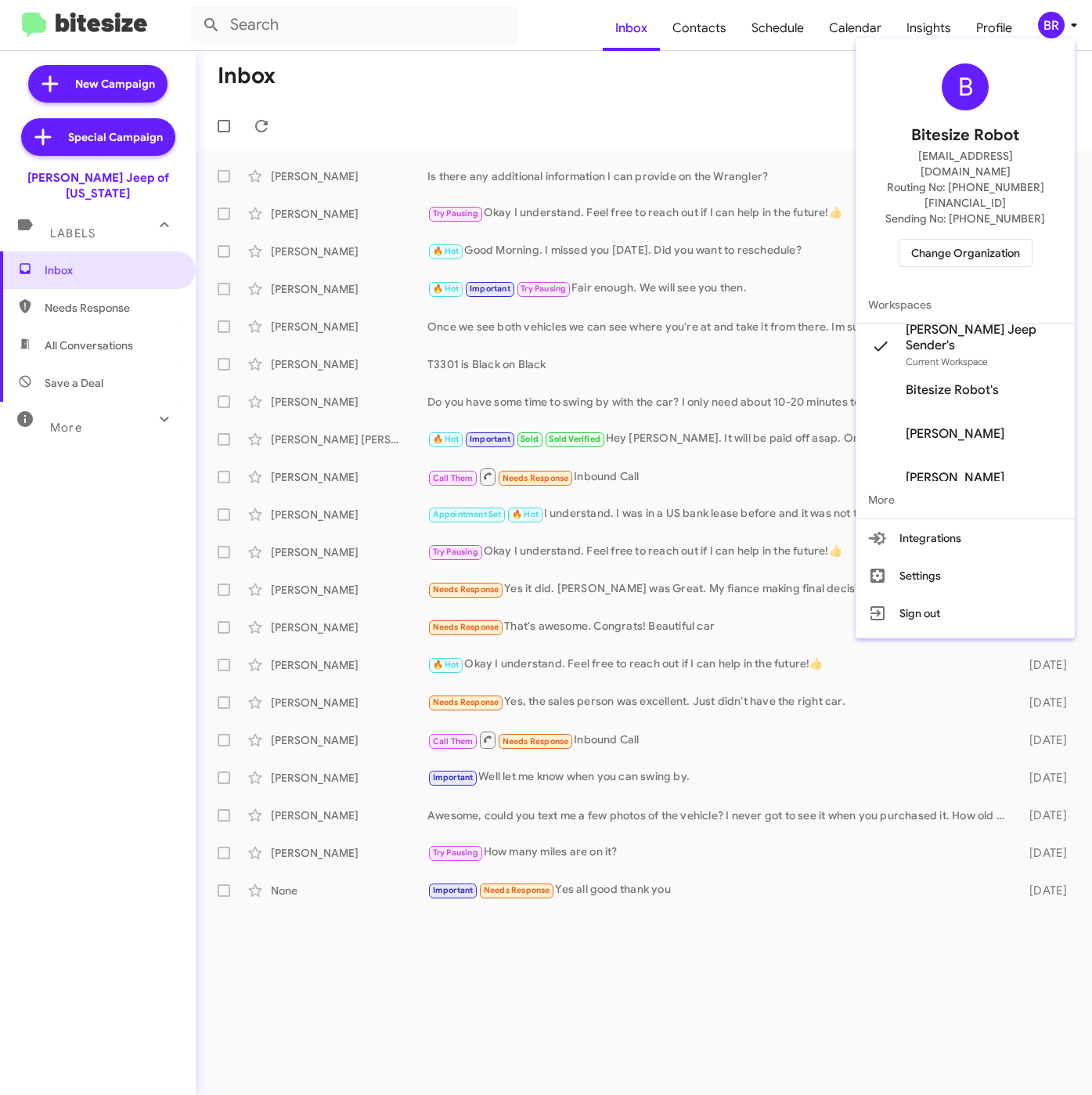
click at [707, 27] on div at bounding box center [546, 547] width 1092 height 1095
click at [707, 27] on span "Contacts" at bounding box center [699, 29] width 79 height 45
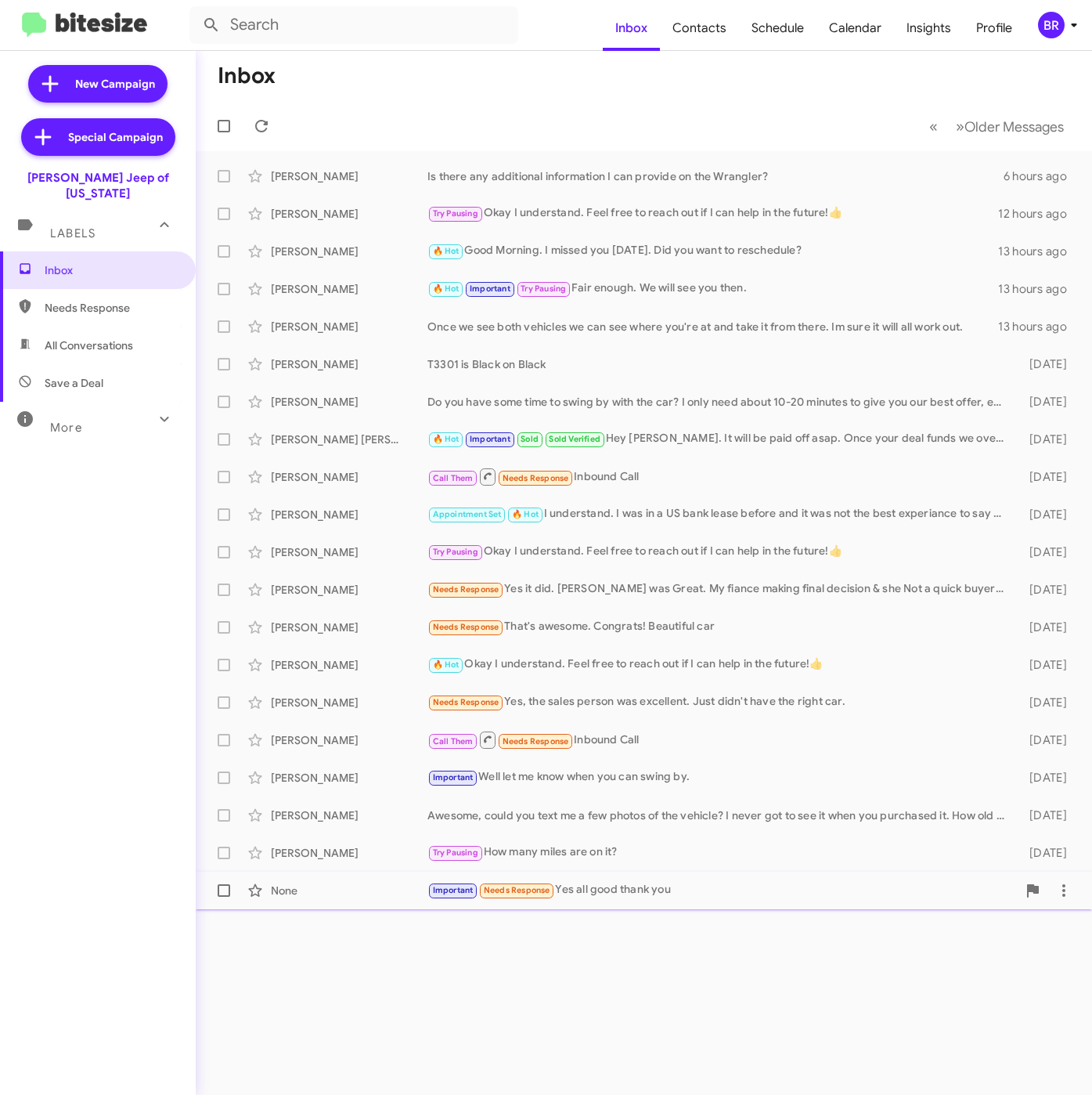
type input "in:groups"
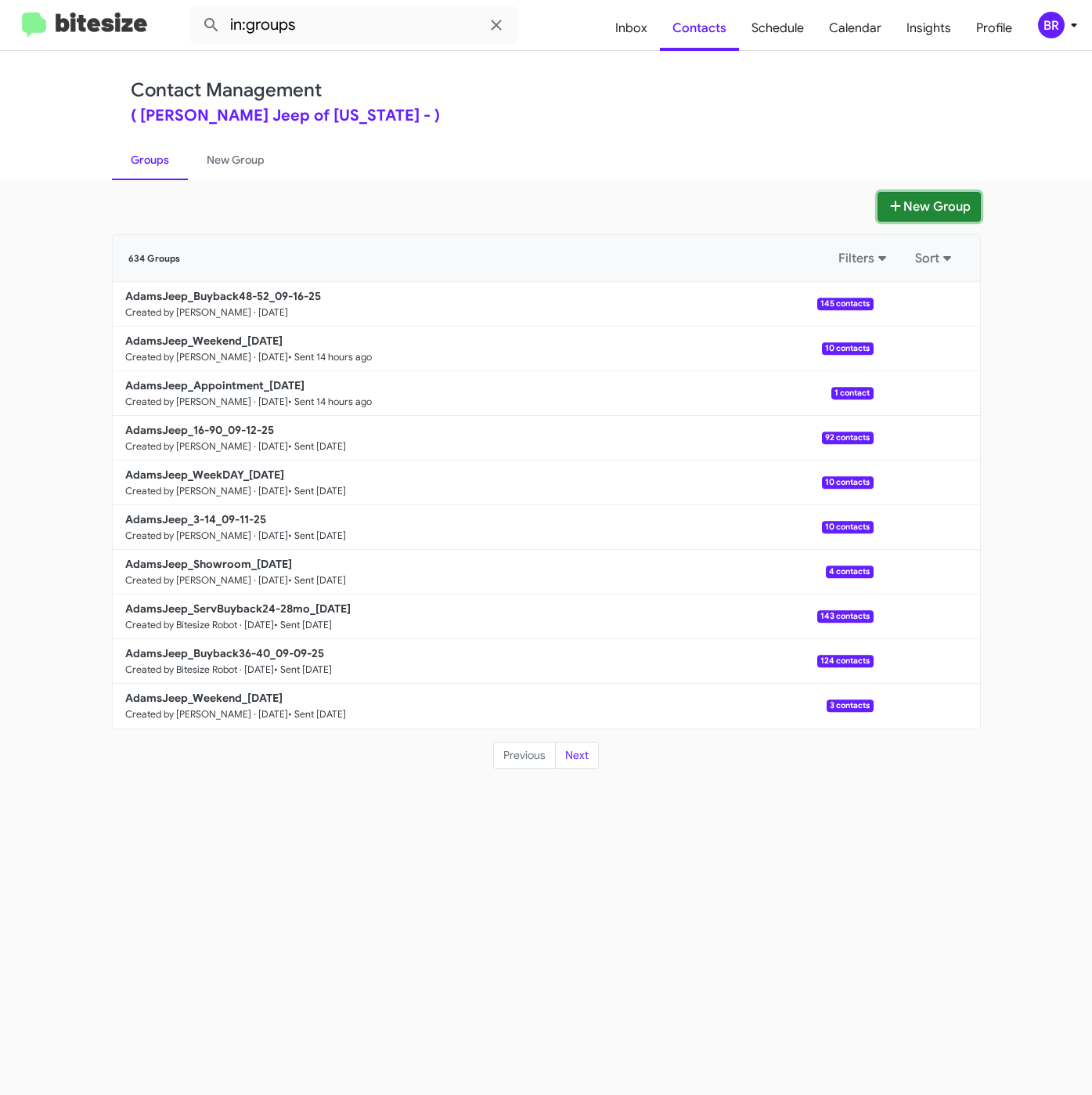
click at [962, 200] on button "New Group" at bounding box center [929, 206] width 103 height 29
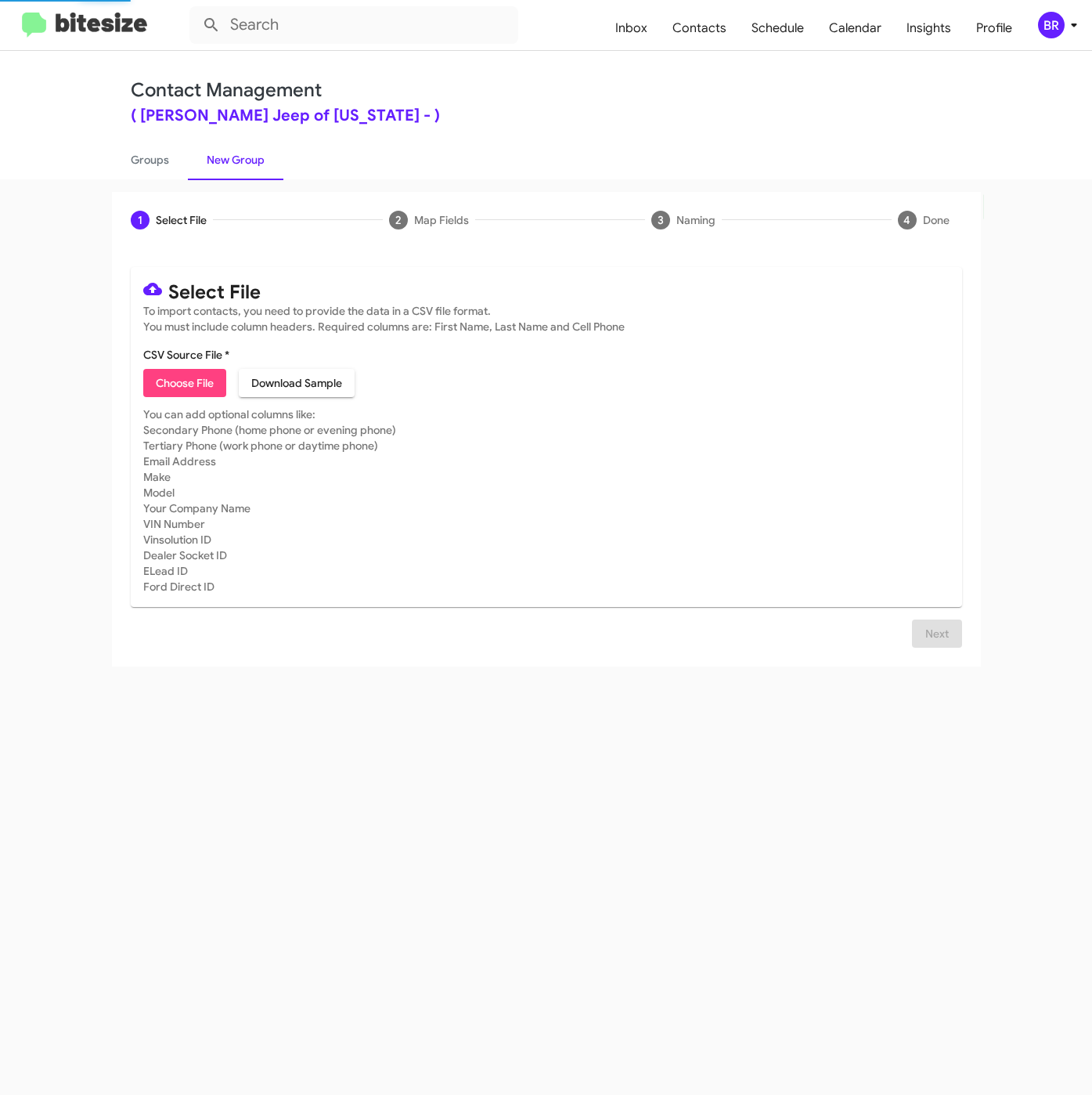
click at [195, 388] on span "Choose File" at bounding box center [184, 382] width 58 height 28
type input "AdamsJeep_ServBuyback36-40mo_[DATE]"
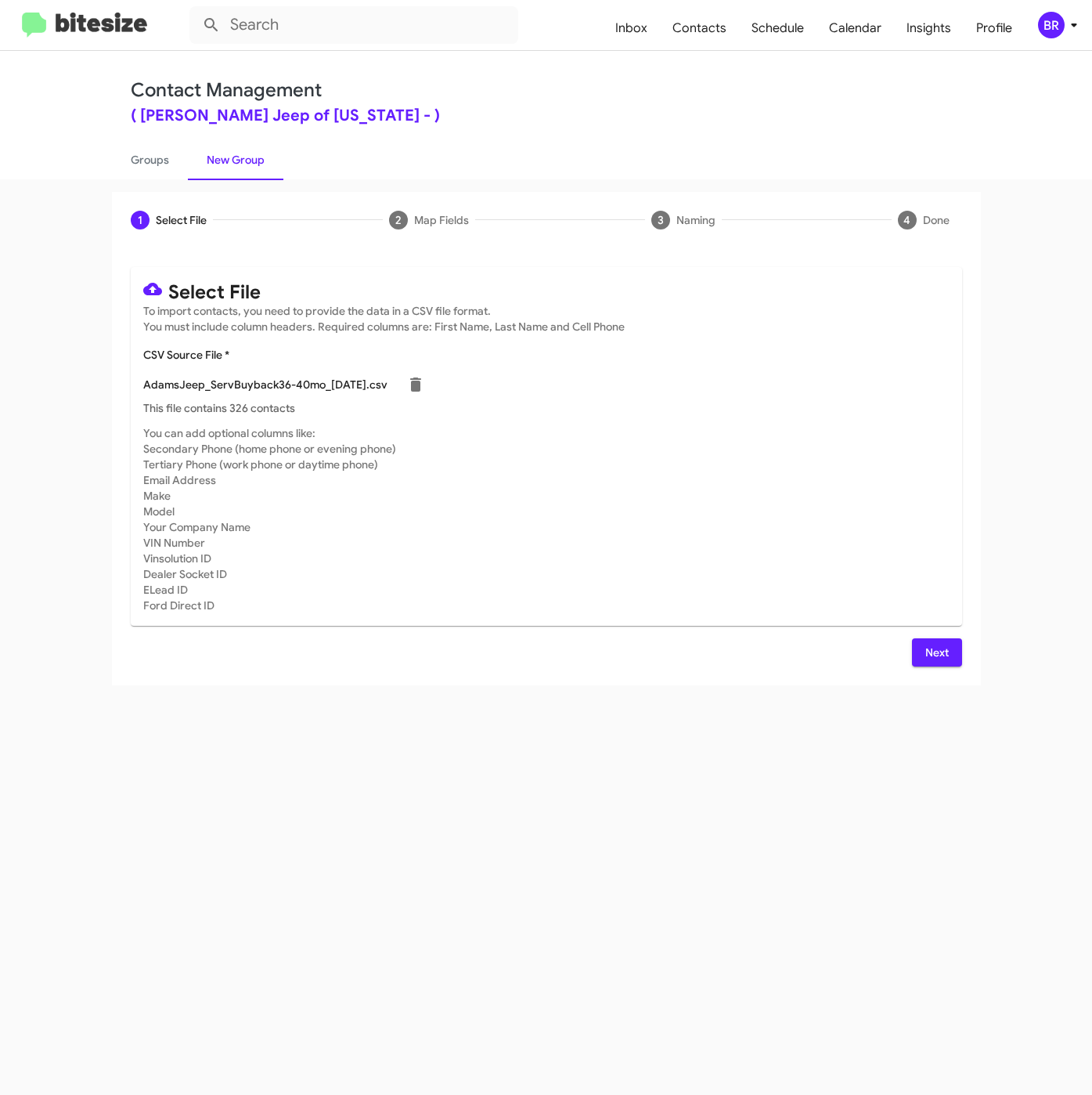
click at [930, 658] on span "Next" at bounding box center [937, 651] width 25 height 28
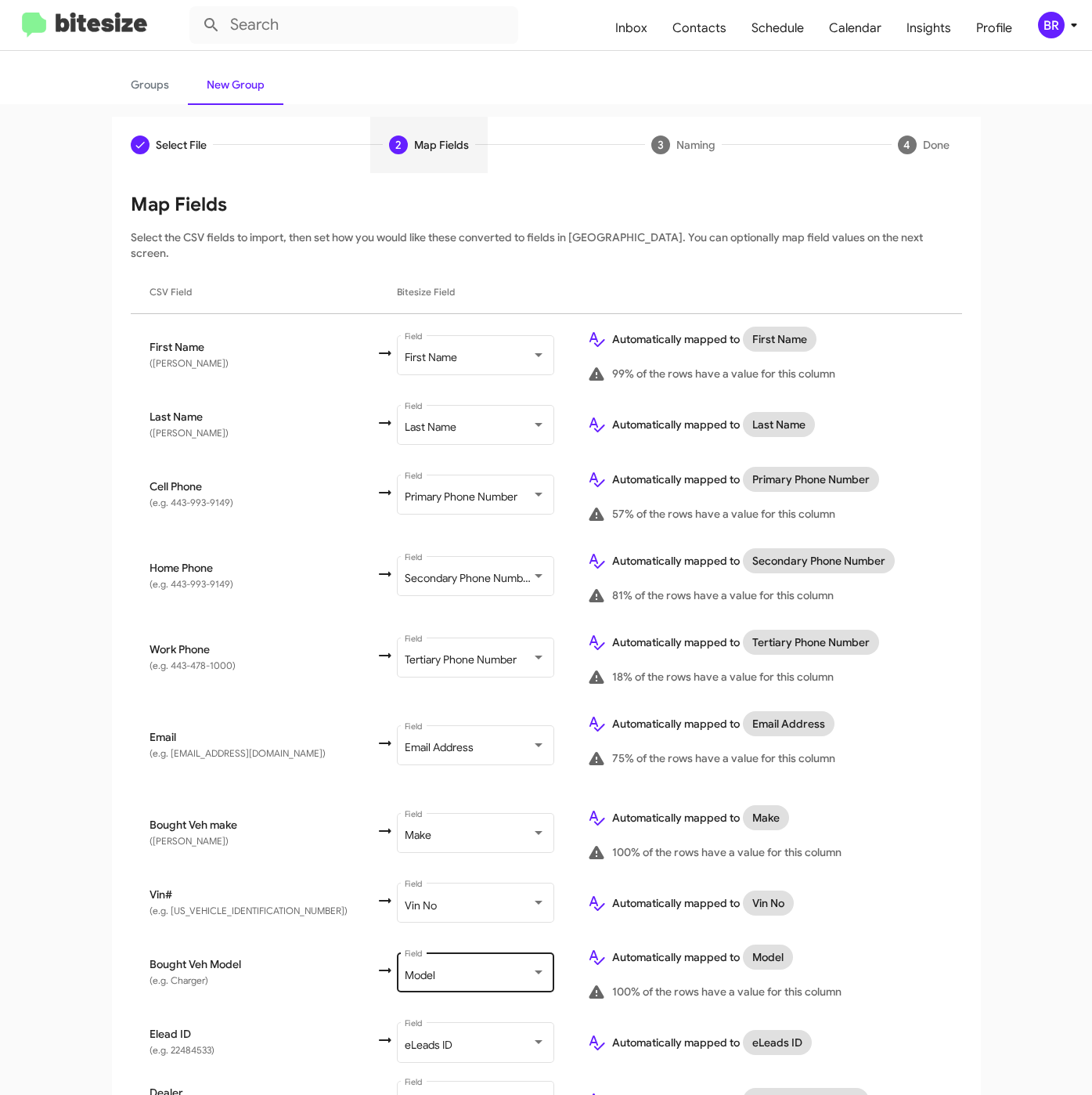
scroll to position [152, 0]
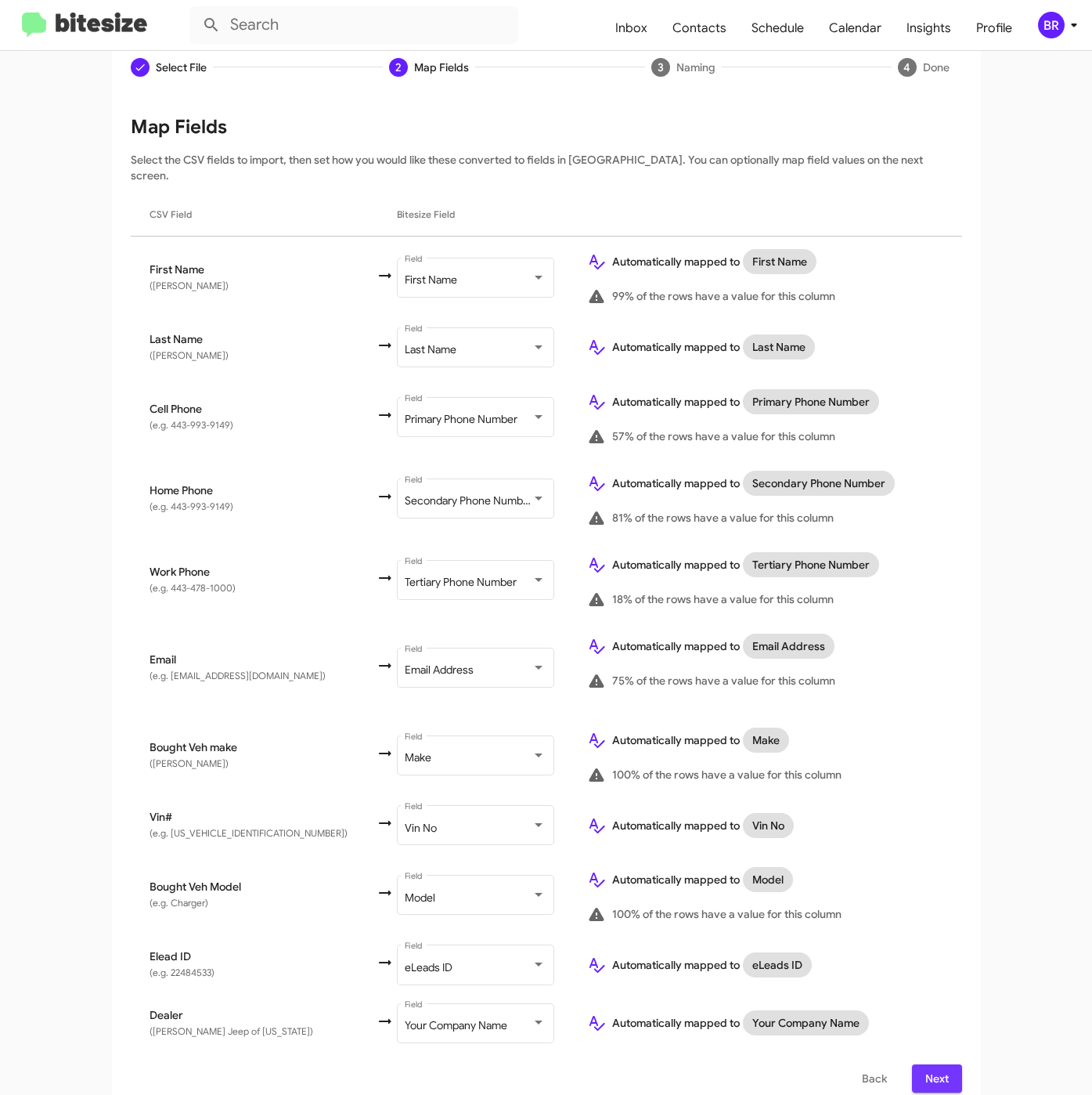
click at [925, 1064] on span "Next" at bounding box center [937, 1077] width 25 height 28
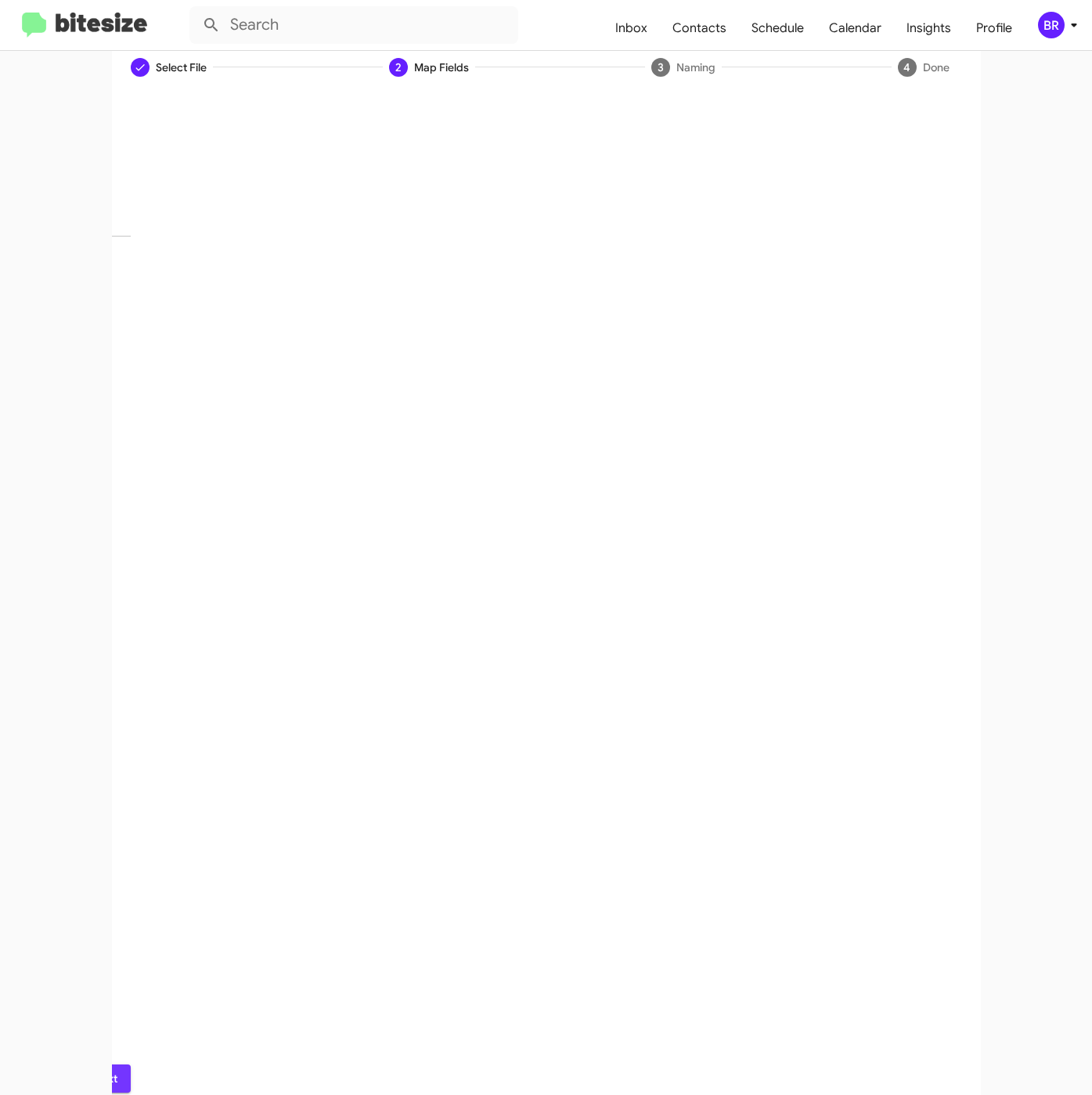
scroll to position [0, 0]
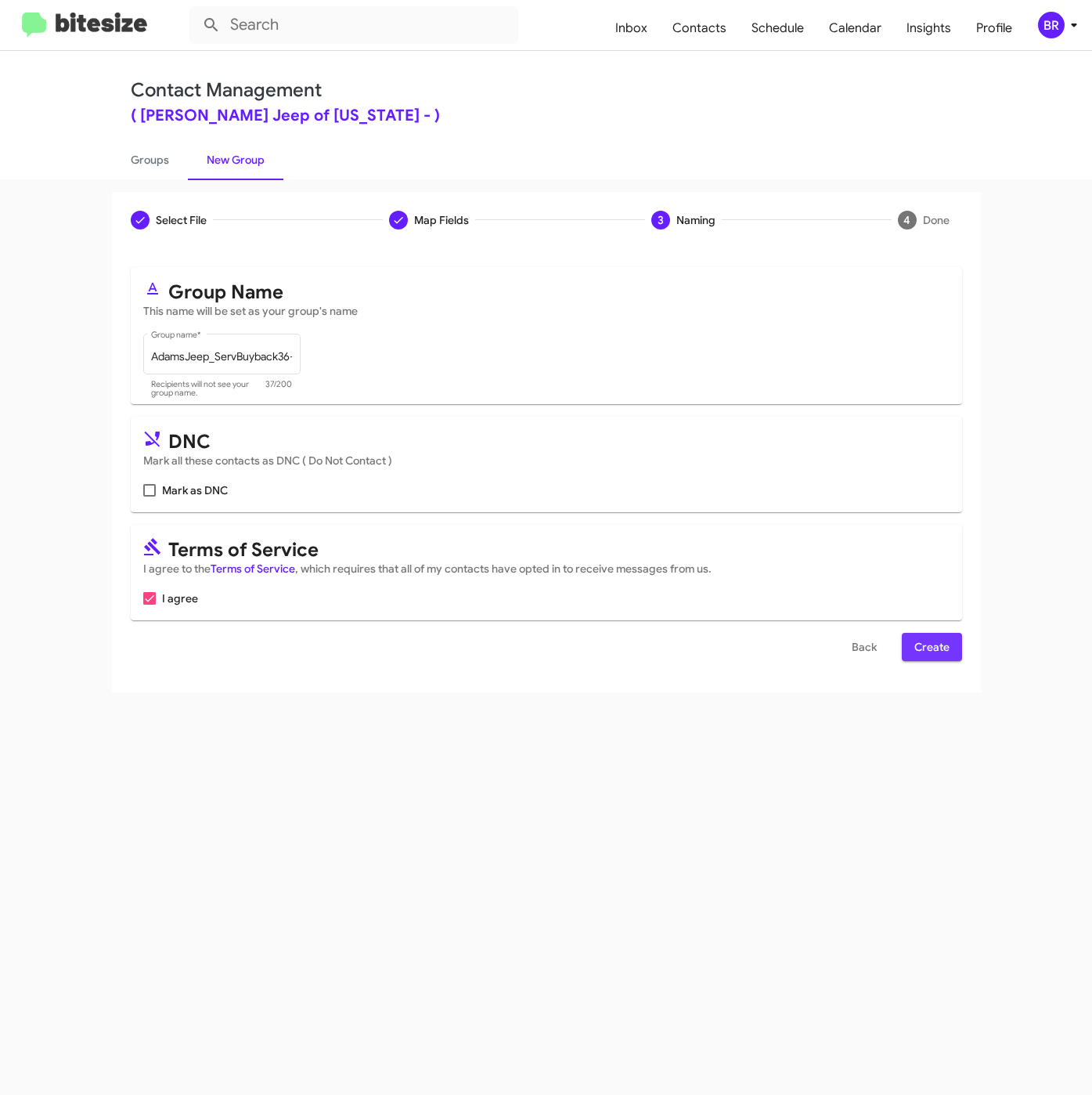
click at [937, 648] on span "Create" at bounding box center [932, 646] width 35 height 28
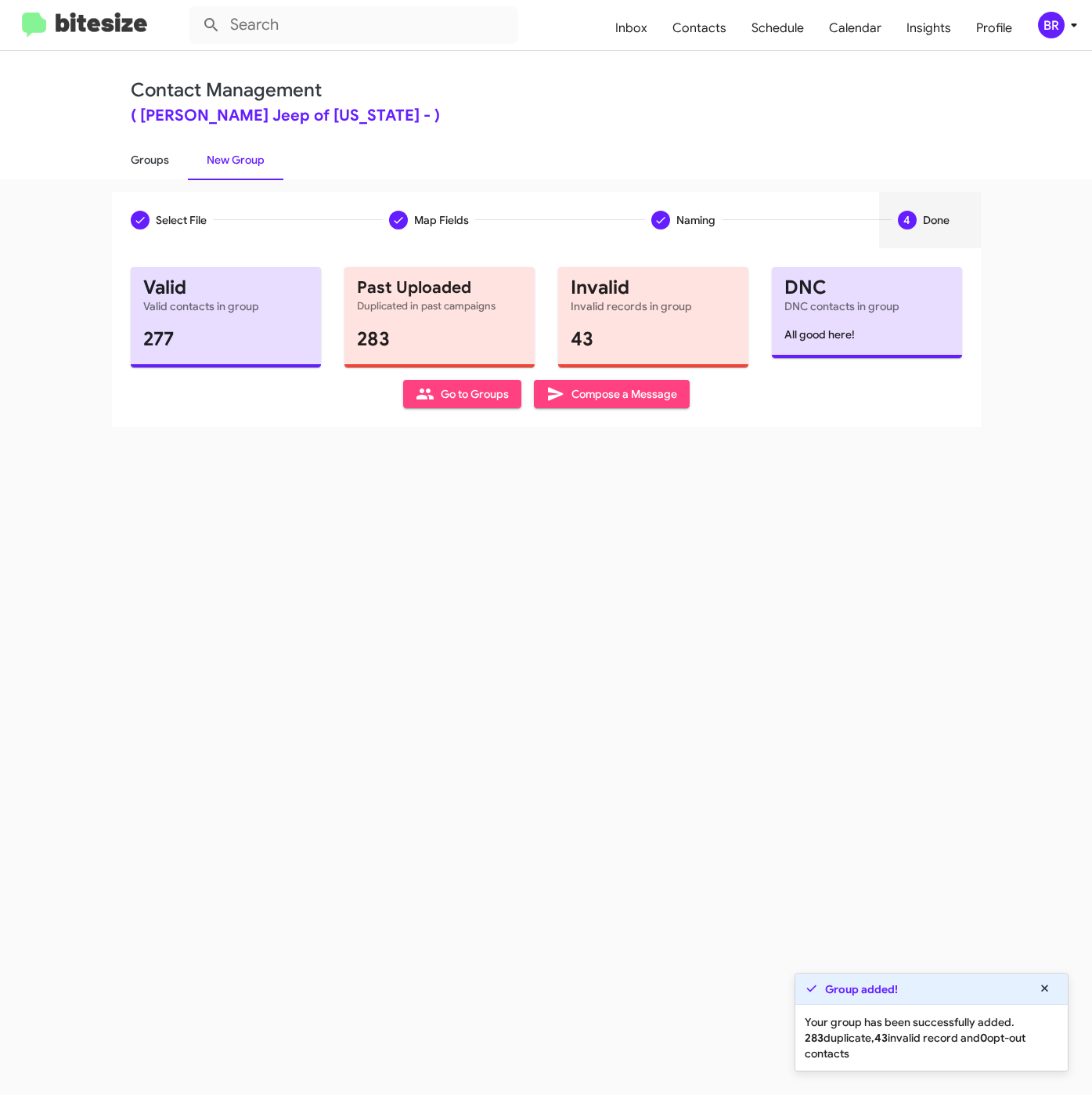
click at [141, 158] on link "Groups" at bounding box center [150, 160] width 76 height 40
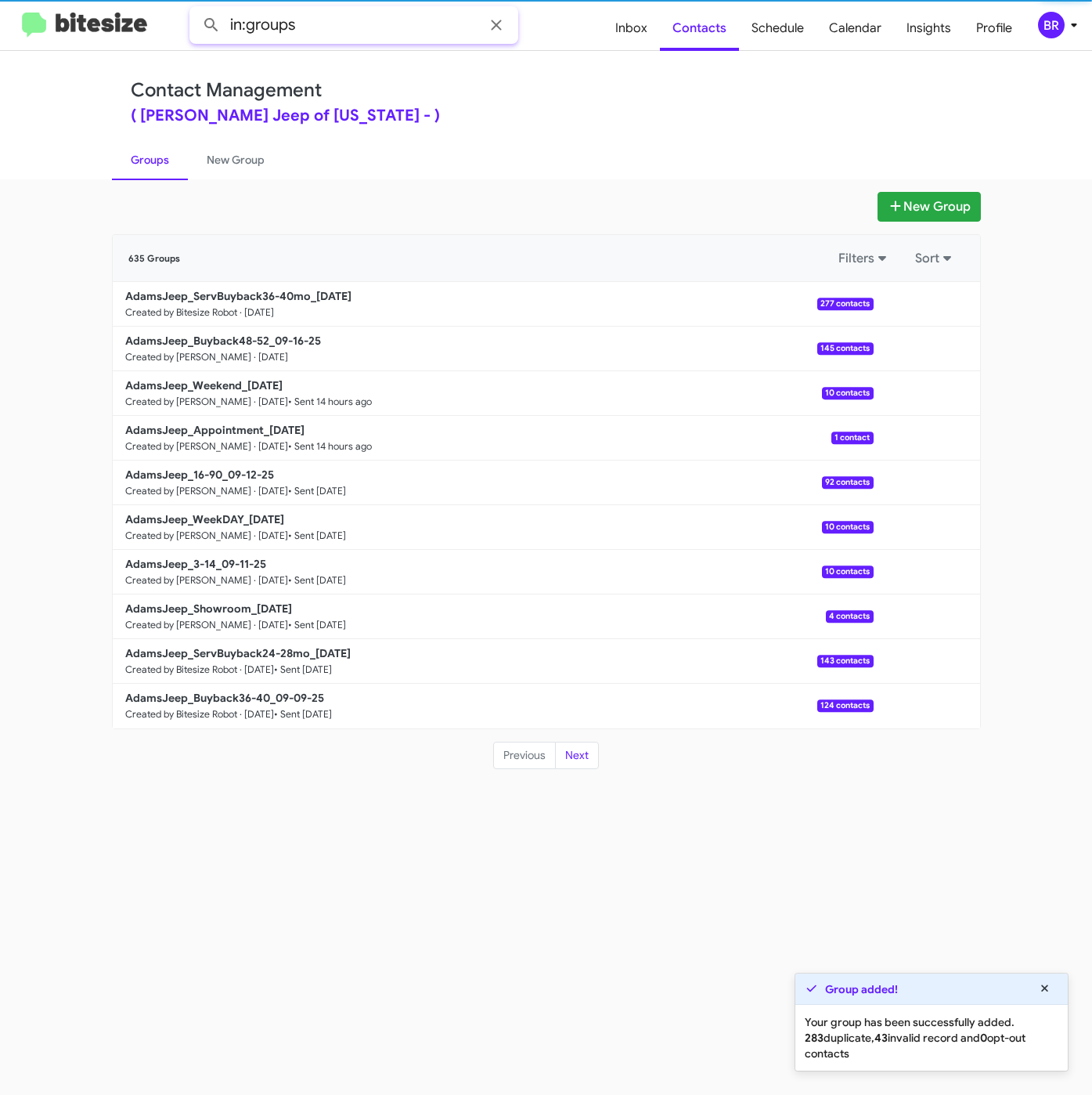
click at [376, 17] on input "in:groups" at bounding box center [353, 24] width 329 height 38
type input "in:groups 36-4"
click at [196, 9] on button at bounding box center [211, 24] width 31 height 31
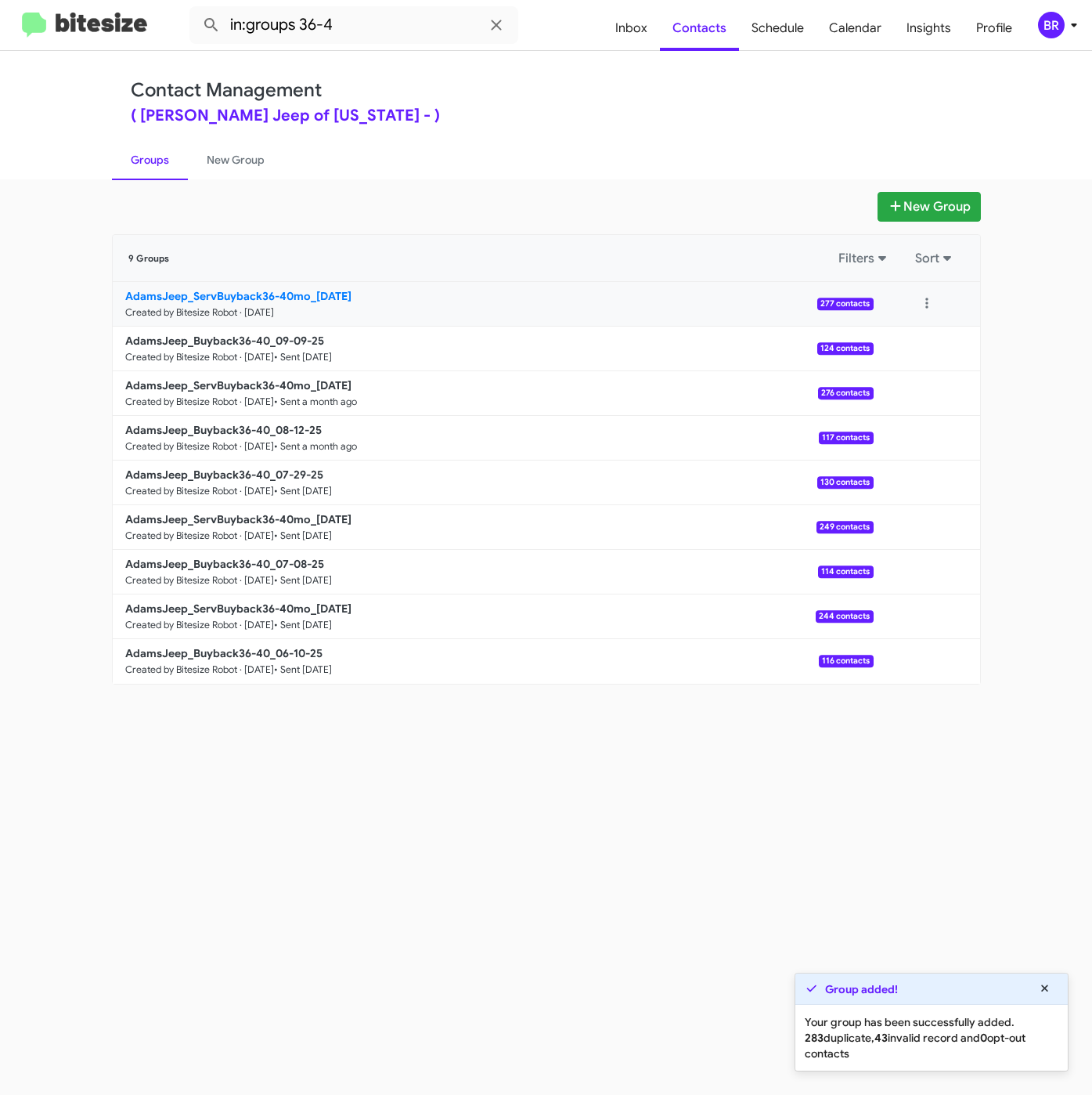
click at [287, 295] on b "AdamsJeep_ServBuyback36-40mo_[DATE]" at bounding box center [238, 295] width 226 height 14
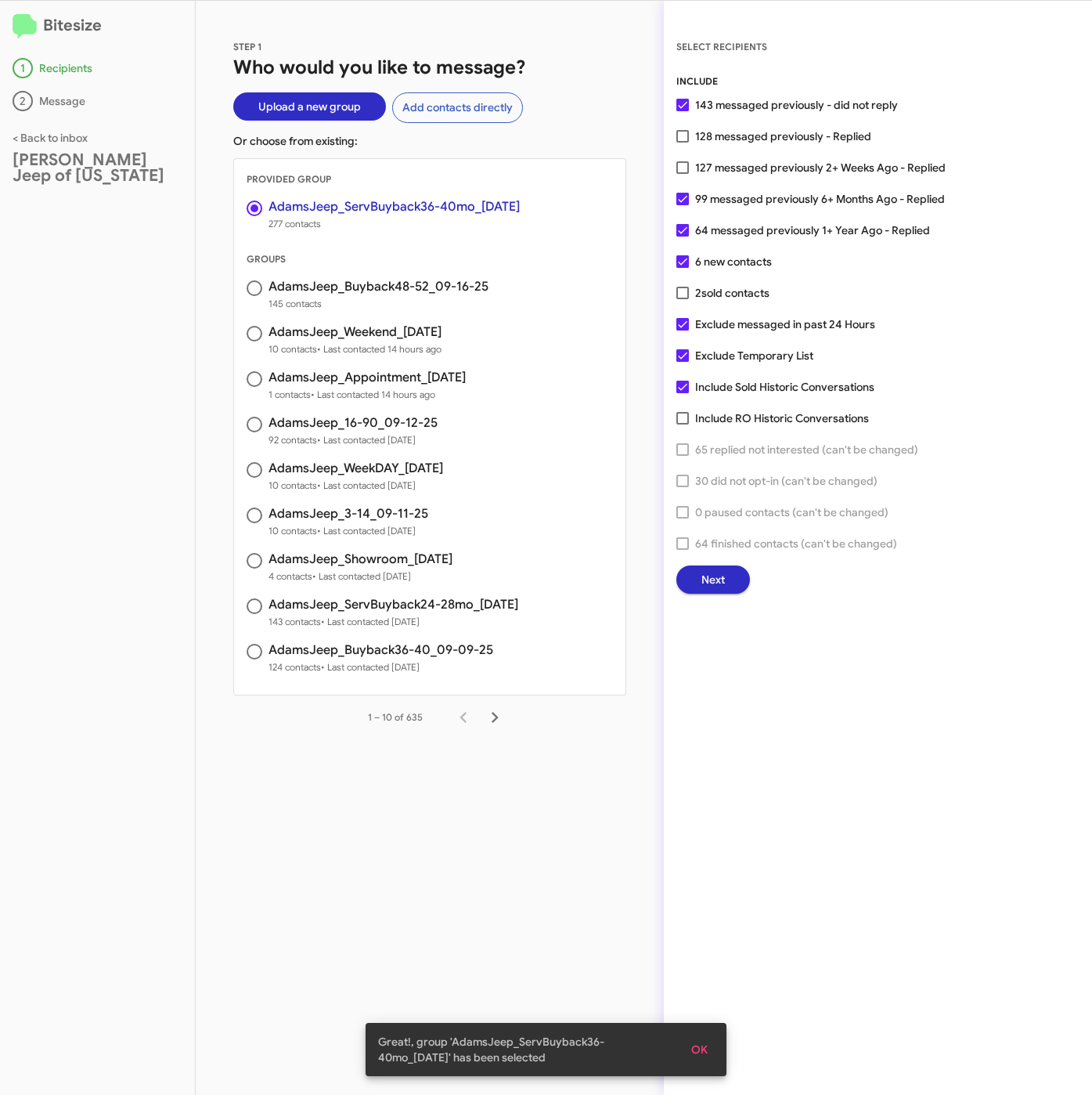
click at [729, 577] on button "Next" at bounding box center [713, 579] width 73 height 28
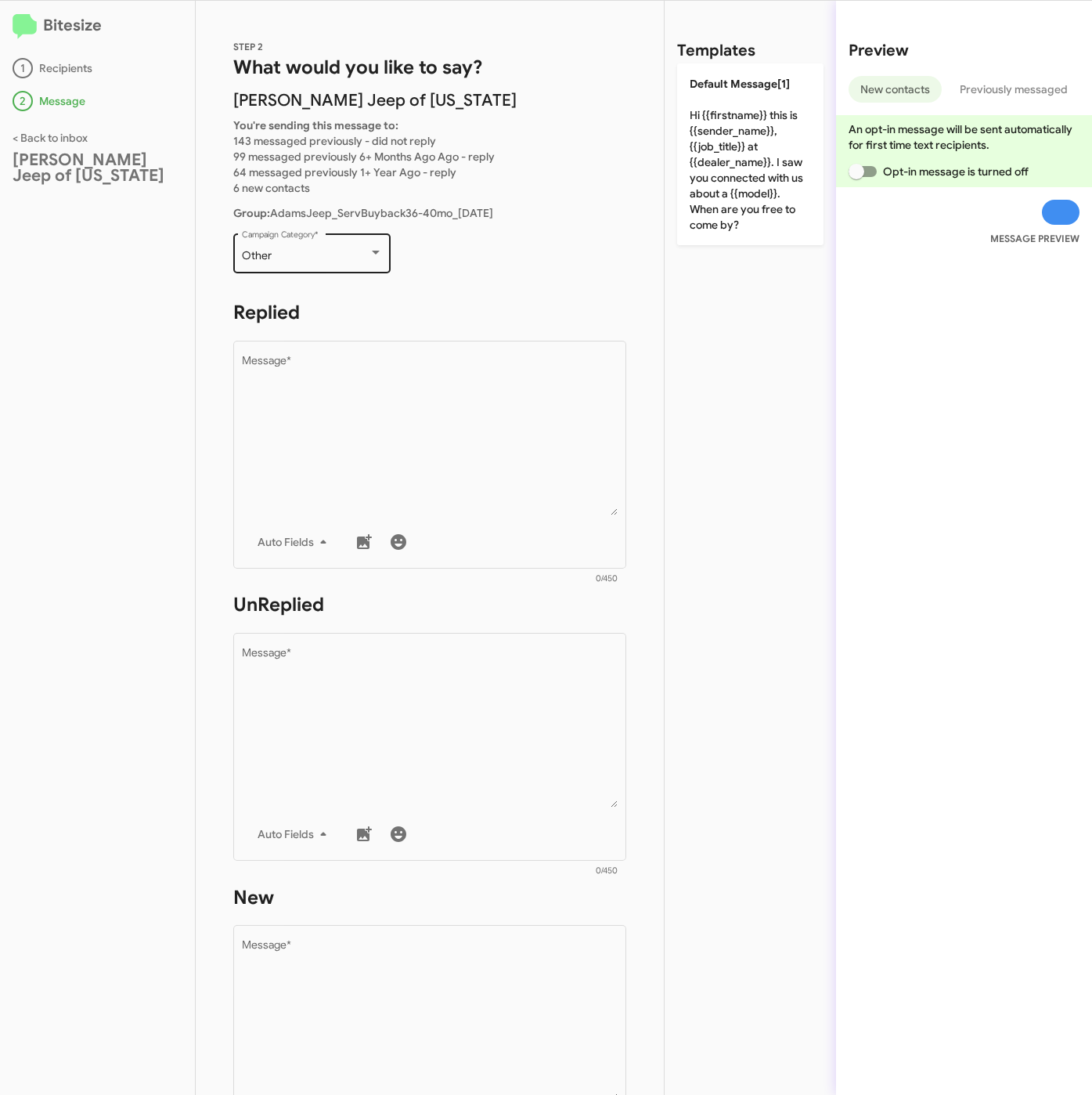
click at [355, 257] on div "Other" at bounding box center [305, 256] width 127 height 13
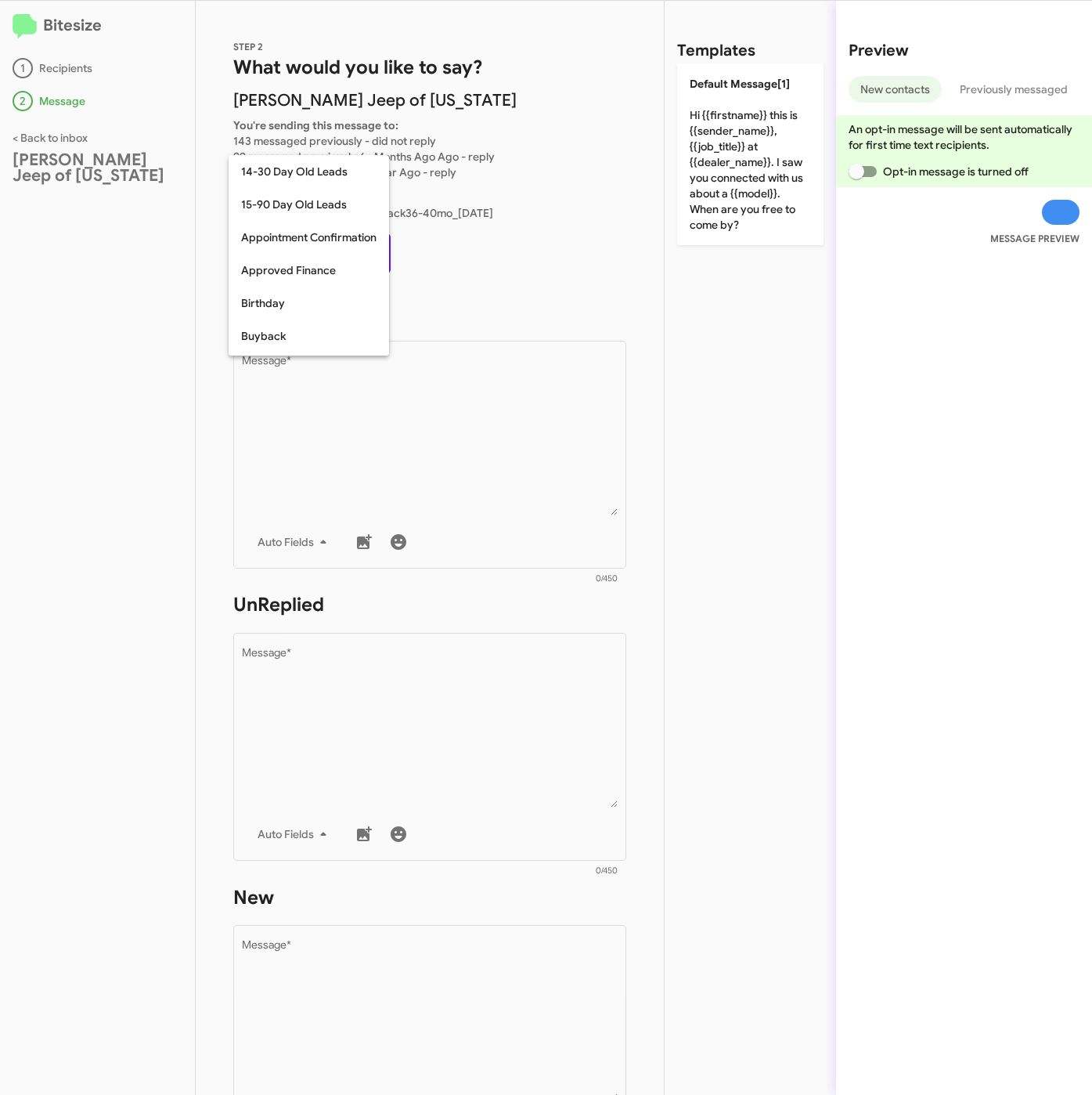
scroll to position [343, 0]
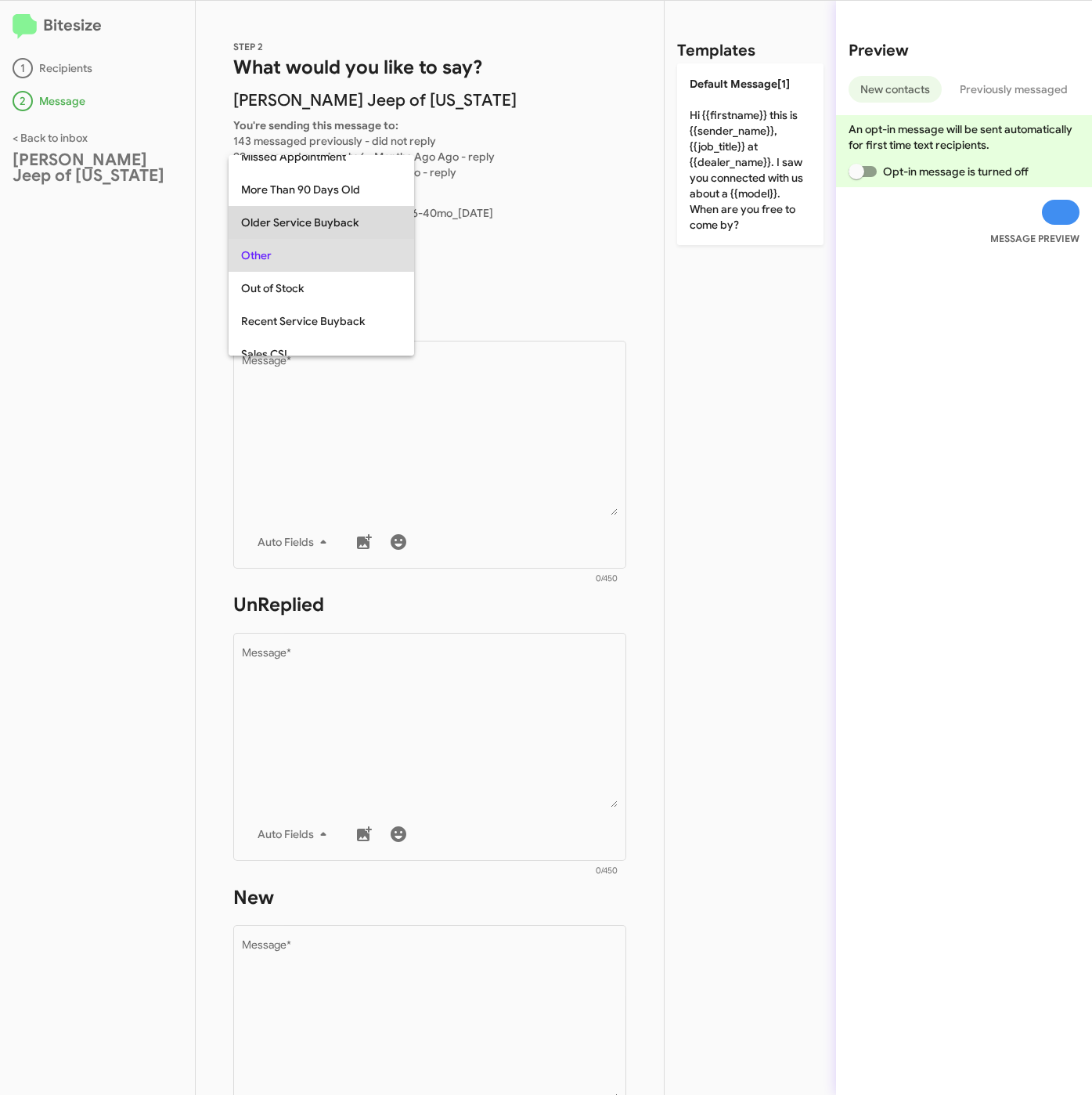
click at [300, 209] on span "Older Service Buyback" at bounding box center [321, 222] width 161 height 33
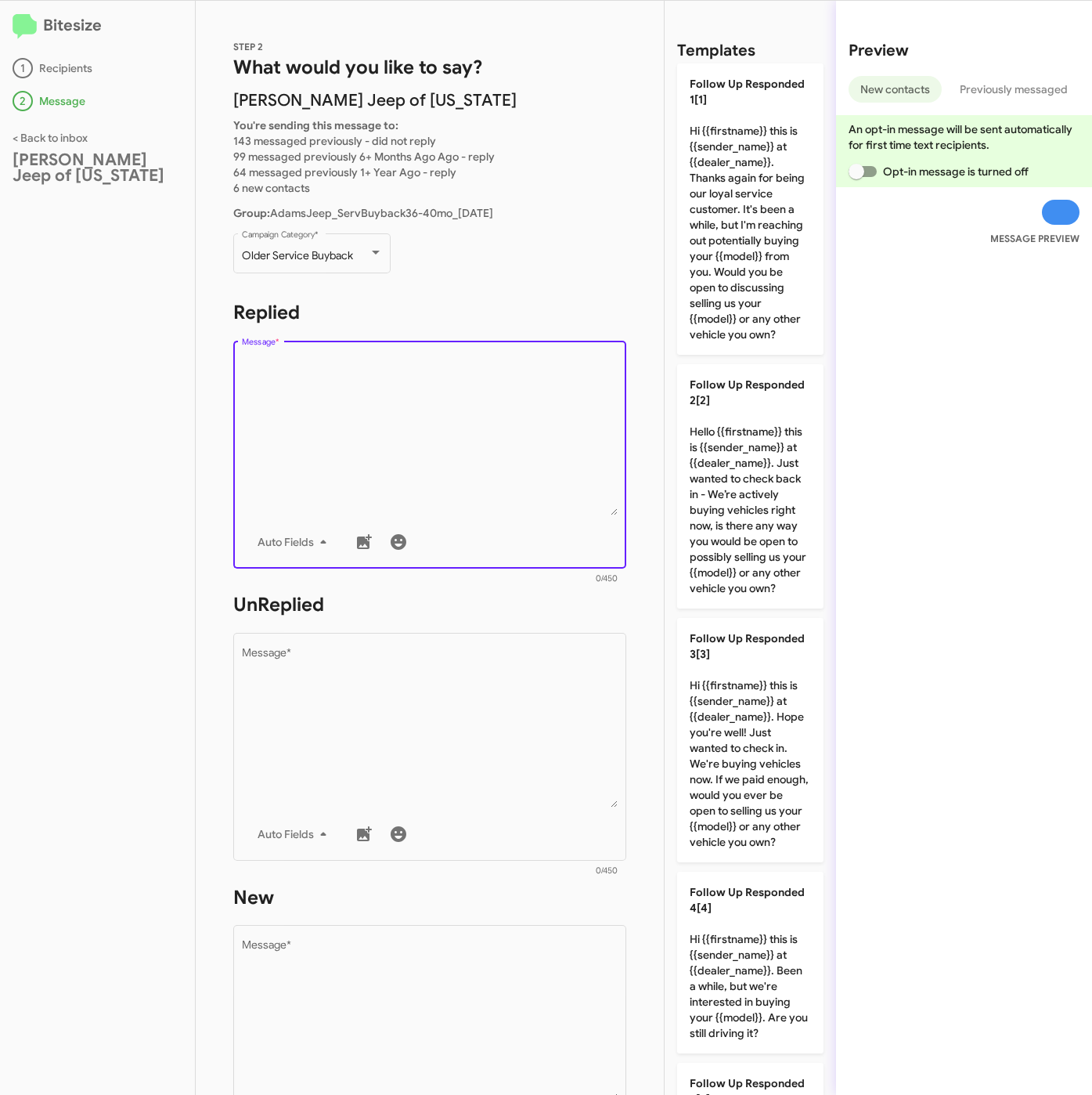
click at [454, 422] on textarea "Message *" at bounding box center [431, 435] width 377 height 160
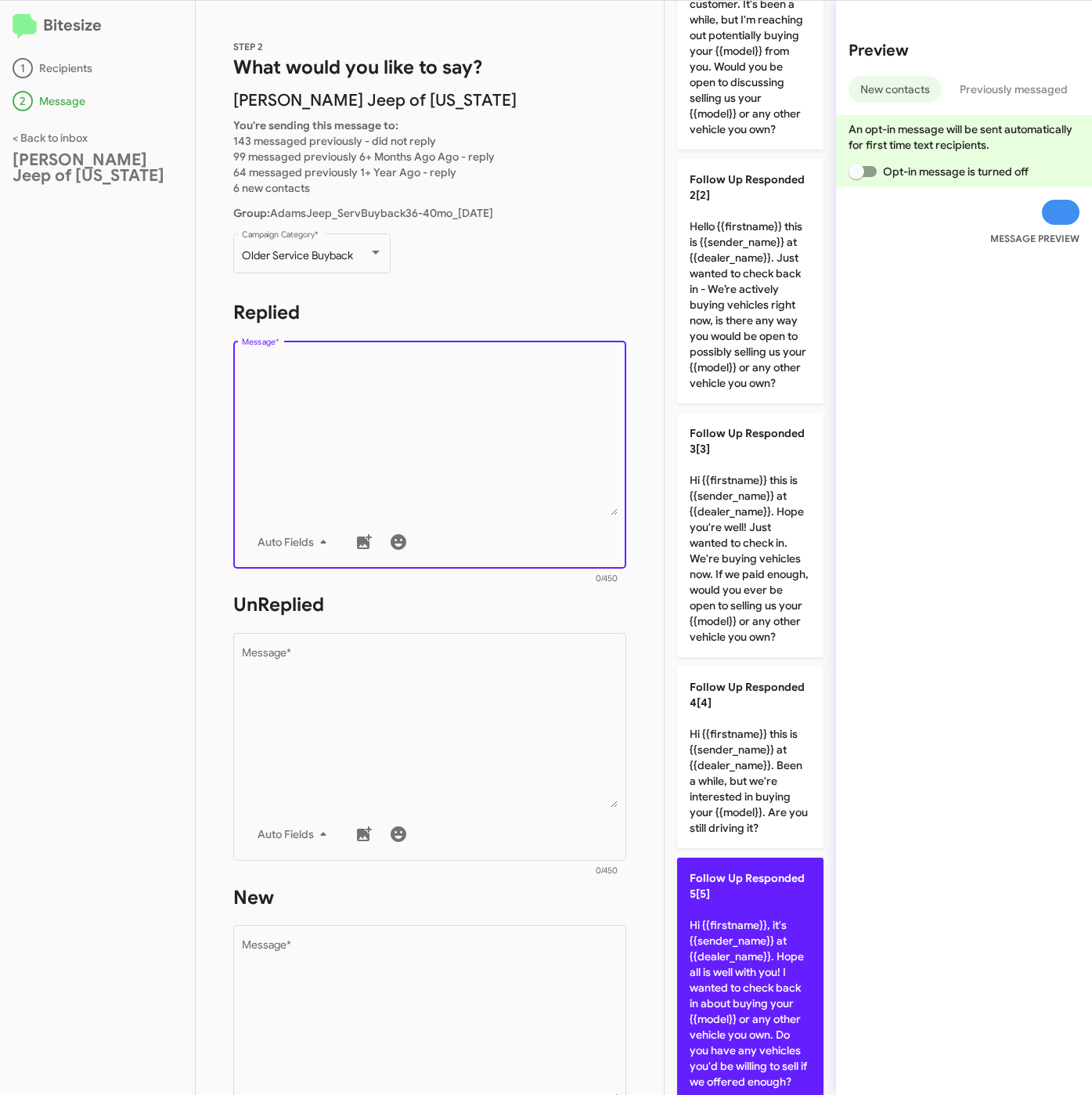
scroll to position [587, 0]
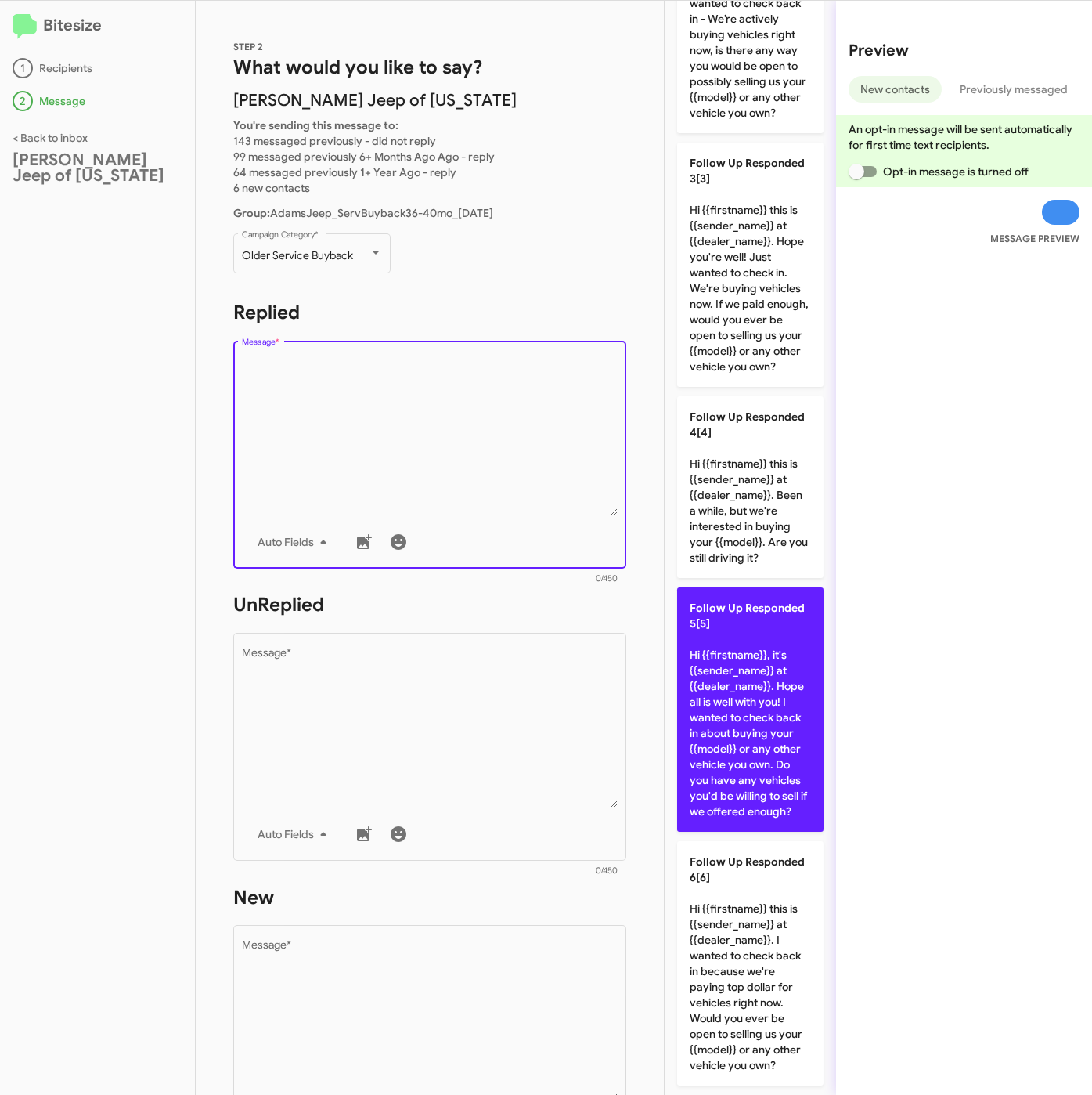
click at [756, 768] on p "Follow Up Responded 5[5] Hi {{firstname}}, it's {{sender_name}} at {{dealer_nam…" at bounding box center [750, 710] width 146 height 244
type textarea "Hi {{firstname}}, it's {{sender_name}} at {{dealer_name}}. Hope all is well wit…"
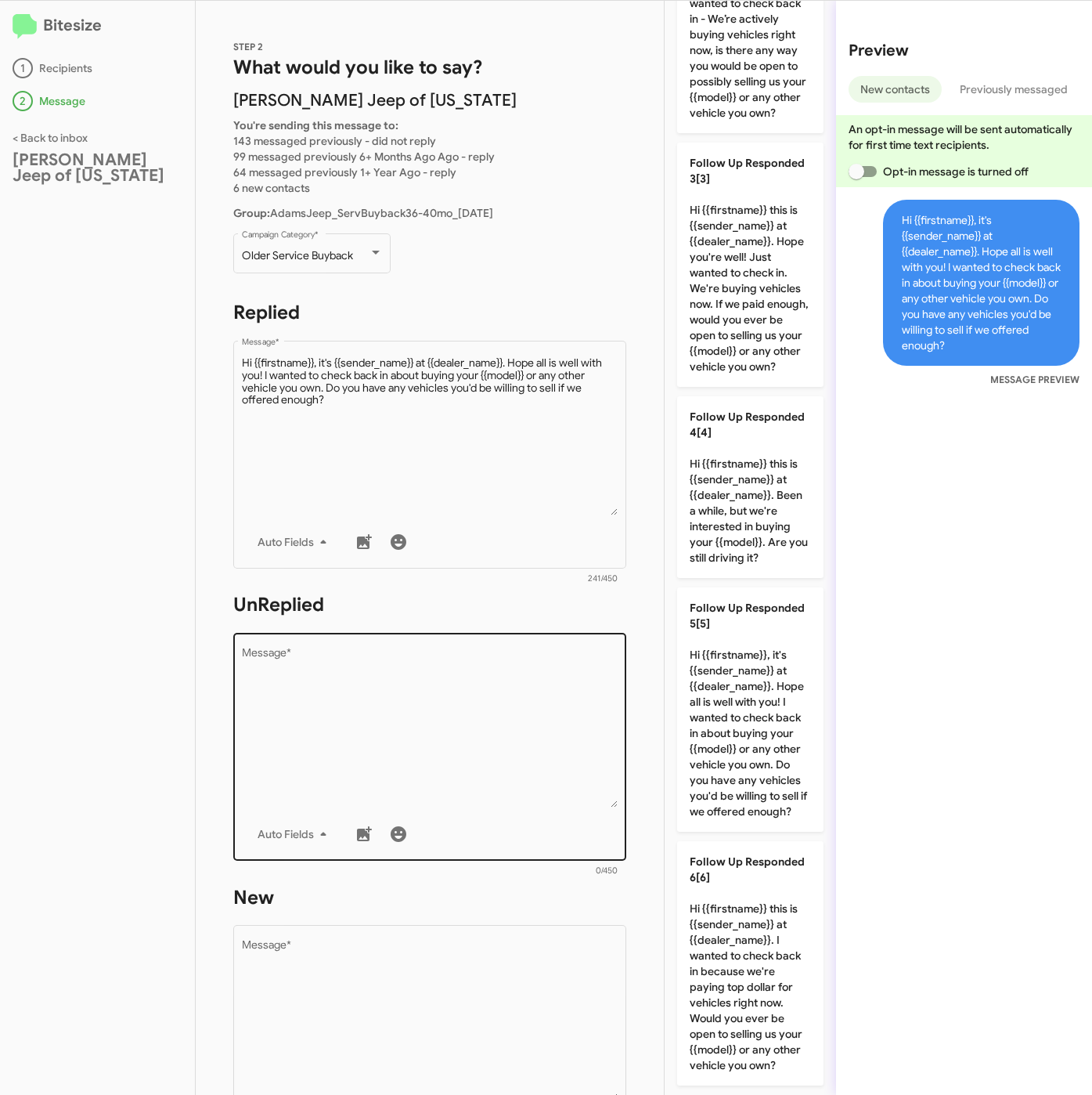
click at [503, 783] on textarea "Message *" at bounding box center [431, 727] width 377 height 160
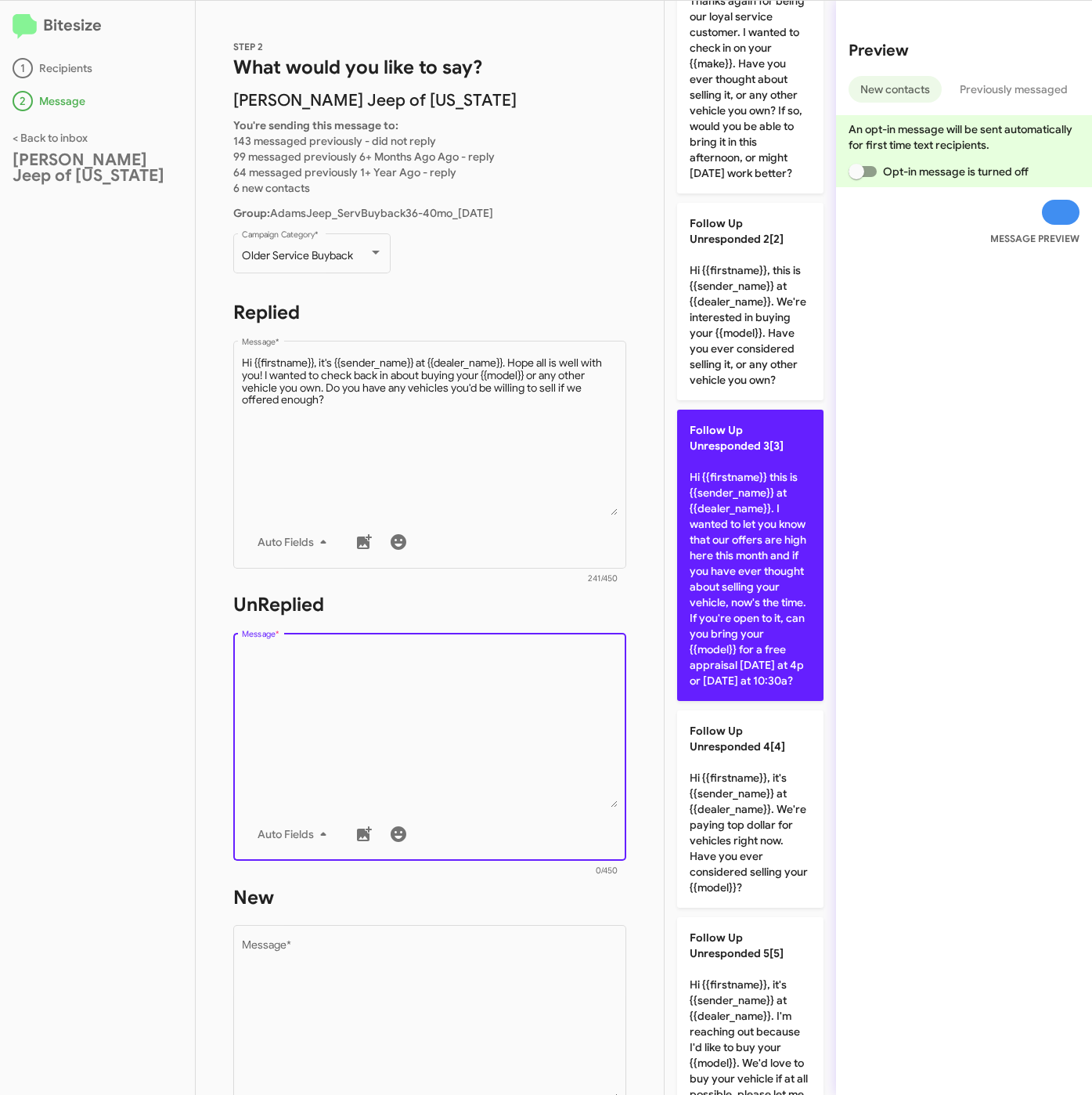
scroll to position [0, 0]
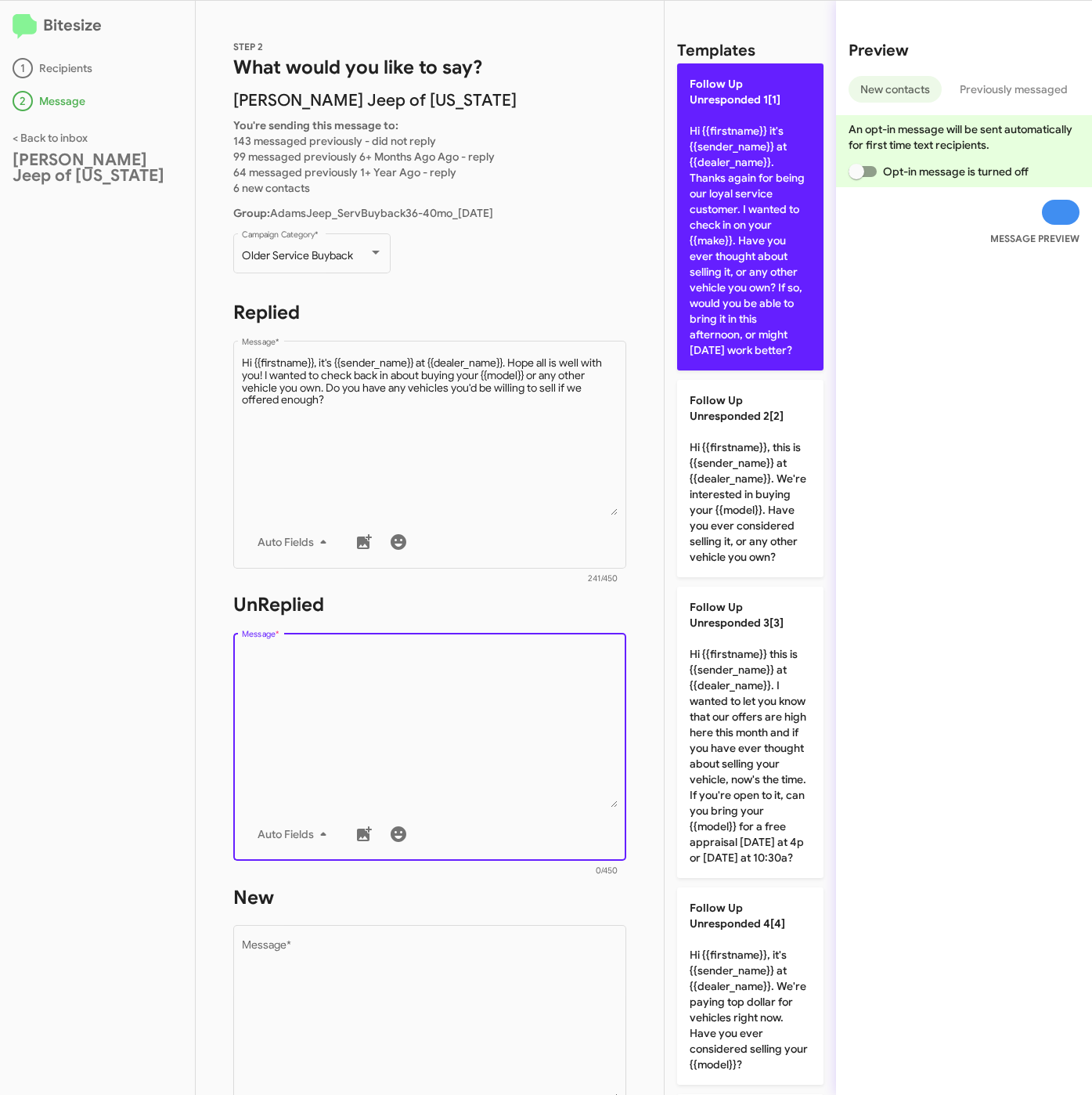
click at [726, 258] on p "Follow Up Unresponded 1[1] Hi {{firstname}} it's {{sender_name}} at {{dealer_na…" at bounding box center [750, 216] width 146 height 307
type textarea "Hi {{firstname}} it's {{sender_name}} at {{dealer_name}}. Thanks again for bein…"
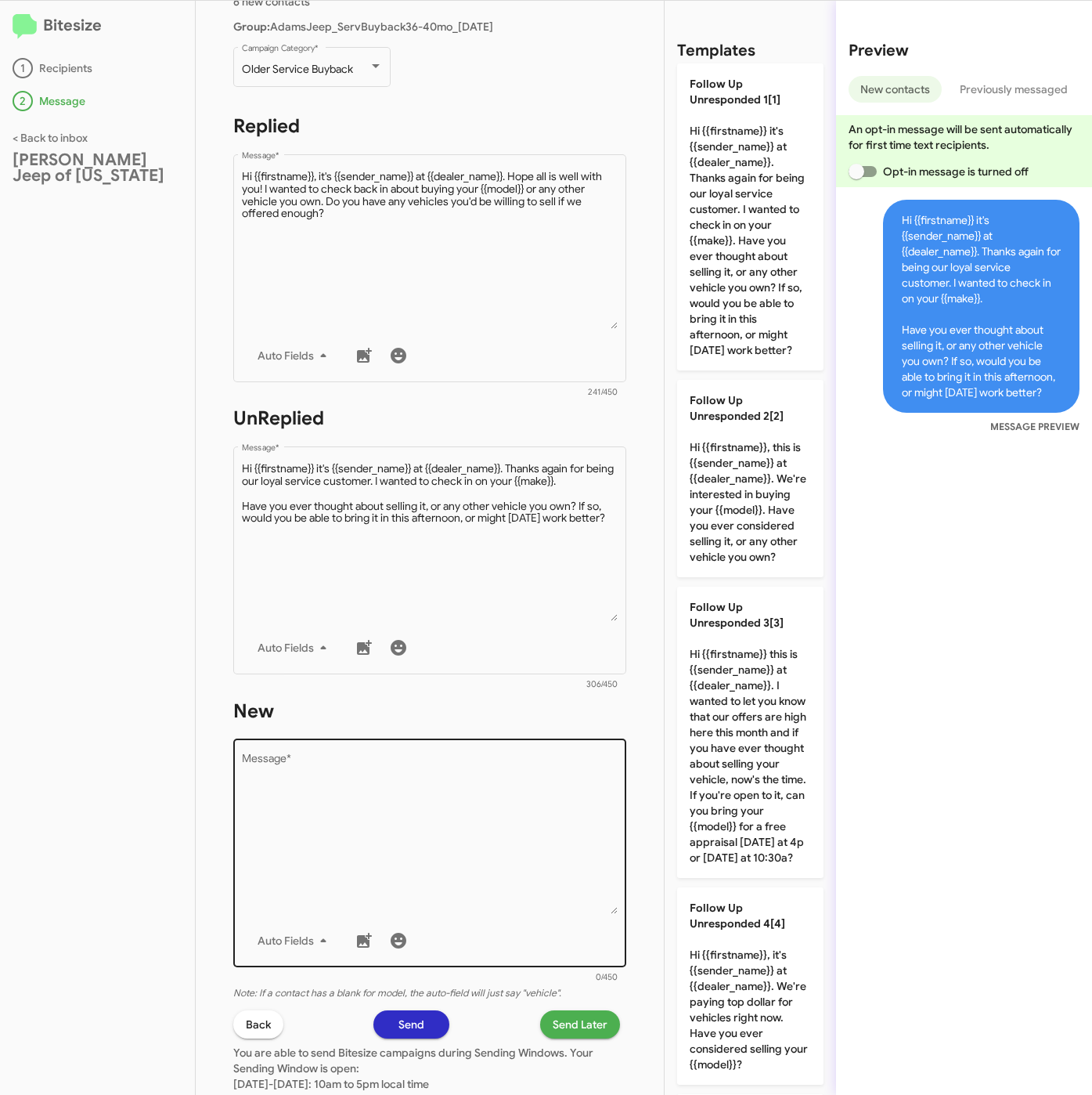
scroll to position [353, 0]
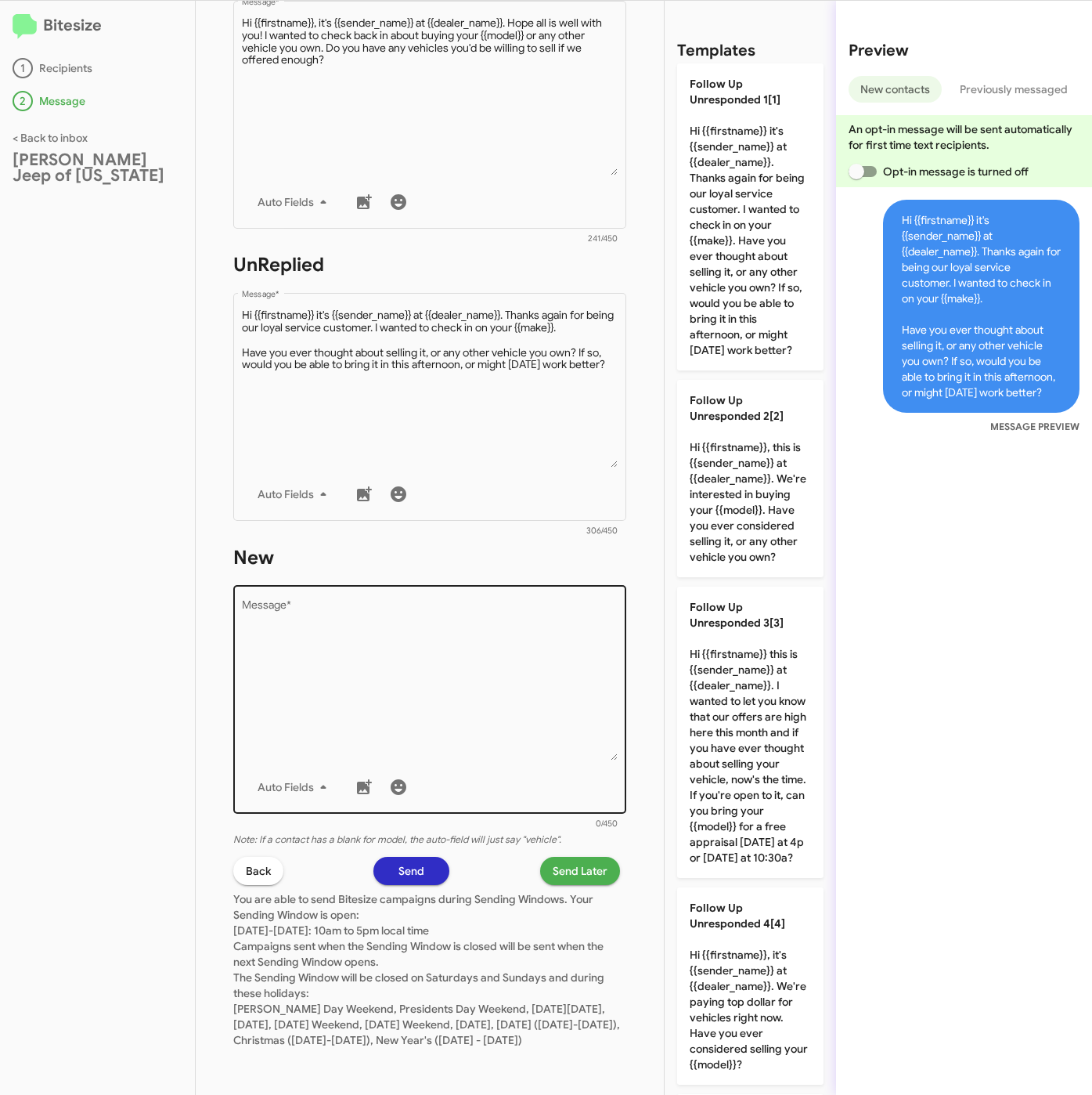
drag, startPoint x: 485, startPoint y: 681, endPoint x: 606, endPoint y: 571, distance: 163.5
click at [487, 680] on textarea "Message *" at bounding box center [431, 681] width 377 height 160
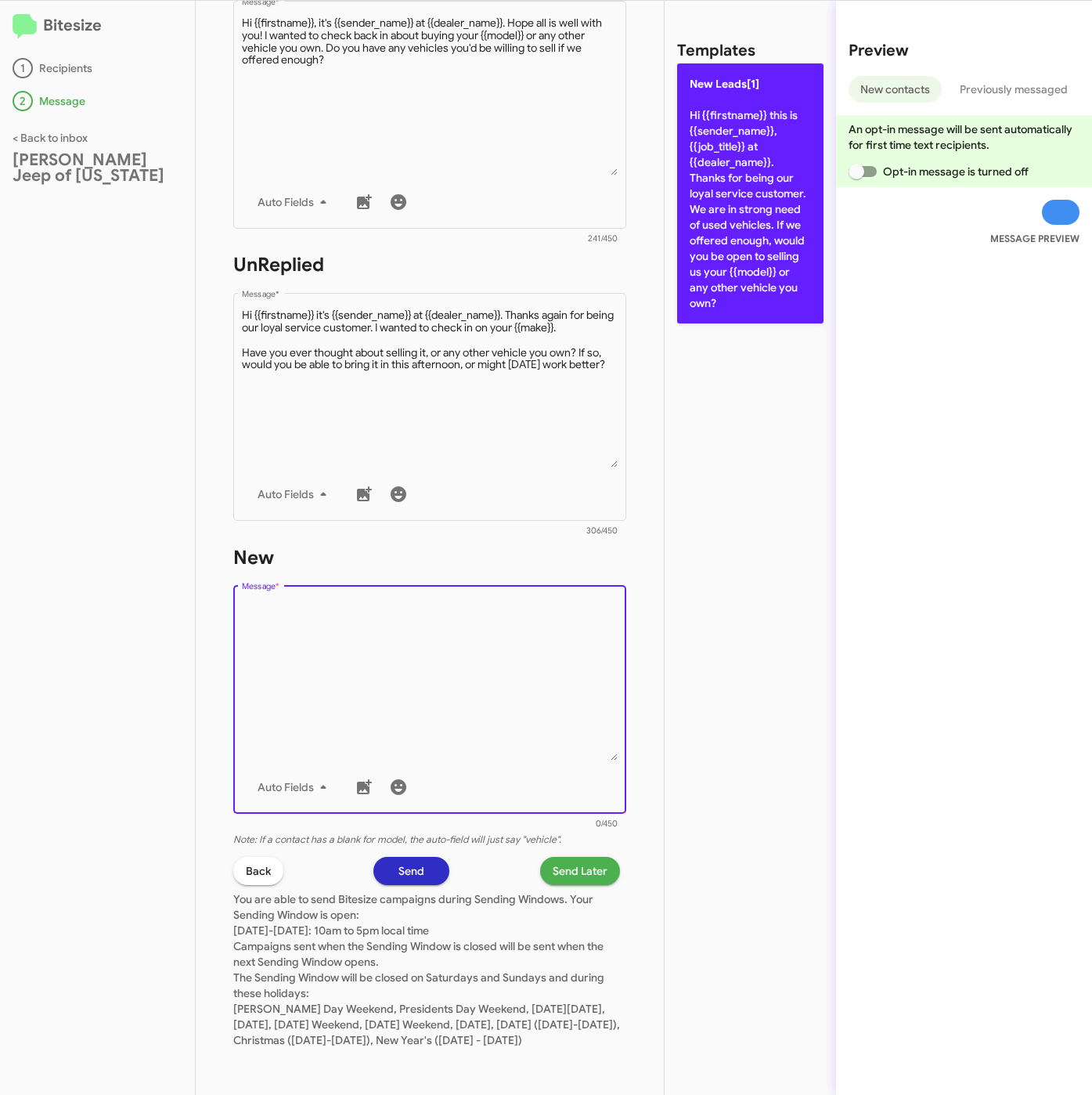
click at [730, 270] on p "New Leads[1] Hi {{firstname}} this is {{sender_name}}, {{job_title}} at {{deale…" at bounding box center [750, 193] width 146 height 260
type textarea "Hi {{firstname}} this is {{sender_name}}, {{job_title}} at {{dealer_name}}. Tha…"
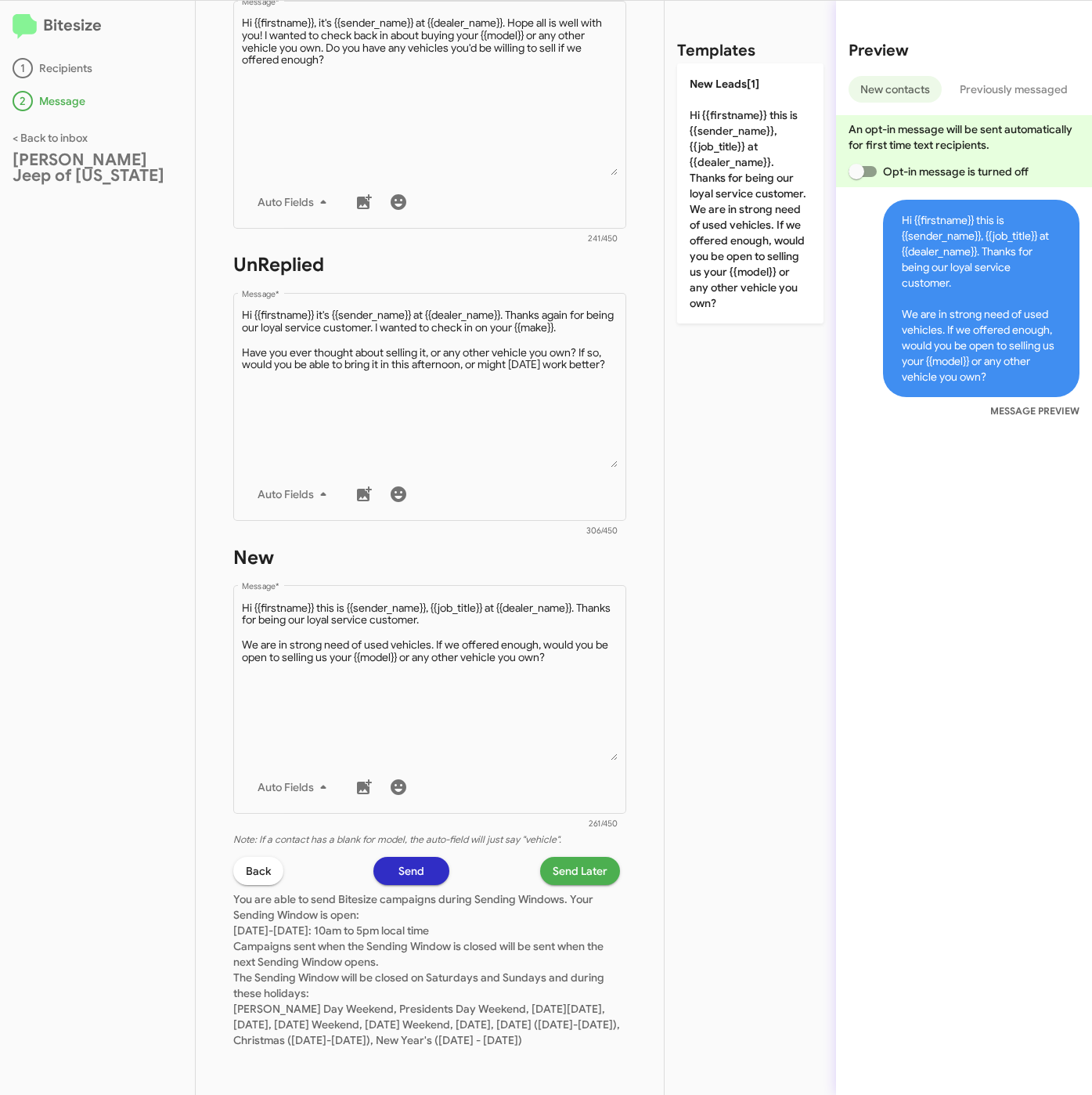
click at [571, 858] on span "Send Later" at bounding box center [580, 870] width 55 height 28
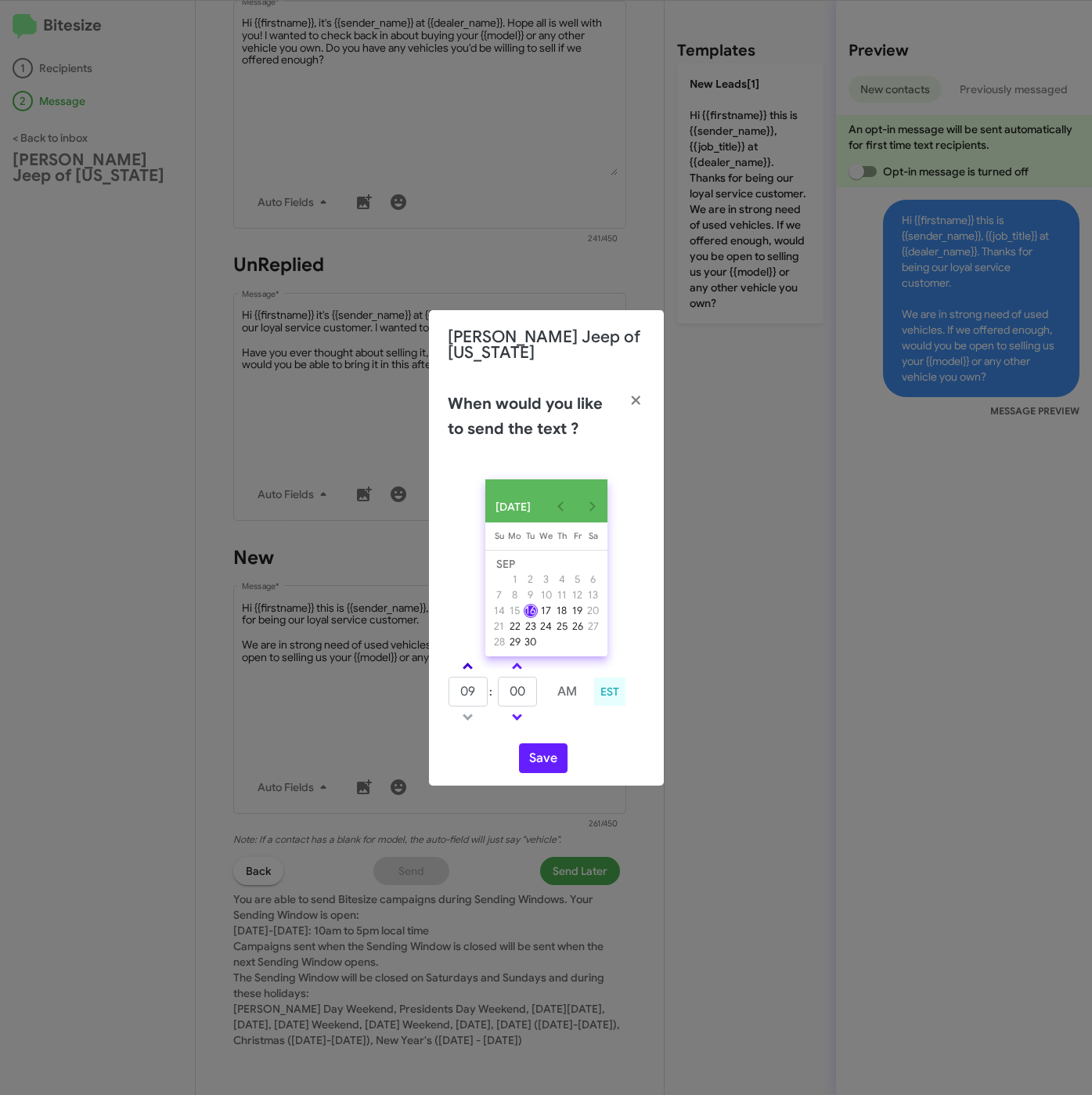
click at [473, 657] on link at bounding box center [468, 666] width 28 height 18
type input "11"
drag, startPoint x: 515, startPoint y: 692, endPoint x: 501, endPoint y: 691, distance: 14.0
click at [501, 691] on input "00" at bounding box center [517, 691] width 40 height 29
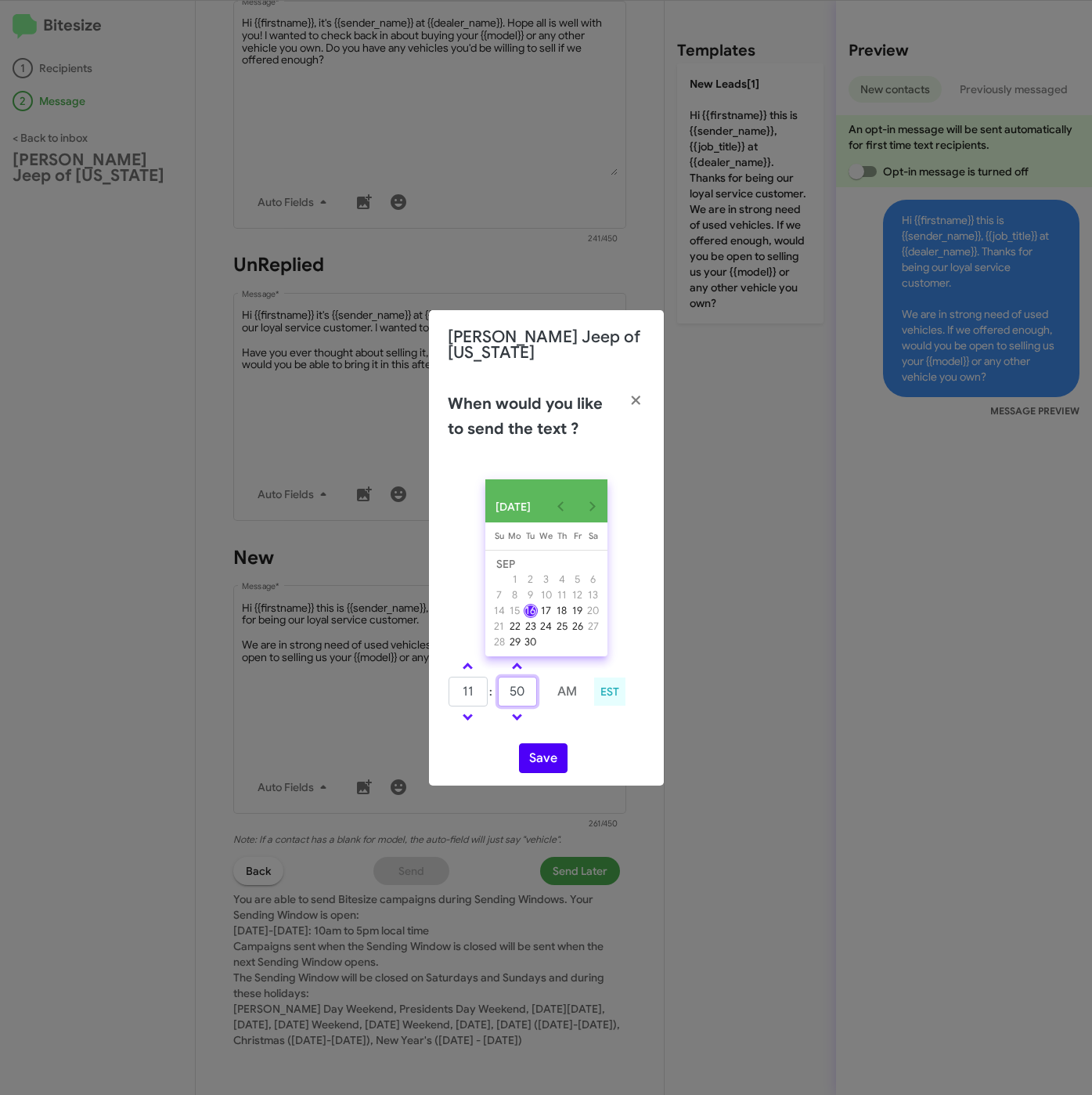
type input "50"
click at [540, 747] on button "Save" at bounding box center [543, 757] width 49 height 29
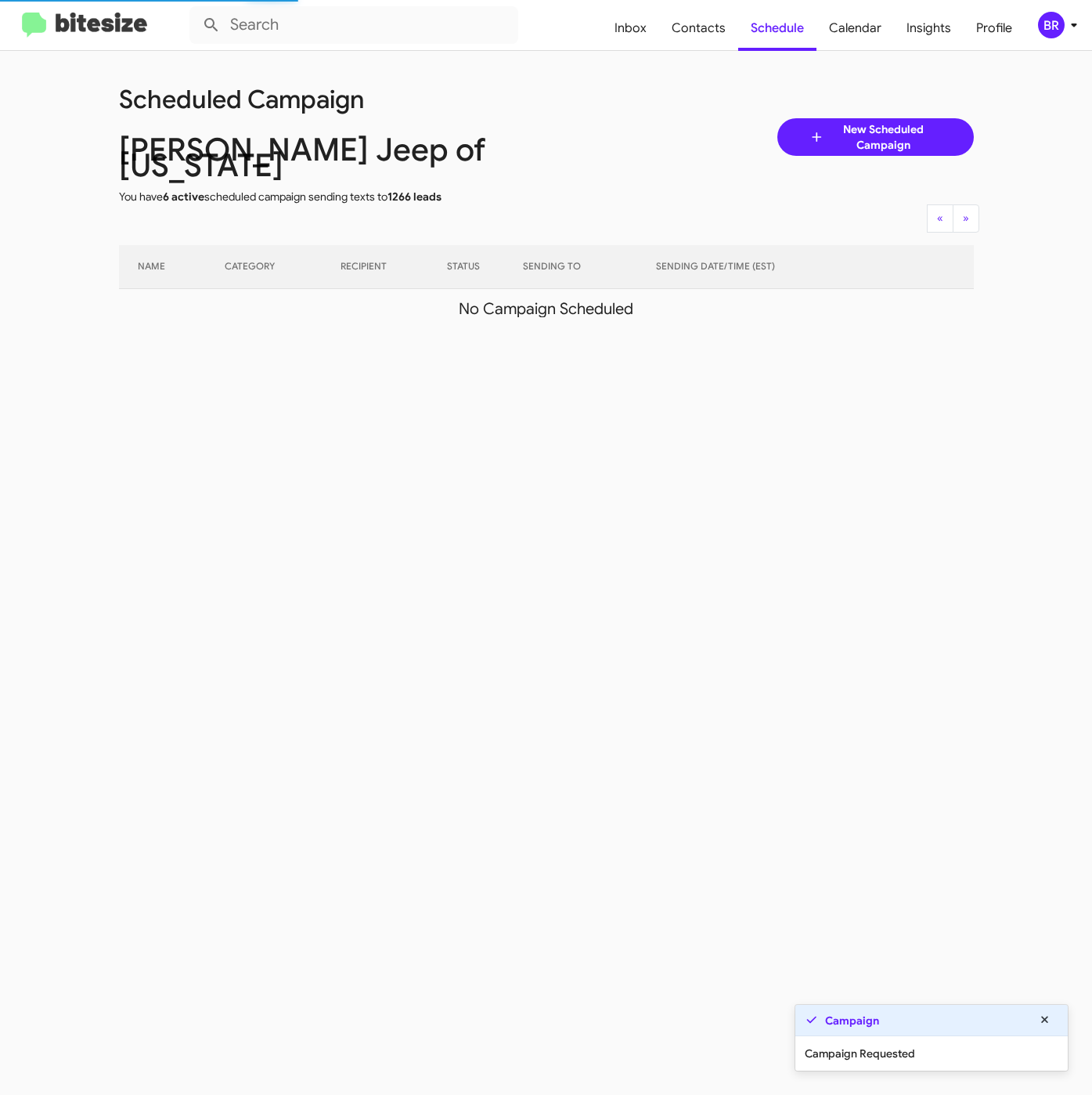
click at [1063, 24] on div "BR" at bounding box center [1052, 25] width 27 height 27
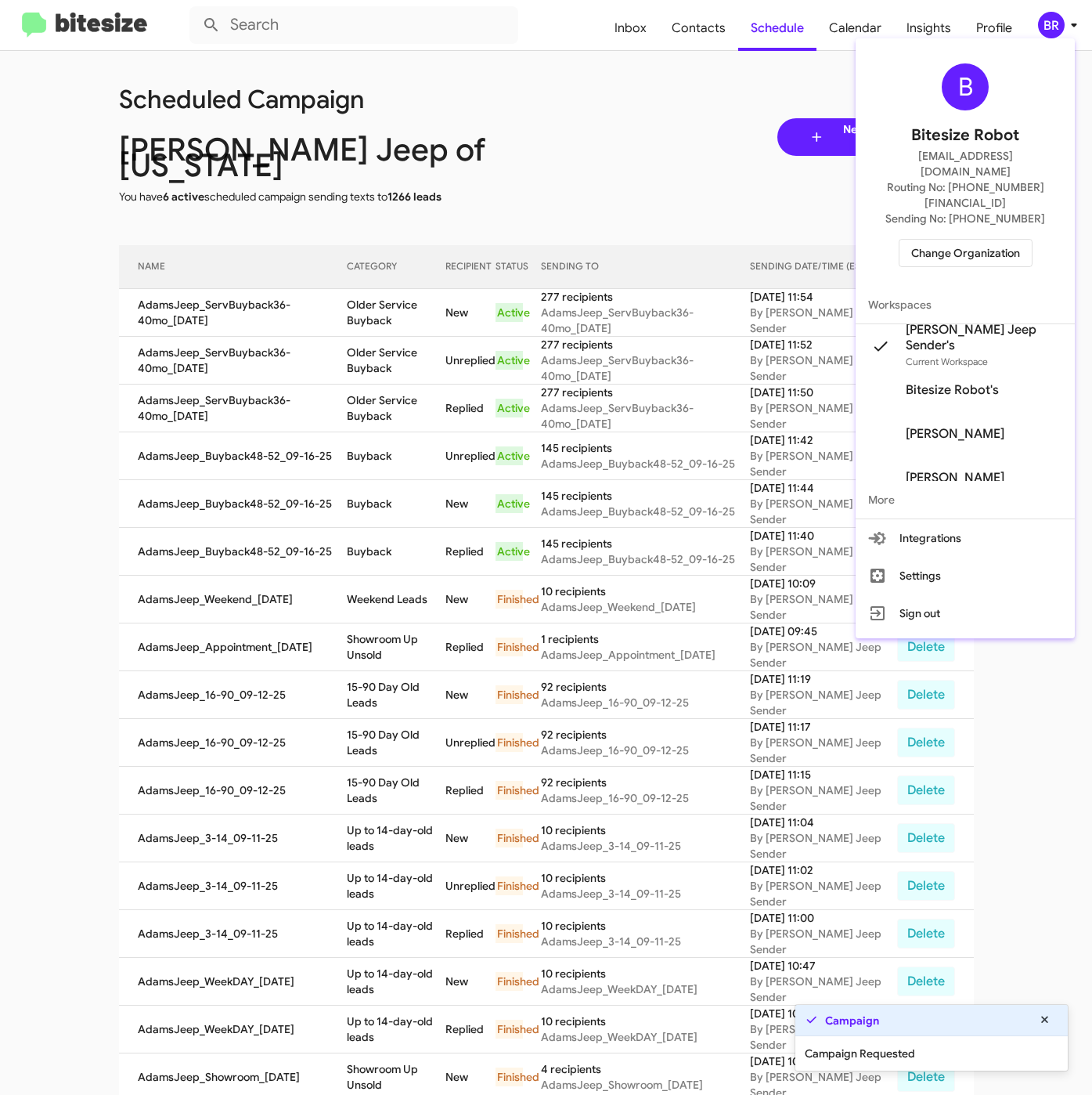
click at [326, 290] on div at bounding box center [546, 547] width 1092 height 1095
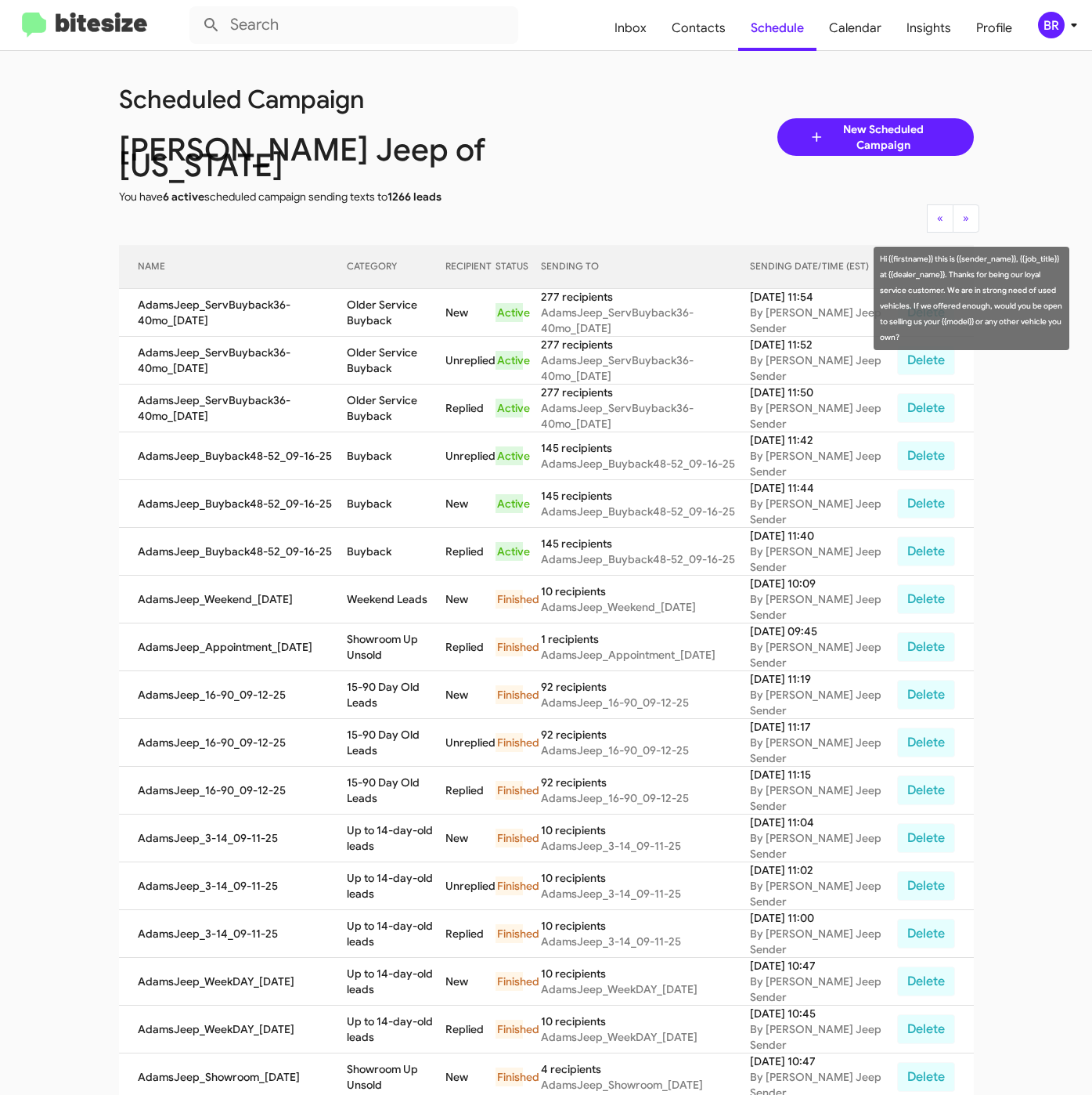
drag, startPoint x: 354, startPoint y: 292, endPoint x: 406, endPoint y: 309, distance: 54.7
click at [406, 309] on td "Older Service Buyback" at bounding box center [396, 312] width 99 height 48
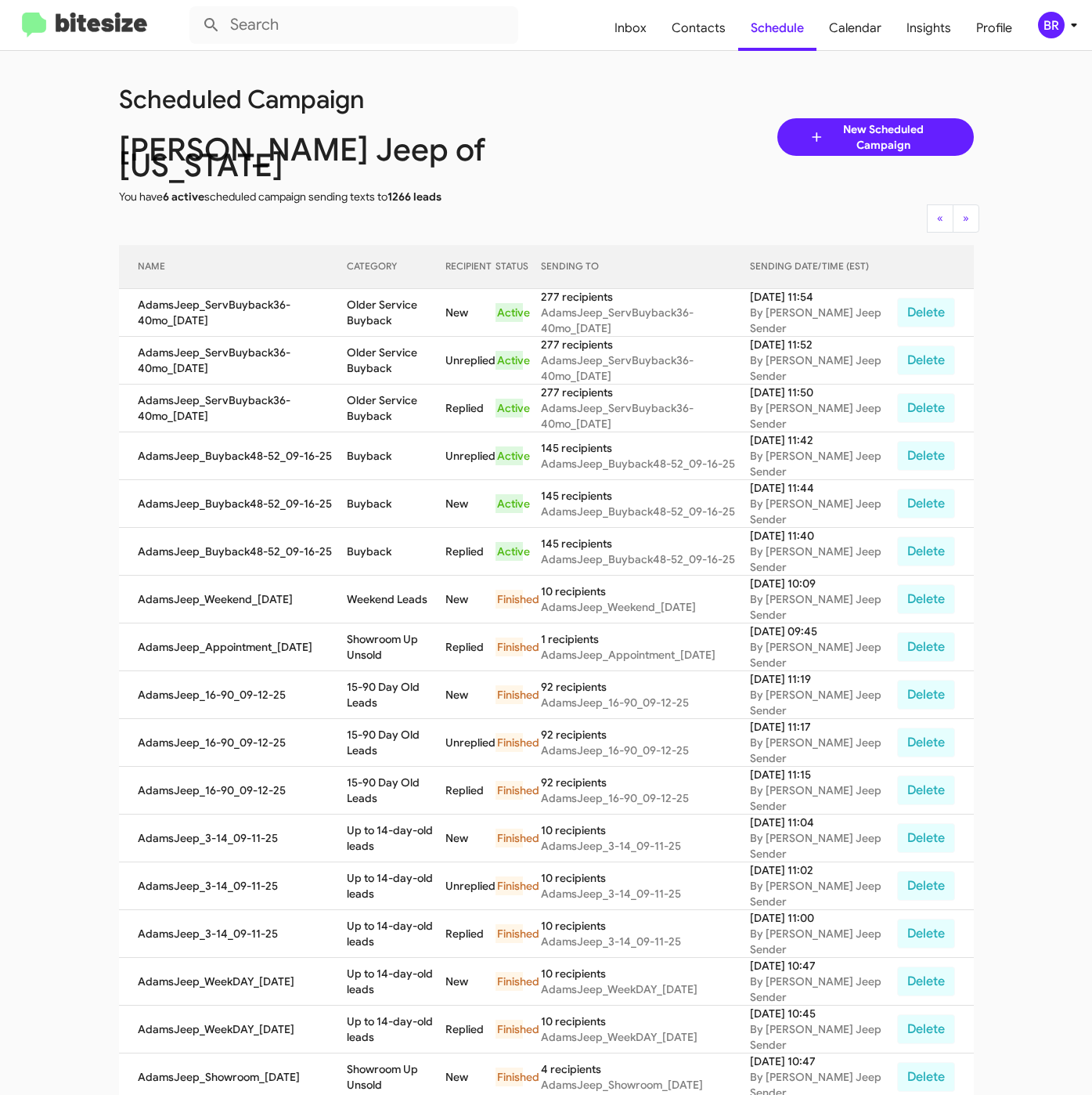
copy td "Older Service Buyback"
click at [1059, 27] on div "BR" at bounding box center [1052, 25] width 27 height 27
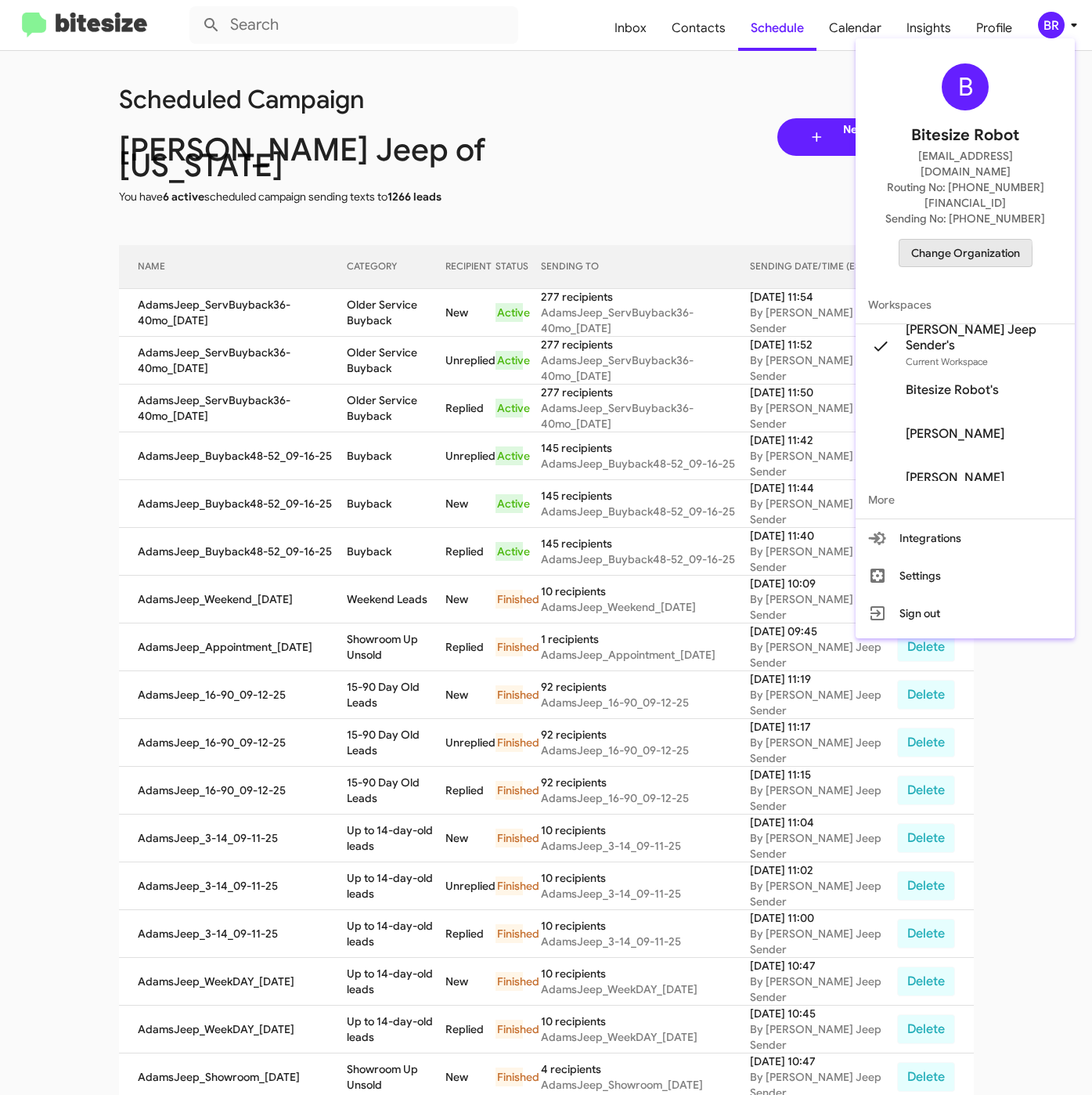
click at [944, 240] on span "Change Organization" at bounding box center [965, 253] width 109 height 27
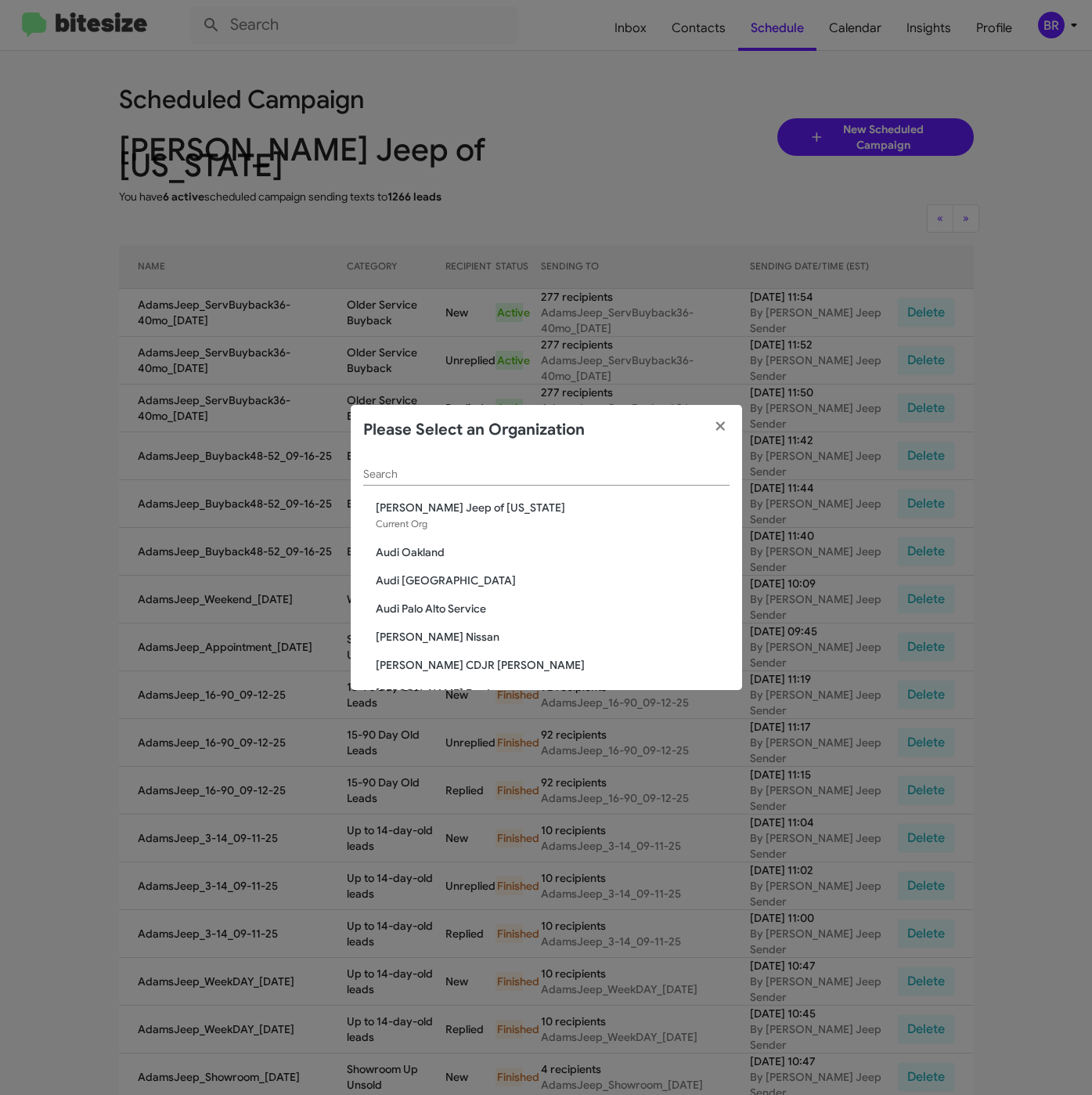
click at [561, 460] on div "Search" at bounding box center [546, 470] width 366 height 30
click at [510, 470] on input "Search" at bounding box center [546, 474] width 366 height 13
paste input "Lexus of Concord"
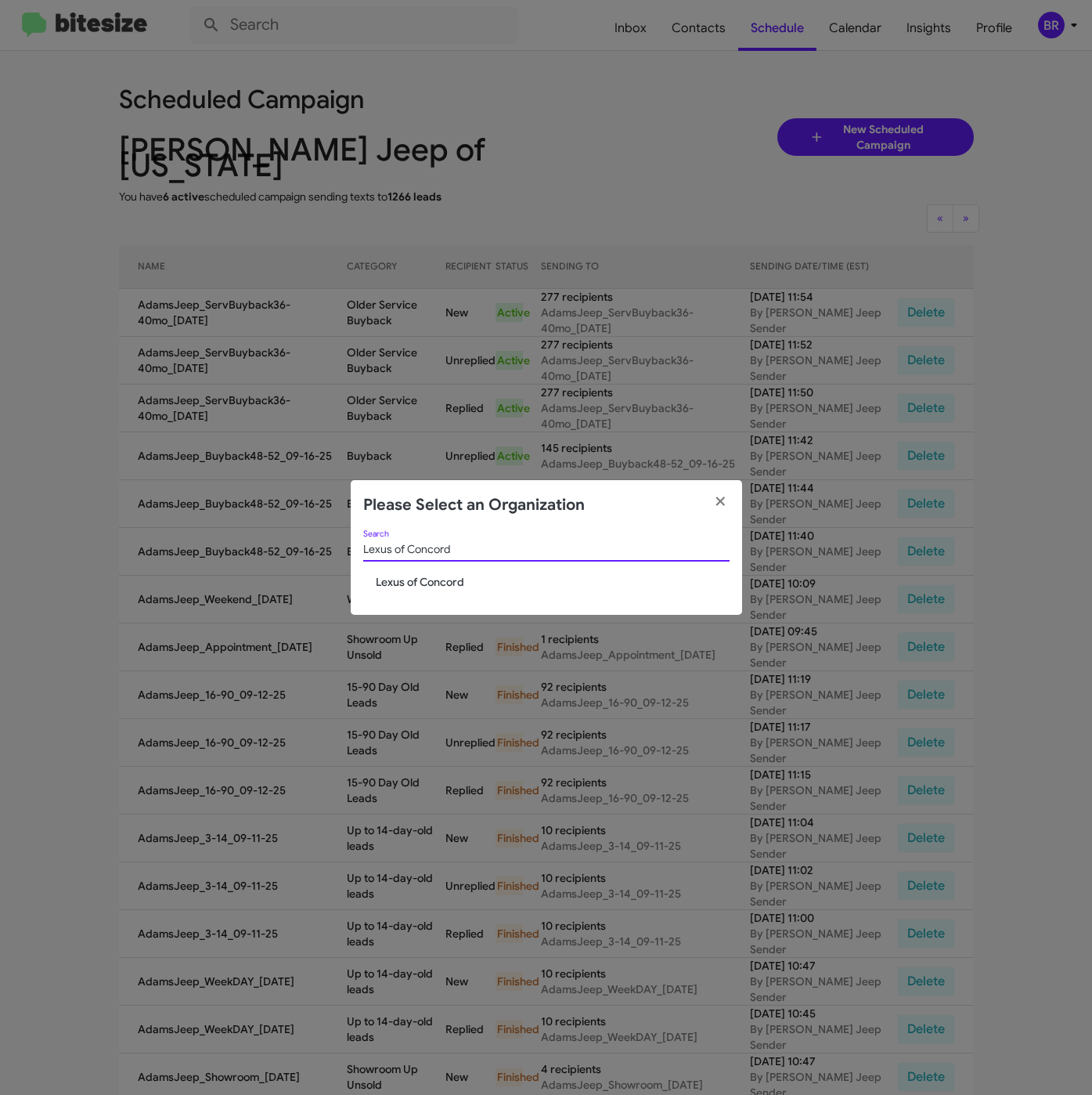
type input "Lexus of Concord"
click at [414, 574] on span "Lexus of Concord" at bounding box center [553, 582] width 354 height 16
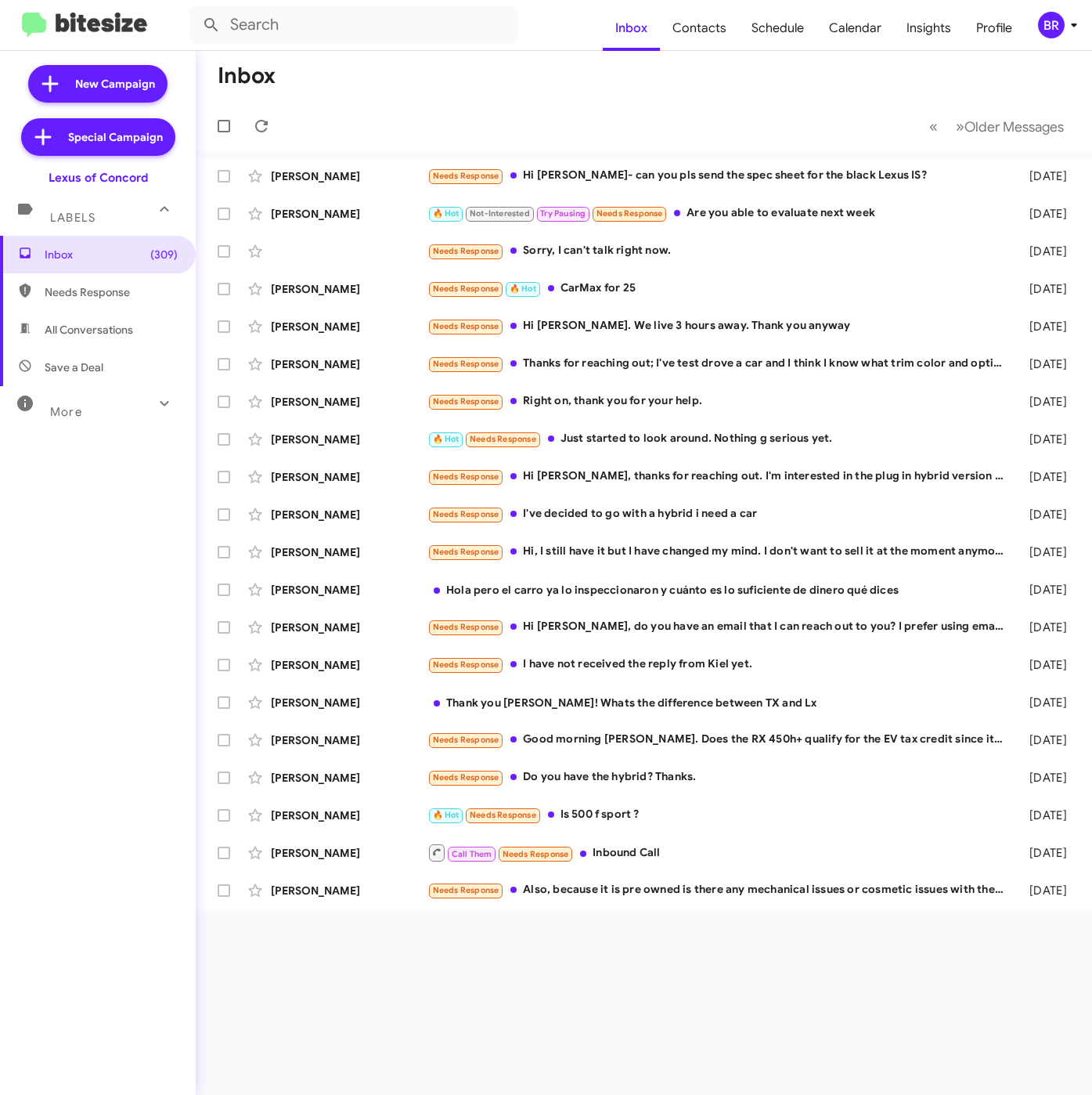
click at [1066, 22] on icon at bounding box center [1073, 25] width 19 height 19
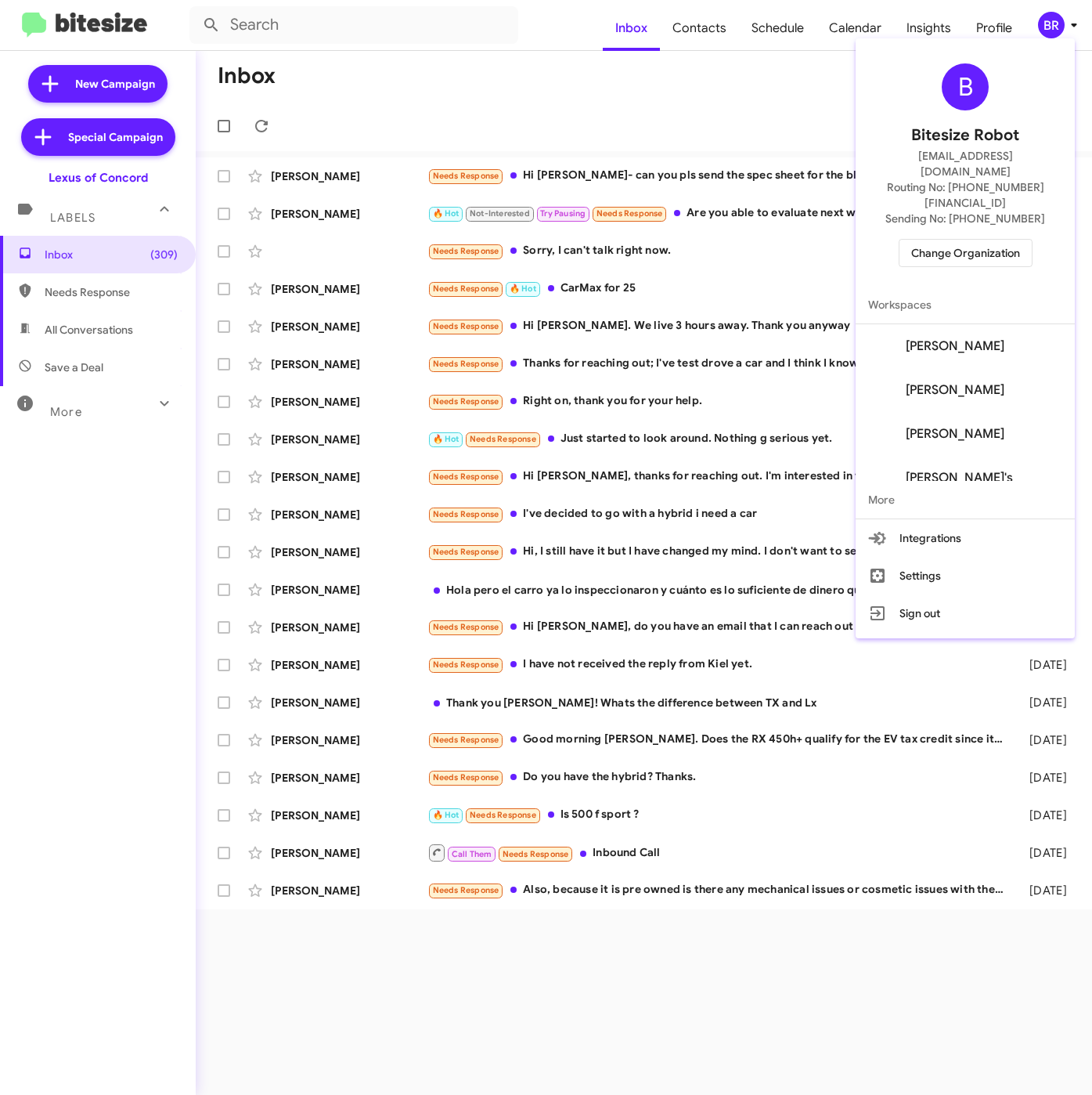
click at [982, 382] on span "[PERSON_NAME]" at bounding box center [954, 390] width 98 height 16
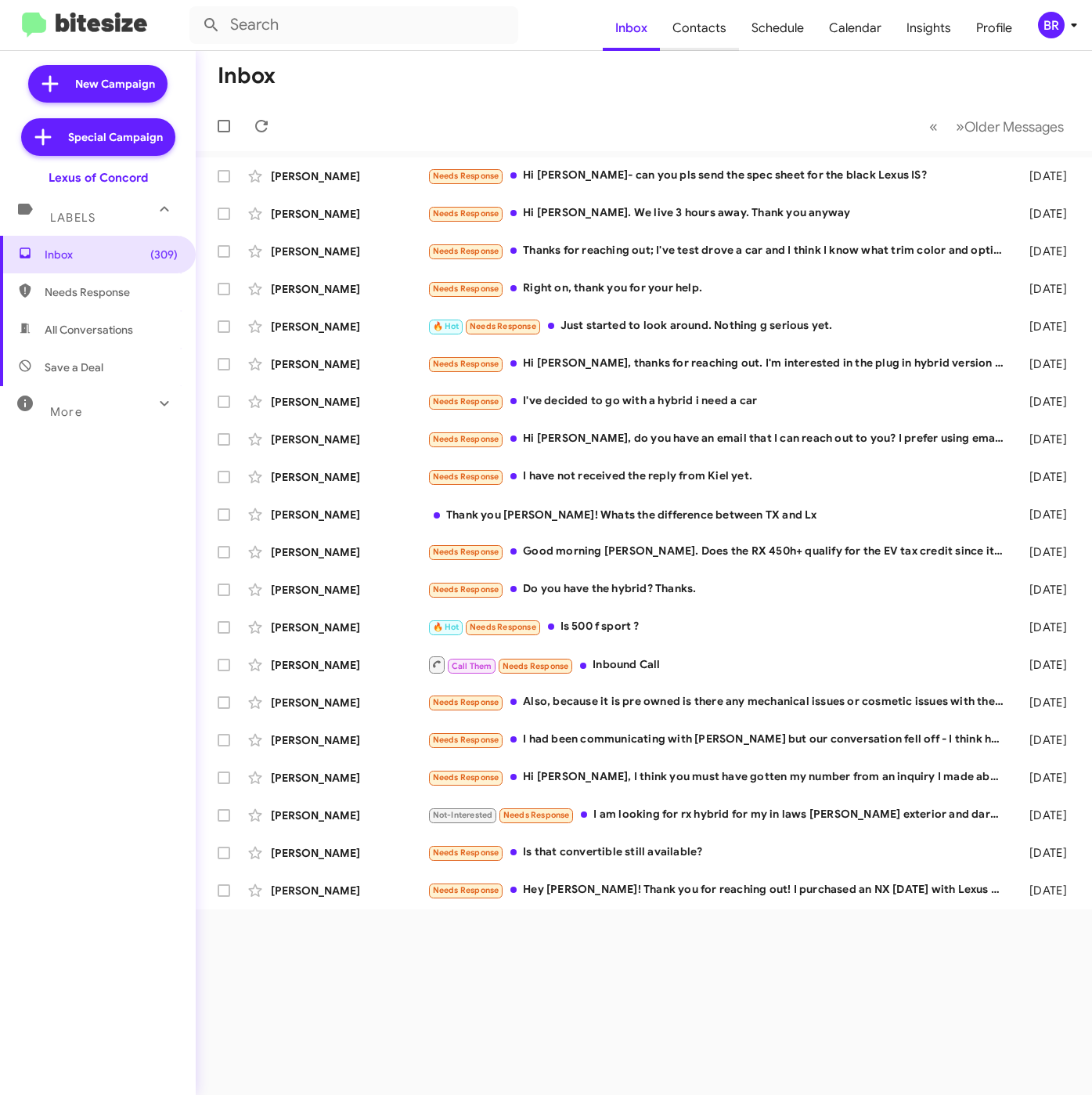
click at [731, 19] on span "Contacts" at bounding box center [699, 29] width 79 height 45
type input "in:groups"
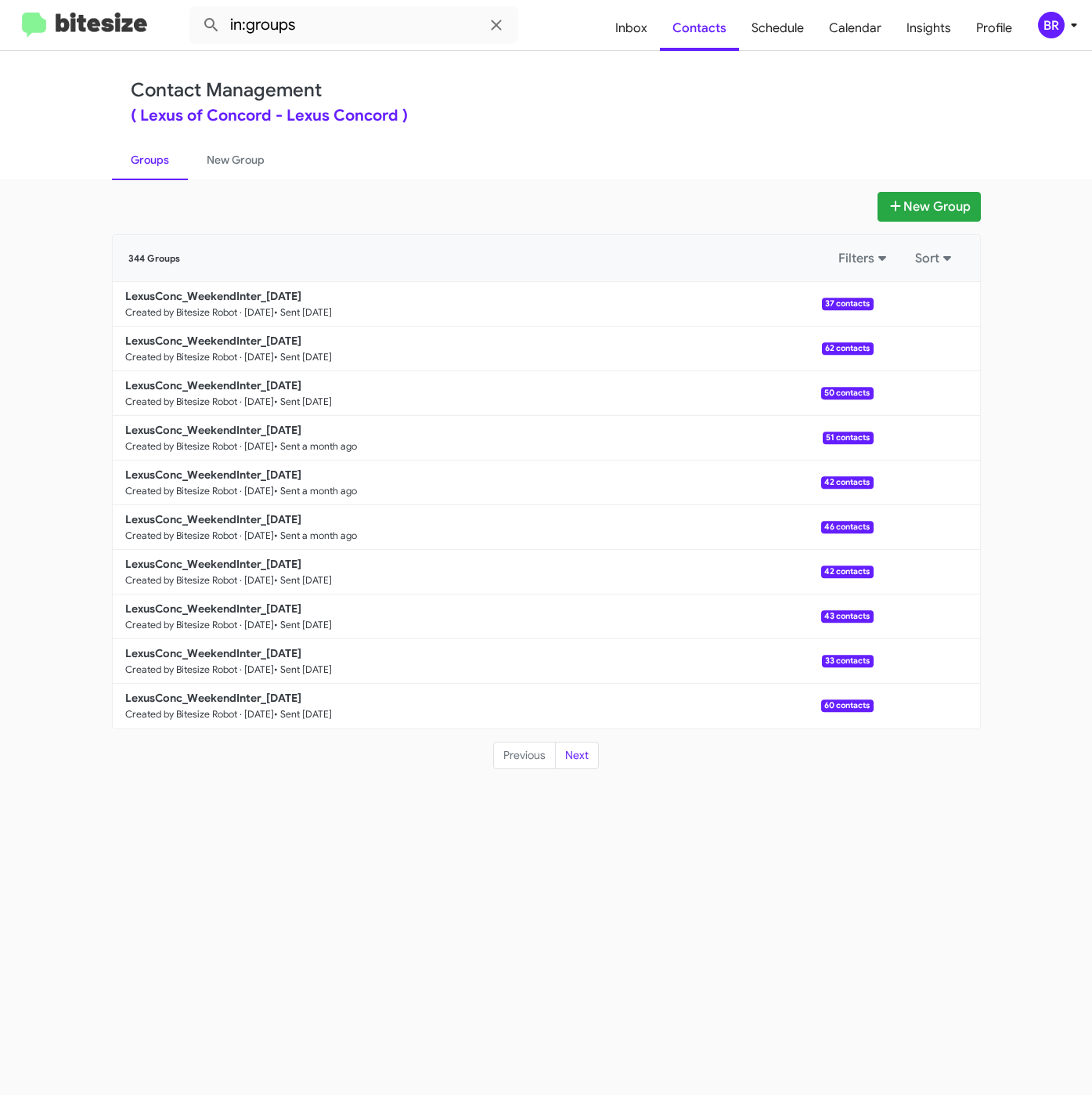
click at [1057, 29] on div "BR" at bounding box center [1052, 25] width 27 height 27
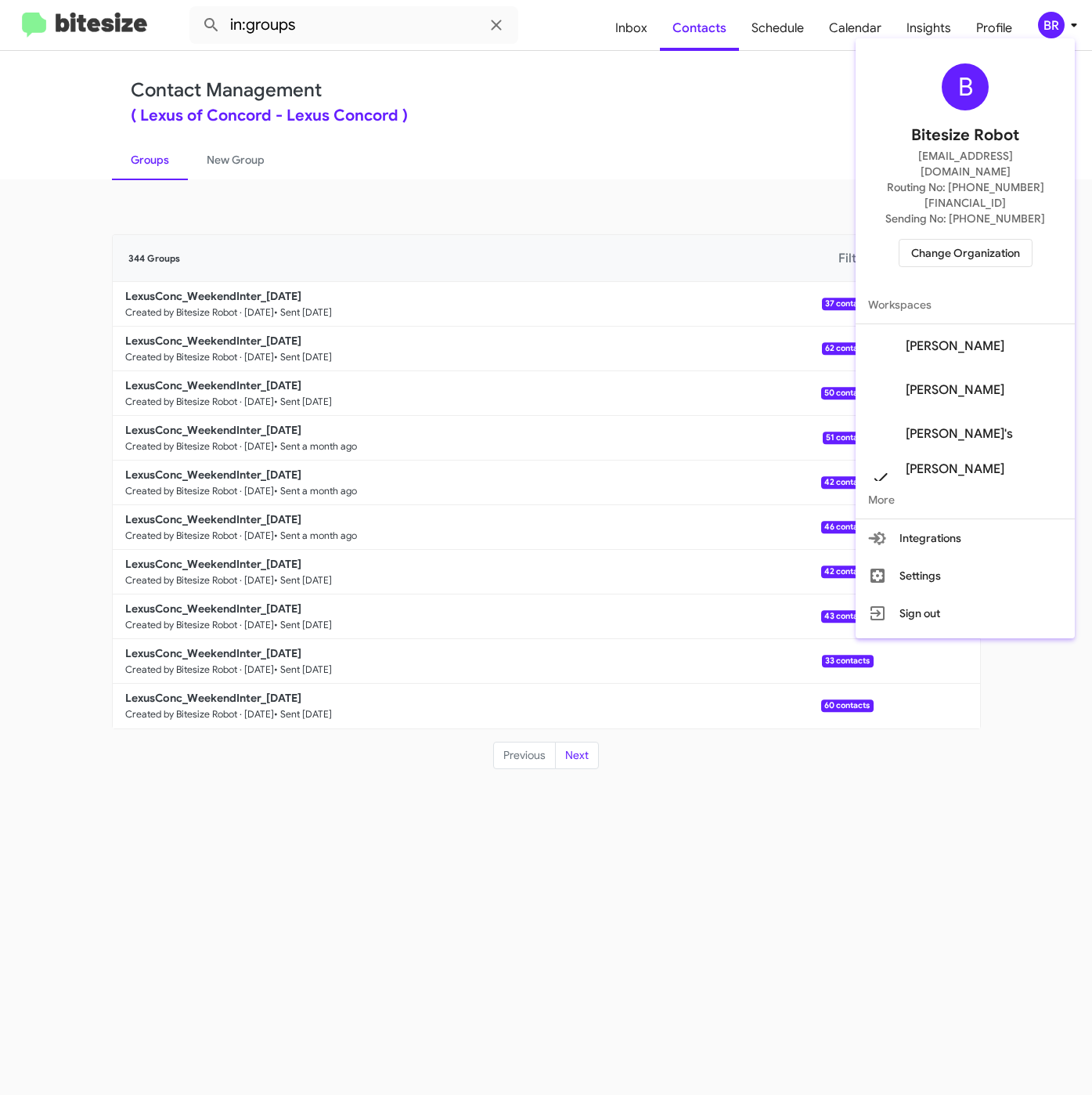
click at [937, 826] on div at bounding box center [546, 547] width 1092 height 1095
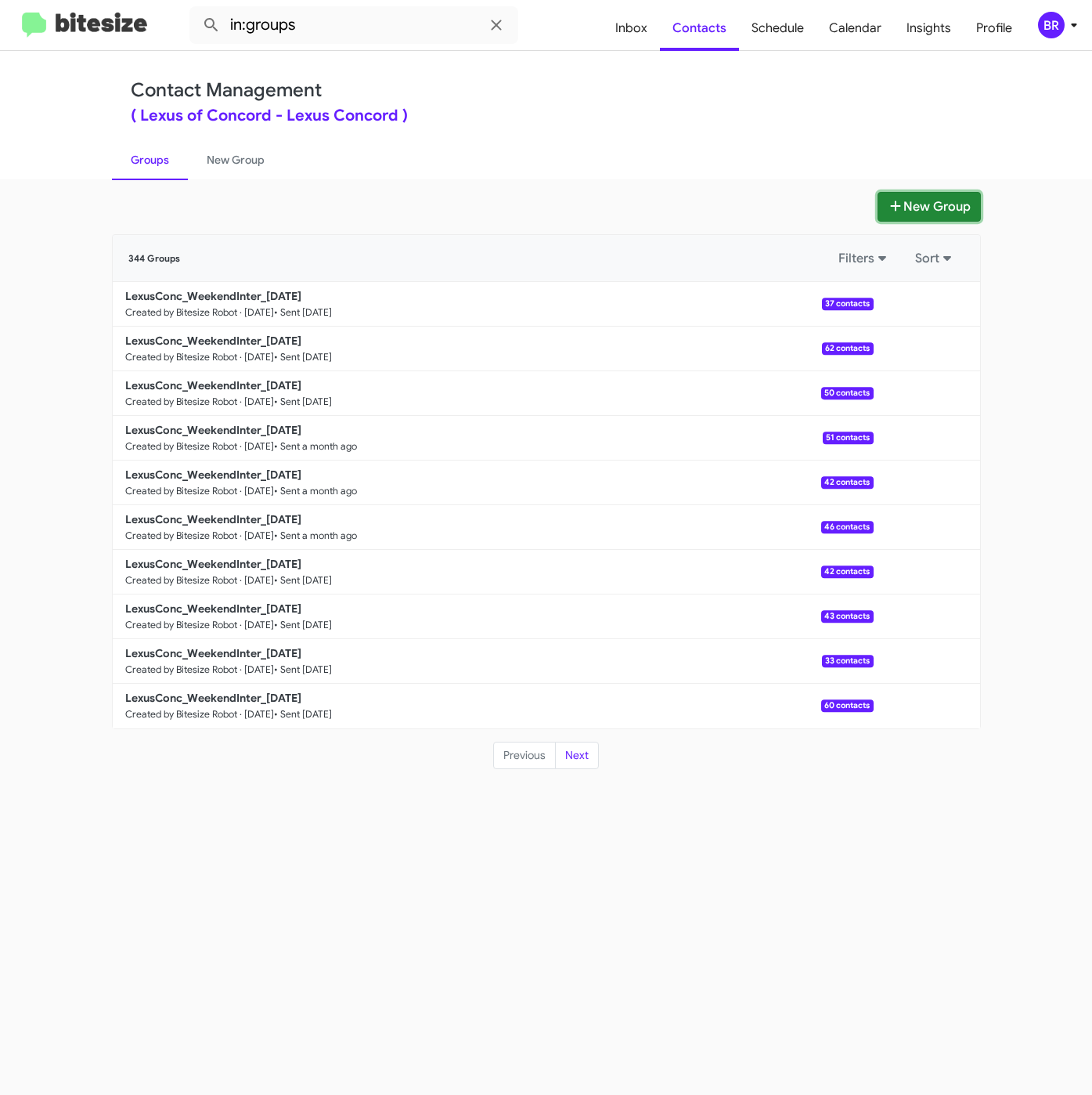
click at [936, 207] on button "New Group" at bounding box center [929, 206] width 103 height 29
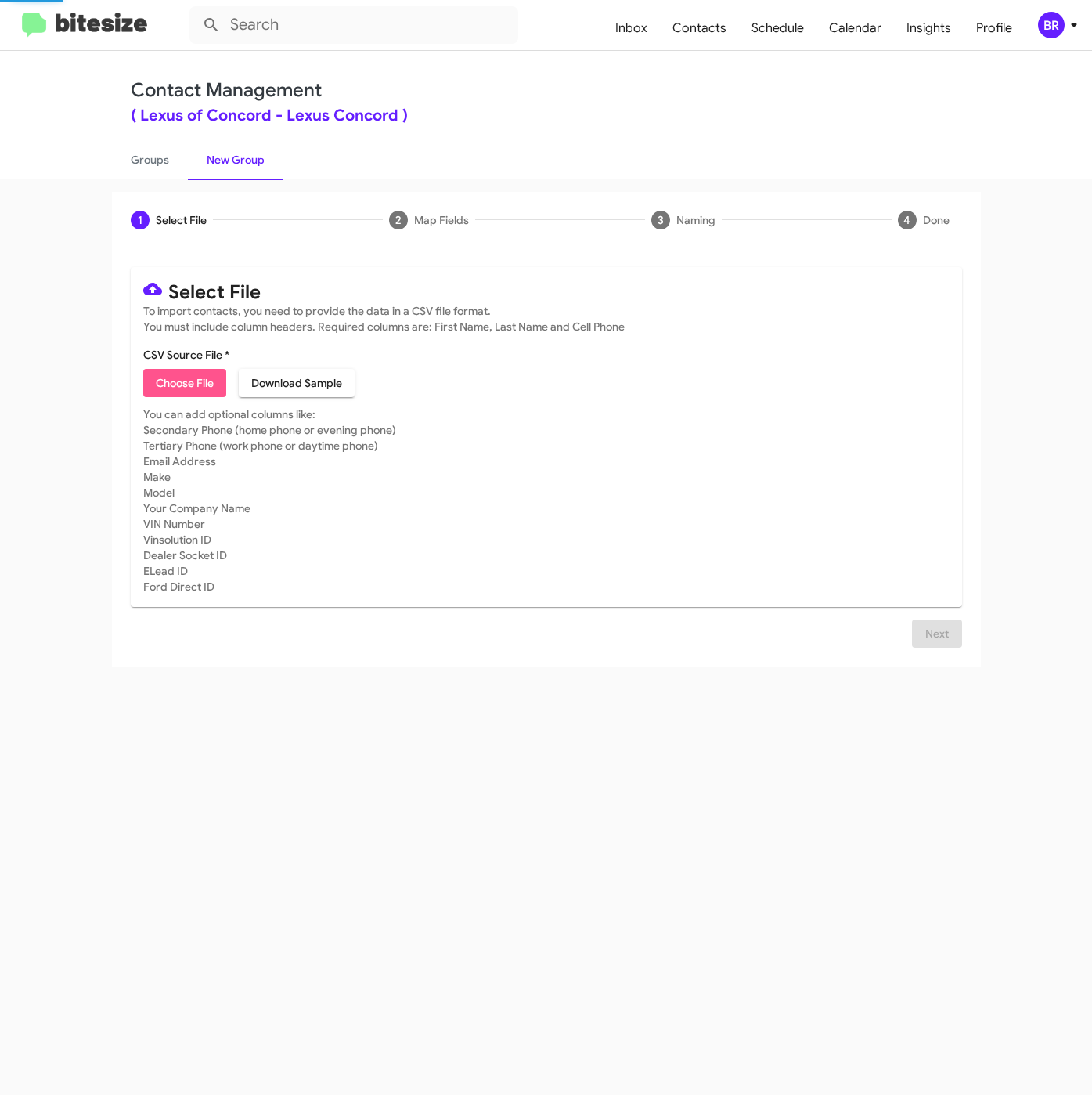
click at [157, 386] on span "Choose File" at bounding box center [184, 382] width 58 height 28
type input "LexusConc_WeekendInter_09-16-25"
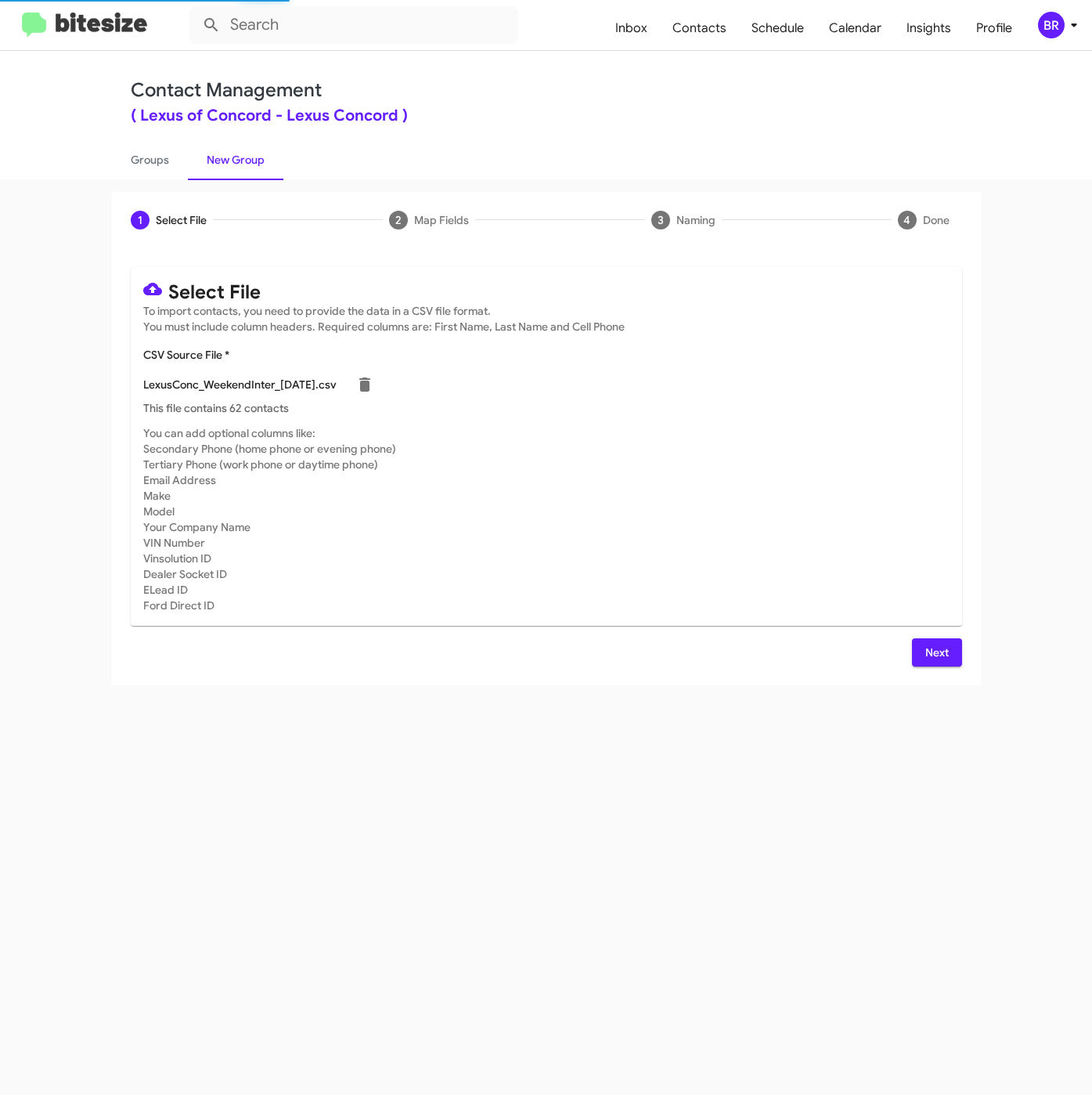
click at [917, 651] on button "Next" at bounding box center [937, 651] width 50 height 28
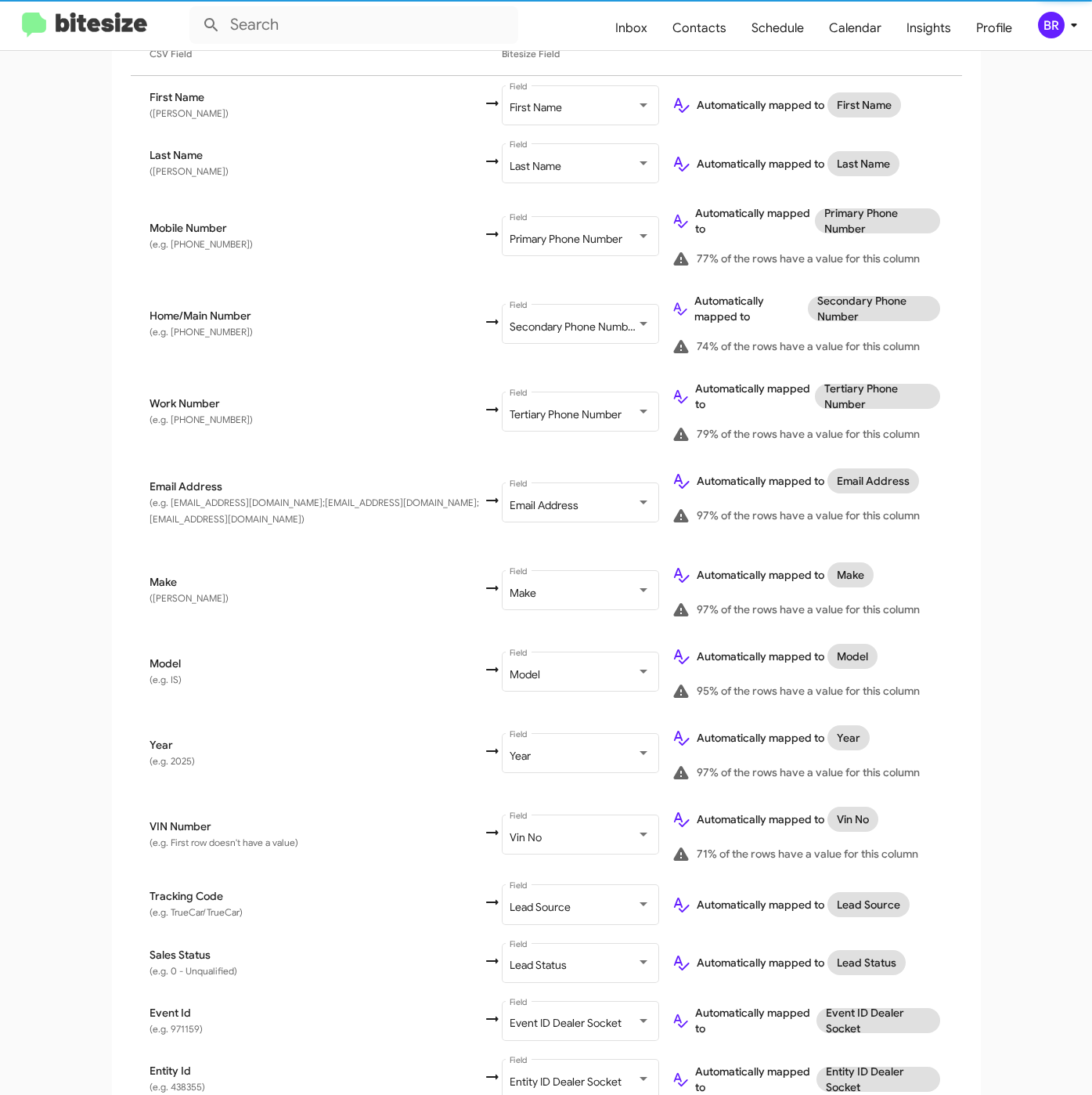
scroll to position [482, 0]
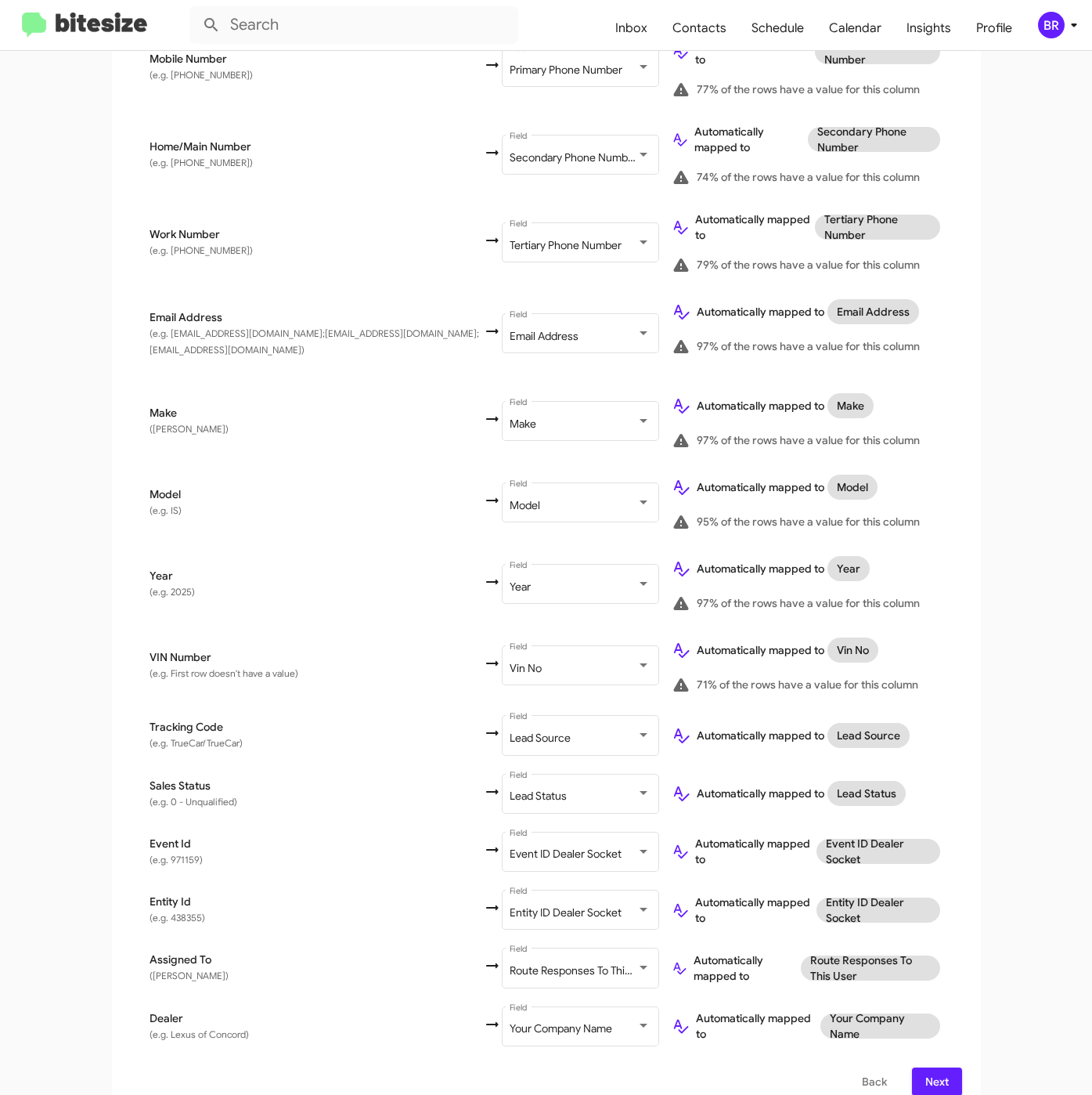
click at [928, 1067] on span "Next" at bounding box center [937, 1081] width 25 height 28
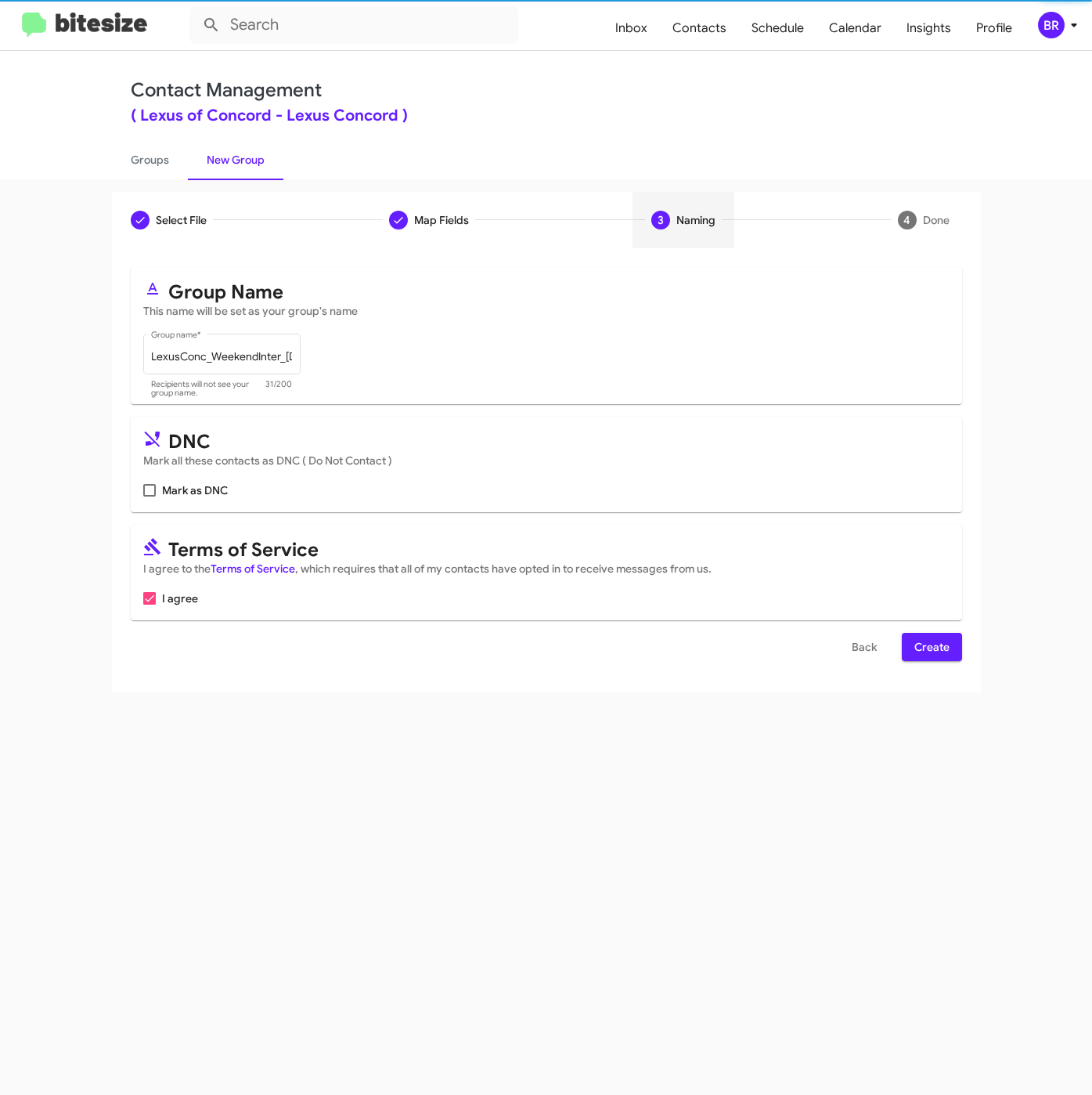
scroll to position [0, 0]
click at [926, 640] on span "Create" at bounding box center [932, 646] width 35 height 28
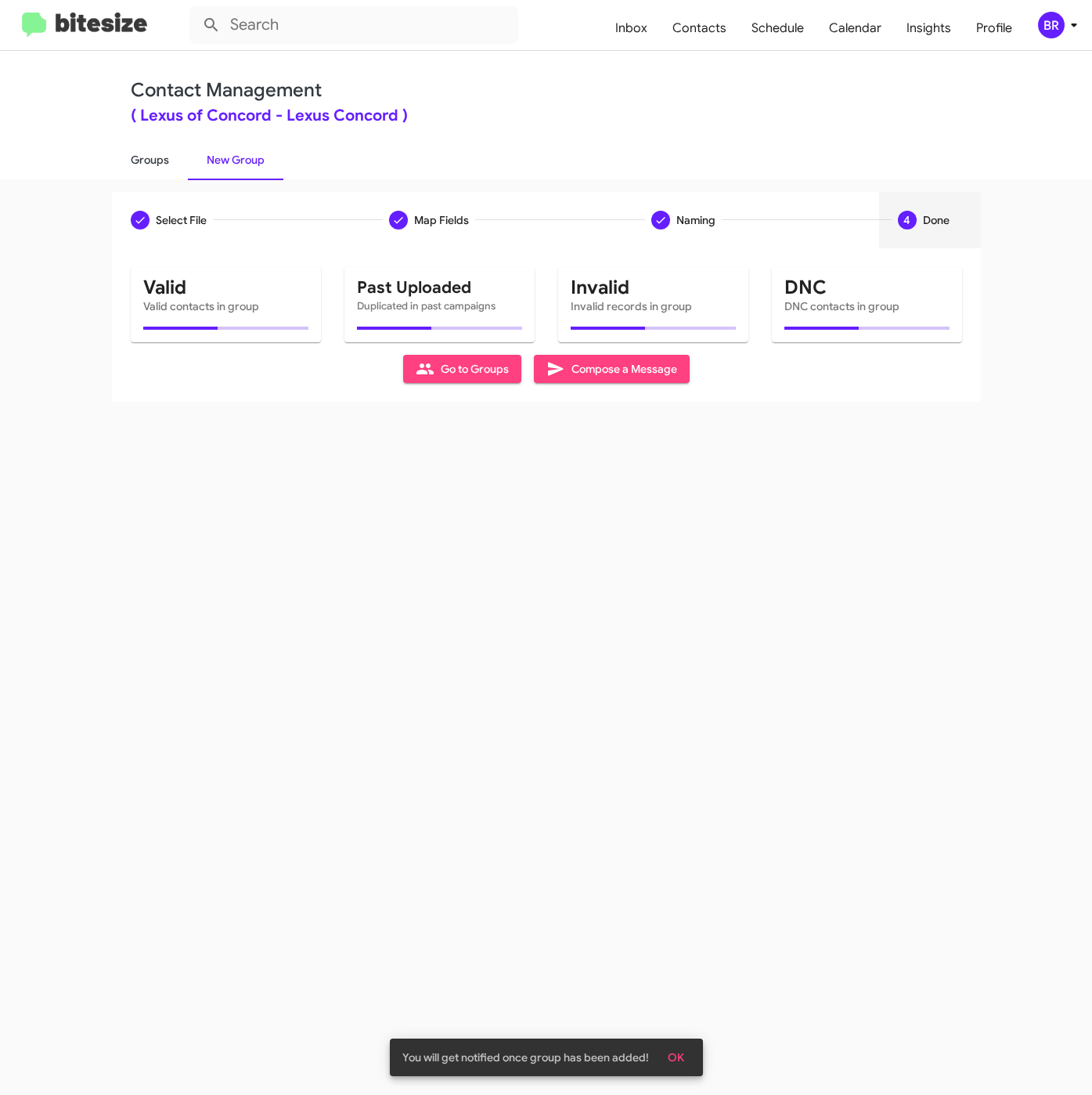
click at [157, 156] on link "Groups" at bounding box center [150, 160] width 76 height 40
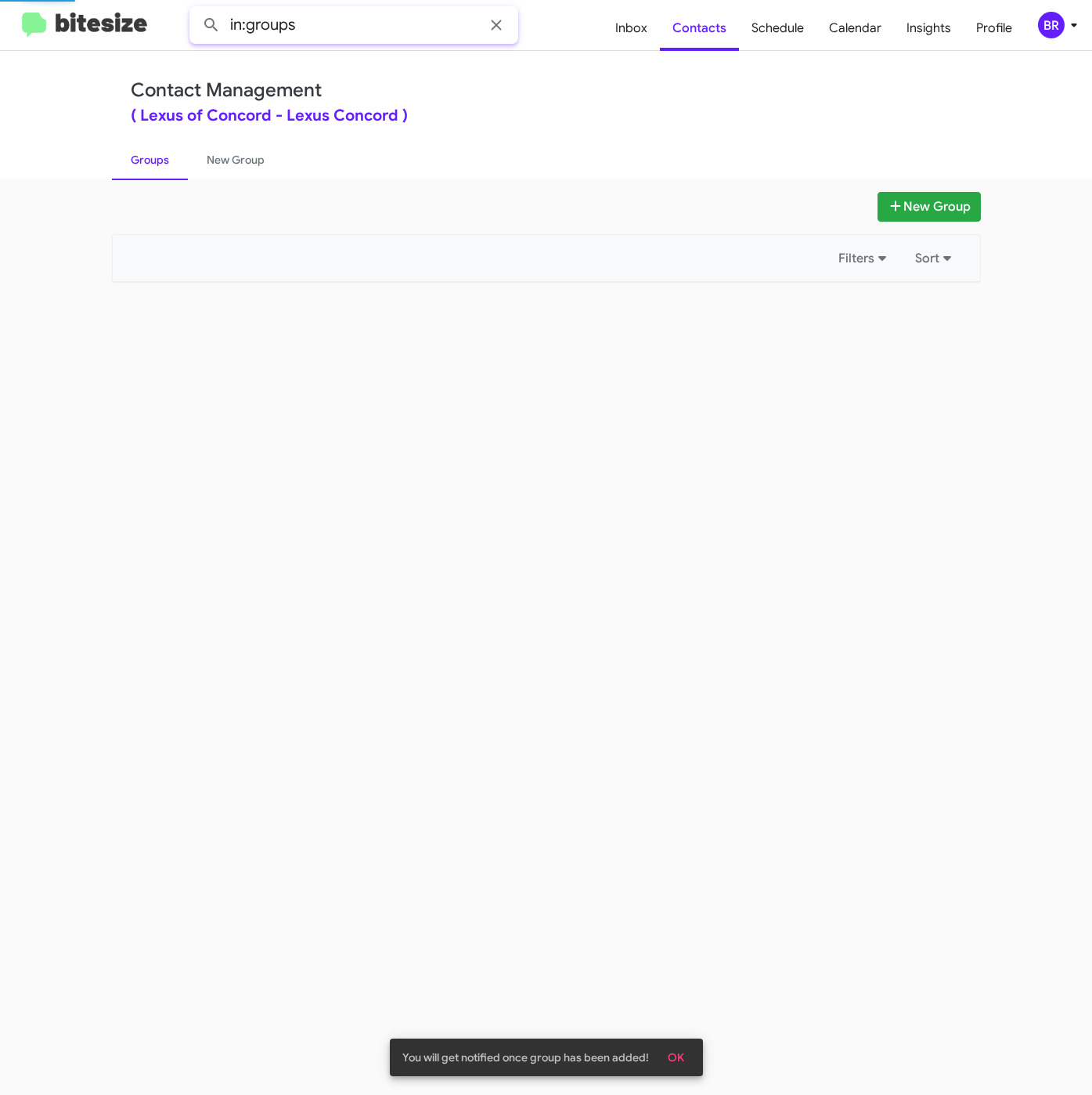
click at [360, 24] on input "in:groups" at bounding box center [353, 24] width 329 height 38
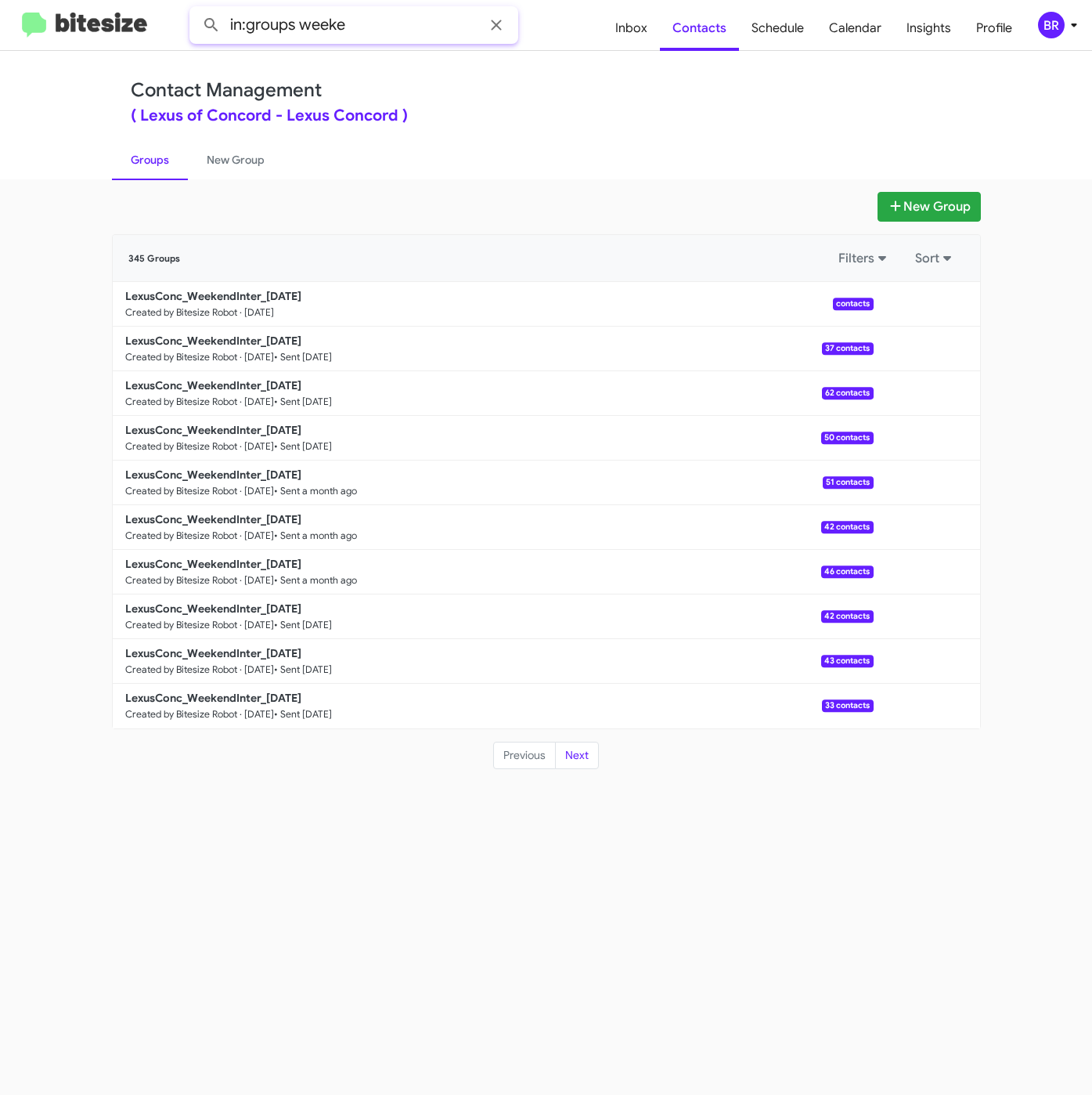
type input "in:groups weeke"
click at [196, 9] on button at bounding box center [211, 24] width 31 height 31
click at [238, 297] on b "LexusConc_WeekendInter_09-16-25" at bounding box center [213, 295] width 176 height 14
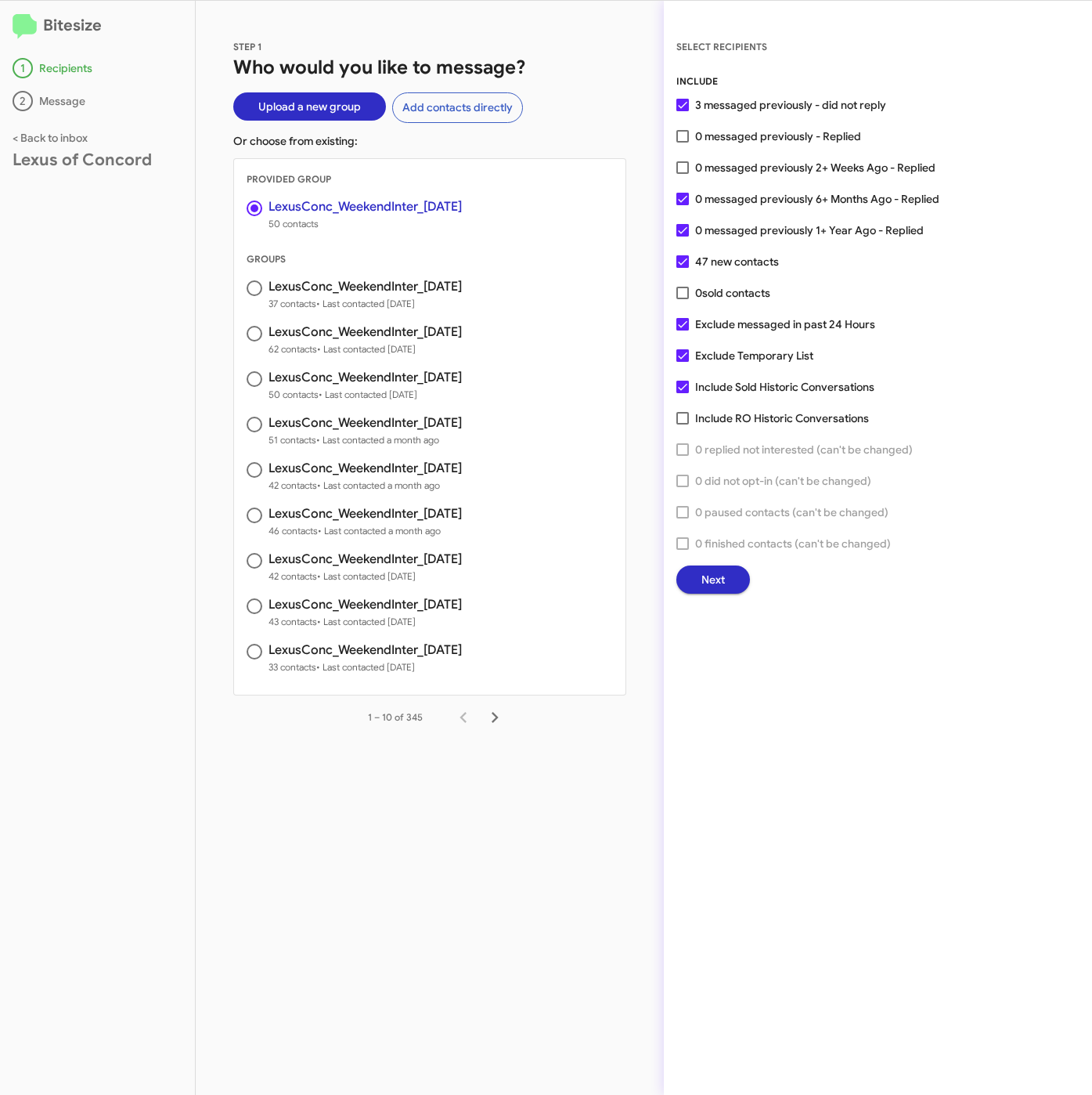
click at [719, 199] on span "0 messaged previously 6+ Months Ago - Replied" at bounding box center [817, 199] width 244 height 19
click at [682, 205] on input "0 messaged previously 6+ Months Ago - Replied" at bounding box center [681, 205] width 1 height 1
checkbox input "false"
click at [721, 228] on span "0 messaged previously 1+ Year Ago - Replied" at bounding box center [809, 230] width 229 height 19
click at [682, 237] on input "0 messaged previously 1+ Year Ago - Replied" at bounding box center [681, 237] width 1 height 1
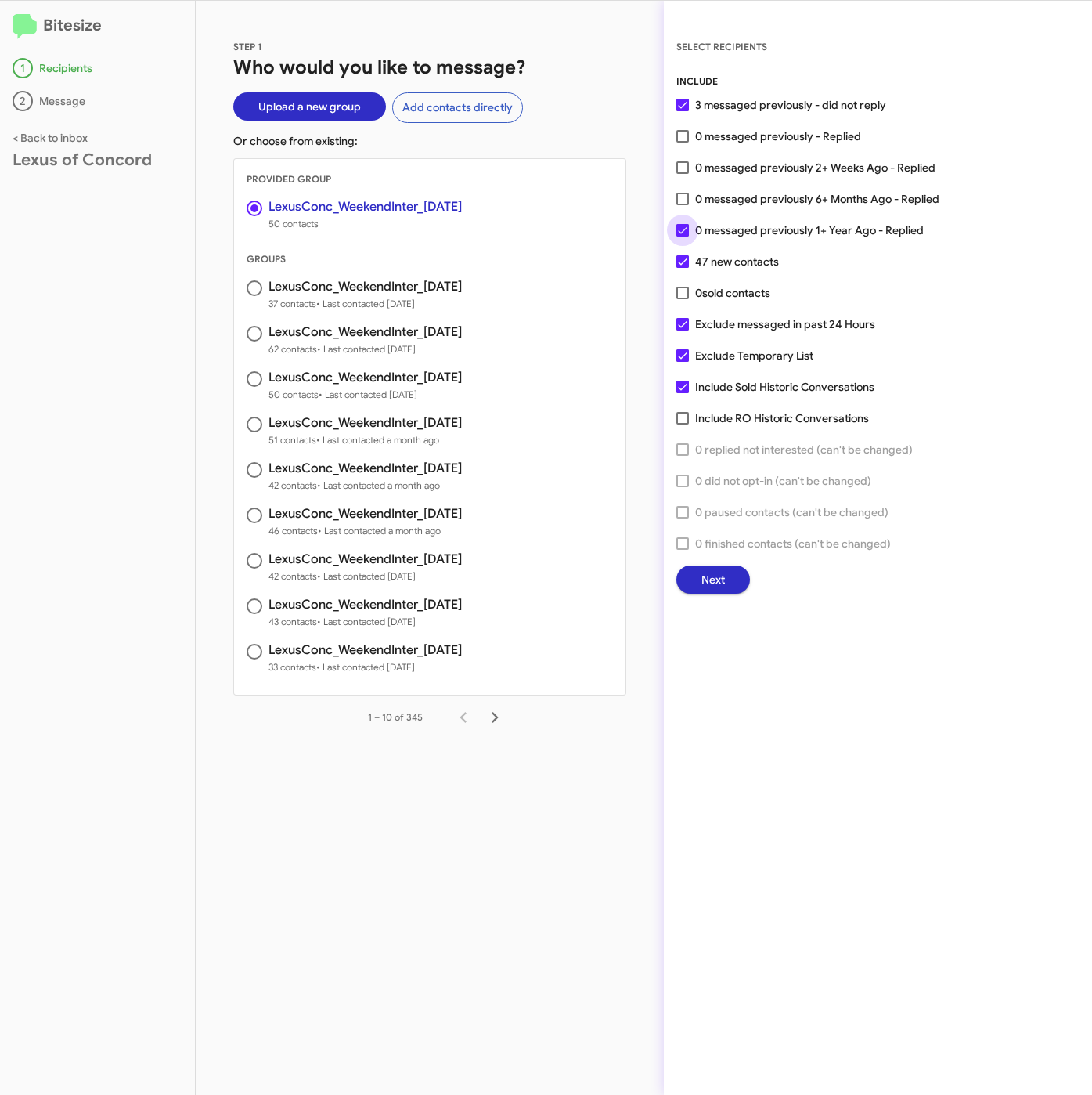
checkbox input "false"
click at [728, 590] on button "Next" at bounding box center [713, 579] width 73 height 28
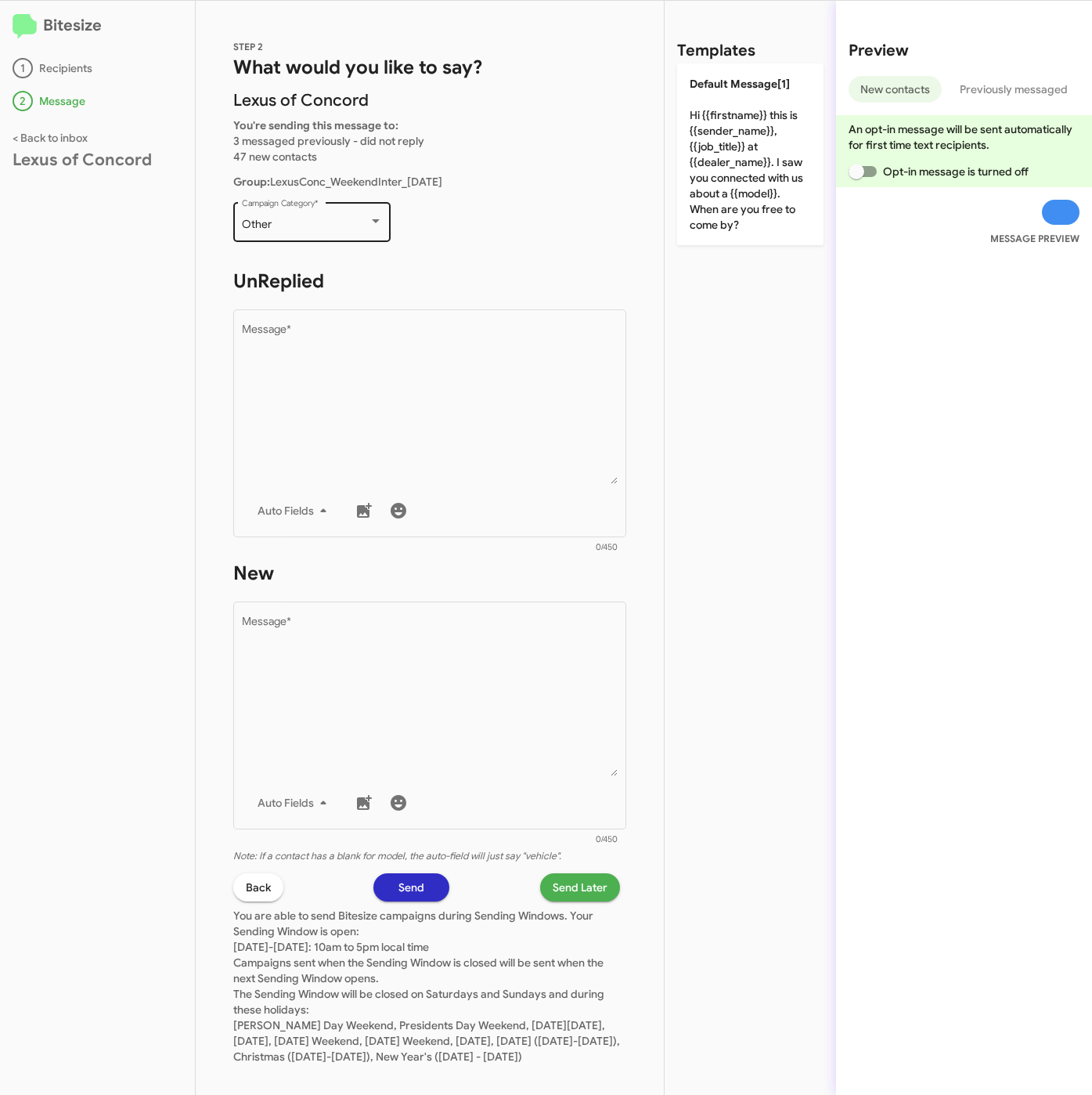
click at [313, 226] on div "Other" at bounding box center [305, 225] width 127 height 13
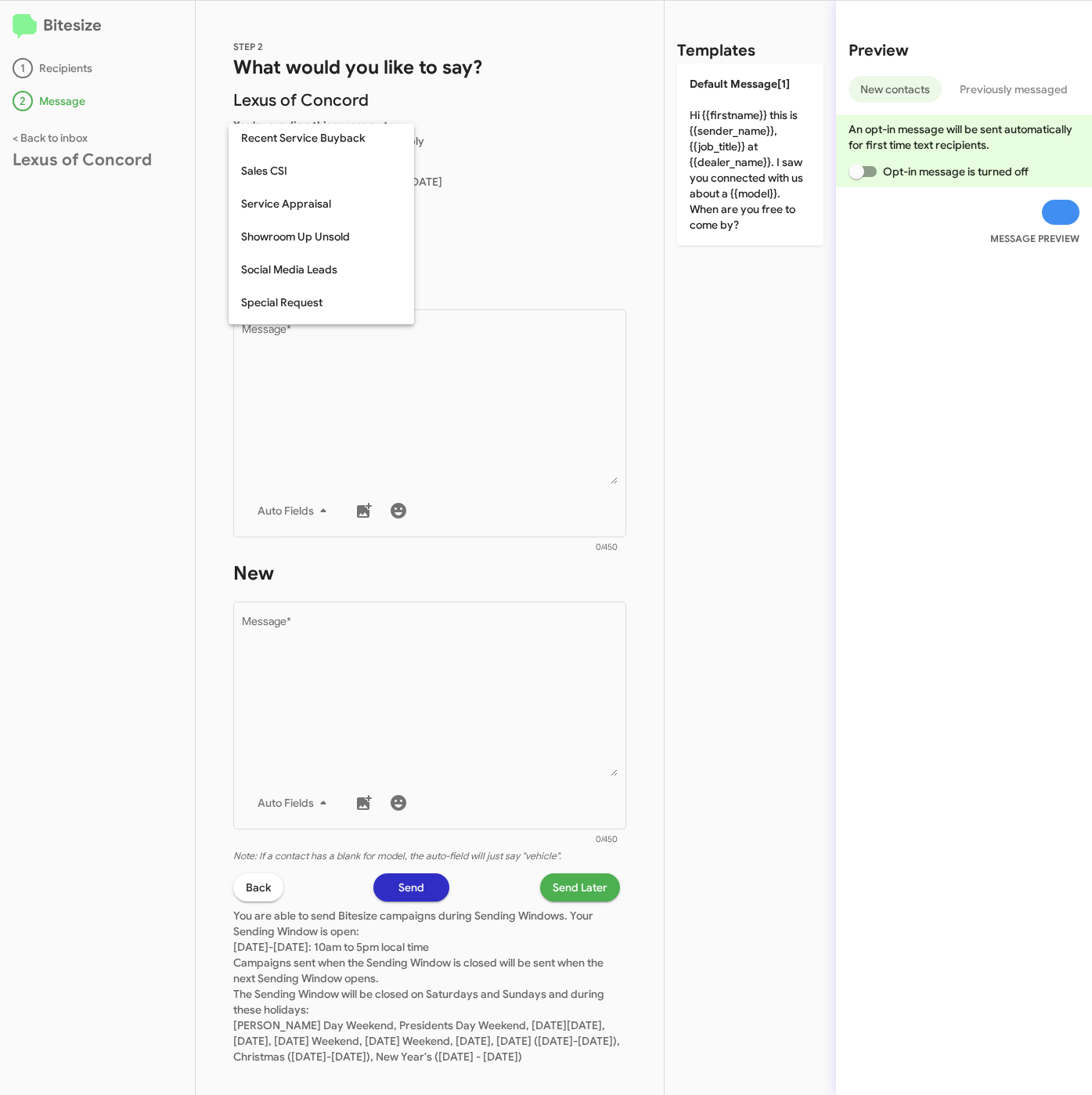
scroll to position [654, 0]
click at [301, 303] on span "Weekend Leads" at bounding box center [321, 308] width 161 height 33
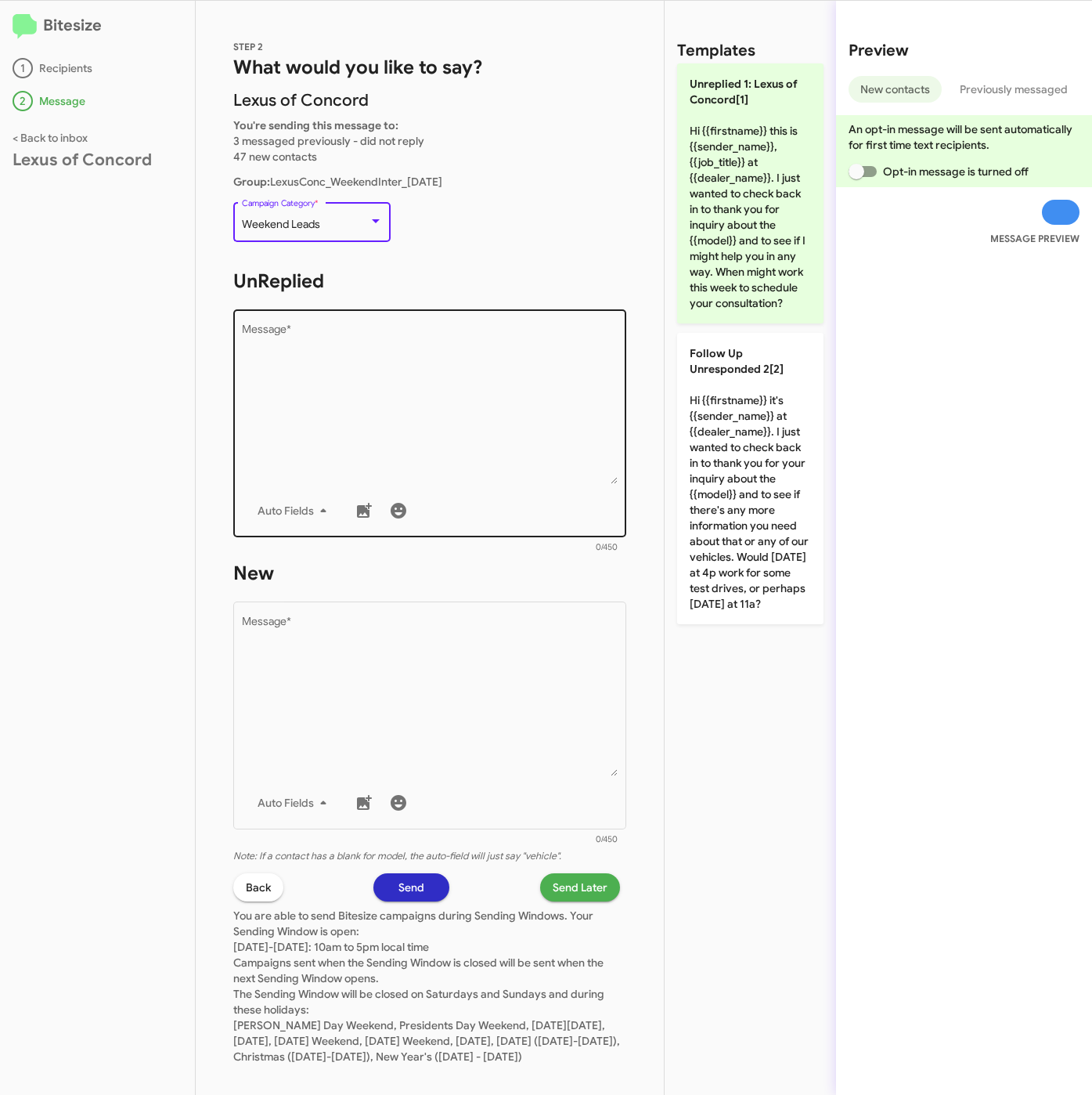
click at [353, 402] on textarea "Message *" at bounding box center [431, 404] width 377 height 160
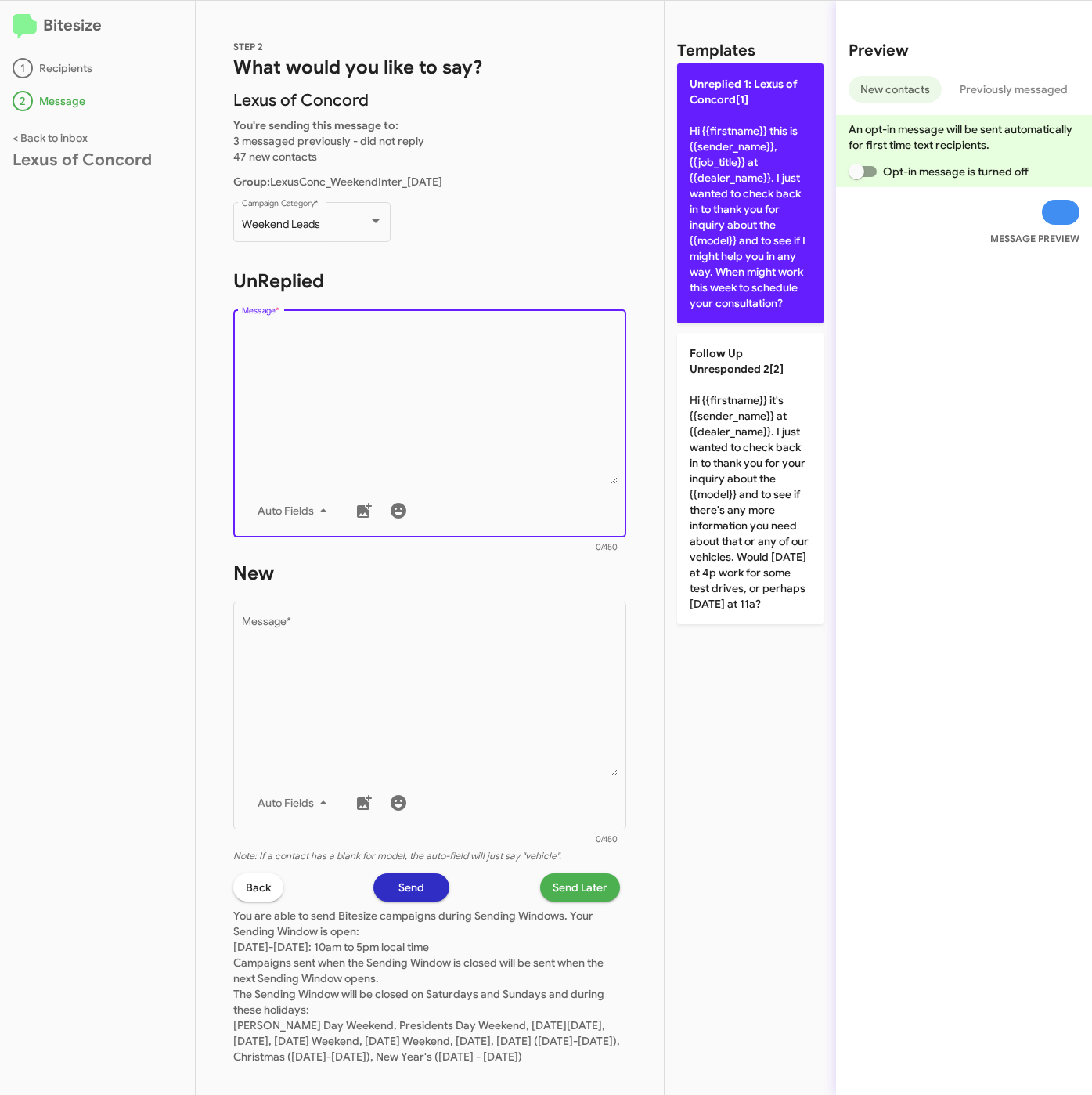
click at [735, 254] on p "Unreplied 1: Lexus of Concord[1] Hi {{firstname}} this is {{sender_name}}, {{jo…" at bounding box center [750, 193] width 146 height 260
type textarea "Hi {{firstname}} this is {{sender_name}}, {{job_title}} at {{dealer_name}}. I j…"
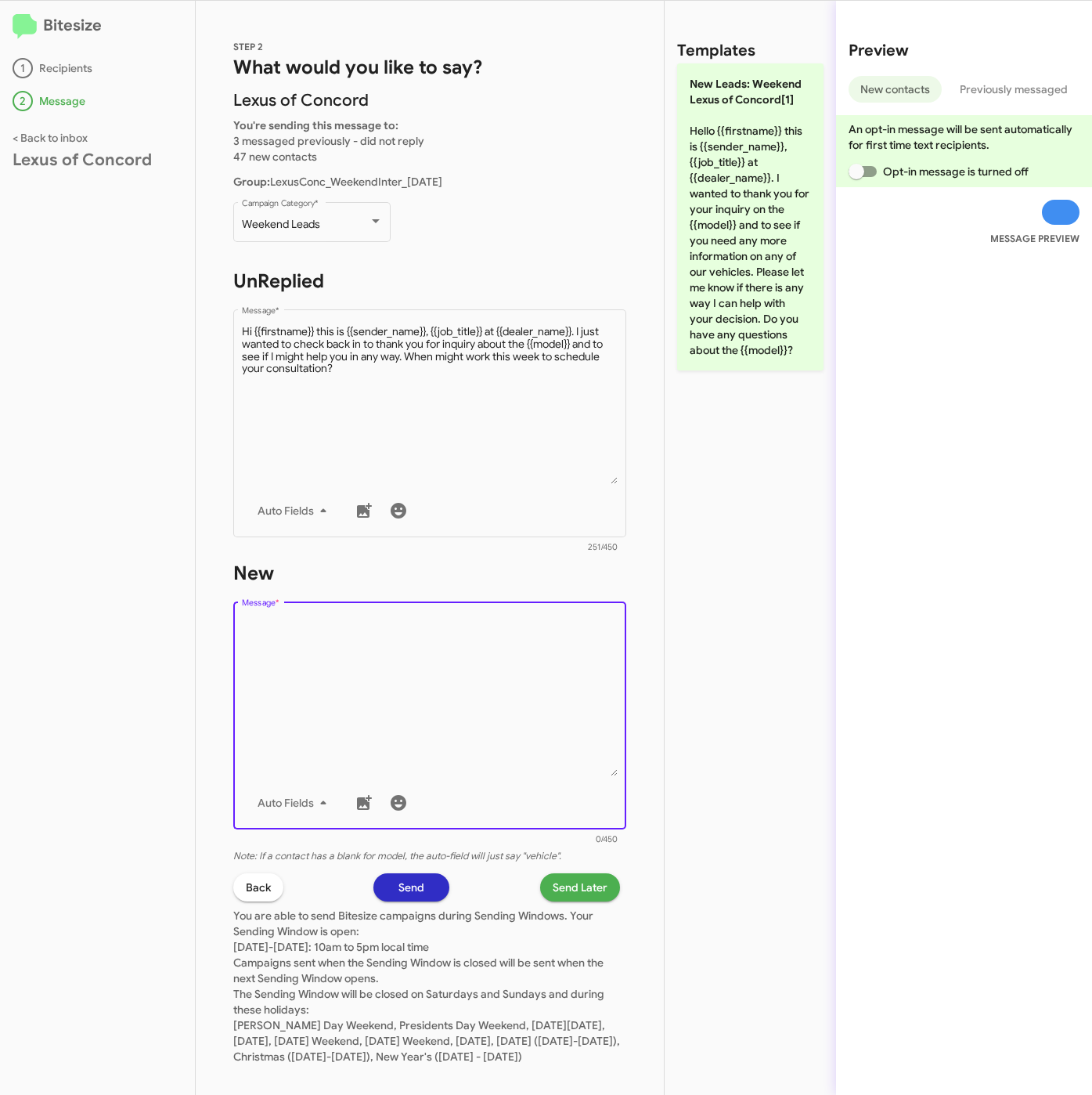
click at [465, 699] on textarea "Message *" at bounding box center [431, 696] width 377 height 160
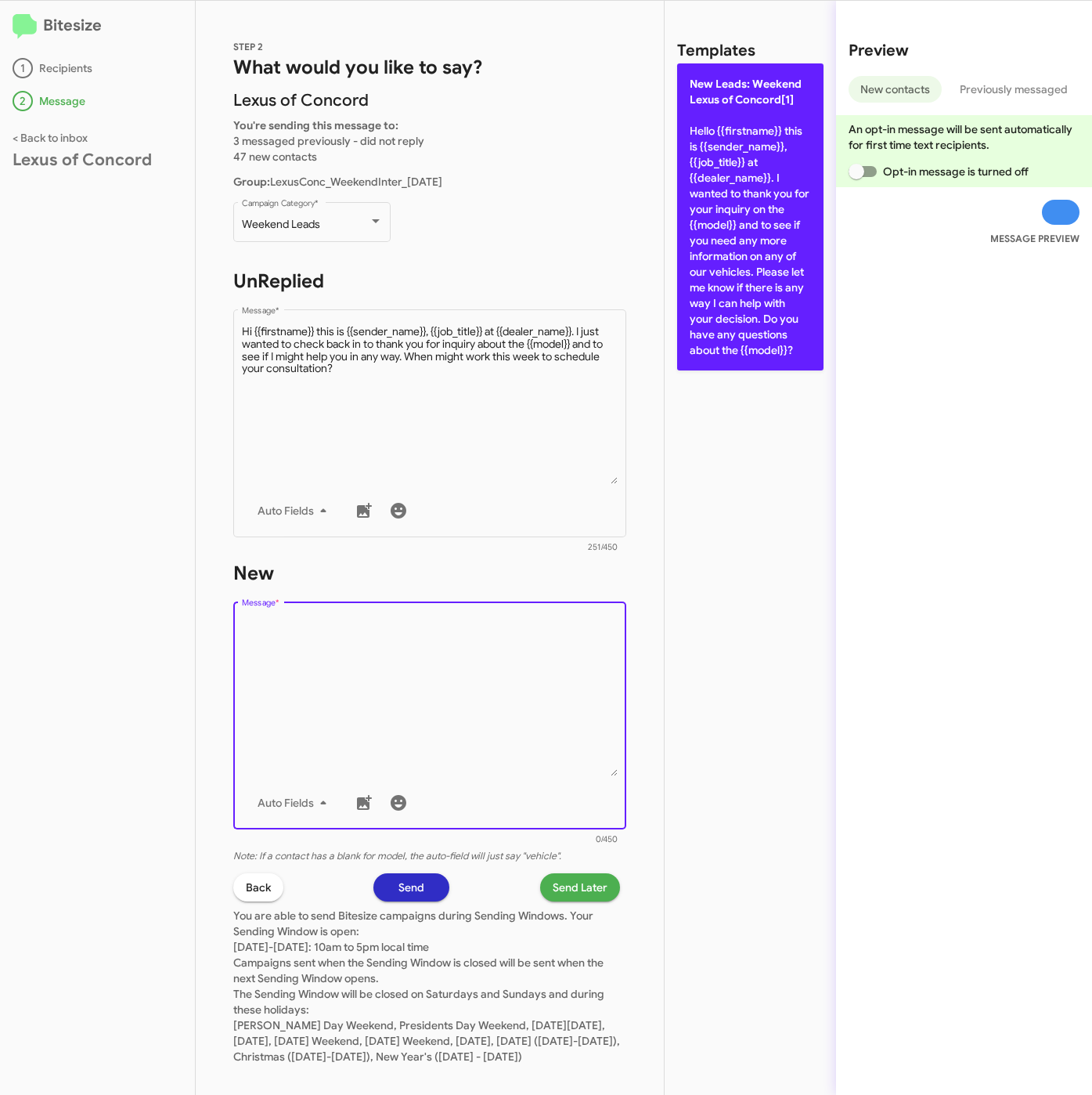
click at [731, 210] on p "New Leads: Weekend Lexus of Concord[1] Hello {{firstname}} this is {{sender_nam…" at bounding box center [750, 216] width 146 height 307
type textarea "Hello {{firstname}} this is {{sender_name}}, {{job_title}} at {{dealer_name}}. …"
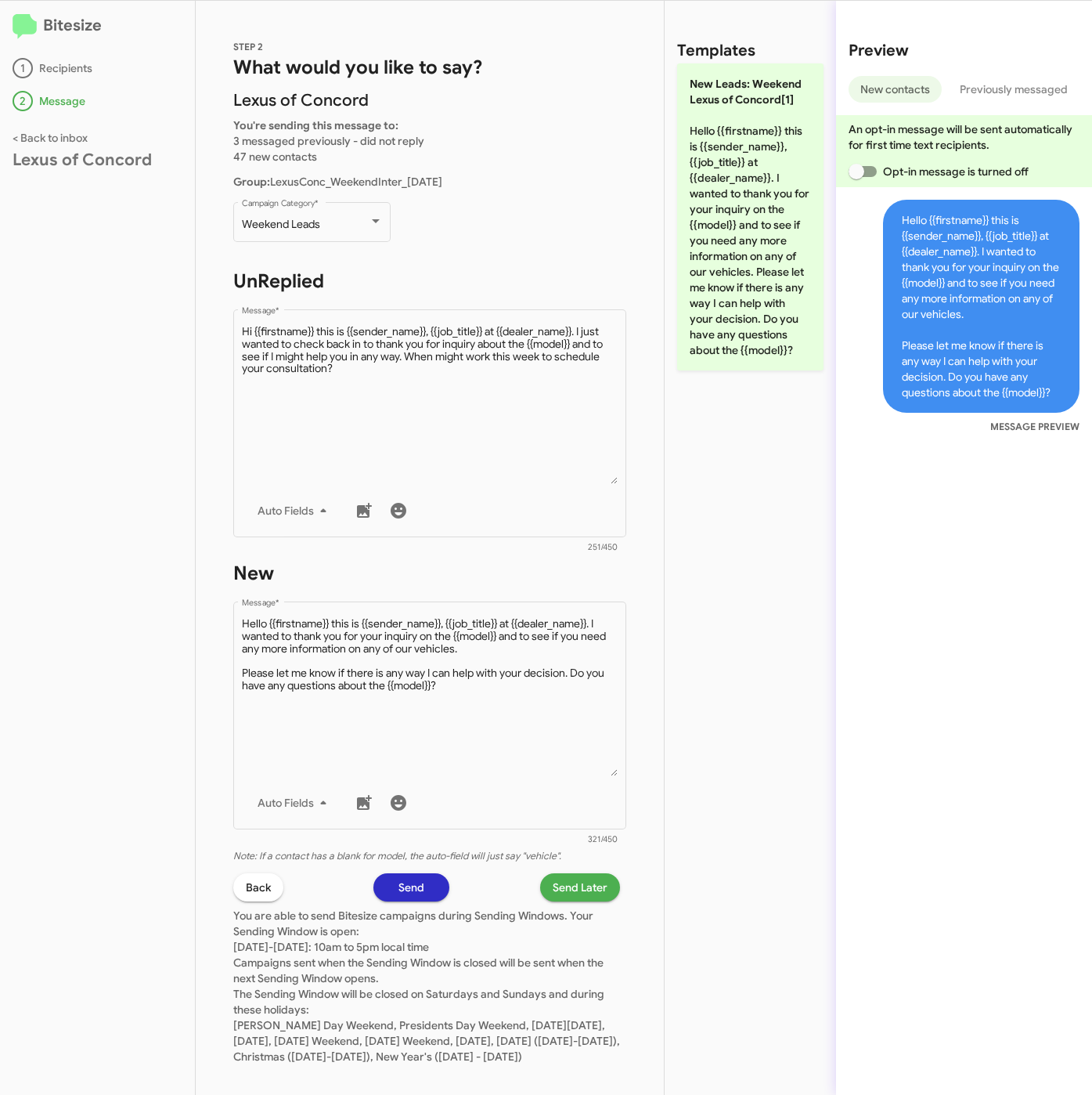
click at [578, 882] on span "Send Later" at bounding box center [580, 886] width 55 height 28
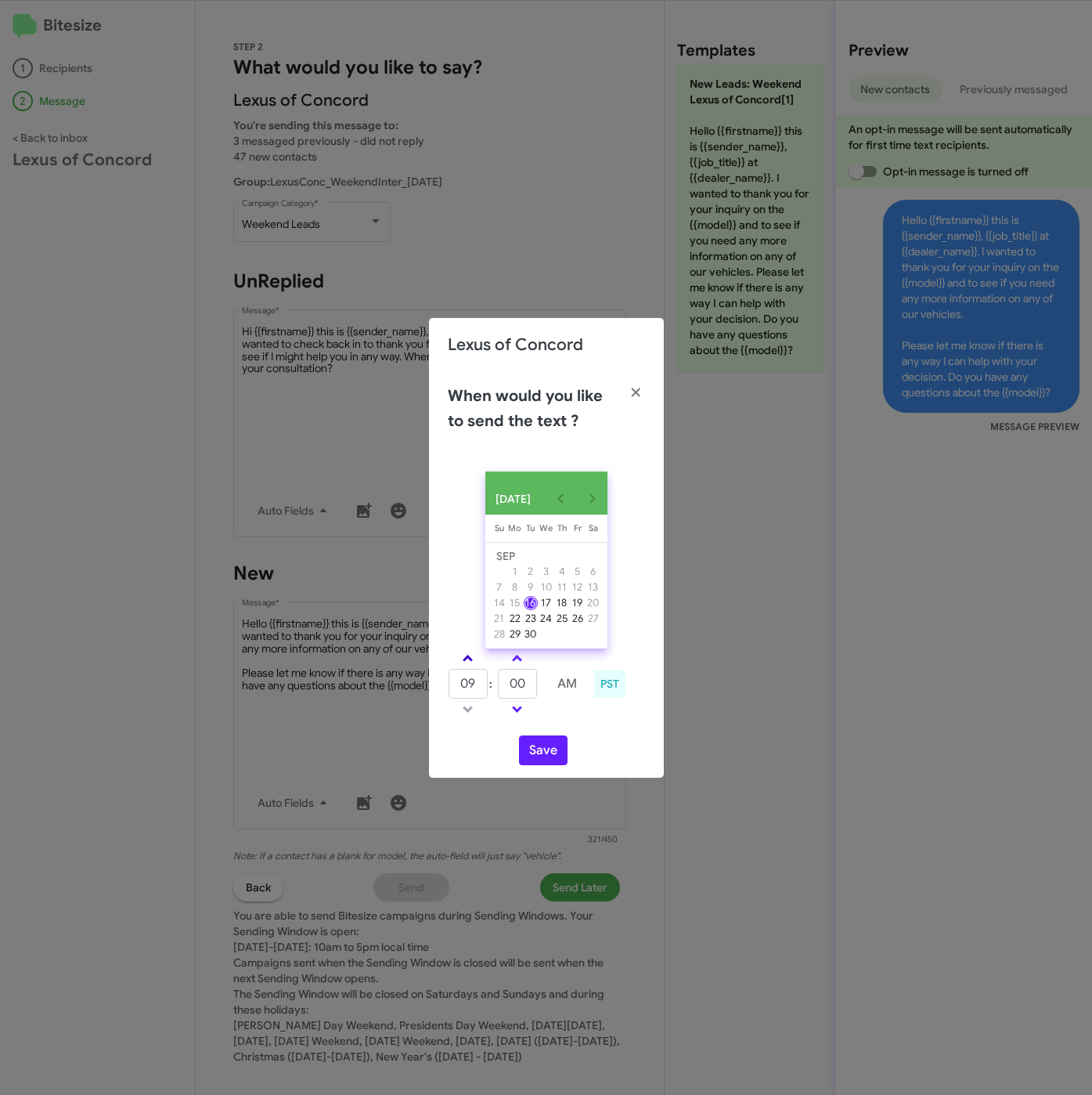
click at [474, 663] on link at bounding box center [468, 657] width 28 height 18
type input "10"
click at [507, 683] on input "00" at bounding box center [517, 683] width 40 height 29
type input "45"
click at [546, 761] on button "Save" at bounding box center [543, 750] width 49 height 29
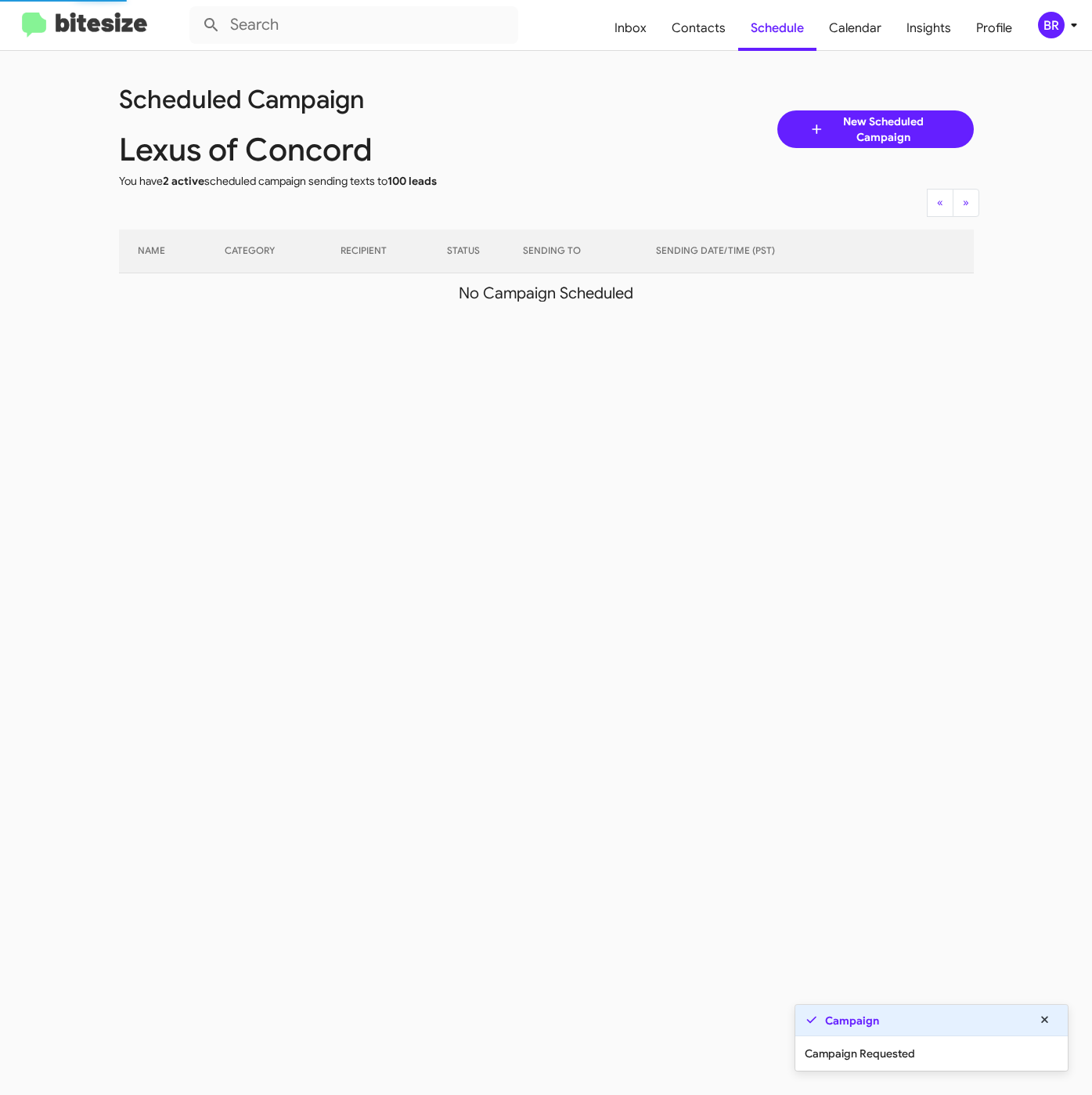
click at [1058, 26] on div "BR" at bounding box center [1052, 25] width 27 height 27
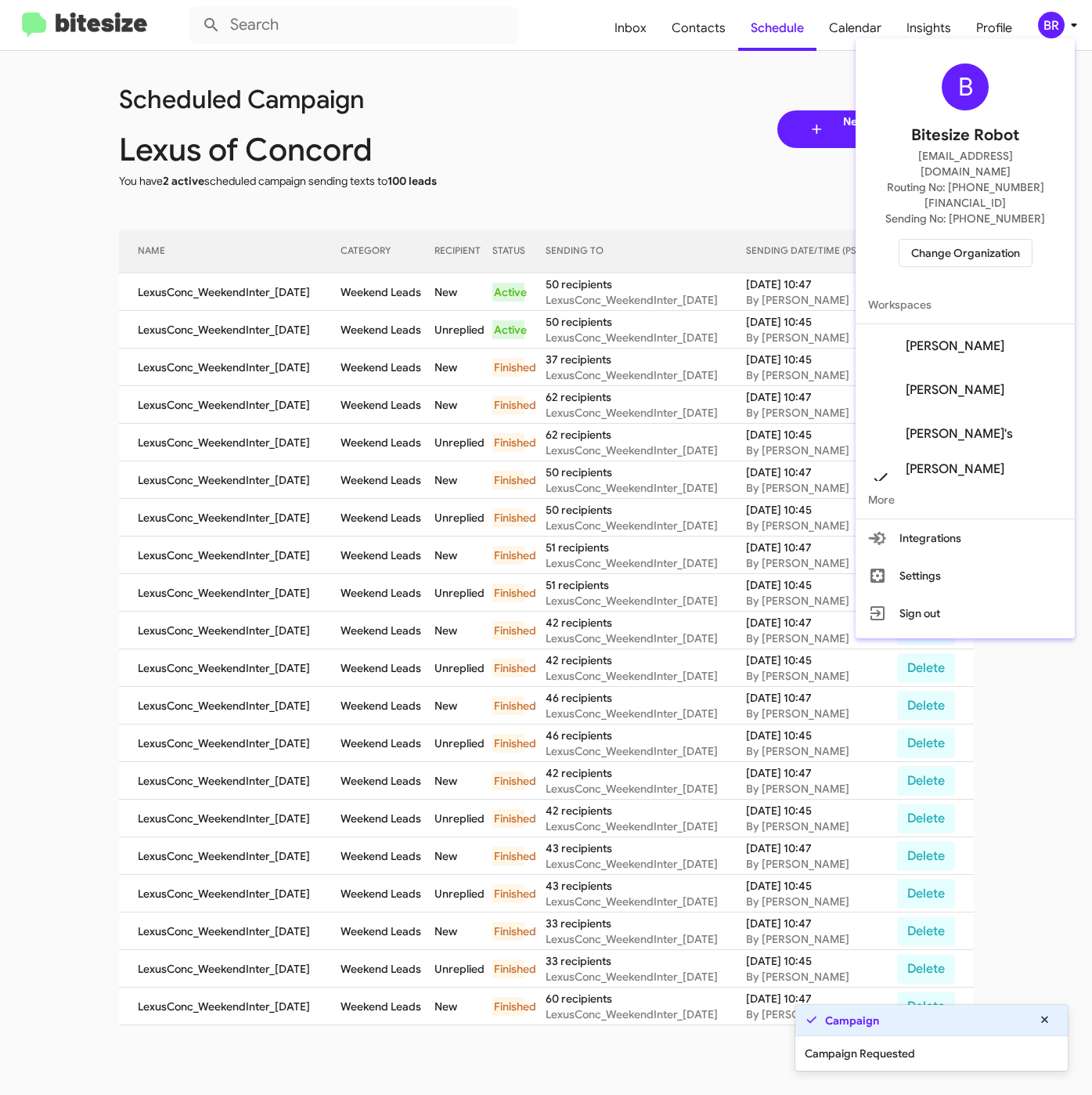
click at [423, 325] on div at bounding box center [546, 547] width 1092 height 1095
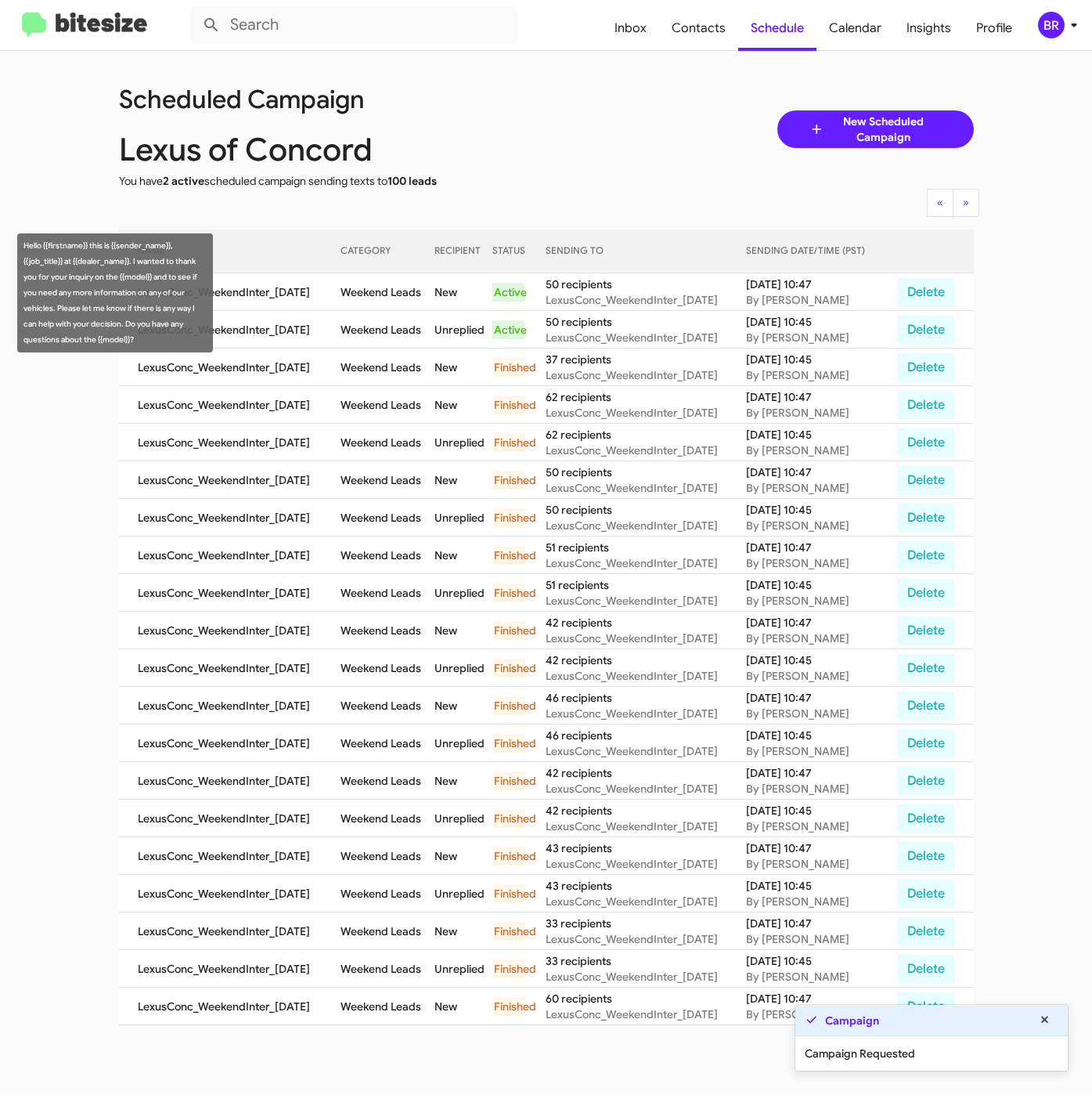
drag, startPoint x: 351, startPoint y: 287, endPoint x: 435, endPoint y: 295, distance: 84.4
click at [434, 295] on td "Weekend Leads" at bounding box center [388, 292] width 94 height 38
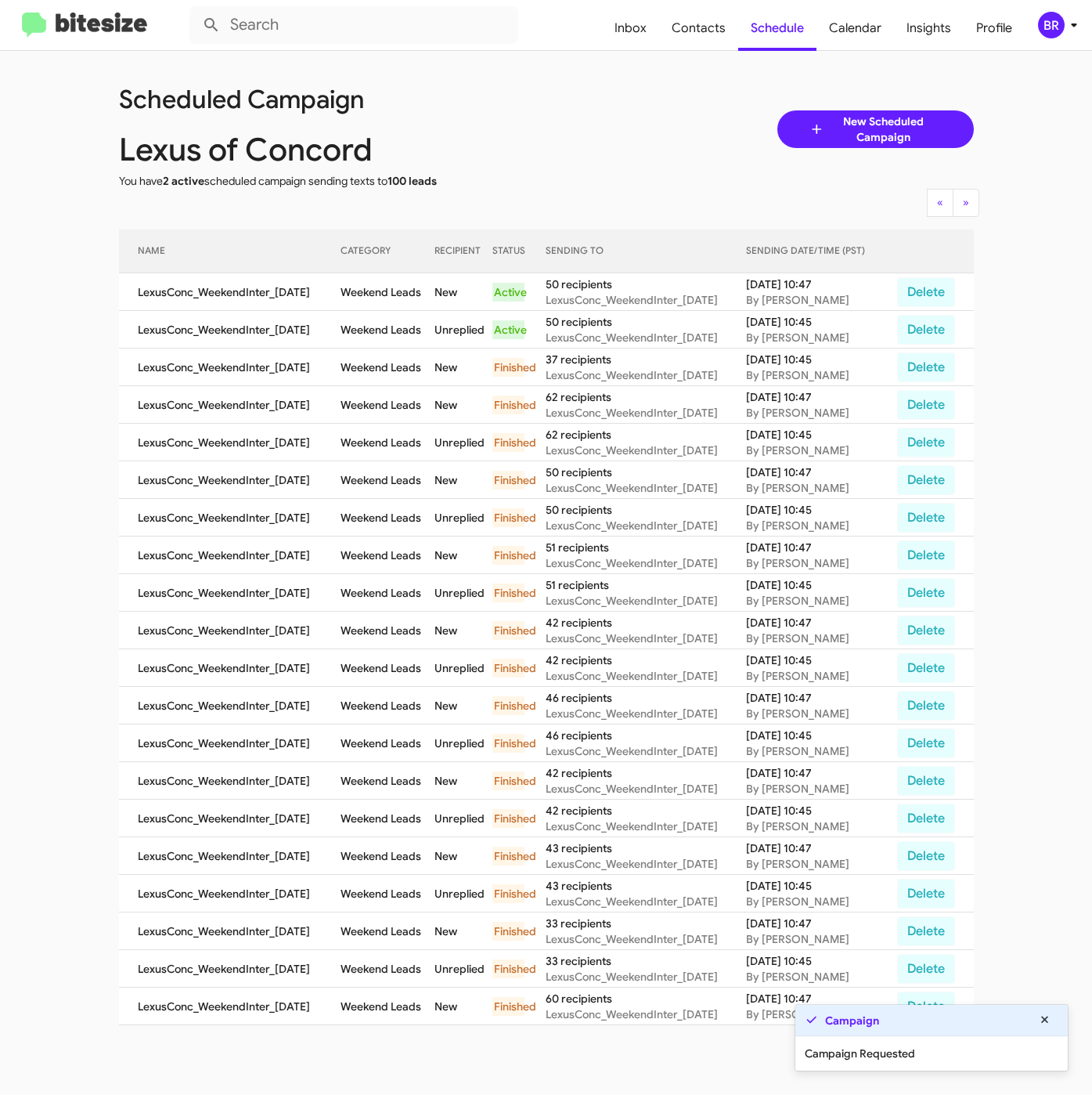
copy td "Weekend Leads"
click at [1048, 29] on div "BR" at bounding box center [1052, 25] width 27 height 27
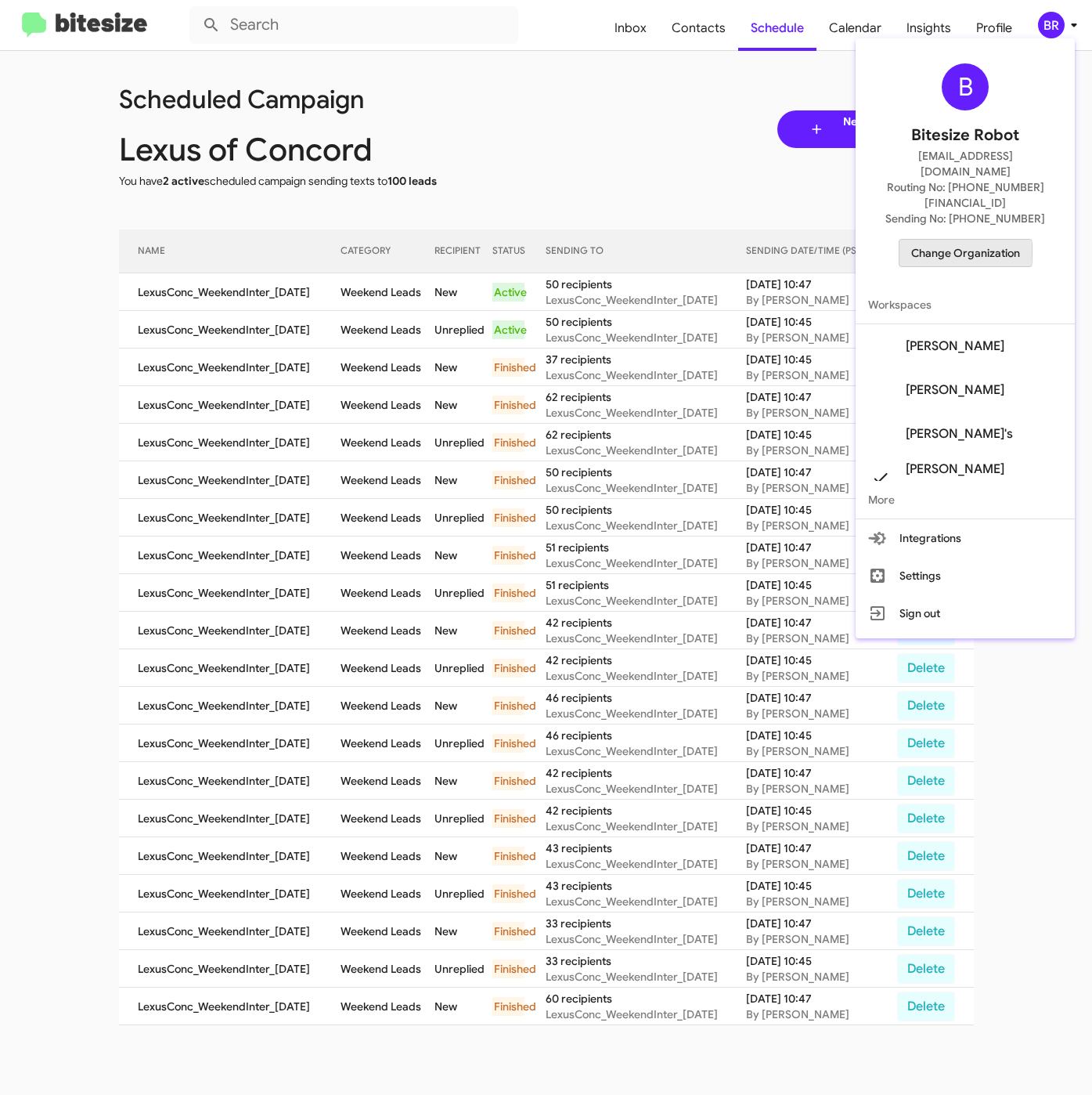
click at [953, 240] on span "Change Organization" at bounding box center [965, 253] width 109 height 27
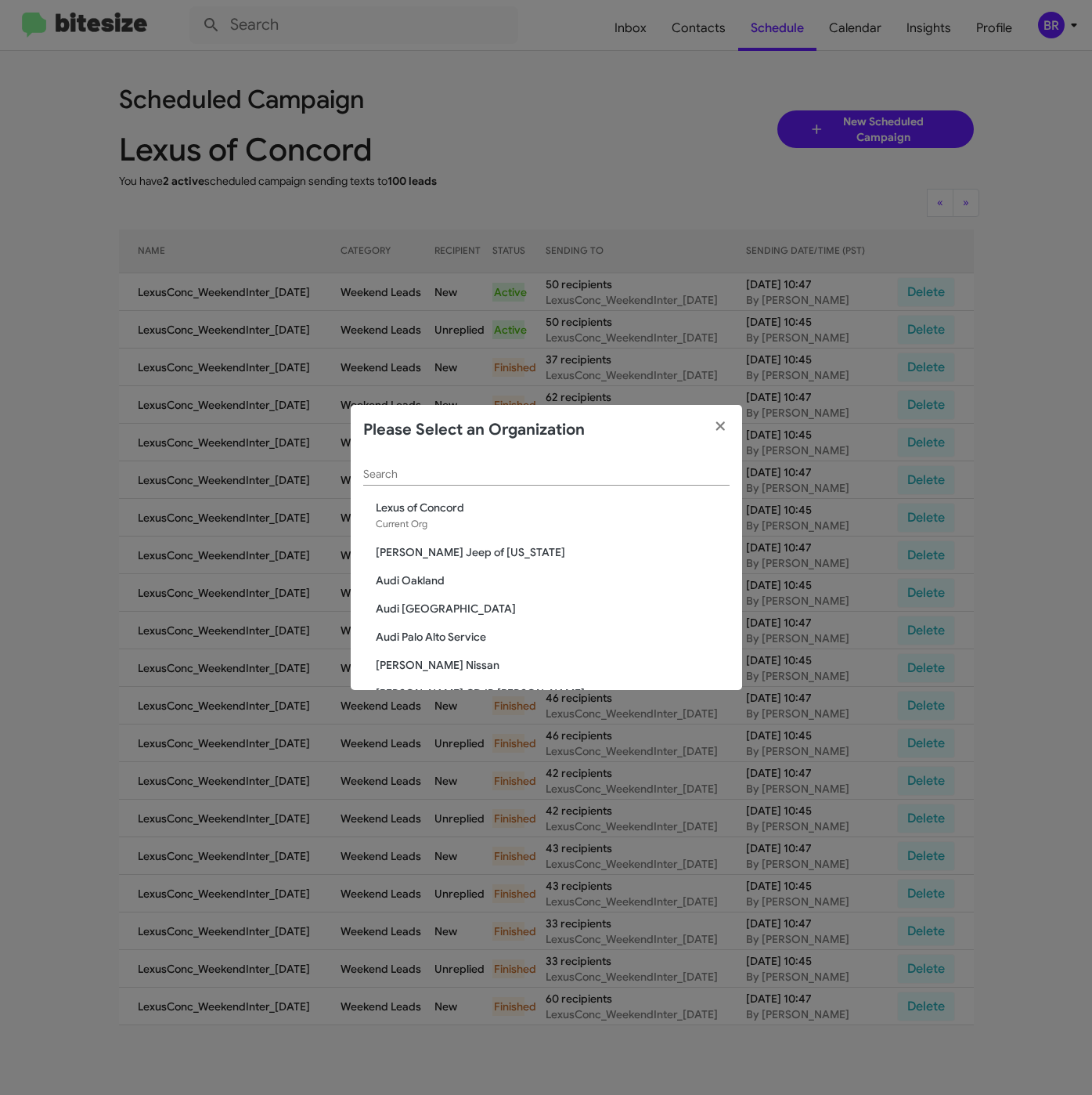
click at [482, 468] on input "Search" at bounding box center [546, 474] width 366 height 13
paste input "The Jeep Store"
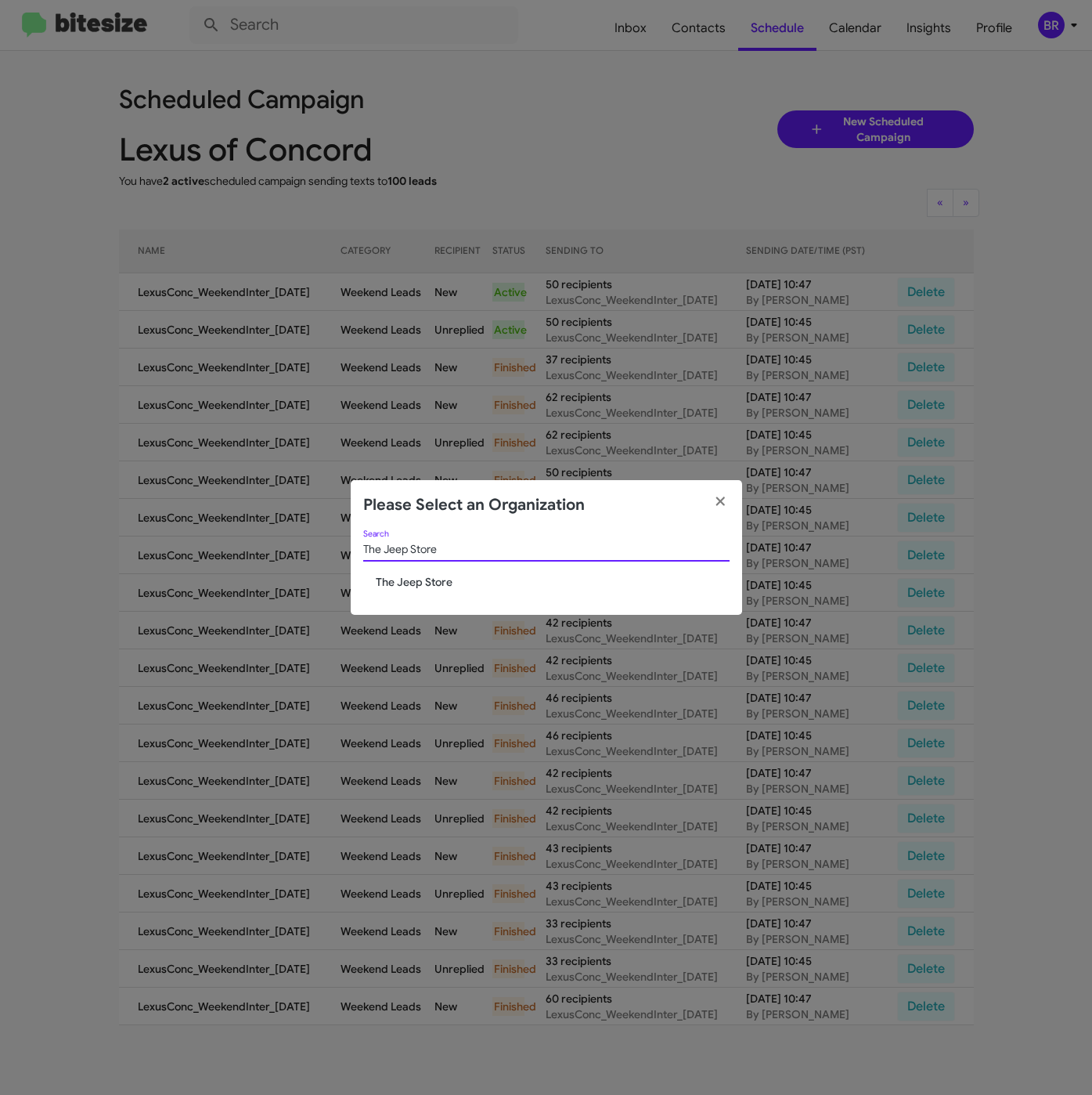
type input "The Jeep Store"
click at [409, 585] on span "The Jeep Store" at bounding box center [553, 582] width 354 height 16
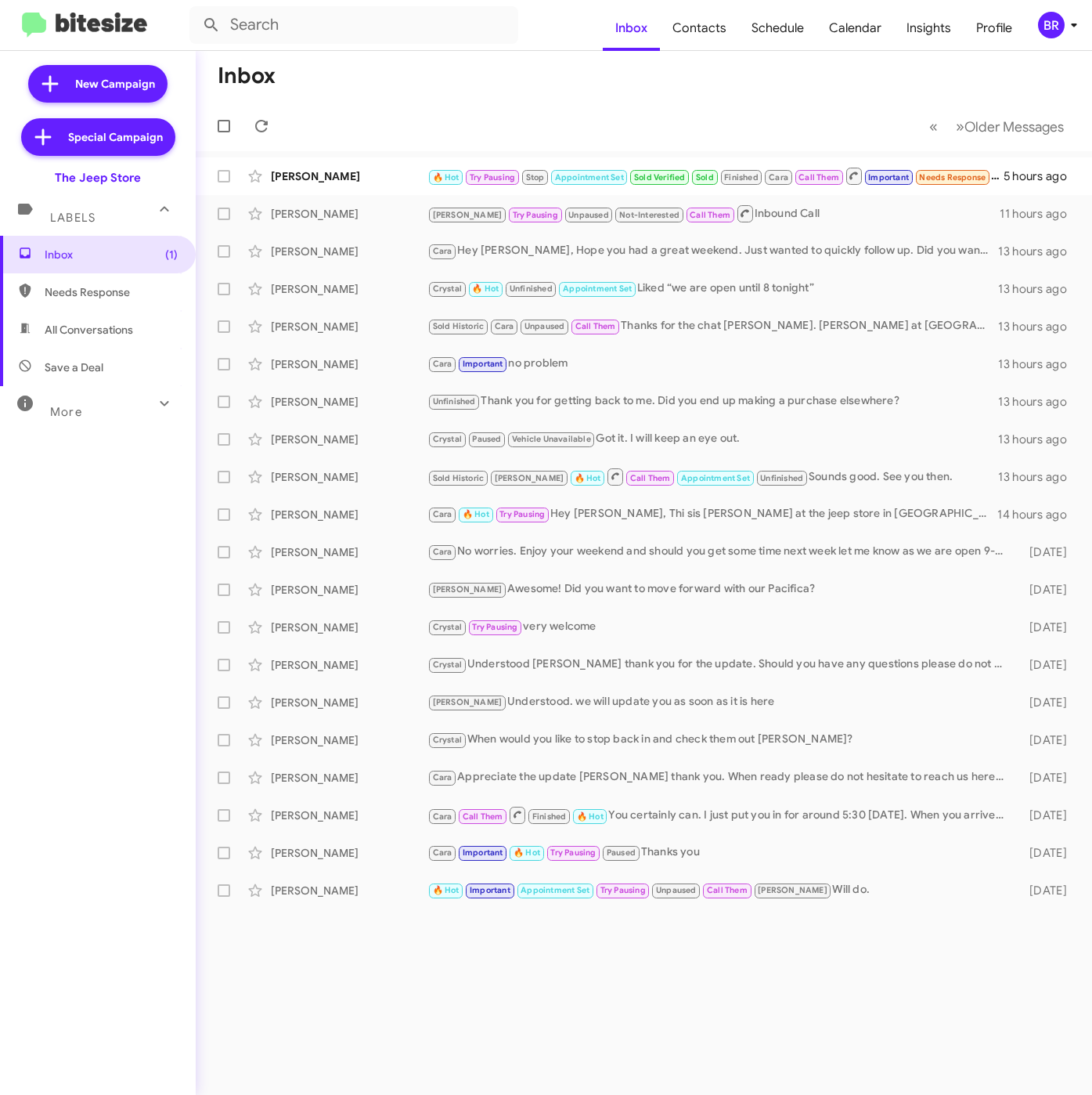
click at [1052, 22] on div "BR" at bounding box center [1052, 25] width 27 height 27
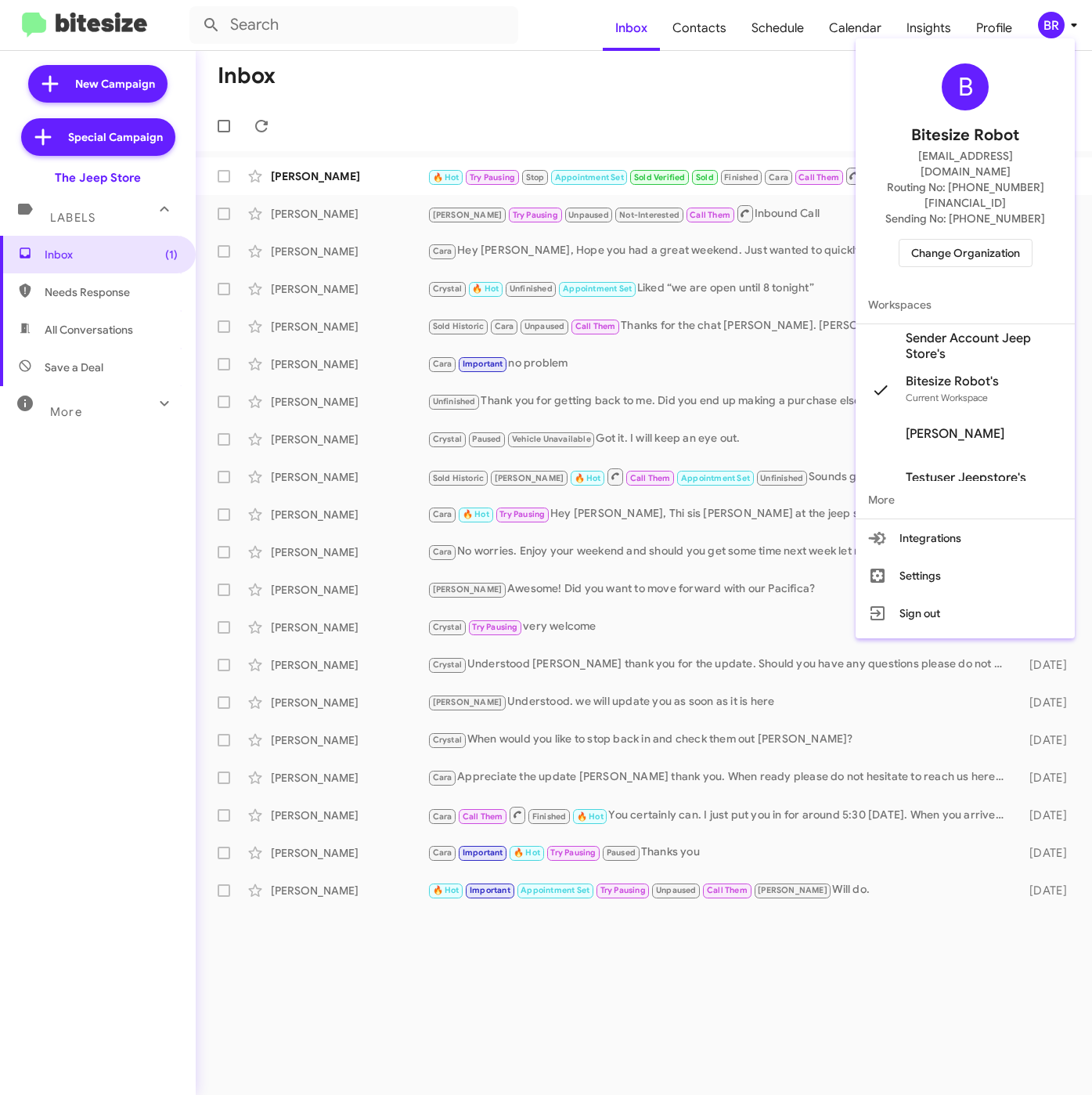
click at [928, 331] on span "Sender Account Jeep Store's" at bounding box center [983, 346] width 156 height 31
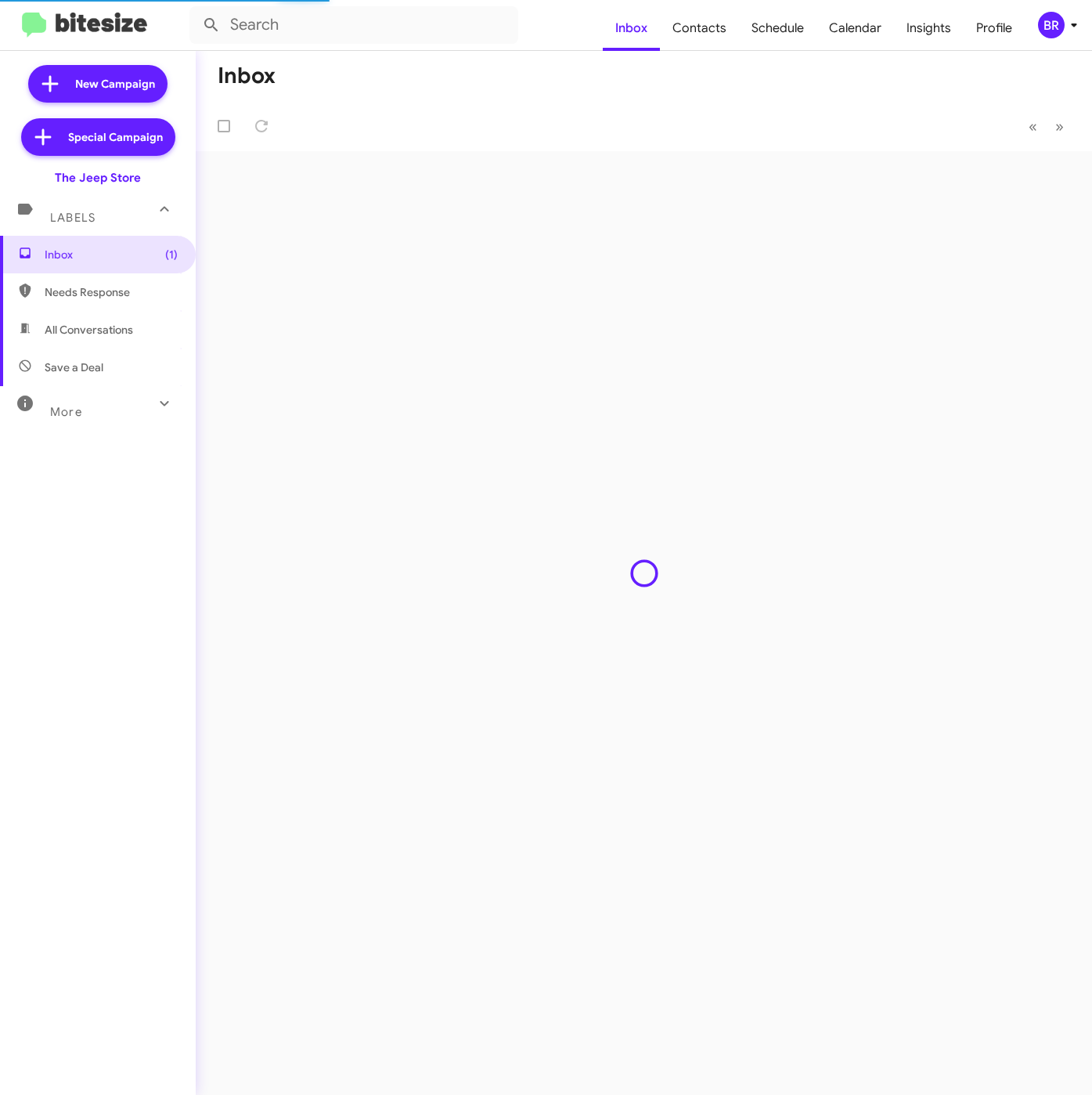
click at [714, 28] on span "Contacts" at bounding box center [699, 29] width 79 height 45
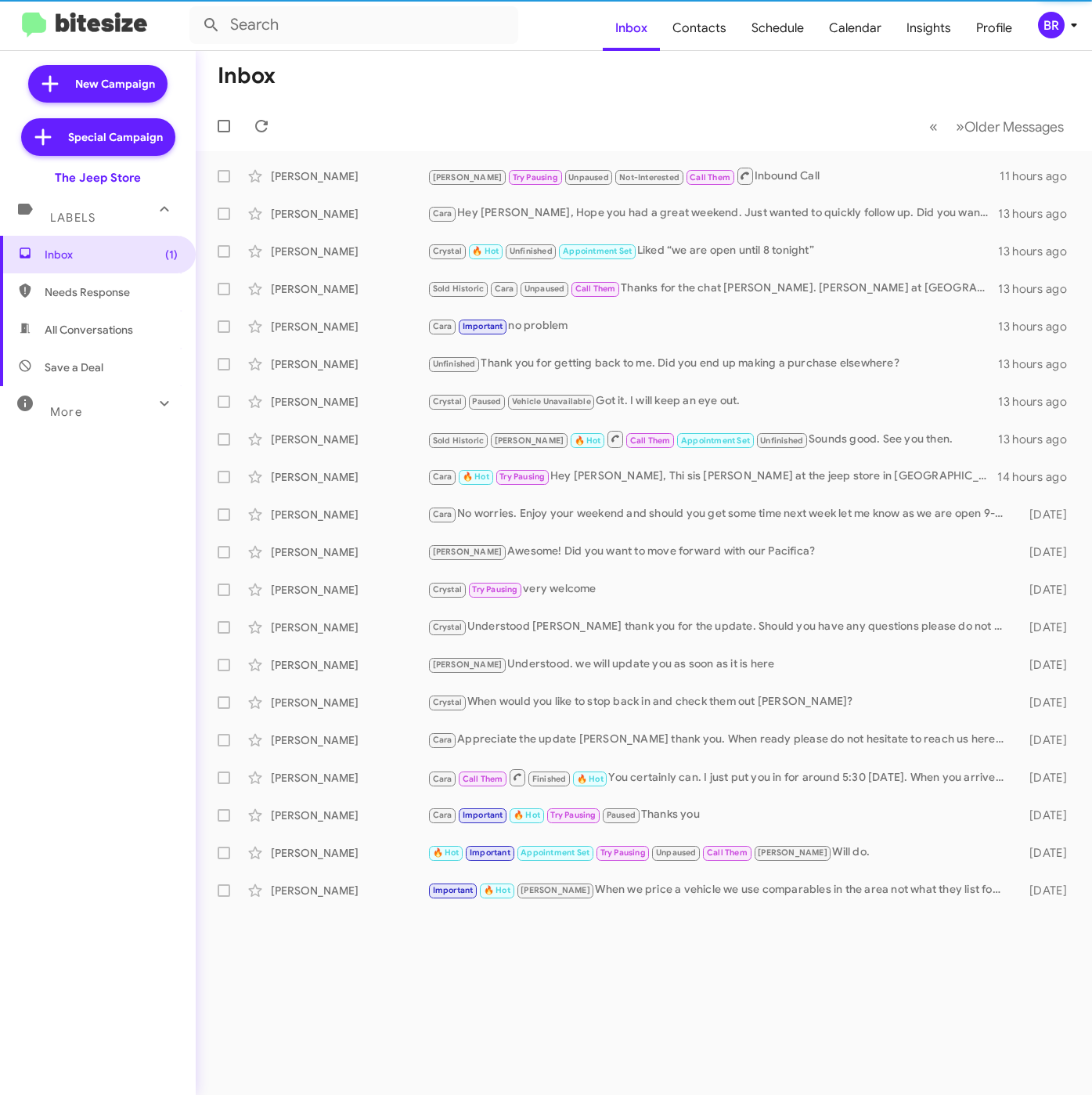
type input "in:groups"
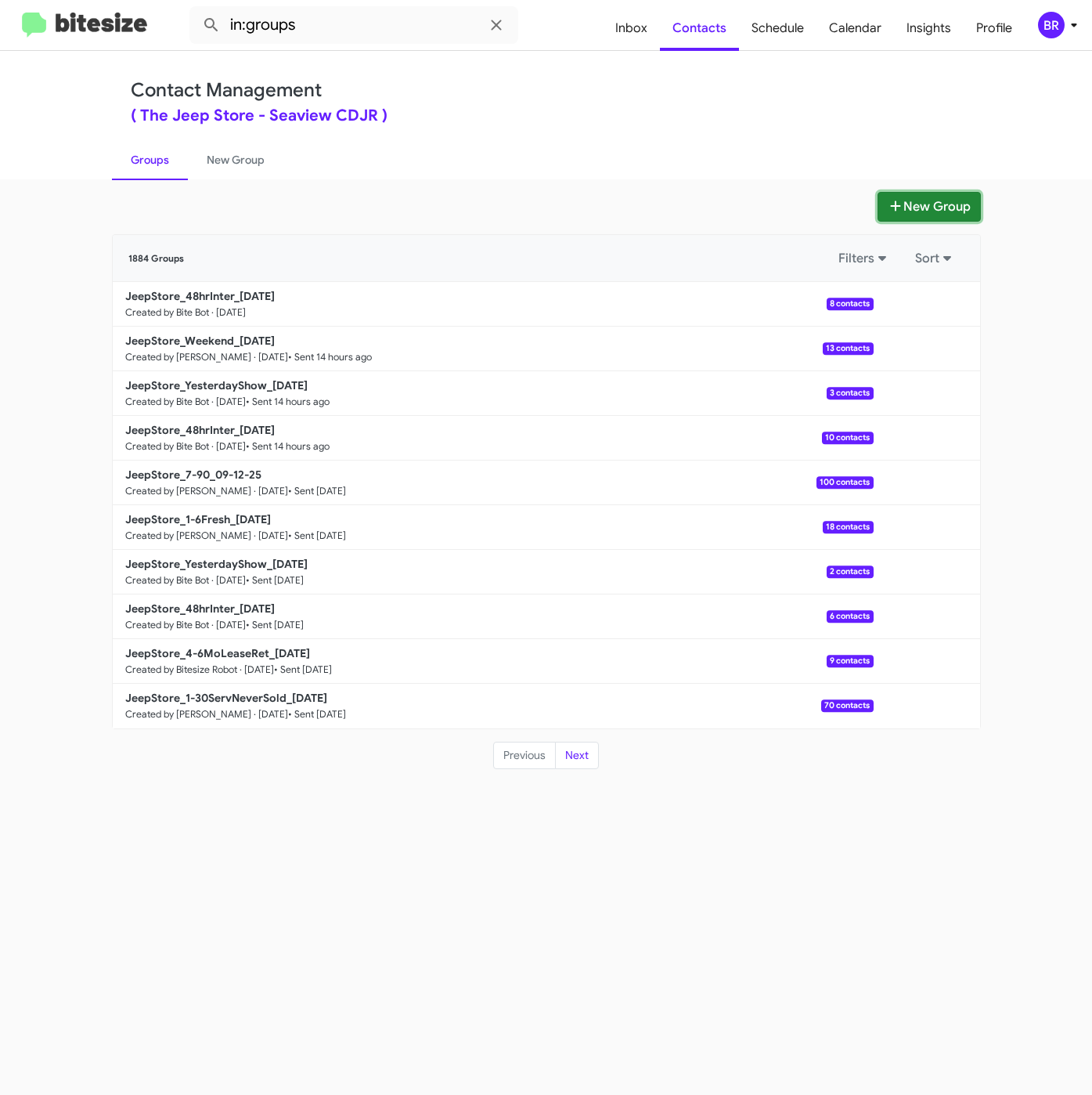
click at [928, 200] on button "New Group" at bounding box center [929, 206] width 103 height 29
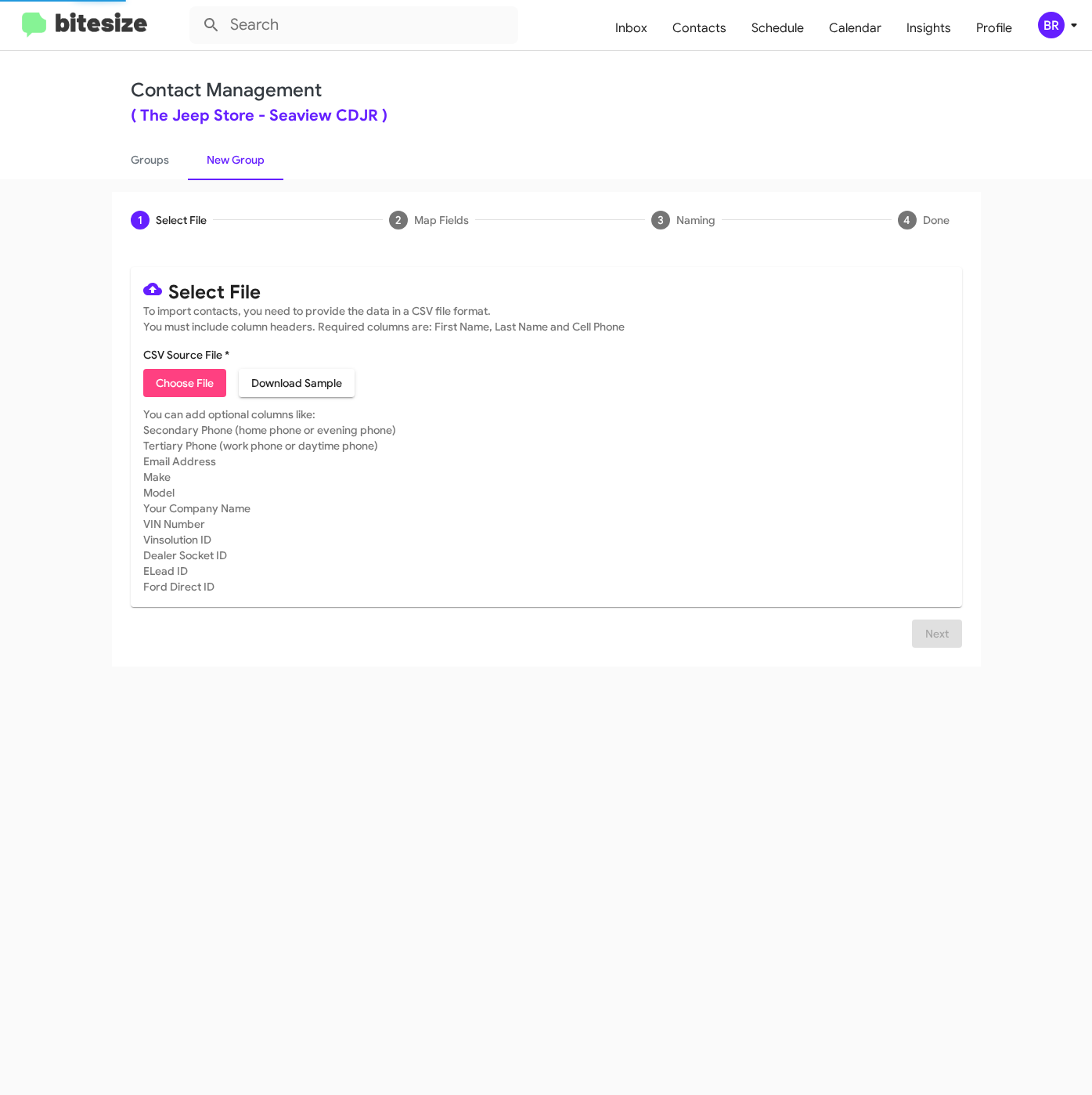
click at [177, 383] on span "Choose File" at bounding box center [184, 382] width 58 height 28
type input "JeepStore_Buyback48-51_09-16-25"
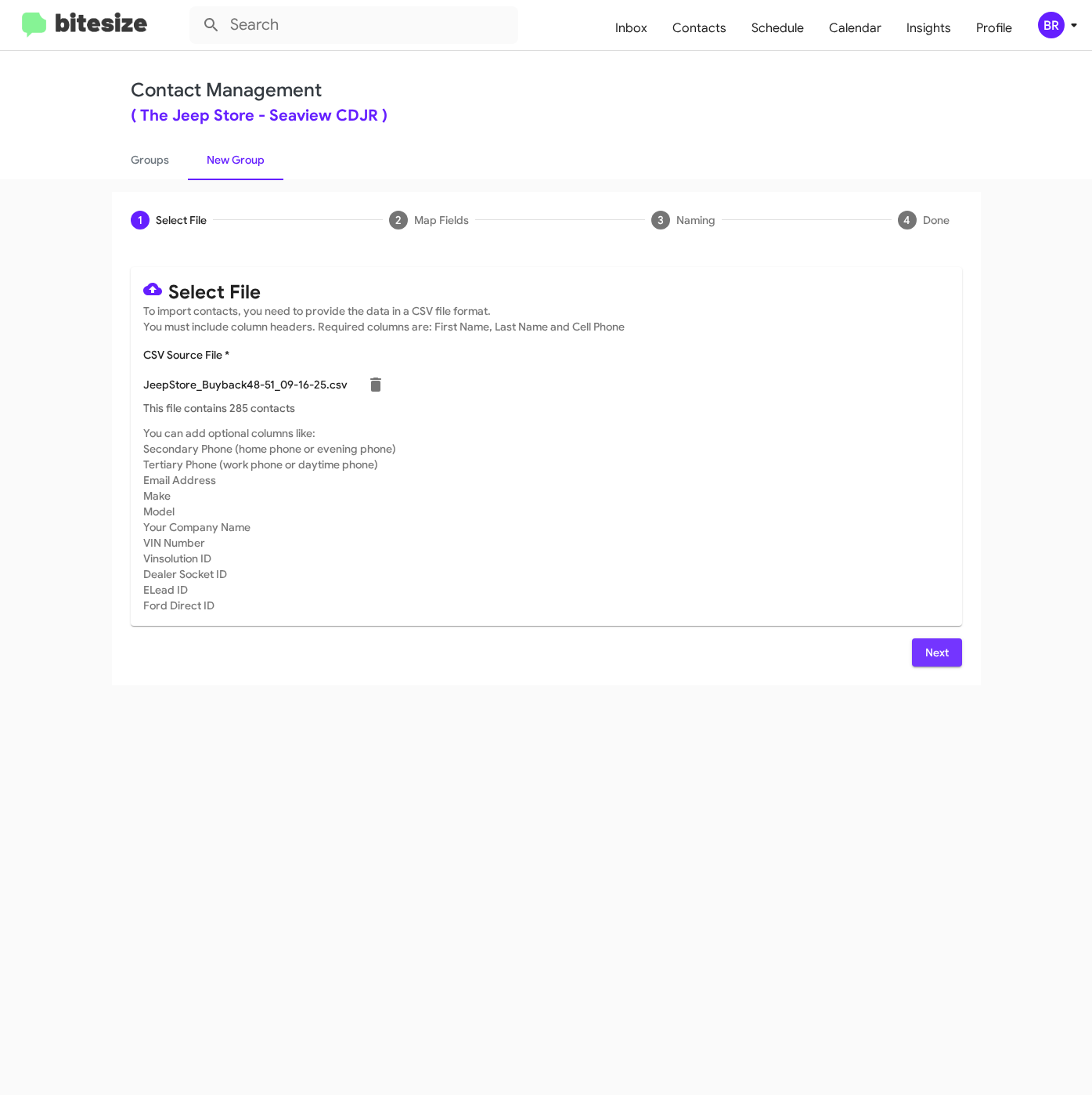
click at [940, 646] on span "Next" at bounding box center [937, 651] width 25 height 28
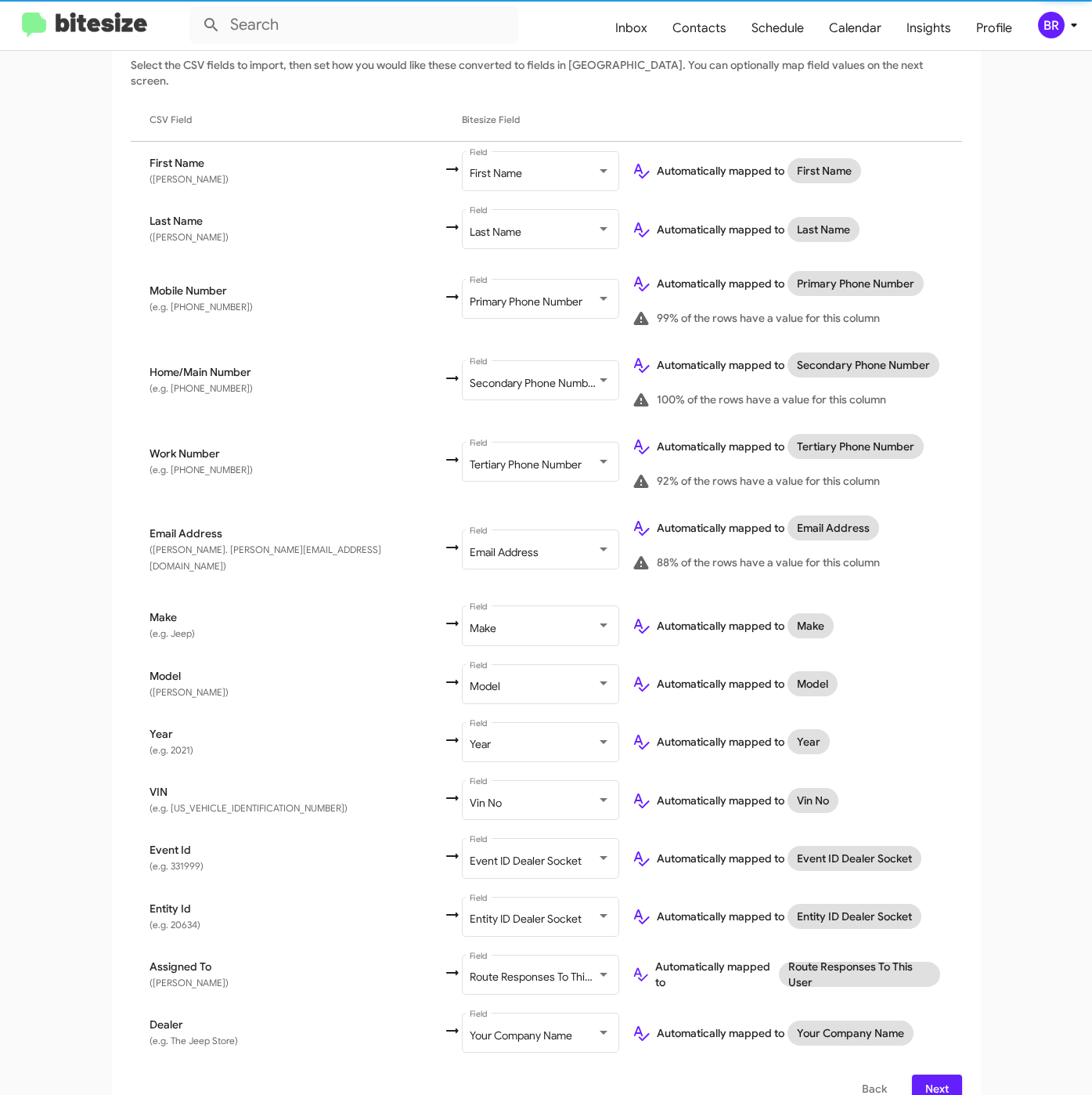
scroll to position [254, 0]
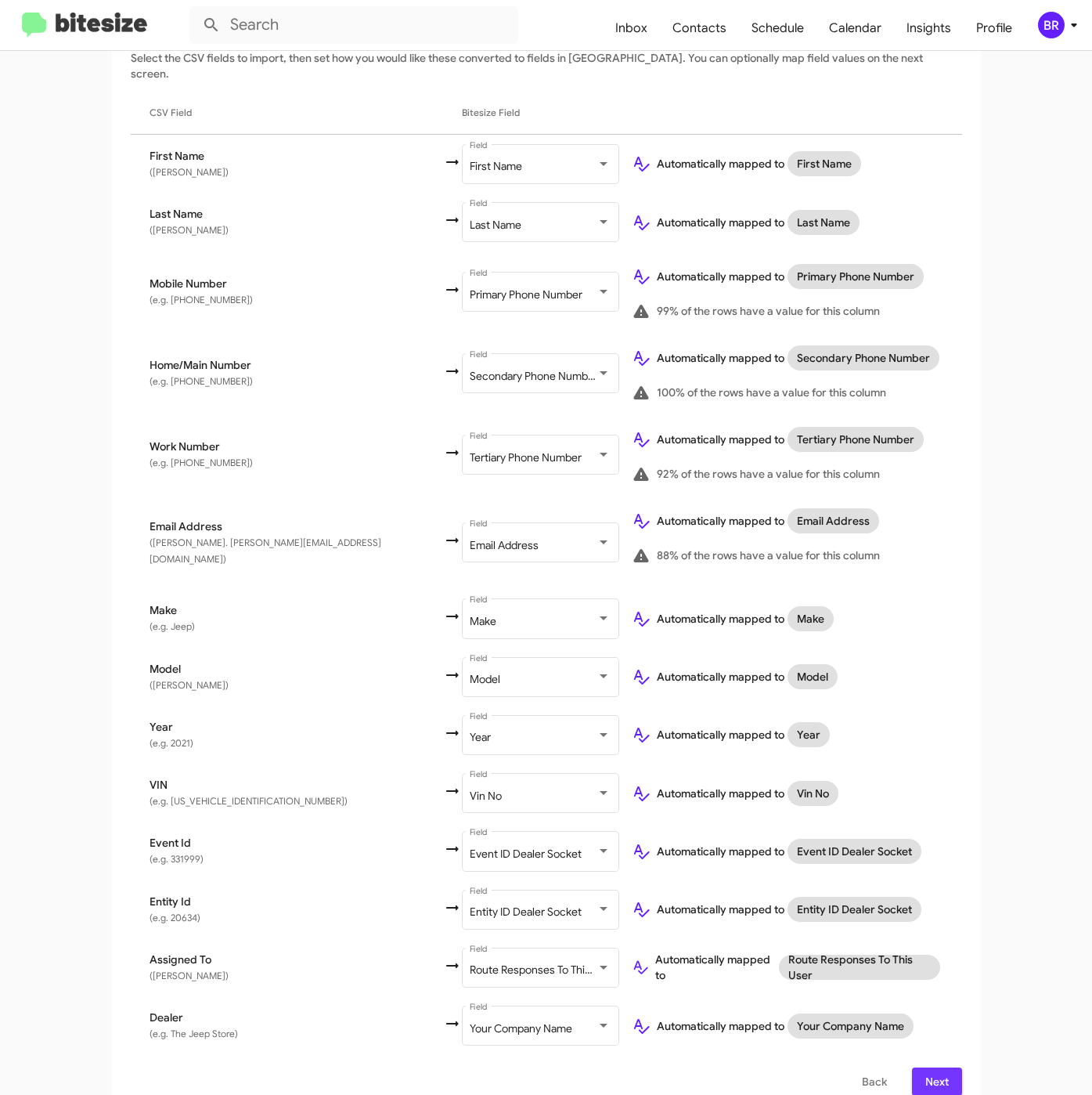
click at [940, 1067] on span "Next" at bounding box center [937, 1081] width 25 height 28
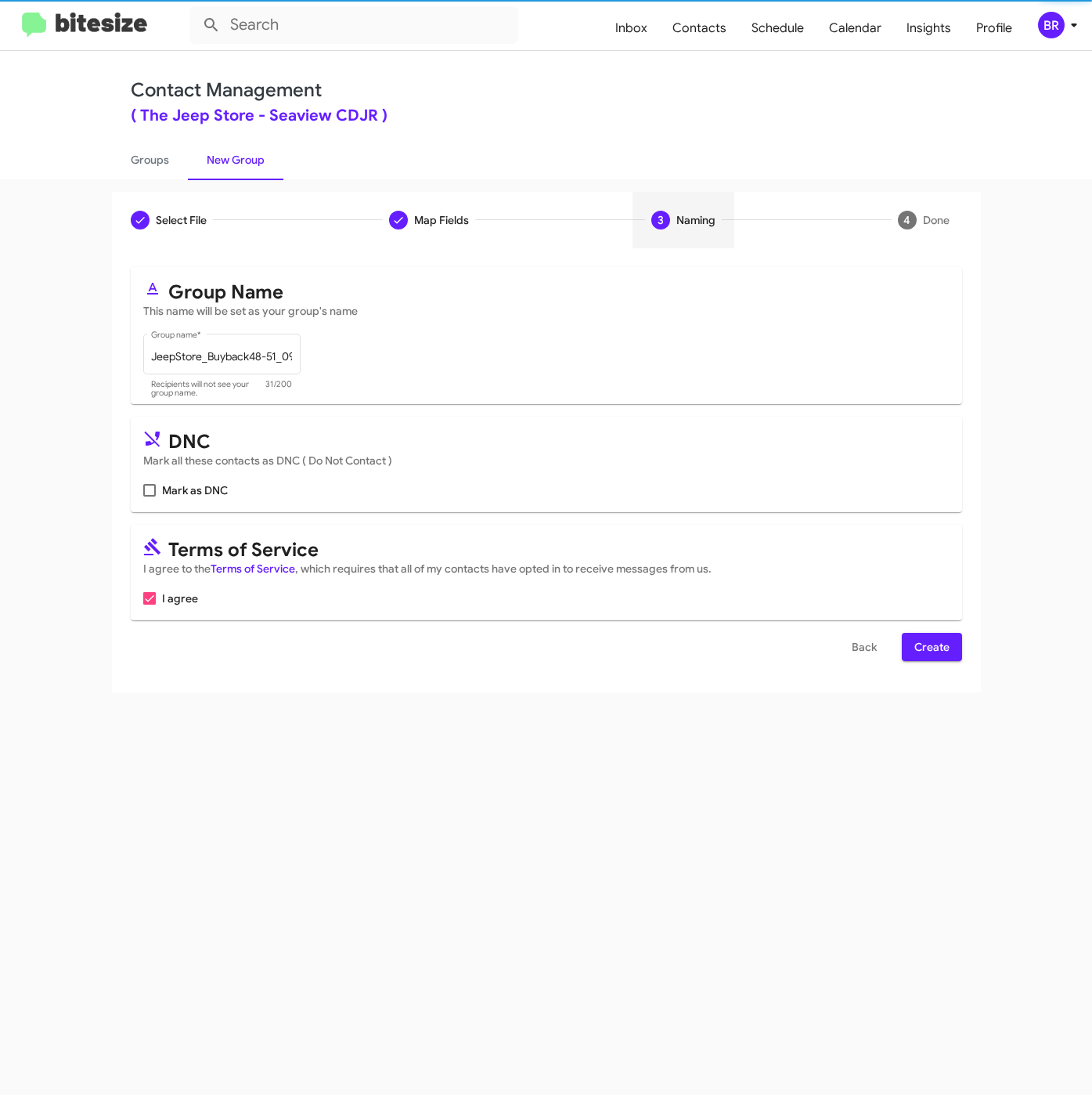
scroll to position [0, 0]
click at [926, 647] on span "Create" at bounding box center [932, 646] width 35 height 28
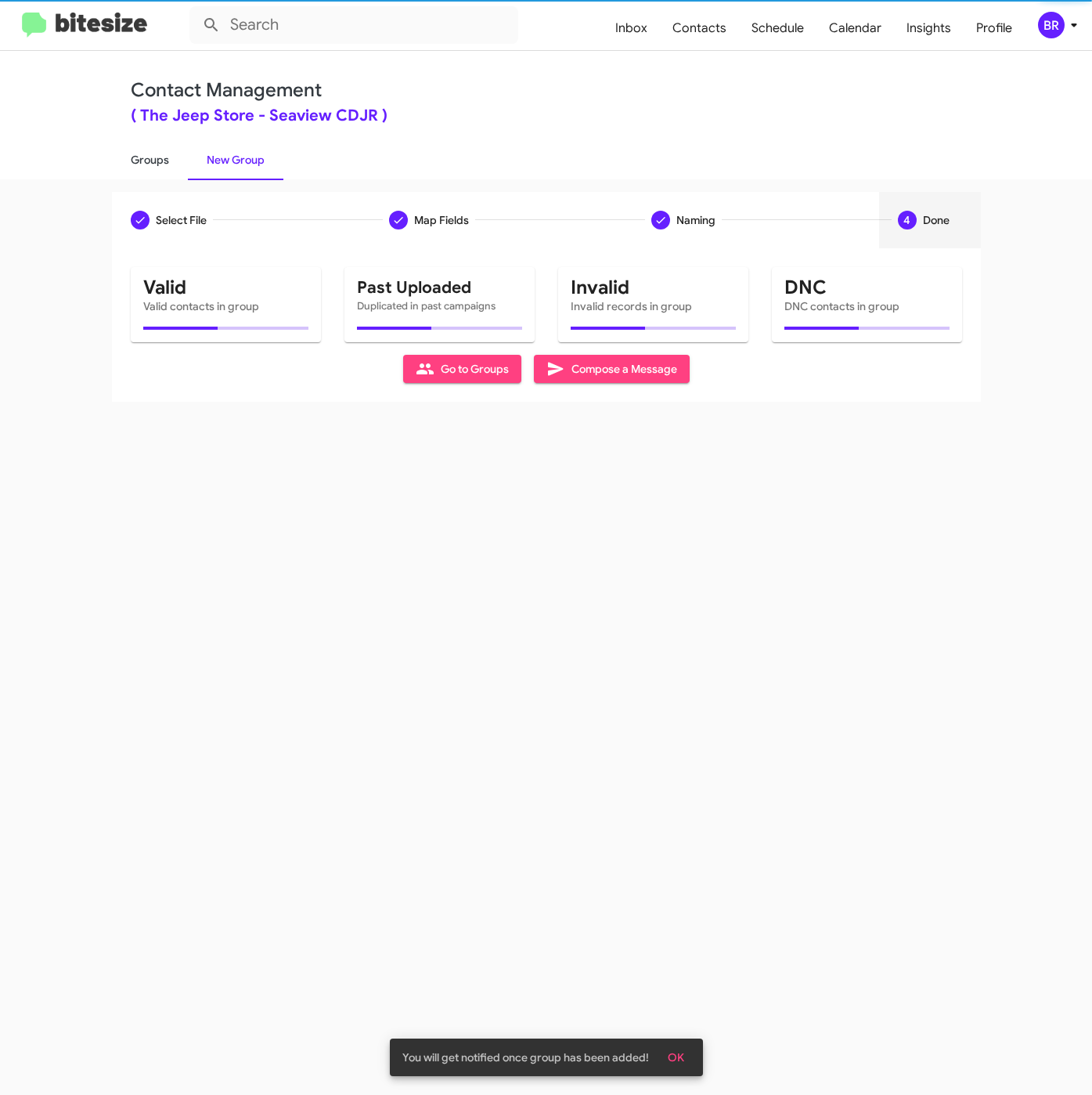
click at [149, 156] on link "Groups" at bounding box center [150, 160] width 76 height 40
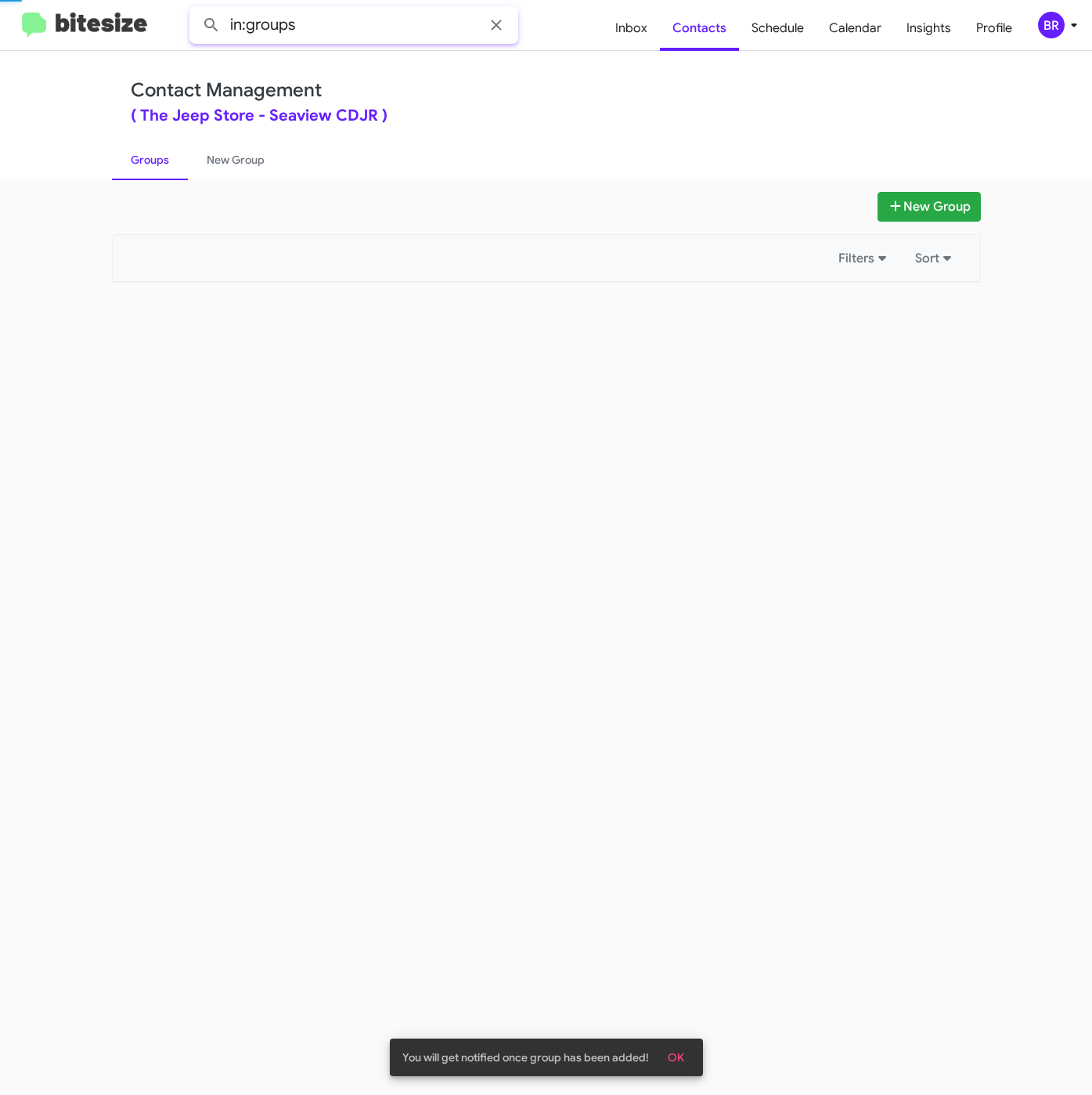
click at [327, 15] on input "in:groups" at bounding box center [353, 24] width 329 height 38
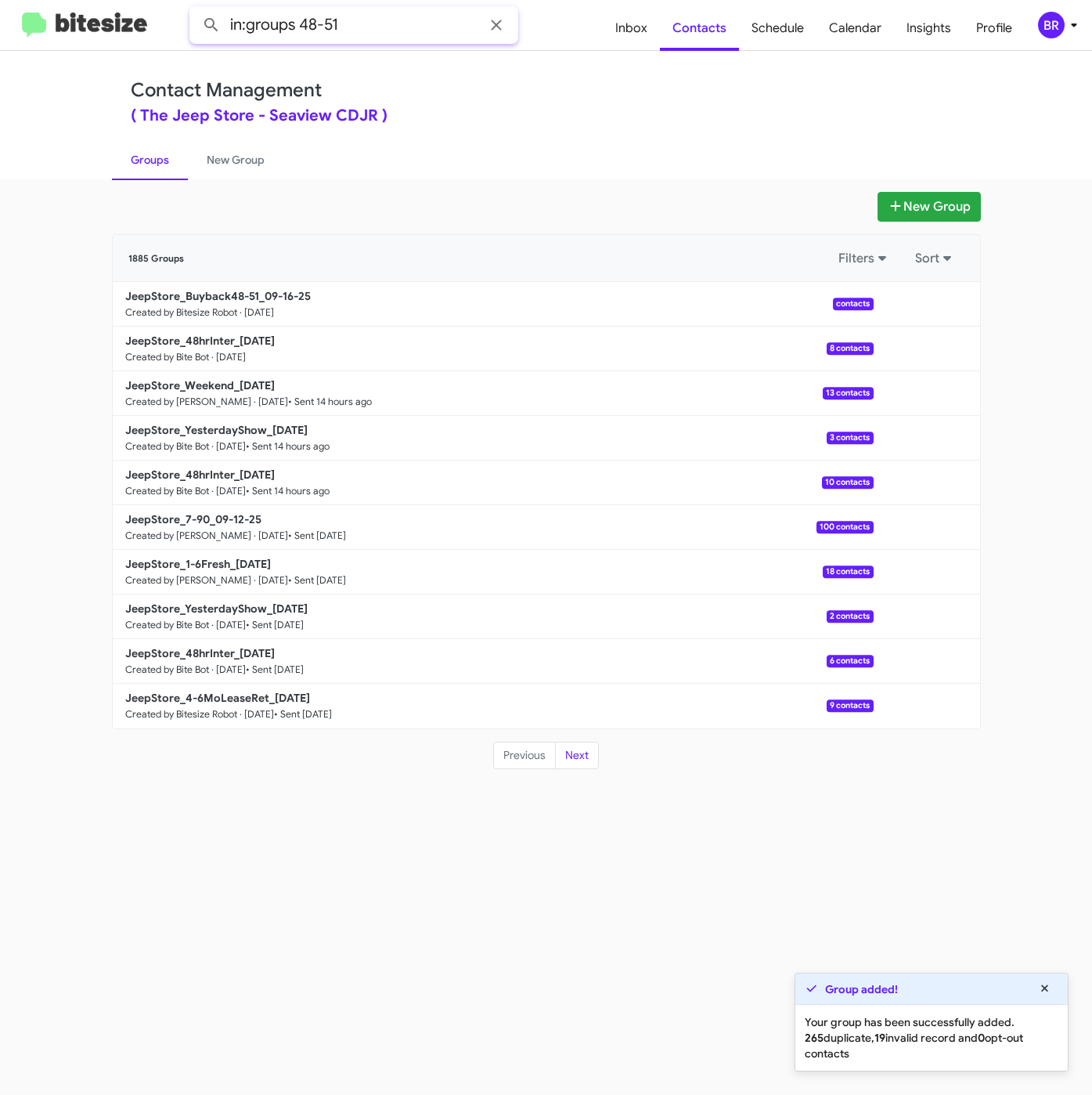
type input "in:groups 48-51"
click at [196, 9] on button at bounding box center [211, 24] width 31 height 31
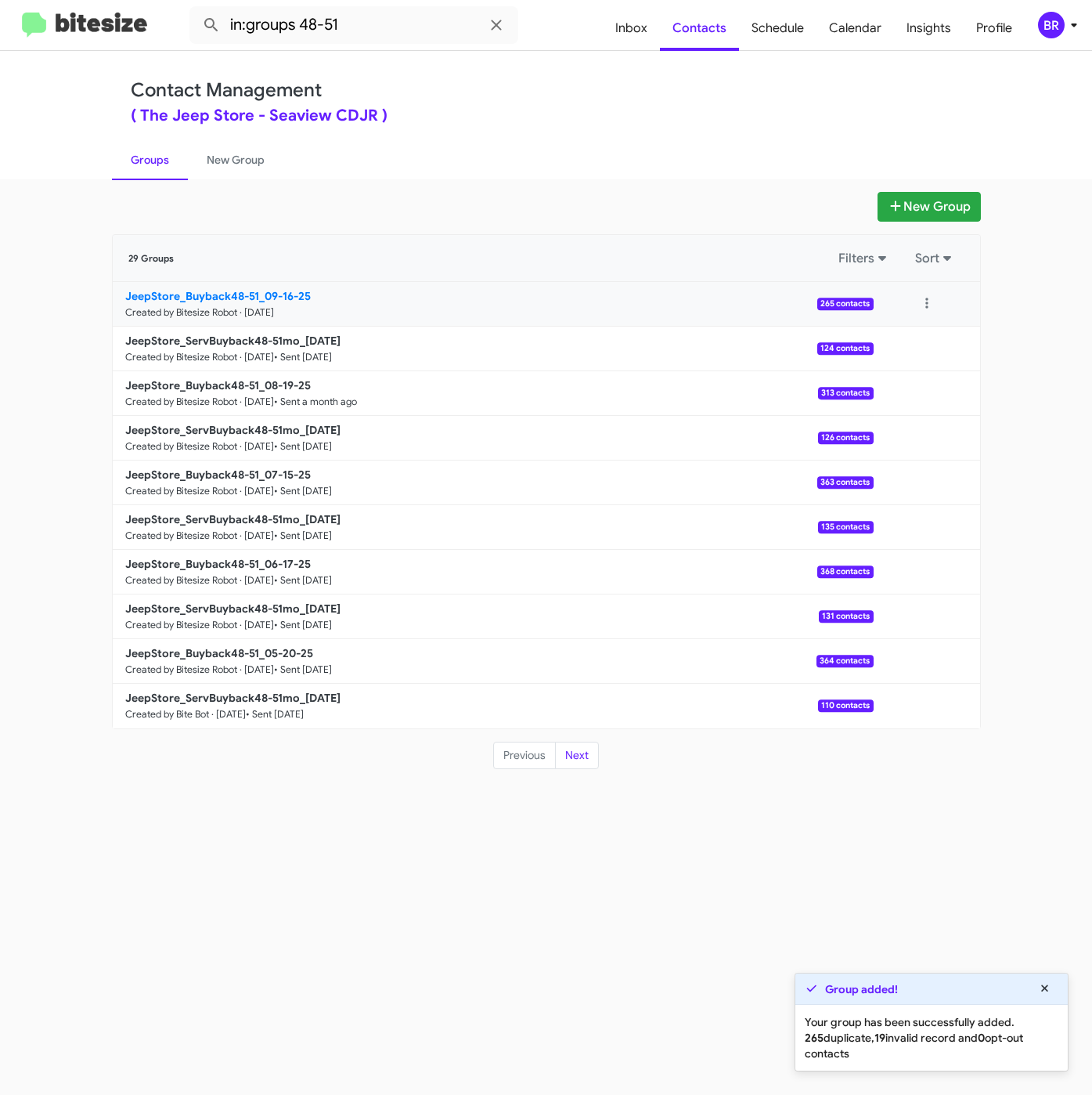
click at [197, 303] on b "JeepStore_Buyback48-51_09-16-25" at bounding box center [218, 295] width 186 height 14
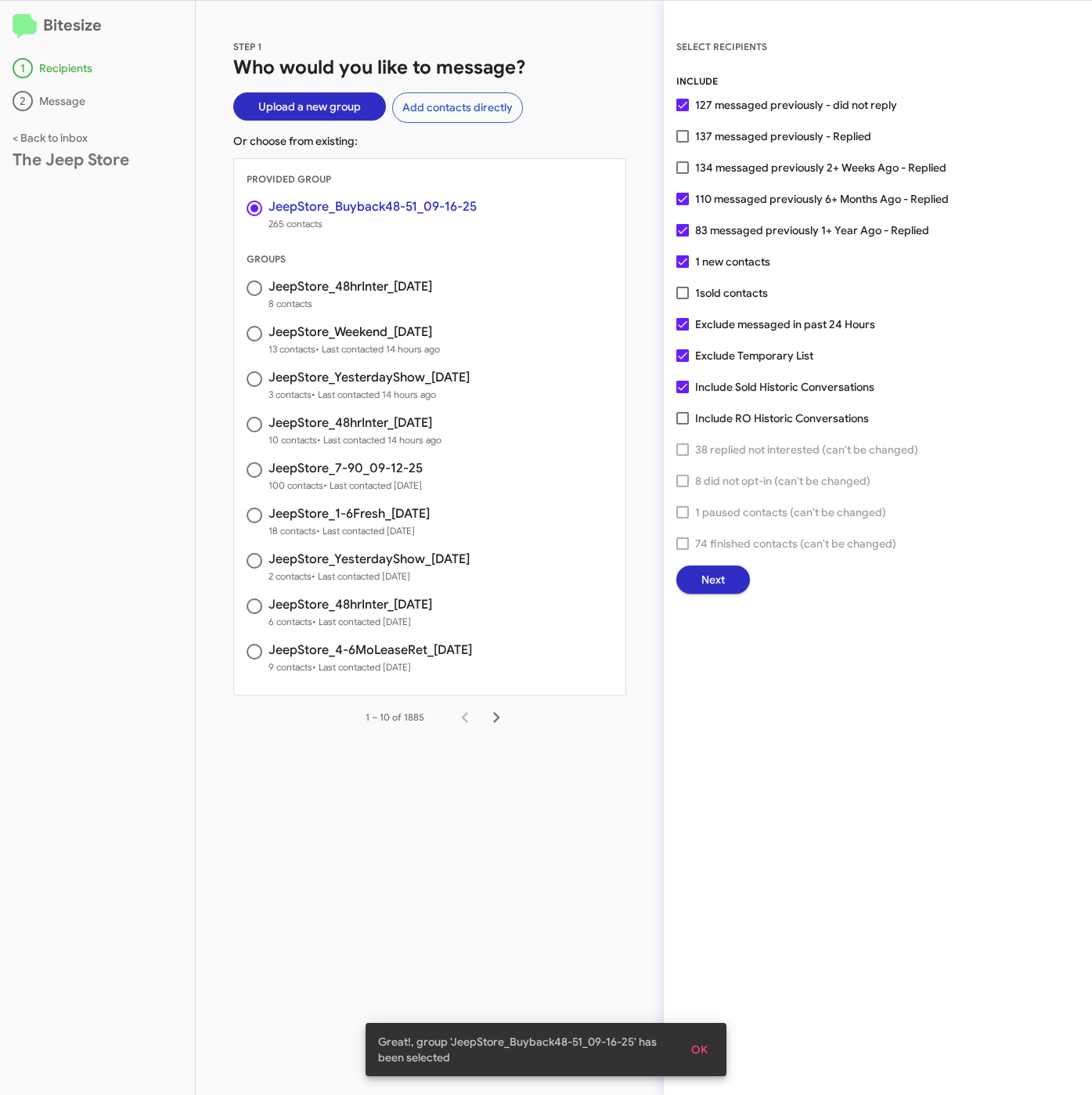
click at [731, 571] on button "Next" at bounding box center [713, 579] width 73 height 28
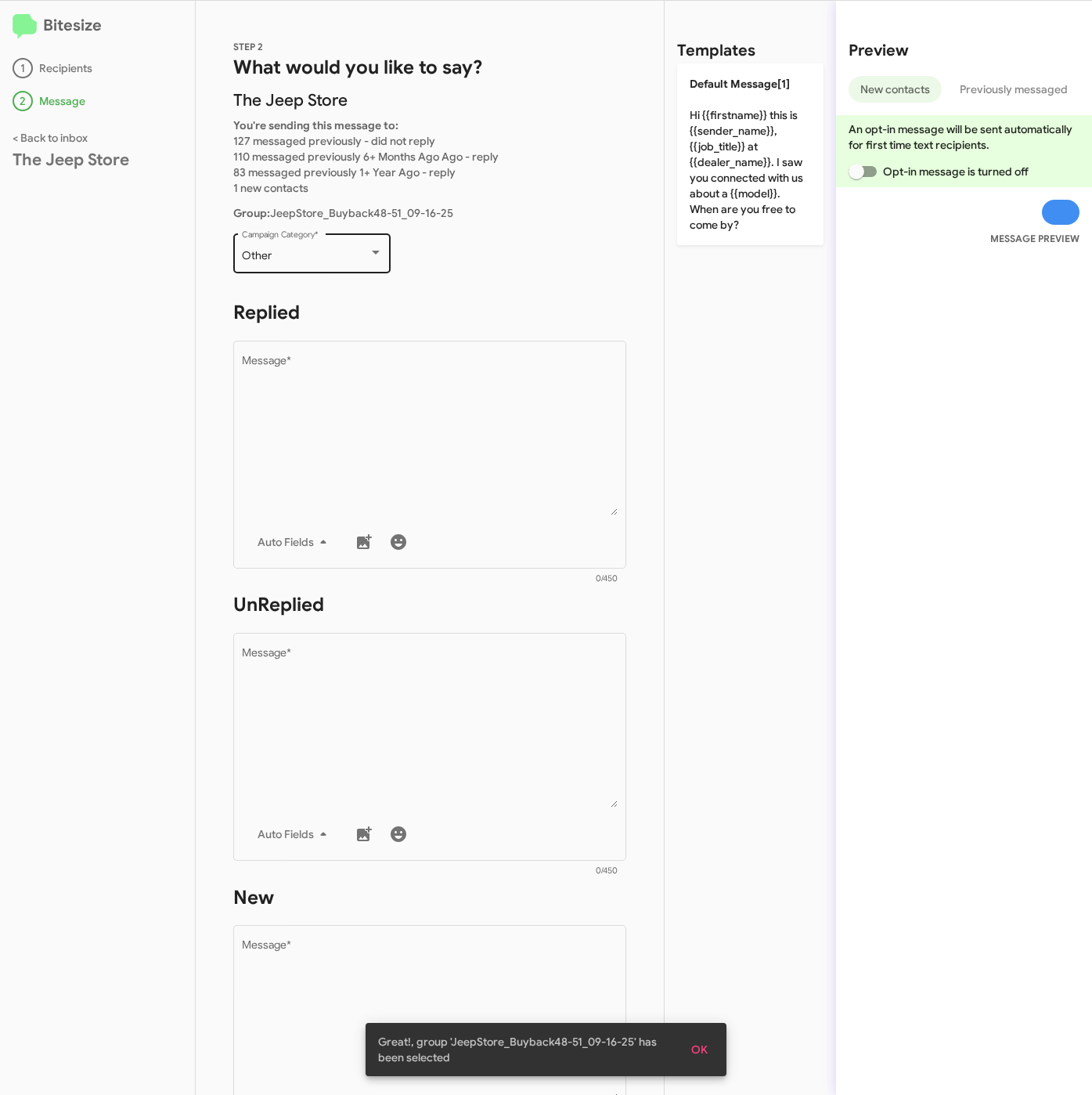
click at [312, 242] on div "Other Campaign Category *" at bounding box center [312, 252] width 140 height 43
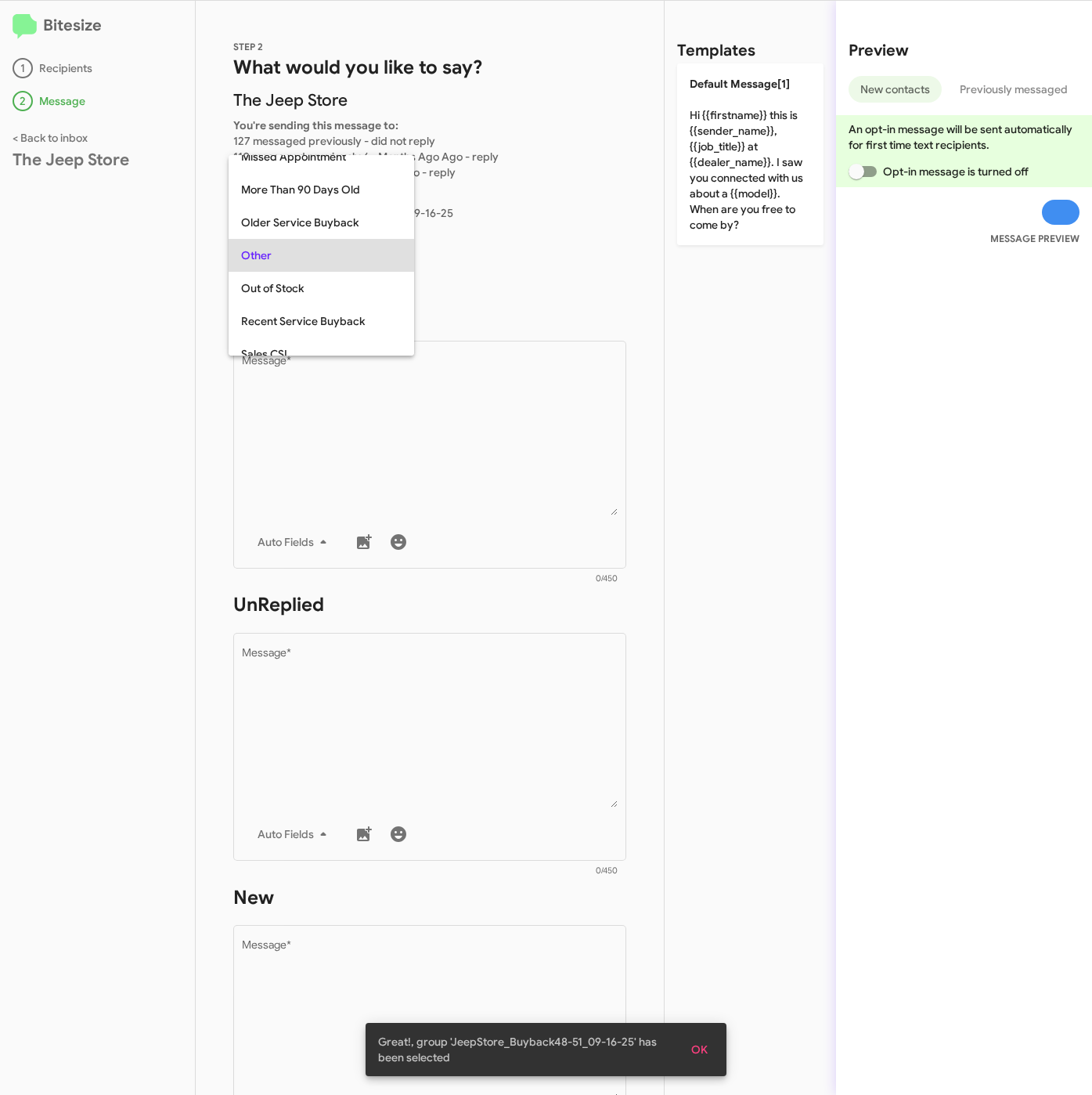
scroll to position [164, 0]
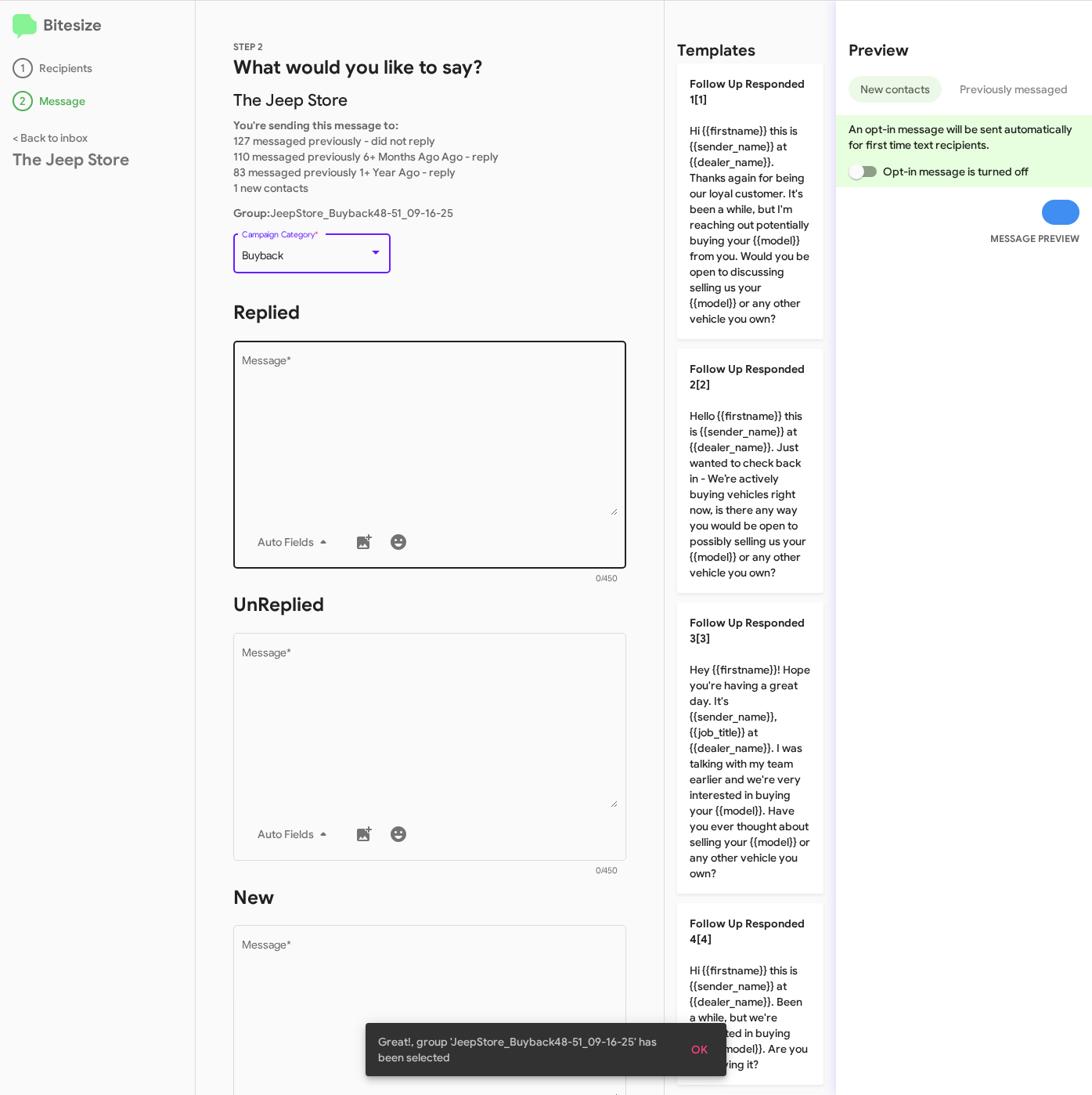
click at [418, 477] on textarea "Message *" at bounding box center [431, 435] width 377 height 160
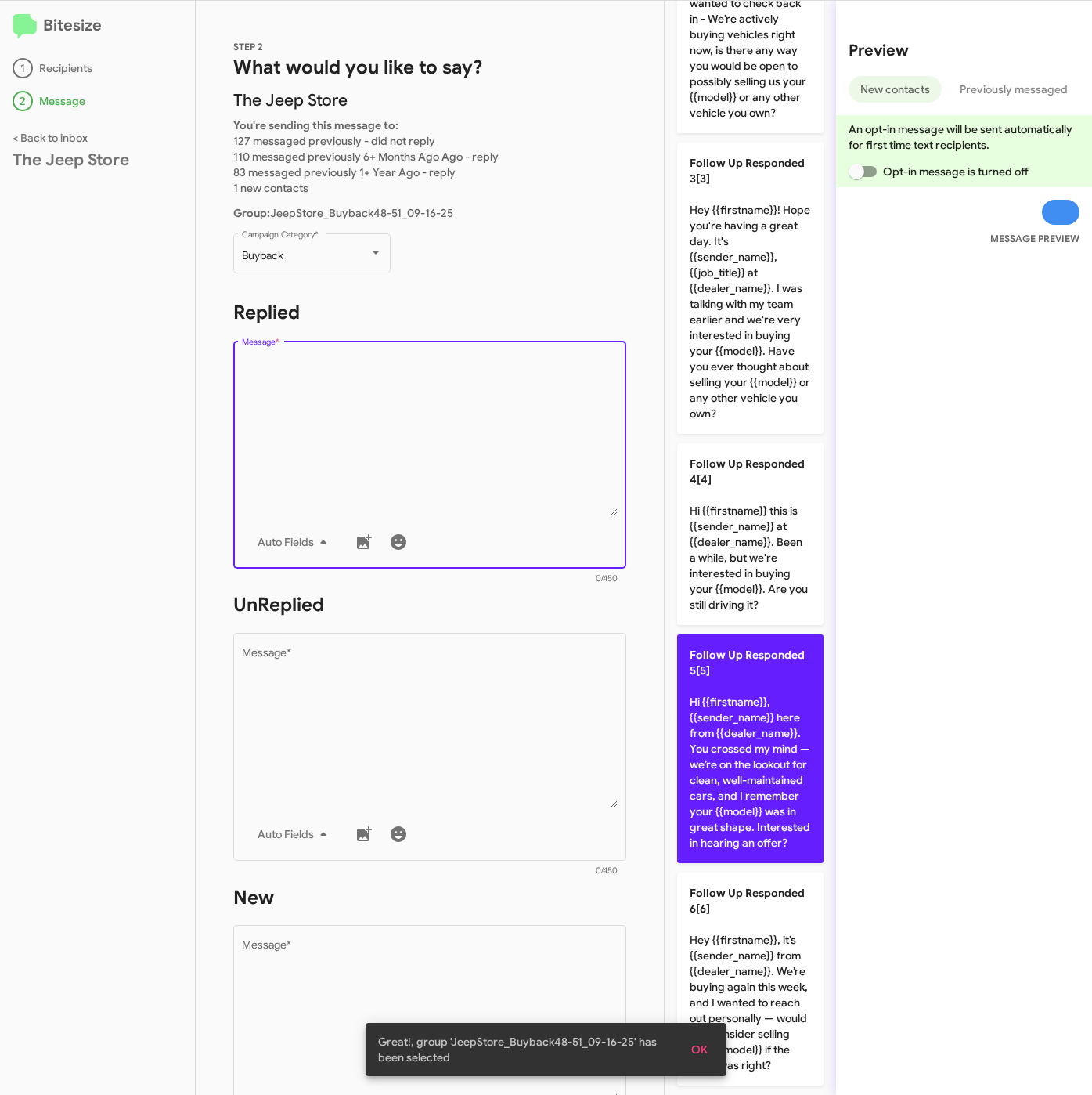
scroll to position [694, 0]
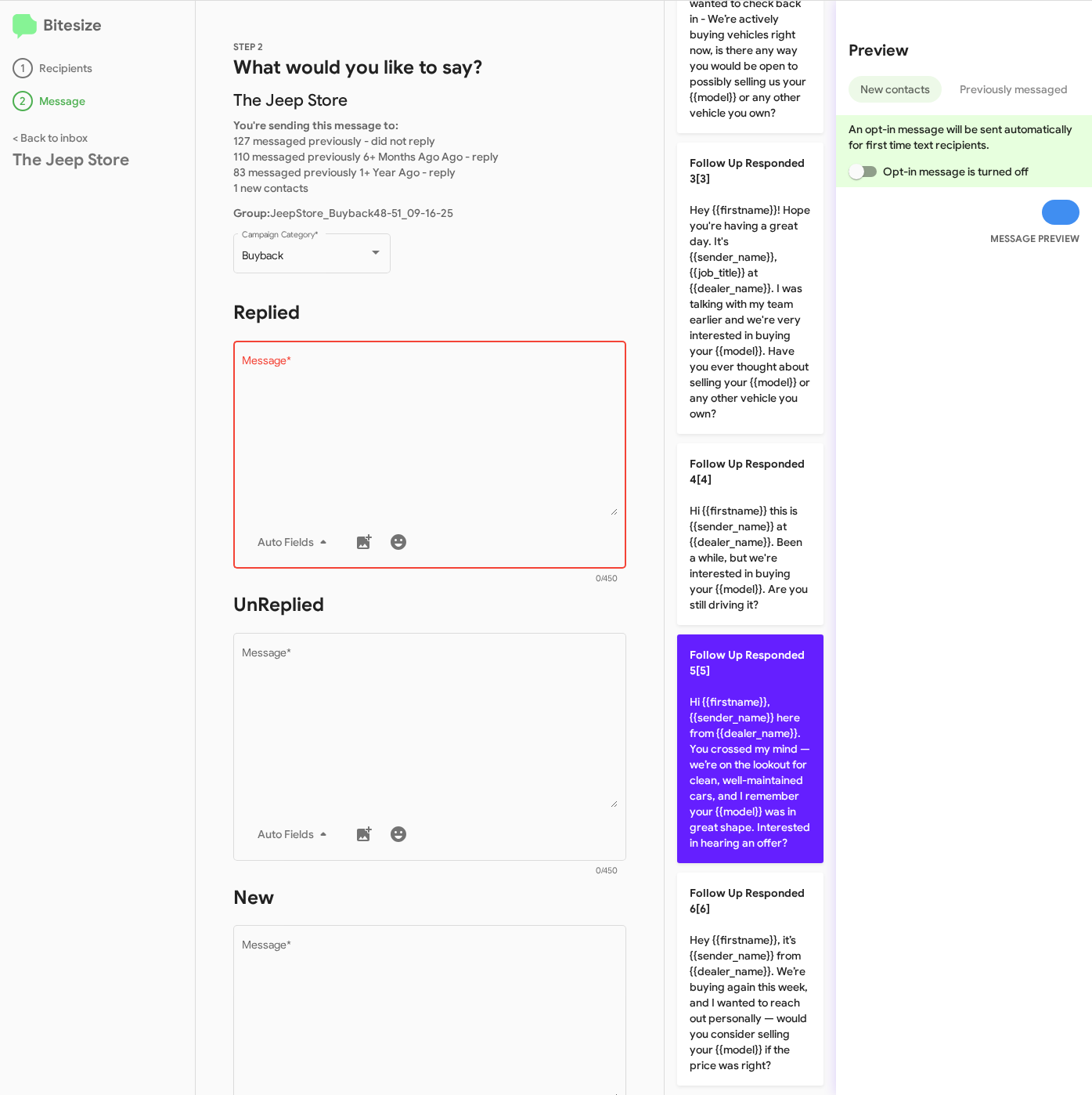
click at [728, 674] on p "Follow Up Responded 5[5] Hi {{firstname}}, {{sender_name}} here from {{dealer_n…" at bounding box center [750, 749] width 146 height 229
type textarea "Hi {{firstname}}, {{sender_name}} here from {{dealer_name}}. You crossed my min…"
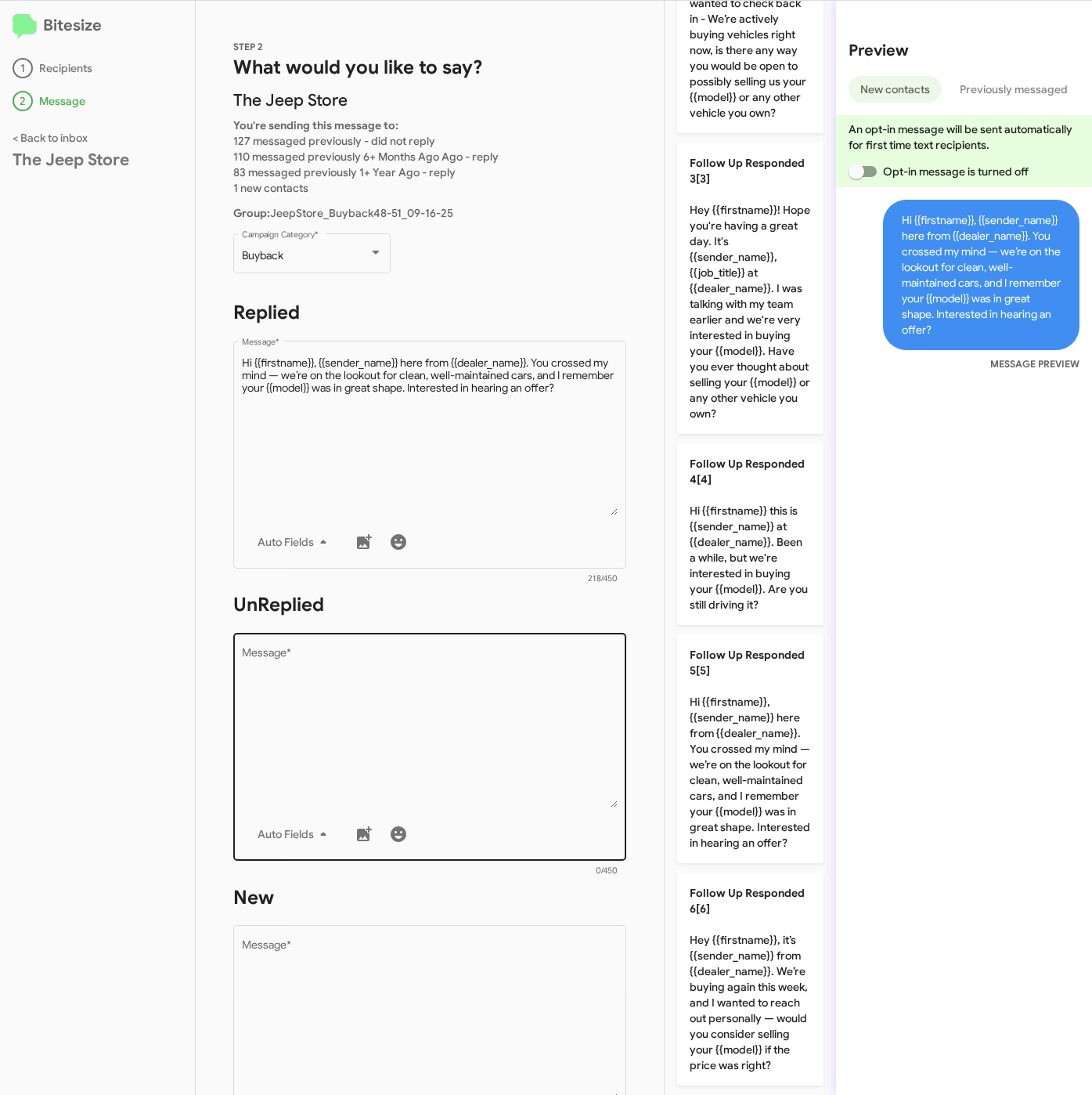
click at [508, 713] on textarea "Message *" at bounding box center [431, 727] width 377 height 160
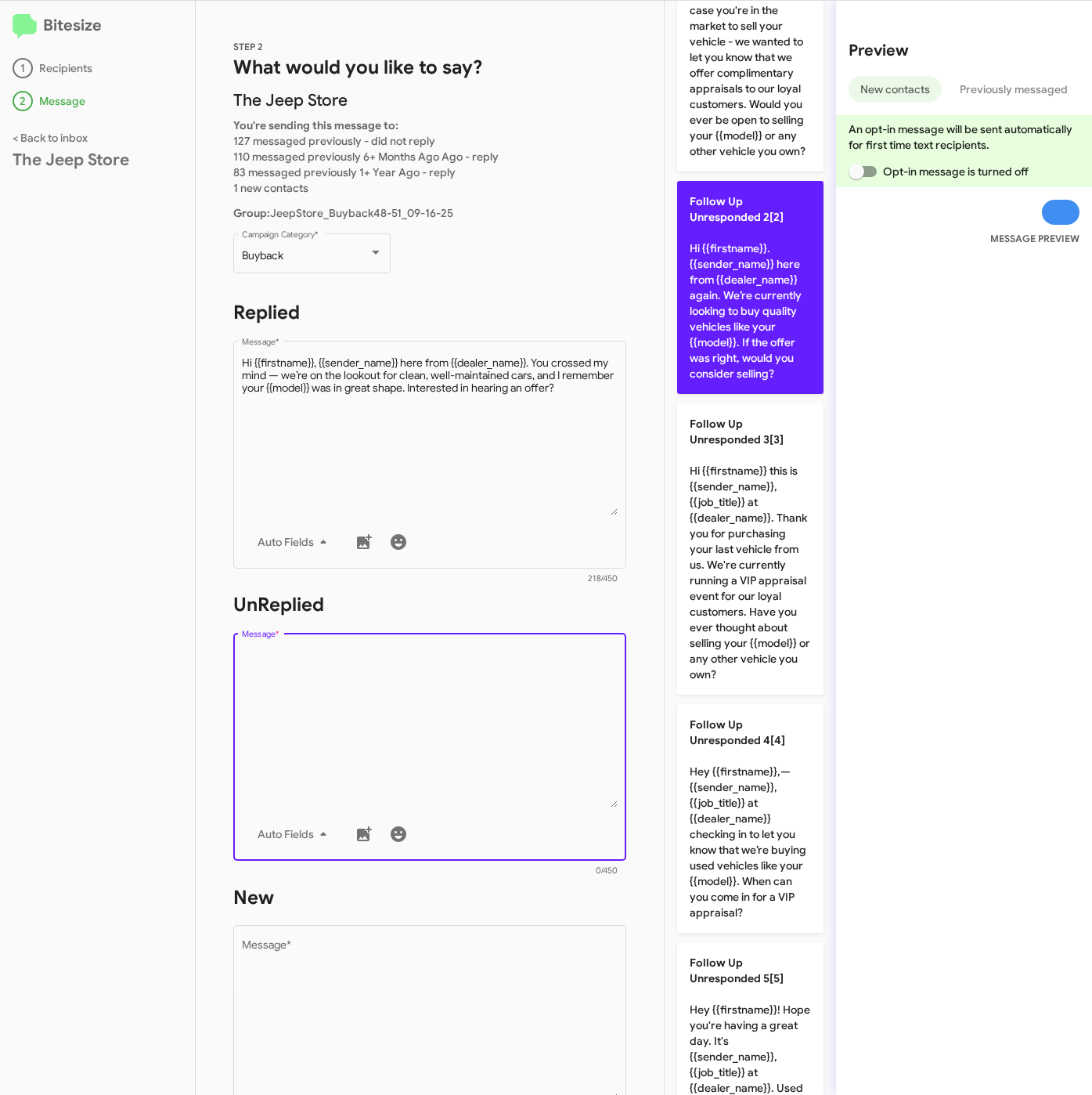
scroll to position [0, 0]
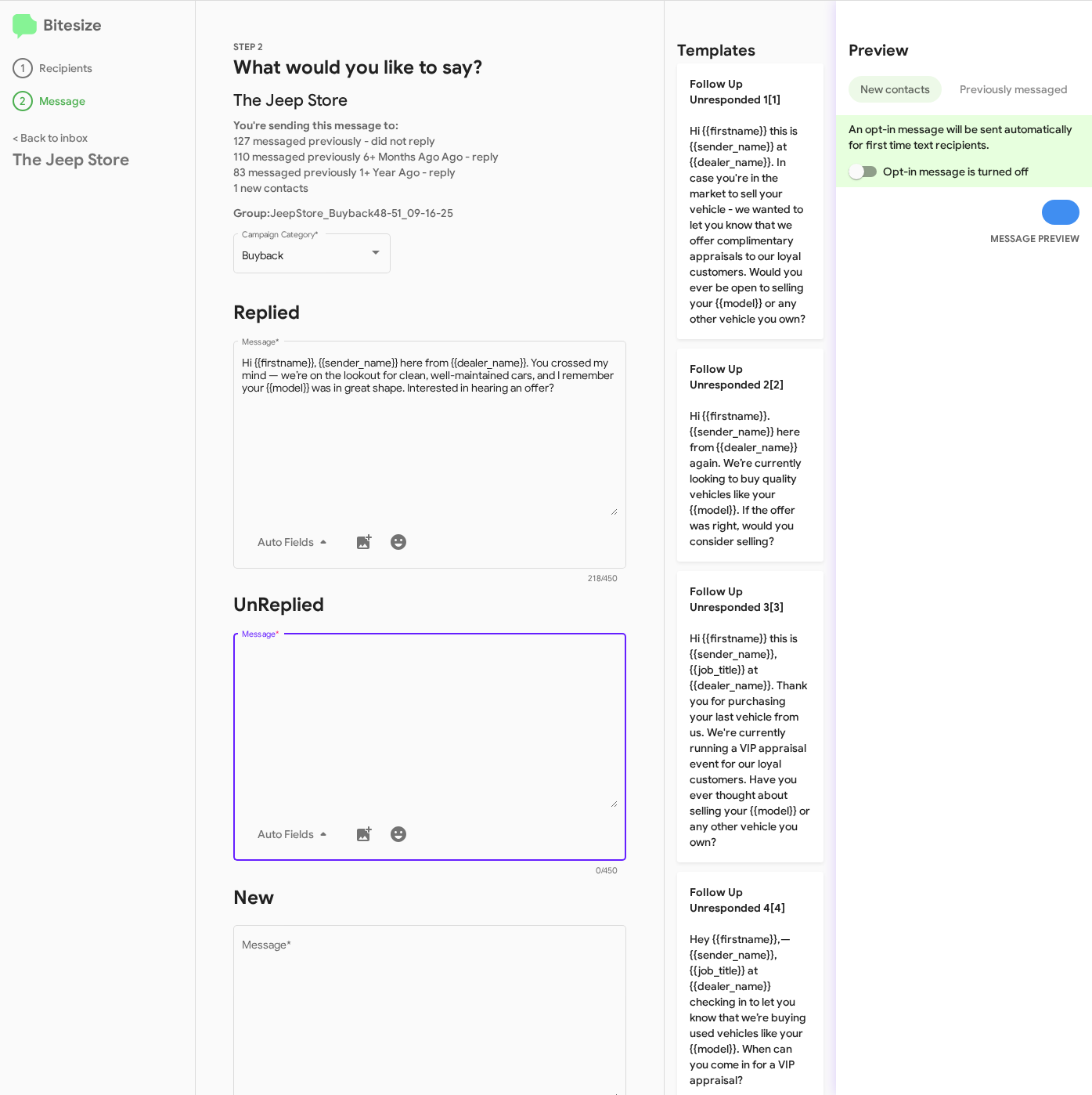
drag, startPoint x: 761, startPoint y: 510, endPoint x: 623, endPoint y: 855, distance: 371.6
click at [761, 513] on p "Follow Up Unresponded 2[2] Hi {{firstname}}. {{sender_name}} here from {{dealer…" at bounding box center [750, 454] width 146 height 213
type textarea "Hi {{firstname}}. {{sender_name}} here from {{dealer_name}} again. We’re curren…"
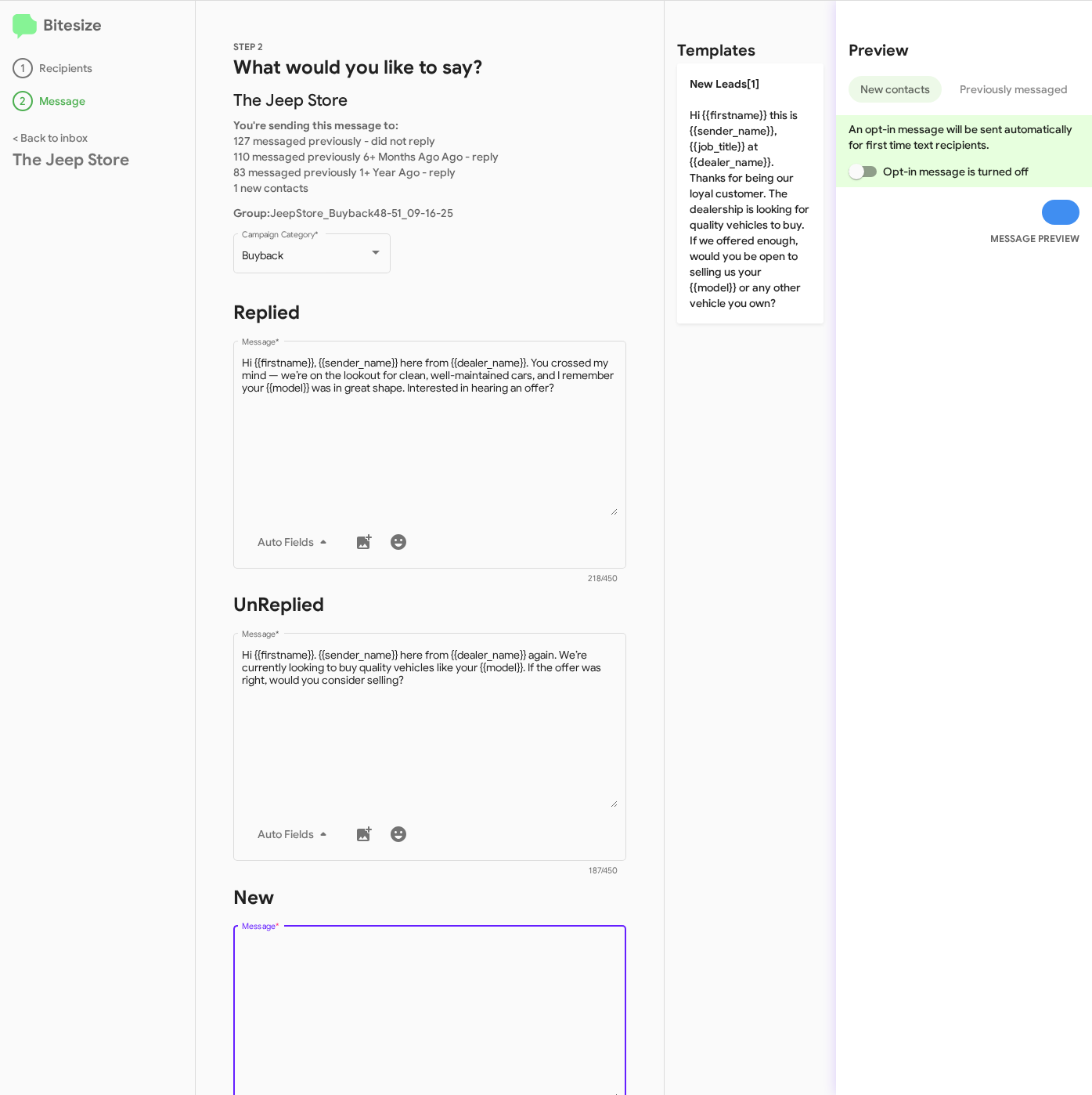
click at [564, 989] on textarea "Message *" at bounding box center [431, 1020] width 377 height 160
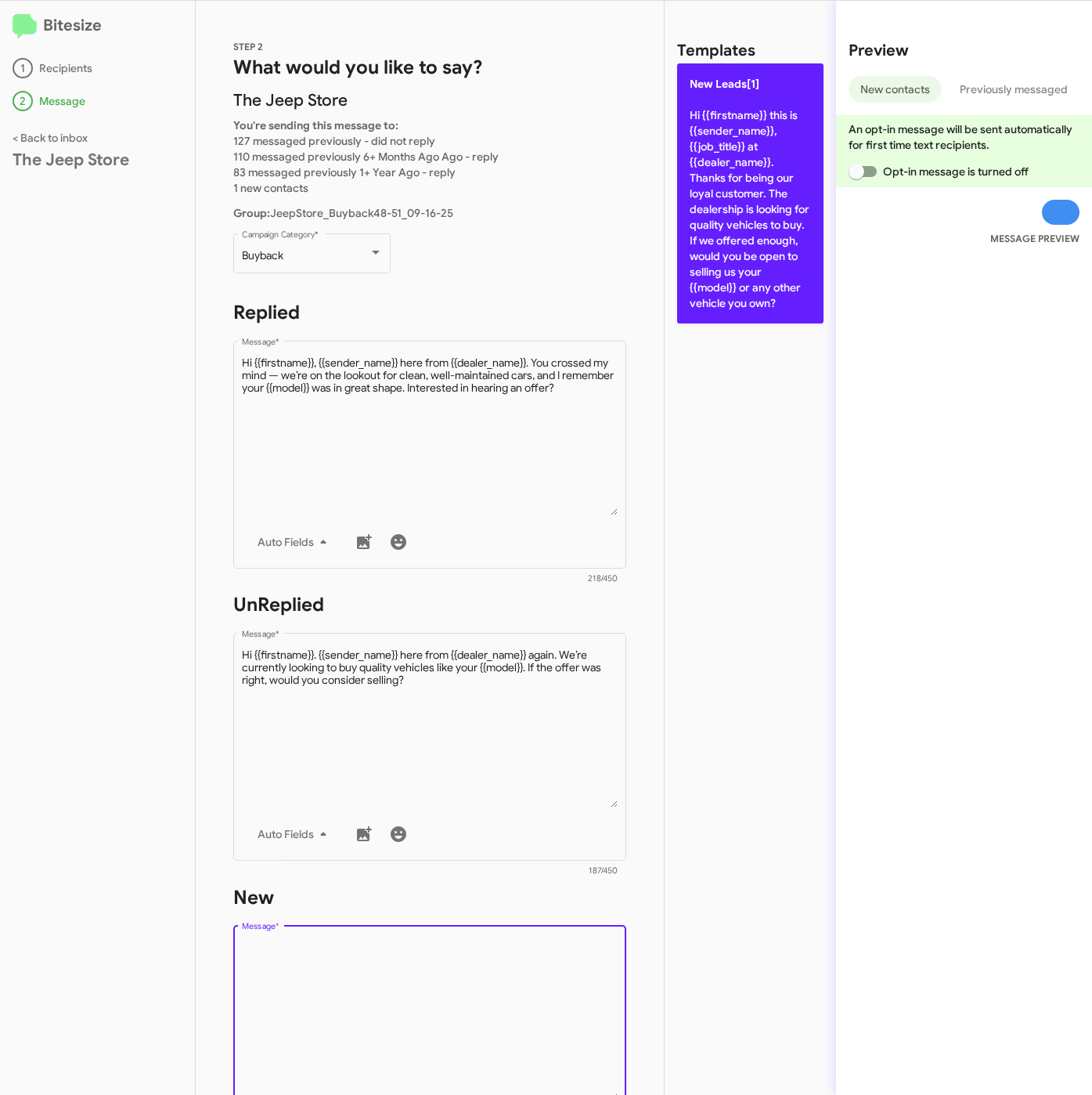
click at [700, 252] on p "New Leads[1] Hi {{firstname}} this is {{sender_name}}, {{job_title}} at {{deale…" at bounding box center [750, 193] width 146 height 260
type textarea "Hi {{firstname}} this is {{sender_name}}, {{job_title}} at {{dealer_name}}. Tha…"
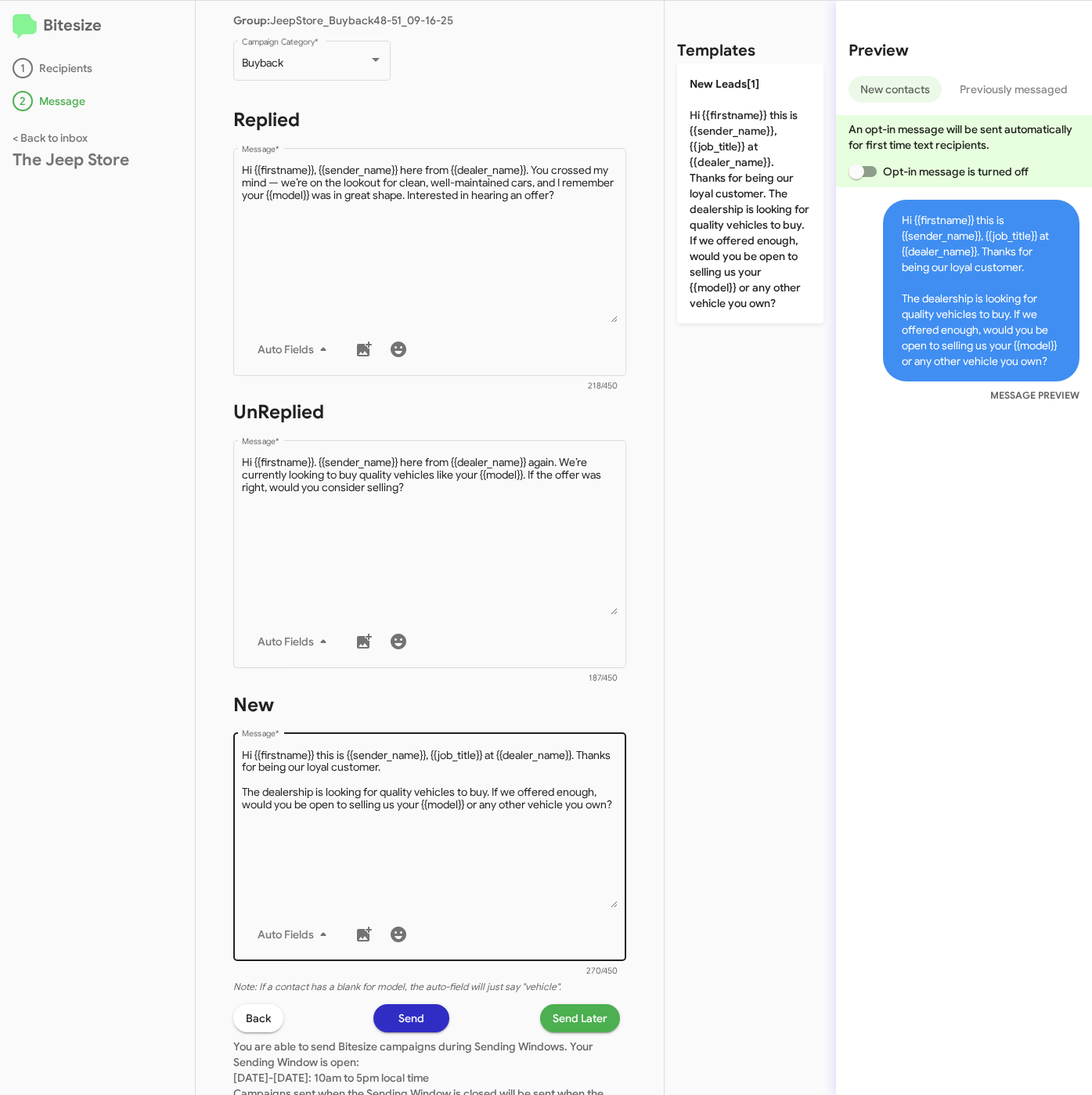
scroll to position [353, 0]
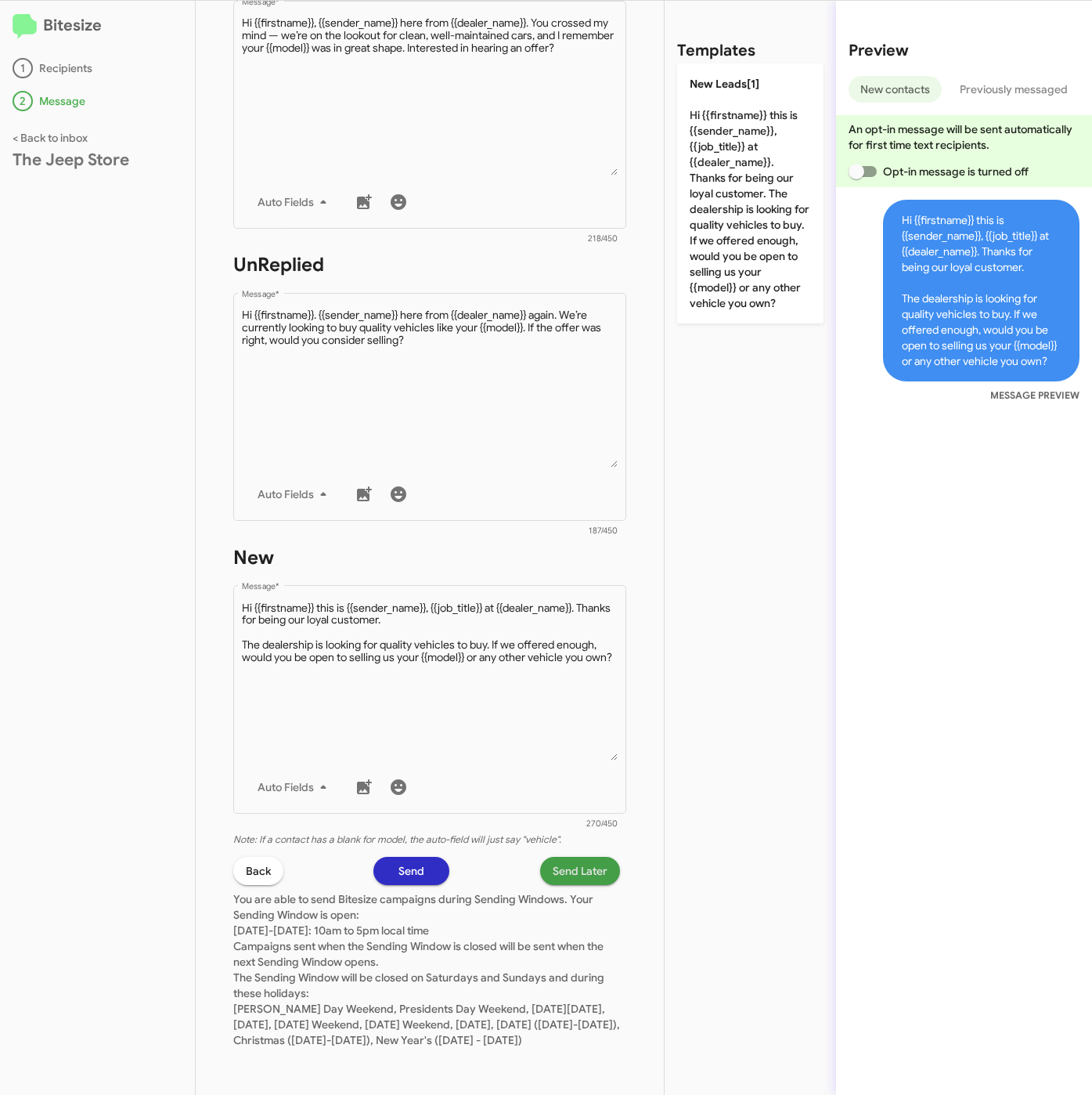
click at [555, 857] on span "Send Later" at bounding box center [580, 870] width 55 height 28
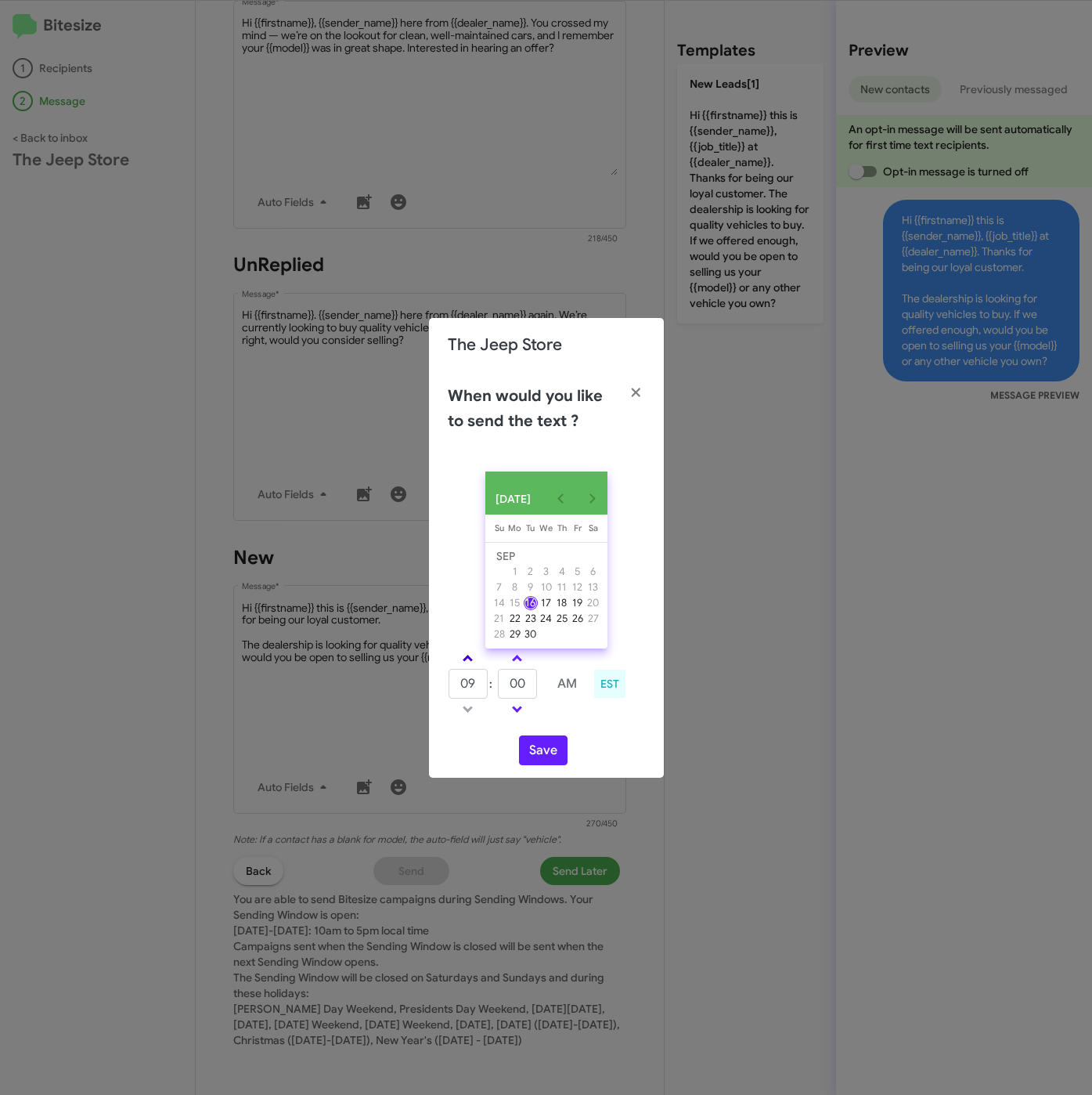
click at [472, 658] on link at bounding box center [468, 657] width 28 height 18
type input "01"
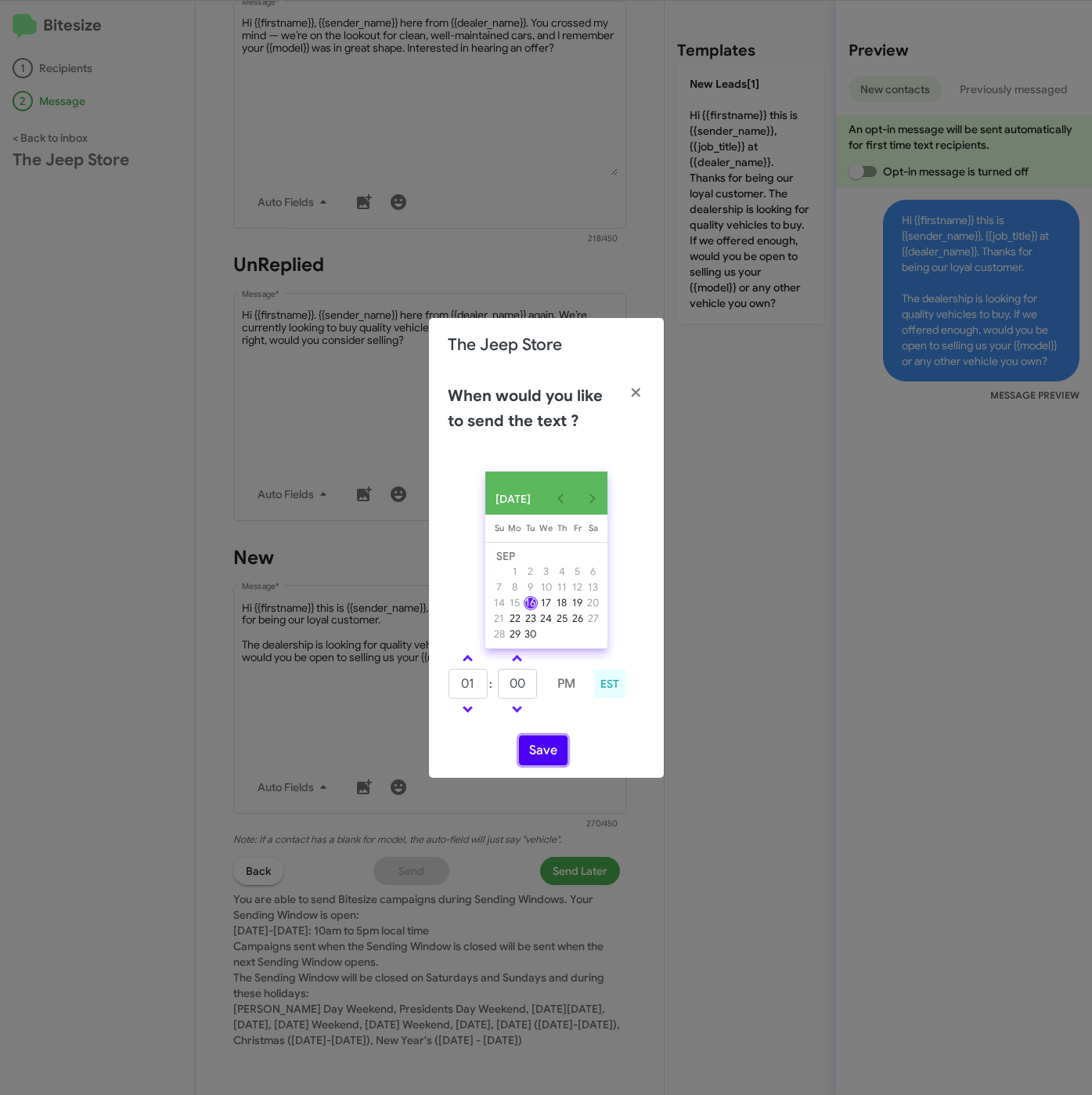
click at [550, 762] on button "Save" at bounding box center [543, 750] width 49 height 29
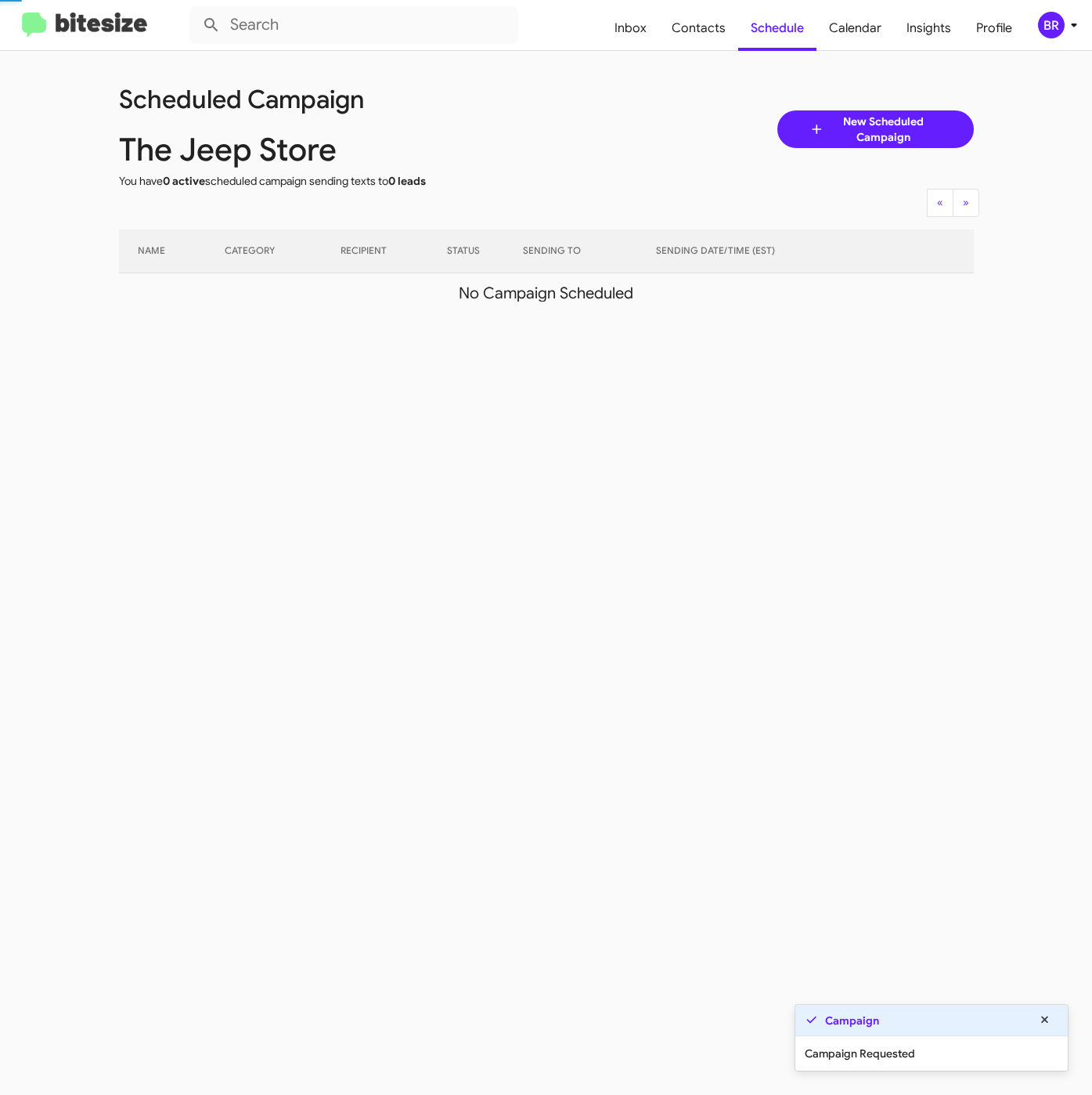
click at [1062, 29] on div "BR" at bounding box center [1052, 25] width 27 height 27
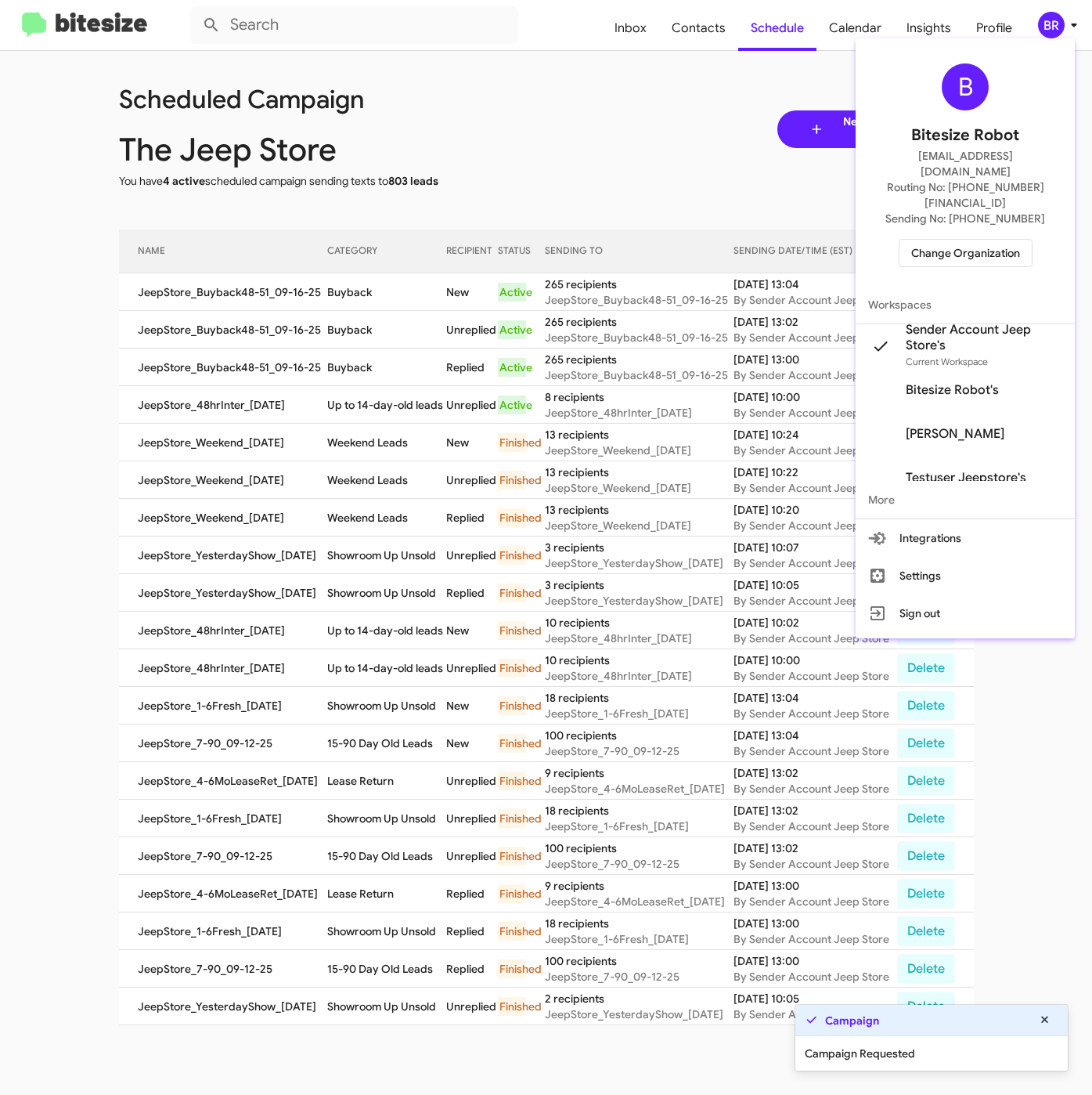
click at [343, 299] on div at bounding box center [546, 547] width 1092 height 1095
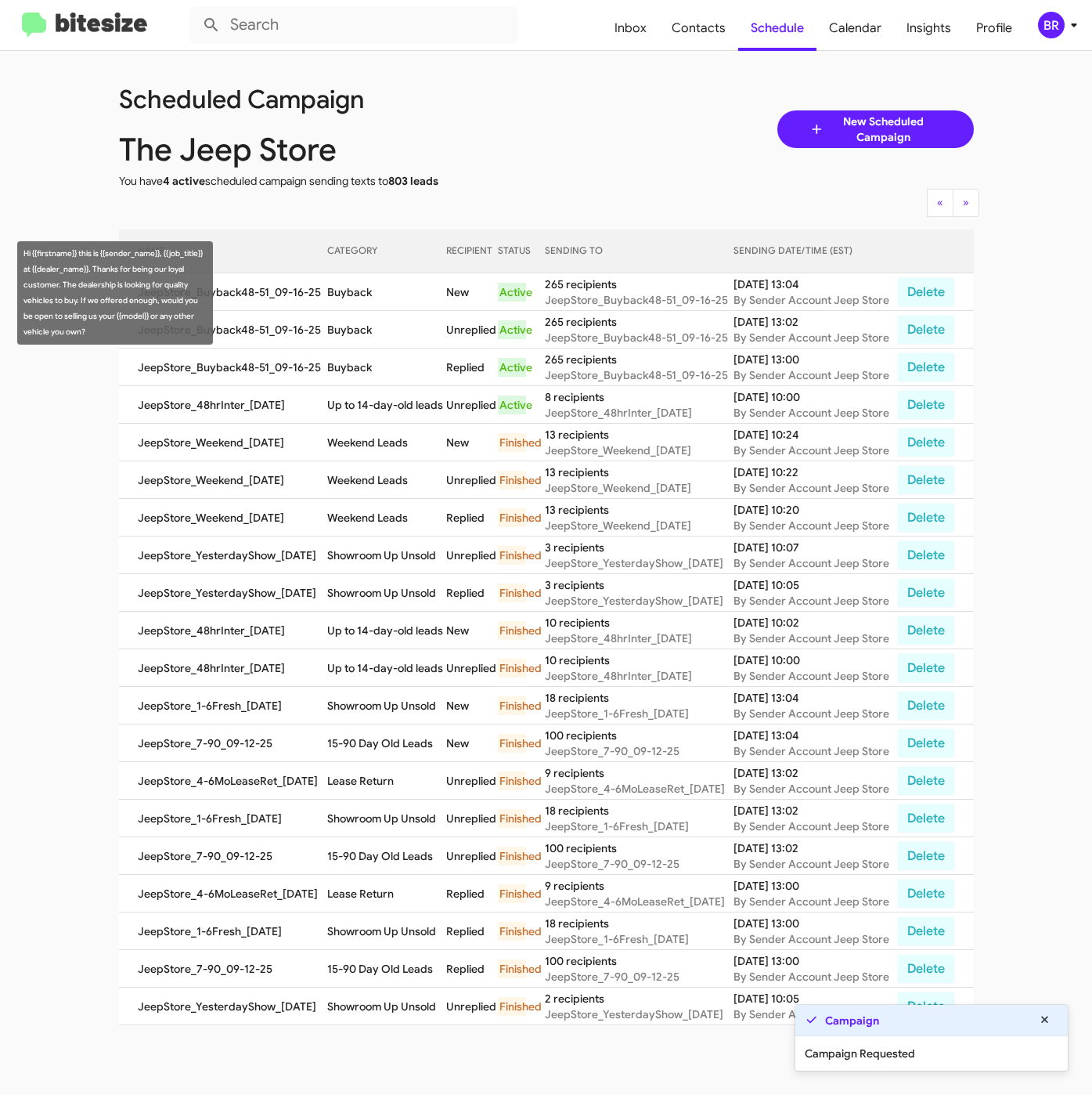
click at [345, 289] on td "Buyback" at bounding box center [387, 292] width 119 height 38
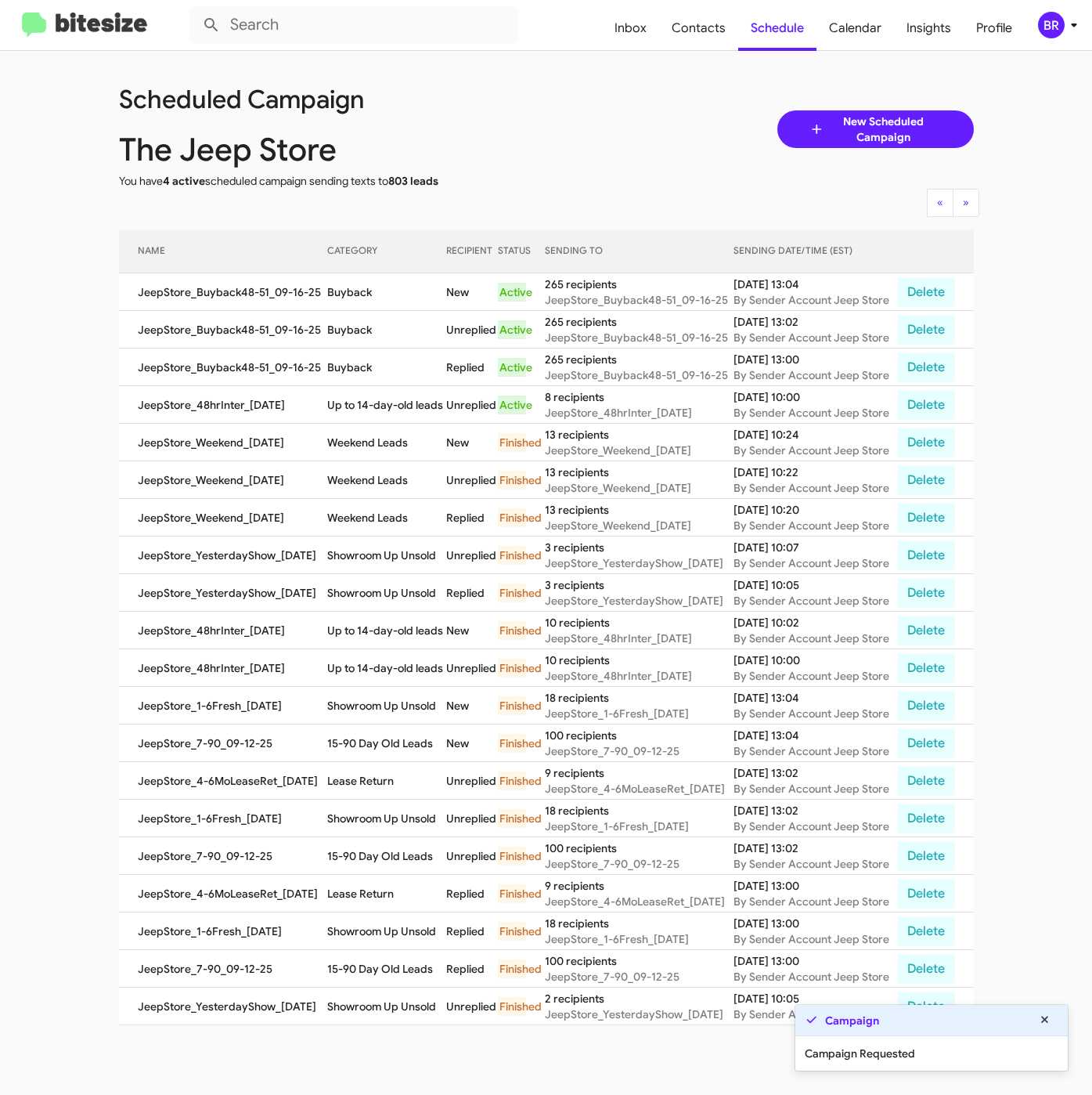
click at [345, 289] on td "Buyback" at bounding box center [387, 292] width 119 height 38
copy td "Buyback"
click at [1050, 24] on div "BR" at bounding box center [1052, 25] width 27 height 27
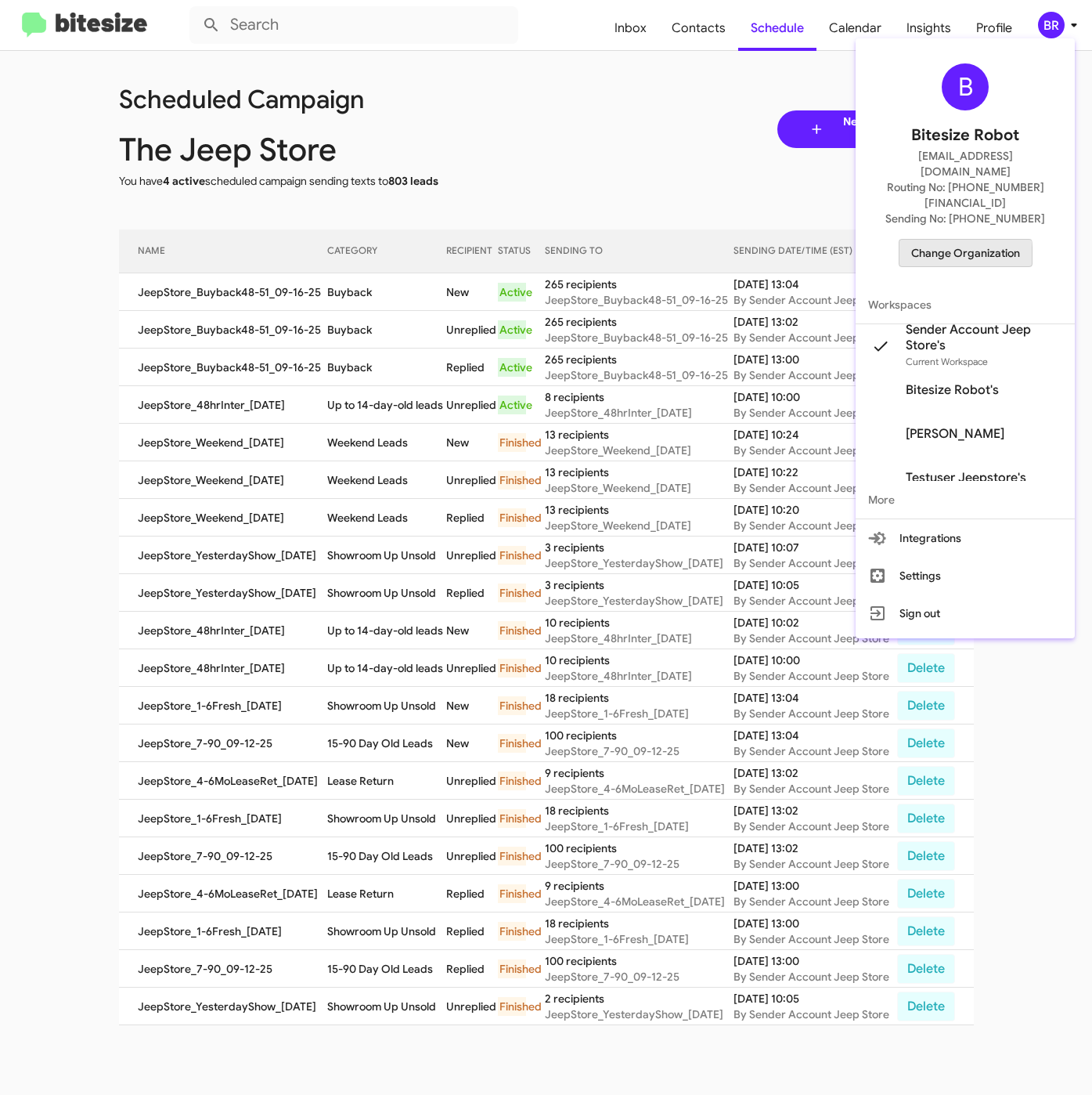
click at [940, 240] on span "Change Organization" at bounding box center [965, 253] width 109 height 27
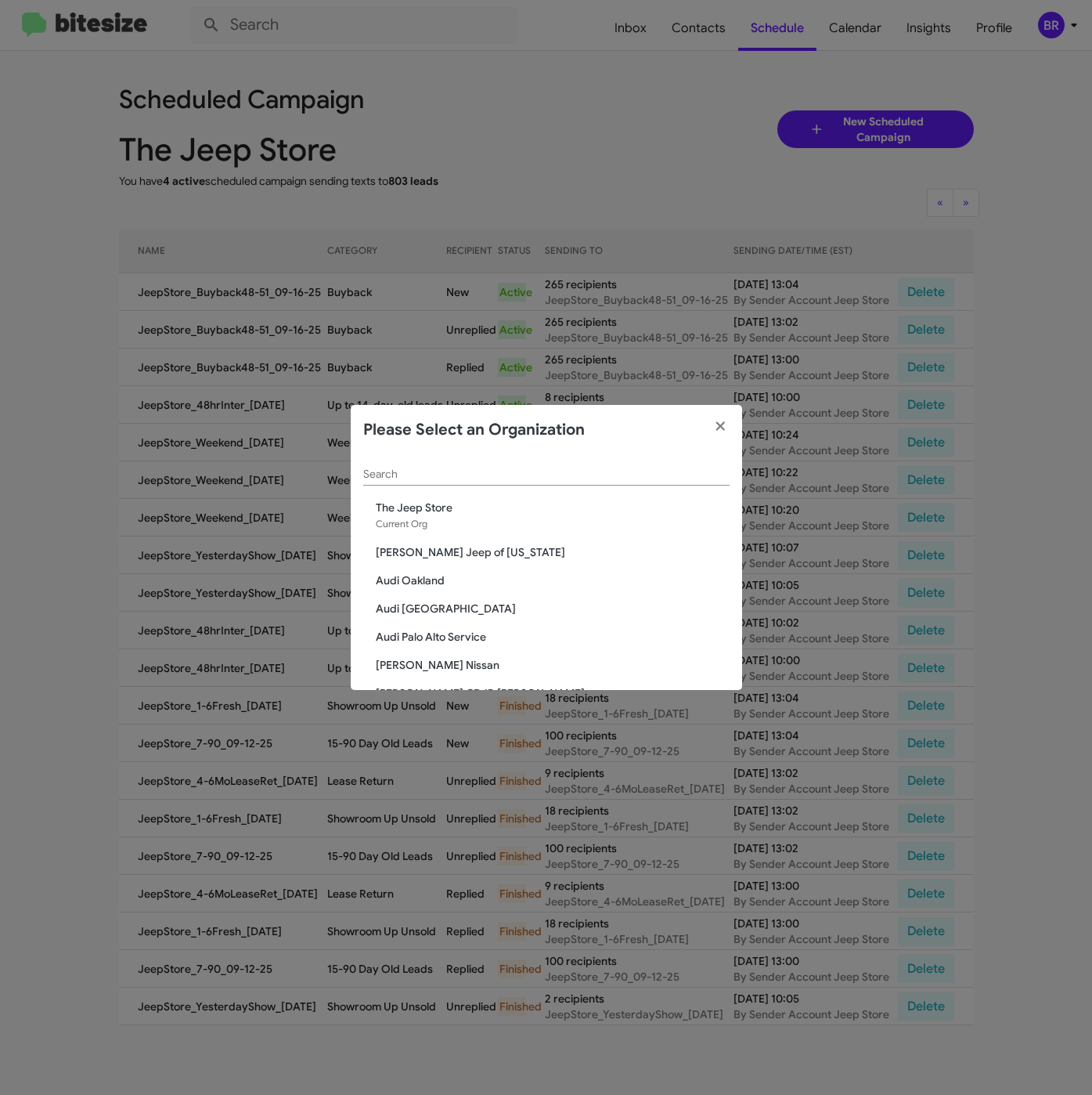
click at [545, 460] on div "Search" at bounding box center [546, 470] width 366 height 30
click at [528, 470] on input "Search" at bounding box center [546, 474] width 366 height 13
paste input "Tri-State Subaru"
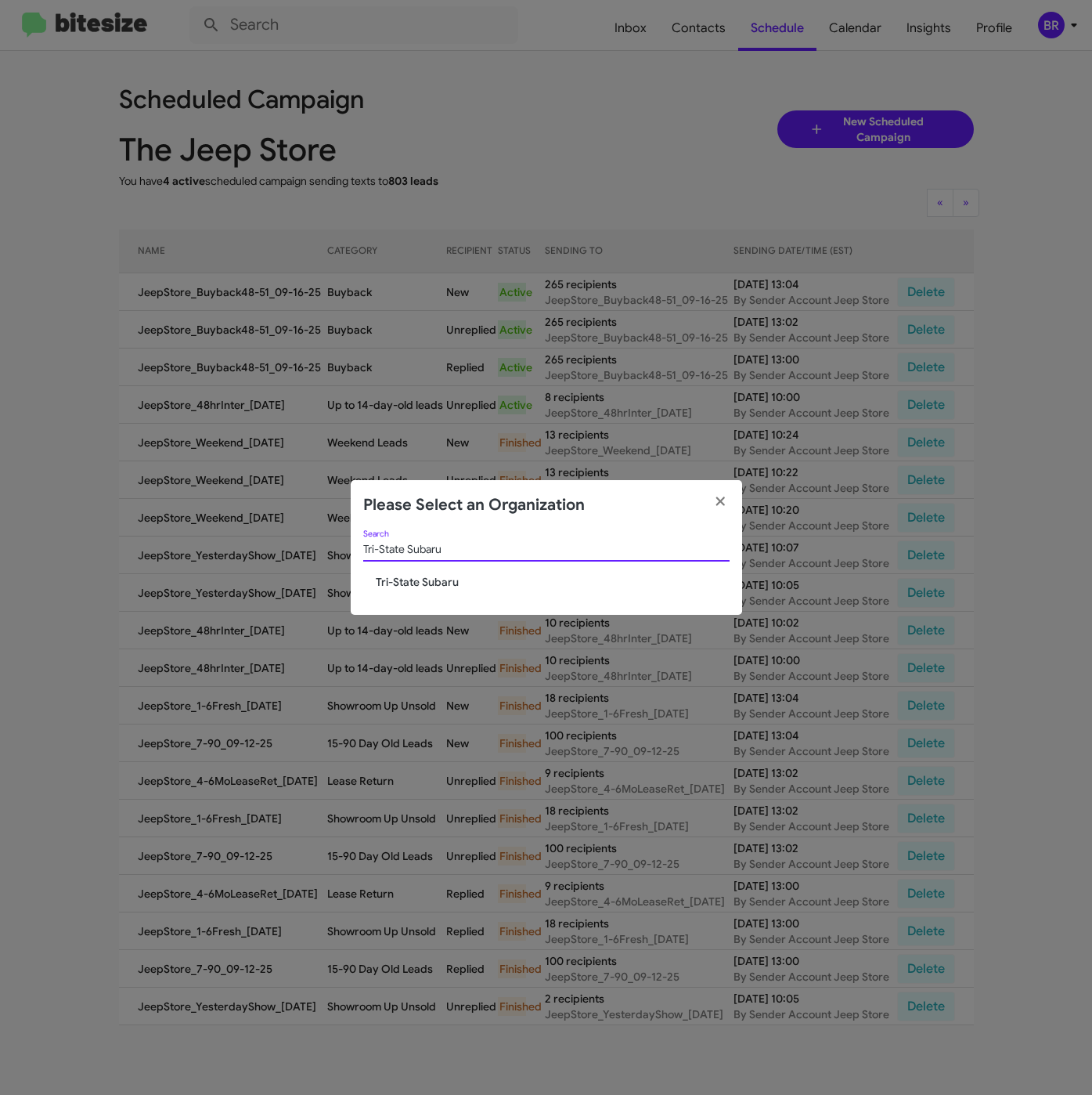
type input "Tri-State Subaru"
click at [421, 579] on span "Tri-State Subaru" at bounding box center [553, 582] width 354 height 16
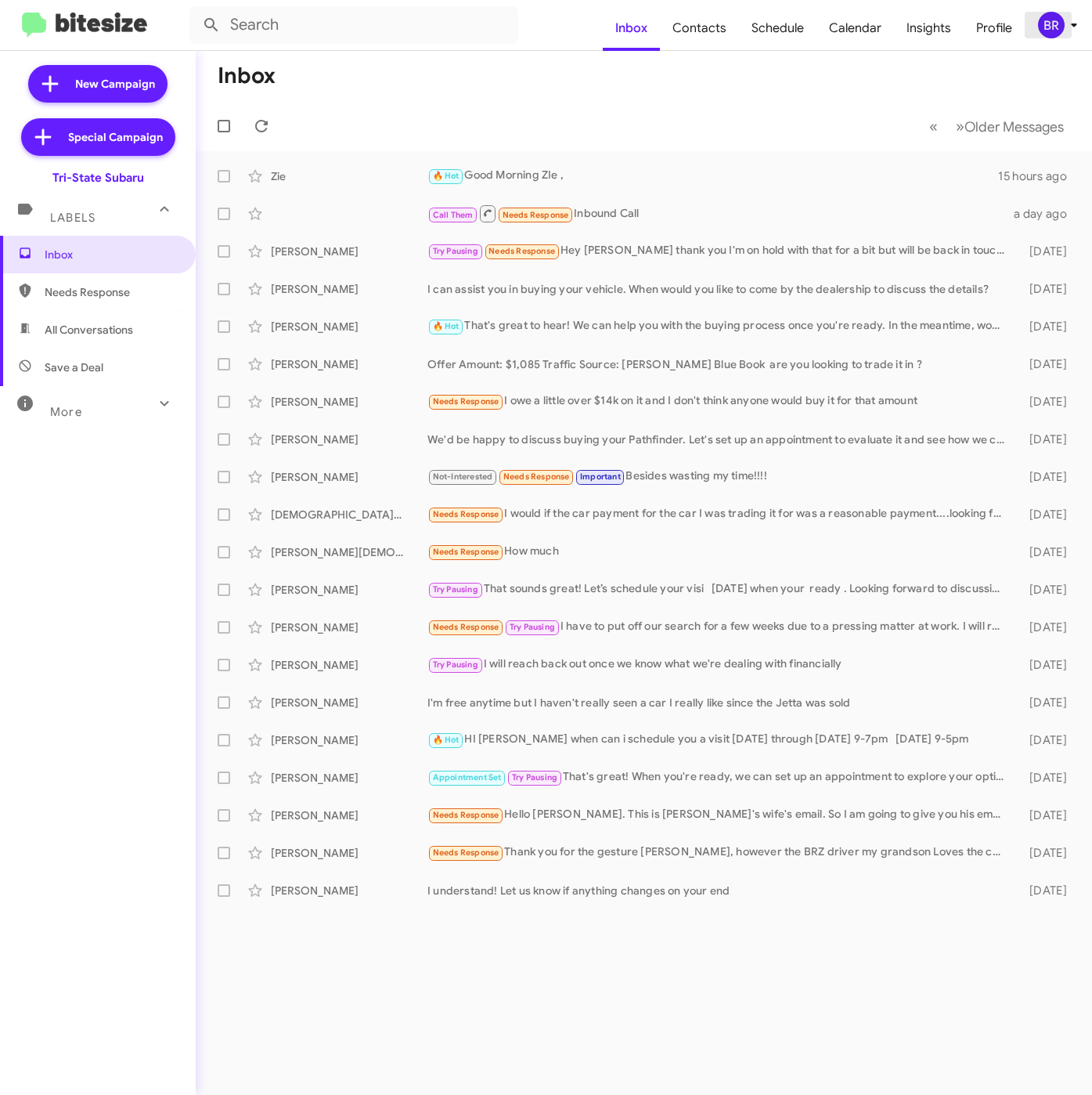
click at [1064, 19] on icon at bounding box center [1073, 25] width 19 height 19
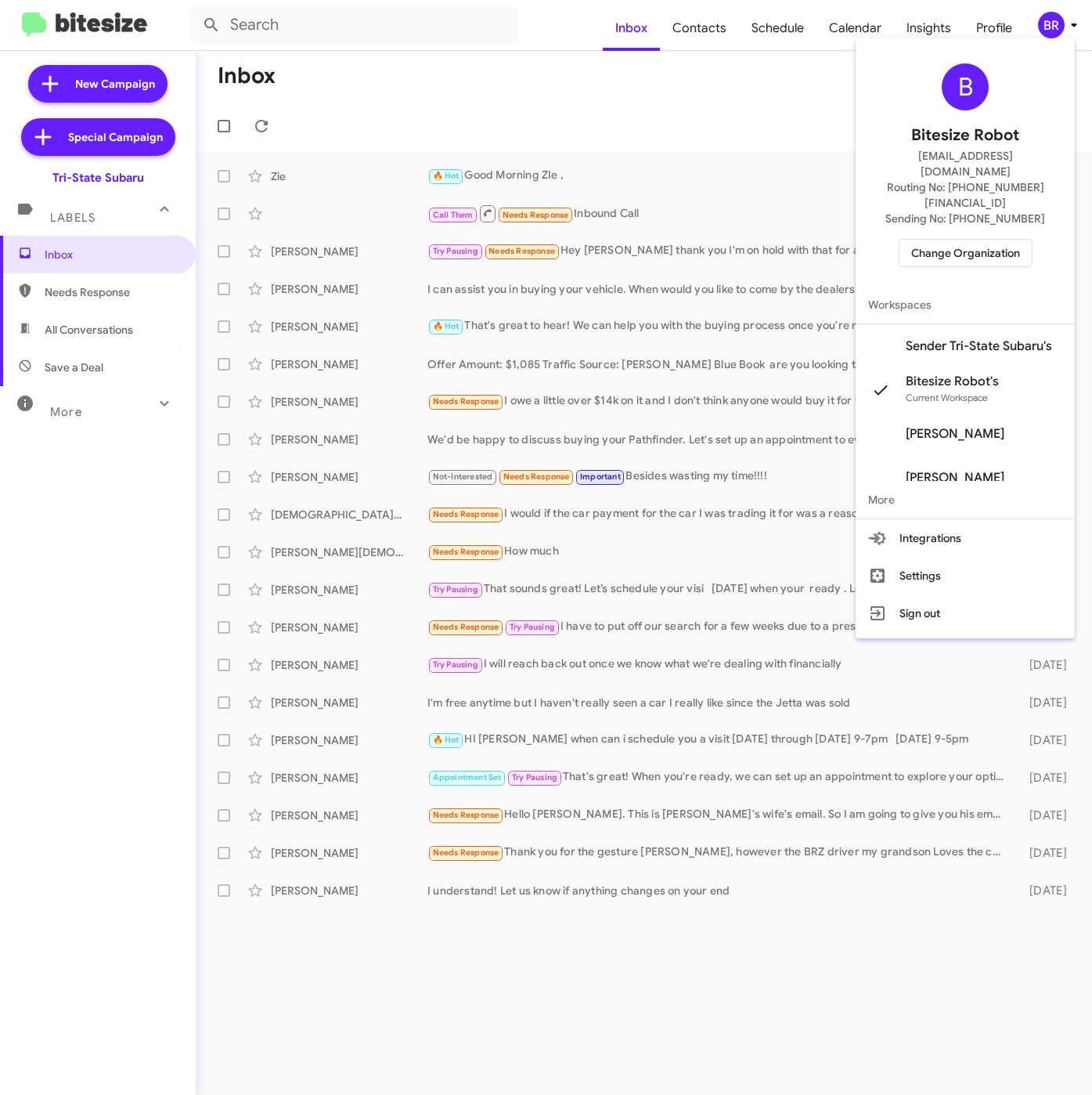
click at [938, 338] on span "Sender Tri-State Subaru's" at bounding box center [978, 346] width 146 height 16
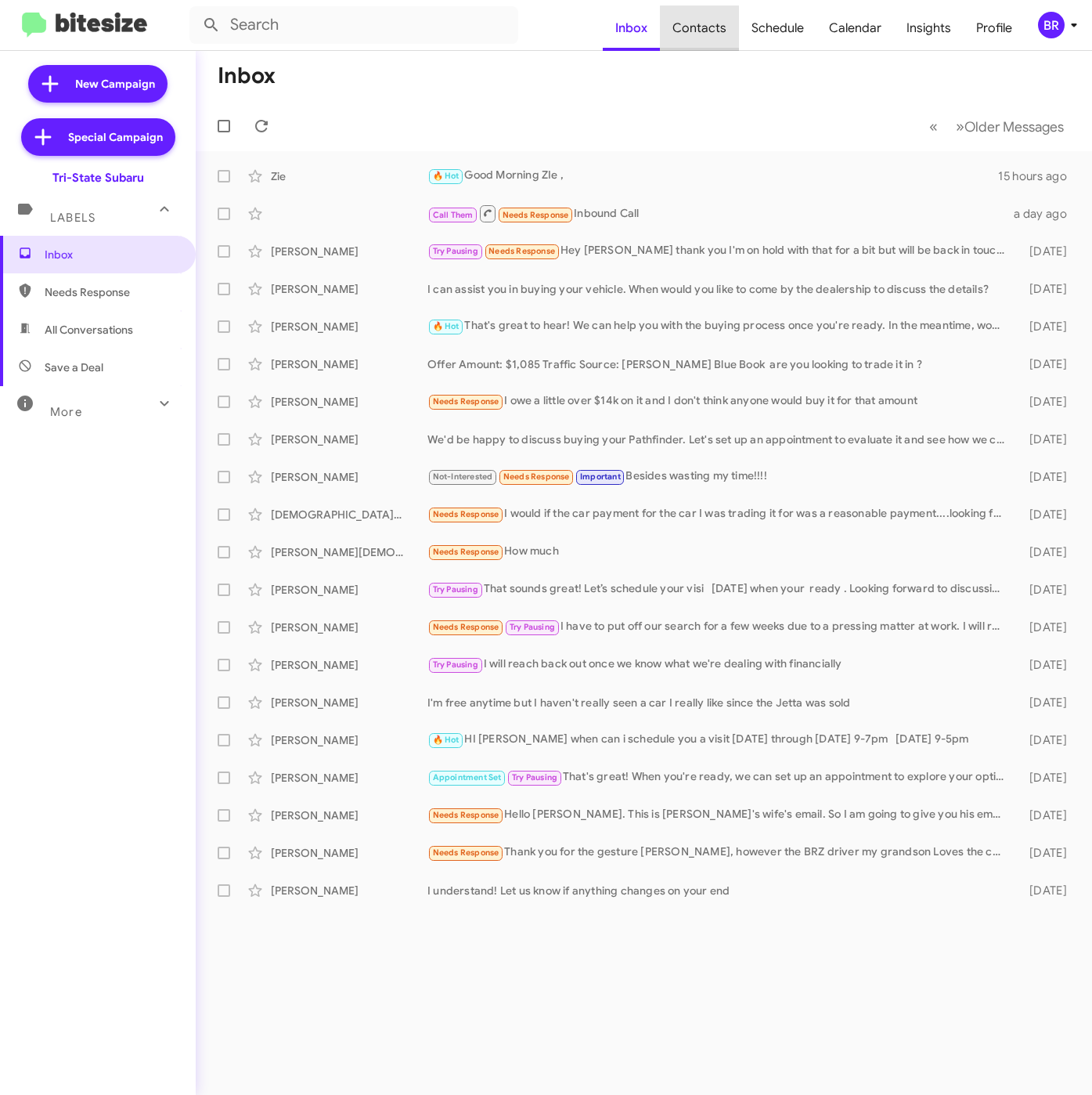
click at [708, 35] on span "Contacts" at bounding box center [699, 29] width 79 height 45
type input "in:groups"
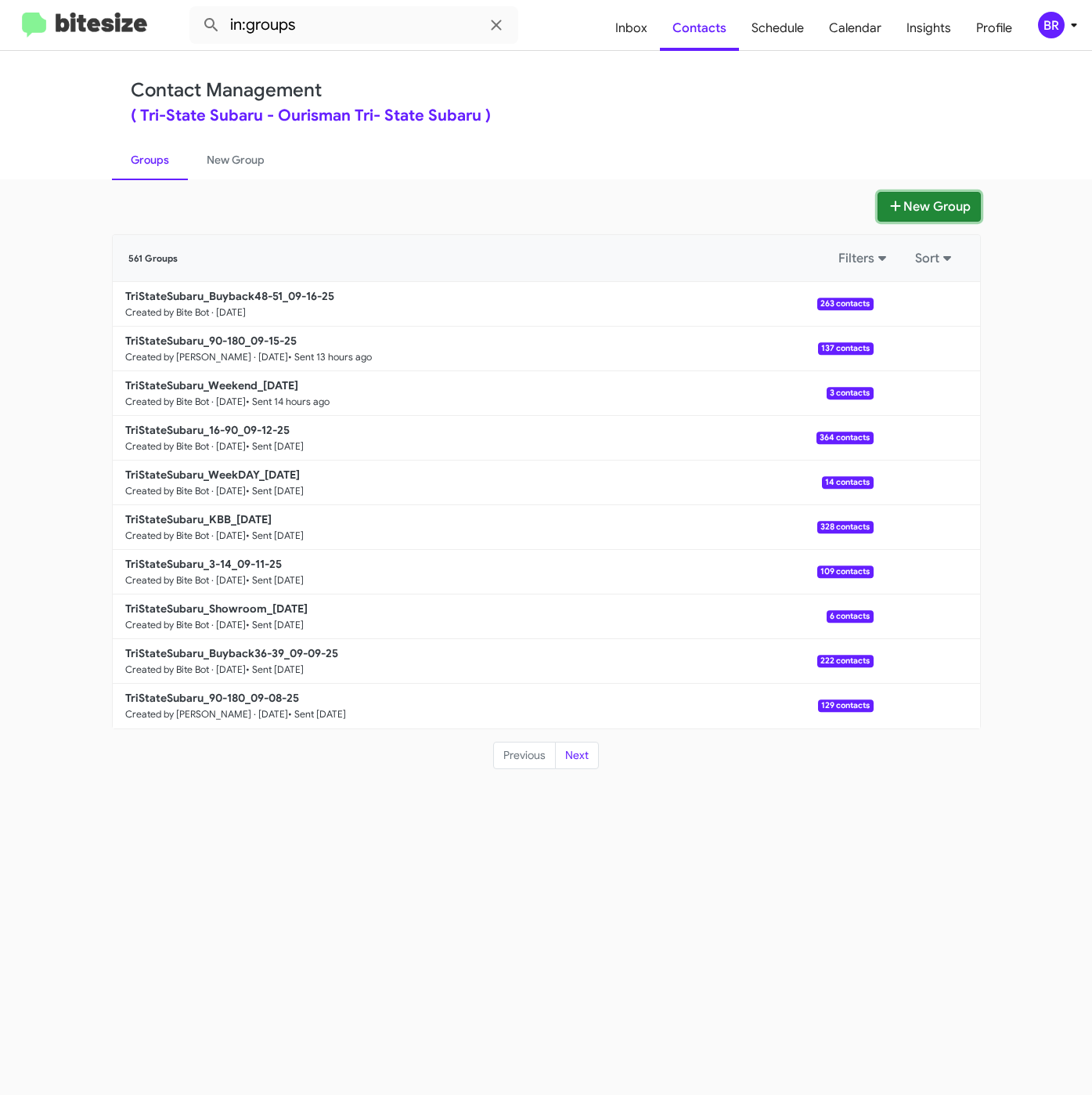
click at [928, 207] on button "New Group" at bounding box center [929, 206] width 103 height 29
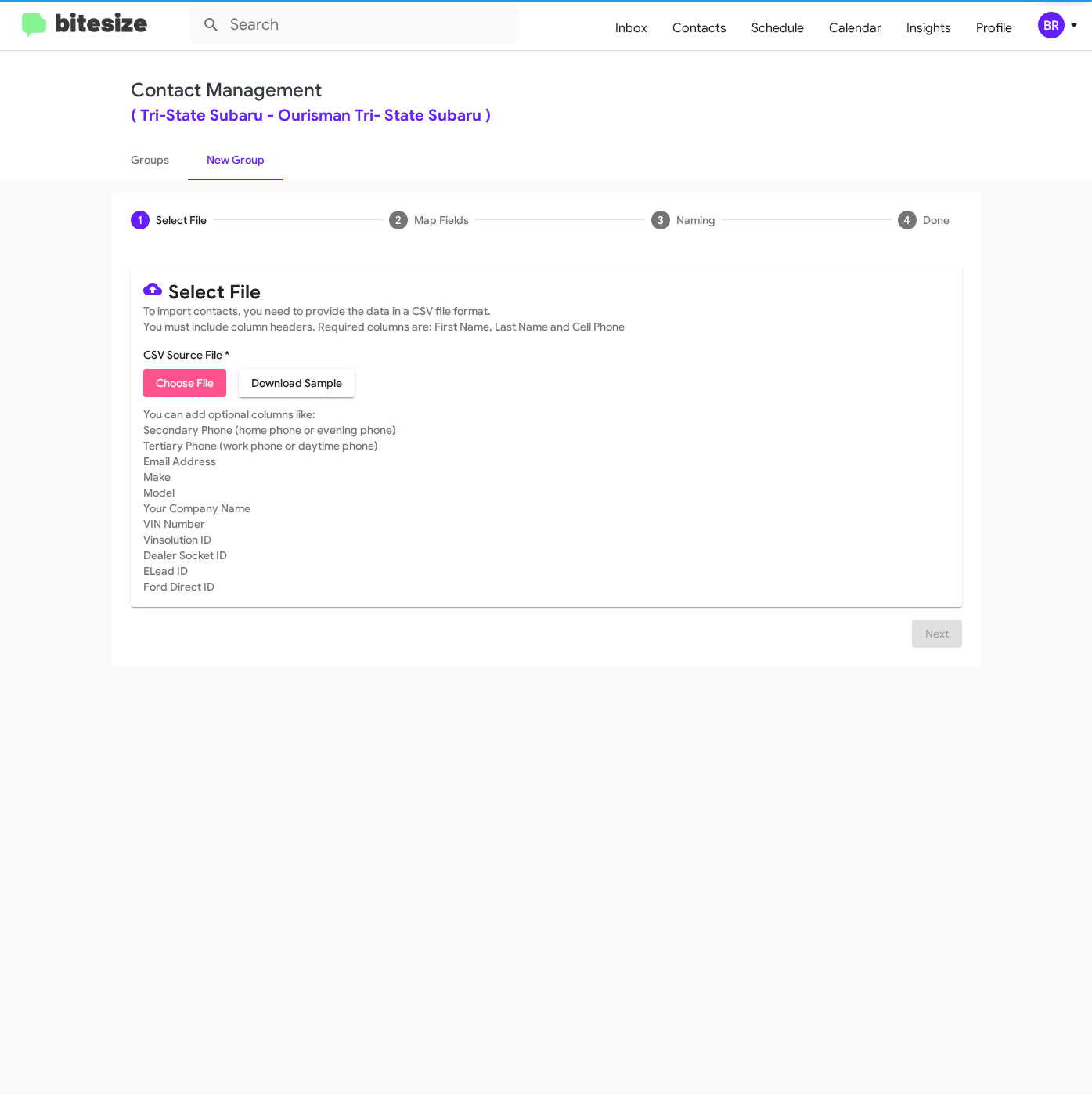
click at [162, 380] on span "Choose File" at bounding box center [184, 382] width 58 height 28
type input "Opt-Out - Tri-State Subaru"
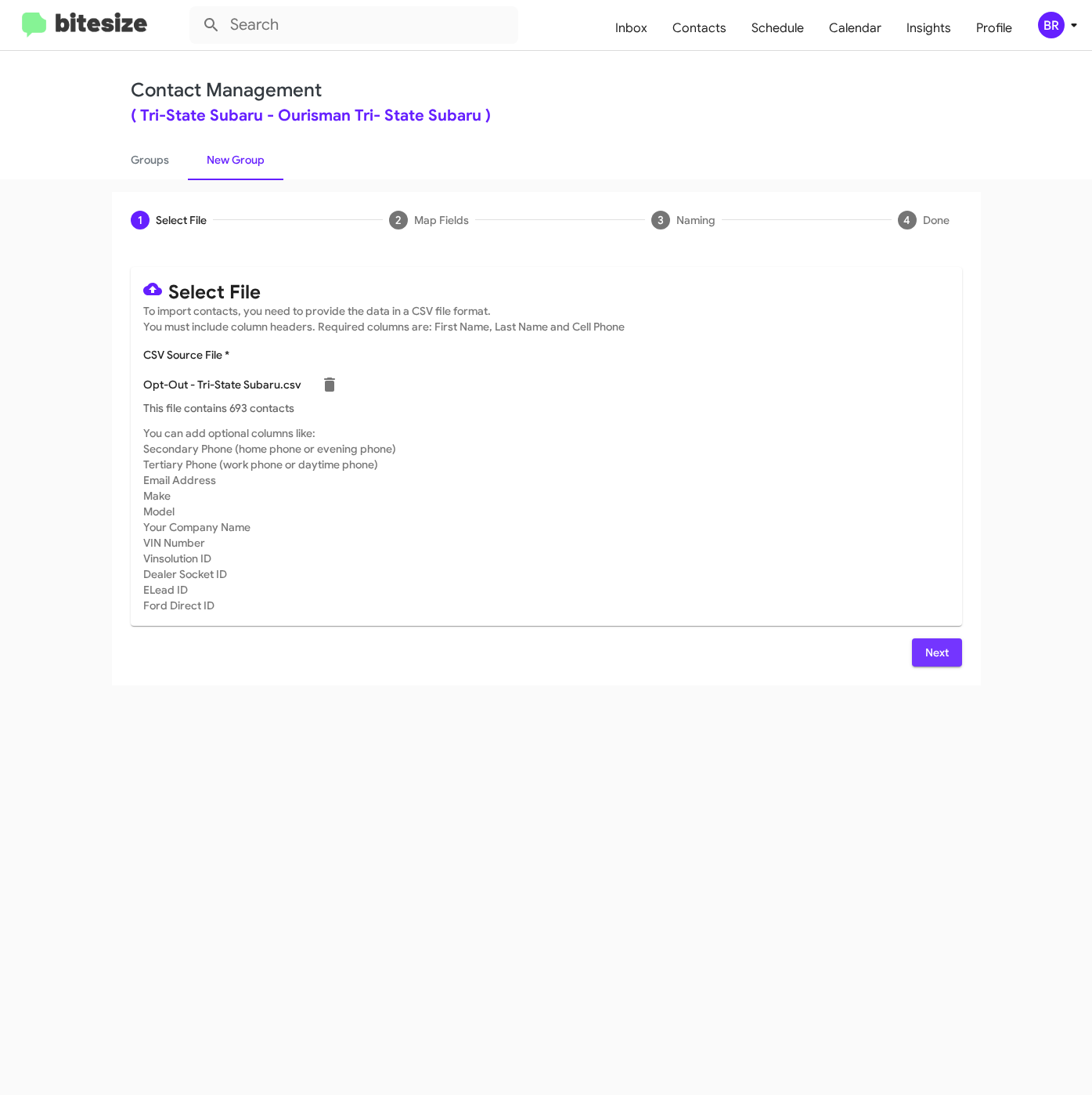
click at [945, 651] on span "Next" at bounding box center [937, 651] width 25 height 28
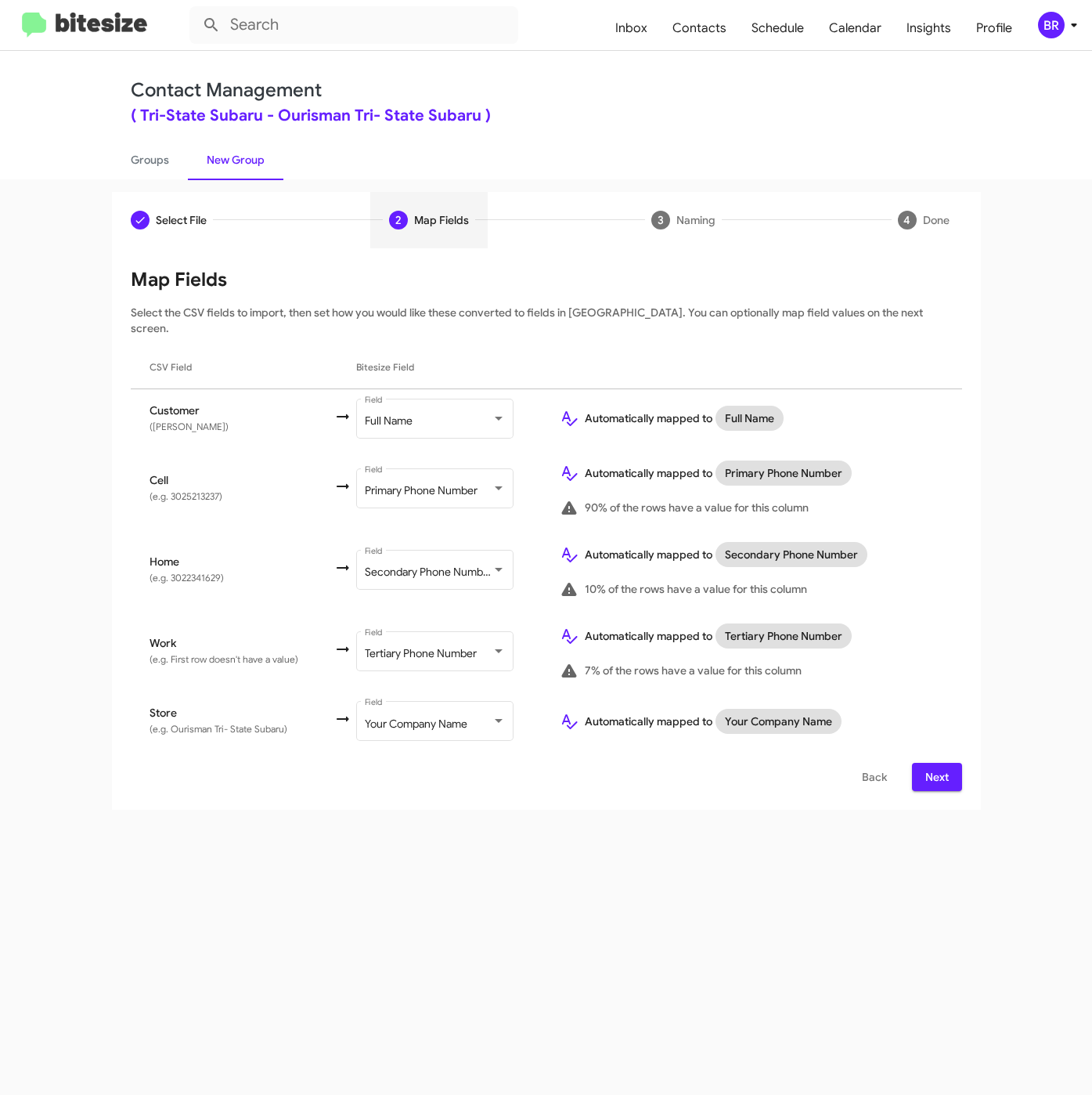
click at [953, 763] on button "Next" at bounding box center [937, 776] width 50 height 28
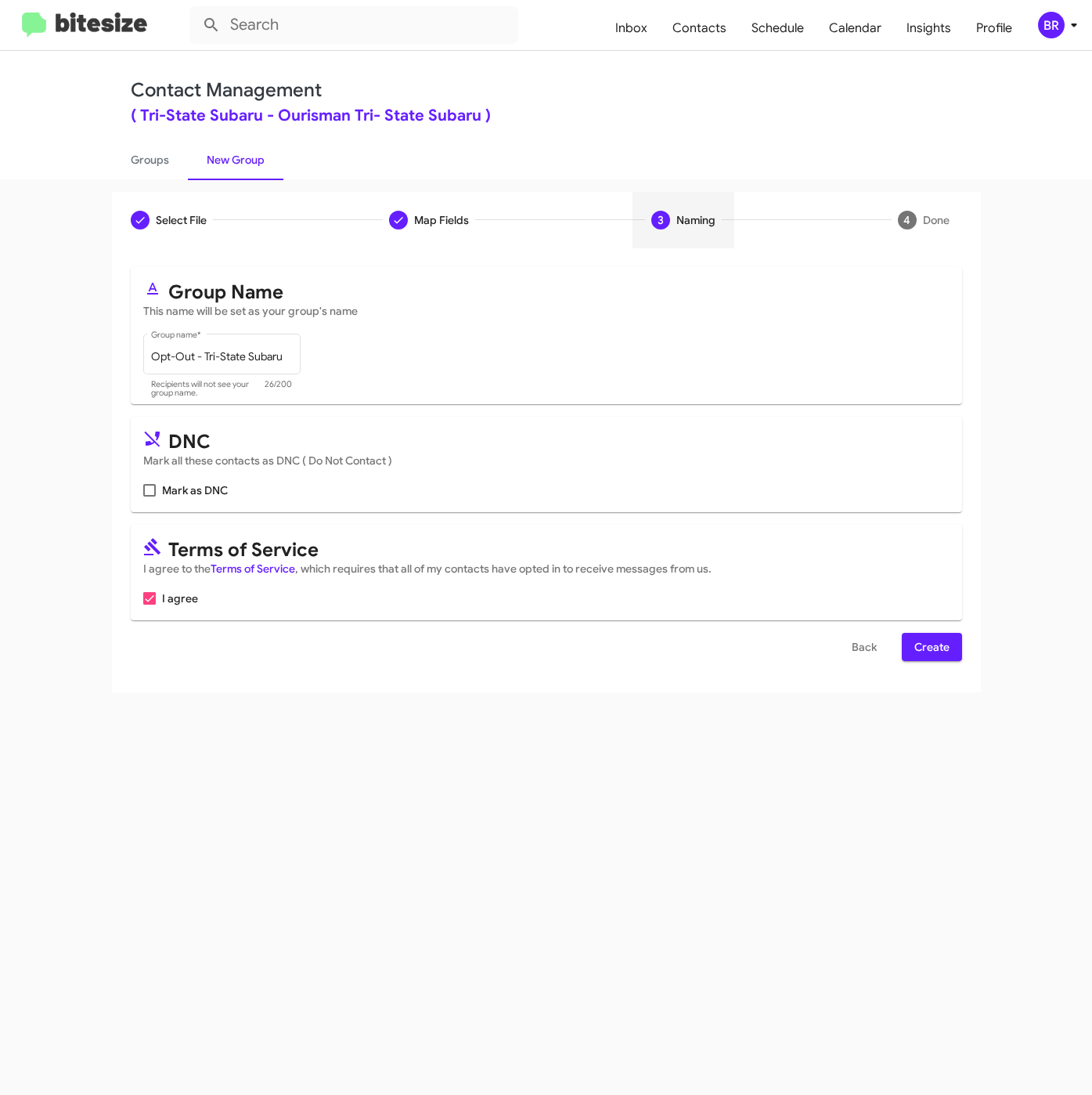
click at [172, 493] on span "Mark as DNC" at bounding box center [195, 490] width 66 height 19
click at [150, 497] on input "Mark as DNC" at bounding box center [149, 497] width 1 height 1
checkbox input "true"
click at [920, 646] on span "Create" at bounding box center [932, 646] width 35 height 28
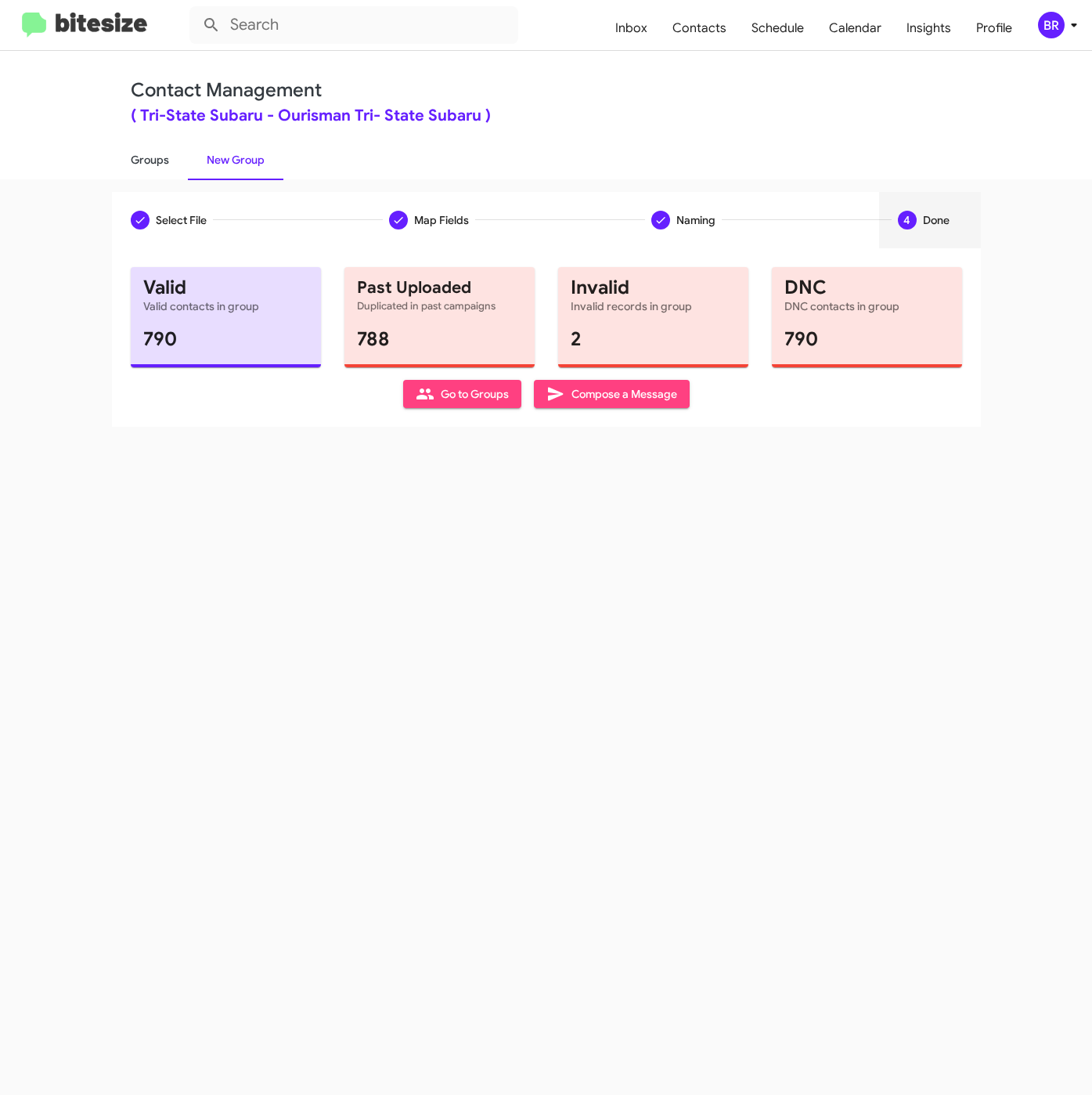
click at [140, 167] on link "Groups" at bounding box center [150, 160] width 76 height 40
type input "in:groups"
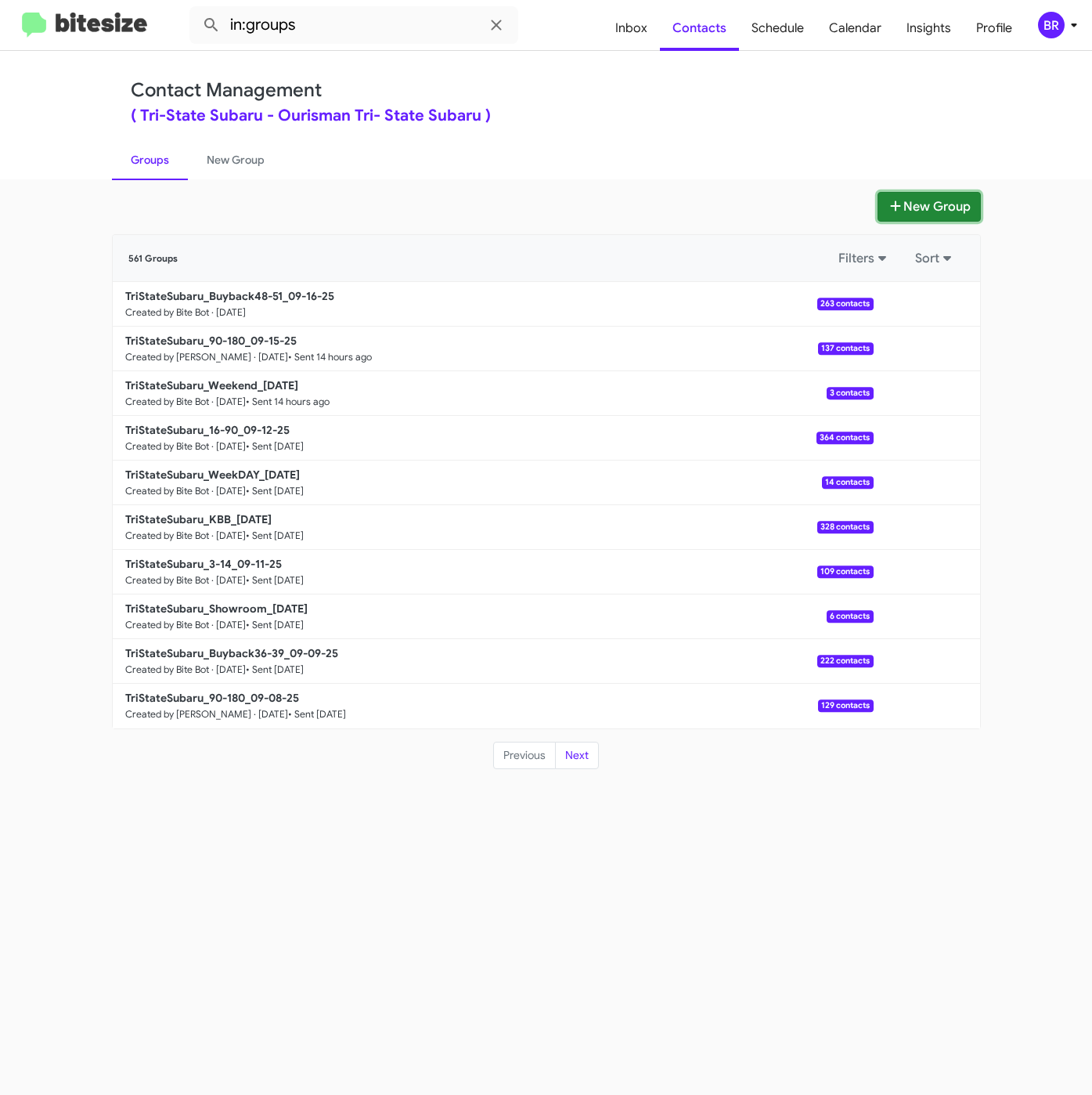
click at [895, 197] on button "New Group" at bounding box center [929, 206] width 103 height 29
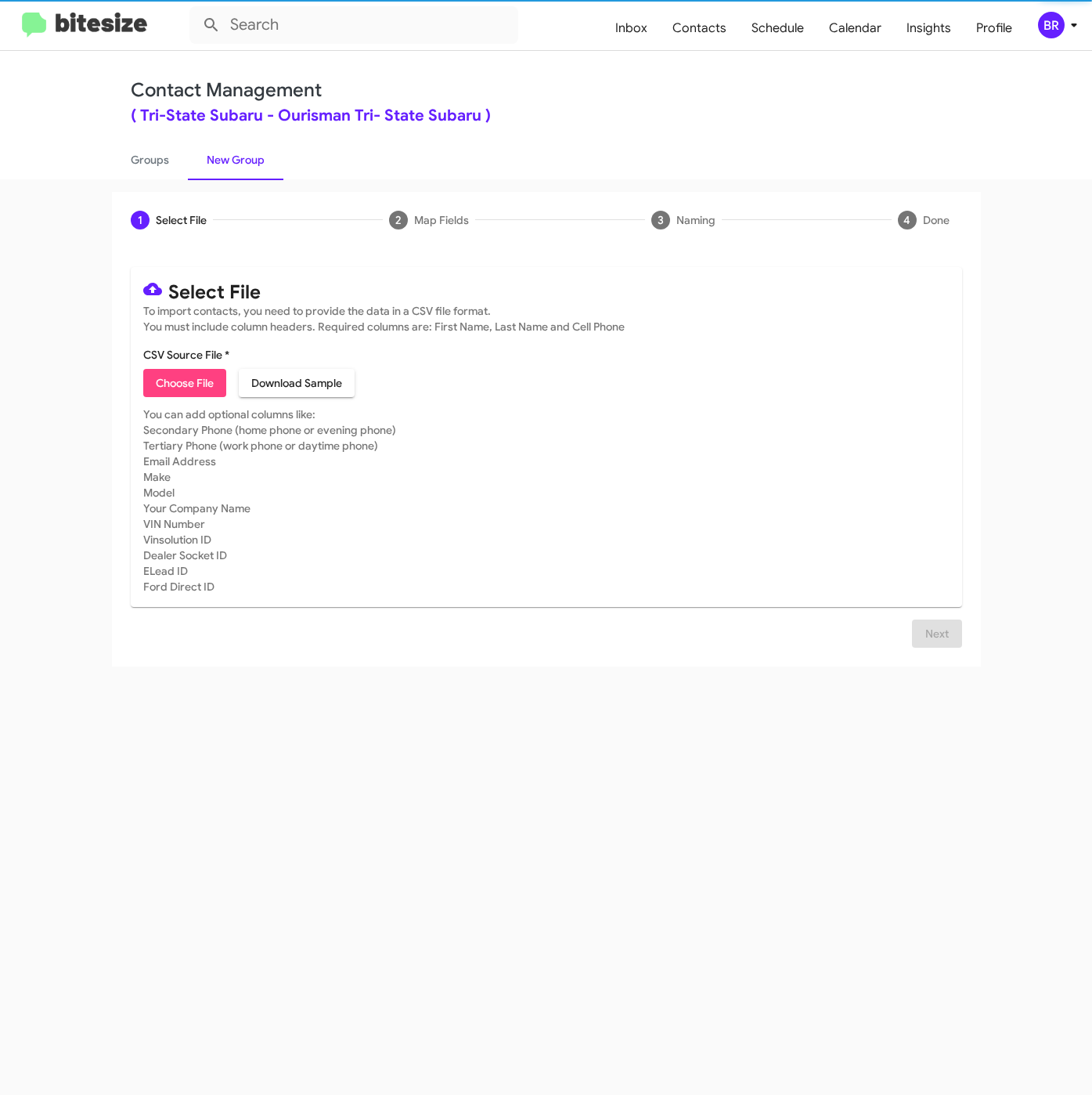
click at [156, 381] on span "Choose File" at bounding box center [184, 382] width 58 height 28
type input "TriStateSubaru_Deals_SUBARU_CROSSTREKOUTBACK_09-16-25"
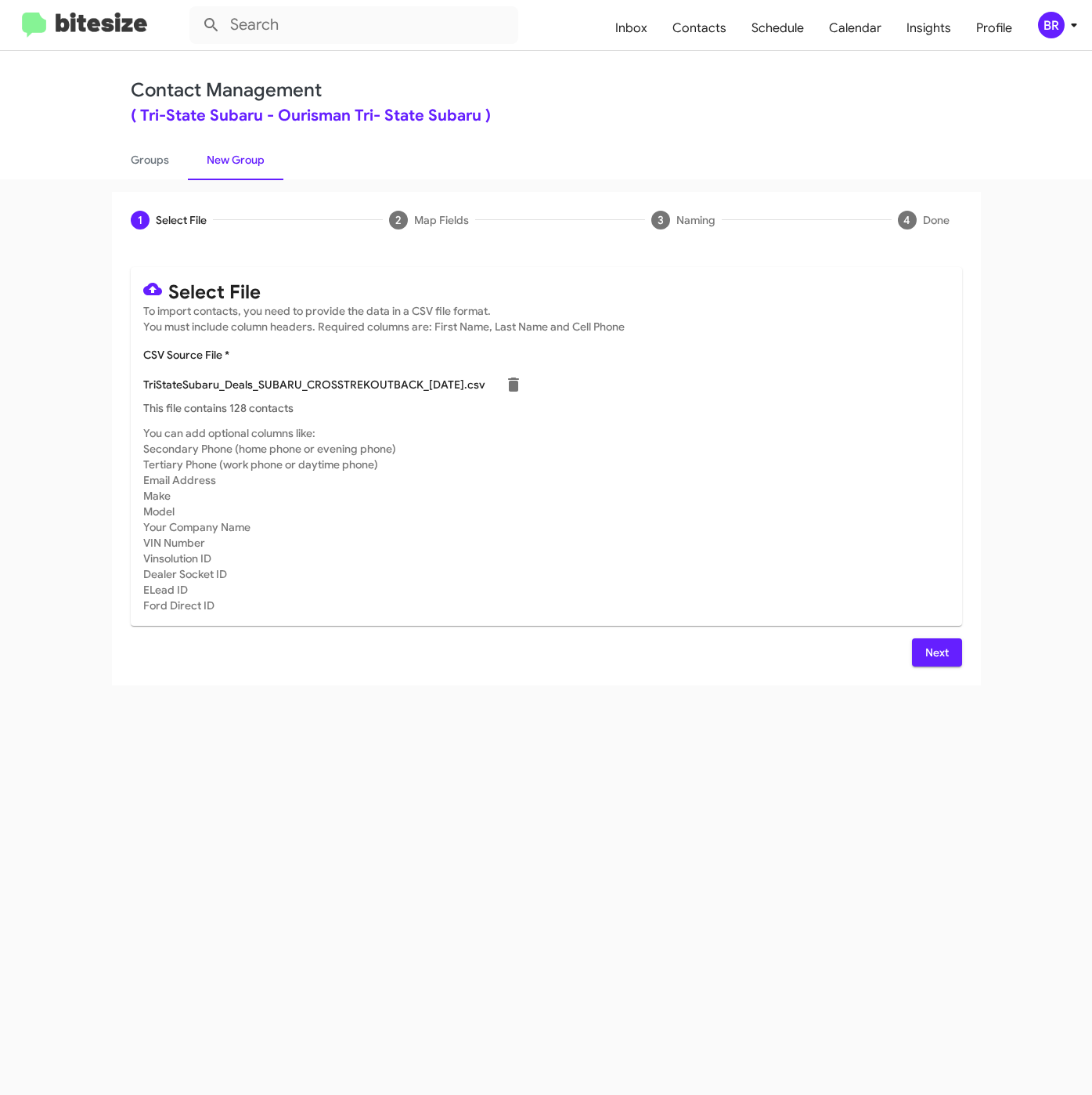
click at [957, 648] on button "Next" at bounding box center [937, 651] width 50 height 28
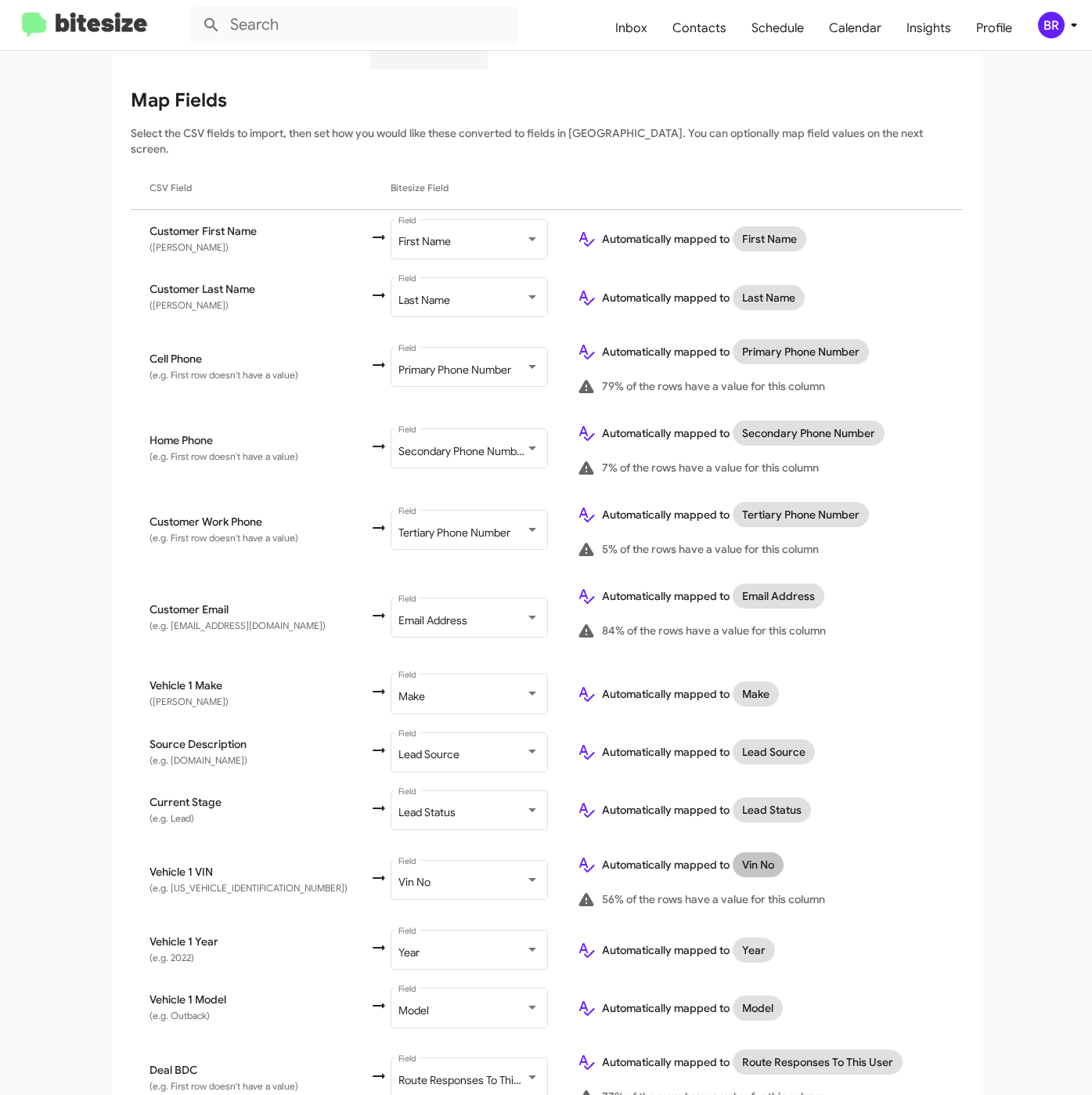
scroll to position [301, 0]
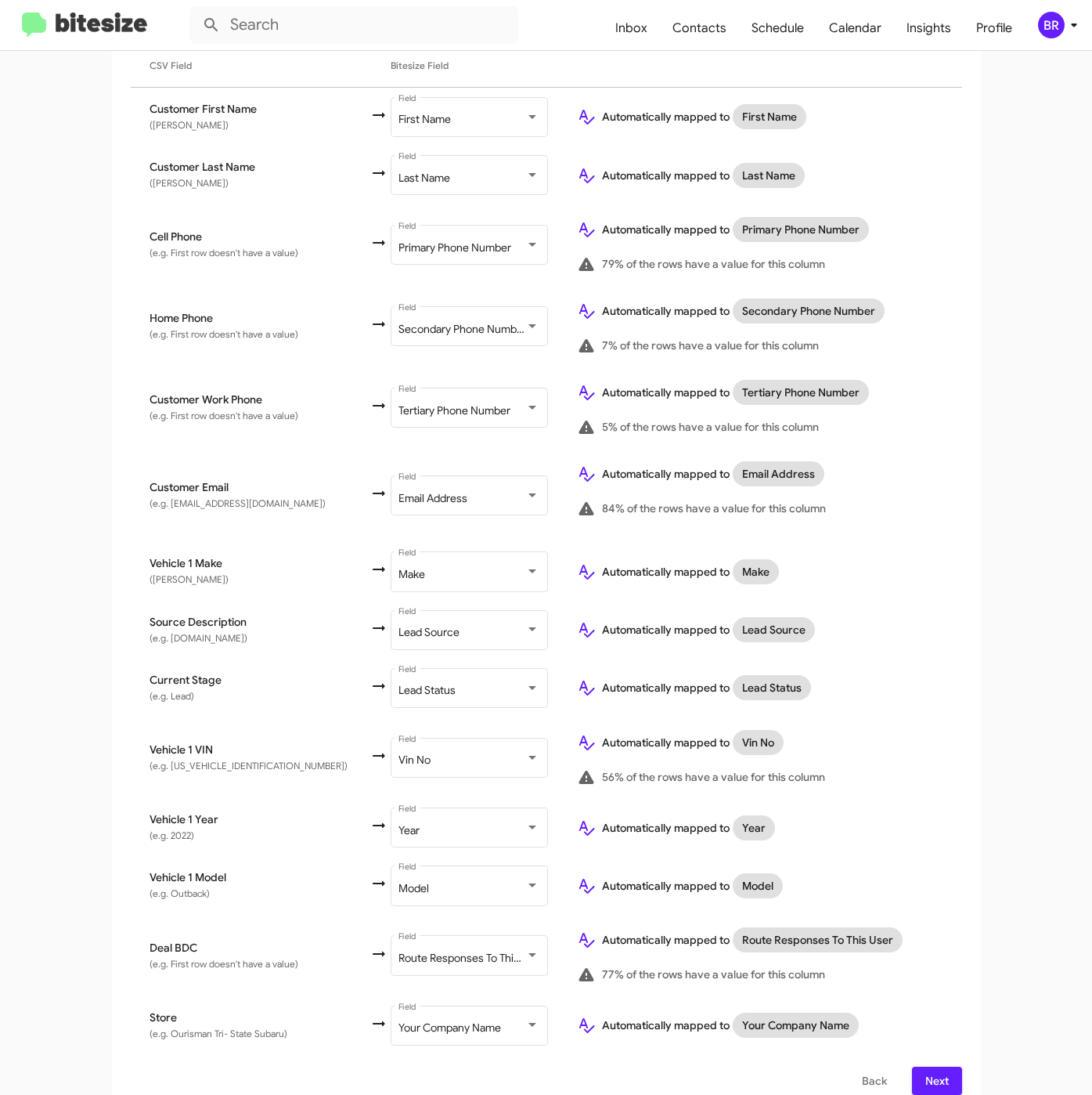
click at [925, 1066] on span "Next" at bounding box center [937, 1080] width 25 height 28
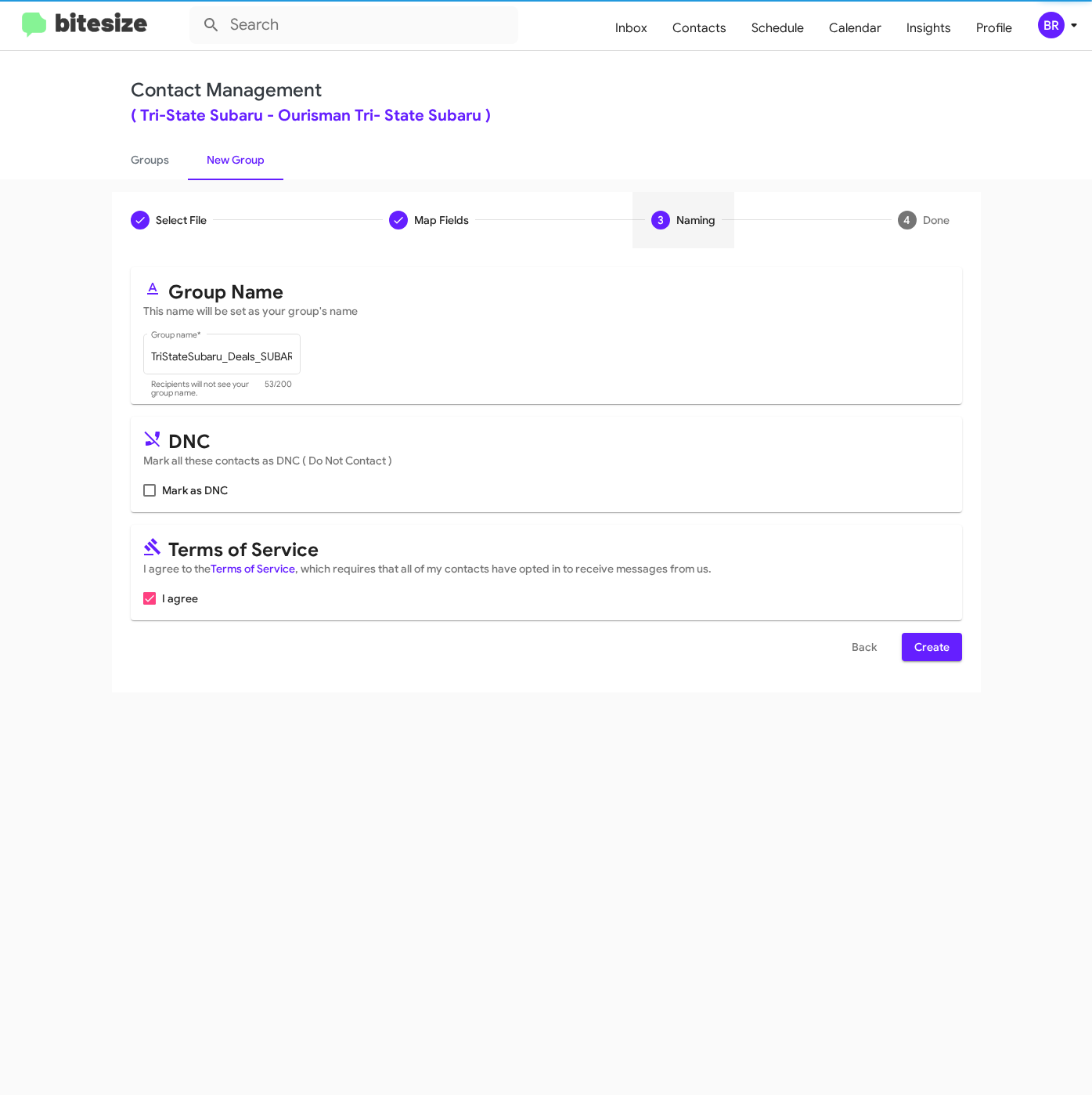
scroll to position [0, 0]
click at [928, 656] on span "Create" at bounding box center [932, 646] width 35 height 28
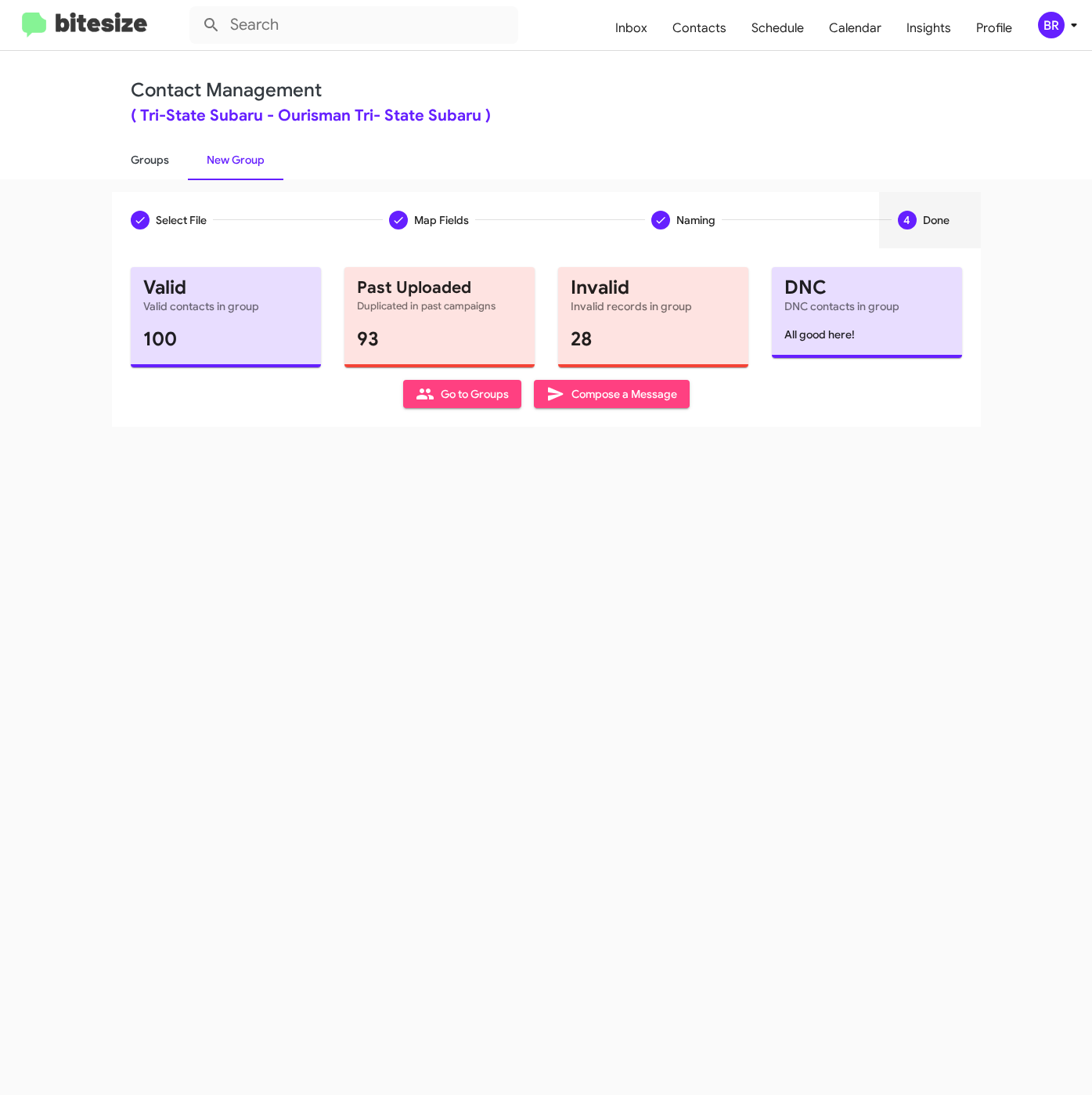
click at [152, 167] on link "Groups" at bounding box center [150, 160] width 76 height 40
type input "in:groups"
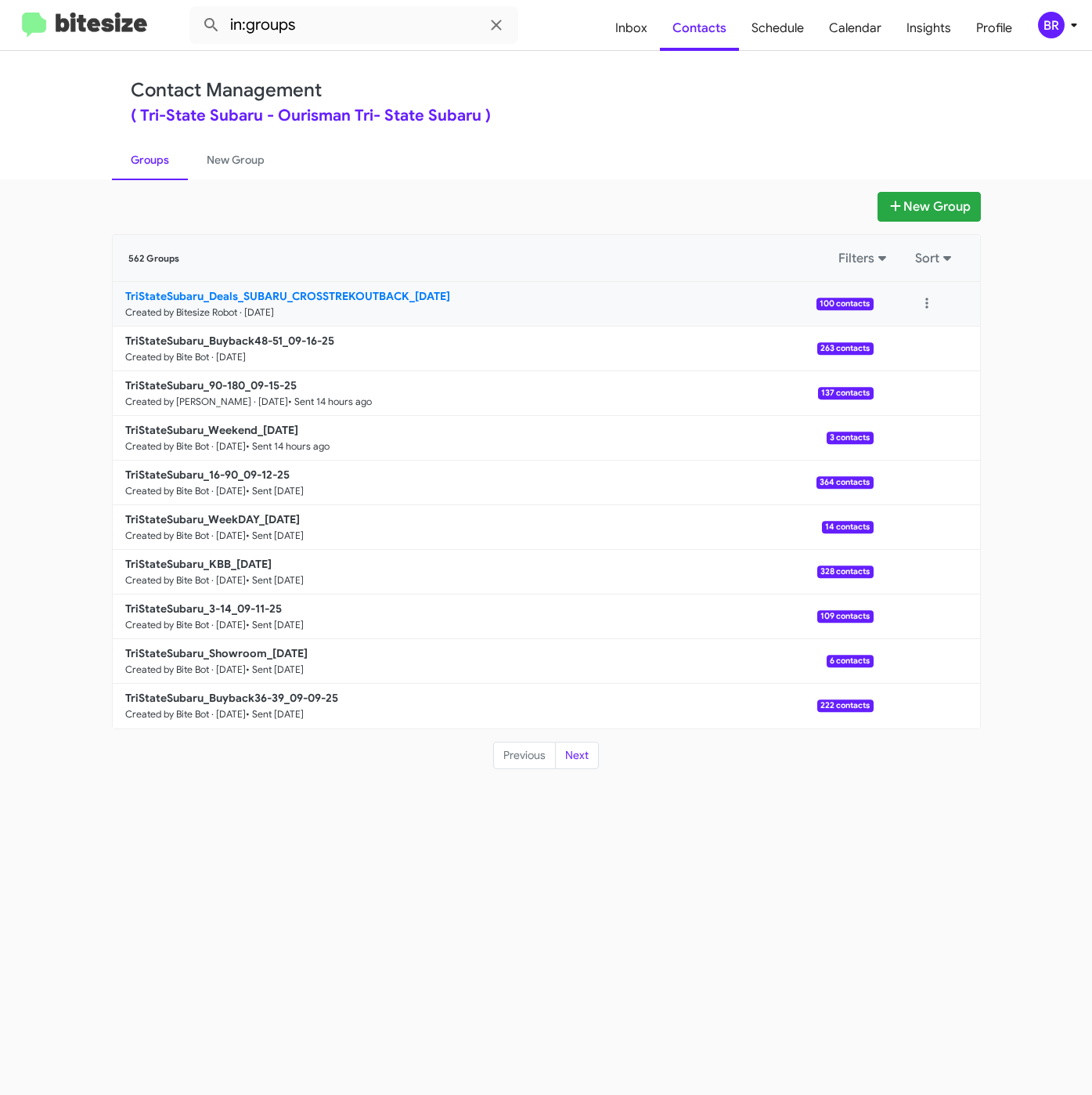
click at [368, 299] on b "TriStateSubaru_Deals_SUBARU_CROSSTREKOUTBACK_09-16-25" at bounding box center [288, 295] width 325 height 14
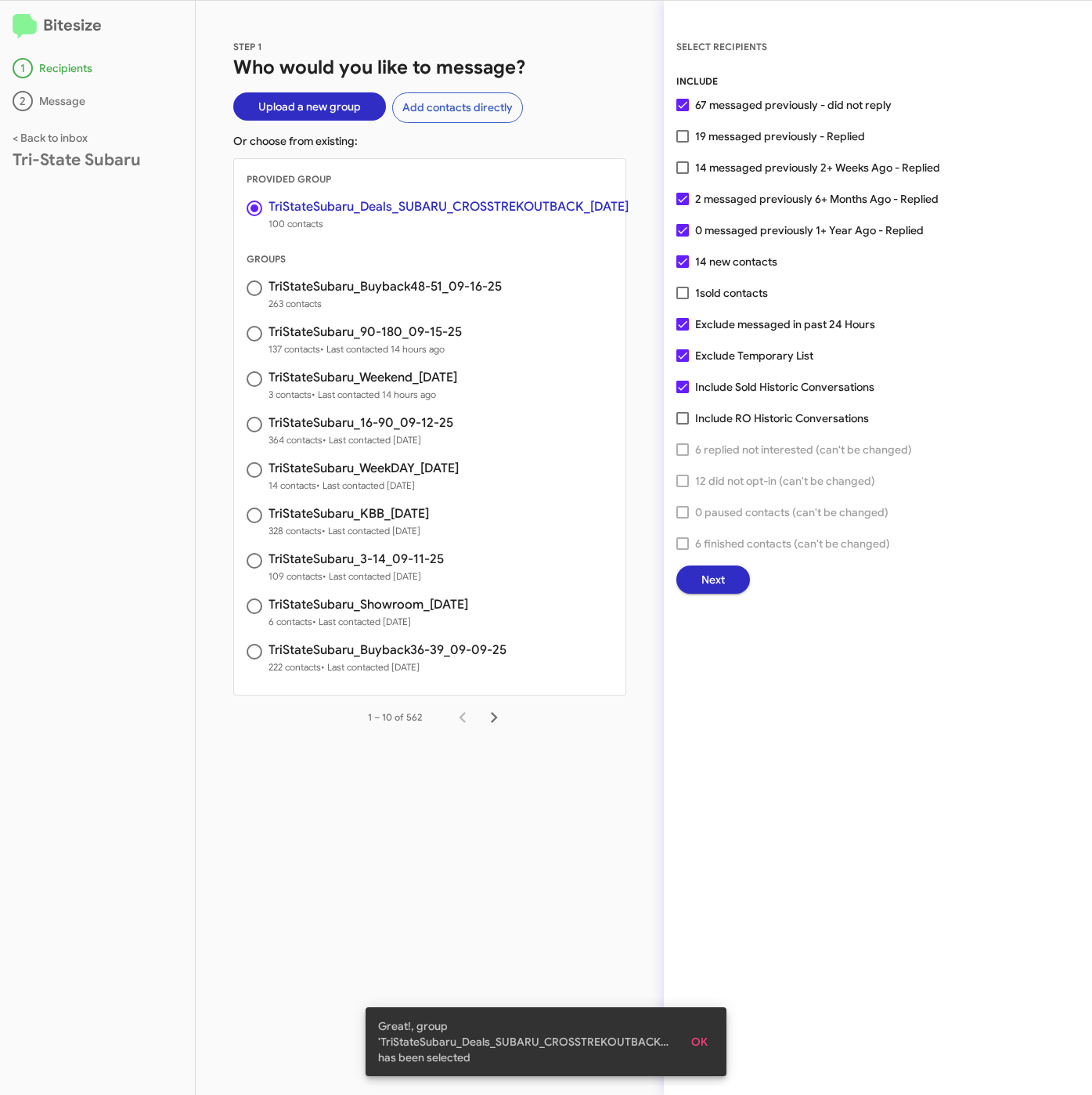
click at [708, 136] on span "19 messaged previously - Replied" at bounding box center [780, 136] width 170 height 19
click at [682, 142] on input "19 messaged previously - Replied" at bounding box center [681, 142] width 1 height 1
checkbox input "true"
click at [698, 582] on button "Next" at bounding box center [713, 579] width 73 height 28
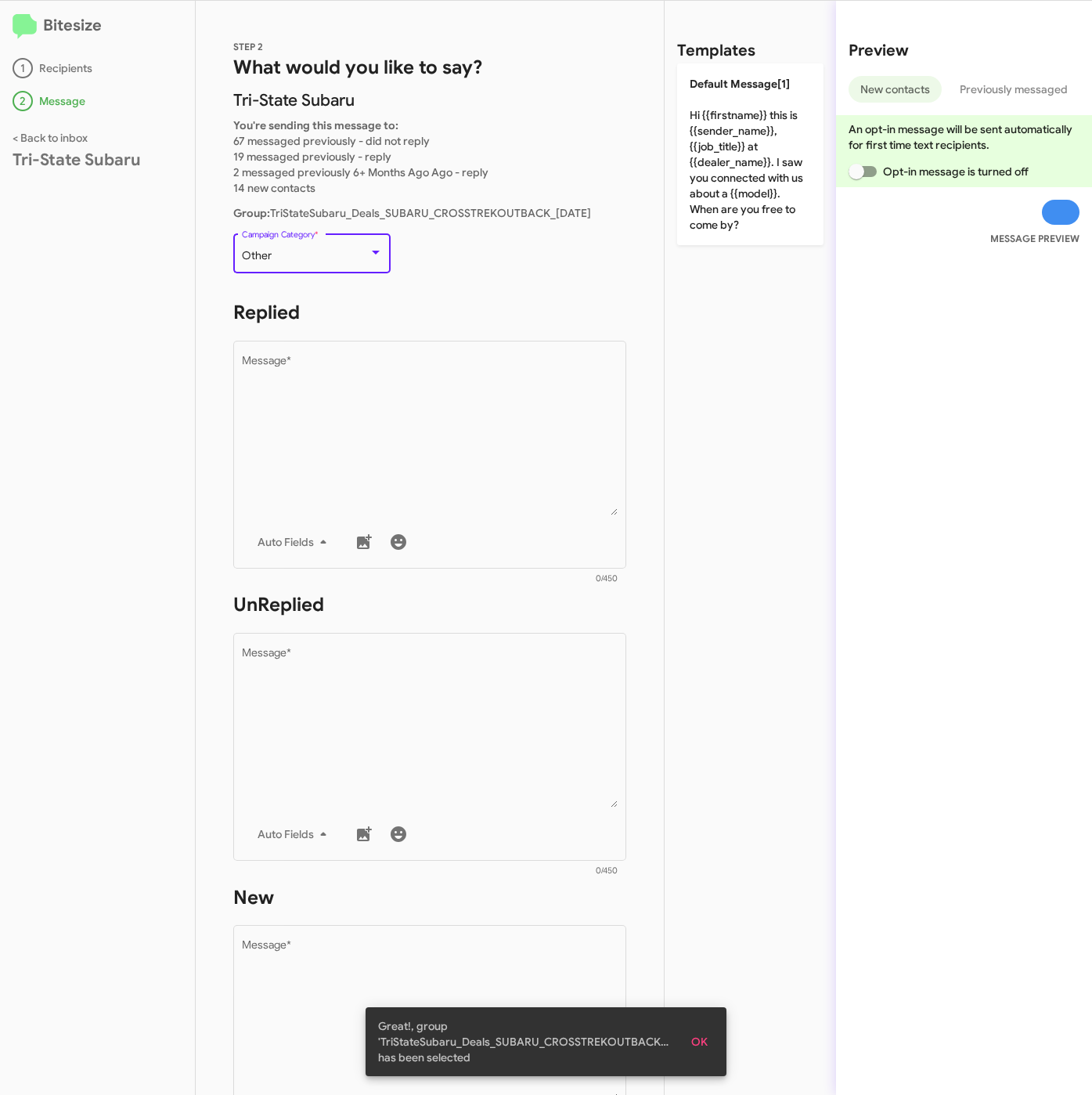
click at [325, 252] on div "Other" at bounding box center [305, 256] width 127 height 13
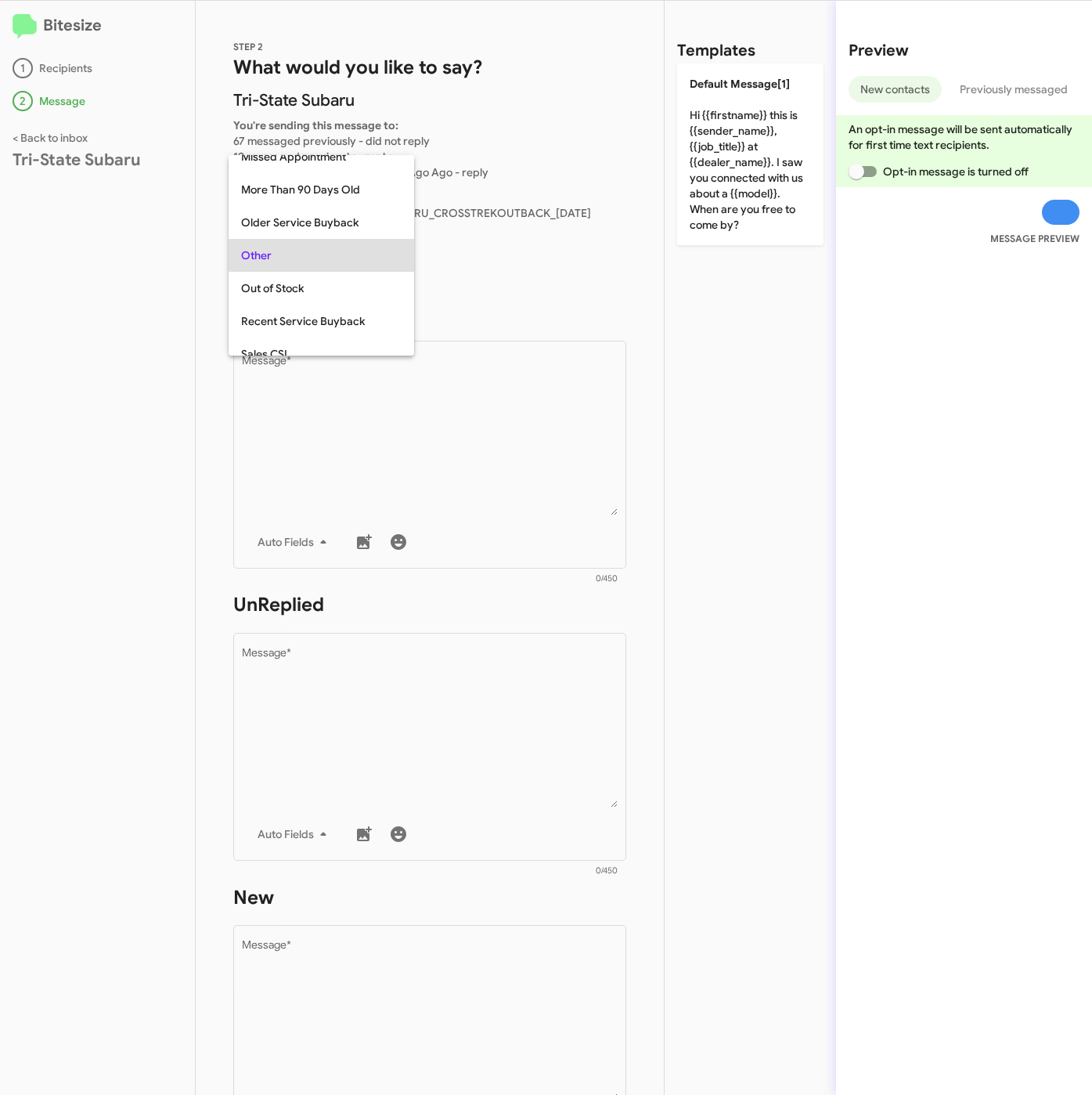
scroll to position [523, 0]
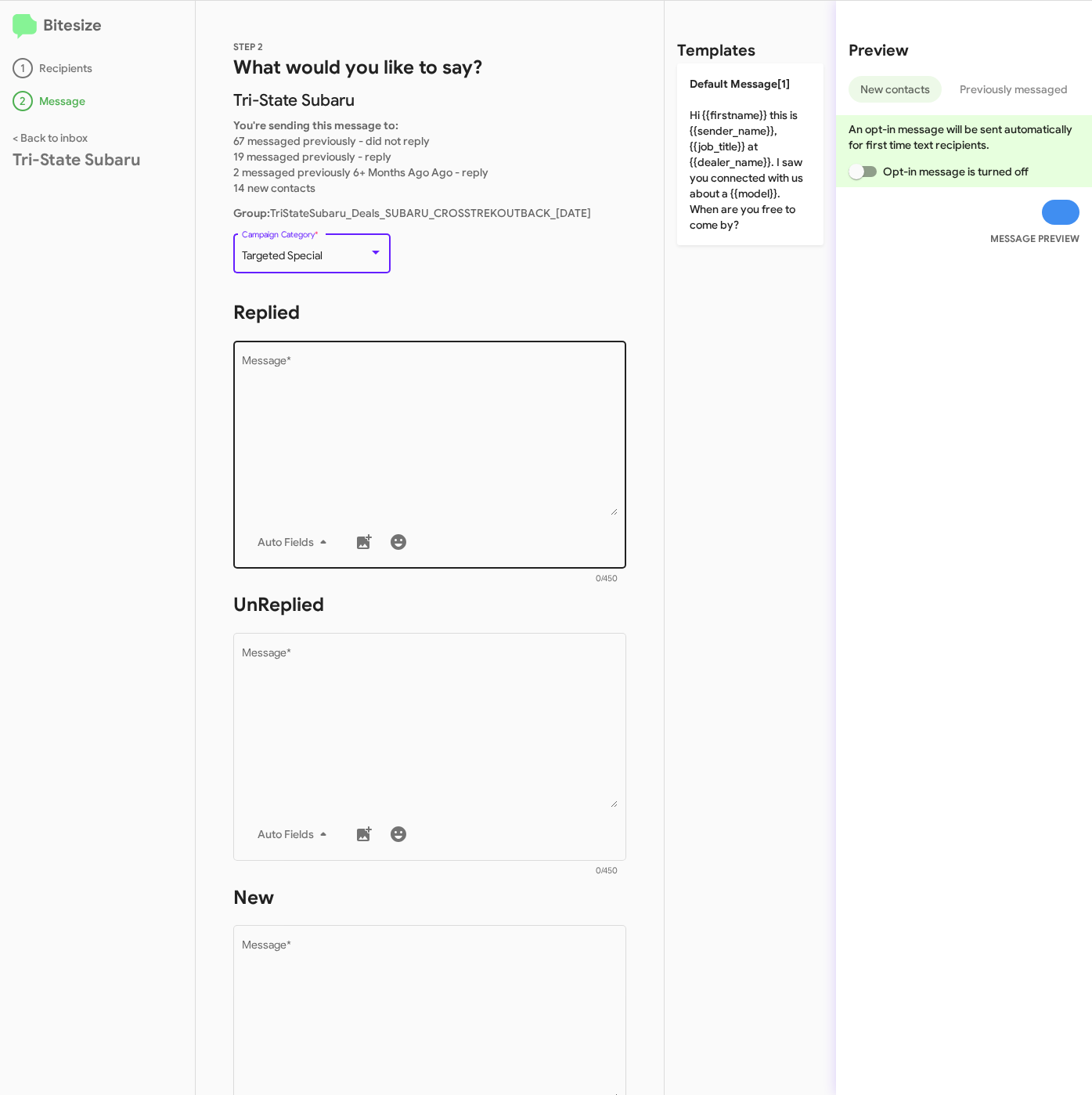
click at [283, 407] on textarea "Message *" at bounding box center [431, 435] width 377 height 160
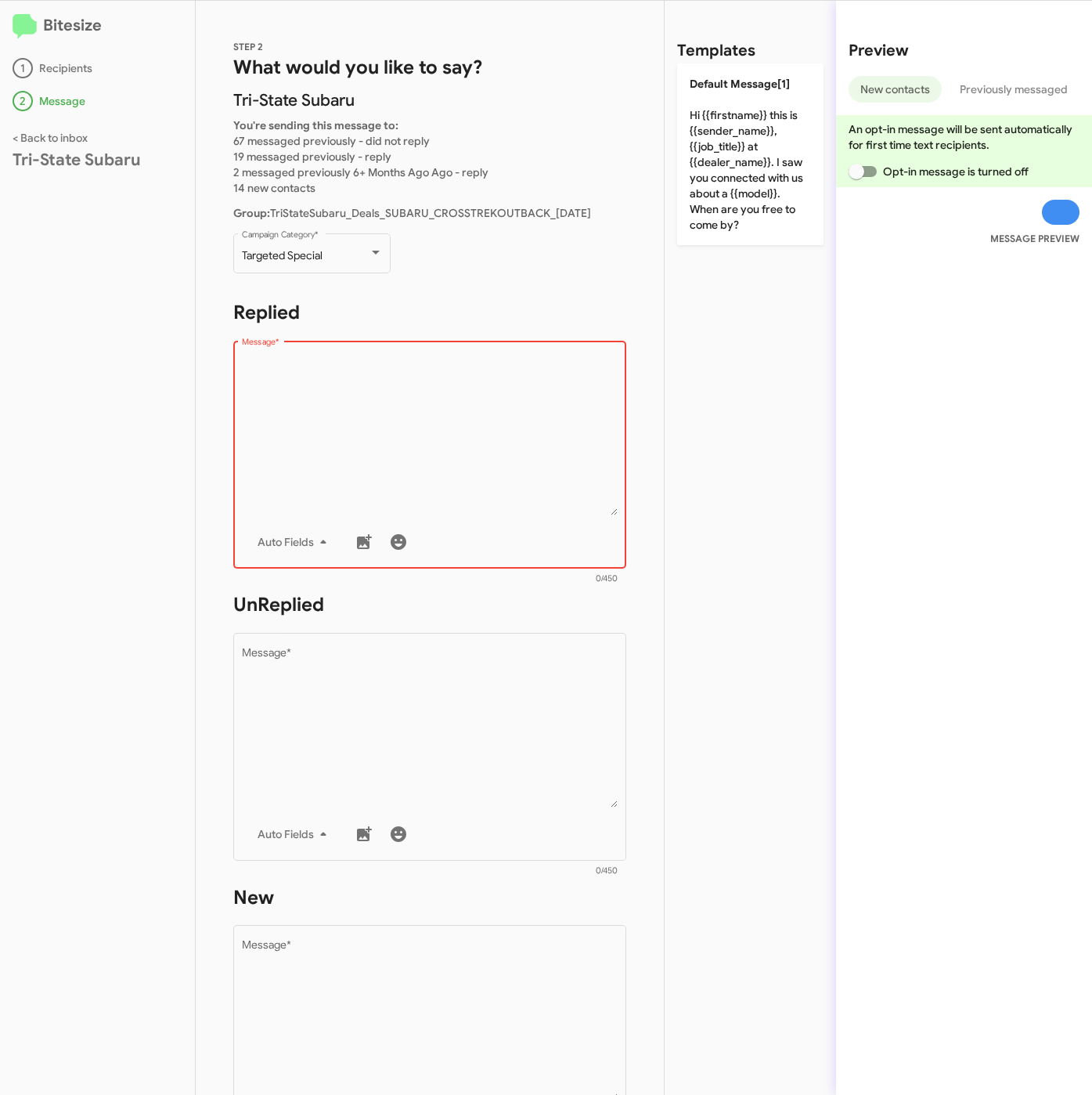
paste textarea ""Hi {{firstname}} it's {{sender_name}} at {{dealer_name}}. We've got some amazi…"
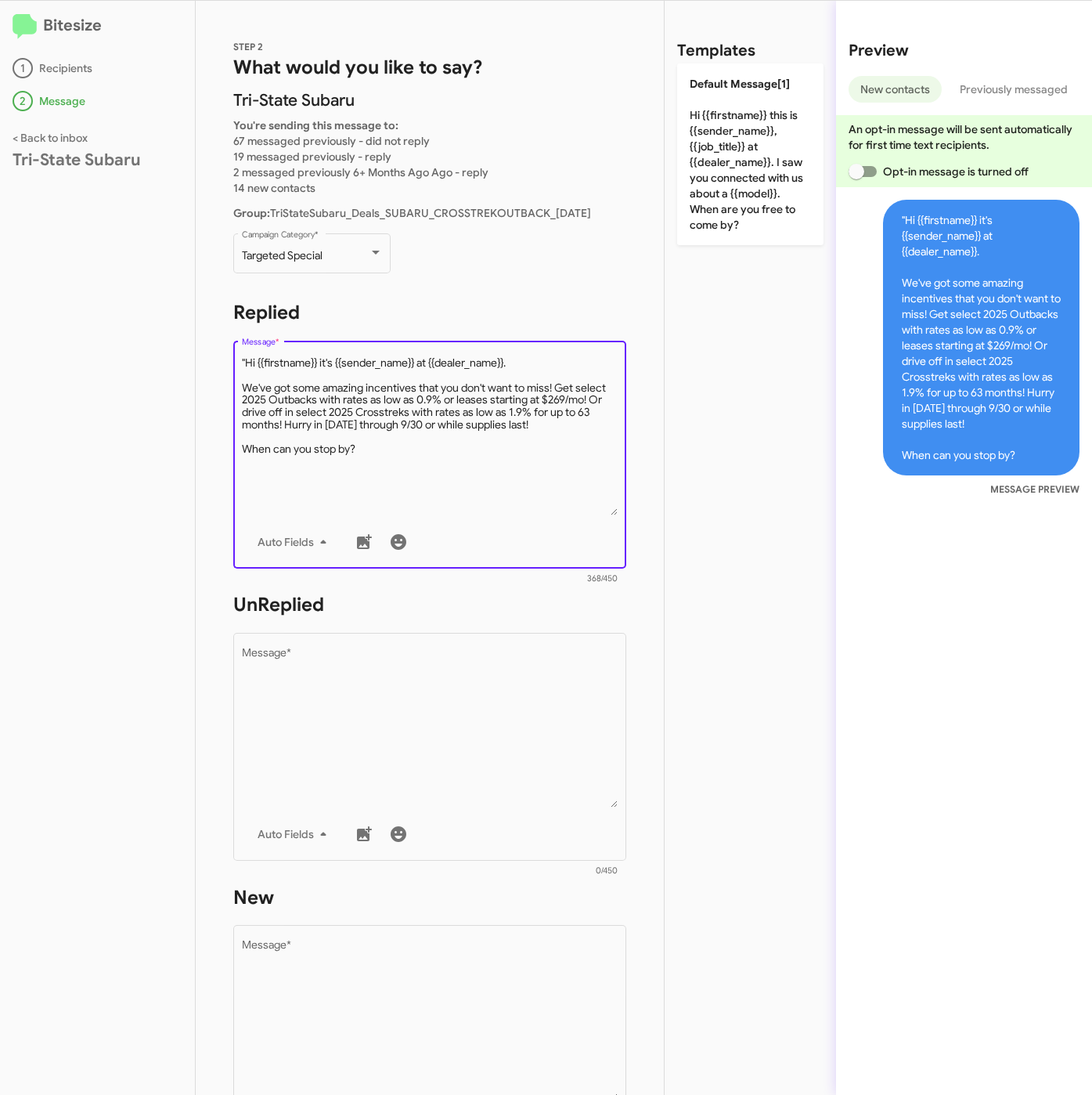
click at [246, 363] on textarea "Message *" at bounding box center [431, 435] width 377 height 160
type textarea "Hi {{firstname}} it's {{sender_name}} at {{dealer_name}}. We've got some amazin…"
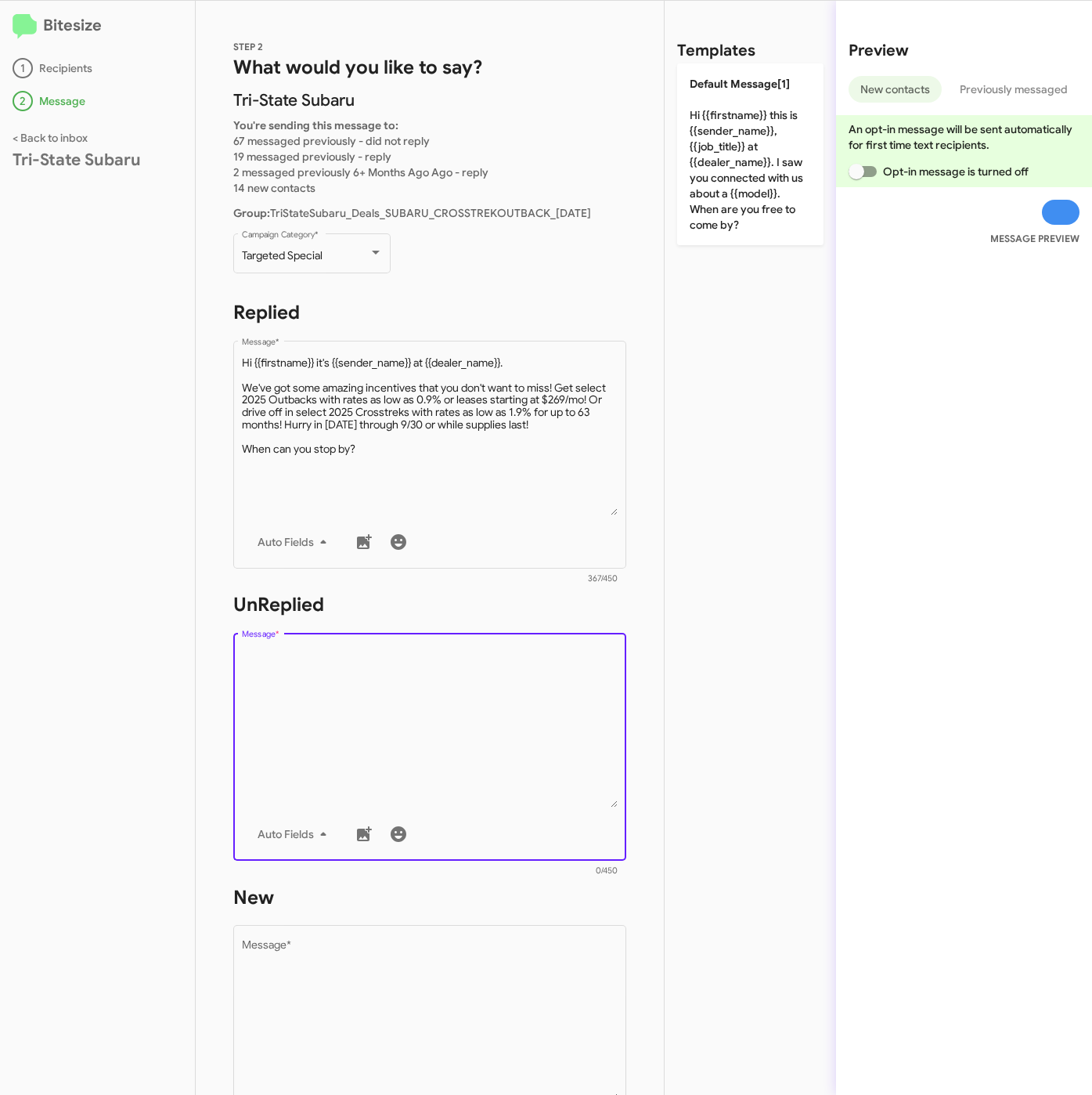
click at [502, 741] on textarea "Message *" at bounding box center [431, 727] width 377 height 160
paste textarea ""Hi {{firstname}} it's {{sender_name}}, {{job_title}} at {{dealer_name}}. Thank…"
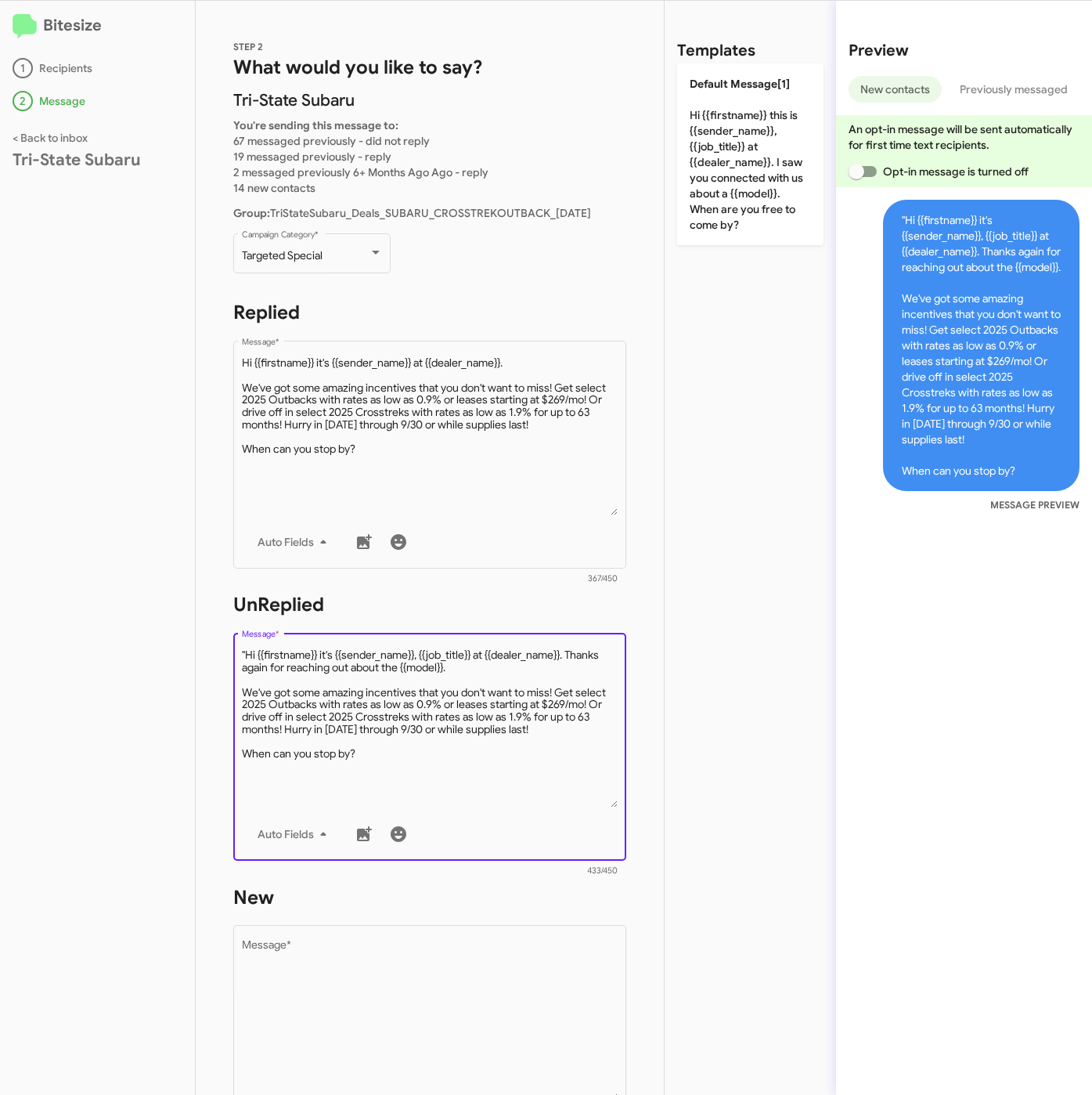
click at [247, 648] on textarea "Message *" at bounding box center [431, 727] width 377 height 160
type textarea "Hi {{firstname}} it's {{sender_name}}, {{job_title}} at {{dealer_name}}. Thanks…"
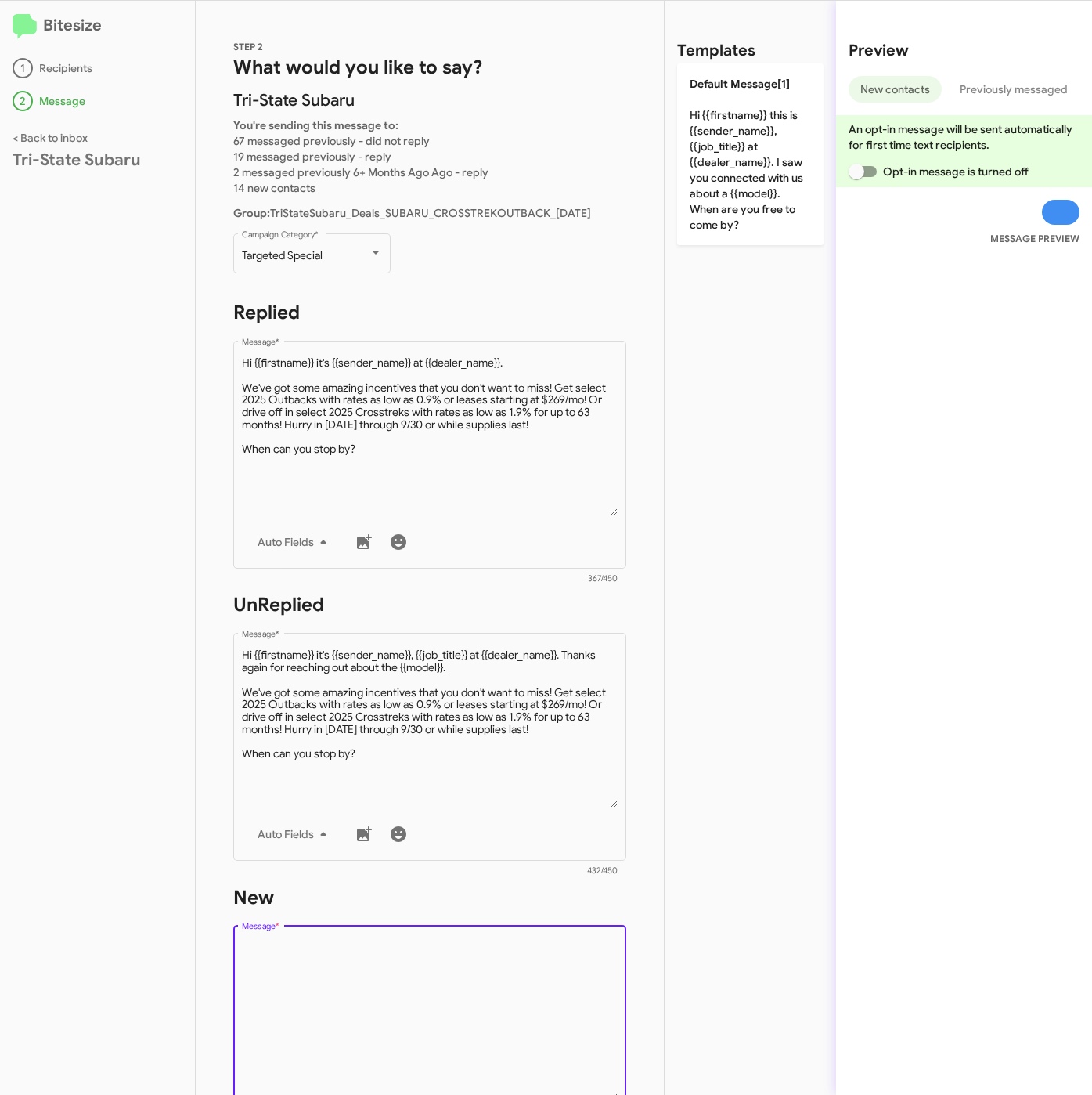
click at [337, 973] on textarea "Message *" at bounding box center [431, 1020] width 377 height 160
paste textarea ""Hi {{firstname}} it's {{sender_name}}, {{job_title}} at {{dealer_name}}. Thank…"
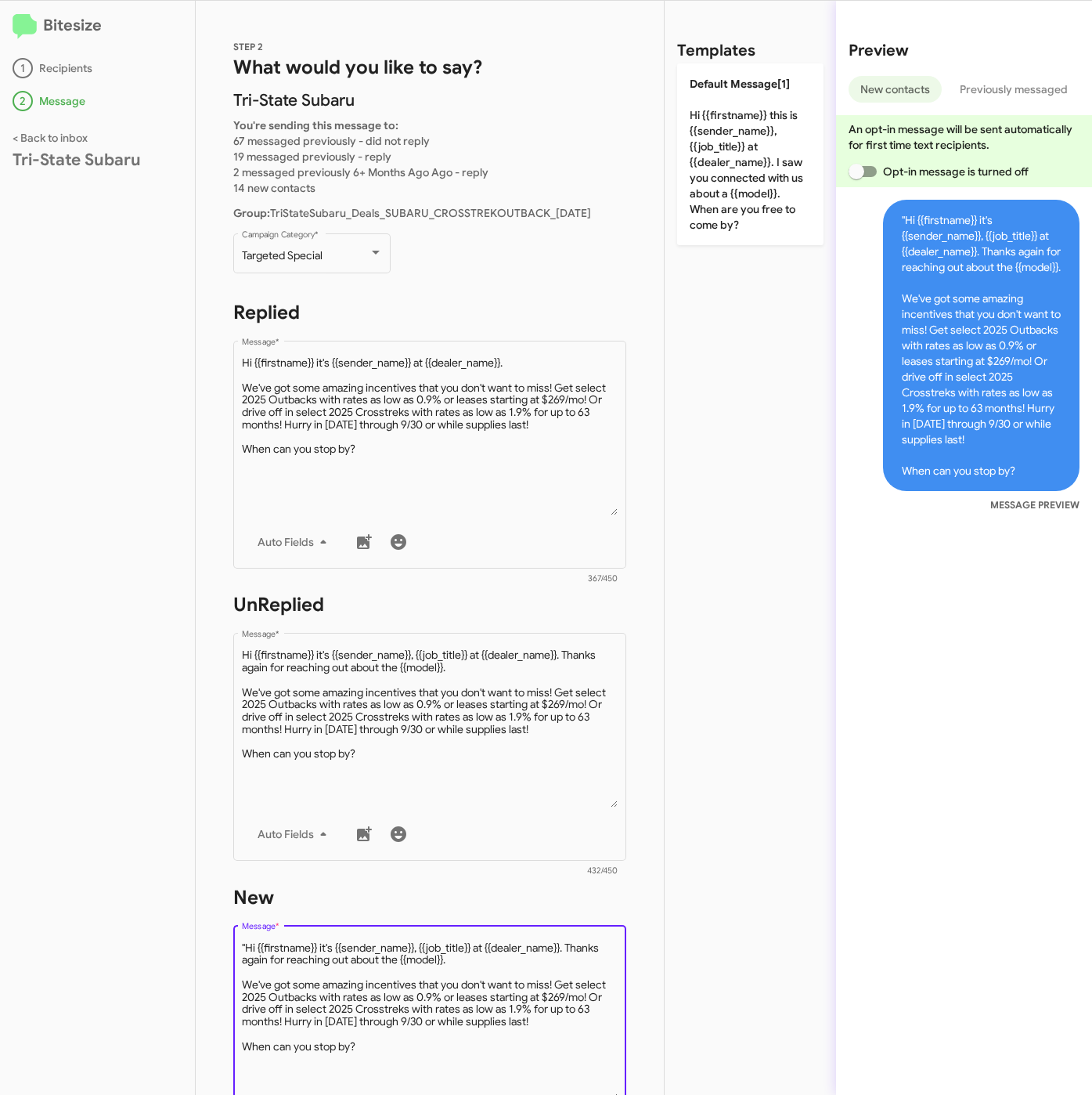
click at [245, 940] on textarea "Message *" at bounding box center [431, 1020] width 377 height 160
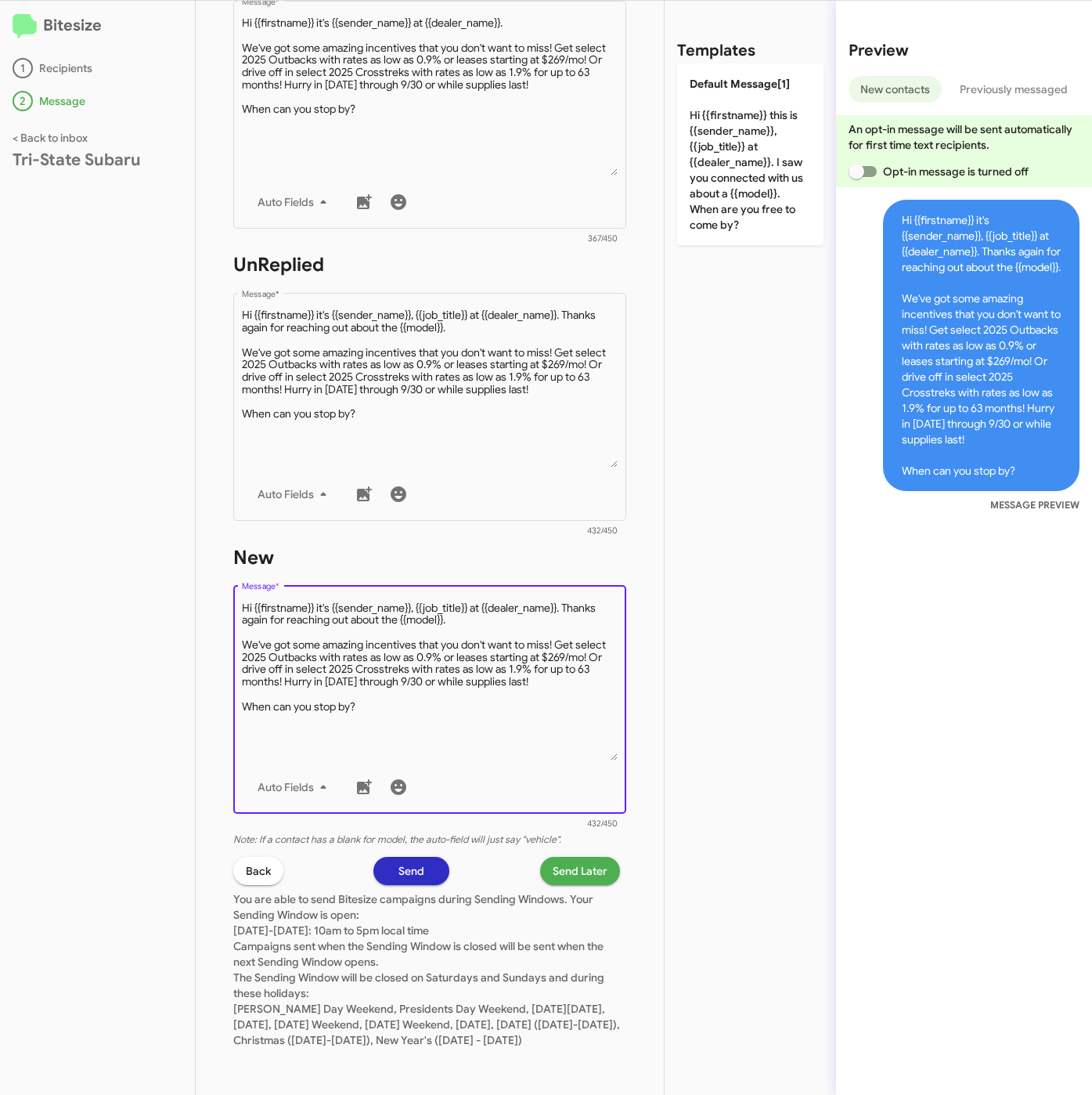
type textarea "Hi {{firstname}} it's {{sender_name}}, {{job_title}} at {{dealer_name}}. Thanks…"
click at [553, 857] on span "Send Later" at bounding box center [580, 870] width 55 height 28
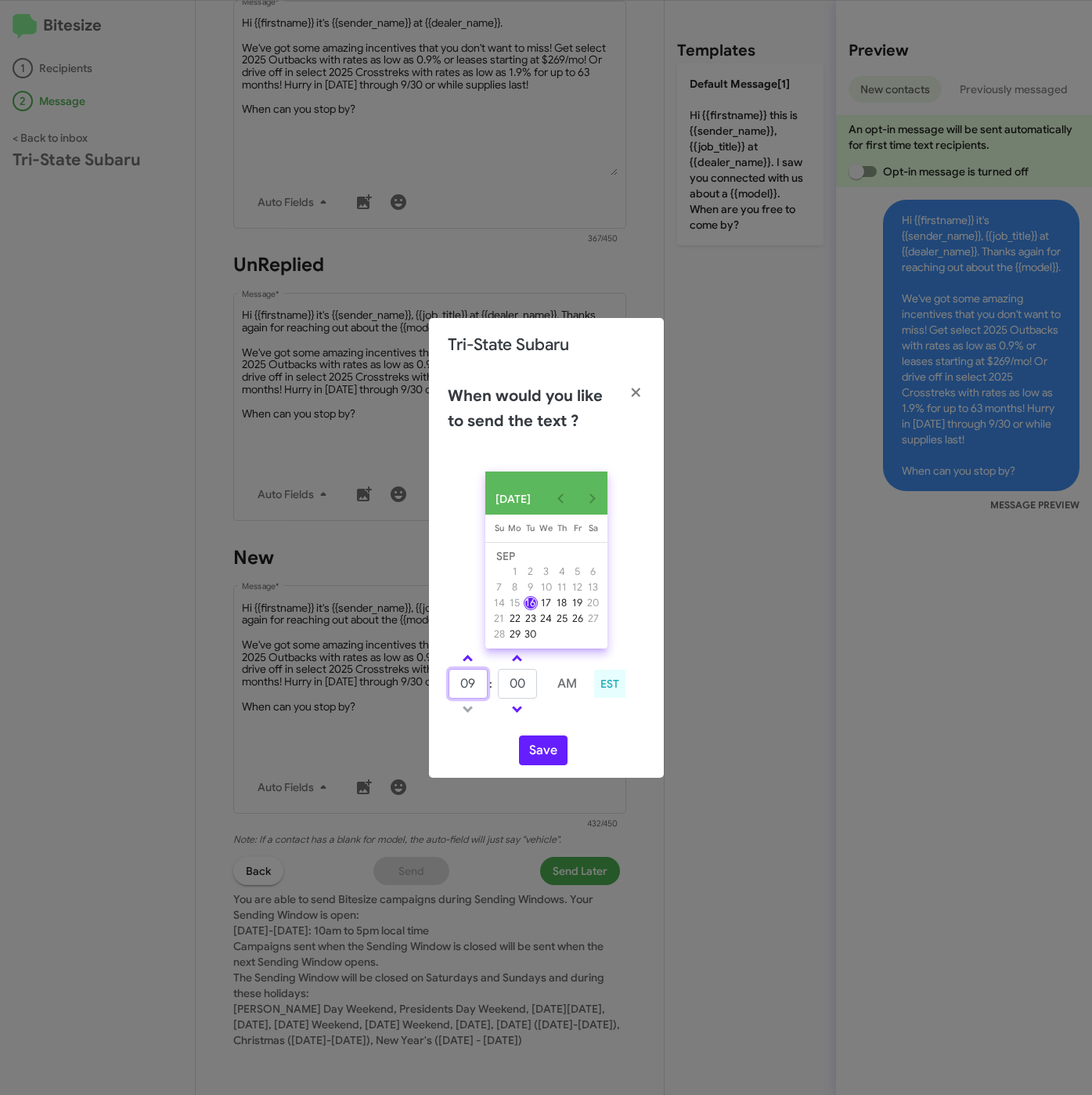
drag, startPoint x: 477, startPoint y: 681, endPoint x: 444, endPoint y: 678, distance: 33.1
click at [444, 678] on div "09 : 00 AM EST" at bounding box center [546, 685] width 220 height 74
type input "10"
type input "15"
click at [524, 750] on button "Save" at bounding box center [543, 750] width 49 height 29
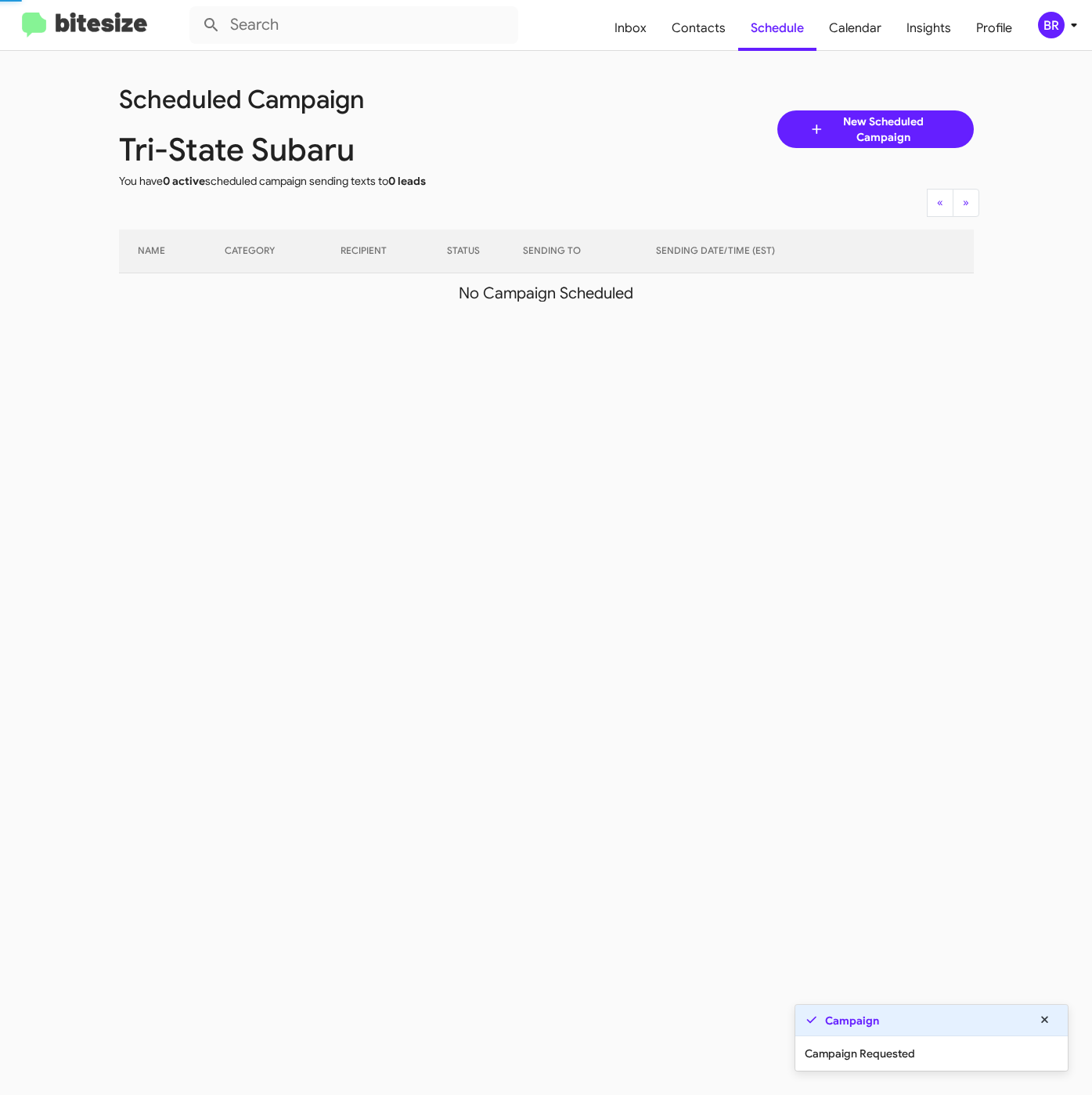
click at [1068, 26] on icon at bounding box center [1073, 25] width 19 height 19
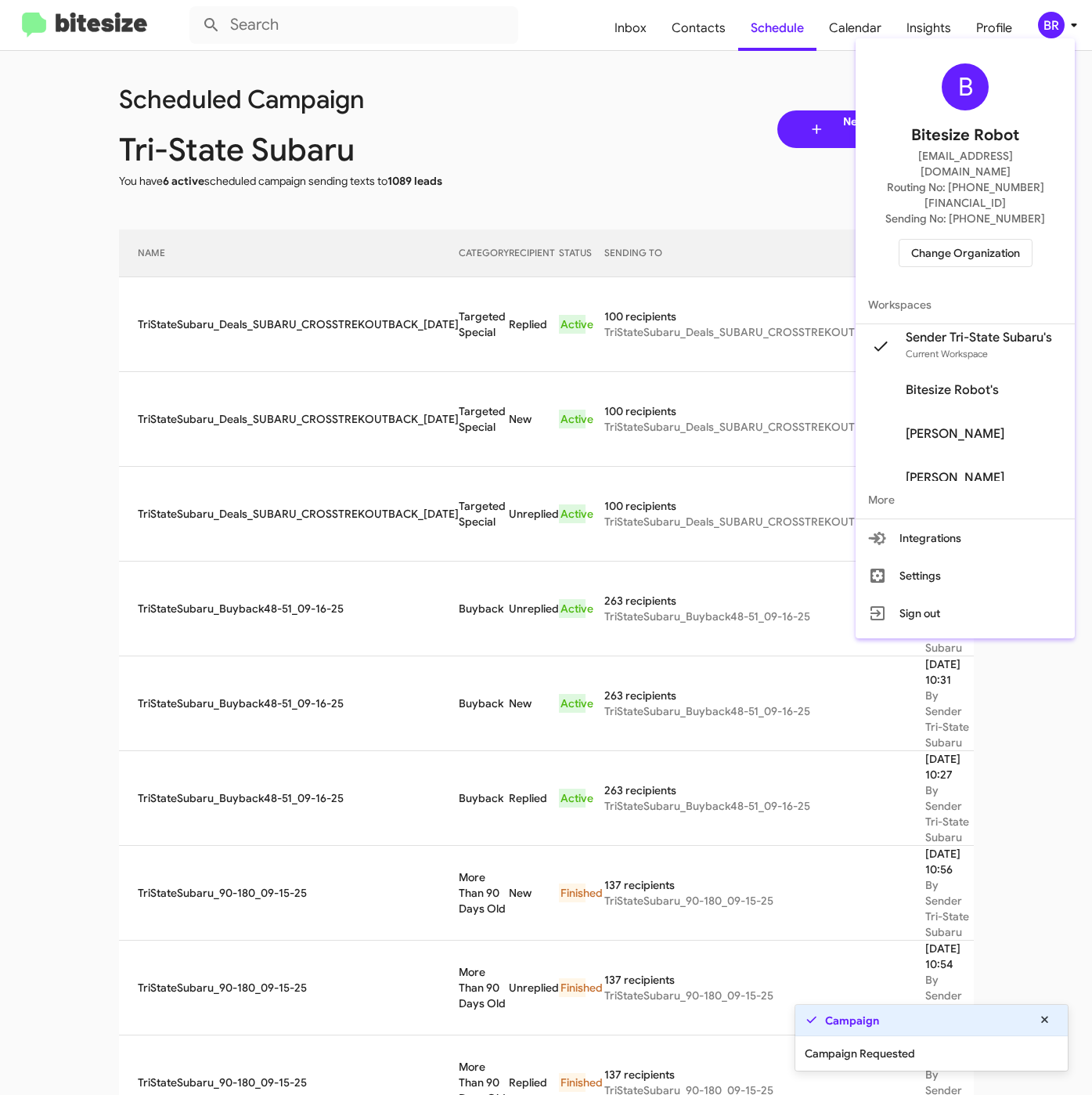
click at [635, 132] on div at bounding box center [546, 547] width 1092 height 1095
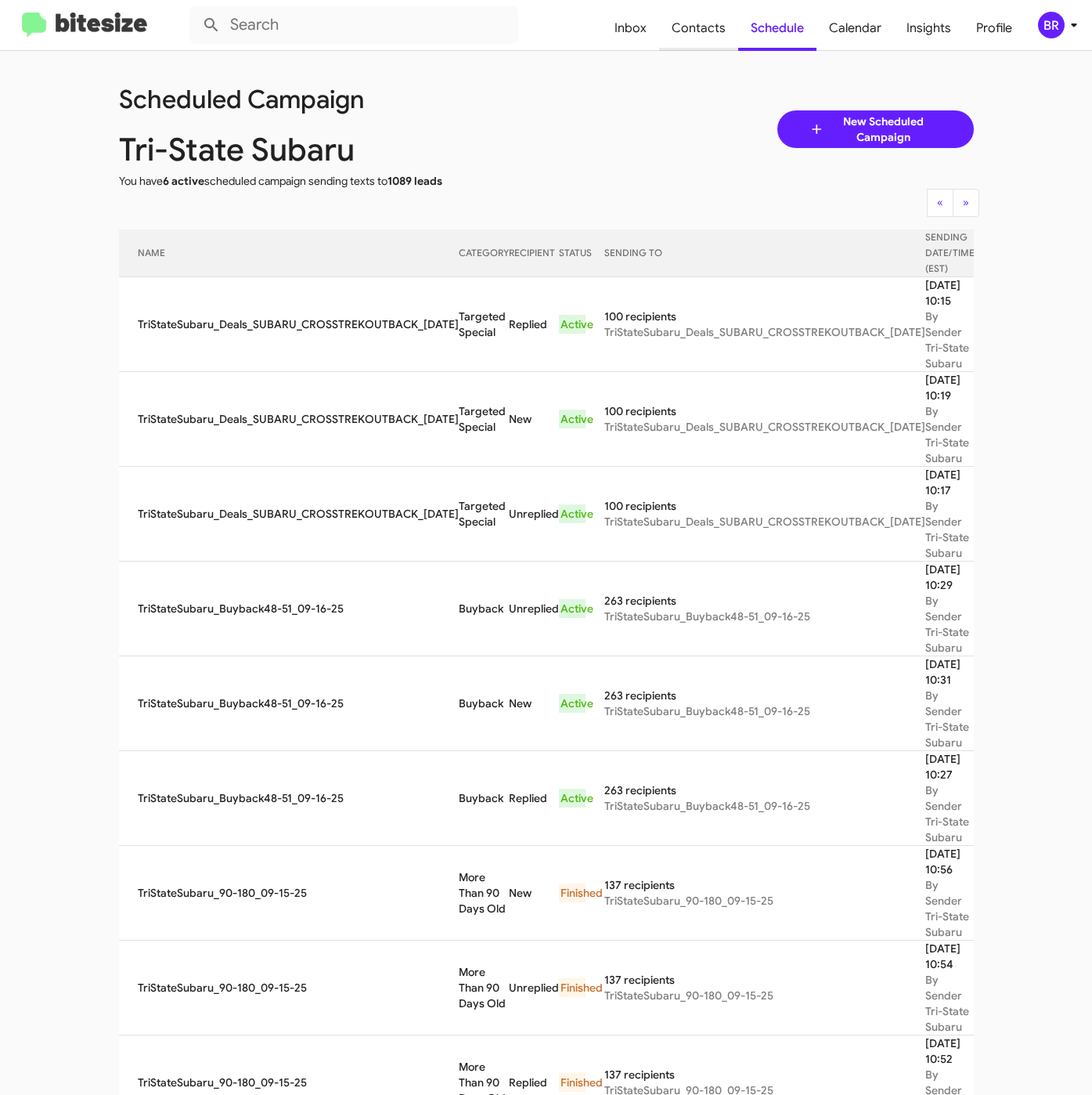
click at [705, 29] on span "Contacts" at bounding box center [698, 29] width 79 height 45
type input "in:groups"
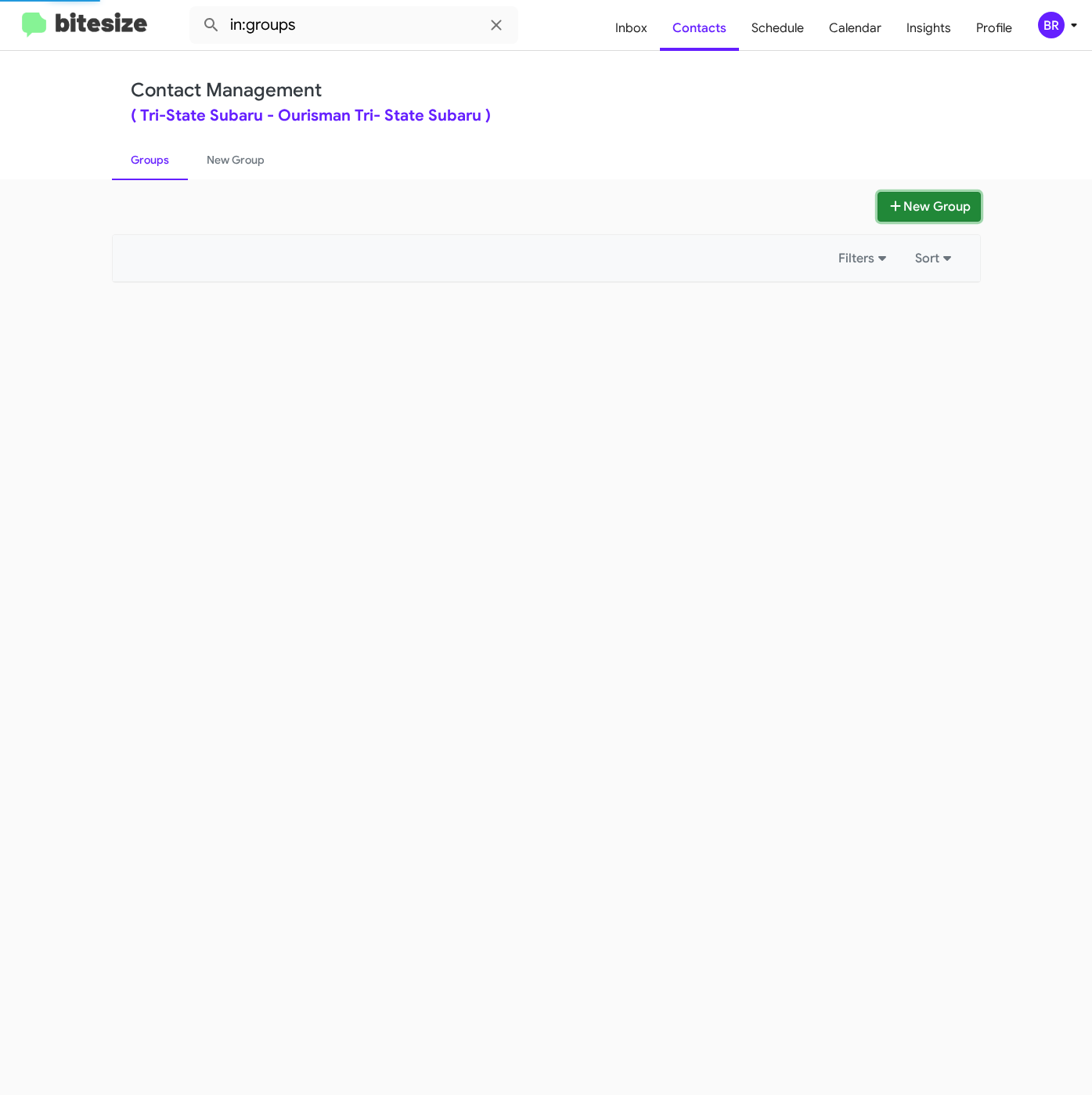
click at [902, 199] on button "New Group" at bounding box center [929, 206] width 103 height 29
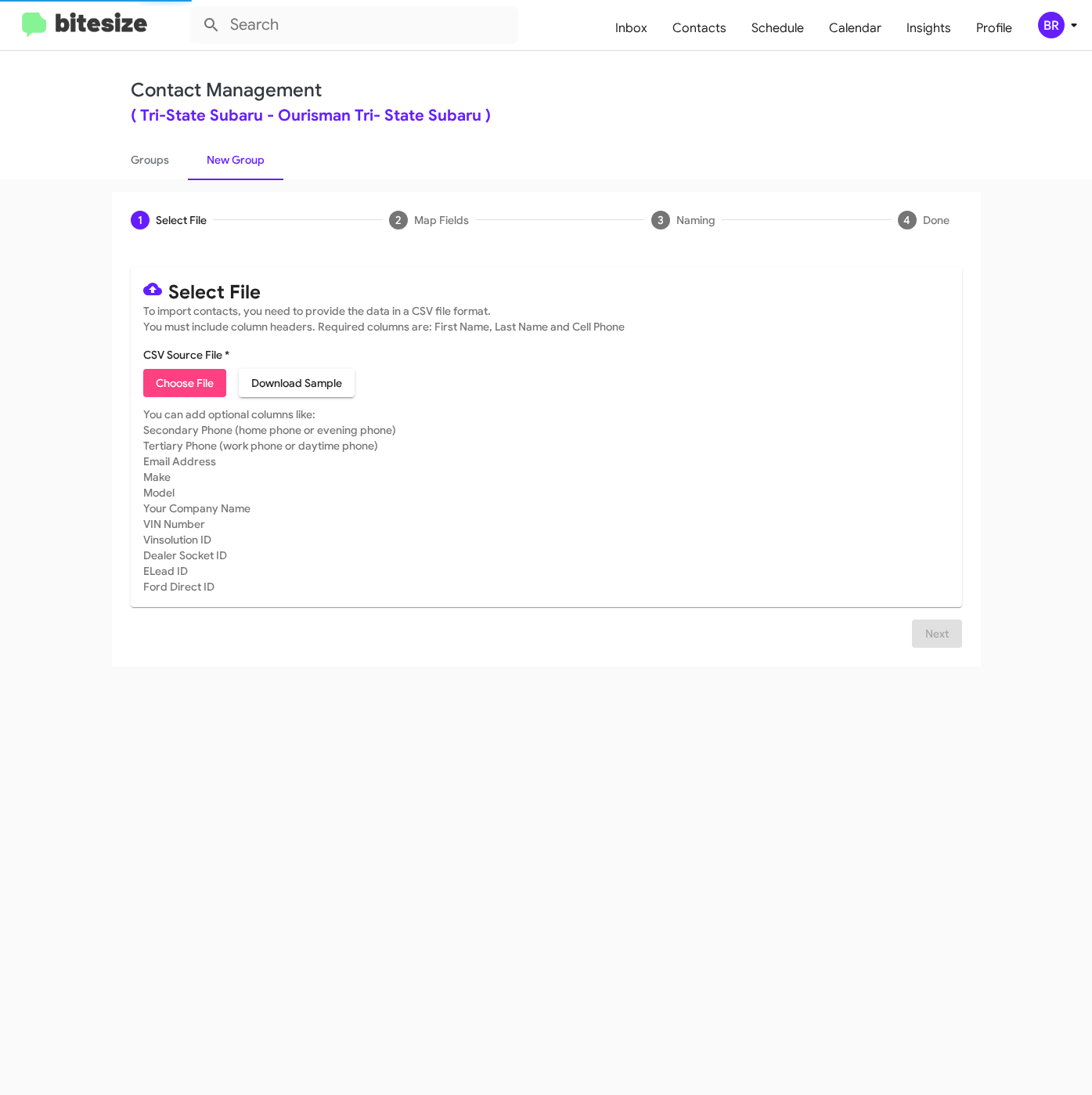
click at [169, 397] on span "Choose File" at bounding box center [184, 382] width 58 height 28
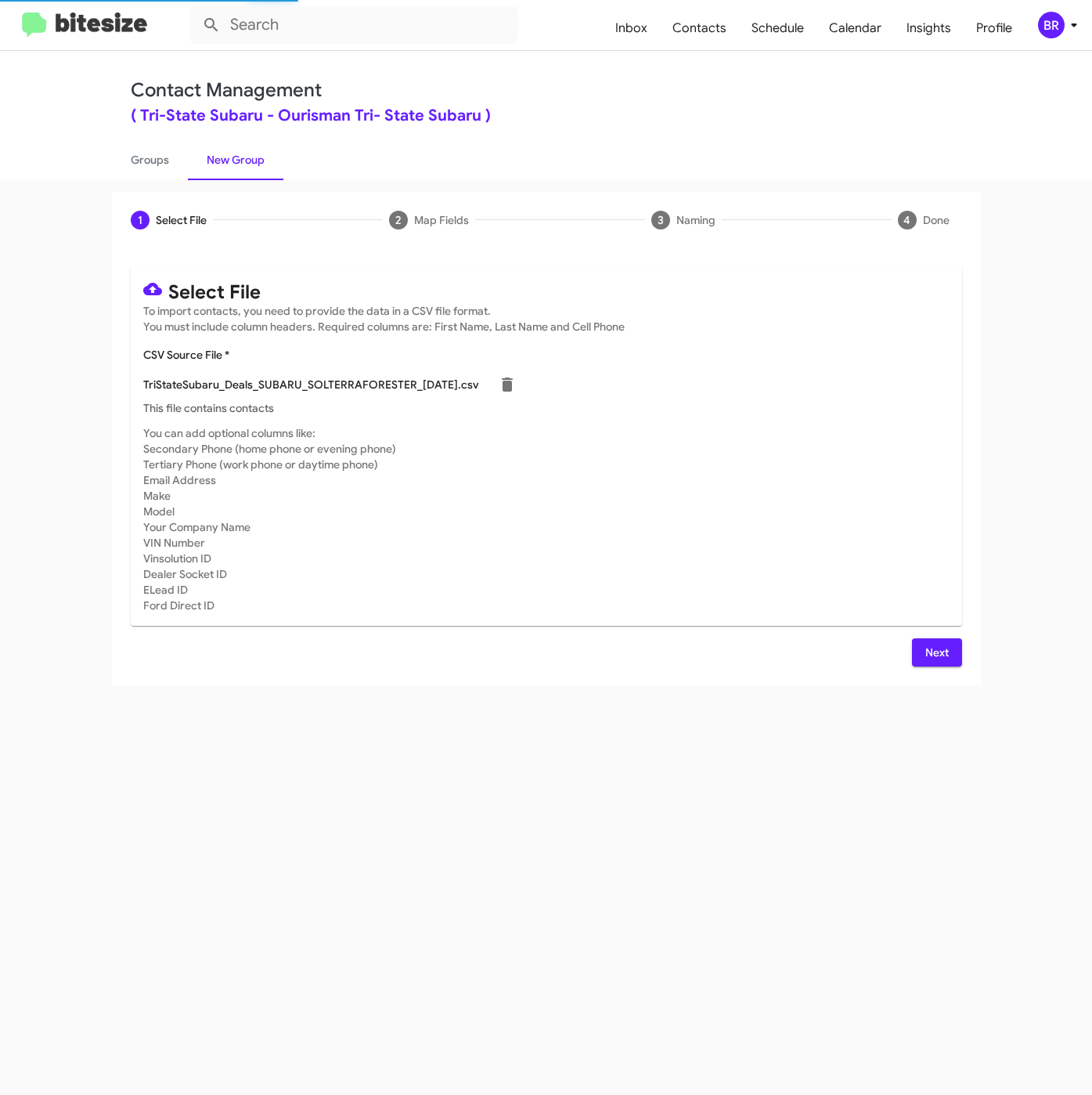
type input "TriStateSubaru_Deals_SUBARU_SOLTERRAFORESTER_09-16-25"
click at [909, 653] on div "Next" at bounding box center [546, 651] width 831 height 28
click at [924, 649] on button "Next" at bounding box center [937, 651] width 50 height 28
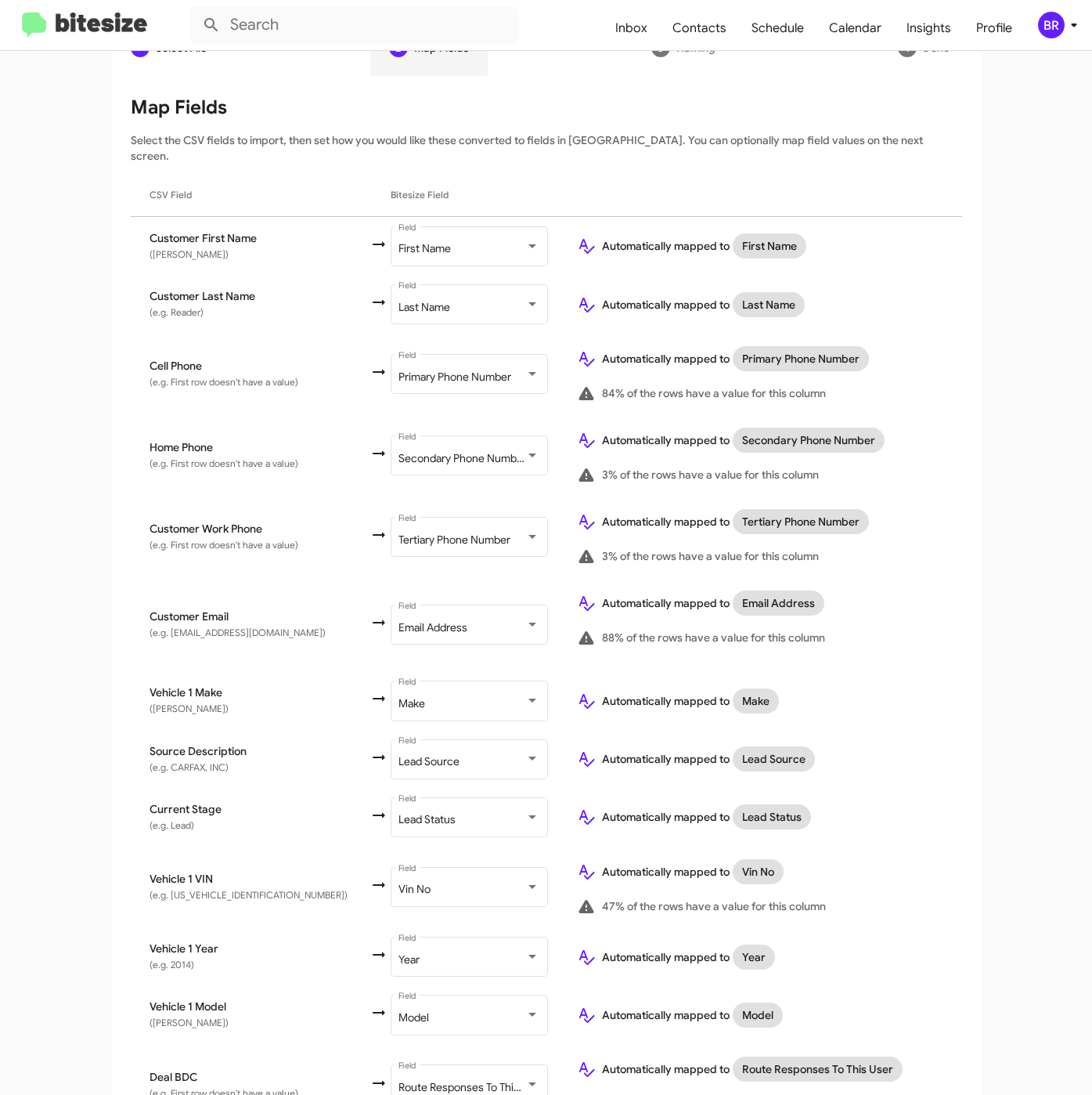
scroll to position [301, 0]
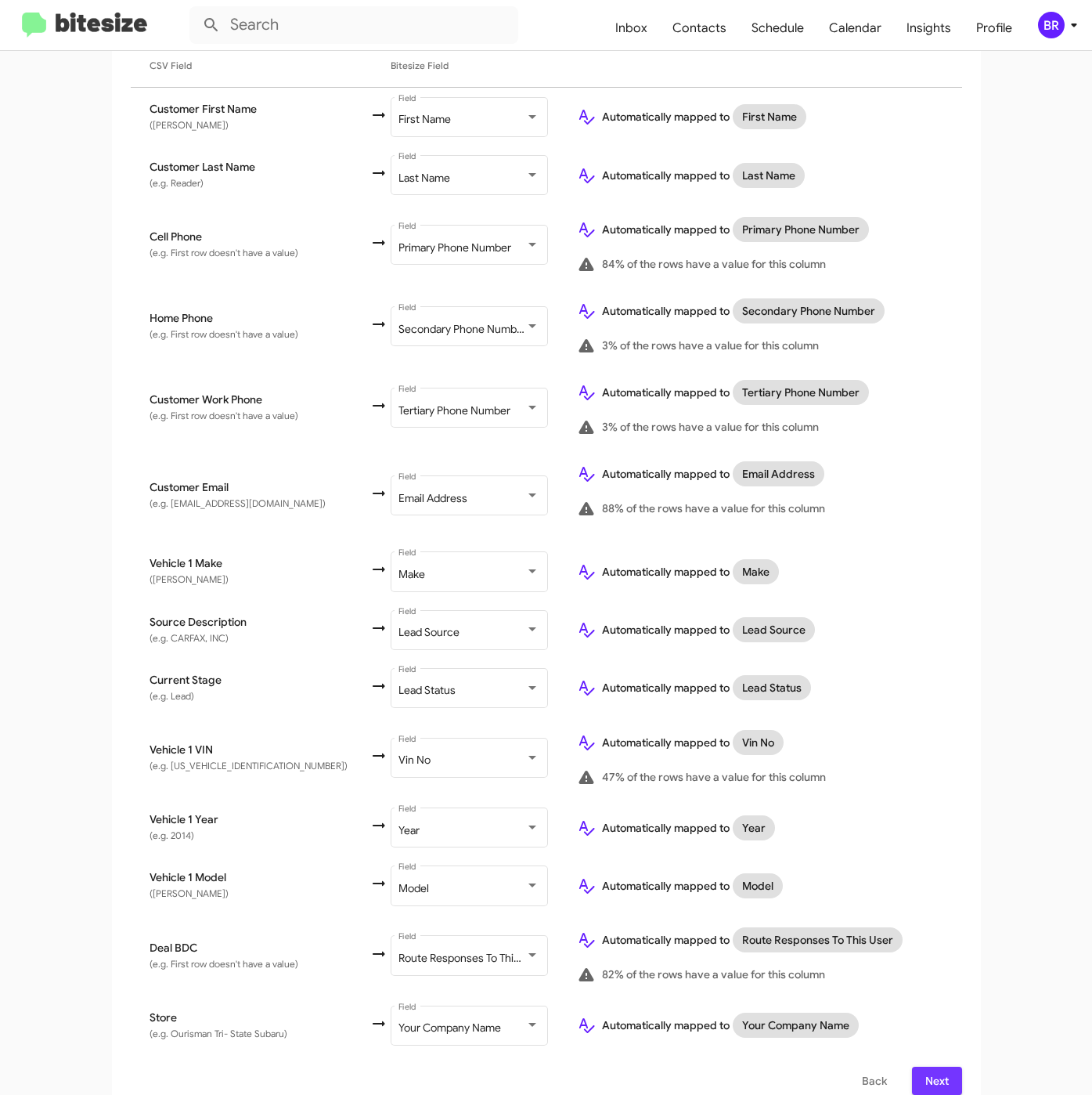
click at [933, 1066] on span "Next" at bounding box center [937, 1080] width 25 height 28
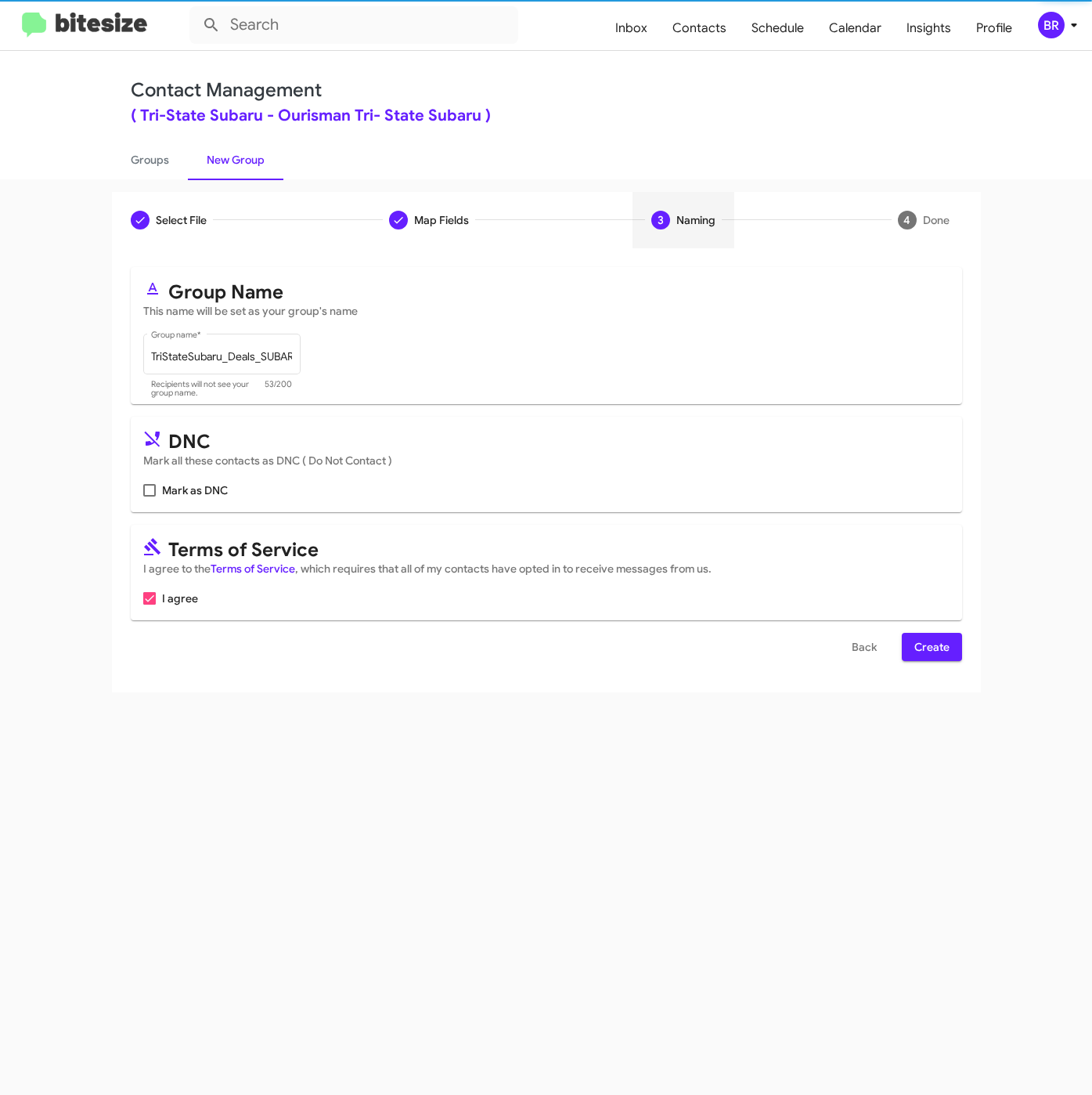
scroll to position [0, 0]
click at [911, 648] on button "Create" at bounding box center [932, 646] width 61 height 28
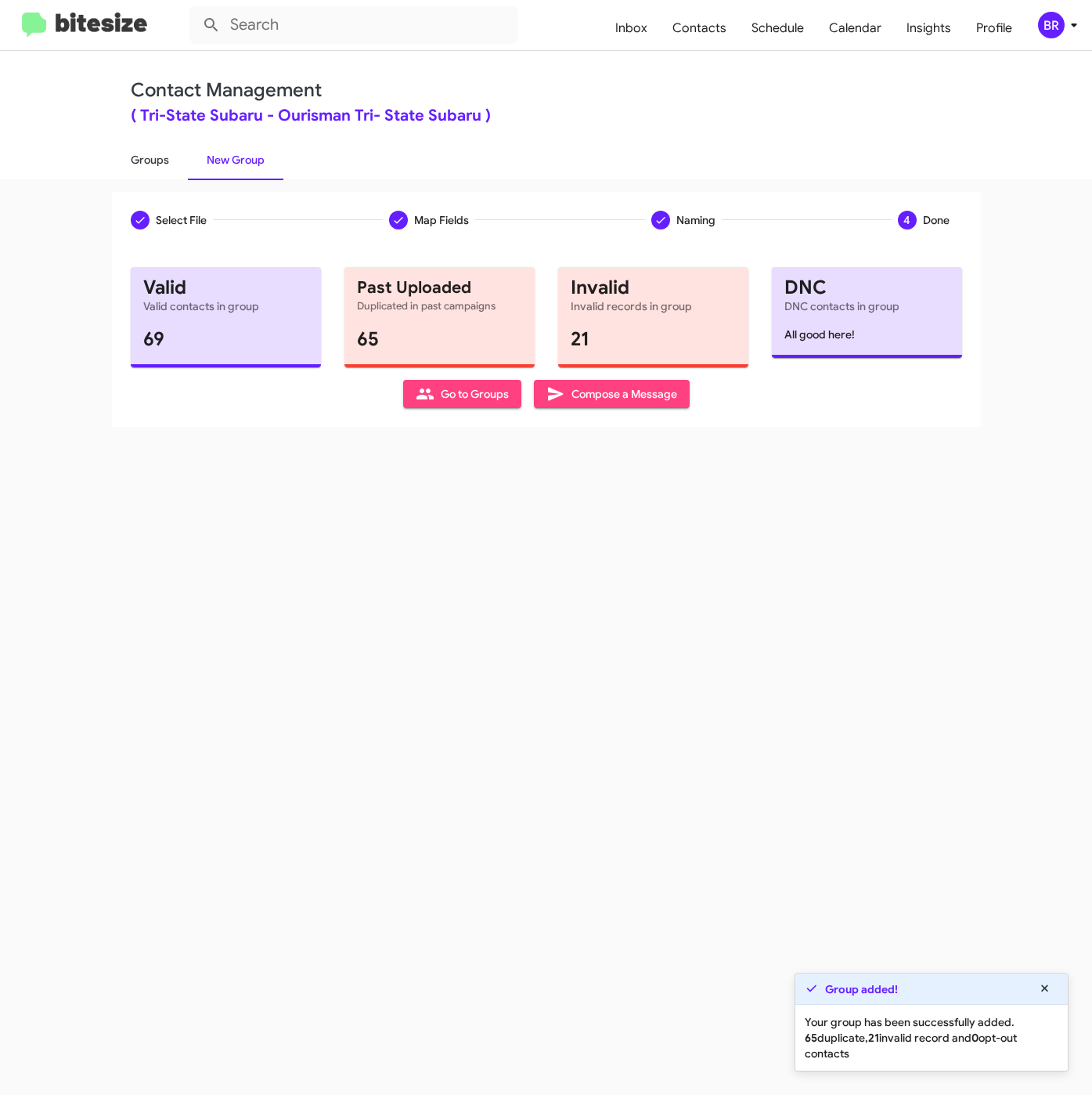
click at [146, 158] on link "Groups" at bounding box center [150, 160] width 76 height 40
type input "in:groups"
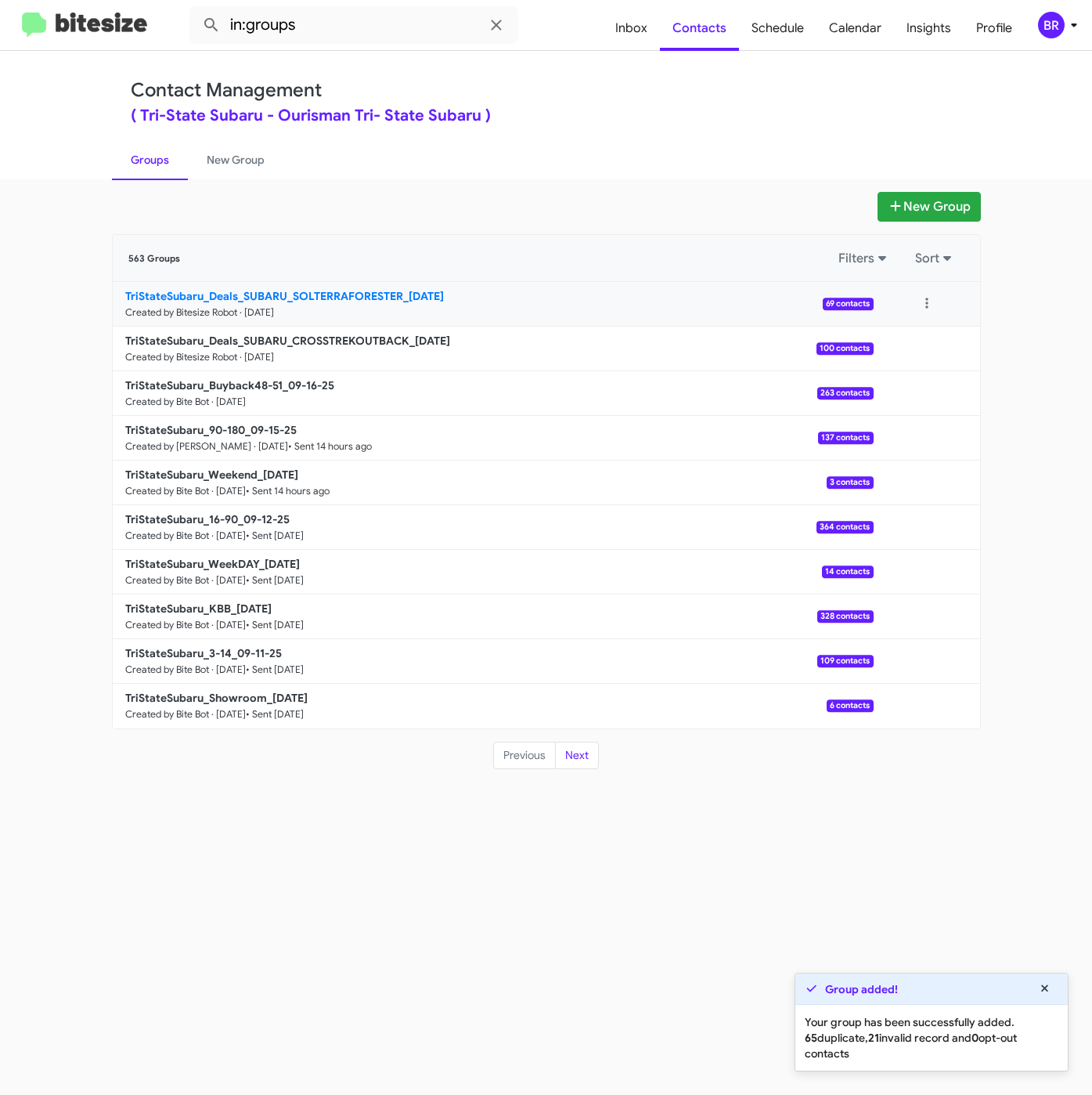
click at [377, 291] on b "TriStateSubaru_Deals_SUBARU_SOLTERRAFORESTER_09-16-25" at bounding box center [284, 295] width 319 height 14
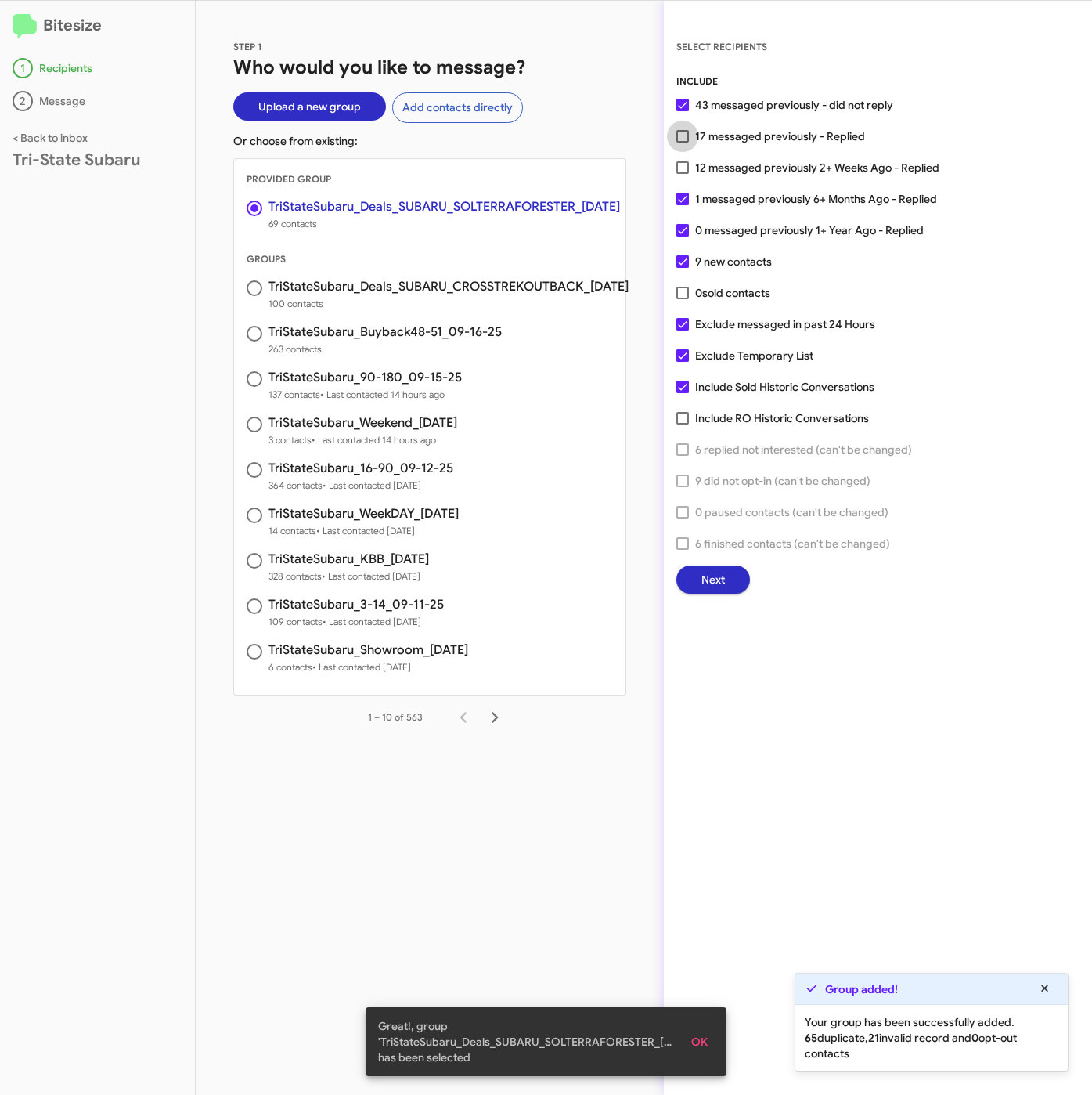
click at [745, 132] on span "17 messaged previously - Replied" at bounding box center [780, 136] width 170 height 19
click at [682, 142] on input "17 messaged previously - Replied" at bounding box center [681, 142] width 1 height 1
checkbox input "true"
click at [708, 579] on span "Next" at bounding box center [713, 579] width 24 height 28
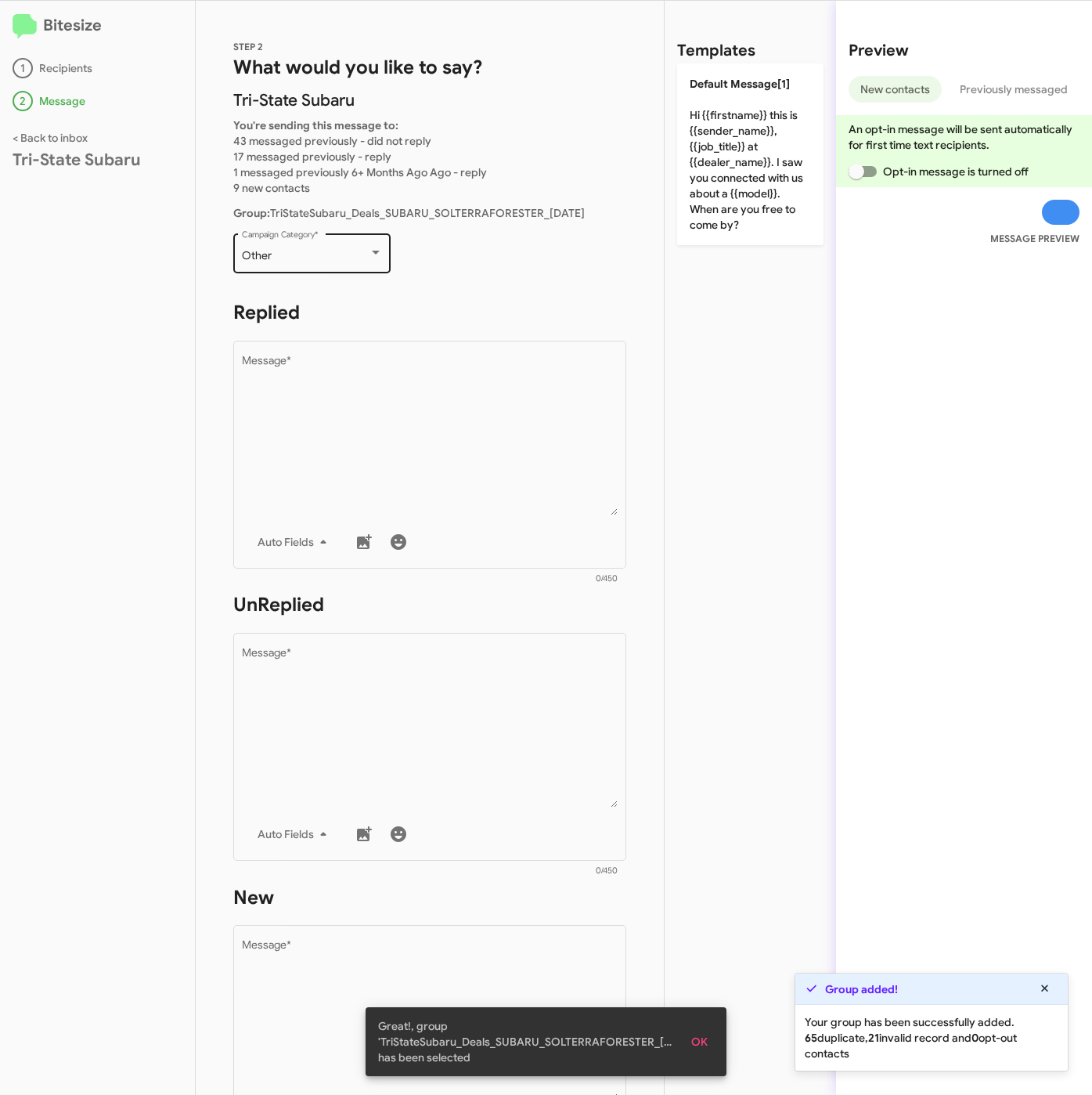
click at [317, 242] on div "Other Campaign Category *" at bounding box center [312, 252] width 140 height 43
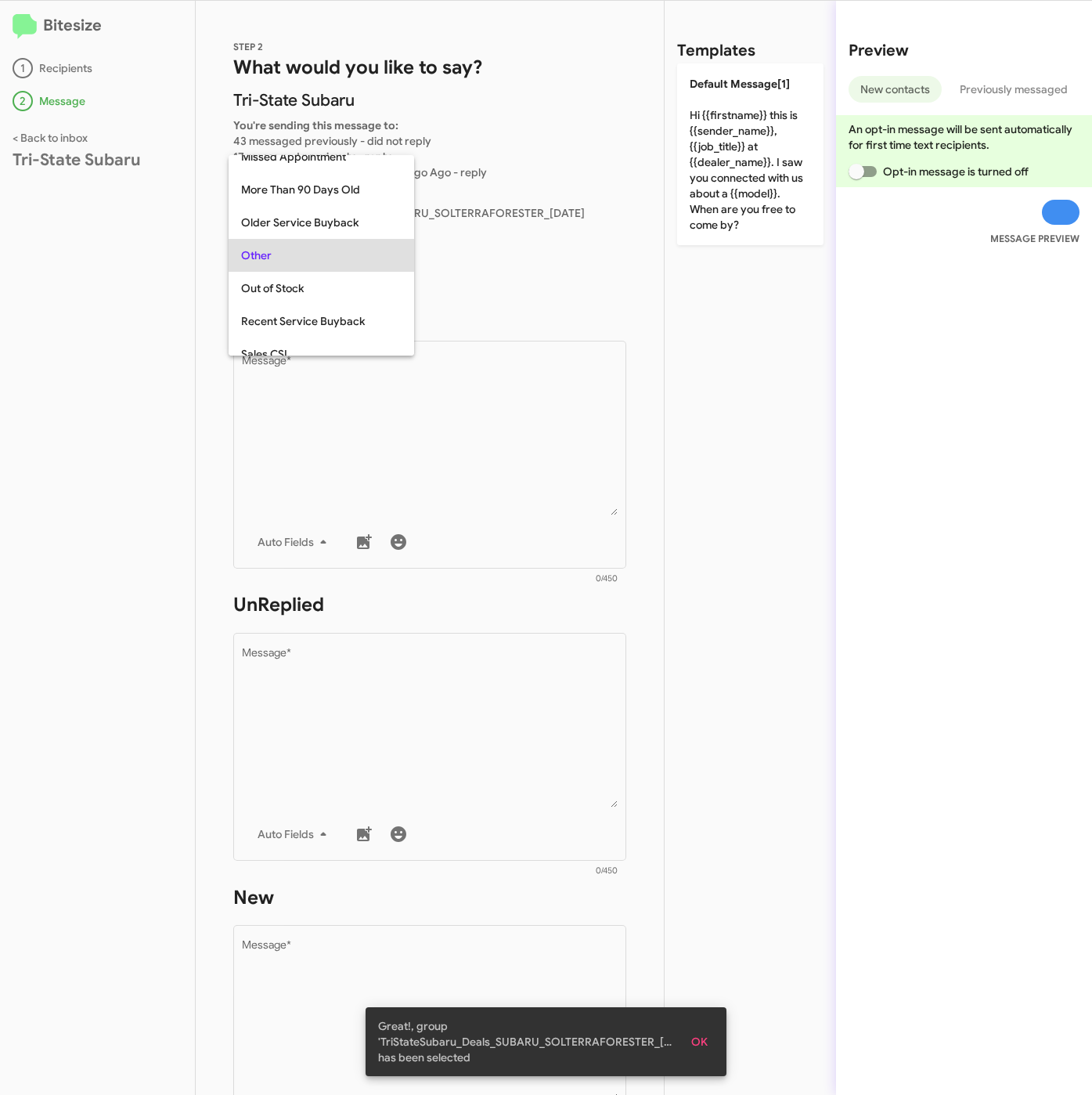
scroll to position [523, 0]
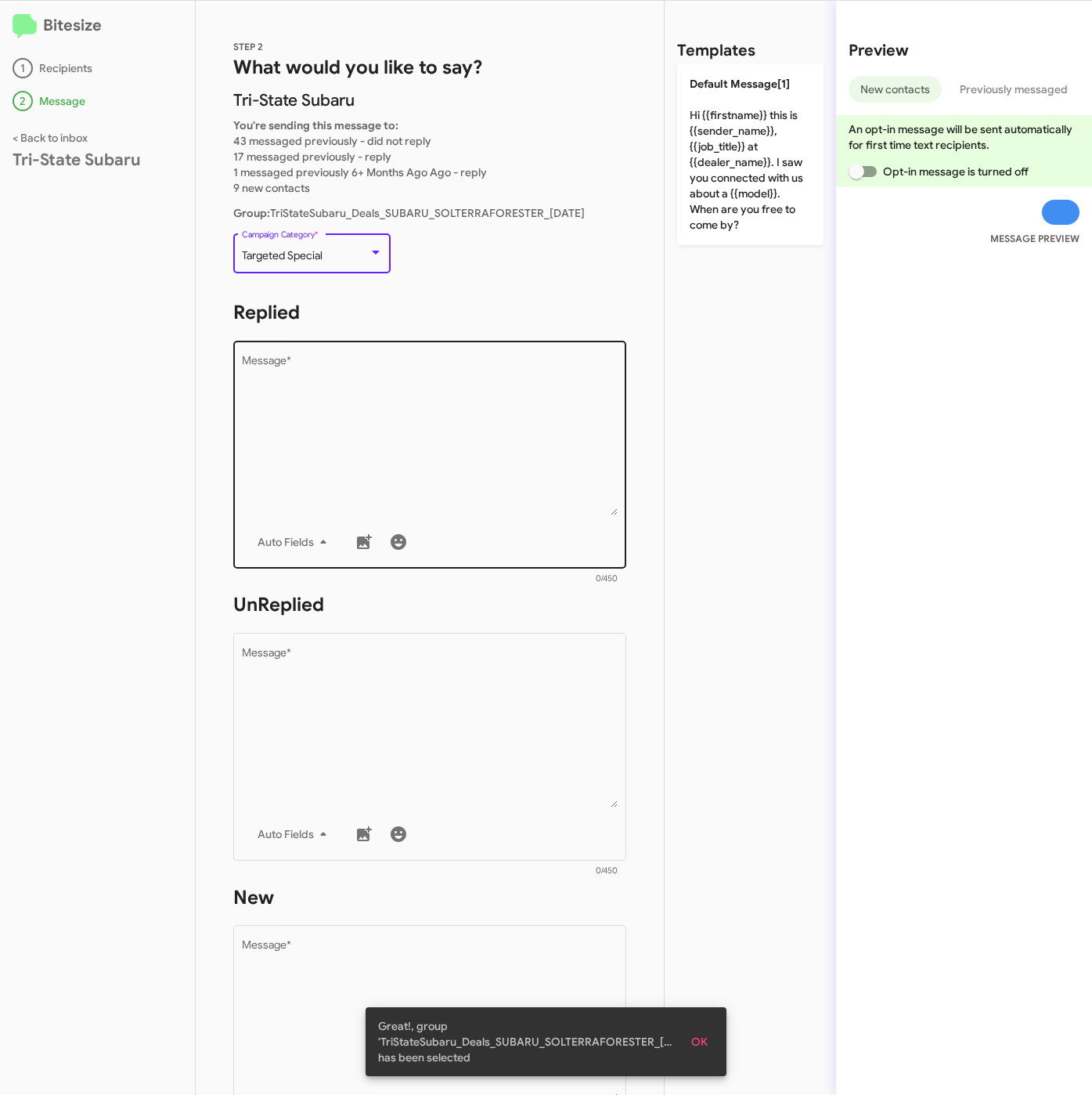
click at [343, 428] on textarea "Message *" at bounding box center [431, 435] width 377 height 160
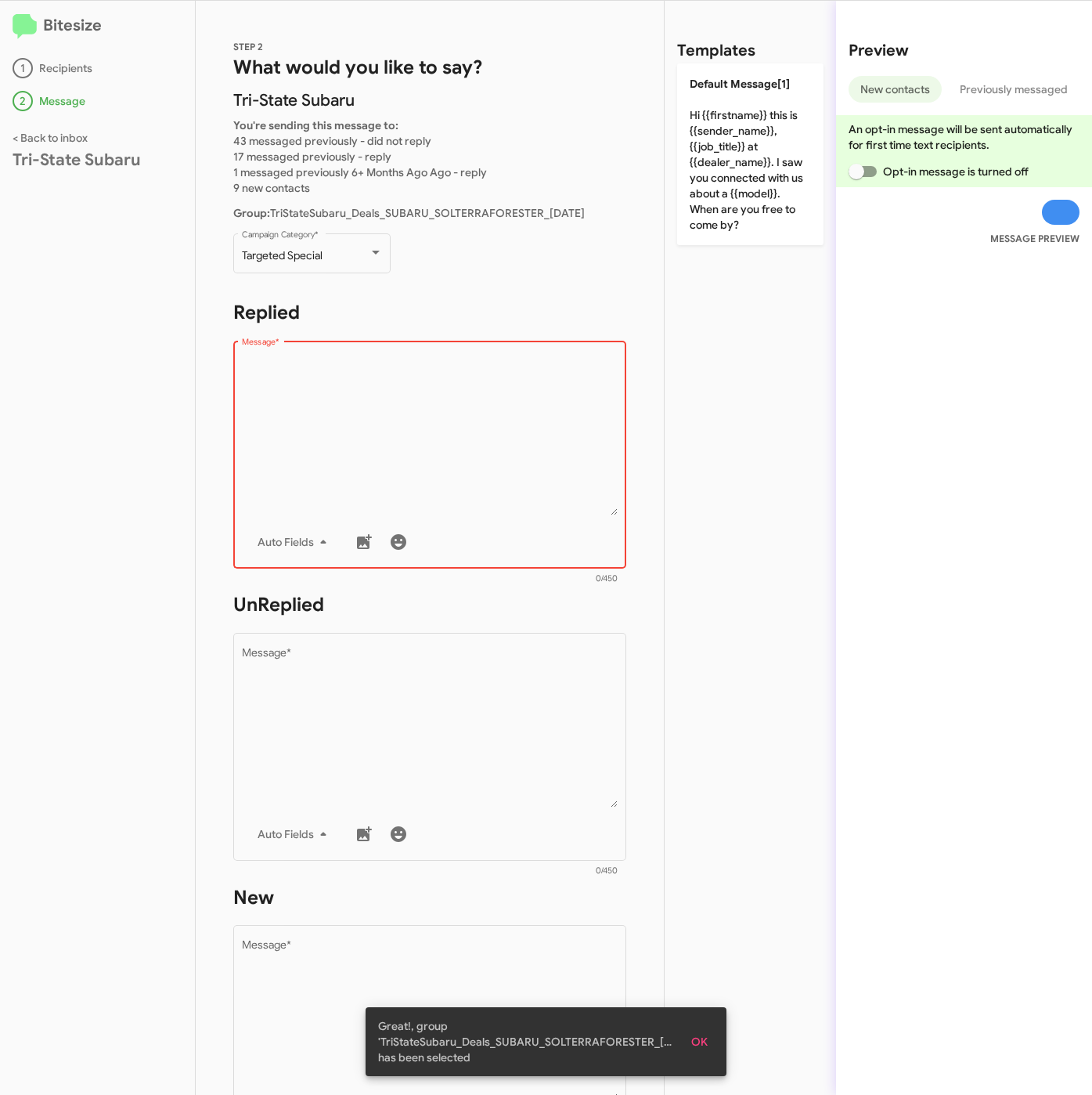
paste textarea ""Hi {{firstname}} it's {{sender_name}} at {{dealer_name}}. We've got some amazi…"
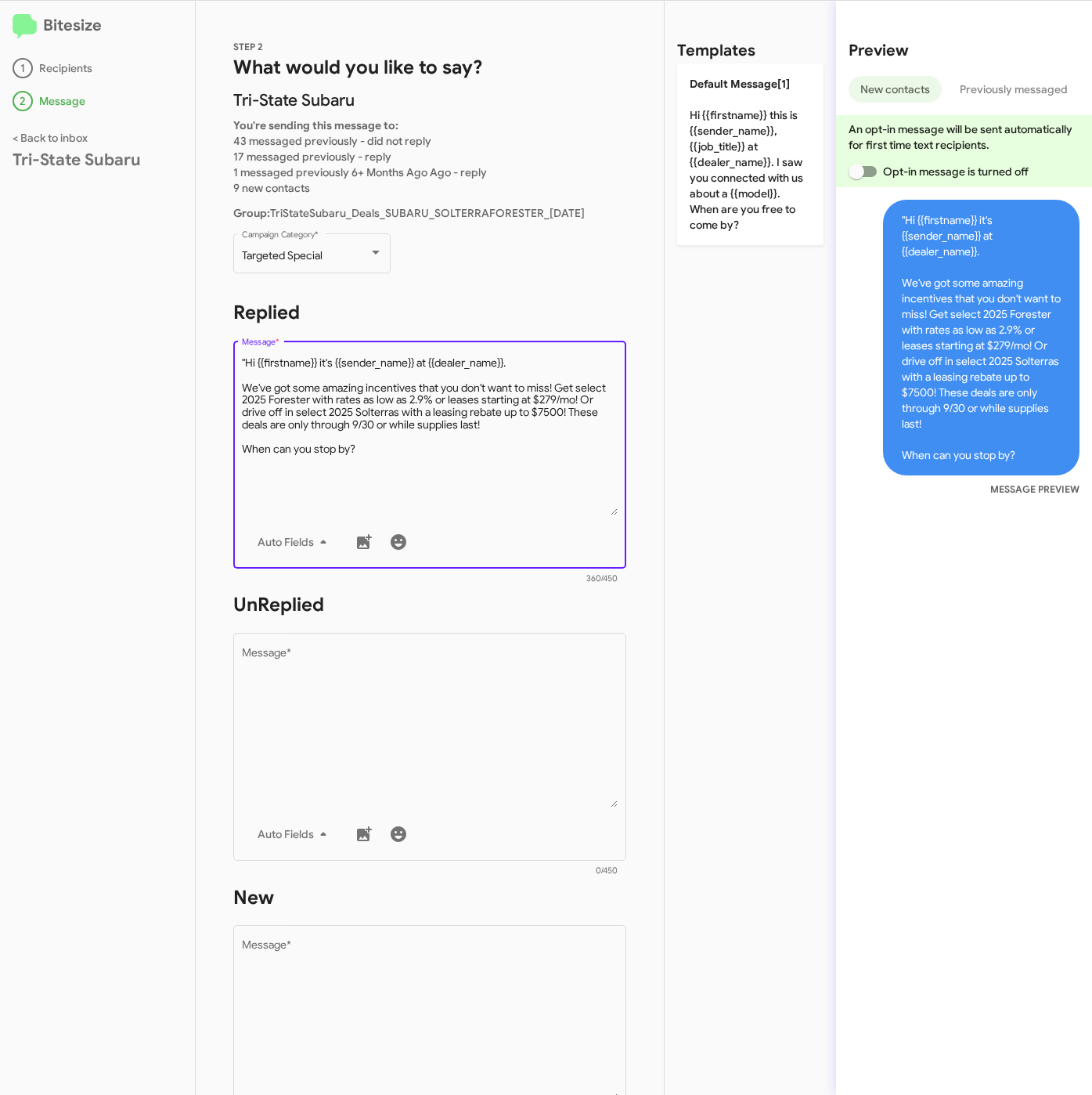
click at [245, 358] on textarea "Message *" at bounding box center [431, 435] width 377 height 160
type textarea "Hi {{firstname}} it's {{sender_name}} at {{dealer_name}}. We've got some amazin…"
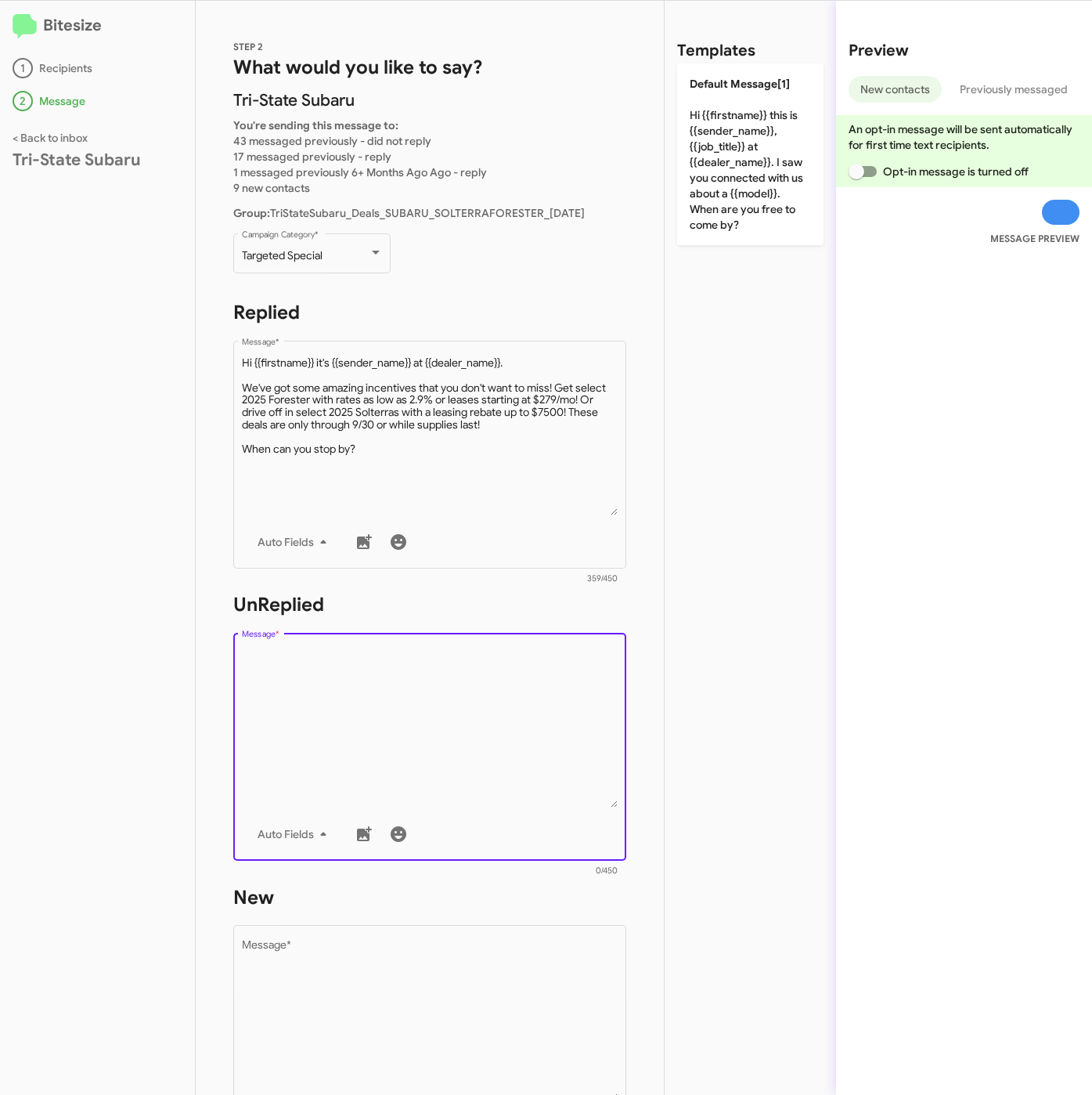
click at [432, 734] on textarea "Message *" at bounding box center [431, 727] width 377 height 160
paste textarea ""Hi {{firstname}} it's {{sender_name}}, {{job_title}} at {{dealer_name}}. Thank…"
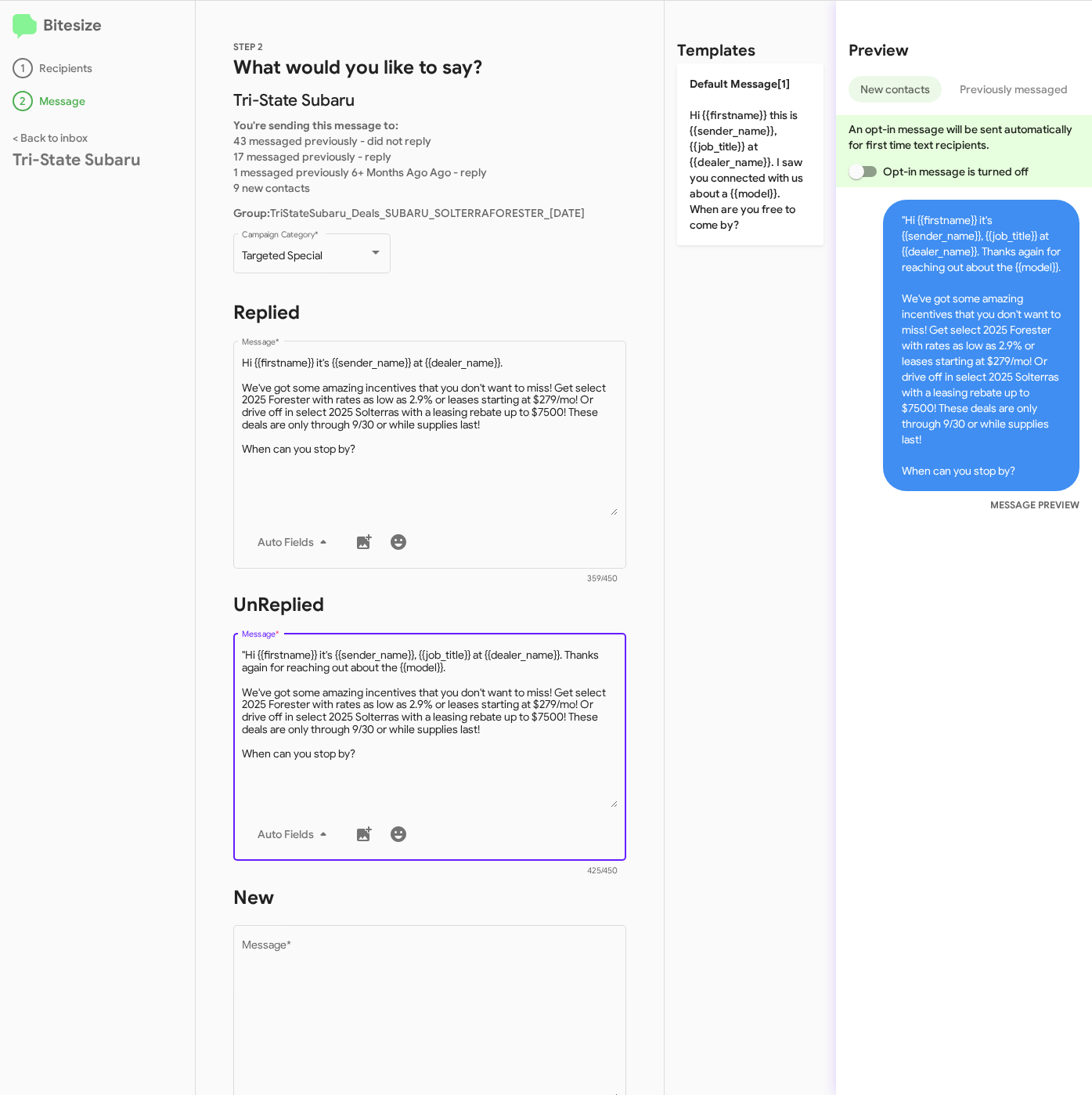
click at [246, 651] on textarea "Message *" at bounding box center [431, 727] width 377 height 160
type textarea "Hi {{firstname}} it's {{sender_name}}, {{job_title}} at {{dealer_name}}. Thanks…"
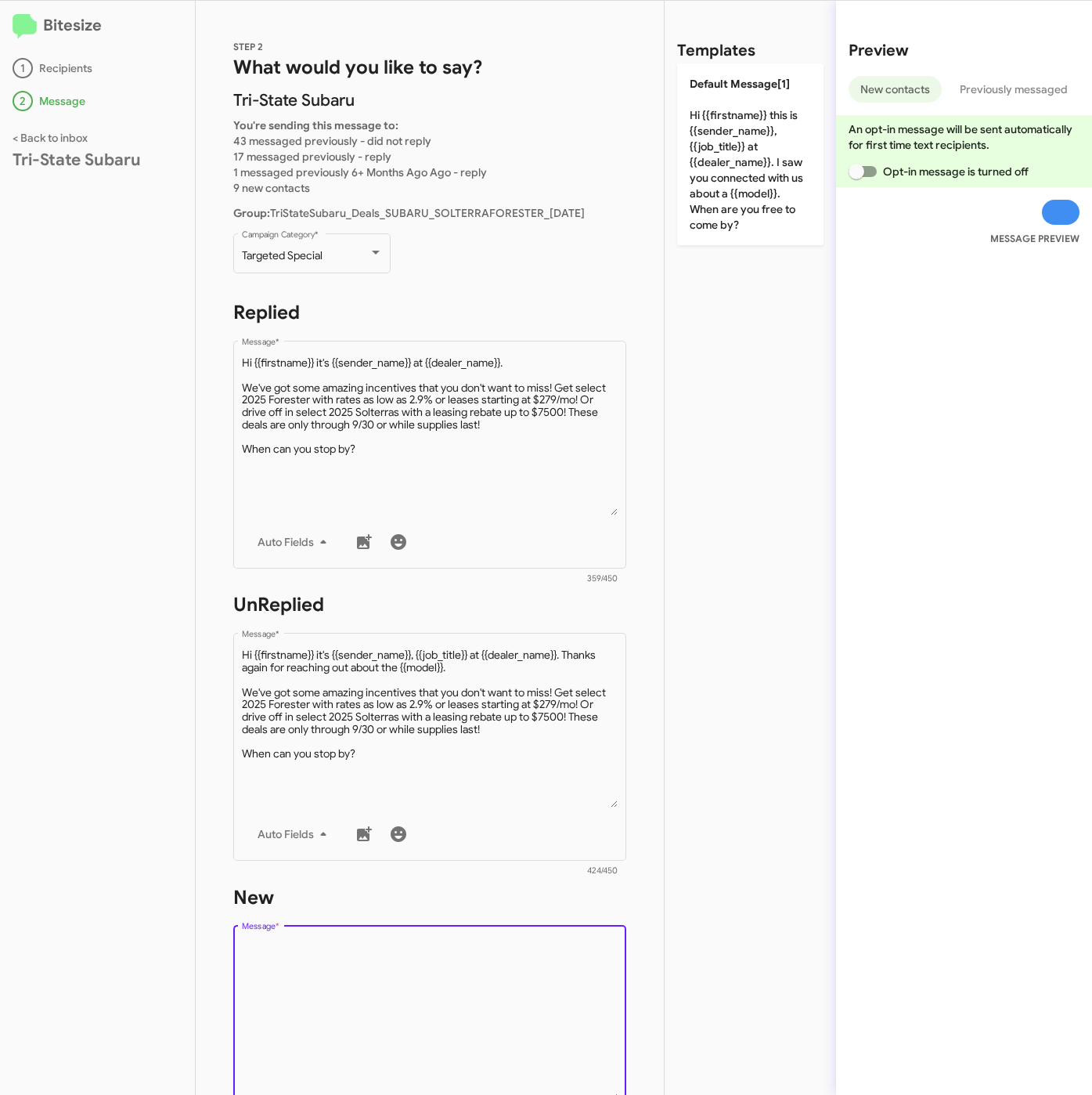
click at [377, 977] on textarea "Message *" at bounding box center [431, 1020] width 377 height 160
paste textarea ""Hi {{firstname}} it's {{sender_name}}, {{job_title}} at {{dealer_name}}. Thank…"
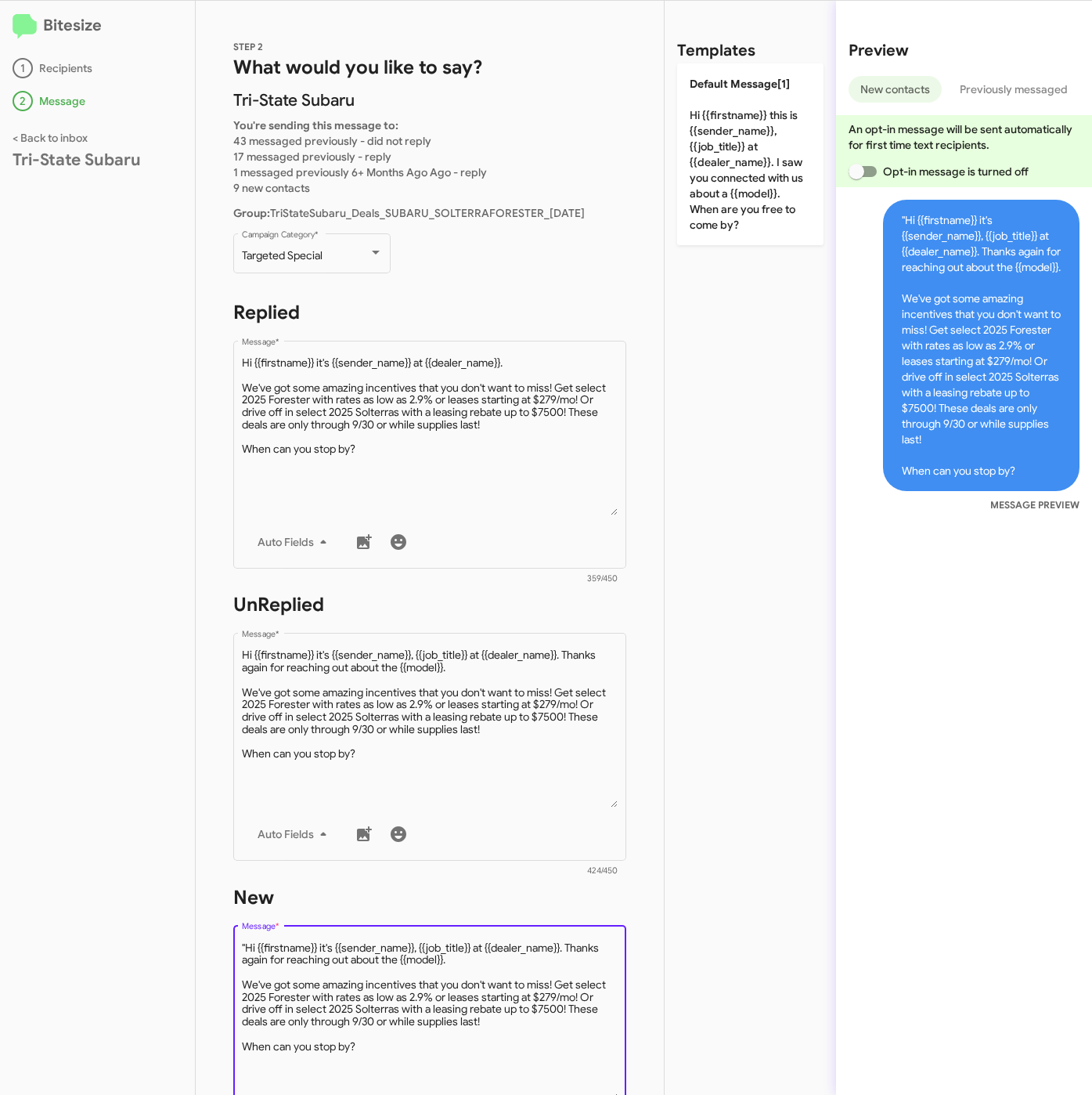
click at [246, 948] on textarea "Message *" at bounding box center [431, 1020] width 377 height 160
type textarea "Hi {{firstname}} it's {{sender_name}}, {{job_title}} at {{dealer_name}}. Thanks…"
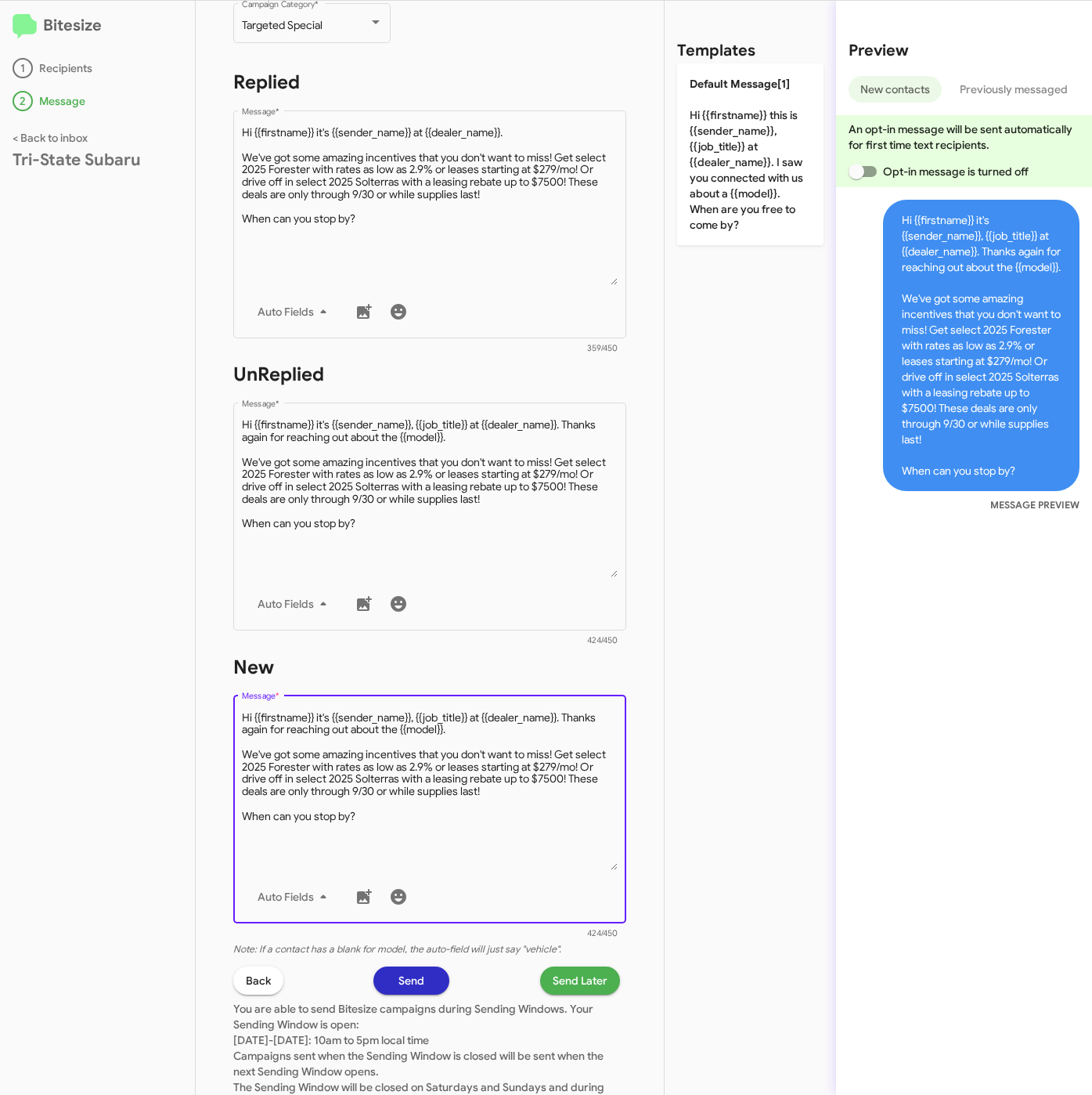
scroll to position [353, 0]
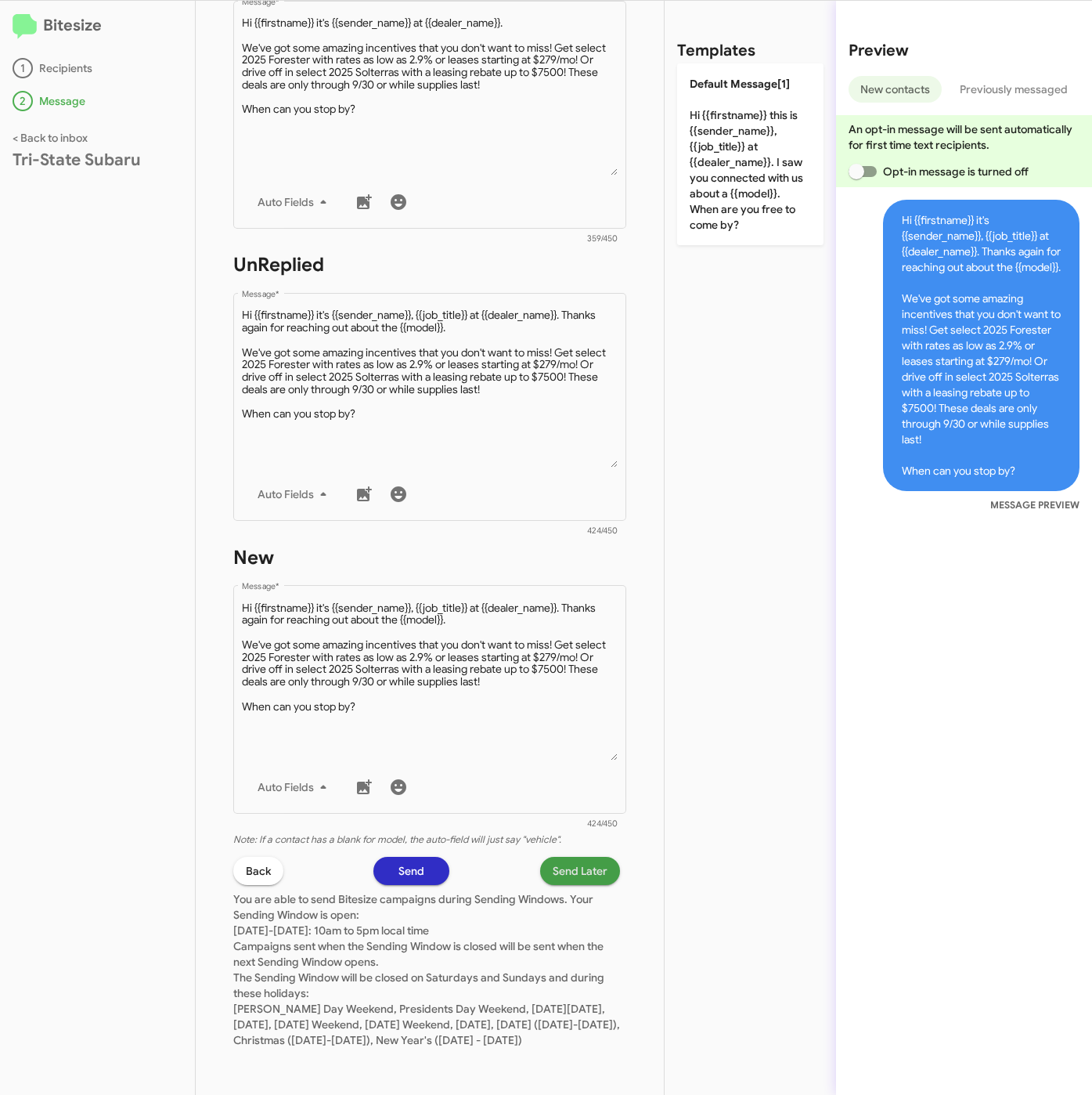
click at [553, 858] on span "Send Later" at bounding box center [580, 870] width 55 height 28
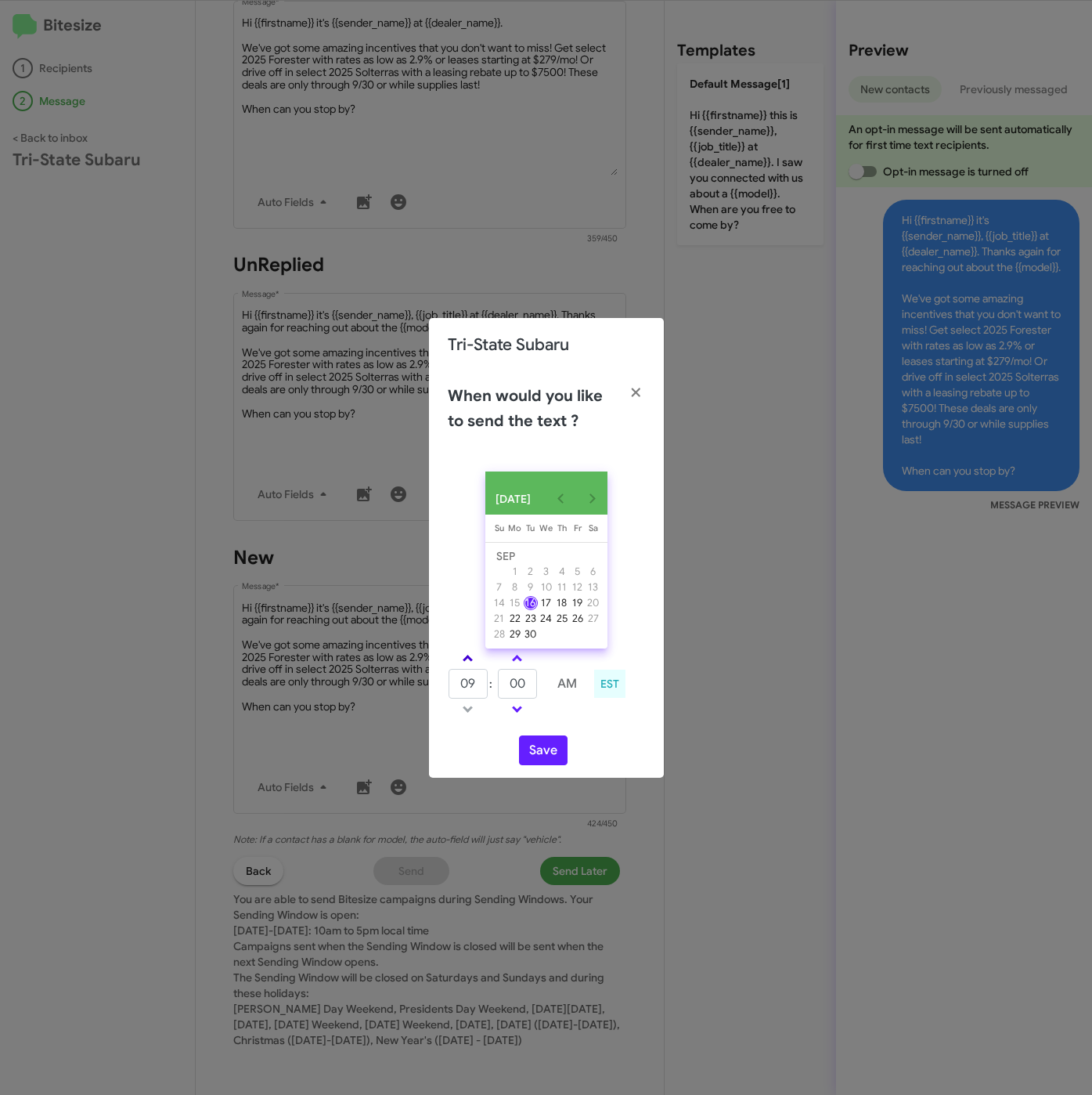
click at [475, 656] on link at bounding box center [468, 657] width 28 height 18
type input "10"
click at [531, 687] on input "00" at bounding box center [517, 683] width 40 height 29
type input "05"
click at [538, 759] on button "Save" at bounding box center [543, 750] width 49 height 29
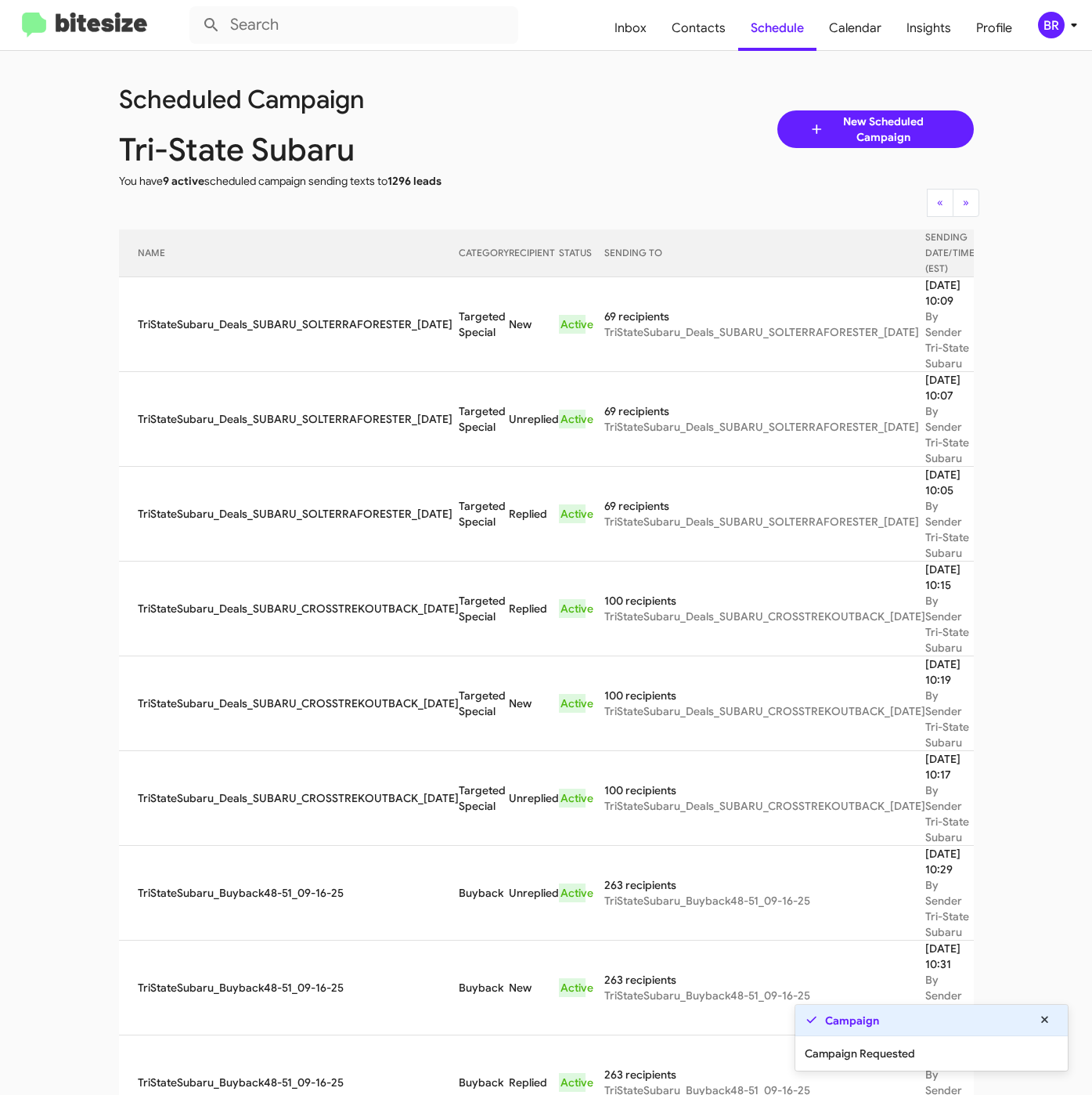
click at [1057, 29] on div "BR" at bounding box center [1052, 25] width 27 height 27
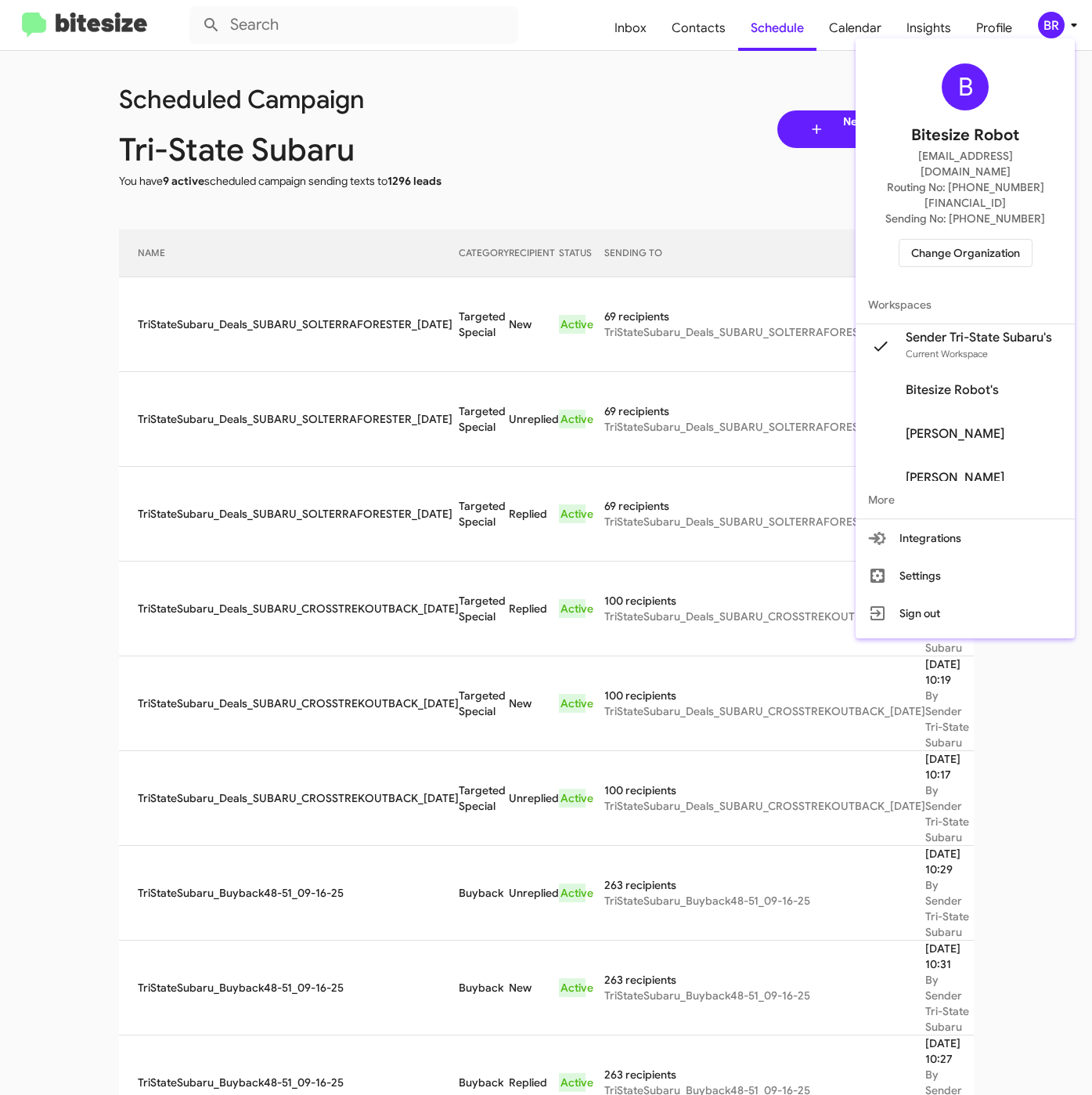
click at [433, 337] on div at bounding box center [546, 547] width 1092 height 1095
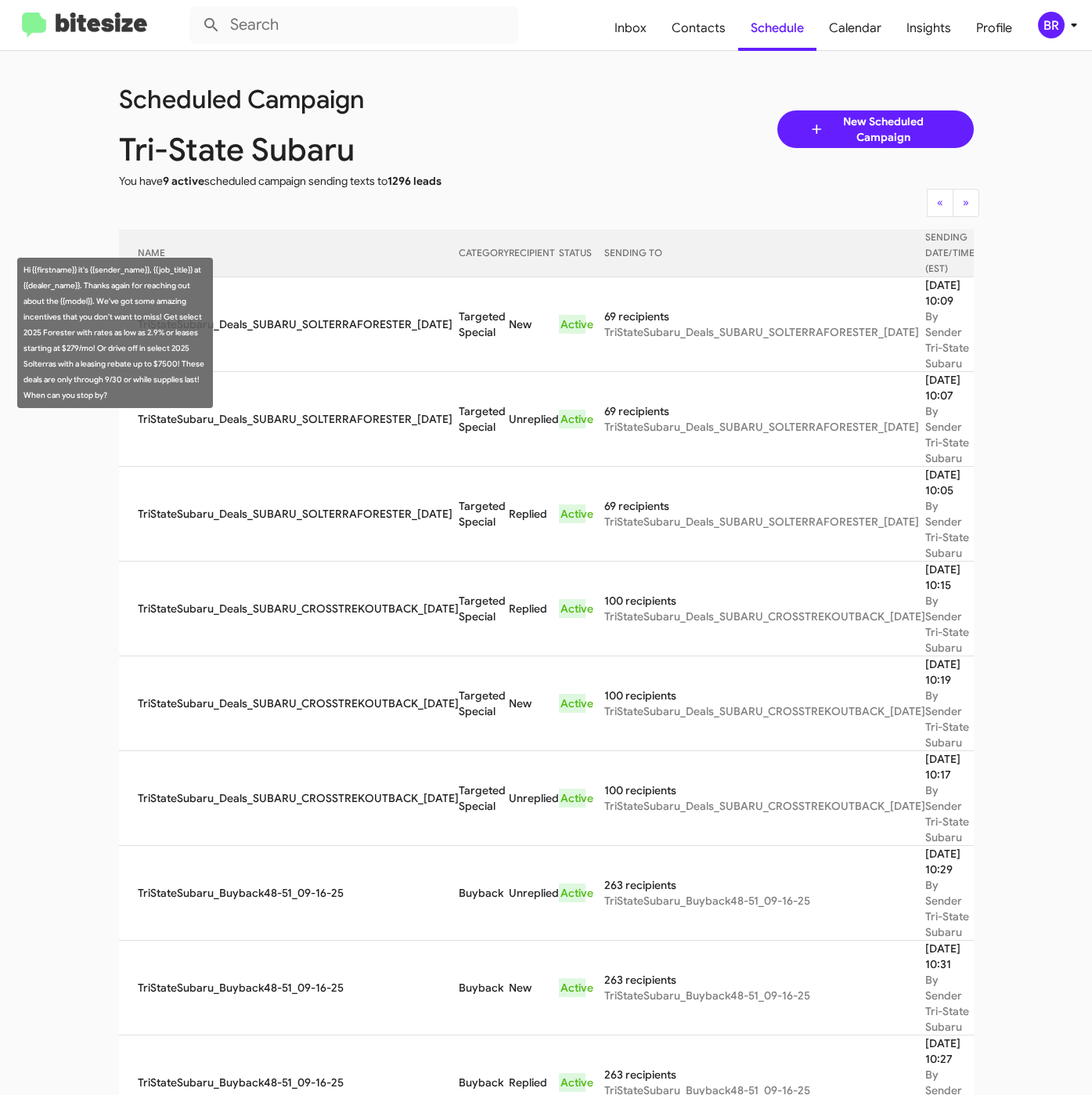
drag, startPoint x: 430, startPoint y: 325, endPoint x: 464, endPoint y: 343, distance: 38.5
click at [464, 343] on td "Targeted Special" at bounding box center [484, 323] width 50 height 95
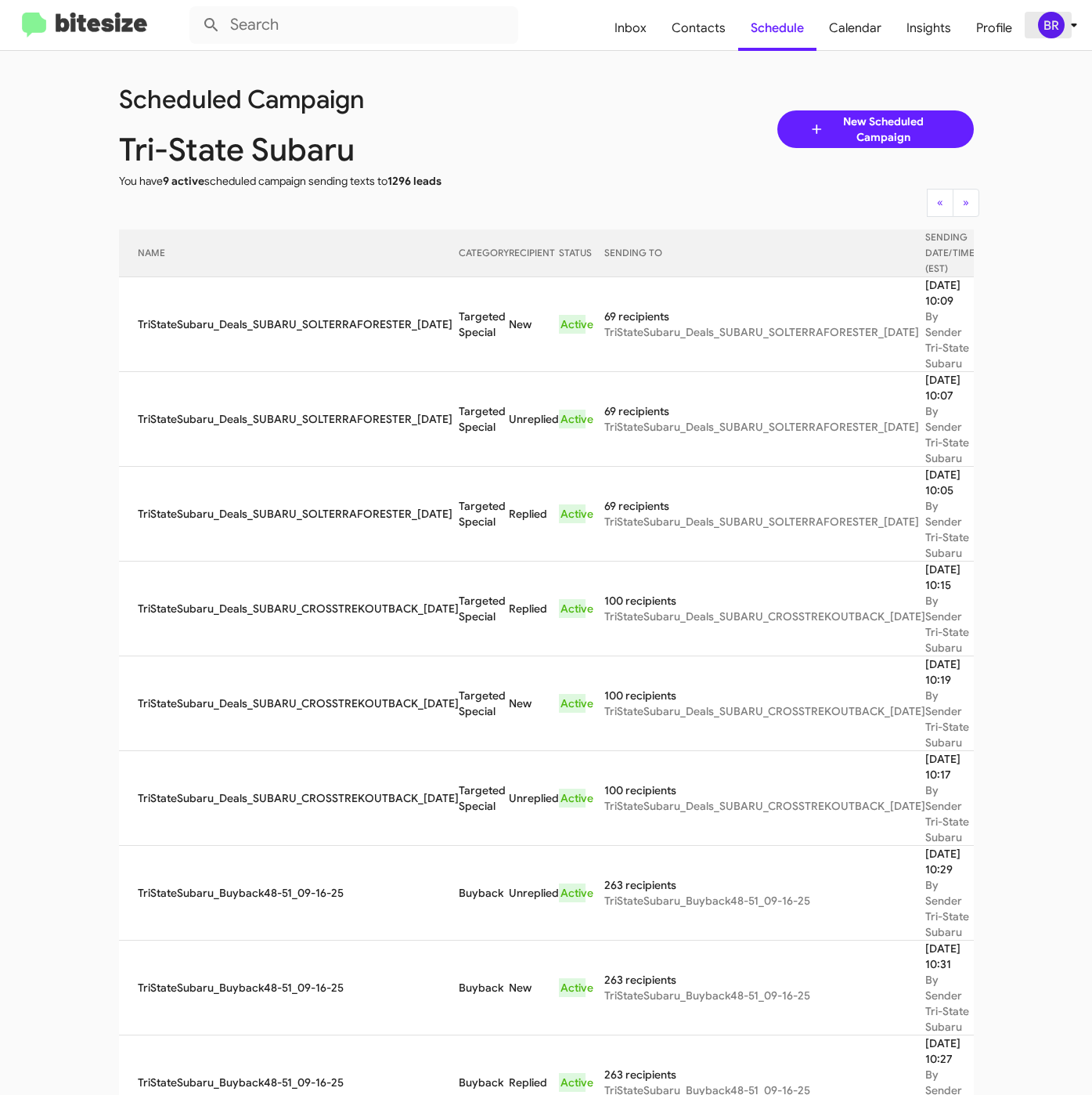
click at [1059, 22] on div "BR" at bounding box center [1052, 25] width 27 height 27
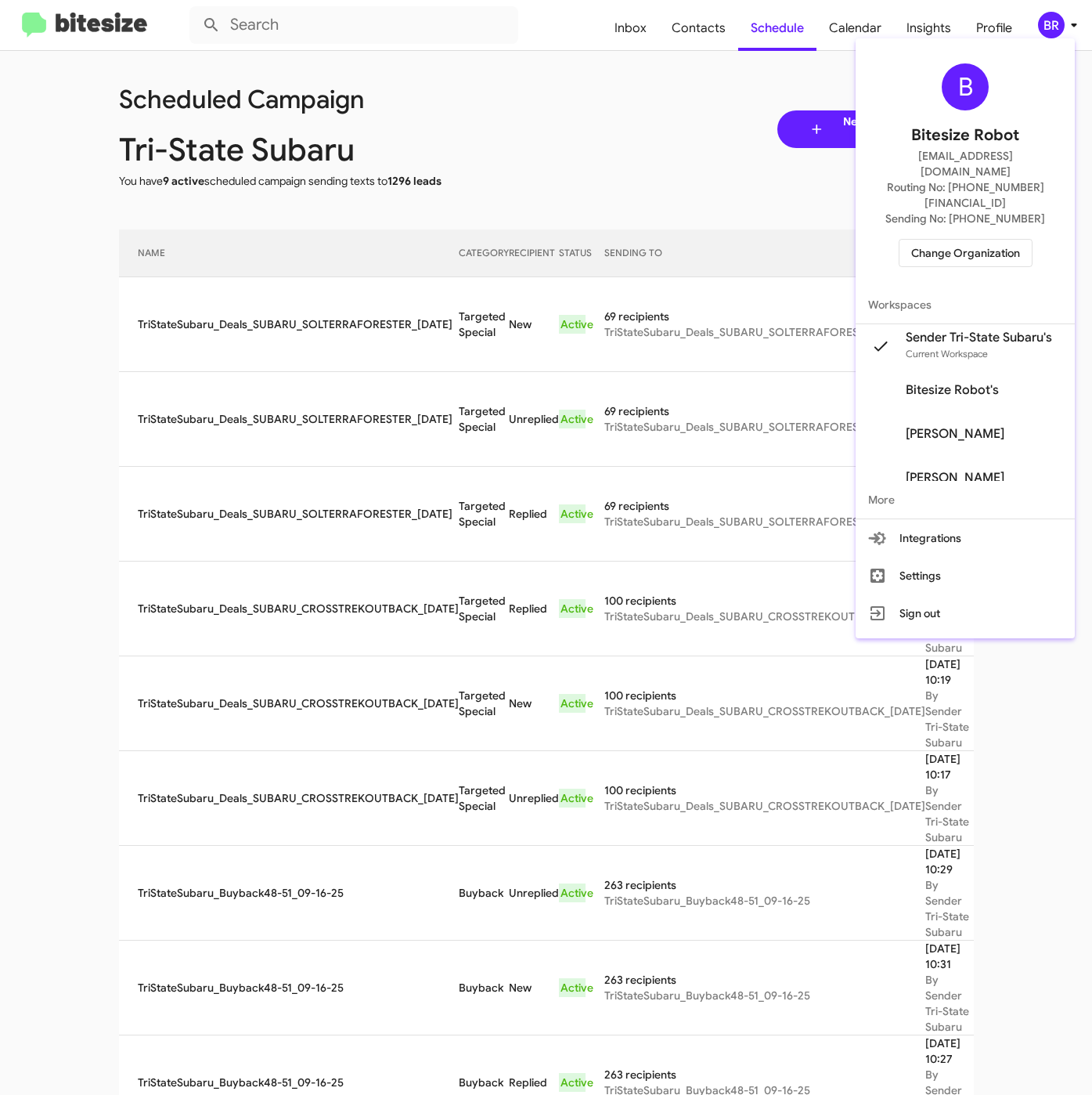
click at [949, 240] on span "Change Organization" at bounding box center [965, 253] width 109 height 27
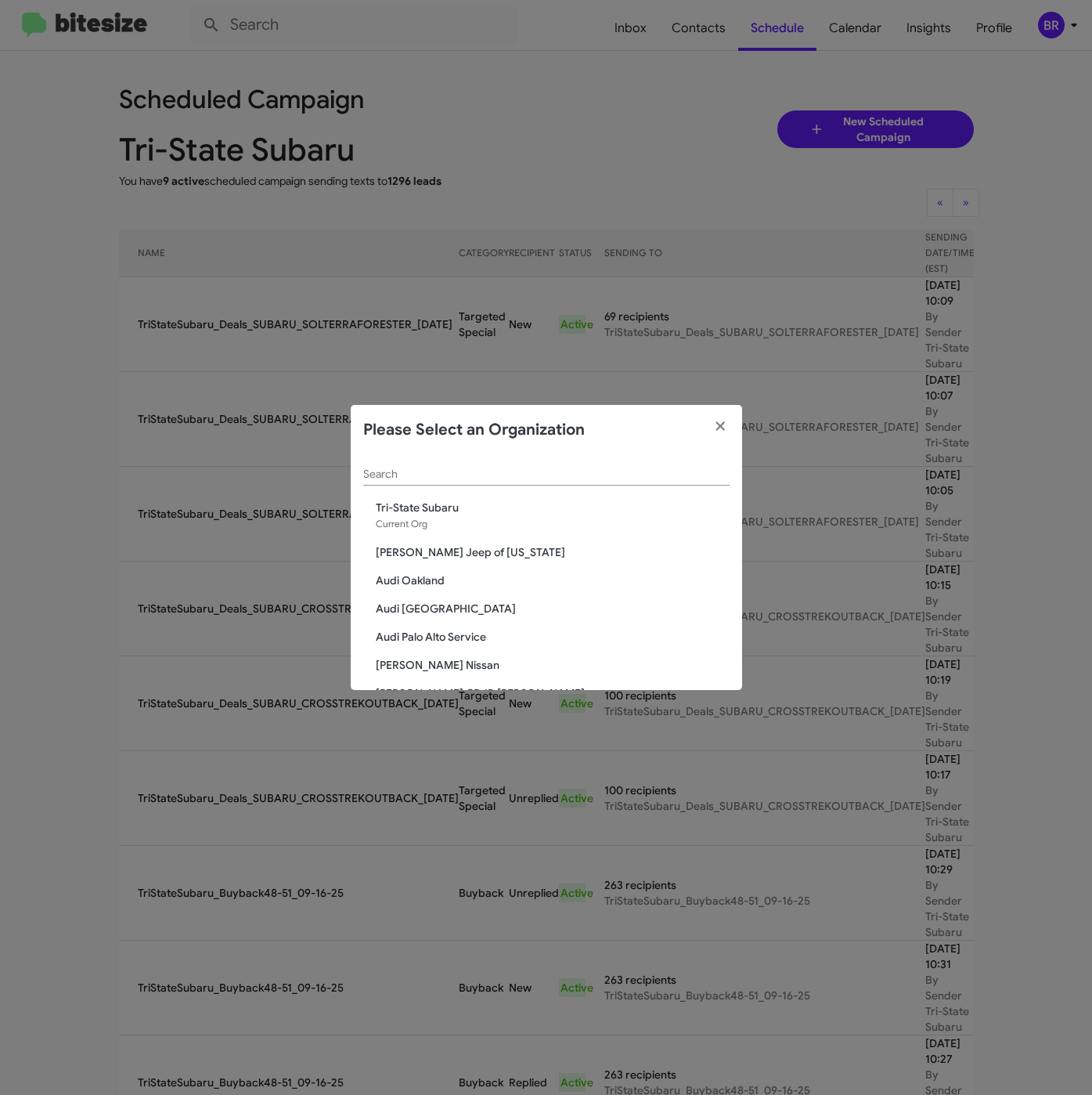
click at [442, 472] on input "Search" at bounding box center [546, 474] width 366 height 13
paste input "SERVICE: Hyundai of Bowie"
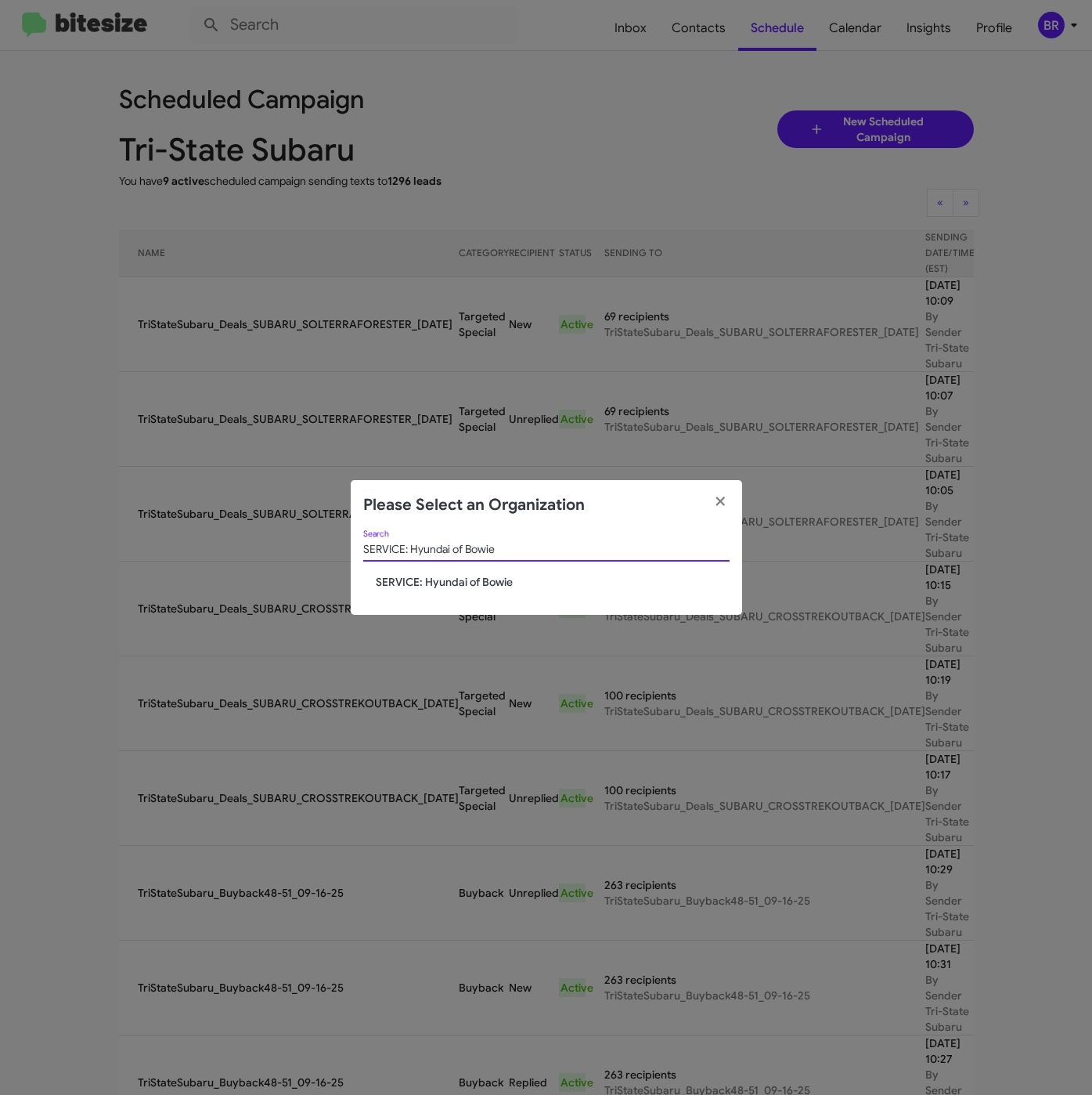
type input "SERVICE: Hyundai of Bowie"
click at [423, 583] on span "SERVICE: Hyundai of Bowie" at bounding box center [553, 582] width 354 height 16
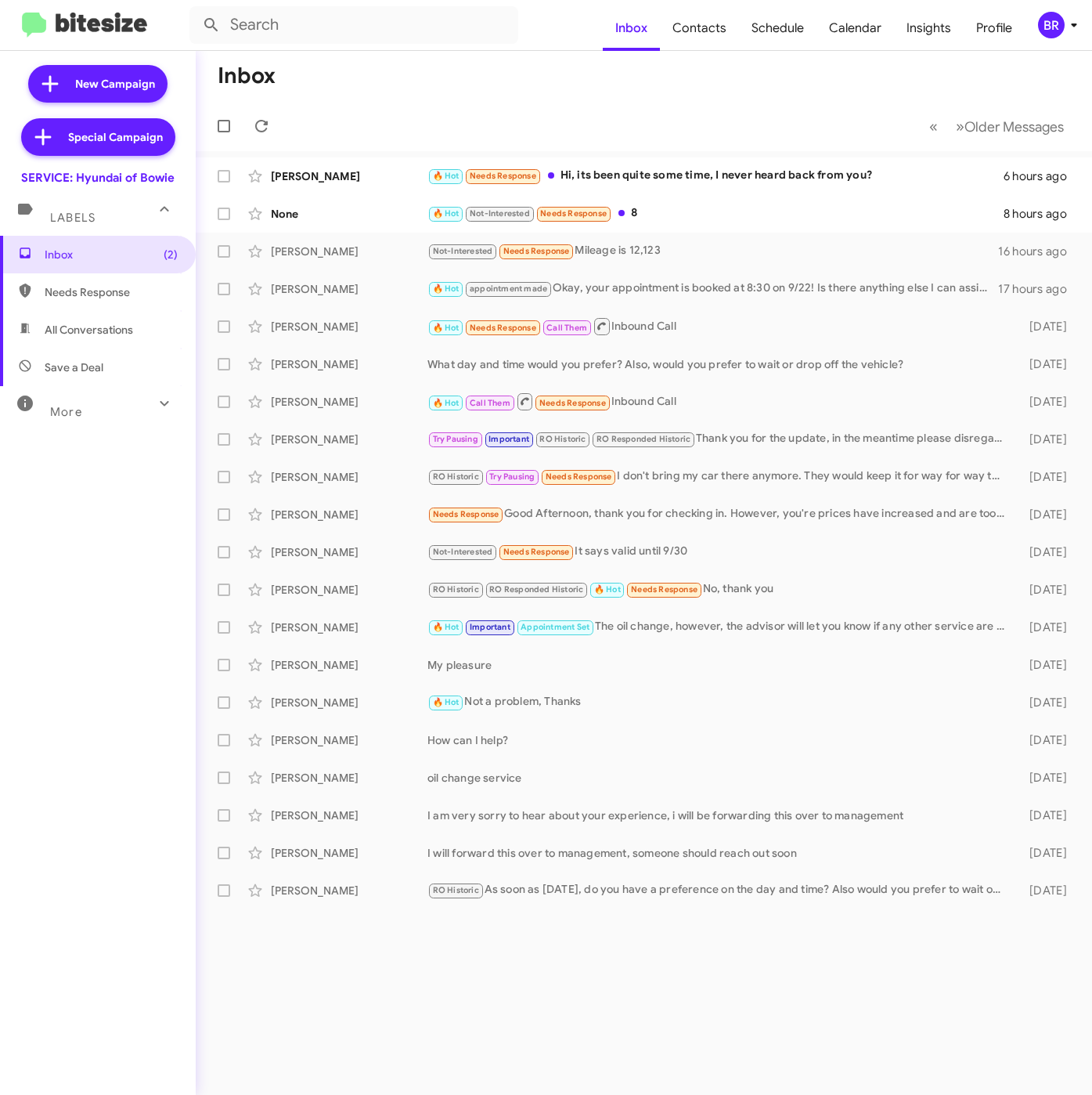
click at [1067, 22] on icon at bounding box center [1073, 25] width 19 height 19
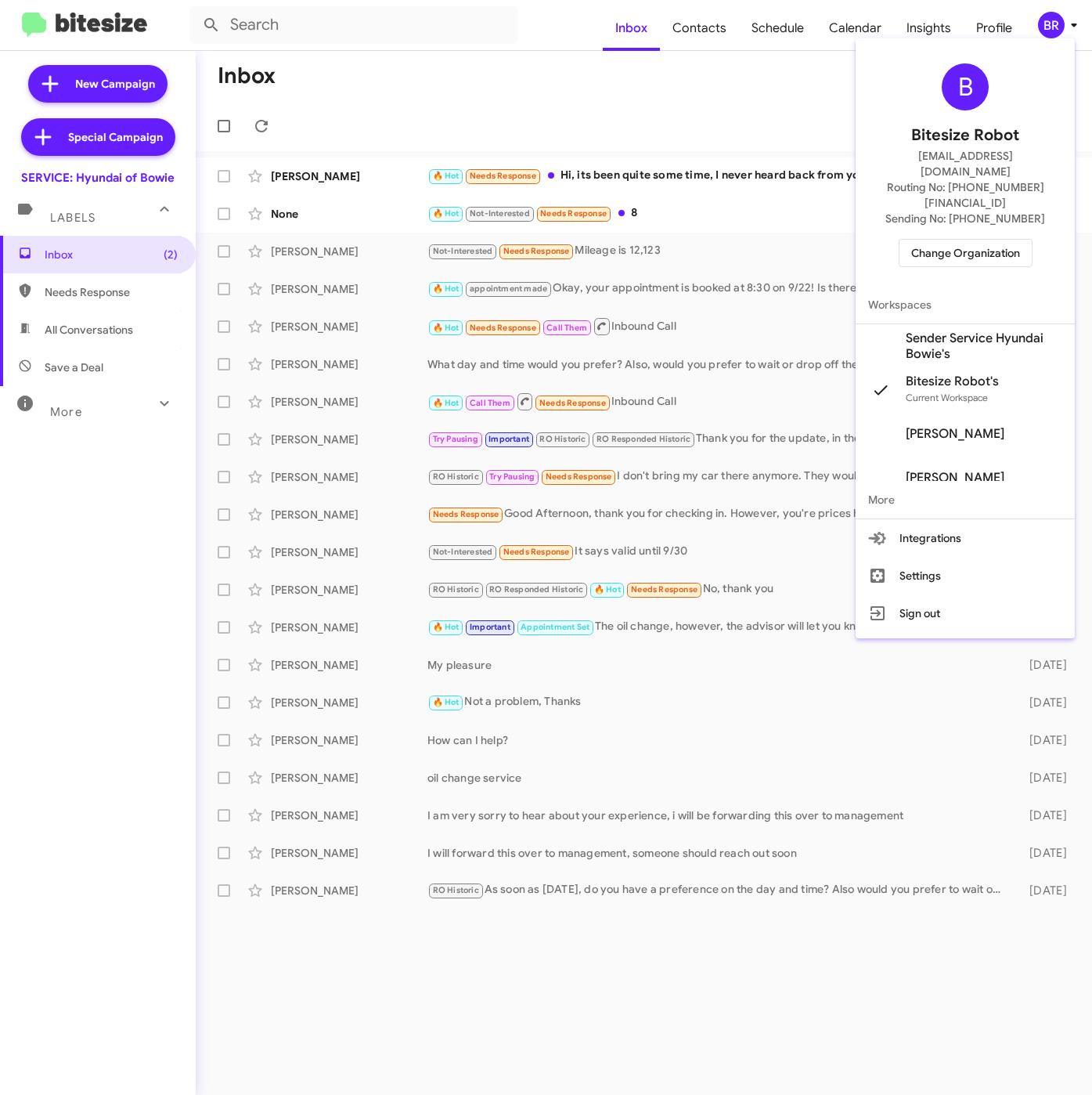
click at [938, 331] on span "Sender Service Hyundai Bowie's" at bounding box center [983, 346] width 156 height 31
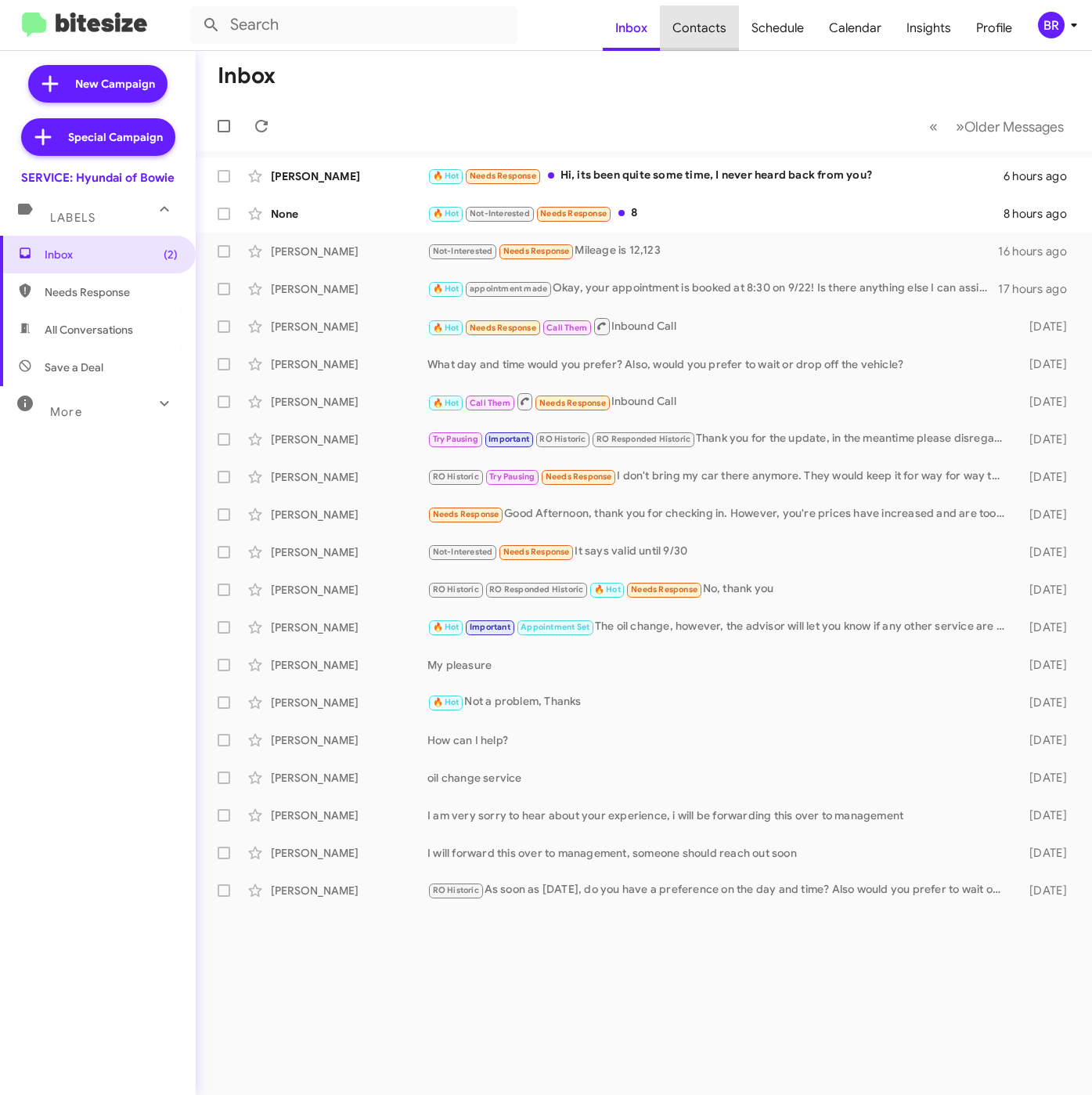
click at [714, 36] on span "Contacts" at bounding box center [699, 29] width 79 height 45
type input "in:groups"
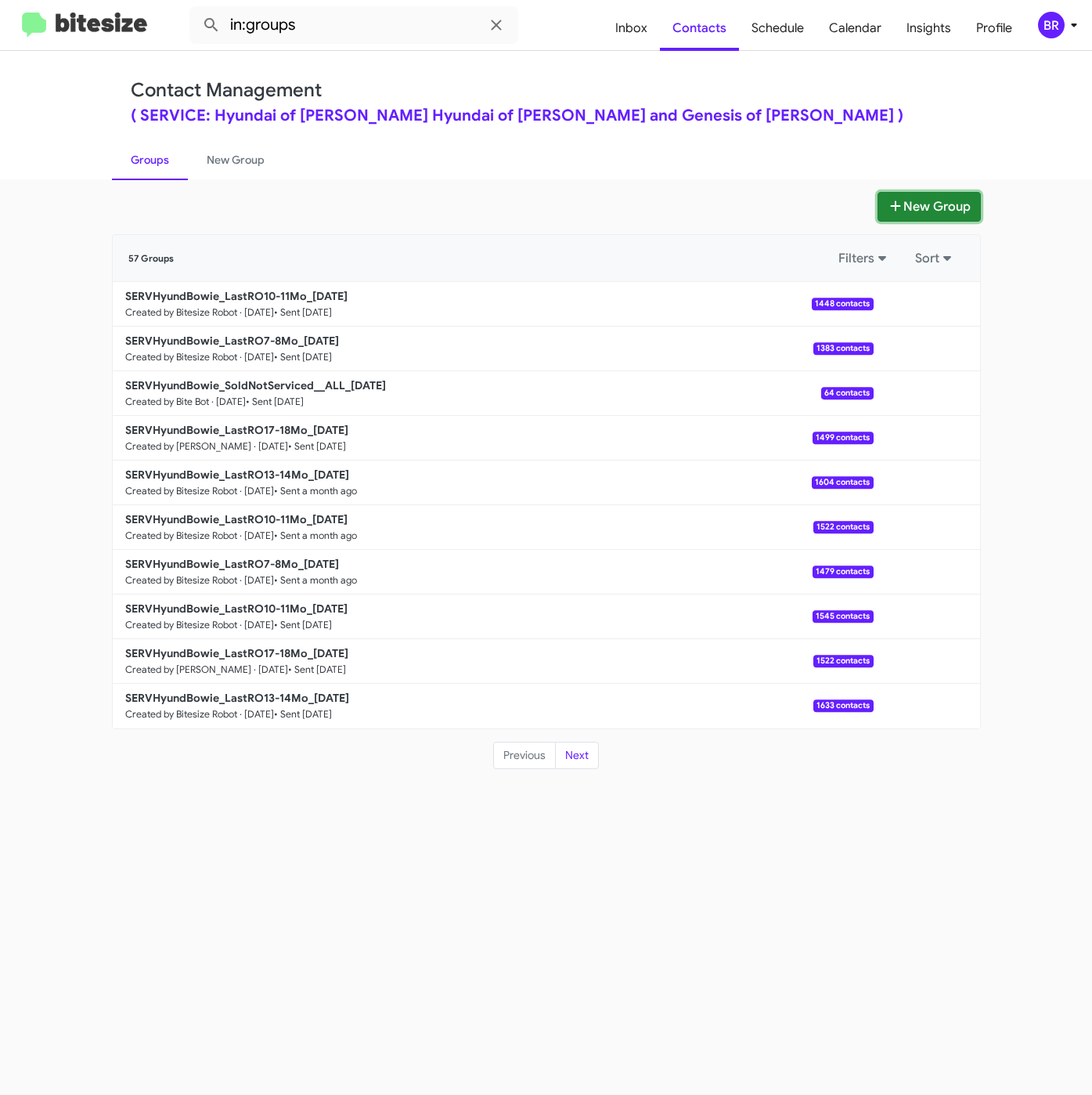
click at [919, 212] on button "New Group" at bounding box center [929, 206] width 103 height 29
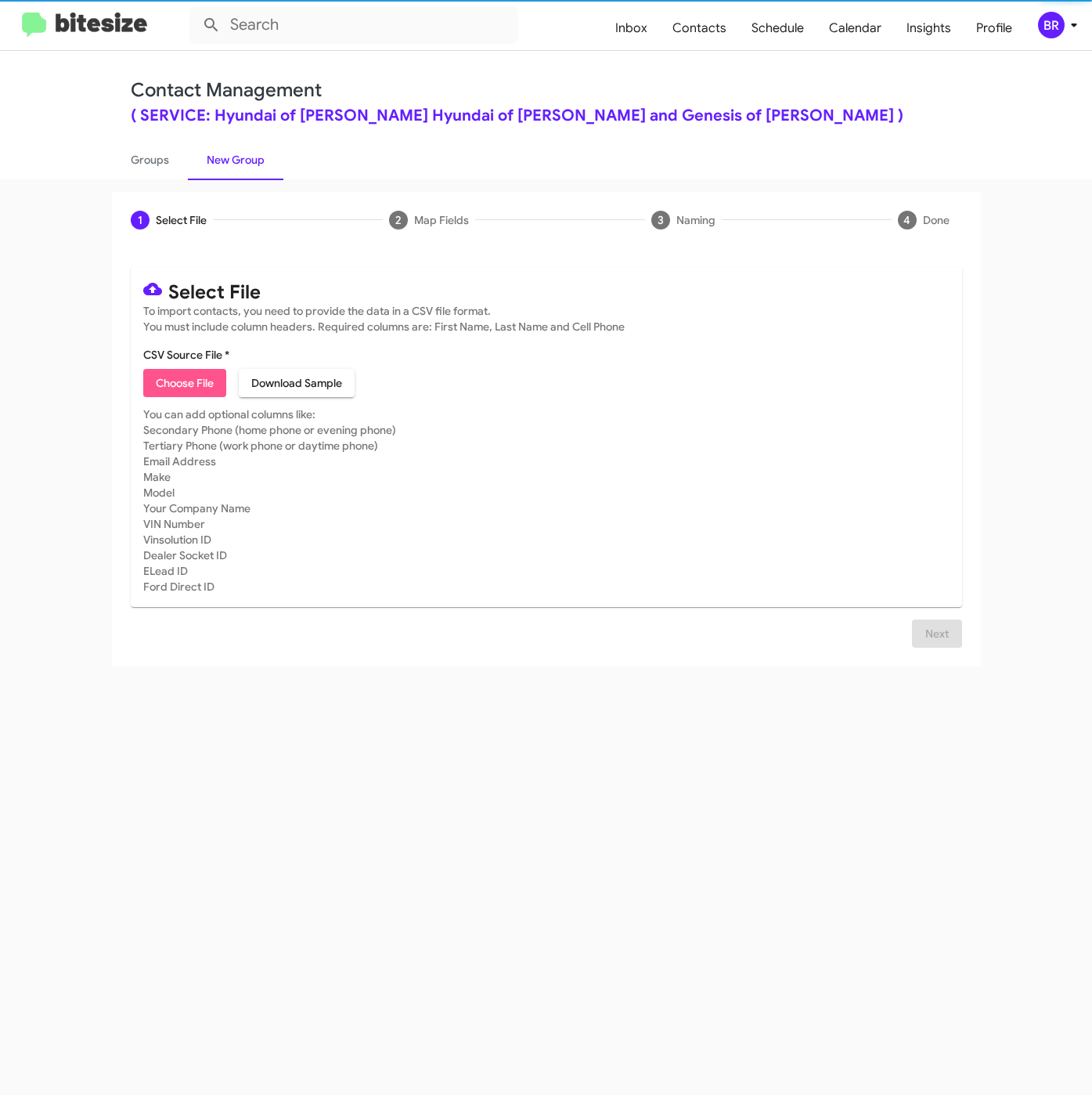
click at [197, 378] on span "Choose File" at bounding box center [184, 382] width 58 height 28
type input "SERVHyundBowie_SoldNotServiced__ALL_[DATE]"
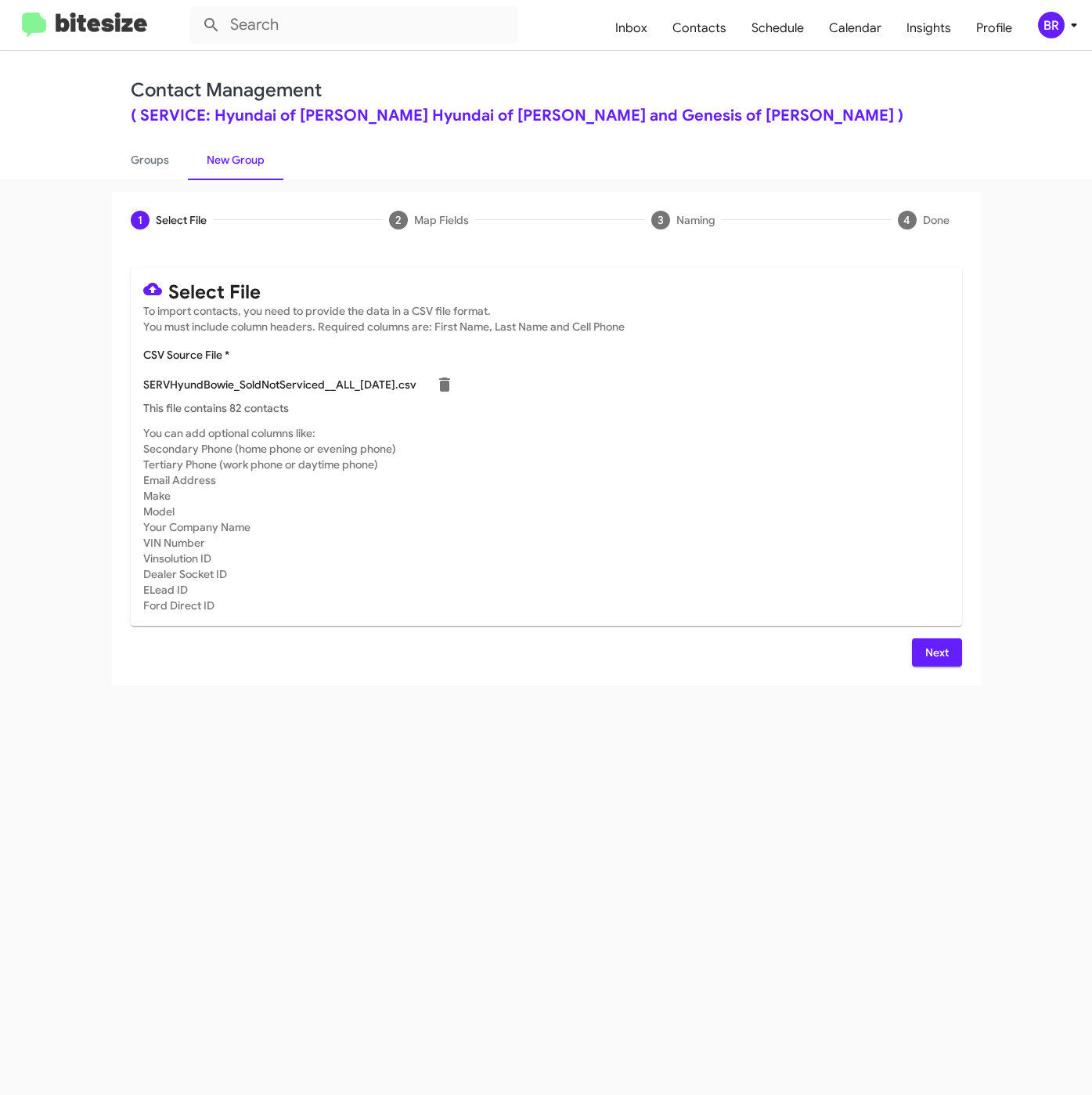
click at [940, 649] on span "Next" at bounding box center [937, 651] width 25 height 28
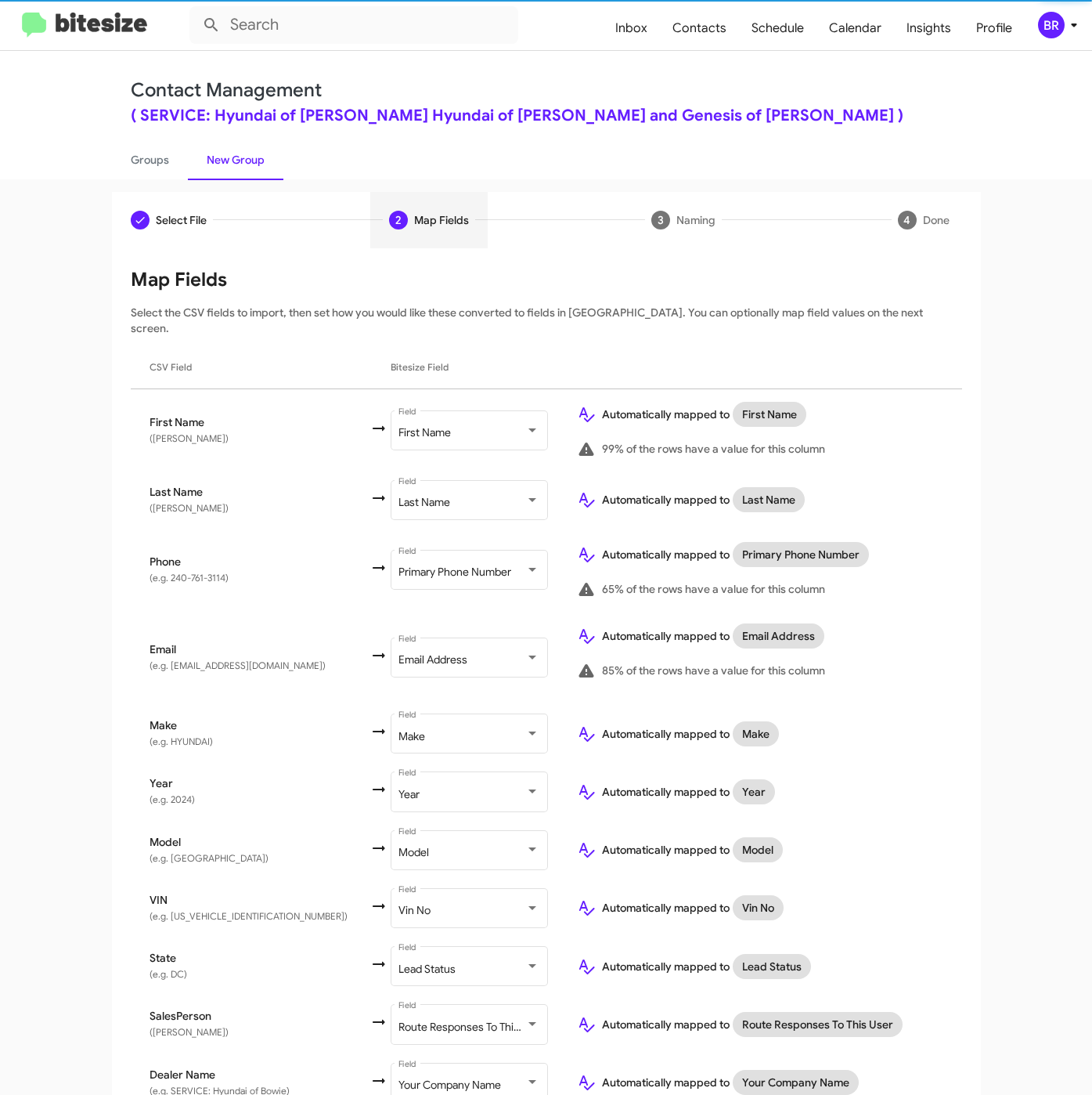
scroll to position [57, 0]
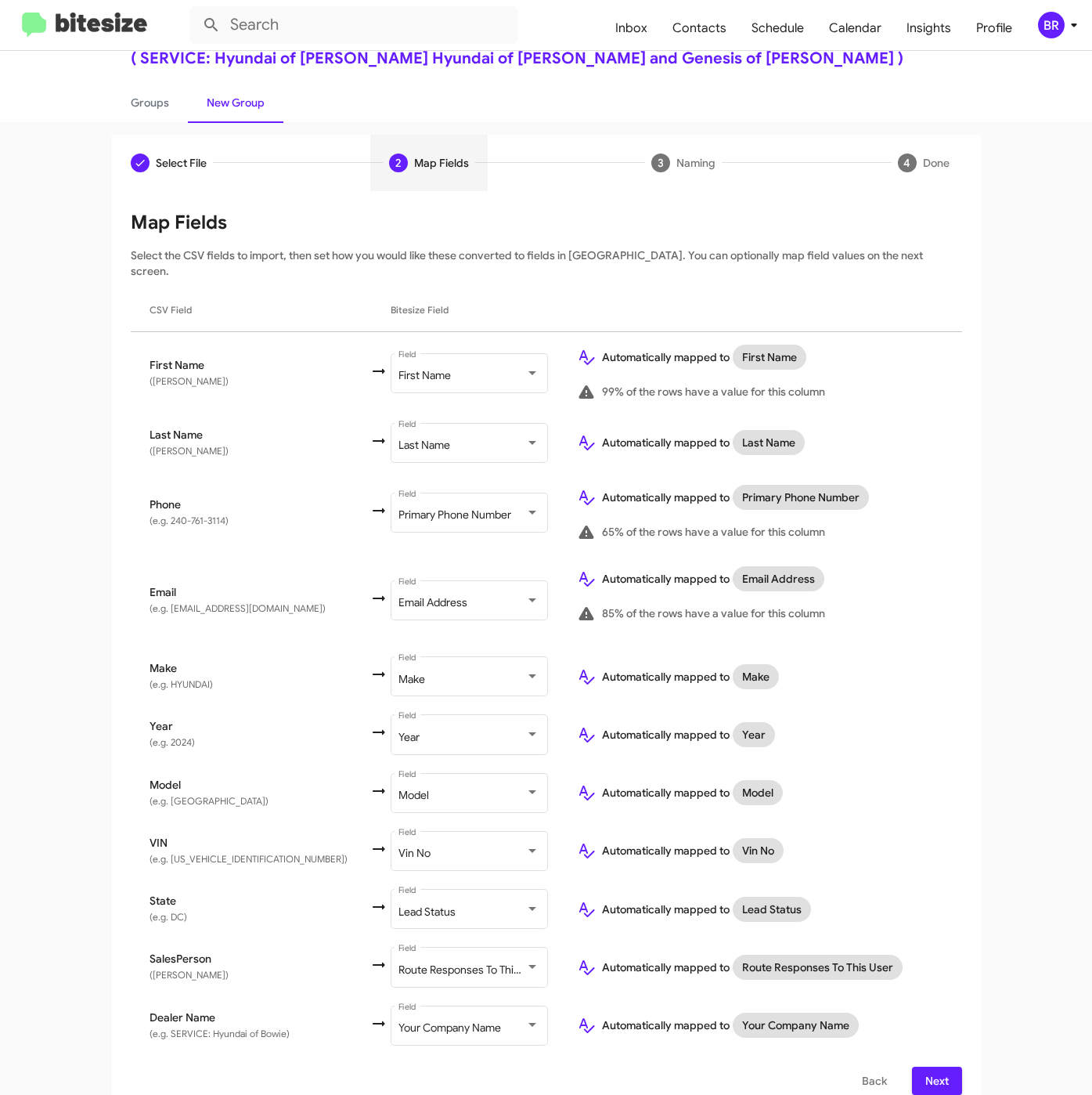
click at [926, 1066] on span "Next" at bounding box center [937, 1080] width 25 height 28
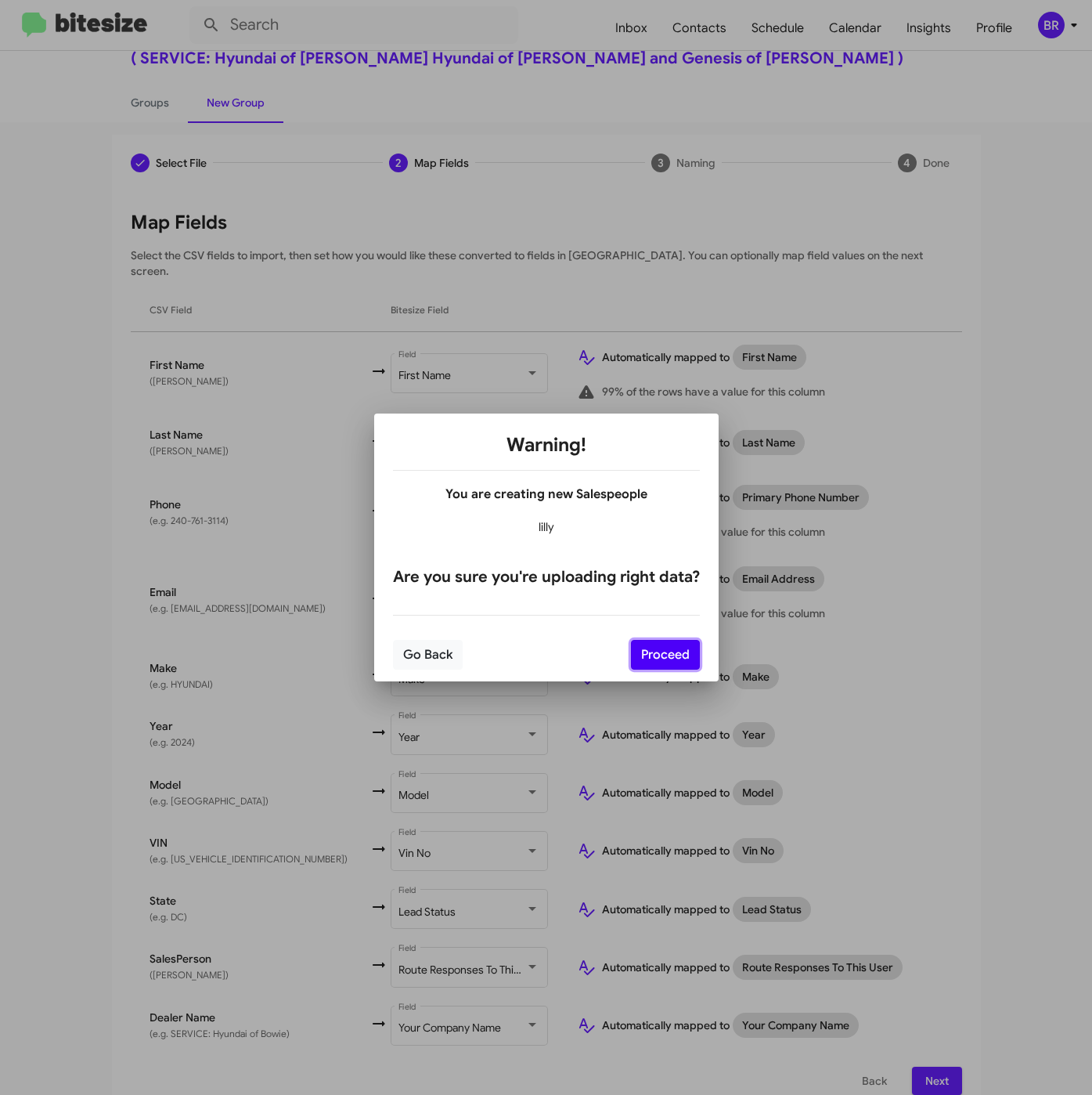
click at [654, 651] on button "Proceed" at bounding box center [665, 654] width 69 height 29
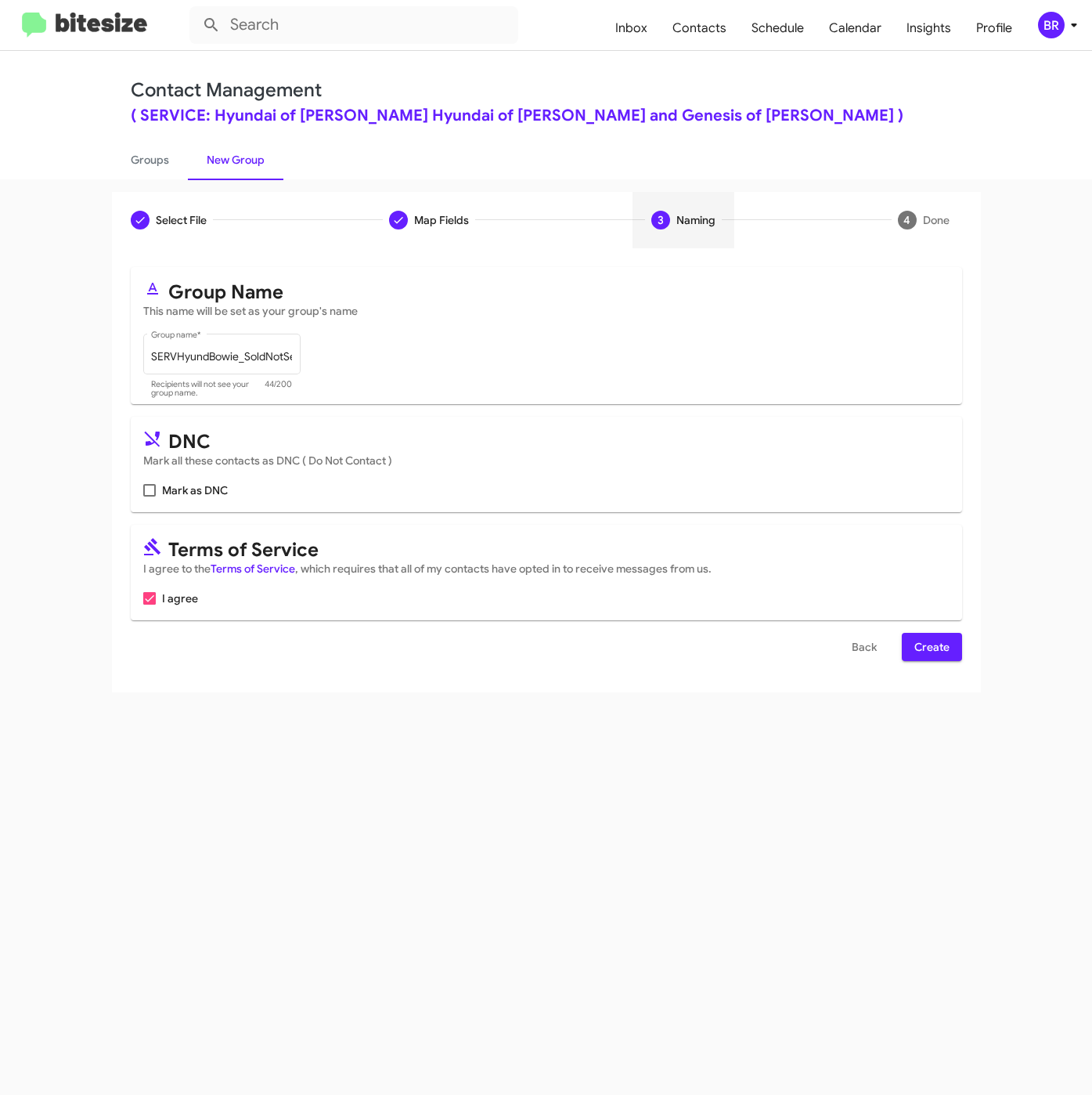
scroll to position [0, 0]
click at [928, 647] on span "Create" at bounding box center [932, 646] width 35 height 28
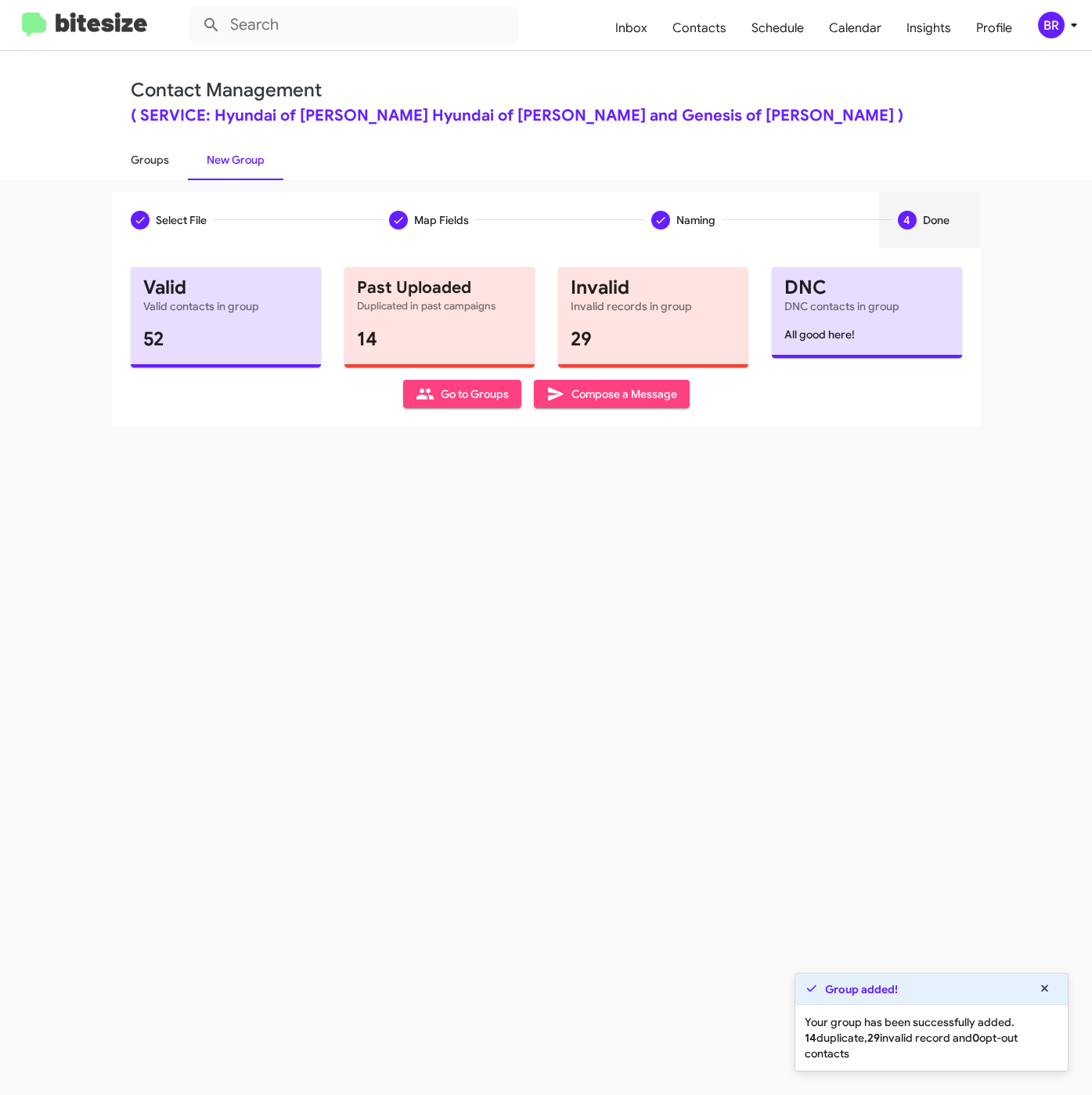
click at [146, 156] on link "Groups" at bounding box center [150, 160] width 76 height 40
type input "in:groups"
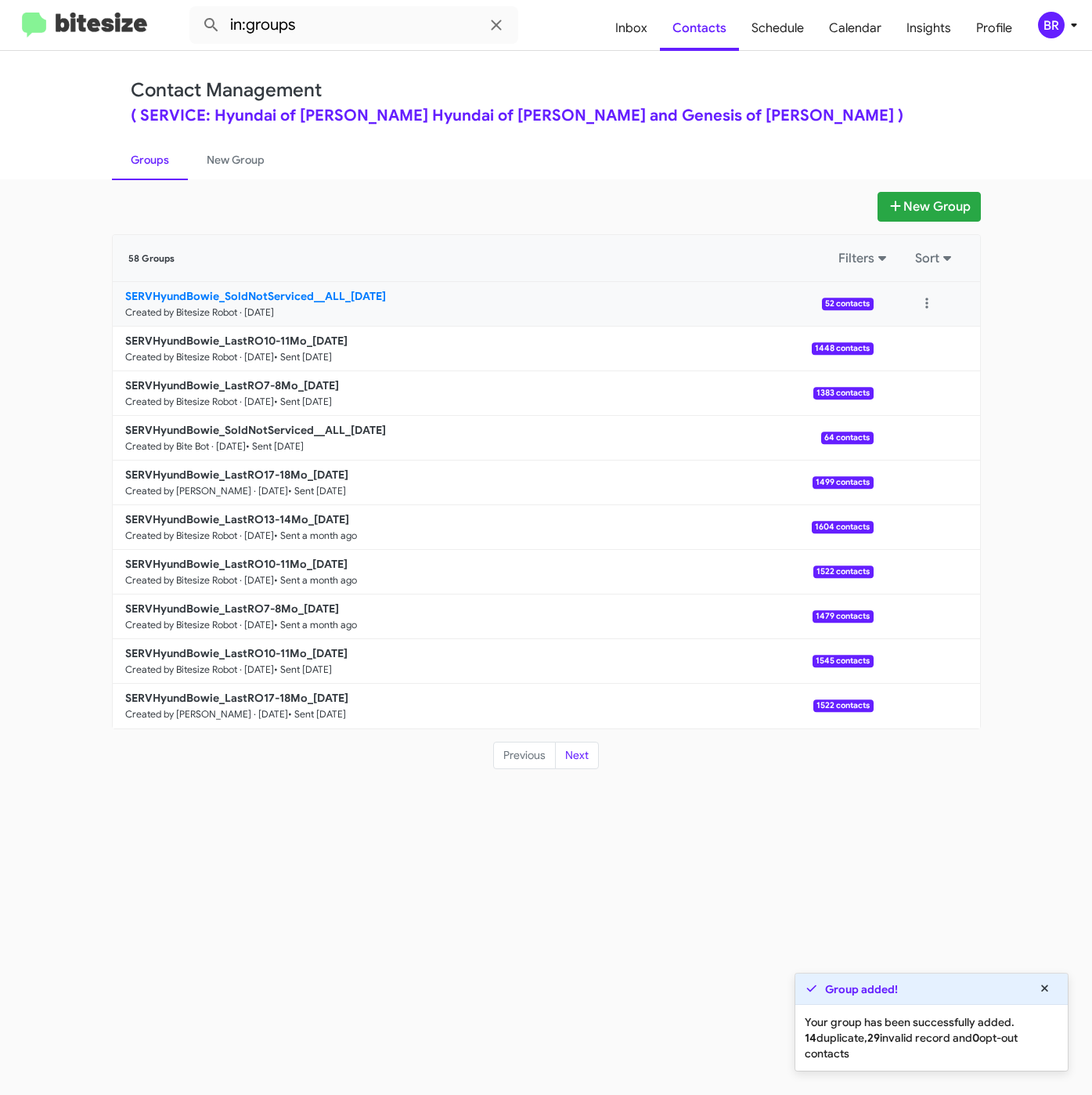
click at [220, 297] on b "SERVHyundBowie_SoldNotServiced__ALL_[DATE]" at bounding box center [256, 295] width 261 height 14
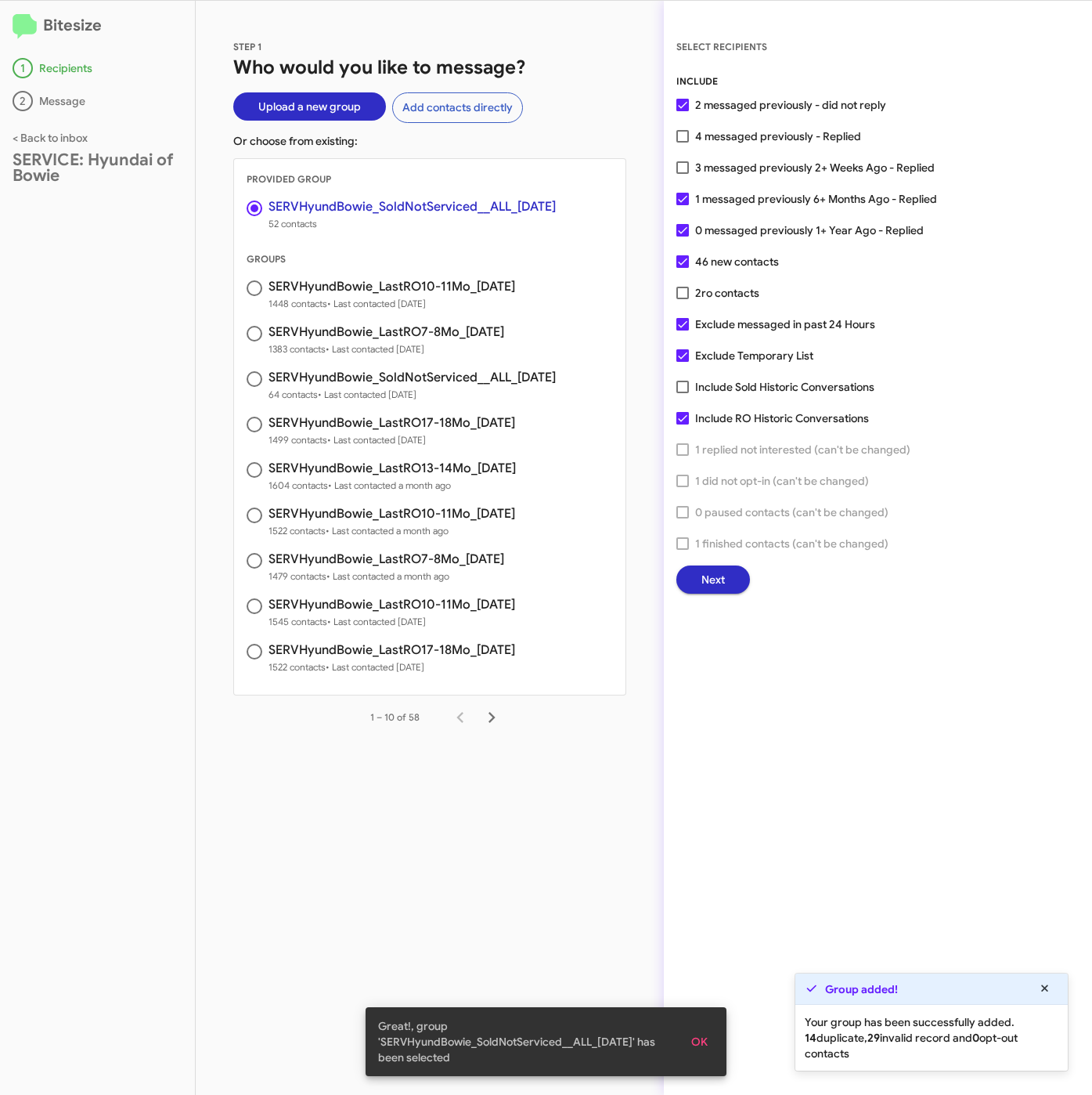
click at [702, 139] on span "4 messaged previously - Replied" at bounding box center [777, 136] width 166 height 19
click at [682, 142] on input "4 messaged previously - Replied" at bounding box center [681, 142] width 1 height 1
checkbox input "true"
click at [737, 586] on button "Next" at bounding box center [713, 579] width 73 height 28
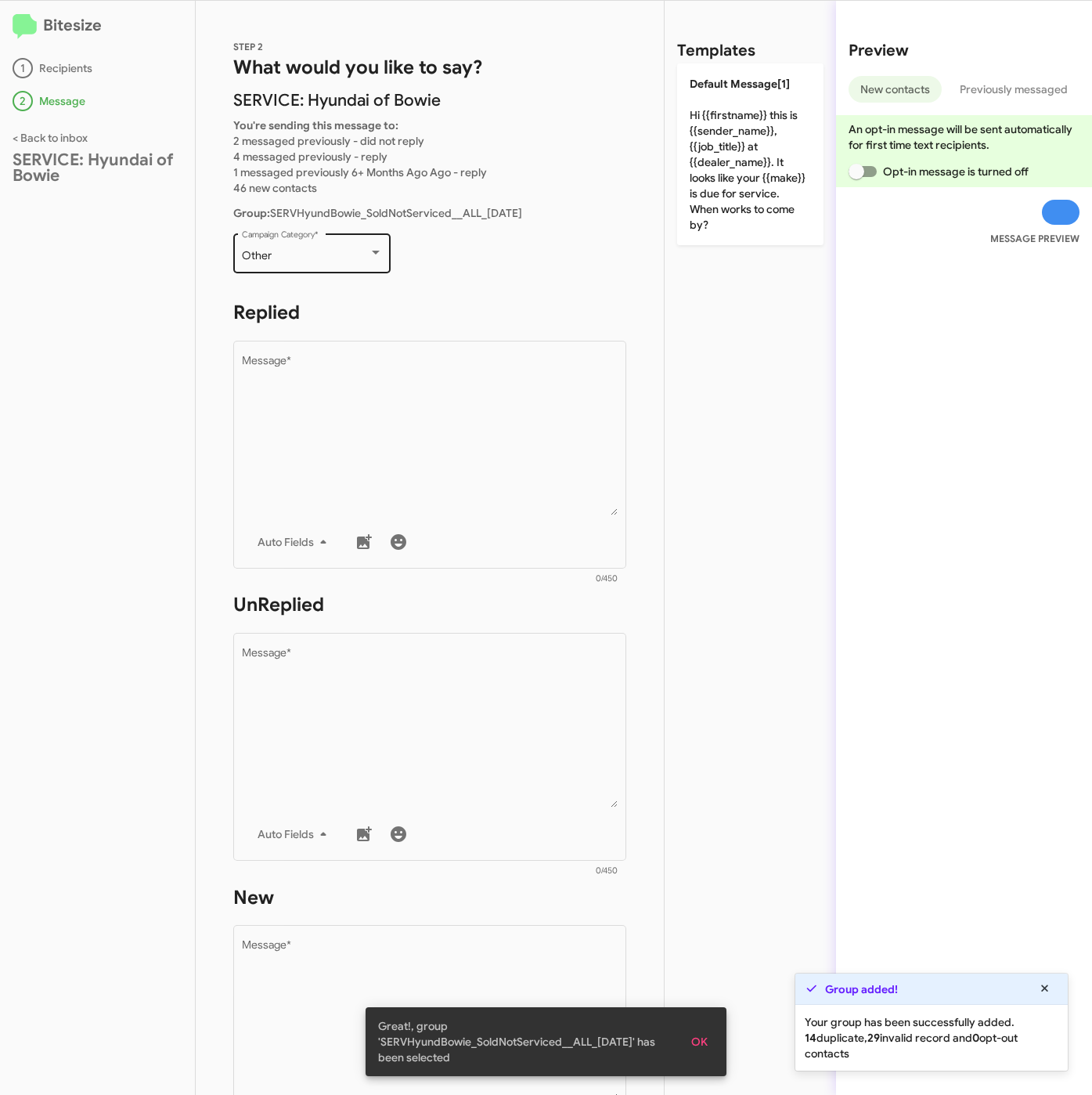
click at [320, 257] on div "Other" at bounding box center [305, 256] width 127 height 13
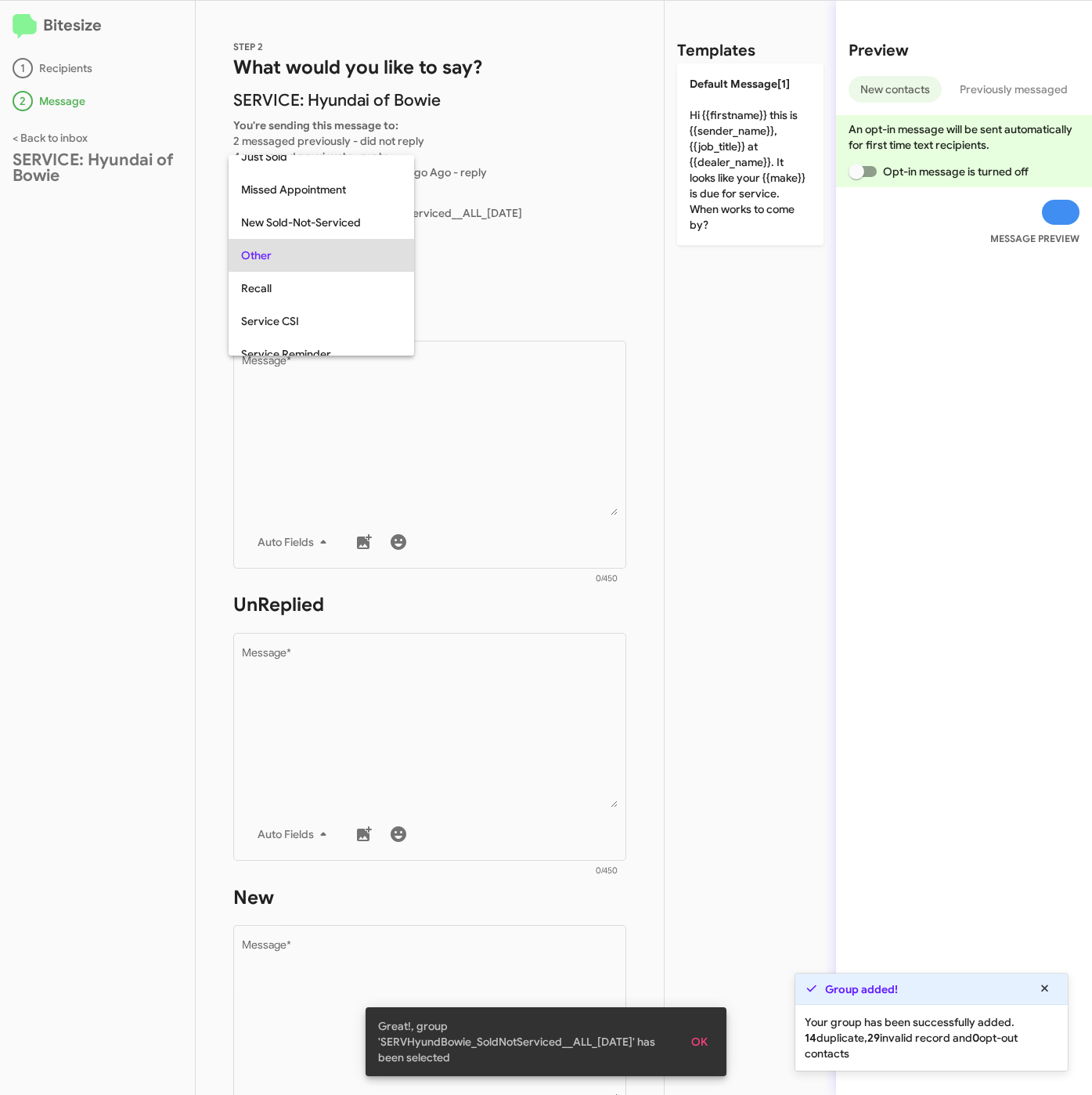
scroll to position [391, 0]
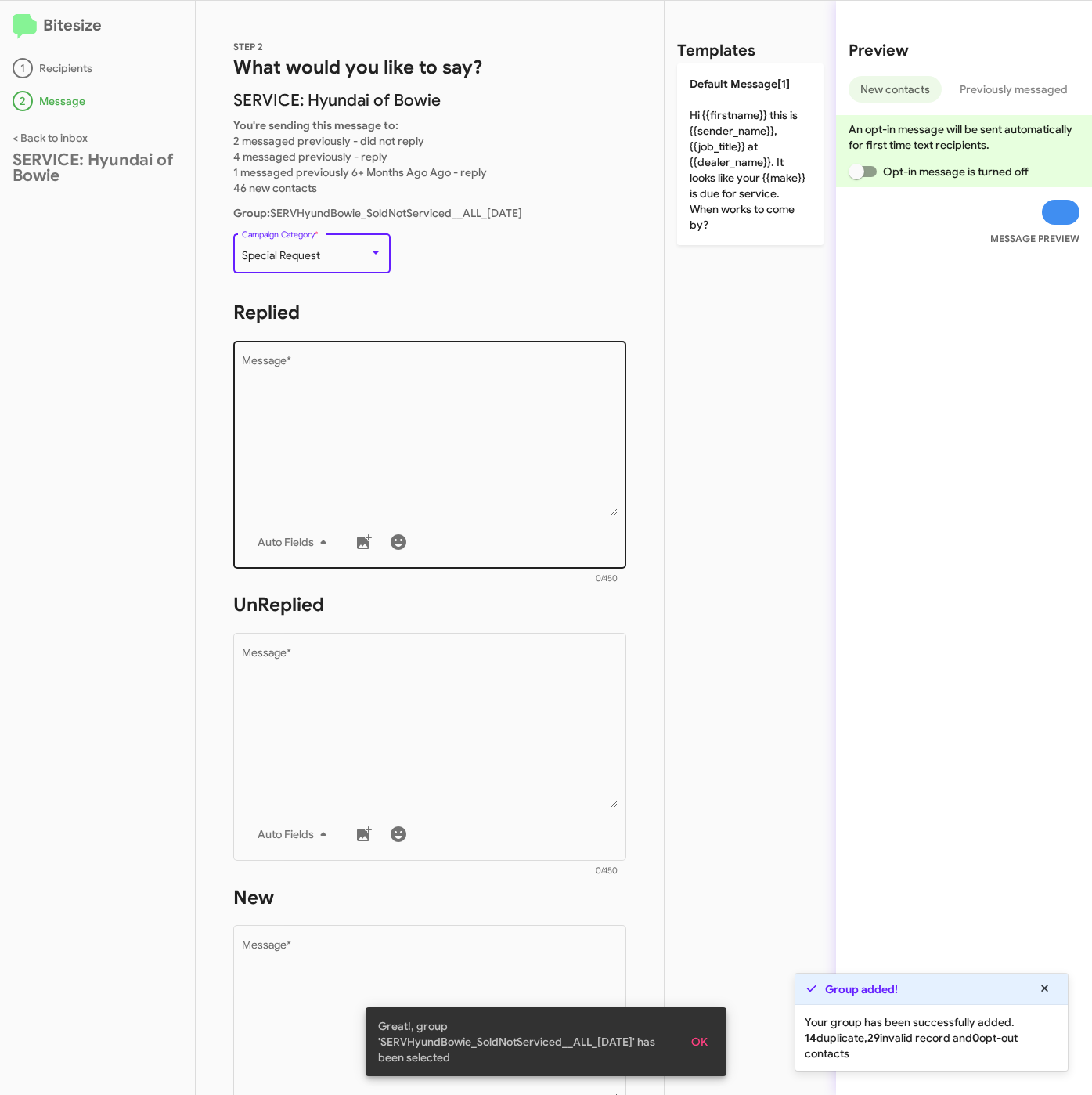
click at [321, 407] on textarea "Message *" at bounding box center [431, 435] width 377 height 160
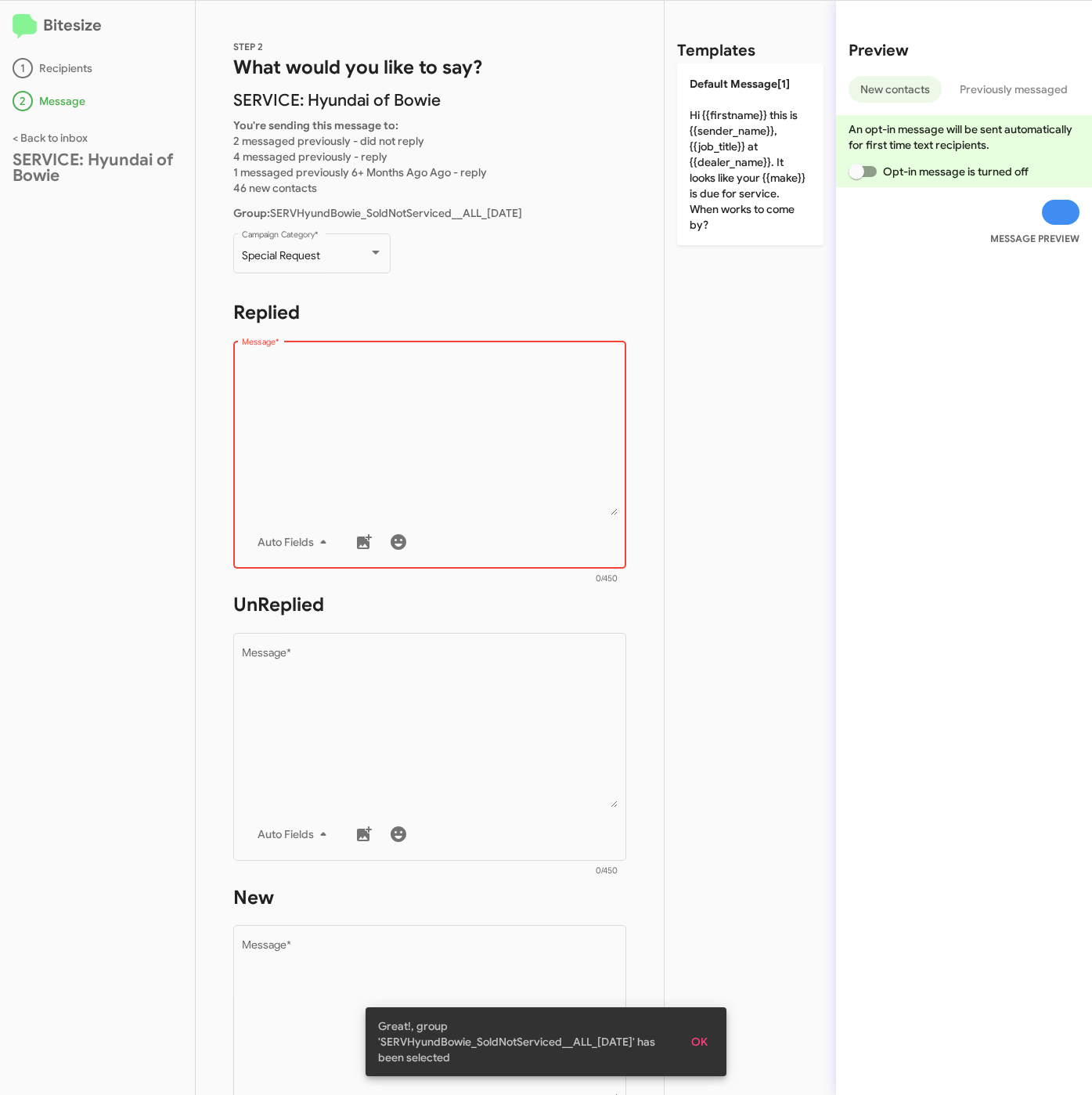
paste textarea ""Hi {{firstname}}, this is {{sender_name}}, at {{dealer_name}}. Congrats again …"
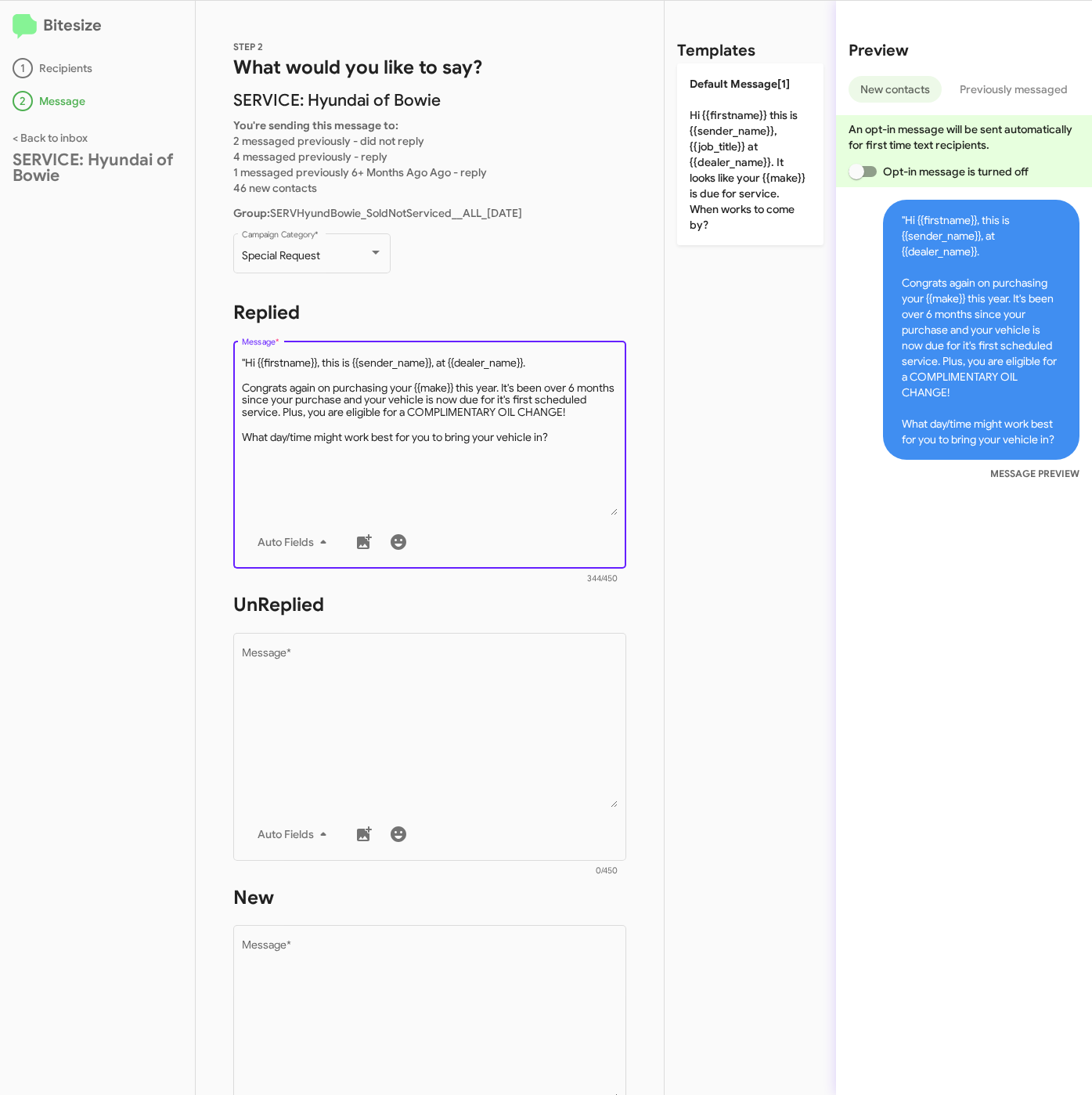
click at [249, 358] on textarea "Message *" at bounding box center [431, 435] width 377 height 160
type textarea "Hi {{firstname}}, this is {{sender_name}}, at {{dealer_name}}. Congrats again o…"
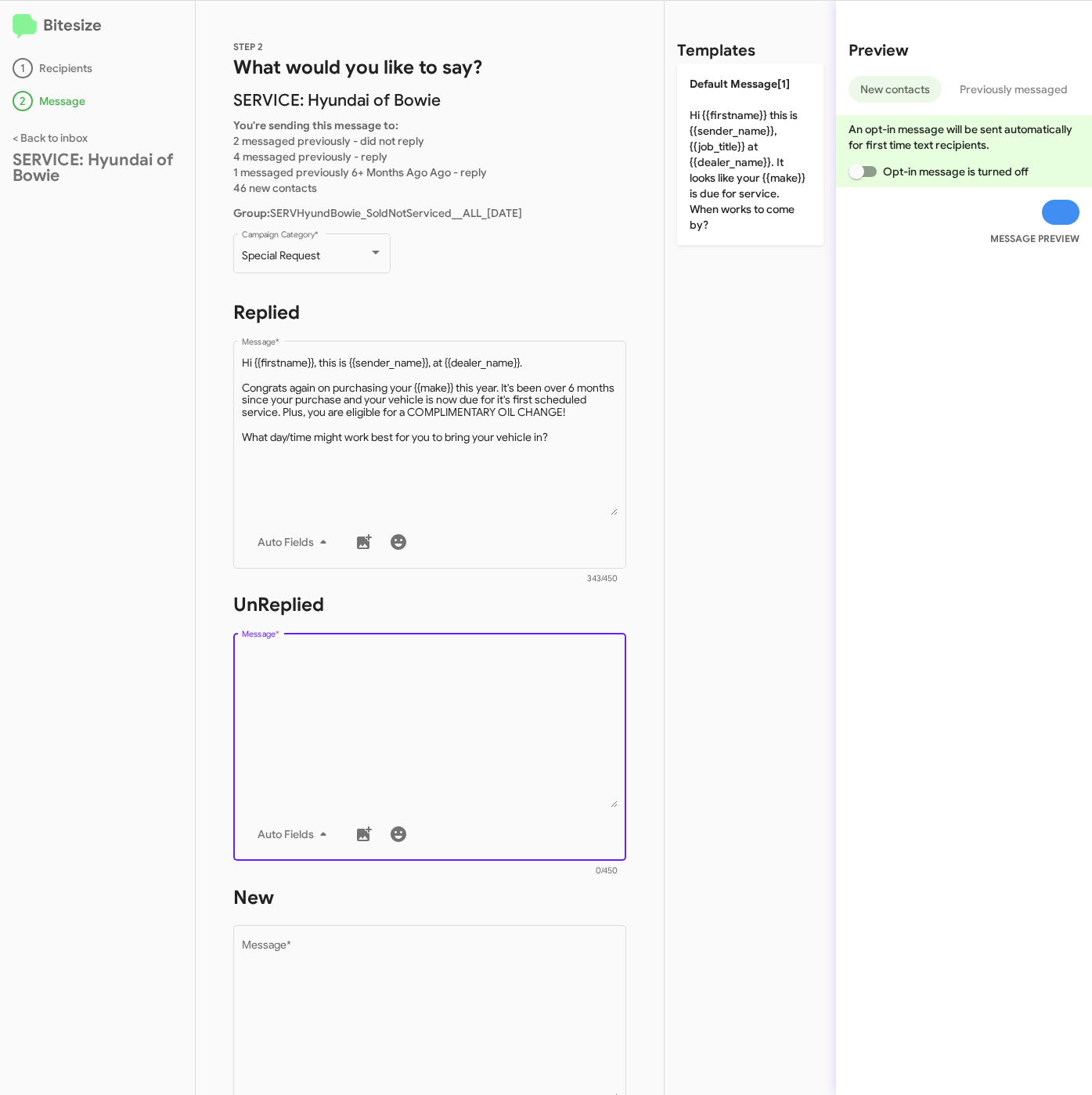
click at [388, 746] on textarea "Message *" at bounding box center [431, 727] width 377 height 160
paste textarea ""Hi {{firstname}}, this is {{sender_name}}, {{job_title}} at {{dealer_name}}. C…"
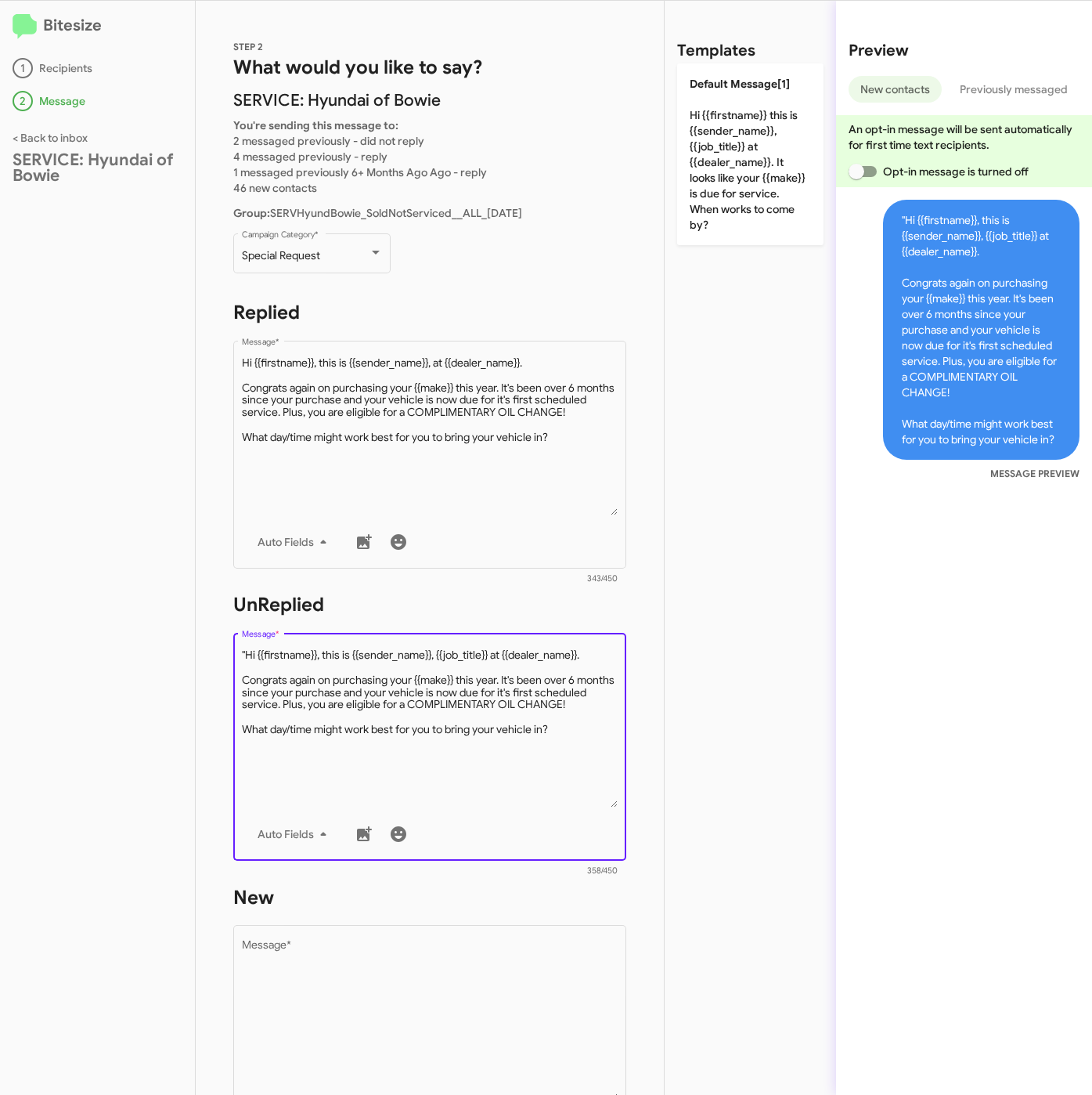
click at [246, 647] on textarea "Message *" at bounding box center [431, 727] width 377 height 160
type textarea "Hi {{firstname}}, this is {{sender_name}}, {{job_title}} at {{dealer_name}}. Co…"
click at [353, 997] on textarea "Message *" at bounding box center [431, 1020] width 377 height 160
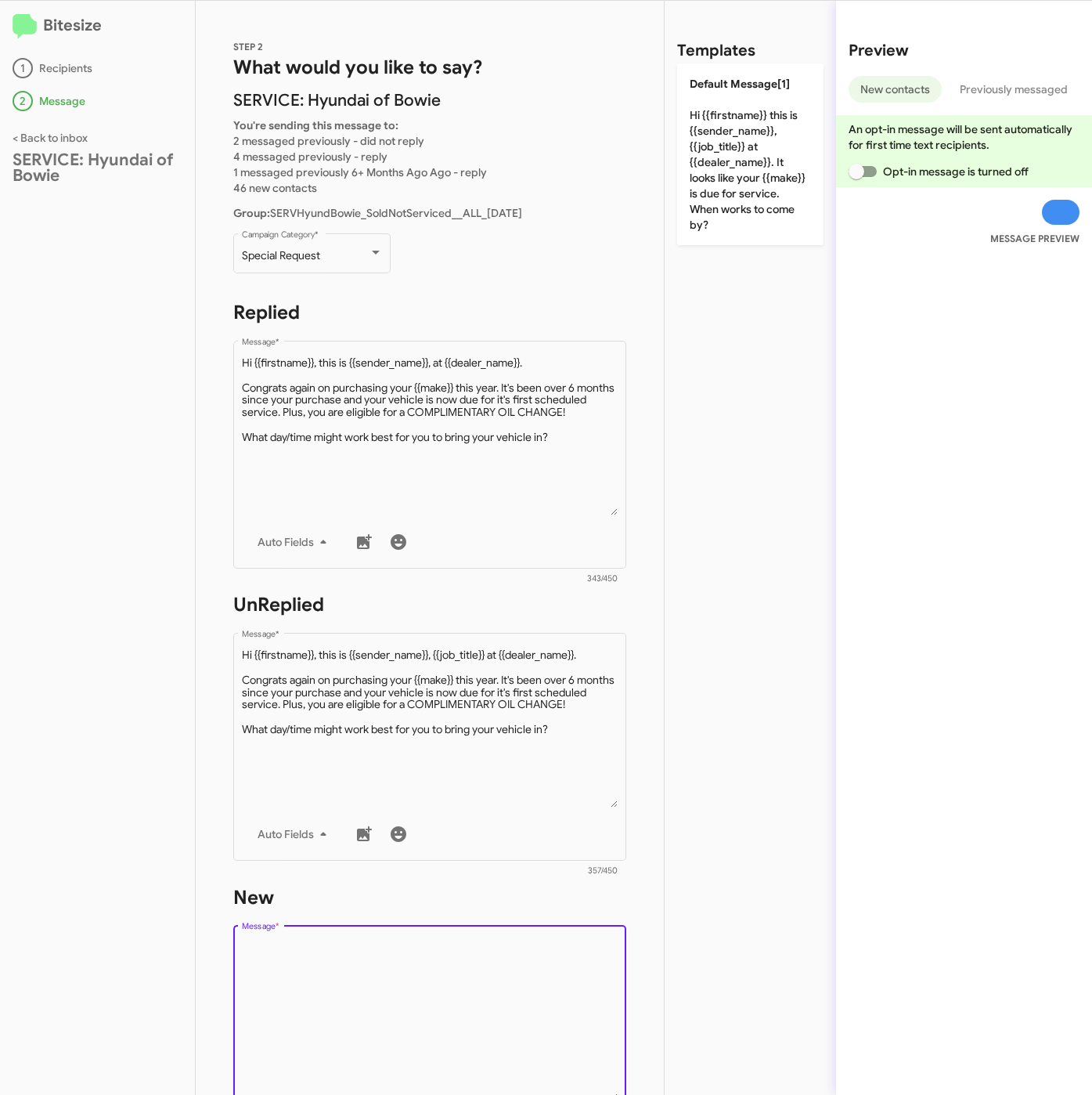
paste textarea ""Hi {{firstname}}, this is {{sender_name}}, {{job_title}} at {{dealer_name}}. C…"
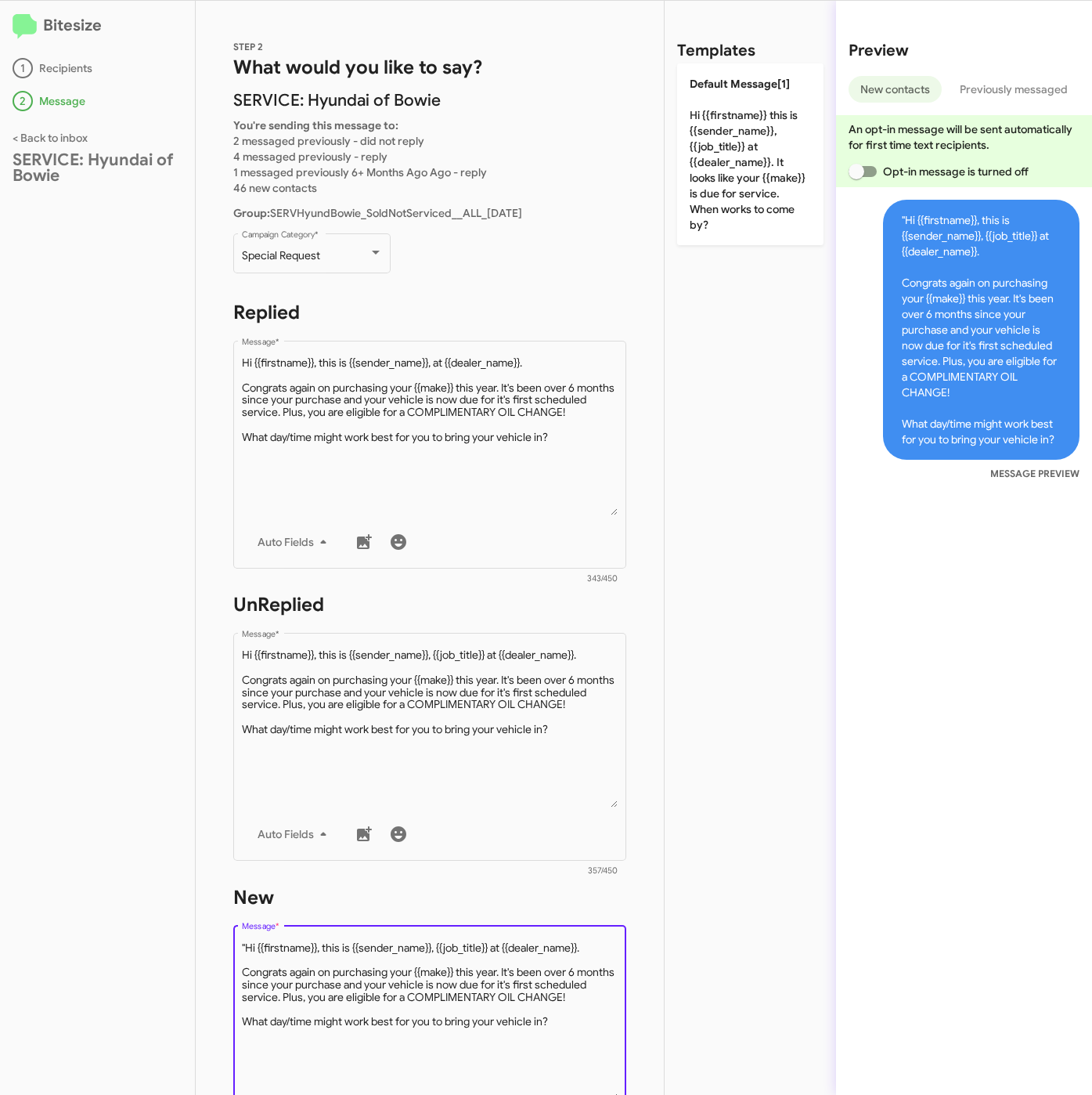
click at [247, 943] on textarea "Message *" at bounding box center [431, 1020] width 377 height 160
type textarea "Hi {{firstname}}, this is {{sender_name}}, {{job_title}} at {{dealer_name}}. Co…"
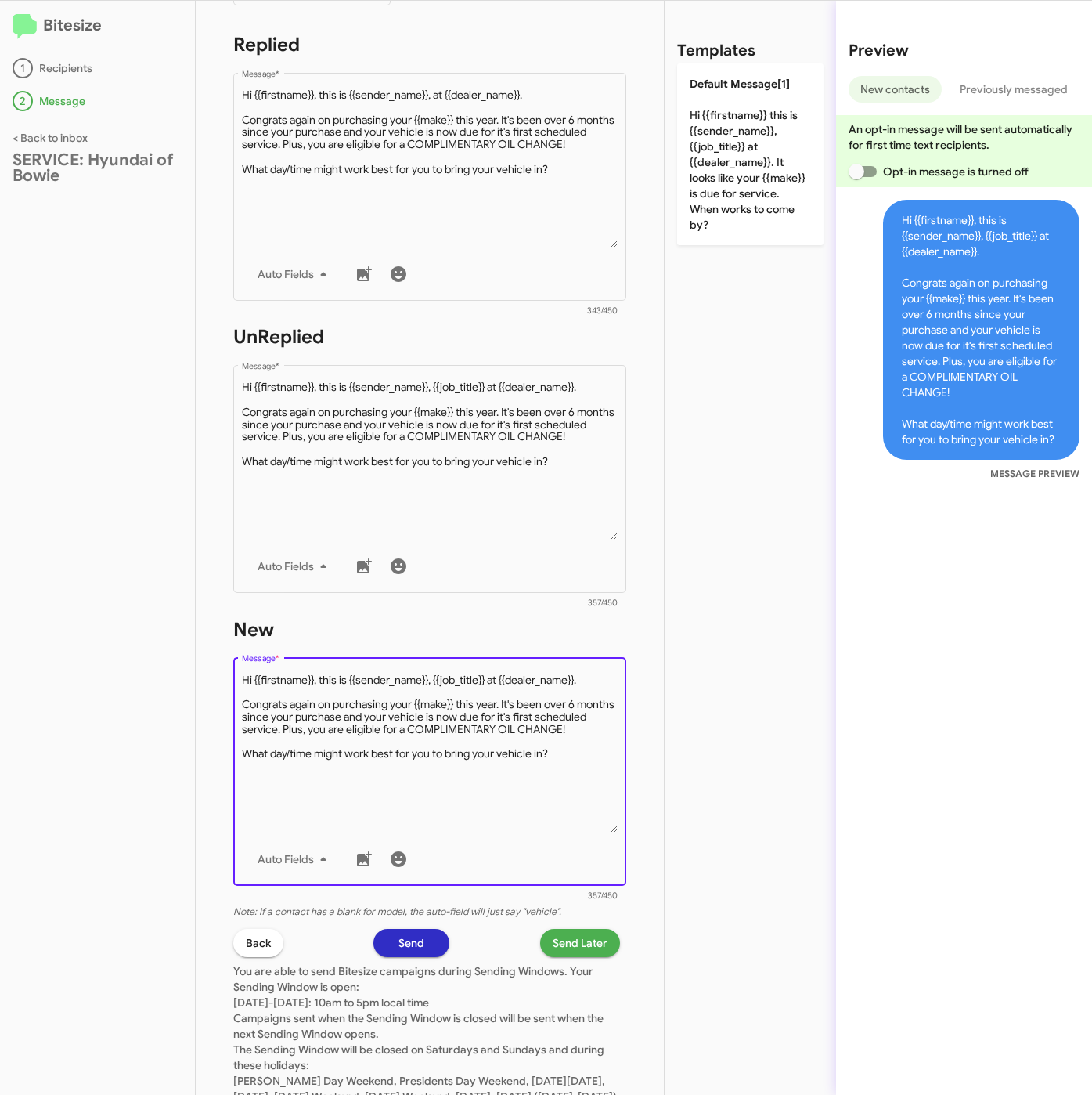
scroll to position [353, 0]
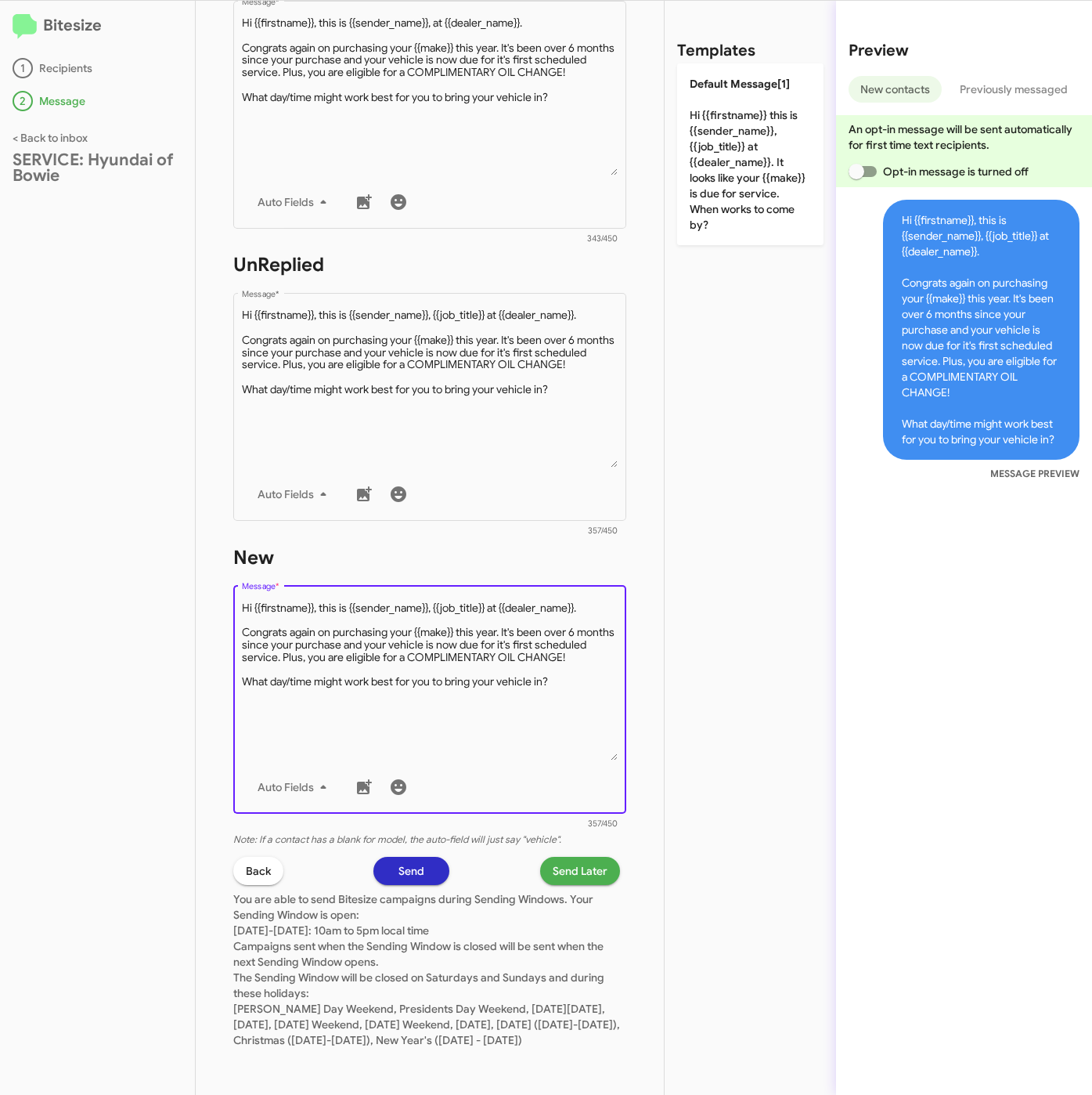
click at [559, 858] on span "Send Later" at bounding box center [580, 870] width 55 height 28
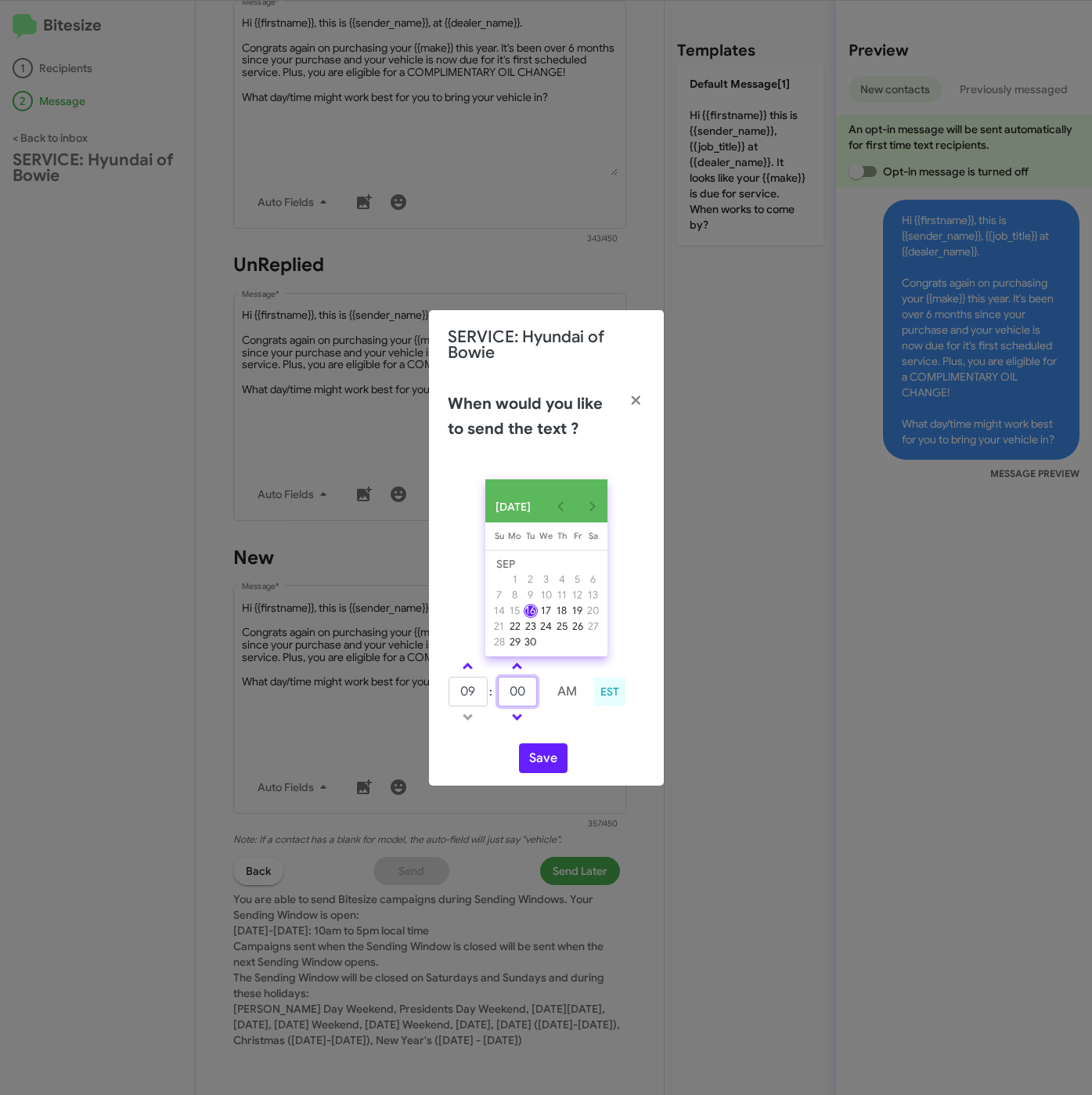
drag, startPoint x: 517, startPoint y: 684, endPoint x: 498, endPoint y: 684, distance: 19.0
click at [498, 684] on input "00" at bounding box center [517, 691] width 40 height 29
type input "50"
click at [548, 767] on button "Save" at bounding box center [543, 757] width 49 height 29
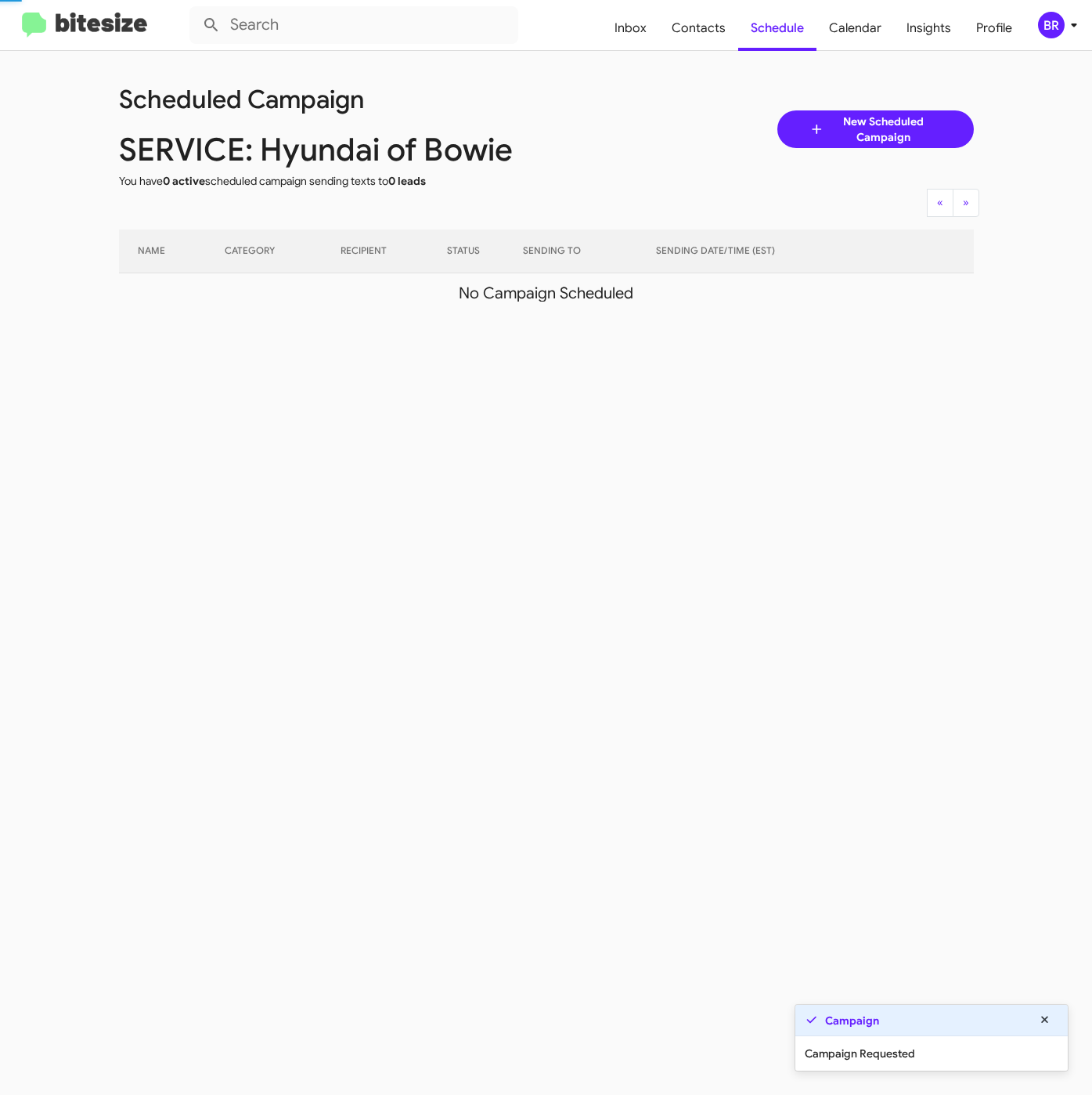
click at [1052, 15] on div "BR" at bounding box center [1052, 25] width 27 height 27
